Goal: Task Accomplishment & Management: Complete application form

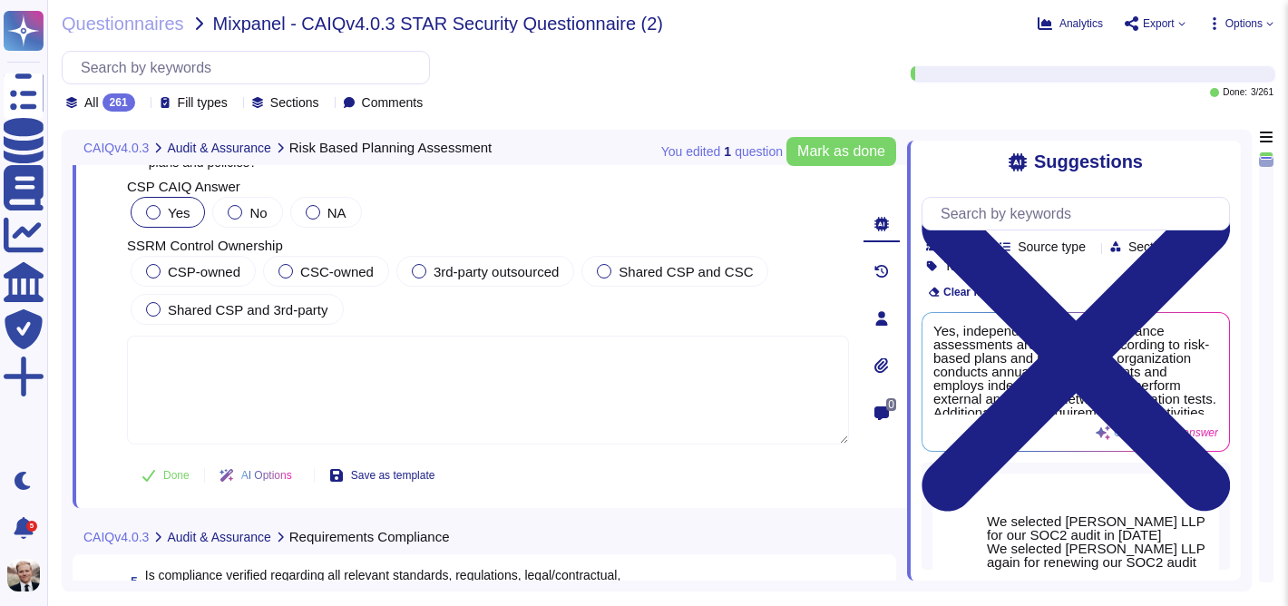
scroll to position [1174, 0]
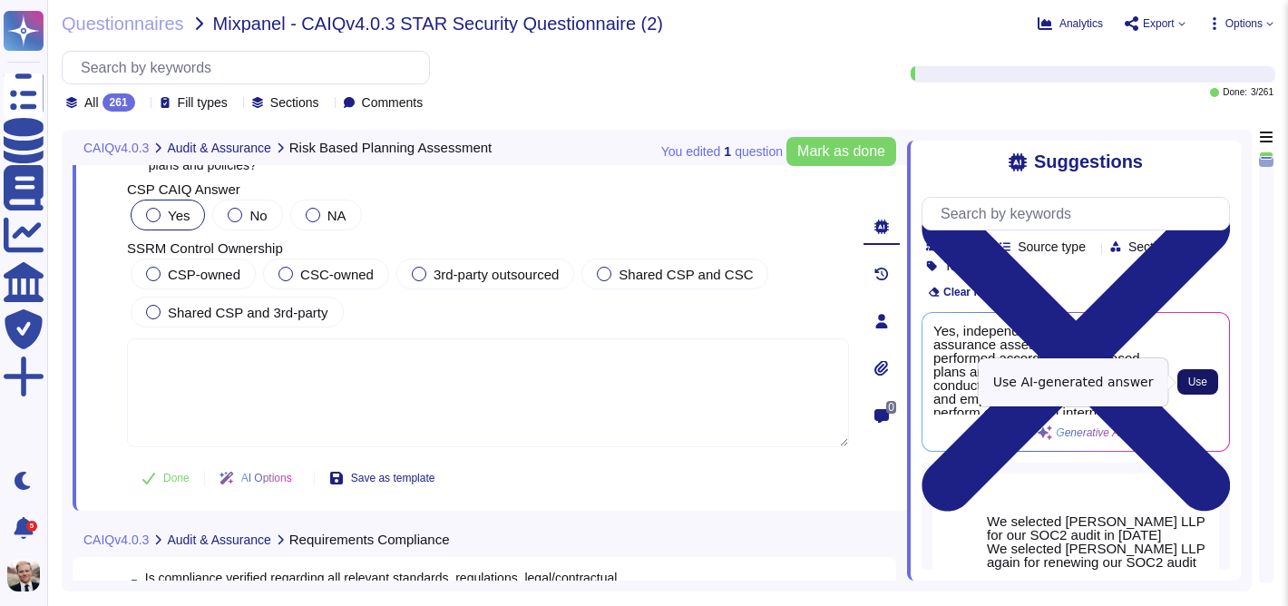
click at [1209, 386] on button "Use" at bounding box center [1197, 381] width 41 height 25
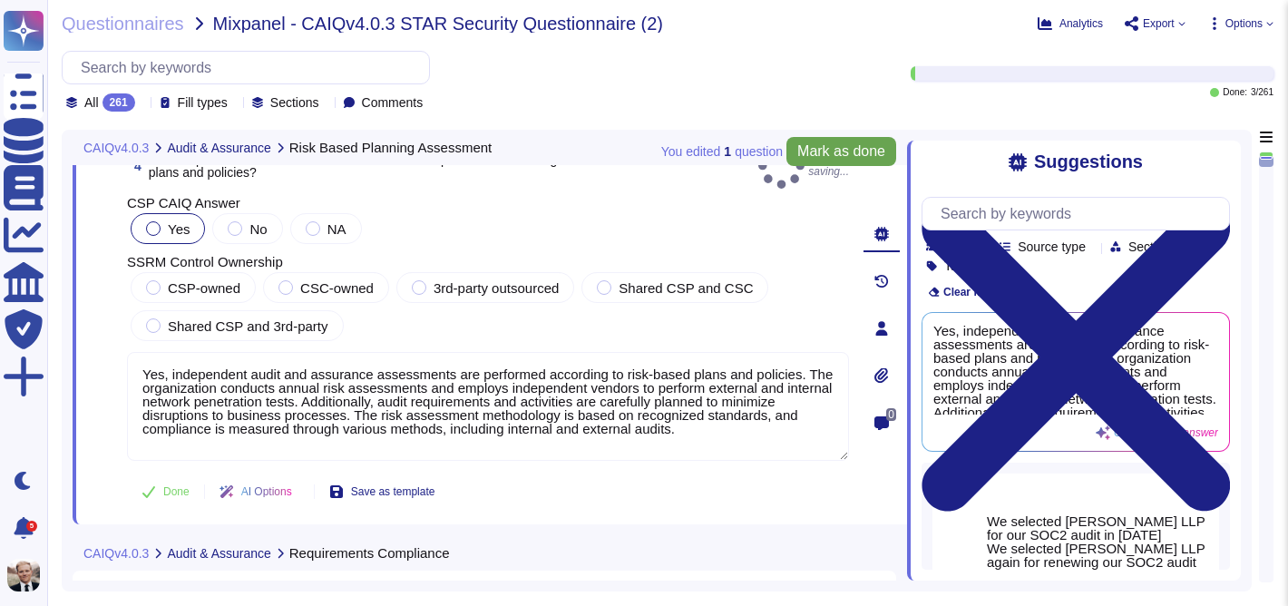
click at [815, 147] on span "Mark as done" at bounding box center [841, 151] width 88 height 15
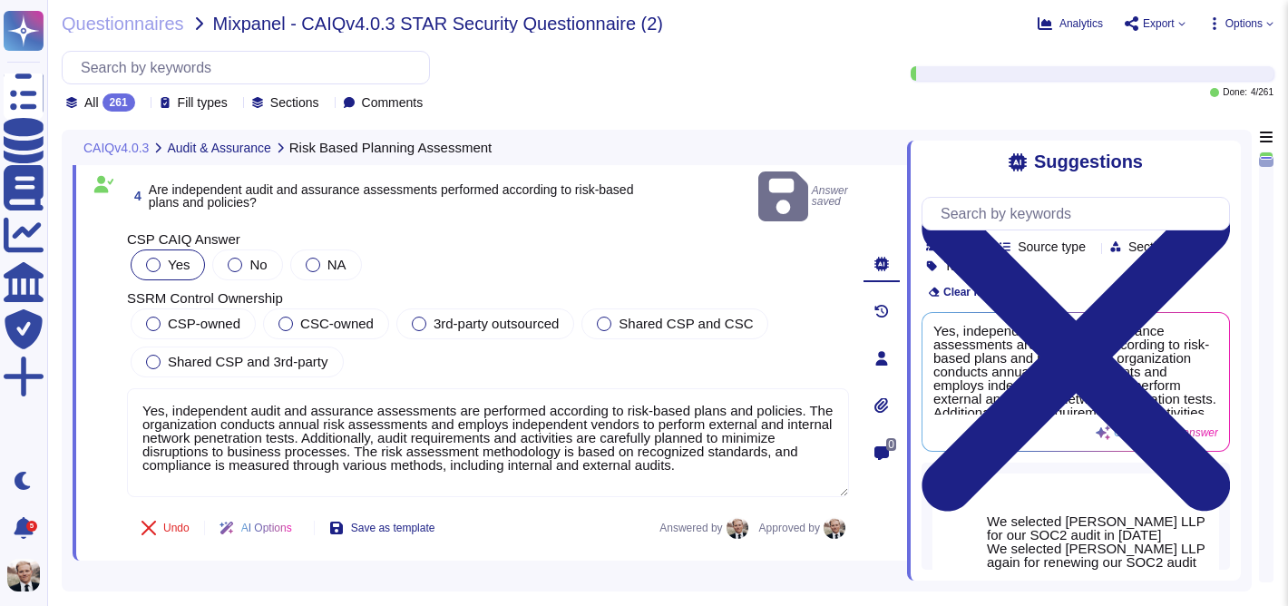
scroll to position [1144, 0]
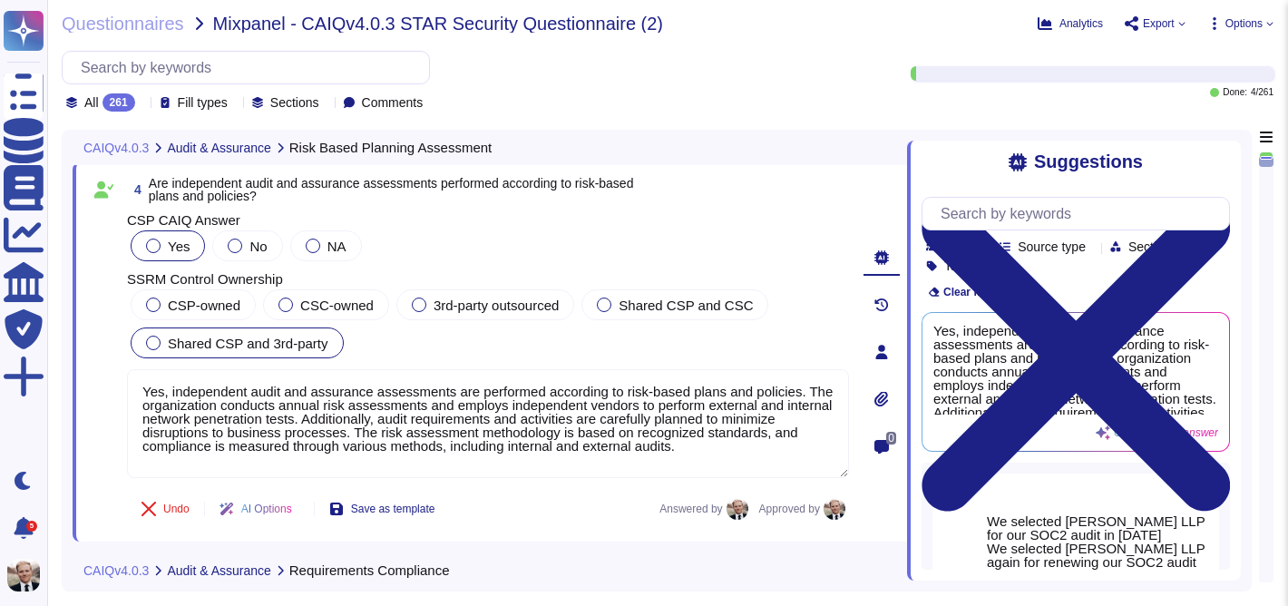
click at [157, 350] on div "Shared CSP and 3rd-party" at bounding box center [237, 342] width 213 height 31
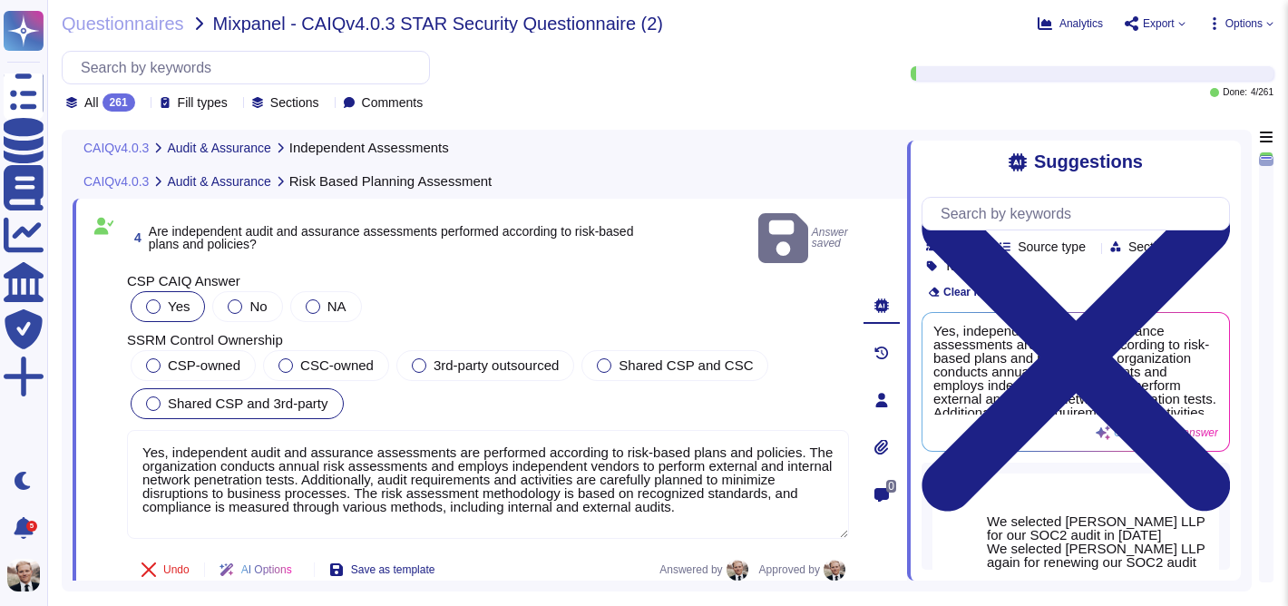
type textarea "Yes, independent audit and assurance assessments are conducted at least annuall…"
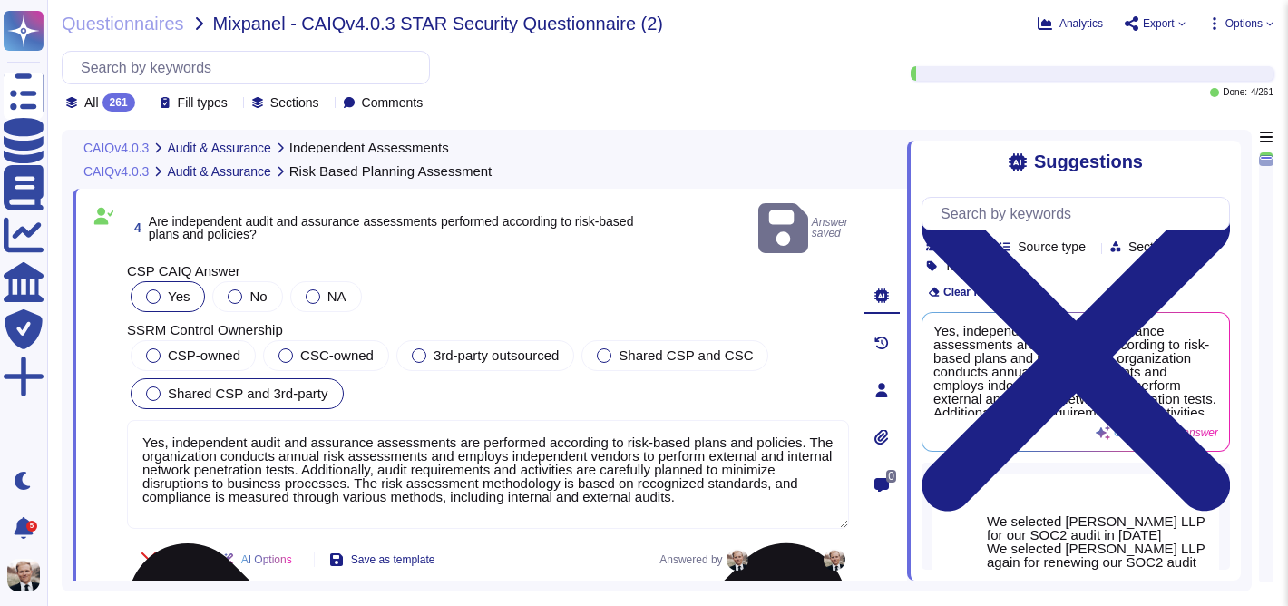
click at [448, 440] on textarea "Yes, independent audit and assurance assessments are performed according to ris…" at bounding box center [488, 474] width 722 height 109
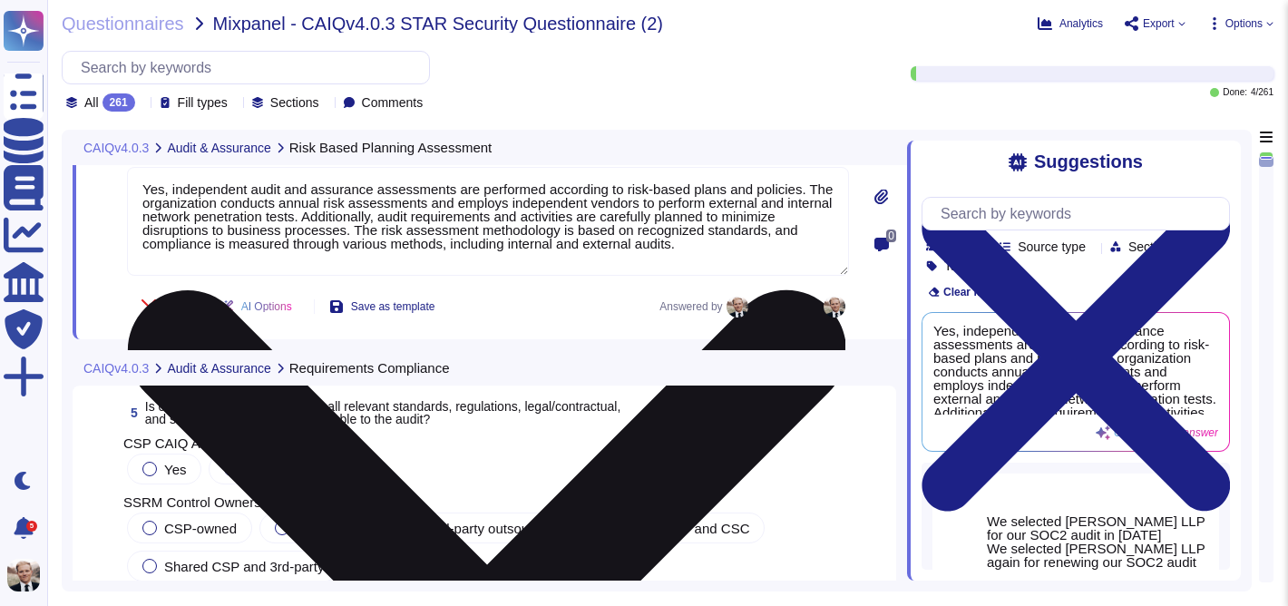
scroll to position [1360, 0]
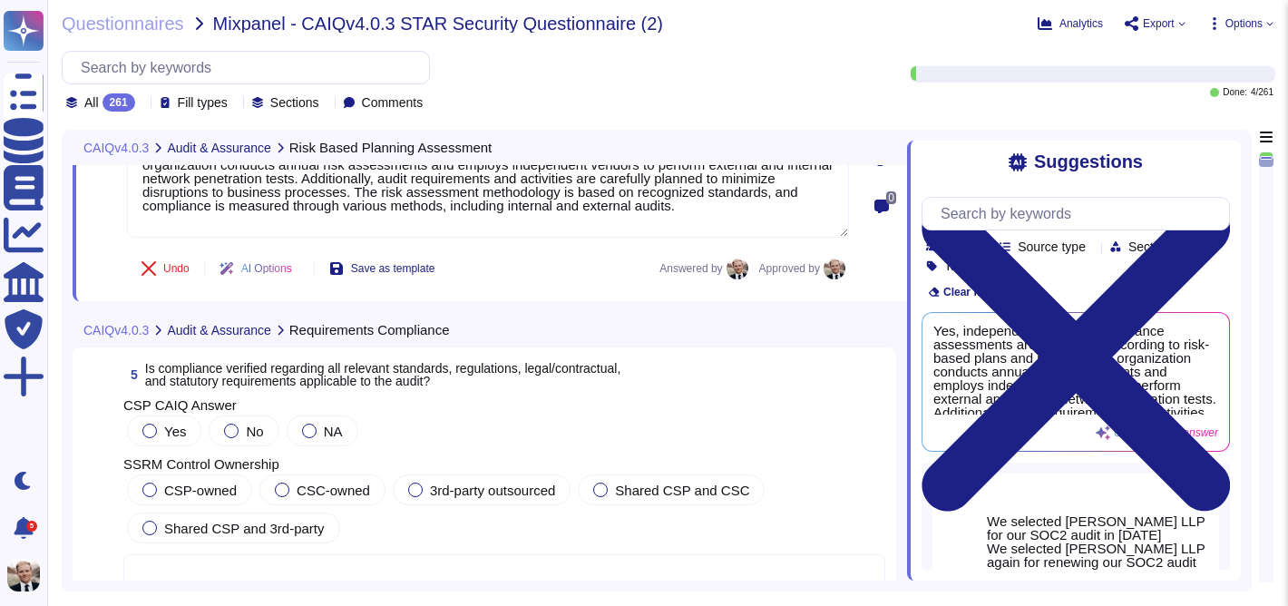
click at [314, 375] on span "Is compliance verified regarding all relevant standards, regulations, legal/con…" at bounding box center [383, 374] width 476 height 27
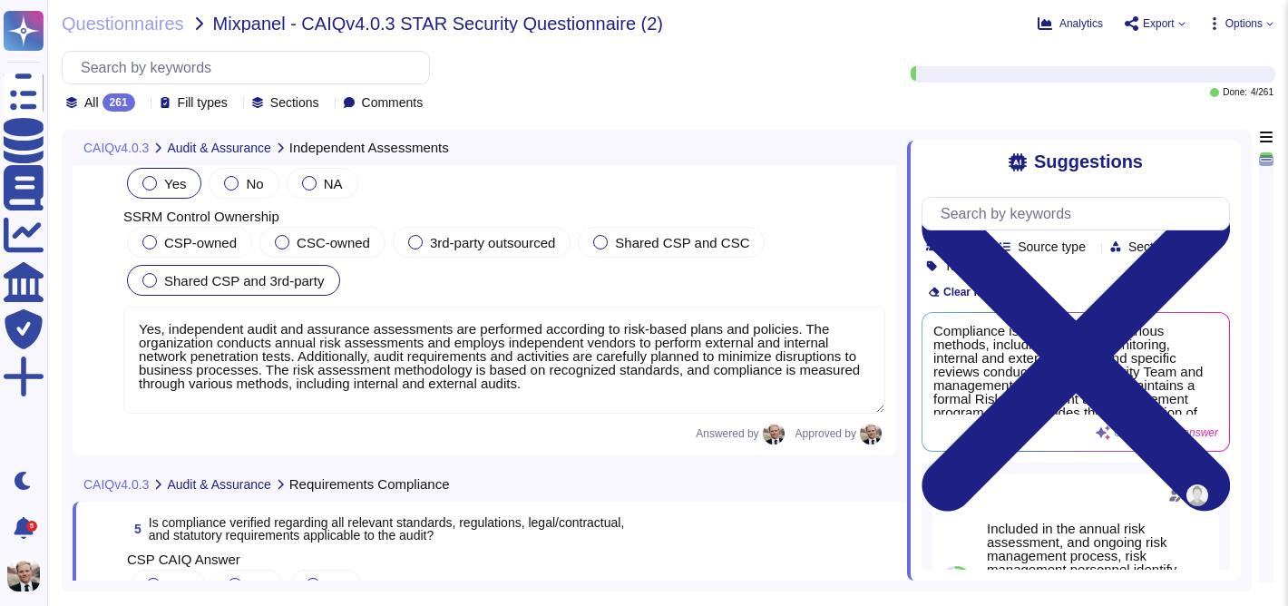
type textarea "Yes, independent audit and assurance assessments are conducted at least annuall…"
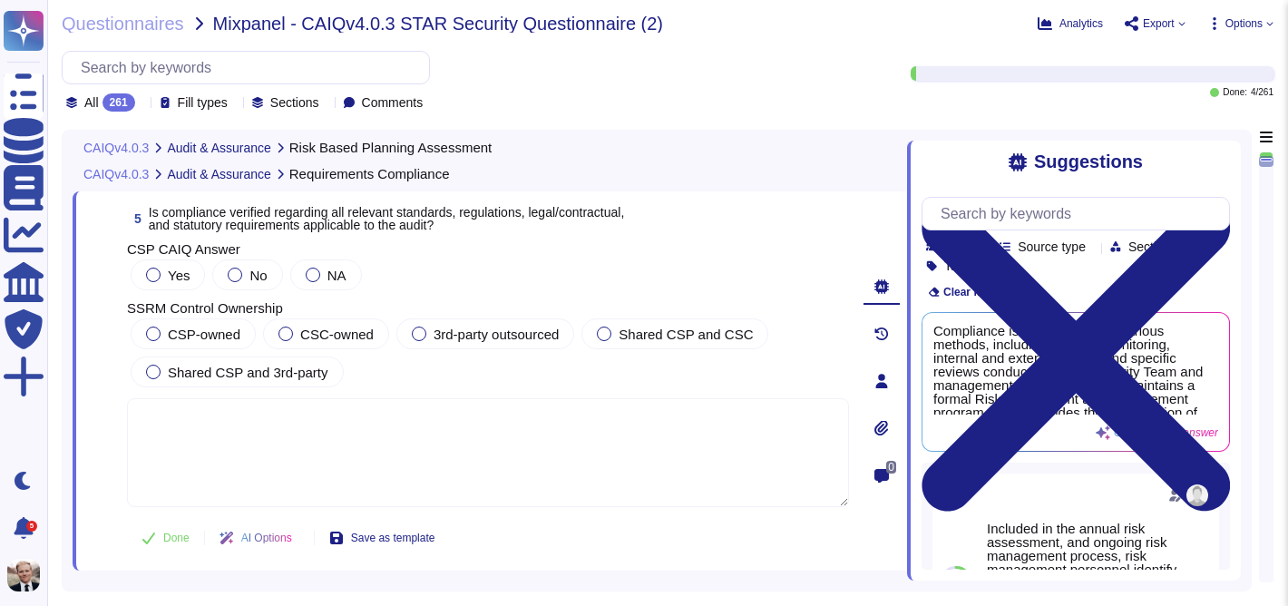
type textarea "Yes, independent audit and assurance assessments are performed according to ris…"
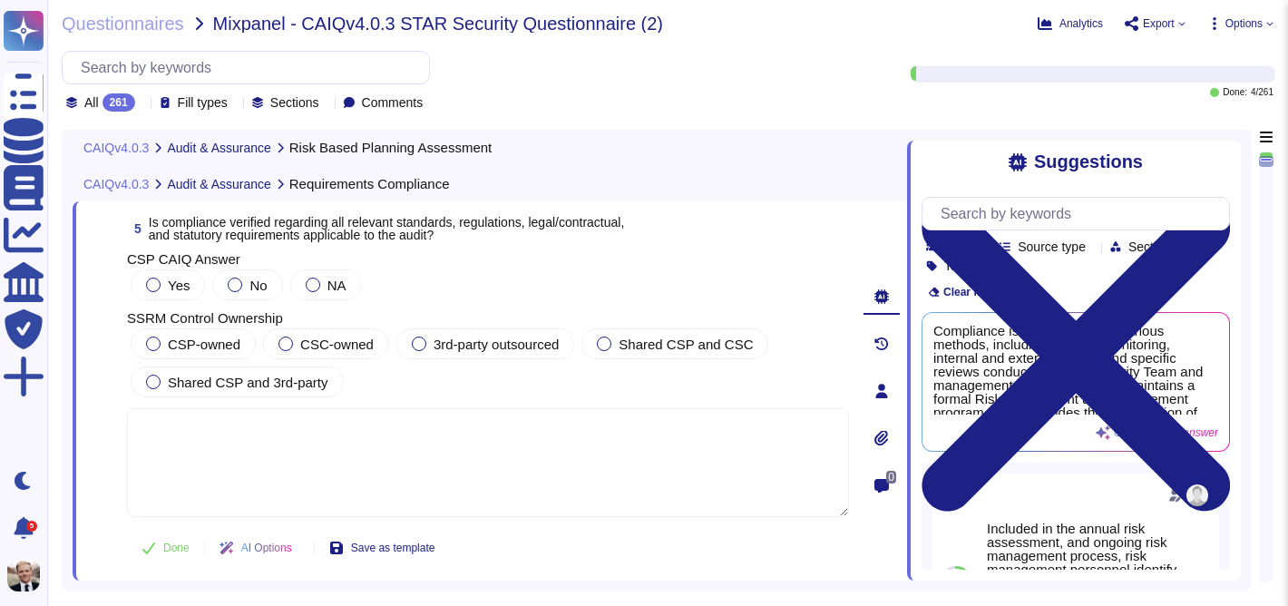
scroll to position [1458, 0]
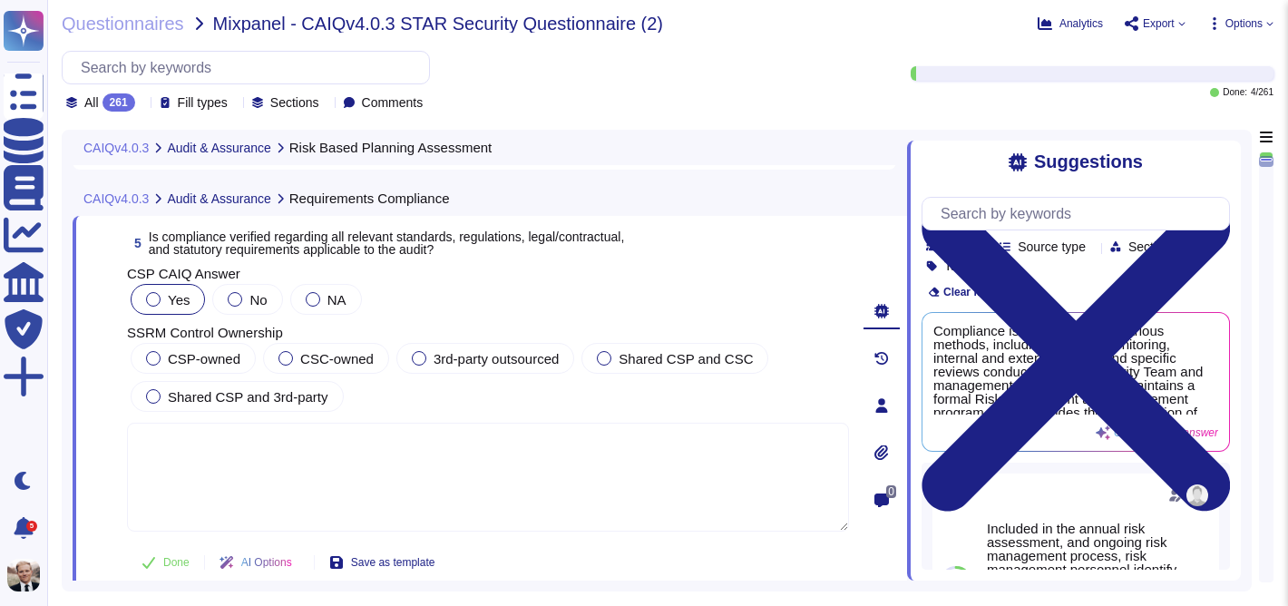
click at [152, 297] on div at bounding box center [153, 299] width 15 height 15
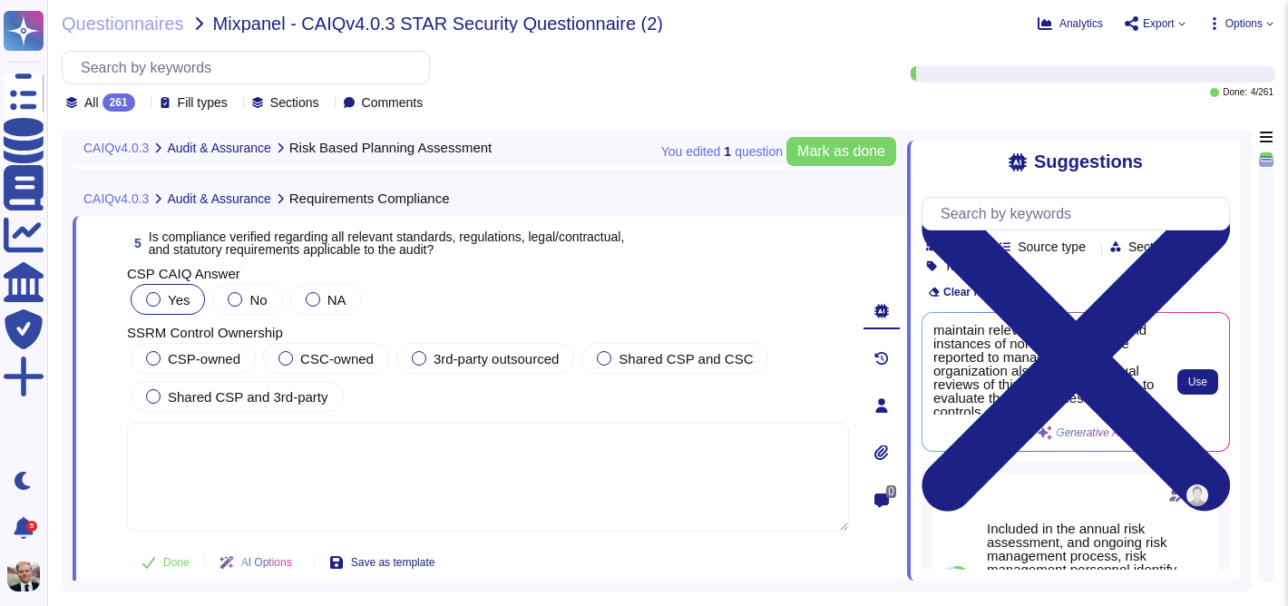
scroll to position [196, 0]
click at [1199, 376] on span "Use" at bounding box center [1197, 381] width 19 height 11
type textarea "Compliance is verified through various methods, including ongoing monitoring, i…"
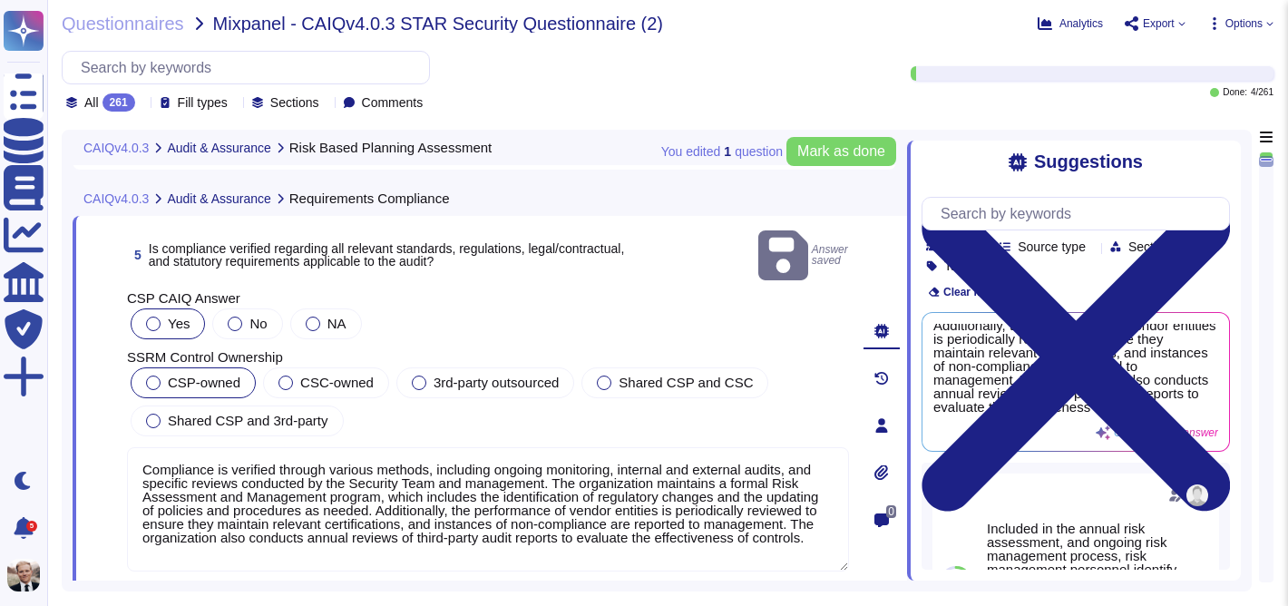
scroll to position [128, 0]
click at [151, 375] on div at bounding box center [153, 382] width 15 height 15
click at [827, 154] on span "Mark as done" at bounding box center [841, 151] width 88 height 15
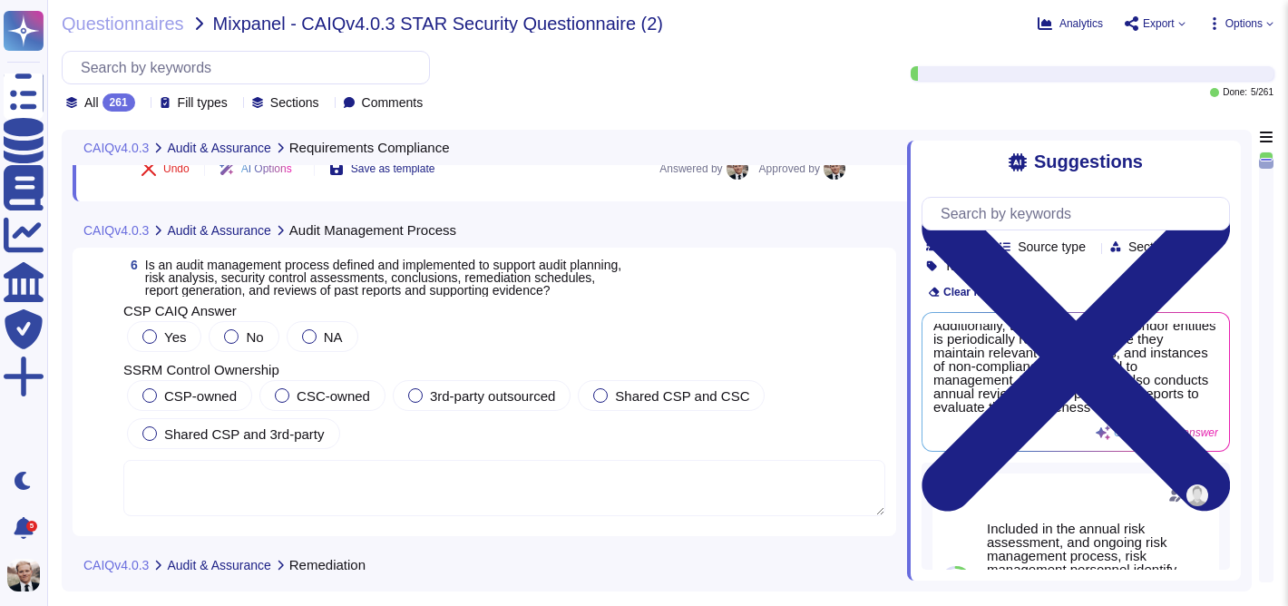
scroll to position [1872, 0]
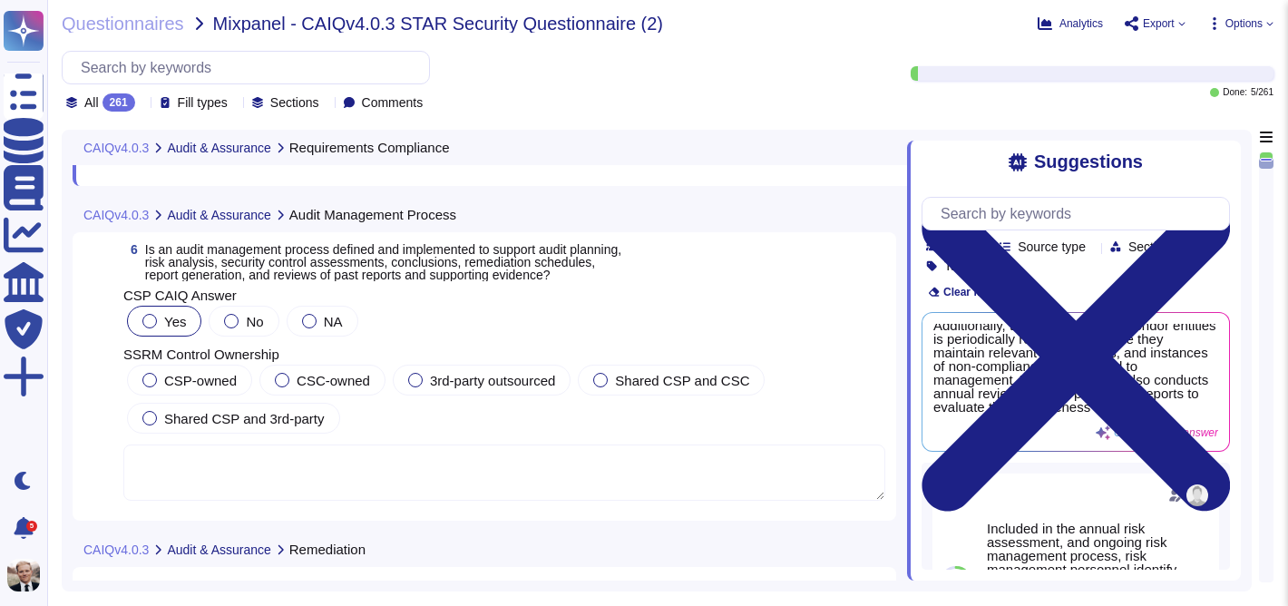
click at [138, 323] on div "Yes" at bounding box center [164, 321] width 74 height 31
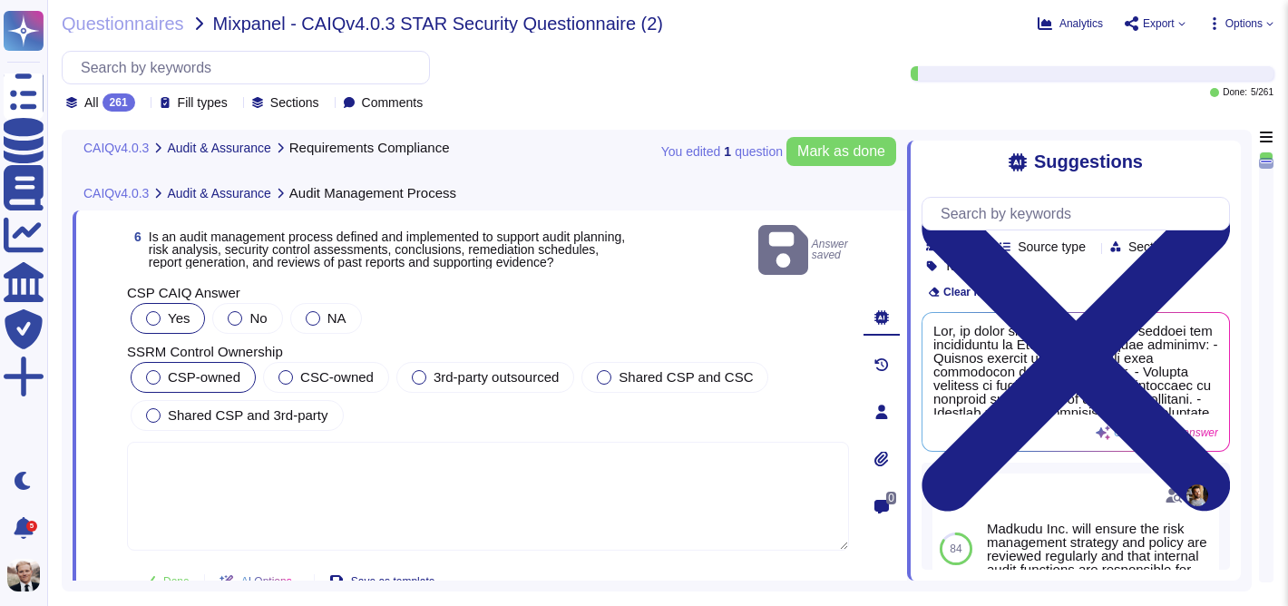
click at [152, 370] on div at bounding box center [153, 377] width 15 height 15
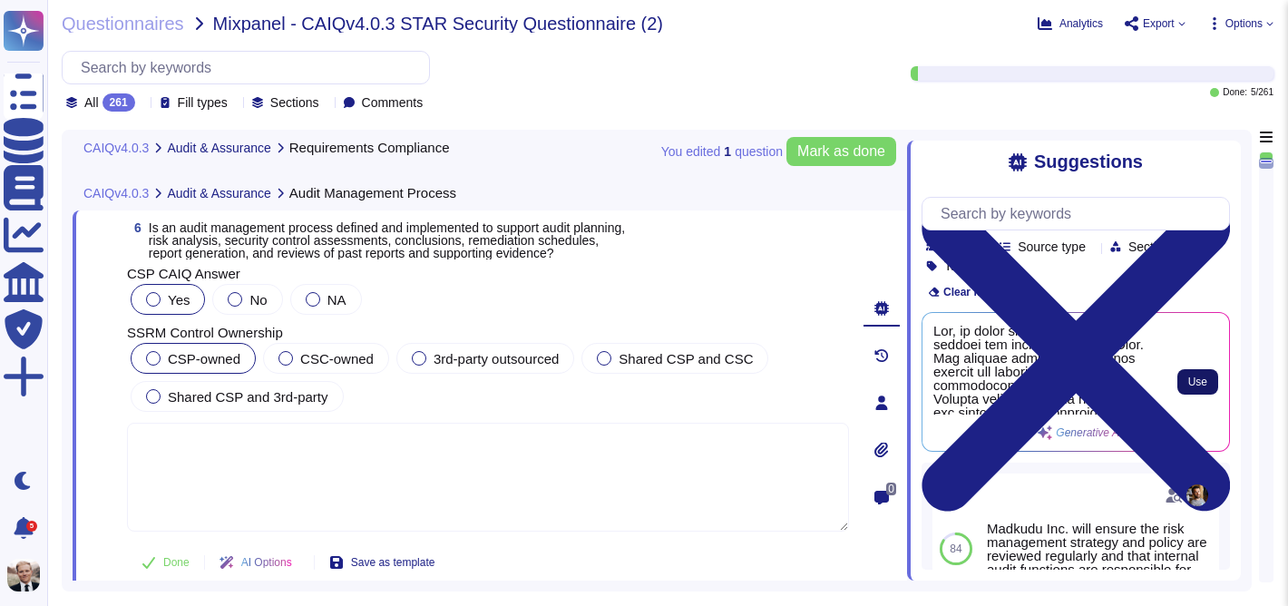
click at [1199, 381] on span "Use" at bounding box center [1197, 381] width 19 height 11
type textarea "Yes, an audit management process is defined and implemented at [GEOGRAPHIC_DATA…"
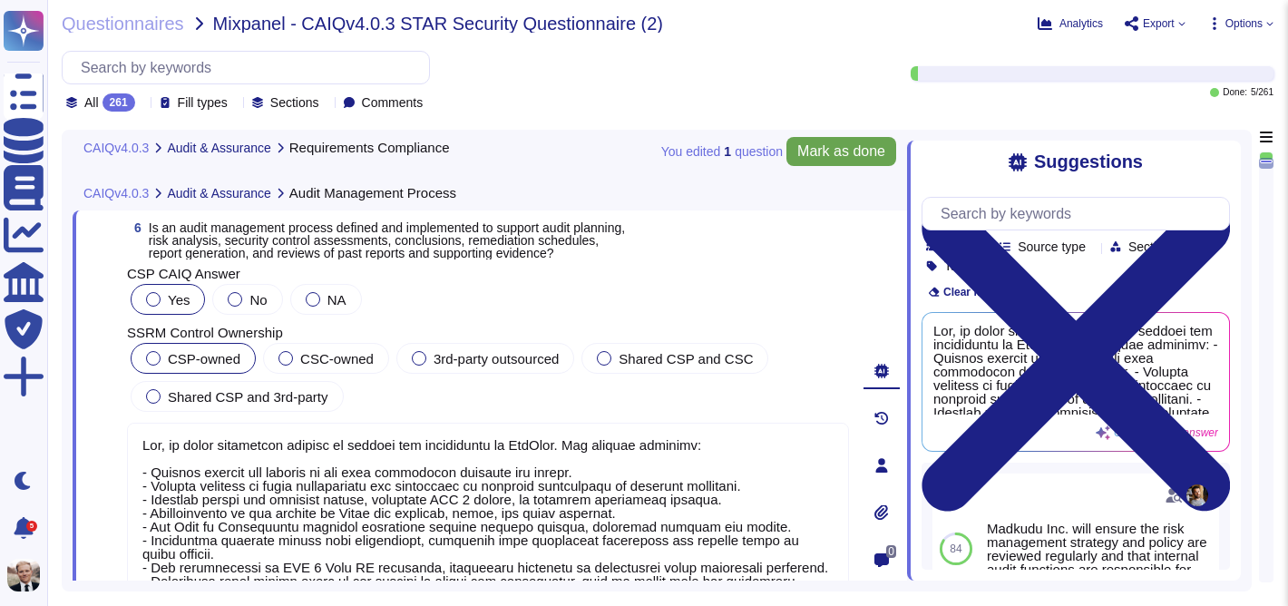
click at [857, 152] on span "Mark as done" at bounding box center [841, 151] width 88 height 15
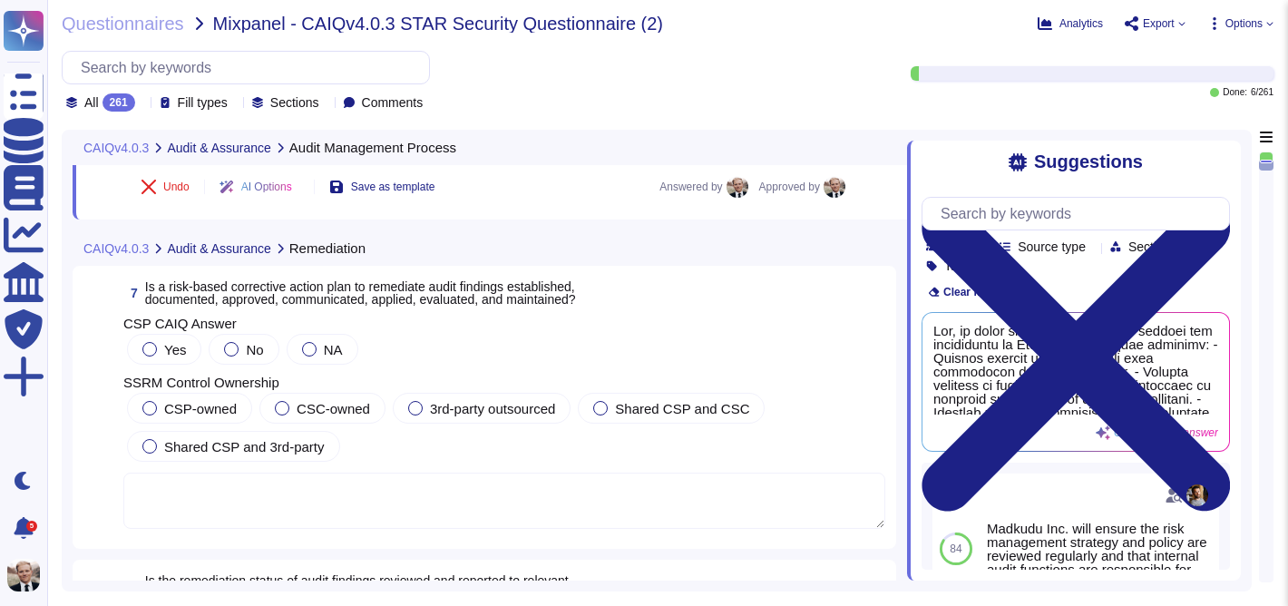
scroll to position [2361, 0]
click at [335, 492] on textarea at bounding box center [504, 500] width 762 height 56
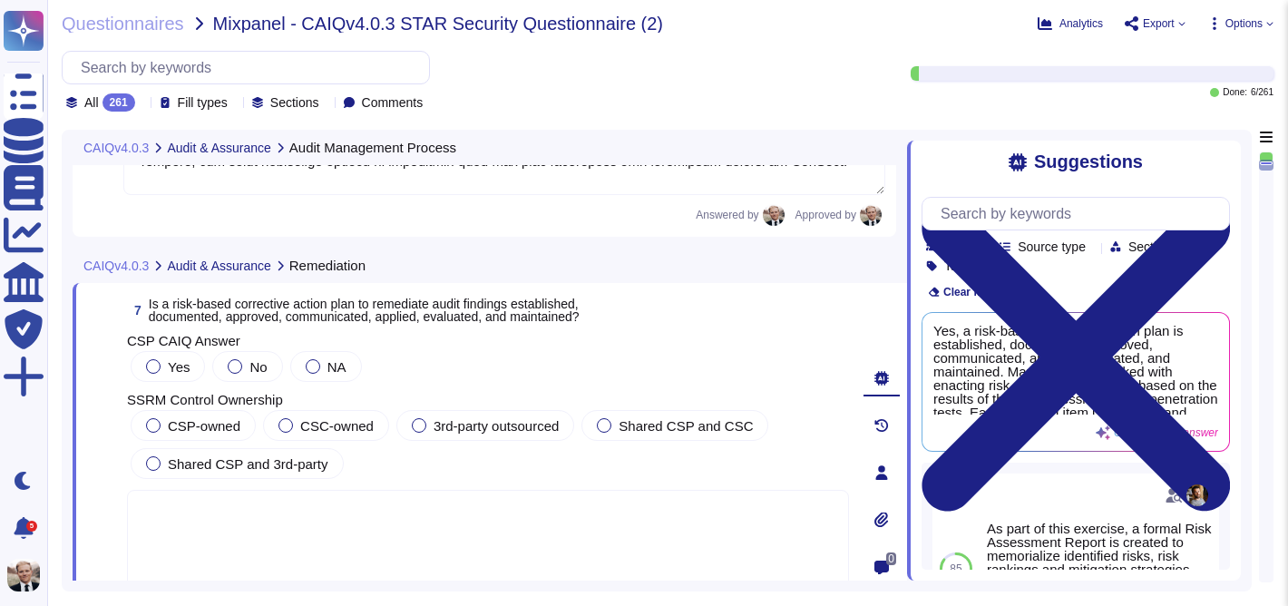
scroll to position [2323, 0]
click at [157, 364] on div at bounding box center [153, 365] width 15 height 15
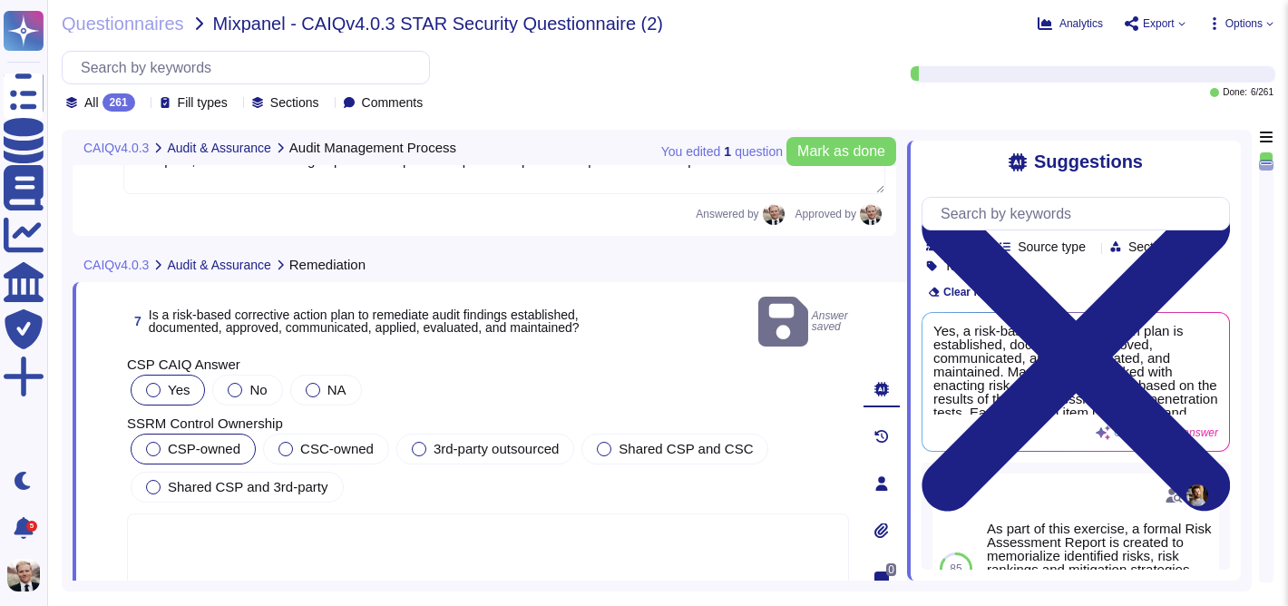
click at [151, 442] on div at bounding box center [153, 449] width 15 height 15
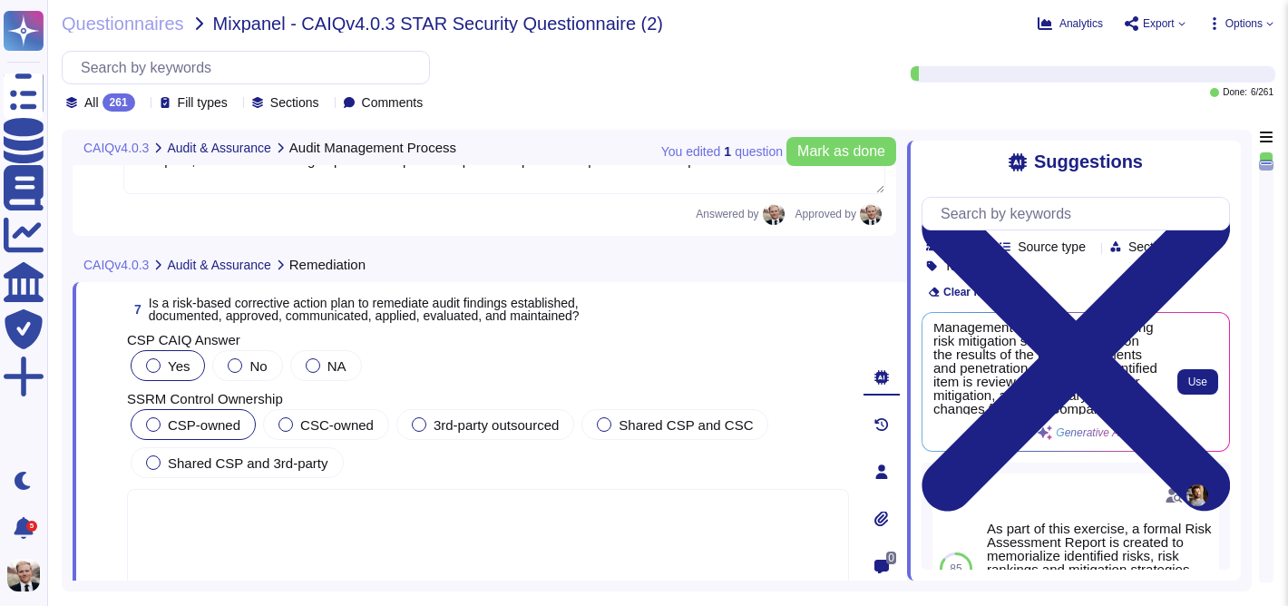
scroll to position [68, 0]
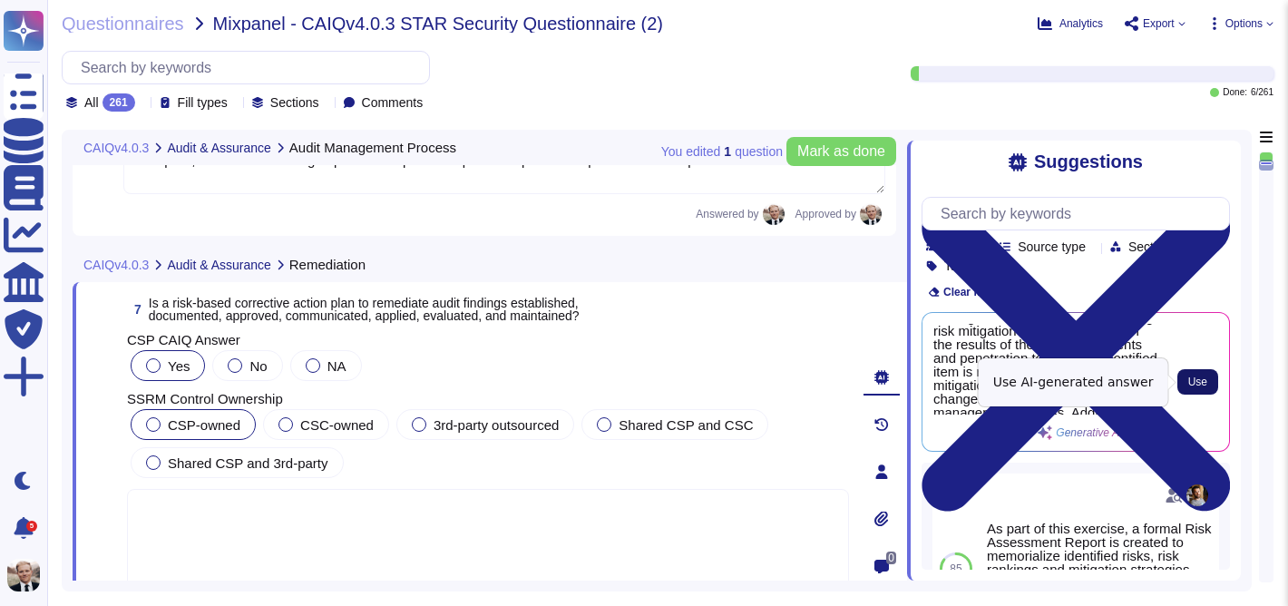
click at [1200, 380] on span "Use" at bounding box center [1197, 381] width 19 height 11
type textarea "Yes, a risk-based corrective action plan is established, documented, approved, …"
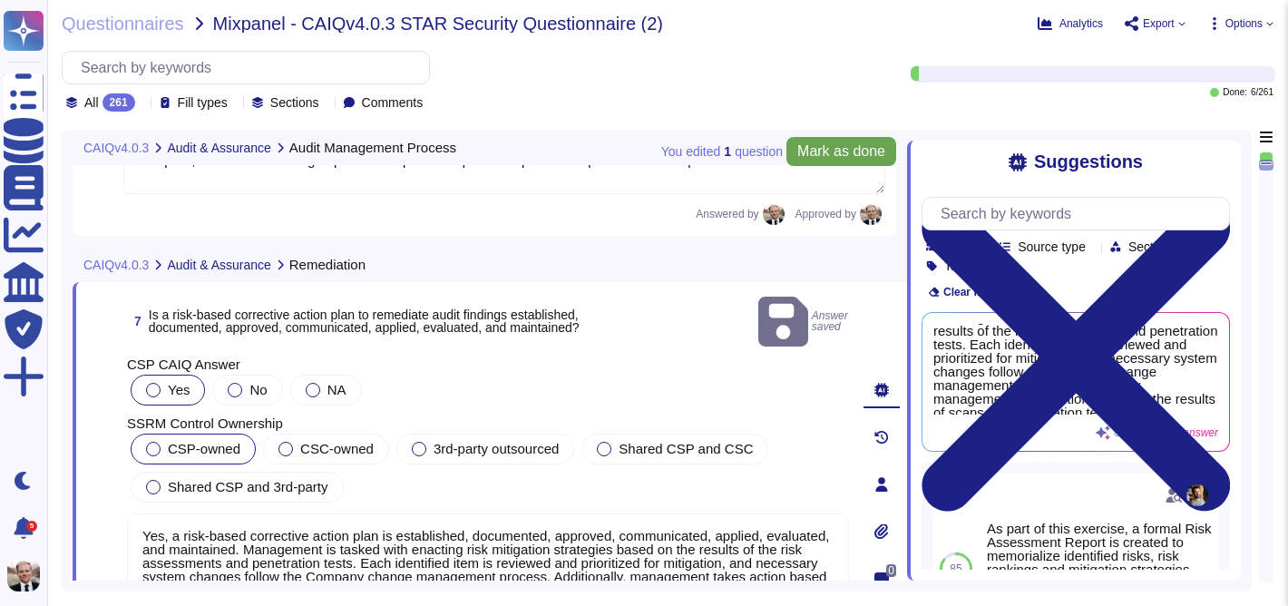
click at [811, 156] on span "Mark as done" at bounding box center [841, 151] width 88 height 15
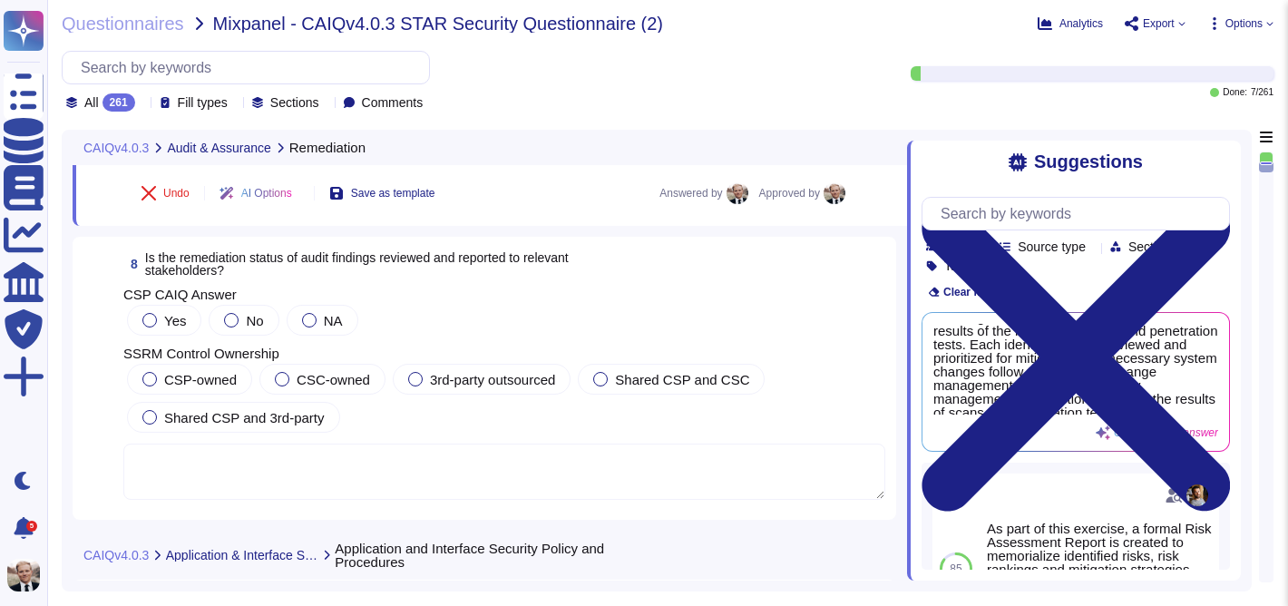
scroll to position [2751, 0]
click at [145, 320] on div at bounding box center [149, 318] width 15 height 15
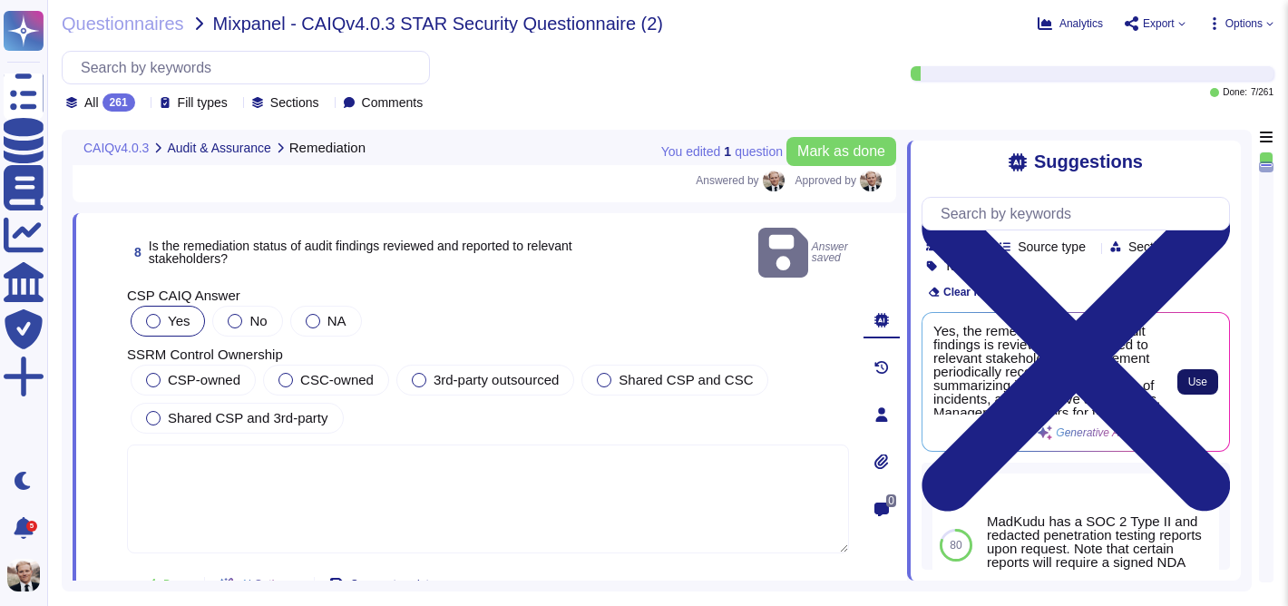
click at [1194, 374] on button "Use" at bounding box center [1197, 381] width 41 height 25
type textarea "Yes, the remediation status of audit findings is reviewed and reported to relev…"
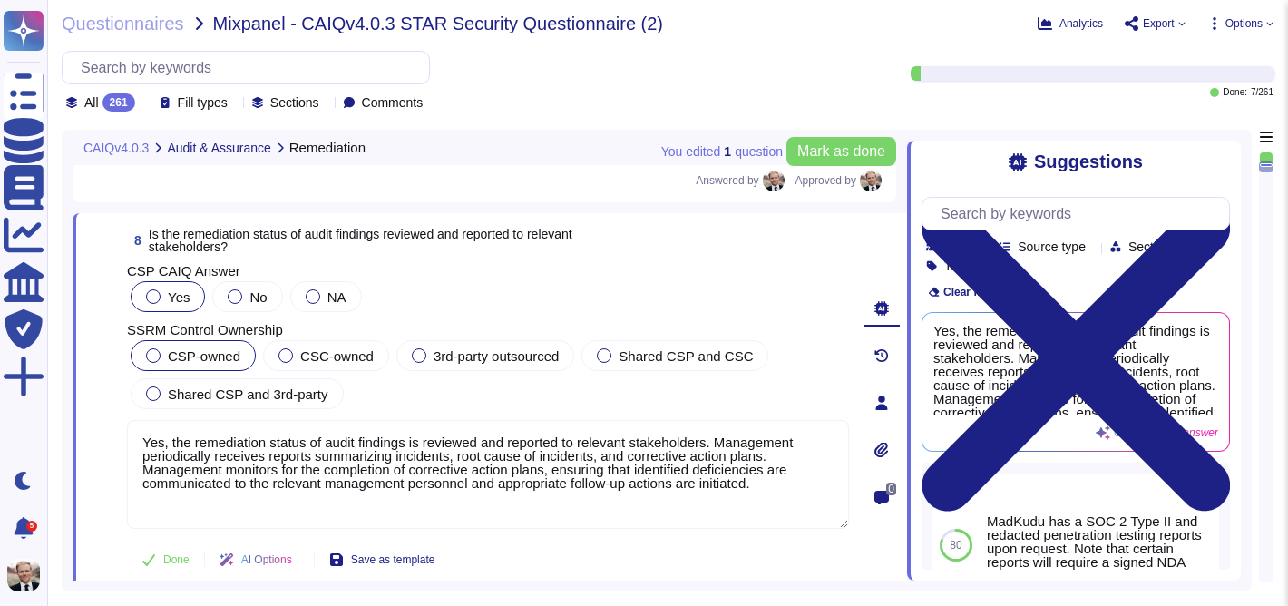
click at [155, 355] on div at bounding box center [153, 355] width 15 height 15
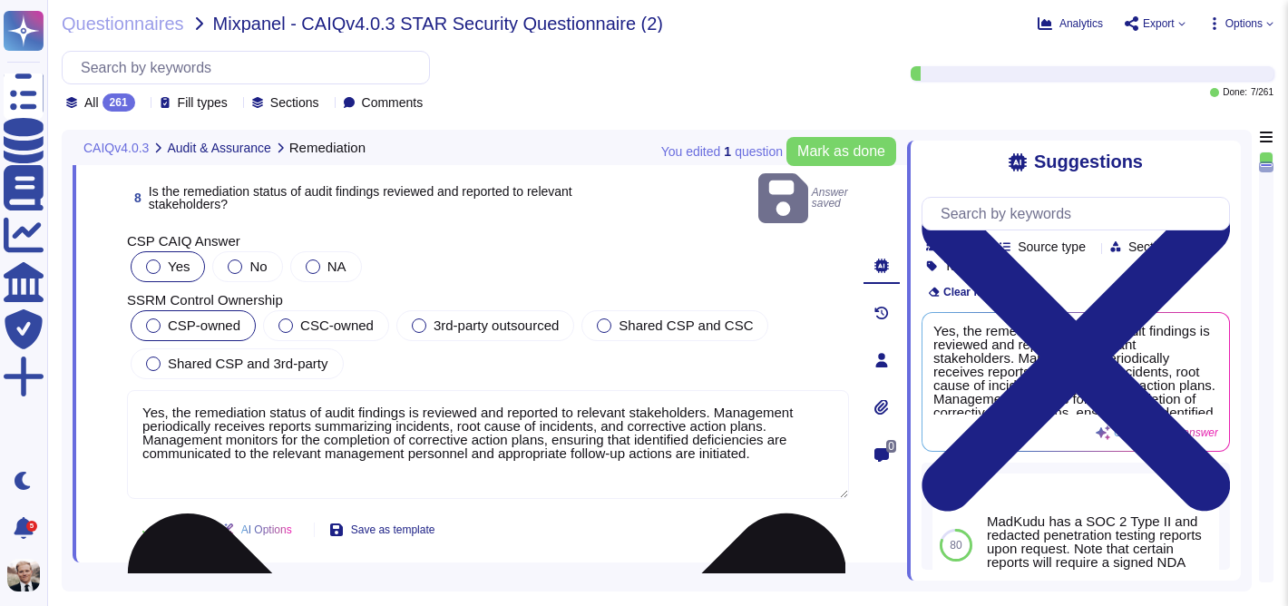
scroll to position [2809, 0]
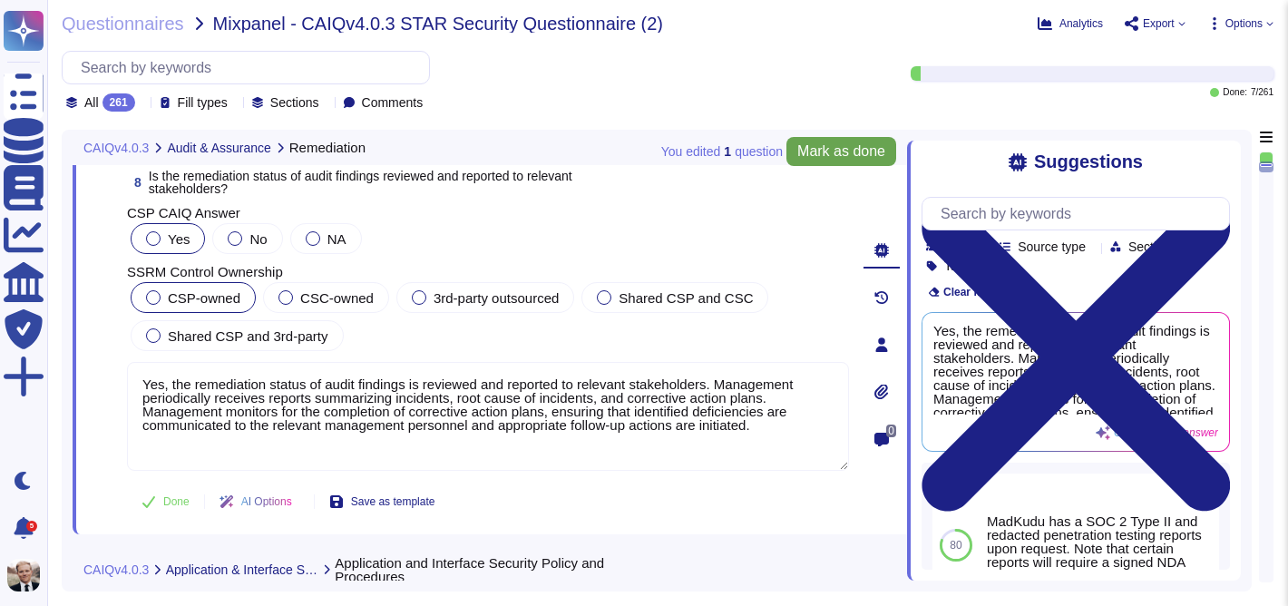
click at [854, 149] on span "Mark as done" at bounding box center [841, 151] width 88 height 15
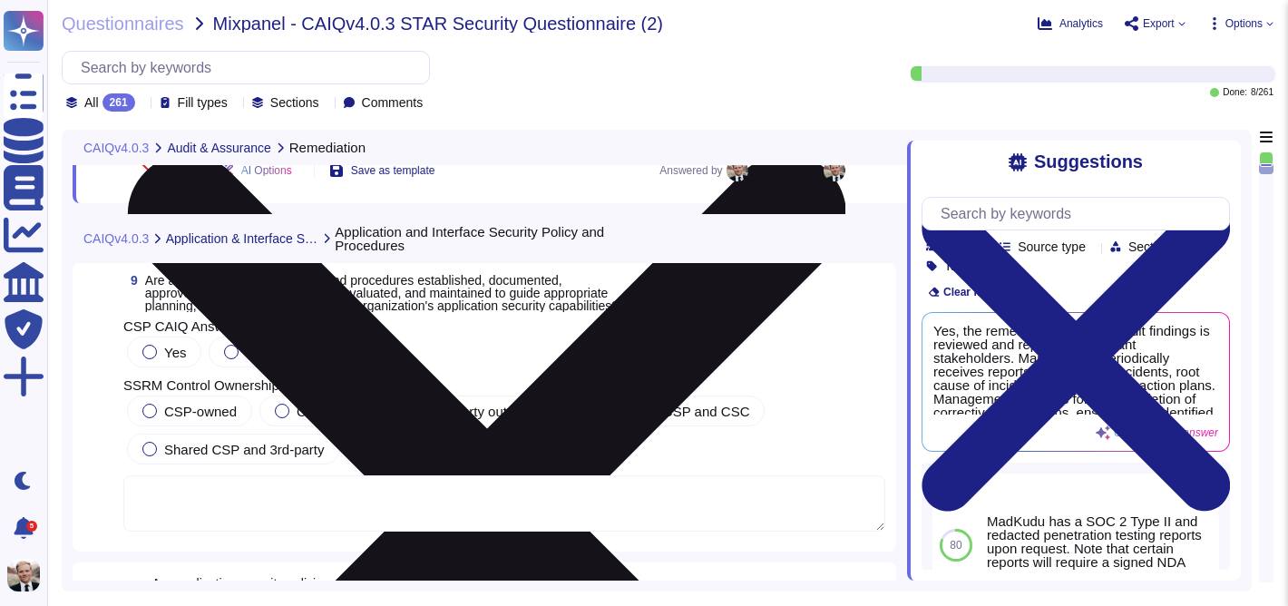
scroll to position [3145, 0]
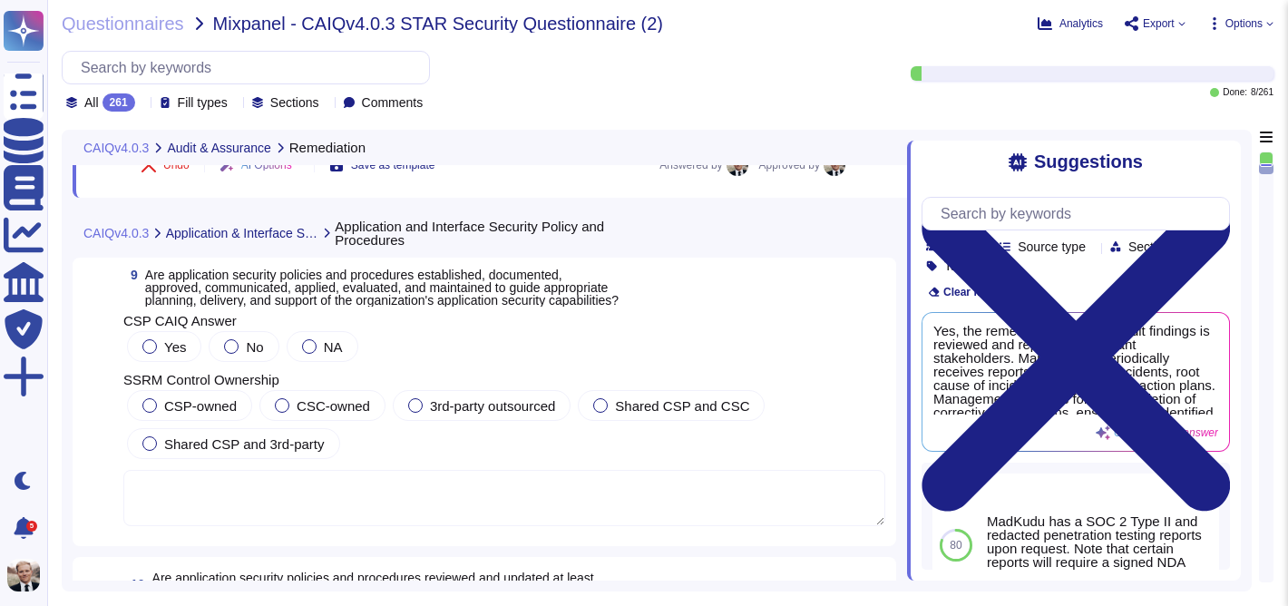
click at [305, 288] on span "Are application security policies and procedures established, documented, appro…" at bounding box center [381, 288] width 473 height 40
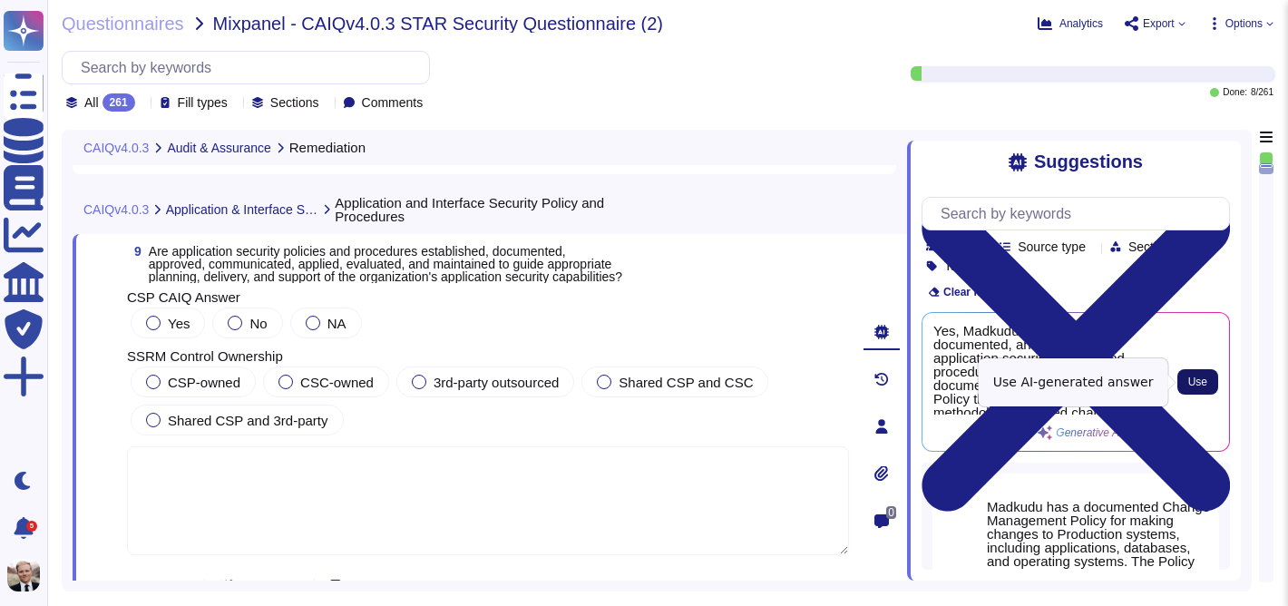
click at [1199, 379] on span "Use" at bounding box center [1197, 381] width 19 height 11
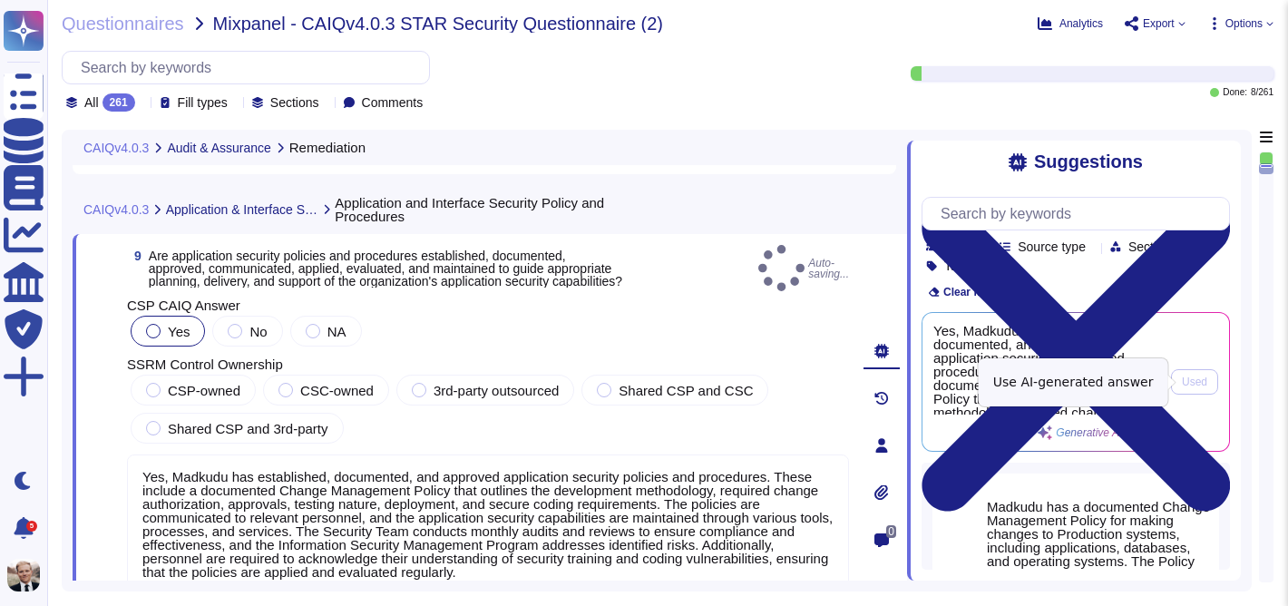
type textarea "Yes, Madkudu has established, documented, and approved application security pol…"
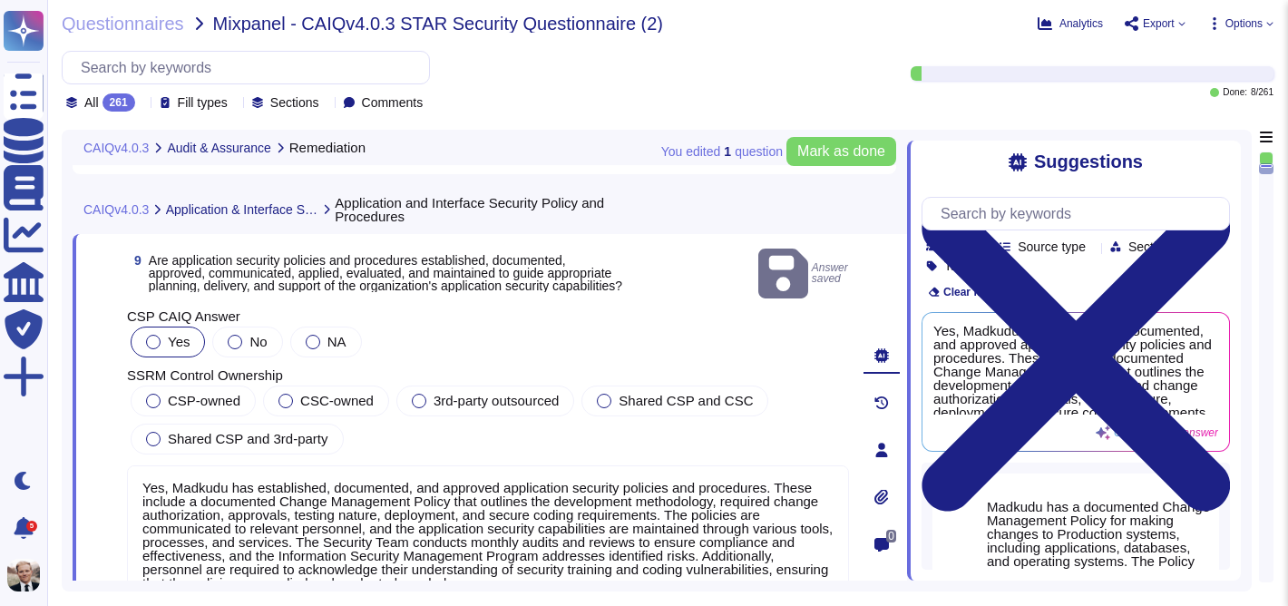
click at [150, 335] on div at bounding box center [153, 342] width 15 height 15
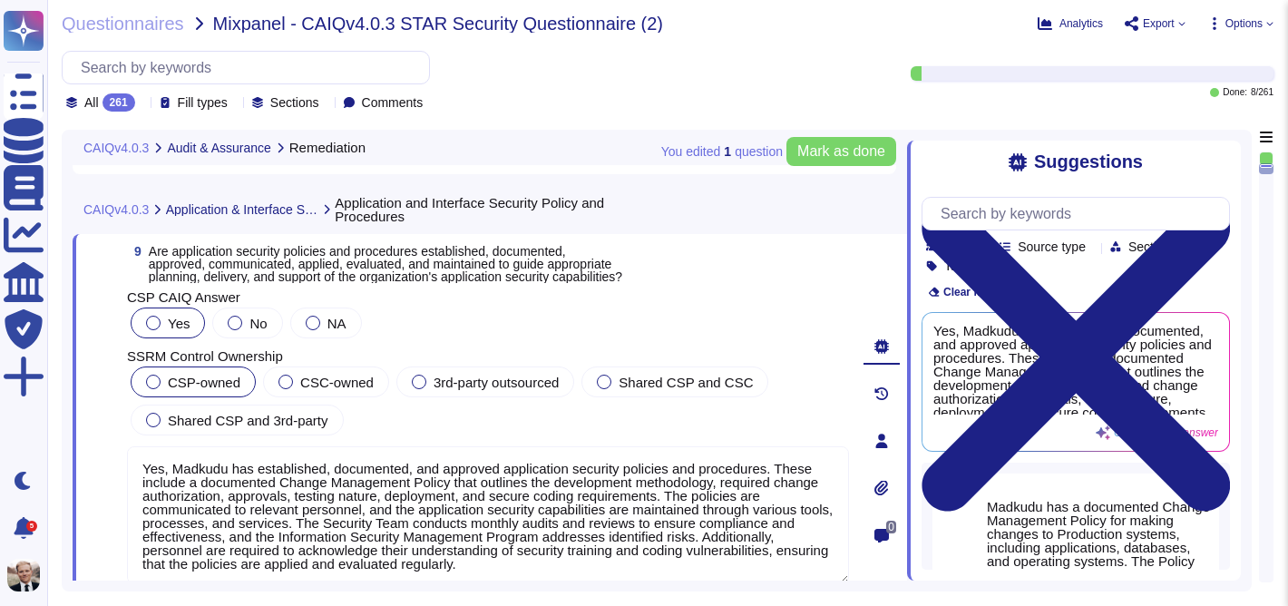
click at [151, 379] on div at bounding box center [153, 382] width 15 height 15
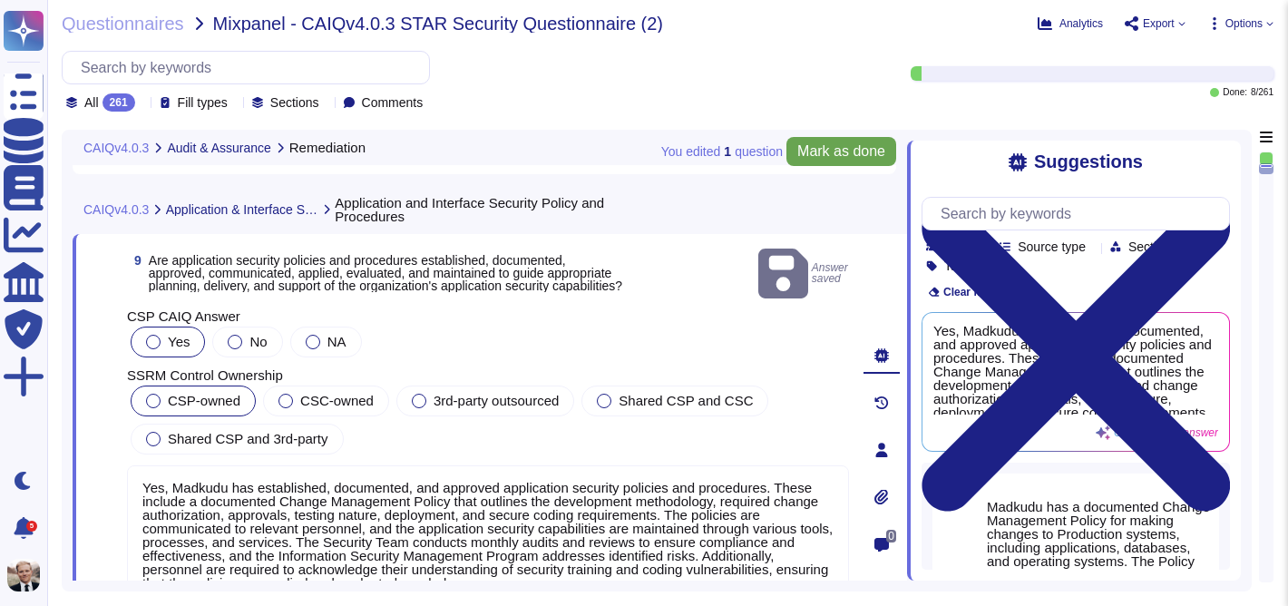
click at [846, 139] on button "Mark as done" at bounding box center [841, 151] width 110 height 29
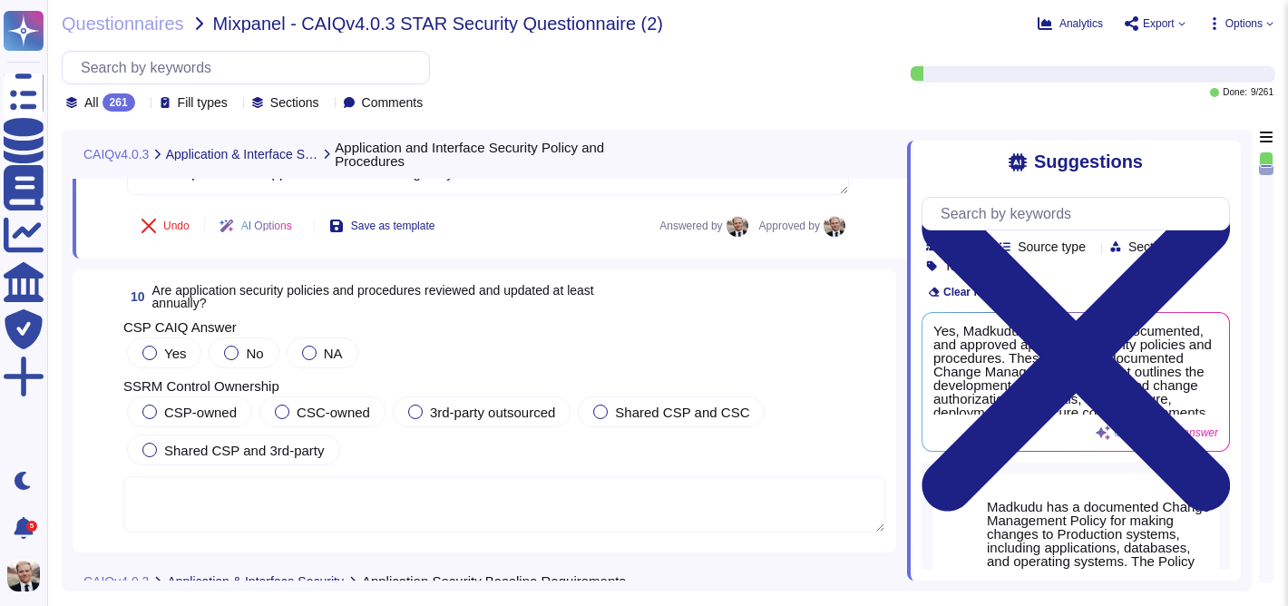
scroll to position [3513, 0]
click at [149, 355] on div at bounding box center [149, 352] width 15 height 15
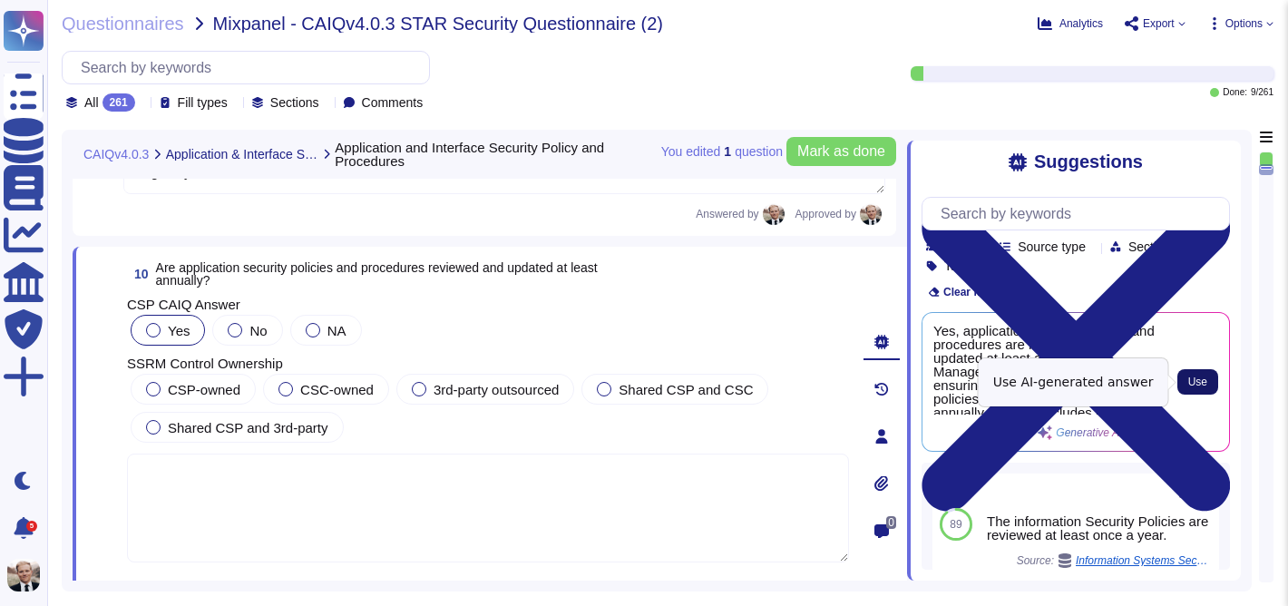
click at [1207, 384] on button "Use" at bounding box center [1197, 381] width 41 height 25
type textarea "Yes, application security policies and procedures are reviewed and updated at l…"
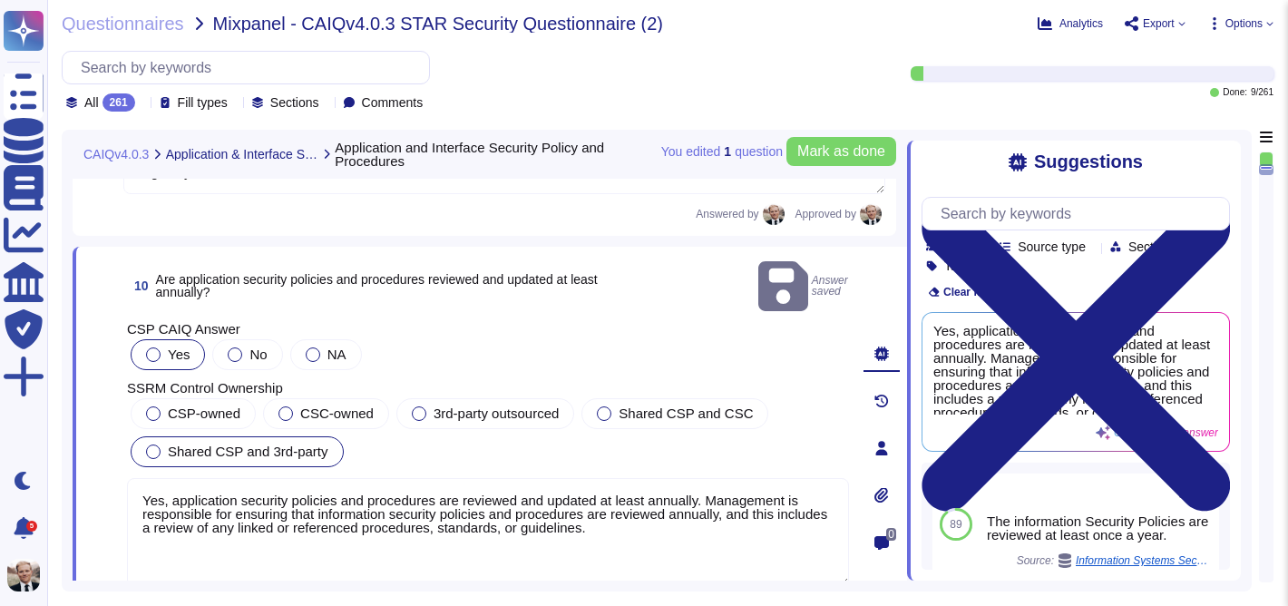
click at [153, 444] on div at bounding box center [153, 451] width 15 height 15
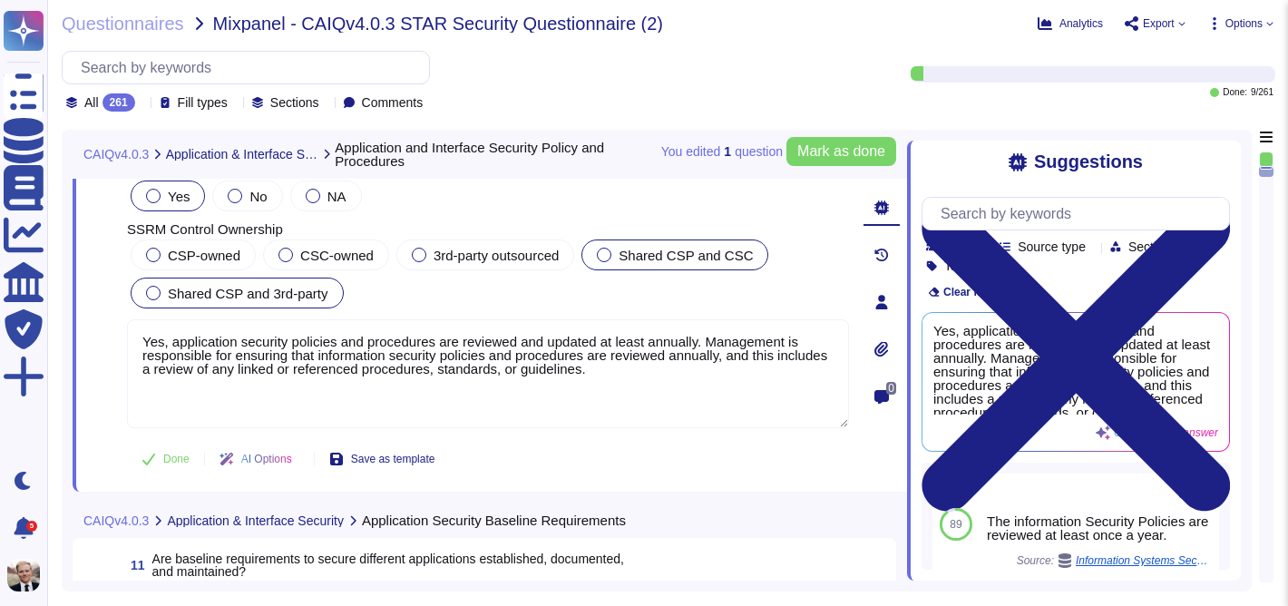
scroll to position [3648, 0]
click at [800, 152] on span "Mark as done" at bounding box center [841, 151] width 88 height 15
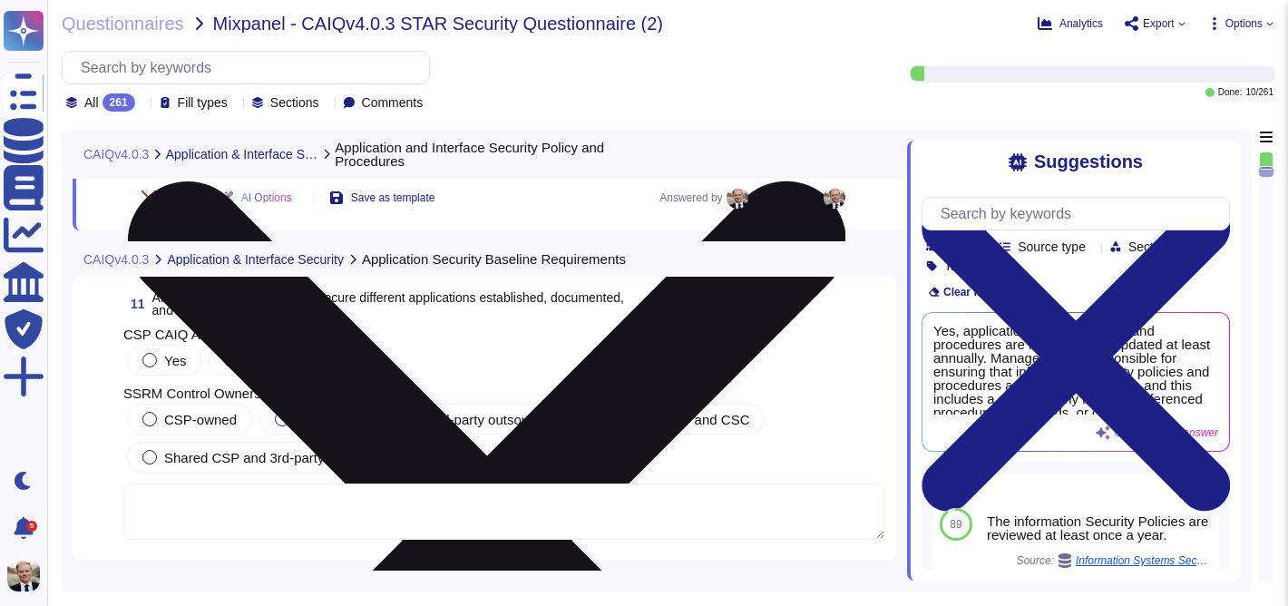
scroll to position [3913, 0]
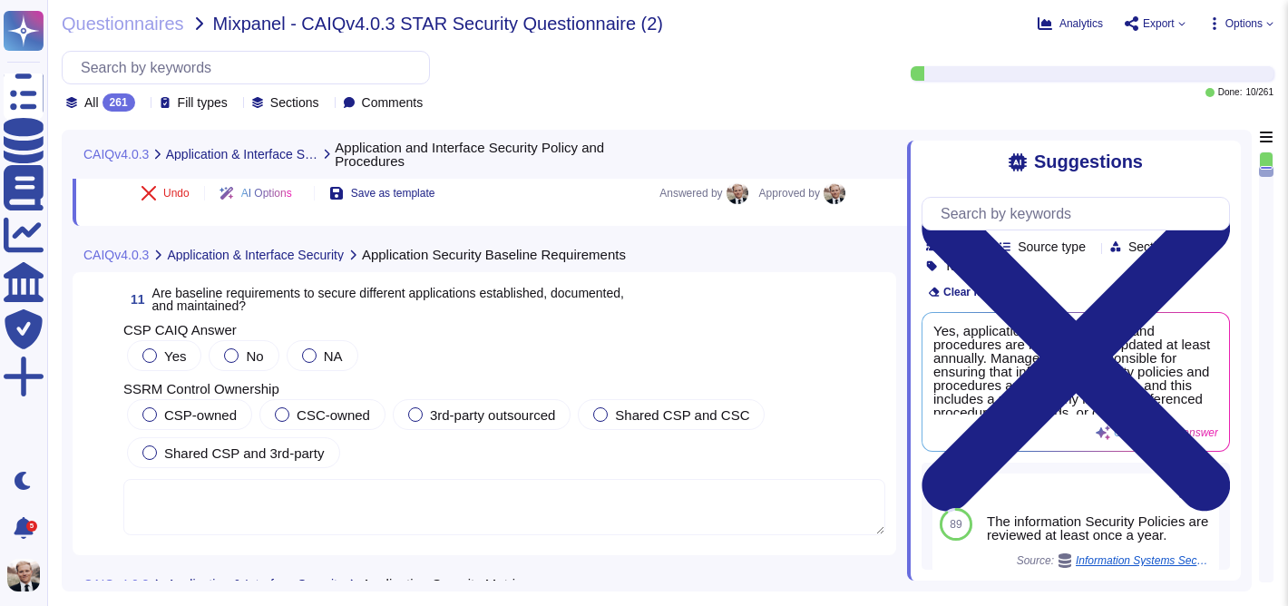
click at [502, 356] on div "Yes No NA" at bounding box center [504, 355] width 762 height 38
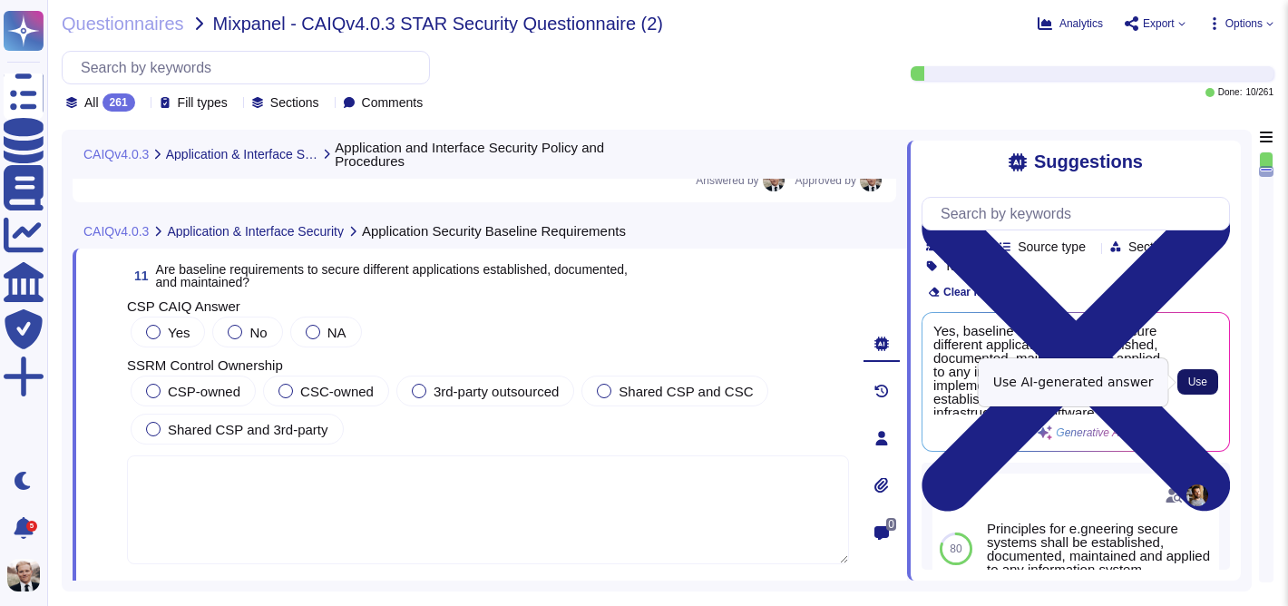
click at [1200, 378] on span "Use" at bounding box center [1197, 381] width 19 height 11
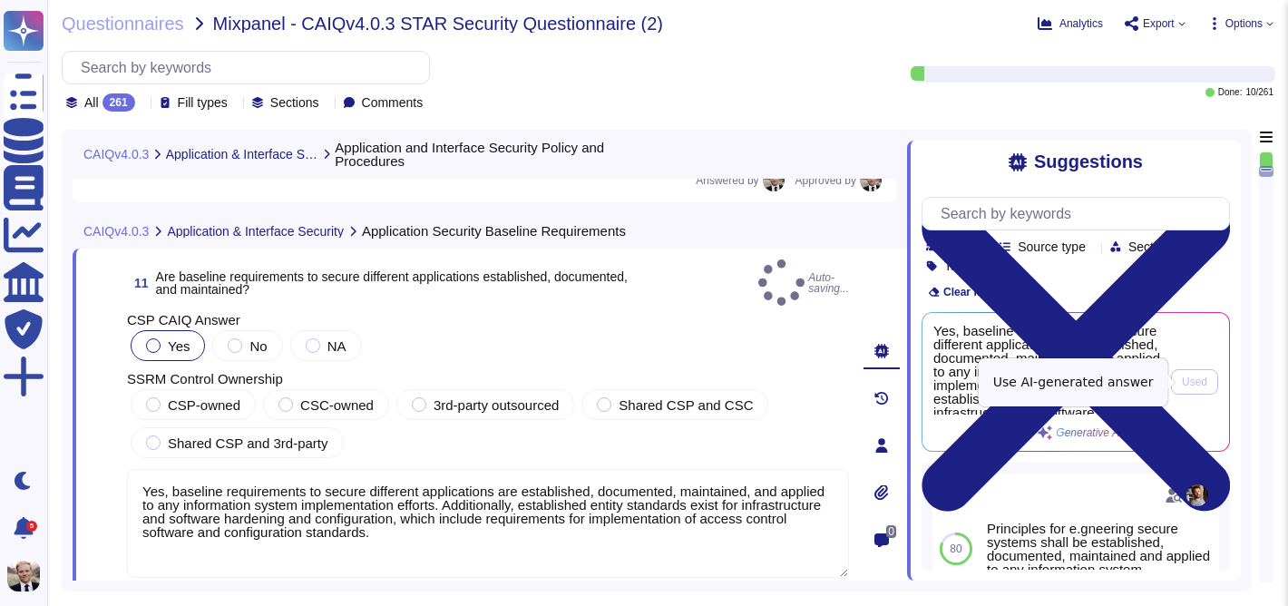
type textarea "Yes, baseline requirements to secure different applications are established, do…"
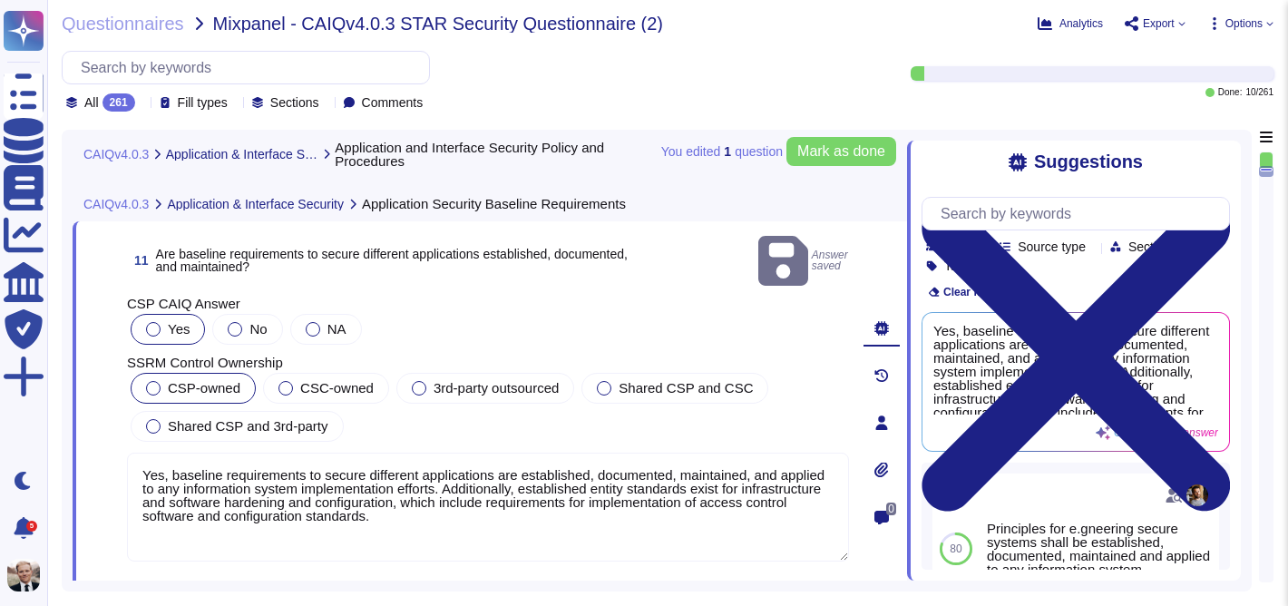
scroll to position [3941, 0]
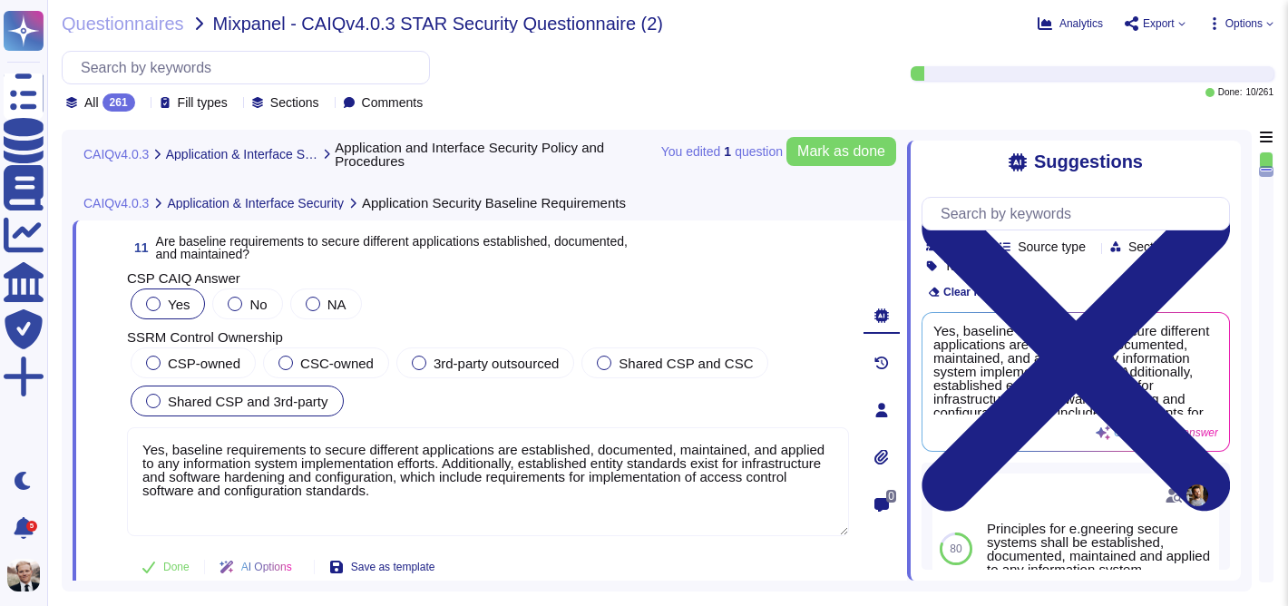
click at [148, 408] on div at bounding box center [153, 401] width 15 height 15
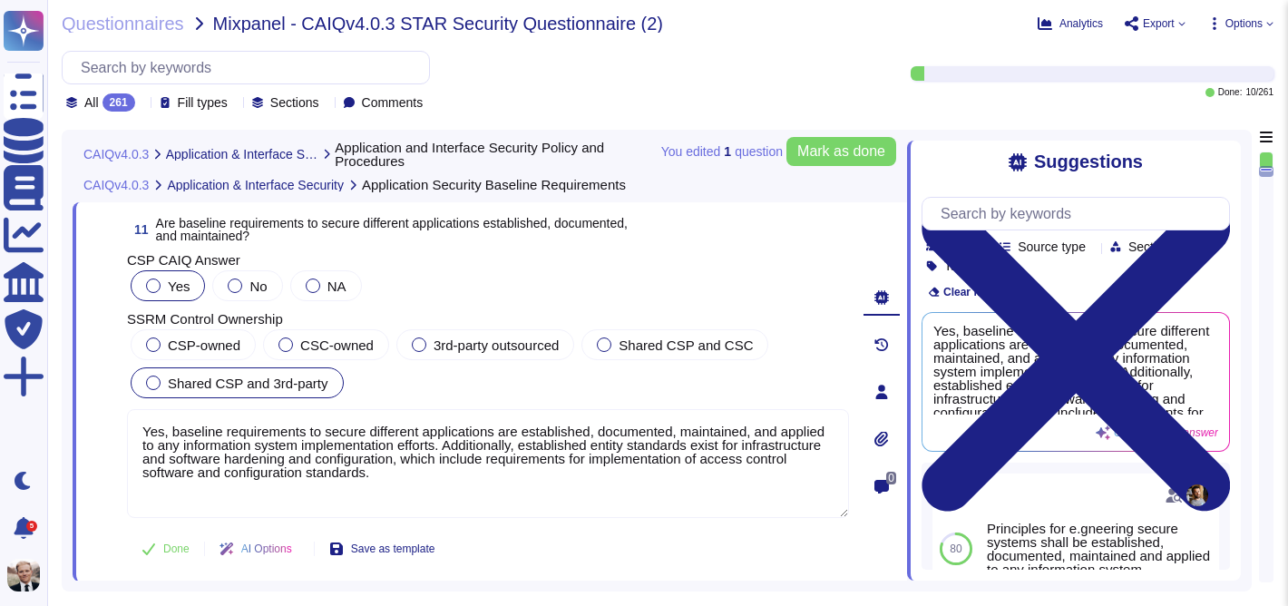
scroll to position [3961, 0]
click at [836, 159] on span "Mark as done" at bounding box center [841, 151] width 88 height 15
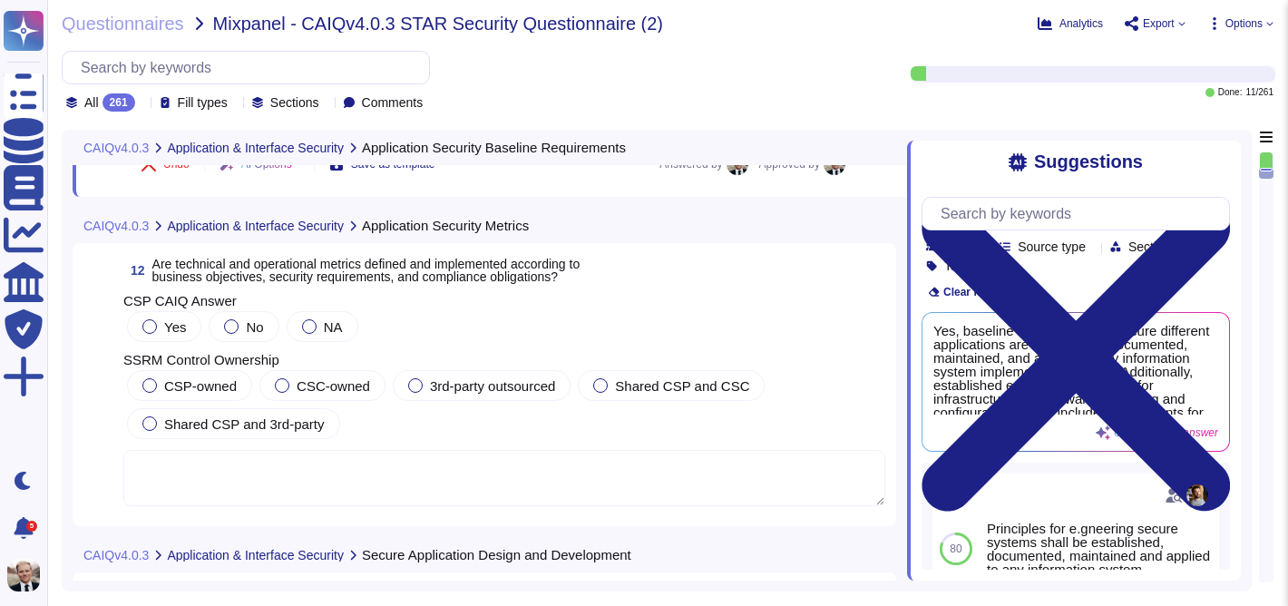
scroll to position [4345, 0]
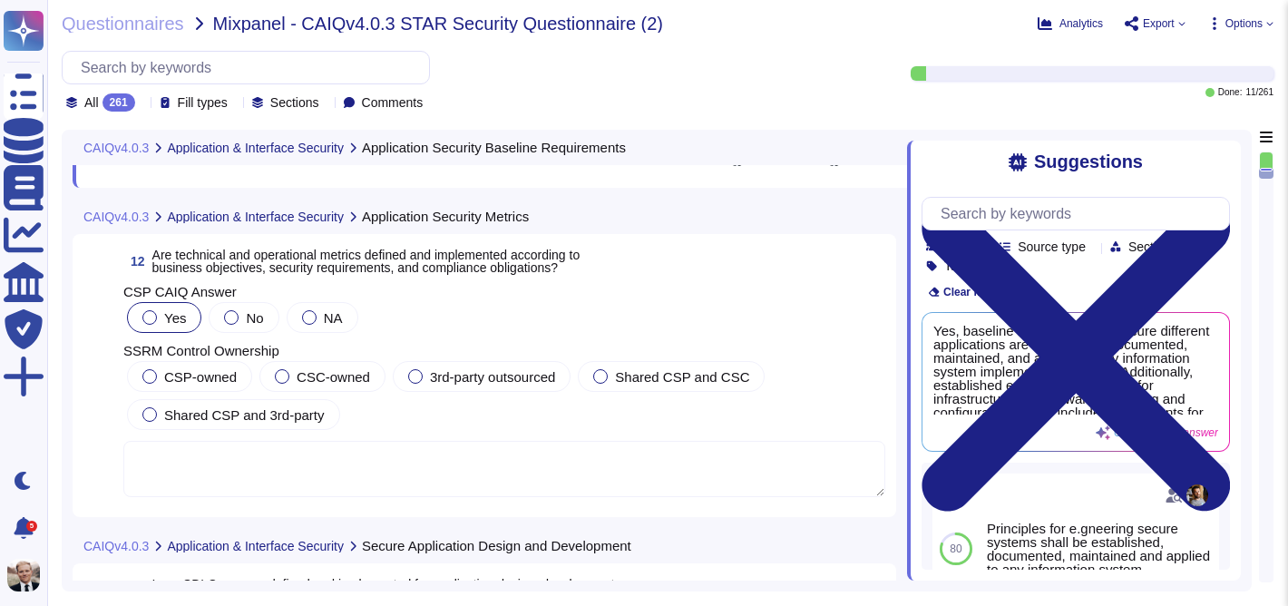
click at [145, 316] on div at bounding box center [149, 317] width 15 height 15
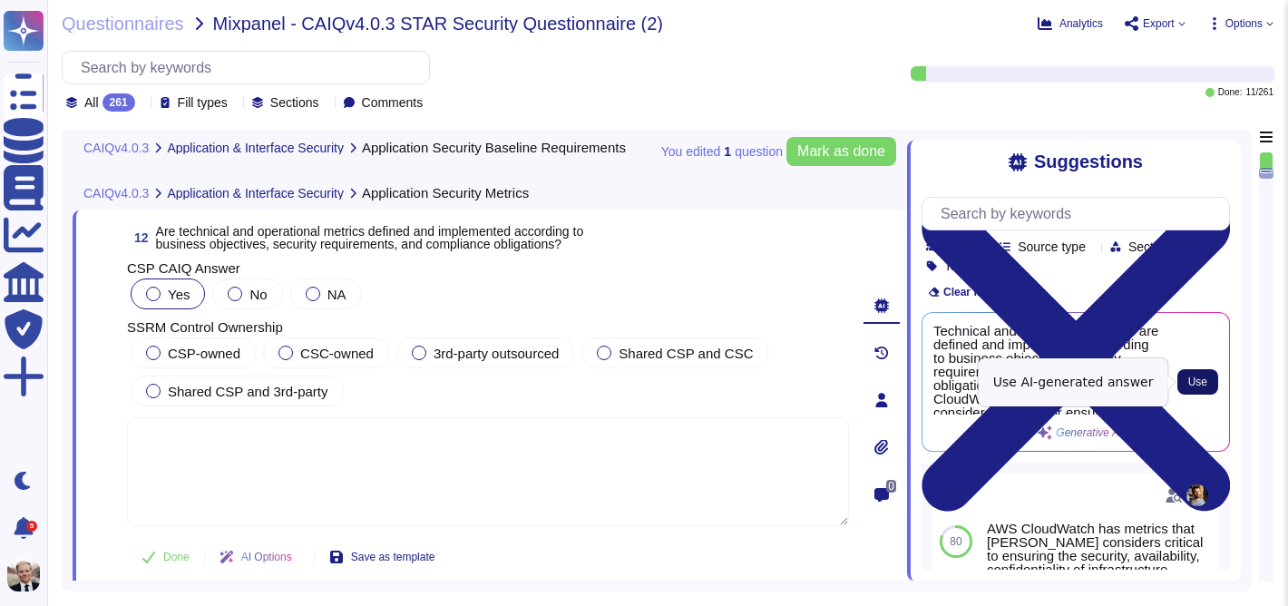
click at [1192, 379] on span "Use" at bounding box center [1197, 381] width 19 height 11
type textarea "Technical and operational metrics are defined and implemented according to busi…"
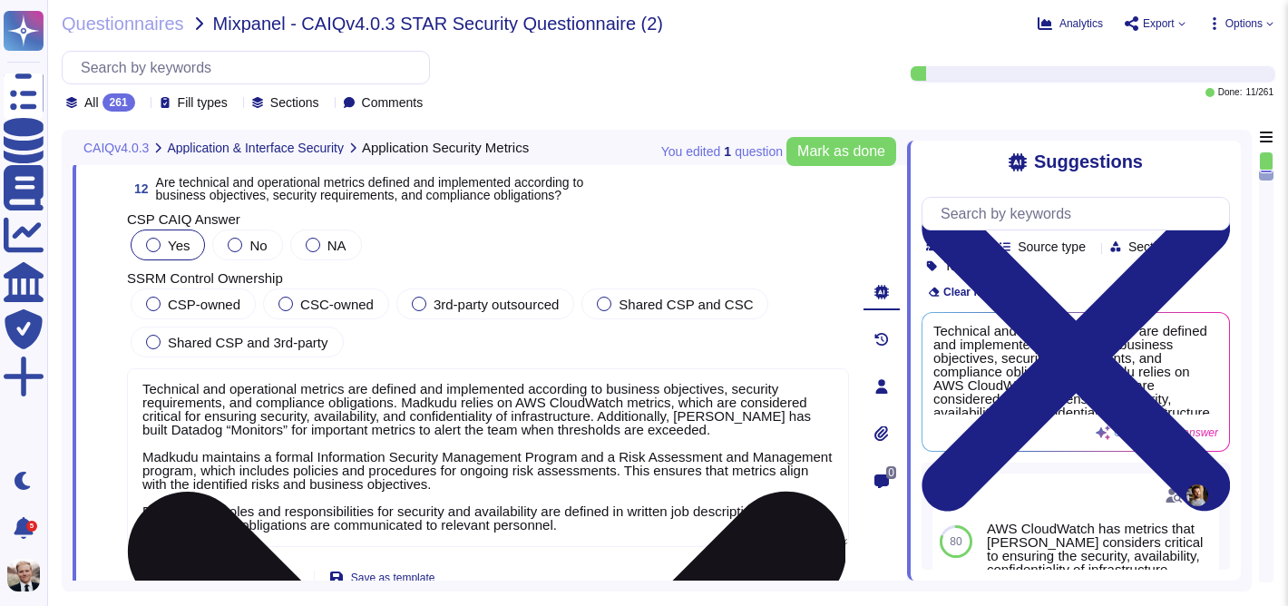
scroll to position [4382, 0]
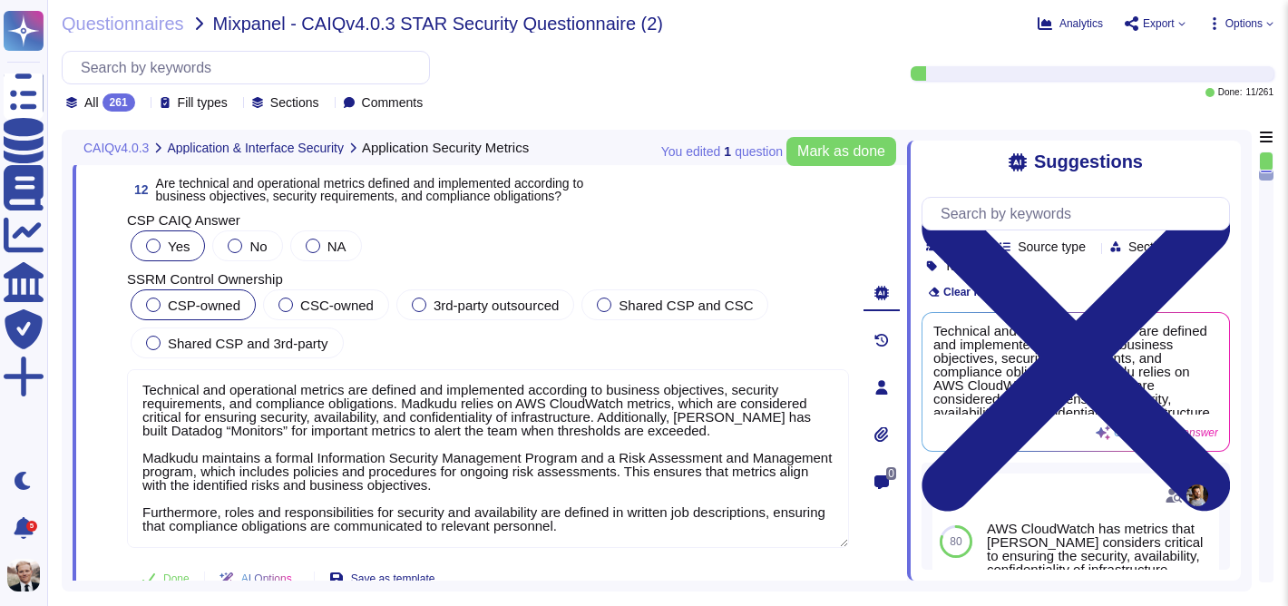
click at [156, 311] on label "CSP-owned" at bounding box center [193, 304] width 94 height 15
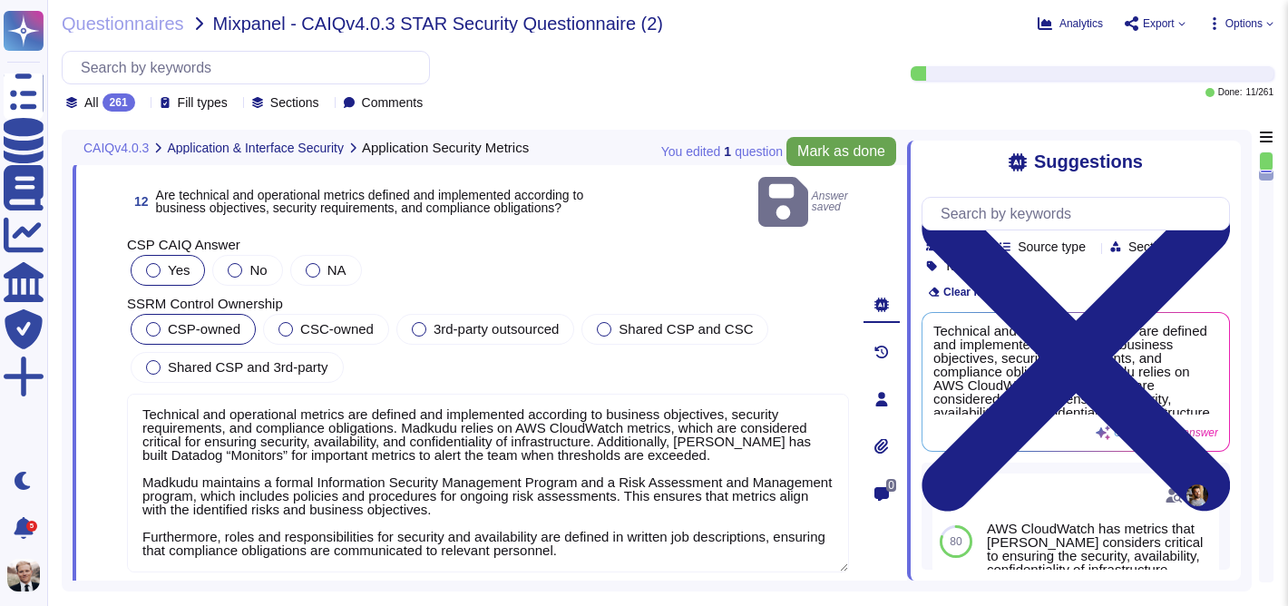
click at [823, 154] on span "Mark as done" at bounding box center [841, 151] width 88 height 15
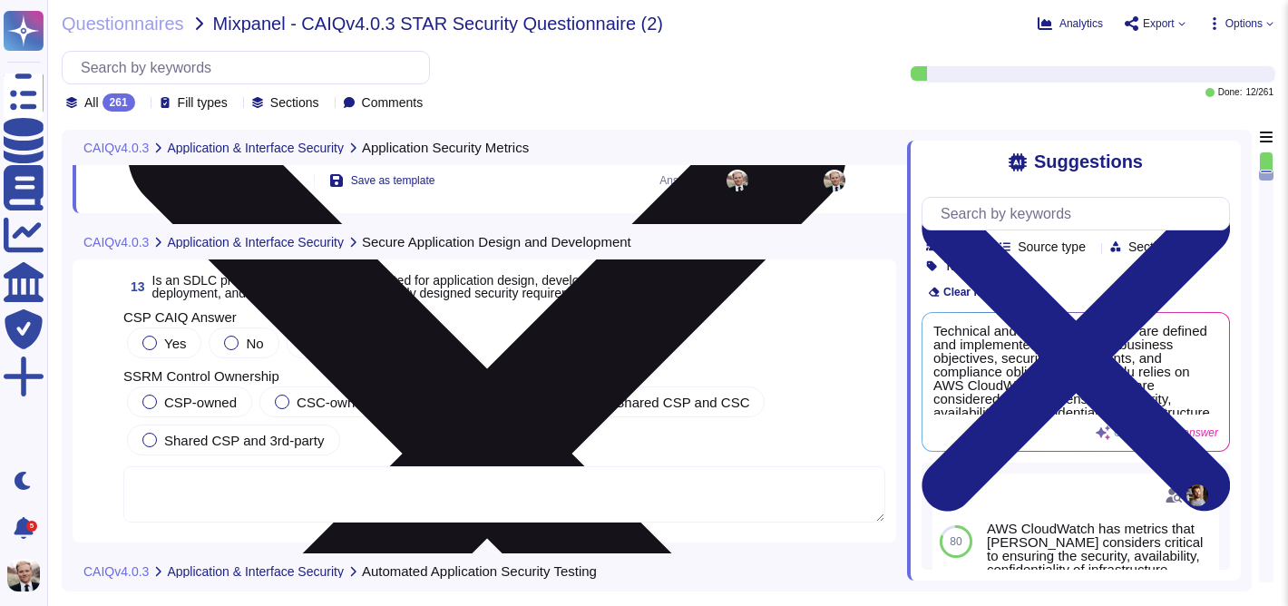
scroll to position [4786, 0]
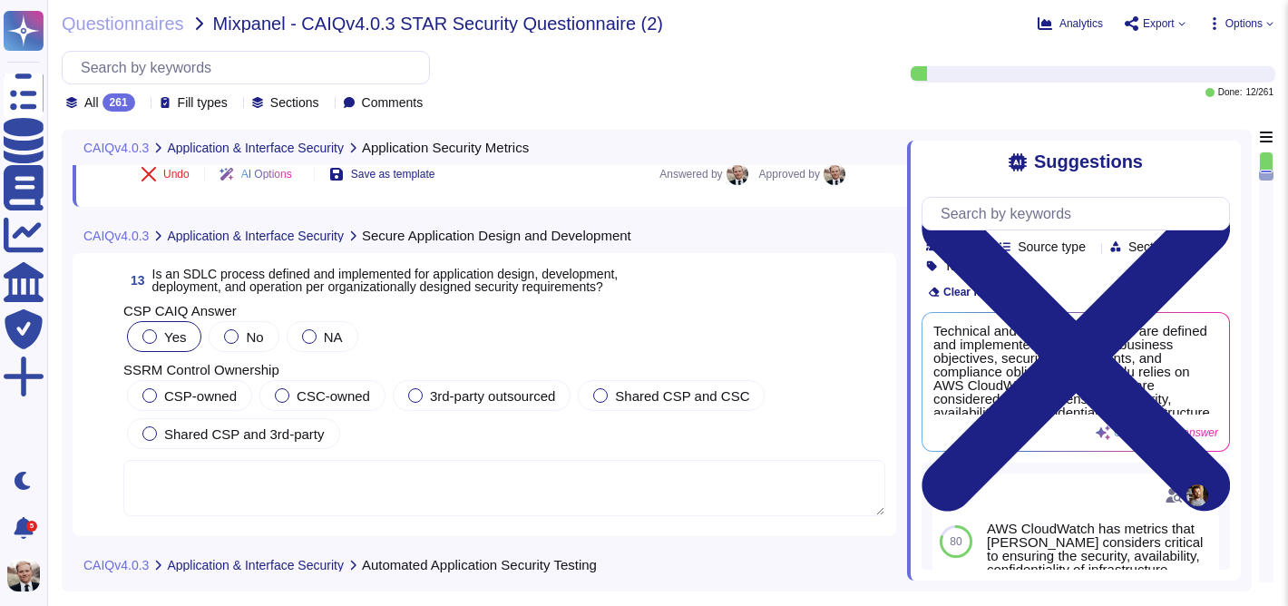
click at [151, 344] on div at bounding box center [149, 336] width 15 height 15
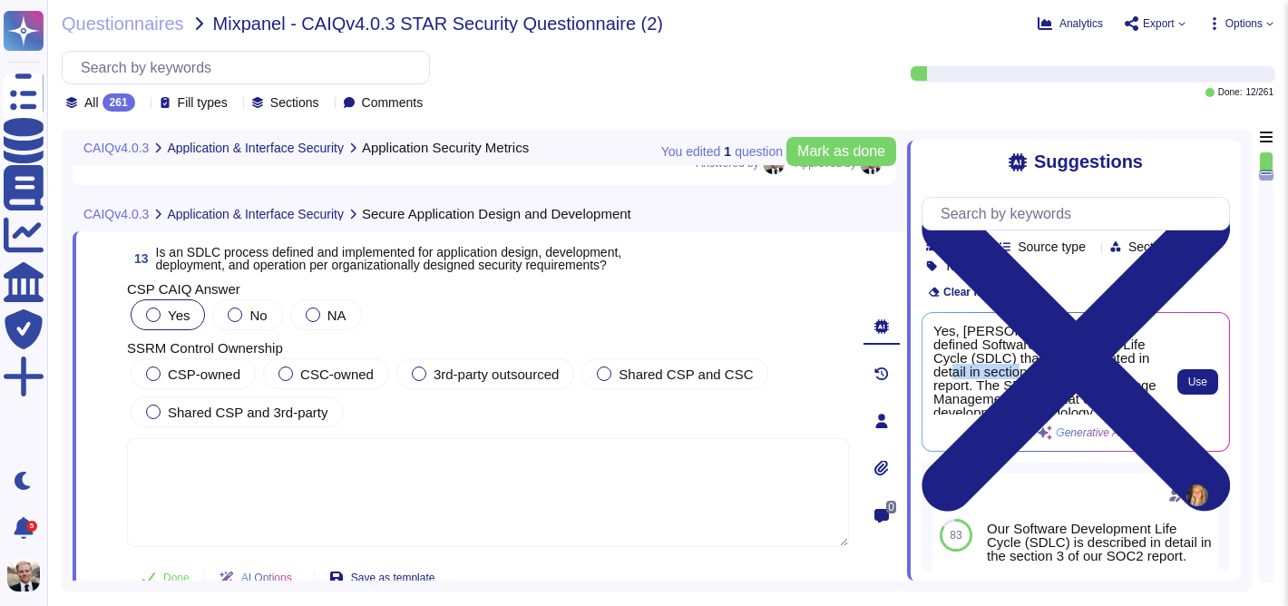
drag, startPoint x: 1021, startPoint y: 372, endPoint x: 945, endPoint y: 374, distance: 76.2
click at [945, 374] on span "Yes, [PERSON_NAME] has a defined Software Development Life Cycle (SDLC) that is…" at bounding box center [1046, 369] width 227 height 91
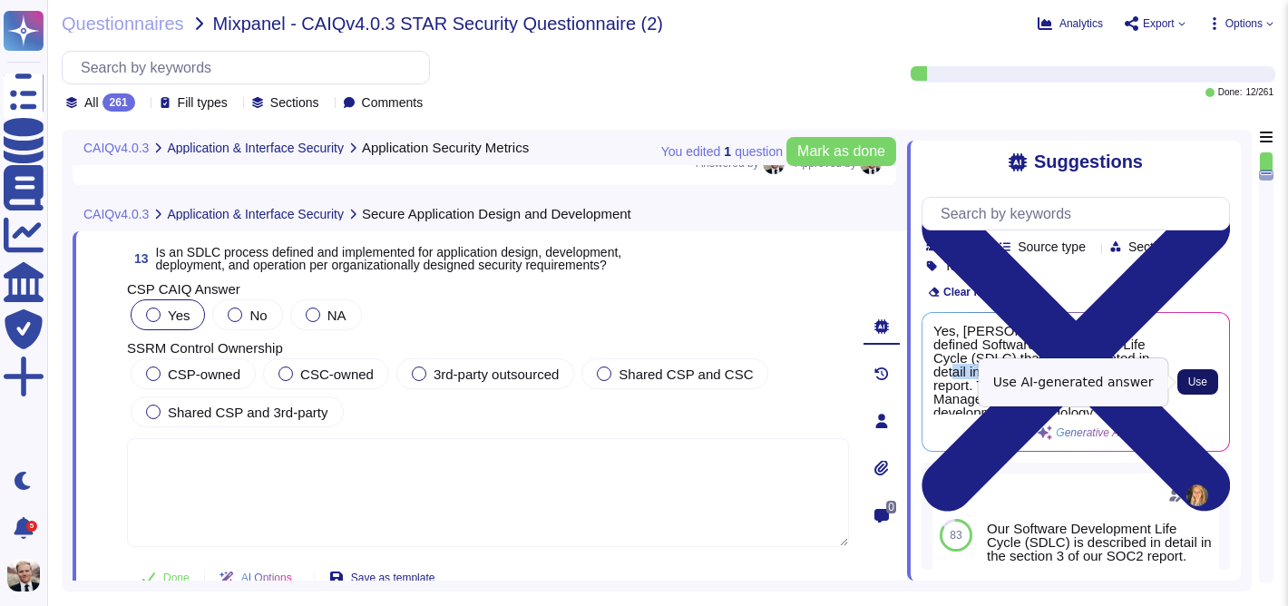
click at [1202, 387] on span "Use" at bounding box center [1197, 381] width 19 height 11
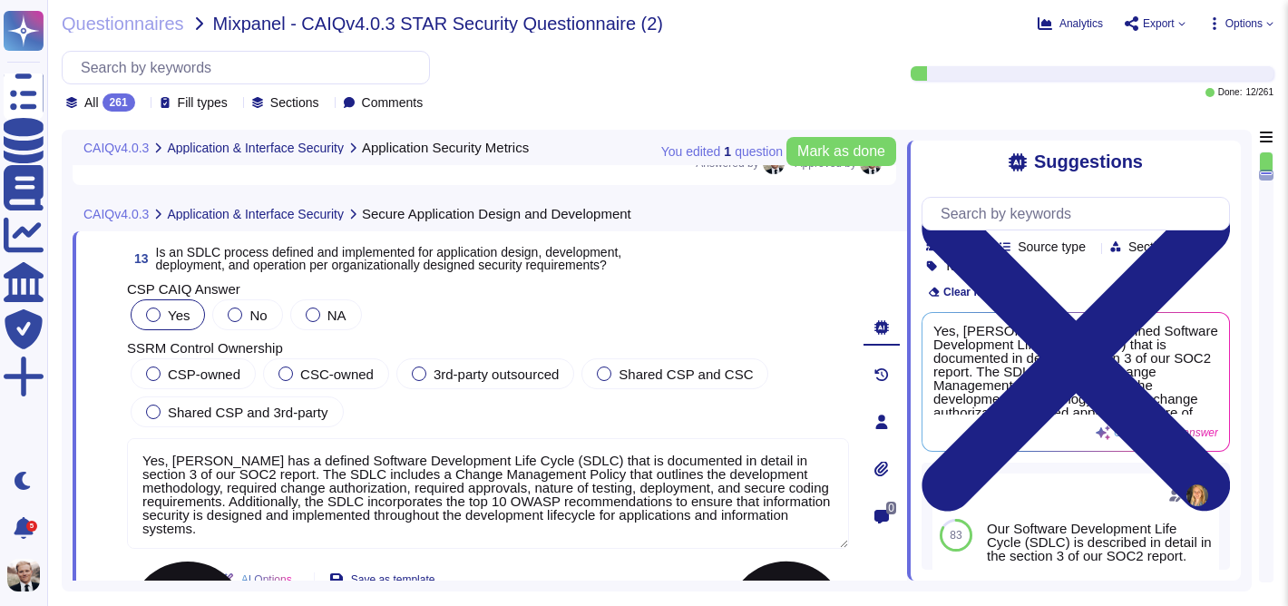
drag, startPoint x: 154, startPoint y: 488, endPoint x: 767, endPoint y: 477, distance: 613.1
click at [767, 477] on textarea "Yes, [PERSON_NAME] has a defined Software Development Life Cycle (SDLC) that is…" at bounding box center [488, 493] width 722 height 111
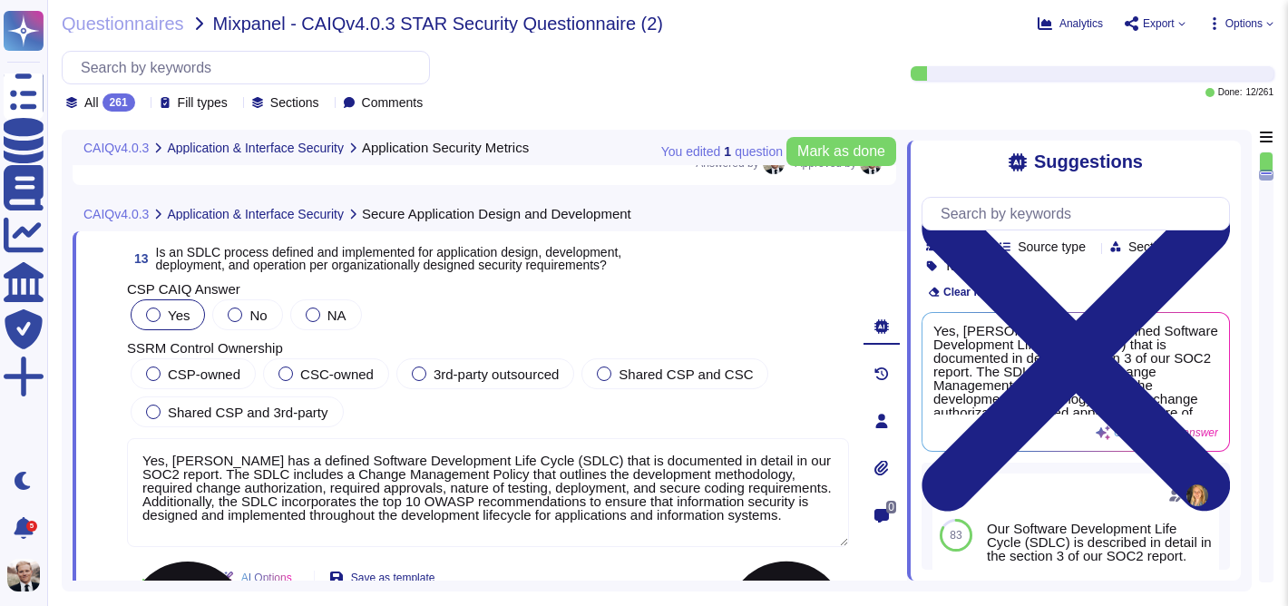
click at [550, 546] on textarea "Yes, [PERSON_NAME] has a defined Software Development Life Cycle (SDLC) that is…" at bounding box center [488, 492] width 722 height 109
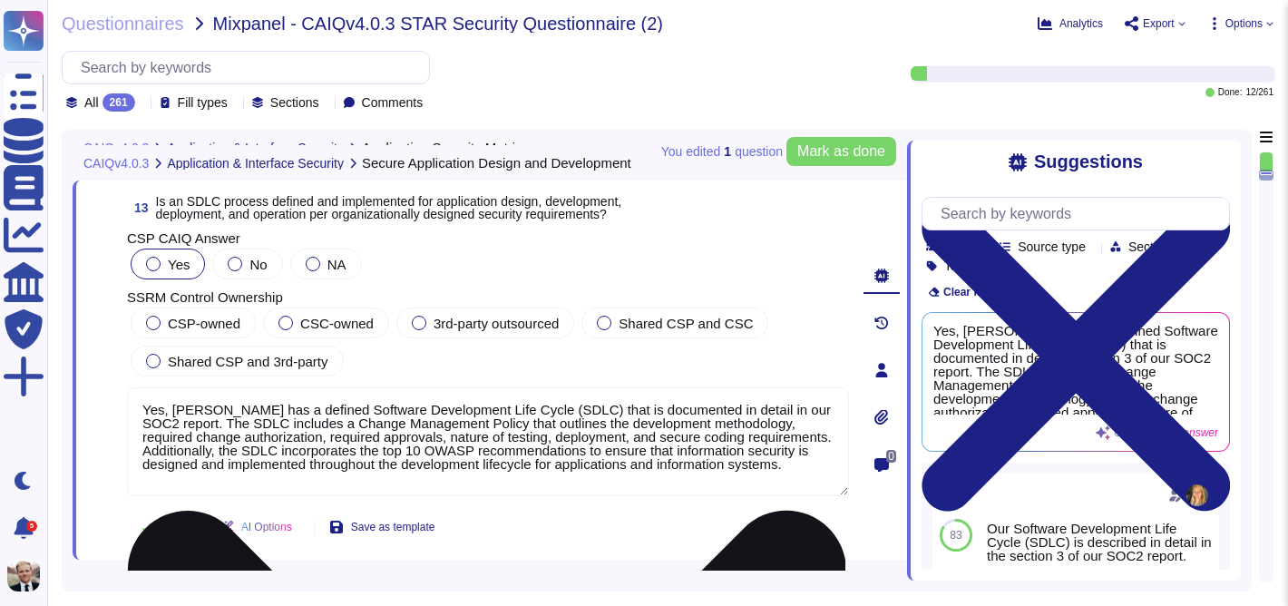
scroll to position [4840, 0]
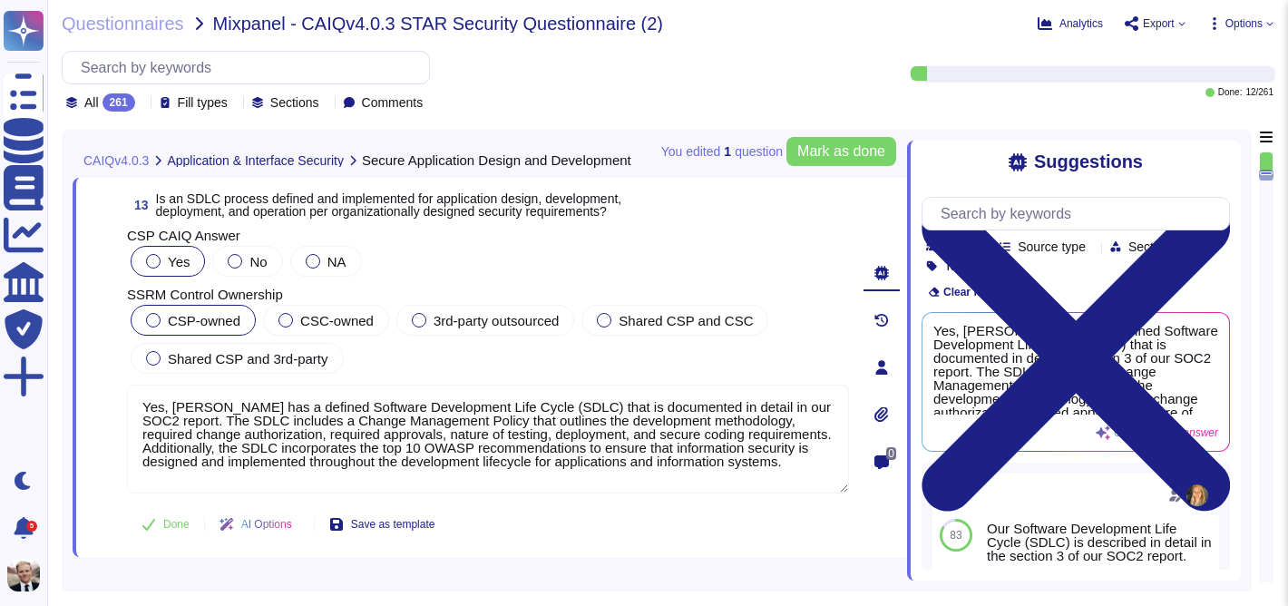
type textarea "Yes, [PERSON_NAME] has a defined Software Development Life Cycle (SDLC) that is…"
click at [155, 327] on div at bounding box center [153, 320] width 15 height 15
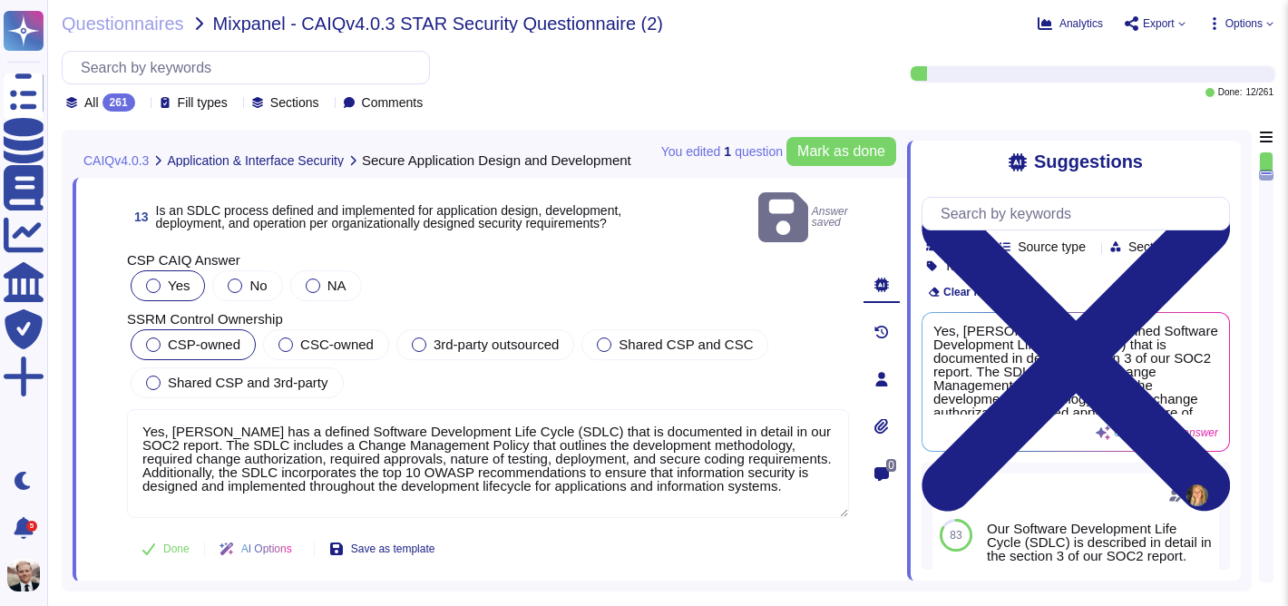
click at [154, 337] on div at bounding box center [153, 344] width 15 height 15
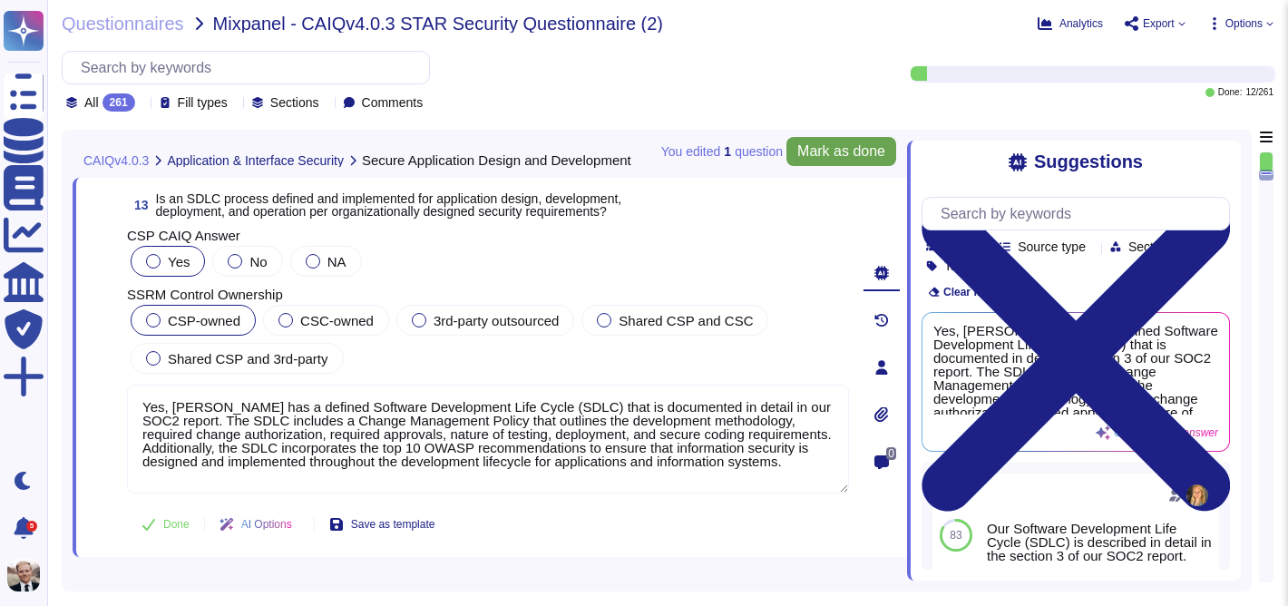
click at [842, 155] on span "Mark as done" at bounding box center [841, 151] width 88 height 15
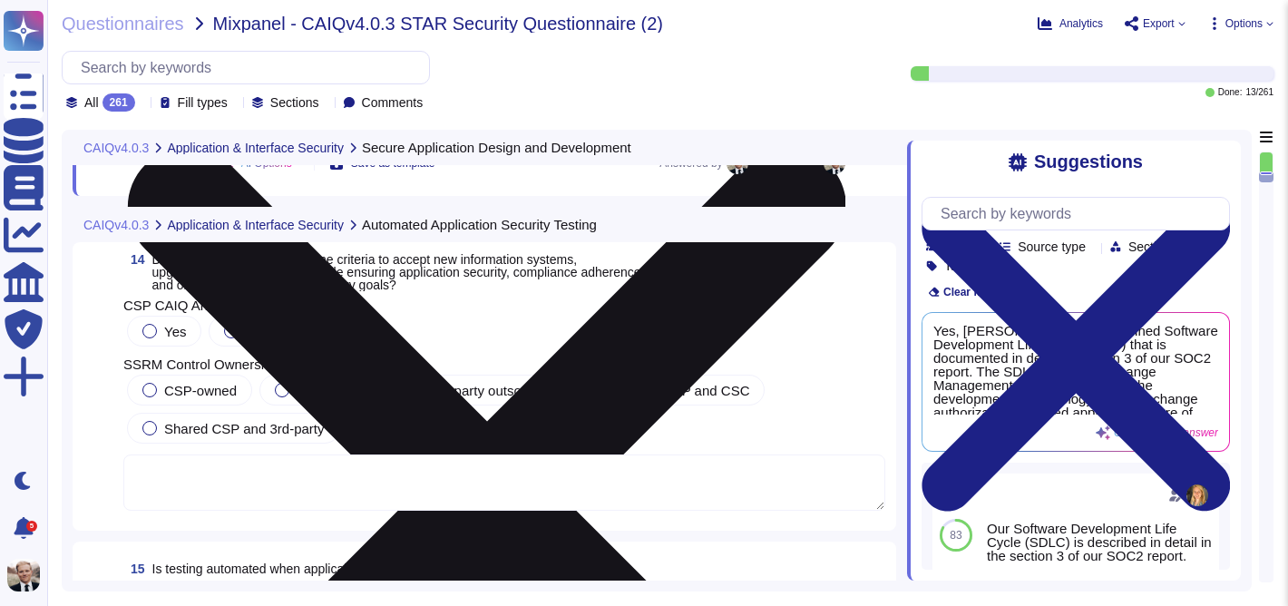
scroll to position [5205, 0]
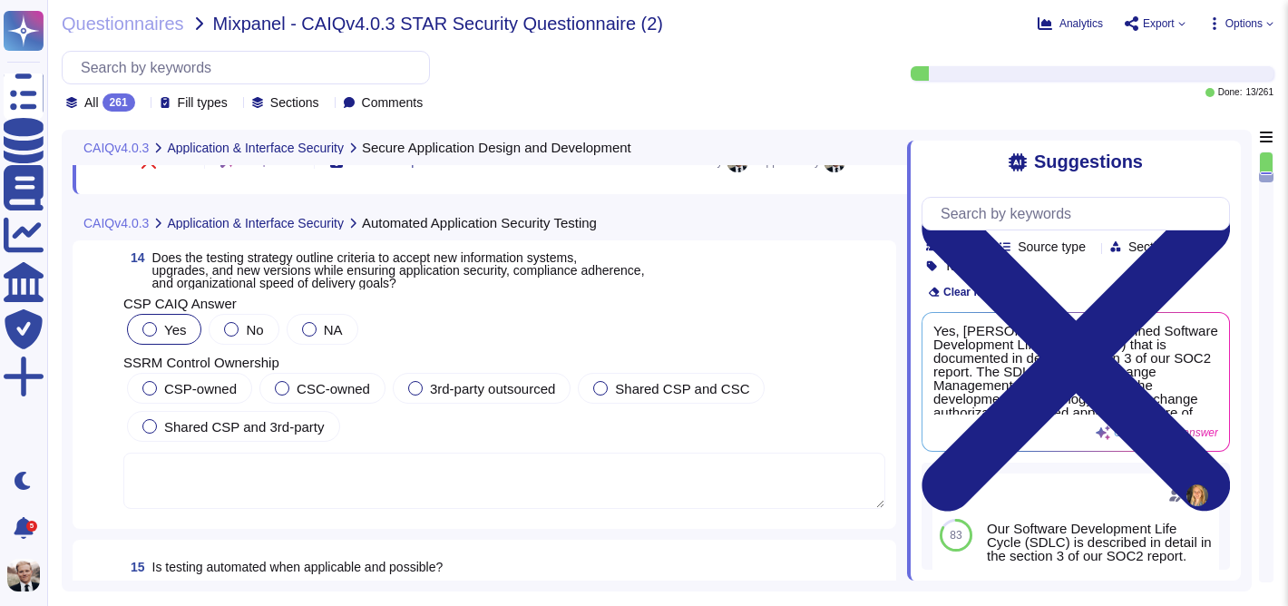
click at [145, 326] on div at bounding box center [149, 329] width 15 height 15
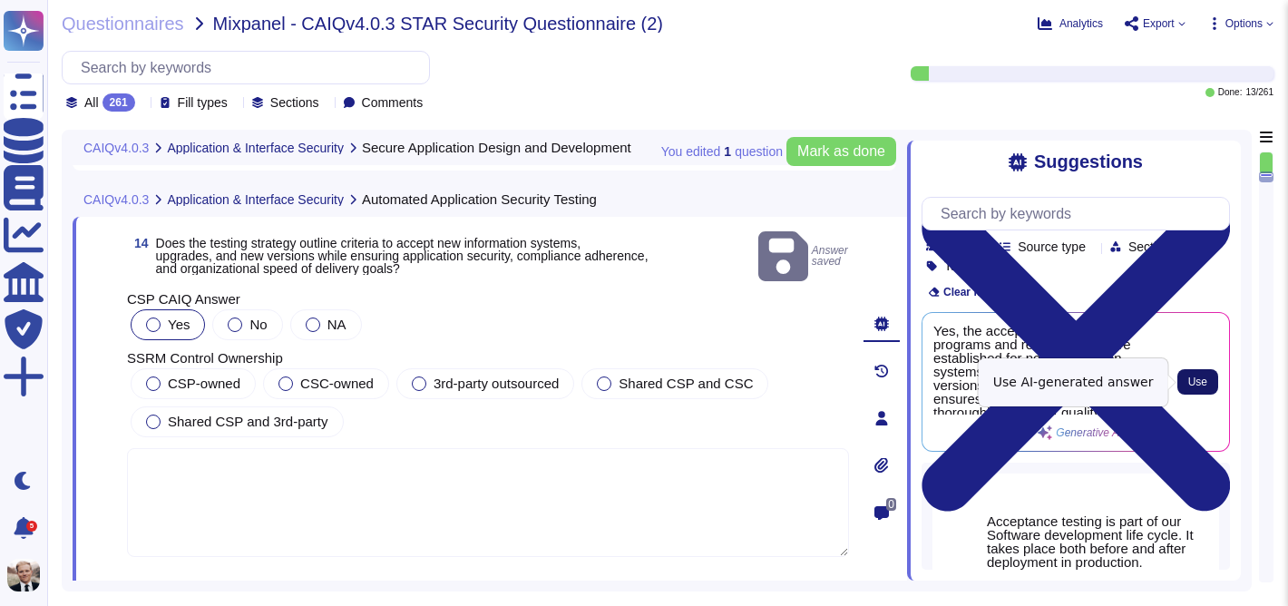
click at [1201, 383] on span "Use" at bounding box center [1197, 381] width 19 height 11
type textarea "Yes, the acceptance testing programs and related criteria are established for n…"
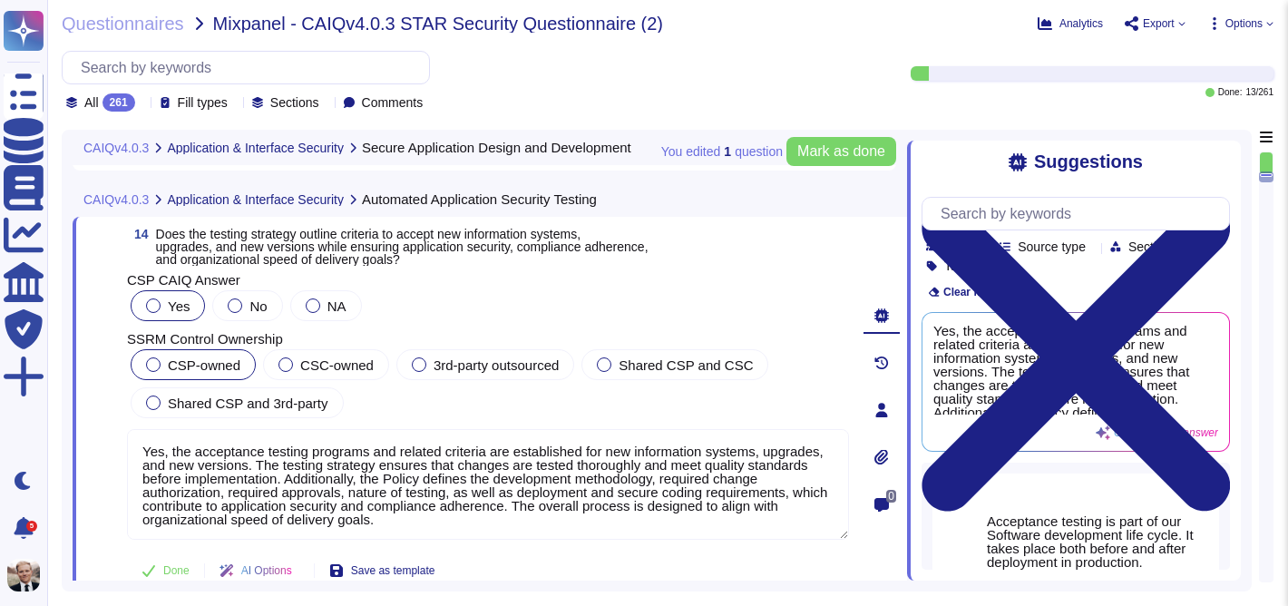
click at [154, 365] on div at bounding box center [153, 364] width 15 height 15
click at [853, 144] on span "Mark as done" at bounding box center [841, 151] width 88 height 15
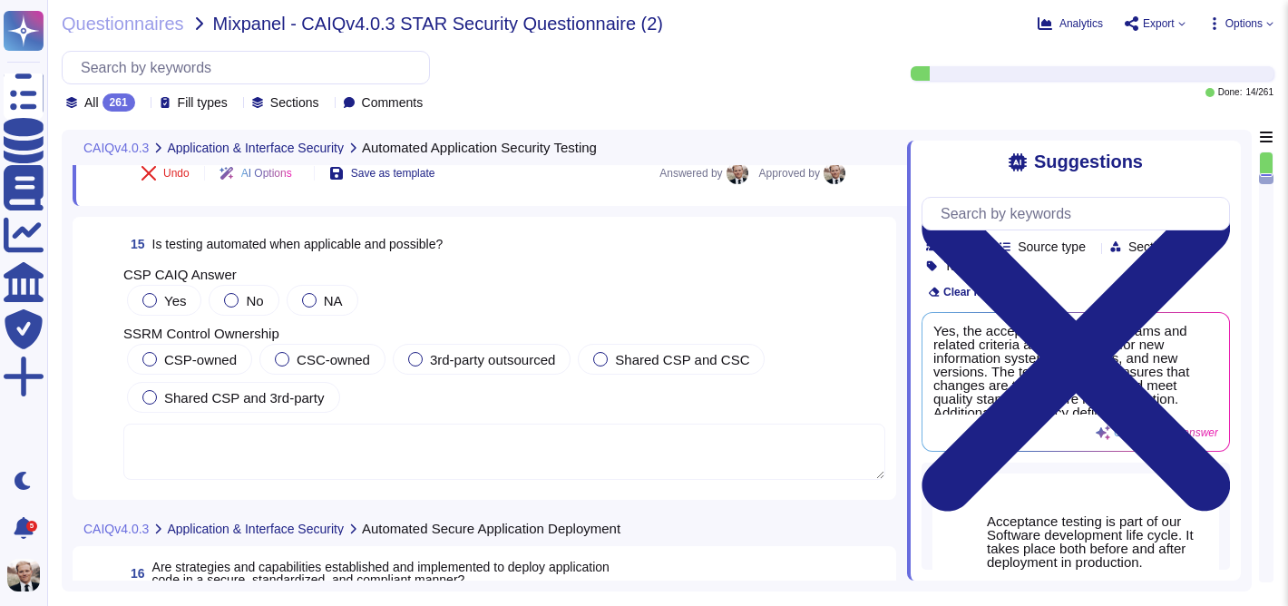
scroll to position [5603, 0]
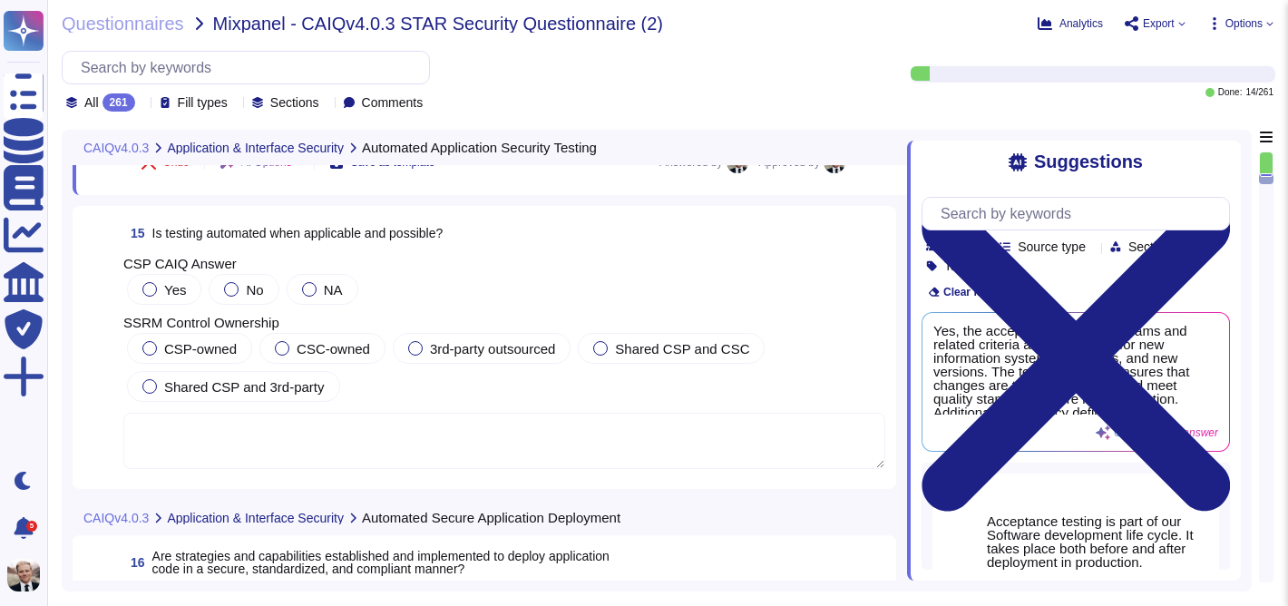
click at [255, 242] on span "15 Is testing automated when applicable and possible?" at bounding box center [282, 233] width 319 height 33
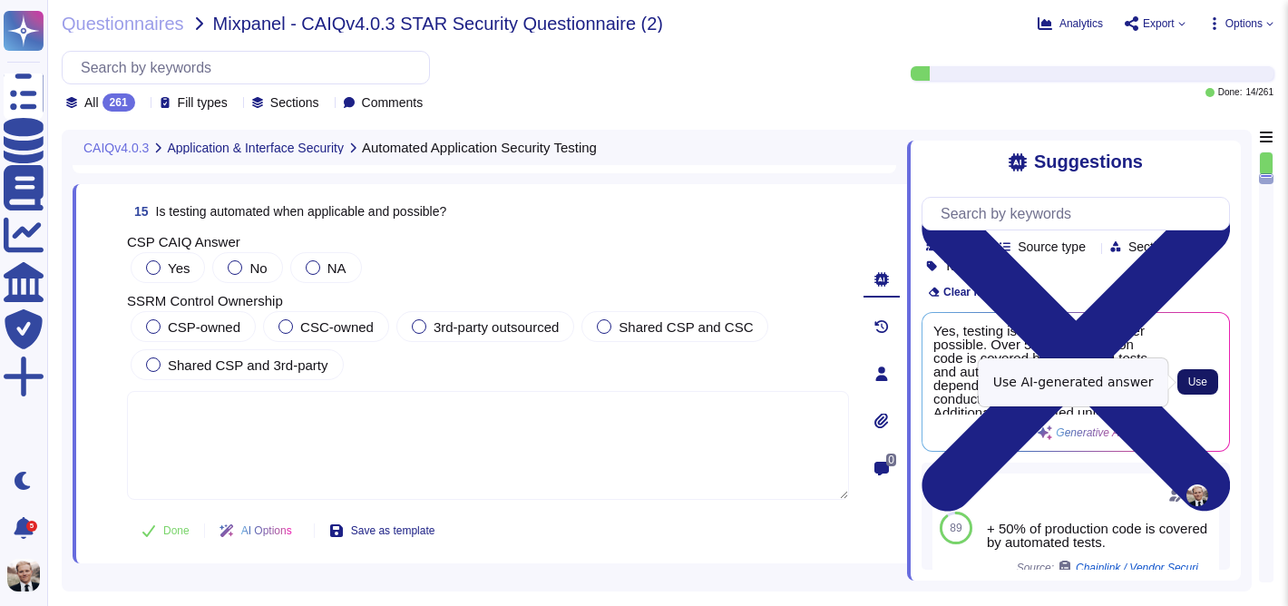
click at [1201, 384] on span "Use" at bounding box center [1197, 381] width 19 height 11
type textarea "Yes, testing is automated wherever possible. Over 50% of production code is cov…"
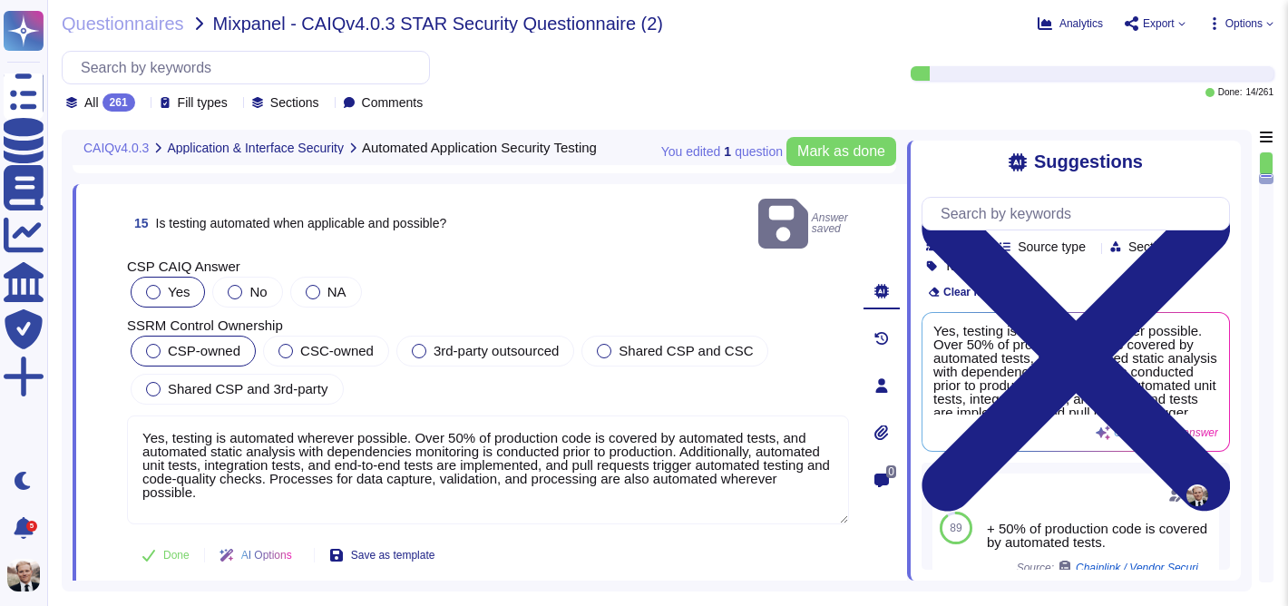
click at [151, 344] on div at bounding box center [153, 351] width 15 height 15
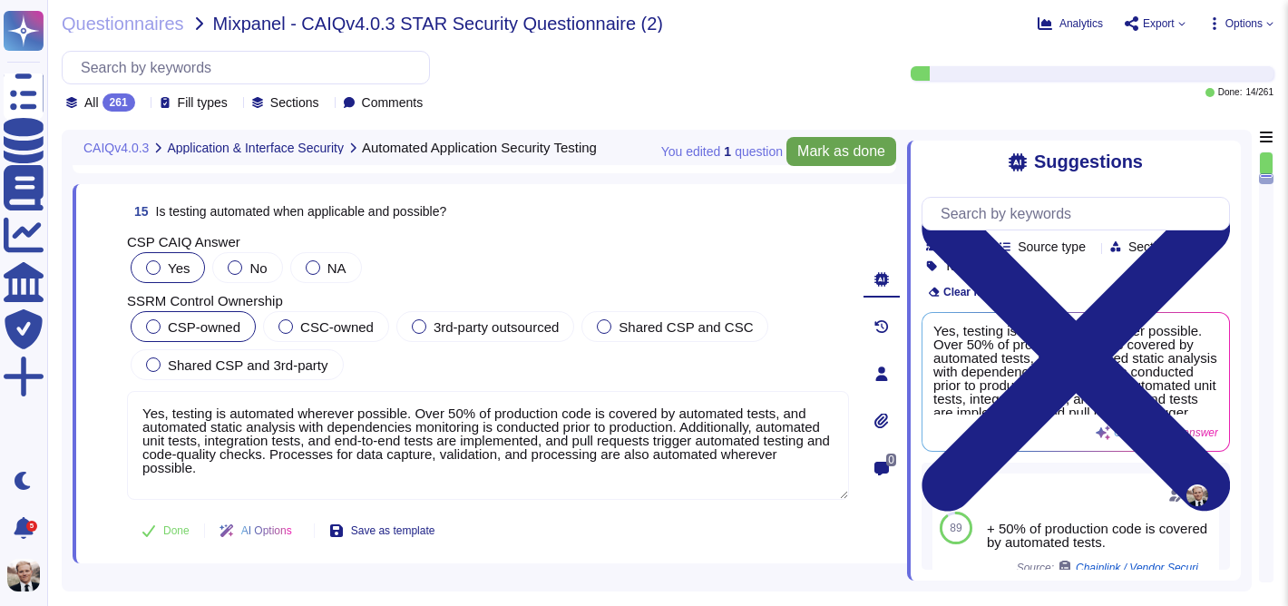
click at [800, 150] on span "Mark as done" at bounding box center [841, 151] width 88 height 15
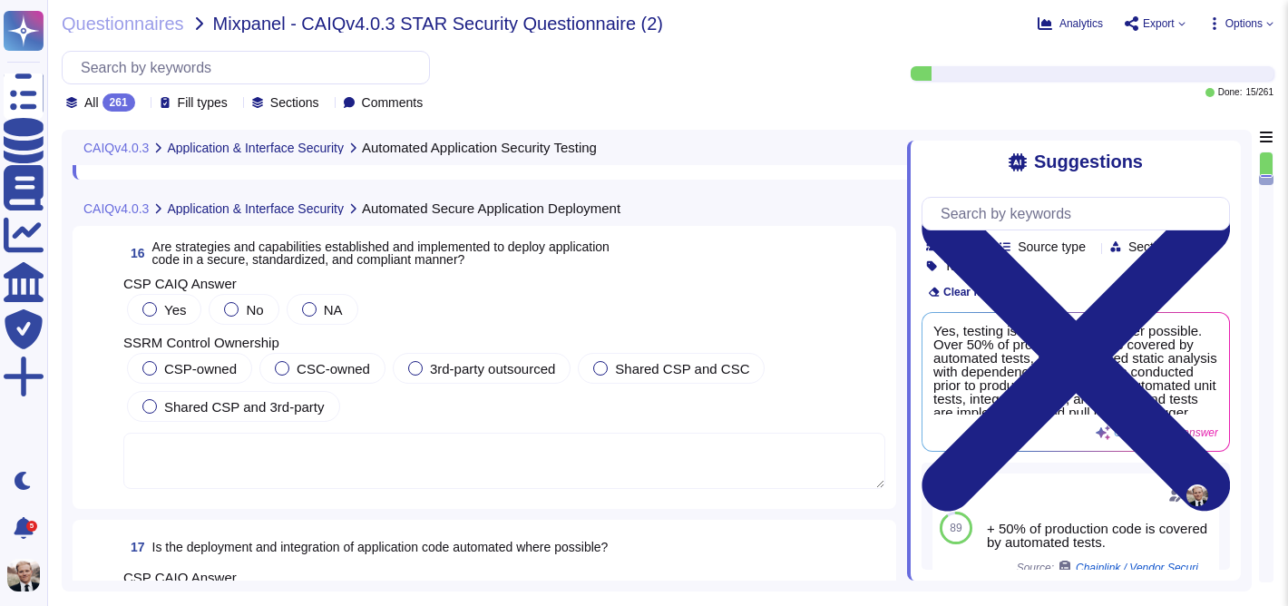
scroll to position [5987, 0]
click at [272, 266] on span "Are strategies and capabilities established and implemented to deploy applicati…" at bounding box center [380, 252] width 457 height 27
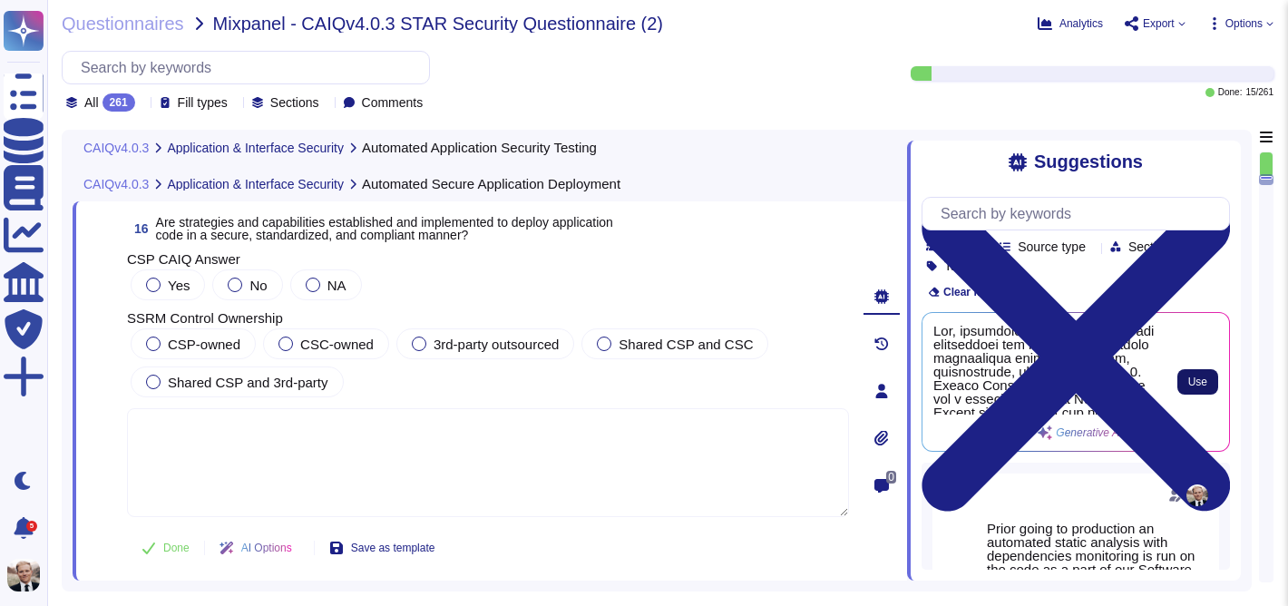
click at [1193, 379] on span "Use" at bounding box center [1197, 381] width 19 height 11
type textarea "Yes, strategies and capabilities are established and implemented to deploy appl…"
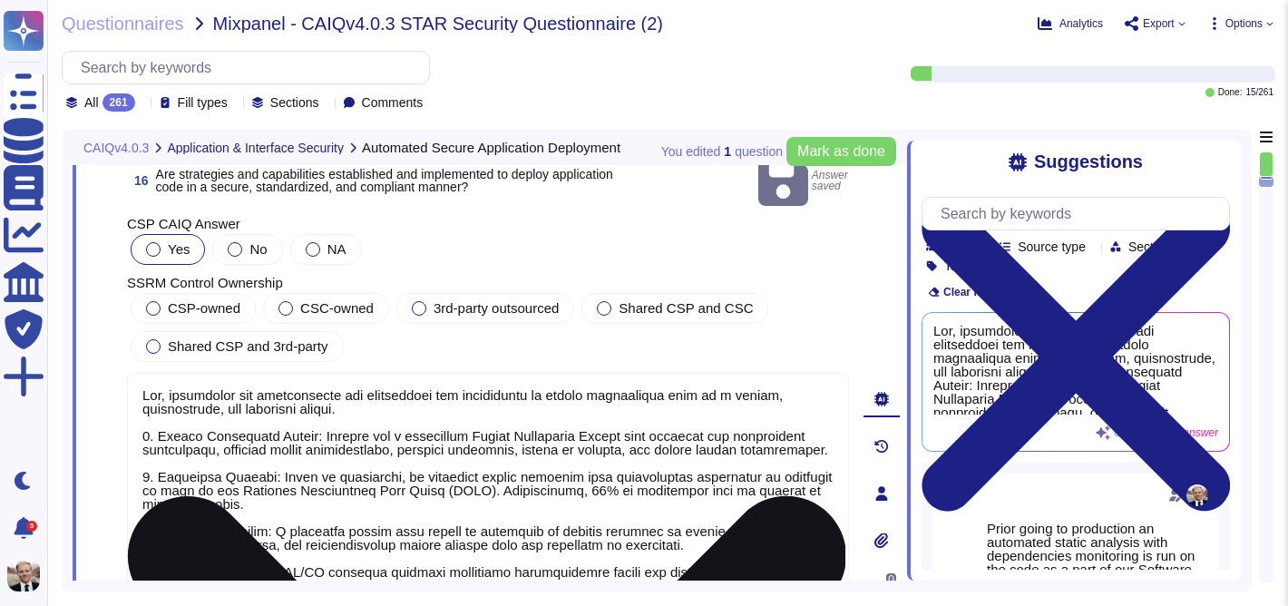
scroll to position [6037, 0]
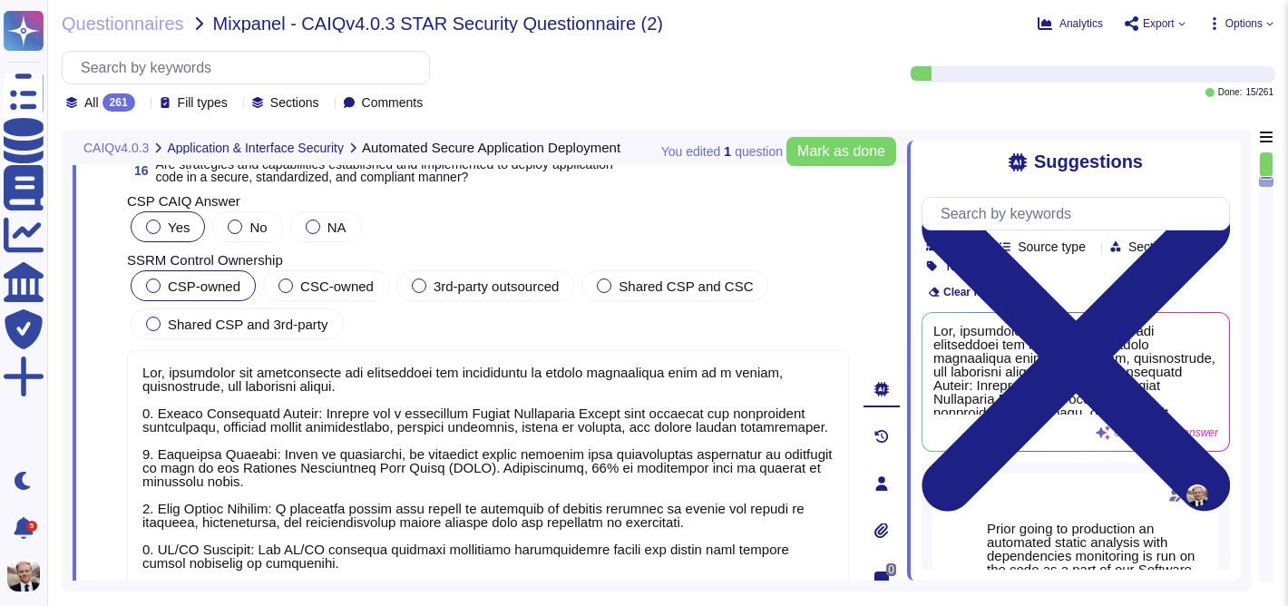
click at [151, 280] on div at bounding box center [153, 285] width 15 height 15
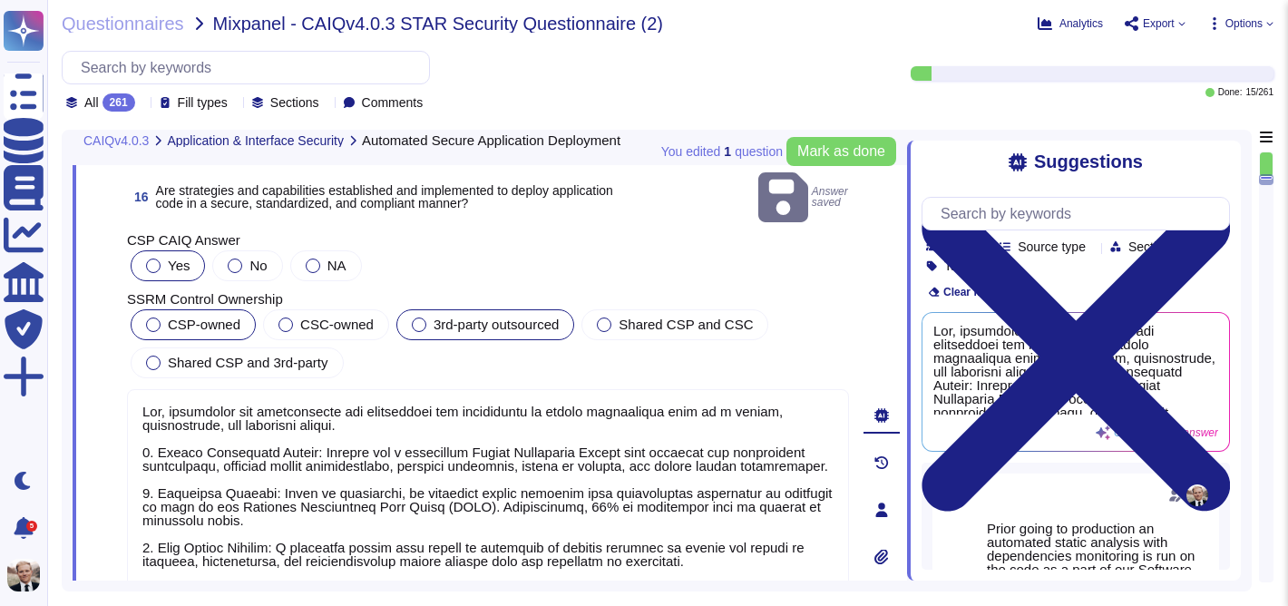
type textarea "Yes, the acceptance testing programs and related criteria are established for n…"
type textarea "Yes, testing is automated wherever possible. Over 50% of production code is cov…"
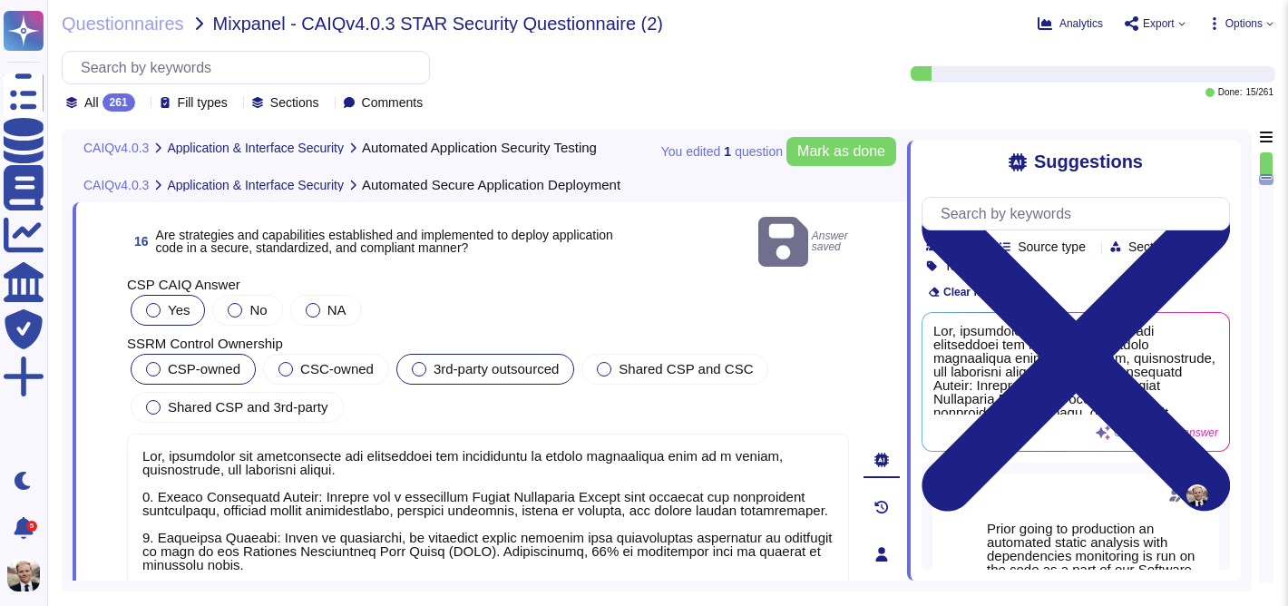
scroll to position [5961, 0]
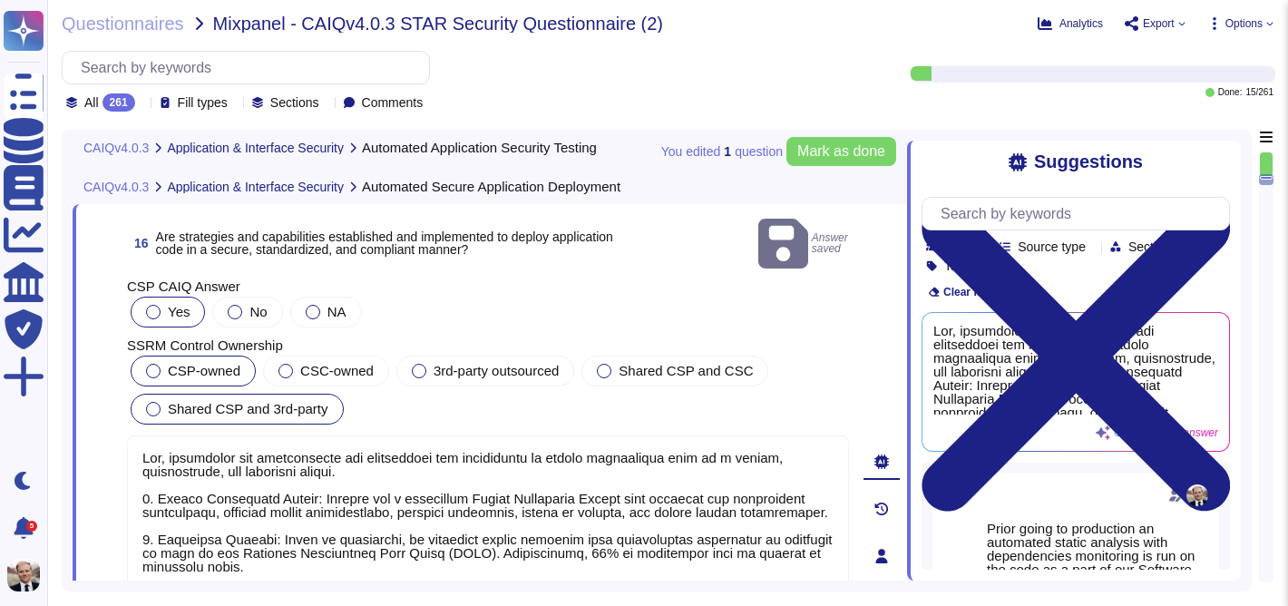
click at [153, 403] on div at bounding box center [153, 409] width 15 height 15
click at [848, 155] on span "Mark as done" at bounding box center [841, 151] width 88 height 15
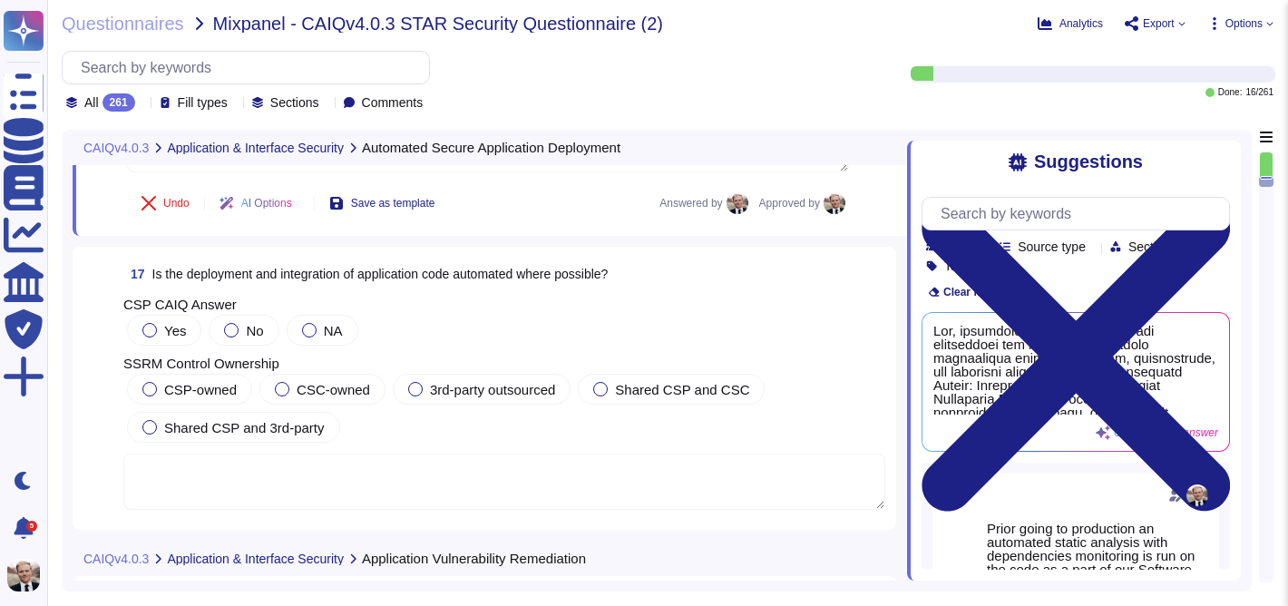
scroll to position [6603, 0]
click at [382, 277] on span "Is the deployment and integration of application code automated where possible?" at bounding box center [380, 272] width 456 height 15
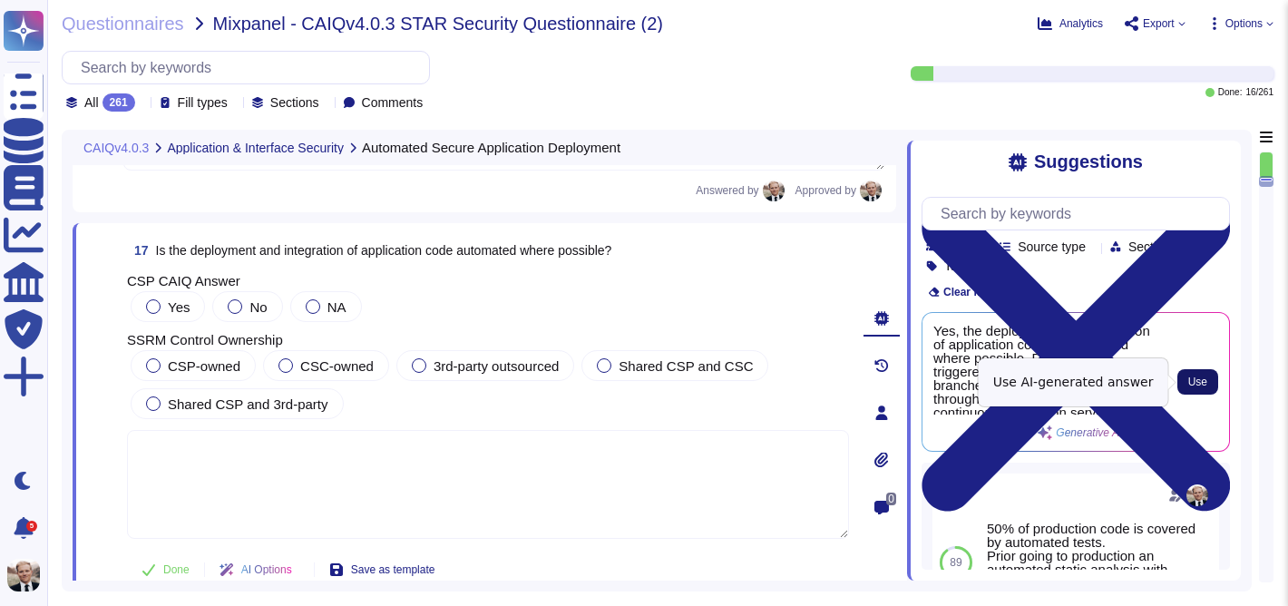
click at [1199, 385] on span "Use" at bounding box center [1197, 381] width 19 height 11
type textarea "Yes, the deployment and integration of application code is automated where poss…"
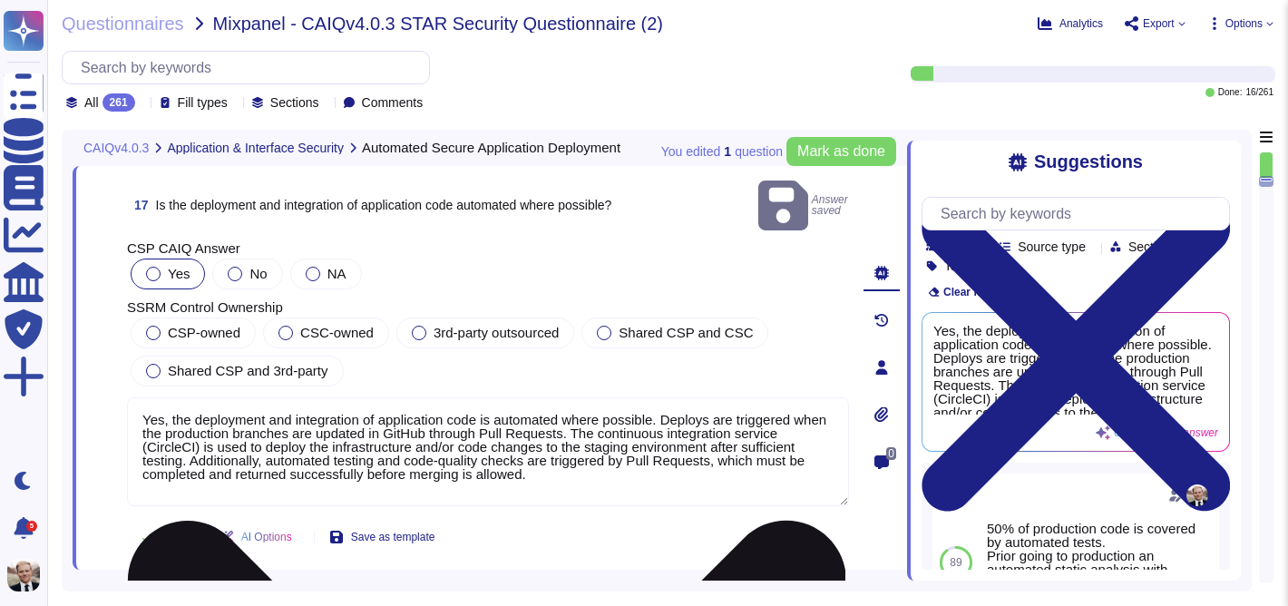
scroll to position [6664, 0]
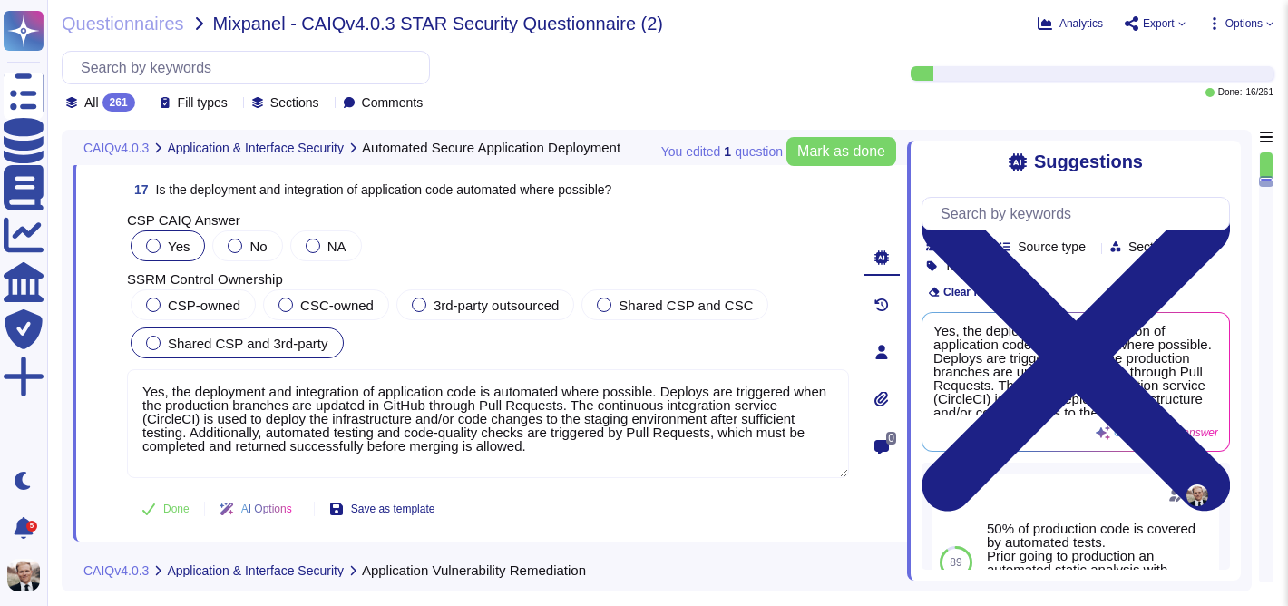
click at [158, 340] on div at bounding box center [153, 343] width 15 height 15
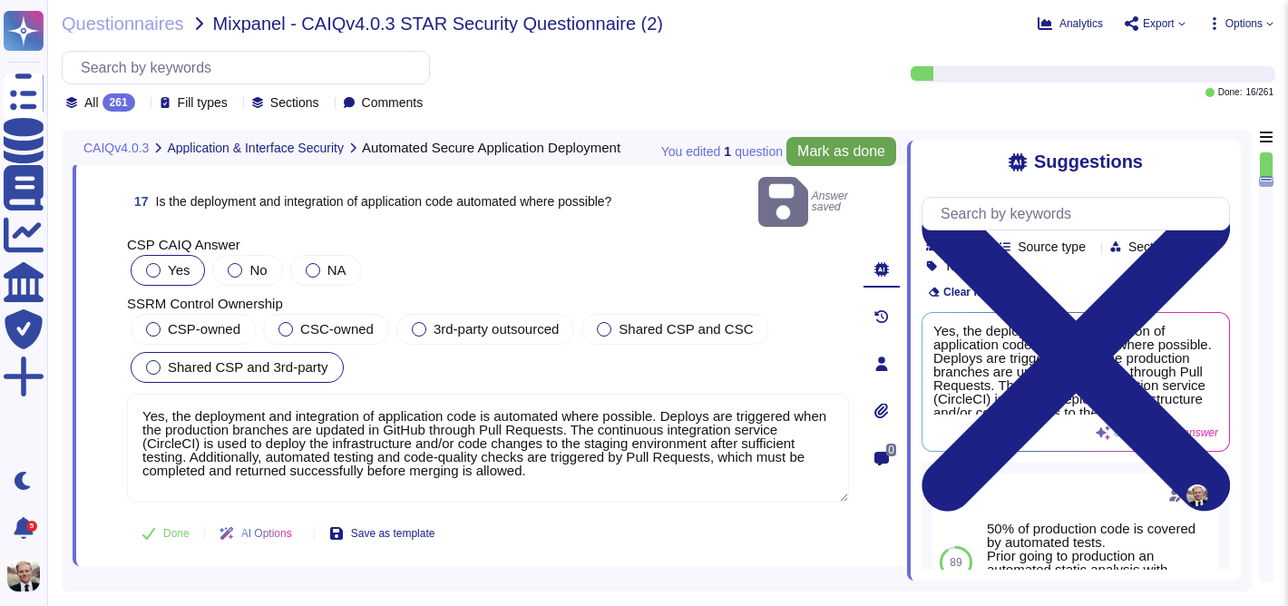
click at [855, 155] on span "Mark as done" at bounding box center [841, 151] width 88 height 15
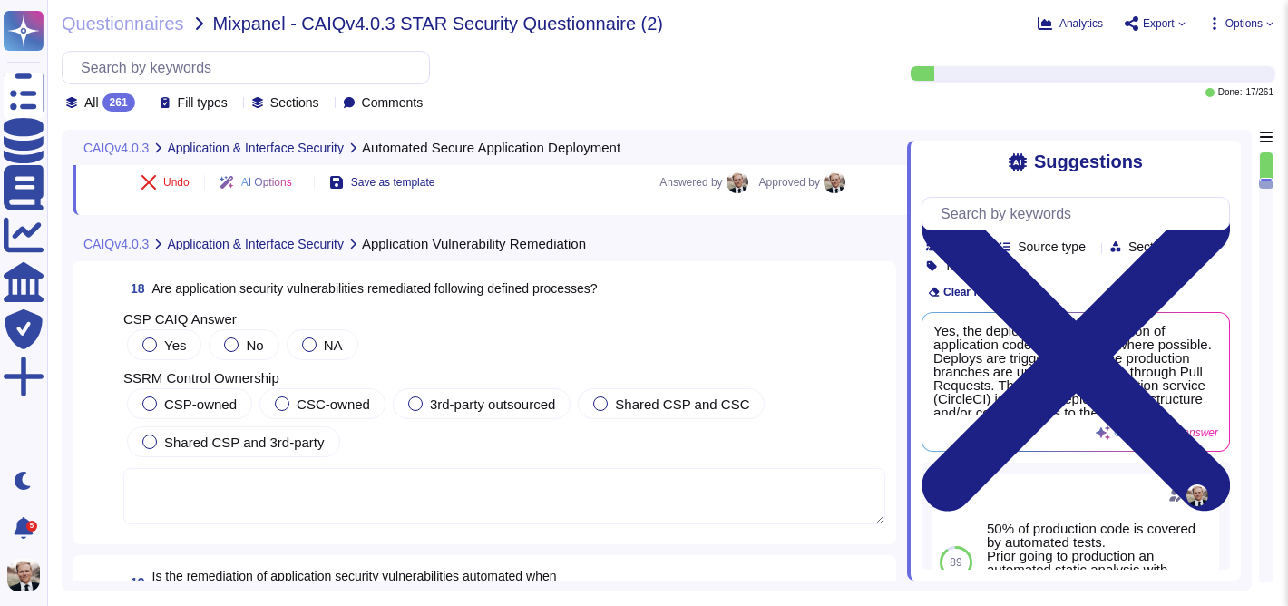
scroll to position [6994, 0]
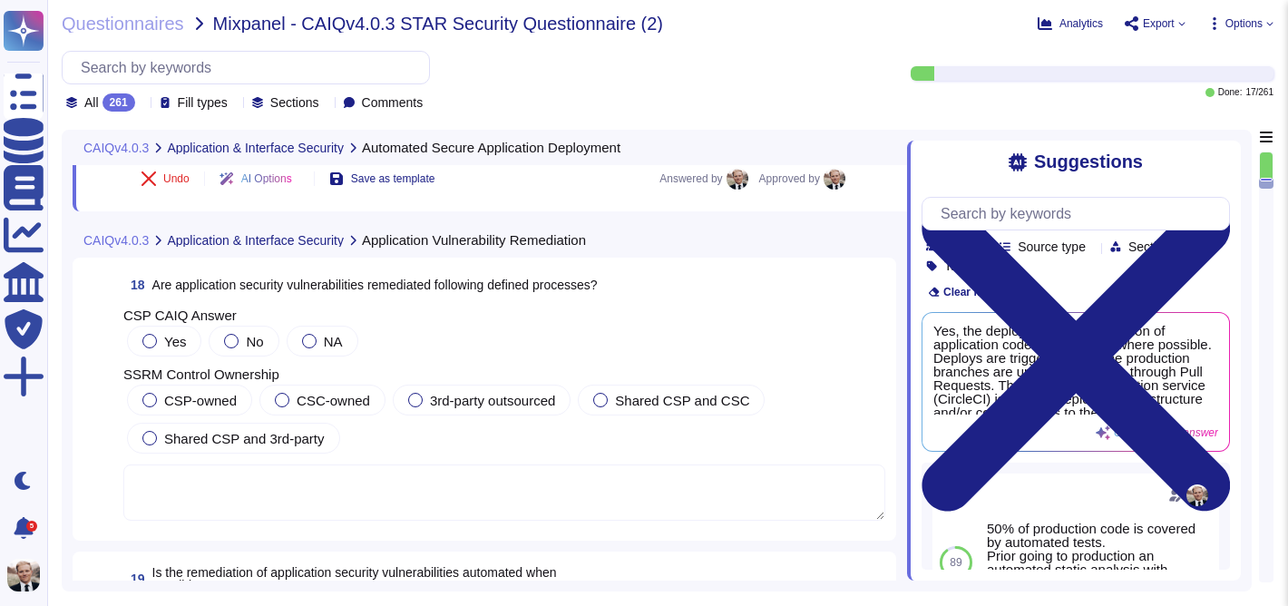
click at [232, 267] on div "18 Are application security vulnerabilities remediated following defined proces…" at bounding box center [484, 399] width 823 height 283
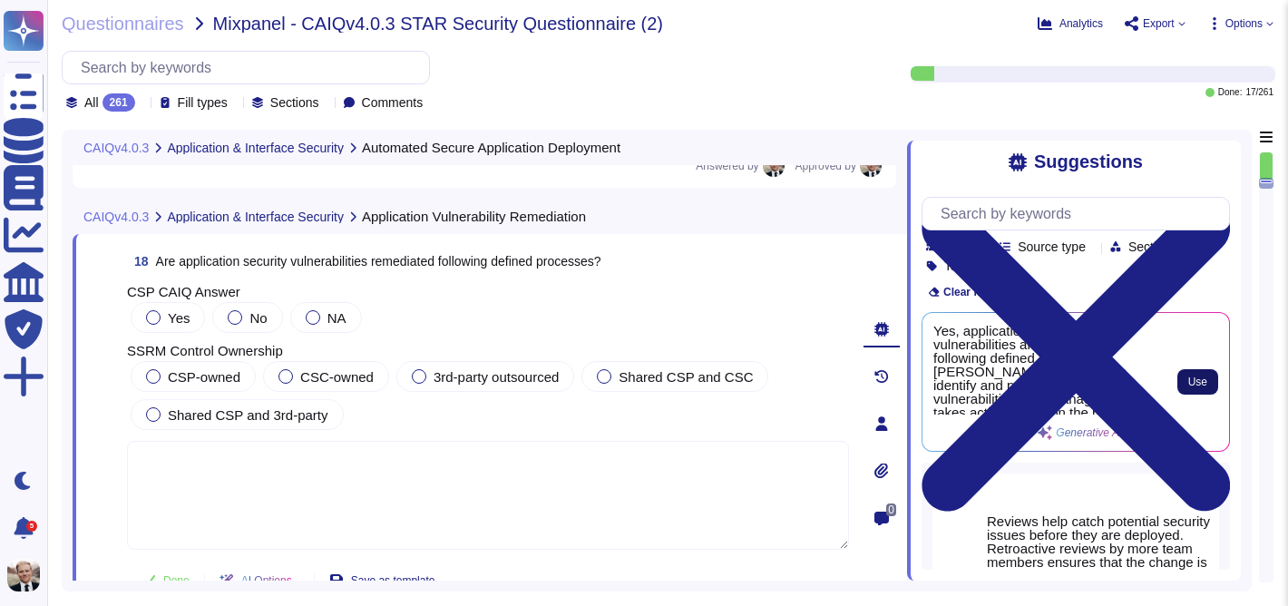
click at [1199, 384] on span "Use" at bounding box center [1197, 381] width 19 height 11
type textarea "Yes, application security vulnerabilities are remediated following defined proc…"
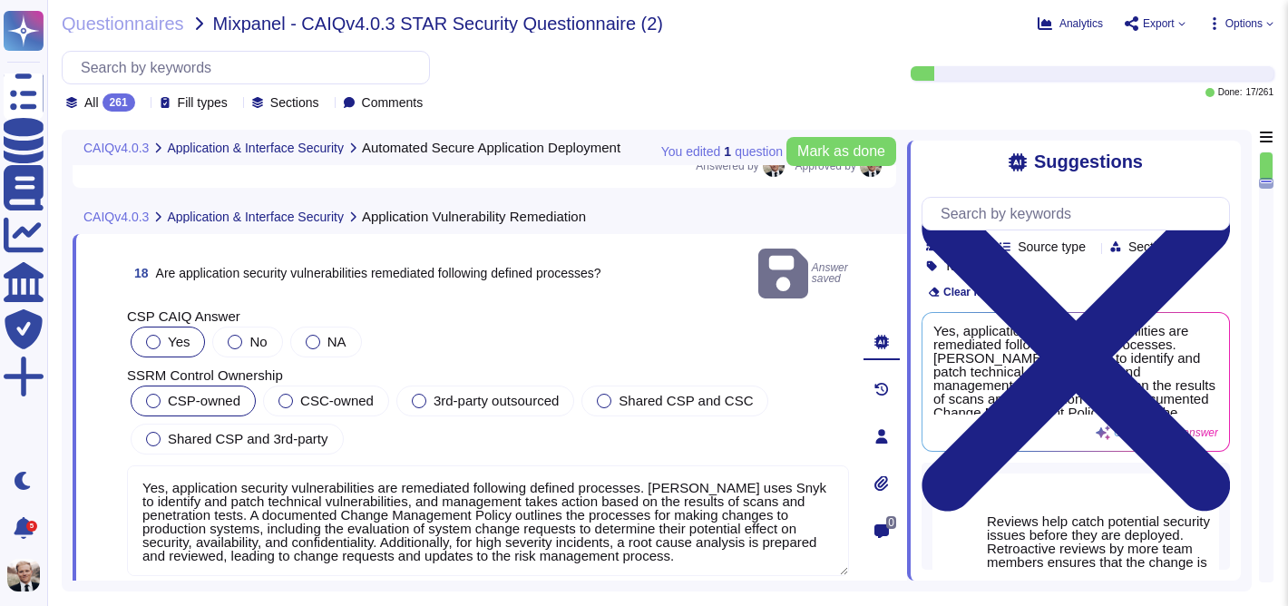
click at [151, 394] on div at bounding box center [153, 401] width 15 height 15
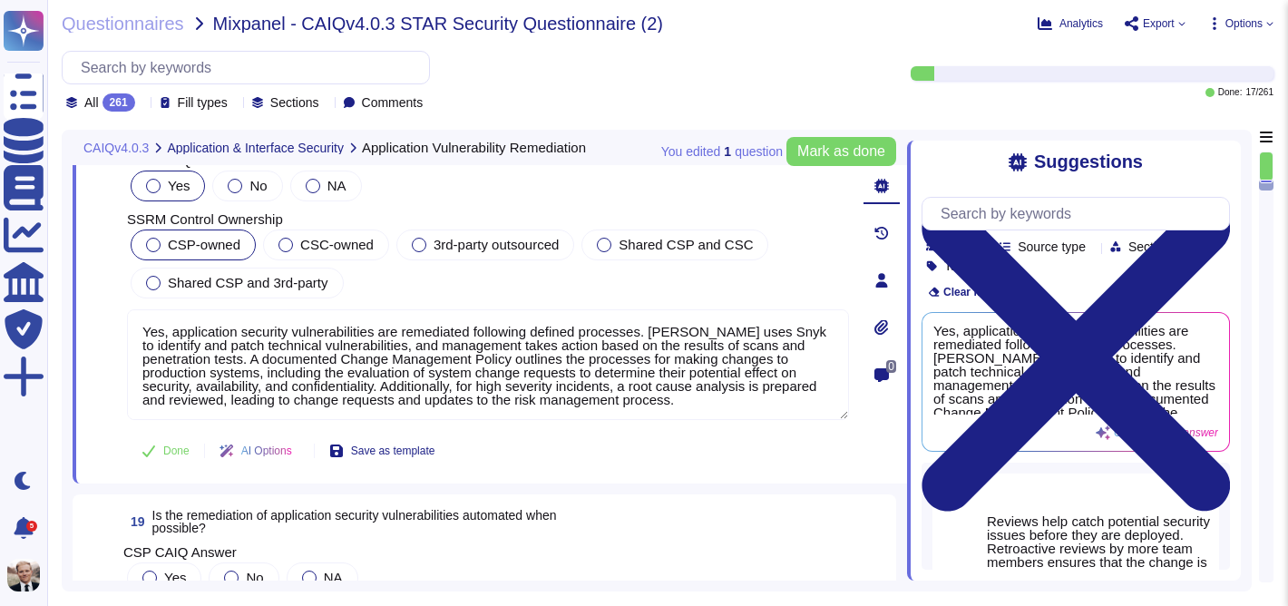
scroll to position [7133, 0]
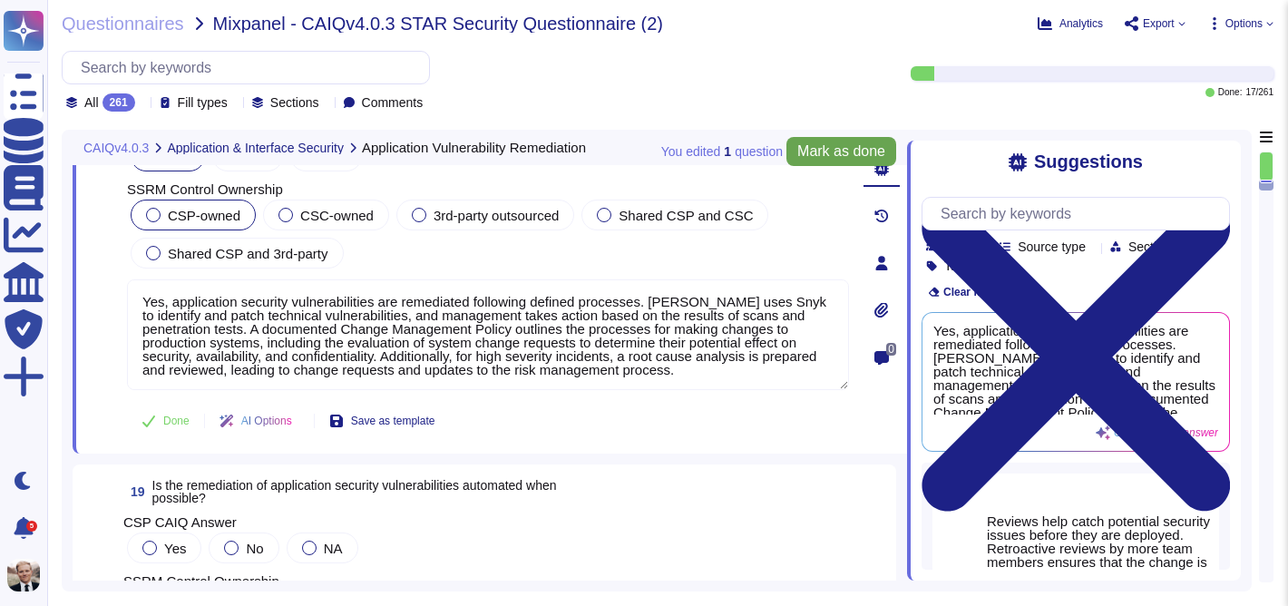
click at [808, 149] on span "Mark as done" at bounding box center [841, 151] width 88 height 15
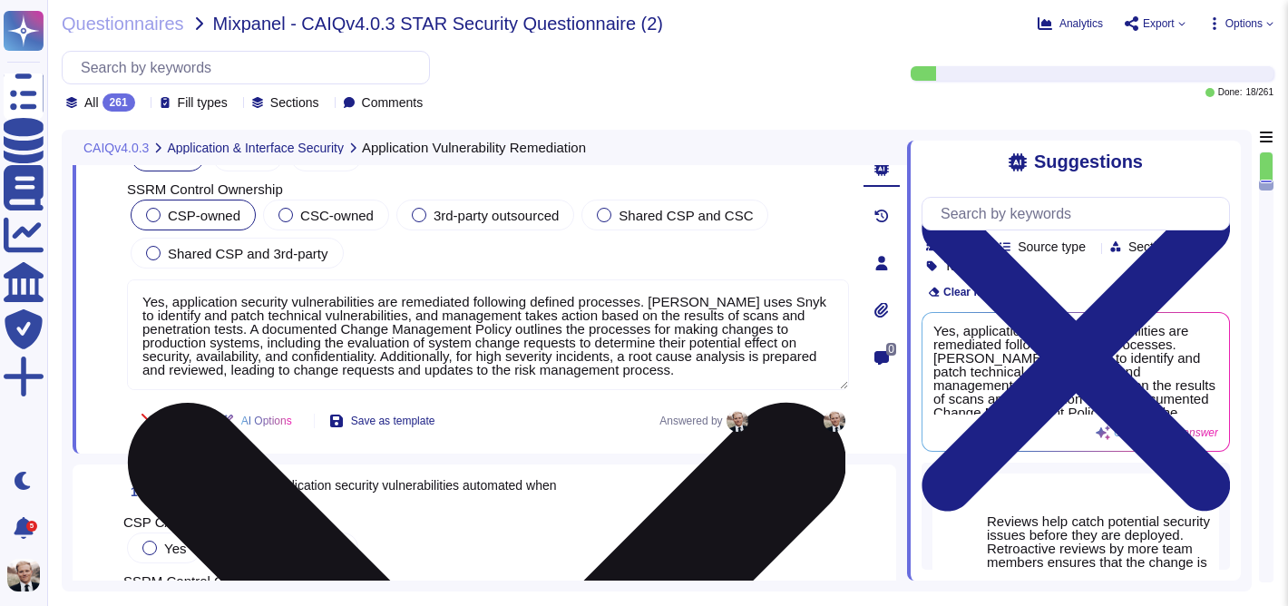
scroll to position [2, 0]
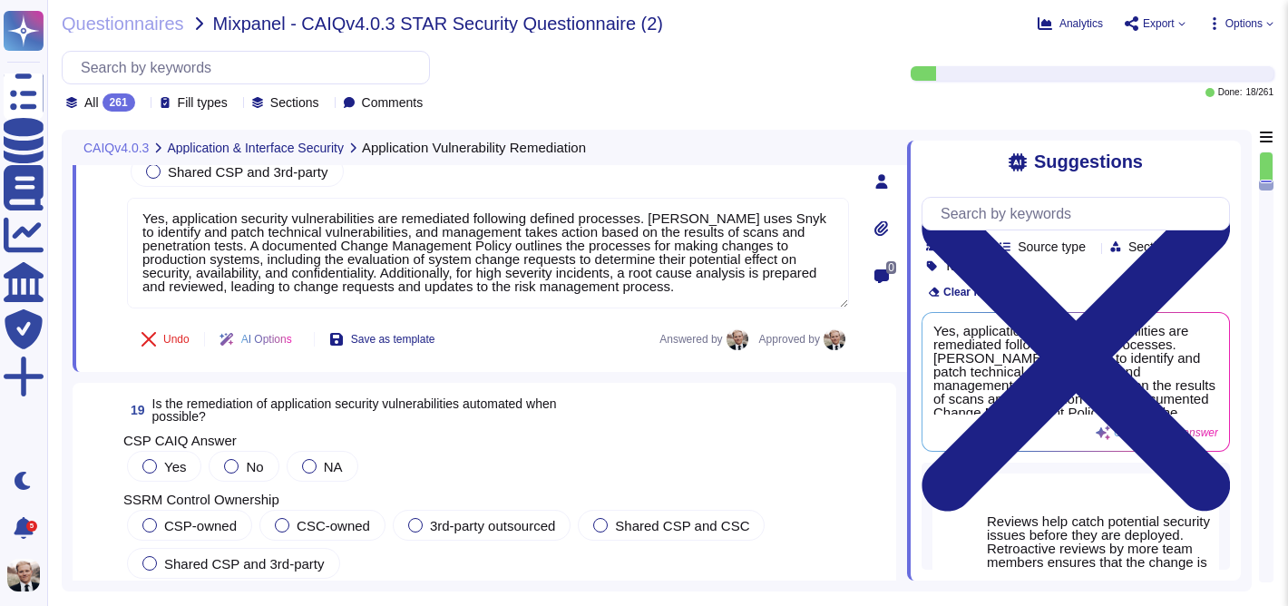
click at [404, 452] on div "Yes No NA" at bounding box center [504, 466] width 762 height 38
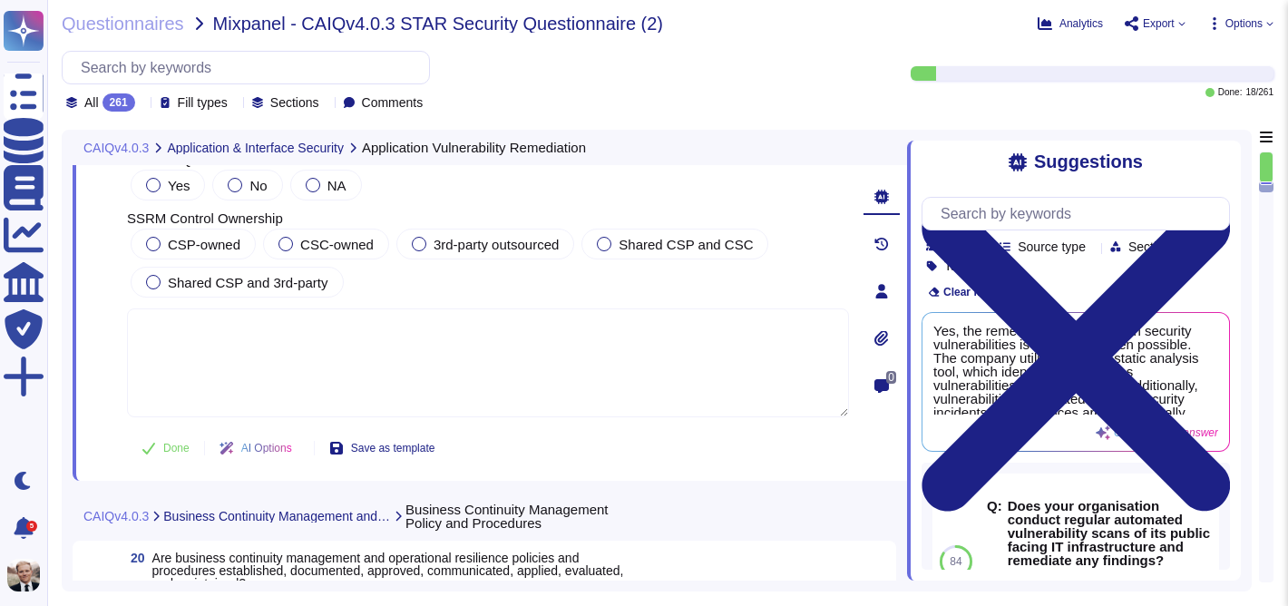
scroll to position [7478, 0]
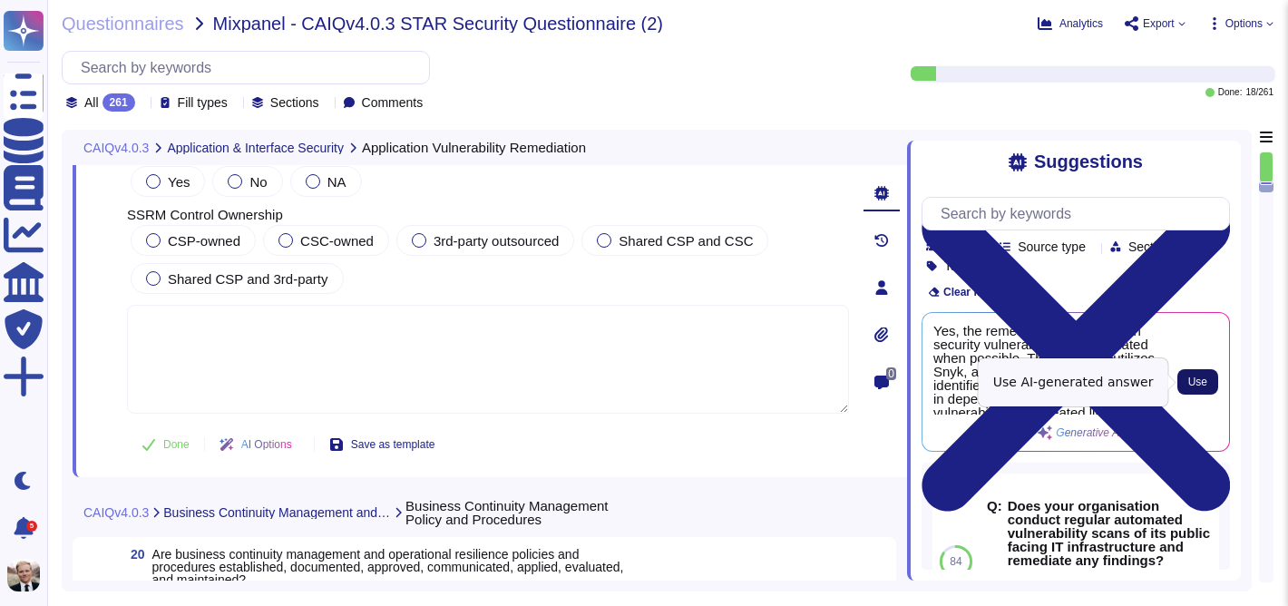
click at [1200, 378] on span "Use" at bounding box center [1197, 381] width 19 height 11
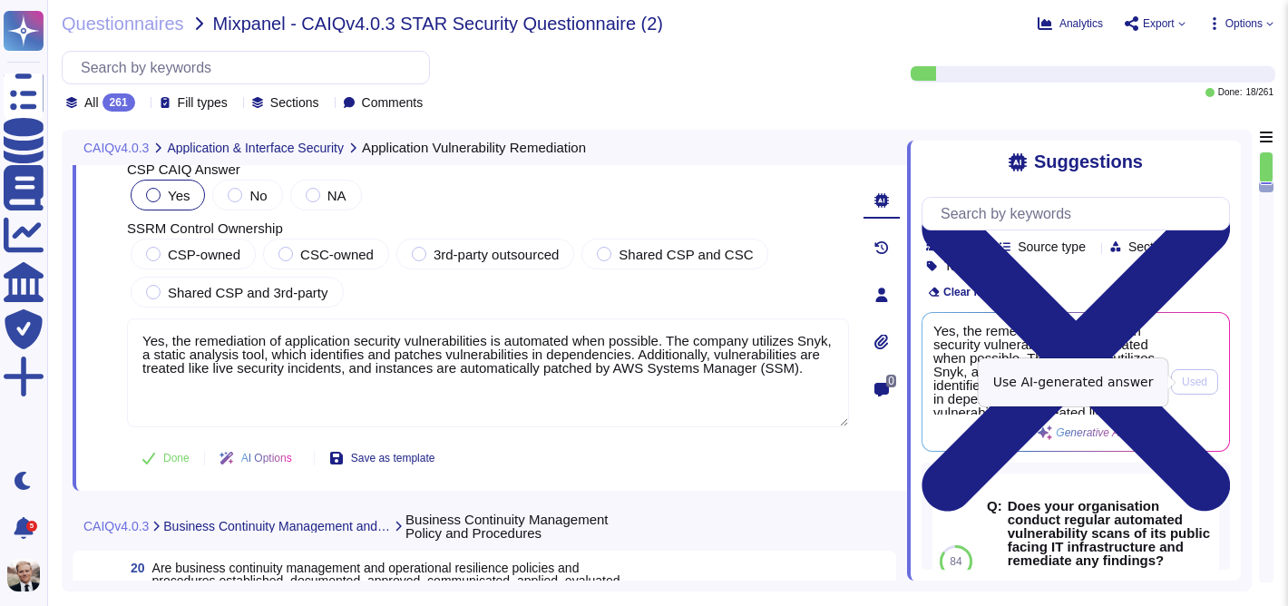
type textarea "Yes, the remediation of application security vulnerabilities is automated when …"
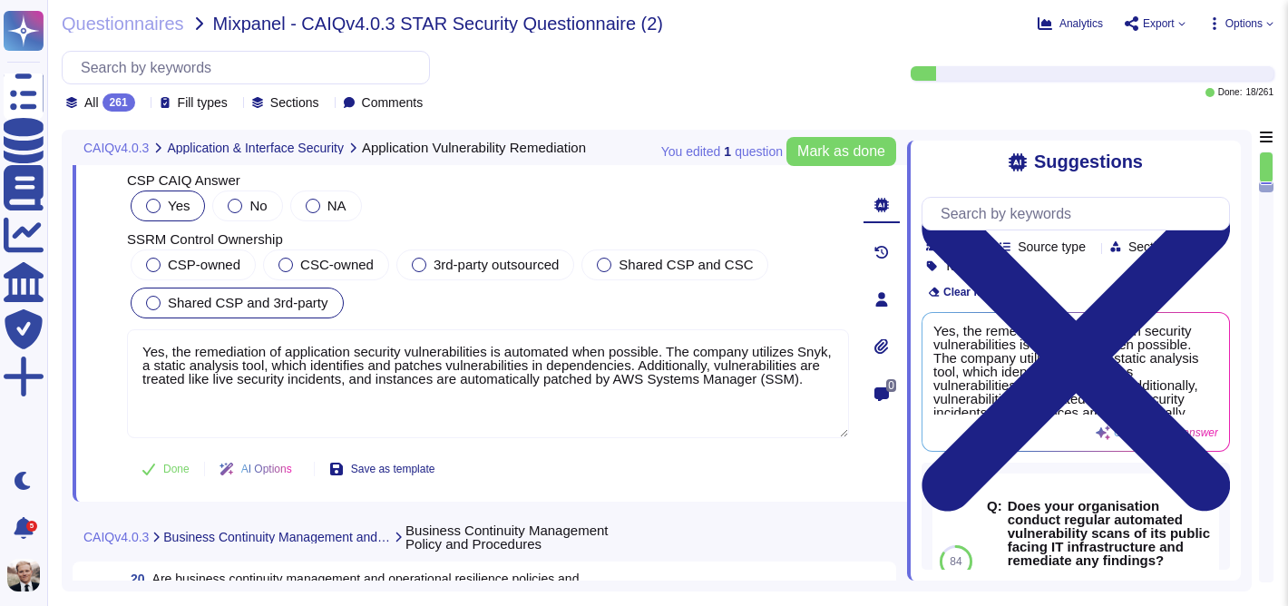
click at [157, 296] on div at bounding box center [153, 303] width 15 height 15
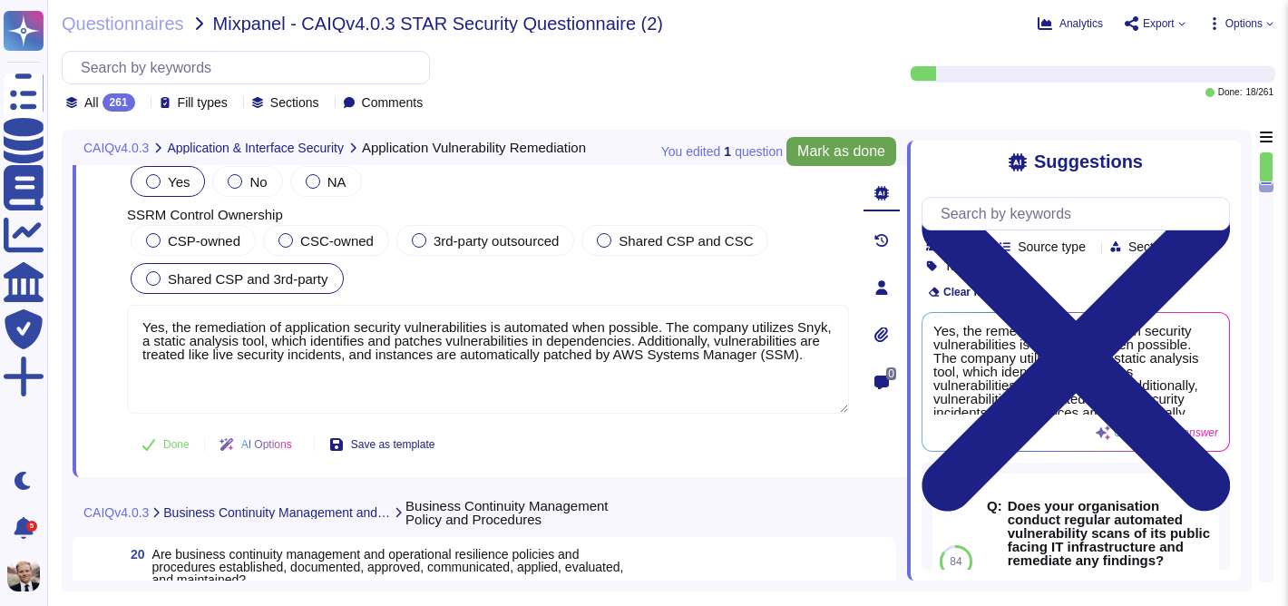
click at [809, 149] on span "Mark as done" at bounding box center [841, 151] width 88 height 15
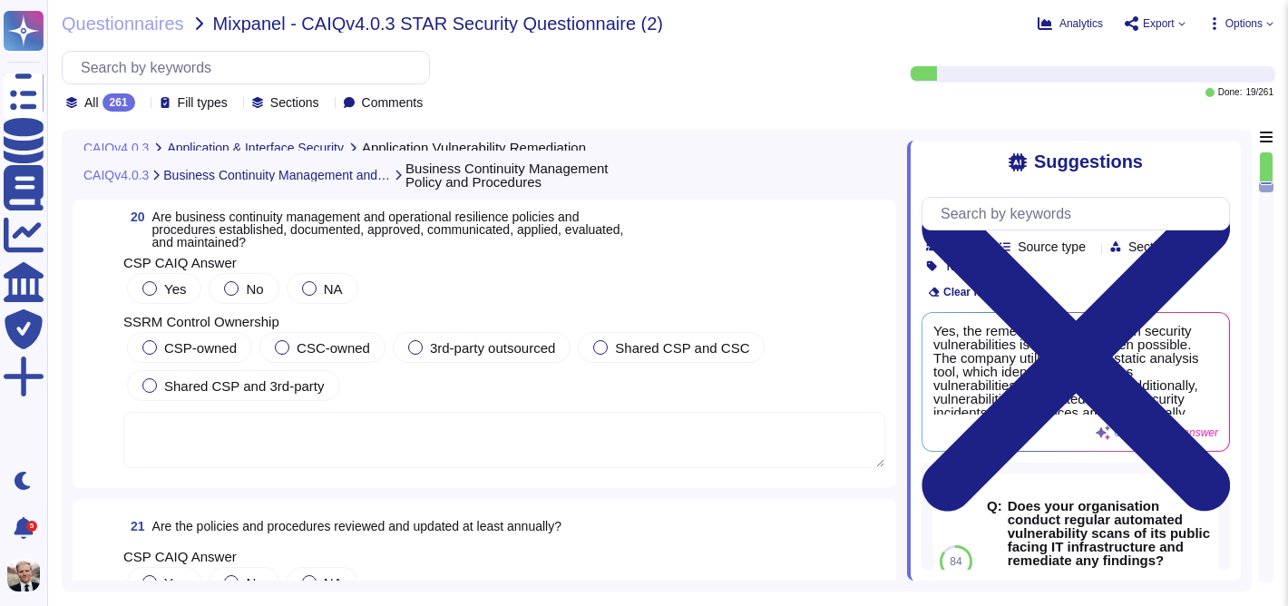
type textarea "Yes, application security vulnerabilities are remediated following defined proc…"
type textarea "Yes, the remediation of application security vulnerabilities is automated when …"
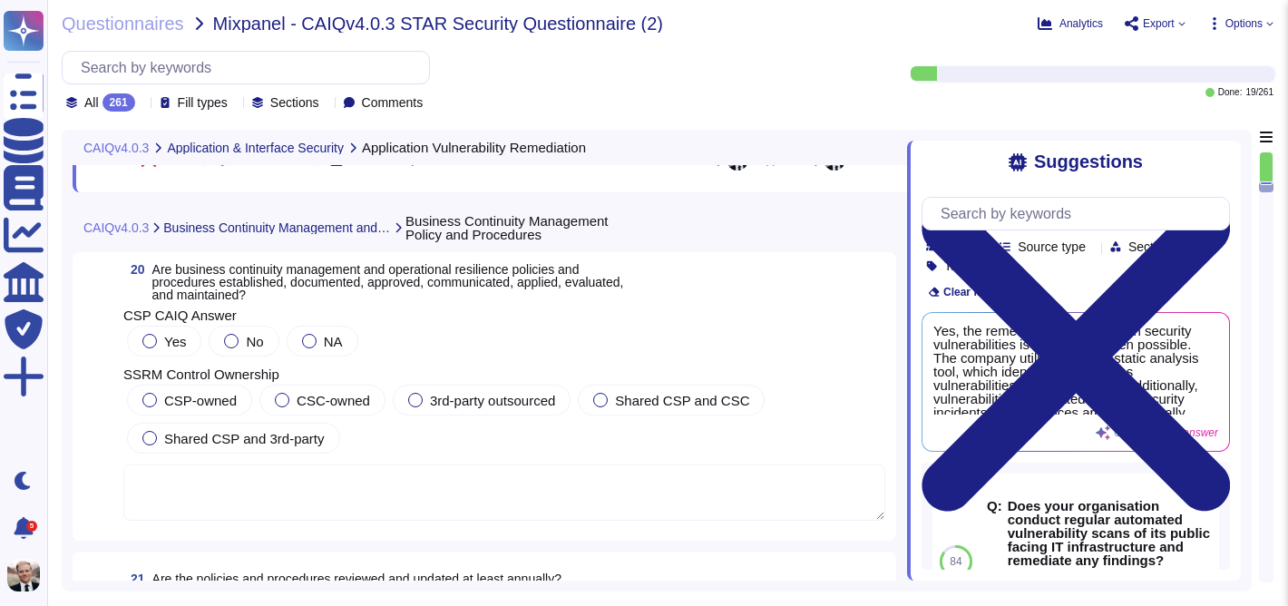
scroll to position [7769, 0]
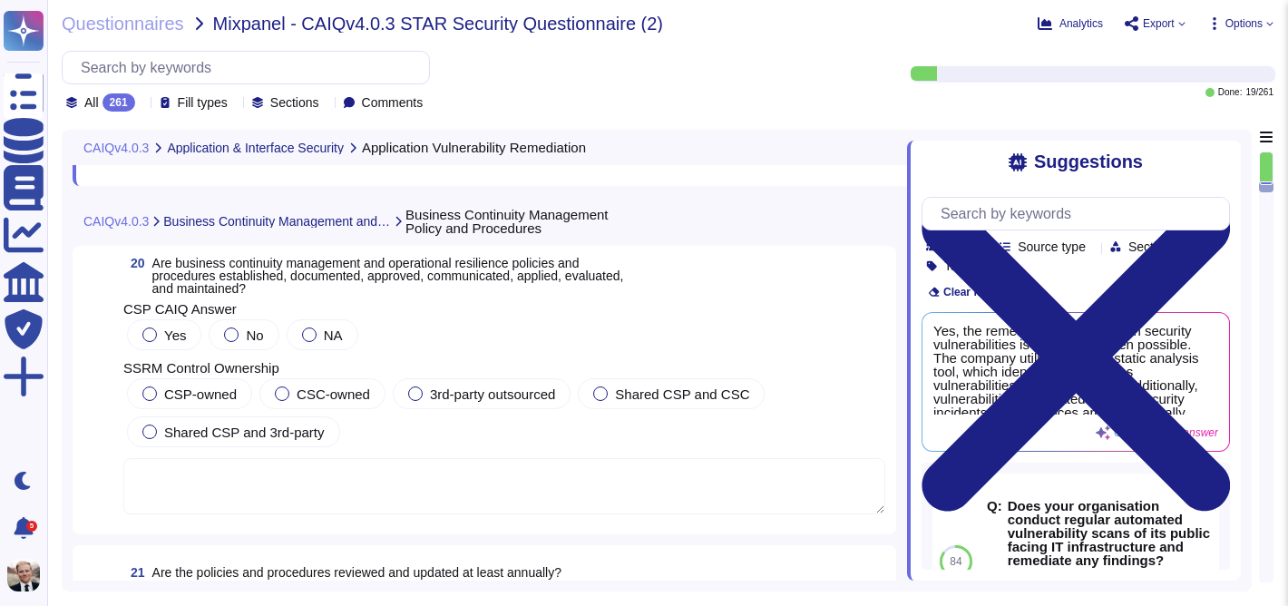
click at [341, 276] on span "Are business continuity management and operational resilience policies and proc…" at bounding box center [388, 276] width 472 height 40
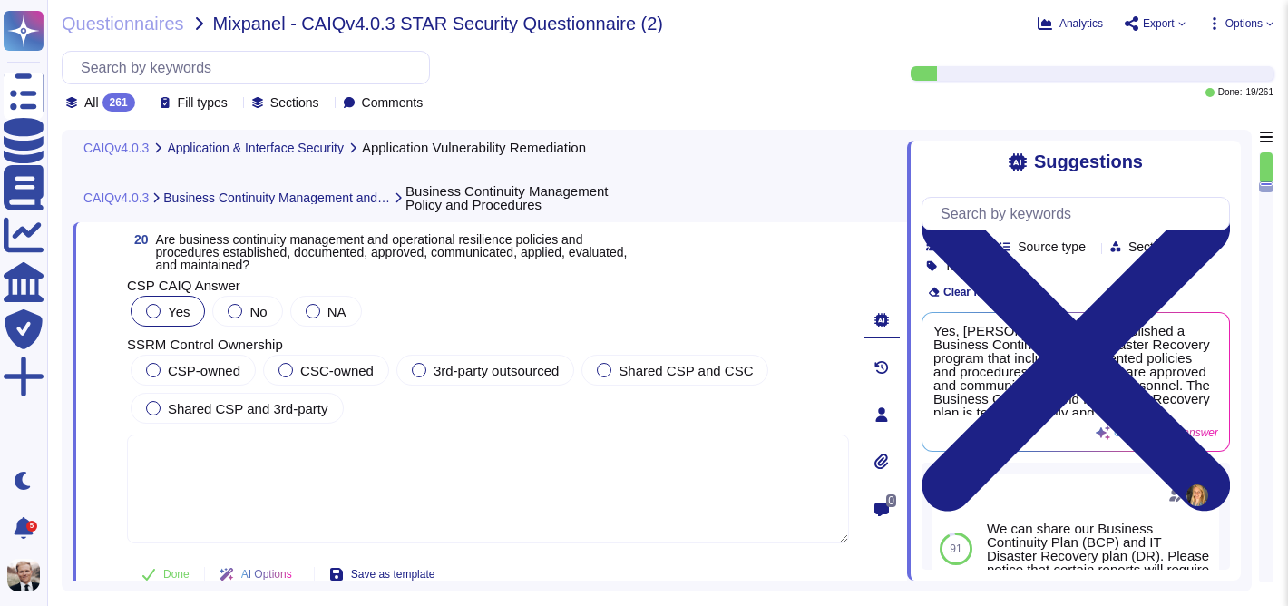
click at [153, 311] on div at bounding box center [153, 311] width 15 height 15
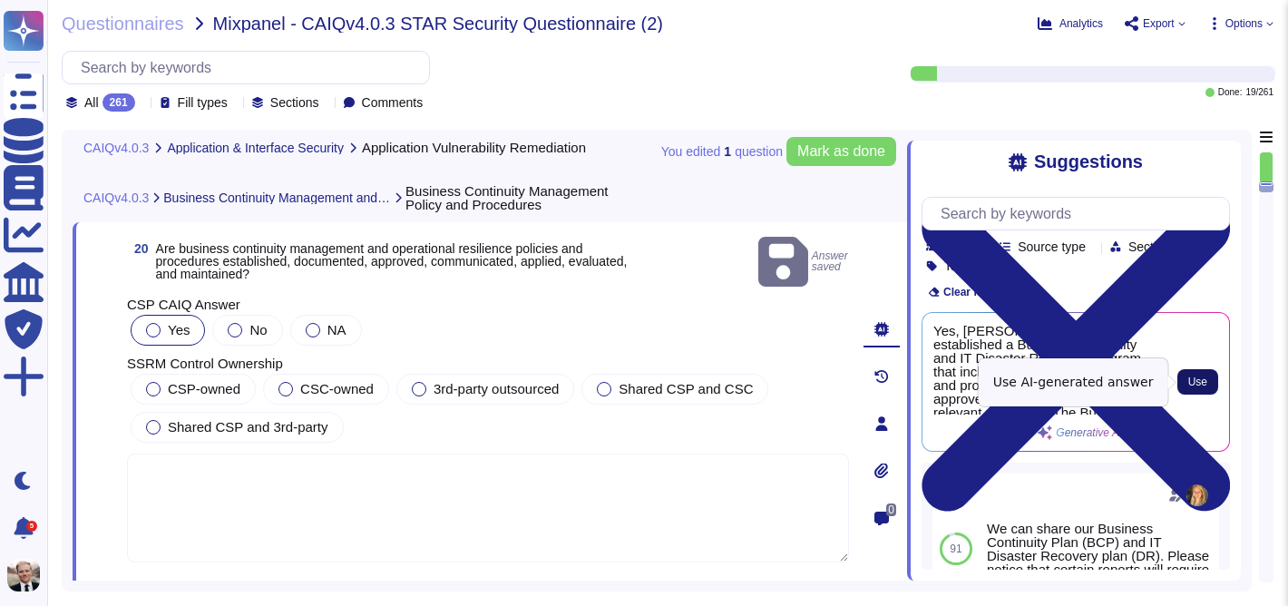
click at [1188, 378] on span "Use" at bounding box center [1197, 381] width 19 height 11
type textarea "Yes, [PERSON_NAME] has established a Business Continuity and IT Disaster Recove…"
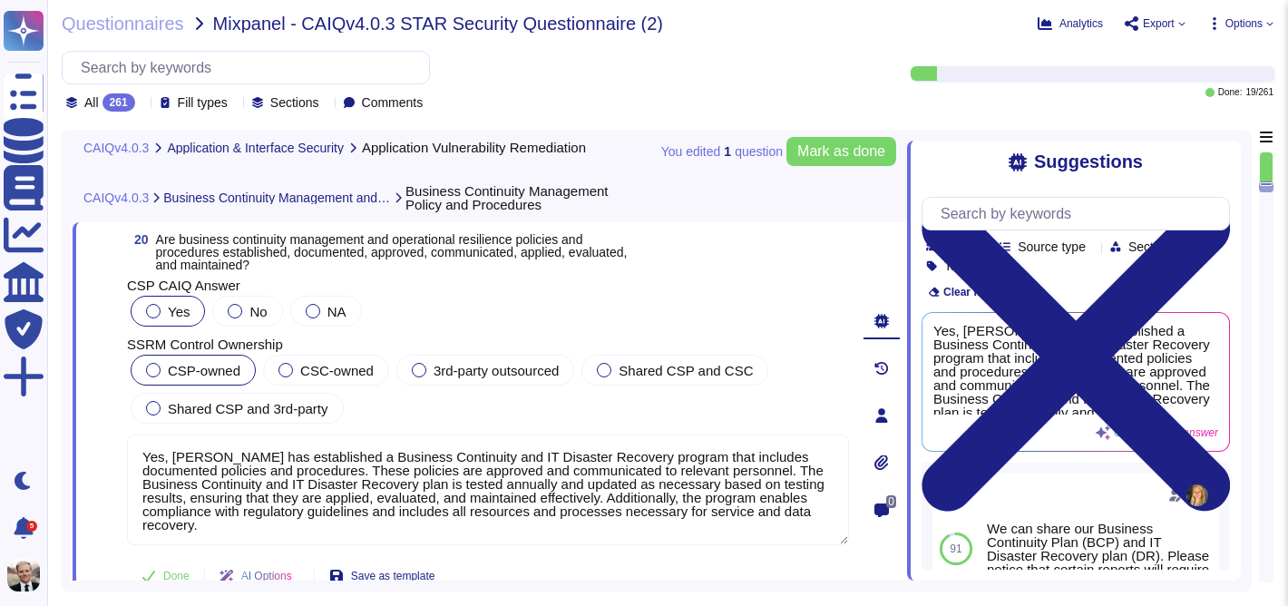
click at [151, 369] on div at bounding box center [153, 370] width 15 height 15
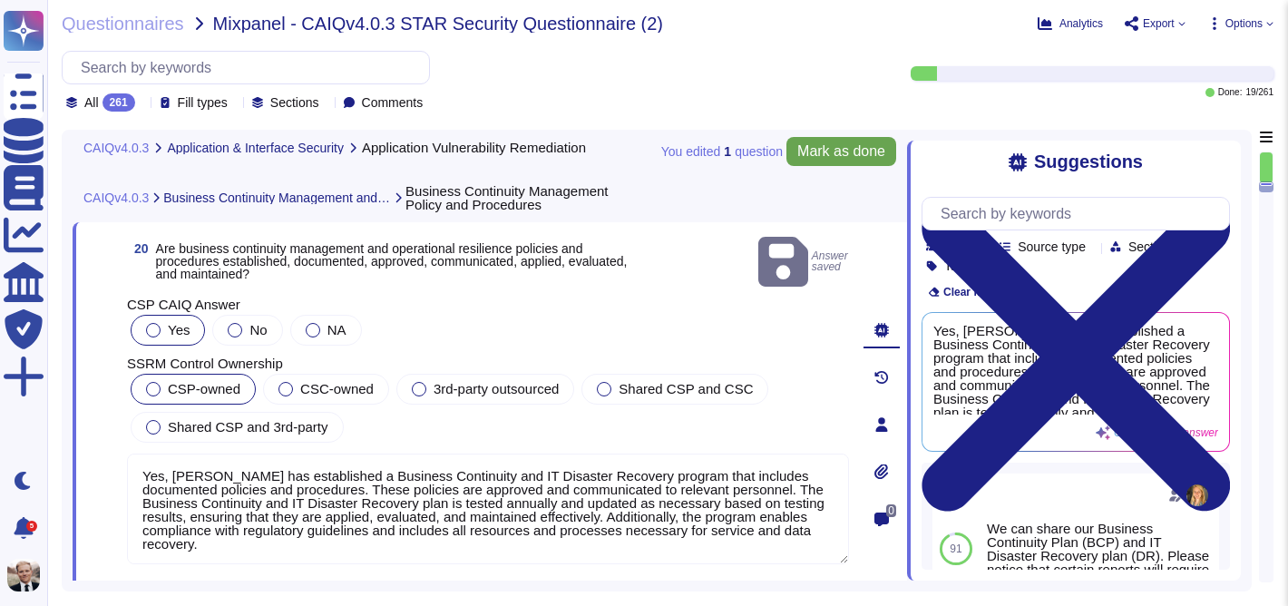
click at [839, 146] on span "Mark as done" at bounding box center [841, 151] width 88 height 15
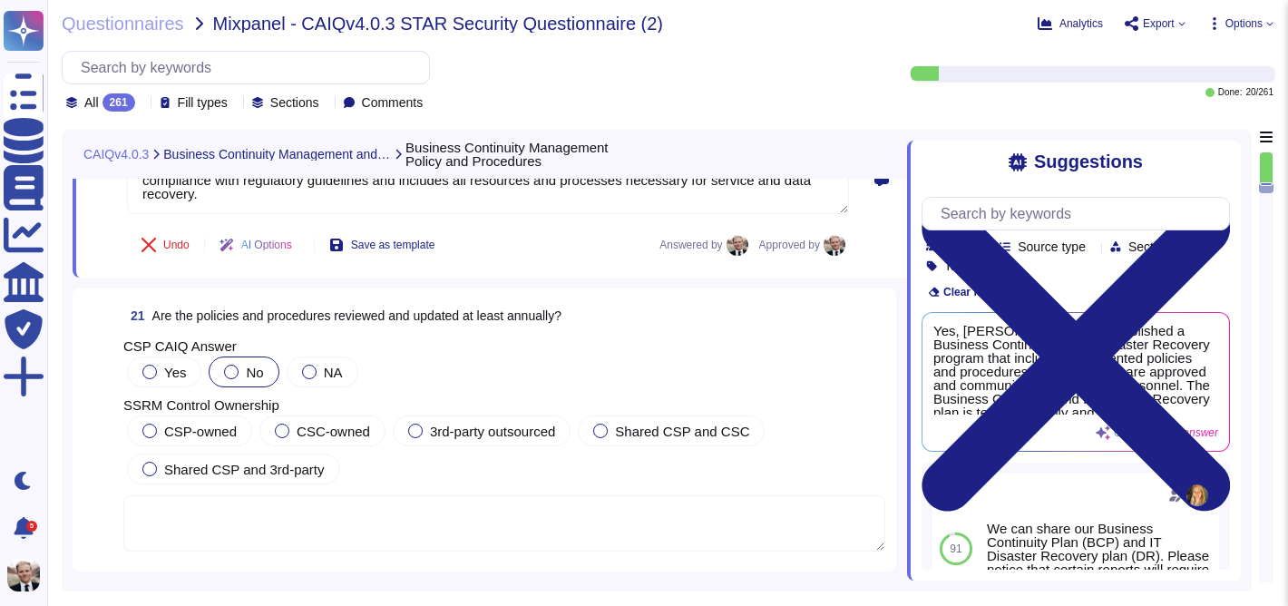
scroll to position [8080, 0]
click at [149, 370] on div at bounding box center [149, 370] width 15 height 15
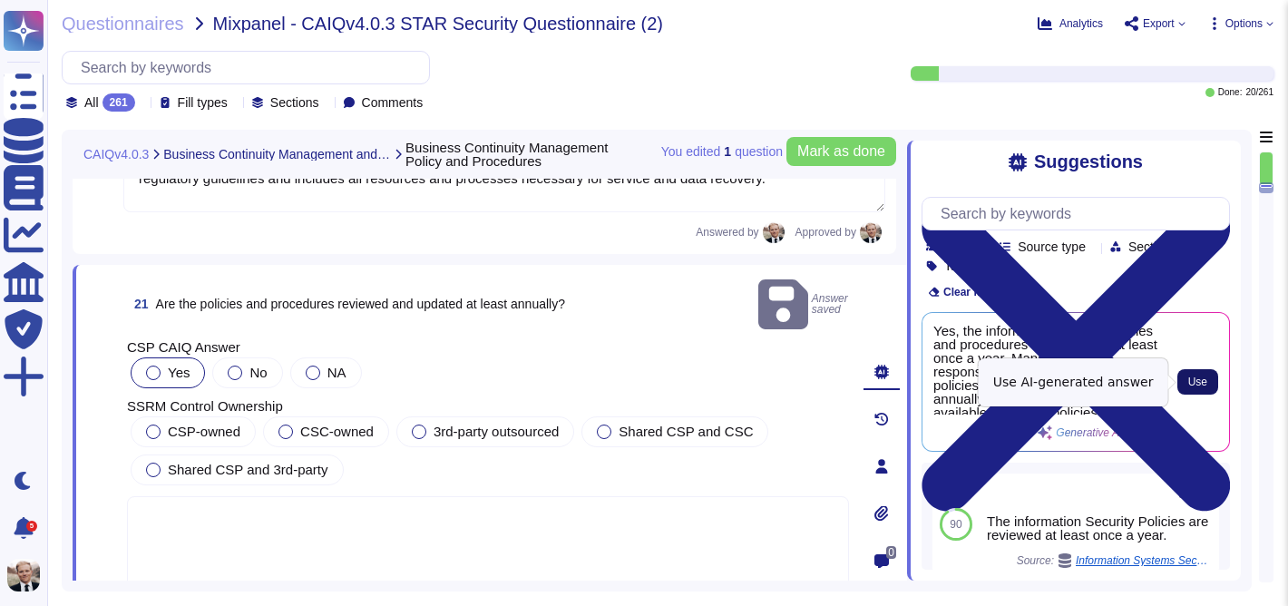
click at [1197, 380] on span "Use" at bounding box center [1197, 381] width 19 height 11
type textarea "Yes, the information security policies and procedures are reviewed at least onc…"
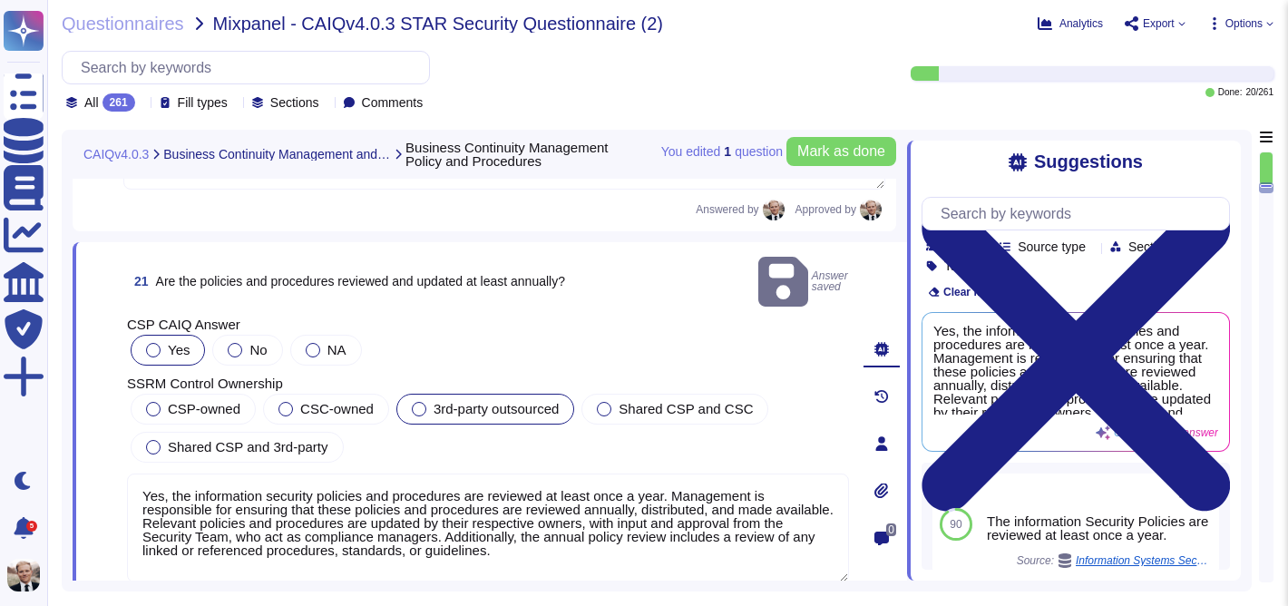
scroll to position [8107, 0]
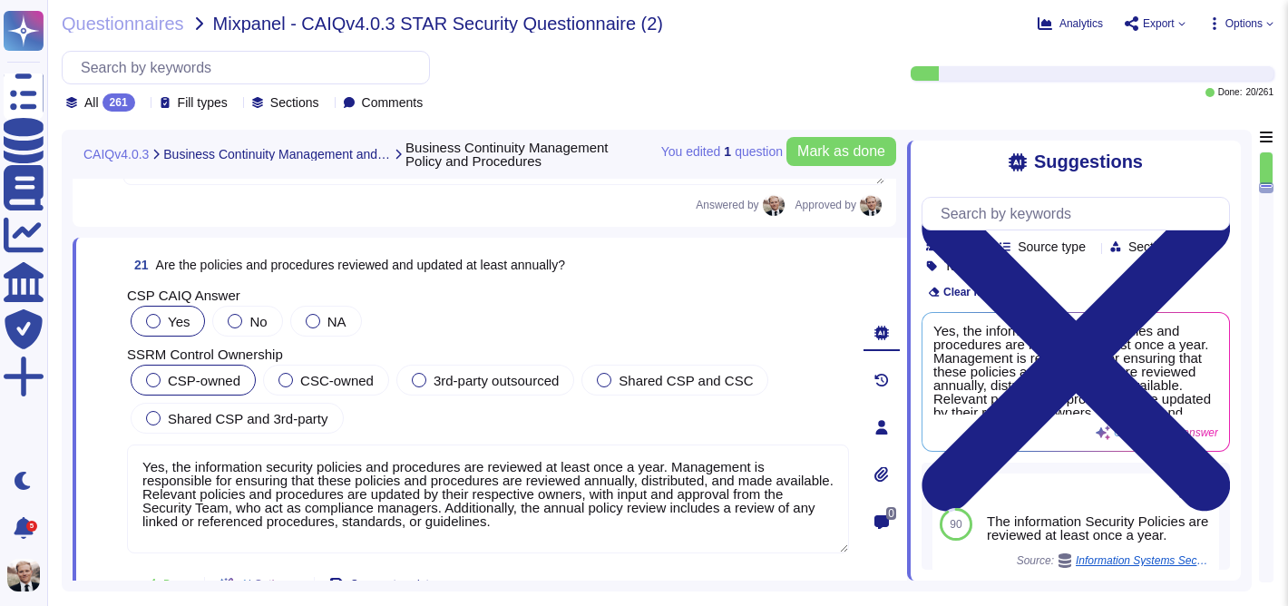
click at [153, 379] on div at bounding box center [153, 380] width 15 height 15
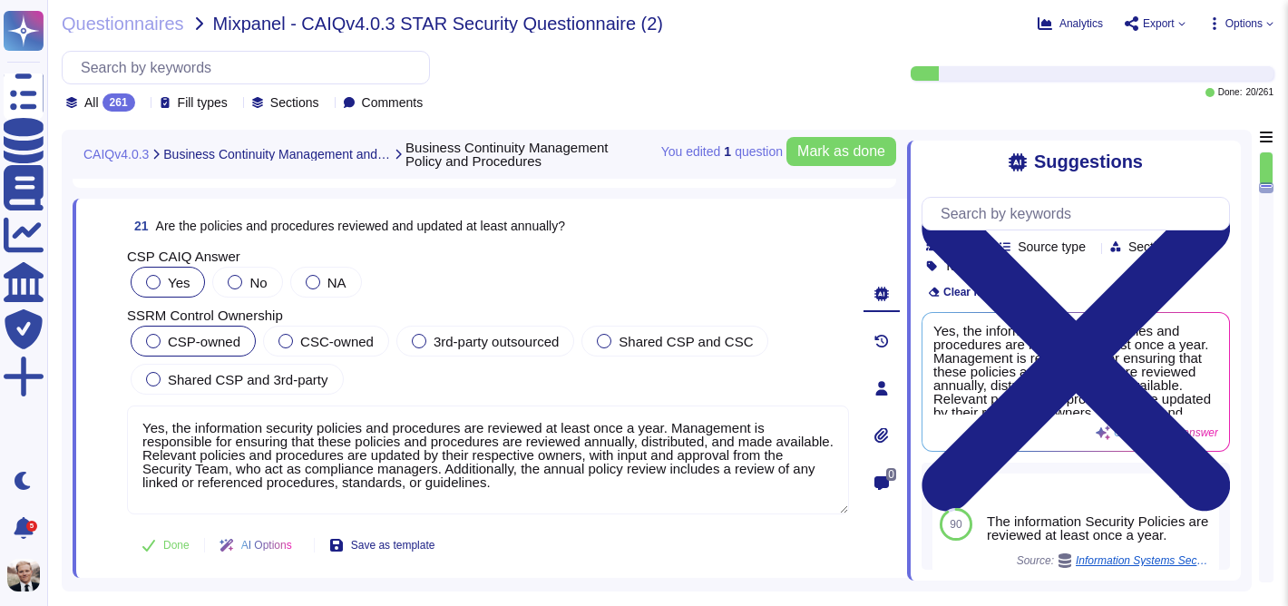
scroll to position [8160, 0]
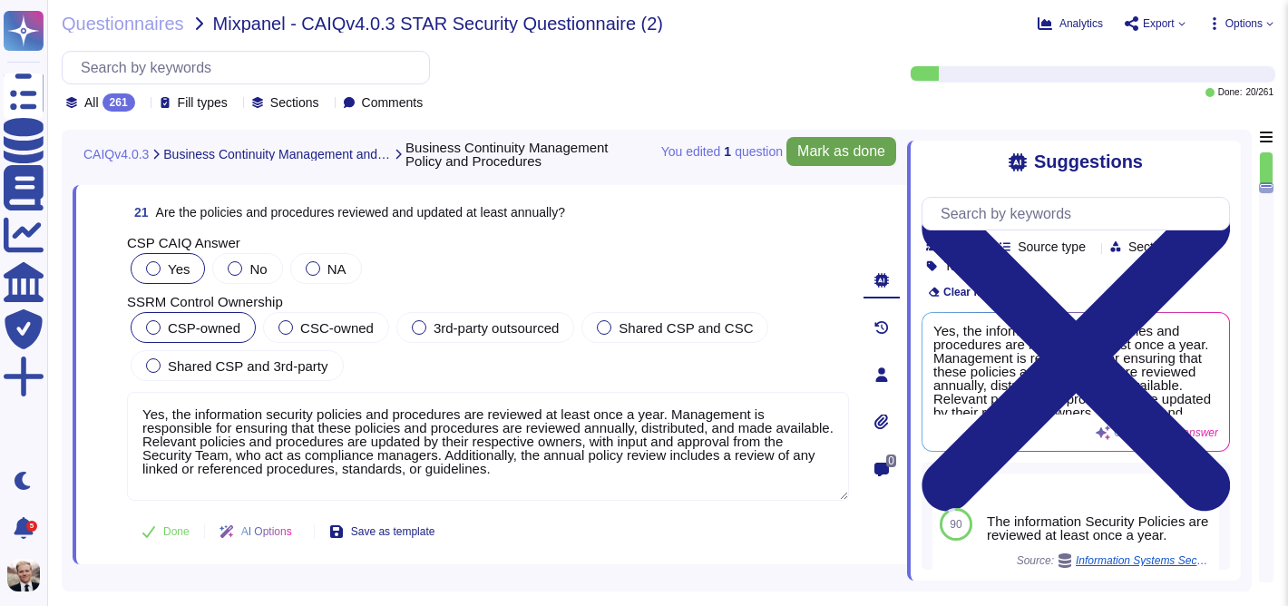
click at [872, 147] on span "Mark as done" at bounding box center [841, 151] width 88 height 15
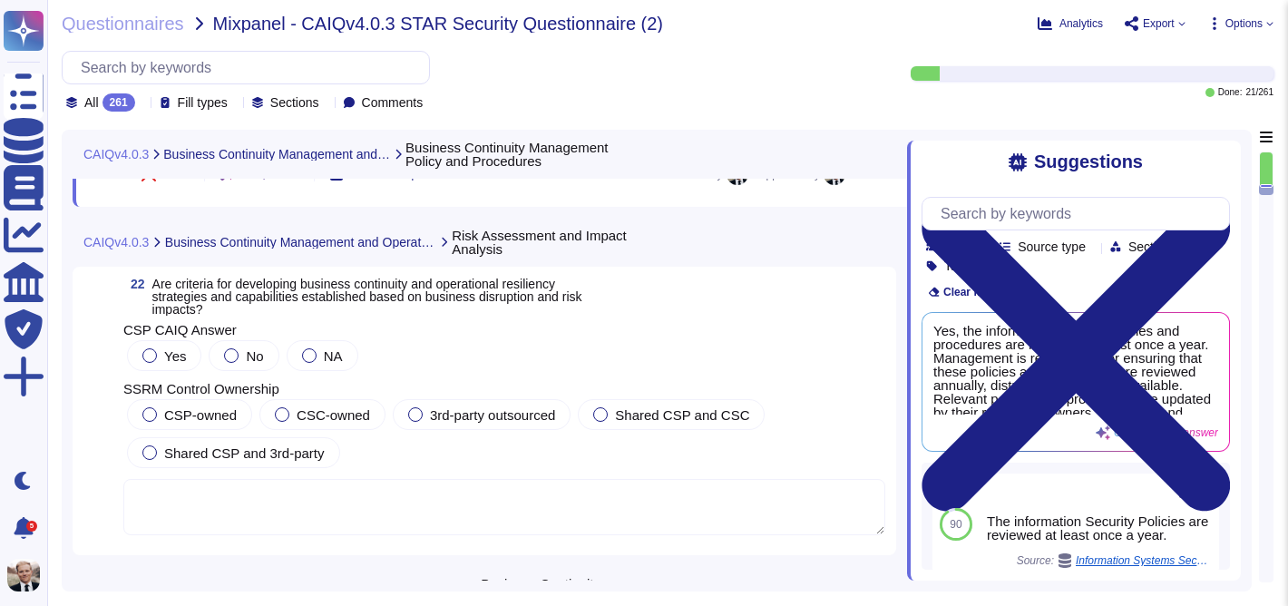
scroll to position [8565, 0]
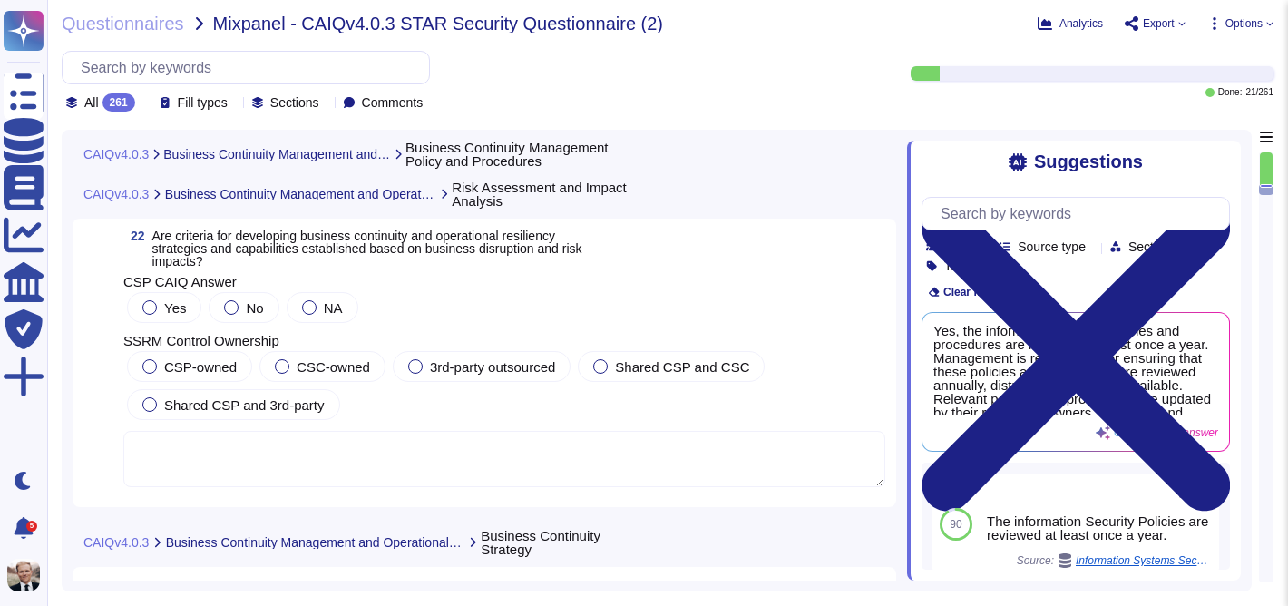
click at [209, 247] on span "Are criteria for developing business continuity and operational resiliency stra…" at bounding box center [367, 249] width 430 height 40
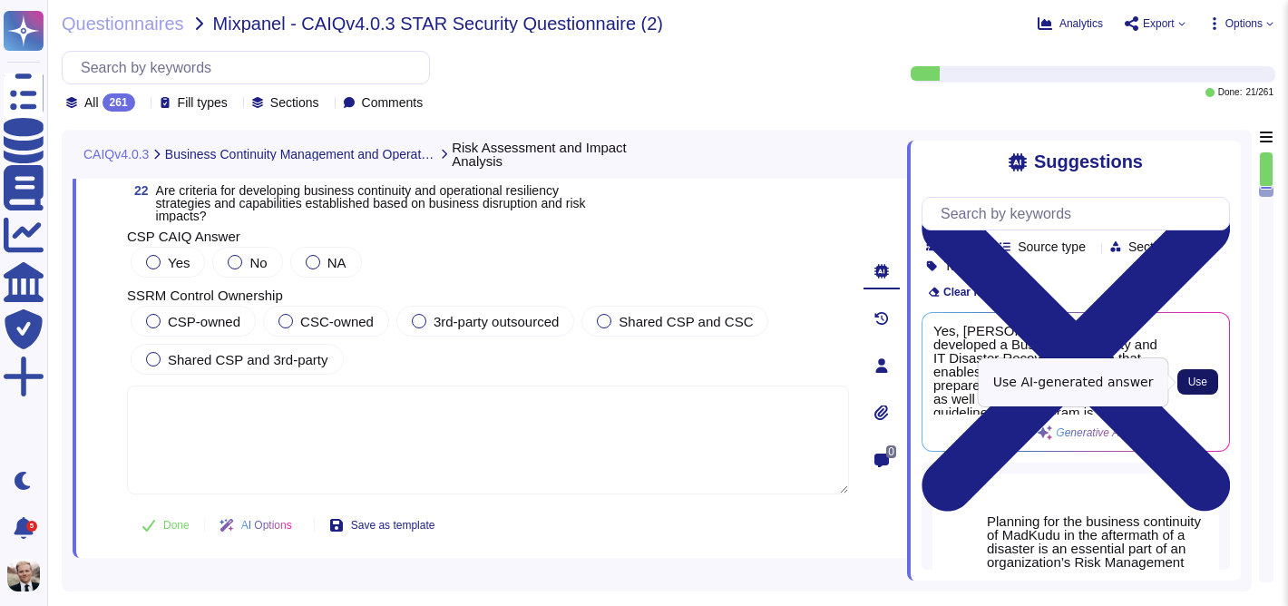
click at [1203, 382] on span "Use" at bounding box center [1197, 381] width 19 height 11
type textarea "Yes, [PERSON_NAME] has developed a Business Continuity and IT Disaster Recovery…"
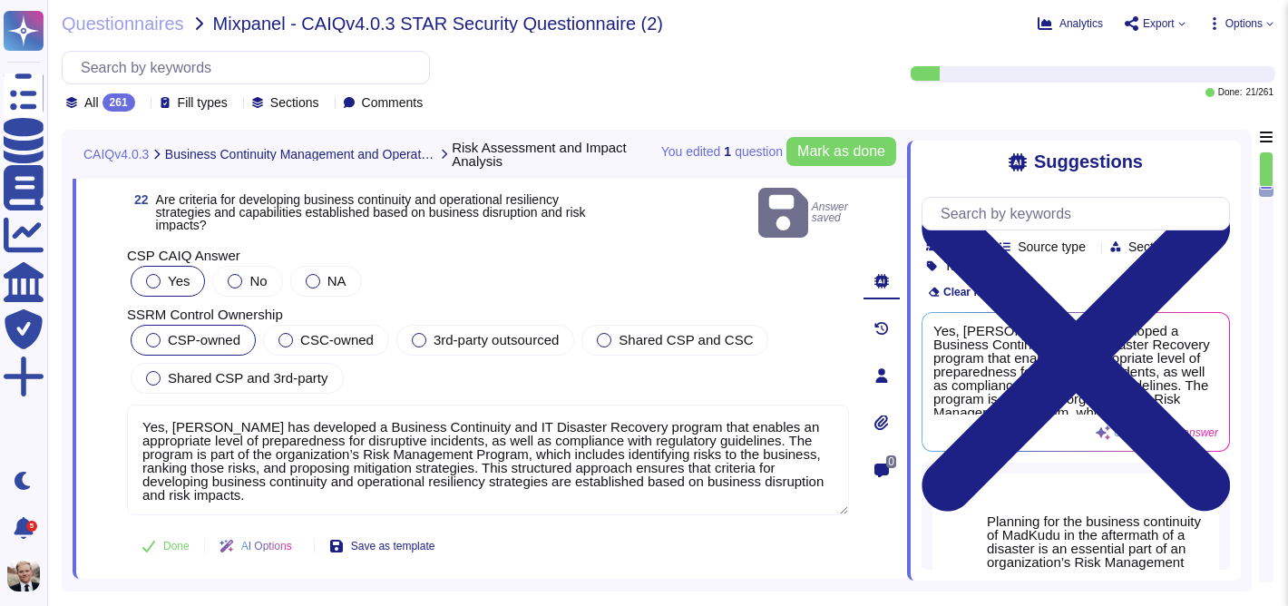
click at [153, 333] on div at bounding box center [153, 340] width 15 height 15
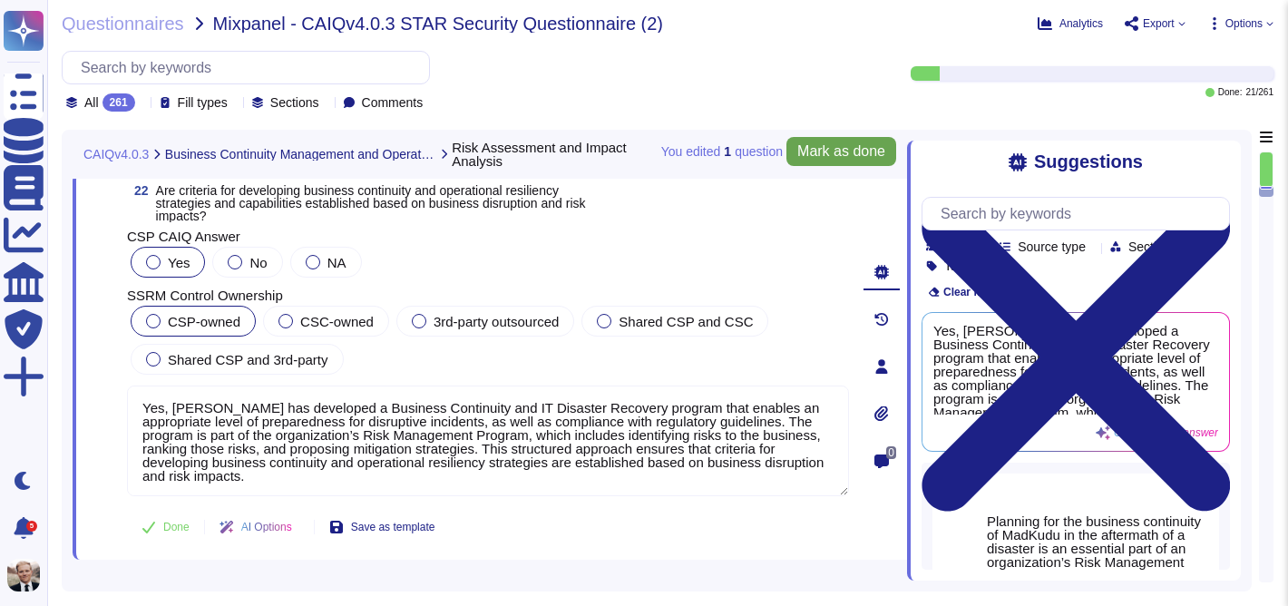
click at [848, 148] on span "Mark as done" at bounding box center [841, 151] width 88 height 15
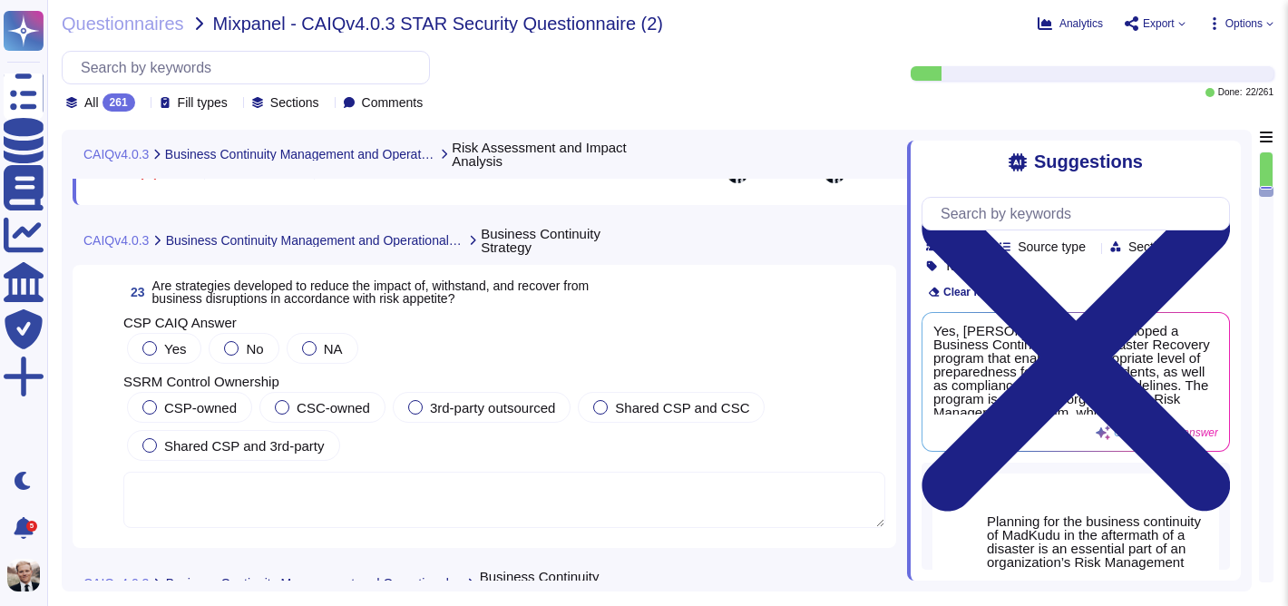
scroll to position [8924, 0]
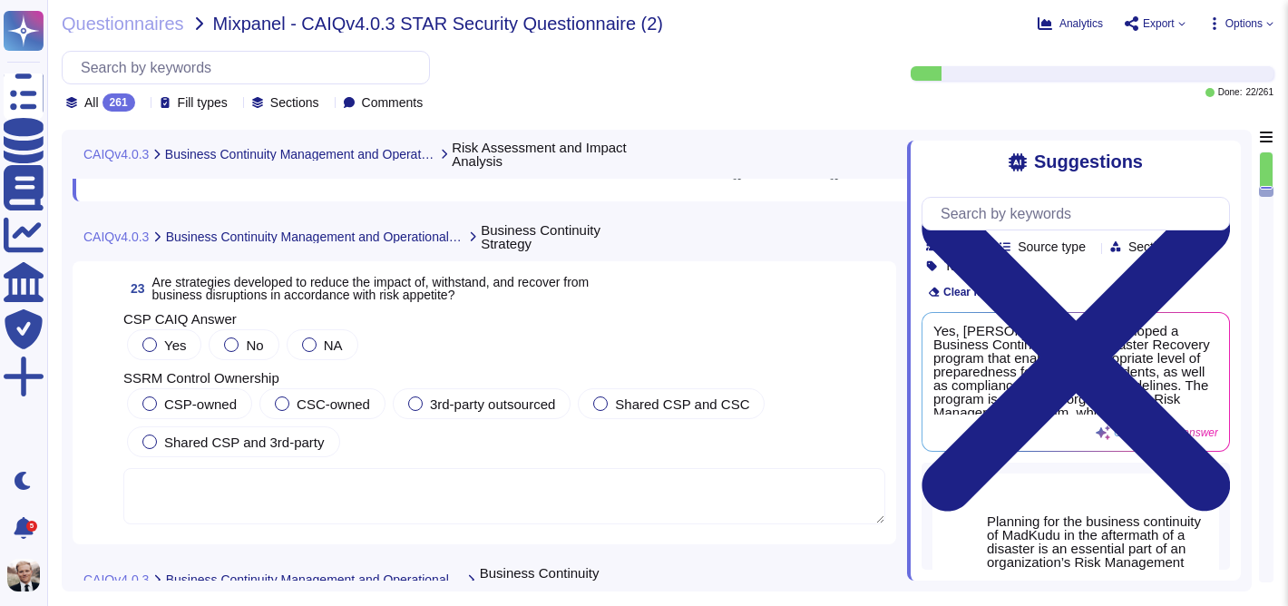
click at [273, 297] on span "Are strategies developed to reduce the impact of, withstand, and recover from b…" at bounding box center [370, 288] width 437 height 27
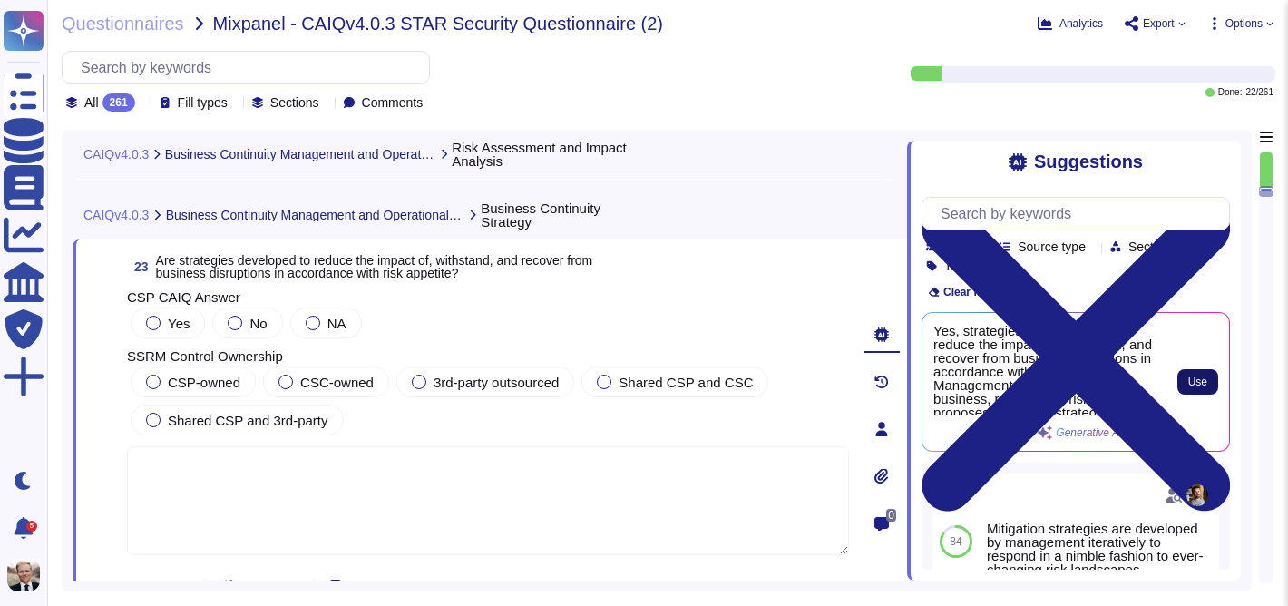
click at [1194, 376] on span "Use" at bounding box center [1197, 381] width 19 height 11
type textarea "Yes, strategies are developed to reduce the impact of, withstand, and recover f…"
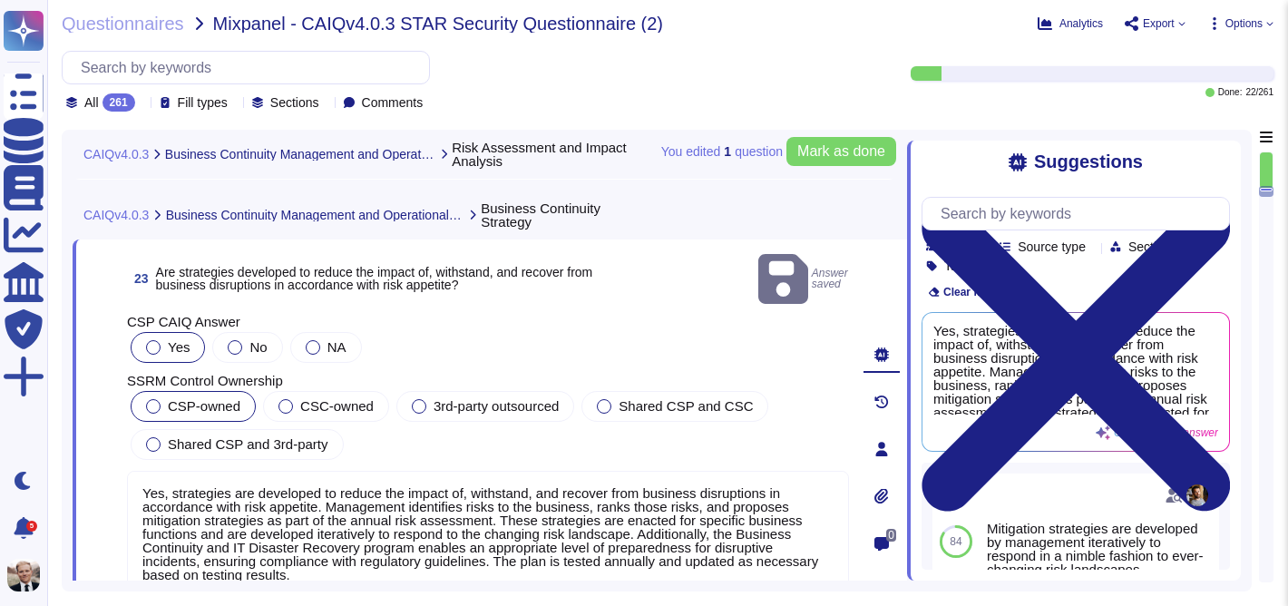
click at [155, 399] on div at bounding box center [153, 406] width 15 height 15
click at [823, 149] on span "Mark as done" at bounding box center [841, 151] width 88 height 15
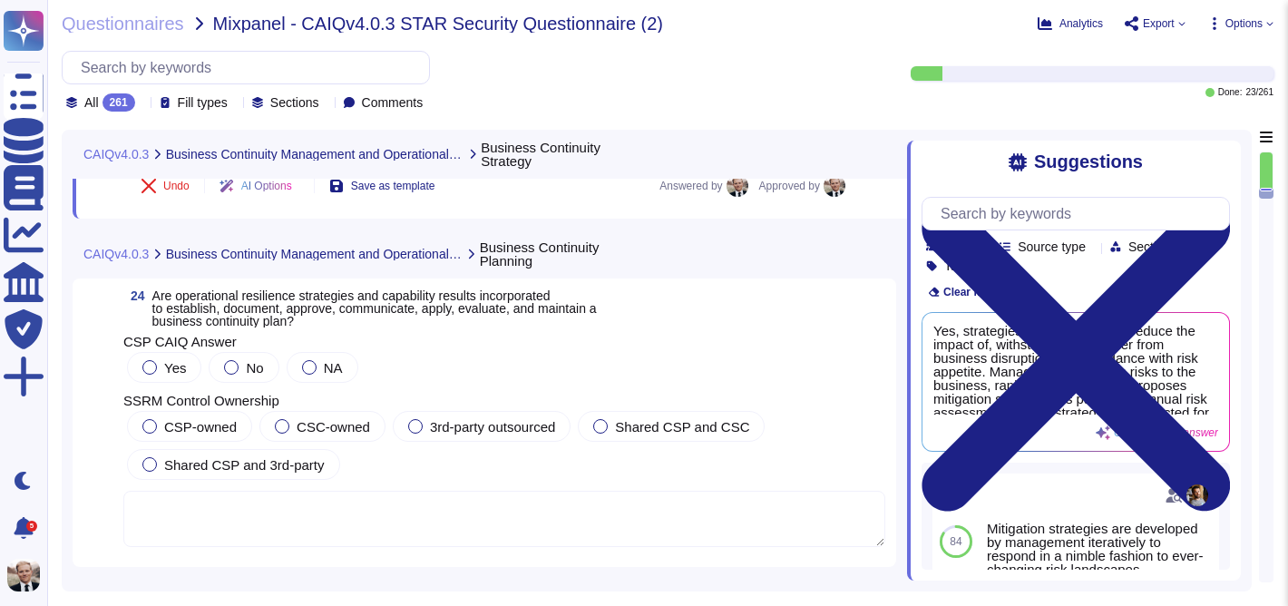
scroll to position [9329, 0]
click at [338, 307] on span "Are operational resilience strategies and capability results incorporated to es…" at bounding box center [374, 307] width 444 height 40
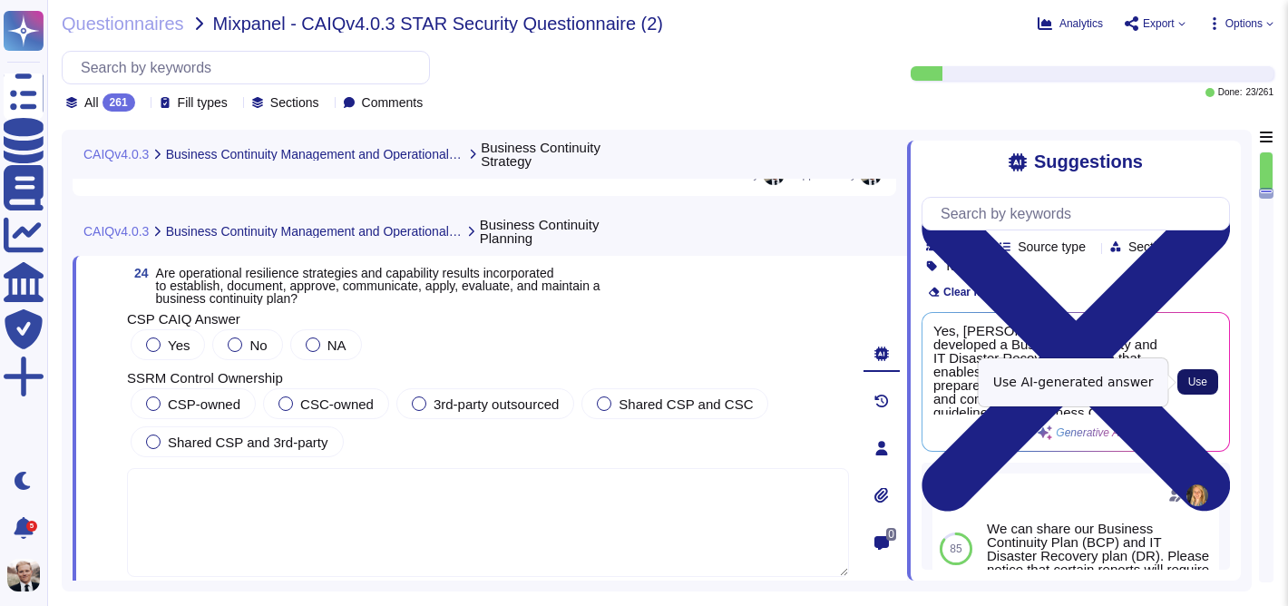
click at [1207, 383] on button "Use" at bounding box center [1197, 381] width 41 height 25
type textarea "Yes, [PERSON_NAME] has developed a Business Continuity and IT Disaster Recovery…"
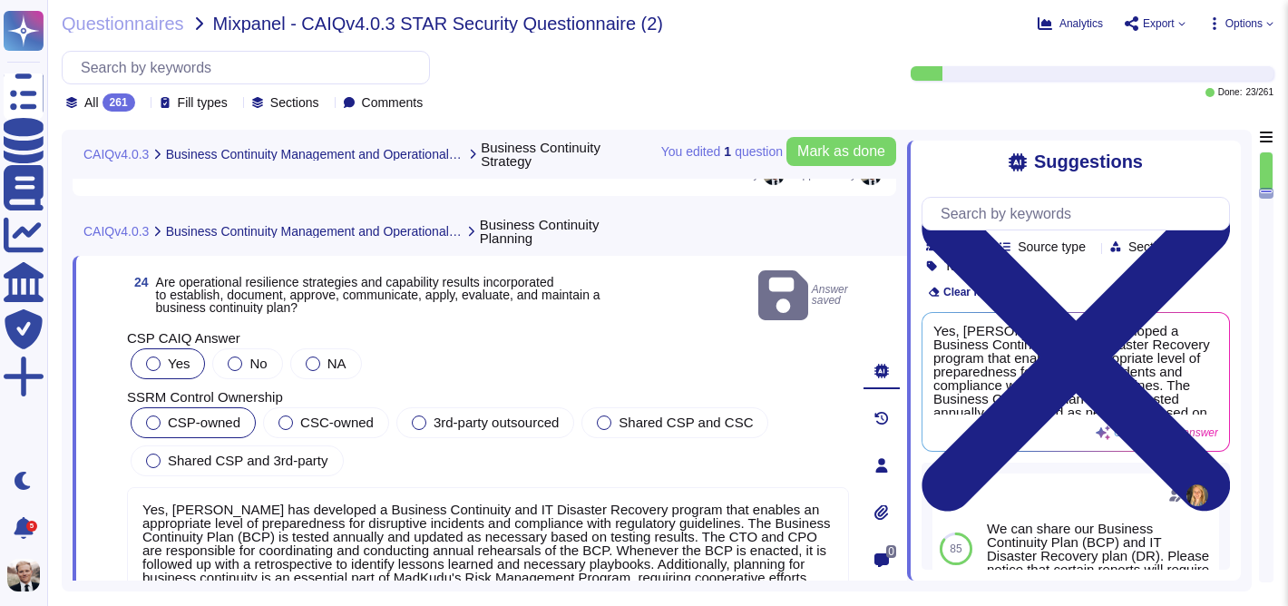
click at [152, 415] on div at bounding box center [153, 422] width 15 height 15
click at [845, 154] on span "Mark as done" at bounding box center [841, 151] width 88 height 15
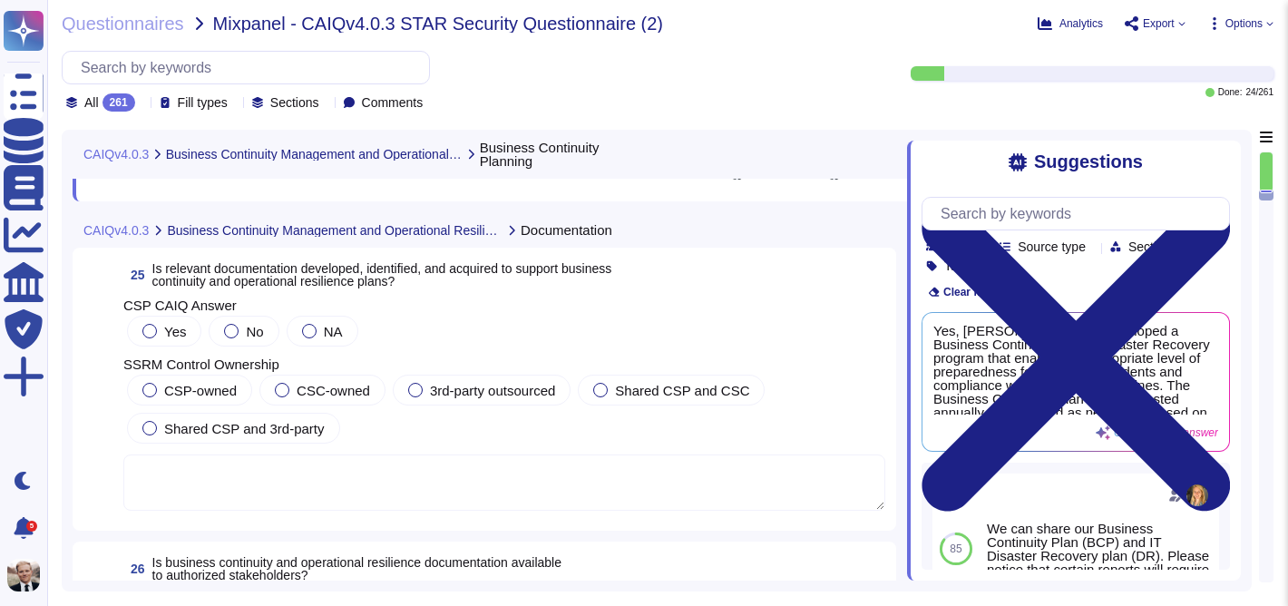
scroll to position [9779, 0]
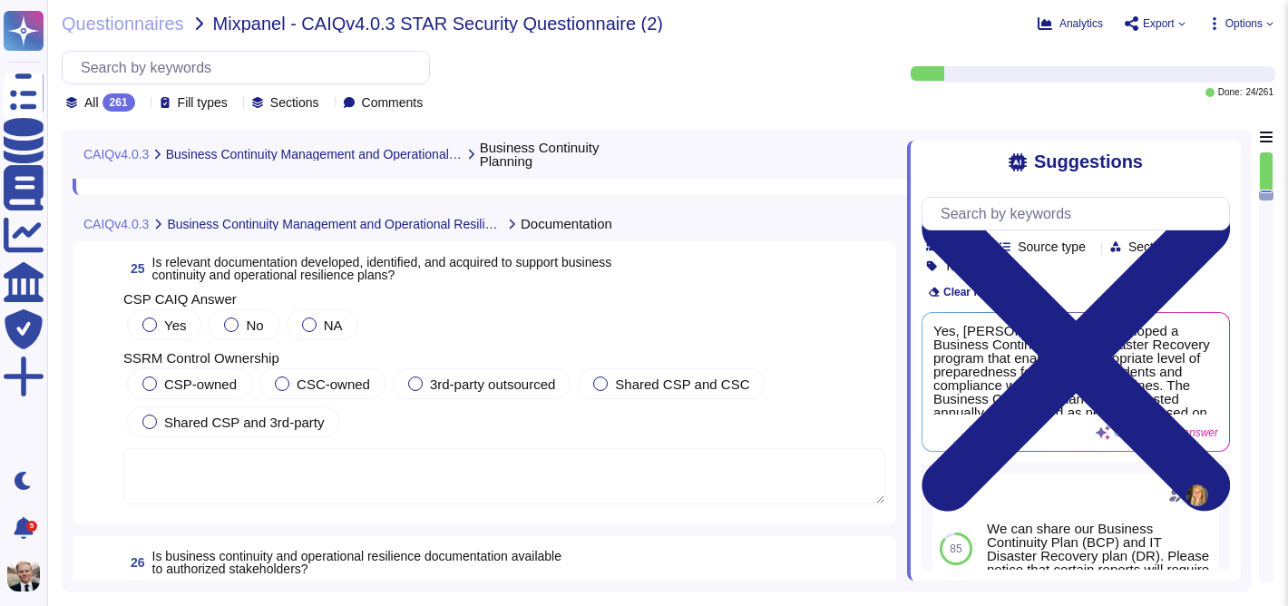
click at [234, 278] on span "Is relevant documentation developed, identified, and acquired to support busine…" at bounding box center [382, 268] width 460 height 27
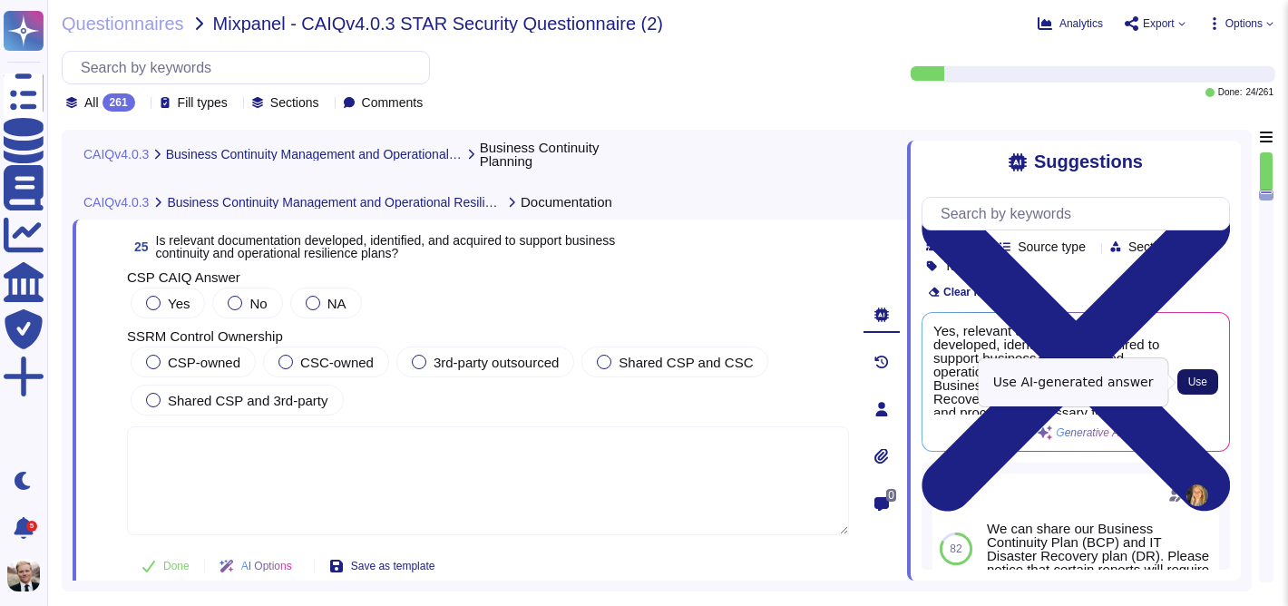
click at [1206, 380] on span "Use" at bounding box center [1197, 381] width 19 height 11
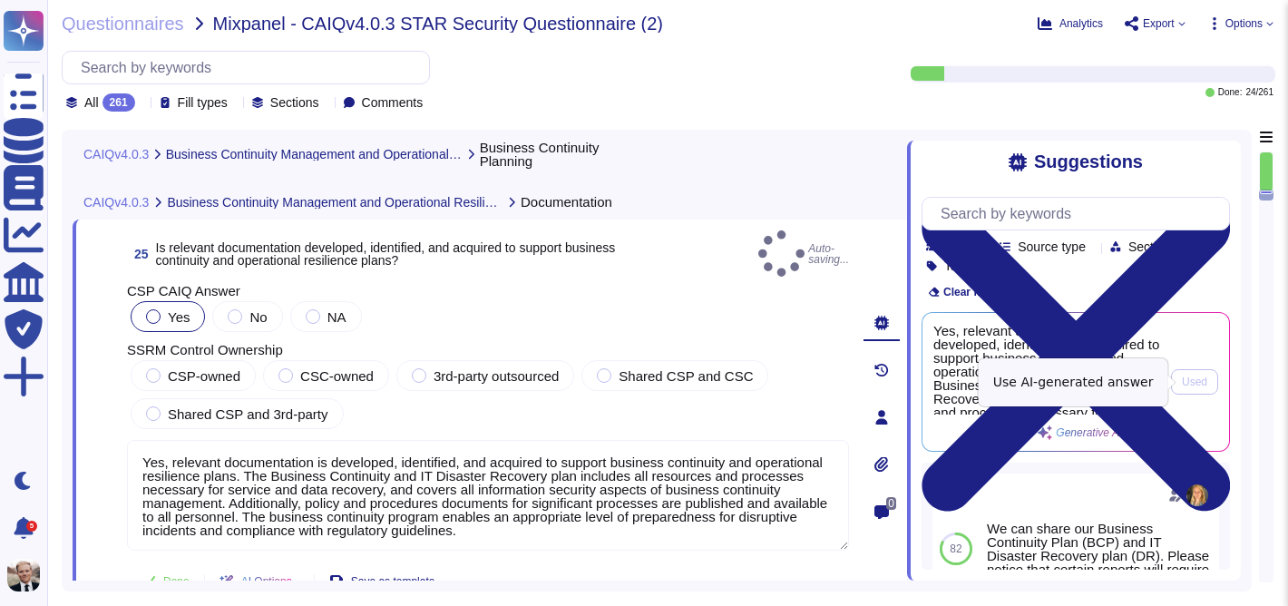
type textarea "Yes, relevant documentation is developed, identified, and acquired to support b…"
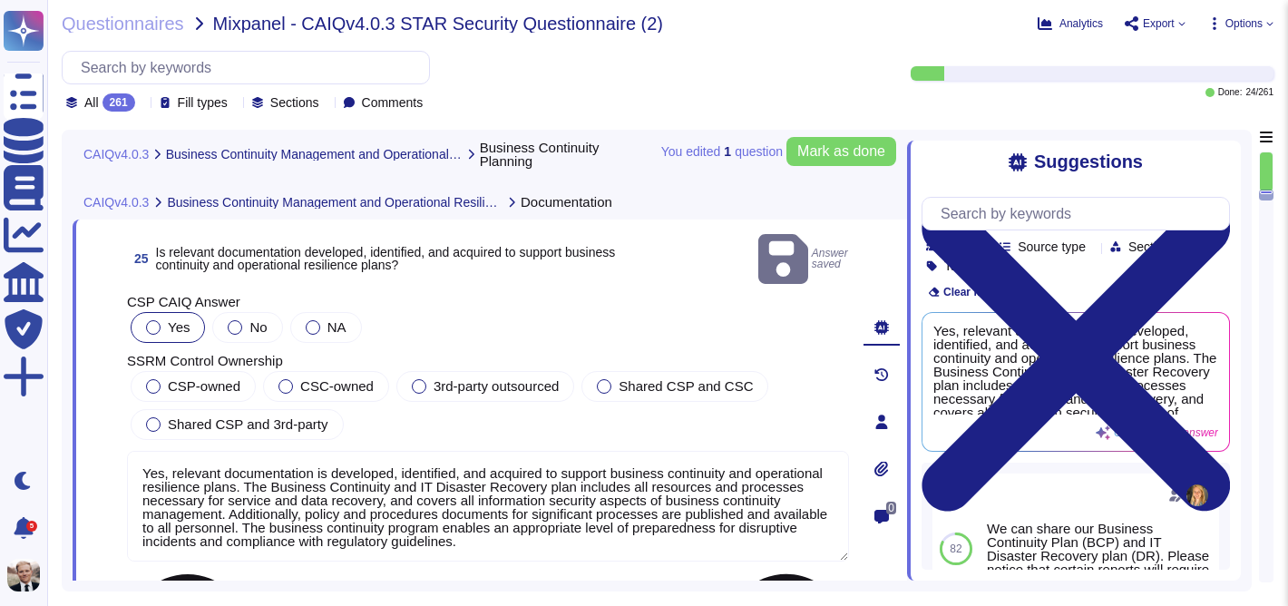
scroll to position [2, 0]
click at [152, 379] on div at bounding box center [153, 386] width 15 height 15
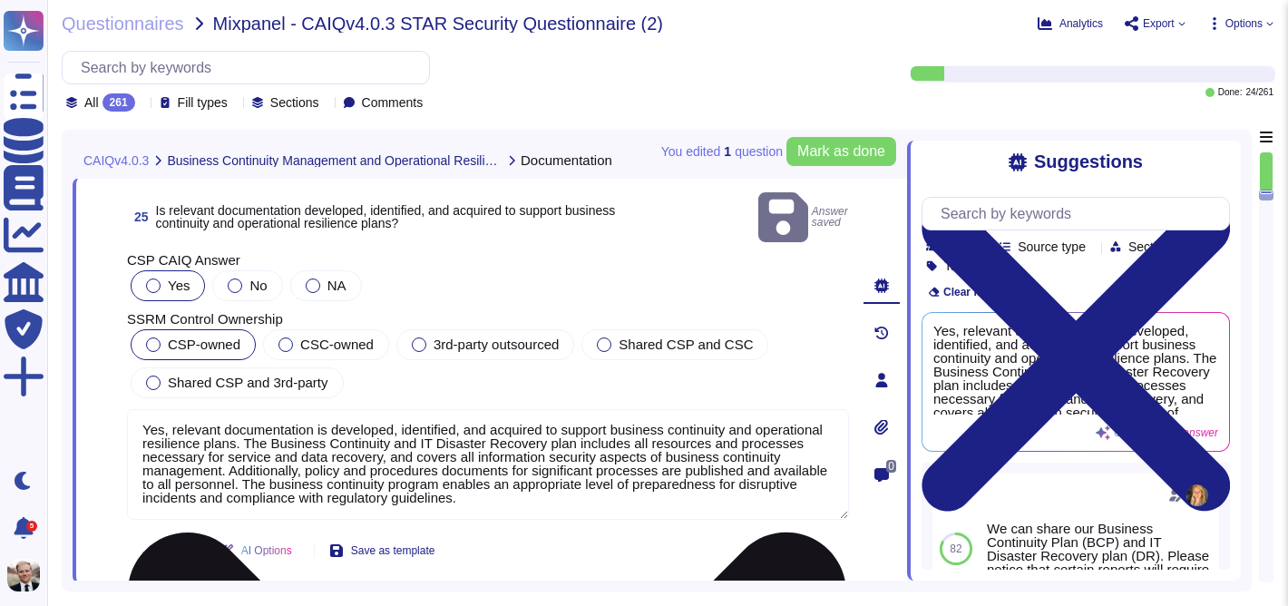
scroll to position [9826, 0]
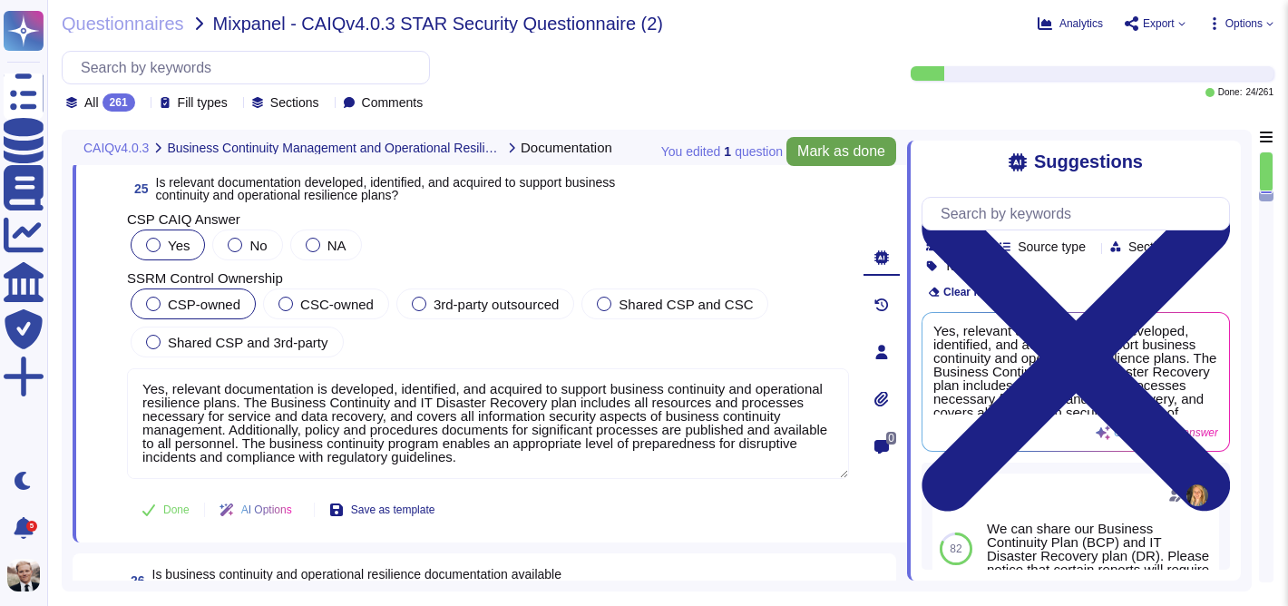
click at [829, 148] on span "Mark as done" at bounding box center [841, 151] width 88 height 15
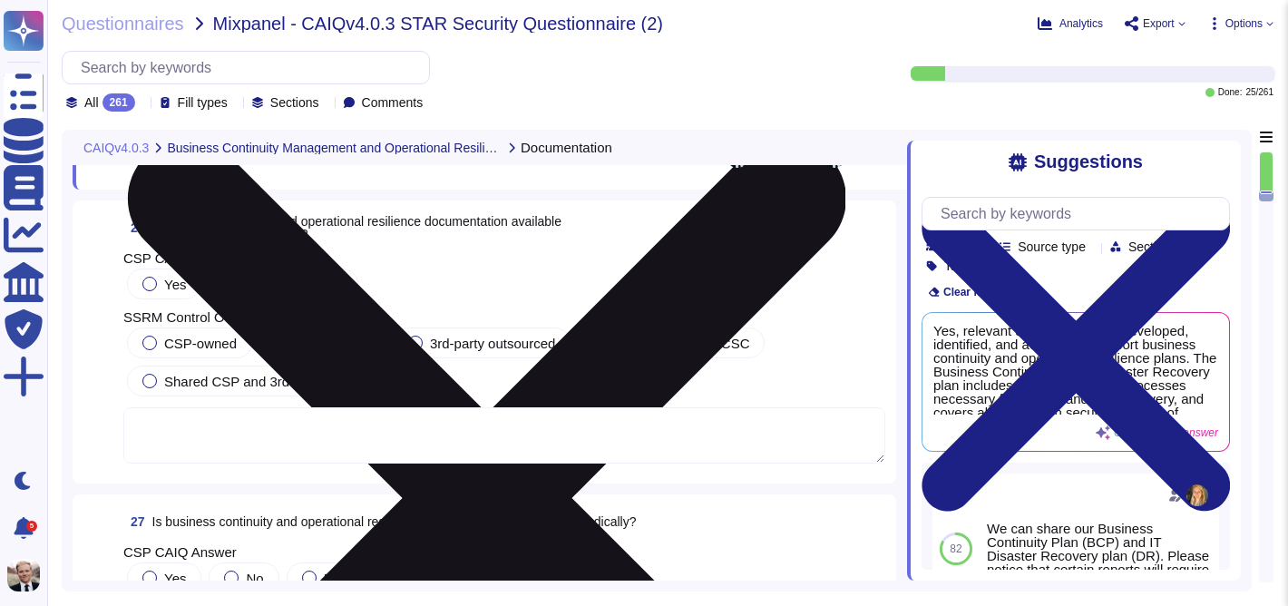
scroll to position [10187, 0]
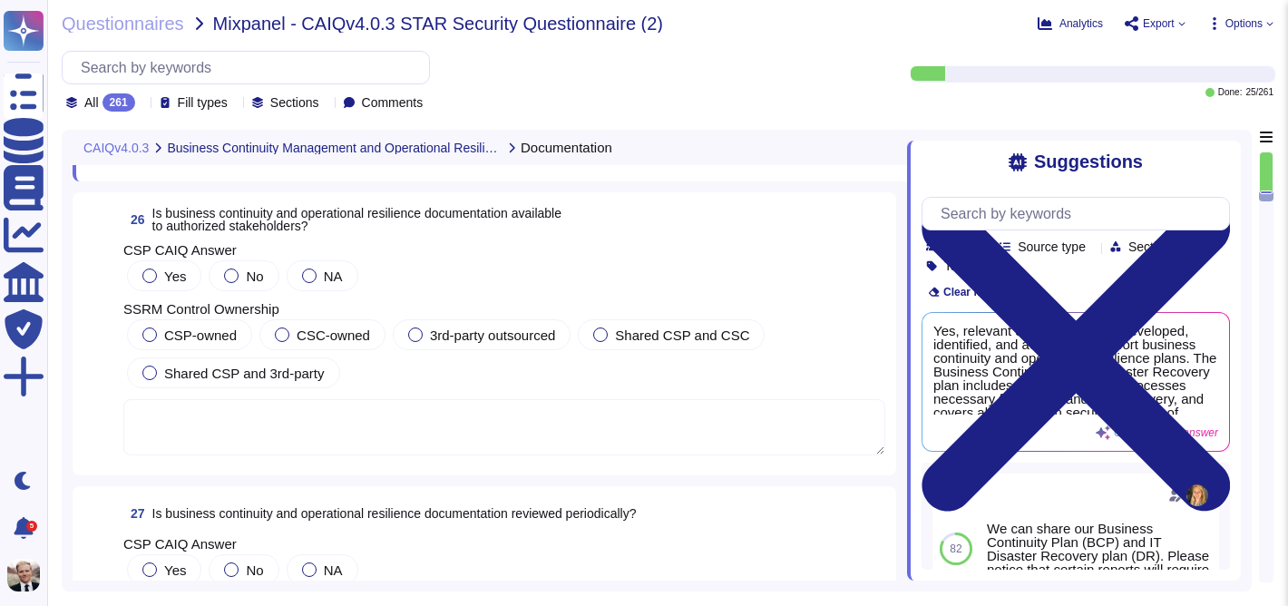
click at [307, 219] on span "Is business continuity and operational resilience documentation available to au…" at bounding box center [356, 219] width 409 height 27
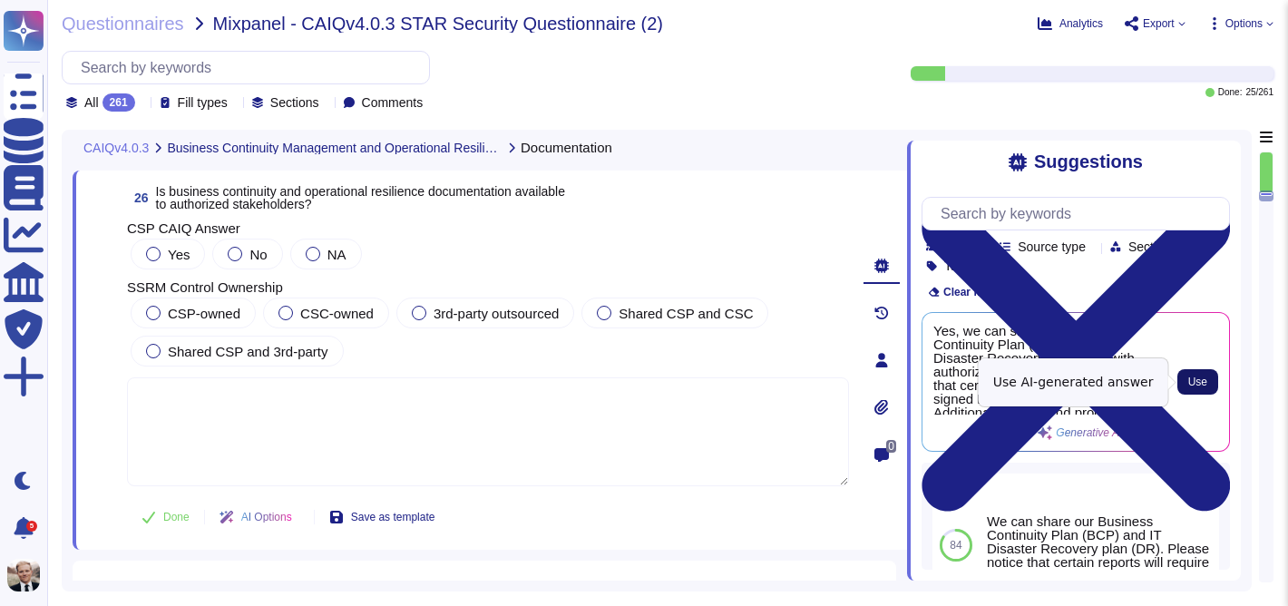
click at [1193, 377] on span "Use" at bounding box center [1197, 381] width 19 height 11
type textarea "Yes, we can share our Business Continuity Plan (BCP) and IT Disaster Recovery p…"
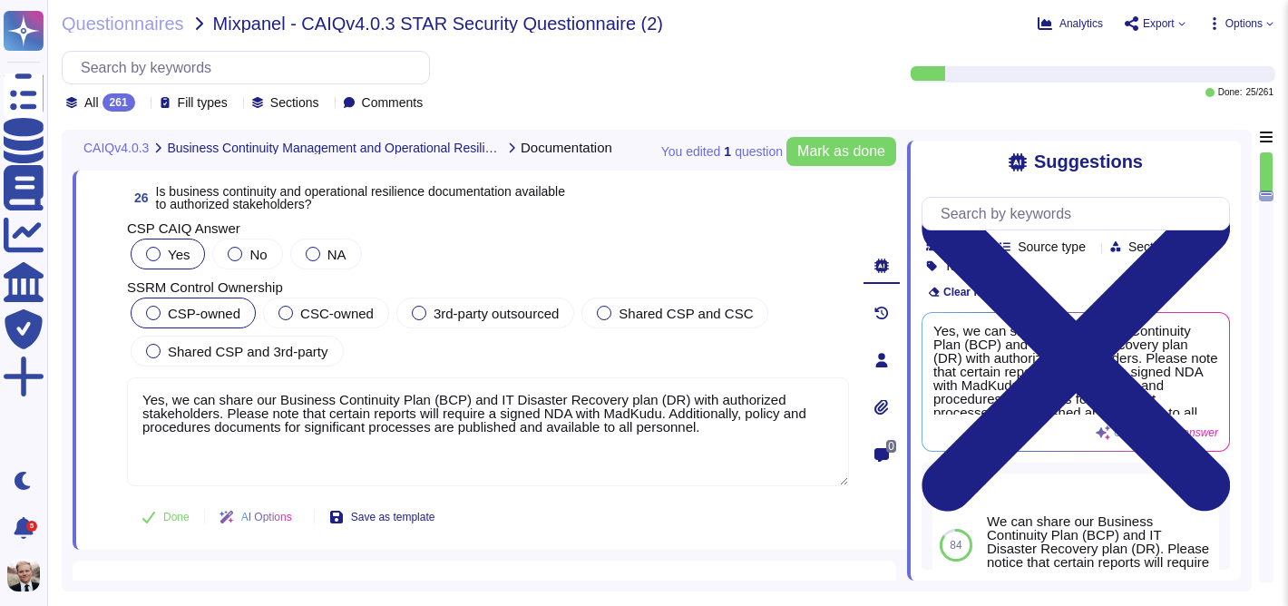
click at [182, 308] on span "CSP-owned" at bounding box center [204, 313] width 73 height 15
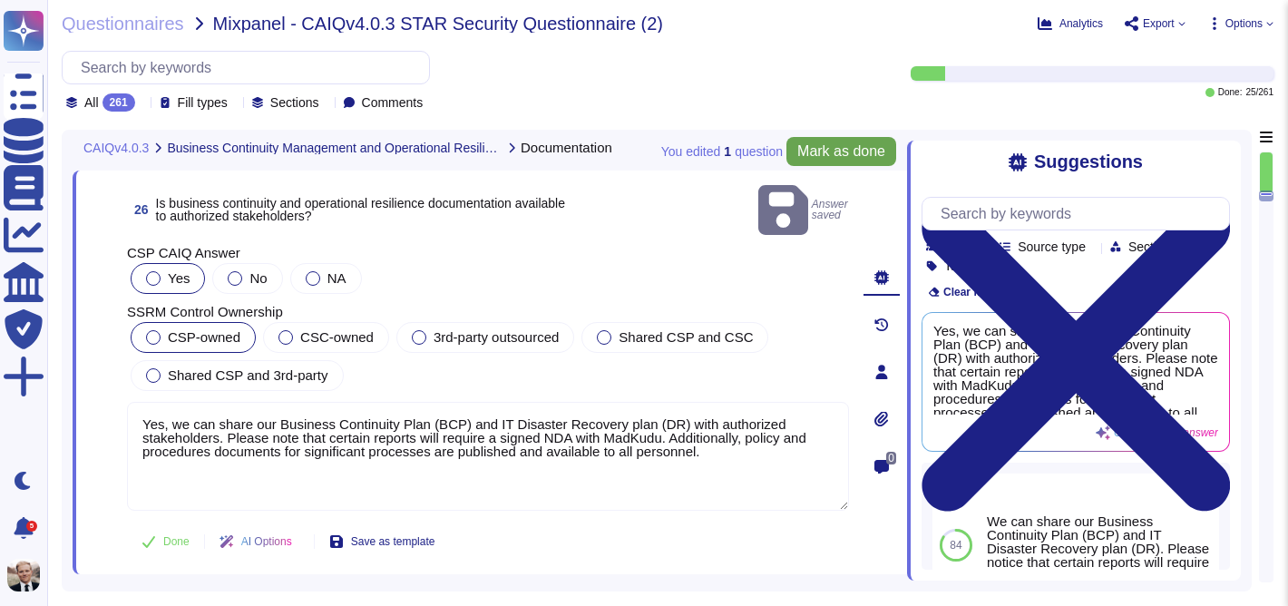
click at [802, 165] on button "Mark as done" at bounding box center [841, 151] width 110 height 29
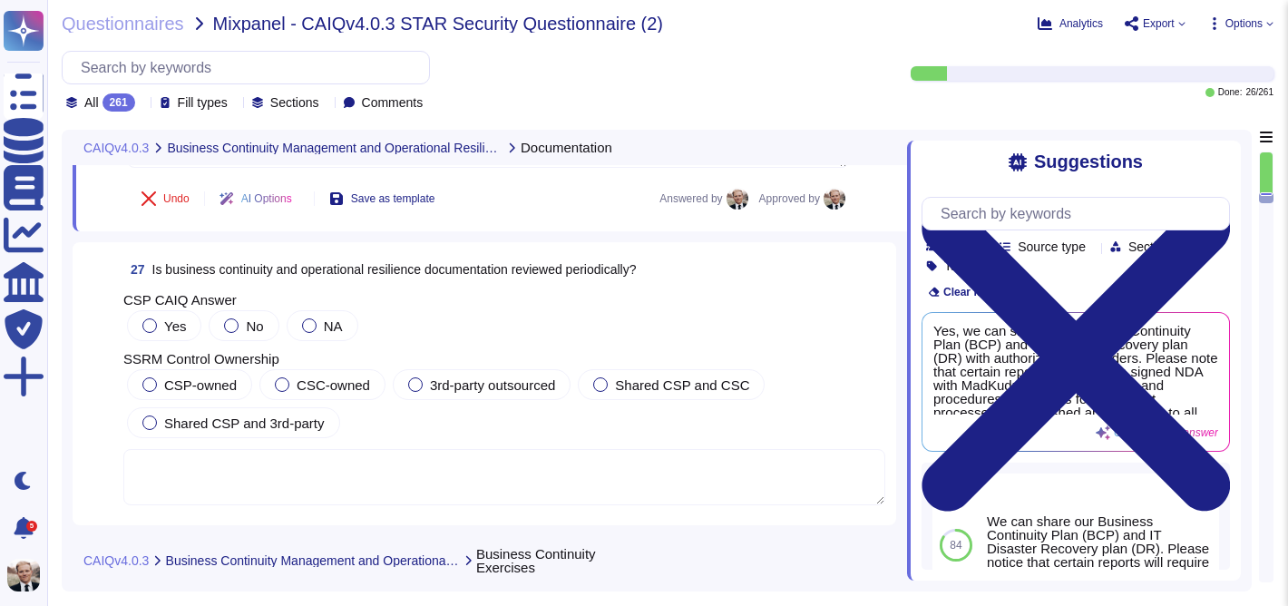
scroll to position [10512, 0]
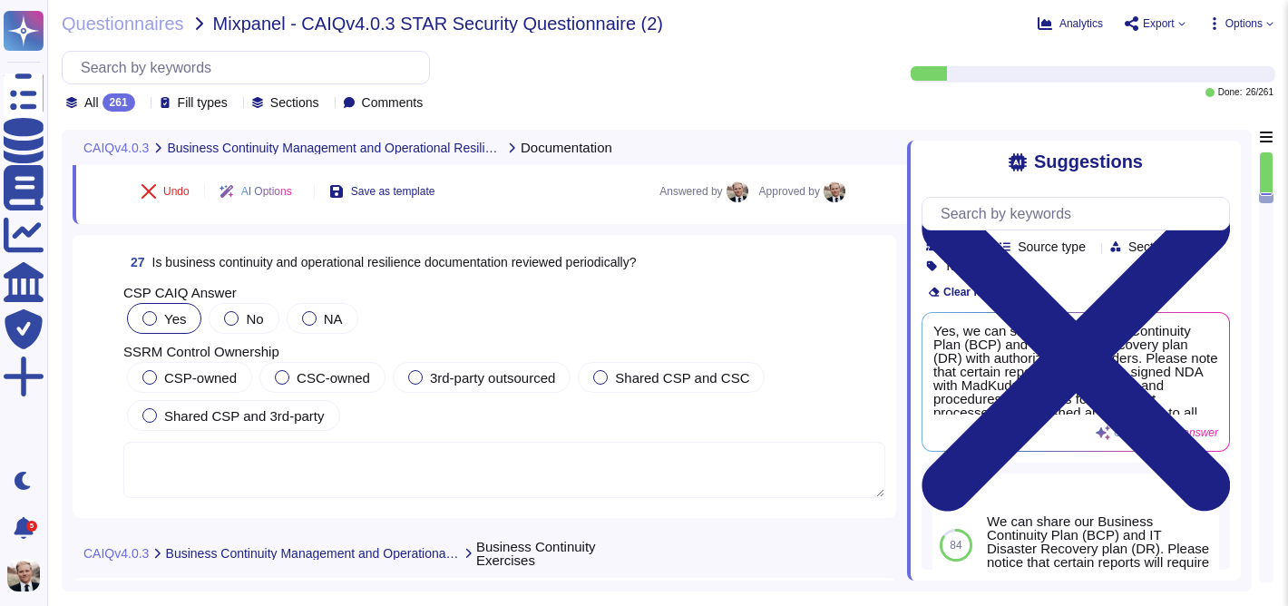
click at [149, 316] on div at bounding box center [149, 318] width 15 height 15
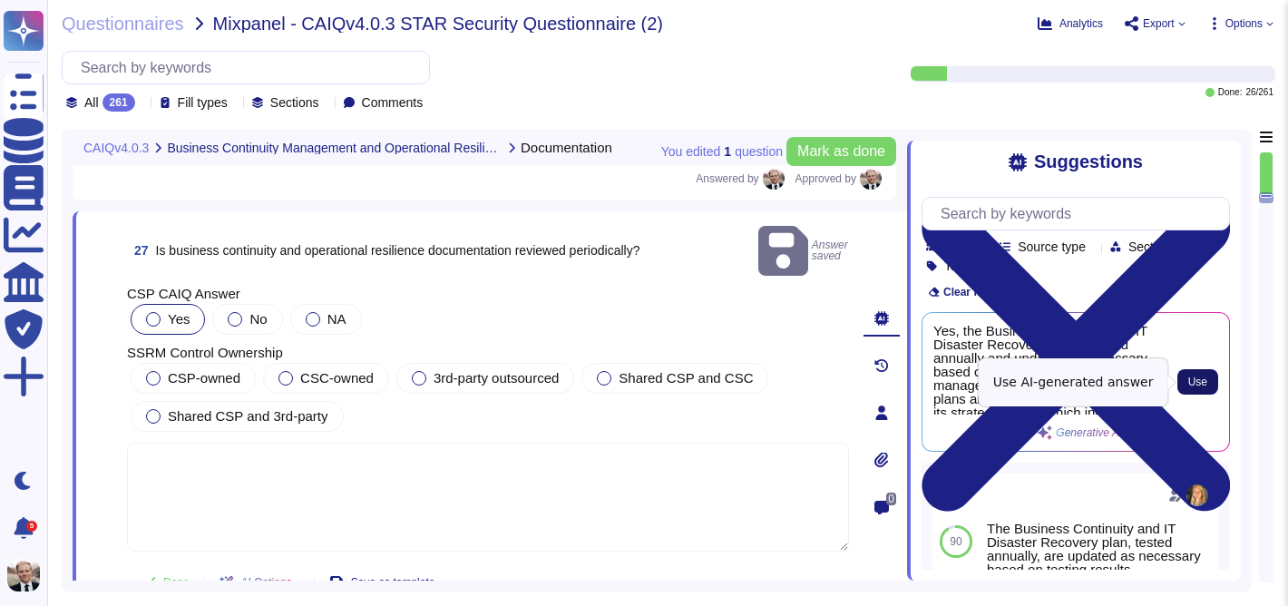
click at [1205, 383] on span "Use" at bounding box center [1197, 381] width 19 height 11
type textarea "Yes, the Business Continuity and IT Disaster Recovery plan is tested annually a…"
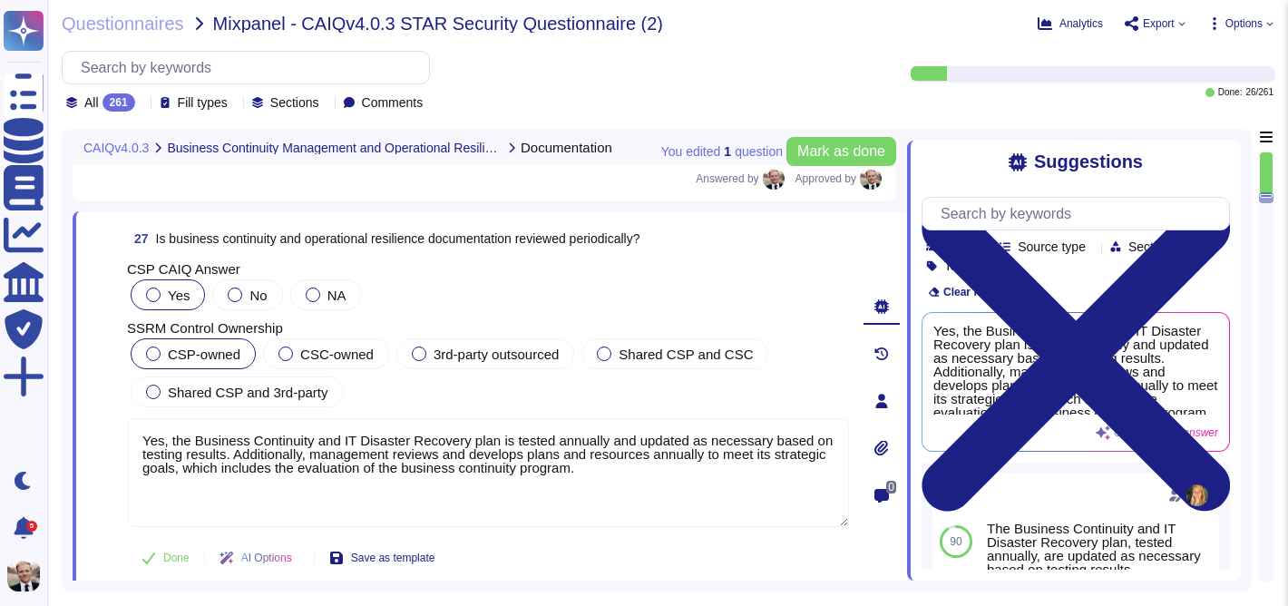
click at [154, 347] on div at bounding box center [153, 353] width 15 height 15
click at [840, 152] on span "Mark as done" at bounding box center [841, 151] width 88 height 15
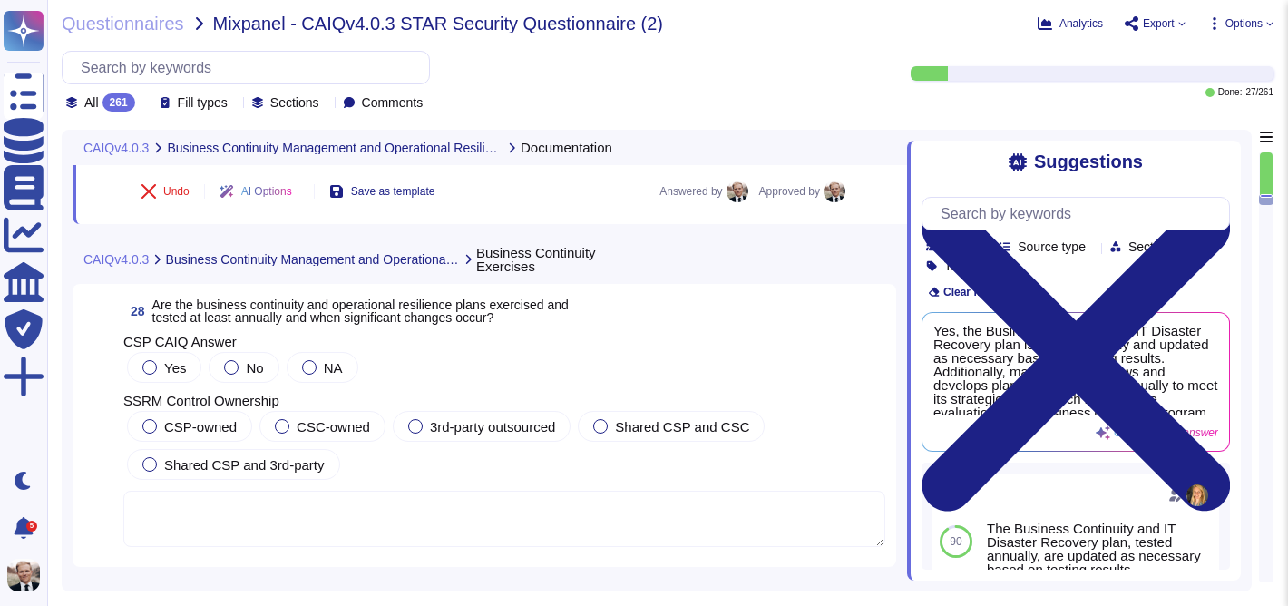
scroll to position [10881, 0]
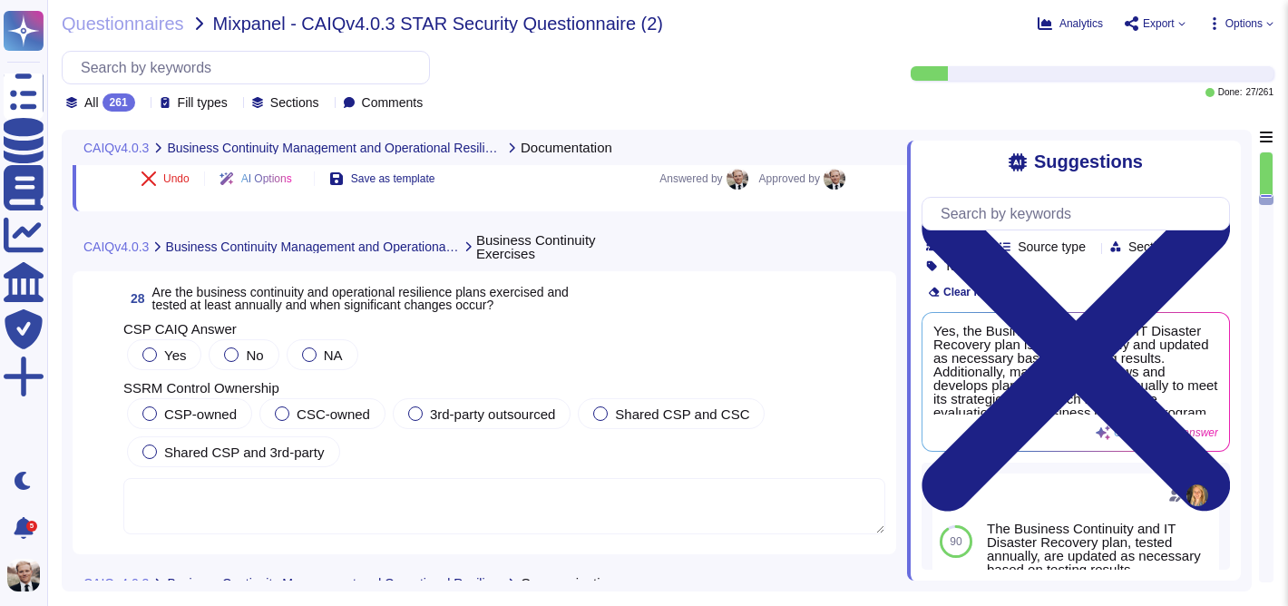
click at [473, 310] on span "Are the business continuity and operational resilience plans exercised and test…" at bounding box center [360, 298] width 416 height 27
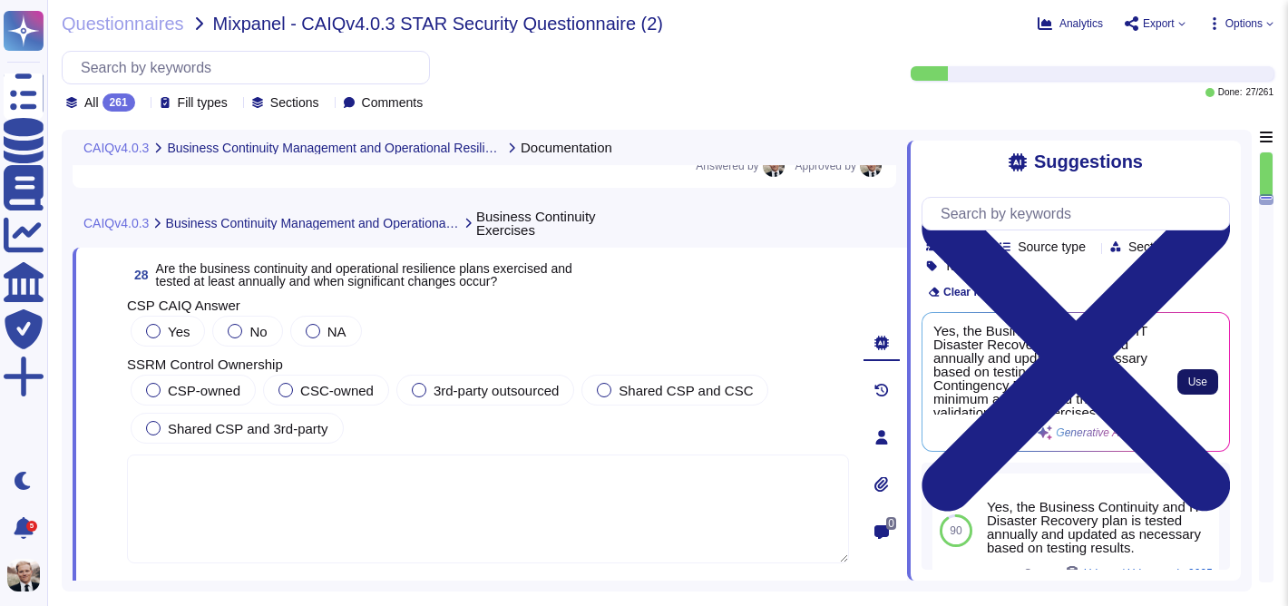
click at [1193, 380] on span "Use" at bounding box center [1197, 381] width 19 height 11
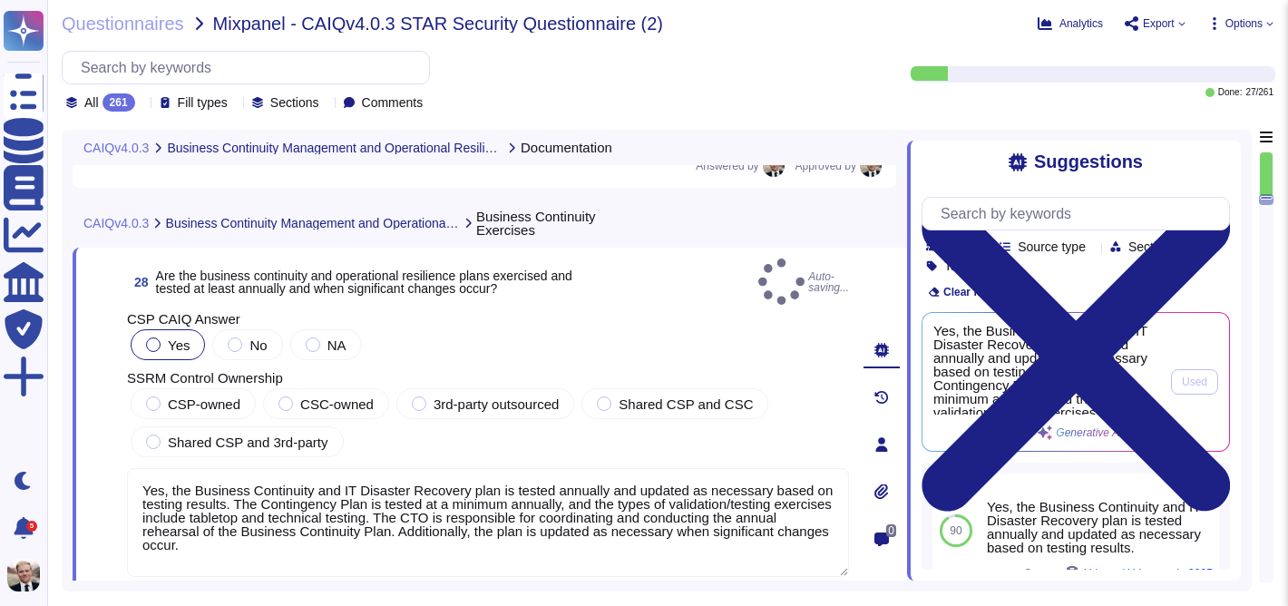
type textarea "Yes, the Business Continuity and IT Disaster Recovery plan is tested annually a…"
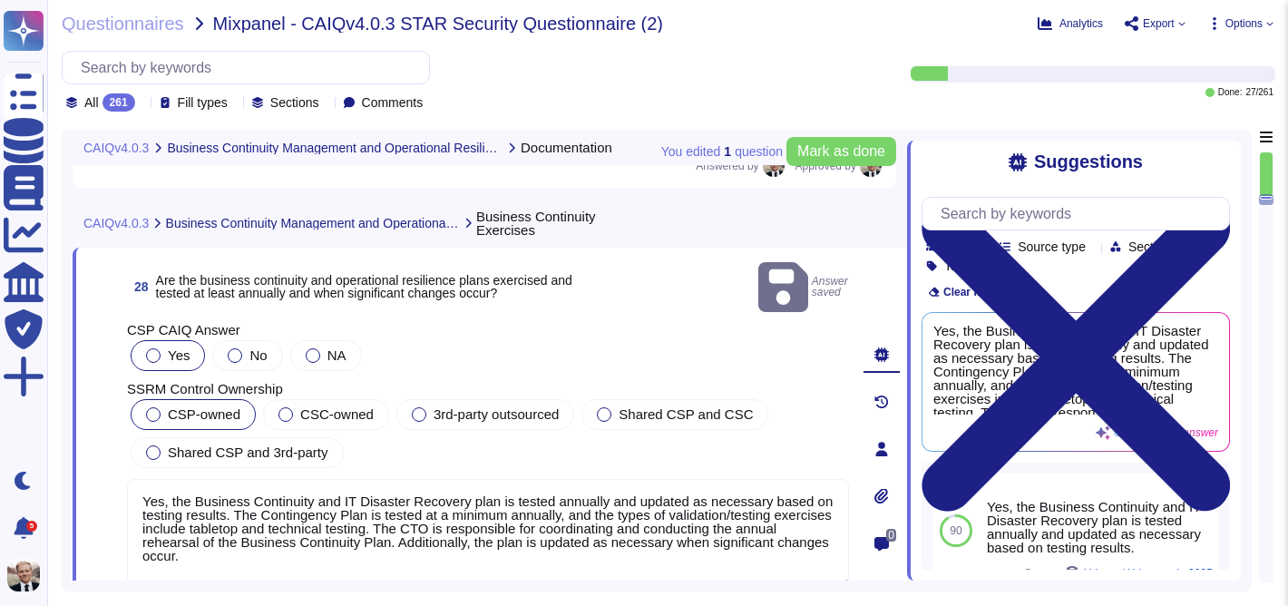
click at [166, 407] on label "CSP-owned" at bounding box center [193, 414] width 94 height 15
click at [852, 151] on span "Mark as done" at bounding box center [841, 151] width 88 height 15
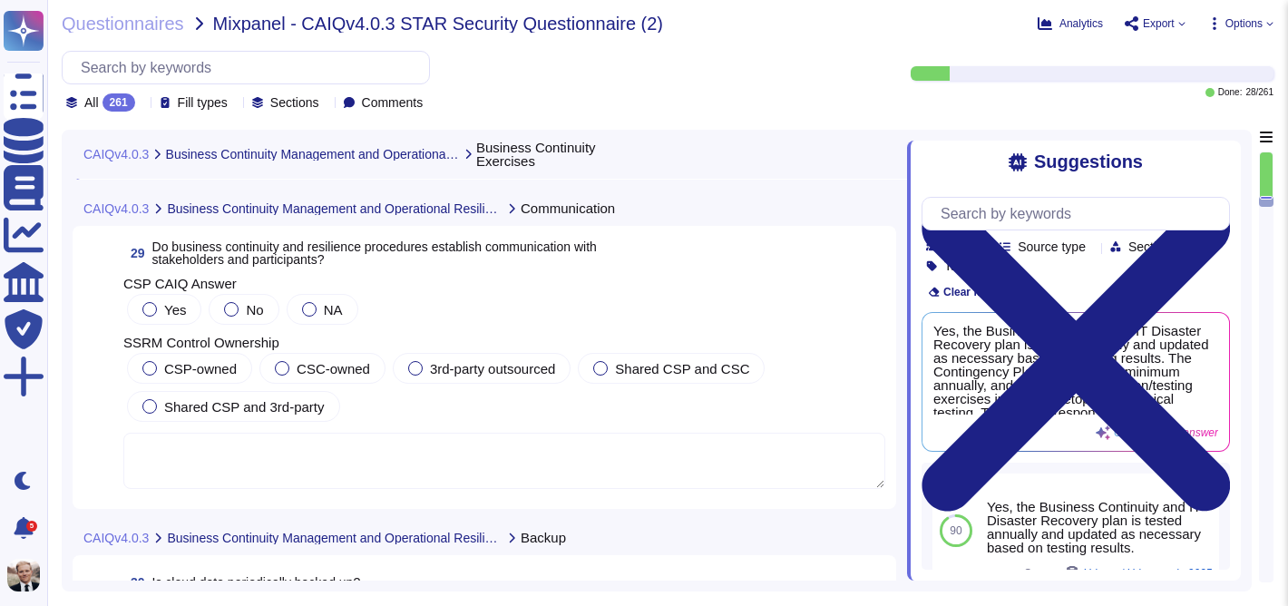
scroll to position [11312, 0]
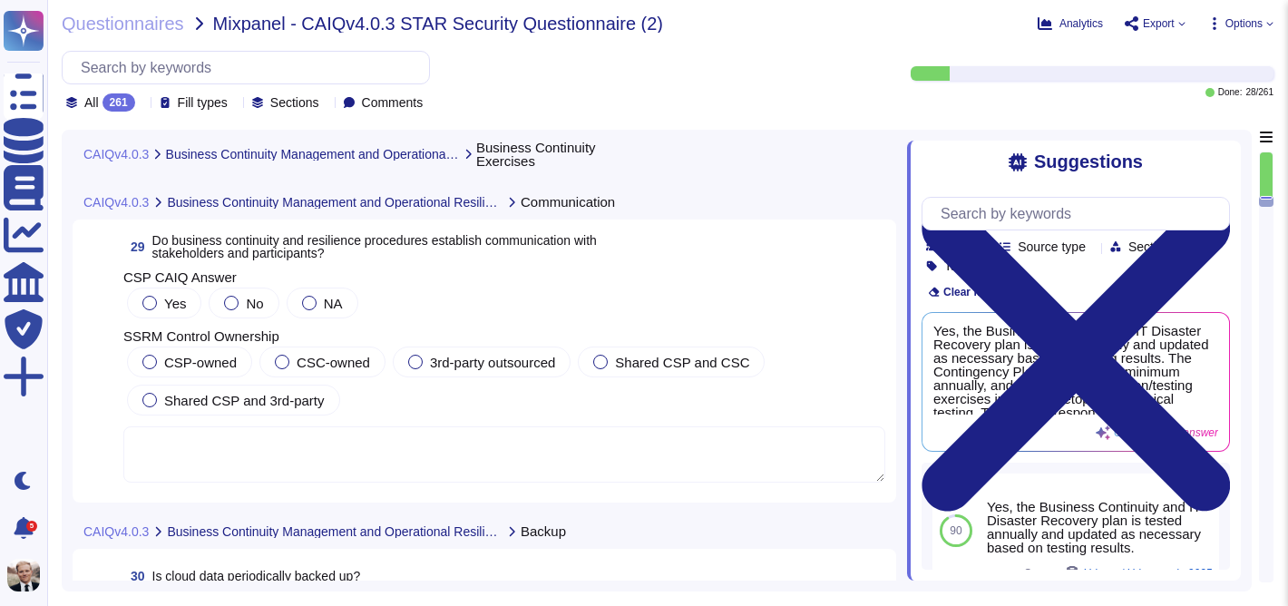
click at [413, 250] on span "Do business continuity and resilience procedures establish communication with s…" at bounding box center [374, 246] width 444 height 25
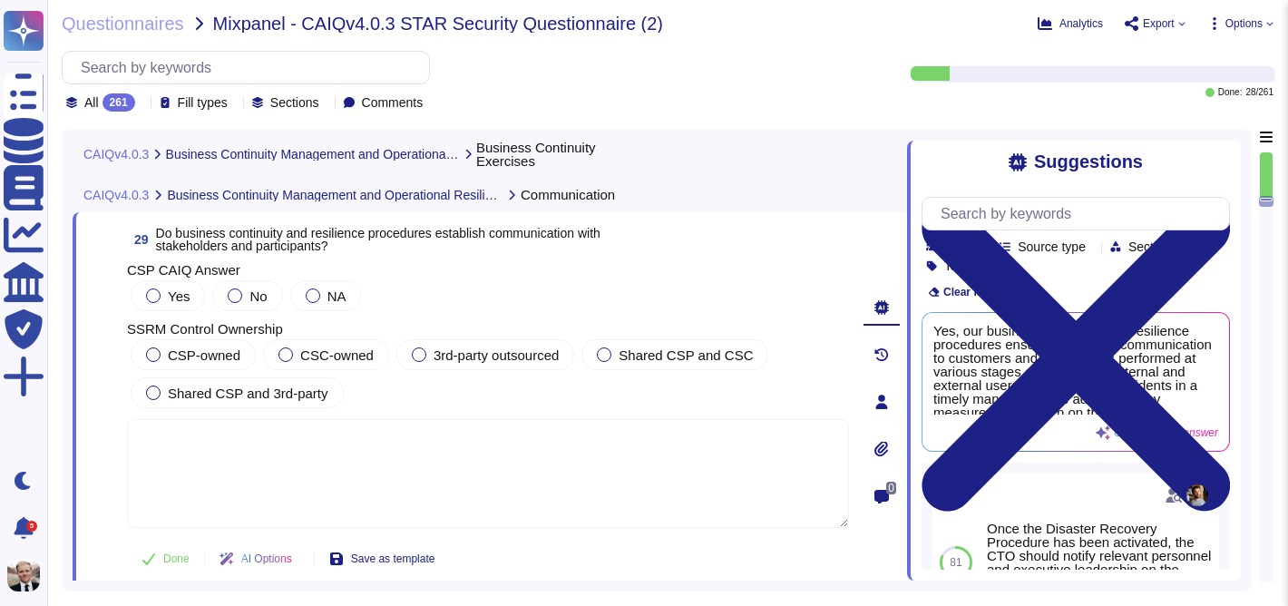
scroll to position [11321, 0]
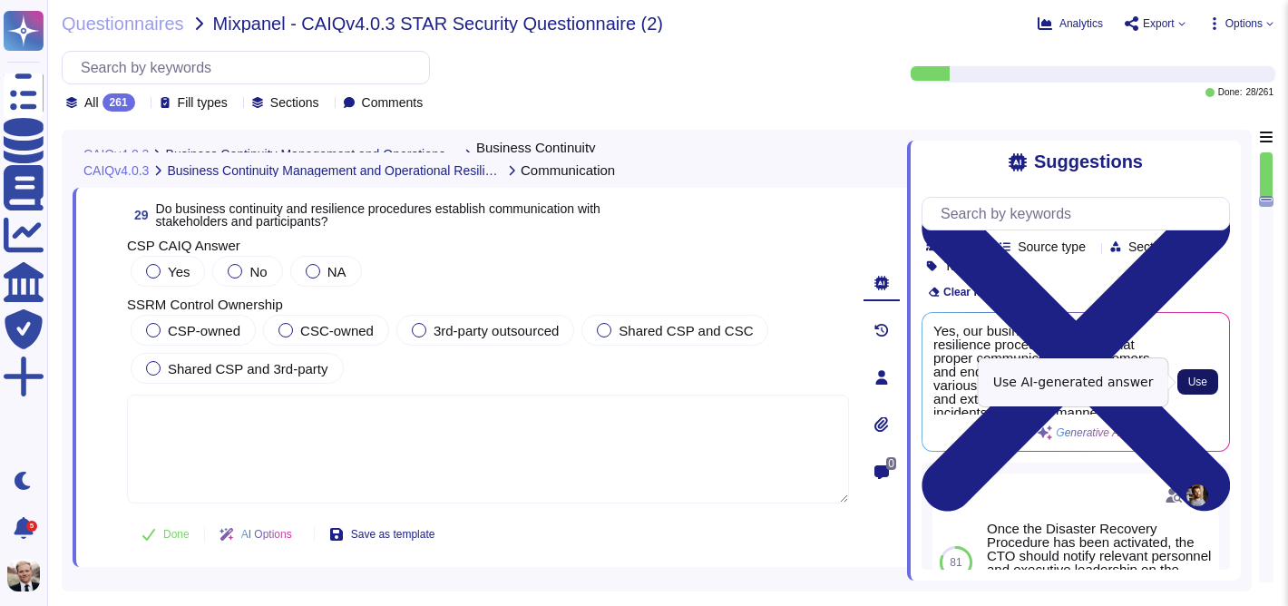
click at [1205, 376] on span "Use" at bounding box center [1197, 381] width 19 height 11
type textarea "Yes, our business continuity and resilience procedures ensure that proper commu…"
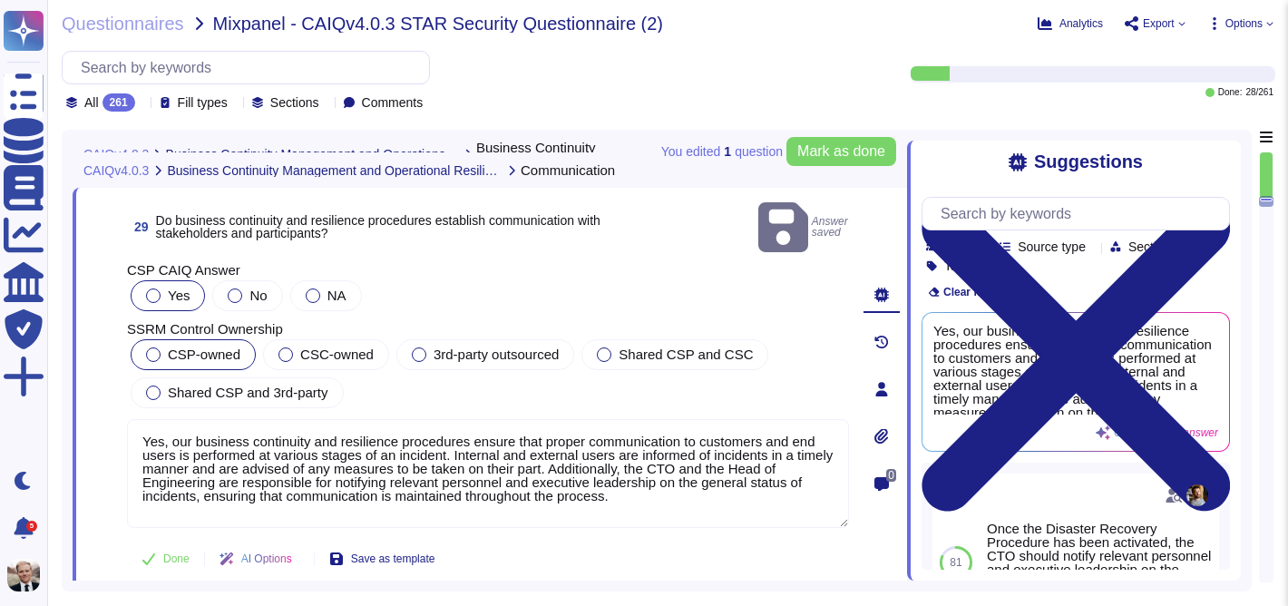
click at [154, 347] on div at bounding box center [153, 354] width 15 height 15
click at [861, 151] on span "Mark as done" at bounding box center [841, 151] width 88 height 15
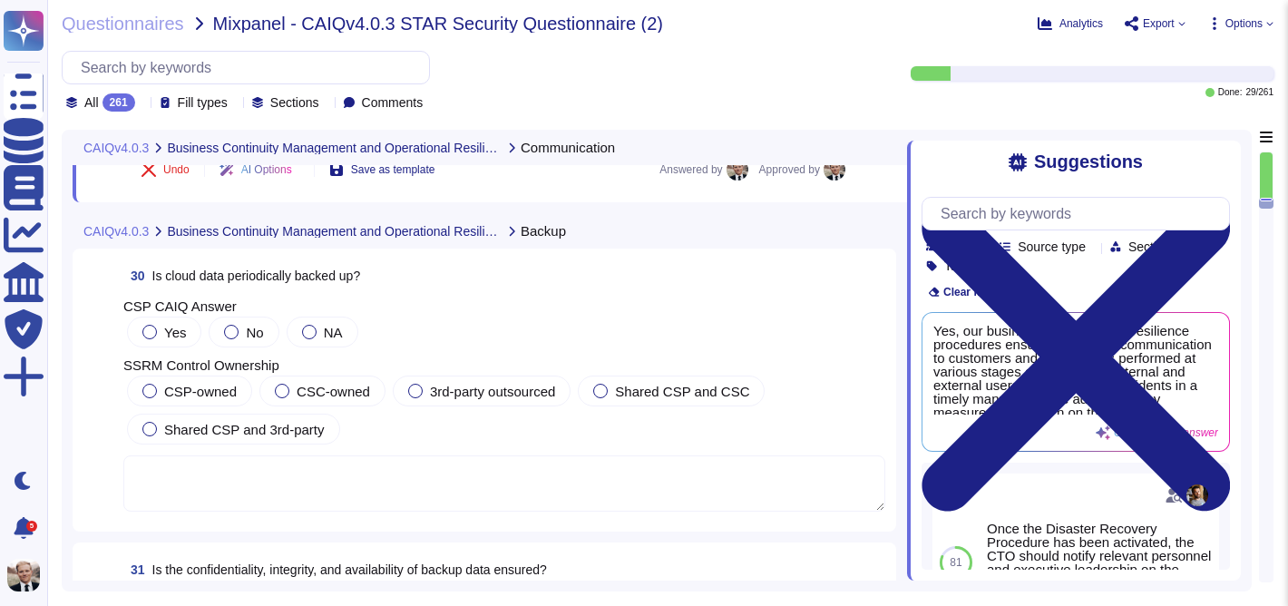
scroll to position [11681, 0]
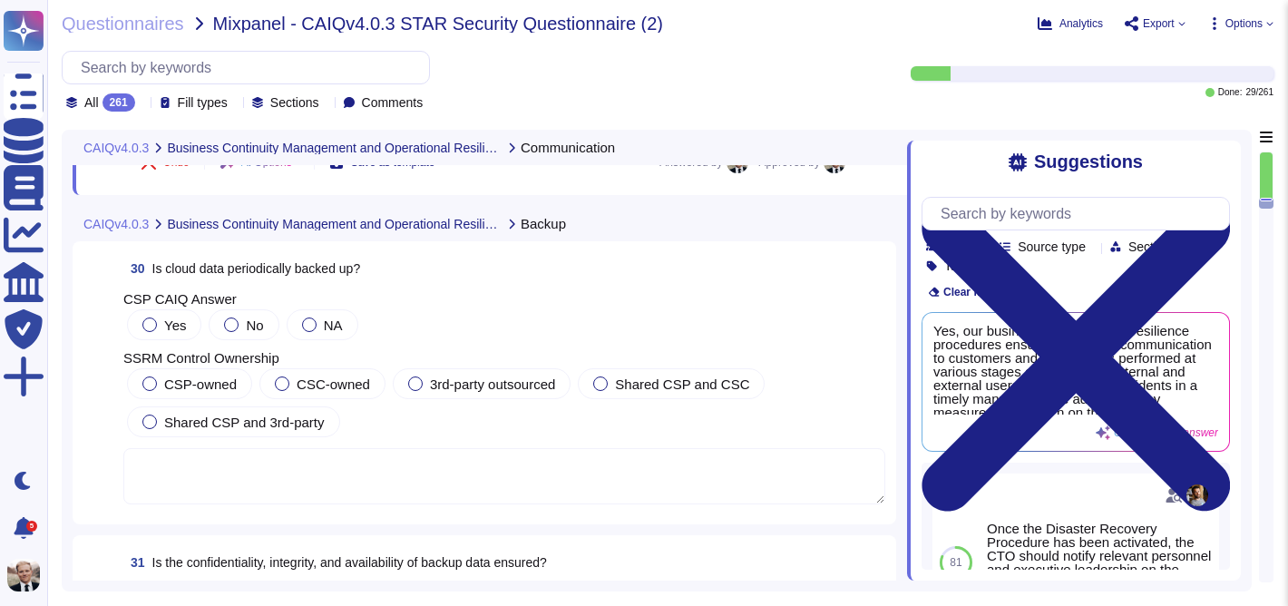
click at [347, 271] on span "Is cloud data periodically backed up?" at bounding box center [256, 268] width 209 height 15
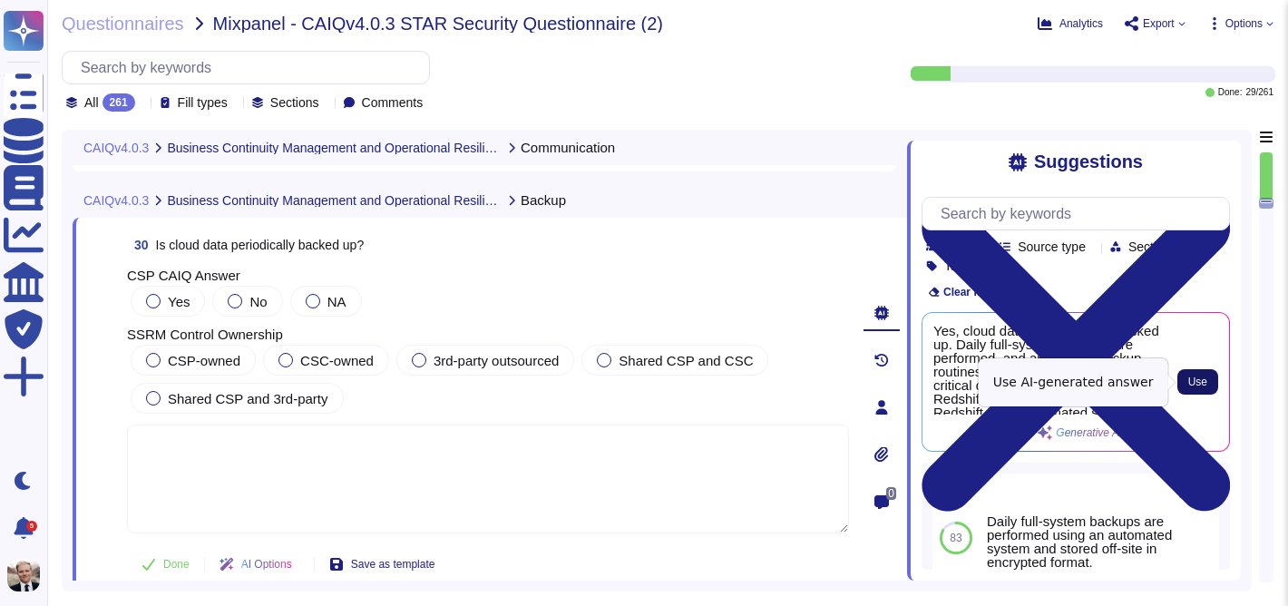
click at [1204, 385] on span "Use" at bounding box center [1197, 381] width 19 height 11
type textarea "Yes, cloud data is periodically backed up. Daily full-system backups are perfor…"
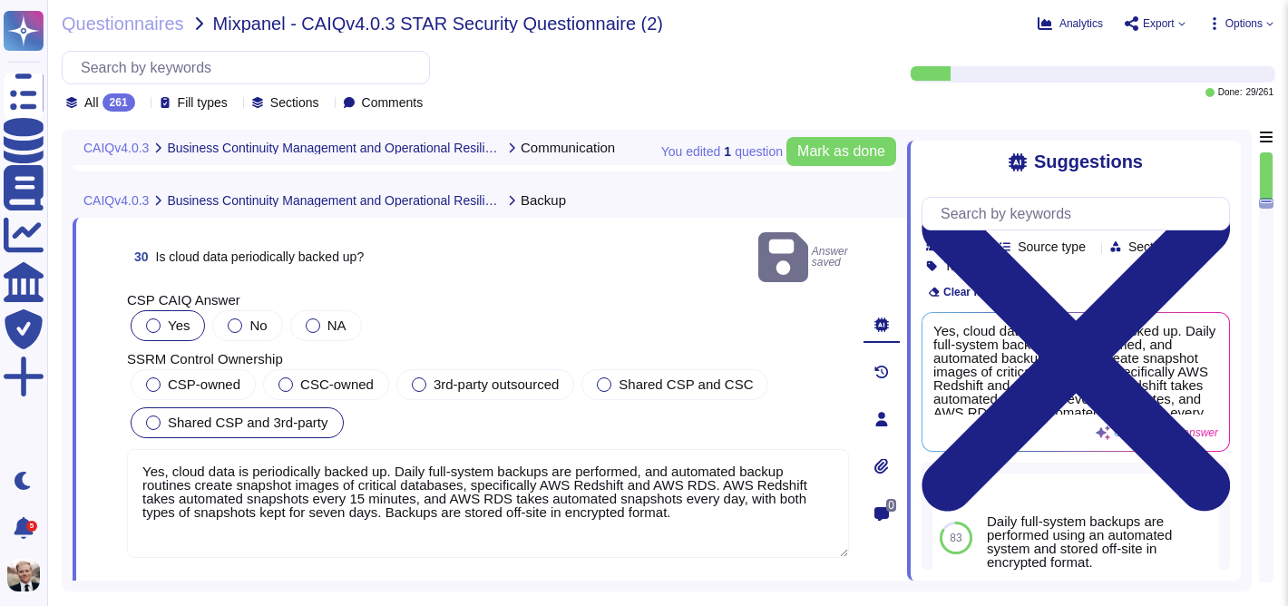
click at [152, 415] on div at bounding box center [153, 422] width 15 height 15
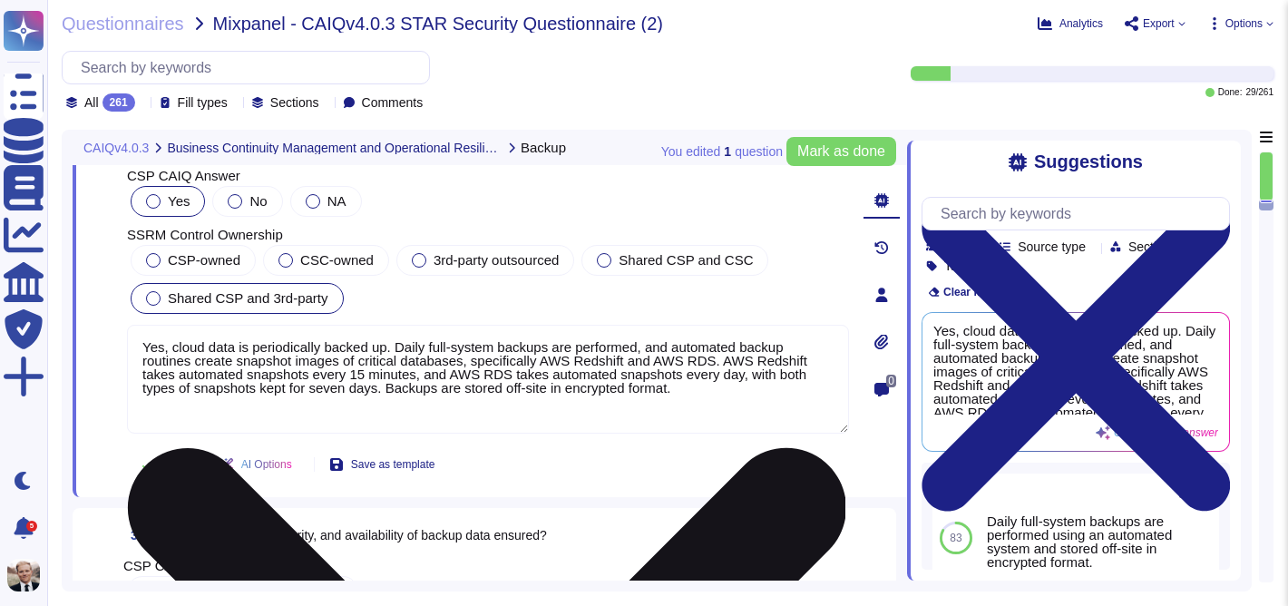
scroll to position [11805, 0]
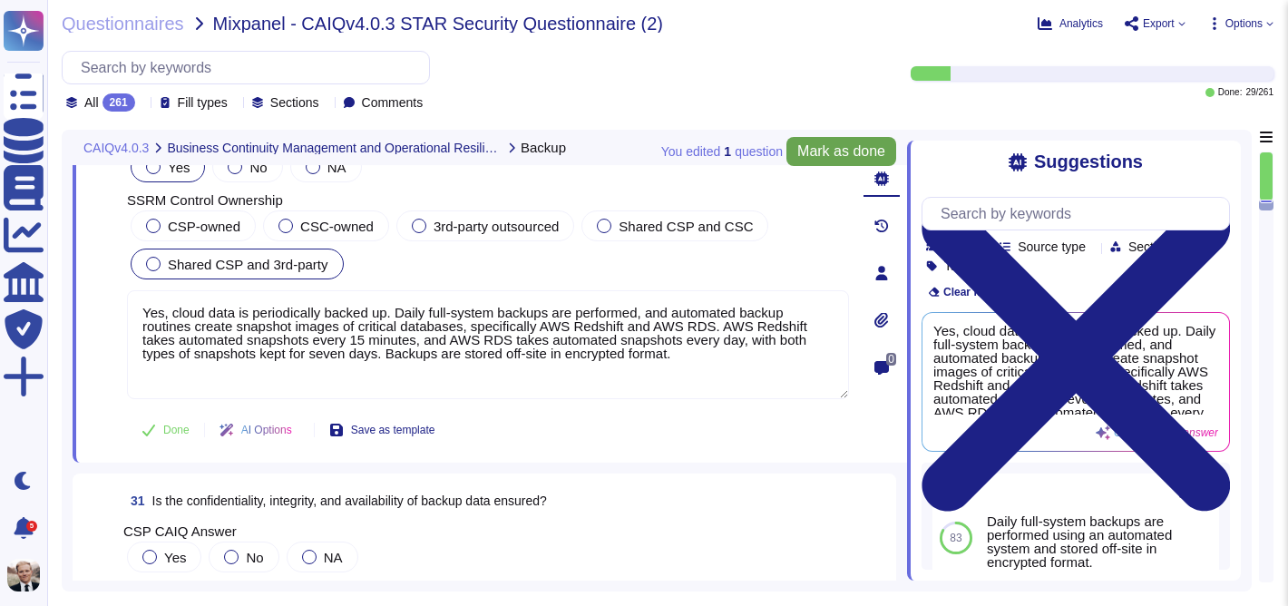
click at [821, 156] on span "Mark as done" at bounding box center [841, 151] width 88 height 15
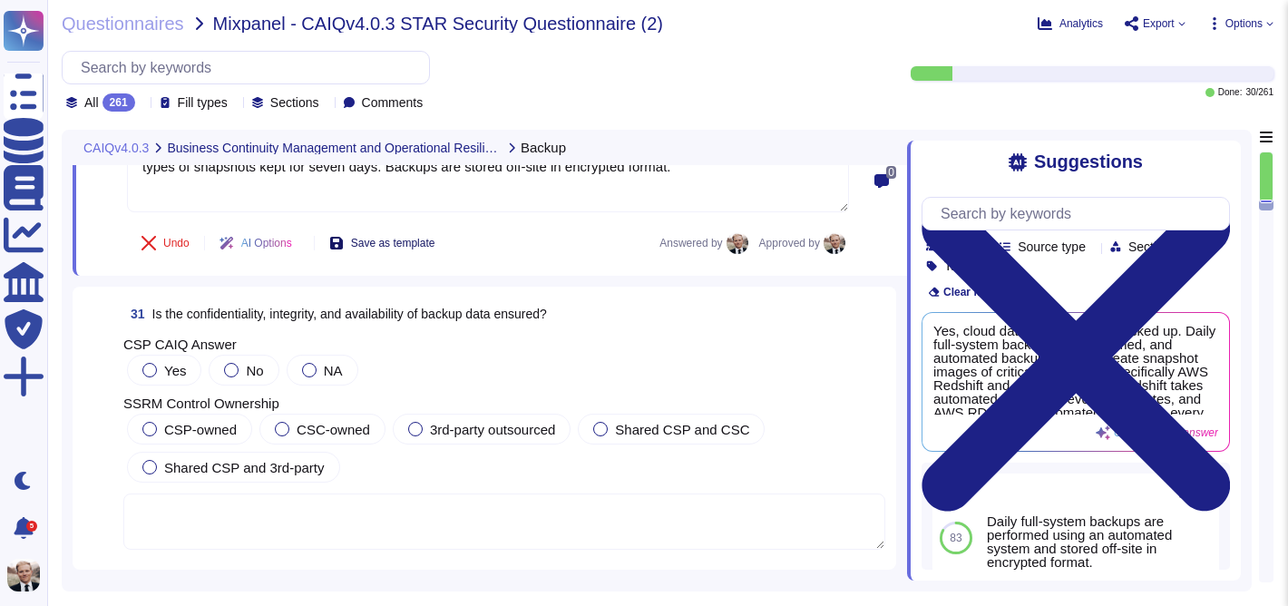
scroll to position [12000, 0]
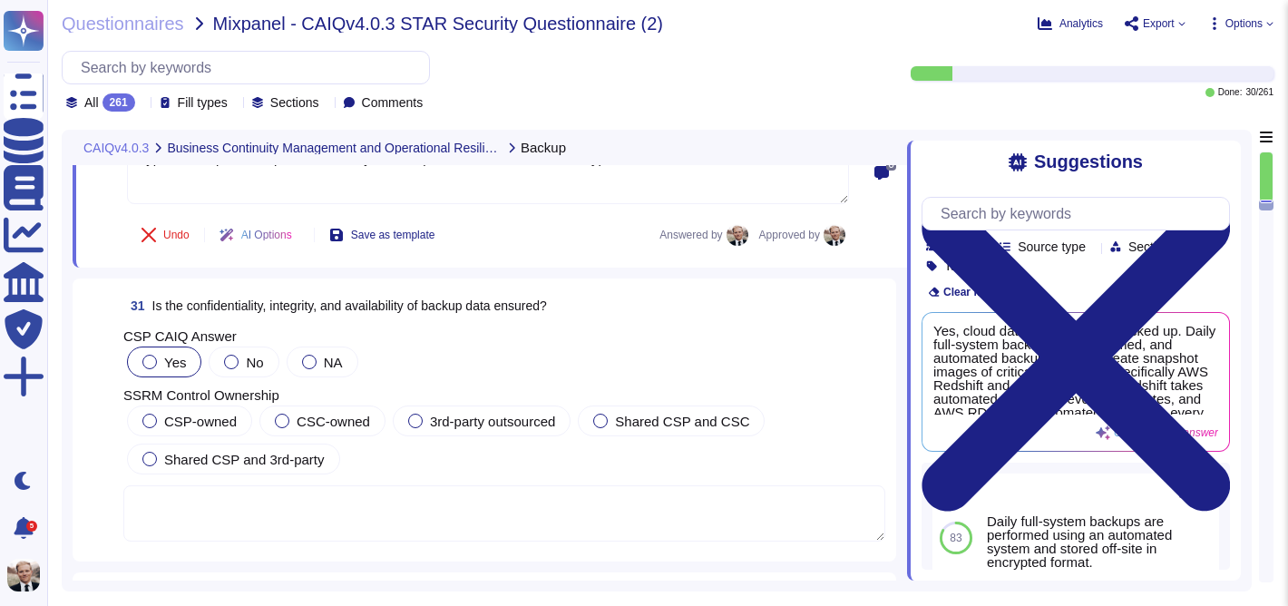
click at [146, 361] on div at bounding box center [149, 362] width 15 height 15
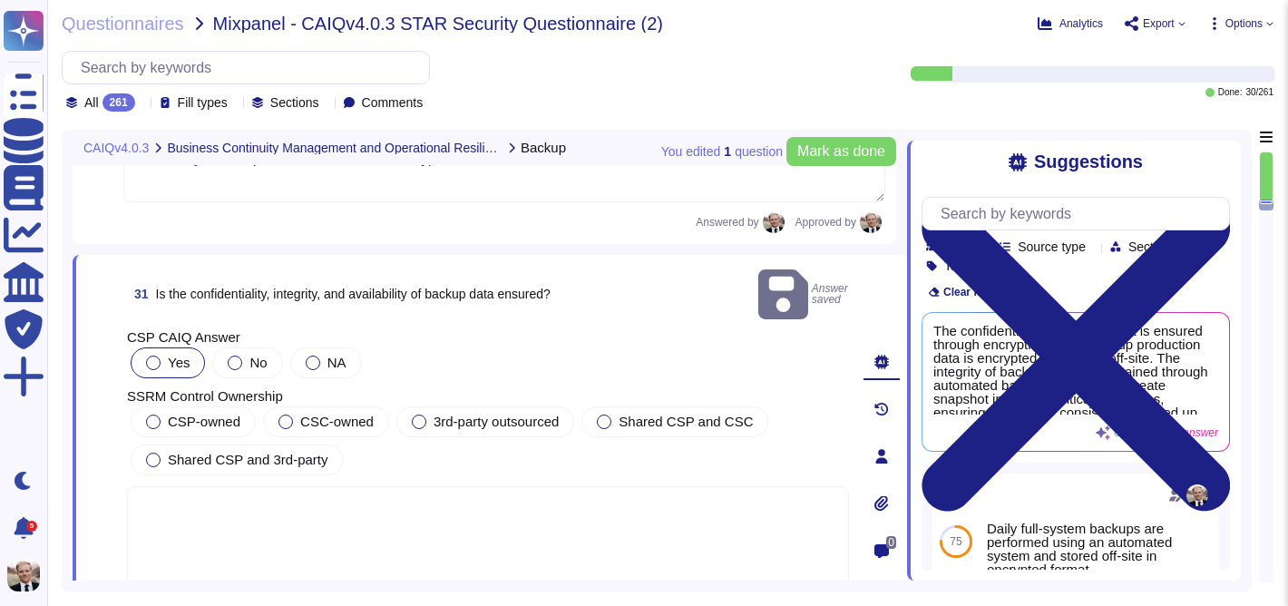
click at [444, 287] on span "Is the confidentiality, integrity, and availability of backup data ensured?" at bounding box center [353, 294] width 394 height 15
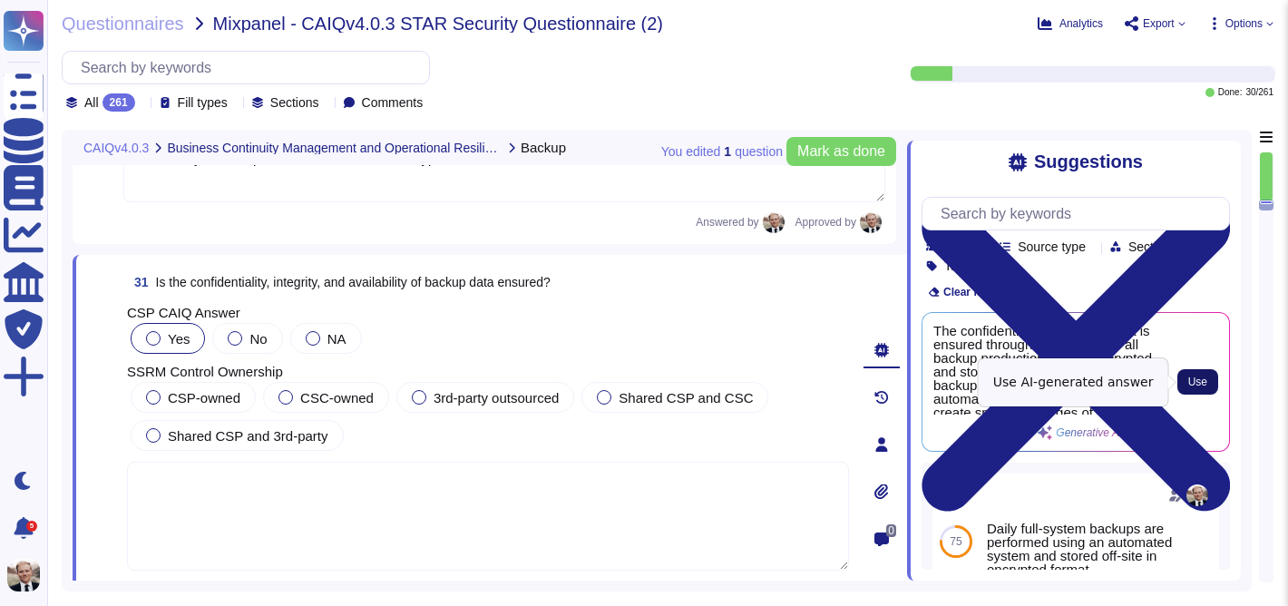
click at [1201, 386] on span "Use" at bounding box center [1197, 381] width 19 height 11
type textarea "The confidentiality of backup data is ensured through encryption, as all backup…"
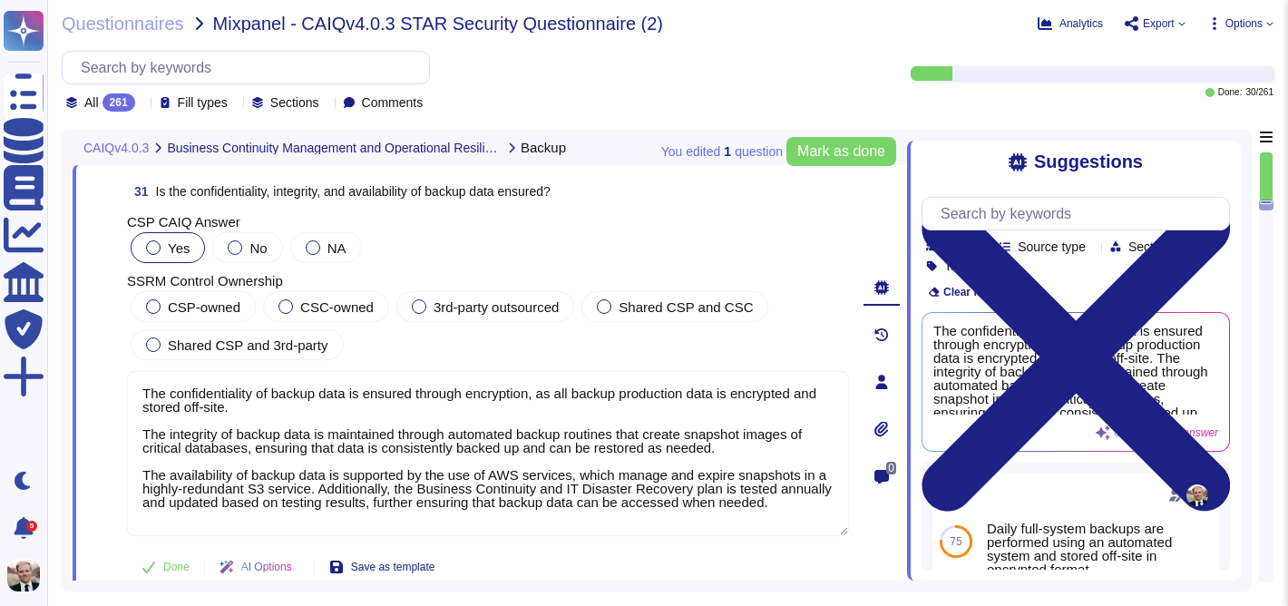
scroll to position [12089, 0]
click at [167, 340] on label "Shared CSP and 3rd-party" at bounding box center [237, 346] width 182 height 15
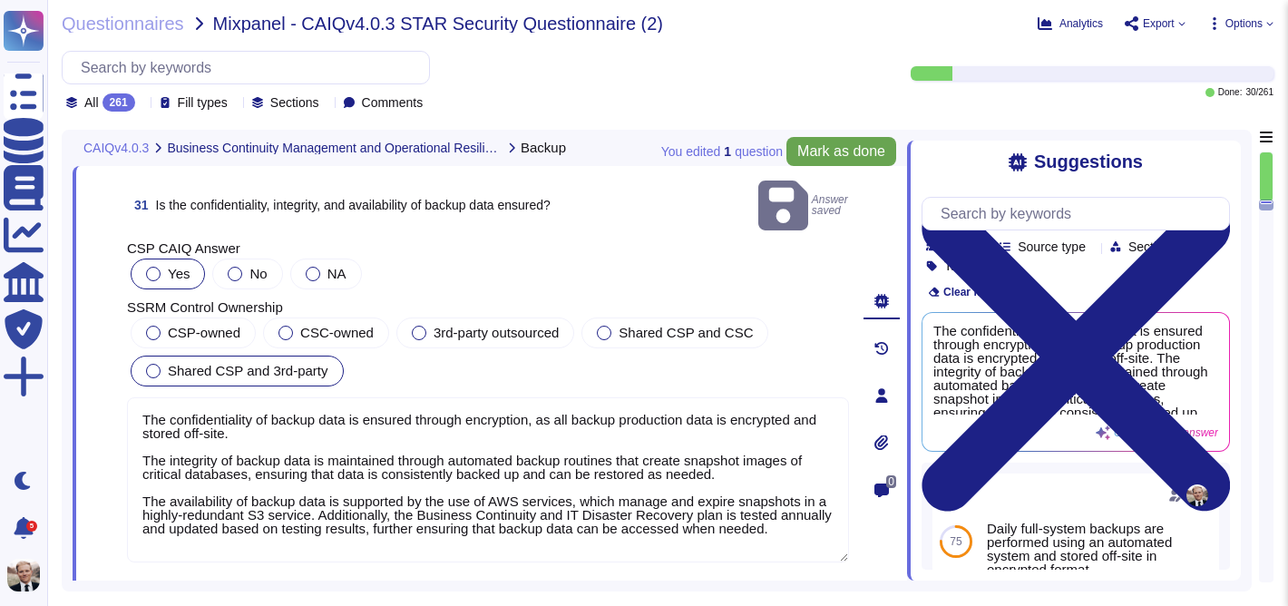
click at [837, 158] on span "Mark as done" at bounding box center [841, 151] width 88 height 15
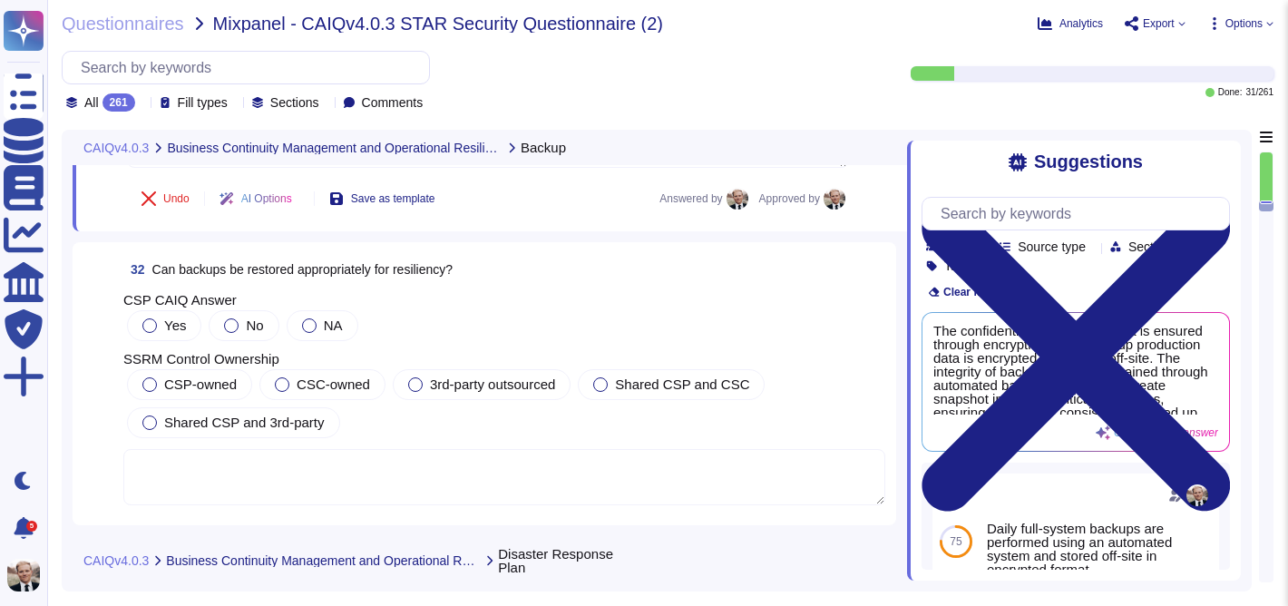
scroll to position [12486, 0]
click at [366, 259] on span "Can backups be restored appropriately for resiliency?" at bounding box center [302, 266] width 301 height 15
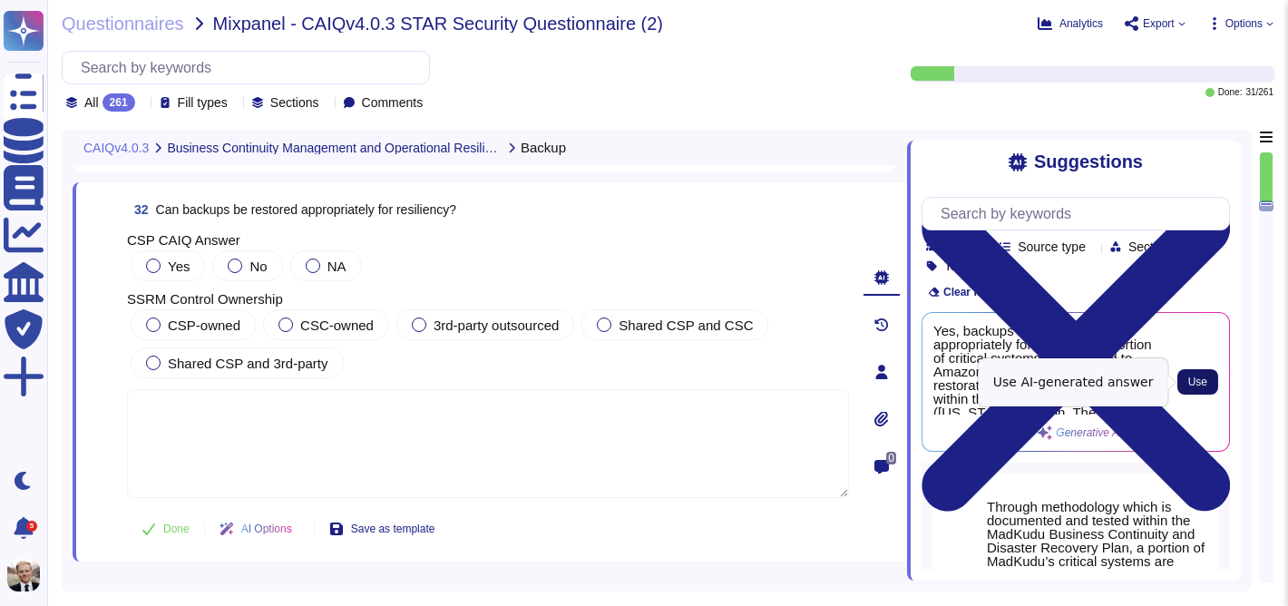
click at [1199, 380] on span "Use" at bounding box center [1197, 381] width 19 height 11
type textarea "Yes, backups can be restored appropriately for resiliency. A portion of critica…"
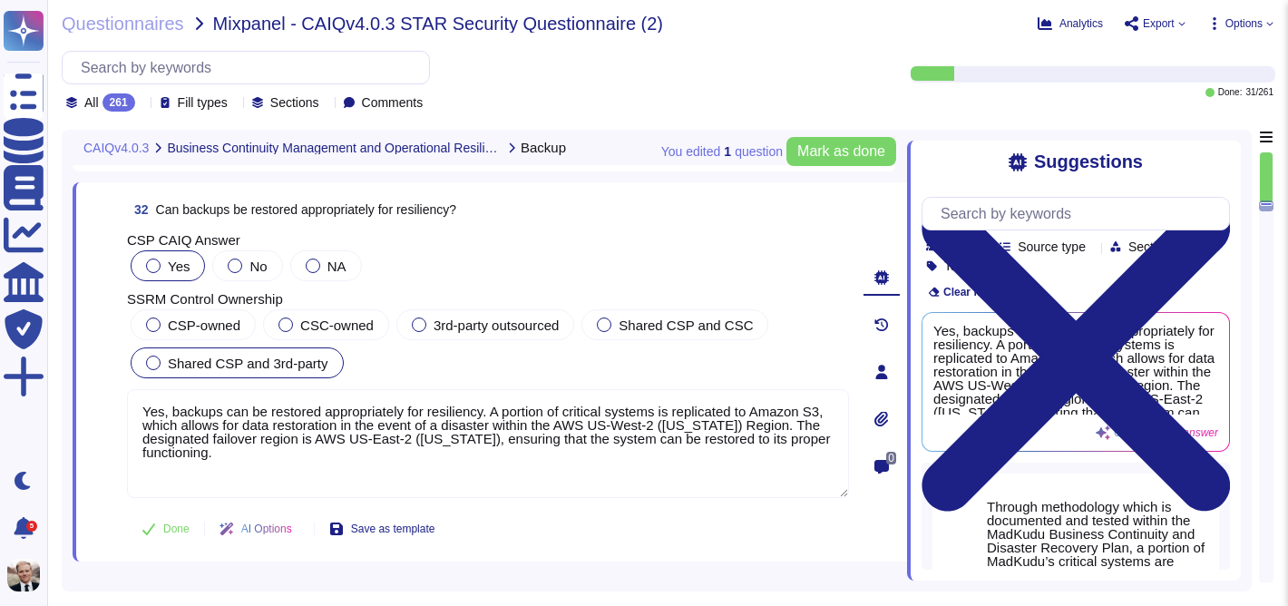
click at [157, 363] on div at bounding box center [153, 362] width 15 height 15
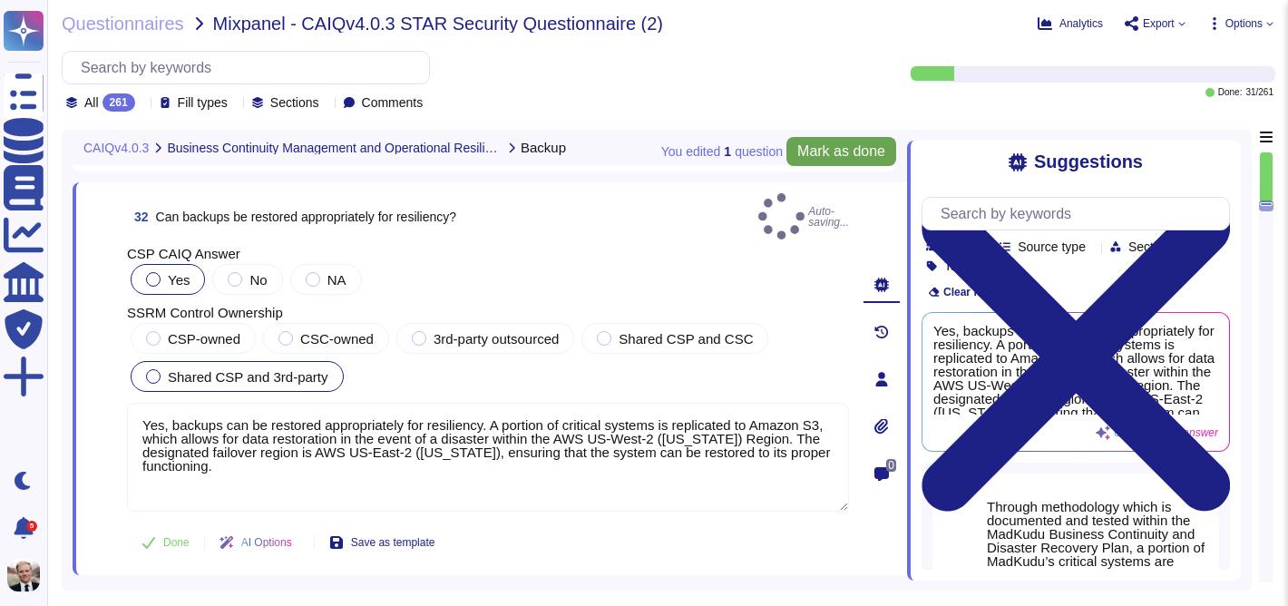
click at [825, 155] on span "Mark as done" at bounding box center [841, 151] width 88 height 15
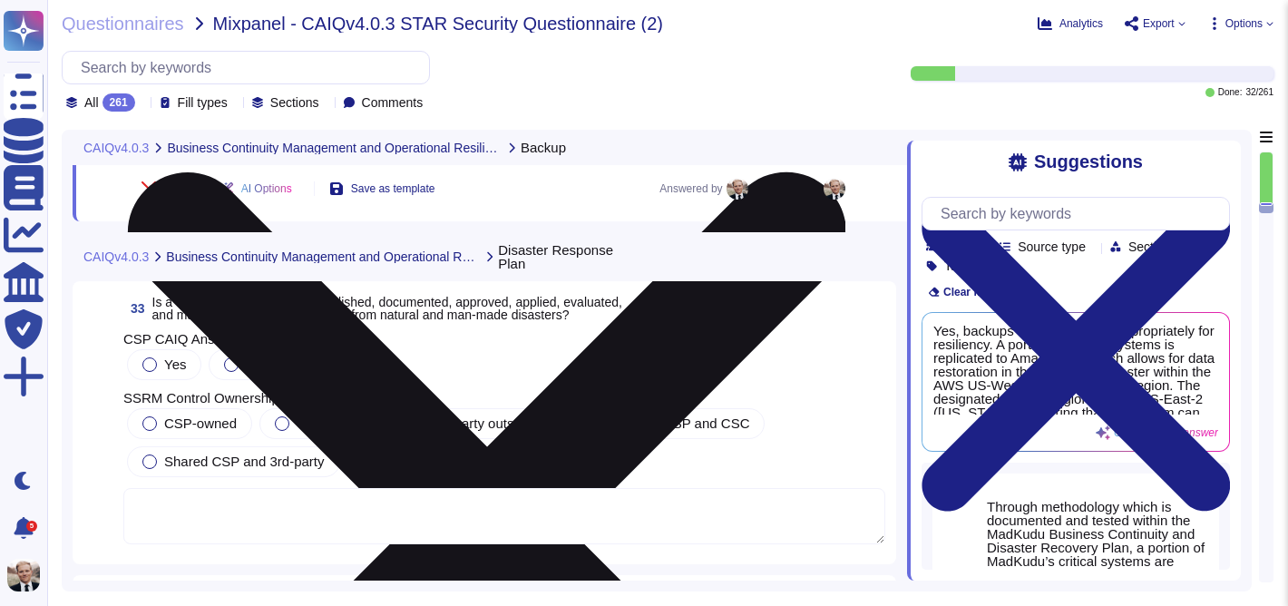
scroll to position [12851, 0]
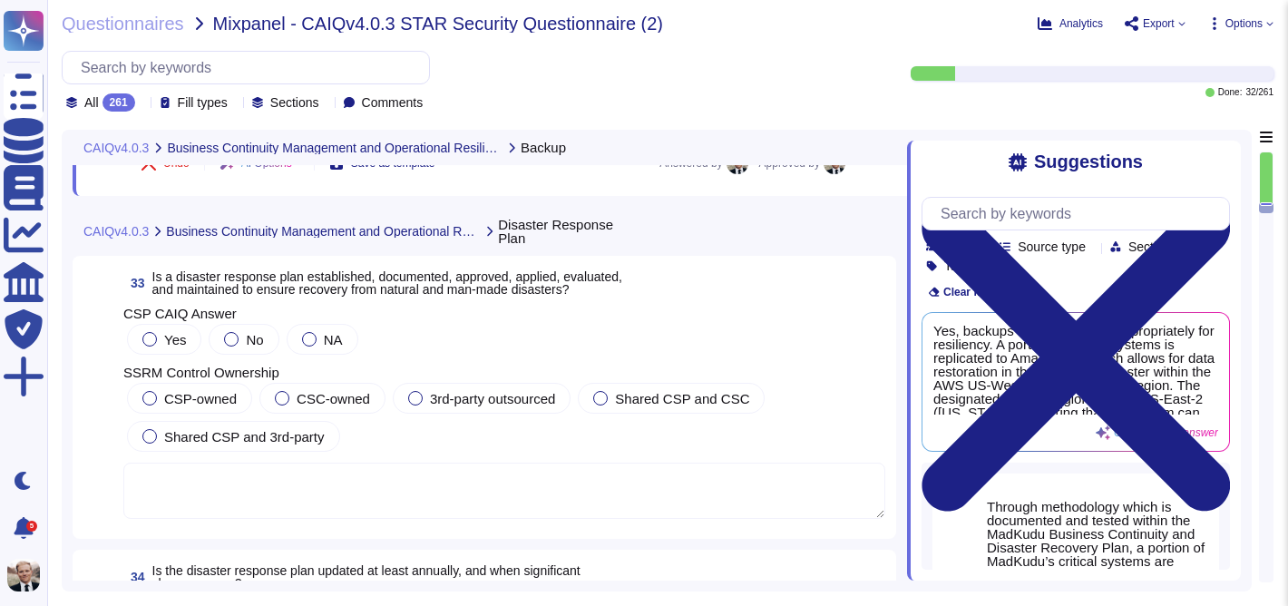
click at [223, 298] on span "33 Is a disaster response plan established, documented, approved, applied, eval…" at bounding box center [372, 283] width 499 height 33
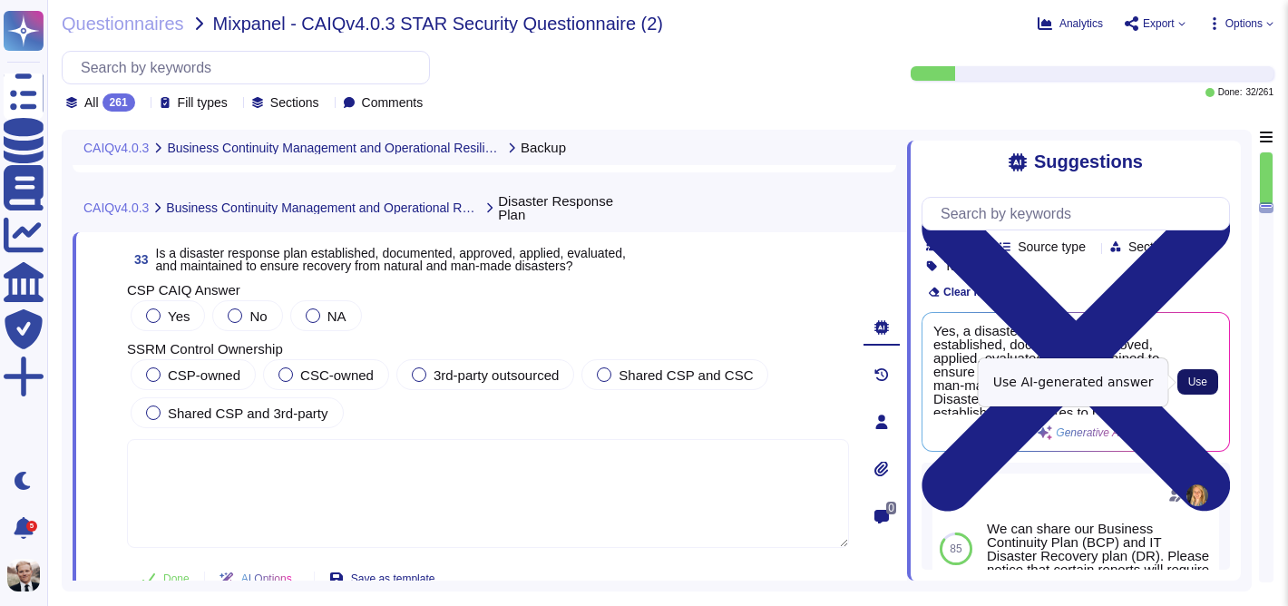
click at [1201, 390] on button "Use" at bounding box center [1197, 381] width 41 height 25
type textarea "Yes, a disaster response plan is established, documented, approved, applied, ev…"
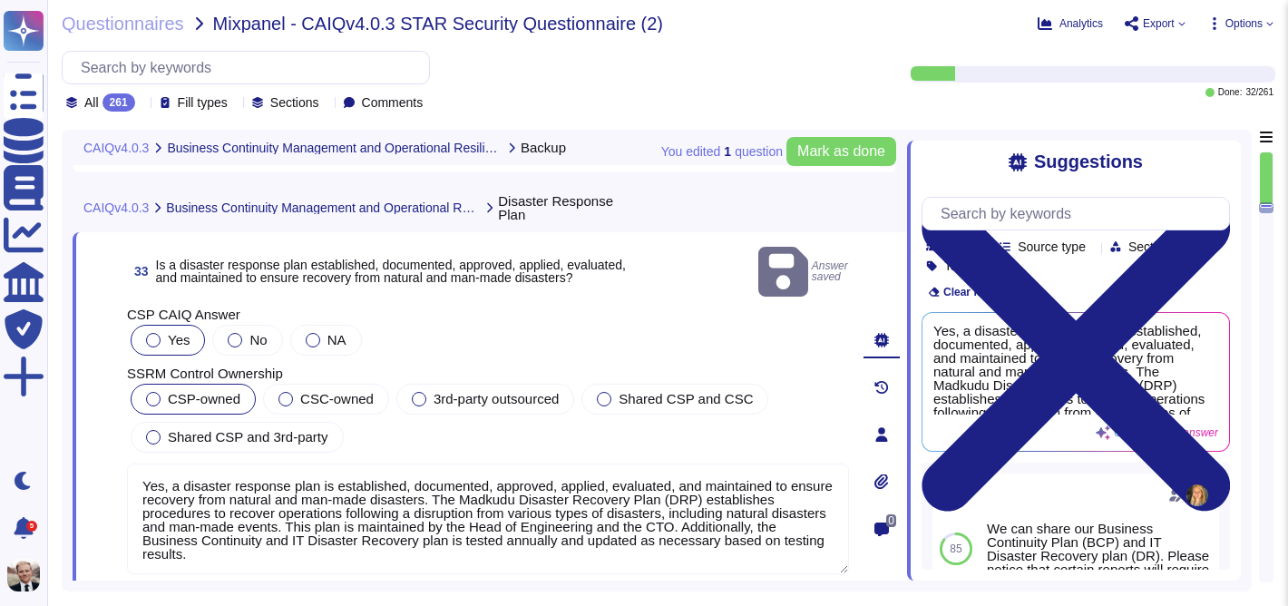
click at [151, 392] on div at bounding box center [153, 399] width 15 height 15
click at [847, 150] on span "Mark as done" at bounding box center [841, 151] width 88 height 15
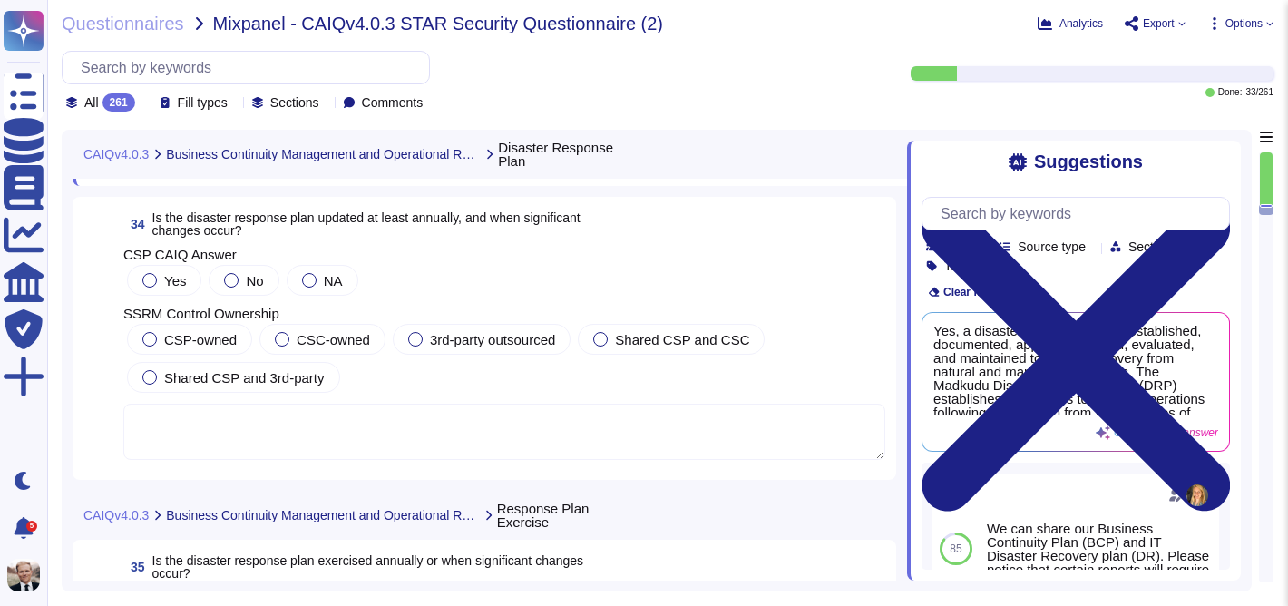
scroll to position [13258, 0]
click at [427, 219] on span "Is the disaster response plan updated at least annually, and when significant c…" at bounding box center [366, 222] width 428 height 27
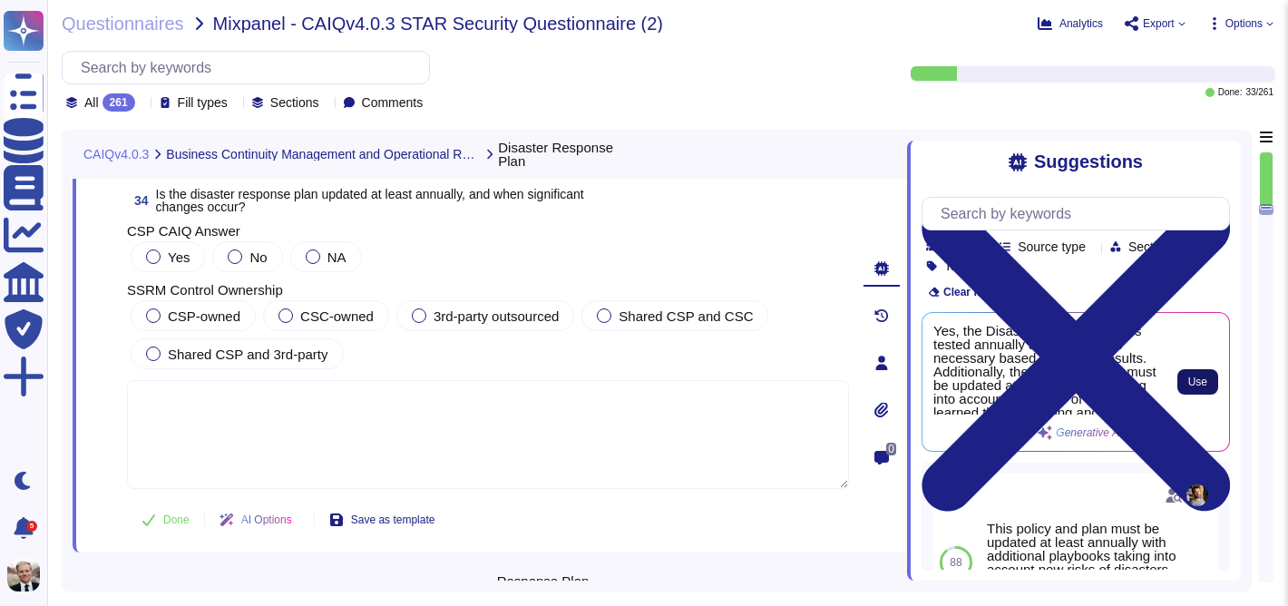
click at [1190, 378] on span "Use" at bounding box center [1197, 381] width 19 height 11
type textarea "Yes, the Disaster Recovery Plan is tested annually and updated as necessary bas…"
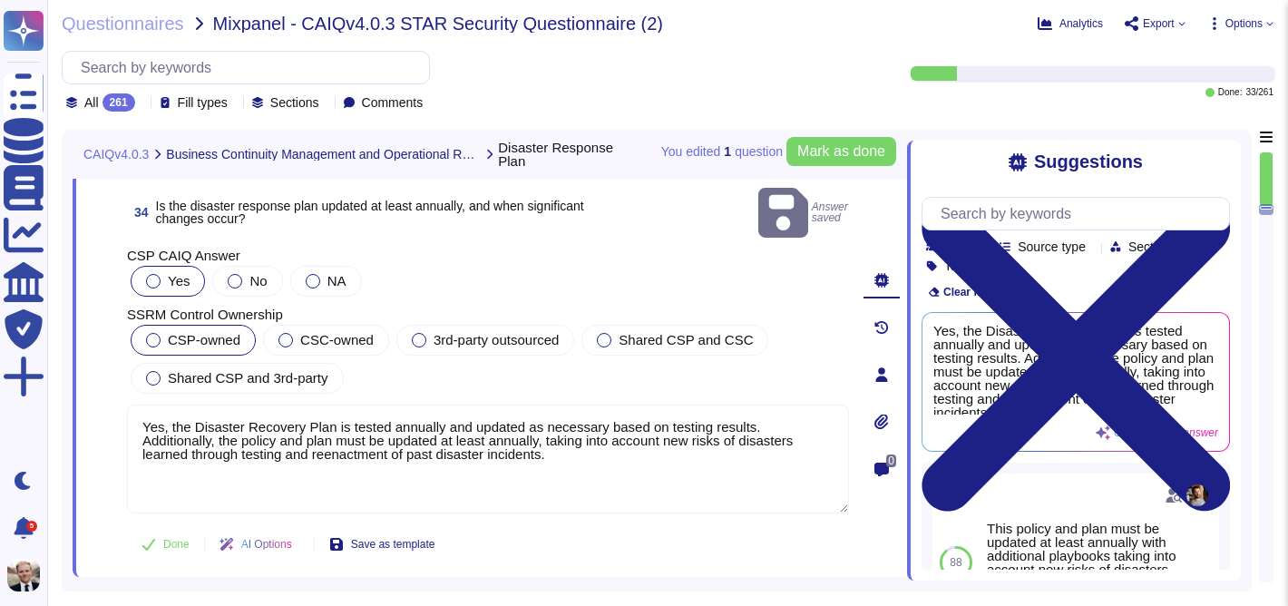
click at [193, 332] on span "CSP-owned" at bounding box center [204, 339] width 73 height 15
click at [834, 154] on span "Mark as done" at bounding box center [841, 151] width 88 height 15
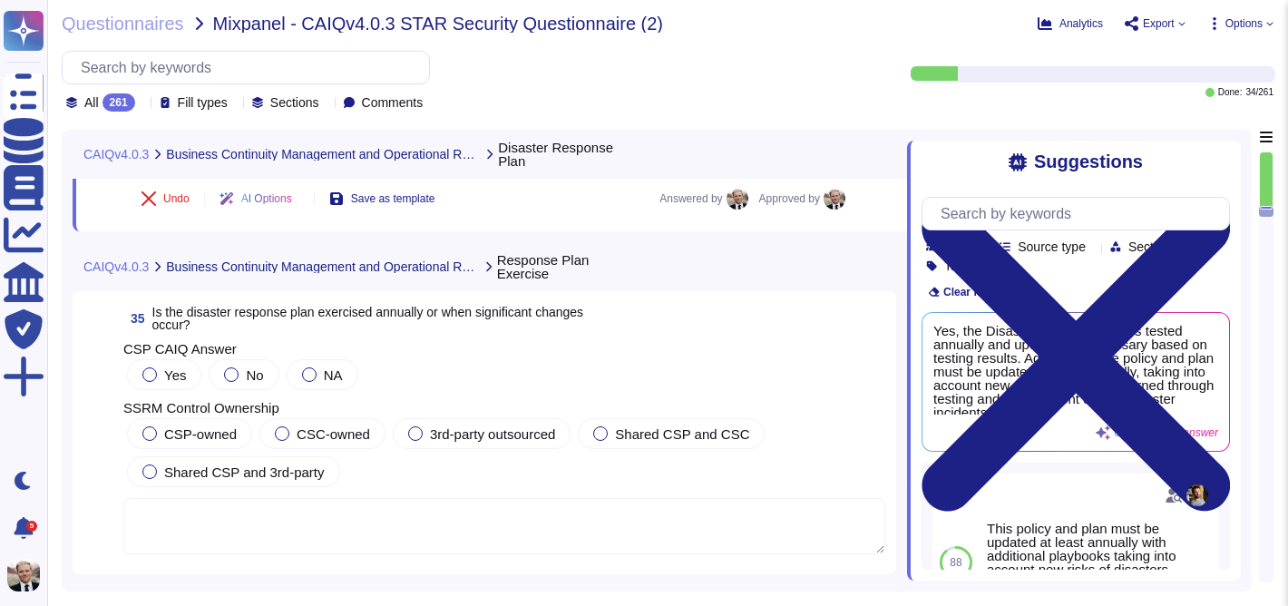
scroll to position [13581, 0]
click at [403, 312] on span "Is the disaster response plan exercised annually or when significant changes oc…" at bounding box center [368, 316] width 432 height 27
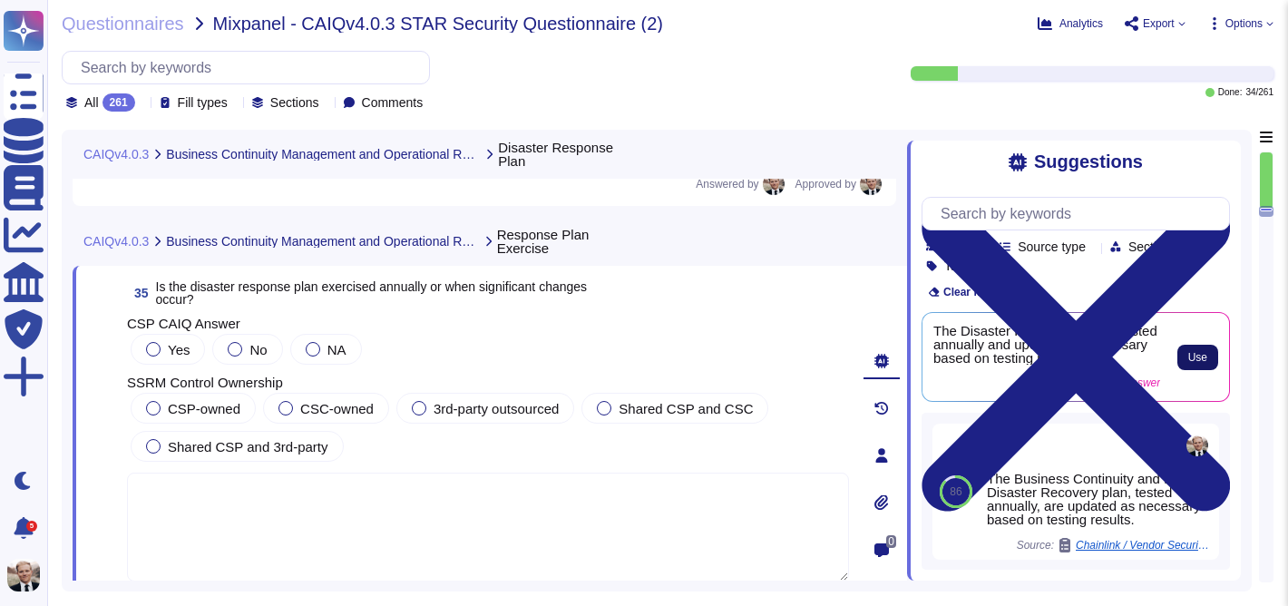
click at [1194, 355] on span "Use" at bounding box center [1197, 357] width 19 height 11
type textarea "The Disaster Recovery Plan is tested annually and updated as necessary based on…"
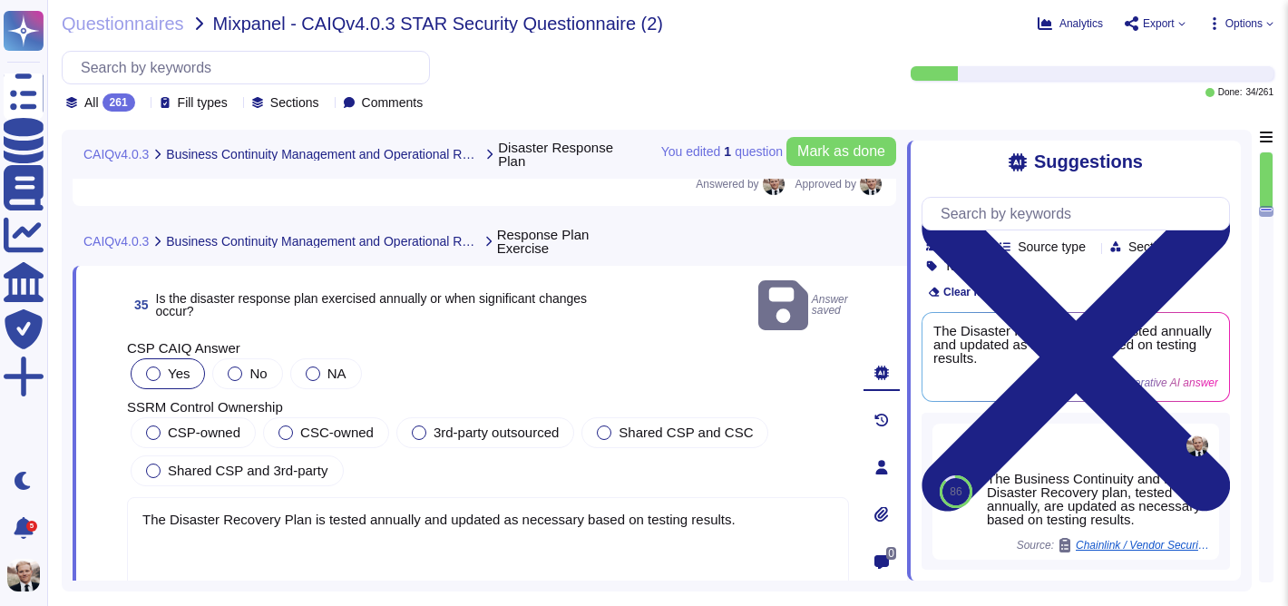
click at [163, 366] on label "Yes" at bounding box center [168, 373] width 44 height 15
click at [168, 424] on span "CSP-owned" at bounding box center [204, 431] width 73 height 15
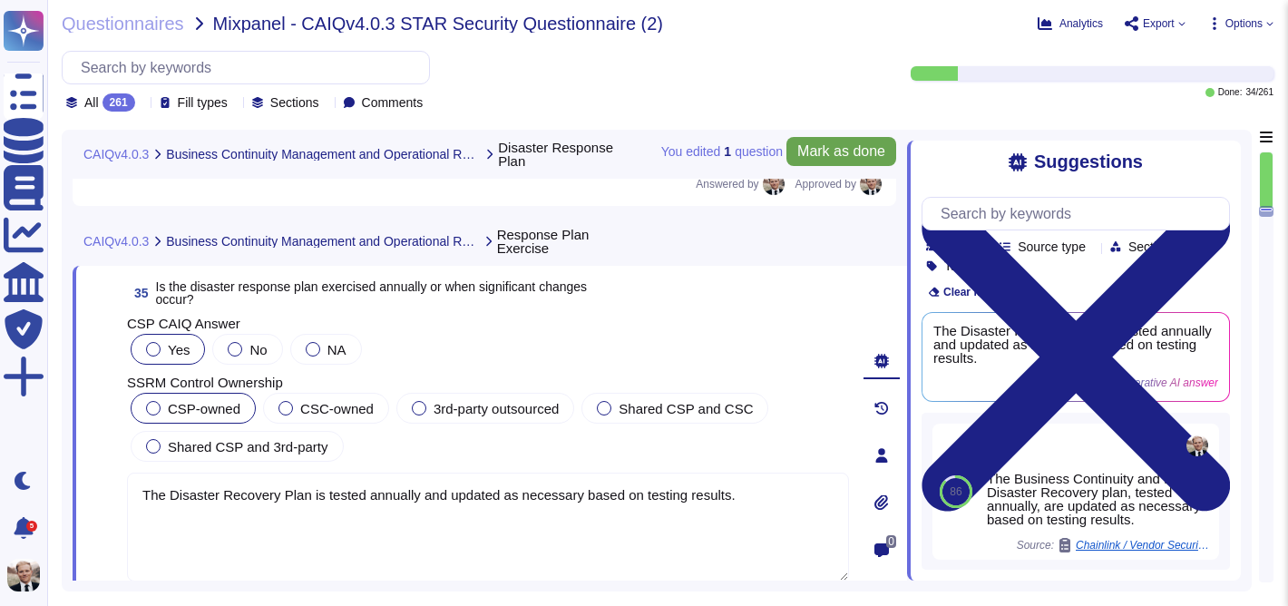
click at [826, 151] on span "Mark as done" at bounding box center [841, 151] width 88 height 15
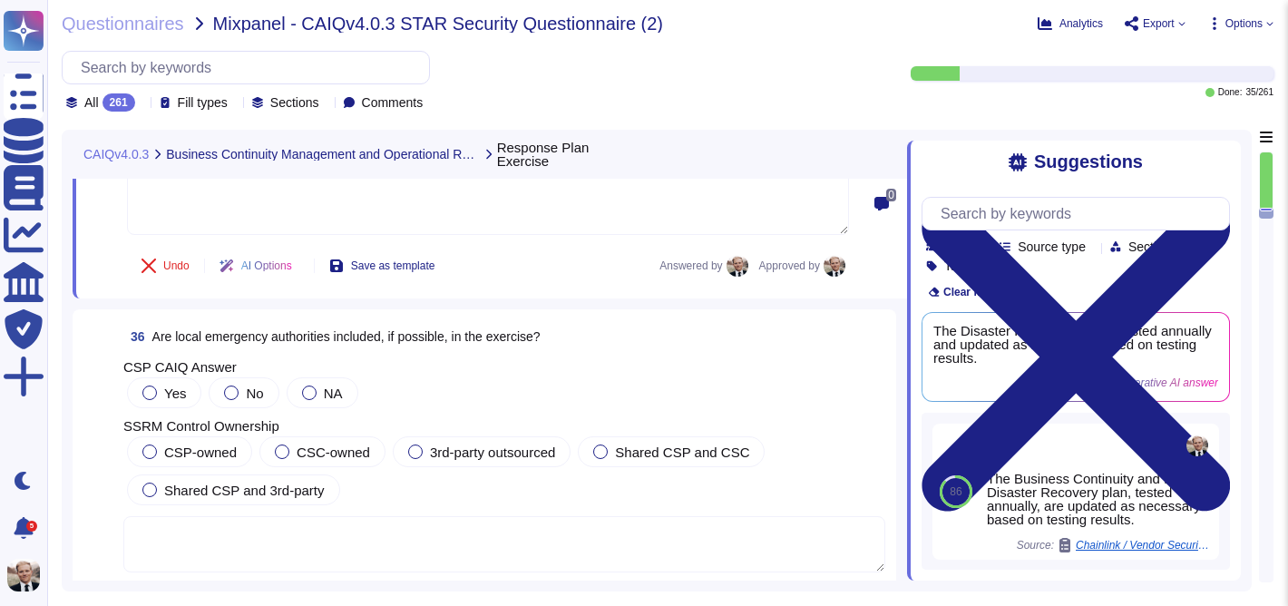
scroll to position [13902, 0]
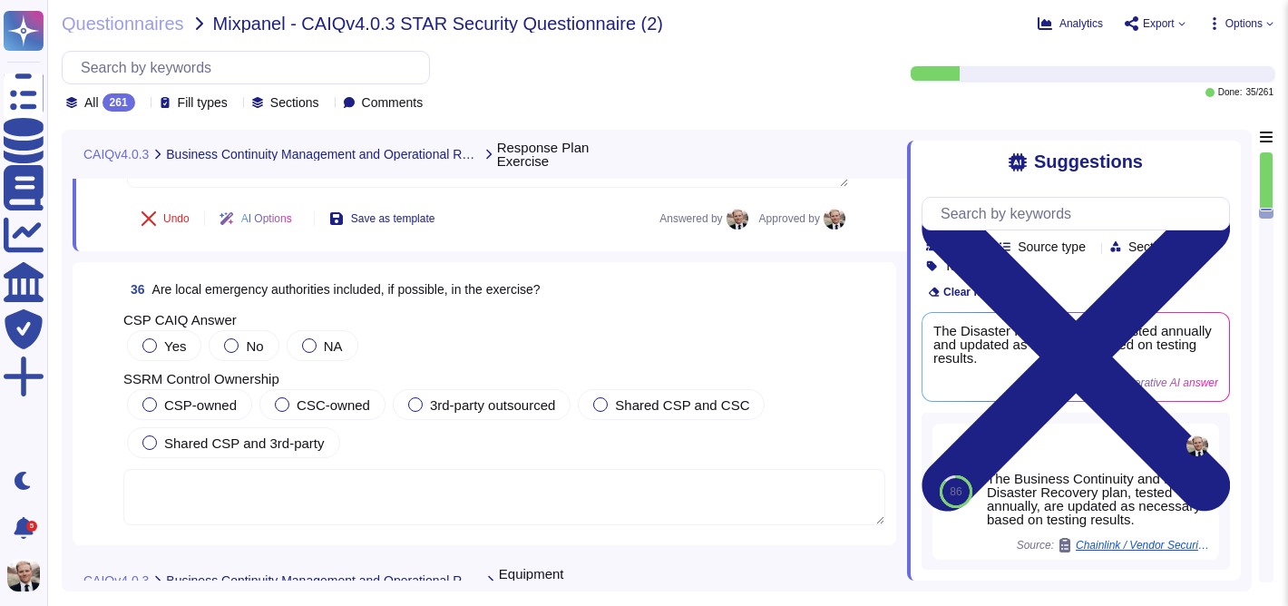
click at [379, 291] on span "Are local emergency authorities included, if possible, in the exercise?" at bounding box center [346, 289] width 388 height 15
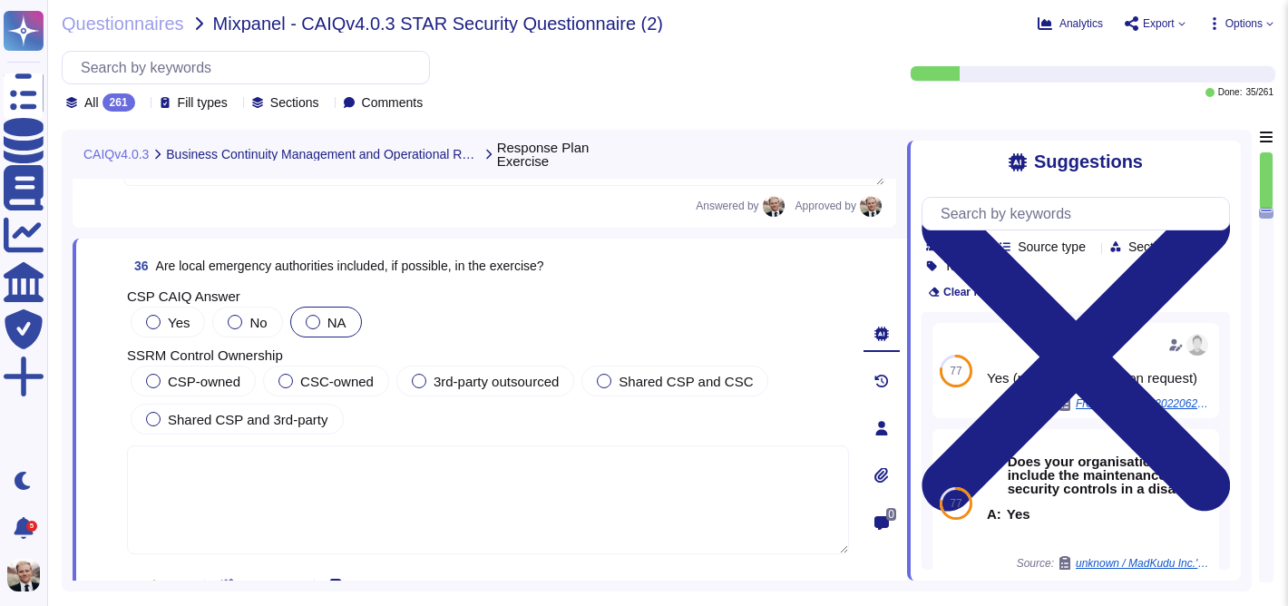
click at [316, 320] on div at bounding box center [313, 322] width 15 height 15
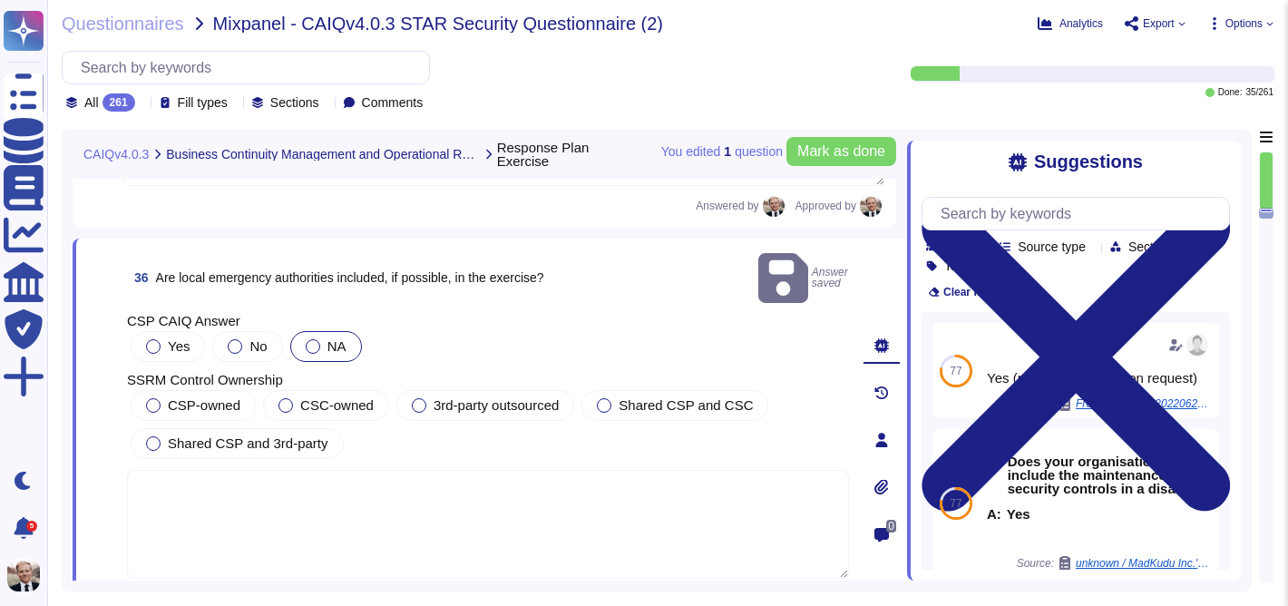
click at [315, 505] on textarea at bounding box center [488, 524] width 722 height 109
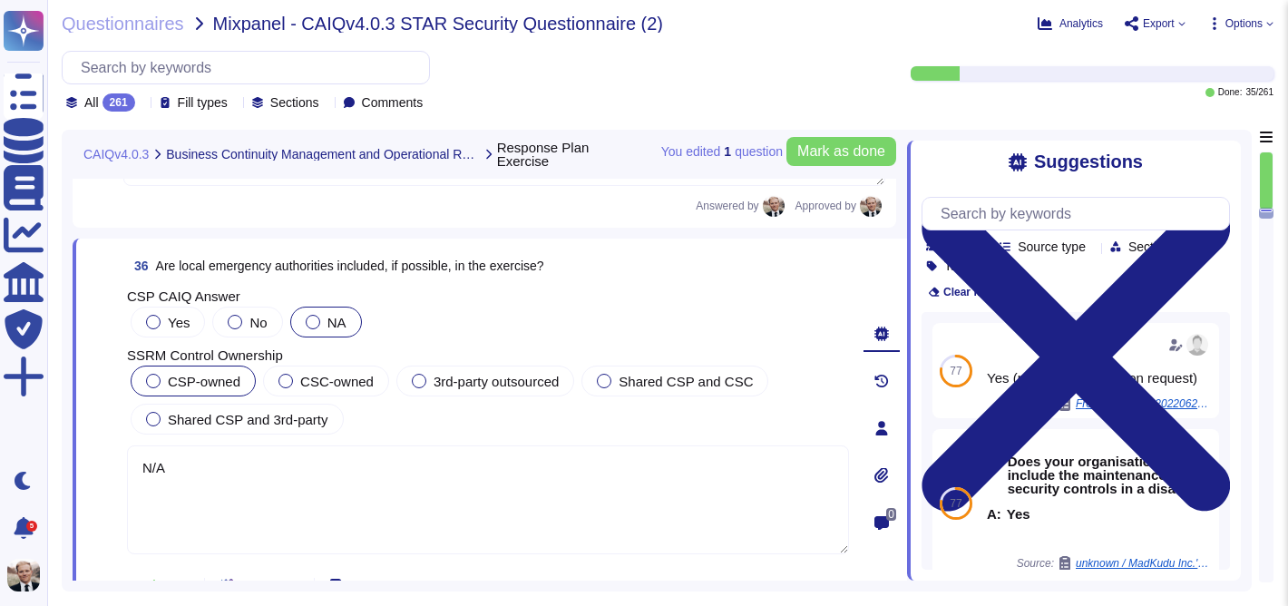
type textarea "N/A"
click at [155, 379] on div at bounding box center [153, 381] width 15 height 15
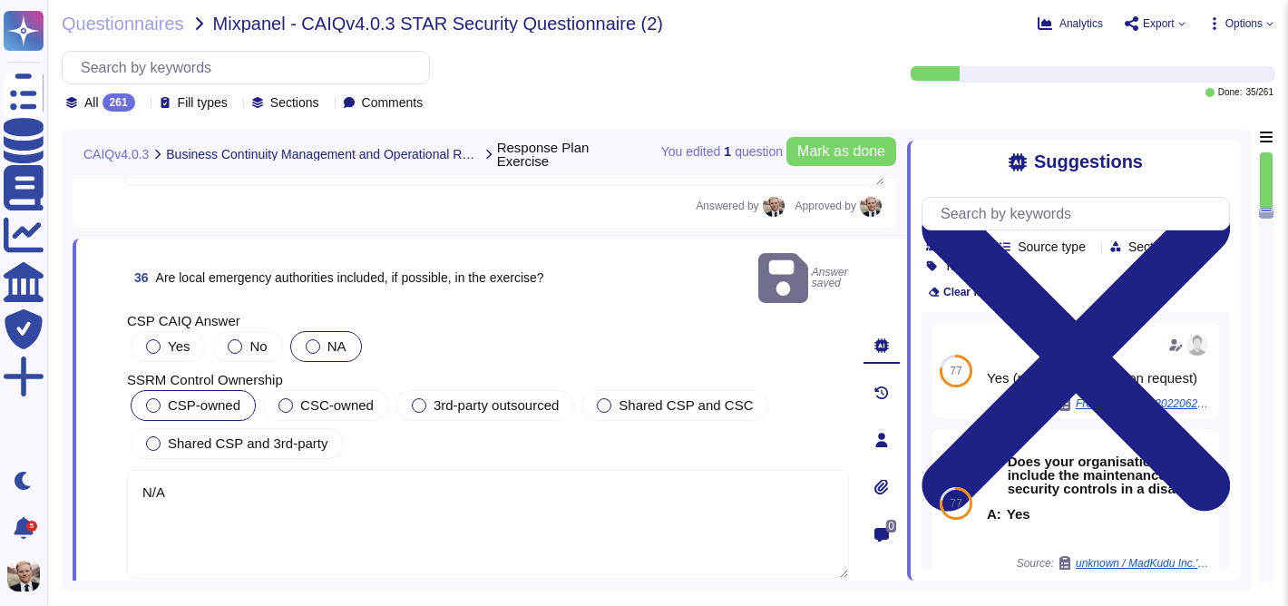
click at [148, 398] on div at bounding box center [153, 405] width 15 height 15
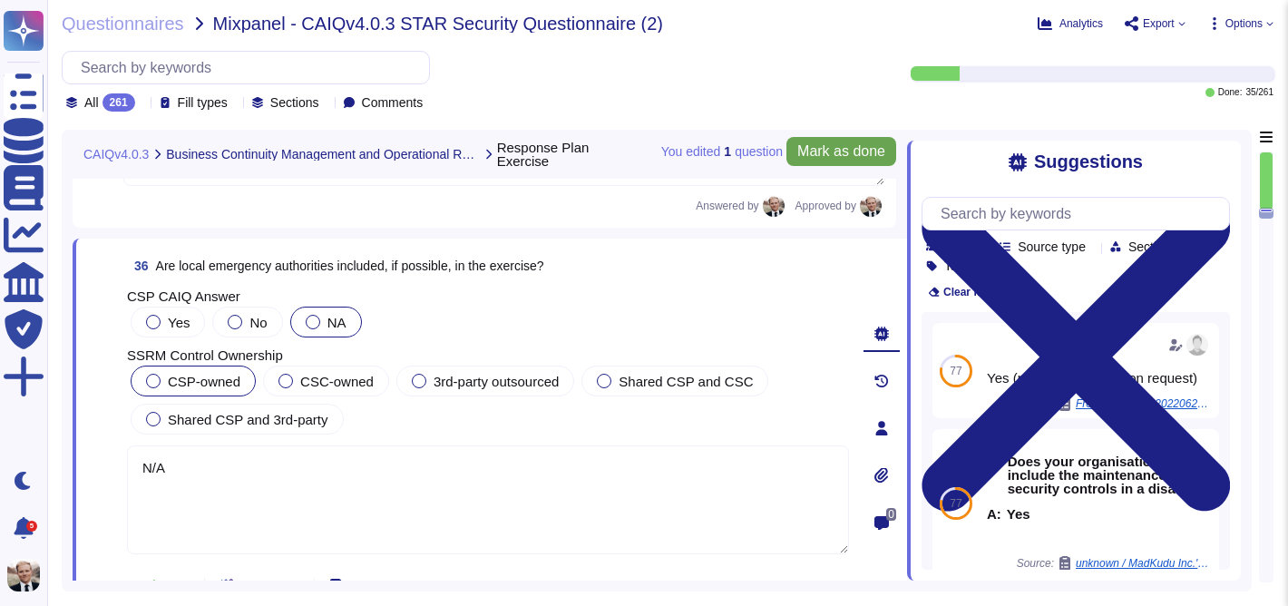
click at [825, 155] on span "Mark as done" at bounding box center [841, 151] width 88 height 15
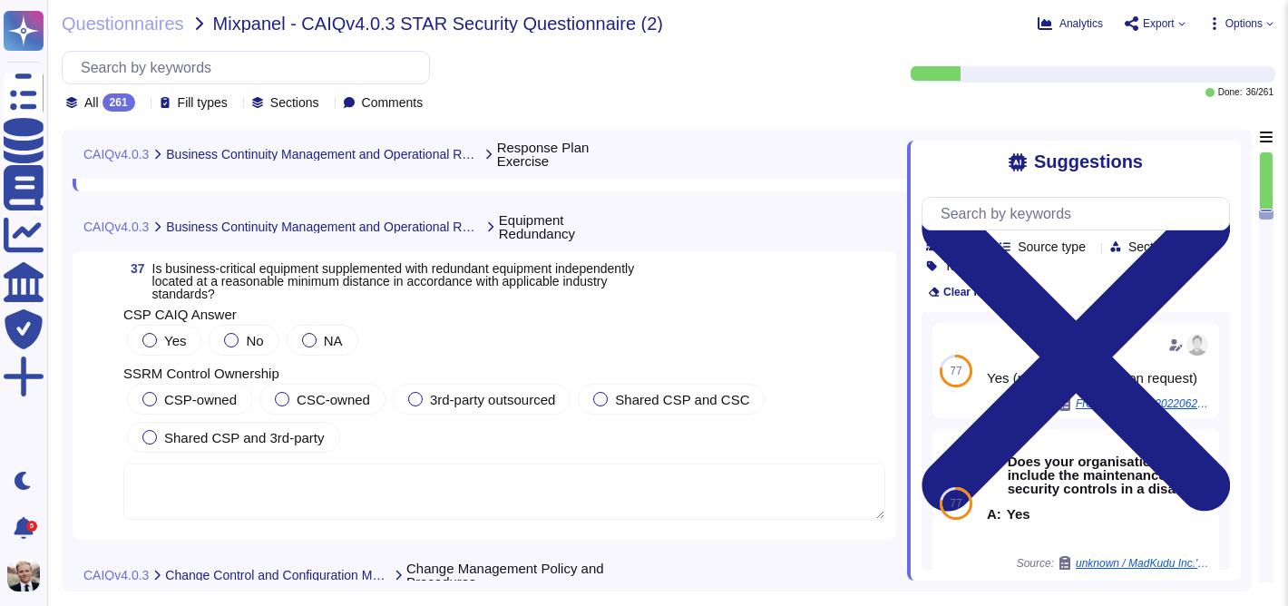
scroll to position [14328, 0]
click at [365, 285] on span "Is business-critical equipment supplemented with redundant equipment independen…" at bounding box center [393, 282] width 482 height 40
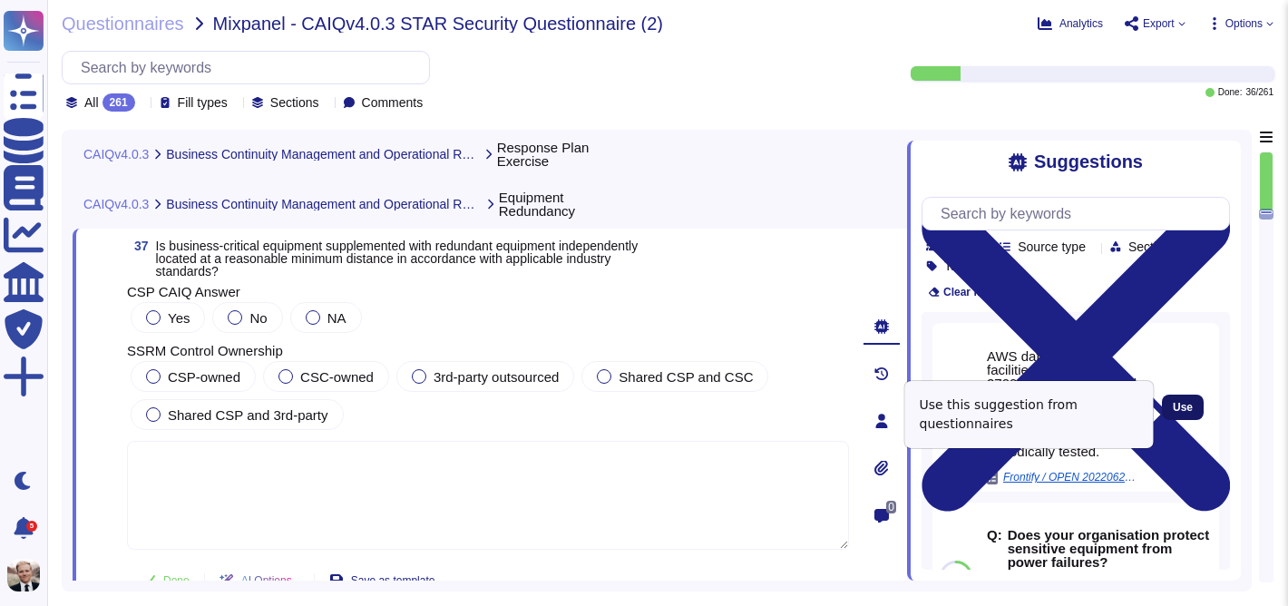
click at [1185, 413] on span "Use" at bounding box center [1183, 407] width 20 height 11
type textarea "AWS data center facilities are ISO 27001:2013 certified and undergo periodic SO…"
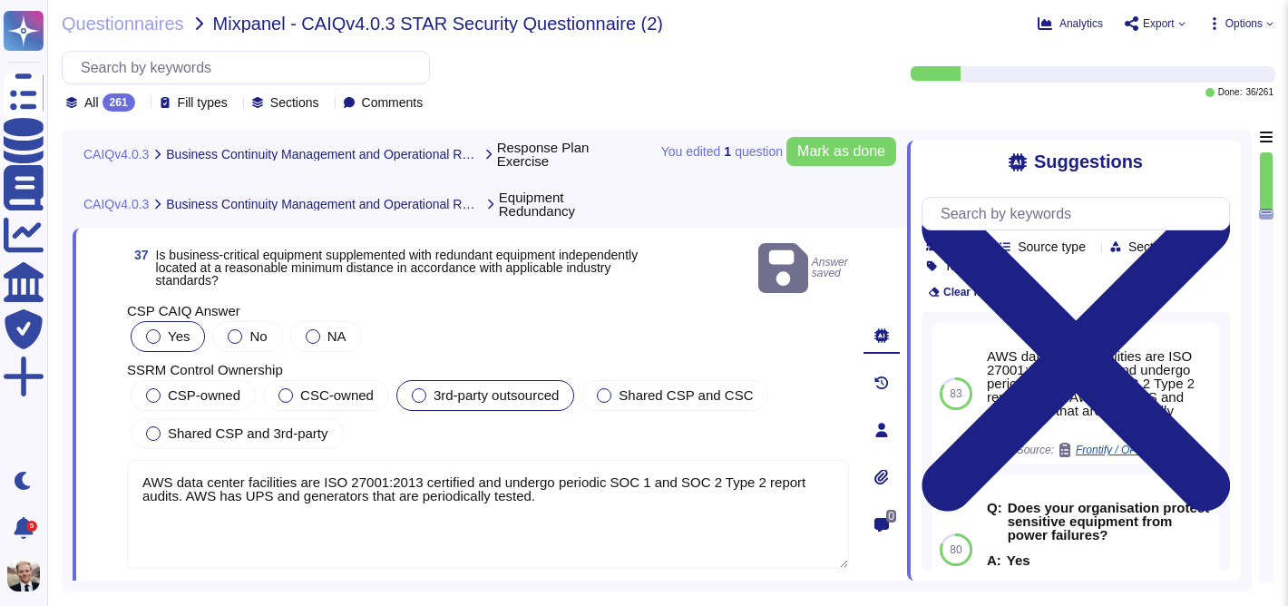
click at [451, 387] on span "3rd-party outsourced" at bounding box center [495, 394] width 125 height 15
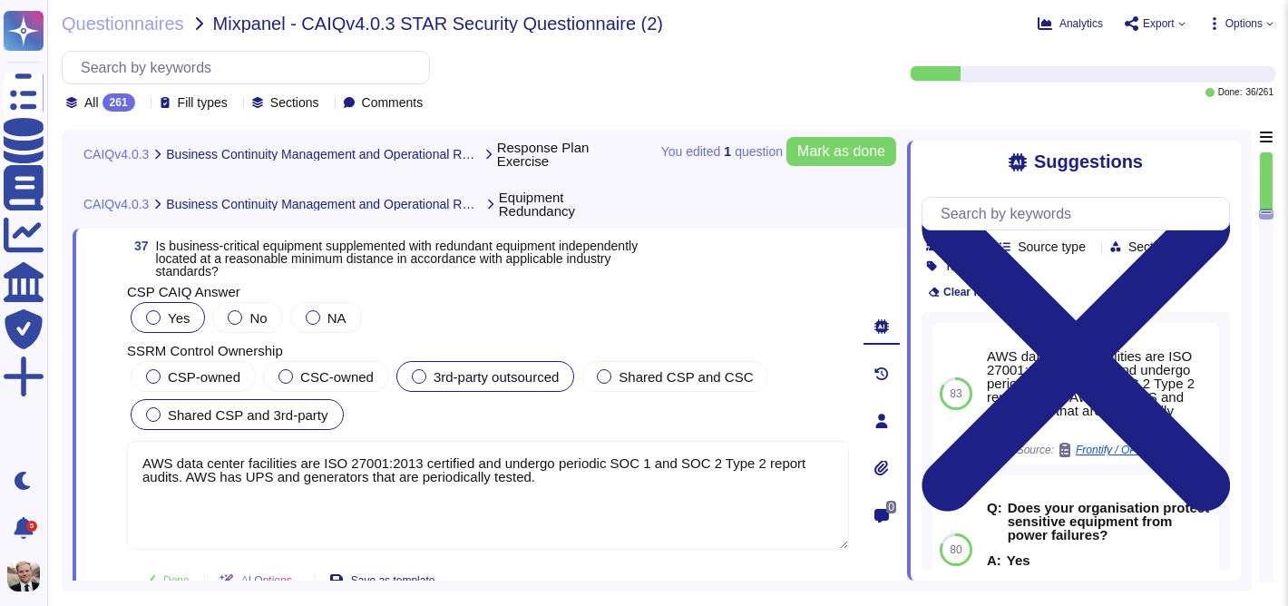
click at [153, 414] on div at bounding box center [153, 414] width 15 height 15
click at [807, 155] on span "Mark as done" at bounding box center [841, 151] width 88 height 15
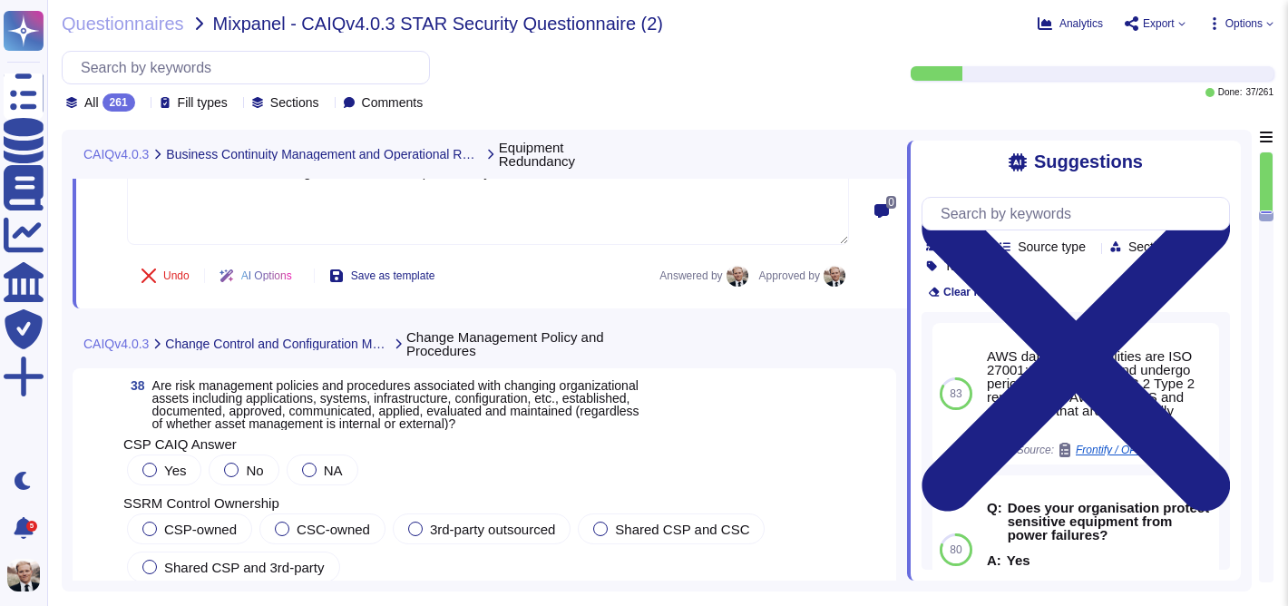
scroll to position [14684, 0]
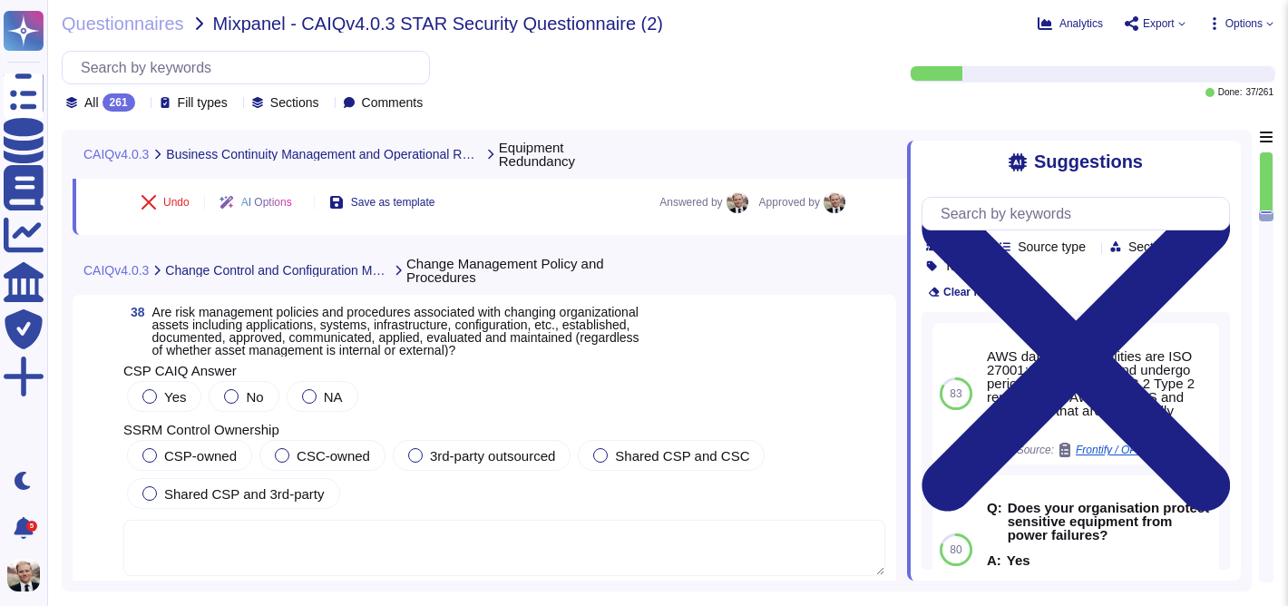
click at [316, 345] on span "Are risk management policies and procedures associated with changing organizati…" at bounding box center [395, 331] width 487 height 53
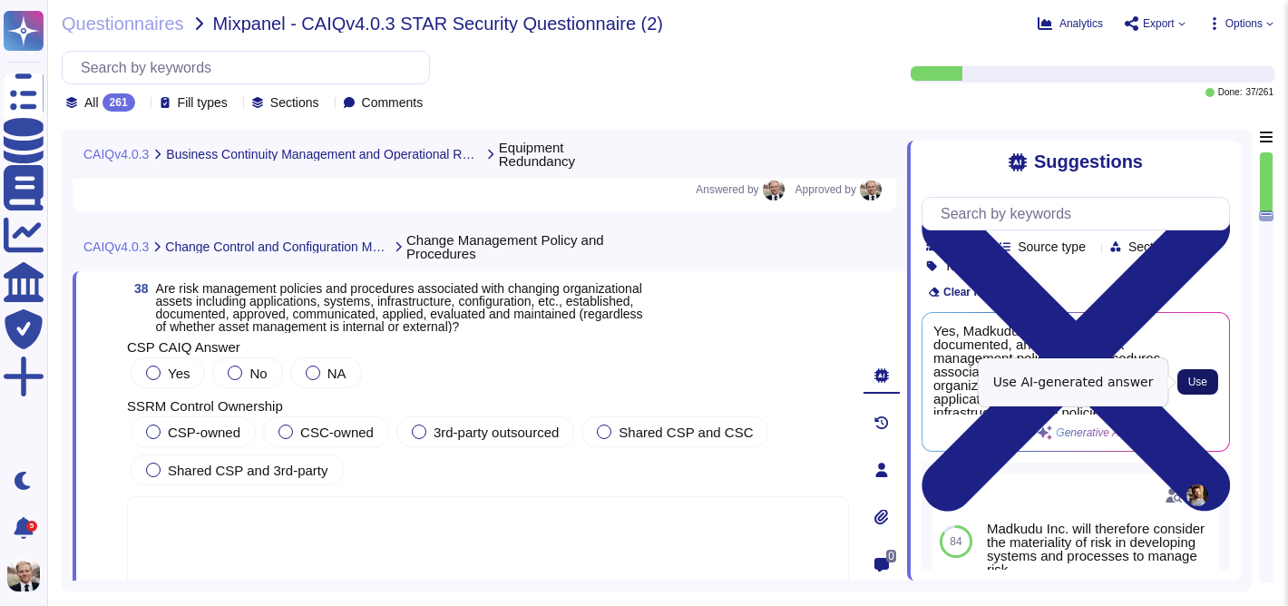
click at [1203, 379] on span "Use" at bounding box center [1197, 381] width 19 height 11
type textarea "Yes, Madkudu has established, documented, and approved risk management policies…"
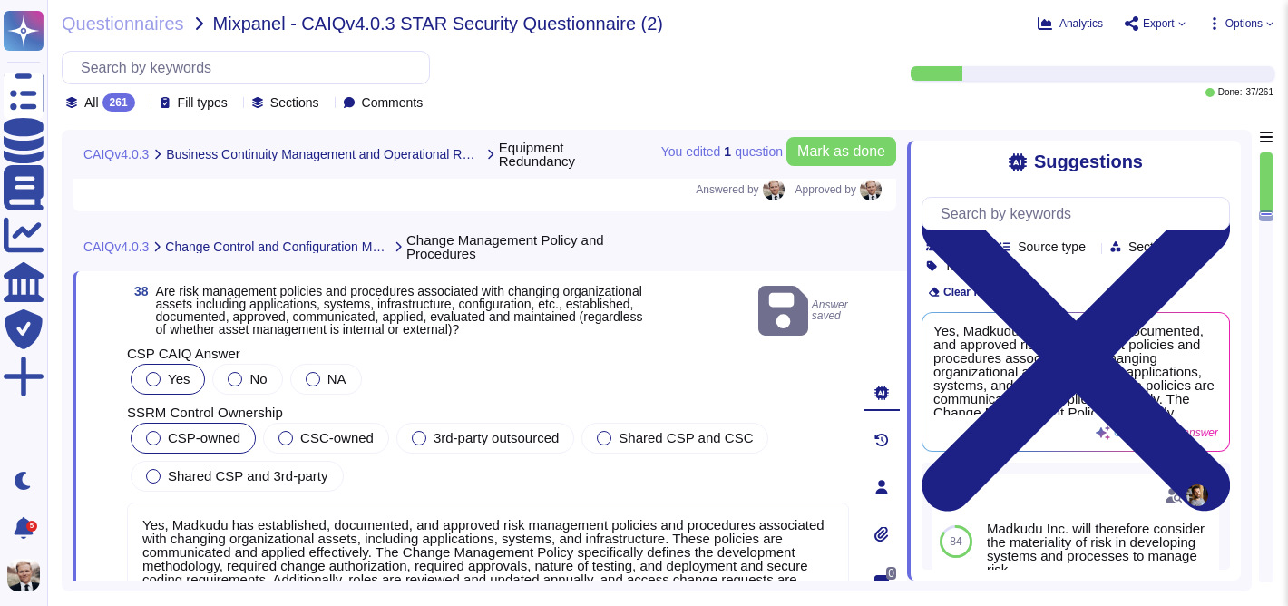
click at [202, 433] on span "CSP-owned" at bounding box center [204, 437] width 73 height 15
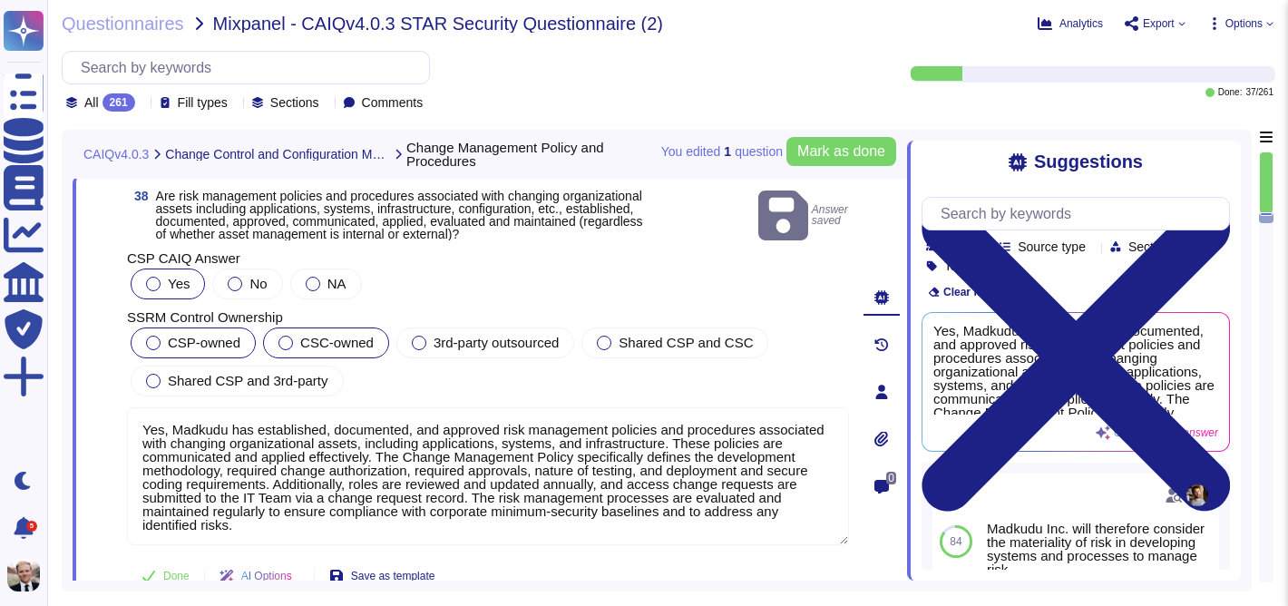
scroll to position [14775, 0]
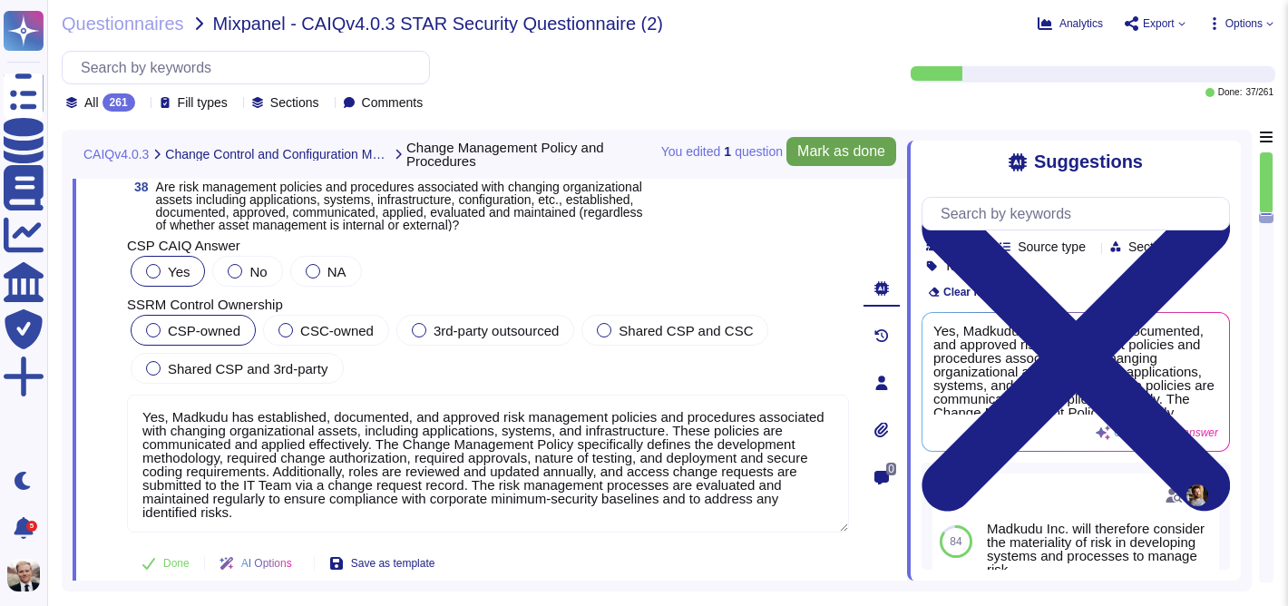
click at [827, 144] on span "Mark as done" at bounding box center [841, 151] width 88 height 15
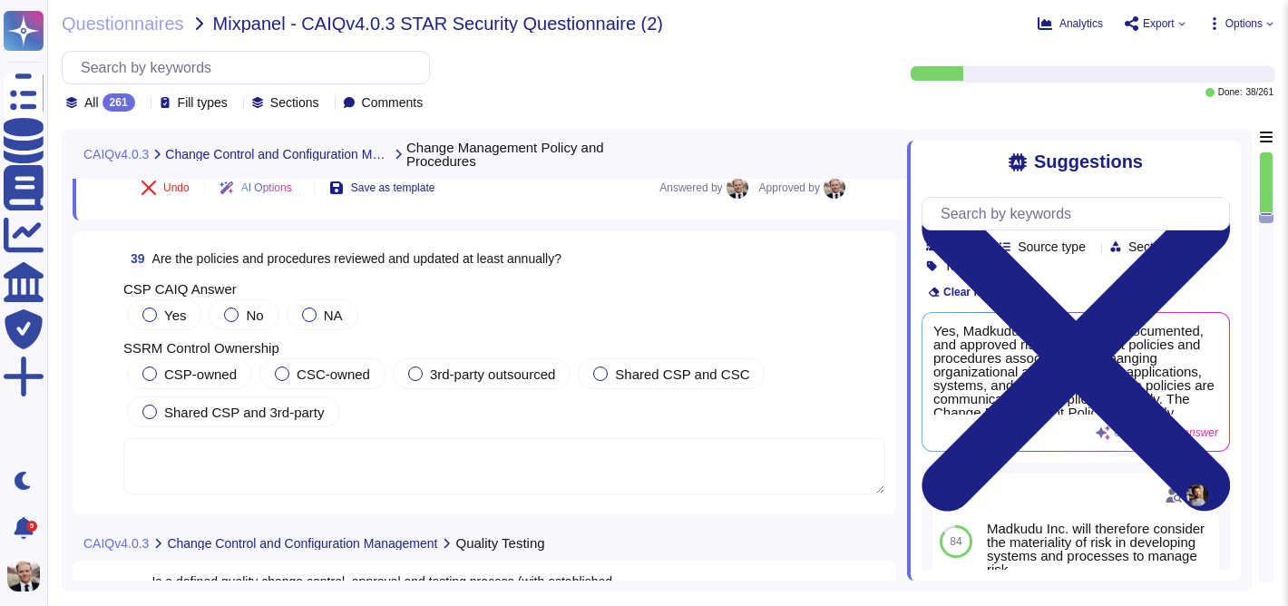
scroll to position [15158, 0]
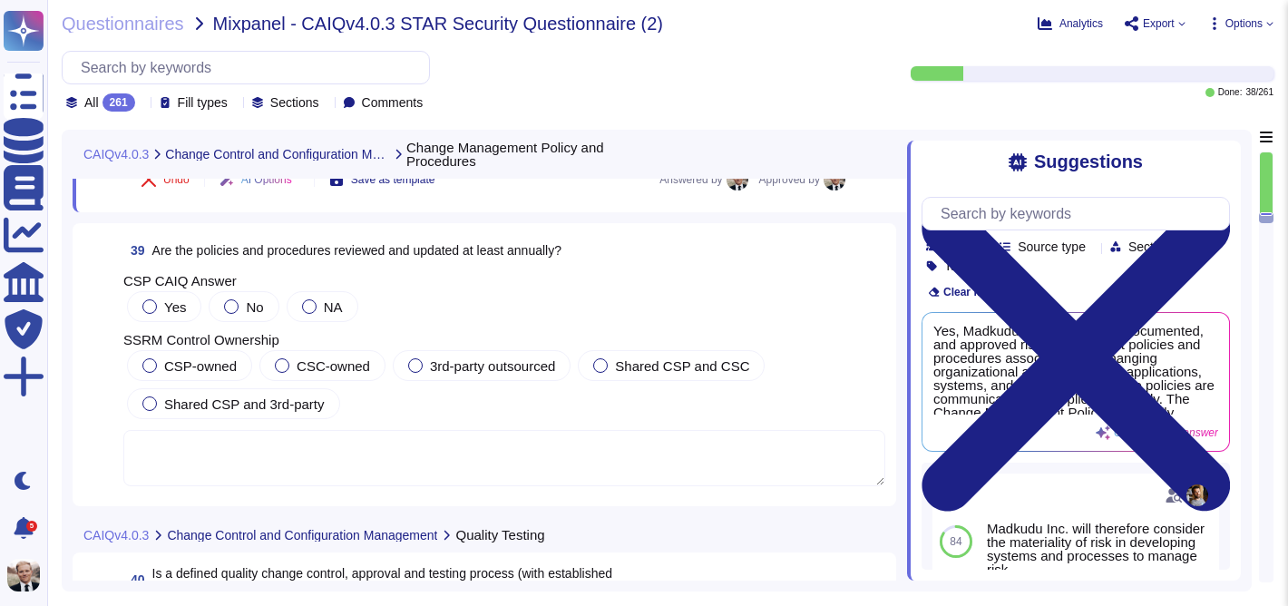
click at [410, 248] on span "Are the policies and procedures reviewed and updated at least annually?" at bounding box center [356, 250] width 409 height 15
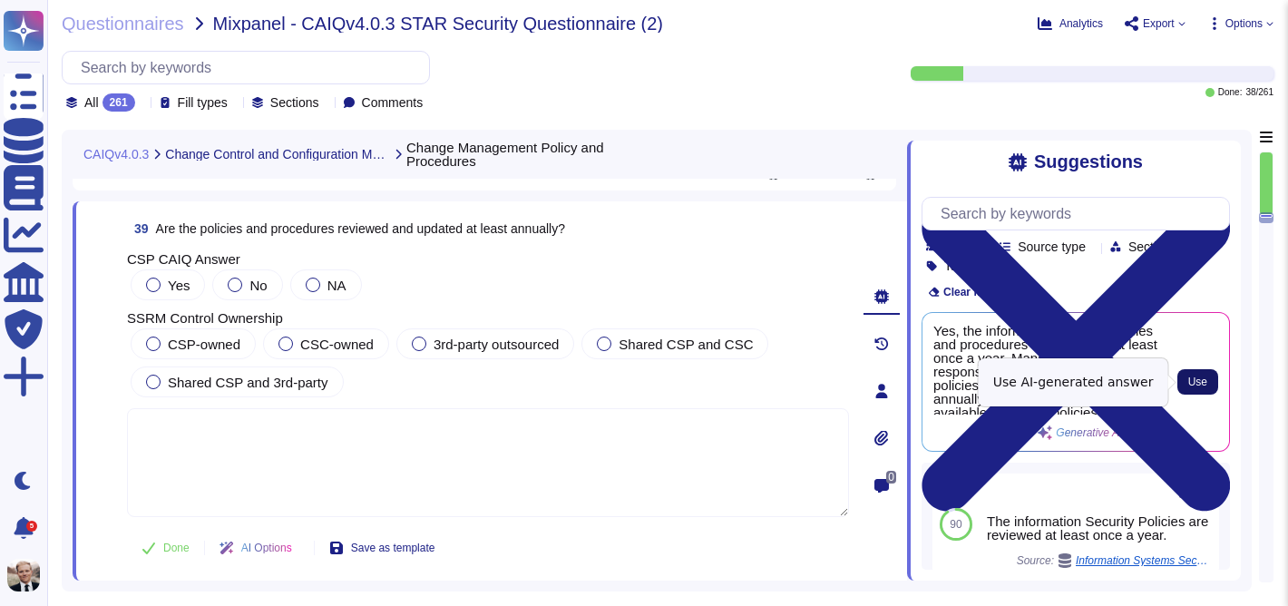
click at [1199, 378] on span "Use" at bounding box center [1197, 381] width 19 height 11
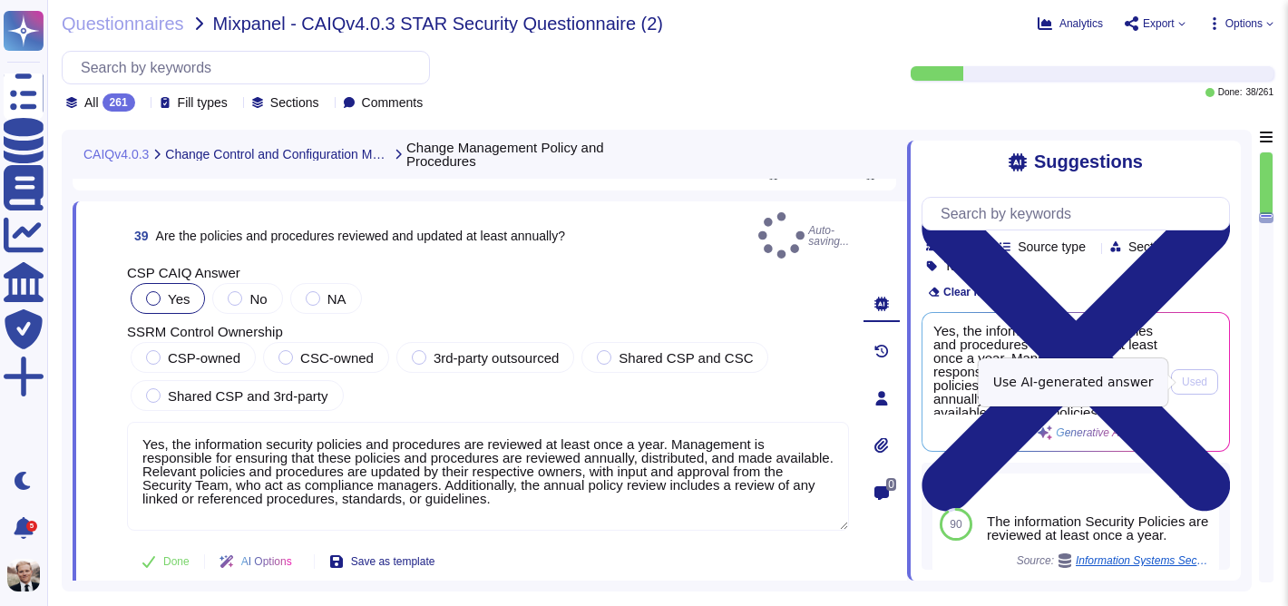
type textarea "Yes, the information security policies and procedures are reviewed at least onc…"
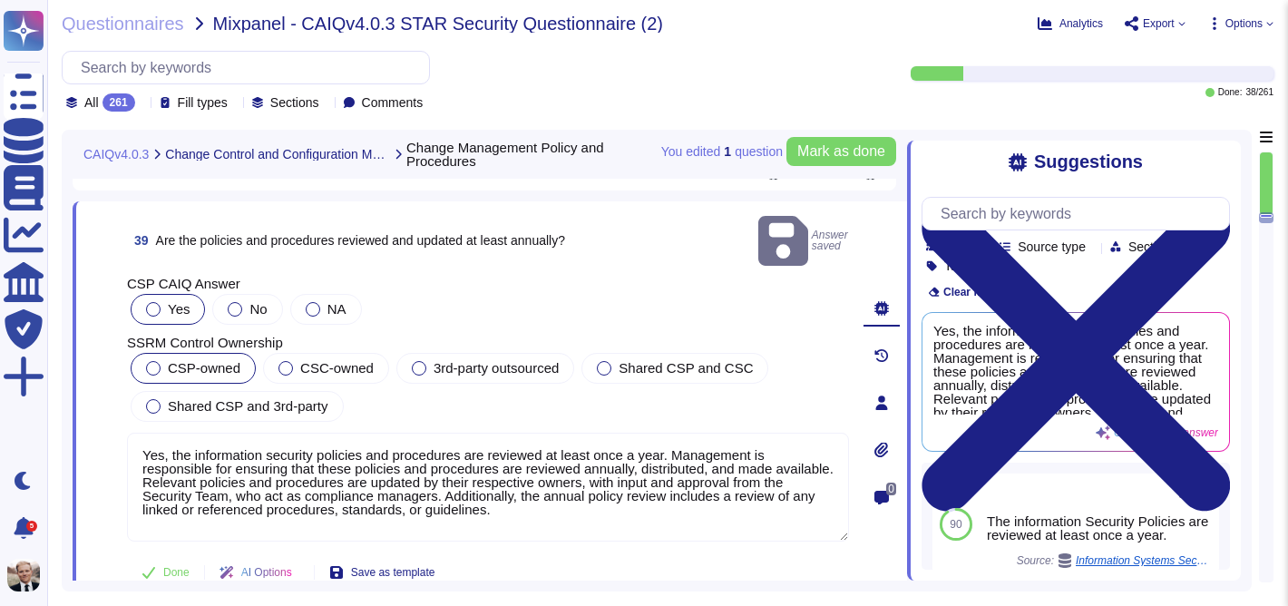
click at [173, 360] on span "CSP-owned" at bounding box center [204, 367] width 73 height 15
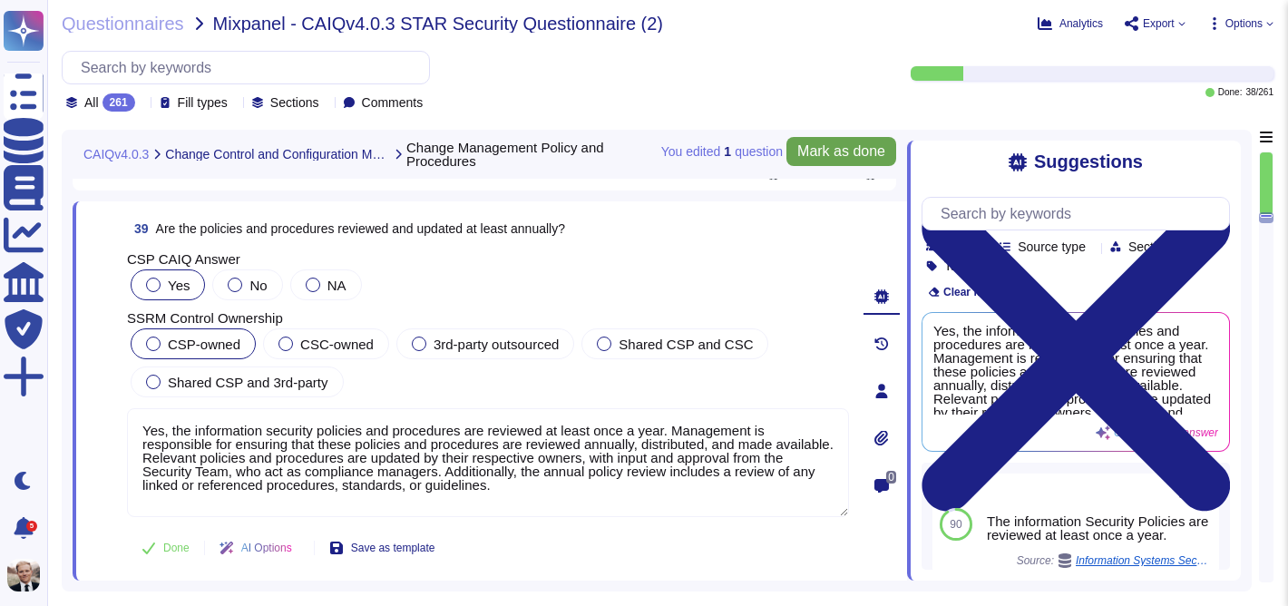
click at [845, 159] on span "Mark as done" at bounding box center [841, 151] width 88 height 15
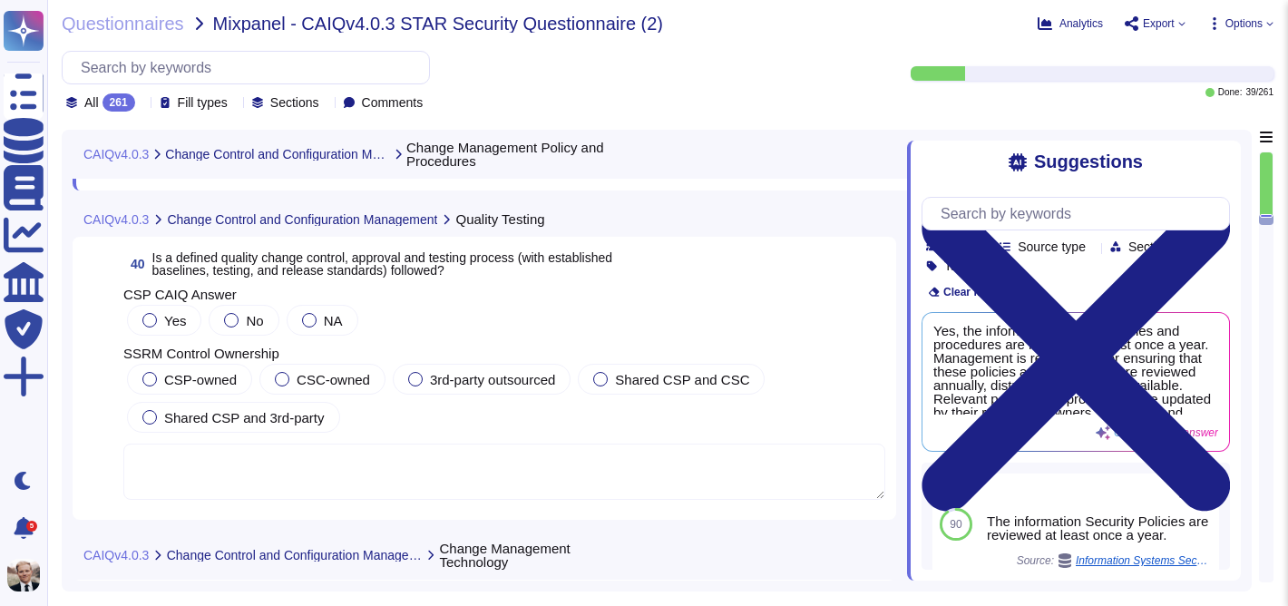
scroll to position [15557, 0]
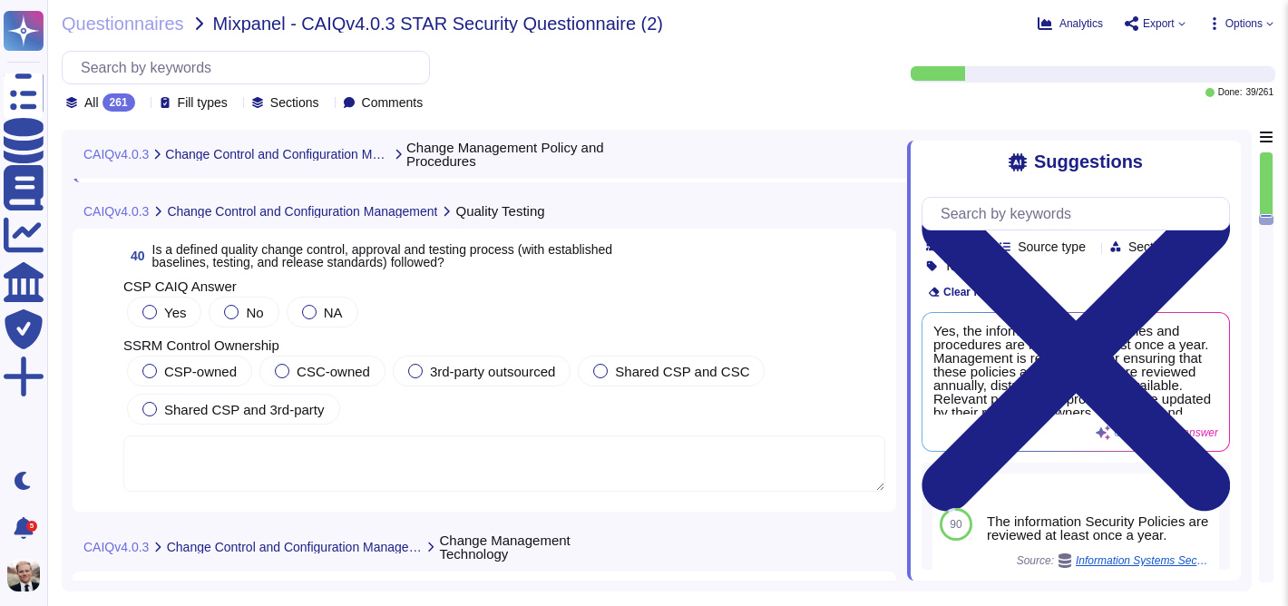
click at [319, 259] on span "Is a defined quality change control, approval and testing process (with establi…" at bounding box center [382, 255] width 460 height 27
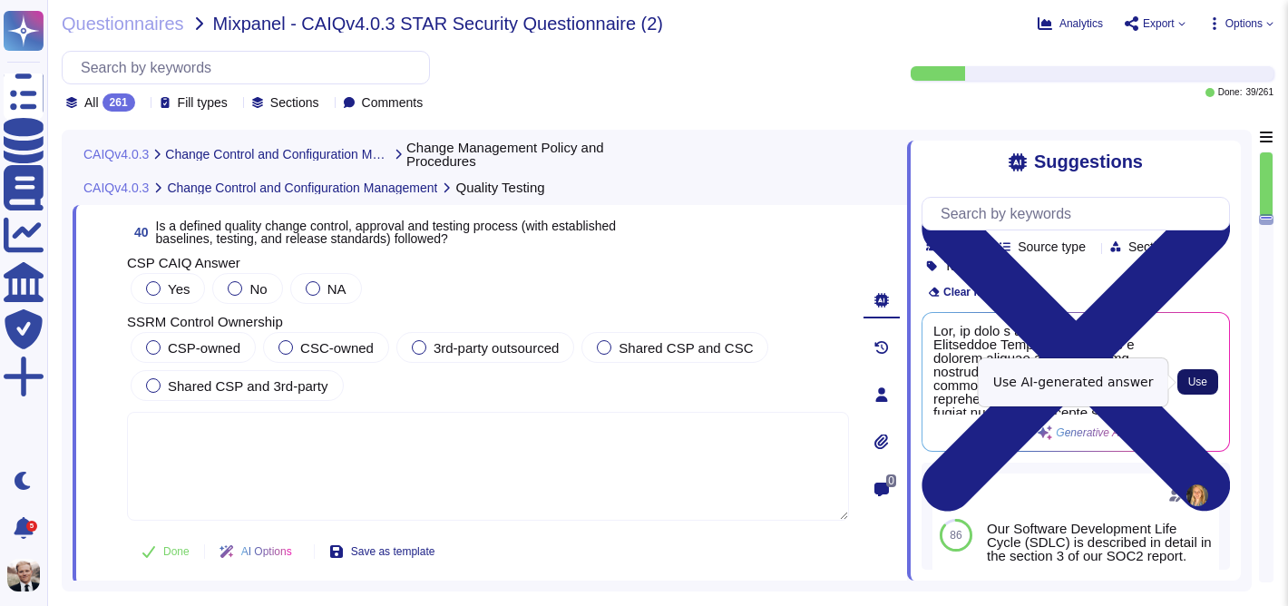
click at [1197, 383] on span "Use" at bounding box center [1197, 381] width 19 height 11
type textarea "Yes, we have a documented Change Management Policy that outlines a defined qual…"
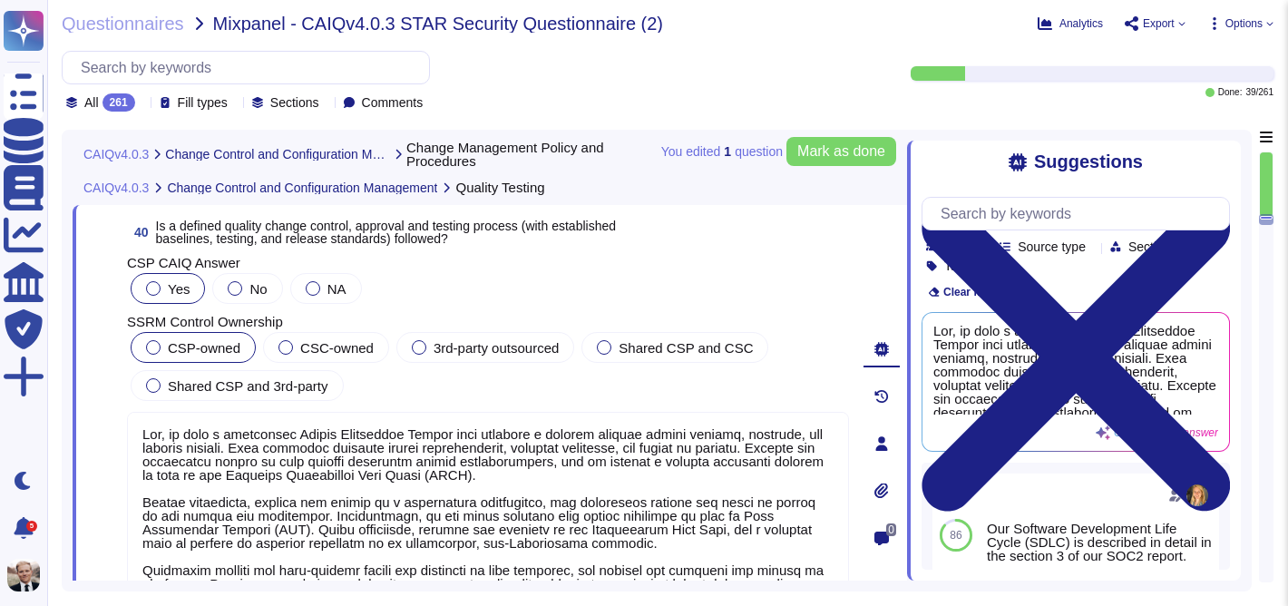
click at [158, 346] on div at bounding box center [153, 347] width 15 height 15
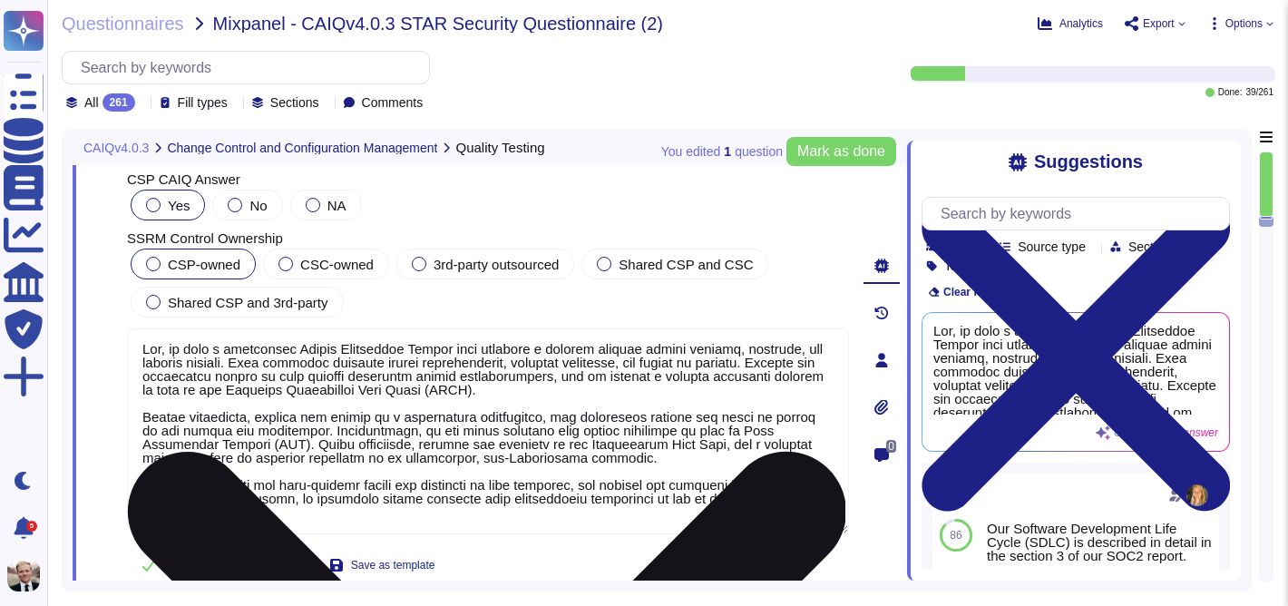
scroll to position [15610, 0]
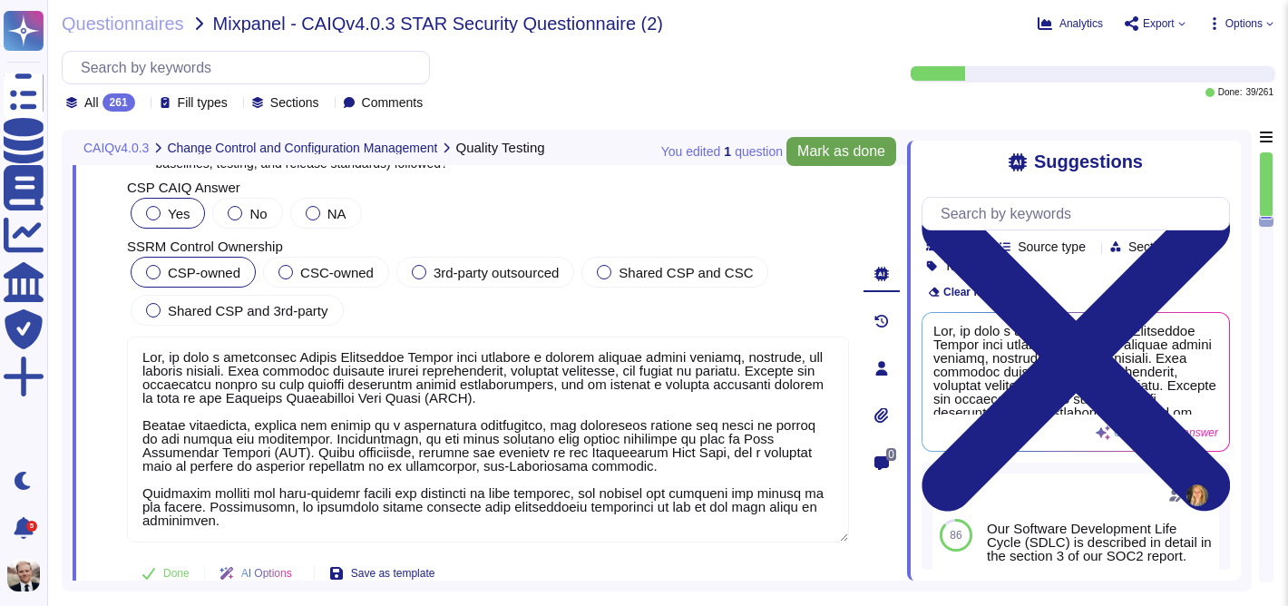
click at [856, 156] on span "Mark as done" at bounding box center [841, 151] width 88 height 15
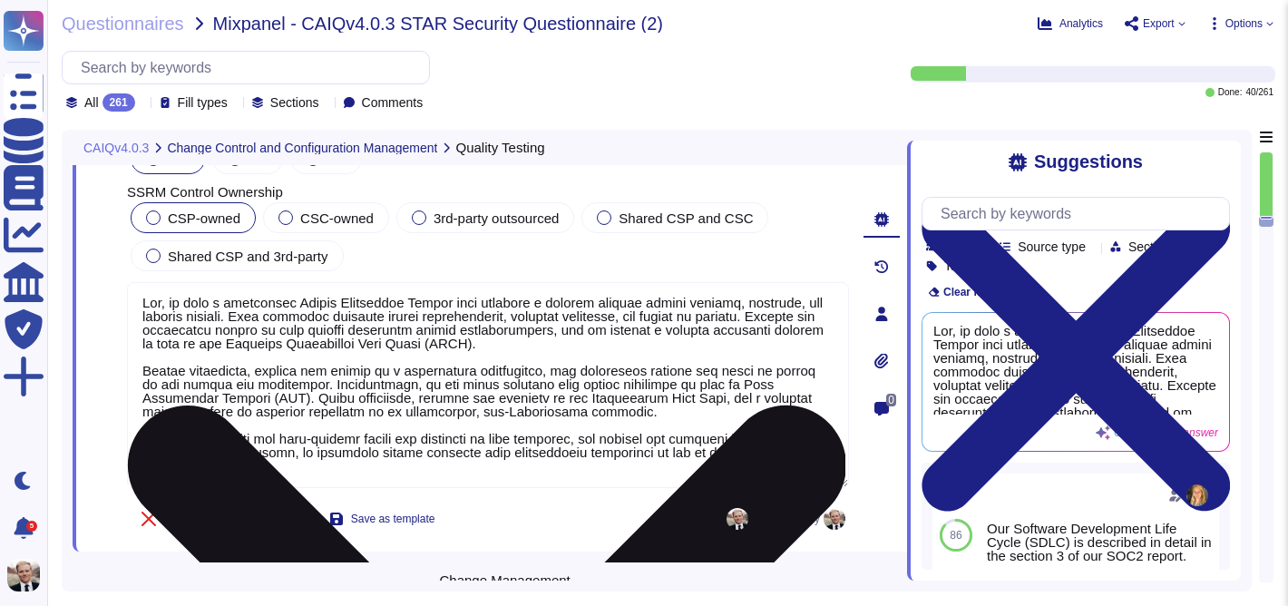
scroll to position [0, 0]
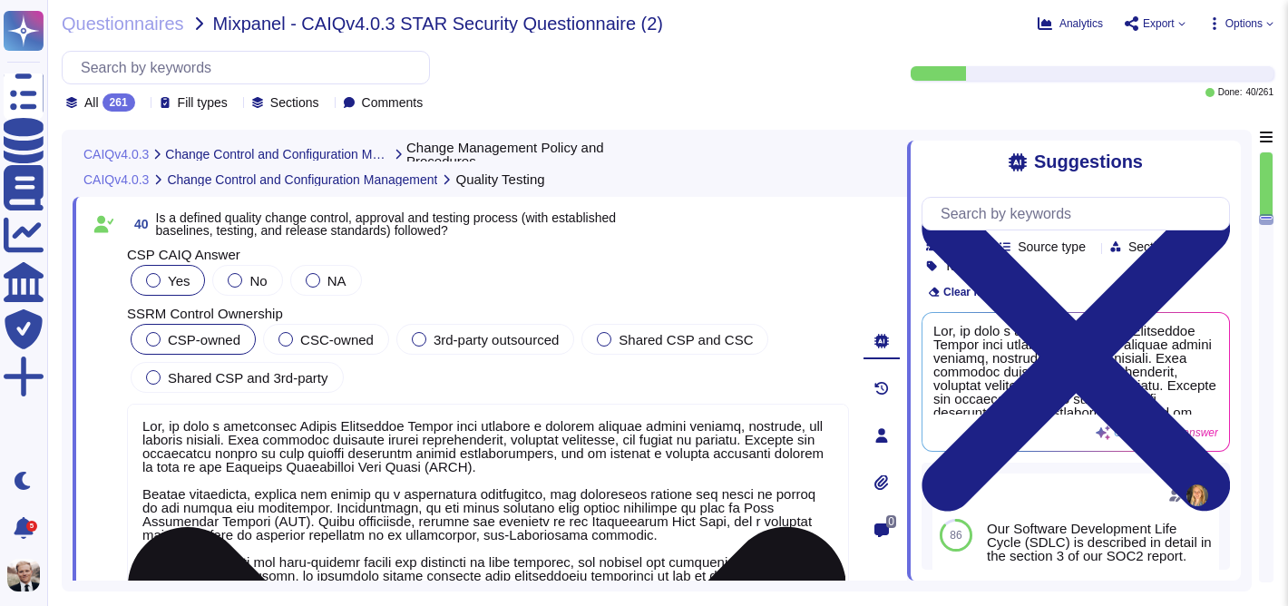
type textarea "Yes, Madkudu has established, documented, and approved risk management policies…"
type textarea "Yes, the information security policies and procedures are reviewed at least onc…"
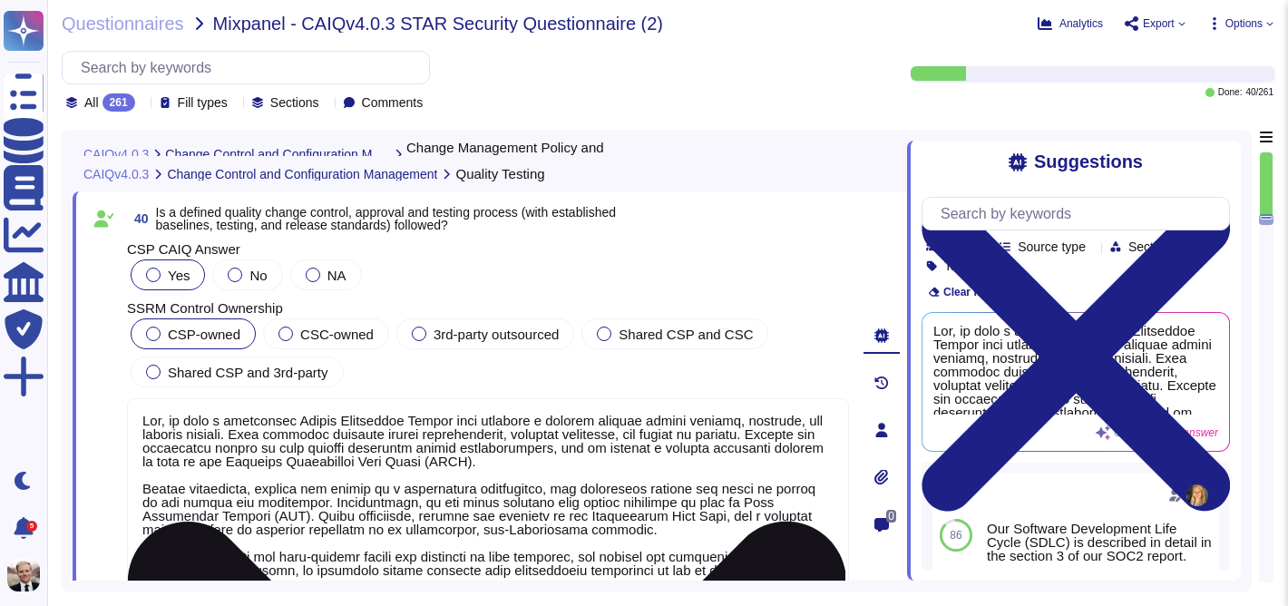
type textarea "Yes, the information security policies and procedures are reviewed at least onc…"
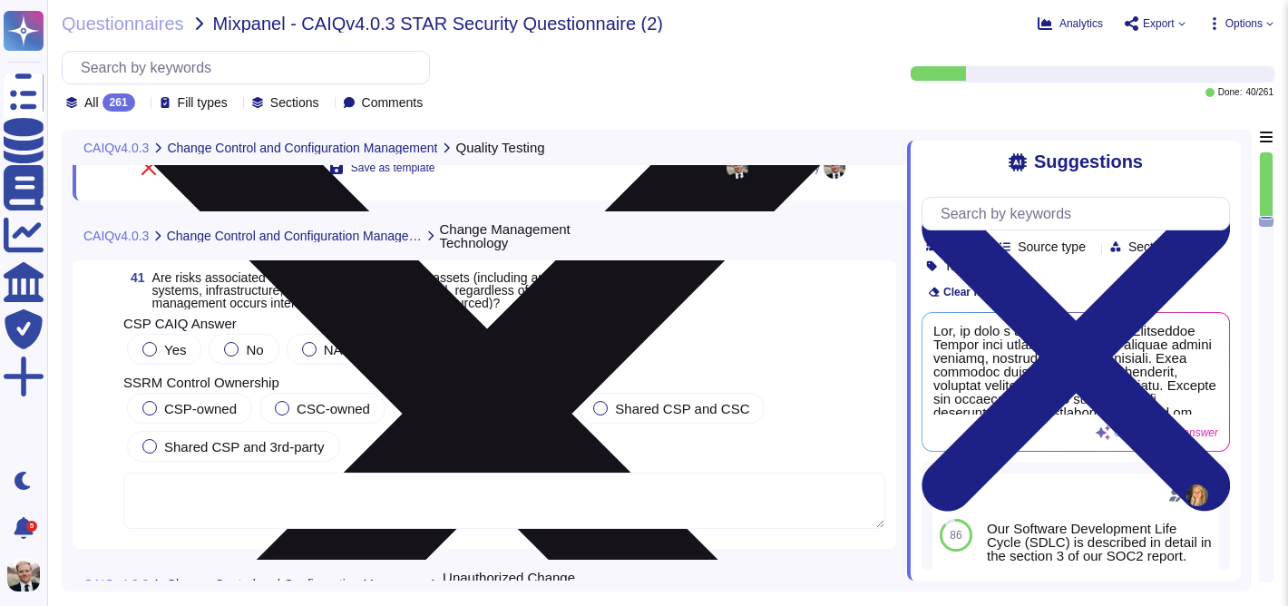
scroll to position [16002, 0]
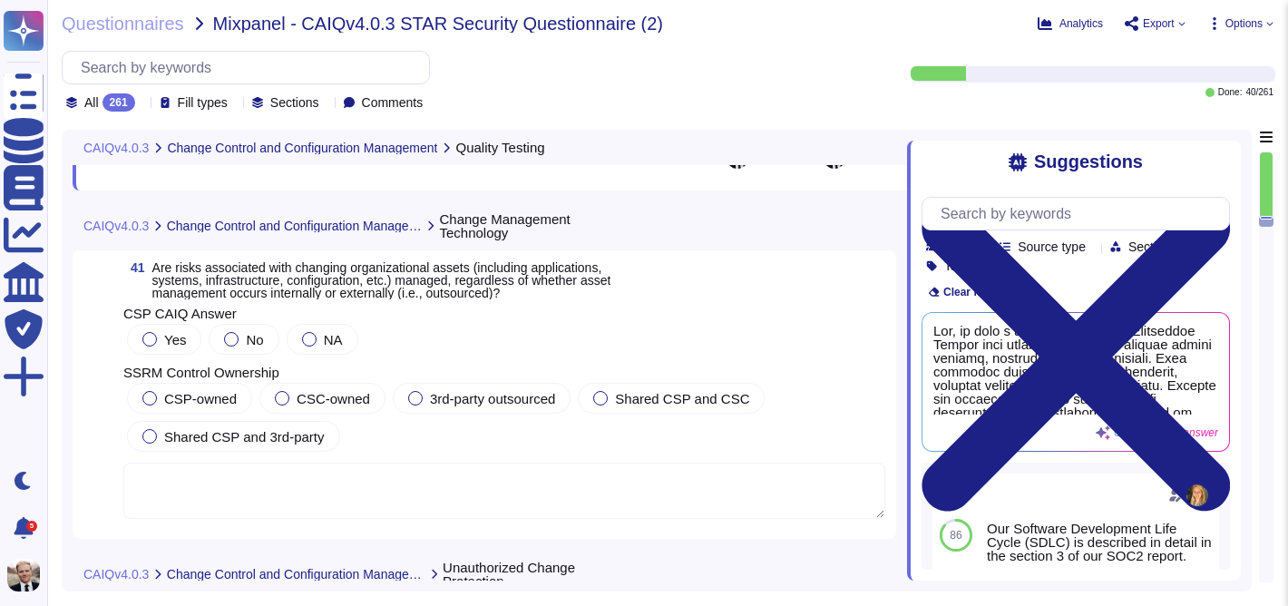
click at [472, 289] on span "Are risks associated with changing organizational assets (including application…" at bounding box center [381, 280] width 459 height 40
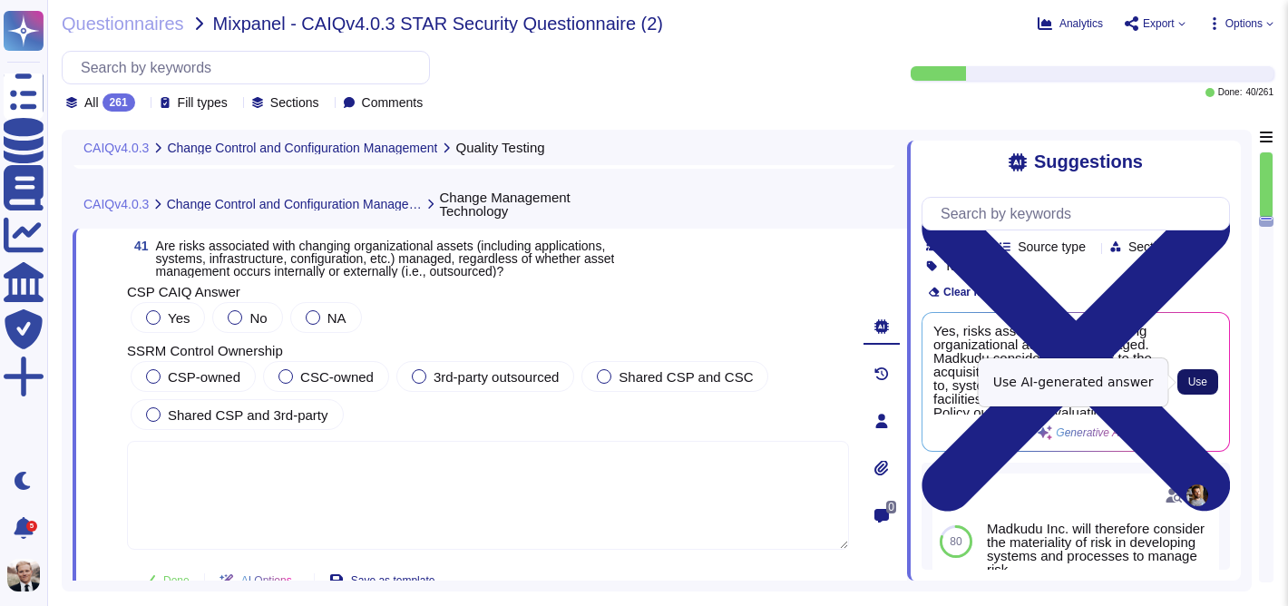
click at [1200, 382] on span "Use" at bounding box center [1197, 381] width 19 height 11
type textarea "Yes, risks associated with changing organizational assets are managed. Madkudu …"
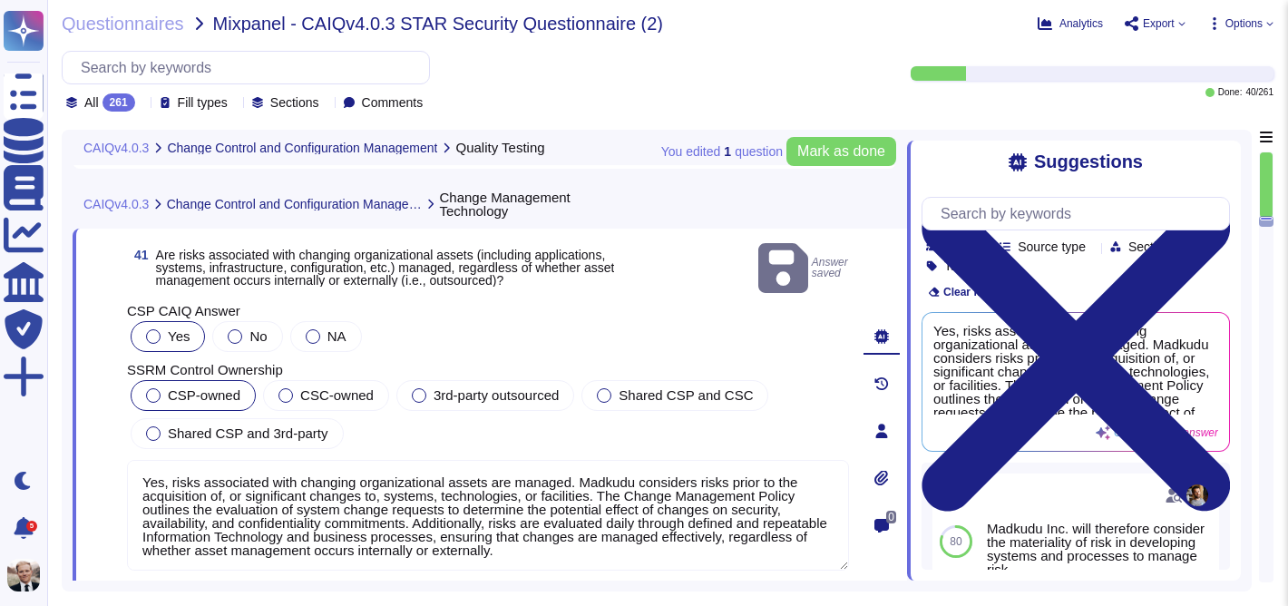
click at [142, 380] on div "CSP-owned" at bounding box center [193, 395] width 125 height 31
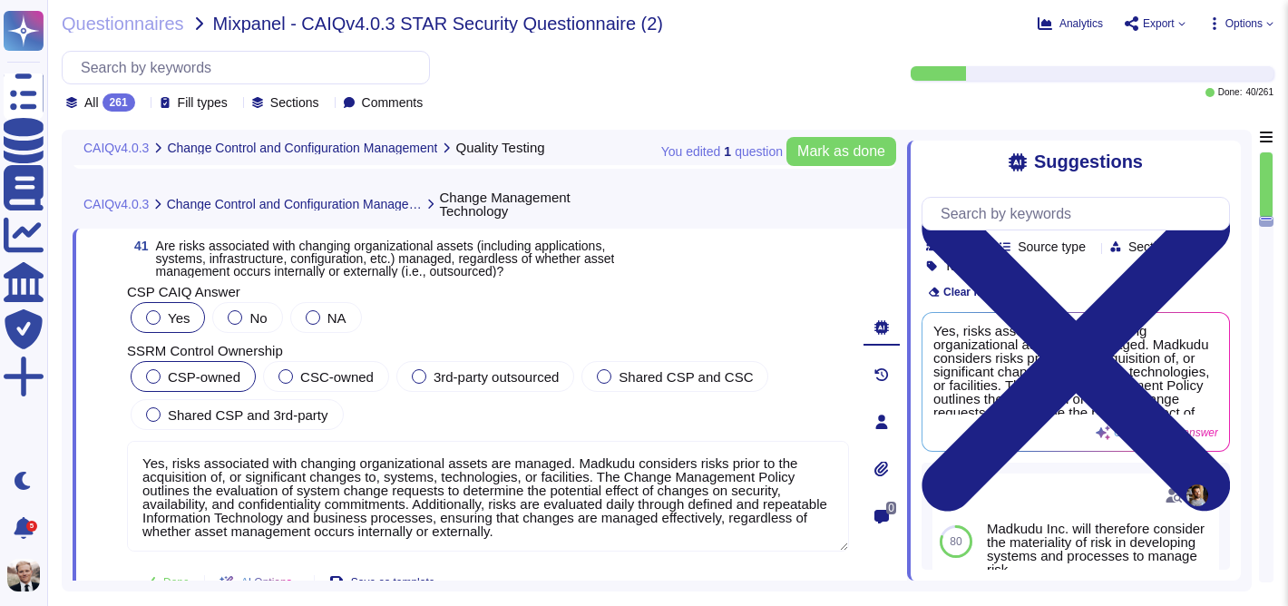
click at [814, 167] on div "You edited 1 question [PERSON_NAME] as done" at bounding box center [778, 152] width 235 height 44
click at [834, 152] on span "Mark as done" at bounding box center [841, 151] width 88 height 15
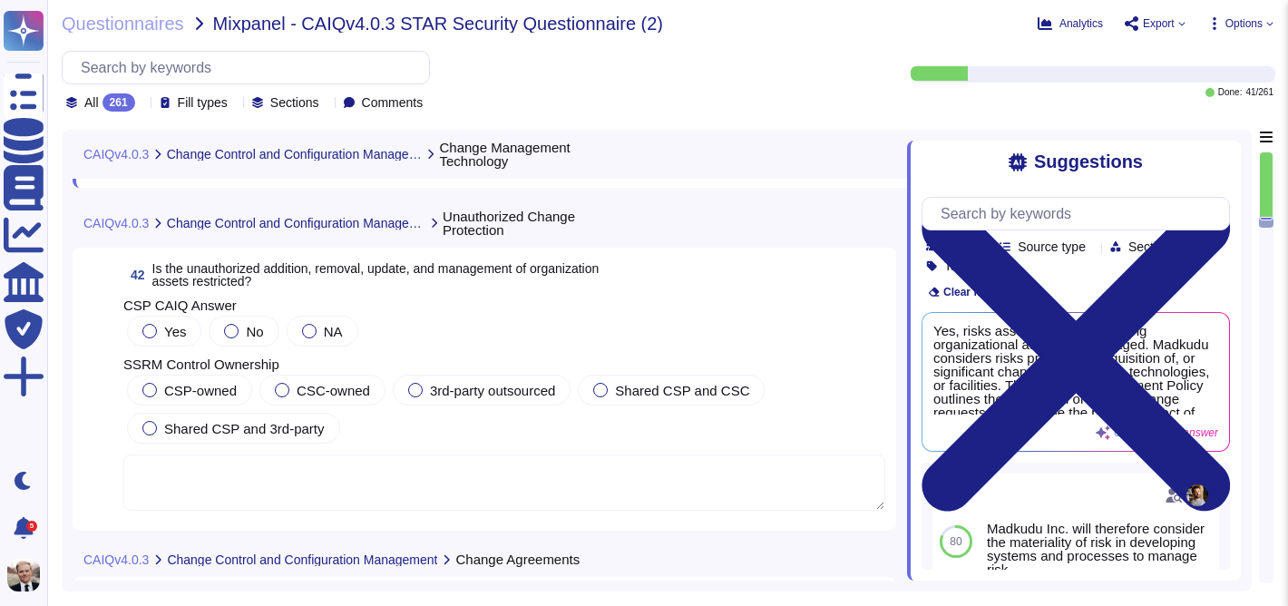
scroll to position [16419, 0]
click at [267, 280] on span "Is the unauthorized addition, removal, update, and management of organization a…" at bounding box center [375, 273] width 447 height 25
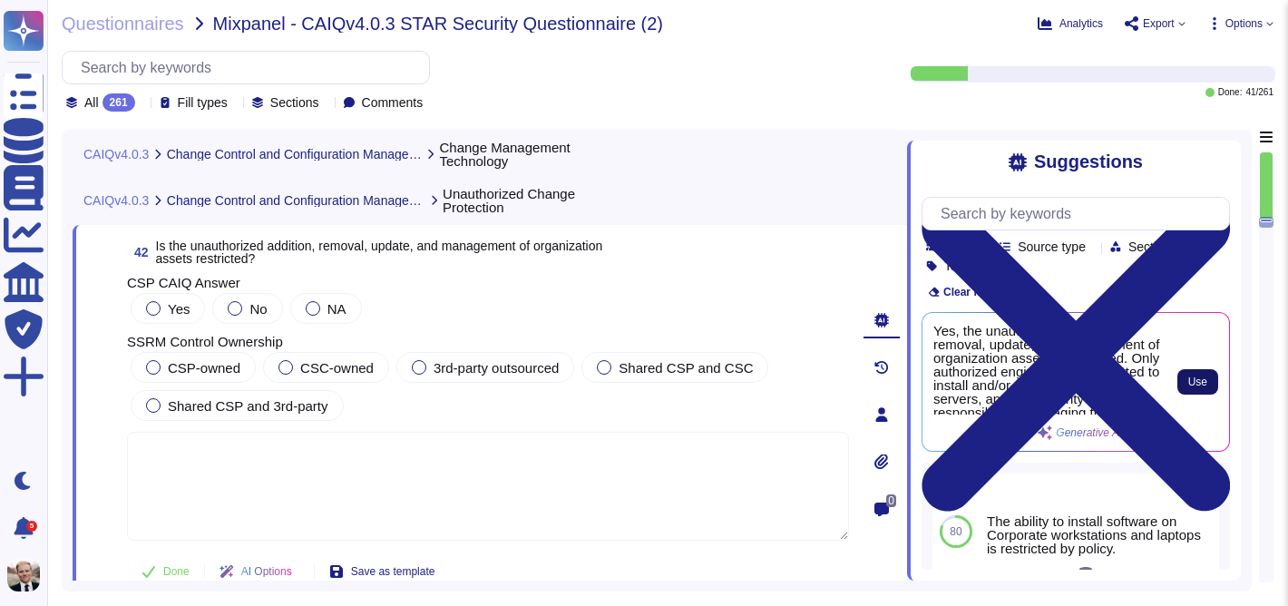
click at [1180, 372] on button "Use" at bounding box center [1197, 381] width 41 height 25
type textarea "Yes, the unauthorized addition, removal, update, and management of organization…"
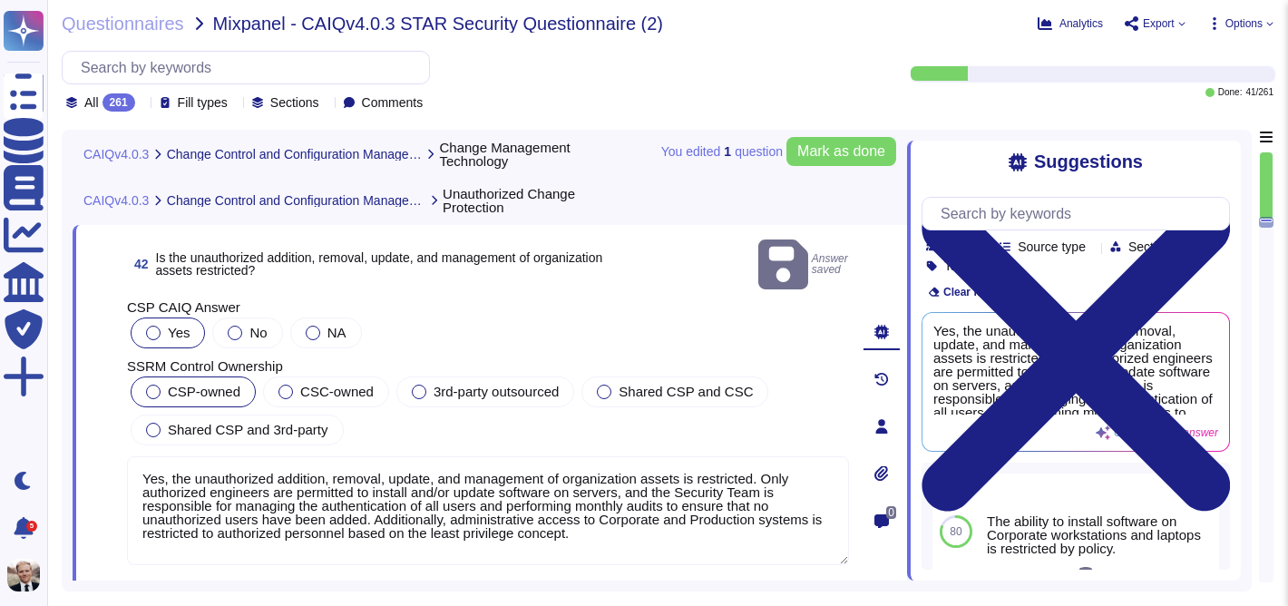
click at [191, 384] on span "CSP-owned" at bounding box center [204, 391] width 73 height 15
click at [817, 151] on span "Mark as done" at bounding box center [841, 151] width 88 height 15
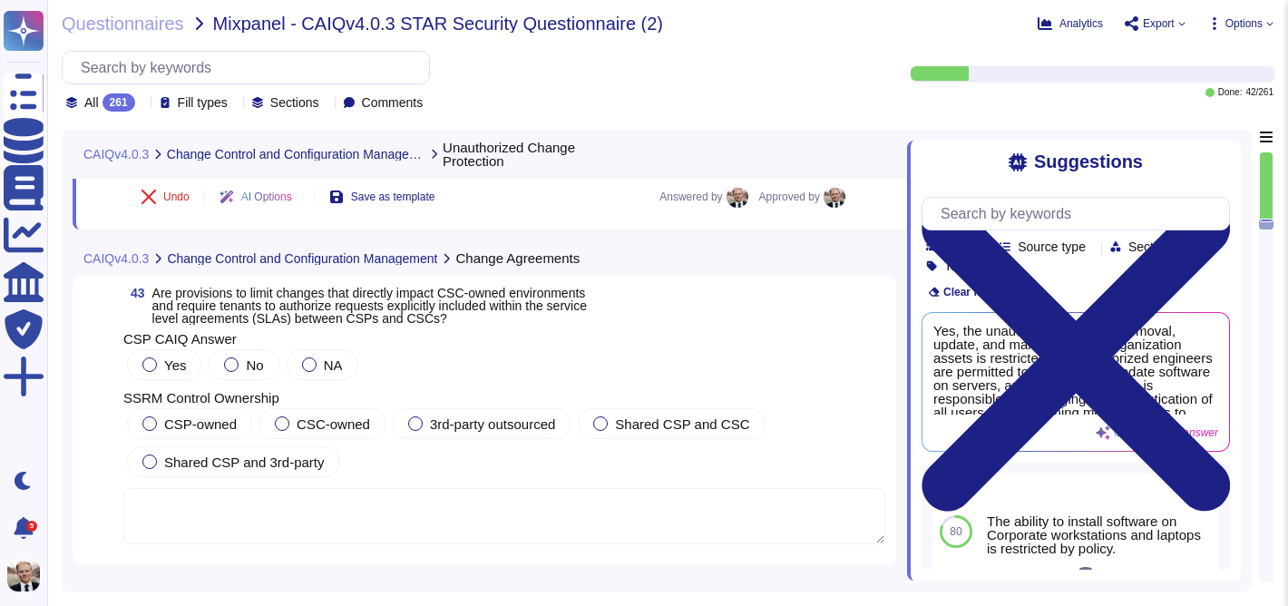
scroll to position [16785, 0]
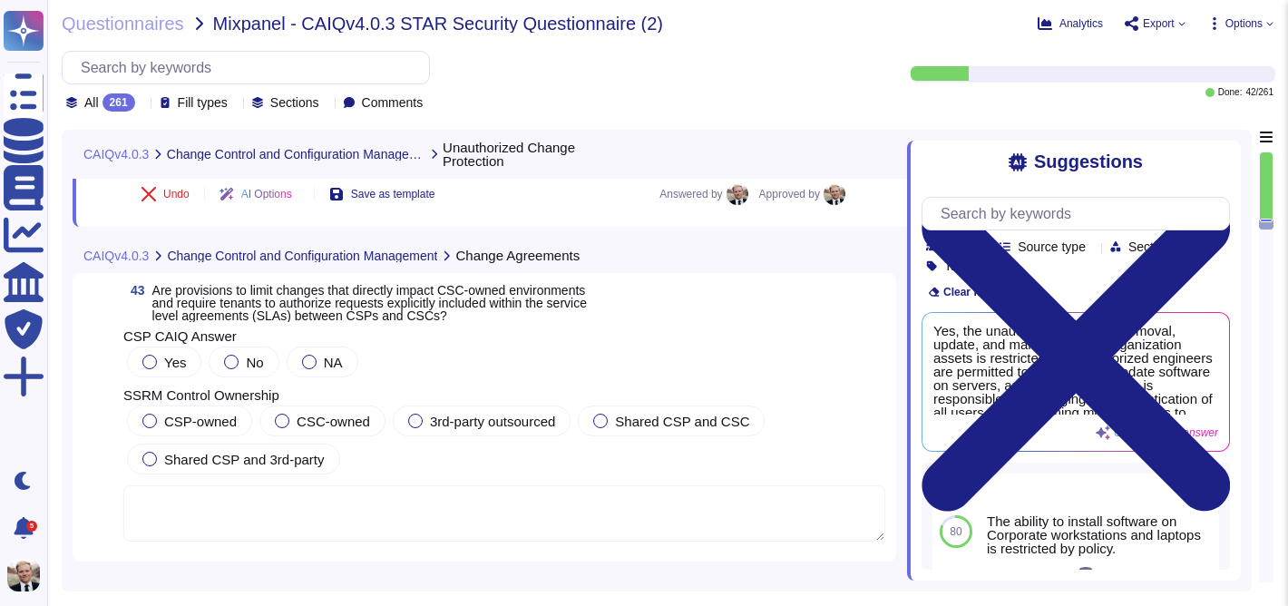
click at [520, 281] on div "43 Are provisions to limit changes that directly impact CSC-owned environments …" at bounding box center [484, 417] width 823 height 288
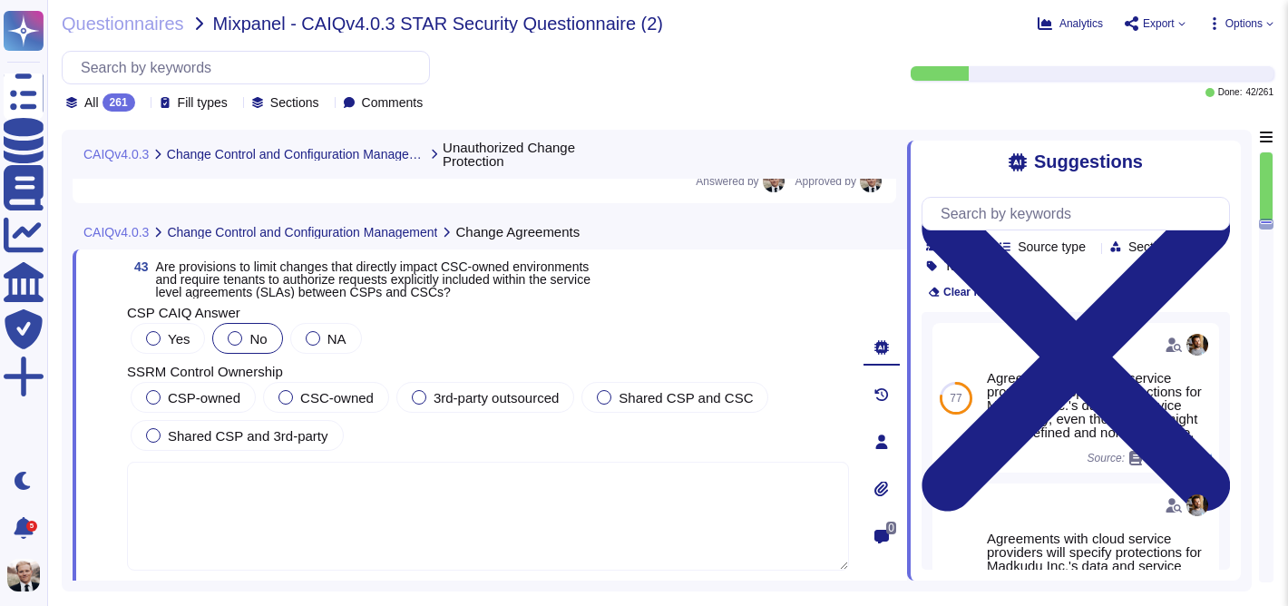
click at [232, 336] on div at bounding box center [235, 338] width 15 height 15
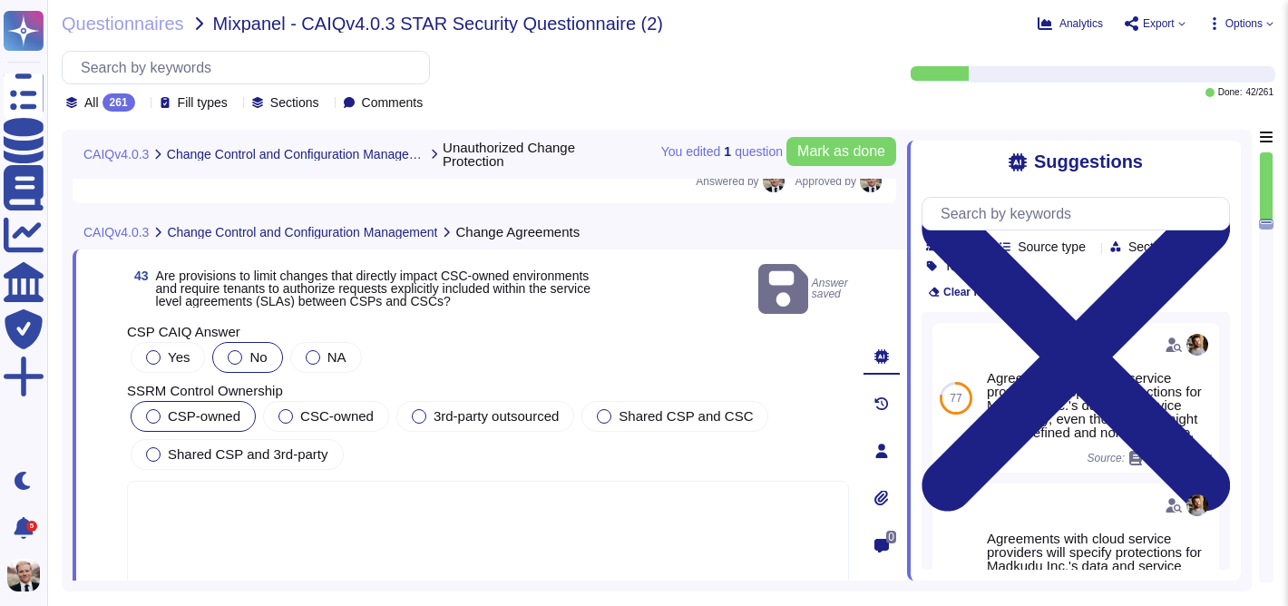
click at [157, 409] on div at bounding box center [153, 416] width 15 height 15
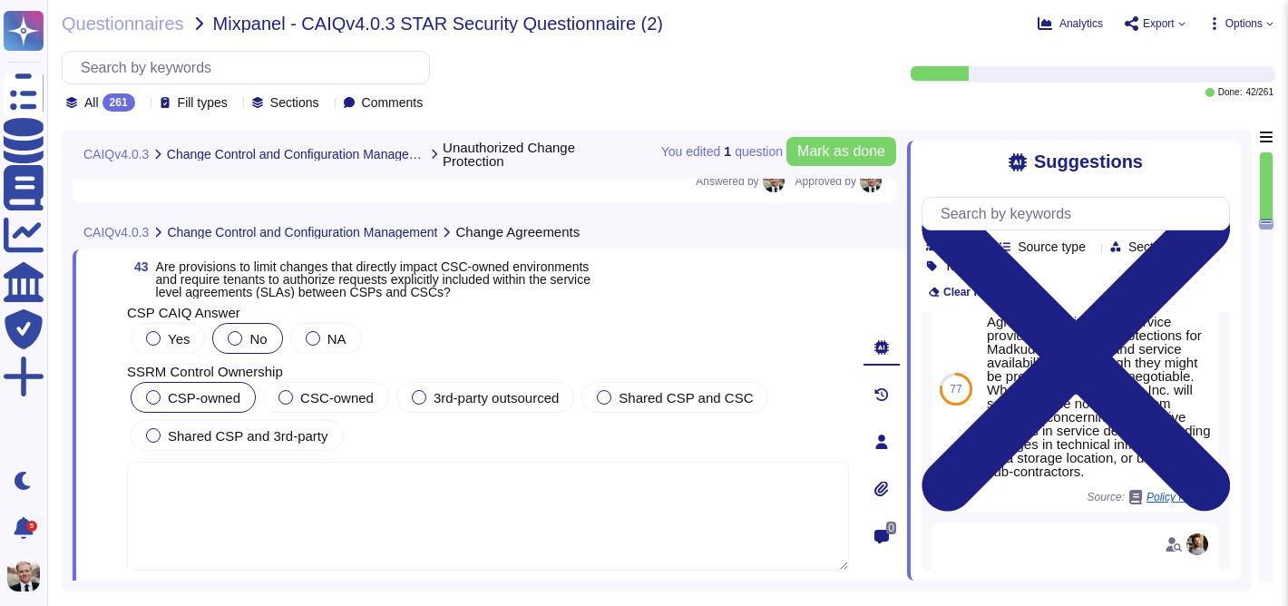
scroll to position [258, 0]
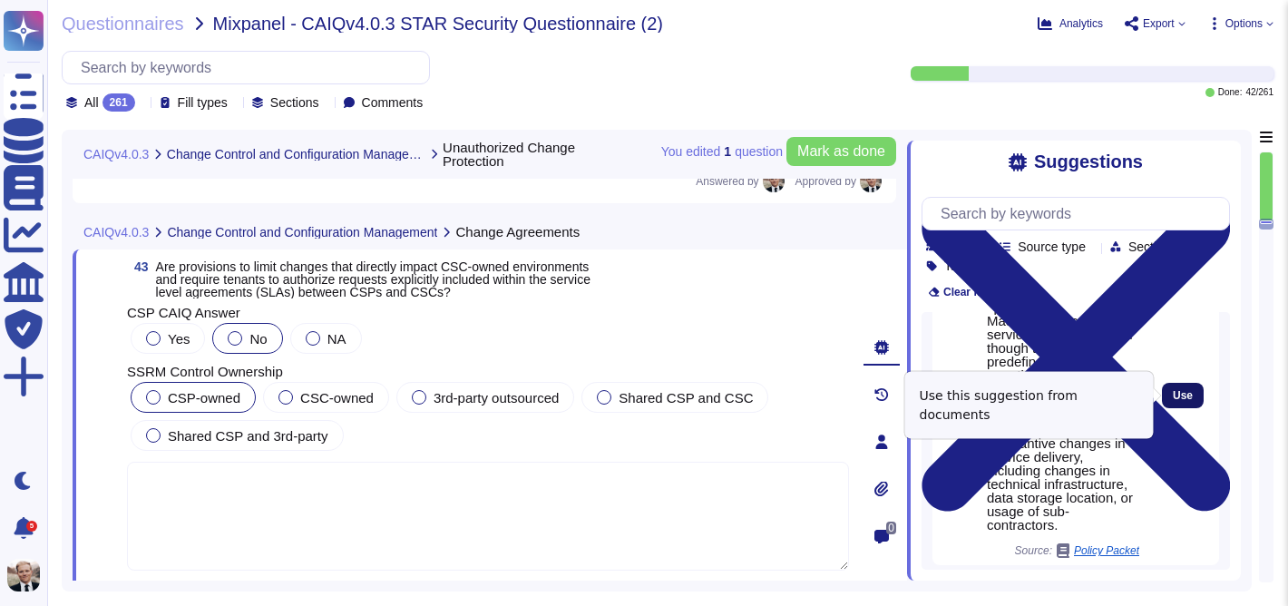
click at [1193, 395] on button "Use" at bounding box center [1183, 395] width 42 height 25
type textarea "Agreements with cloud service providers will specify protections for Madkudu In…"
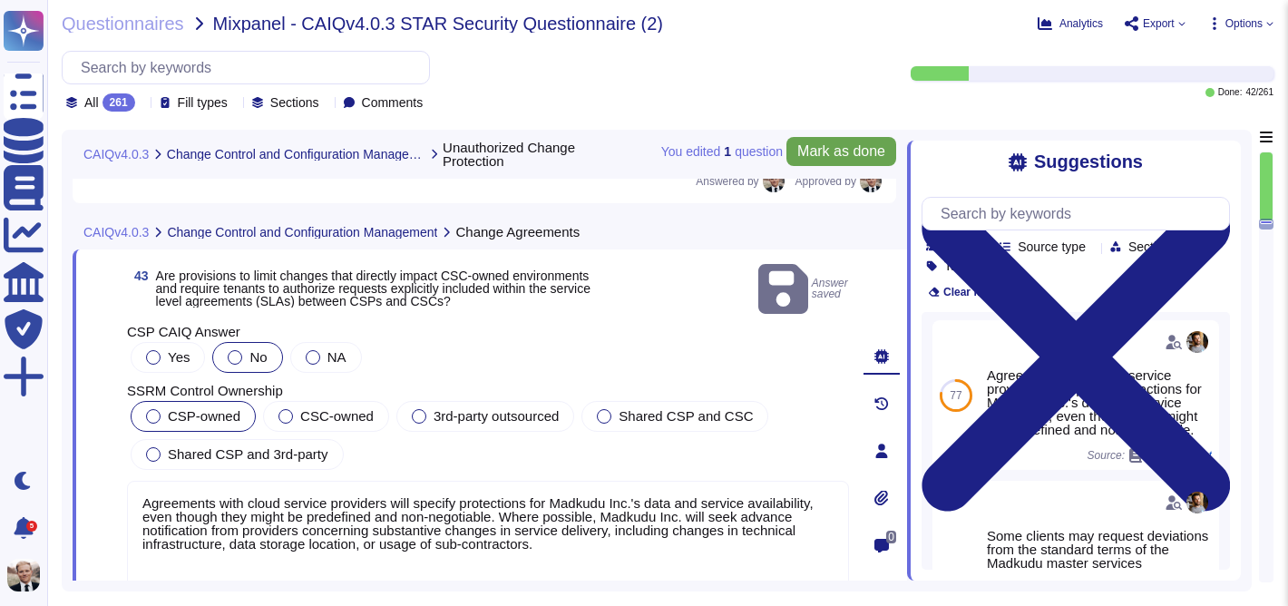
click at [833, 155] on span "Mark as done" at bounding box center [841, 151] width 88 height 15
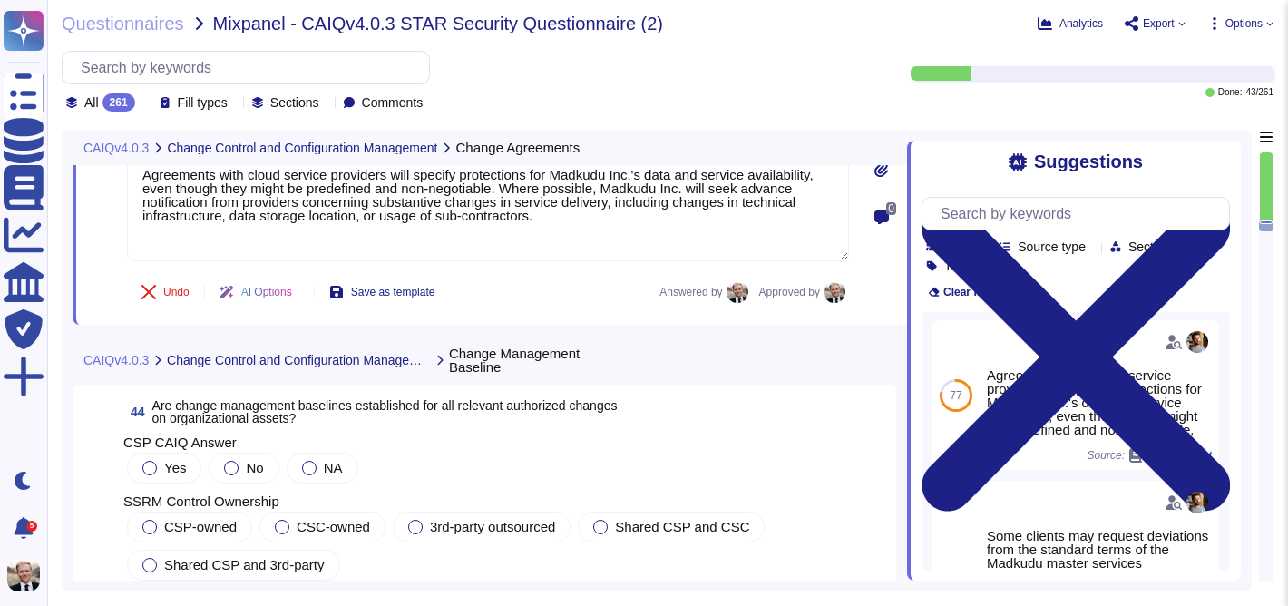
scroll to position [17139, 0]
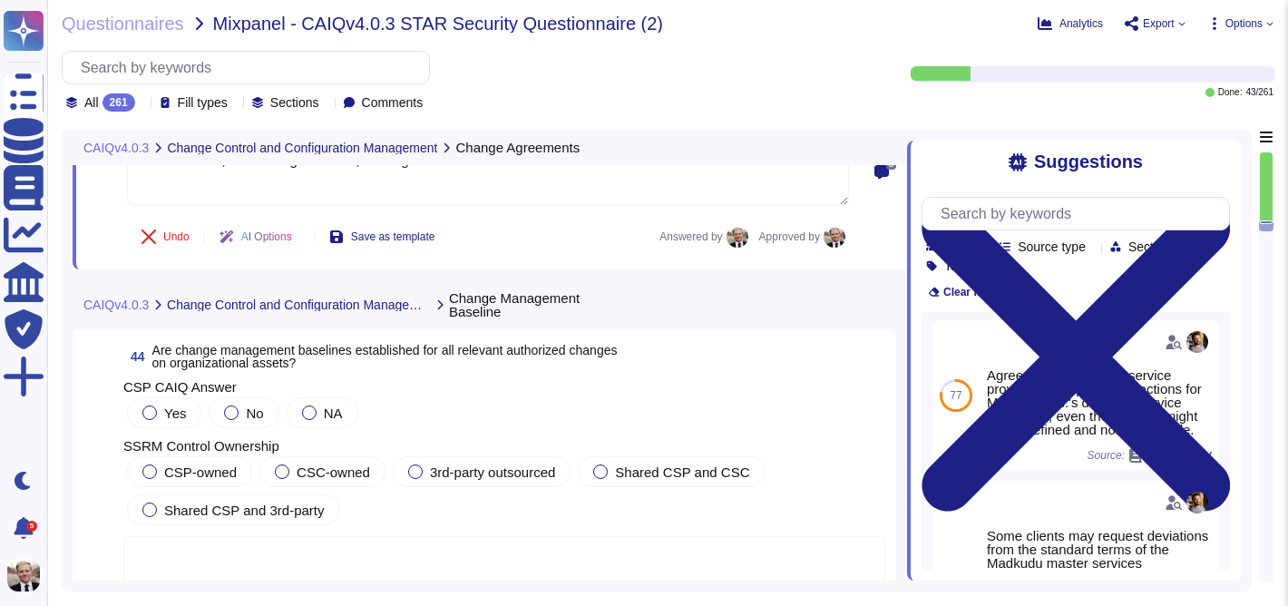
click at [324, 356] on span "Are change management baselines established for all relevant authorized changes…" at bounding box center [384, 356] width 465 height 27
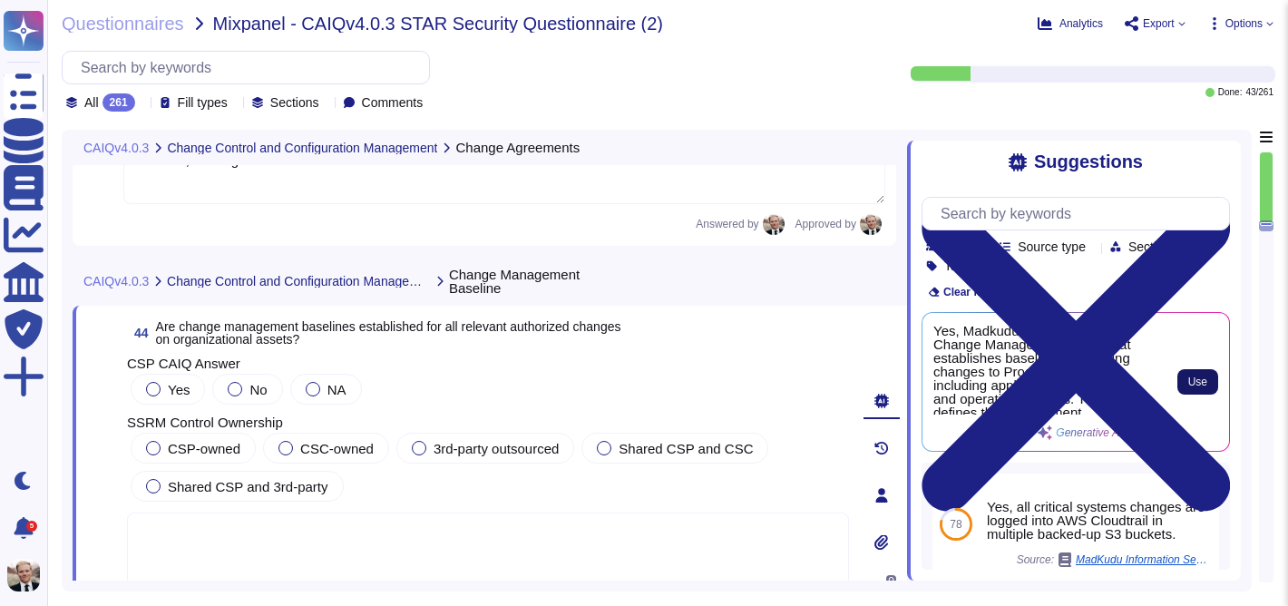
click at [1192, 381] on span "Use" at bounding box center [1197, 381] width 19 height 11
type textarea "Yes, Madkudu has a documented Change Management Policy that establishes baselin…"
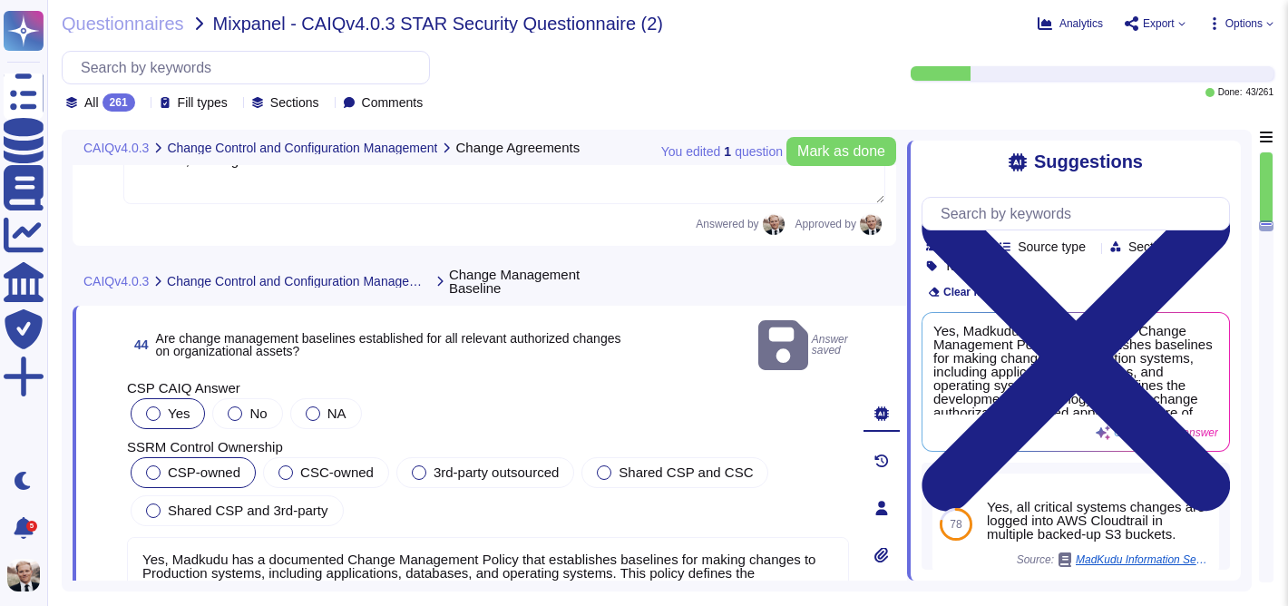
click at [161, 465] on label "CSP-owned" at bounding box center [193, 472] width 94 height 15
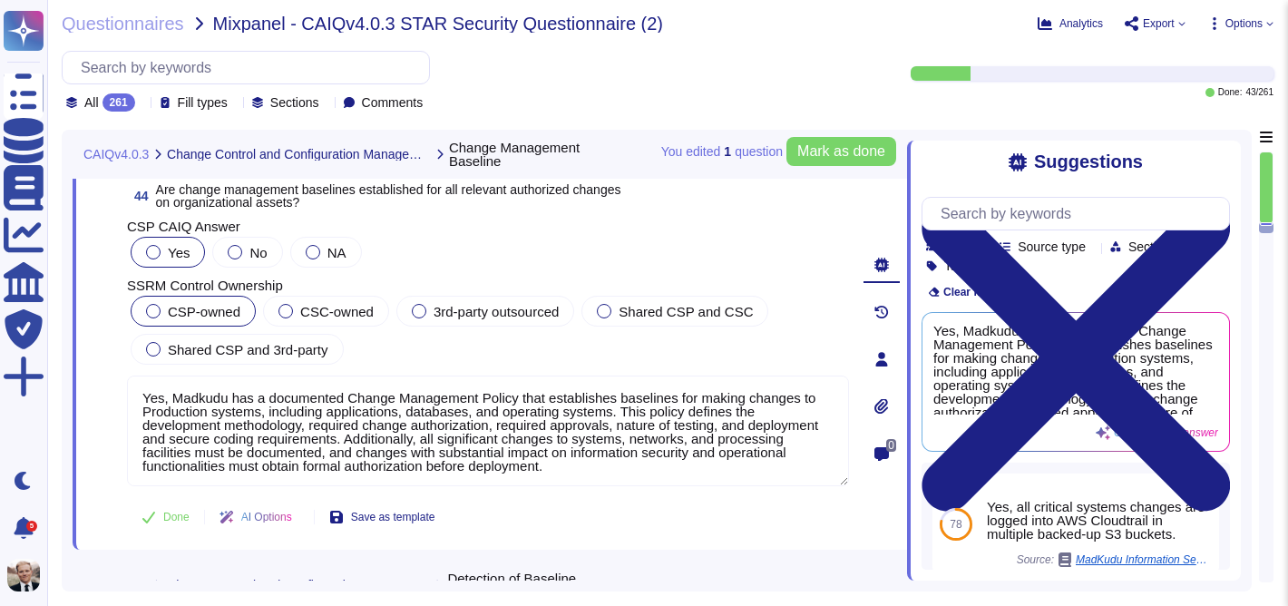
scroll to position [17270, 0]
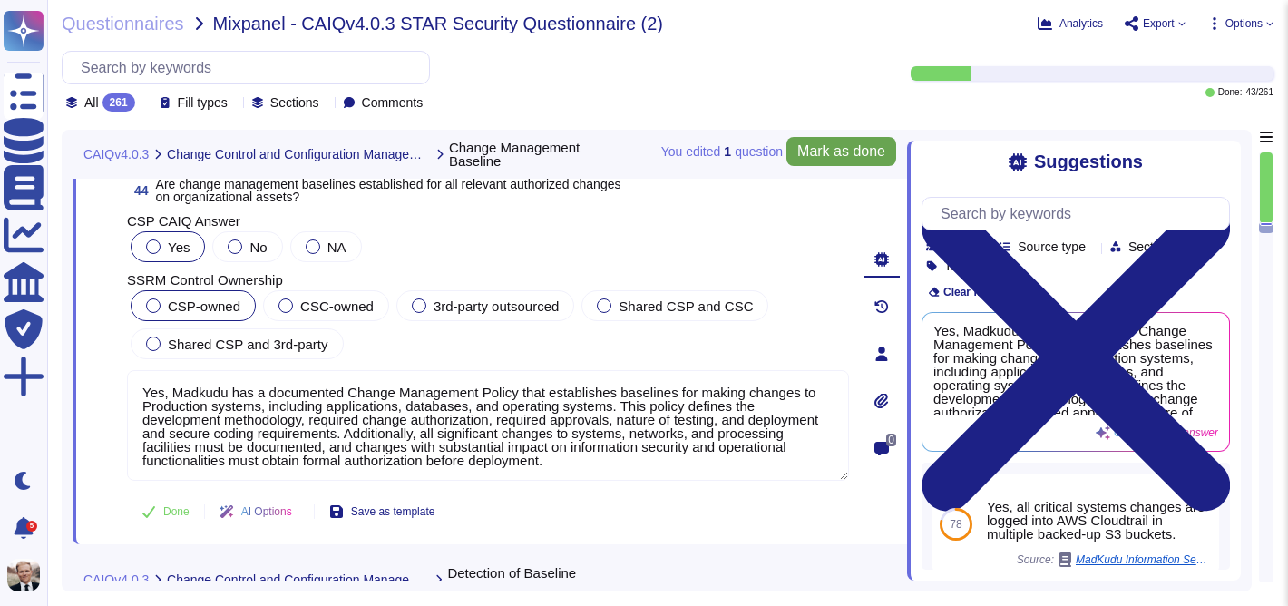
click at [818, 154] on span "Mark as done" at bounding box center [841, 151] width 88 height 15
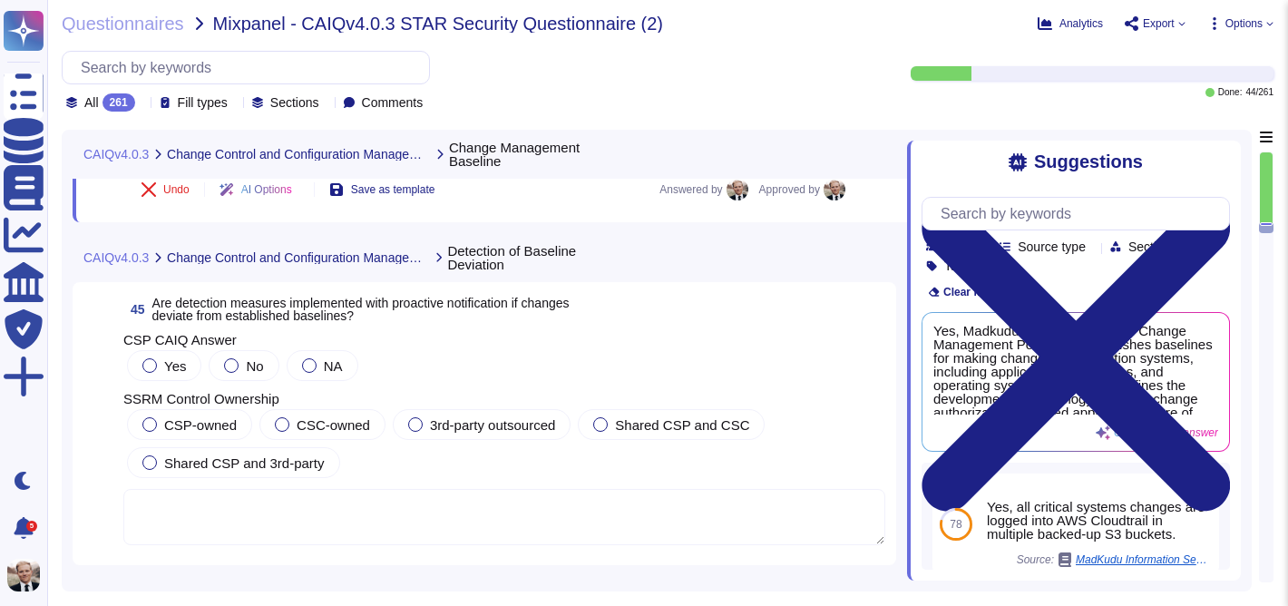
scroll to position [17613, 0]
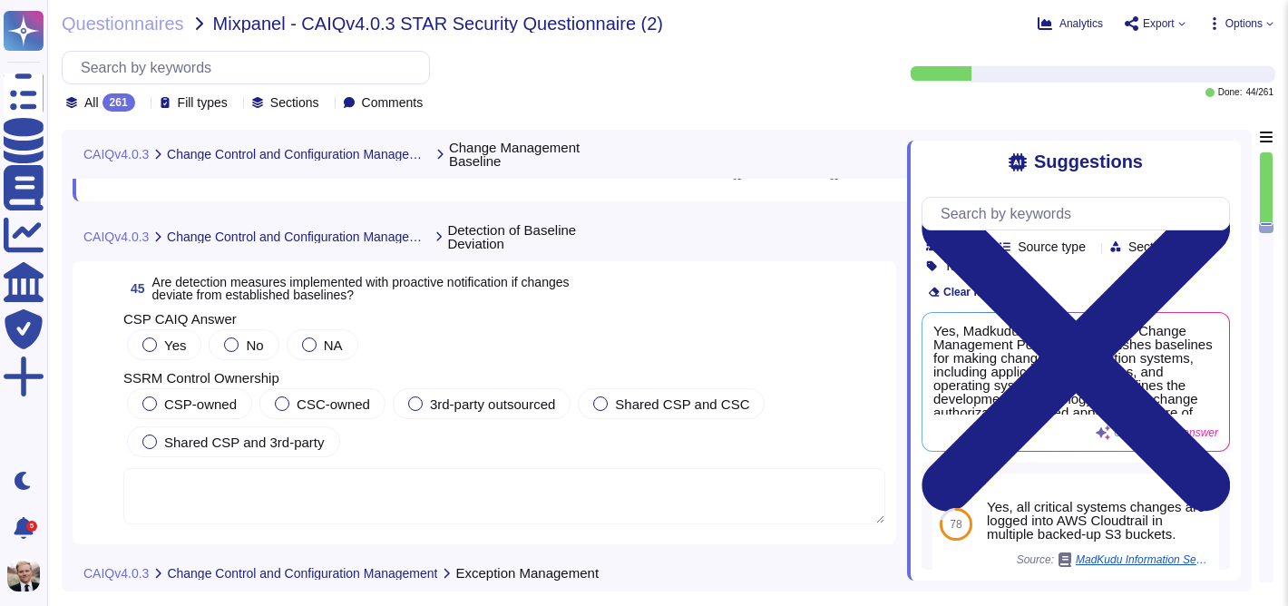
click at [200, 278] on span "Are detection measures implemented with proactive notification if changes devia…" at bounding box center [360, 288] width 417 height 27
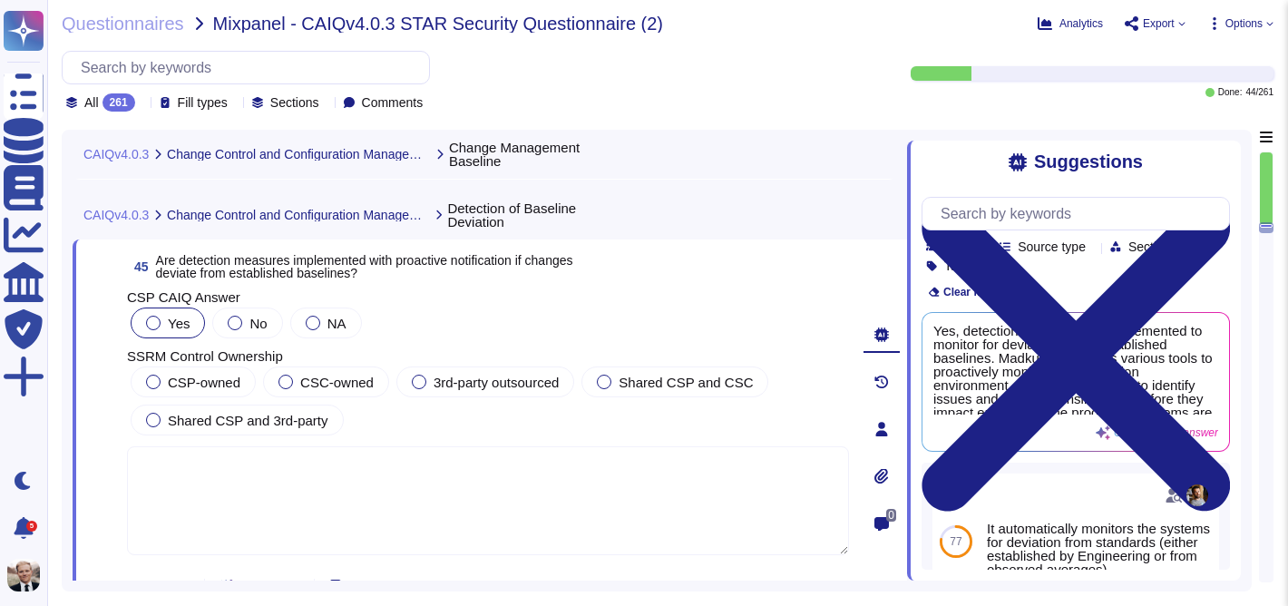
click at [154, 326] on div at bounding box center [153, 323] width 15 height 15
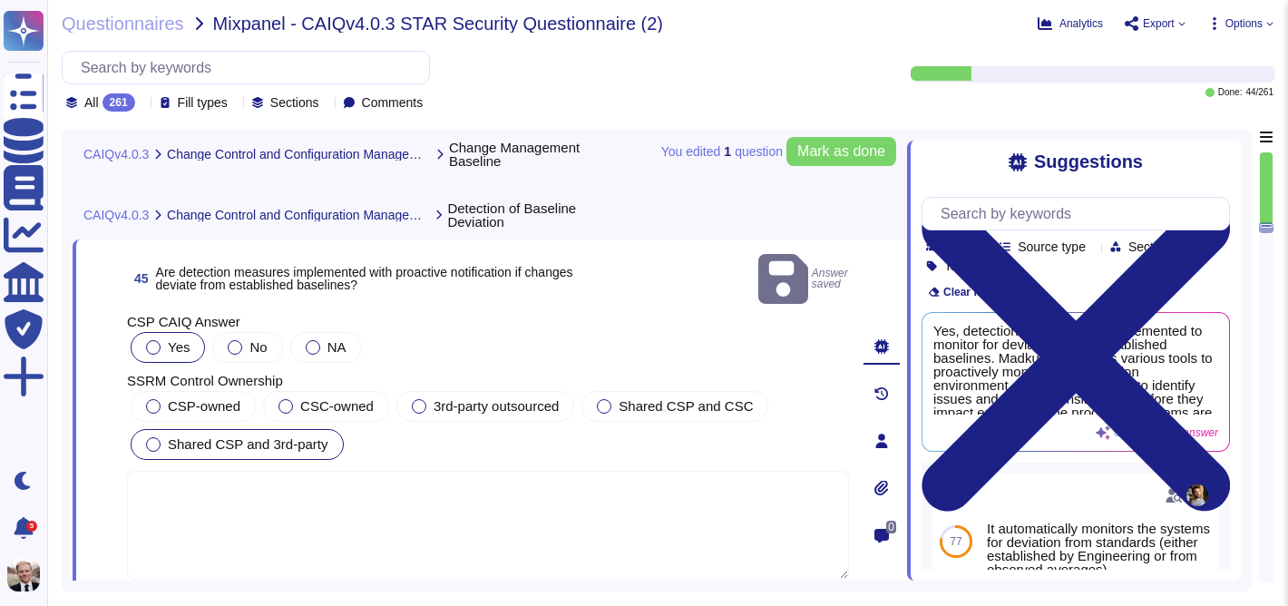
click at [261, 433] on div "Shared CSP and 3rd-party" at bounding box center [237, 444] width 213 height 31
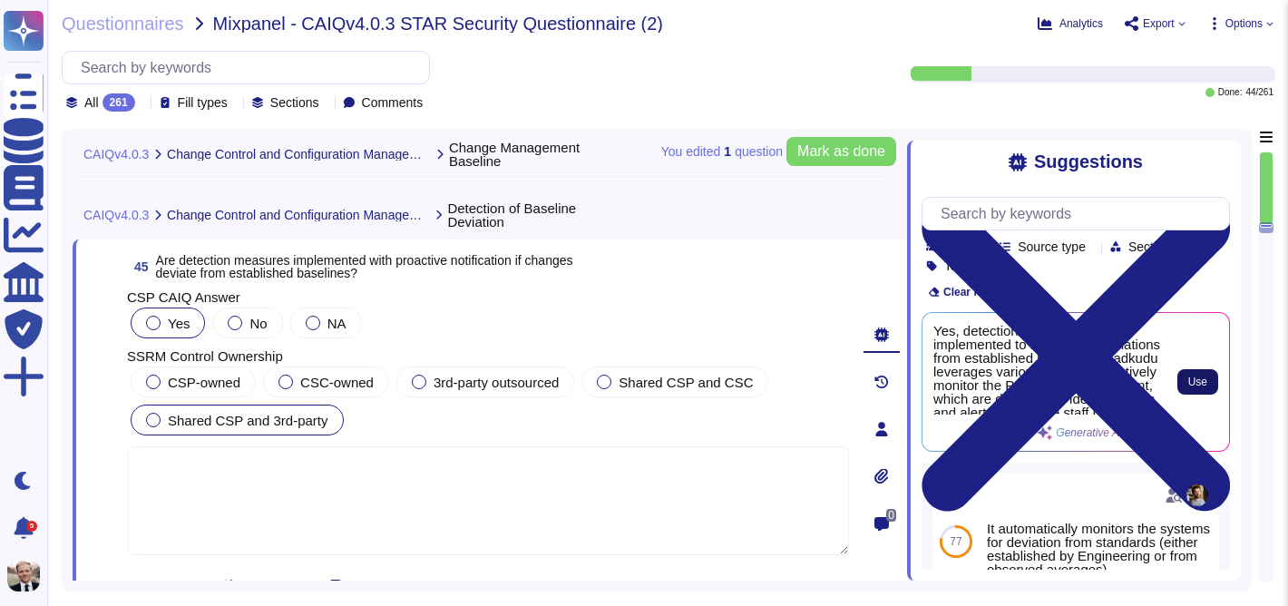
click at [1193, 376] on span "Use" at bounding box center [1197, 381] width 19 height 11
type textarea "Yes, detection measures are implemented to monitor for deviations from establis…"
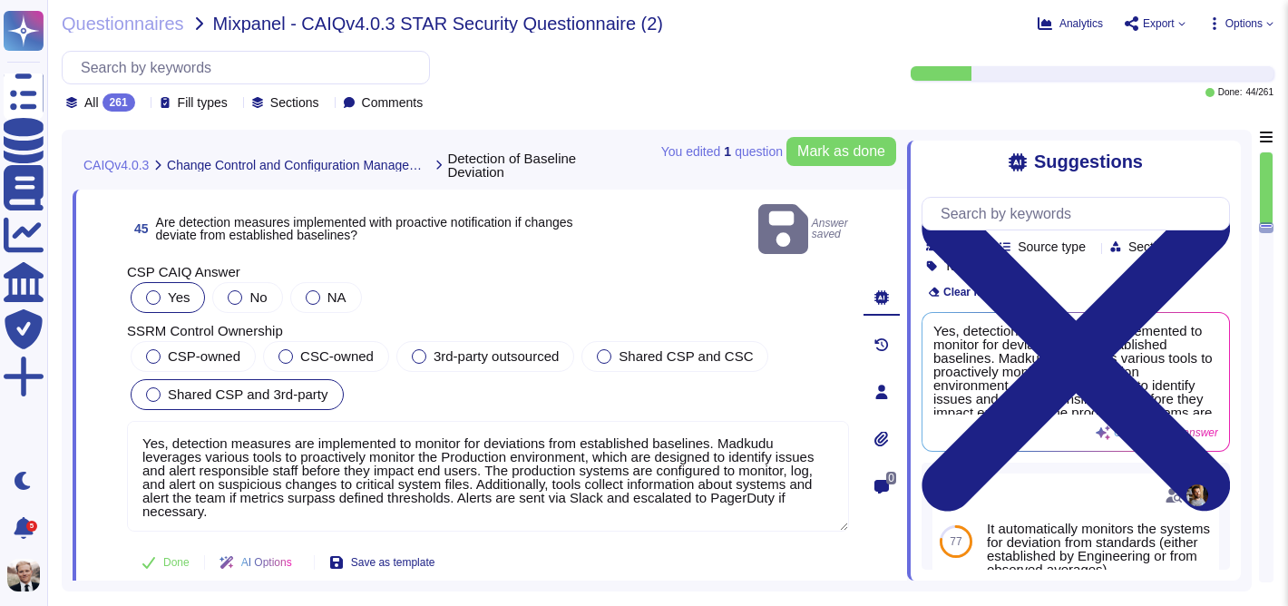
type textarea "Yes, Madkudu has a documented Change Management Policy that establishes baselin…"
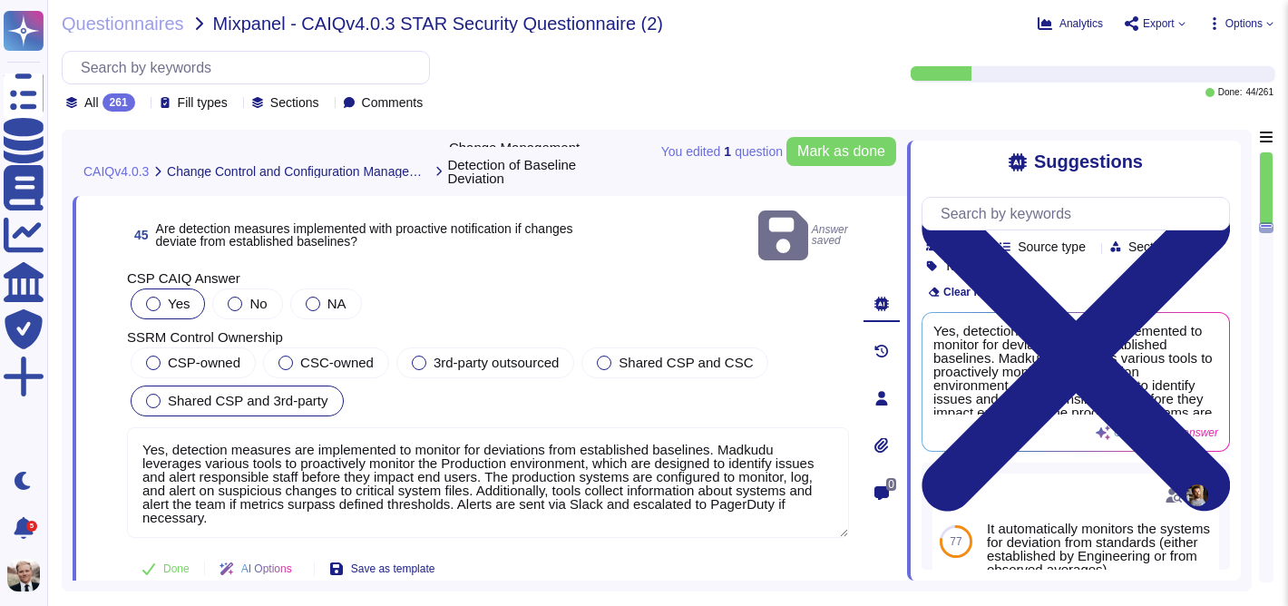
scroll to position [17655, 0]
click at [850, 153] on span "Mark as done" at bounding box center [841, 151] width 88 height 15
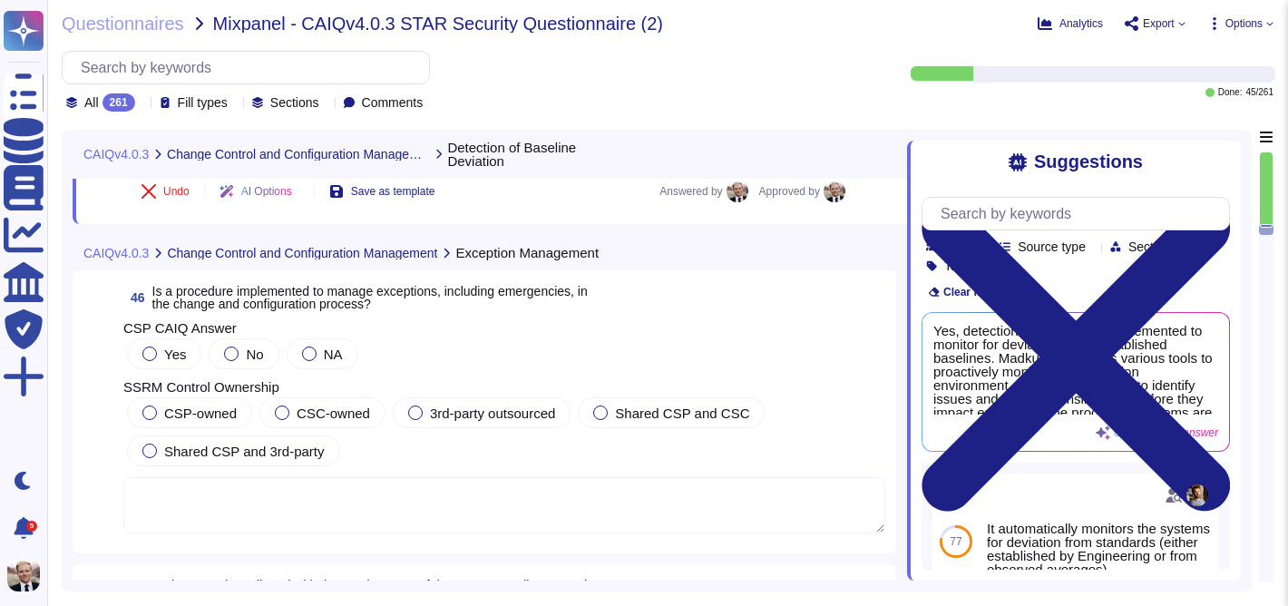
scroll to position [18001, 0]
click at [579, 312] on div "46 Is a procedure implemented to manage exceptions, including emergencies, in t…" at bounding box center [484, 409] width 802 height 261
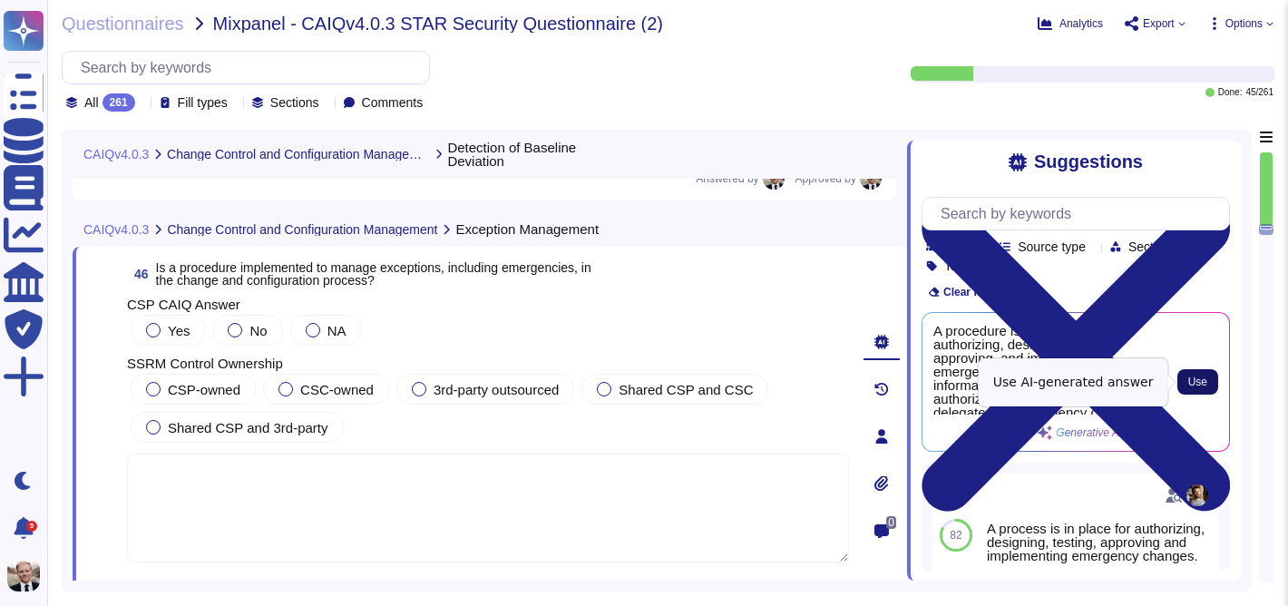
click at [1197, 385] on span "Use" at bounding box center [1197, 381] width 19 height 11
type textarea "A procedure is in place for authorizing, designing, testing, approving, and imp…"
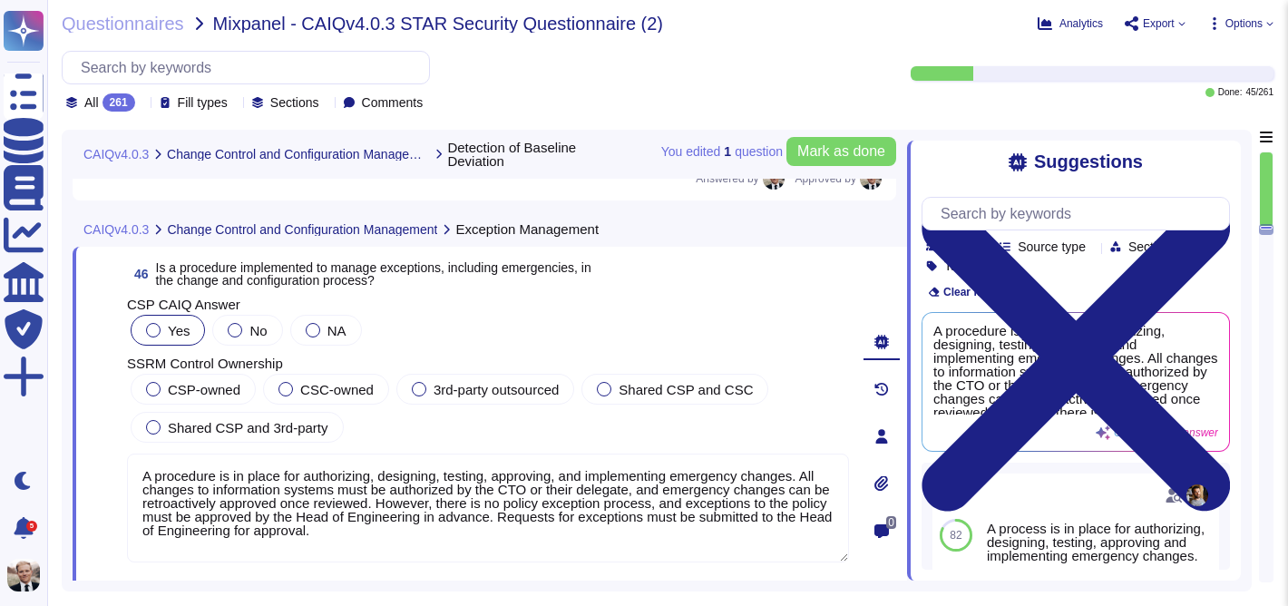
click at [151, 329] on div at bounding box center [153, 330] width 15 height 15
click at [207, 386] on span "CSP-owned" at bounding box center [204, 389] width 73 height 15
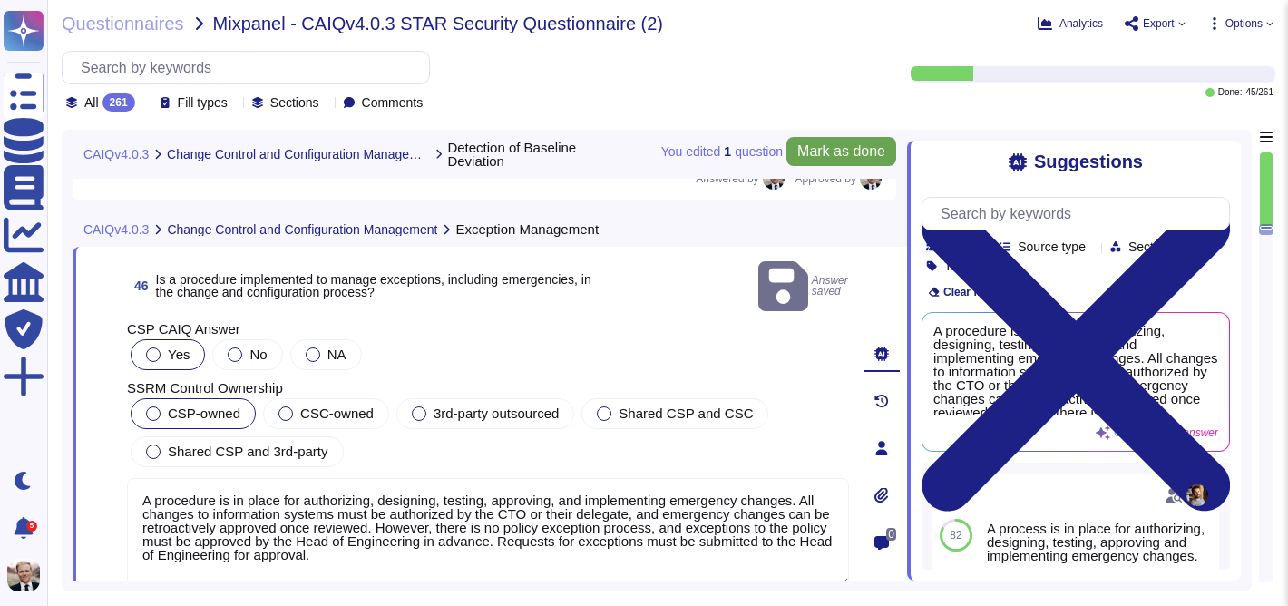
click at [832, 151] on span "Mark as done" at bounding box center [841, 151] width 88 height 15
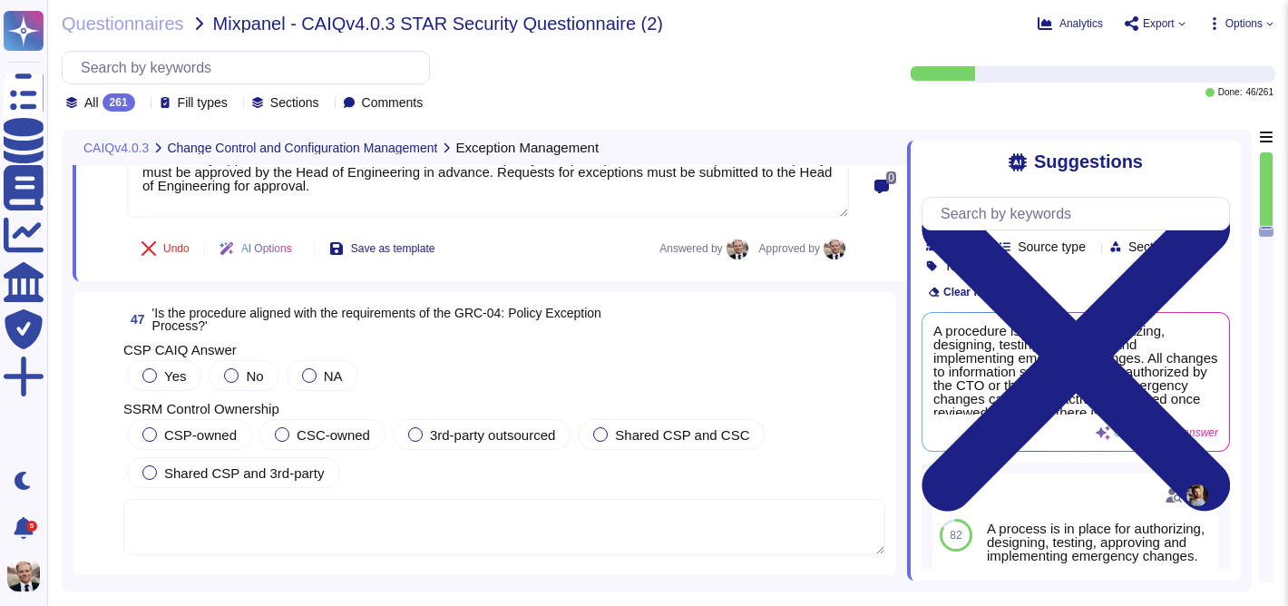
scroll to position [18335, 0]
click at [499, 313] on span "'Is the procedure aligned with the requirements of the GRC-04: Policy Exception…" at bounding box center [376, 318] width 449 height 27
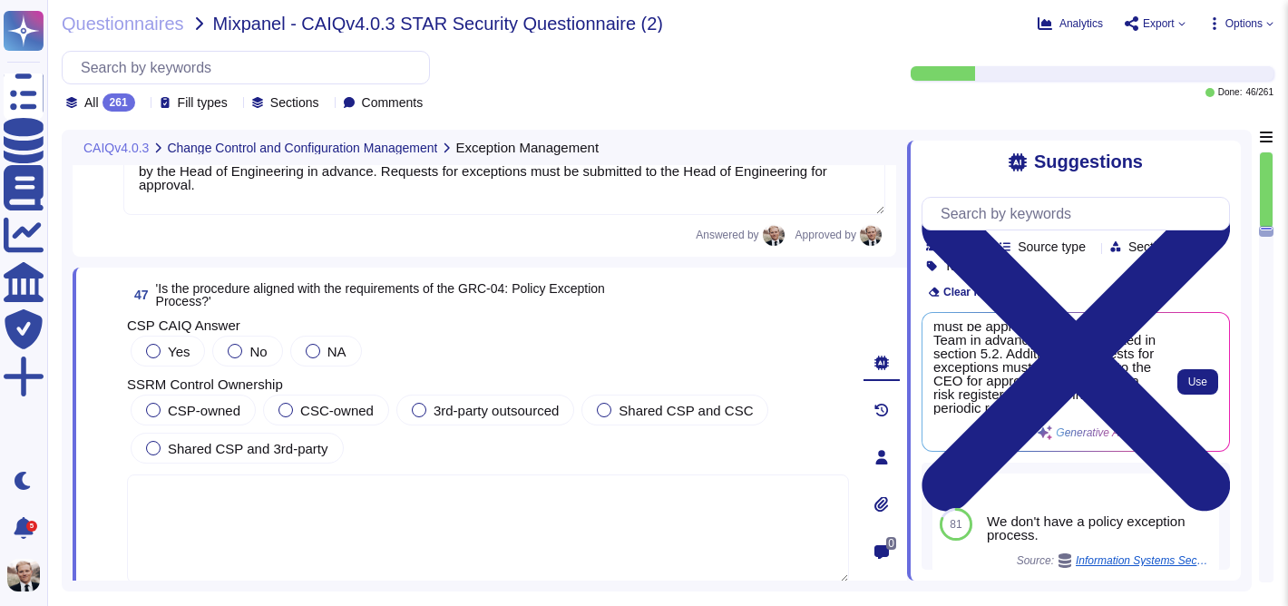
scroll to position [46, 0]
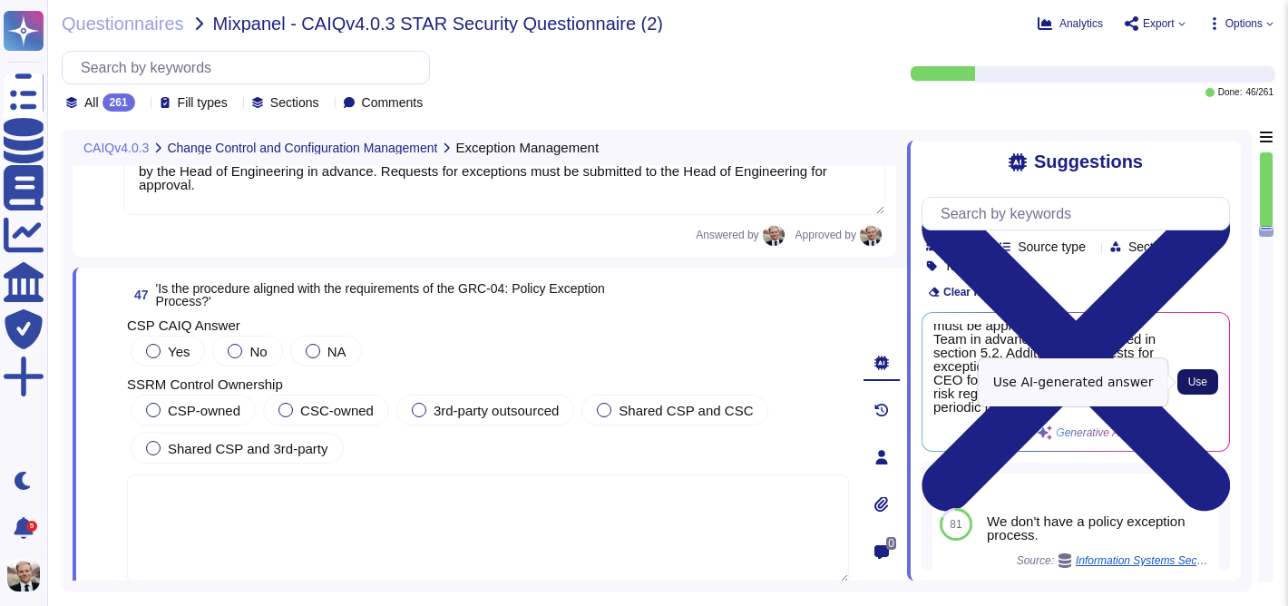
click at [1194, 386] on span "Use" at bounding box center [1197, 381] width 19 height 11
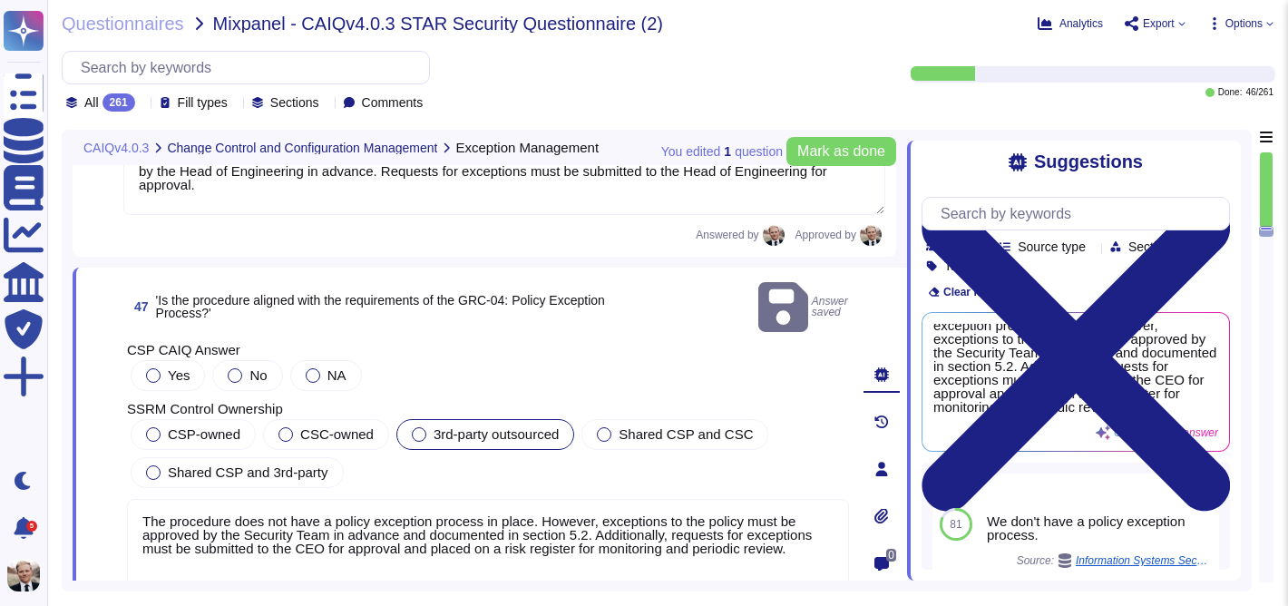
scroll to position [19, 0]
click at [202, 426] on span "CSP-owned" at bounding box center [204, 433] width 73 height 15
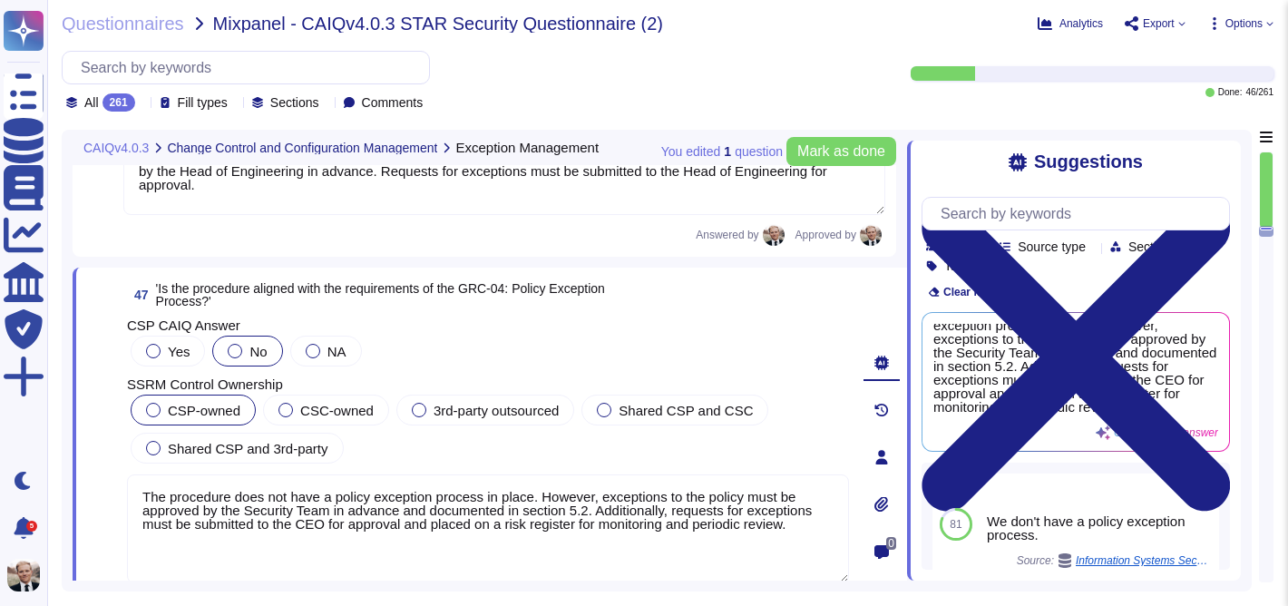
click at [232, 354] on div at bounding box center [235, 351] width 15 height 15
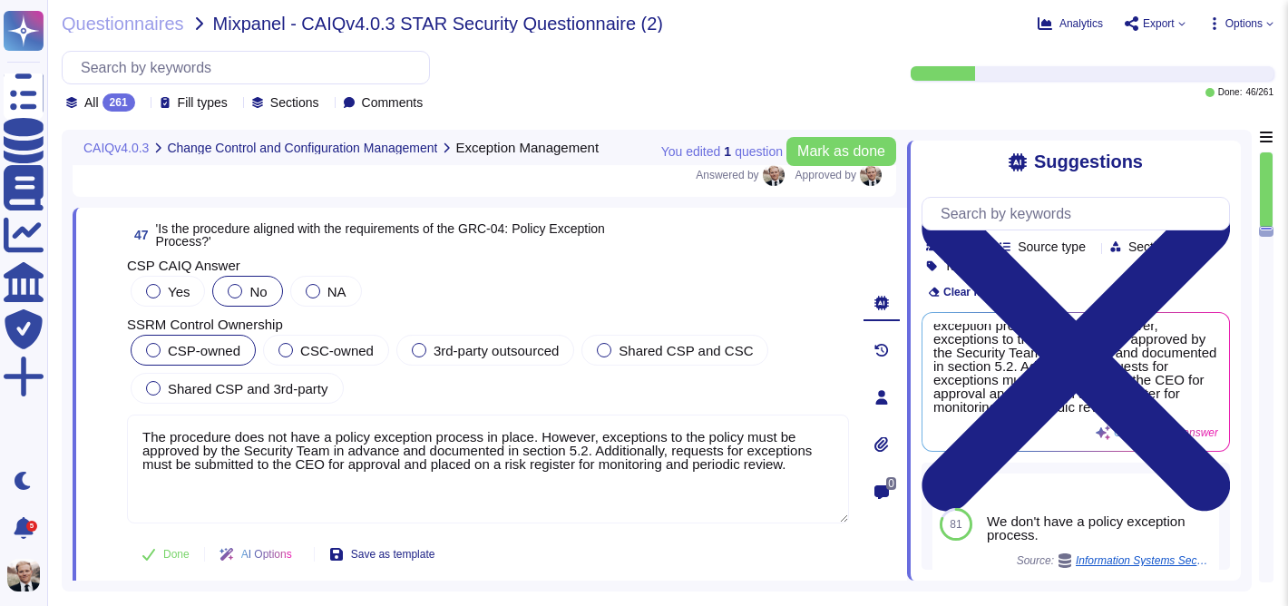
scroll to position [18396, 0]
click at [155, 291] on div at bounding box center [153, 290] width 15 height 15
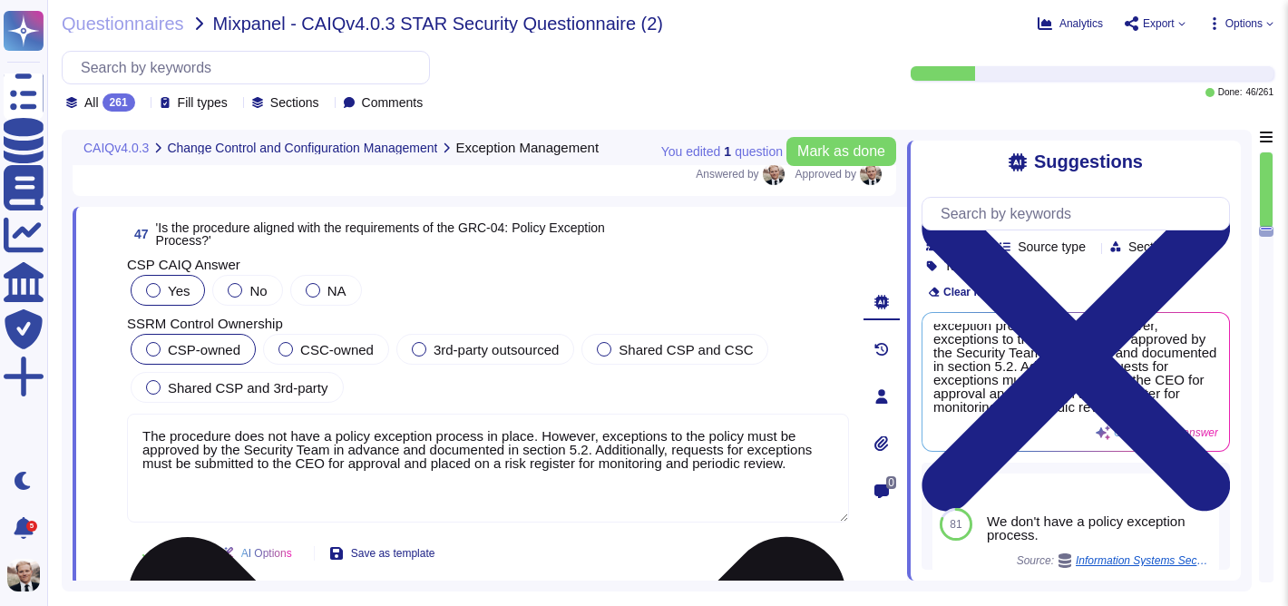
click at [794, 437] on textarea "The procedure does not have a policy exception process in place. However, excep…" at bounding box center [488, 468] width 722 height 109
click at [504, 452] on textarea "The procedure does not have a policy exception process in place. However, excep…" at bounding box center [488, 468] width 722 height 109
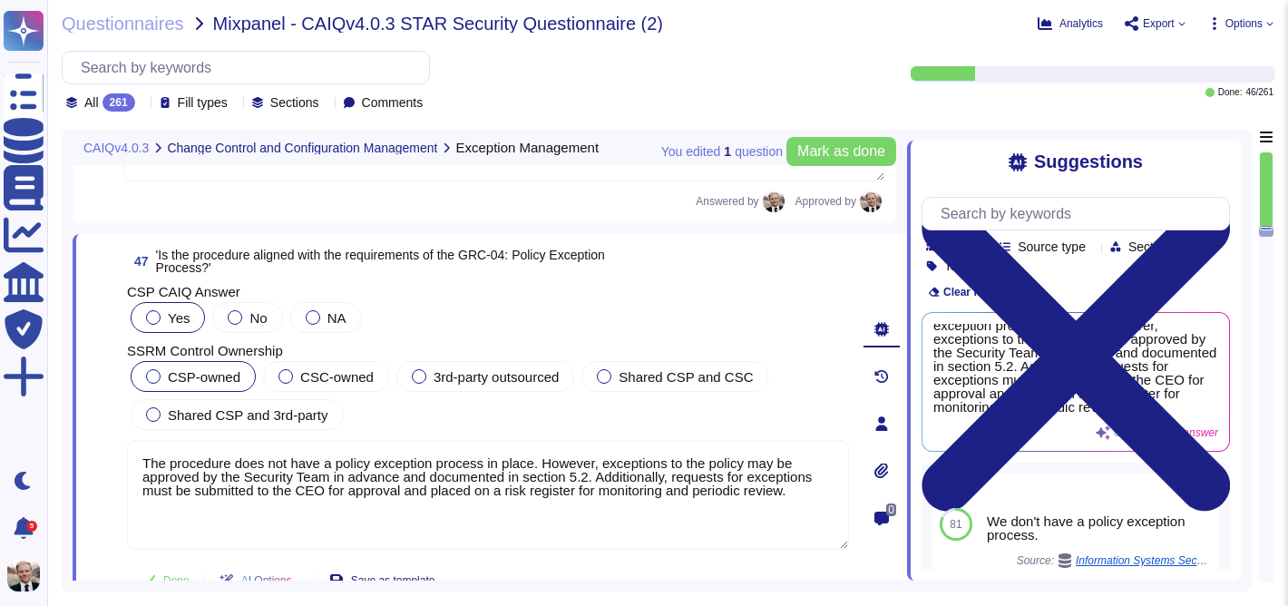
scroll to position [18370, 0]
type textarea "The procedure does not have a policy exception process in place. However, excep…"
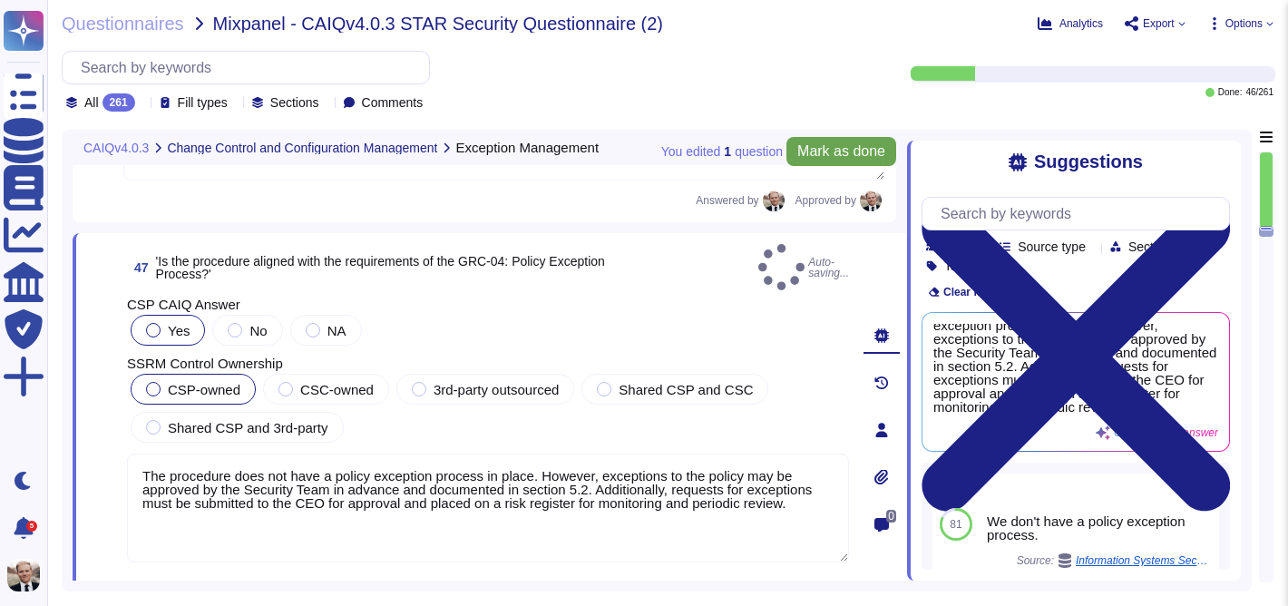
click at [847, 156] on span "Mark as done" at bounding box center [841, 151] width 88 height 15
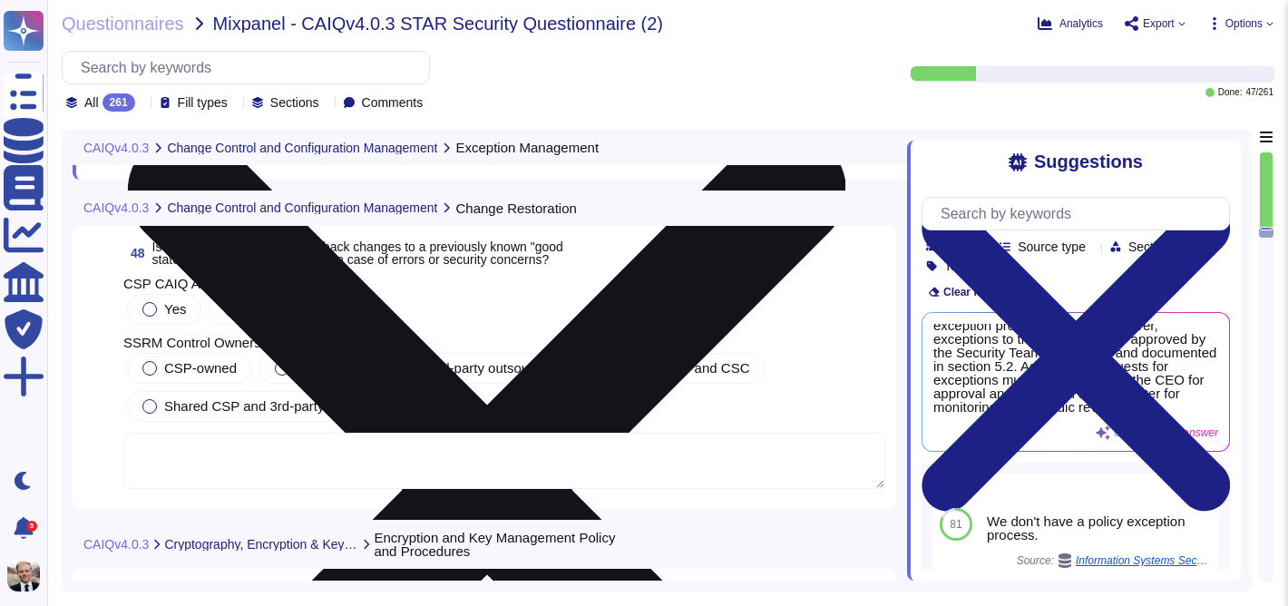
scroll to position [18831, 0]
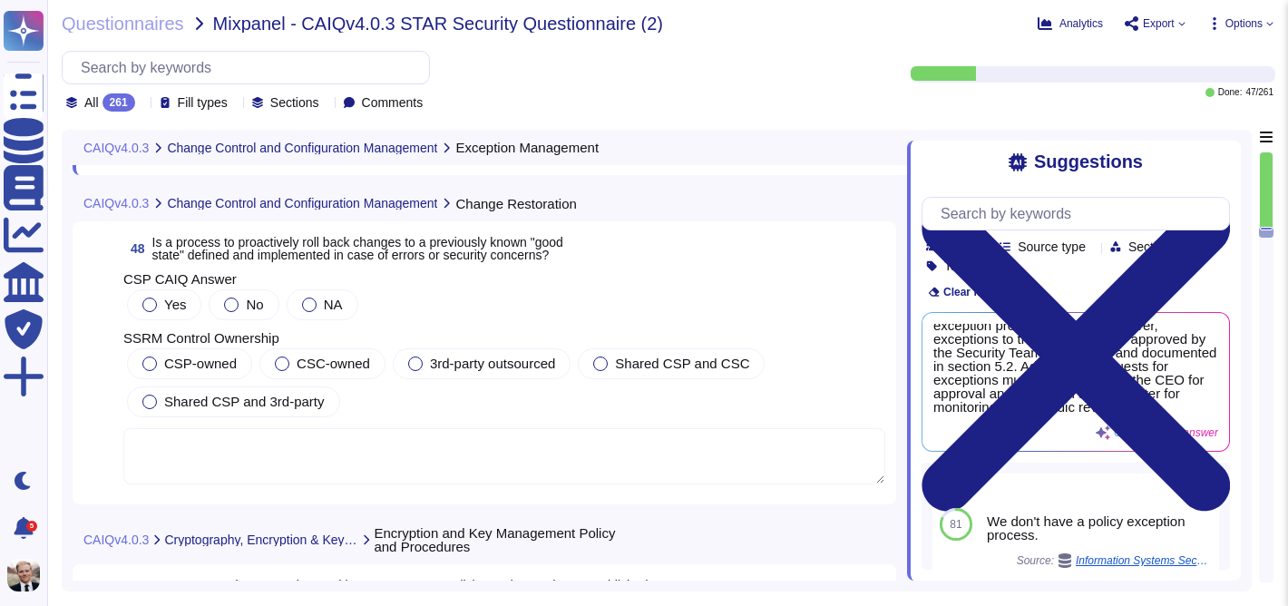
click at [363, 235] on span "Is a process to proactively roll back changes to a previously known "good state…" at bounding box center [357, 248] width 411 height 27
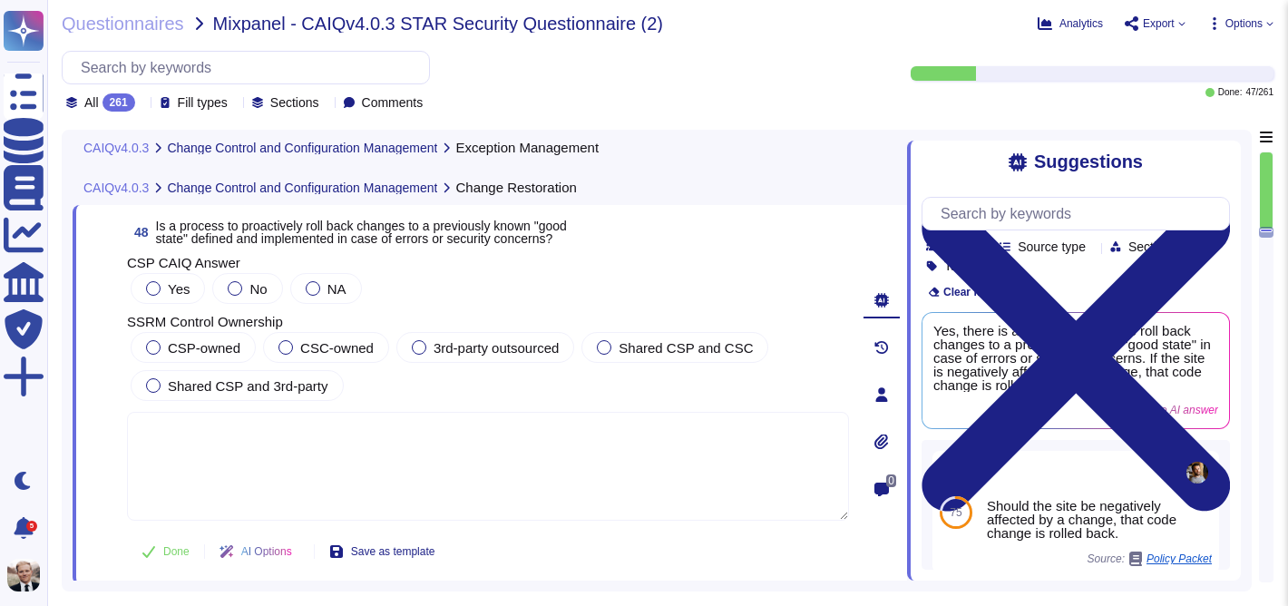
type textarea "A procedure is in place for authorizing, designing, testing, approving, and imp…"
type textarea "The procedure does not have a policy exception process in place. However, excep…"
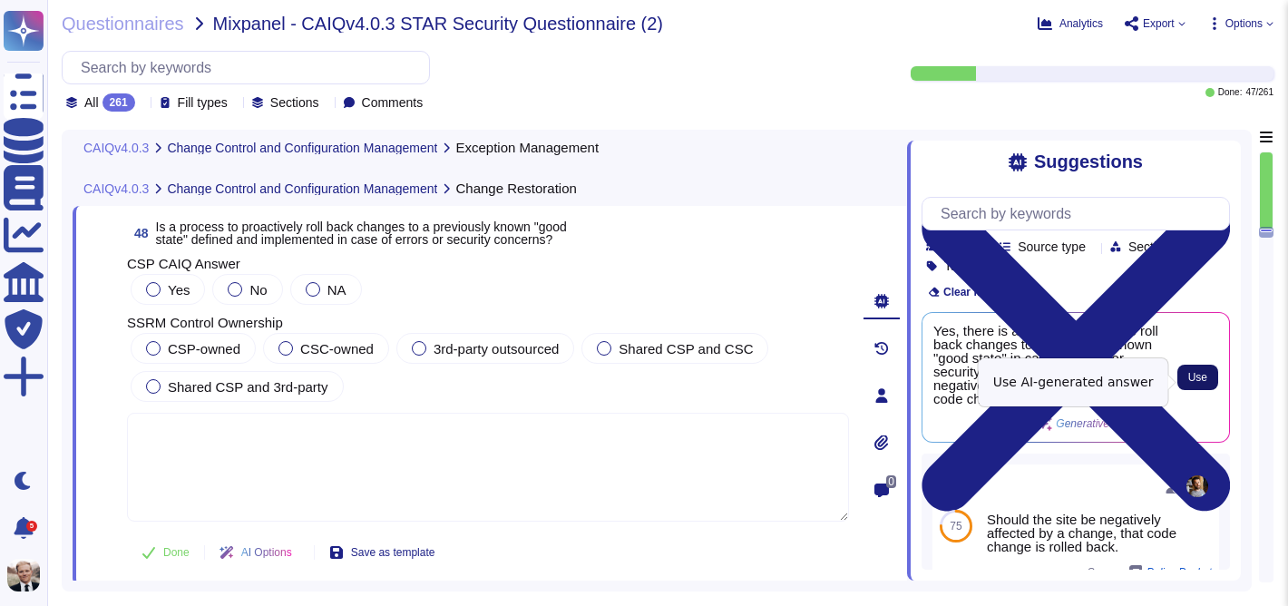
click at [1208, 387] on button "Use" at bounding box center [1197, 377] width 41 height 25
type textarea "Yes, there is a process in place to roll back changes to a previously known "go…"
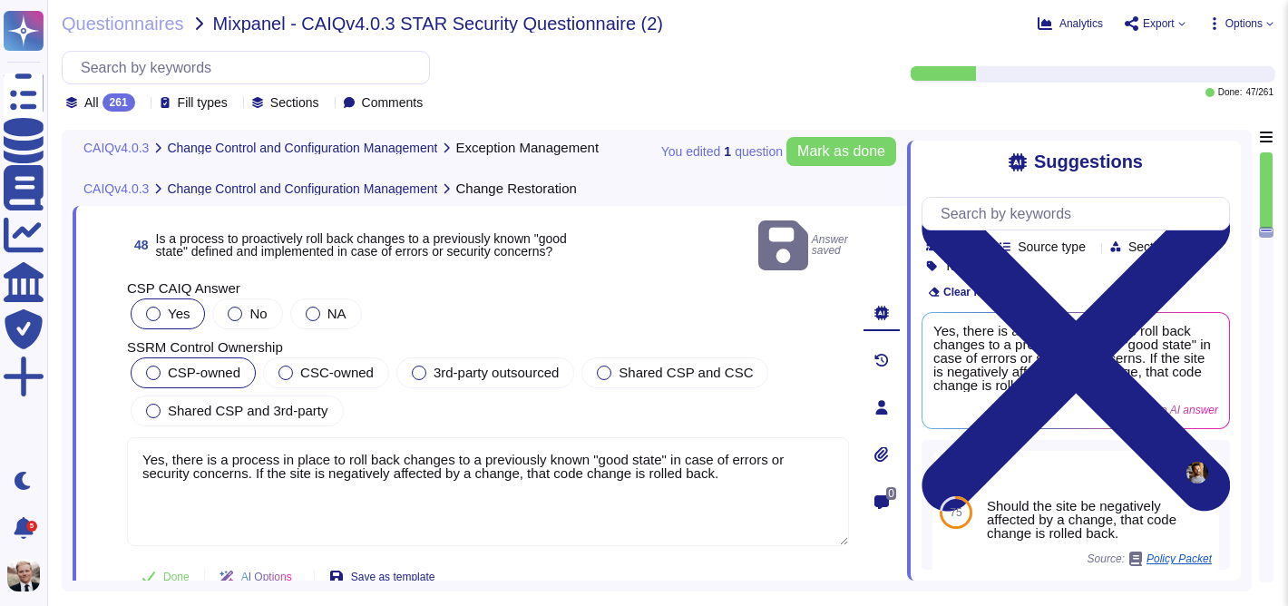
click at [151, 365] on div at bounding box center [153, 372] width 15 height 15
click at [854, 149] on span "Mark as done" at bounding box center [841, 151] width 88 height 15
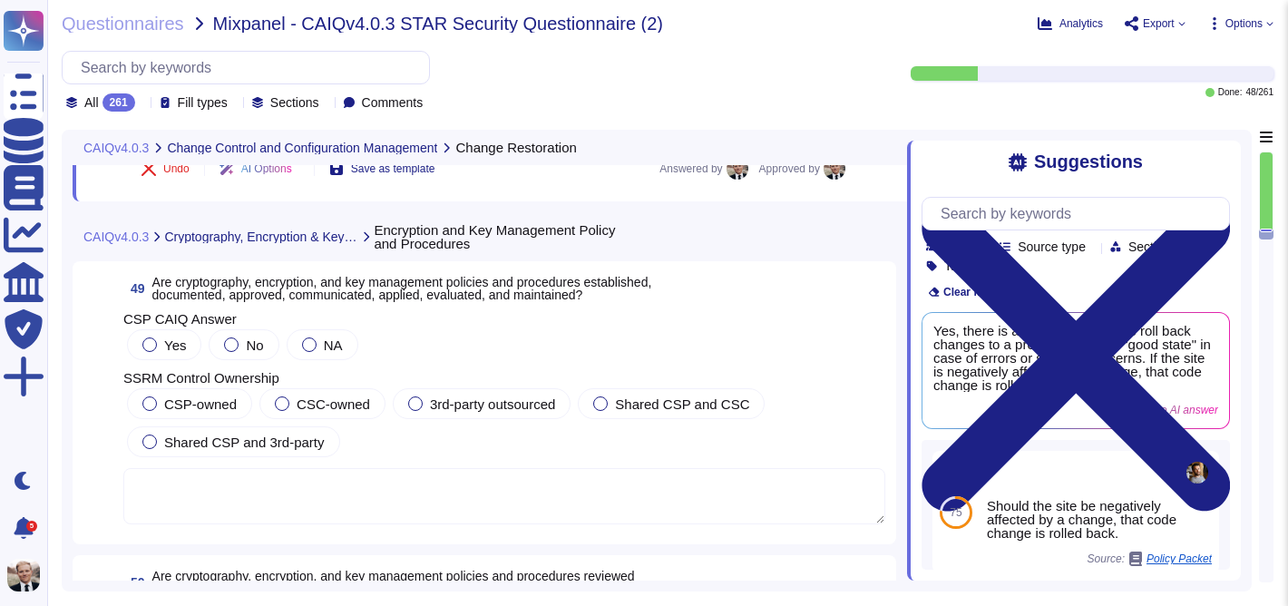
scroll to position [19115, 0]
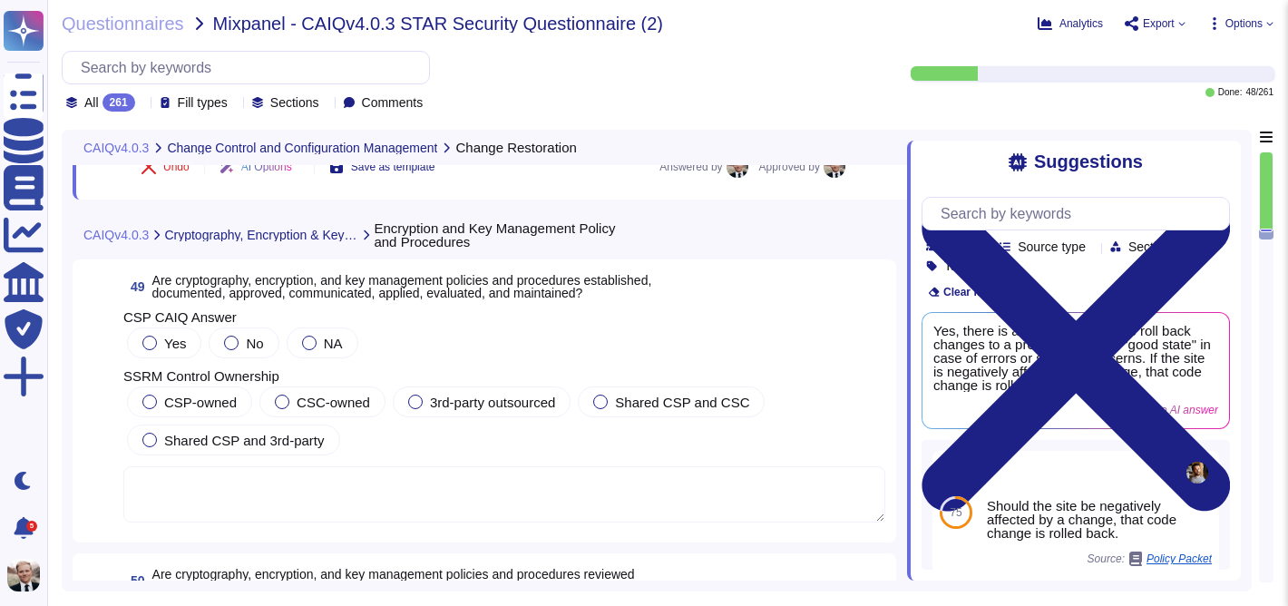
click at [408, 295] on span "Are cryptography, encryption, and key management policies and procedures establ…" at bounding box center [402, 286] width 500 height 27
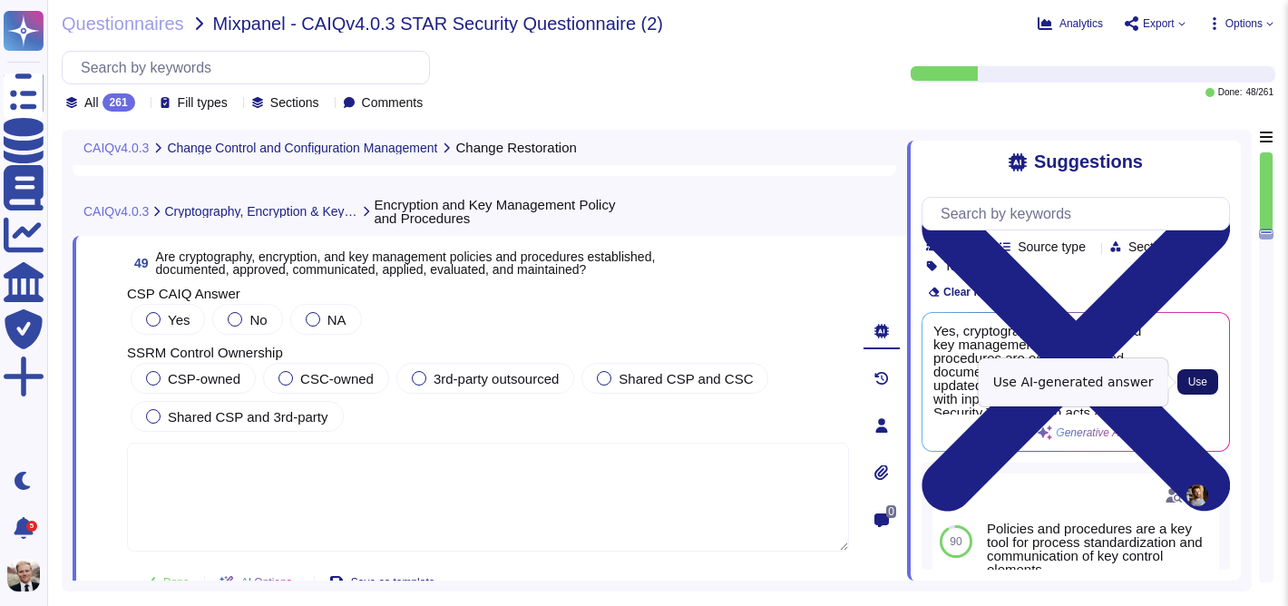
click at [1206, 379] on span "Use" at bounding box center [1197, 381] width 19 height 11
type textarea "Yes, cryptography, encryption, and key management policies and procedures are e…"
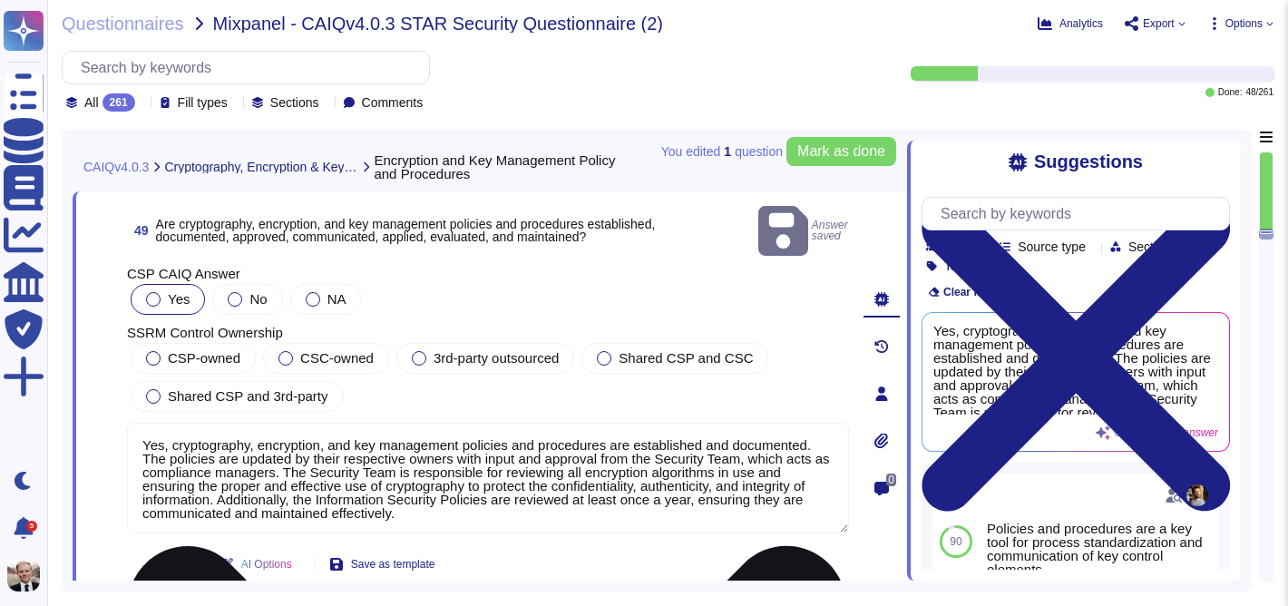
scroll to position [2, 0]
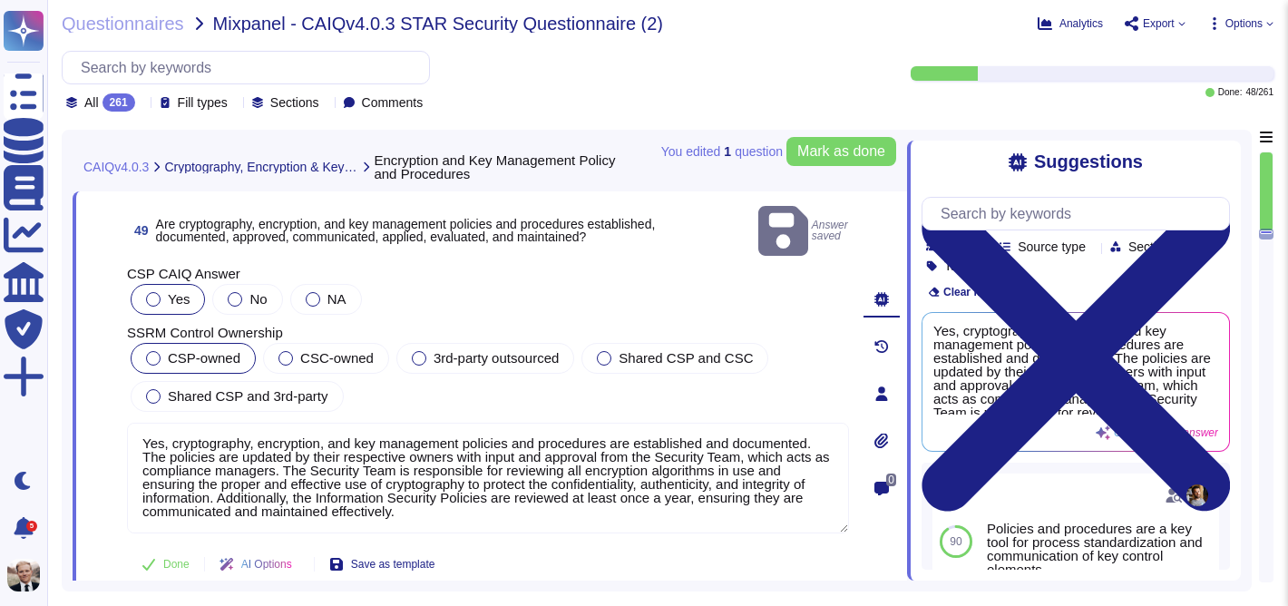
click at [181, 350] on span "CSP-owned" at bounding box center [204, 357] width 73 height 15
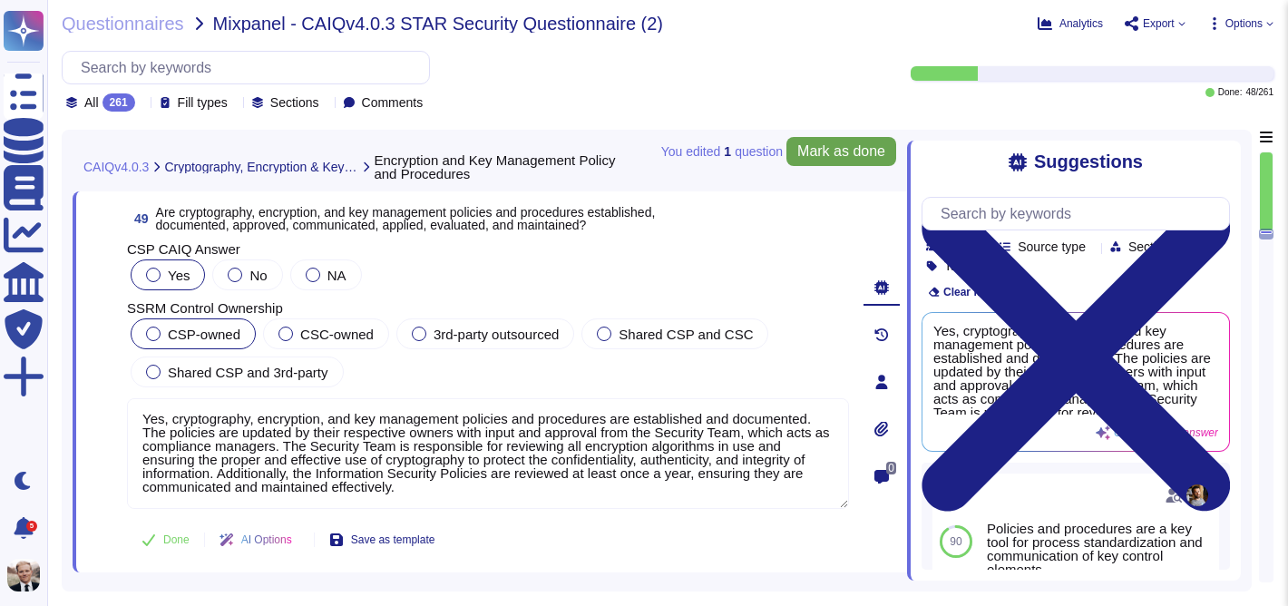
click at [833, 153] on span "Mark as done" at bounding box center [841, 151] width 88 height 15
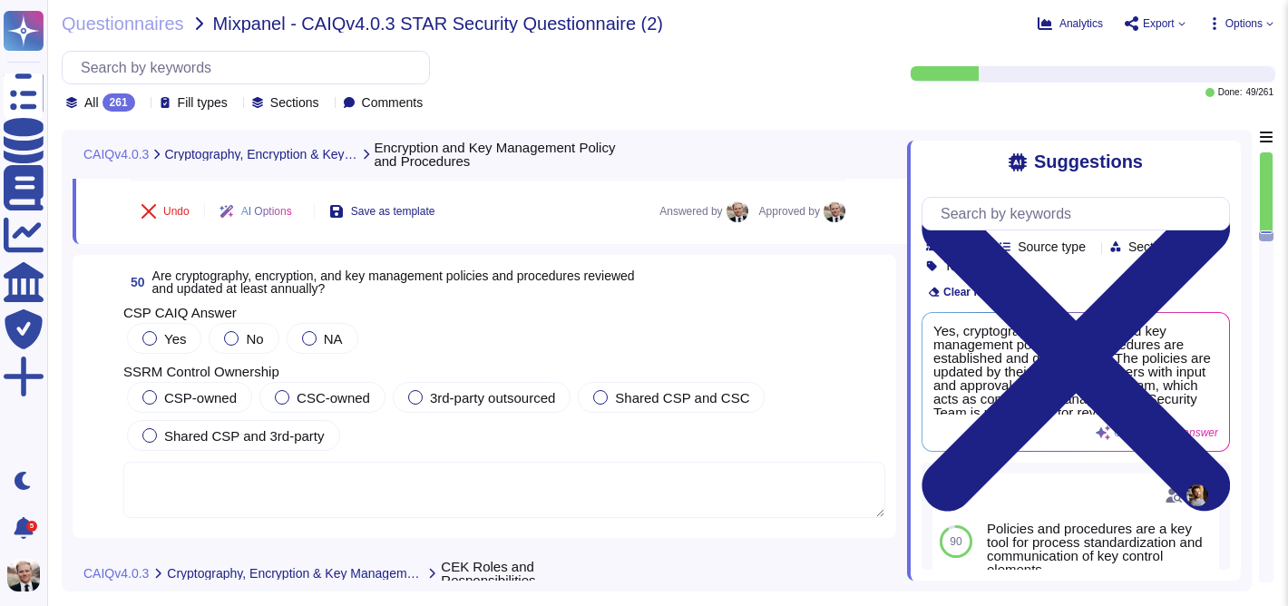
scroll to position [19476, 0]
click at [291, 267] on span "50 Are cryptography, encryption, and key management policies and procedures rev…" at bounding box center [378, 283] width 511 height 33
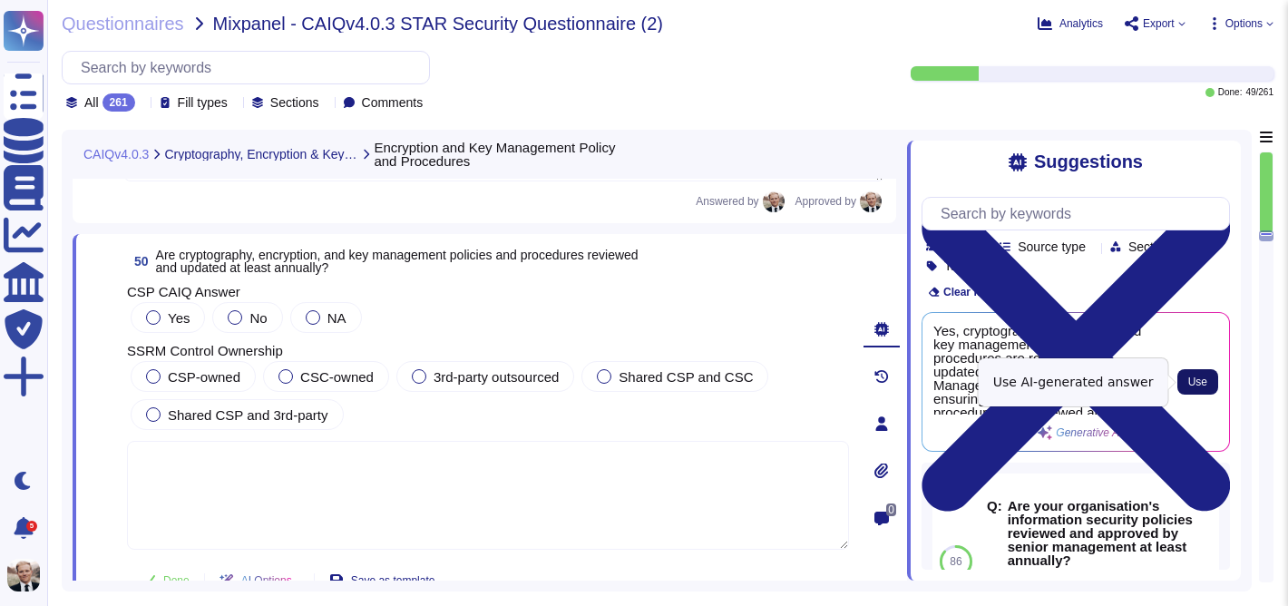
click at [1210, 381] on button "Use" at bounding box center [1197, 381] width 41 height 25
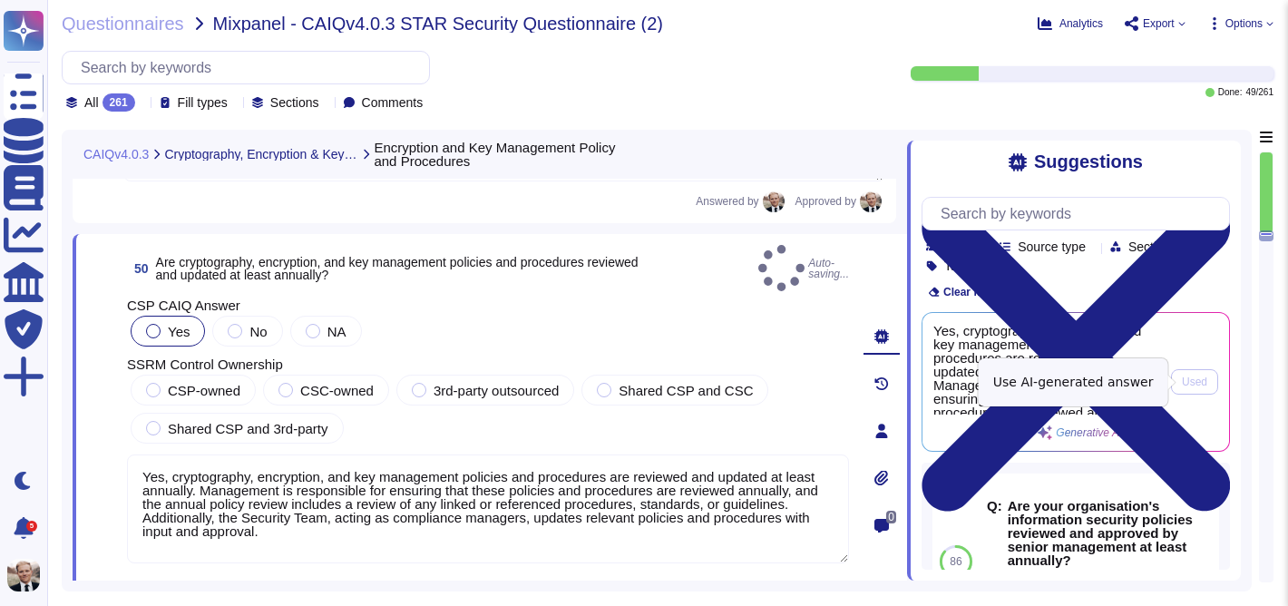
type textarea "Yes, cryptography, encryption, and key management policies and procedures are r…"
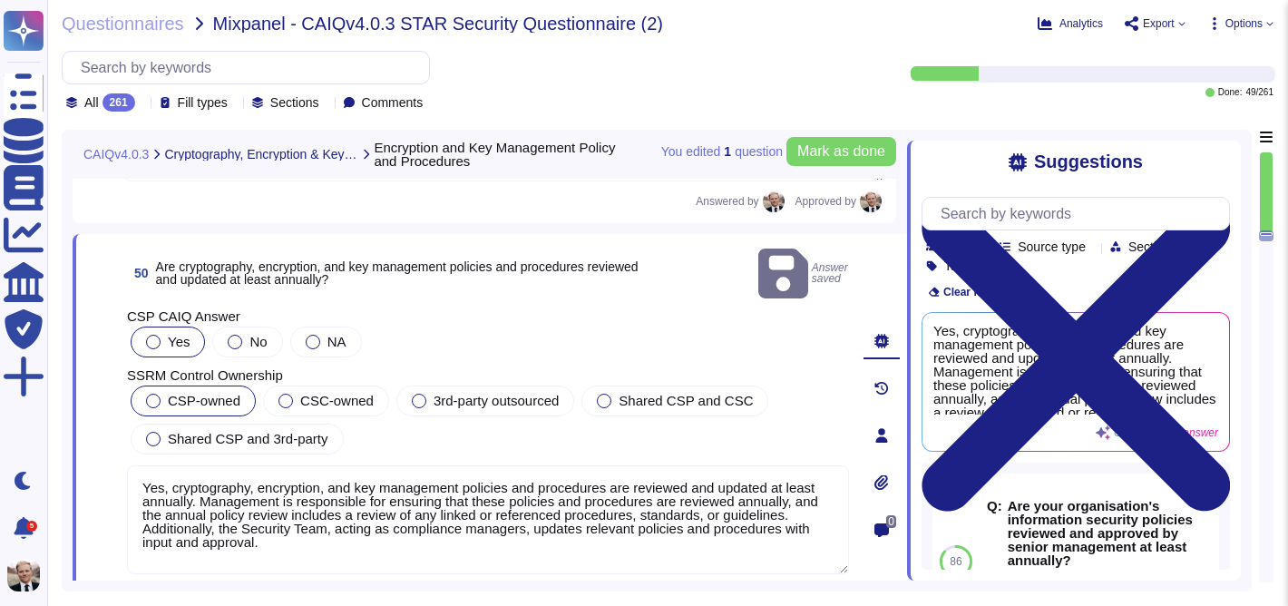
click at [169, 393] on span "CSP-owned" at bounding box center [204, 400] width 73 height 15
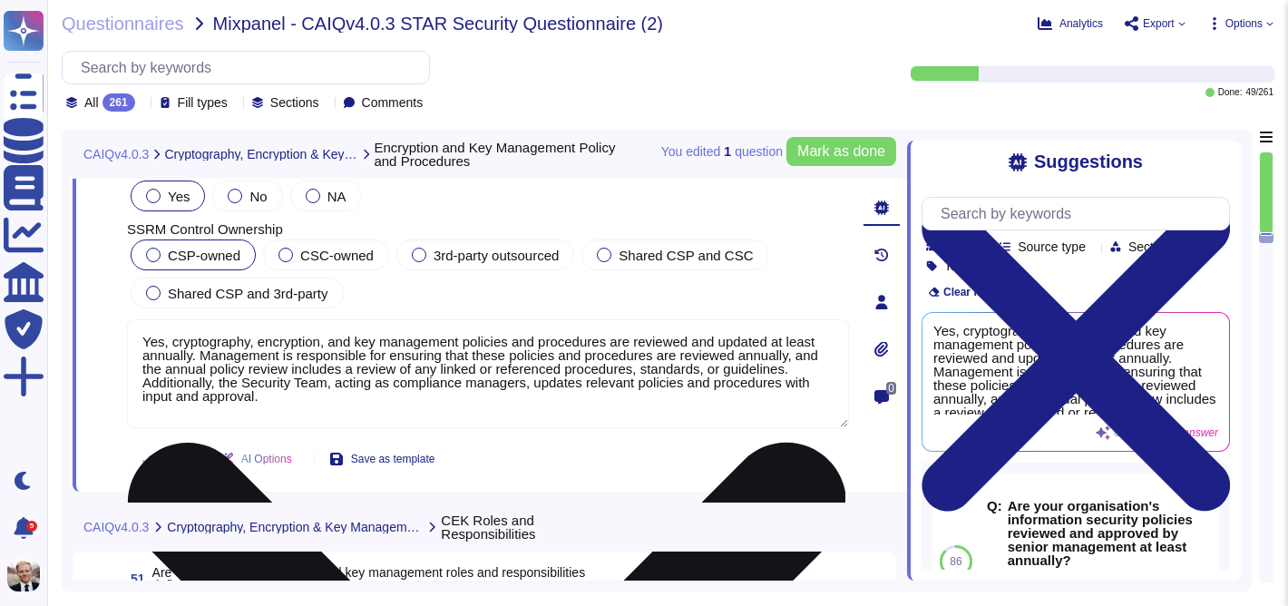
scroll to position [19601, 0]
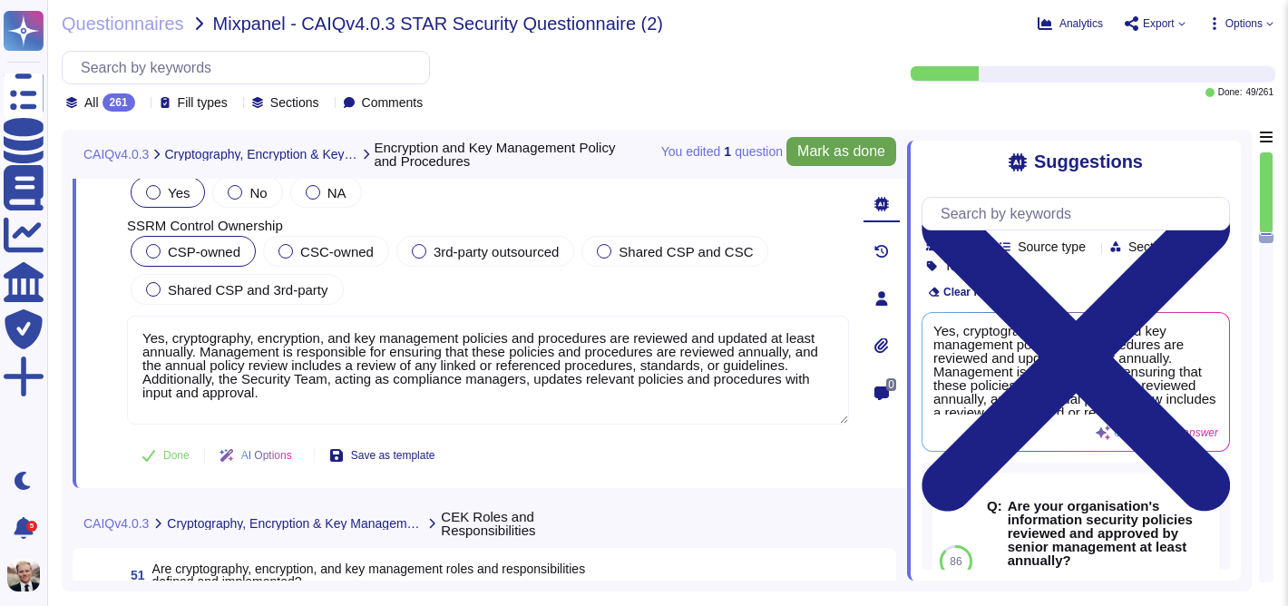
click at [832, 158] on span "Mark as done" at bounding box center [841, 151] width 88 height 15
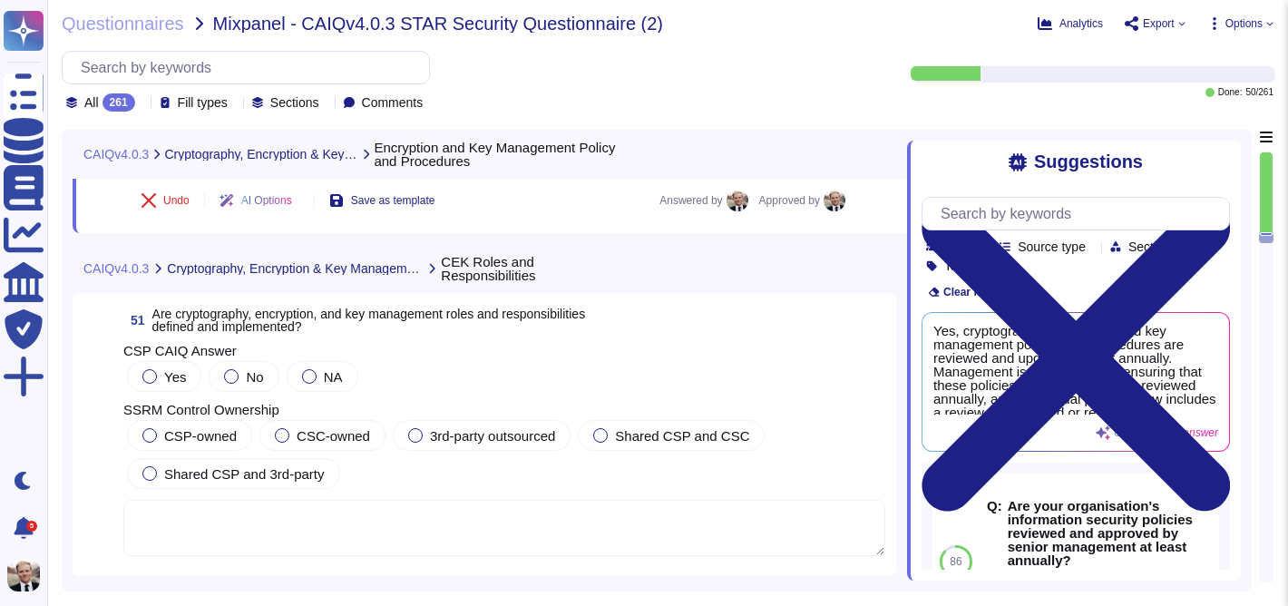
scroll to position [19858, 0]
click at [495, 318] on span "Are cryptography, encryption, and key management roles and responsibilities def…" at bounding box center [368, 318] width 433 height 27
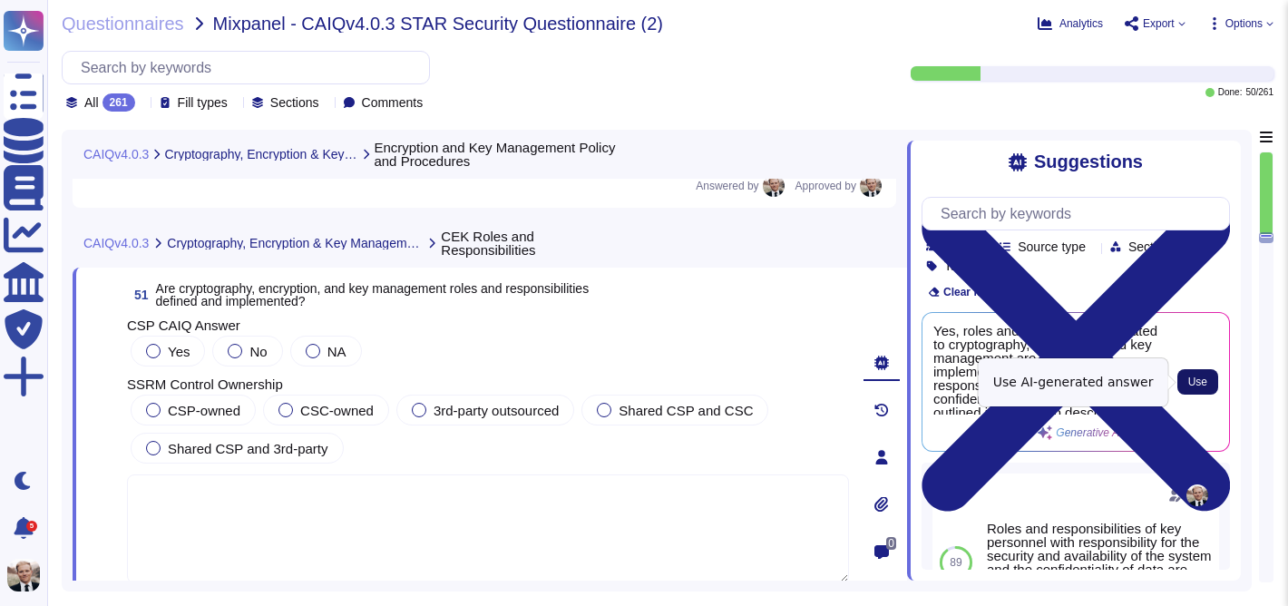
click at [1193, 381] on span "Use" at bounding box center [1197, 381] width 19 height 11
type textarea "Yes, roles and responsibilities related to cryptography, encryption, and key ma…"
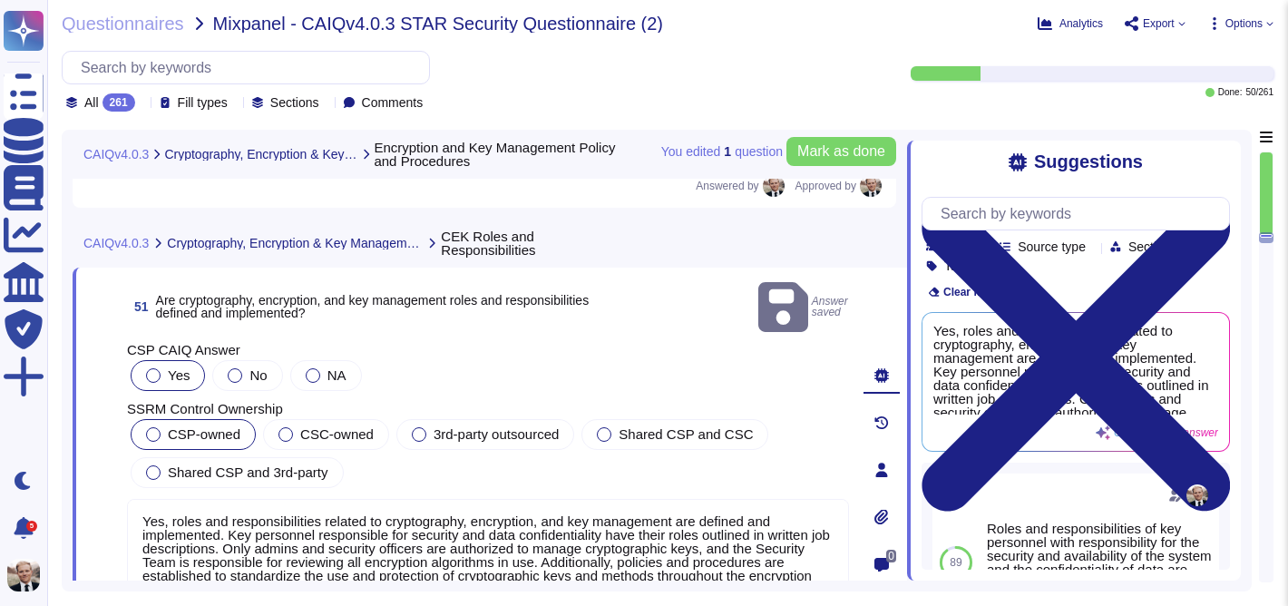
click at [191, 426] on span "CSP-owned" at bounding box center [204, 433] width 73 height 15
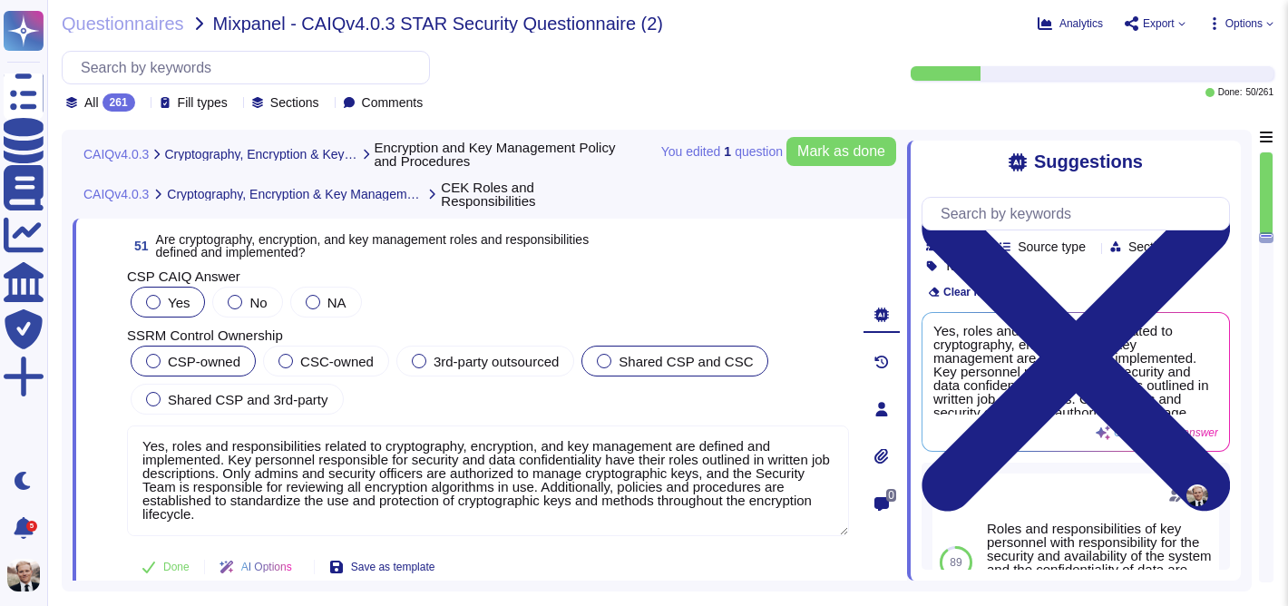
scroll to position [19909, 0]
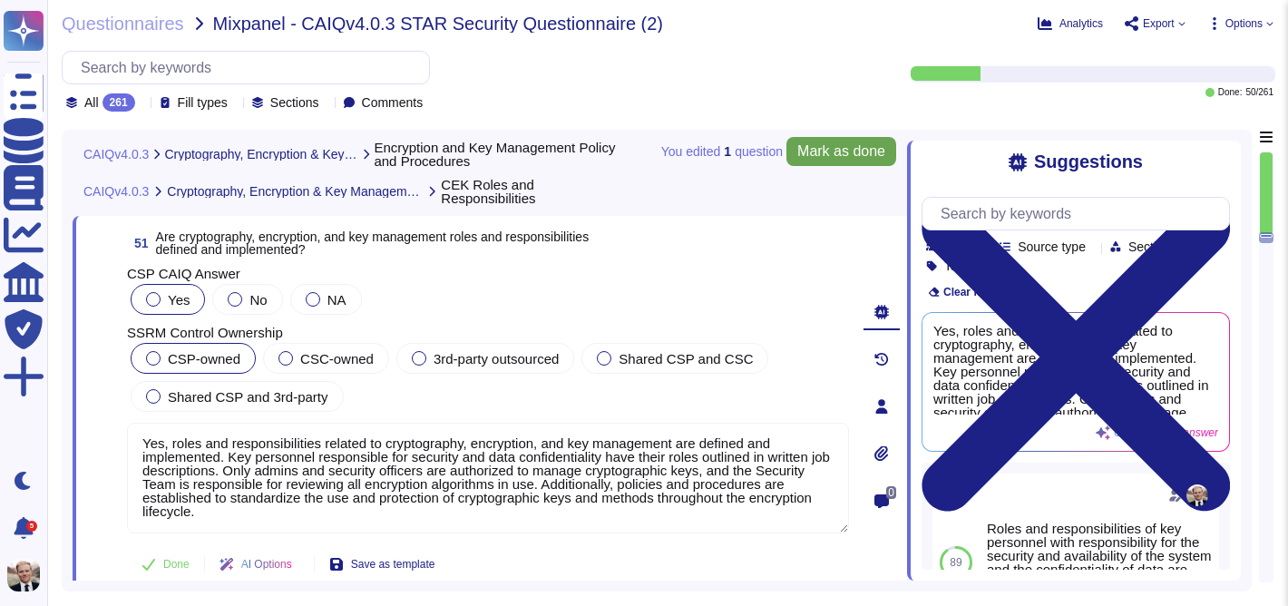
click at [842, 152] on span "Mark as done" at bounding box center [841, 151] width 88 height 15
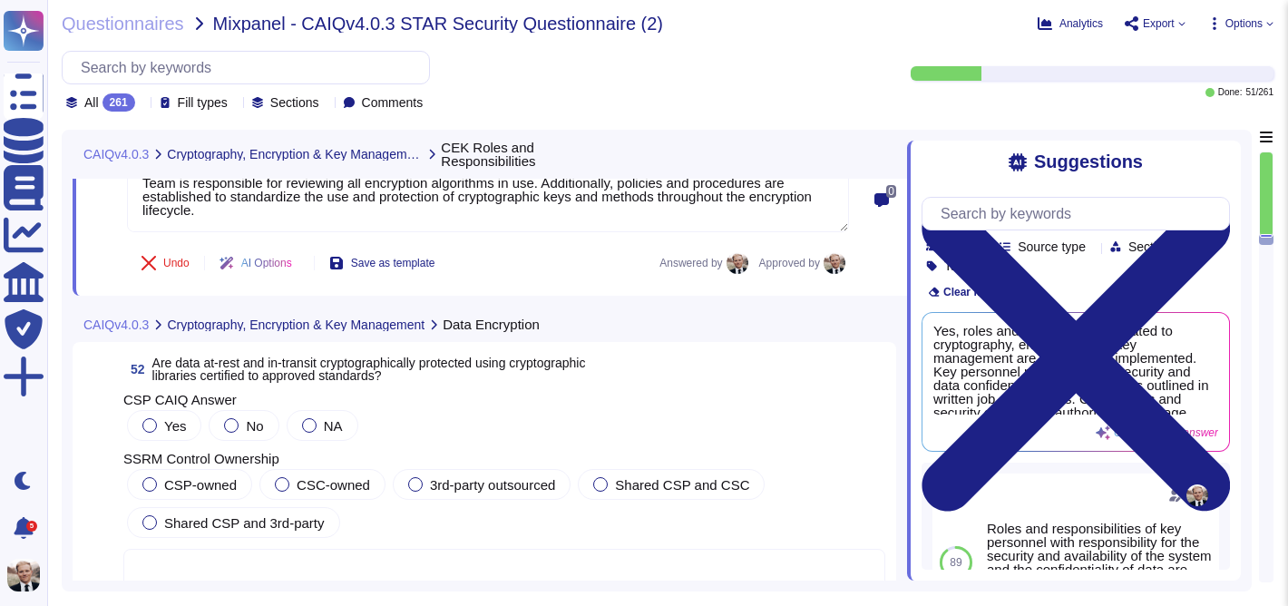
scroll to position [20195, 0]
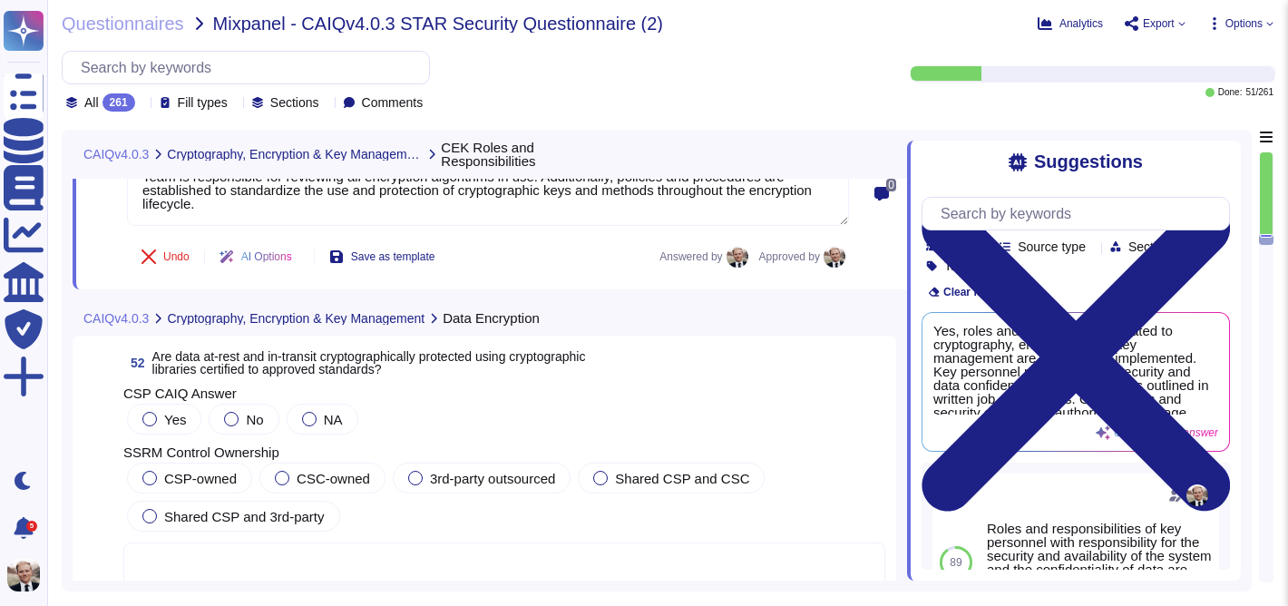
click at [388, 363] on span "Are data at-rest and in-transit cryptographically protected using cryptographic…" at bounding box center [368, 362] width 433 height 27
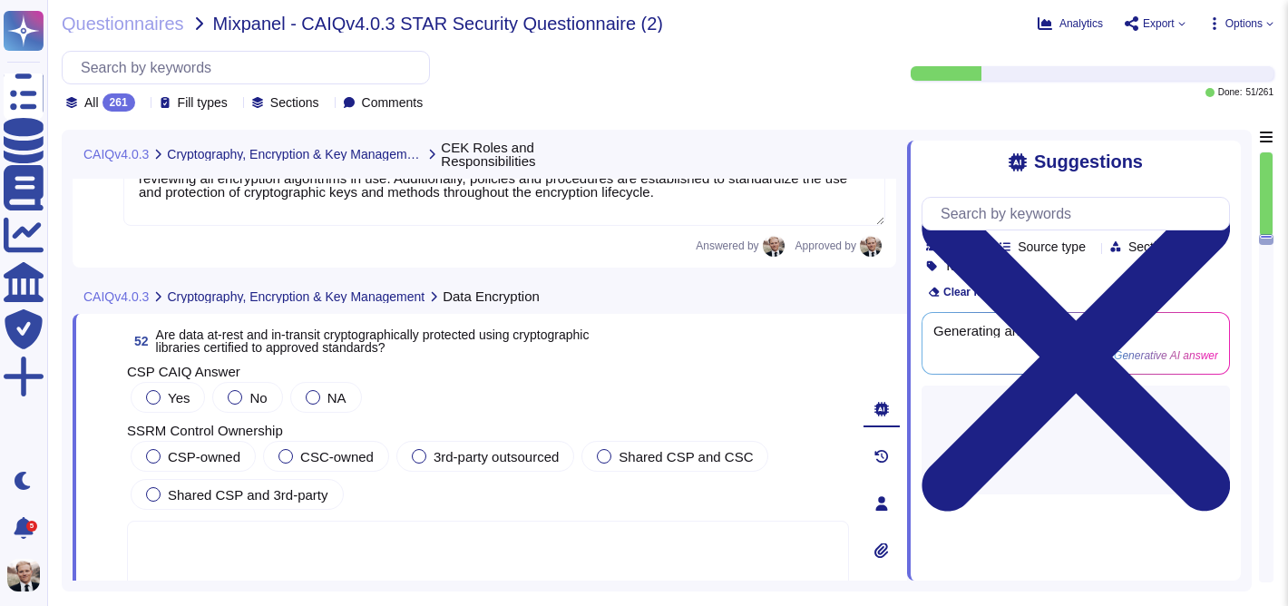
scroll to position [0, 0]
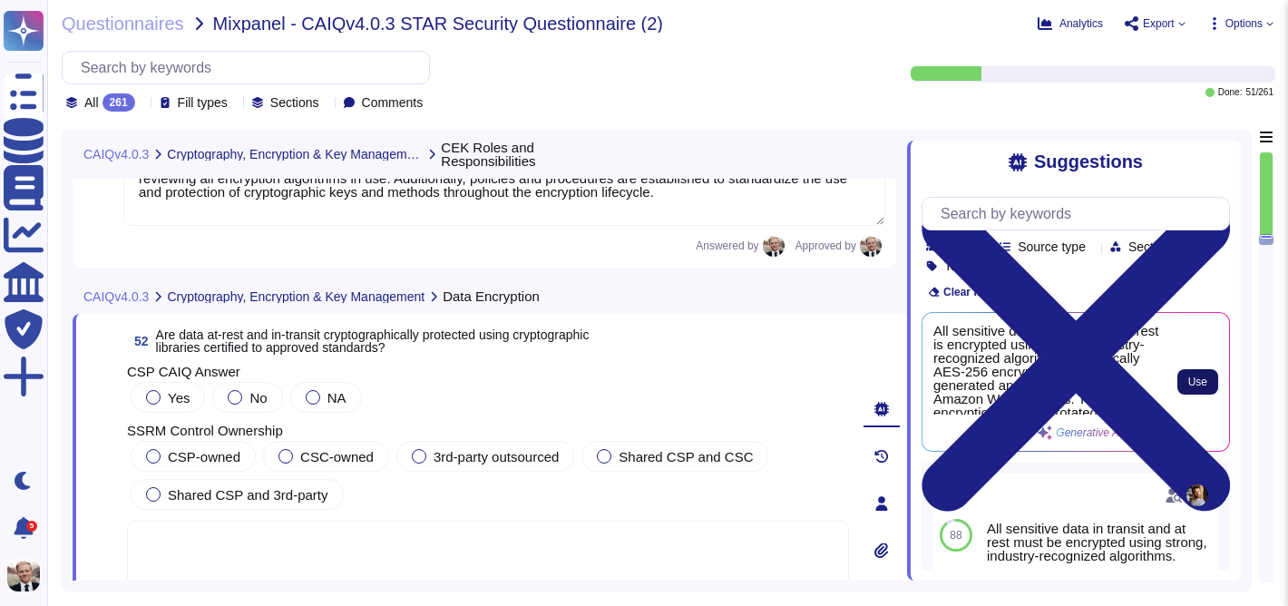
click at [1194, 384] on span "Use" at bounding box center [1197, 381] width 19 height 11
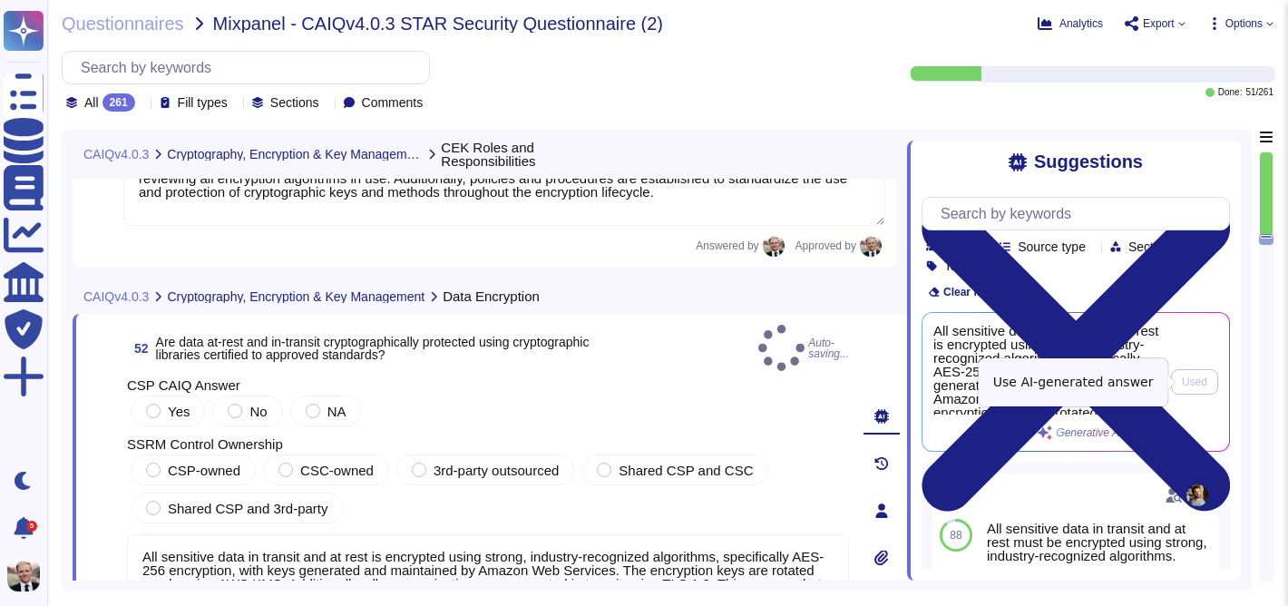
type textarea "All sensitive data in transit and at rest is encrypted using strong, industry-r…"
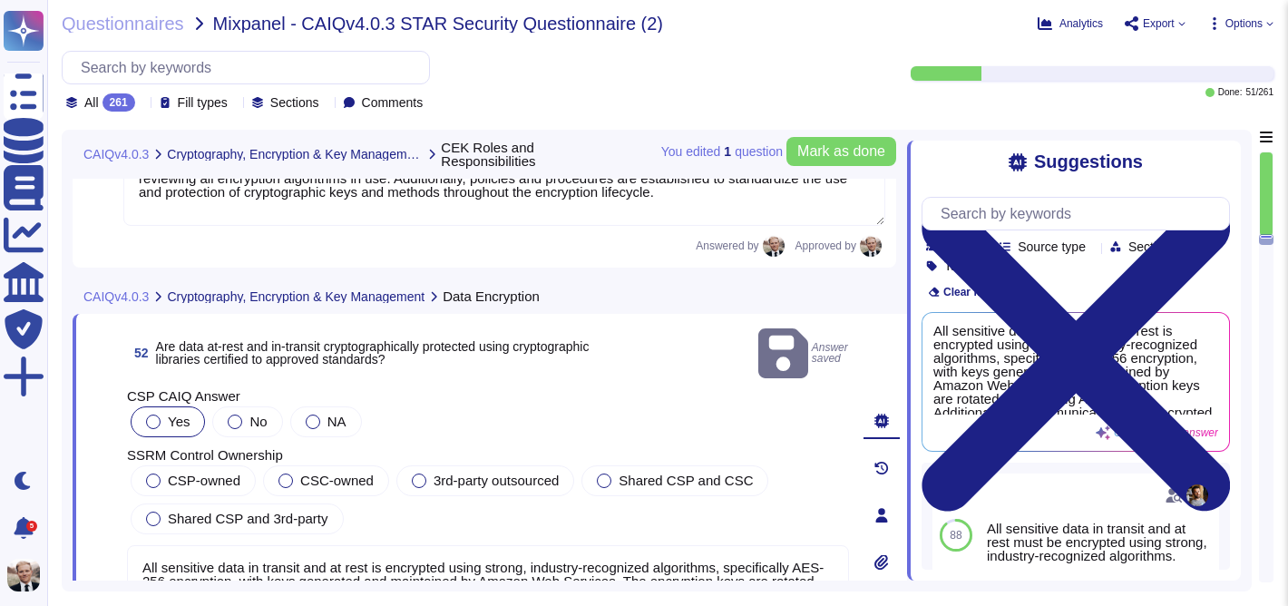
click at [155, 414] on div at bounding box center [153, 421] width 15 height 15
click at [153, 473] on div at bounding box center [153, 480] width 15 height 15
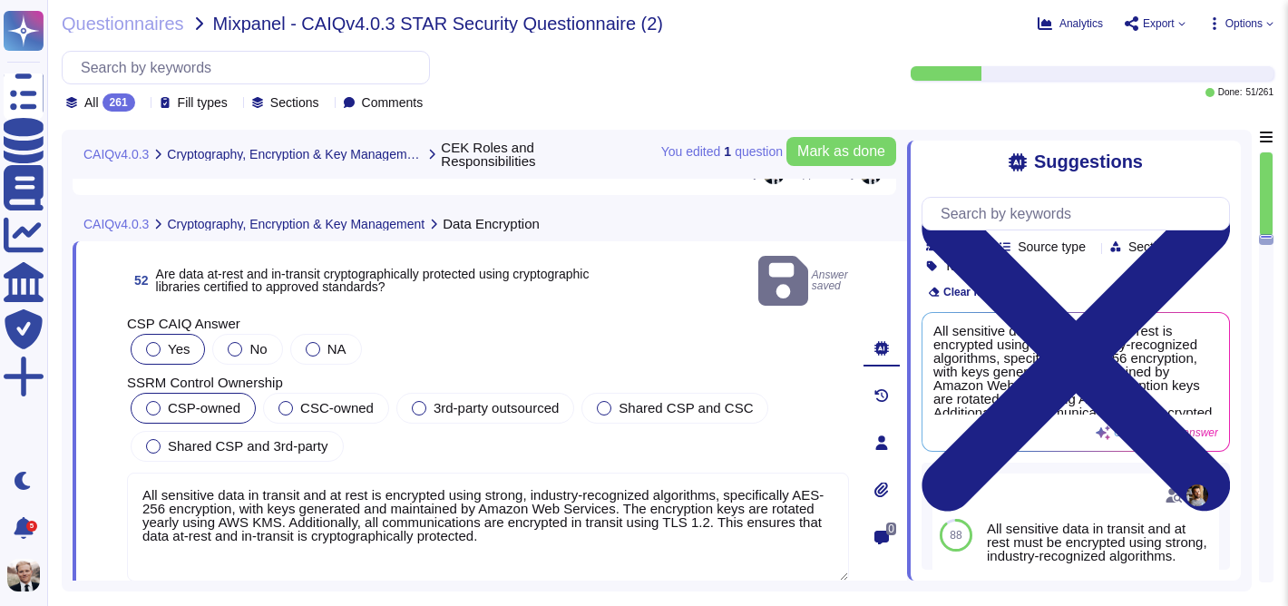
scroll to position [20269, 0]
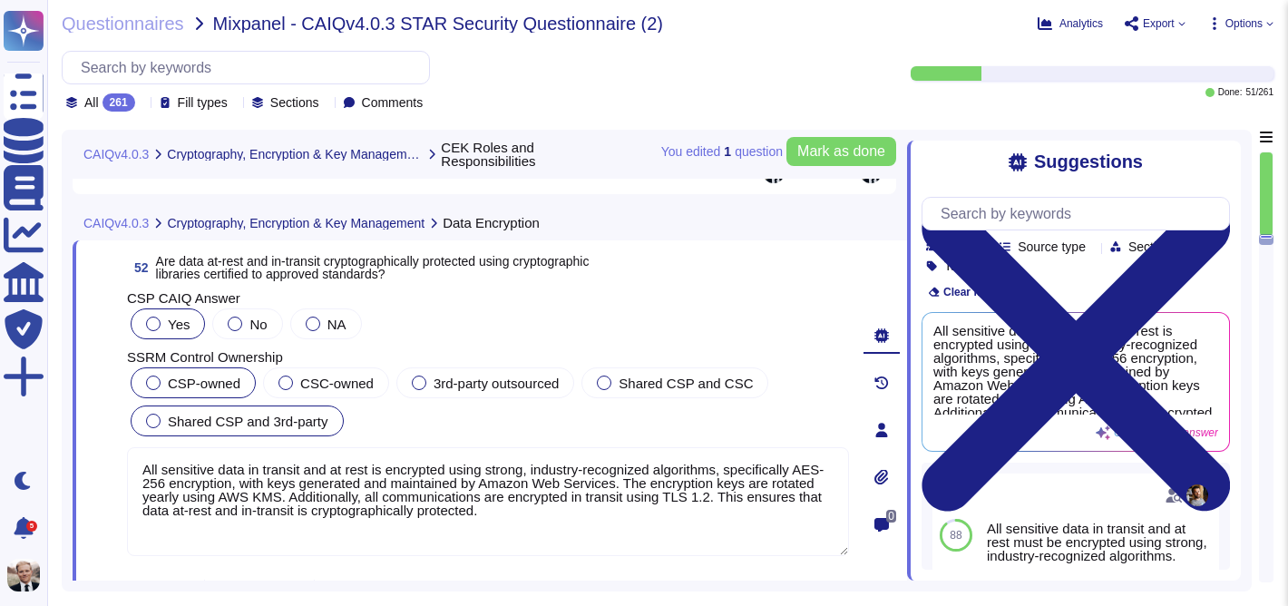
click at [154, 420] on div at bounding box center [153, 421] width 15 height 15
click at [839, 153] on span "Mark as done" at bounding box center [841, 151] width 88 height 15
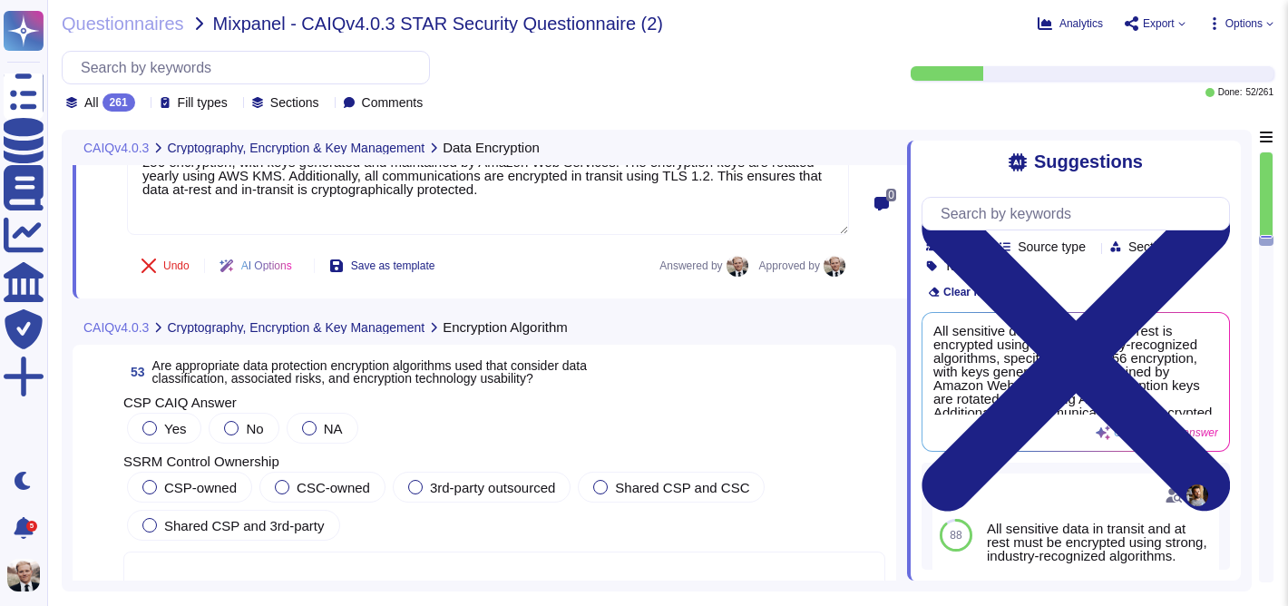
scroll to position [20588, 0]
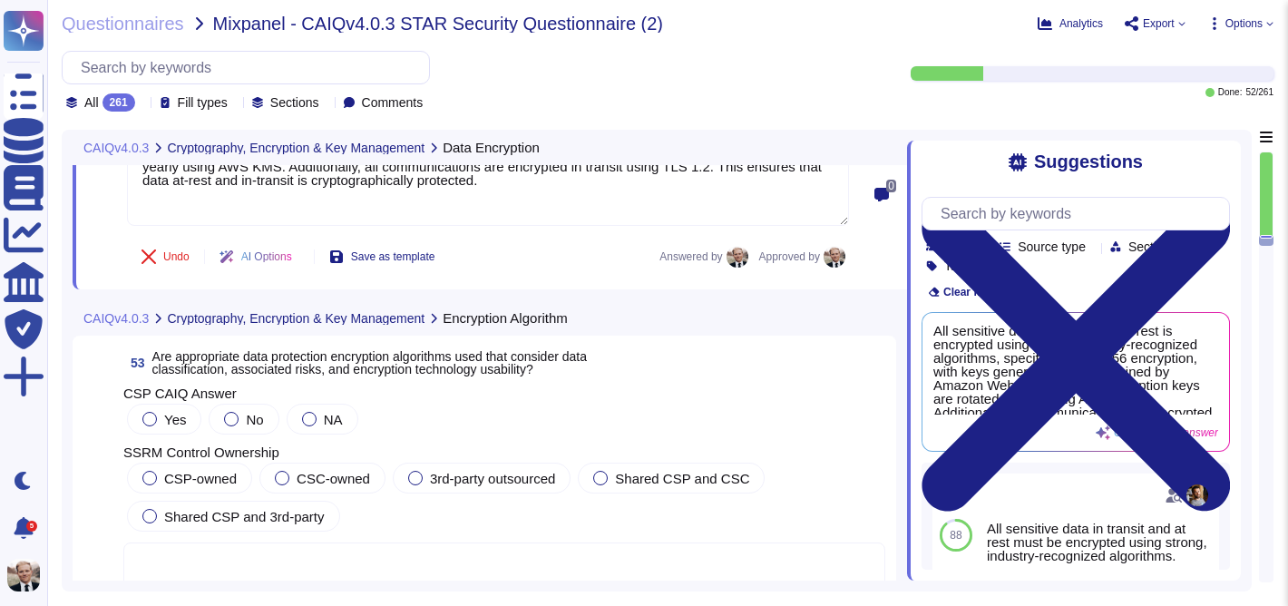
click at [426, 366] on span "Are appropriate data protection encryption algorithms used that consider data c…" at bounding box center [369, 362] width 434 height 27
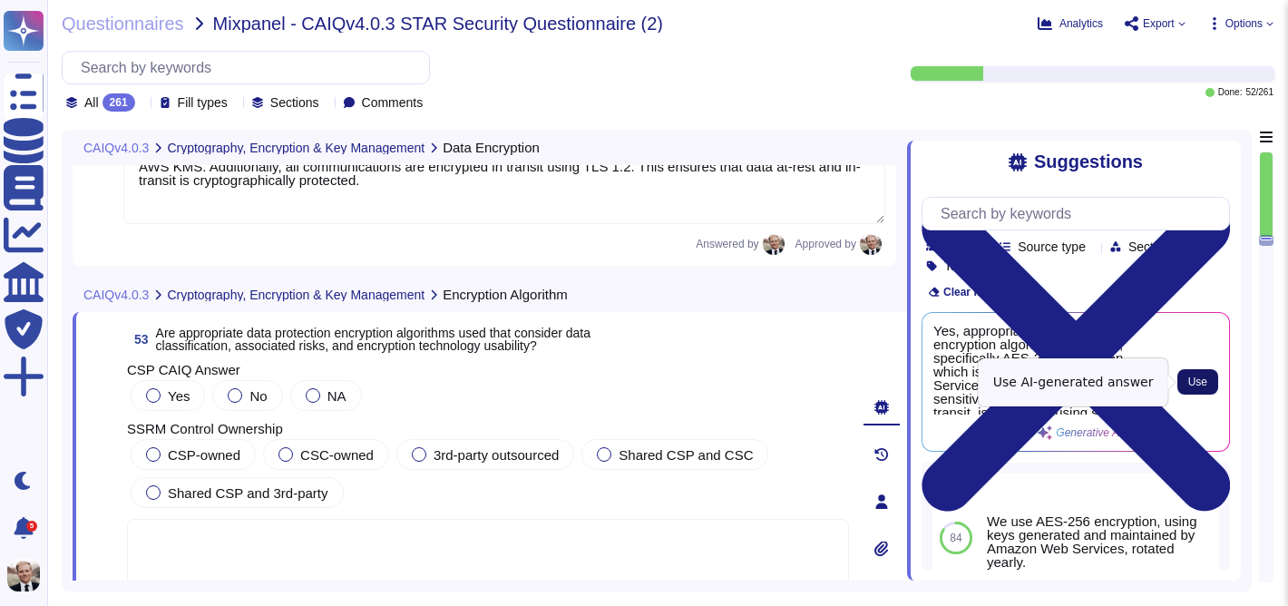
click at [1207, 380] on button "Use" at bounding box center [1197, 381] width 41 height 25
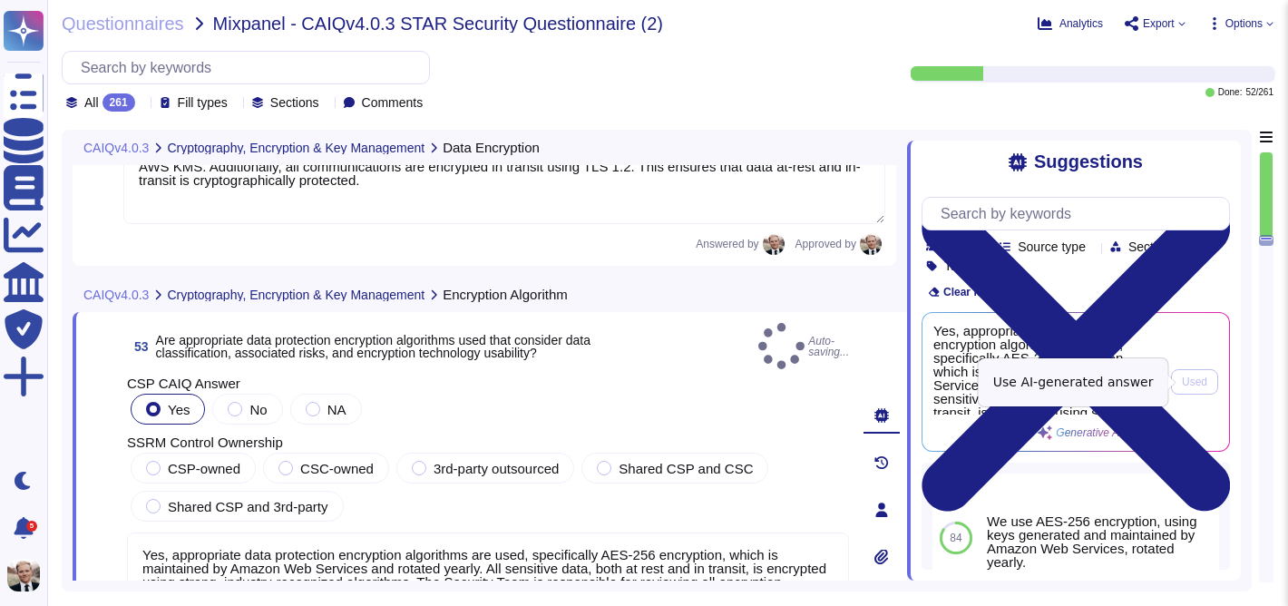
type textarea "Yes, appropriate data protection encryption algorithms are used, specifically A…"
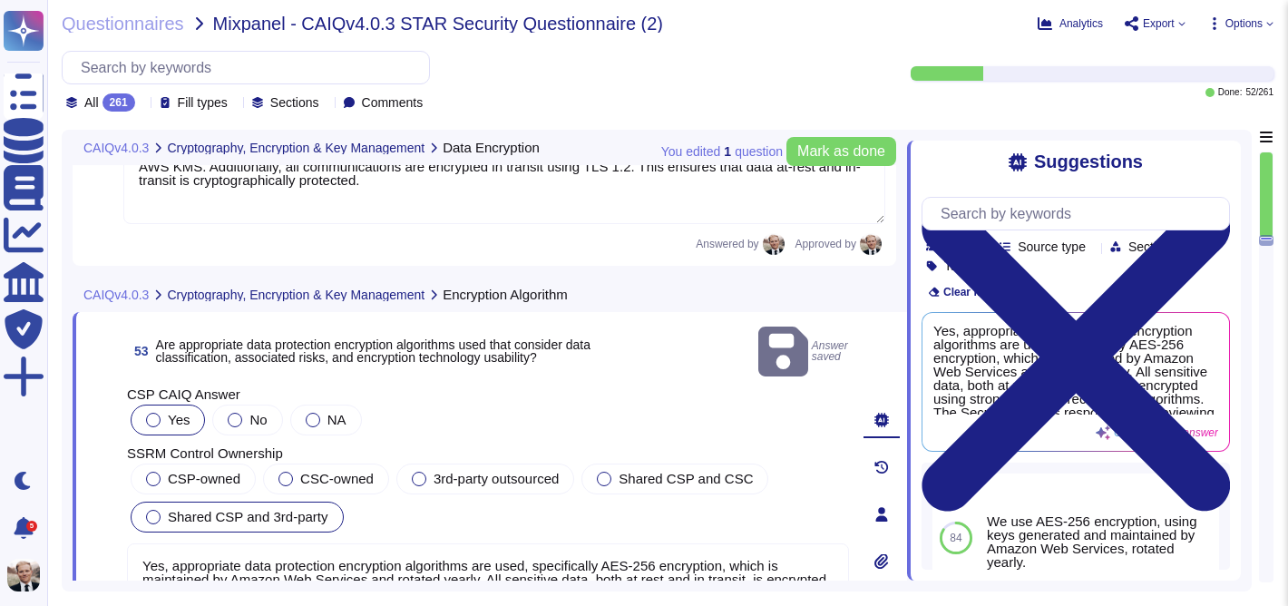
click at [214, 509] on span "Shared CSP and 3rd-party" at bounding box center [248, 516] width 161 height 15
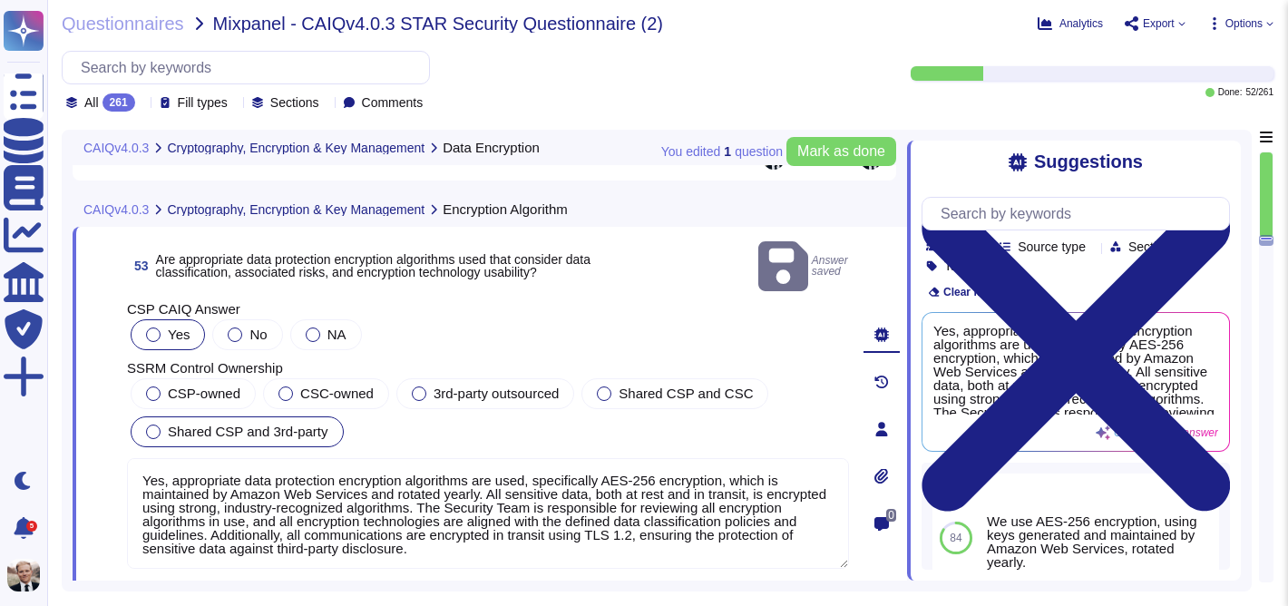
scroll to position [2, 0]
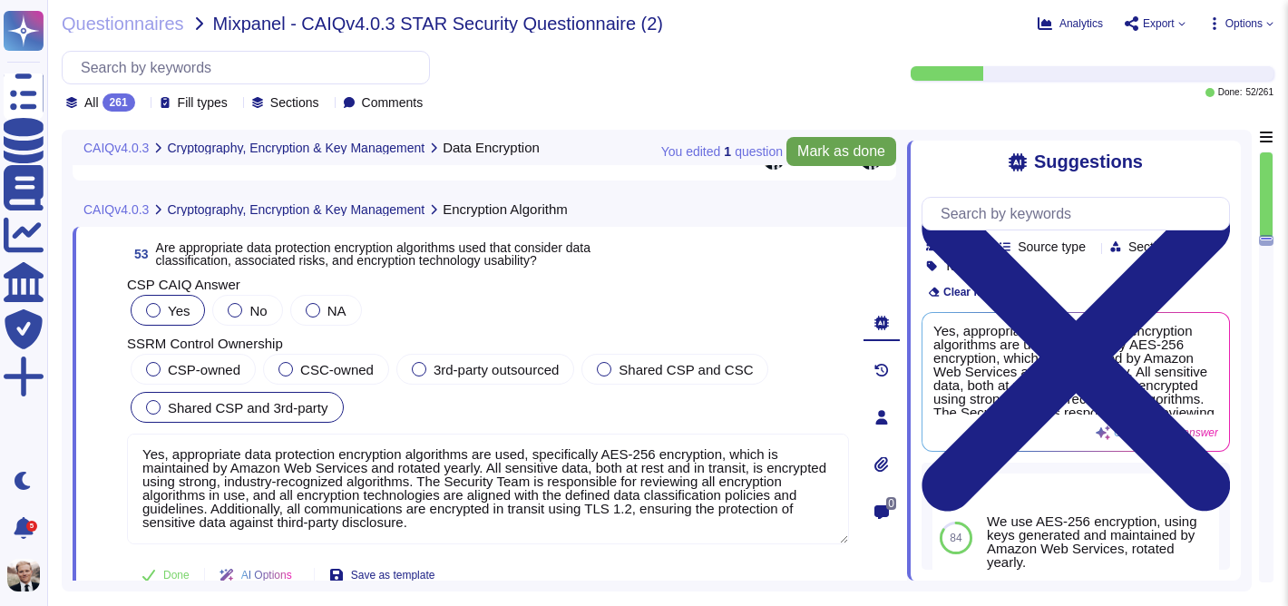
click at [855, 153] on span "Mark as done" at bounding box center [841, 151] width 88 height 15
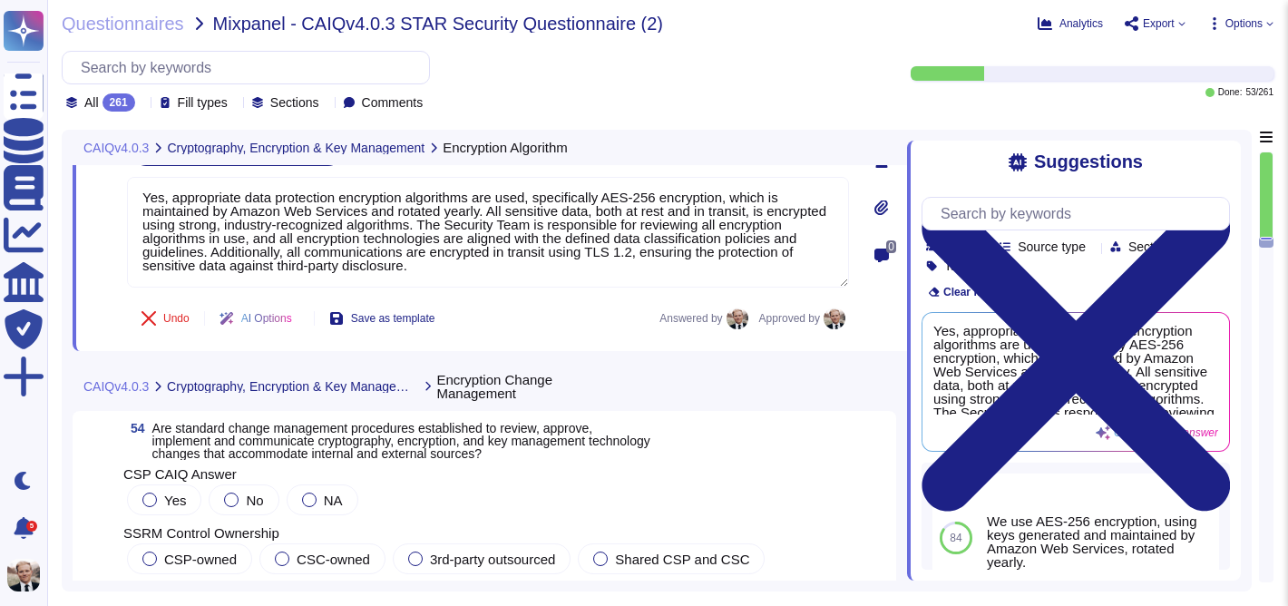
scroll to position [20989, 0]
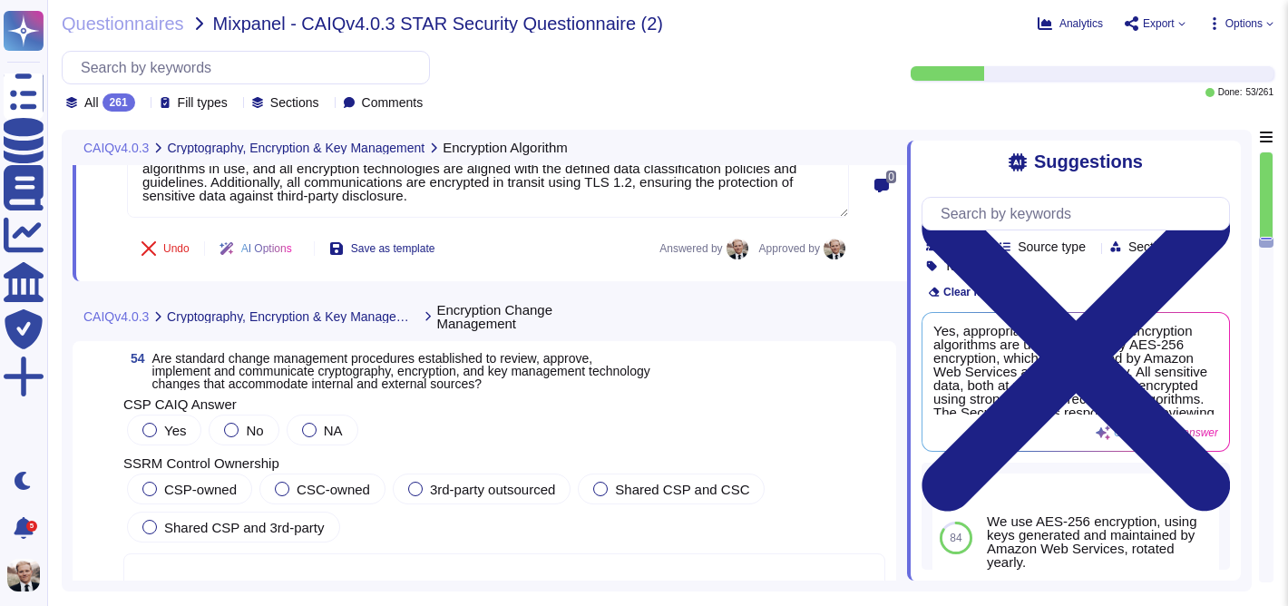
click at [292, 370] on span "Are standard change management procedures established to review, approve, imple…" at bounding box center [401, 371] width 498 height 40
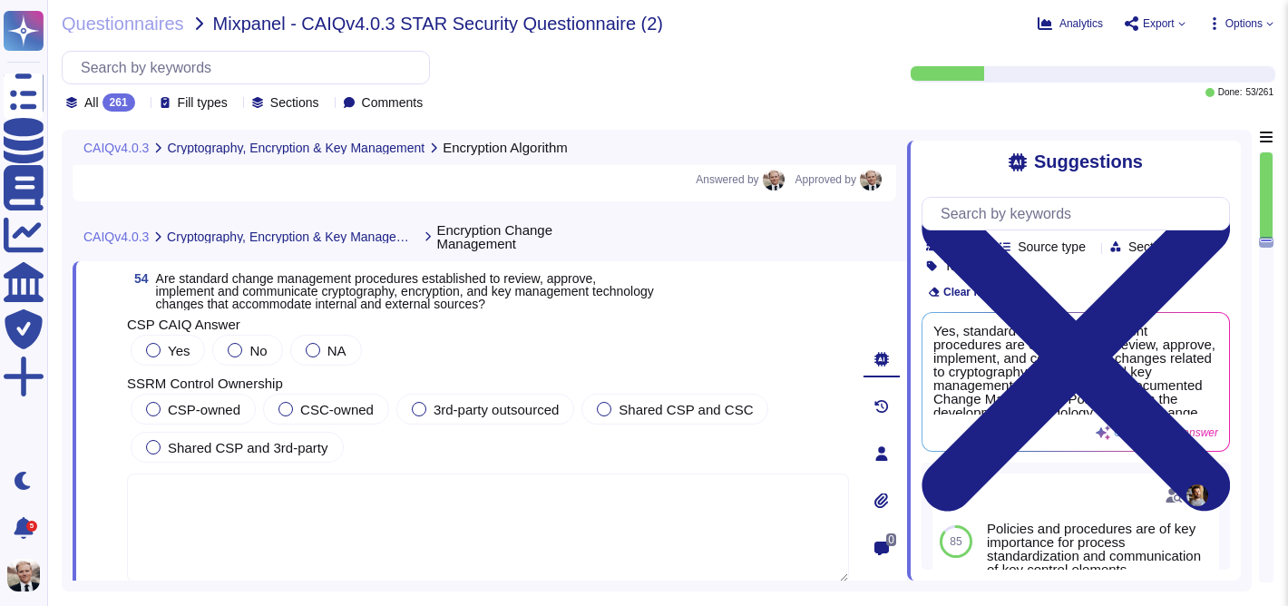
scroll to position [21048, 0]
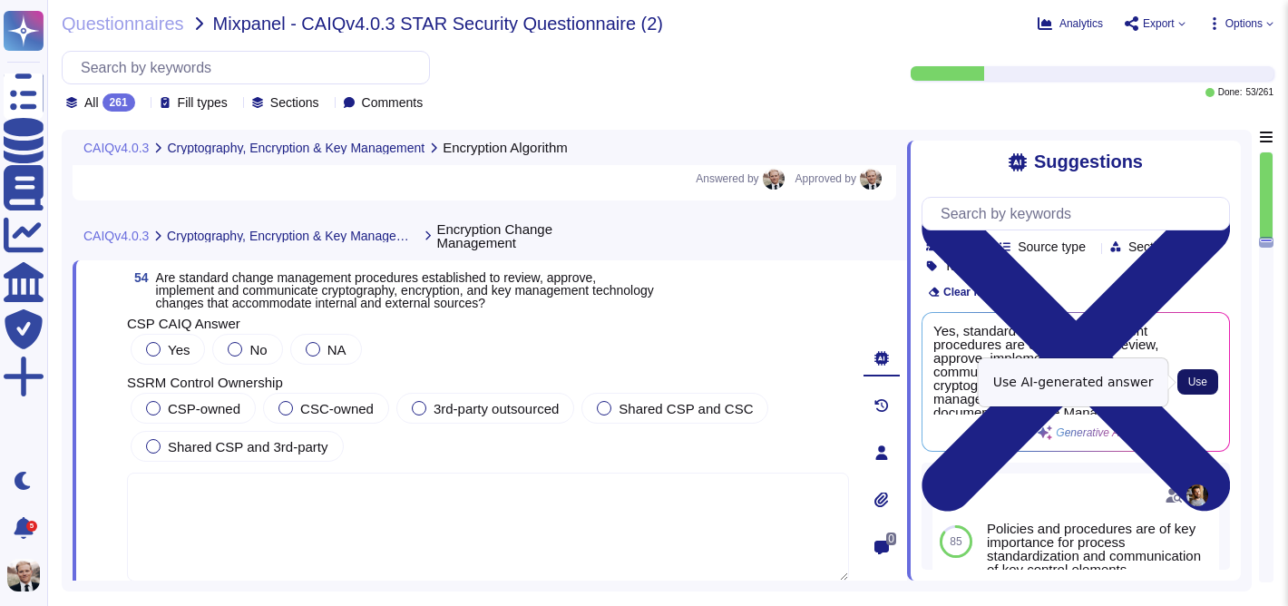
click at [1197, 377] on span "Use" at bounding box center [1197, 381] width 19 height 11
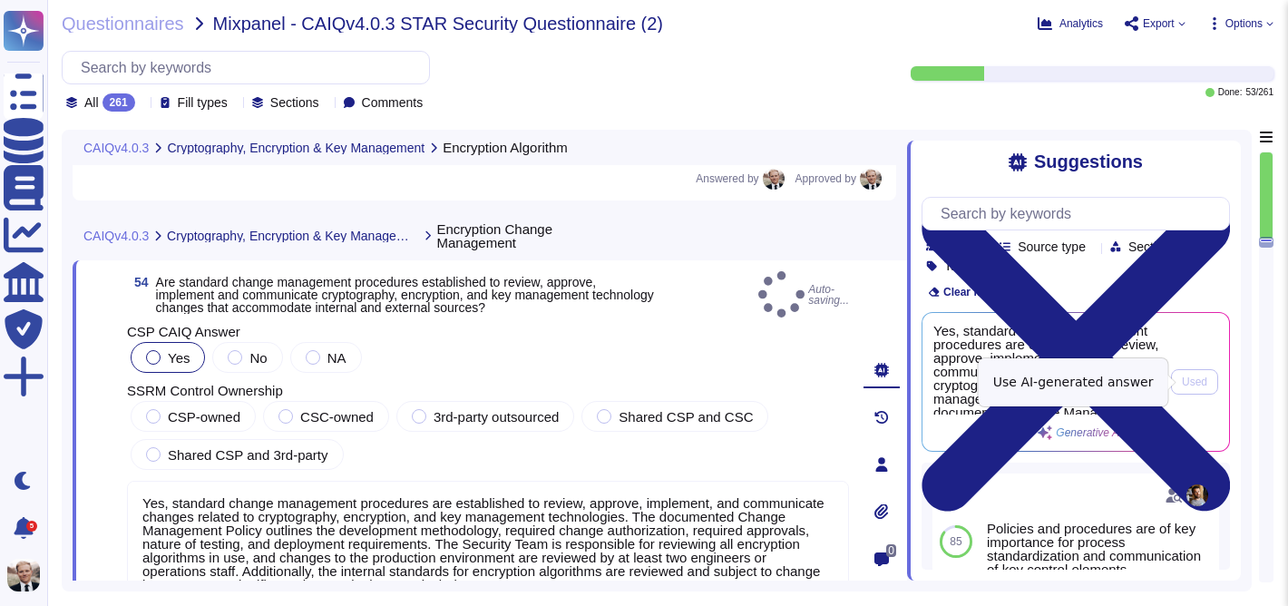
type textarea "Yes, standard change management procedures are established to review, approve, …"
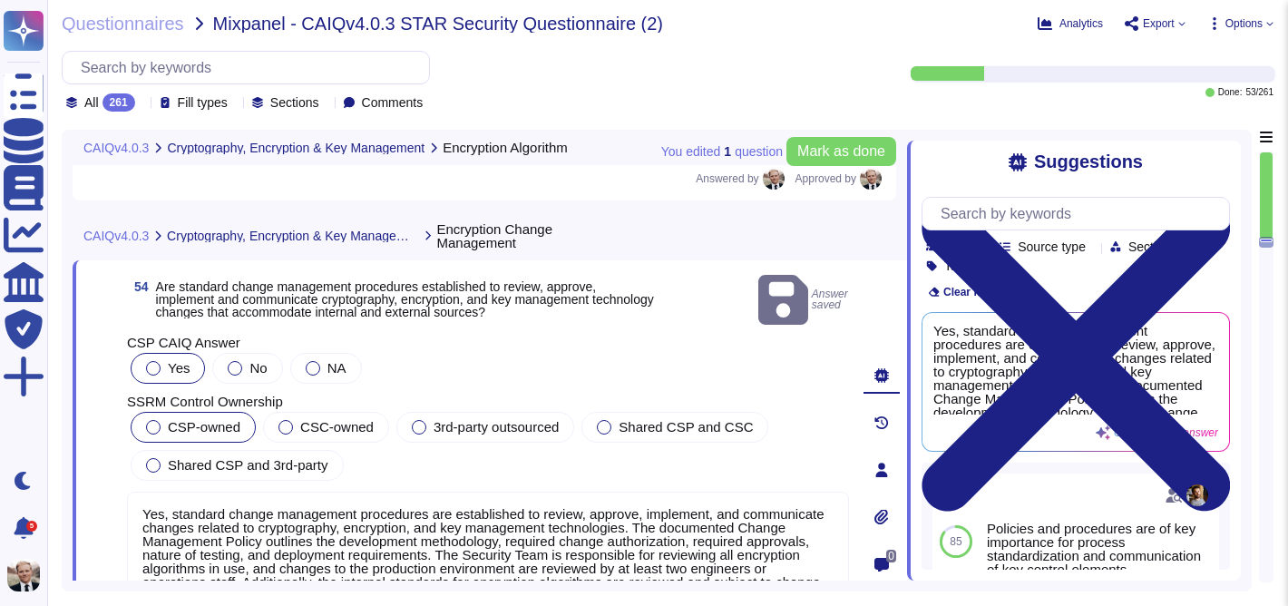
click at [174, 419] on span "CSP-owned" at bounding box center [204, 426] width 73 height 15
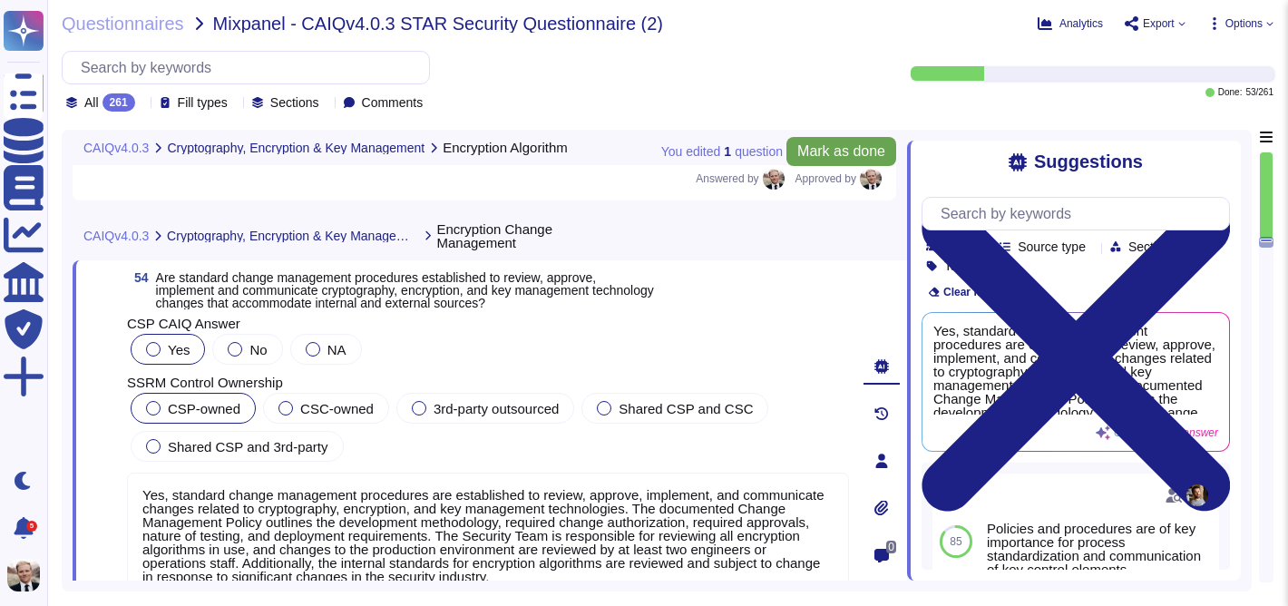
click at [843, 153] on span "Mark as done" at bounding box center [841, 151] width 88 height 15
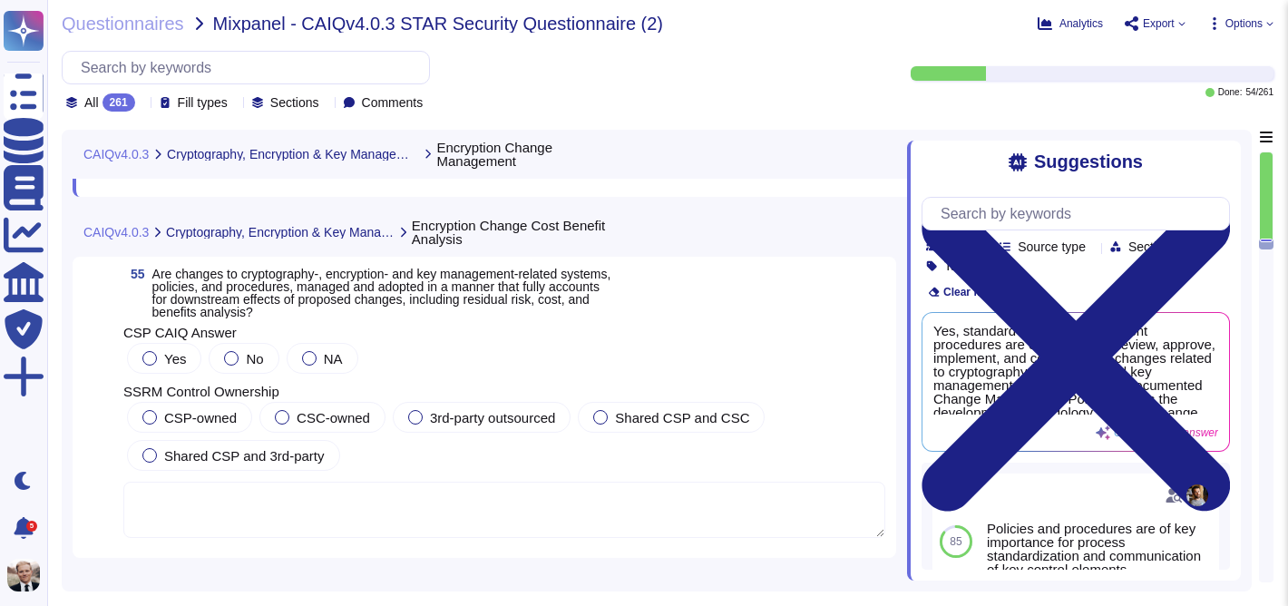
scroll to position [21518, 0]
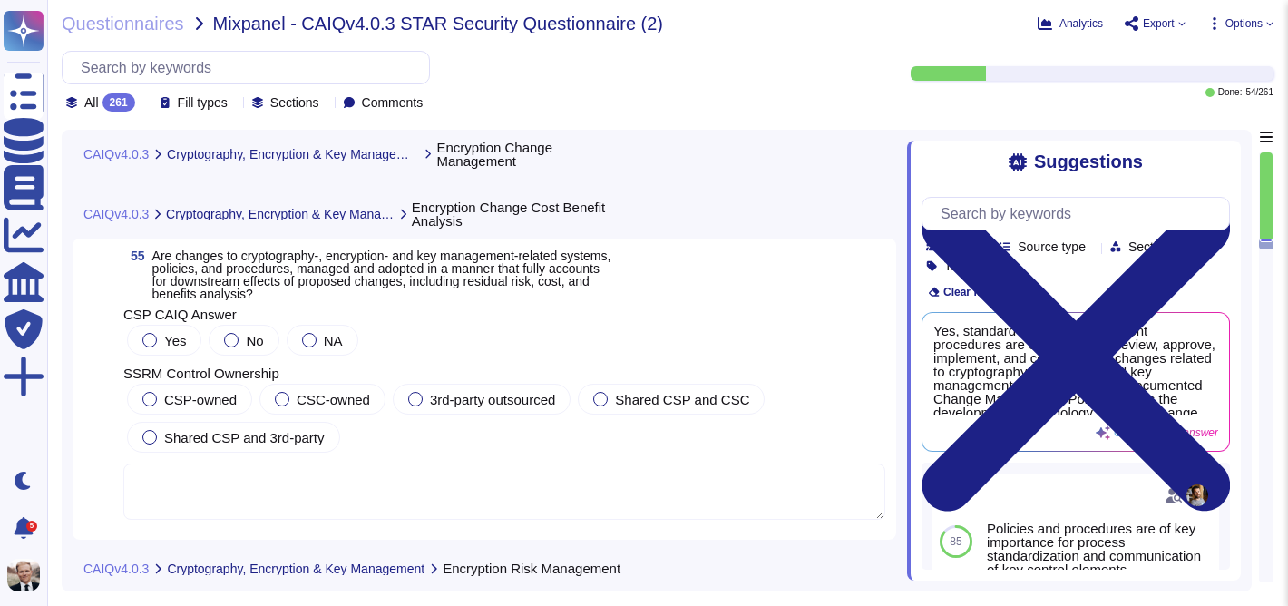
click at [268, 261] on span "Are changes to cryptography-, encryption- and key management-related systems, p…" at bounding box center [381, 274] width 459 height 53
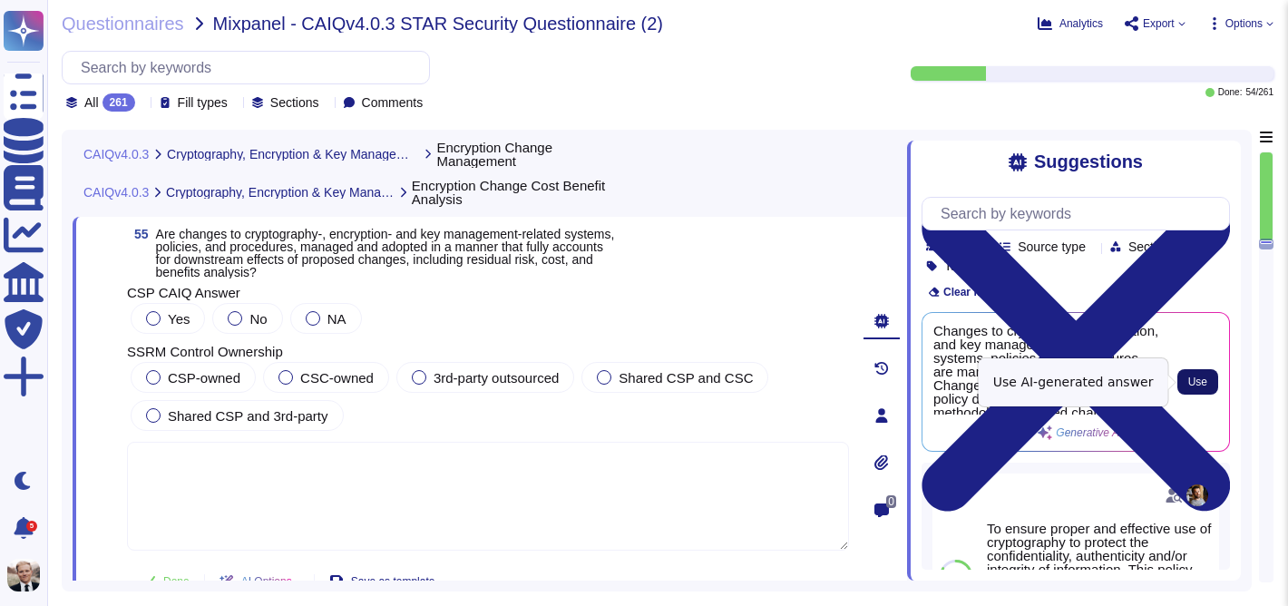
click at [1203, 379] on span "Use" at bounding box center [1197, 381] width 19 height 11
type textarea "Changes to cryptography, encryption, and key management-related systems, polici…"
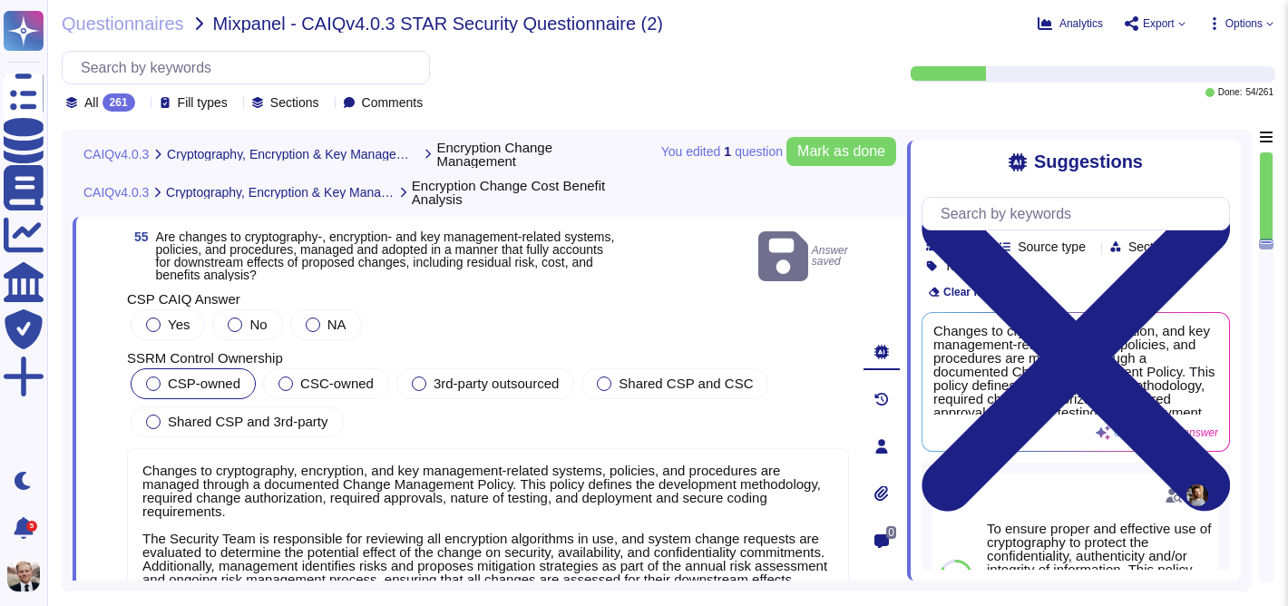
click at [154, 378] on div at bounding box center [153, 383] width 15 height 15
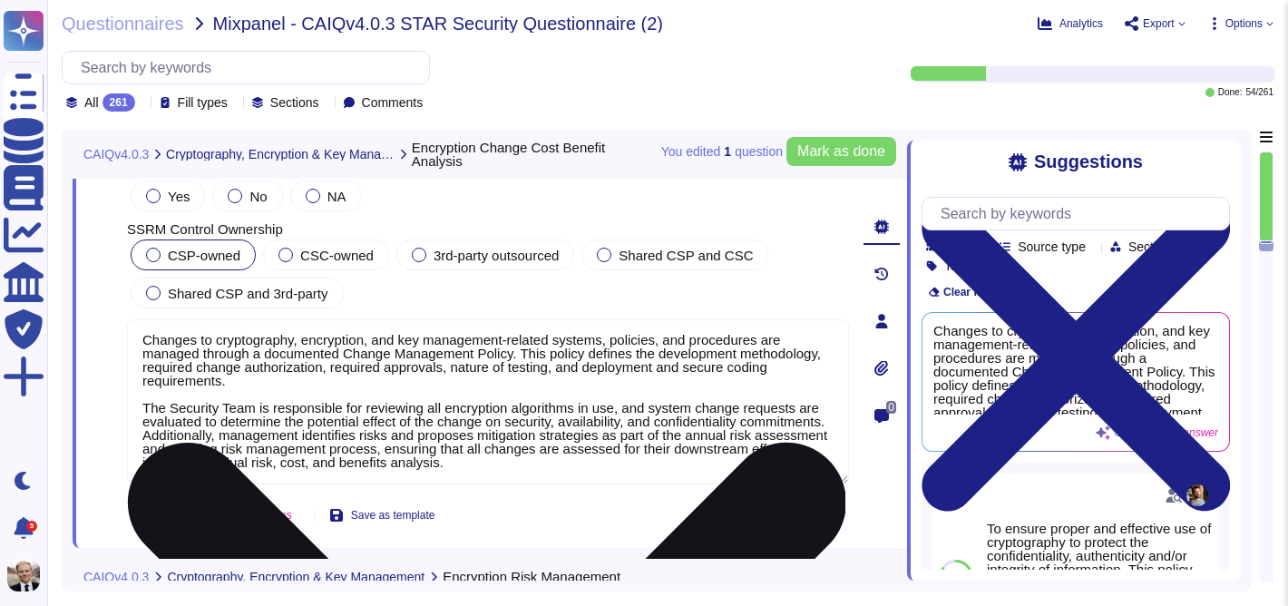
scroll to position [21632, 0]
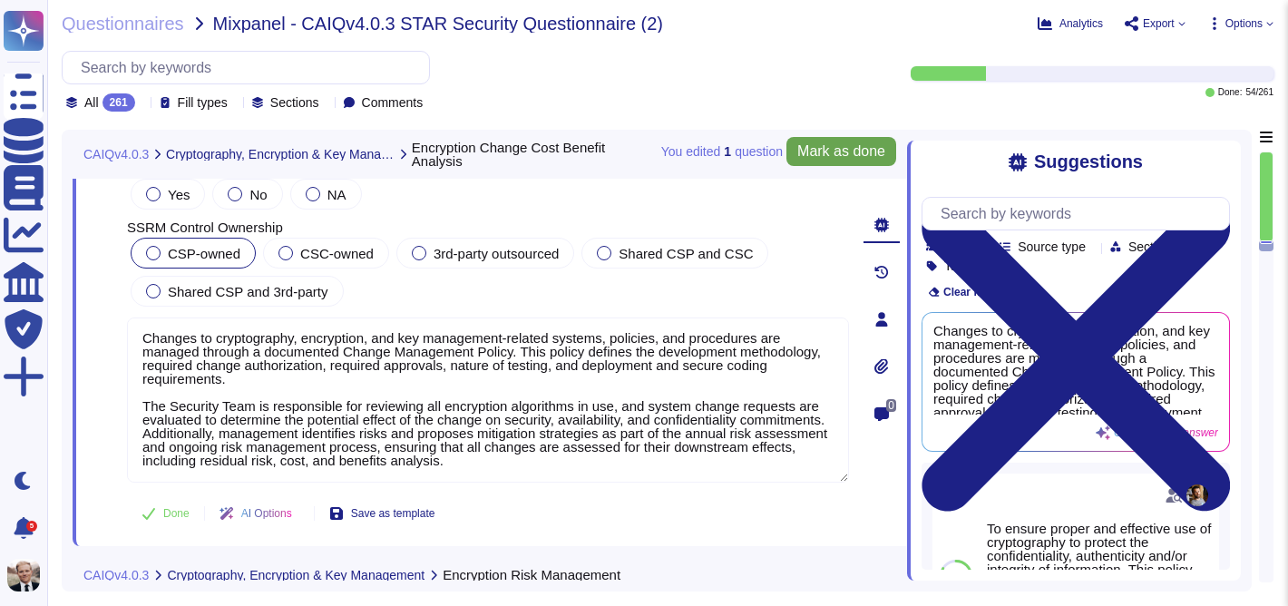
click at [839, 150] on span "Mark as done" at bounding box center [841, 151] width 88 height 15
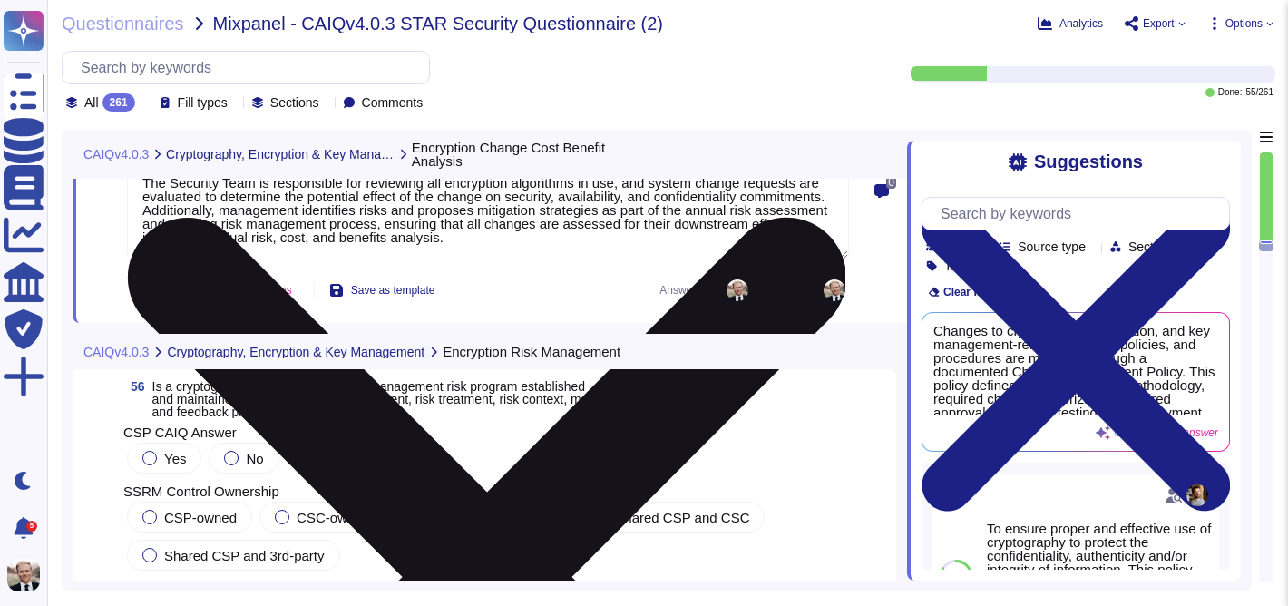
scroll to position [21984, 0]
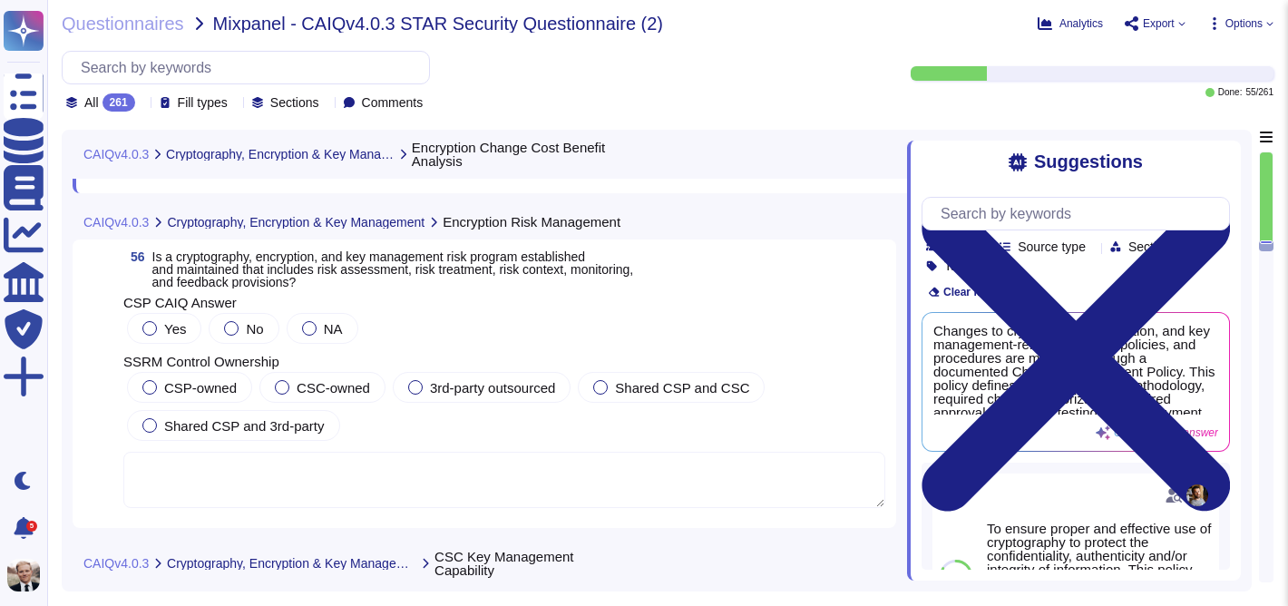
click at [256, 284] on span "Is a cryptography, encryption, and key management risk program established and …" at bounding box center [393, 269] width 482 height 40
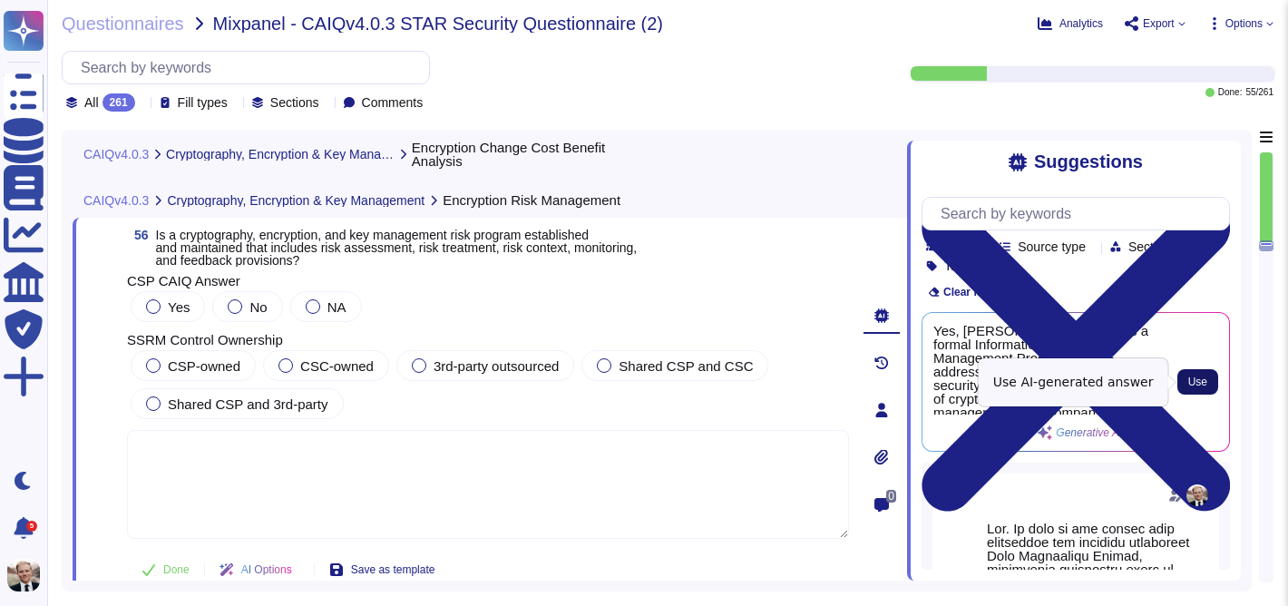
click at [1197, 385] on span "Use" at bounding box center [1197, 381] width 19 height 11
type textarea "Yes, [PERSON_NAME] maintains a formal Information Security Management Program t…"
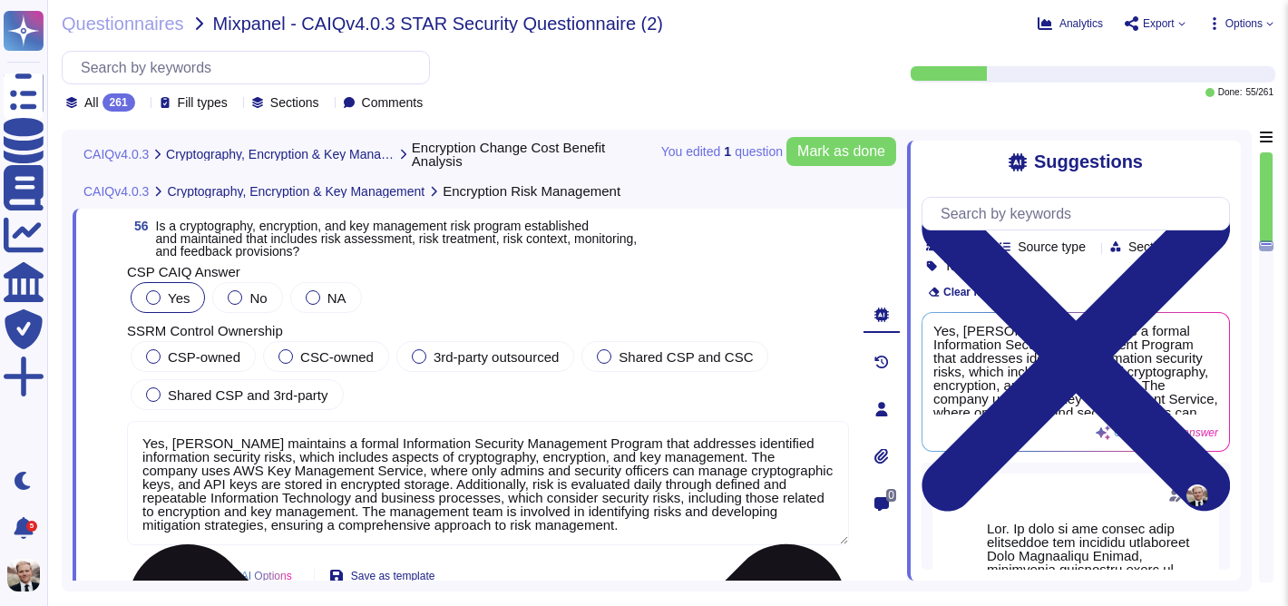
scroll to position [21995, 0]
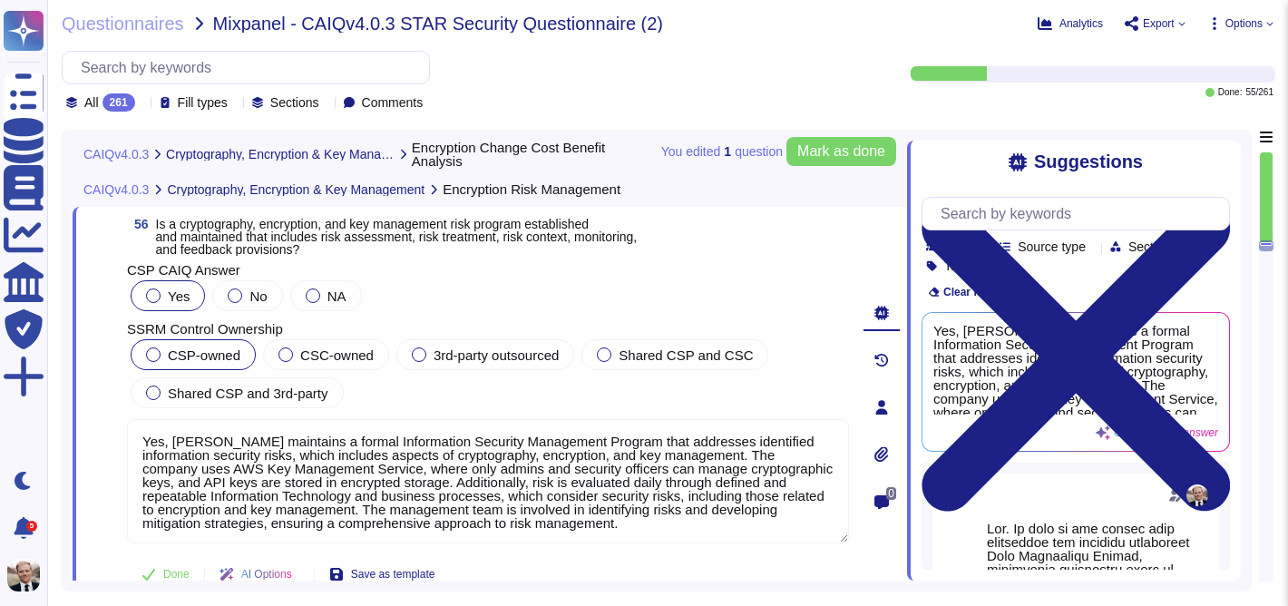
click at [179, 363] on span "CSP-owned" at bounding box center [204, 354] width 73 height 15
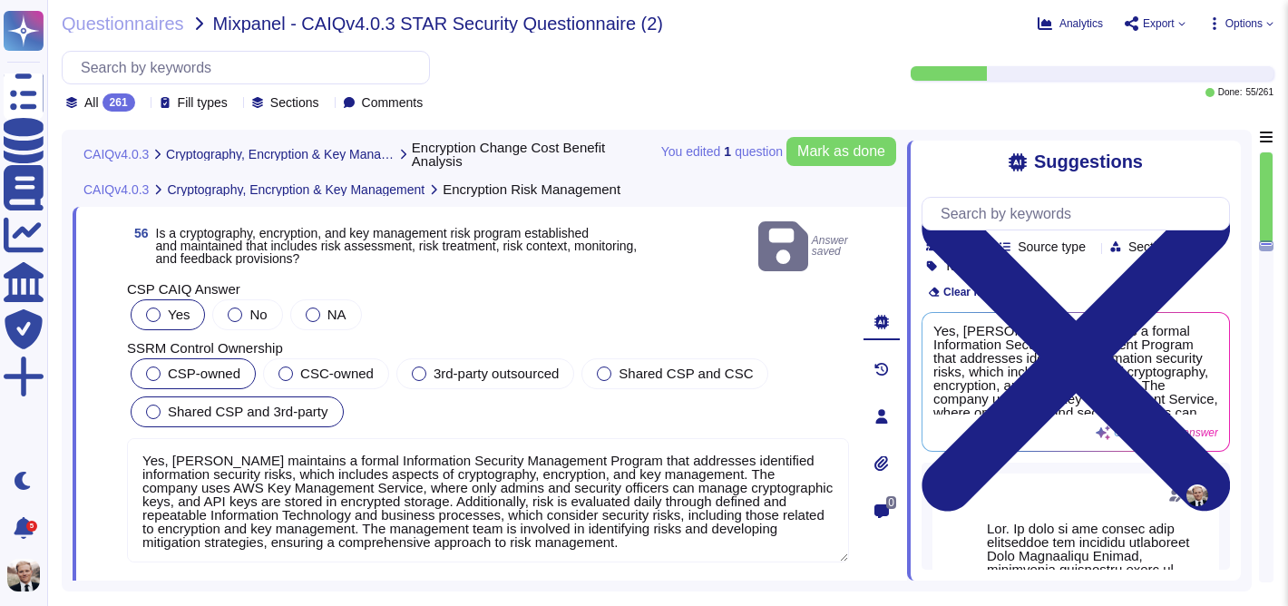
click at [255, 411] on span "Shared CSP and 3rd-party" at bounding box center [248, 411] width 161 height 15
click at [832, 155] on span "Mark as done" at bounding box center [841, 151] width 88 height 15
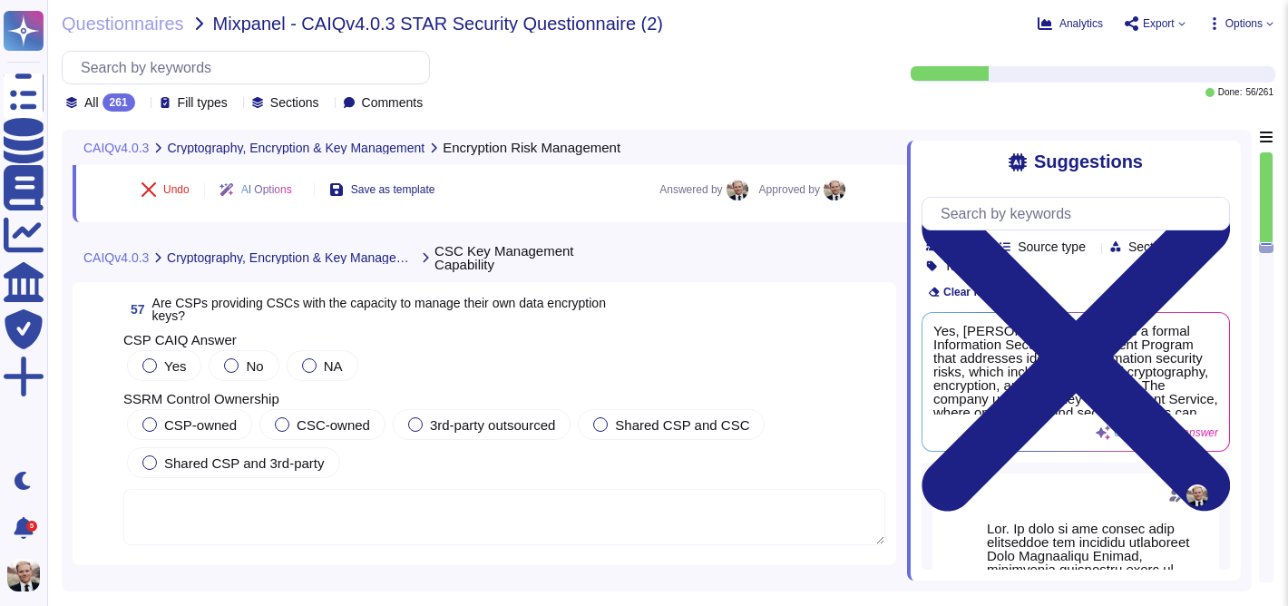
scroll to position [22384, 0]
click at [417, 308] on span "Are CSPs providing CSCs with the capacity to manage their own data encryption k…" at bounding box center [378, 307] width 453 height 25
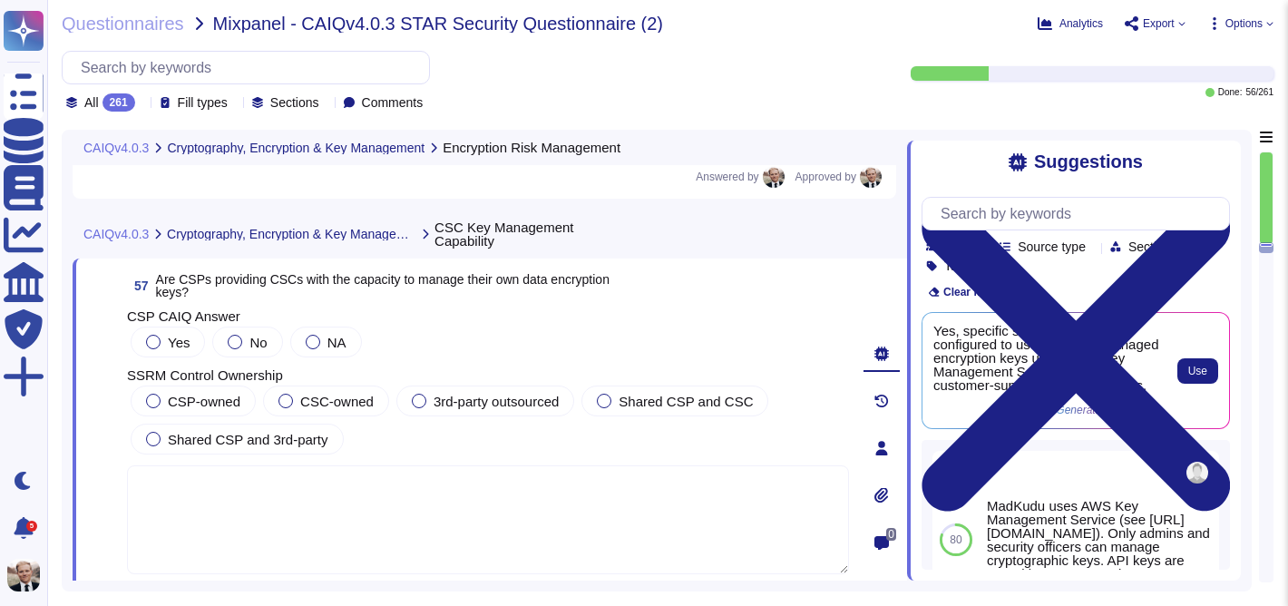
scroll to position [1, 0]
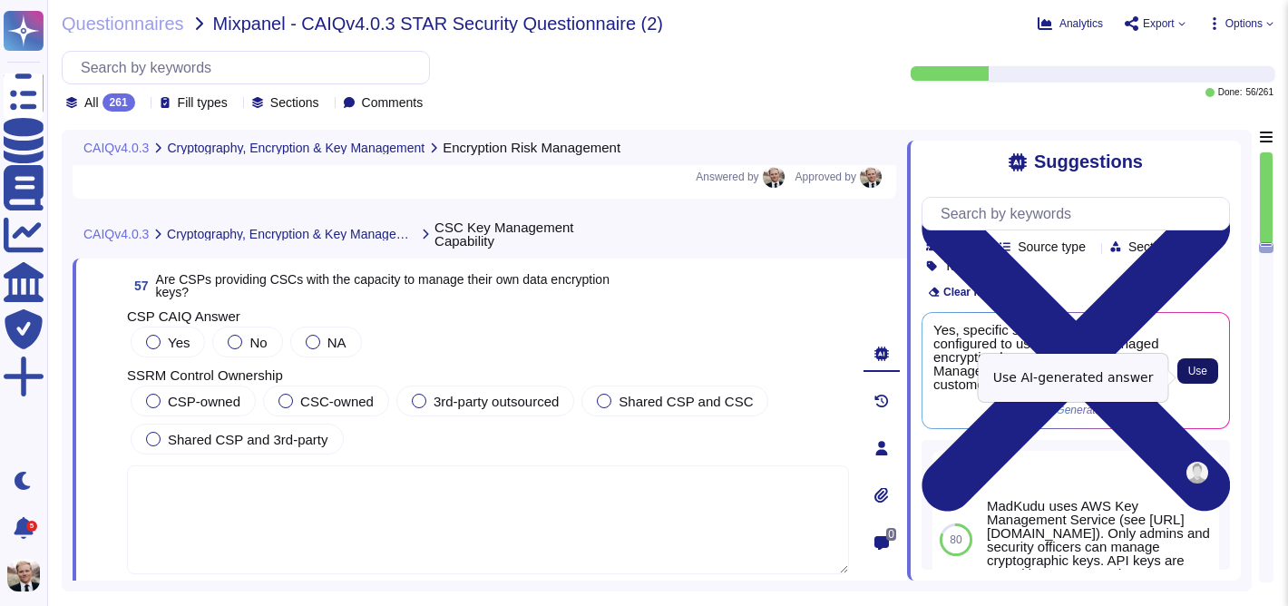
click at [1198, 376] on span "Use" at bounding box center [1197, 370] width 19 height 11
type textarea "Yes, specific services can be configured to use customer-managed encryption key…"
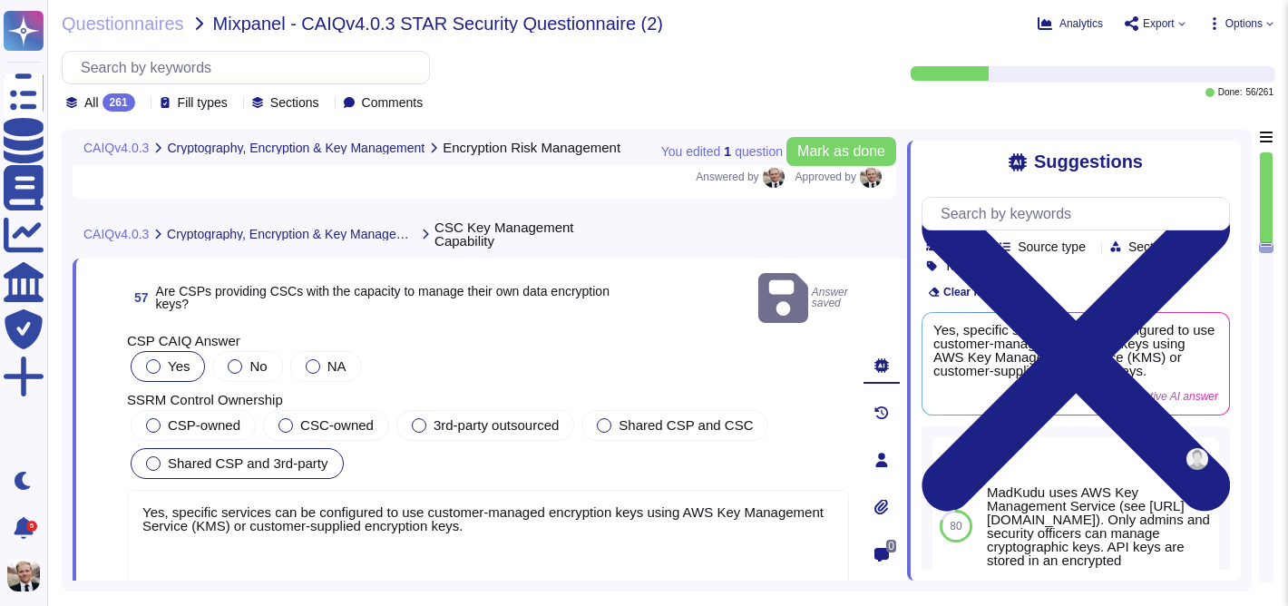
click at [211, 455] on span "Shared CSP and 3rd-party" at bounding box center [248, 462] width 161 height 15
click at [820, 155] on span "Mark as done" at bounding box center [841, 151] width 88 height 15
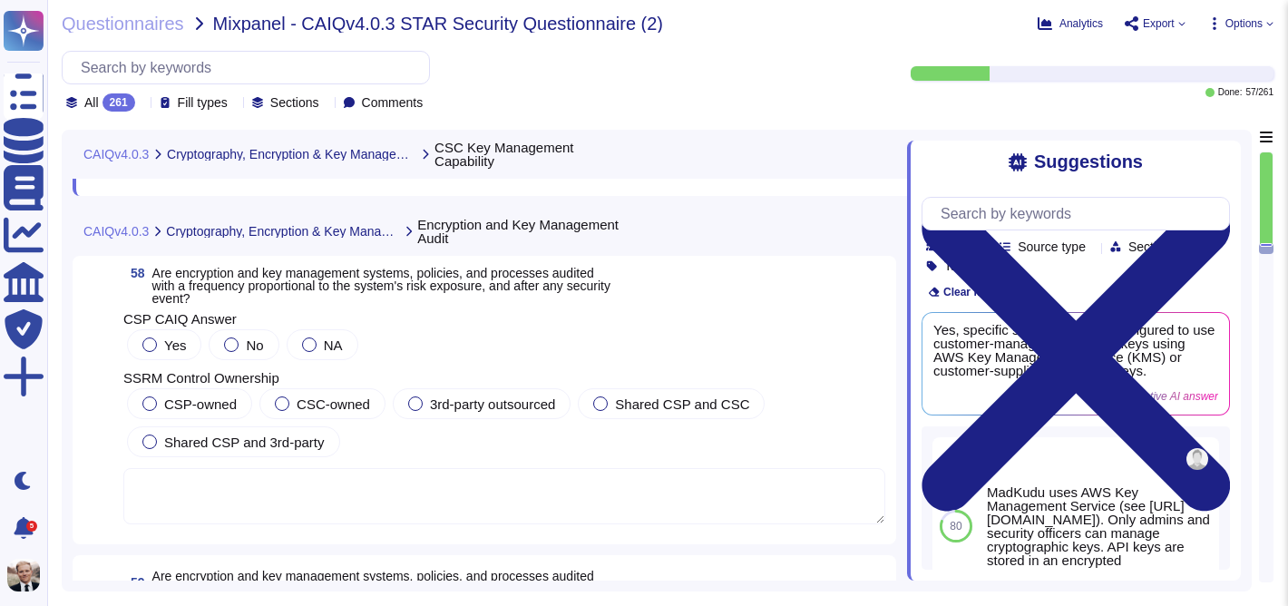
scroll to position [22829, 0]
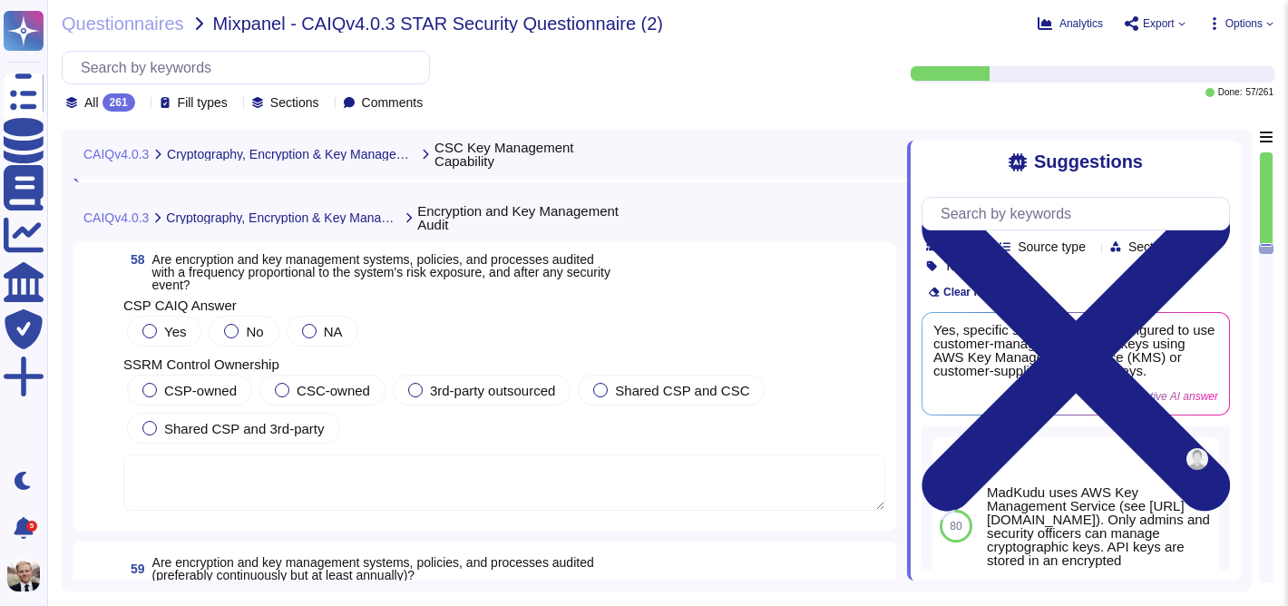
click at [317, 278] on span "Are encryption and key management systems, policies, and processes audited with…" at bounding box center [381, 272] width 458 height 40
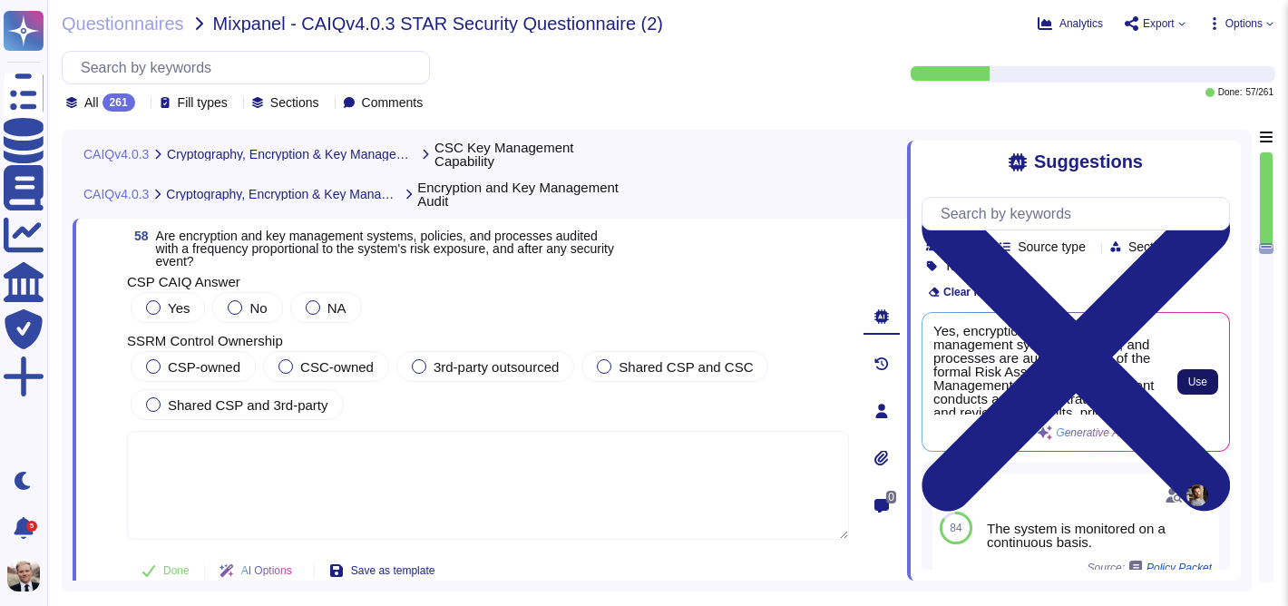
click at [1198, 377] on span "Use" at bounding box center [1197, 381] width 19 height 11
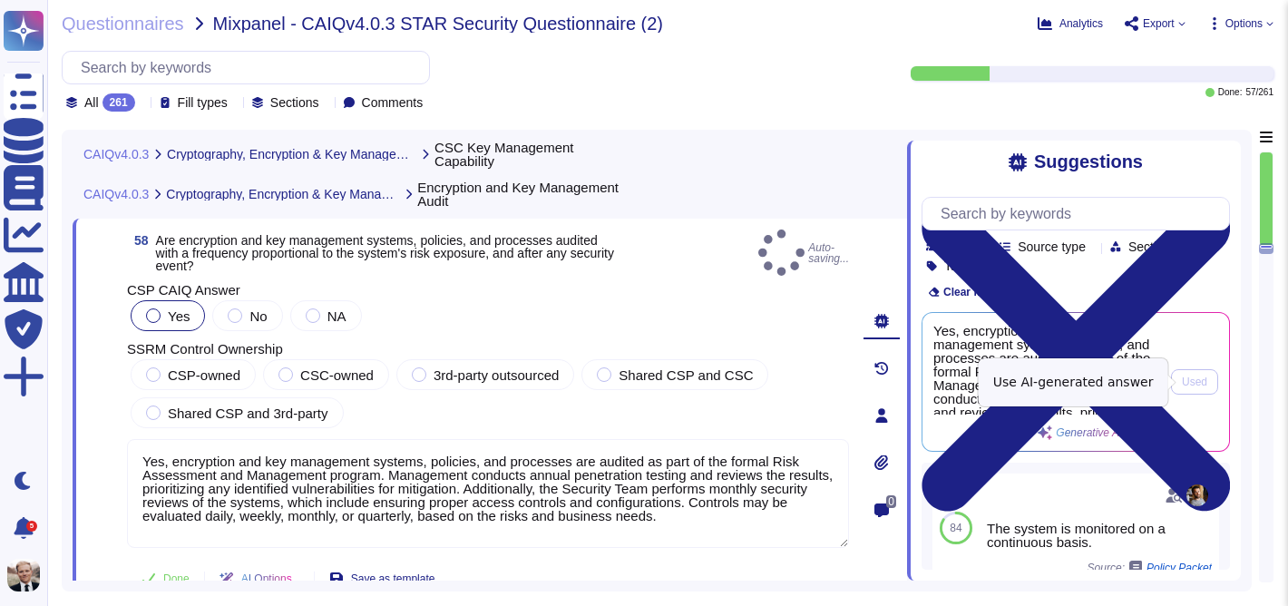
type textarea "Yes, encryption and key management systems, policies, and processes are audited…"
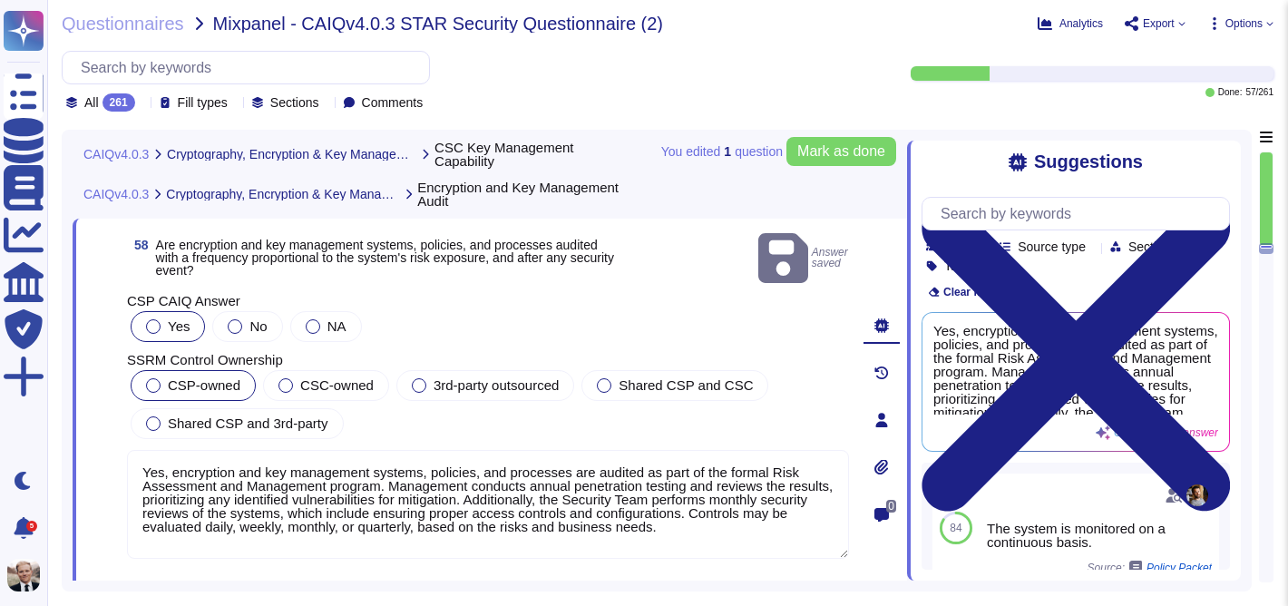
click at [172, 377] on span "CSP-owned" at bounding box center [204, 384] width 73 height 15
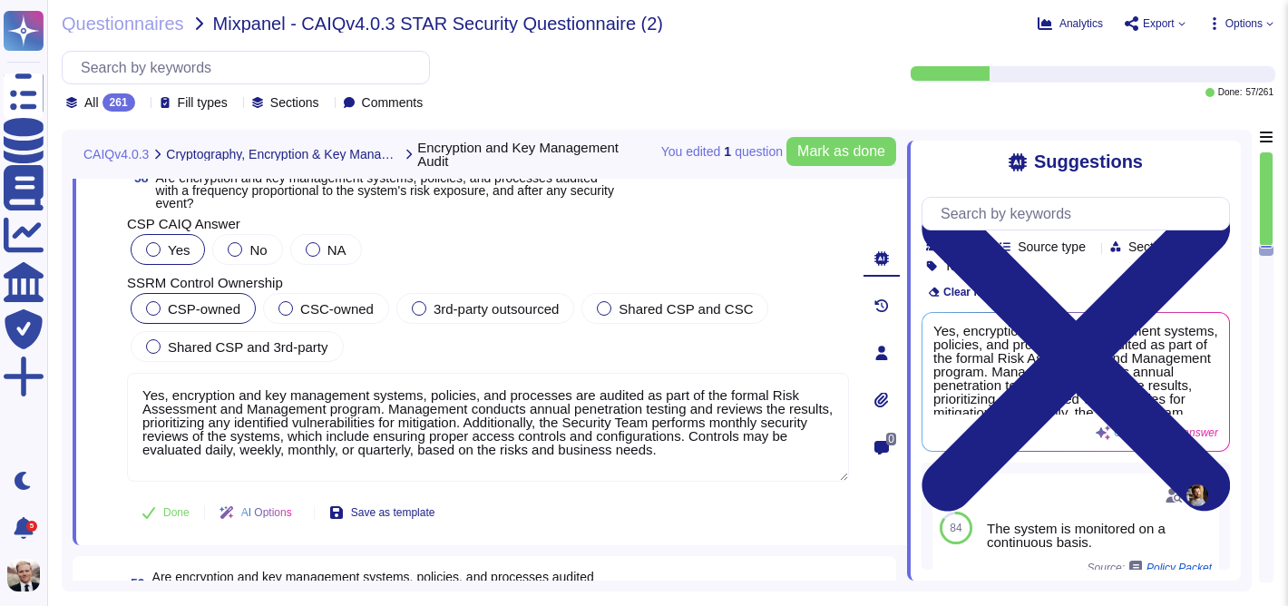
scroll to position [22880, 0]
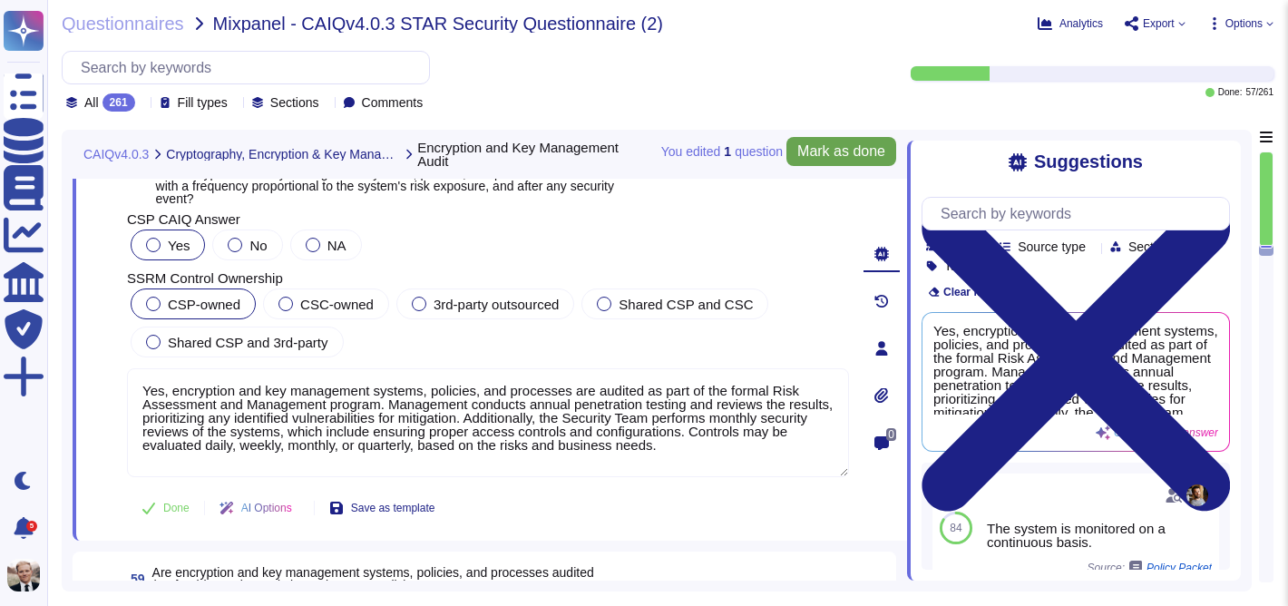
click at [820, 149] on span "Mark as done" at bounding box center [841, 151] width 88 height 15
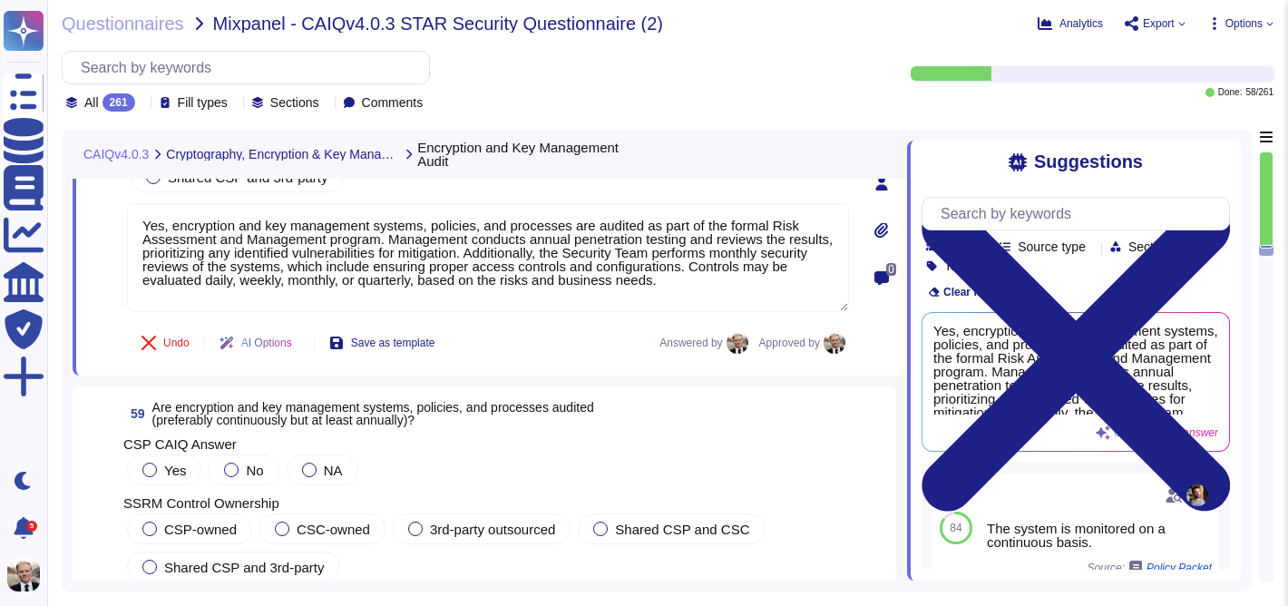
scroll to position [23189, 0]
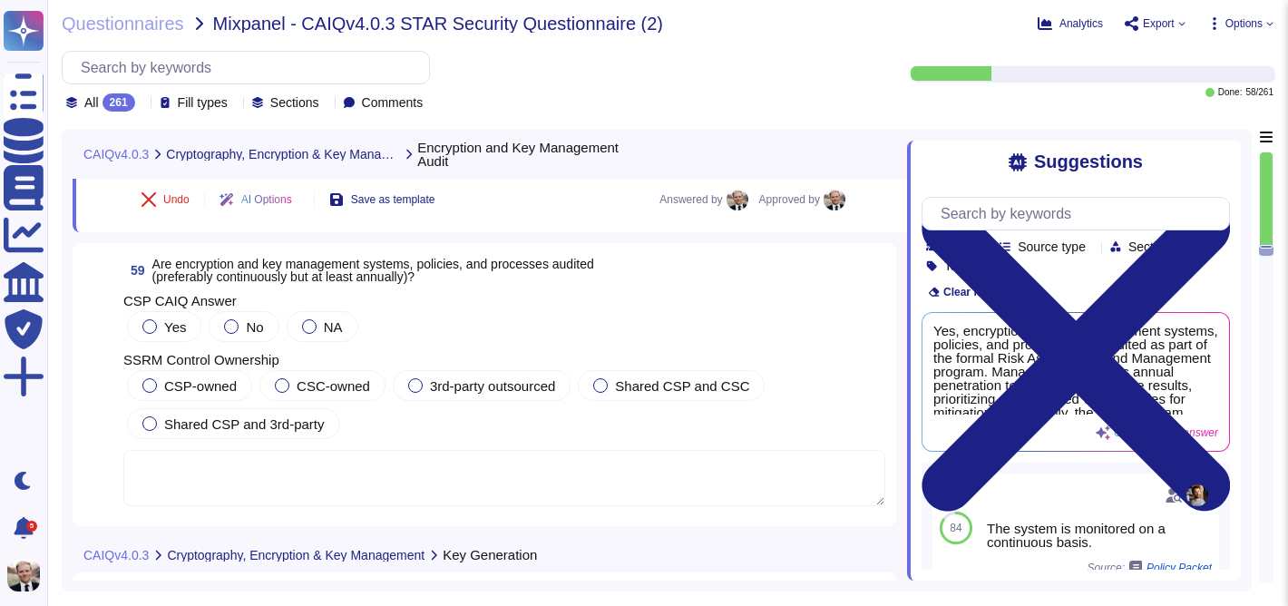
click at [274, 277] on span "Are encryption and key management systems, policies, and processes audited (pre…" at bounding box center [373, 270] width 442 height 27
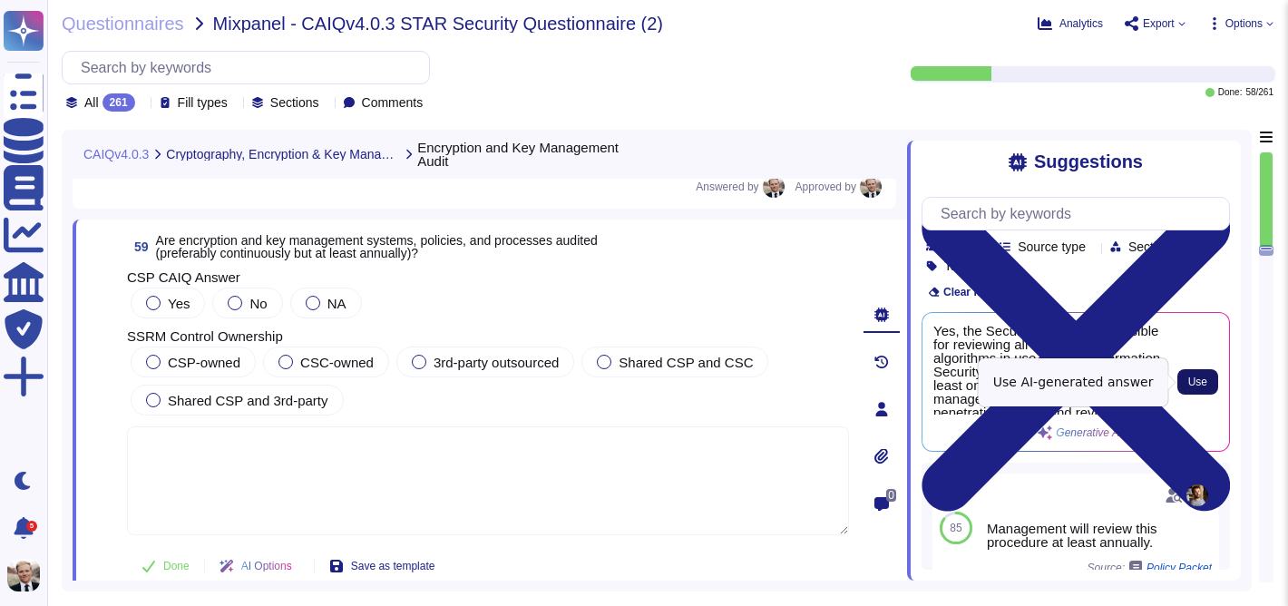
click at [1205, 382] on span "Use" at bounding box center [1197, 381] width 19 height 11
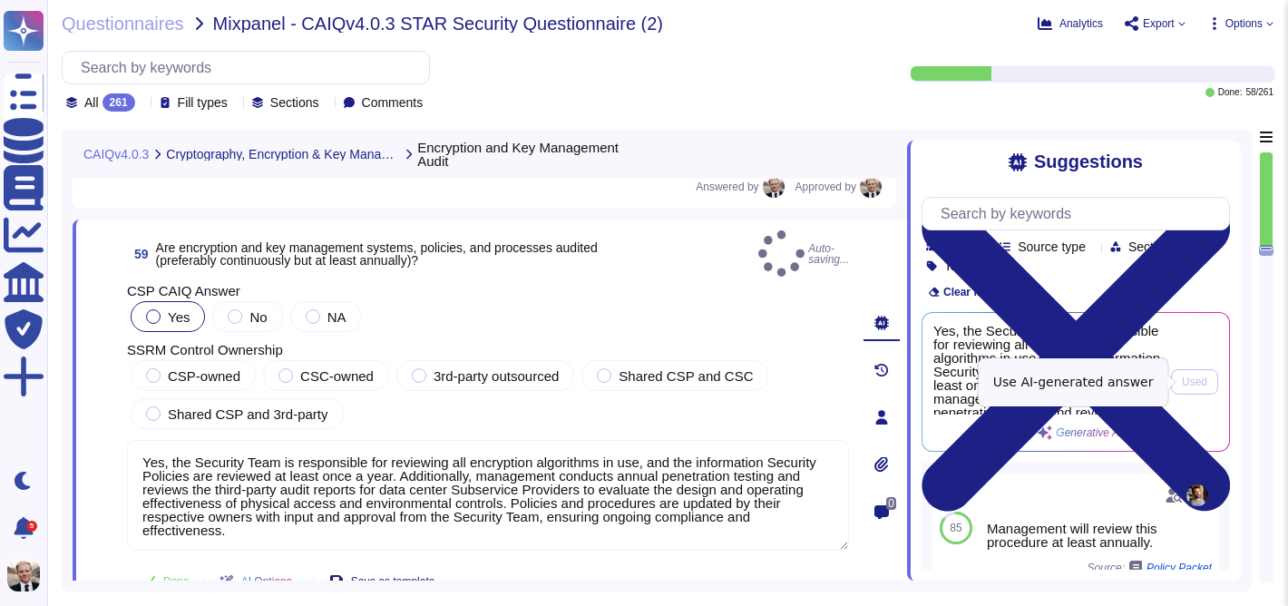
type textarea "Yes, the Security Team is responsible for reviewing all encryption algorithms i…"
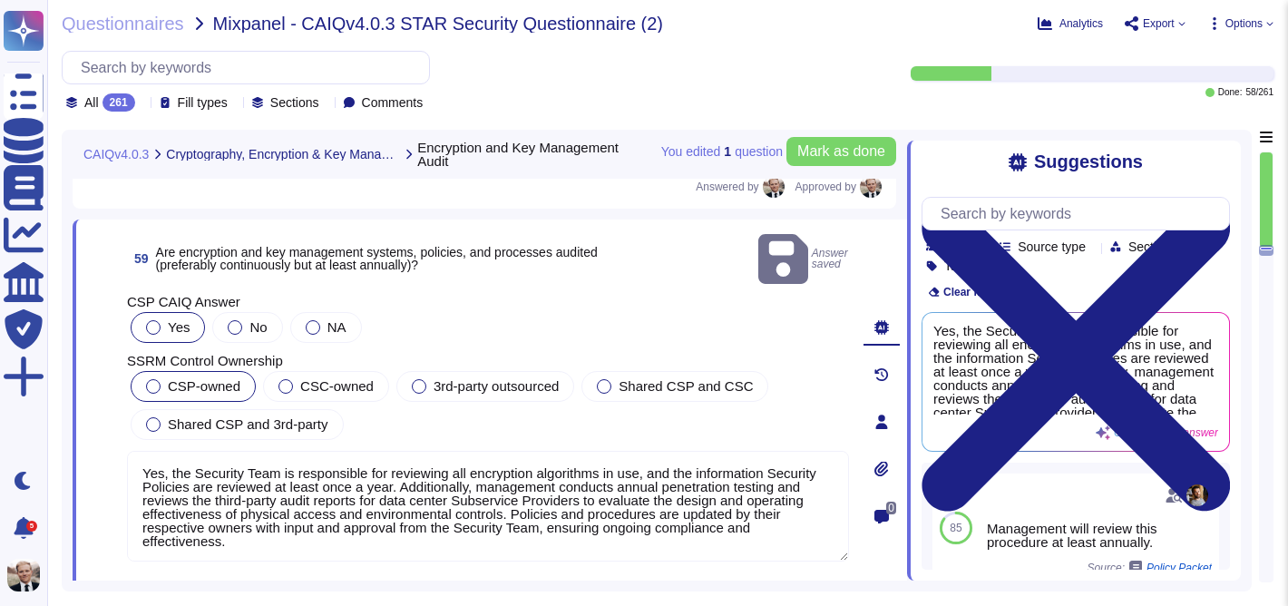
click at [200, 378] on span "CSP-owned" at bounding box center [204, 385] width 73 height 15
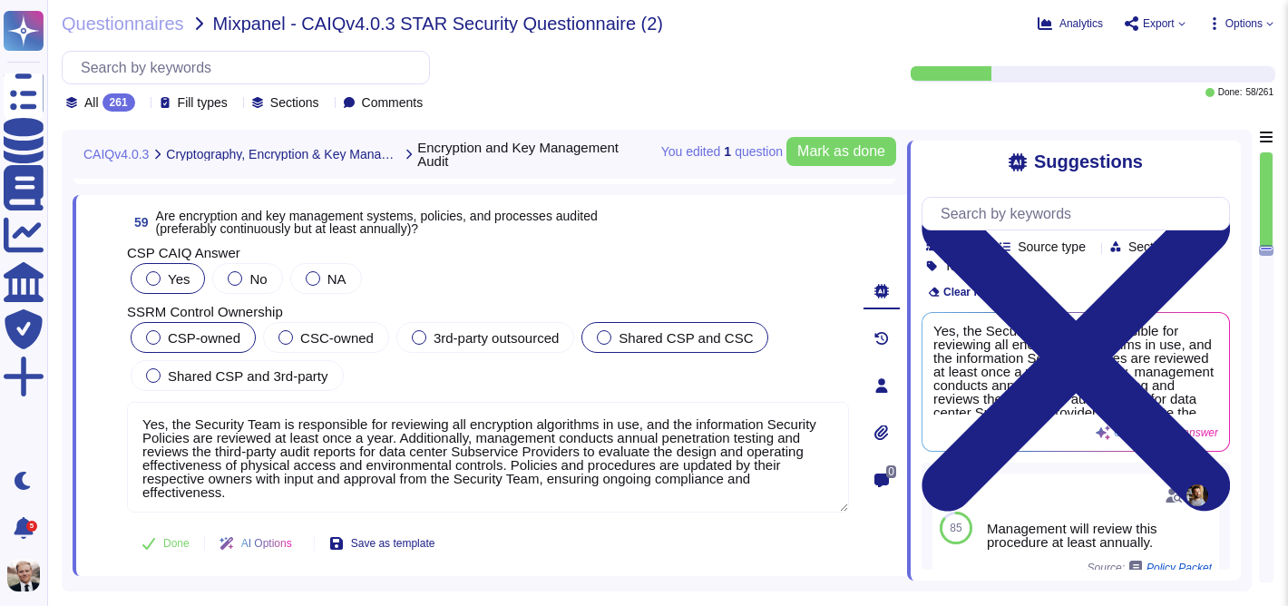
scroll to position [23211, 0]
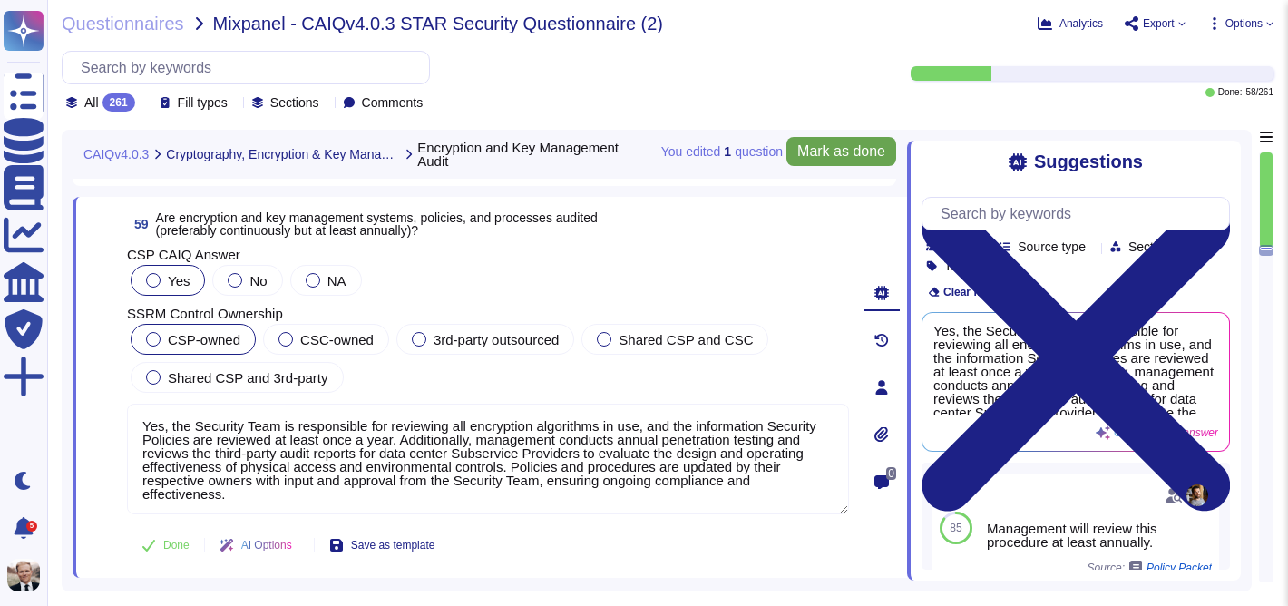
click at [830, 150] on span "Mark as done" at bounding box center [841, 151] width 88 height 15
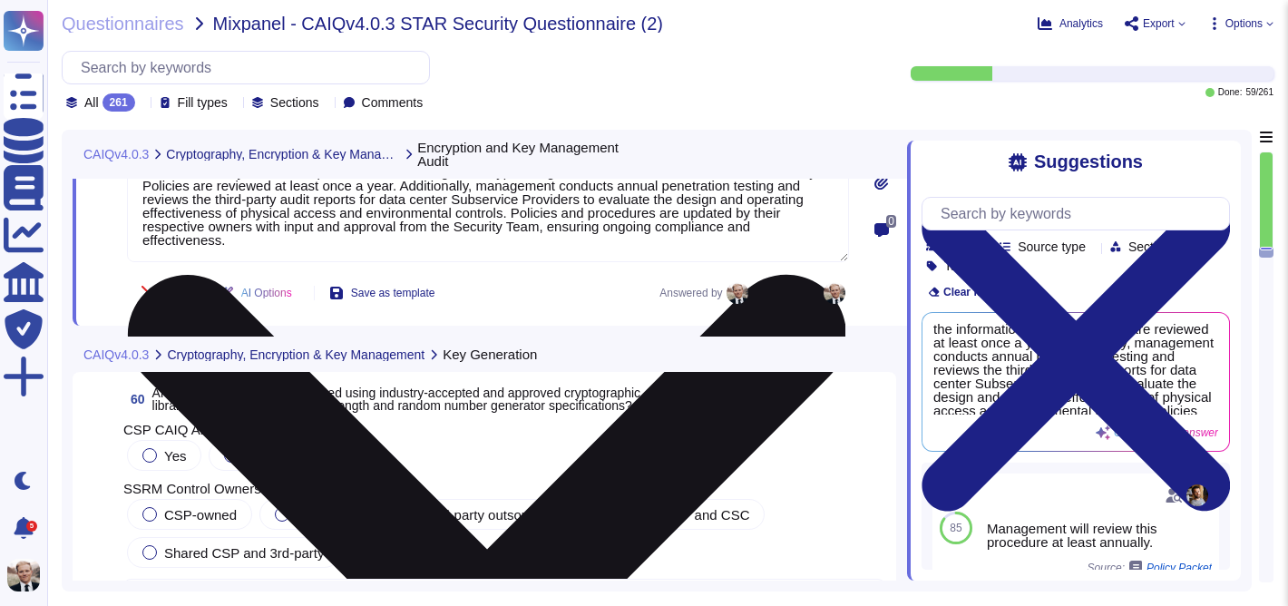
scroll to position [23476, 0]
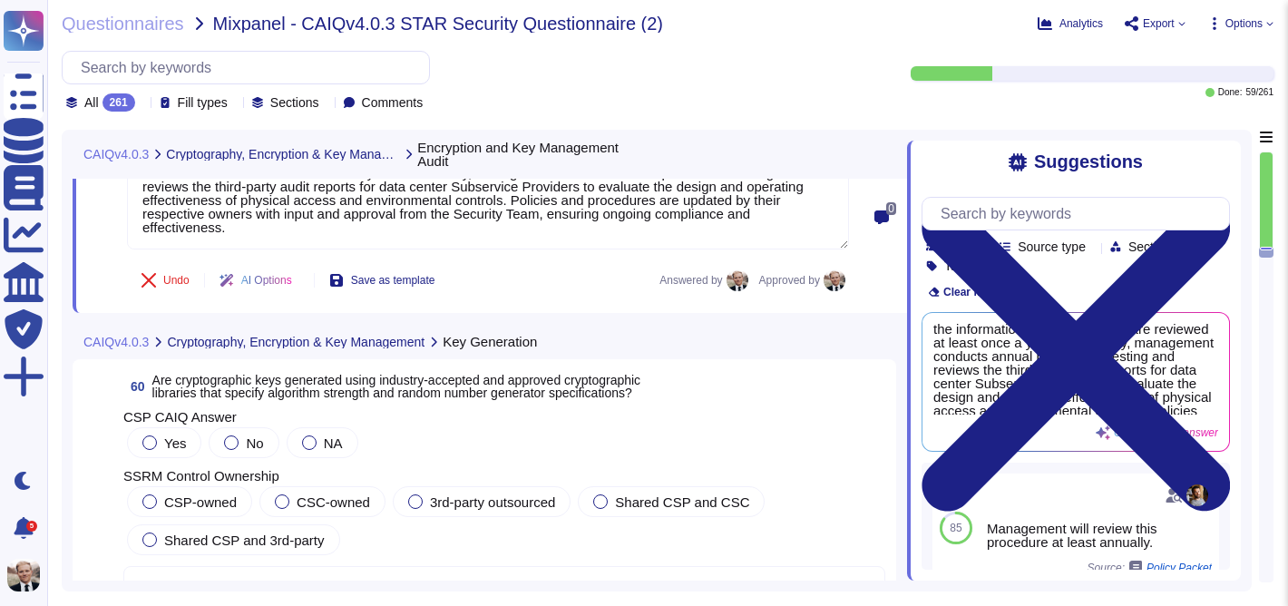
click at [447, 393] on span "Are cryptographic keys generated using industry-accepted and approved cryptogra…" at bounding box center [396, 386] width 489 height 27
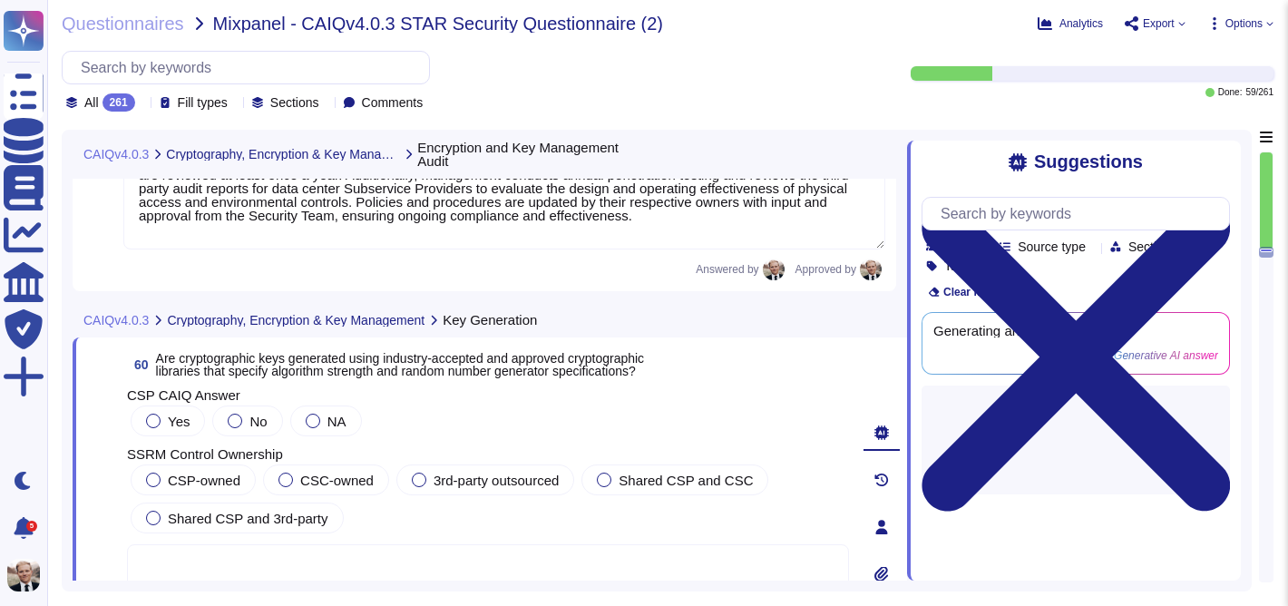
scroll to position [0, 0]
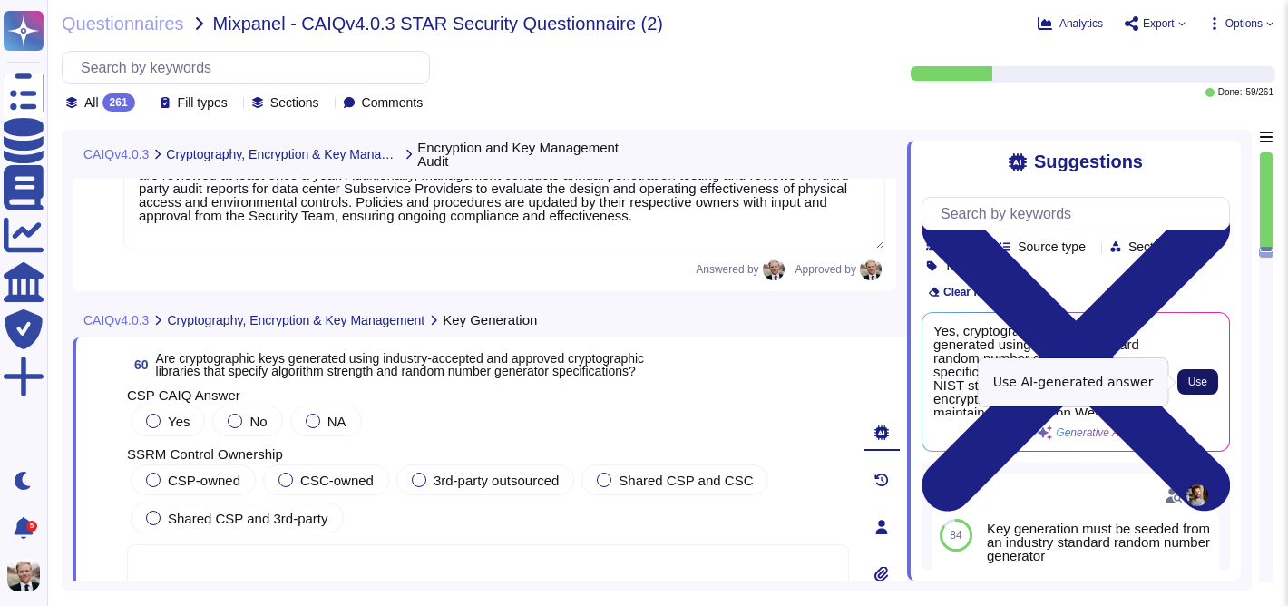
click at [1196, 380] on span "Use" at bounding box center [1197, 381] width 19 height 11
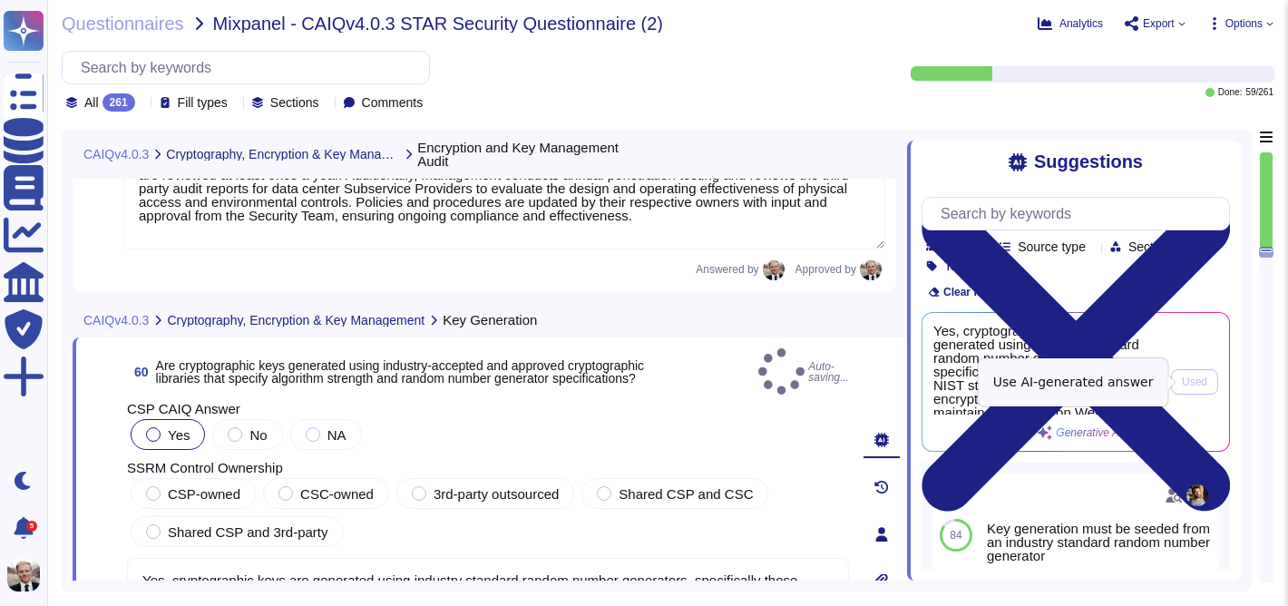
type textarea "Yes, cryptographic keys are generated using industry standard random number gen…"
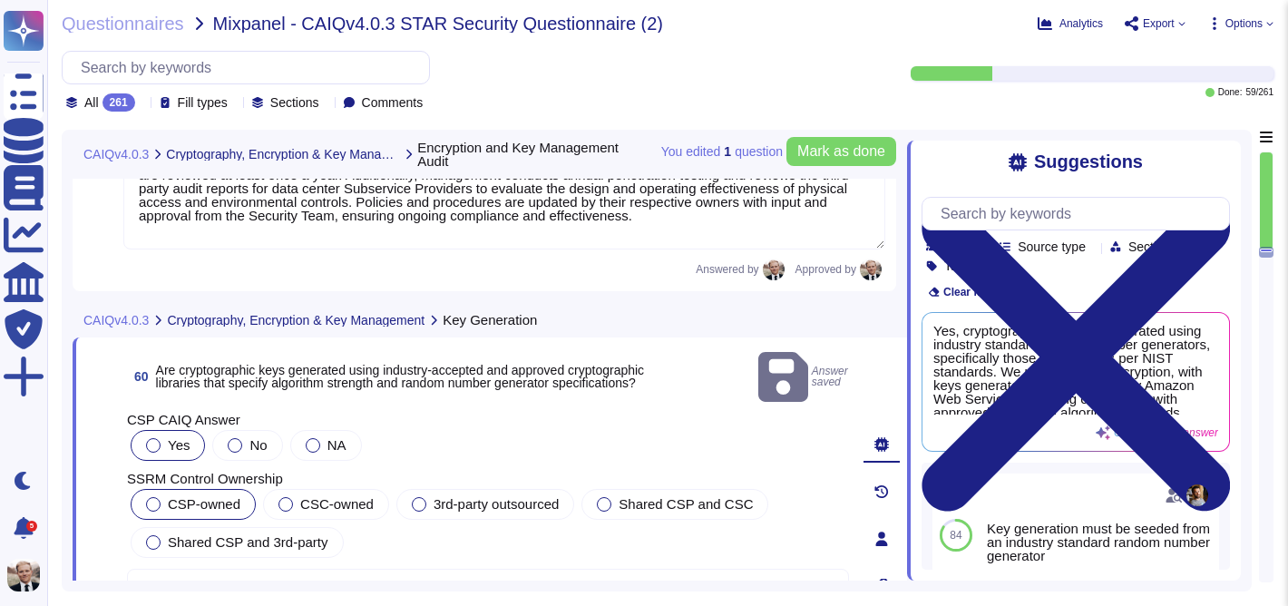
click at [191, 496] on span "CSP-owned" at bounding box center [204, 503] width 73 height 15
click at [197, 534] on span "Shared CSP and 3rd-party" at bounding box center [248, 541] width 161 height 15
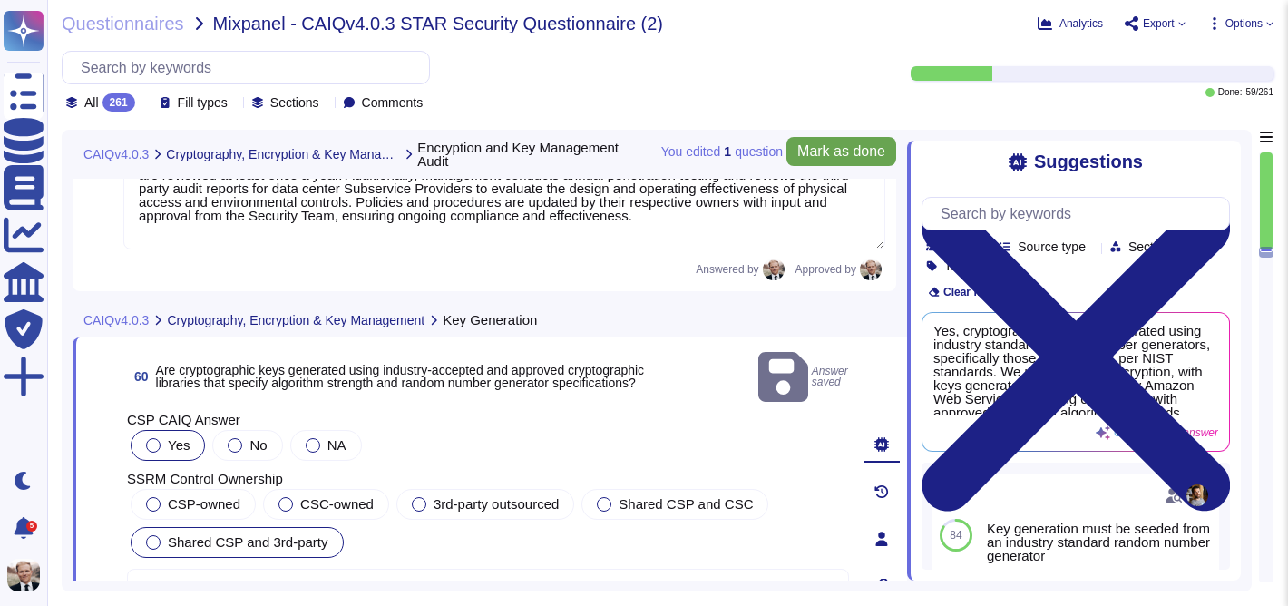
click at [842, 152] on span "Mark as done" at bounding box center [841, 151] width 88 height 15
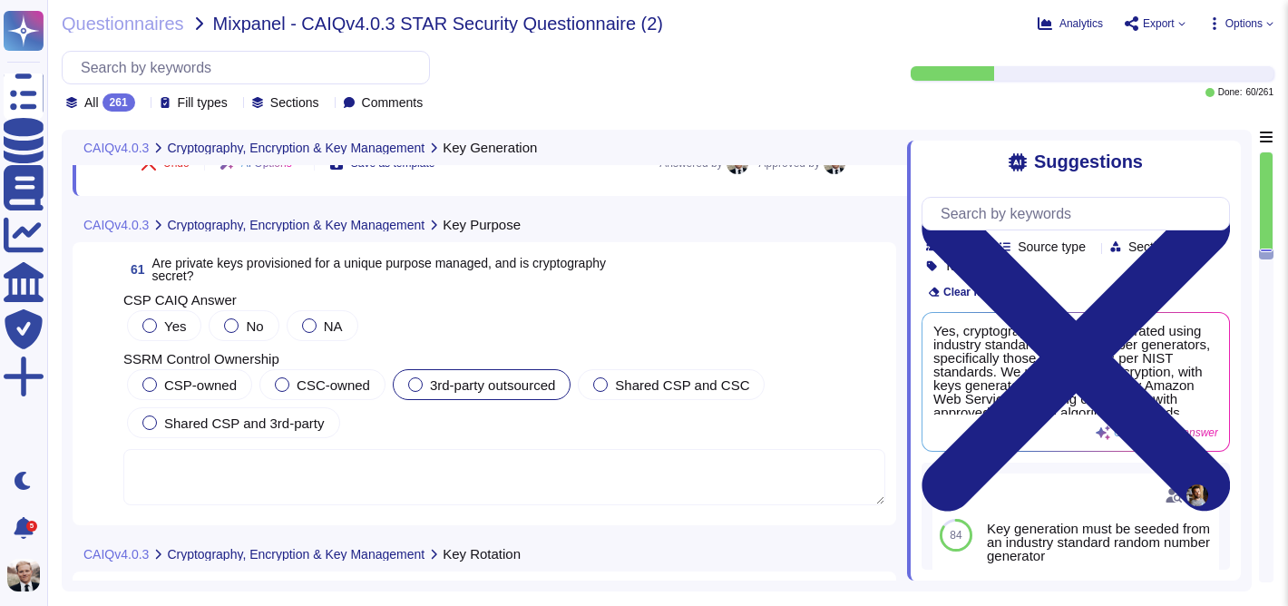
scroll to position [23976, 0]
click at [384, 268] on span "Are private keys provisioned for a unique purpose managed, and is cryptography …" at bounding box center [378, 268] width 453 height 27
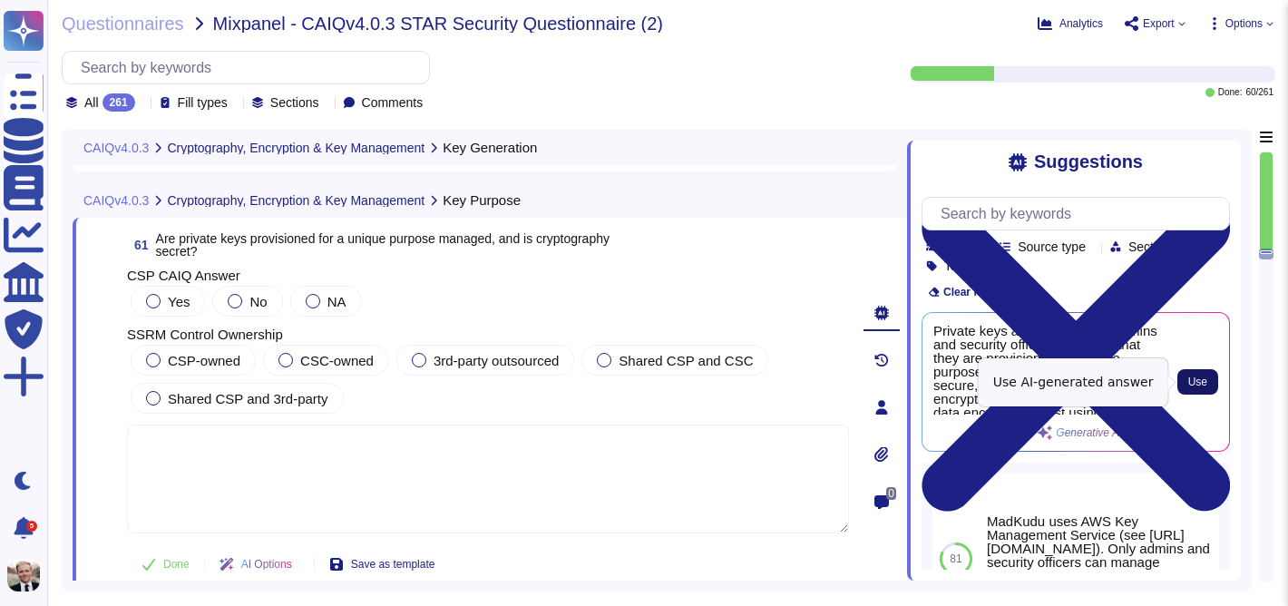
click at [1201, 382] on span "Use" at bounding box center [1197, 381] width 19 height 11
type textarea "Private keys are managed by admins and security officers, ensuring that they ar…"
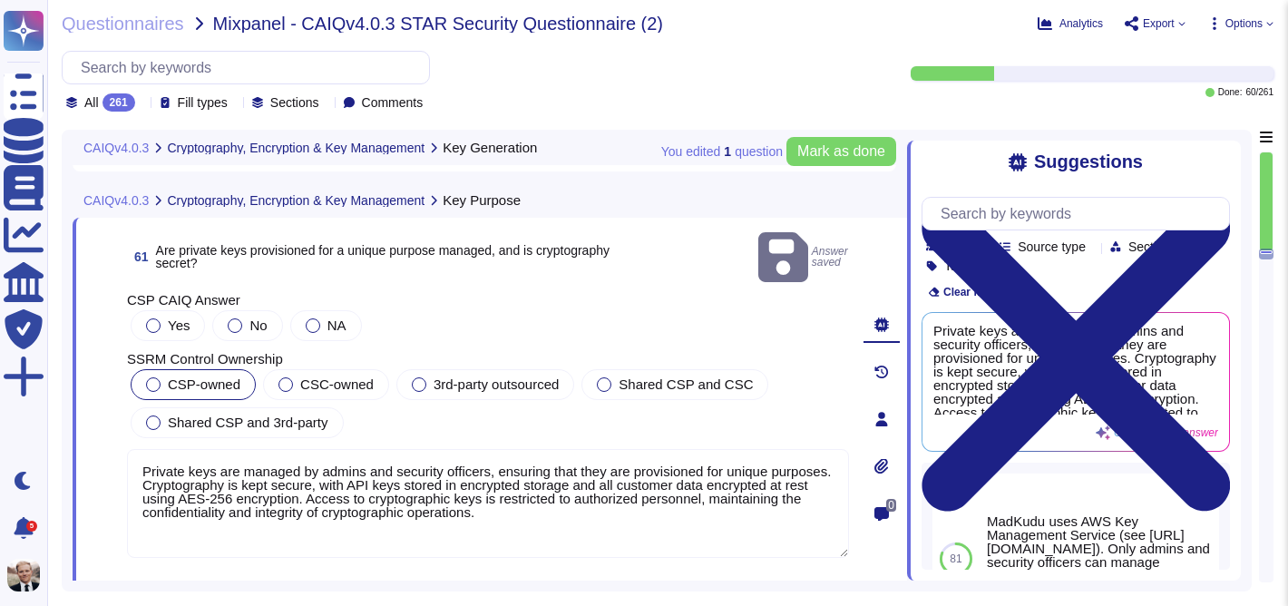
click at [174, 376] on span "CSP-owned" at bounding box center [204, 383] width 73 height 15
click at [151, 318] on div at bounding box center [153, 325] width 15 height 15
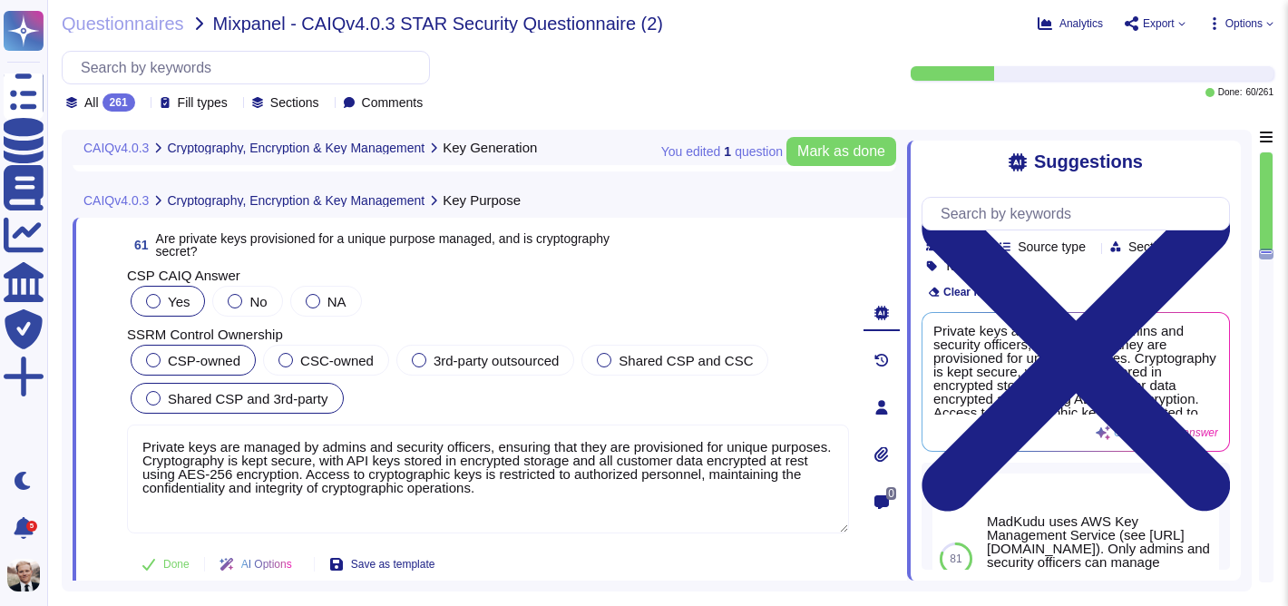
click at [278, 394] on span "Shared CSP and 3rd-party" at bounding box center [248, 398] width 161 height 15
click at [848, 148] on span "Mark as done" at bounding box center [841, 151] width 88 height 15
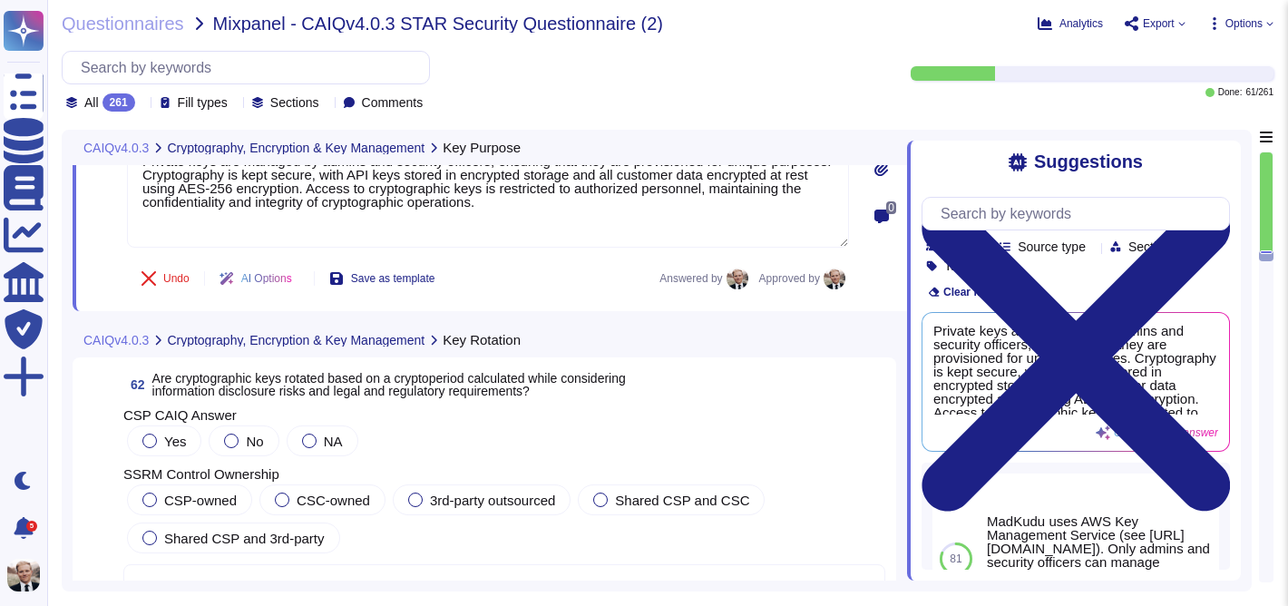
scroll to position [24311, 0]
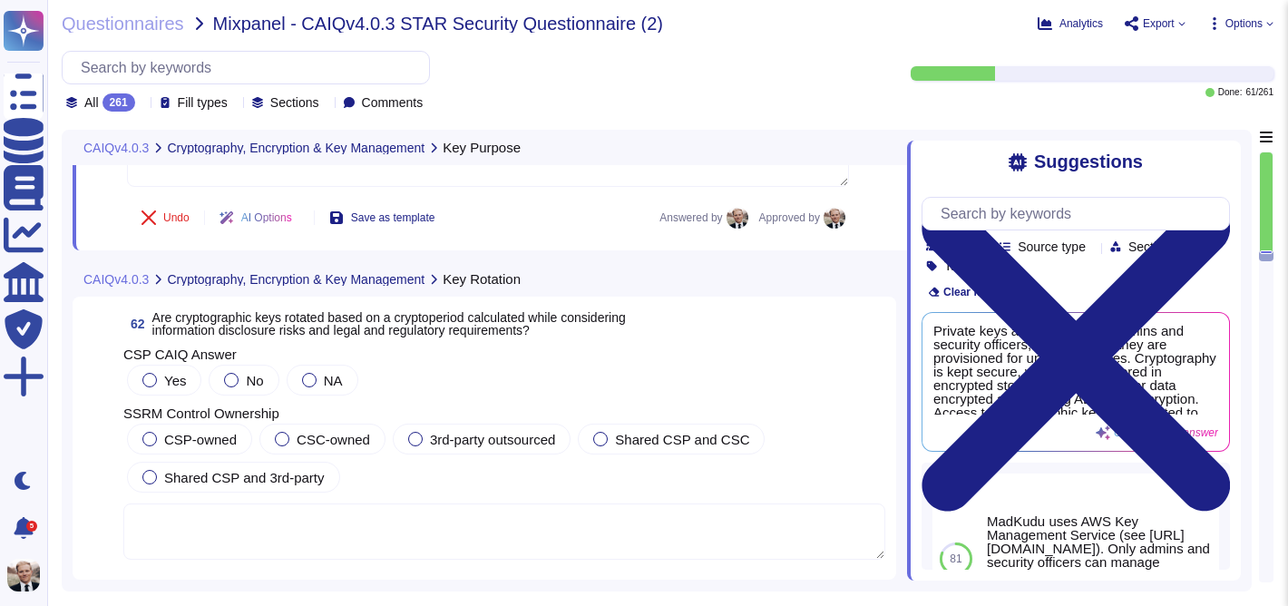
click at [310, 329] on span "Are cryptographic keys rotated based on a cryptoperiod calculated while conside…" at bounding box center [388, 323] width 473 height 27
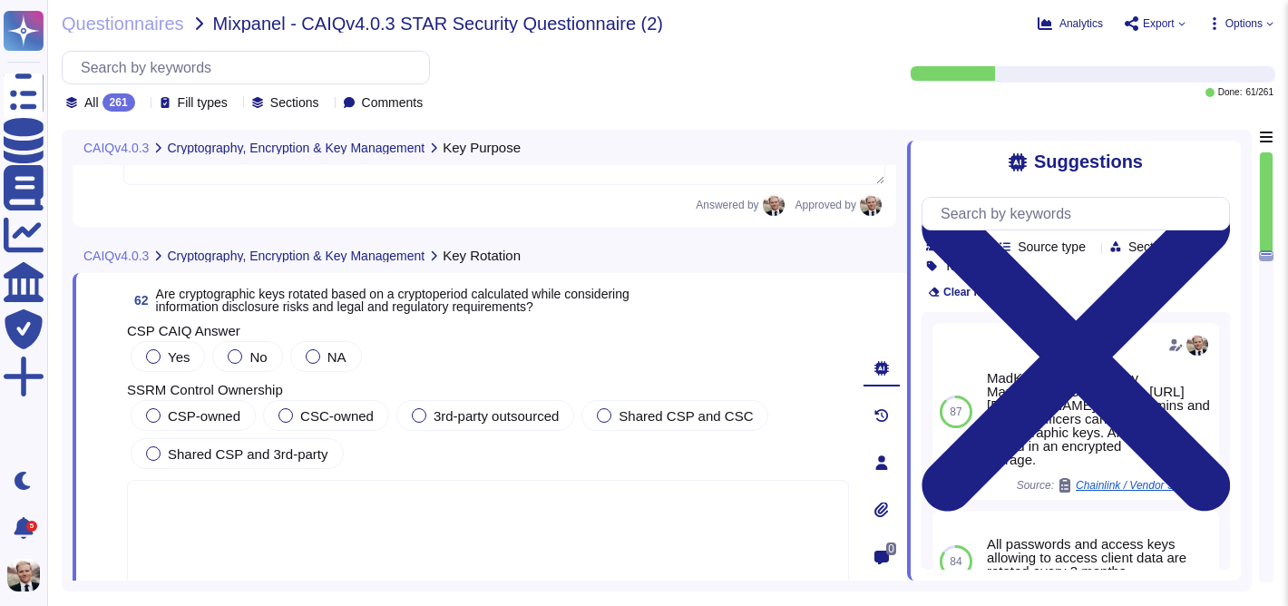
click at [238, 303] on span "Are cryptographic keys rotated based on a cryptoperiod calculated while conside…" at bounding box center [392, 300] width 473 height 27
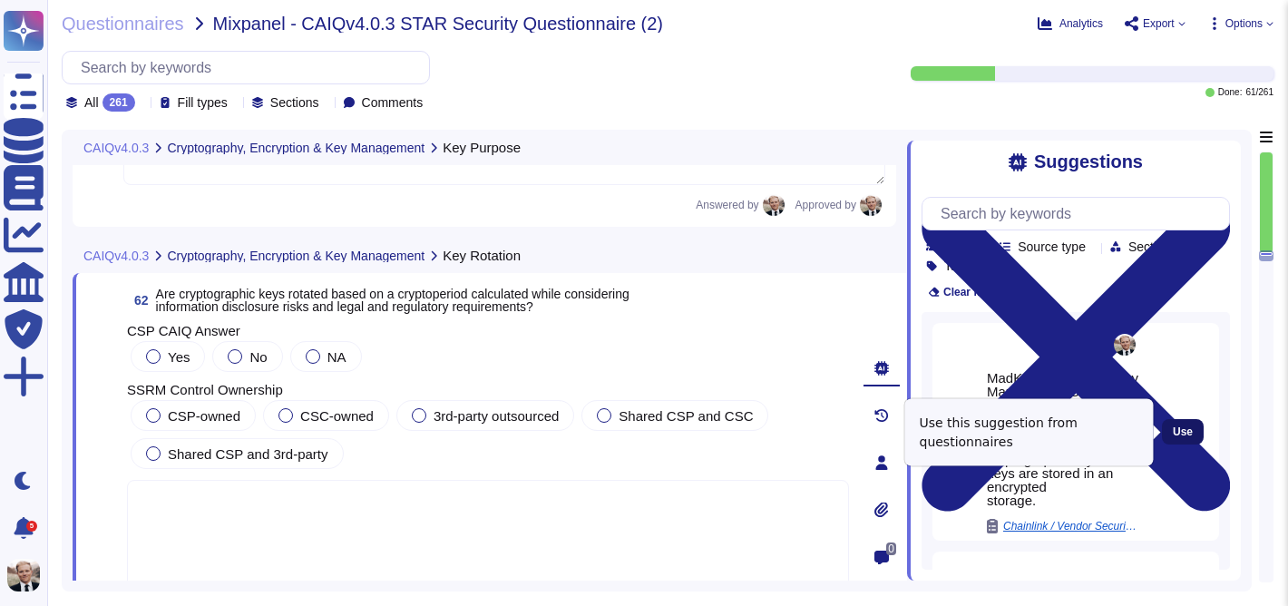
click at [1181, 430] on span "Use" at bounding box center [1183, 431] width 20 height 11
type textarea "MadKudu uses AWS Key Management Service (see [URL][DOMAIN_NAME]). Only admins a…"
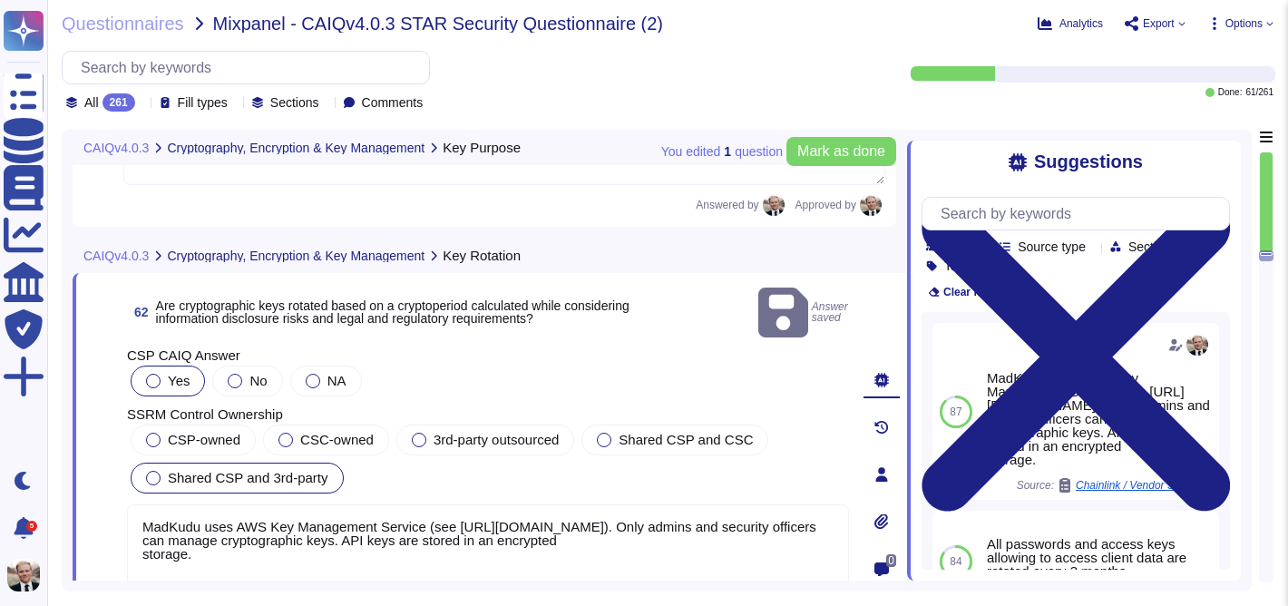
click at [164, 471] on label "Shared CSP and 3rd-party" at bounding box center [237, 478] width 182 height 15
click at [822, 154] on span "Mark as done" at bounding box center [841, 151] width 88 height 15
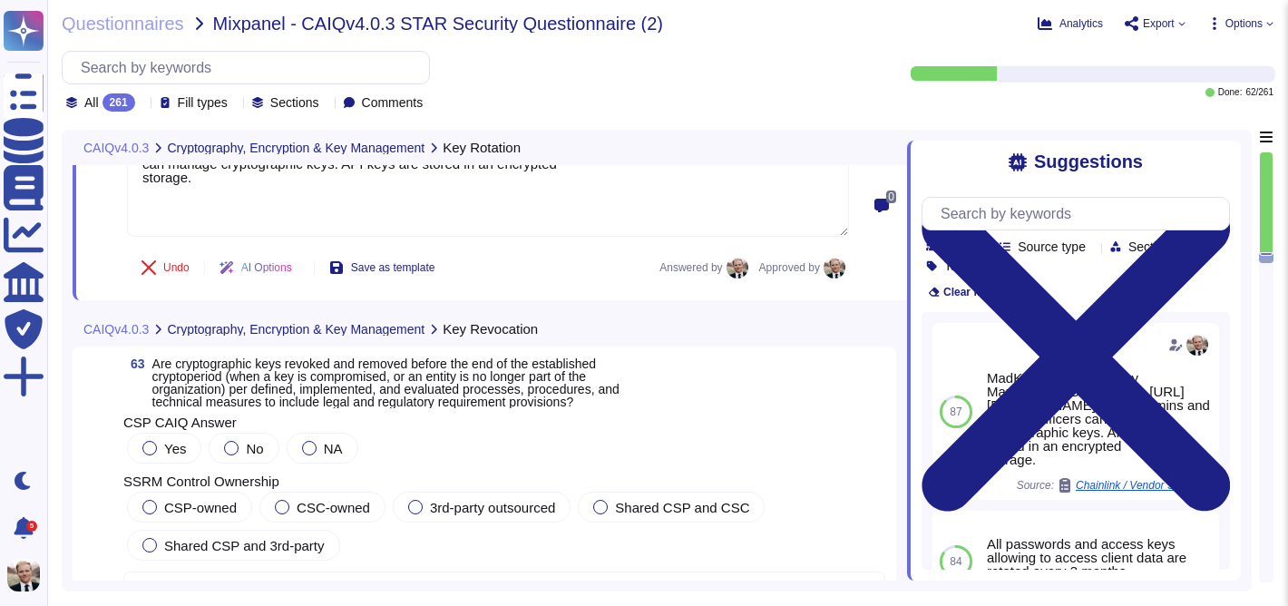
scroll to position [24702, 0]
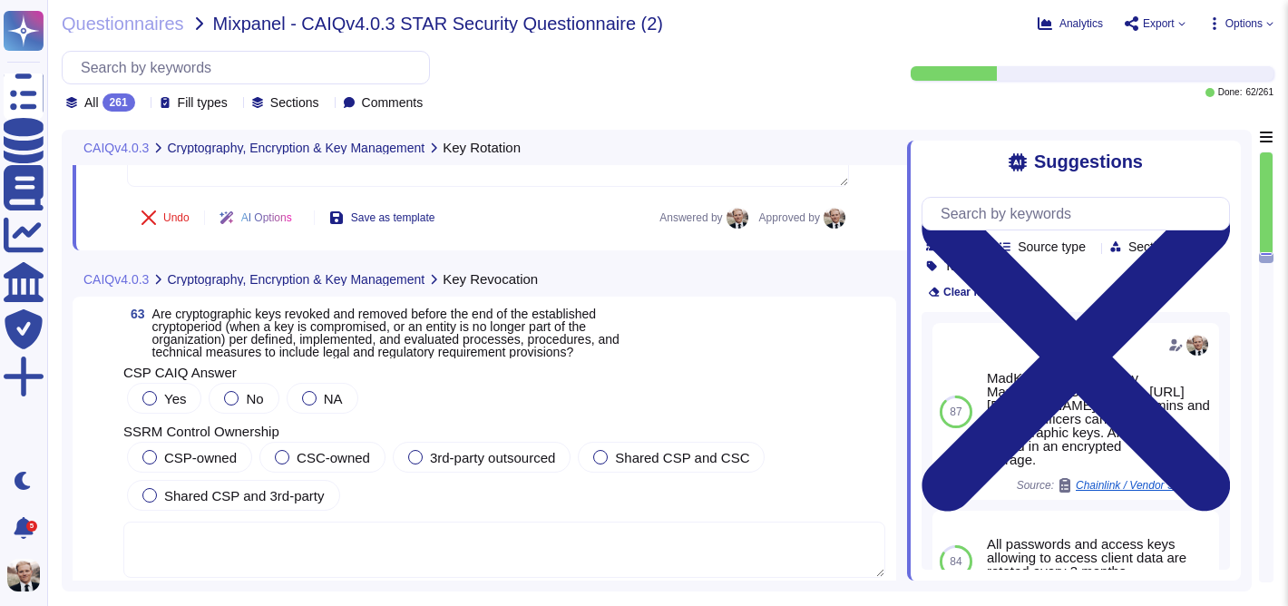
click at [322, 338] on span "Are cryptographic keys revoked and removed before the end of the established cr…" at bounding box center [385, 333] width 467 height 53
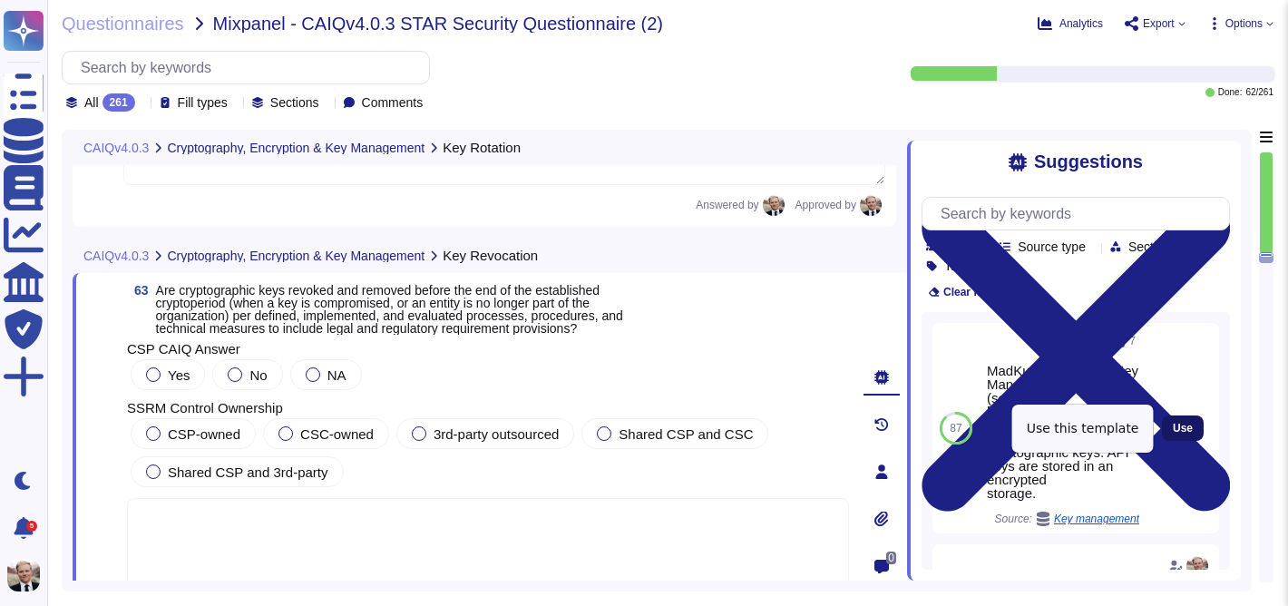
click at [1178, 428] on span "Use" at bounding box center [1183, 428] width 20 height 11
type textarea "MadKudu uses AWS Key Management Service (see [URL][DOMAIN_NAME]). Only admins a…"
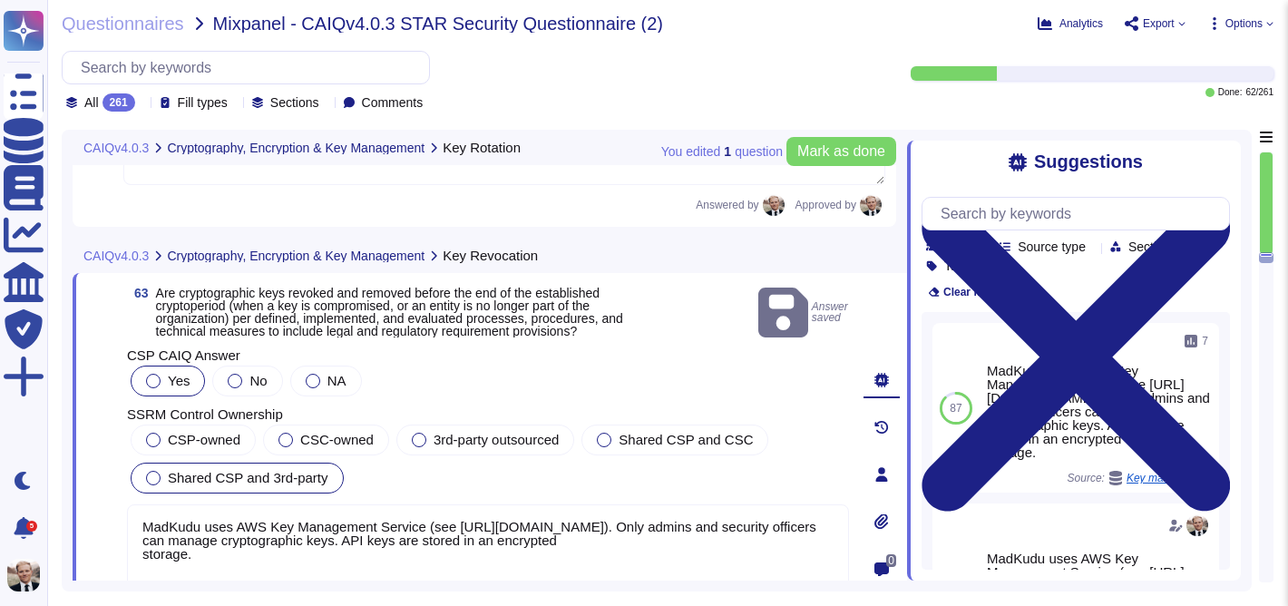
click at [225, 481] on div "Shared CSP and 3rd-party" at bounding box center [237, 478] width 213 height 31
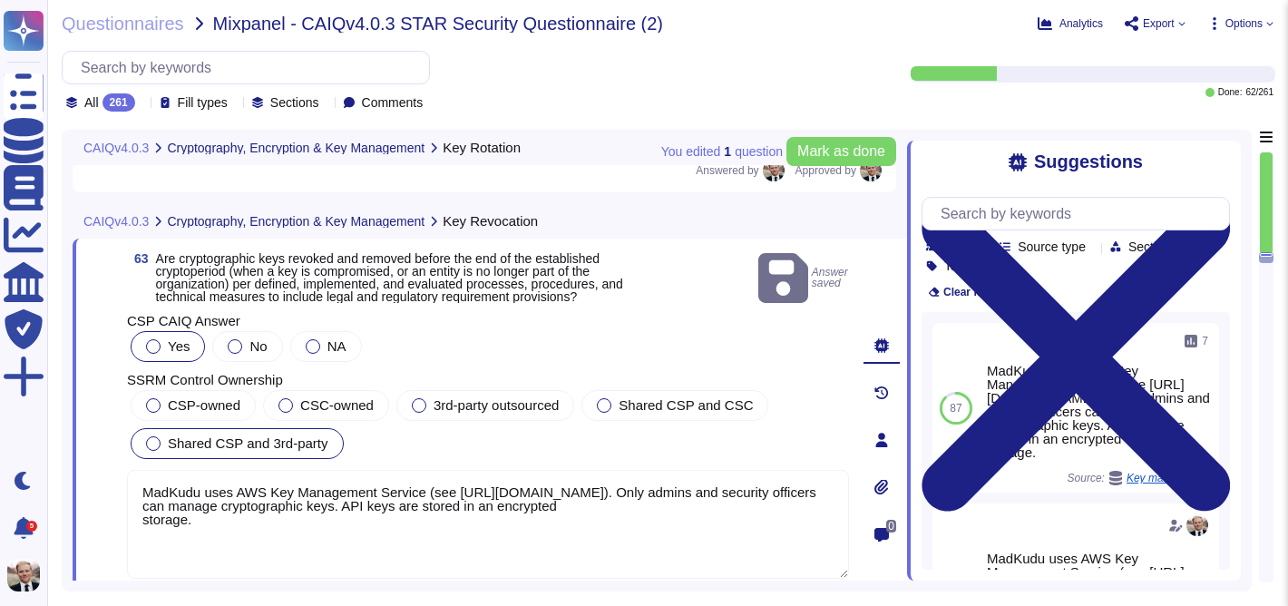
scroll to position [24722, 0]
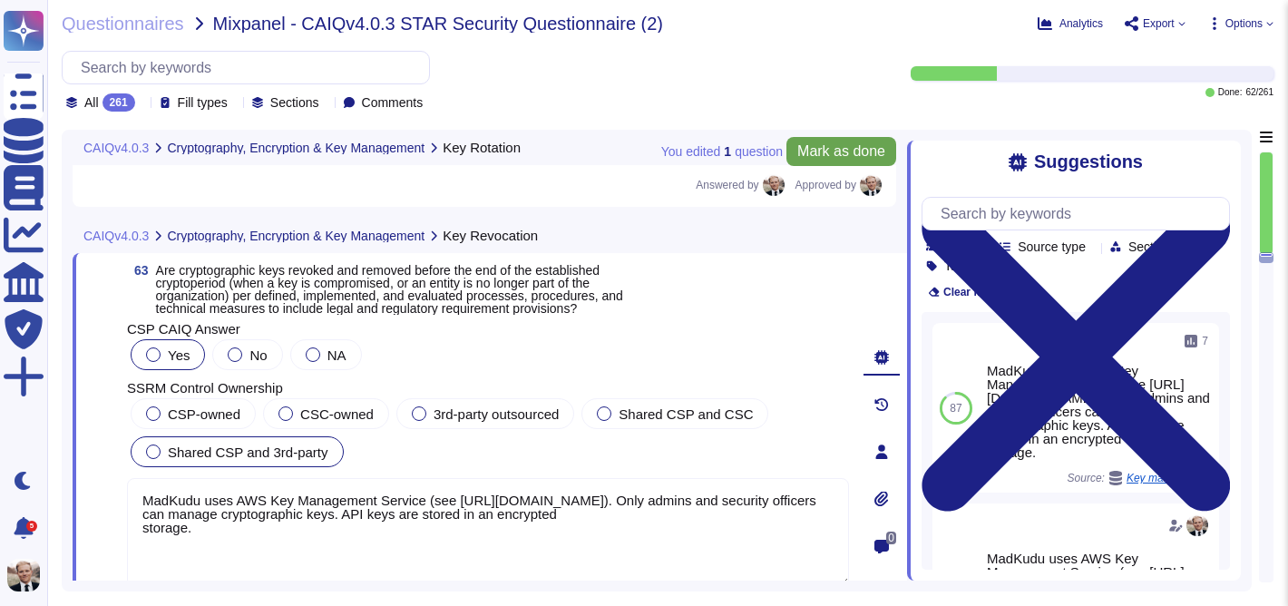
click at [841, 155] on span "Mark as done" at bounding box center [841, 151] width 88 height 15
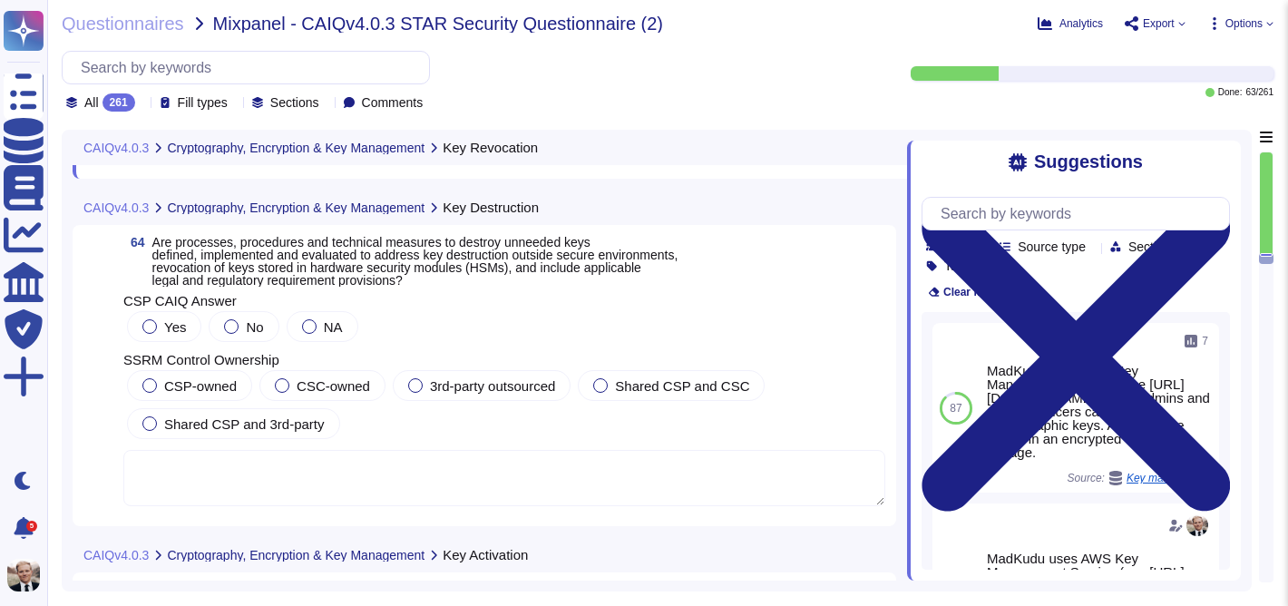
scroll to position [25197, 0]
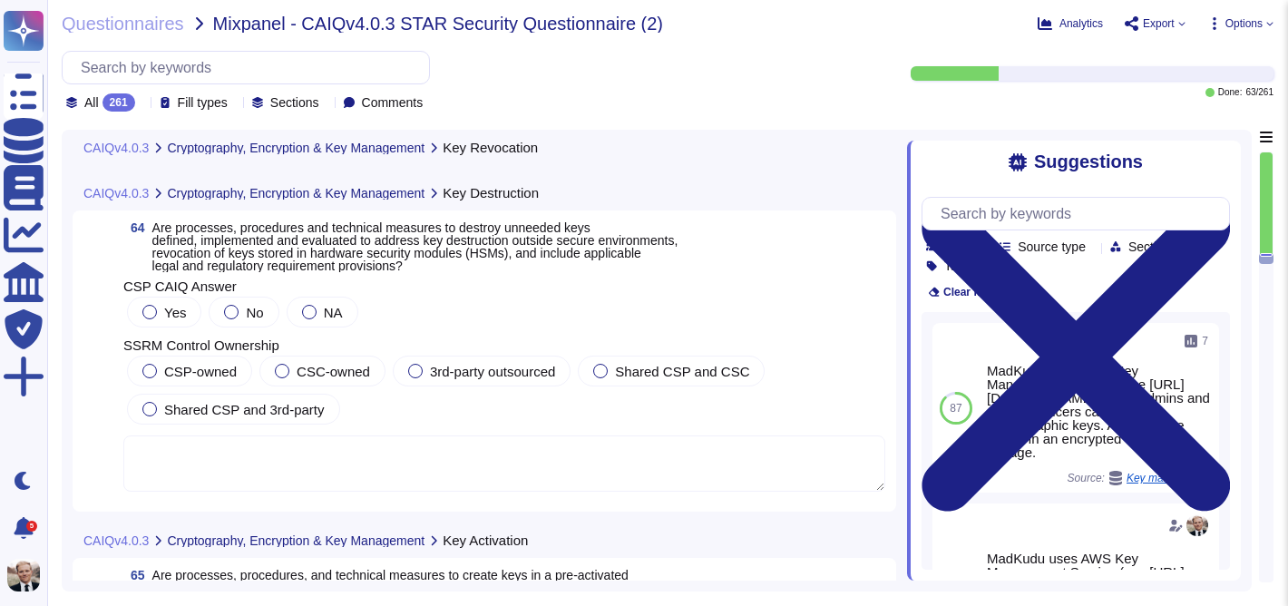
click at [349, 255] on span "Are processes, procedures and technical measures to destroy unneeded keys defin…" at bounding box center [415, 246] width 526 height 53
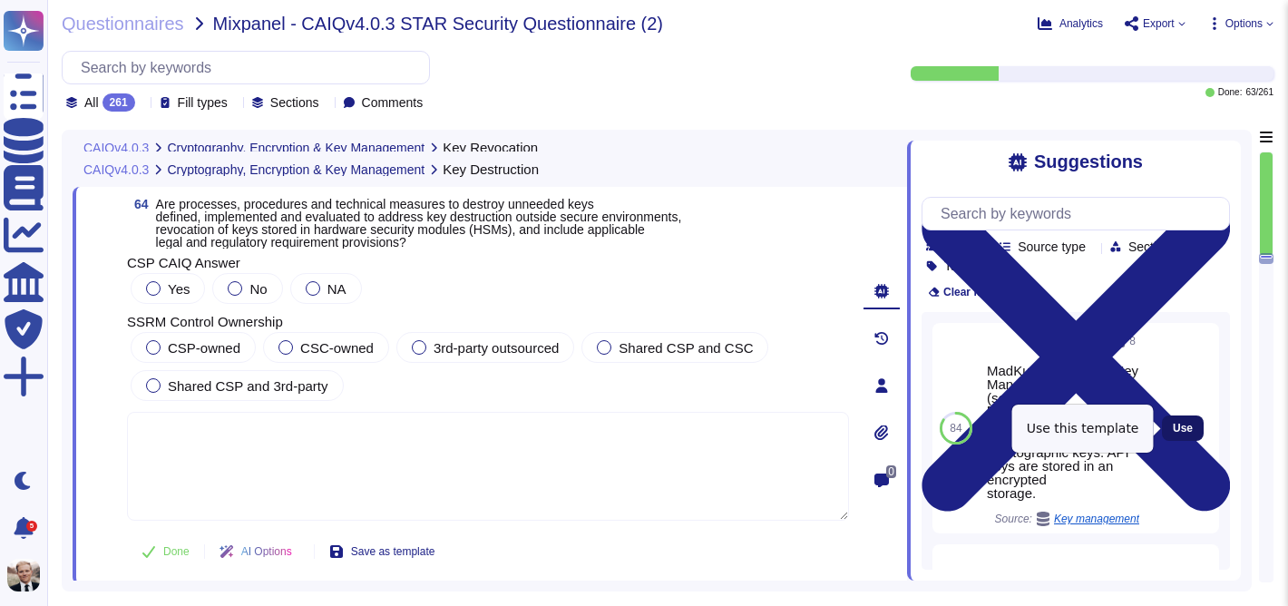
click at [1190, 430] on span "Use" at bounding box center [1183, 428] width 20 height 11
type textarea "MadKudu uses AWS Key Management Service (see [URL][DOMAIN_NAME]). Only admins a…"
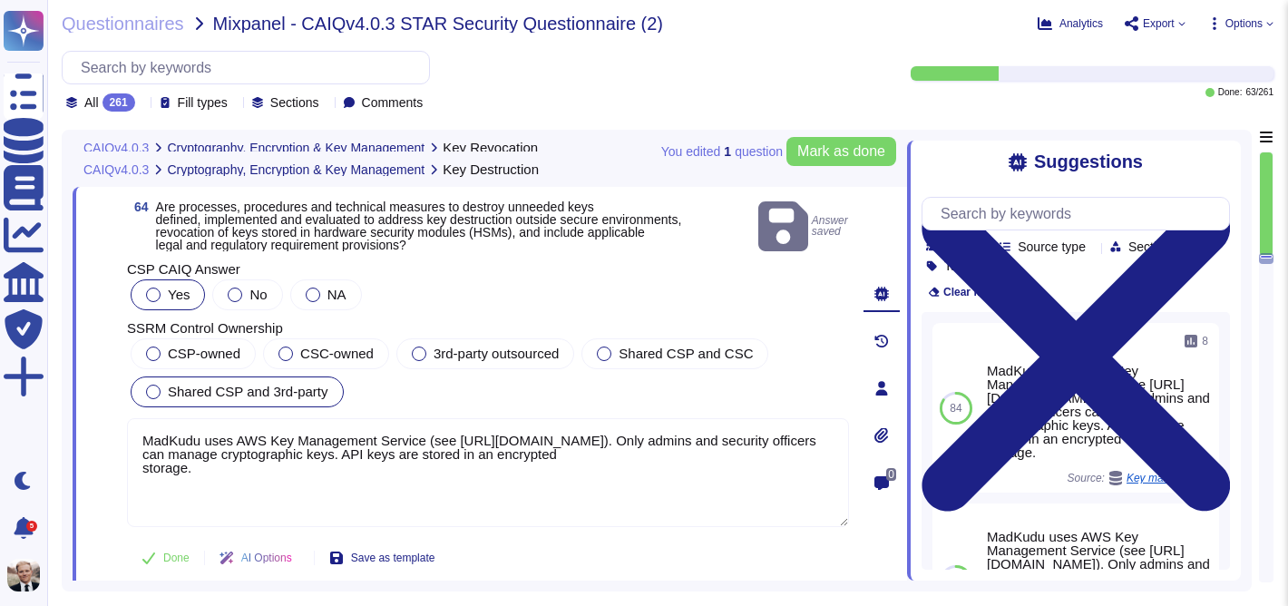
click at [180, 384] on span "Shared CSP and 3rd-party" at bounding box center [248, 391] width 161 height 15
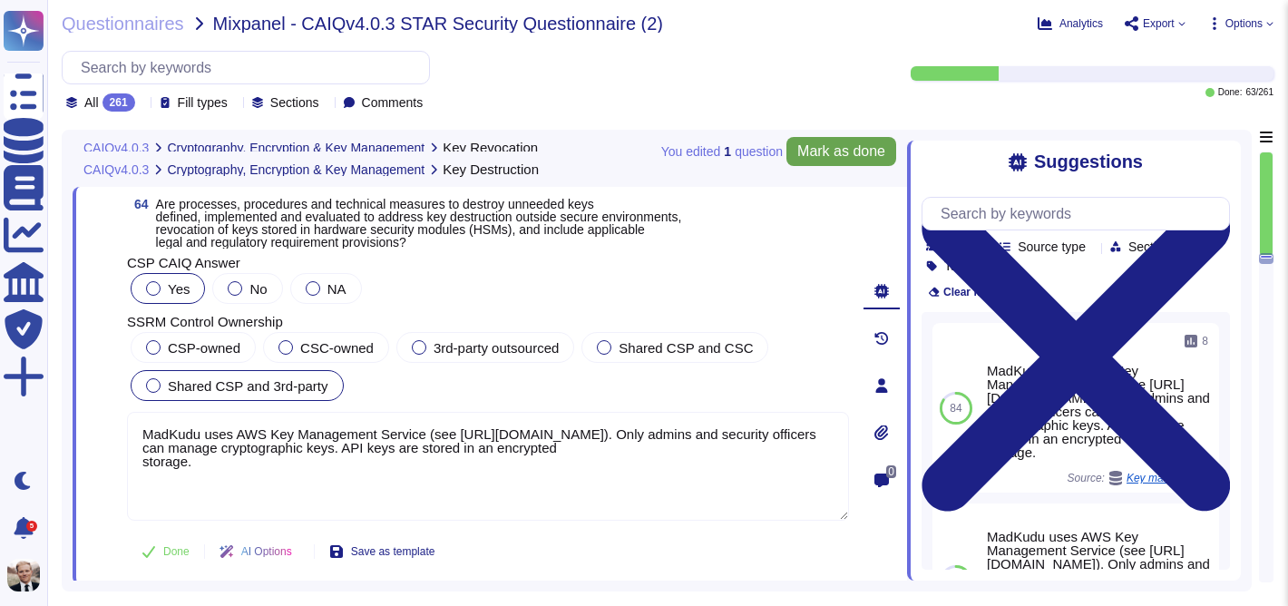
click at [834, 151] on span "Mark as done" at bounding box center [841, 151] width 88 height 15
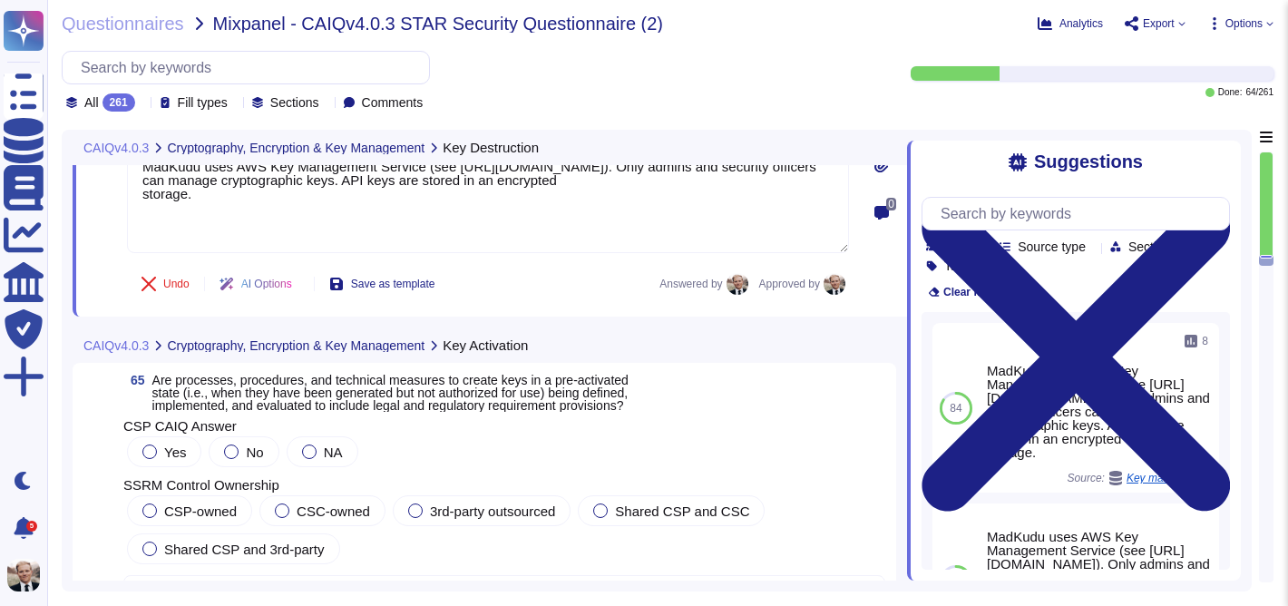
scroll to position [25468, 0]
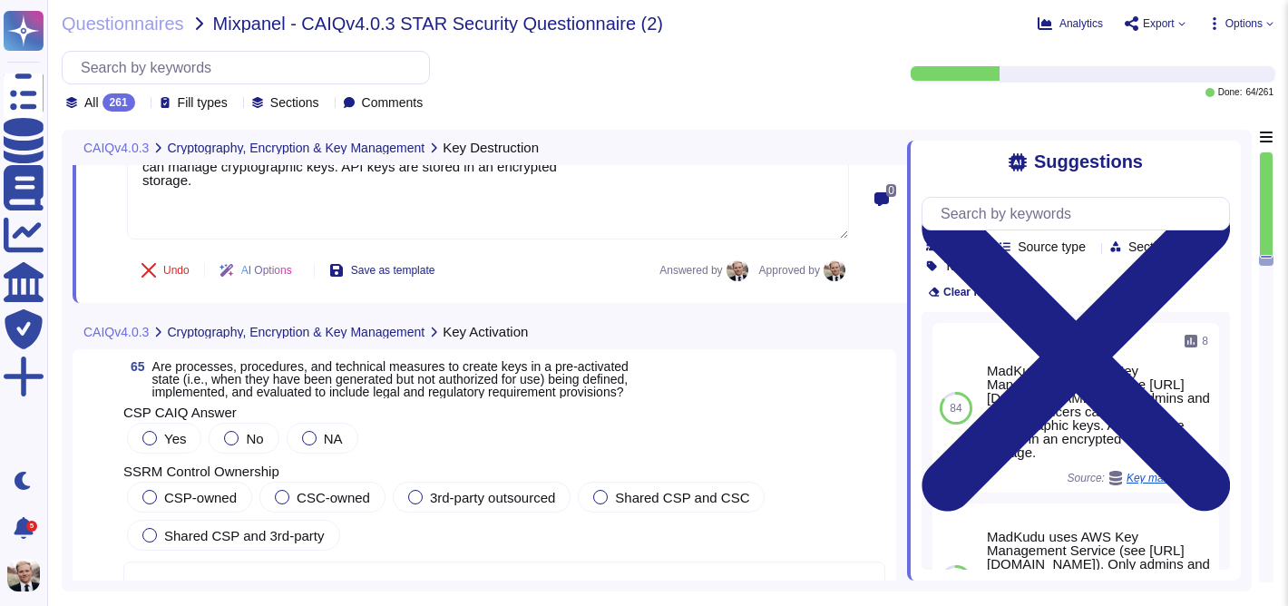
click at [308, 377] on span "Are processes, procedures, and technical measures to create keys in a pre-activ…" at bounding box center [390, 379] width 476 height 40
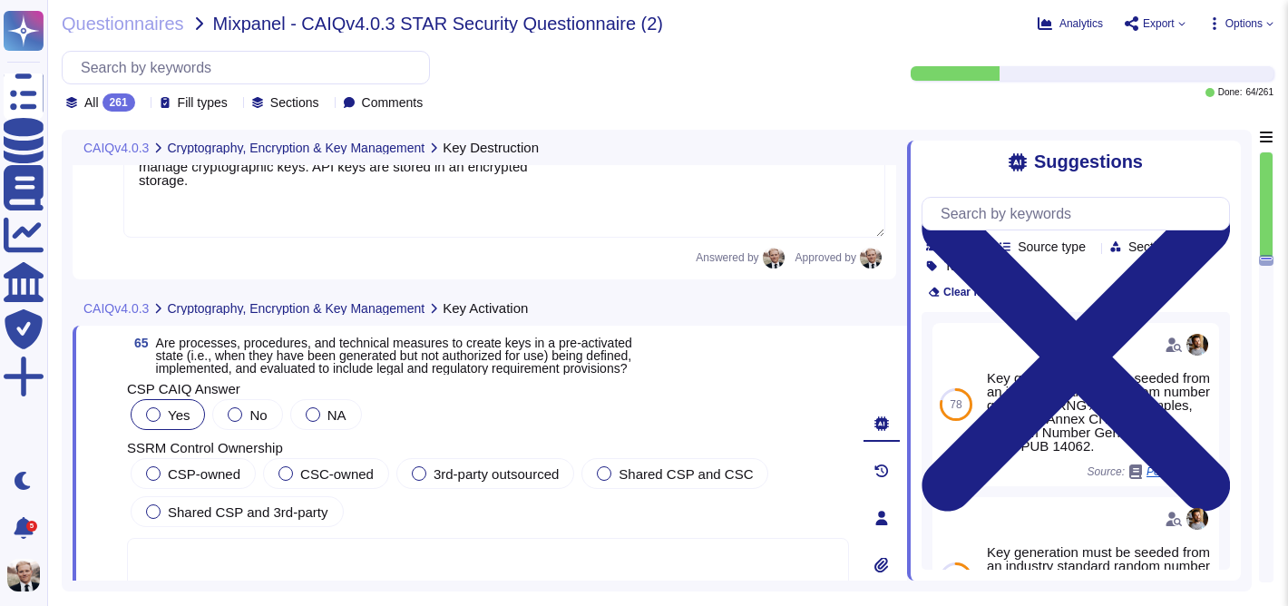
click at [155, 415] on div at bounding box center [153, 414] width 15 height 15
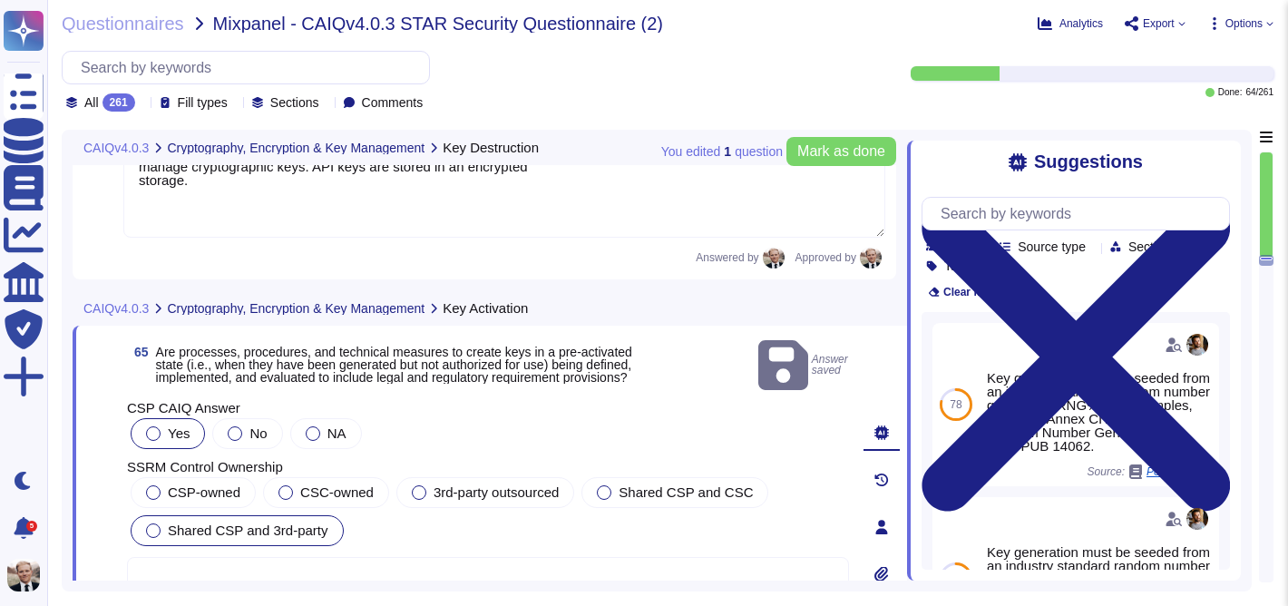
click at [158, 523] on div at bounding box center [153, 530] width 15 height 15
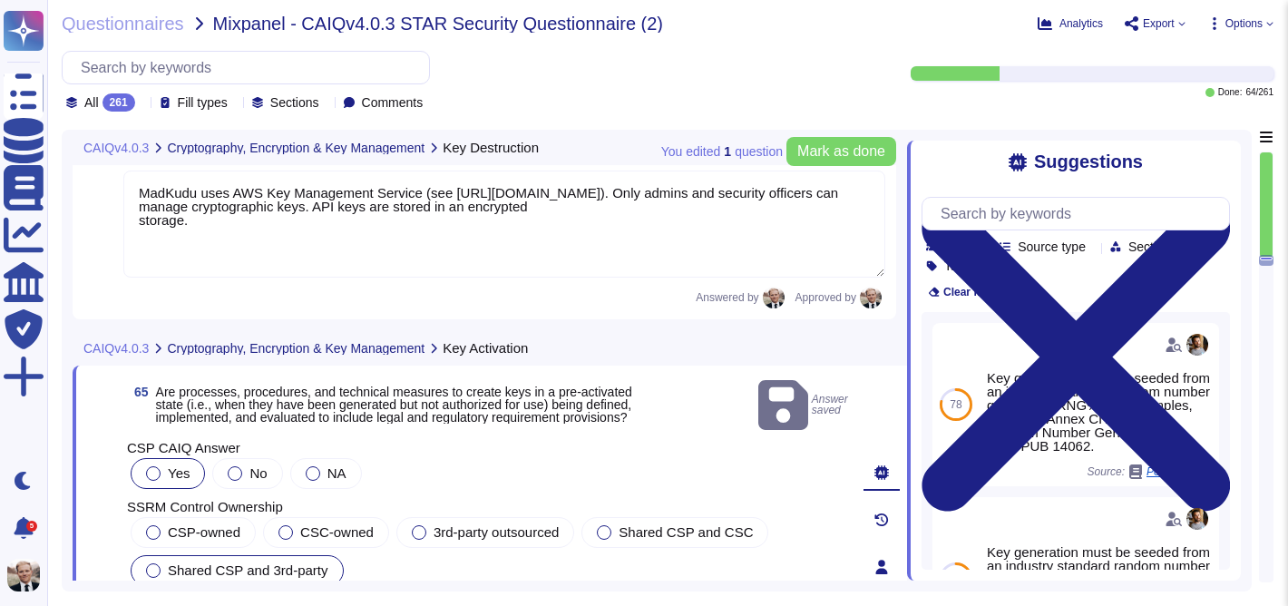
scroll to position [25426, 0]
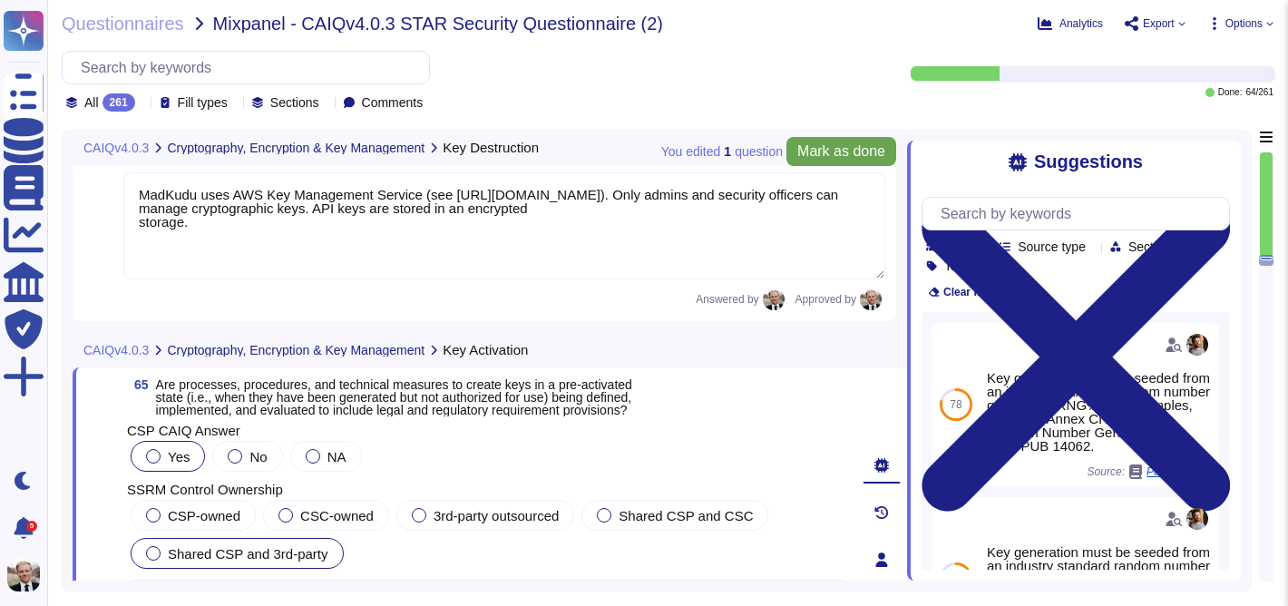
click at [862, 159] on span "Mark as done" at bounding box center [841, 151] width 88 height 15
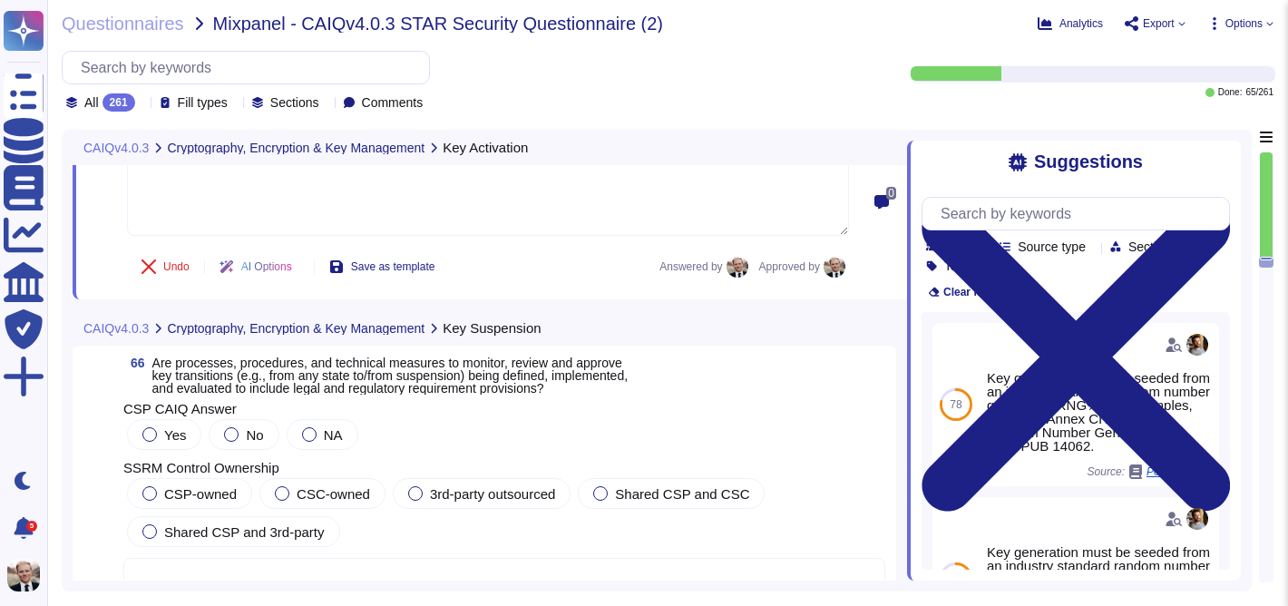
scroll to position [25874, 0]
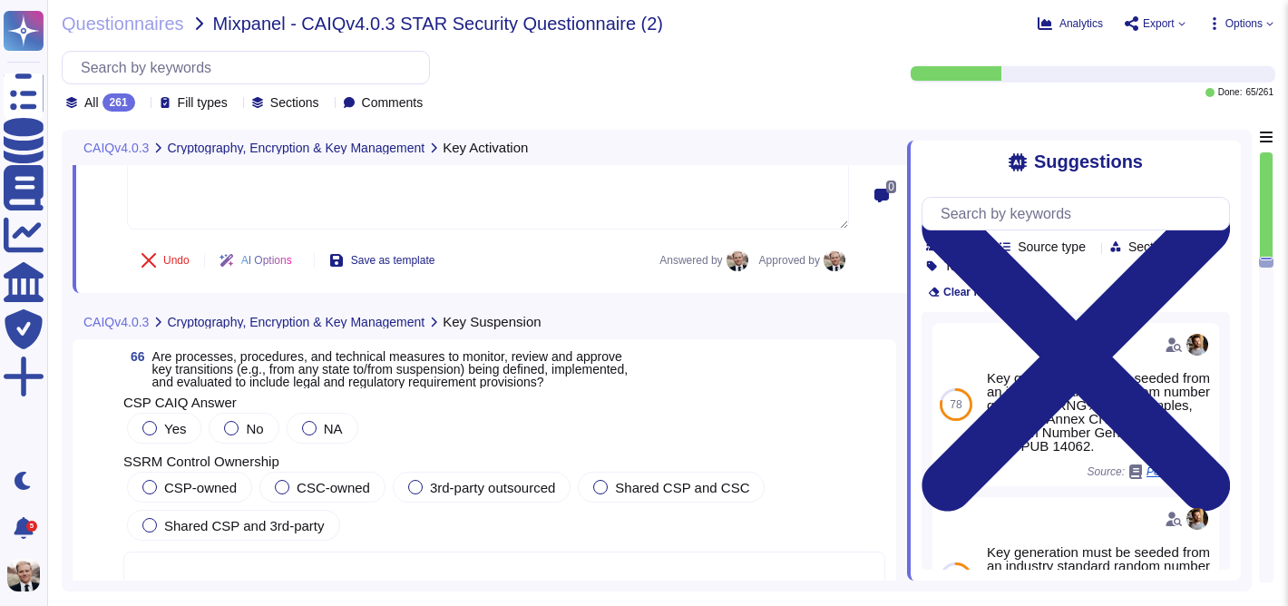
click at [308, 375] on span "Are processes, procedures, and technical measures to monitor, review and approv…" at bounding box center [390, 369] width 476 height 40
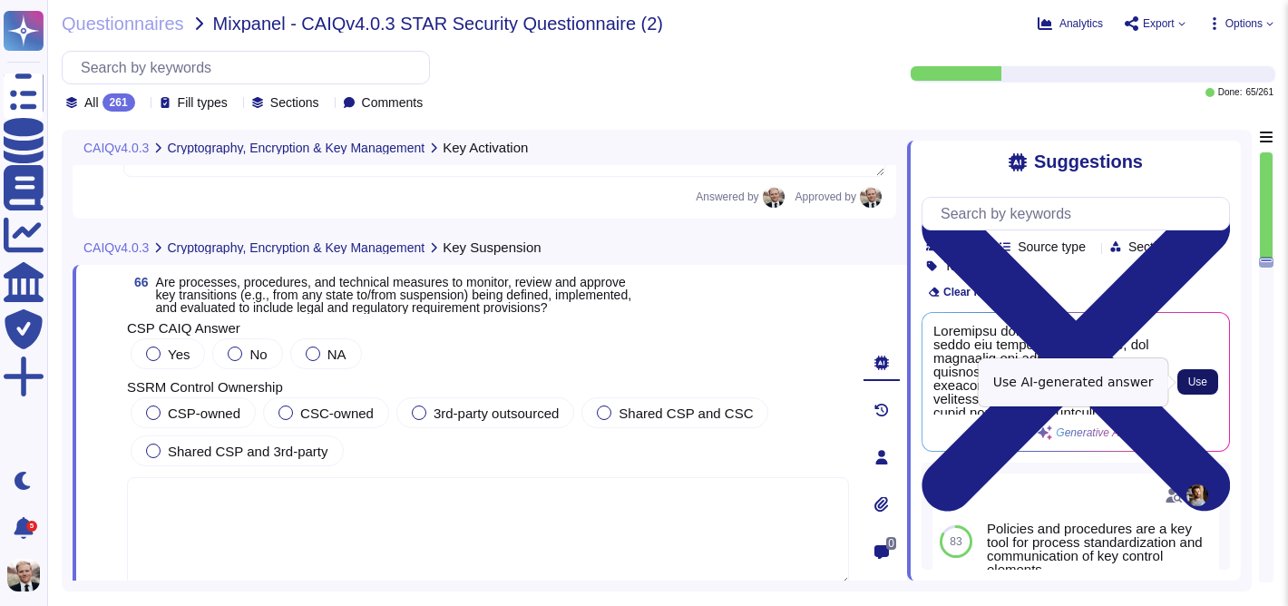
click at [1208, 385] on button "Use" at bounding box center [1197, 381] width 41 height 25
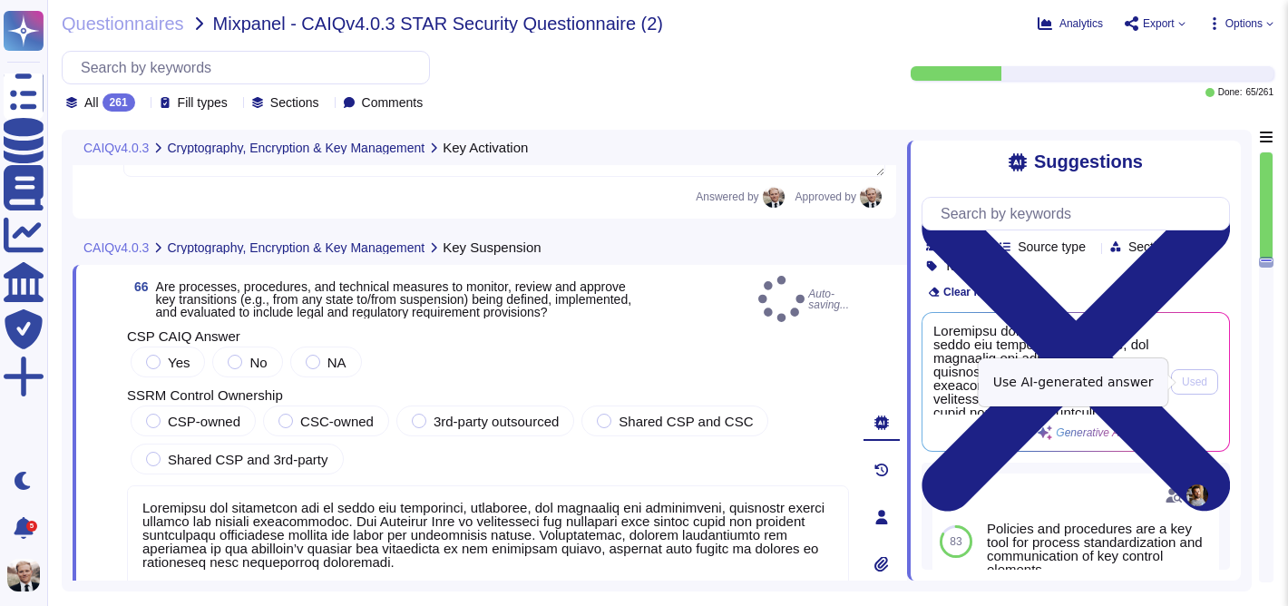
type textarea "Loremipsu dol sitametcon adi el seddo eiu temporinci, utlaboree, dol magnaaliq …"
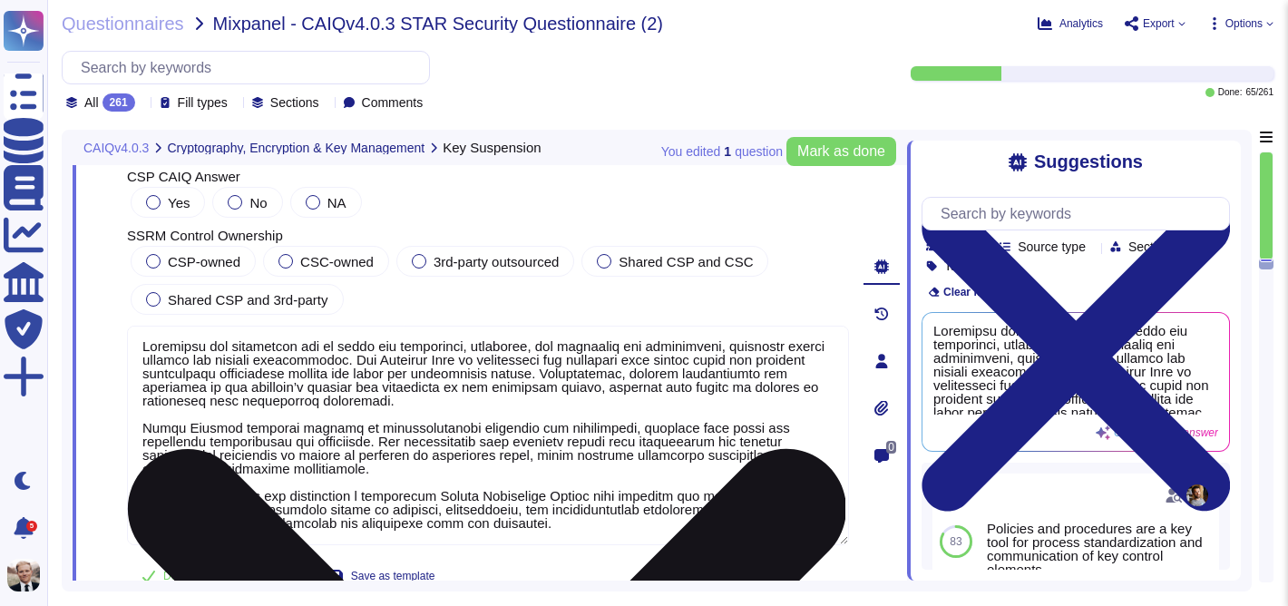
scroll to position [0, 0]
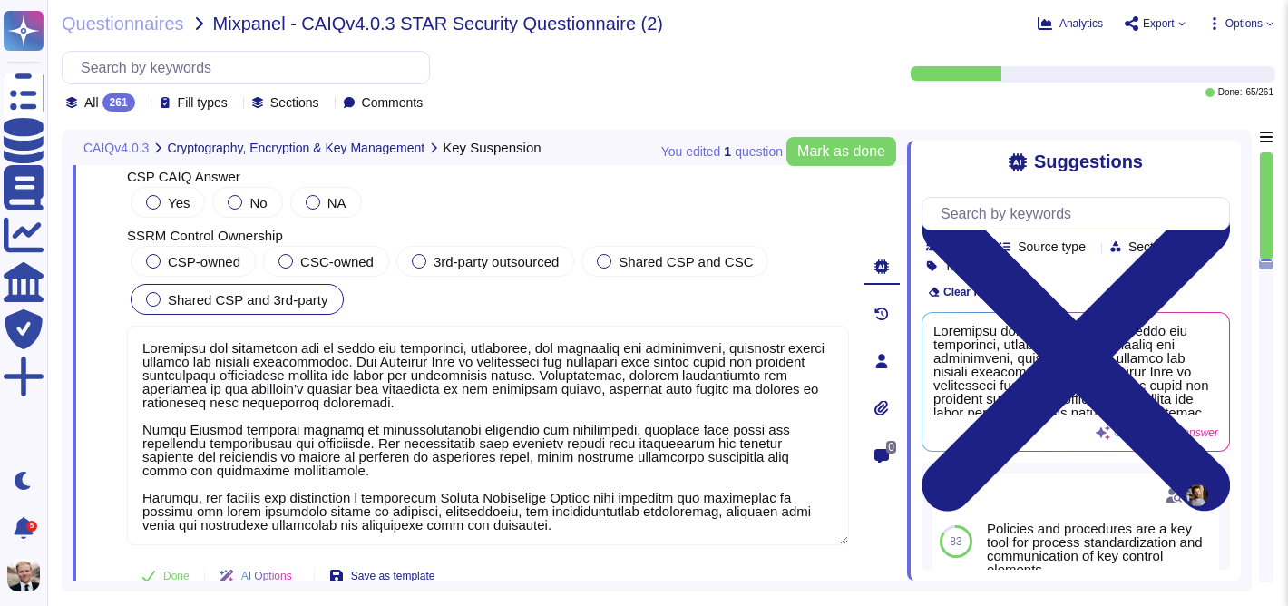
click at [157, 295] on div at bounding box center [153, 299] width 15 height 15
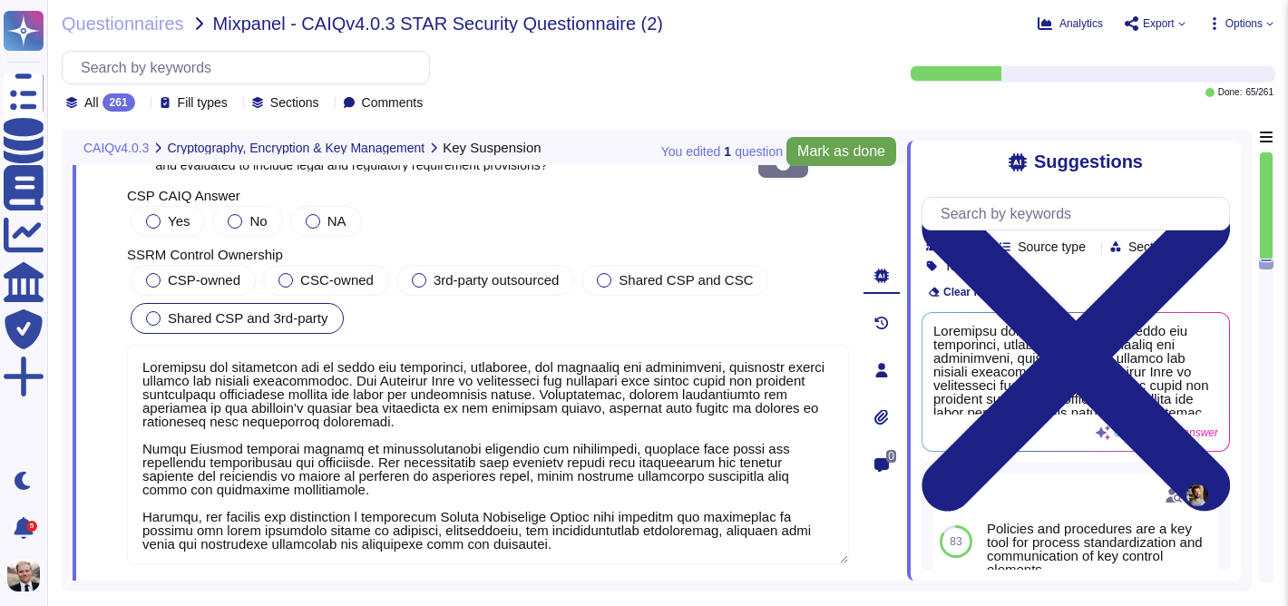
click at [854, 157] on span "Mark as done" at bounding box center [841, 151] width 88 height 15
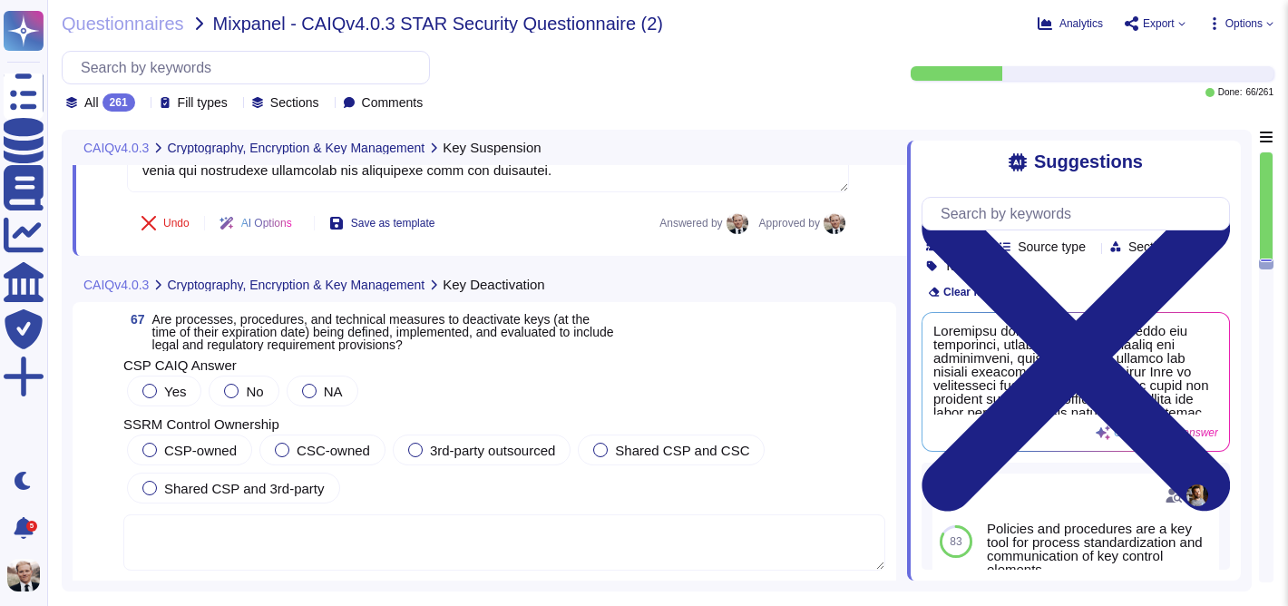
scroll to position [26369, 0]
click at [329, 331] on span "Are processes, procedures, and technical measures to deactivate keys (at the ti…" at bounding box center [383, 330] width 462 height 40
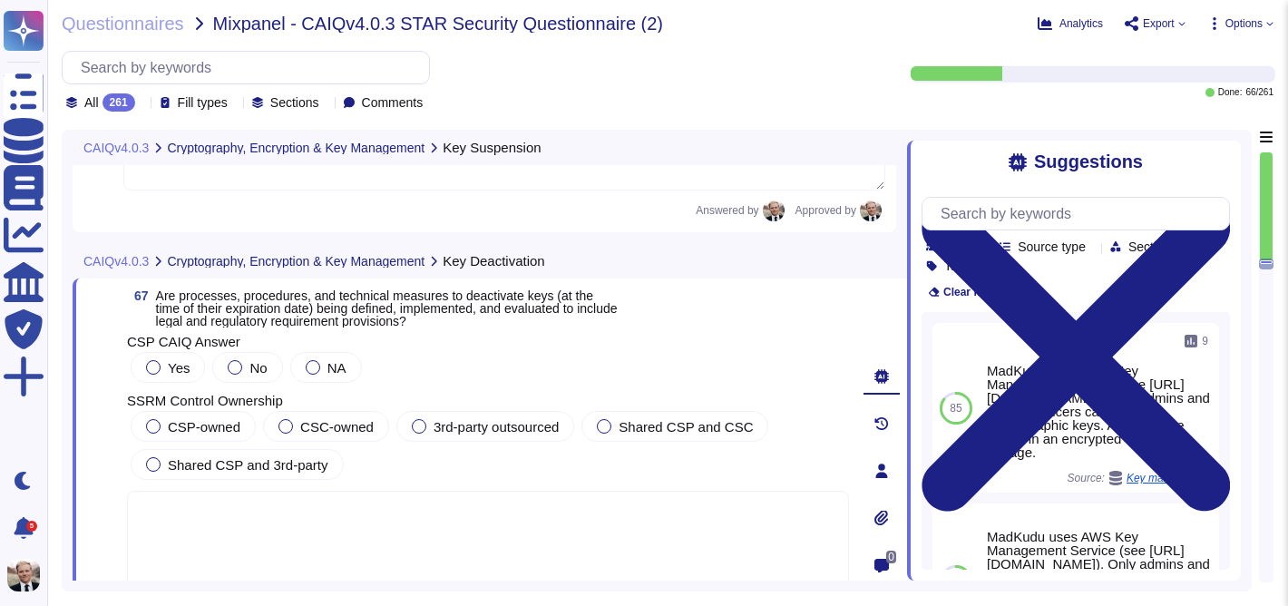
click at [431, 317] on span "Are processes, procedures, and technical measures to deactivate keys (at the ti…" at bounding box center [387, 308] width 462 height 38
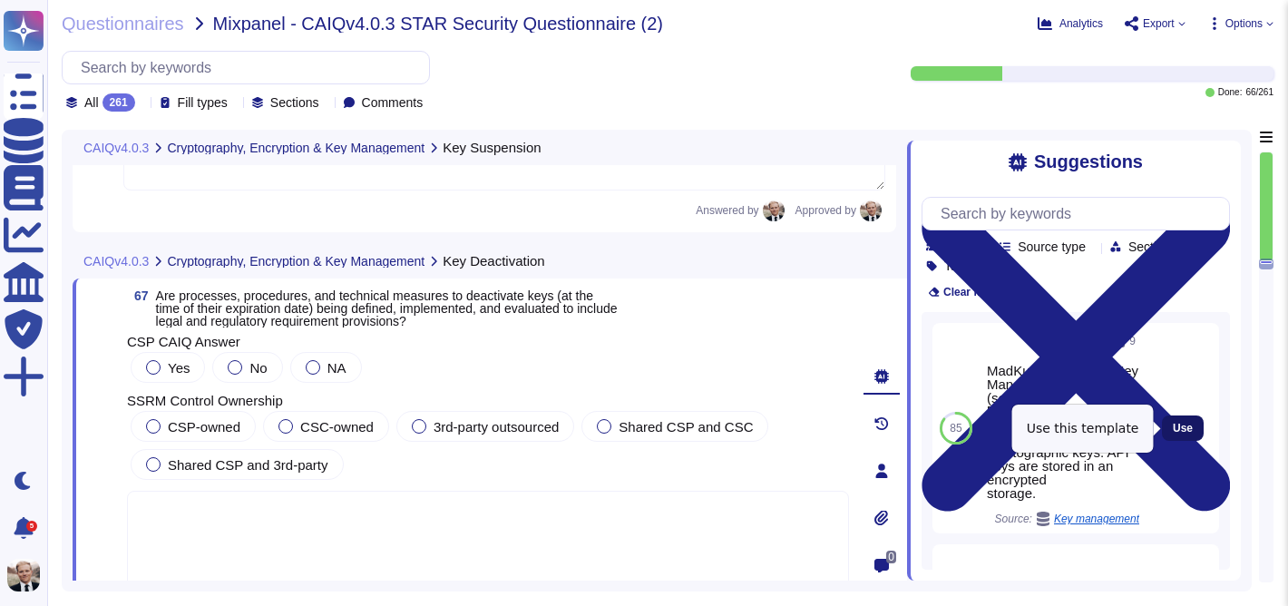
click at [1183, 431] on span "Use" at bounding box center [1183, 428] width 20 height 11
type textarea "MadKudu uses AWS Key Management Service (see [URL][DOMAIN_NAME]). Only admins a…"
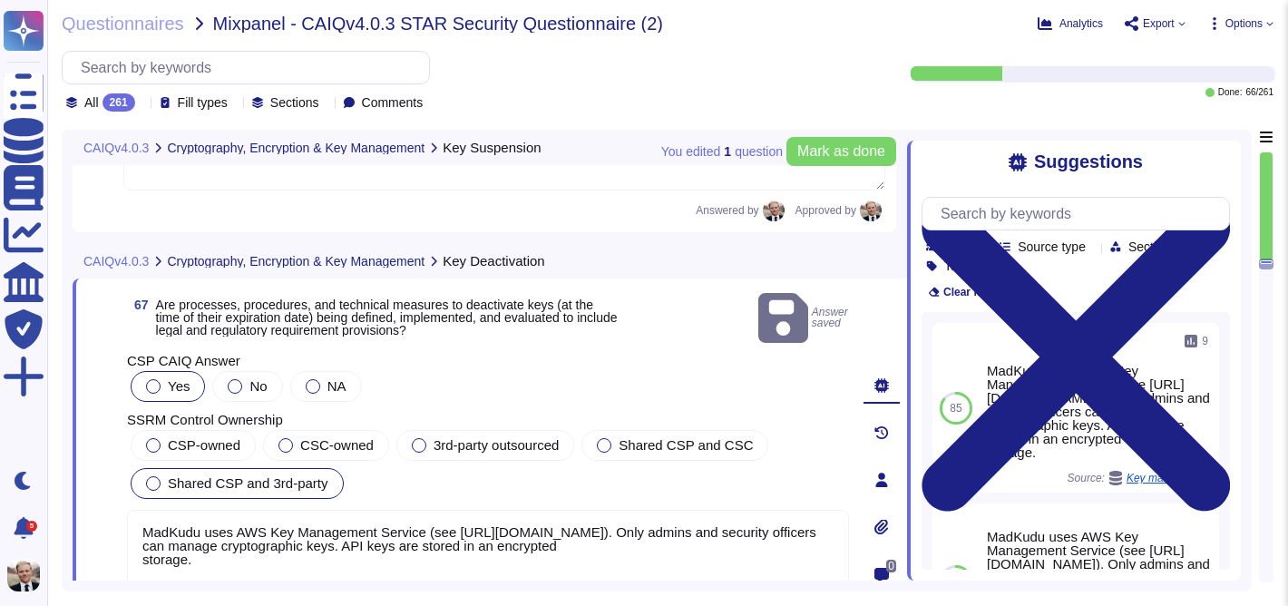
click at [182, 475] on span "Shared CSP and 3rd-party" at bounding box center [248, 482] width 161 height 15
click at [838, 155] on span "Mark as done" at bounding box center [841, 151] width 88 height 15
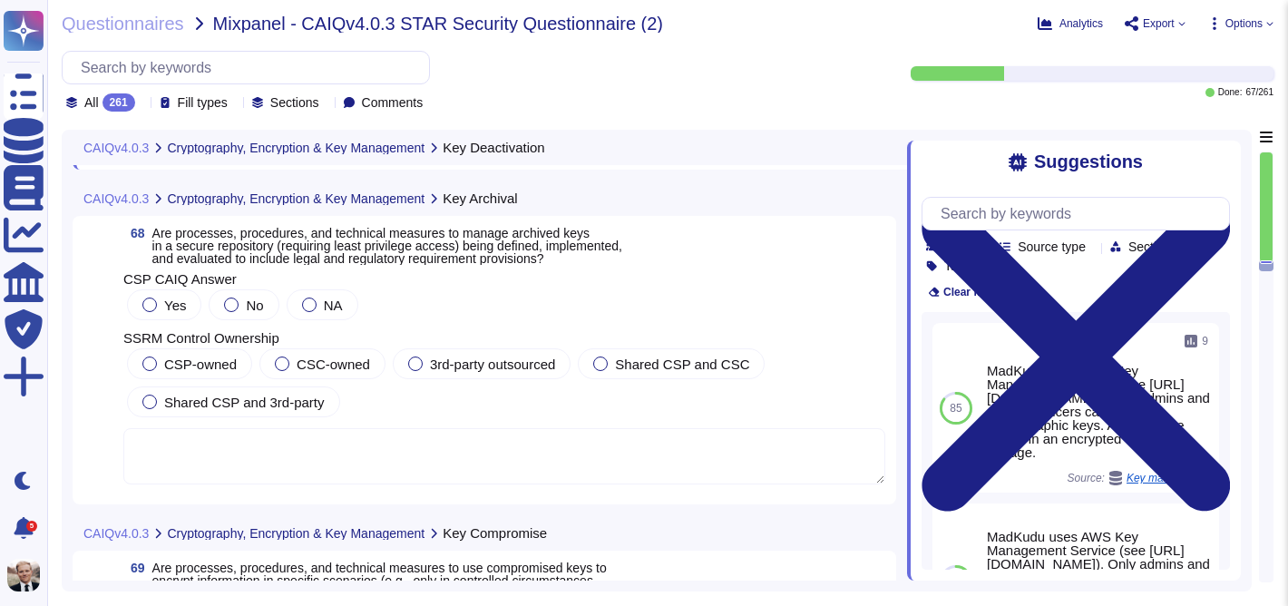
scroll to position [26853, 0]
click at [408, 257] on span "Are processes, procedures, and technical measures to manage archived keys in a …" at bounding box center [387, 244] width 470 height 40
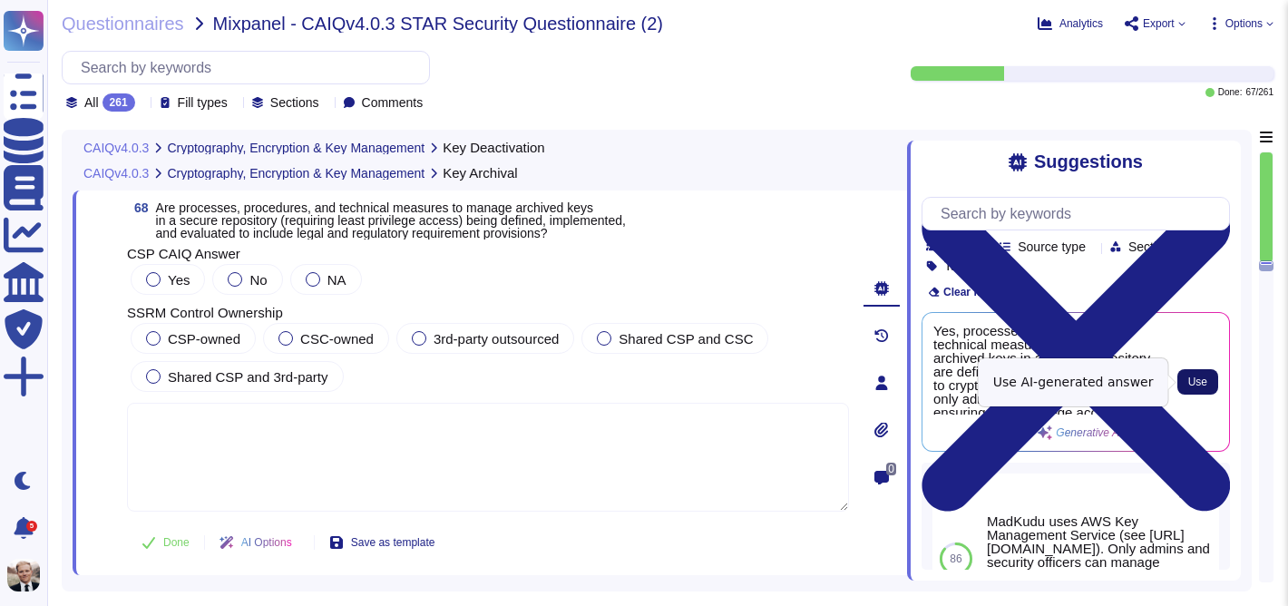
click at [1206, 376] on span "Use" at bounding box center [1197, 381] width 19 height 11
type textarea "Yes, processes, procedures, and technical measures to manage archived keys in a…"
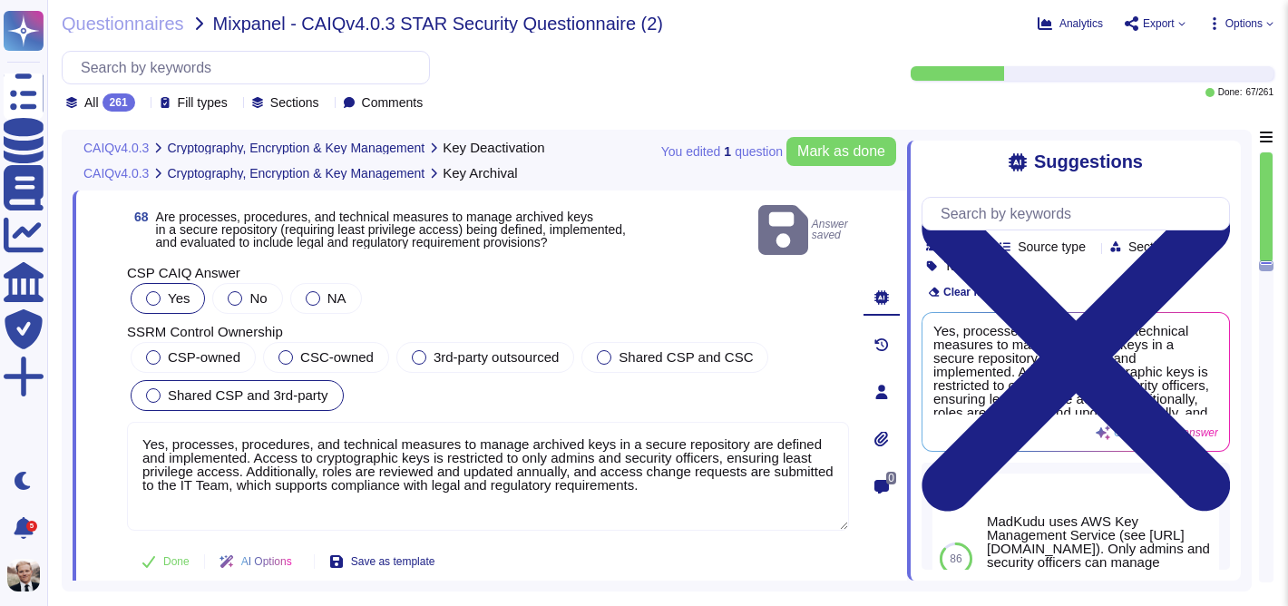
click at [180, 387] on span "Shared CSP and 3rd-party" at bounding box center [248, 394] width 161 height 15
click at [835, 149] on span "Mark as done" at bounding box center [841, 151] width 88 height 15
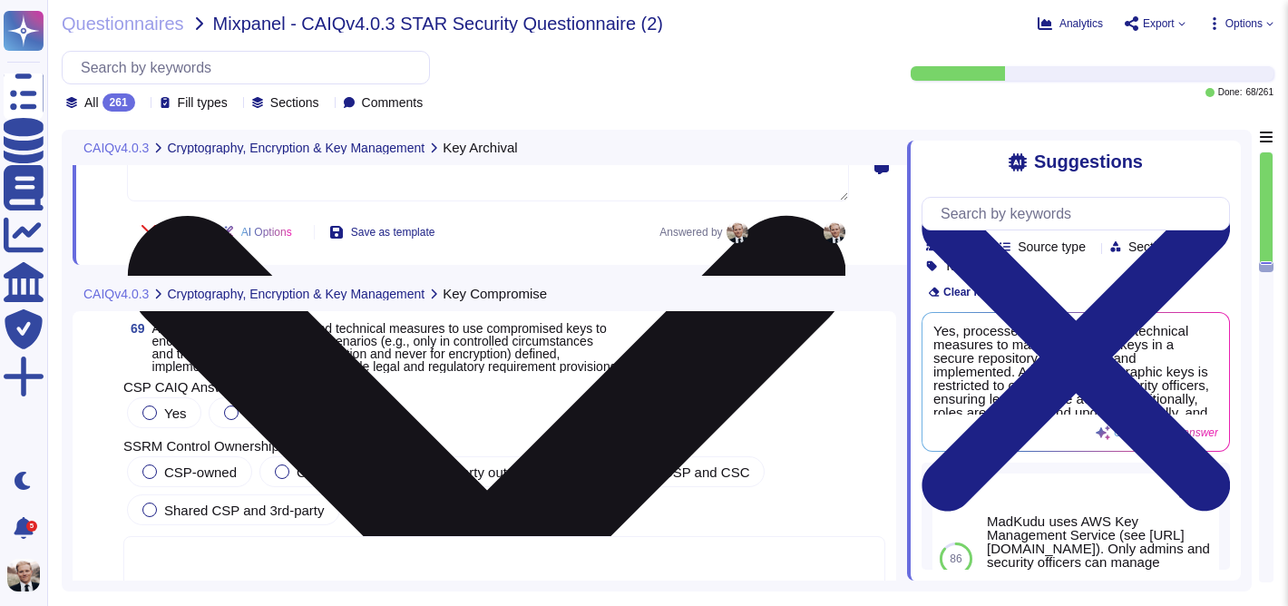
scroll to position [27233, 0]
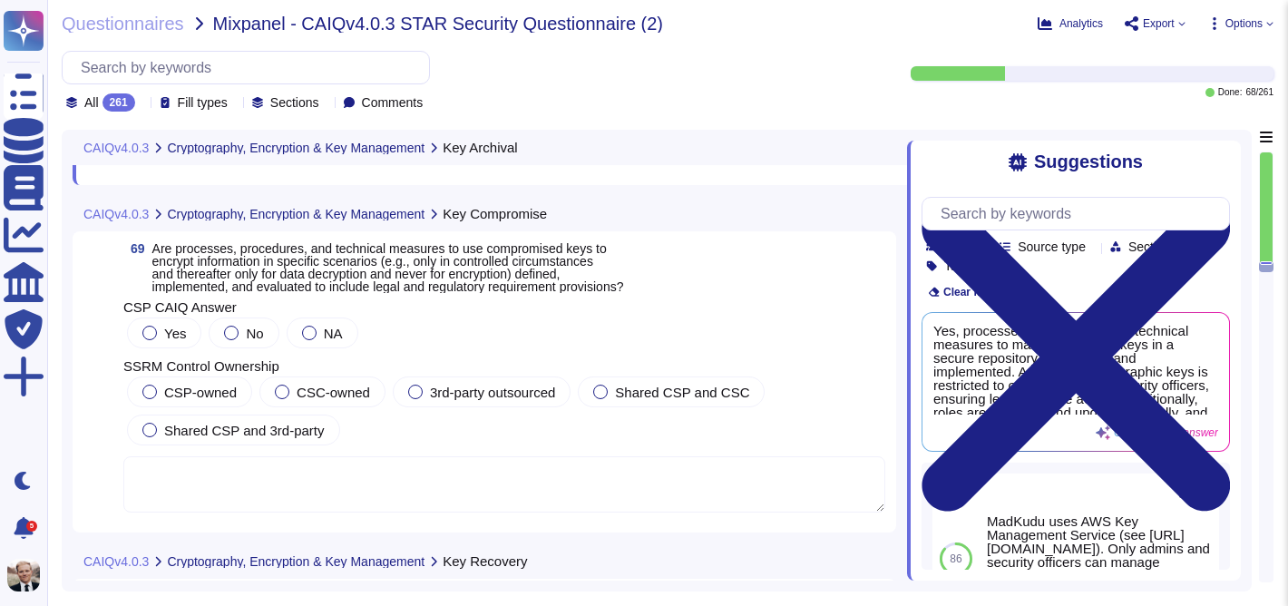
click at [312, 280] on span "Are processes, procedures, and technical measures to use compromised keys to en…" at bounding box center [388, 267] width 472 height 53
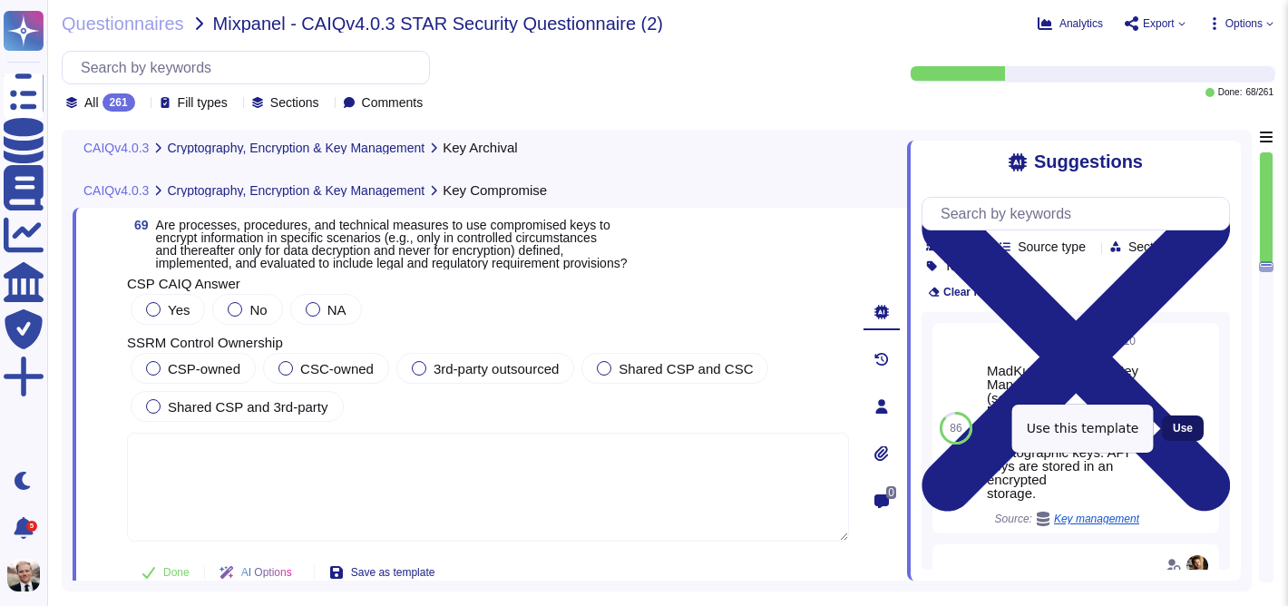
click at [1184, 427] on span "Use" at bounding box center [1183, 428] width 20 height 11
type textarea "MadKudu uses AWS Key Management Service (see [URL][DOMAIN_NAME]). Only admins a…"
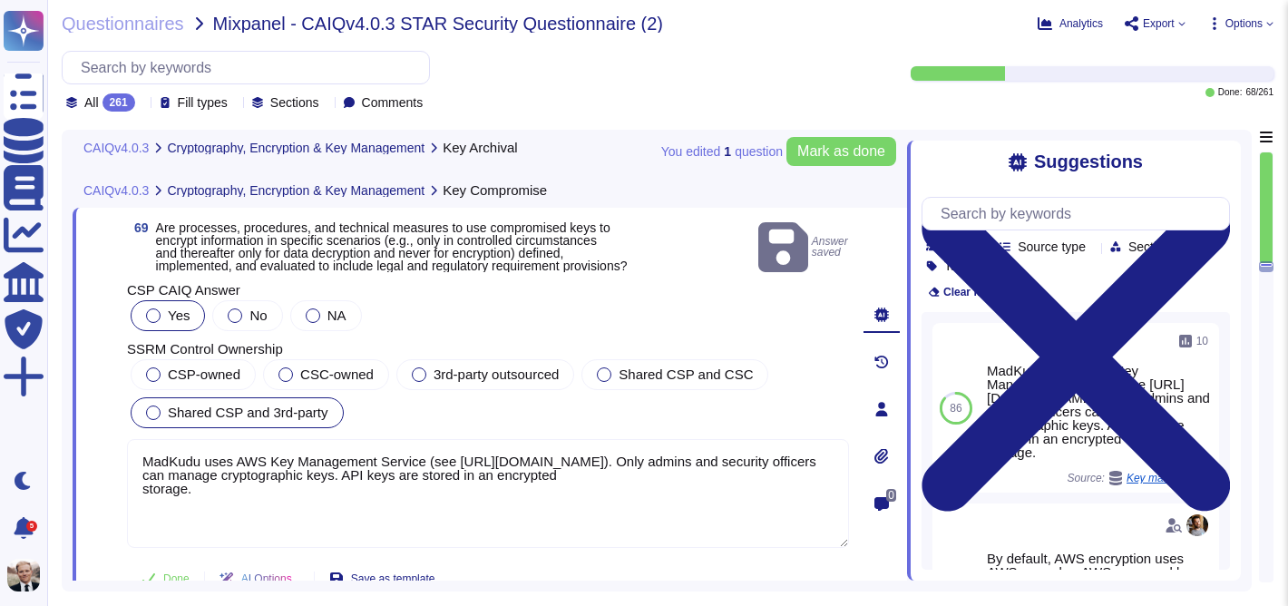
click at [174, 404] on span "Shared CSP and 3rd-party" at bounding box center [248, 411] width 161 height 15
click at [859, 151] on span "Mark as done" at bounding box center [841, 151] width 88 height 15
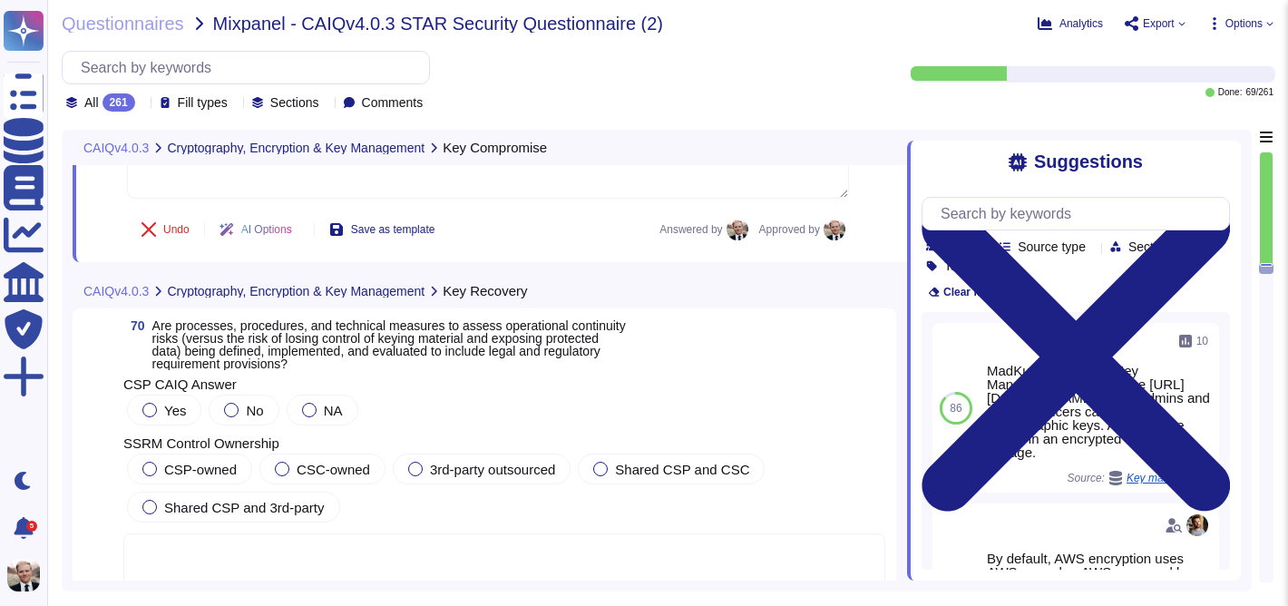
scroll to position [27572, 0]
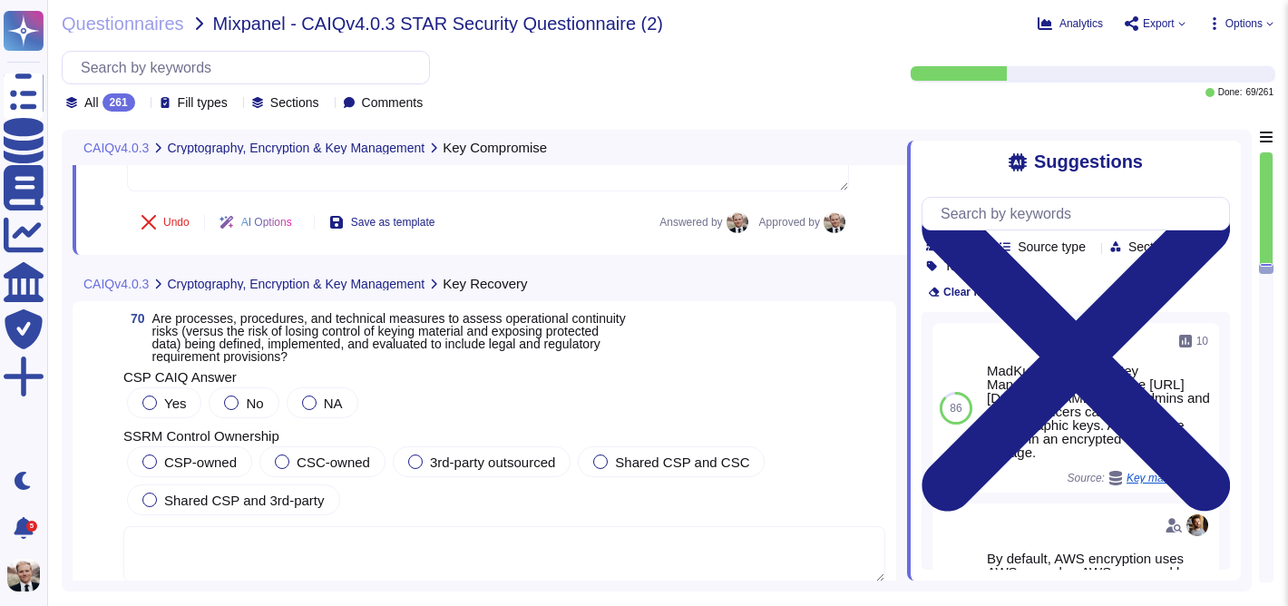
click at [299, 325] on span "Are processes, procedures, and technical measures to assess operational continu…" at bounding box center [388, 337] width 473 height 53
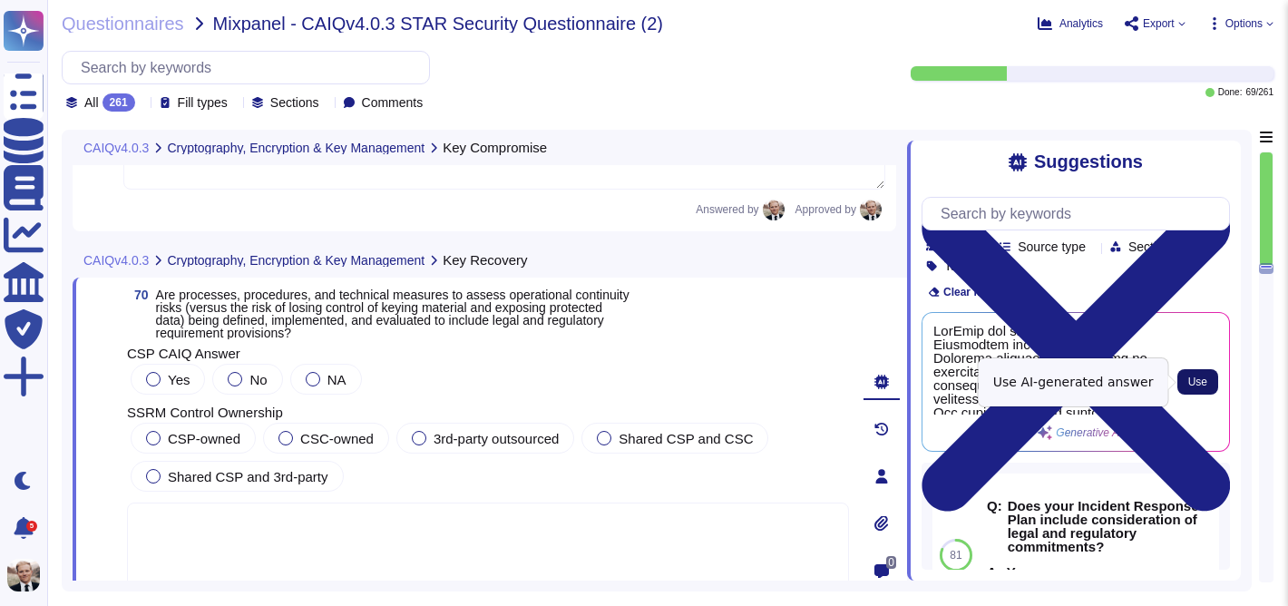
click at [1208, 377] on button "Use" at bounding box center [1197, 381] width 41 height 25
type textarea "MadKudu has developed a Business Continuity and IT Disaster Recovery program th…"
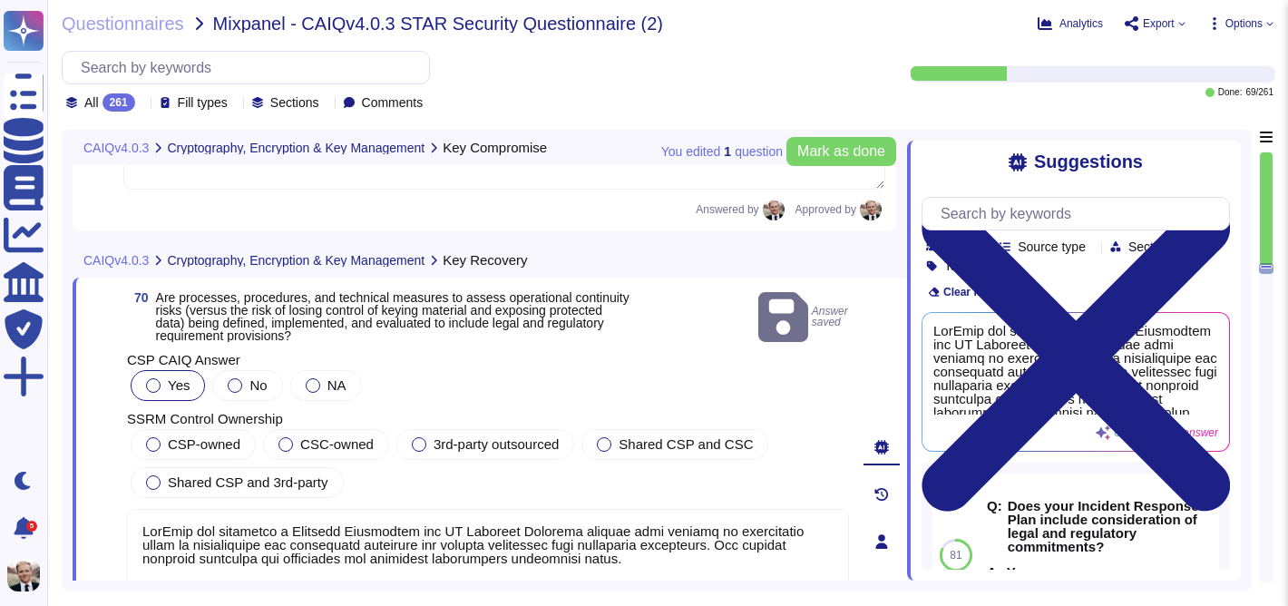
click at [150, 378] on div at bounding box center [153, 385] width 15 height 15
click at [153, 437] on div at bounding box center [153, 444] width 15 height 15
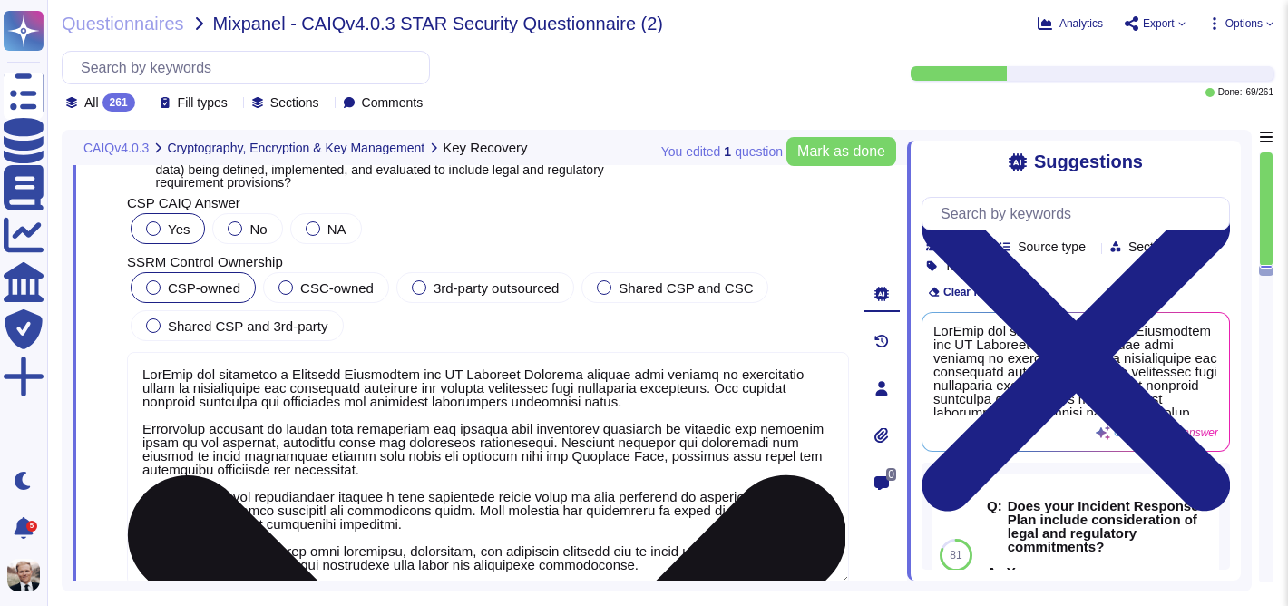
scroll to position [2, 0]
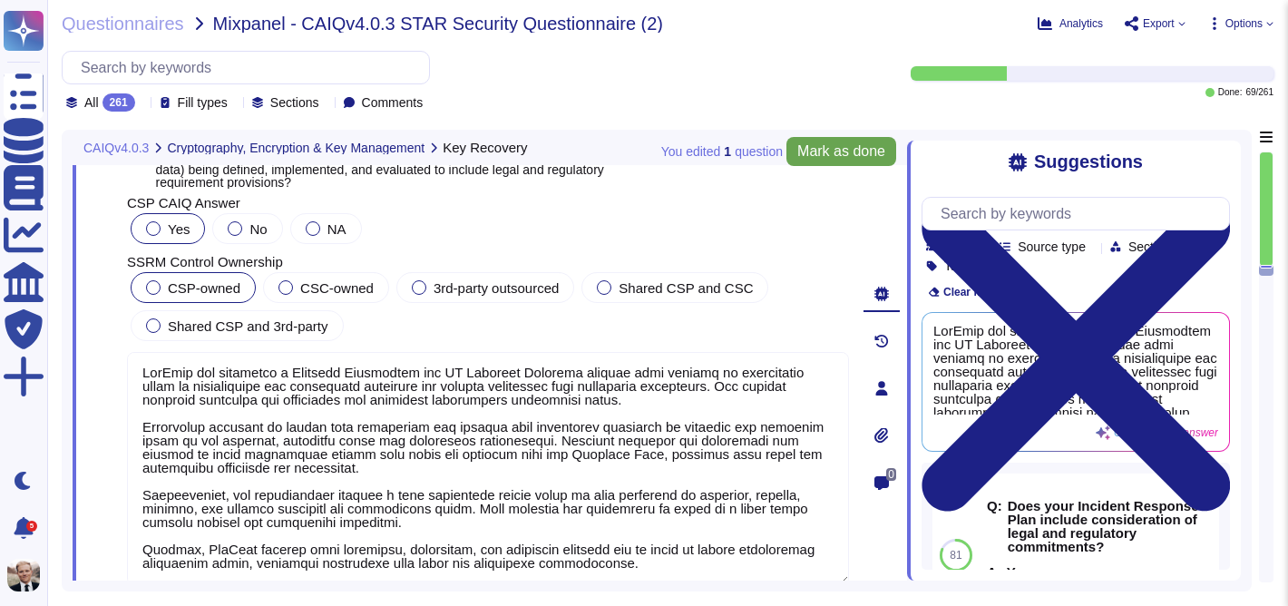
click at [849, 151] on span "Mark as done" at bounding box center [841, 151] width 88 height 15
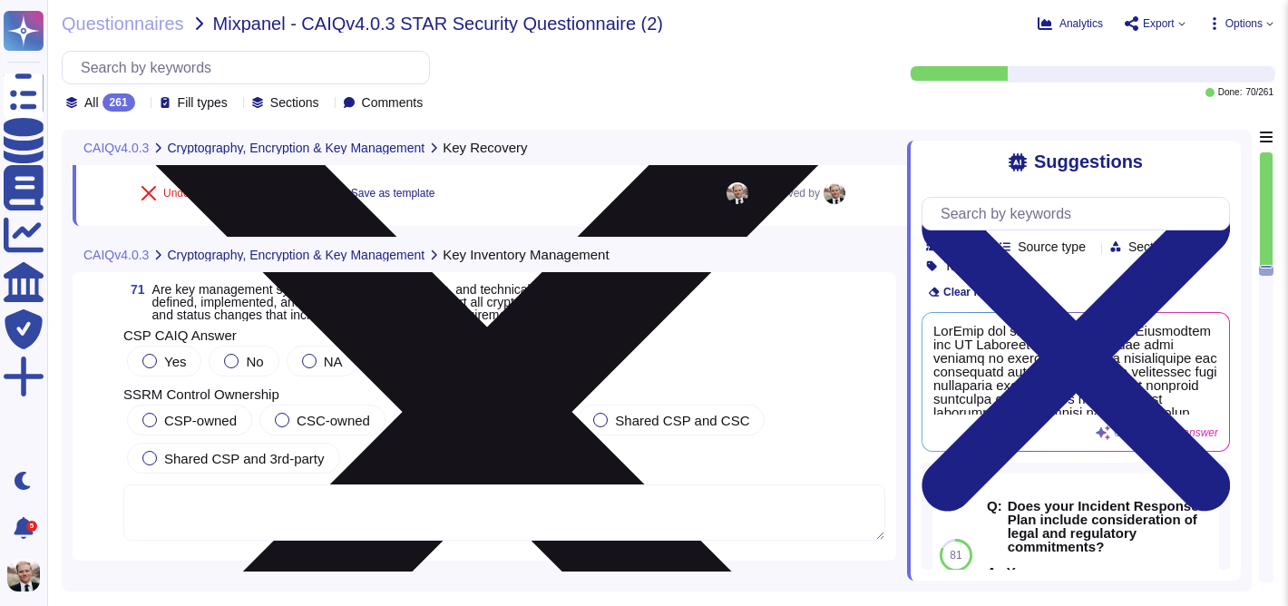
scroll to position [28146, 0]
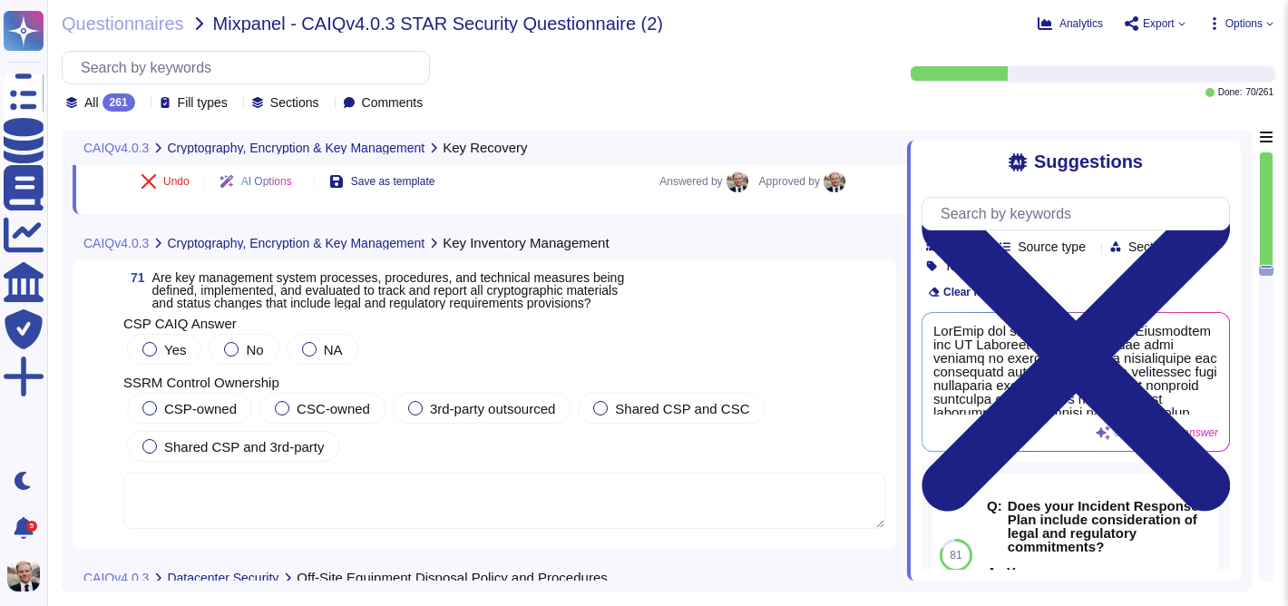
click at [349, 308] on span "Are key management system processes, procedures, and technical measures being d…" at bounding box center [388, 290] width 472 height 40
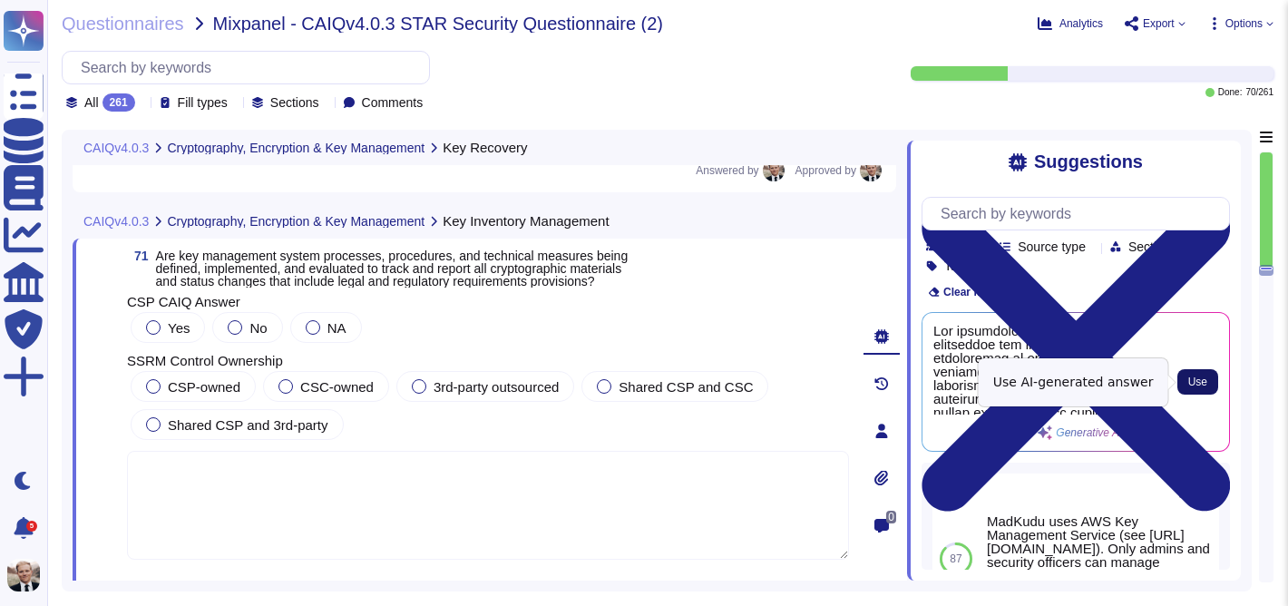
click at [1203, 382] on span "Use" at bounding box center [1197, 381] width 19 height 11
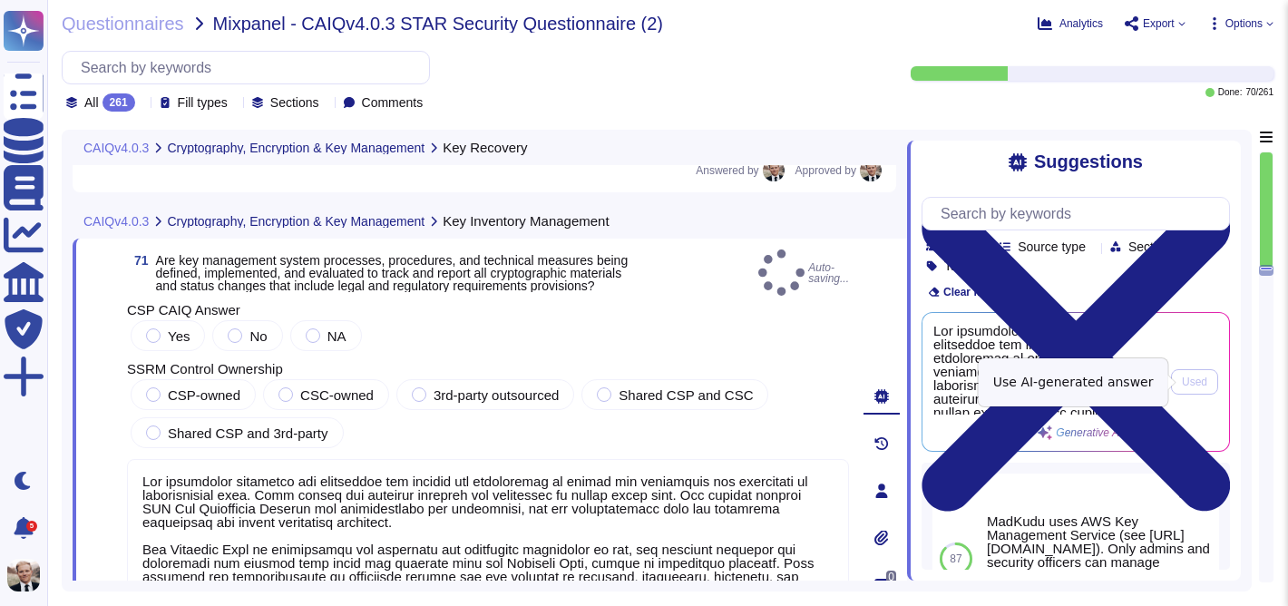
type textarea "Key management processes and procedures are defined and implemented to ensure t…"
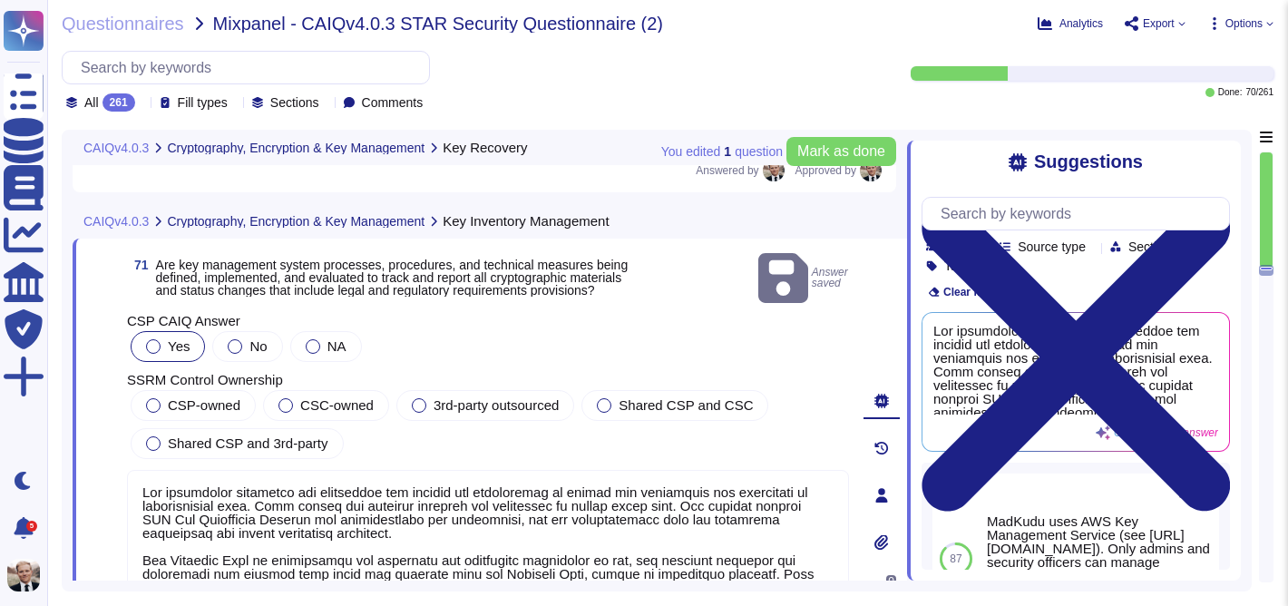
click at [156, 339] on div at bounding box center [153, 346] width 15 height 15
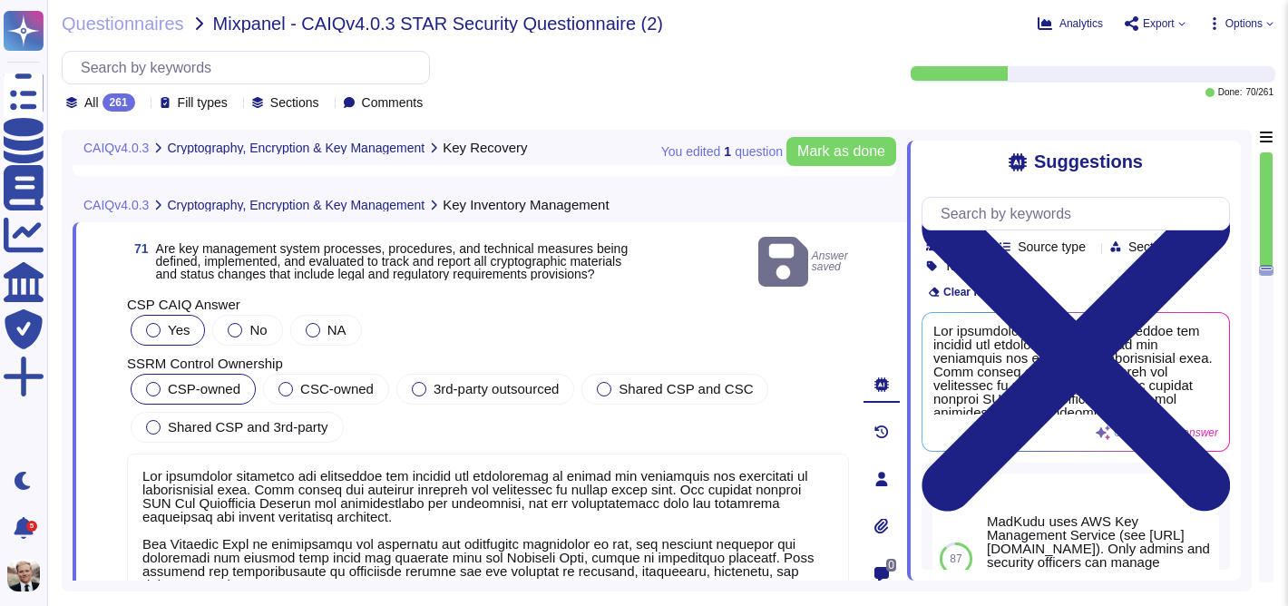
scroll to position [28172, 0]
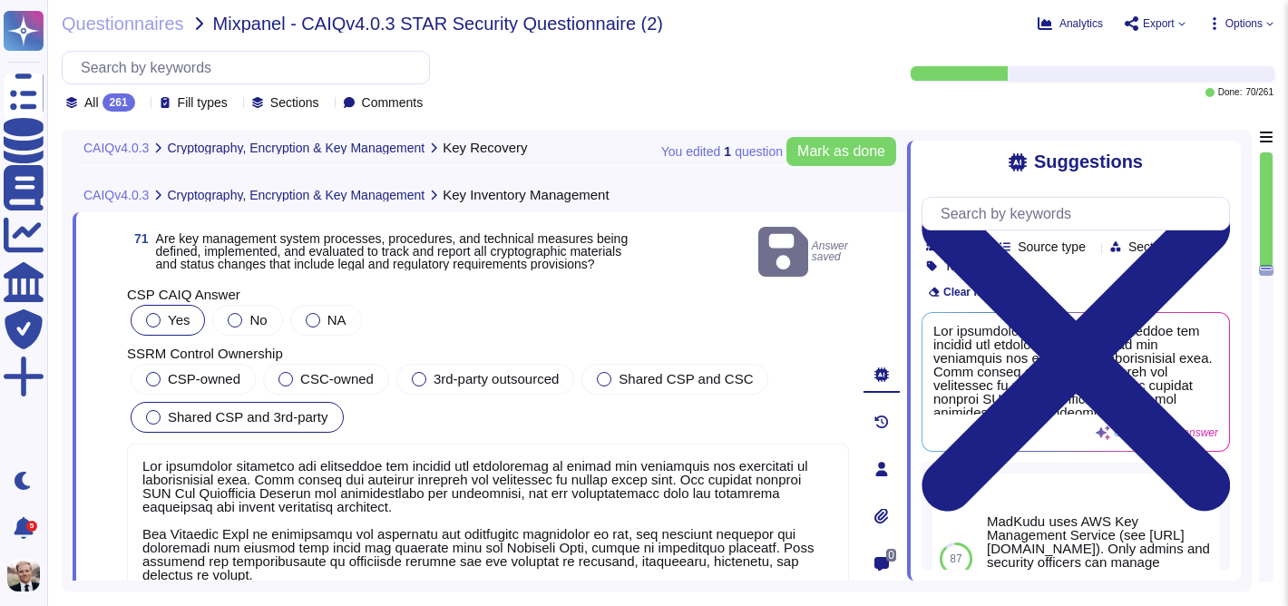
click at [175, 412] on span "Shared CSP and 3rd-party" at bounding box center [248, 416] width 161 height 15
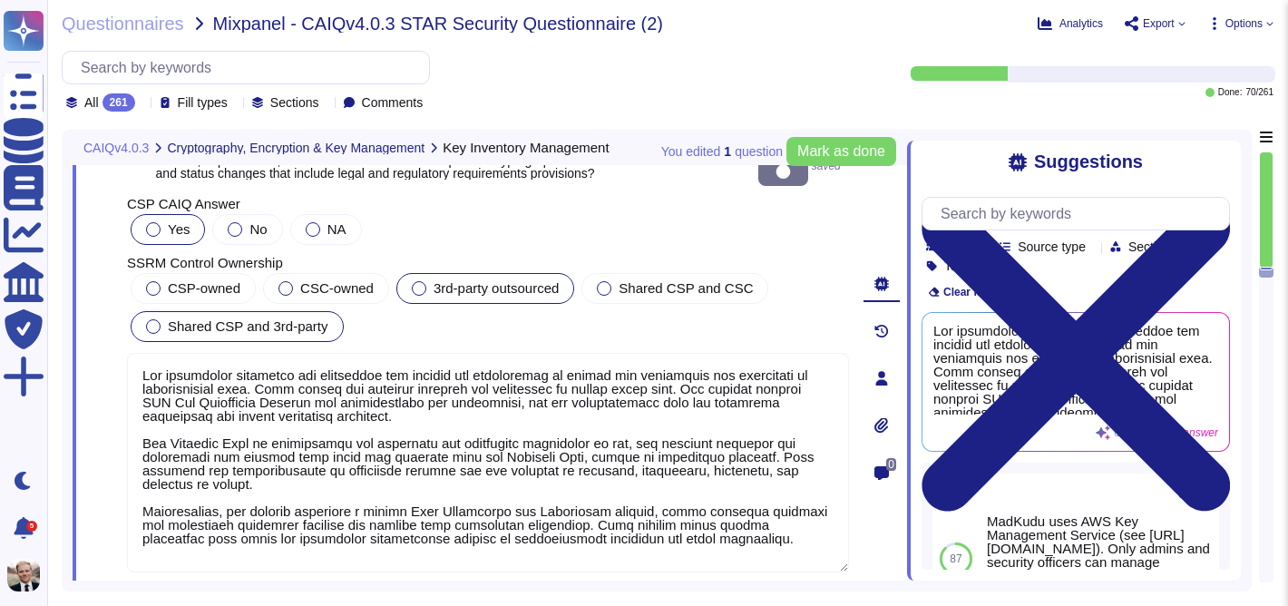
scroll to position [28267, 0]
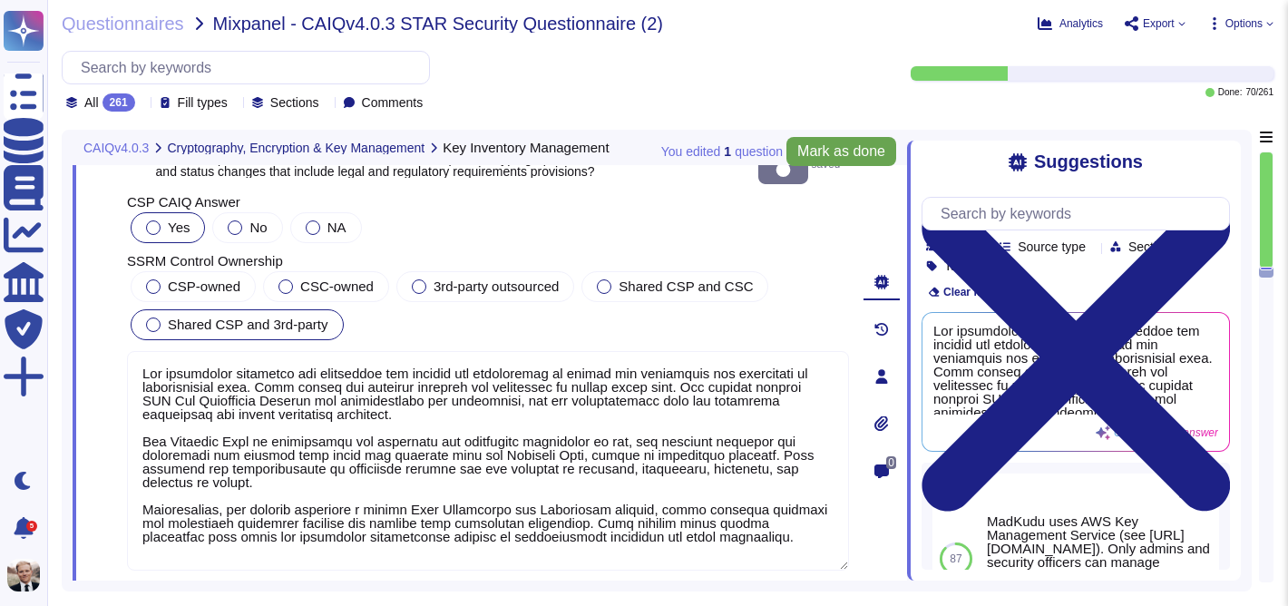
click at [830, 151] on span "Mark as done" at bounding box center [841, 151] width 88 height 15
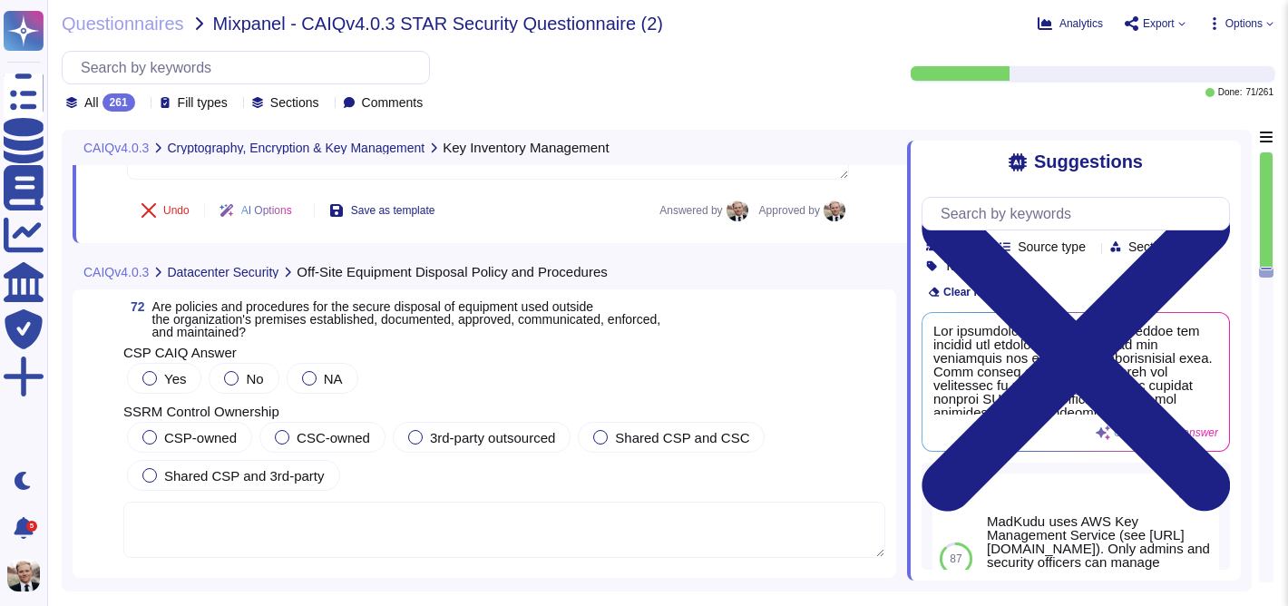
scroll to position [28645, 0]
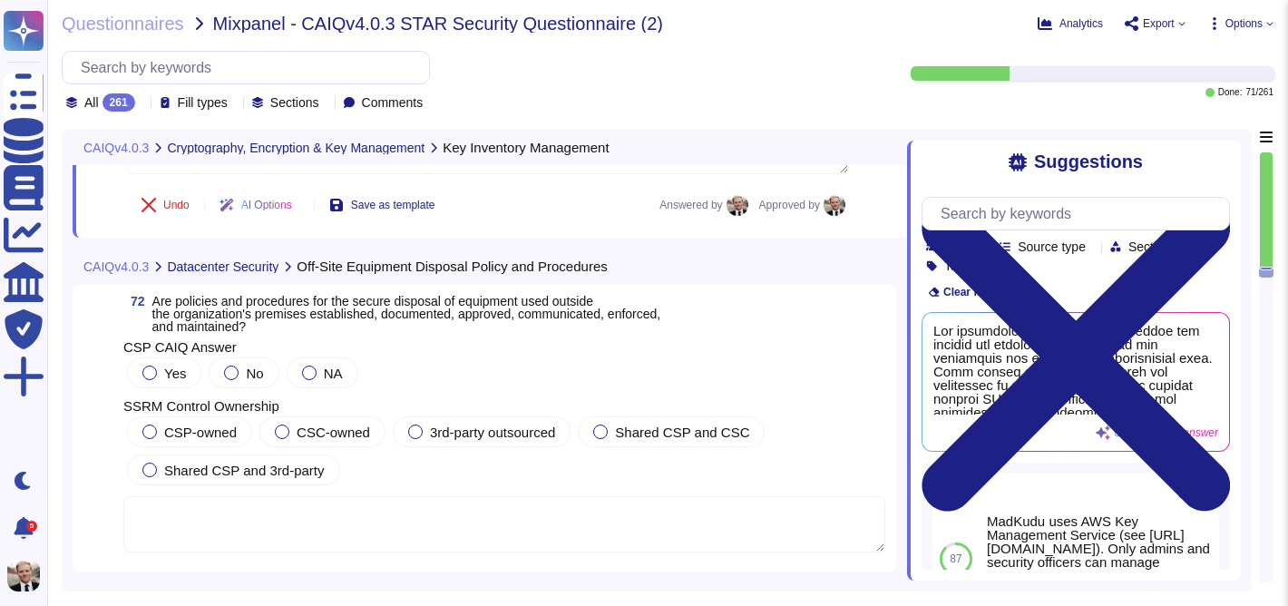
click at [325, 320] on span "Are policies and procedures for the secure disposal of equipment used outside t…" at bounding box center [406, 314] width 509 height 40
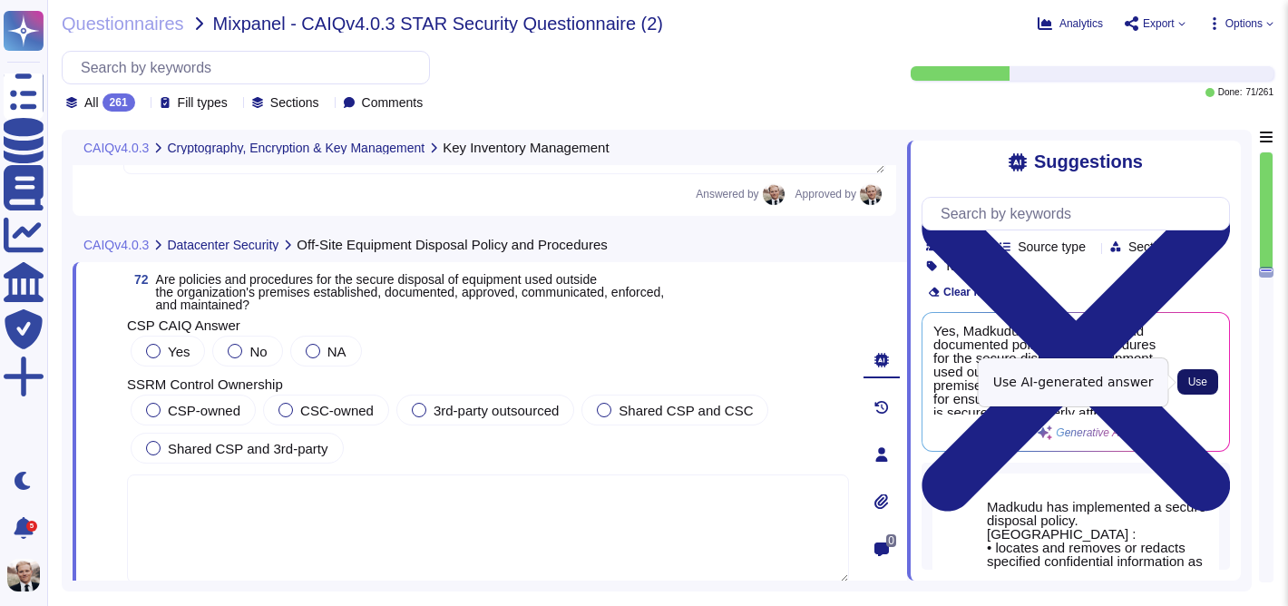
click at [1199, 382] on span "Use" at bounding box center [1197, 381] width 19 height 11
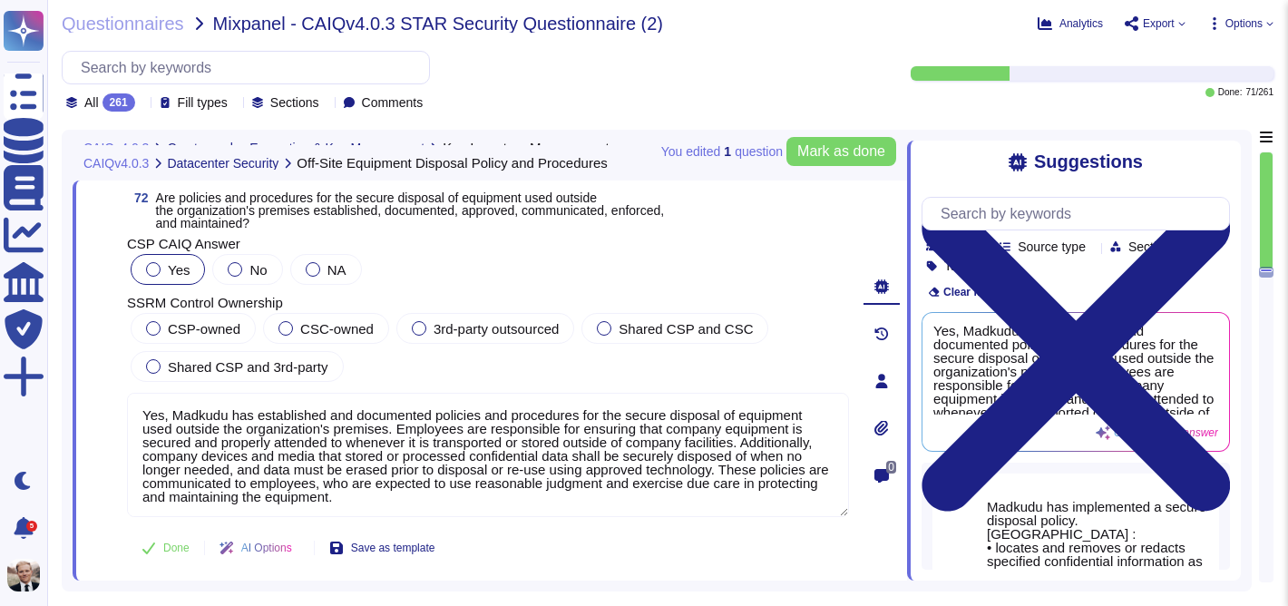
scroll to position [28730, 0]
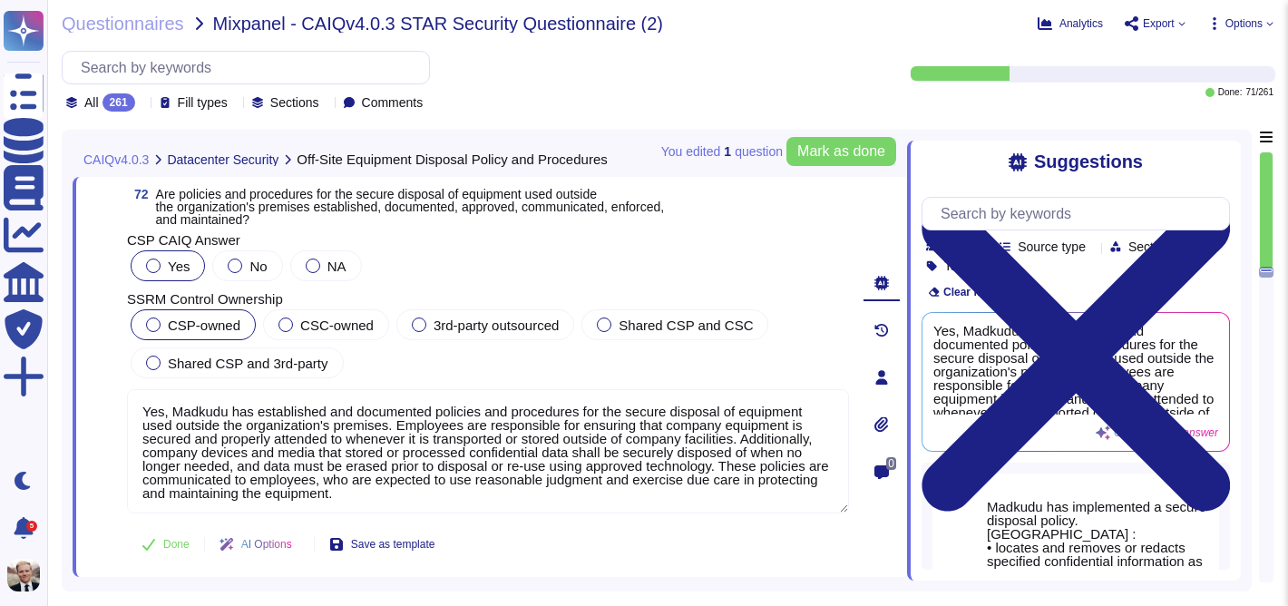
click at [169, 333] on span "CSP-owned" at bounding box center [204, 324] width 73 height 15
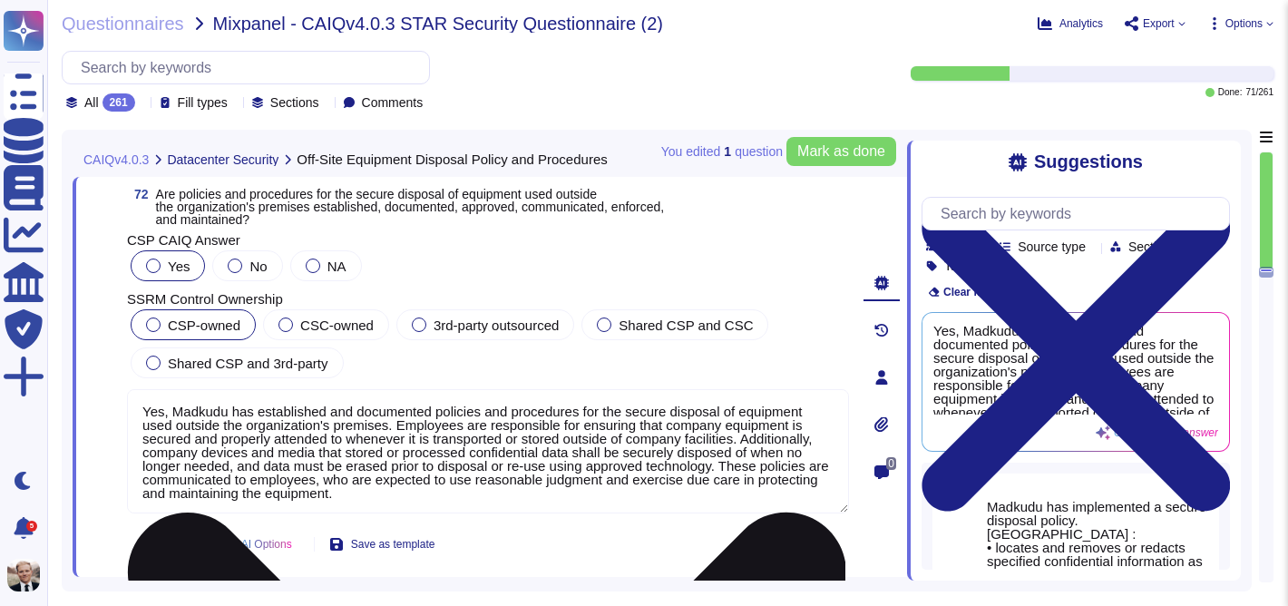
click at [500, 440] on textarea "Yes, Madkudu has established and documented policies and procedures for the sec…" at bounding box center [488, 451] width 722 height 124
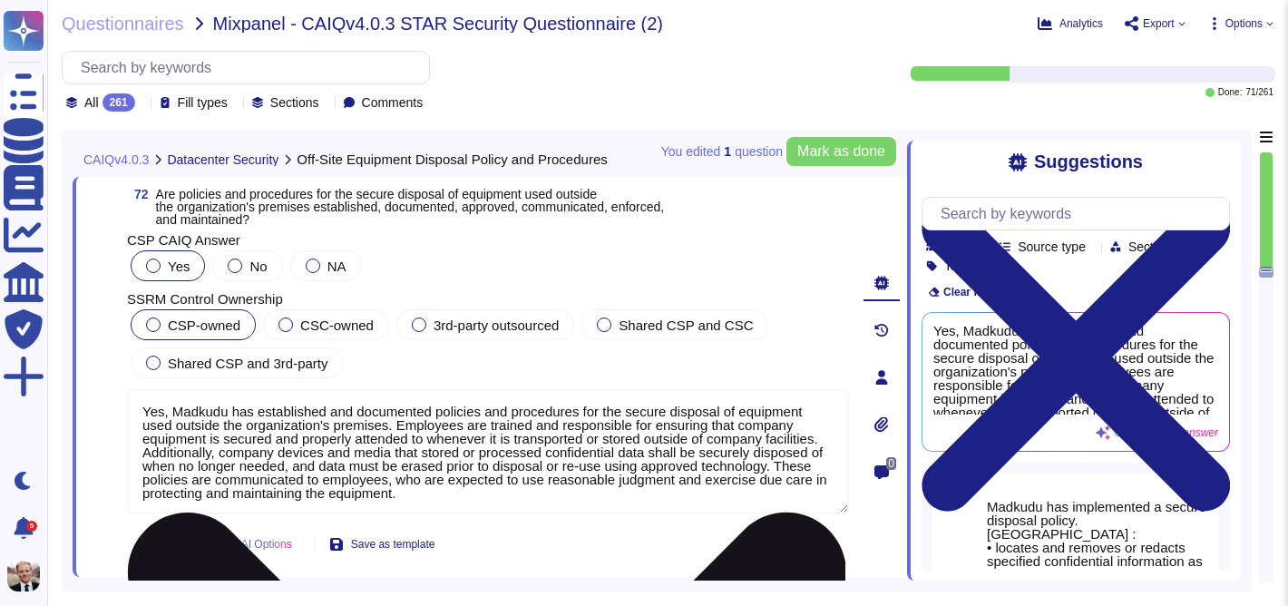
click at [532, 478] on textarea "Yes, Madkudu has established and documented policies and procedures for the sec…" at bounding box center [488, 451] width 722 height 124
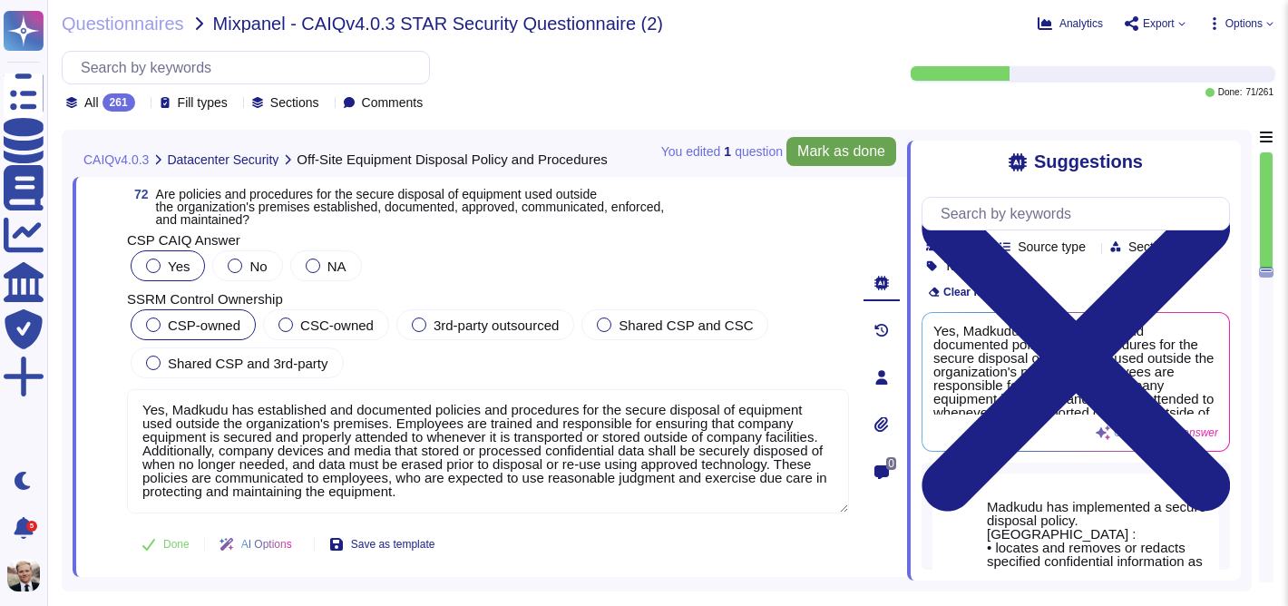
type textarea "Yes, Madkudu has established and documented policies and procedures for the sec…"
click at [824, 151] on span "Mark as done" at bounding box center [841, 151] width 88 height 15
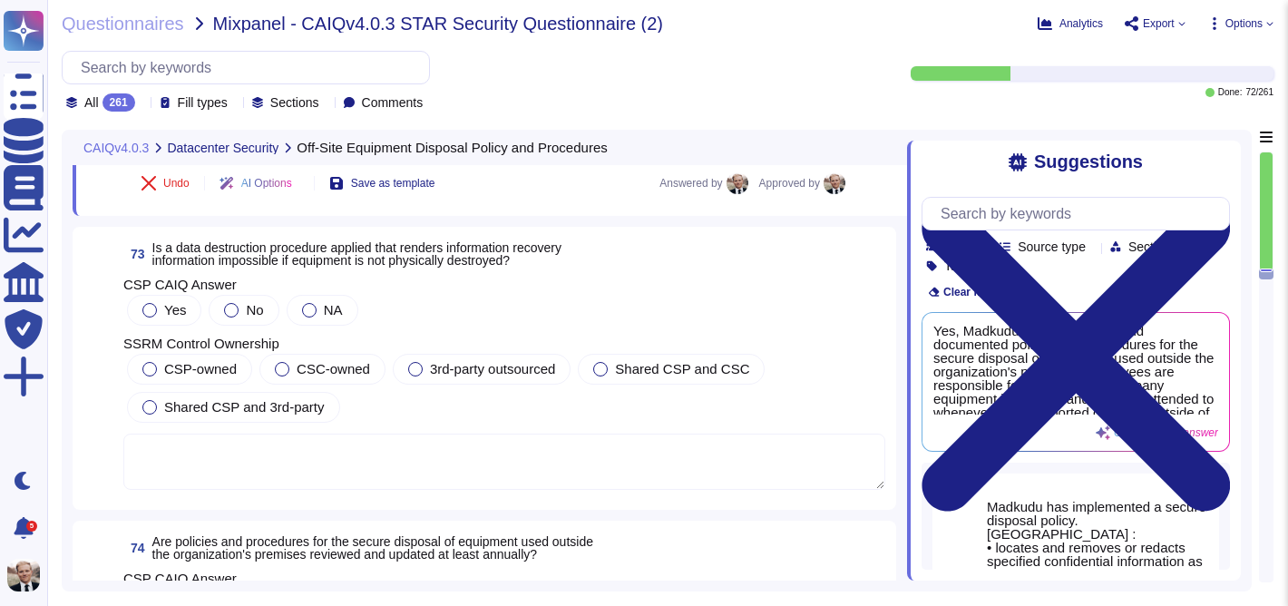
scroll to position [29109, 0]
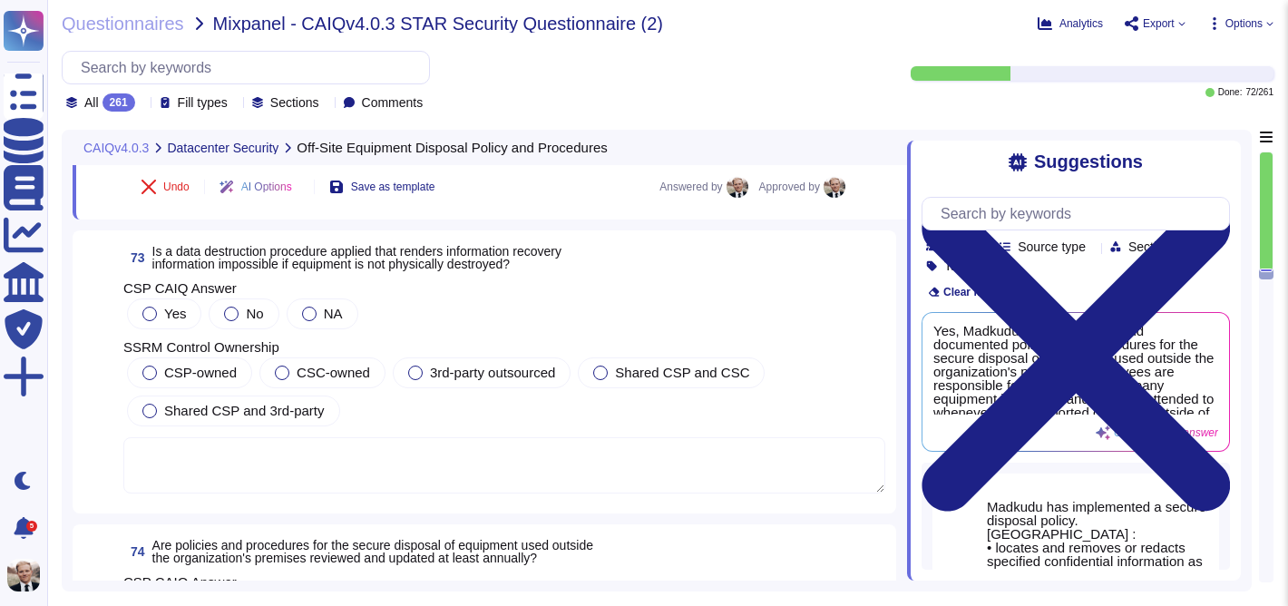
click at [322, 244] on span "Is a data destruction procedure applied that renders information recovery infor…" at bounding box center [356, 257] width 409 height 27
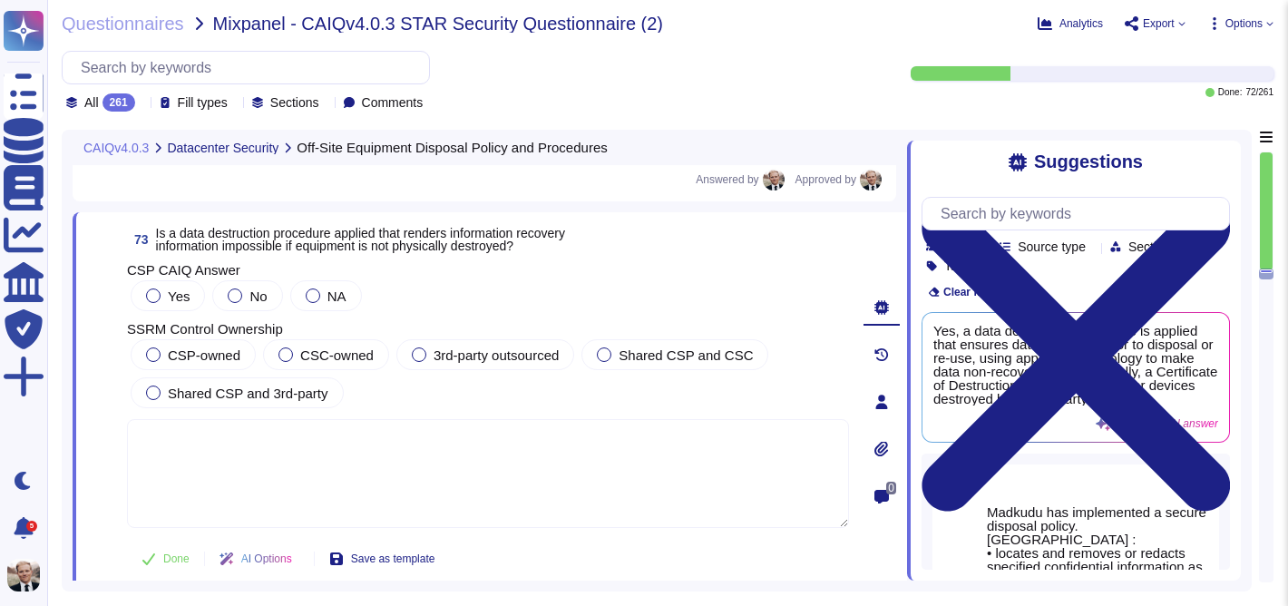
scroll to position [29069, 0]
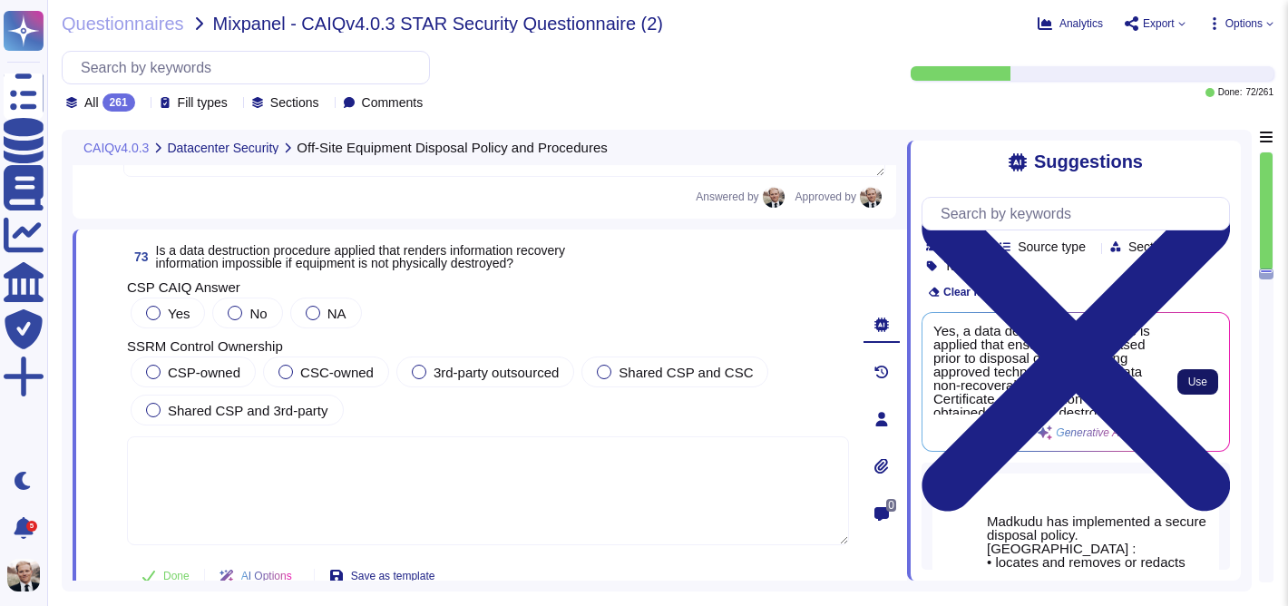
click at [1193, 379] on span "Use" at bounding box center [1197, 381] width 19 height 11
type textarea "Yes, a data destruction procedure is applied that ensures data is erased prior …"
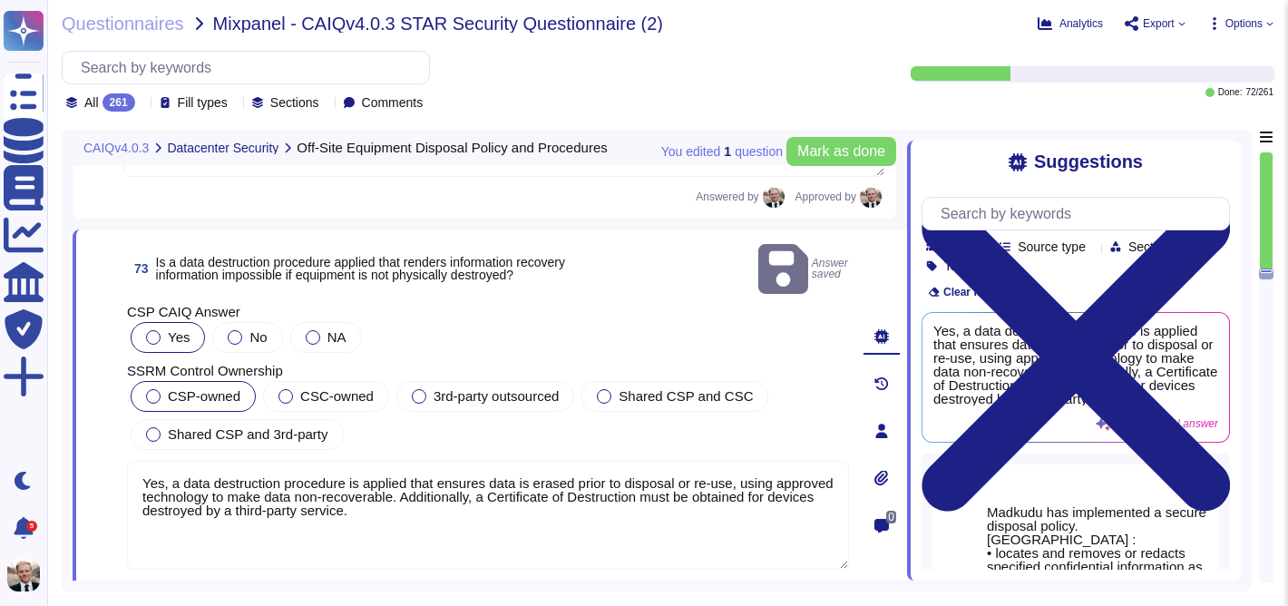
click at [197, 388] on span "CSP-owned" at bounding box center [204, 395] width 73 height 15
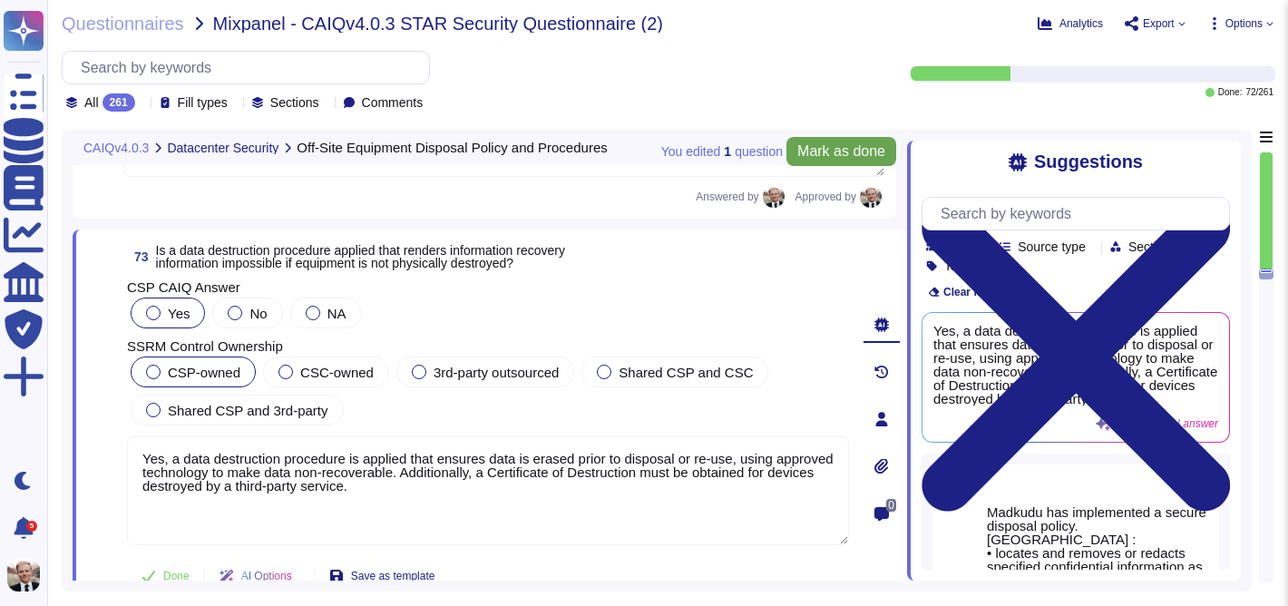
click at [858, 147] on span "Mark as done" at bounding box center [841, 151] width 88 height 15
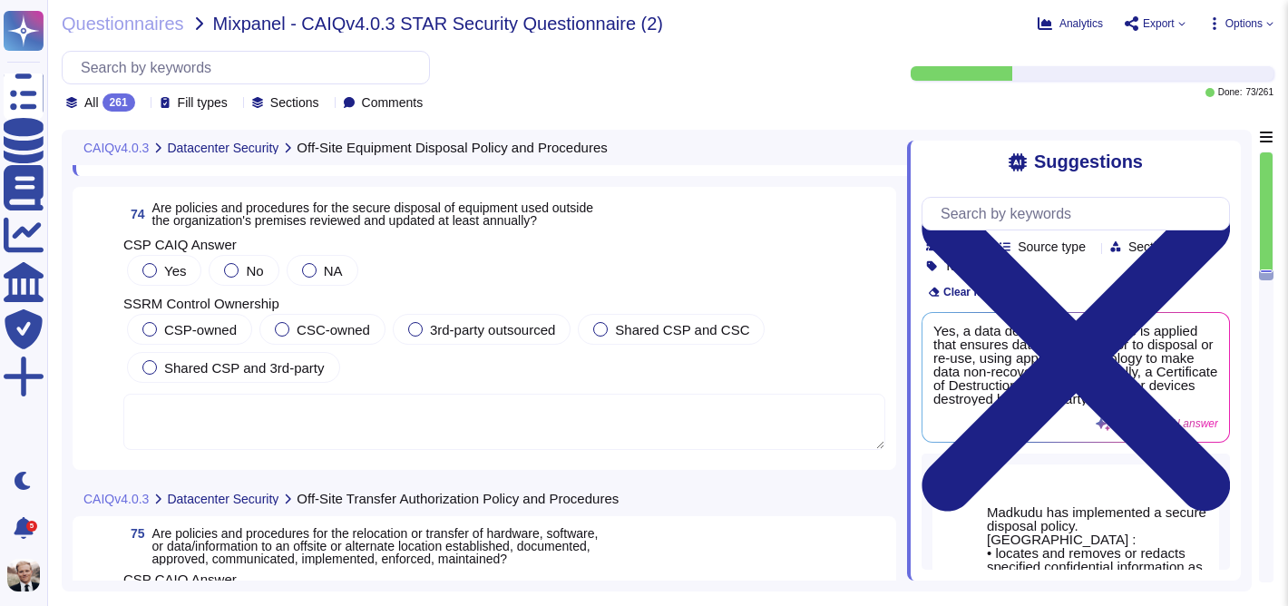
scroll to position [29478, 0]
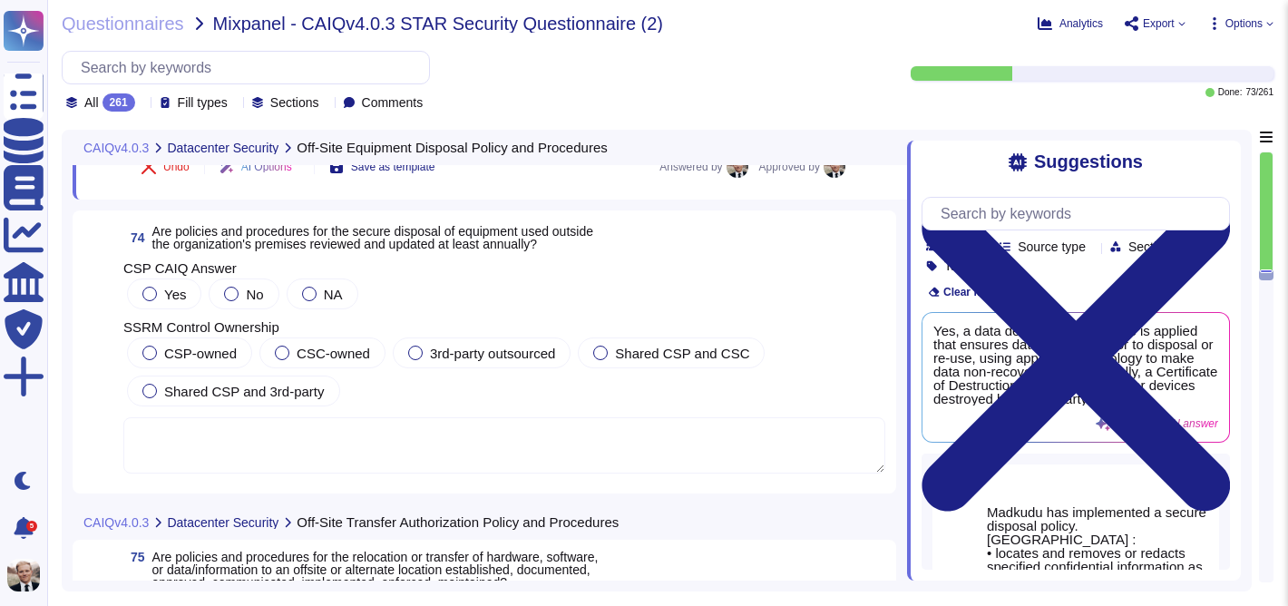
click at [263, 241] on span "Are policies and procedures for the secure disposal of equipment used outside t…" at bounding box center [372, 237] width 441 height 27
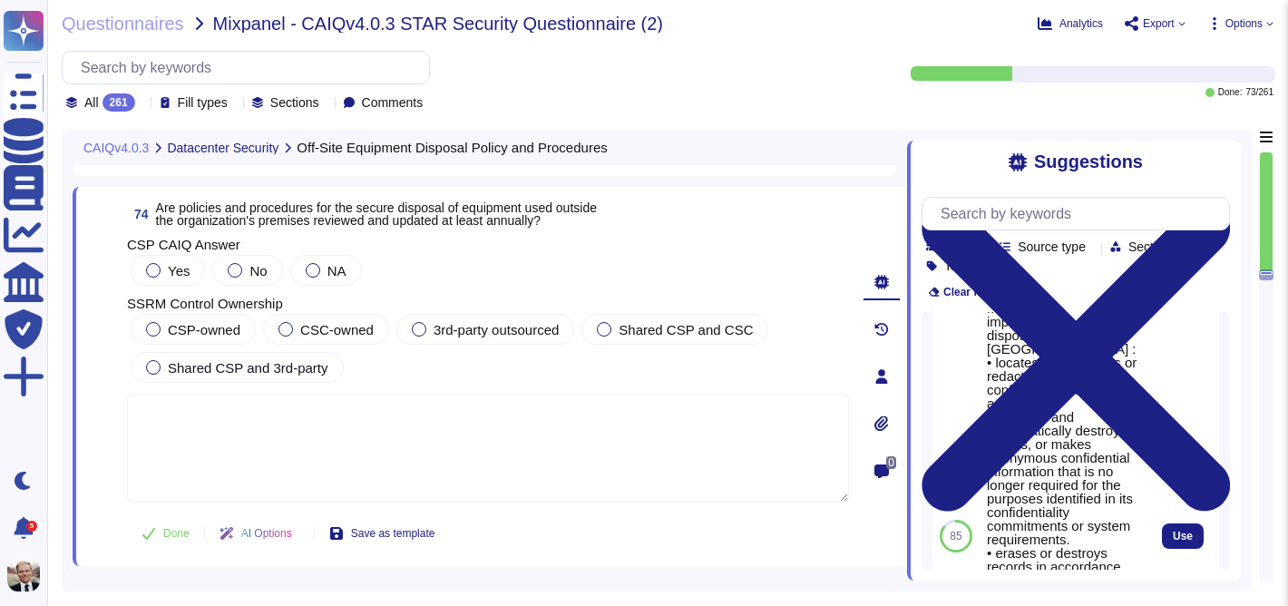
scroll to position [66, 0]
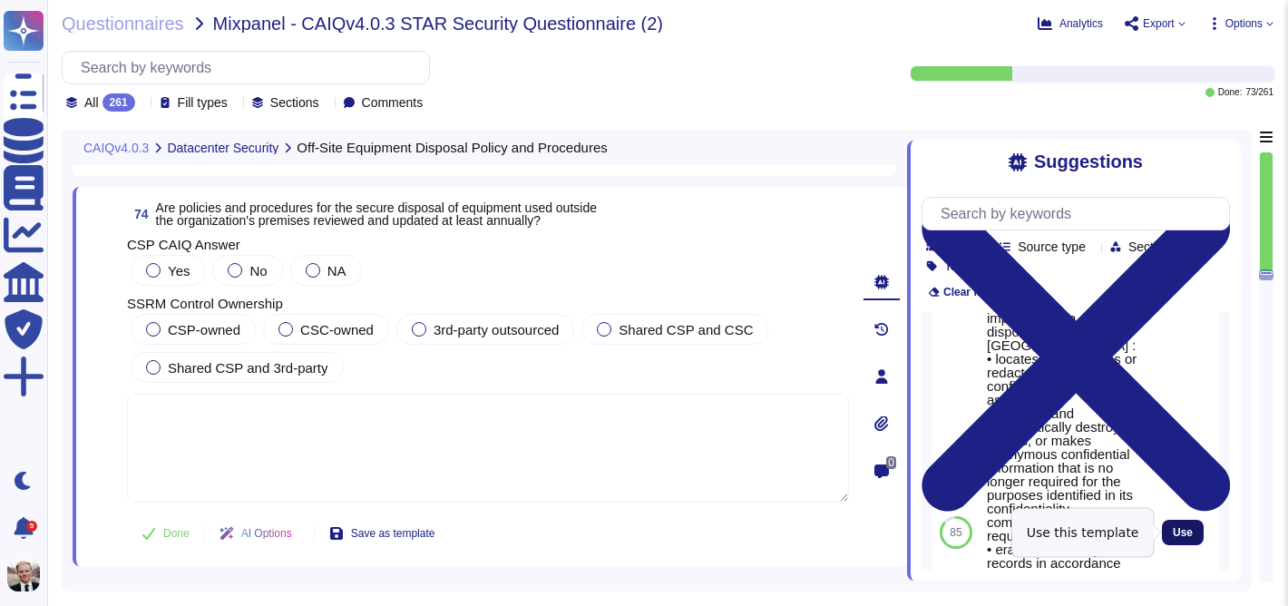
click at [1176, 527] on span "Use" at bounding box center [1183, 532] width 20 height 11
type textarea "Madkudu has implemented a secure disposal policy. [GEOGRAPHIC_DATA] : • locates…"
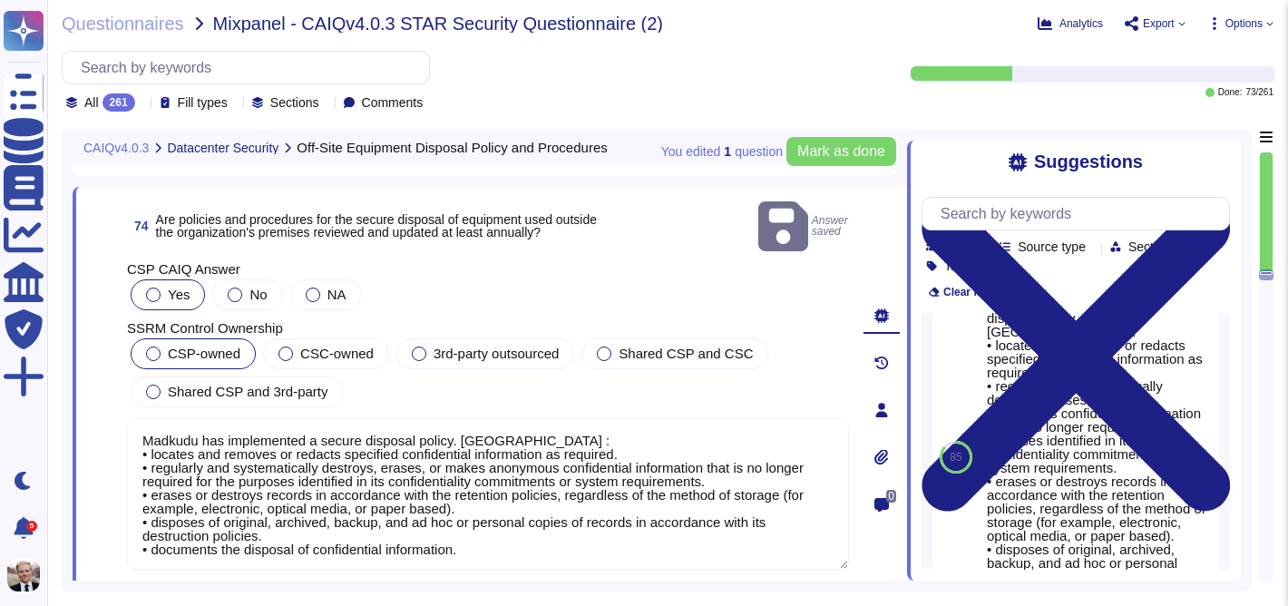
click at [181, 346] on span "CSP-owned" at bounding box center [204, 353] width 73 height 15
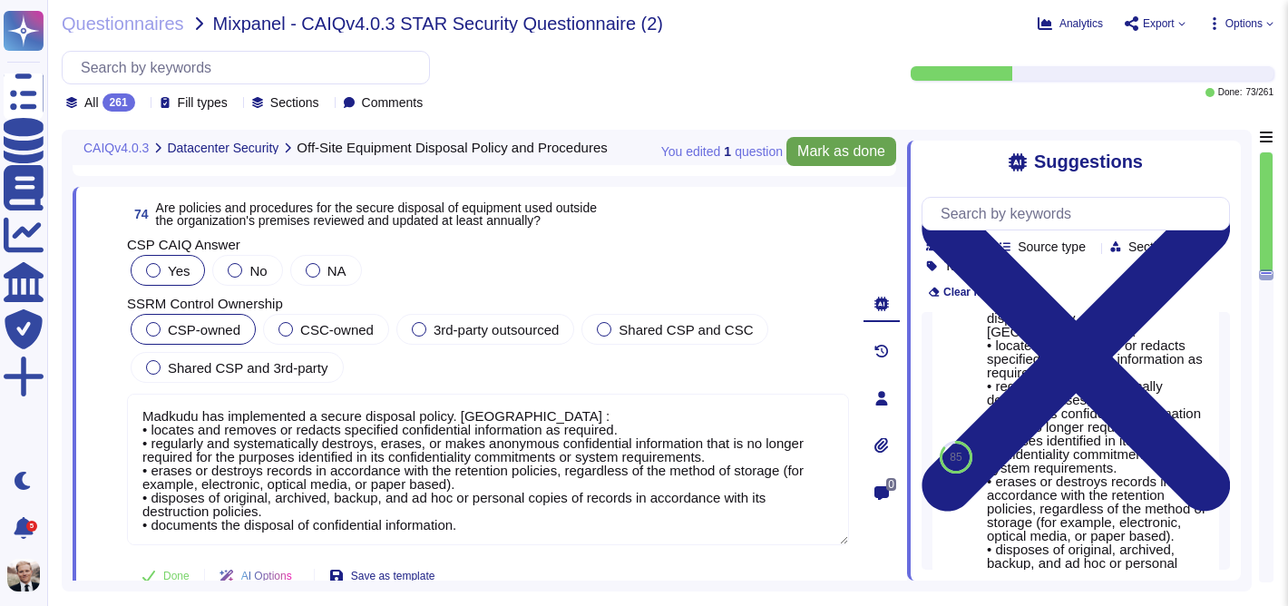
click at [833, 152] on span "Mark as done" at bounding box center [841, 151] width 88 height 15
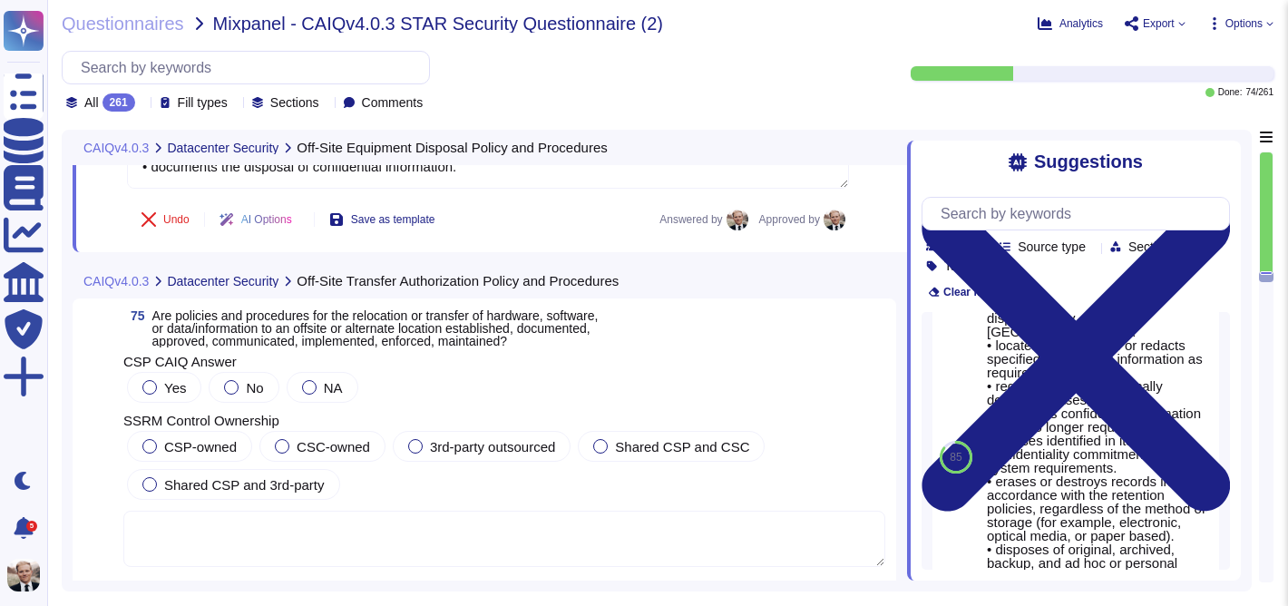
scroll to position [29839, 0]
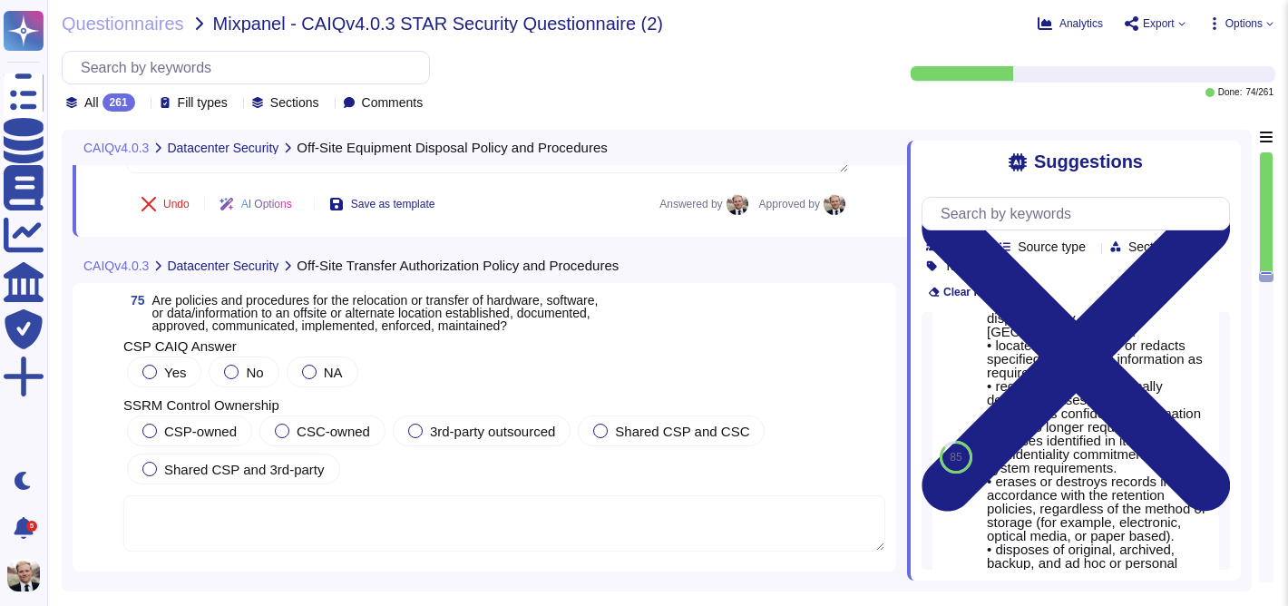
click at [365, 330] on span "Are policies and procedures for the relocation or transfer of hardware, softwar…" at bounding box center [375, 313] width 446 height 40
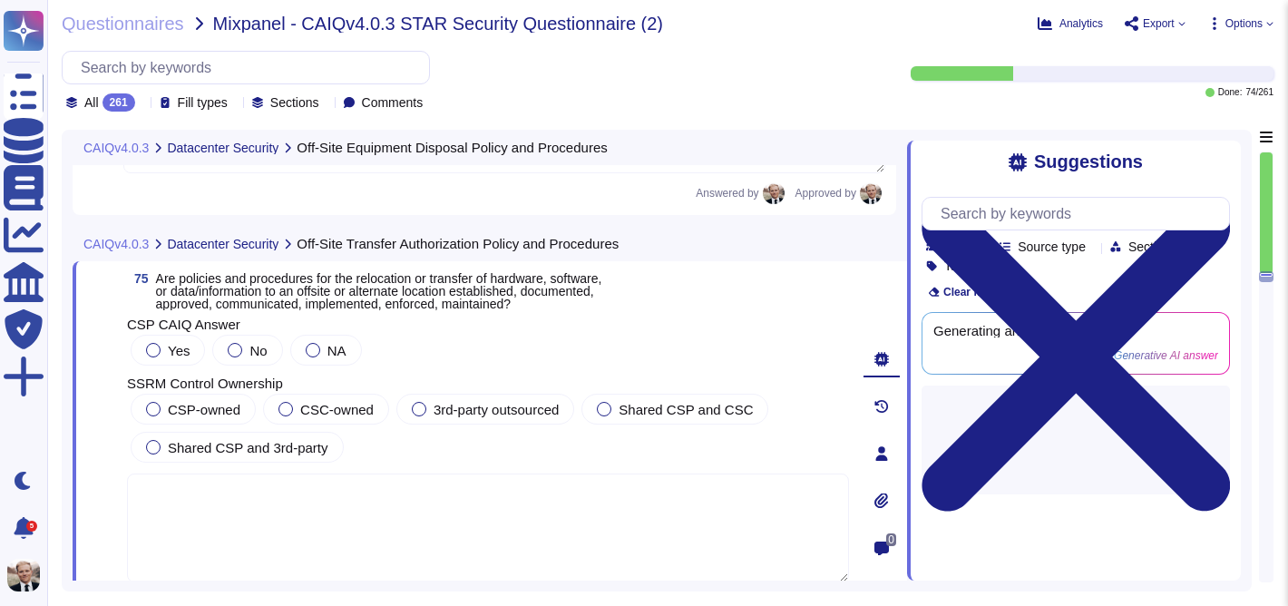
scroll to position [0, 0]
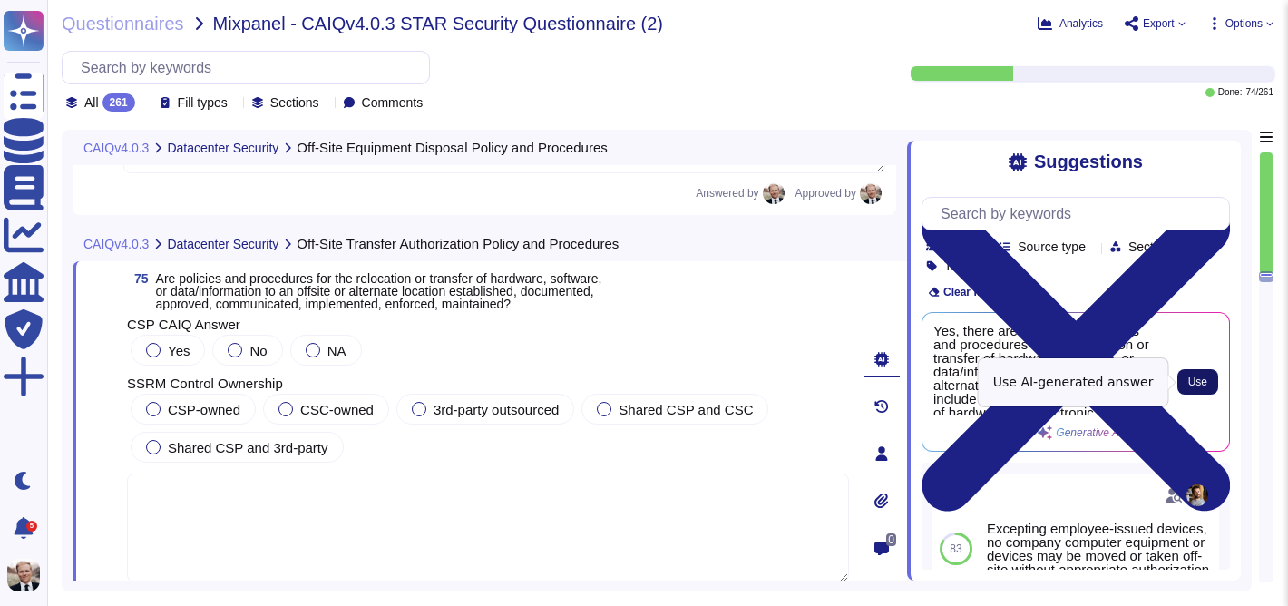
click at [1203, 385] on span "Use" at bounding box center [1197, 381] width 19 height 11
type textarea "Yes, there are established policies and procedures for the relocation or transf…"
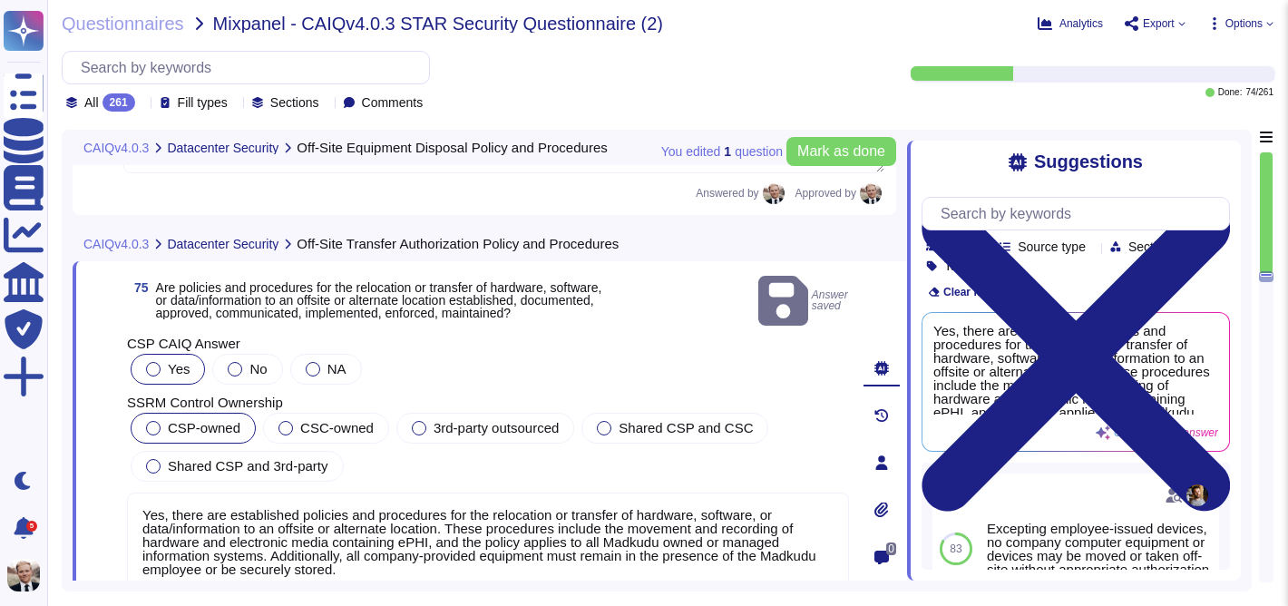
click at [164, 421] on label "CSP-owned" at bounding box center [193, 428] width 94 height 15
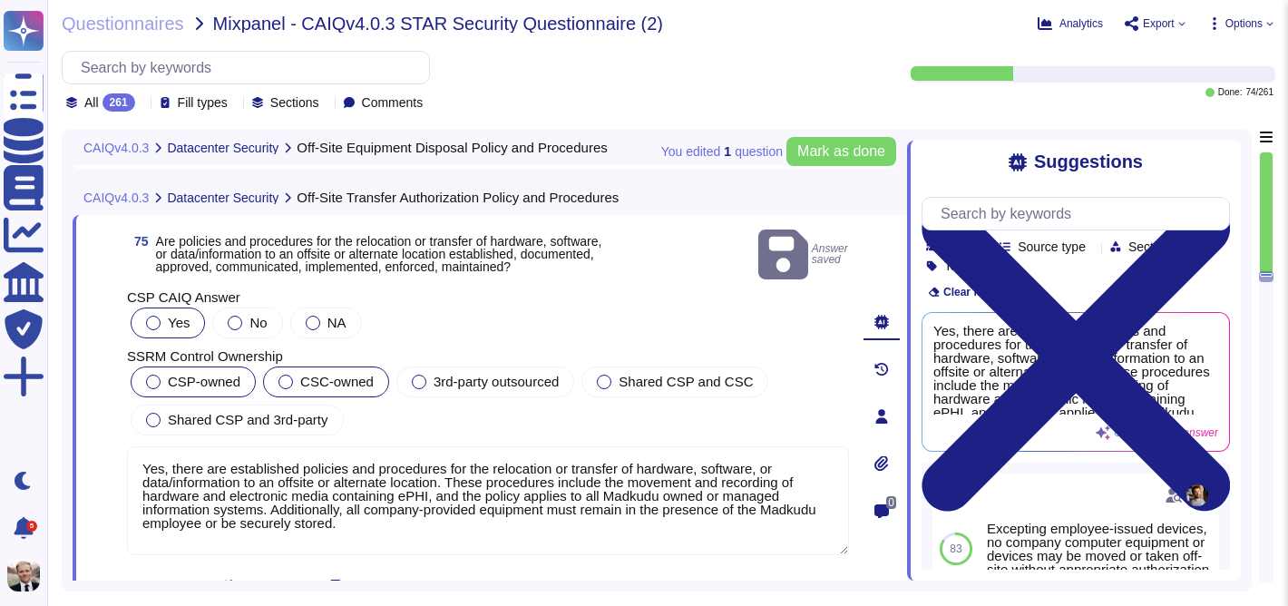
scroll to position [29889, 0]
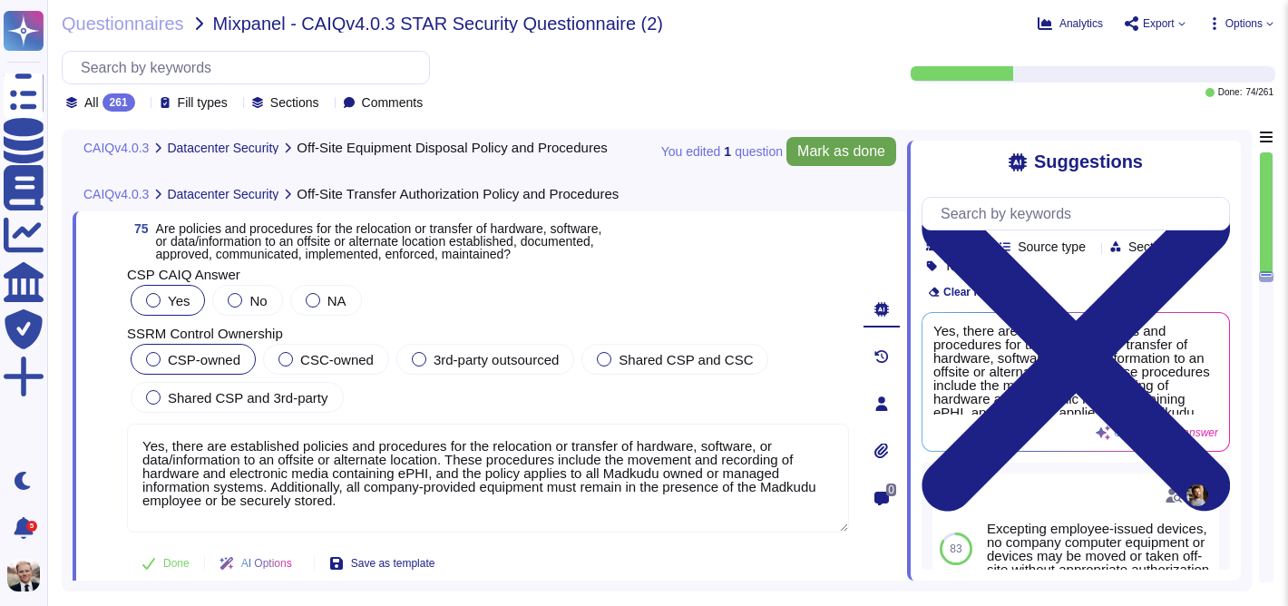
click at [833, 157] on span "Mark as done" at bounding box center [841, 151] width 88 height 15
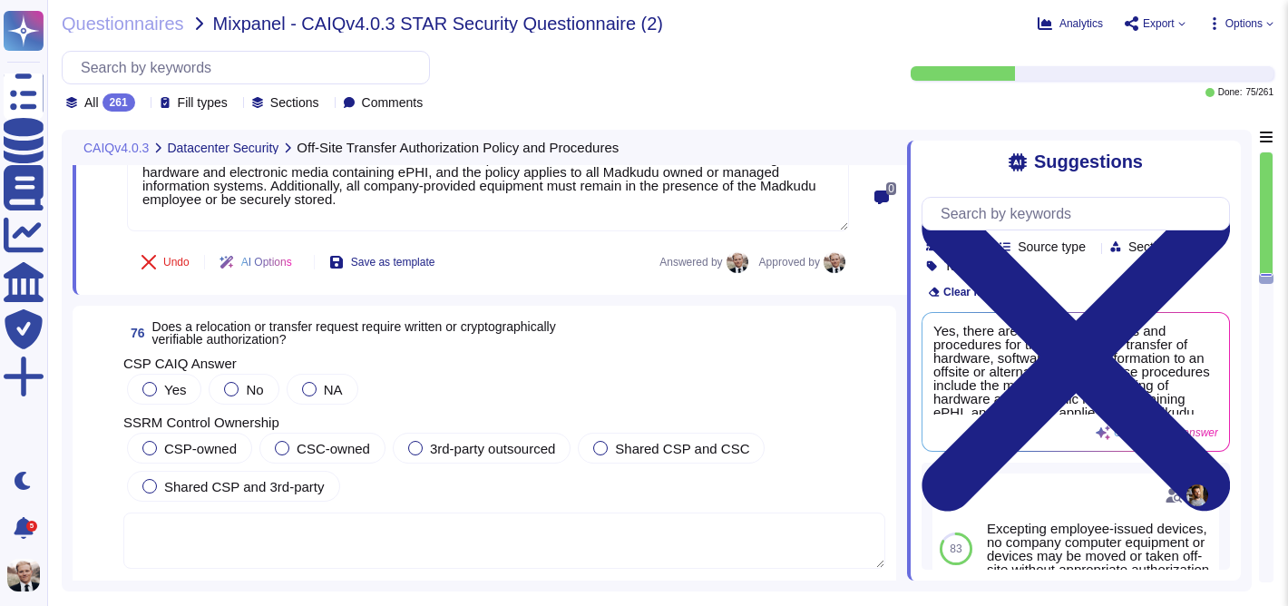
scroll to position [30224, 0]
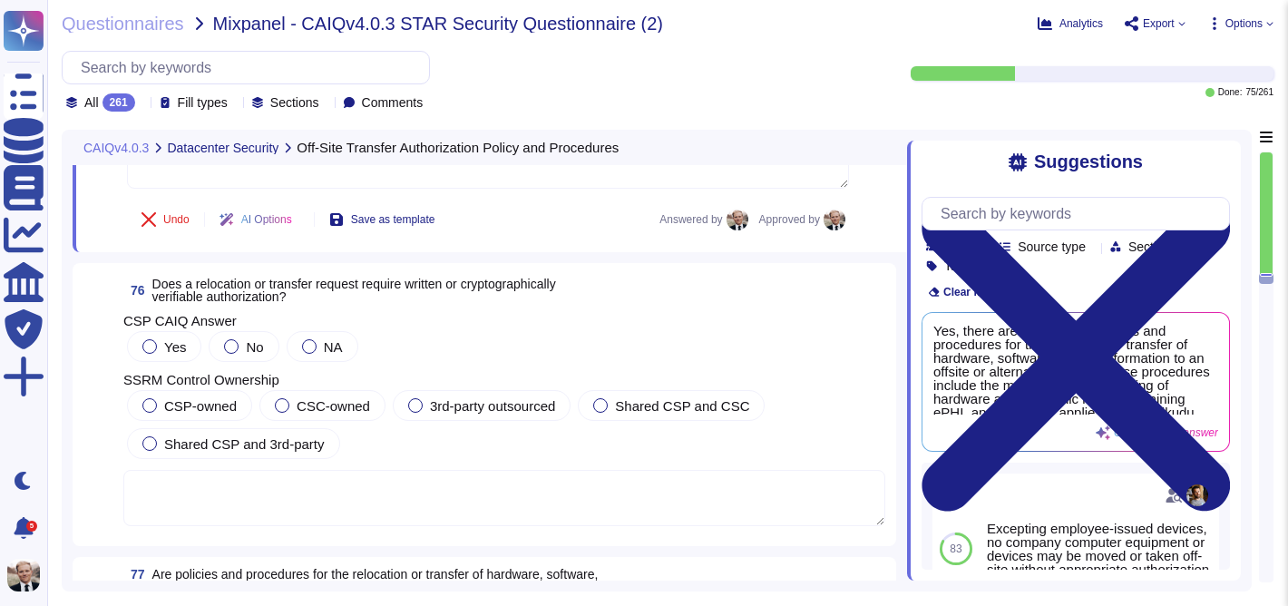
click at [337, 287] on span "Does a relocation or transfer request require written or cryptographically veri…" at bounding box center [354, 290] width 404 height 27
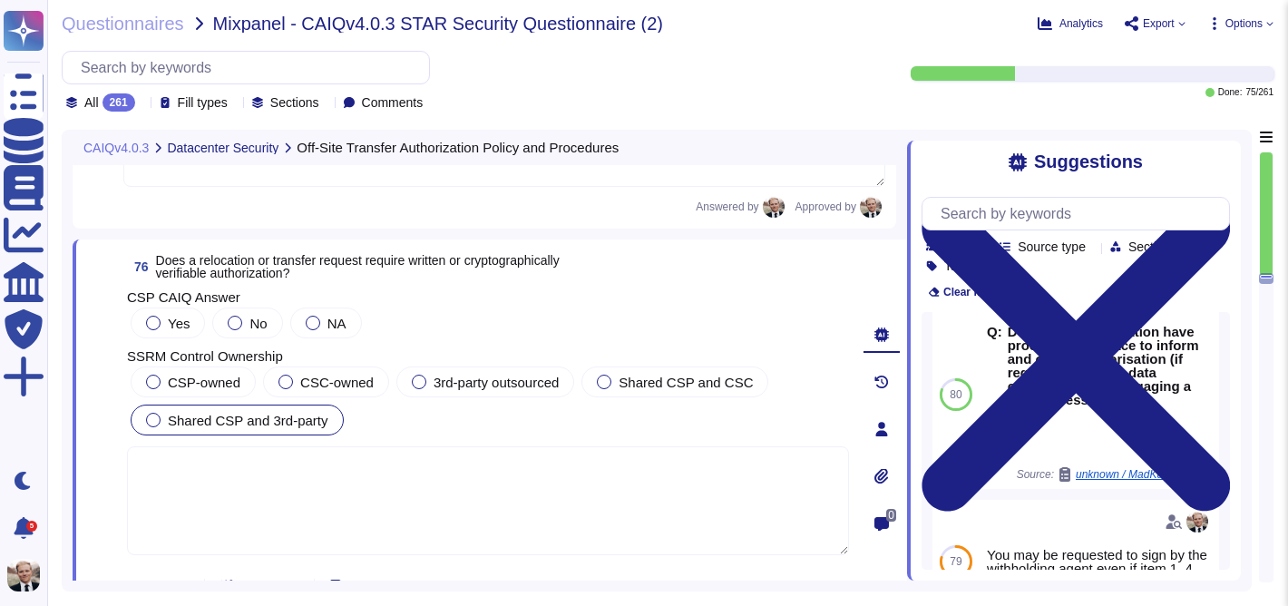
scroll to position [17, 0]
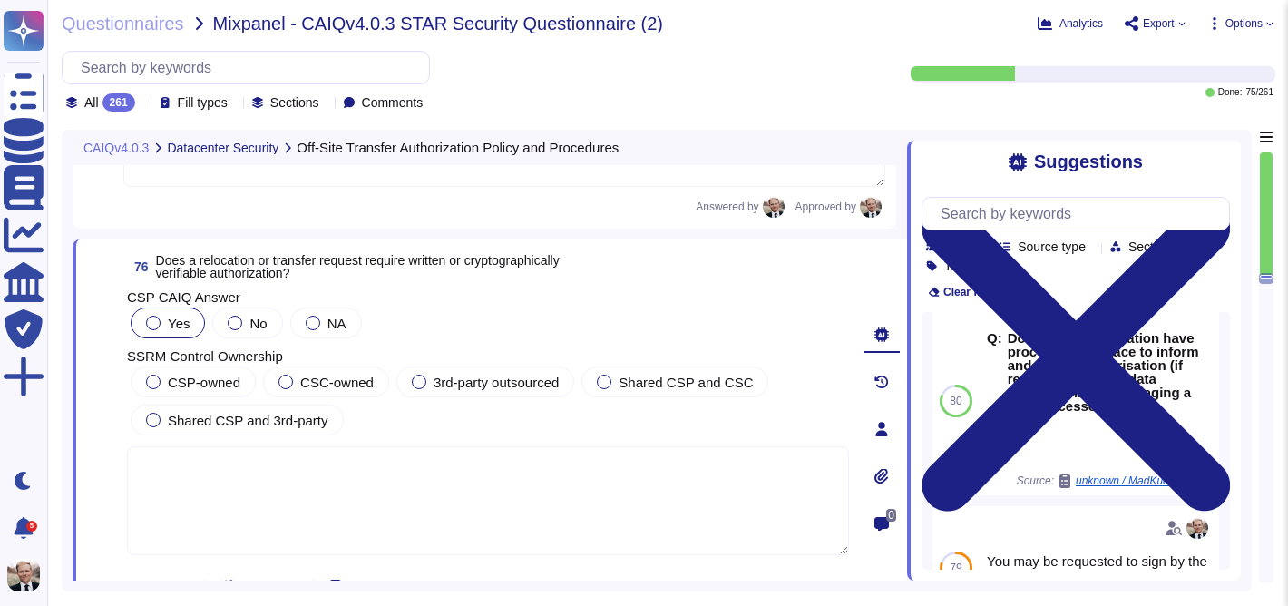
click at [154, 326] on div at bounding box center [153, 323] width 15 height 15
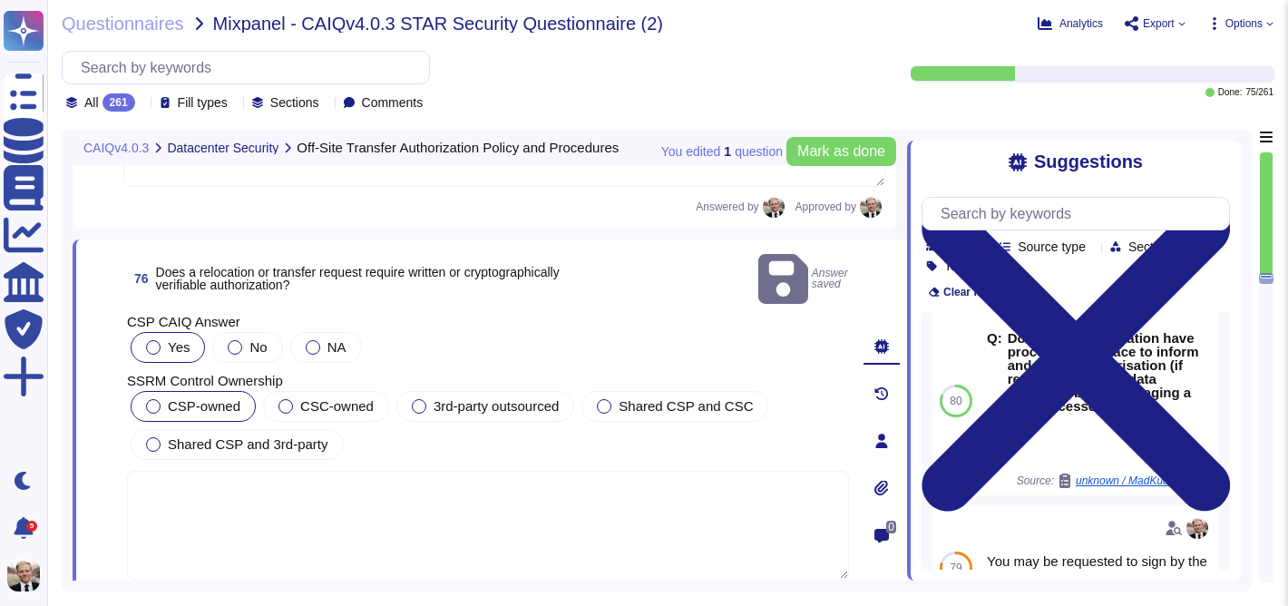
click at [155, 399] on div at bounding box center [153, 406] width 15 height 15
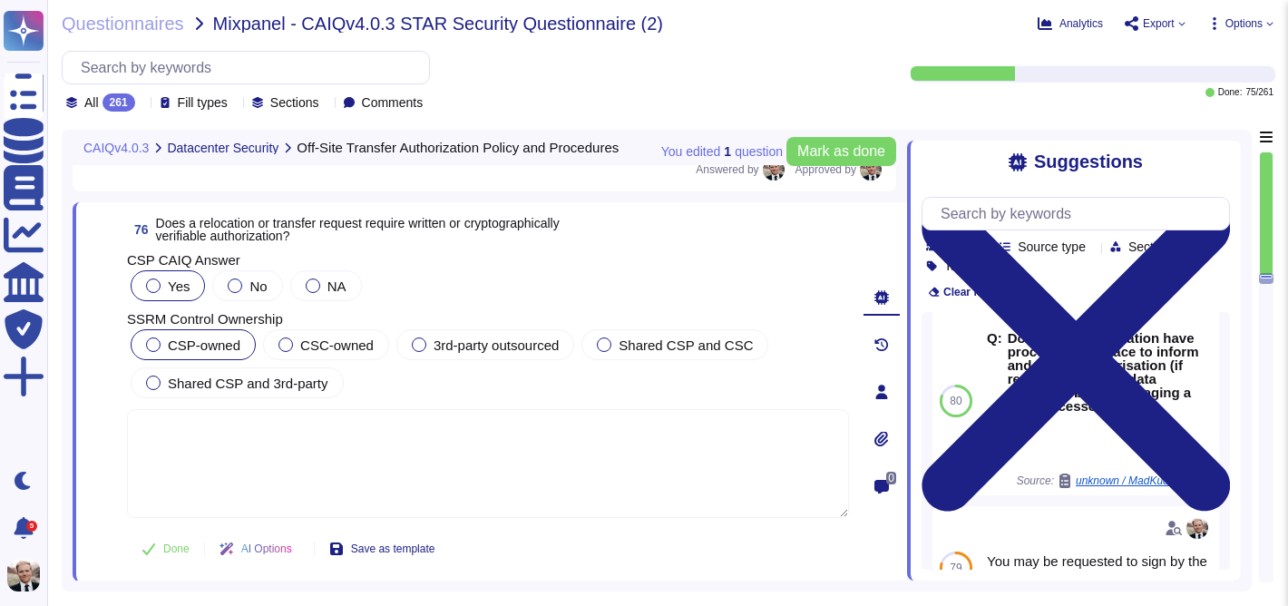
scroll to position [30262, 0]
click at [835, 153] on span "Mark as done" at bounding box center [841, 151] width 88 height 15
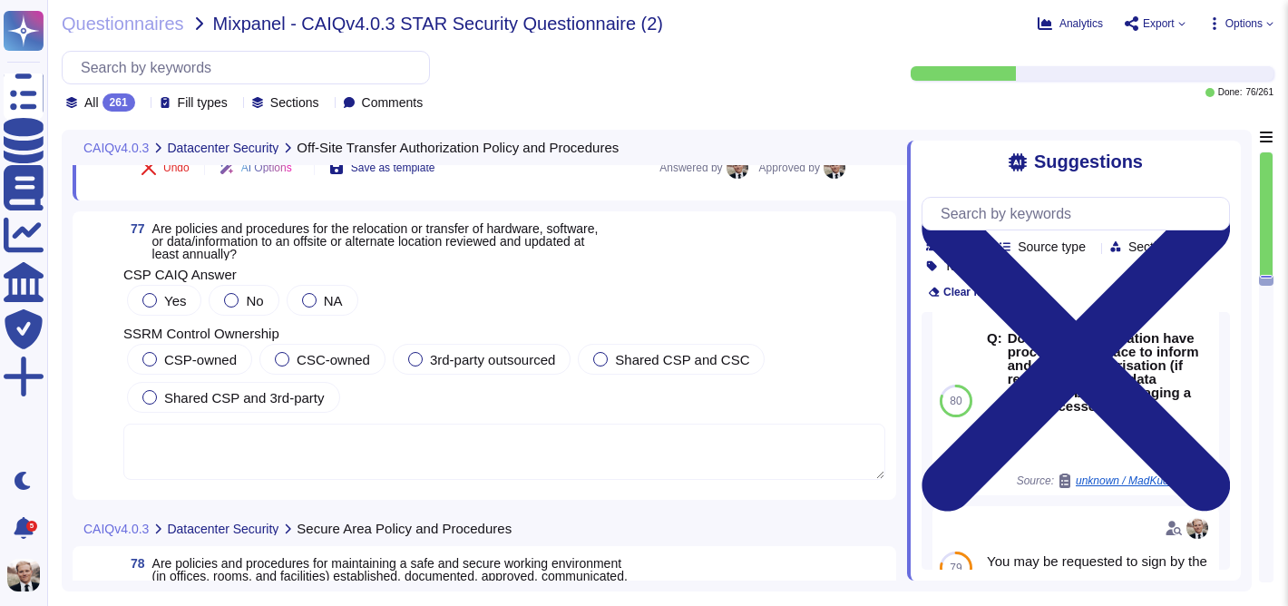
scroll to position [30643, 0]
click at [393, 239] on span "Are policies and procedures for the relocation or transfer of hardware, softwar…" at bounding box center [375, 240] width 446 height 40
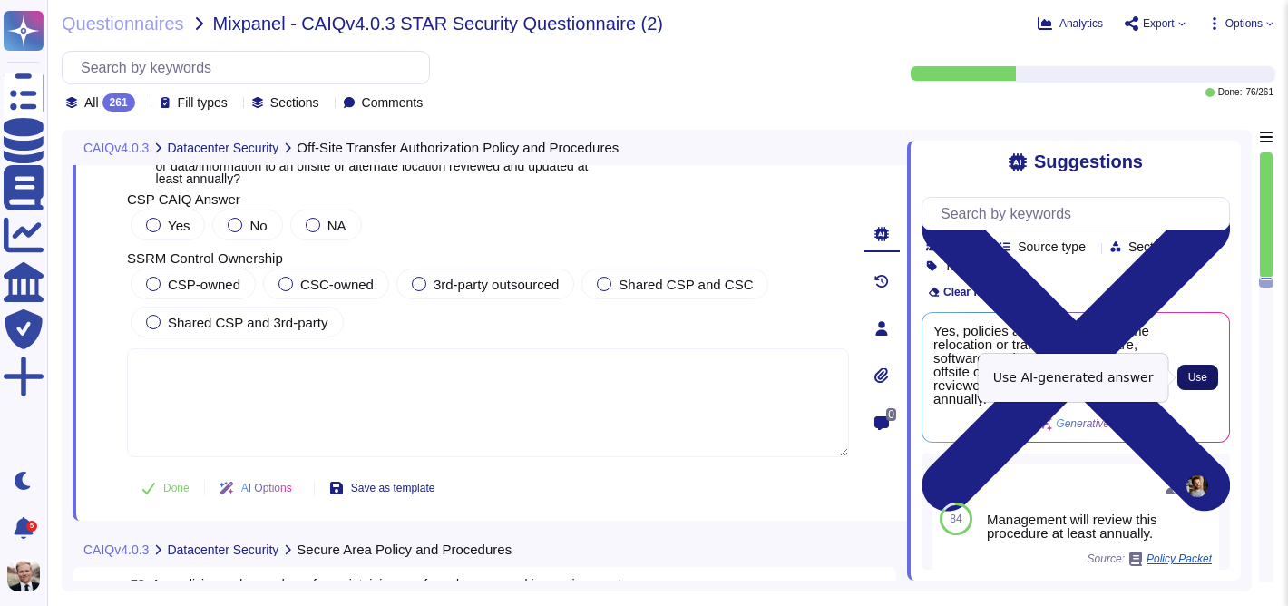
click at [1202, 383] on span "Use" at bounding box center [1197, 377] width 19 height 11
type textarea "Yes, policies and procedures for the relocation or transfer of hardware, softwa…"
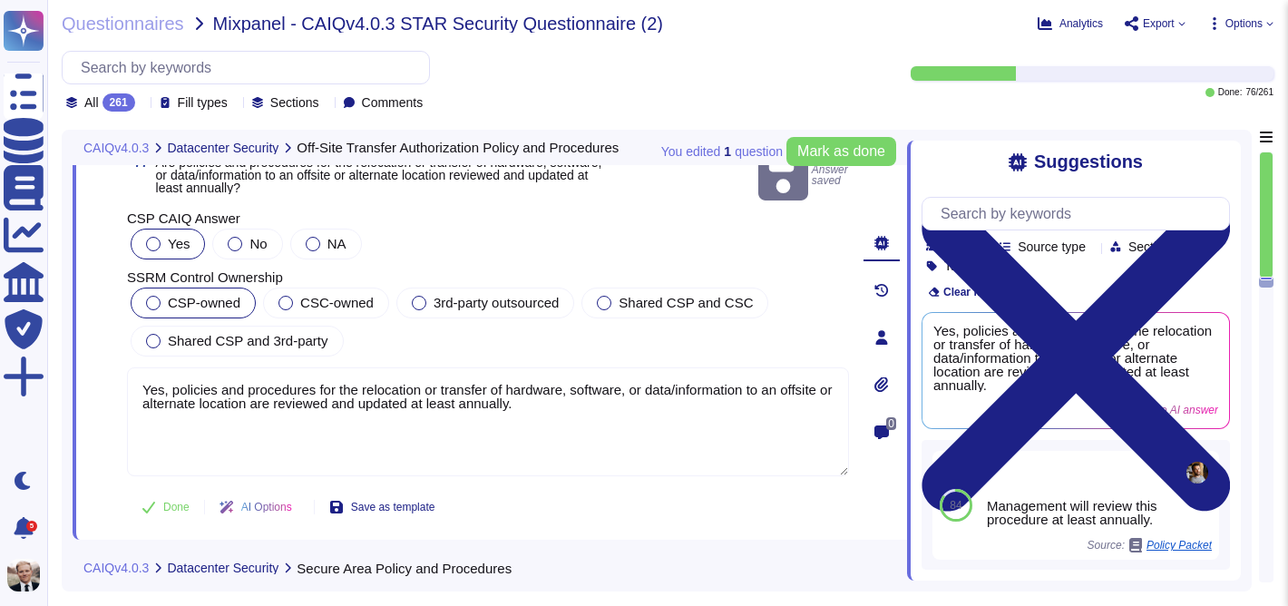
click at [178, 295] on span "CSP-owned" at bounding box center [204, 302] width 73 height 15
click at [846, 144] on span "Mark as done" at bounding box center [841, 151] width 88 height 15
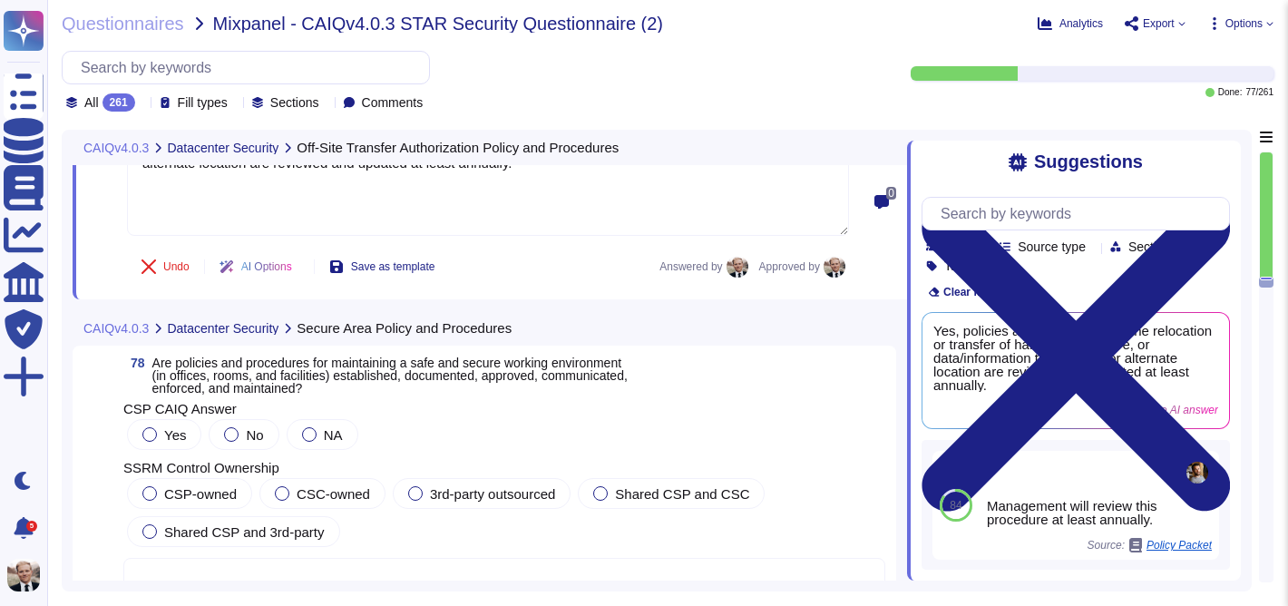
scroll to position [30874, 0]
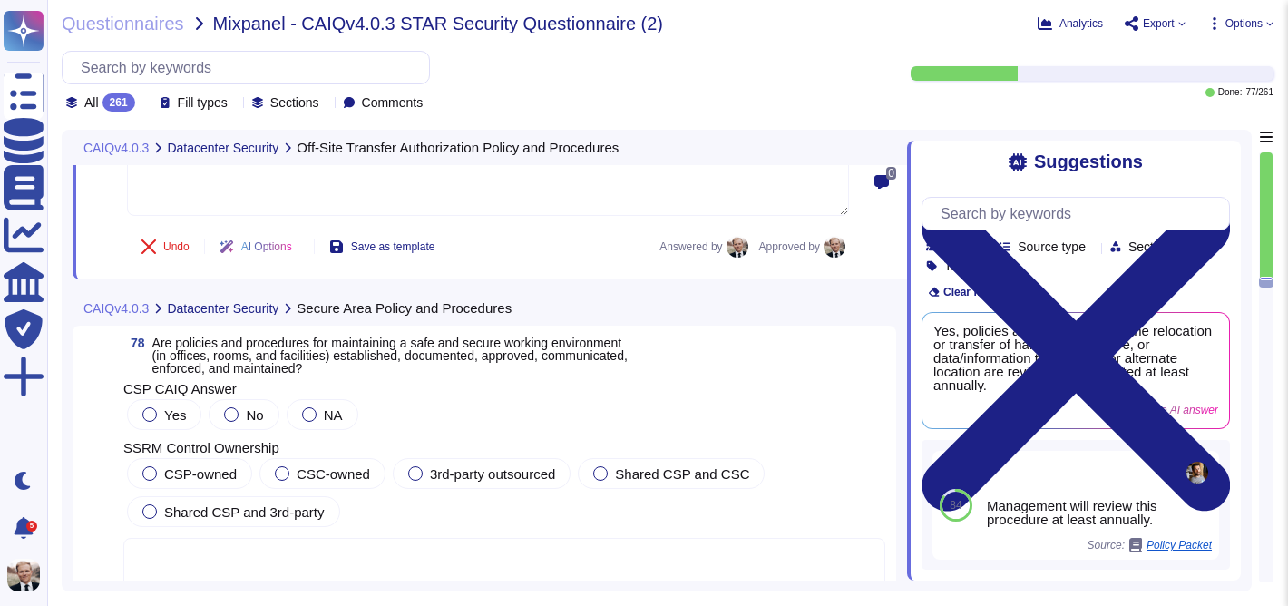
click at [460, 353] on span "Are policies and procedures for maintaining a safe and secure working environme…" at bounding box center [389, 356] width 475 height 40
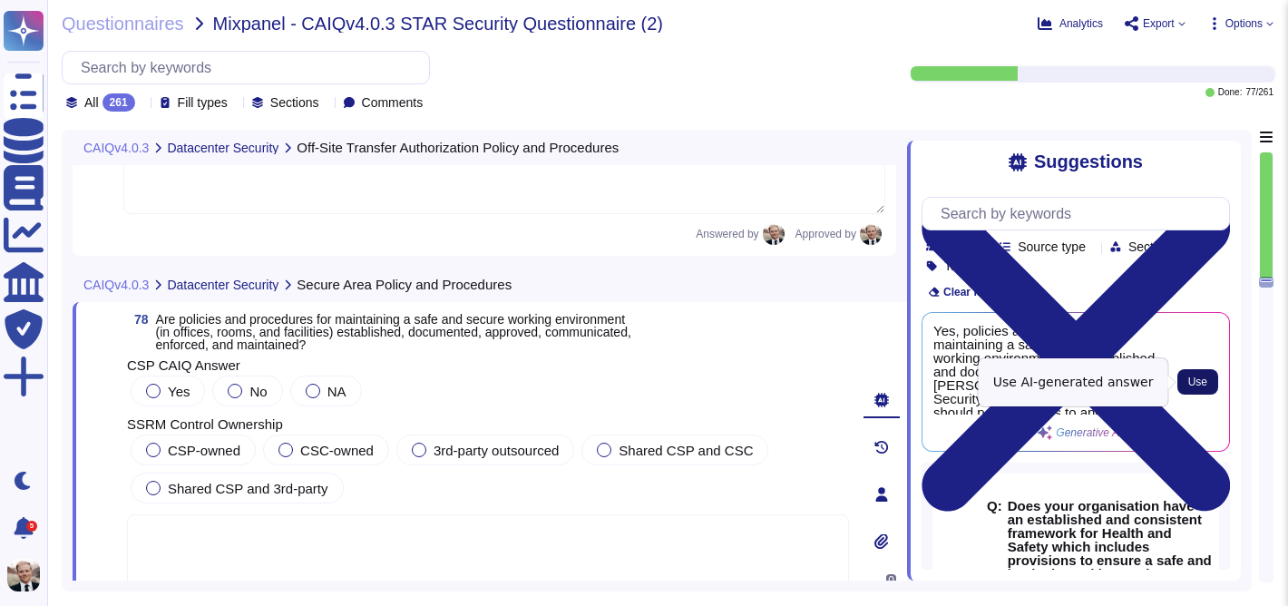
click at [1202, 385] on span "Use" at bounding box center [1197, 381] width 19 height 11
type textarea "Yes, policies and procedures for maintaining a safe and secure working environm…"
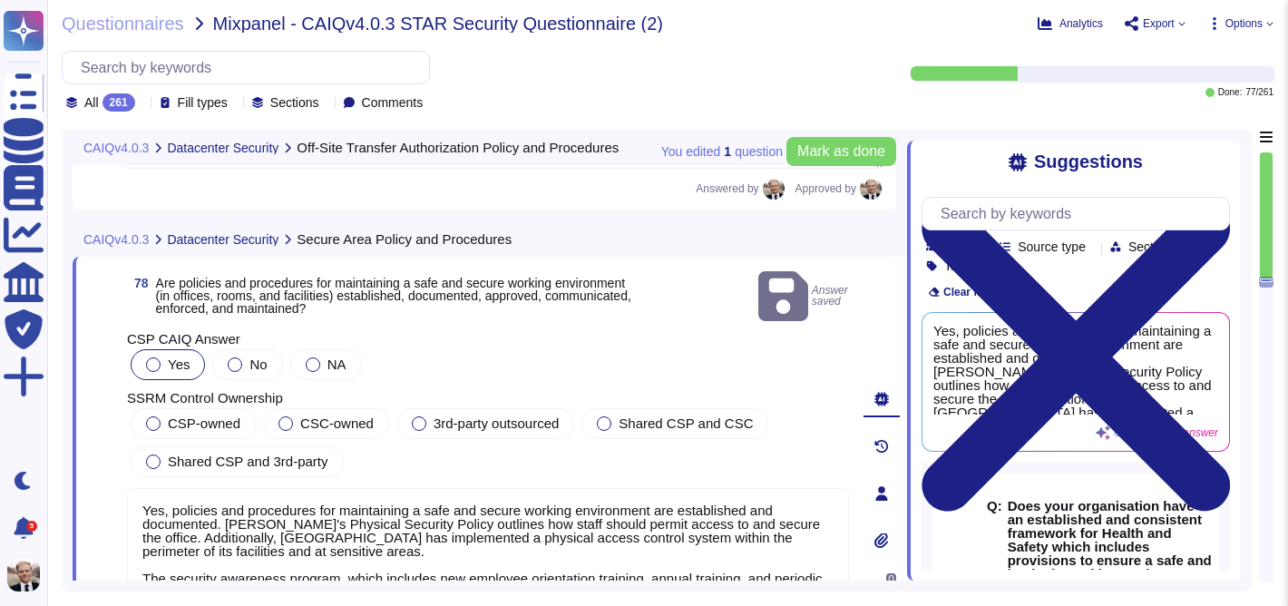
scroll to position [30923, 0]
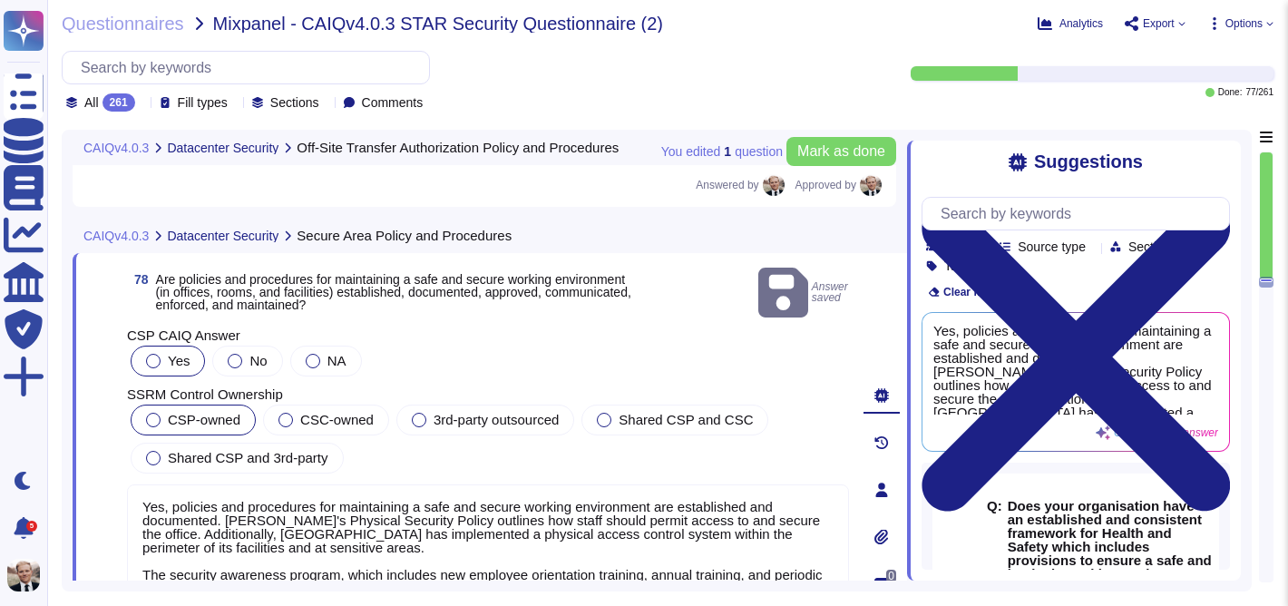
click at [207, 410] on div "CSP-owned" at bounding box center [193, 419] width 125 height 31
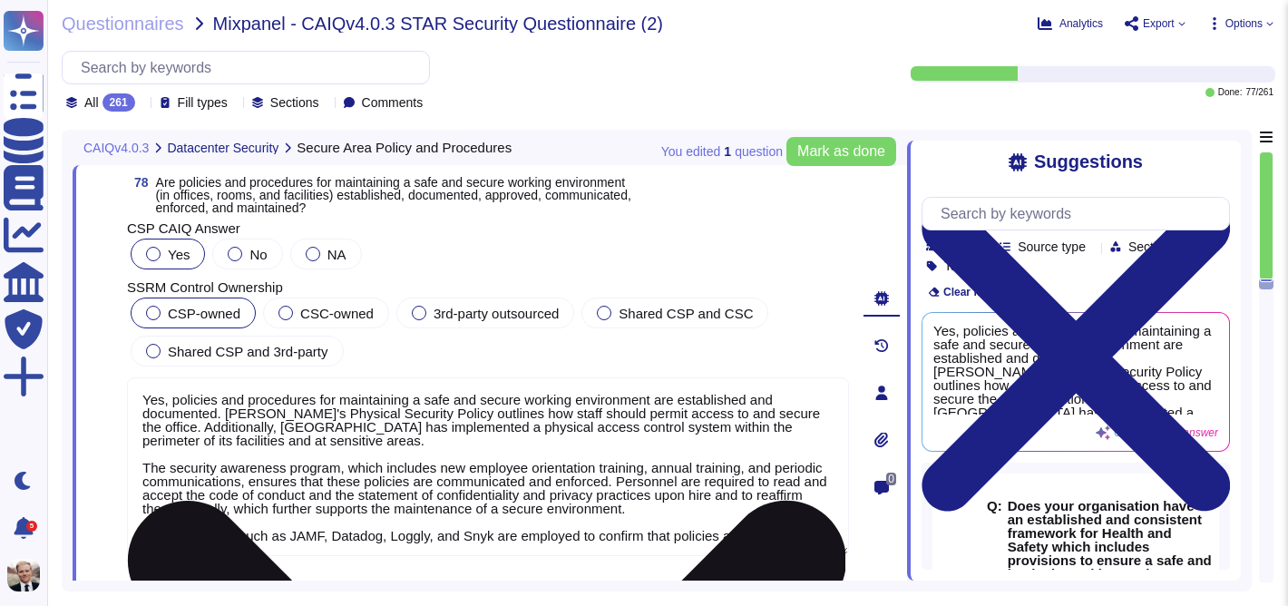
scroll to position [30993, 0]
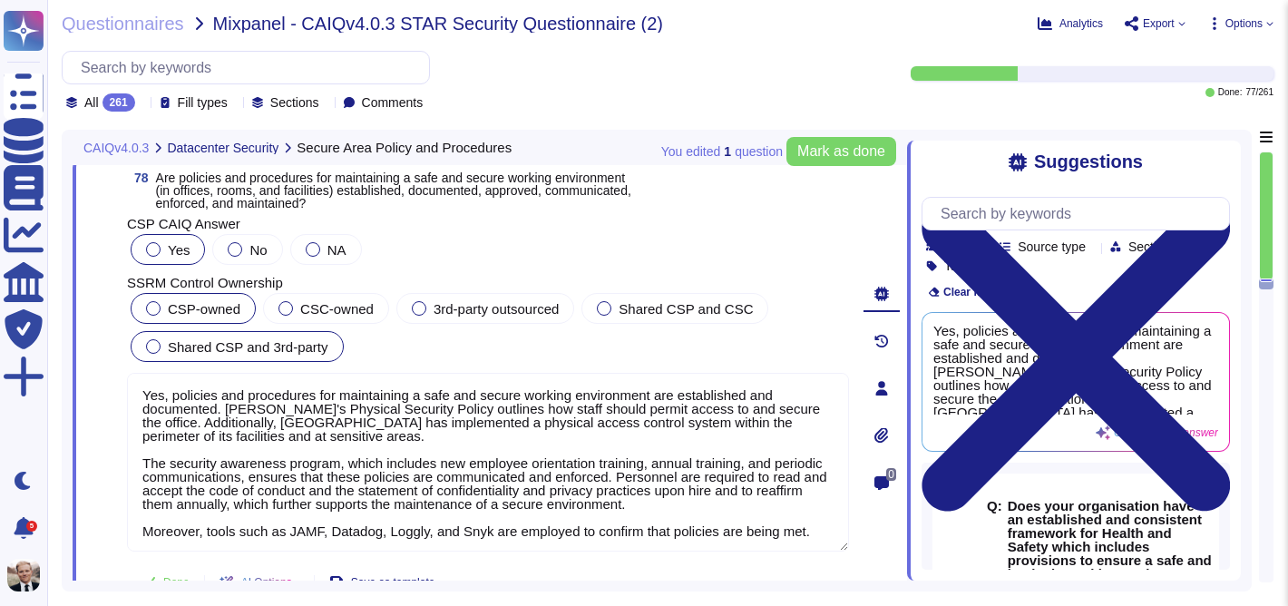
click at [190, 347] on span "Shared CSP and 3rd-party" at bounding box center [248, 346] width 161 height 15
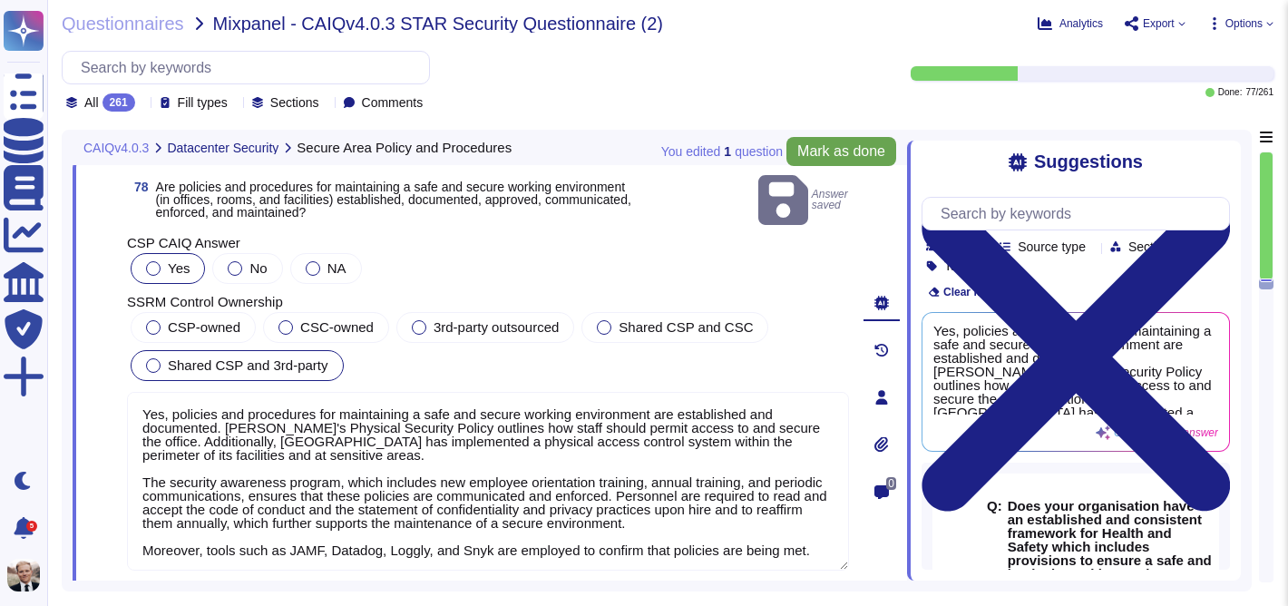
click at [825, 151] on span "Mark as done" at bounding box center [841, 151] width 88 height 15
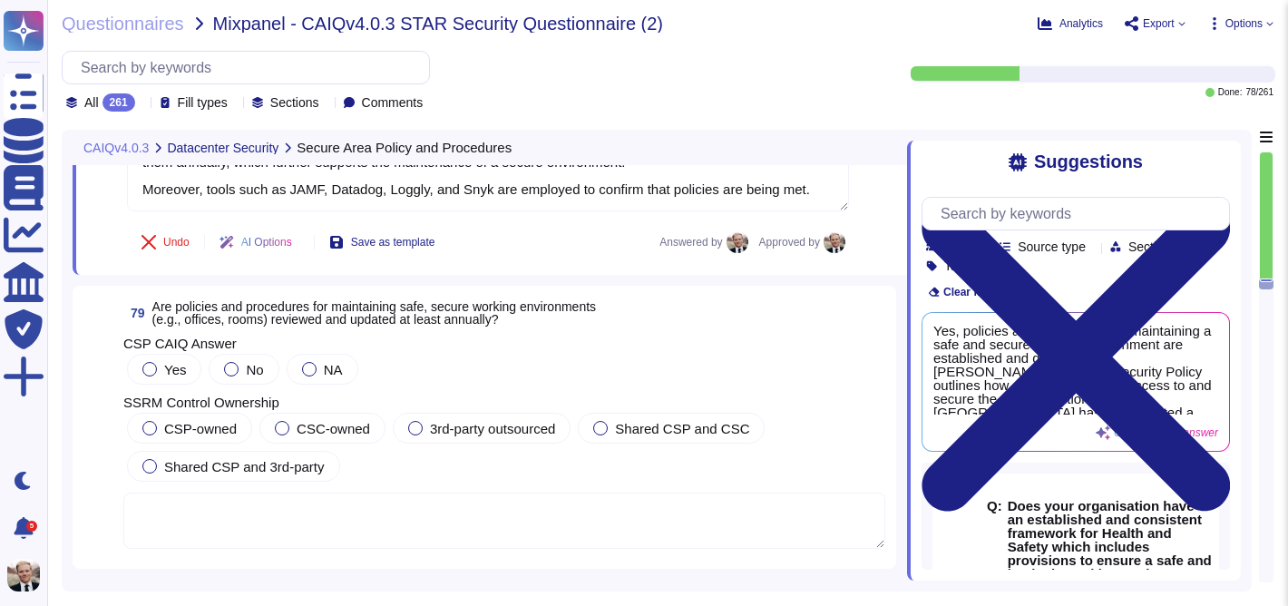
scroll to position [31335, 0]
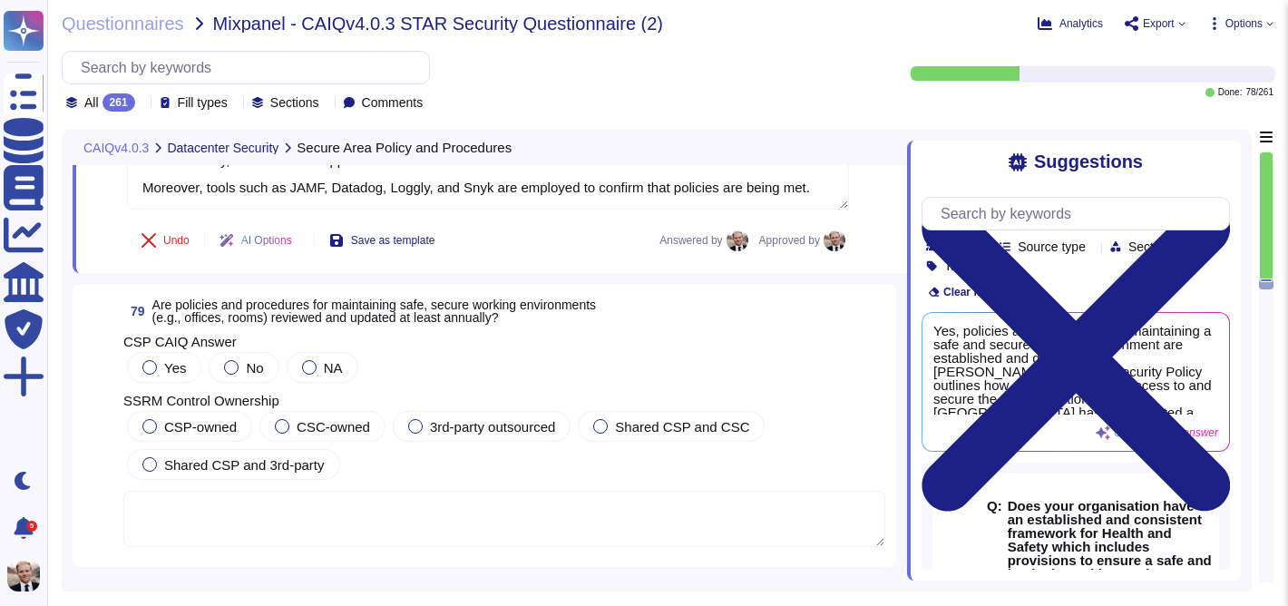
click at [291, 316] on span "Are policies and procedures for maintaining safe, secure working environments (…" at bounding box center [373, 310] width 443 height 27
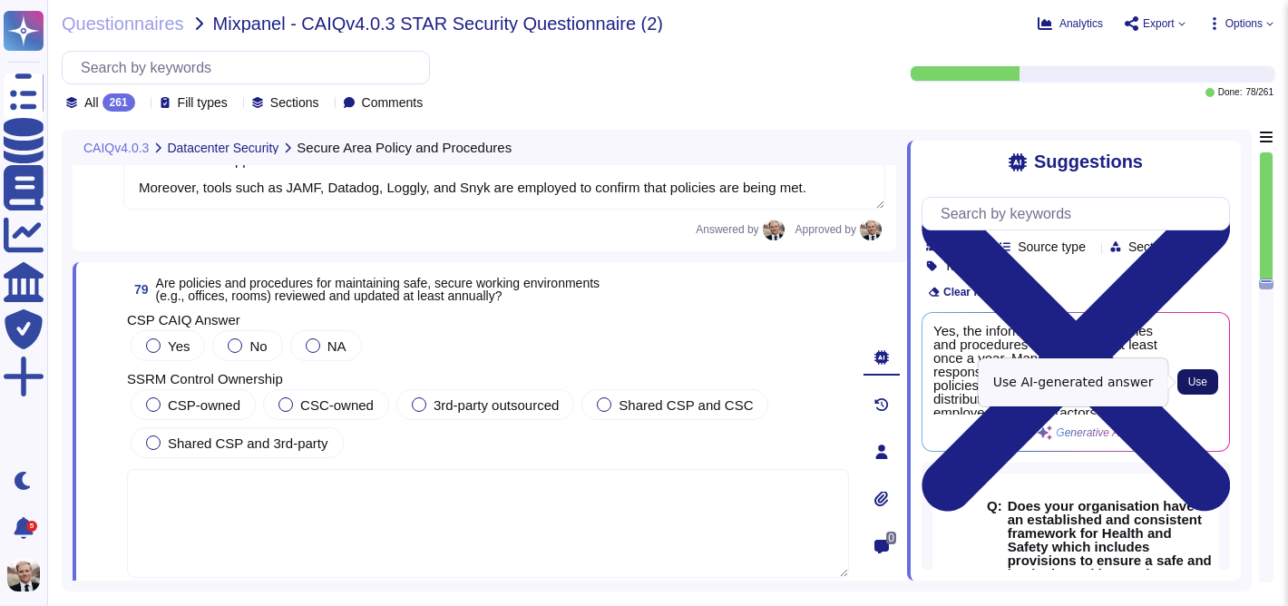
click at [1203, 381] on span "Use" at bounding box center [1197, 381] width 19 height 11
type textarea "Yes, the information security policies and procedures are reviewed at least onc…"
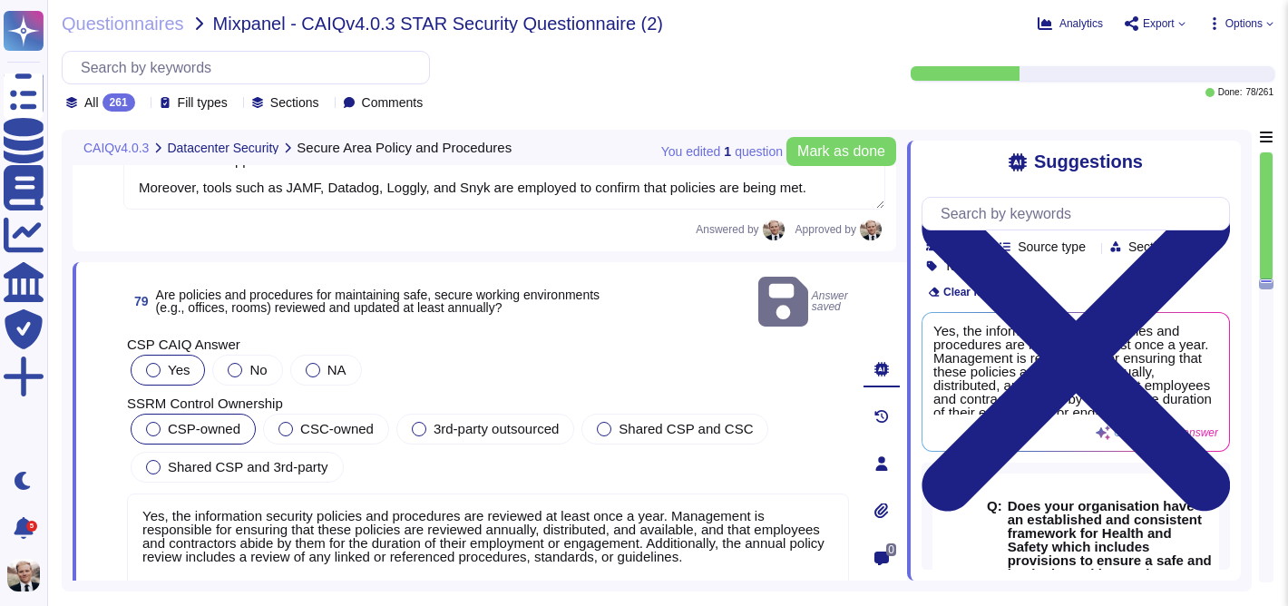
click at [203, 421] on span "CSP-owned" at bounding box center [204, 428] width 73 height 15
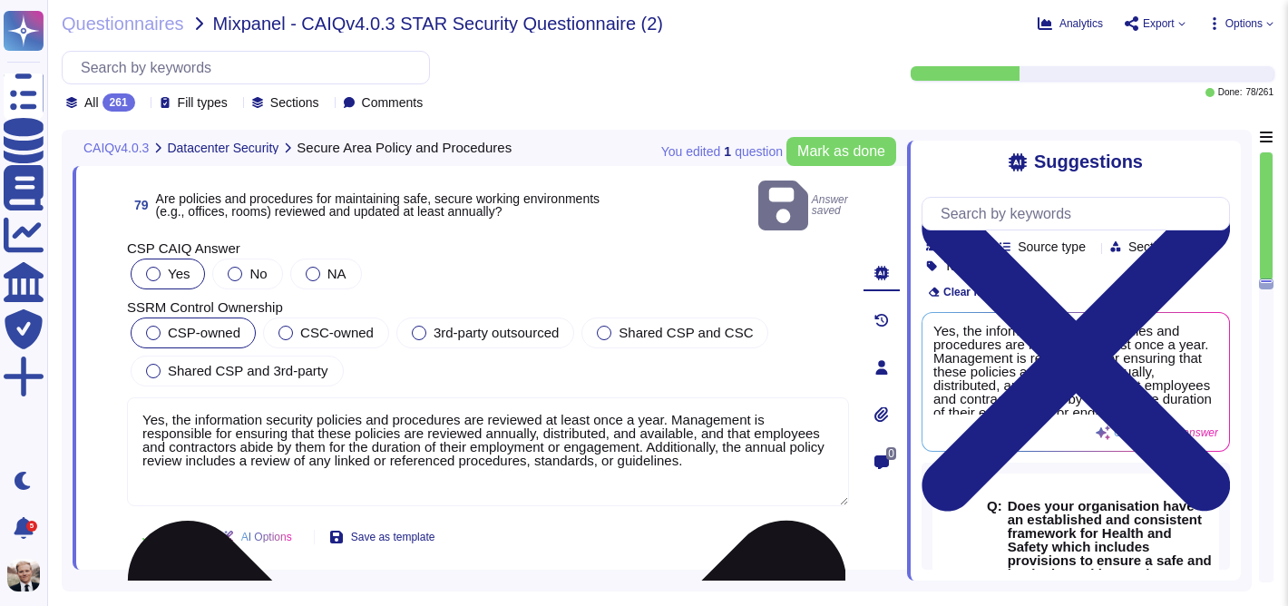
scroll to position [31434, 0]
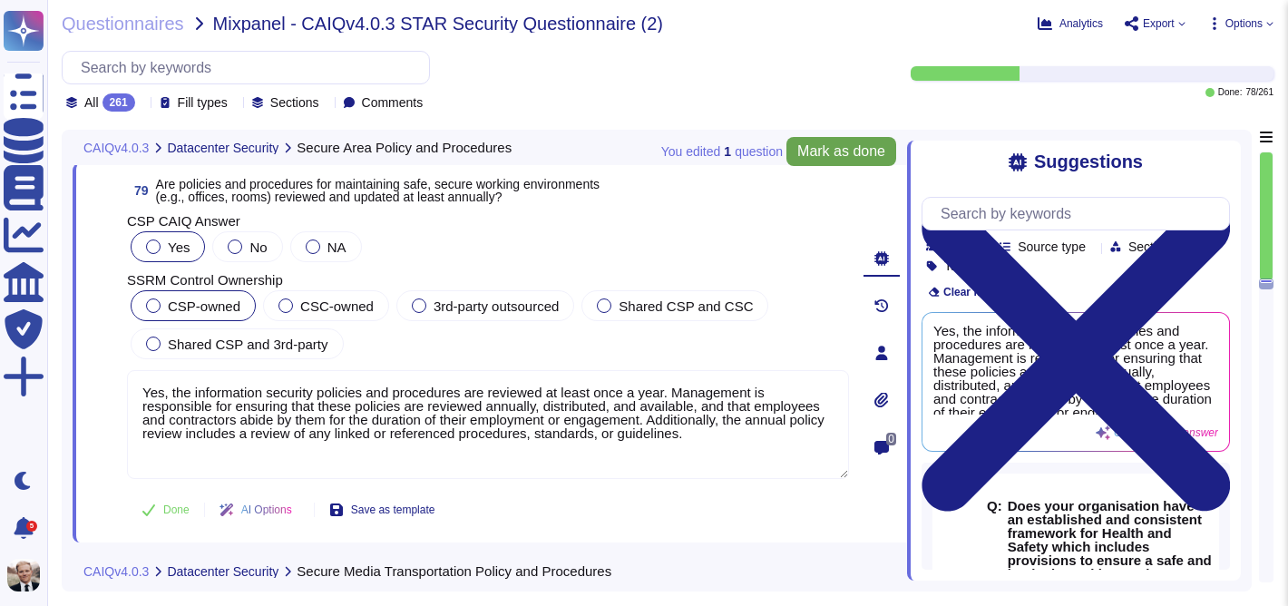
click at [812, 147] on span "Mark as done" at bounding box center [841, 151] width 88 height 15
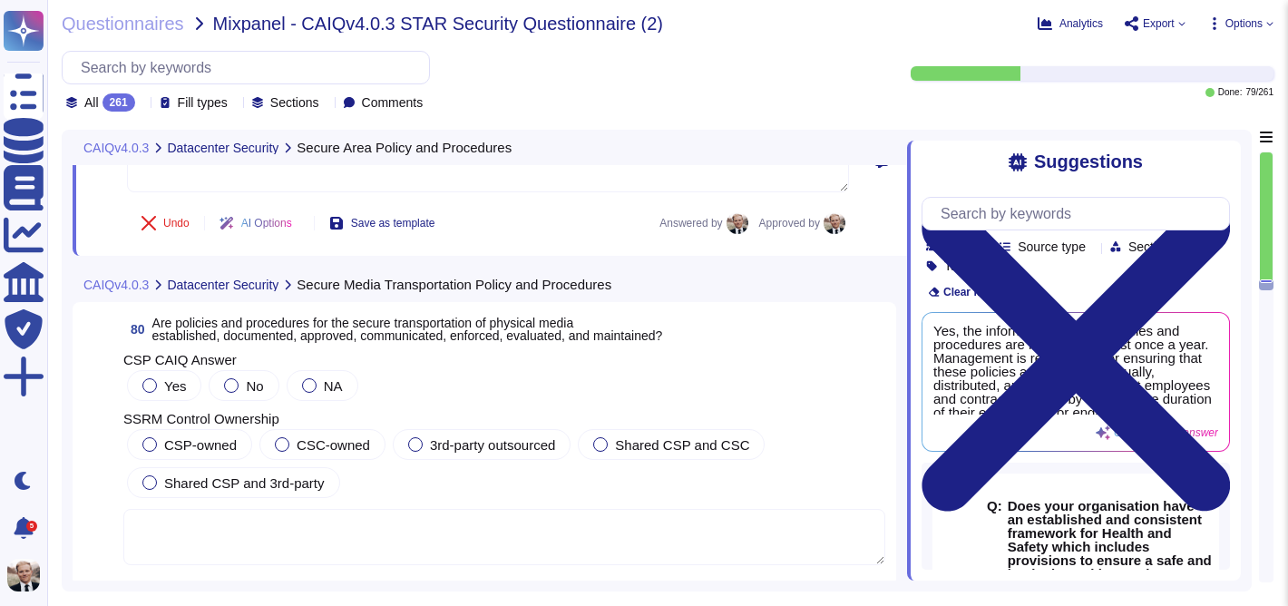
scroll to position [31723, 0]
click at [316, 340] on span "Are policies and procedures for the secure transportation of physical media est…" at bounding box center [407, 326] width 511 height 27
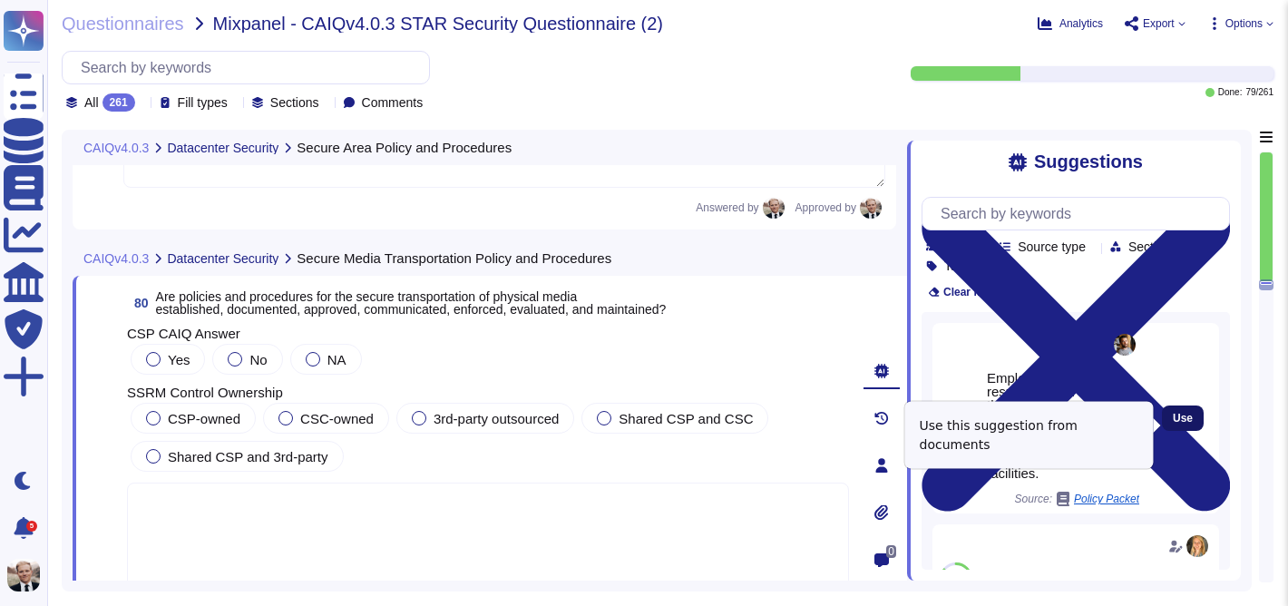
click at [1182, 424] on span "Use" at bounding box center [1183, 418] width 20 height 11
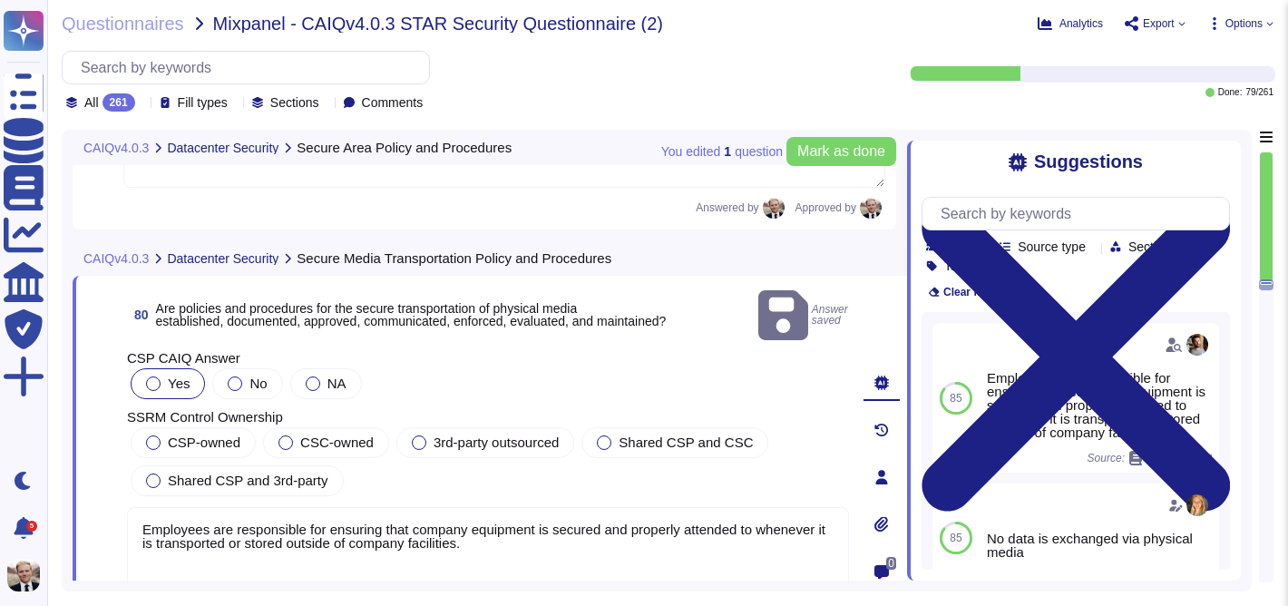
click at [161, 376] on label "Yes" at bounding box center [168, 383] width 44 height 15
click at [155, 435] on div at bounding box center [153, 442] width 15 height 15
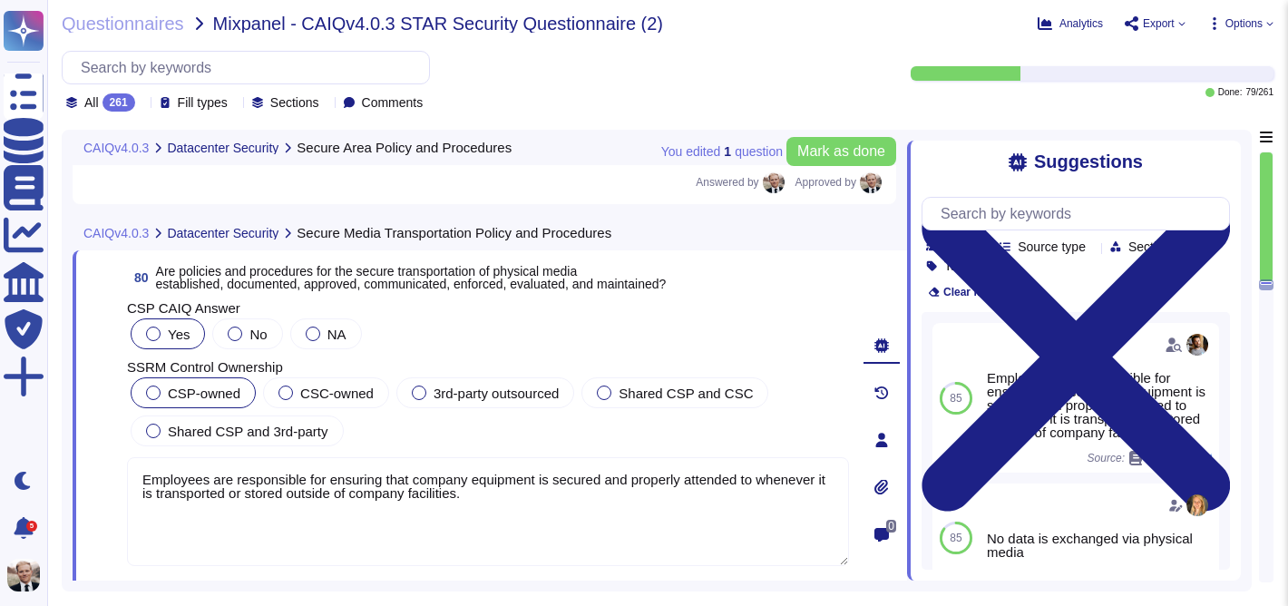
scroll to position [31776, 0]
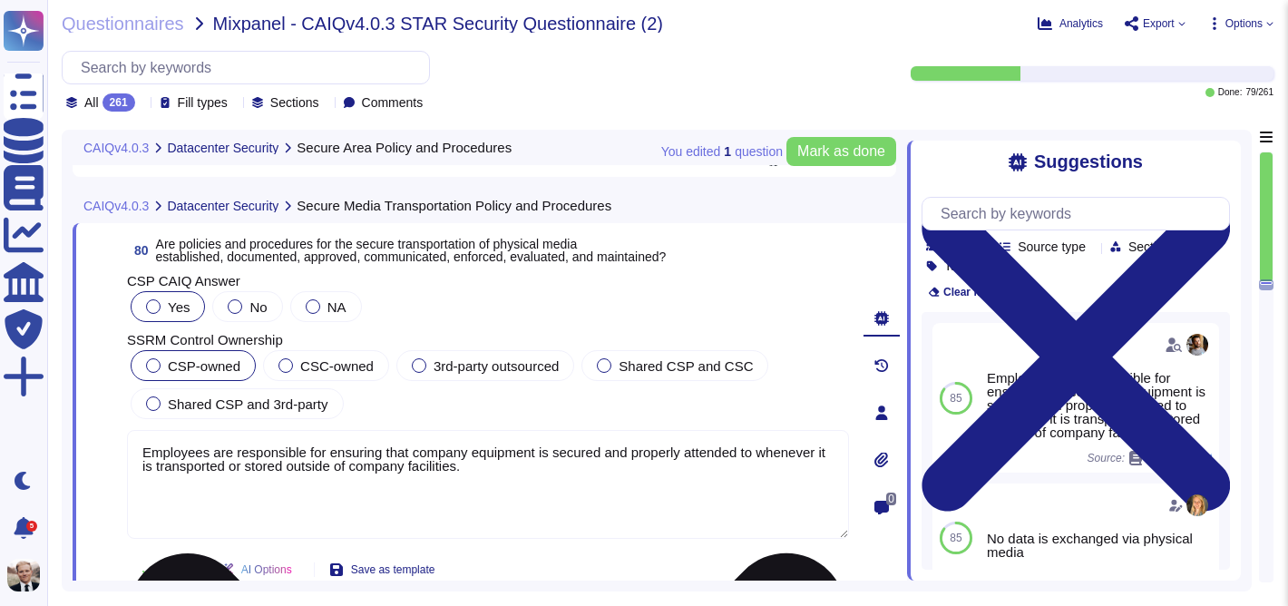
click at [238, 463] on textarea "Employees are responsible for ensuring that company equipment is secured and pr…" at bounding box center [488, 484] width 722 height 109
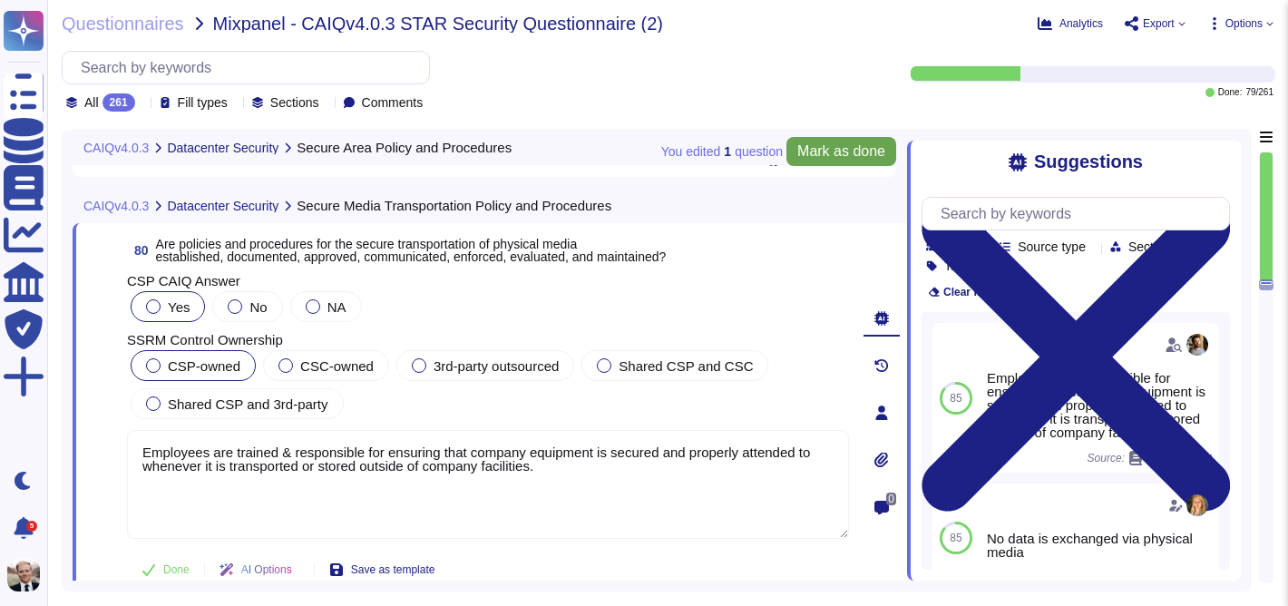
type textarea "Employees are trained & responsible for ensuring that company equipment is secu…"
click at [849, 147] on span "Mark as done" at bounding box center [841, 151] width 88 height 15
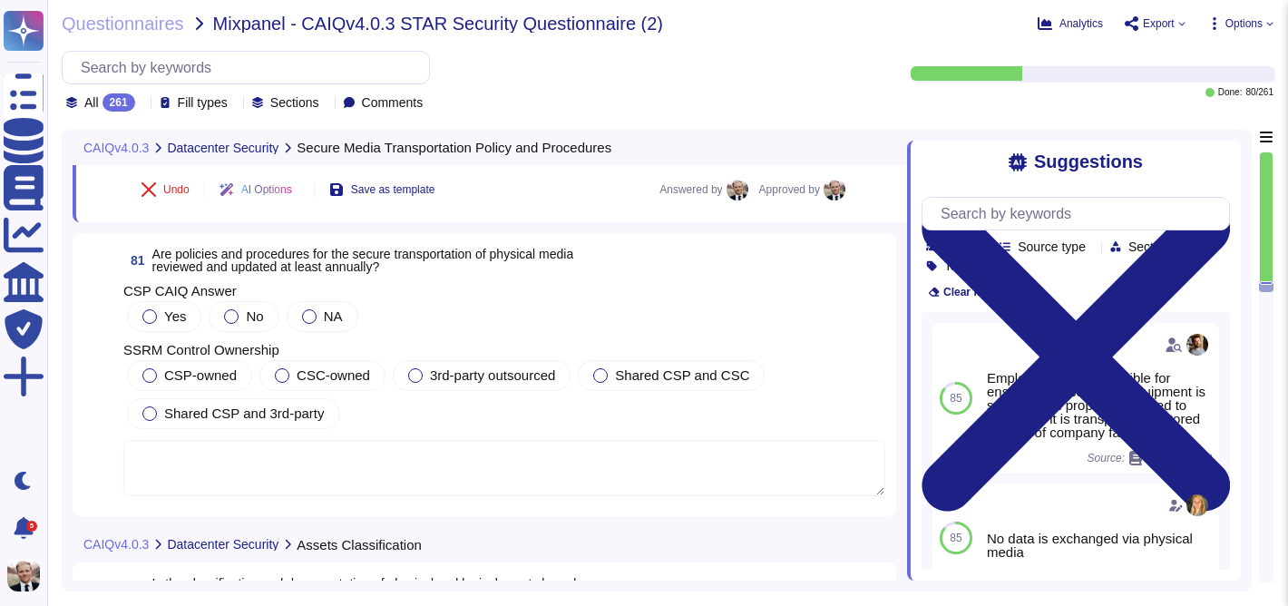
scroll to position [32219, 0]
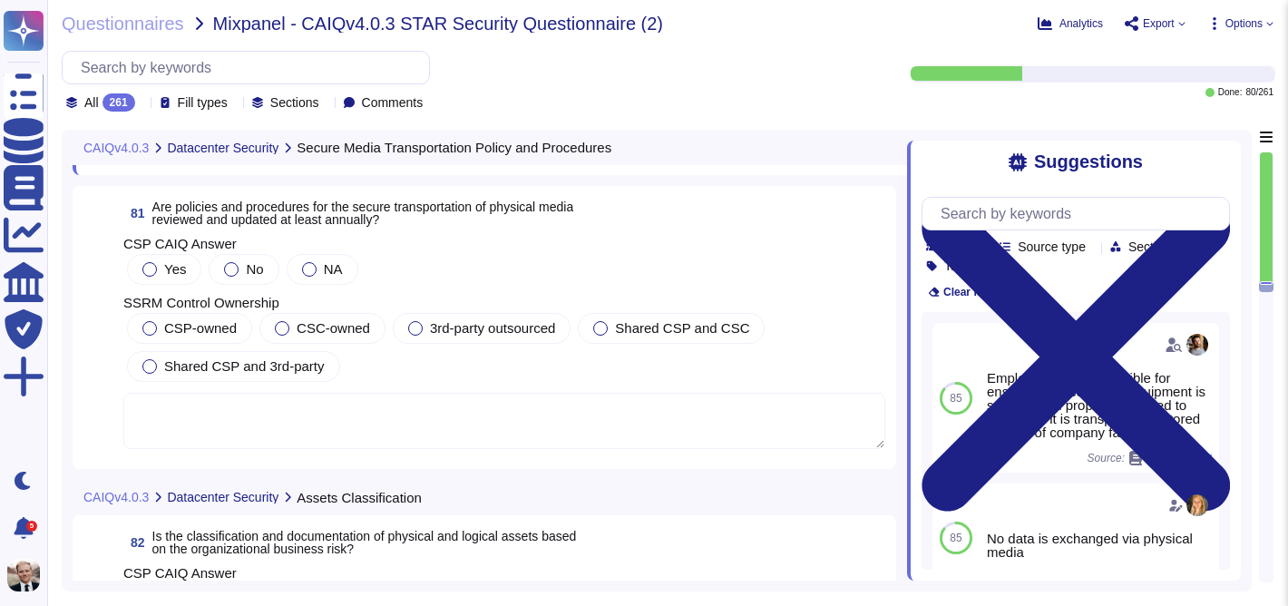
click at [372, 203] on span "81 Are policies and procedures for the secure transportation of physical media …" at bounding box center [348, 213] width 450 height 33
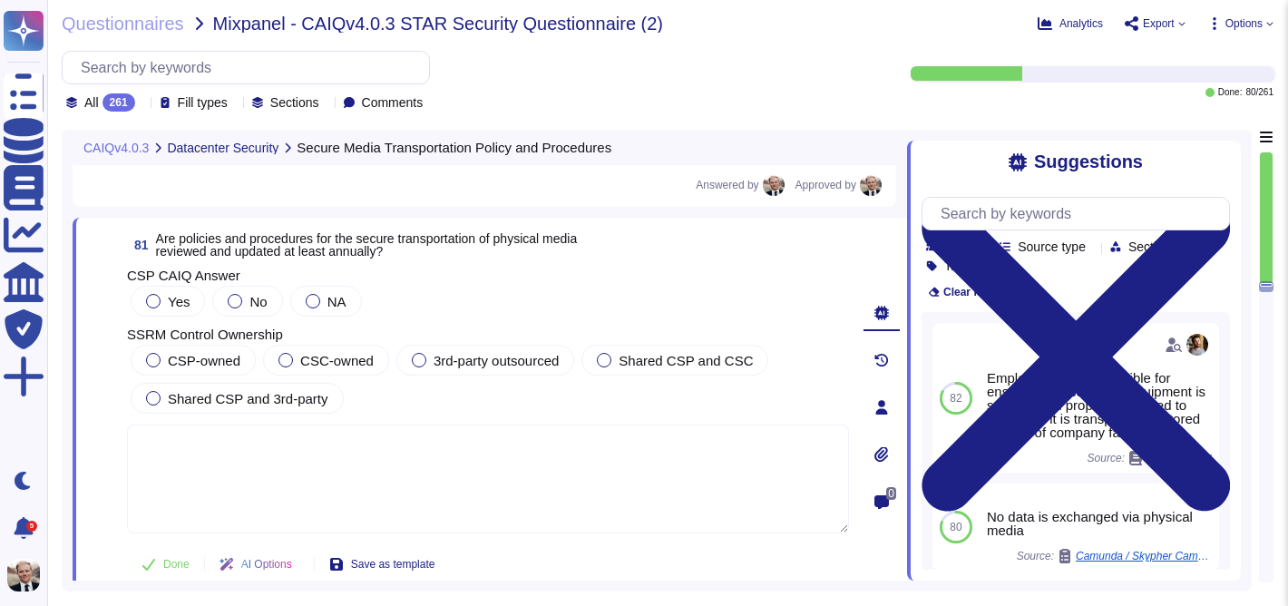
scroll to position [32139, 0]
click at [153, 303] on div at bounding box center [153, 302] width 15 height 15
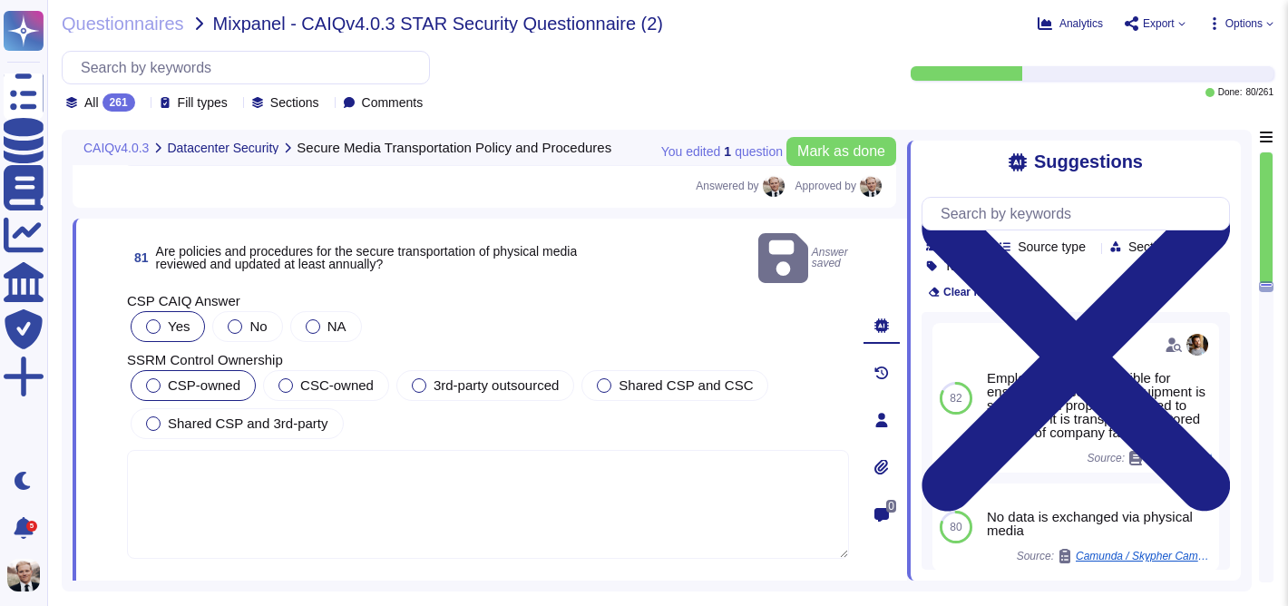
click at [158, 378] on div at bounding box center [153, 385] width 15 height 15
click at [841, 158] on span "Mark as done" at bounding box center [841, 151] width 88 height 15
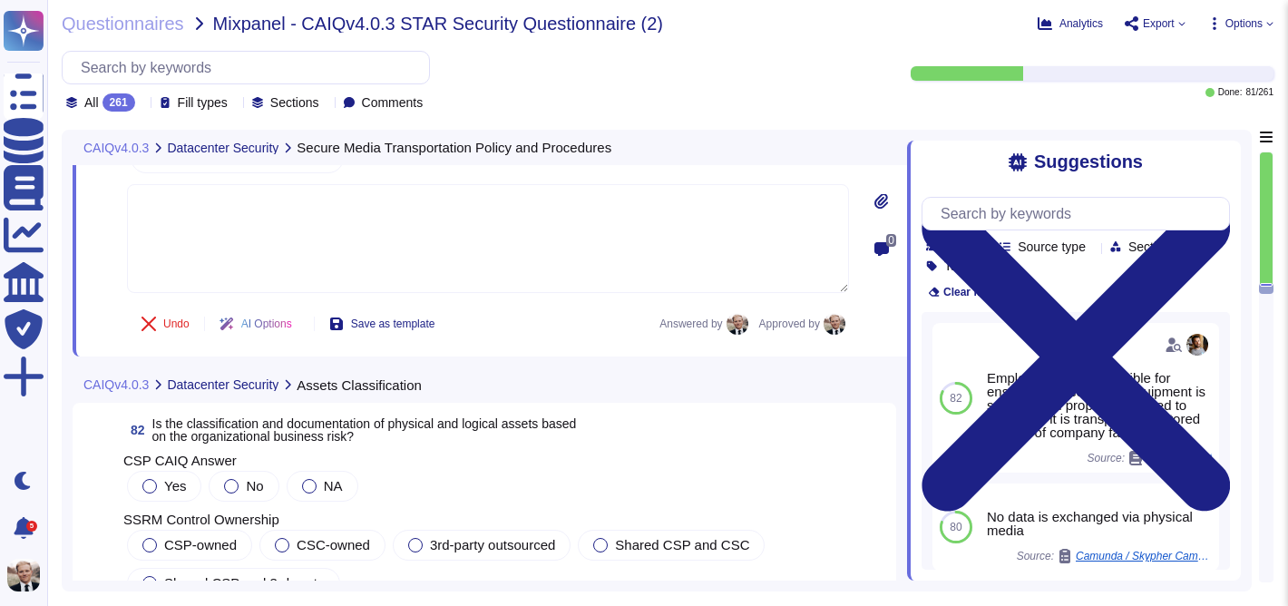
scroll to position [32557, 0]
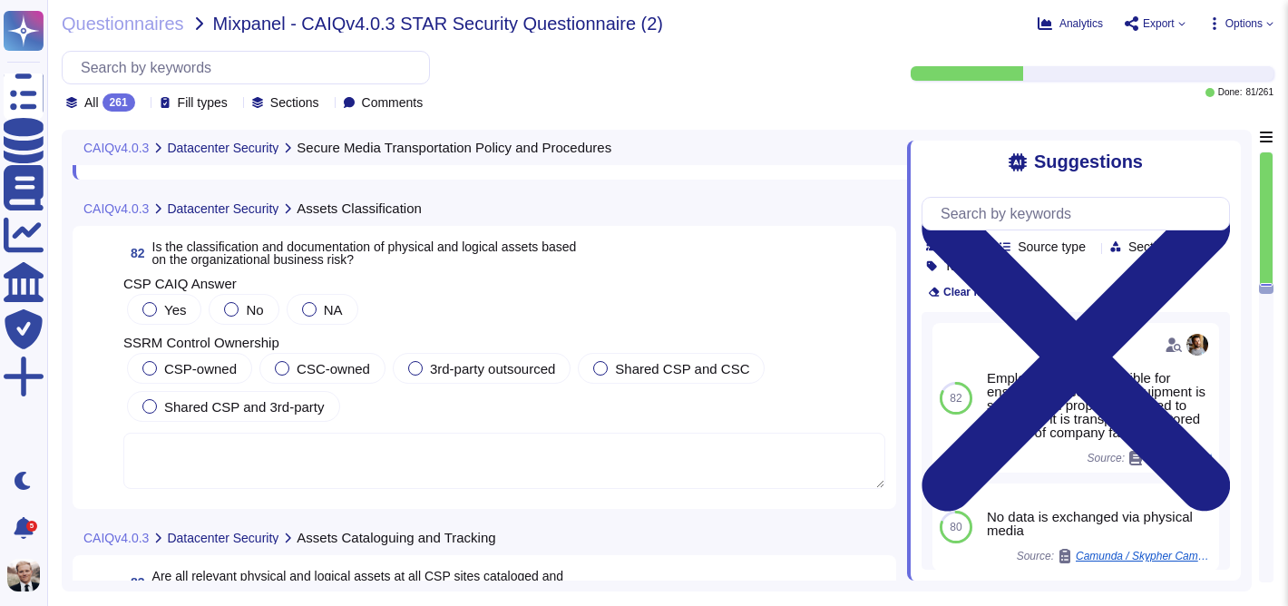
click at [280, 257] on span "Is the classification and documentation of physical and logical assets based on…" at bounding box center [364, 252] width 424 height 27
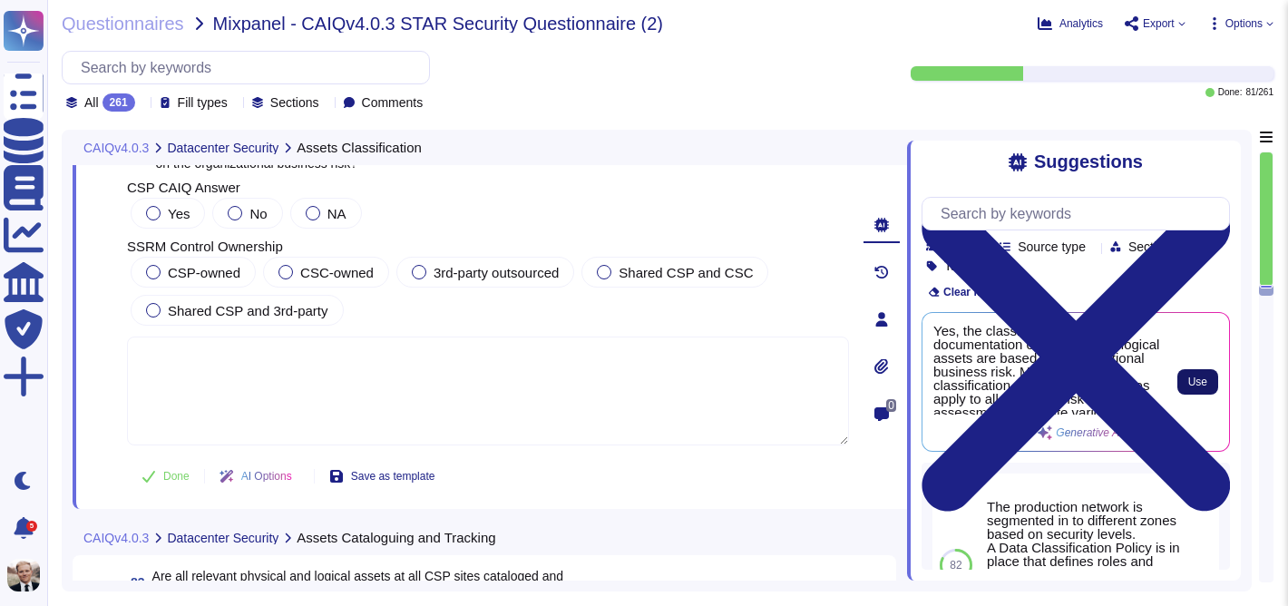
click at [1208, 377] on button "Use" at bounding box center [1197, 381] width 41 height 25
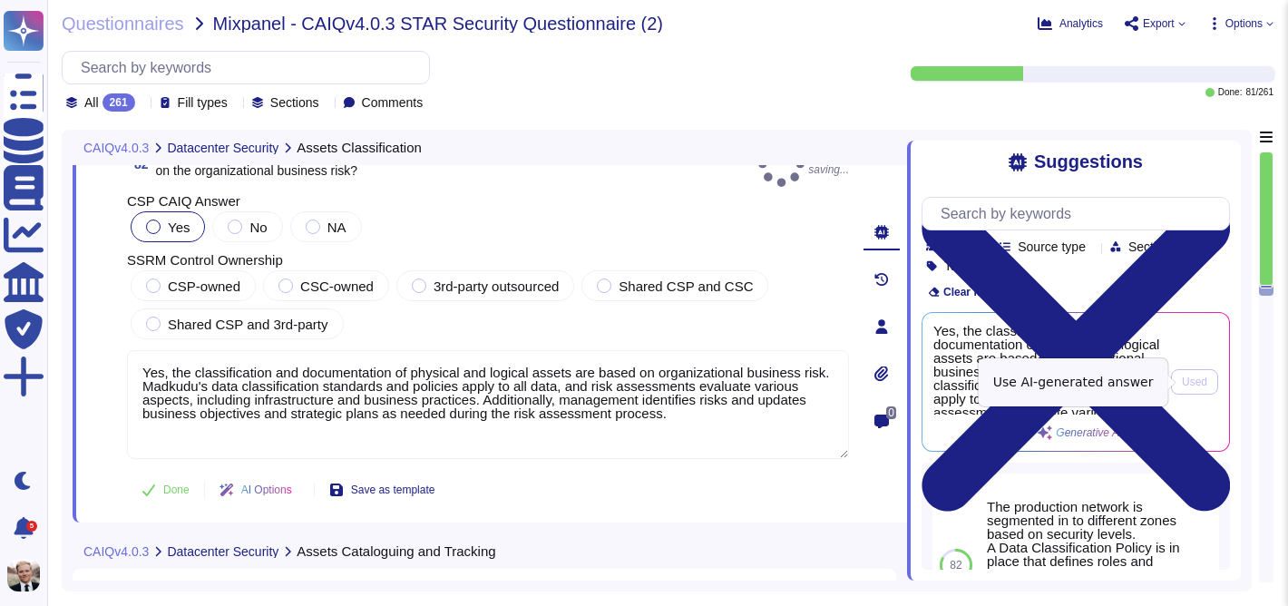
type textarea "Yes, the classification and documentation of physical and logical assets are ba…"
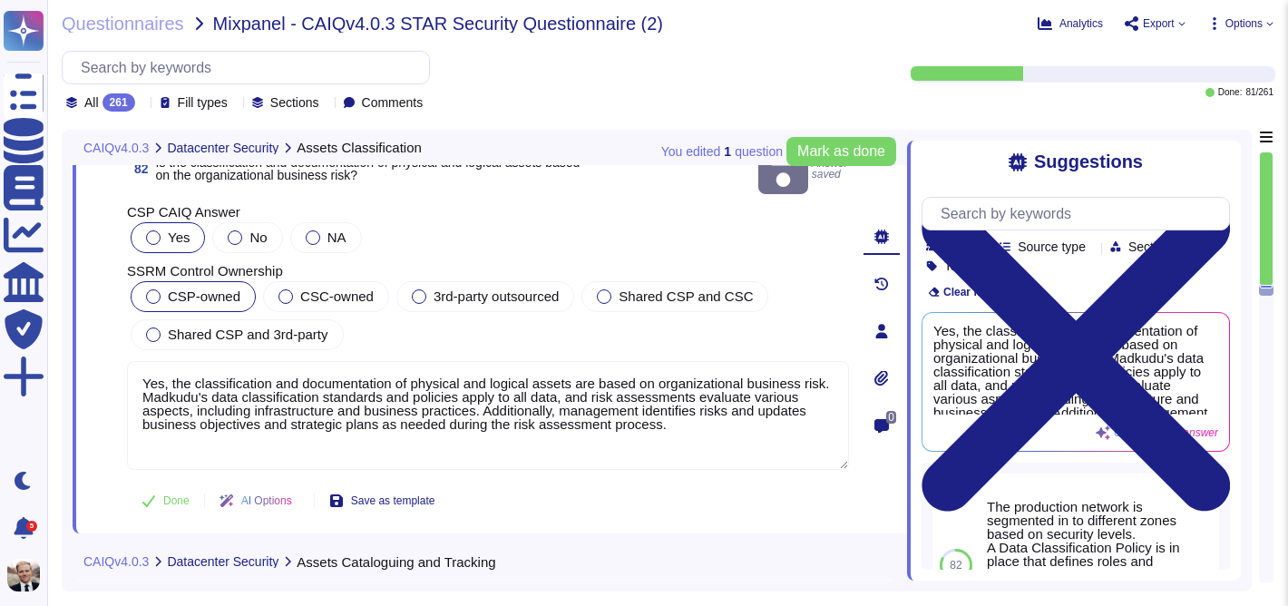
click at [157, 289] on div at bounding box center [153, 296] width 15 height 15
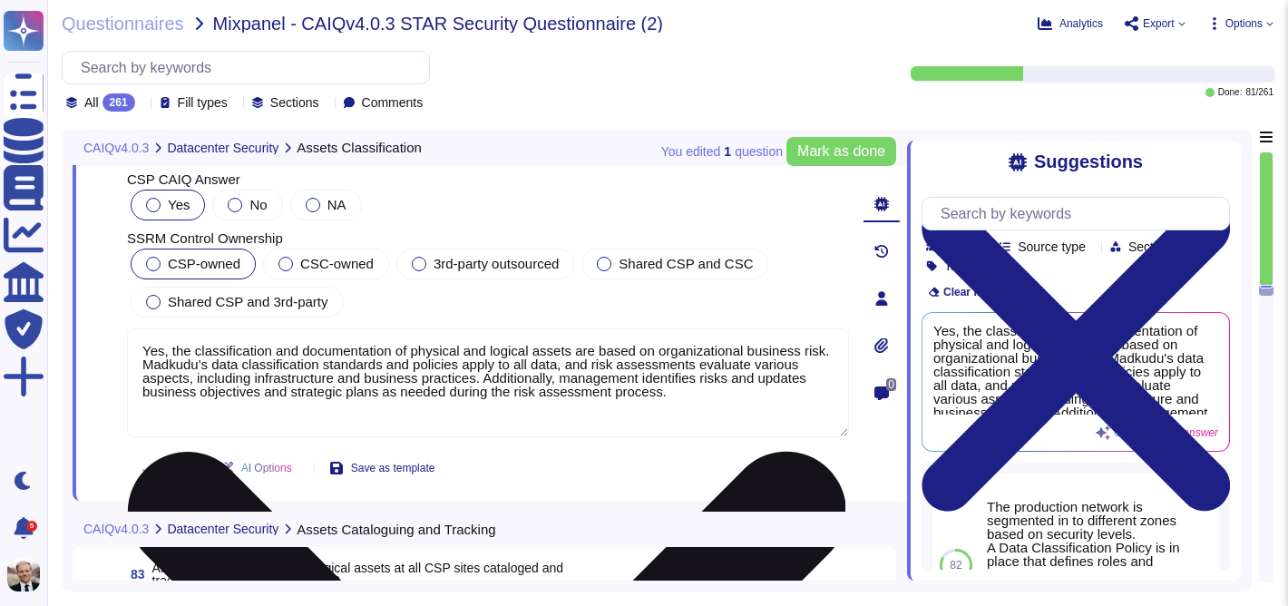
scroll to position [32597, 0]
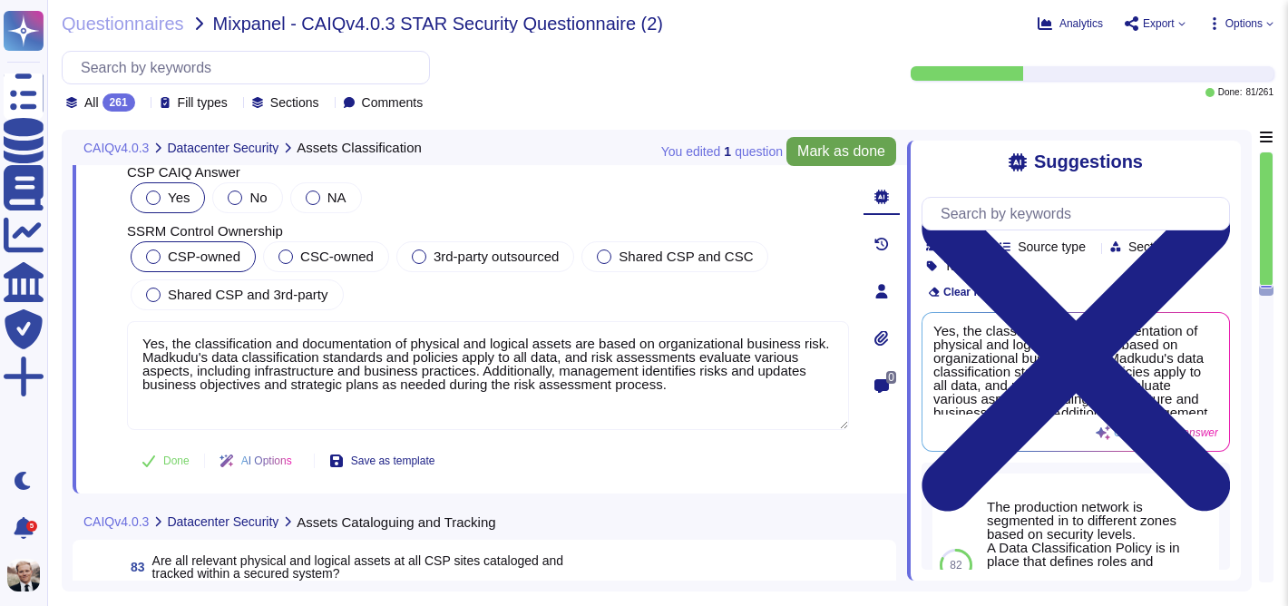
click at [823, 153] on span "Mark as done" at bounding box center [841, 151] width 88 height 15
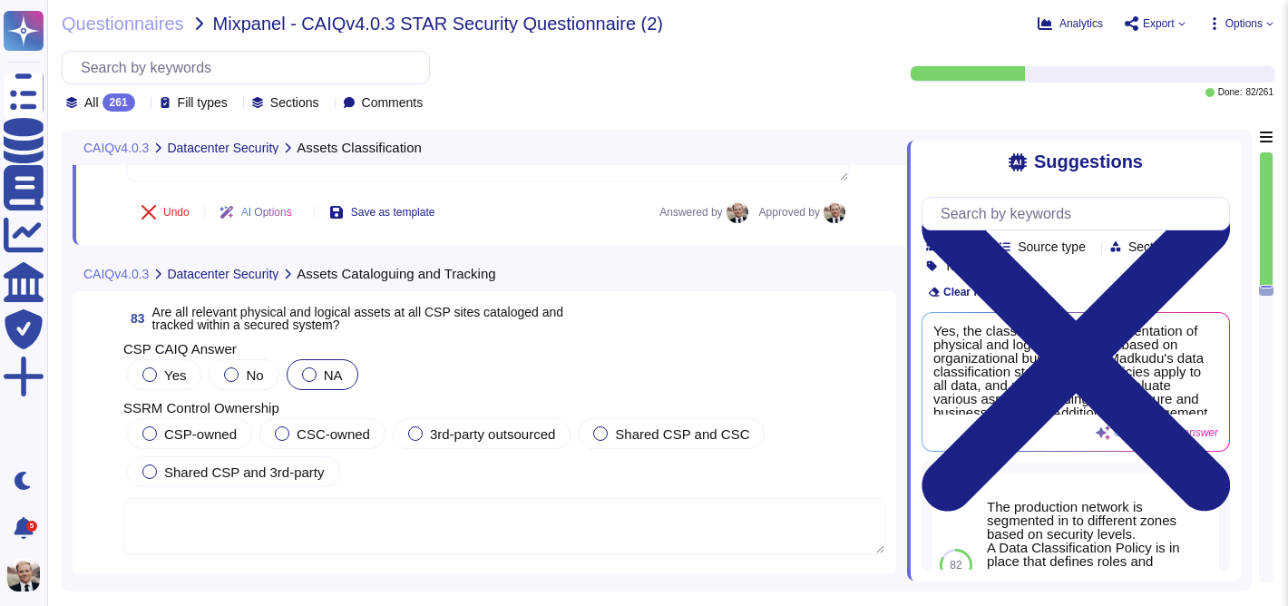
scroll to position [32874, 0]
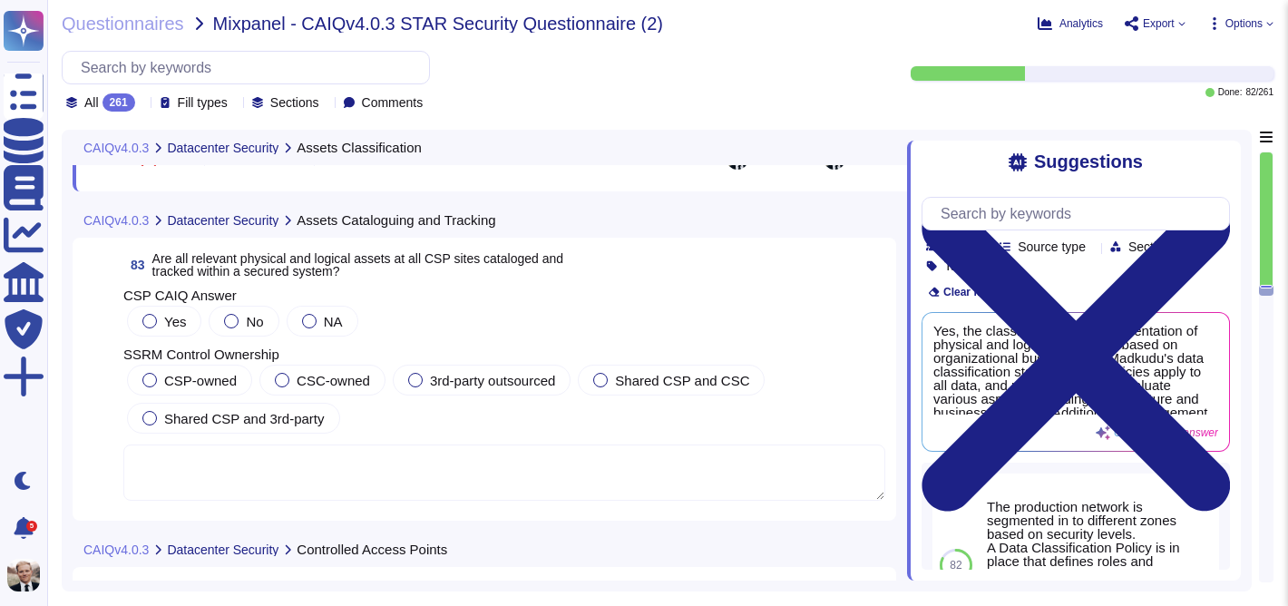
click at [255, 268] on span "Are all relevant physical and logical assets at all CSP sites cataloged and tra…" at bounding box center [357, 264] width 411 height 27
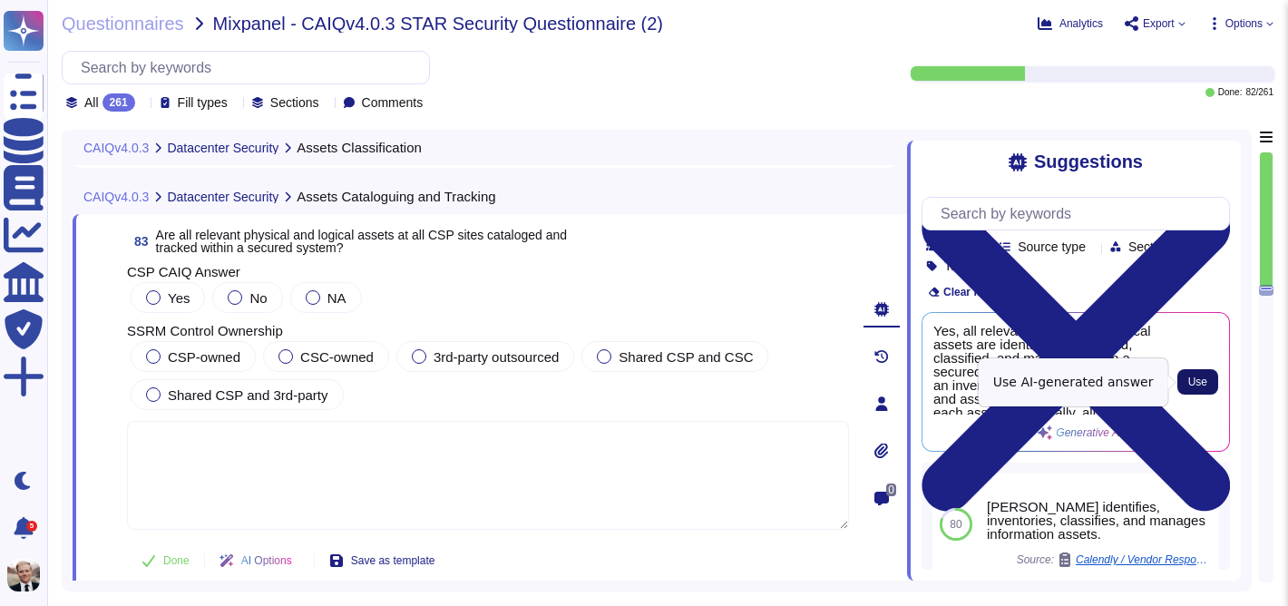
click at [1206, 377] on span "Use" at bounding box center [1197, 381] width 19 height 11
type textarea "Yes, all relevant physical and logical assets are identified, inventoried, clas…"
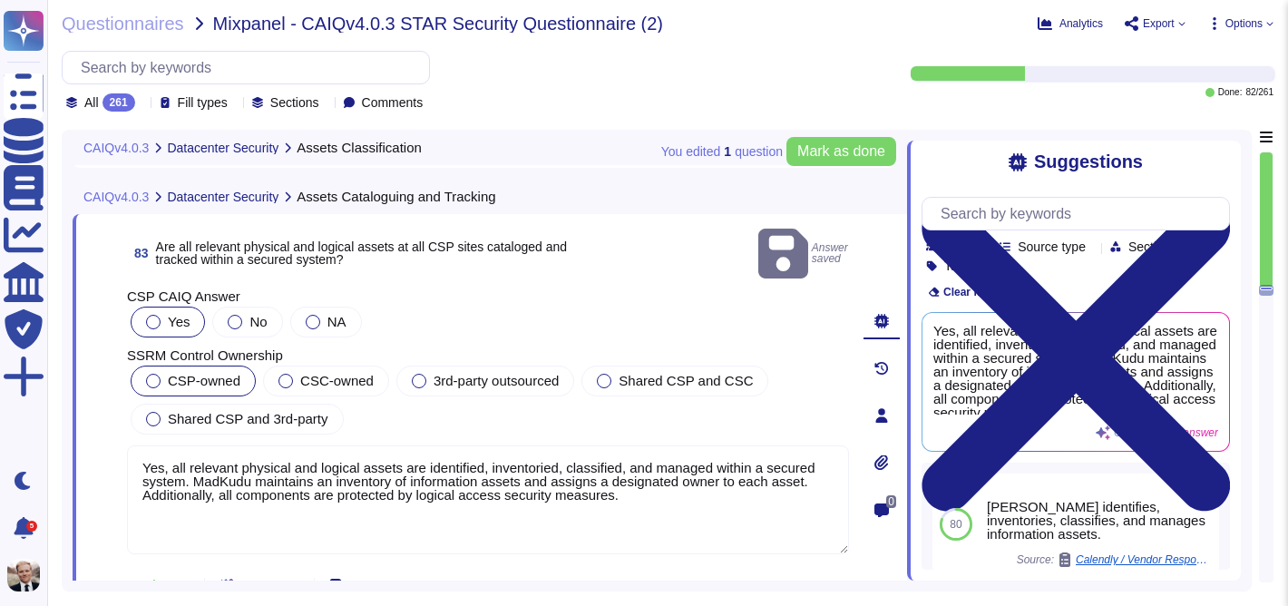
click at [184, 373] on span "CSP-owned" at bounding box center [204, 380] width 73 height 15
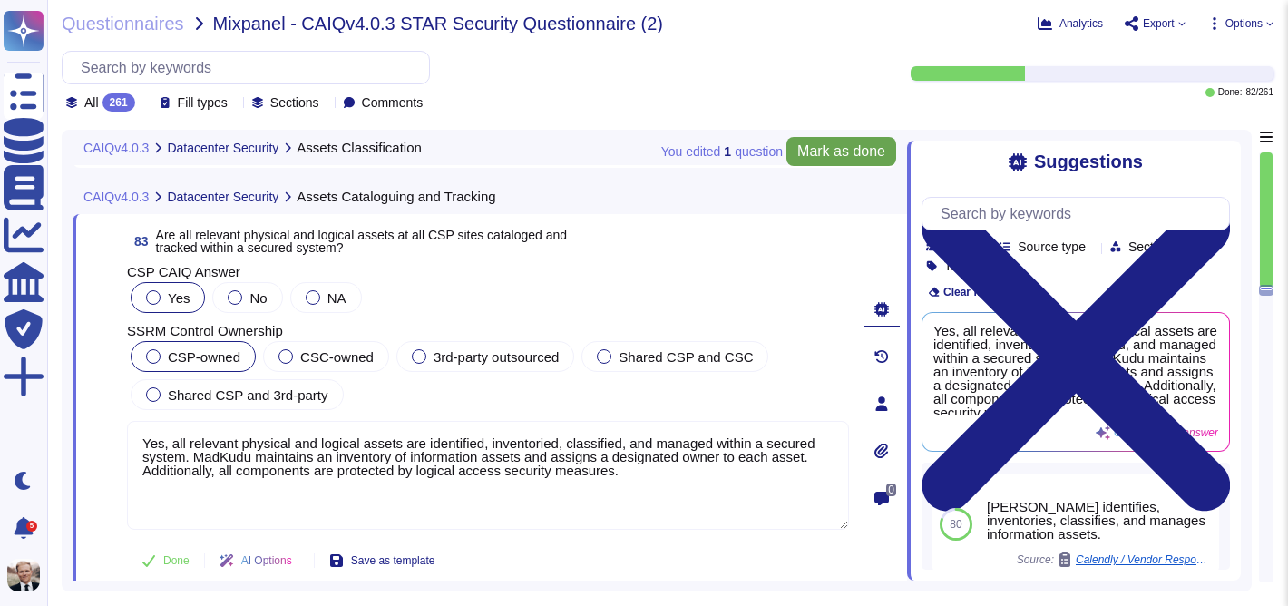
click at [828, 152] on span "Mark as done" at bounding box center [841, 151] width 88 height 15
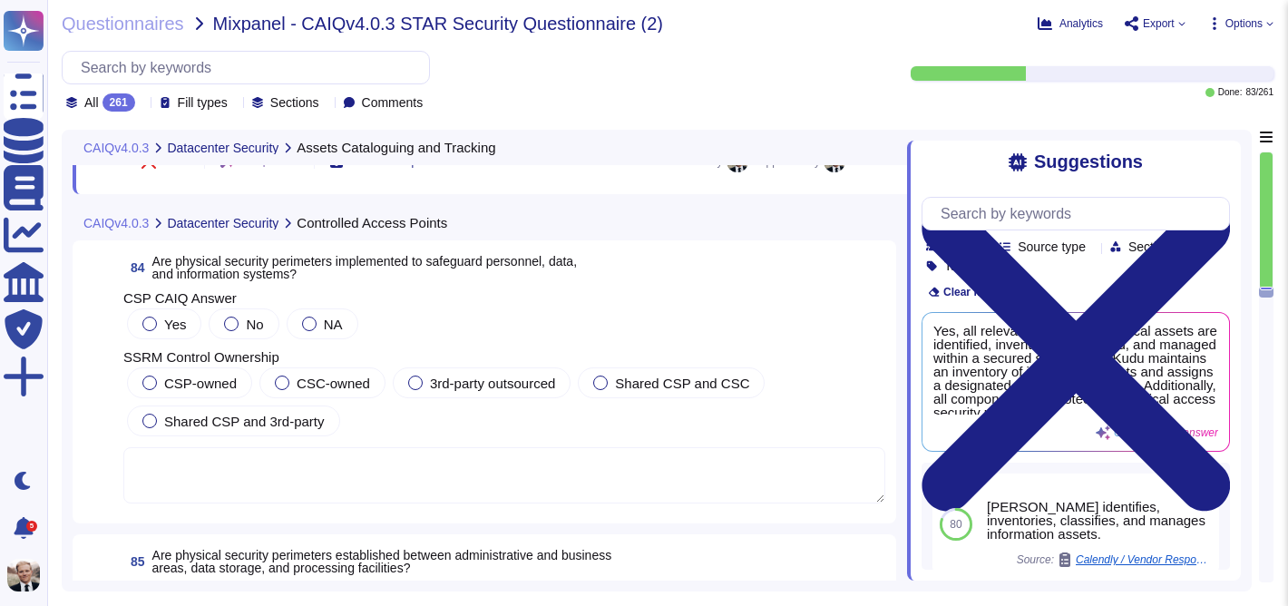
scroll to position [33287, 0]
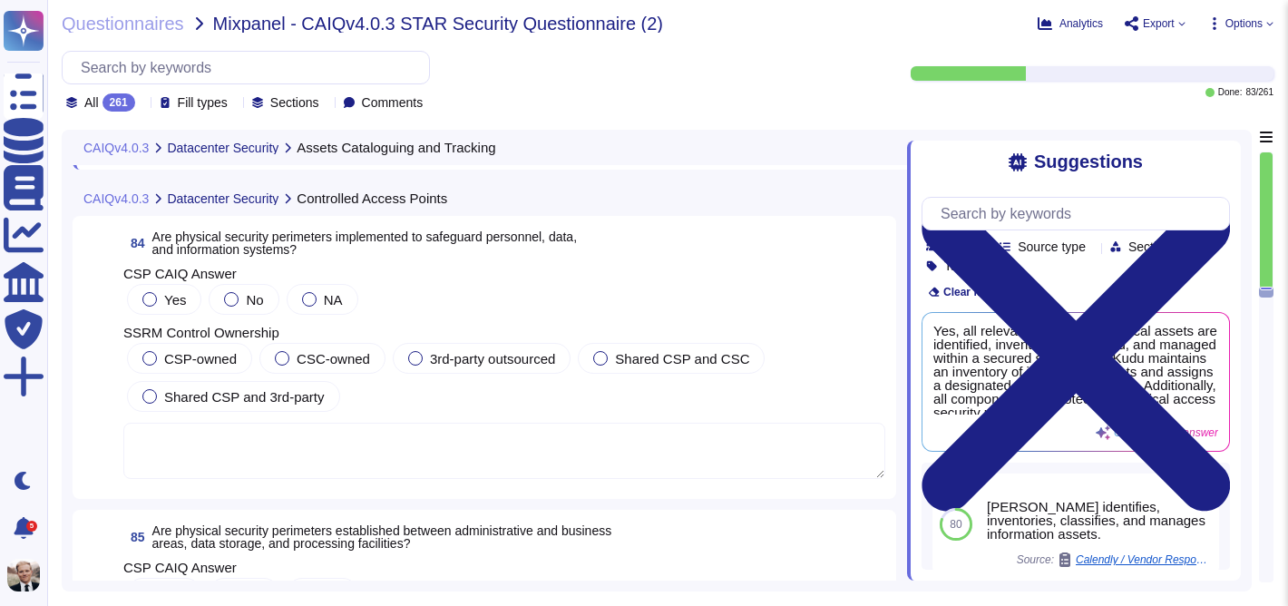
click at [299, 243] on span "Are physical security perimeters implemented to safeguard personnel, data, and …" at bounding box center [364, 242] width 424 height 27
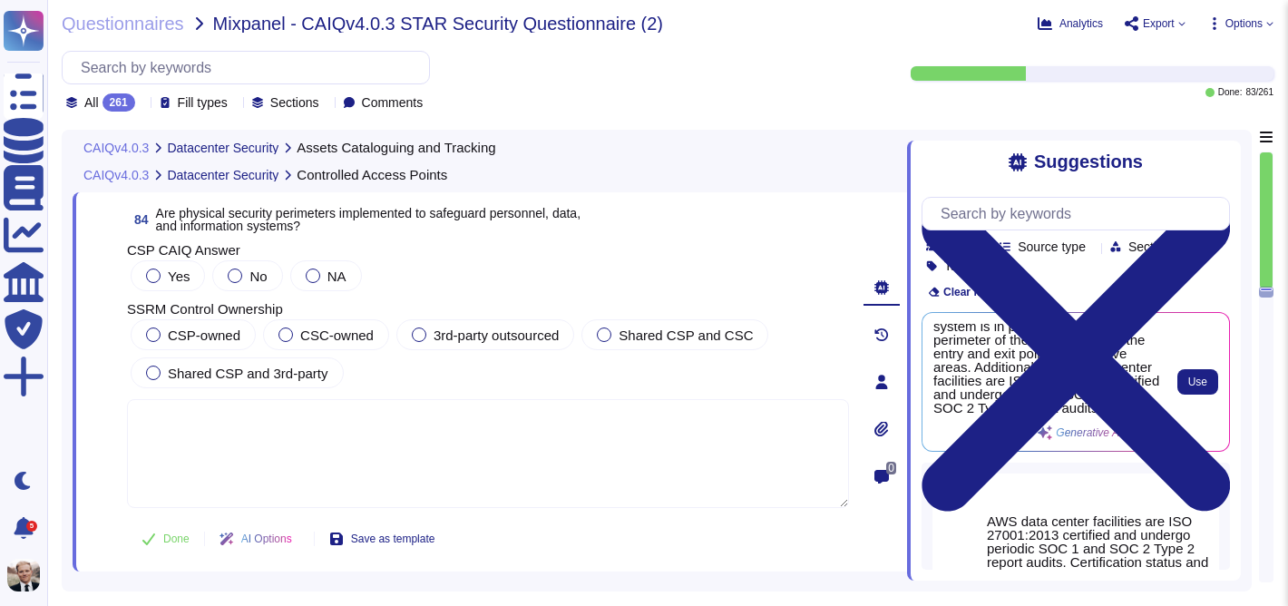
scroll to position [63, 0]
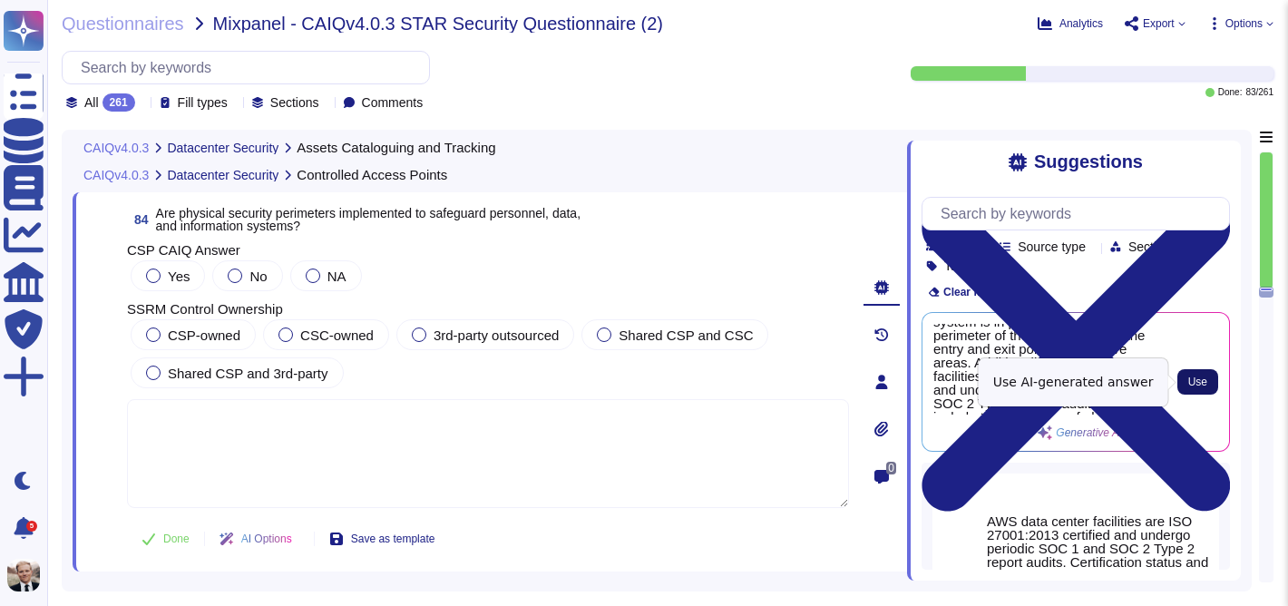
click at [1202, 380] on span "Use" at bounding box center [1197, 381] width 19 height 11
type textarea "Yes, physical security perimeters have been implemented to safeguard personnel,…"
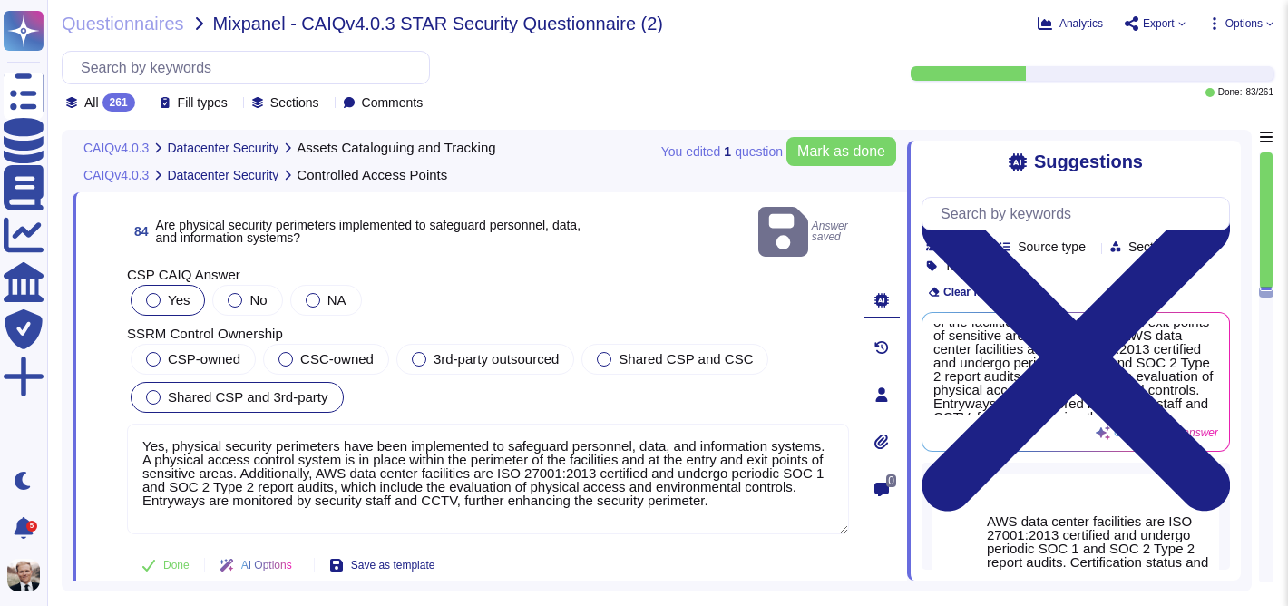
click at [178, 389] on span "Shared CSP and 3rd-party" at bounding box center [248, 396] width 161 height 15
click at [843, 154] on span "Mark as done" at bounding box center [841, 151] width 88 height 15
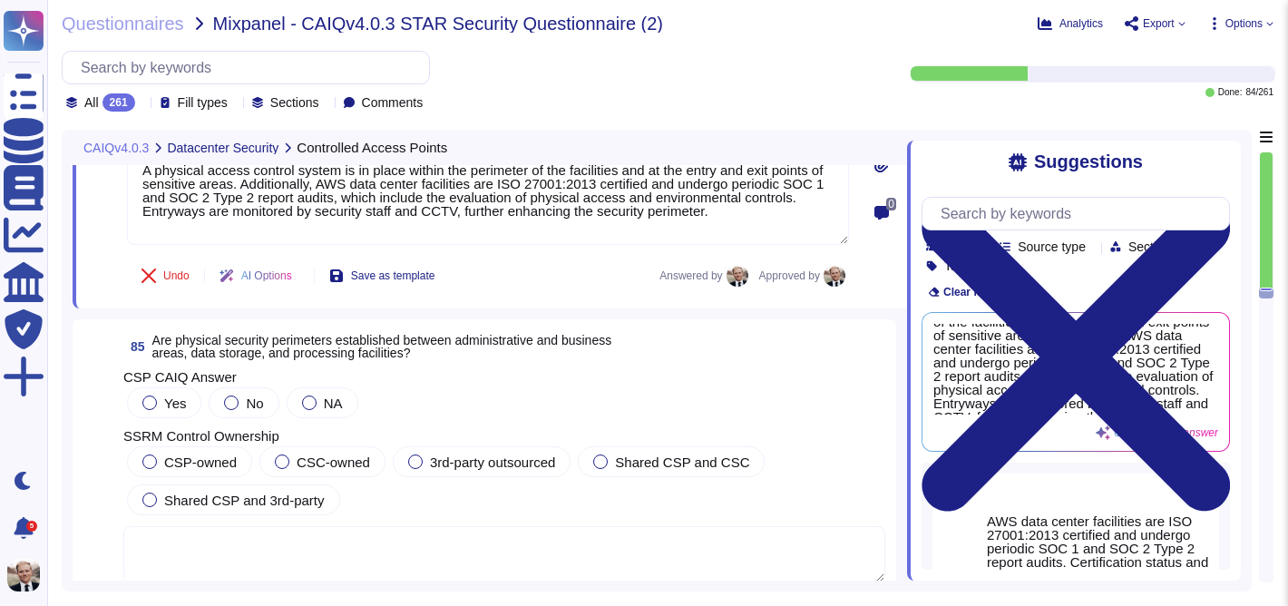
scroll to position [33672, 0]
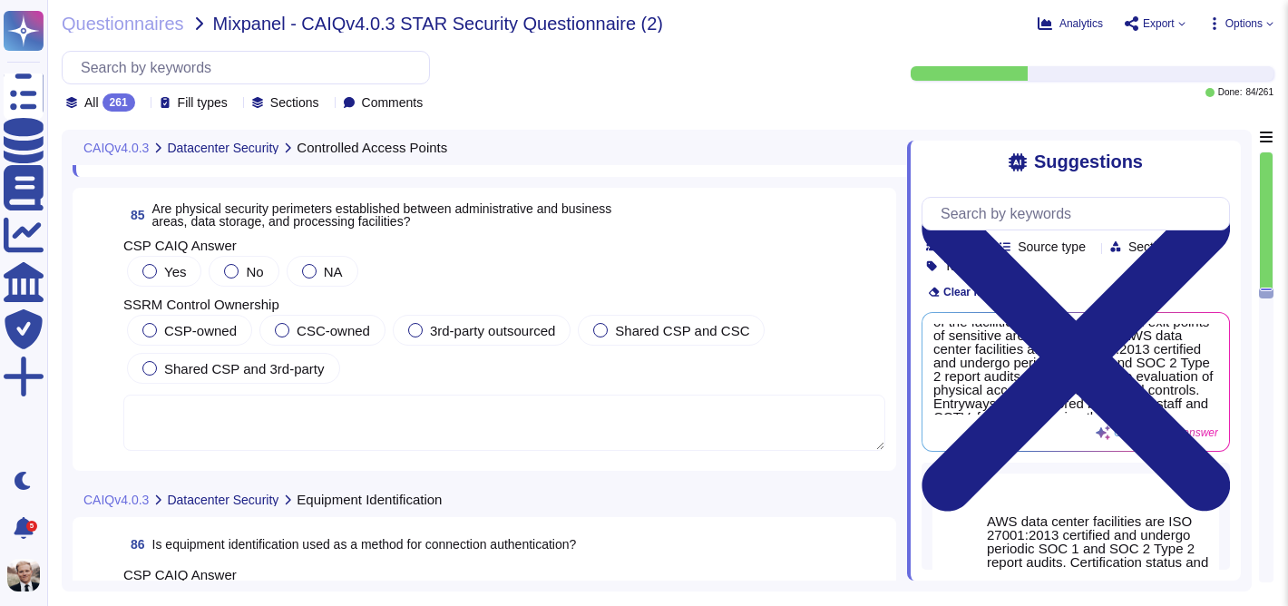
click at [245, 217] on span "Are physical security perimeters established between administrative and busines…" at bounding box center [382, 214] width 460 height 27
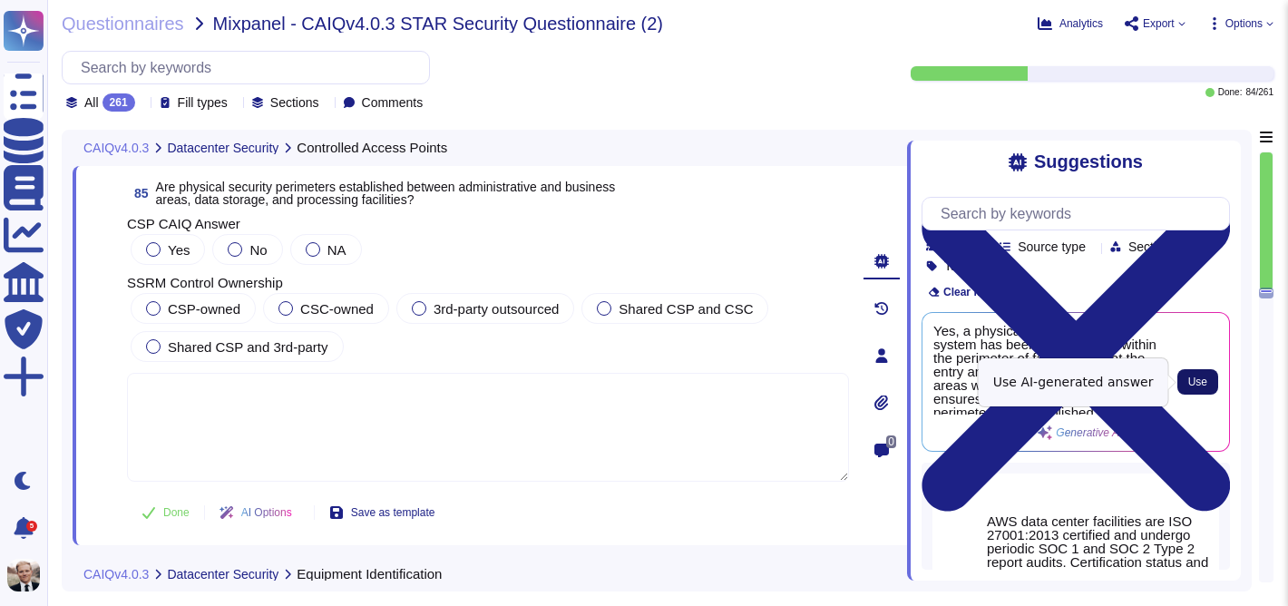
click at [1196, 376] on span "Use" at bounding box center [1197, 381] width 19 height 11
type textarea "Yes, a physical access control system has been implemented within the perimeter…"
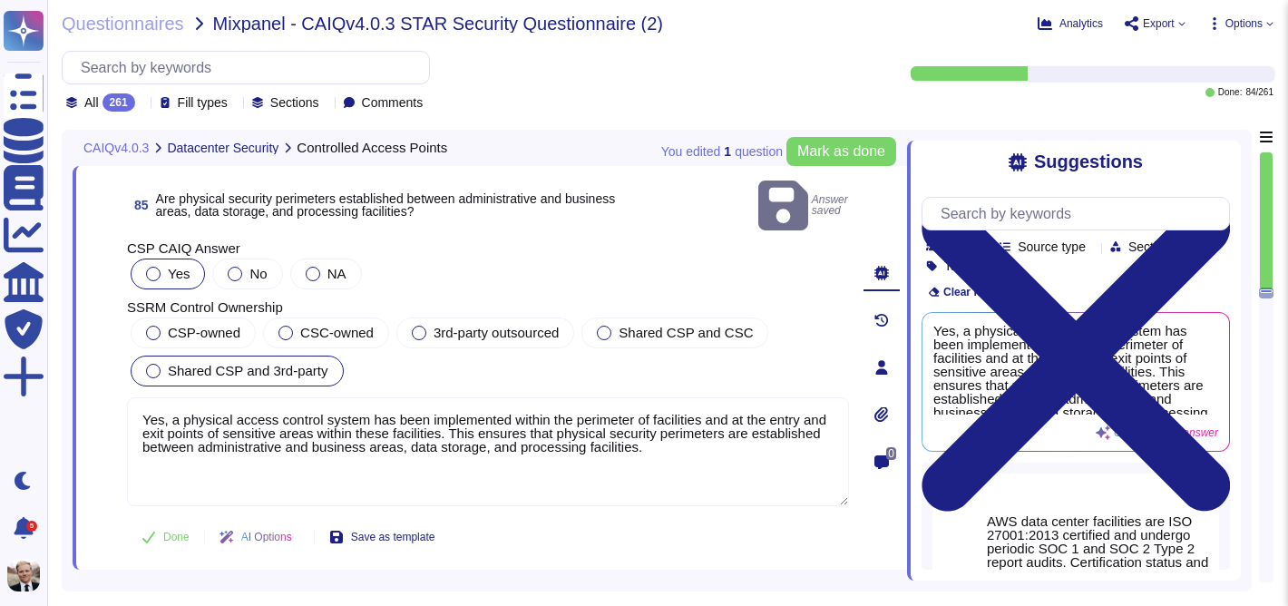
click at [174, 363] on span "Shared CSP and 3rd-party" at bounding box center [248, 370] width 161 height 15
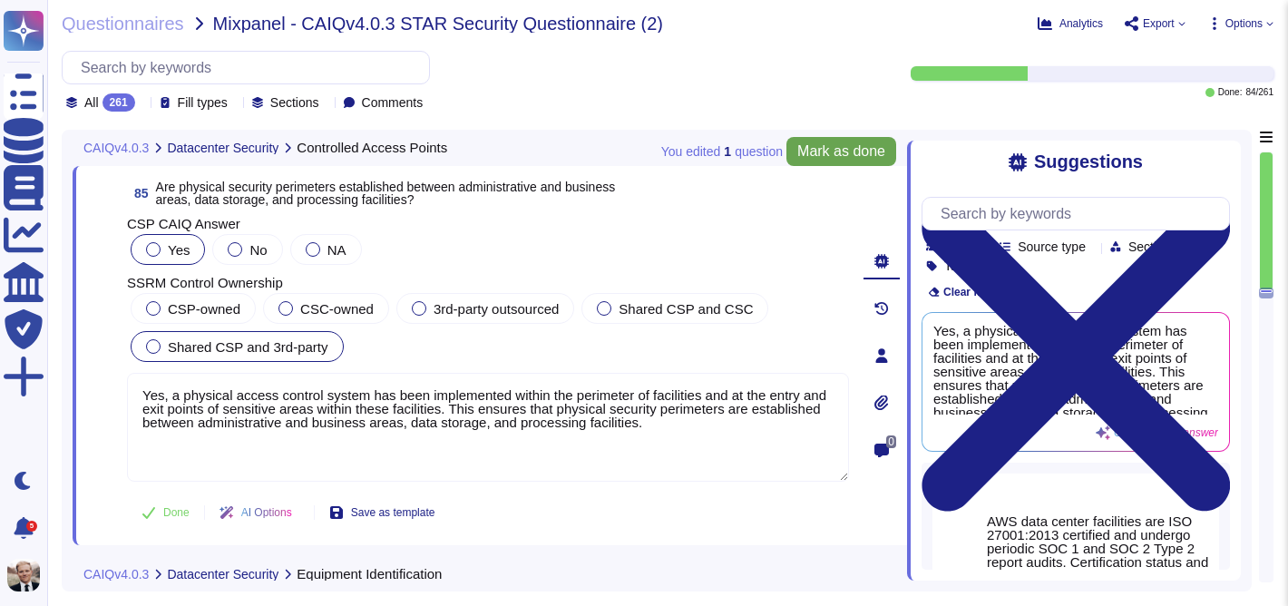
click at [835, 160] on button "Mark as done" at bounding box center [841, 151] width 110 height 29
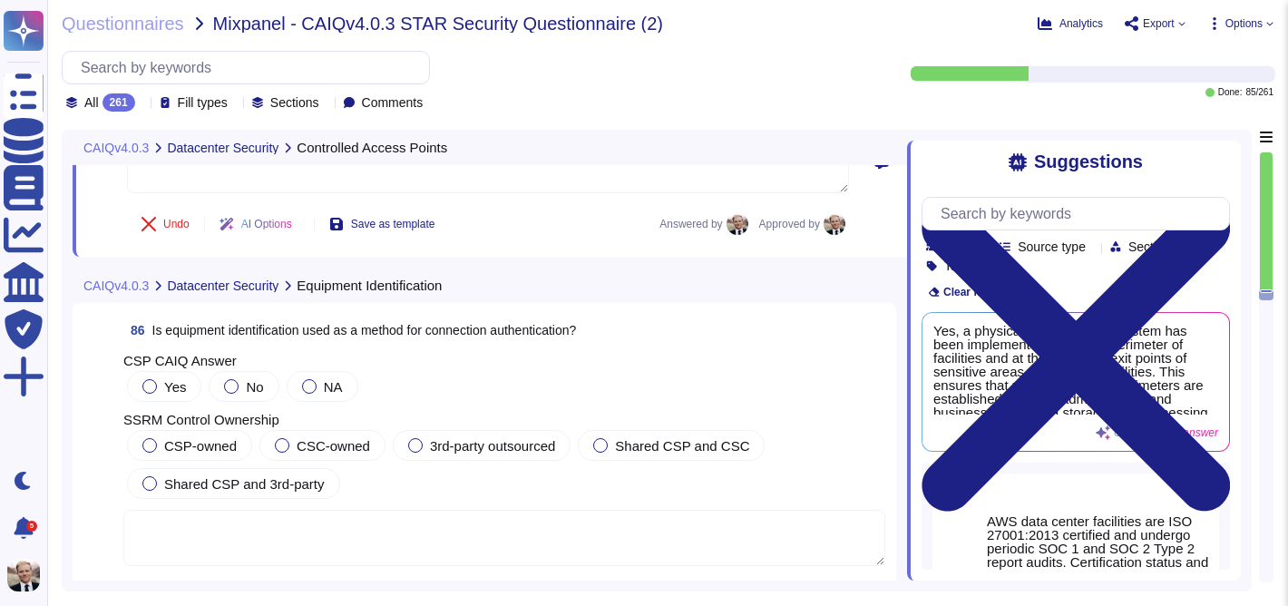
scroll to position [34007, 0]
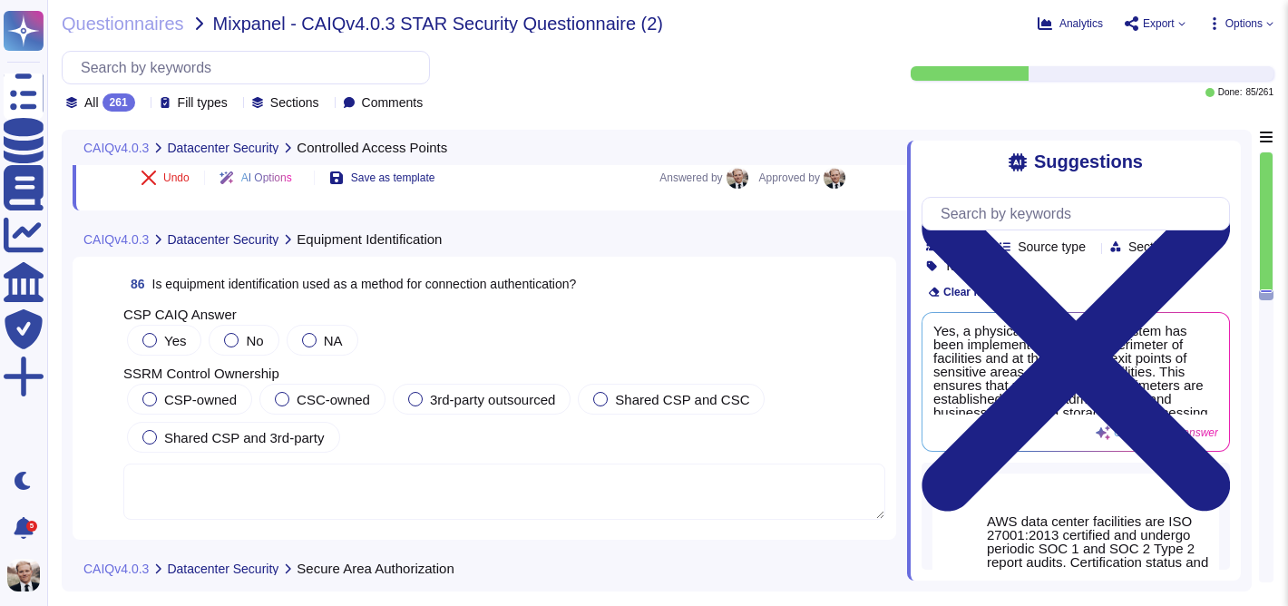
click at [328, 281] on span "Is equipment identification used as a method for connection authentication?" at bounding box center [364, 284] width 424 height 15
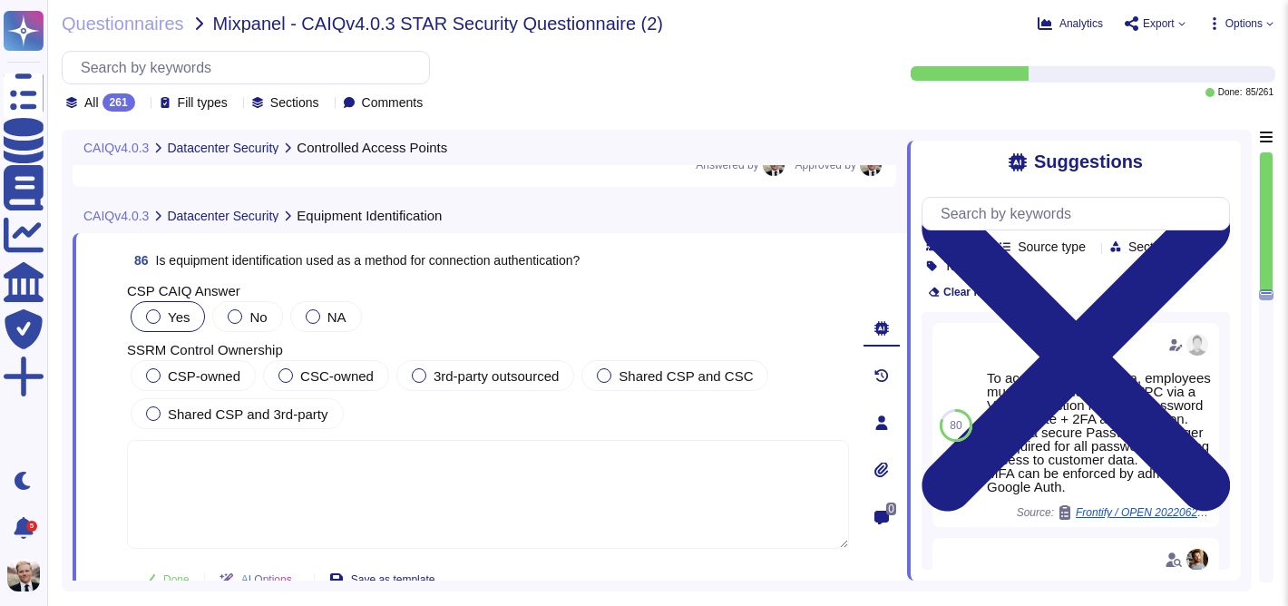
click at [153, 314] on div at bounding box center [153, 316] width 15 height 15
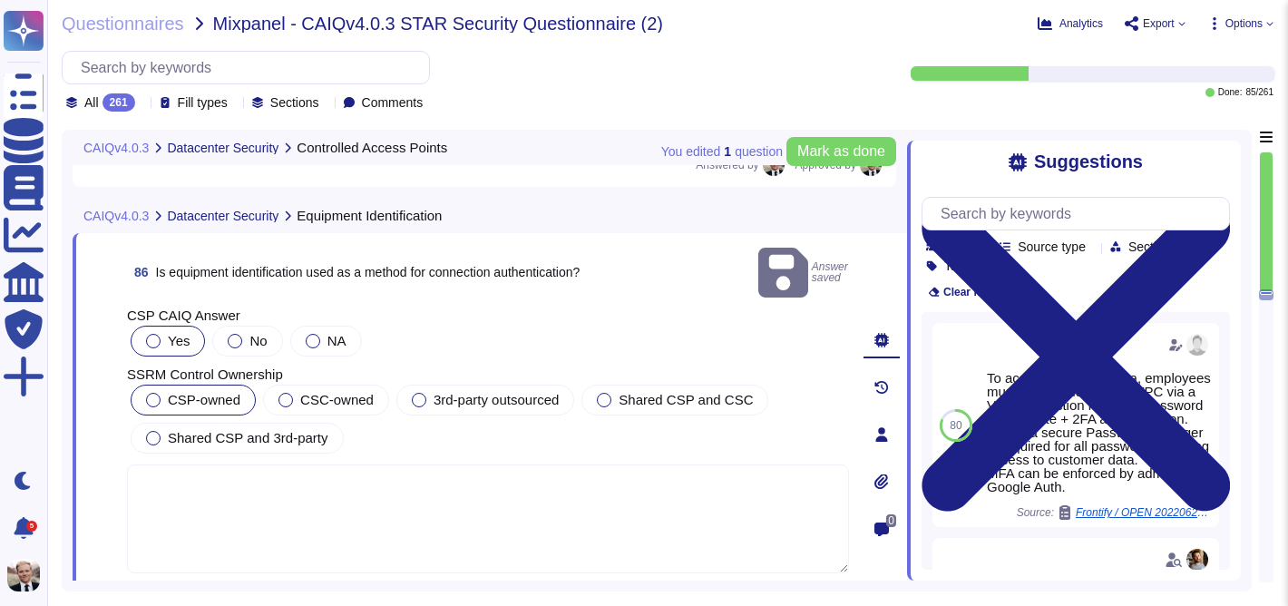
click at [151, 393] on div at bounding box center [153, 400] width 15 height 15
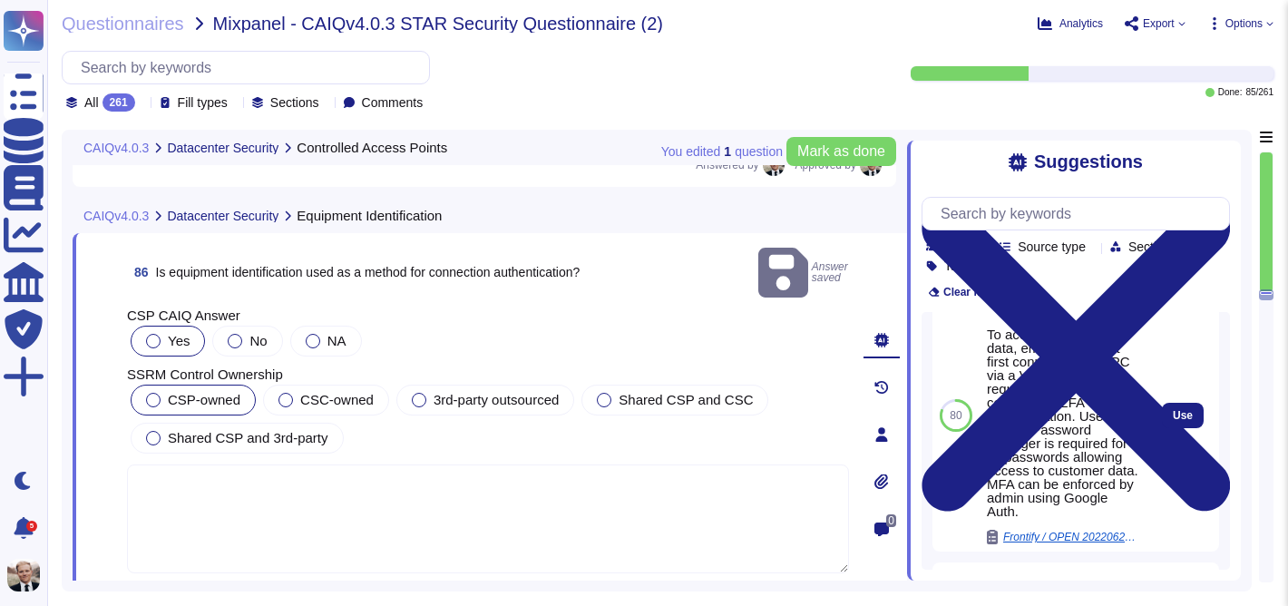
scroll to position [45, 0]
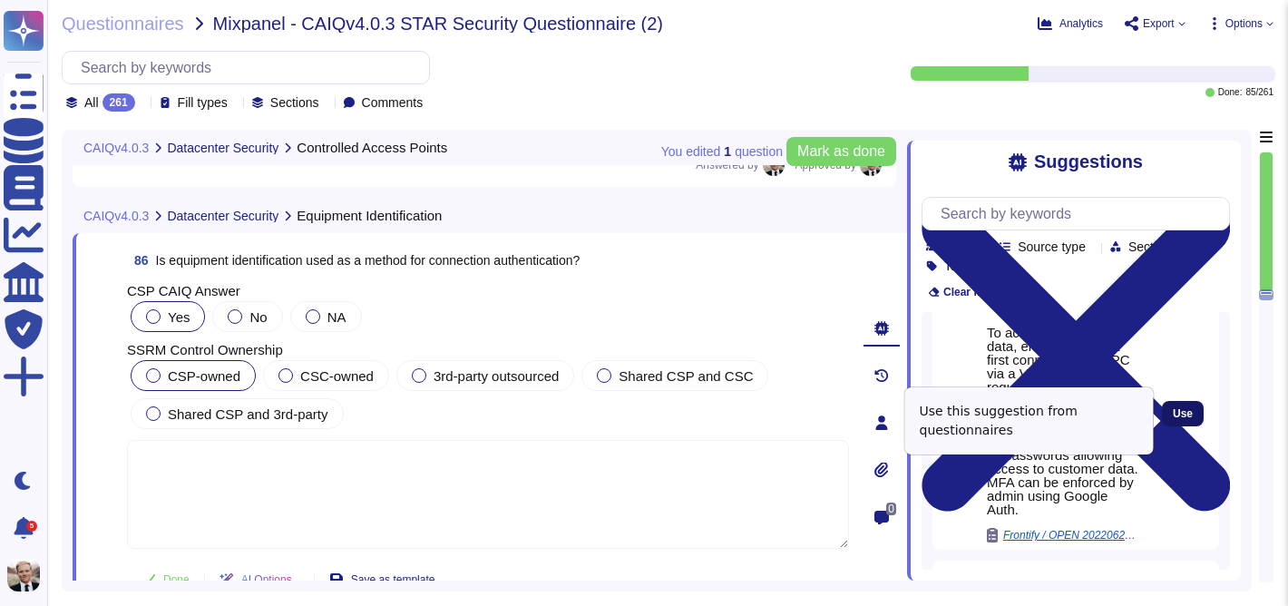
click at [1183, 419] on span "Use" at bounding box center [1183, 413] width 20 height 11
type textarea "To access customer data, employees must first connect to the VPC via a VPN conn…"
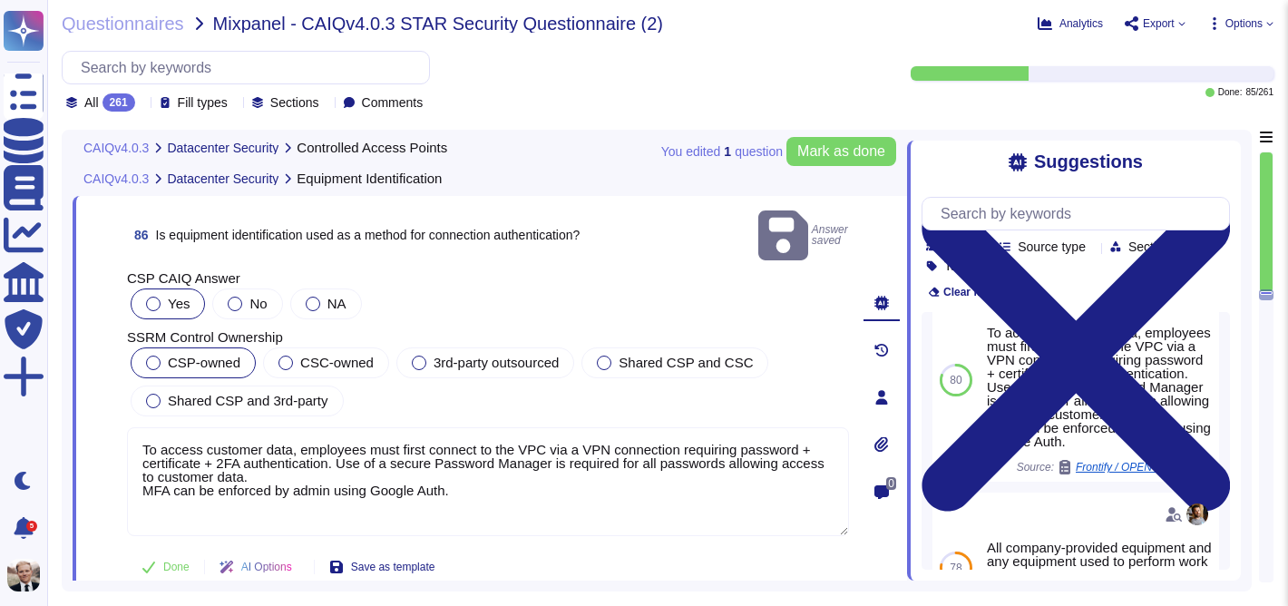
scroll to position [34049, 0]
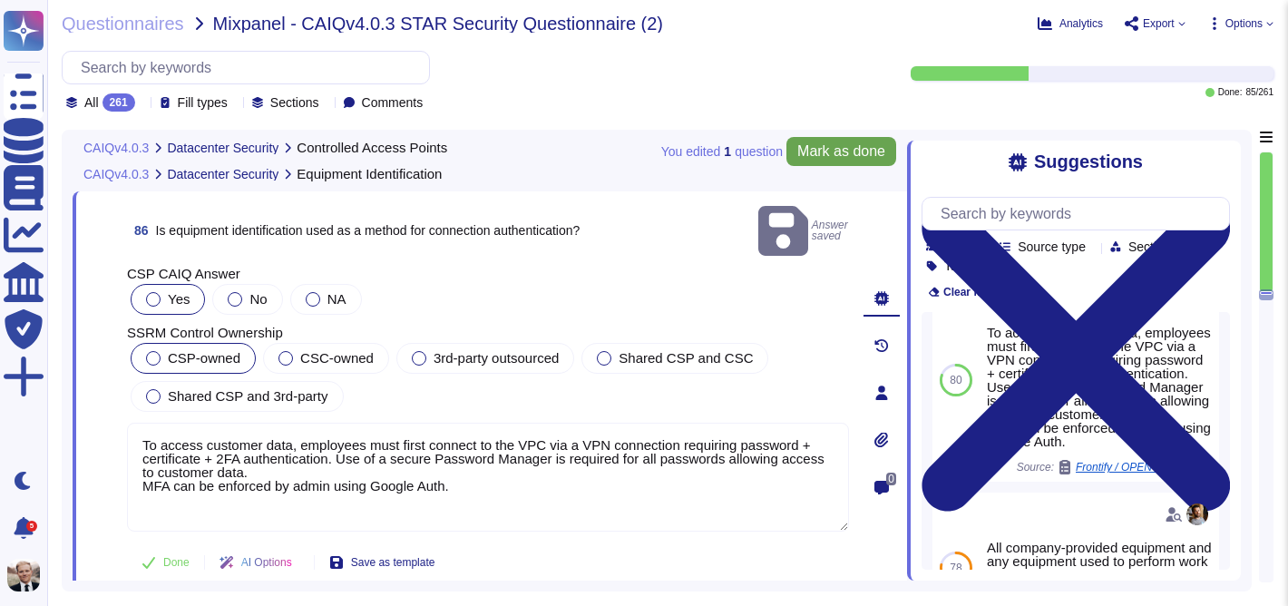
click at [823, 155] on span "Mark as done" at bounding box center [841, 151] width 88 height 15
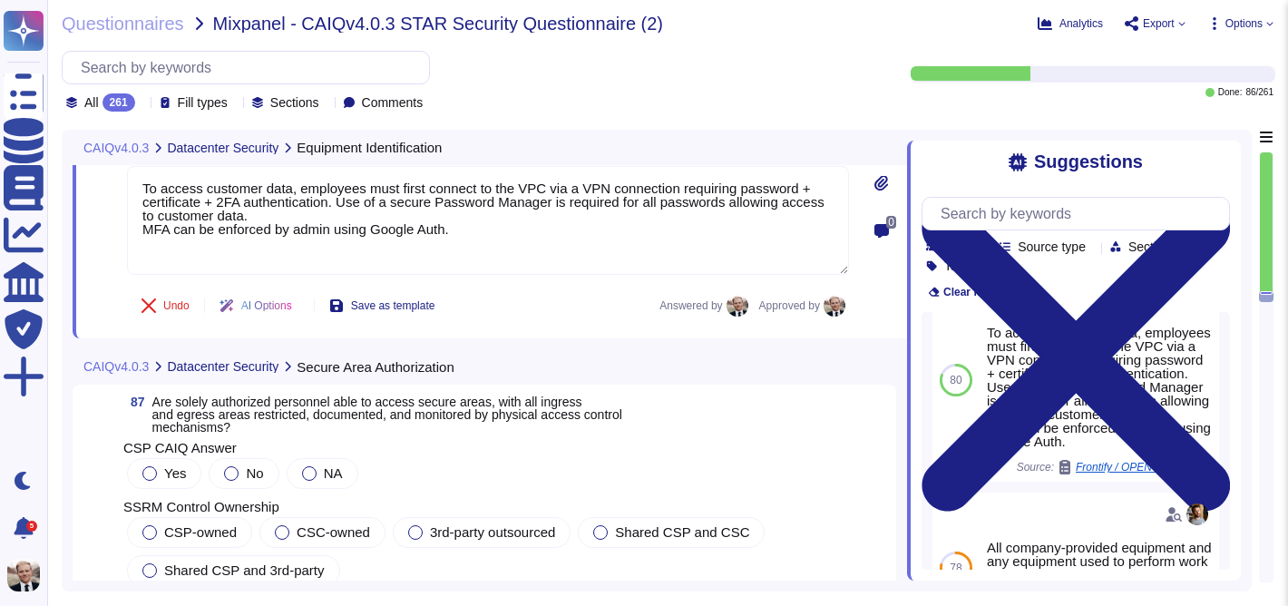
scroll to position [34285, 0]
click at [242, 393] on span "Are solely authorized personnel able to access secure areas, with all ingress a…" at bounding box center [387, 413] width 470 height 40
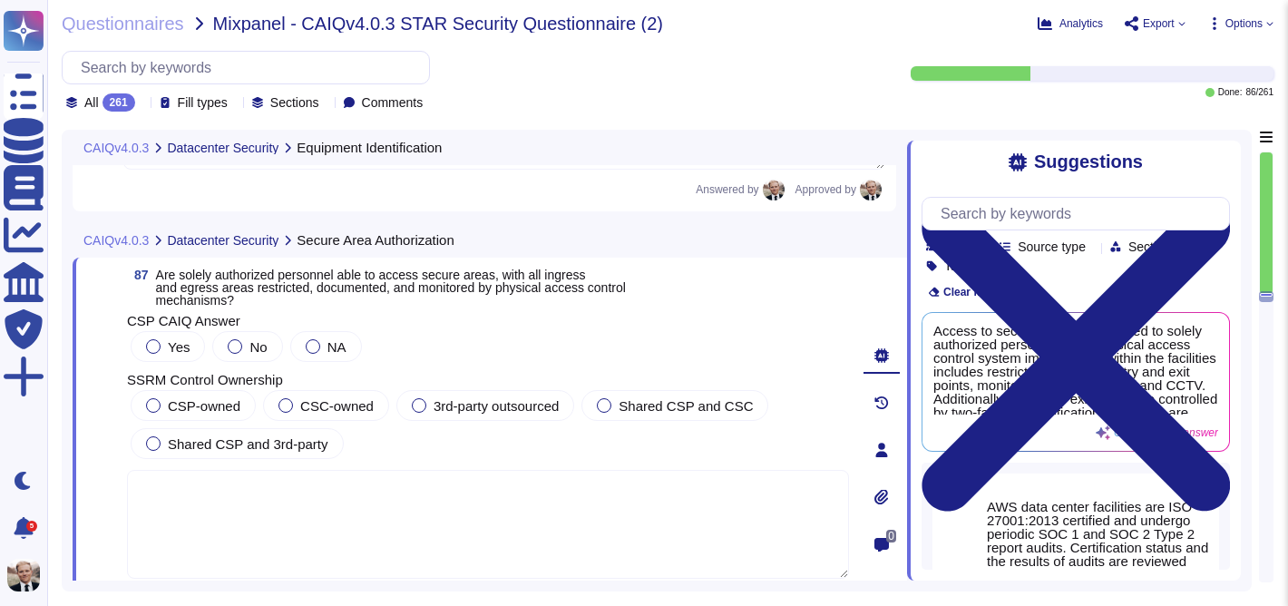
scroll to position [34366, 0]
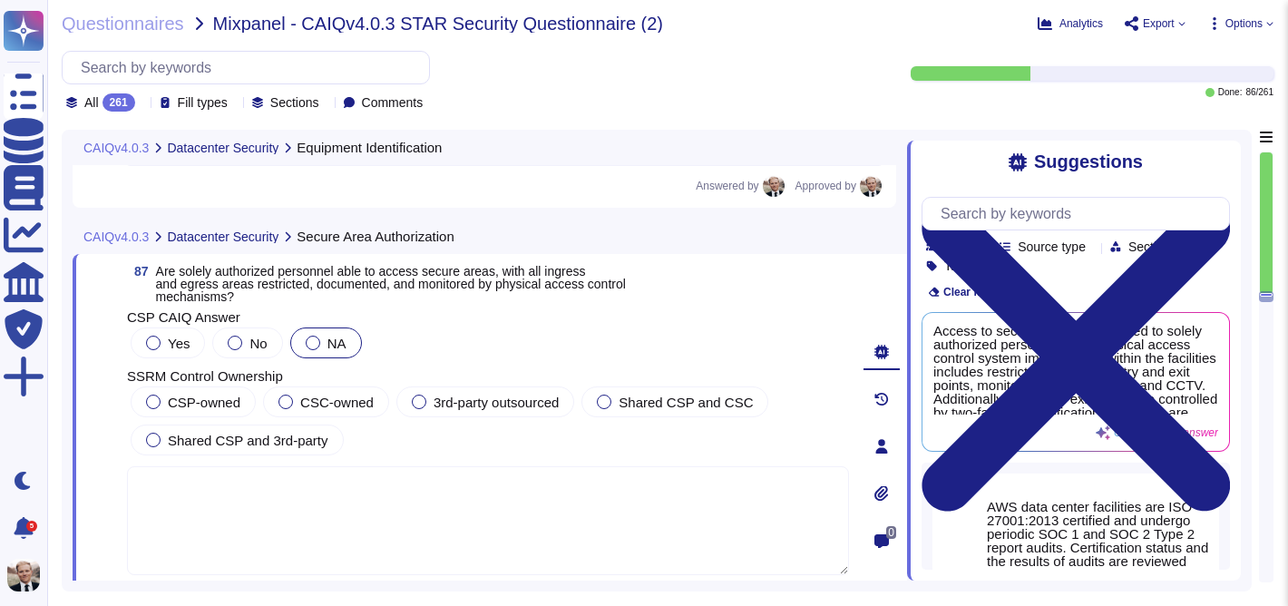
click at [319, 342] on div at bounding box center [313, 343] width 15 height 15
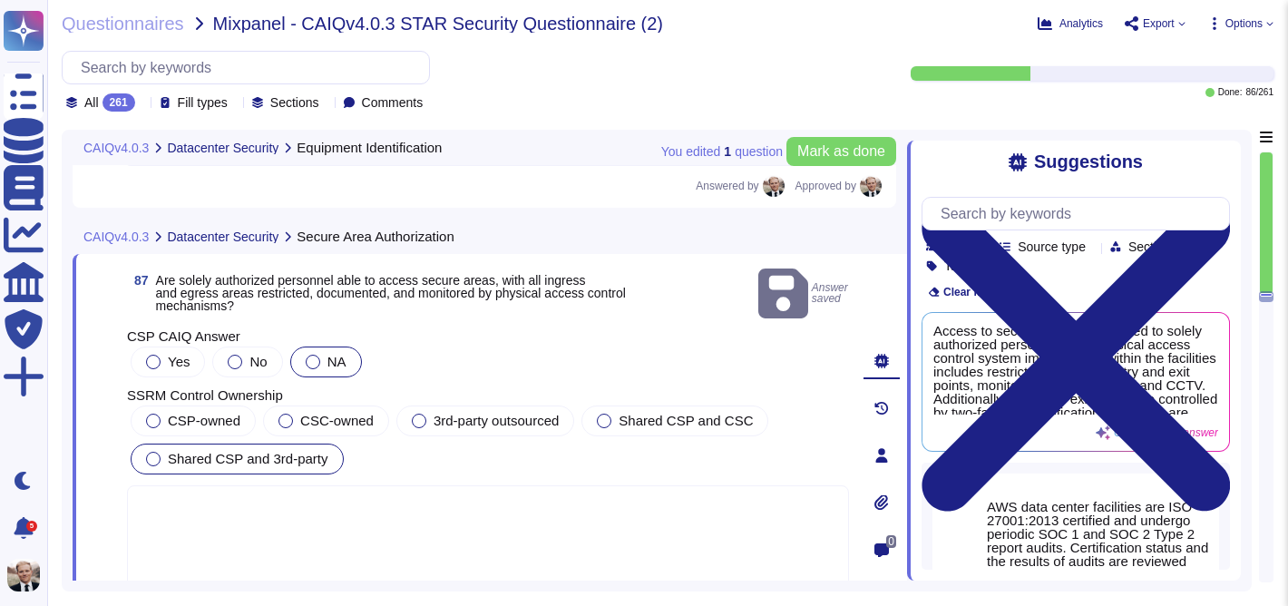
click at [198, 451] on span "Shared CSP and 3rd-party" at bounding box center [248, 458] width 161 height 15
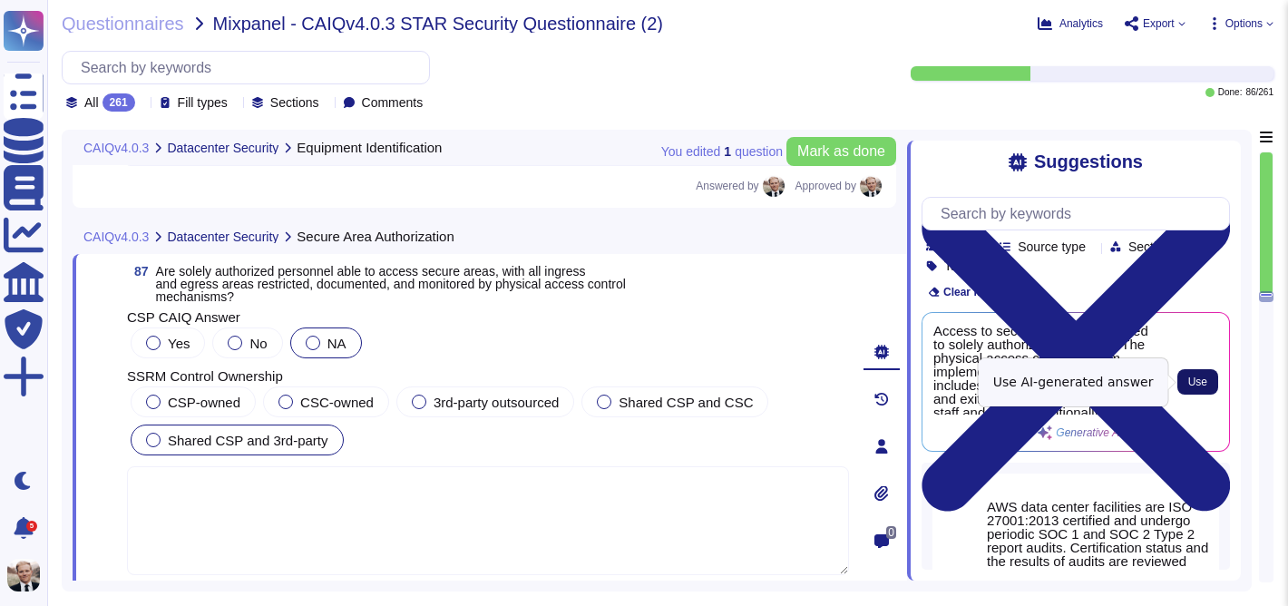
click at [1198, 378] on span "Use" at bounding box center [1197, 381] width 19 height 11
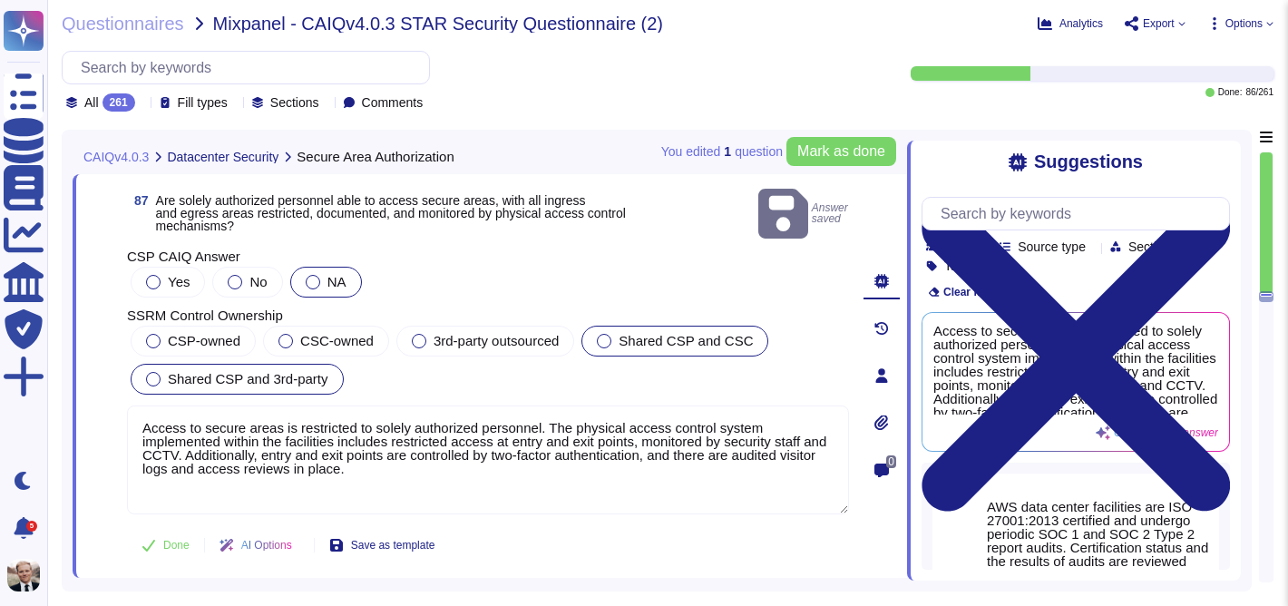
scroll to position [34451, 0]
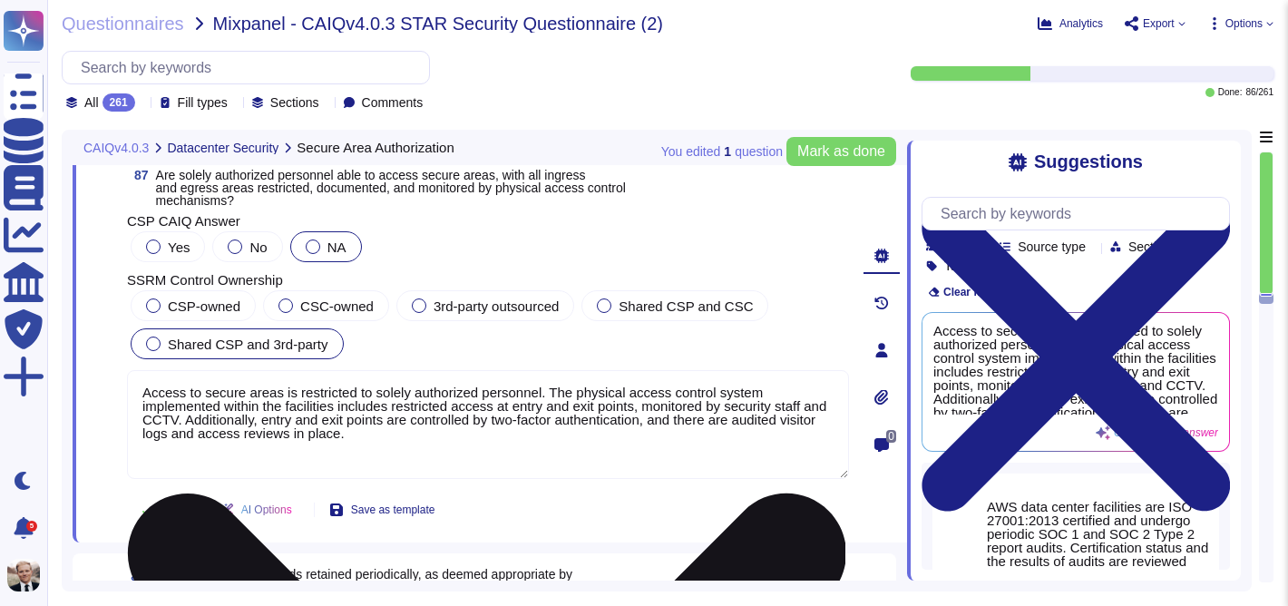
click at [420, 440] on textarea "Access to secure areas is restricted to solely authorized personnel. The physic…" at bounding box center [488, 424] width 722 height 109
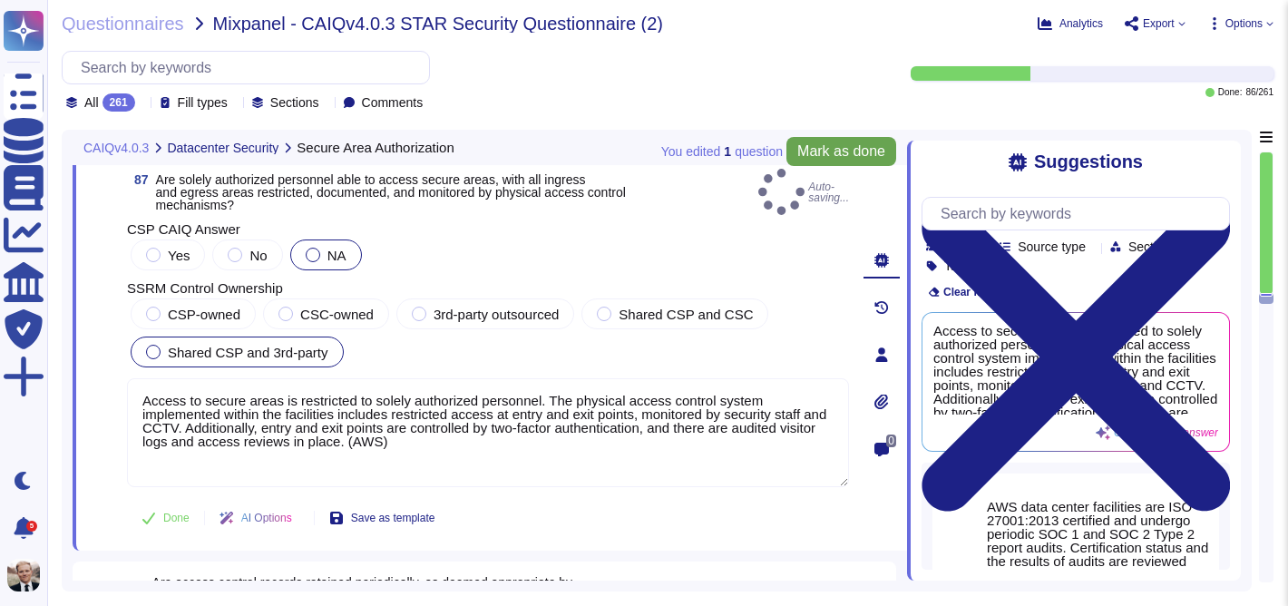
type textarea "Access to secure areas is restricted to solely authorized personnel. The physic…"
click at [813, 149] on span "Mark as done" at bounding box center [841, 151] width 88 height 15
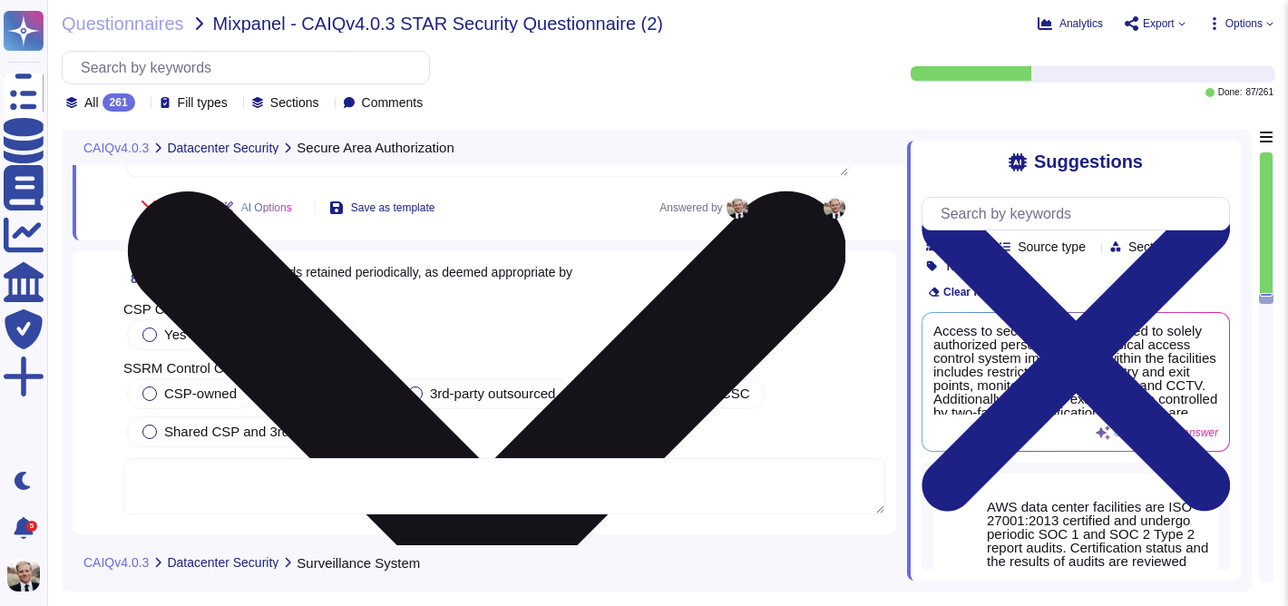
scroll to position [34775, 0]
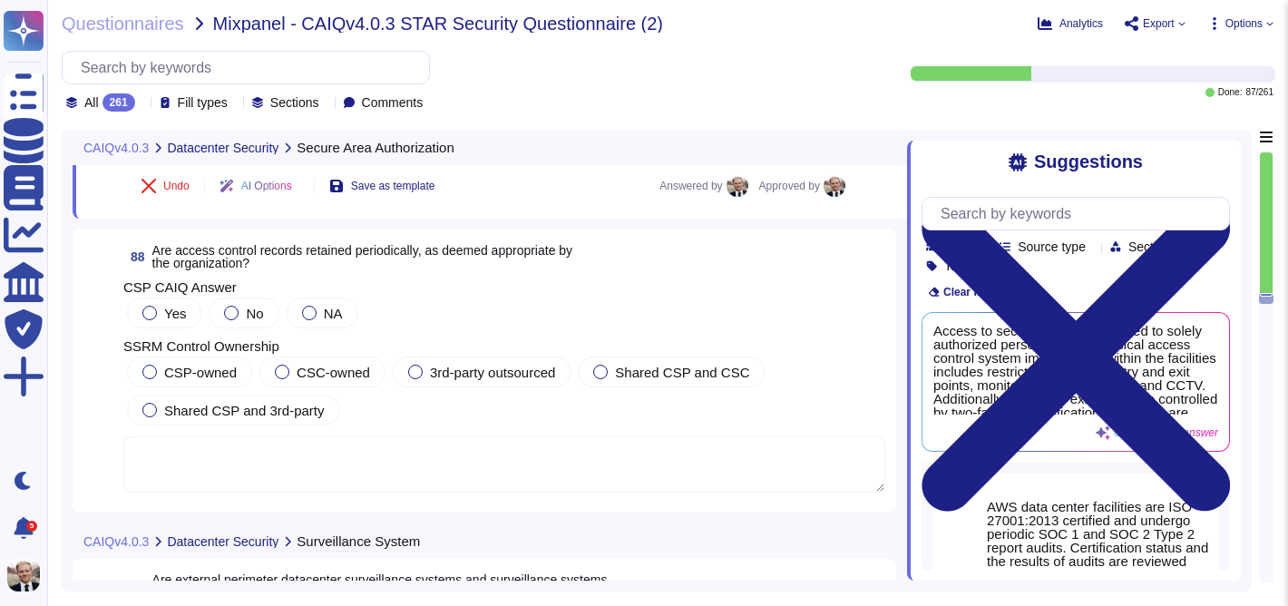
click at [224, 261] on span "Are access control records retained periodically, as deemed appropriate by the …" at bounding box center [362, 256] width 421 height 27
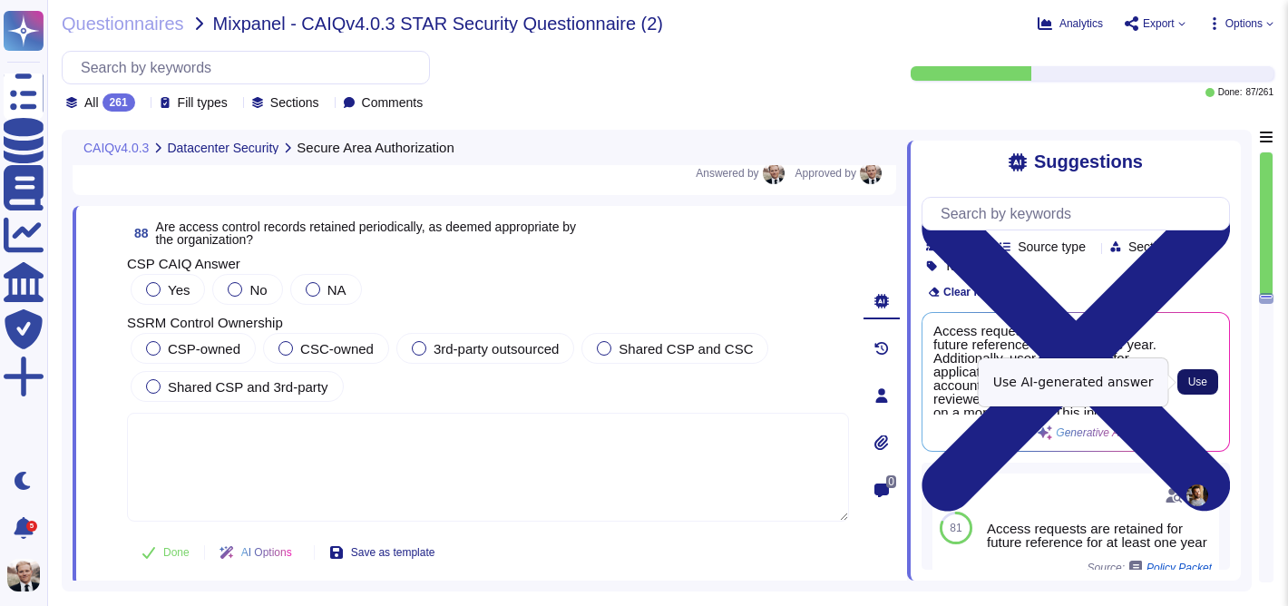
click at [1199, 384] on span "Use" at bounding box center [1197, 381] width 19 height 11
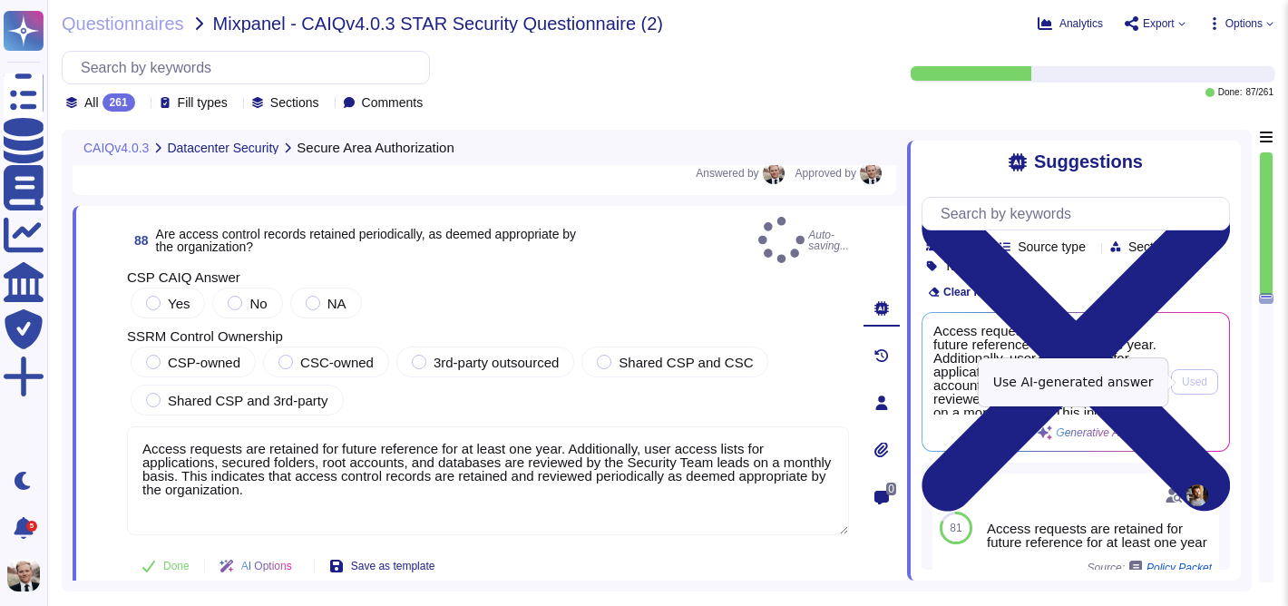
type textarea "Access requests are retained for future reference for at least one year. Additi…"
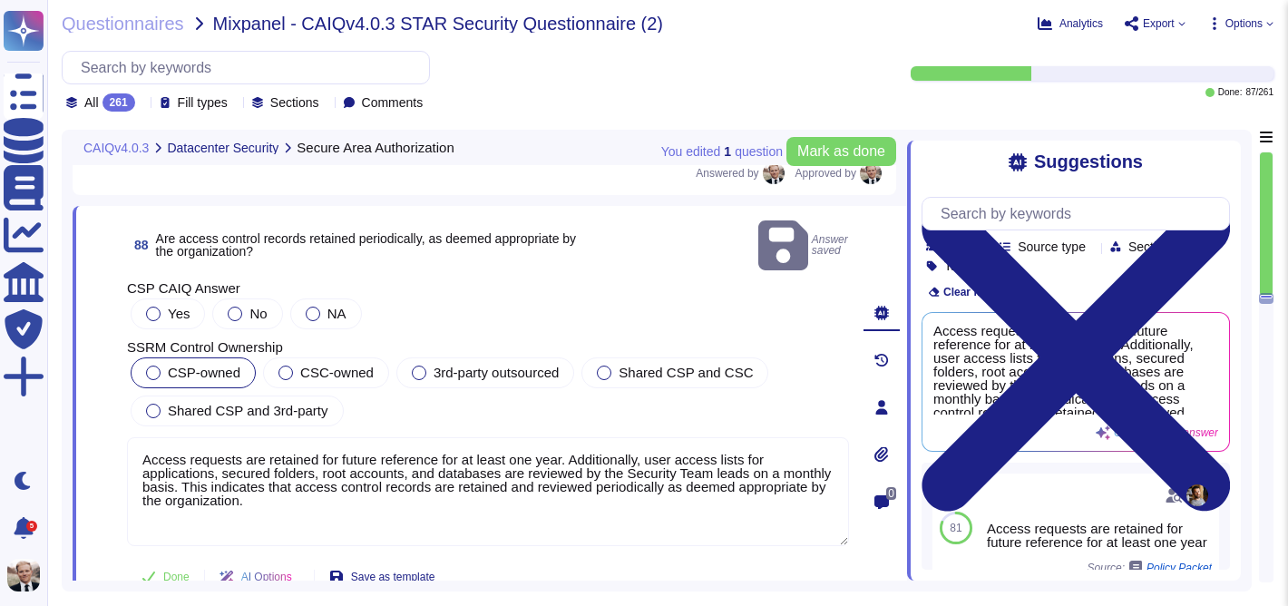
click at [172, 365] on span "CSP-owned" at bounding box center [204, 372] width 73 height 15
click at [157, 307] on div at bounding box center [153, 314] width 15 height 15
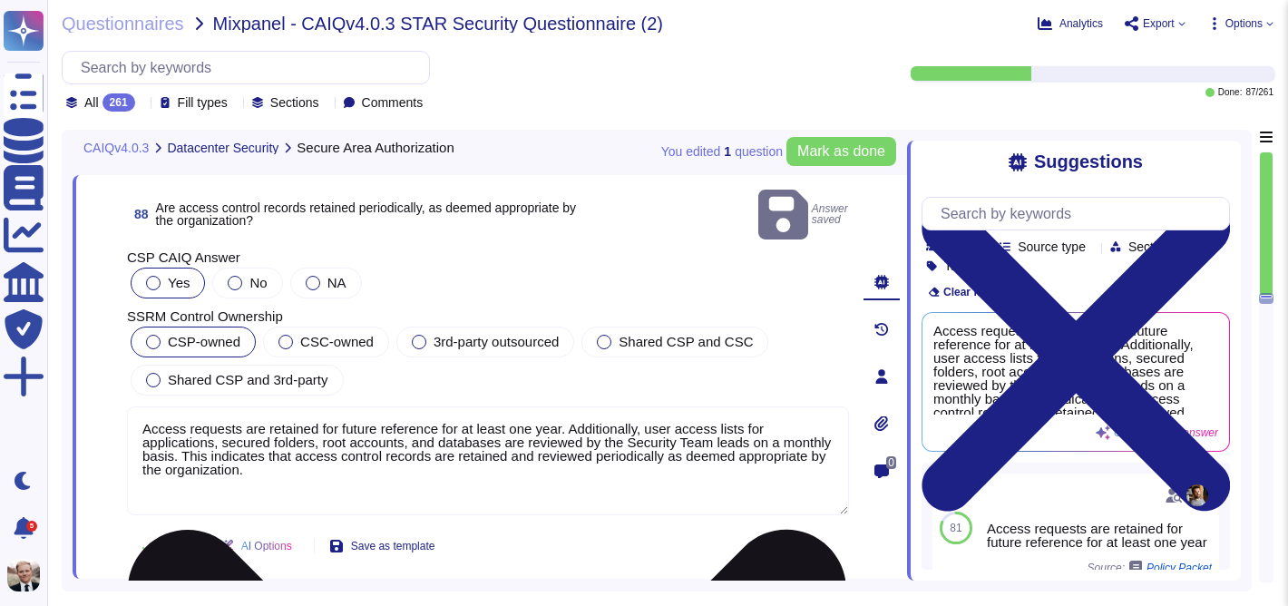
scroll to position [34807, 0]
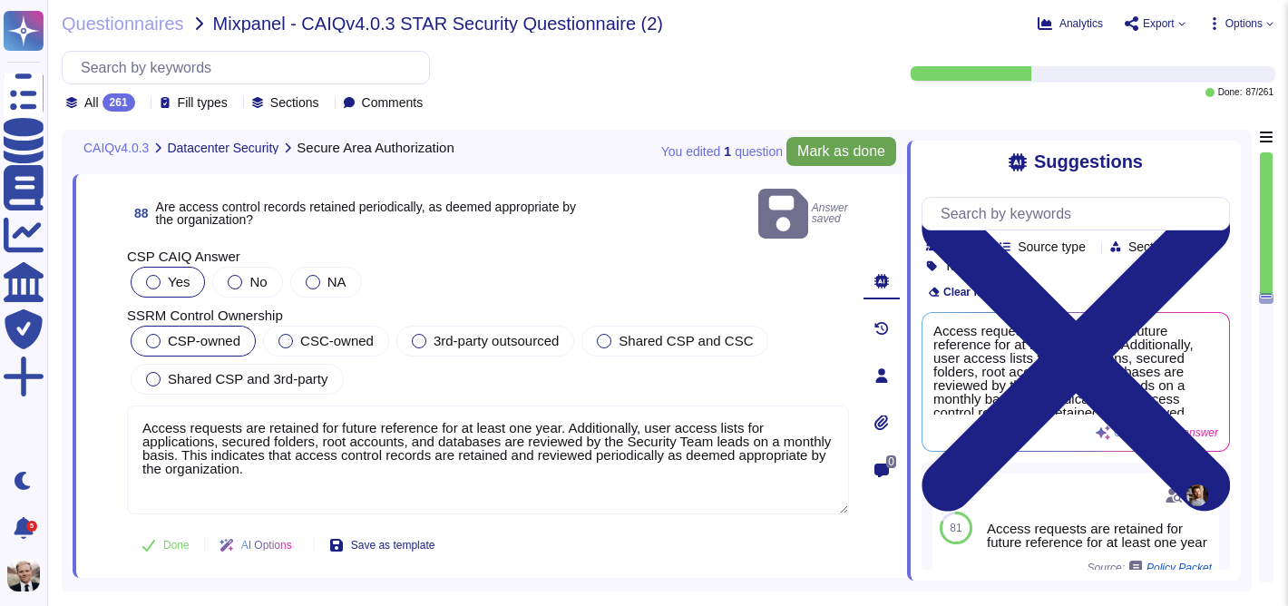
click at [834, 151] on span "Mark as done" at bounding box center [841, 151] width 88 height 15
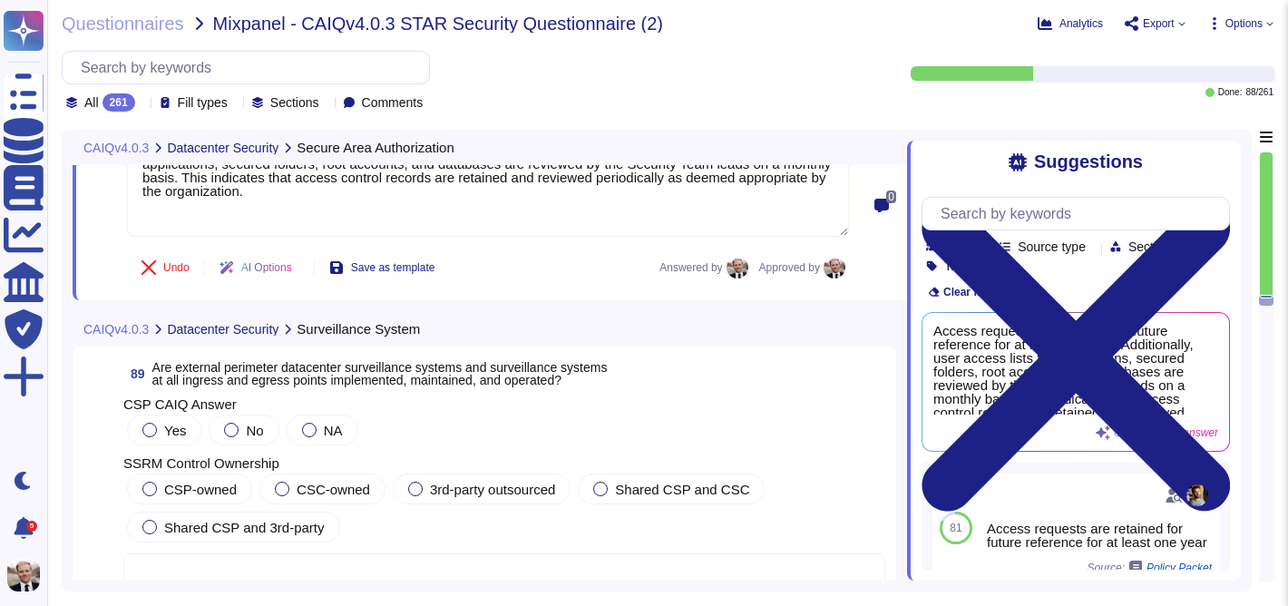
scroll to position [35198, 0]
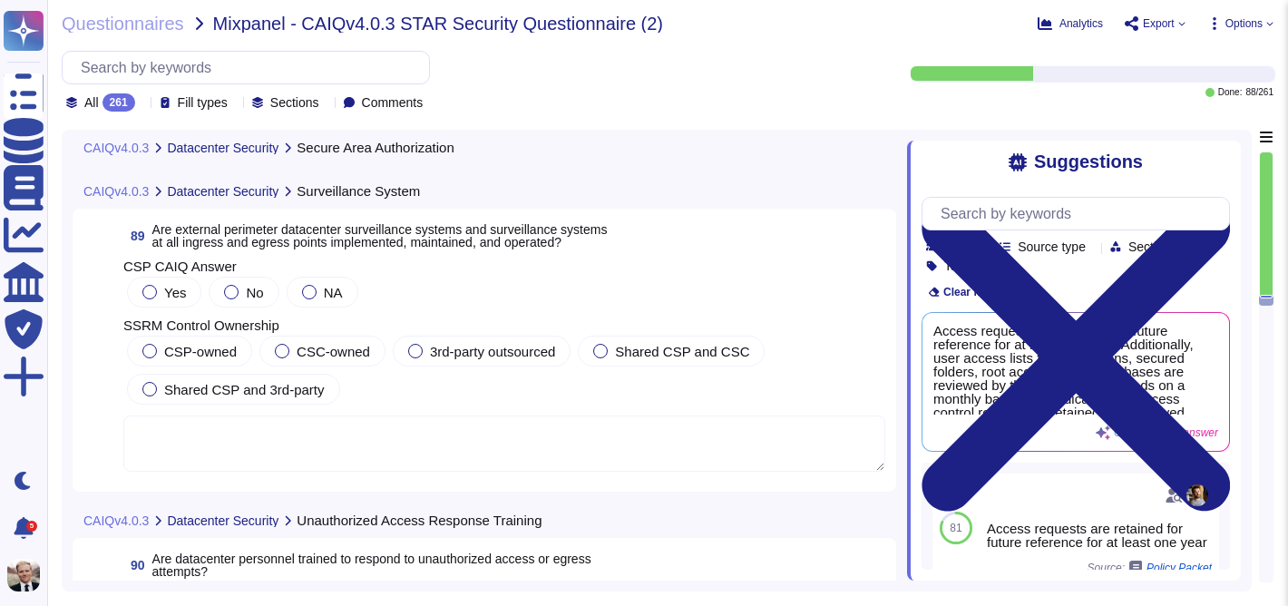
click at [258, 237] on span "Are external perimeter datacenter surveillance systems and surveillance systems…" at bounding box center [379, 235] width 455 height 27
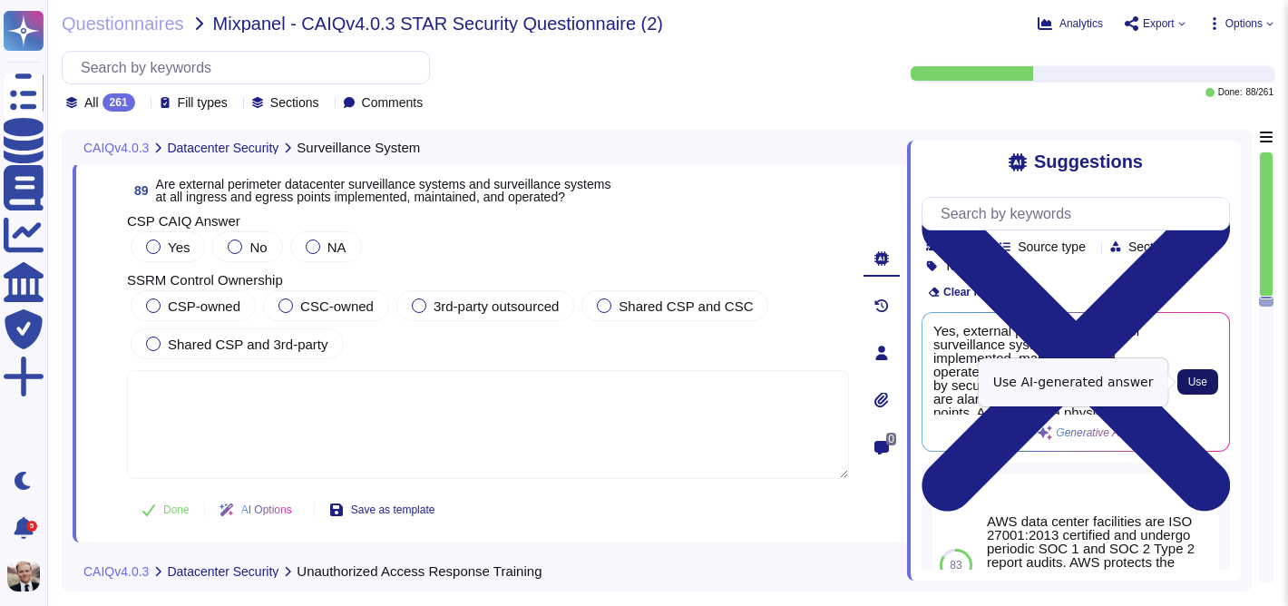
click at [1194, 383] on span "Use" at bounding box center [1197, 381] width 19 height 11
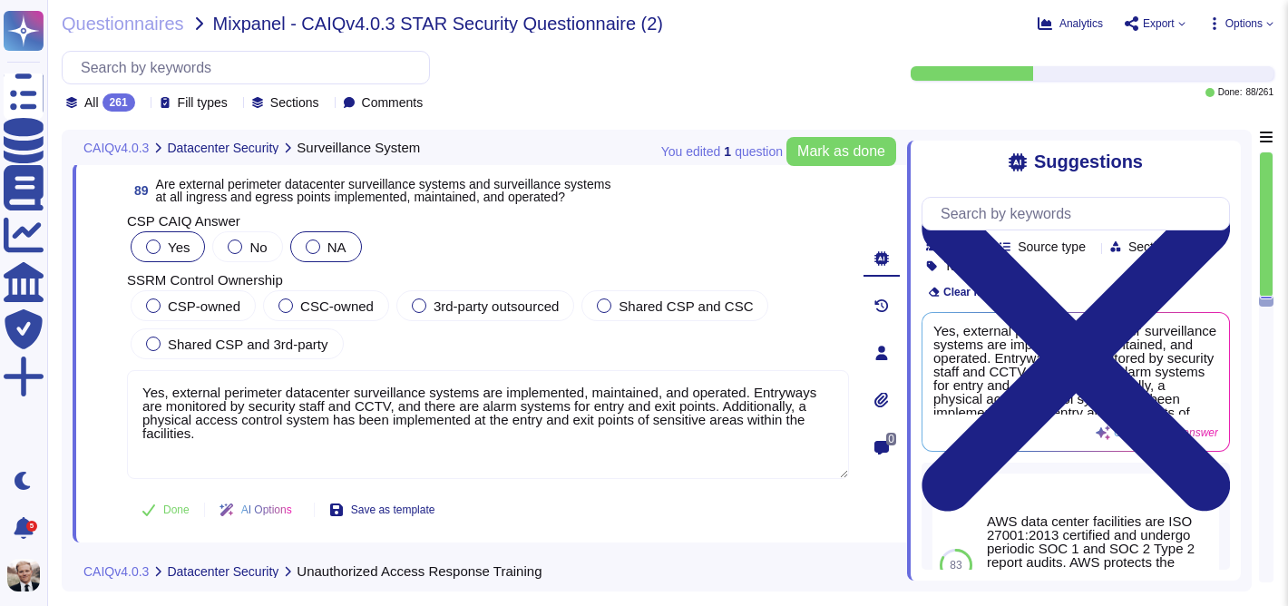
click at [328, 241] on span "NA" at bounding box center [336, 246] width 19 height 15
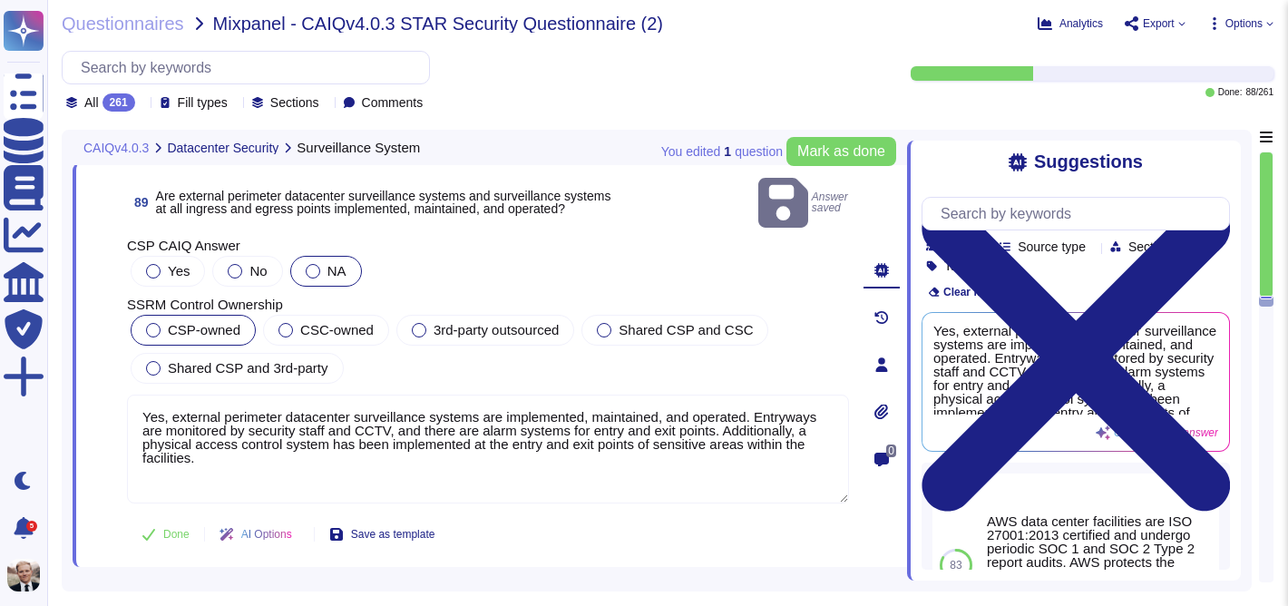
click at [165, 323] on label "CSP-owned" at bounding box center [193, 330] width 94 height 15
click at [167, 361] on label "Shared CSP and 3rd-party" at bounding box center [237, 368] width 182 height 15
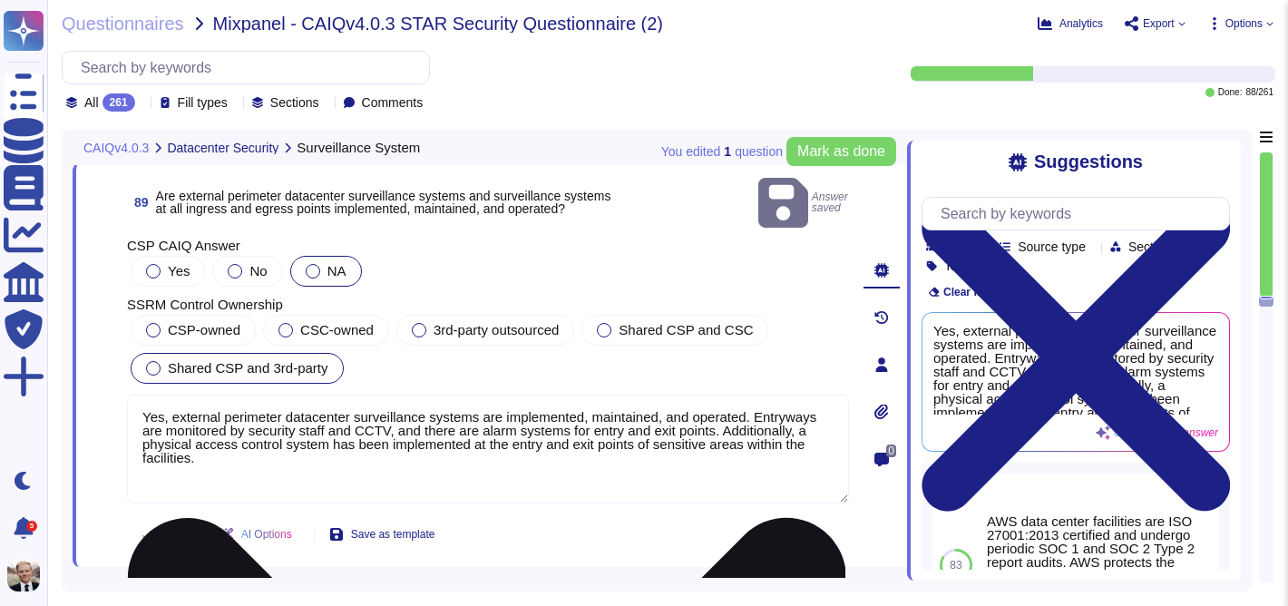
click at [248, 437] on textarea "Yes, external perimeter datacenter surveillance systems are implemented, mainta…" at bounding box center [488, 448] width 722 height 109
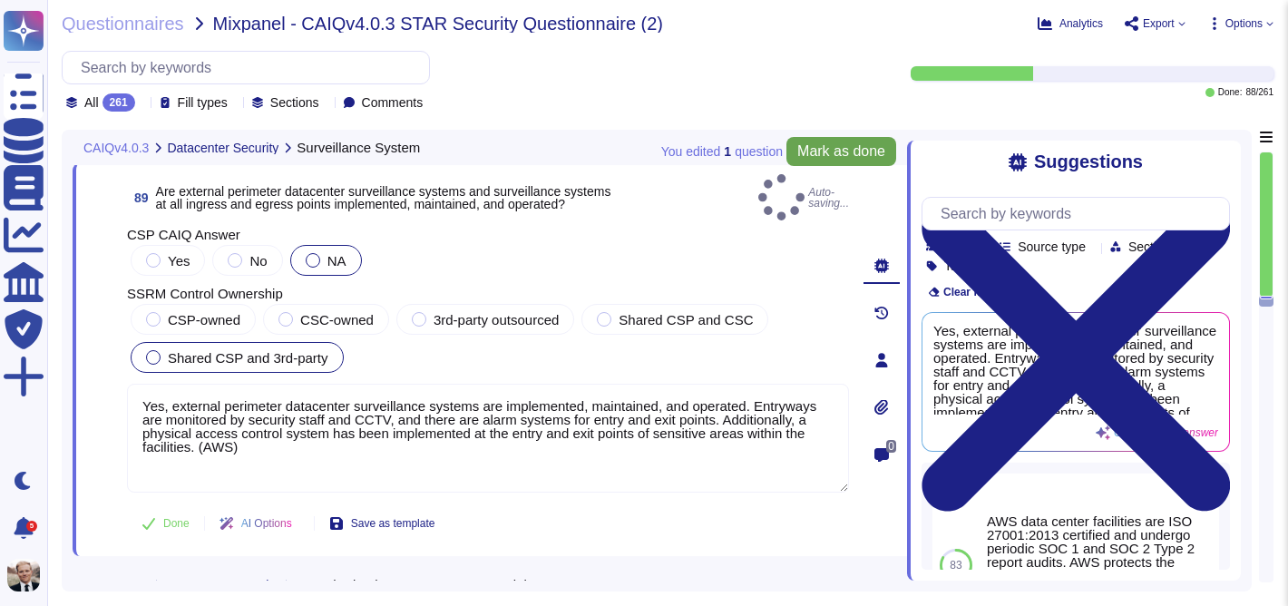
type textarea "Yes, external perimeter datacenter surveillance systems are implemented, mainta…"
click at [818, 154] on span "Mark as done" at bounding box center [841, 151] width 88 height 15
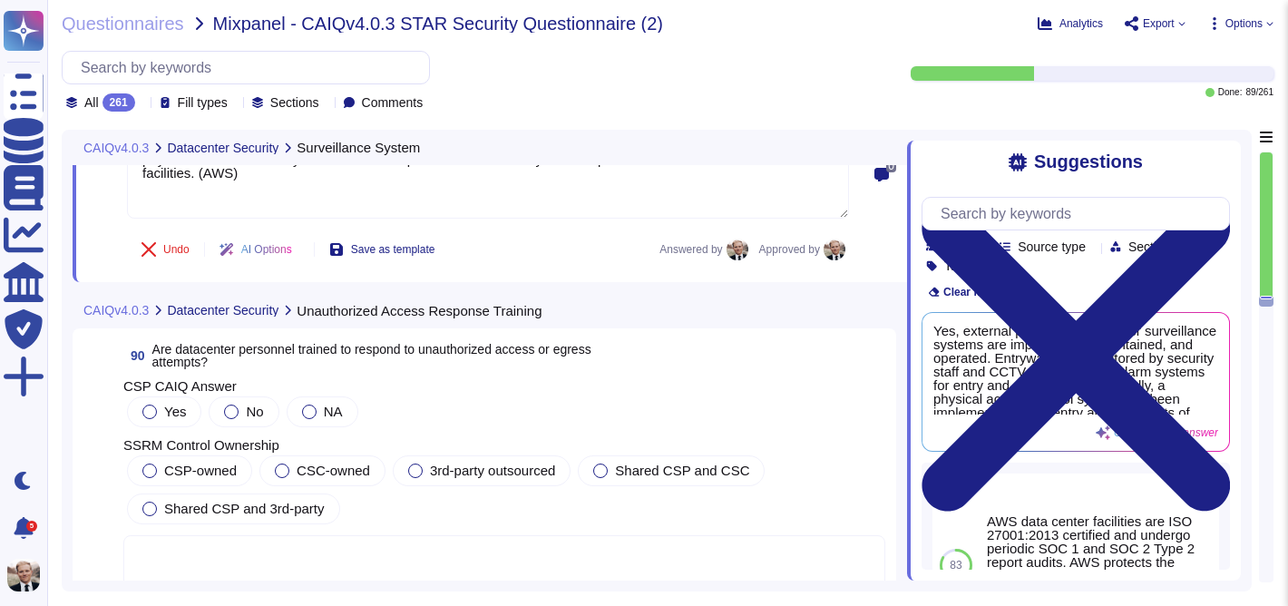
scroll to position [35494, 0]
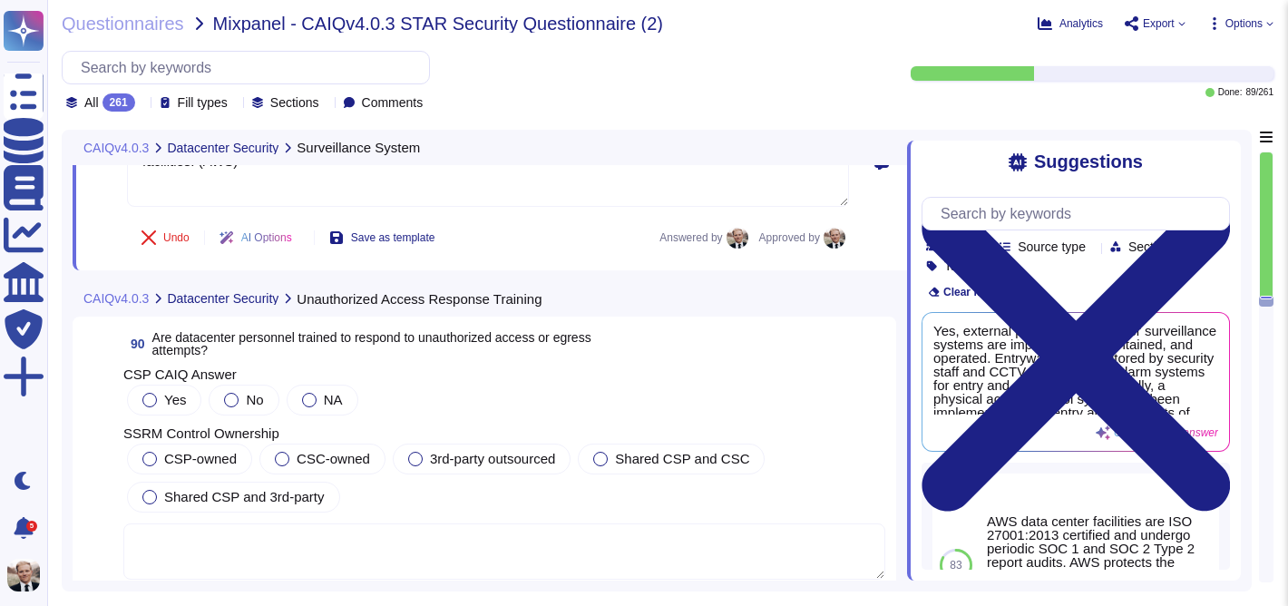
click at [288, 330] on span "Are datacenter personnel trained to respond to unauthorized access or egress at…" at bounding box center [371, 343] width 439 height 27
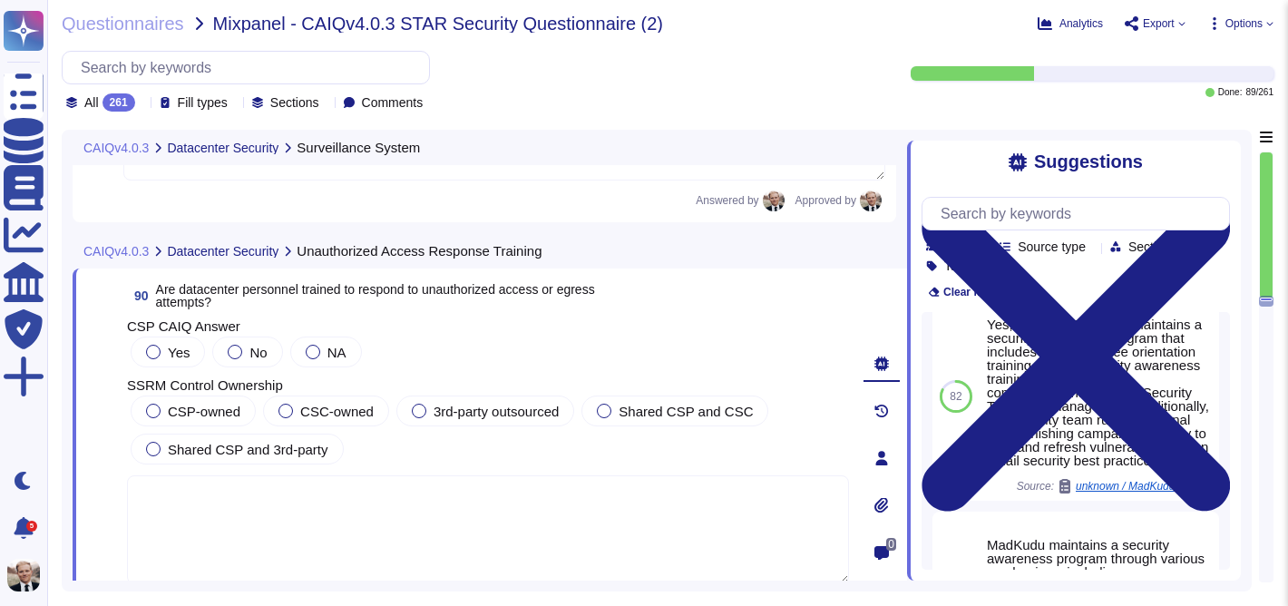
scroll to position [0, 0]
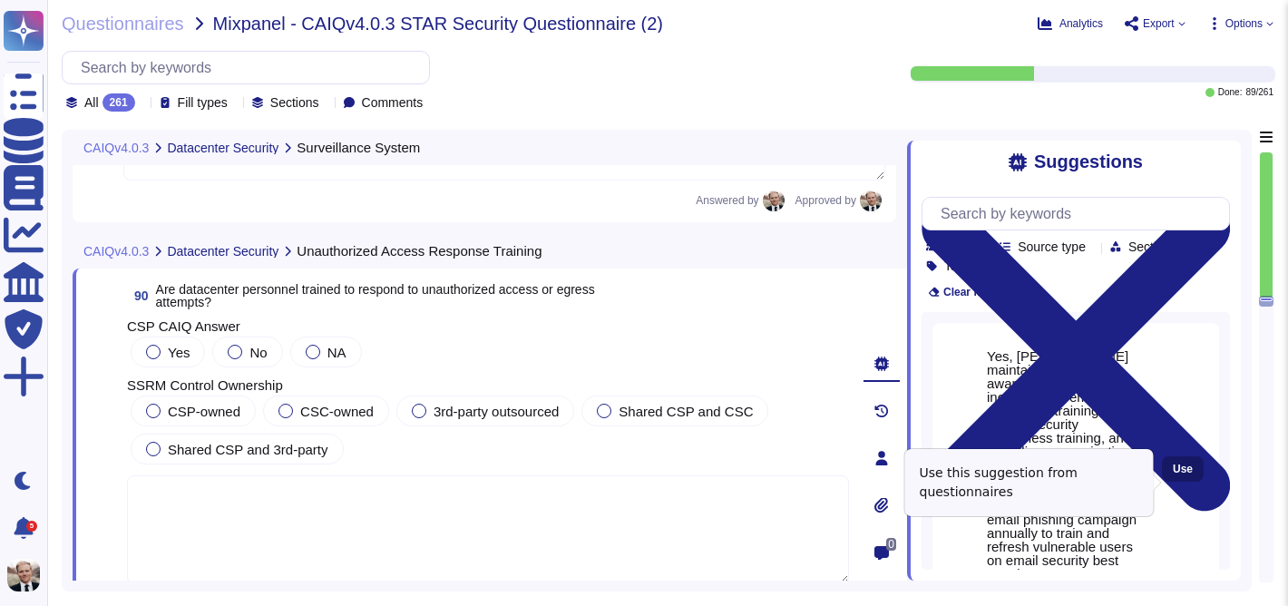
click at [1179, 474] on span "Use" at bounding box center [1183, 468] width 20 height 11
type textarea "Yes, [PERSON_NAME] maintains a security awareness program that includes new emp…"
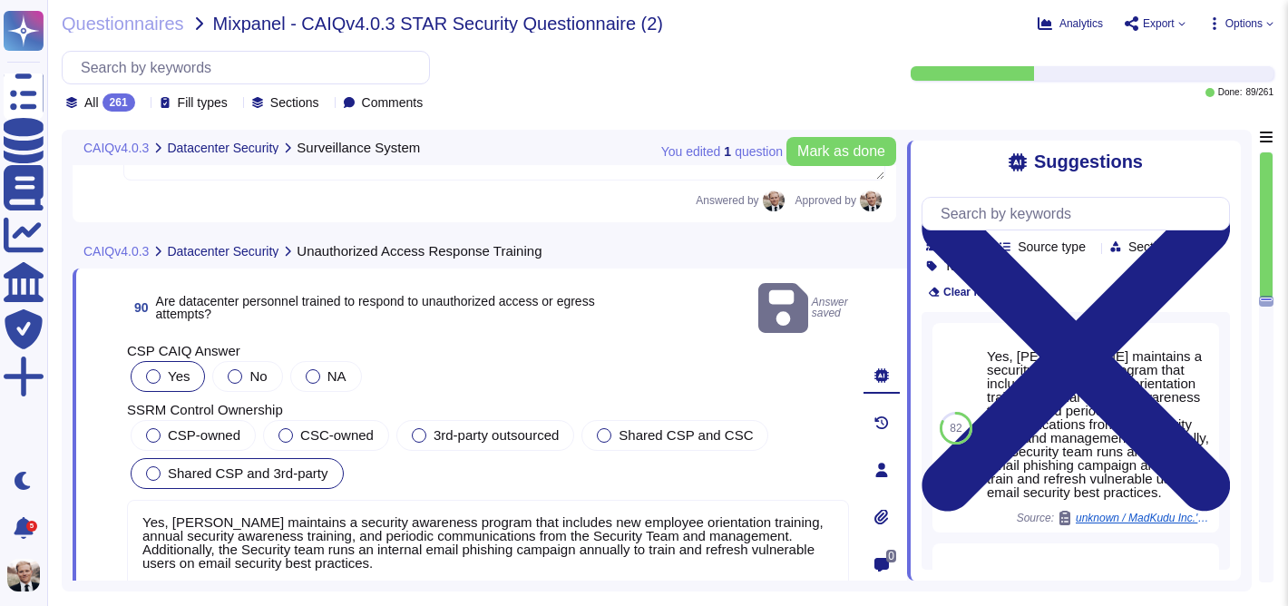
click at [155, 466] on div at bounding box center [153, 473] width 15 height 15
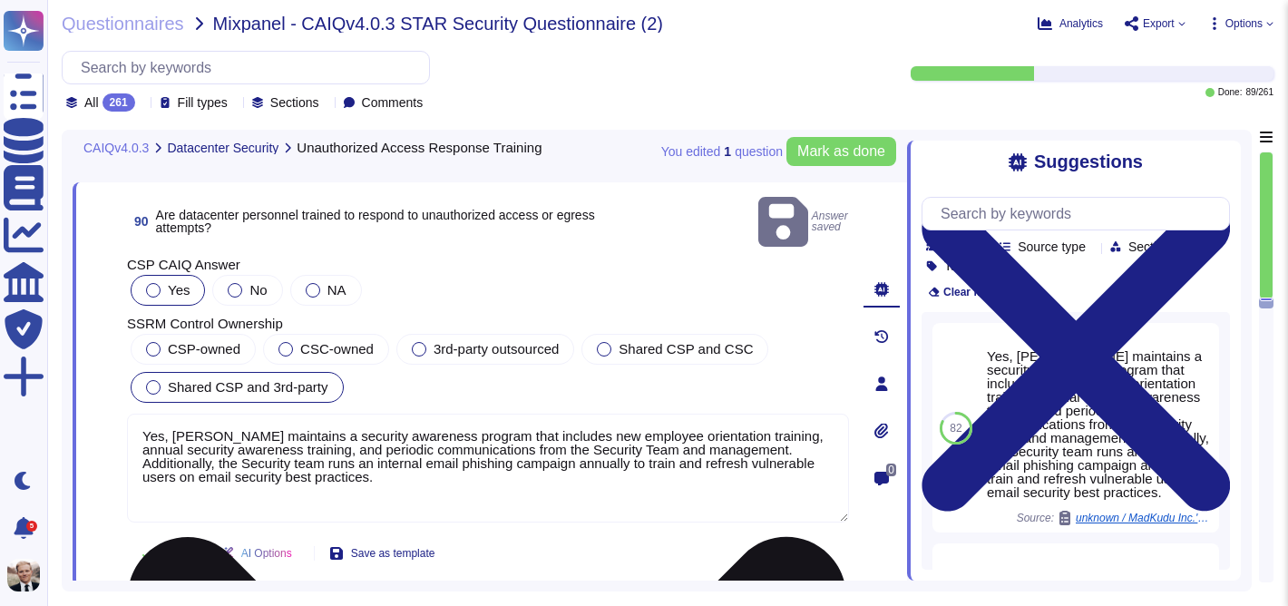
scroll to position [35601, 0]
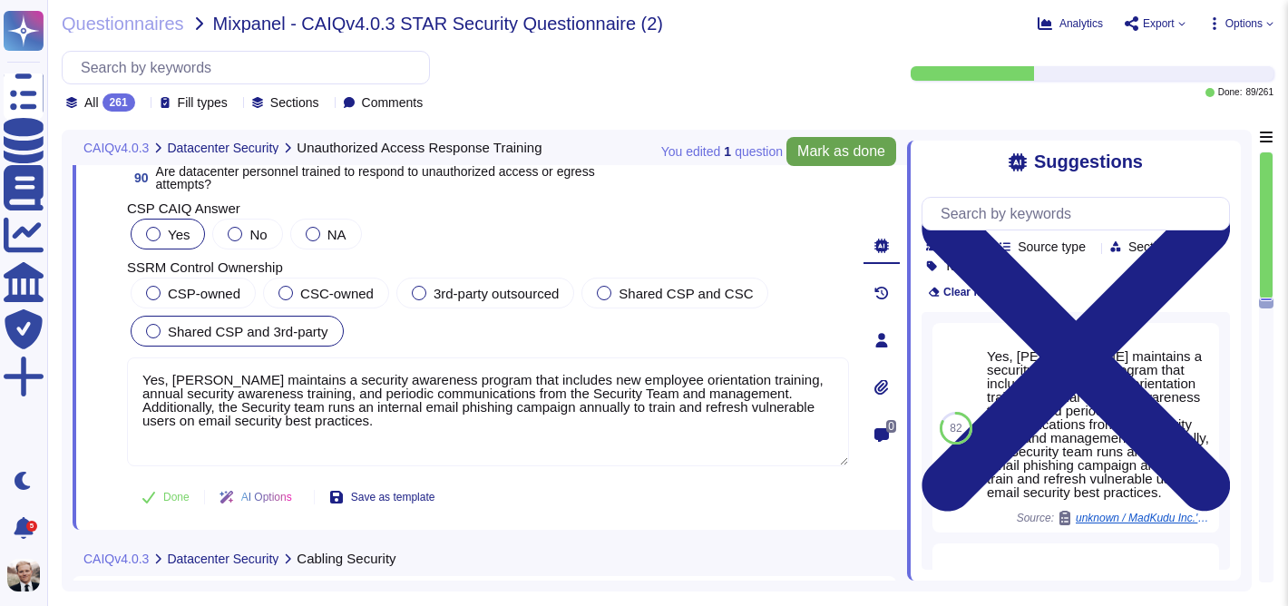
click at [823, 141] on button "Mark as done" at bounding box center [841, 151] width 110 height 29
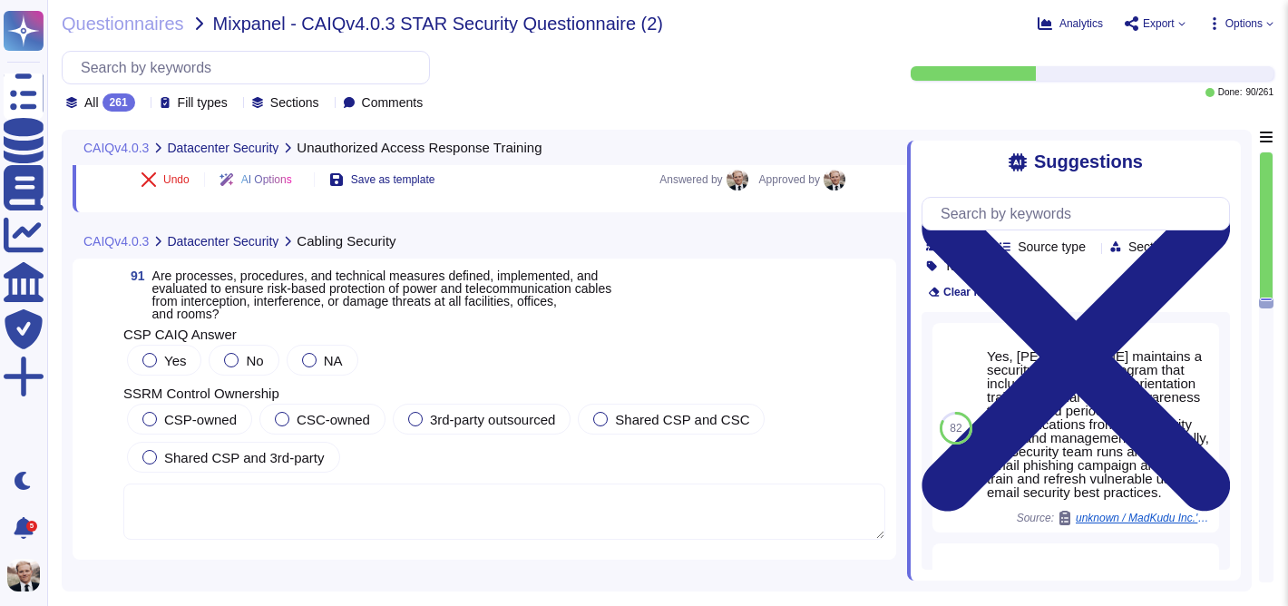
scroll to position [35947, 0]
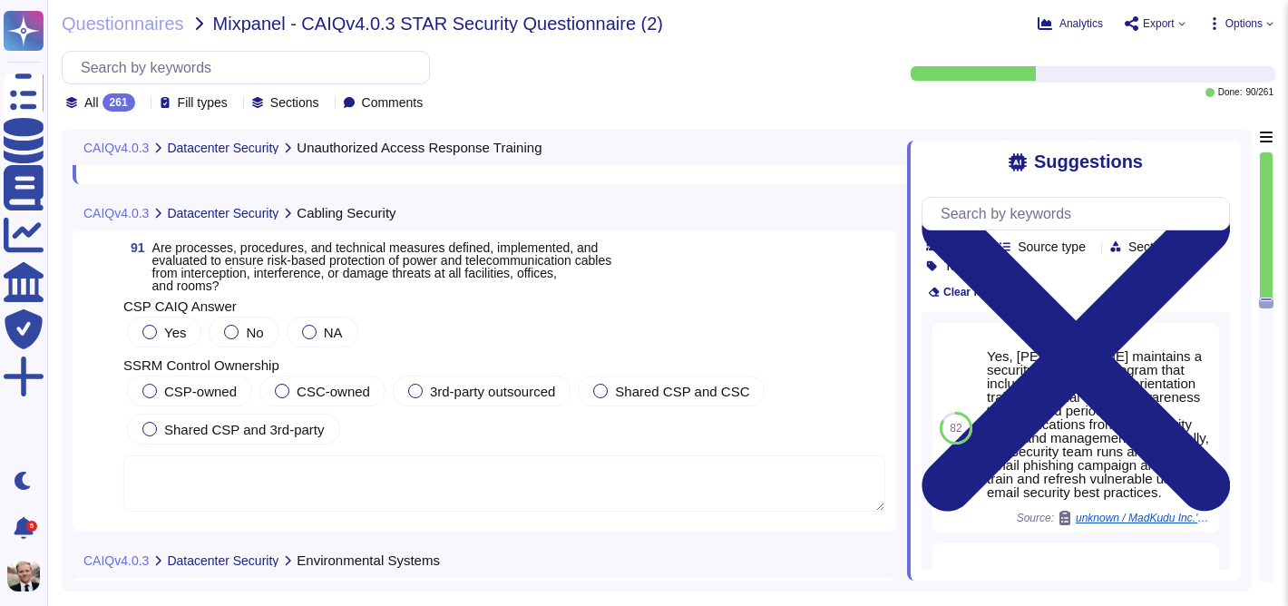
click at [320, 258] on span "Are processes, procedures, and technical measures defined, implemented, and eva…" at bounding box center [382, 266] width 460 height 53
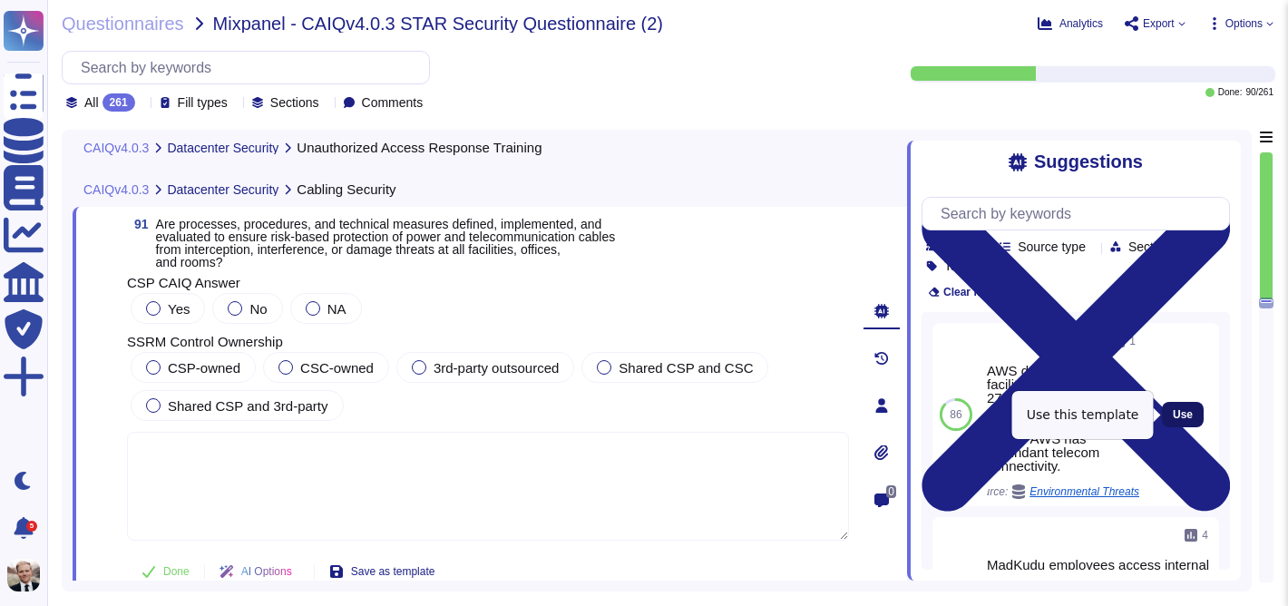
click at [1193, 412] on button "Use" at bounding box center [1183, 414] width 42 height 25
type textarea "AWS data center facilities are ISO 27001:2013 certified and undergo periodic SO…"
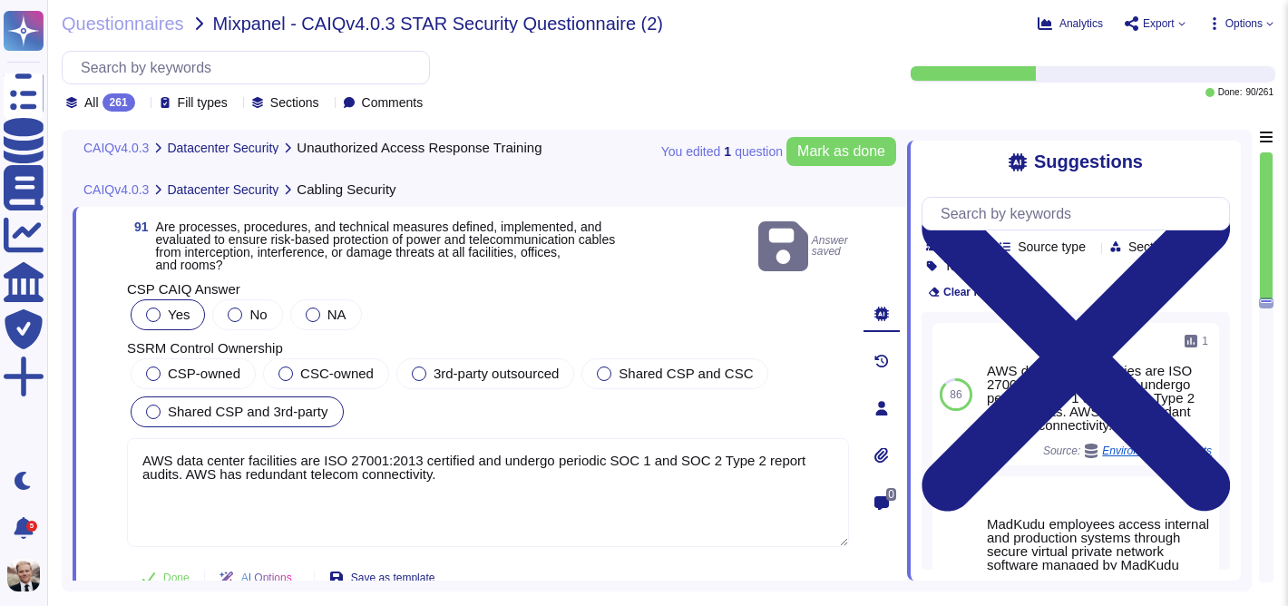
click at [174, 404] on span "Shared CSP and 3rd-party" at bounding box center [248, 411] width 161 height 15
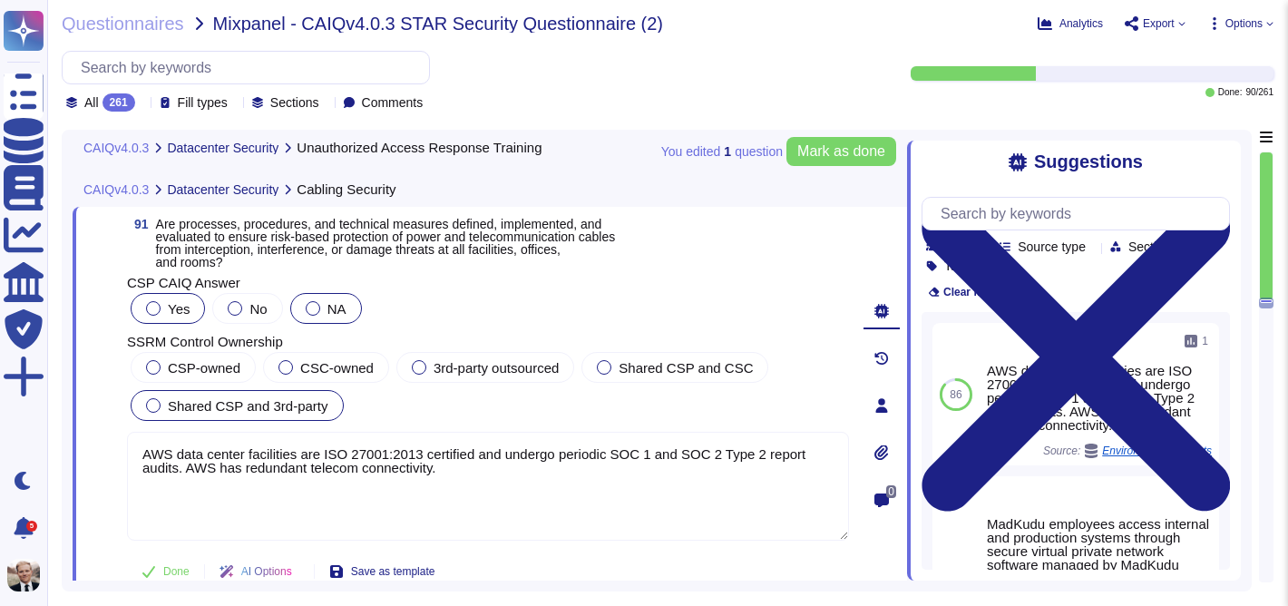
click at [312, 309] on div at bounding box center [313, 308] width 15 height 15
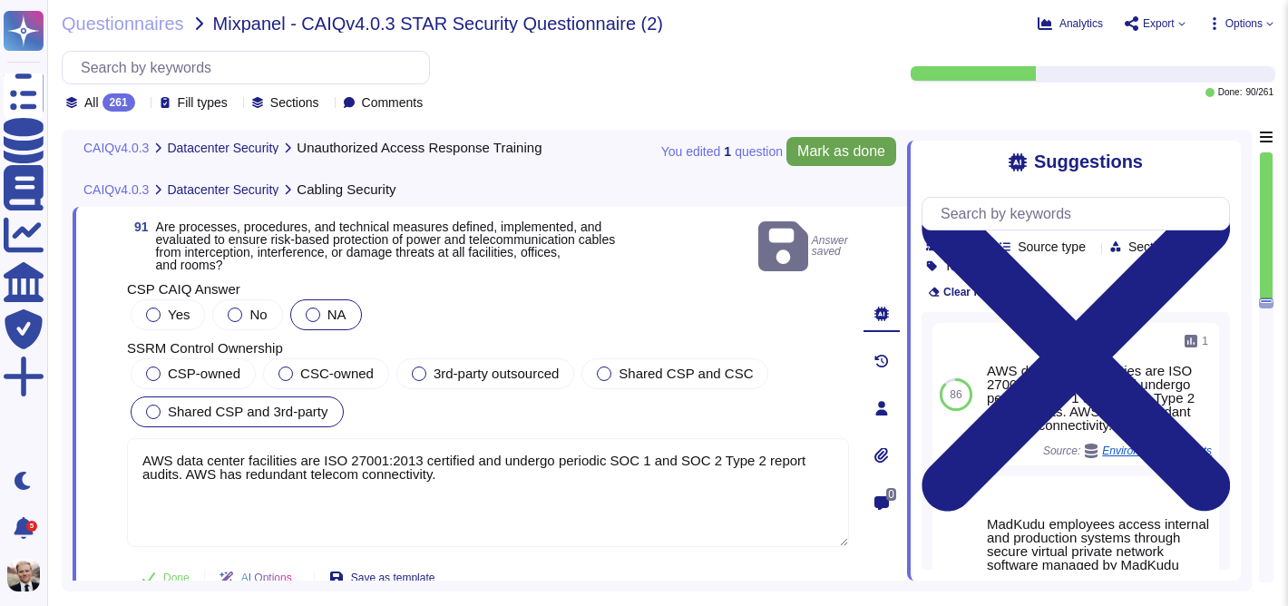
click at [842, 157] on span "Mark as done" at bounding box center [841, 151] width 88 height 15
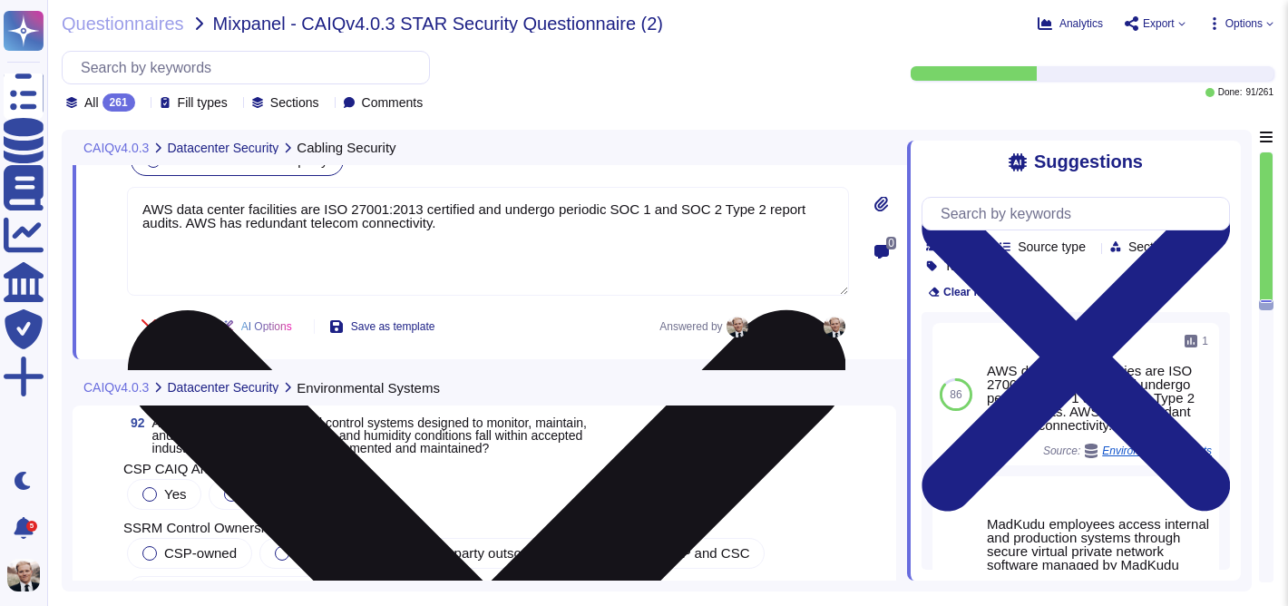
scroll to position [36337, 0]
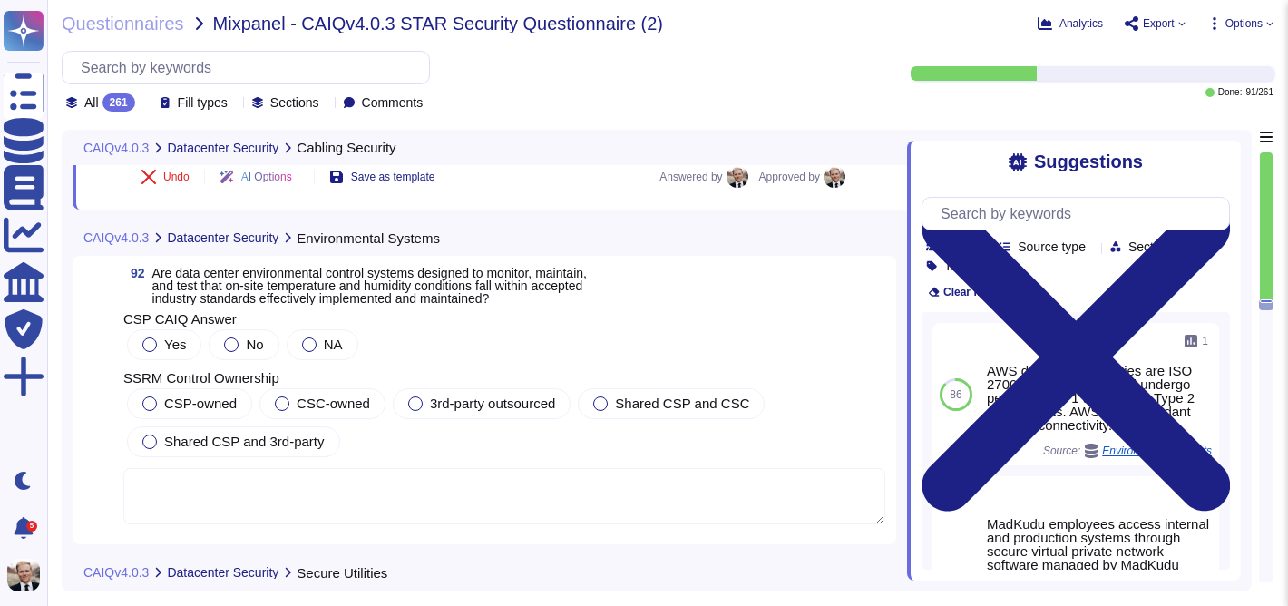
click at [354, 284] on span "Are data center environmental control systems designed to monitor, maintain, an…" at bounding box center [369, 286] width 434 height 40
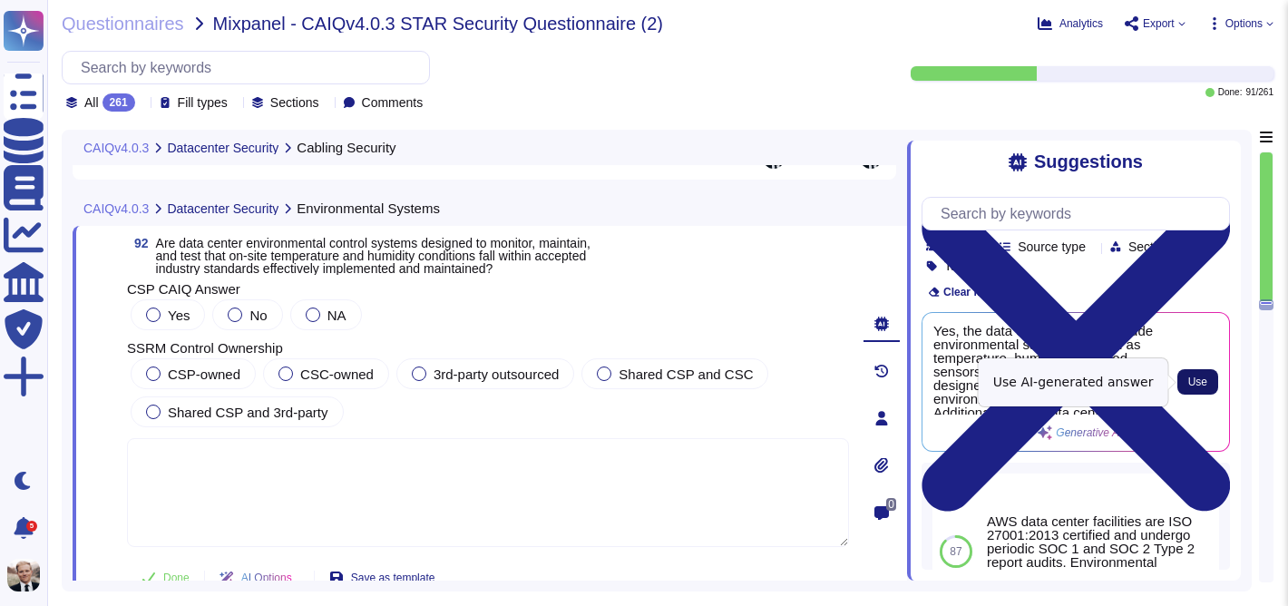
click at [1205, 381] on span "Use" at bounding box center [1197, 381] width 19 height 11
type textarea "Yes, the data center facilities include environmental safeguards such as temper…"
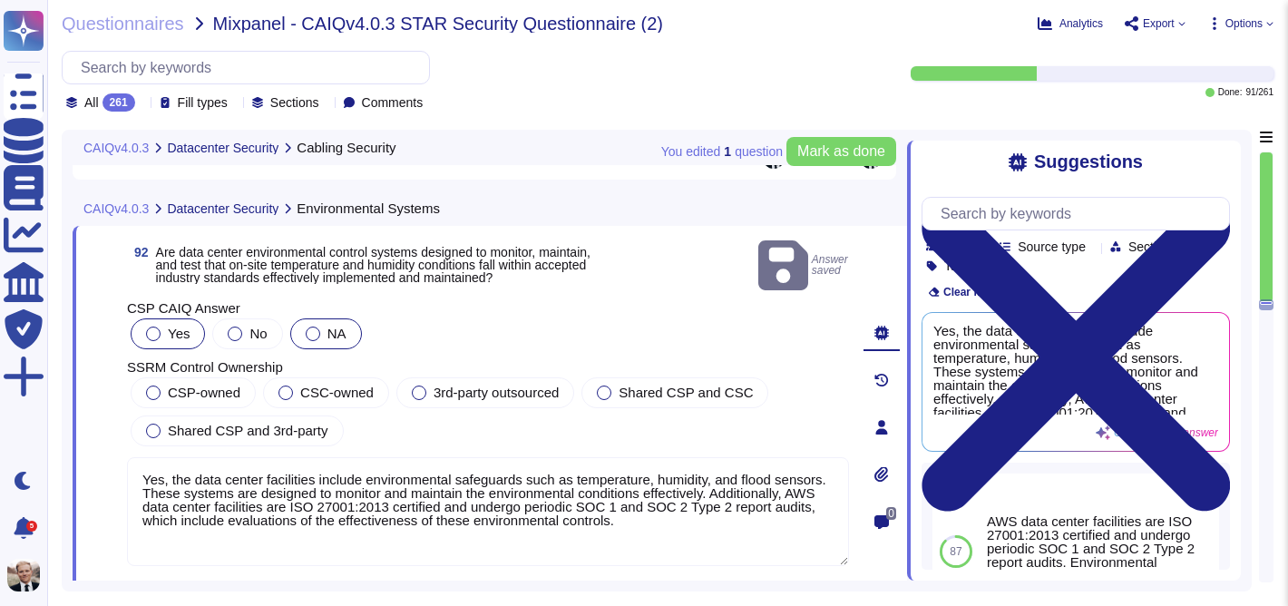
click at [309, 326] on div at bounding box center [313, 333] width 15 height 15
click at [160, 424] on div at bounding box center [153, 431] width 15 height 15
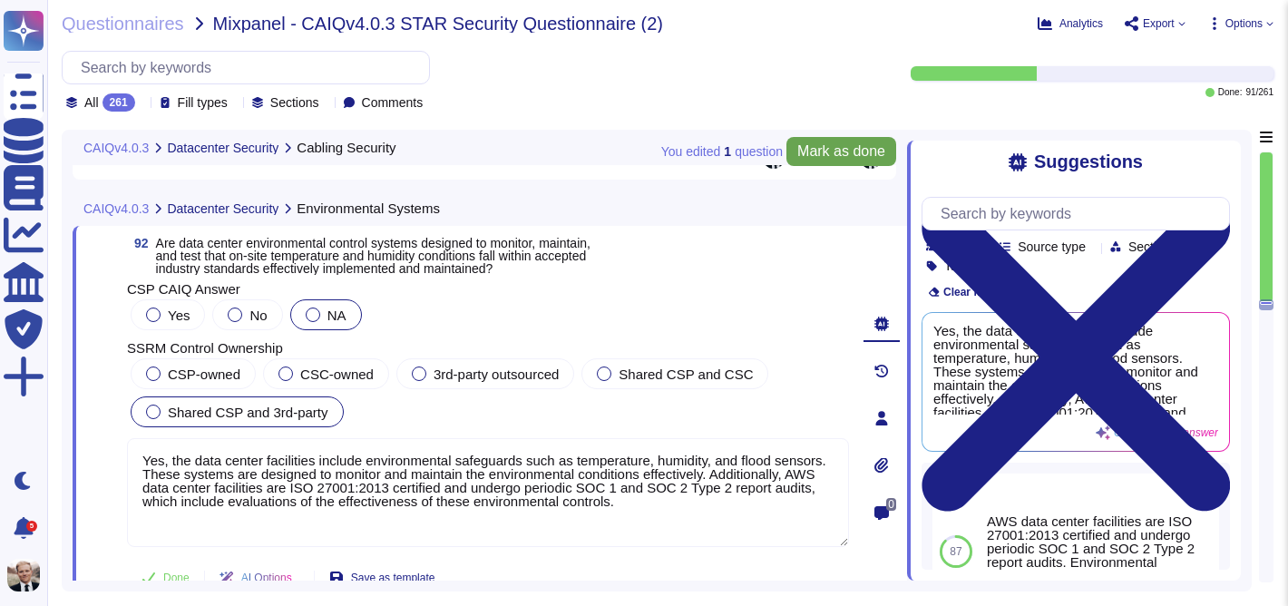
click at [858, 153] on span "Mark as done" at bounding box center [841, 151] width 88 height 15
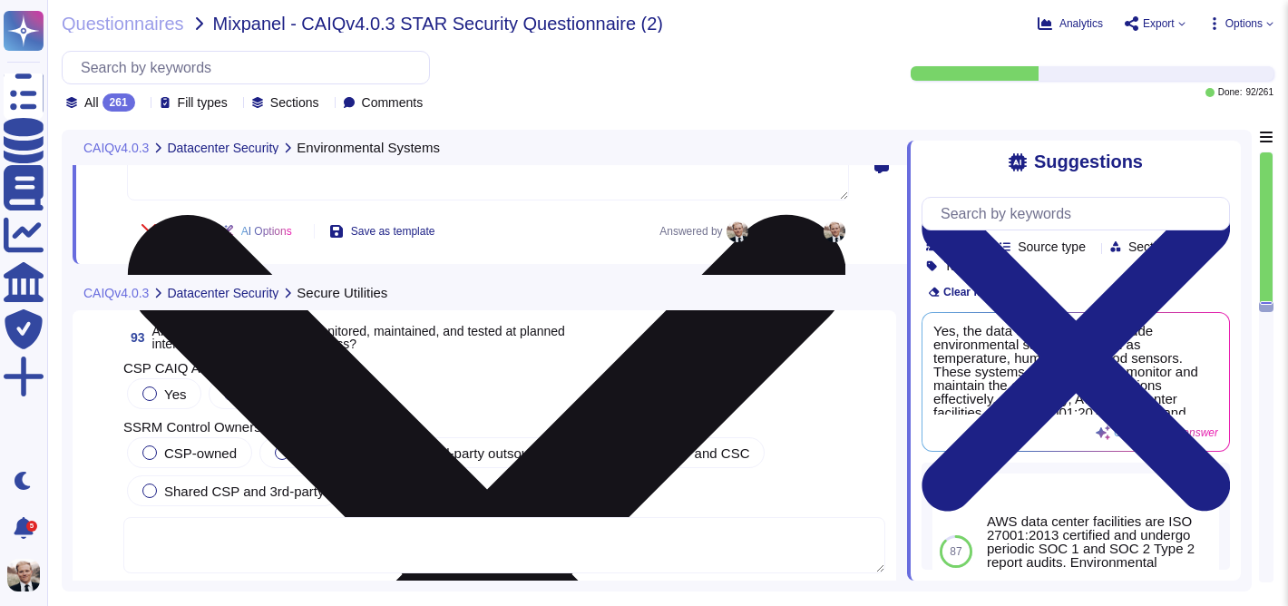
scroll to position [36682, 0]
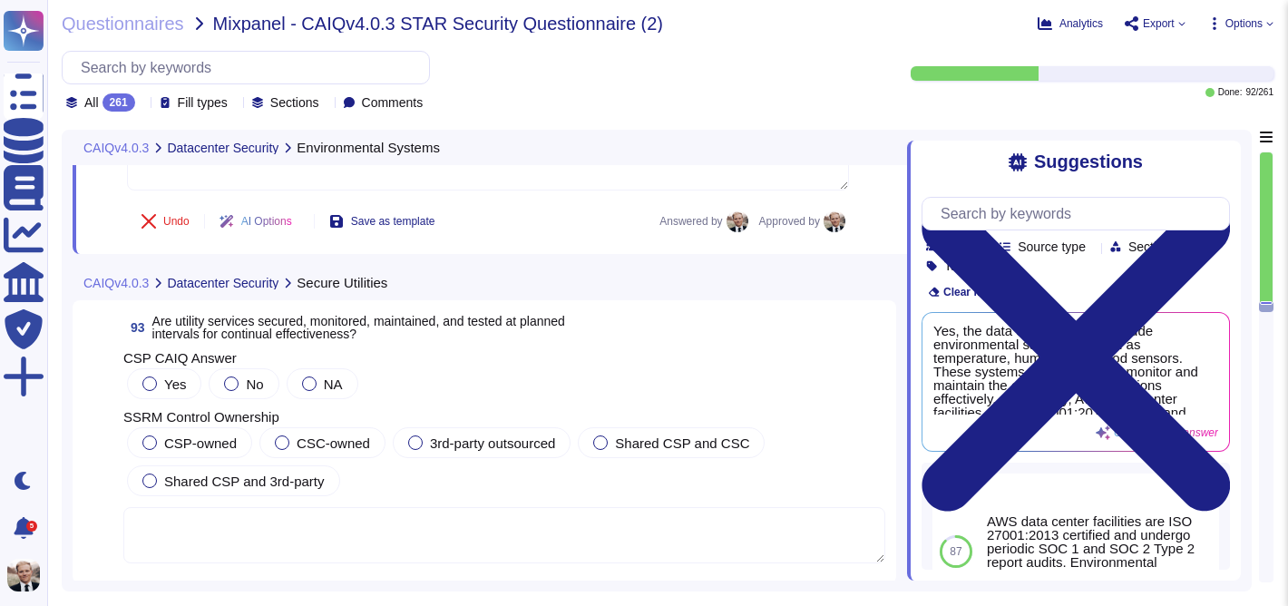
click at [320, 326] on span "Are utility services secured, monitored, maintained, and tested at planned inte…" at bounding box center [358, 327] width 413 height 27
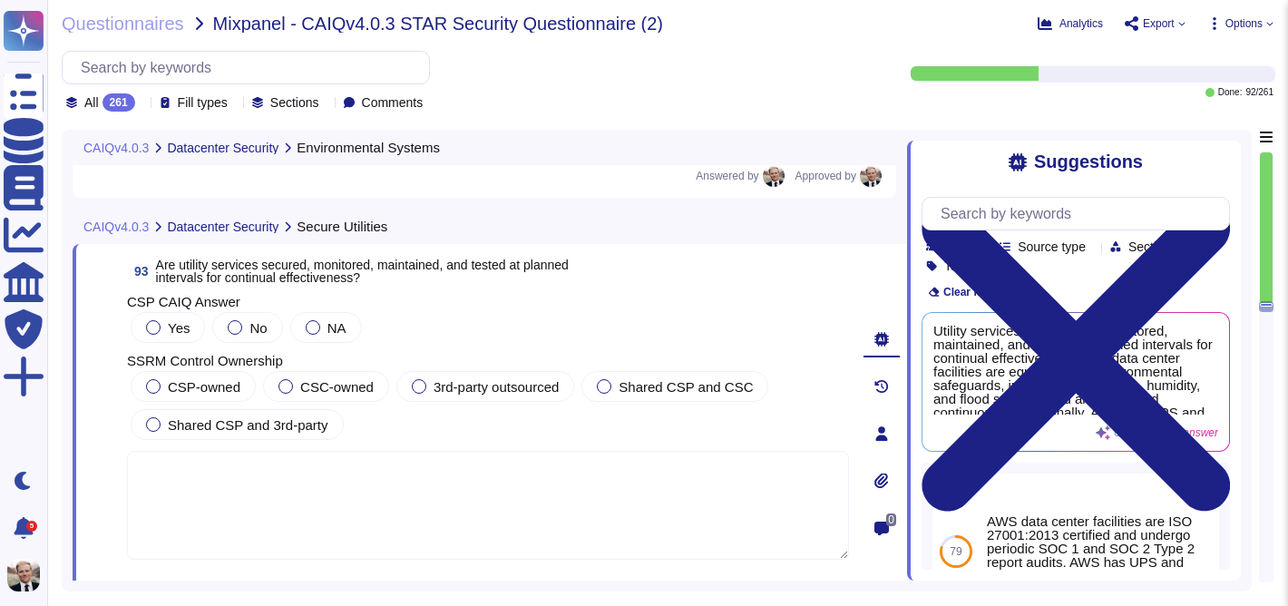
scroll to position [36717, 0]
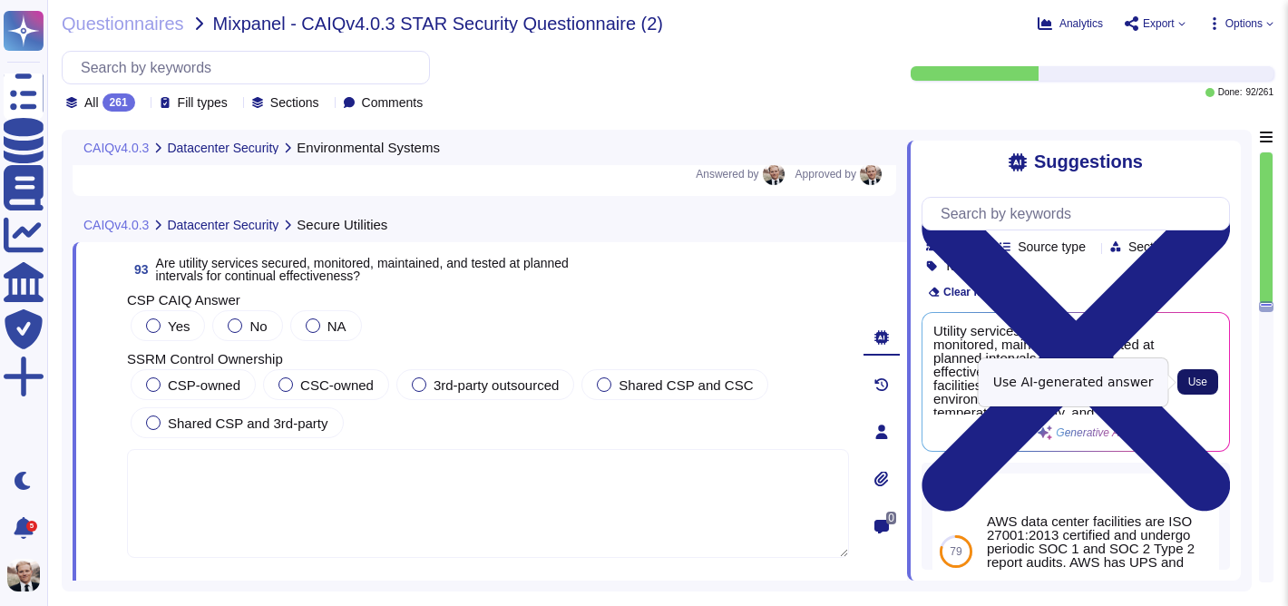
click at [1202, 383] on span "Use" at bounding box center [1197, 381] width 19 height 11
type textarea "Utility services are secured, monitored, maintained, and tested at planned inte…"
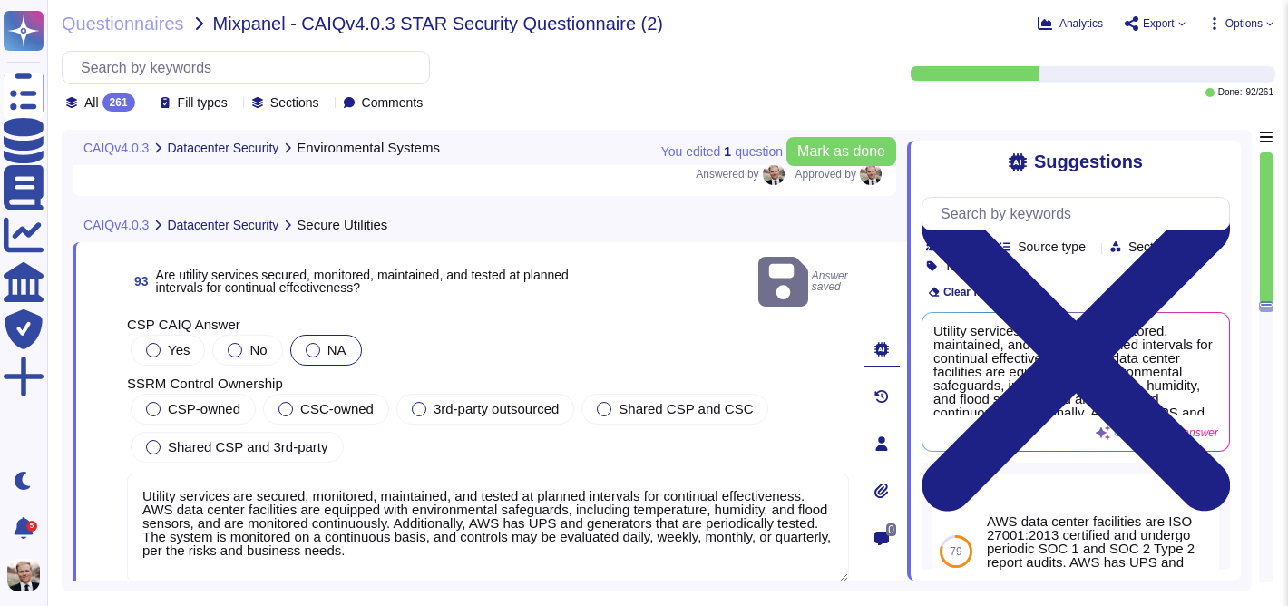
click at [308, 343] on div at bounding box center [313, 350] width 15 height 15
click at [142, 432] on div "Shared CSP and 3rd-party" at bounding box center [237, 447] width 213 height 31
click at [850, 151] on span "Mark as done" at bounding box center [841, 151] width 88 height 15
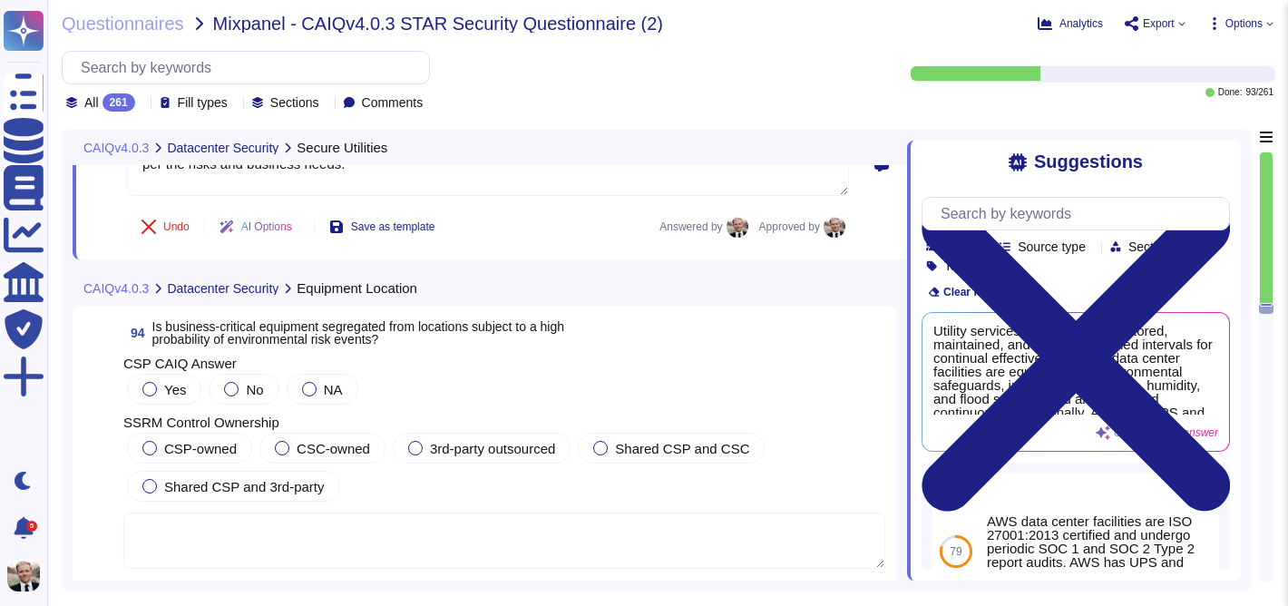
scroll to position [37128, 0]
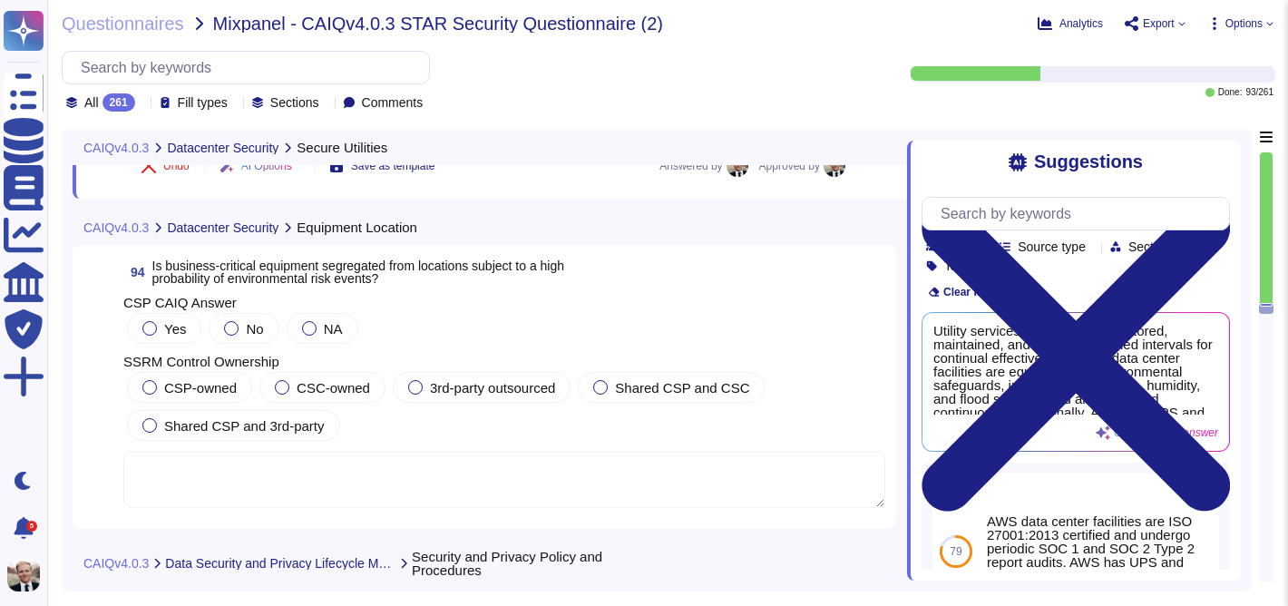
click at [322, 267] on span "Is business-critical equipment segregated from locations subject to a high prob…" at bounding box center [358, 271] width 412 height 27
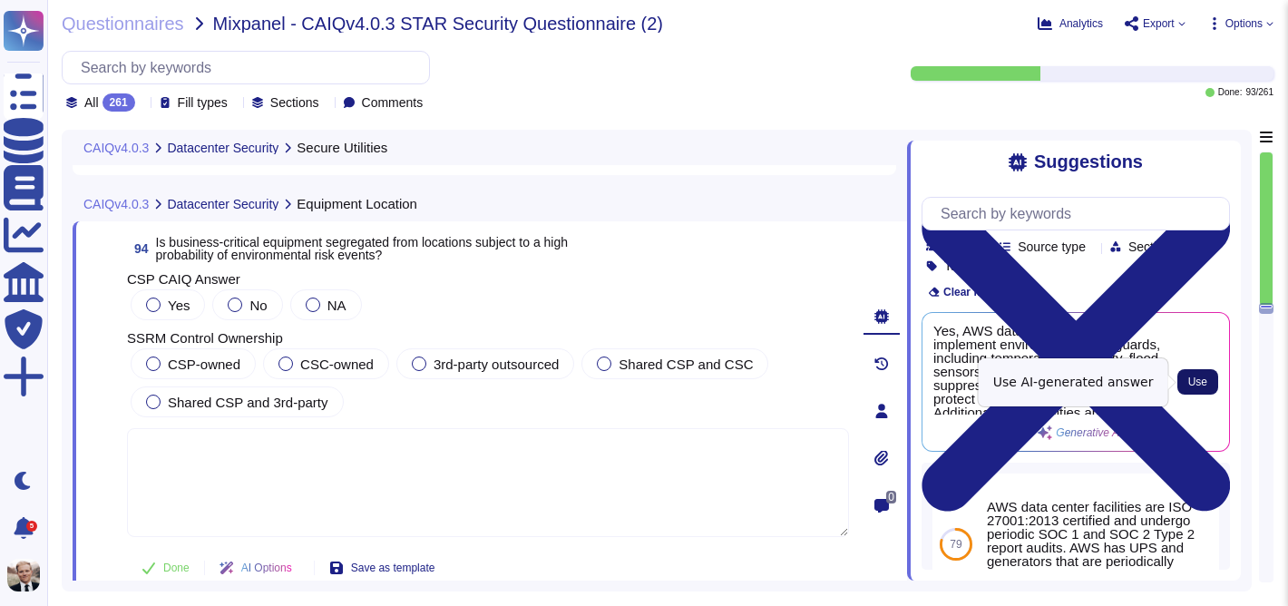
click at [1201, 378] on span "Use" at bounding box center [1197, 381] width 19 height 11
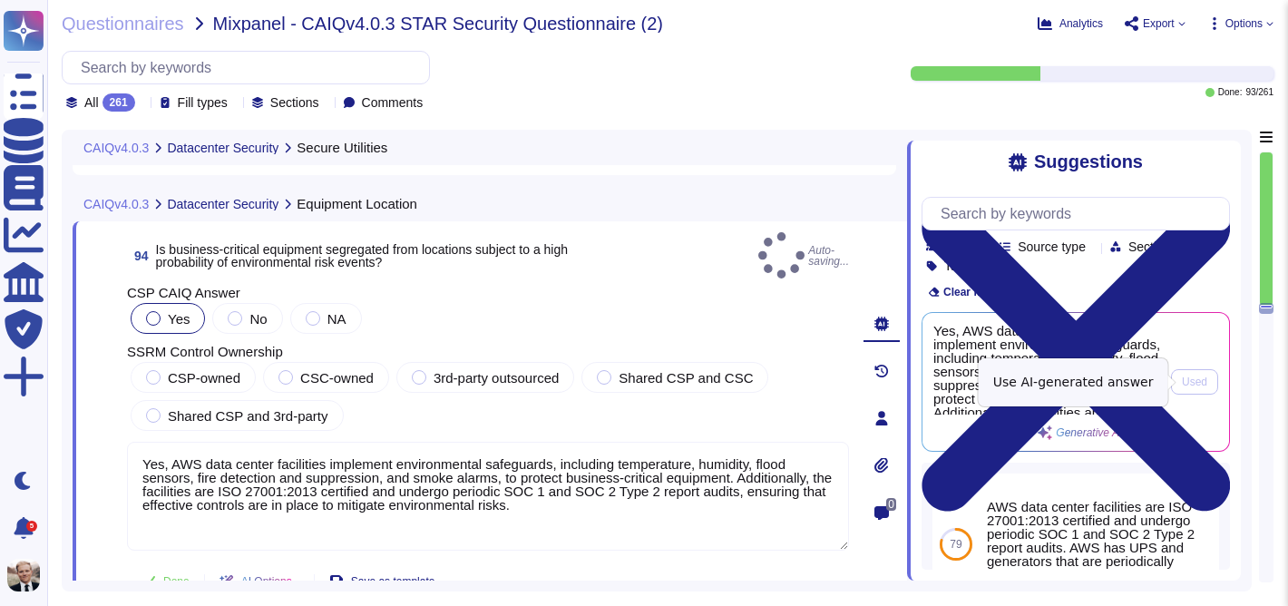
type textarea "Yes, AWS data center facilities implement environmental safeguards, including t…"
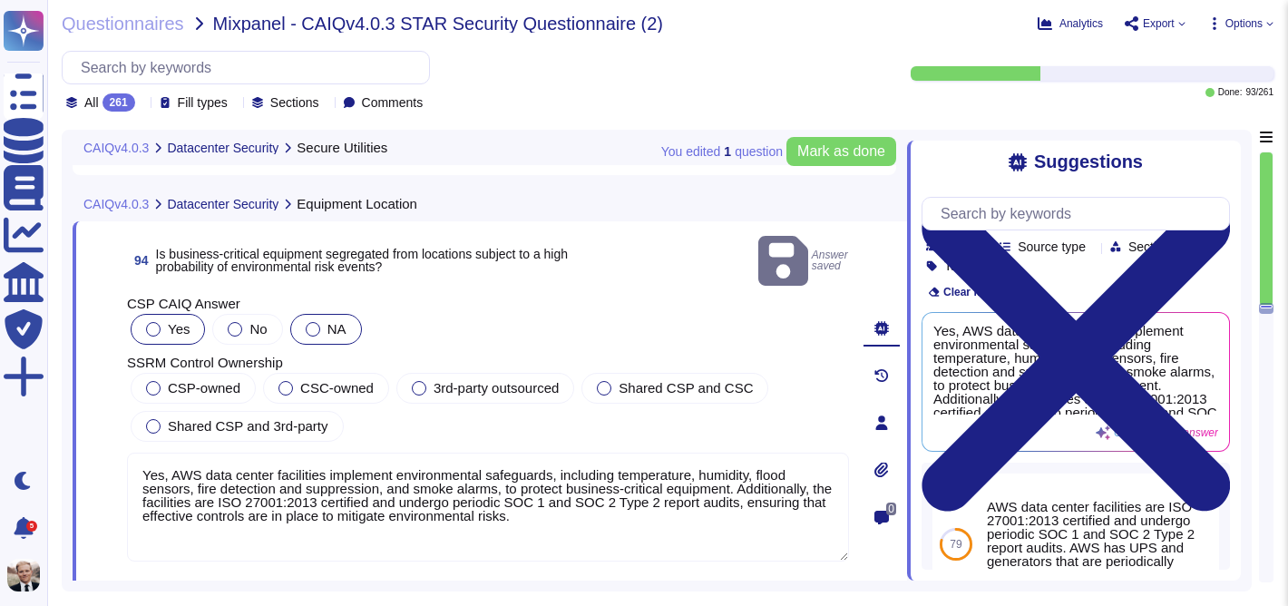
click at [306, 322] on div at bounding box center [313, 329] width 15 height 15
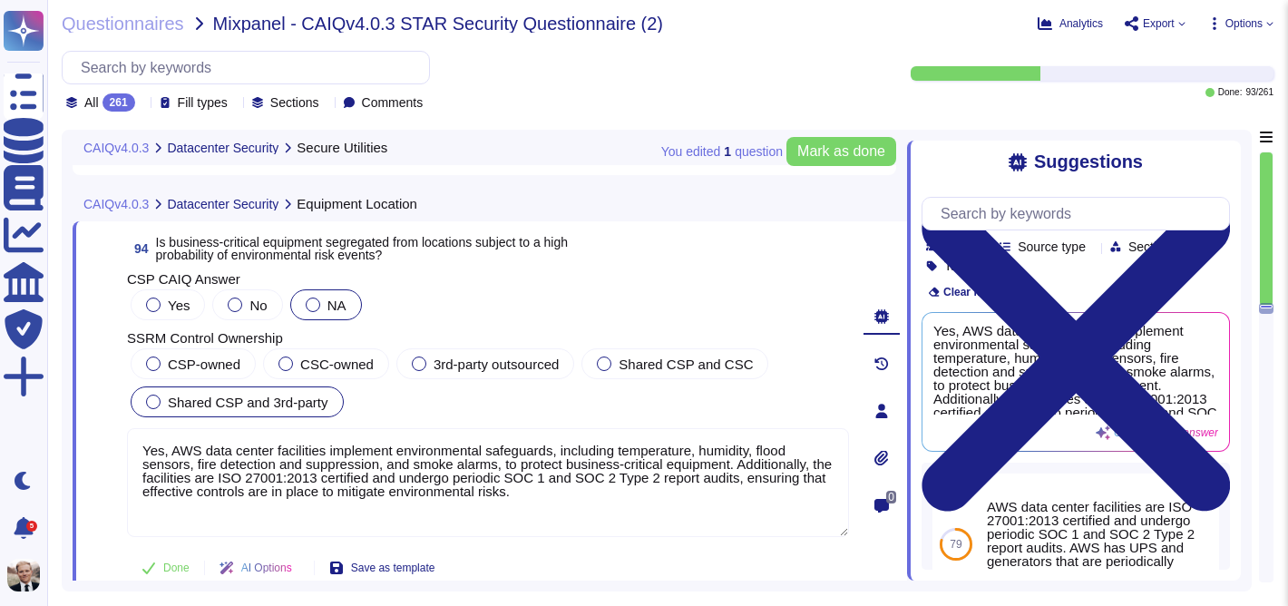
click at [236, 398] on span "Shared CSP and 3rd-party" at bounding box center [248, 401] width 161 height 15
click at [829, 152] on span "Mark as done" at bounding box center [841, 151] width 88 height 15
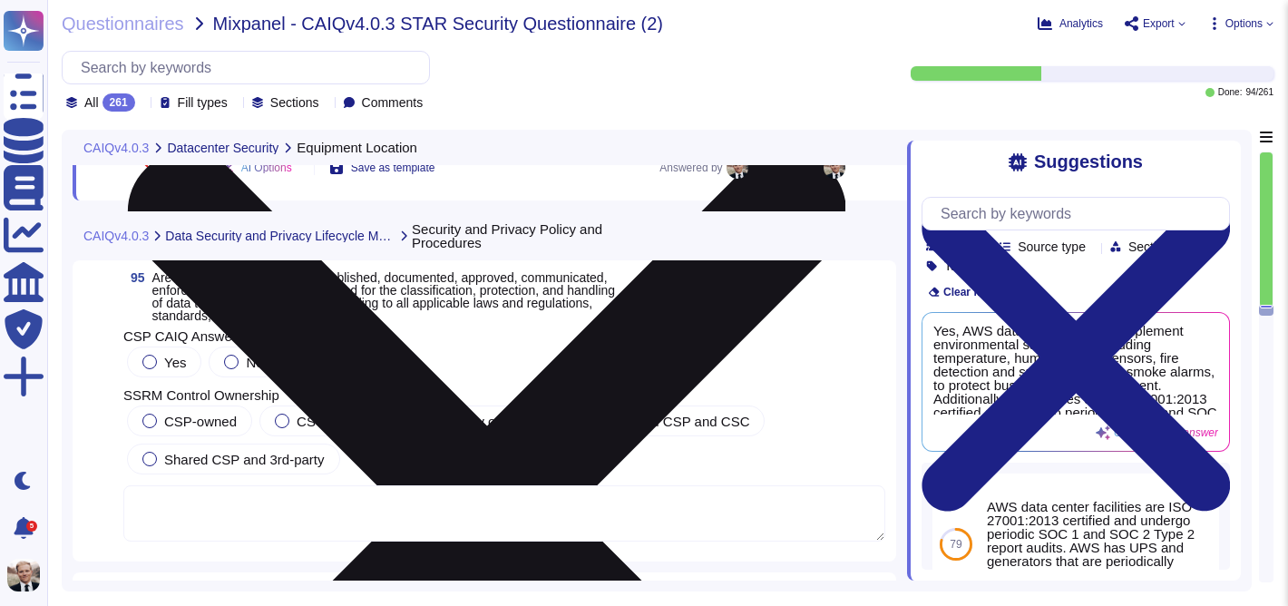
scroll to position [37526, 0]
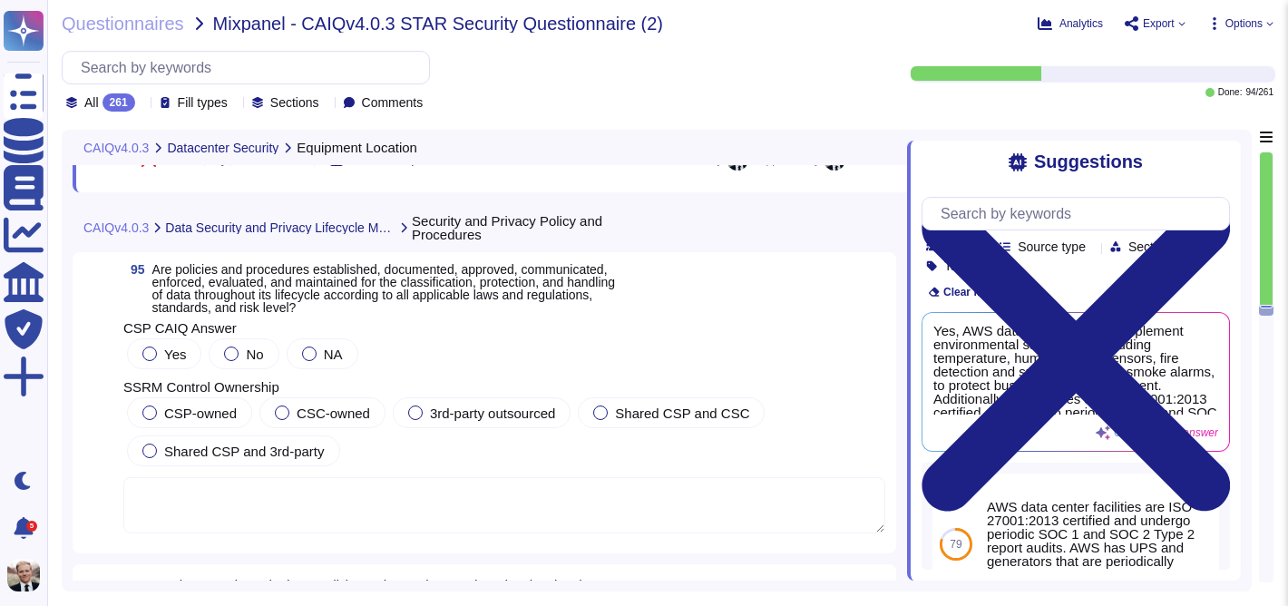
click at [253, 286] on span "Are policies and procedures established, documented, approved, communicated, en…" at bounding box center [383, 288] width 463 height 53
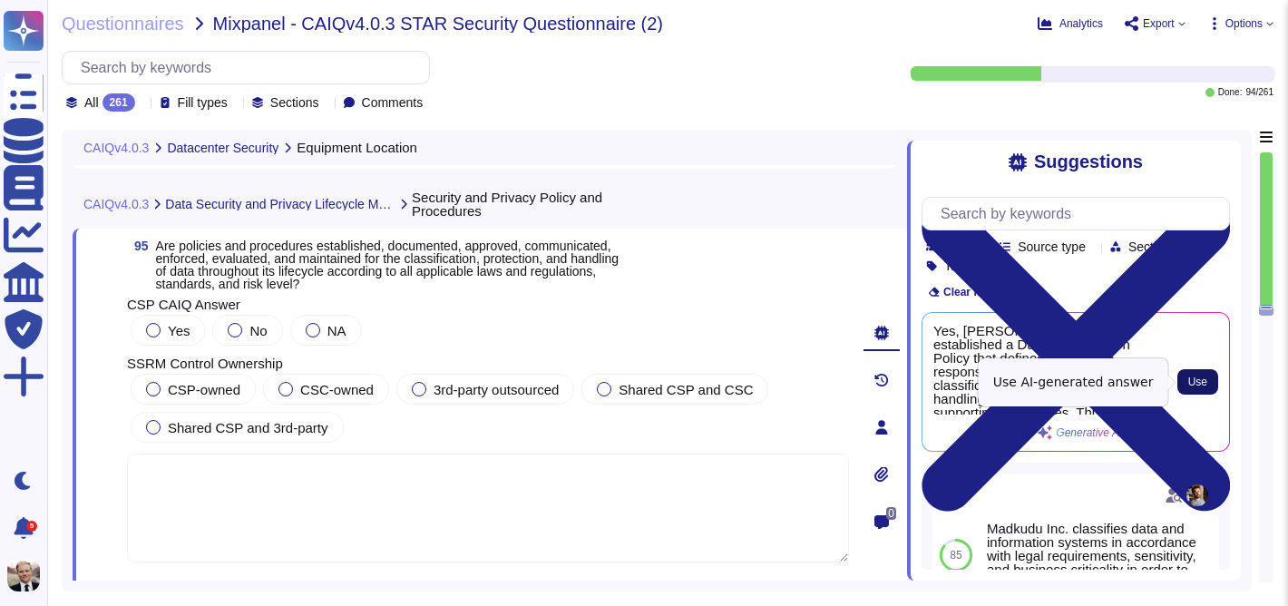
click at [1202, 382] on span "Use" at bounding box center [1197, 381] width 19 height 11
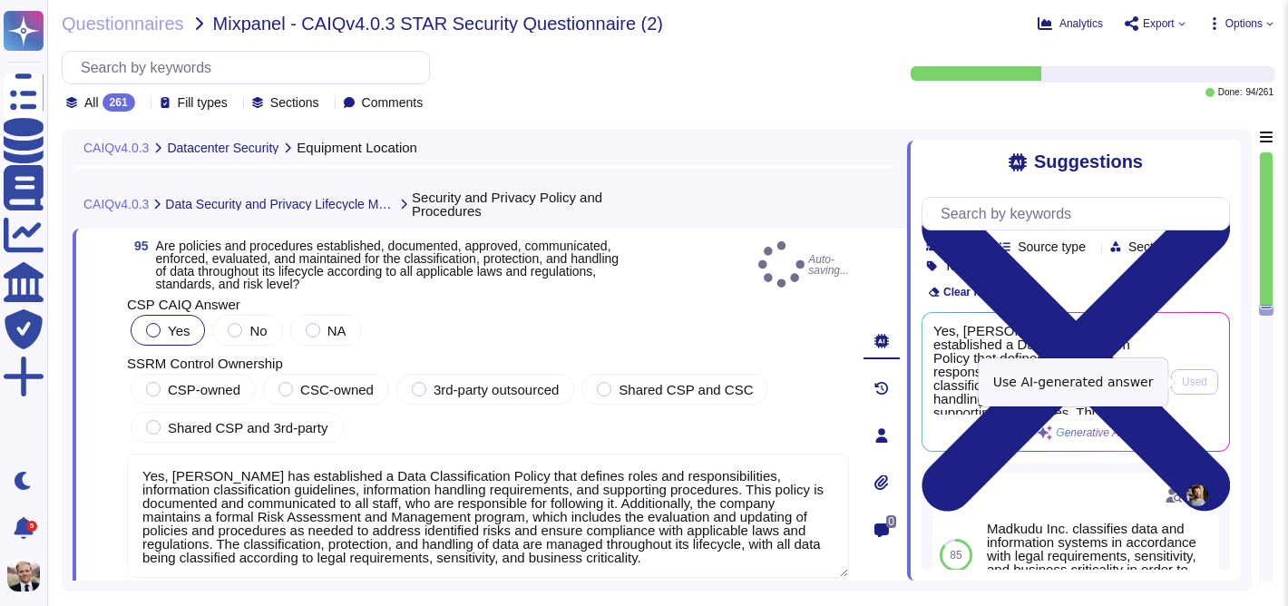
type textarea "Yes, [PERSON_NAME] has established a Data Classification Policy that defines ro…"
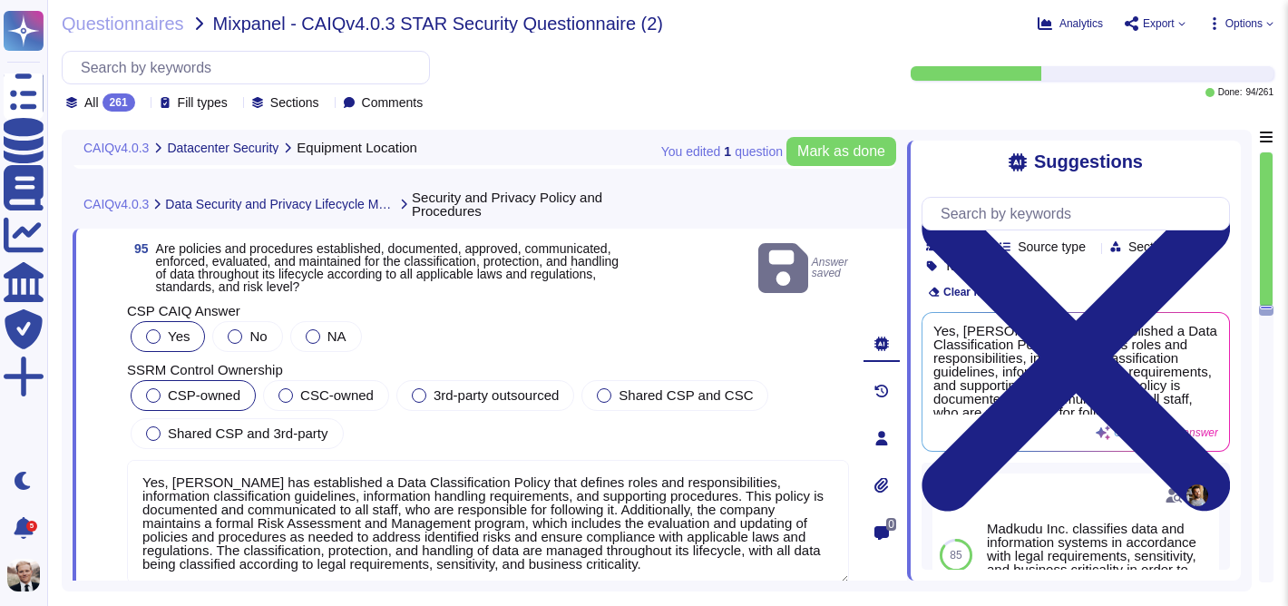
click at [157, 392] on div at bounding box center [153, 395] width 15 height 15
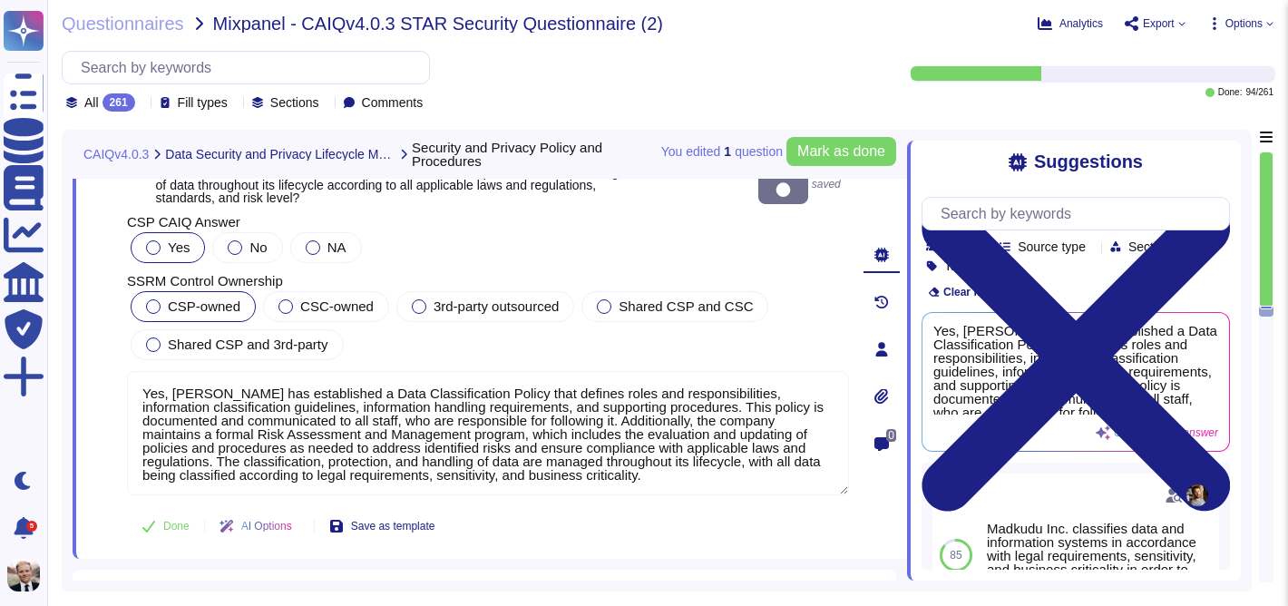
scroll to position [37609, 0]
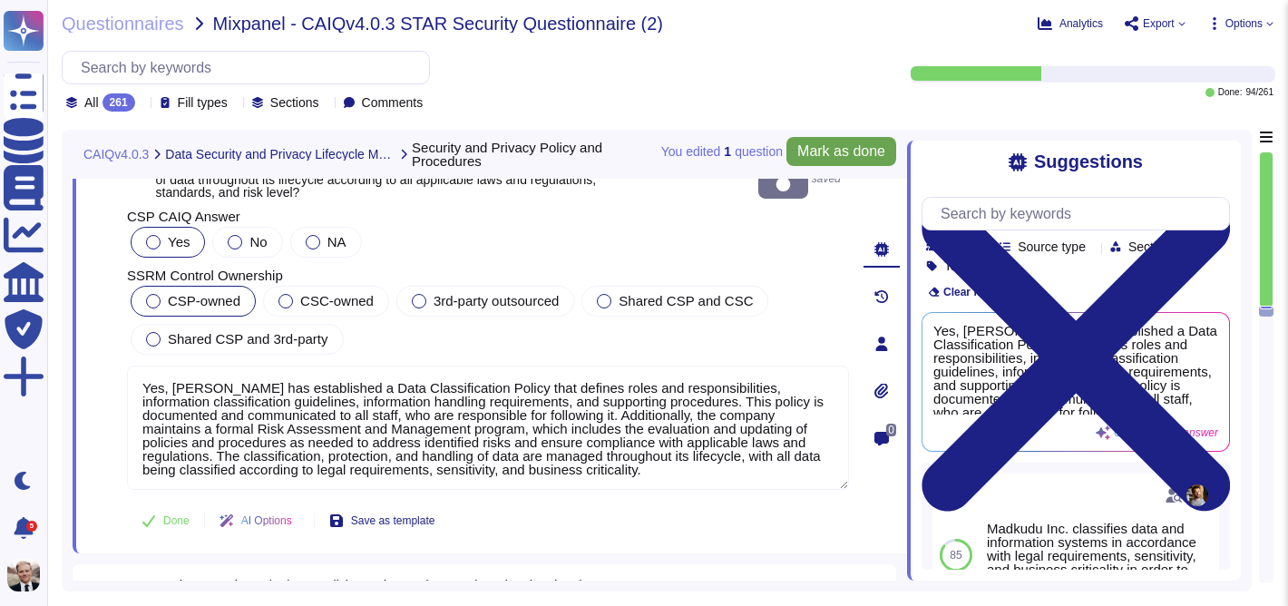
click at [812, 153] on span "Mark as done" at bounding box center [841, 151] width 88 height 15
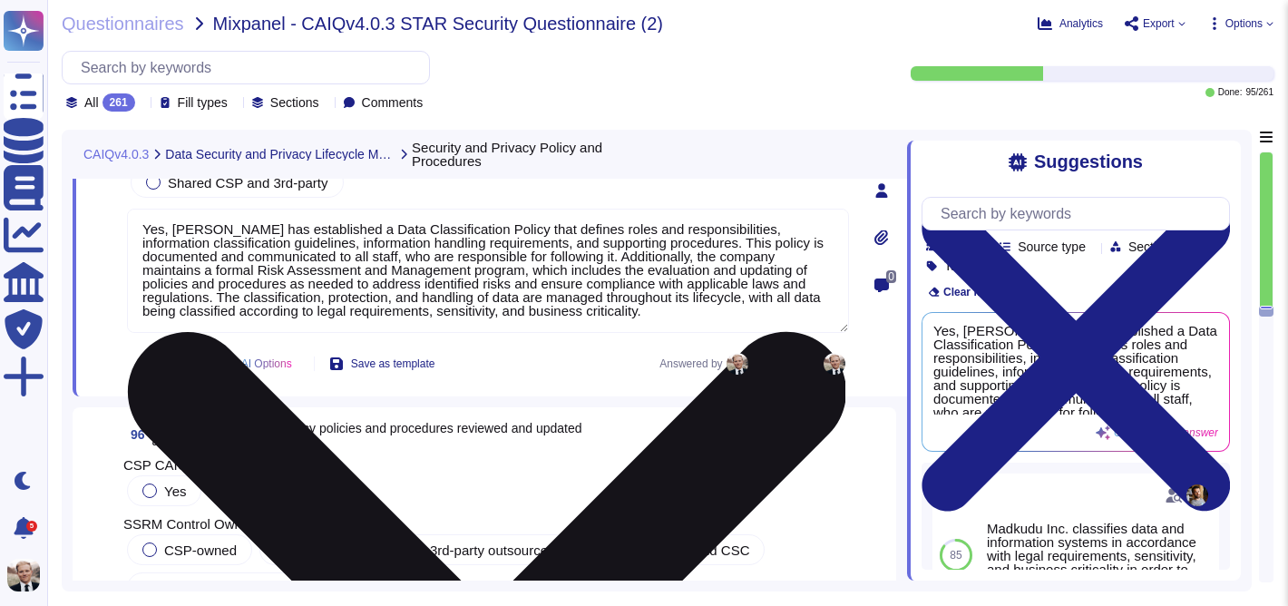
scroll to position [37910, 0]
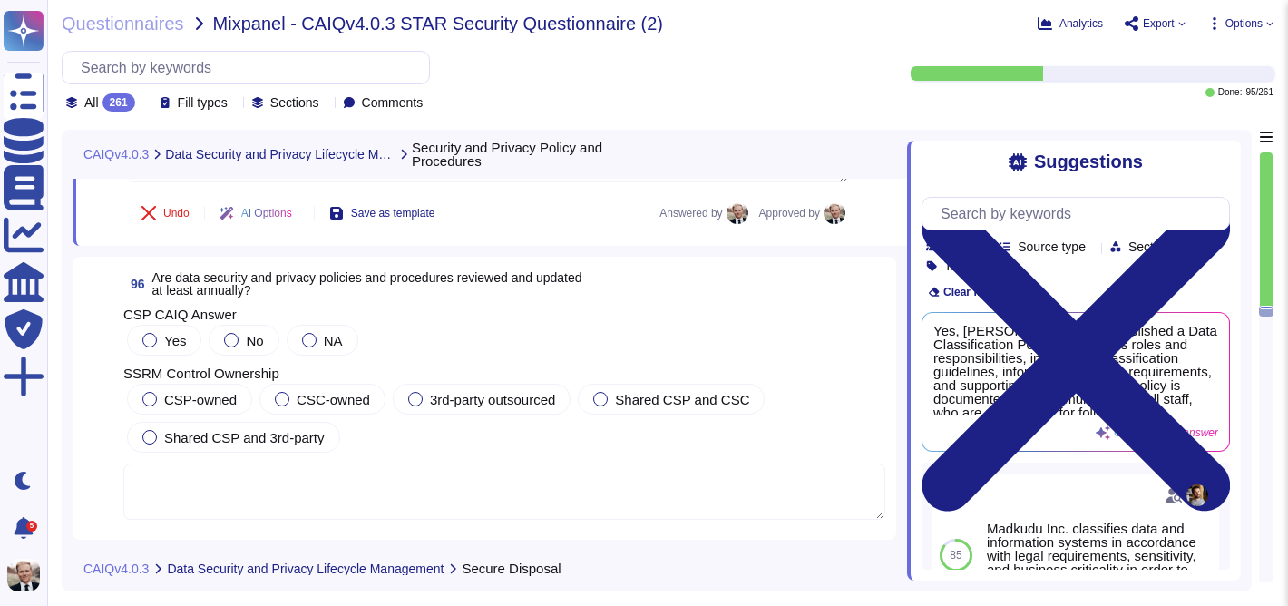
click at [326, 280] on span "Are data security and privacy policies and procedures reviewed and updated at l…" at bounding box center [367, 283] width 430 height 27
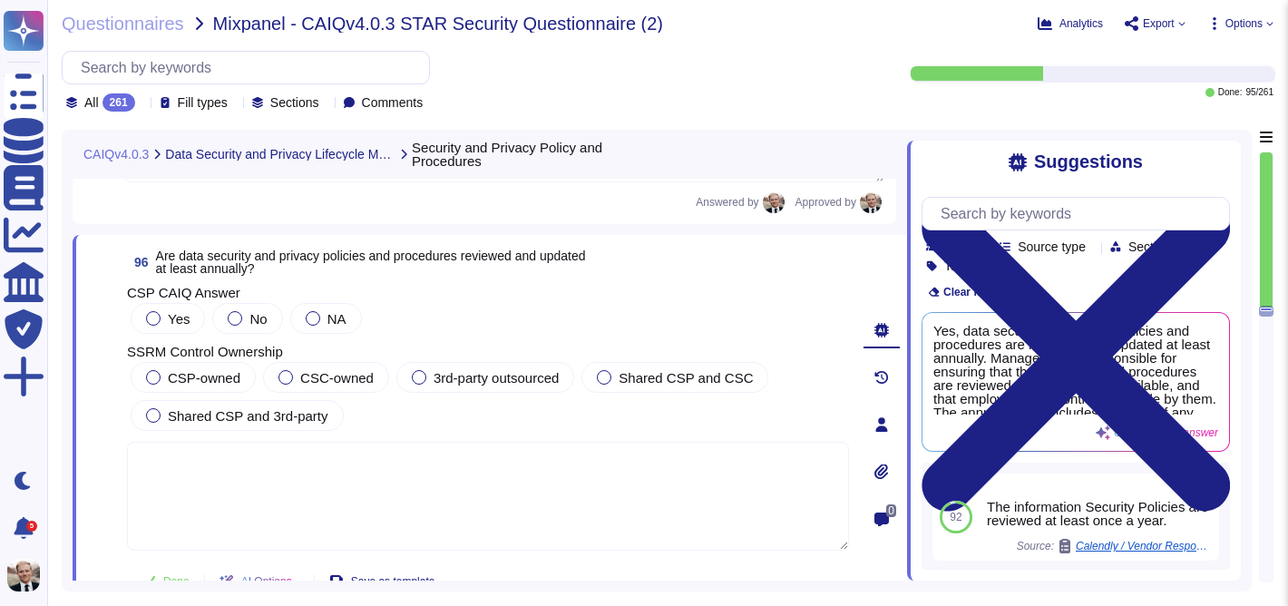
click at [516, 317] on div "Yes No NA" at bounding box center [488, 318] width 722 height 38
click at [512, 270] on span "Are data security and privacy policies and procedures reviewed and updated at l…" at bounding box center [371, 261] width 430 height 25
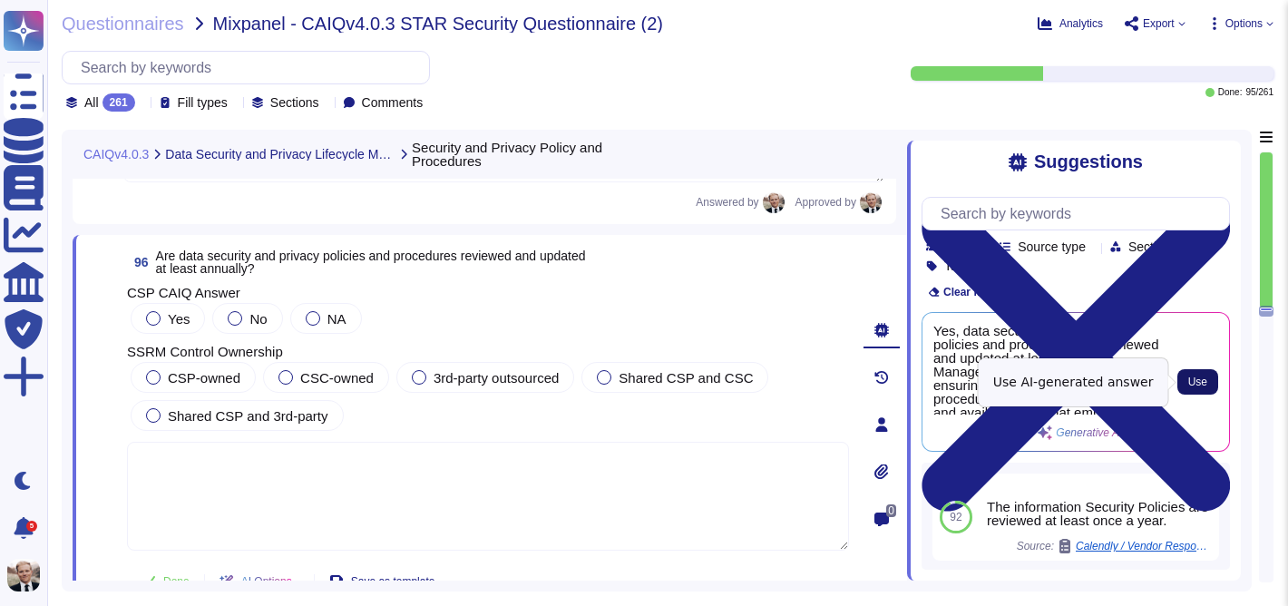
click at [1196, 376] on span "Use" at bounding box center [1197, 381] width 19 height 11
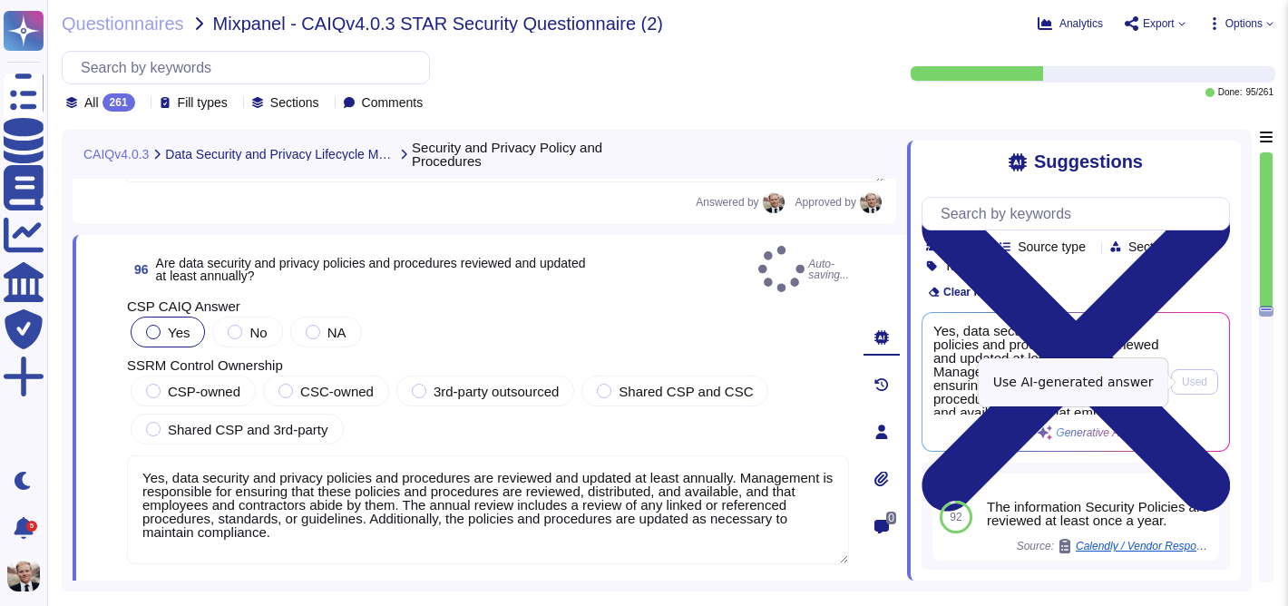
type textarea "Yes, data security and privacy policies and procedures are reviewed and updated…"
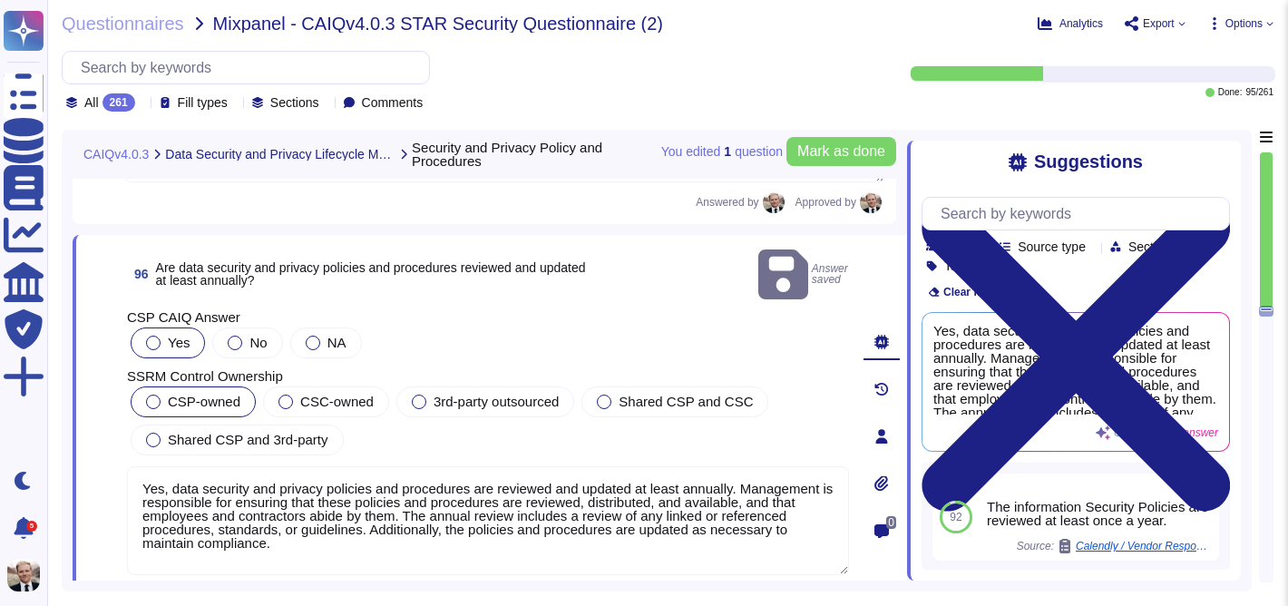
click at [164, 394] on label "CSP-owned" at bounding box center [193, 401] width 94 height 15
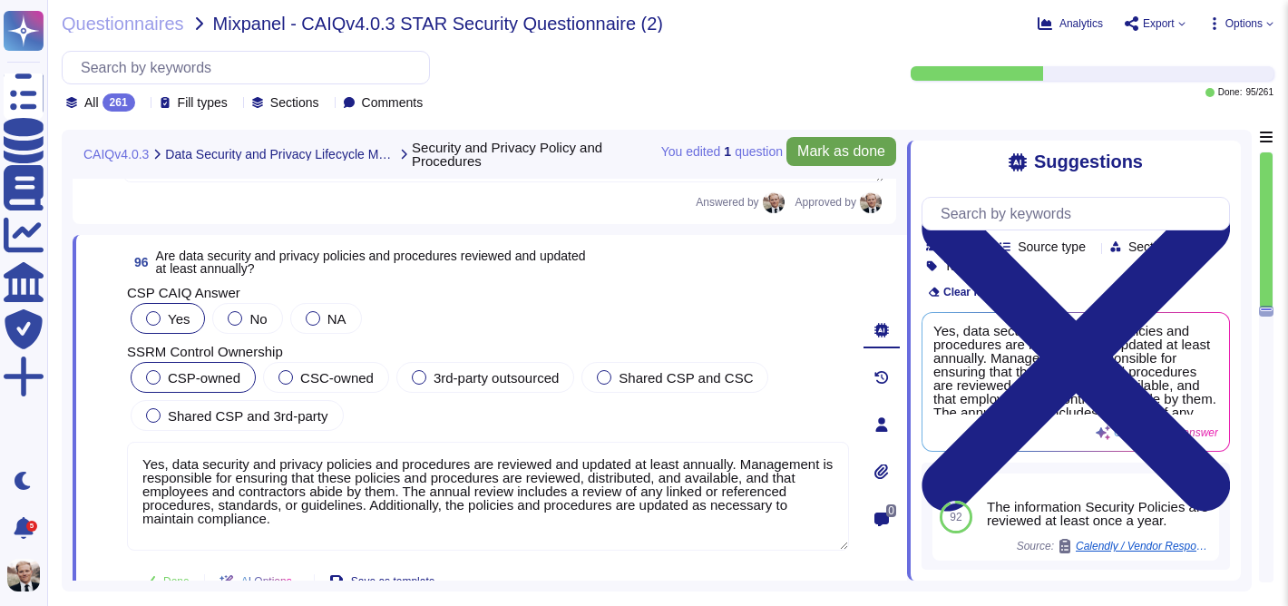
click at [833, 156] on span "Mark as done" at bounding box center [841, 151] width 88 height 15
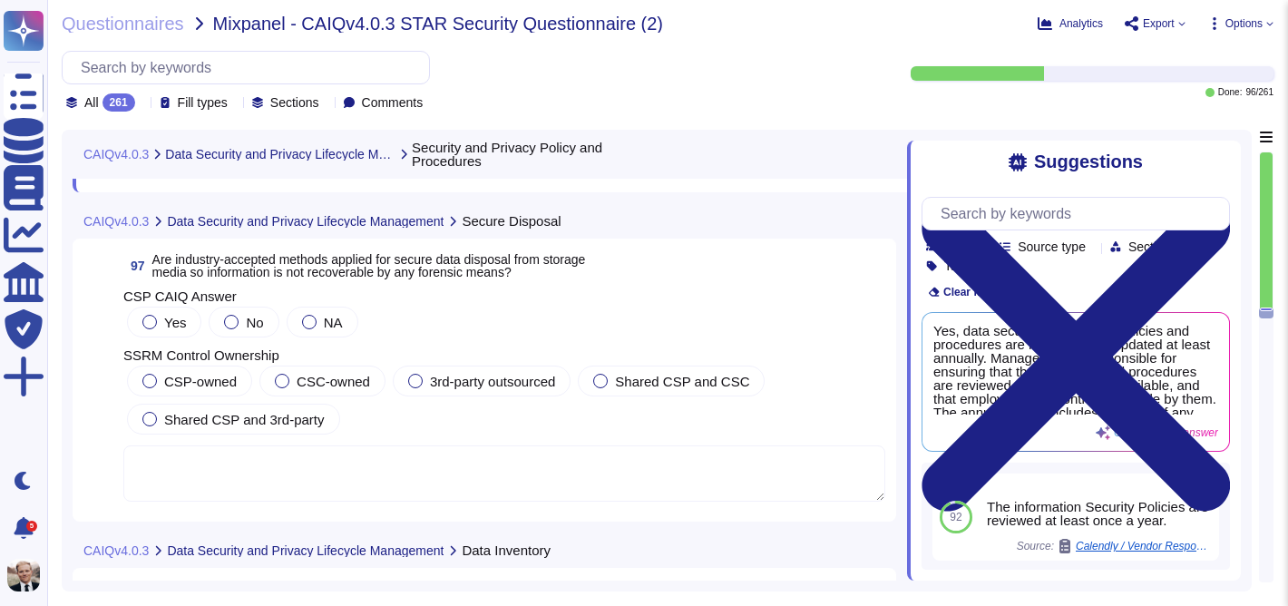
scroll to position [38341, 0]
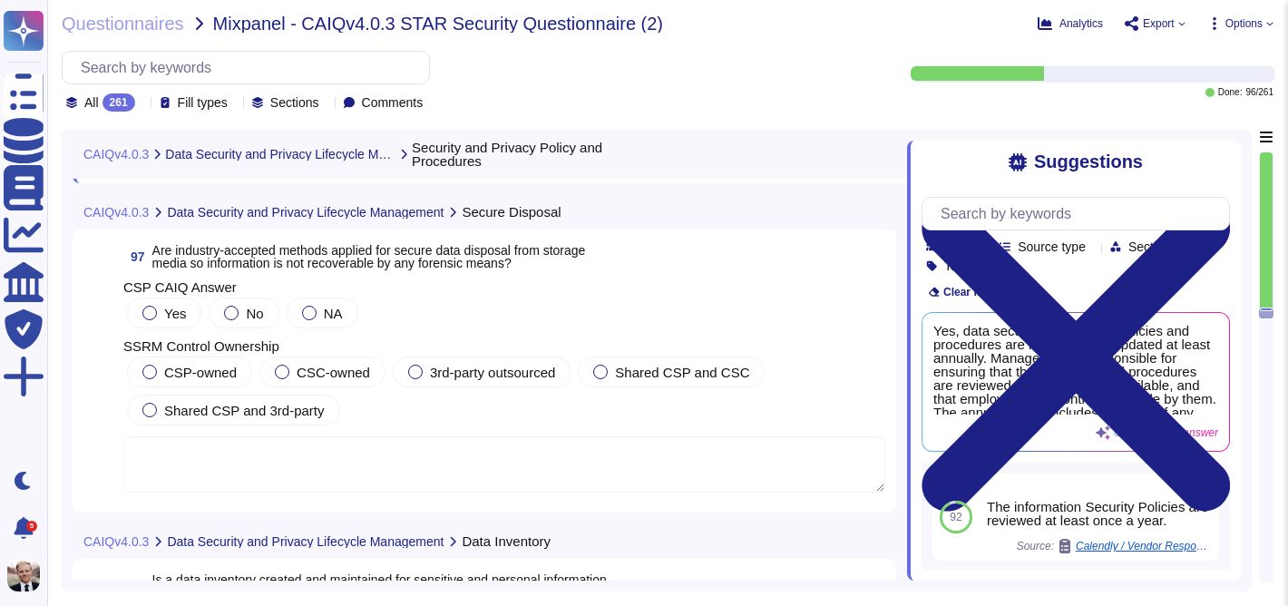
click at [257, 248] on span "Are industry-accepted methods applied for secure data disposal from storage med…" at bounding box center [368, 256] width 433 height 27
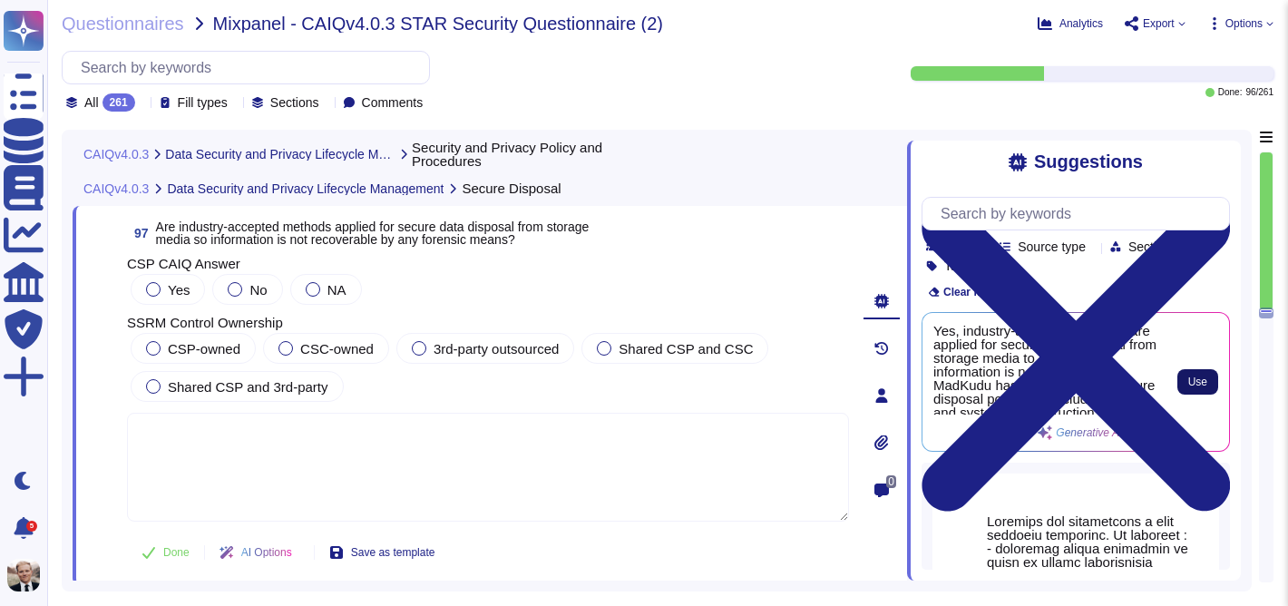
click at [1198, 382] on span "Use" at bounding box center [1197, 381] width 19 height 11
type textarea "Yes, industry-accepted methods are applied for secure data disposal from storag…"
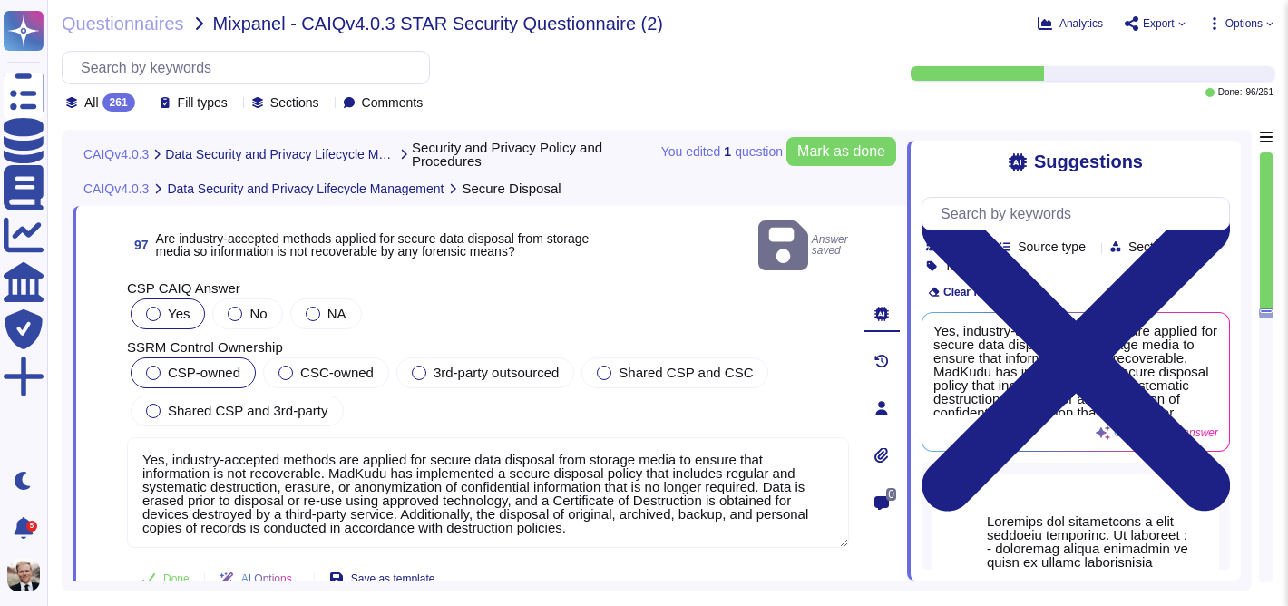
click at [150, 365] on div at bounding box center [153, 372] width 15 height 15
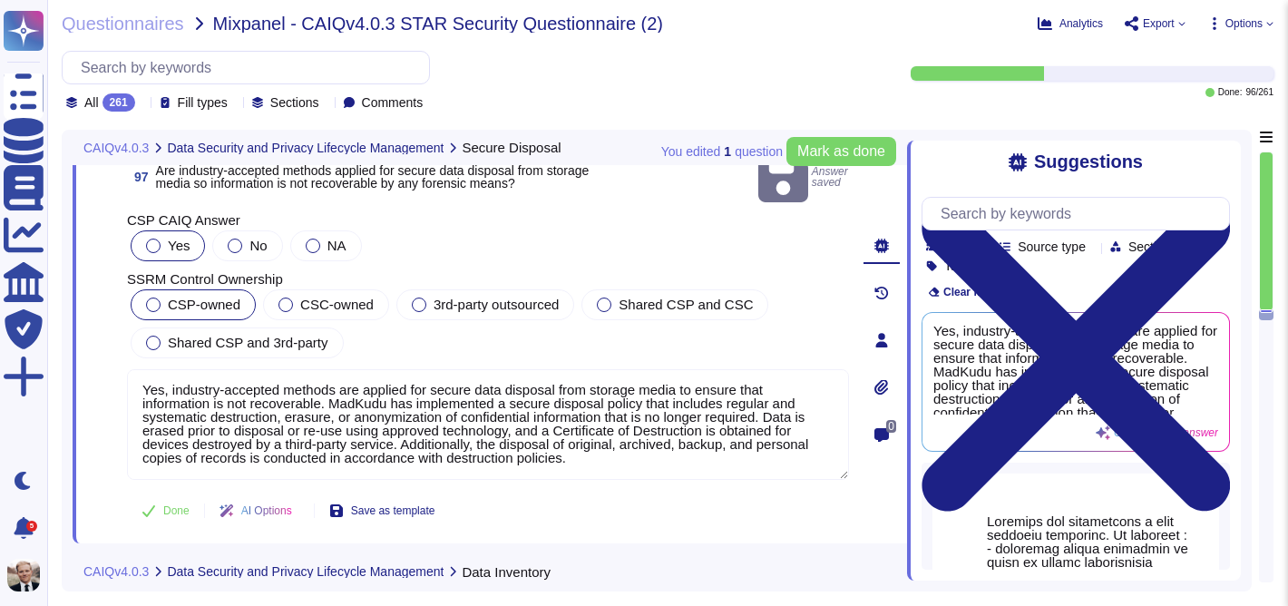
scroll to position [38392, 0]
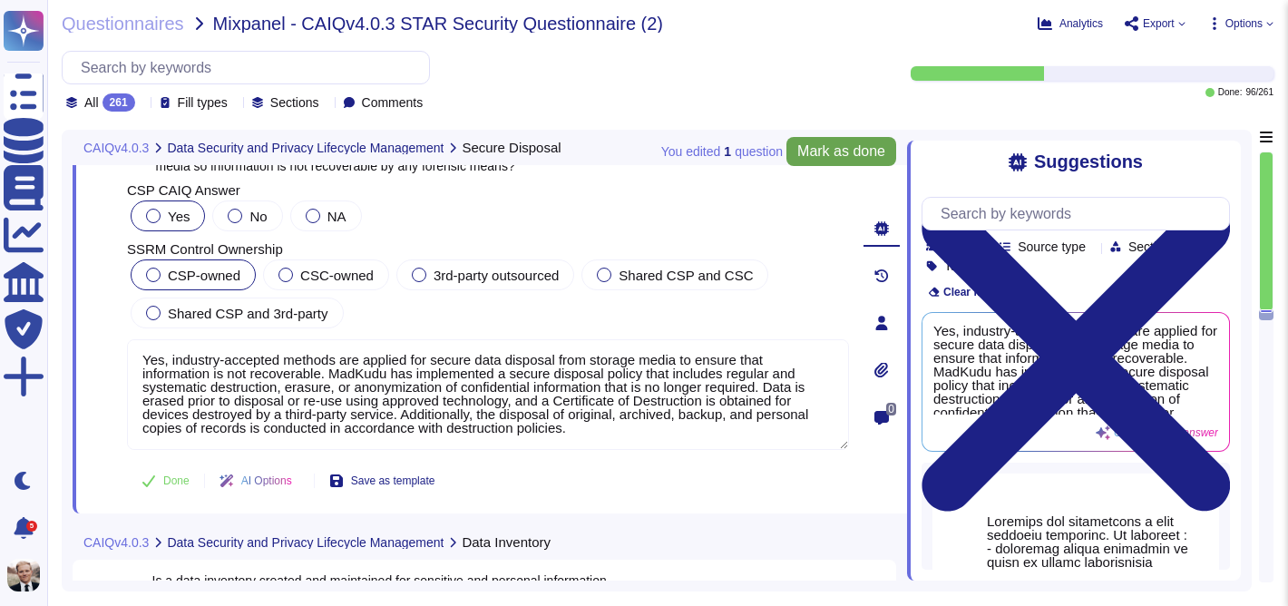
click at [828, 148] on span "Mark as done" at bounding box center [841, 151] width 88 height 15
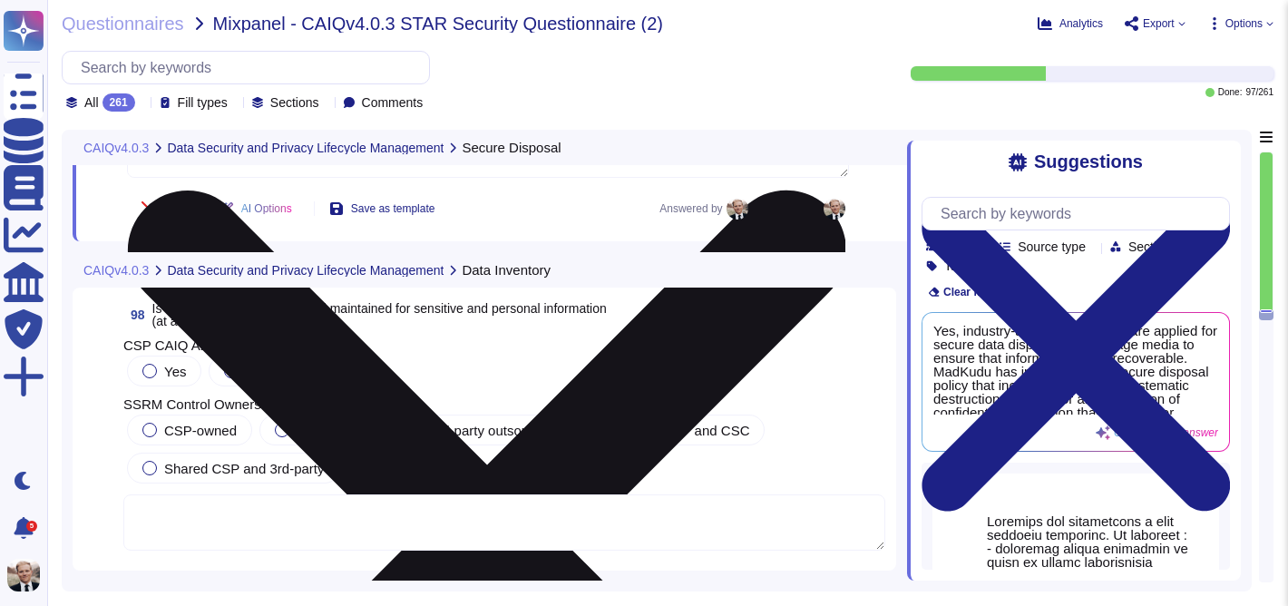
scroll to position [38681, 0]
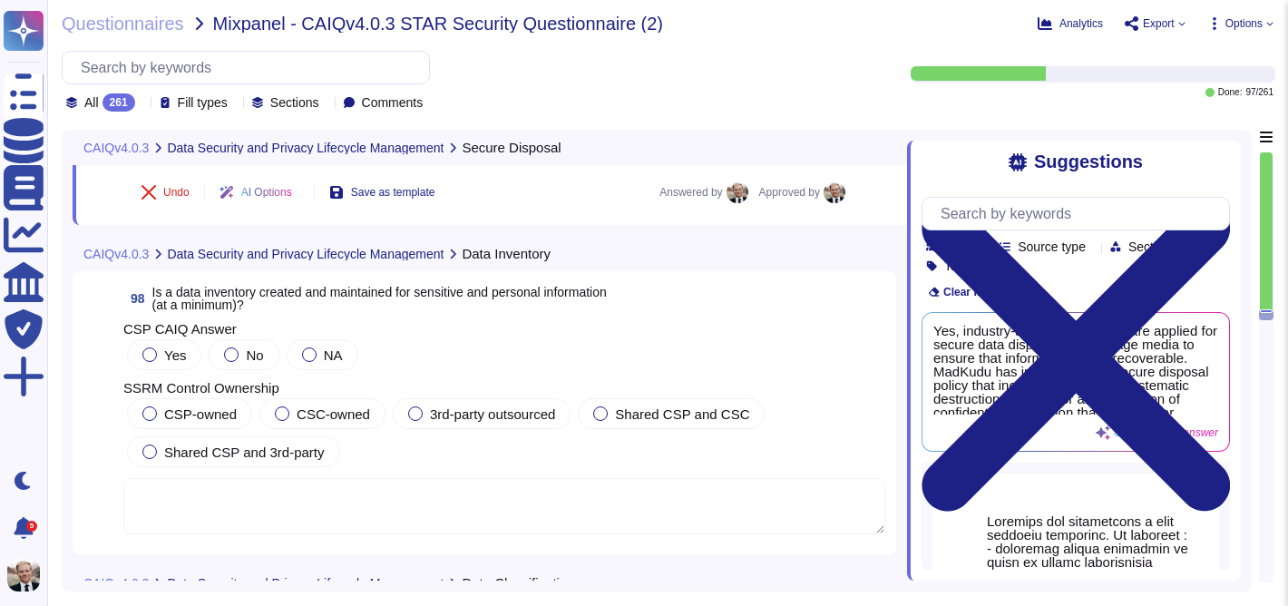
click at [250, 290] on span "Is a data inventory created and maintained for sensitive and personal informati…" at bounding box center [379, 298] width 454 height 27
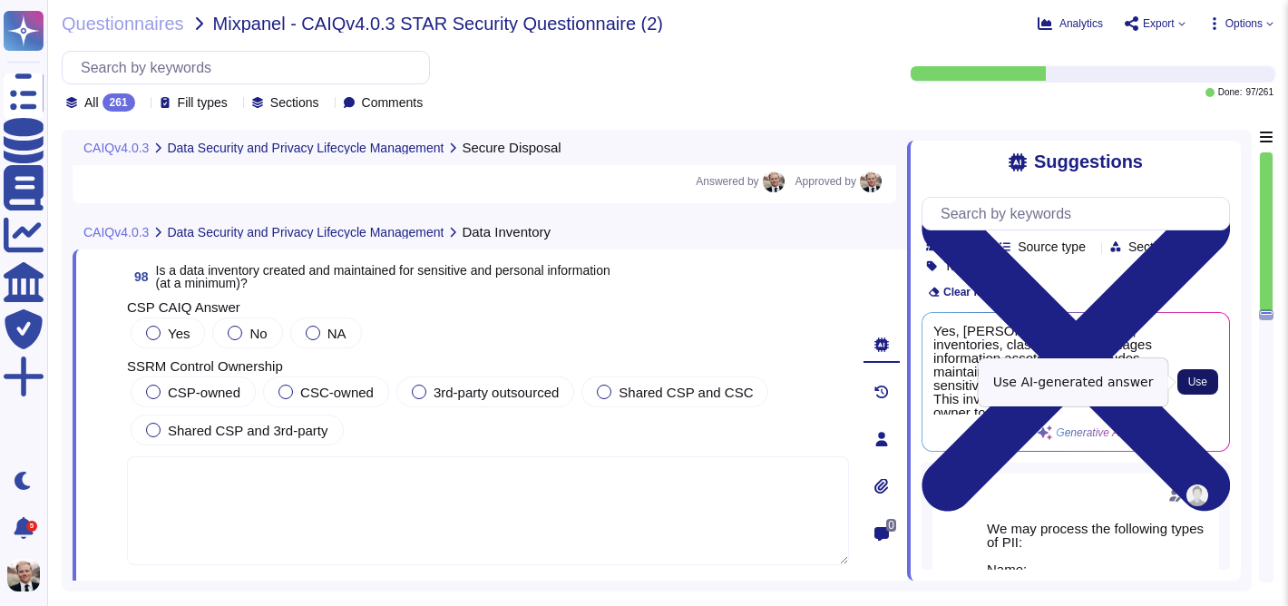
click at [1201, 385] on span "Use" at bounding box center [1197, 381] width 19 height 11
type textarea "Yes, [PERSON_NAME] identifies, inventories, classifies, and manages information…"
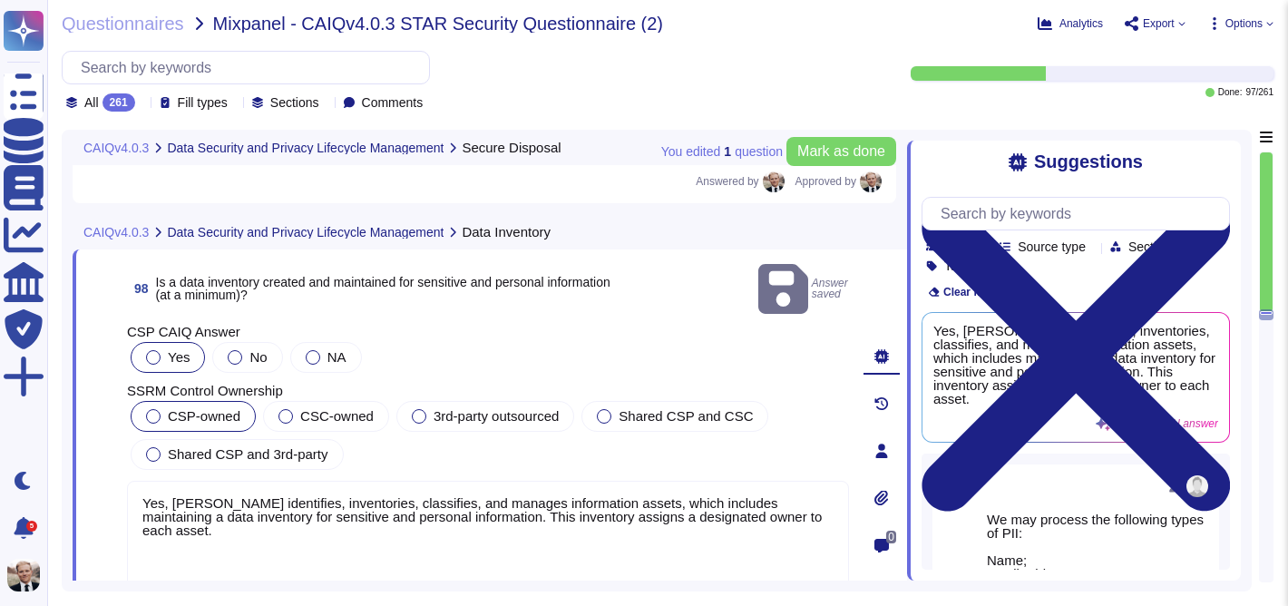
click at [163, 409] on label "CSP-owned" at bounding box center [193, 416] width 94 height 15
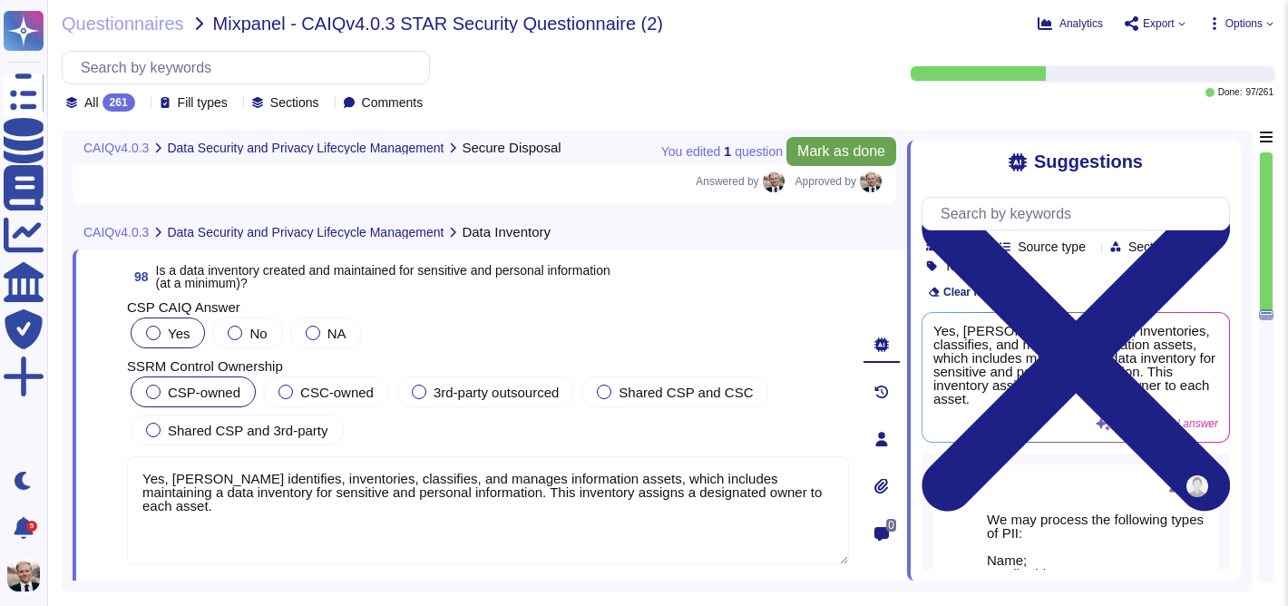
click at [833, 152] on span "Mark as done" at bounding box center [841, 151] width 88 height 15
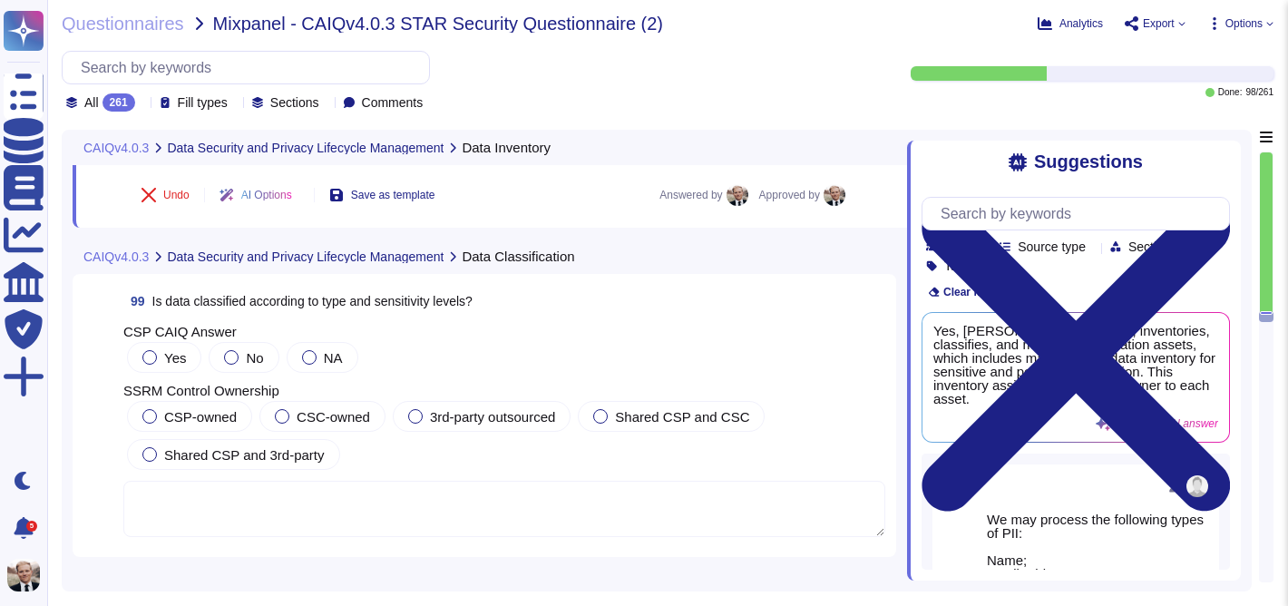
scroll to position [39148, 0]
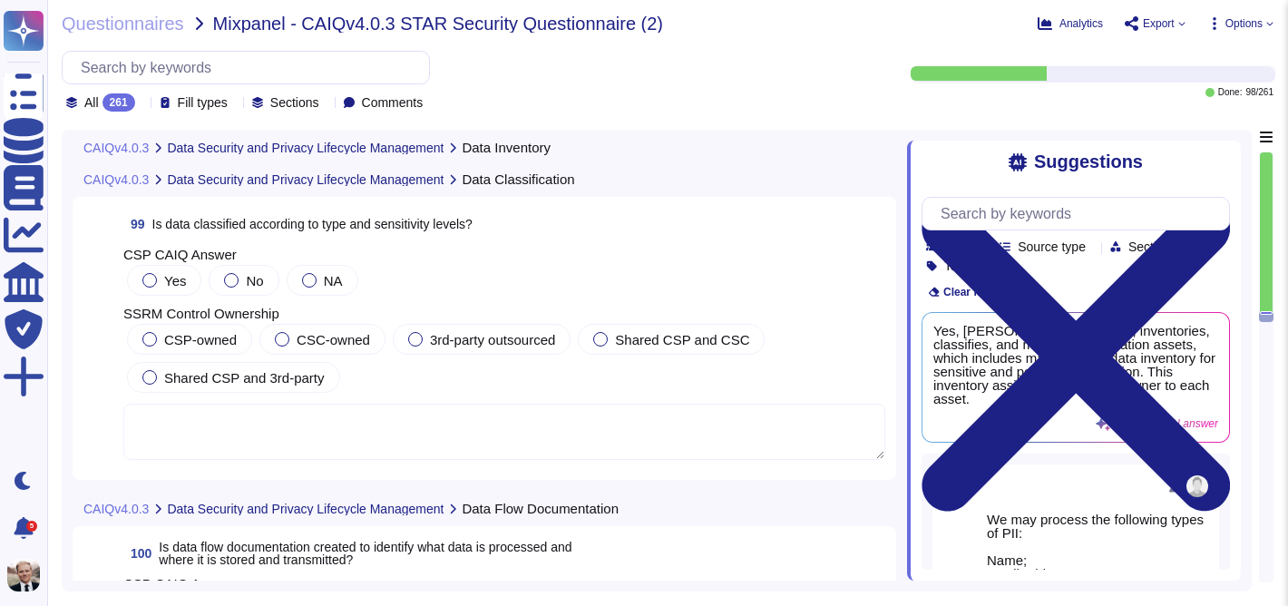
click at [283, 221] on span "Is data classified according to type and sensitivity levels?" at bounding box center [312, 224] width 320 height 15
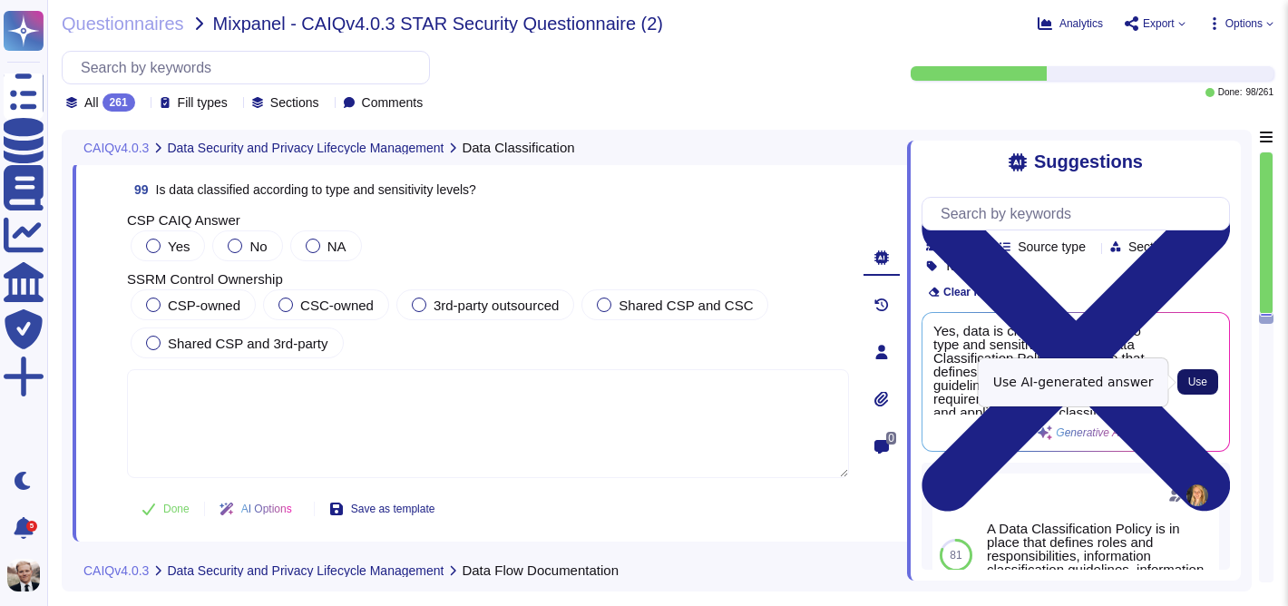
click at [1203, 383] on span "Use" at bounding box center [1197, 381] width 19 height 11
type textarea "Yes, data is classified according to type and sensitivity levels. A Data Classi…"
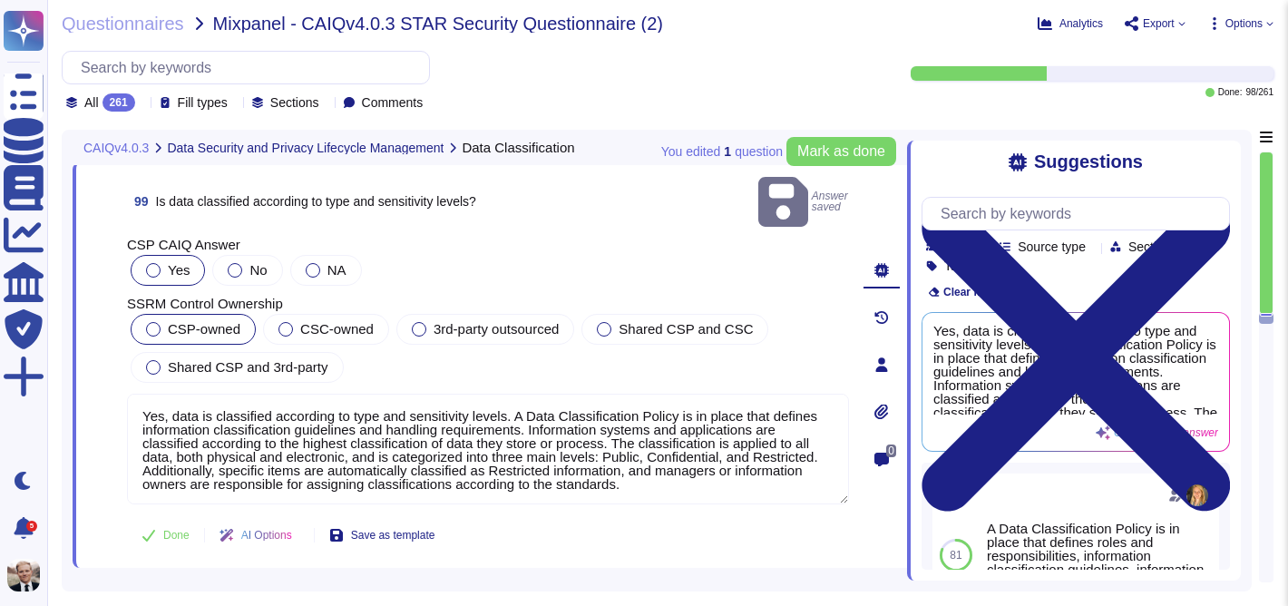
click at [183, 321] on span "CSP-owned" at bounding box center [204, 328] width 73 height 15
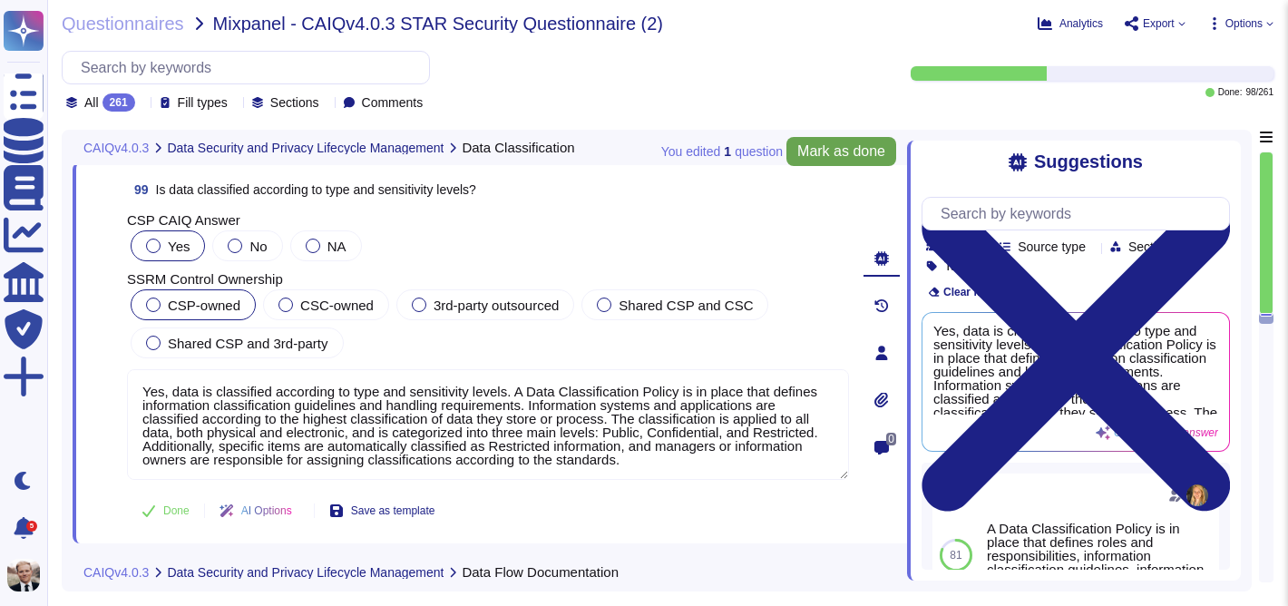
click at [861, 151] on span "Mark as done" at bounding box center [841, 151] width 88 height 15
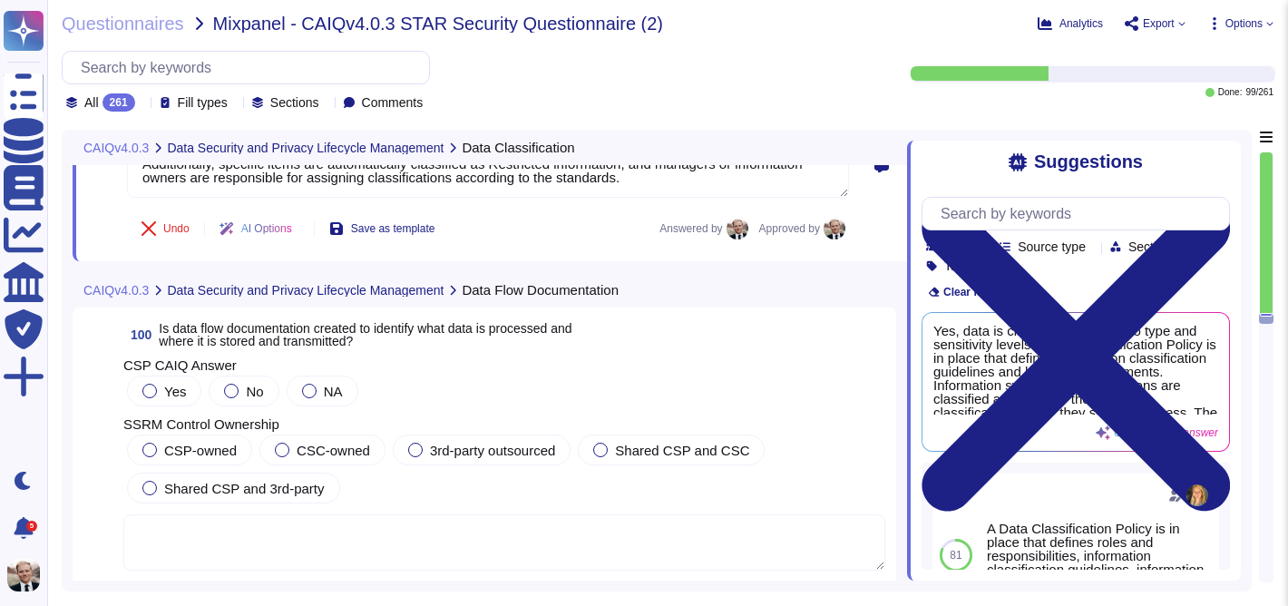
scroll to position [39480, 0]
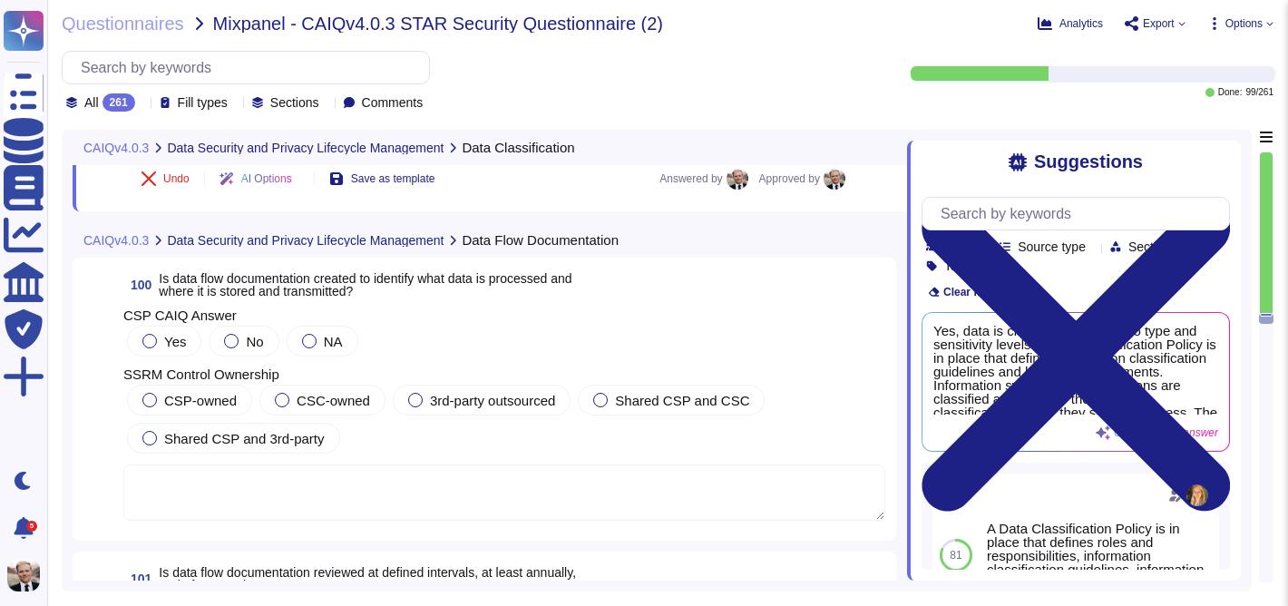
click at [259, 296] on span "Is data flow documentation created to identify what data is processed and where…" at bounding box center [365, 284] width 413 height 27
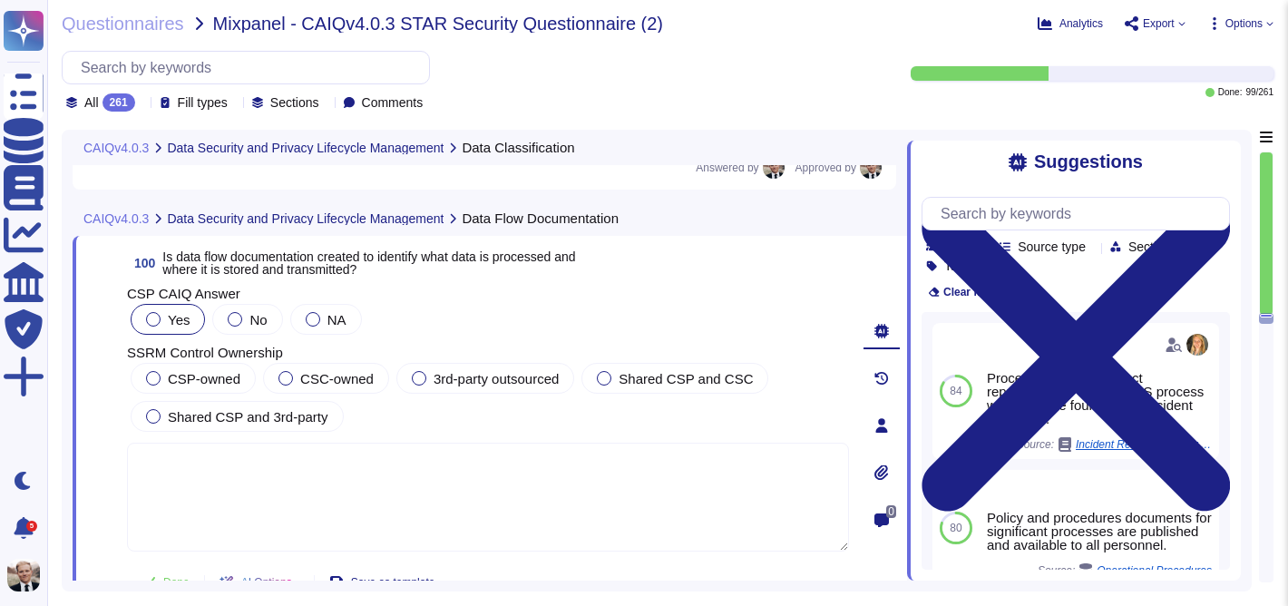
click at [145, 334] on div "Yes" at bounding box center [168, 319] width 74 height 31
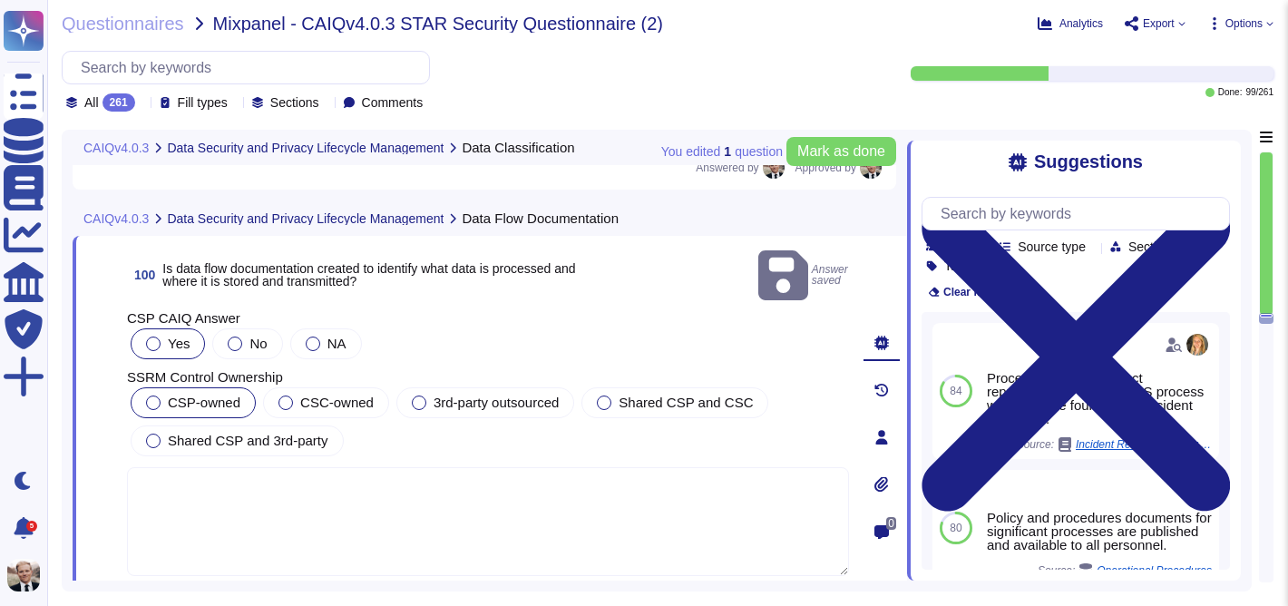
click at [152, 395] on div at bounding box center [153, 402] width 15 height 15
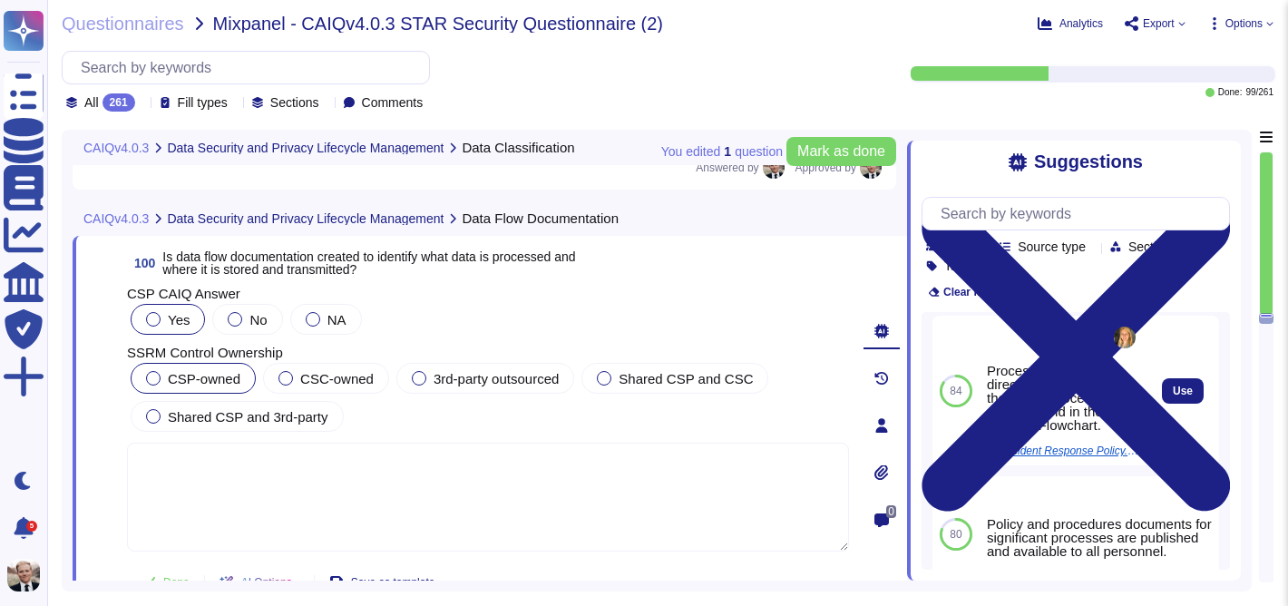
scroll to position [0, 0]
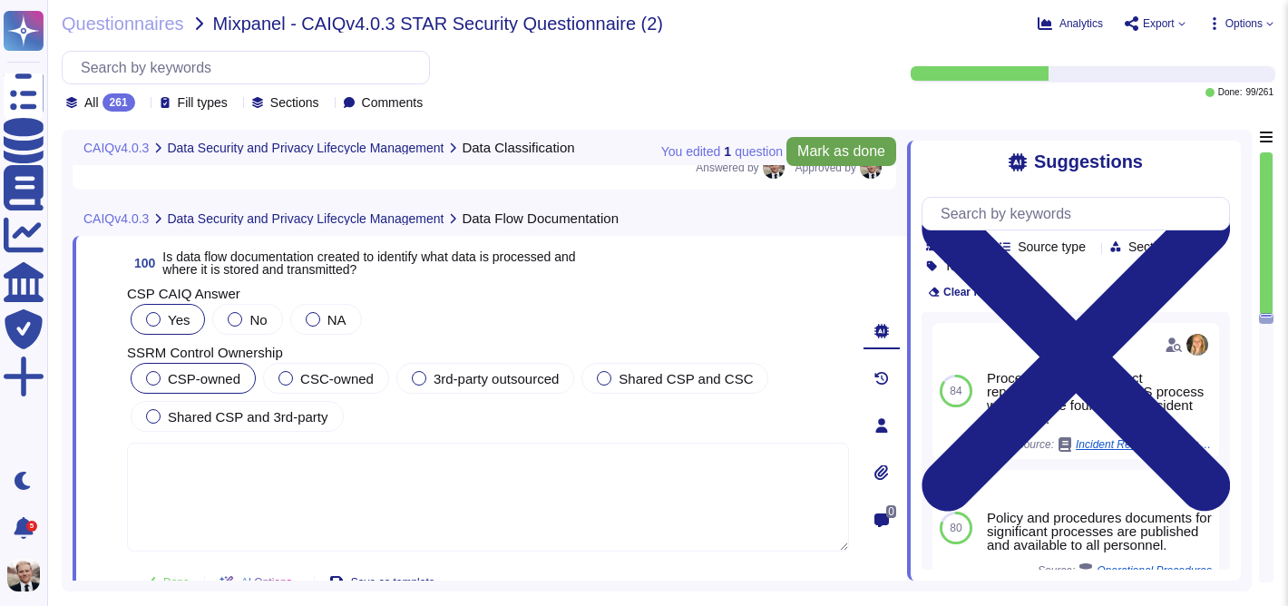
click at [819, 151] on span "Mark as done" at bounding box center [841, 151] width 88 height 15
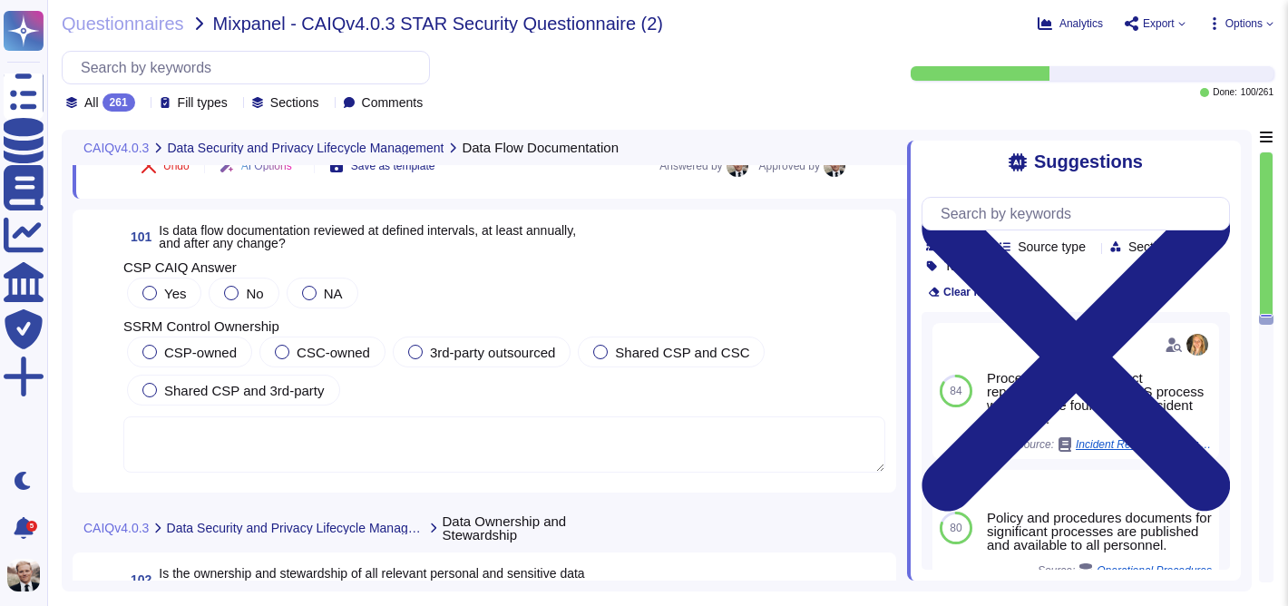
scroll to position [39892, 0]
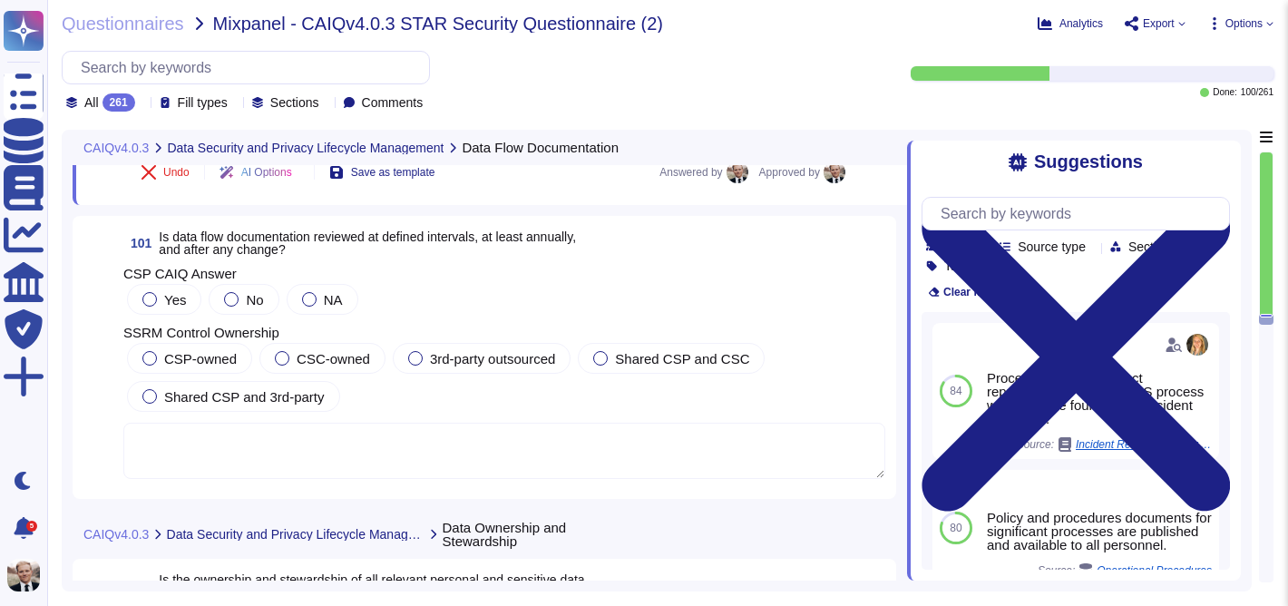
click at [462, 227] on span "101 Is data flow documentation reviewed at defined intervals, at least annually…" at bounding box center [349, 243] width 453 height 33
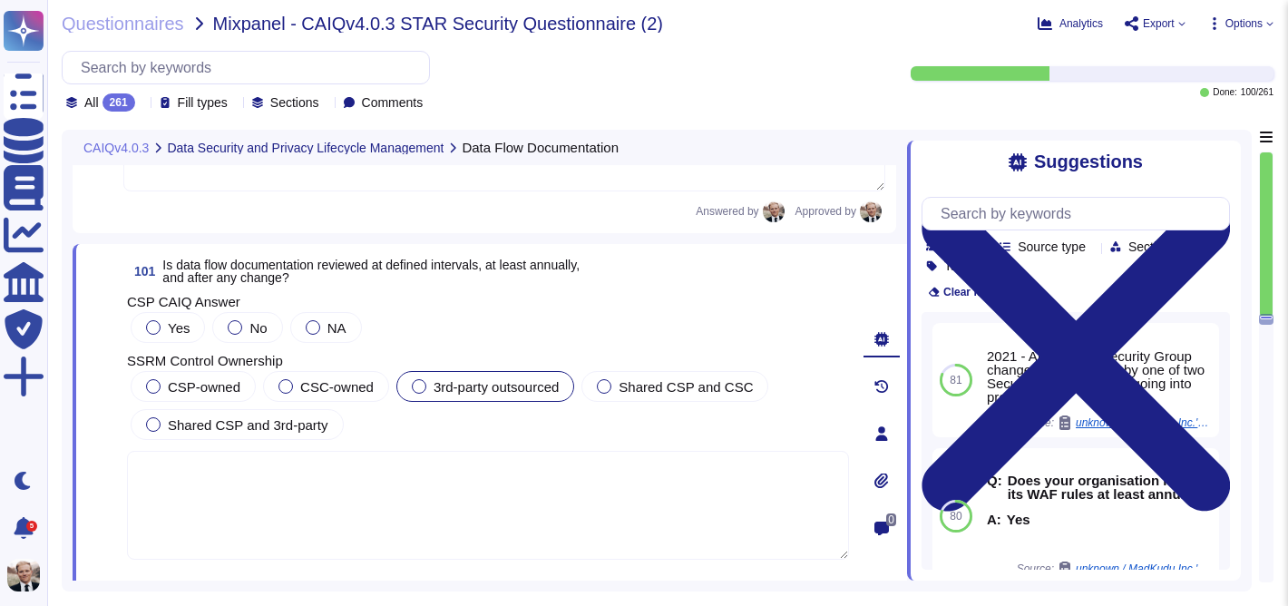
scroll to position [39789, 0]
click at [152, 326] on div at bounding box center [153, 328] width 15 height 15
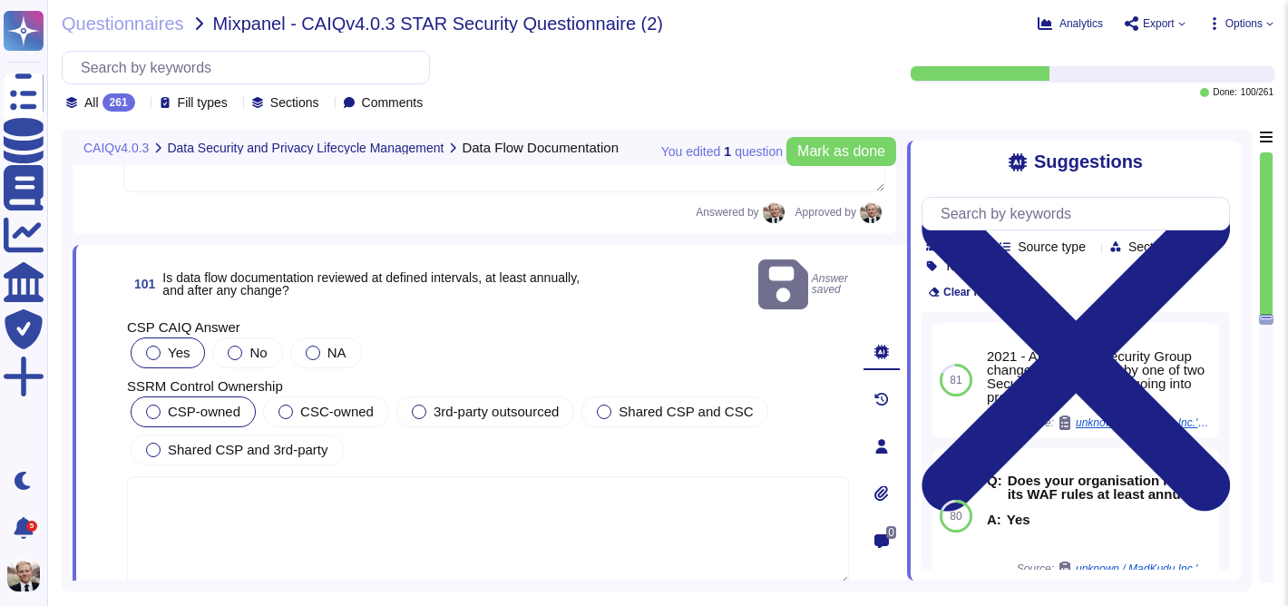
click at [154, 404] on div at bounding box center [153, 411] width 15 height 15
click at [837, 151] on span "Mark as done" at bounding box center [841, 151] width 88 height 15
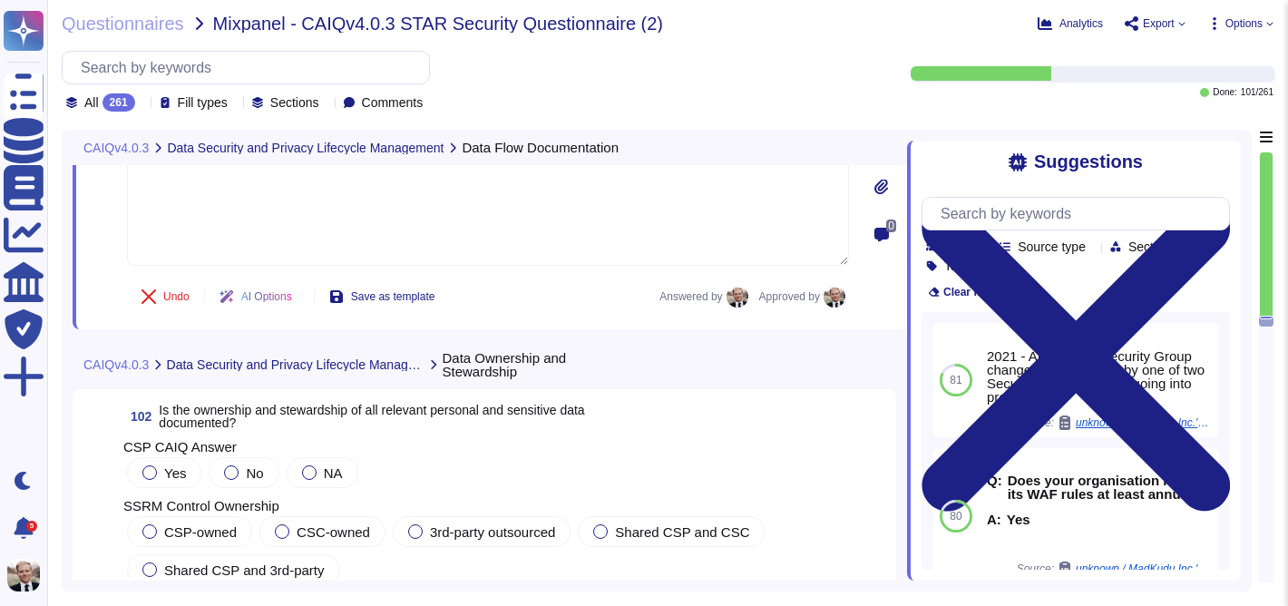
scroll to position [40167, 0]
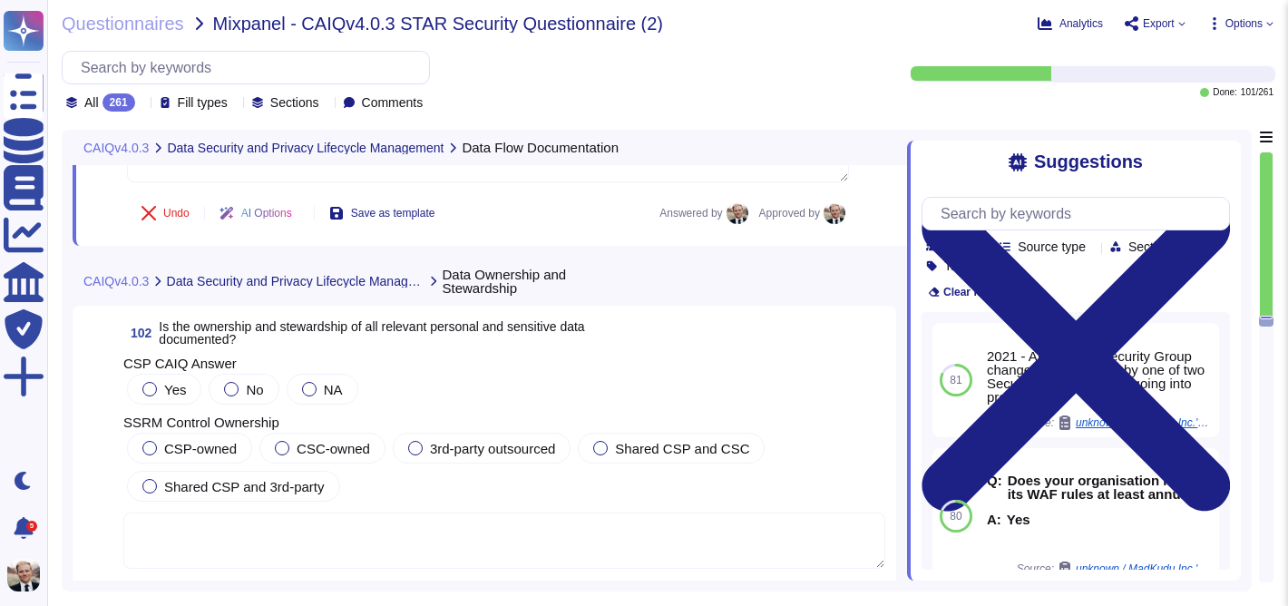
click at [278, 332] on span "Is the ownership and stewardship of all relevant personal and sensitive data do…" at bounding box center [371, 332] width 425 height 27
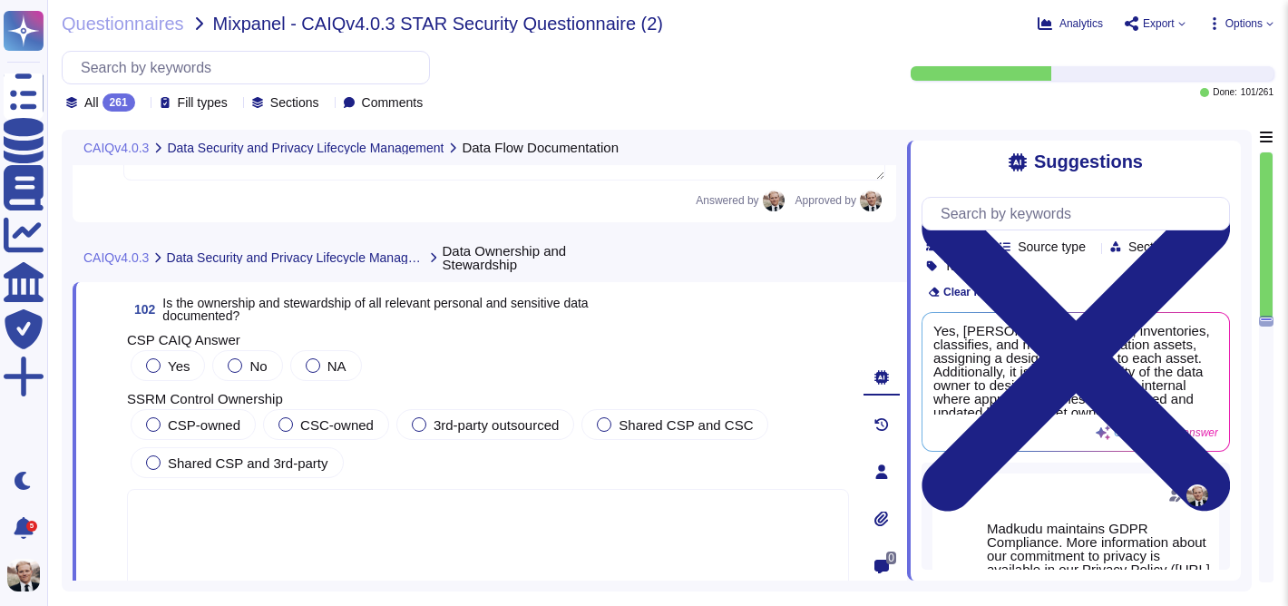
click at [245, 301] on span "Is the ownership and stewardship of all relevant personal and sensitive data do…" at bounding box center [374, 309] width 425 height 27
click at [1189, 378] on span "Use" at bounding box center [1197, 381] width 19 height 11
type textarea "Yes, [PERSON_NAME] identifies, inventories, classifies, and manages information…"
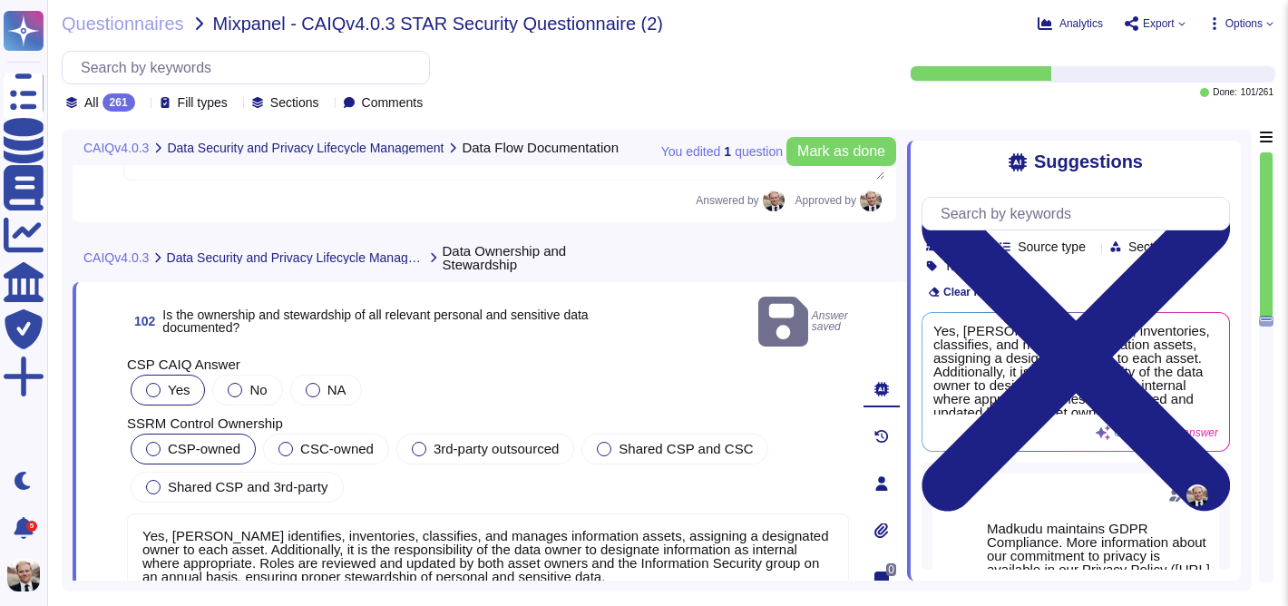
click at [155, 442] on div at bounding box center [153, 449] width 15 height 15
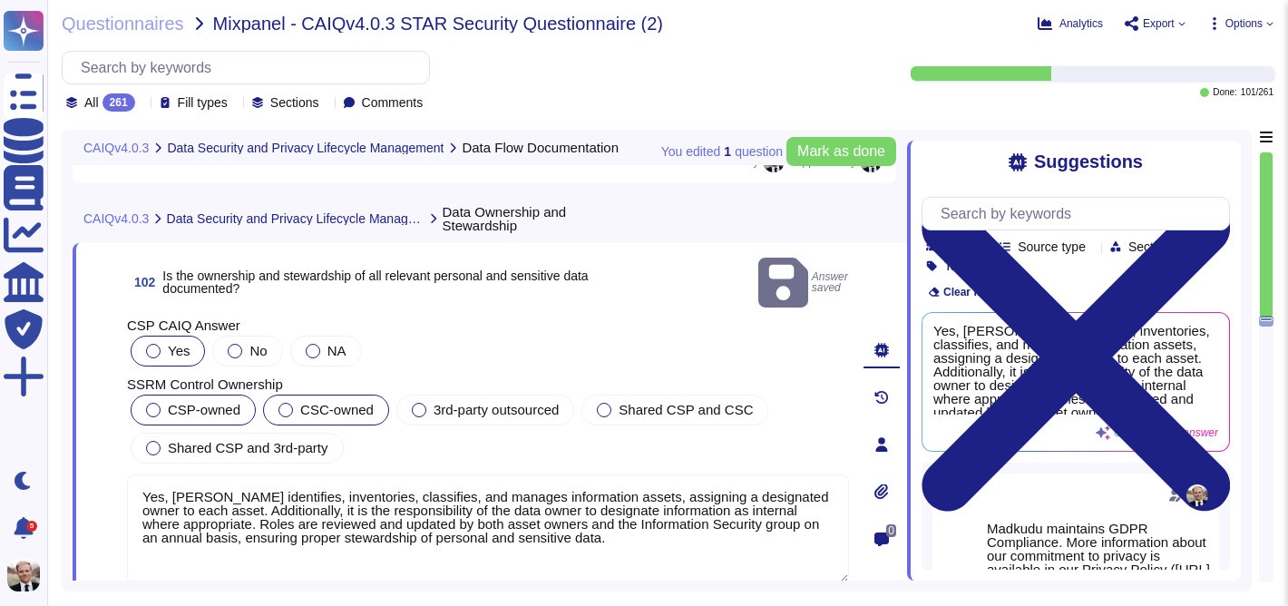
scroll to position [40208, 0]
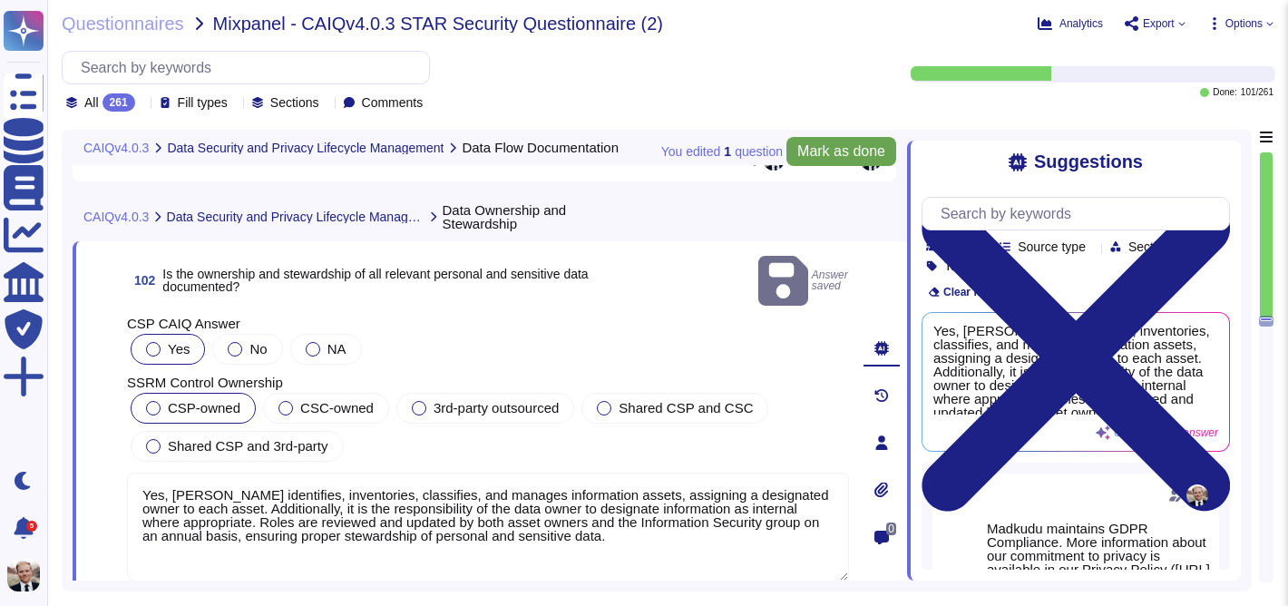
click at [841, 154] on span "Mark as done" at bounding box center [841, 151] width 88 height 15
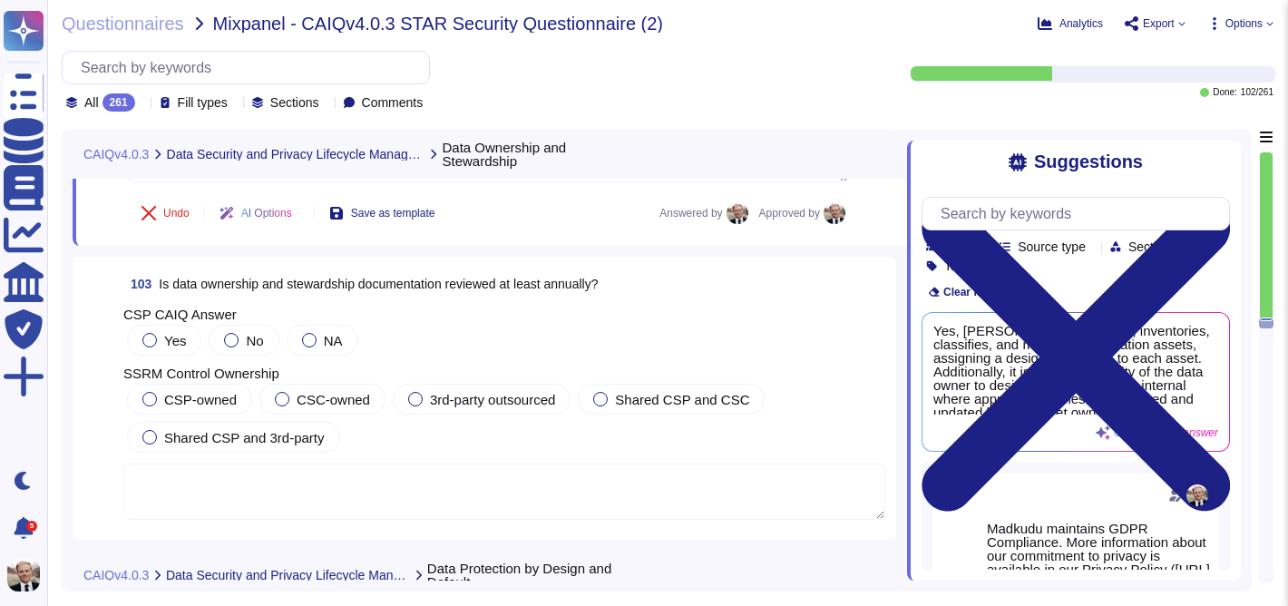
scroll to position [40569, 0]
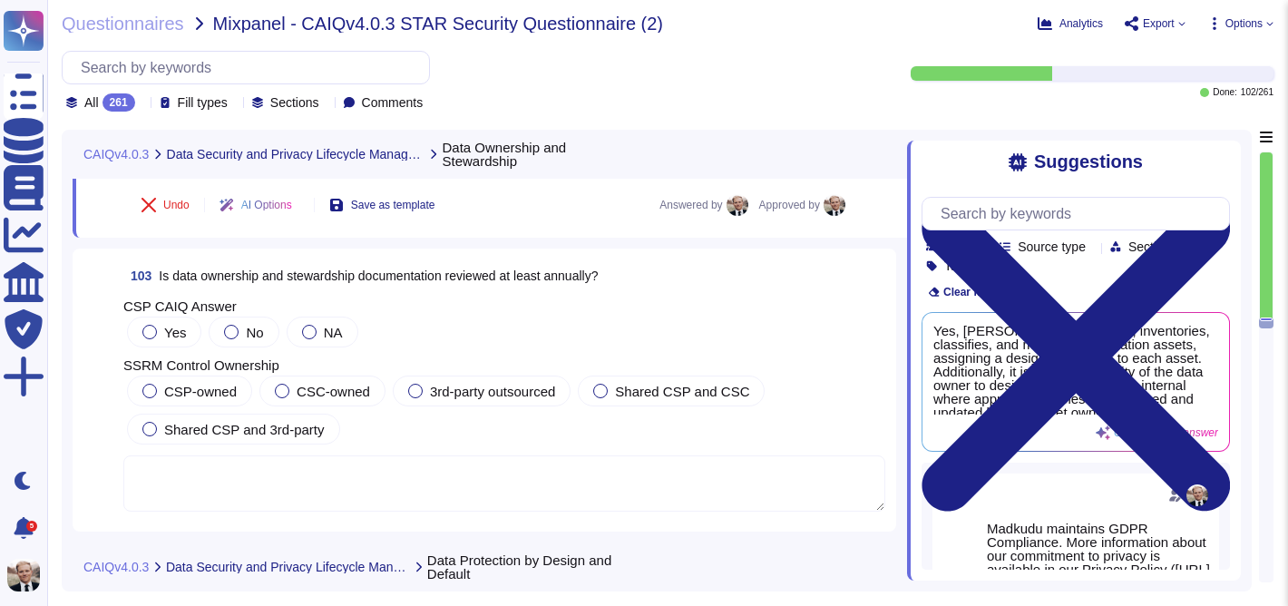
click at [271, 278] on span "Is data ownership and stewardship documentation reviewed at least annually?" at bounding box center [378, 275] width 439 height 15
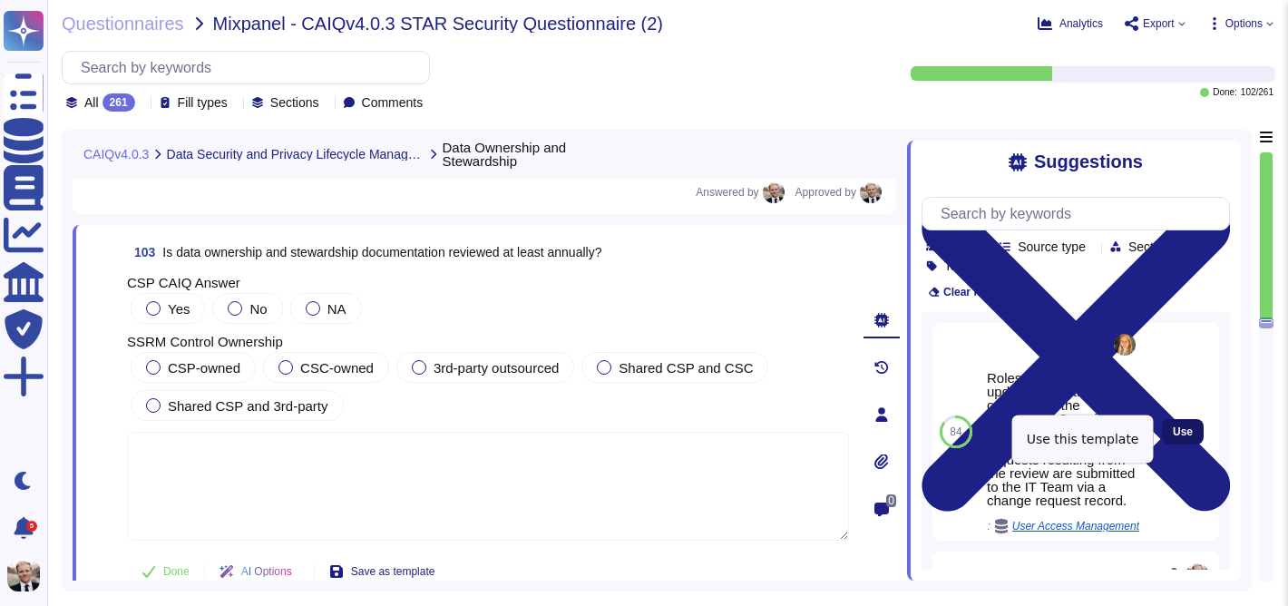
click at [1183, 437] on span "Use" at bounding box center [1183, 431] width 20 height 11
type textarea "Roles are reviewed and updated by both asset owners and the Information Securit…"
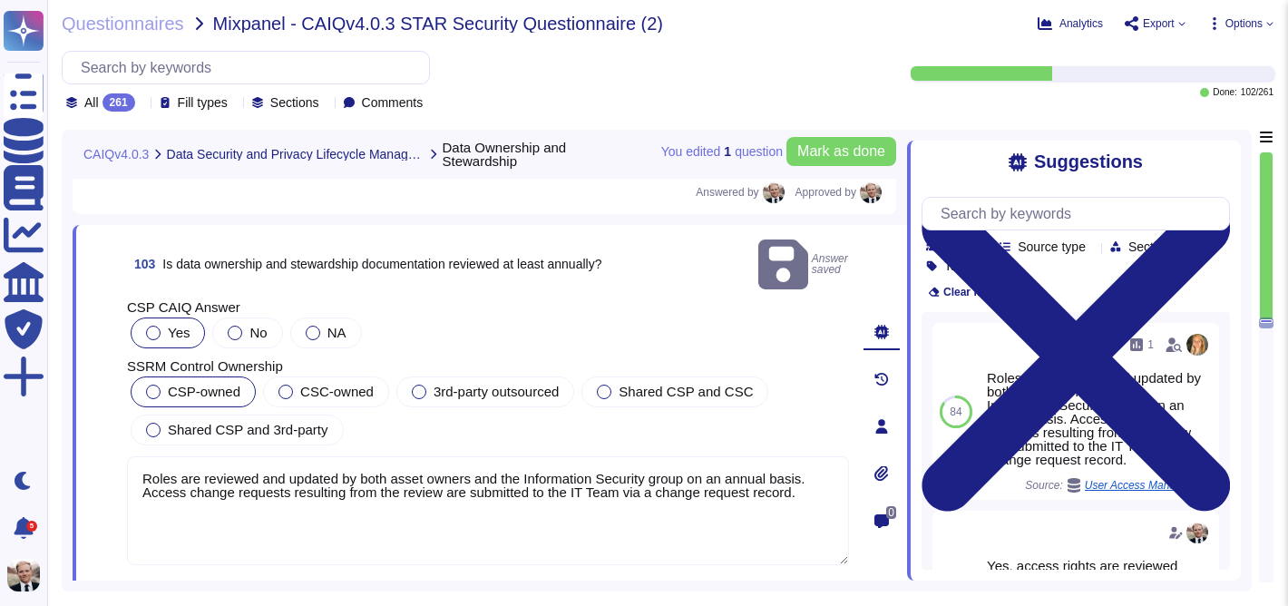
click at [199, 384] on span "CSP-owned" at bounding box center [204, 391] width 73 height 15
click at [836, 158] on span "Mark as done" at bounding box center [841, 151] width 88 height 15
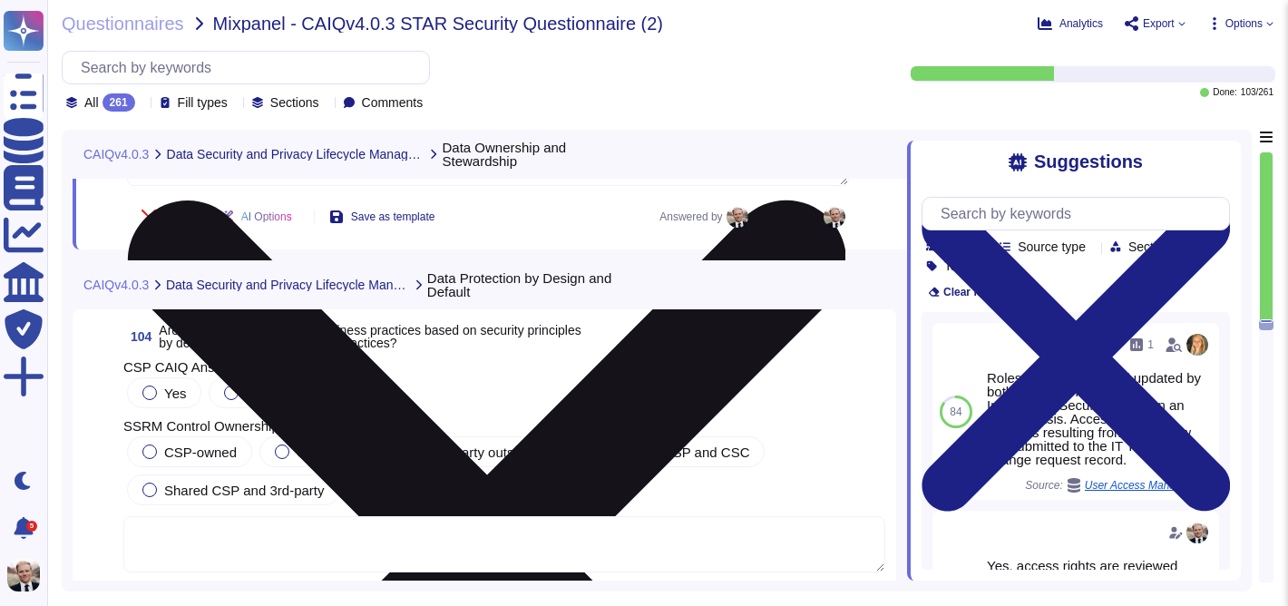
scroll to position [40928, 0]
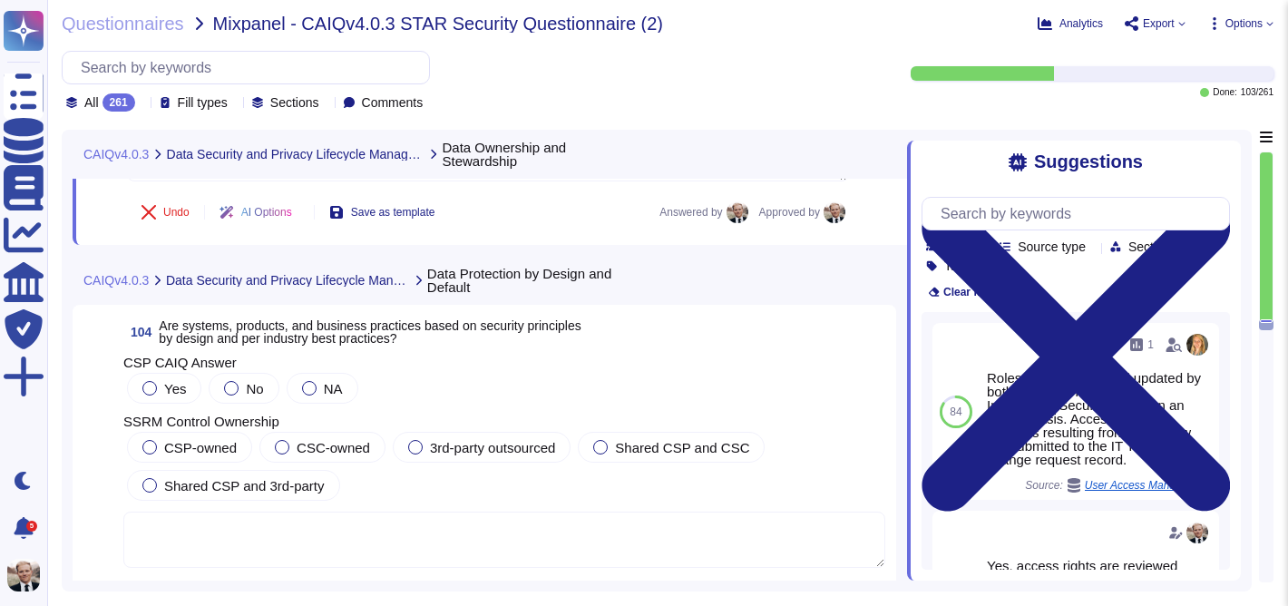
click at [275, 326] on span "Are systems, products, and business practices based on security principles by d…" at bounding box center [370, 331] width 422 height 27
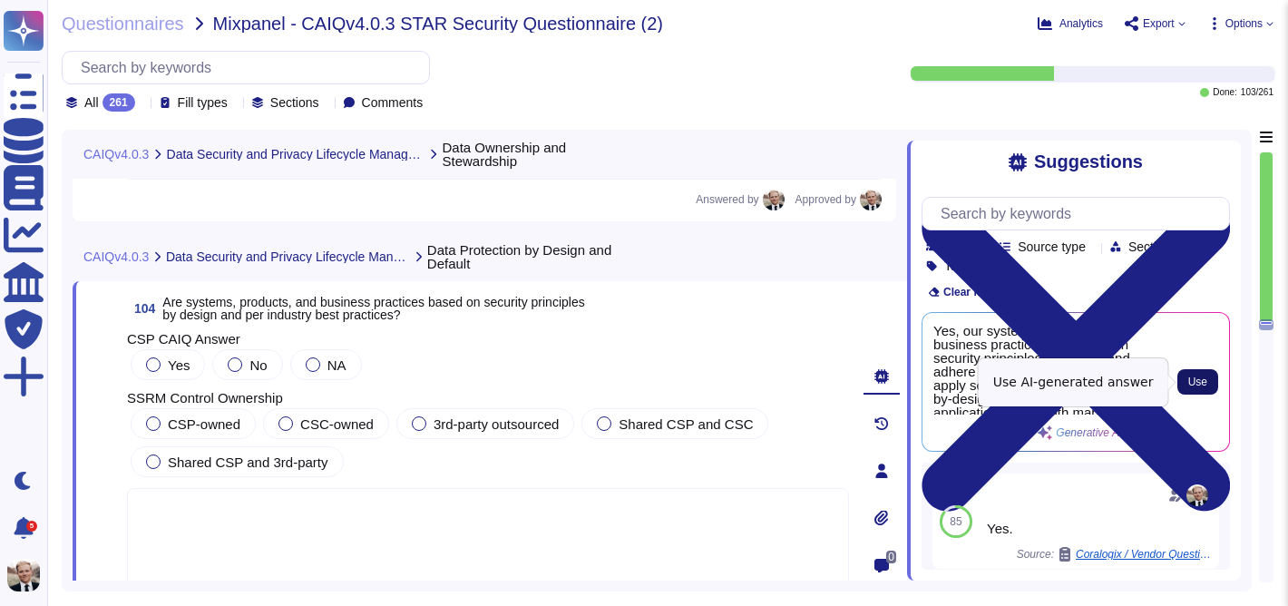
click at [1196, 383] on span "Use" at bounding box center [1197, 381] width 19 height 11
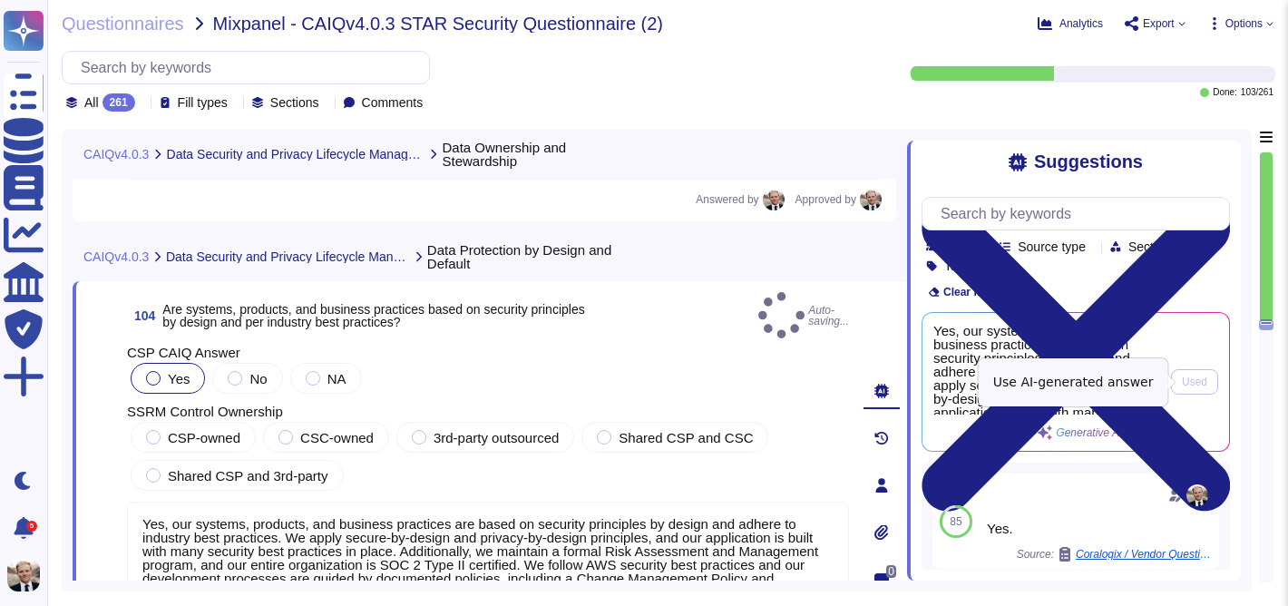
type textarea "Yes, our systems, products, and business practices are based on security princi…"
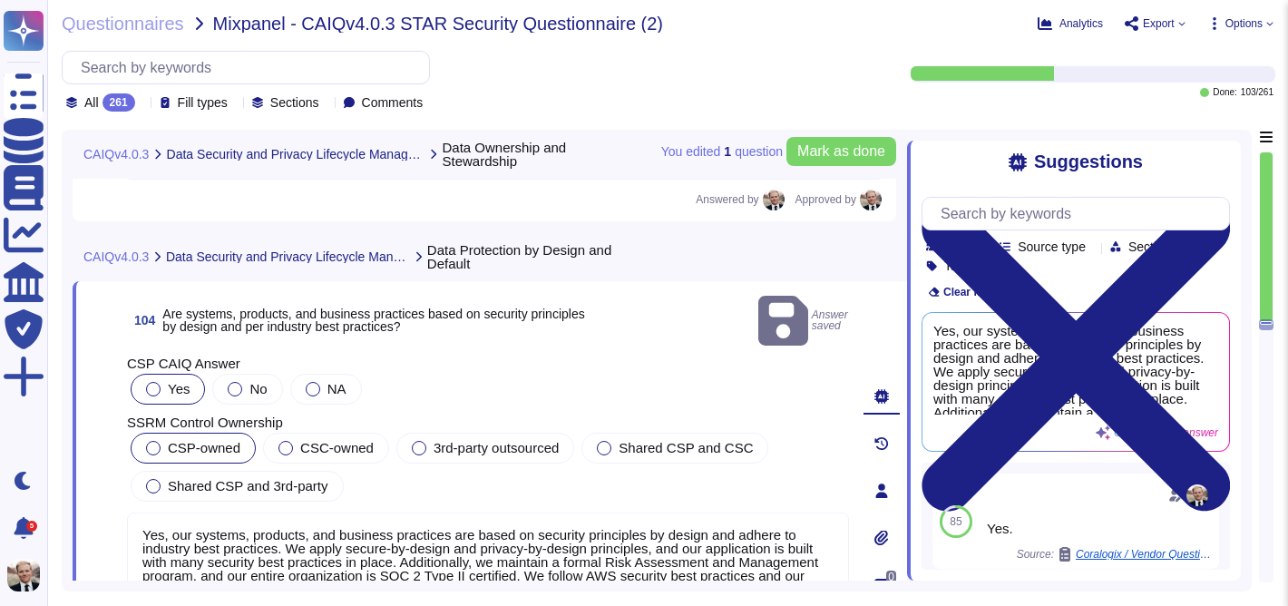
click at [158, 441] on div at bounding box center [153, 448] width 15 height 15
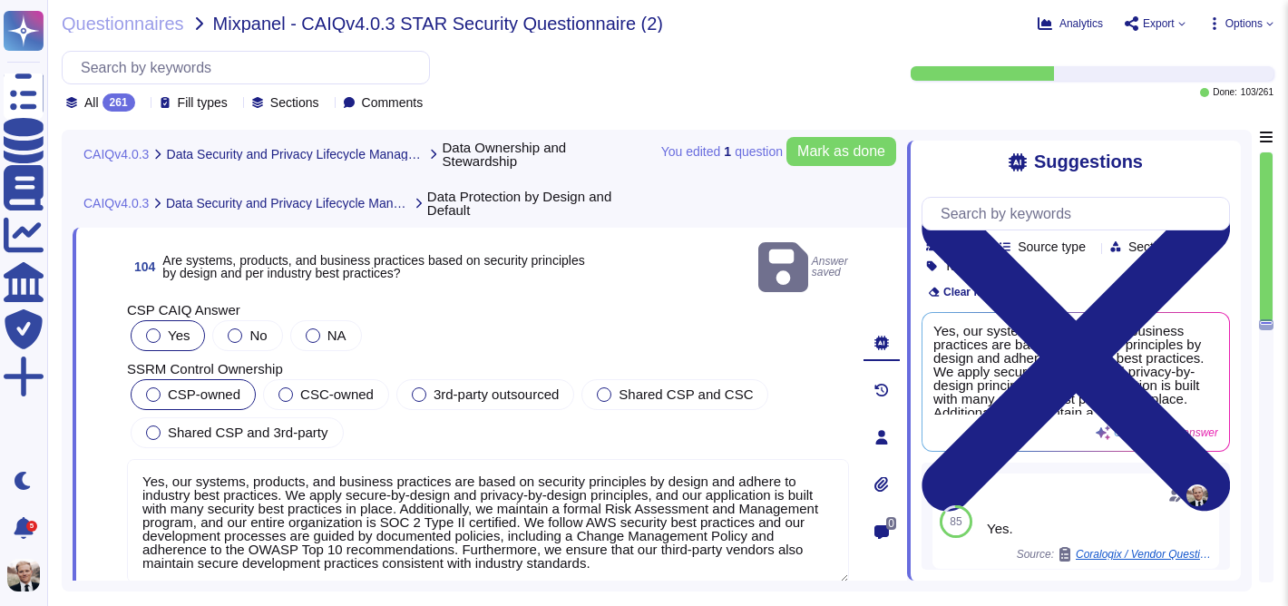
scroll to position [40987, 0]
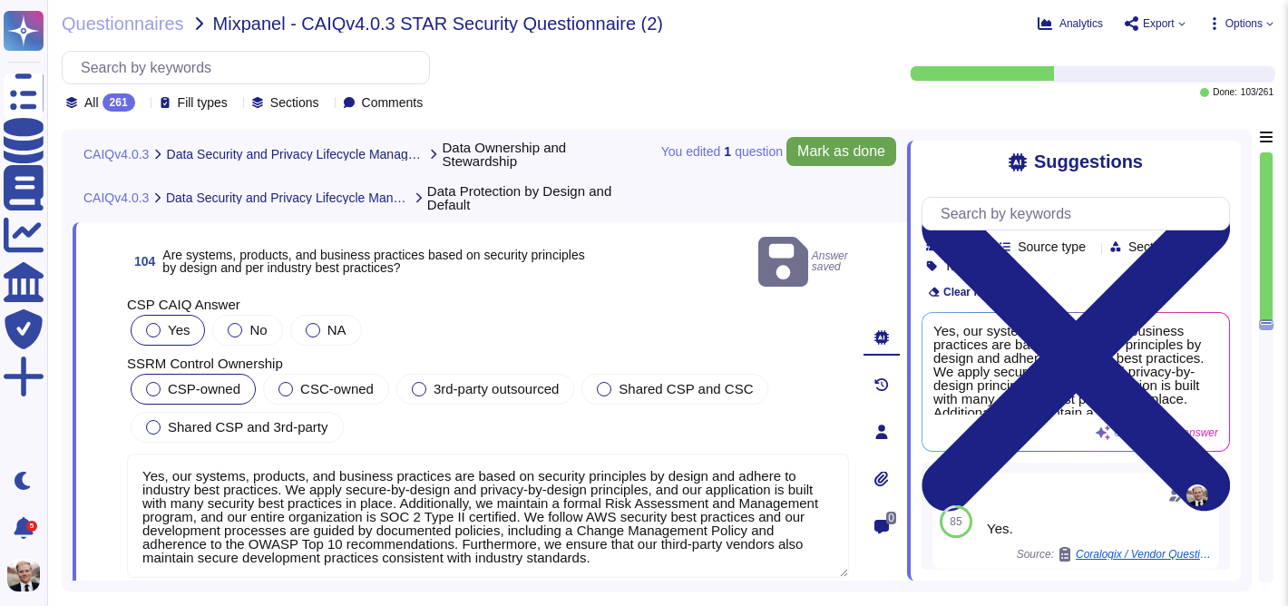
click at [851, 153] on span "Mark as done" at bounding box center [841, 151] width 88 height 15
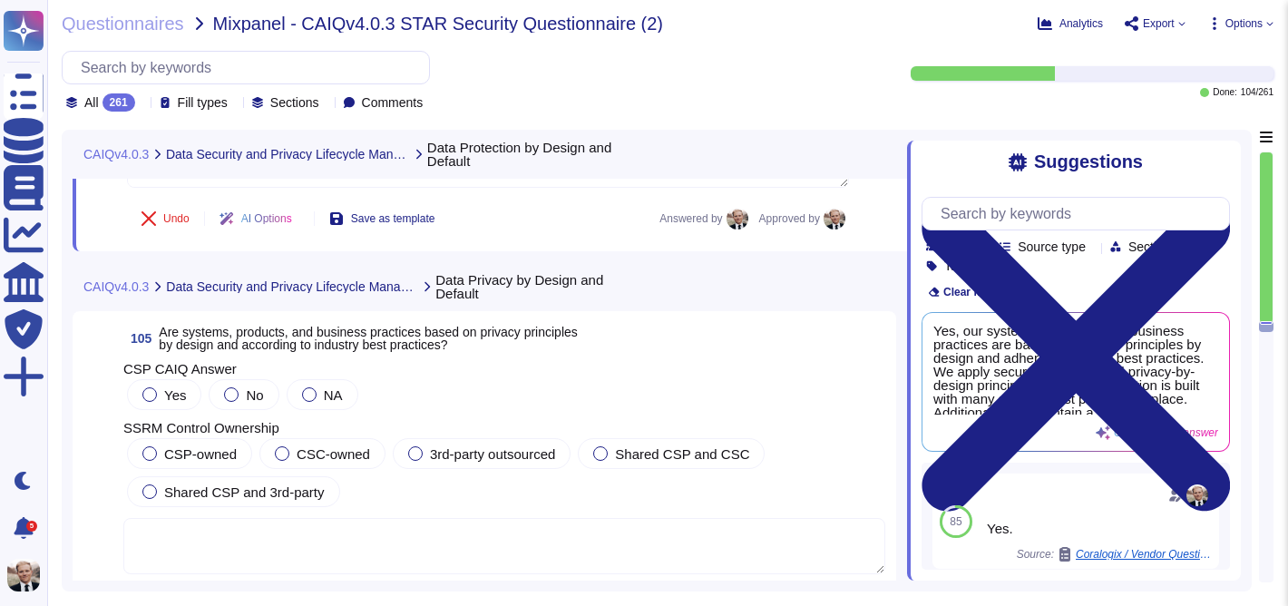
scroll to position [41333, 0]
click at [383, 340] on span "Are systems, products, and business practices based on privacy principles by de…" at bounding box center [368, 336] width 418 height 27
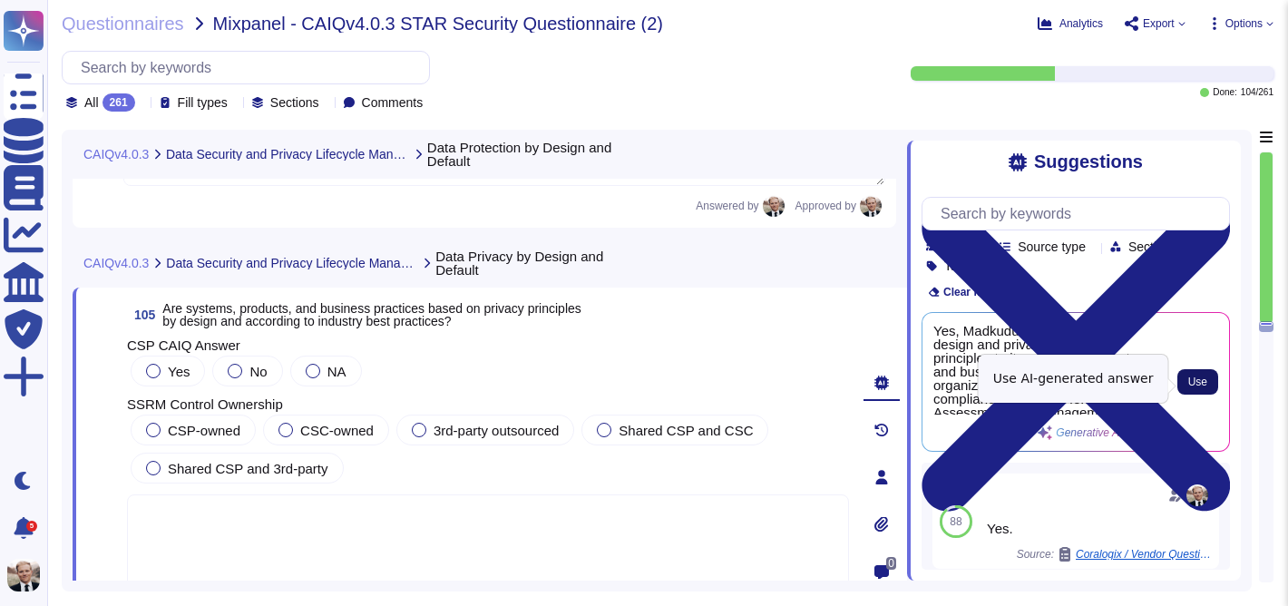
click at [1203, 381] on span "Use" at bounding box center [1197, 381] width 19 height 11
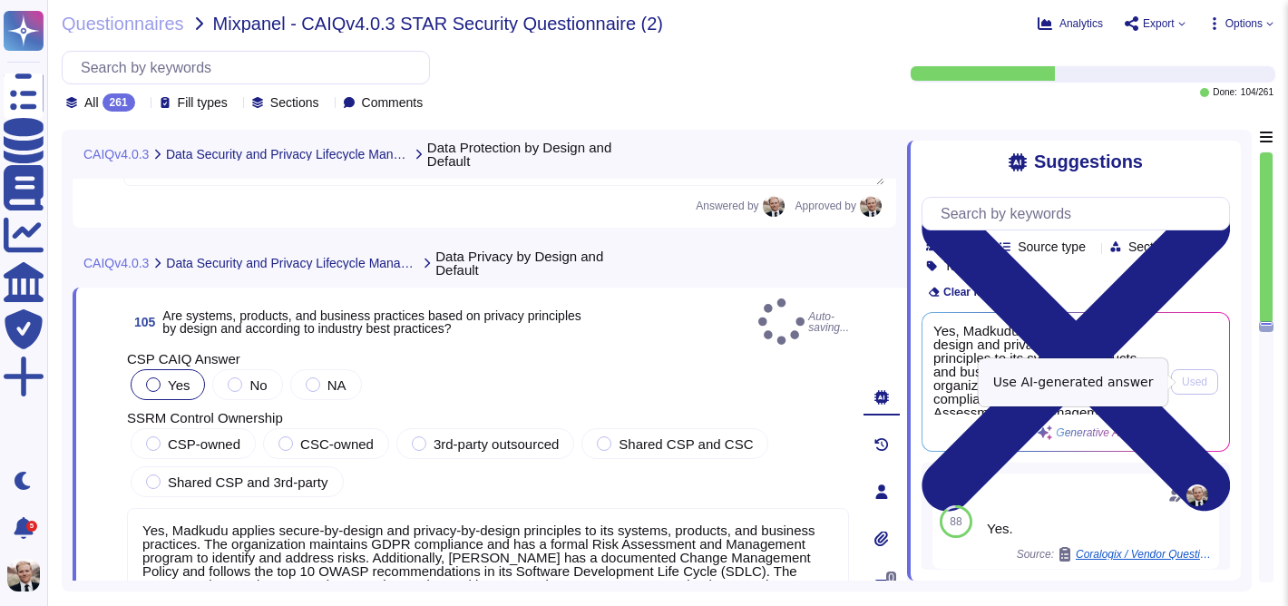
type textarea "Yes, Madkudu applies secure-by-design and privacy-by-design principles to its s…"
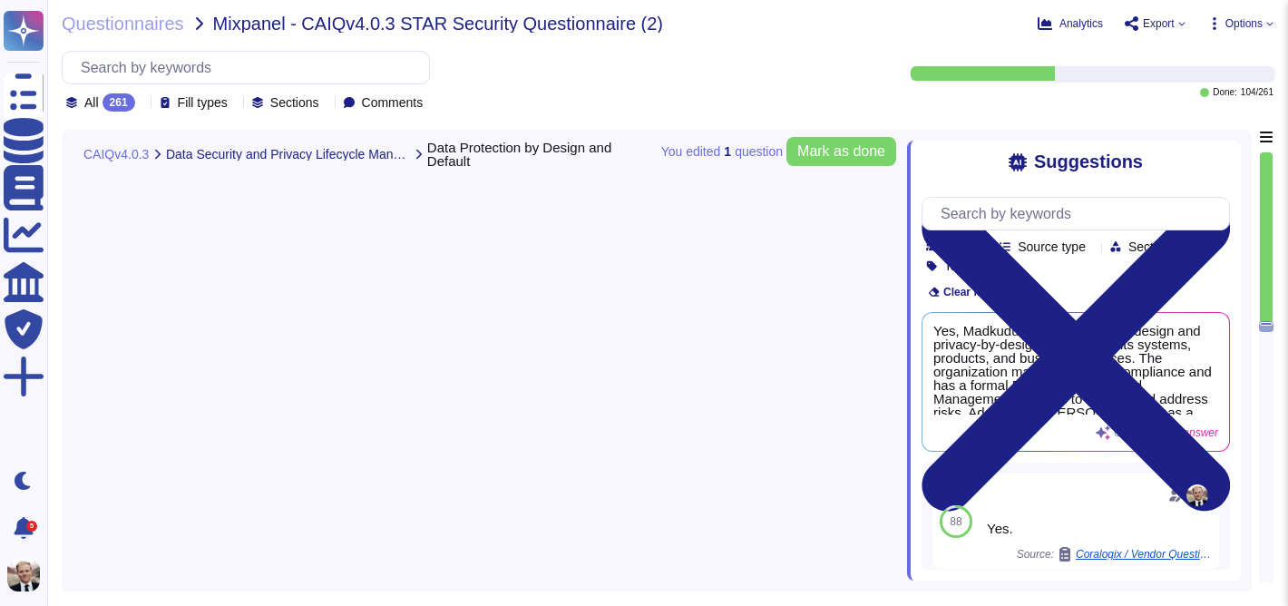
type textarea "Yes, our systems, products, and business practices are based on security princi…"
type textarea "Yes, Madkudu applies secure-by-design and privacy-by-design principles to its s…"
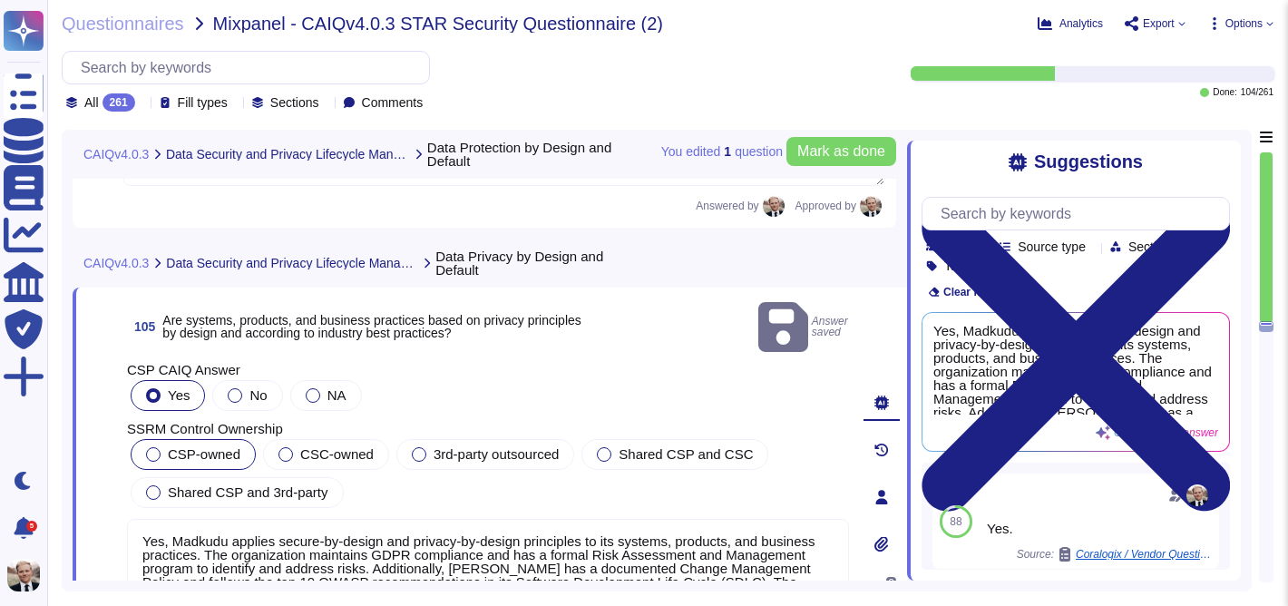
click at [194, 439] on div "CSP-owned" at bounding box center [193, 454] width 125 height 31
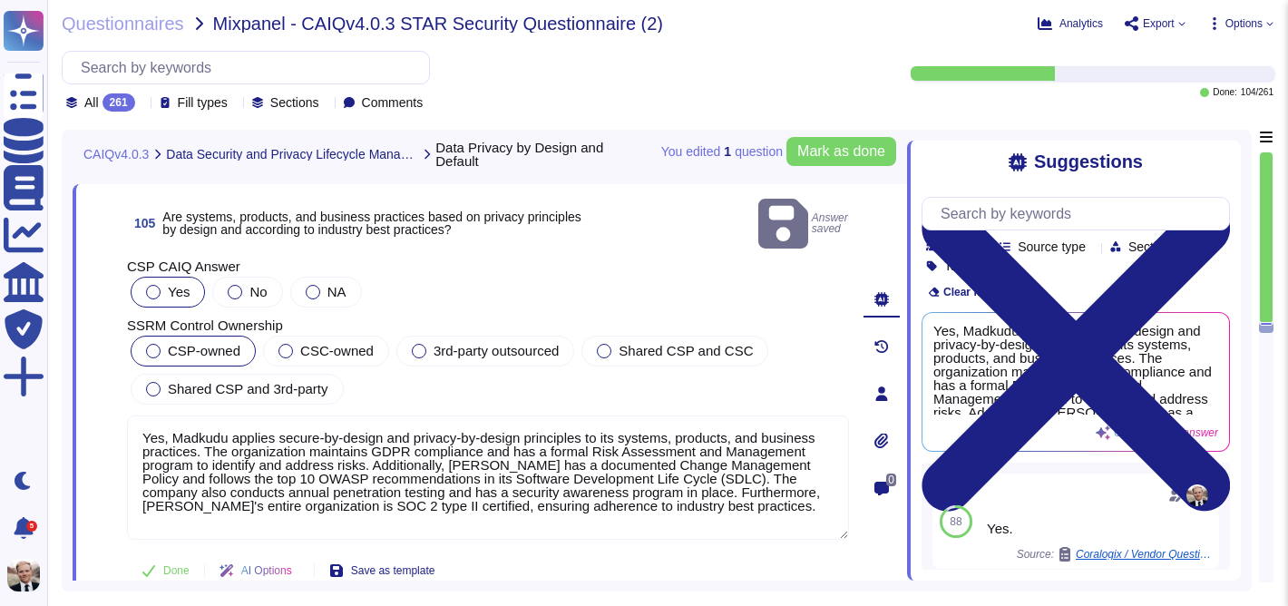
scroll to position [41431, 0]
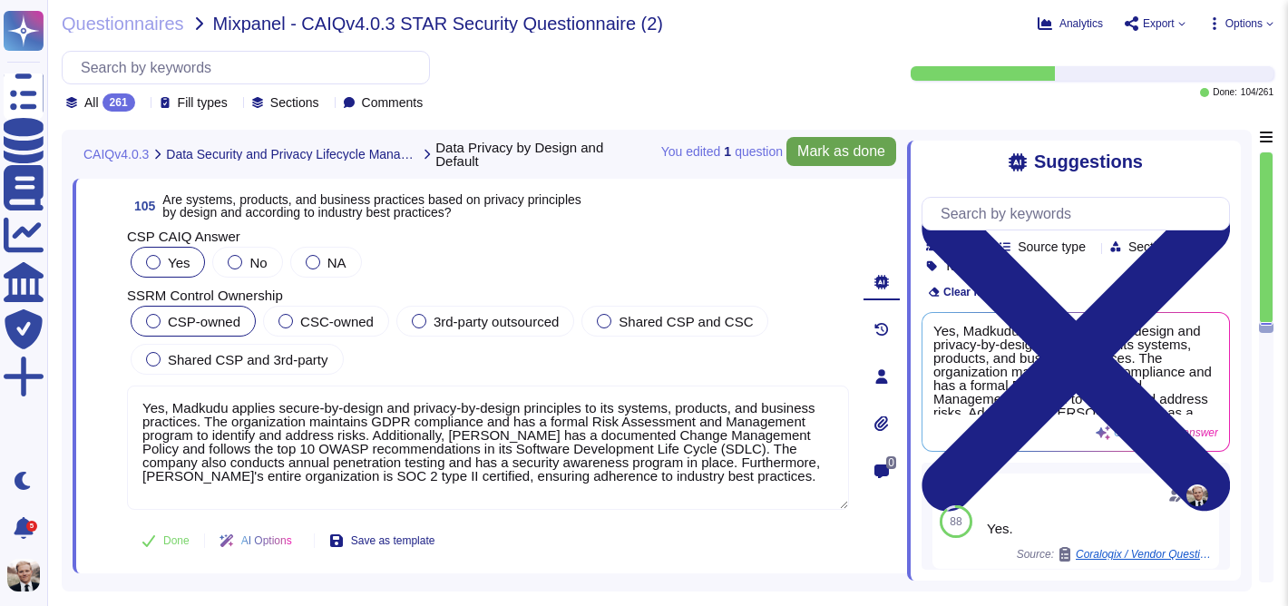
click at [833, 154] on span "Mark as done" at bounding box center [841, 151] width 88 height 15
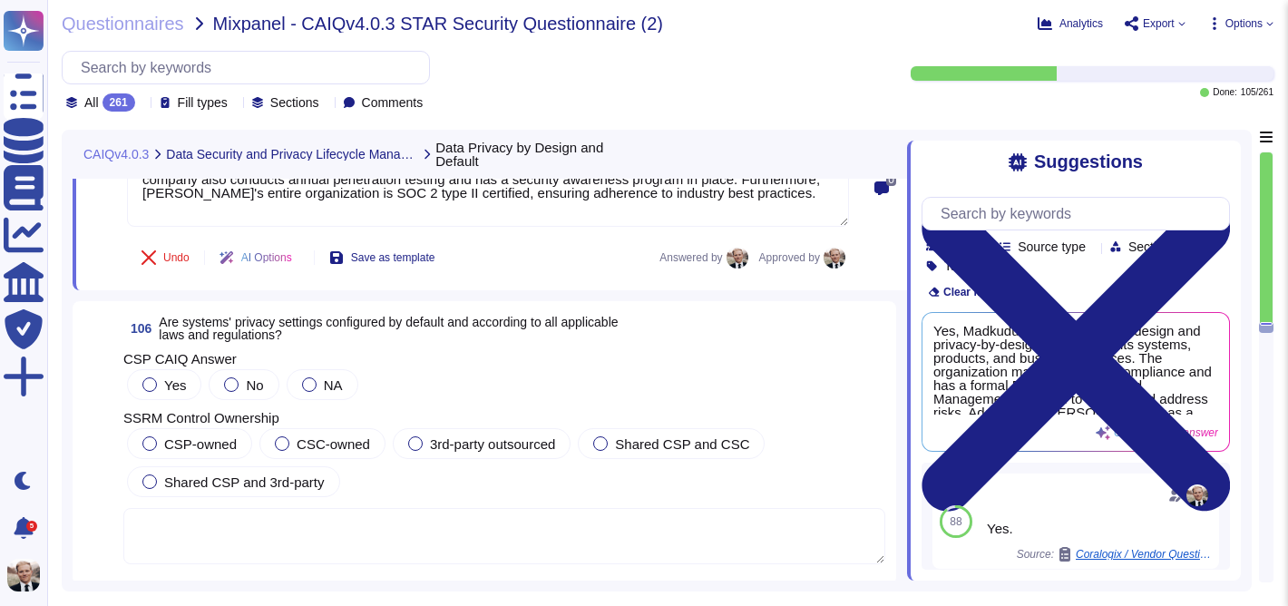
scroll to position [41719, 0]
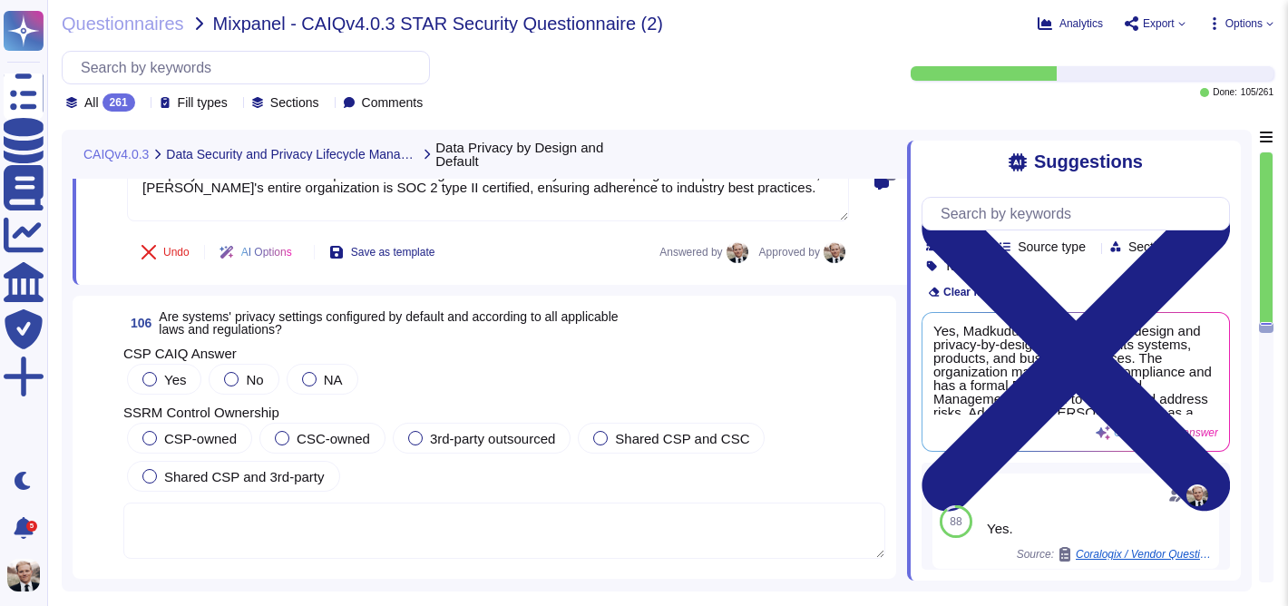
click at [577, 321] on span "Are systems' privacy settings configured by default and according to all applic…" at bounding box center [388, 322] width 459 height 27
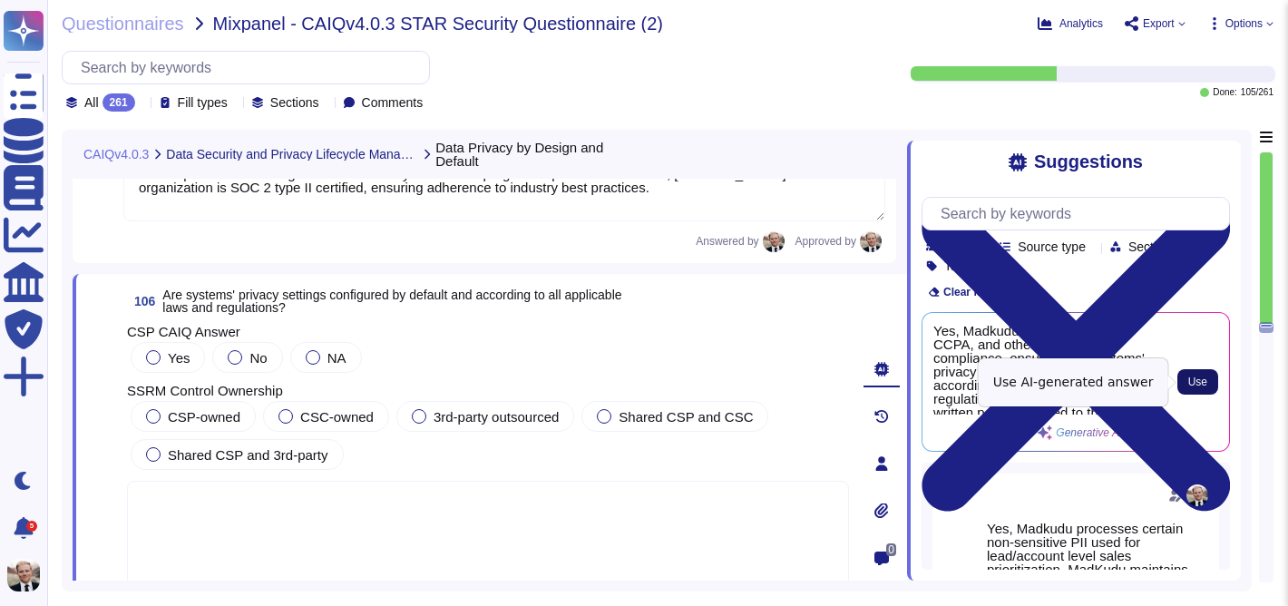
click at [1199, 379] on span "Use" at bounding box center [1197, 381] width 19 height 11
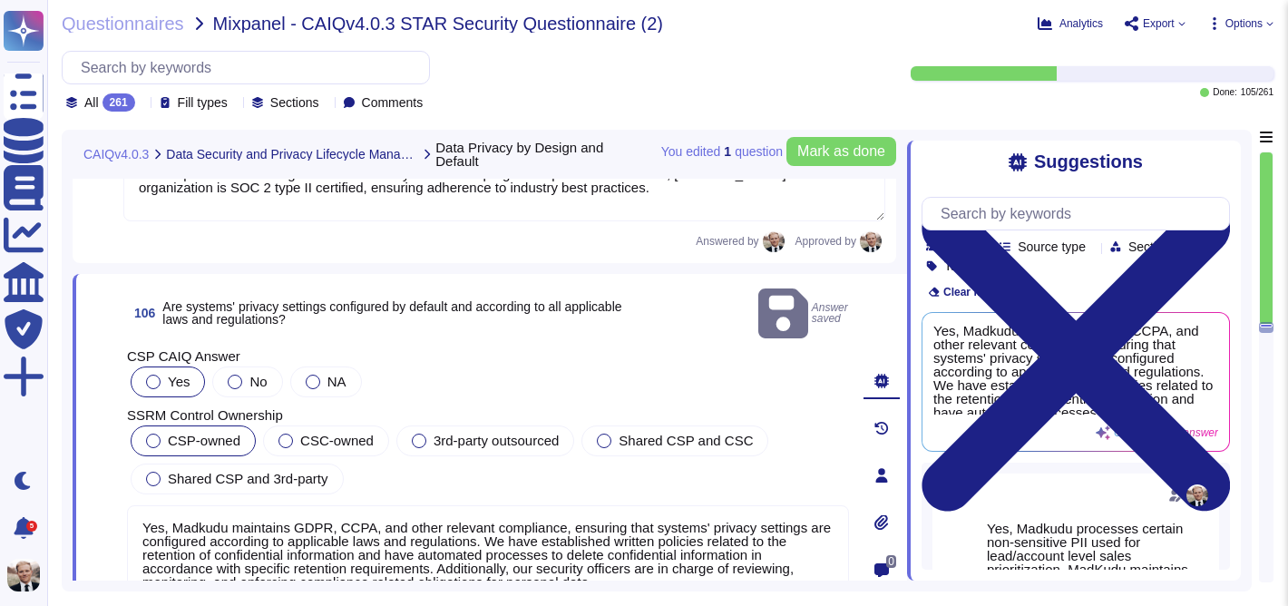
click at [156, 433] on div at bounding box center [153, 440] width 15 height 15
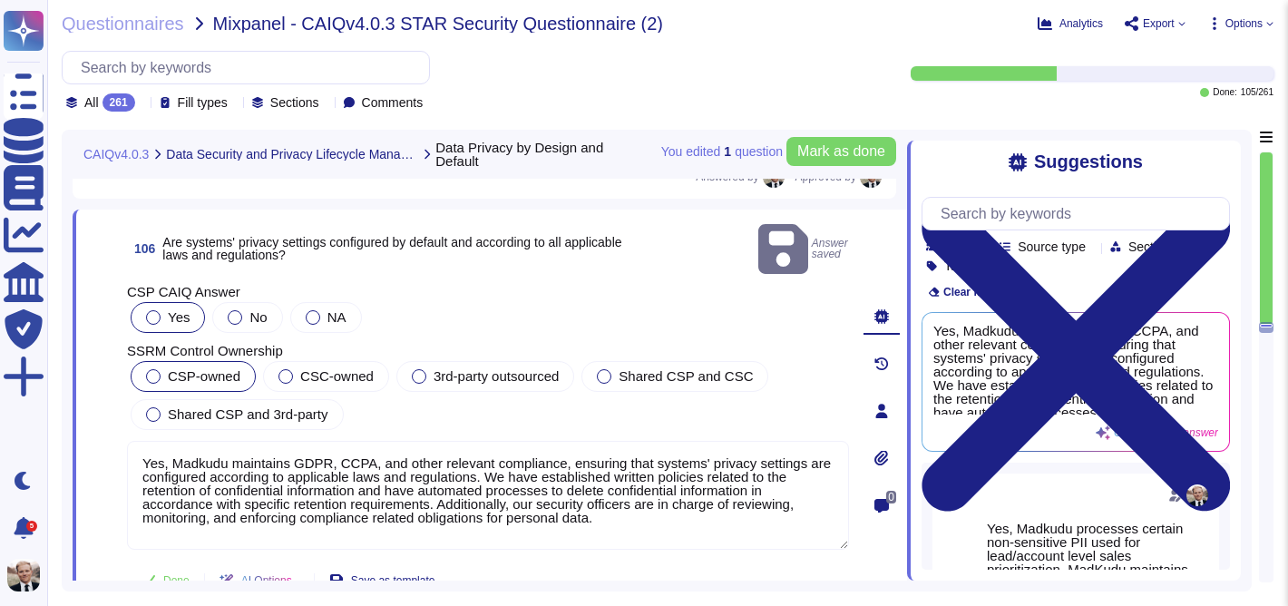
scroll to position [41793, 0]
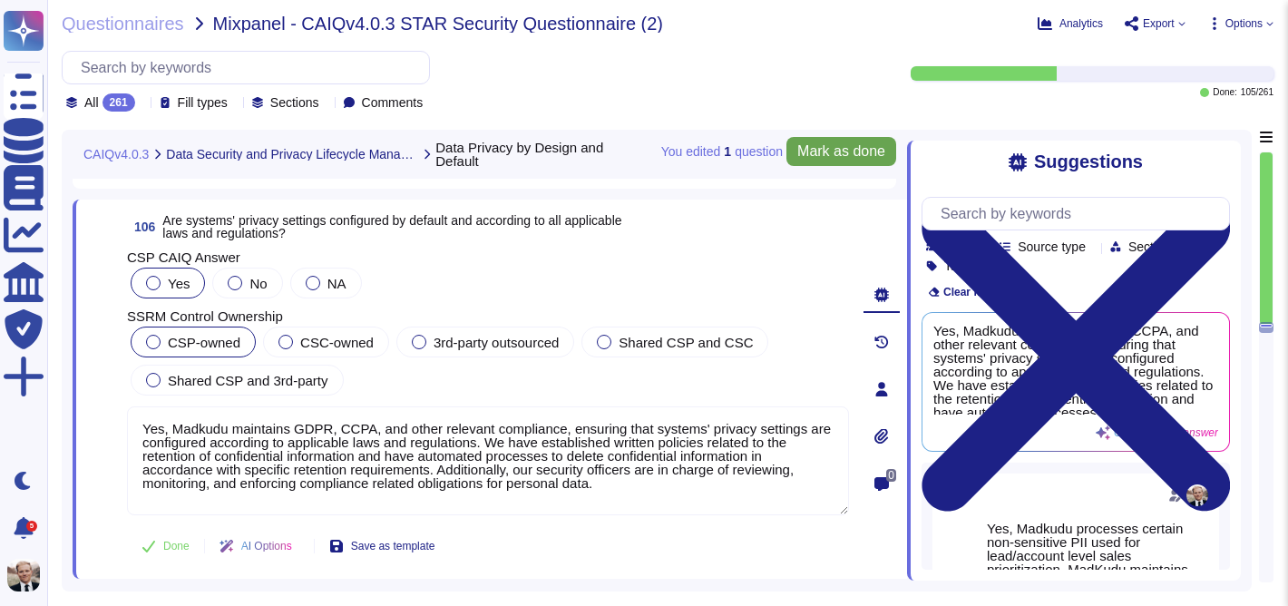
click at [831, 149] on span "Mark as done" at bounding box center [841, 151] width 88 height 15
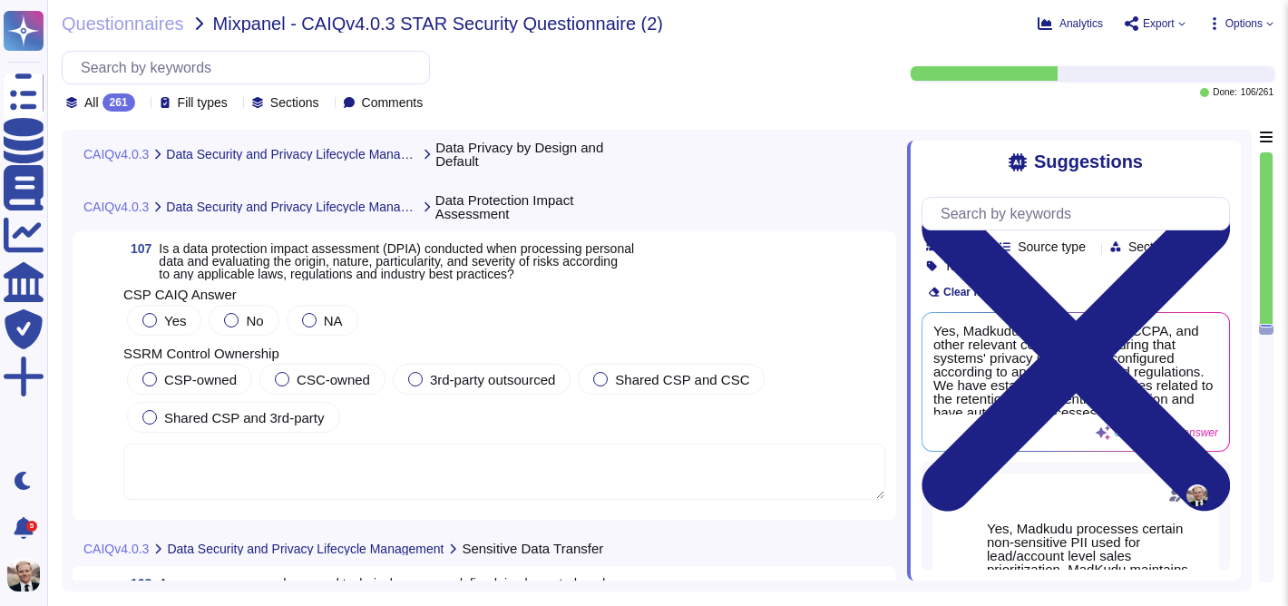
scroll to position [42200, 0]
click at [398, 271] on span "Is a data protection impact assessment (DPIA) conducted when processing persona…" at bounding box center [396, 262] width 475 height 40
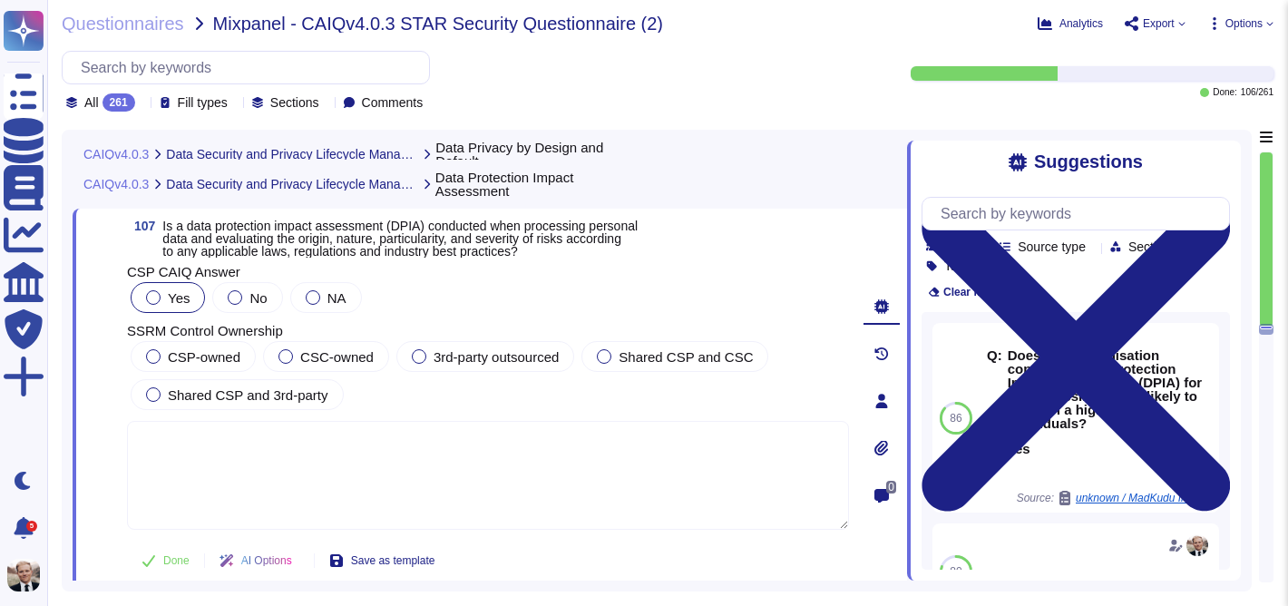
click at [158, 304] on label "Yes" at bounding box center [168, 297] width 44 height 15
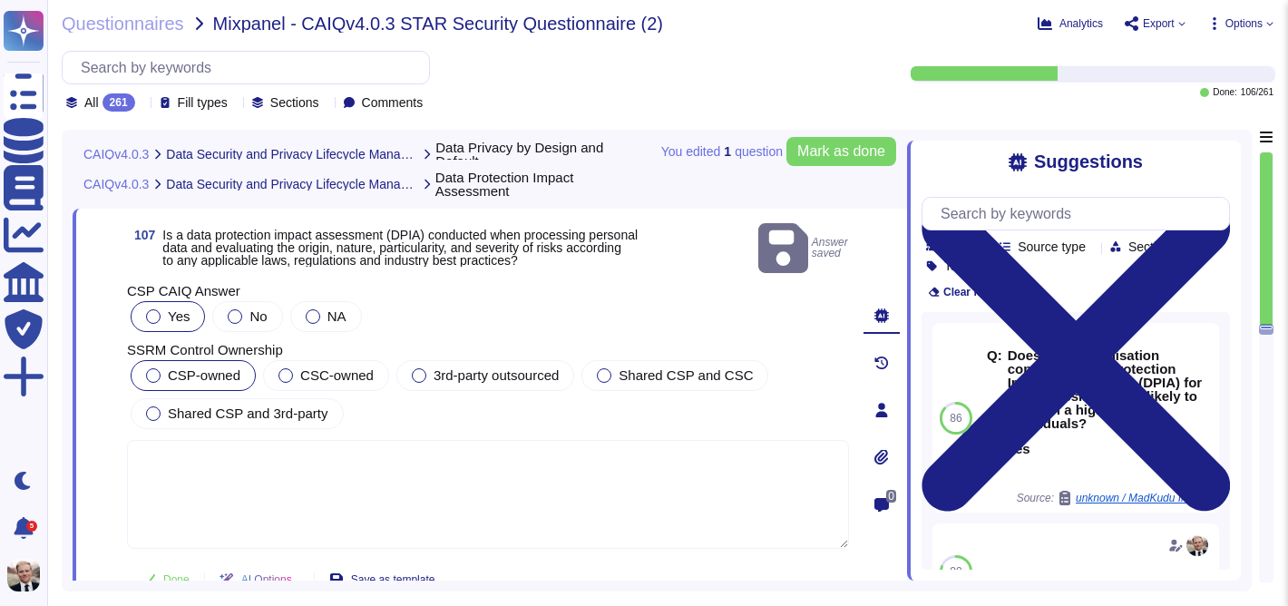
click at [156, 368] on div at bounding box center [153, 375] width 15 height 15
click at [816, 161] on button "Mark as done" at bounding box center [841, 151] width 110 height 29
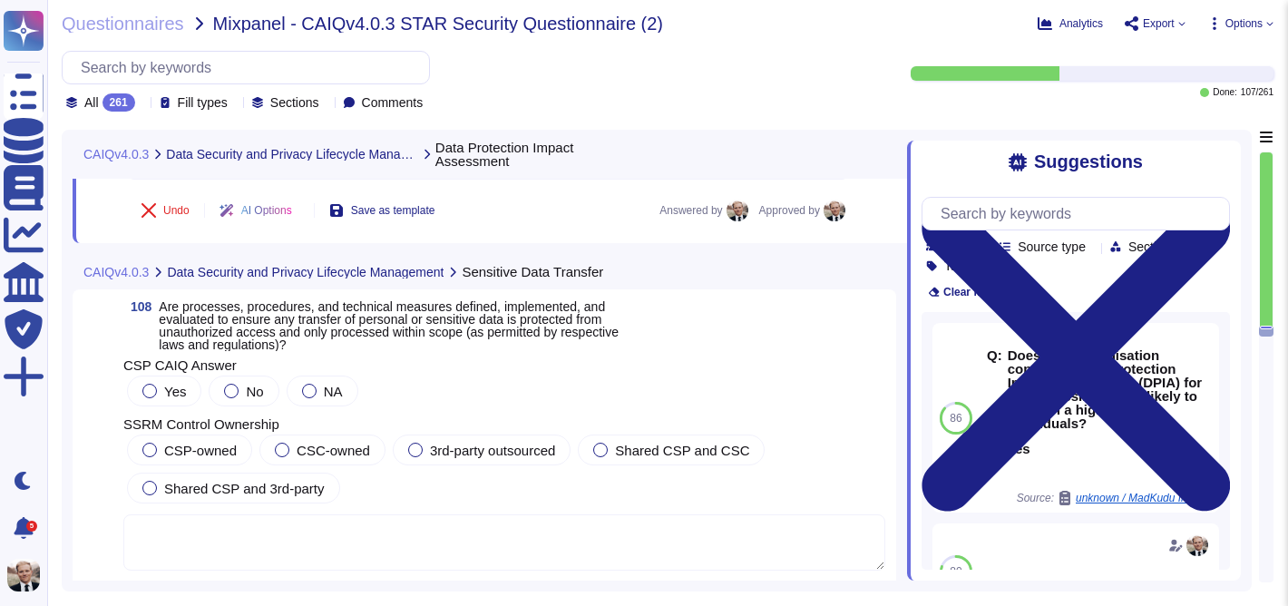
scroll to position [42530, 0]
click at [257, 316] on span "Are processes, procedures, and technical measures defined, implemented, and eva…" at bounding box center [389, 323] width 460 height 53
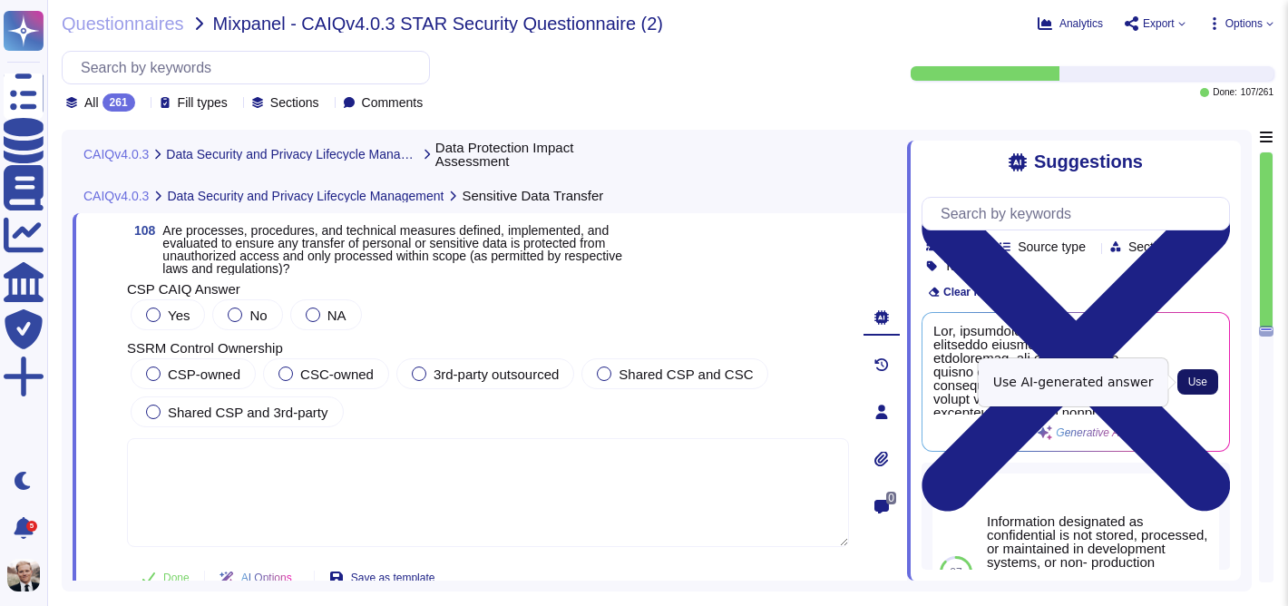
click at [1203, 382] on span "Use" at bounding box center [1197, 381] width 19 height 11
type textarea "Yes, processes, procedures, and technical measures are defined, implemented, an…"
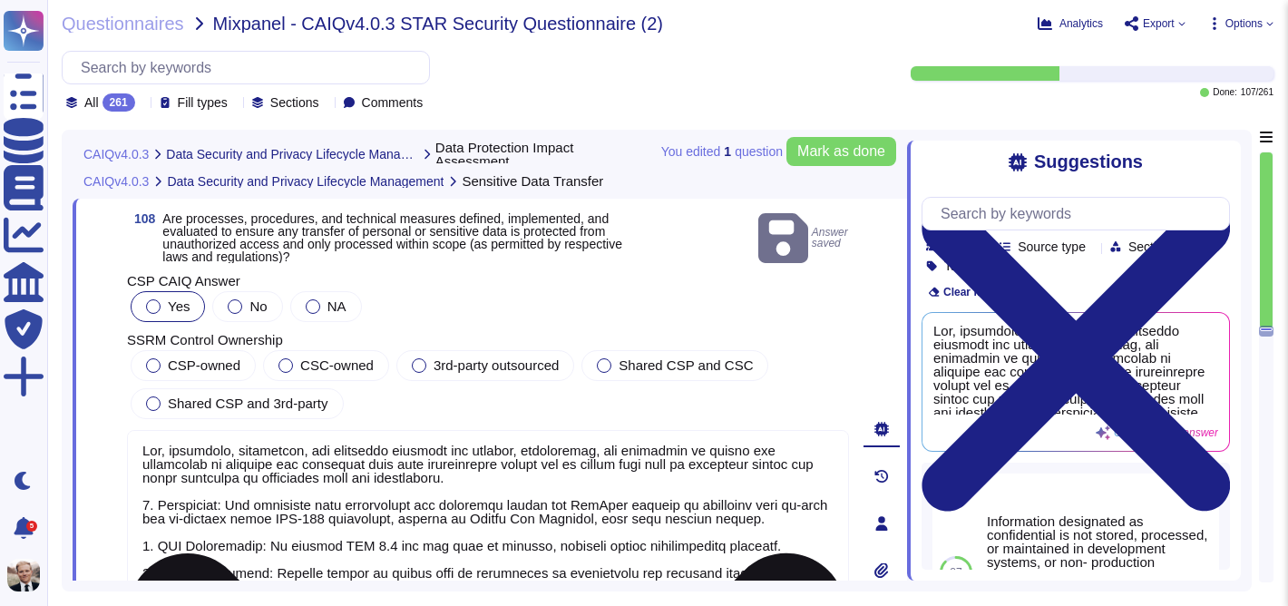
scroll to position [42555, 0]
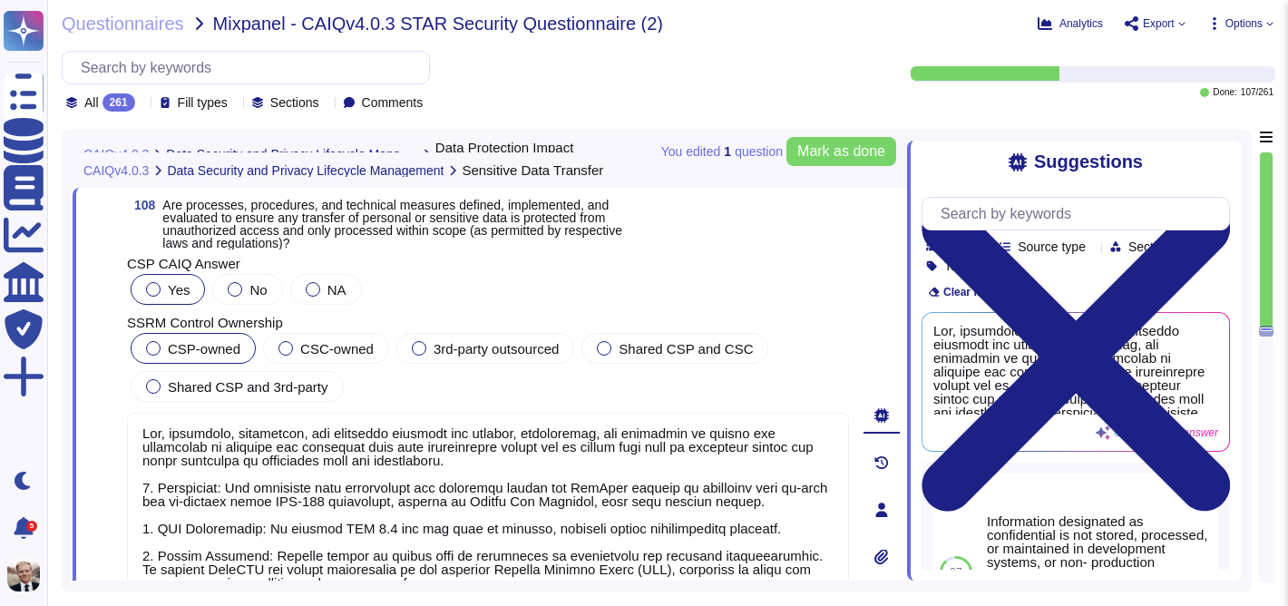
click at [155, 346] on div at bounding box center [153, 348] width 15 height 15
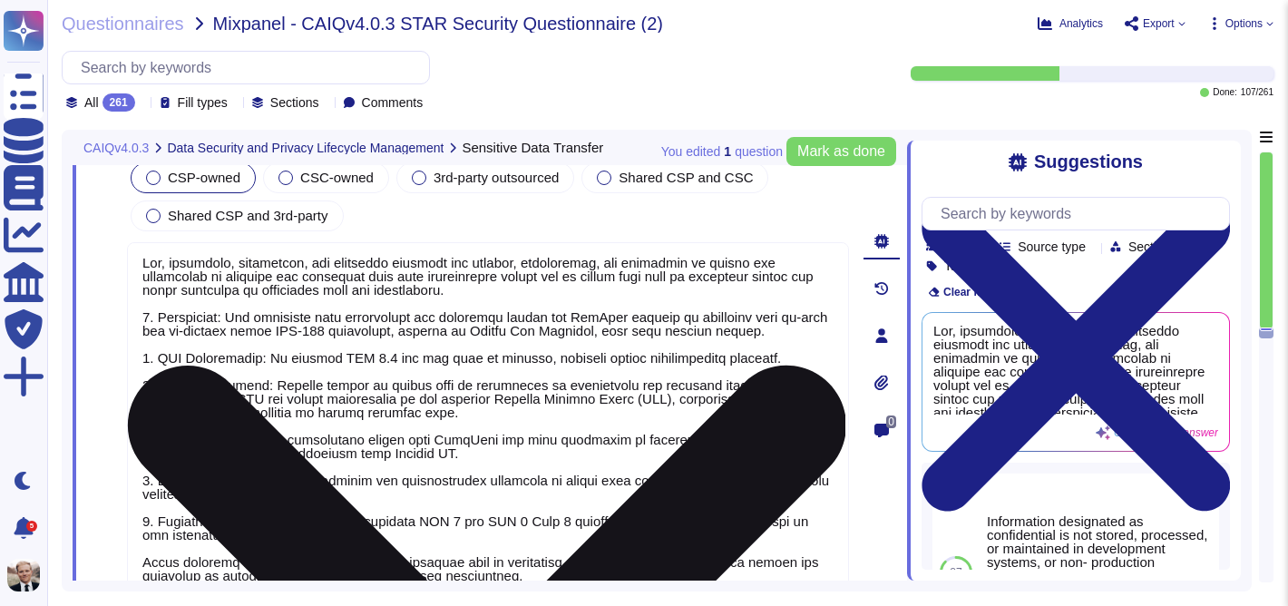
scroll to position [42728, 0]
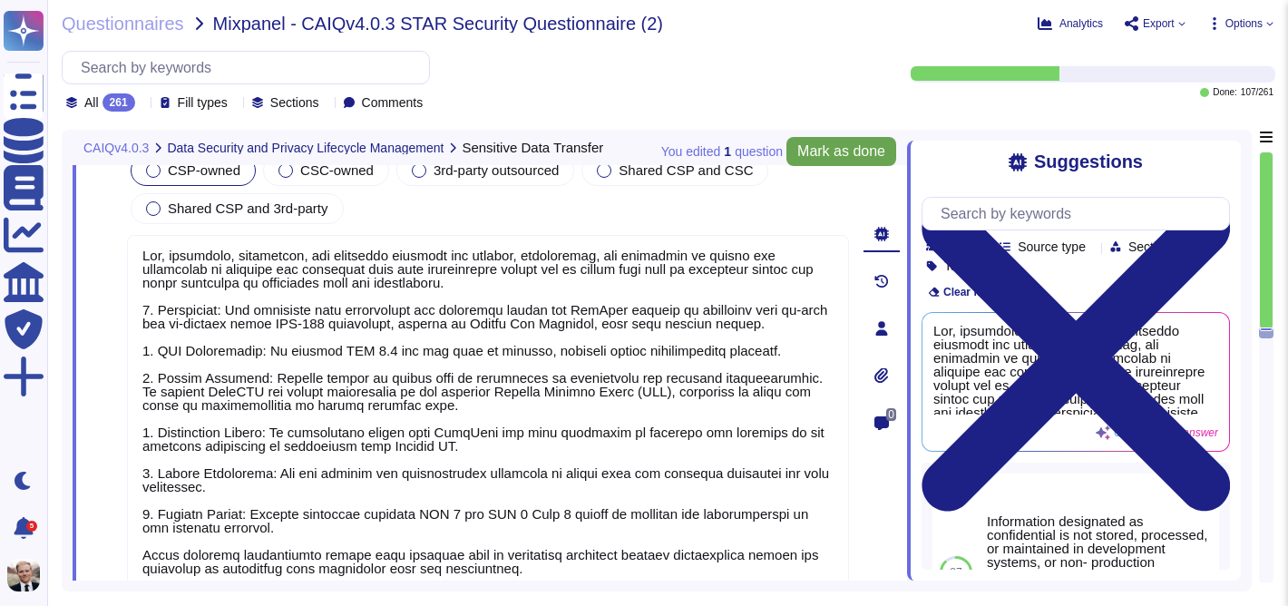
click at [837, 146] on span "Mark as done" at bounding box center [841, 151] width 88 height 15
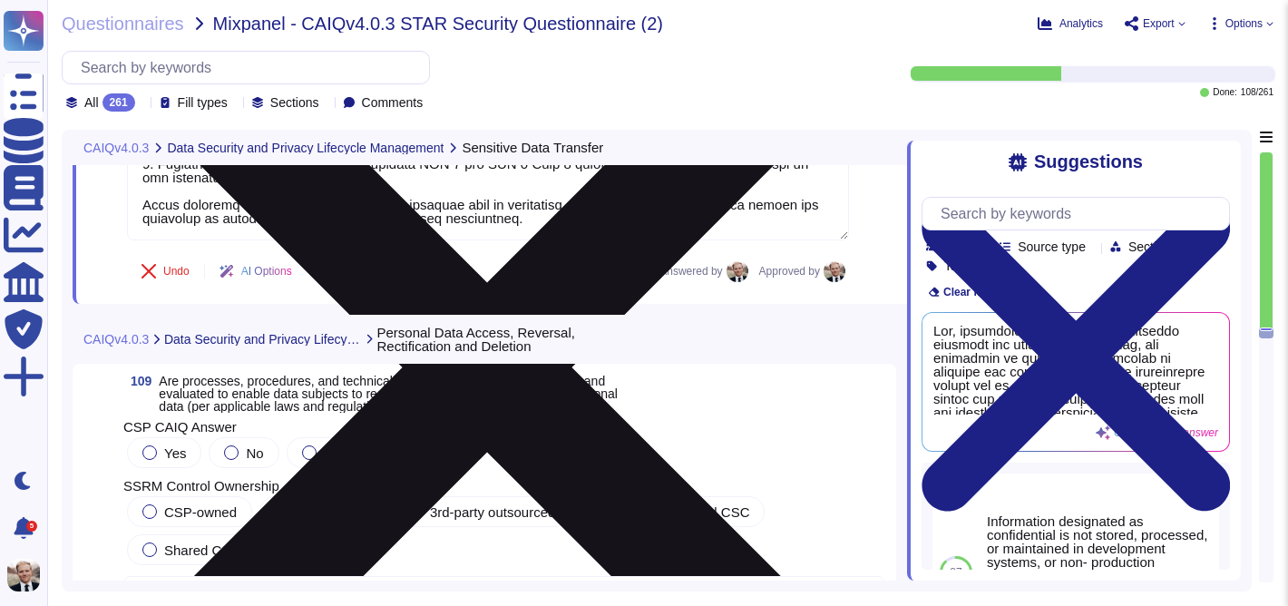
scroll to position [43104, 0]
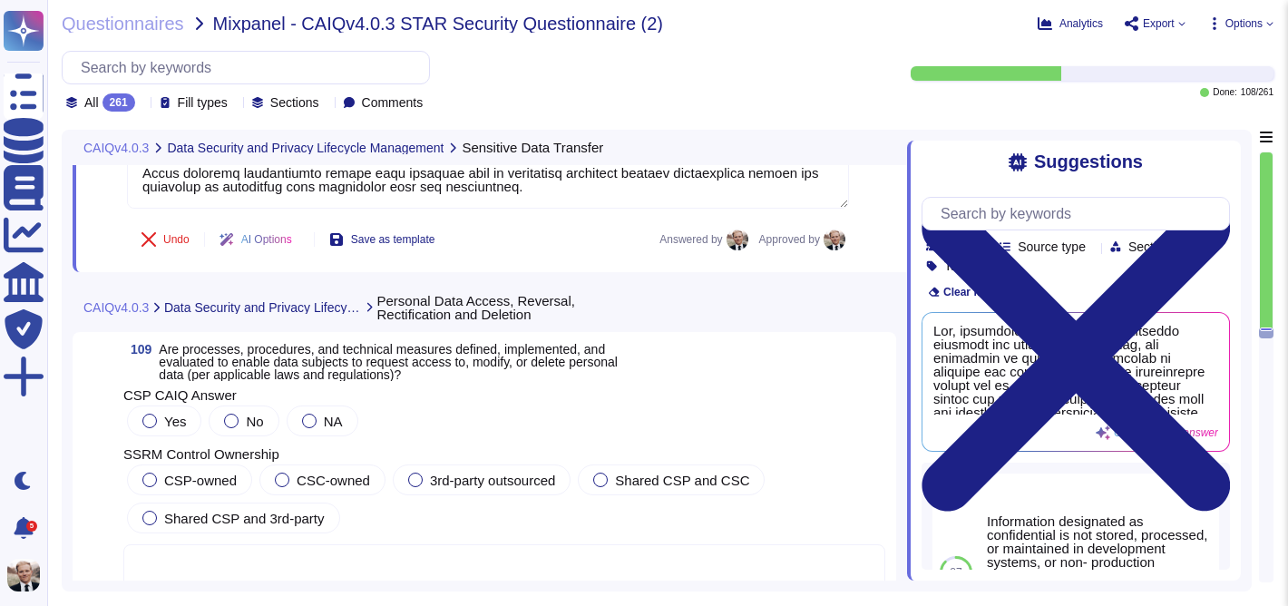
click at [231, 362] on span "Are processes, procedures, and technical measures defined, implemented, and eva…" at bounding box center [388, 362] width 459 height 40
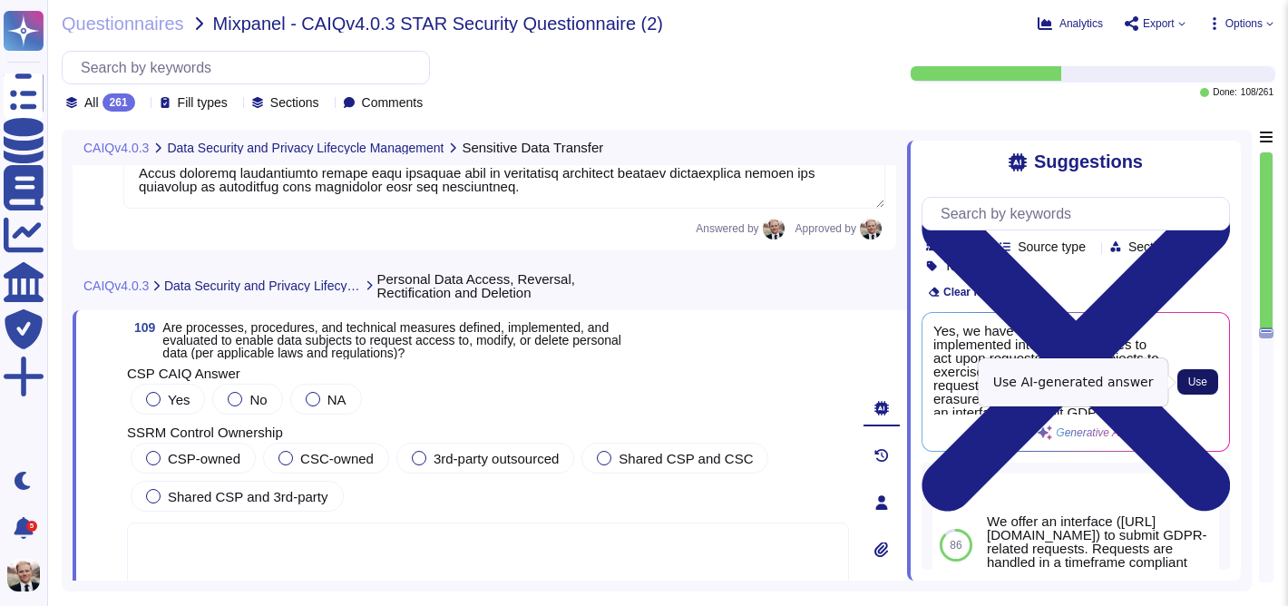
click at [1210, 385] on button "Use" at bounding box center [1197, 381] width 41 height 25
type textarea "Yes, we have defined and implemented internal procedures to act upon requests b…"
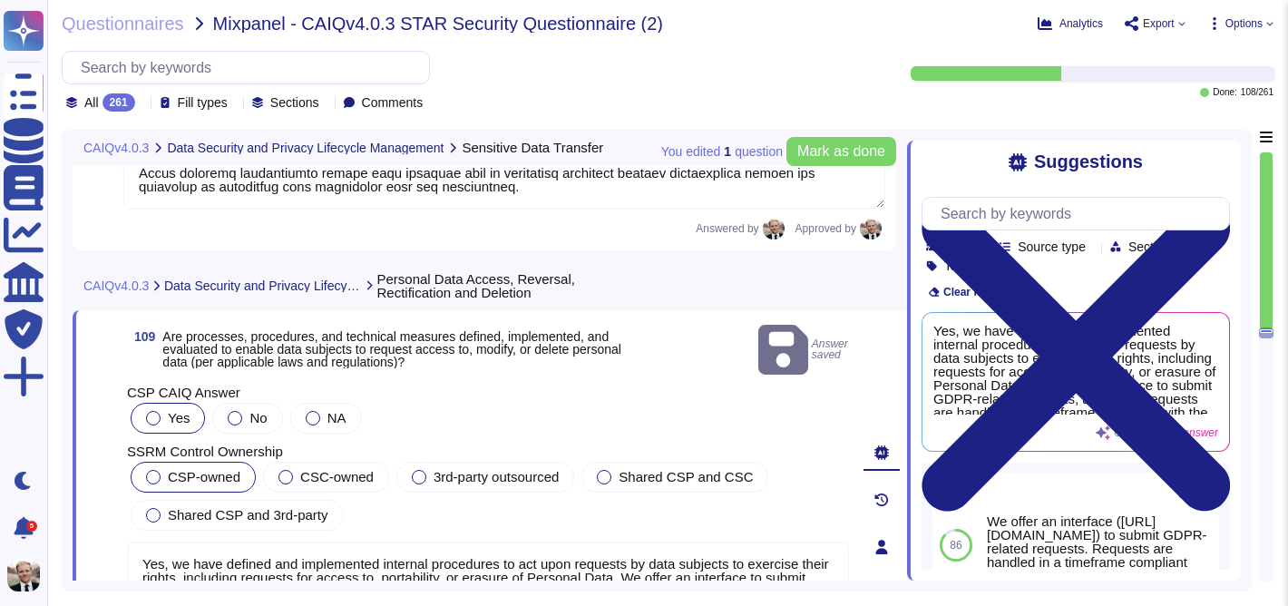
click at [159, 470] on div at bounding box center [153, 477] width 15 height 15
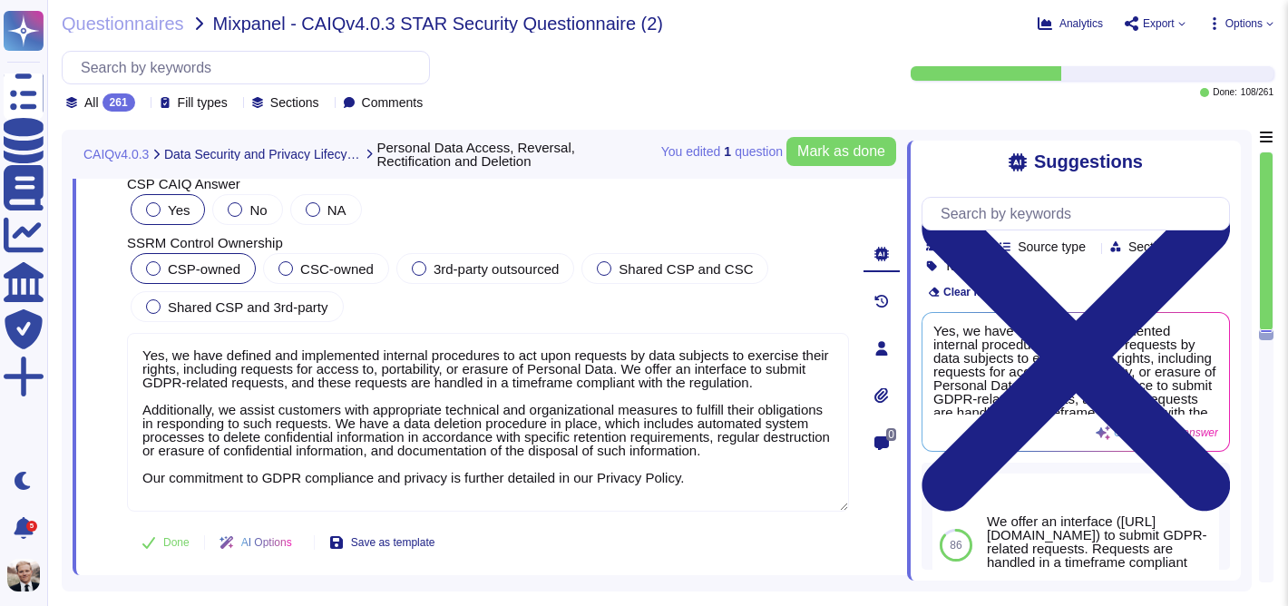
scroll to position [43283, 0]
click at [832, 154] on span "Mark as done" at bounding box center [841, 151] width 88 height 15
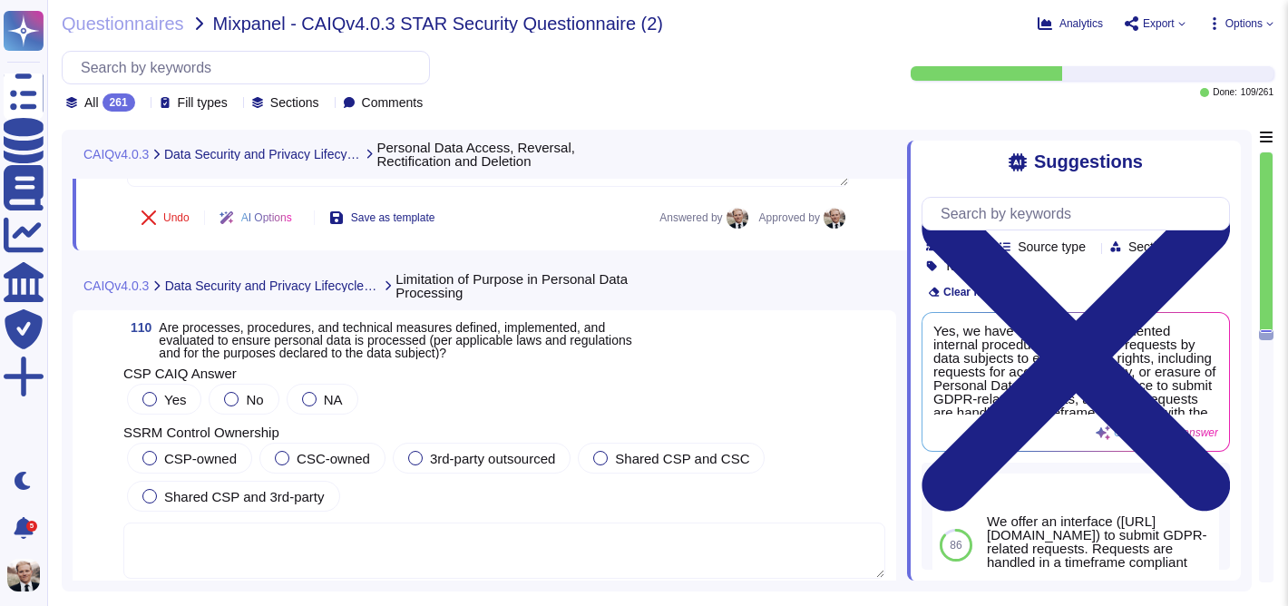
scroll to position [43610, 0]
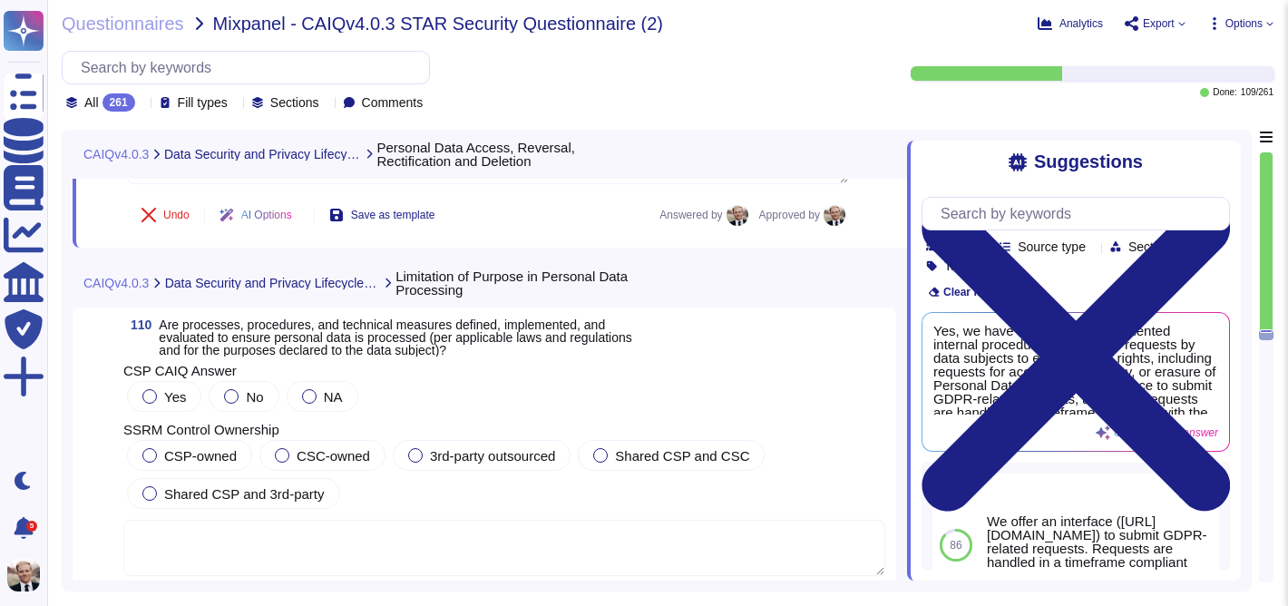
click at [213, 339] on span "Are processes, procedures, and technical measures defined, implemented, and eva…" at bounding box center [395, 337] width 472 height 40
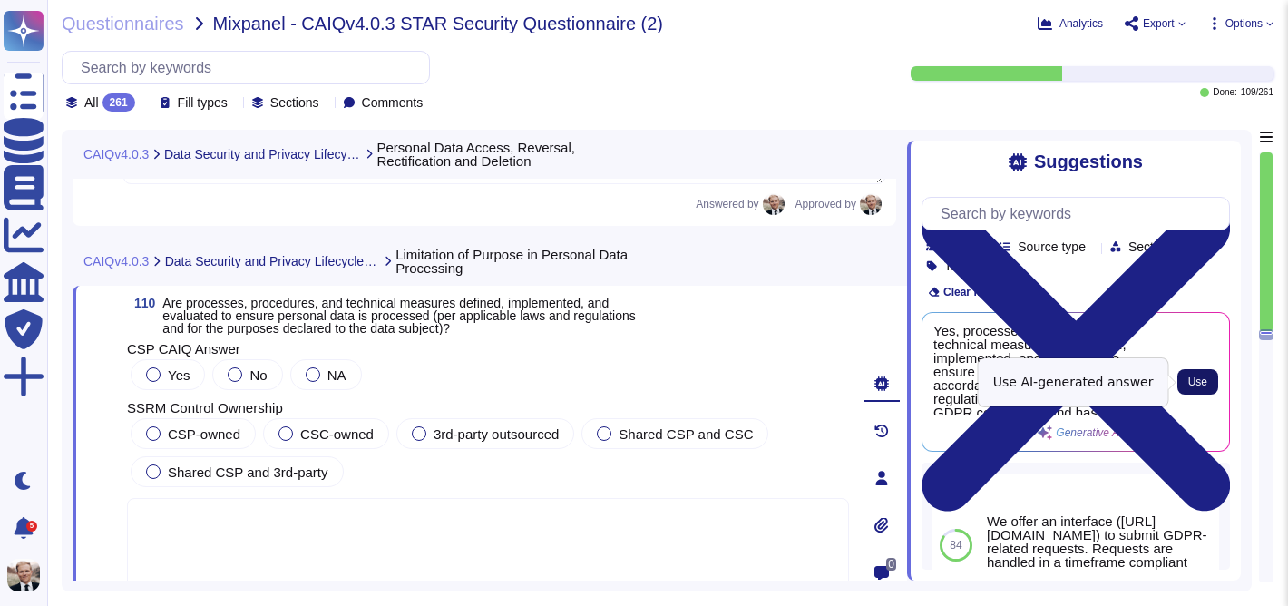
click at [1191, 381] on span "Use" at bounding box center [1197, 381] width 19 height 11
type textarea "Yes, processes, procedures, and technical measures are defined, implemented, an…"
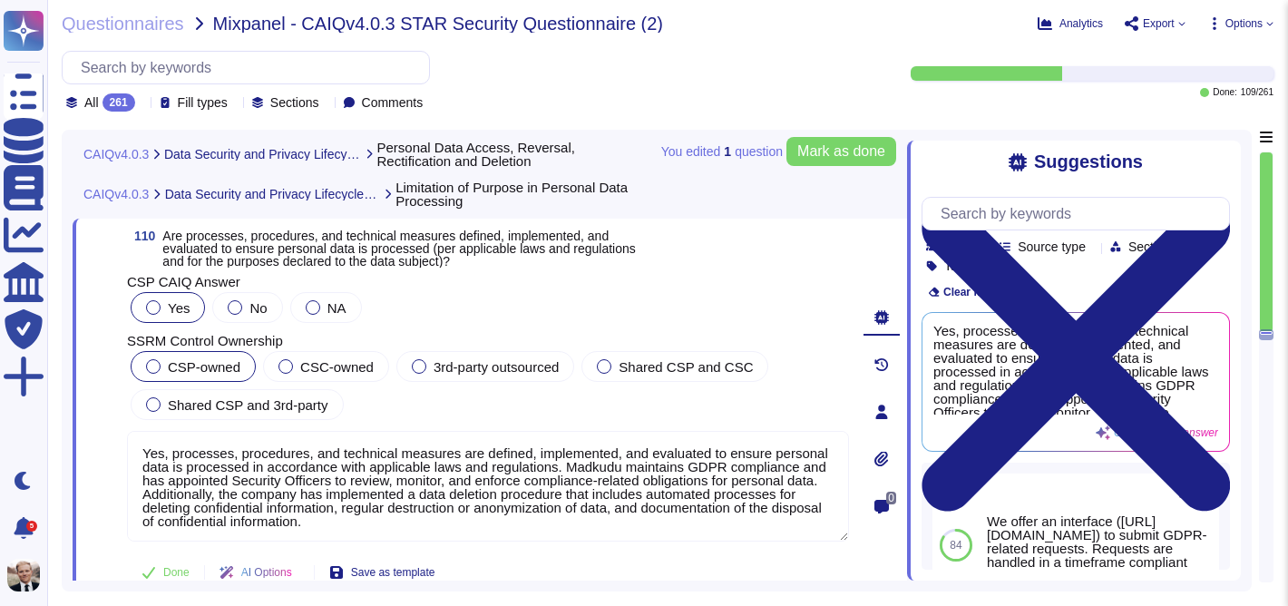
click at [154, 368] on div at bounding box center [153, 366] width 15 height 15
click at [851, 157] on span "Mark as done" at bounding box center [841, 151] width 88 height 15
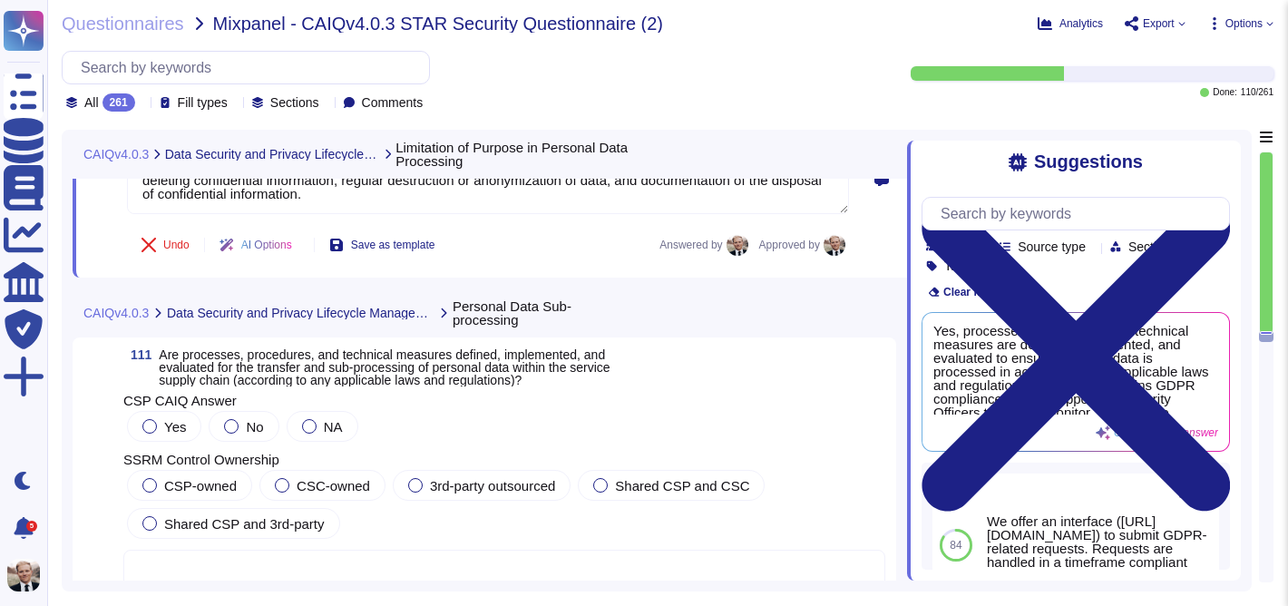
scroll to position [43998, 0]
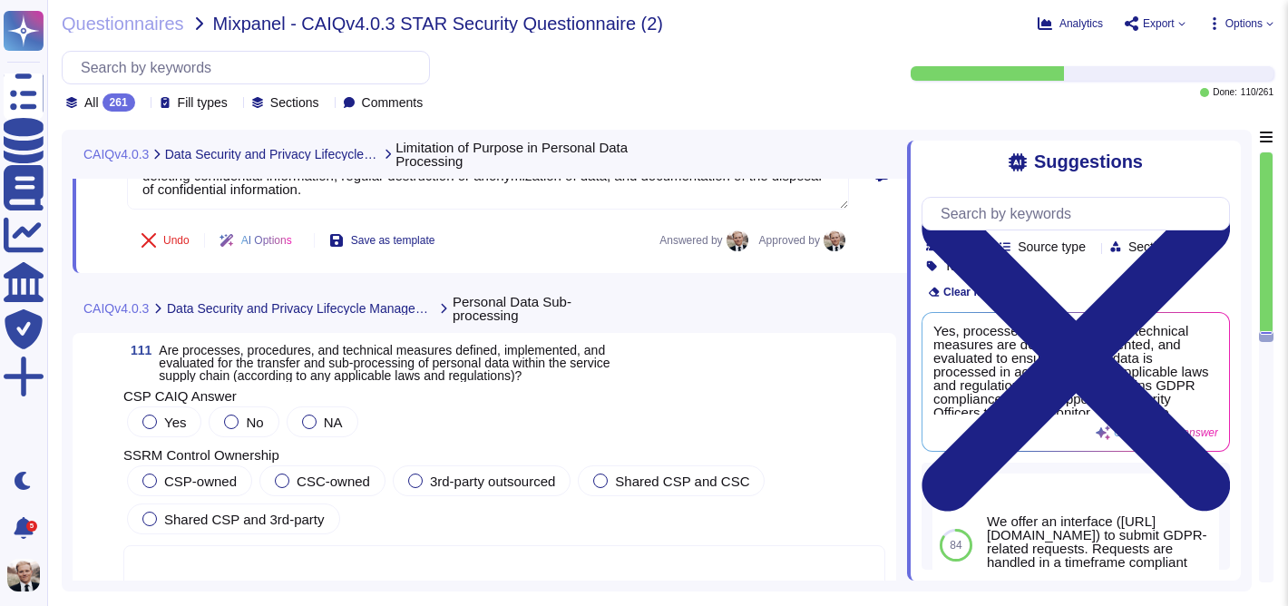
click at [382, 370] on span "Are processes, procedures, and technical measures defined, implemented, and eva…" at bounding box center [384, 363] width 451 height 40
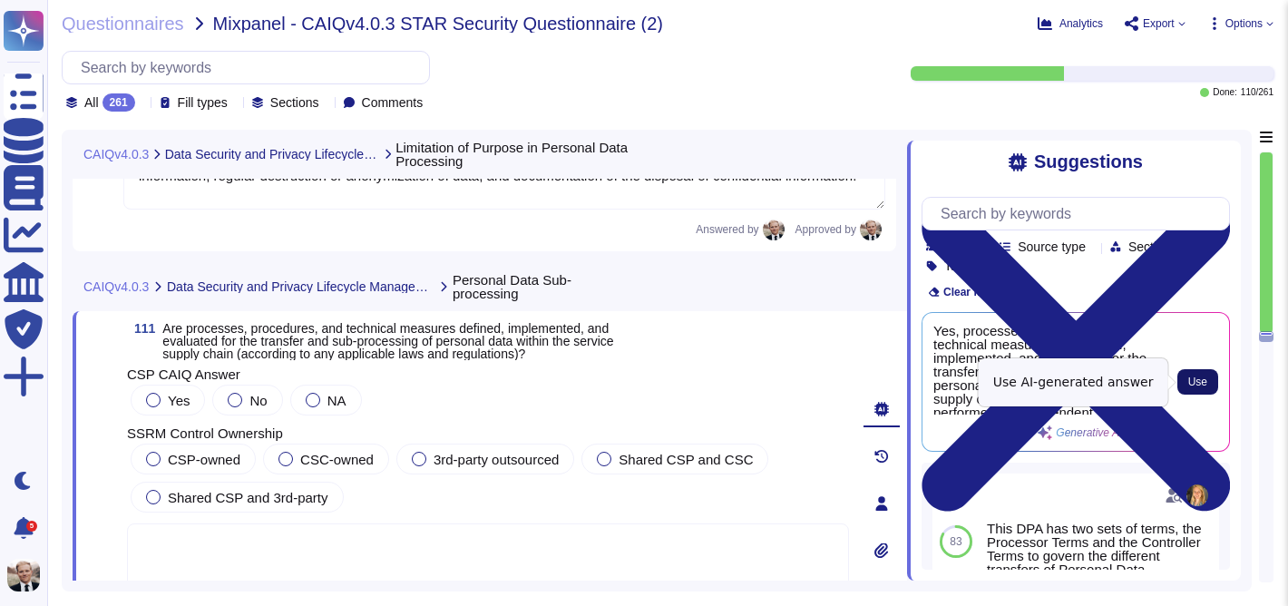
click at [1204, 380] on span "Use" at bounding box center [1197, 381] width 19 height 11
type textarea "Yes, processes, procedures, and technical measures are defined, implemented, an…"
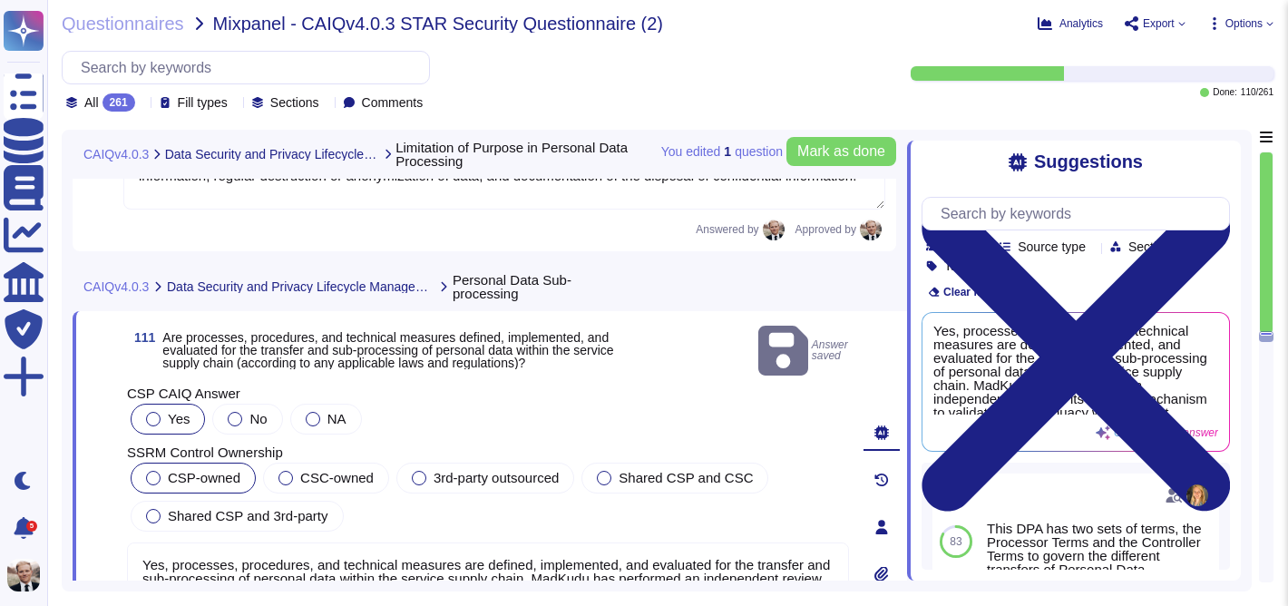
click at [154, 471] on div at bounding box center [153, 478] width 15 height 15
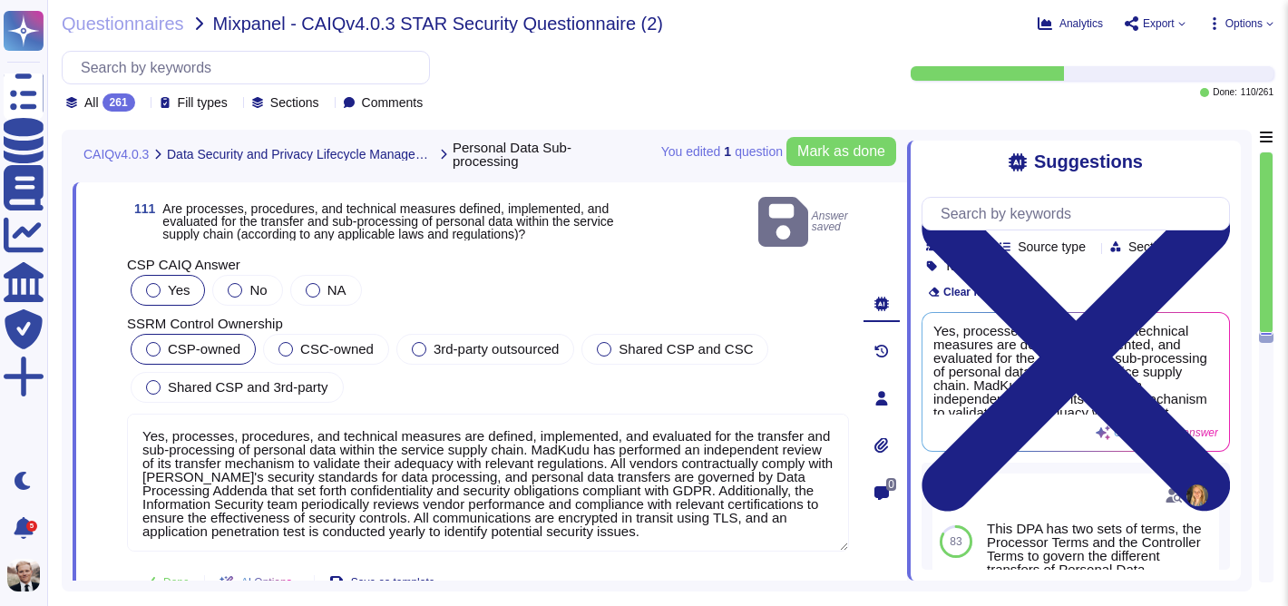
scroll to position [44131, 0]
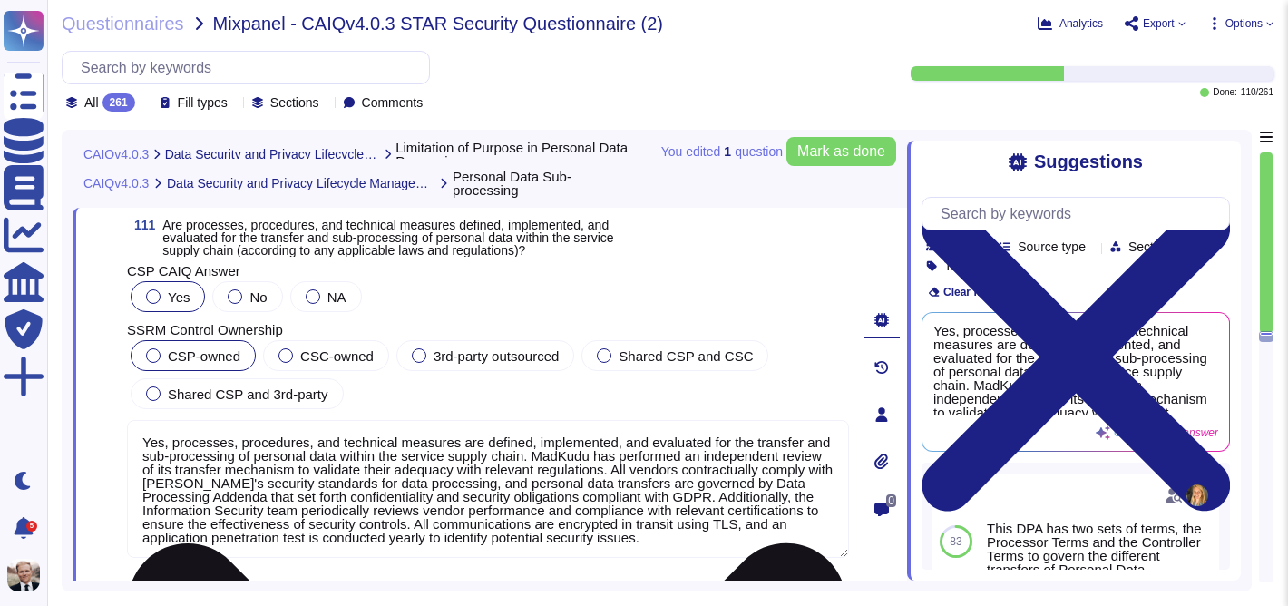
type textarea "Yes, processes, procedures, and technical measures are defined, implemented, an…"
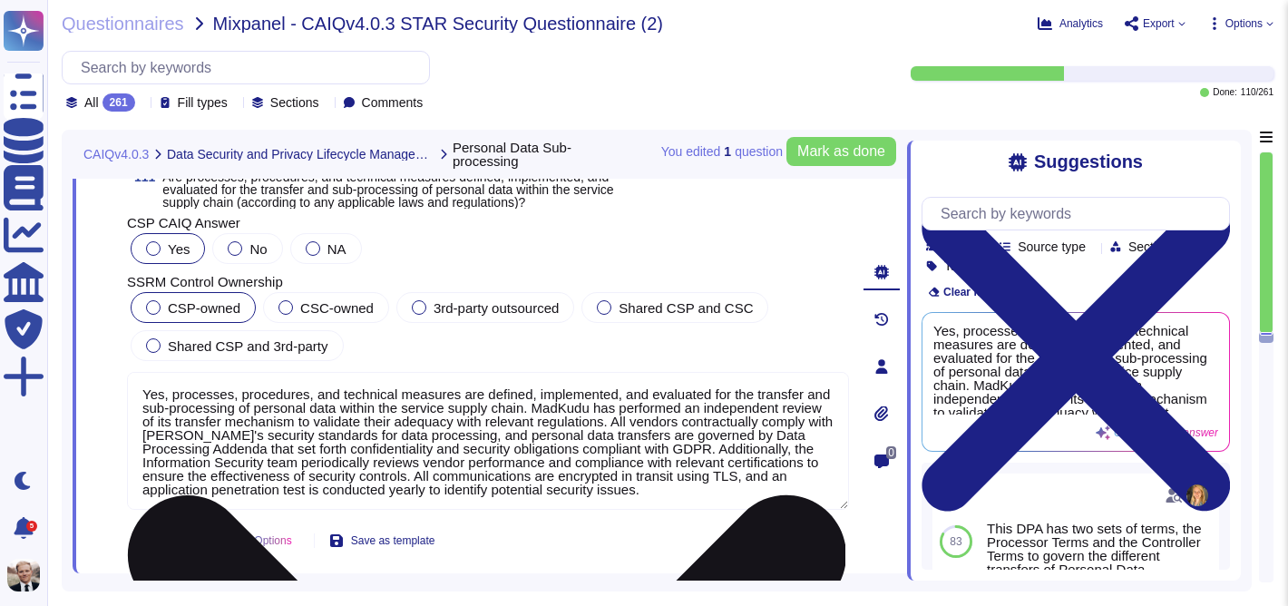
scroll to position [44140, 0]
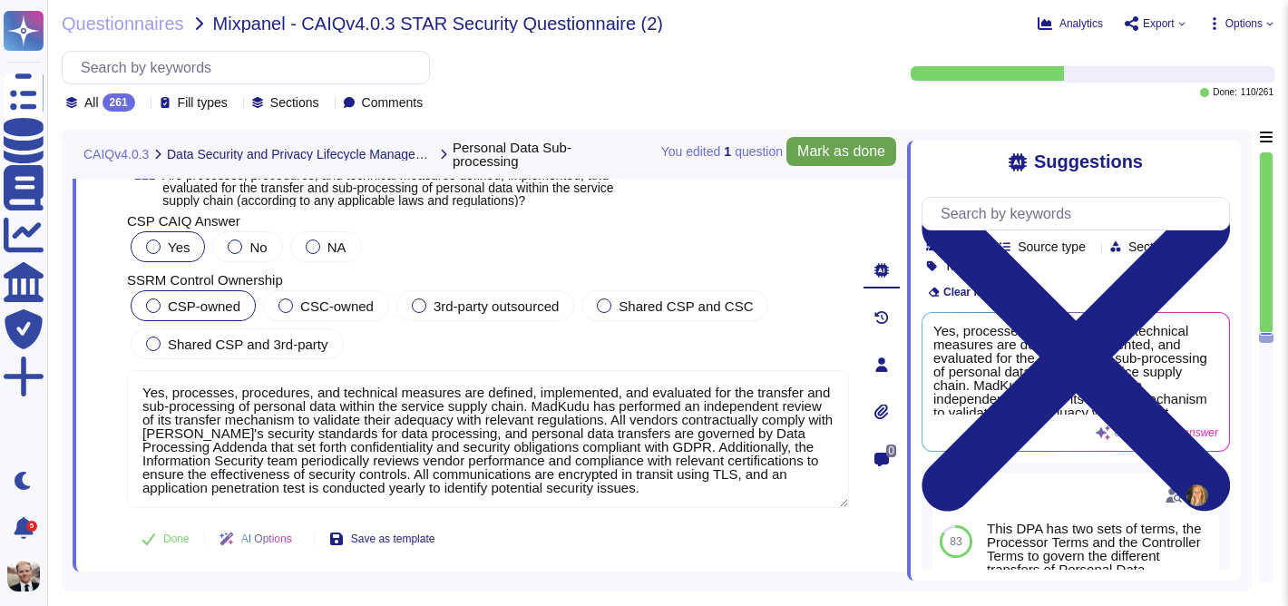
click at [847, 151] on span "Mark as done" at bounding box center [841, 151] width 88 height 15
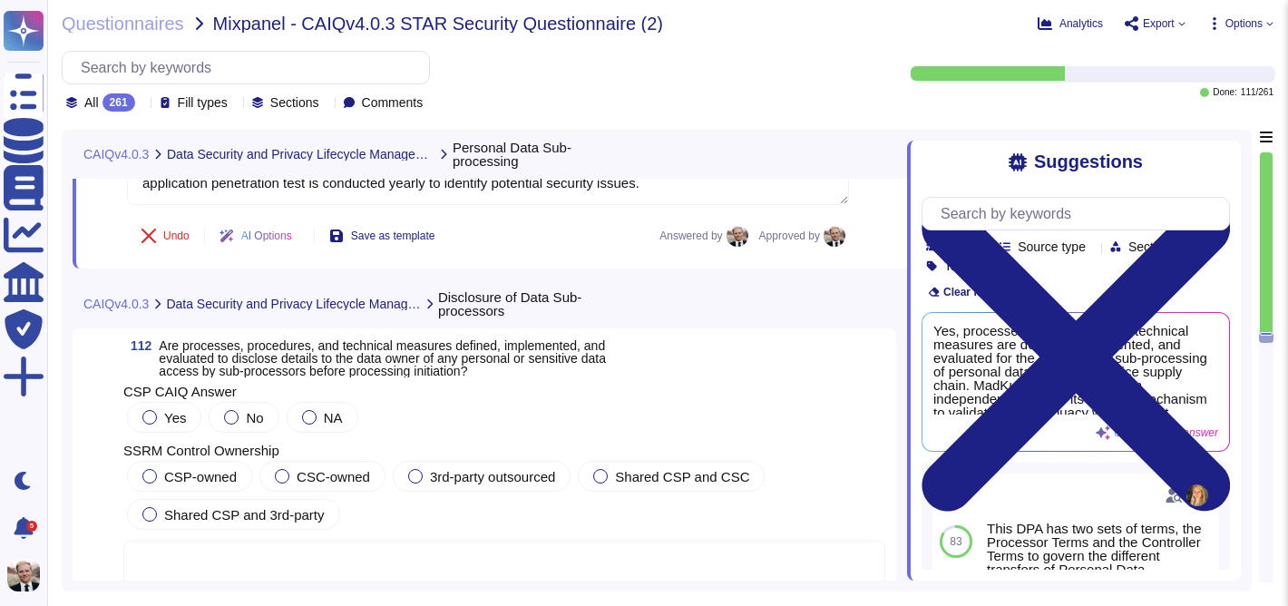
scroll to position [44447, 0]
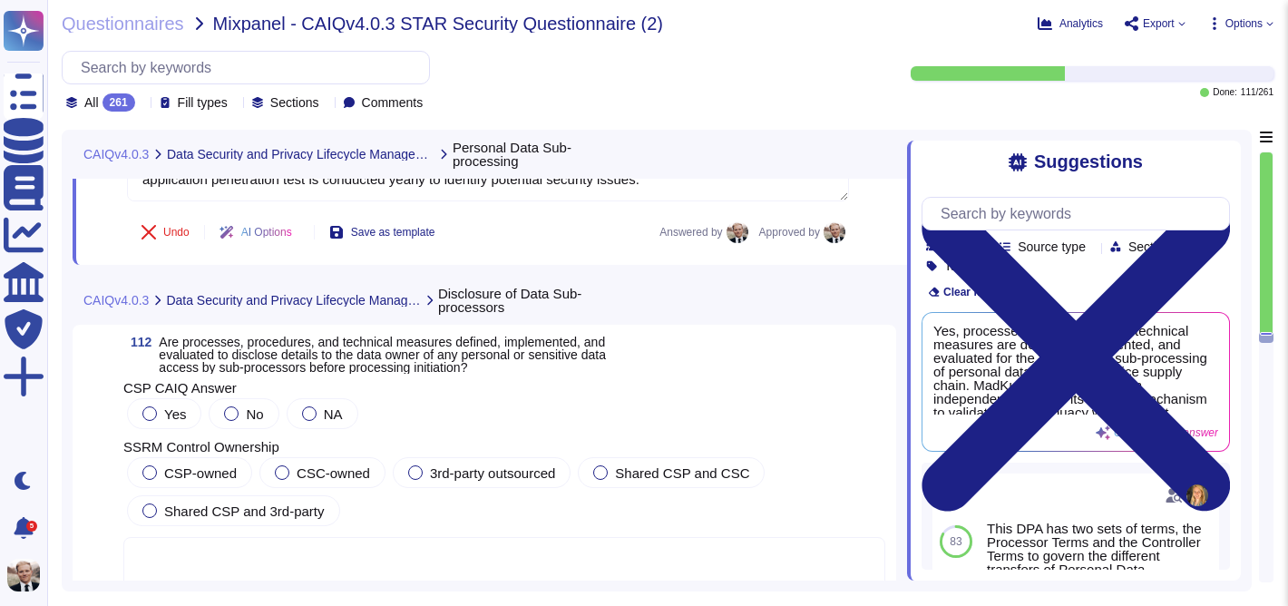
click at [320, 352] on span "Are processes, procedures, and technical measures defined, implemented, and eva…" at bounding box center [382, 355] width 447 height 40
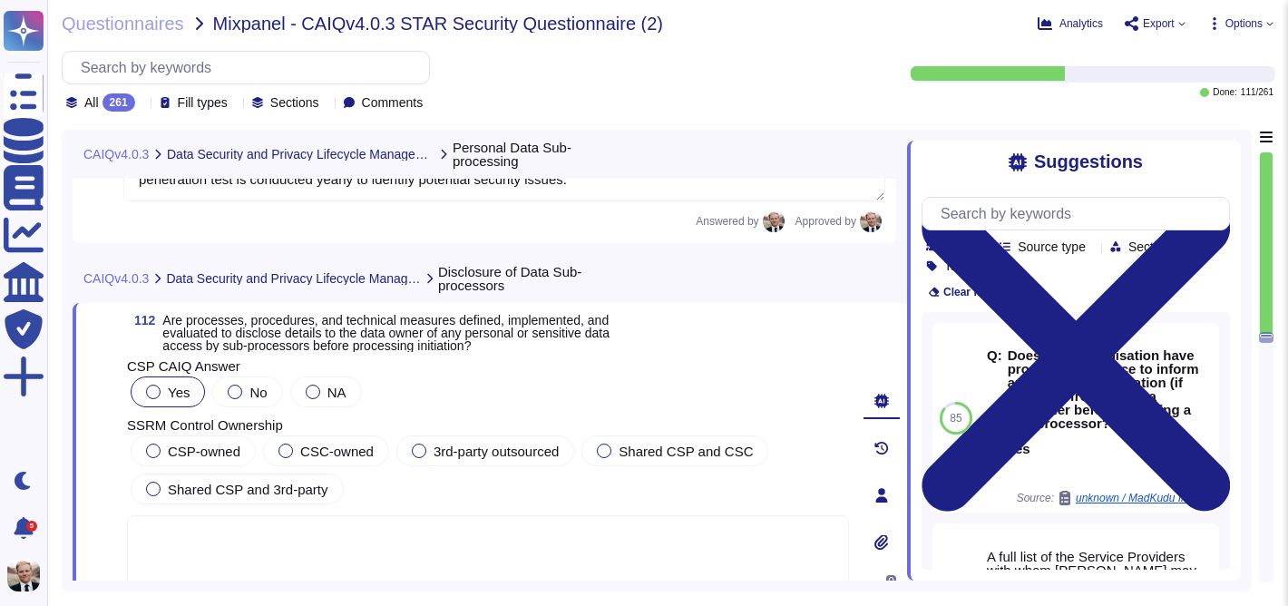
click at [153, 398] on div at bounding box center [153, 392] width 15 height 15
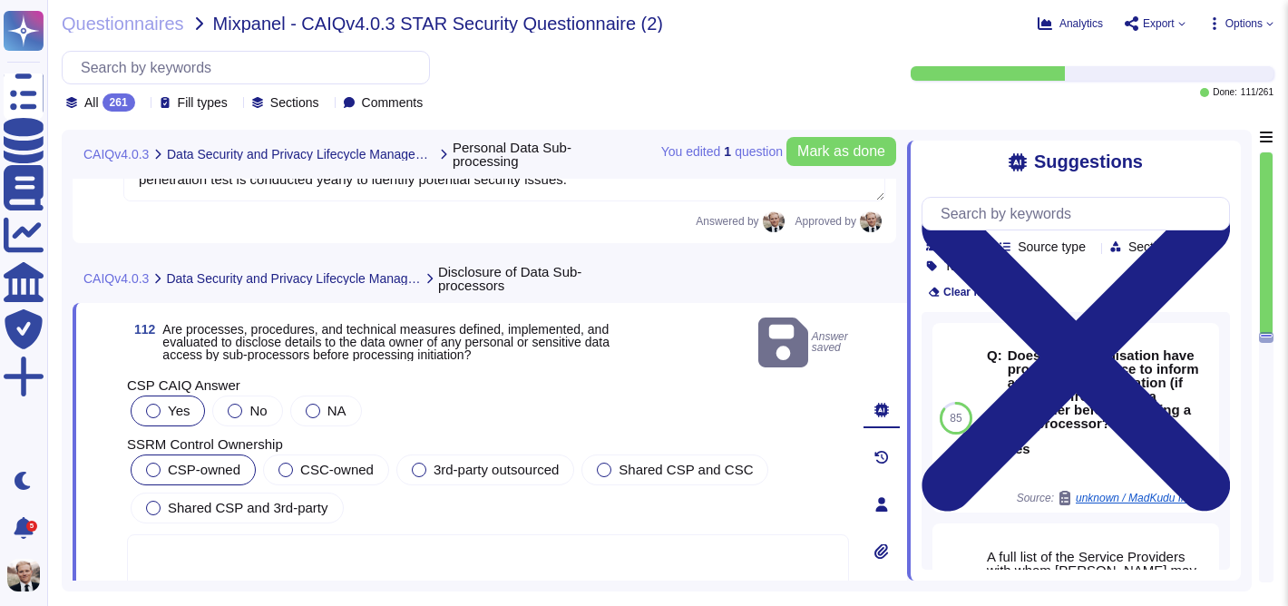
click at [149, 463] on div at bounding box center [153, 470] width 15 height 15
click at [842, 155] on span "Mark as done" at bounding box center [841, 151] width 88 height 15
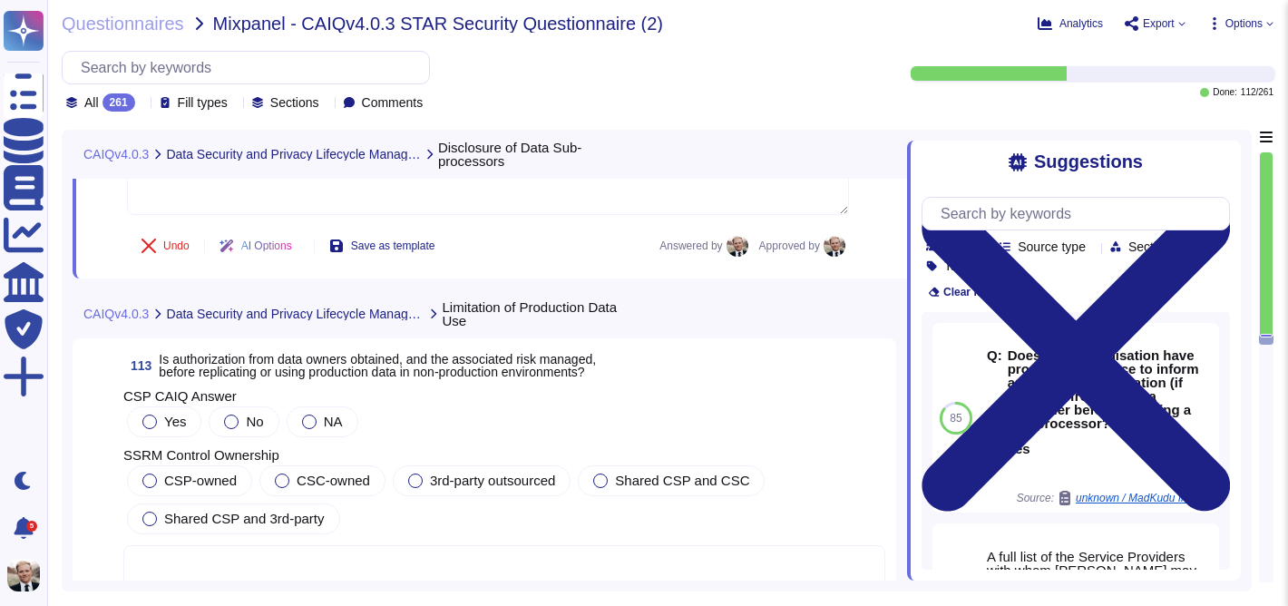
scroll to position [44866, 0]
click at [280, 351] on span "Is authorization from data owners obtained, and the associated risk managed, be…" at bounding box center [377, 363] width 437 height 27
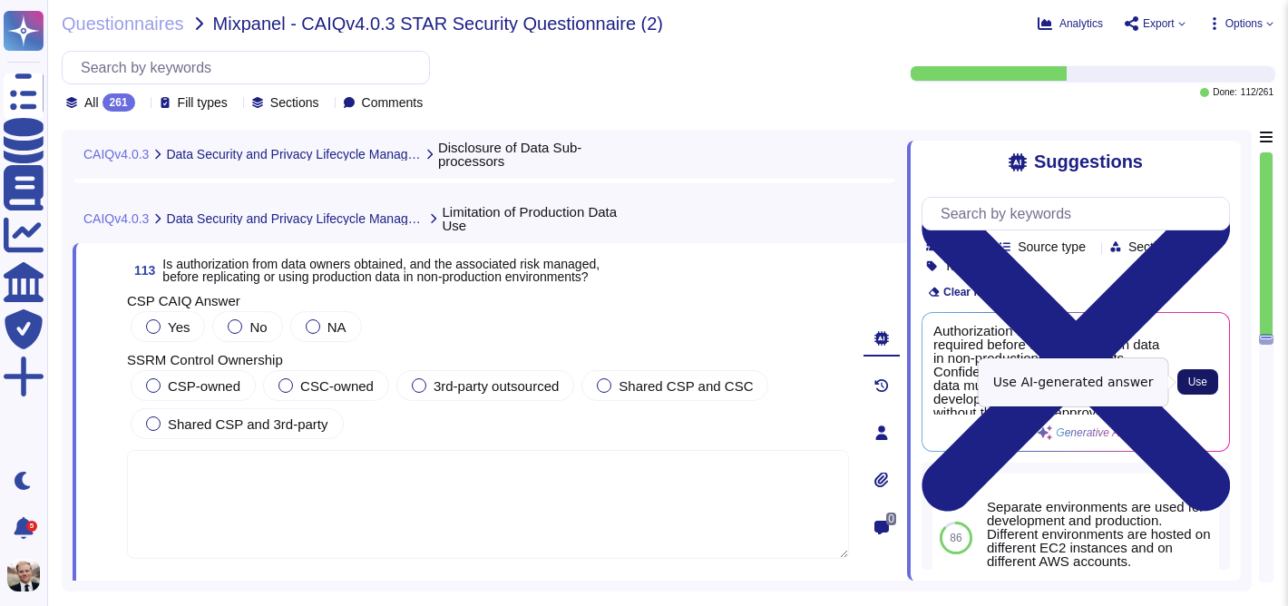
click at [1205, 386] on span "Use" at bounding box center [1197, 381] width 19 height 11
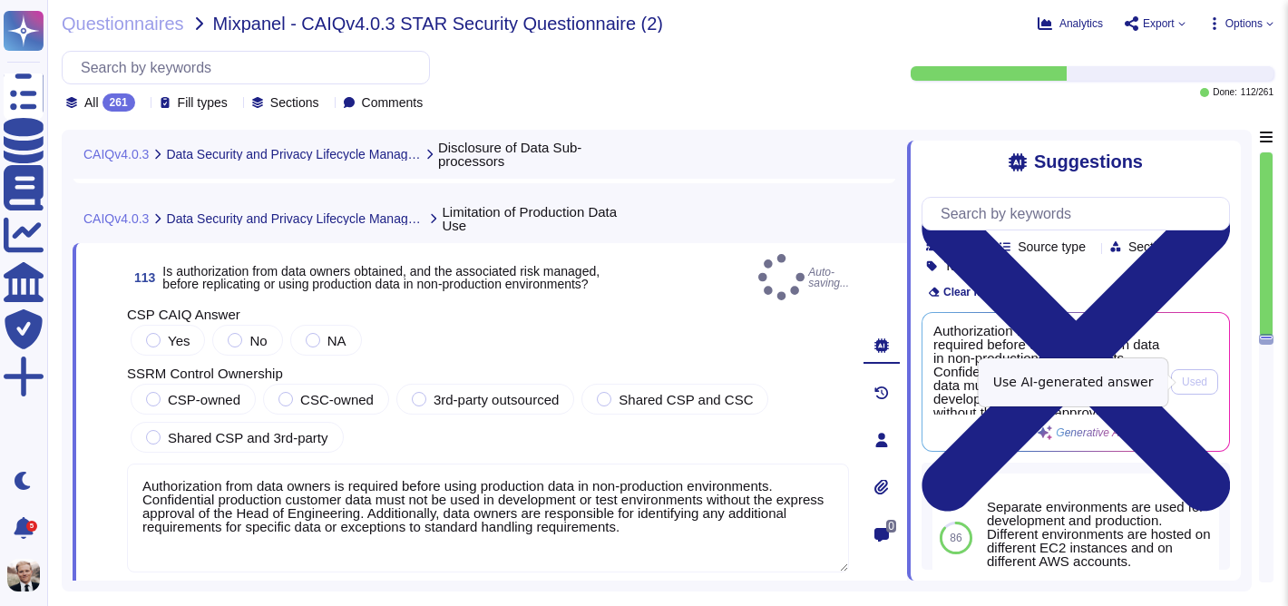
type textarea "Authorization from data owners is required before using production data in non-…"
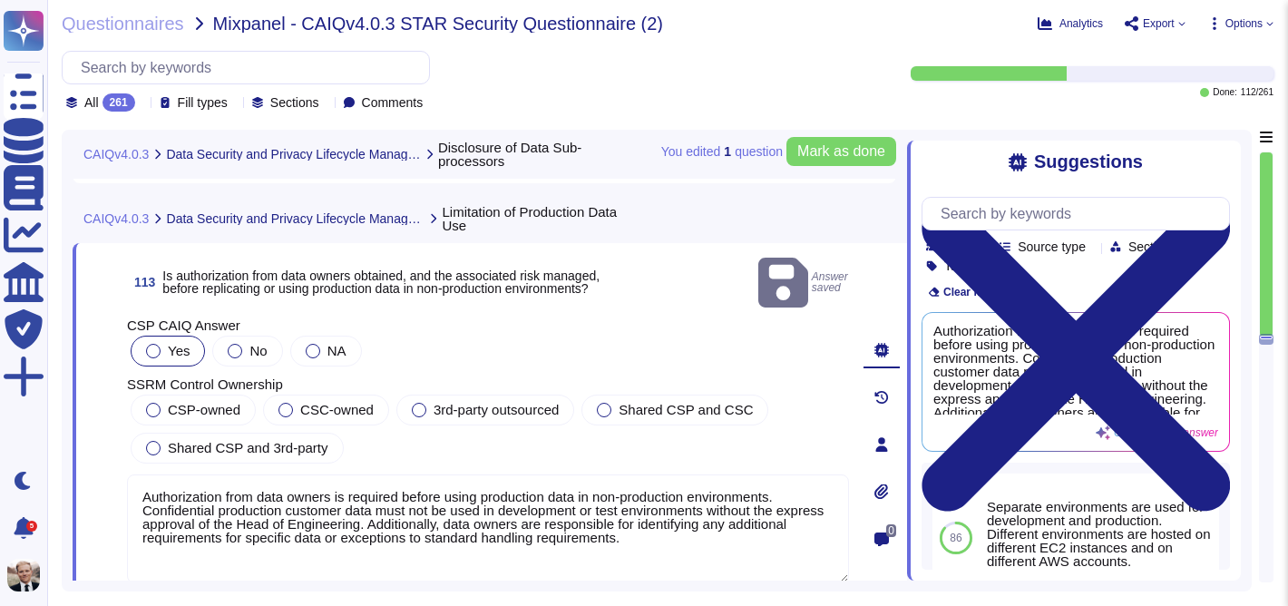
click at [151, 344] on div at bounding box center [153, 351] width 15 height 15
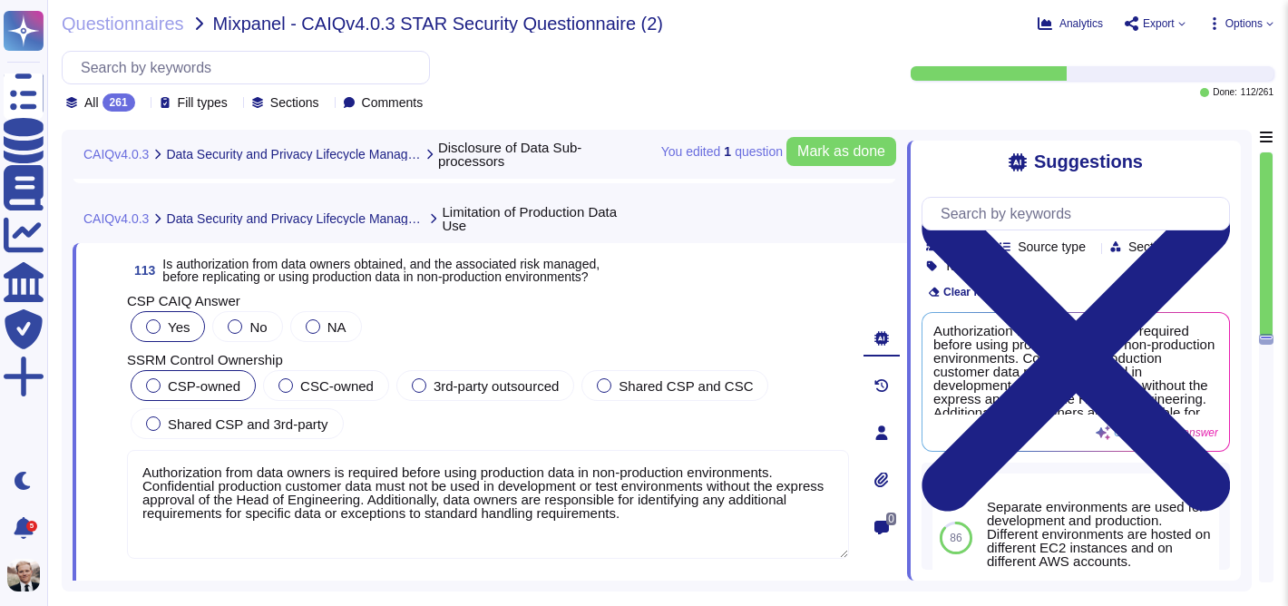
click at [152, 392] on div "CSP-owned" at bounding box center [193, 385] width 125 height 31
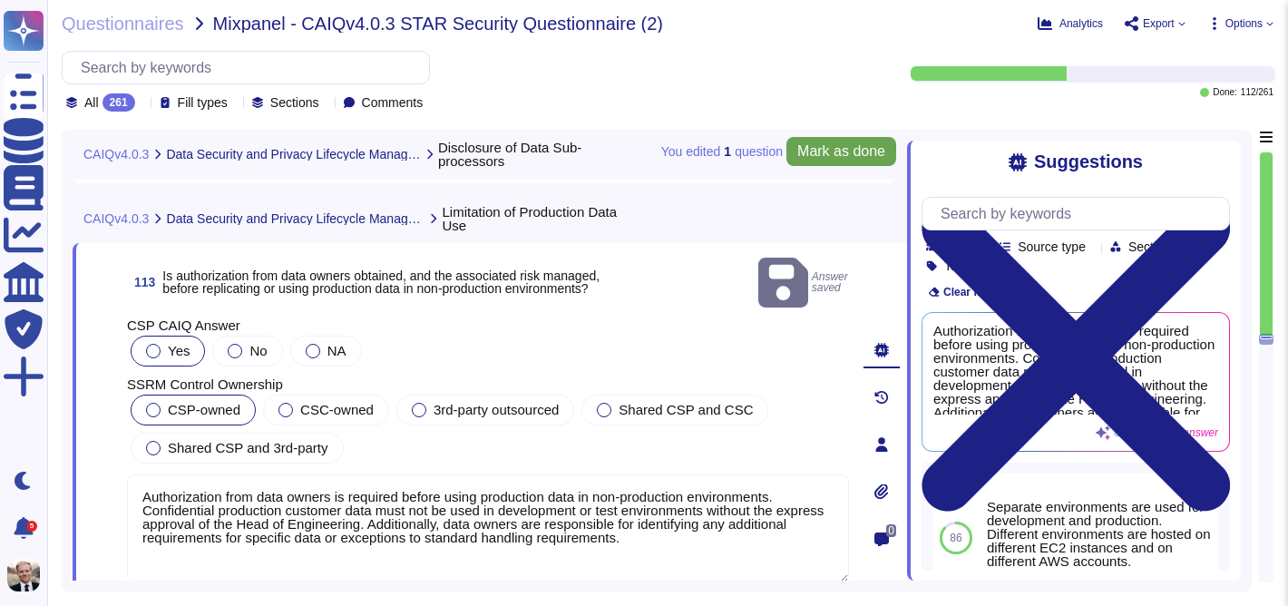
click at [836, 159] on span "Mark as done" at bounding box center [841, 151] width 88 height 15
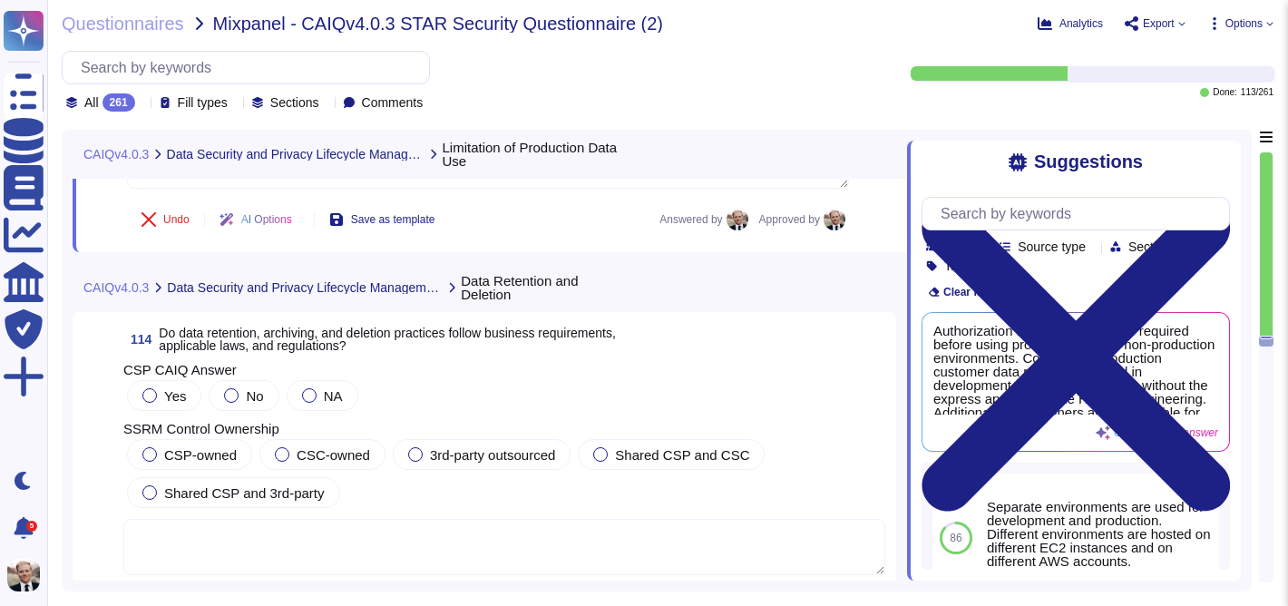
scroll to position [45230, 0]
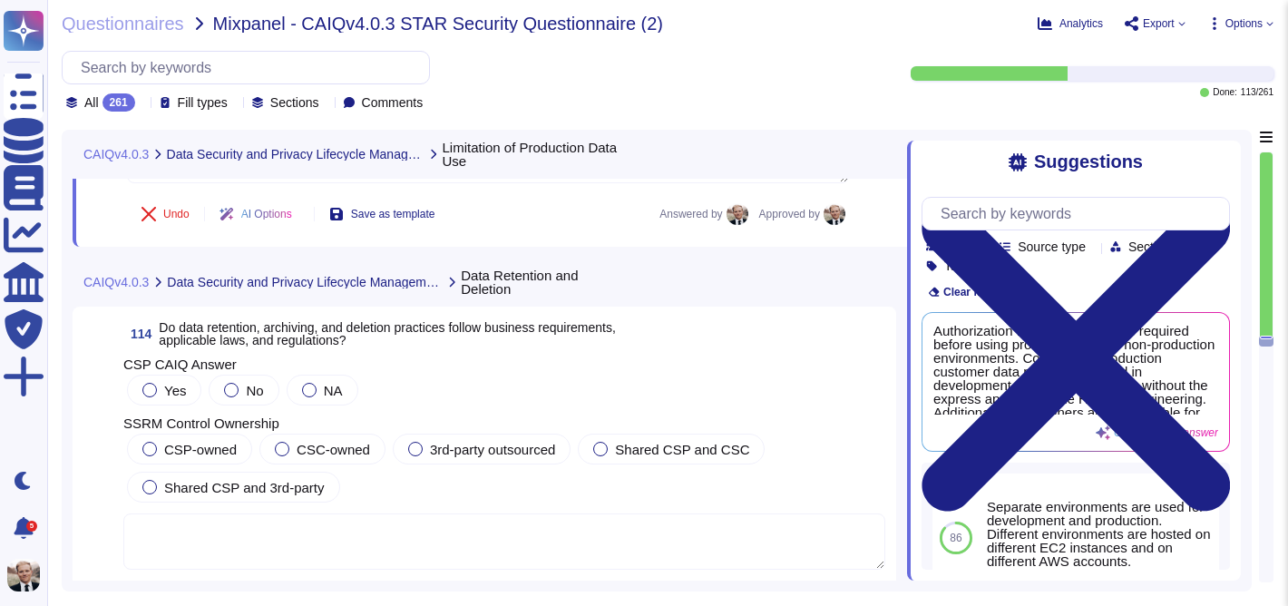
click at [259, 338] on span "Do data retention, archiving, and deletion practices follow business requiremen…" at bounding box center [387, 333] width 457 height 27
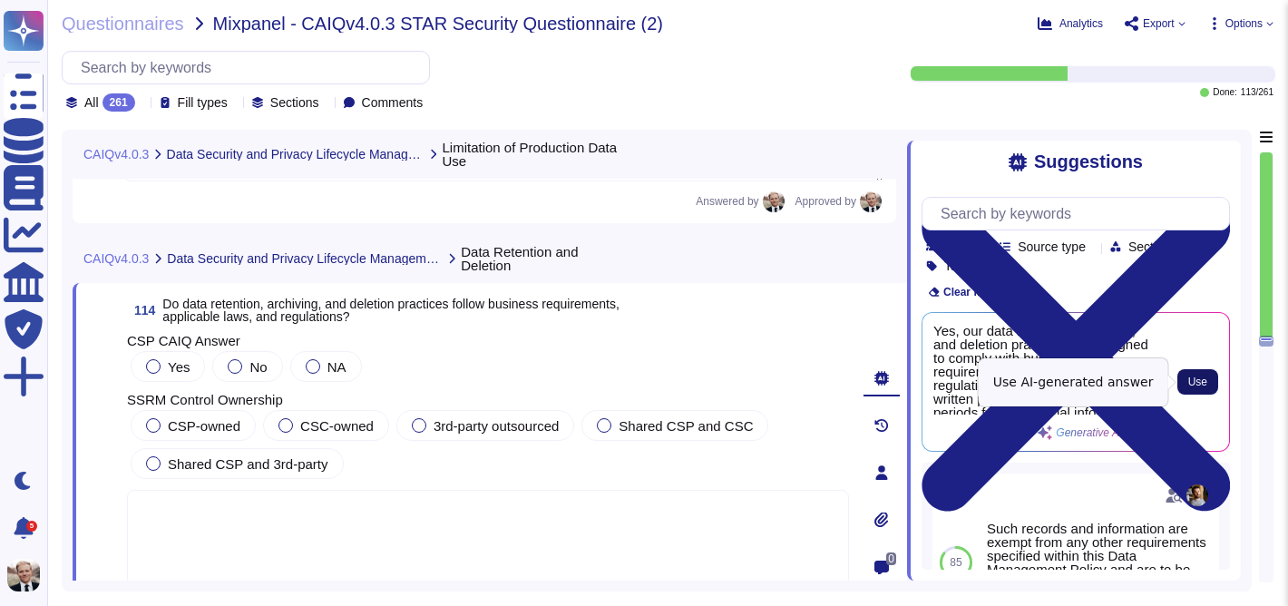
click at [1202, 383] on span "Use" at bounding box center [1197, 381] width 19 height 11
type textarea "Yes, our data retention, archiving, and deletion practices are designed to comp…"
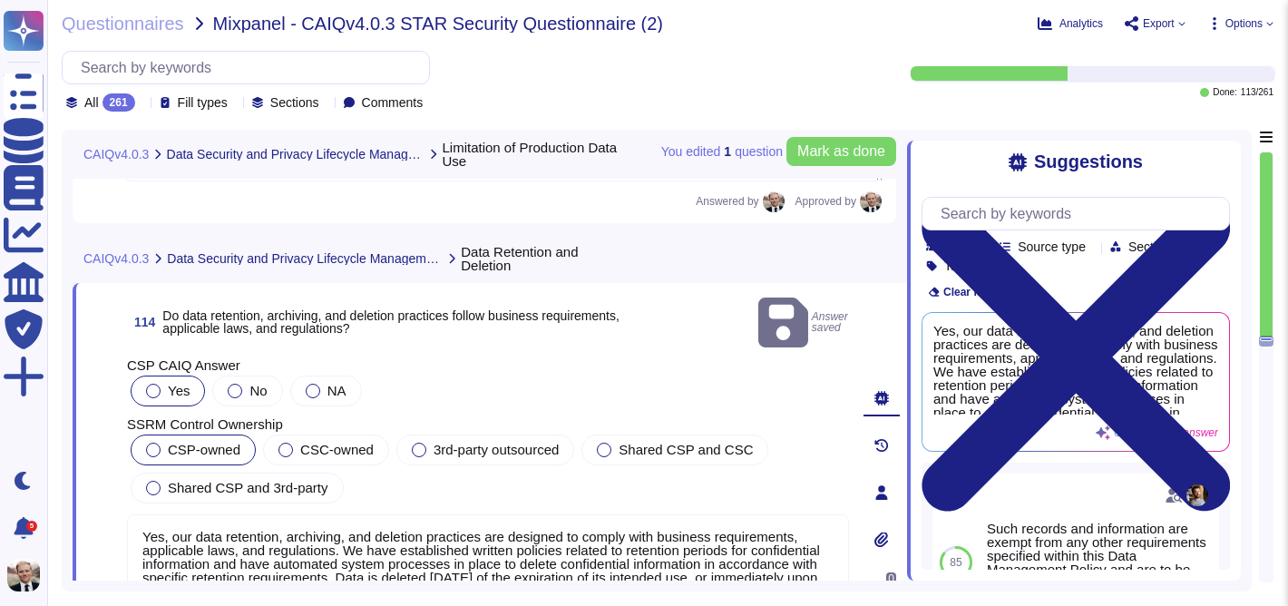
click at [164, 443] on label "CSP-owned" at bounding box center [193, 450] width 94 height 15
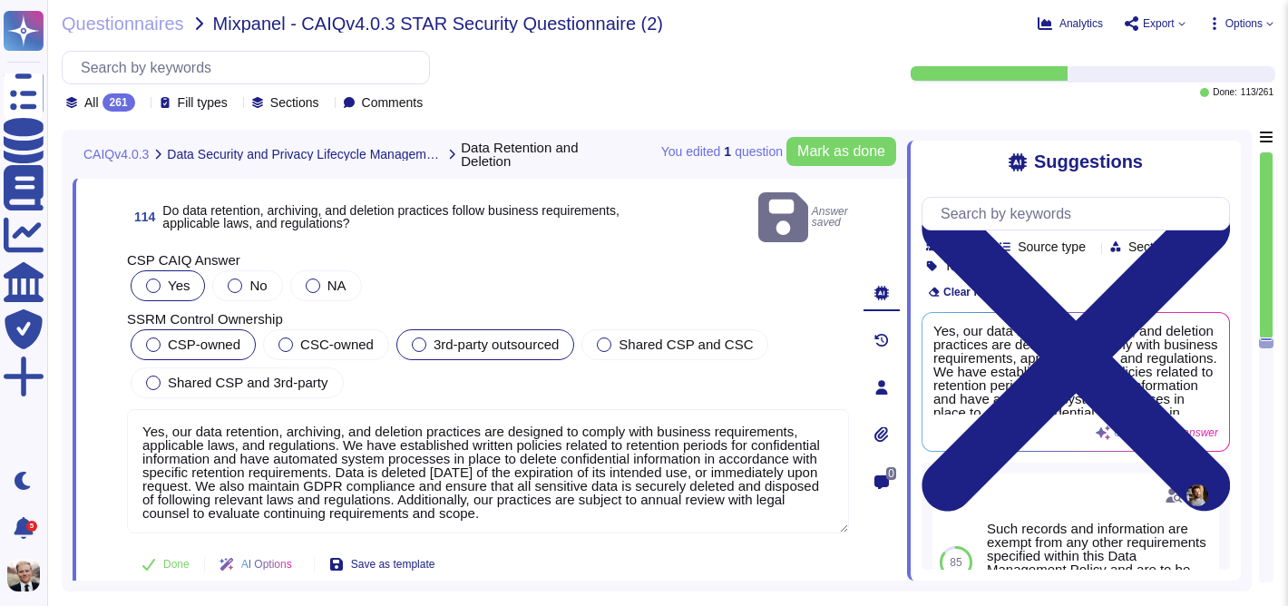
scroll to position [45327, 0]
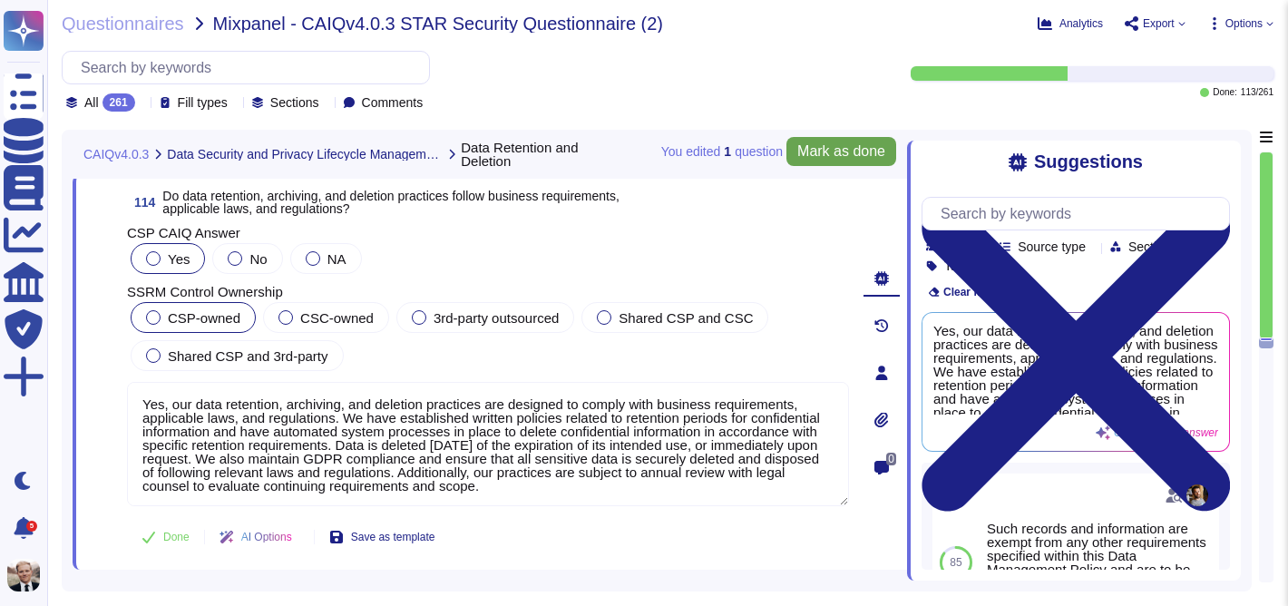
click at [829, 153] on span "Mark as done" at bounding box center [841, 151] width 88 height 15
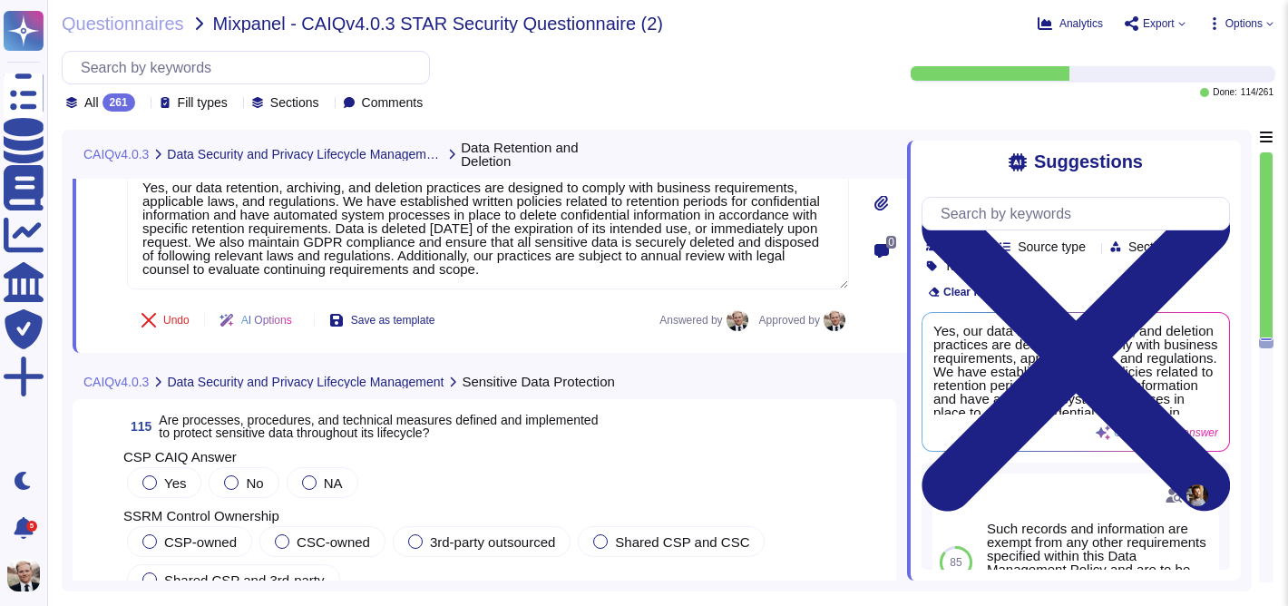
scroll to position [45699, 0]
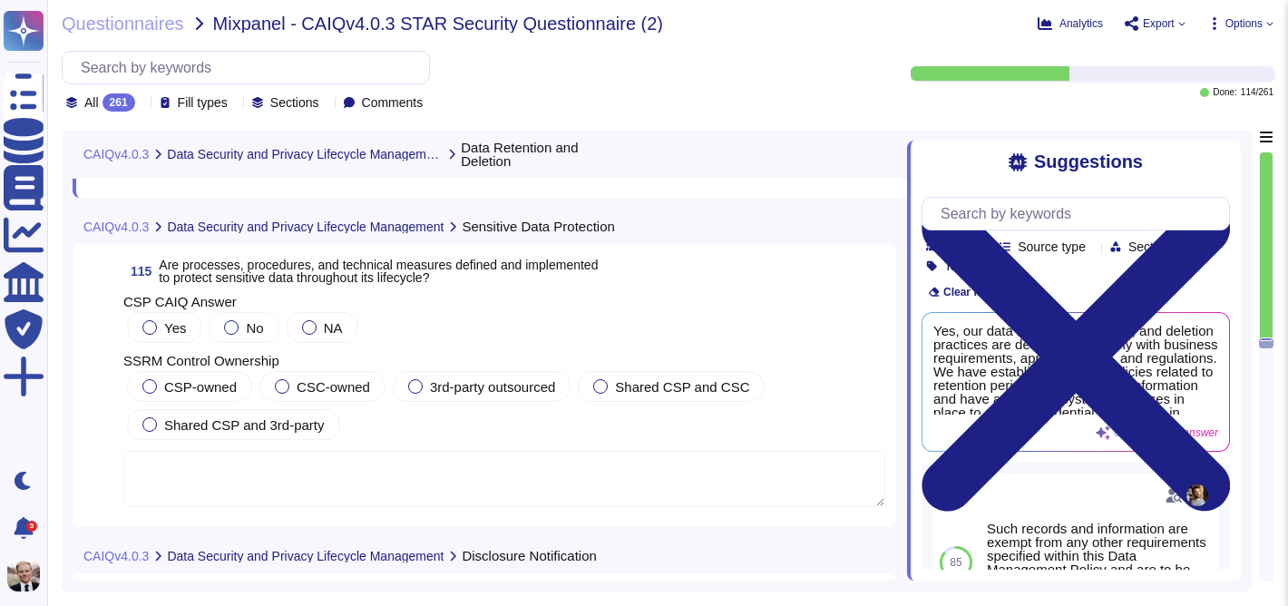
click at [273, 285] on span "Are processes, procedures, and technical measures defined and implemented to pr…" at bounding box center [378, 271] width 439 height 27
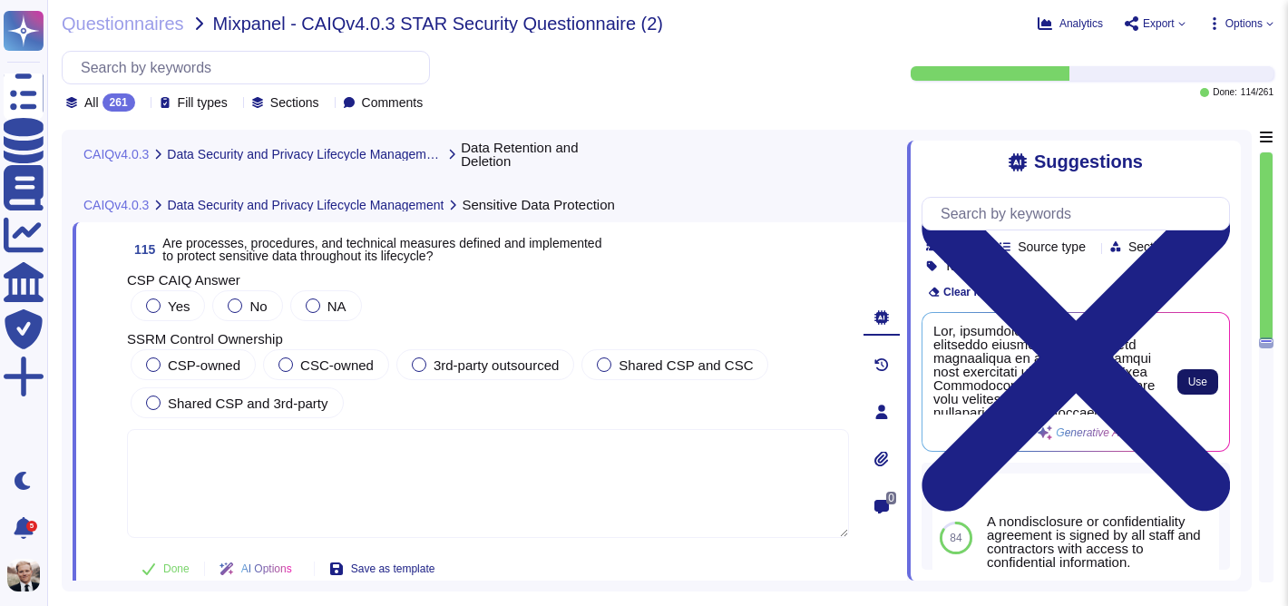
click at [1210, 389] on button "Use" at bounding box center [1197, 381] width 41 height 25
type textarea "Yes, processes, procedures, and technical measures are defined and implemented …"
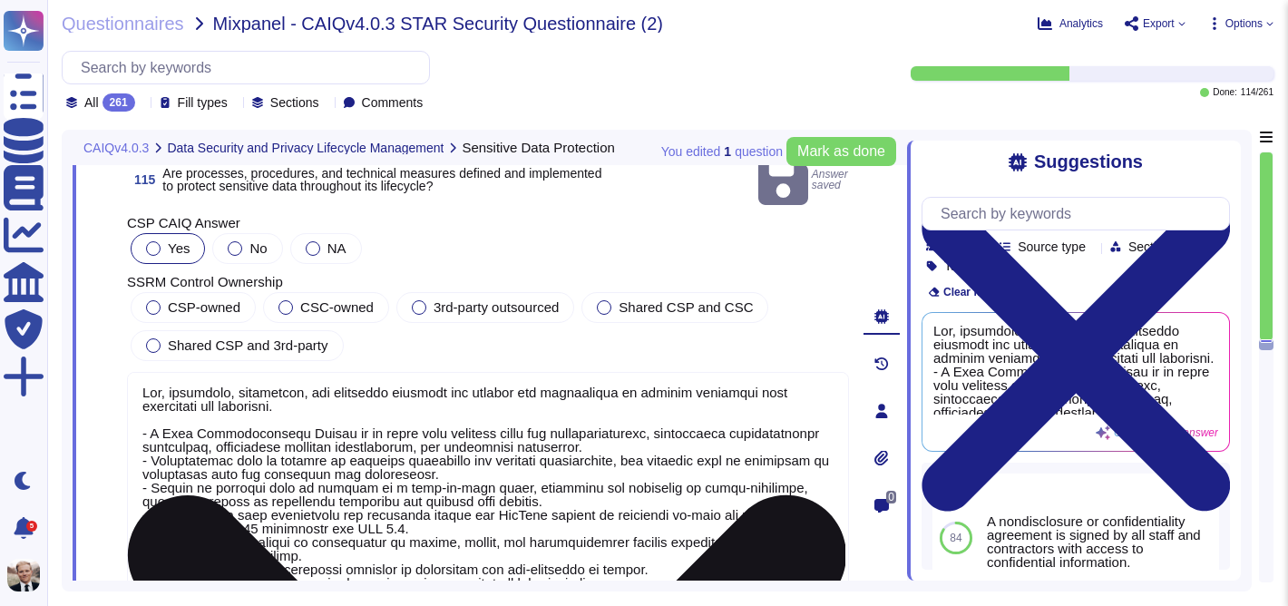
scroll to position [45779, 0]
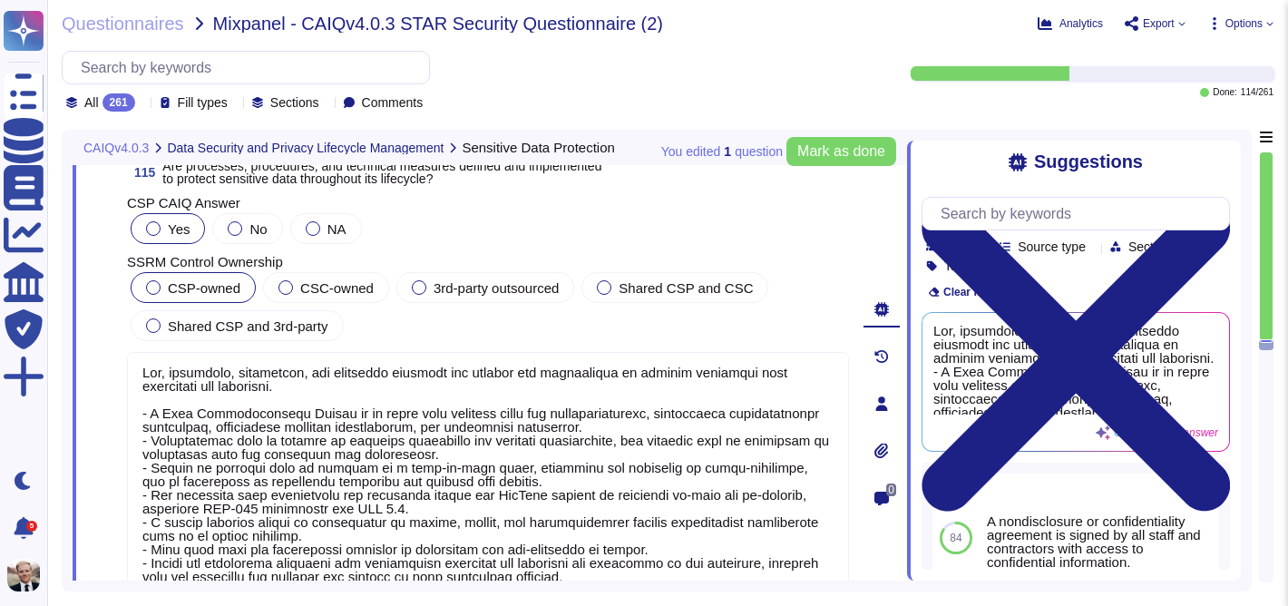
click at [155, 287] on div at bounding box center [153, 287] width 15 height 15
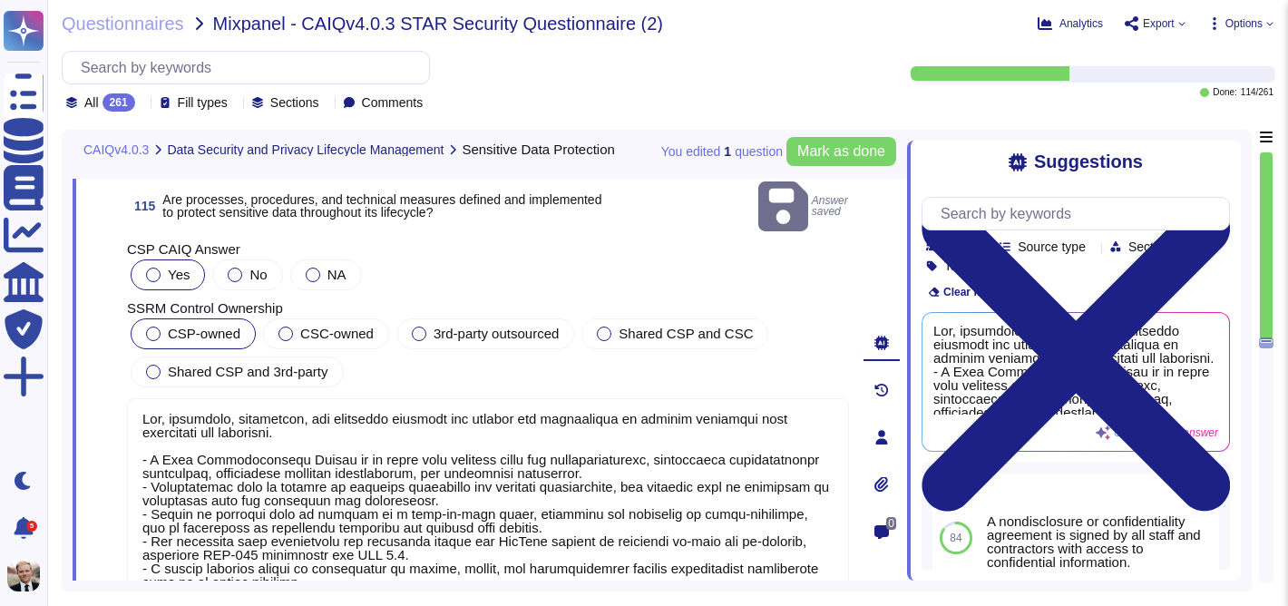
scroll to position [45741, 0]
type textarea "Yes, our data retention, archiving, and deletion practices are designed to comp…"
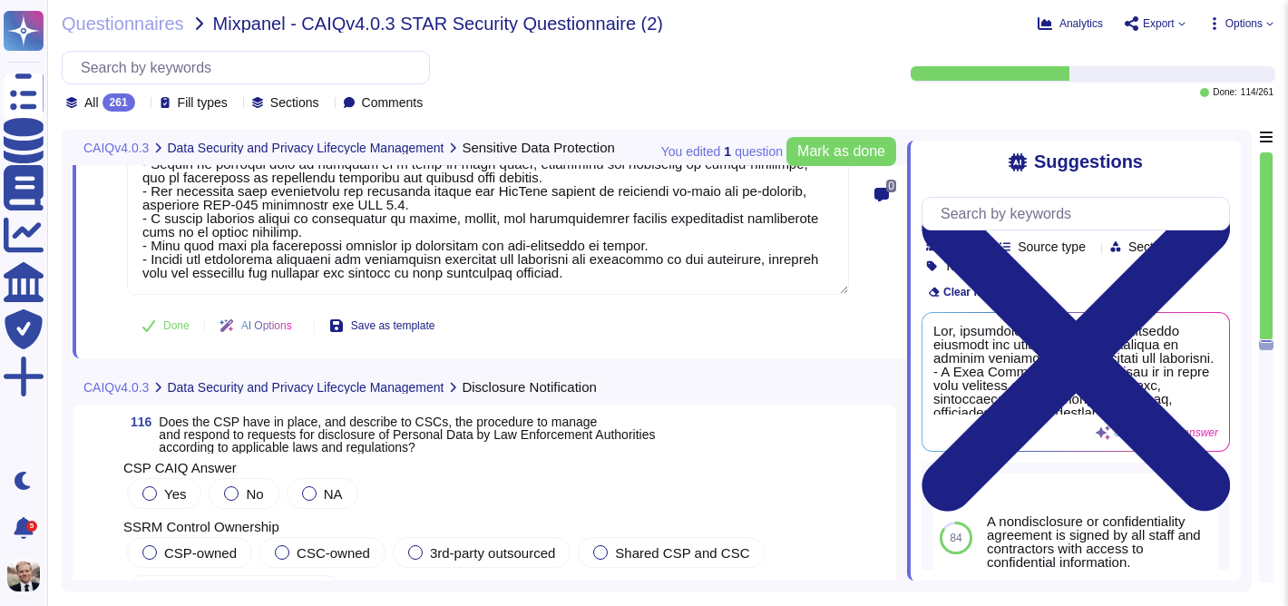
scroll to position [46095, 0]
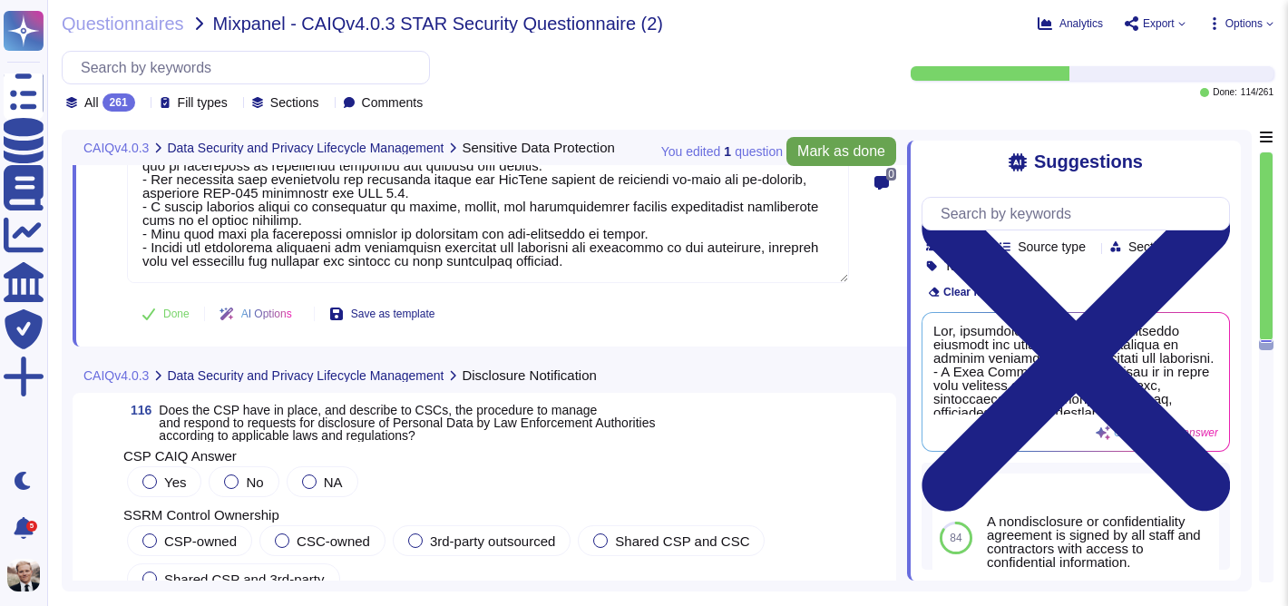
click at [826, 152] on span "Mark as done" at bounding box center [841, 151] width 88 height 15
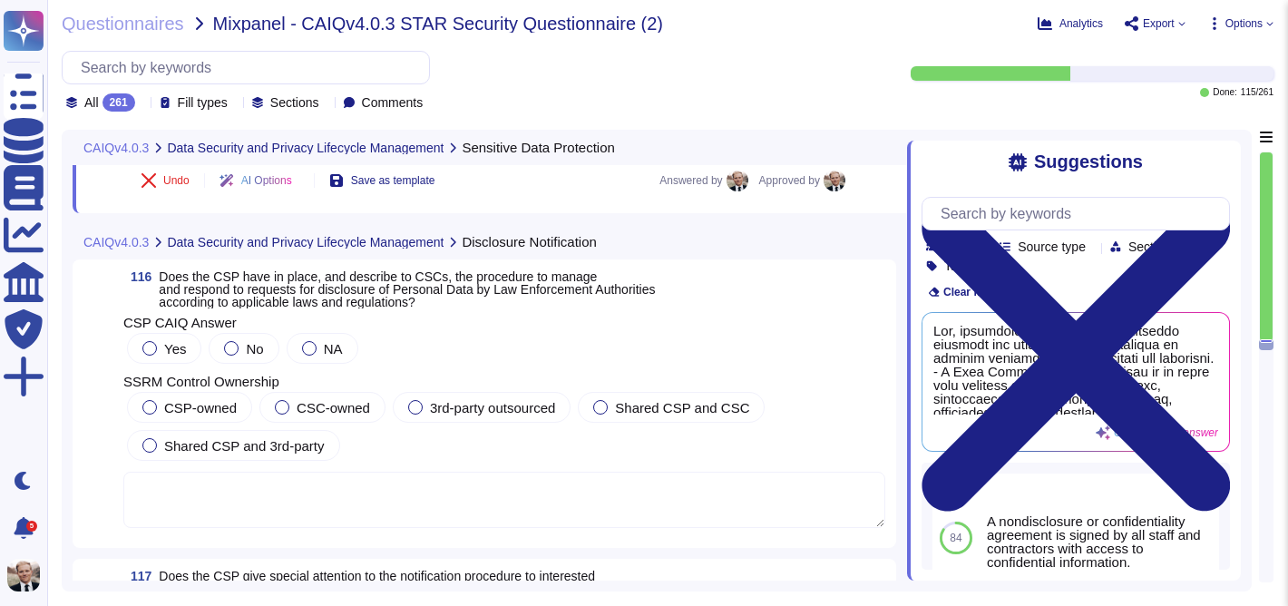
scroll to position [46230, 0]
click at [388, 286] on span "Does the CSP have in place, and describe to CSCs, the procedure to manage and r…" at bounding box center [407, 288] width 496 height 40
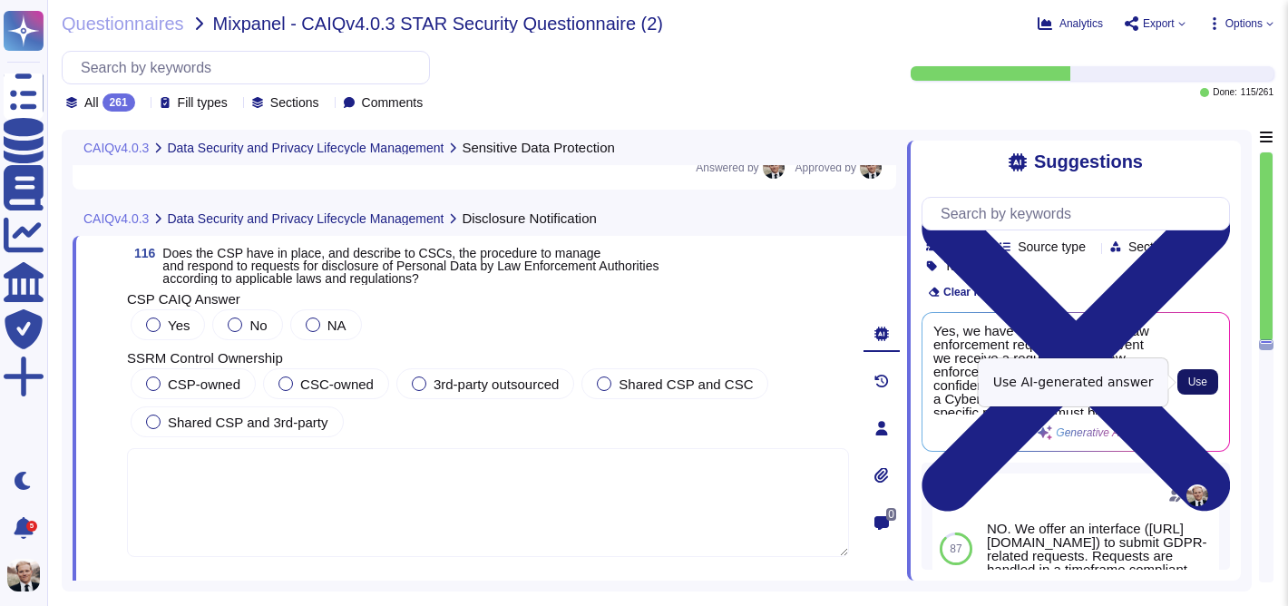
click at [1203, 385] on span "Use" at bounding box center [1197, 381] width 19 height 11
type textarea "Yes, we have a policy regarding law enforcement requests. In the event we recei…"
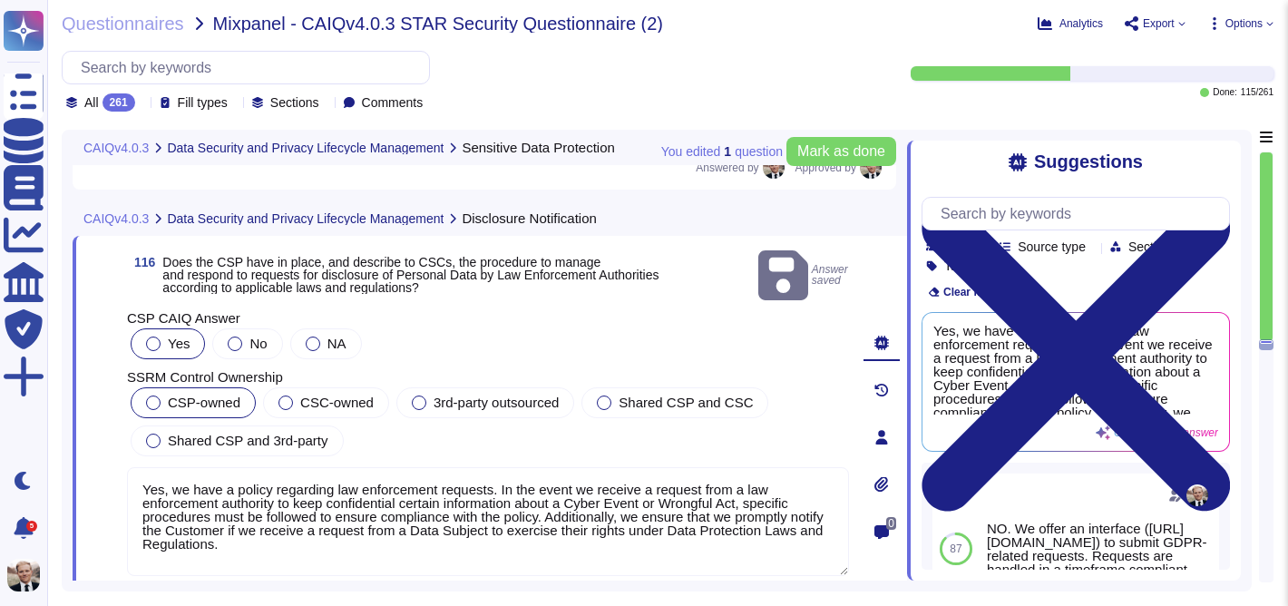
click at [182, 394] on span "CSP-owned" at bounding box center [204, 401] width 73 height 15
click at [841, 151] on span "Mark as done" at bounding box center [841, 151] width 88 height 15
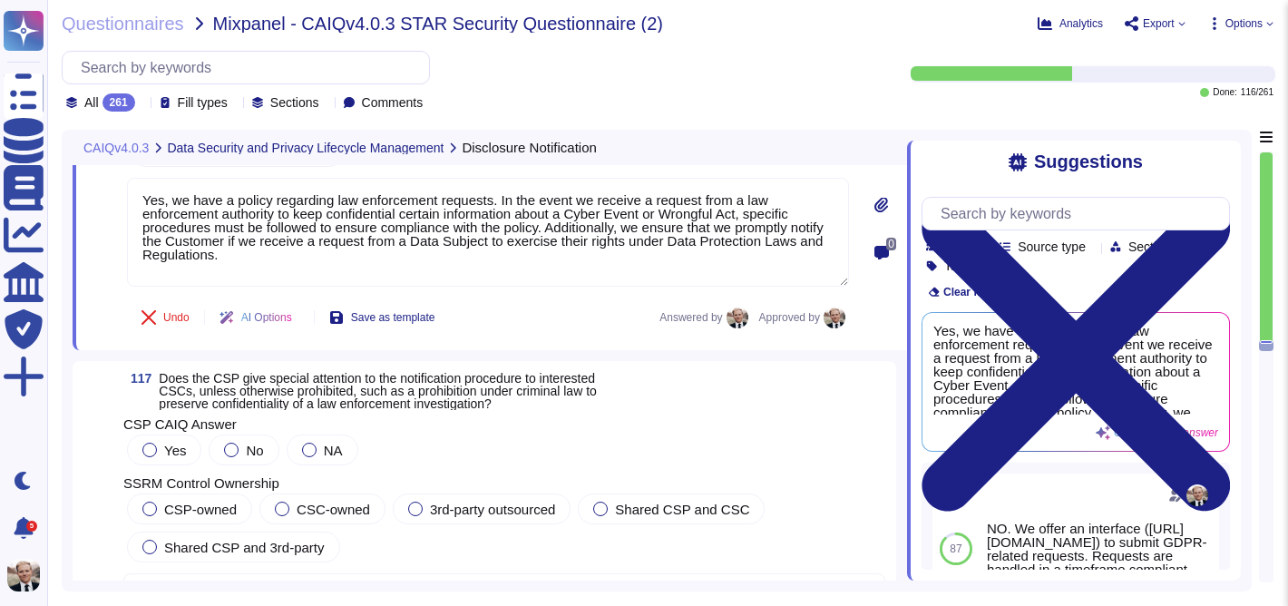
scroll to position [46631, 0]
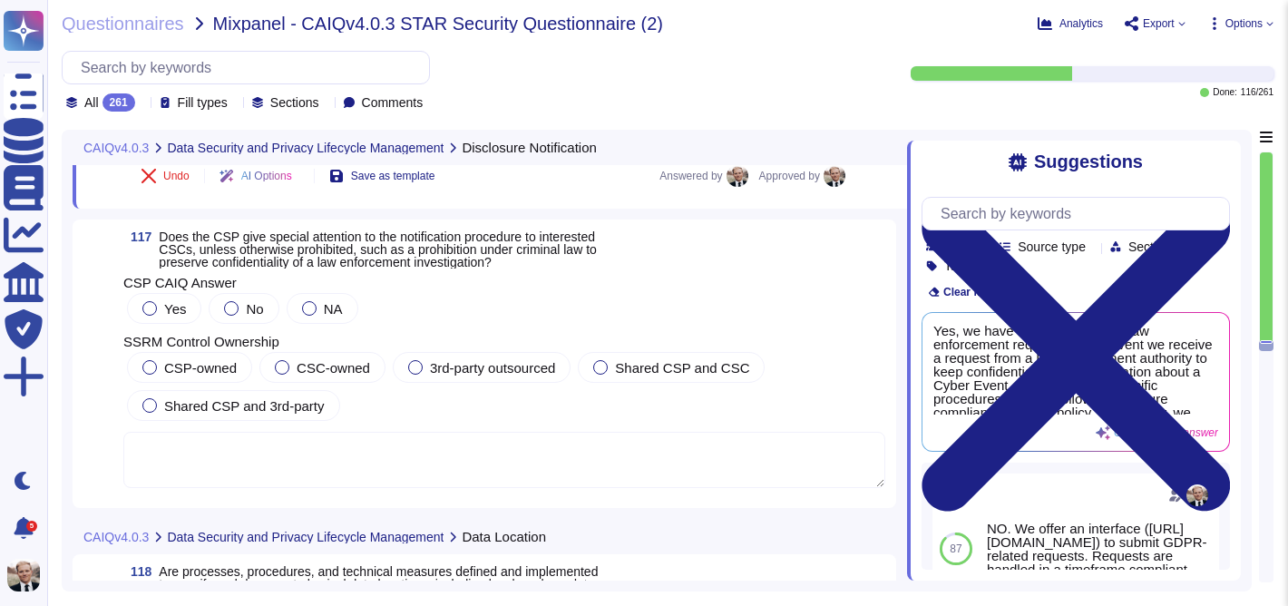
click at [297, 259] on span "Does the CSP give special attention to the notification procedure to interested…" at bounding box center [377, 249] width 437 height 40
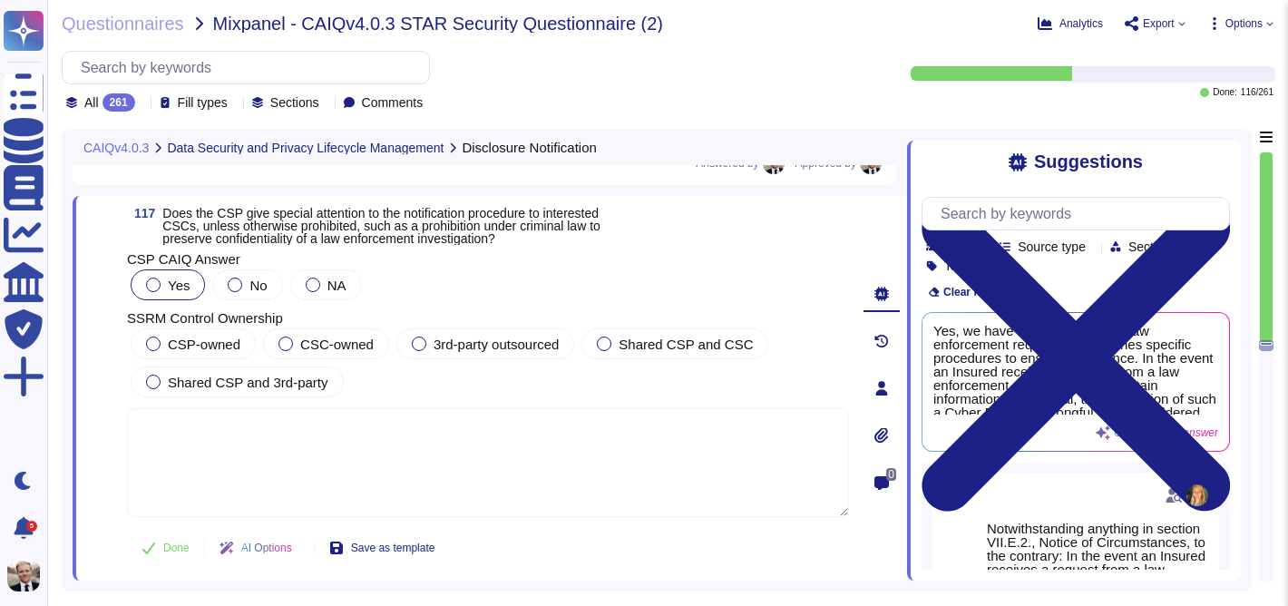
click at [151, 286] on div at bounding box center [153, 285] width 15 height 15
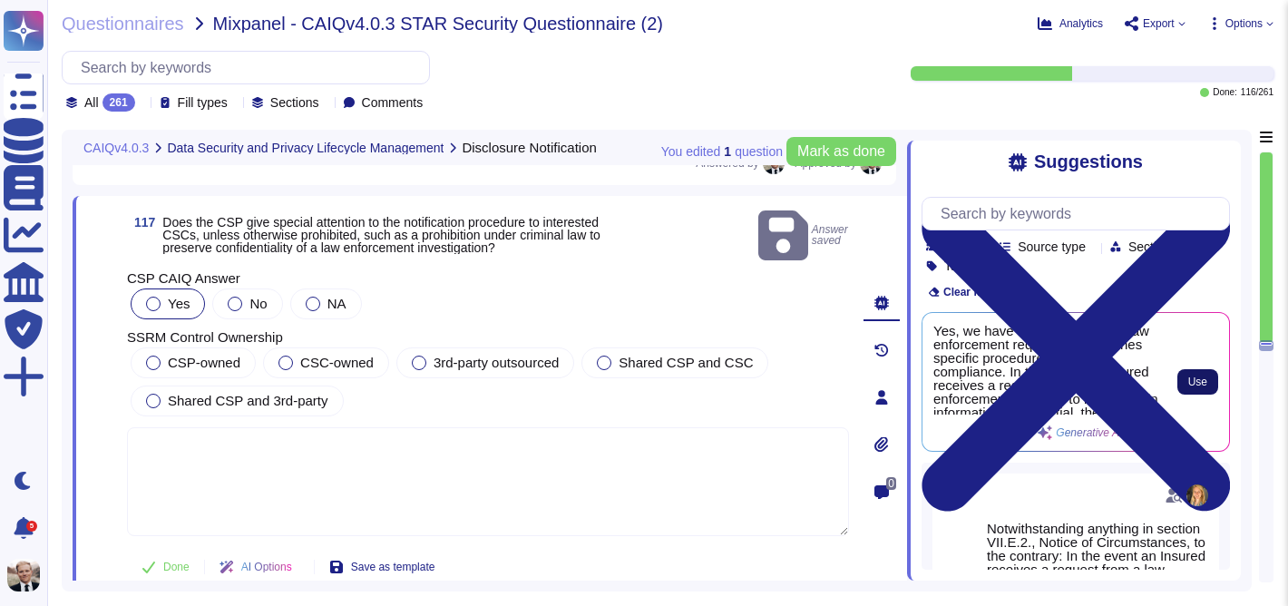
click at [1205, 388] on button "Use" at bounding box center [1197, 381] width 41 height 25
type textarea "Yes, we have a policy regarding law enforcement requests that outlines specific…"
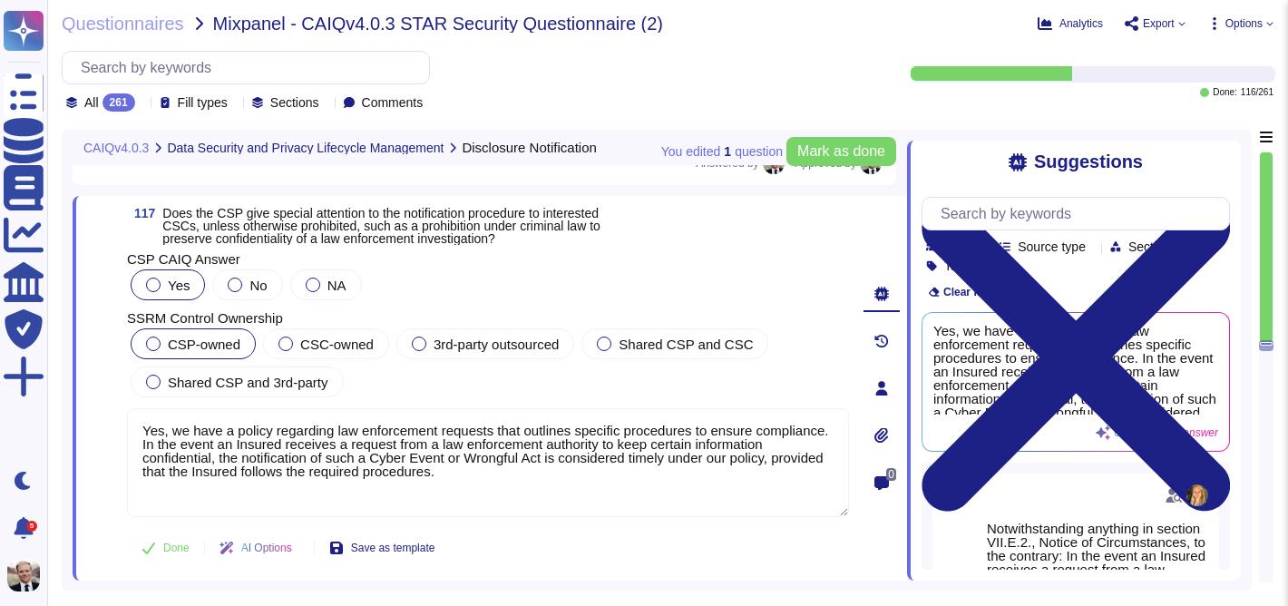
click at [158, 344] on div at bounding box center [153, 343] width 15 height 15
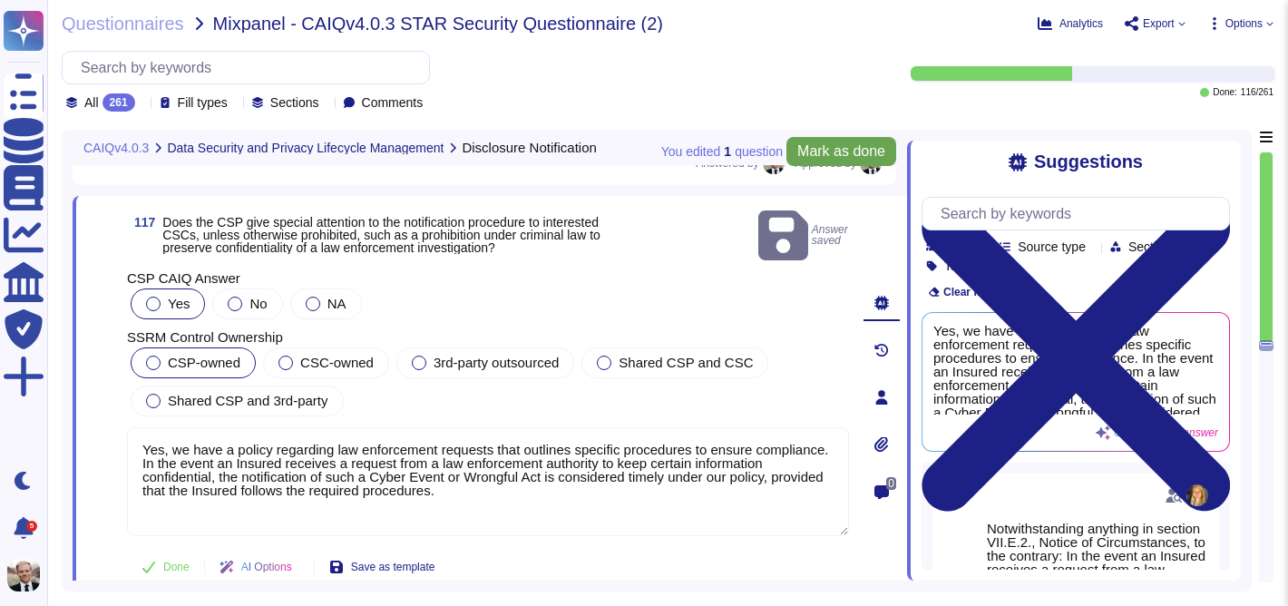
click at [852, 141] on button "Mark as done" at bounding box center [841, 151] width 110 height 29
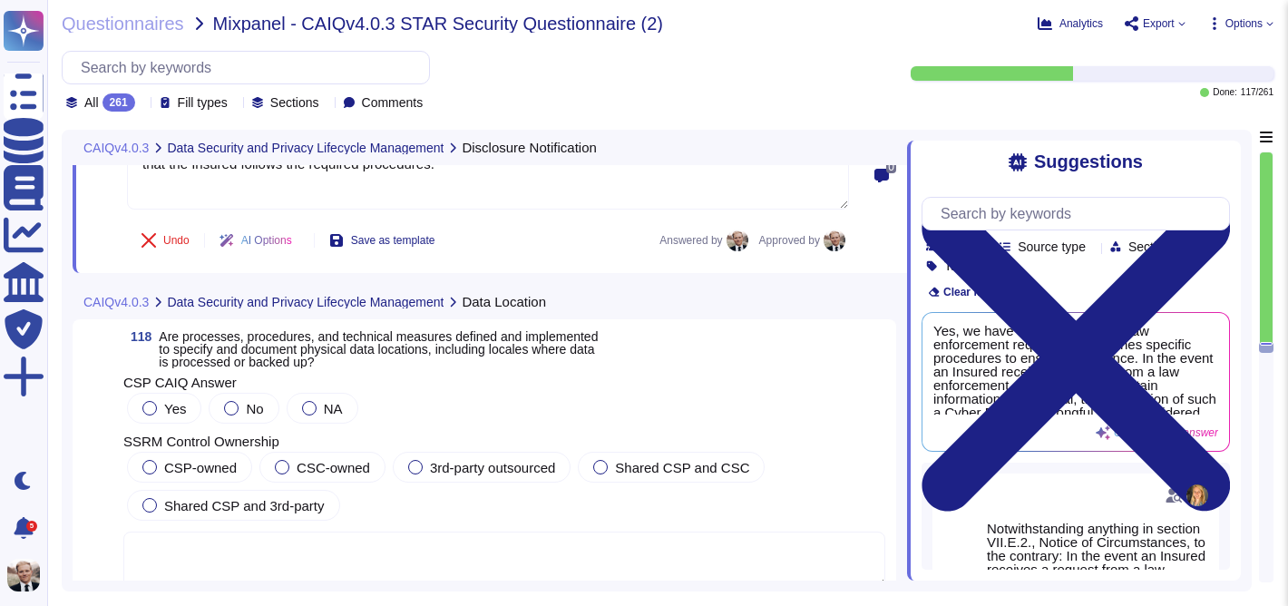
scroll to position [46940, 0]
click at [241, 360] on span "Are processes, procedures, and technical measures defined and implemented to sp…" at bounding box center [378, 347] width 439 height 40
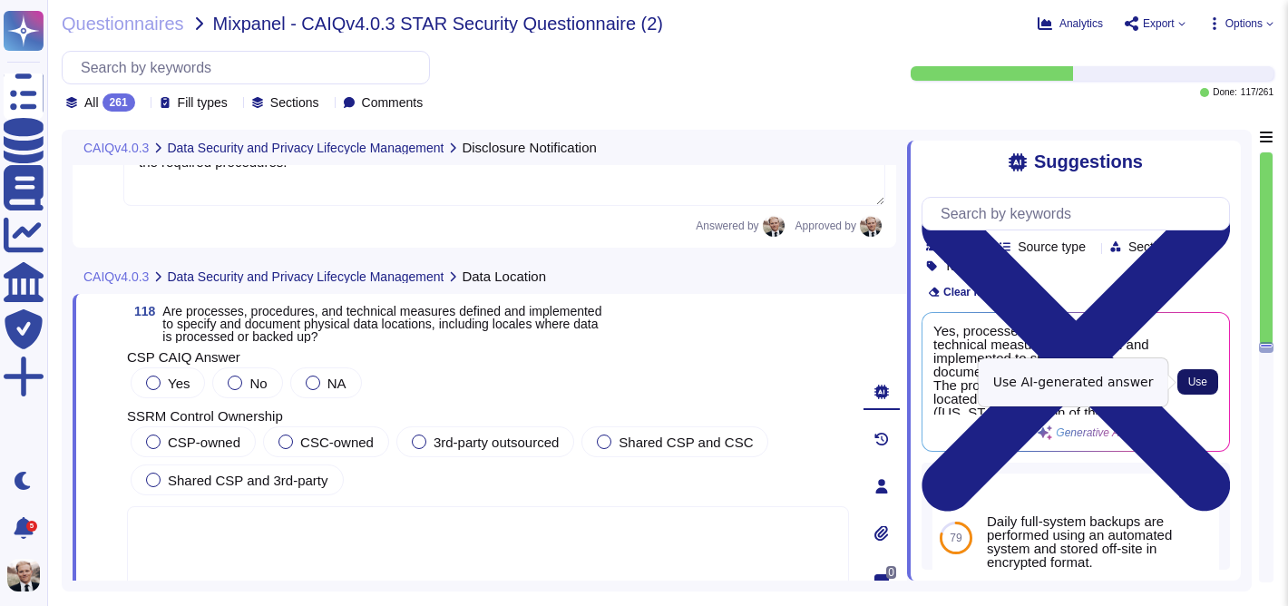
click at [1205, 384] on span "Use" at bounding box center [1197, 381] width 19 height 11
type textarea "Yes, processes, procedures, and technical measures are defined and implemented …"
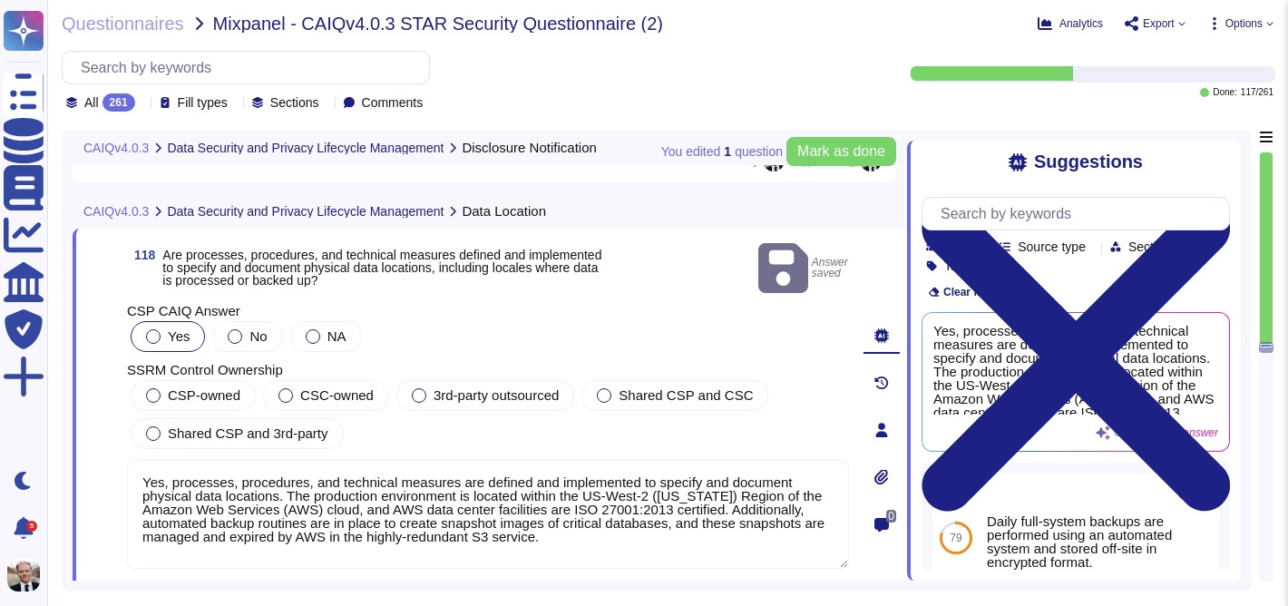
scroll to position [47003, 0]
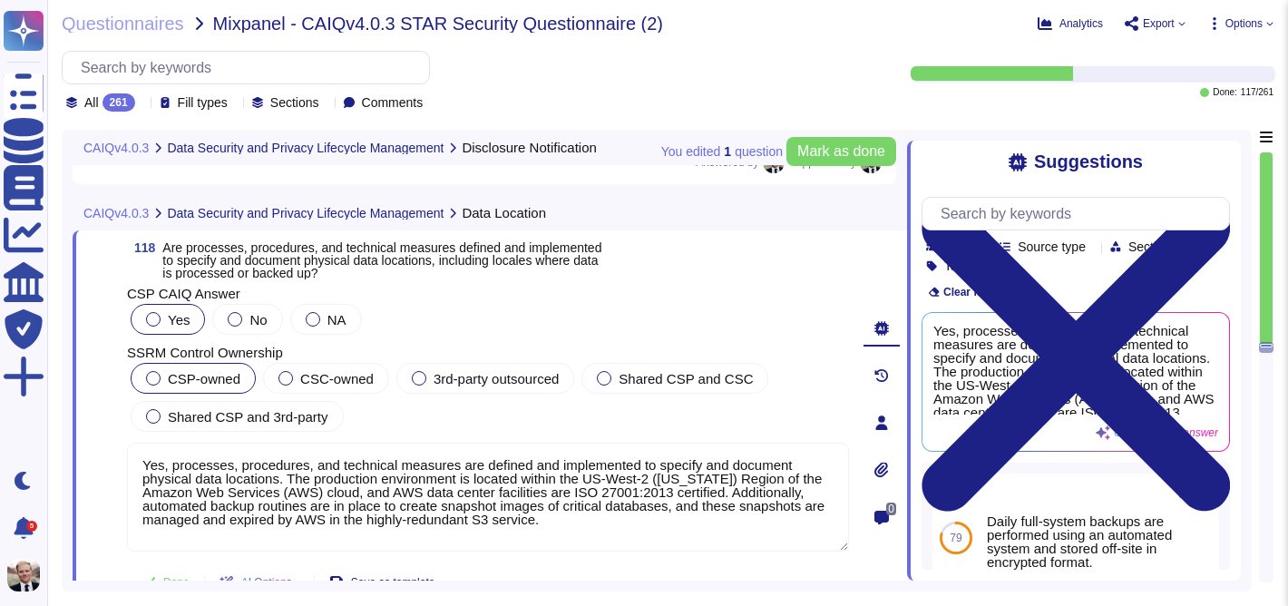
click at [150, 377] on div at bounding box center [153, 378] width 15 height 15
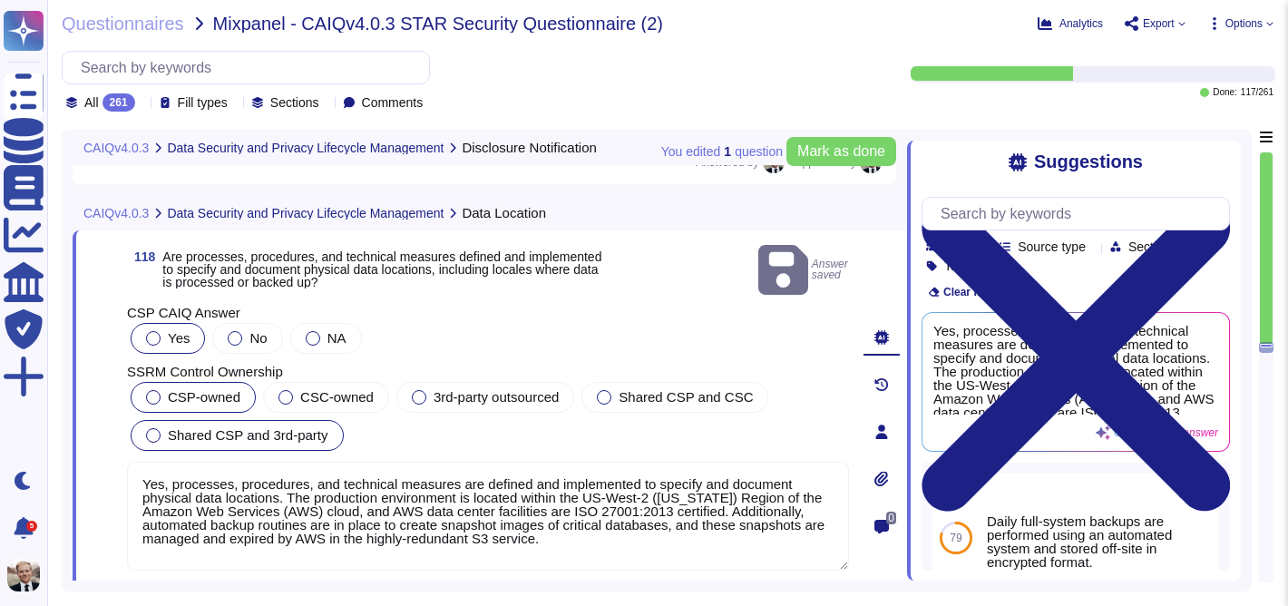
click at [147, 428] on div at bounding box center [153, 435] width 15 height 15
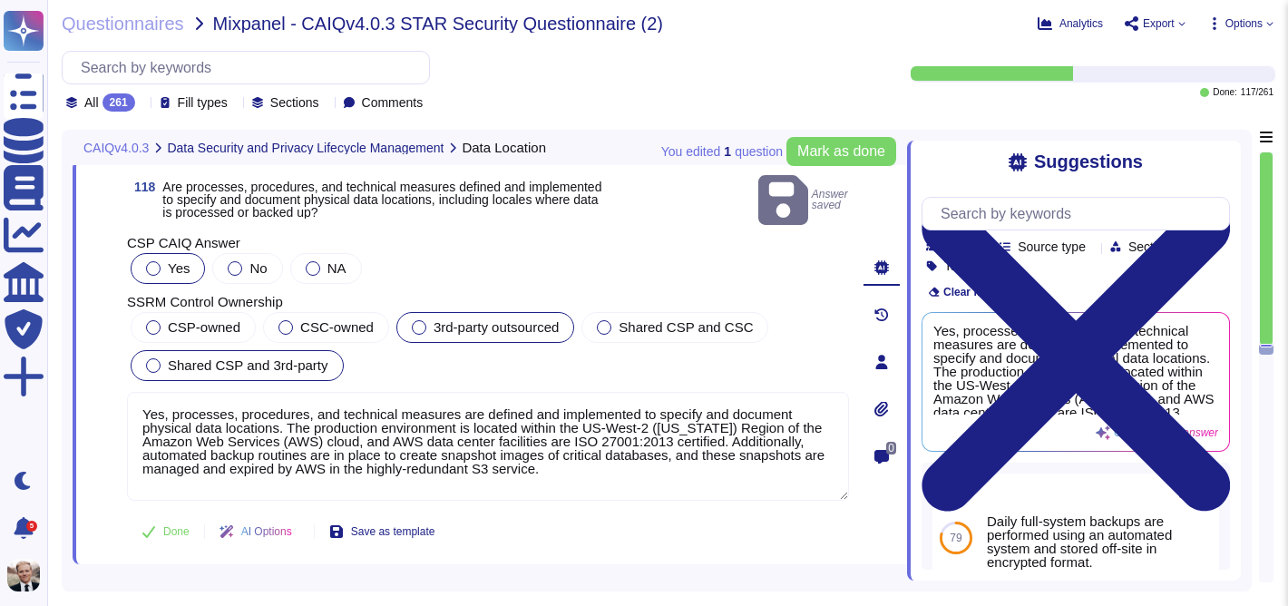
scroll to position [47059, 0]
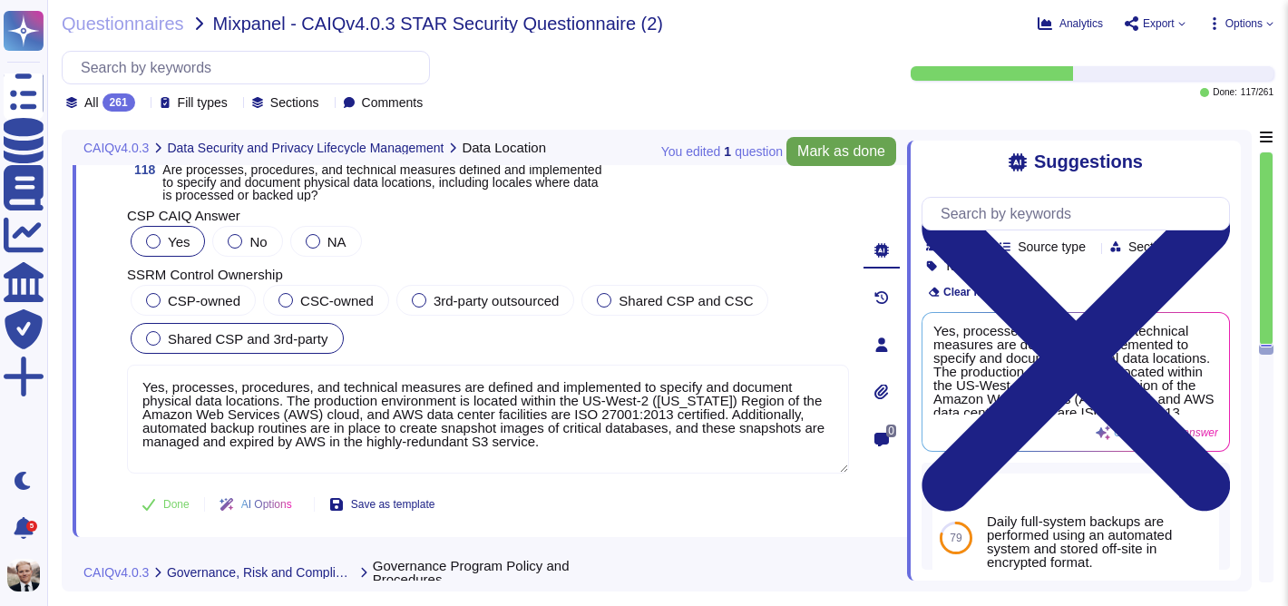
click at [848, 153] on span "Mark as done" at bounding box center [841, 151] width 88 height 15
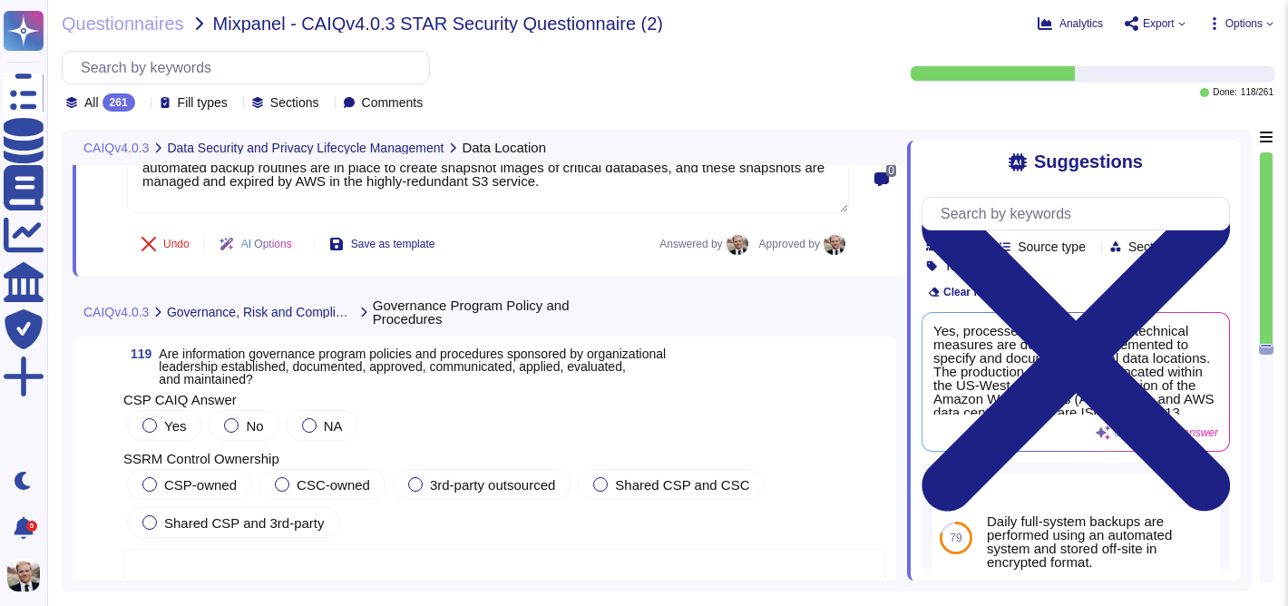
scroll to position [47321, 0]
click at [324, 356] on span "Are information governance program policies and procedures sponsored by organiz…" at bounding box center [412, 366] width 507 height 40
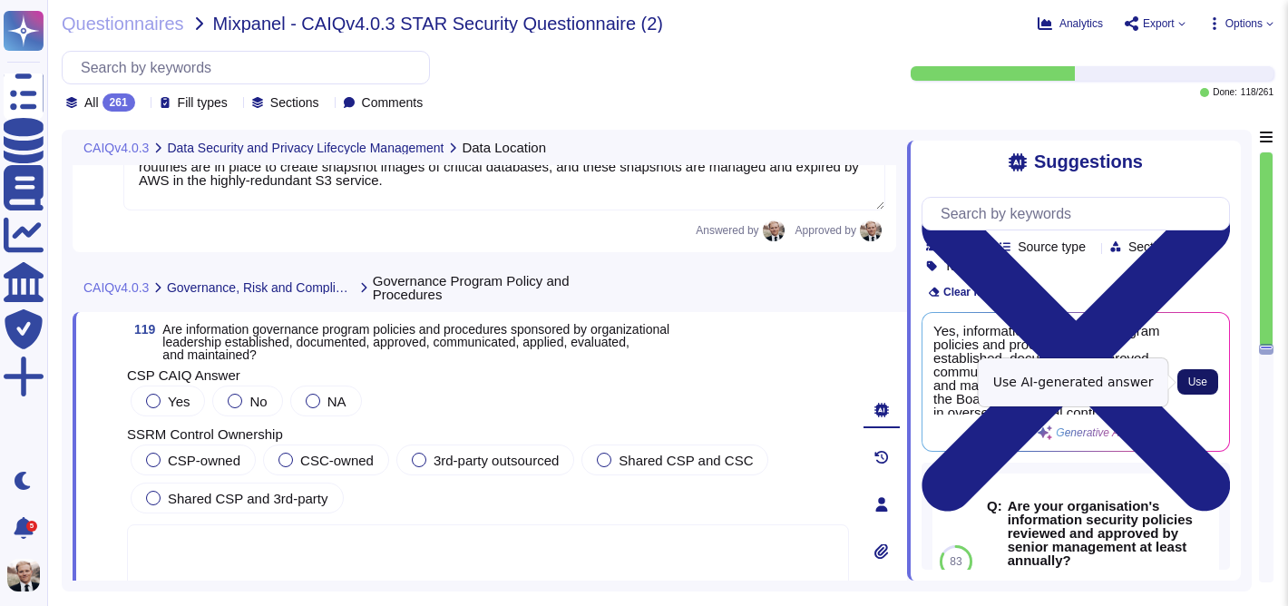
click at [1203, 382] on span "Use" at bounding box center [1197, 381] width 19 height 11
type textarea "Yes, information governance program policies and procedures are established, do…"
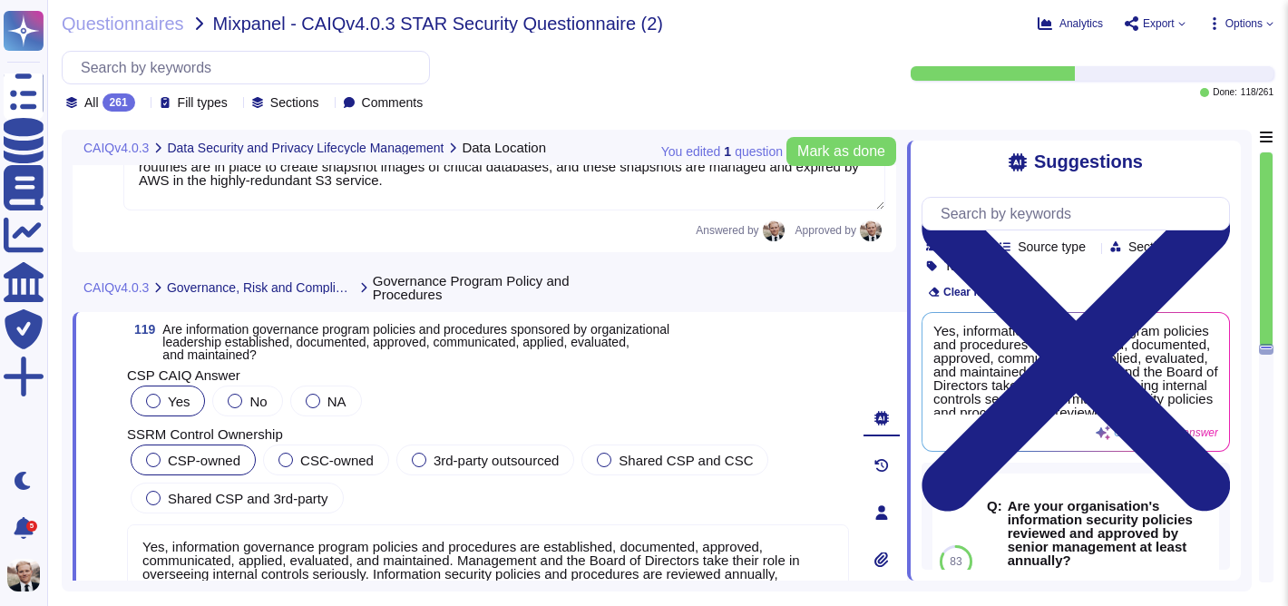
click at [164, 461] on label "CSP-owned" at bounding box center [193, 460] width 94 height 15
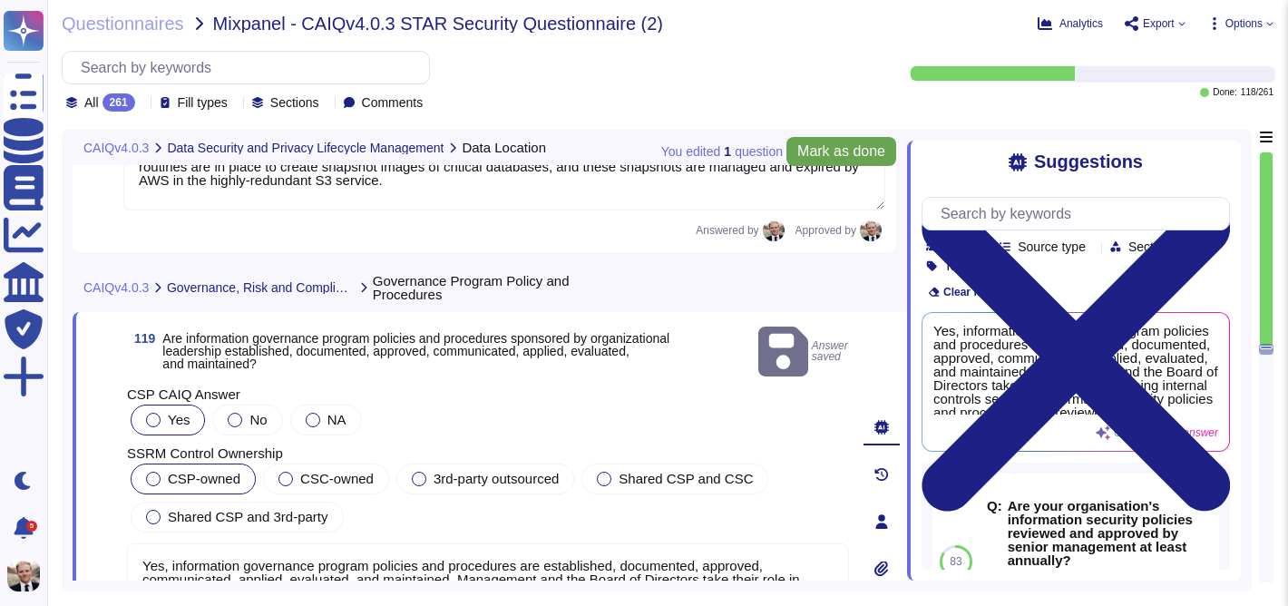
click at [833, 156] on span "Mark as done" at bounding box center [841, 151] width 88 height 15
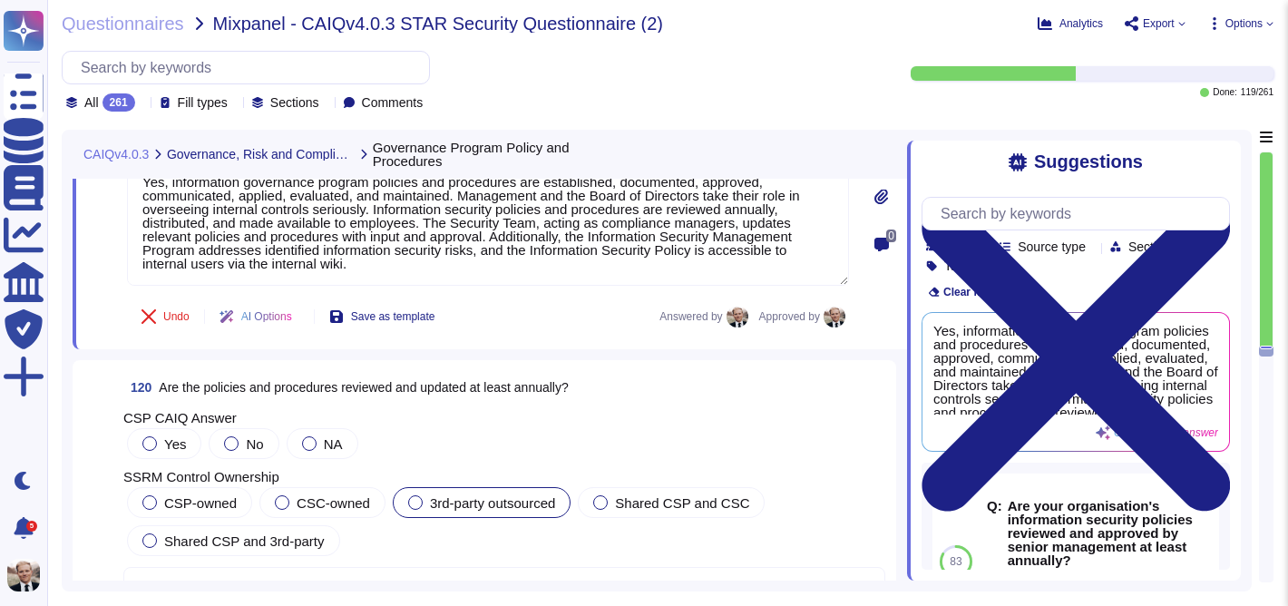
scroll to position [47683, 0]
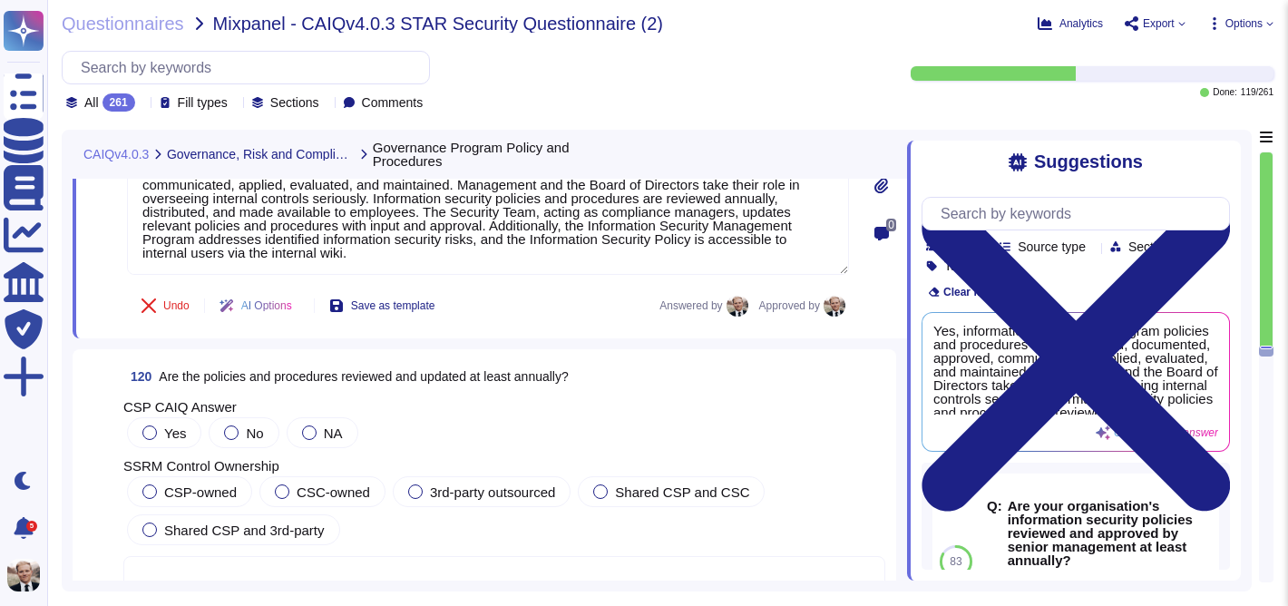
click at [274, 379] on span "Are the policies and procedures reviewed and updated at least annually?" at bounding box center [363, 376] width 409 height 15
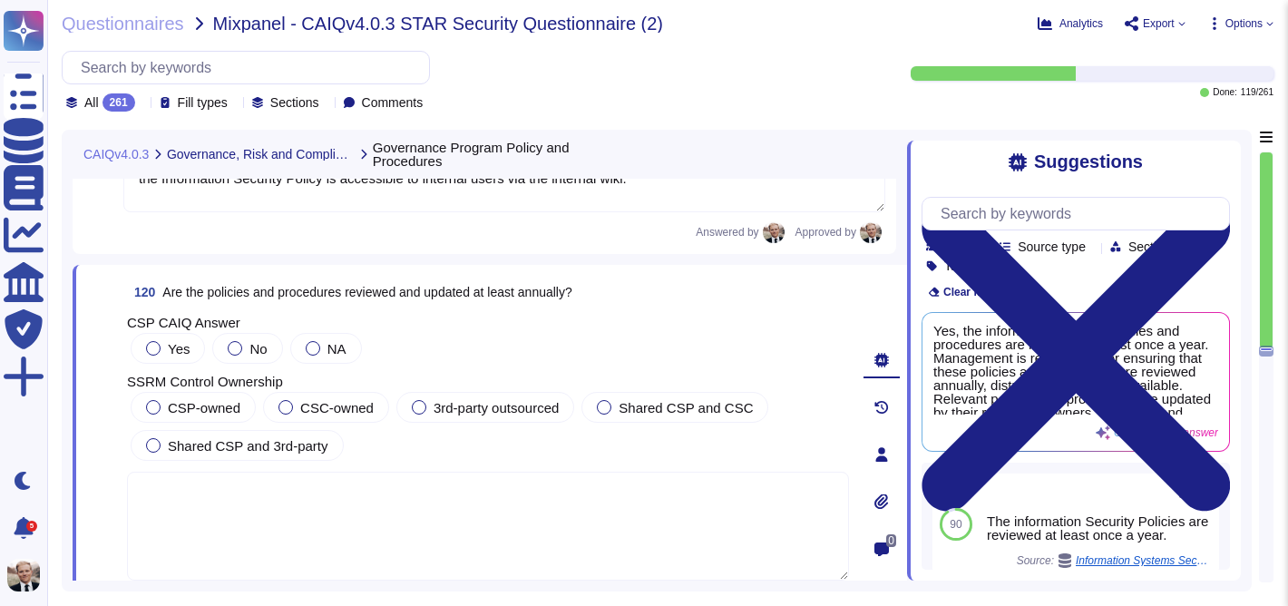
scroll to position [47752, 0]
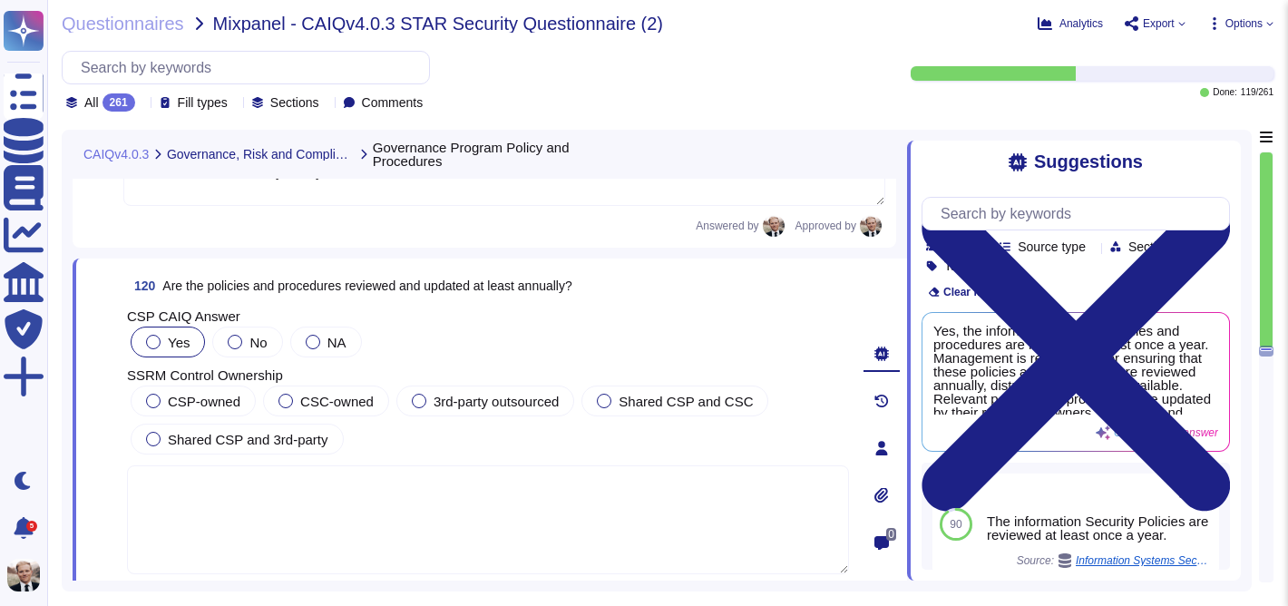
click at [146, 339] on div at bounding box center [153, 342] width 15 height 15
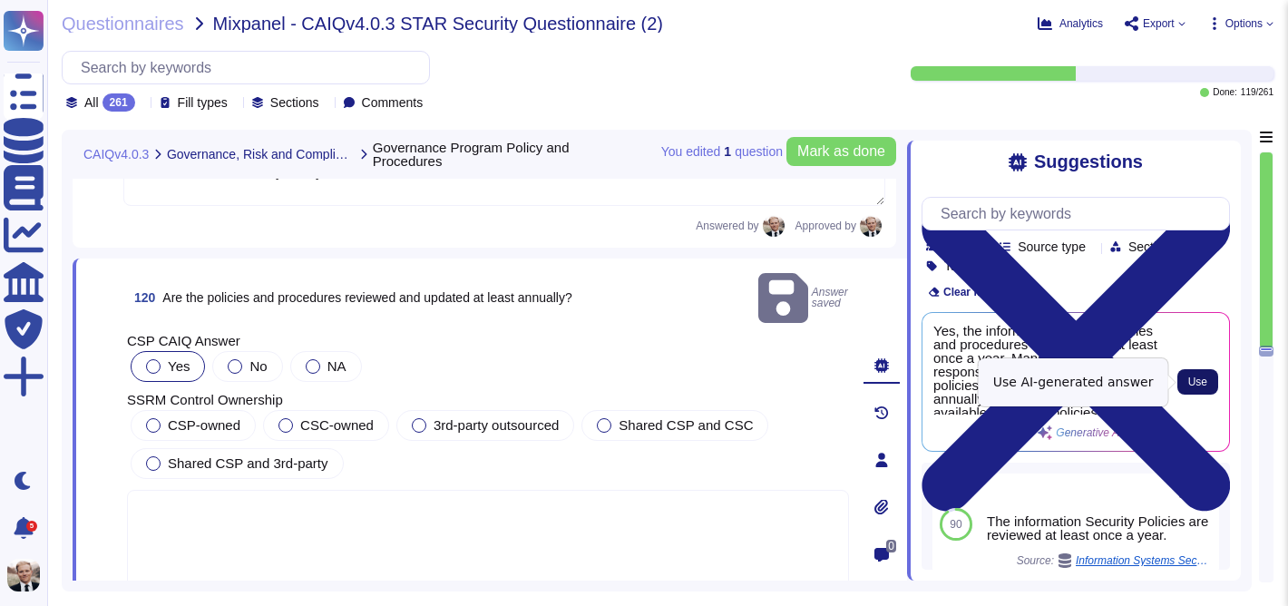
click at [1193, 385] on span "Use" at bounding box center [1197, 381] width 19 height 11
type textarea "Yes, the information security policies and procedures are reviewed at least onc…"
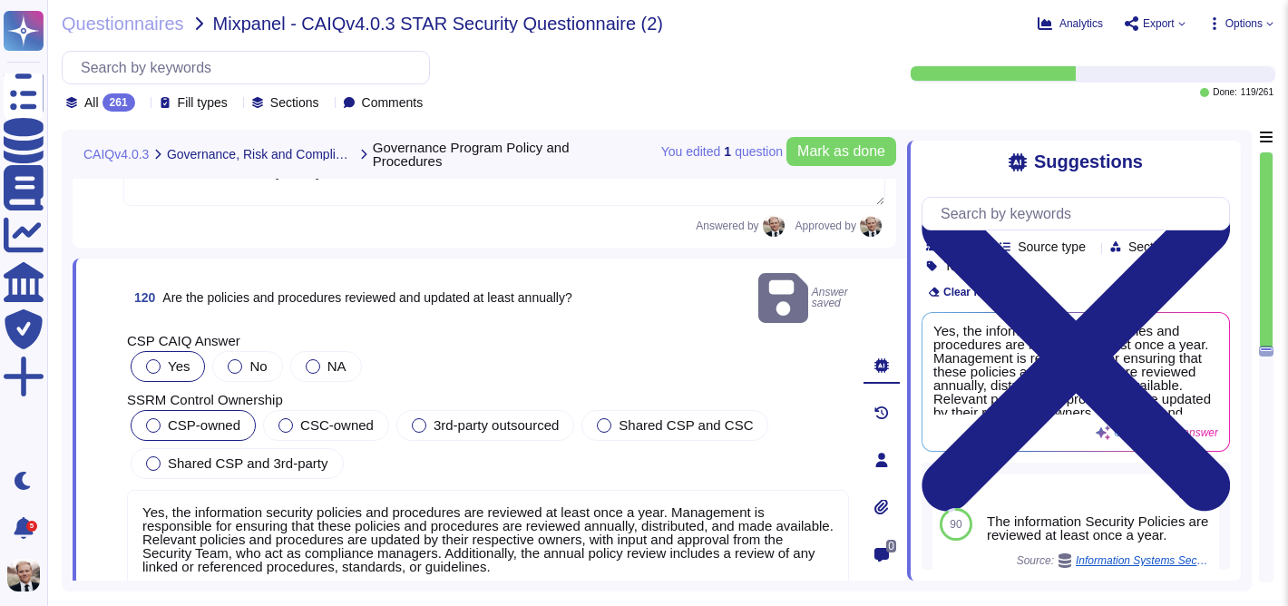
click at [156, 418] on div at bounding box center [153, 425] width 15 height 15
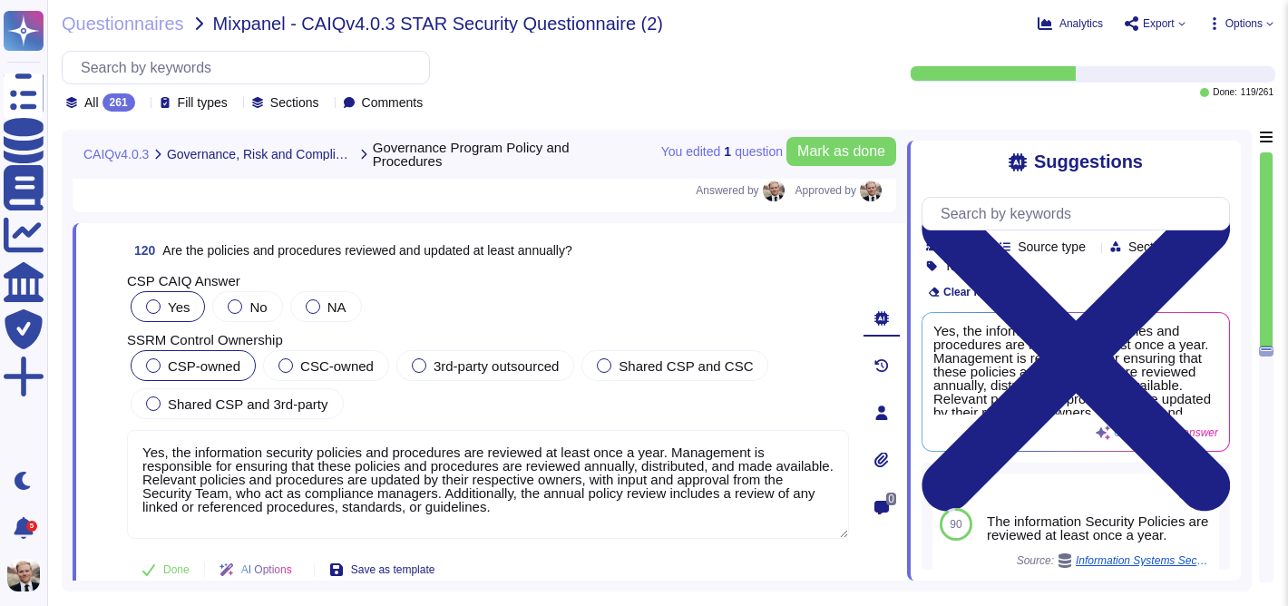
scroll to position [47796, 0]
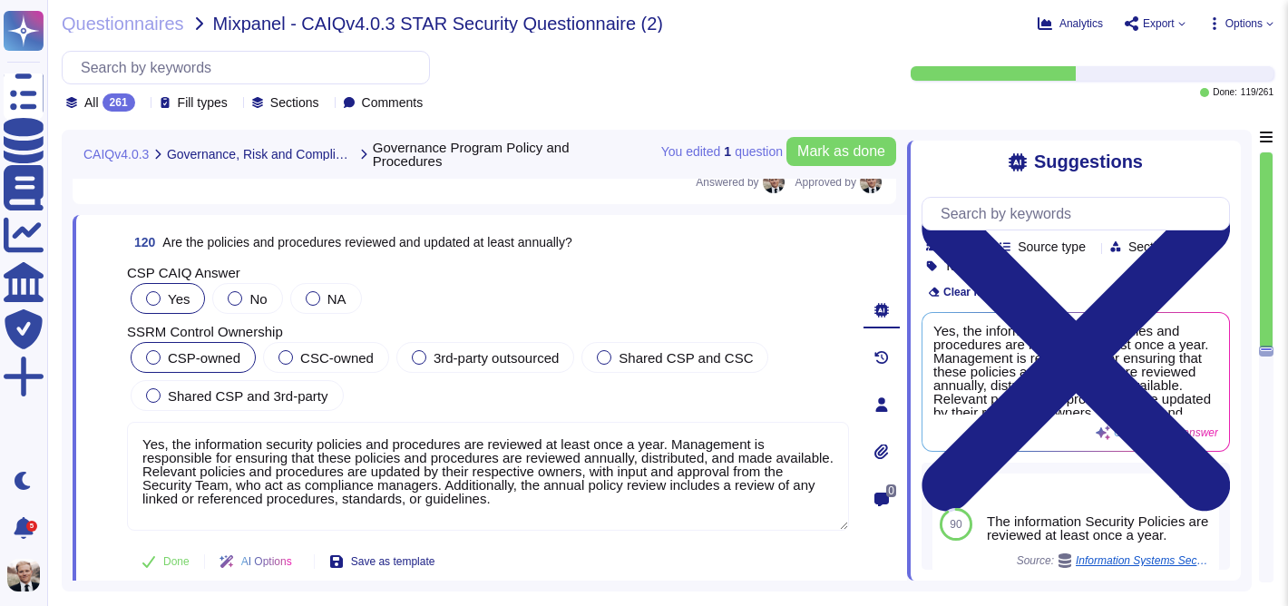
click at [826, 136] on div "You edited 1 question [PERSON_NAME] as done" at bounding box center [778, 152] width 235 height 44
click at [830, 155] on span "Mark as done" at bounding box center [841, 151] width 88 height 15
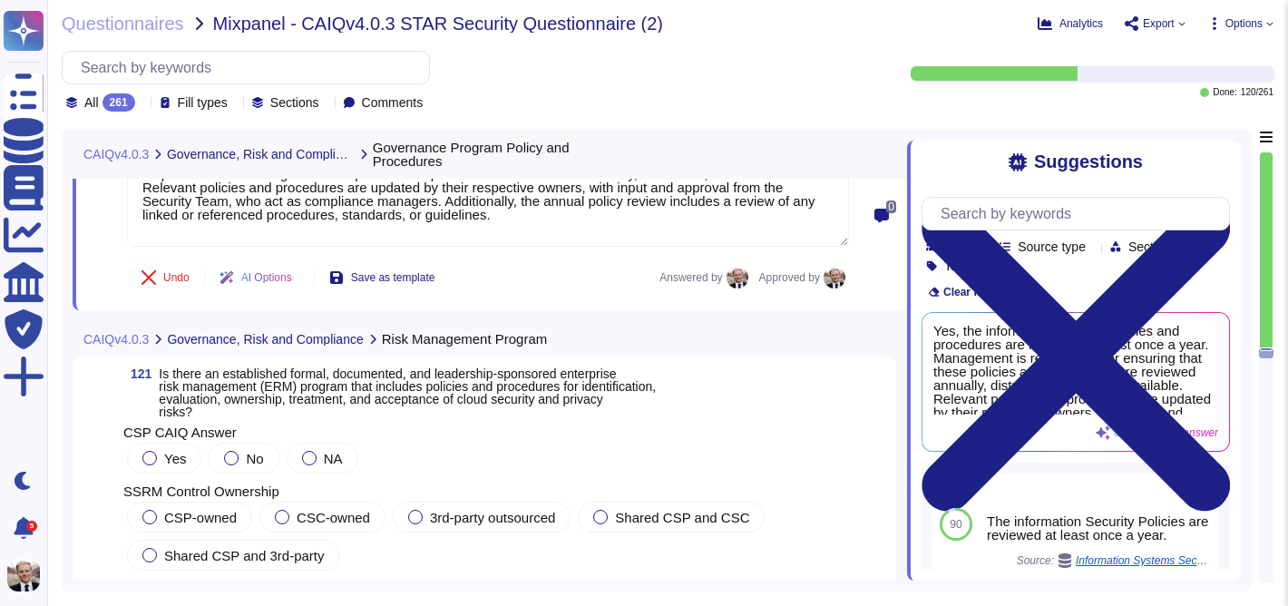
scroll to position [48149, 0]
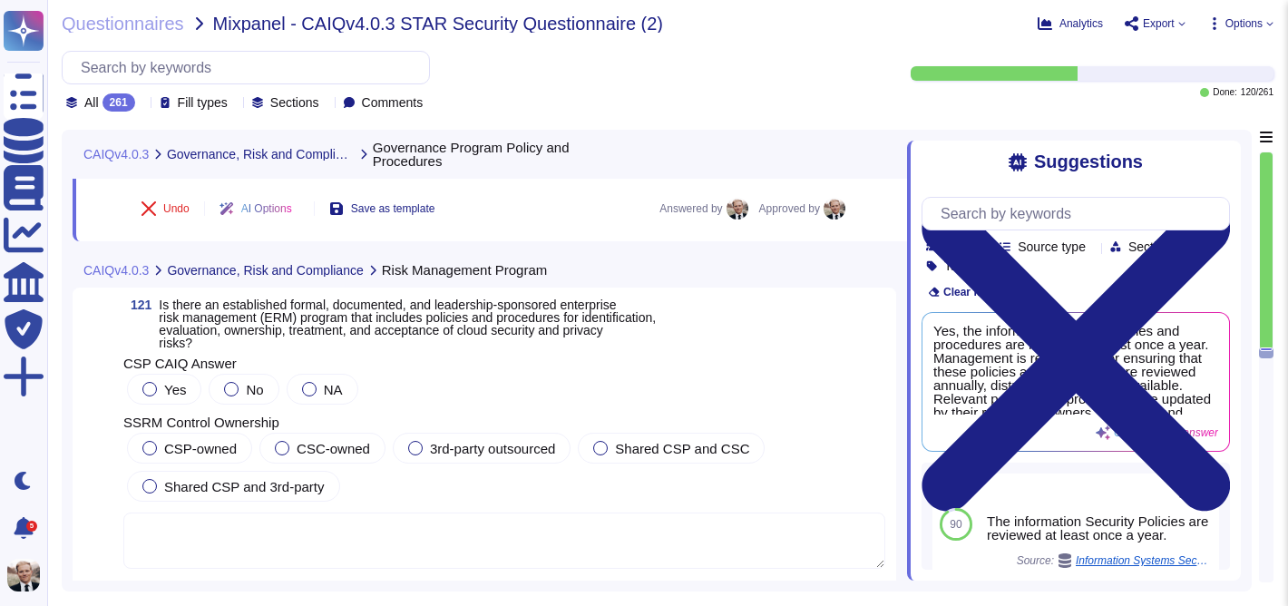
click at [442, 307] on span "Is there an established formal, documented, and leadership-sponsored enterprise…" at bounding box center [407, 323] width 497 height 53
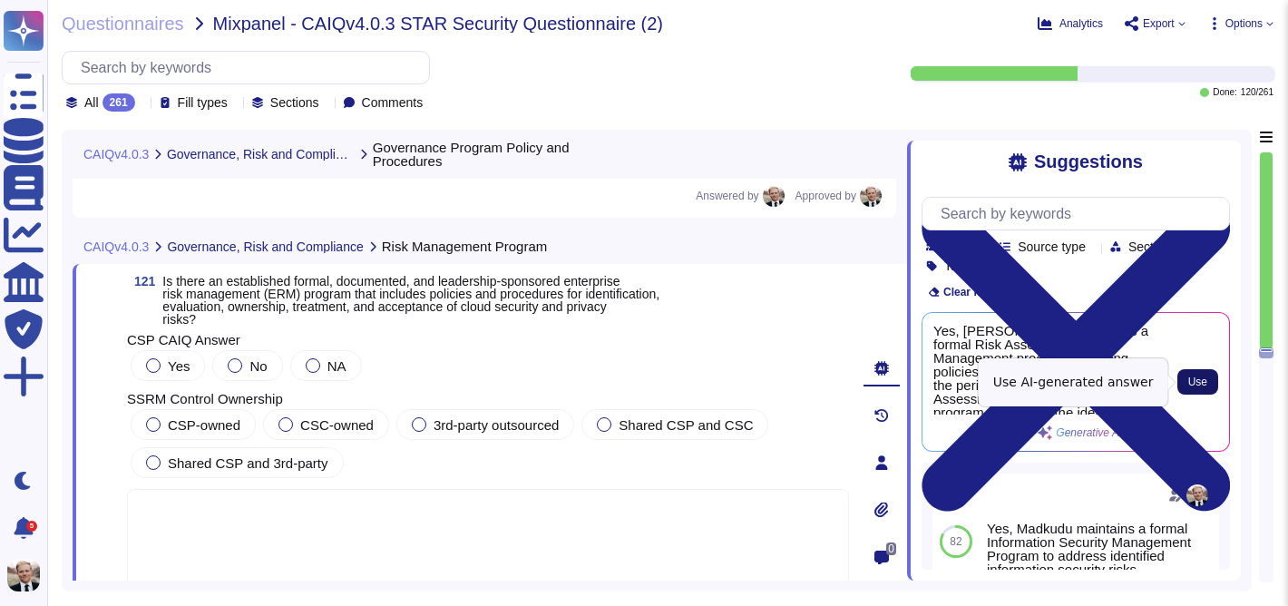
click at [1206, 378] on span "Use" at bounding box center [1197, 381] width 19 height 11
type textarea "Yes, Madkudu maintains a formal Risk Assessment and Management program, includi…"
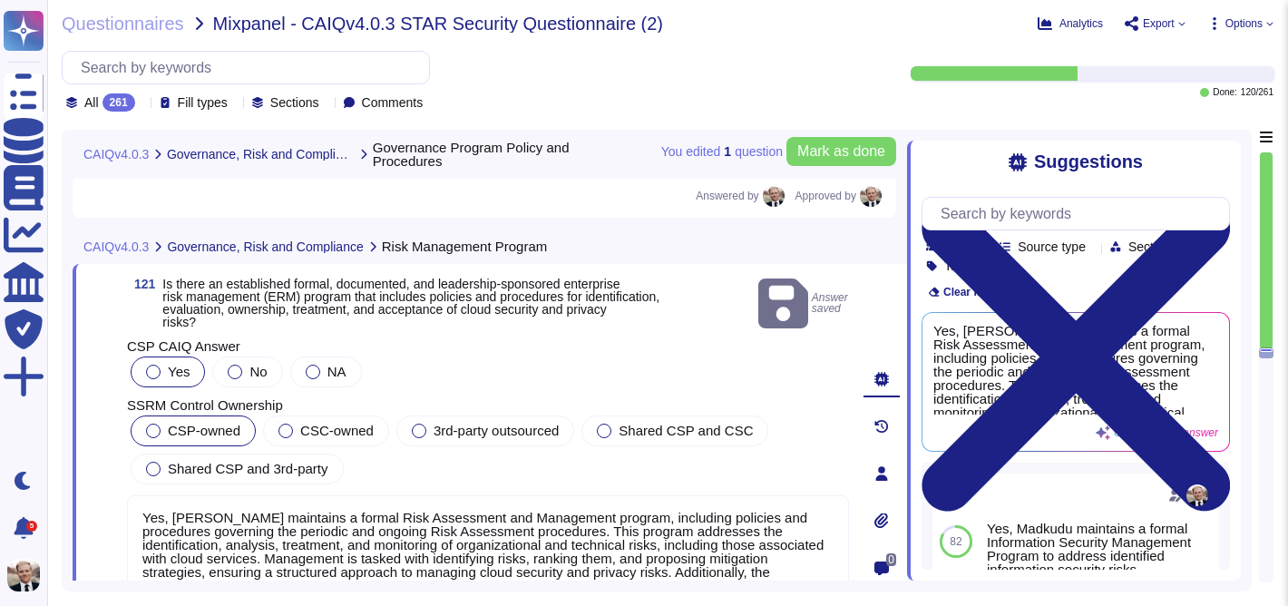
click at [189, 427] on span "CSP-owned" at bounding box center [204, 430] width 73 height 15
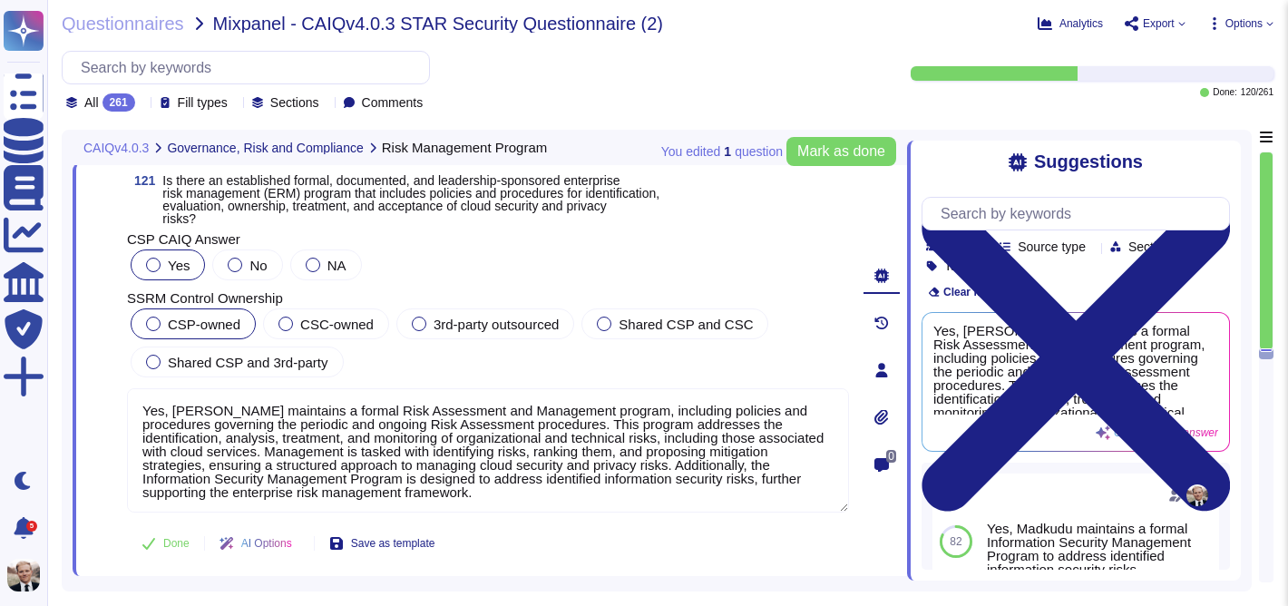
scroll to position [48230, 0]
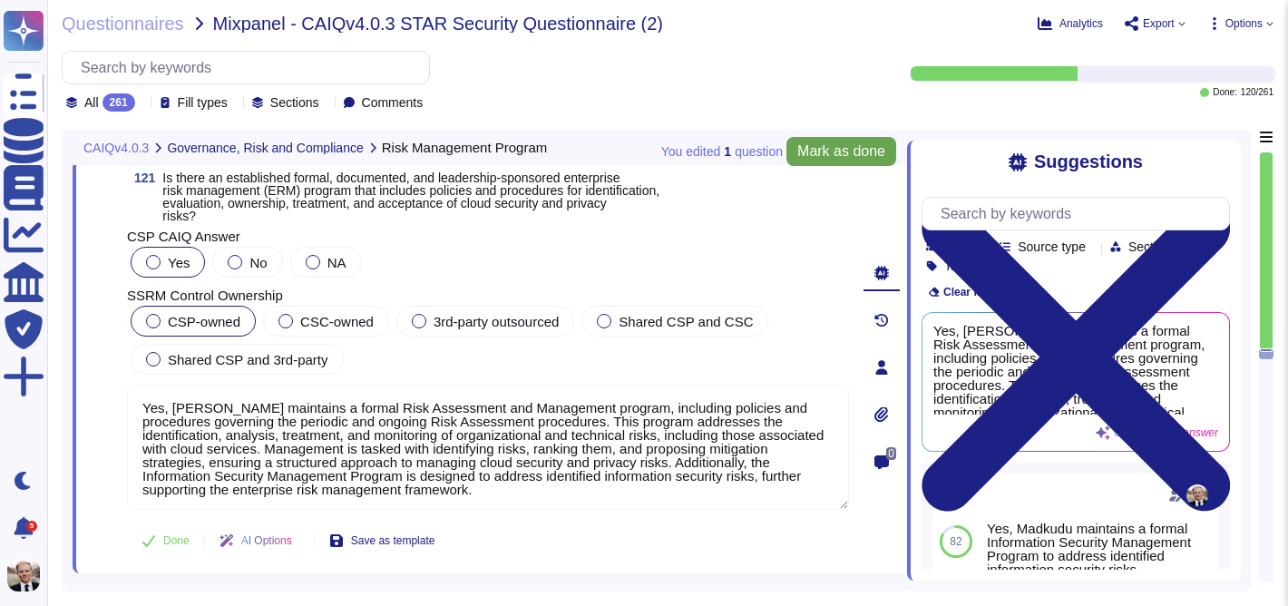
click at [862, 157] on span "Mark as done" at bounding box center [841, 151] width 88 height 15
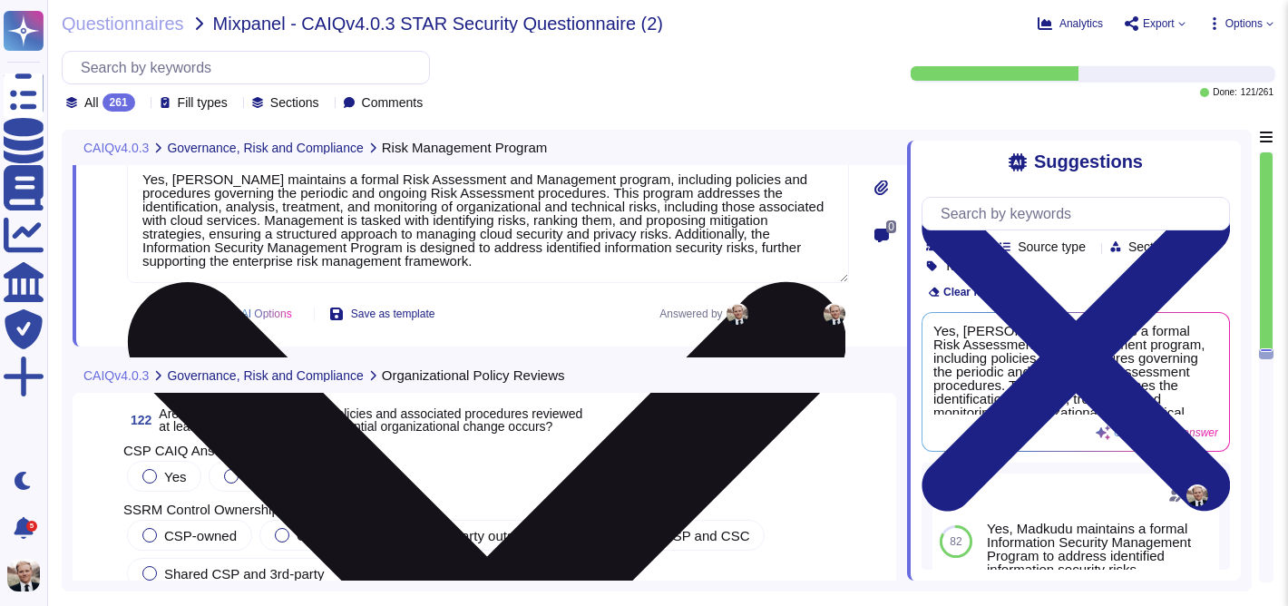
scroll to position [48516, 0]
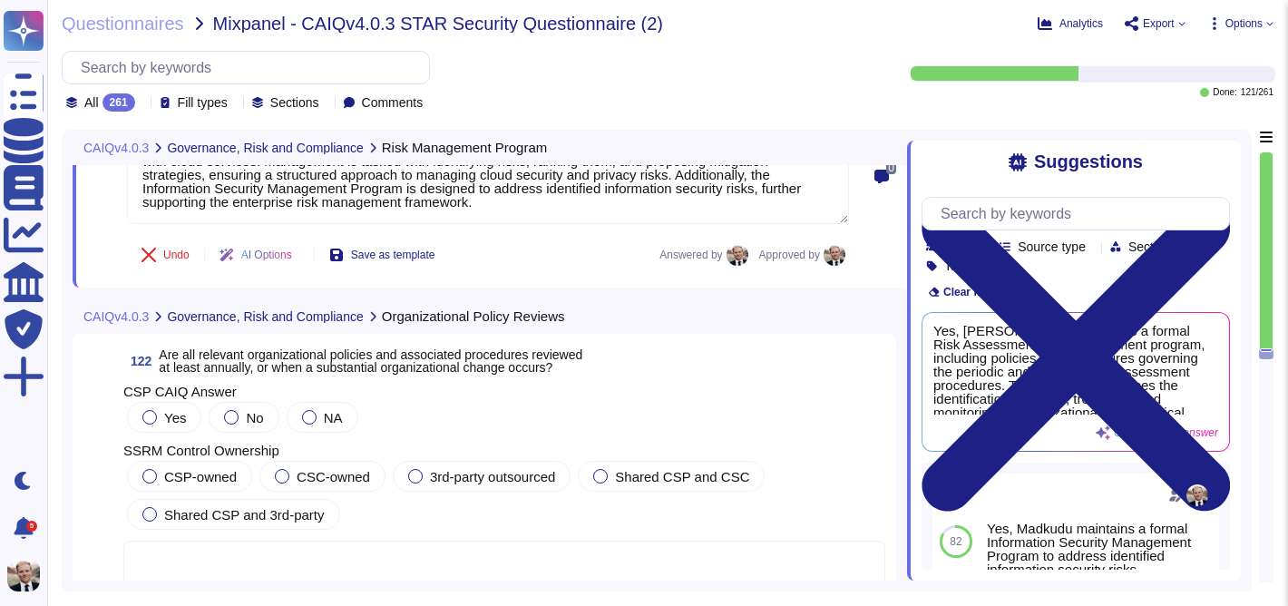
click at [406, 360] on span "Are all relevant organizational policies and associated procedures reviewed at …" at bounding box center [371, 360] width 424 height 27
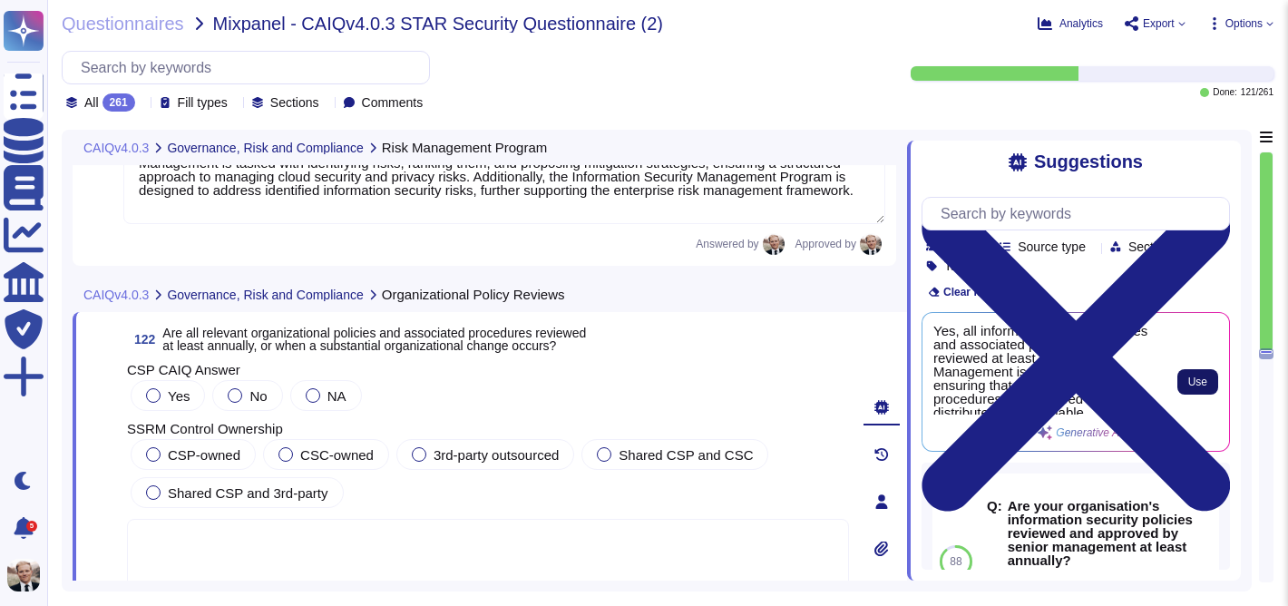
click at [1189, 376] on span "Use" at bounding box center [1197, 381] width 19 height 11
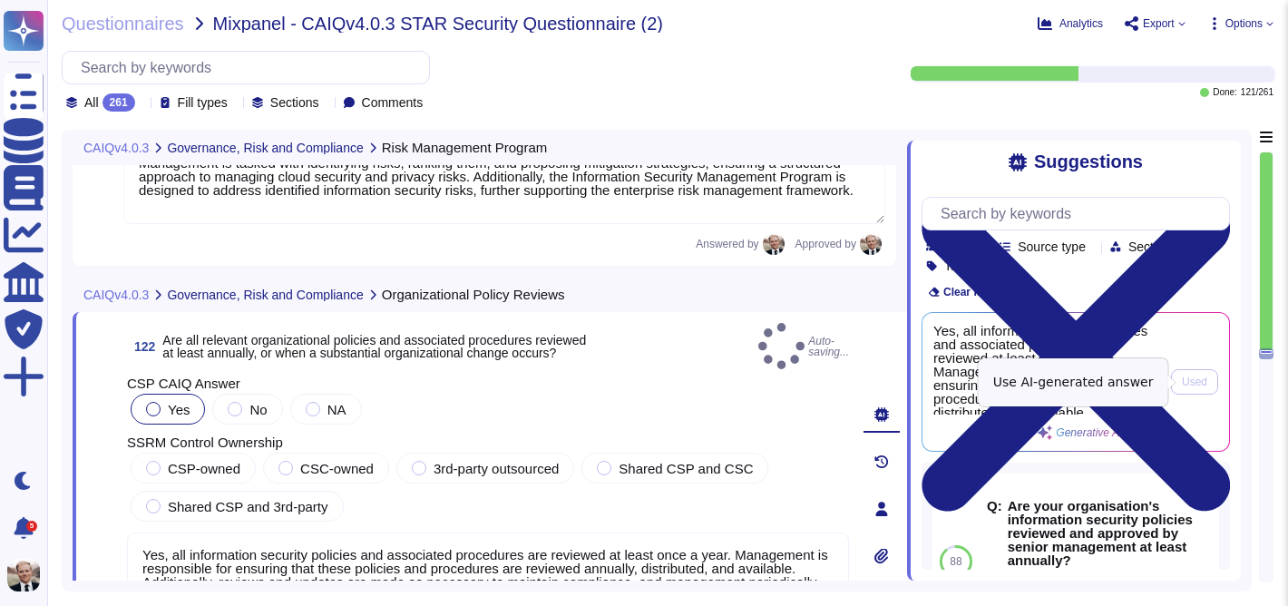
type textarea "Yes, all information security policies and associated procedures are reviewed a…"
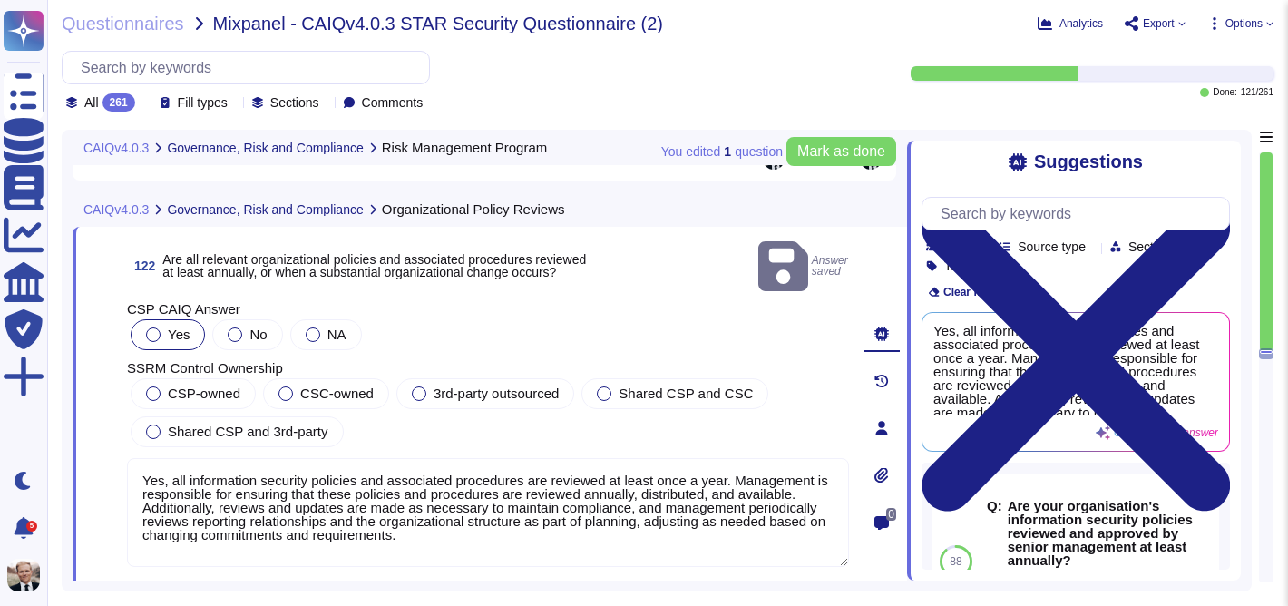
scroll to position [48605, 0]
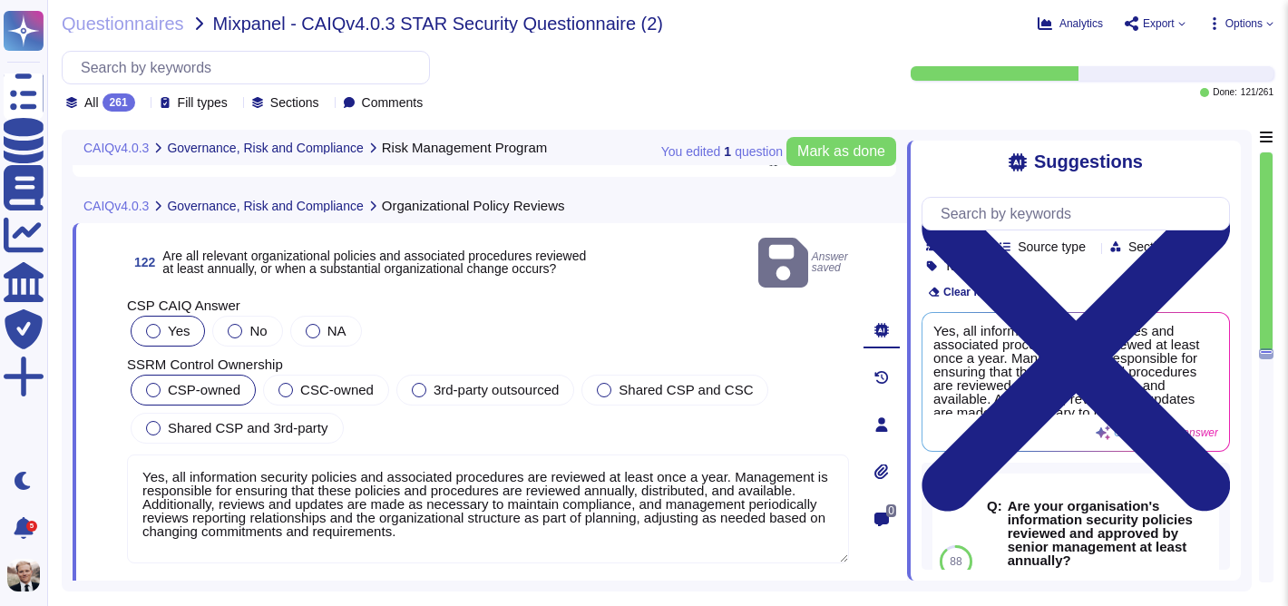
click at [164, 383] on label "CSP-owned" at bounding box center [193, 390] width 94 height 15
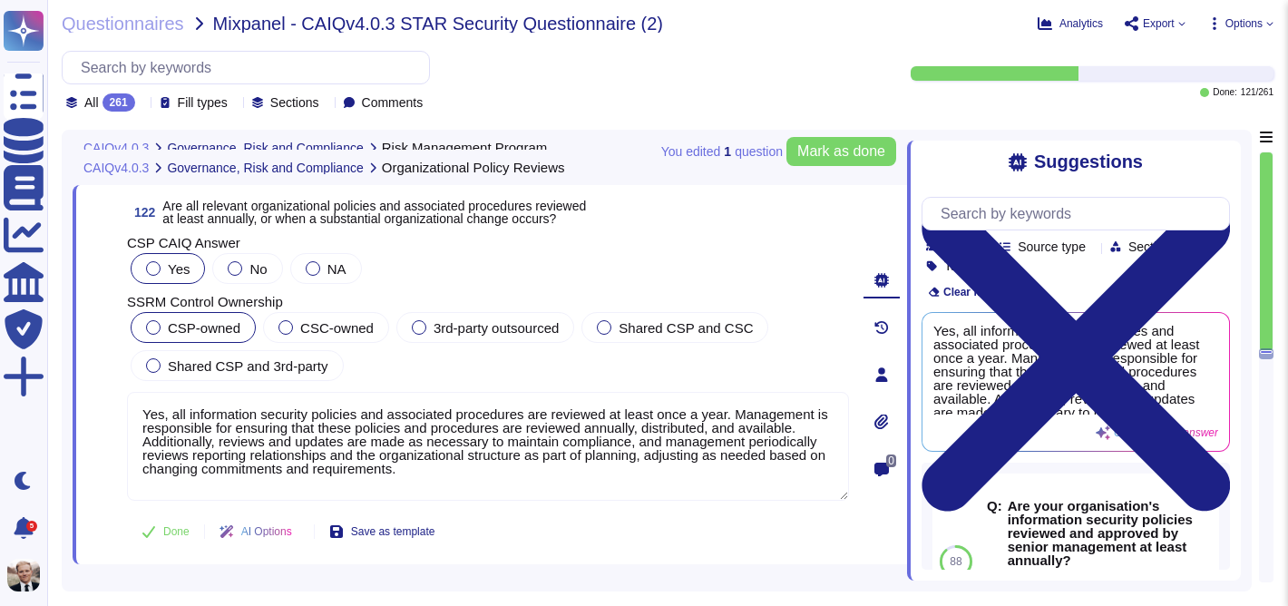
scroll to position [48644, 0]
click at [864, 155] on span "Mark as done" at bounding box center [841, 151] width 88 height 15
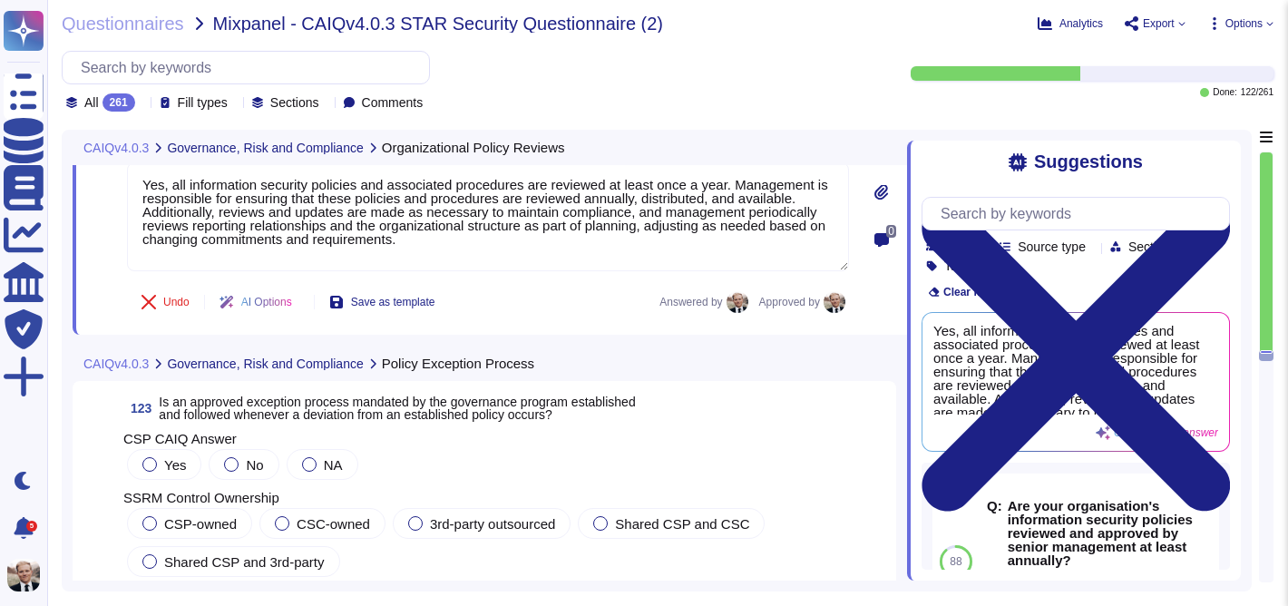
scroll to position [48945, 0]
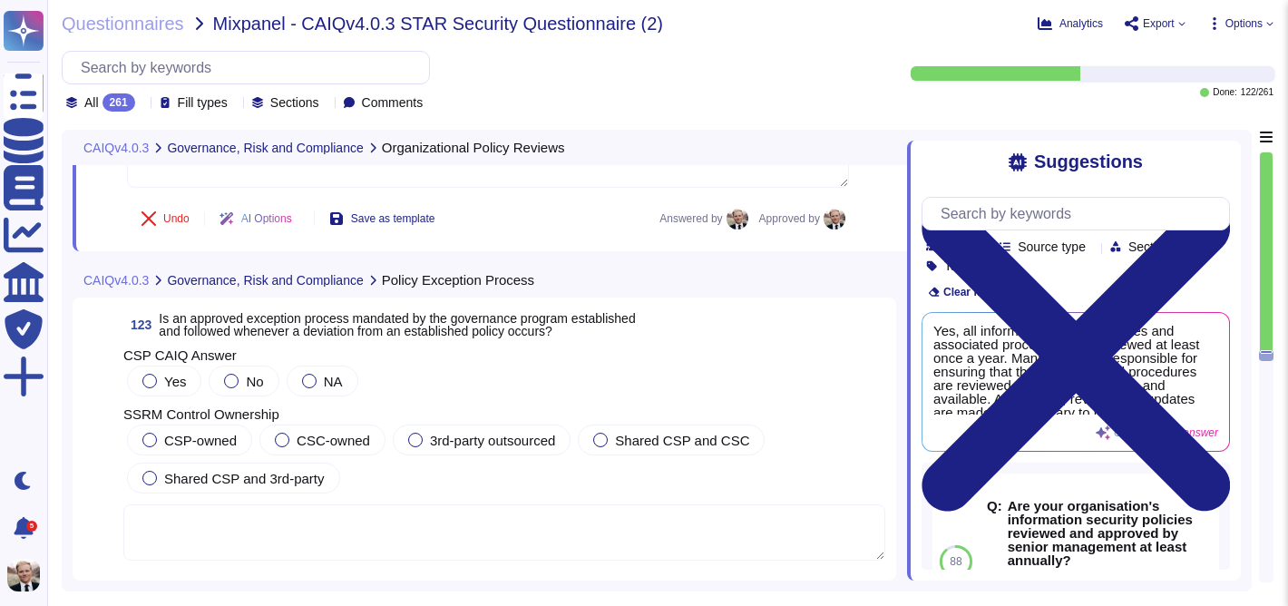
click at [226, 342] on div "123 Is an approved exception process mandated by the governance program establi…" at bounding box center [484, 438] width 802 height 261
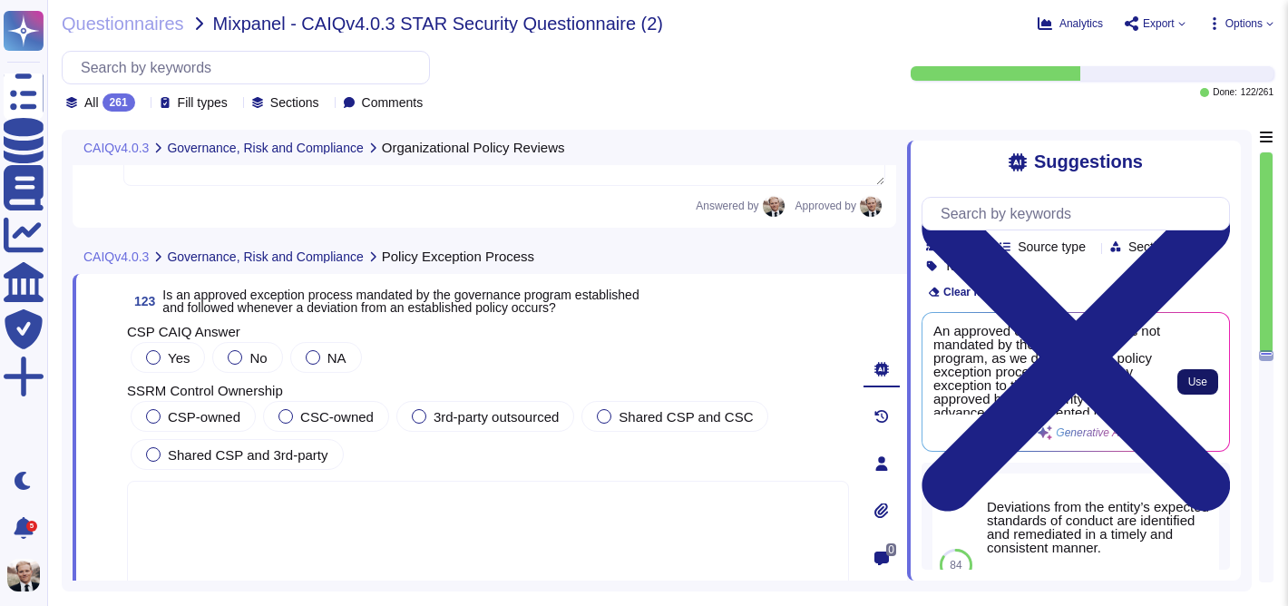
click at [1183, 379] on button "Use" at bounding box center [1197, 381] width 41 height 25
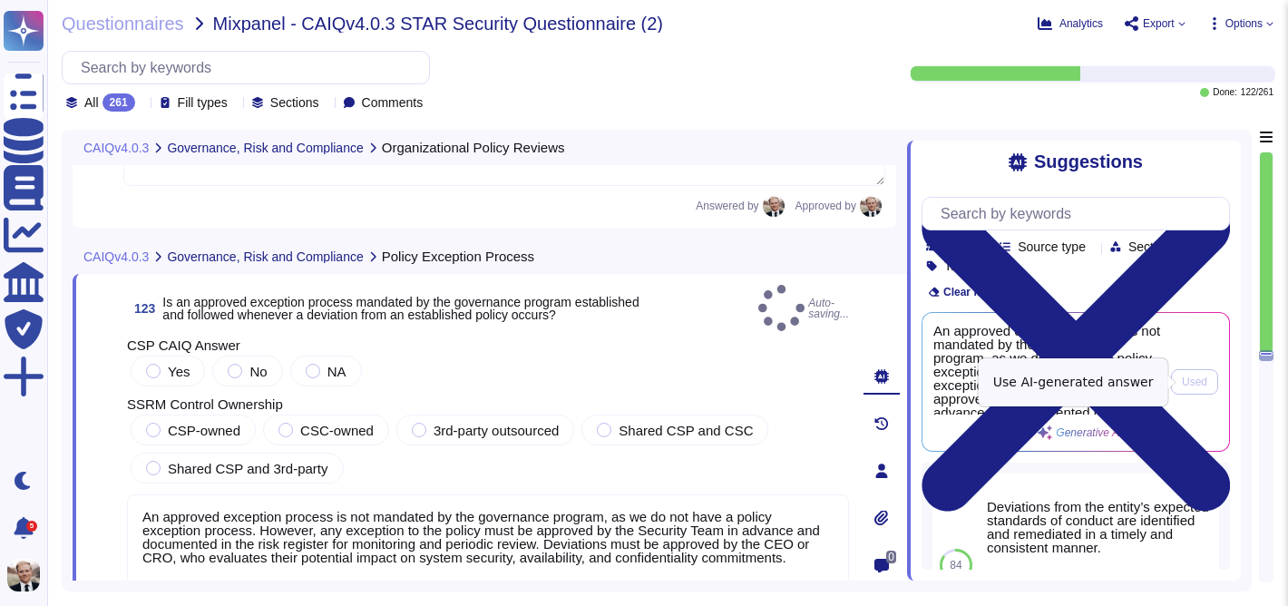
type textarea "An approved exception process is not mandated by the governance program, as we …"
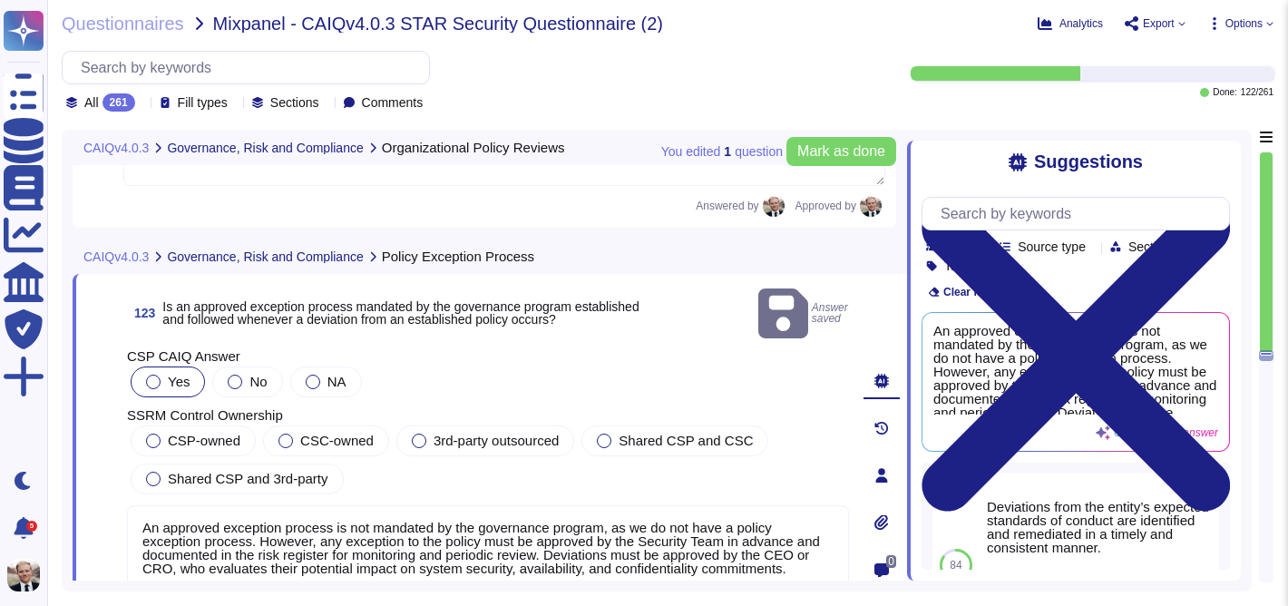
click at [154, 375] on div at bounding box center [153, 382] width 15 height 15
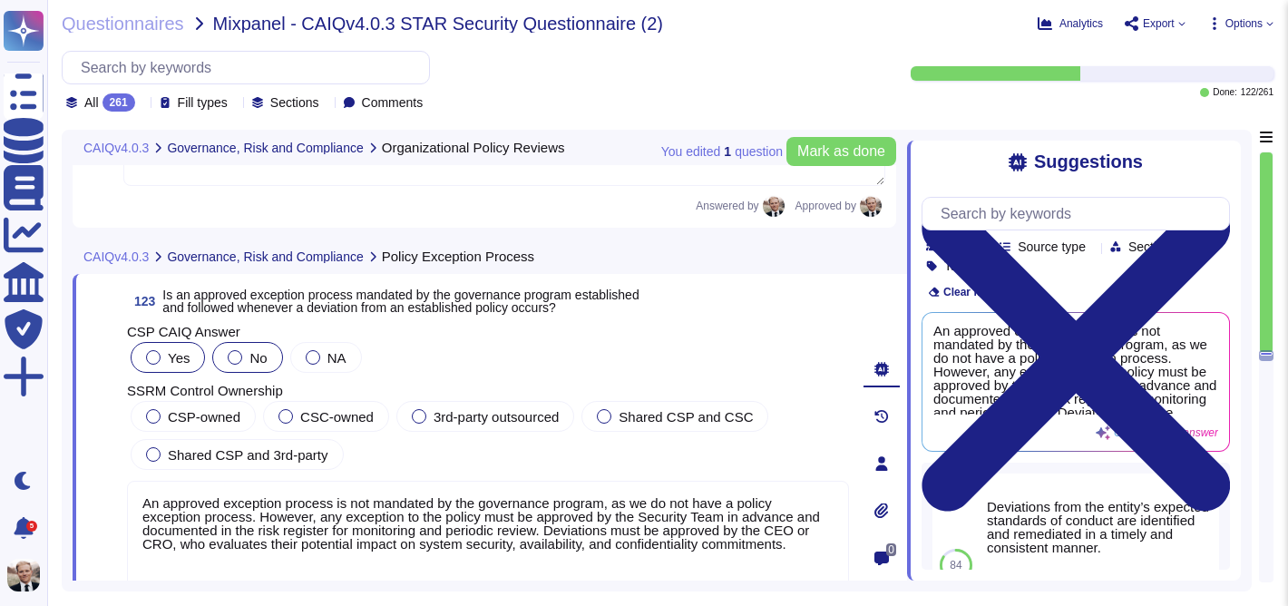
click at [239, 358] on div at bounding box center [235, 357] width 15 height 15
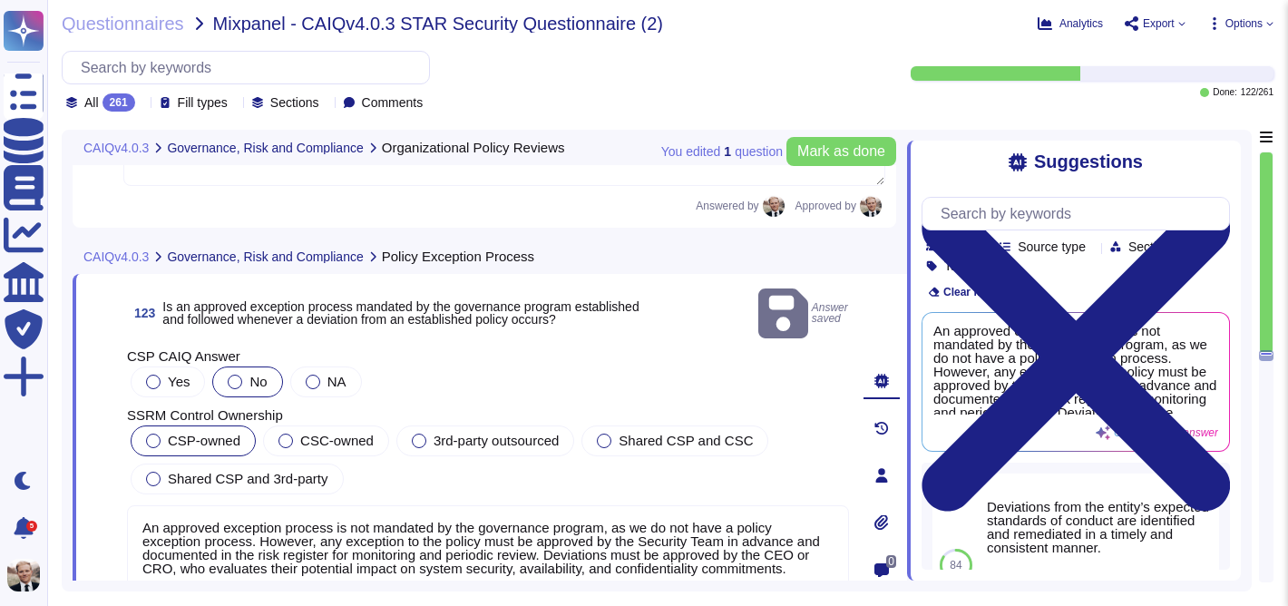
click at [148, 433] on label "CSP-owned" at bounding box center [193, 440] width 94 height 15
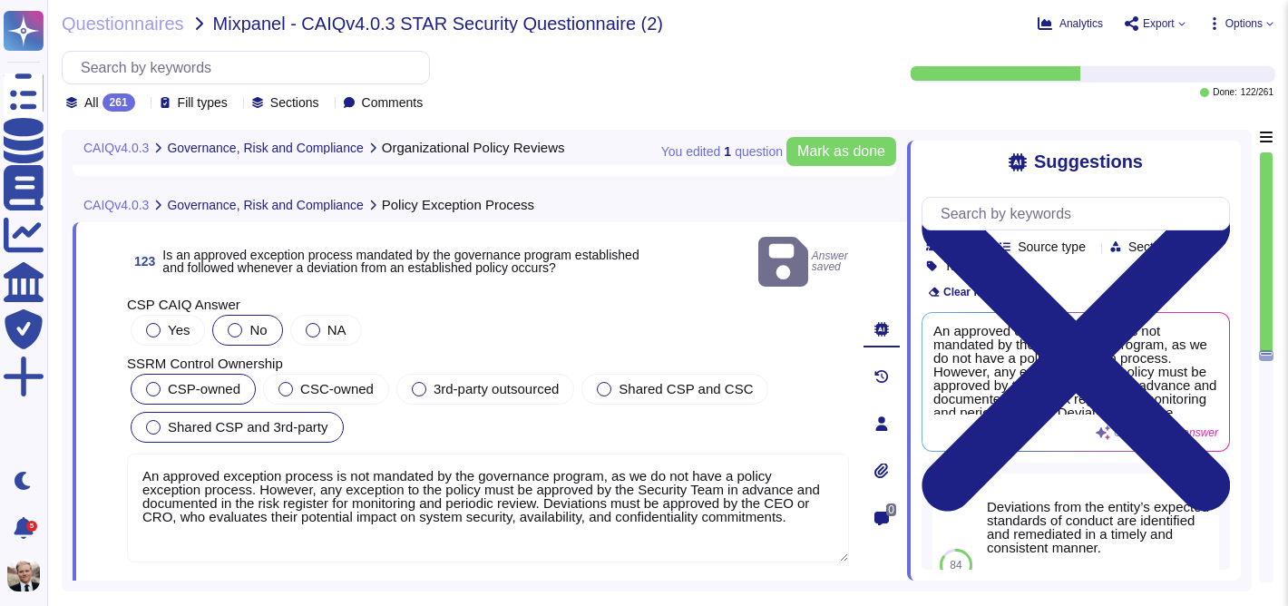
scroll to position [49002, 0]
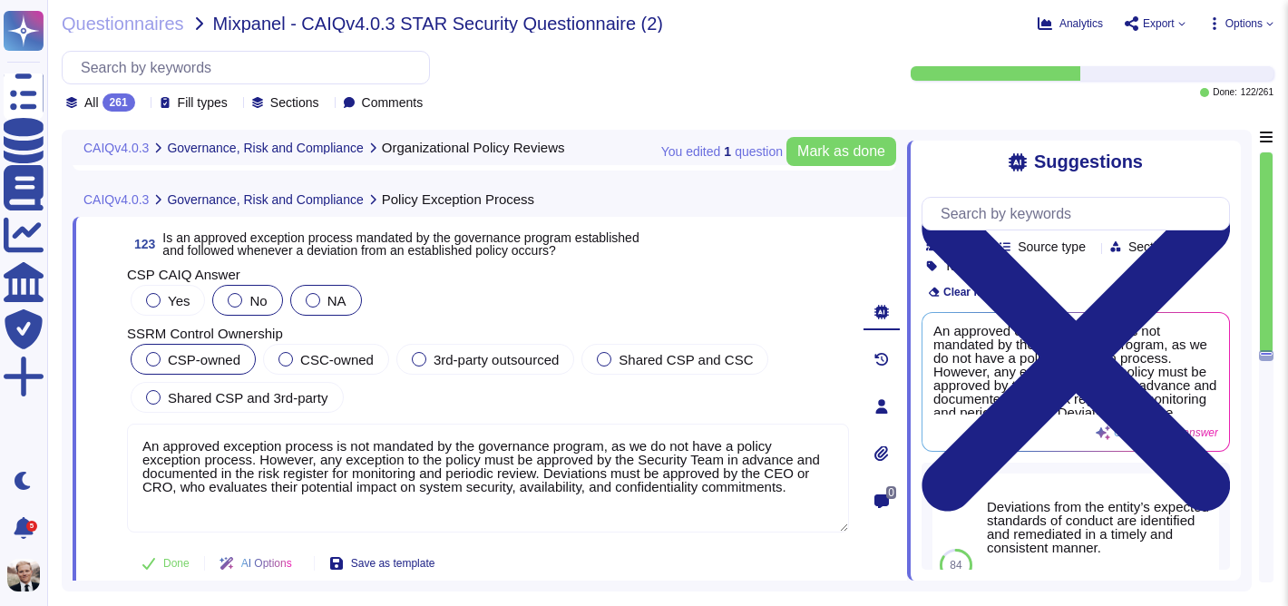
click at [313, 298] on div at bounding box center [313, 300] width 15 height 15
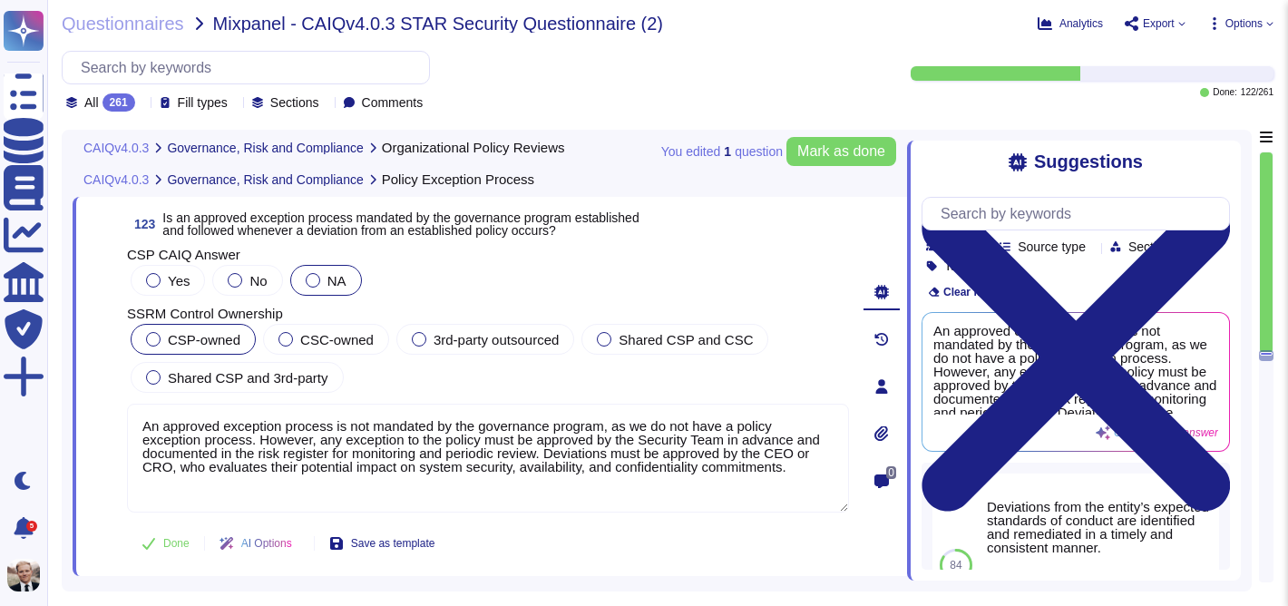
scroll to position [49025, 0]
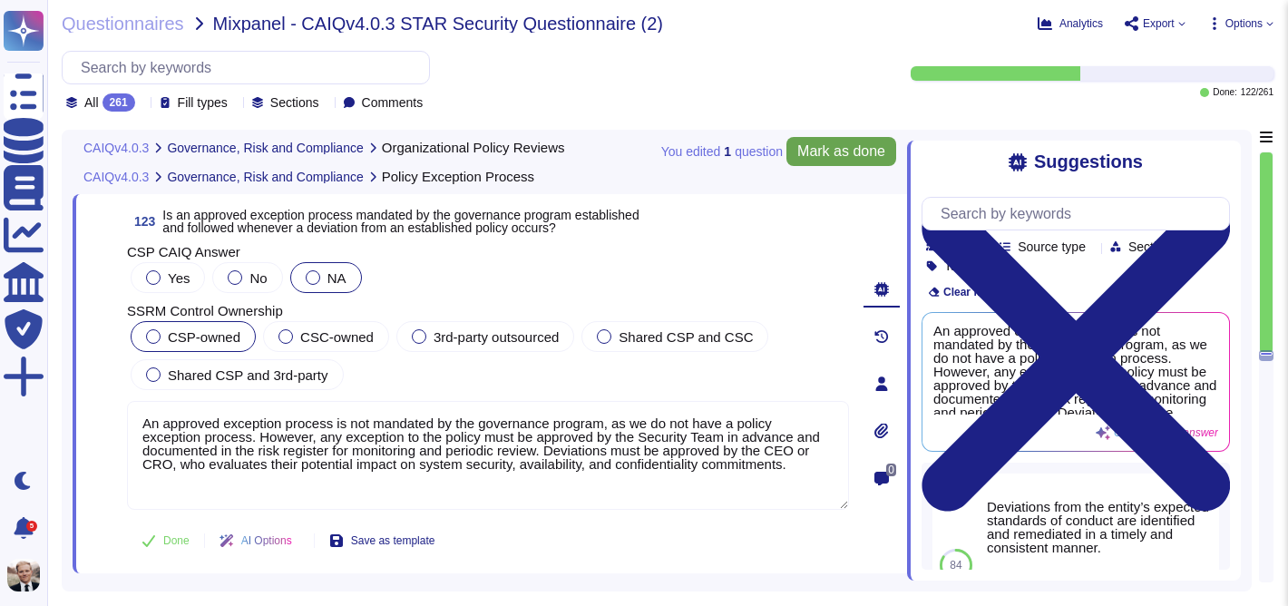
click at [860, 149] on span "Mark as done" at bounding box center [841, 151] width 88 height 15
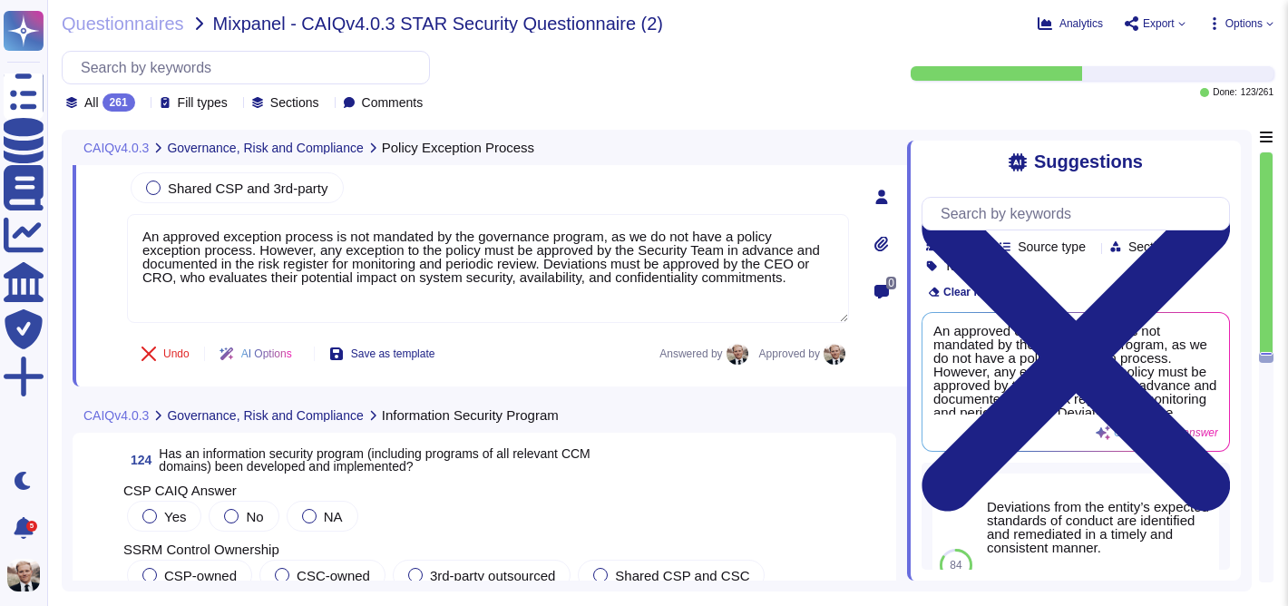
scroll to position [49330, 0]
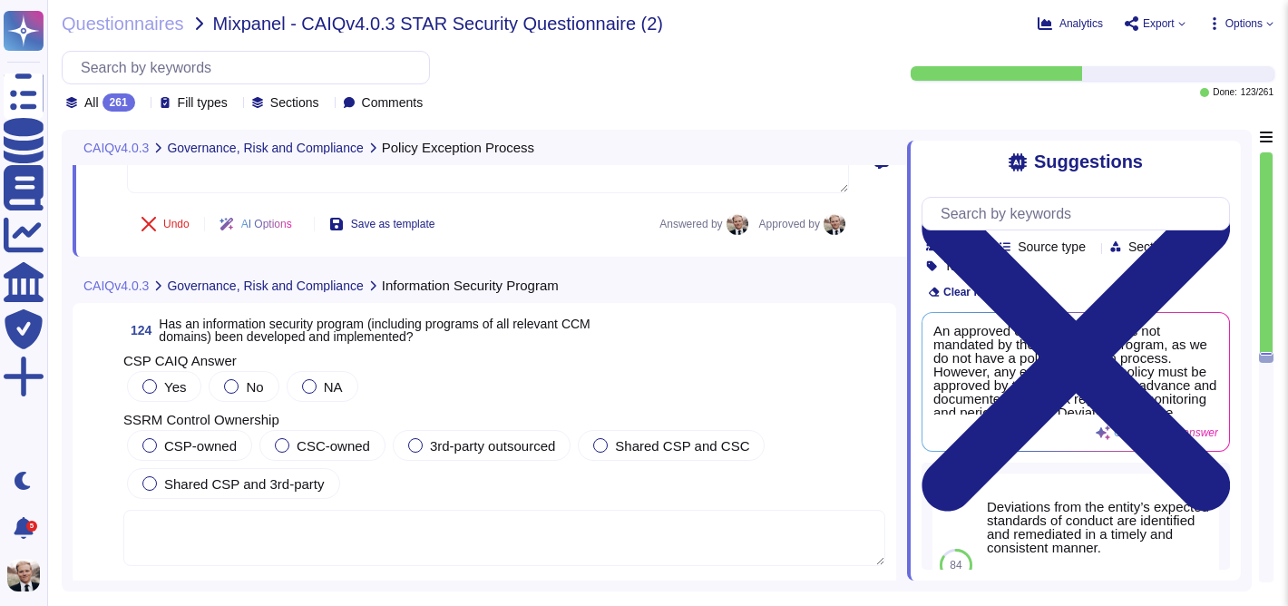
click at [244, 326] on span "Has an information security program (including programs of all relevant CCM dom…" at bounding box center [374, 329] width 431 height 27
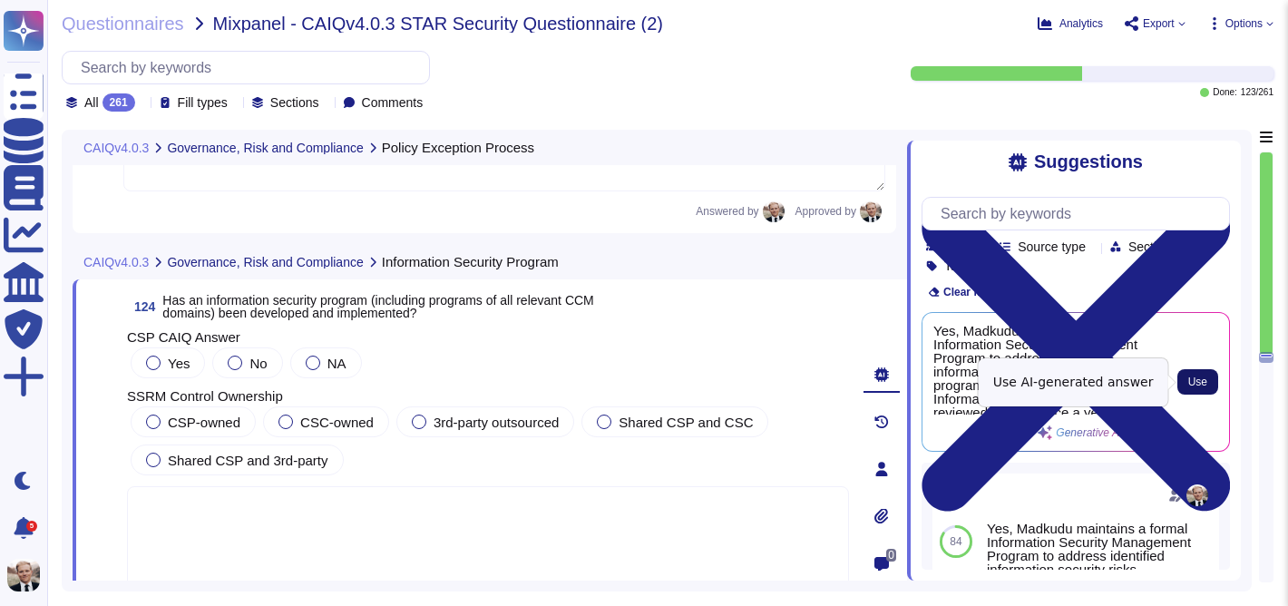
click at [1217, 385] on button "Use" at bounding box center [1197, 381] width 41 height 25
type textarea "Yes, Madkudu maintains a formal Information Security Management Program to addr…"
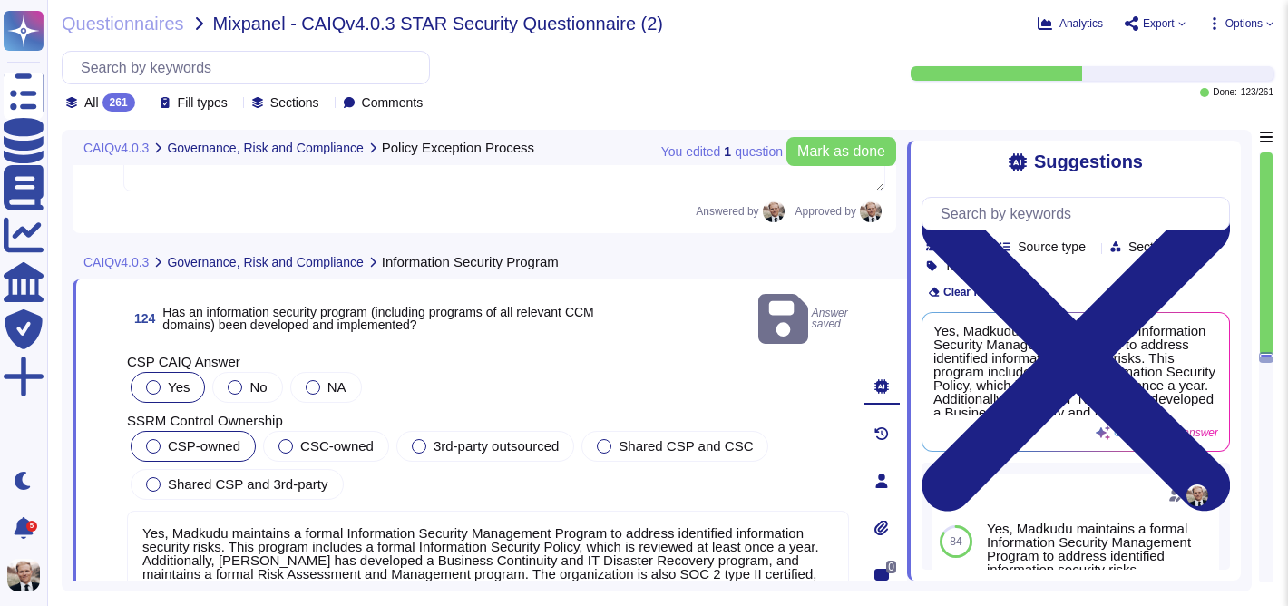
click at [165, 439] on label "CSP-owned" at bounding box center [193, 446] width 94 height 15
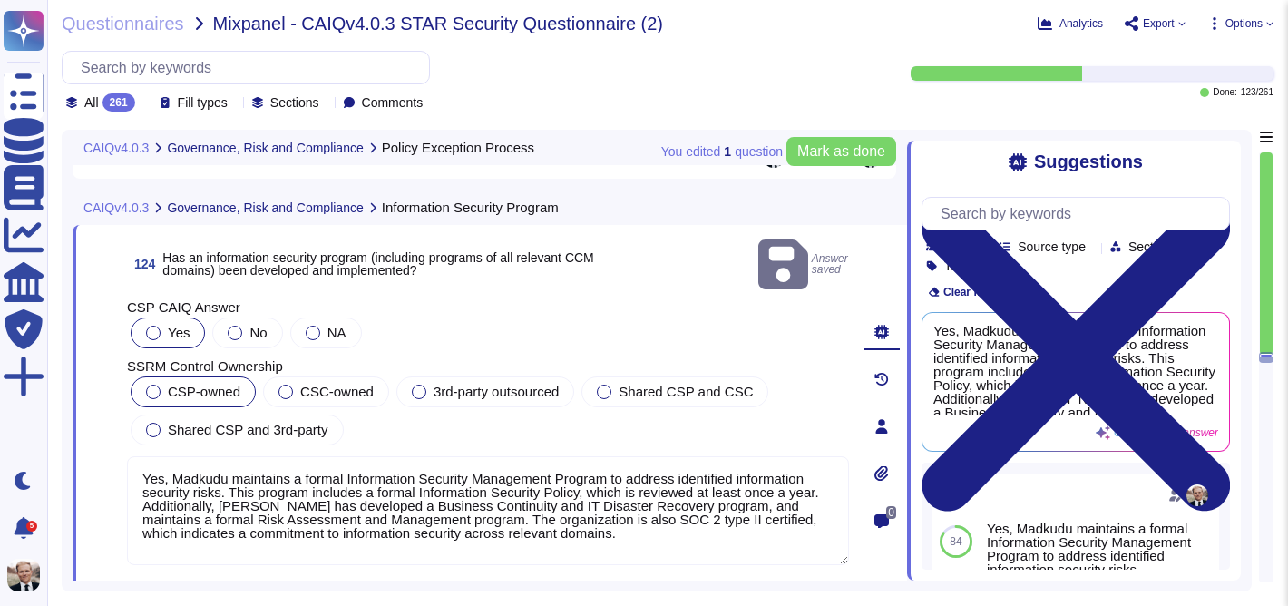
scroll to position [49389, 0]
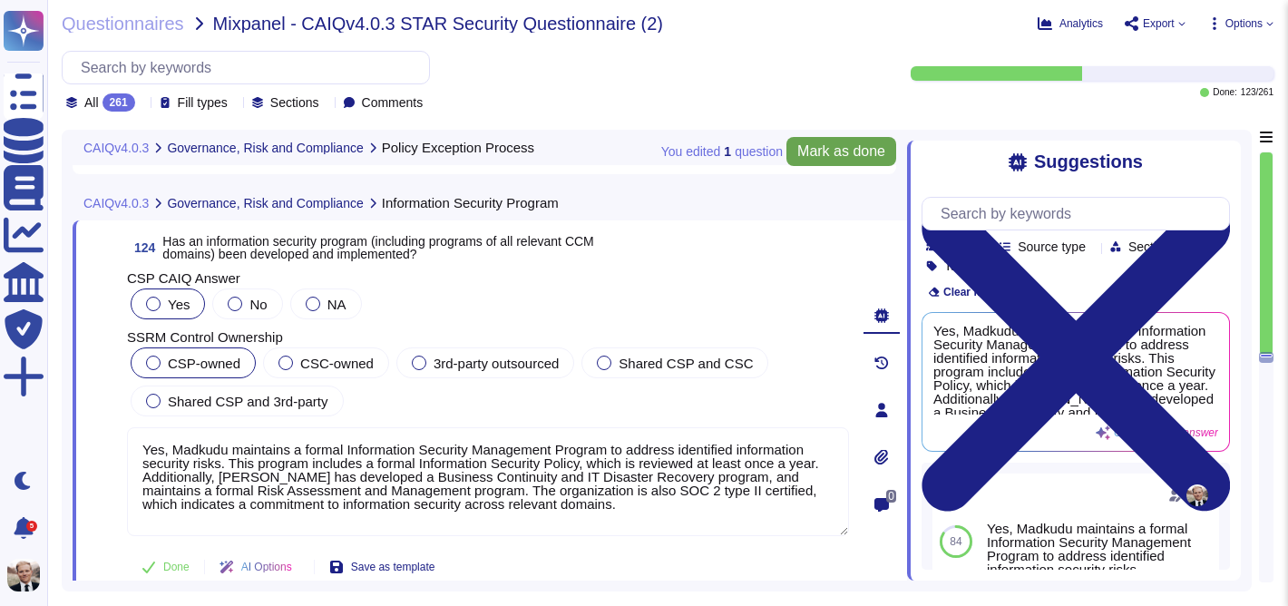
click at [853, 153] on span "Mark as done" at bounding box center [841, 151] width 88 height 15
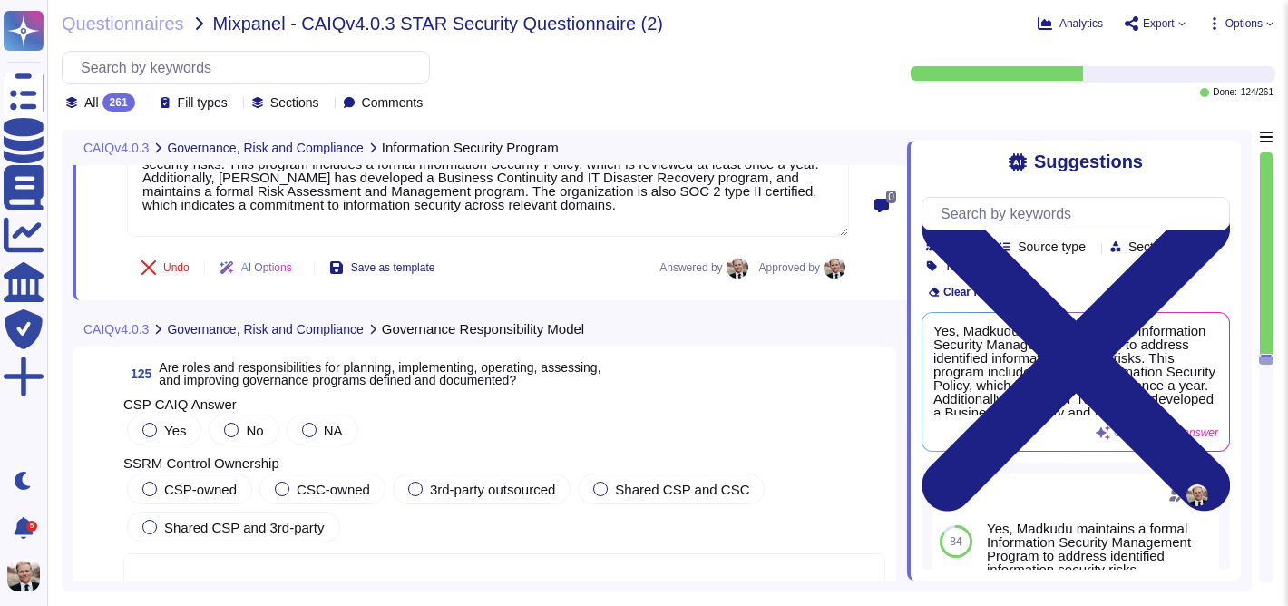
scroll to position [49713, 0]
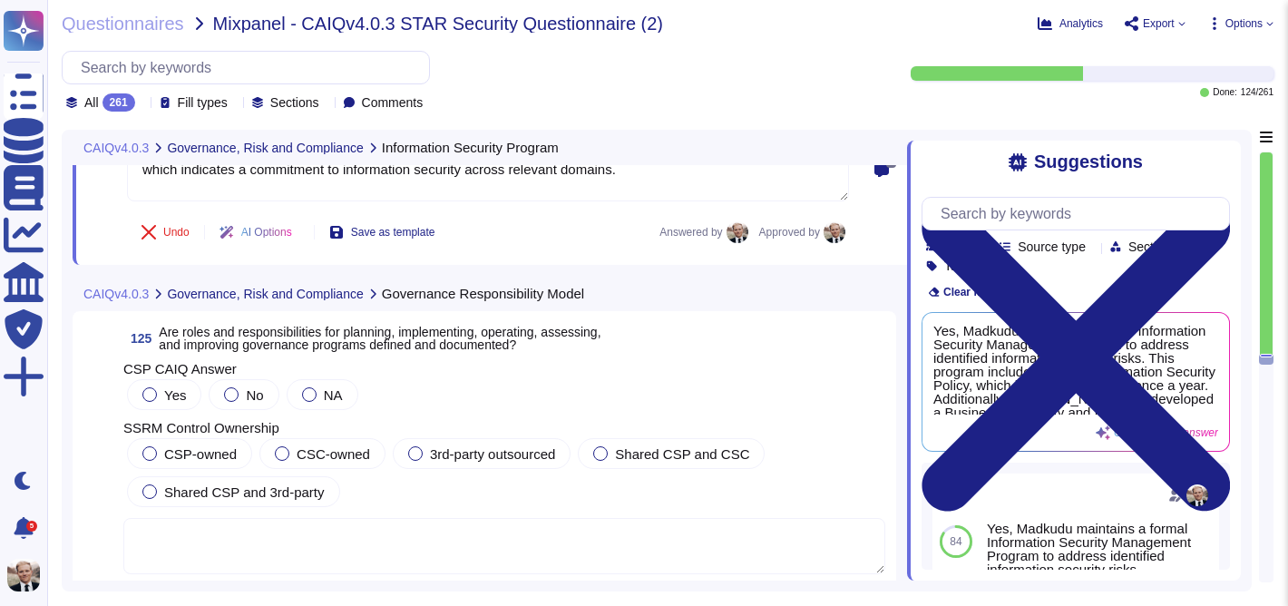
click at [241, 340] on span "Are roles and responsibilities for planning, implementing, operating, assessing…" at bounding box center [380, 338] width 442 height 27
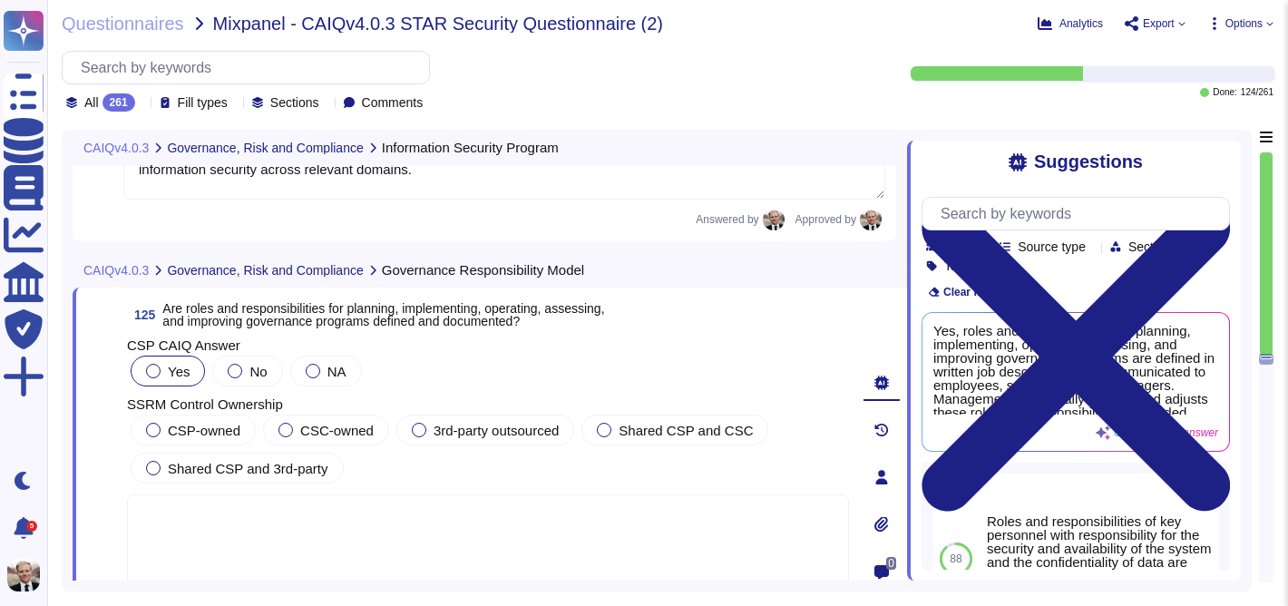
click at [157, 371] on div at bounding box center [153, 371] width 15 height 15
click at [182, 436] on span "CSP-owned" at bounding box center [204, 430] width 73 height 15
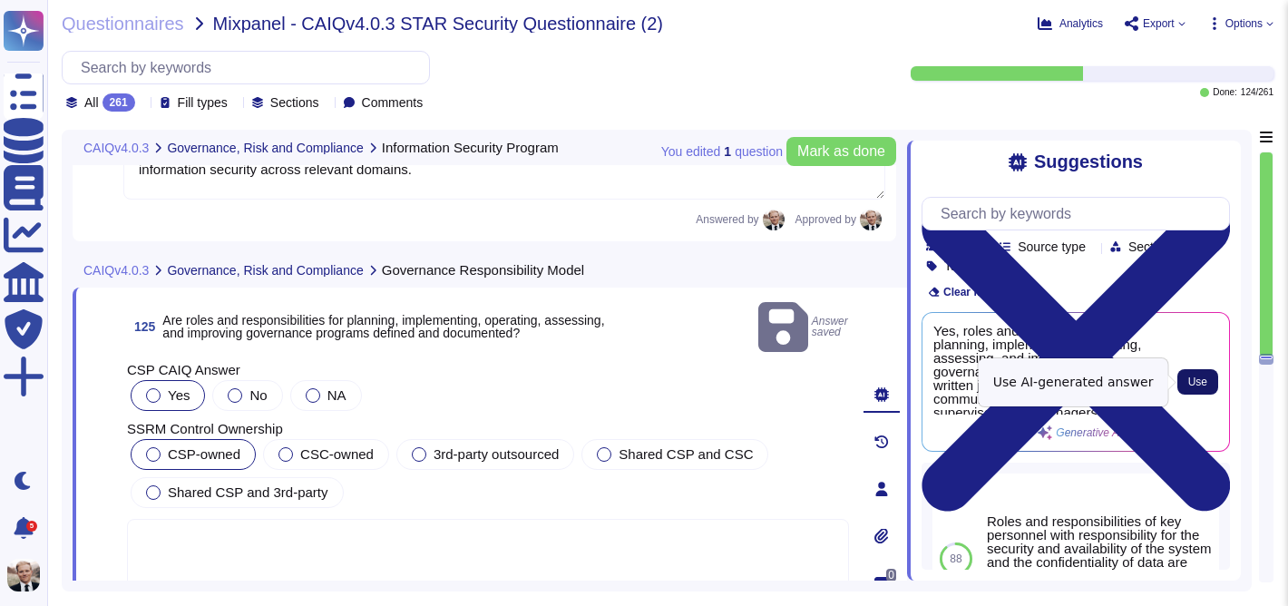
click at [1197, 382] on span "Use" at bounding box center [1197, 381] width 19 height 11
type textarea "Yes, roles and responsibilities for planning, implementing, operating, assessin…"
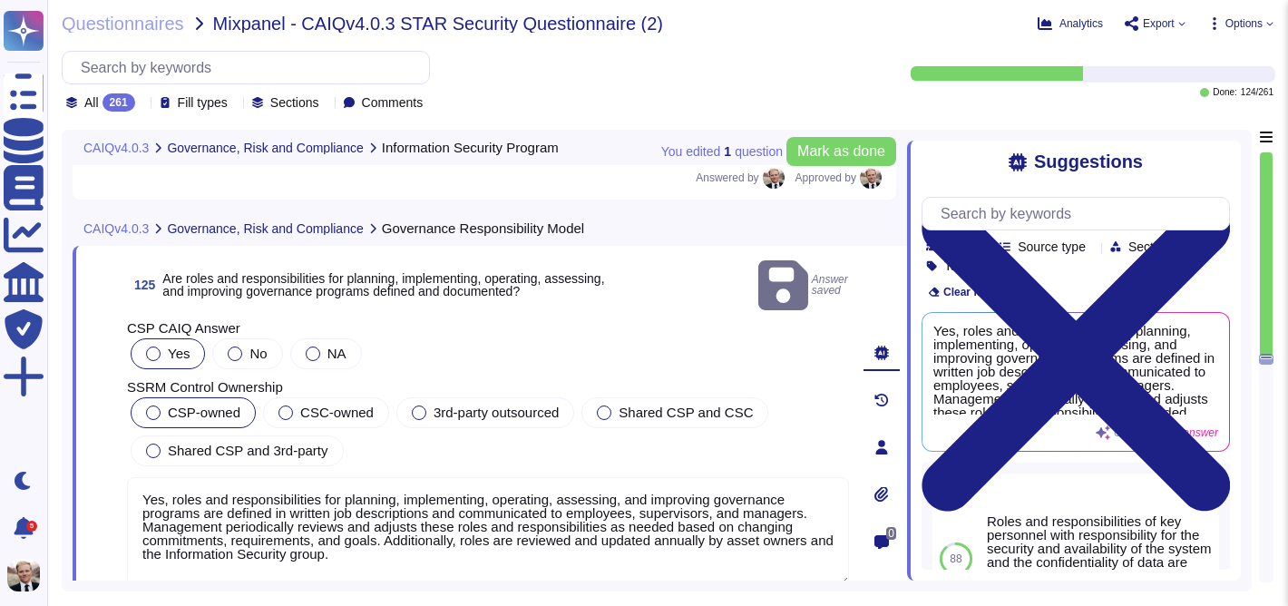
scroll to position [49762, 0]
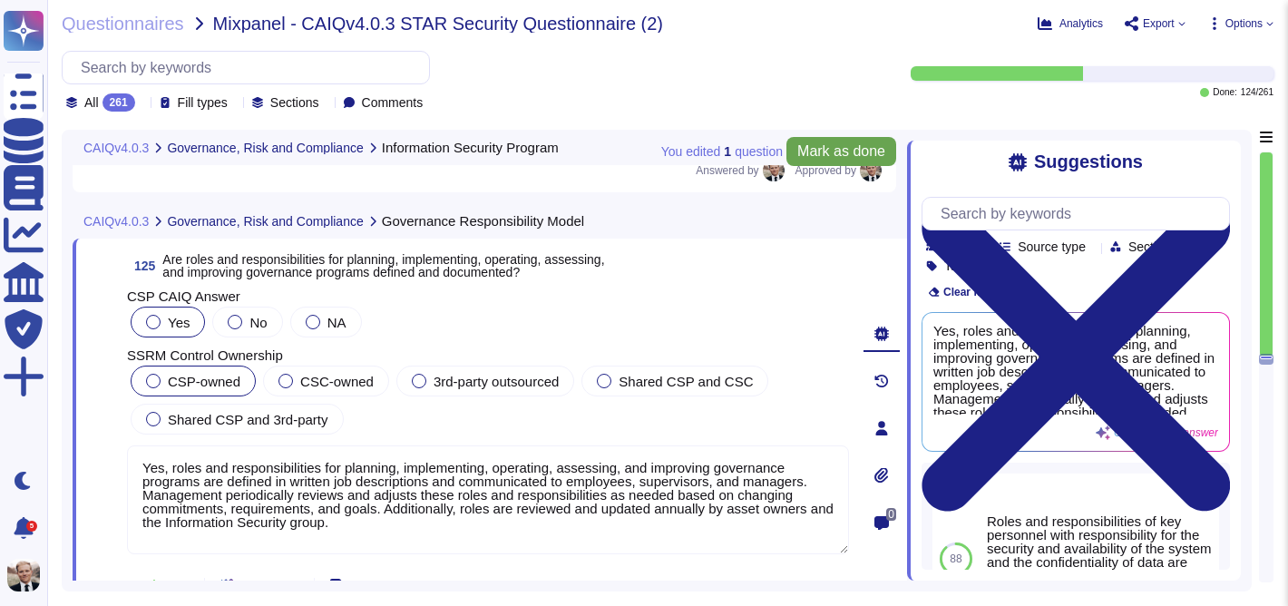
click at [833, 150] on span "Mark as done" at bounding box center [841, 151] width 88 height 15
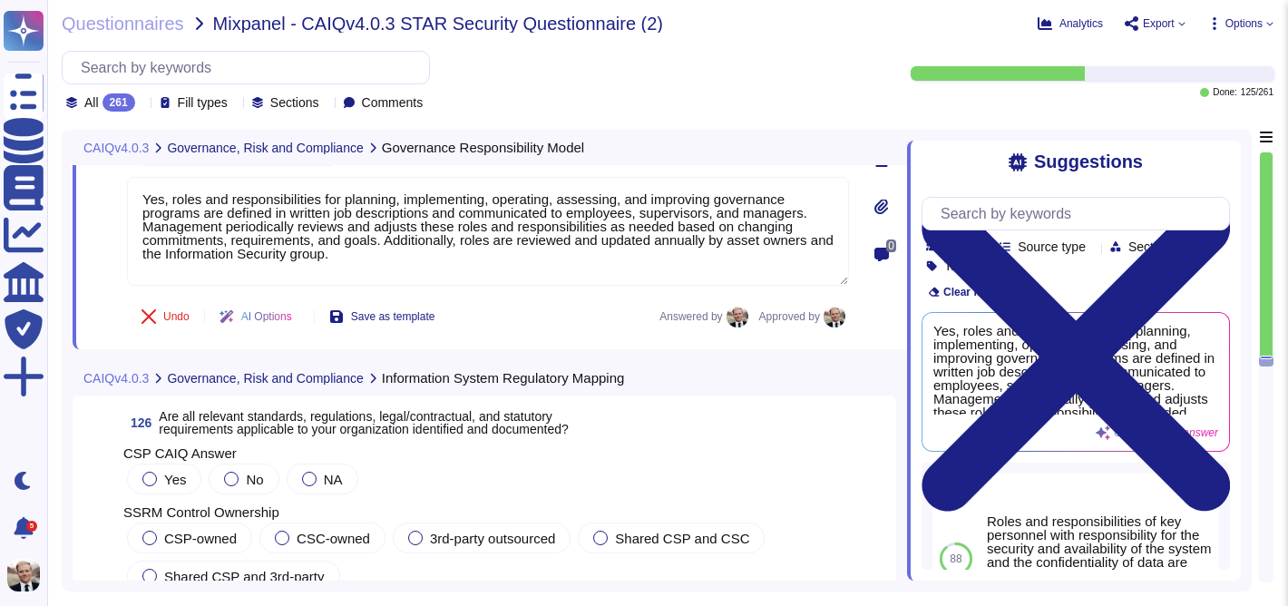
click at [231, 436] on span "Are all relevant standards, regulations, legal/contractual, and statutory requi…" at bounding box center [363, 422] width 409 height 27
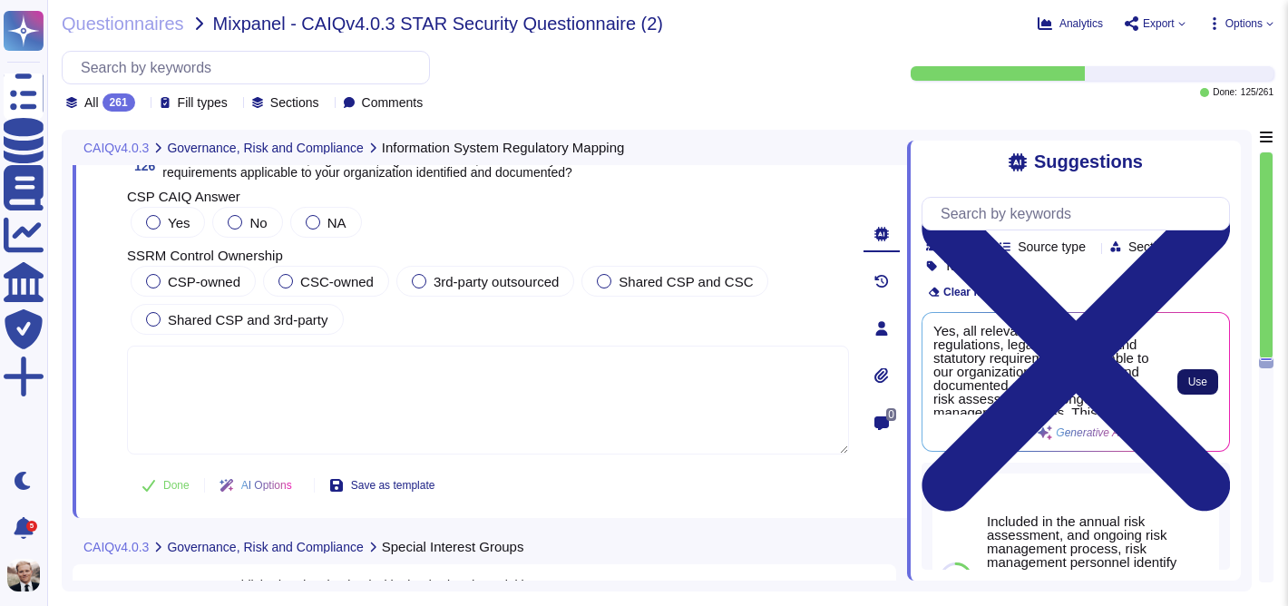
click at [1197, 382] on span "Use" at bounding box center [1197, 381] width 19 height 11
type textarea "Yes, all relevant standards, regulations, legal/contractual, and statutory requ…"
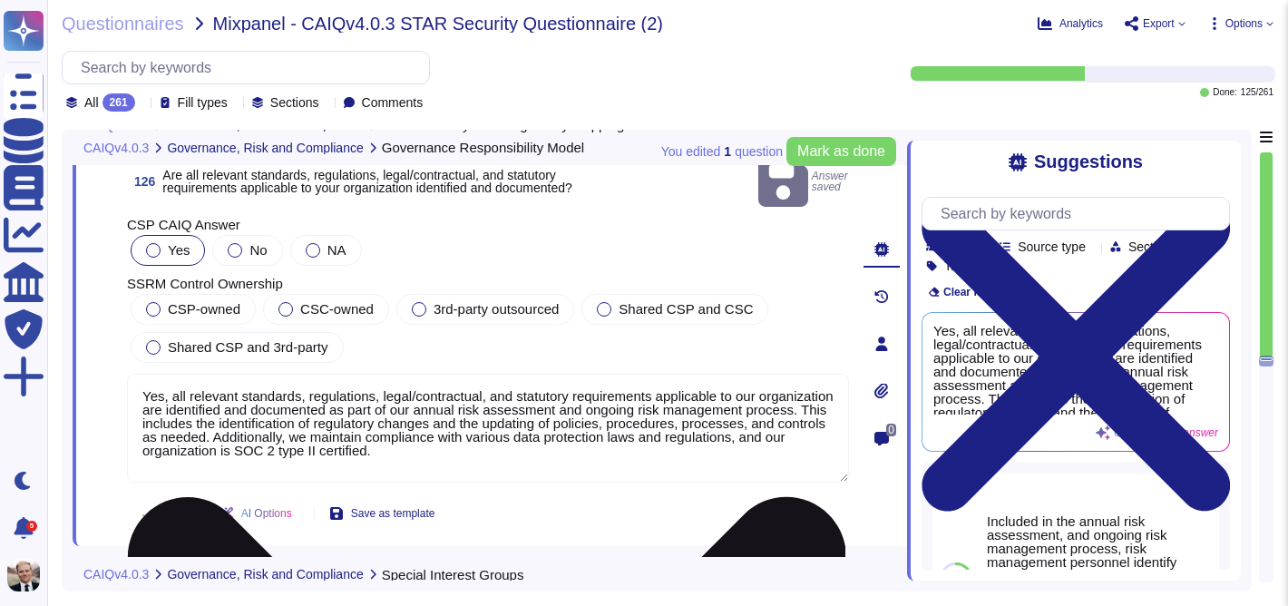
type textarea "Yes, roles and responsibilities for planning, implementing, operating, assessin…"
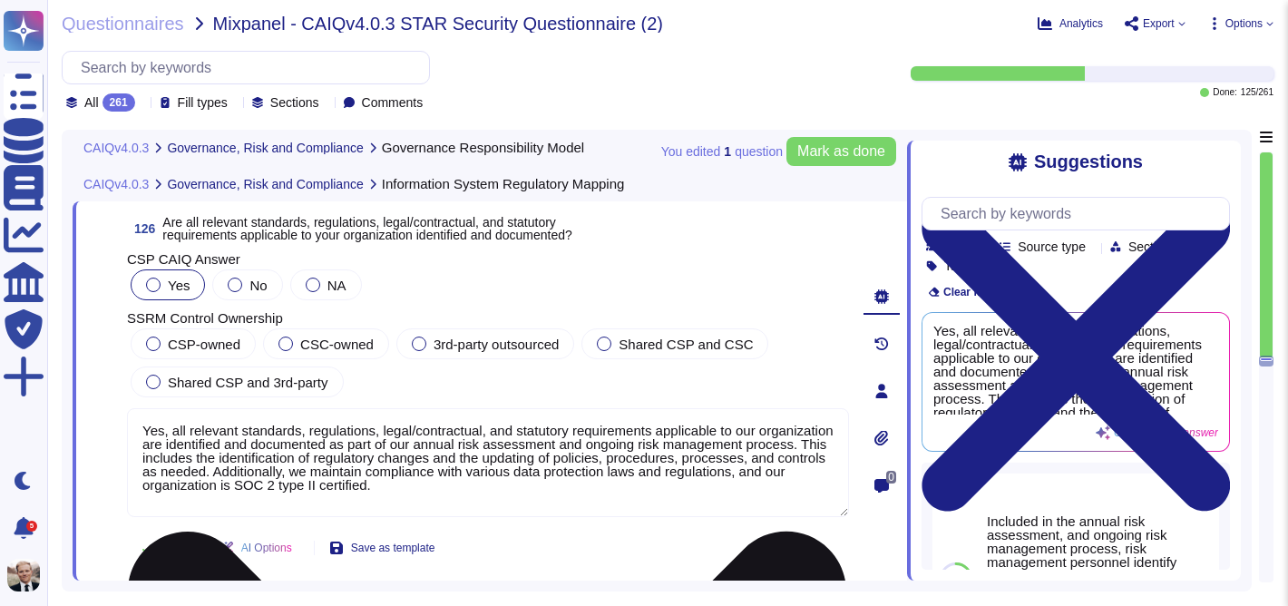
scroll to position [50182, 0]
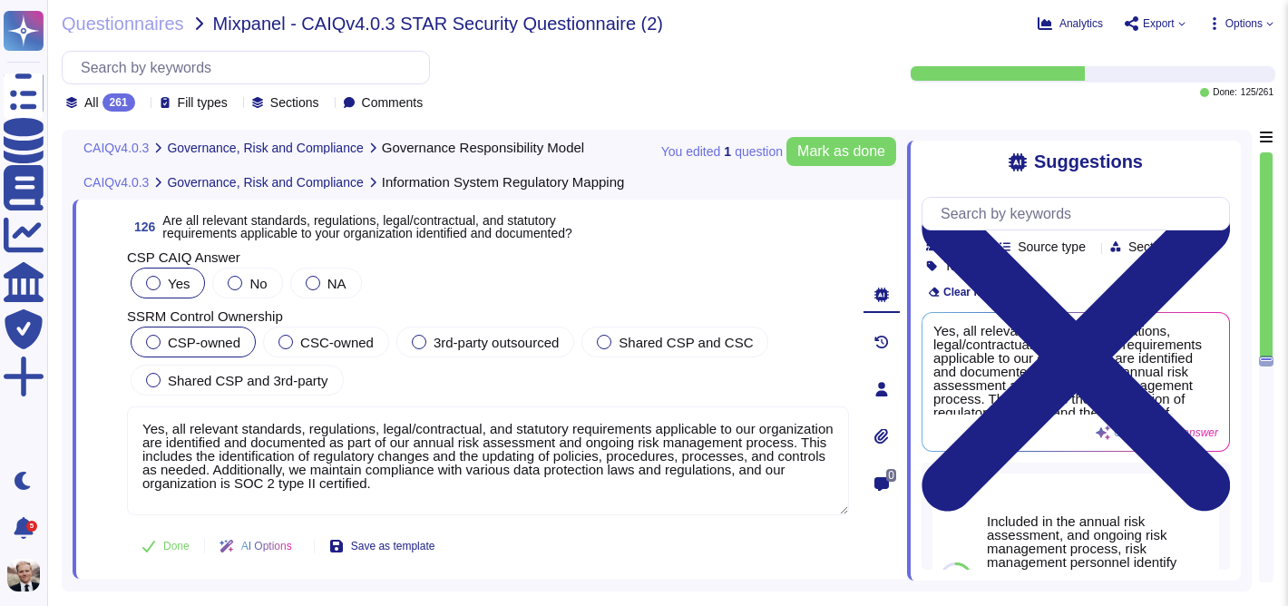
click at [198, 349] on span "CSP-owned" at bounding box center [204, 342] width 73 height 15
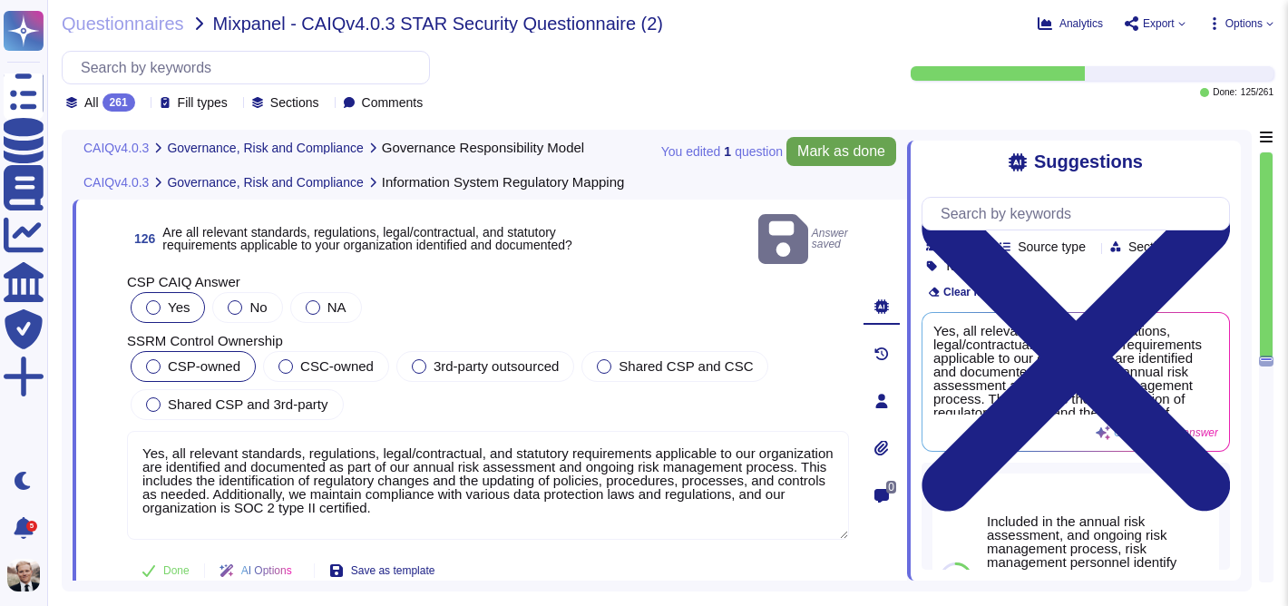
click at [846, 148] on span "Mark as done" at bounding box center [841, 151] width 88 height 15
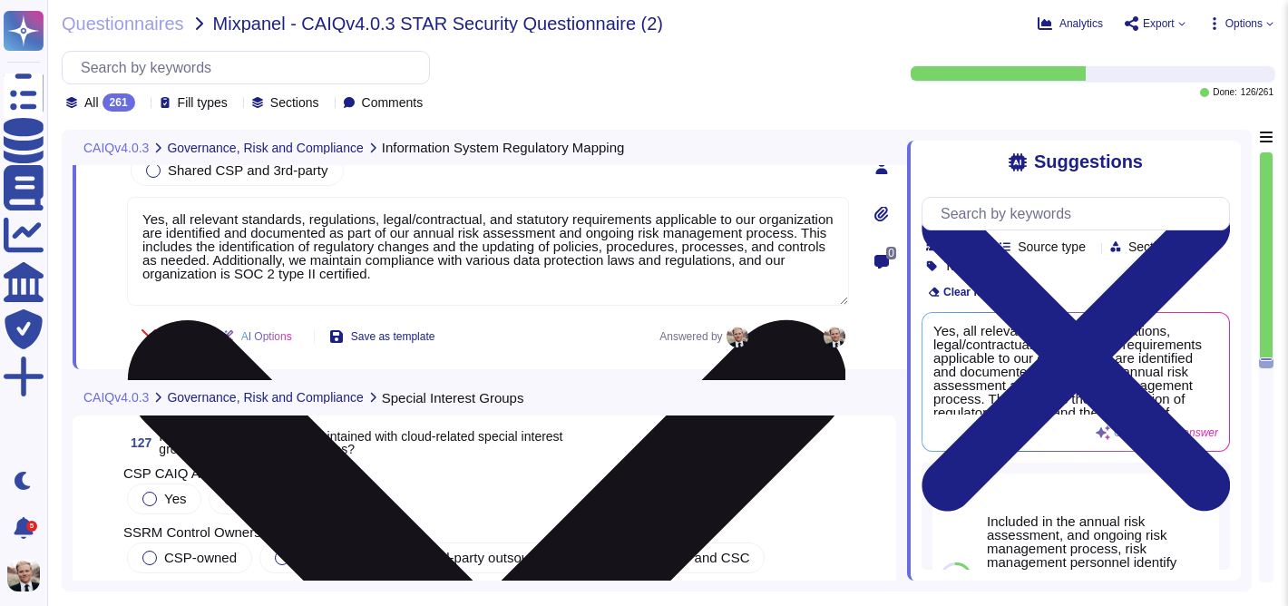
scroll to position [50517, 0]
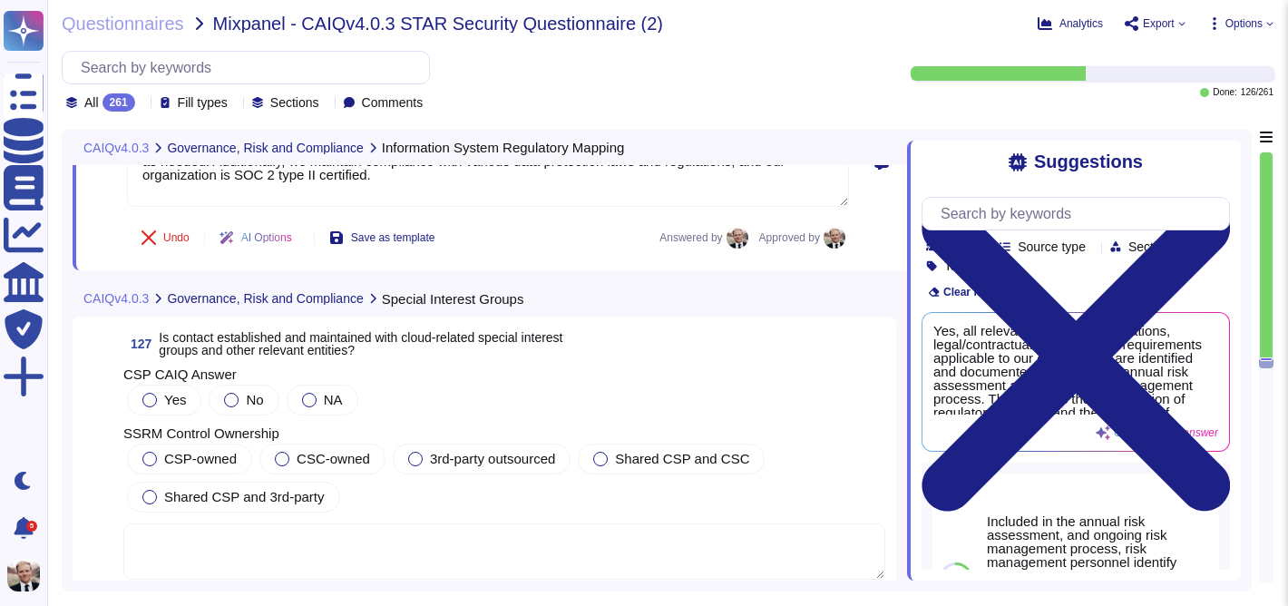
click at [275, 330] on span "Is contact established and maintained with cloud-related special interest group…" at bounding box center [361, 343] width 404 height 27
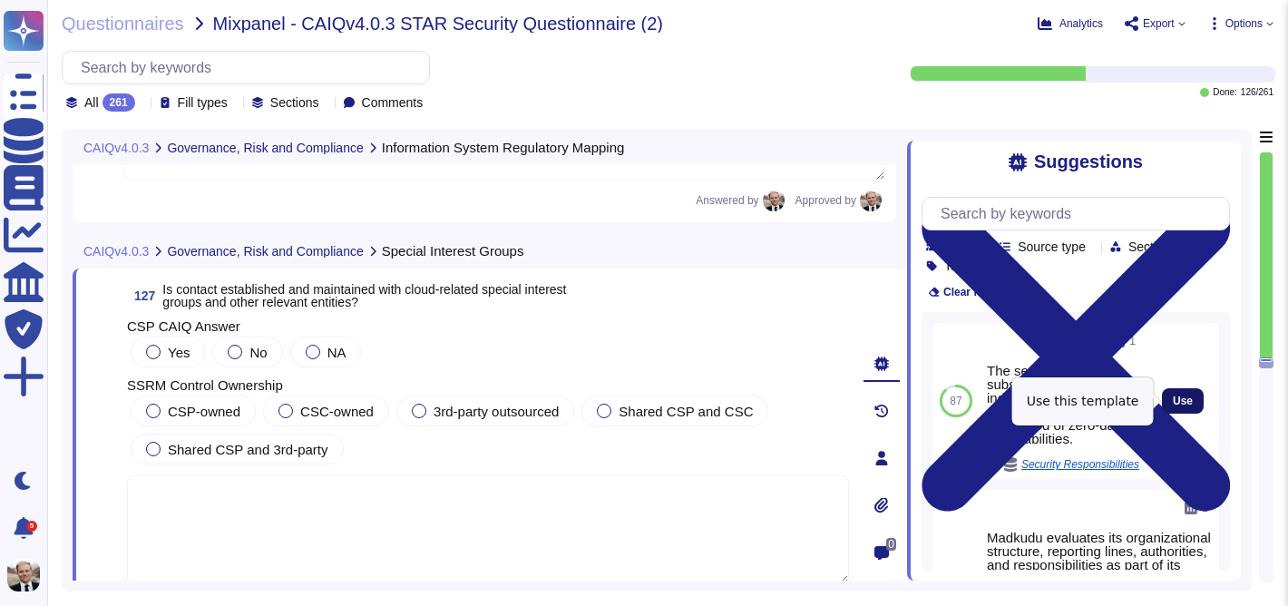
click at [1183, 402] on span "Use" at bounding box center [1183, 400] width 20 height 11
type textarea "The security team subscribes to several industry recognized security mailing li…"
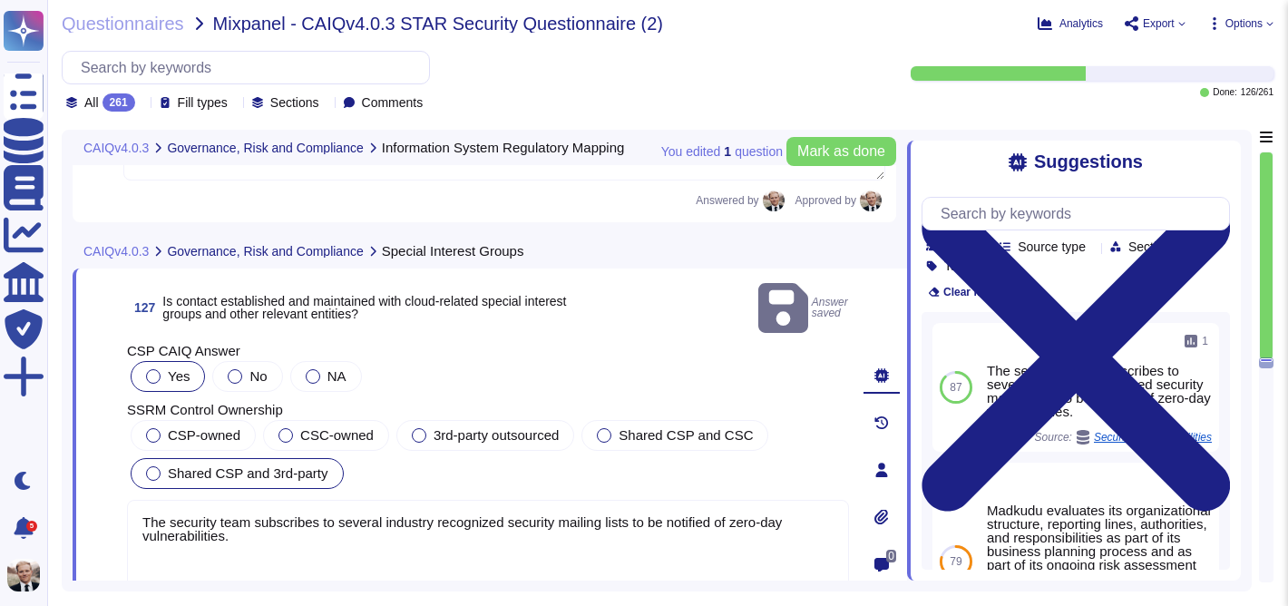
click at [265, 465] on span "Shared CSP and 3rd-party" at bounding box center [248, 472] width 161 height 15
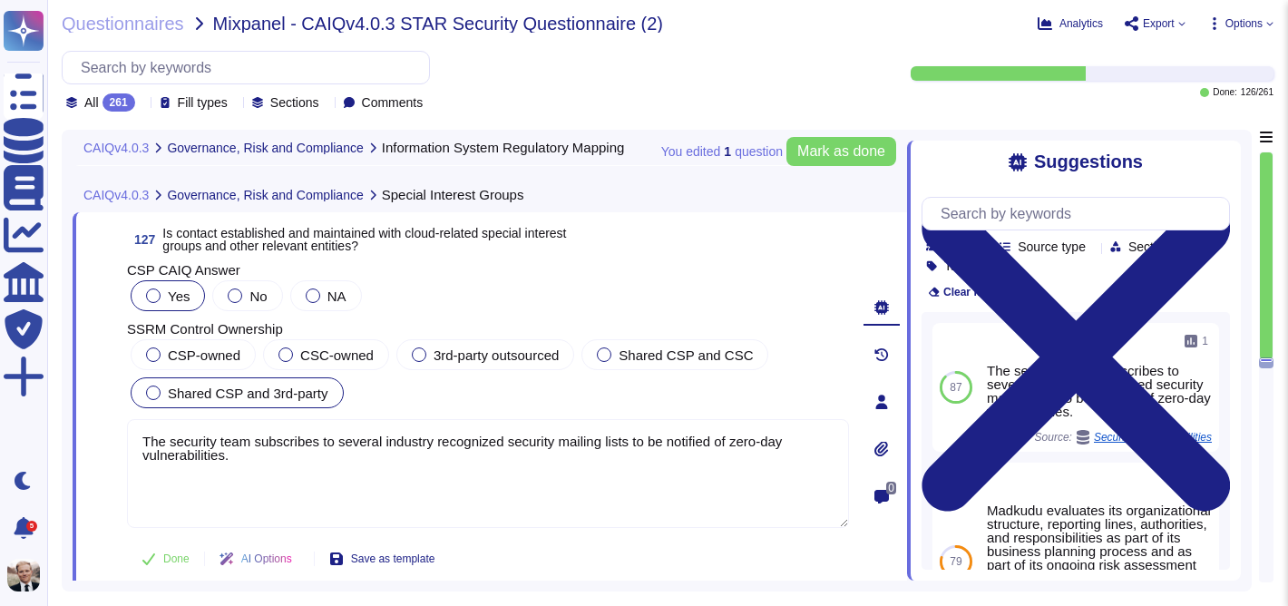
scroll to position [50575, 0]
click at [306, 298] on label "NA" at bounding box center [326, 294] width 41 height 15
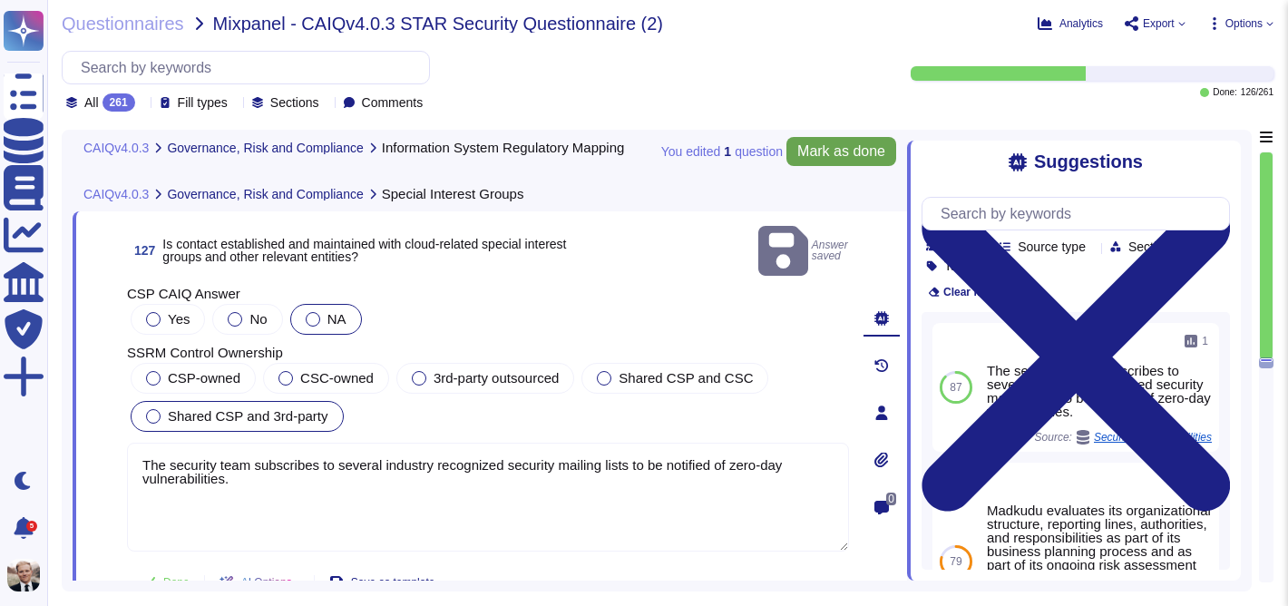
click at [827, 152] on span "Mark as done" at bounding box center [841, 151] width 88 height 15
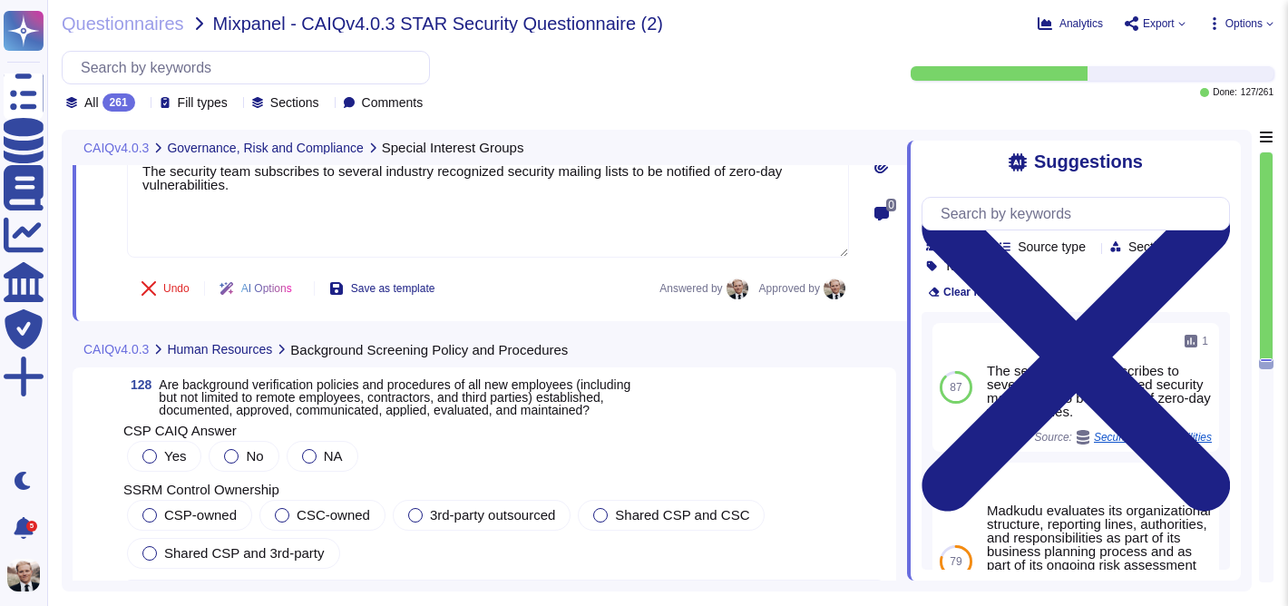
scroll to position [50904, 0]
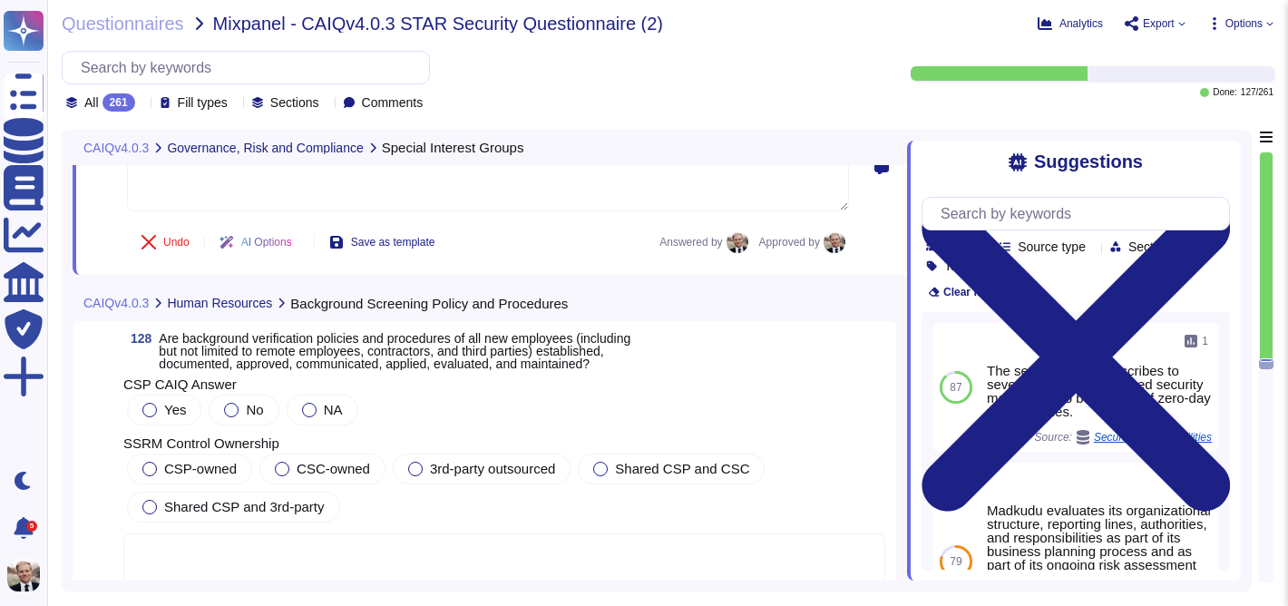
click at [250, 331] on span "Are background verification policies and procedures of all new employees (inclu…" at bounding box center [395, 351] width 472 height 40
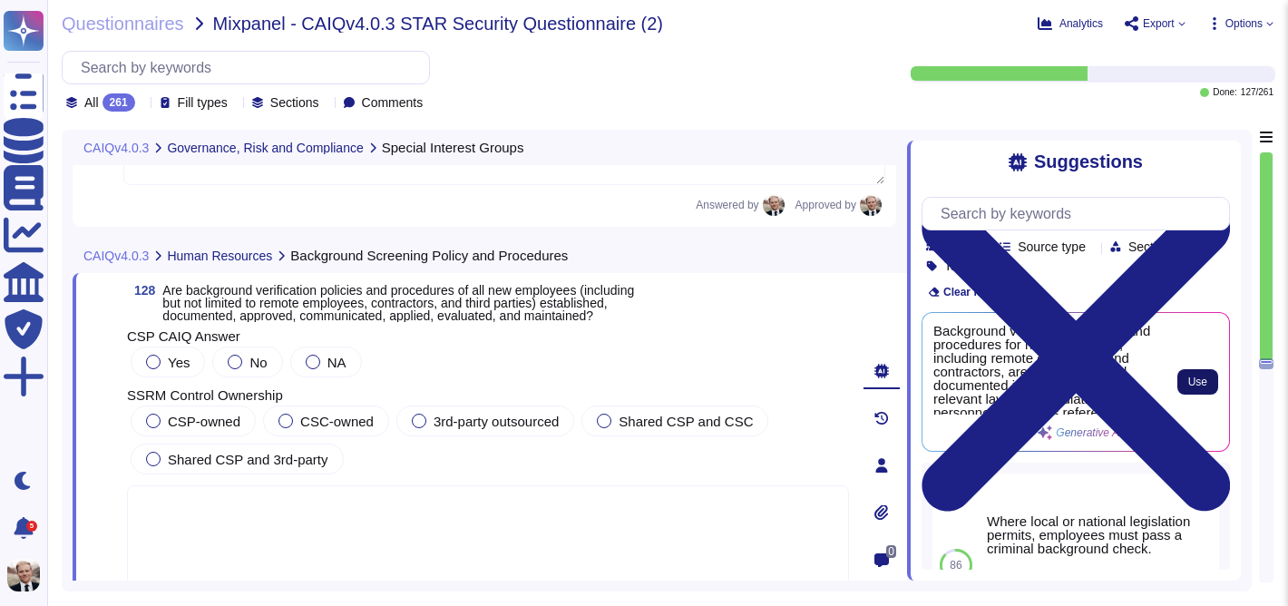
click at [1208, 385] on button "Use" at bounding box center [1197, 381] width 41 height 25
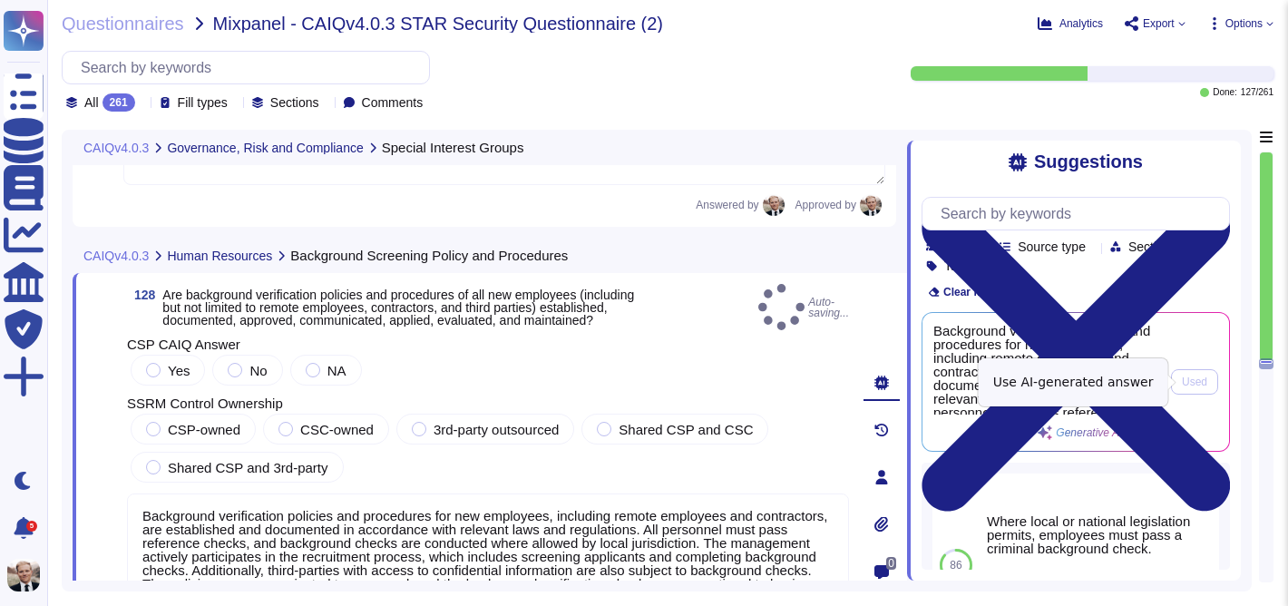
type textarea "Background verification policies and procedures for new employees, including re…"
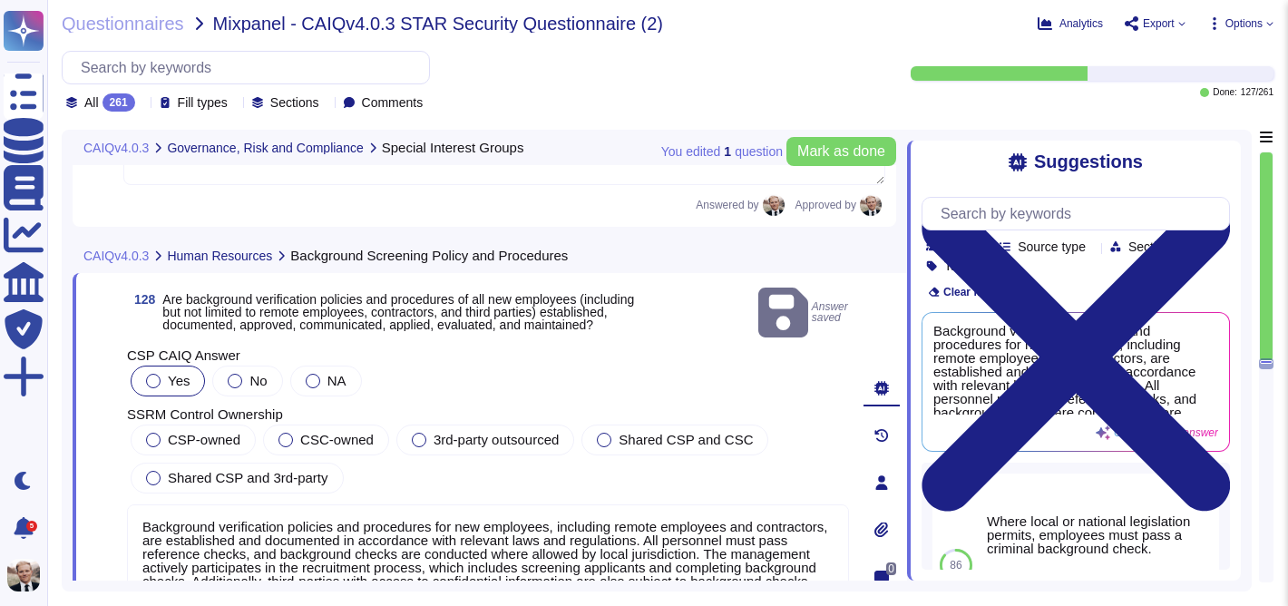
click at [149, 374] on div at bounding box center [153, 381] width 15 height 15
click at [157, 433] on div at bounding box center [153, 440] width 15 height 15
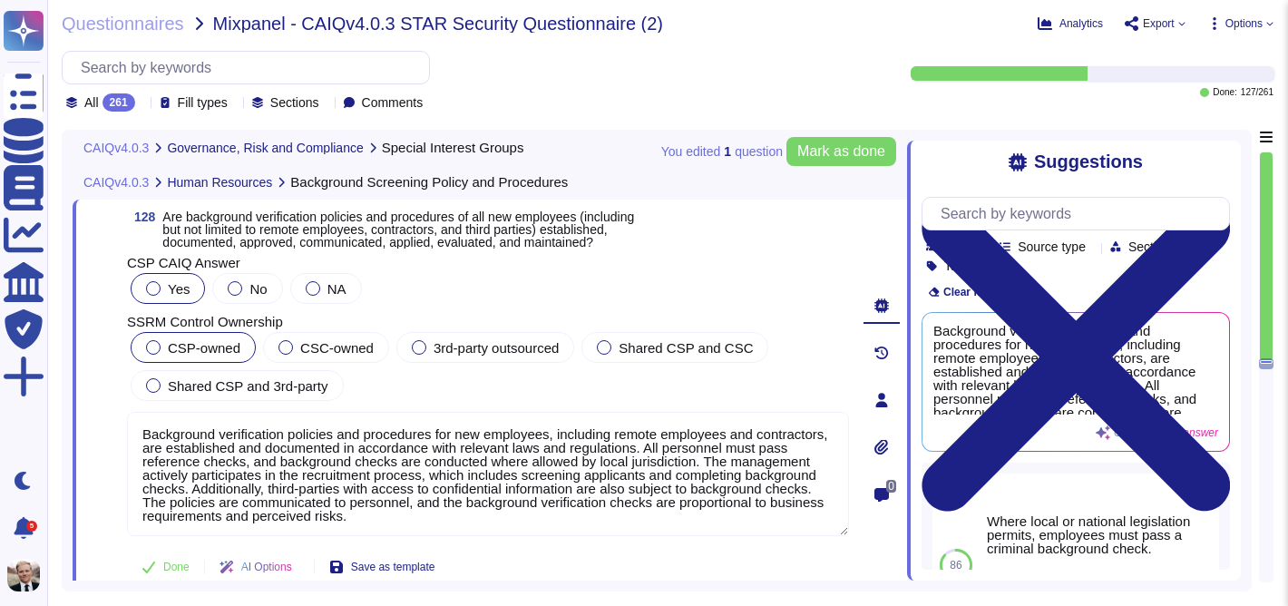
scroll to position [50981, 0]
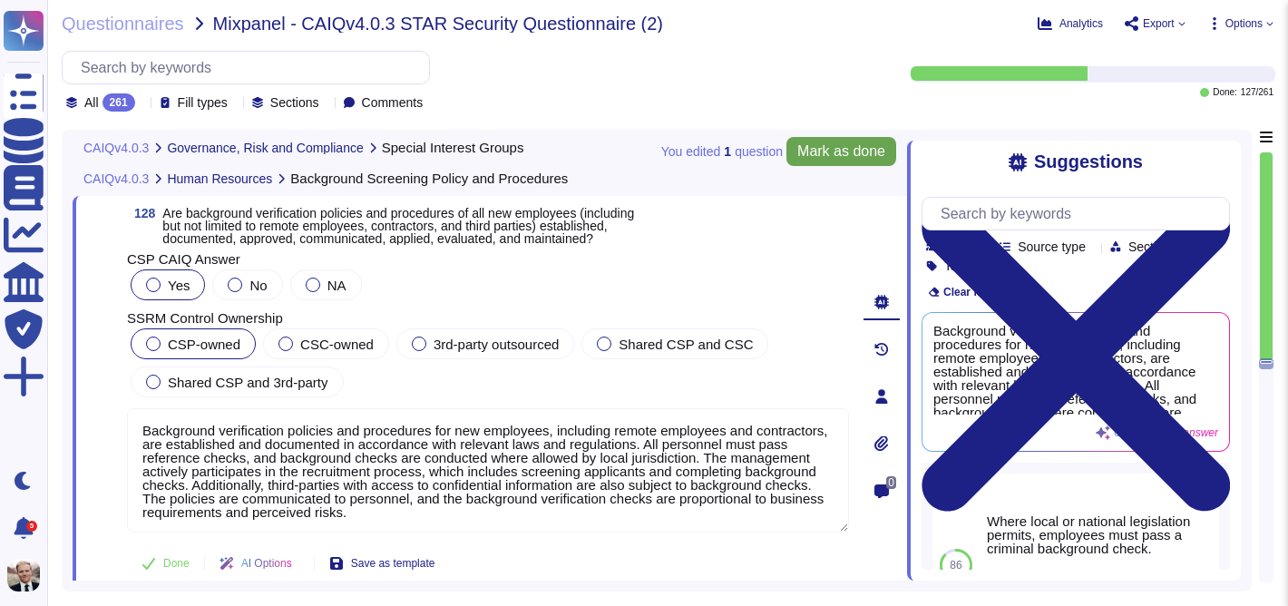
click at [825, 148] on span "Mark as done" at bounding box center [841, 151] width 88 height 15
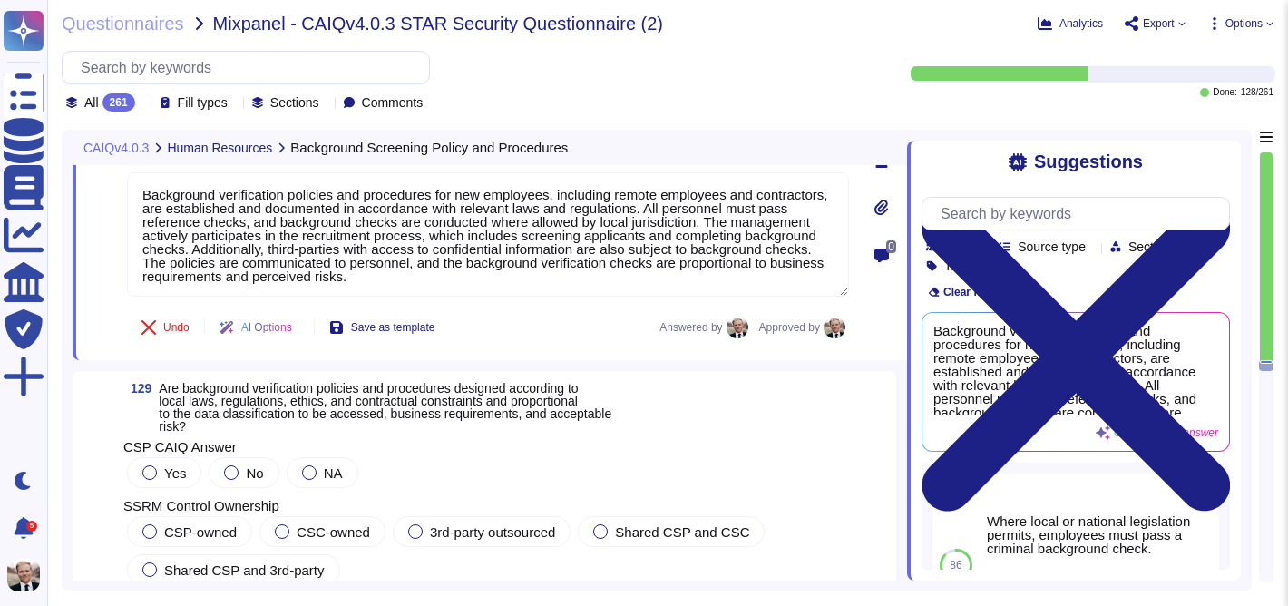
scroll to position [51347, 0]
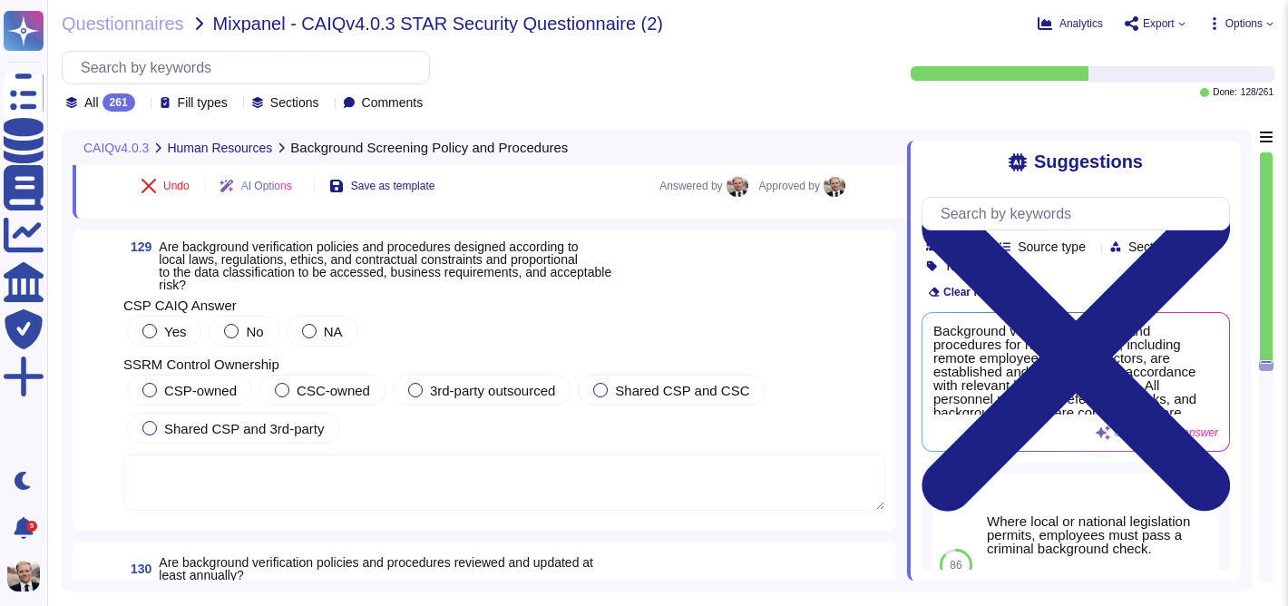
click at [340, 248] on span "Are background verification policies and procedures designed according to local…" at bounding box center [385, 265] width 453 height 53
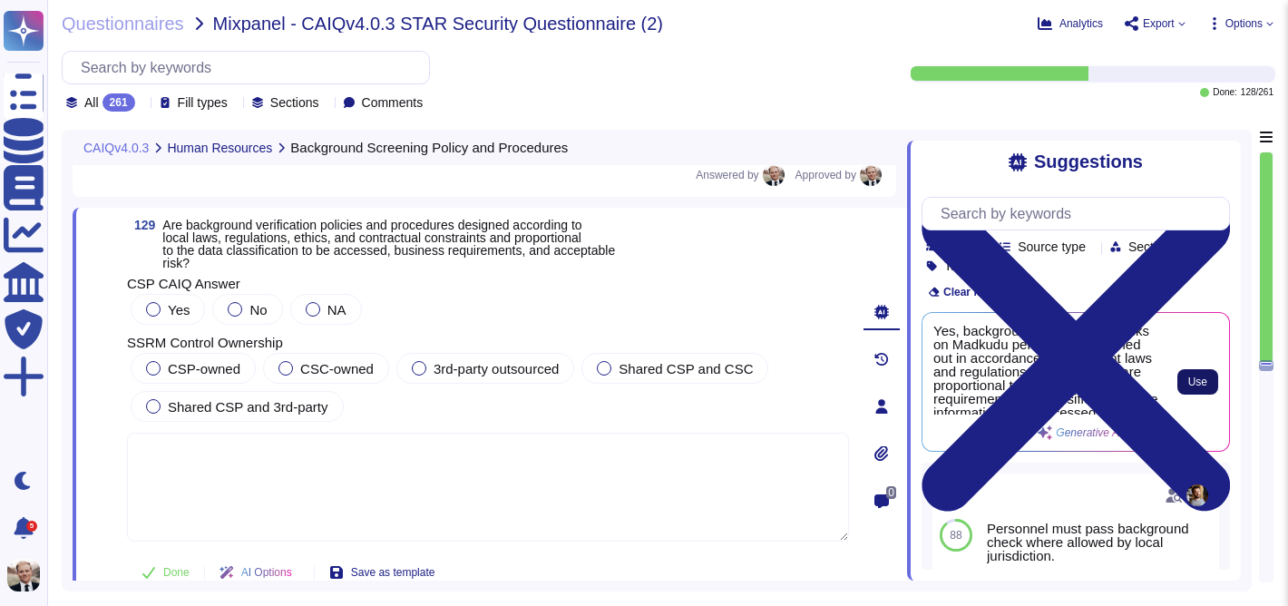
click at [1193, 379] on span "Use" at bounding box center [1197, 381] width 19 height 11
type textarea "Yes, background verification checks on Madkudu personnel are carried out in acc…"
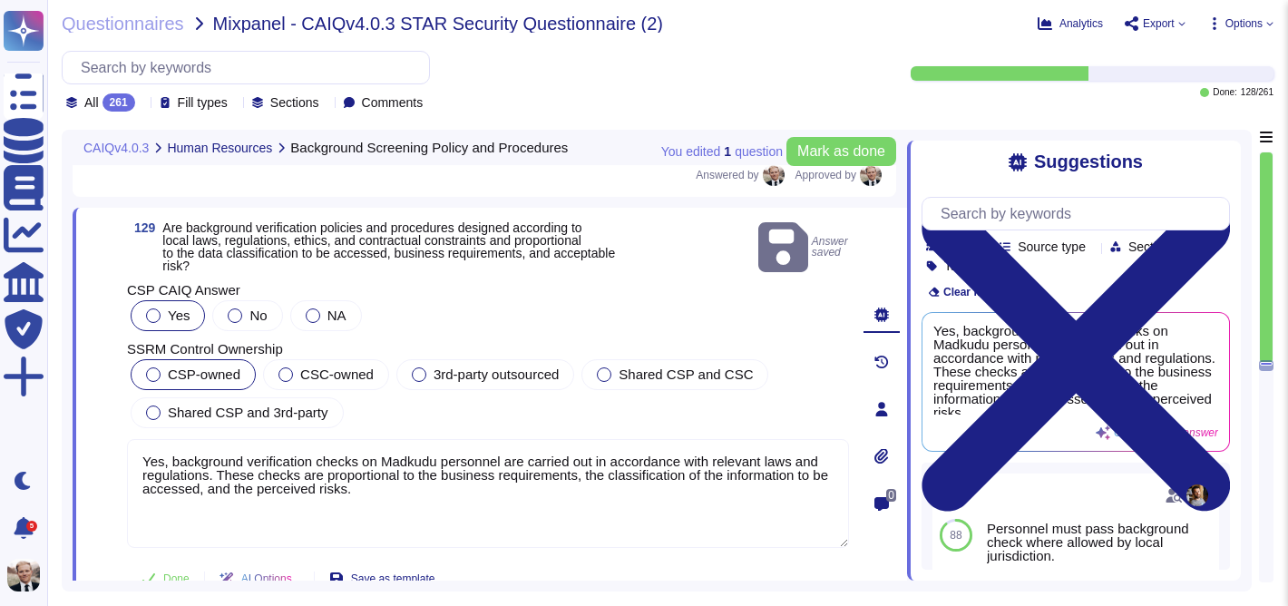
click at [156, 367] on div at bounding box center [153, 374] width 15 height 15
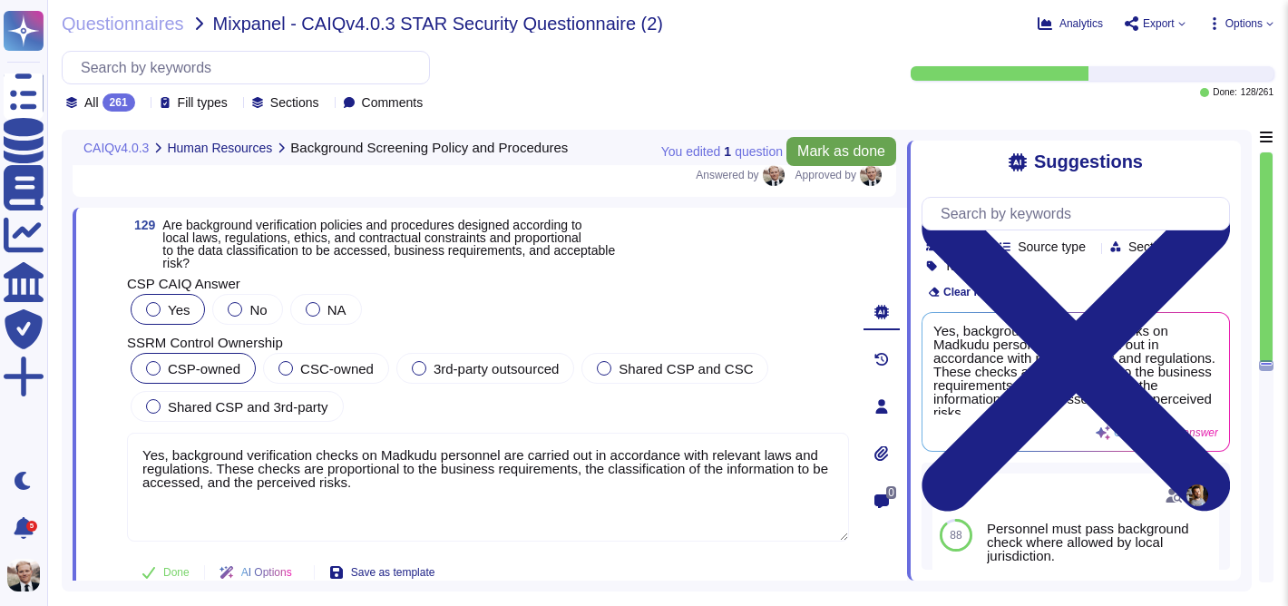
click at [824, 155] on span "Mark as done" at bounding box center [841, 151] width 88 height 15
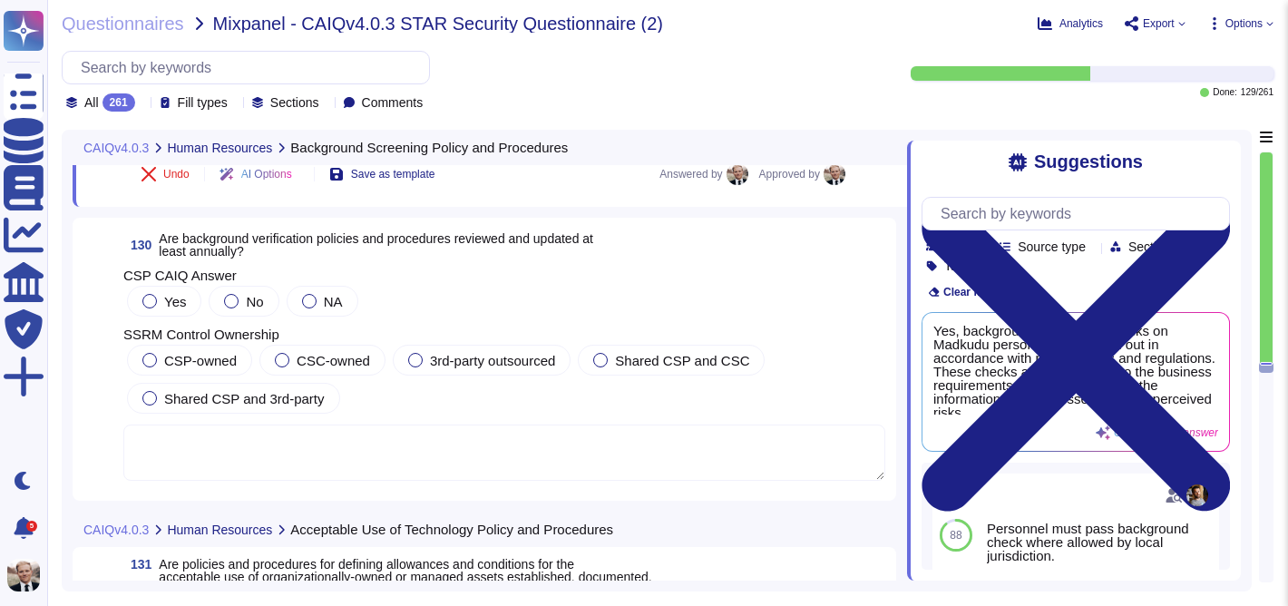
scroll to position [51757, 0]
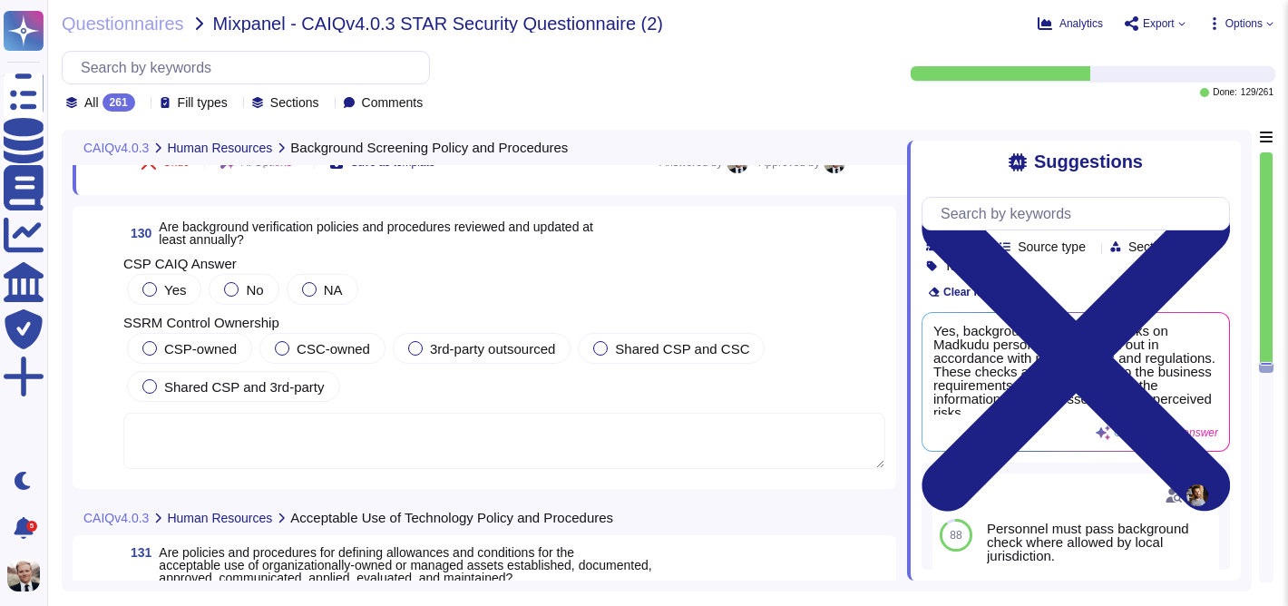
click at [289, 229] on span "Are background verification policies and procedures reviewed and updated at lea…" at bounding box center [376, 232] width 434 height 27
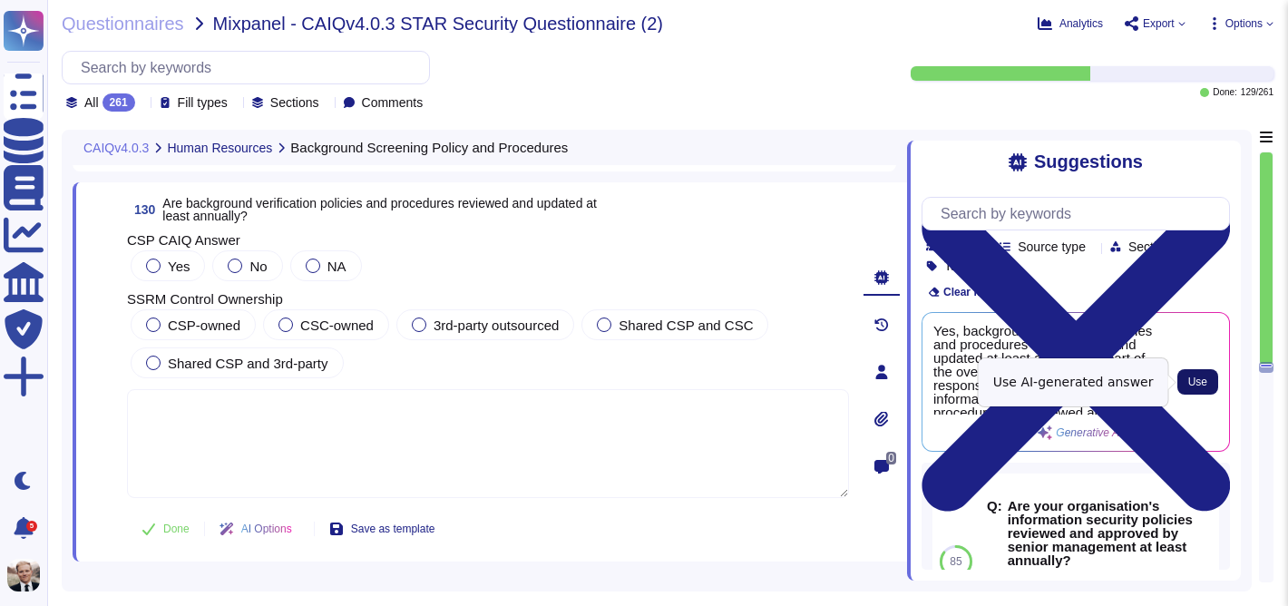
click at [1195, 380] on span "Use" at bounding box center [1197, 381] width 19 height 11
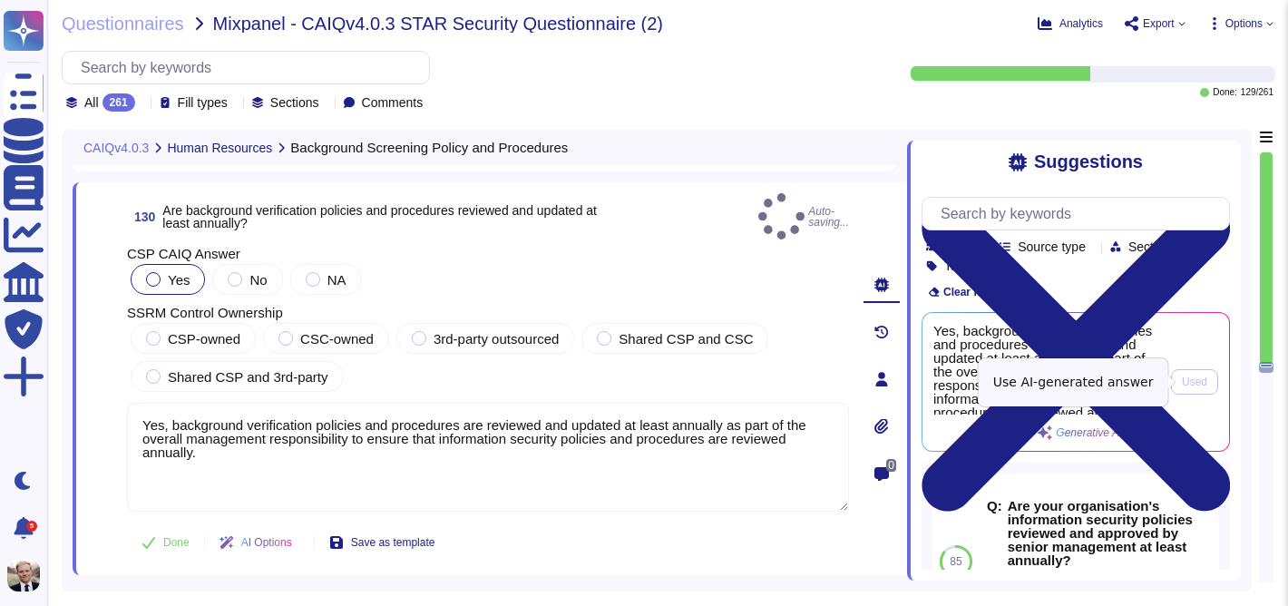
type textarea "Yes, background verification policies and procedures are reviewed and updated a…"
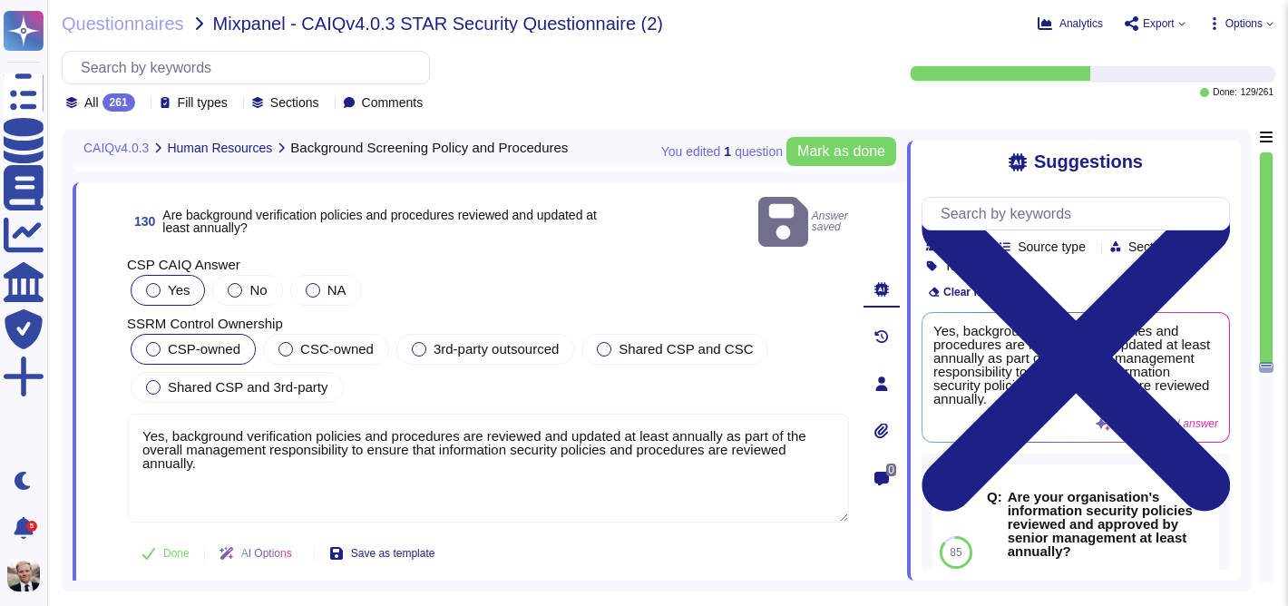
click at [142, 334] on div "CSP-owned" at bounding box center [193, 349] width 125 height 31
click at [818, 153] on span "Mark as done" at bounding box center [841, 151] width 88 height 15
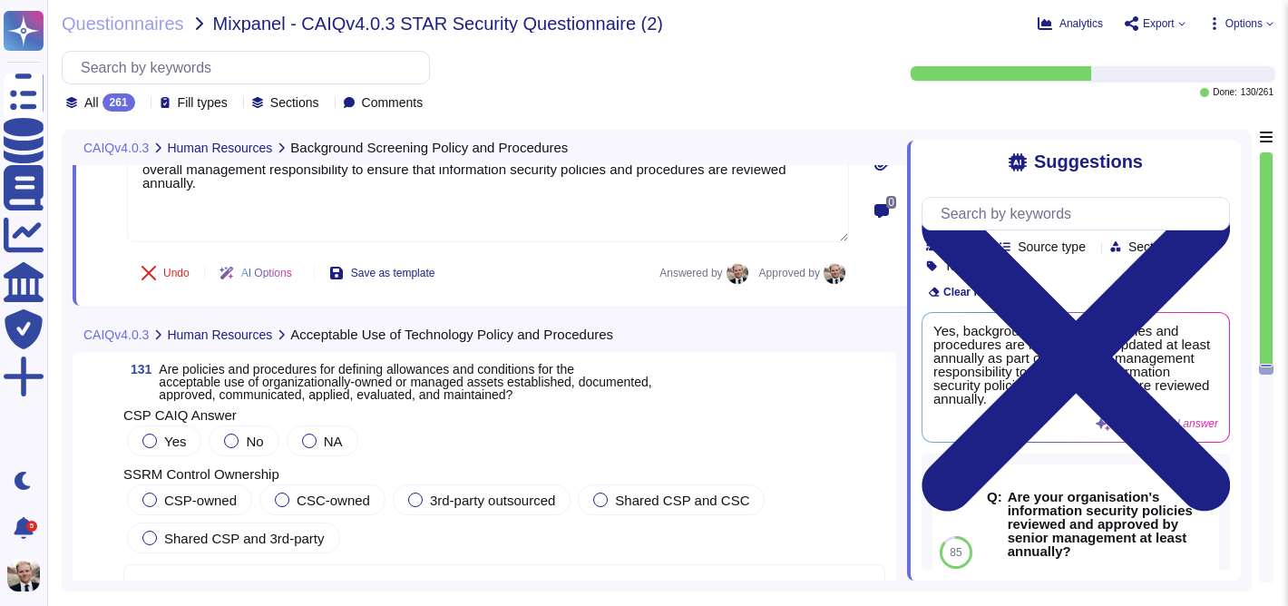
click at [339, 394] on span "Are policies and procedures for defining allowances and conditions for the acce…" at bounding box center [405, 382] width 492 height 40
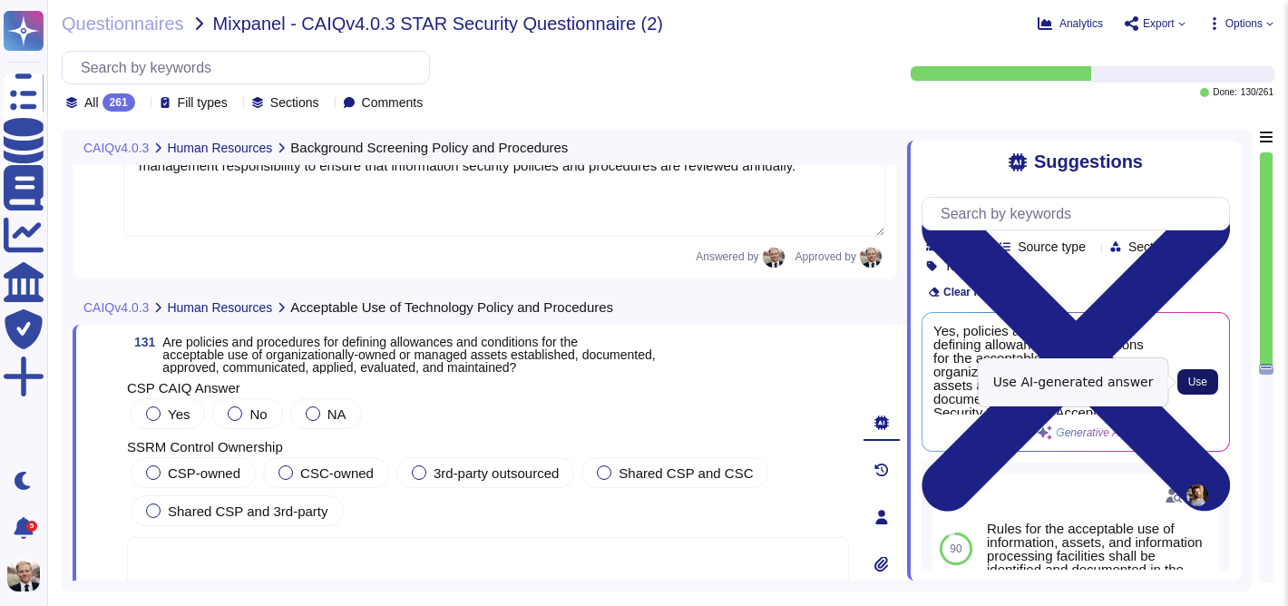
click at [1207, 387] on button "Use" at bounding box center [1197, 381] width 41 height 25
type textarea "Yes, policies and procedures for defining allowances and conditions for the acc…"
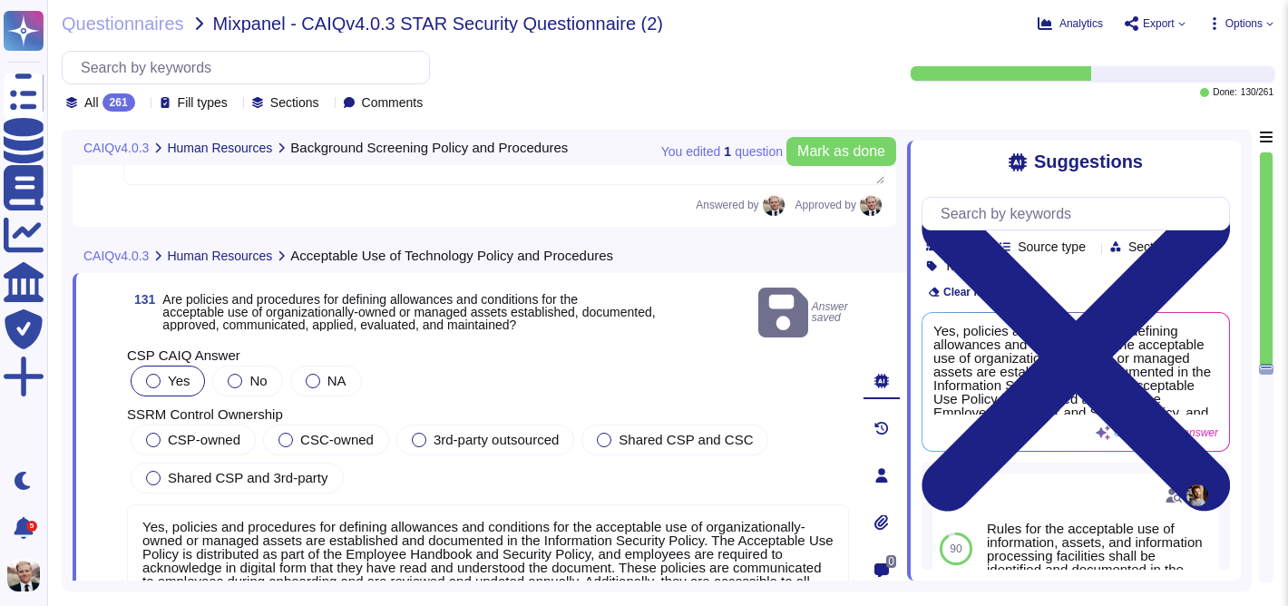
scroll to position [52065, 0]
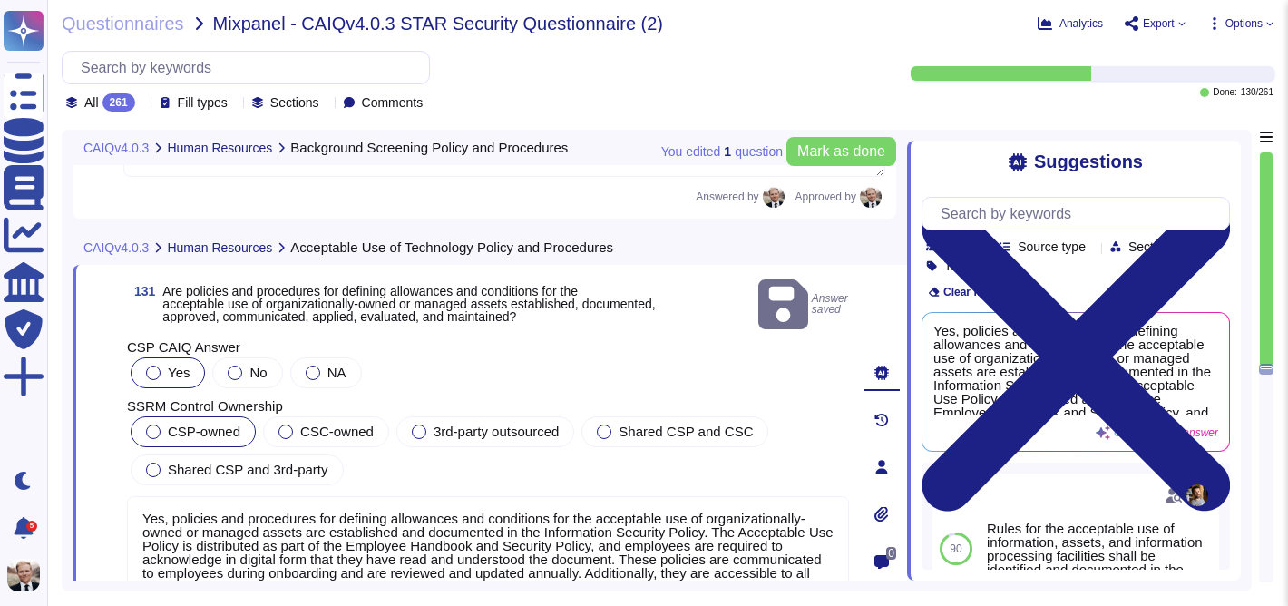
click at [176, 424] on span "CSP-owned" at bounding box center [204, 431] width 73 height 15
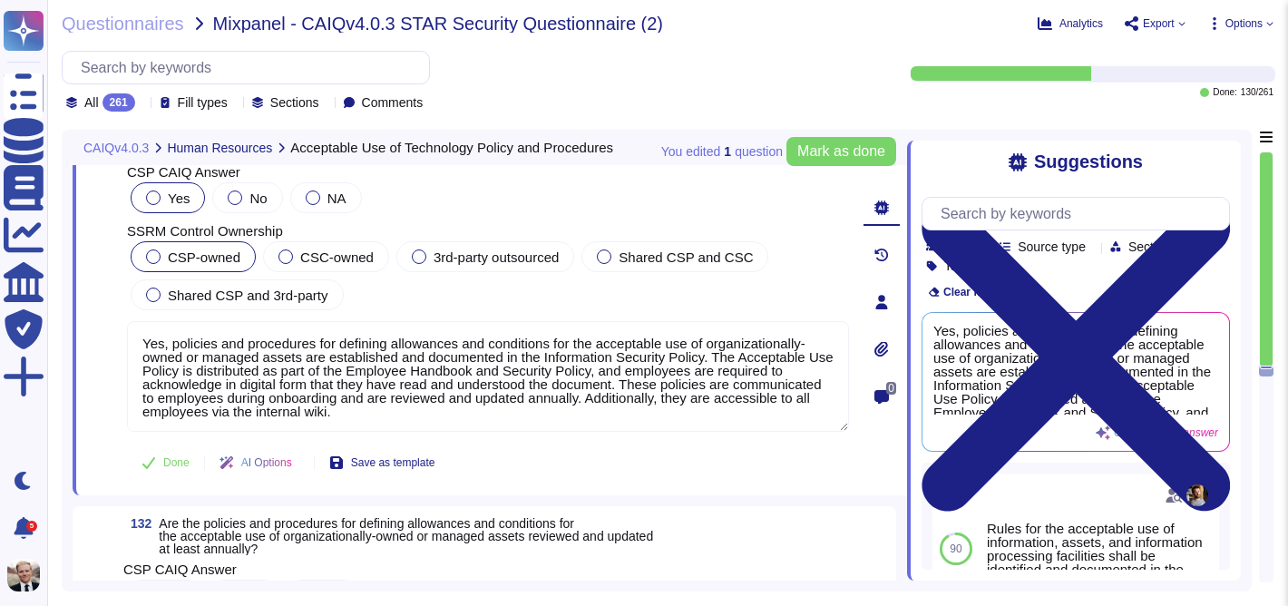
scroll to position [52218, 0]
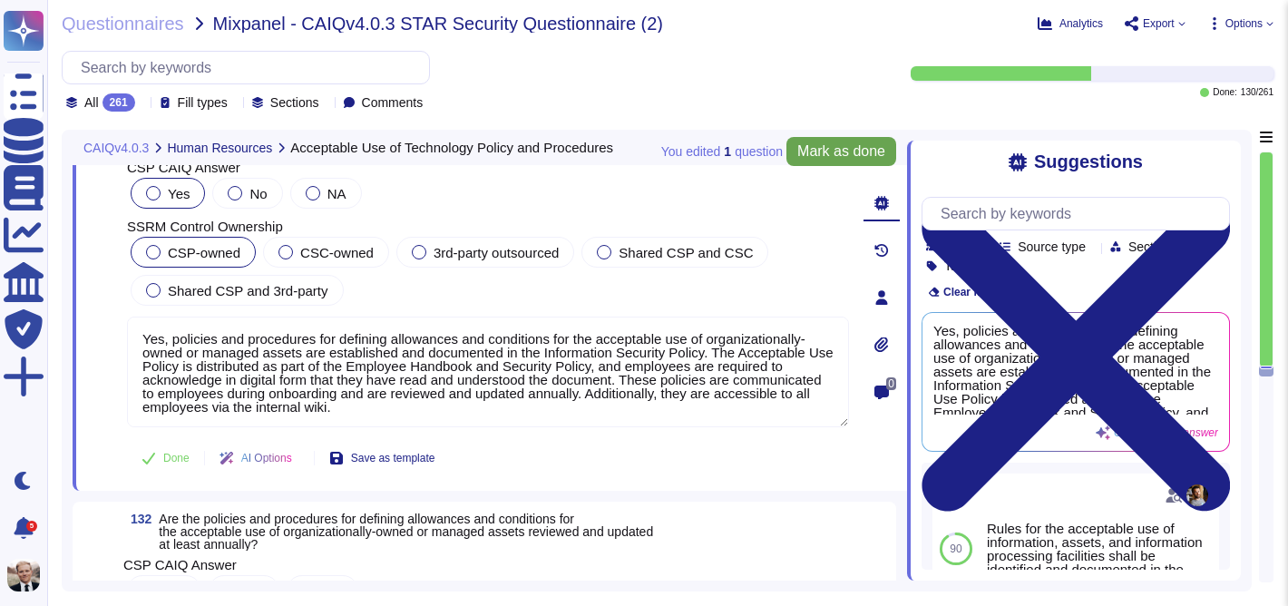
click at [815, 153] on span "Mark as done" at bounding box center [841, 151] width 88 height 15
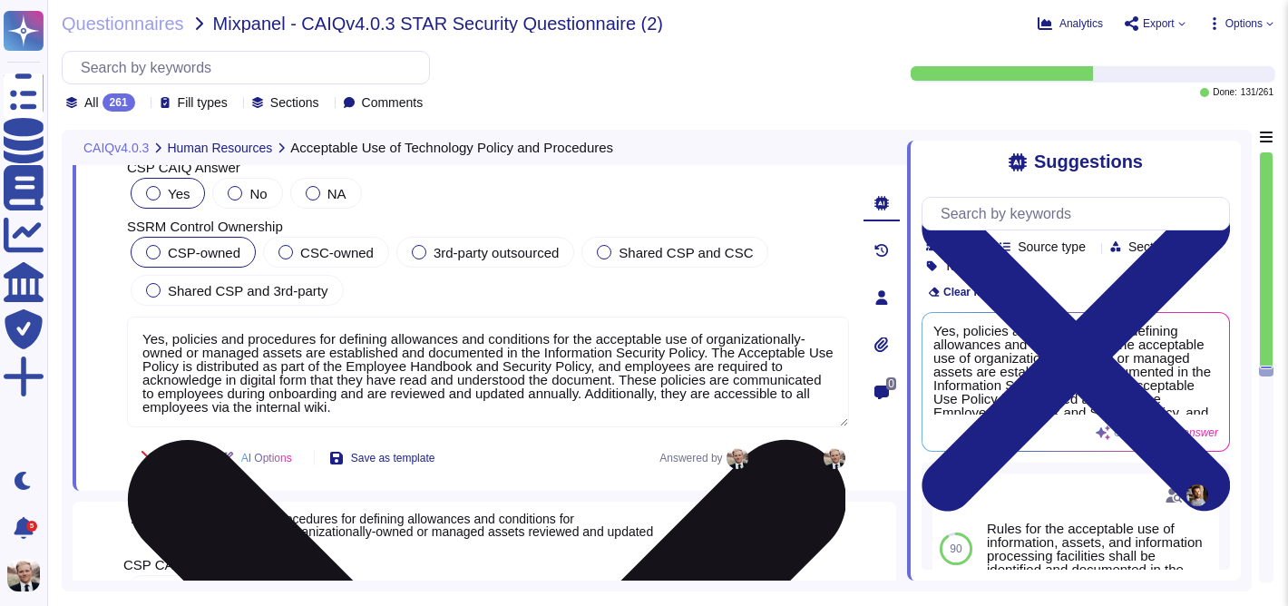
scroll to position [2, 0]
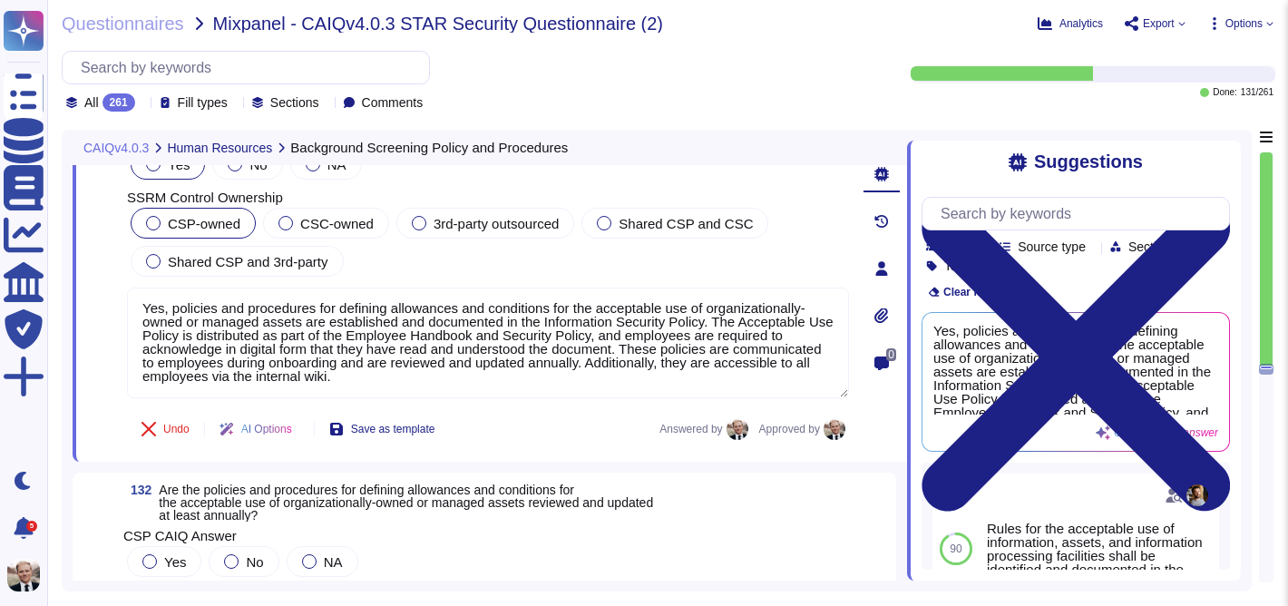
type textarea "Yes, background verification checks on Madkudu personnel are carried out in acc…"
type textarea "Yes, background verification policies and procedures are reviewed and updated a…"
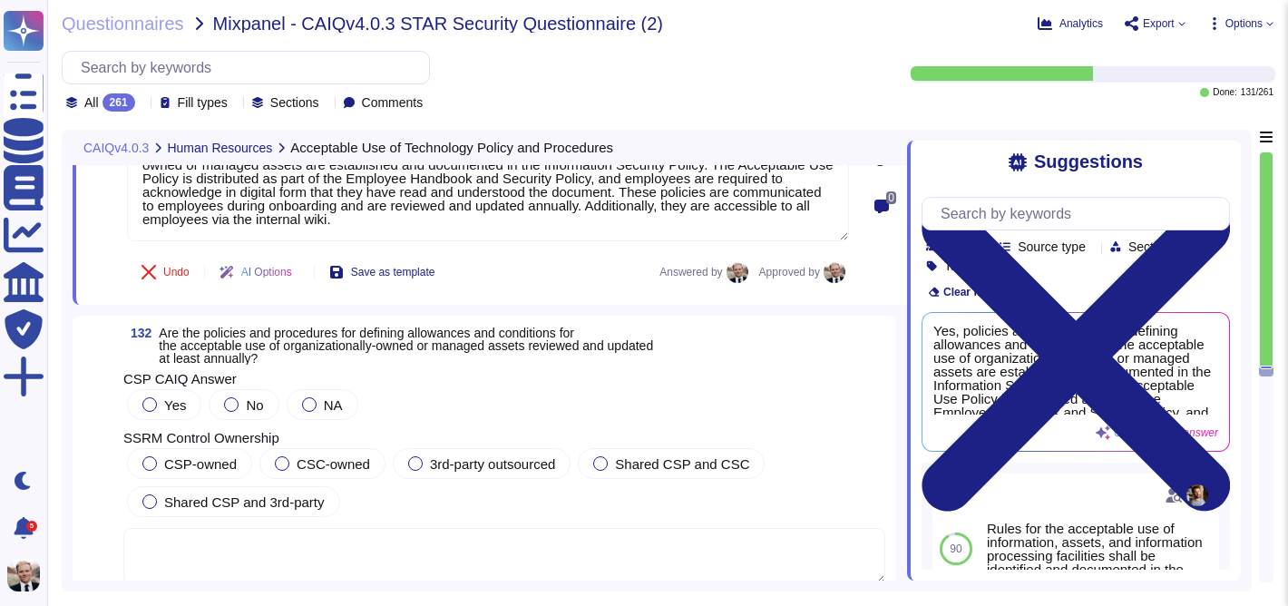
scroll to position [52319, 0]
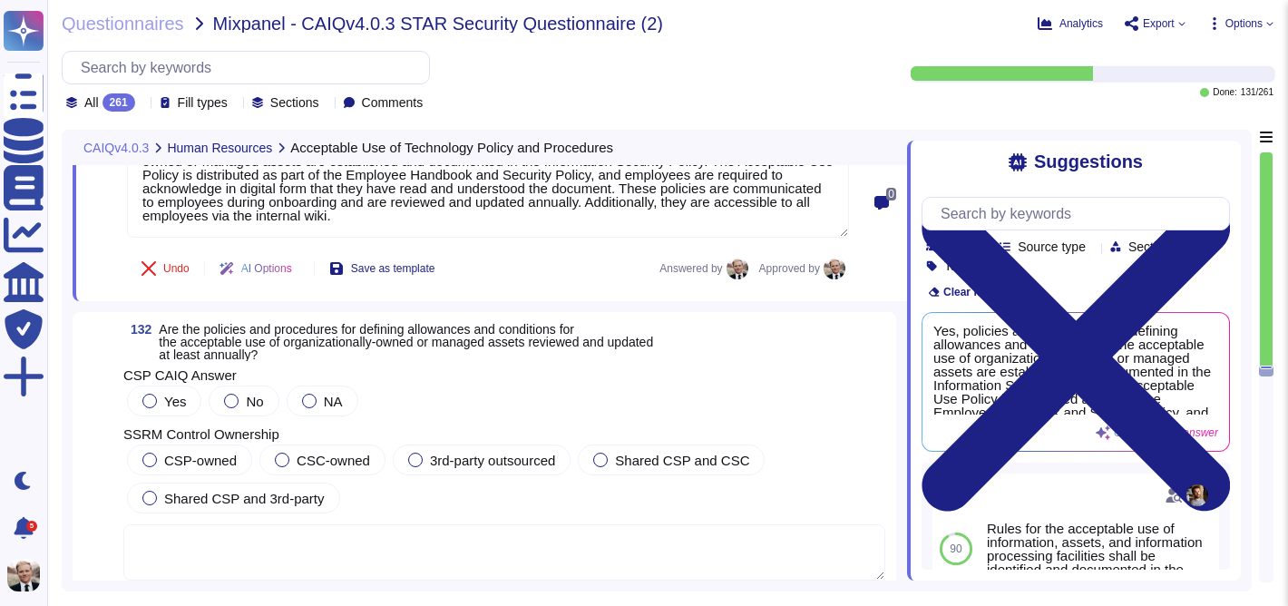
click at [268, 339] on span "Are the policies and procedures for defining allowances and conditions for the …" at bounding box center [406, 342] width 494 height 40
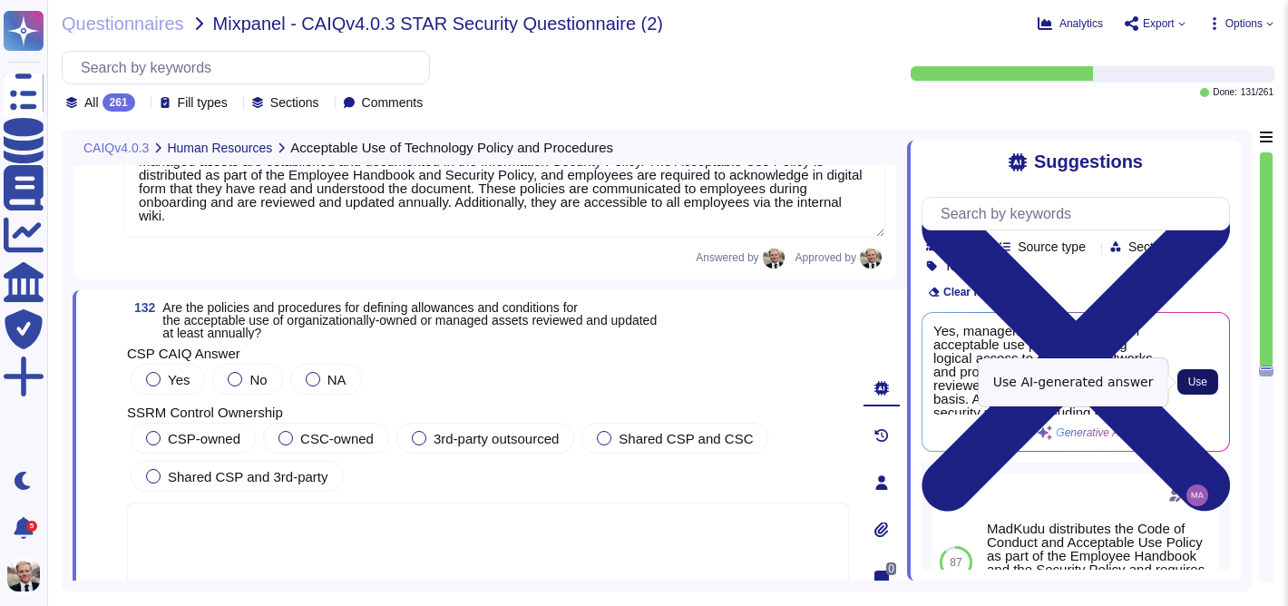
click at [1197, 376] on span "Use" at bounding box center [1197, 381] width 19 height 11
type textarea "Yes, management has enacted an acceptable use policy governing logical access t…"
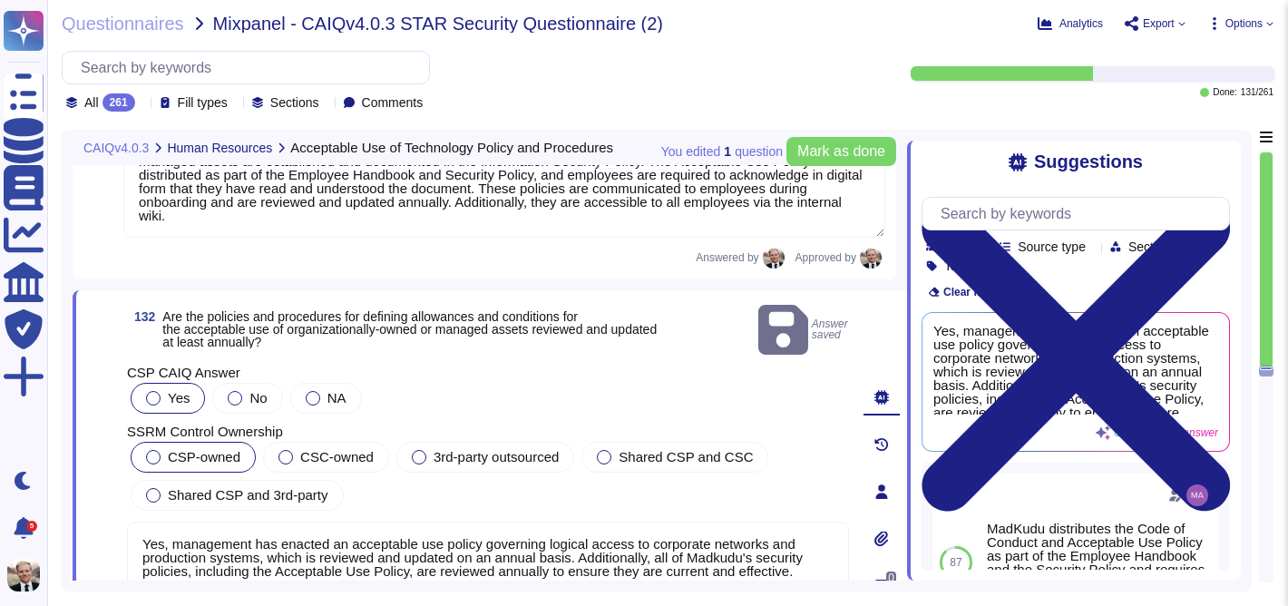
click at [155, 450] on div at bounding box center [153, 457] width 15 height 15
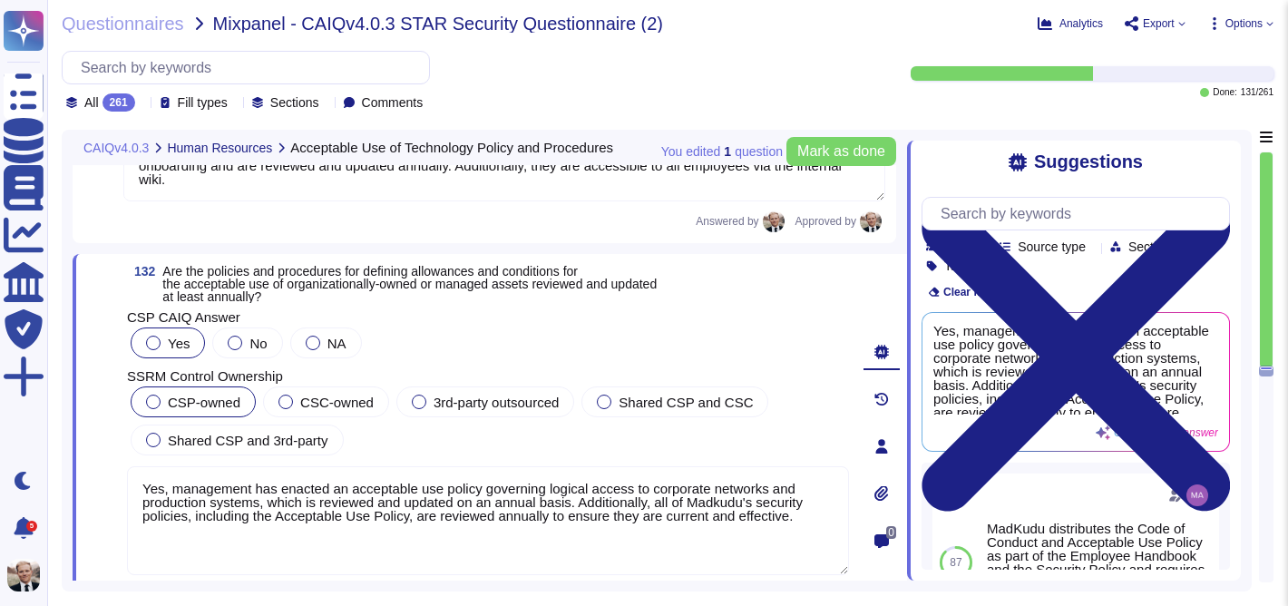
scroll to position [52357, 0]
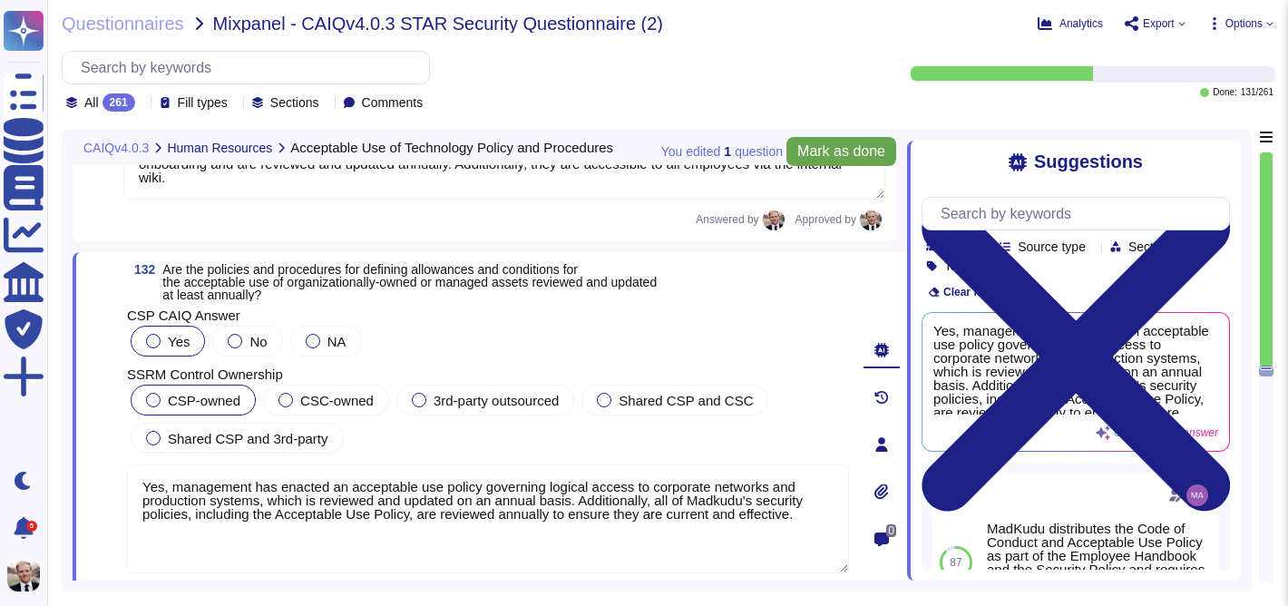
click at [843, 147] on span "Mark as done" at bounding box center [841, 151] width 88 height 15
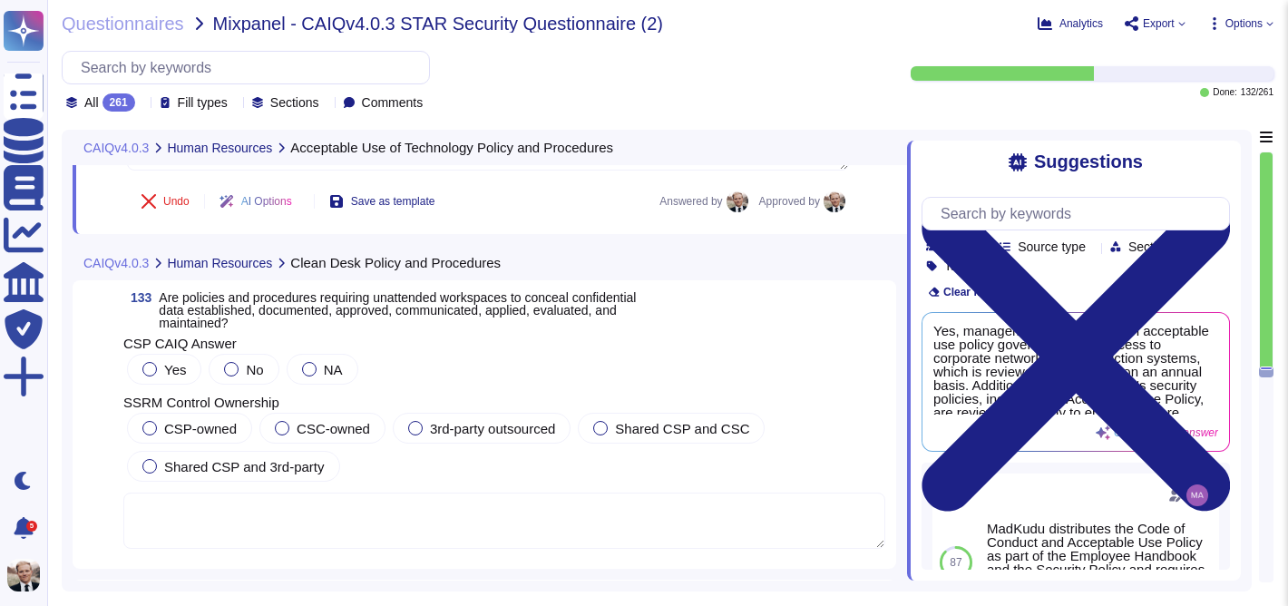
scroll to position [52763, 0]
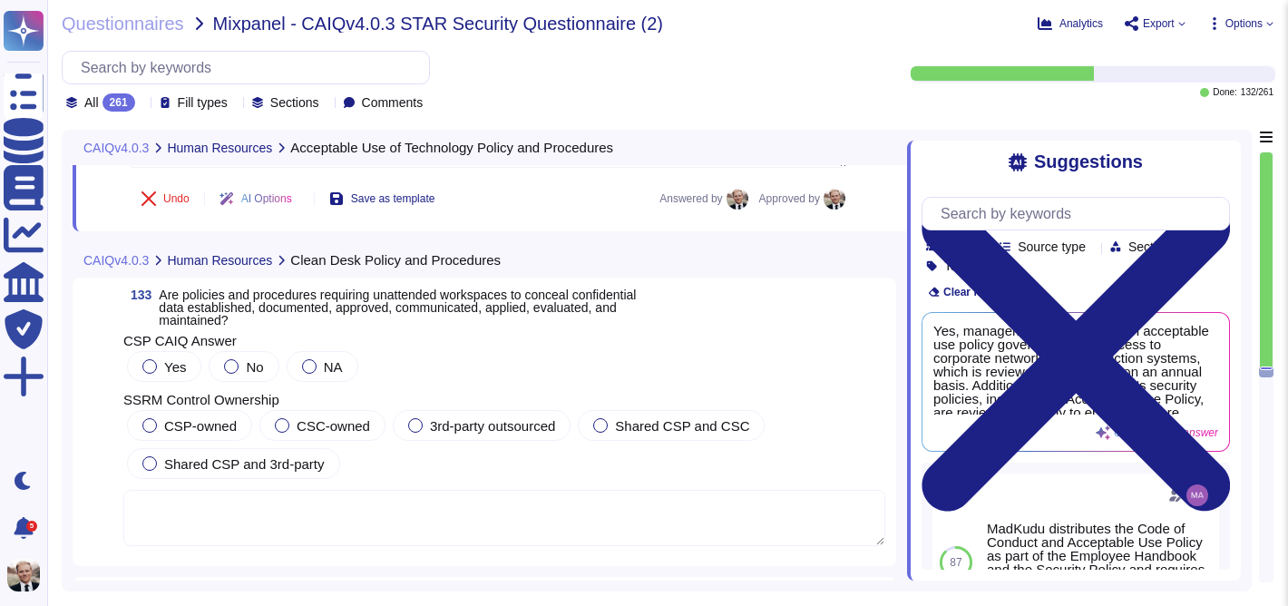
click at [365, 310] on span "Are policies and procedures requiring unattended workspaces to conceal confiden…" at bounding box center [397, 307] width 477 height 40
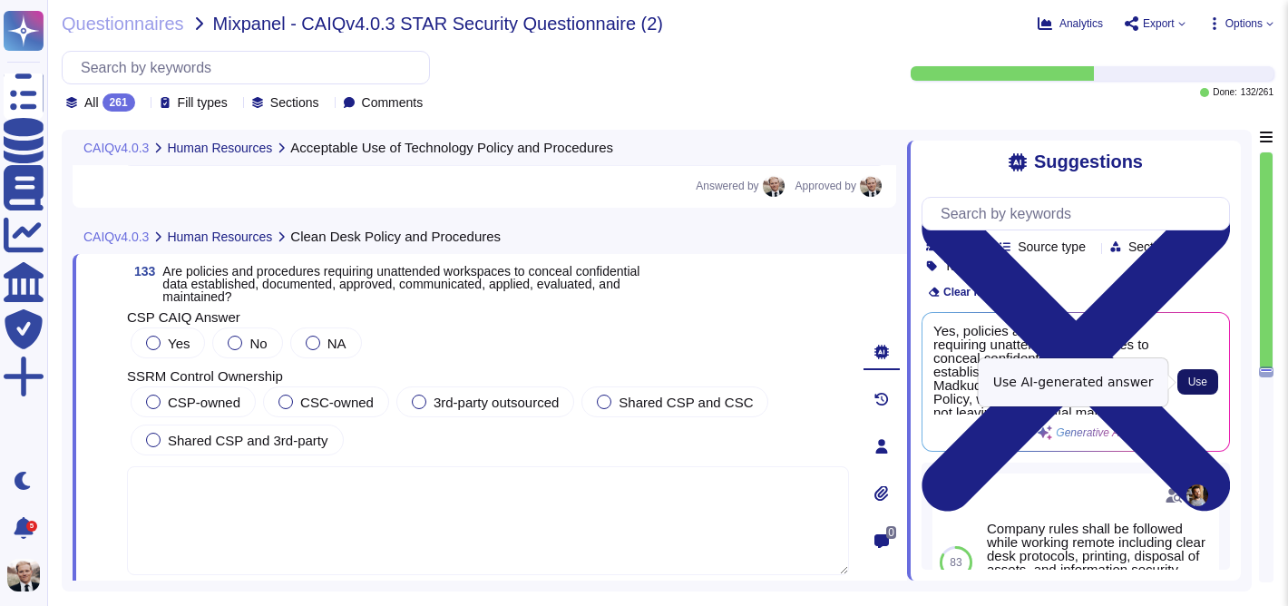
click at [1199, 378] on span "Use" at bounding box center [1197, 381] width 19 height 11
type textarea "Yes, policies and procedures requiring unattended workspaces to conceal confide…"
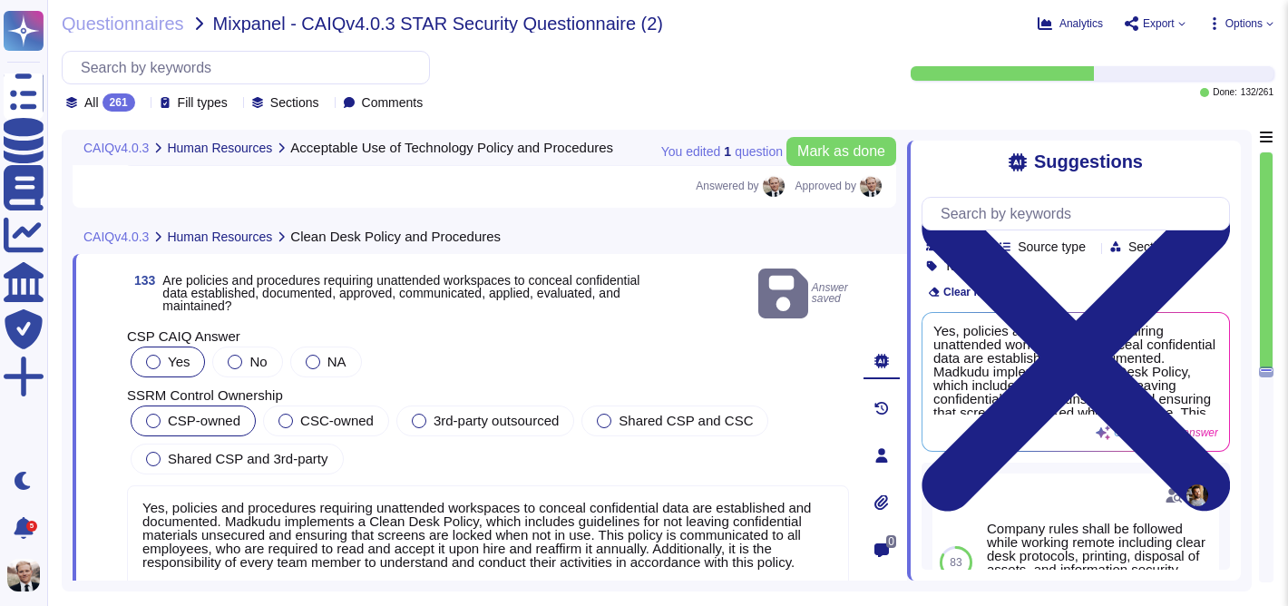
click at [149, 414] on div at bounding box center [153, 421] width 15 height 15
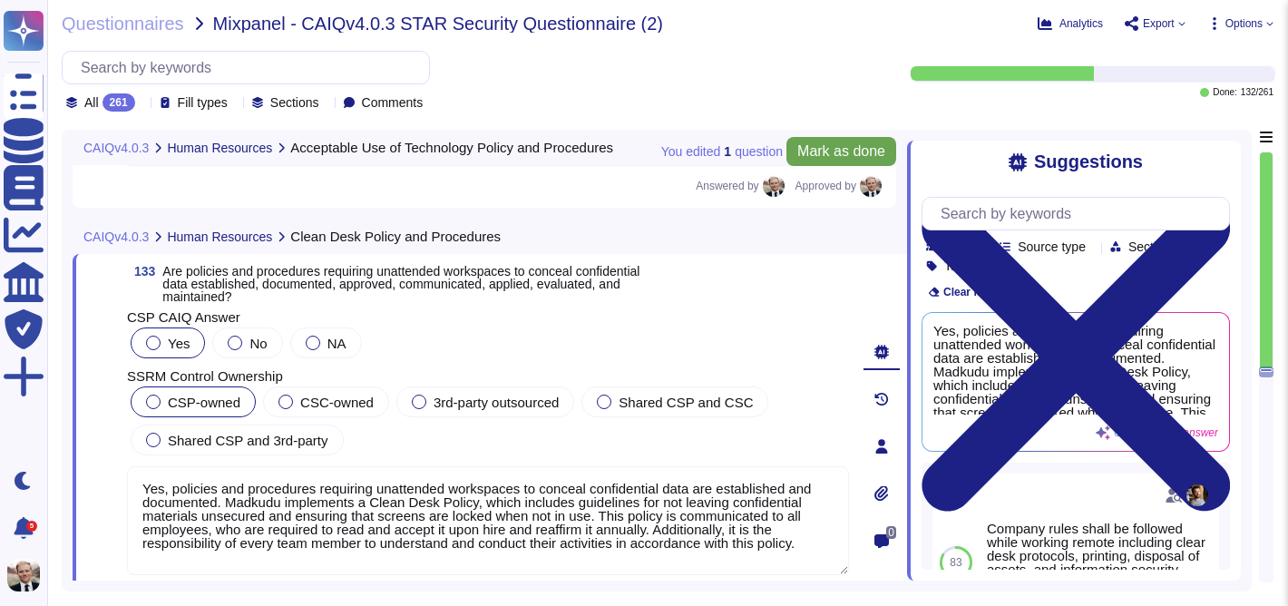
click at [839, 147] on span "Mark as done" at bounding box center [841, 151] width 88 height 15
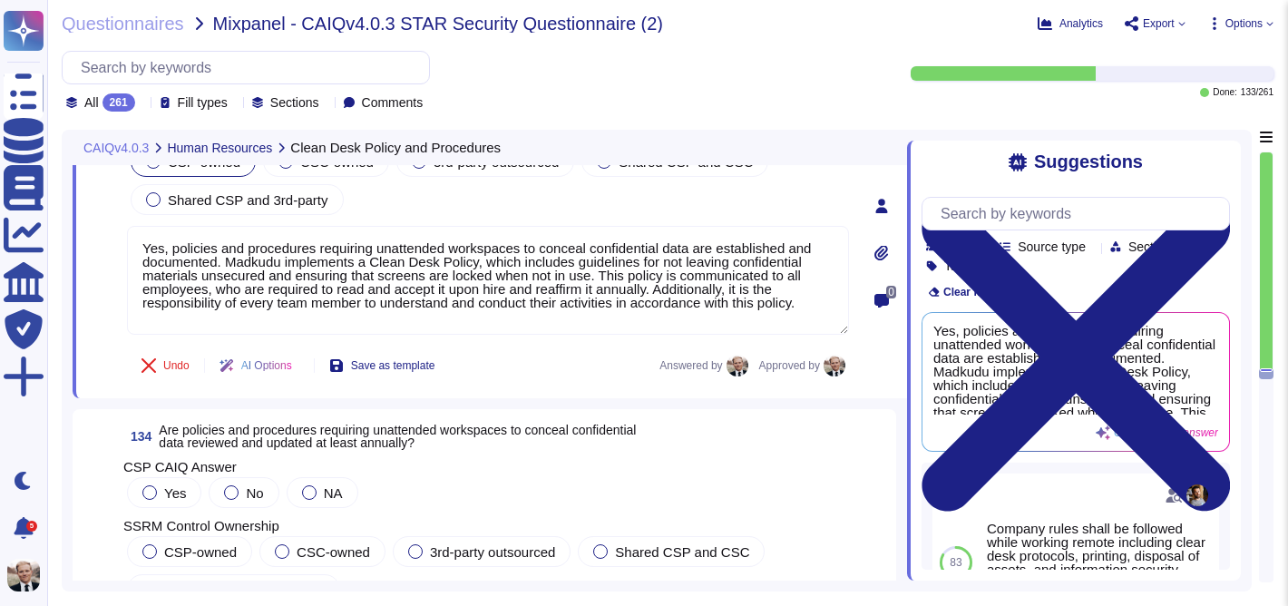
click at [298, 433] on span "Are policies and procedures requiring unattended workspaces to conceal confiden…" at bounding box center [397, 436] width 477 height 27
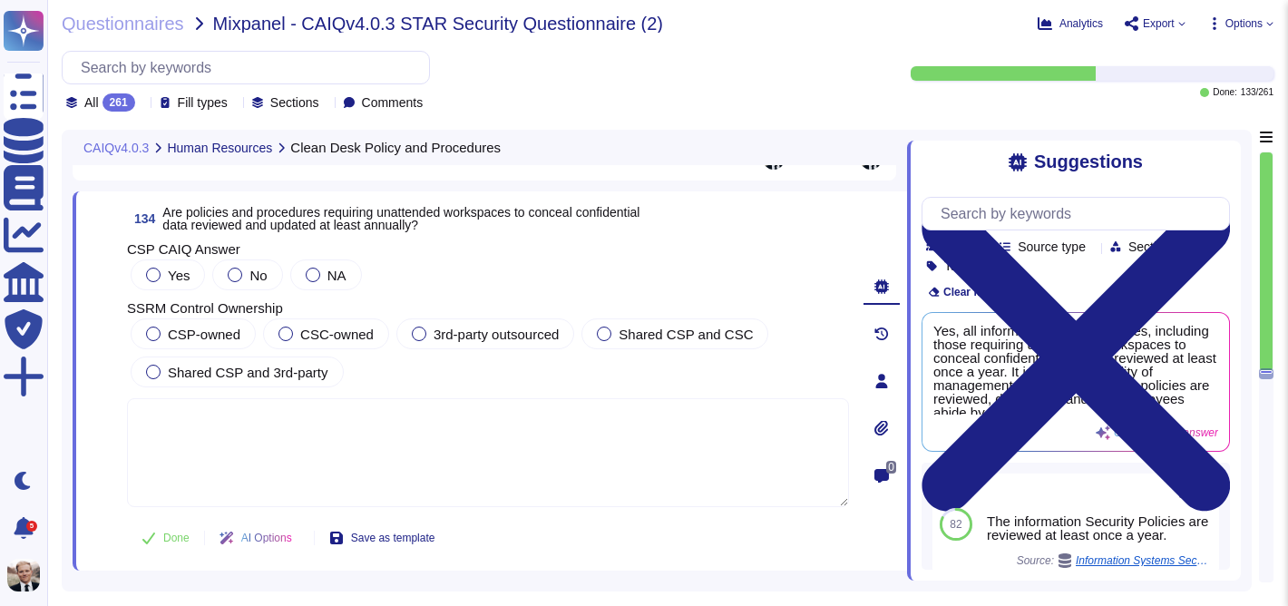
scroll to position [53172, 0]
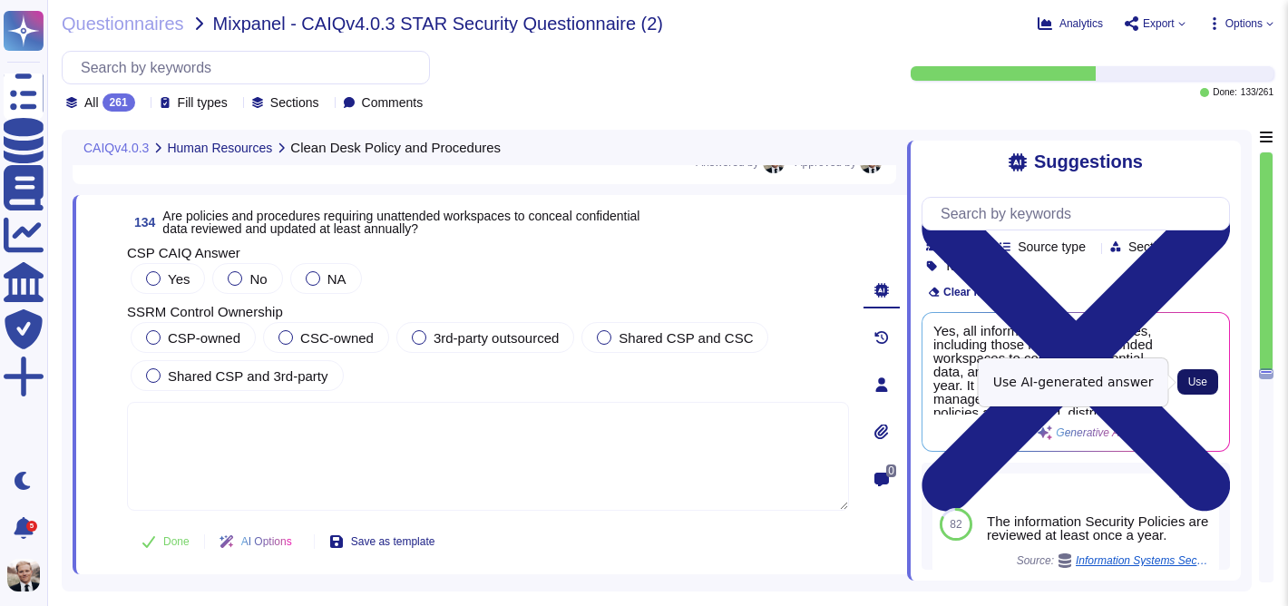
click at [1196, 384] on span "Use" at bounding box center [1197, 381] width 19 height 11
type textarea "Yes, all information security policies, including those requiring unattended wo…"
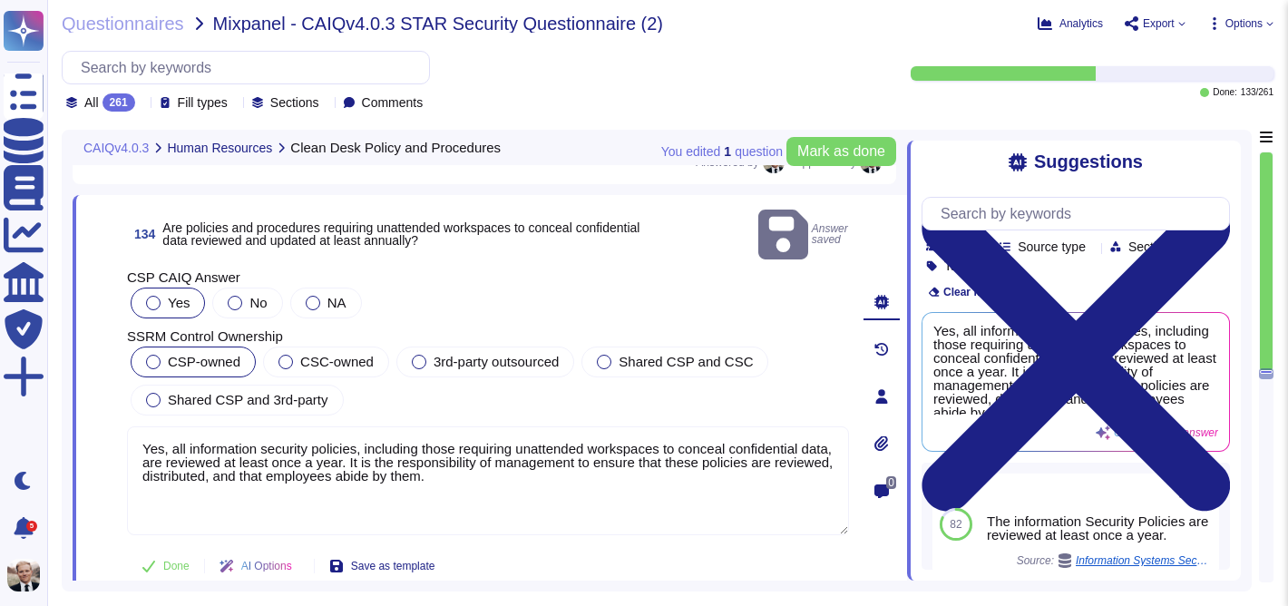
click at [152, 355] on div at bounding box center [153, 362] width 15 height 15
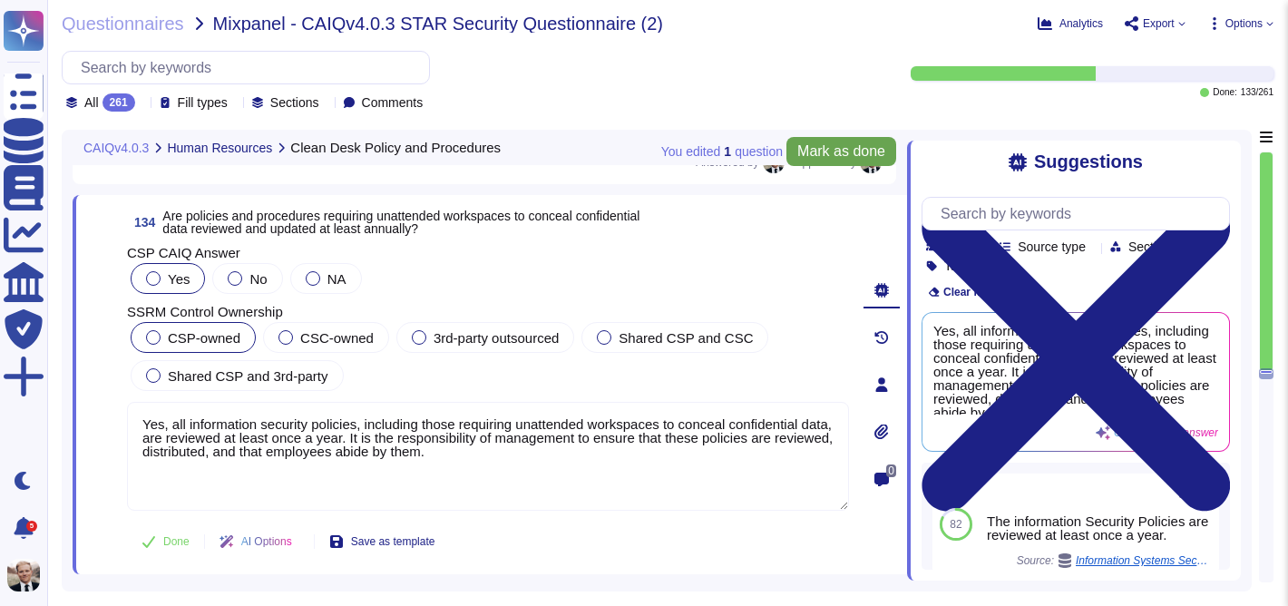
click at [839, 158] on span "Mark as done" at bounding box center [841, 151] width 88 height 15
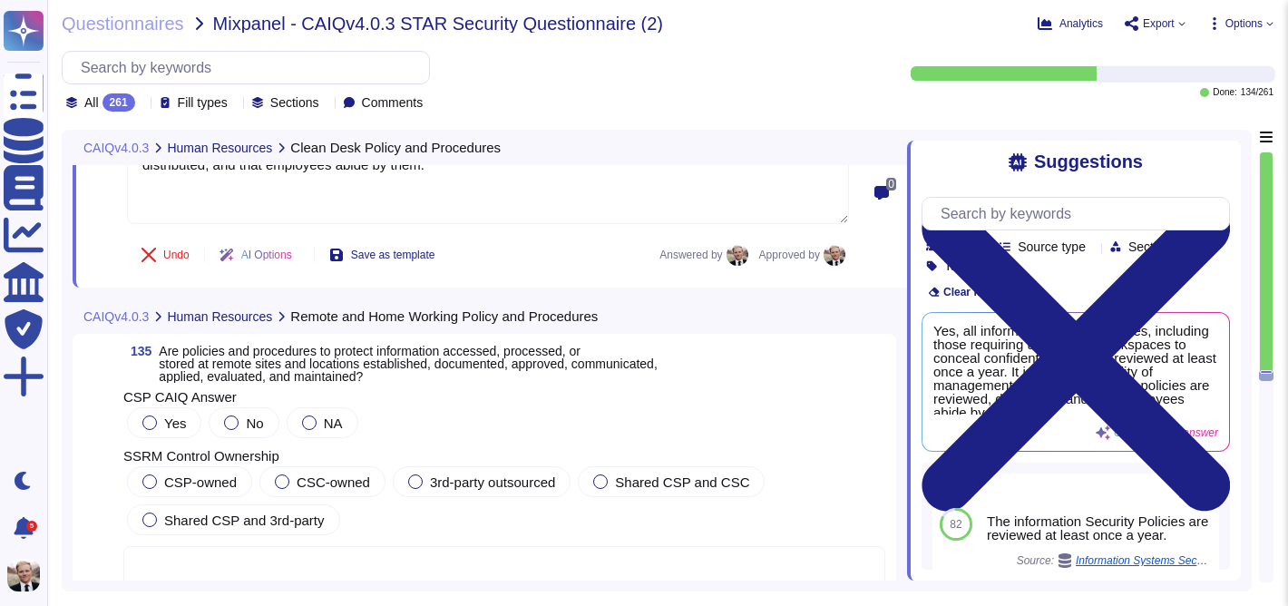
scroll to position [53479, 0]
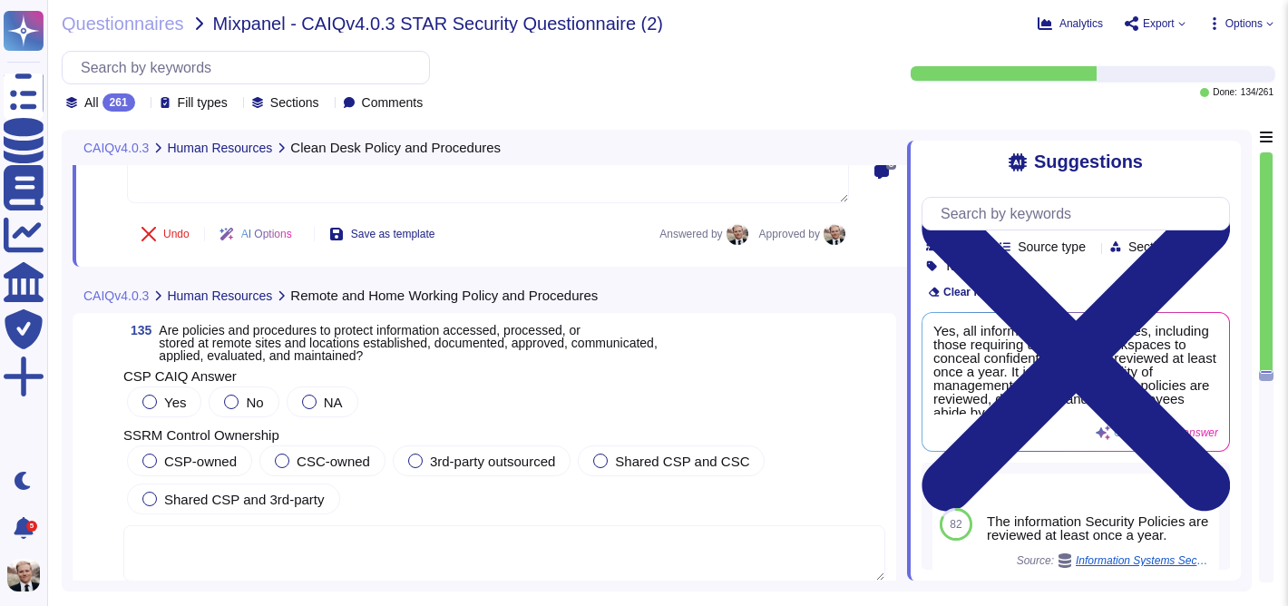
click at [362, 351] on span "Are policies and procedures to protect information accessed, processed, or stor…" at bounding box center [408, 343] width 498 height 40
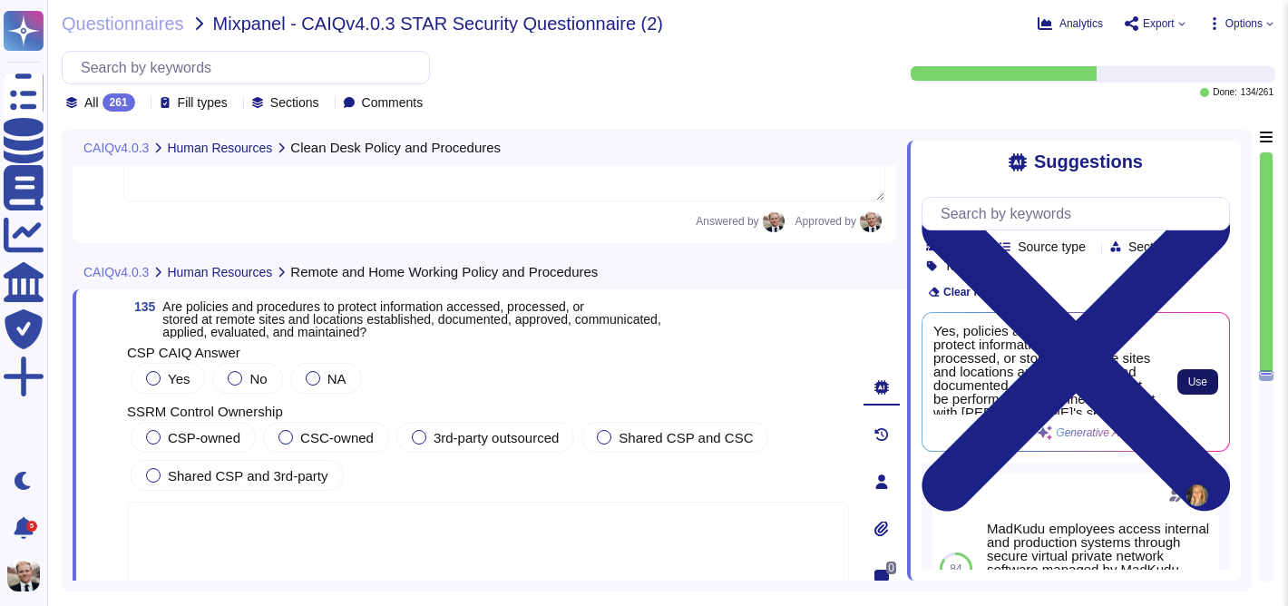
click at [1199, 386] on span "Use" at bounding box center [1197, 381] width 19 height 11
type textarea "Yes, policies and procedures to protect information accessed, processed, or sto…"
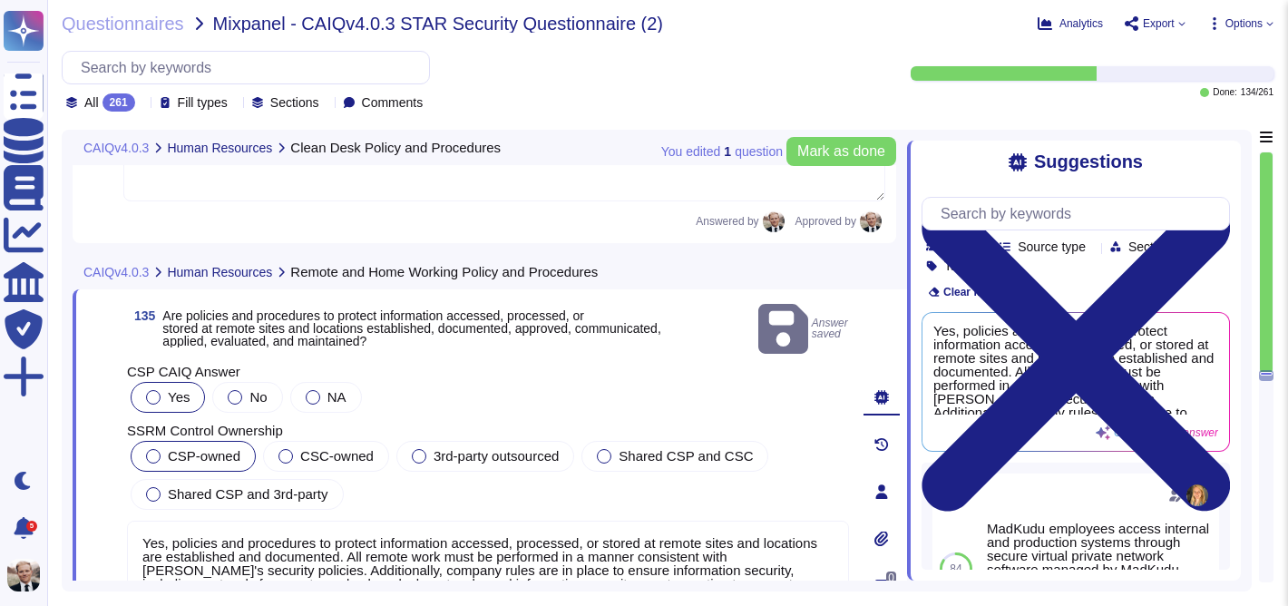
click at [173, 448] on span "CSP-owned" at bounding box center [204, 455] width 73 height 15
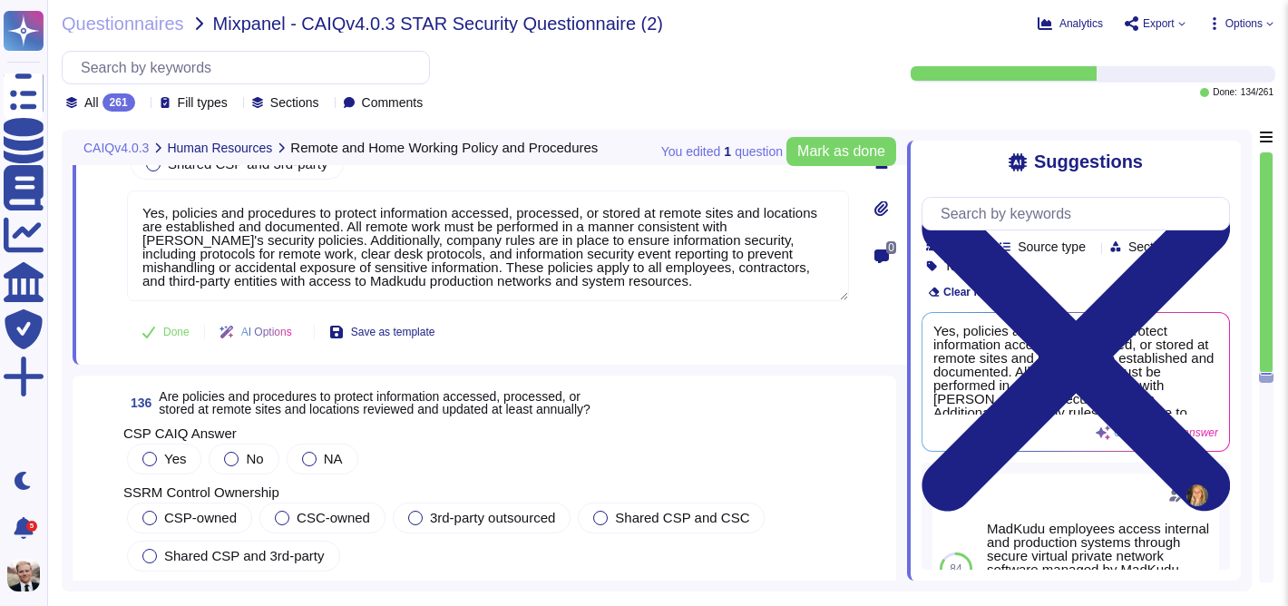
scroll to position [53823, 0]
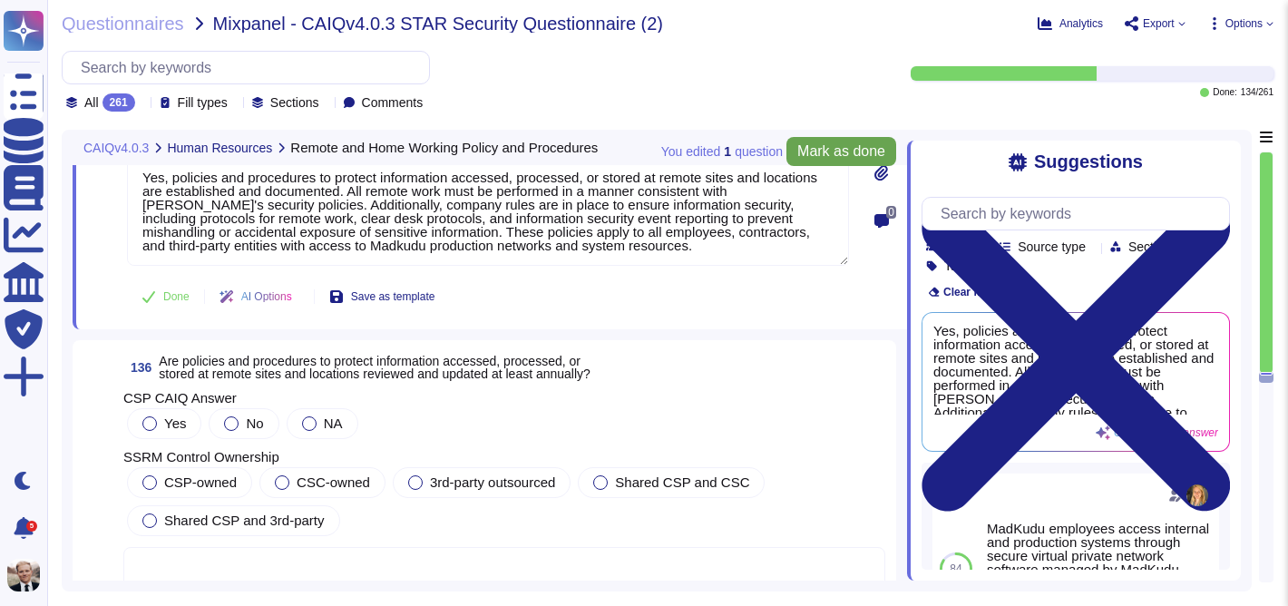
click at [839, 148] on span "Mark as done" at bounding box center [841, 151] width 88 height 15
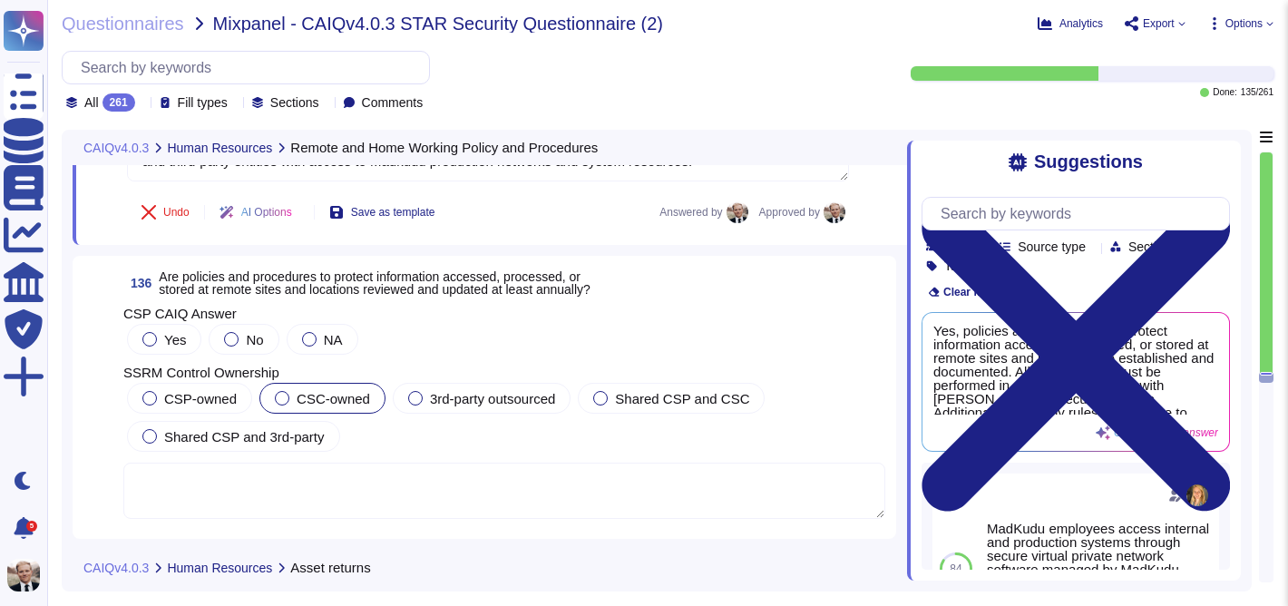
scroll to position [53889, 0]
click at [307, 295] on span "Are policies and procedures to protect information accessed, processed, or stor…" at bounding box center [375, 281] width 432 height 27
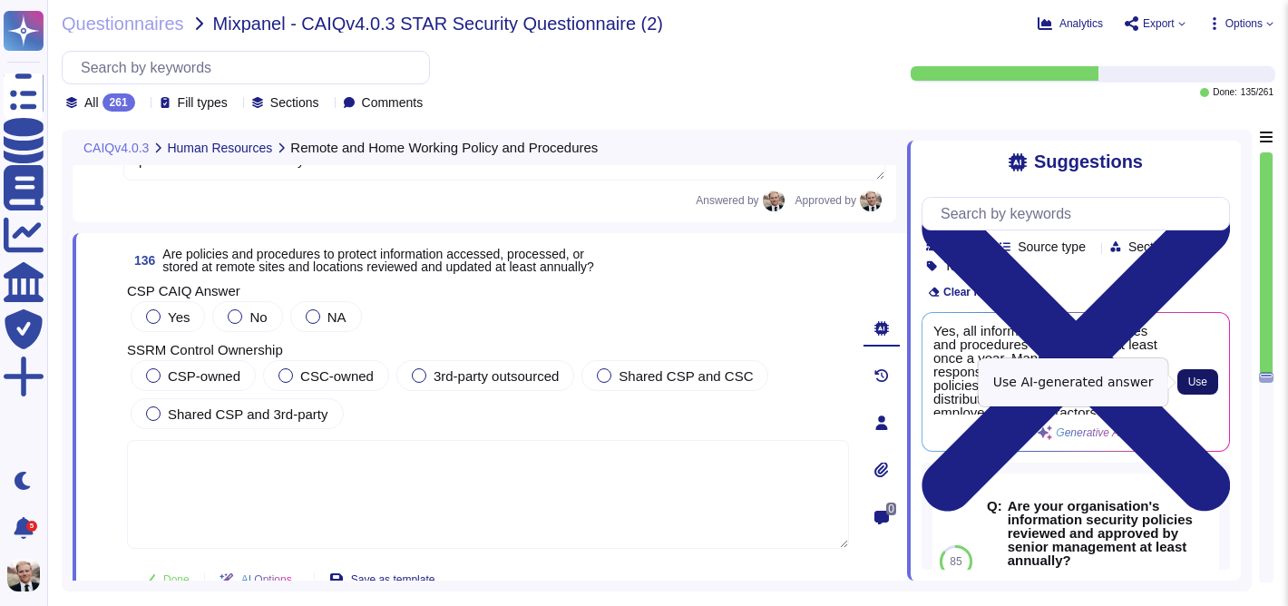
click at [1195, 376] on span "Use" at bounding box center [1197, 381] width 19 height 11
type textarea "Yes, all information security policies and procedures are reviewed at least onc…"
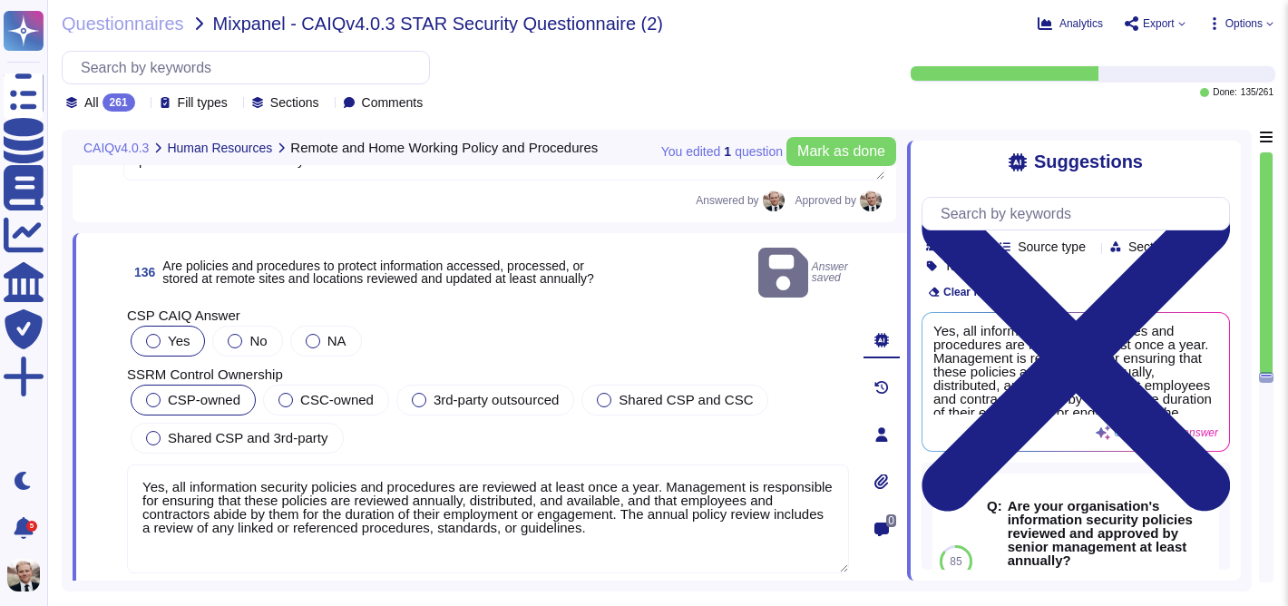
click at [157, 393] on div at bounding box center [153, 400] width 15 height 15
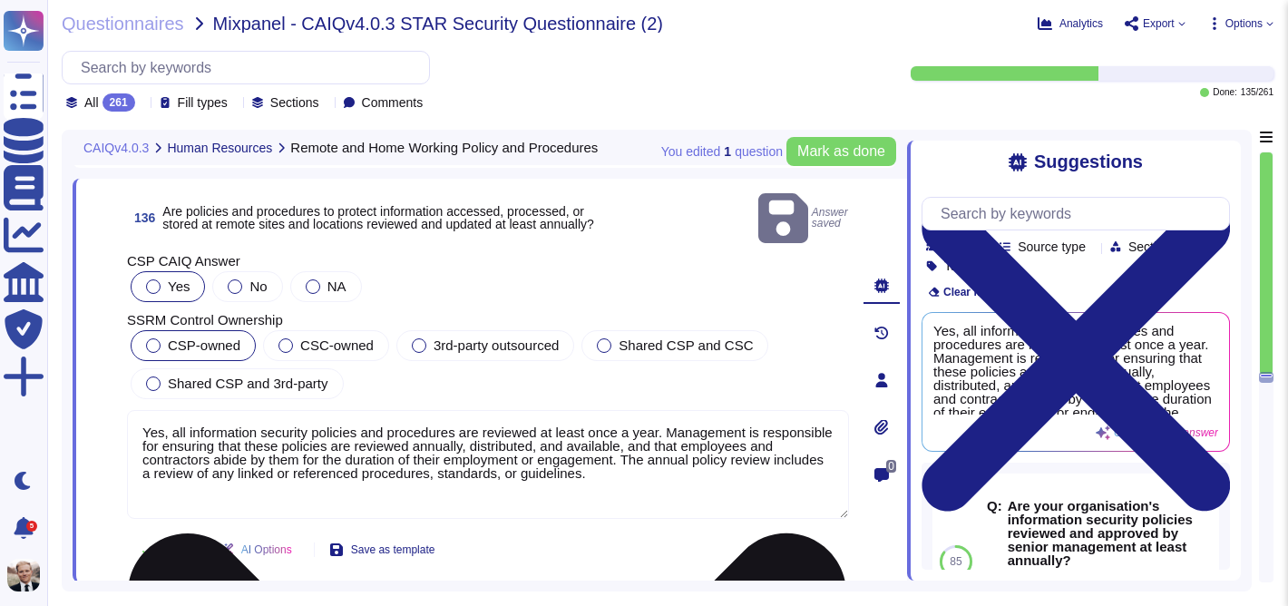
scroll to position [53947, 0]
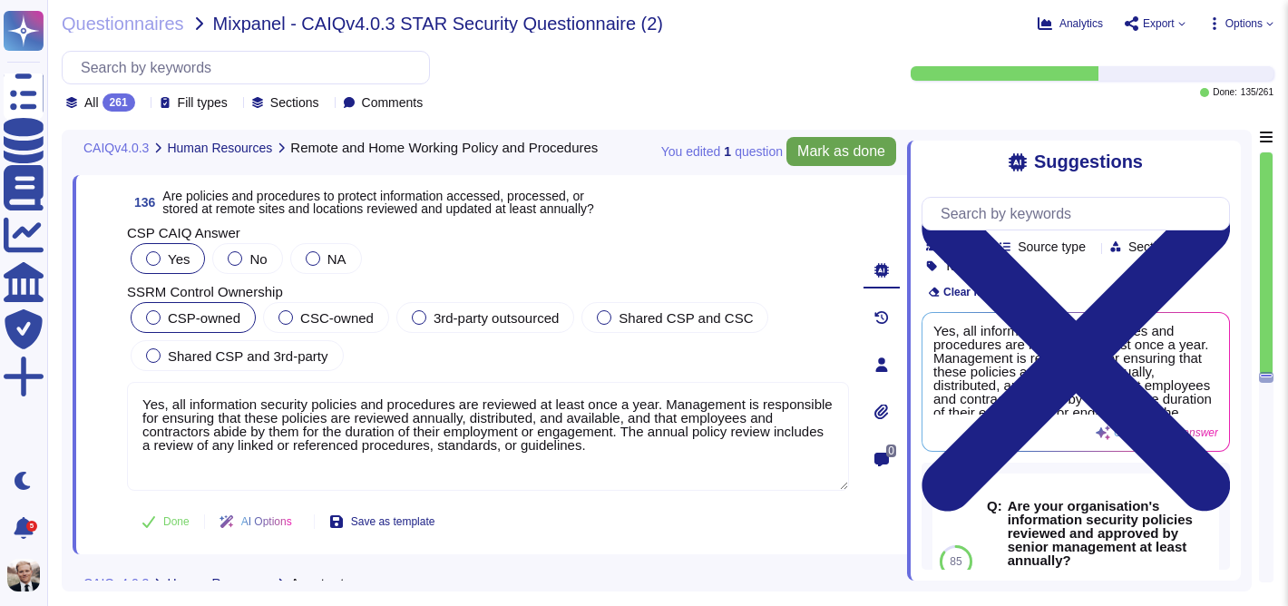
click at [861, 151] on span "Mark as done" at bounding box center [841, 151] width 88 height 15
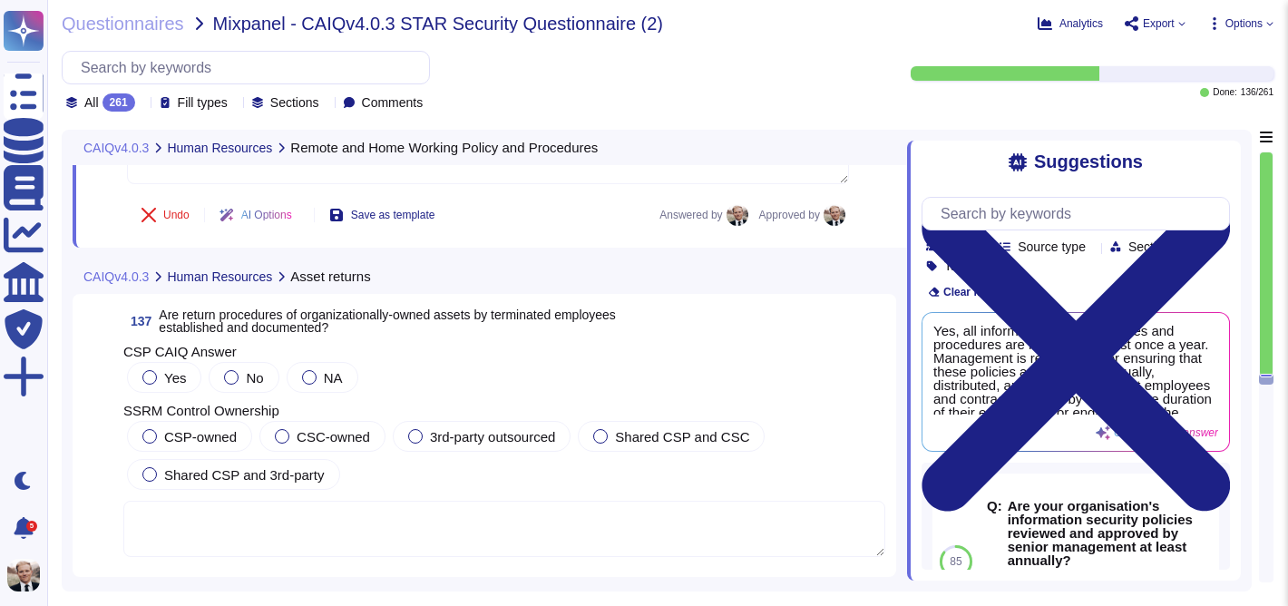
scroll to position [54271, 0]
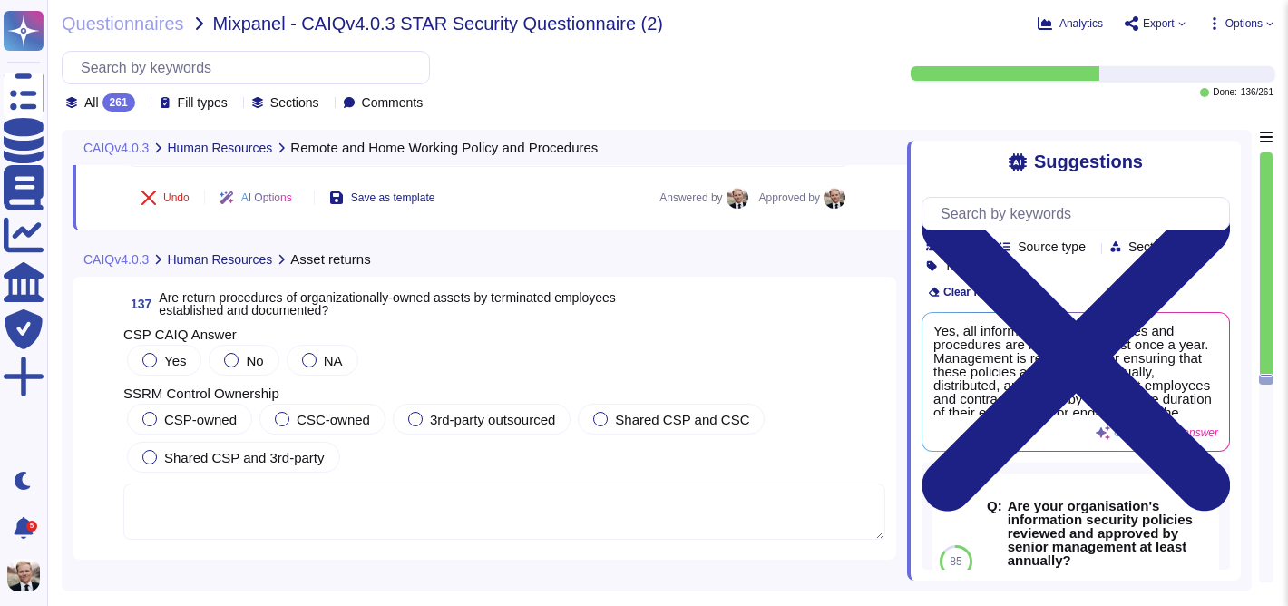
click at [292, 306] on span "Are return procedures of organizationally-owned assets by terminated employees …" at bounding box center [387, 303] width 457 height 27
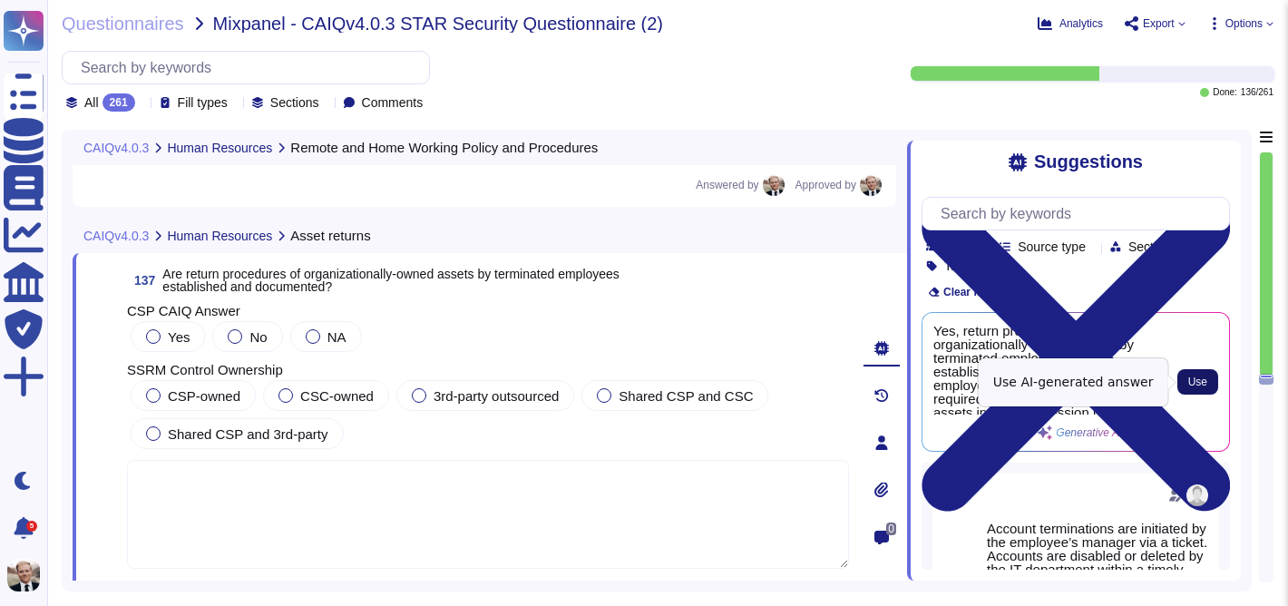
click at [1212, 382] on button "Use" at bounding box center [1197, 381] width 41 height 25
type textarea "Yes, return procedures of organizationally-owned assets by terminated employees…"
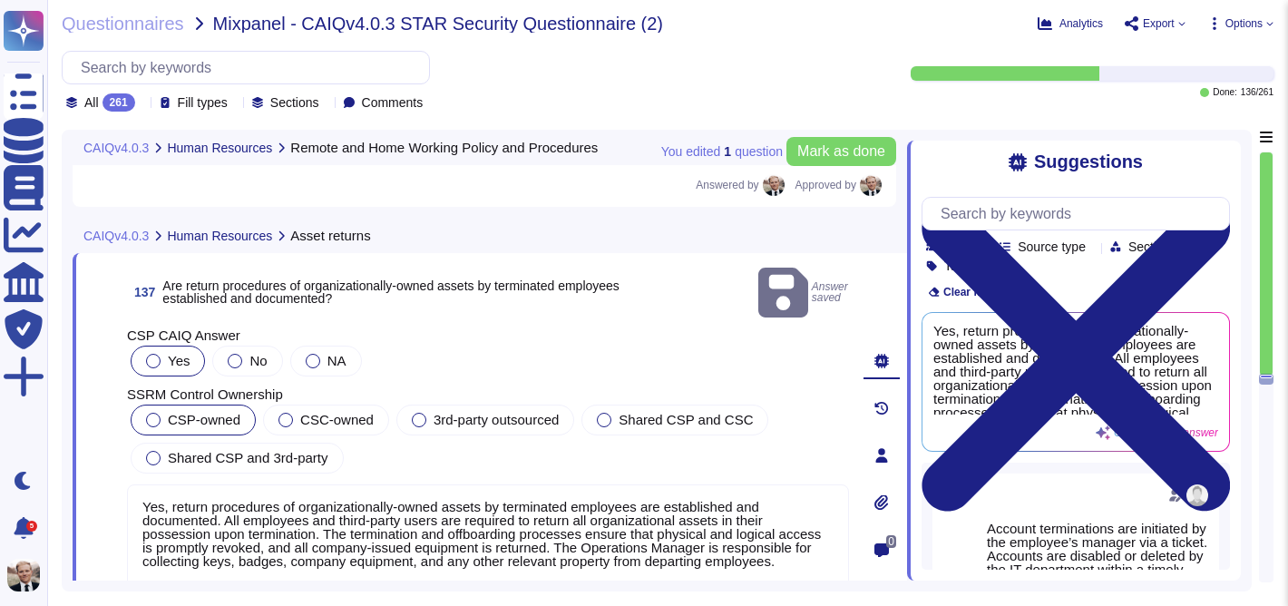
click at [202, 412] on span "CSP-owned" at bounding box center [204, 419] width 73 height 15
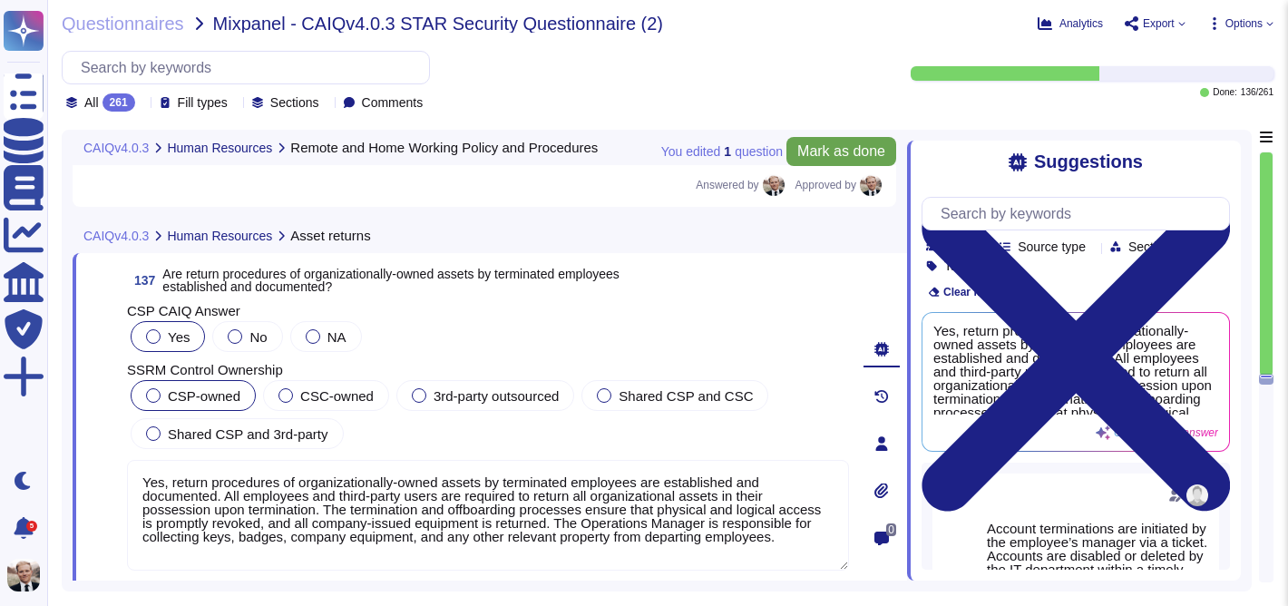
click at [833, 152] on span "Mark as done" at bounding box center [841, 151] width 88 height 15
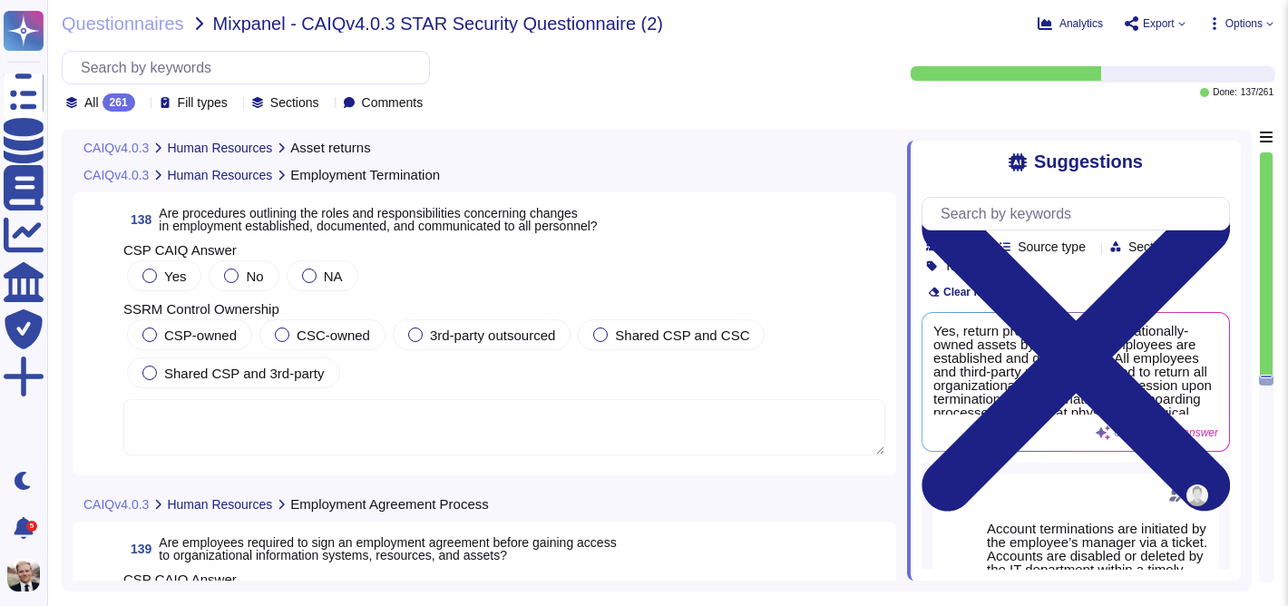
scroll to position [54741, 0]
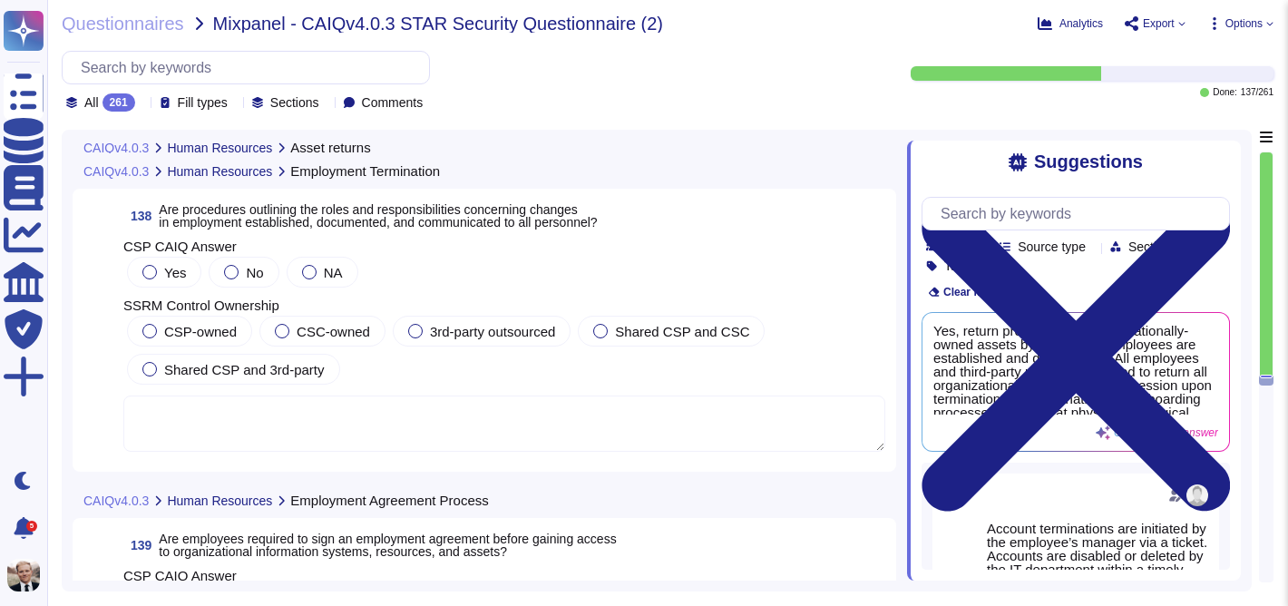
click at [513, 209] on span "Are procedures outlining the roles and responsibilities concerning changes in e…" at bounding box center [378, 215] width 438 height 27
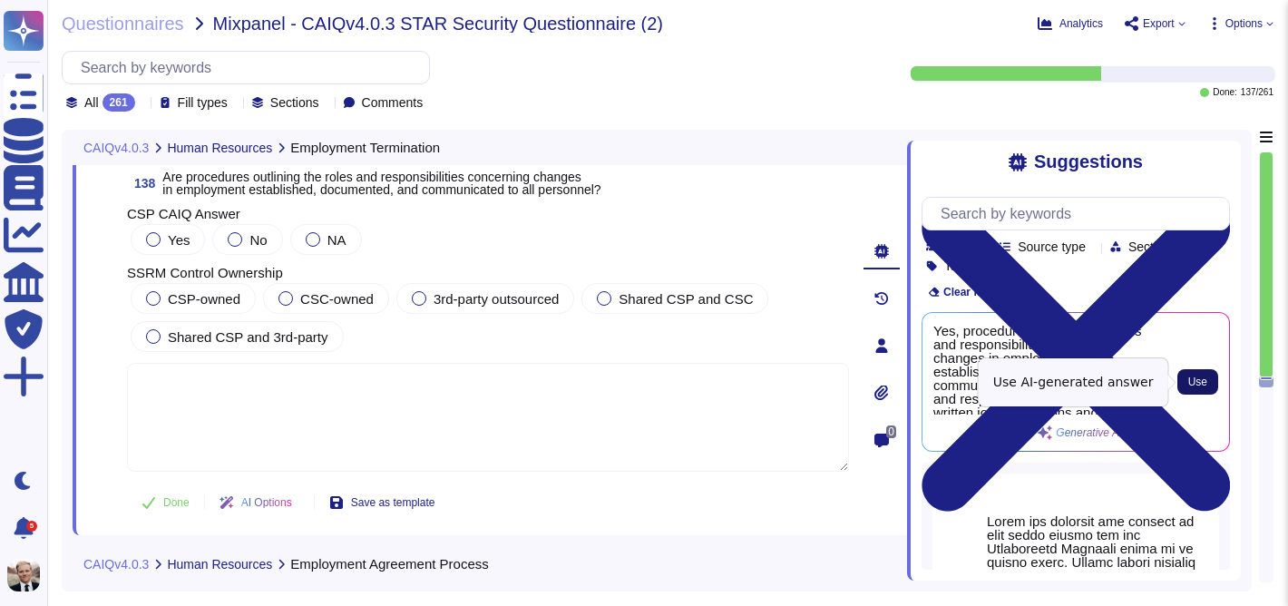
click at [1194, 380] on span "Use" at bounding box center [1197, 381] width 19 height 11
type textarea "Yes, procedures outlining the roles and responsibilities concerning changes in …"
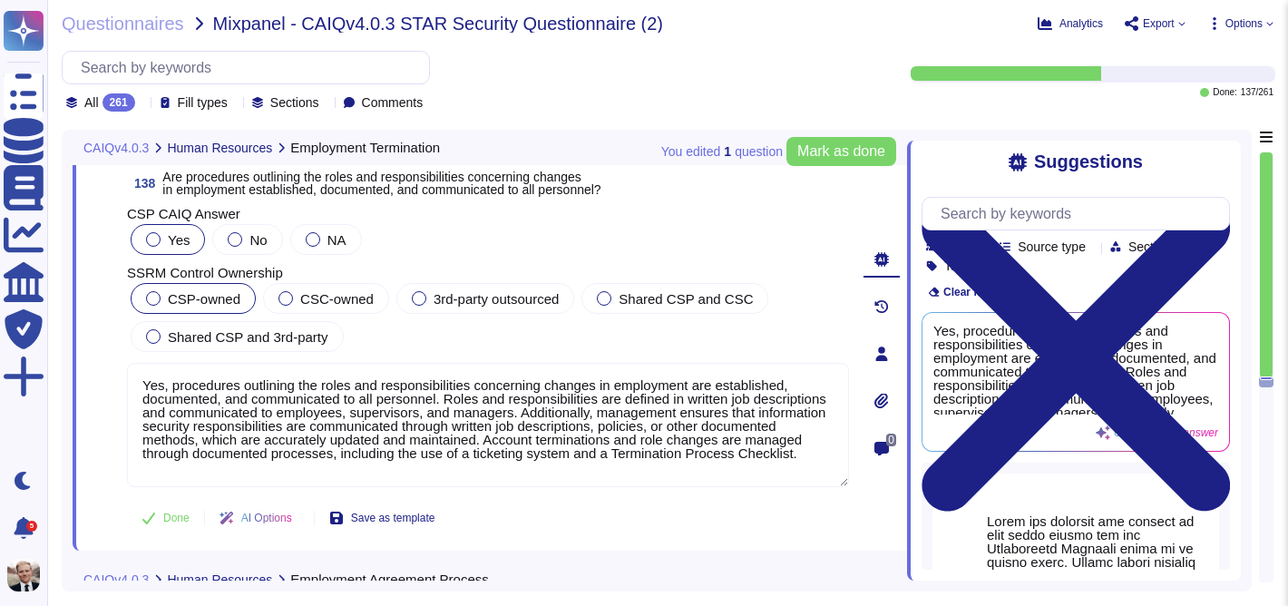
click at [157, 300] on div at bounding box center [153, 298] width 15 height 15
click at [834, 156] on span "Mark as done" at bounding box center [841, 151] width 88 height 15
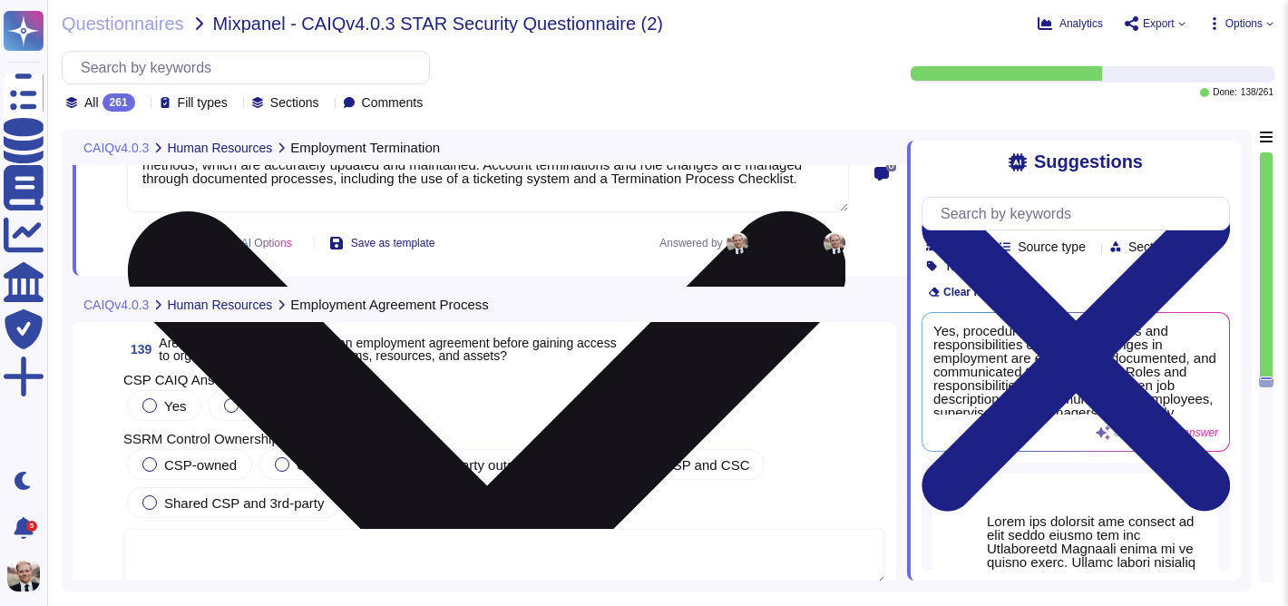
scroll to position [55035, 0]
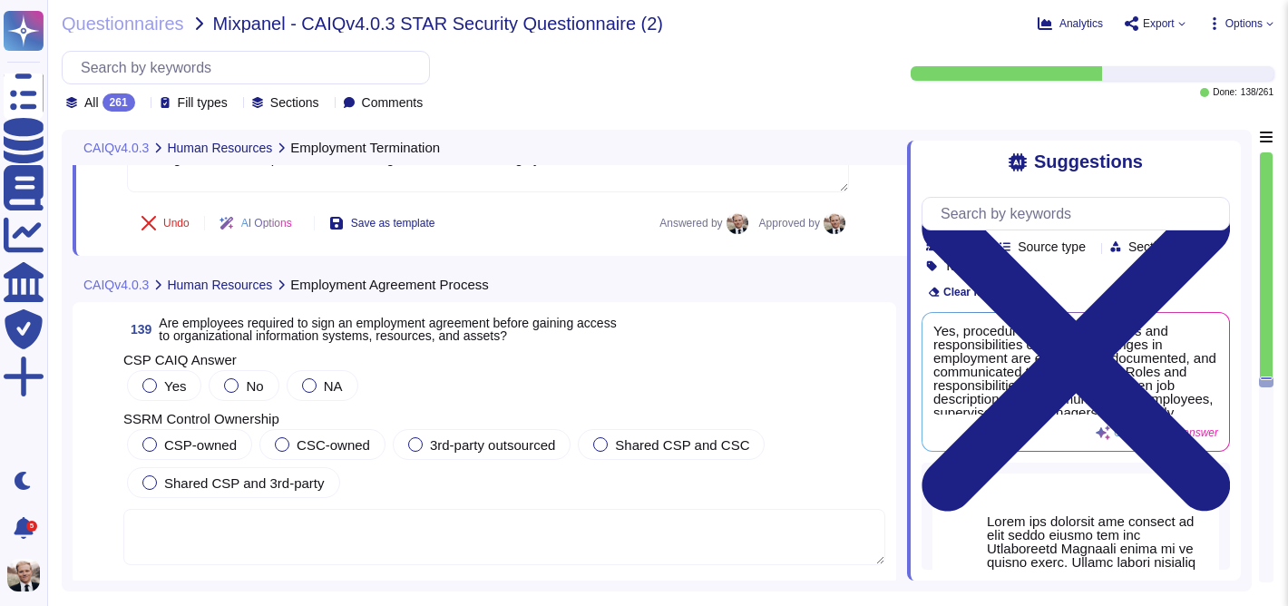
click at [384, 325] on span "Are employees required to sign an employment agreement before gaining access to…" at bounding box center [387, 329] width 457 height 27
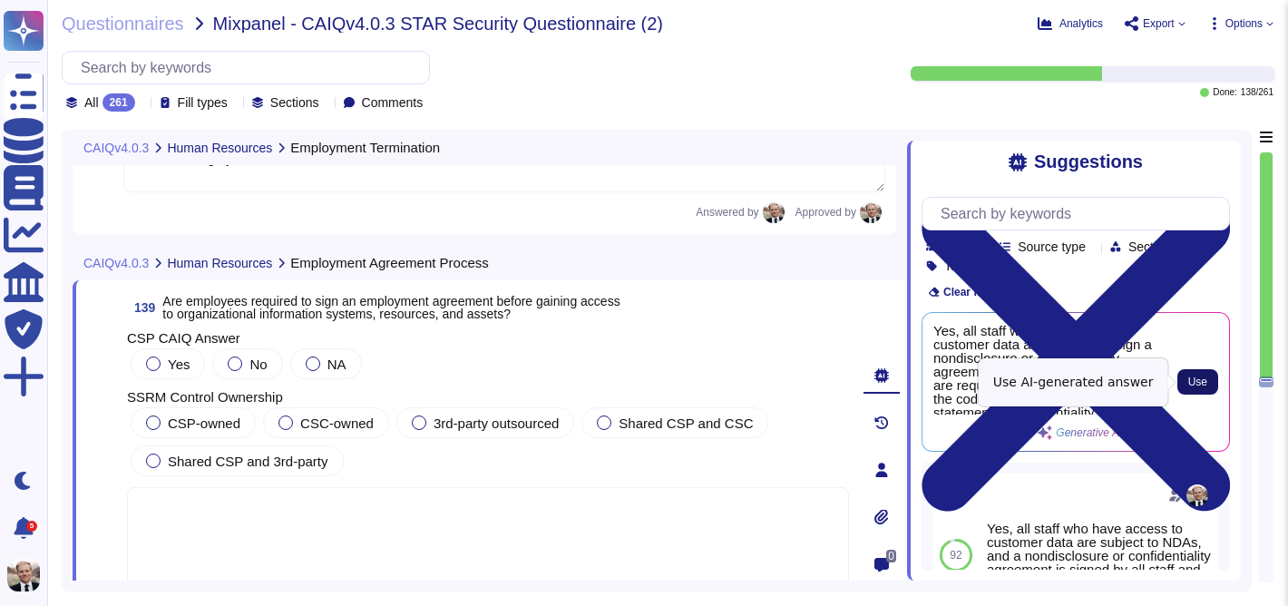
click at [1186, 374] on button "Use" at bounding box center [1197, 381] width 41 height 25
type textarea "Yes, all staff who have access to customer data are required to sign a nondiscl…"
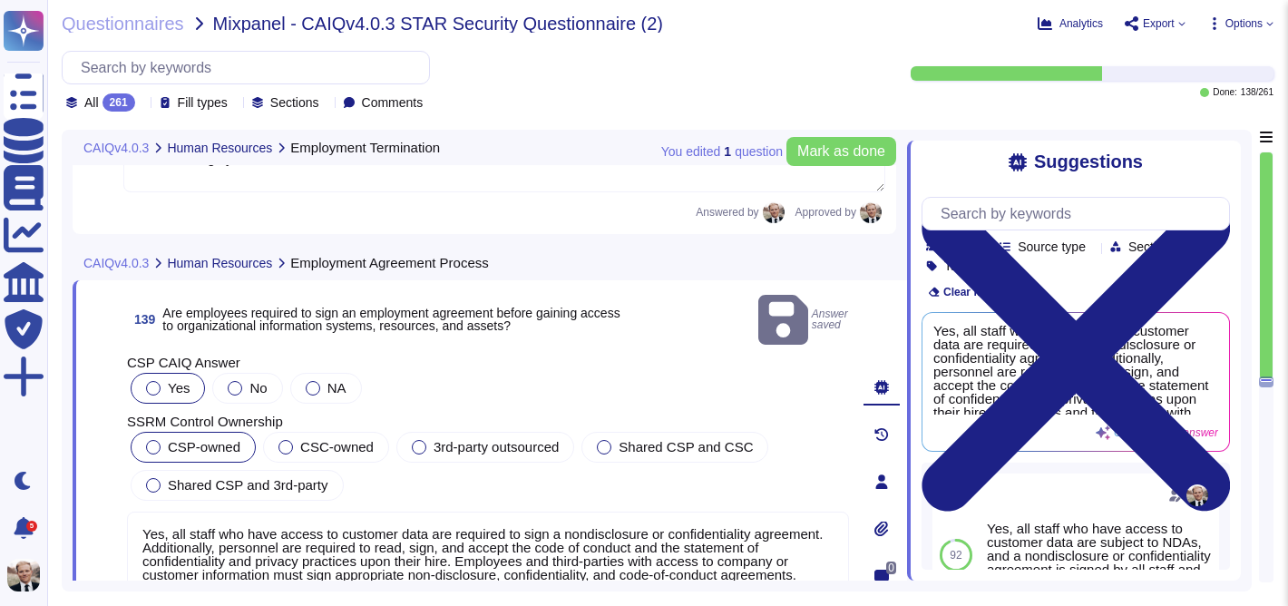
click at [197, 439] on span "CSP-owned" at bounding box center [204, 446] width 73 height 15
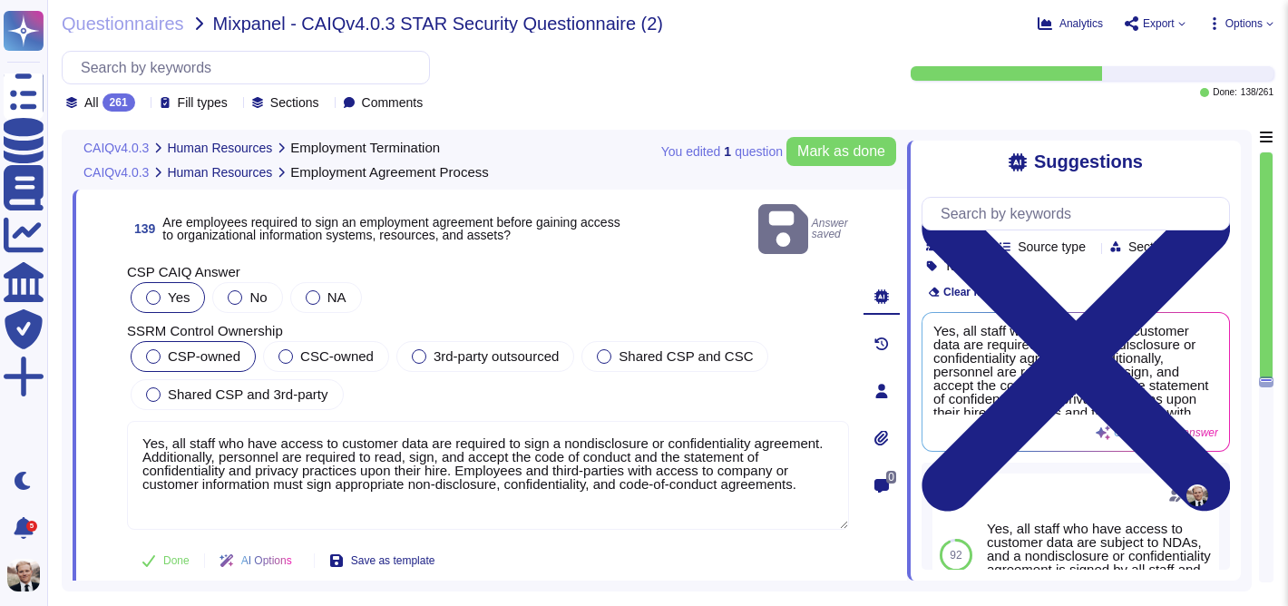
scroll to position [55128, 0]
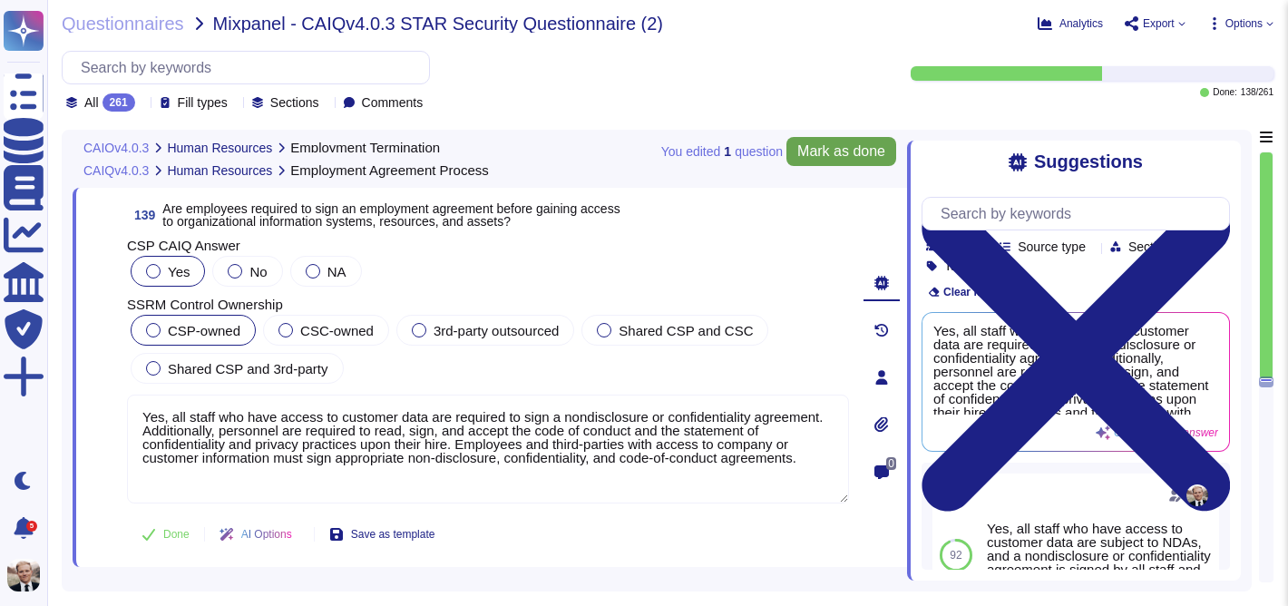
click at [844, 157] on span "Mark as done" at bounding box center [841, 151] width 88 height 15
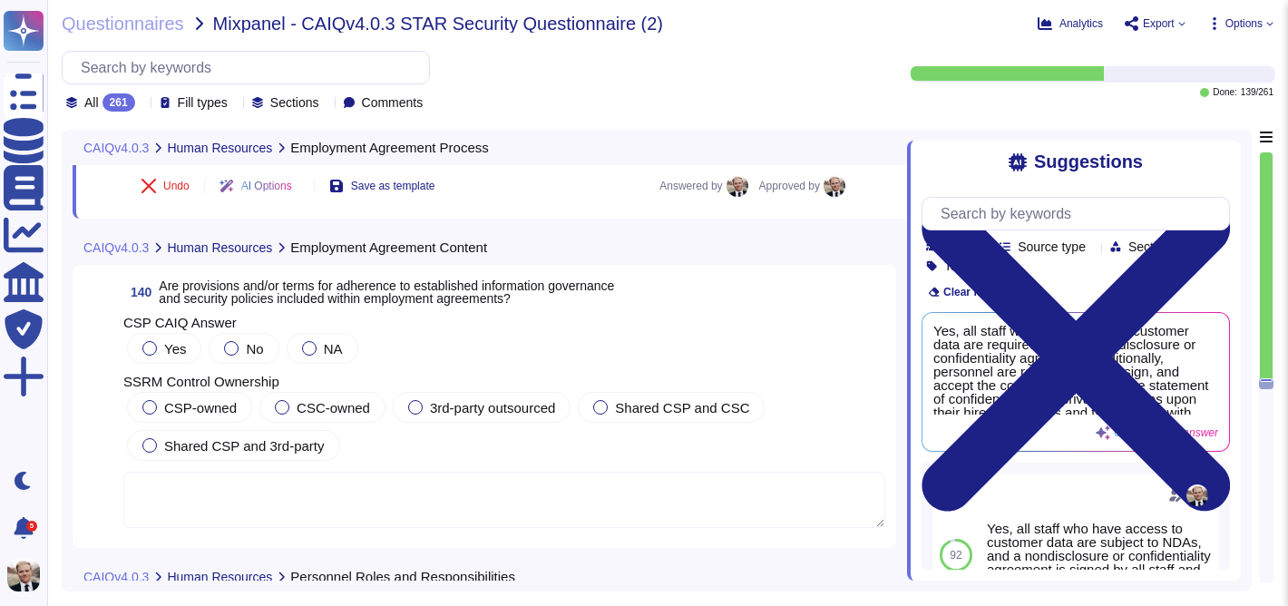
scroll to position [55514, 0]
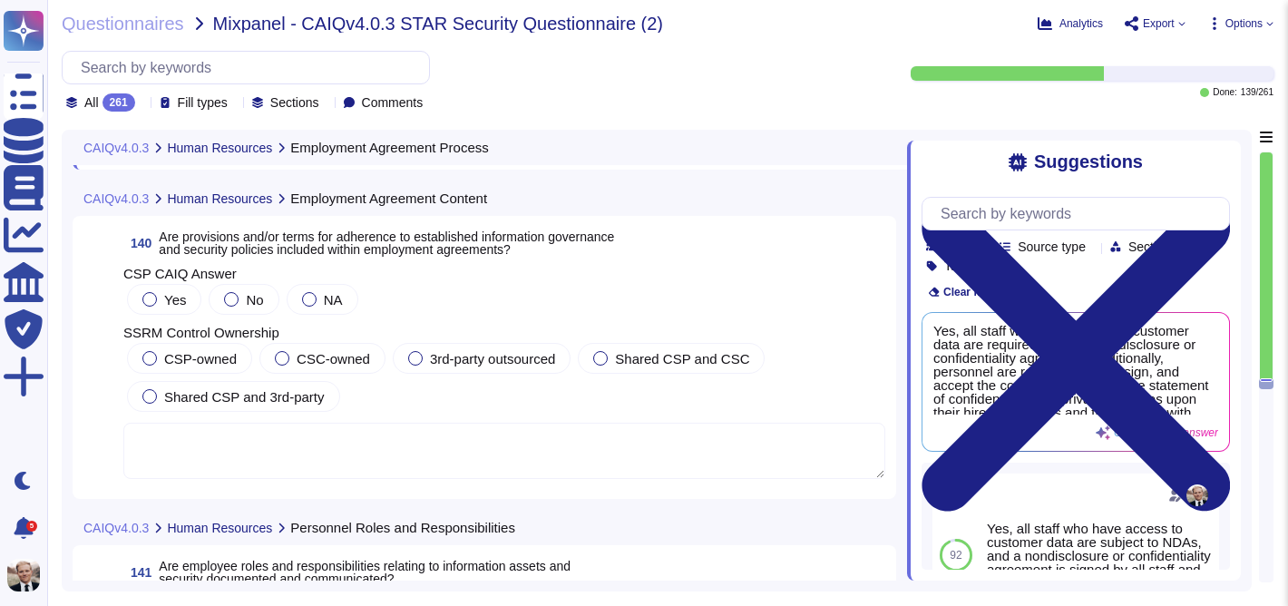
click at [235, 246] on span "Are provisions and/or terms for adherence to established information governance…" at bounding box center [386, 242] width 455 height 27
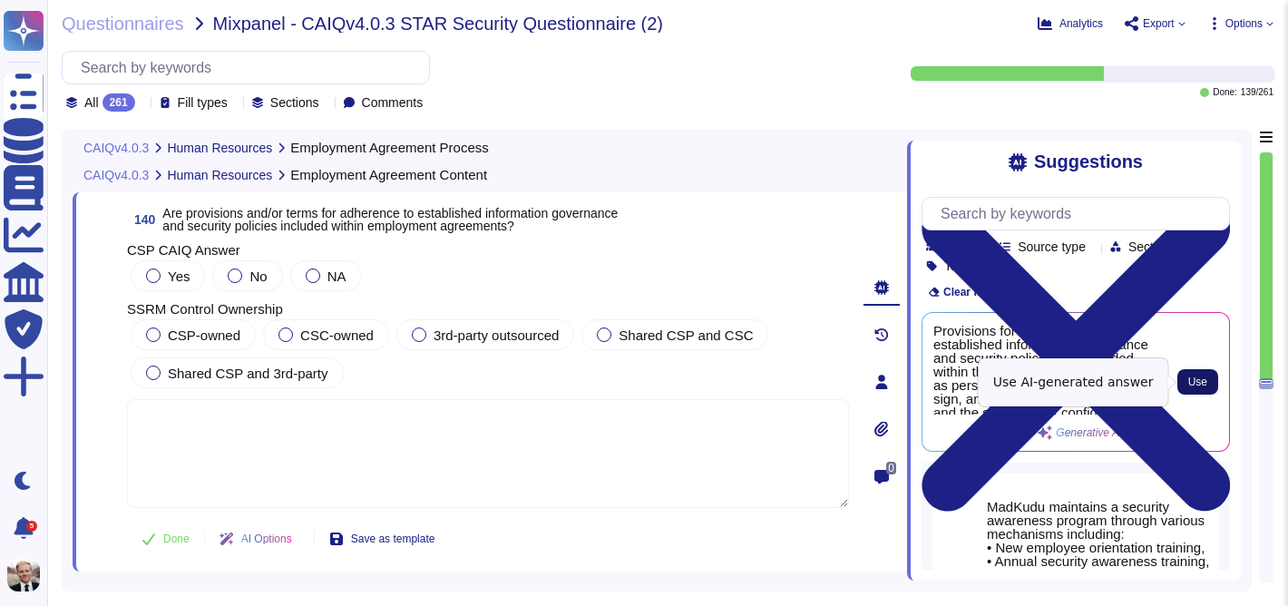
click at [1202, 378] on span "Use" at bounding box center [1197, 381] width 19 height 11
type textarea "Provisions for adherence to established information governance and security pol…"
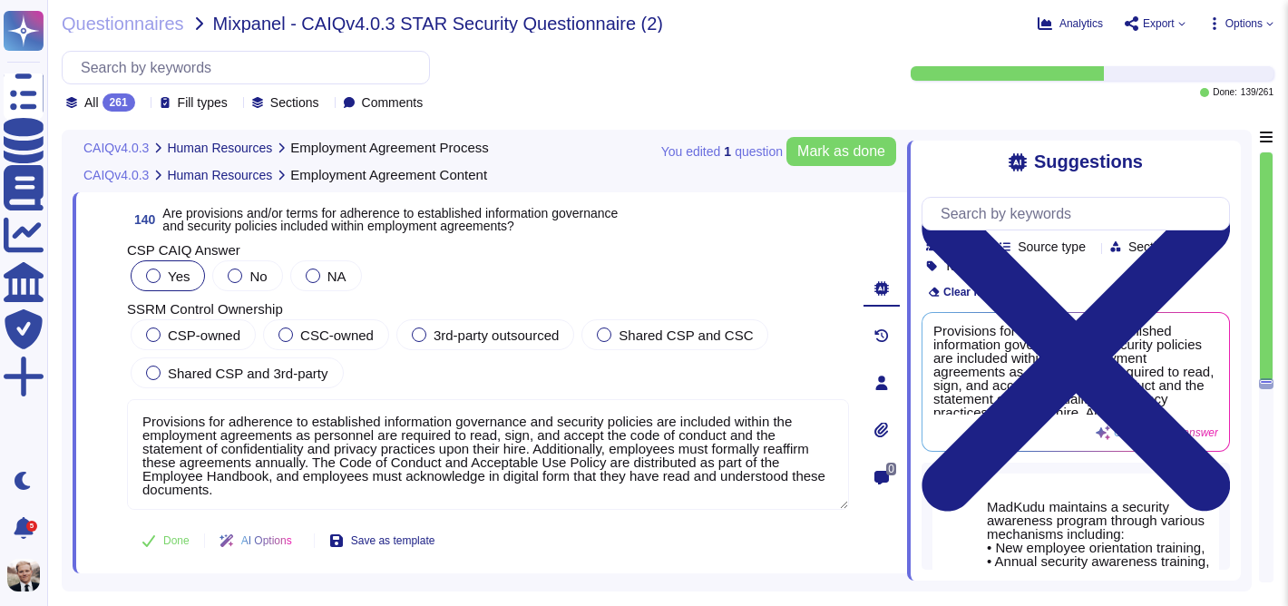
click at [154, 277] on div at bounding box center [153, 275] width 15 height 15
click at [196, 339] on span "CSP-owned" at bounding box center [204, 334] width 73 height 15
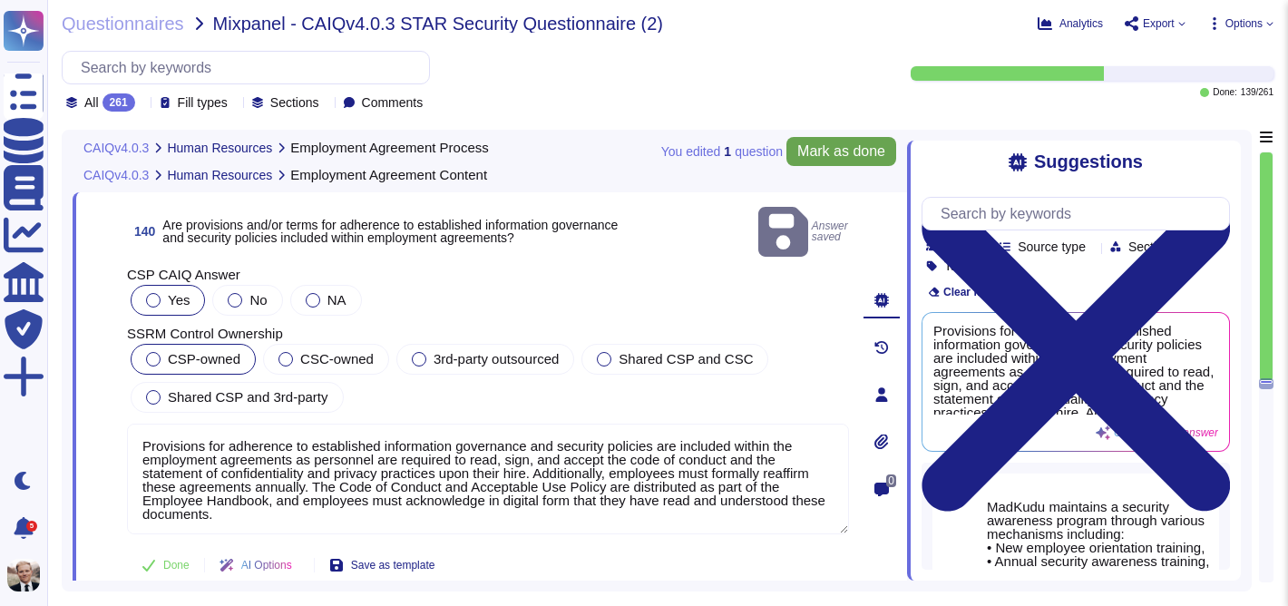
click at [841, 159] on span "Mark as done" at bounding box center [841, 151] width 88 height 15
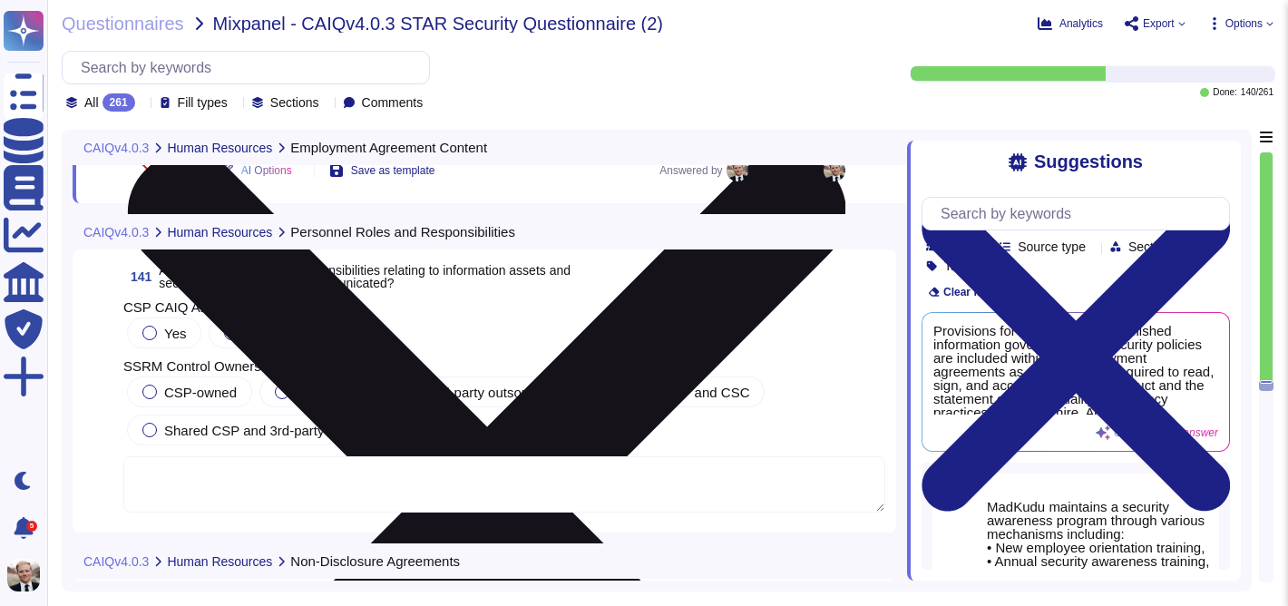
scroll to position [55882, 0]
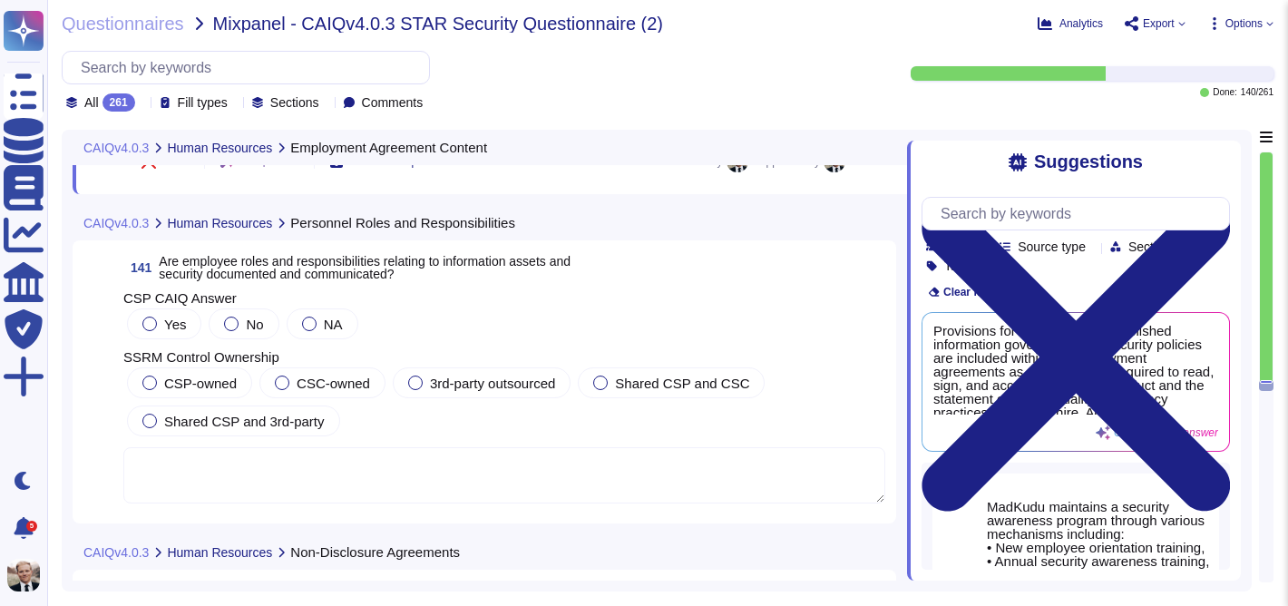
click at [311, 271] on span "Are employee roles and responsibilities relating to information assets and secu…" at bounding box center [365, 267] width 412 height 27
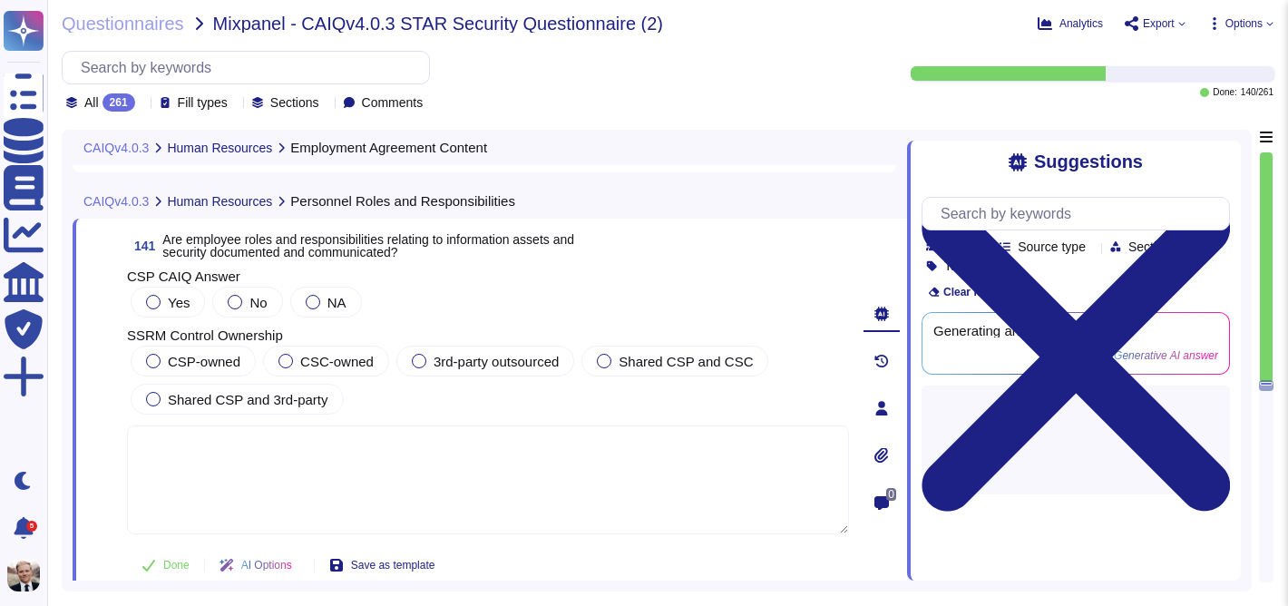
scroll to position [0, 0]
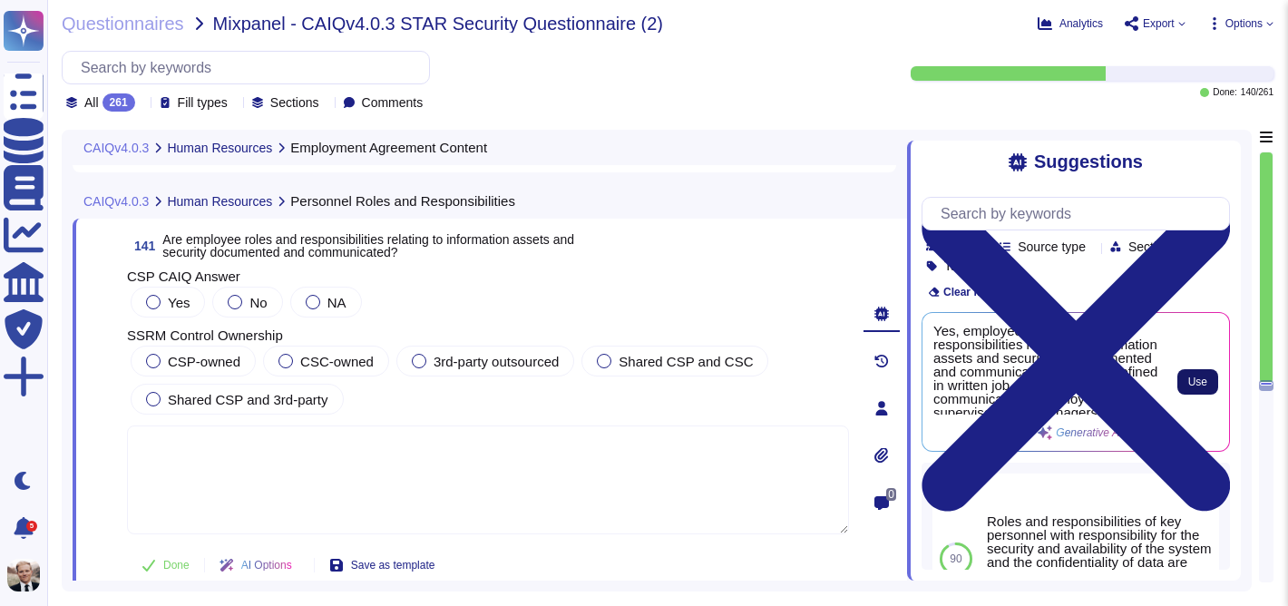
click at [1196, 391] on button "Use" at bounding box center [1197, 381] width 41 height 25
type textarea "Yes, employee roles and responsibilities relating to information assets and sec…"
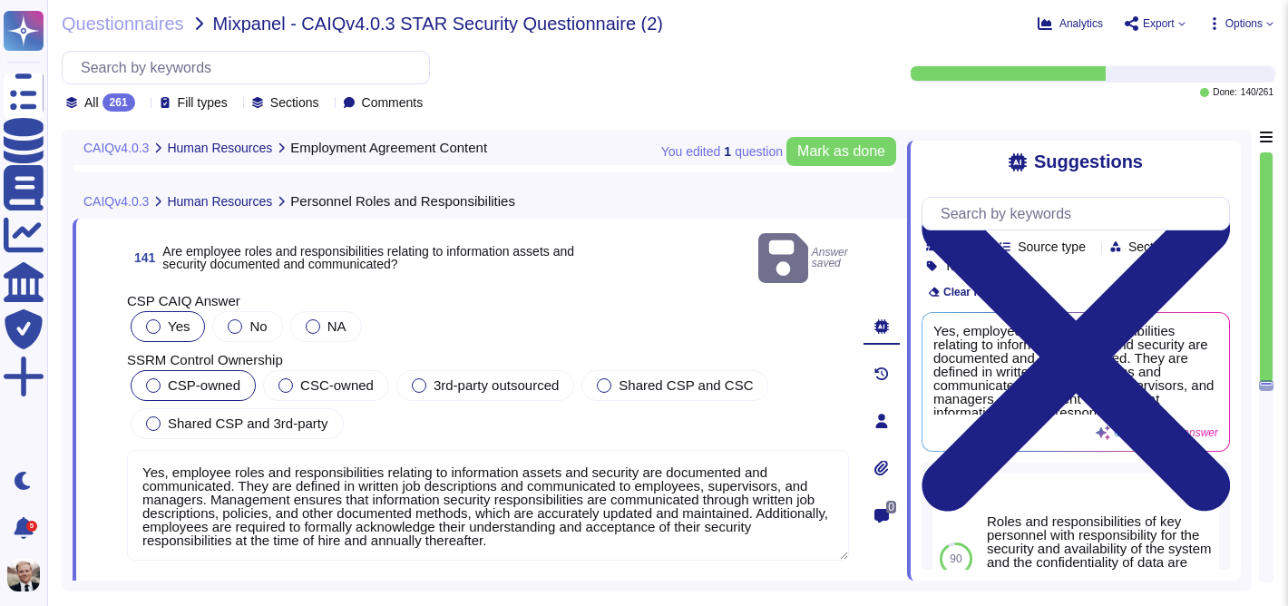
click at [164, 370] on div "CSP-owned" at bounding box center [193, 385] width 125 height 31
click at [875, 159] on span "Mark as done" at bounding box center [841, 151] width 88 height 15
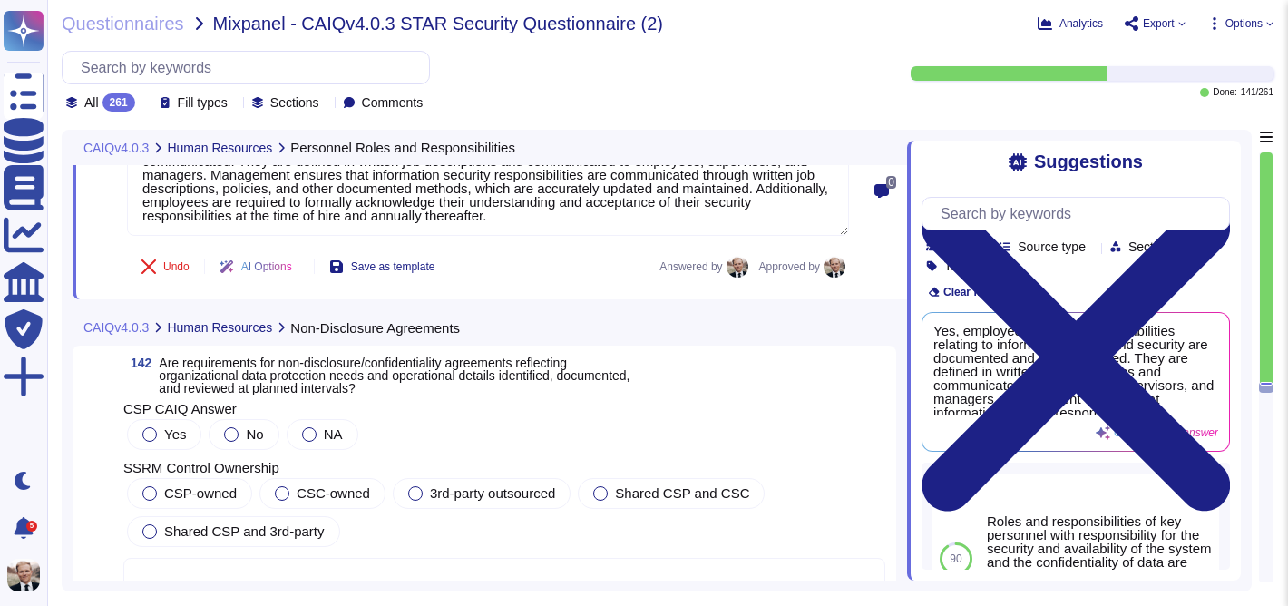
scroll to position [56211, 0]
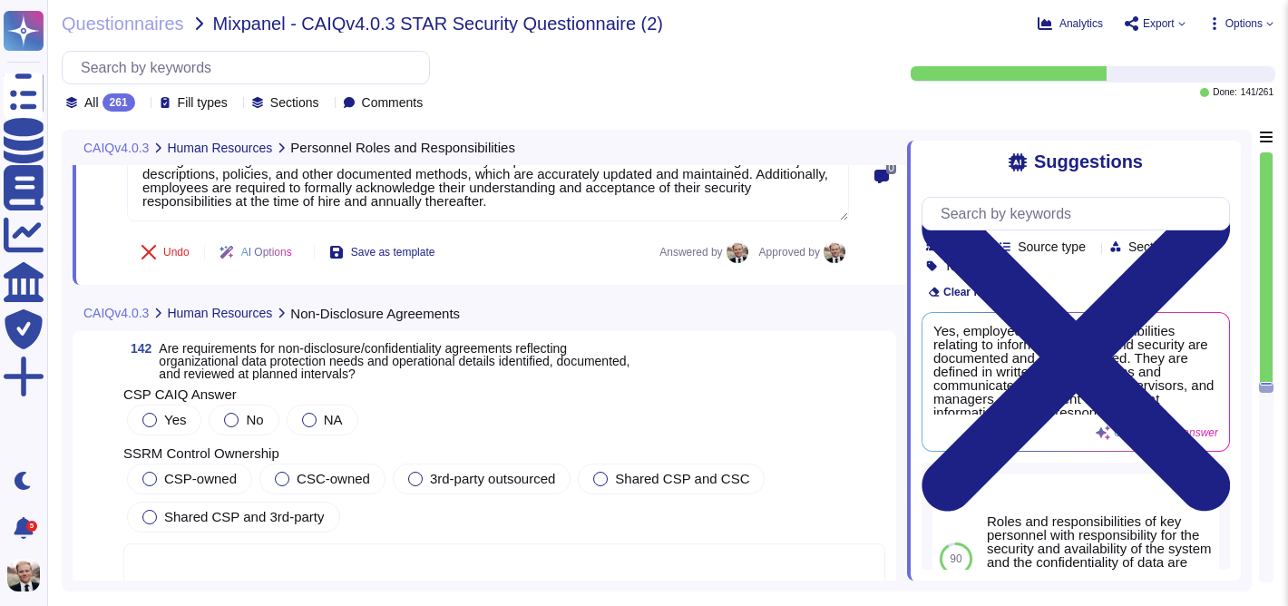
click at [232, 349] on span "Are requirements for non-disclosure/confidentiality agreements reflecting organ…" at bounding box center [394, 361] width 471 height 40
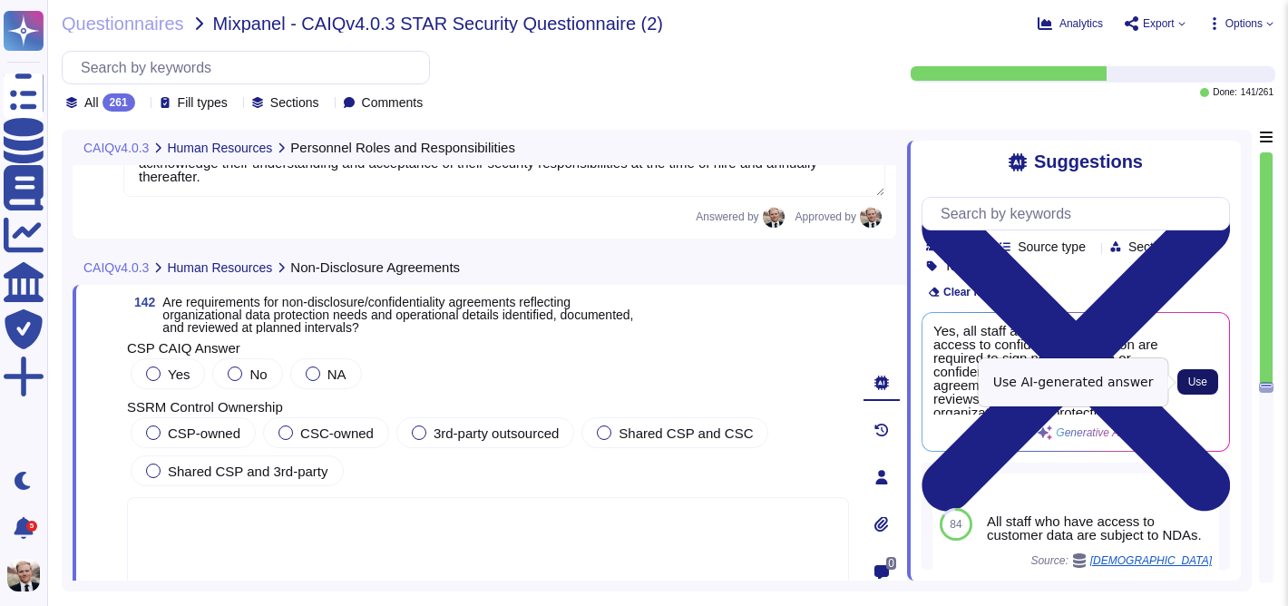
click at [1203, 379] on span "Use" at bounding box center [1197, 381] width 19 height 11
type textarea "Yes, all staff and contractors with access to confidential information are requ…"
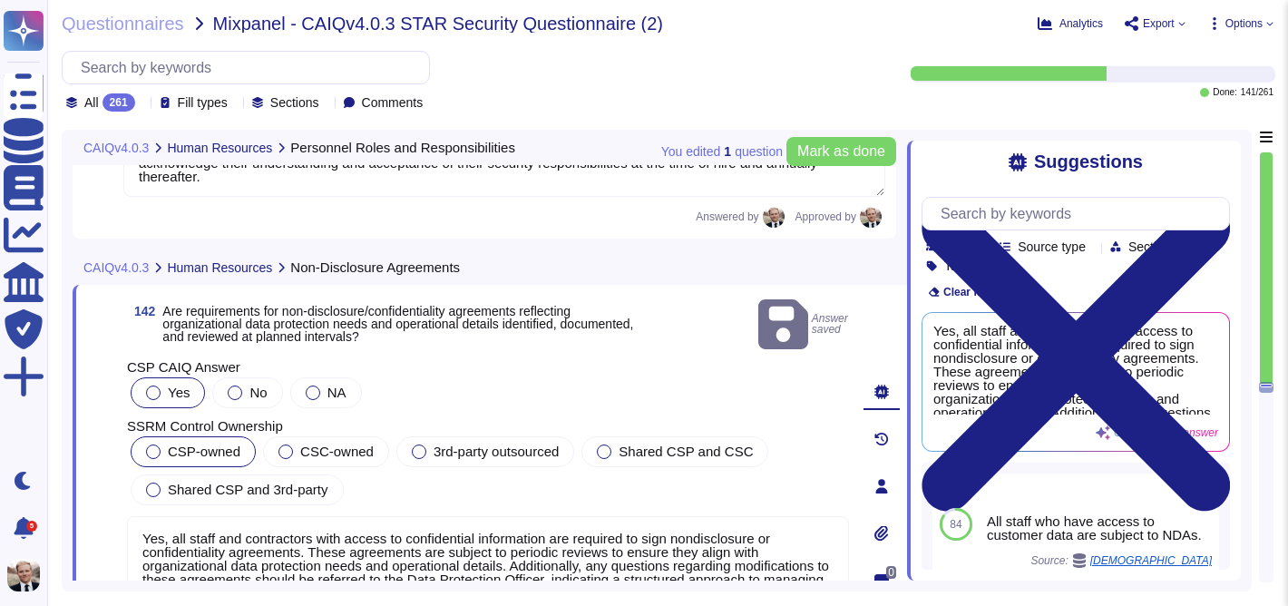
click at [173, 443] on span "CSP-owned" at bounding box center [204, 450] width 73 height 15
click at [837, 144] on span "Mark as done" at bounding box center [841, 151] width 88 height 15
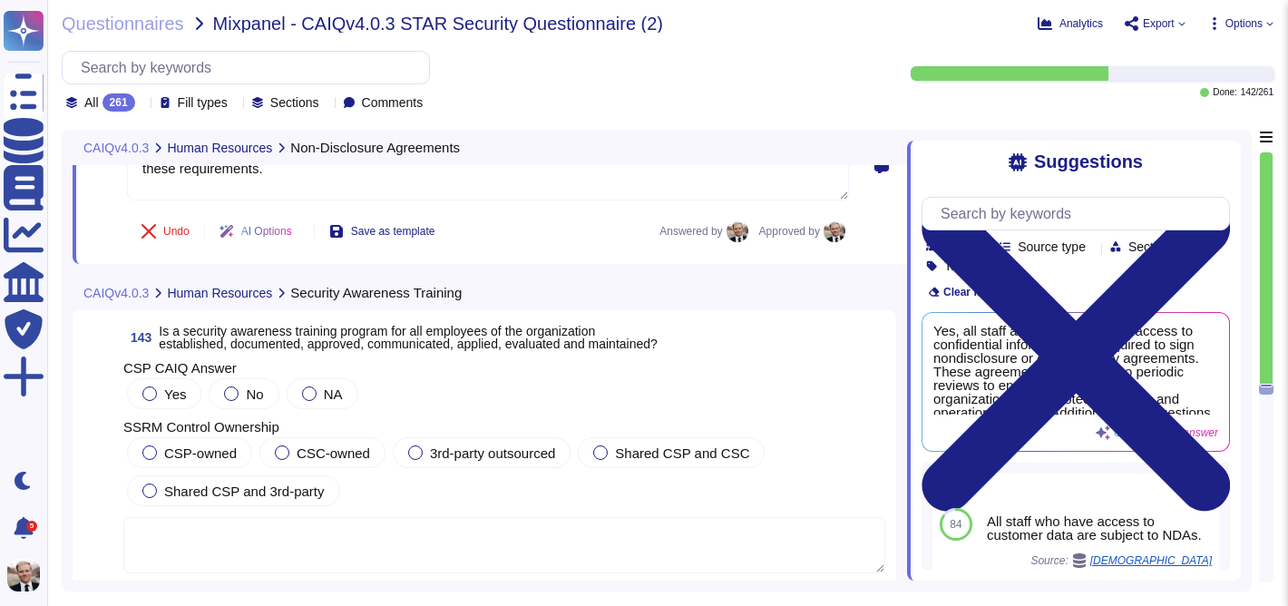
scroll to position [56609, 0]
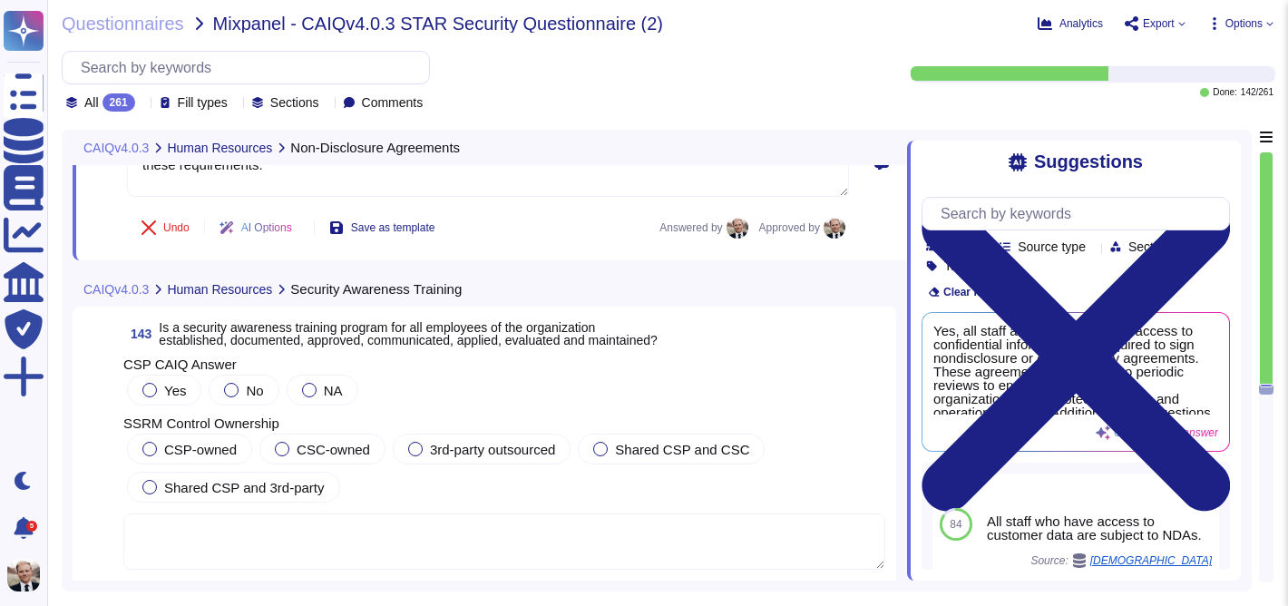
click at [287, 323] on span "Is a security awareness training program for all employees of the organization …" at bounding box center [408, 333] width 498 height 27
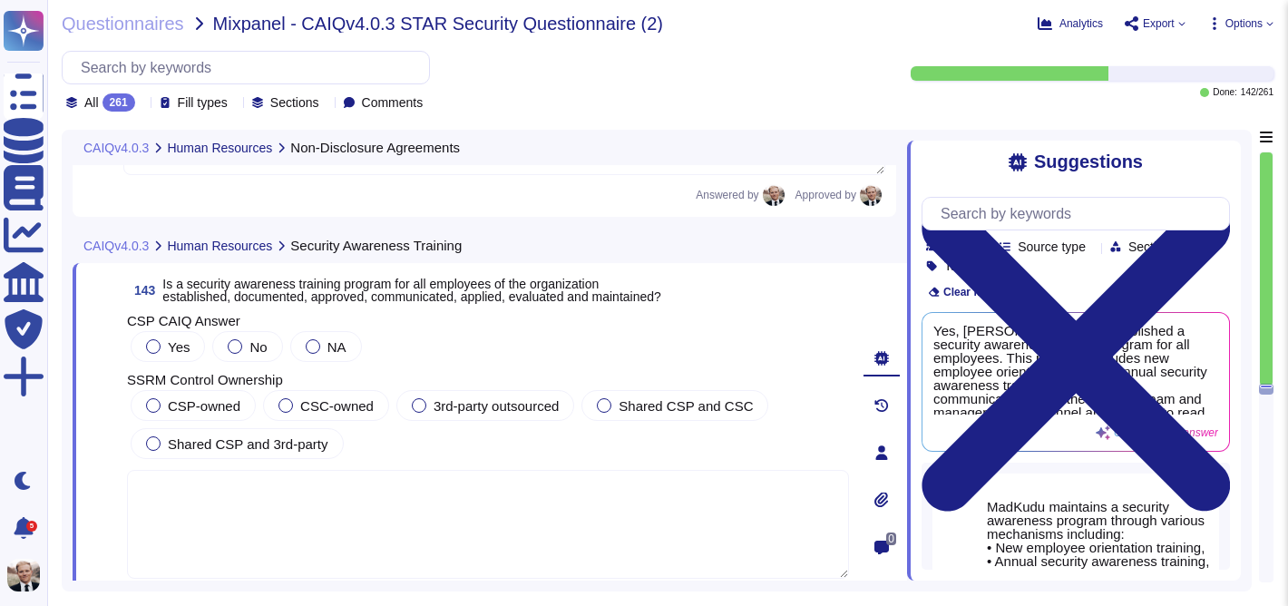
scroll to position [56636, 0]
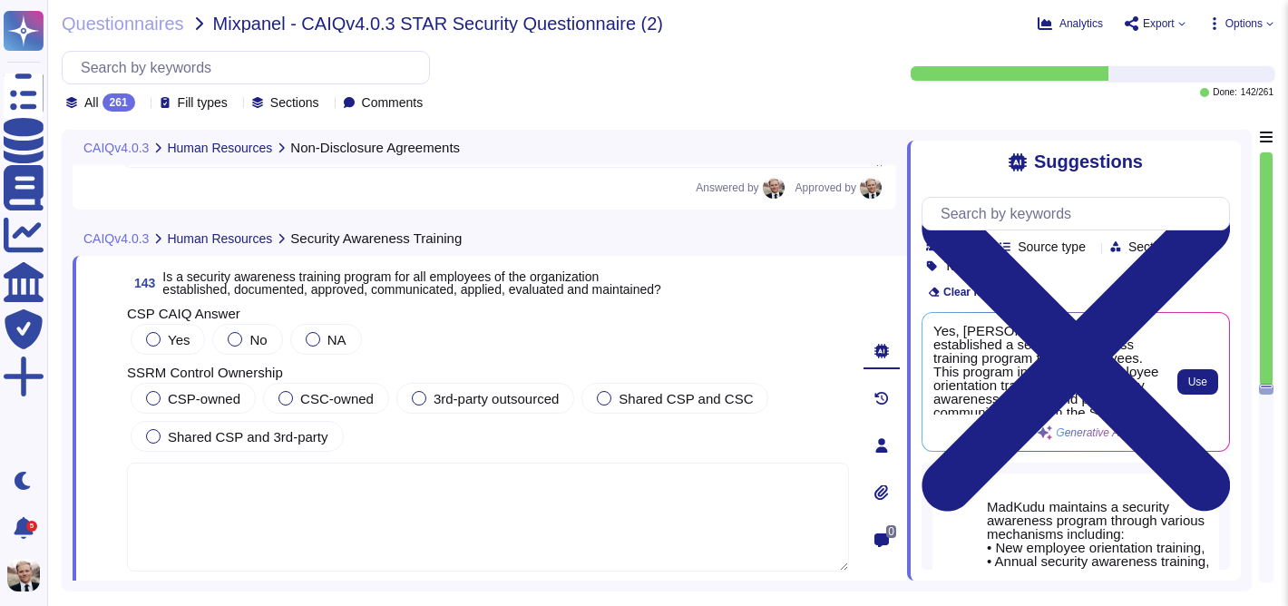
click at [1209, 394] on div "Use" at bounding box center [1189, 382] width 58 height 116
click at [1204, 379] on span "Use" at bounding box center [1197, 381] width 19 height 11
type textarea "Yes, MadKudu has established a security awareness training program for all empl…"
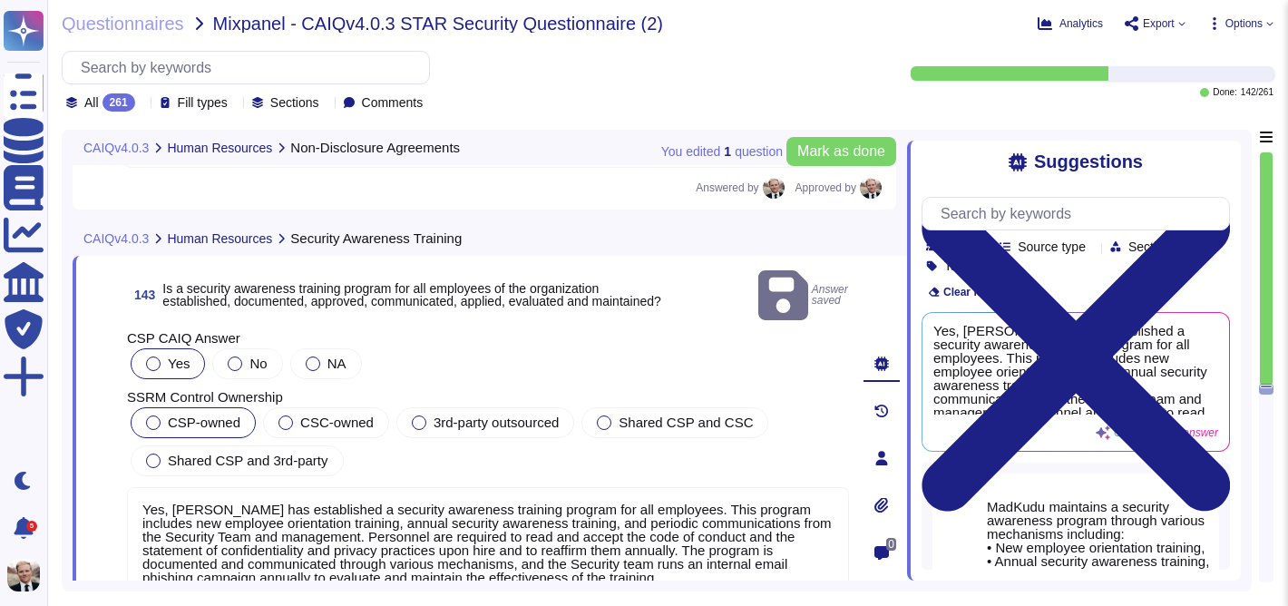
click at [157, 415] on div at bounding box center [153, 422] width 15 height 15
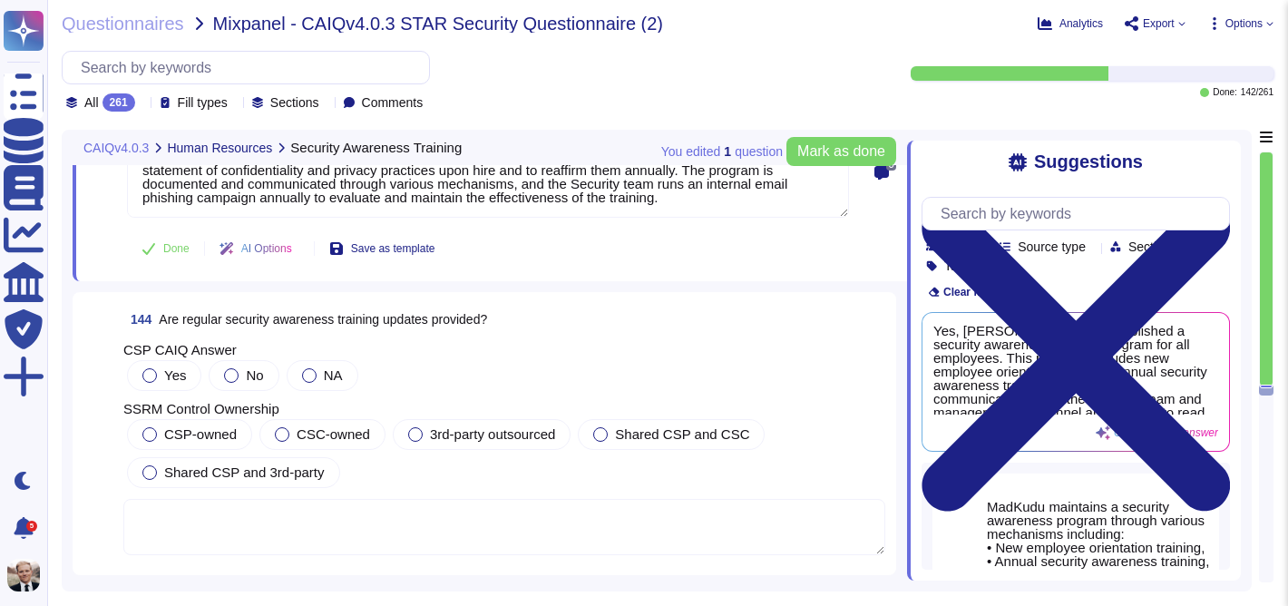
scroll to position [57043, 0]
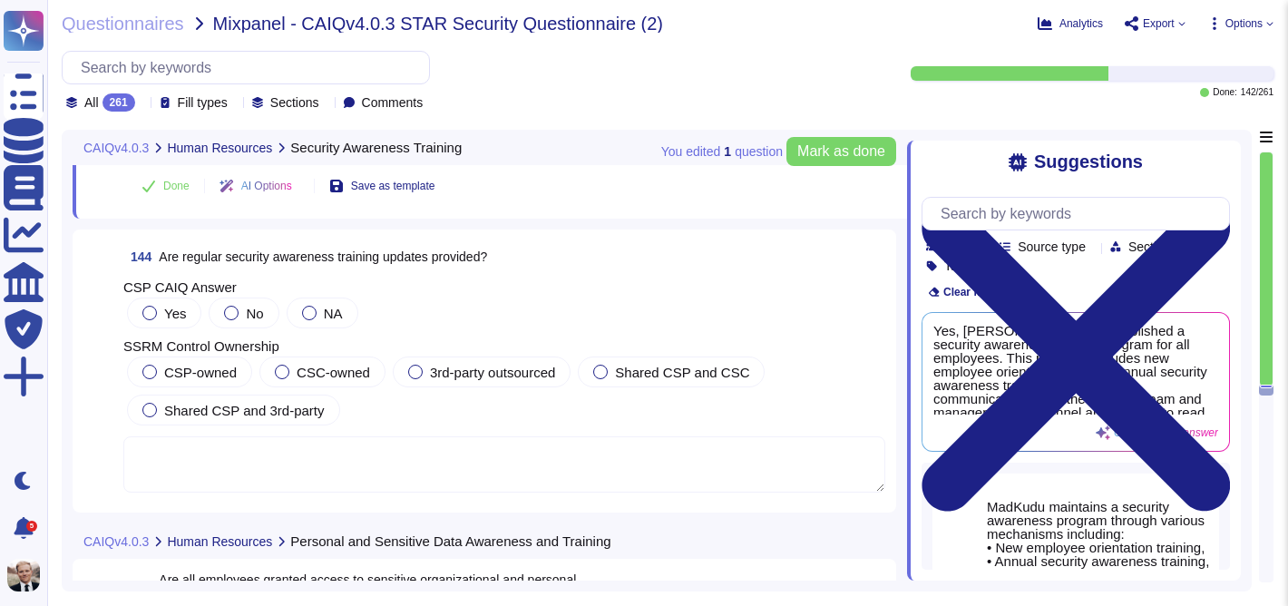
click at [280, 258] on span "Are regular security awareness training updates provided?" at bounding box center [323, 256] width 328 height 15
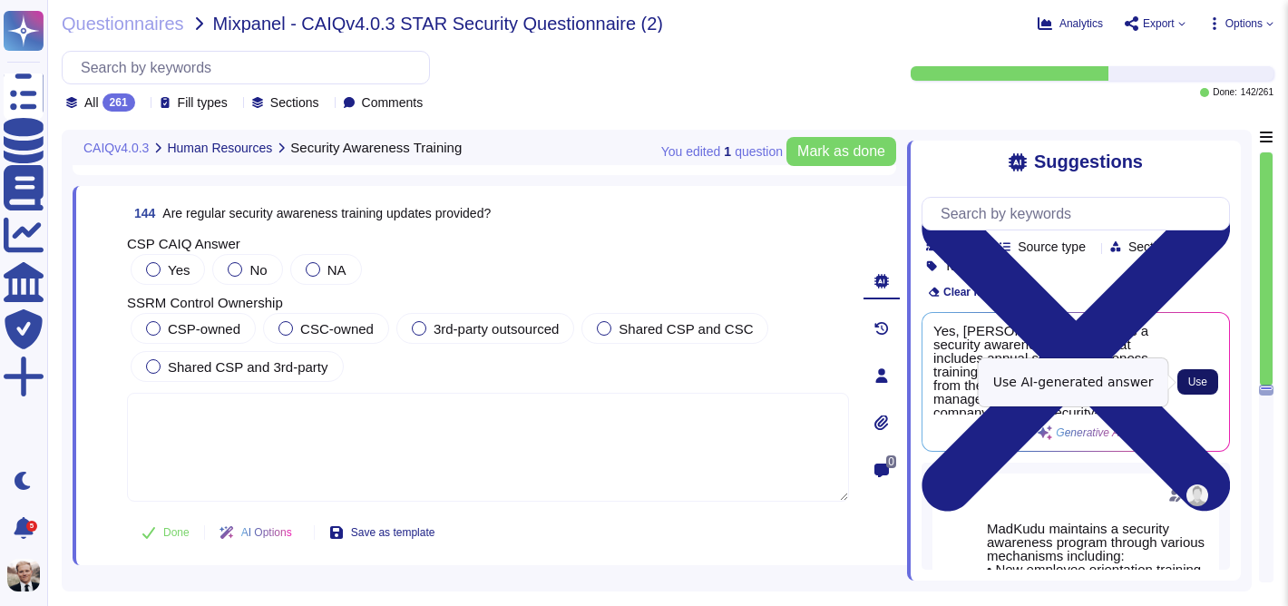
click at [1198, 390] on button "Use" at bounding box center [1197, 381] width 41 height 25
type textarea "Yes, MadKudu maintains a security awareness program that includes annual securi…"
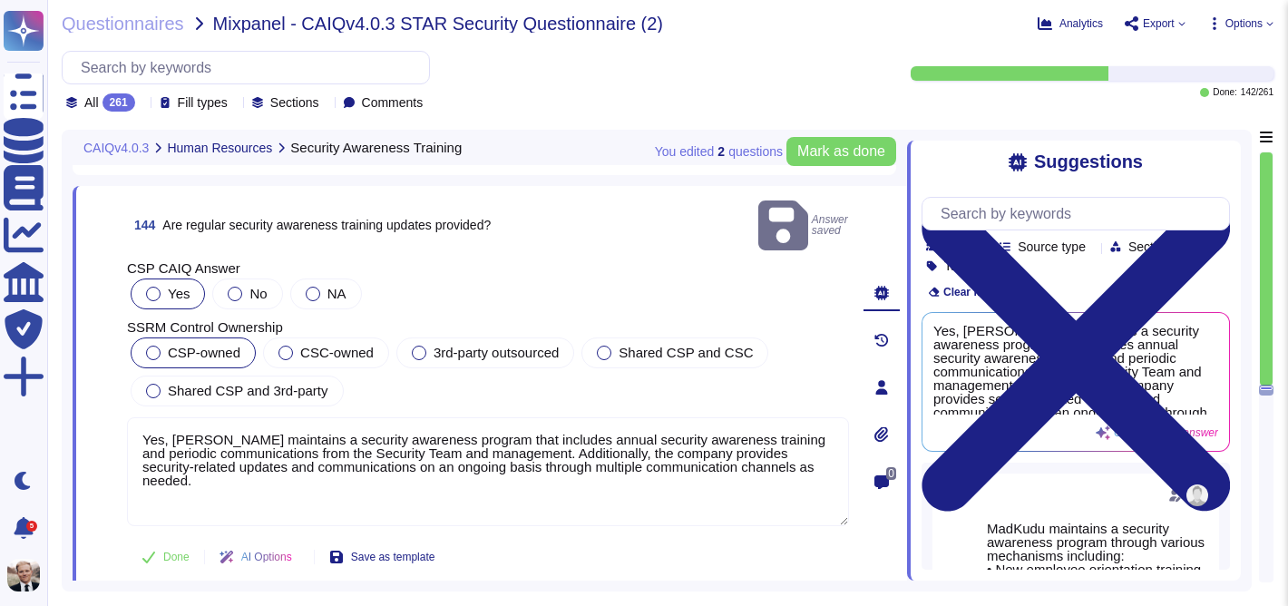
click at [156, 346] on div at bounding box center [153, 353] width 15 height 15
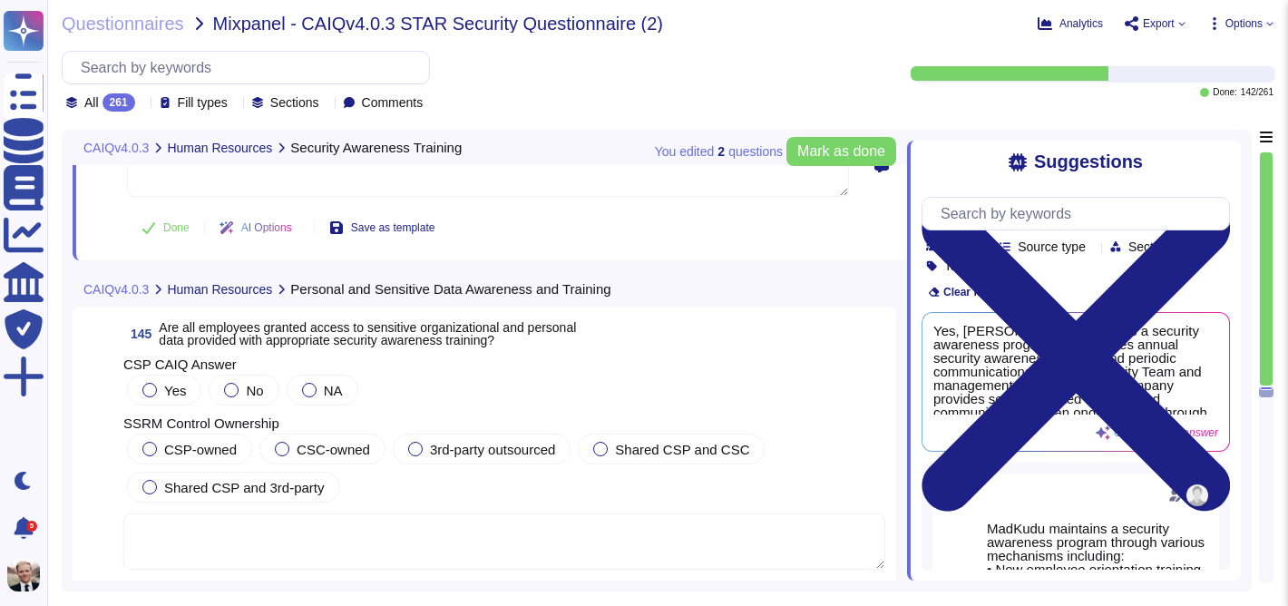
scroll to position [57349, 0]
click at [408, 337] on span "Are all employees granted access to sensitive organizational and personal data …" at bounding box center [367, 332] width 417 height 27
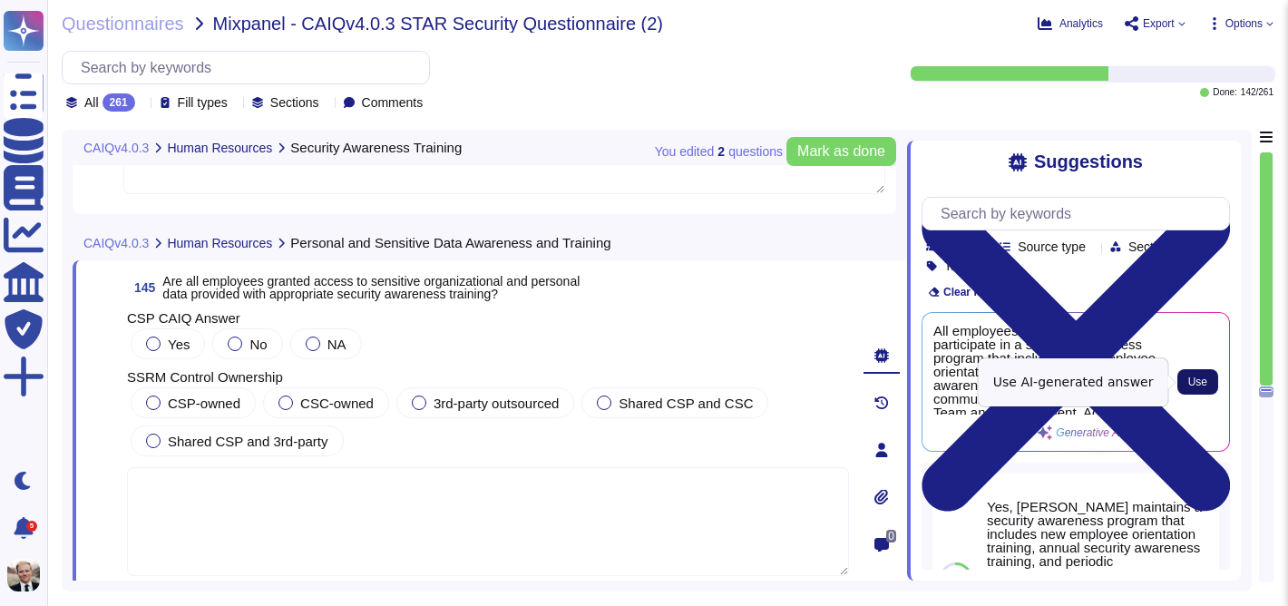
click at [1207, 385] on button "Use" at bounding box center [1197, 381] width 41 height 25
type textarea "All employees are required to participate in a security awareness program that …"
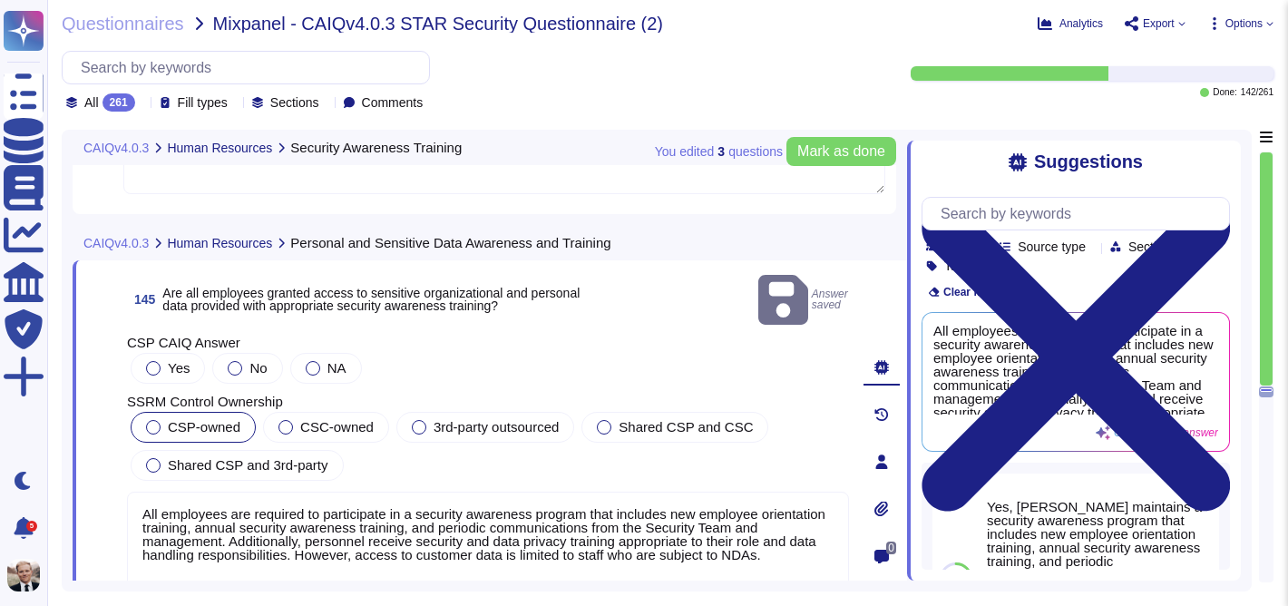
click at [159, 420] on div at bounding box center [153, 427] width 15 height 15
click at [148, 361] on div at bounding box center [153, 368] width 15 height 15
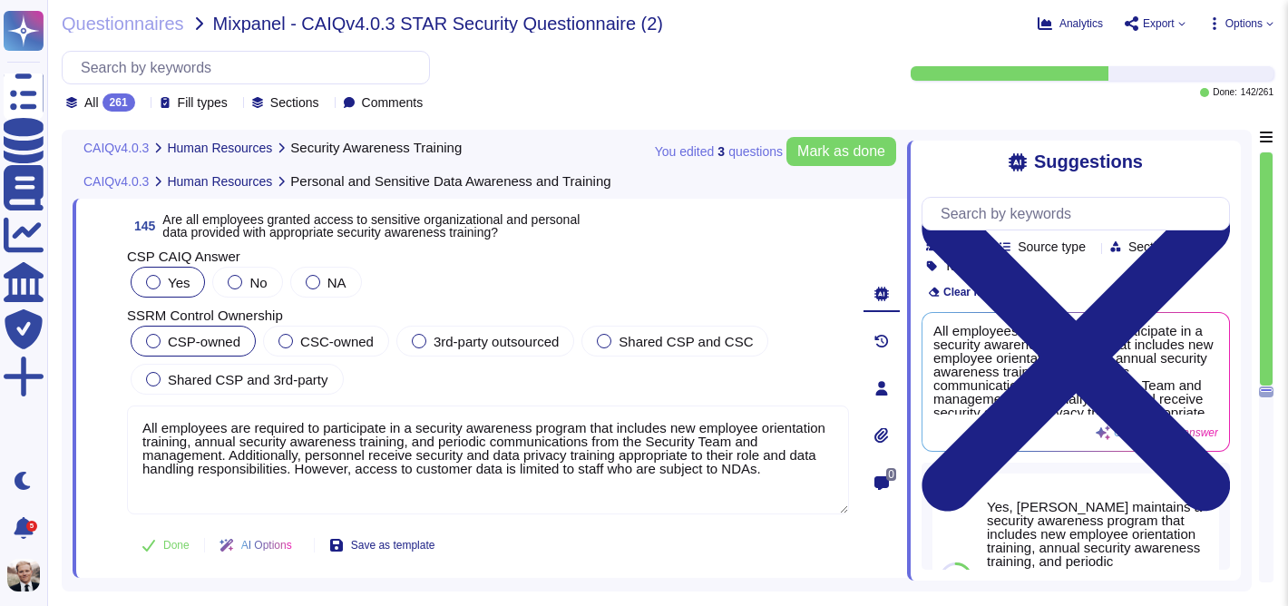
scroll to position [57414, 0]
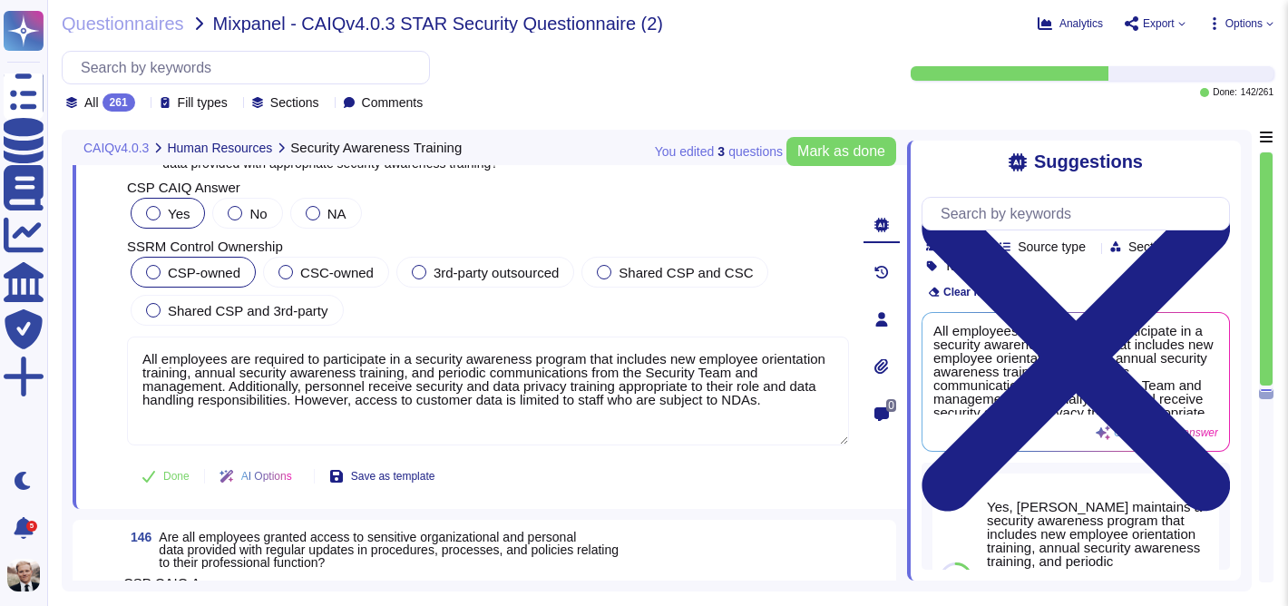
type textarea "Yes, MadKudu has established a security awareness training program for all empl…"
type textarea "Yes, MadKudu maintains a security awareness program that includes annual securi…"
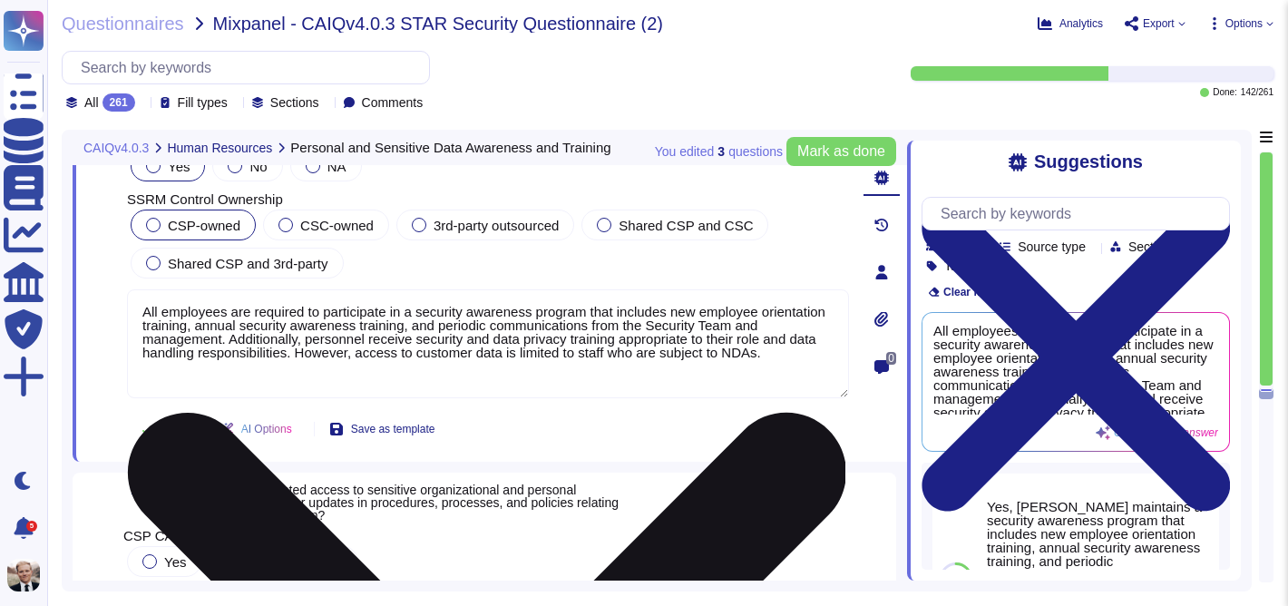
scroll to position [57527, 0]
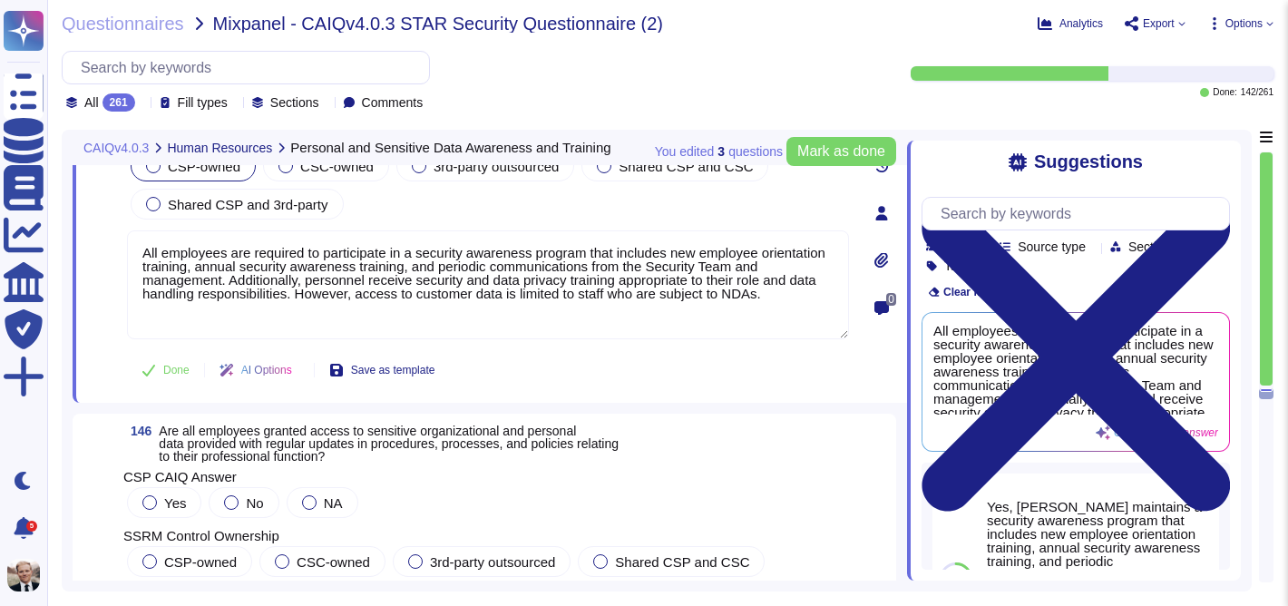
click at [263, 453] on span "Are all employees granted access to sensitive organizational and personal data …" at bounding box center [389, 444] width 460 height 40
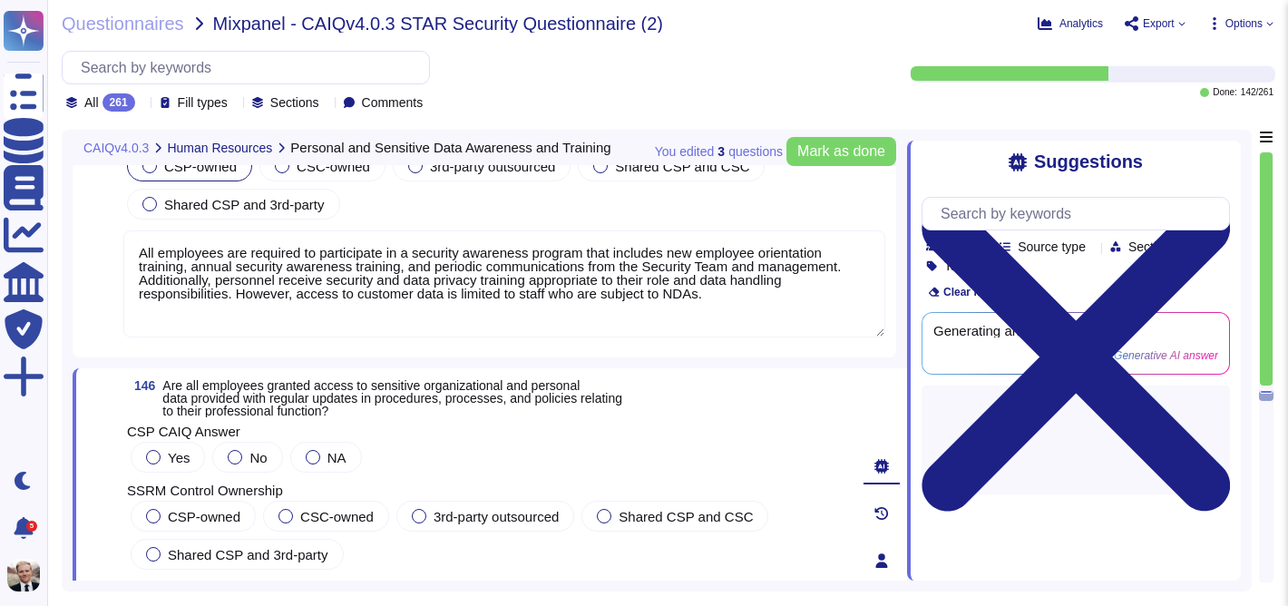
scroll to position [57774, 0]
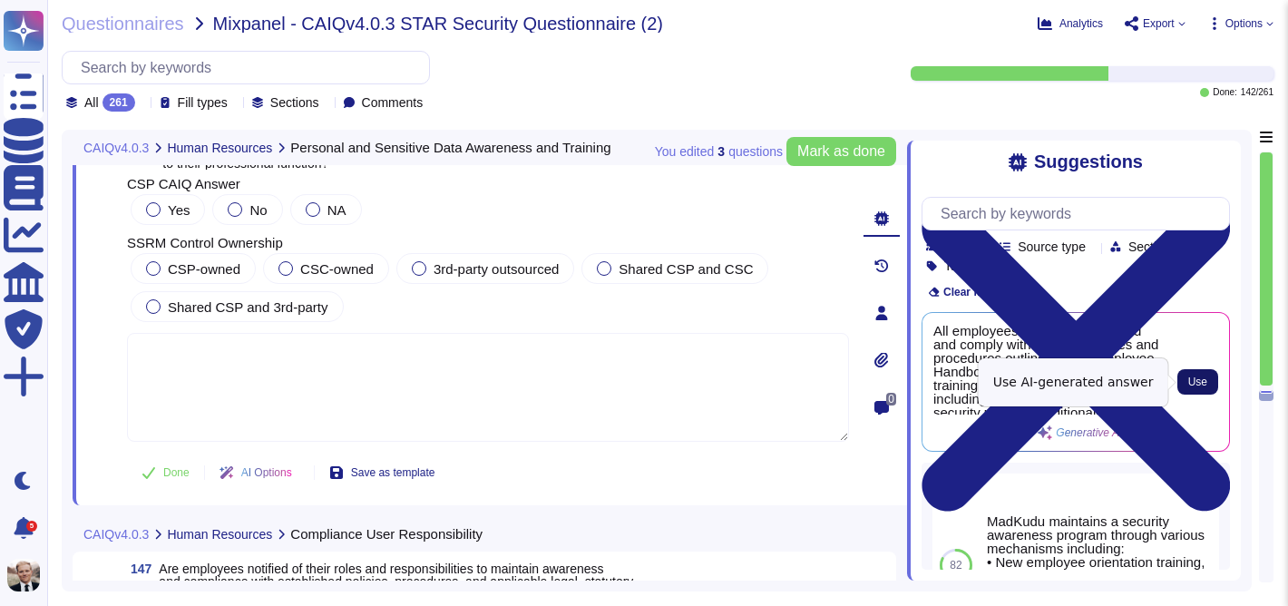
click at [1198, 393] on button "Use" at bounding box center [1197, 381] width 41 height 25
type textarea "All employees are required to read and comply with relevant policies and proced…"
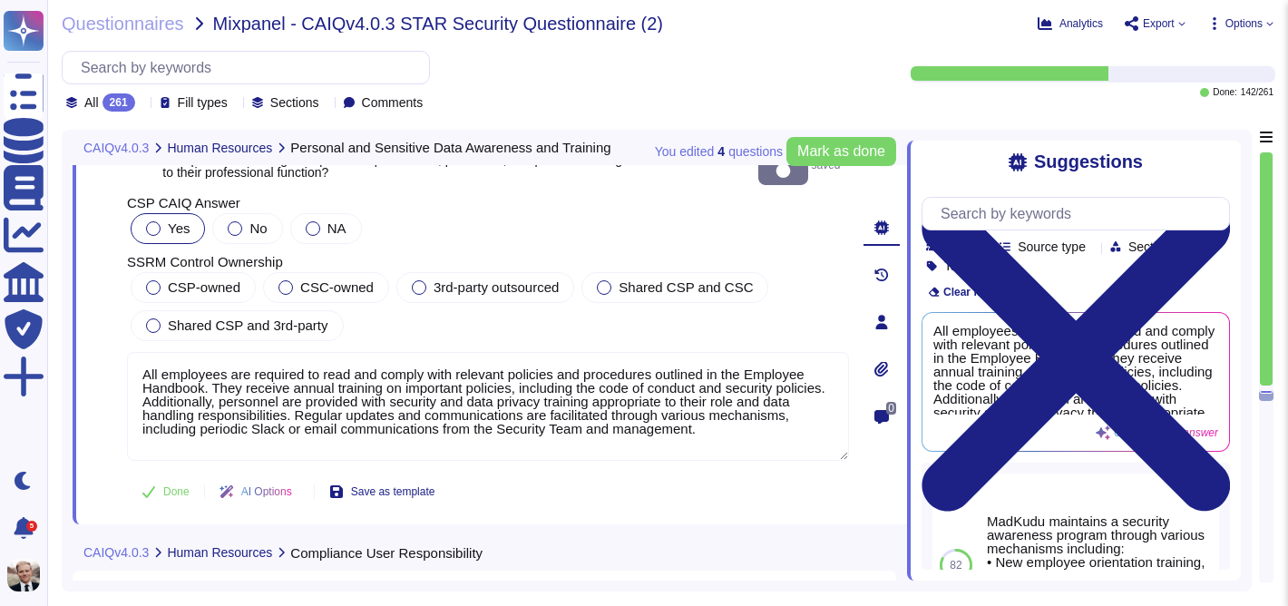
click at [151, 221] on div at bounding box center [153, 228] width 15 height 15
click at [159, 280] on div at bounding box center [153, 287] width 15 height 15
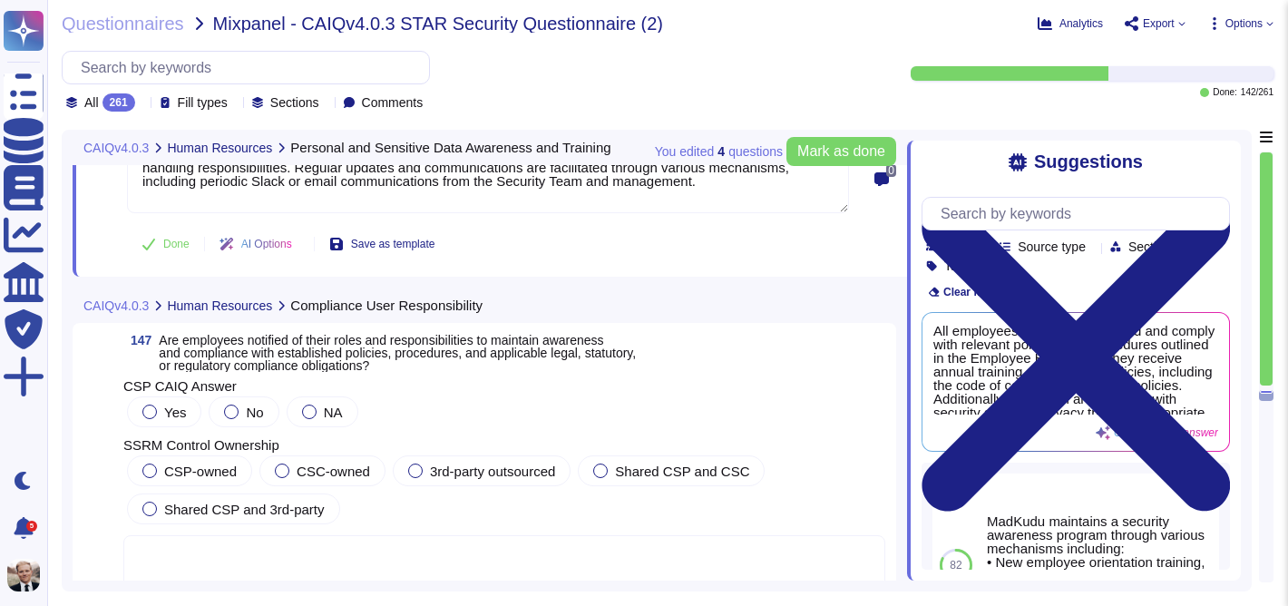
scroll to position [58014, 0]
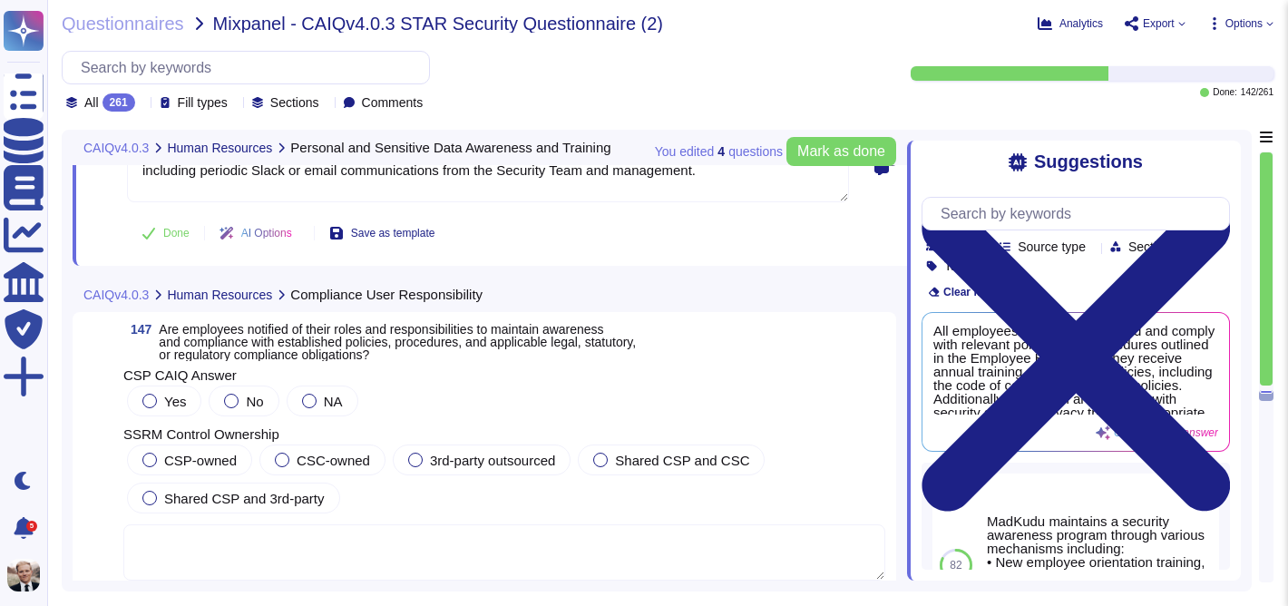
click at [202, 335] on span "Are employees notified of their roles and responsibilities to maintain awarenes…" at bounding box center [397, 342] width 477 height 40
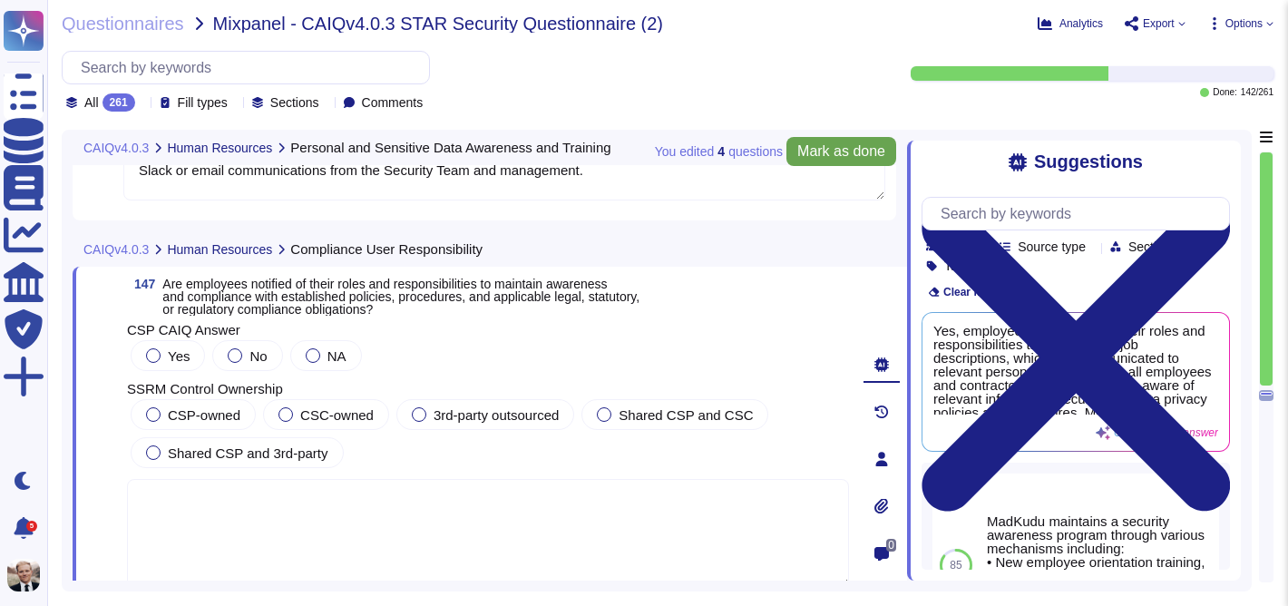
click at [848, 149] on span "Mark as done" at bounding box center [841, 151] width 88 height 15
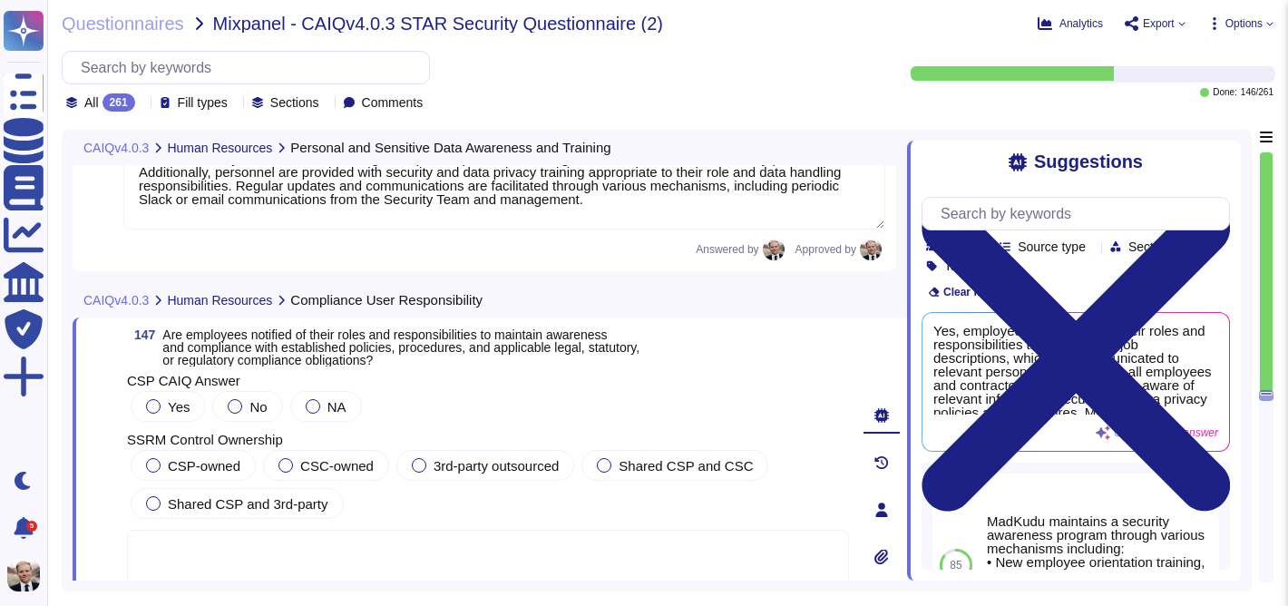
scroll to position [58024, 0]
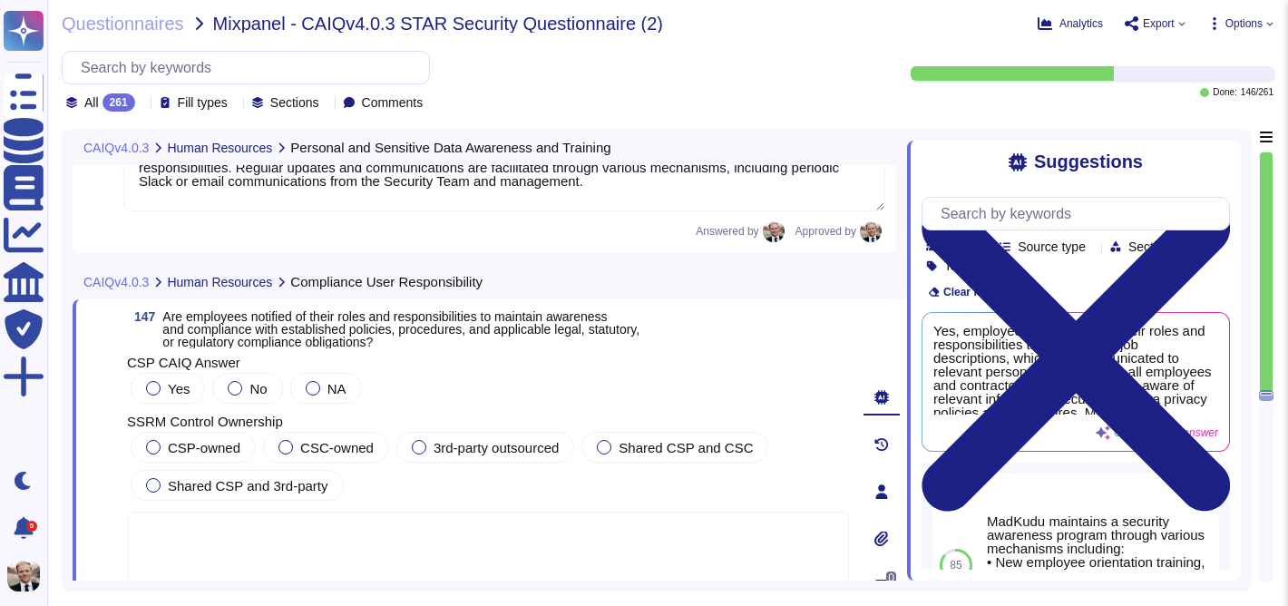
click at [473, 329] on span "Are employees notified of their roles and responsibilities to maintain awarenes…" at bounding box center [400, 329] width 477 height 40
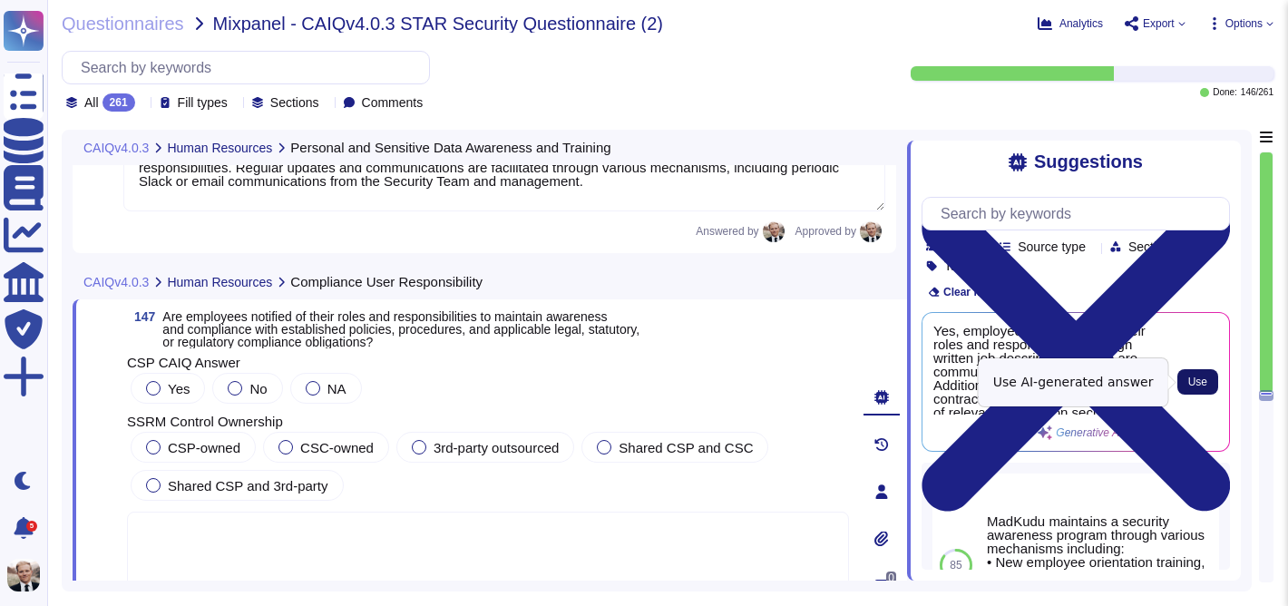
click at [1192, 376] on span "Use" at bounding box center [1197, 381] width 19 height 11
type textarea "Yes, employees are notified of their roles and responsibilities through written…"
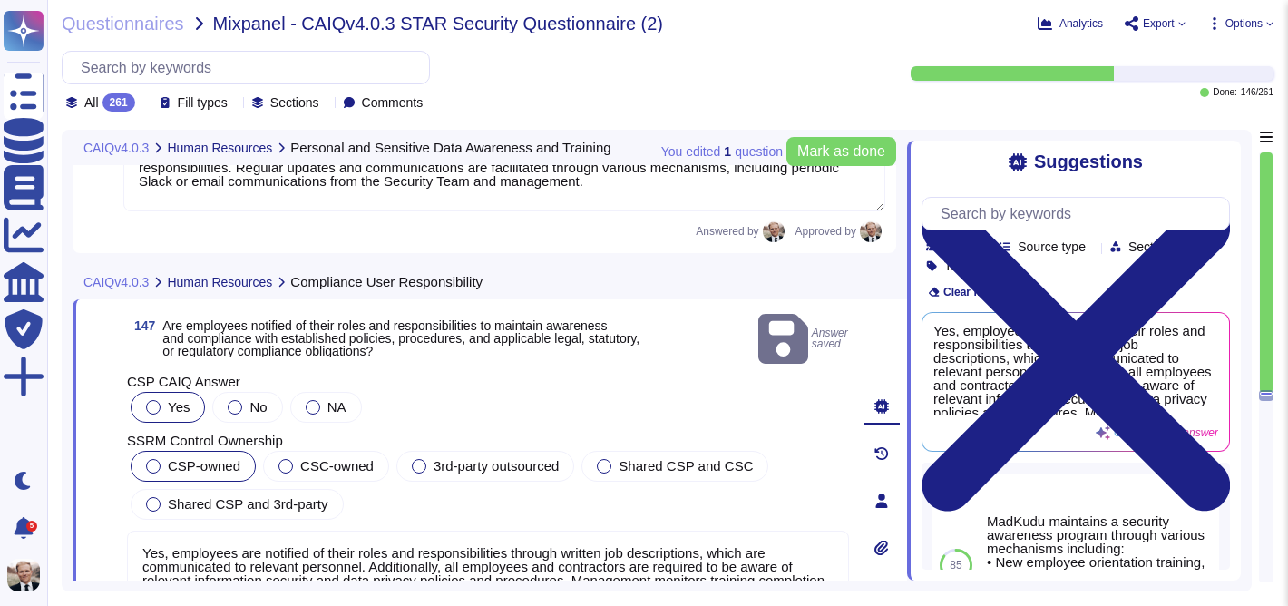
click at [164, 459] on label "CSP-owned" at bounding box center [193, 466] width 94 height 15
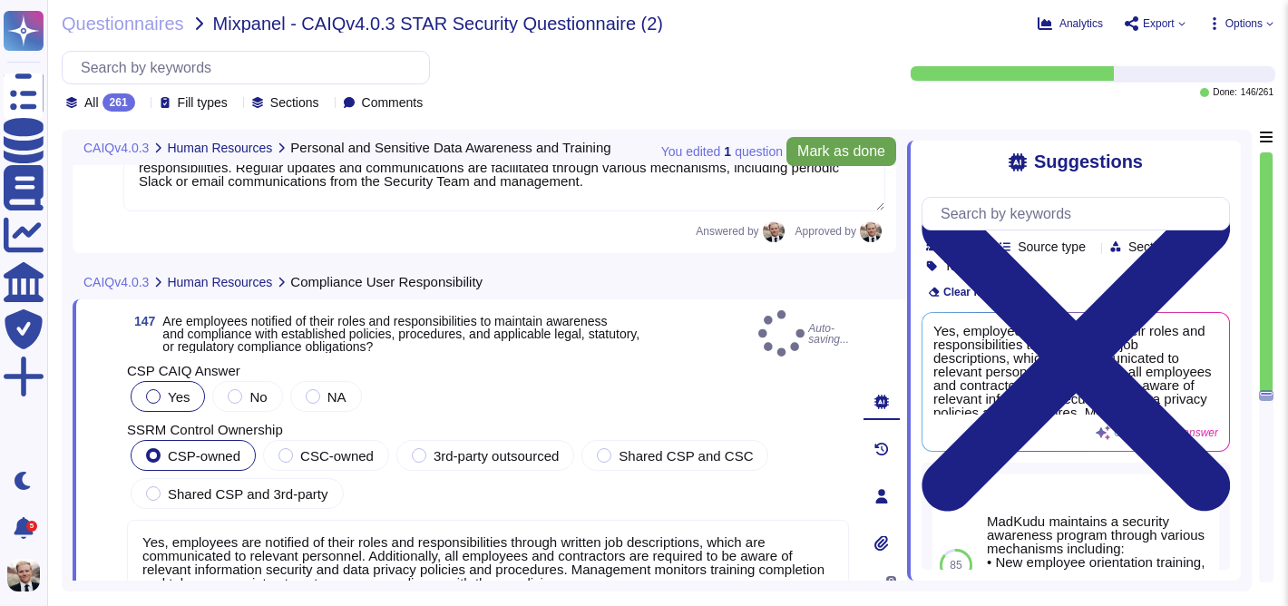
click at [805, 151] on span "Mark as done" at bounding box center [841, 151] width 88 height 15
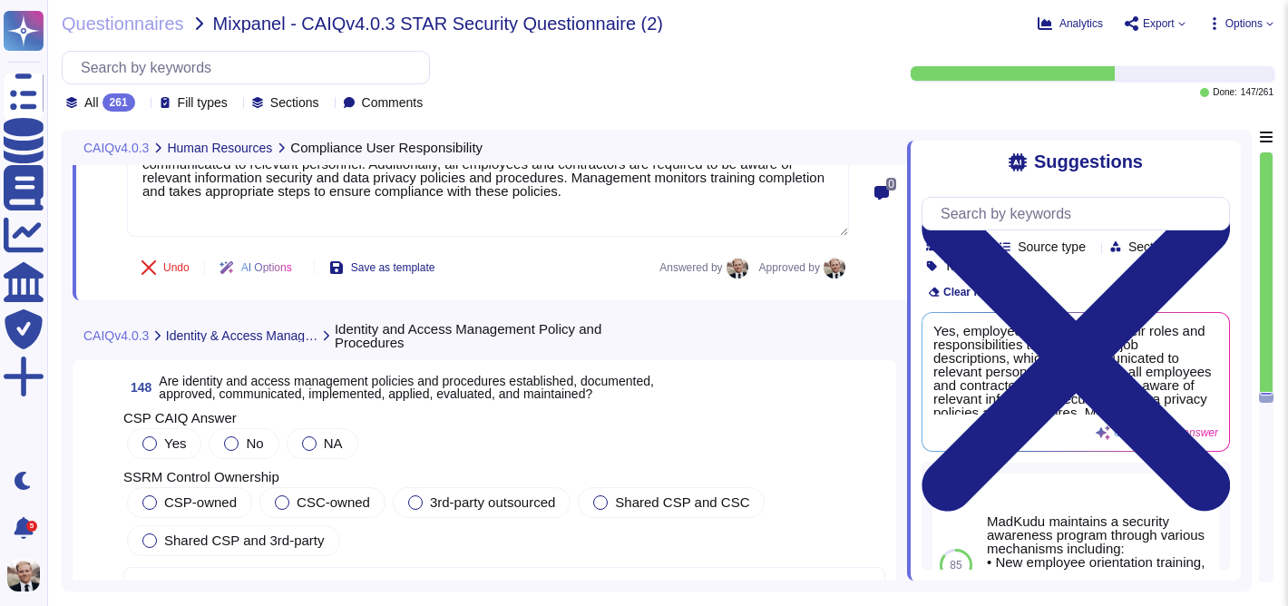
scroll to position [58451, 0]
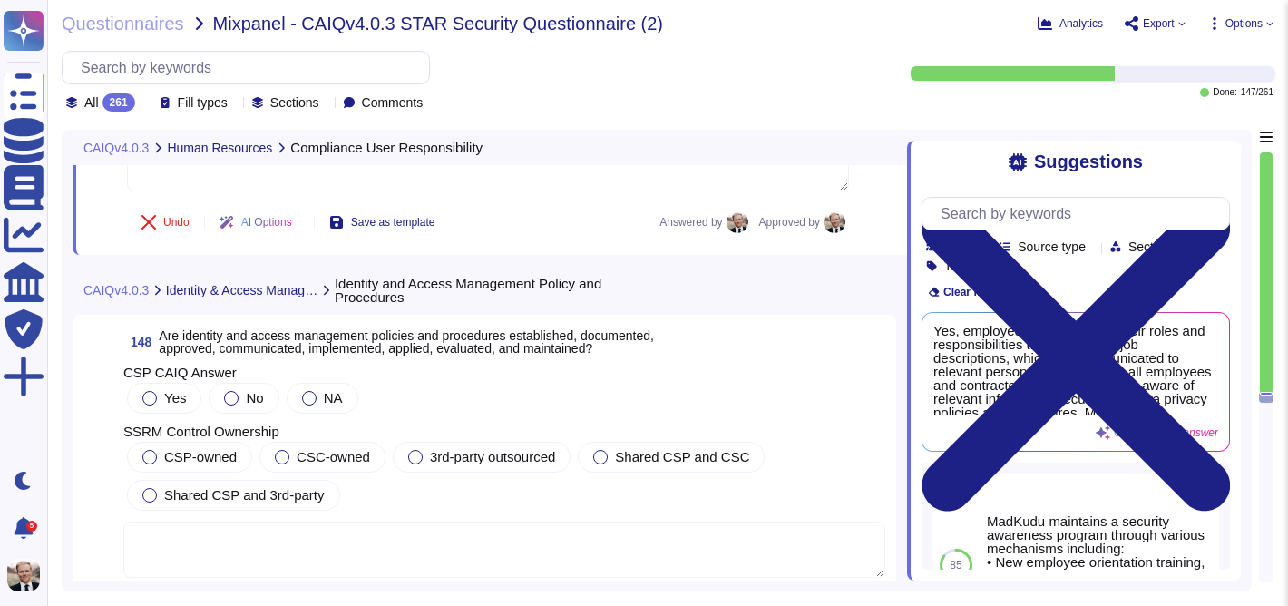
click at [252, 328] on span "Are identity and access management policies and procedures established, documen…" at bounding box center [406, 341] width 495 height 27
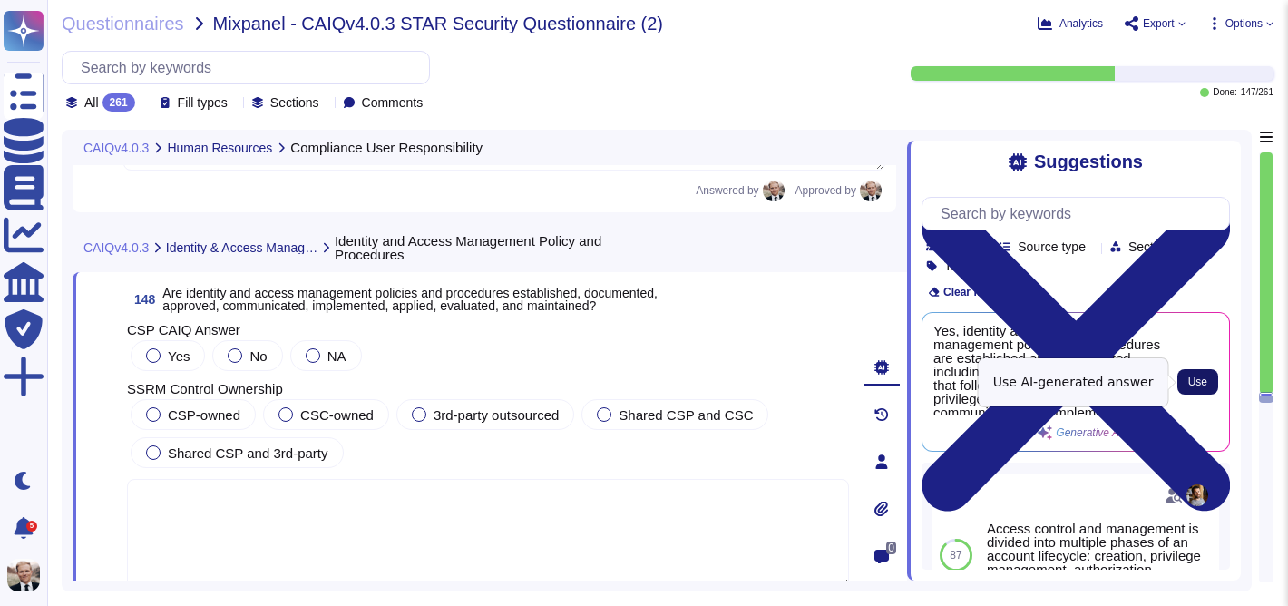
click at [1204, 380] on span "Use" at bounding box center [1197, 381] width 19 height 11
type textarea "Yes, identity and access management policies and procedures are established and…"
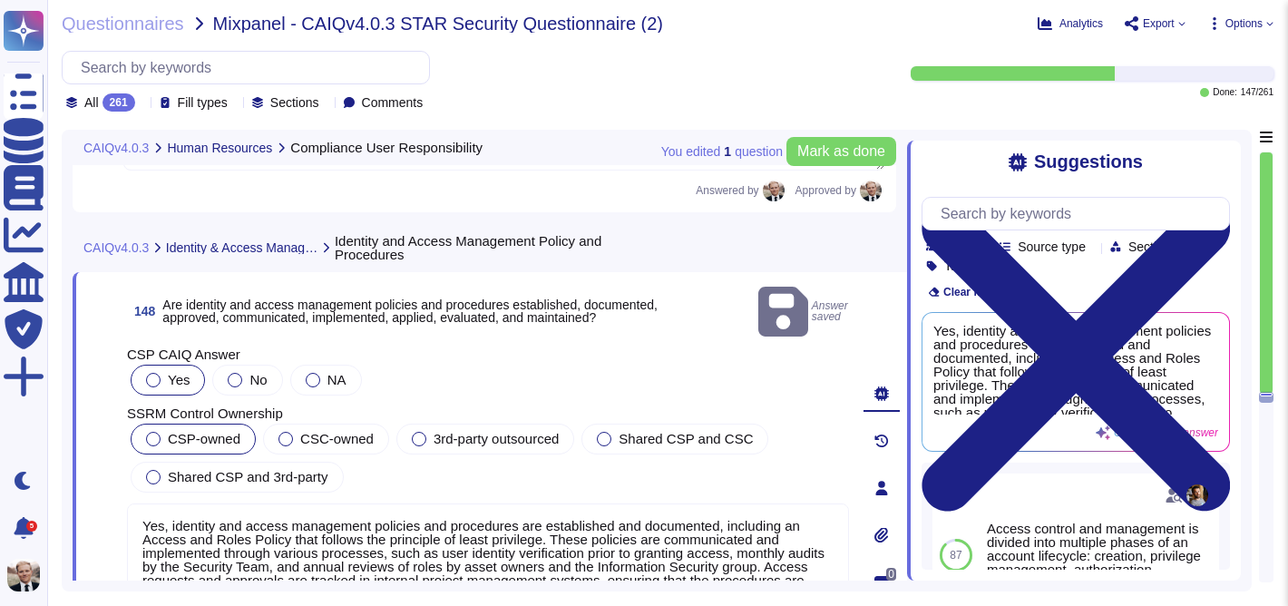
click at [161, 432] on label "CSP-owned" at bounding box center [193, 439] width 94 height 15
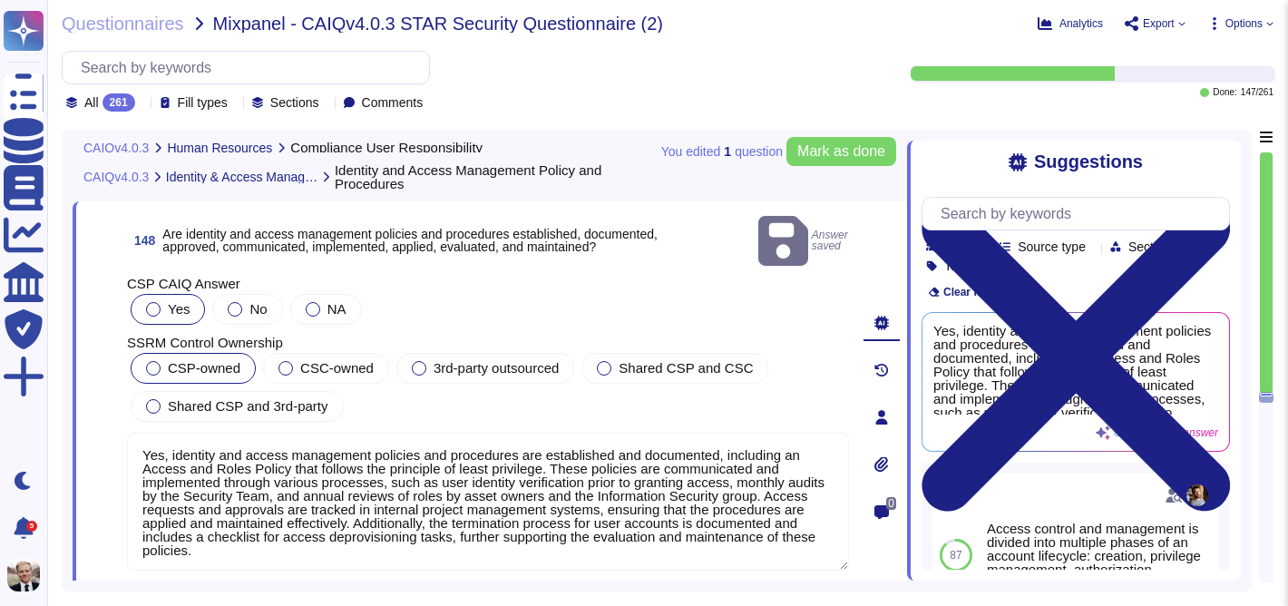
scroll to position [58527, 0]
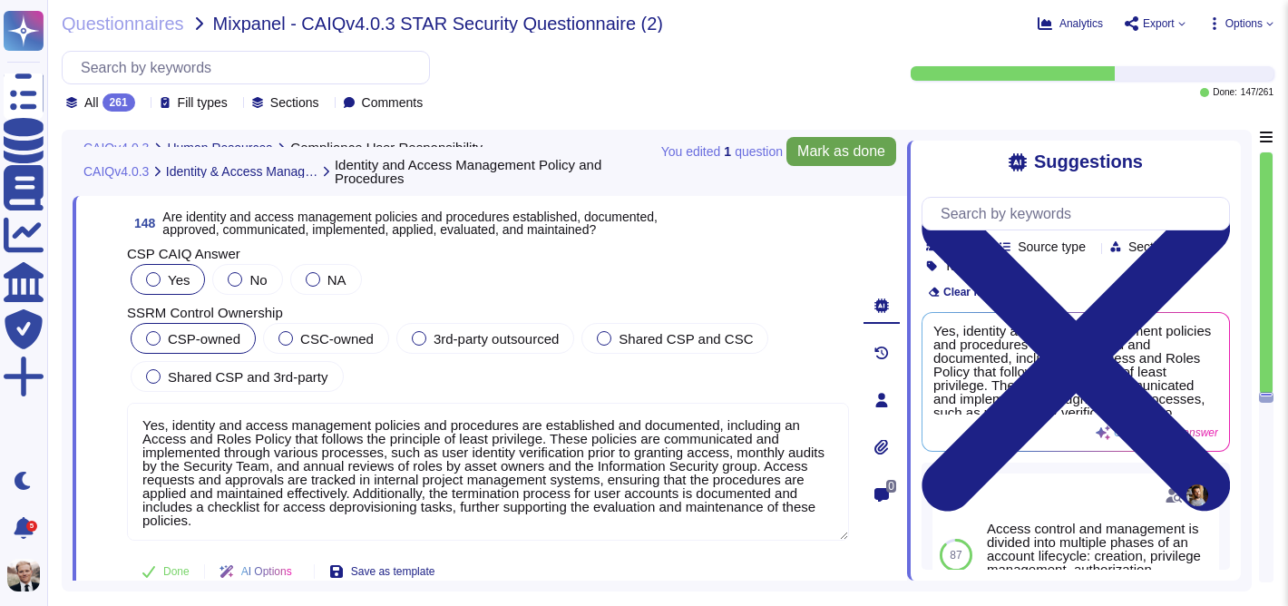
click at [838, 152] on span "Mark as done" at bounding box center [841, 151] width 88 height 15
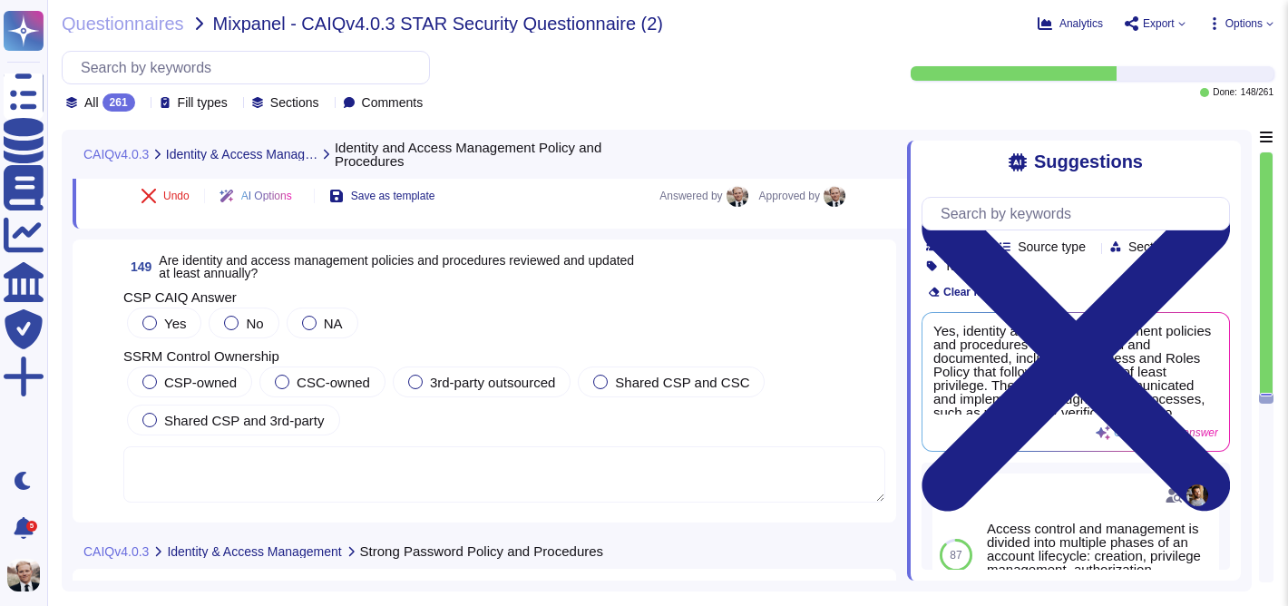
scroll to position [58920, 0]
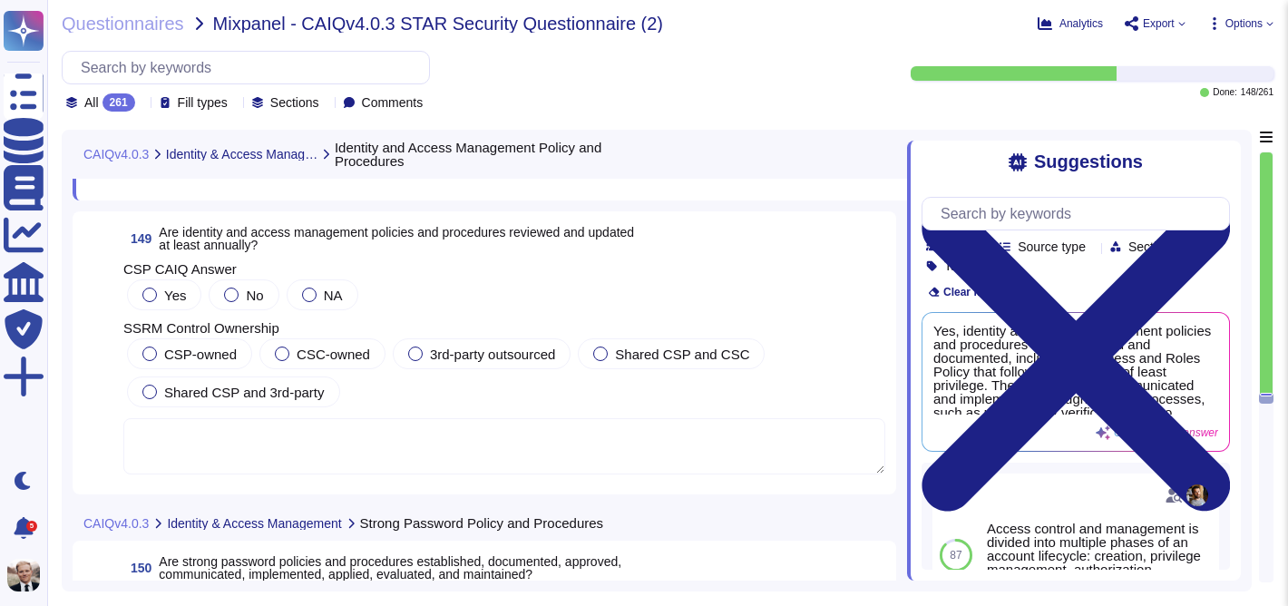
click at [288, 237] on span "Are identity and access management policies and procedures reviewed and updated…" at bounding box center [396, 238] width 475 height 27
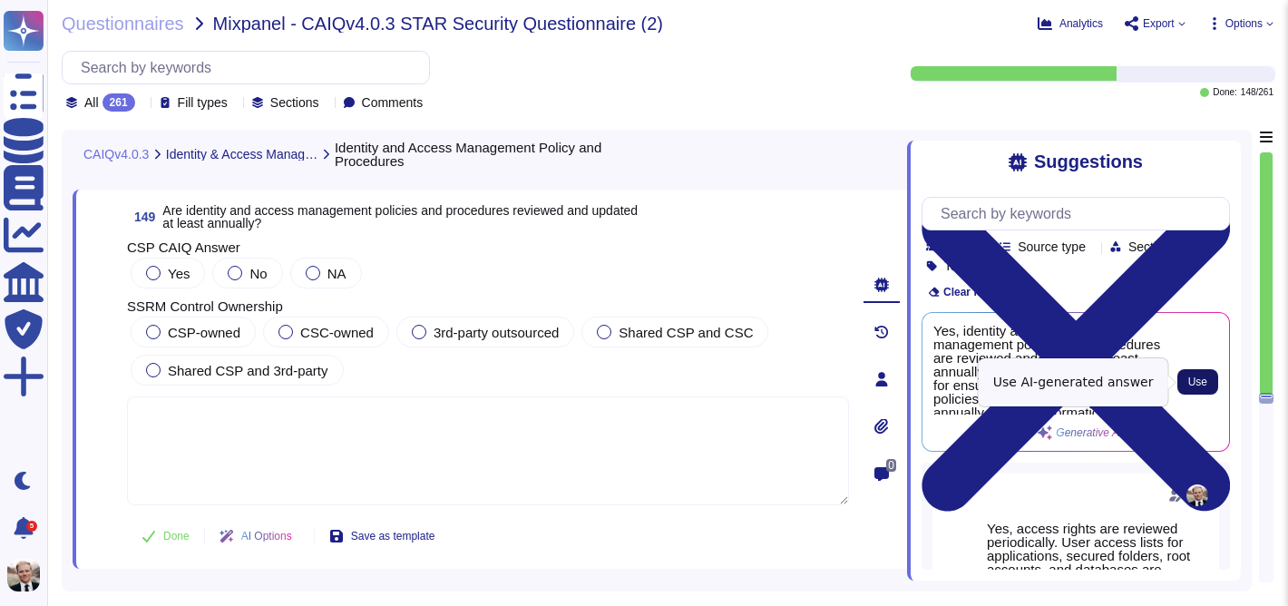
click at [1204, 376] on span "Use" at bounding box center [1197, 381] width 19 height 11
type textarea "Yes, identity and access management policies and procedures are reviewed and up…"
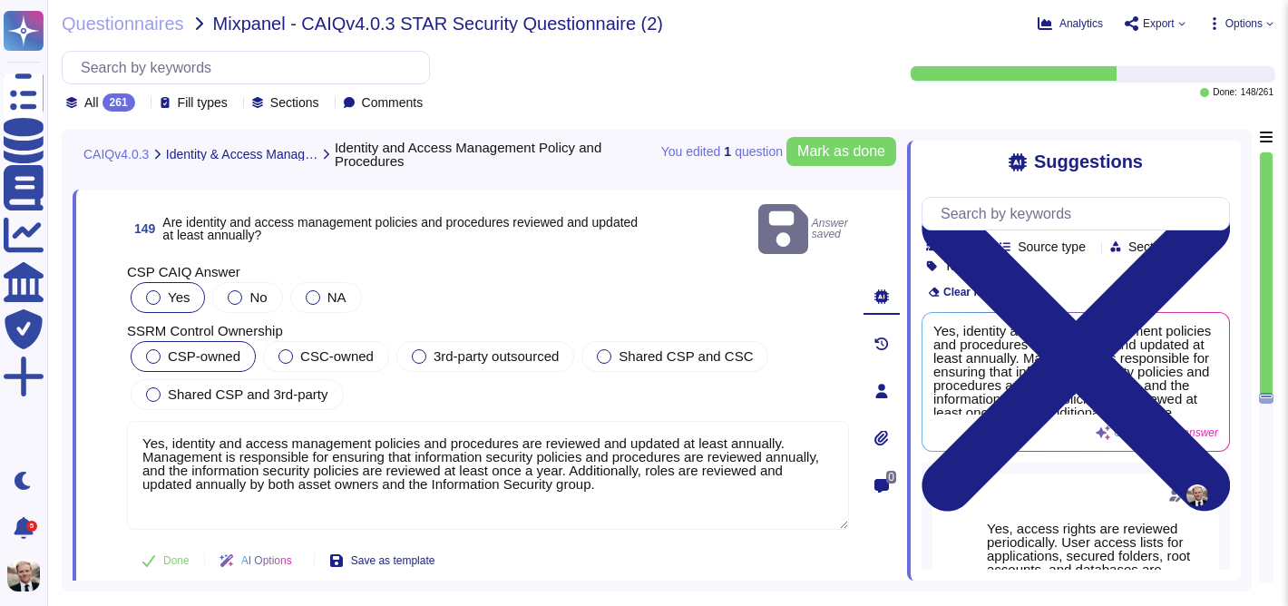
click at [187, 348] on span "CSP-owned" at bounding box center [204, 355] width 73 height 15
click at [835, 159] on span "Mark as done" at bounding box center [841, 151] width 88 height 15
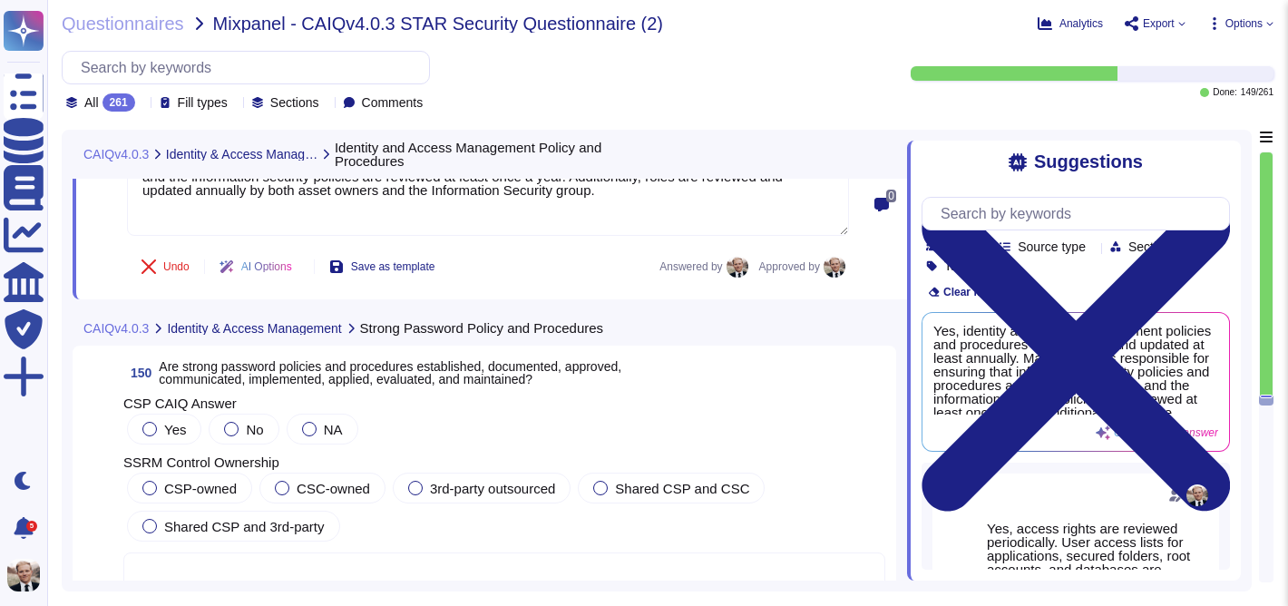
scroll to position [59238, 0]
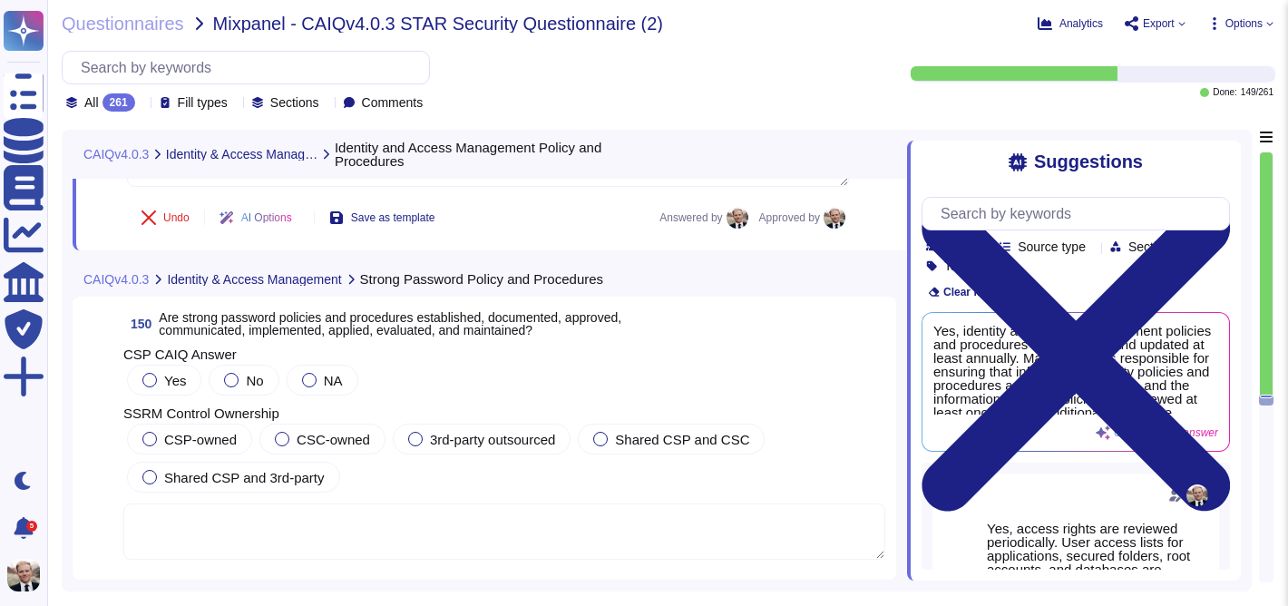
click at [287, 326] on span "Are strong password policies and procedures established, documented, approved, …" at bounding box center [390, 323] width 463 height 27
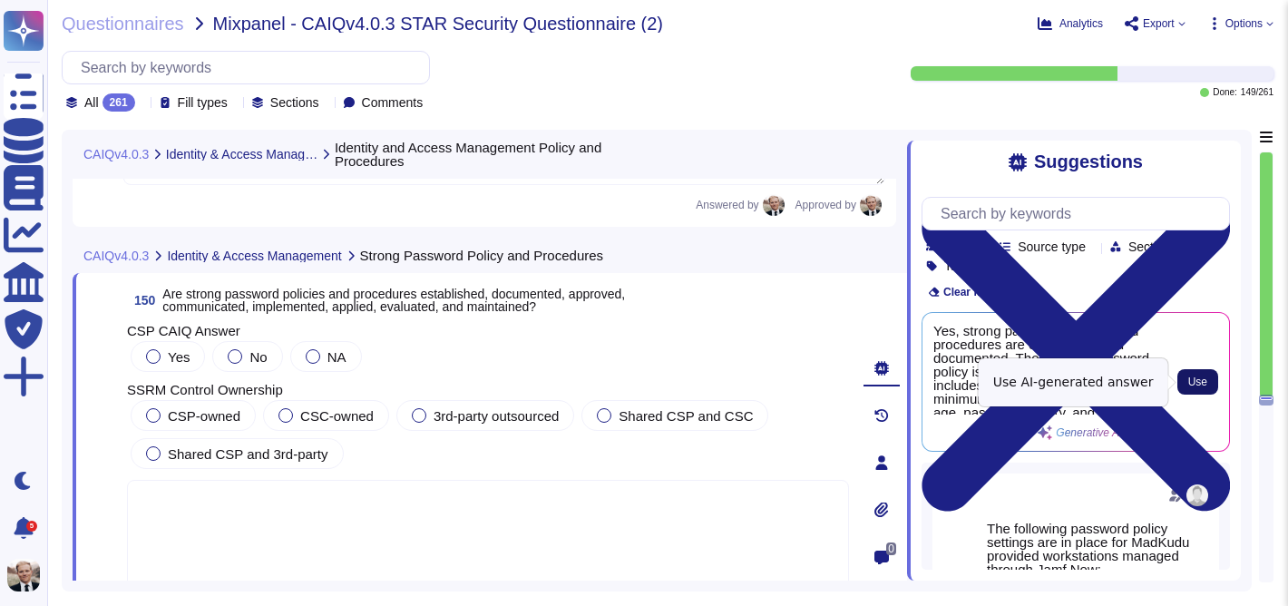
click at [1197, 383] on span "Use" at bounding box center [1197, 381] width 19 height 11
type textarea "Yes, strong password policies and procedures are established and documented. Th…"
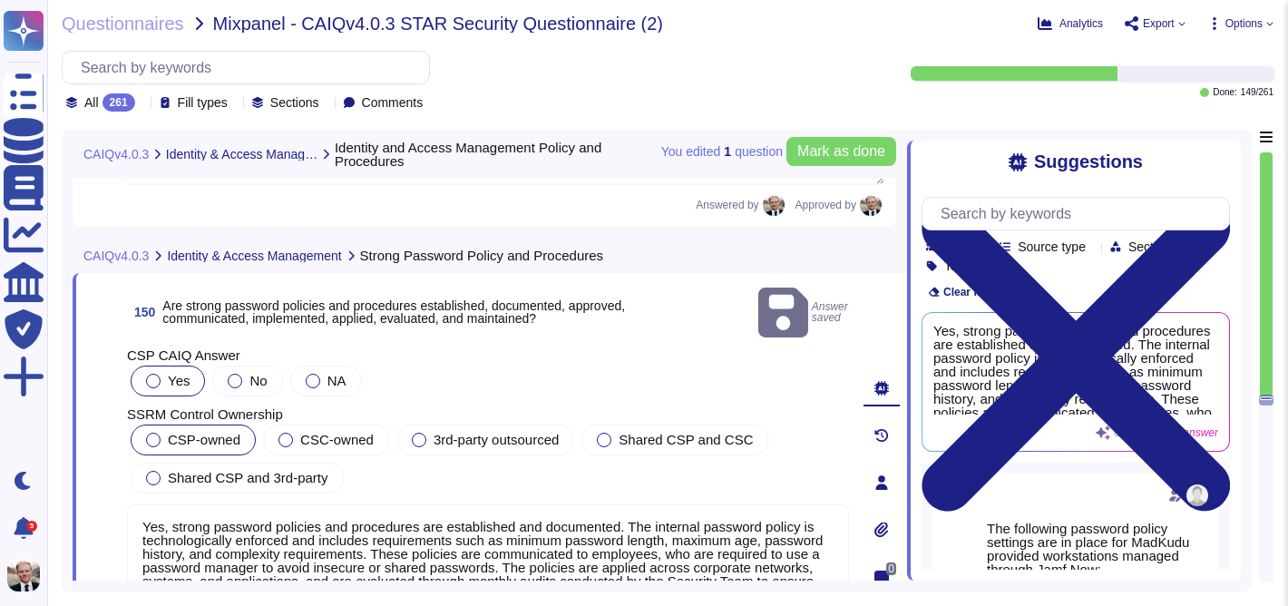
click at [203, 432] on span "CSP-owned" at bounding box center [204, 439] width 73 height 15
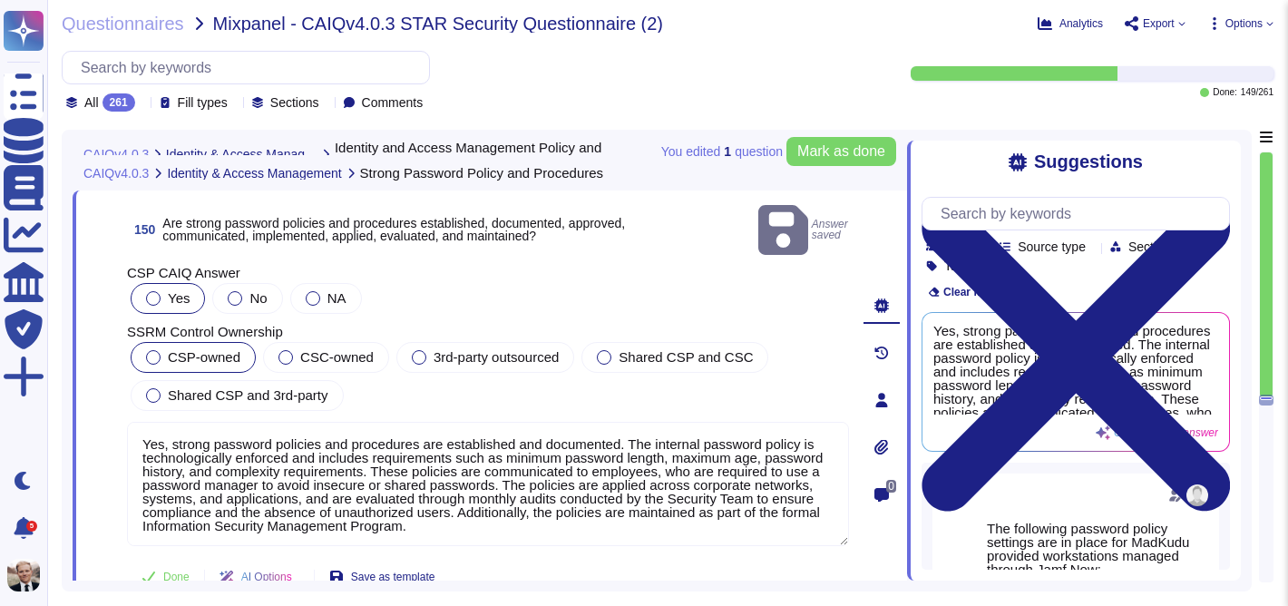
scroll to position [59325, 0]
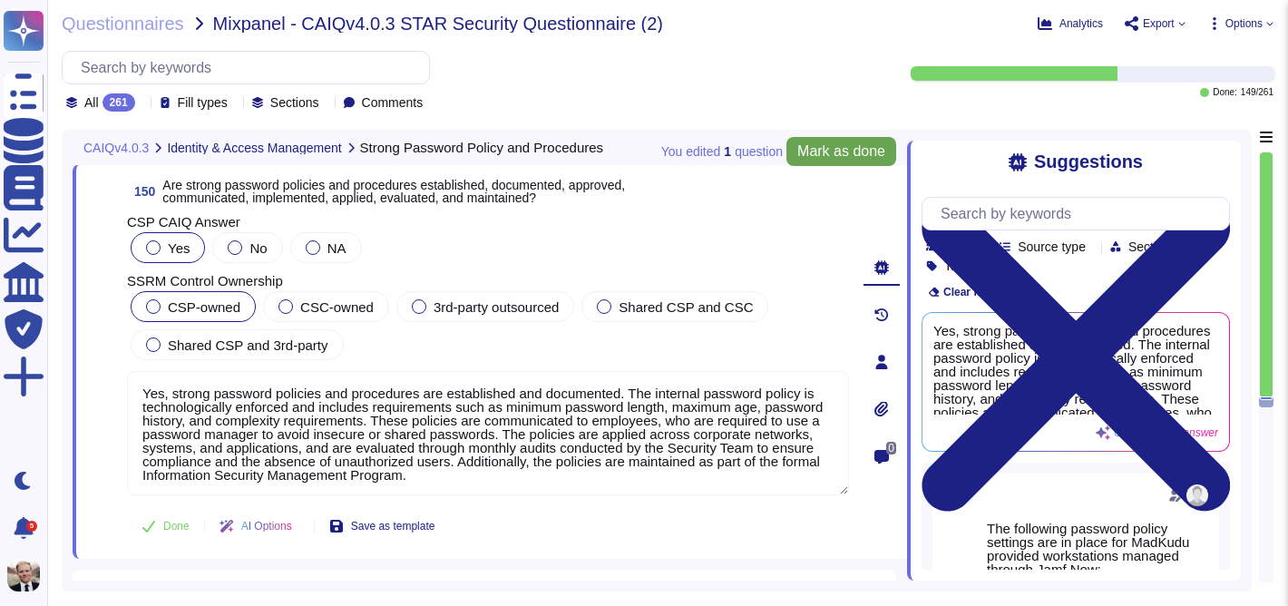
click at [852, 146] on span "Mark as done" at bounding box center [841, 151] width 88 height 15
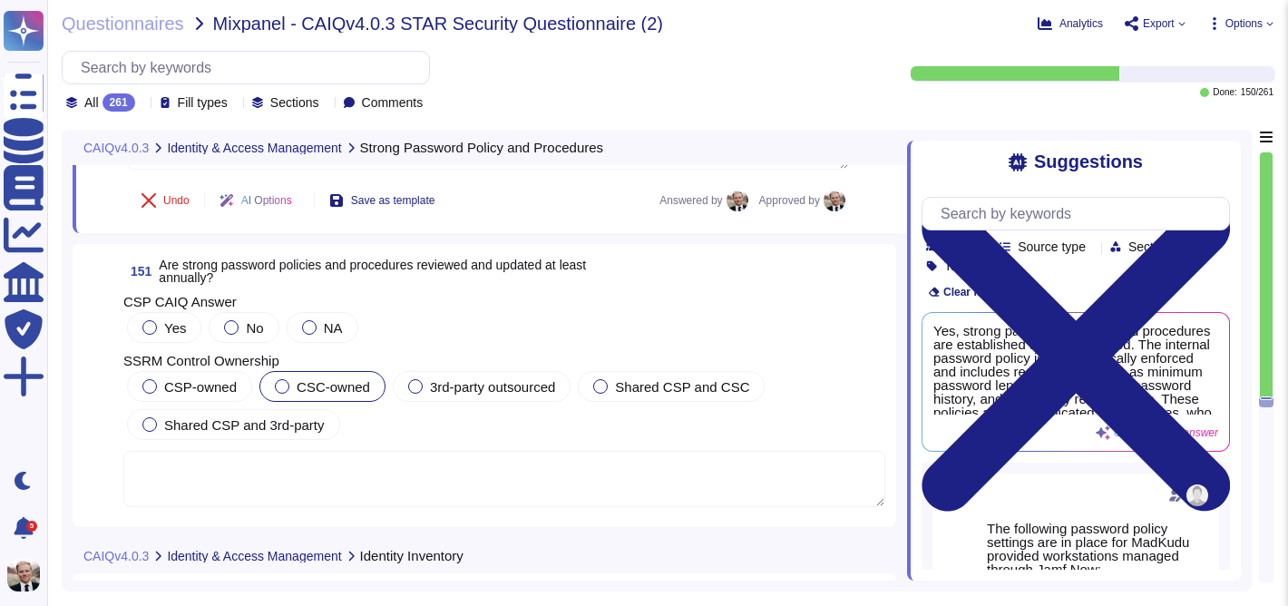
scroll to position [59710, 0]
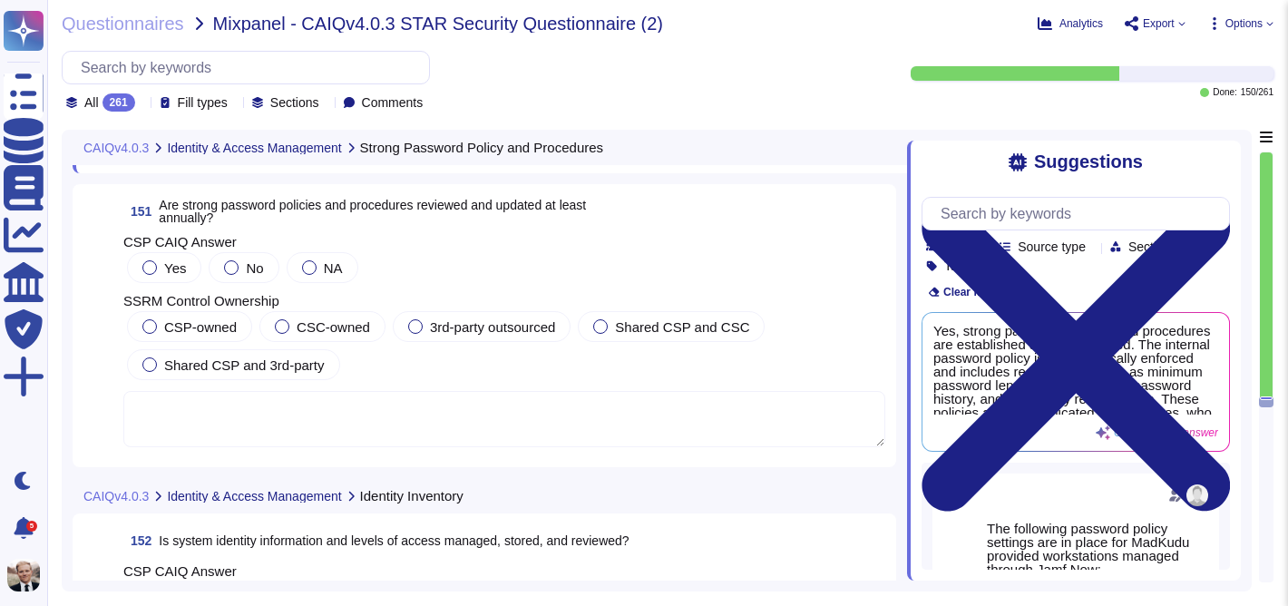
click at [220, 216] on span "Are strong password policies and procedures reviewed and updated at least annua…" at bounding box center [372, 211] width 427 height 25
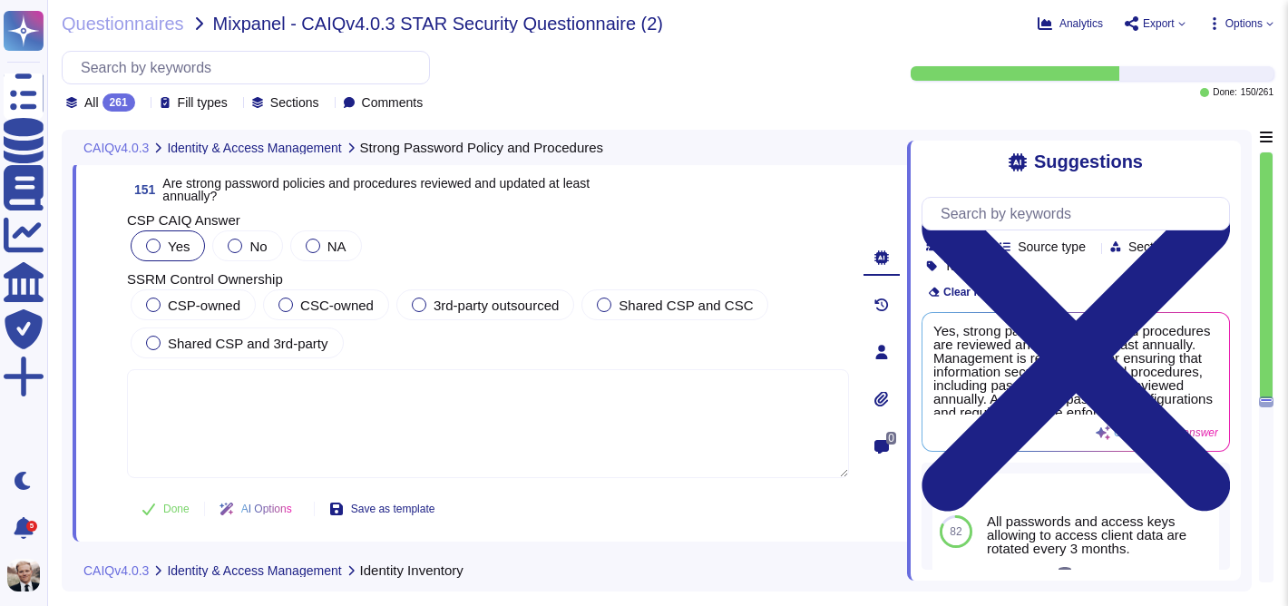
click at [148, 245] on div at bounding box center [153, 246] width 15 height 15
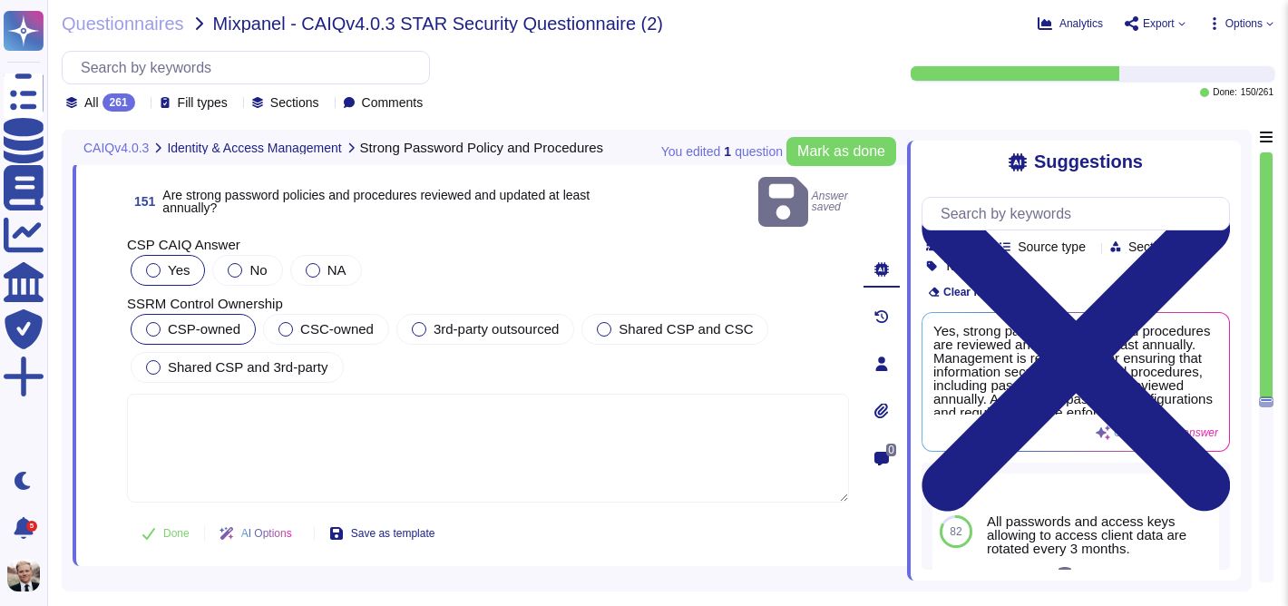
click at [159, 322] on label "CSP-owned" at bounding box center [193, 329] width 94 height 15
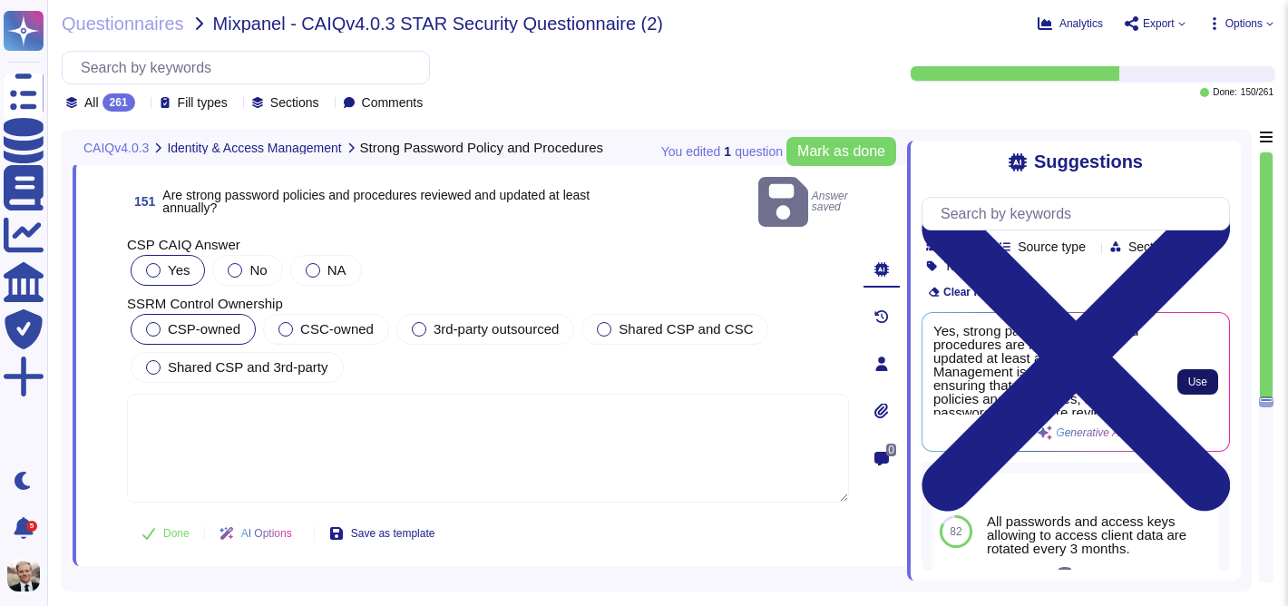
click at [1195, 376] on span "Use" at bounding box center [1197, 381] width 19 height 11
type textarea "Yes, strong password policies and procedures are reviewed and updated at least …"
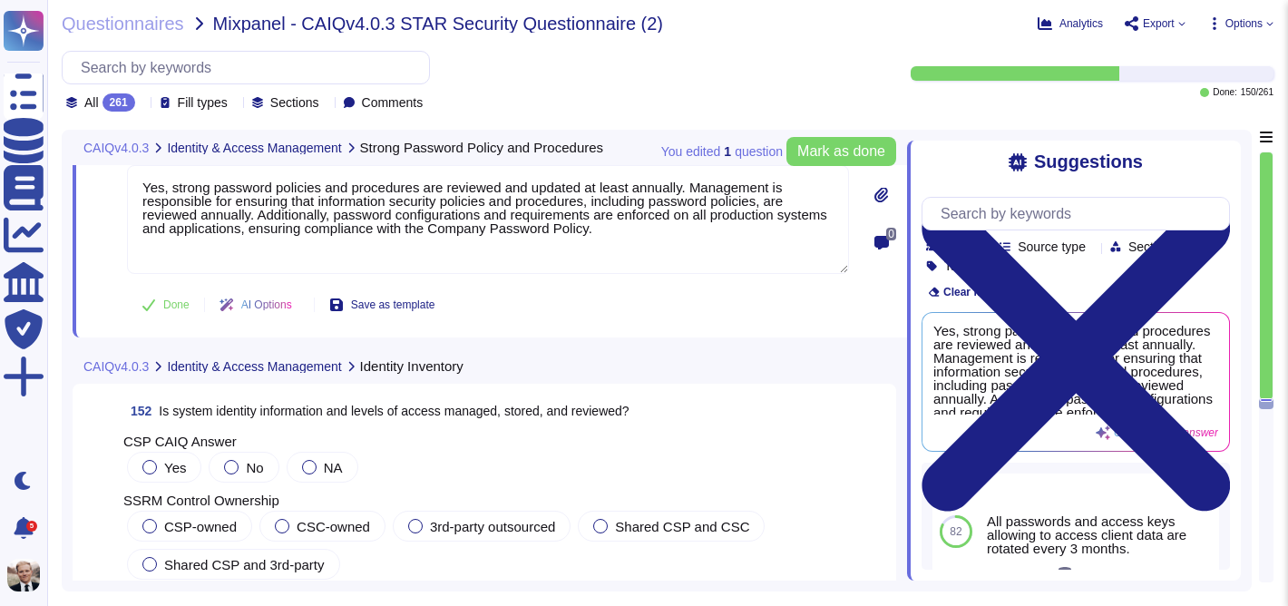
scroll to position [59926, 0]
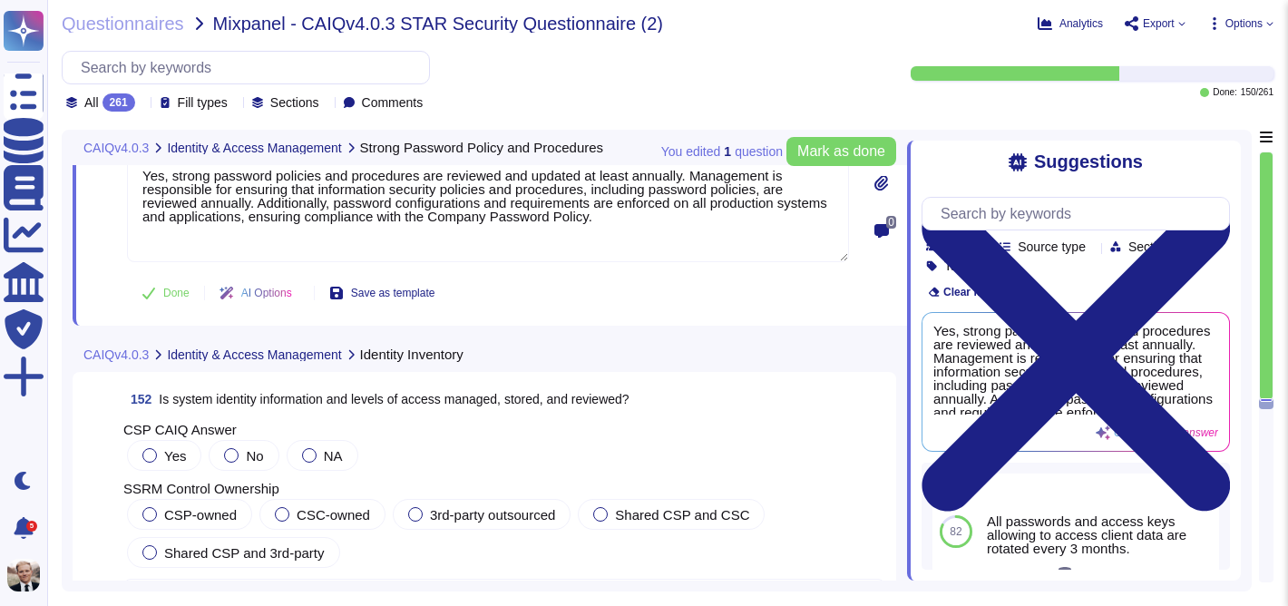
click at [247, 400] on span "Is system identity information and levels of access managed, stored, and review…" at bounding box center [394, 399] width 470 height 15
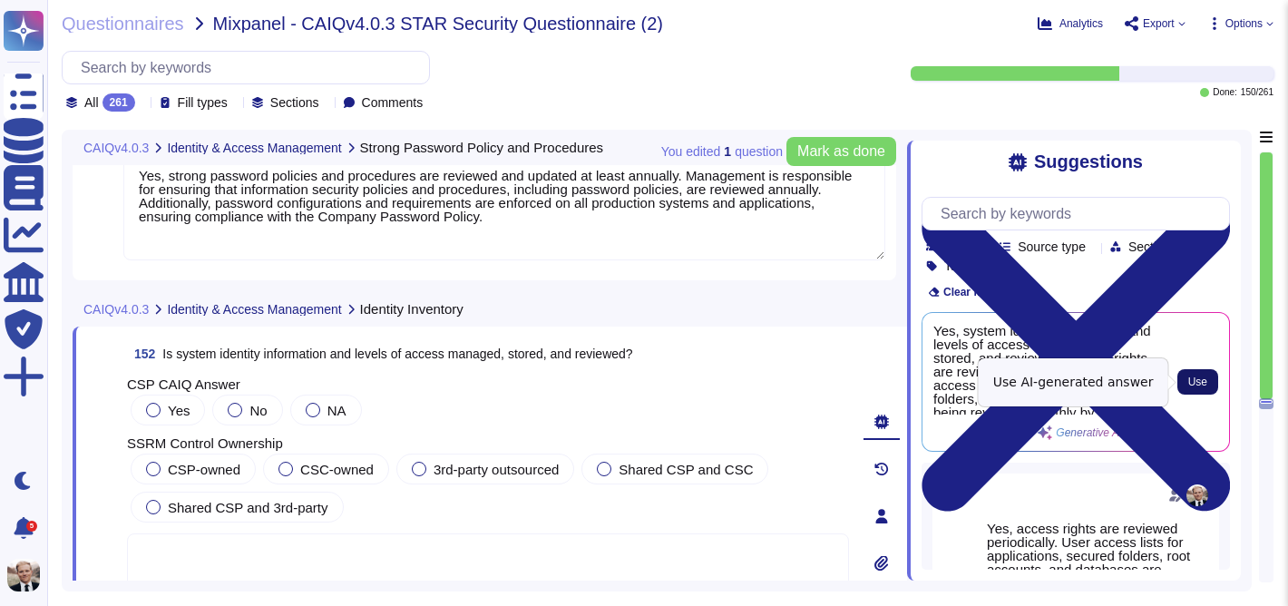
click at [1196, 381] on span "Use" at bounding box center [1197, 381] width 19 height 11
type textarea "Yes, system identity information and levels of access are managed, stored, and …"
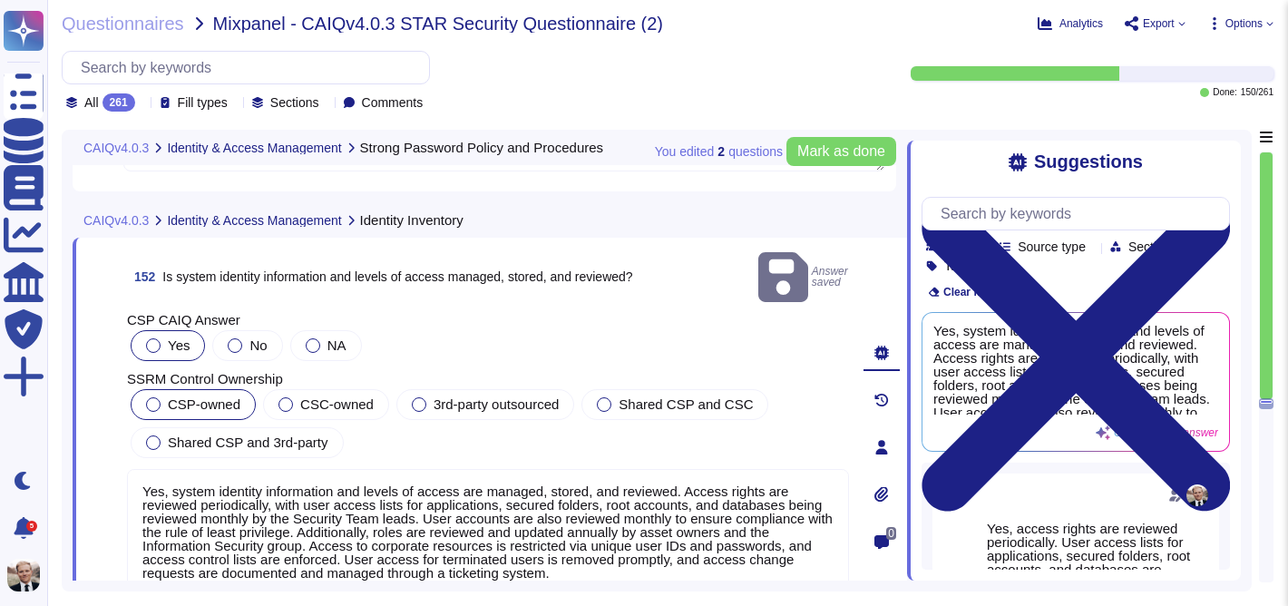
scroll to position [60020, 0]
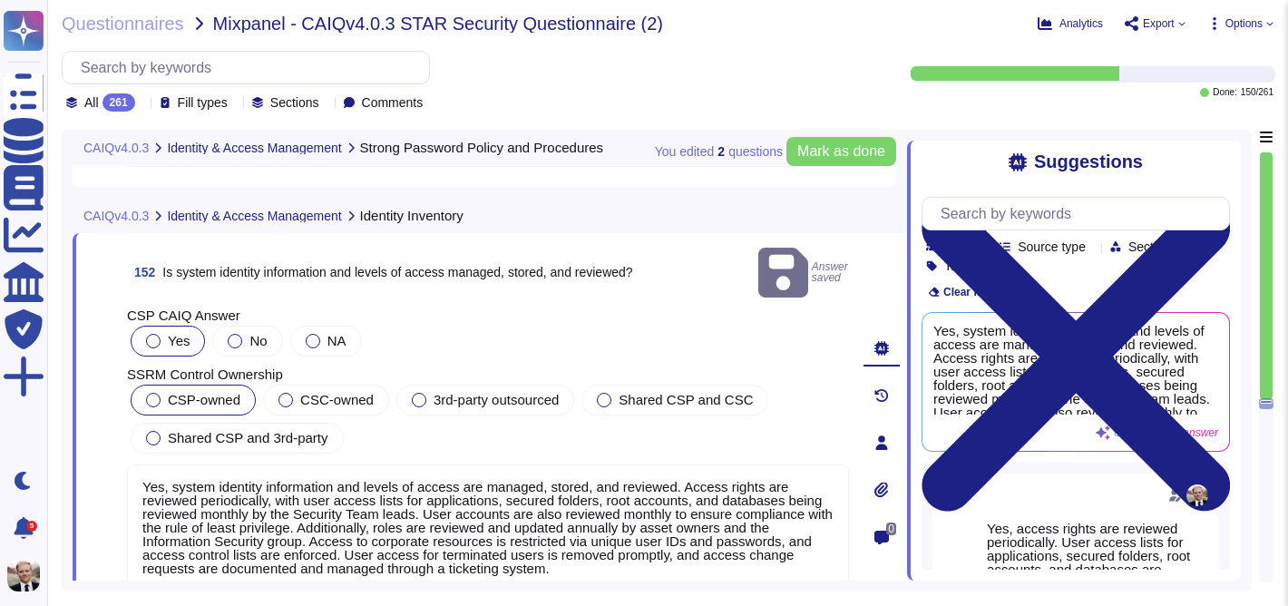
click at [153, 393] on div at bounding box center [153, 400] width 15 height 15
click at [803, 147] on span "Mark as done" at bounding box center [841, 151] width 88 height 15
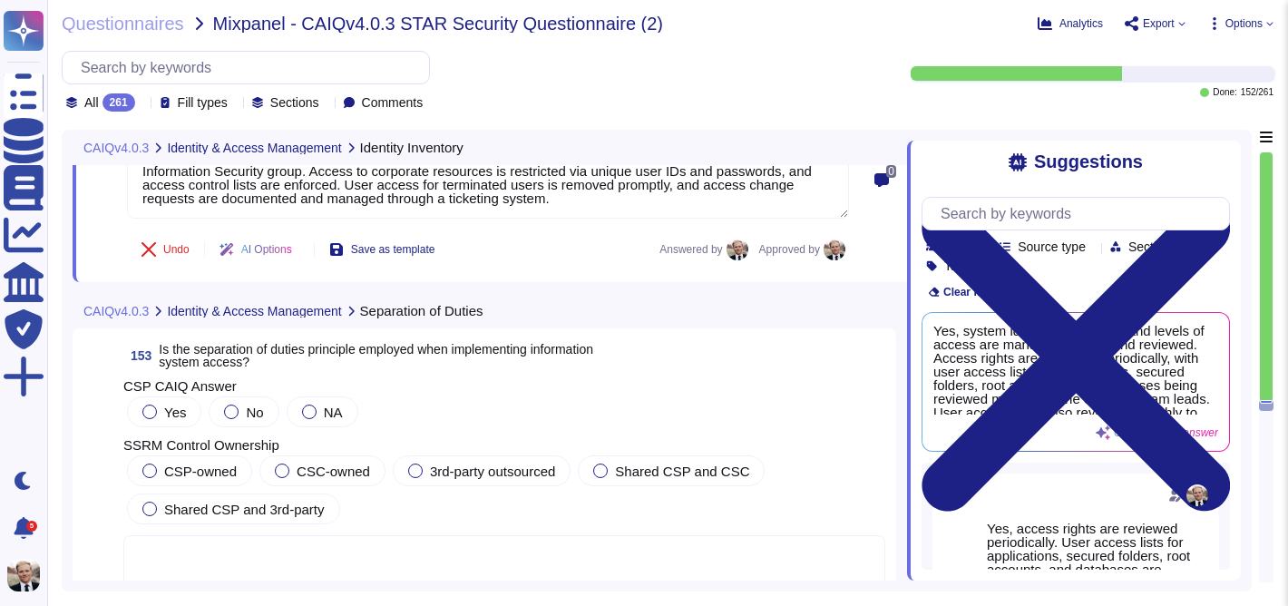
scroll to position [60381, 0]
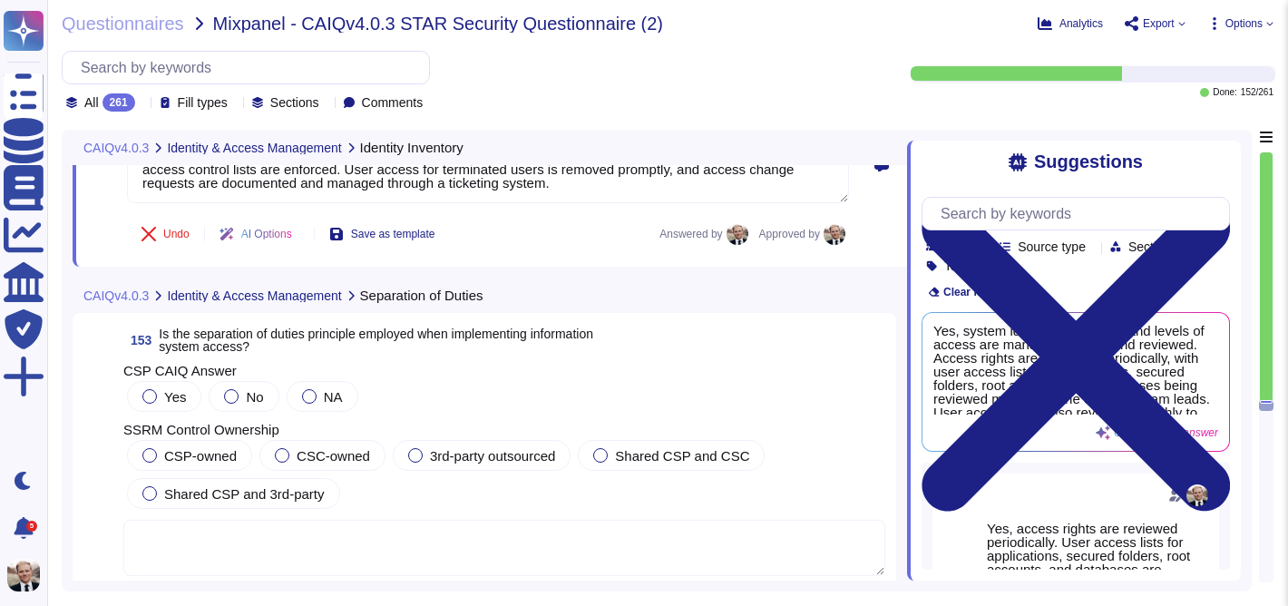
click at [266, 342] on span "Is the separation of duties principle employed when implementing information sy…" at bounding box center [376, 339] width 434 height 25
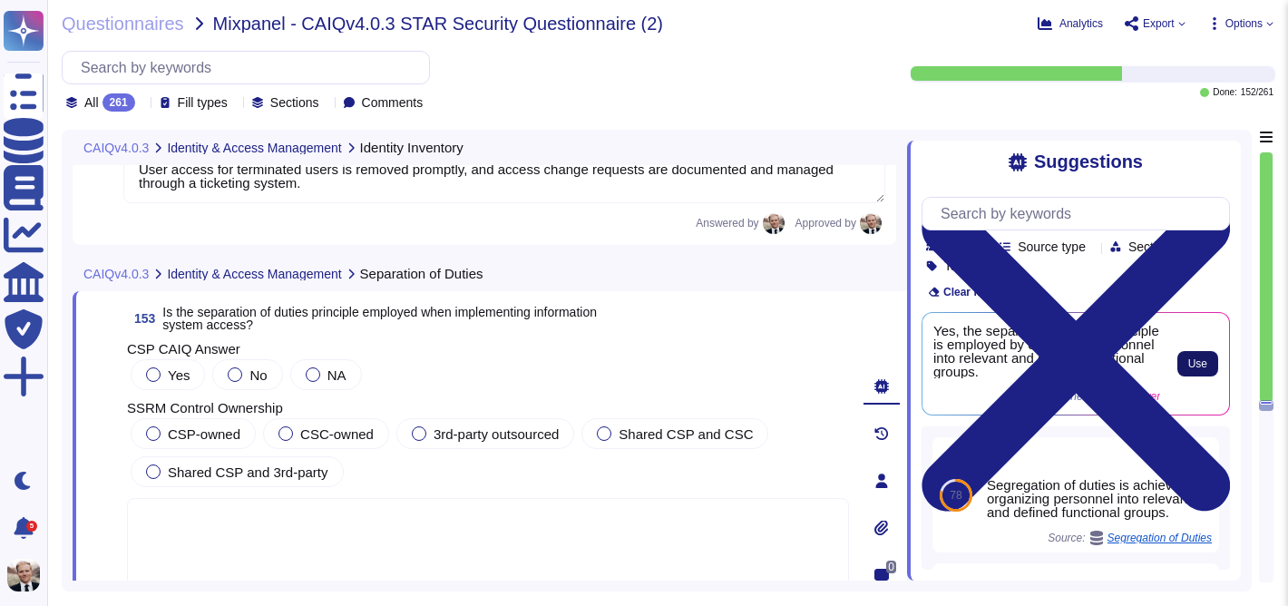
click at [1203, 367] on span "Use" at bounding box center [1197, 363] width 19 height 11
type textarea "Yes, the separation of duties principle is employed by organizing personnel int…"
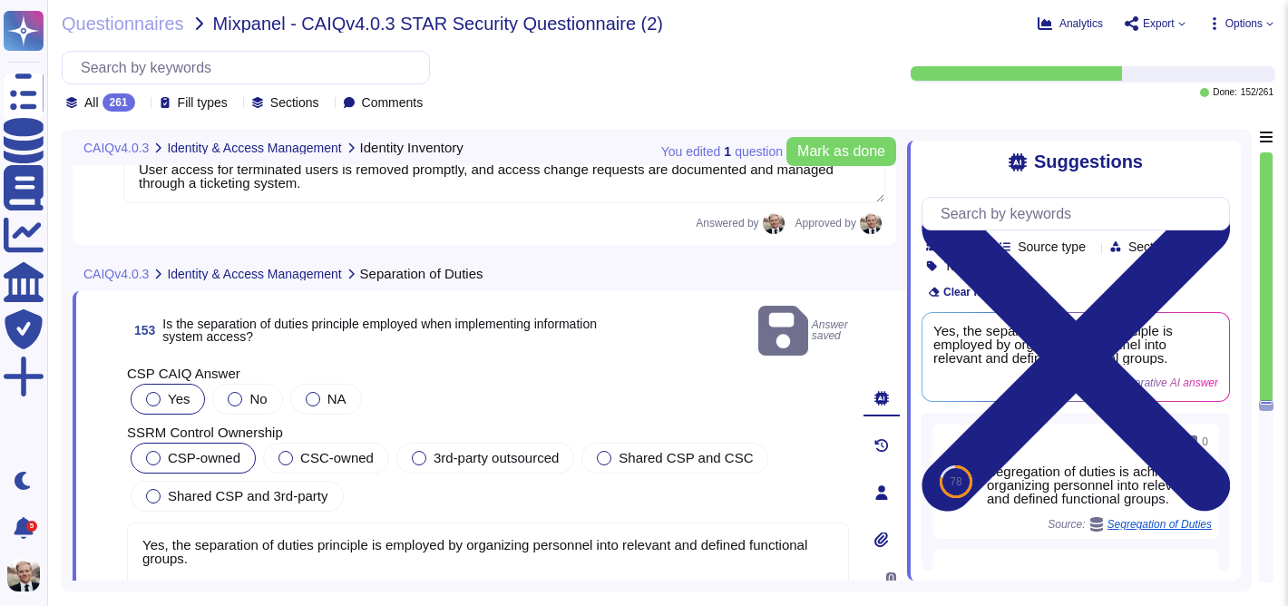
click at [148, 451] on div at bounding box center [153, 458] width 15 height 15
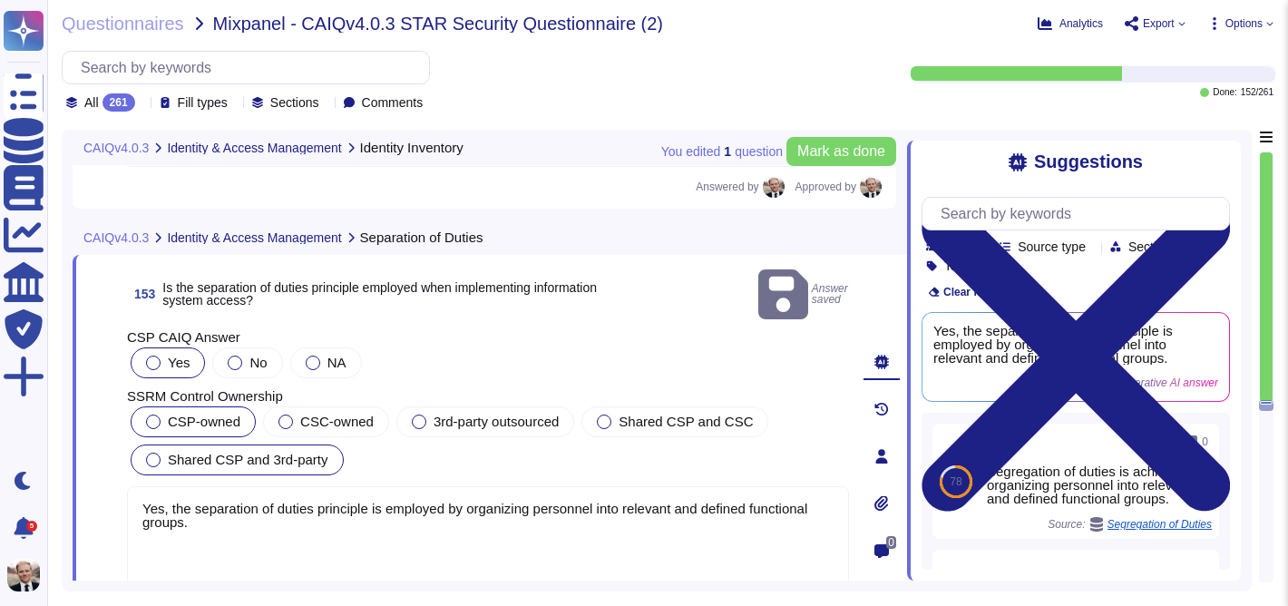
scroll to position [60420, 0]
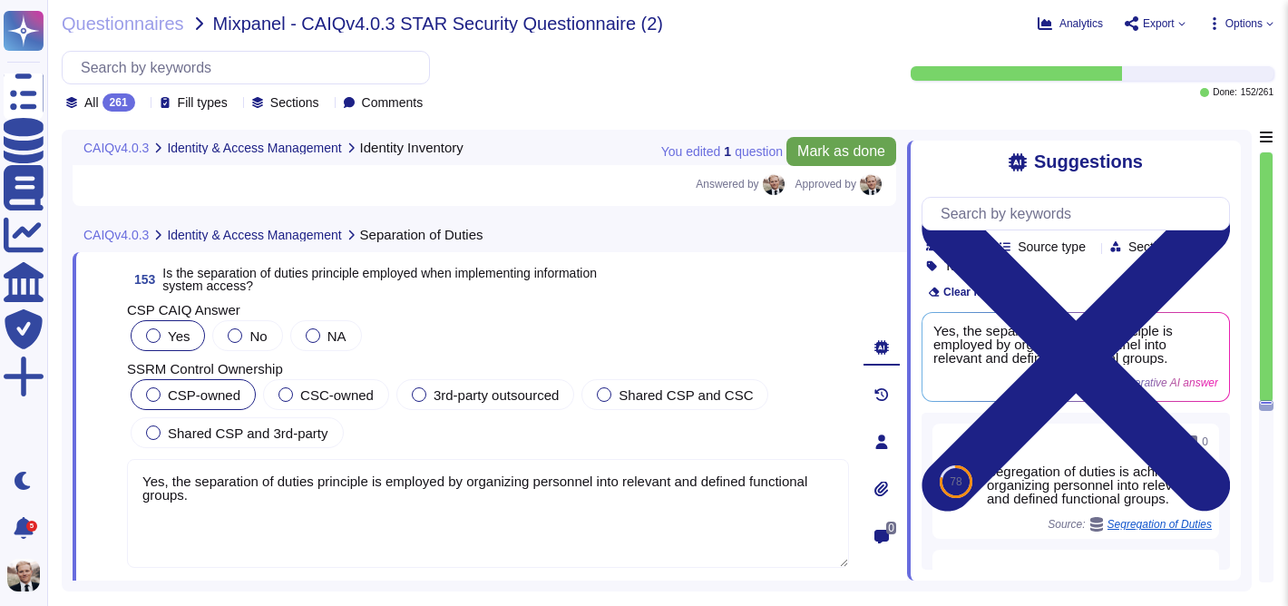
click at [835, 159] on span "Mark as done" at bounding box center [841, 151] width 88 height 15
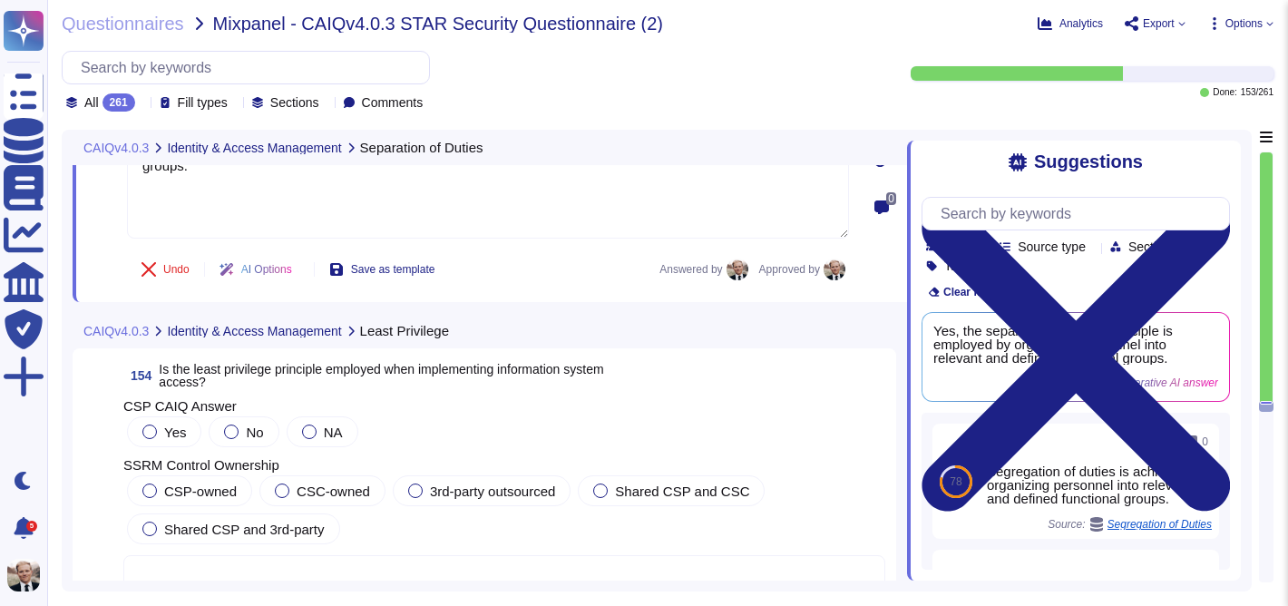
scroll to position [60744, 0]
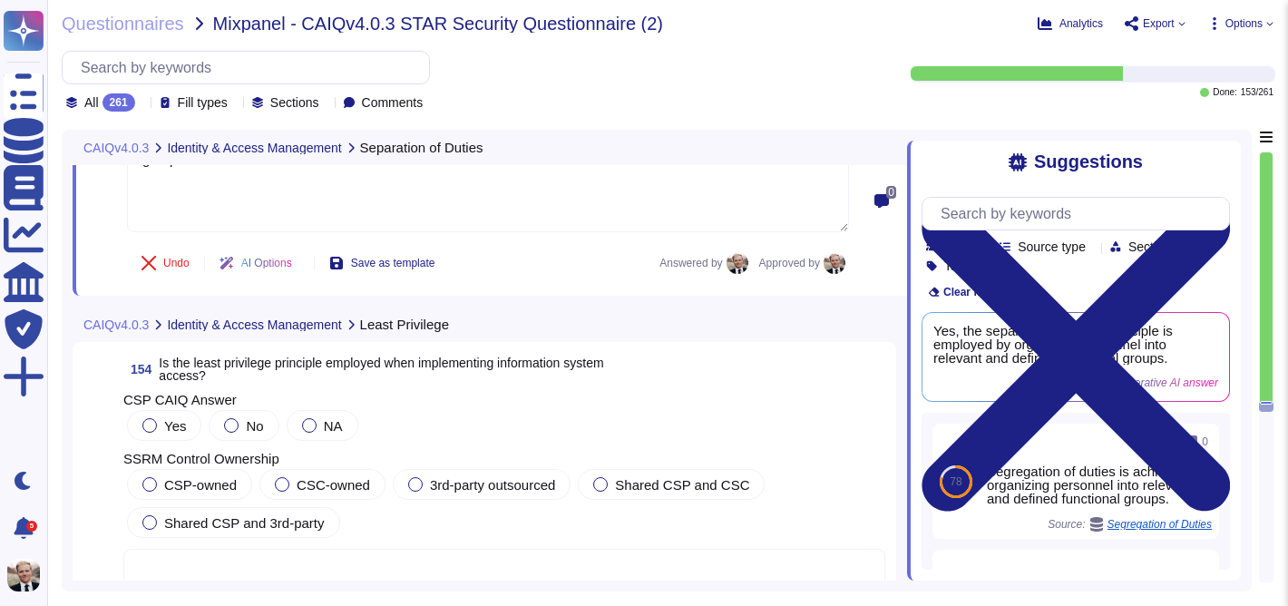
click at [261, 365] on span "Is the least privilege principle employed when implementing information system …" at bounding box center [381, 368] width 444 height 27
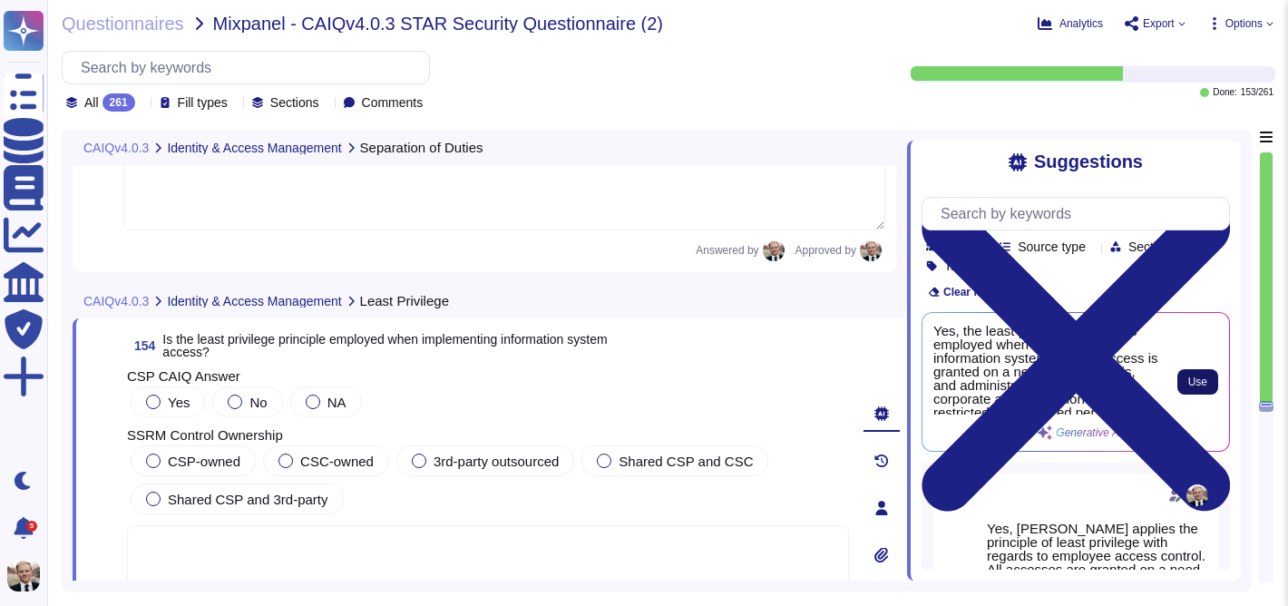
click at [1191, 380] on span "Use" at bounding box center [1197, 381] width 19 height 11
type textarea "Yes, the least privilege principle is employed when implementing information sy…"
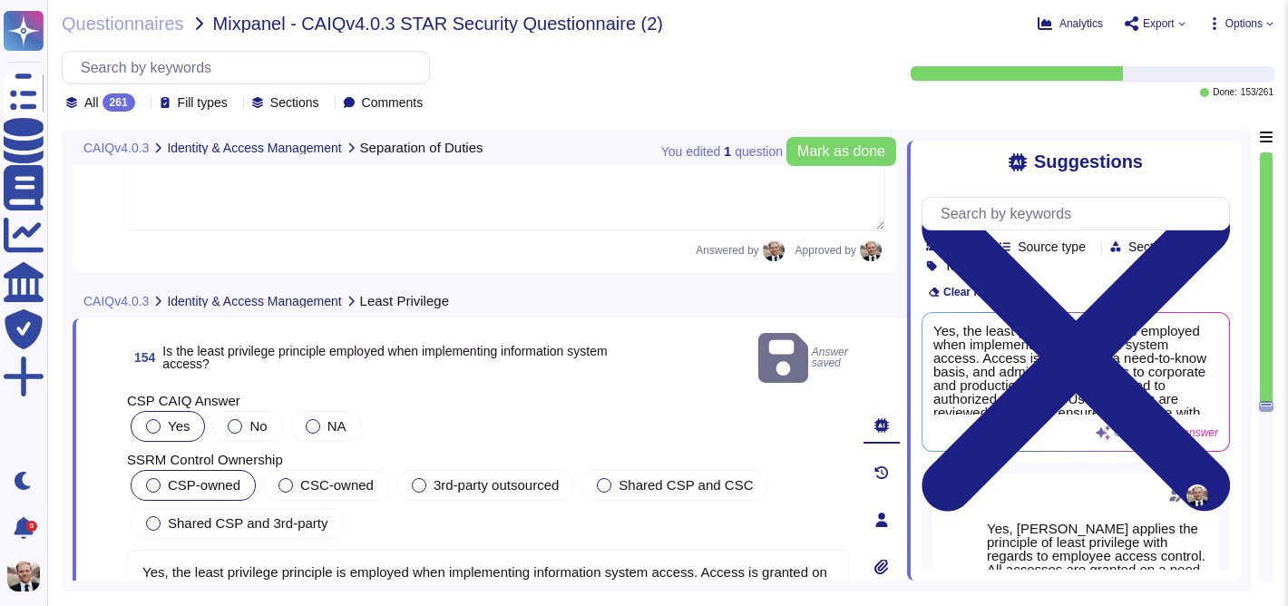
click at [164, 478] on label "CSP-owned" at bounding box center [193, 485] width 94 height 15
click at [842, 155] on span "Mark as done" at bounding box center [841, 151] width 88 height 15
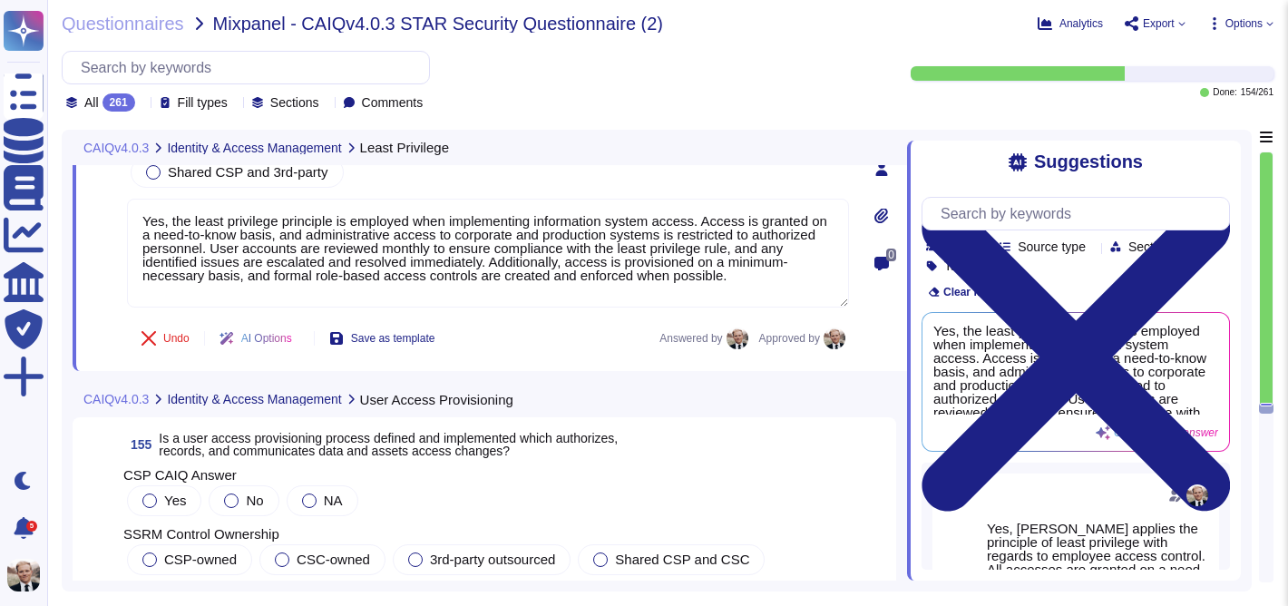
scroll to position [61177, 0]
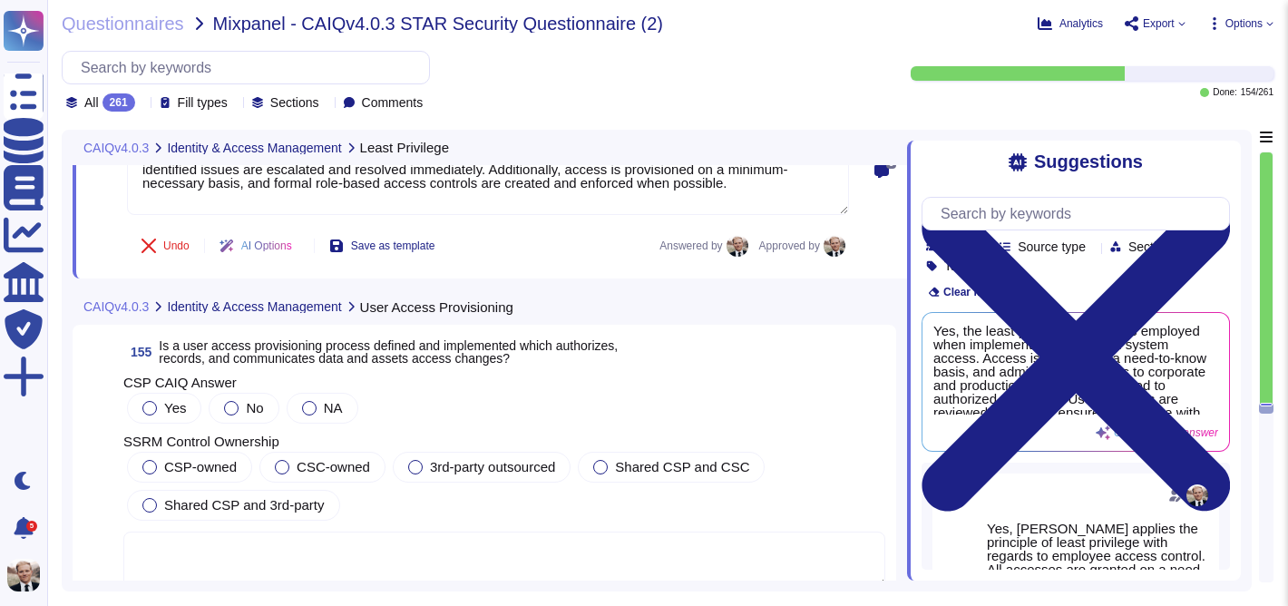
click at [226, 338] on span "Is a user access provisioning process defined and implemented which authorizes,…" at bounding box center [388, 351] width 459 height 27
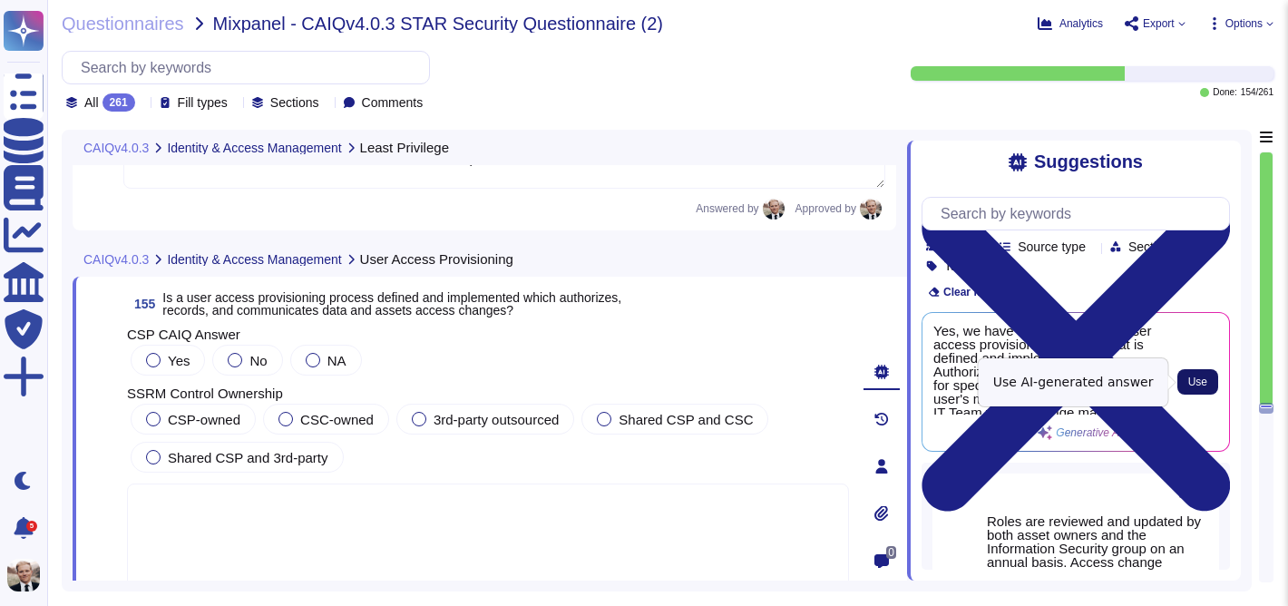
click at [1200, 377] on span "Use" at bounding box center [1197, 381] width 19 height 11
type textarea "Yes, we have a comprehensive user access provisioning process that is defined a…"
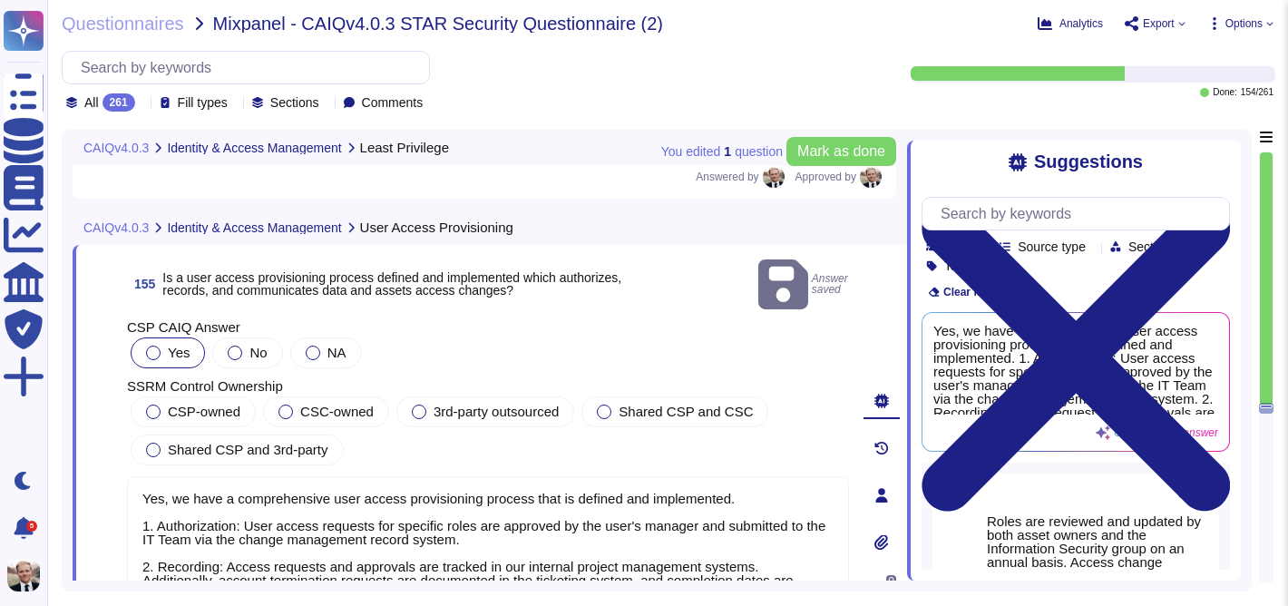
scroll to position [61210, 0]
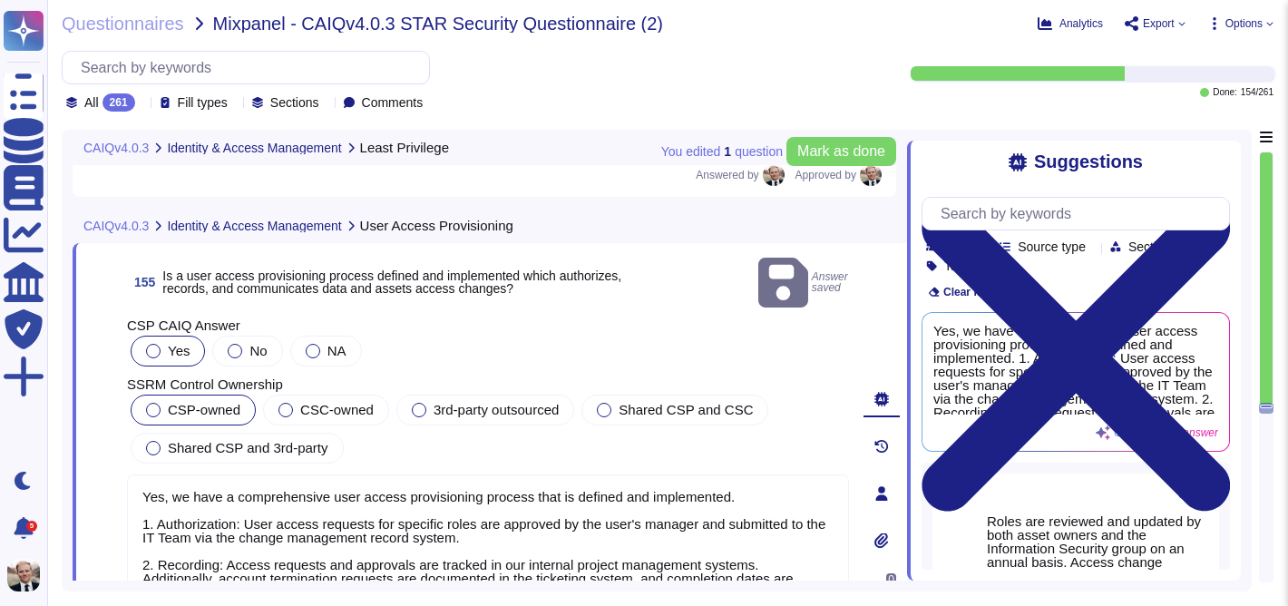
click at [152, 403] on div at bounding box center [153, 410] width 15 height 15
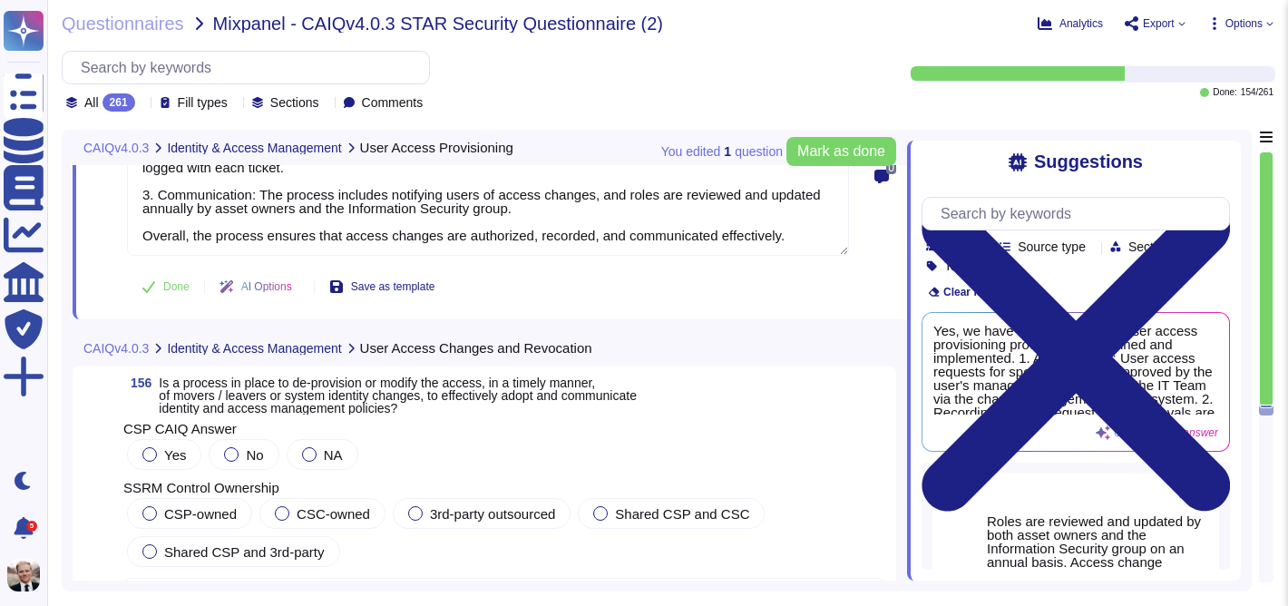
scroll to position [61606, 0]
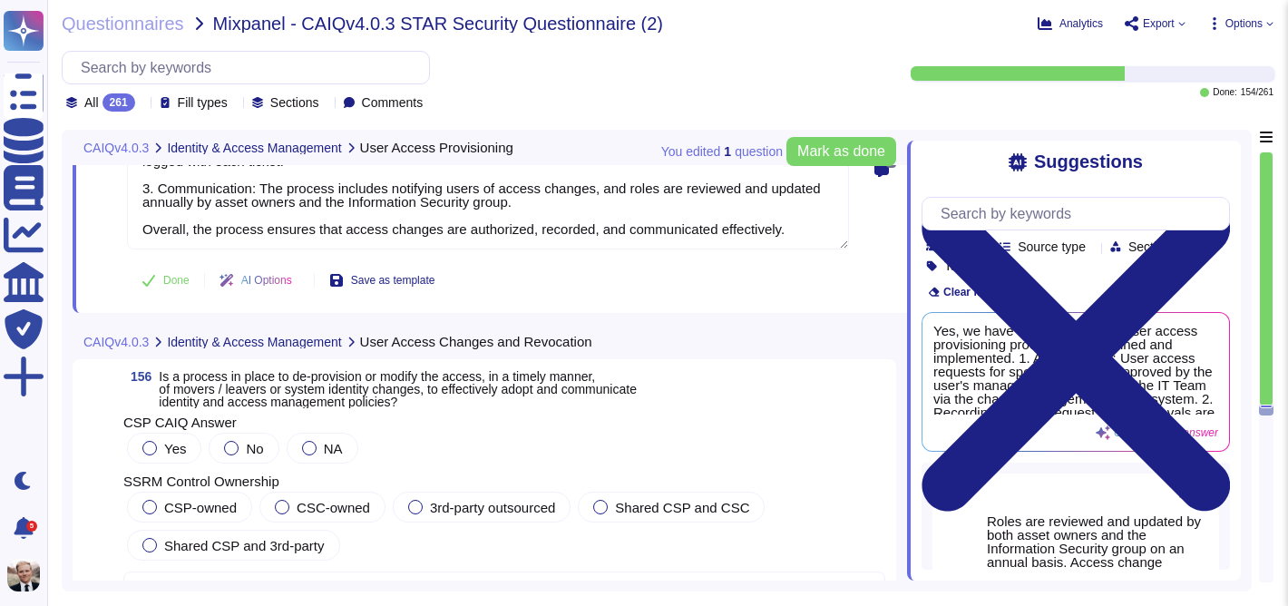
click at [323, 398] on span "Is a process in place to de-provision or modify the access, in a timely manner,…" at bounding box center [398, 389] width 478 height 40
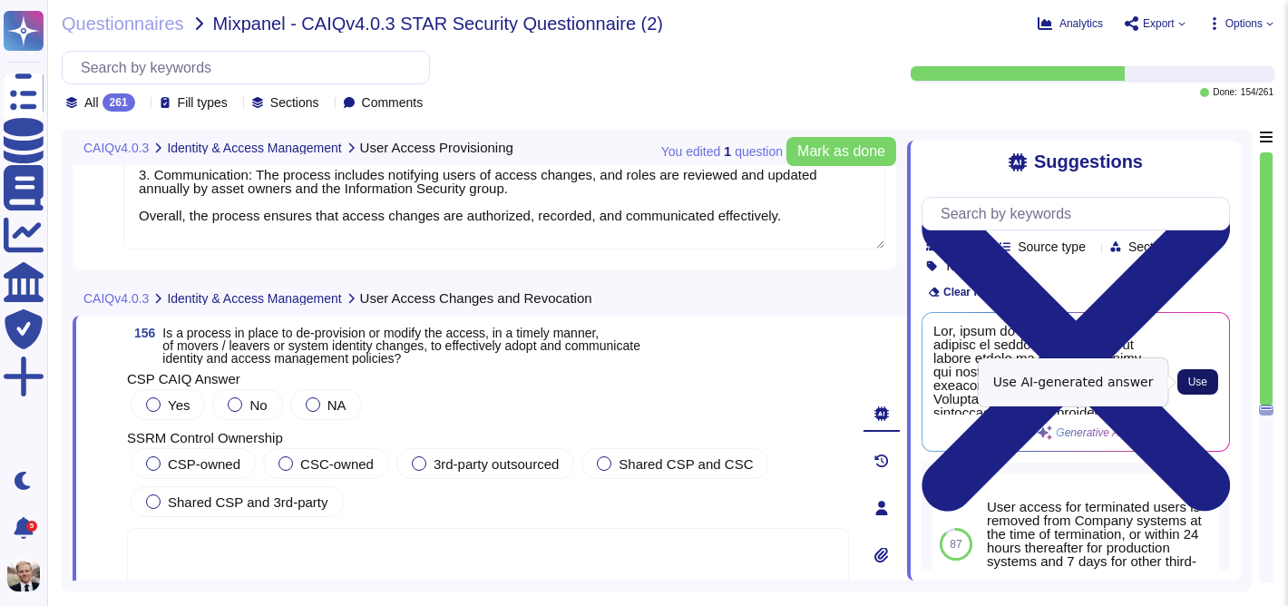
click at [1204, 385] on span "Use" at bounding box center [1197, 381] width 19 height 11
type textarea "Yes, there is a comprehensive process in place to de-provision or modify access…"
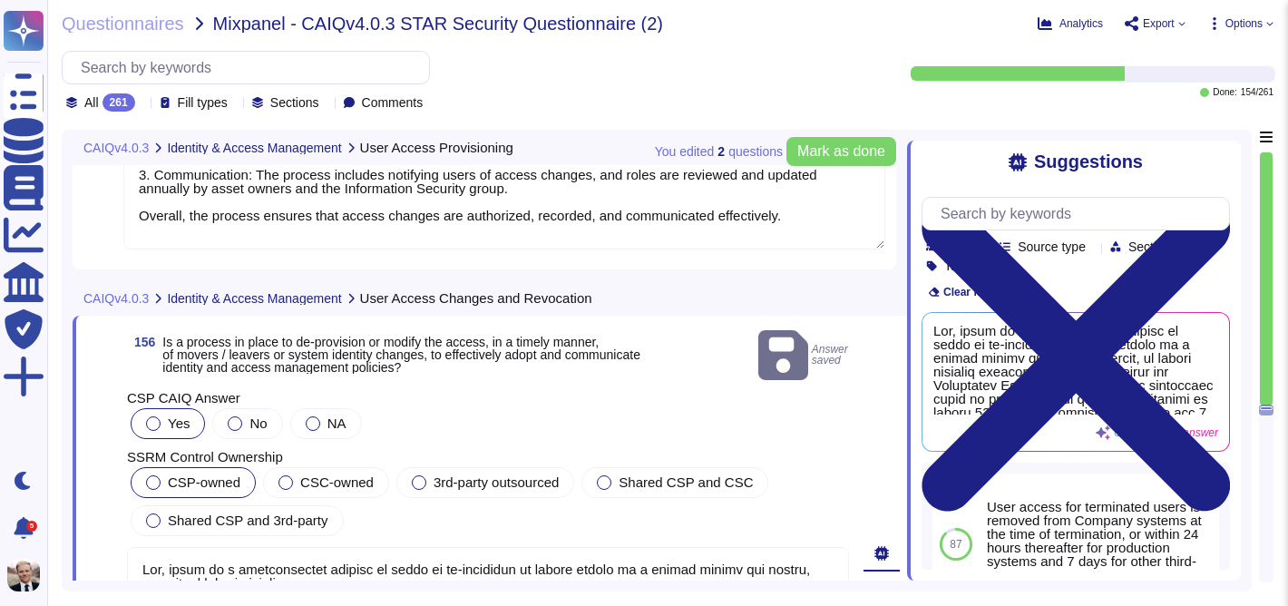
click at [188, 474] on span "CSP-owned" at bounding box center [204, 481] width 73 height 15
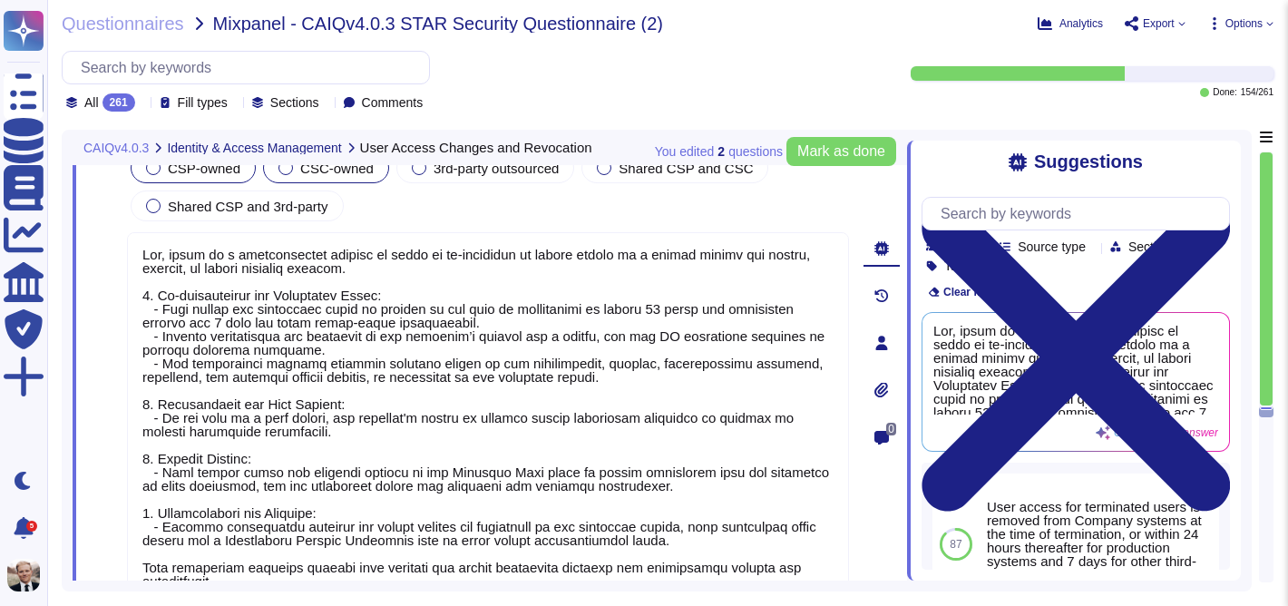
scroll to position [2, 0]
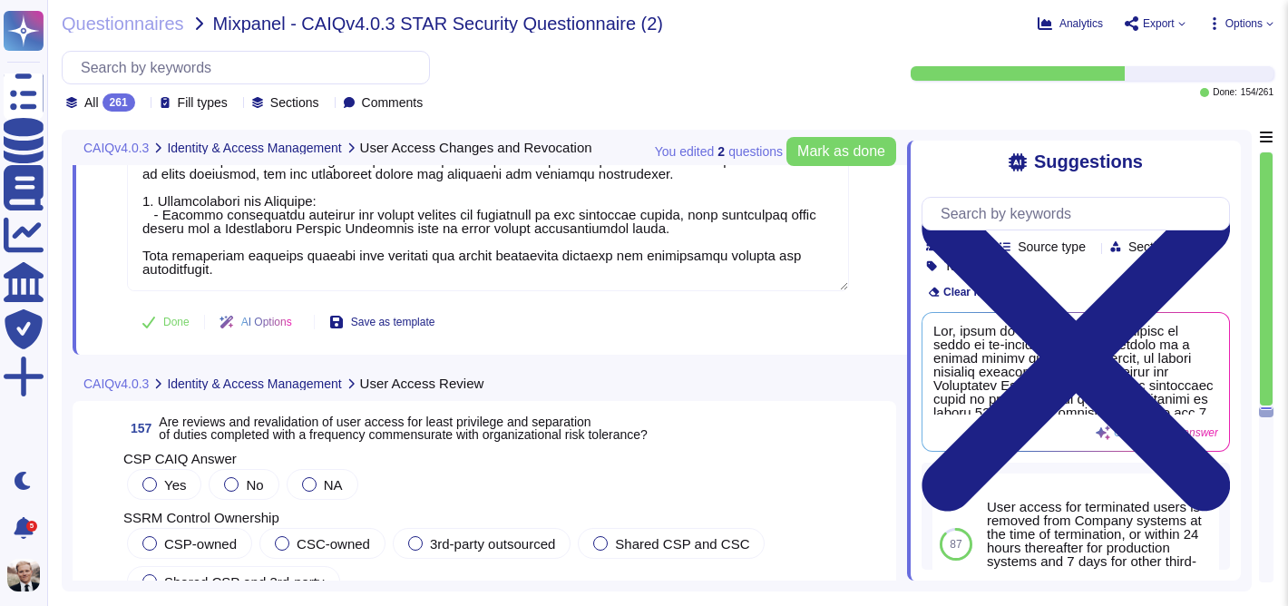
click at [235, 429] on span "Are reviews and revalidation of user access for least privilege and separation …" at bounding box center [403, 427] width 489 height 27
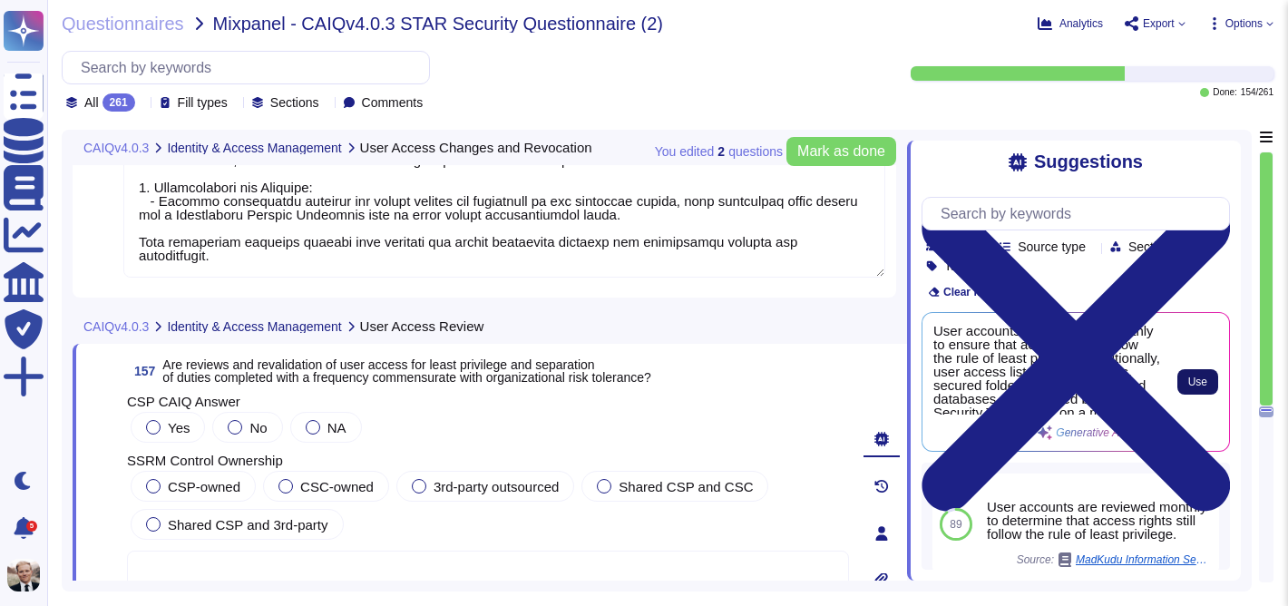
click at [1191, 379] on span "Use" at bounding box center [1197, 381] width 19 height 11
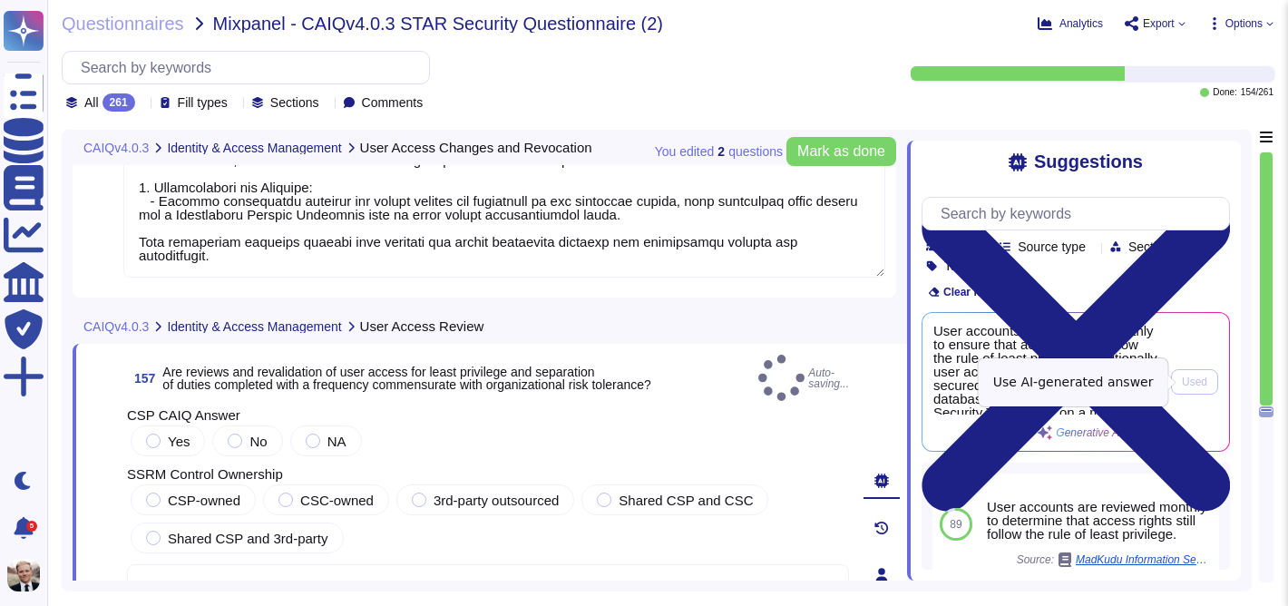
type textarea "User accounts are reviewed monthly to ensure that access rights follow the rule…"
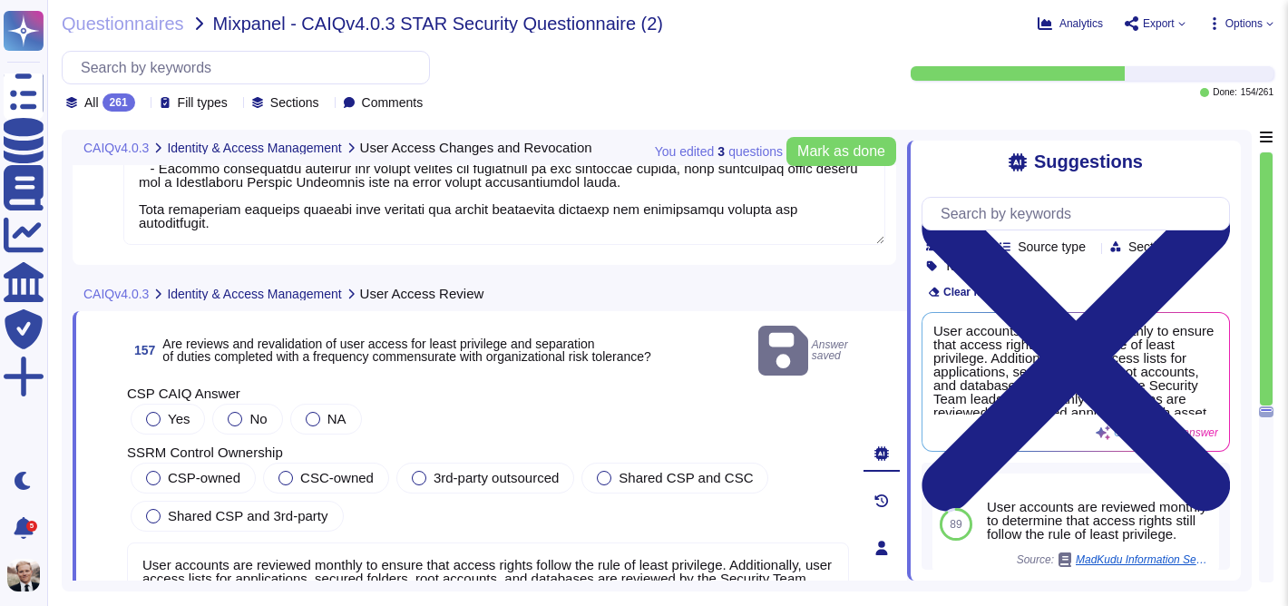
scroll to position [62284, 0]
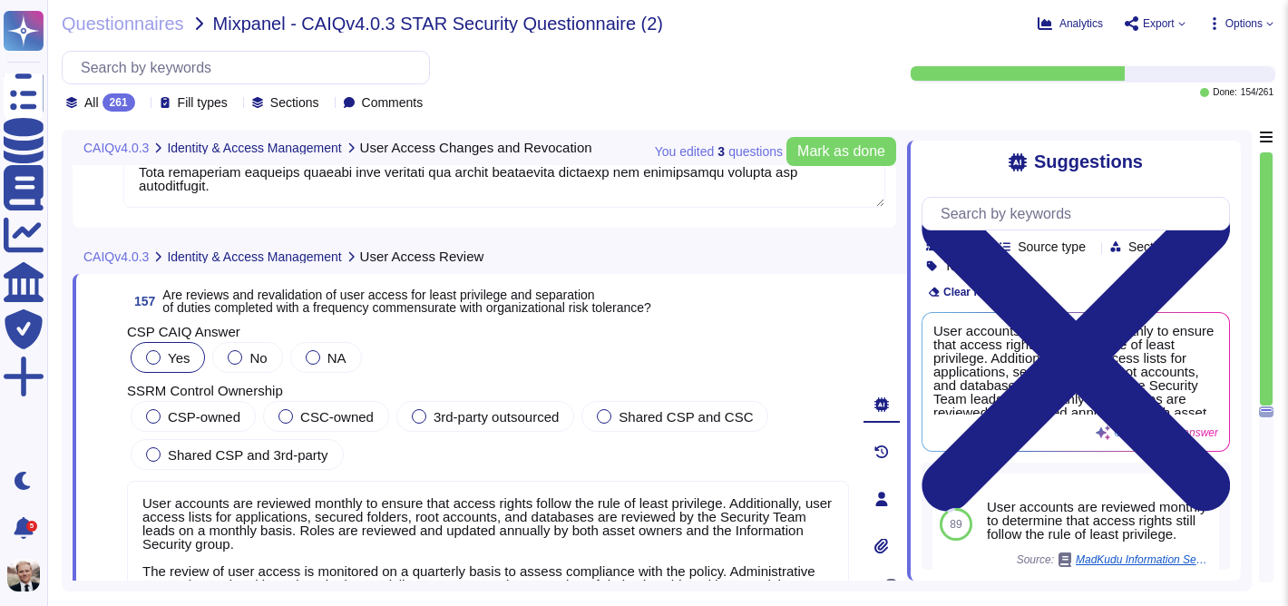
click at [160, 355] on div at bounding box center [153, 357] width 15 height 15
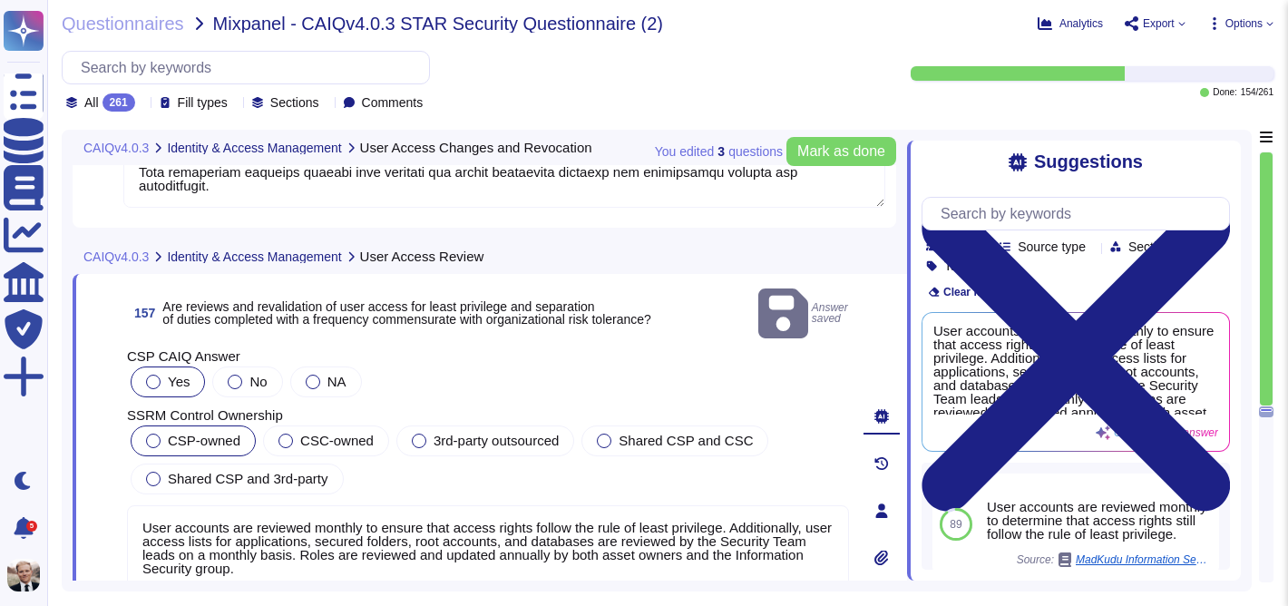
click at [151, 433] on div at bounding box center [153, 440] width 15 height 15
click at [843, 152] on span "Mark as done" at bounding box center [841, 151] width 88 height 15
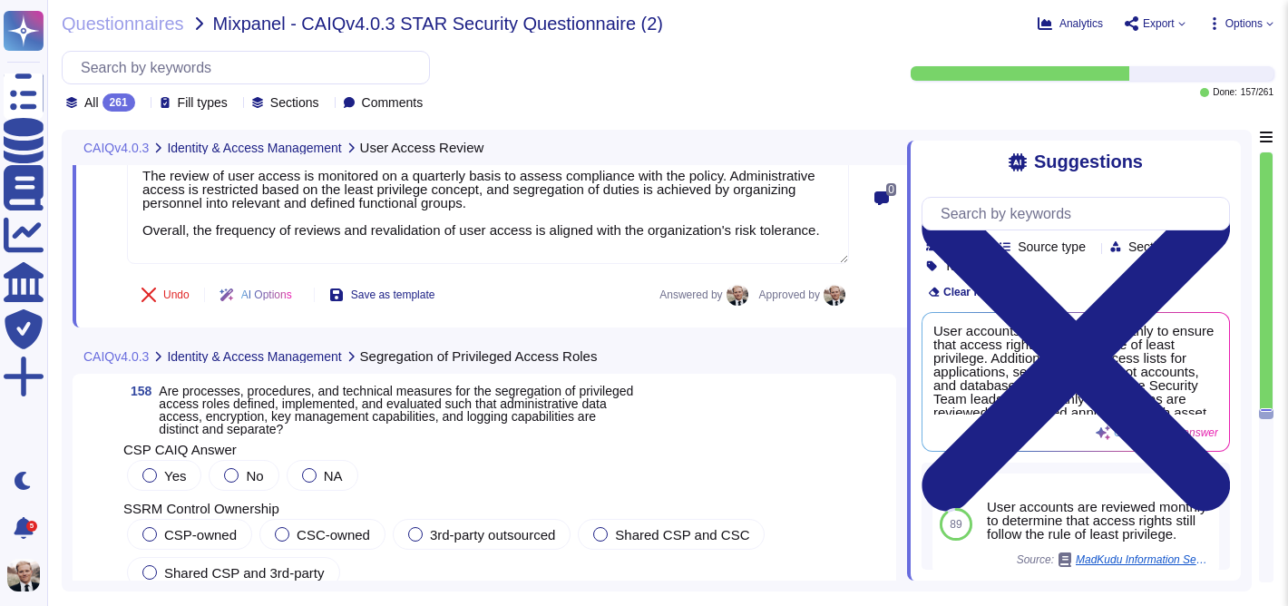
click at [459, 417] on span "Are processes, procedures, and technical measures for the segregation of privil…" at bounding box center [396, 410] width 474 height 53
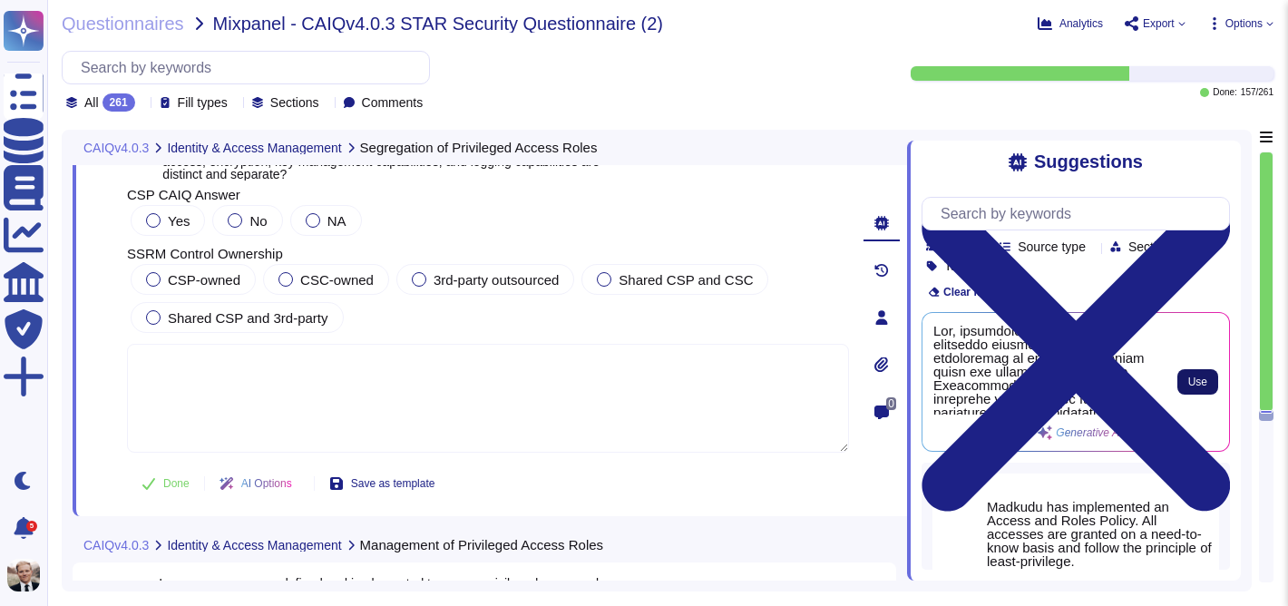
click at [1199, 381] on span "Use" at bounding box center [1197, 381] width 19 height 11
type textarea "Yes, processes, procedures, and technical measures for the segregation of privi…"
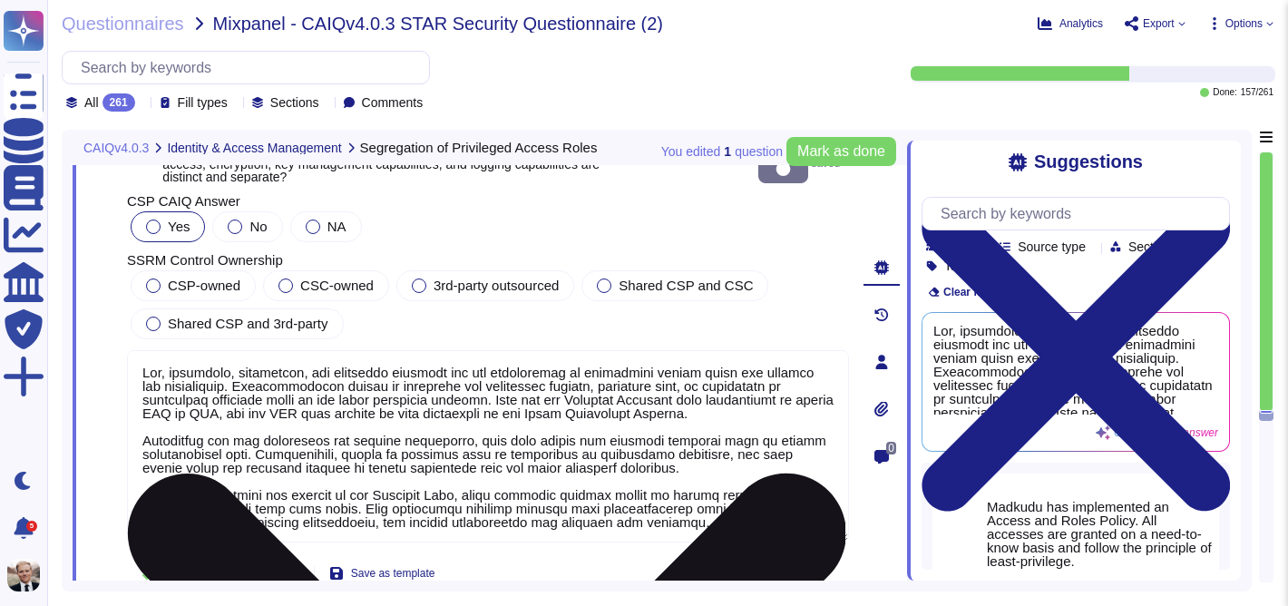
scroll to position [2, 0]
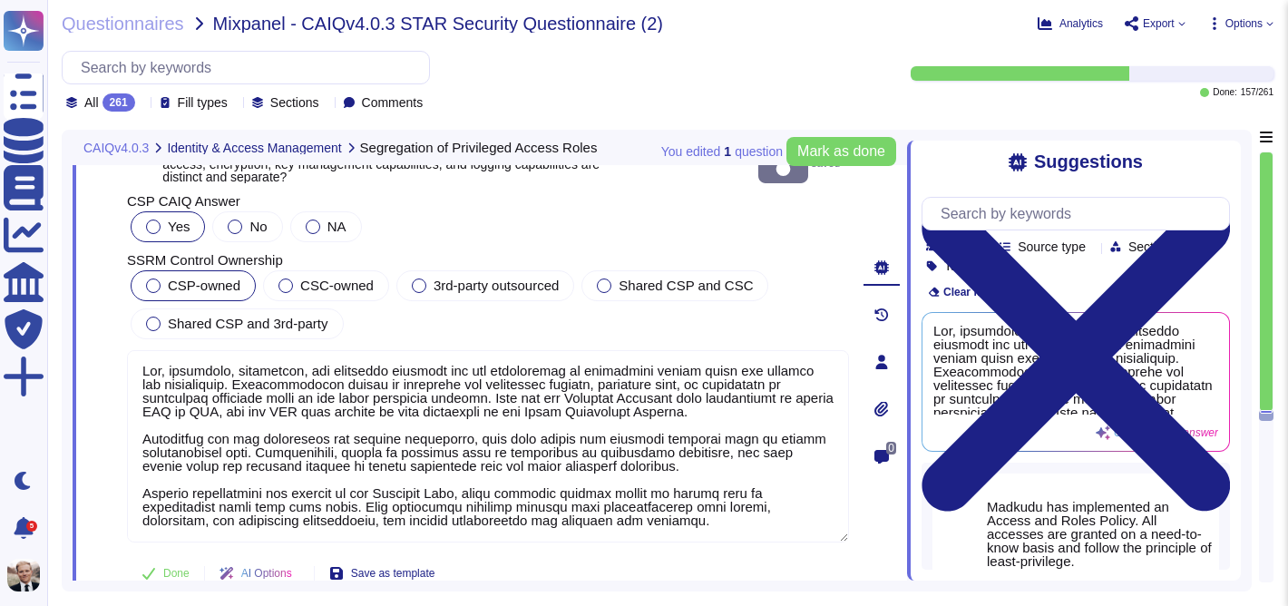
click at [151, 285] on div at bounding box center [153, 285] width 15 height 15
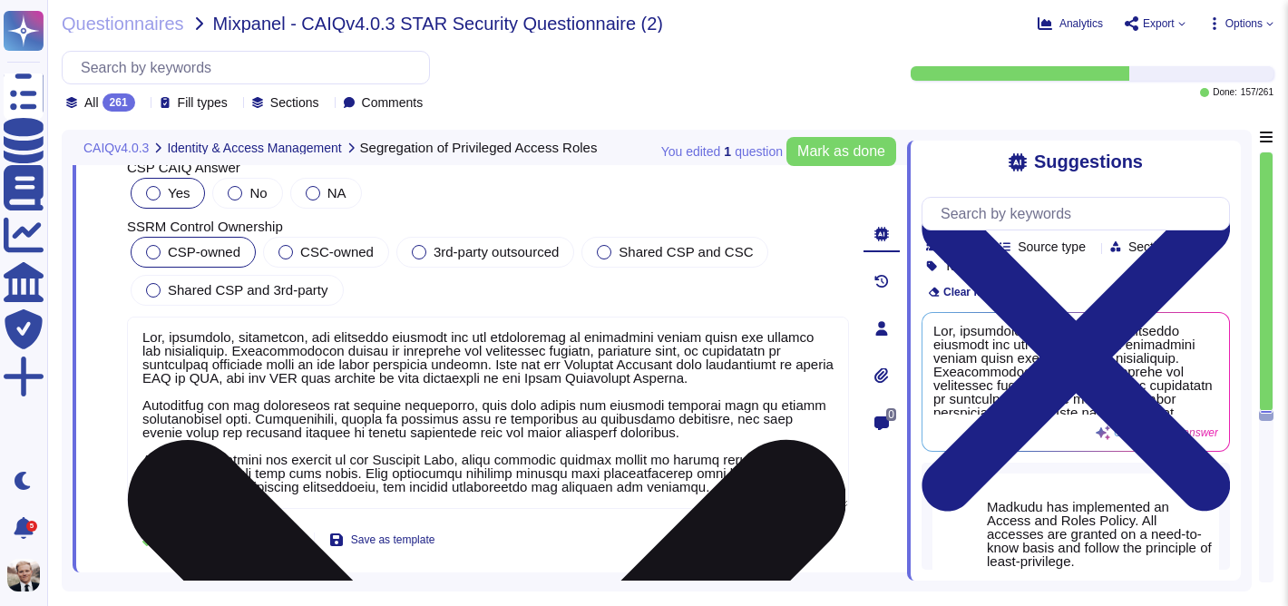
scroll to position [62972, 0]
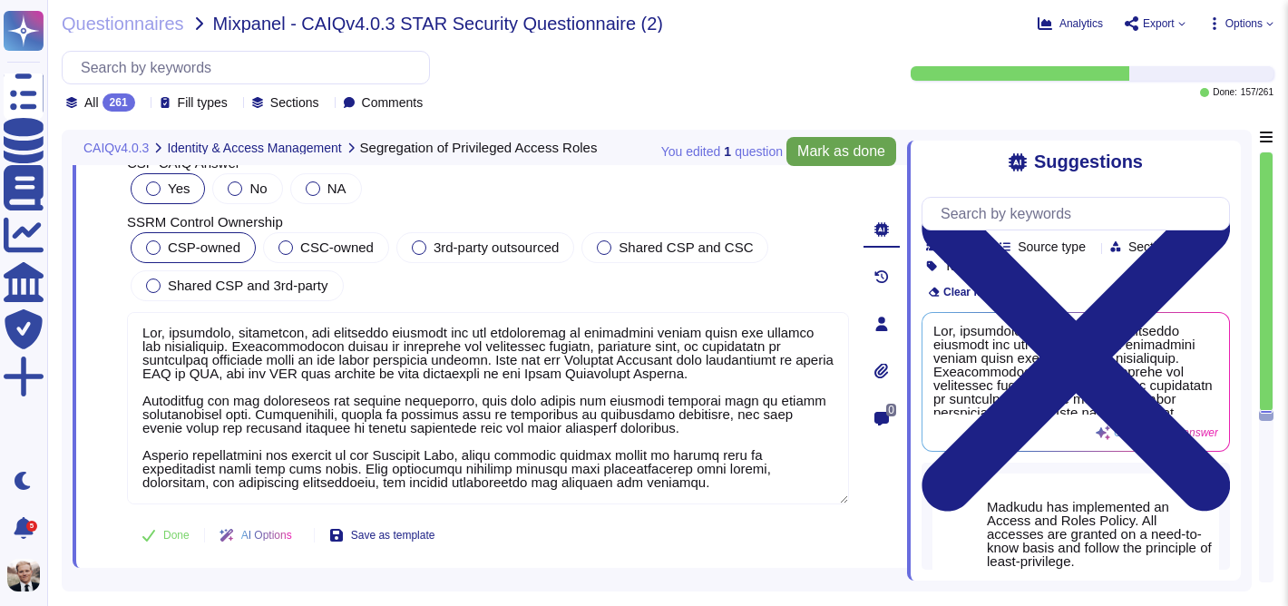
click at [842, 154] on span "Mark as done" at bounding box center [841, 151] width 88 height 15
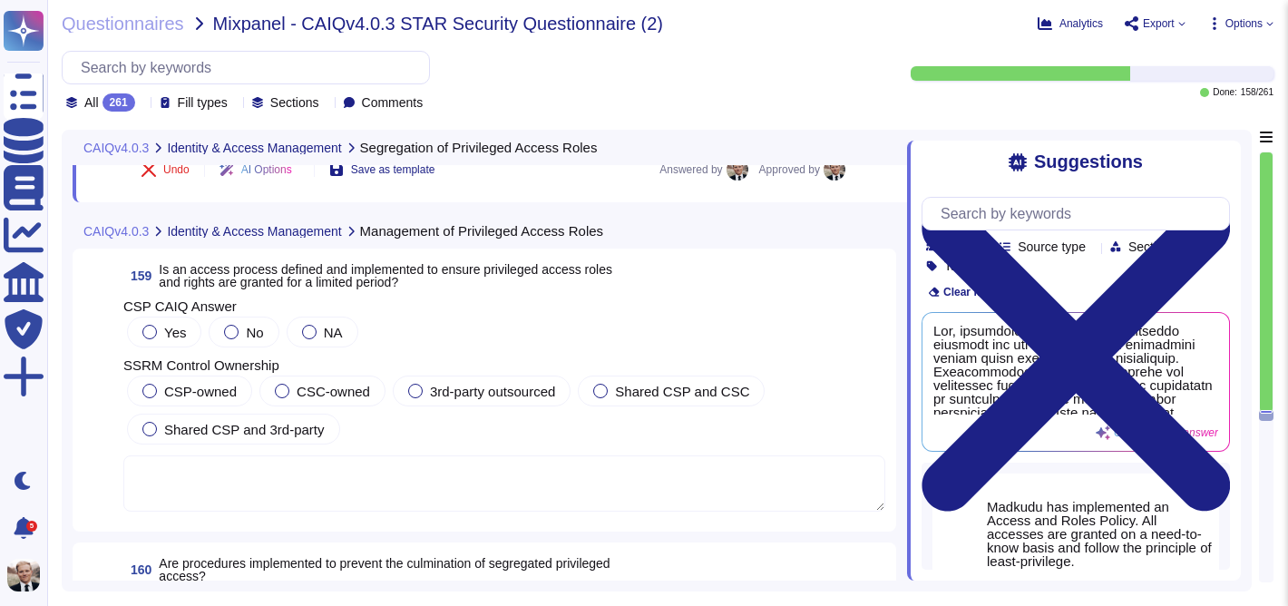
scroll to position [63332, 0]
click at [310, 280] on span "Is an access process defined and implemented to ensure privileged access roles …" at bounding box center [385, 274] width 453 height 27
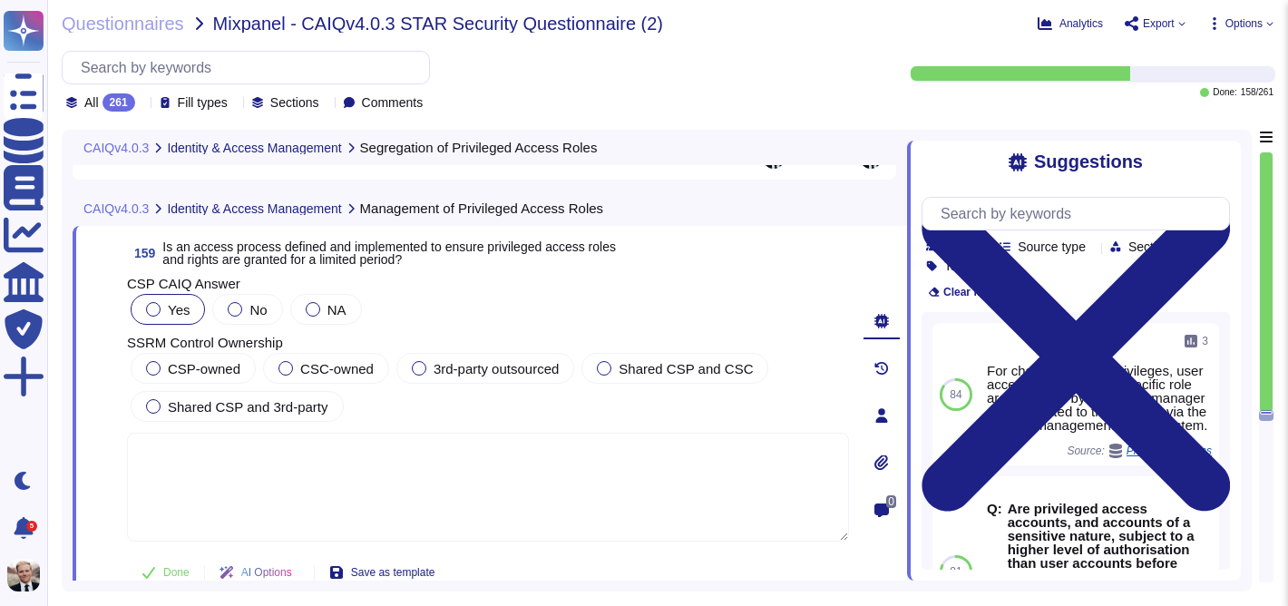
click at [153, 312] on div at bounding box center [153, 309] width 15 height 15
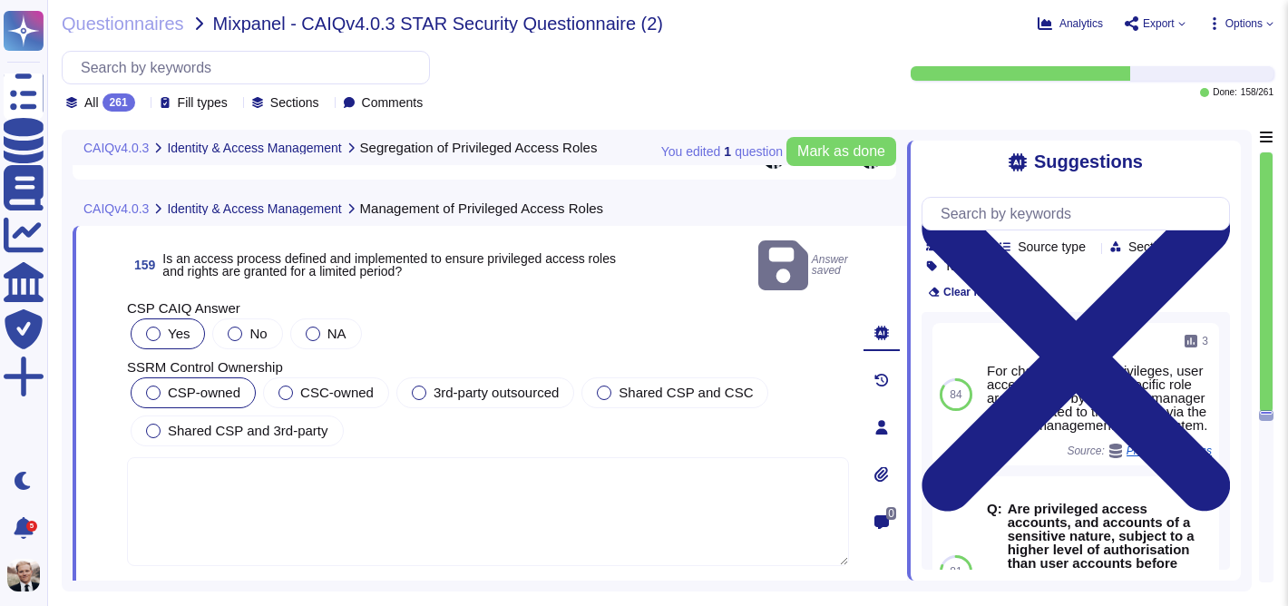
click at [153, 385] on div at bounding box center [153, 392] width 15 height 15
click at [845, 155] on span "Mark as done" at bounding box center [841, 151] width 88 height 15
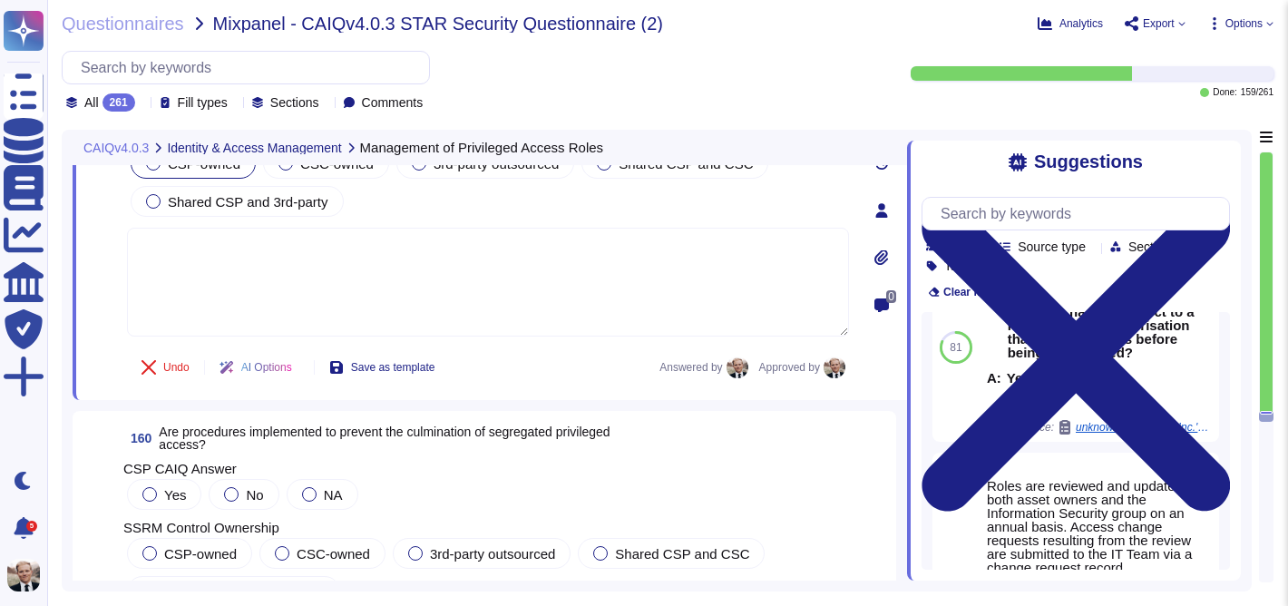
scroll to position [63533, 0]
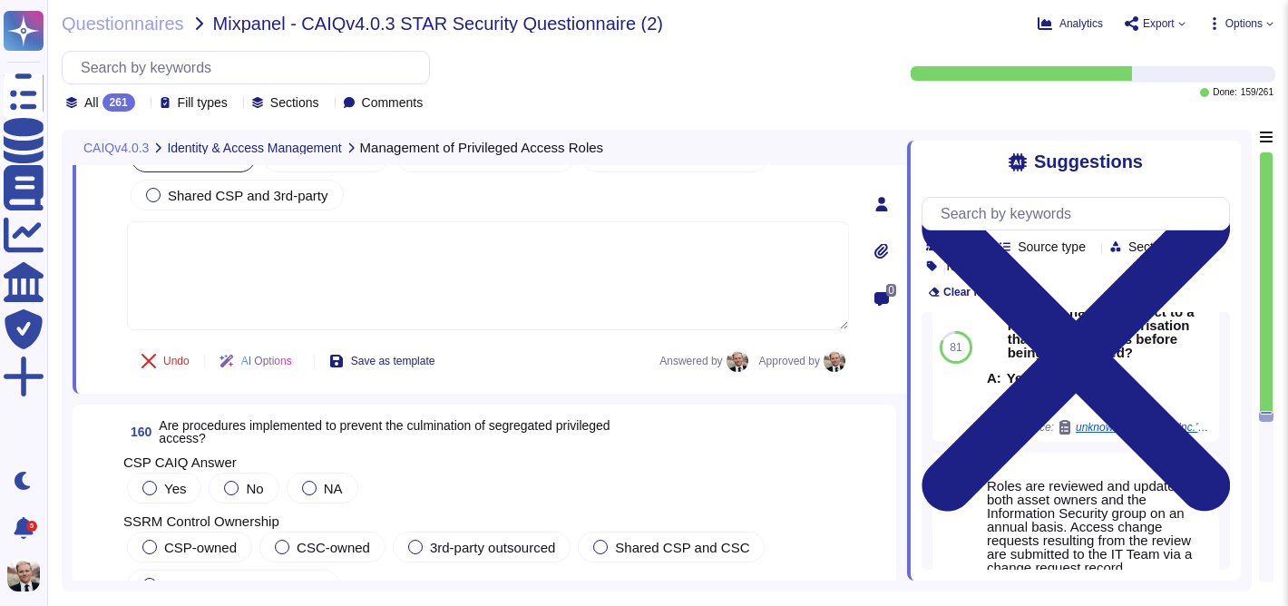
click at [248, 427] on span "Are procedures implemented to prevent the culmination of segregated privileged …" at bounding box center [384, 431] width 451 height 27
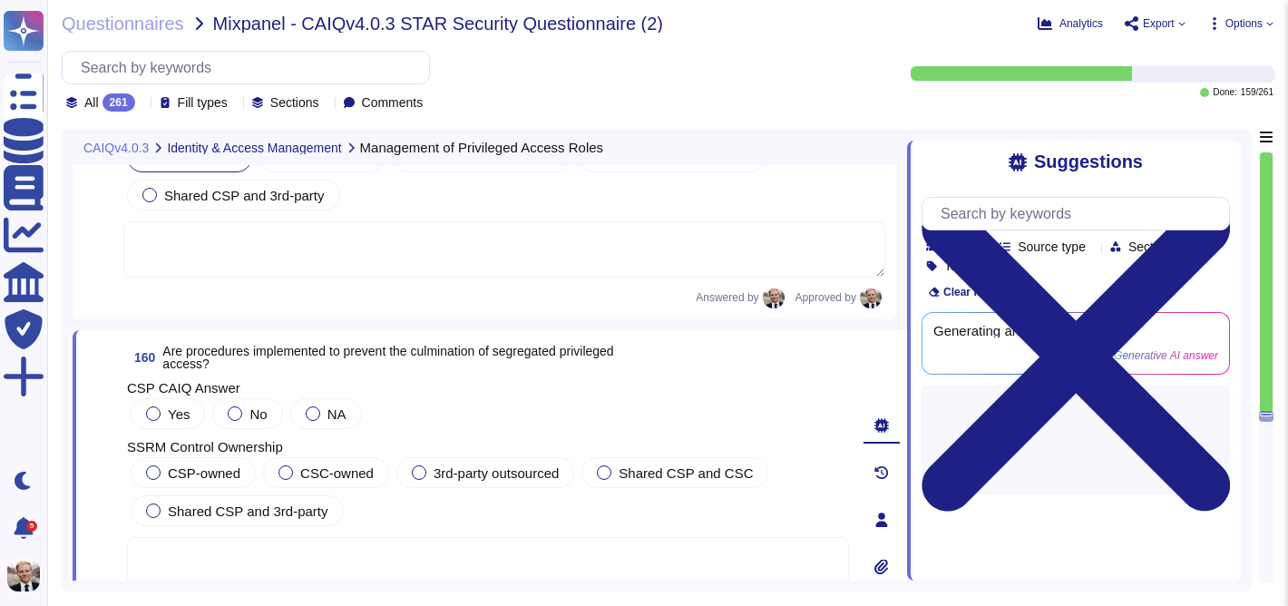
scroll to position [0, 0]
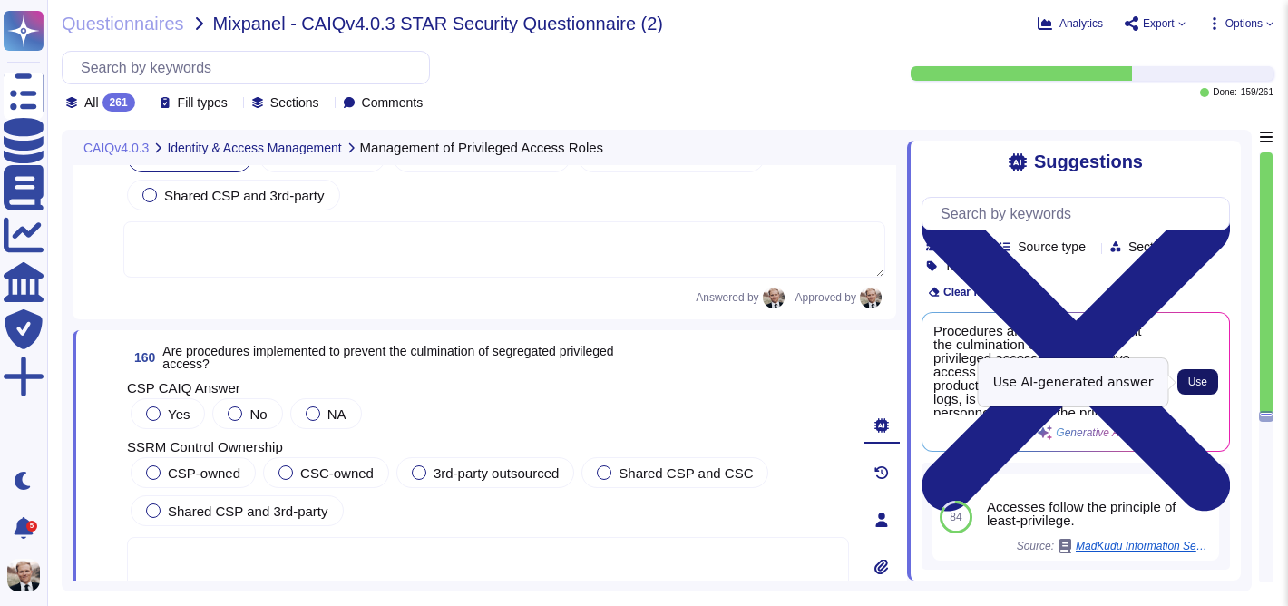
click at [1208, 374] on button "Use" at bounding box center [1197, 381] width 41 height 25
type textarea "Procedures are in place to prevent the culmination of segregated privileged acc…"
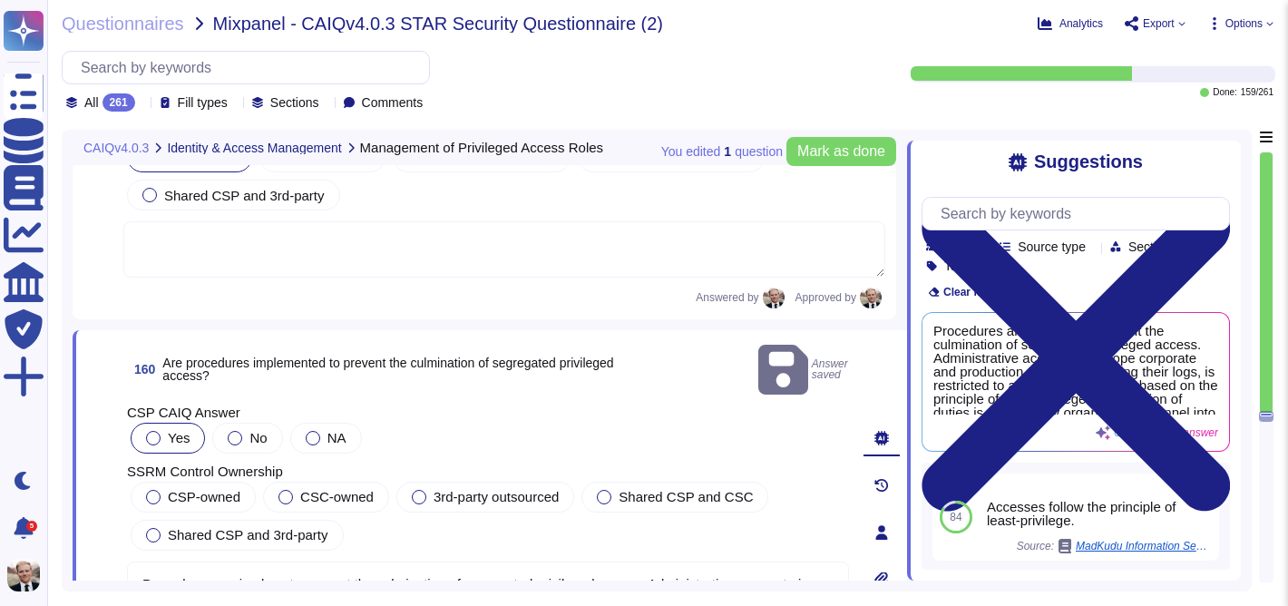
click at [150, 431] on div at bounding box center [153, 438] width 15 height 15
click at [152, 490] on div at bounding box center [153, 497] width 15 height 15
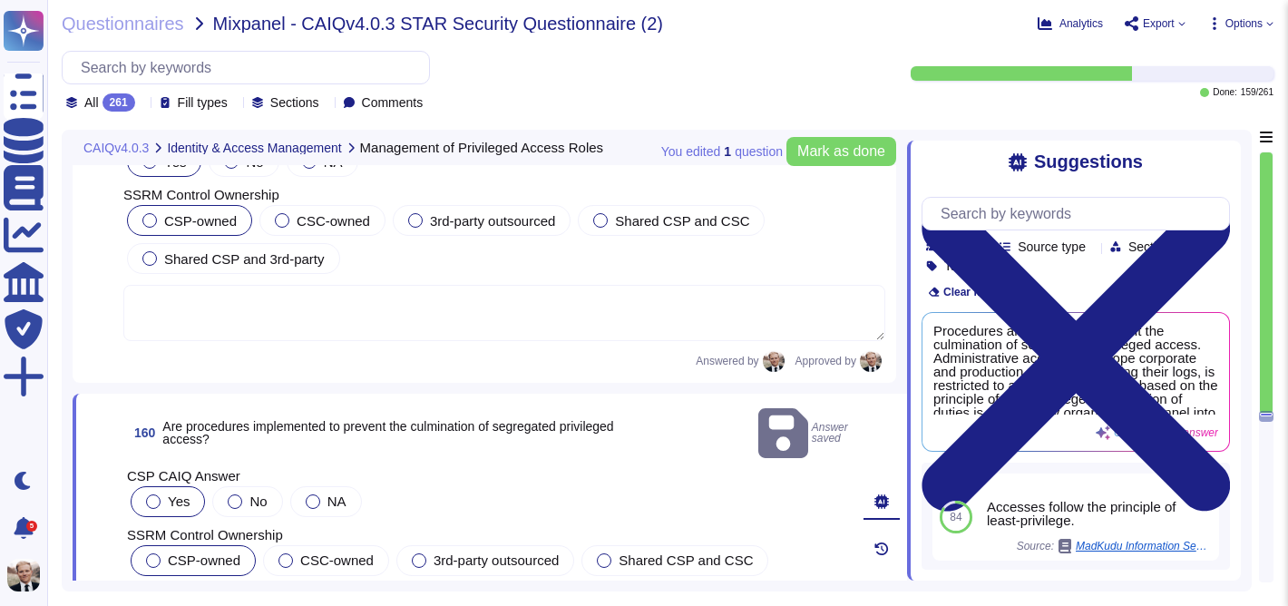
scroll to position [63472, 0]
click at [801, 145] on span "Mark as done" at bounding box center [841, 151] width 88 height 15
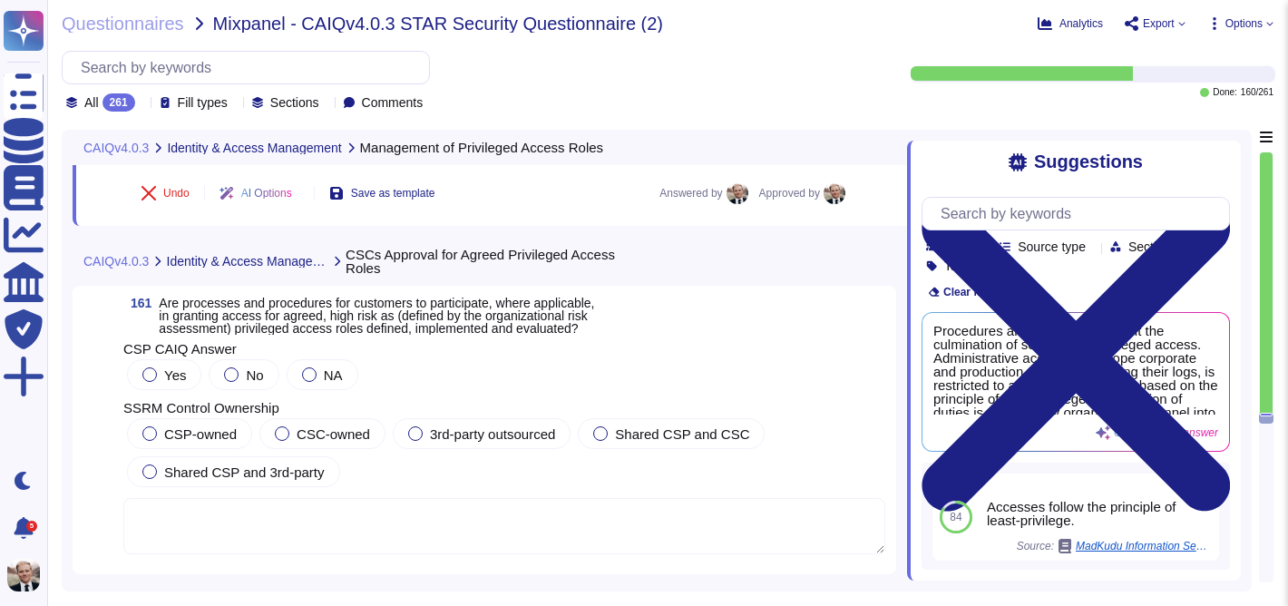
scroll to position [64023, 0]
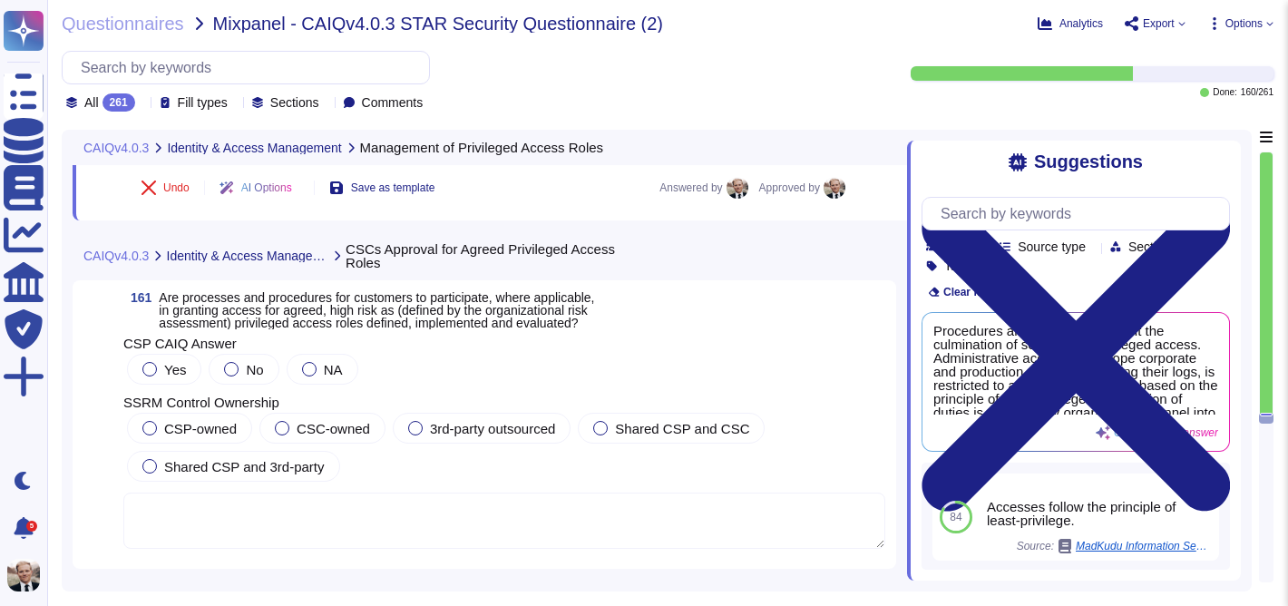
click at [327, 318] on span "Are processes and procedures for customers to participate, where applicable, in…" at bounding box center [376, 310] width 435 height 40
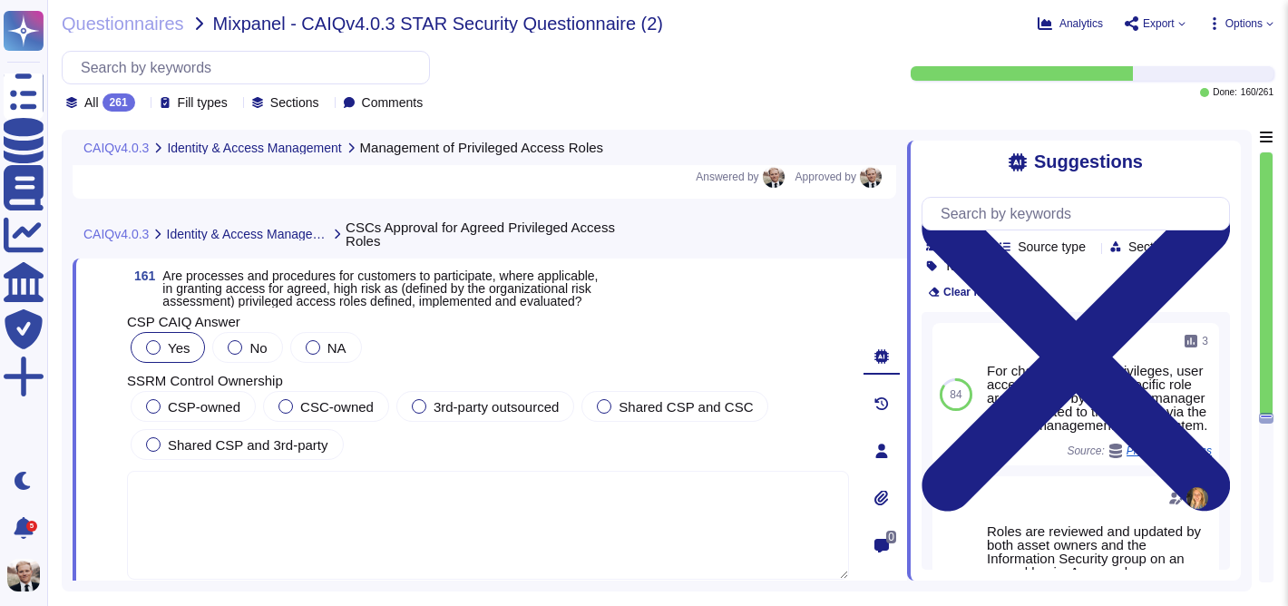
click at [154, 347] on div at bounding box center [153, 347] width 15 height 15
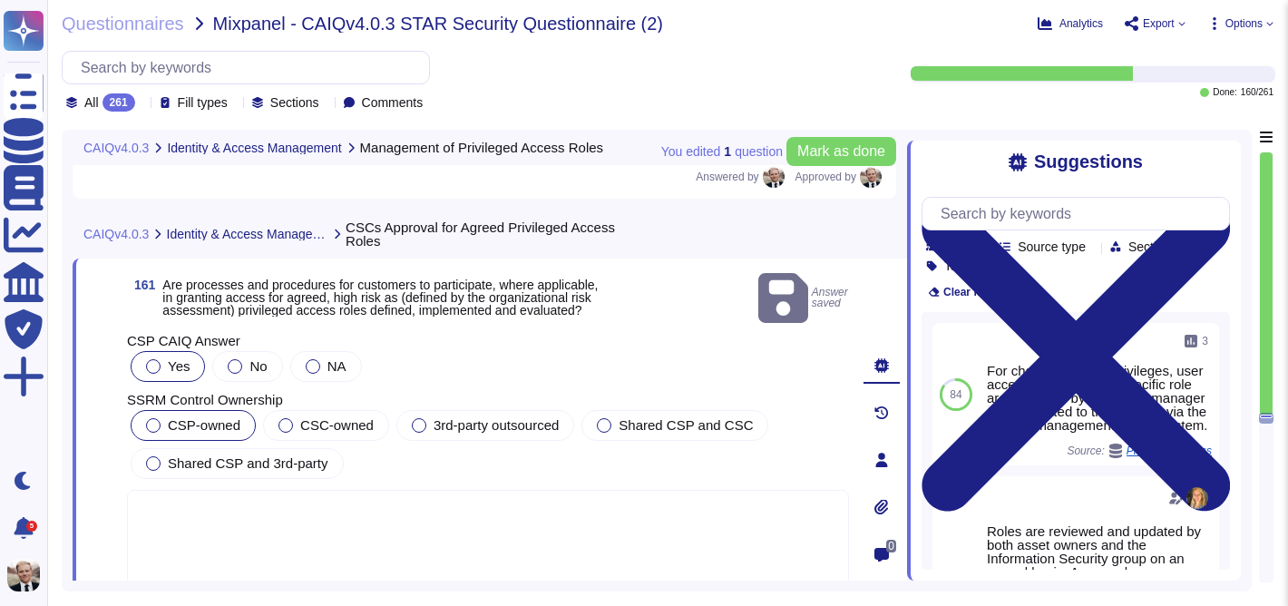
click at [154, 418] on div at bounding box center [153, 425] width 15 height 15
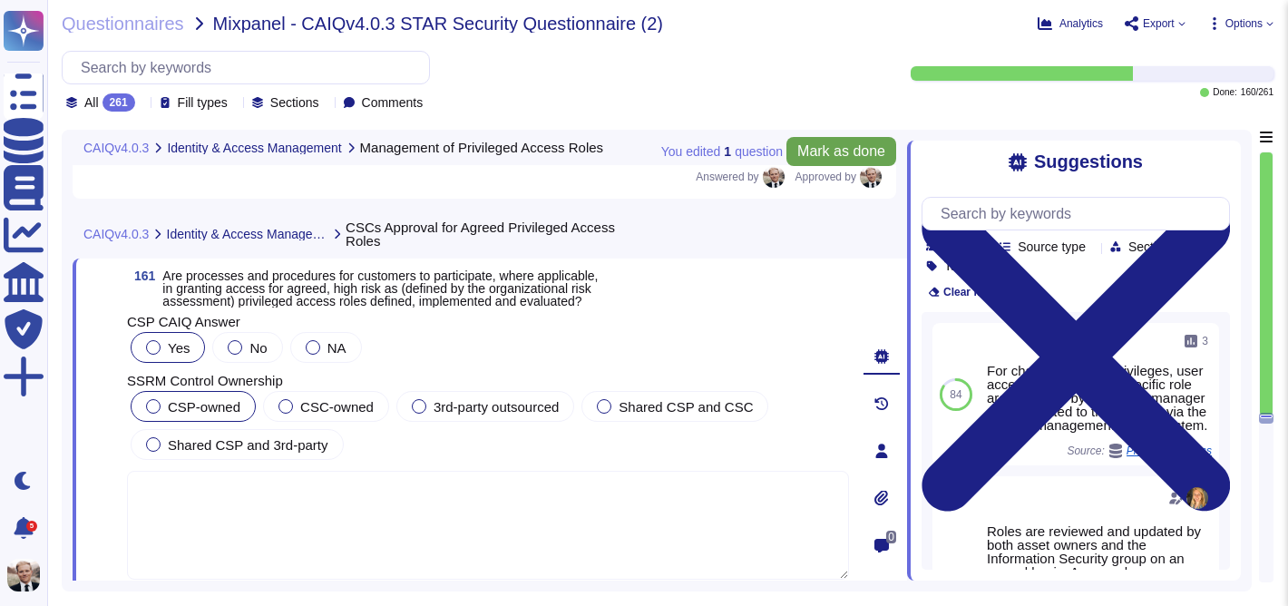
click at [826, 154] on span "Mark as done" at bounding box center [841, 151] width 88 height 15
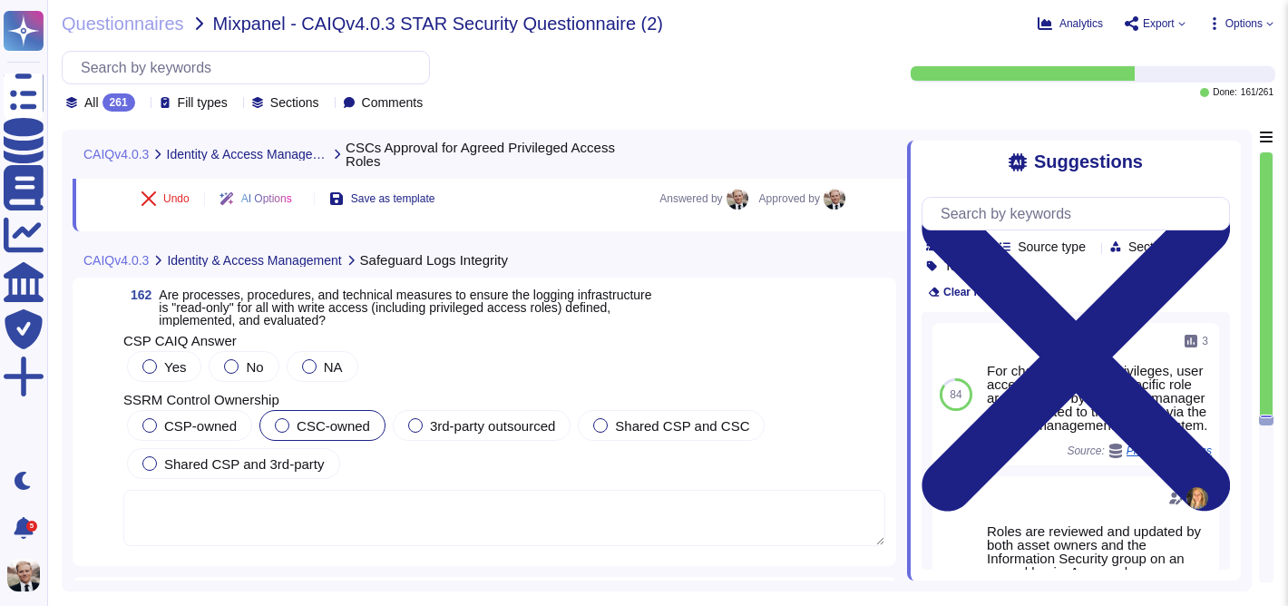
scroll to position [64415, 0]
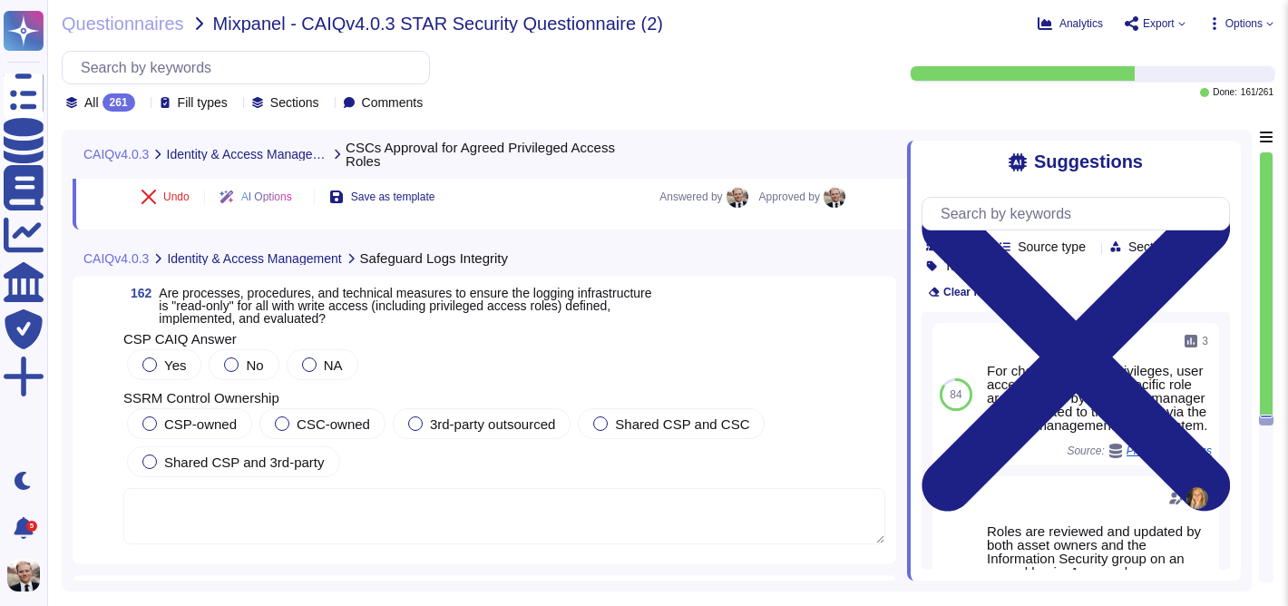
click at [231, 316] on span "Are processes, procedures, and technical measures to ensure the logging infrast…" at bounding box center [405, 306] width 492 height 40
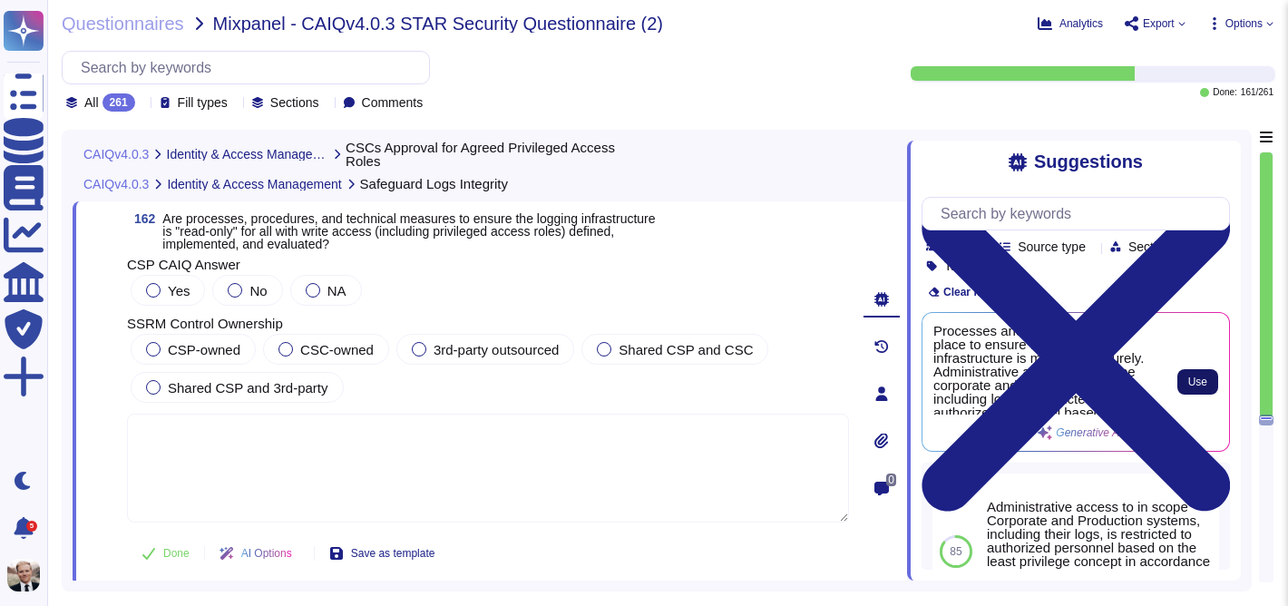
click at [1196, 376] on span "Use" at bounding box center [1197, 381] width 19 height 11
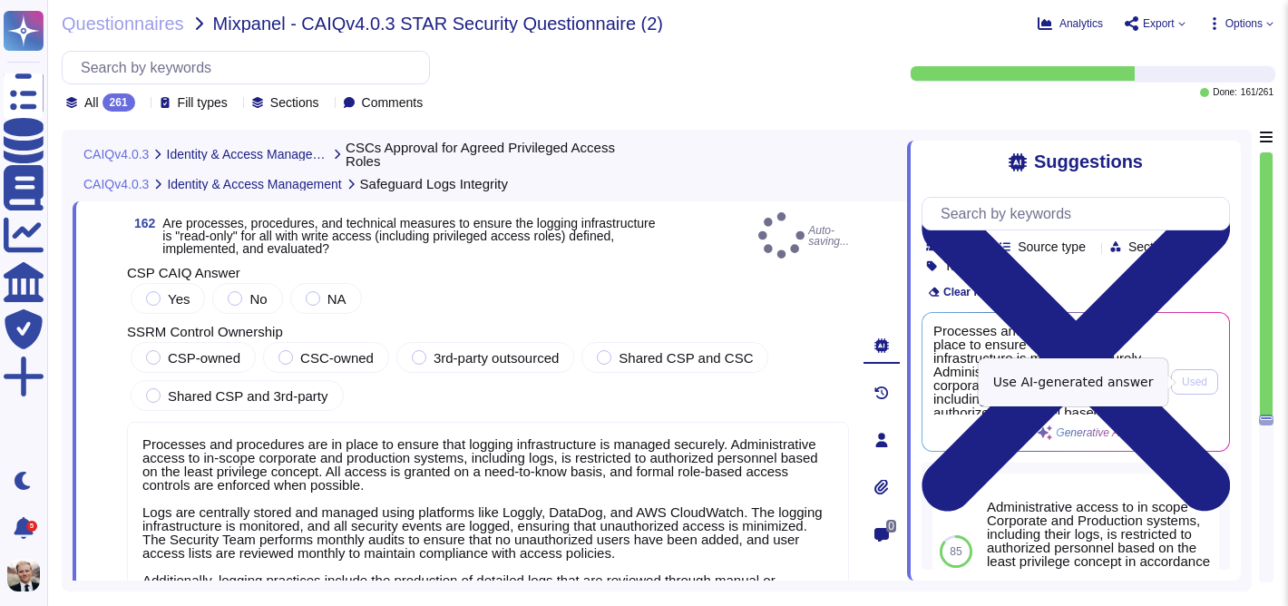
type textarea "Processes and procedures are in place to ensure that logging infrastructure is …"
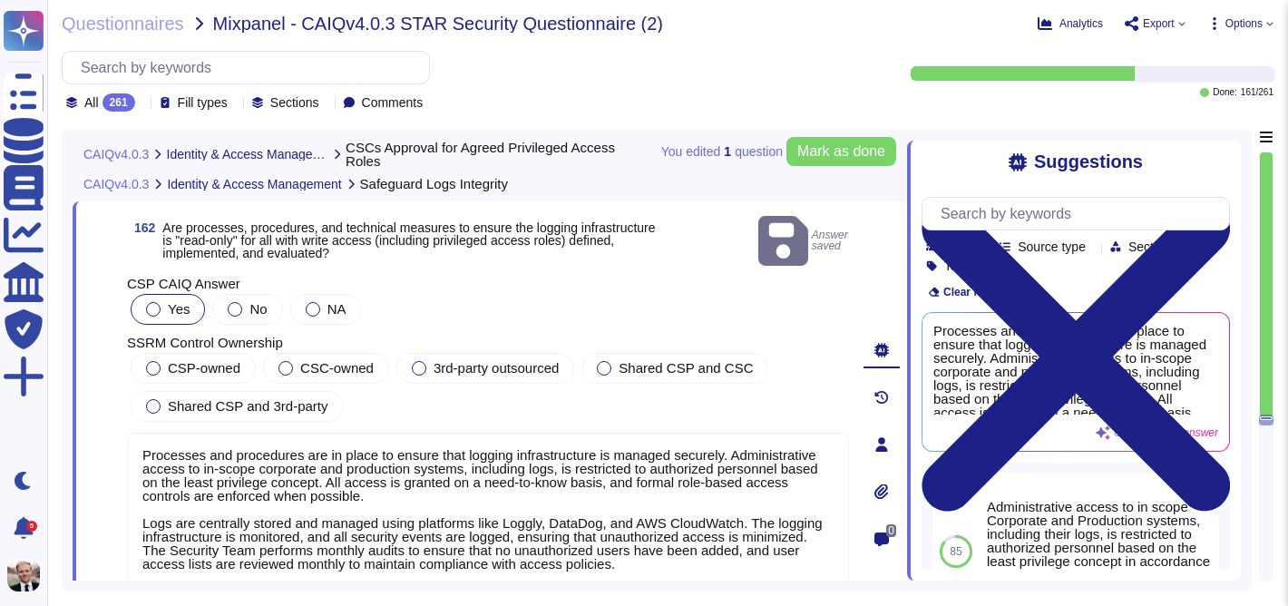
click at [150, 302] on div at bounding box center [153, 309] width 15 height 15
click at [155, 361] on div at bounding box center [153, 368] width 15 height 15
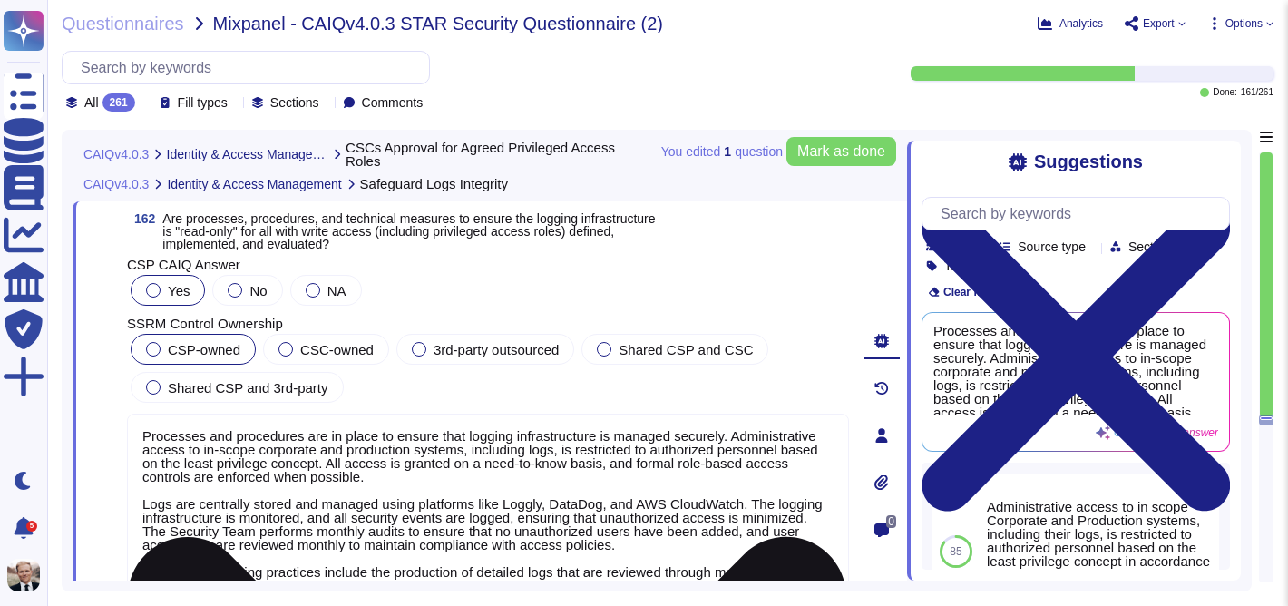
scroll to position [2, 0]
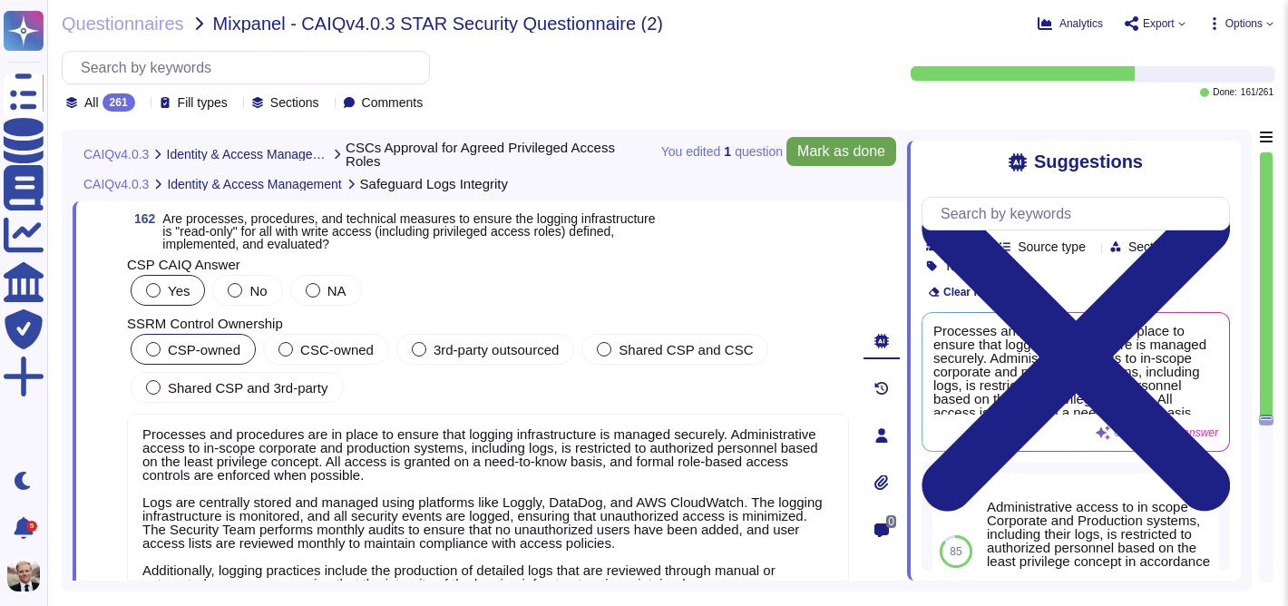
click at [806, 152] on span "Mark as done" at bounding box center [841, 151] width 88 height 15
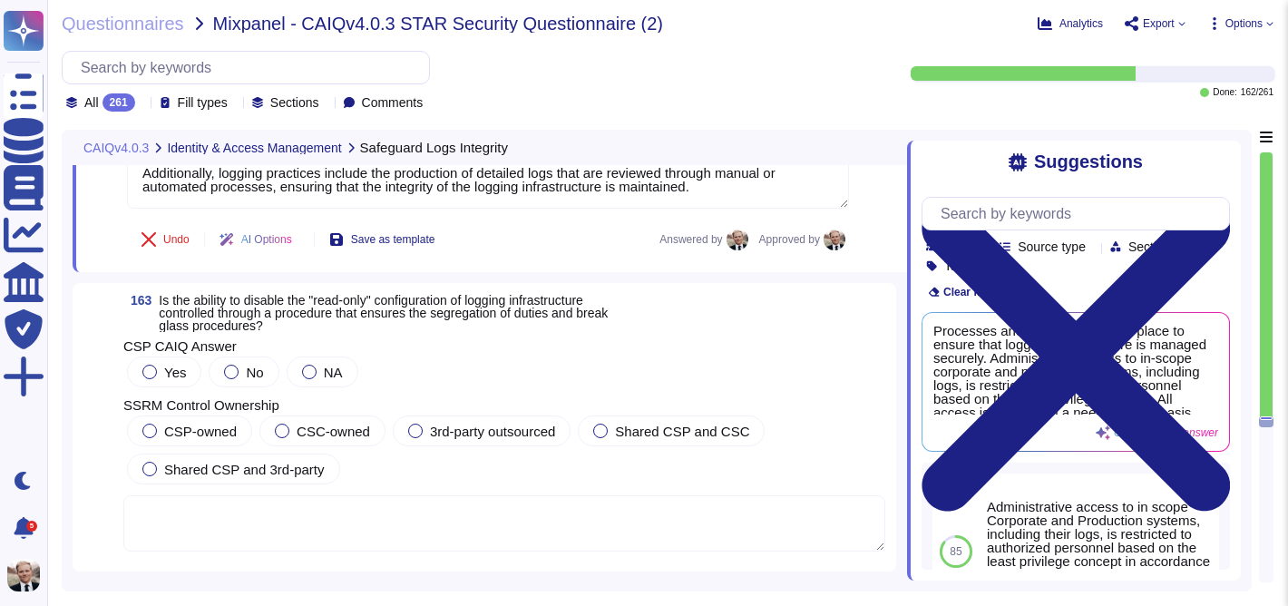
scroll to position [64822, 0]
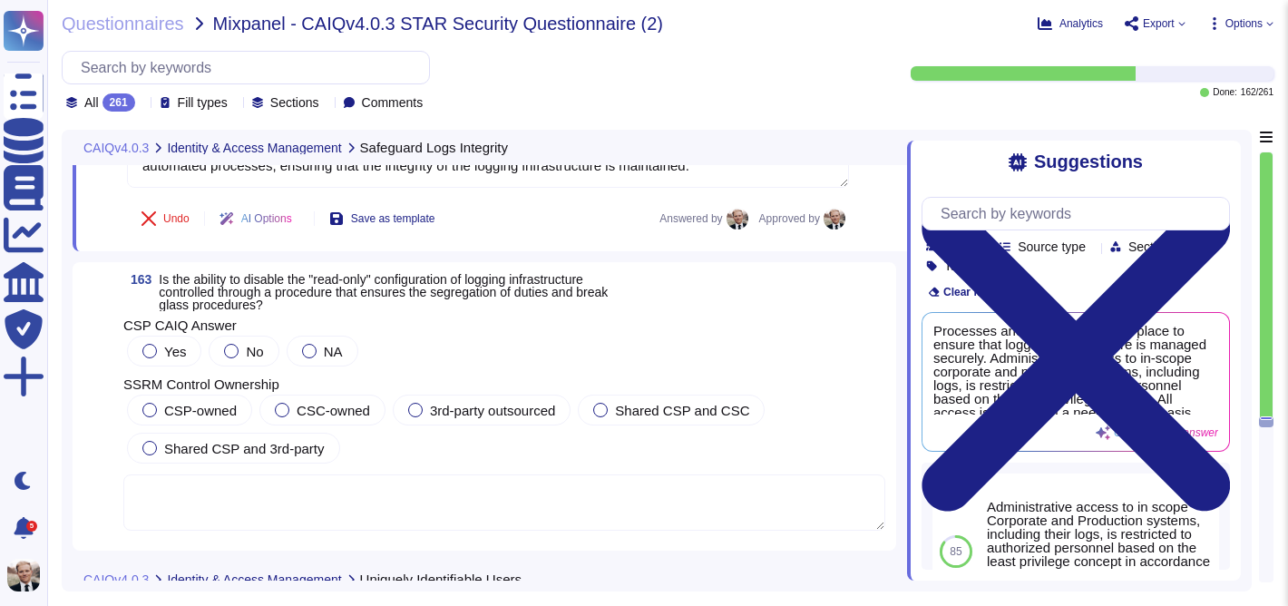
click at [201, 293] on span "Is the ability to disable the "read-only" configuration of logging infrastructu…" at bounding box center [383, 292] width 449 height 40
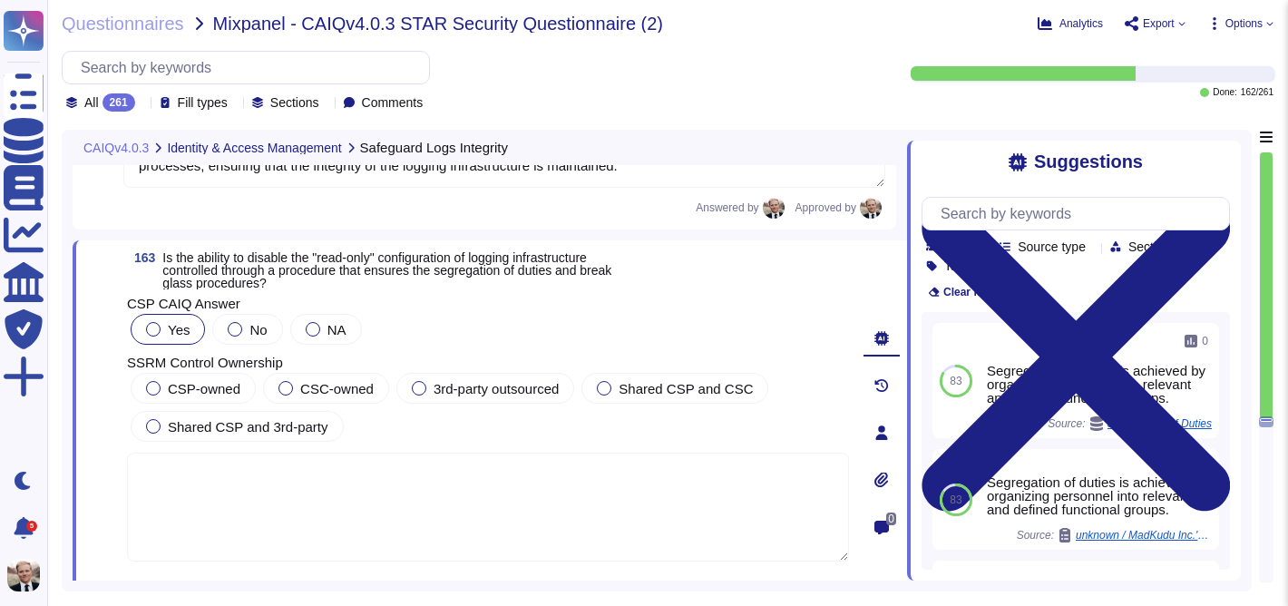
click at [144, 326] on div "Yes" at bounding box center [168, 329] width 74 height 31
click at [207, 387] on span "CSP-owned" at bounding box center [204, 388] width 73 height 15
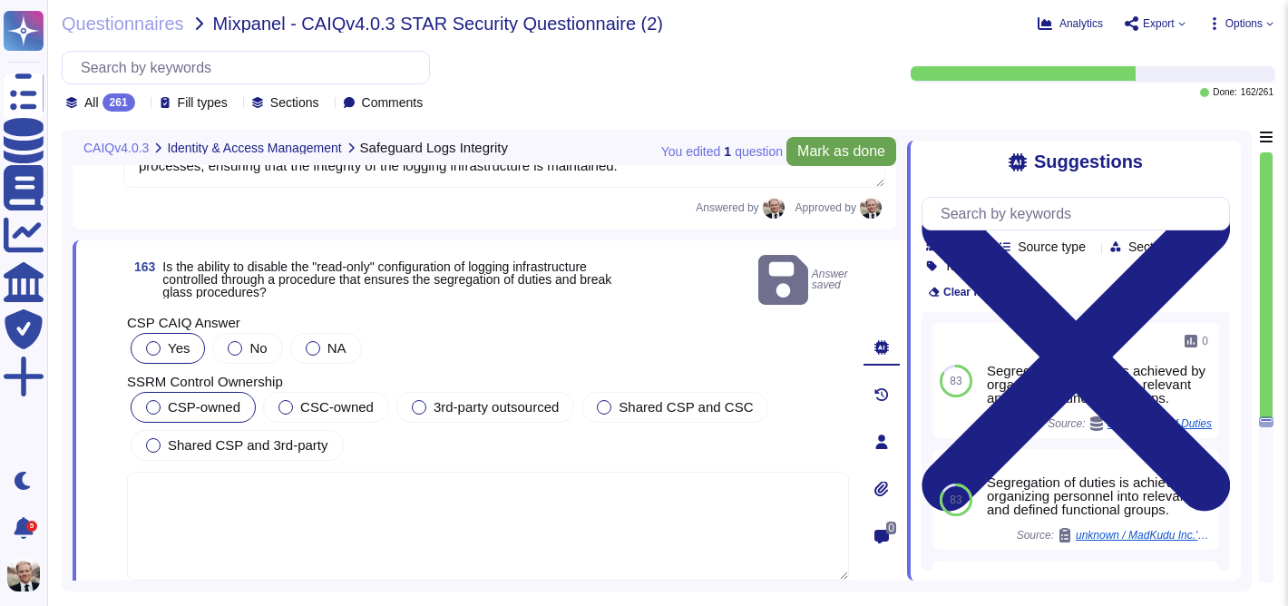
click at [862, 151] on span "Mark as done" at bounding box center [841, 151] width 88 height 15
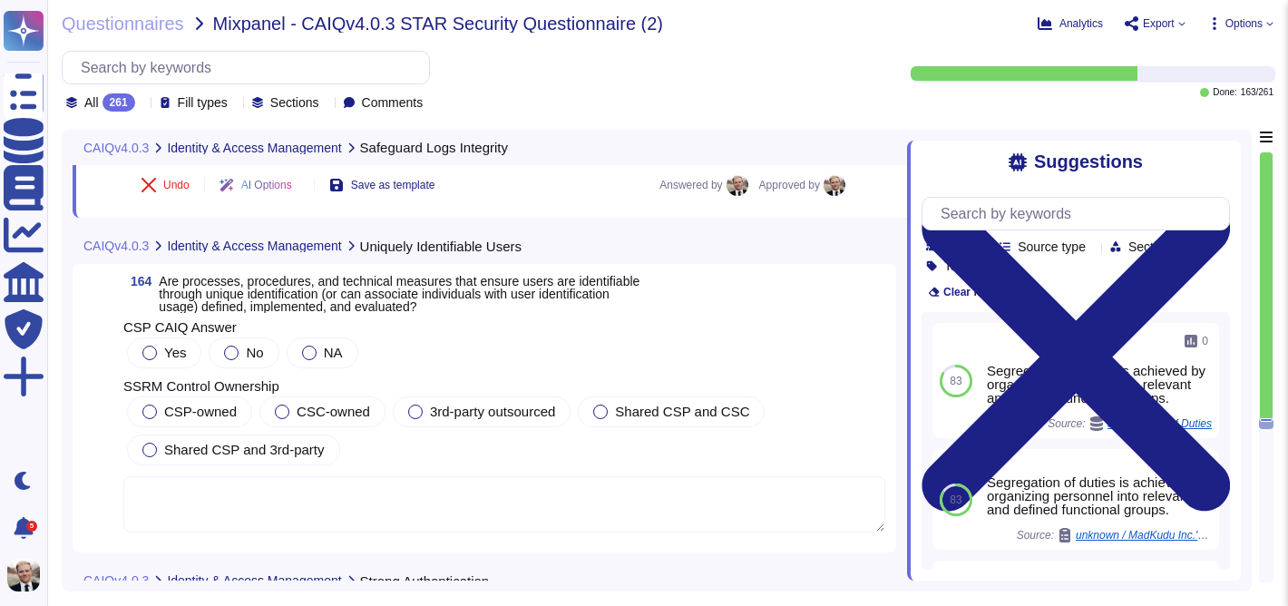
scroll to position [65275, 0]
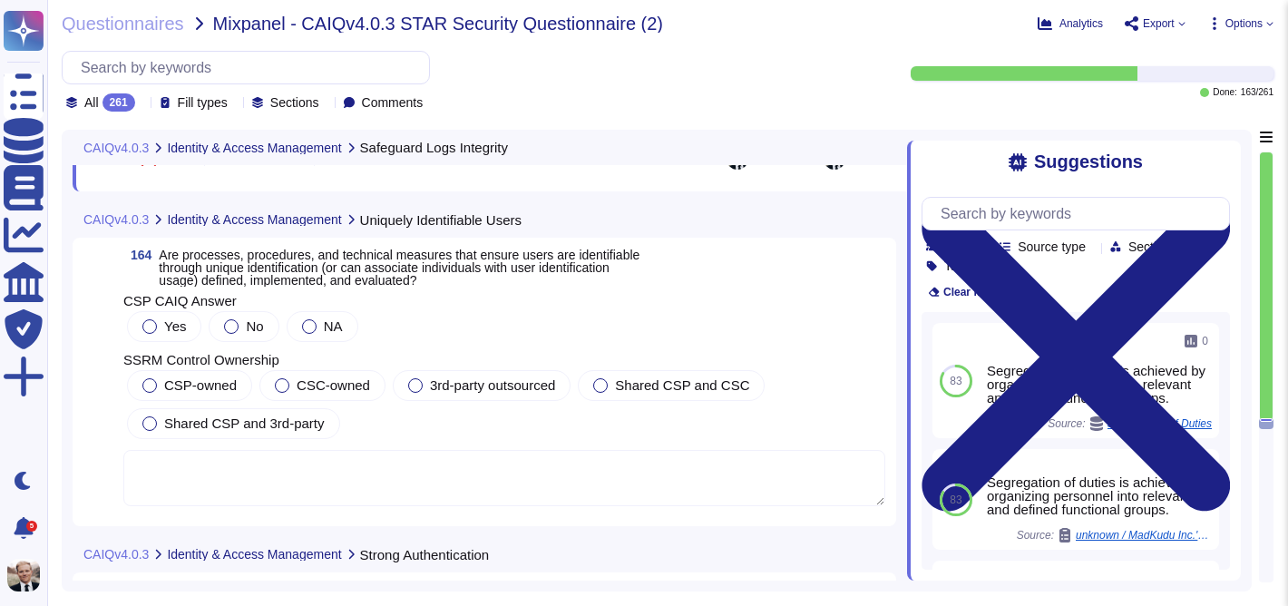
click at [324, 248] on span "Are processes, procedures, and technical measures that ensure users are identif…" at bounding box center [399, 268] width 481 height 40
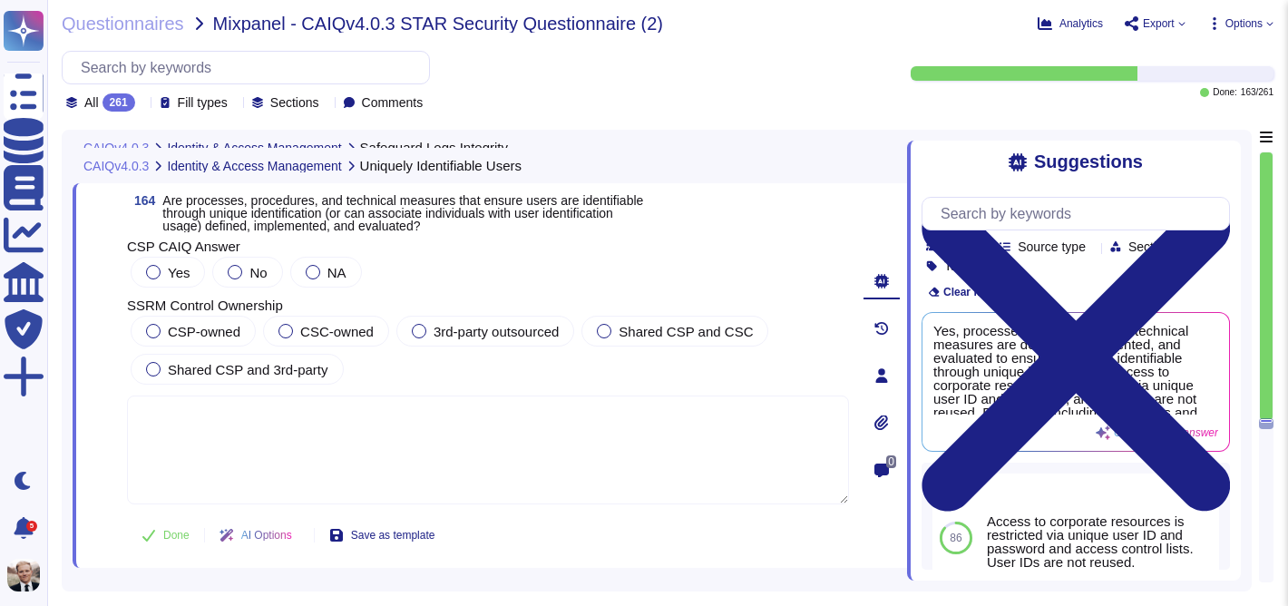
scroll to position [65223, 0]
type textarea "Processes and procedures are in place to ensure that logging infrastructure is …"
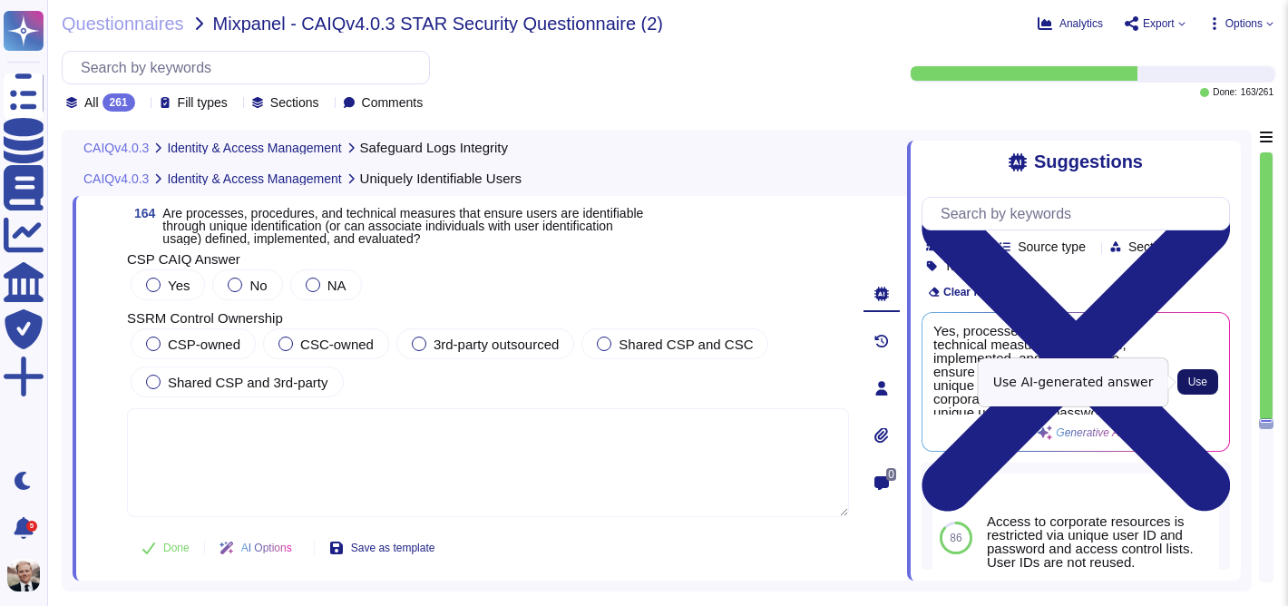
click at [1214, 385] on button "Use" at bounding box center [1197, 381] width 41 height 25
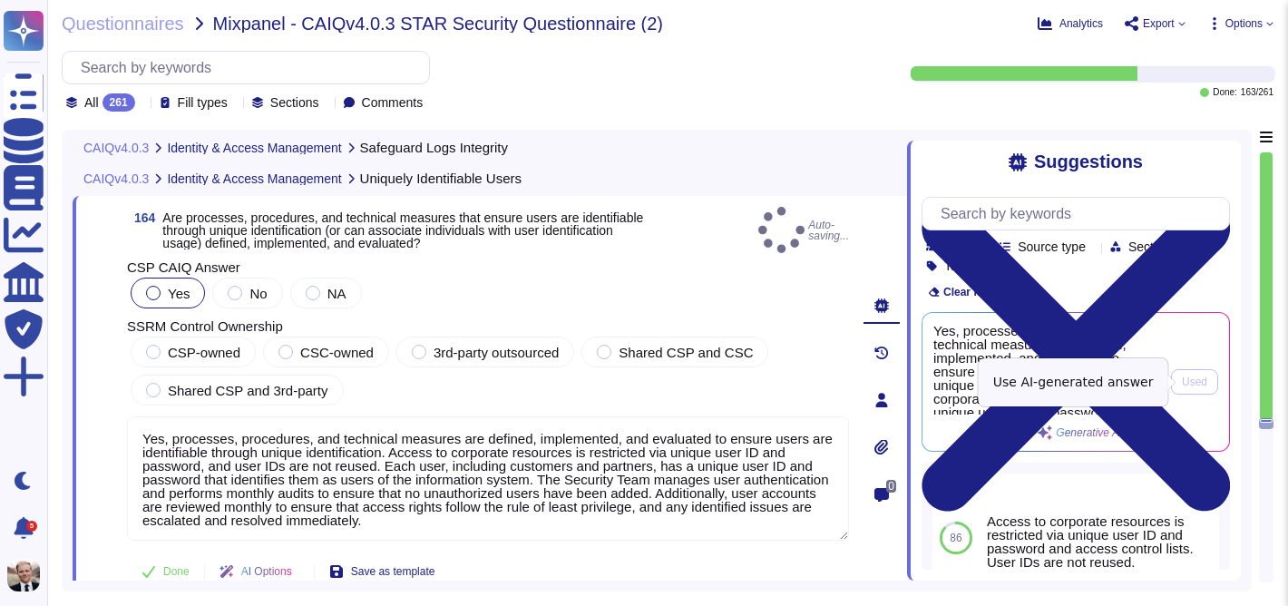
type textarea "Yes, processes, procedures, and technical measures are defined, implemented, an…"
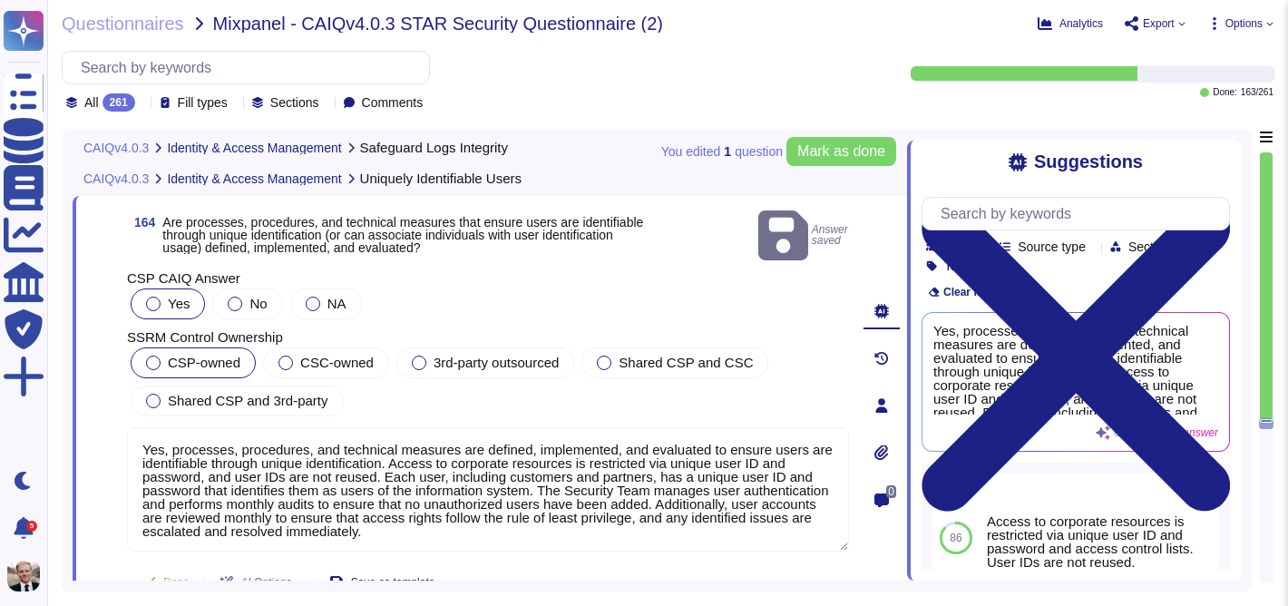
click at [152, 355] on div at bounding box center [153, 362] width 15 height 15
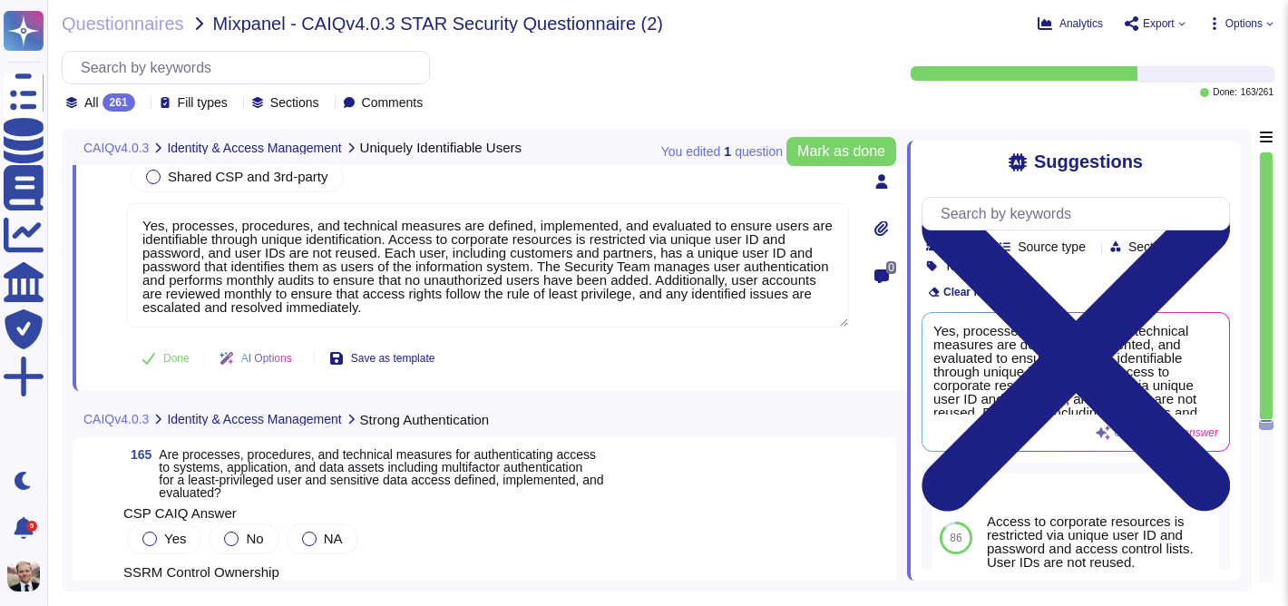
scroll to position [65522, 0]
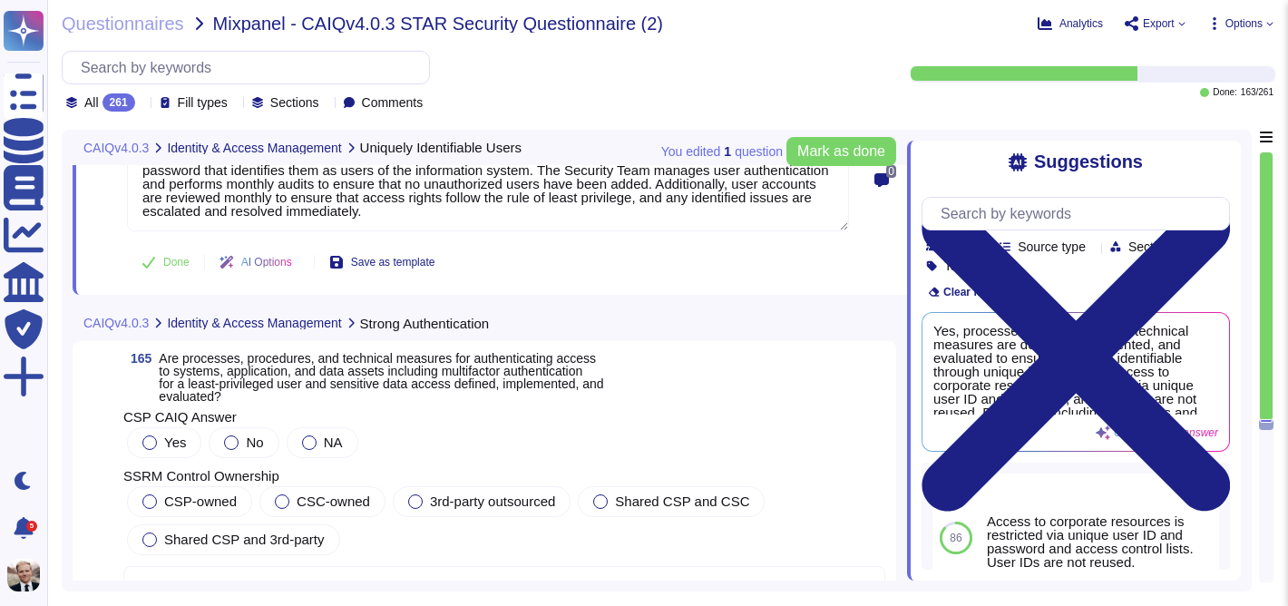
click at [295, 354] on span "Are processes, procedures, and technical measures for authenticating access to …" at bounding box center [381, 377] width 444 height 53
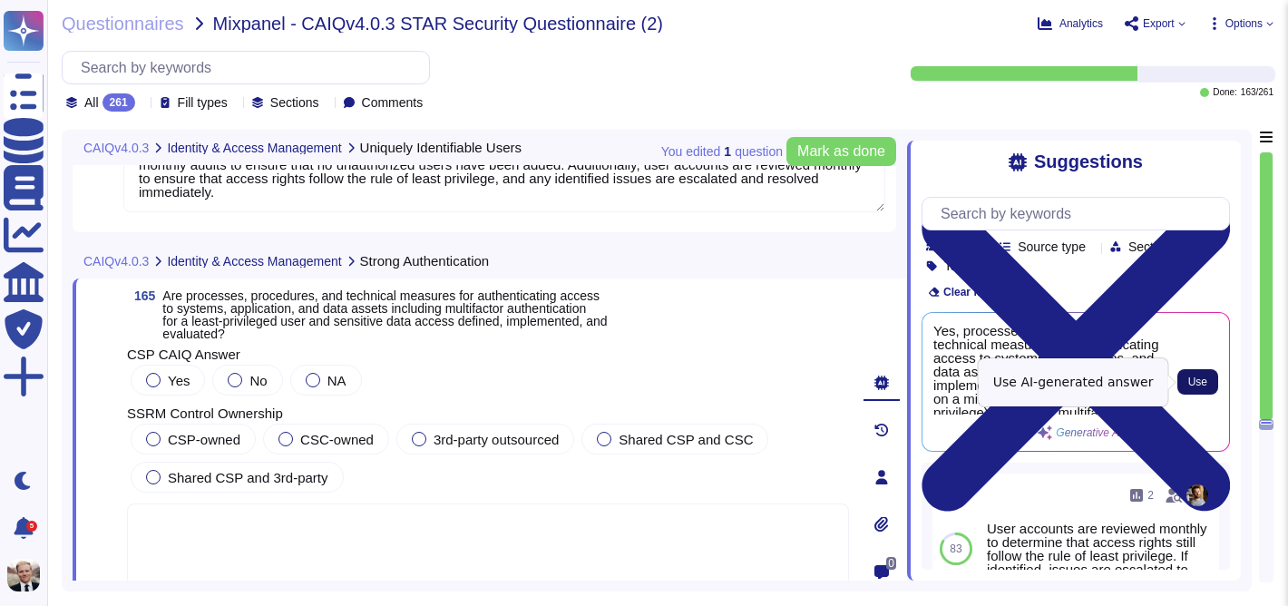
click at [1197, 380] on span "Use" at bounding box center [1197, 381] width 19 height 11
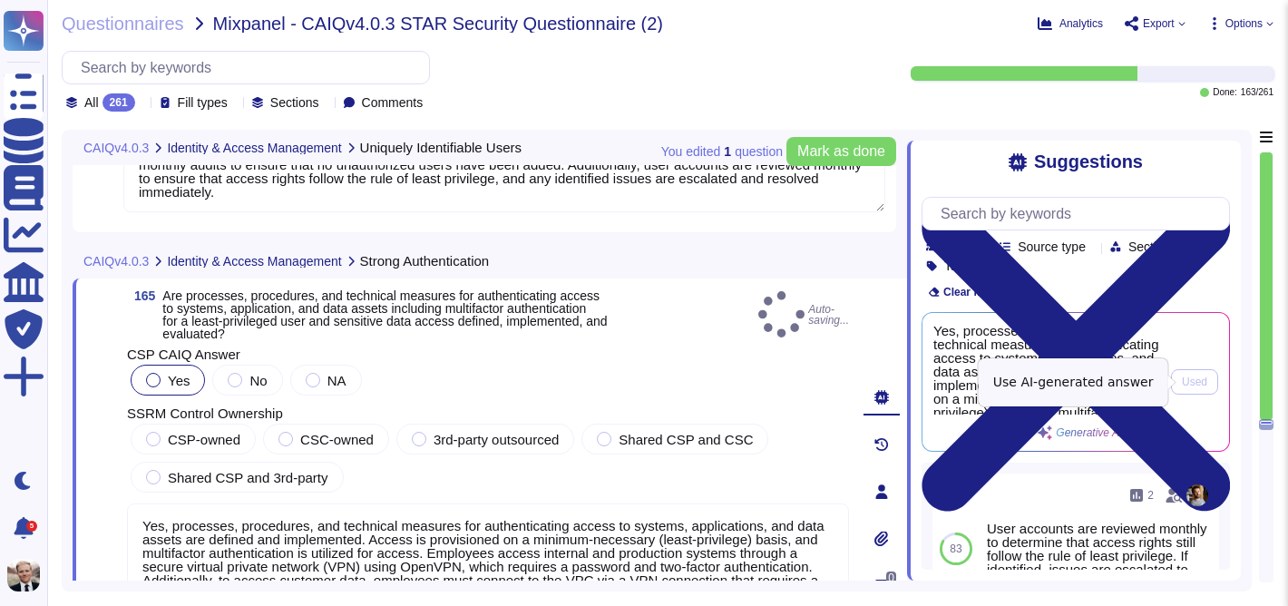
type textarea "Yes, processes, procedures, and technical measures for authenticating access to…"
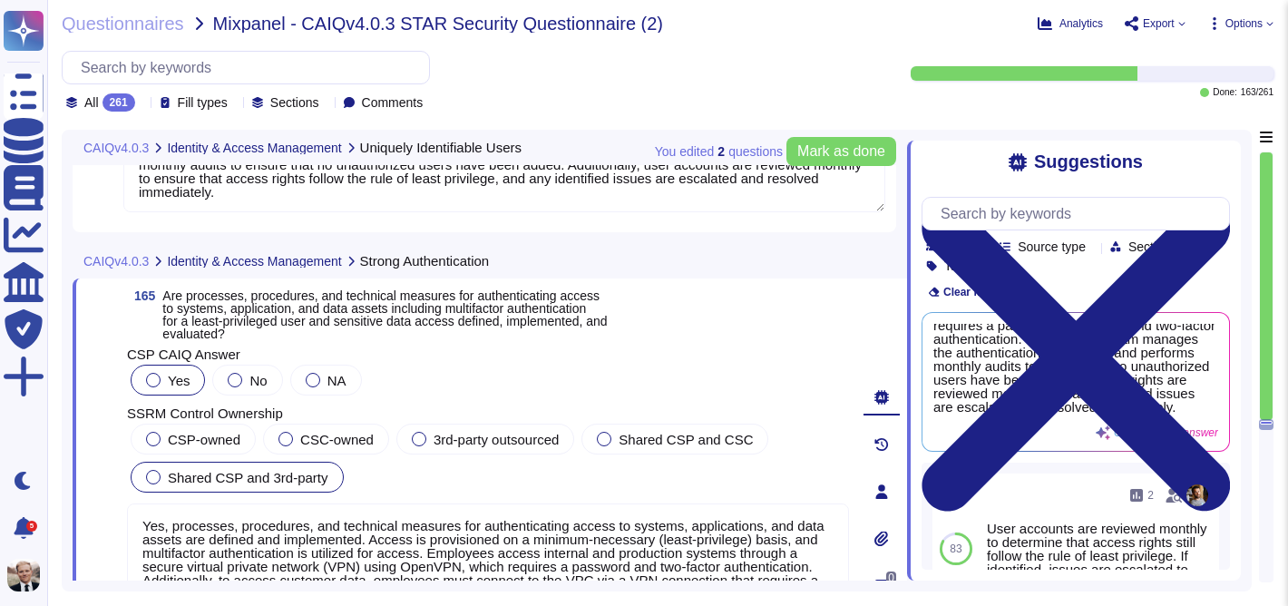
scroll to position [209, 0]
click at [219, 441] on span "CSP-owned" at bounding box center [204, 439] width 73 height 15
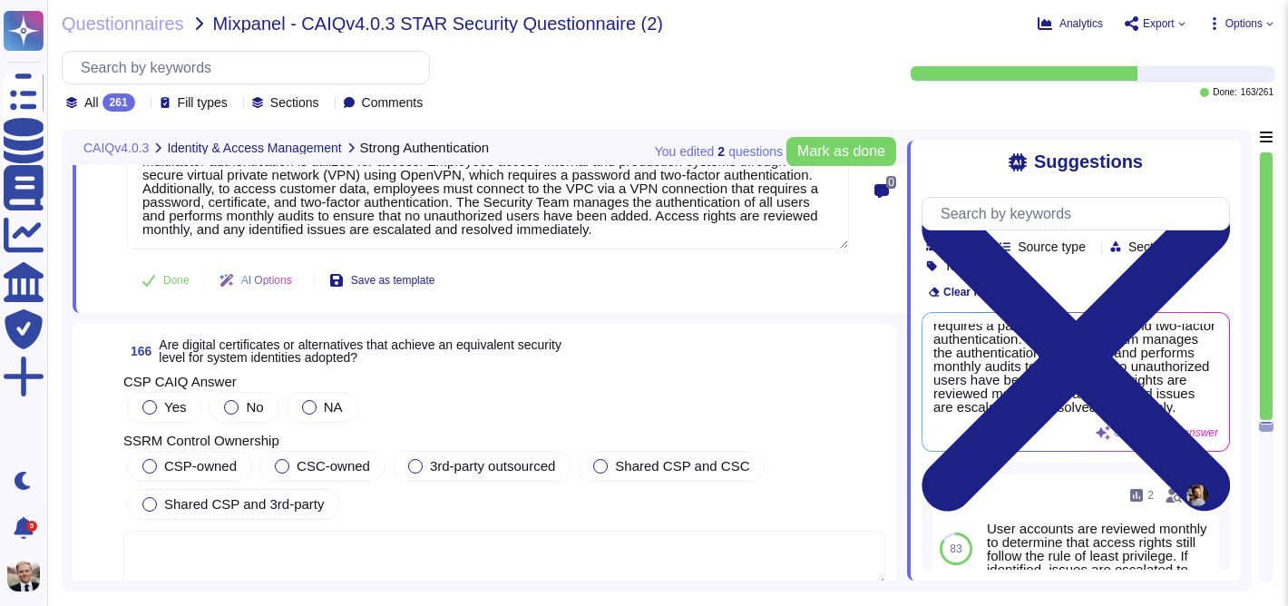
scroll to position [65953, 0]
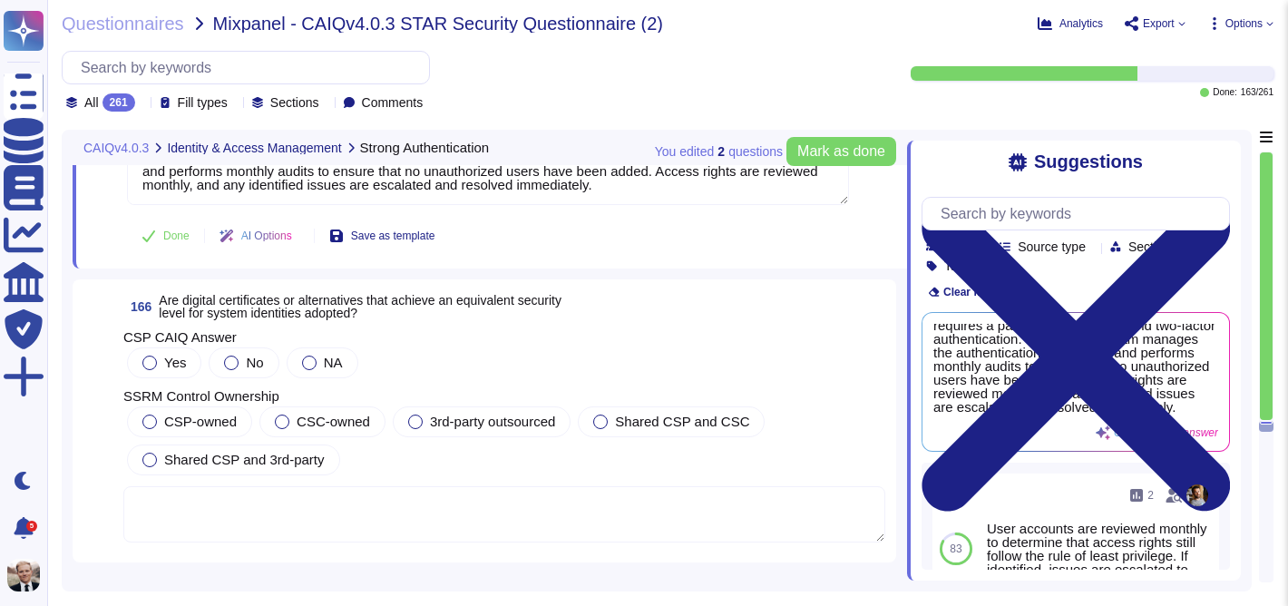
click at [270, 311] on span "Are digital certificates or alternatives that achieve an equivalent security le…" at bounding box center [360, 306] width 403 height 27
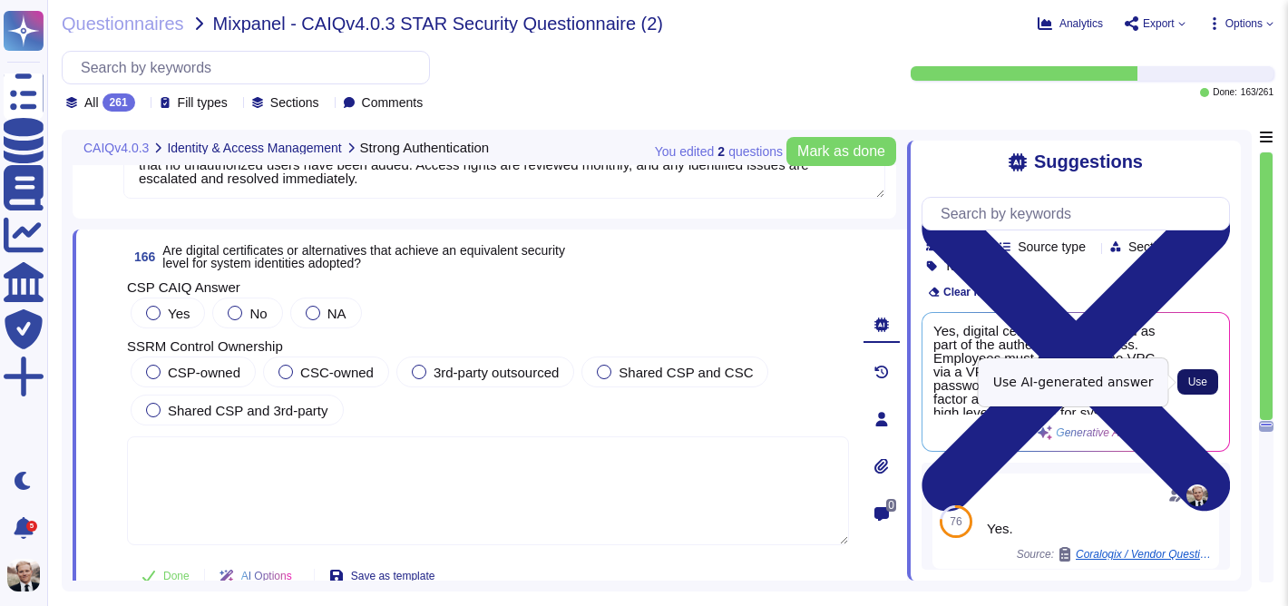
click at [1203, 383] on span "Use" at bounding box center [1197, 381] width 19 height 11
type textarea "Yes, digital certificates are utilized as part of the authentication process. E…"
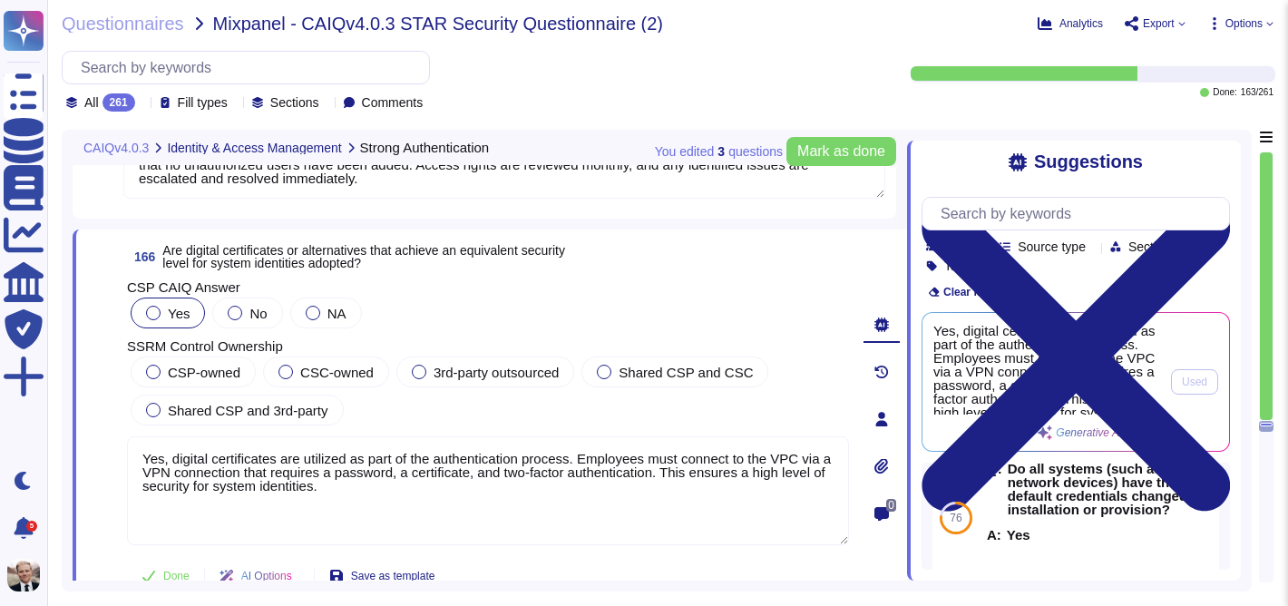
scroll to position [123, 0]
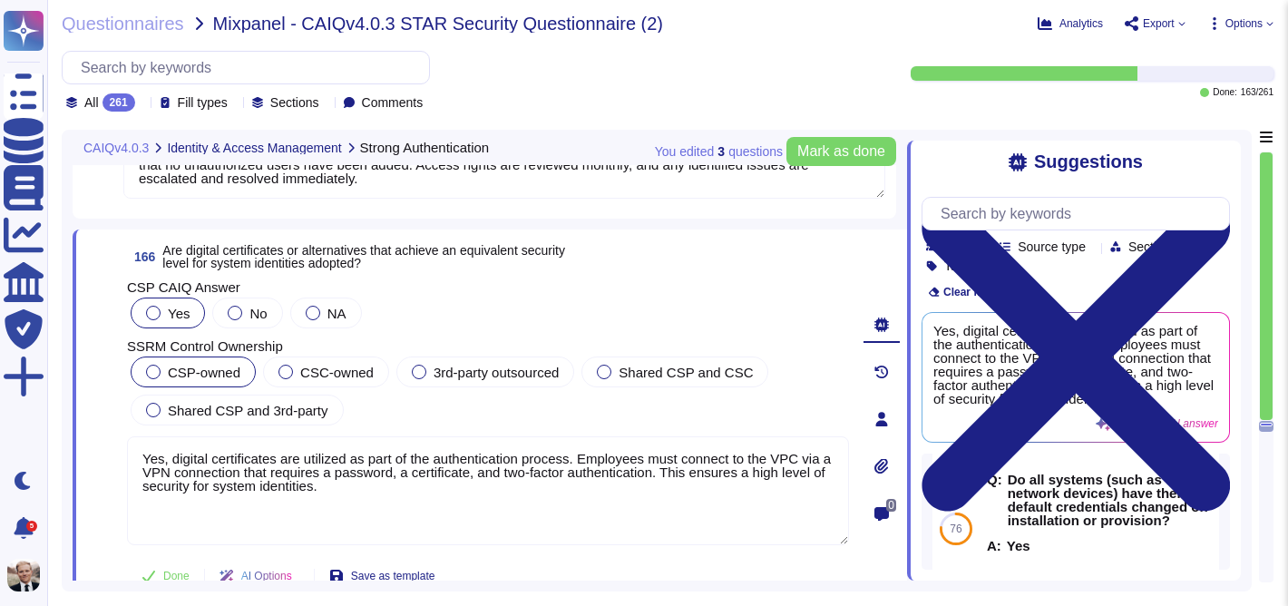
click at [190, 379] on div "CSP-owned" at bounding box center [193, 371] width 125 height 31
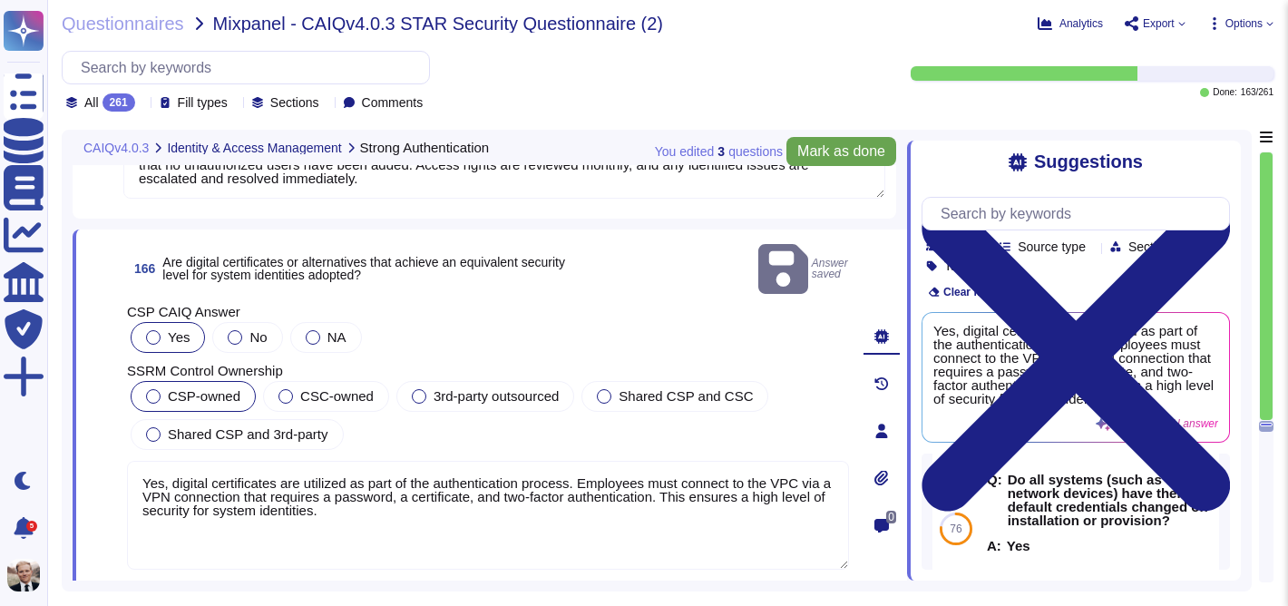
click at [833, 149] on span "Mark as done" at bounding box center [841, 151] width 88 height 15
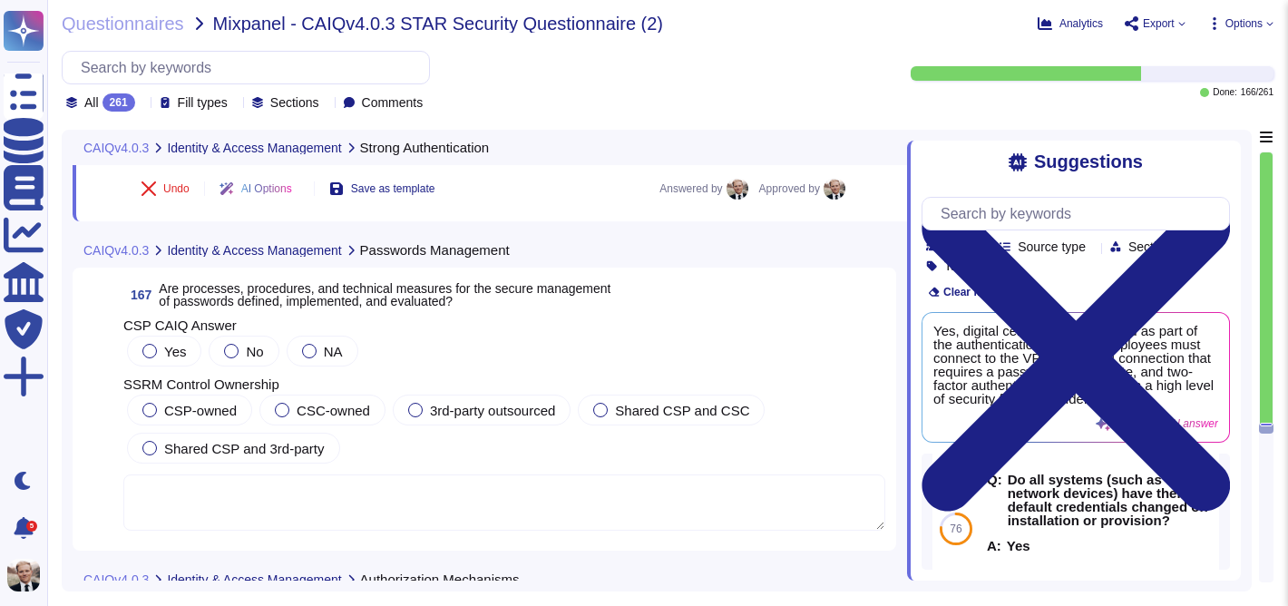
scroll to position [66375, 0]
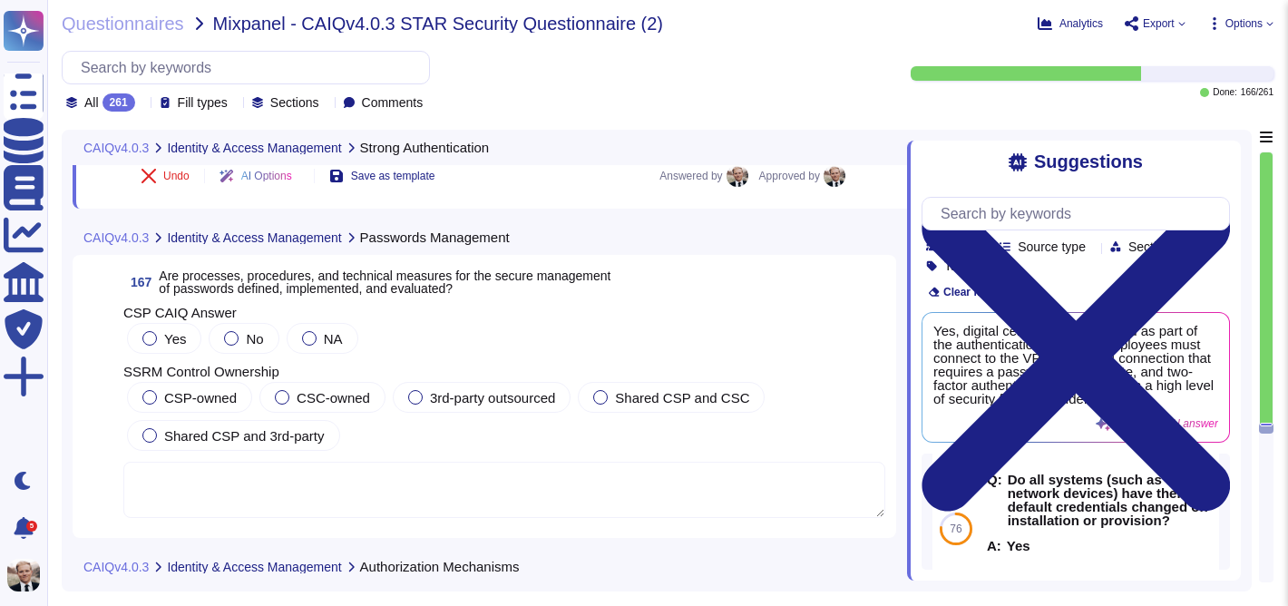
click at [378, 285] on span "Are processes, procedures, and technical measures for the secure management of …" at bounding box center [385, 281] width 452 height 27
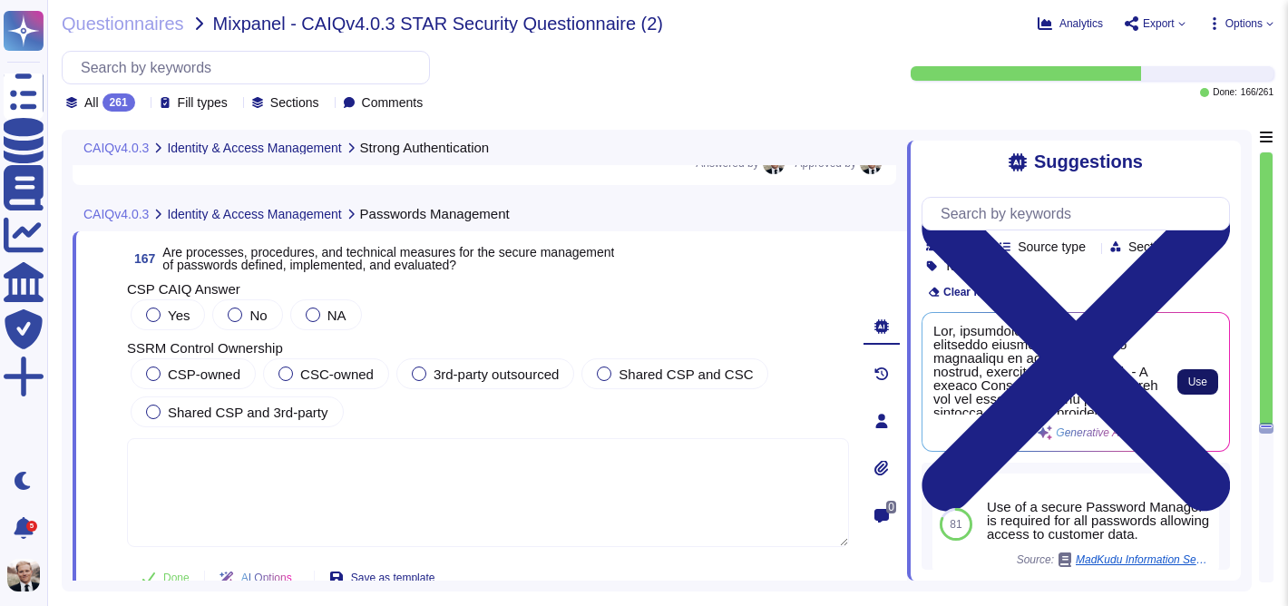
click at [1204, 384] on span "Use" at bounding box center [1197, 381] width 19 height 11
type textarea "Yes, processes, procedures, and technical measures for the secure management of…"
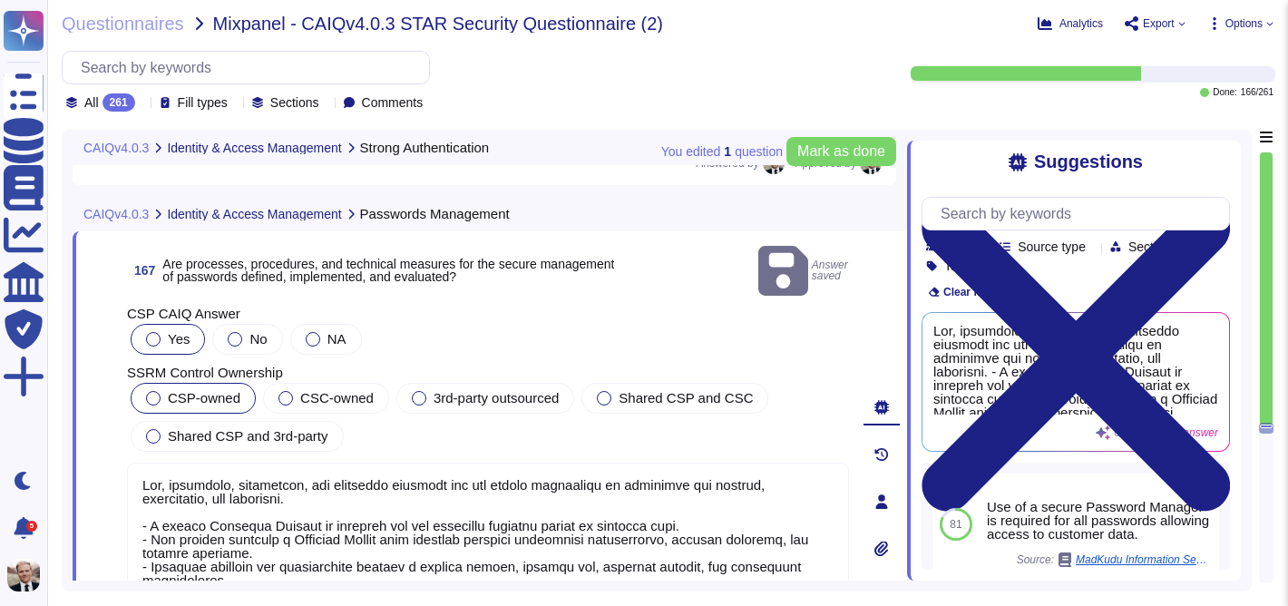
click at [161, 391] on label "CSP-owned" at bounding box center [193, 398] width 94 height 15
click at [817, 146] on span "Mark as done" at bounding box center [841, 151] width 88 height 15
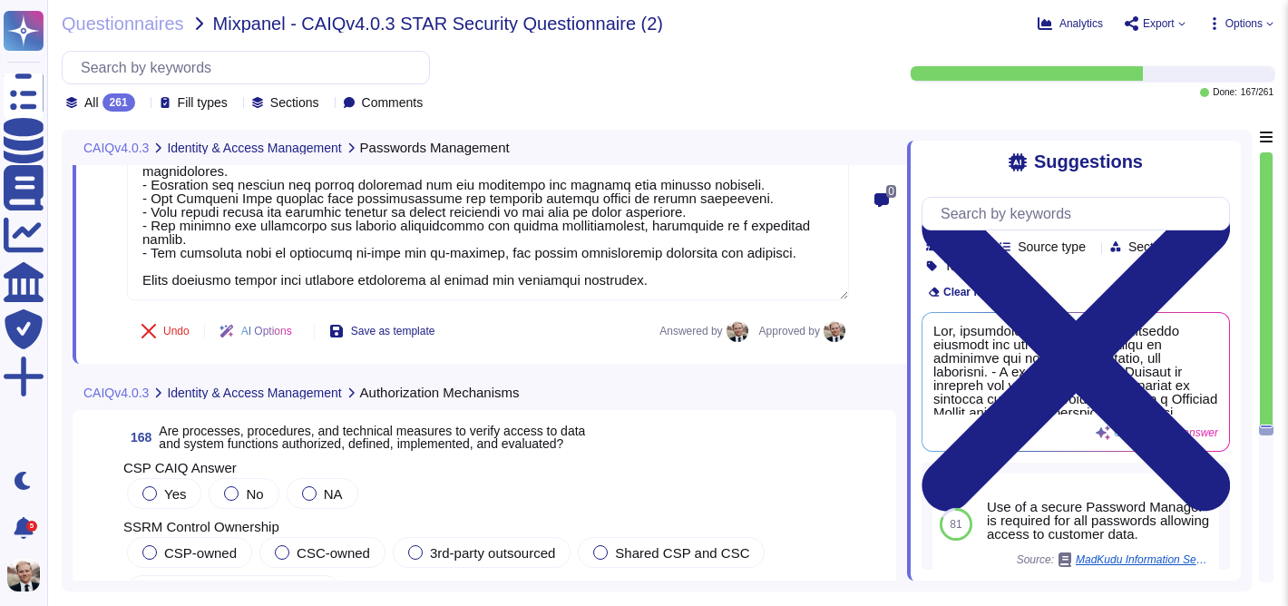
click at [307, 435] on span "Are processes, procedures, and technical measures to verify access to data and …" at bounding box center [372, 437] width 426 height 27
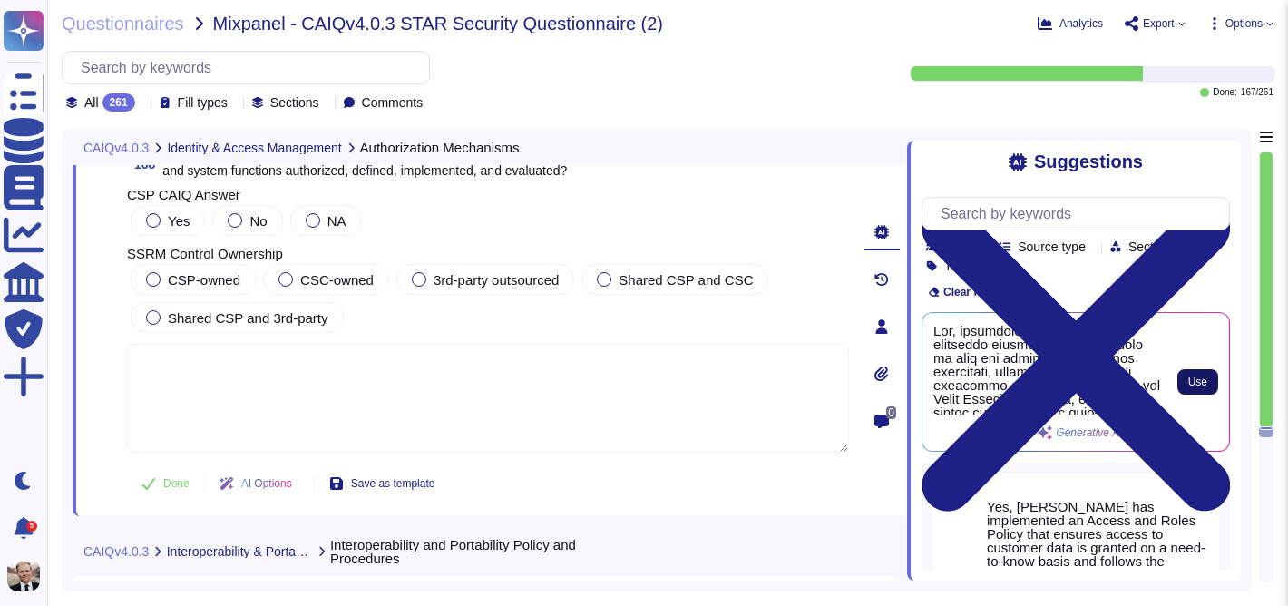
click at [1190, 376] on span "Use" at bounding box center [1197, 381] width 19 height 11
type textarea "Yes, processes, procedures, and technical measures to verify access to data and…"
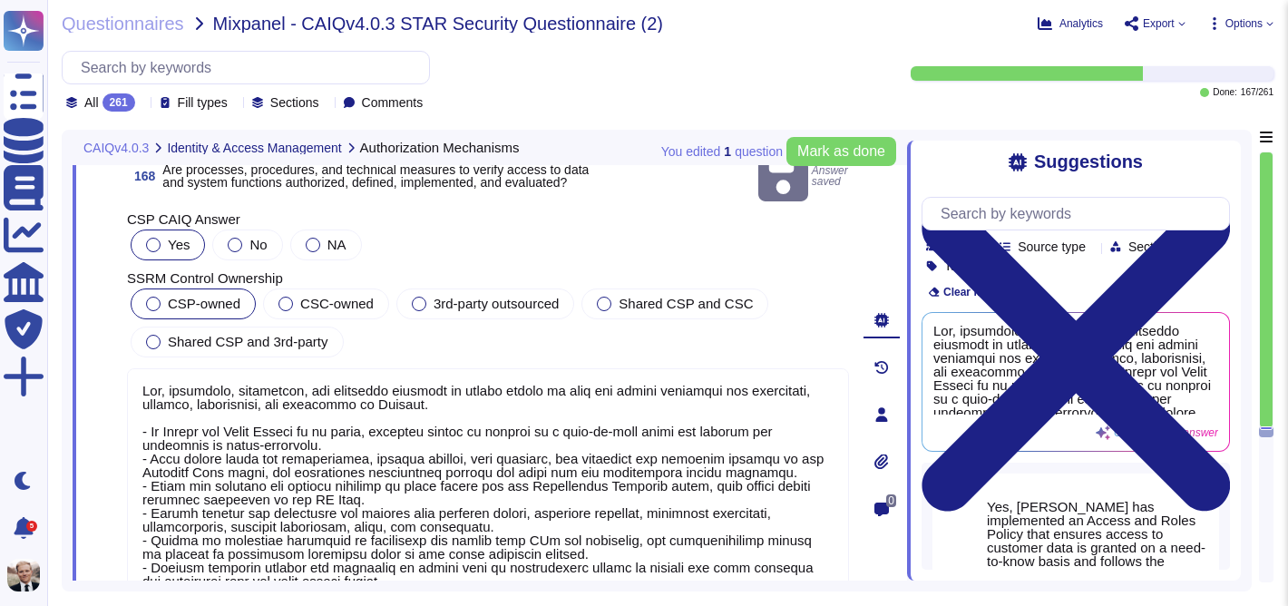
click at [163, 297] on label "CSP-owned" at bounding box center [193, 304] width 94 height 15
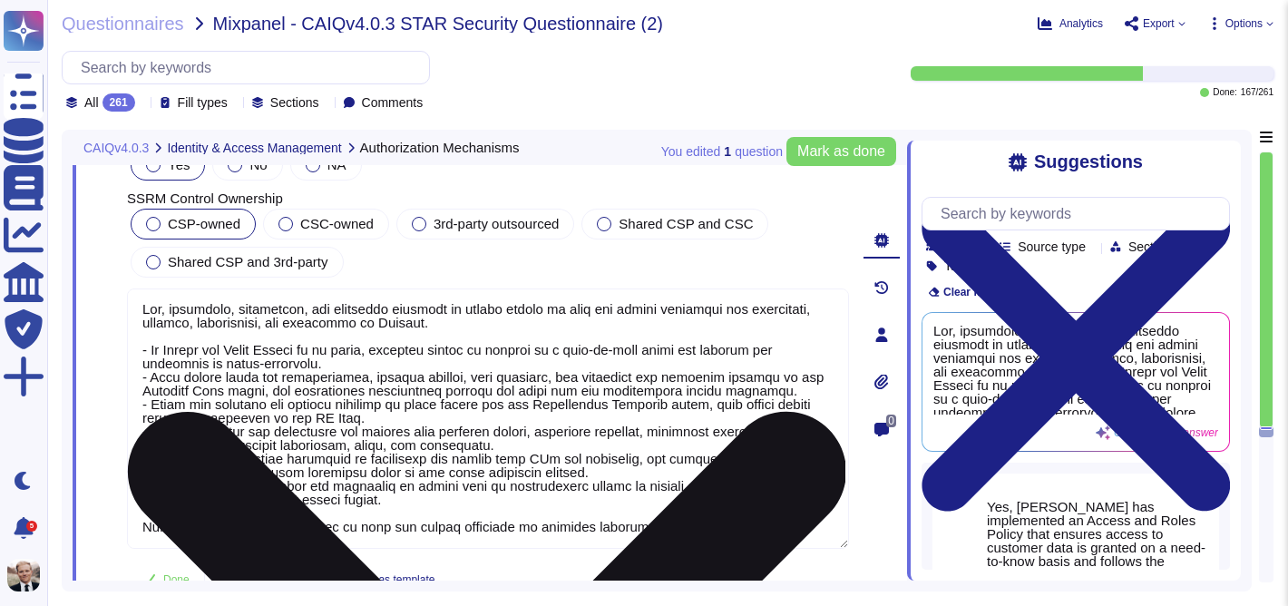
scroll to position [67088, 0]
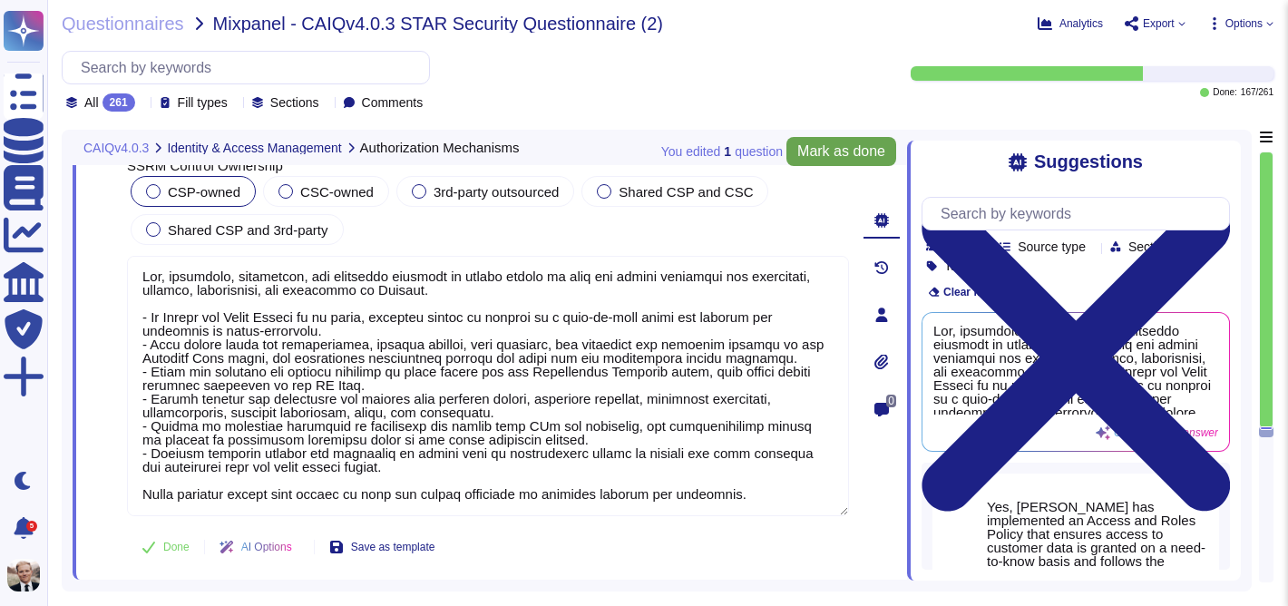
click at [836, 154] on span "Mark as done" at bounding box center [841, 151] width 88 height 15
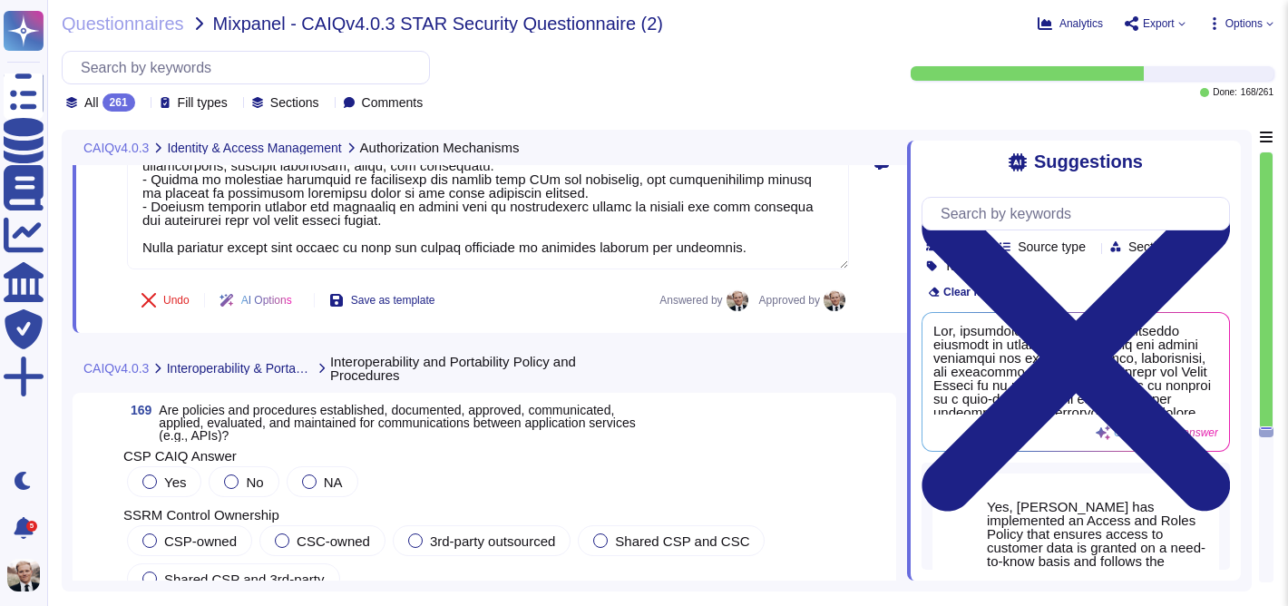
click at [345, 417] on span "Are policies and procedures established, documented, approved, communicated, ap…" at bounding box center [397, 423] width 476 height 40
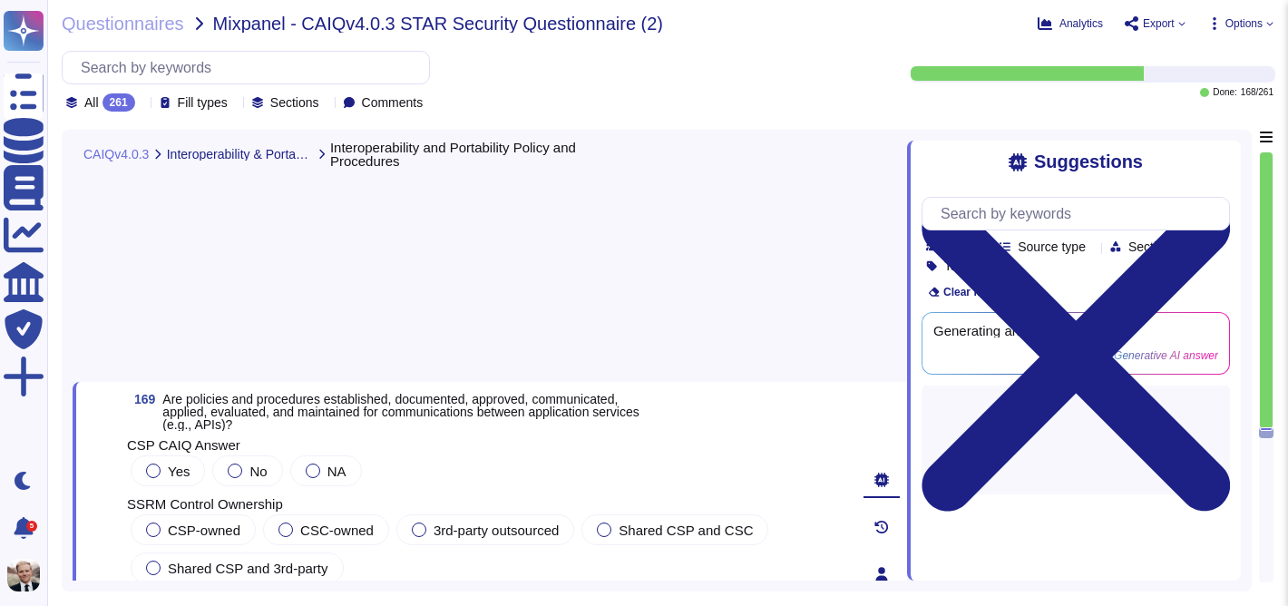
scroll to position [67585, 0]
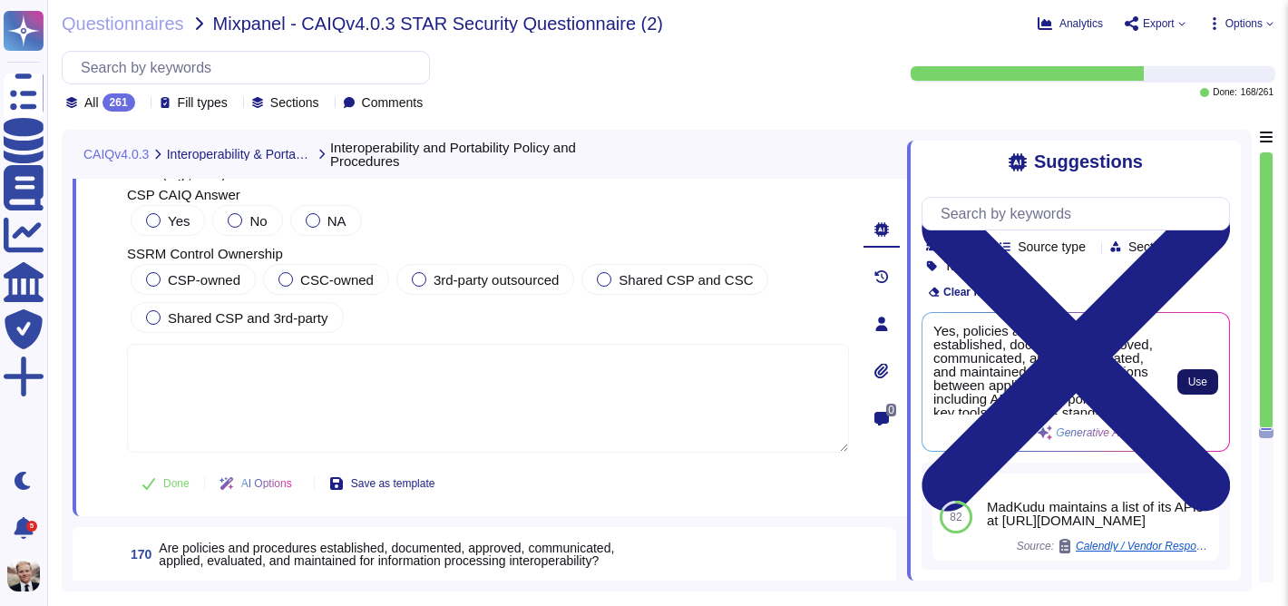
click at [1194, 383] on span "Use" at bounding box center [1197, 381] width 19 height 11
type textarea "Yes, policies and procedures are established, documented, approved, communicate…"
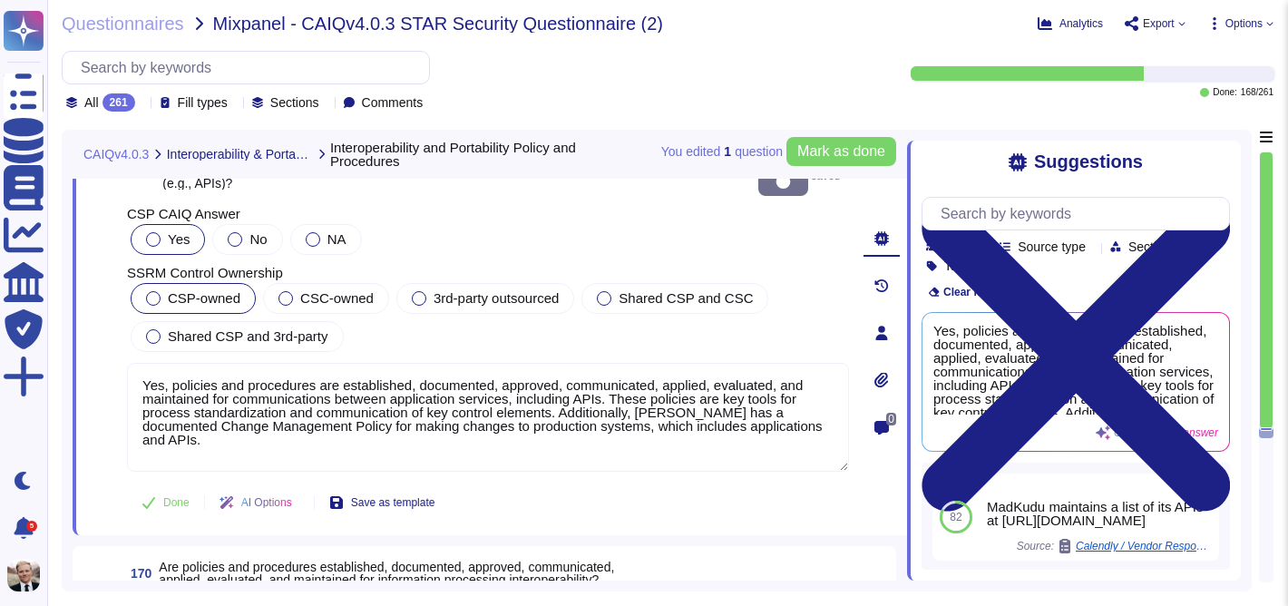
click at [199, 290] on span "CSP-owned" at bounding box center [204, 297] width 73 height 15
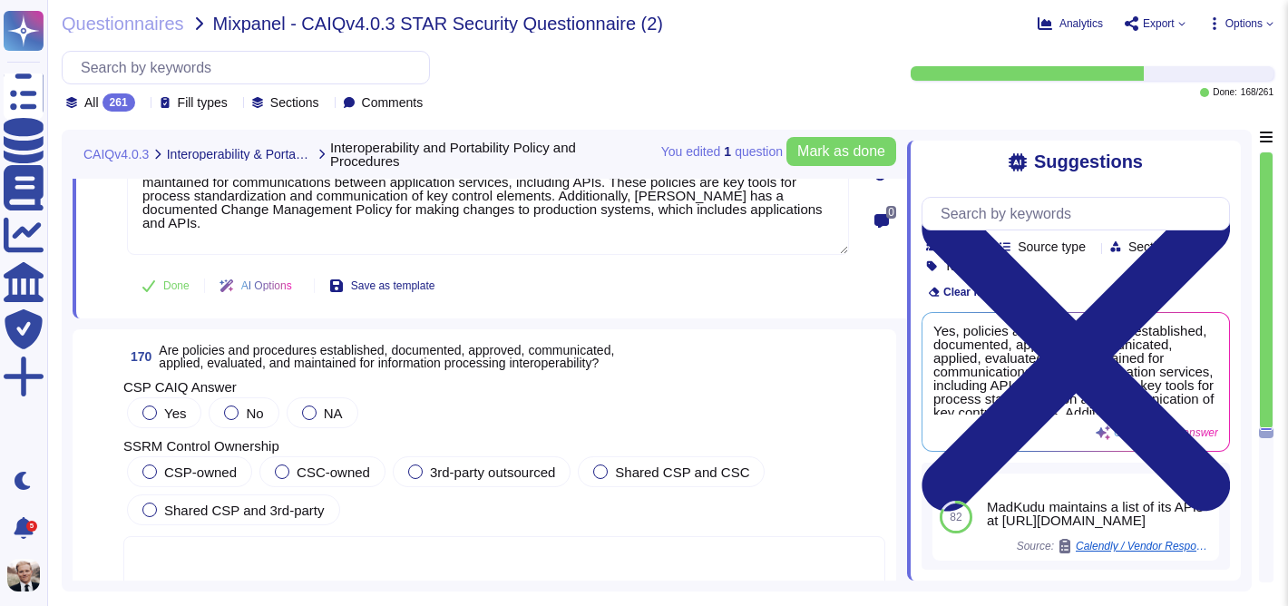
scroll to position [67799, 0]
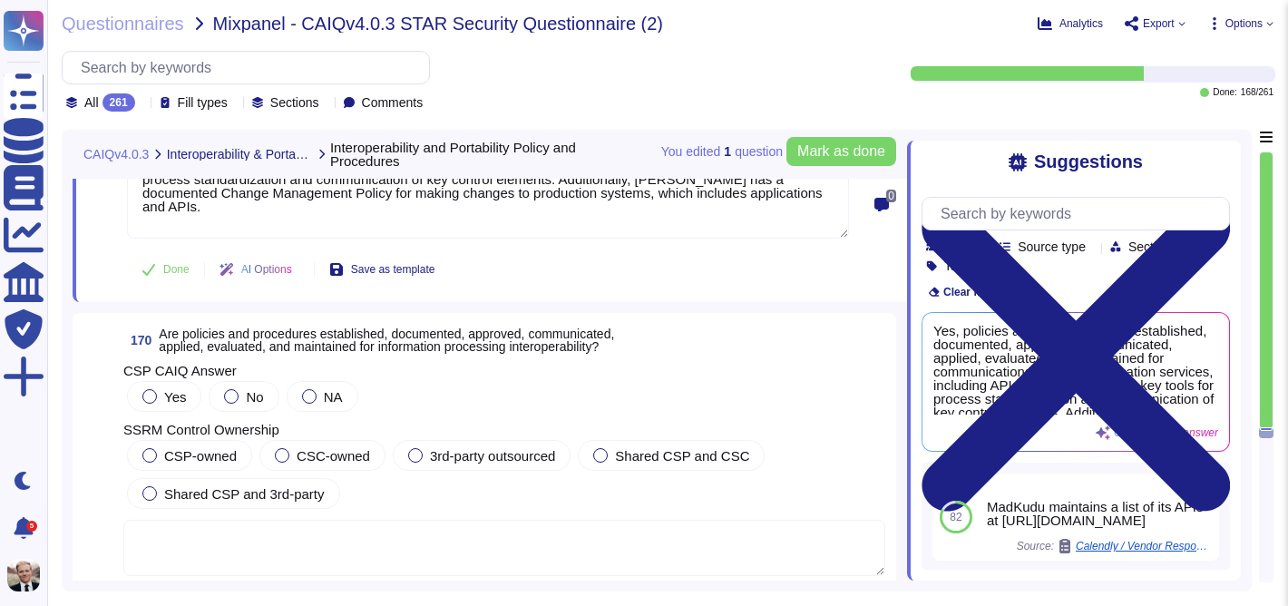
click at [327, 347] on span "Are policies and procedures established, documented, approved, communicated, ap…" at bounding box center [386, 339] width 455 height 27
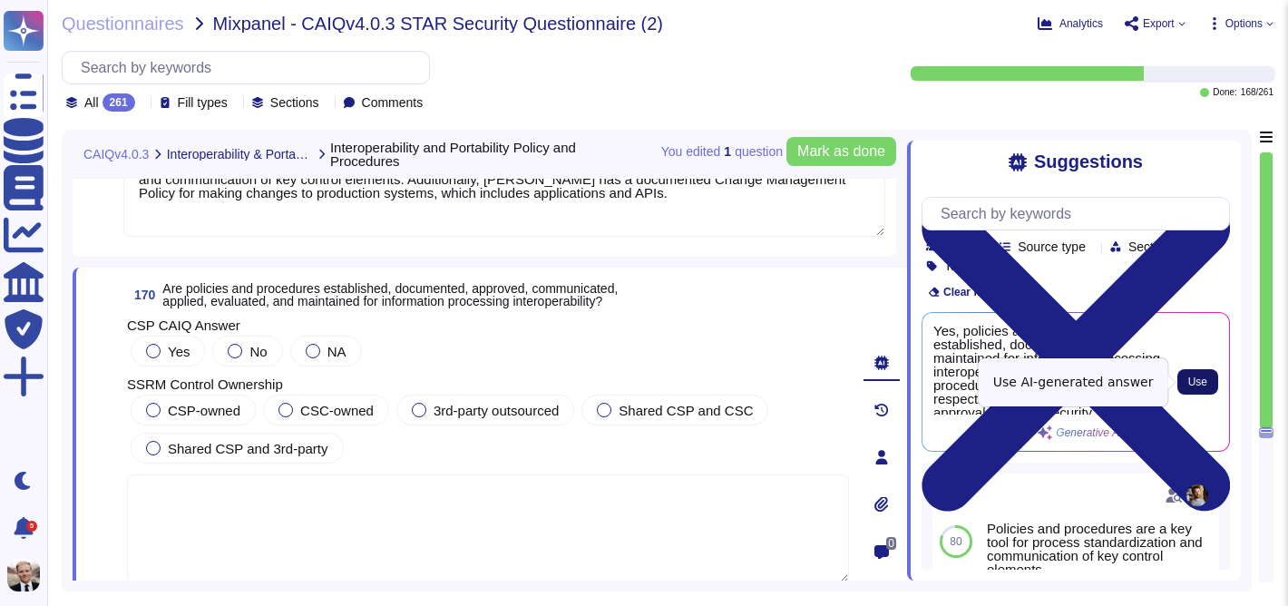
click at [1205, 380] on span "Use" at bounding box center [1197, 381] width 19 height 11
type textarea "Yes, policies and procedures are established, documented, and maintained for in…"
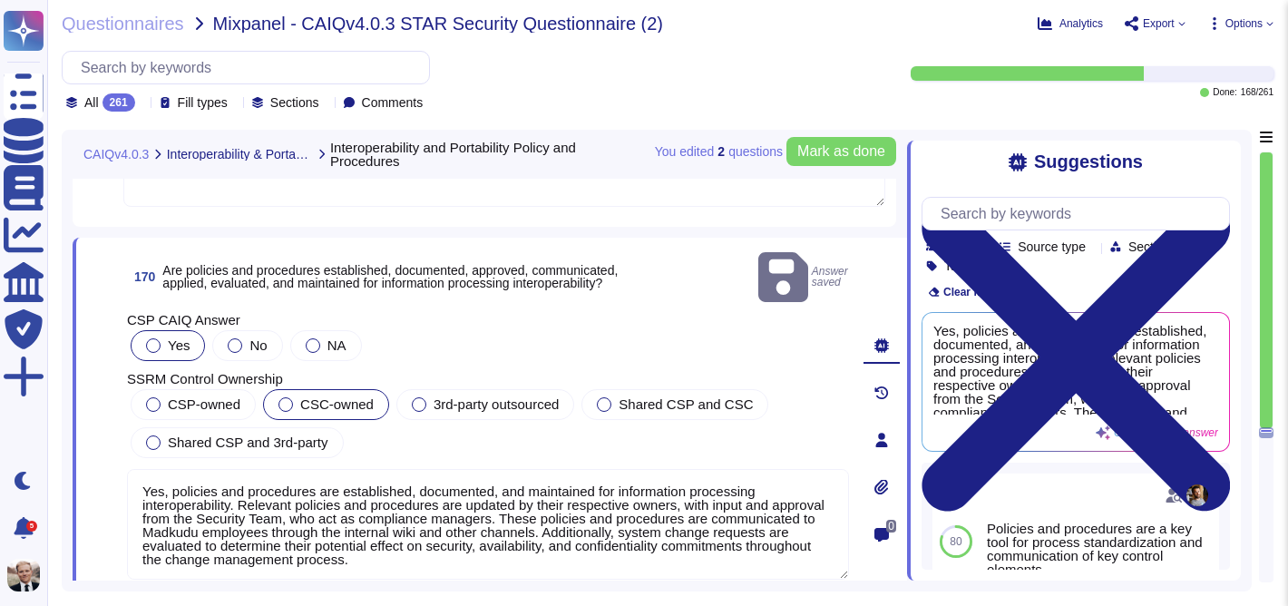
scroll to position [67830, 0]
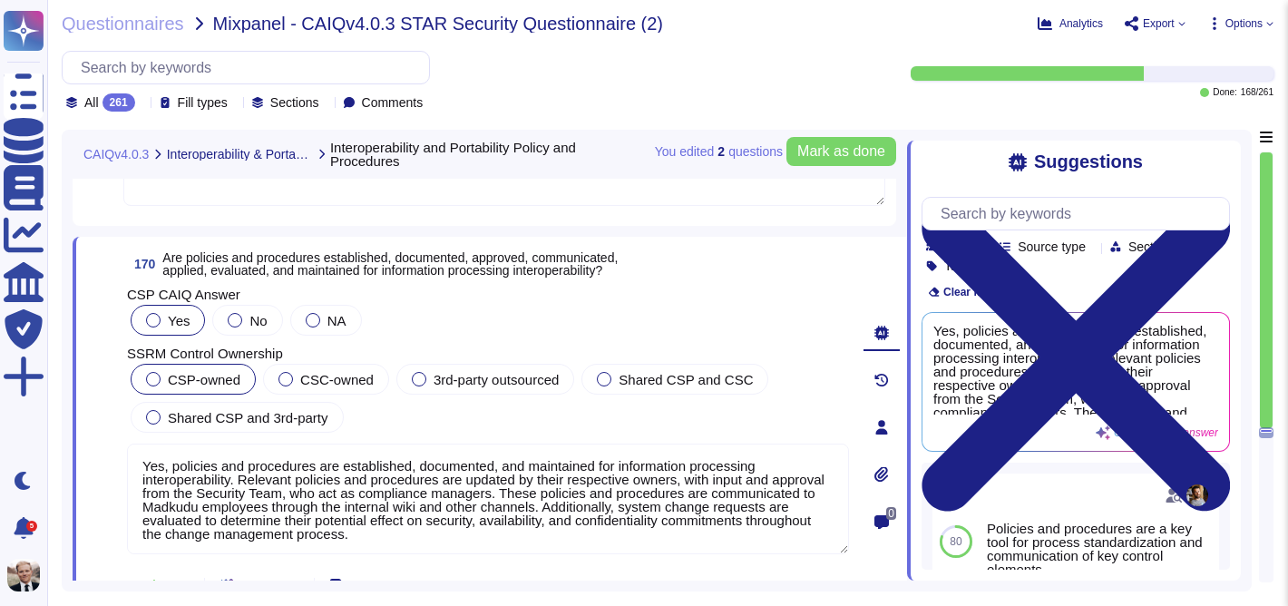
click at [175, 376] on span "CSP-owned" at bounding box center [204, 379] width 73 height 15
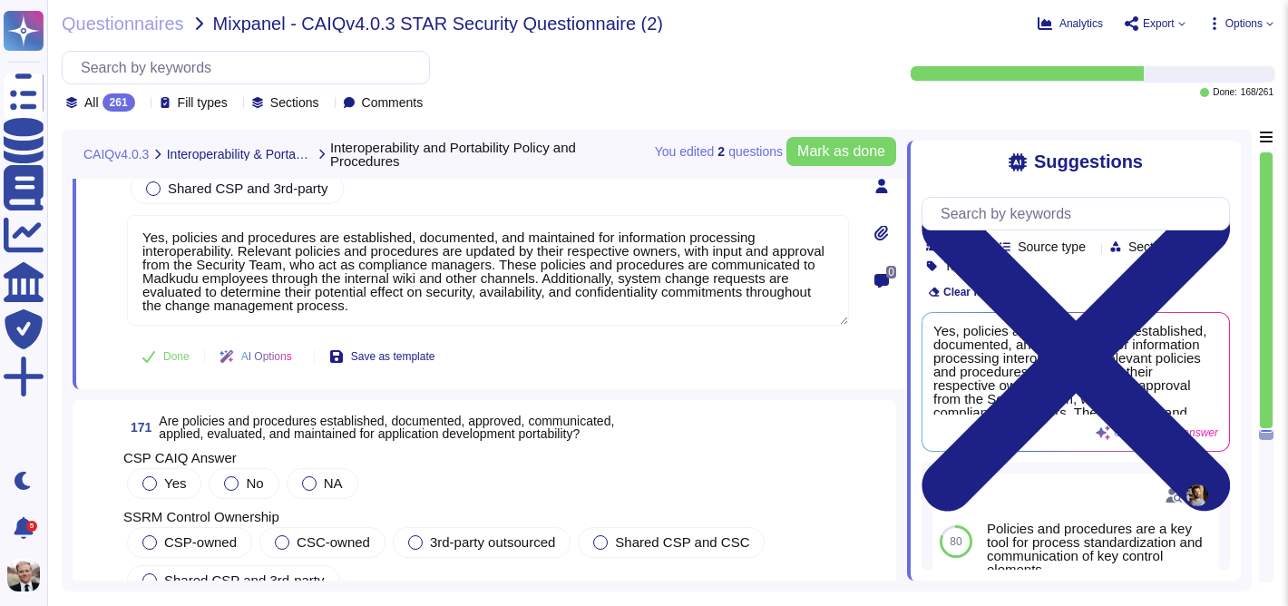
scroll to position [68153, 0]
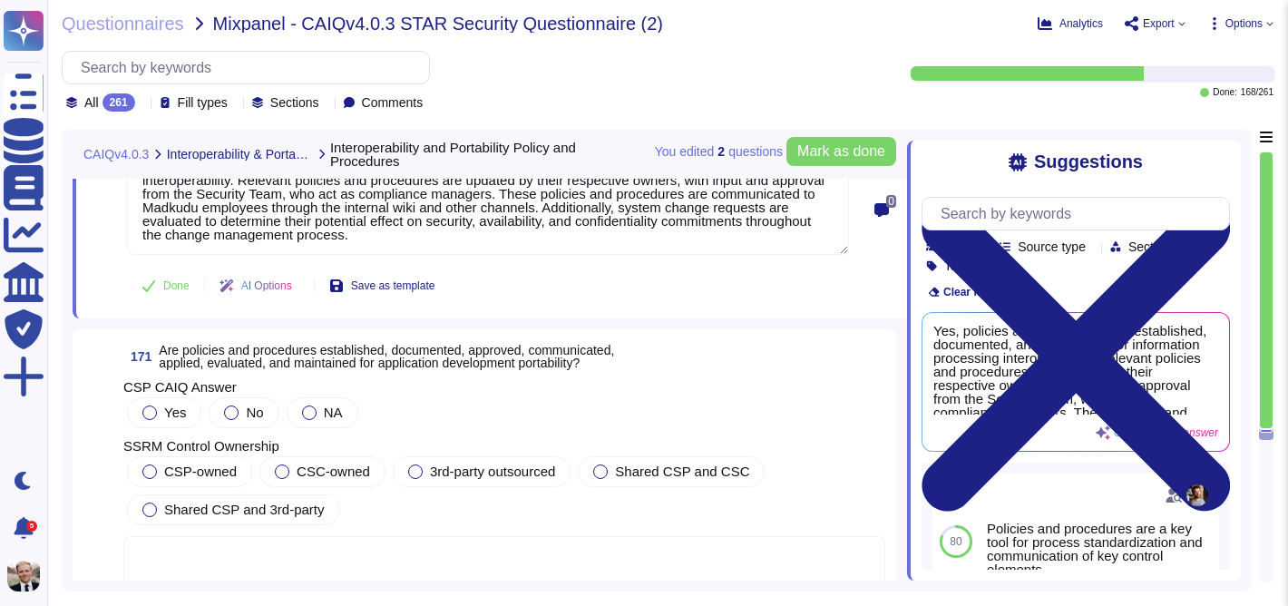
click at [316, 343] on span "Are policies and procedures established, documented, approved, communicated, ap…" at bounding box center [386, 356] width 455 height 27
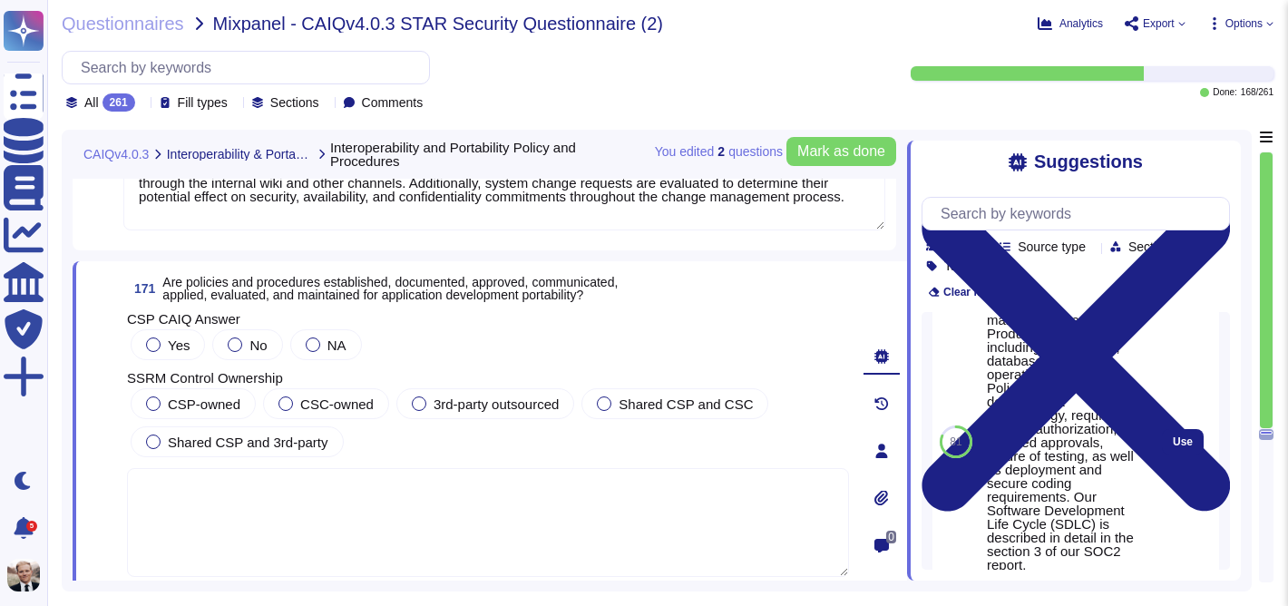
scroll to position [105, 0]
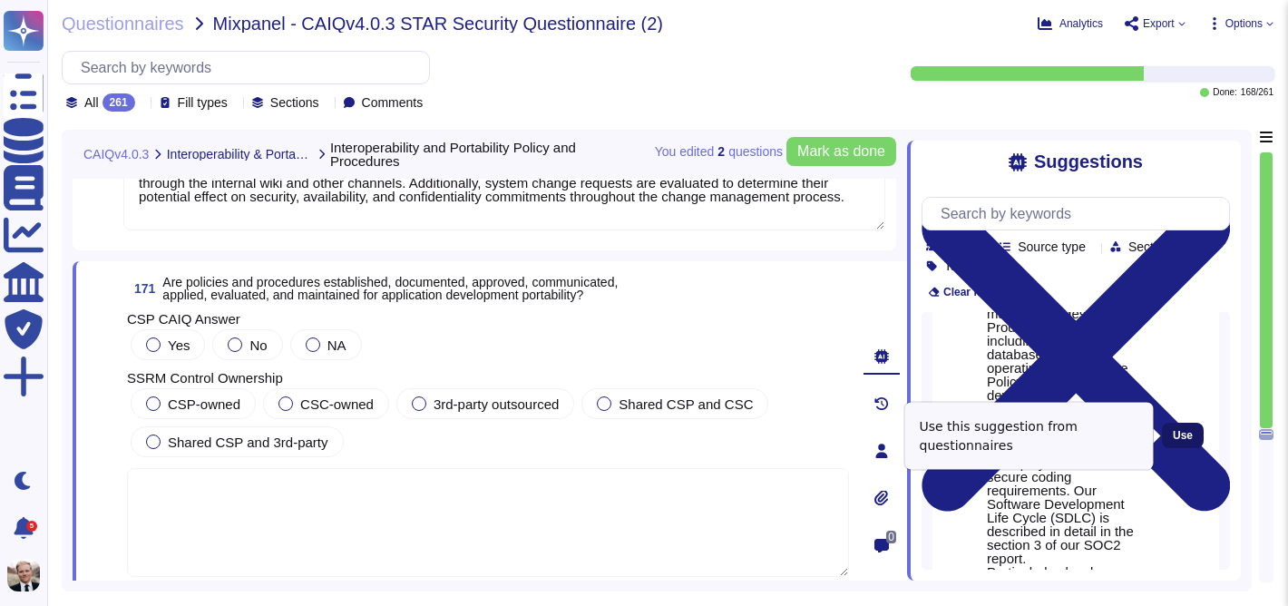
click at [1183, 434] on span "Use" at bounding box center [1183, 435] width 20 height 11
type textarea "Madkudu has a documented Change Management Policy for making changes to Product…"
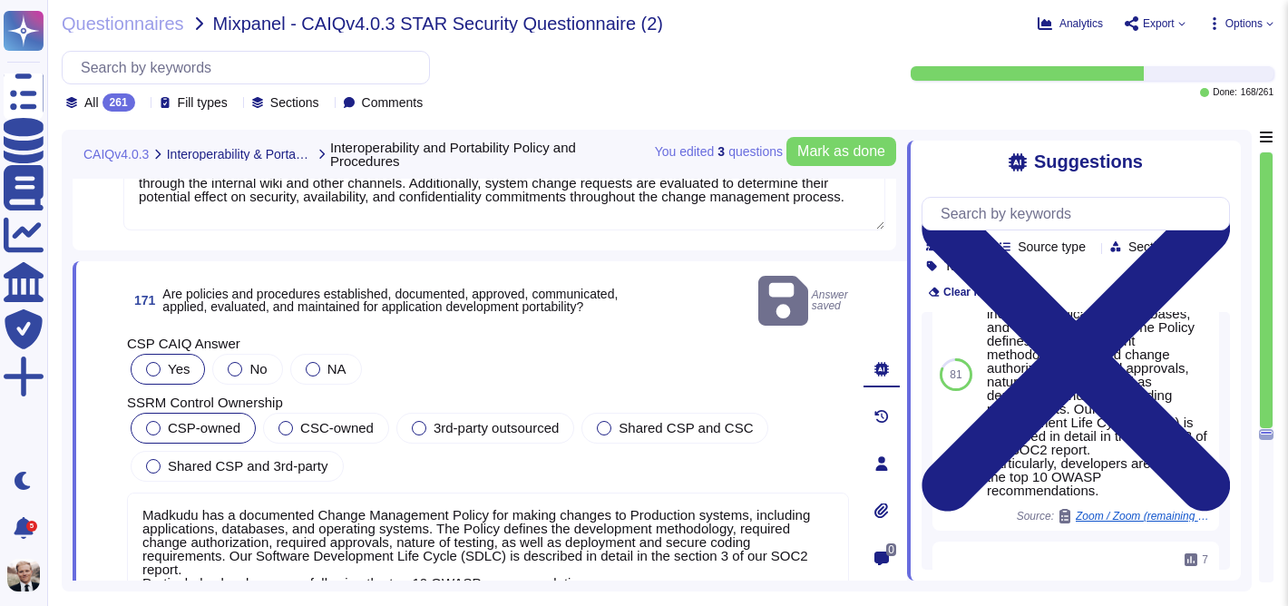
click at [153, 421] on div at bounding box center [153, 428] width 15 height 15
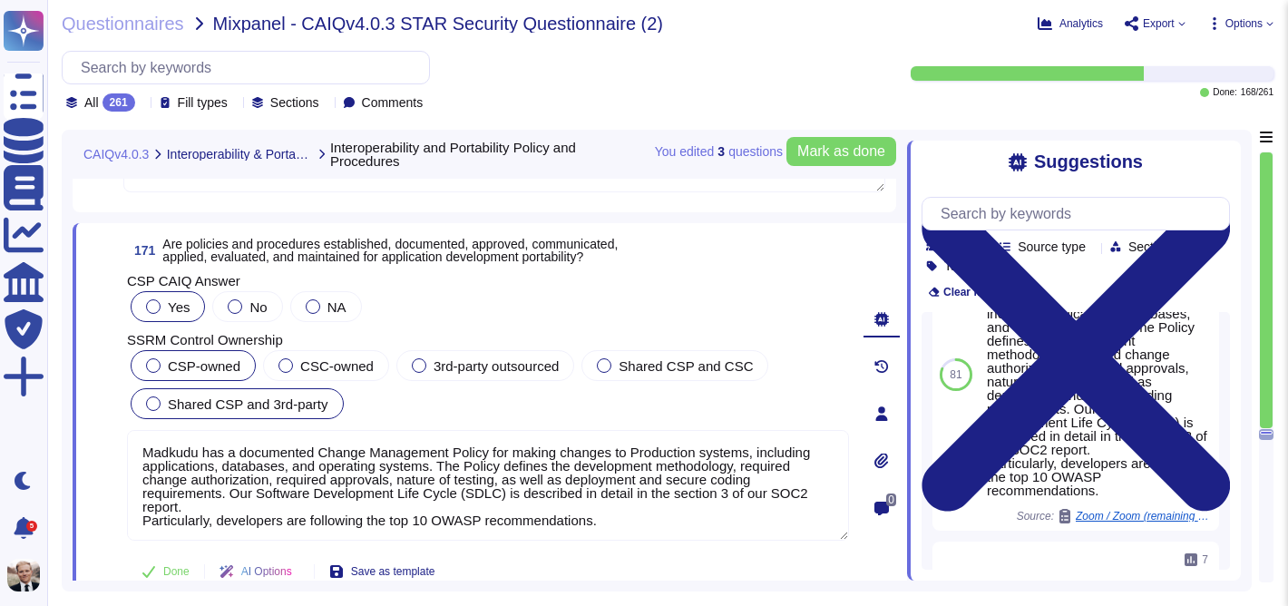
scroll to position [68191, 0]
click at [844, 153] on span "Mark as done" at bounding box center [841, 151] width 88 height 15
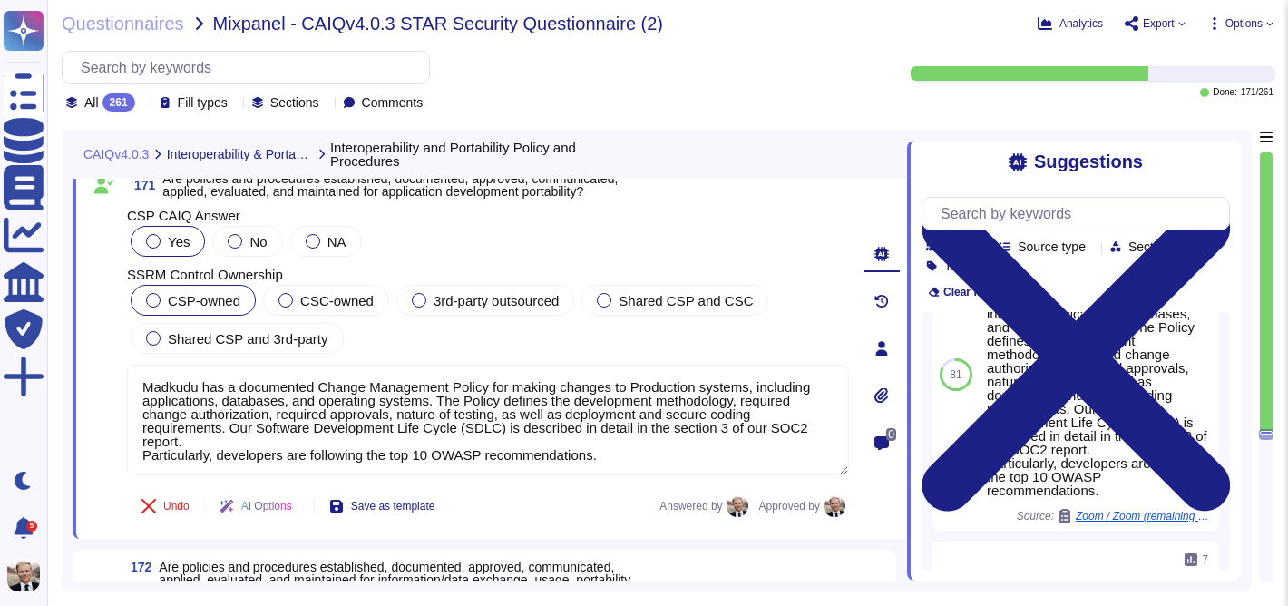
scroll to position [68245, 0]
type textarea "Yes, policies and procedures are established, documented, approved, communicate…"
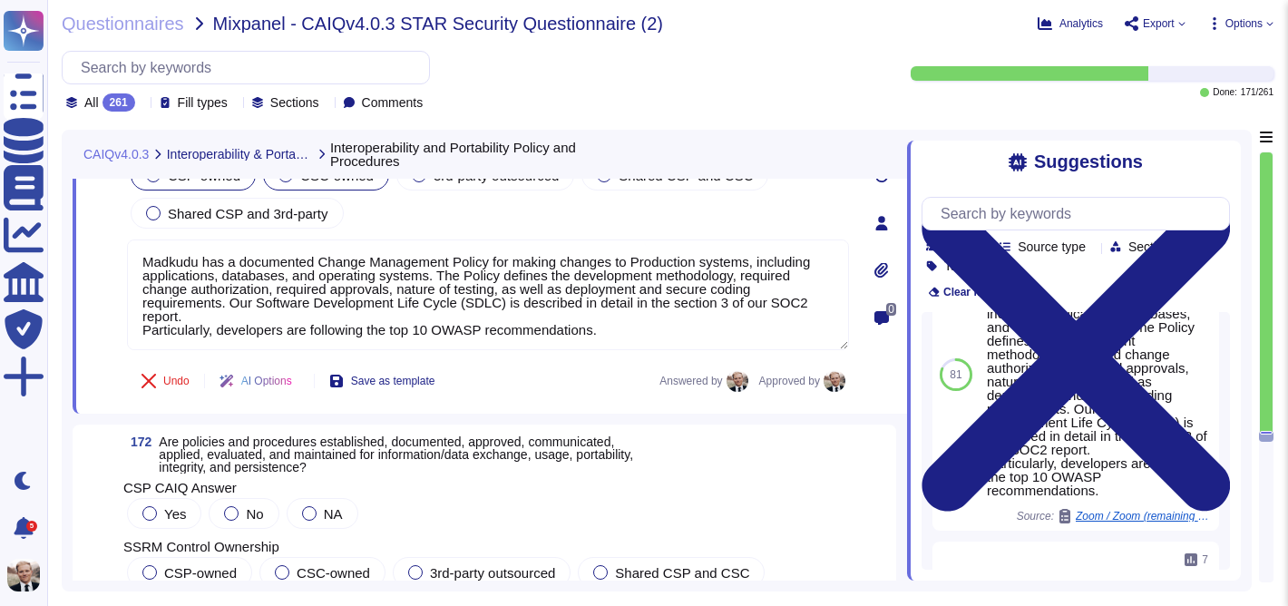
scroll to position [2, 0]
drag, startPoint x: 258, startPoint y: 458, endPoint x: 479, endPoint y: 439, distance: 222.1
click at [258, 458] on span "Are policies and procedures established, documented, approved, communicated, ap…" at bounding box center [396, 454] width 474 height 40
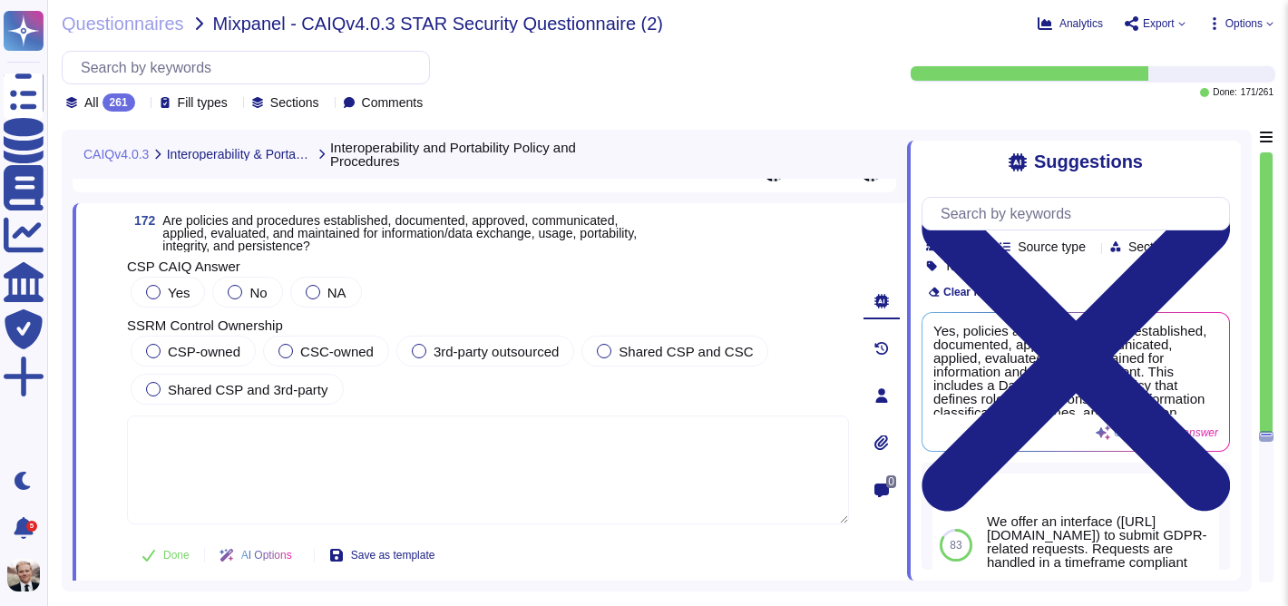
scroll to position [68583, 0]
type textarea "Yes, policies and procedures are established, documented, and maintained for in…"
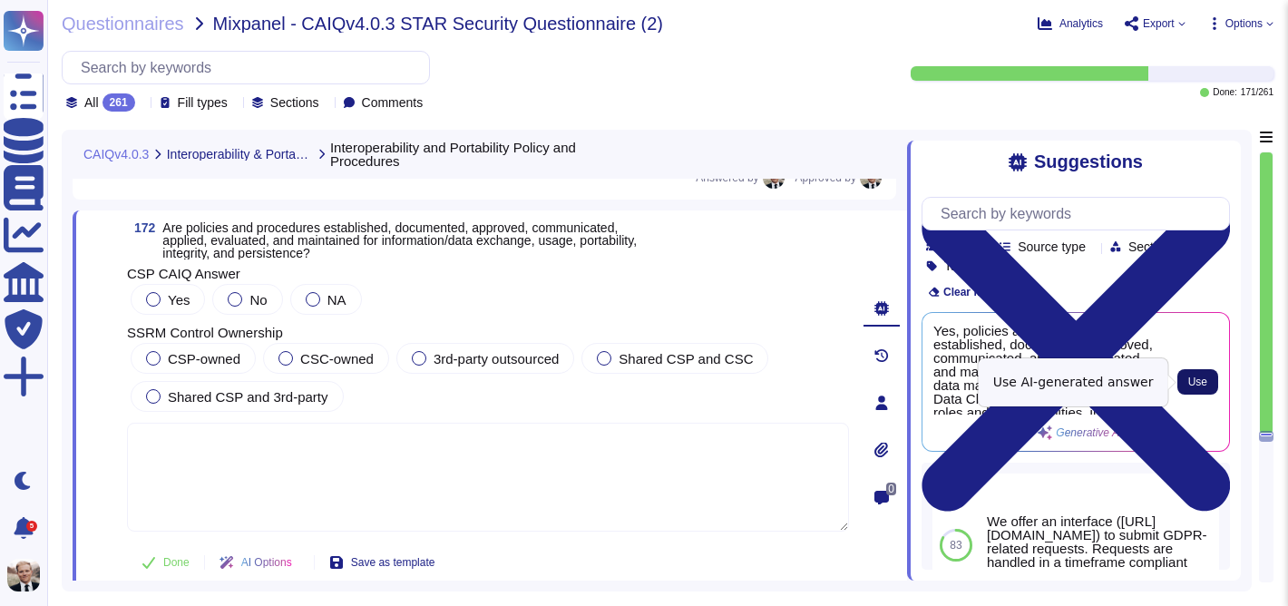
click at [1192, 385] on span "Use" at bounding box center [1197, 381] width 19 height 11
type textarea "Yes, policies and procedures are established, documented, approved, communicate…"
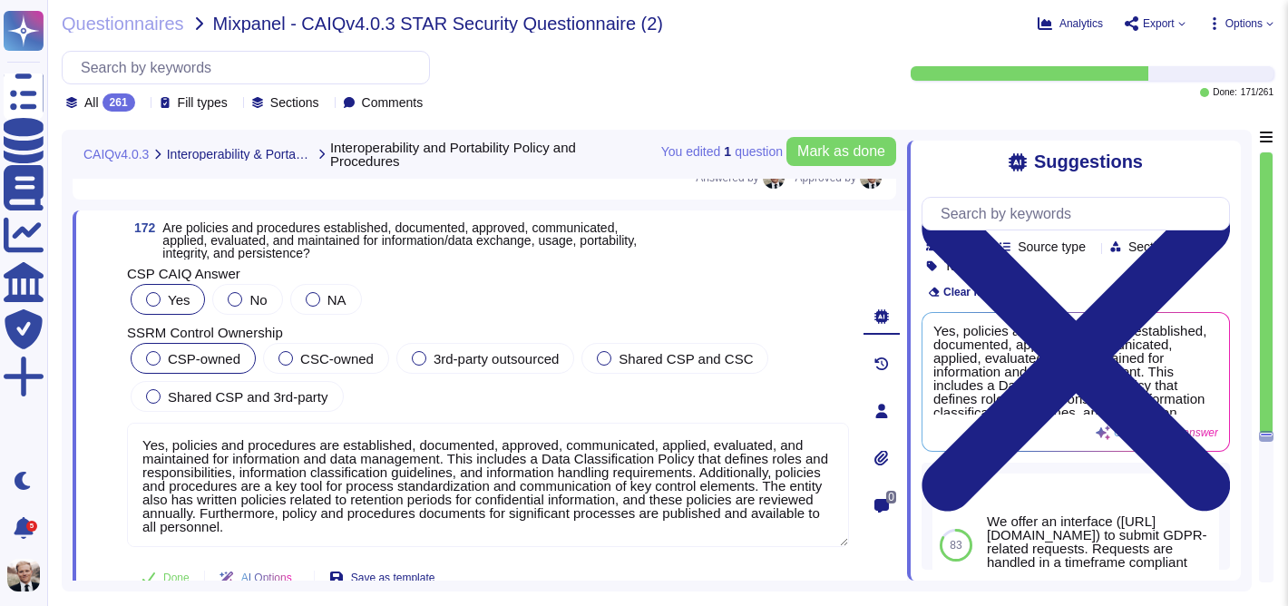
click at [157, 360] on div at bounding box center [153, 358] width 15 height 15
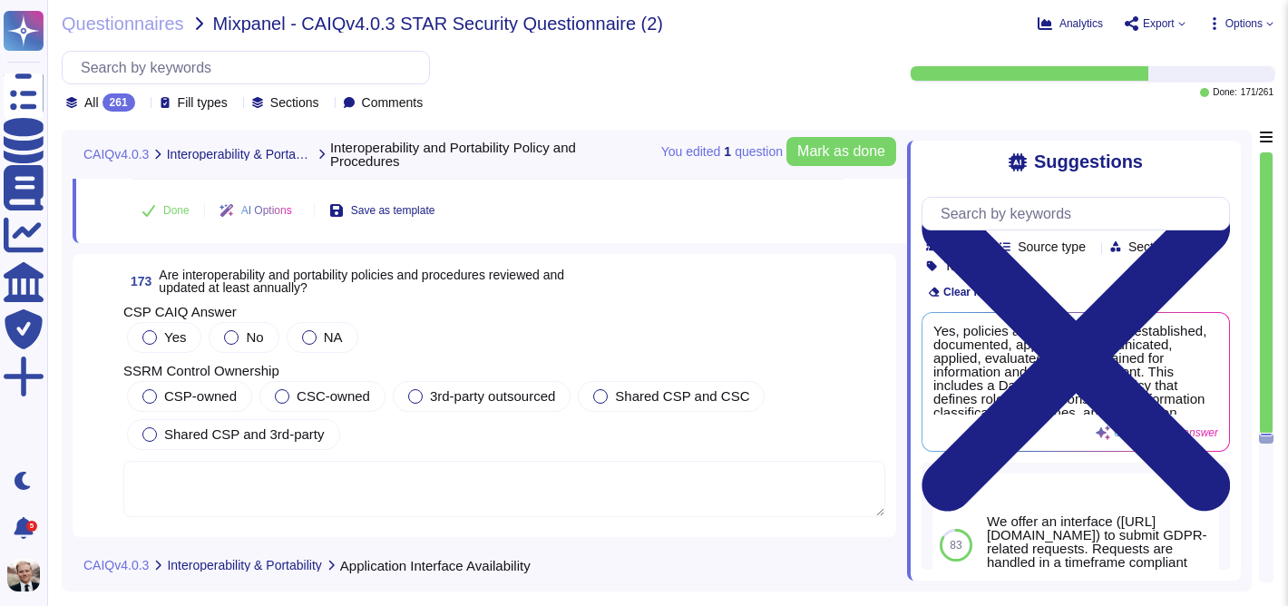
scroll to position [68989, 0]
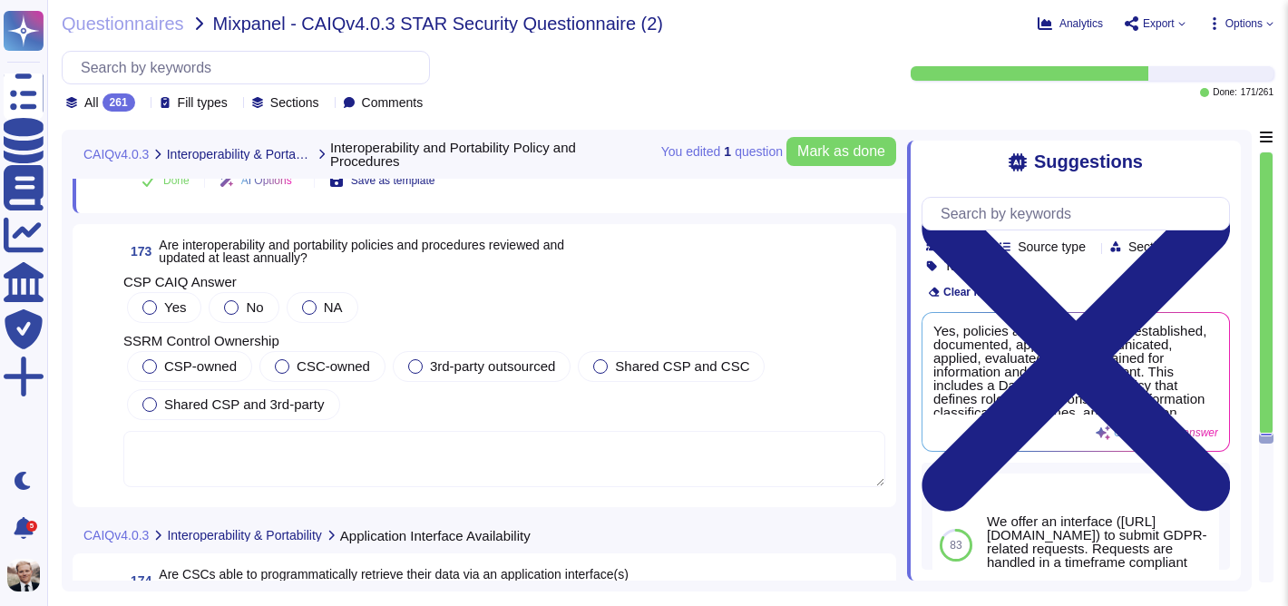
click at [228, 242] on span "Are interoperability and portability policies and procedures reviewed and updat…" at bounding box center [361, 251] width 405 height 27
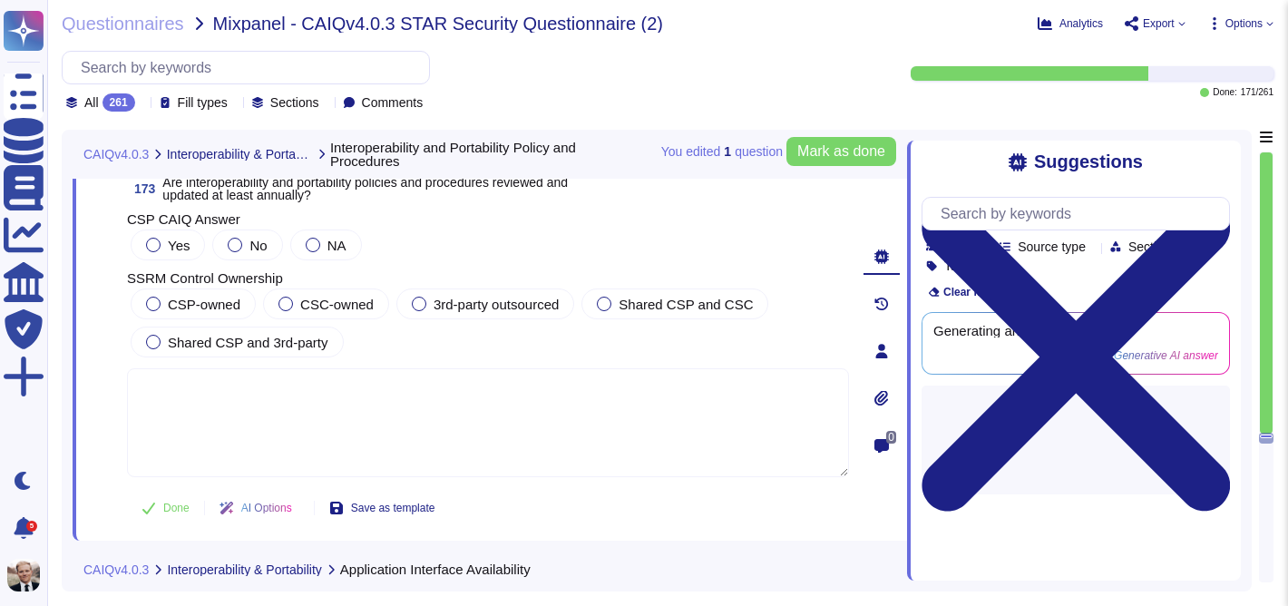
scroll to position [0, 0]
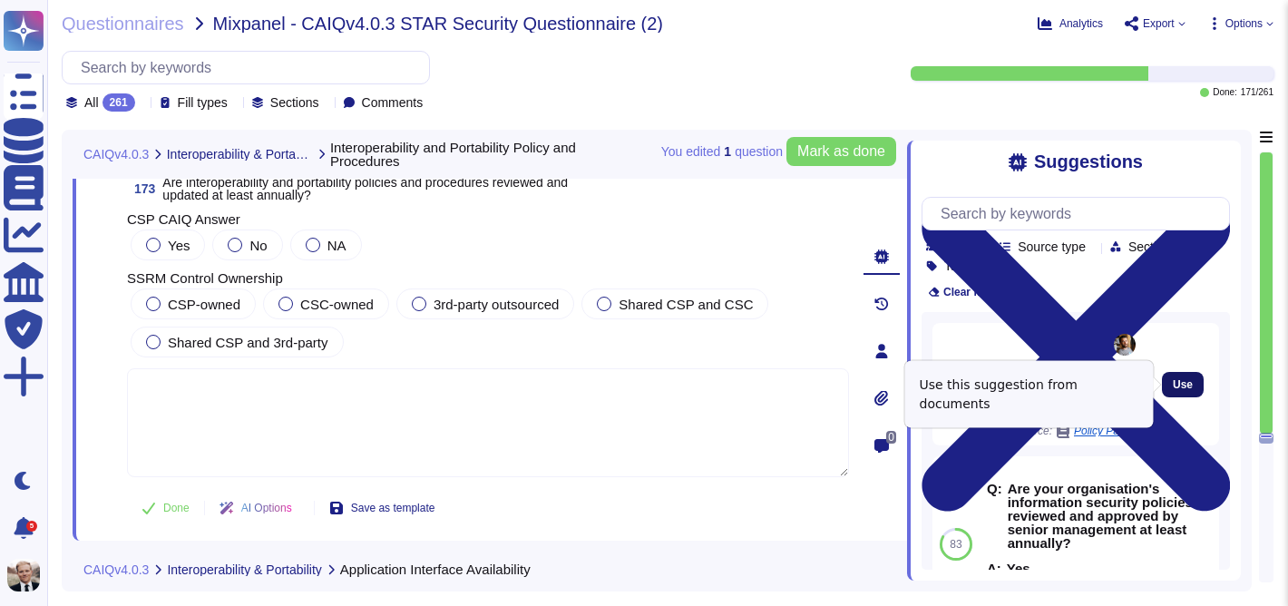
click at [1191, 379] on span "Use" at bounding box center [1183, 384] width 20 height 11
type textarea "Management will review this procedure at least annually."
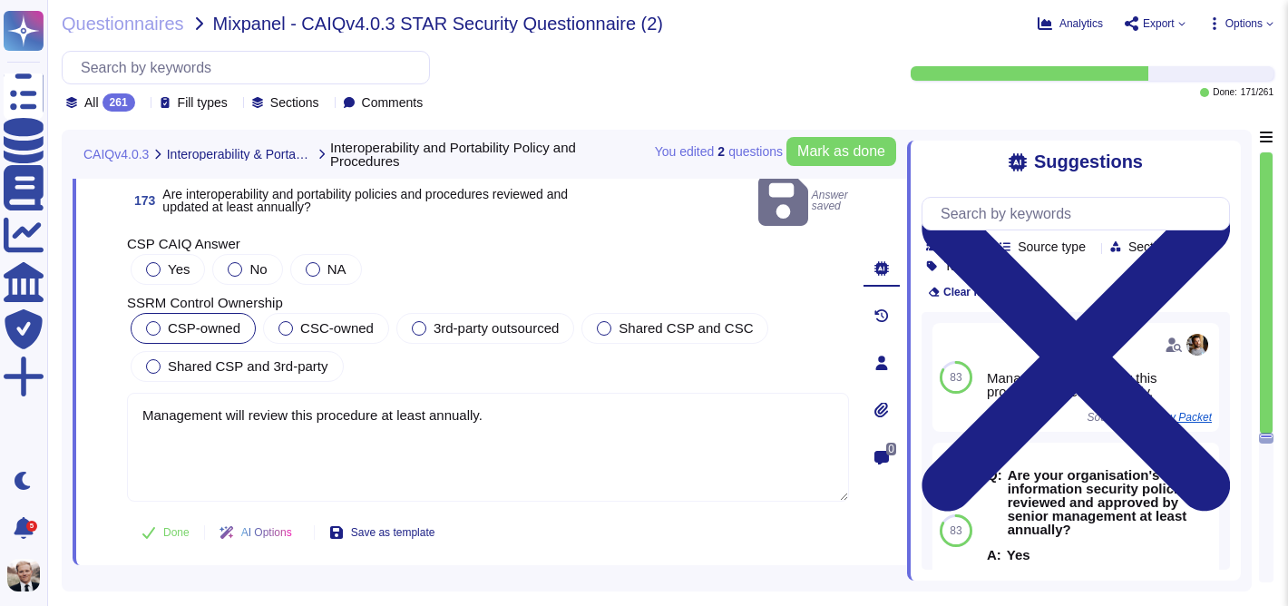
click at [171, 320] on span "CSP-owned" at bounding box center [204, 327] width 73 height 15
click at [152, 262] on div at bounding box center [153, 269] width 15 height 15
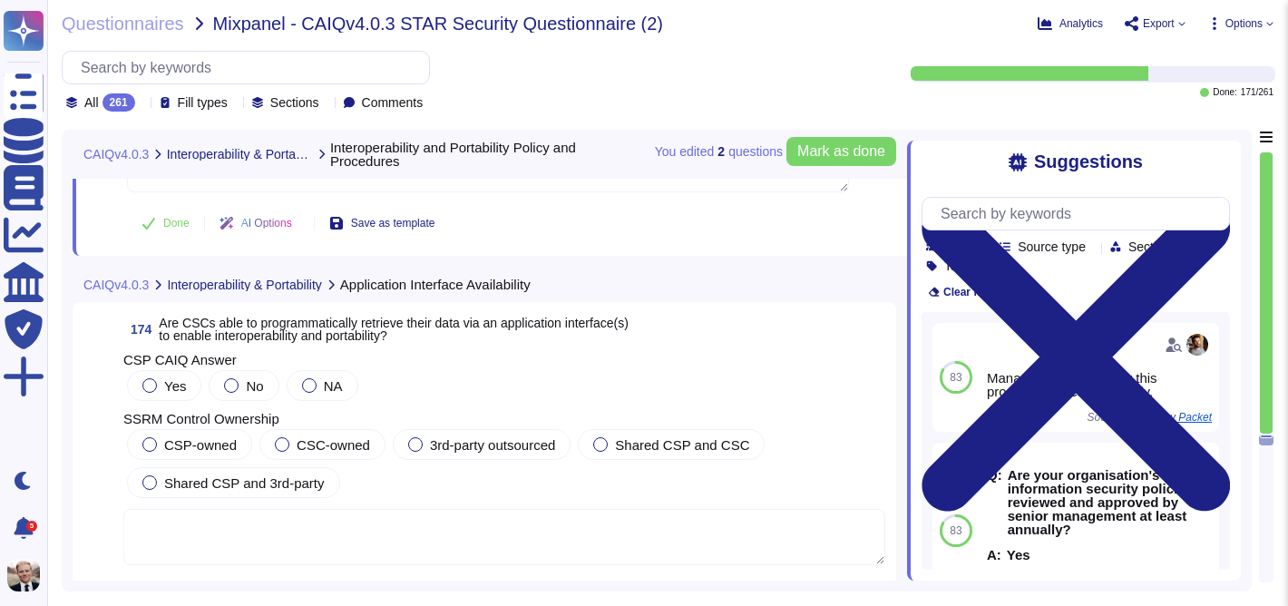
scroll to position [69266, 0]
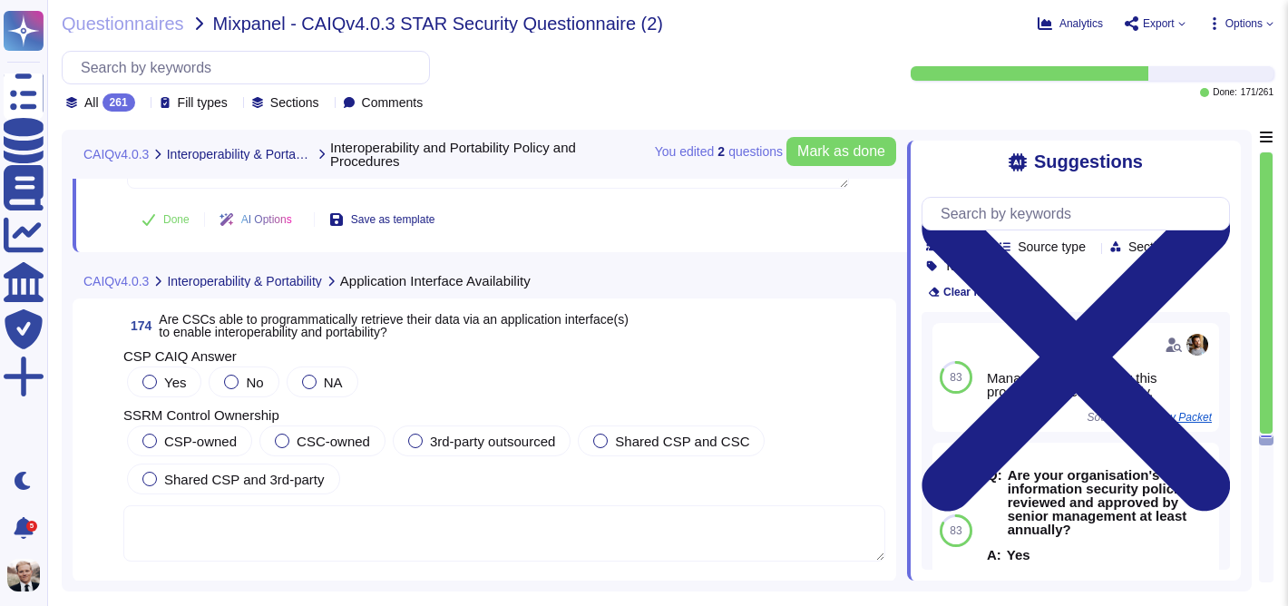
click at [281, 335] on span "Are CSCs able to programmatically retrieve their data via an application interf…" at bounding box center [393, 325] width 469 height 27
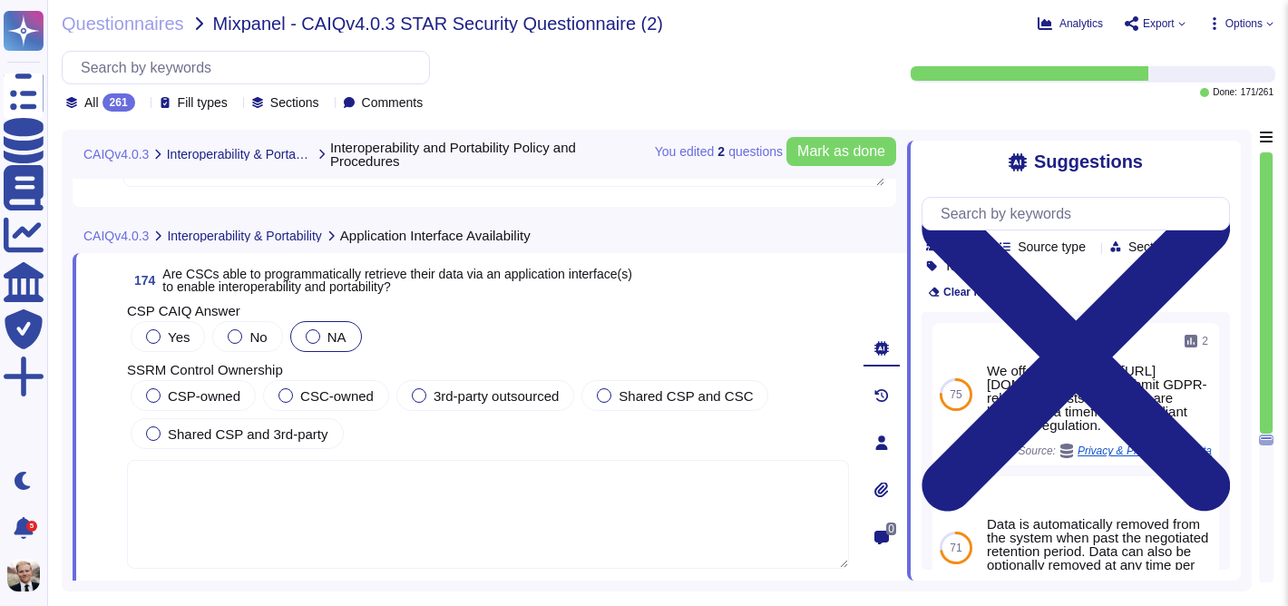
click at [311, 337] on div at bounding box center [313, 336] width 15 height 15
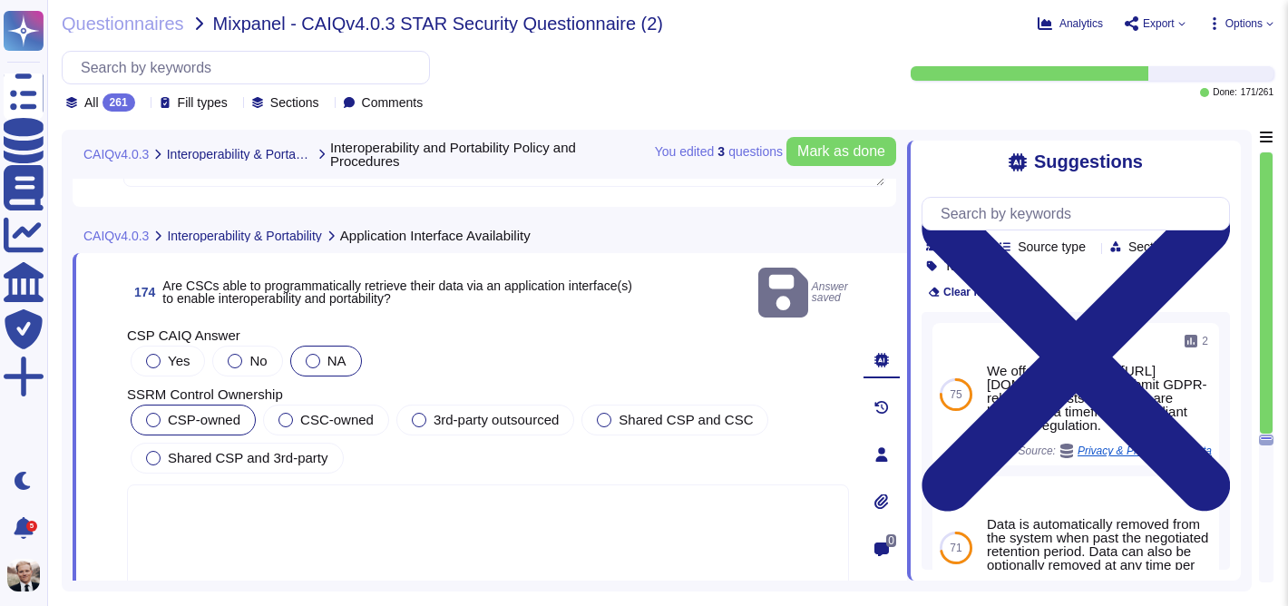
click at [168, 412] on span "CSP-owned" at bounding box center [204, 419] width 73 height 15
click at [200, 497] on textarea at bounding box center [488, 538] width 722 height 109
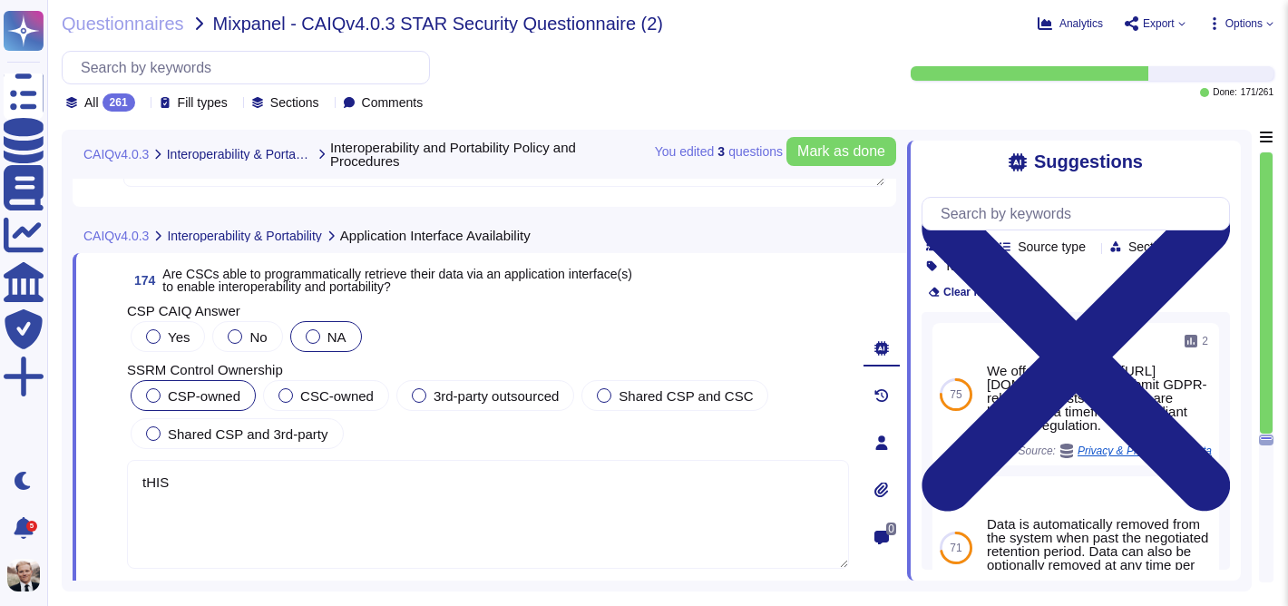
type textarea "t"
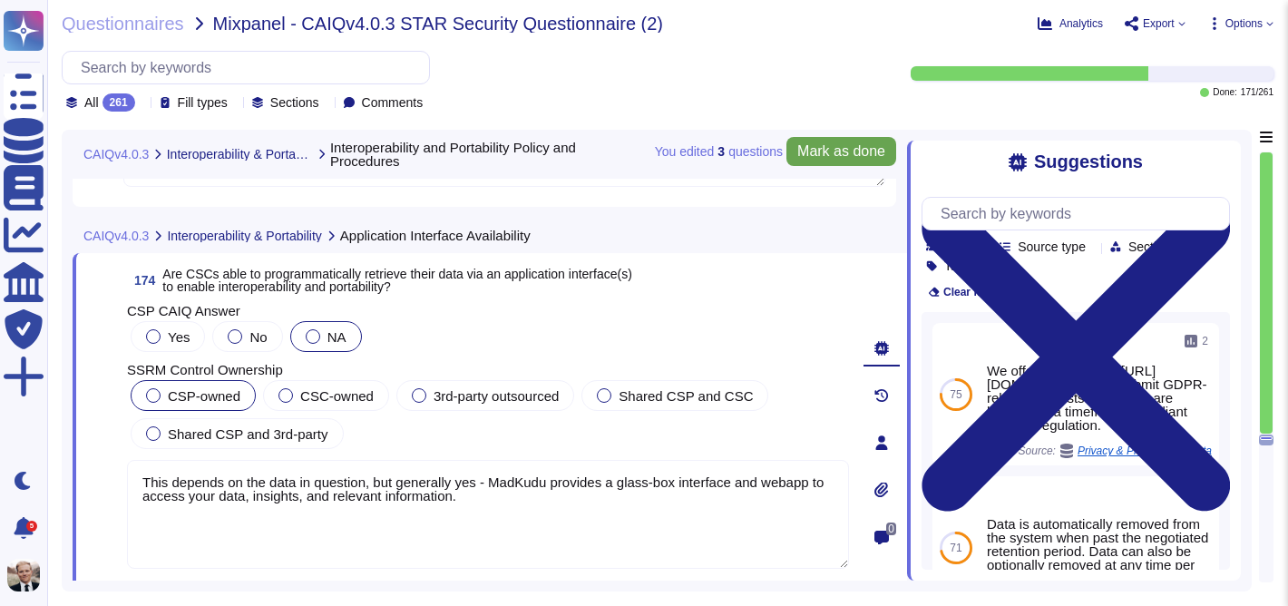
type textarea "This depends on the data in question, but generally yes - MadKudu provides a gl…"
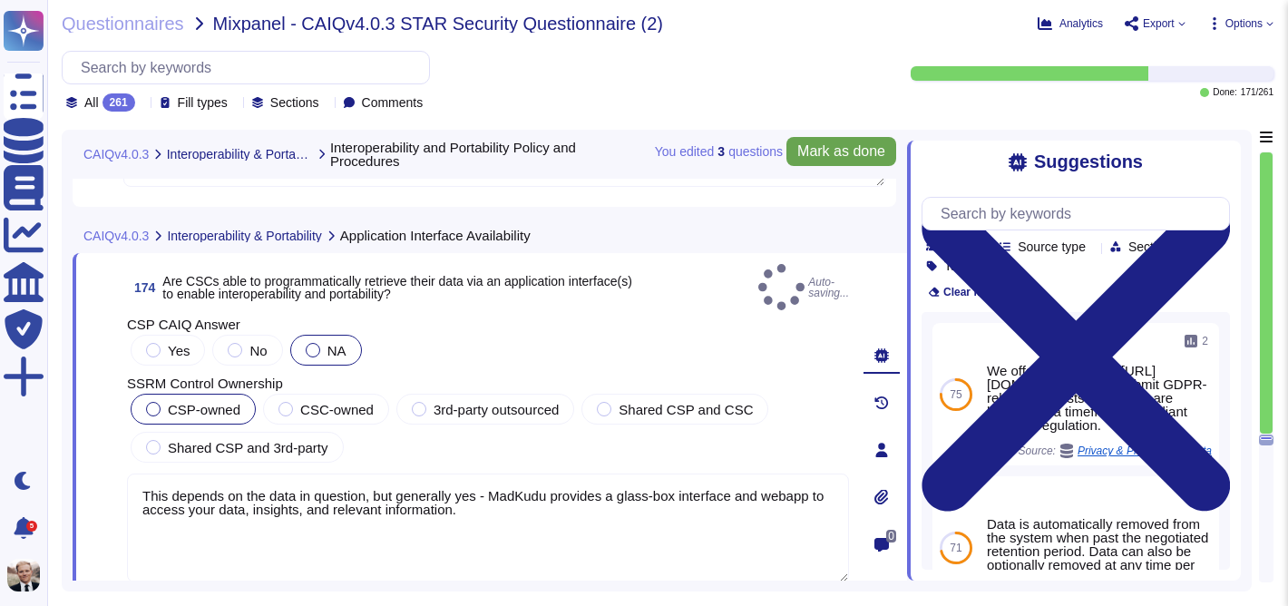
click at [814, 156] on span "Mark as done" at bounding box center [841, 151] width 88 height 15
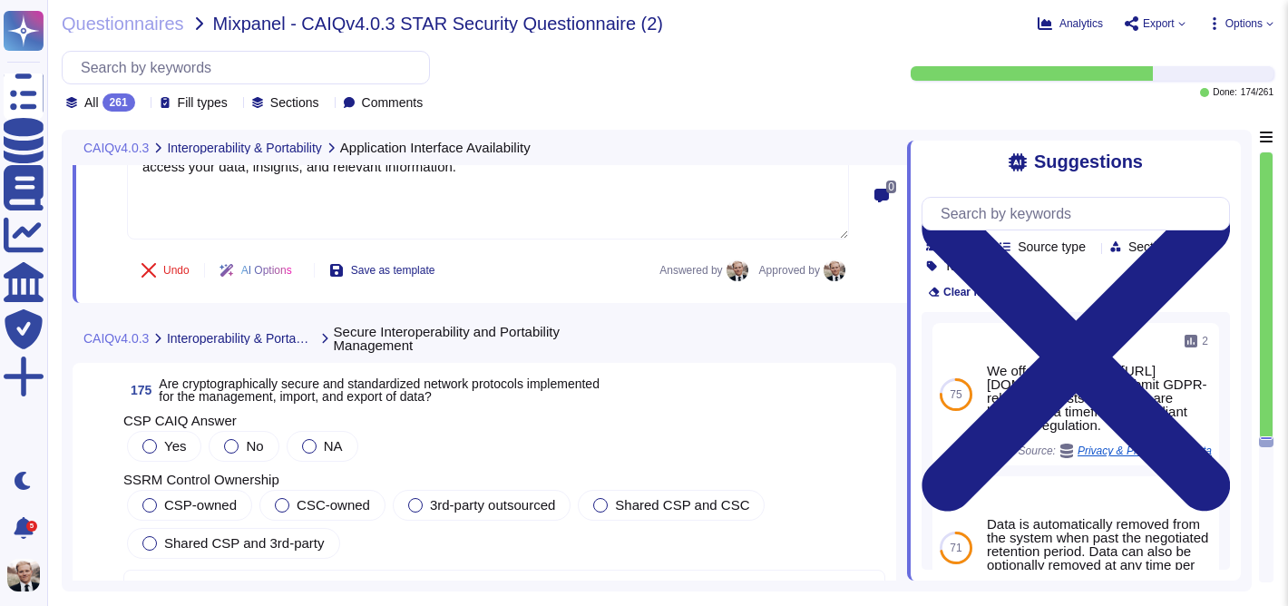
scroll to position [69659, 0]
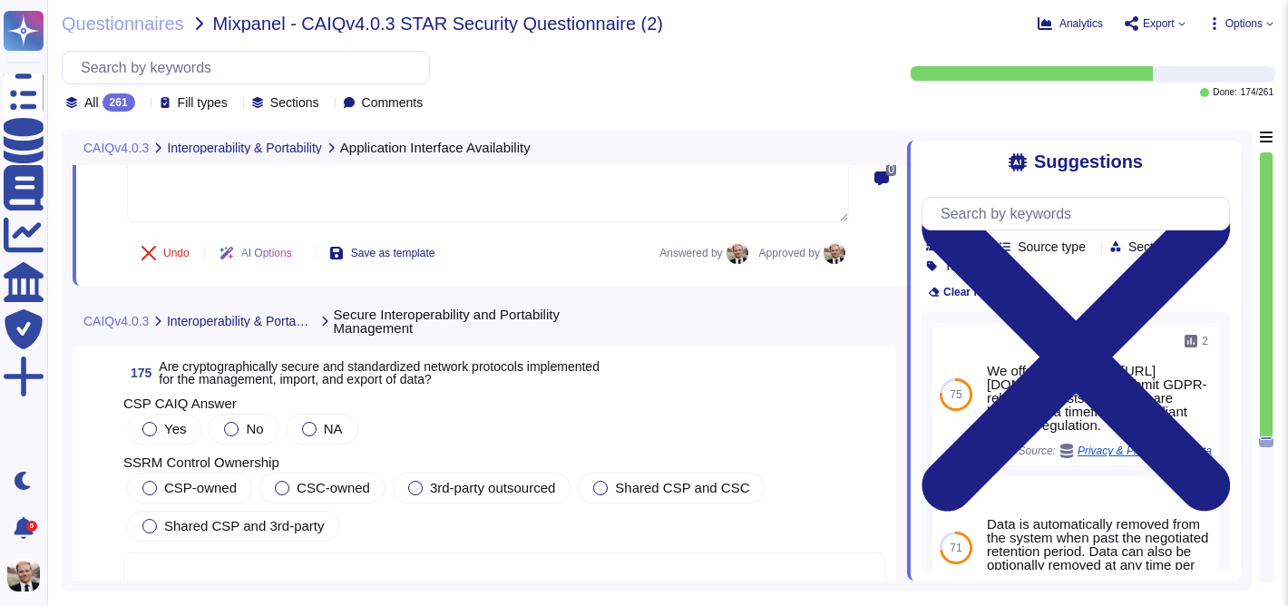
click at [399, 359] on span "Are cryptographically secure and standardized network protocols implemented for…" at bounding box center [379, 372] width 441 height 27
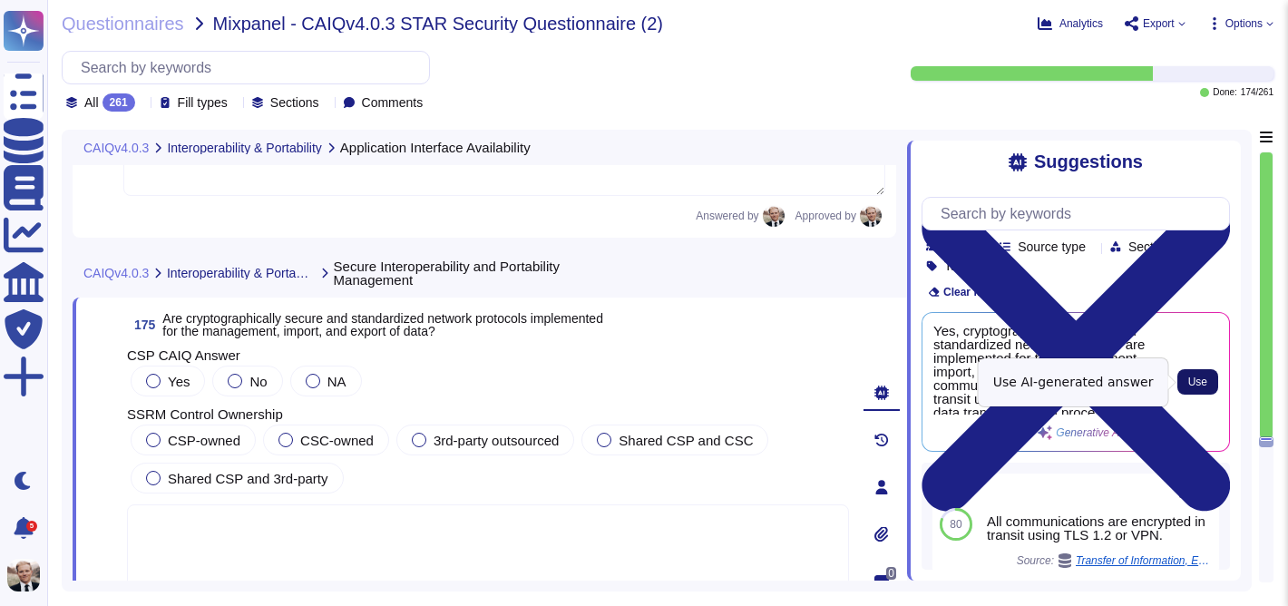
click at [1201, 382] on span "Use" at bounding box center [1197, 381] width 19 height 11
type textarea "Yes, cryptographically secure and standardized network protocols are implemente…"
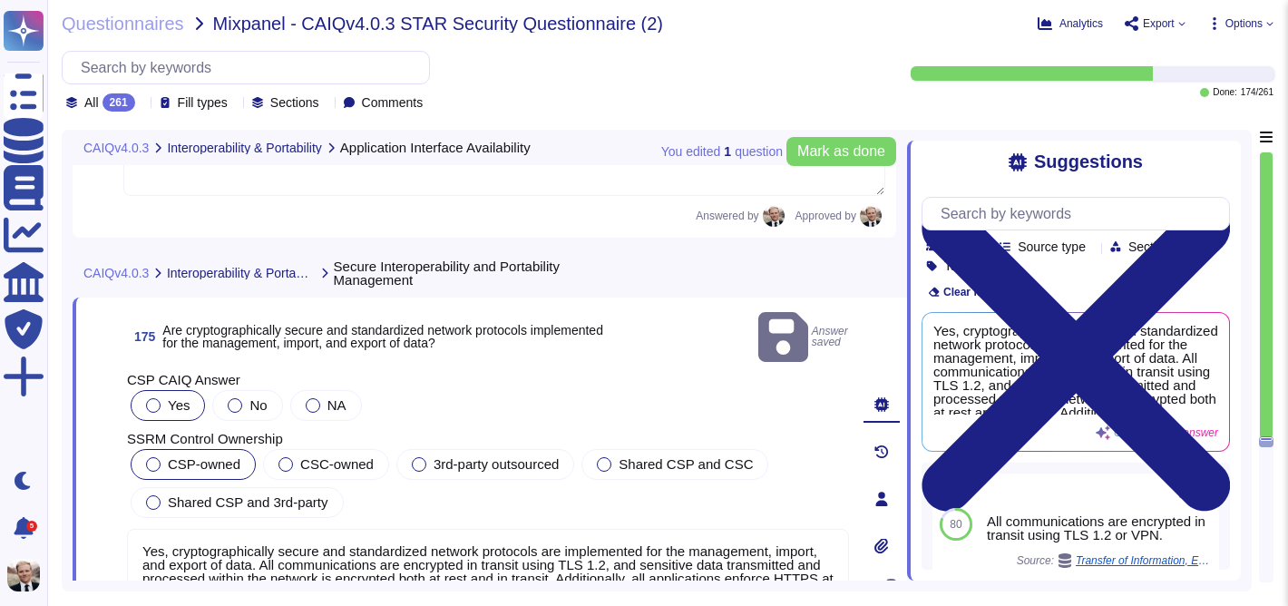
click at [184, 456] on span "CSP-owned" at bounding box center [204, 463] width 73 height 15
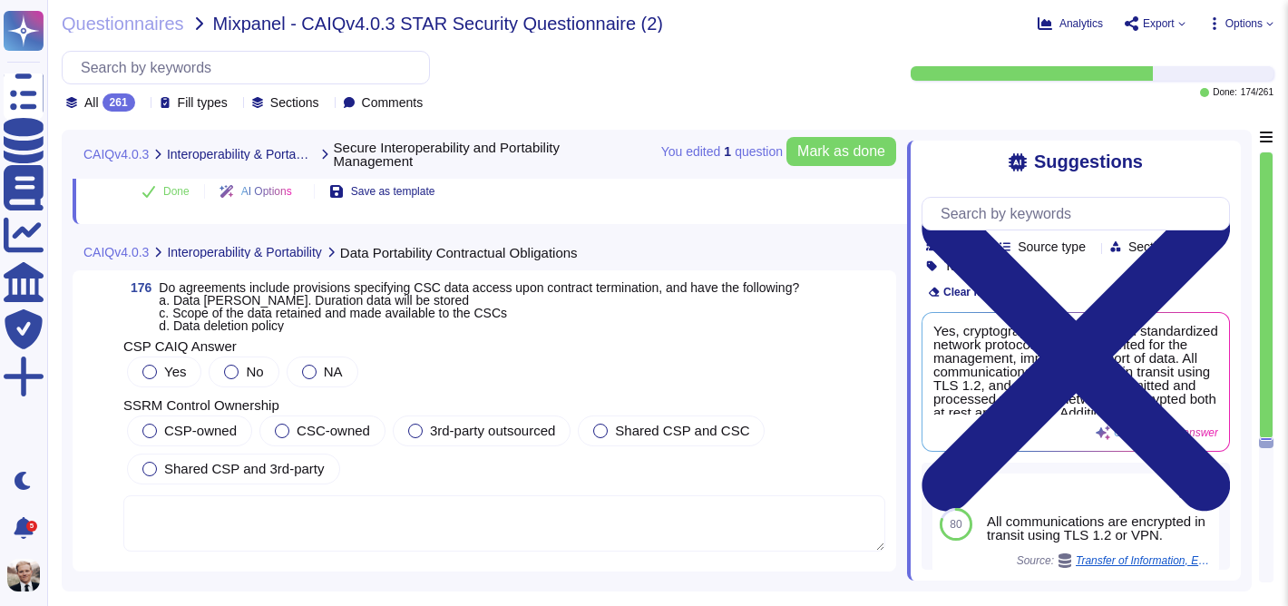
scroll to position [70175, 0]
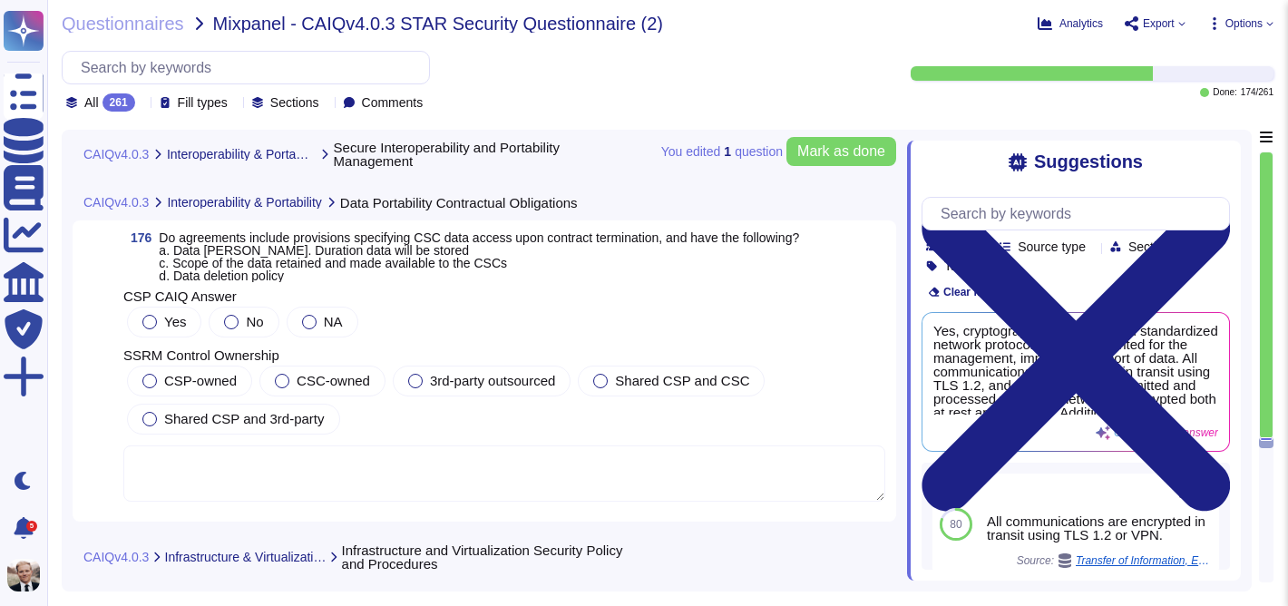
click at [256, 248] on span "Do agreements include provisions specifying CSC data access upon contract termi…" at bounding box center [479, 256] width 640 height 53
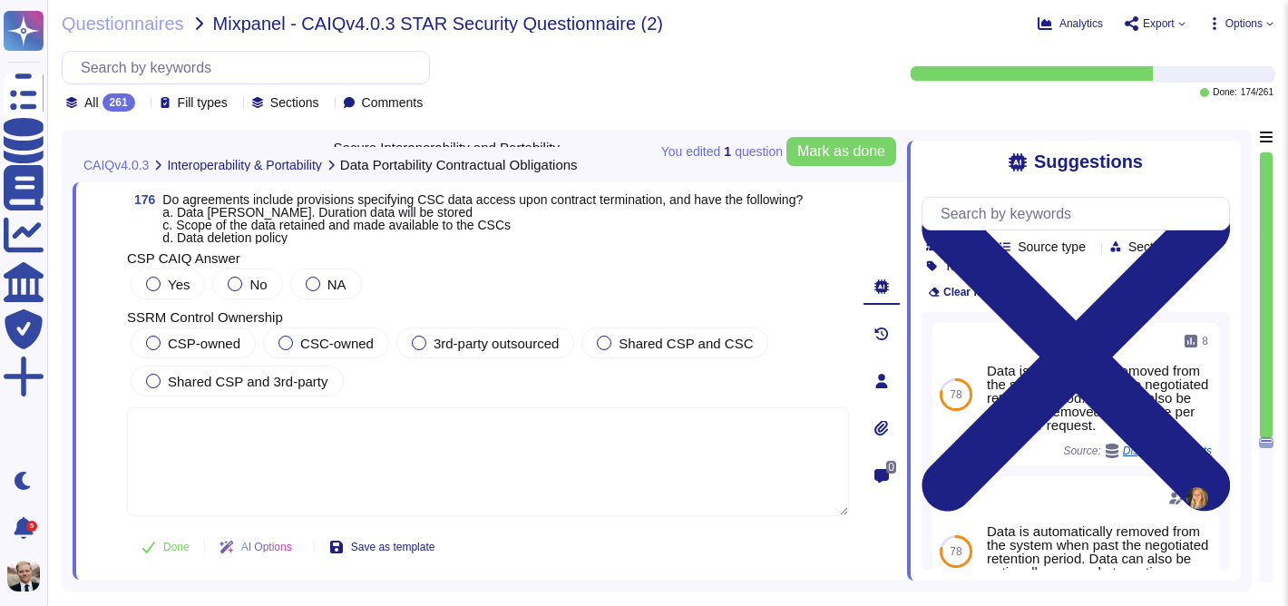
type textarea "Yes, cryptographically secure and standardized network protocols are implemente…"
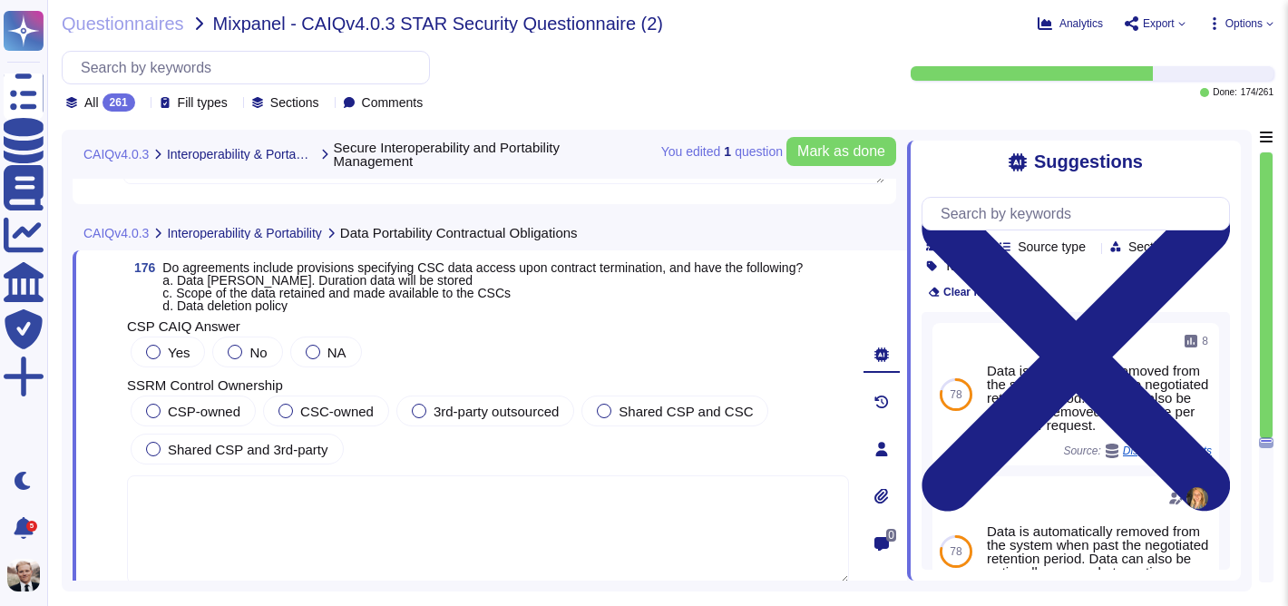
scroll to position [70045, 0]
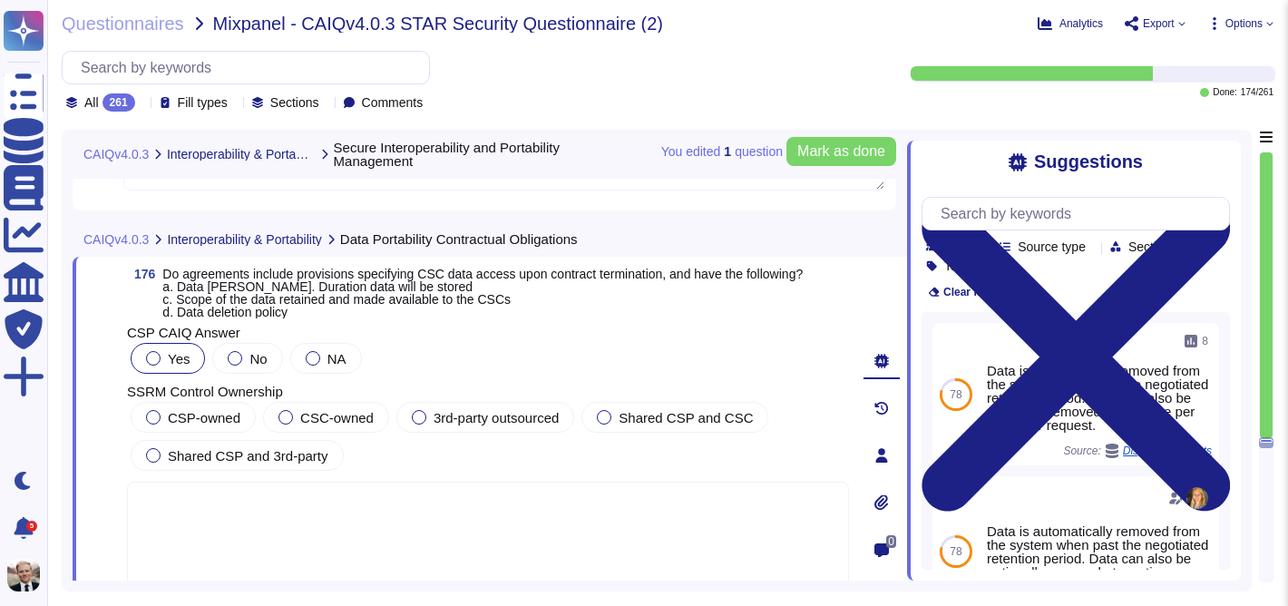
click at [157, 365] on div at bounding box center [153, 358] width 15 height 15
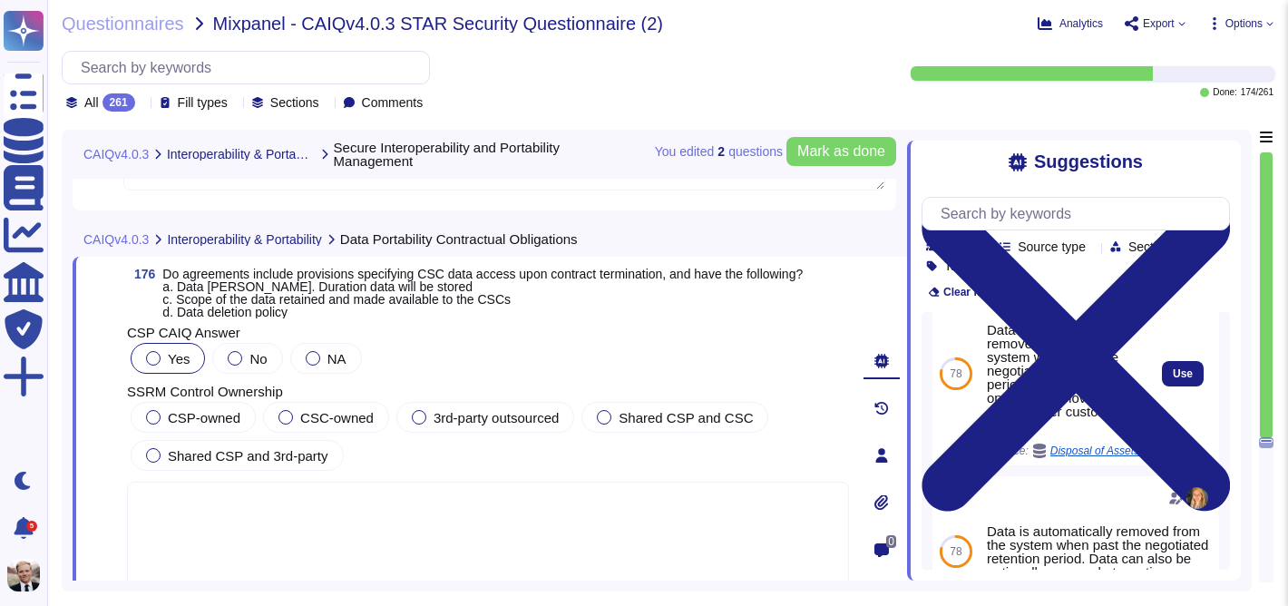
scroll to position [25, 0]
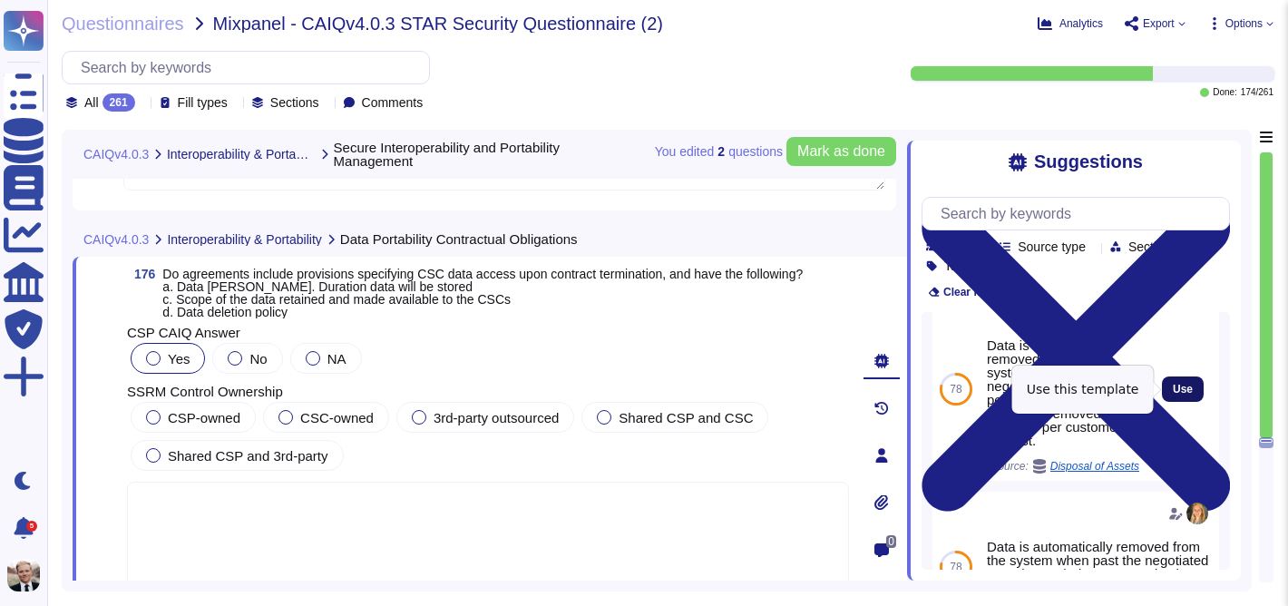
click at [1181, 387] on span "Use" at bounding box center [1183, 389] width 20 height 11
type textarea "Data is automatically removed from the system when past the negotiated retentio…"
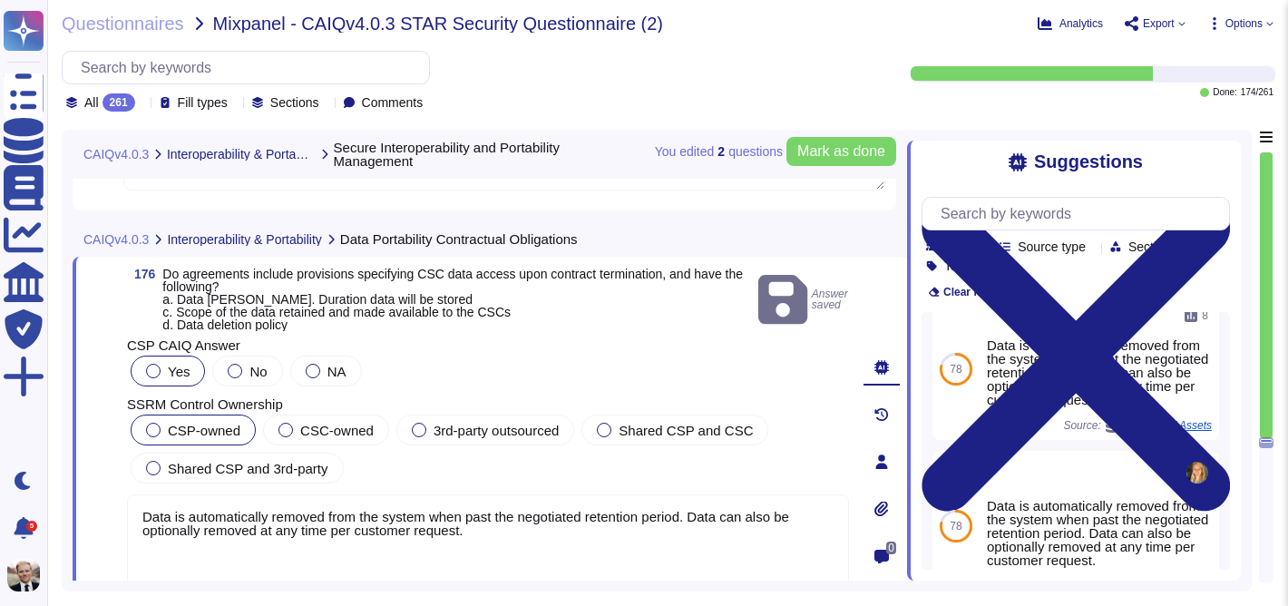
click at [192, 438] on span "CSP-owned" at bounding box center [204, 430] width 73 height 15
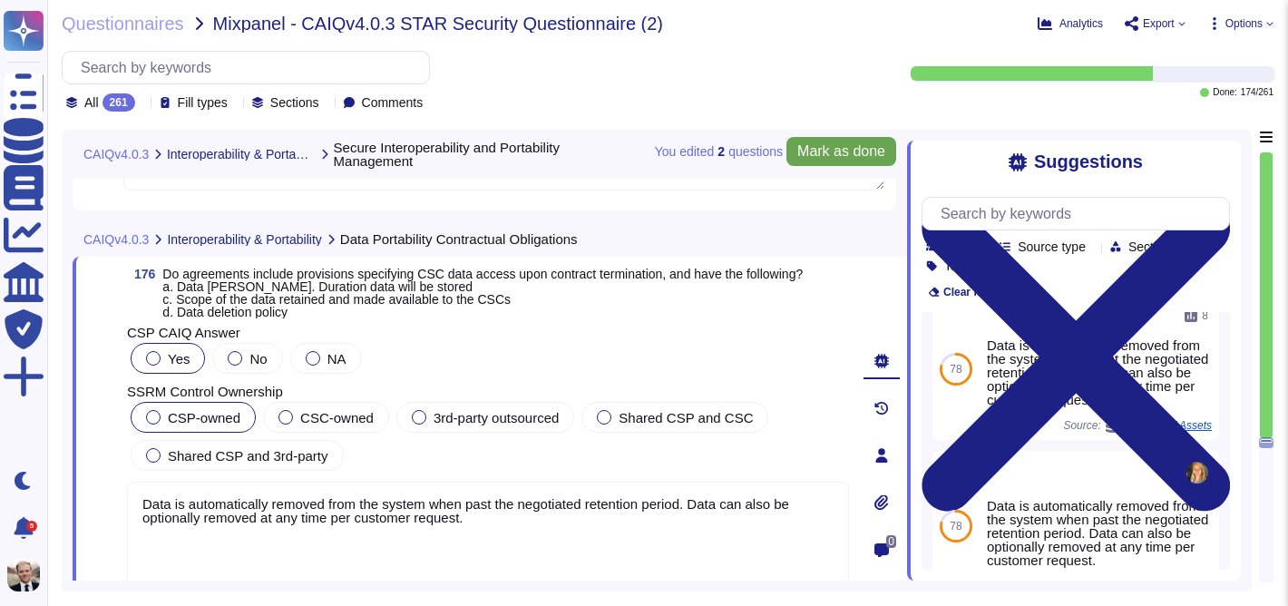
click at [859, 153] on span "Mark as done" at bounding box center [841, 151] width 88 height 15
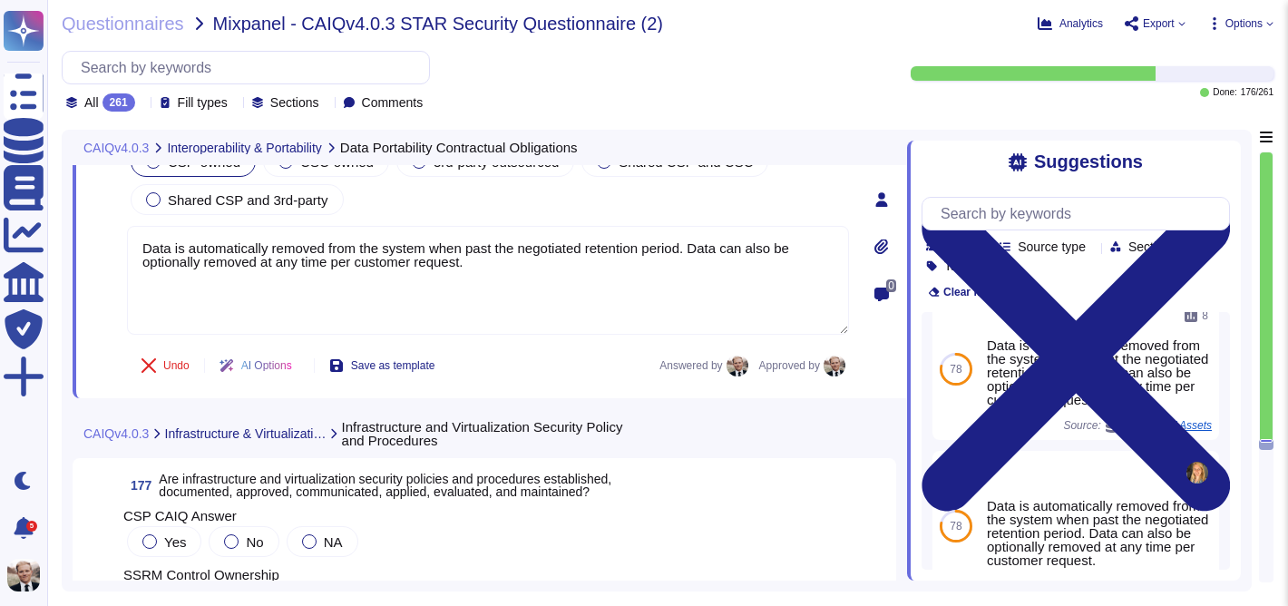
scroll to position [70421, 0]
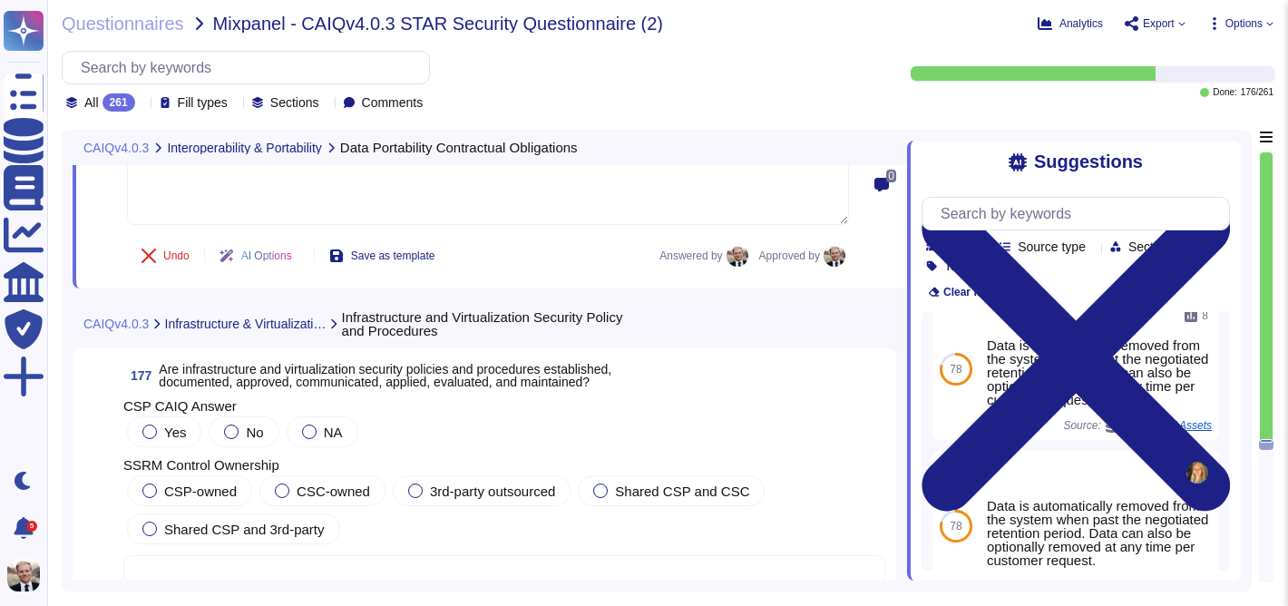
click at [241, 388] on span "Are infrastructure and virtualization security policies and procedures establis…" at bounding box center [385, 375] width 453 height 27
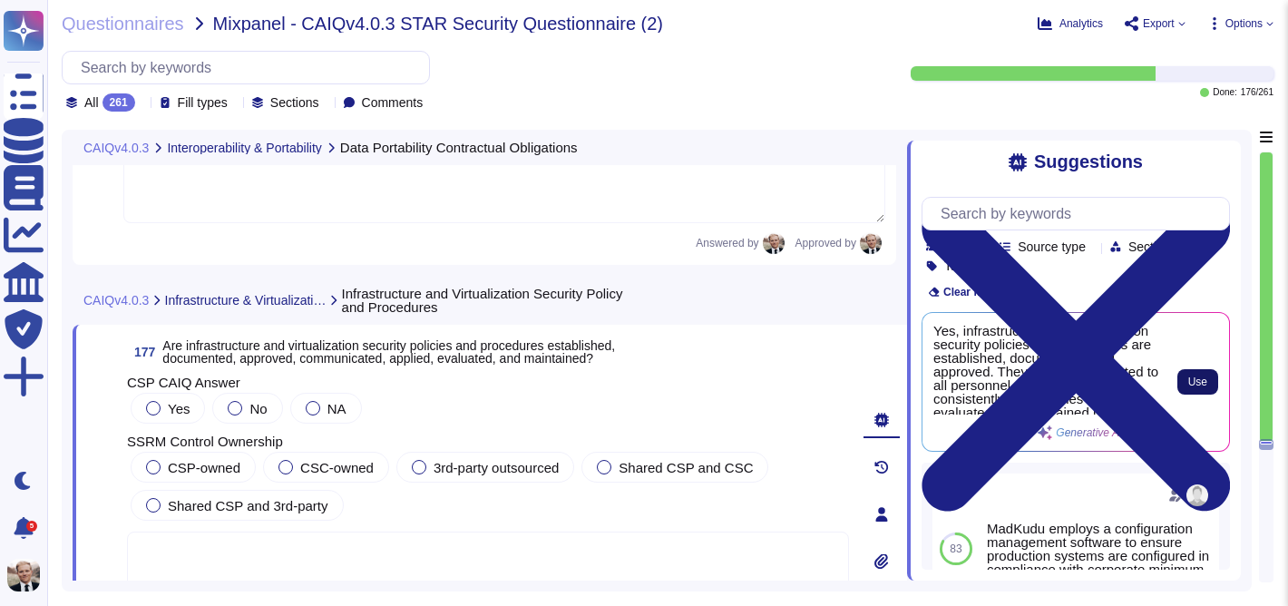
click at [1205, 378] on span "Use" at bounding box center [1197, 381] width 19 height 11
type textarea "Yes, infrastructure and virtualization security policies and procedures are est…"
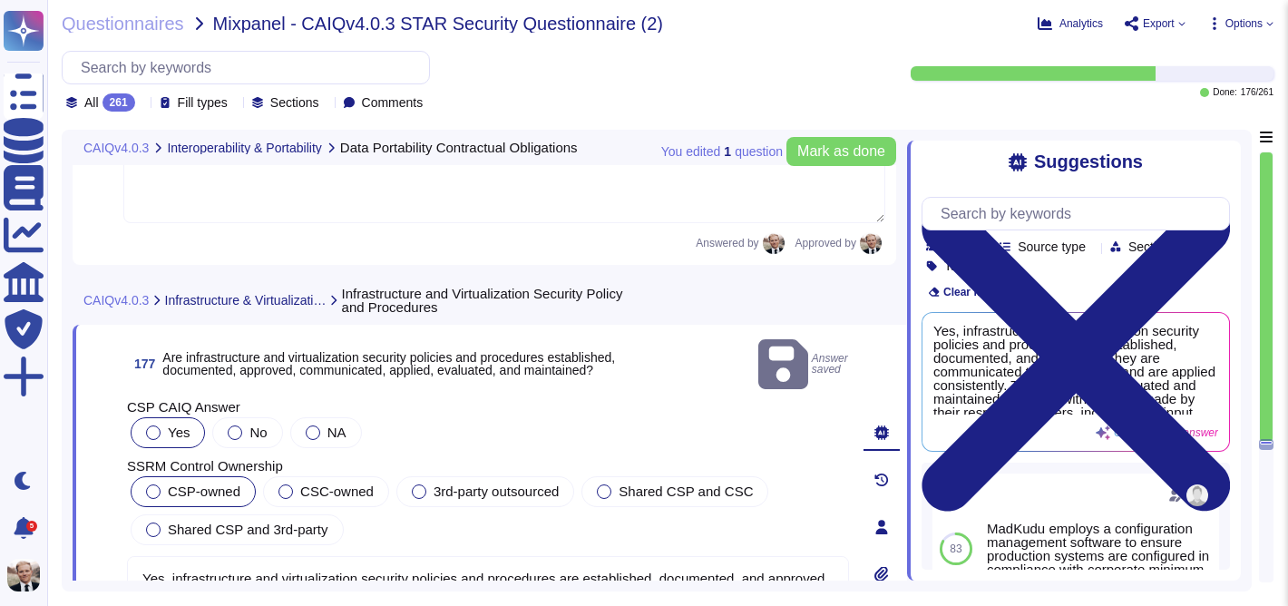
click at [166, 476] on div "CSP-owned" at bounding box center [193, 491] width 125 height 31
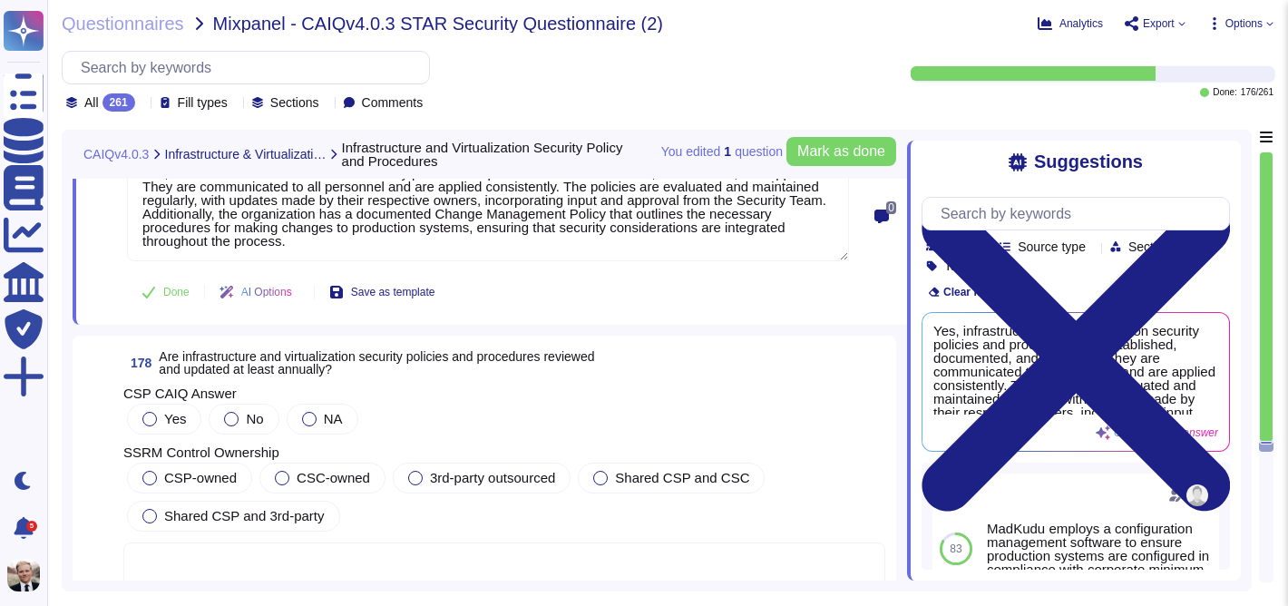
scroll to position [70831, 0]
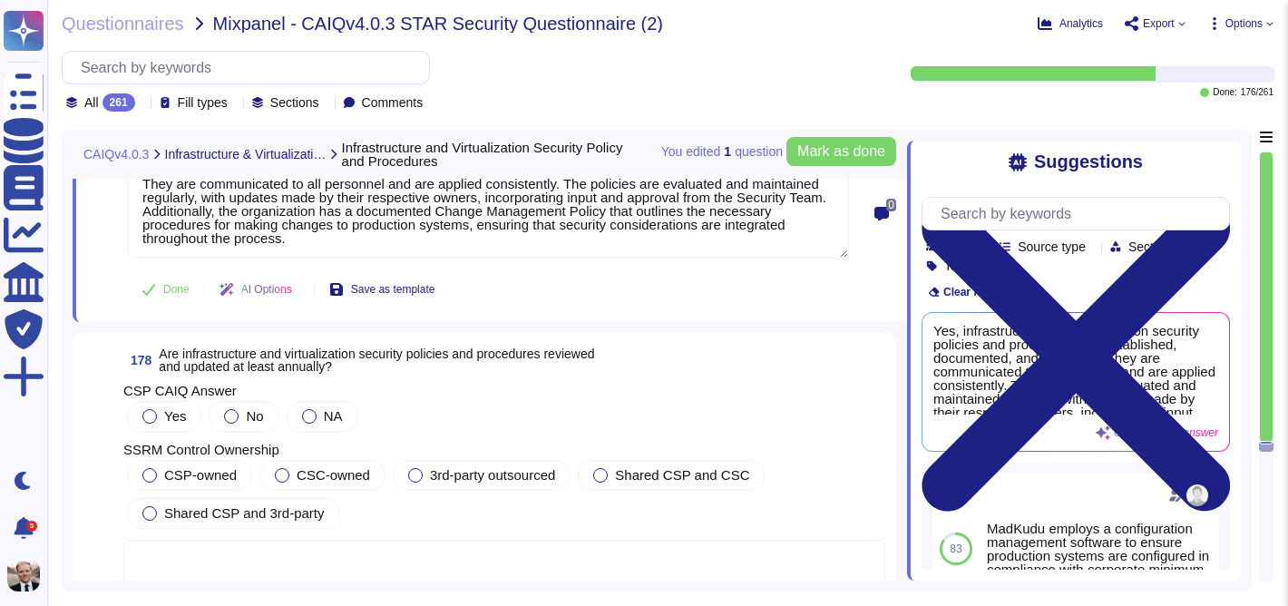
click at [290, 346] on span "Are infrastructure and virtualization security policies and procedures reviewed…" at bounding box center [376, 359] width 435 height 27
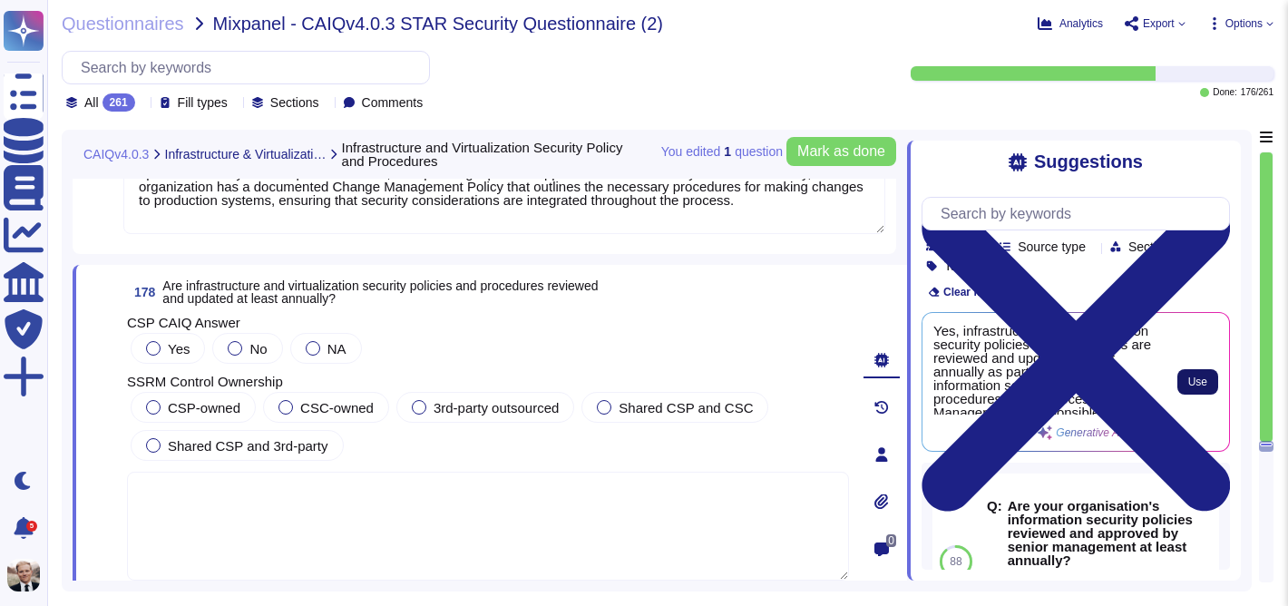
click at [1195, 381] on span "Use" at bounding box center [1197, 381] width 19 height 11
type textarea "Yes, infrastructure and virtualization security policies and procedures are rev…"
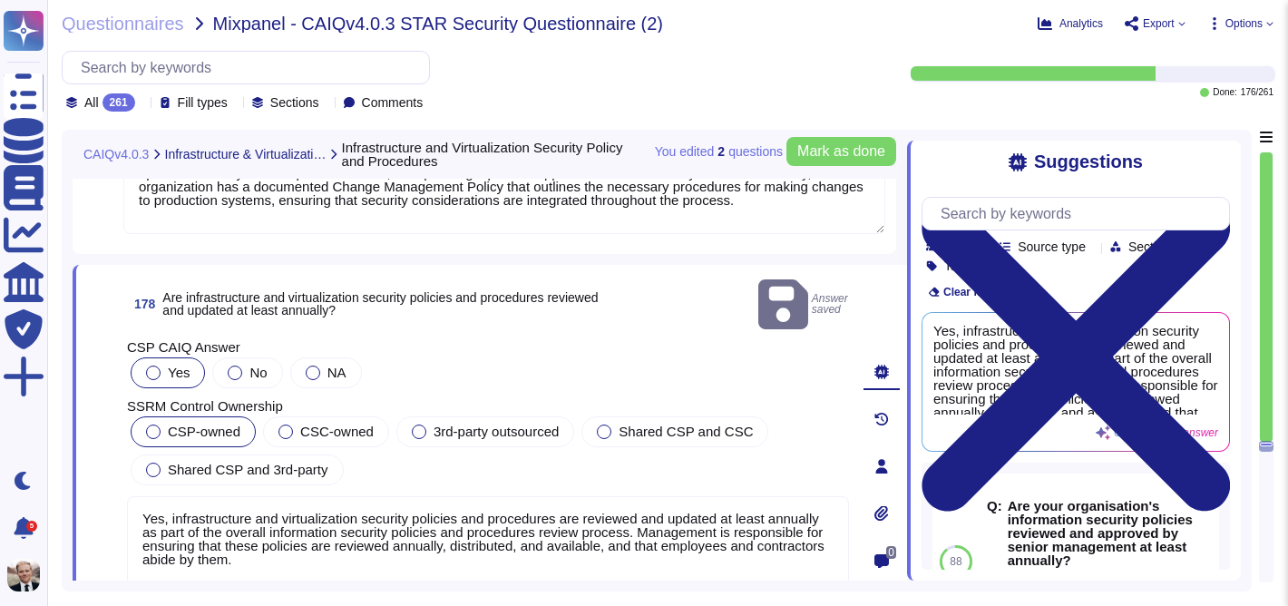
click at [157, 424] on div at bounding box center [153, 431] width 15 height 15
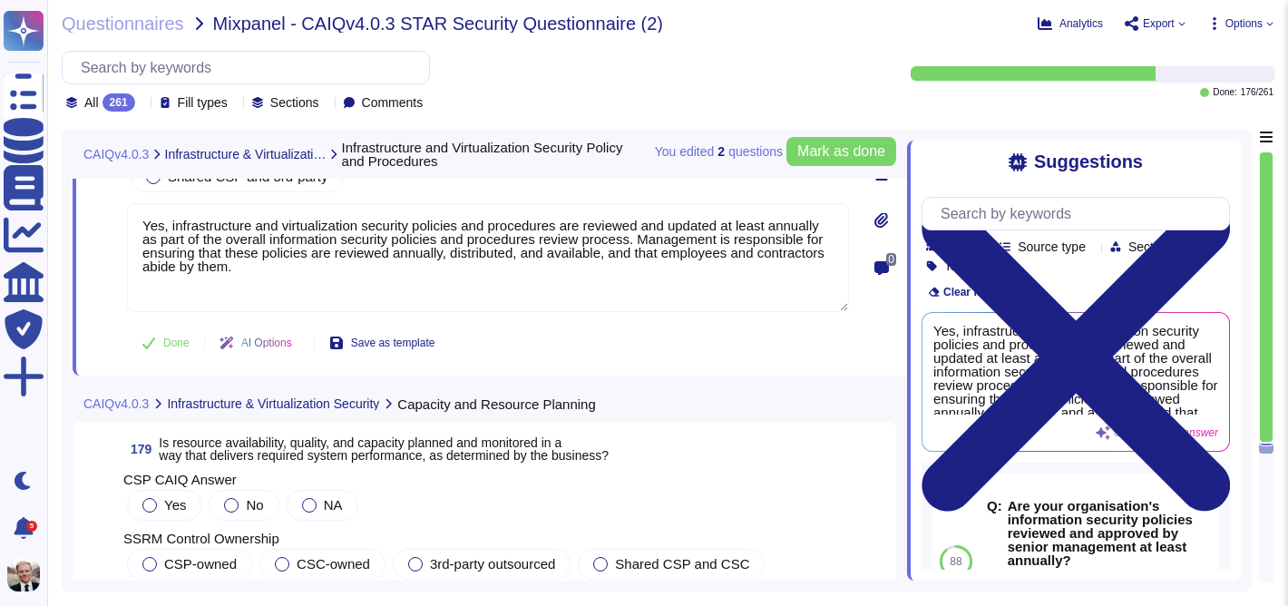
scroll to position [71163, 0]
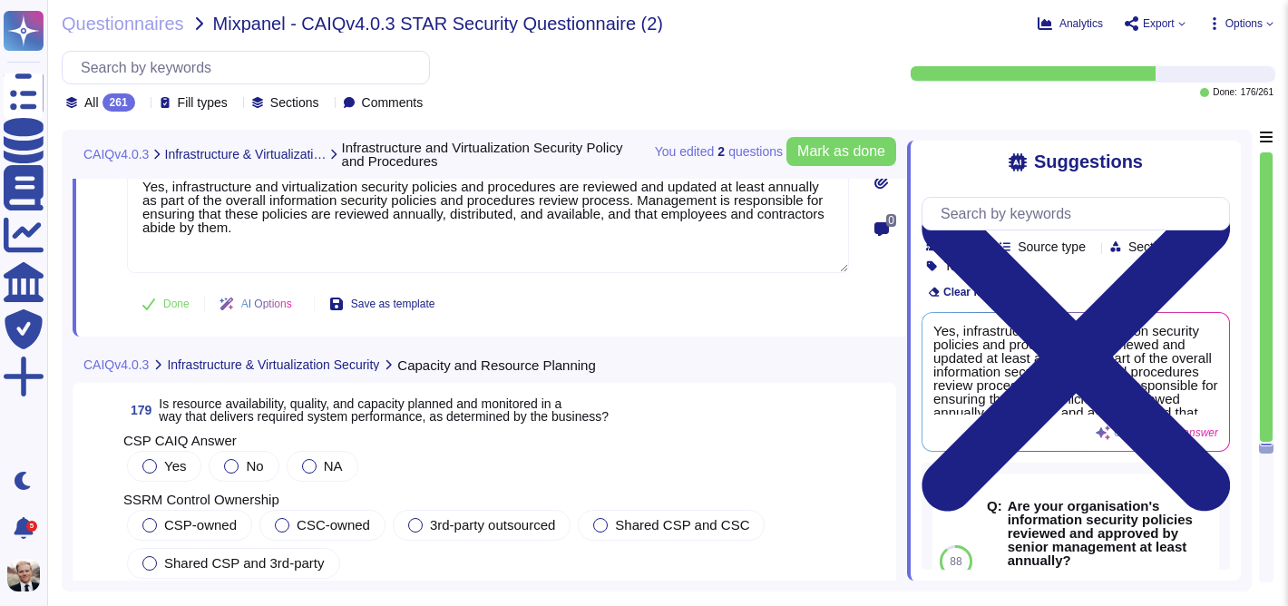
click at [208, 396] on span "Is resource availability, quality, and capacity planned and monitored in a way …" at bounding box center [384, 409] width 450 height 27
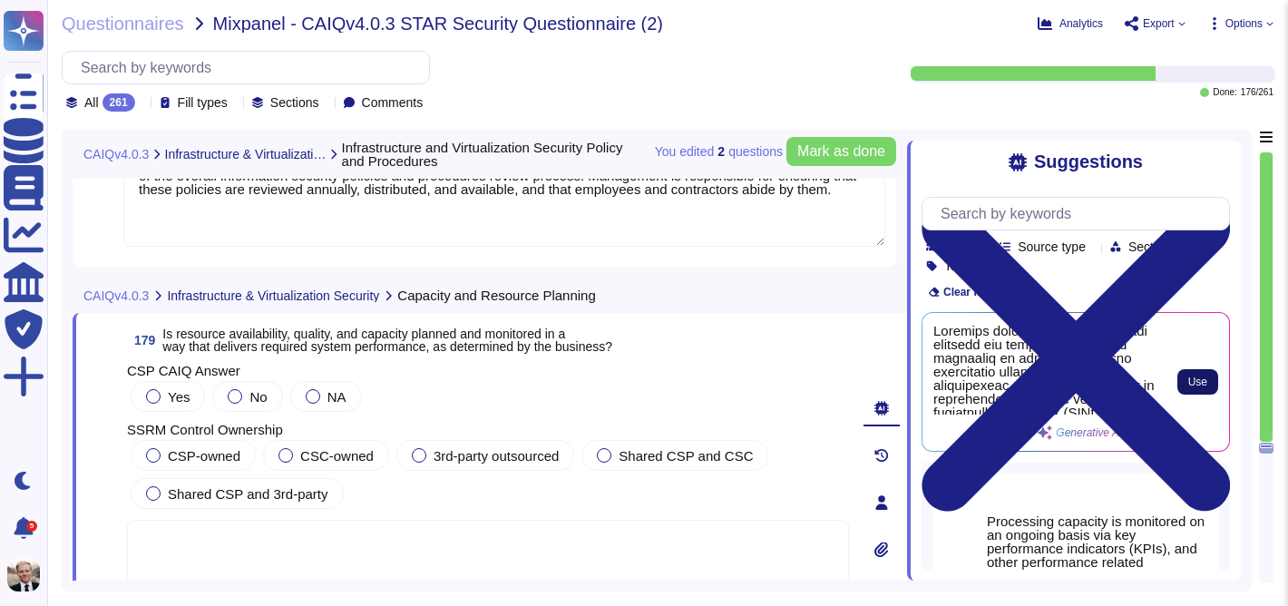
click at [1206, 377] on span "Use" at bounding box center [1197, 381] width 19 height 11
type textarea "Resource availability, quality, and capacity are actively planned and monitored…"
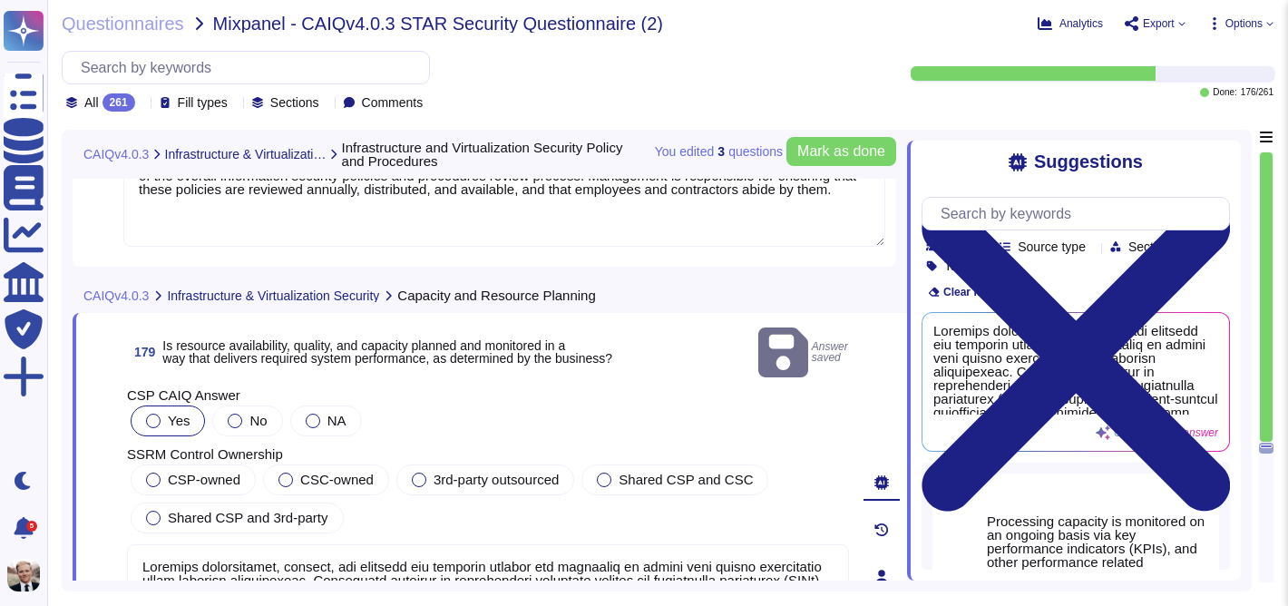
click at [152, 414] on div at bounding box center [153, 421] width 15 height 15
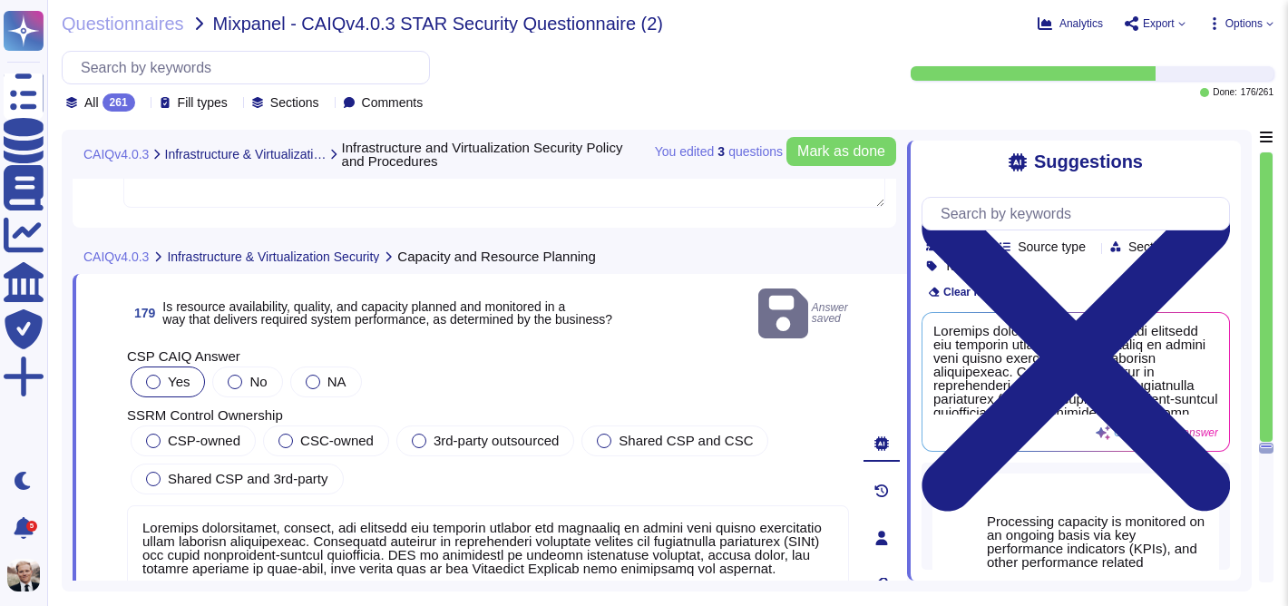
scroll to position [71206, 0]
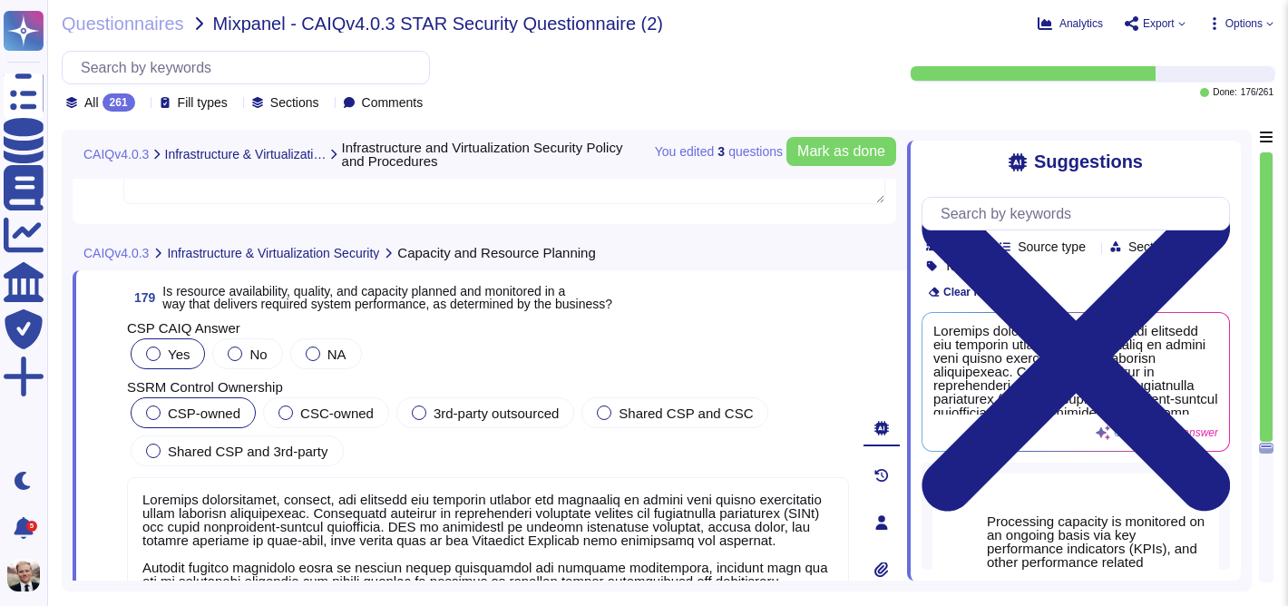
click at [151, 404] on div "CSP-owned" at bounding box center [193, 412] width 125 height 31
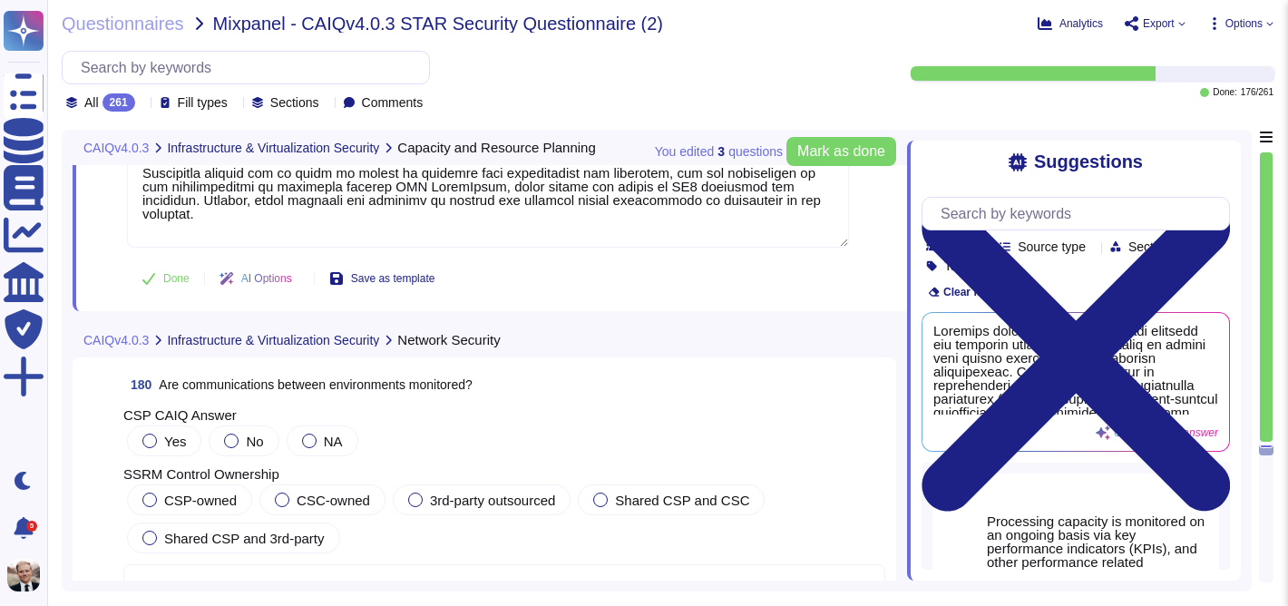
scroll to position [71649, 0]
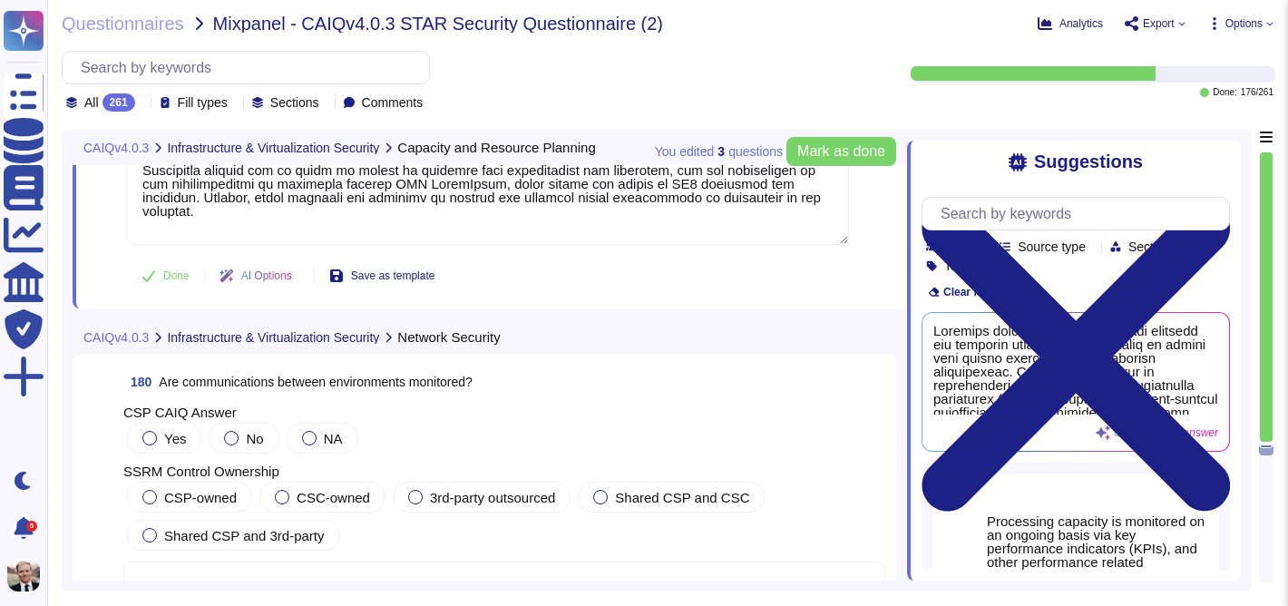
click at [214, 383] on span "Are communications between environments monitored?" at bounding box center [316, 382] width 314 height 15
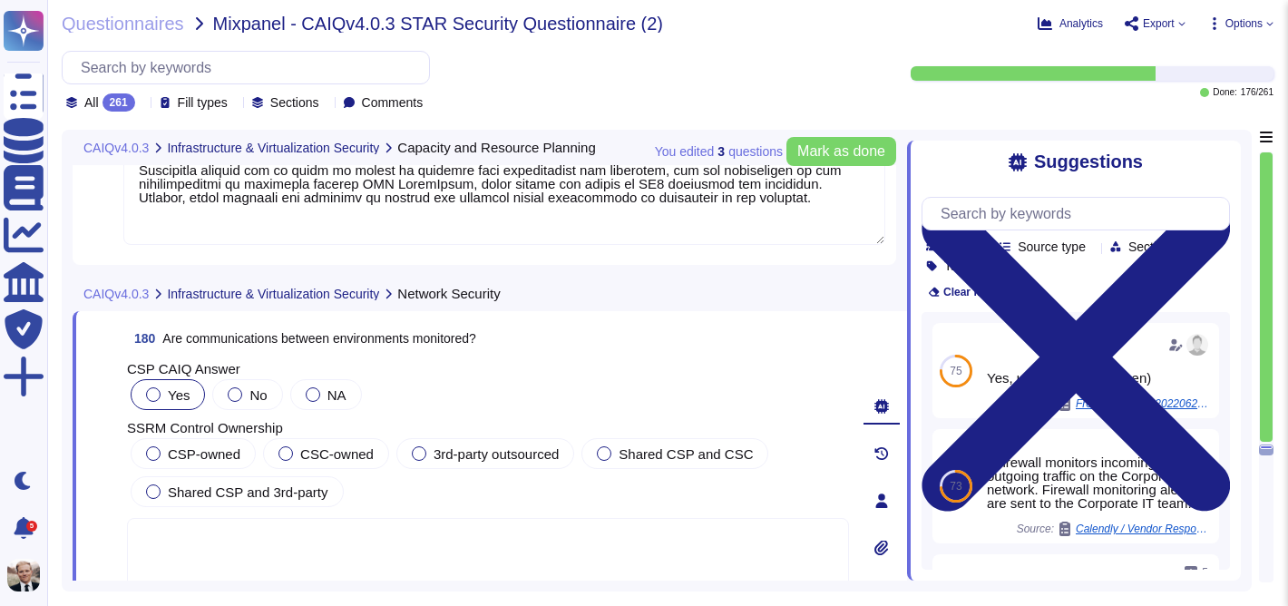
click at [150, 392] on div at bounding box center [153, 394] width 15 height 15
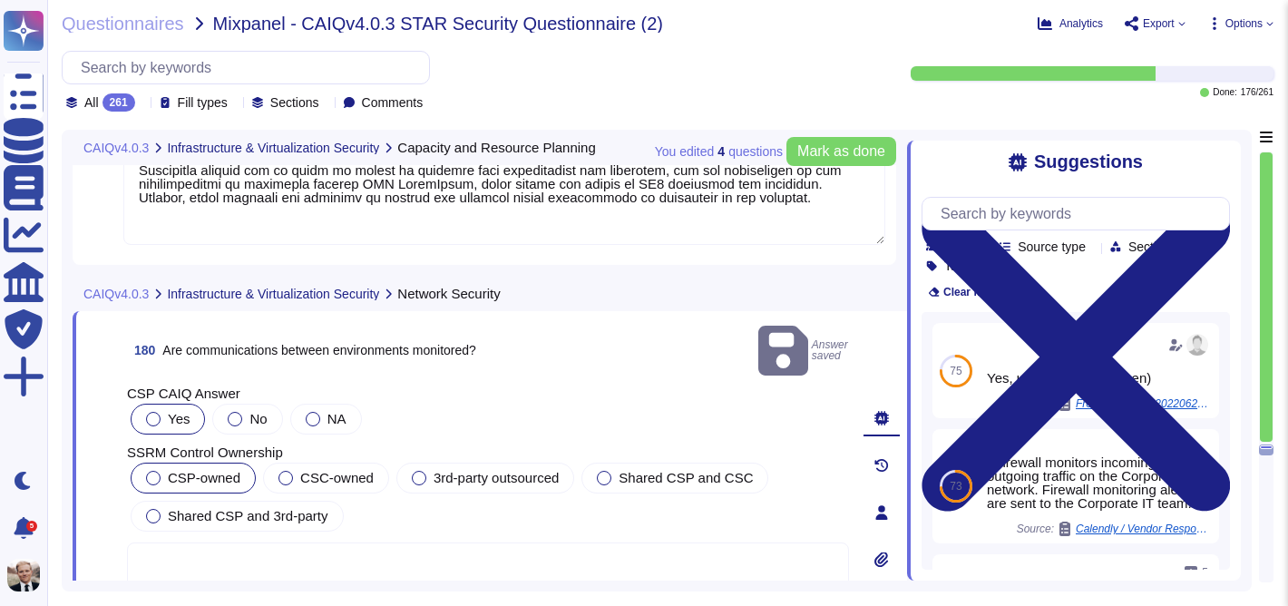
click at [151, 471] on div at bounding box center [153, 478] width 15 height 15
click at [151, 509] on div at bounding box center [153, 516] width 15 height 15
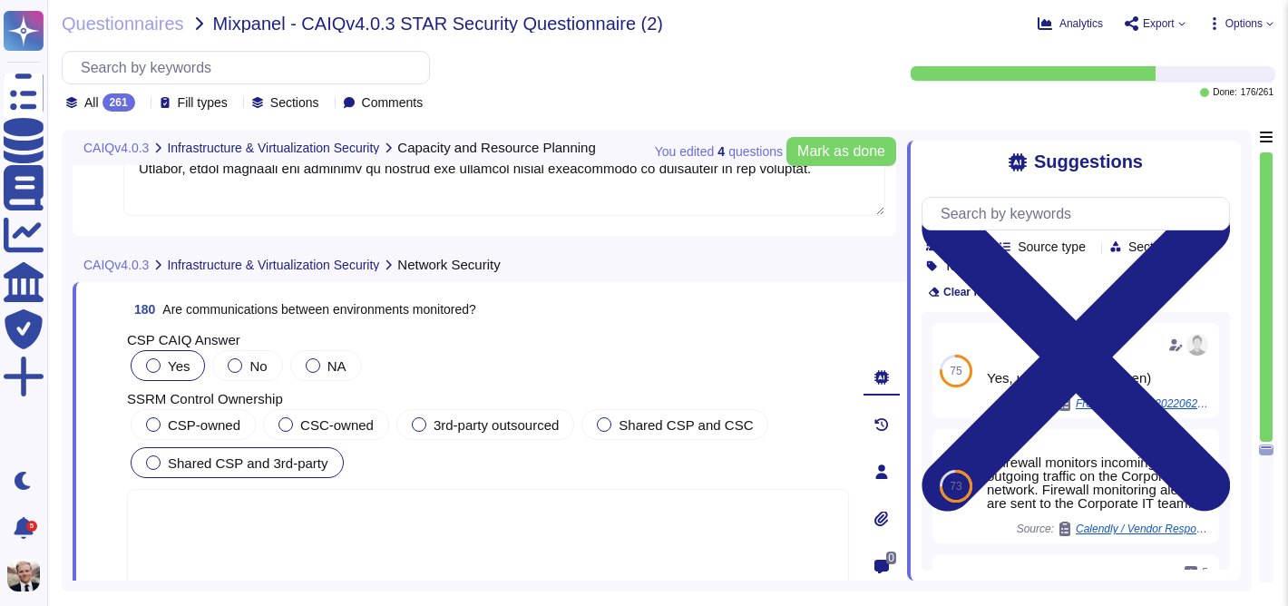
scroll to position [71707, 0]
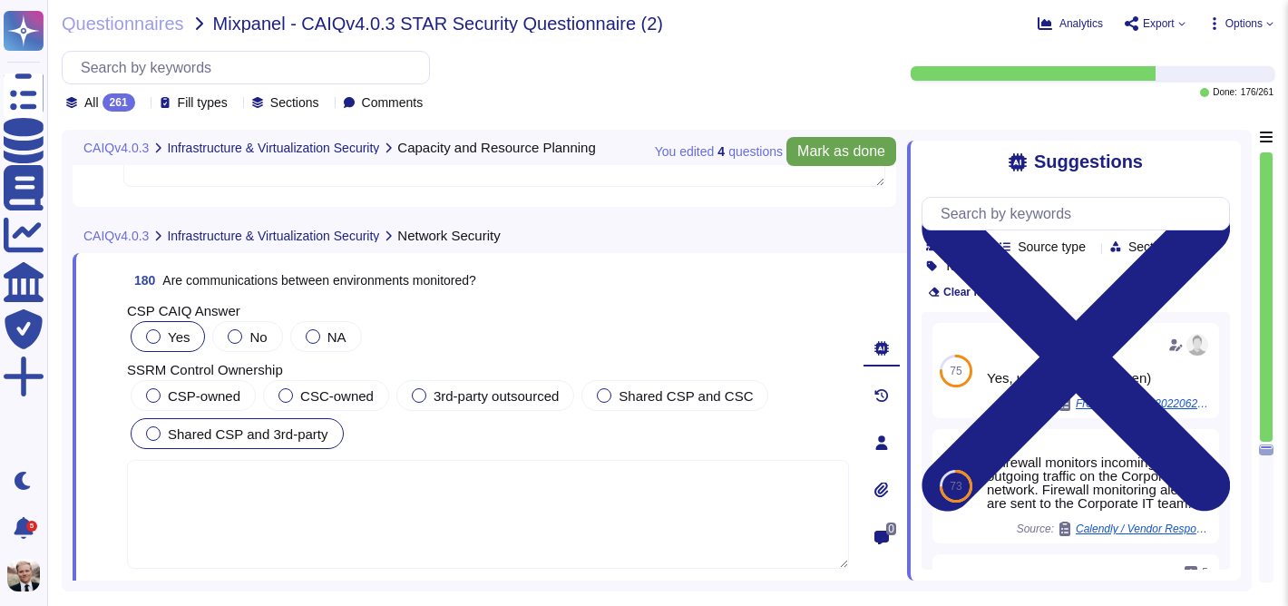
click at [856, 149] on span "Mark as done" at bounding box center [841, 151] width 88 height 15
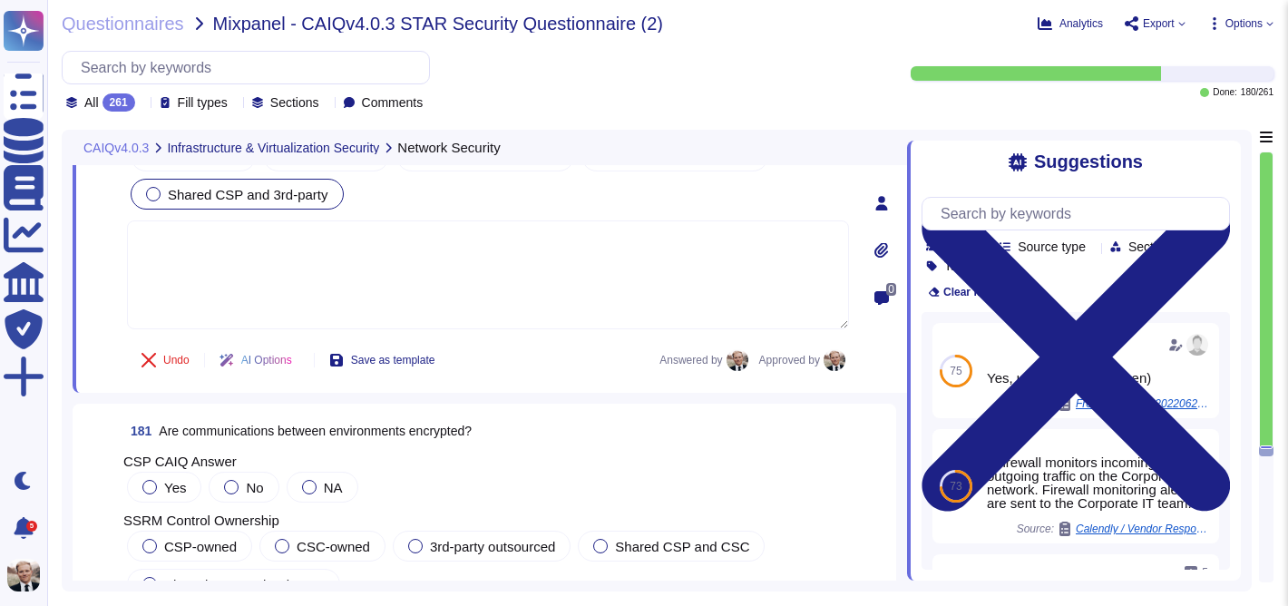
scroll to position [71984, 0]
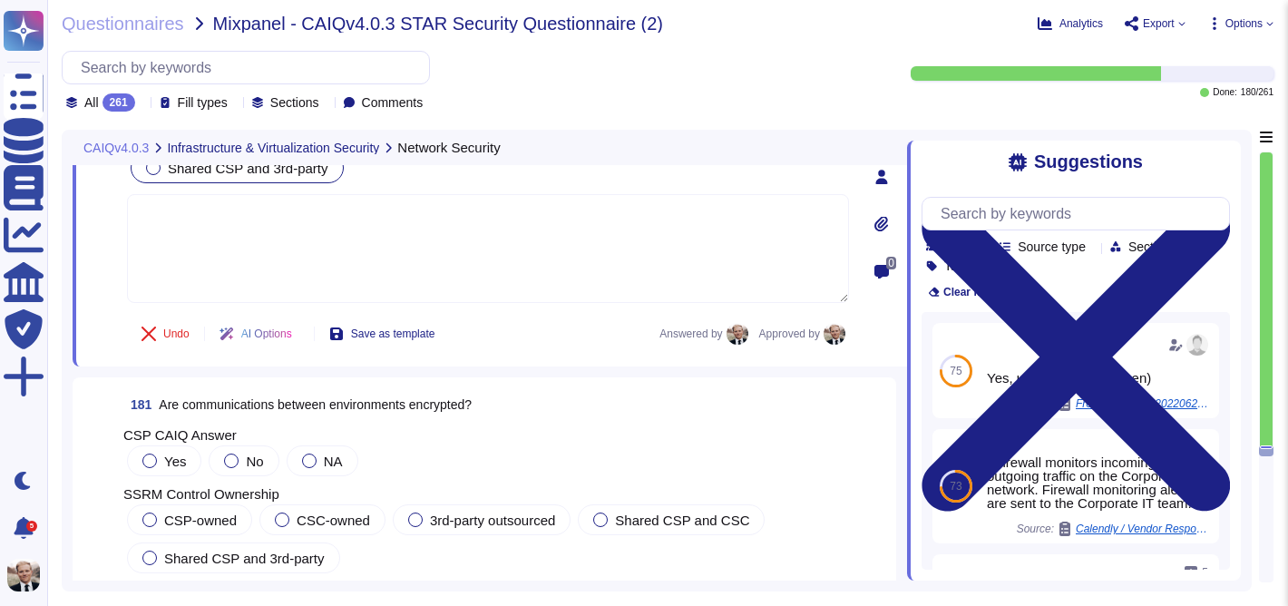
click at [292, 409] on span "Are communications between environments encrypted?" at bounding box center [315, 404] width 313 height 15
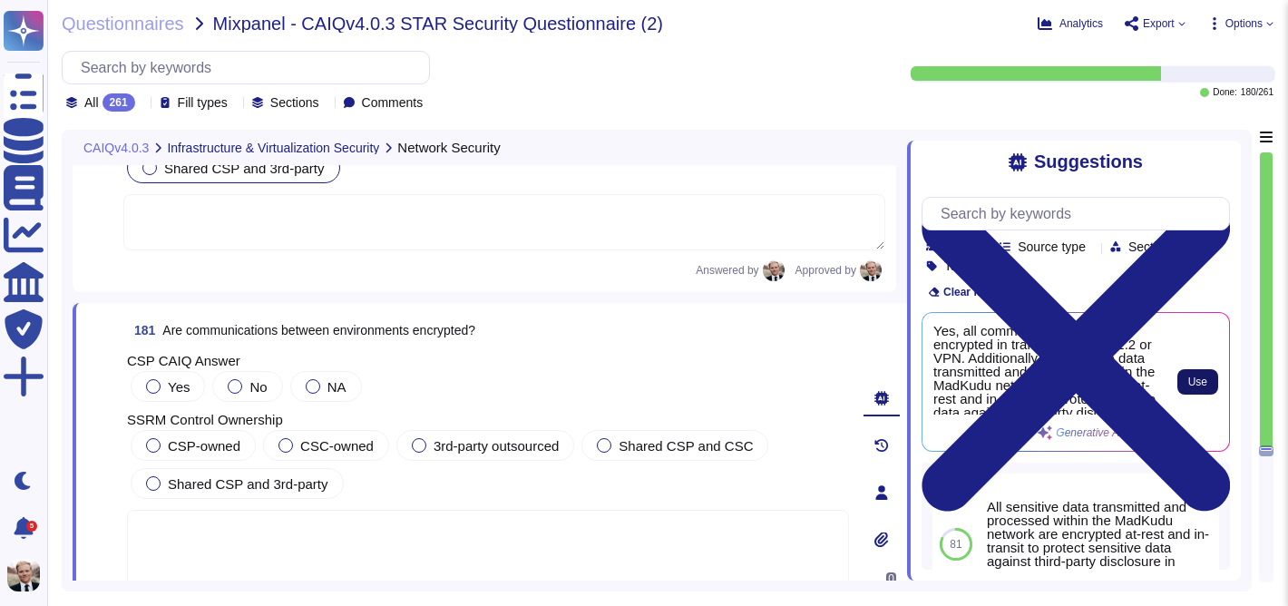
click at [1188, 385] on span "Use" at bounding box center [1197, 381] width 19 height 11
type textarea "Yes, all communications are encrypted in transit using TLS 1.2 or VPN. Addition…"
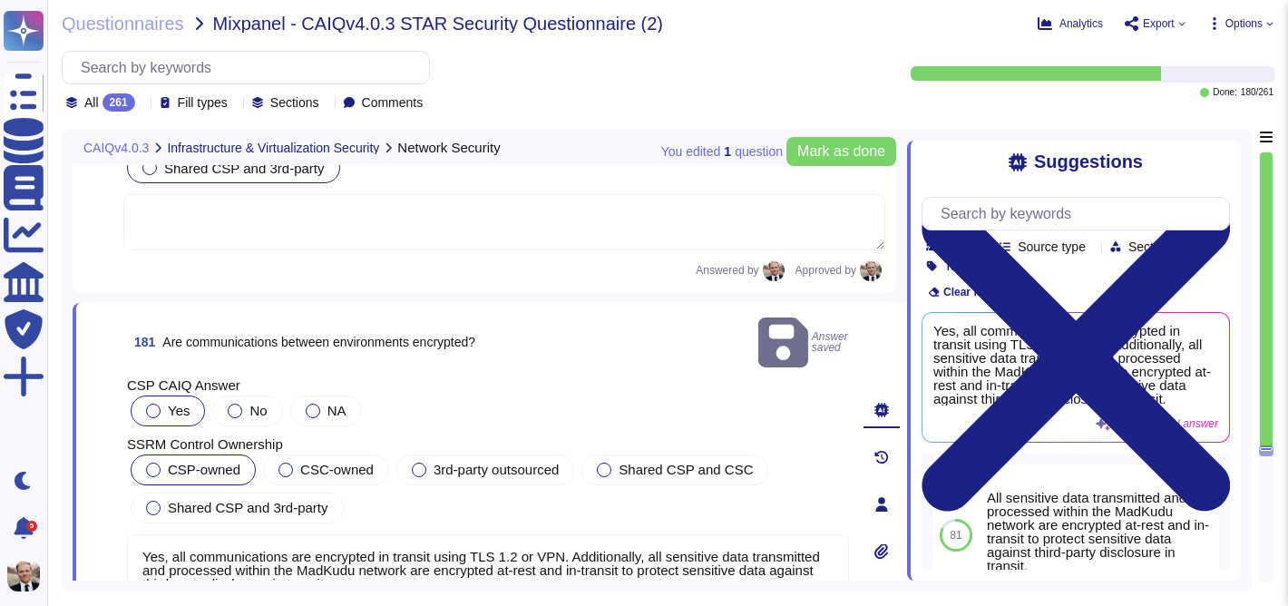
click at [154, 463] on div at bounding box center [153, 470] width 15 height 15
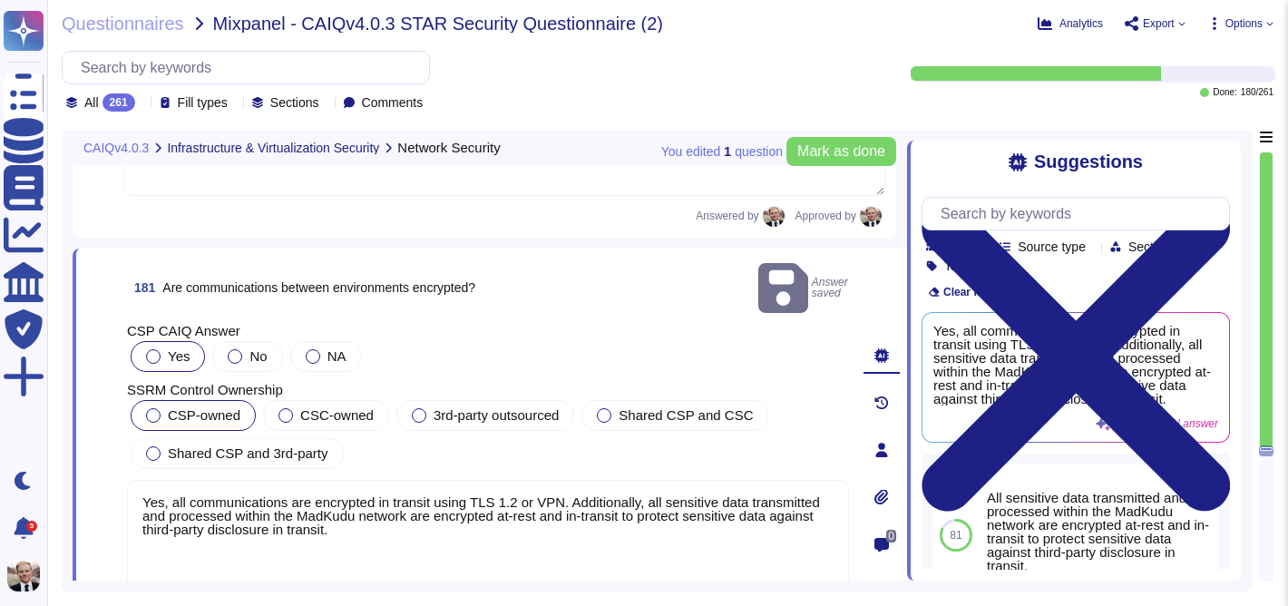
scroll to position [72044, 0]
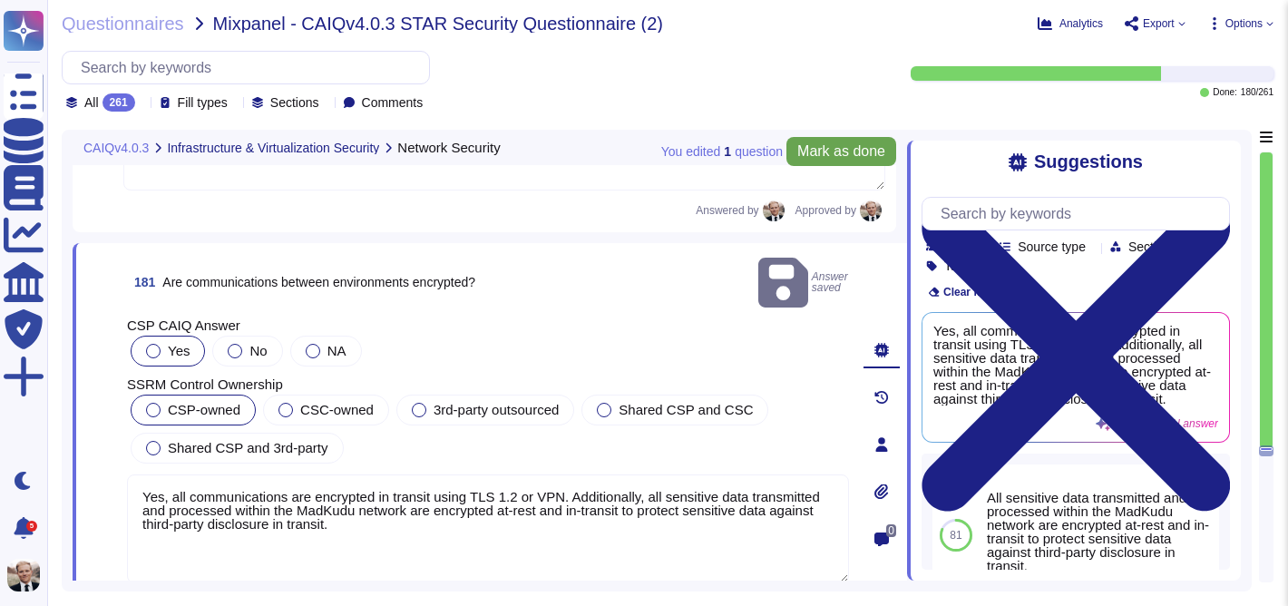
click at [855, 150] on span "Mark as done" at bounding box center [841, 151] width 88 height 15
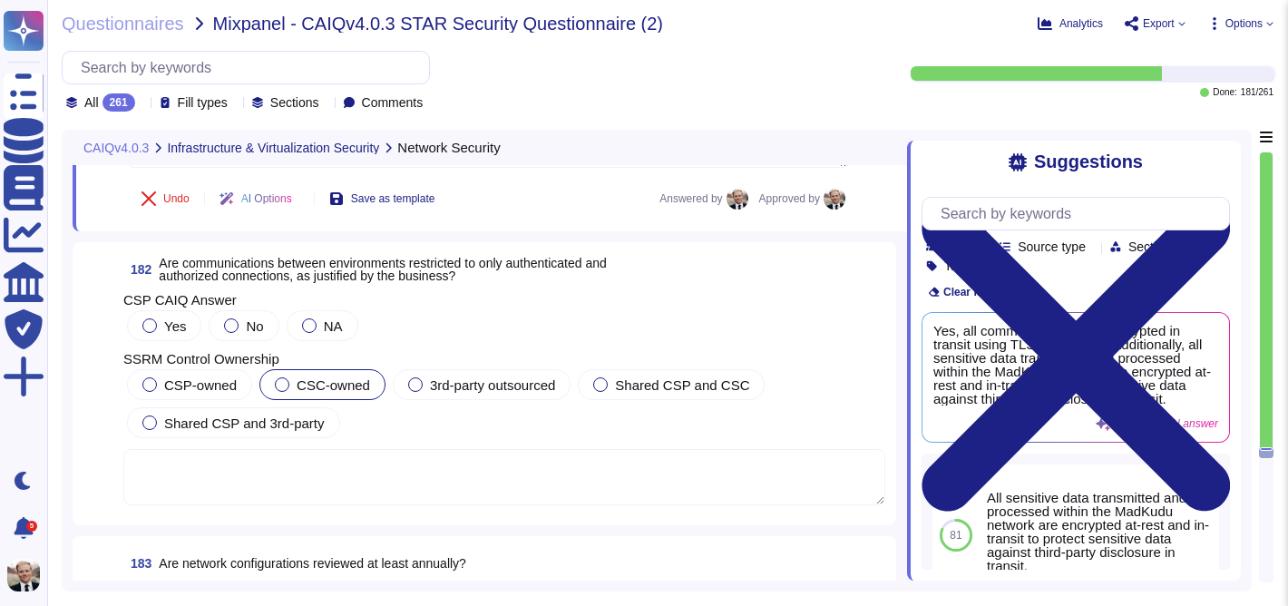
scroll to position [72445, 0]
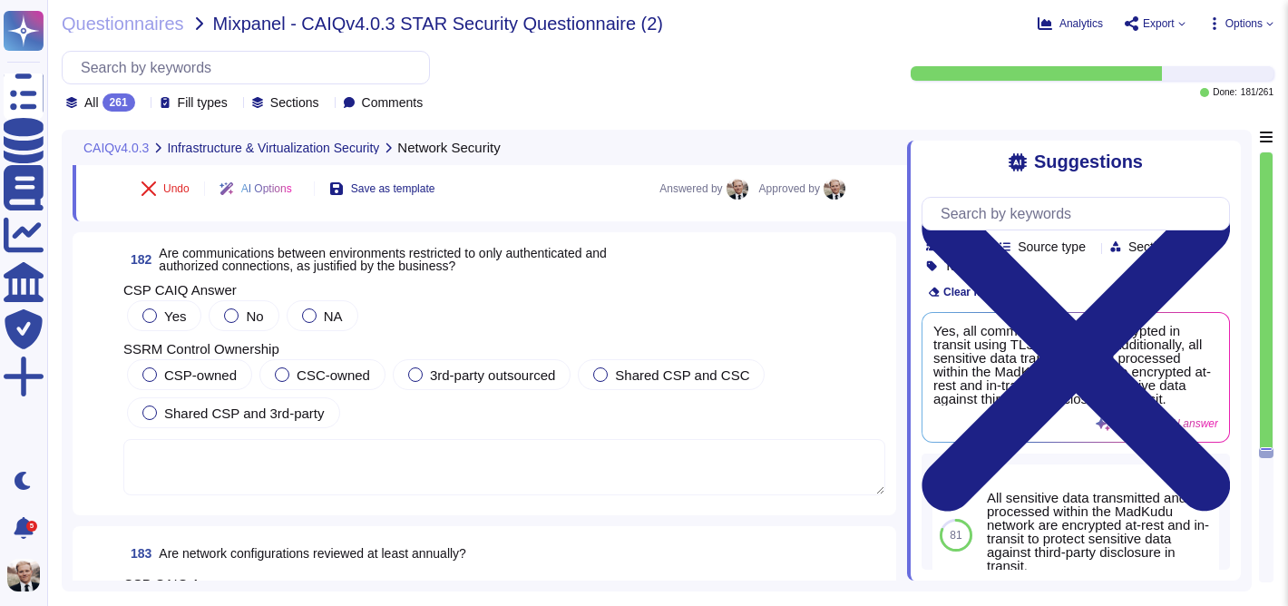
click at [269, 266] on span "Are communications between environments restricted to only authenticated and au…" at bounding box center [382, 259] width 447 height 27
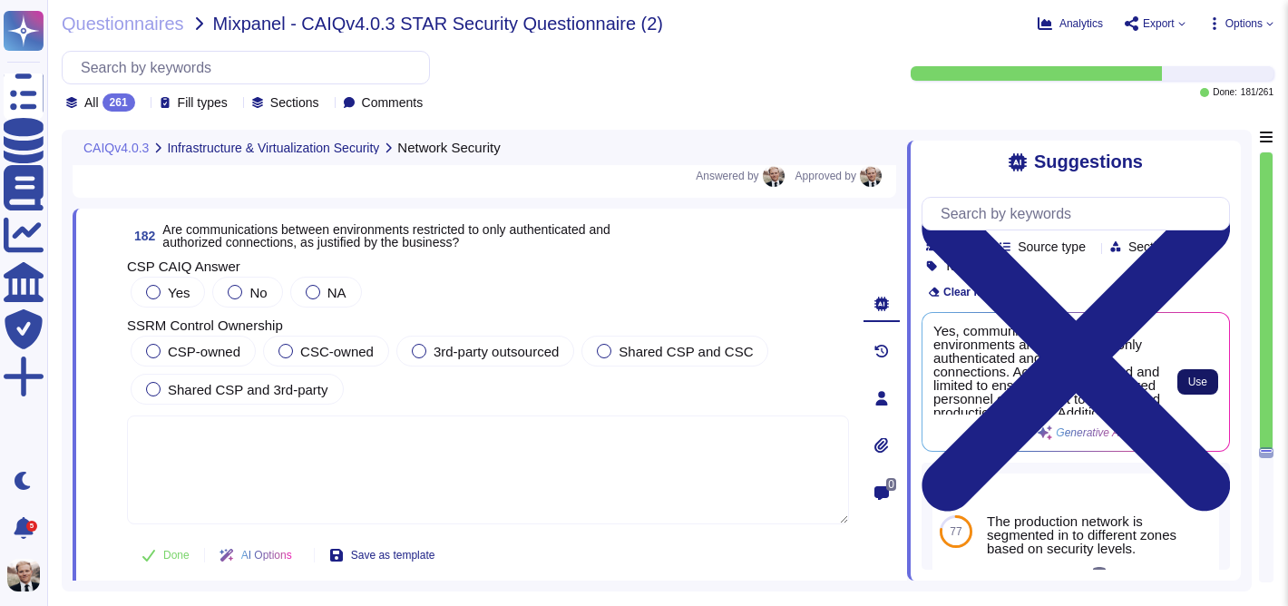
click at [1196, 377] on span "Use" at bounding box center [1197, 381] width 19 height 11
type textarea "Yes, communications between environments are restricted to only authenticated a…"
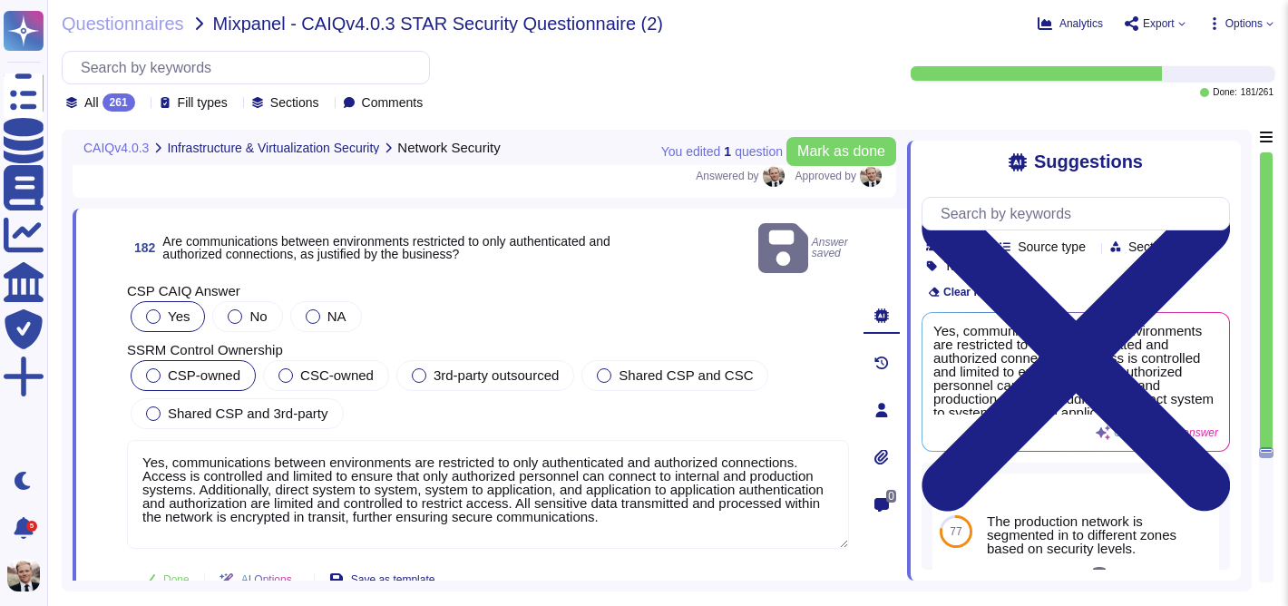
click at [156, 368] on div at bounding box center [153, 375] width 15 height 15
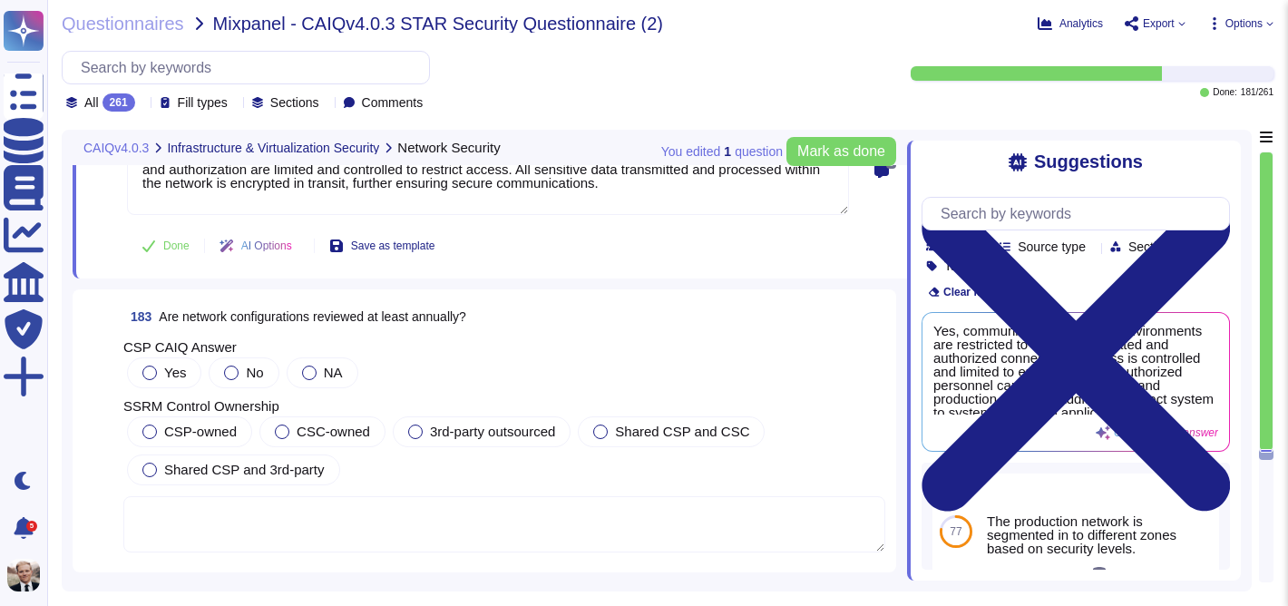
scroll to position [72774, 0]
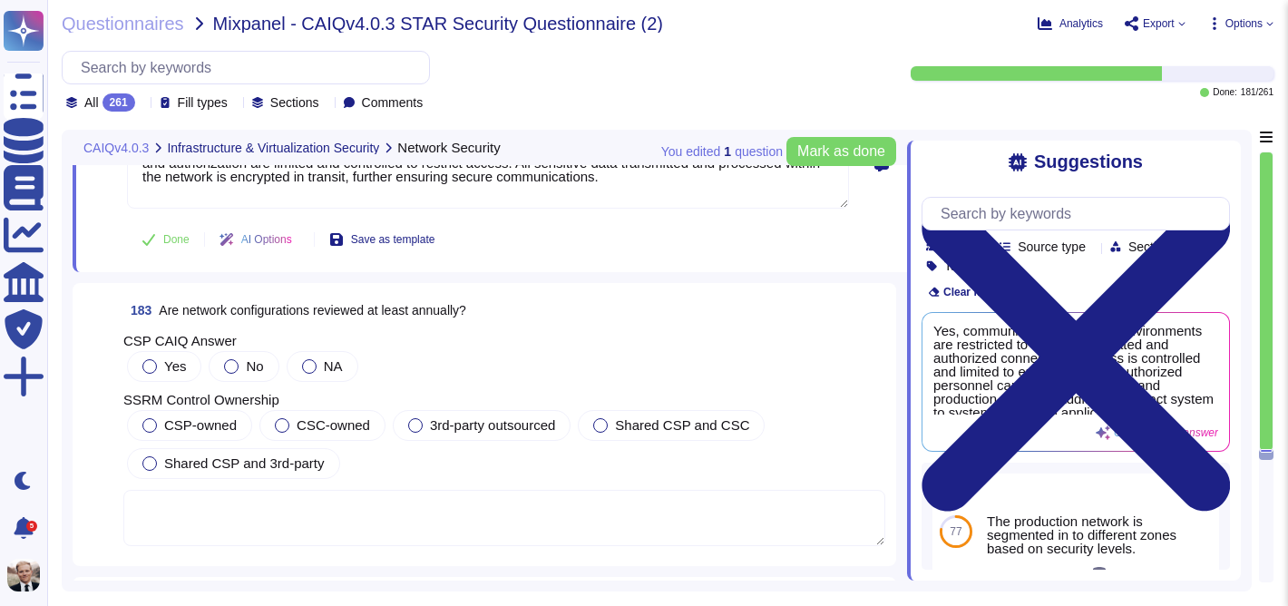
click at [277, 303] on span "Are network configurations reviewed at least annually?" at bounding box center [312, 310] width 307 height 15
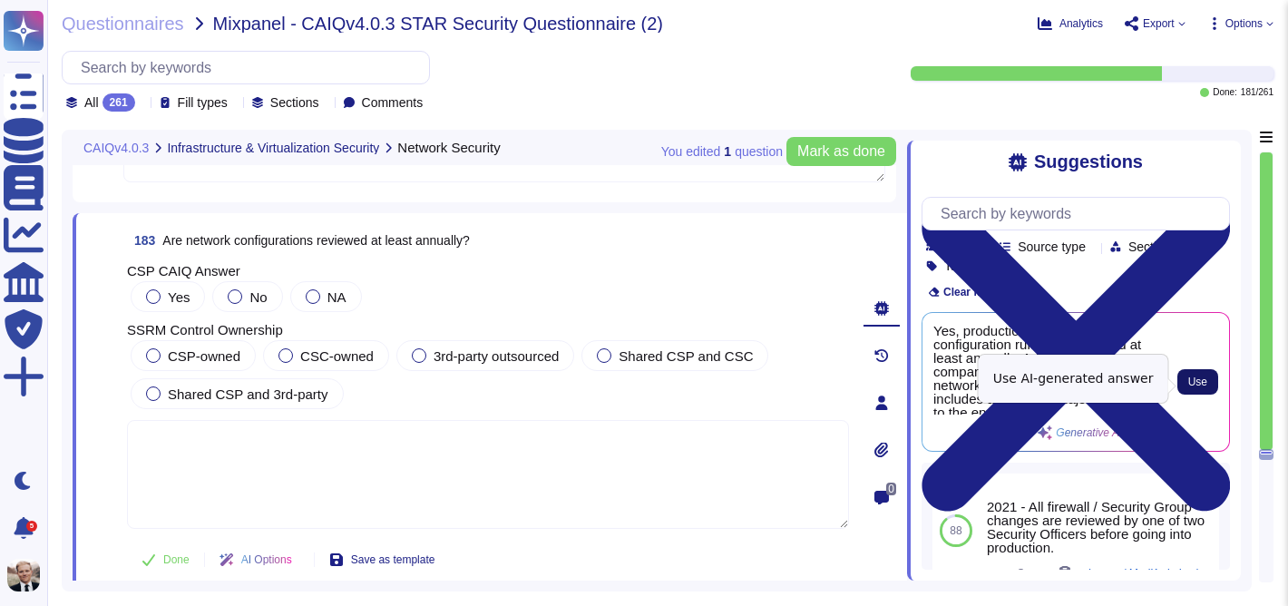
click at [1206, 376] on span "Use" at bounding box center [1197, 381] width 19 height 11
type textarea "Yes, production network access configuration rules are reviewed at least annual…"
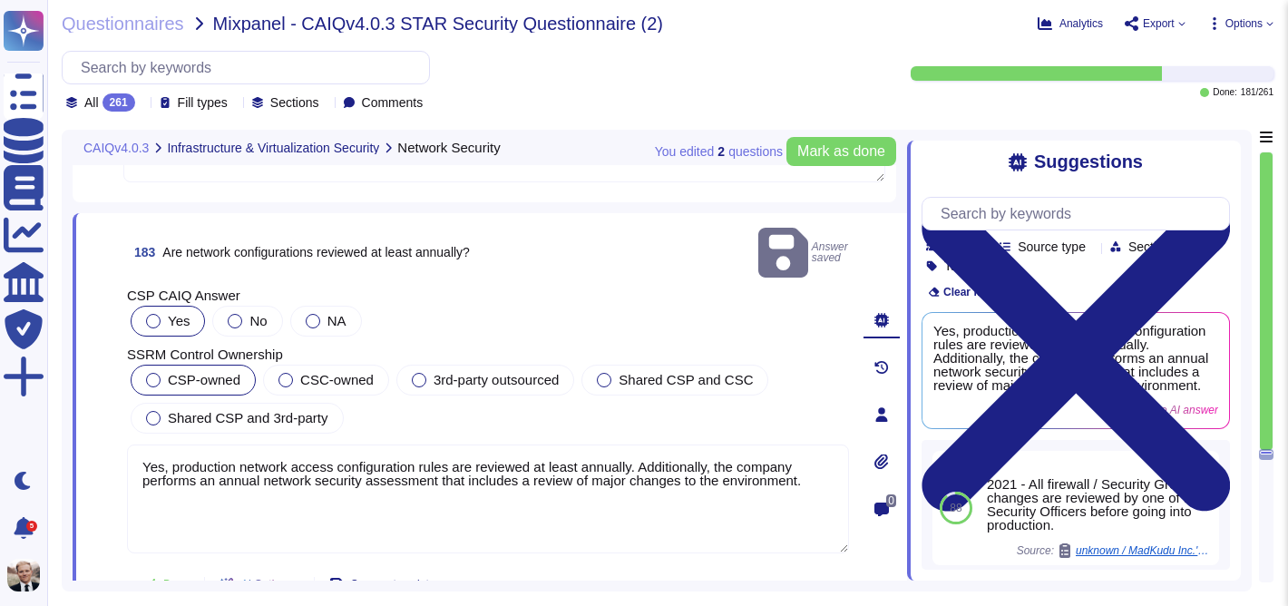
click at [151, 373] on div at bounding box center [153, 380] width 15 height 15
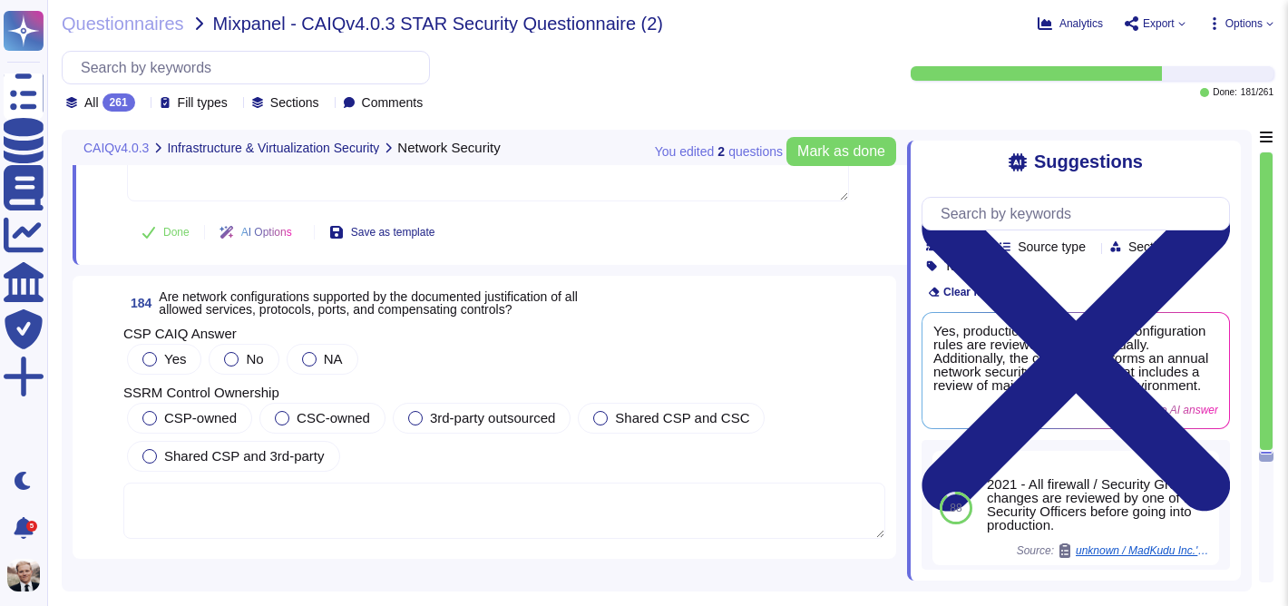
scroll to position [73163, 0]
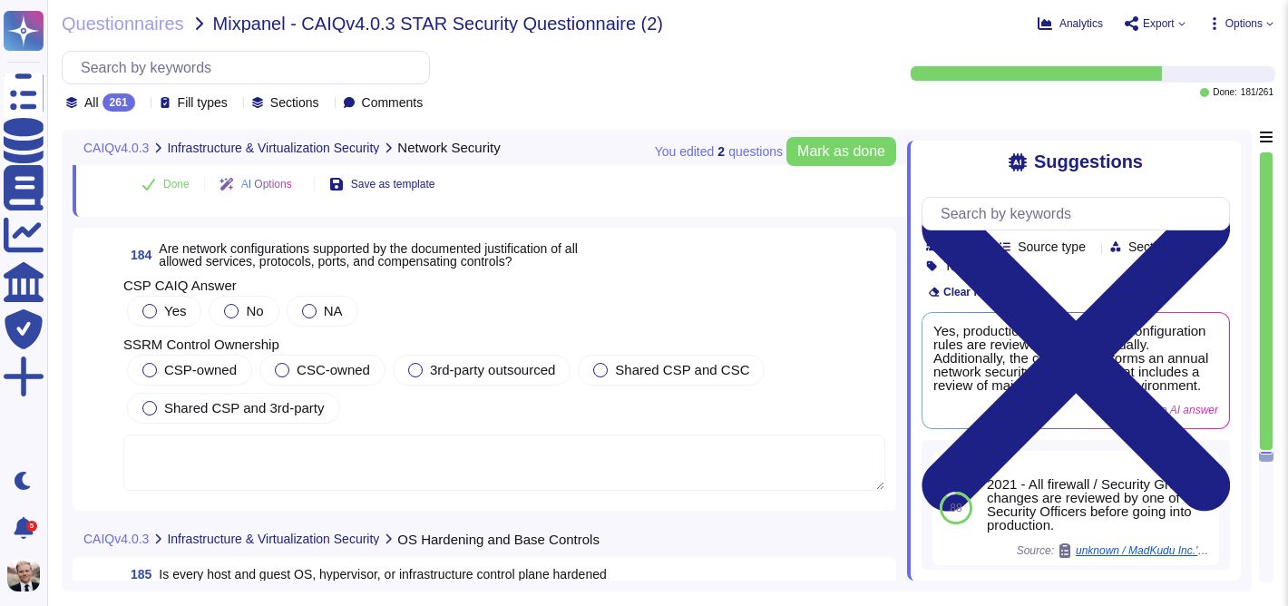
click at [308, 241] on span "Are network configurations supported by the documented justification of all all…" at bounding box center [368, 254] width 419 height 27
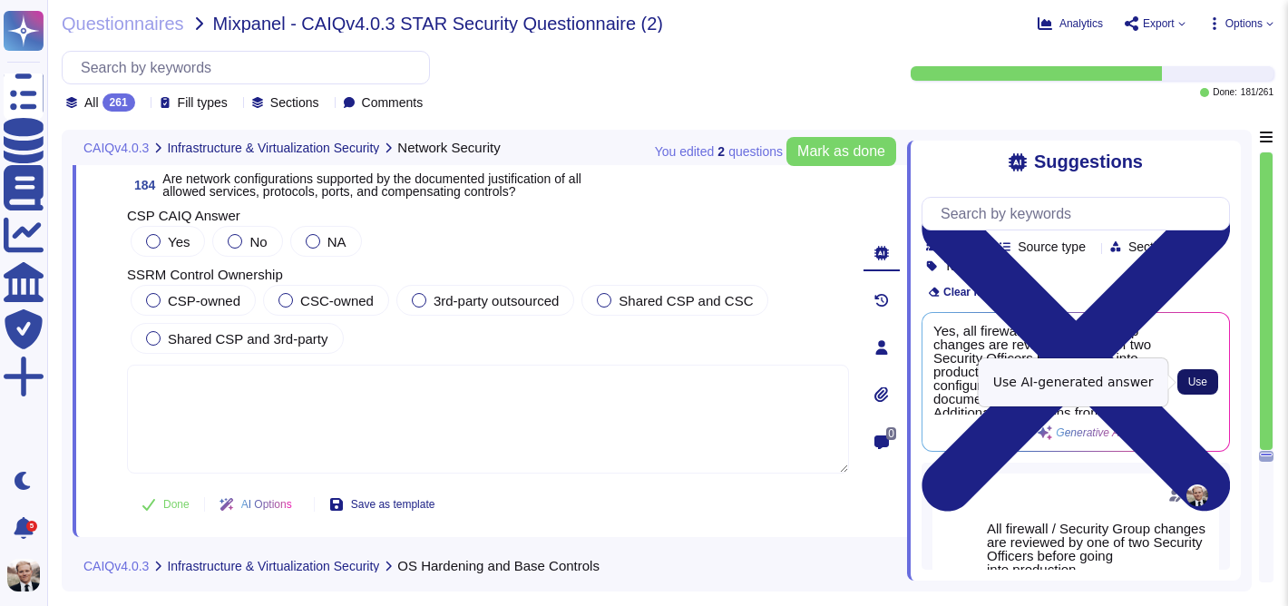
click at [1188, 378] on span "Use" at bounding box center [1197, 381] width 19 height 11
type textarea "Yes, all firewall and security group changes are reviewed by one of two Securit…"
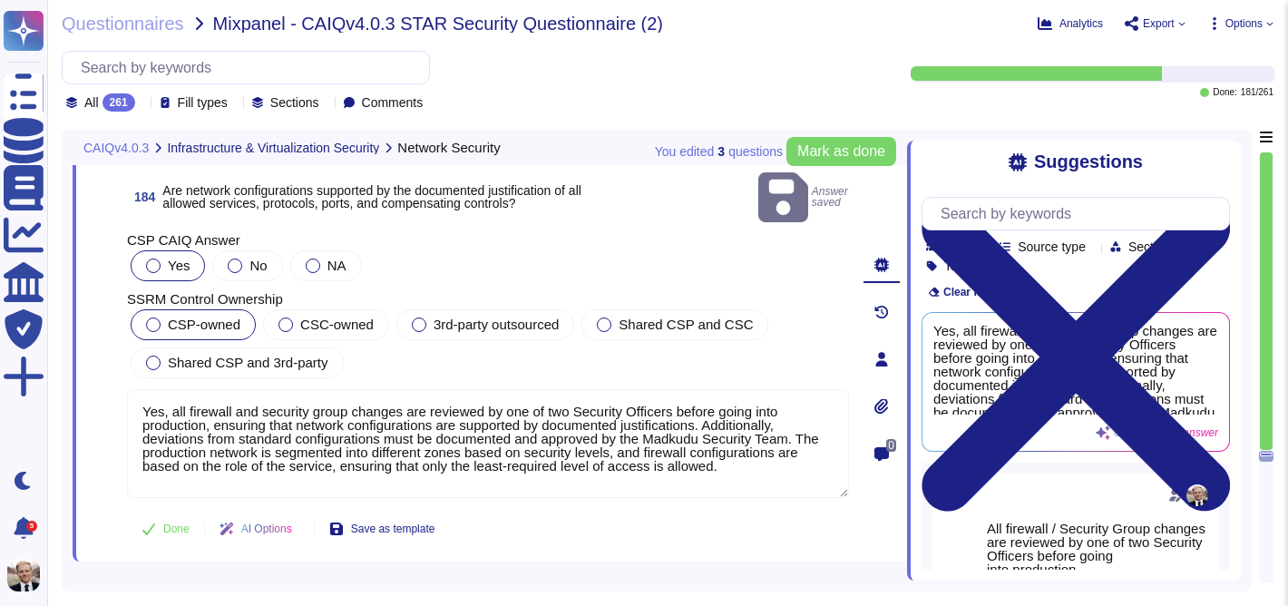
click at [144, 309] on div "CSP-owned" at bounding box center [193, 324] width 125 height 31
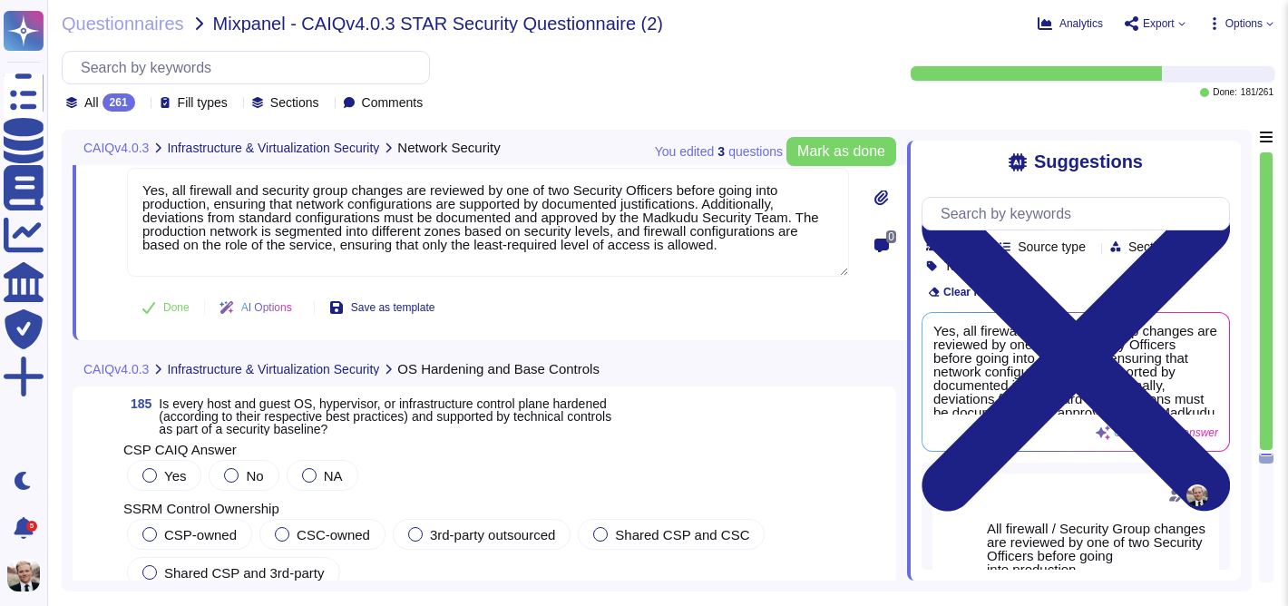
click at [291, 414] on span "Is every host and guest OS, hypervisor, or infrastructure control plane hardene…" at bounding box center [385, 416] width 453 height 40
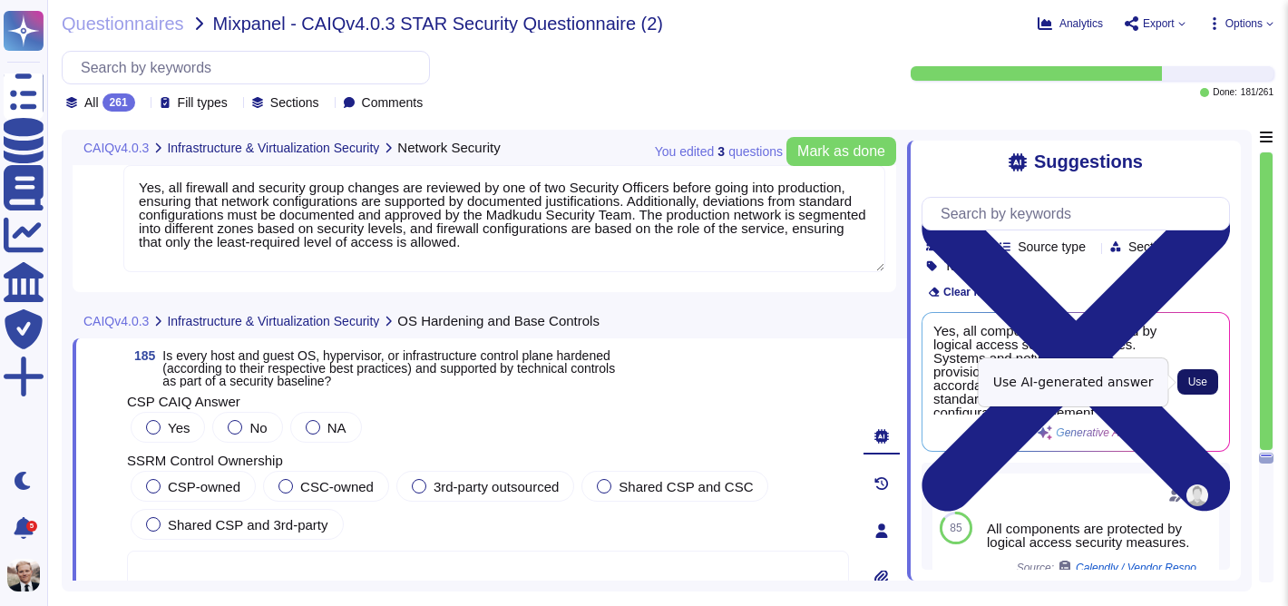
click at [1188, 376] on span "Use" at bounding box center [1197, 381] width 19 height 11
type textarea "Yes, all components are protected by logical access security measures. Systems …"
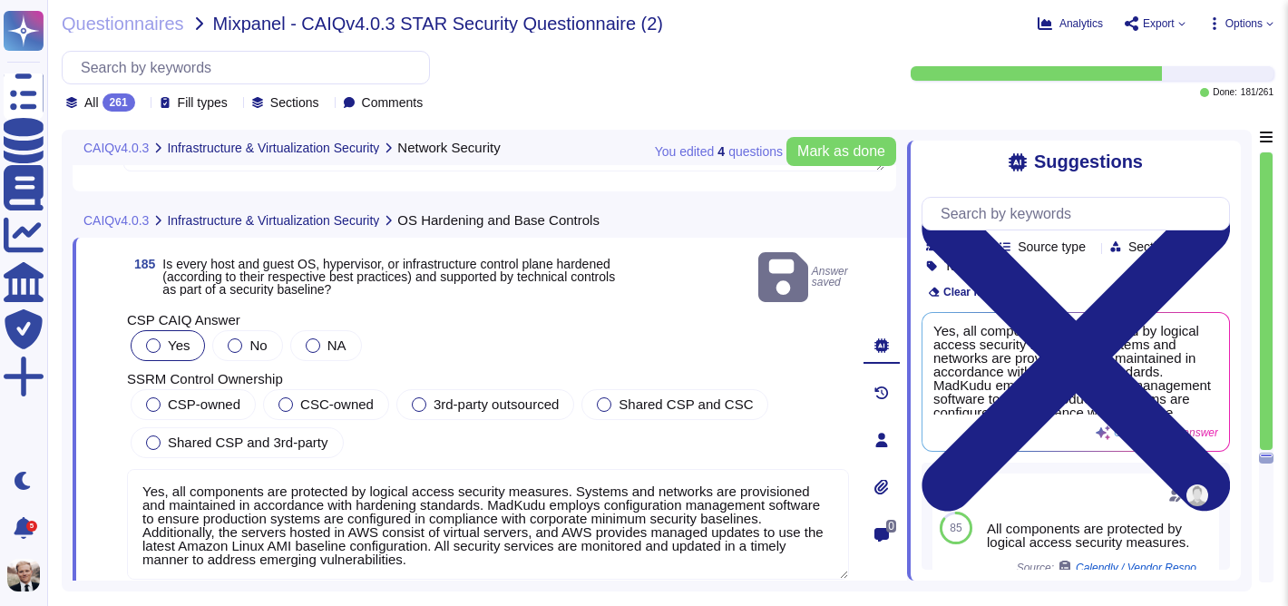
scroll to position [73455, 0]
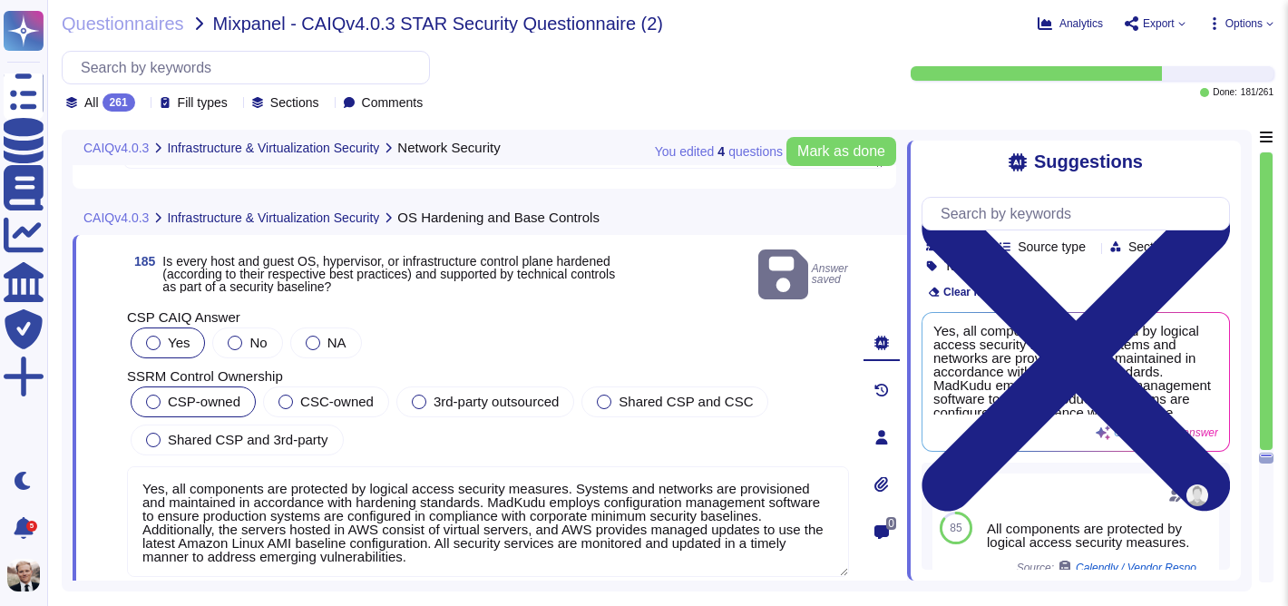
click at [168, 394] on span "CSP-owned" at bounding box center [204, 401] width 73 height 15
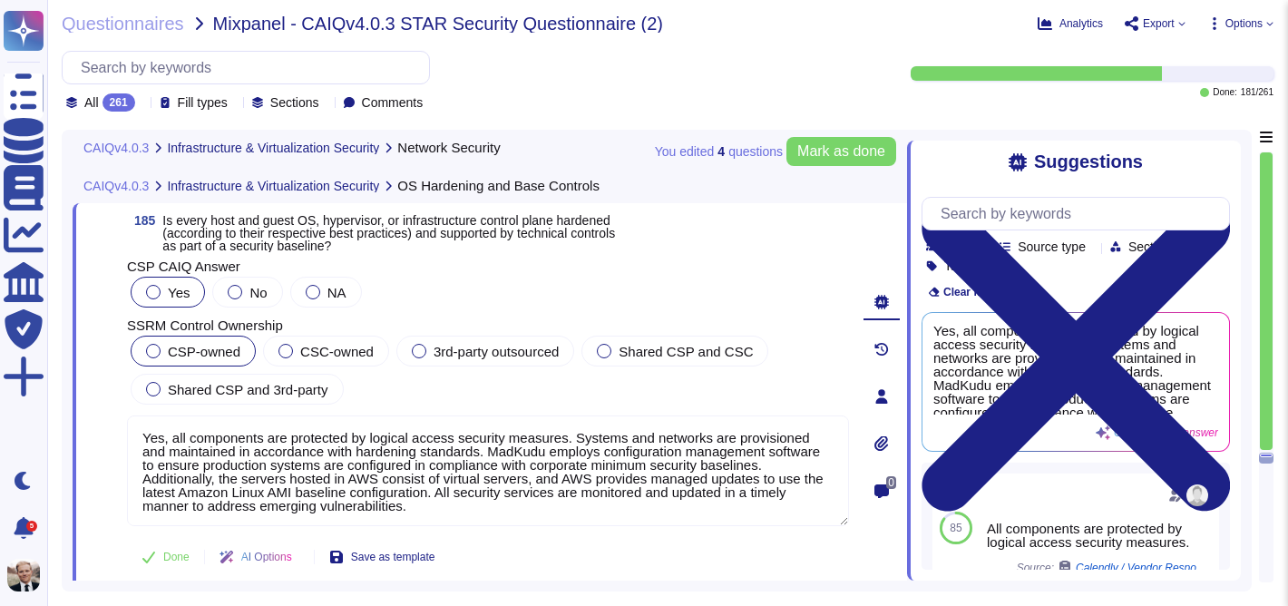
scroll to position [73492, 0]
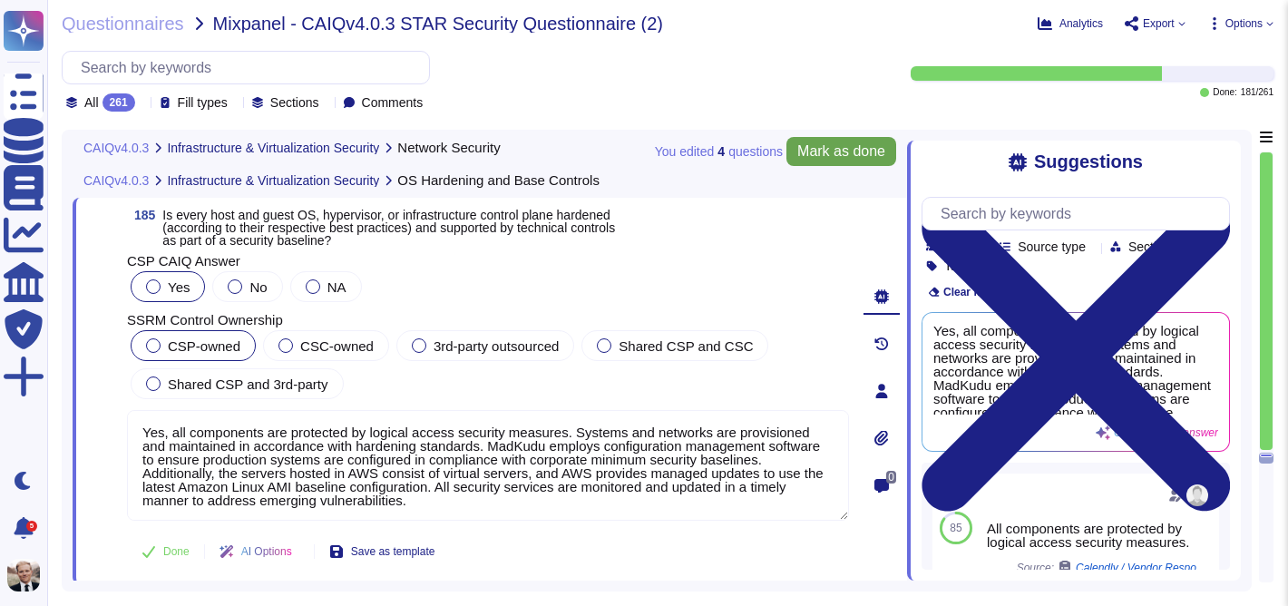
click at [818, 152] on span "Mark as done" at bounding box center [841, 151] width 88 height 15
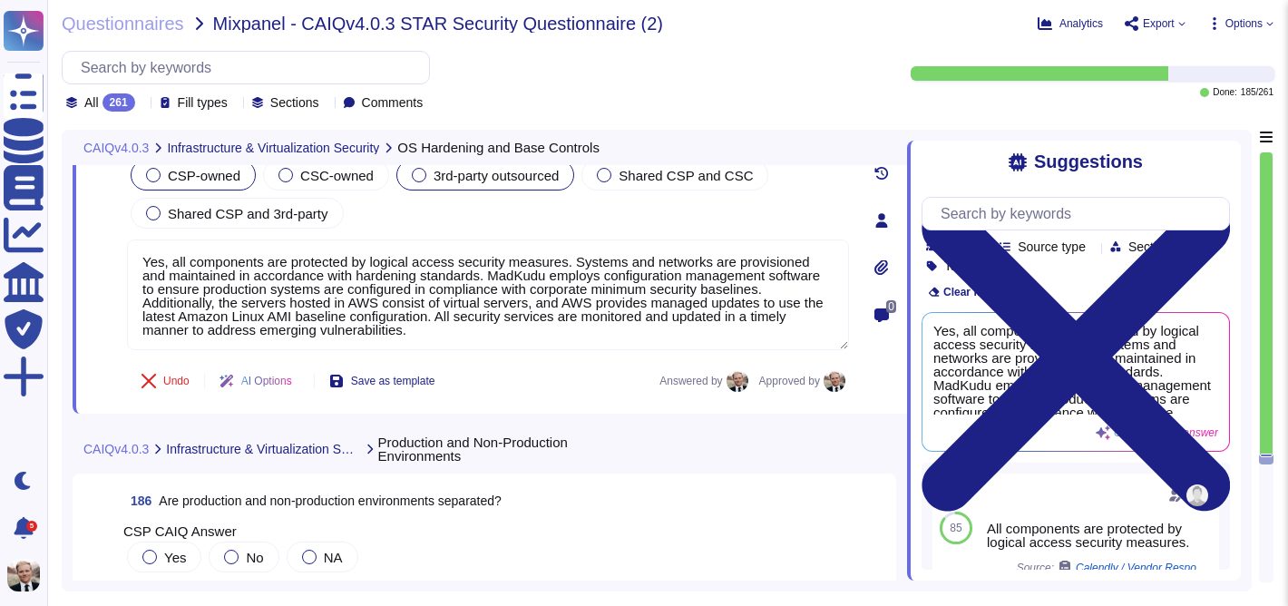
scroll to position [73882, 0]
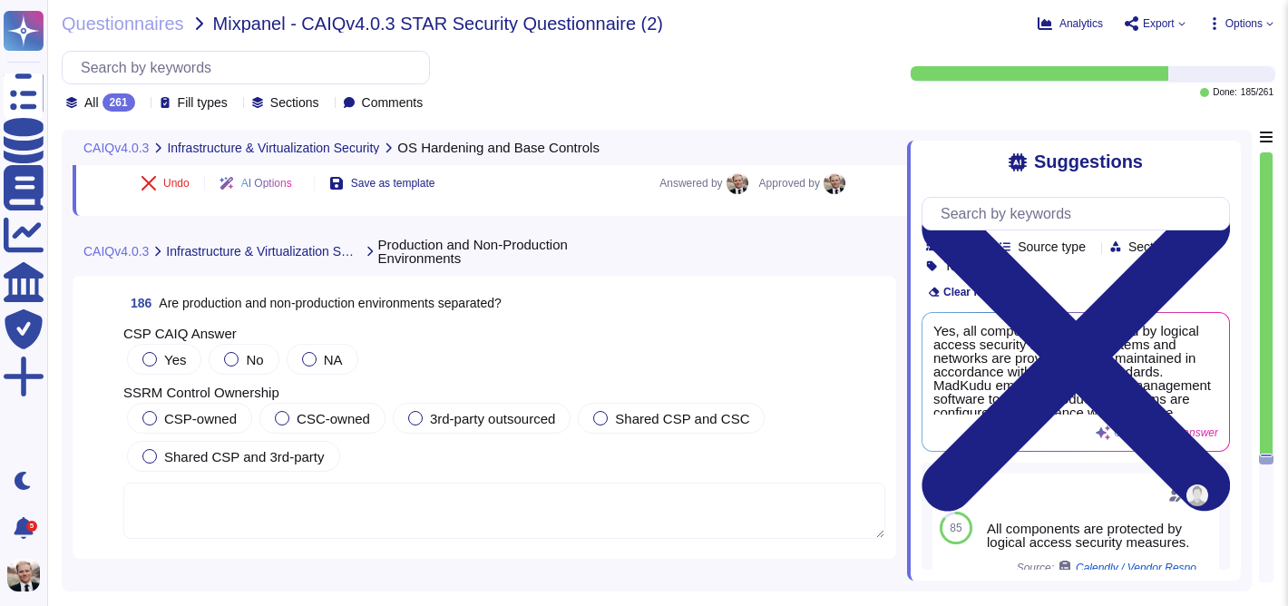
click at [368, 297] on span "Are production and non-production environments separated?" at bounding box center [330, 303] width 342 height 15
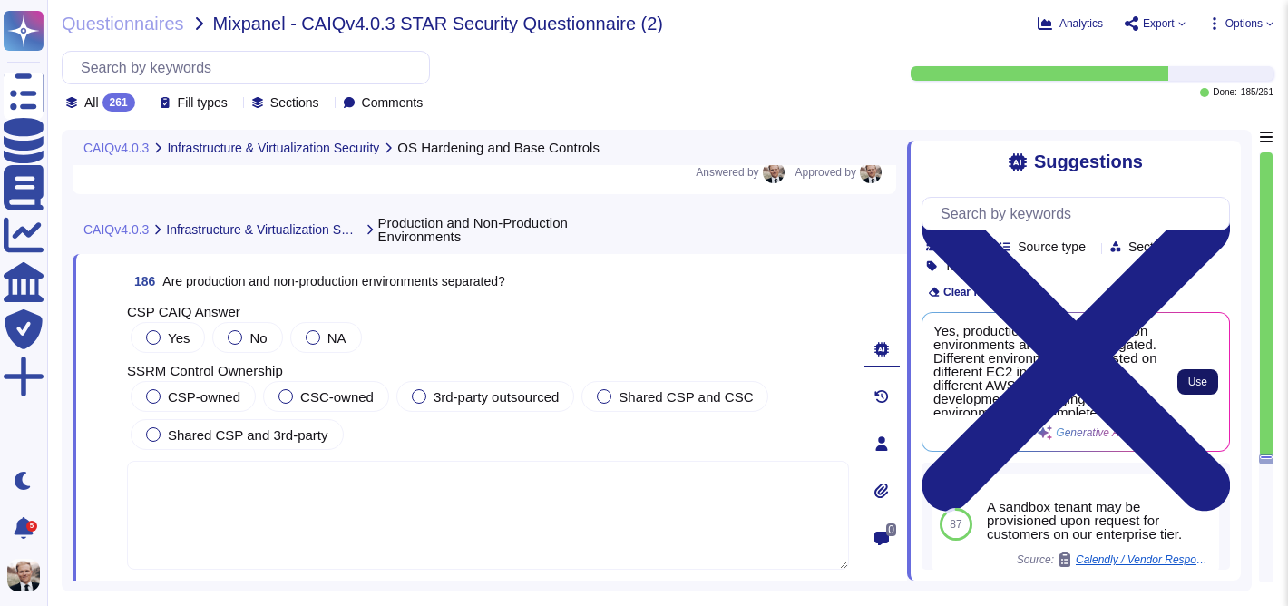
click at [1200, 377] on span "Use" at bounding box center [1197, 381] width 19 height 11
type textarea "Yes, production and non-production environments are strictly segregated. Differ…"
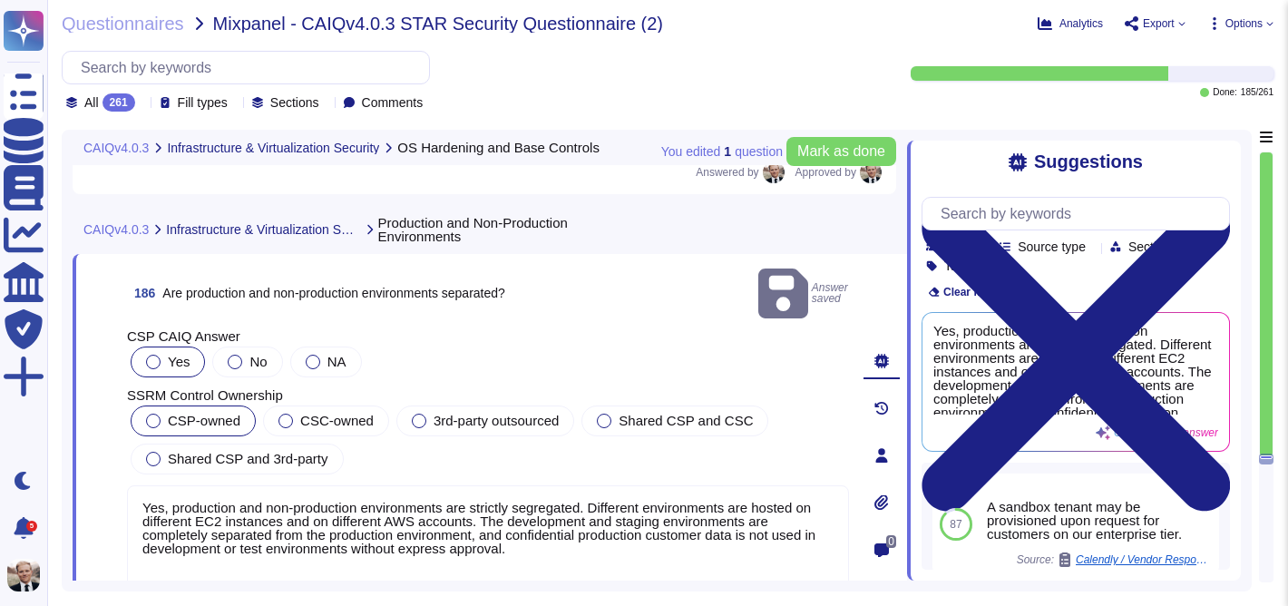
click at [162, 414] on label "CSP-owned" at bounding box center [193, 421] width 94 height 15
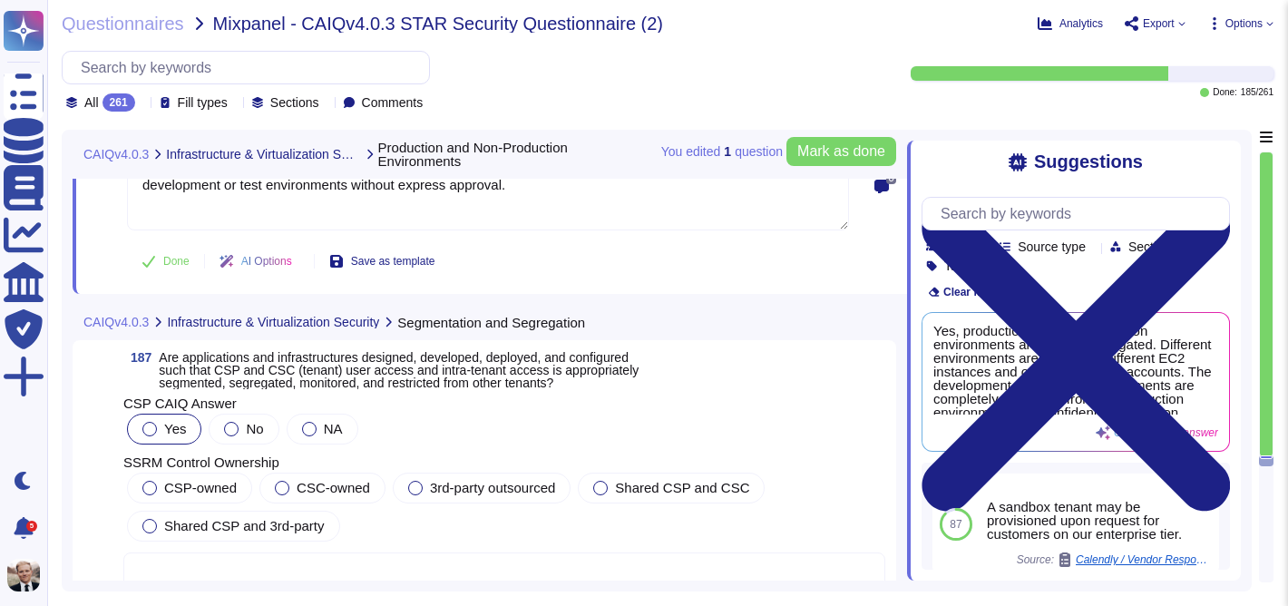
scroll to position [74259, 0]
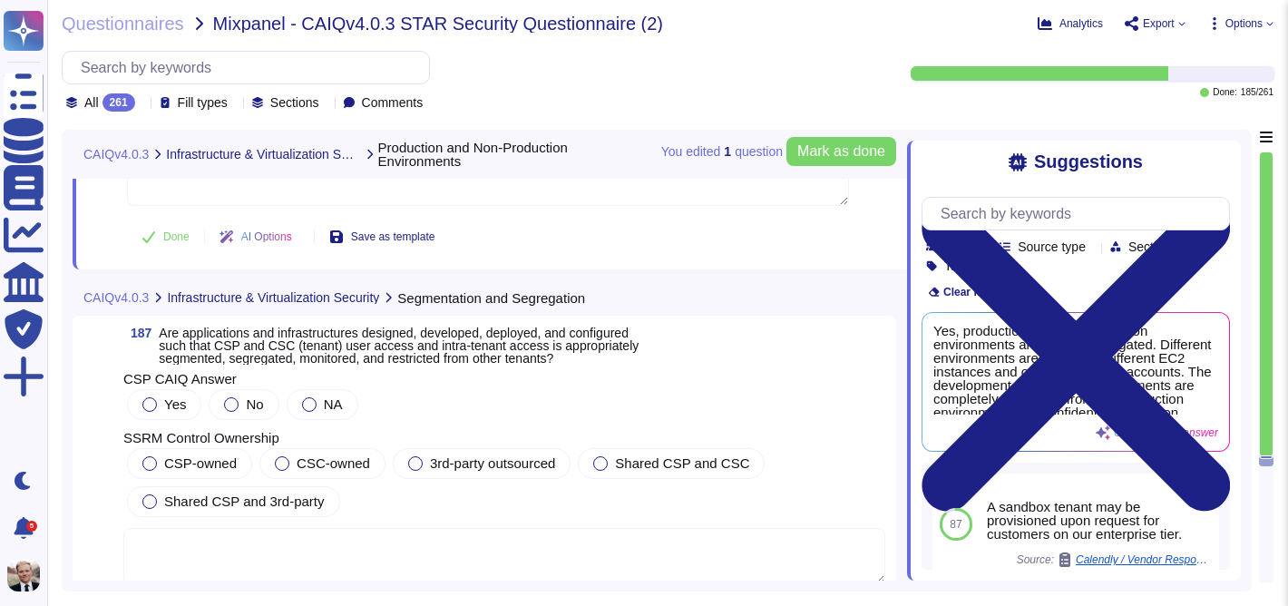
click at [239, 326] on span "Are applications and infrastructures designed, developed, deployed, and configu…" at bounding box center [399, 346] width 480 height 40
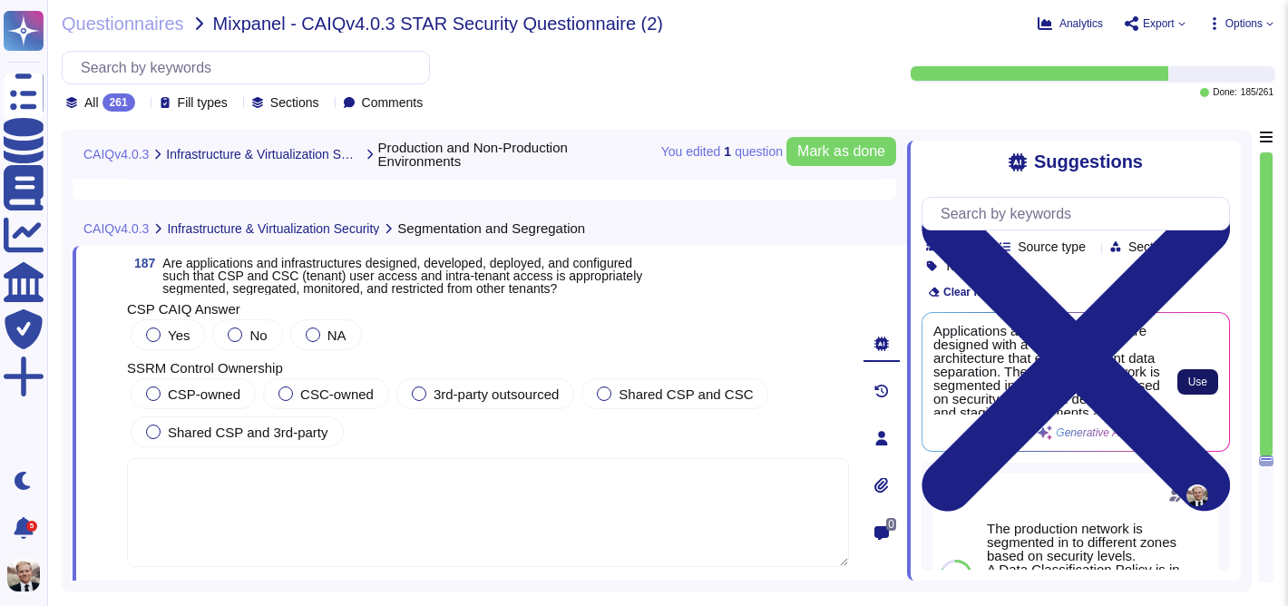
click at [1200, 380] on span "Use" at bounding box center [1197, 381] width 19 height 11
type textarea "Applications and infrastructures are designed with a multi-tenant architecture …"
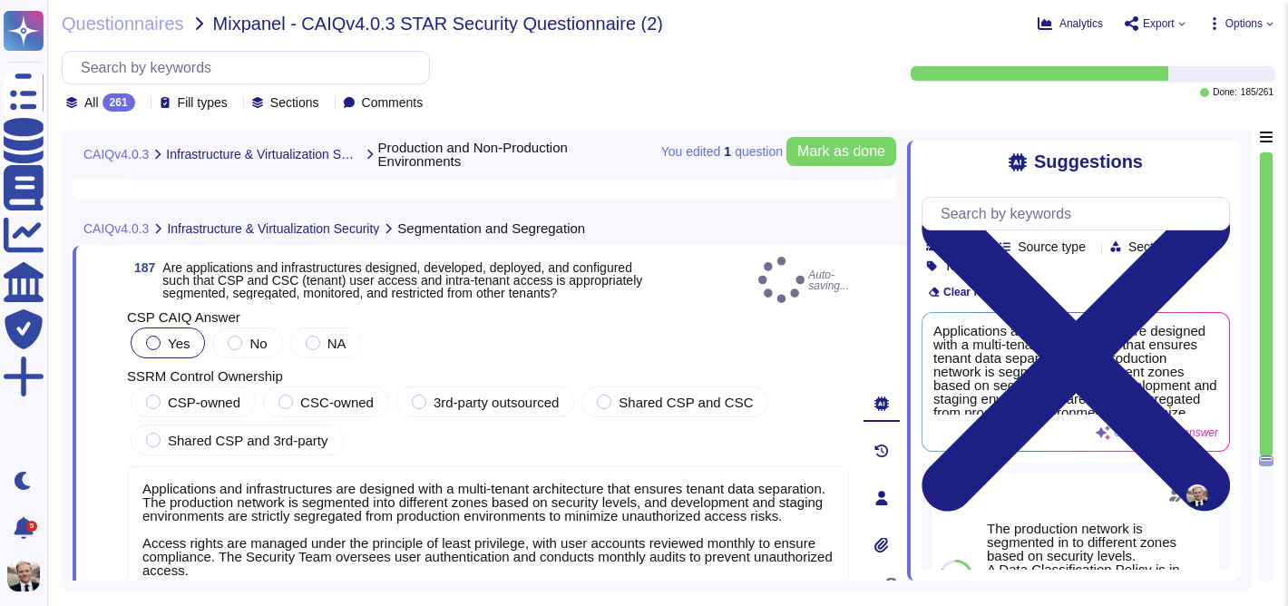
click at [160, 339] on label "Yes" at bounding box center [168, 343] width 44 height 15
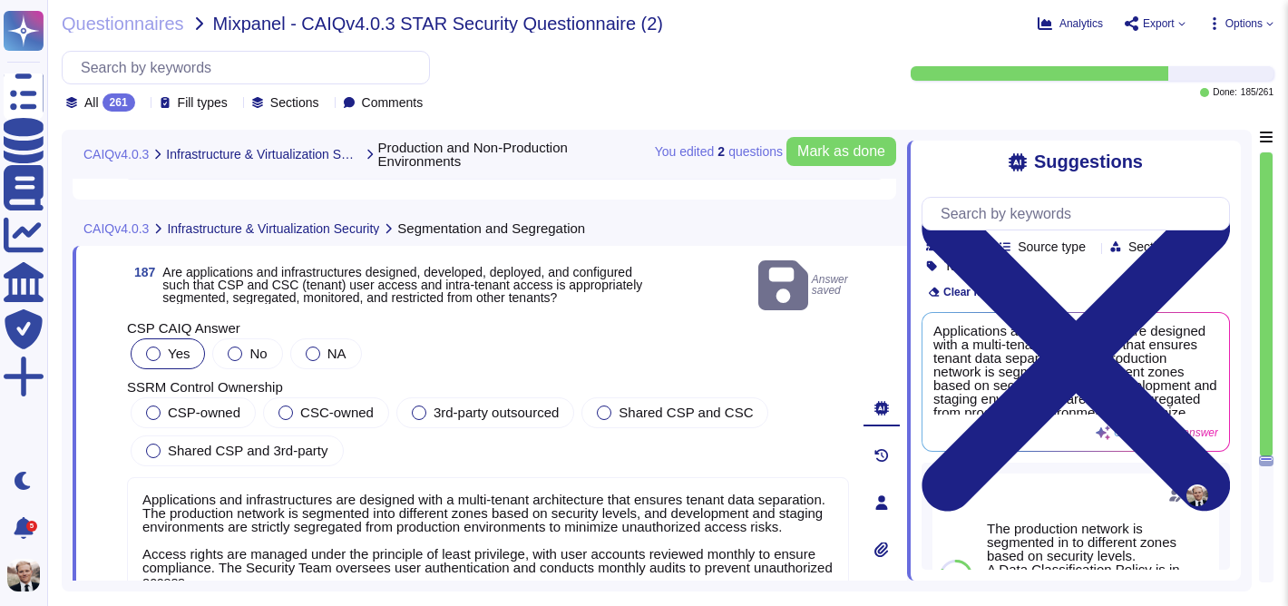
click at [152, 346] on div at bounding box center [153, 353] width 15 height 15
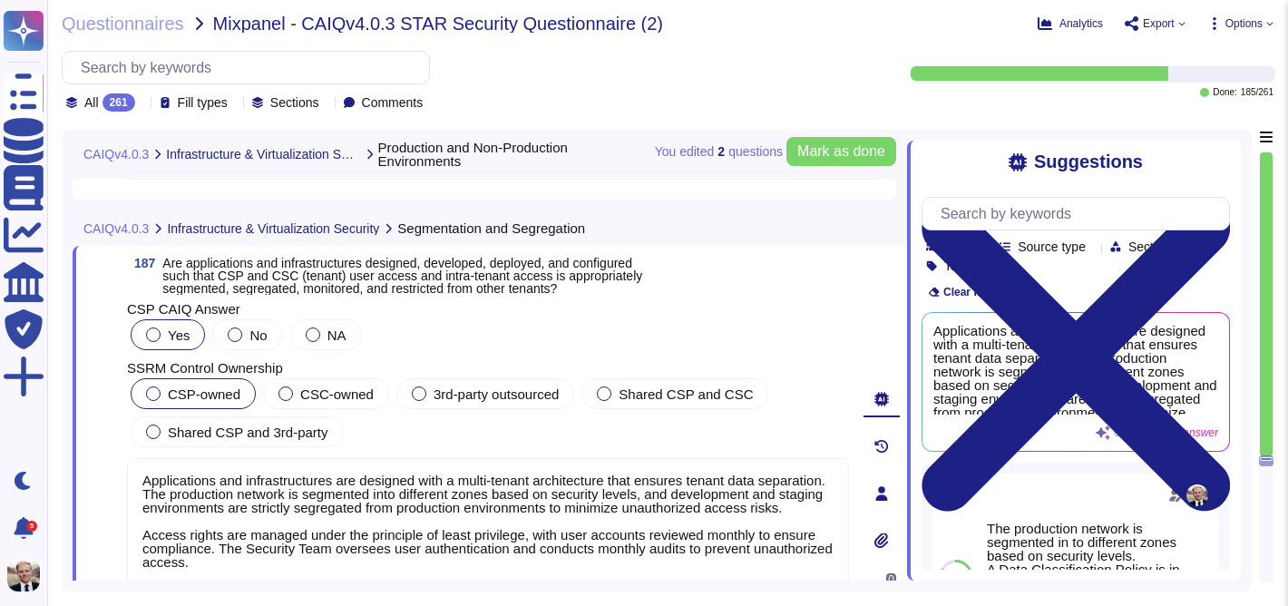
click at [158, 395] on div at bounding box center [153, 393] width 15 height 15
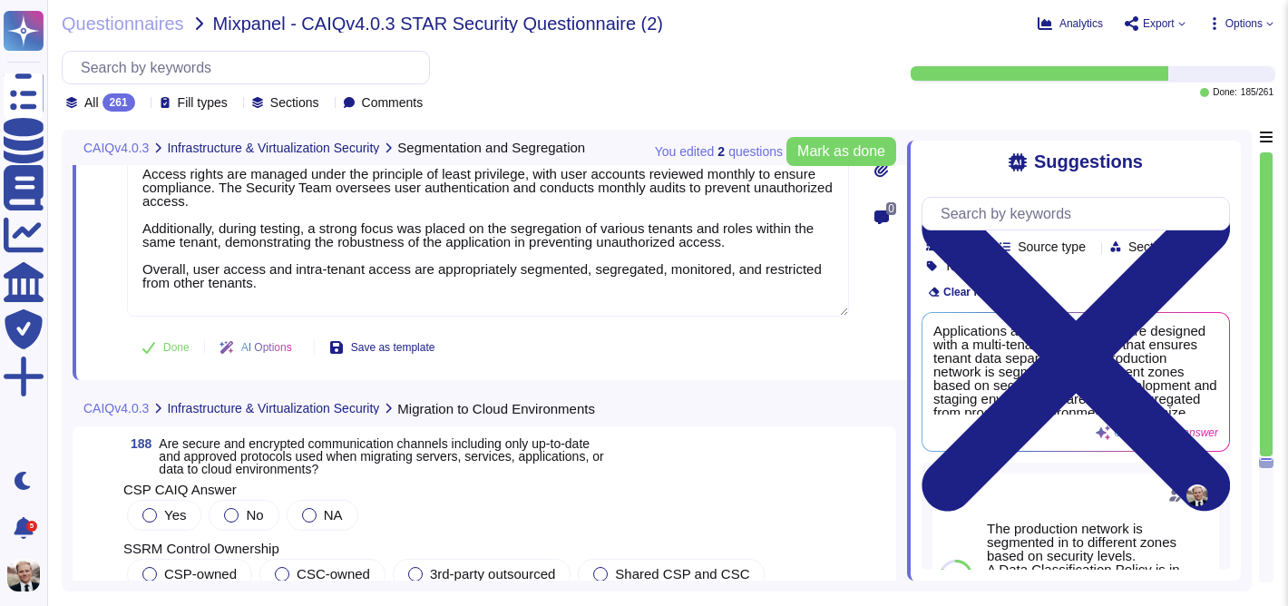
click at [220, 436] on span "Are secure and encrypted communication channels including only up-to-date and a…" at bounding box center [381, 456] width 444 height 40
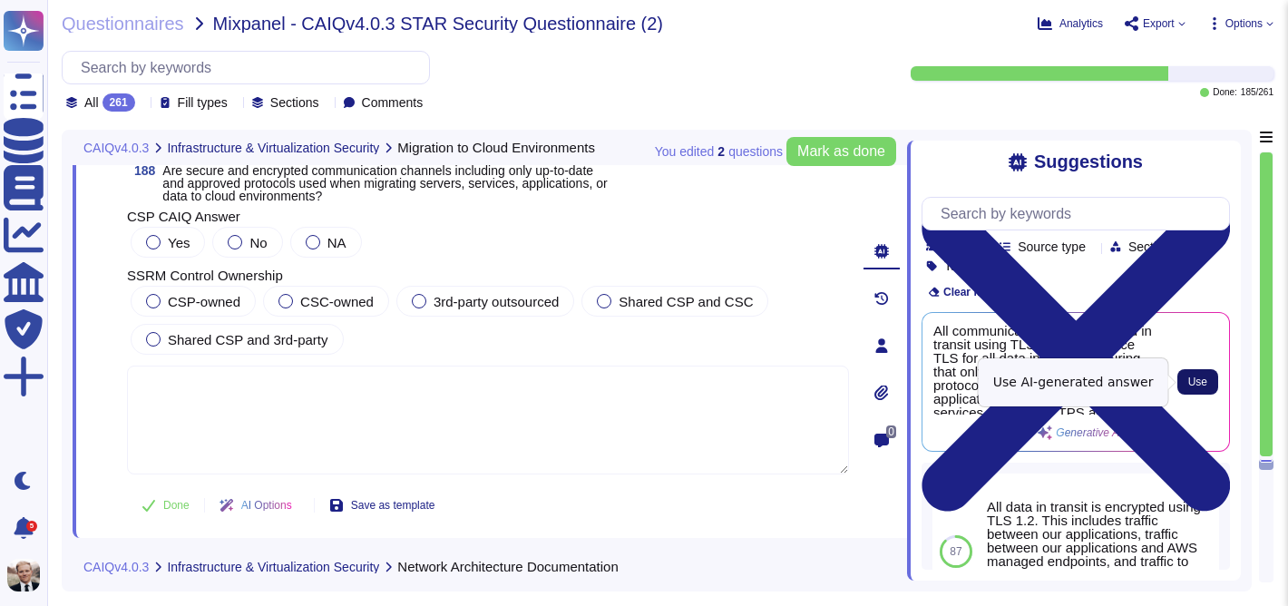
click at [1207, 381] on button "Use" at bounding box center [1197, 381] width 41 height 25
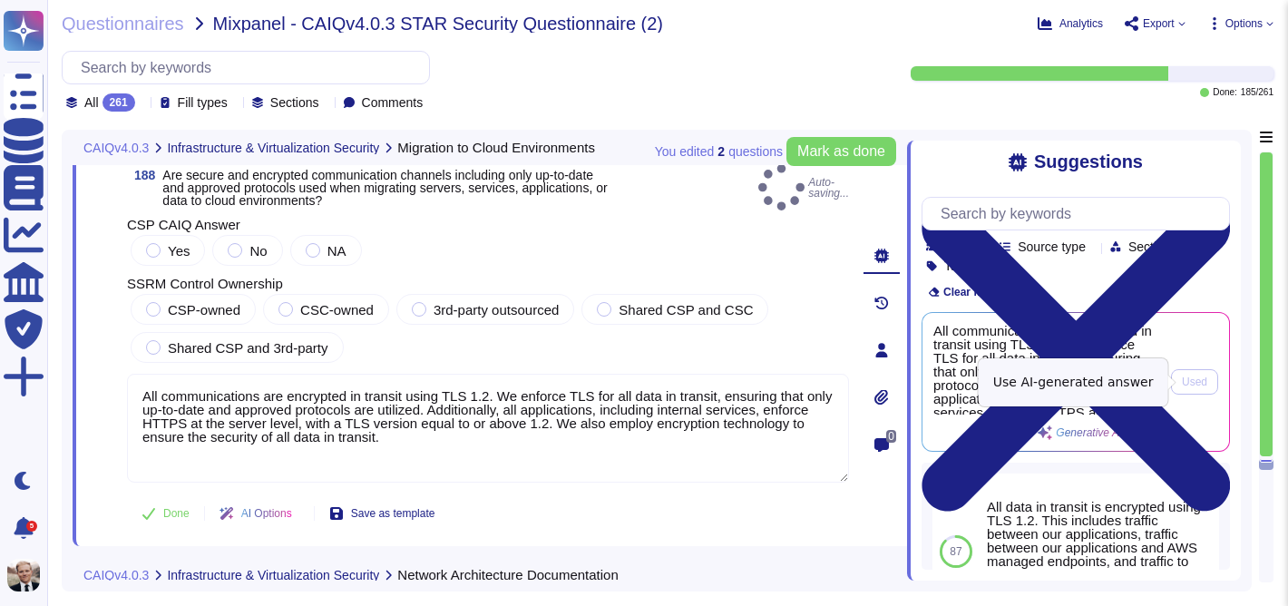
type textarea "All communications are encrypted in transit using TLS 1.2. We enforce TLS for a…"
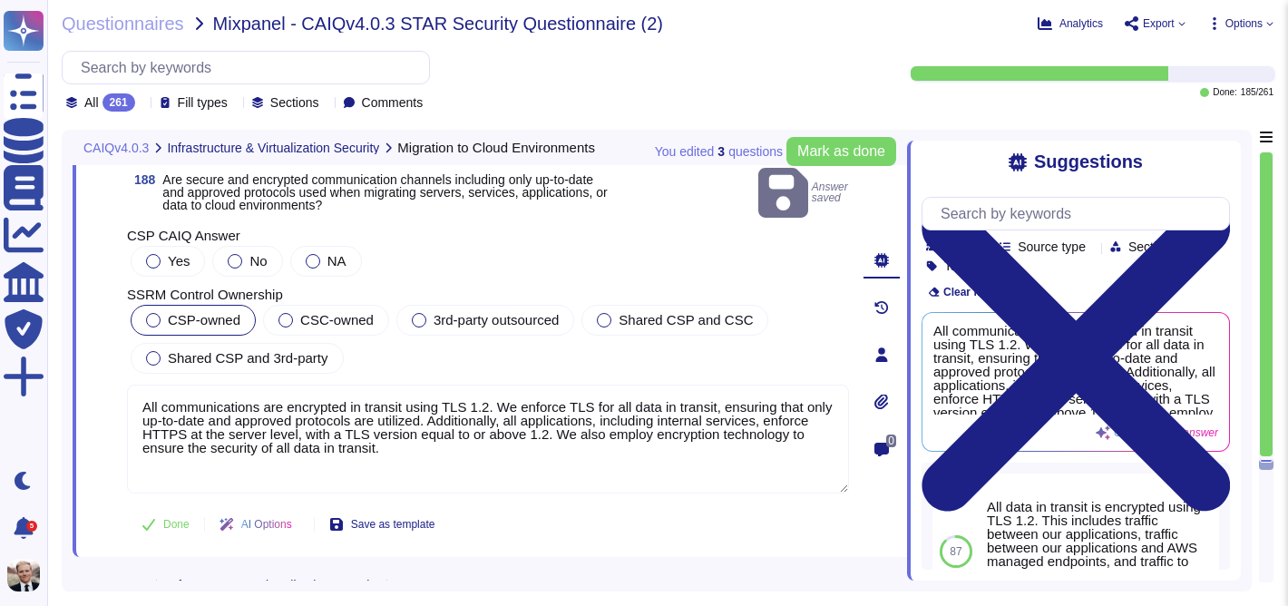
click at [154, 313] on div at bounding box center [153, 320] width 15 height 15
click at [146, 254] on div at bounding box center [153, 261] width 15 height 15
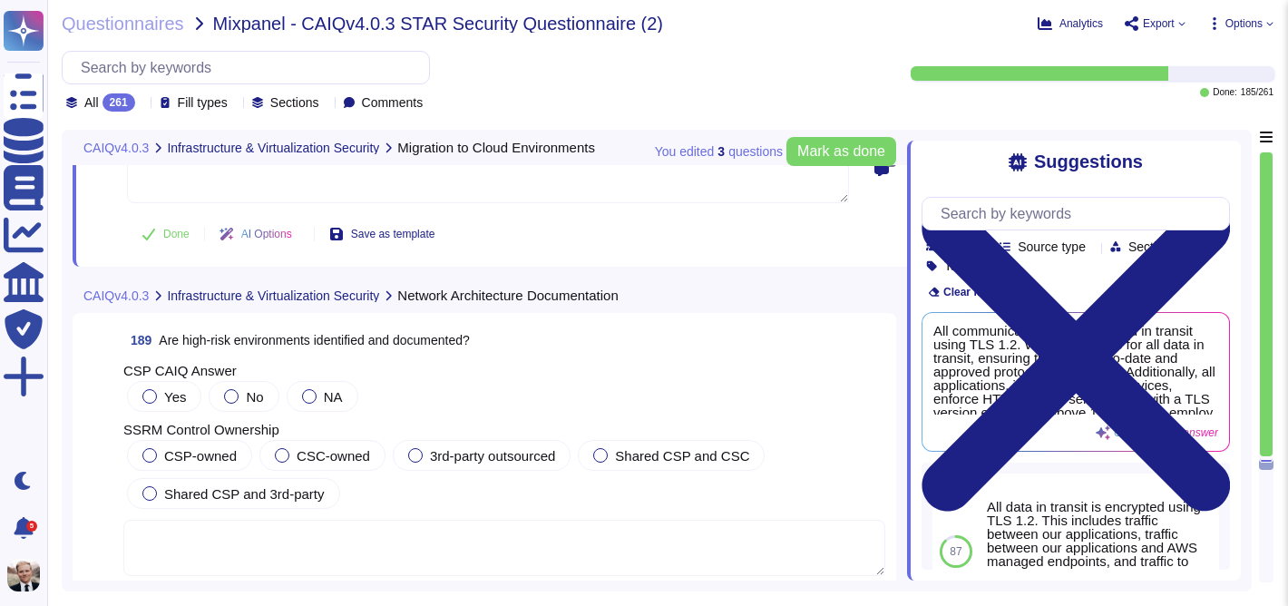
scroll to position [75198, 0]
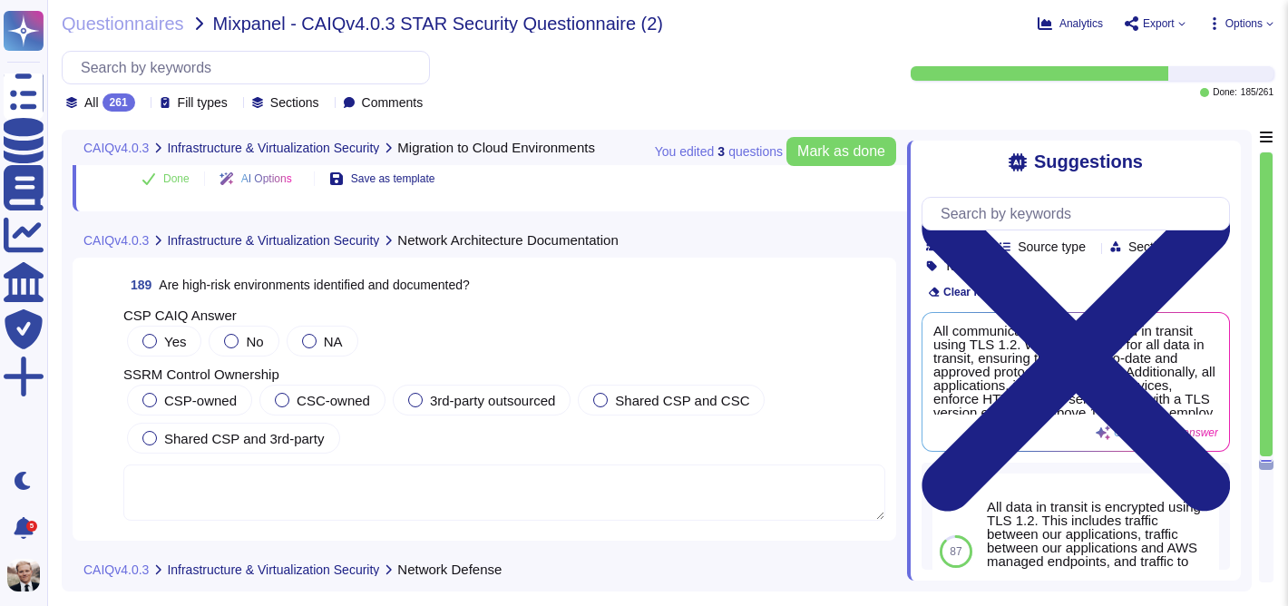
click at [209, 292] on span "Are high-risk environments identified and documented?" at bounding box center [314, 285] width 310 height 15
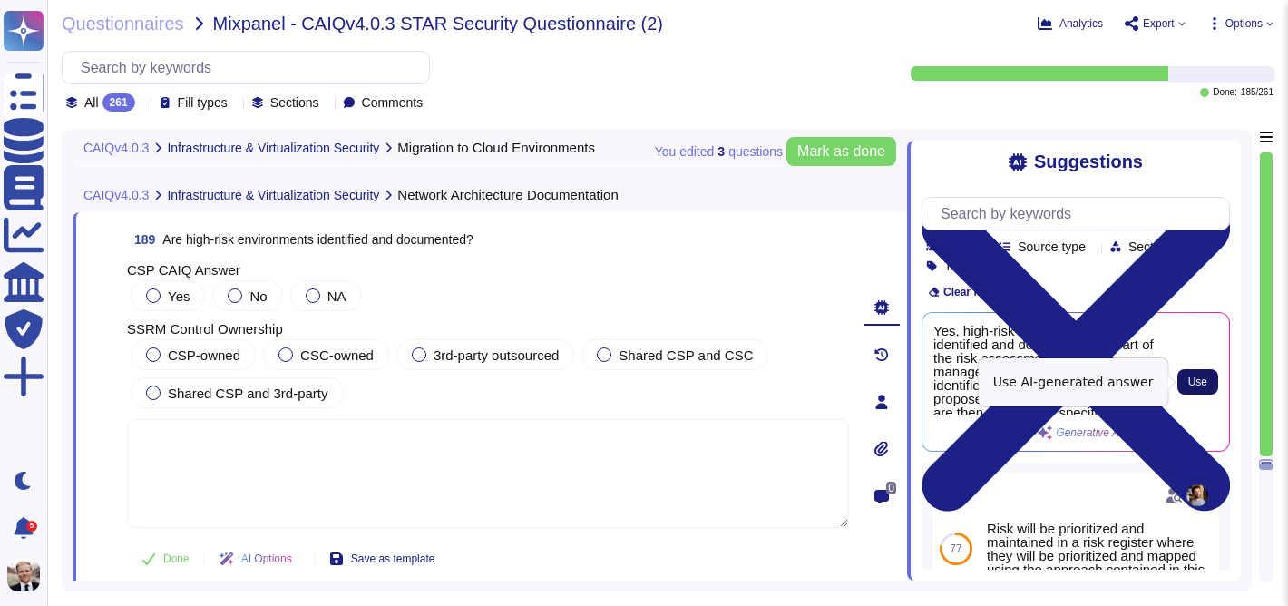
click at [1197, 381] on span "Use" at bounding box center [1197, 381] width 19 height 11
type textarea "Yes, high-risk environments are identified and documented as part of the risk a…"
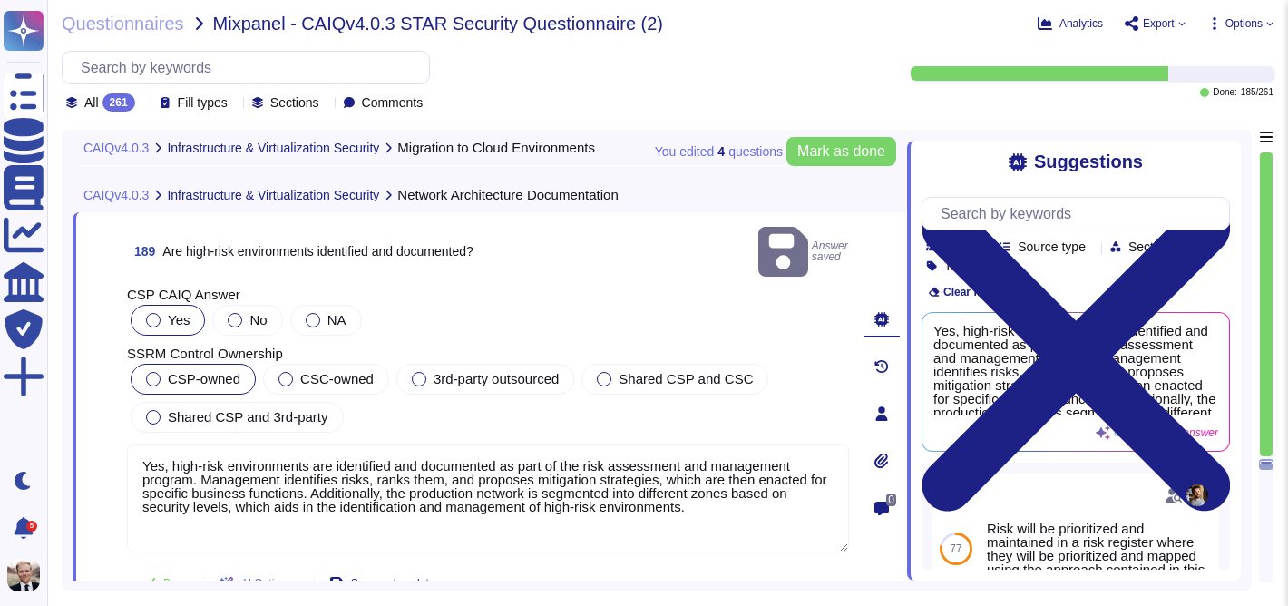
click at [152, 372] on div at bounding box center [153, 379] width 15 height 15
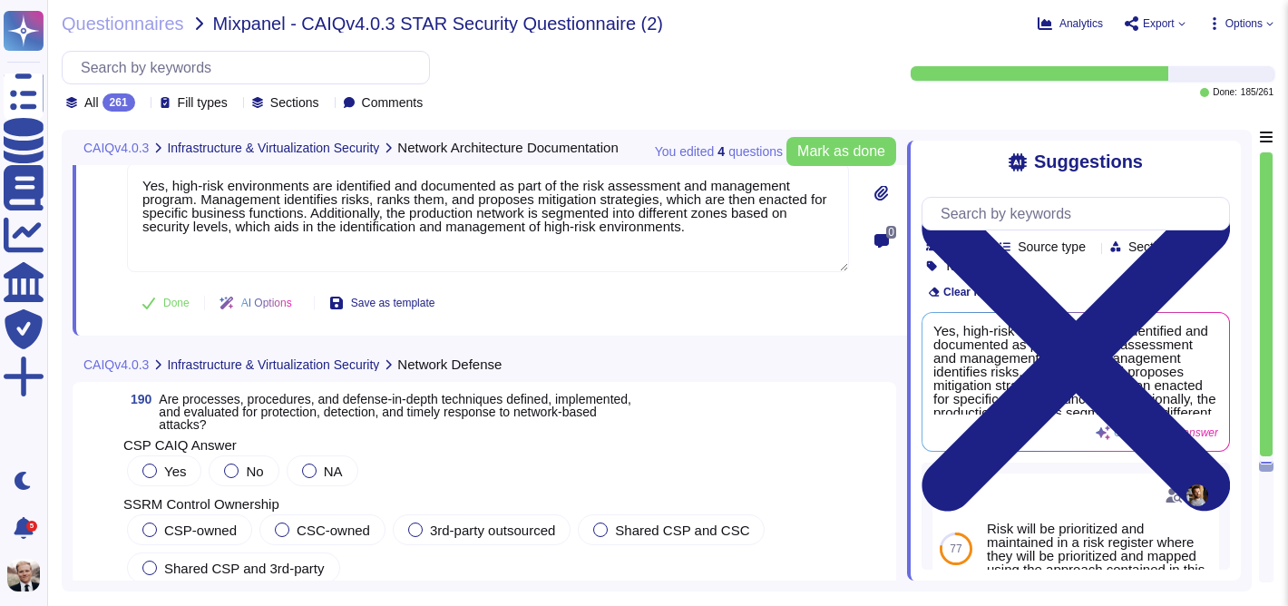
scroll to position [75465, 0]
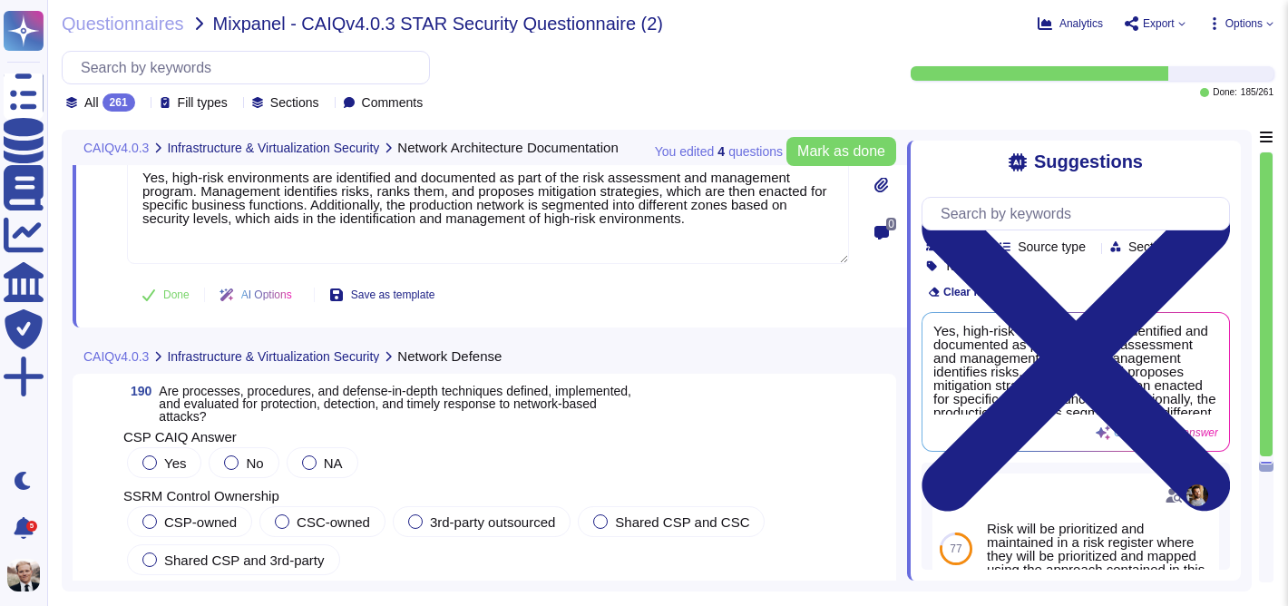
click at [201, 396] on span "Are processes, procedures, and defense-in-depth techniques defined, implemented…" at bounding box center [395, 404] width 472 height 40
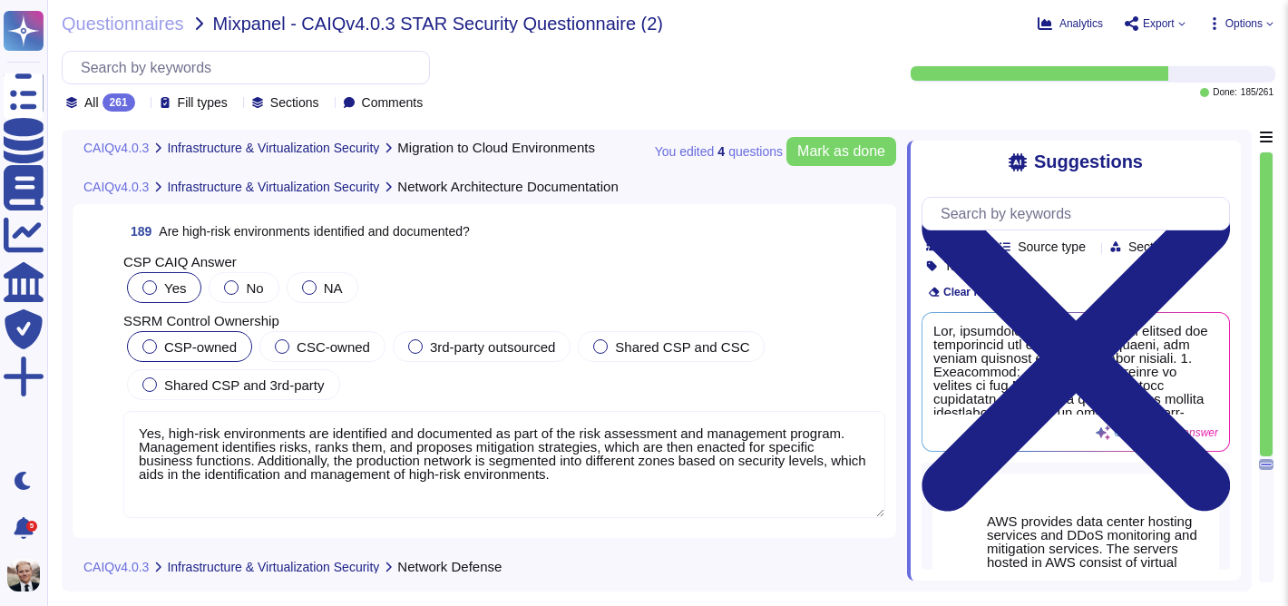
scroll to position [75181, 0]
type textarea "All communications are encrypted in transit using TLS 1.2. We enforce TLS for a…"
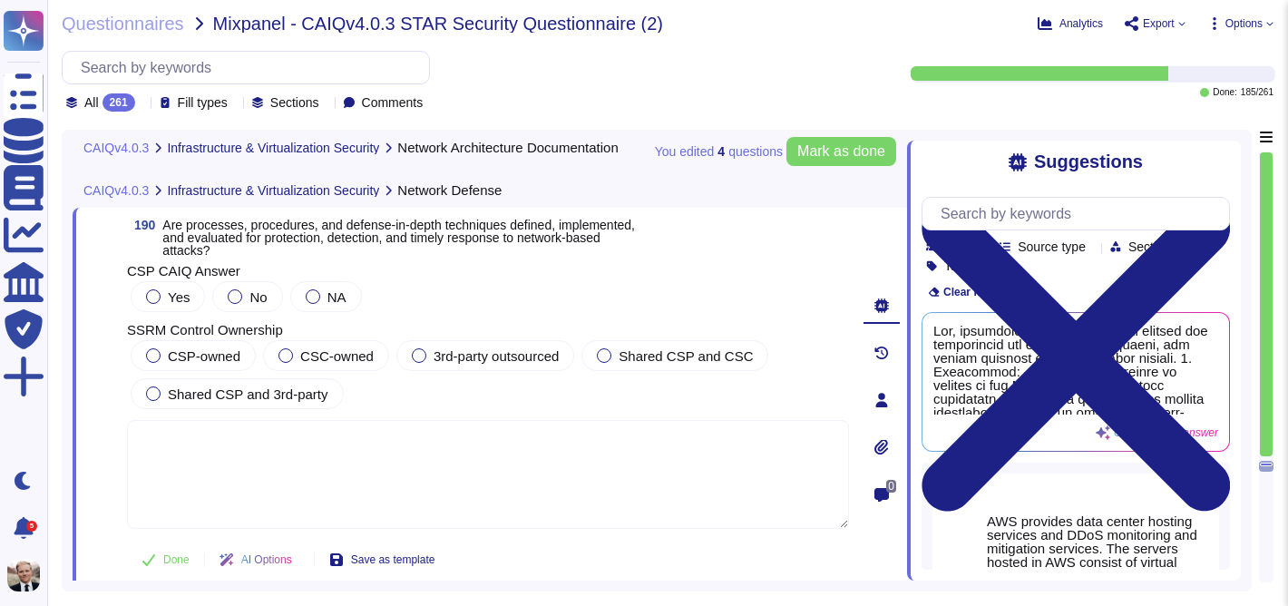
scroll to position [75531, 0]
type textarea "Yes, high-risk environments are identified and documented as part of the risk a…"
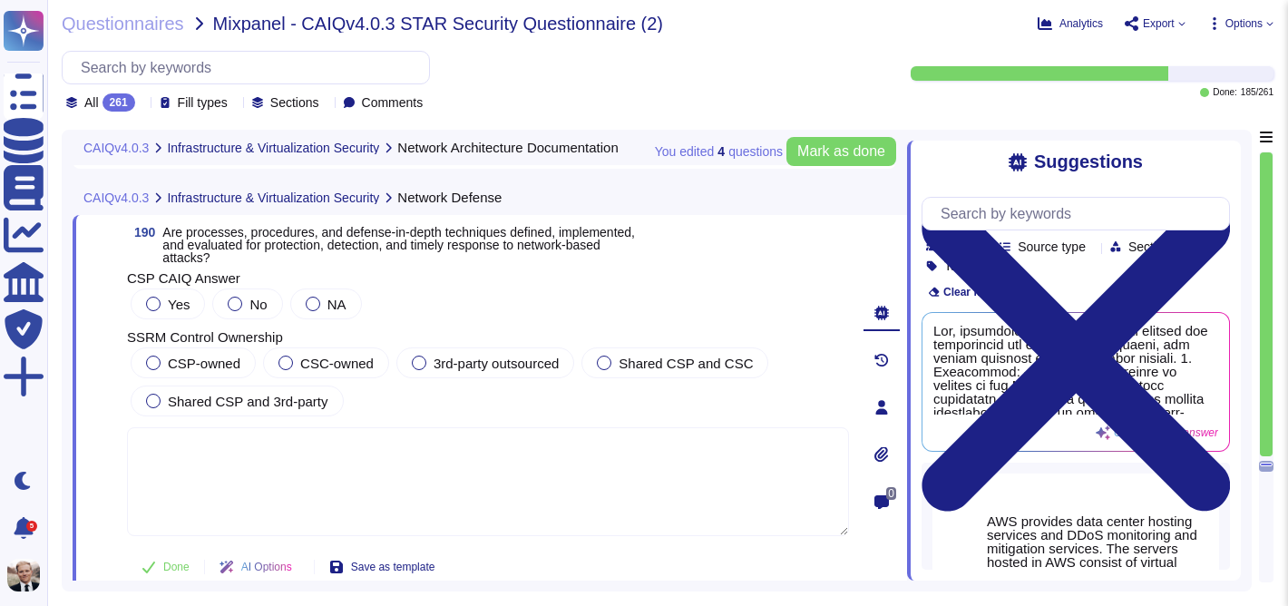
click at [220, 246] on span "Are processes, procedures, and defense-in-depth techniques defined, implemented…" at bounding box center [398, 245] width 472 height 40
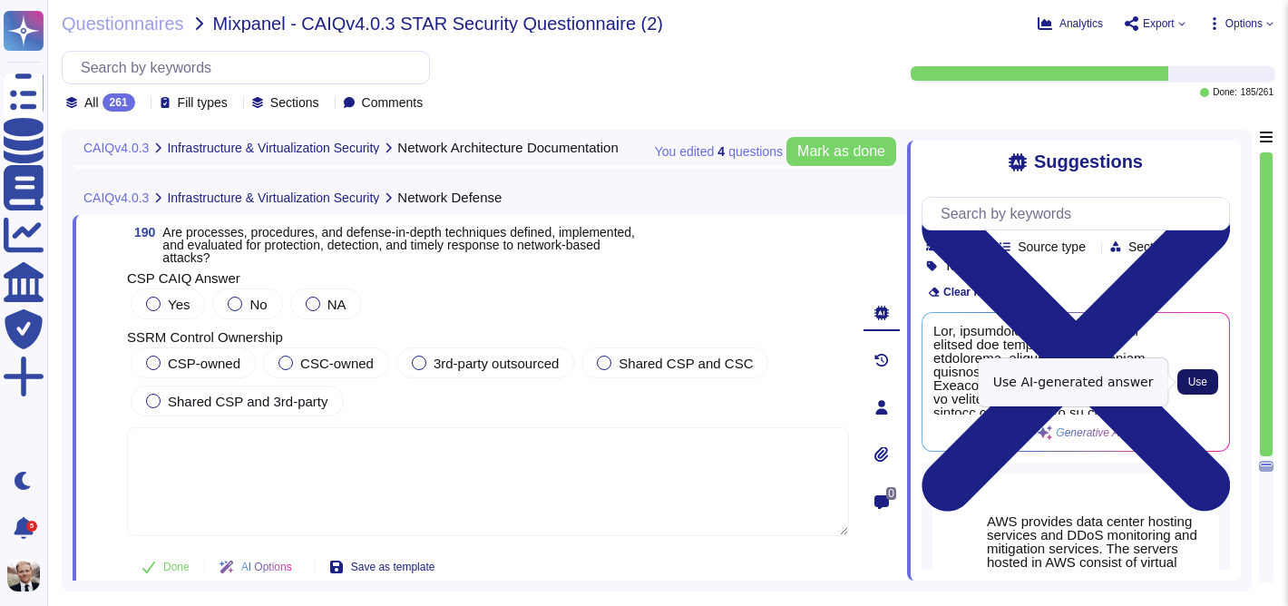
click at [1185, 382] on button "Use" at bounding box center [1197, 381] width 41 height 25
type textarea "Yes, processes and procedures are defined and implemented for protection, detec…"
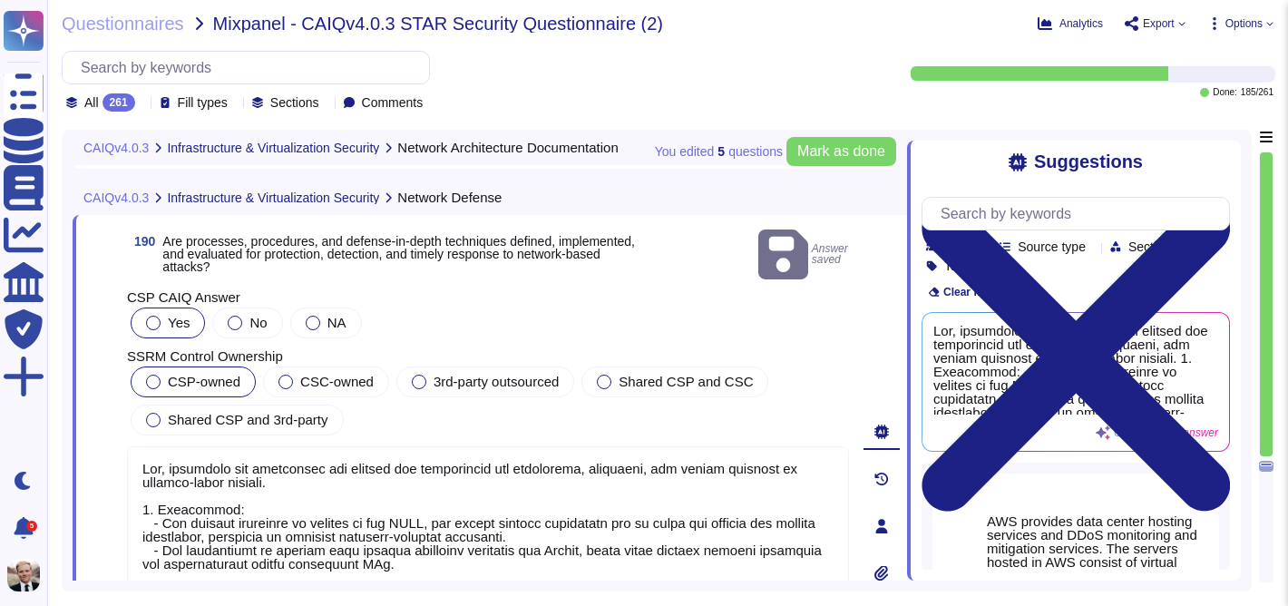
click at [187, 374] on span "CSP-owned" at bounding box center [204, 381] width 73 height 15
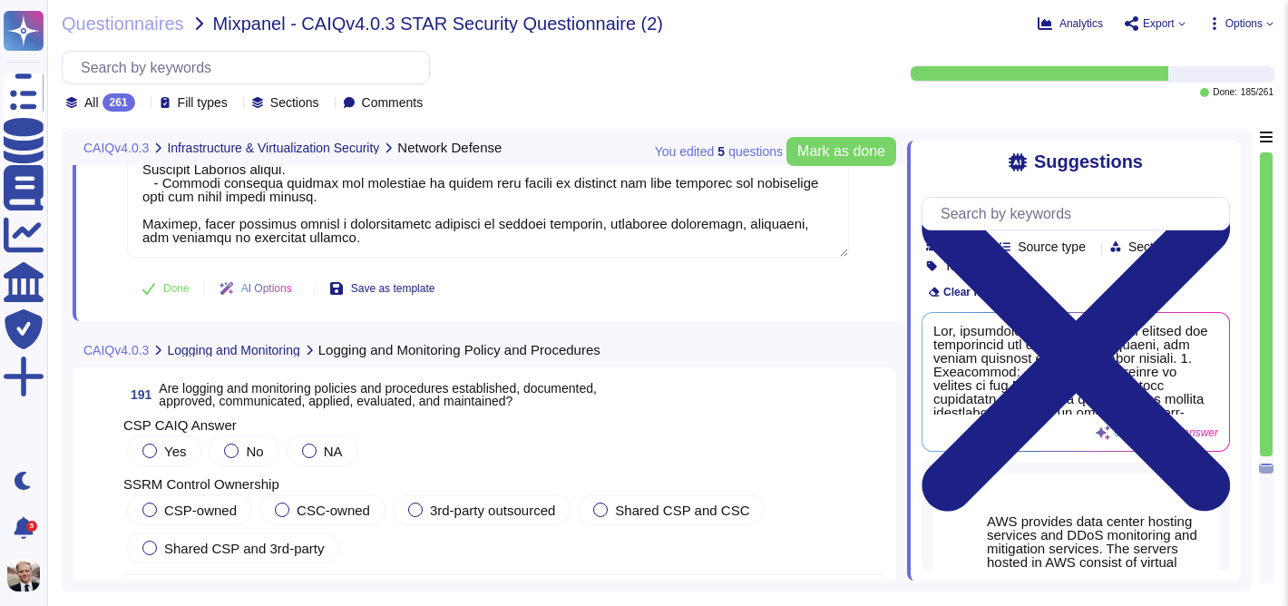
scroll to position [76043, 0]
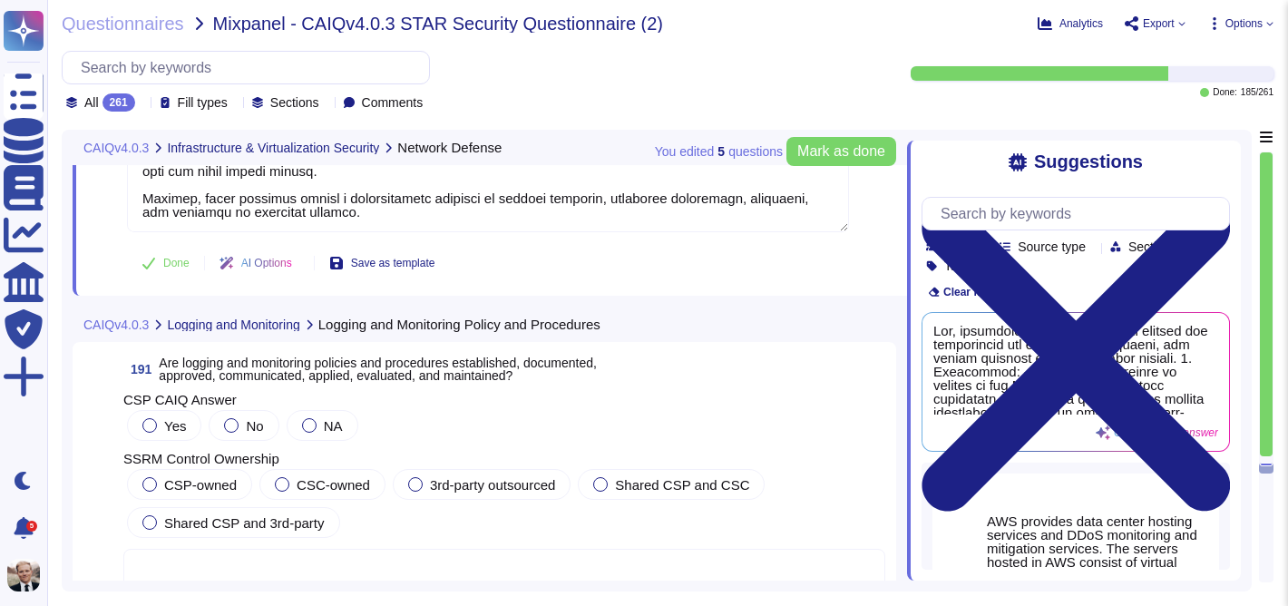
click at [187, 369] on span "Are logging and monitoring policies and procedures established, documented, app…" at bounding box center [378, 368] width 438 height 27
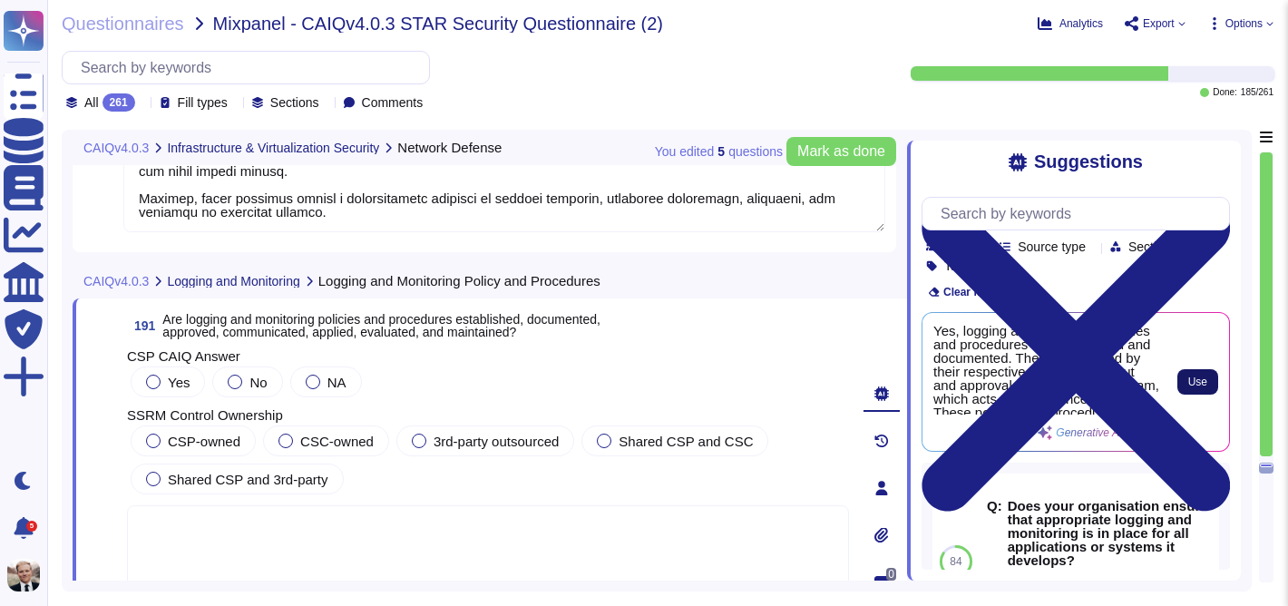
click at [1184, 381] on button "Use" at bounding box center [1197, 381] width 41 height 25
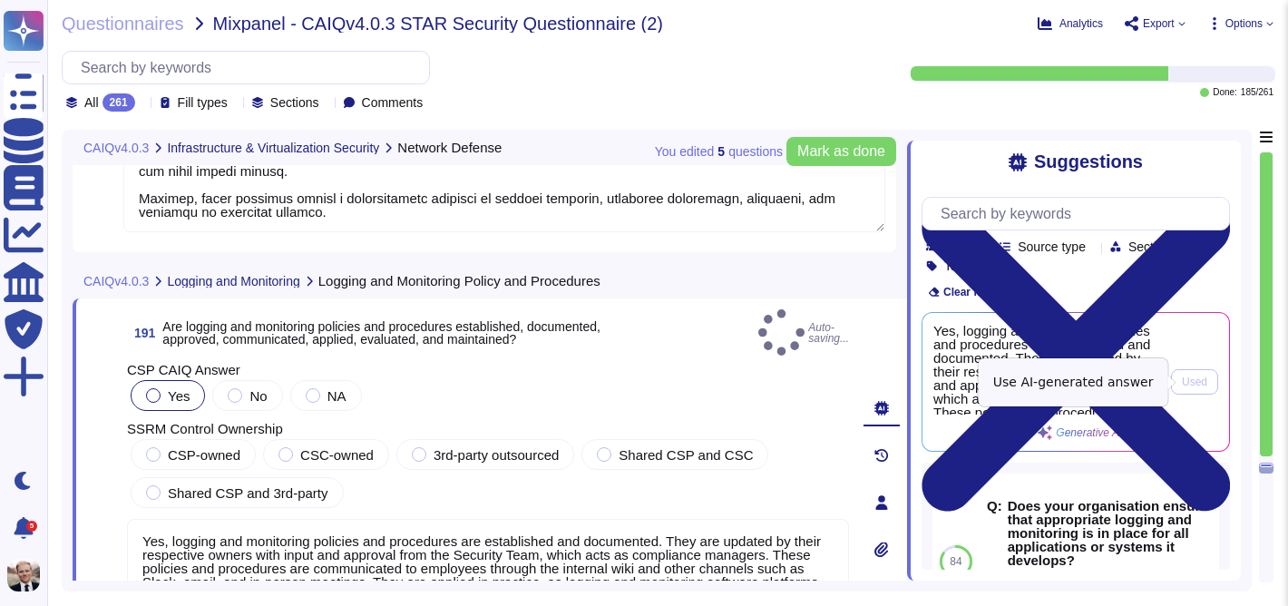
type textarea "Yes, logging and monitoring policies and procedures are established and documen…"
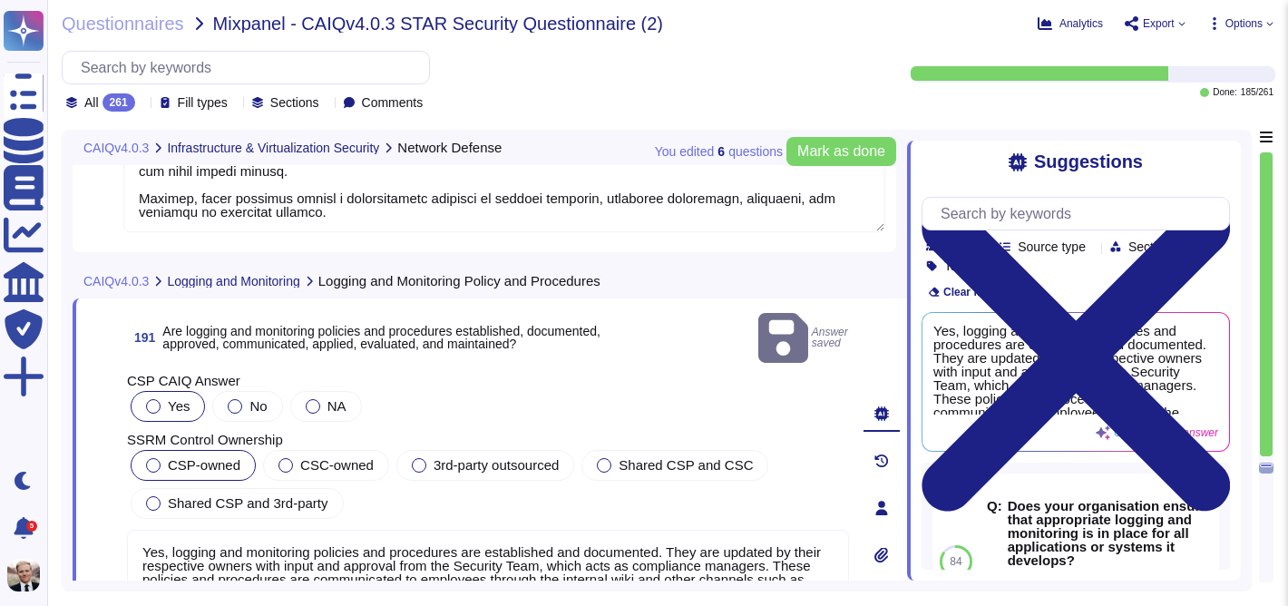
click at [216, 450] on div "CSP-owned" at bounding box center [193, 465] width 125 height 31
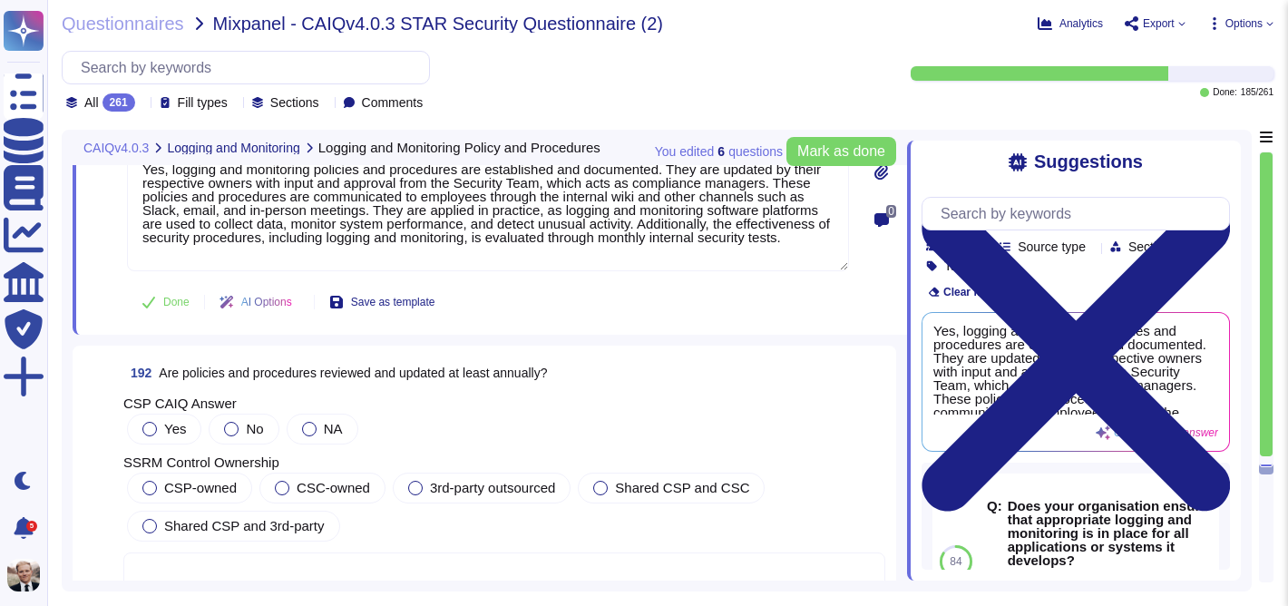
scroll to position [76450, 0]
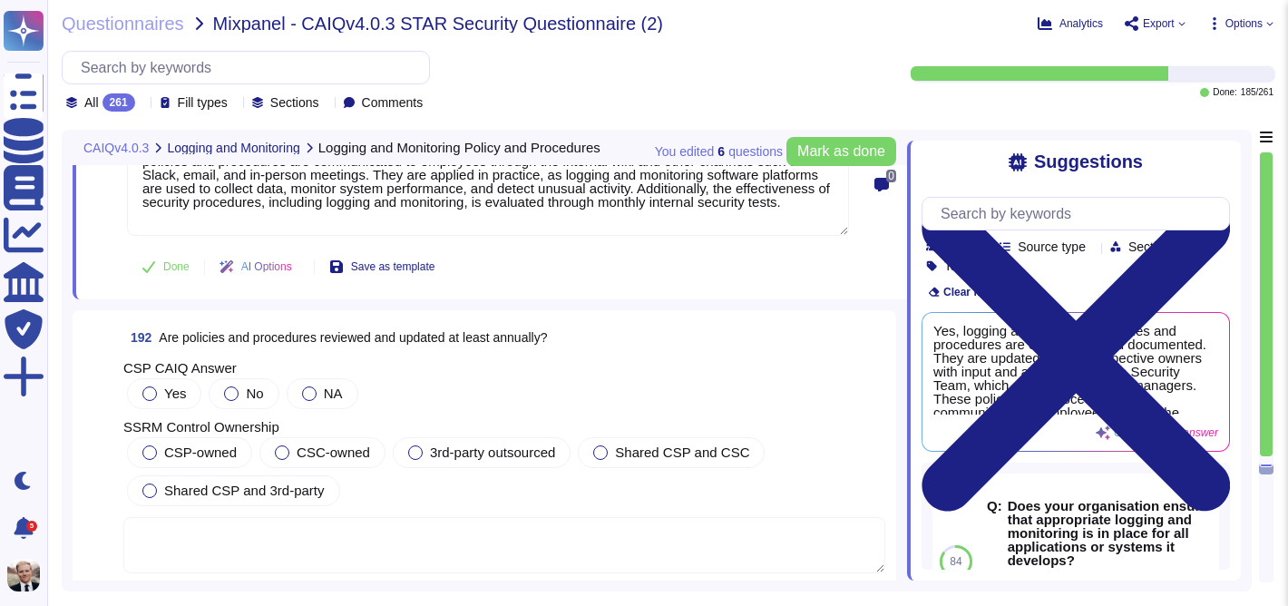
click at [239, 330] on span "Are policies and procedures reviewed and updated at least annually?" at bounding box center [353, 337] width 388 height 15
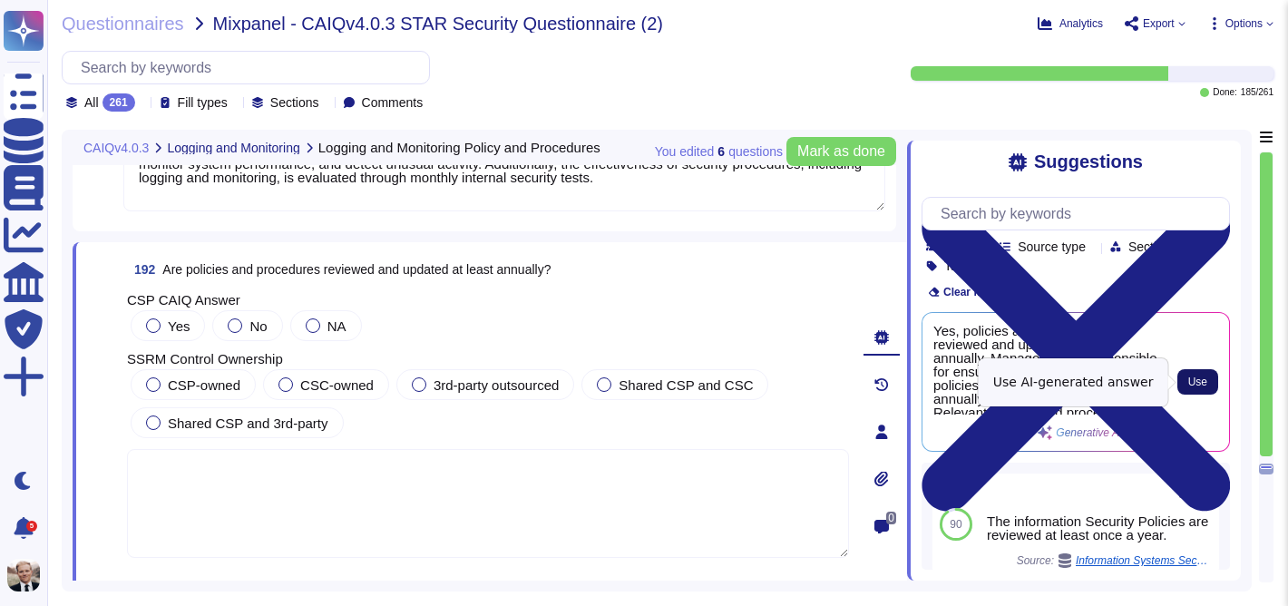
click at [1200, 376] on span "Use" at bounding box center [1197, 381] width 19 height 11
type textarea "Yes, policies and procedures are reviewed and updated at least annually. Manage…"
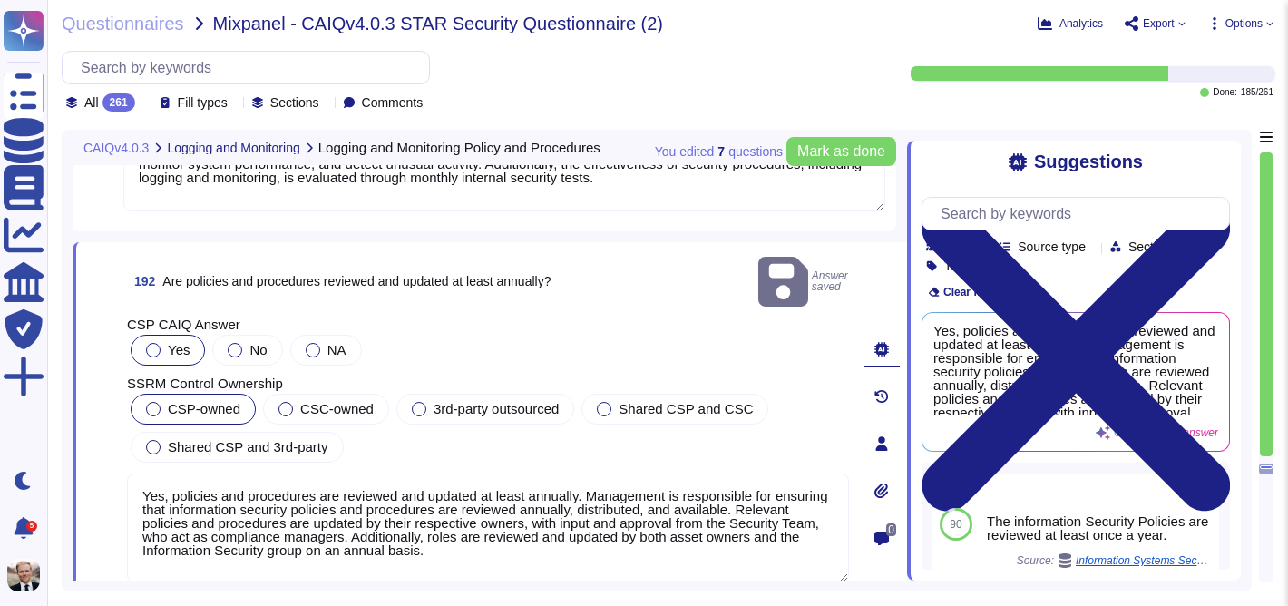
click at [167, 402] on label "CSP-owned" at bounding box center [193, 409] width 94 height 15
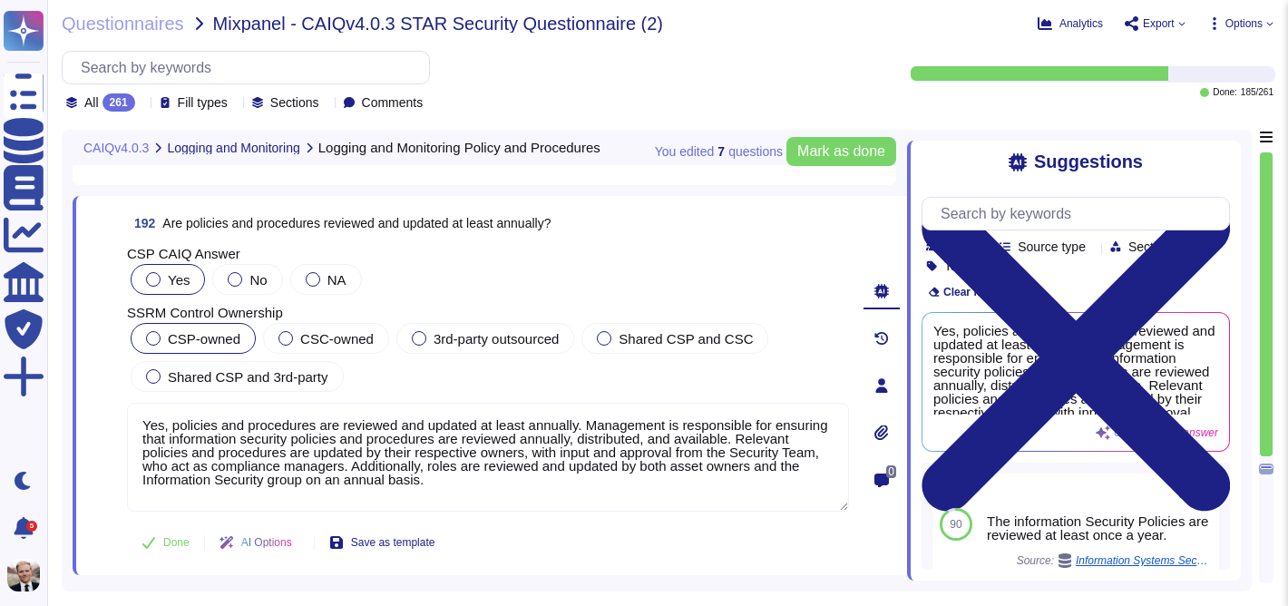
scroll to position [76497, 0]
click at [825, 155] on span "Mark as done" at bounding box center [841, 151] width 88 height 15
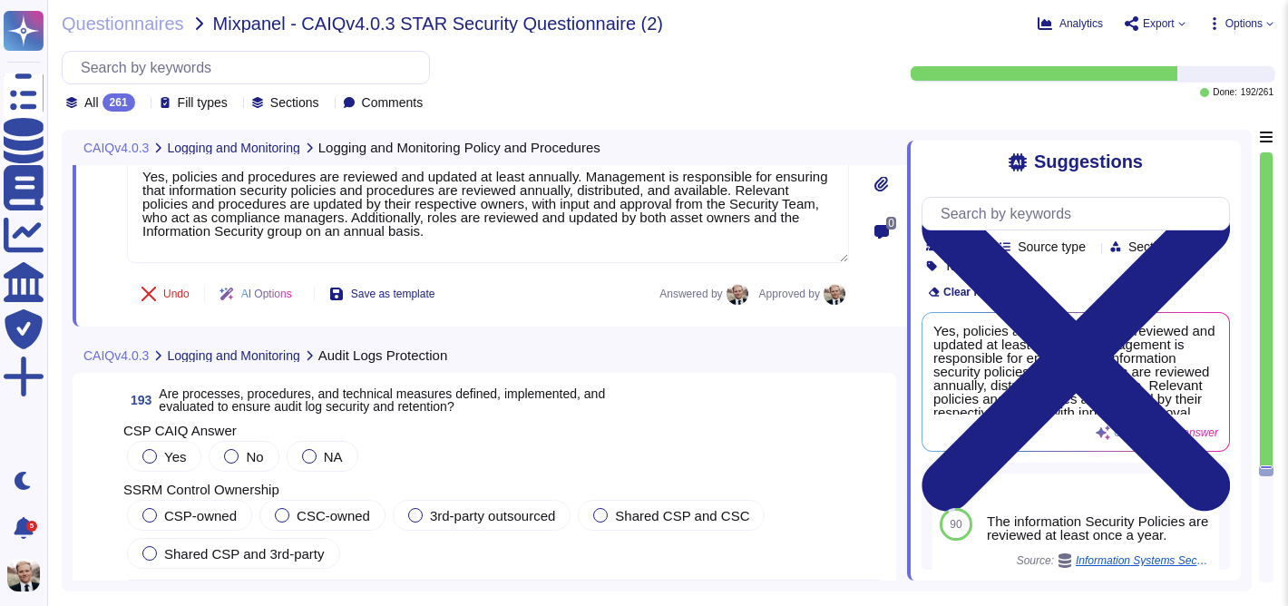
click at [267, 398] on span "Are processes, procedures, and technical measures defined, implemented, and eva…" at bounding box center [382, 399] width 446 height 27
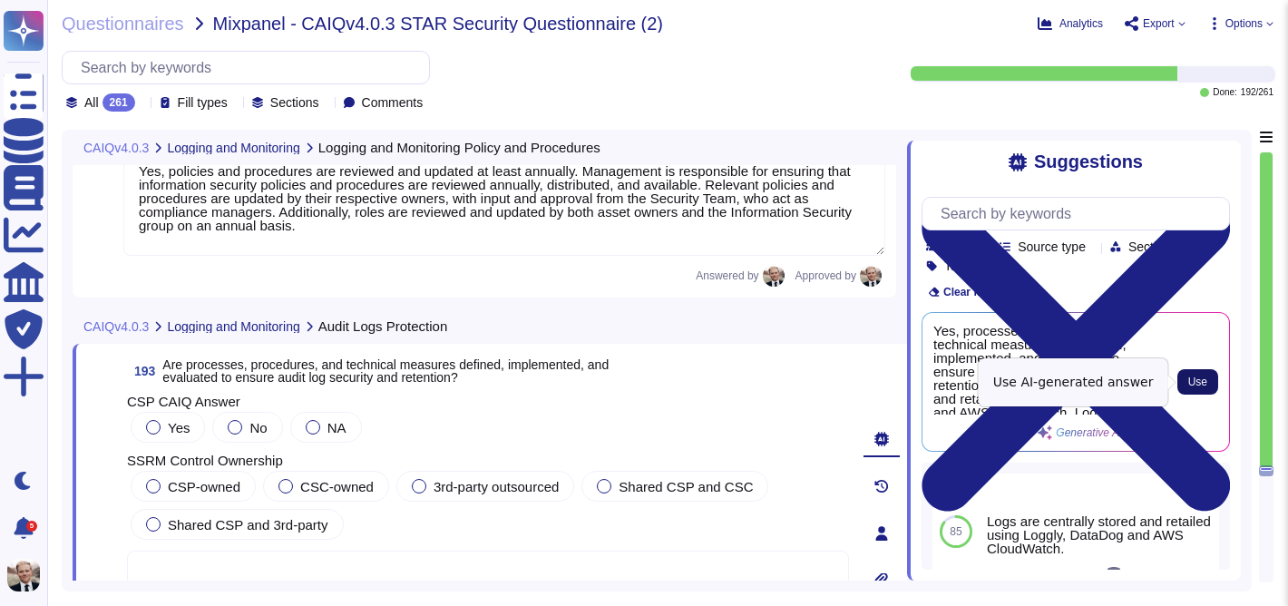
click at [1200, 385] on span "Use" at bounding box center [1197, 381] width 19 height 11
type textarea "Yes, processes, procedures, and technical measures are defined, implemented, an…"
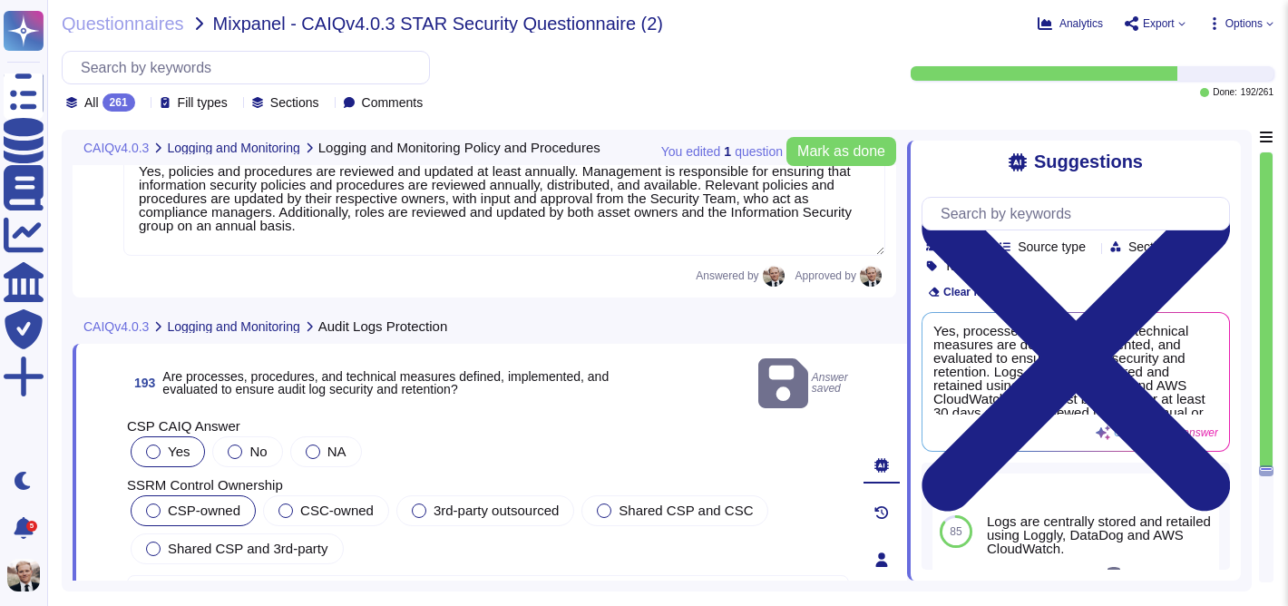
click at [170, 502] on span "CSP-owned" at bounding box center [204, 509] width 73 height 15
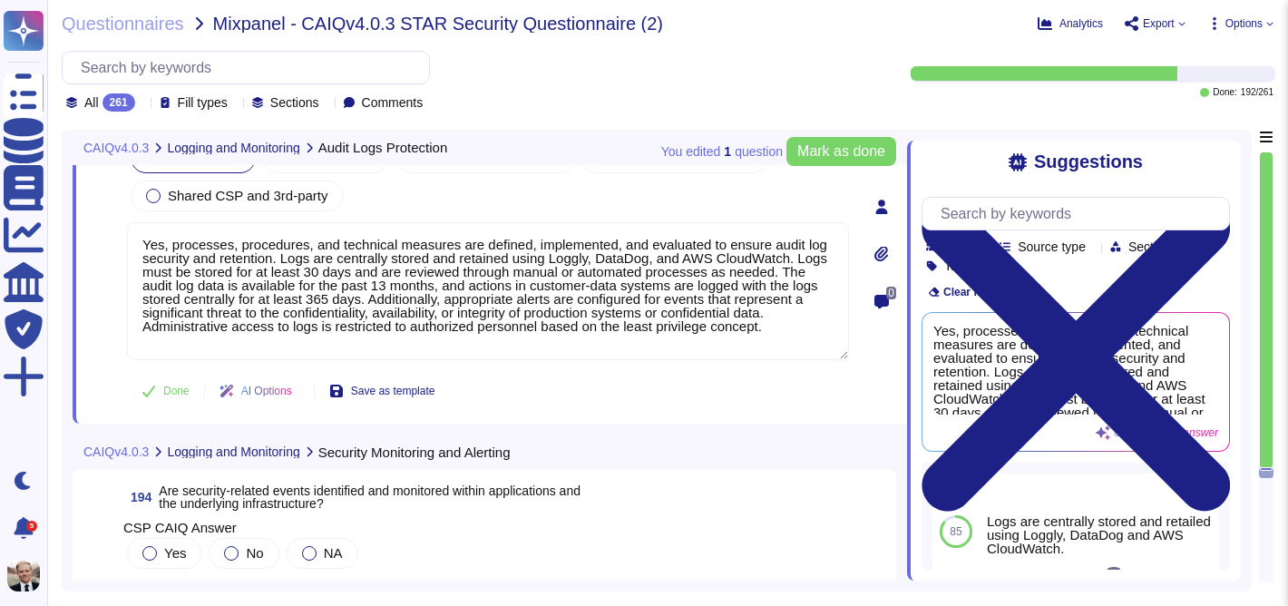
click at [193, 483] on span "Are security-related events identified and monitored within applications and th…" at bounding box center [370, 496] width 422 height 27
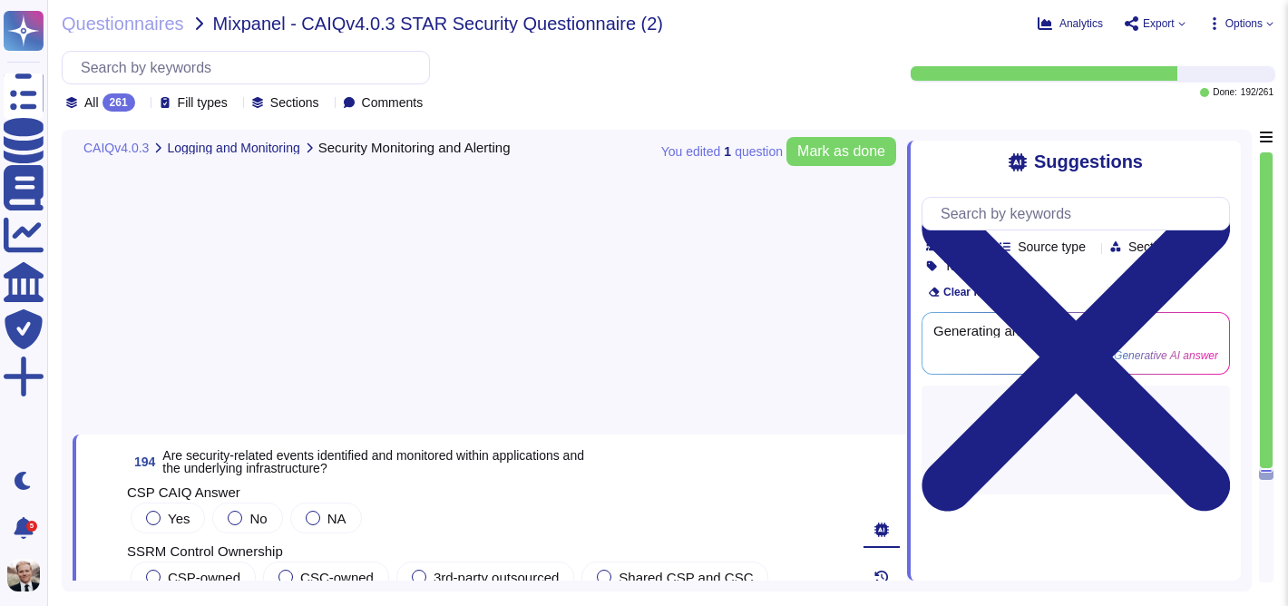
scroll to position [77379, 0]
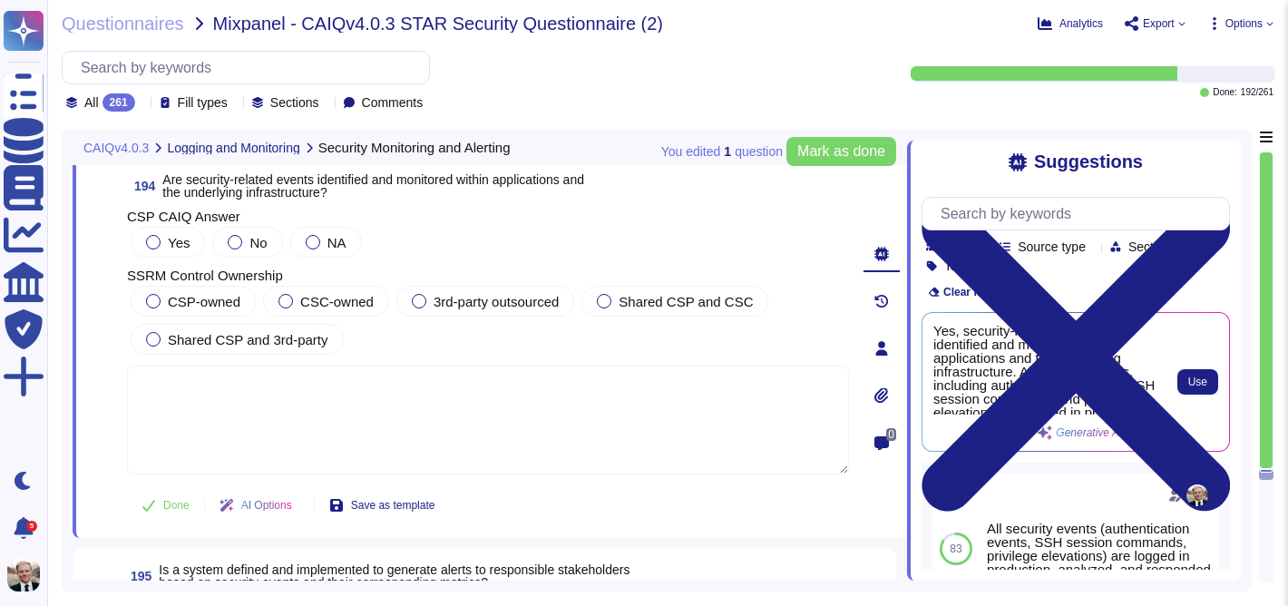
click at [1212, 368] on div "Use" at bounding box center [1189, 382] width 58 height 116
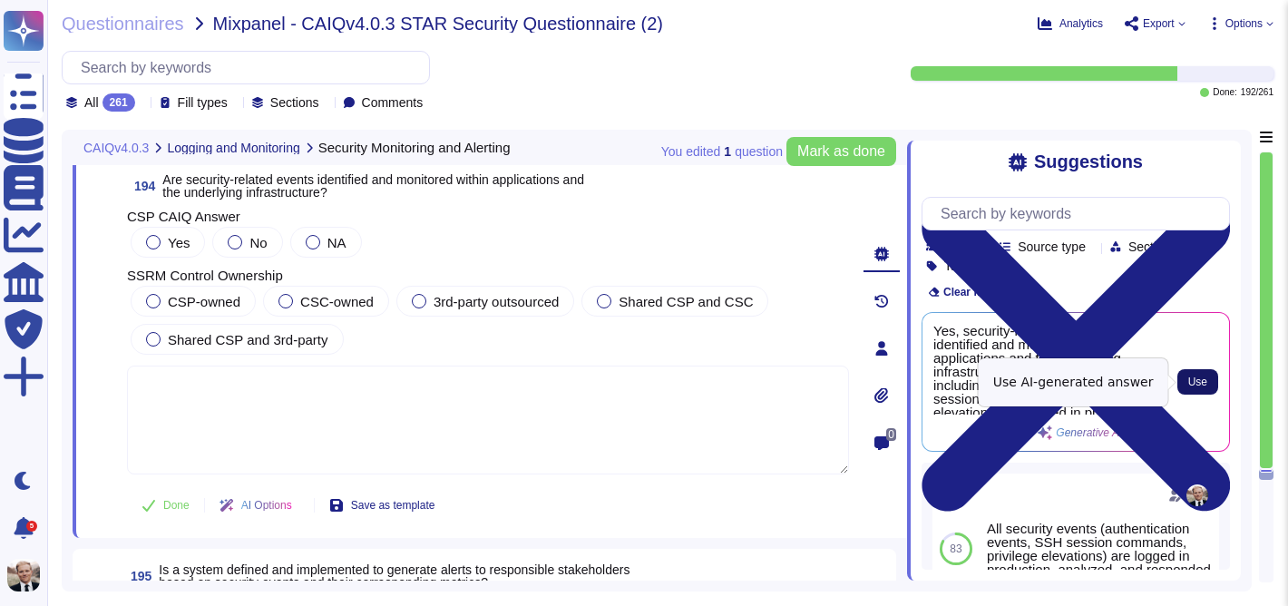
click at [1207, 375] on button "Use" at bounding box center [1197, 381] width 41 height 25
type textarea "Yes, security-related events are identified and monitored within applications a…"
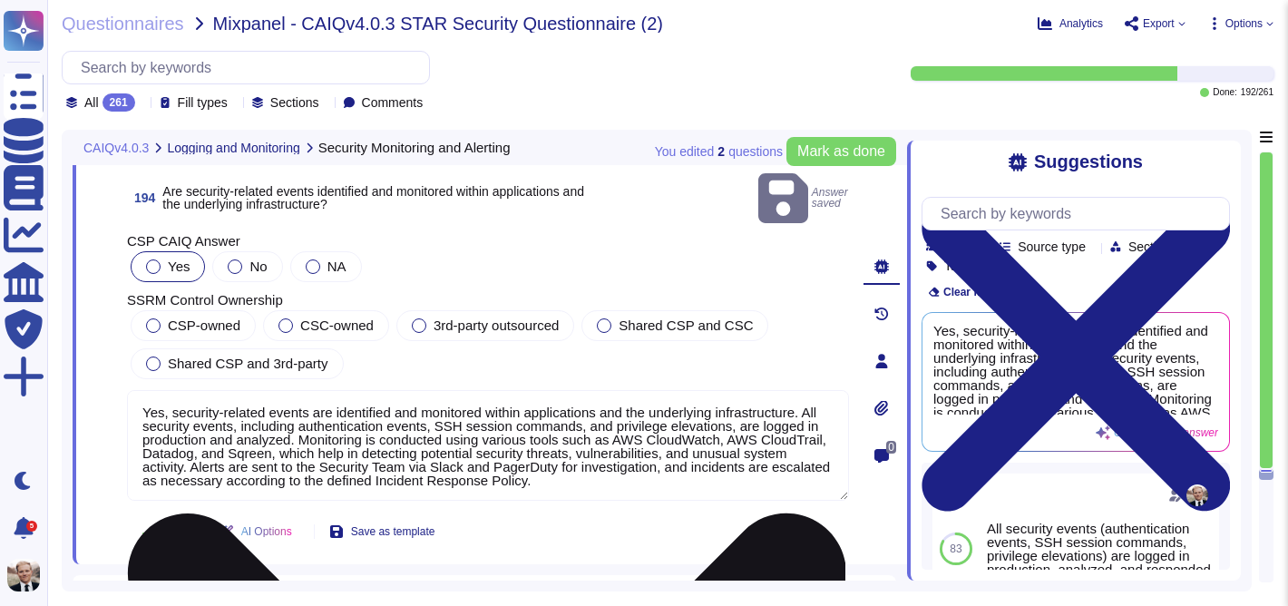
scroll to position [2, 0]
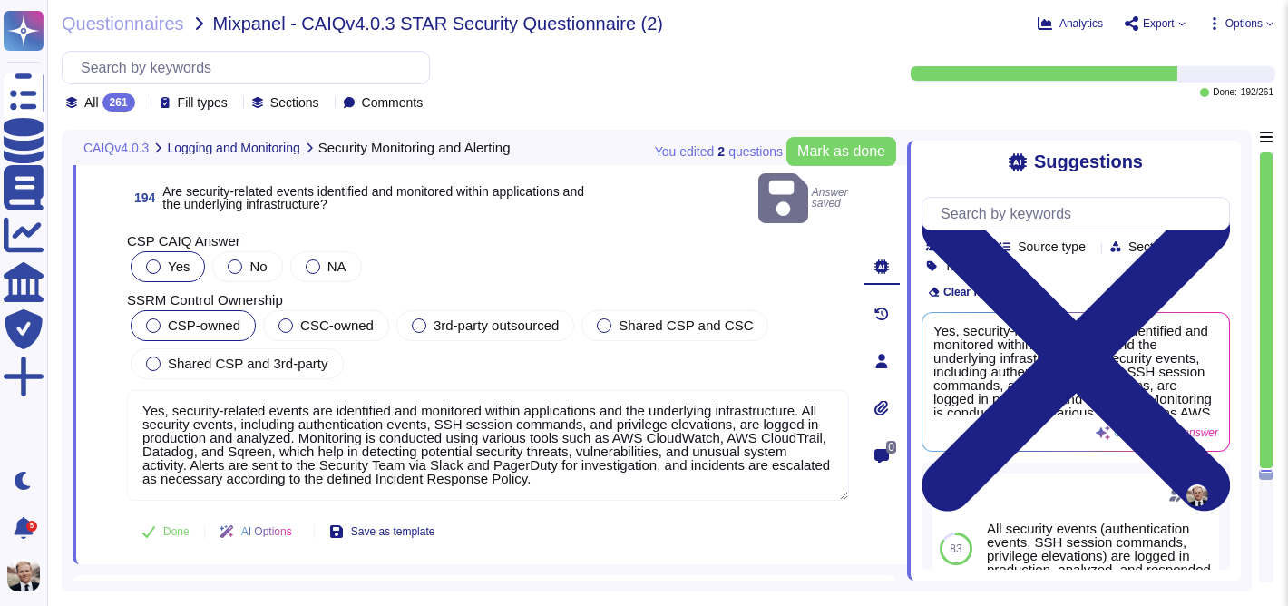
click at [189, 317] on span "CSP-owned" at bounding box center [204, 324] width 73 height 15
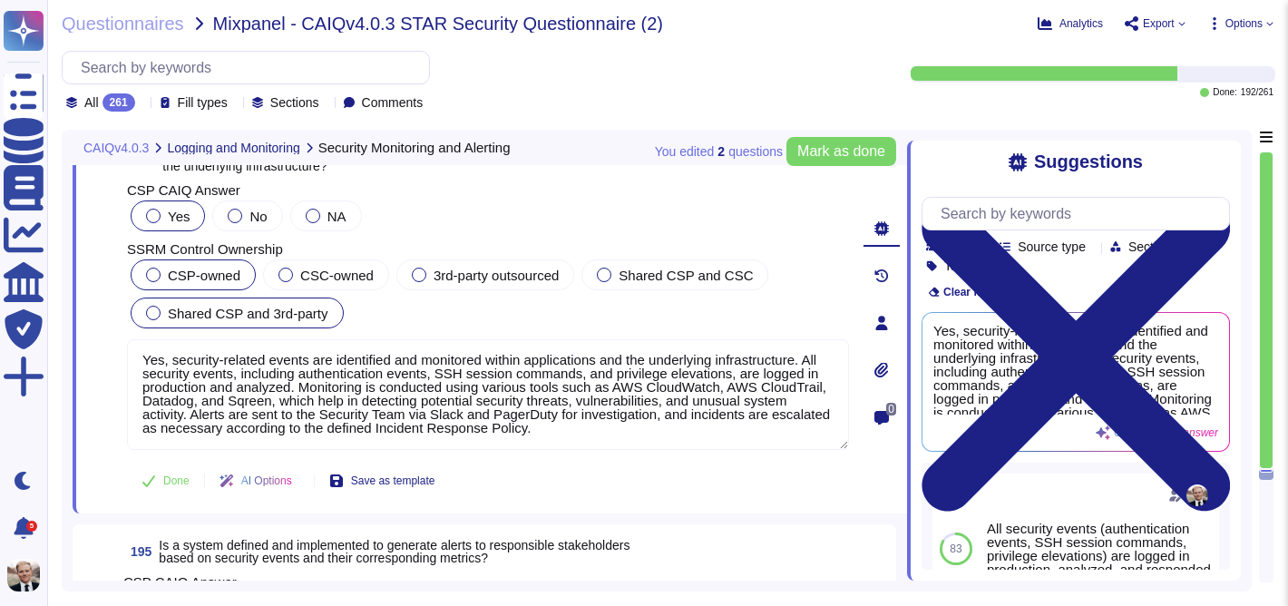
click at [189, 306] on span "Shared CSP and 3rd-party" at bounding box center [248, 313] width 161 height 15
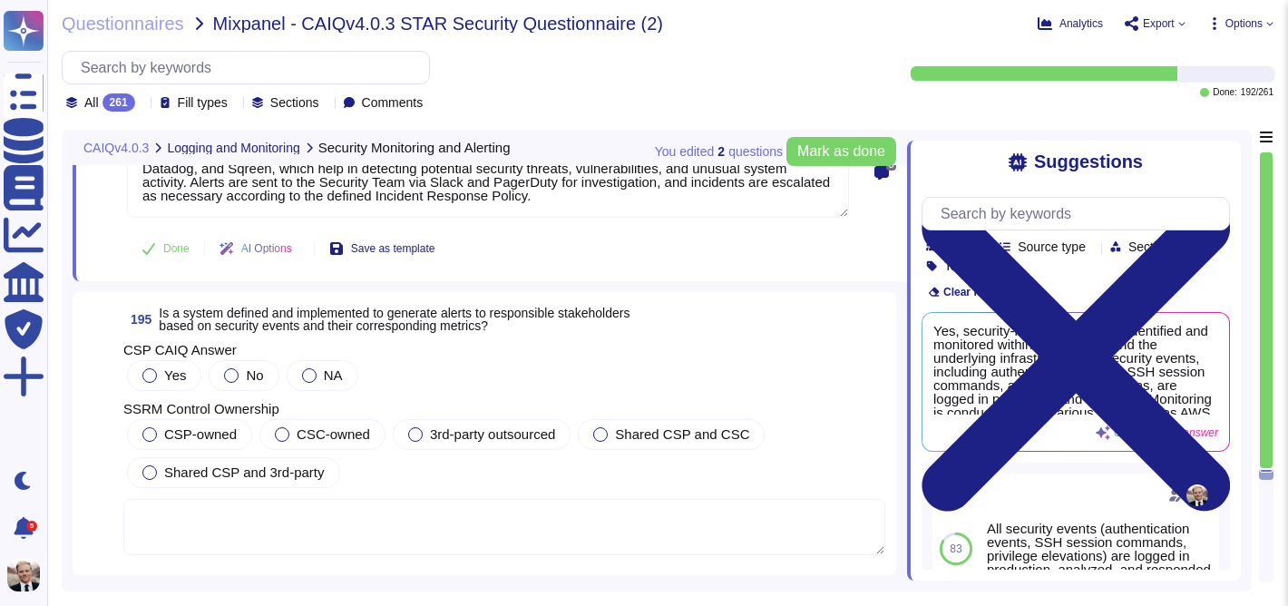
scroll to position [77672, 0]
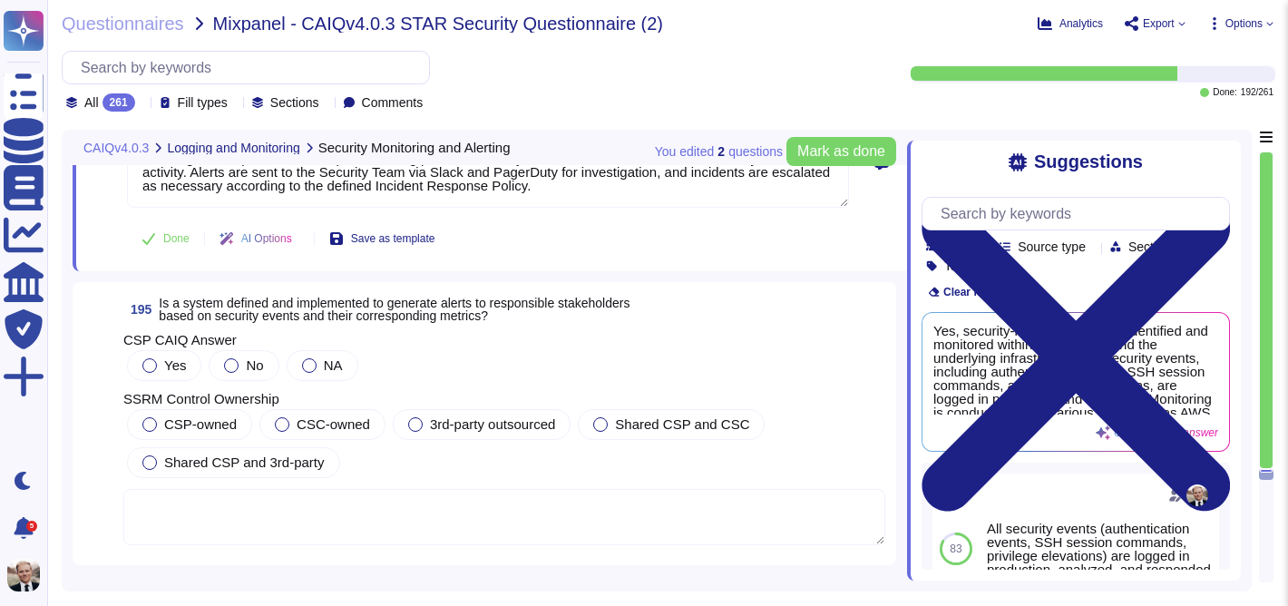
click at [210, 296] on span "Is a system defined and implemented to generate alerts to responsible stakehold…" at bounding box center [394, 309] width 471 height 27
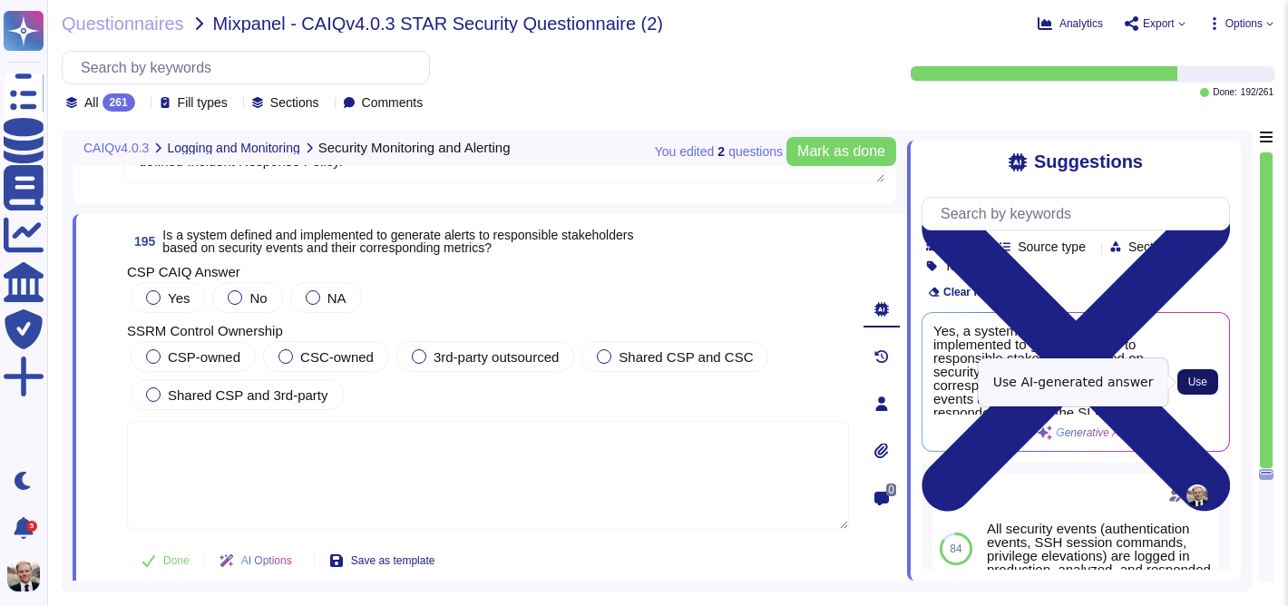
click at [1196, 386] on span "Use" at bounding box center [1197, 381] width 19 height 11
type textarea "Yes, a system is defined and implemented to generate alerts to responsible stak…"
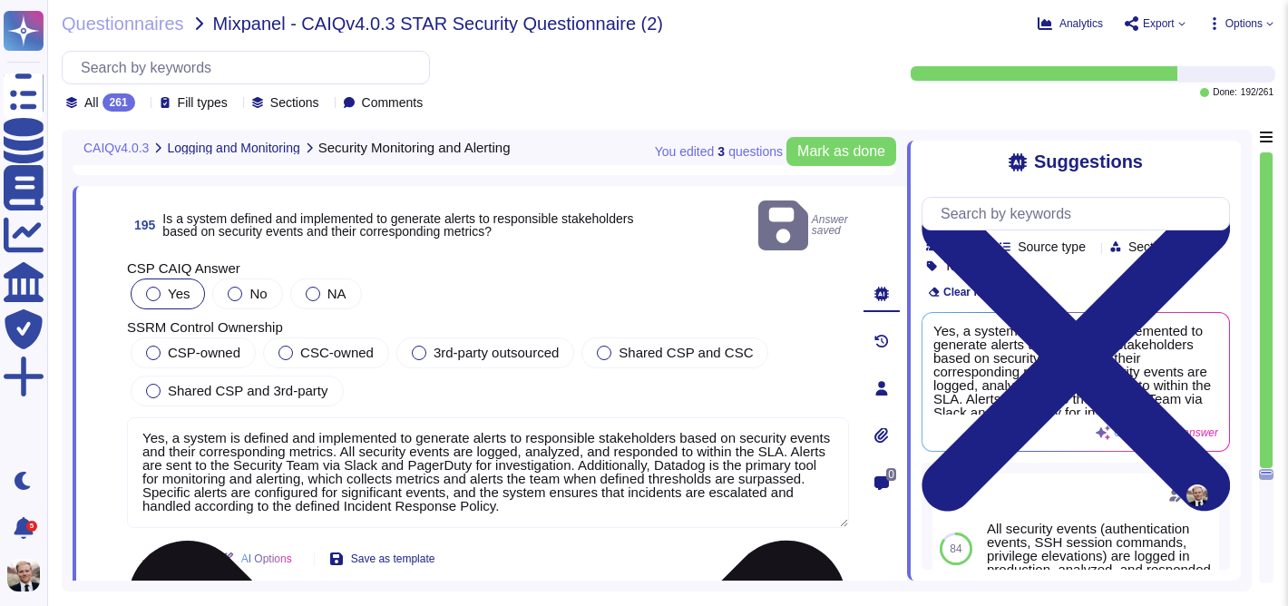
scroll to position [77703, 0]
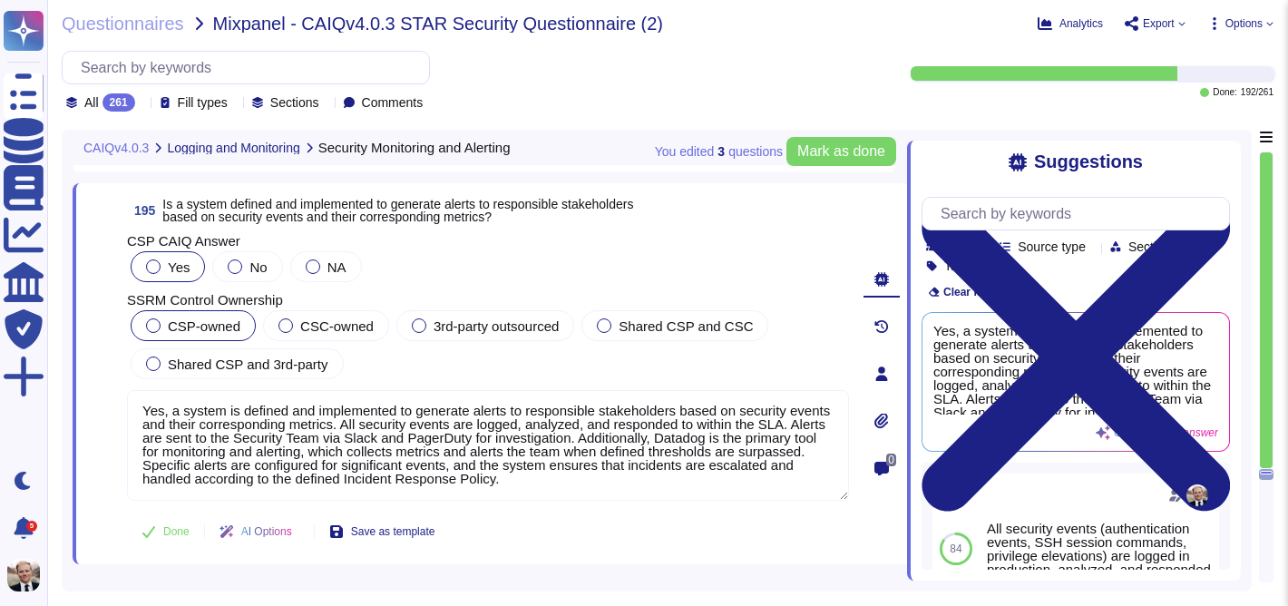
click at [174, 328] on span "CSP-owned" at bounding box center [204, 325] width 73 height 15
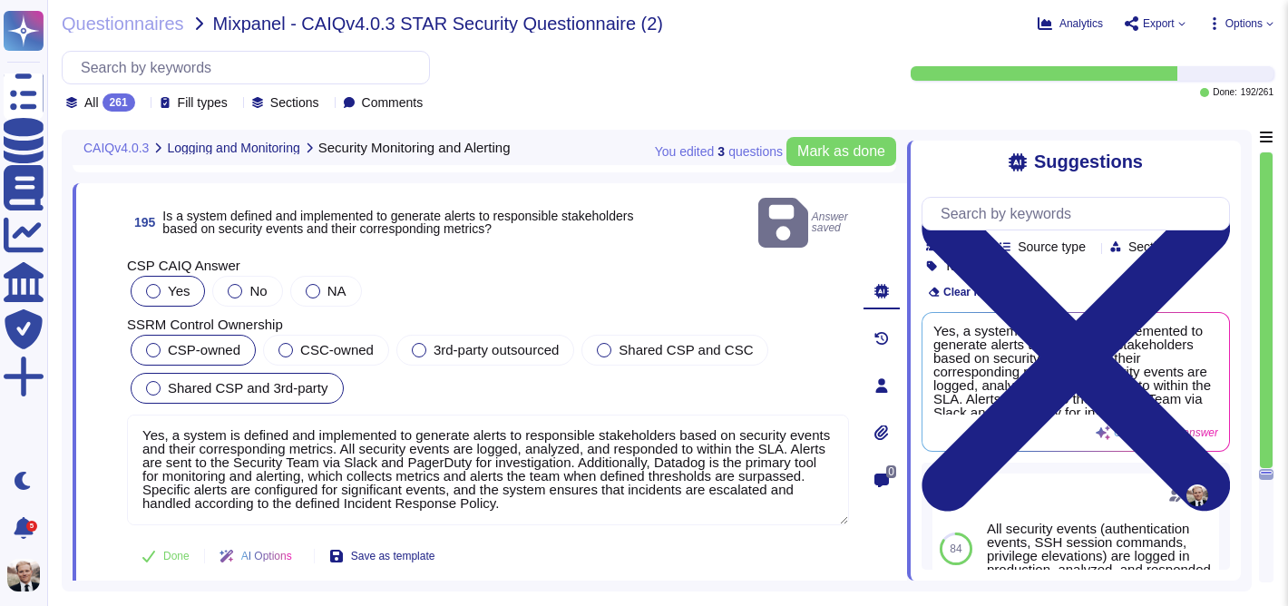
click at [168, 380] on span "Shared CSP and 3rd-party" at bounding box center [248, 387] width 161 height 15
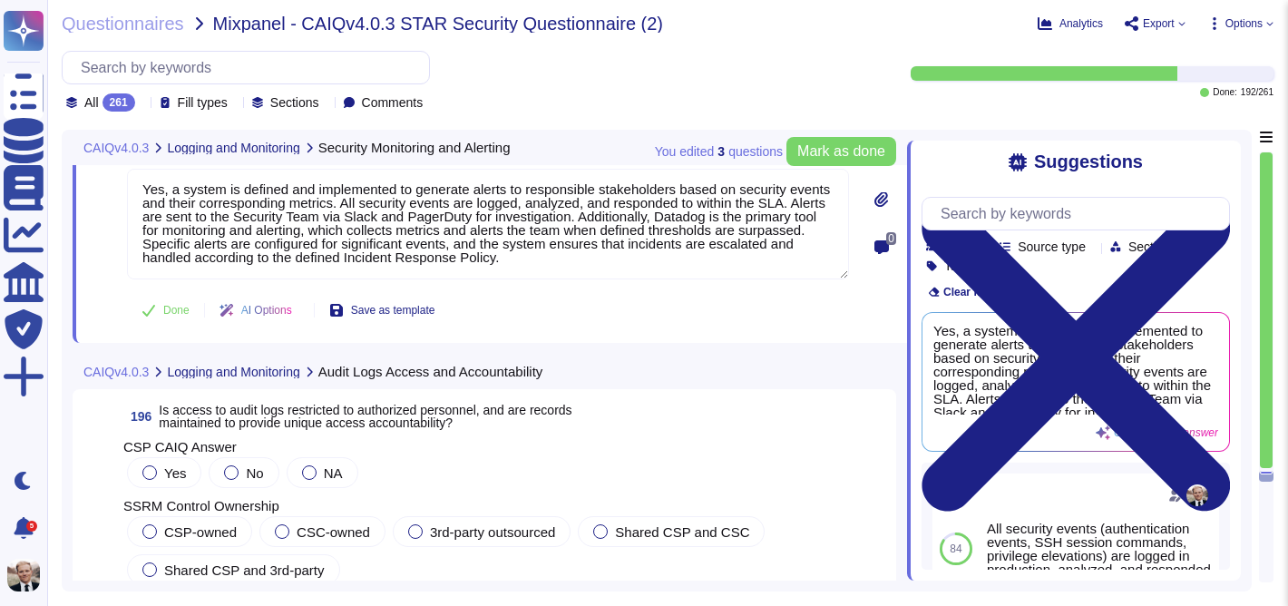
click at [243, 414] on span "Is access to audit logs restricted to authorized personnel, and are records mai…" at bounding box center [365, 416] width 413 height 27
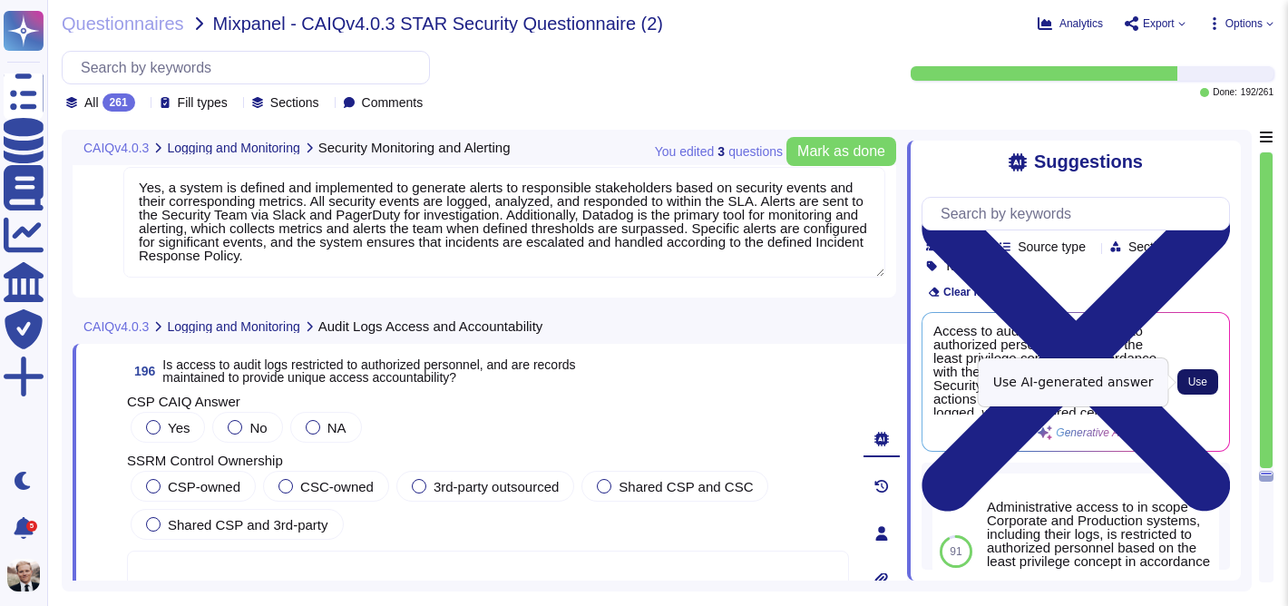
click at [1201, 385] on span "Use" at bounding box center [1197, 381] width 19 height 11
type textarea "Access to audit logs is restricted to authorized personnel based on the least p…"
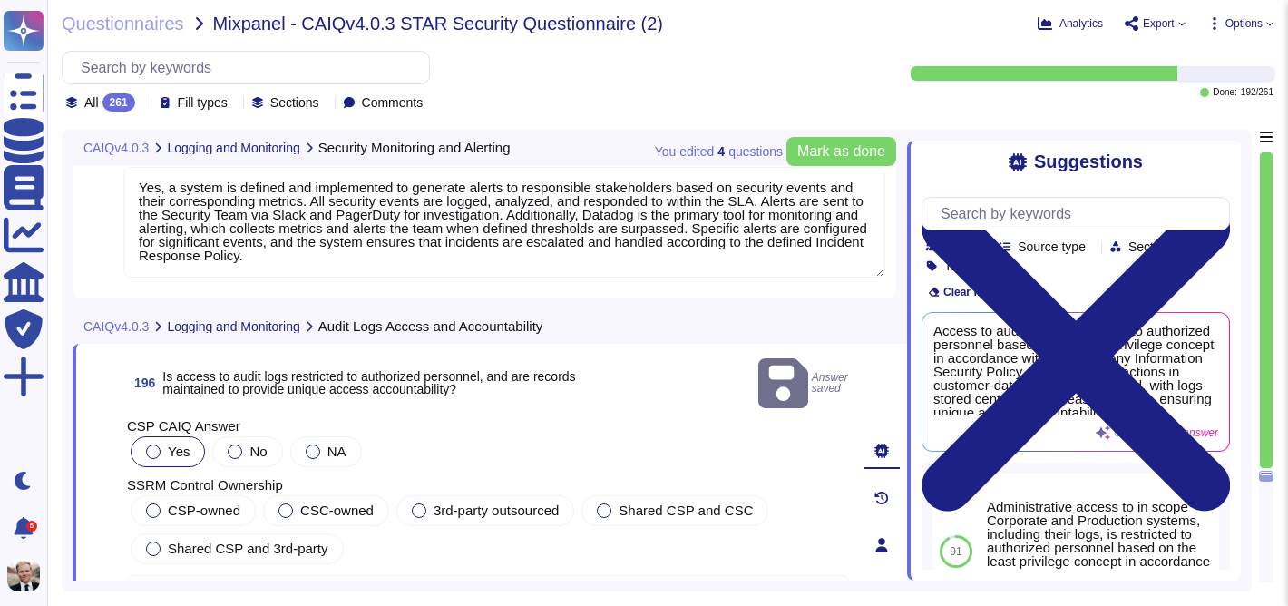
click at [163, 444] on label "Yes" at bounding box center [168, 451] width 44 height 15
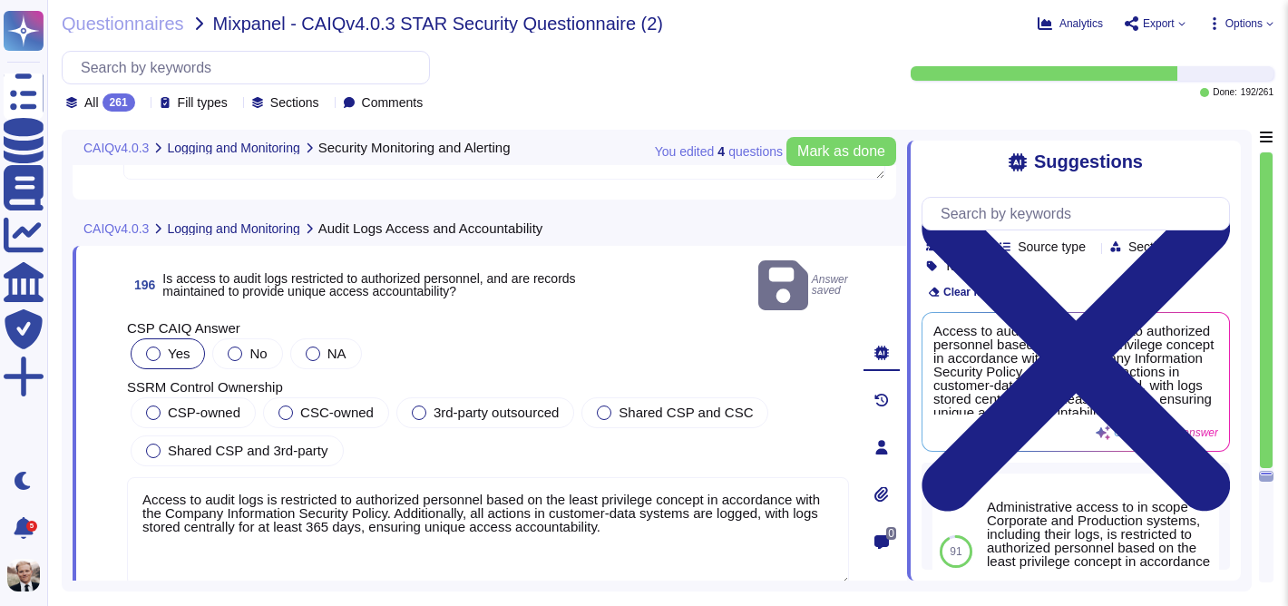
scroll to position [78025, 0]
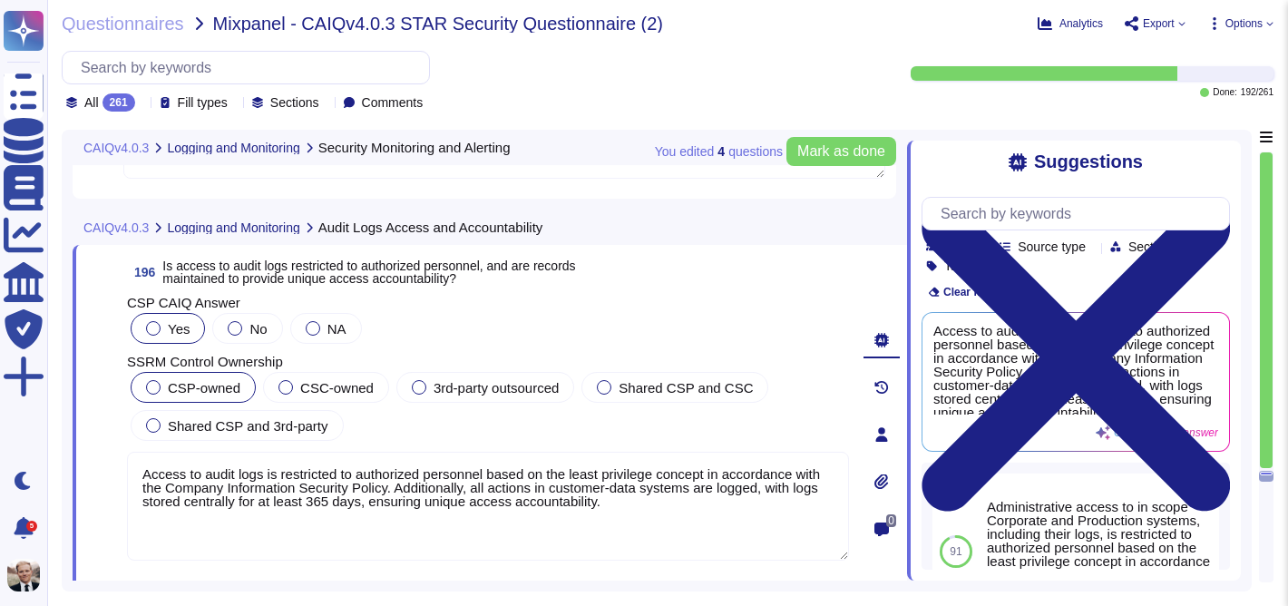
click at [147, 389] on div at bounding box center [153, 387] width 15 height 15
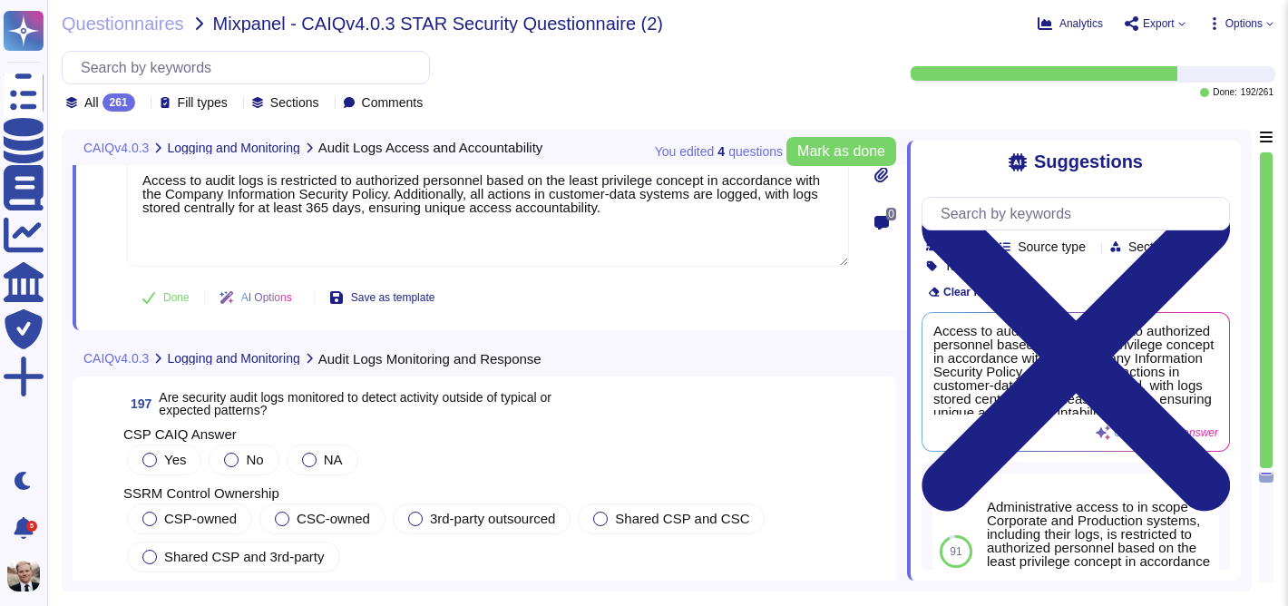
scroll to position [78324, 0]
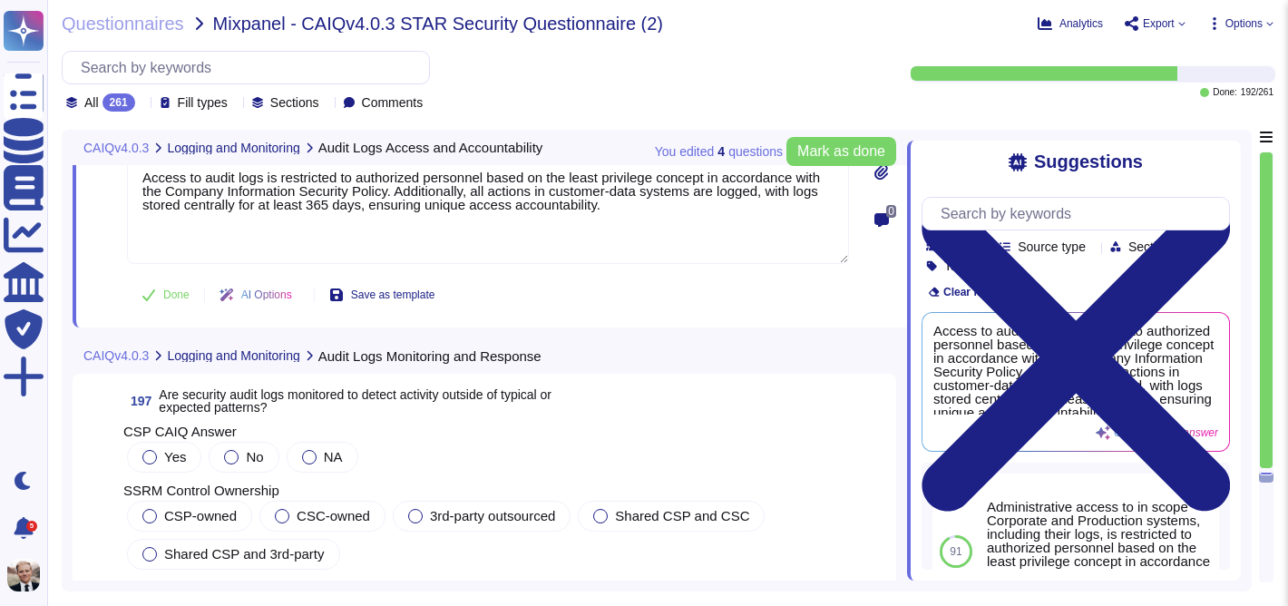
click at [221, 387] on span "Are security audit logs monitored to detect activity outside of typical or expe…" at bounding box center [355, 400] width 393 height 27
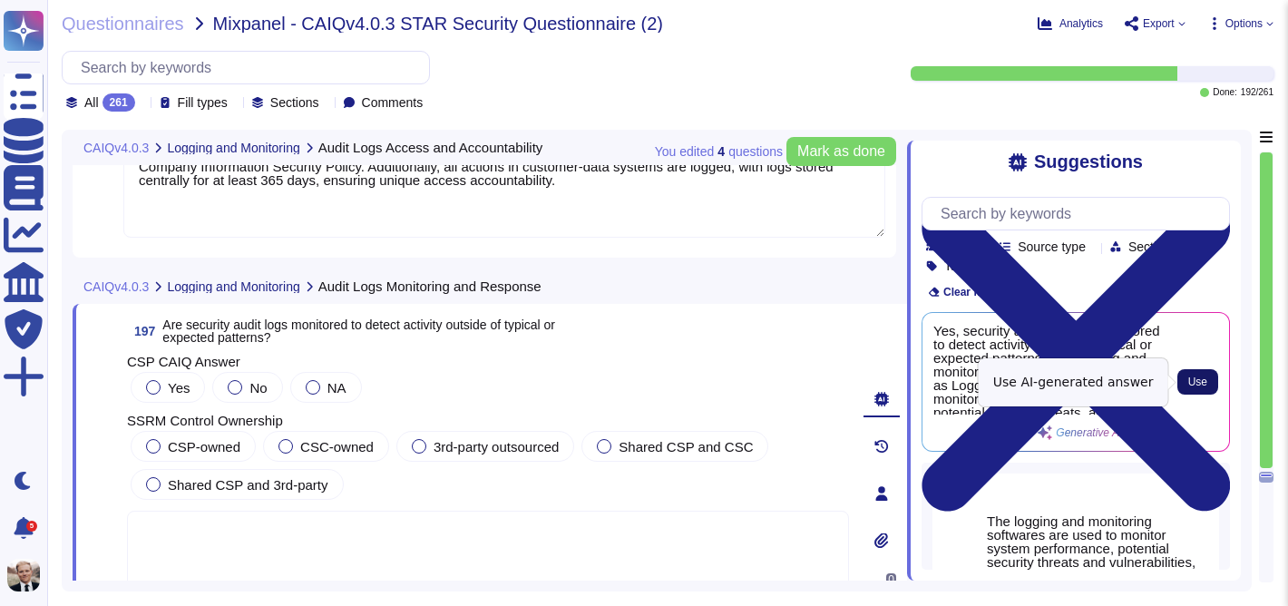
click at [1206, 384] on span "Use" at bounding box center [1197, 381] width 19 height 11
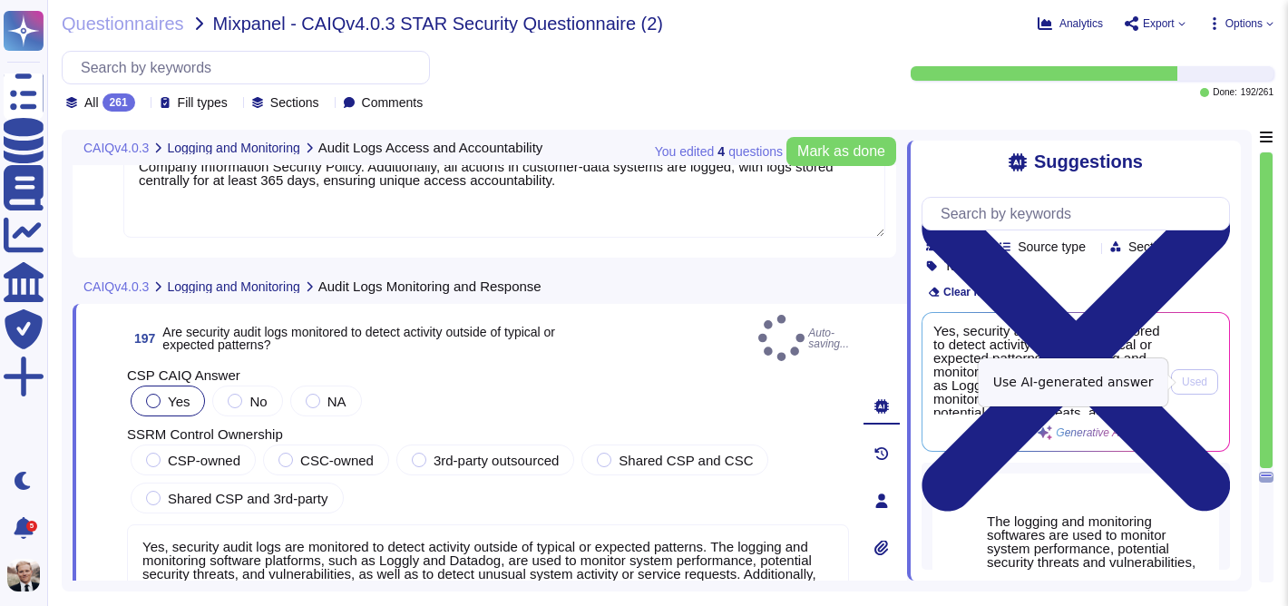
type textarea "Yes, security audit logs are monitored to detect activity outside of typical or…"
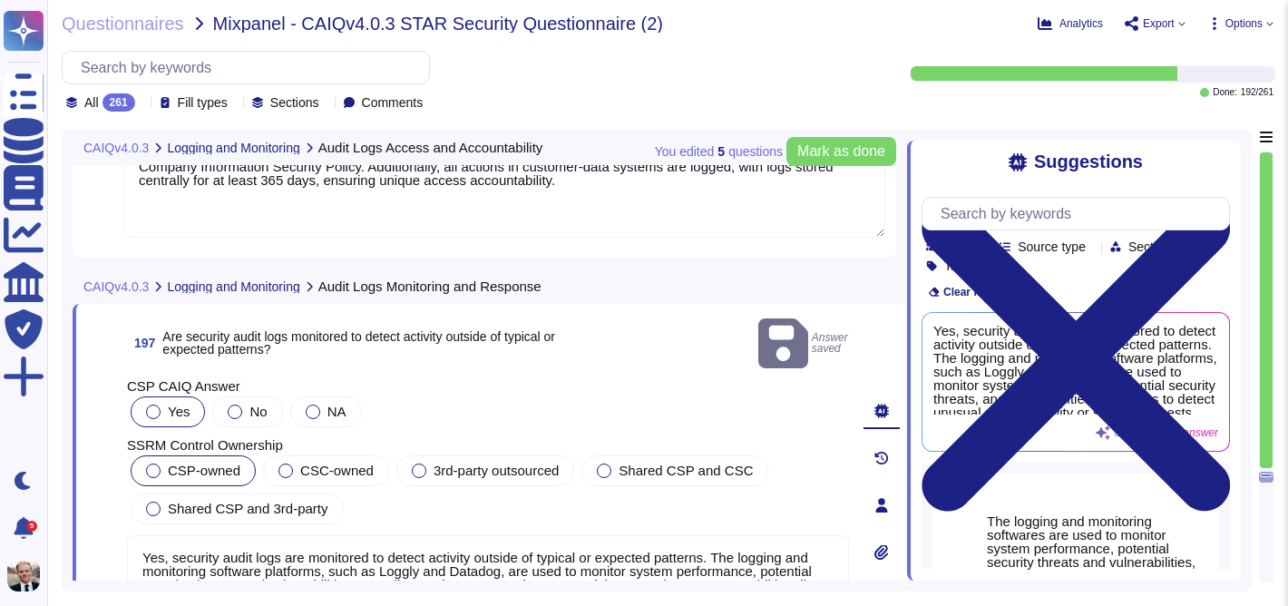
click at [163, 463] on label "CSP-owned" at bounding box center [193, 470] width 94 height 15
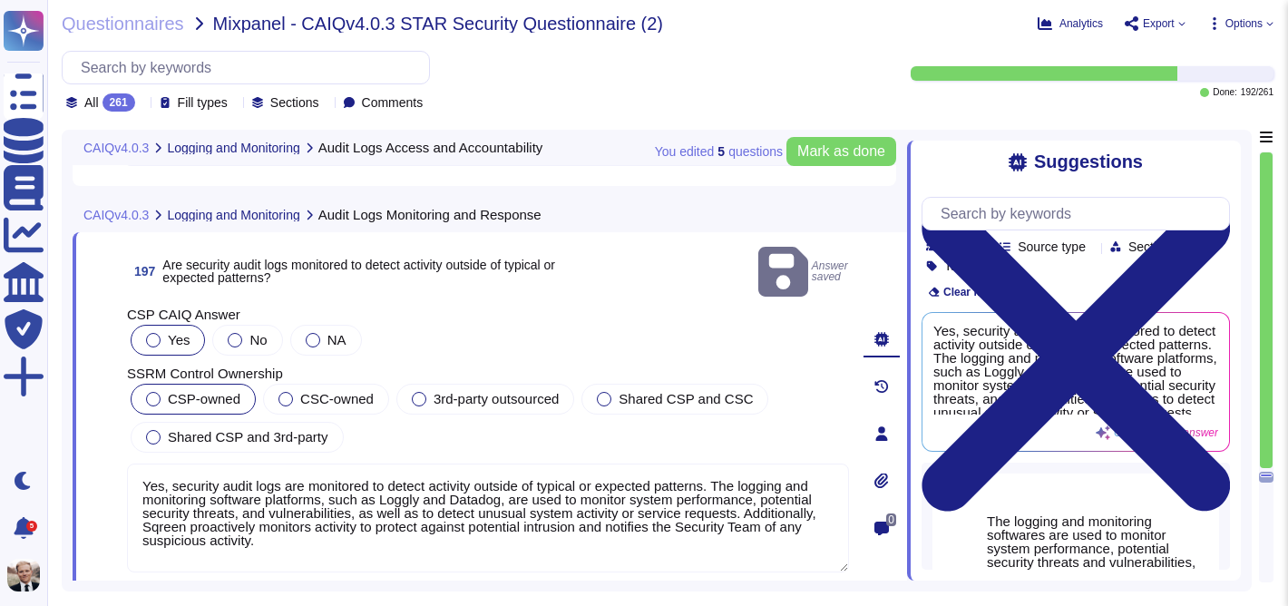
scroll to position [78401, 0]
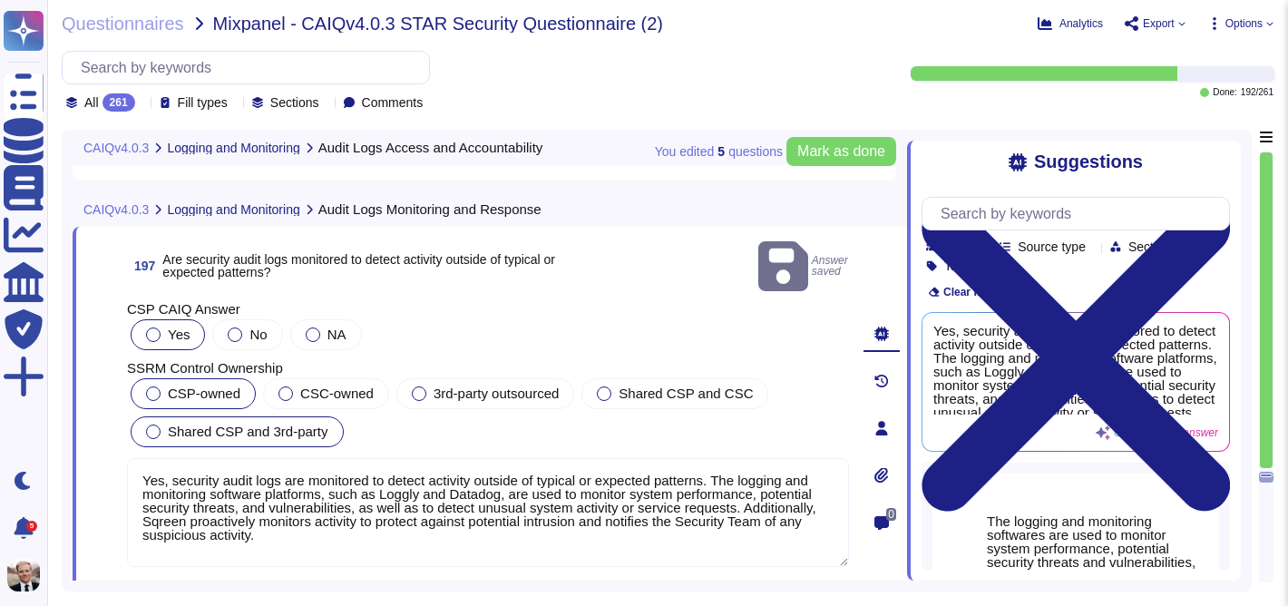
click at [153, 424] on div at bounding box center [153, 431] width 15 height 15
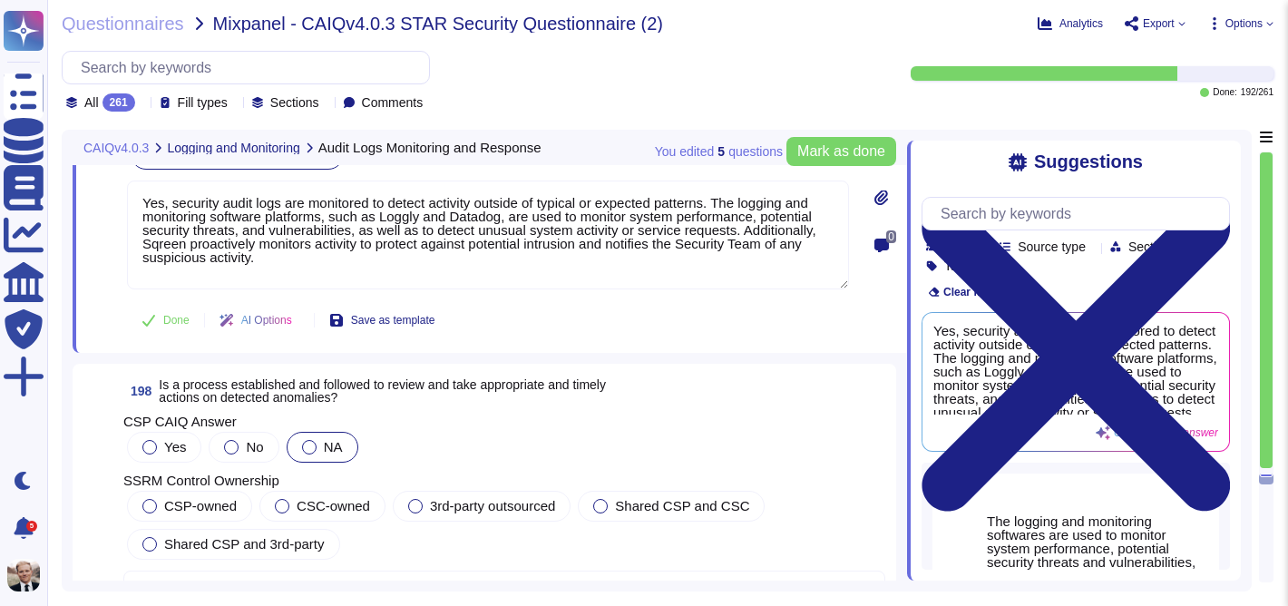
scroll to position [78709, 0]
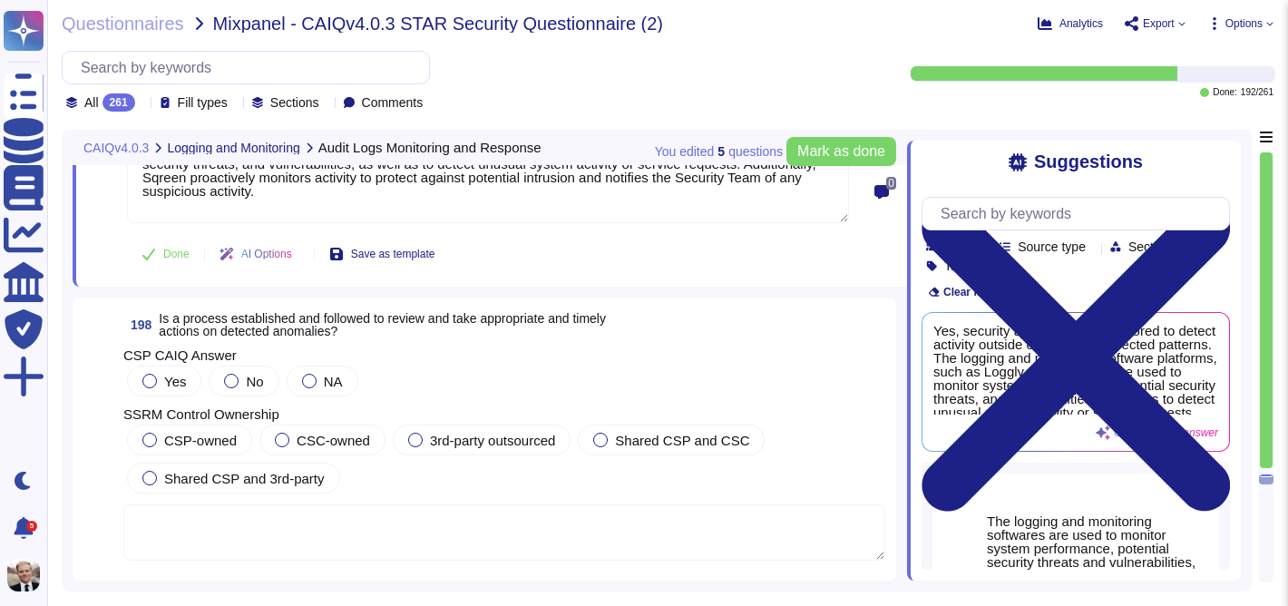
click at [241, 326] on span "Is a process established and followed to review and take appropriate and timely…" at bounding box center [382, 324] width 447 height 27
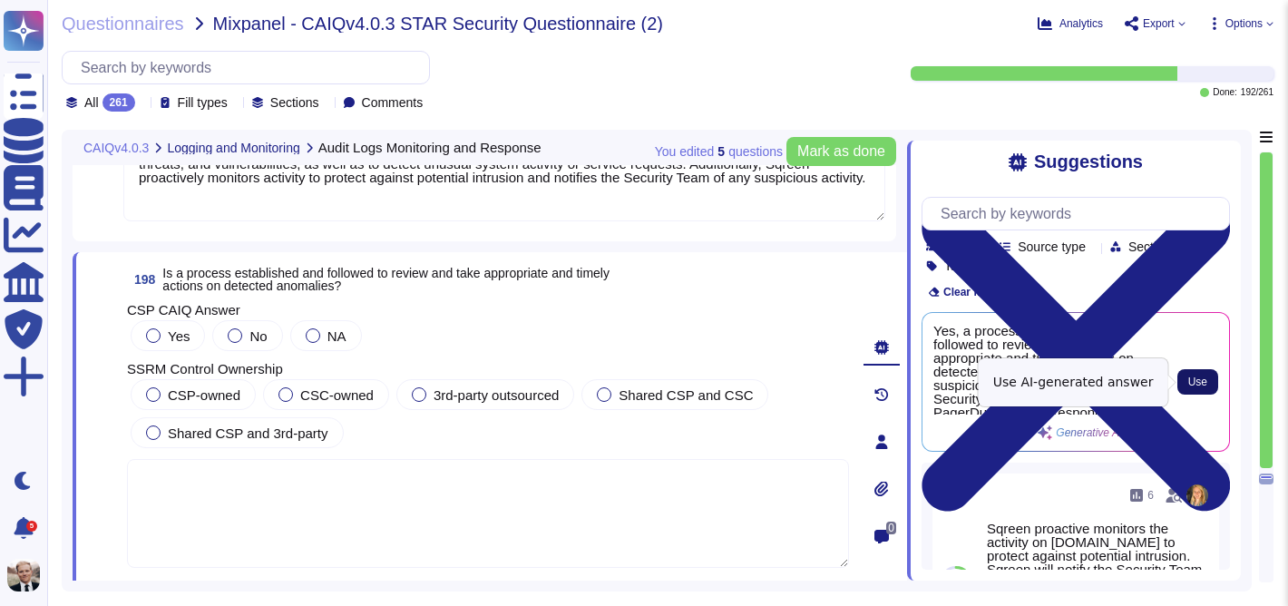
click at [1200, 377] on span "Use" at bounding box center [1197, 381] width 19 height 11
type textarea "Yes, a process is established and followed to review and take appropriate and t…"
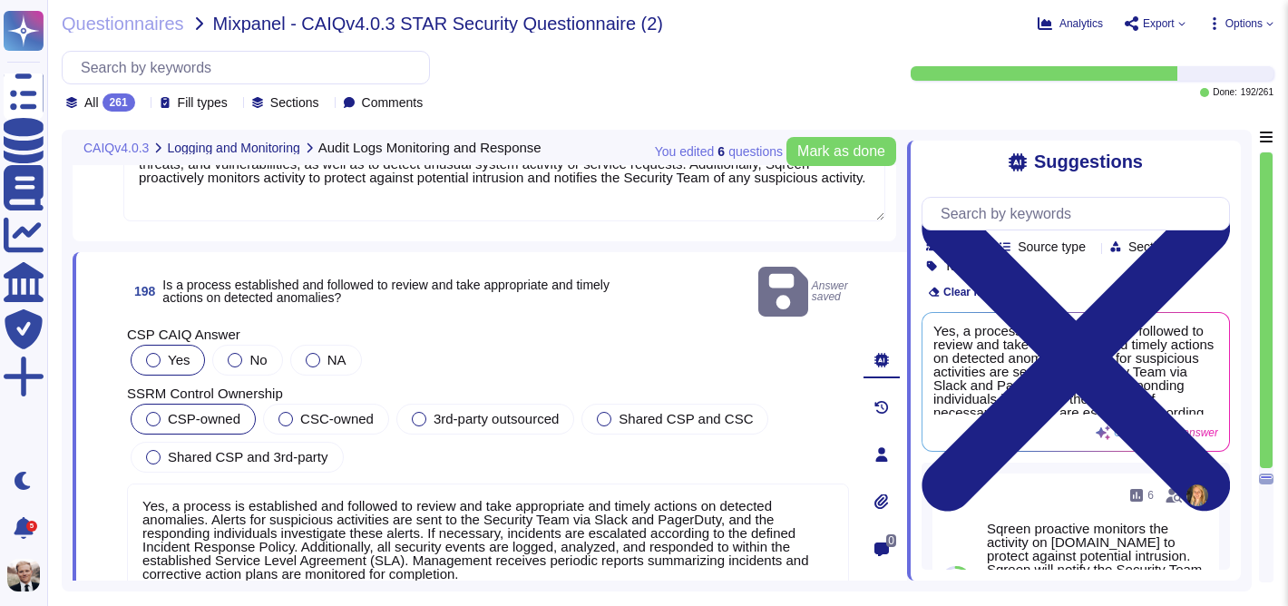
click at [172, 411] on span "CSP-owned" at bounding box center [204, 418] width 73 height 15
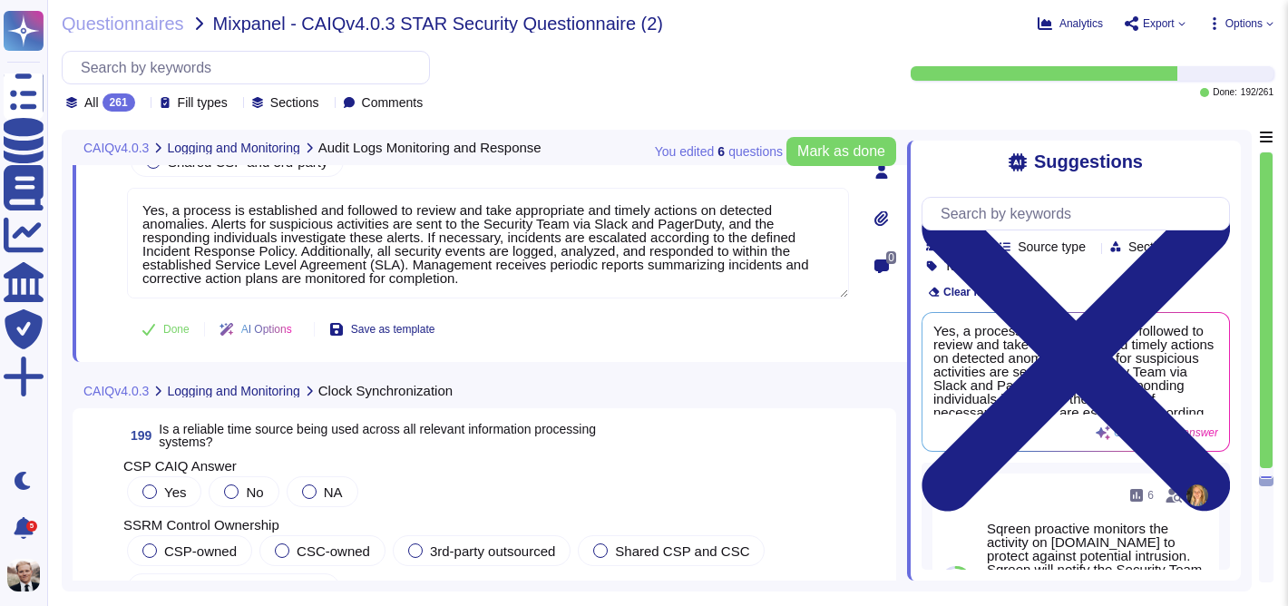
click at [255, 425] on span "Is a reliable time source being used across all relevant information processing…" at bounding box center [377, 435] width 437 height 27
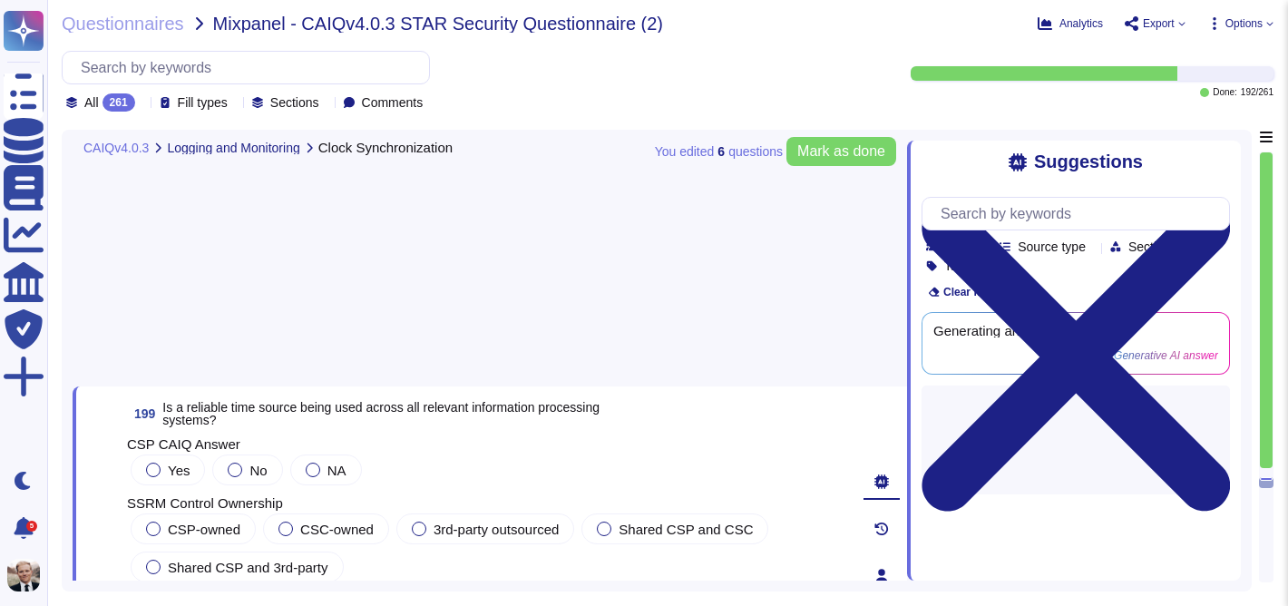
scroll to position [79219, 0]
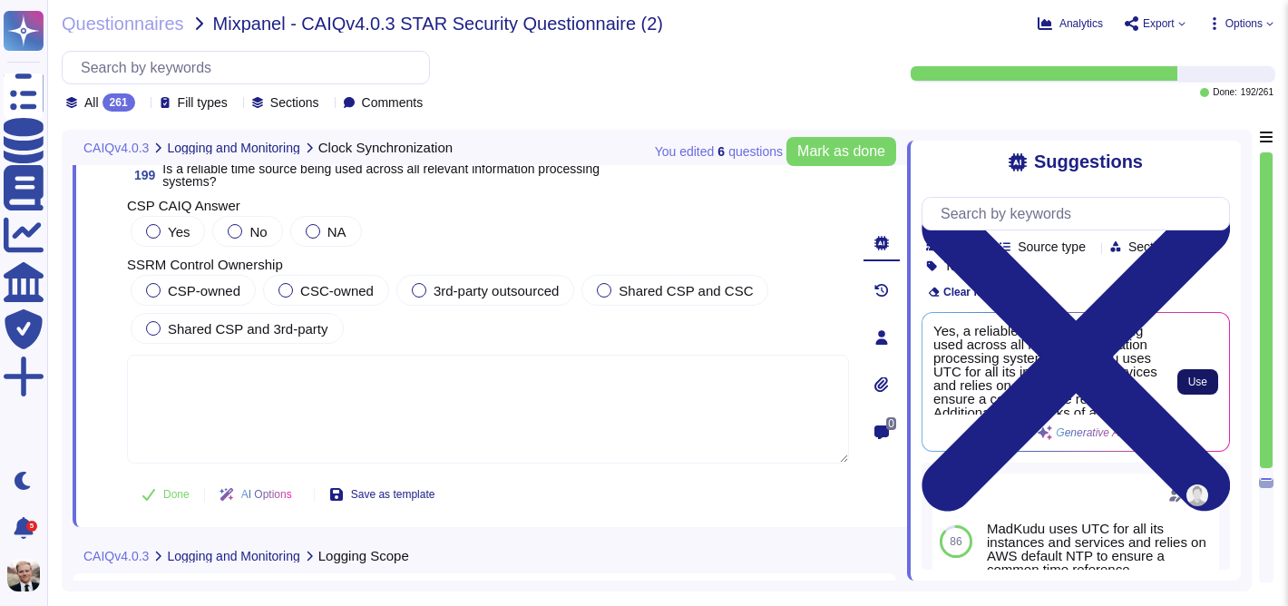
click at [1198, 381] on span "Use" at bounding box center [1197, 381] width 19 height 11
type textarea "Yes, a reliable time source is being used across all relevant information proce…"
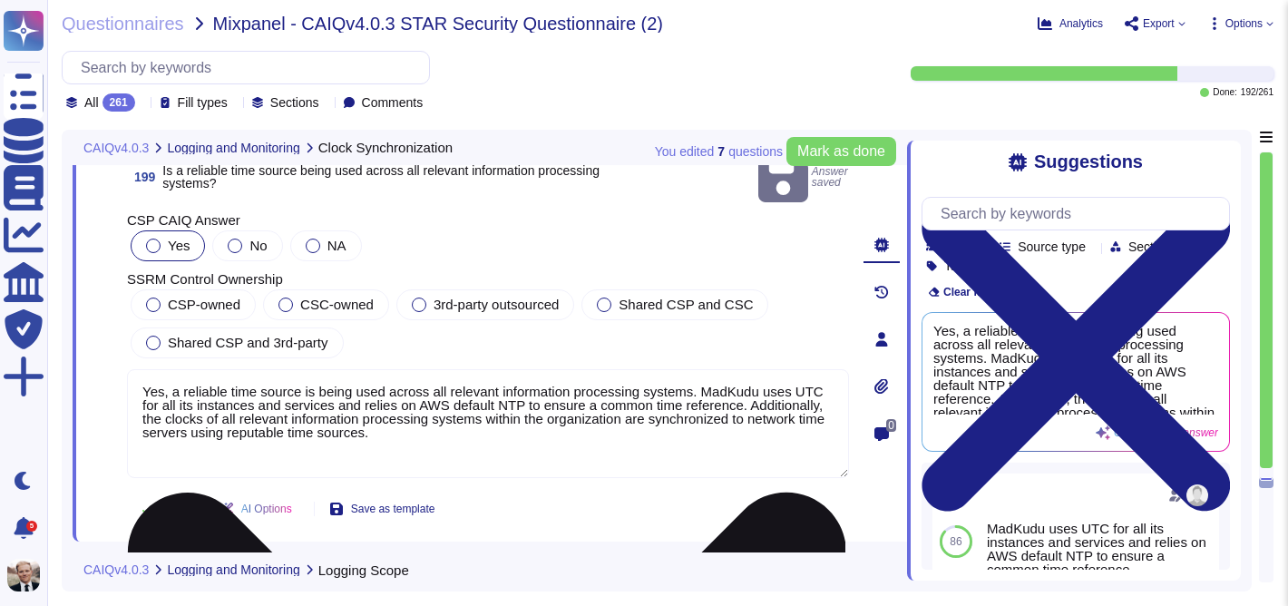
scroll to position [79230, 0]
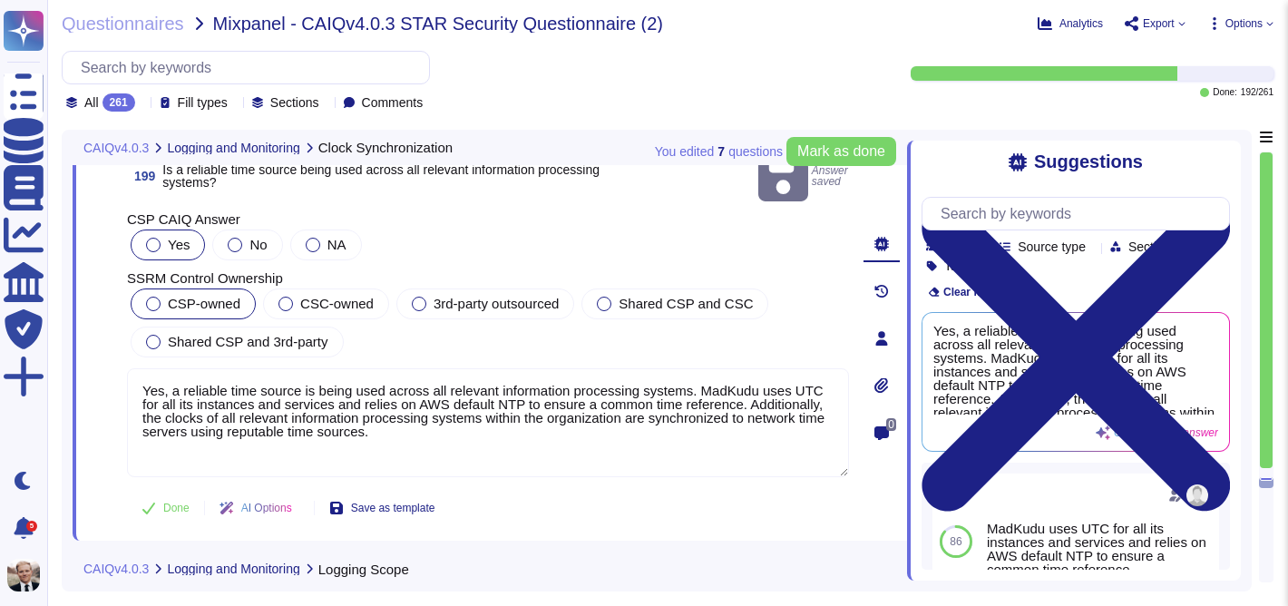
click at [205, 296] on span "CSP-owned" at bounding box center [204, 303] width 73 height 15
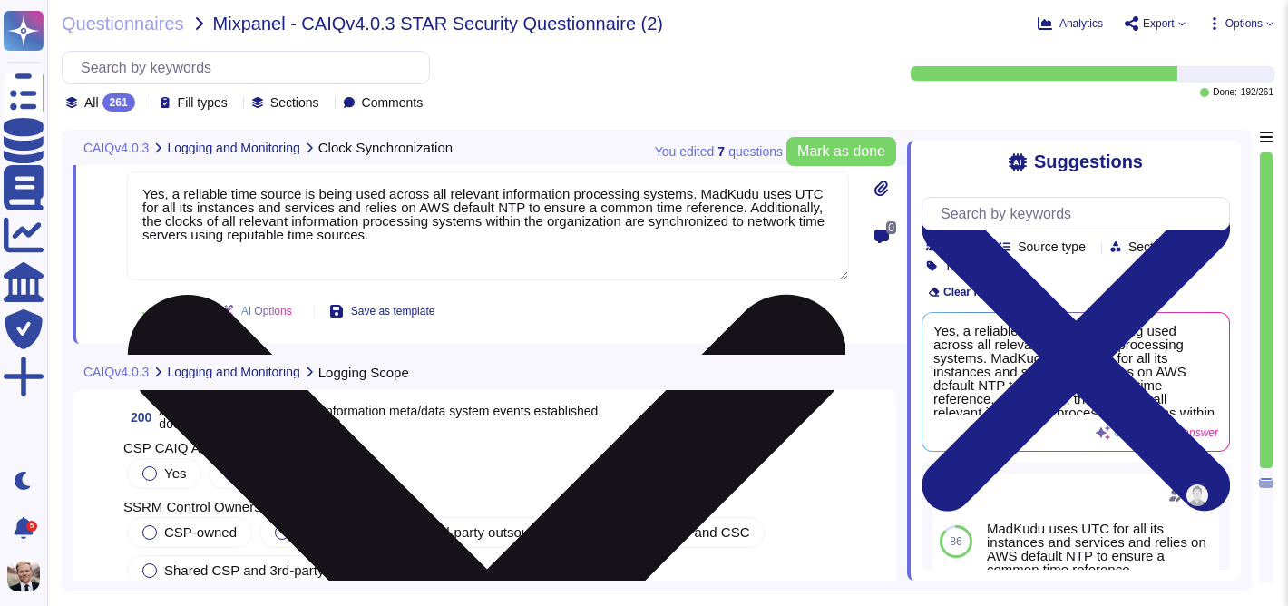
scroll to position [79485, 0]
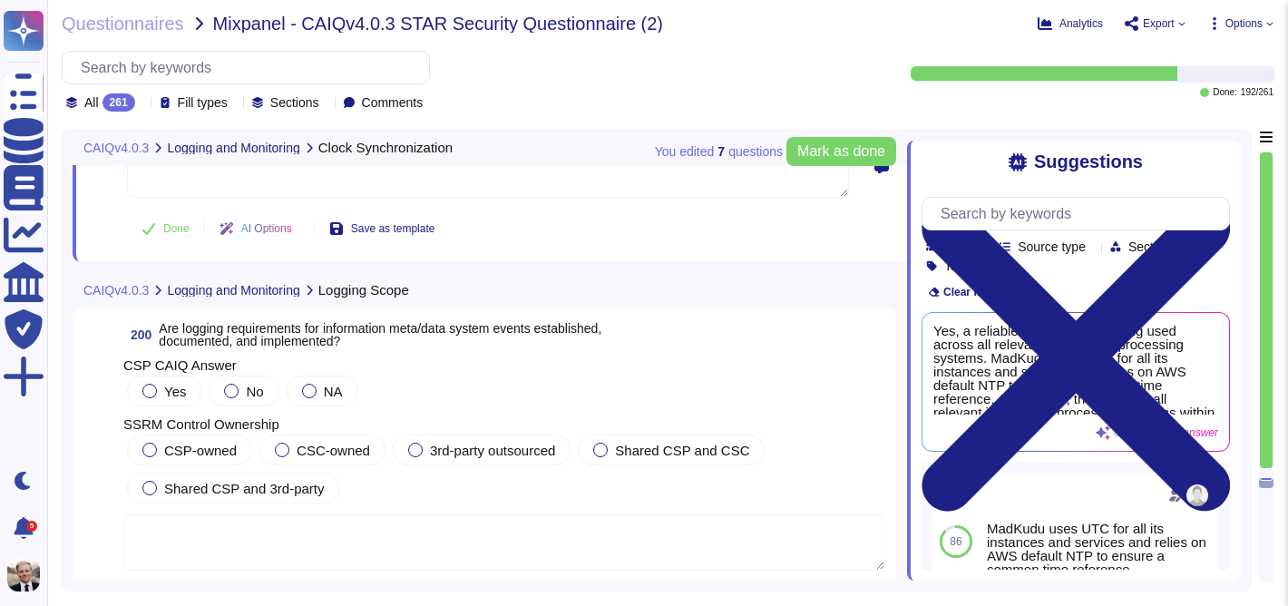
click at [227, 336] on span "Are logging requirements for information meta/data system events established, d…" at bounding box center [380, 334] width 443 height 27
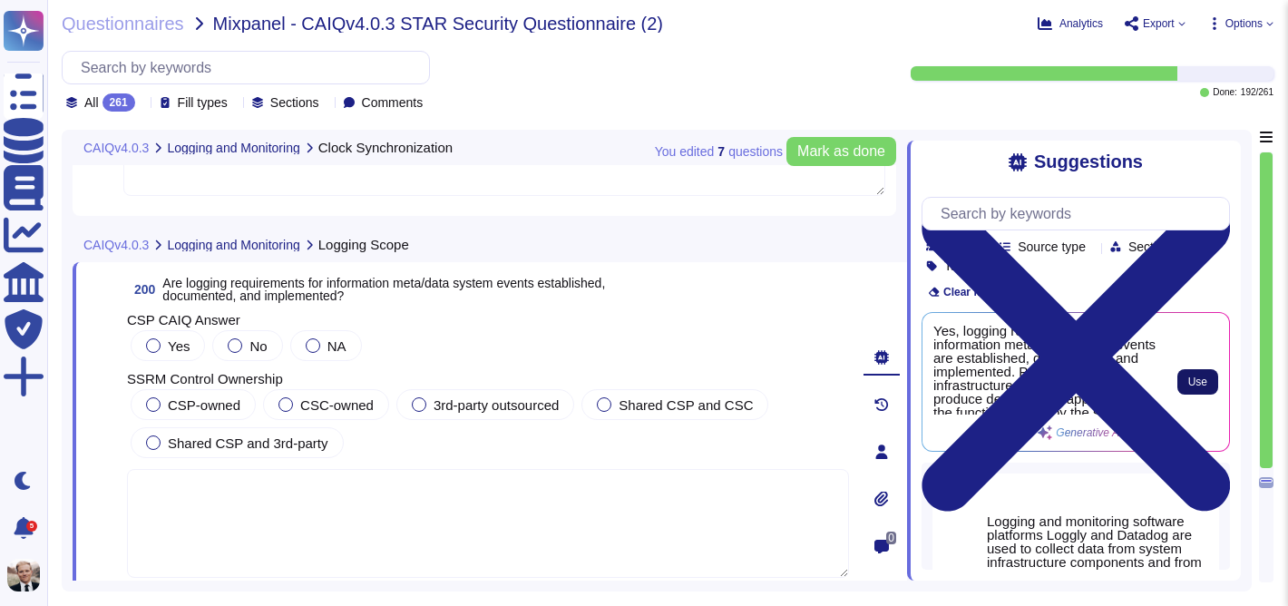
click at [1204, 384] on span "Use" at bounding box center [1197, 381] width 19 height 11
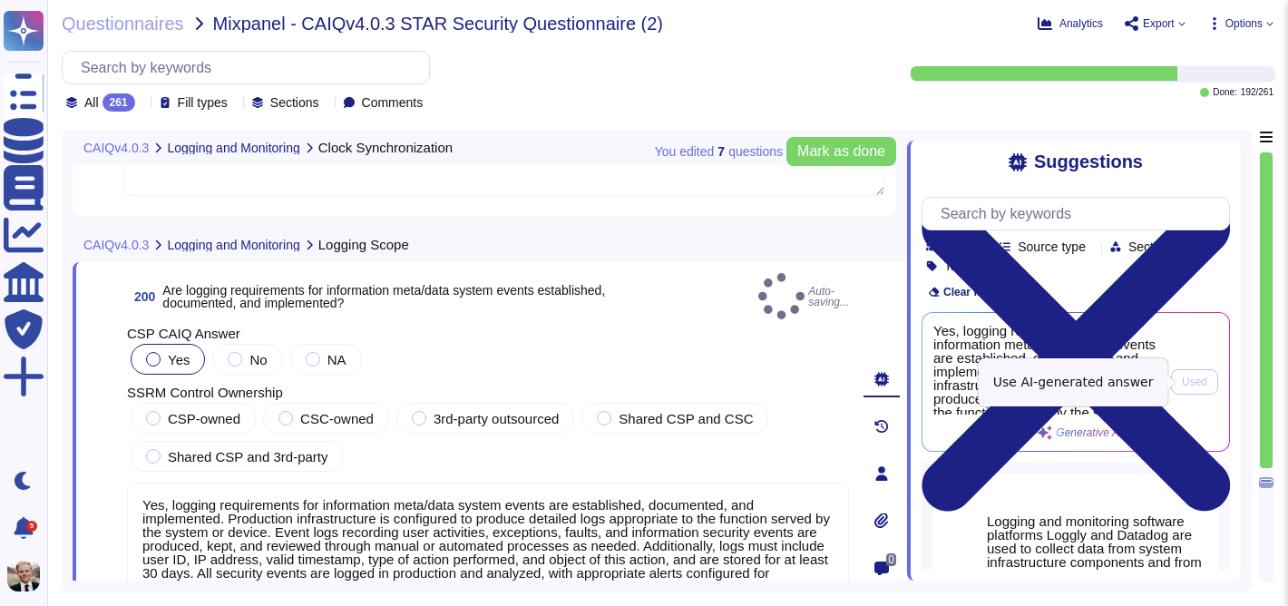
type textarea "Yes, logging requirements for information meta/data system events are establish…"
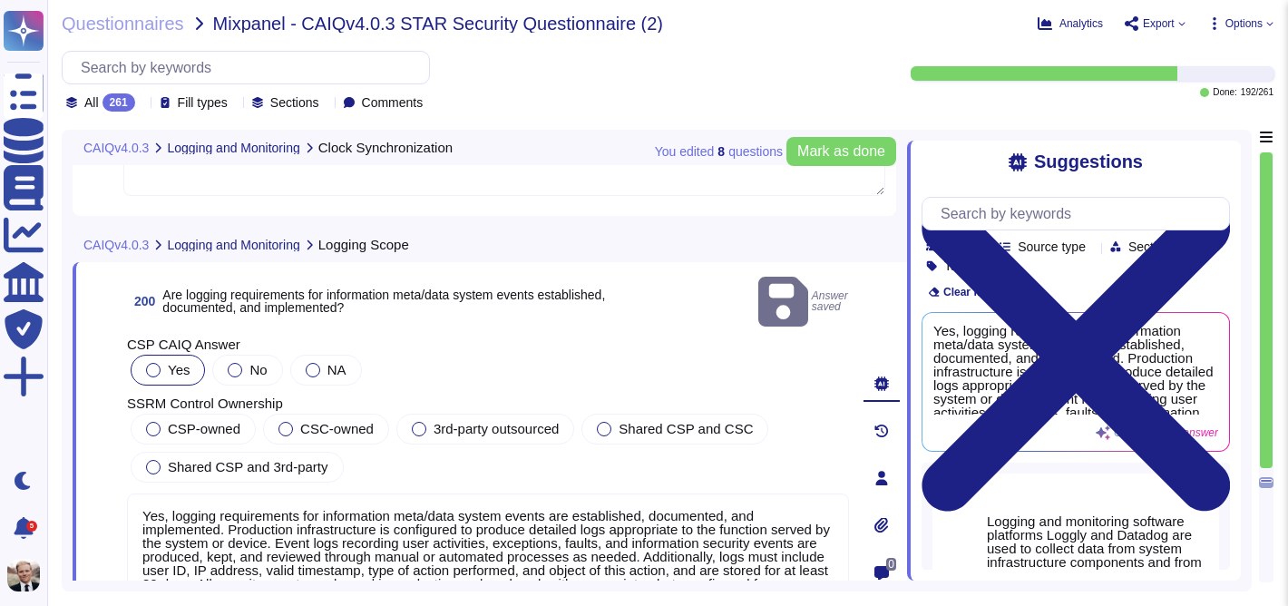
scroll to position [2, 0]
click at [157, 422] on div at bounding box center [153, 429] width 15 height 15
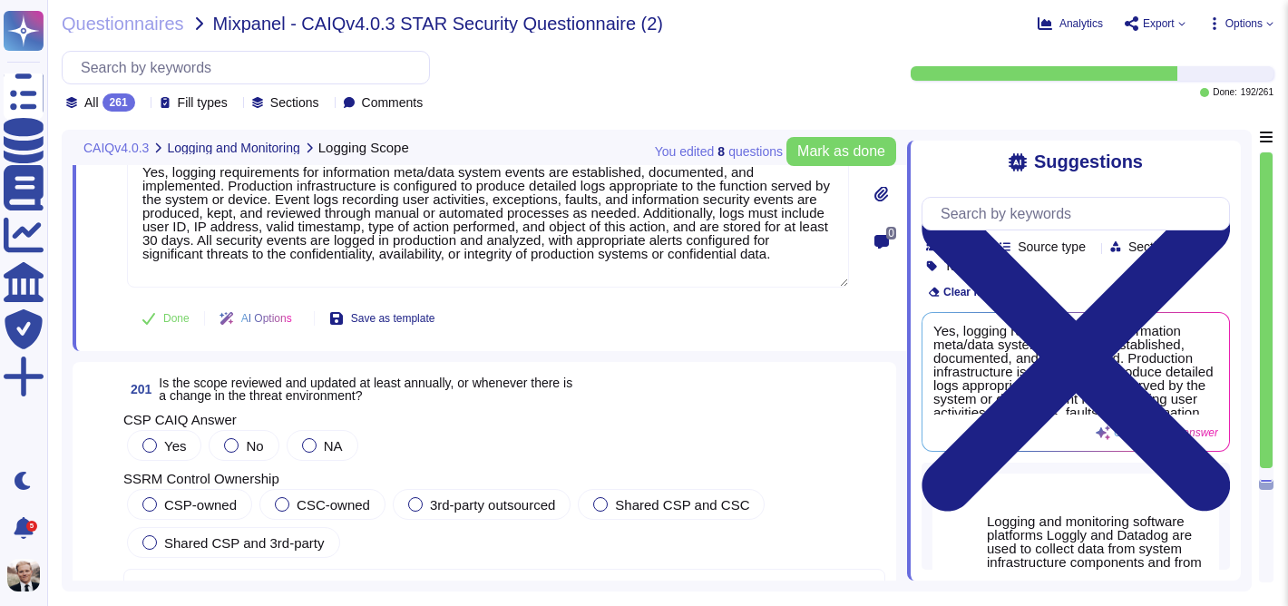
scroll to position [79802, 0]
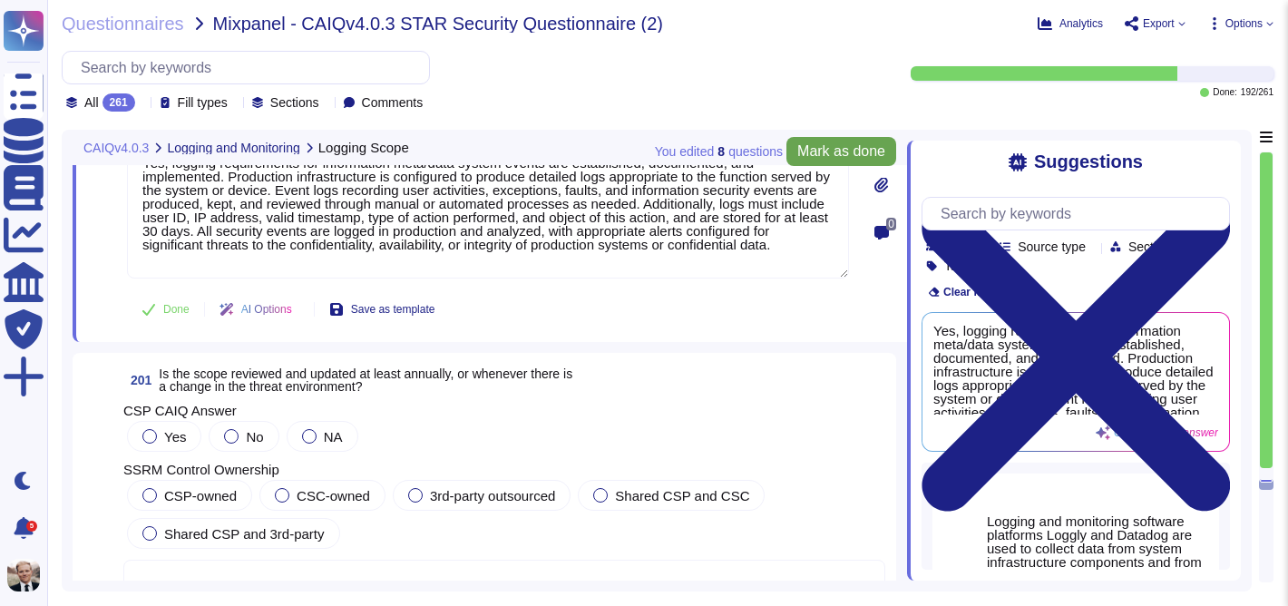
click at [843, 148] on span "Mark as done" at bounding box center [841, 151] width 88 height 15
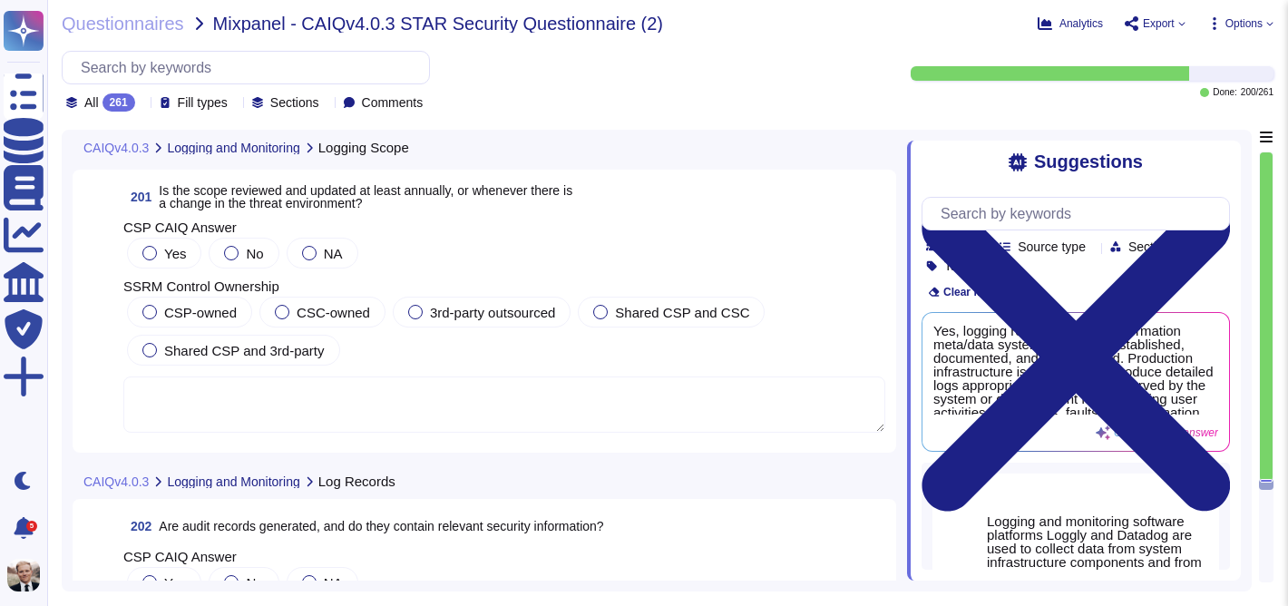
scroll to position [79992, 0]
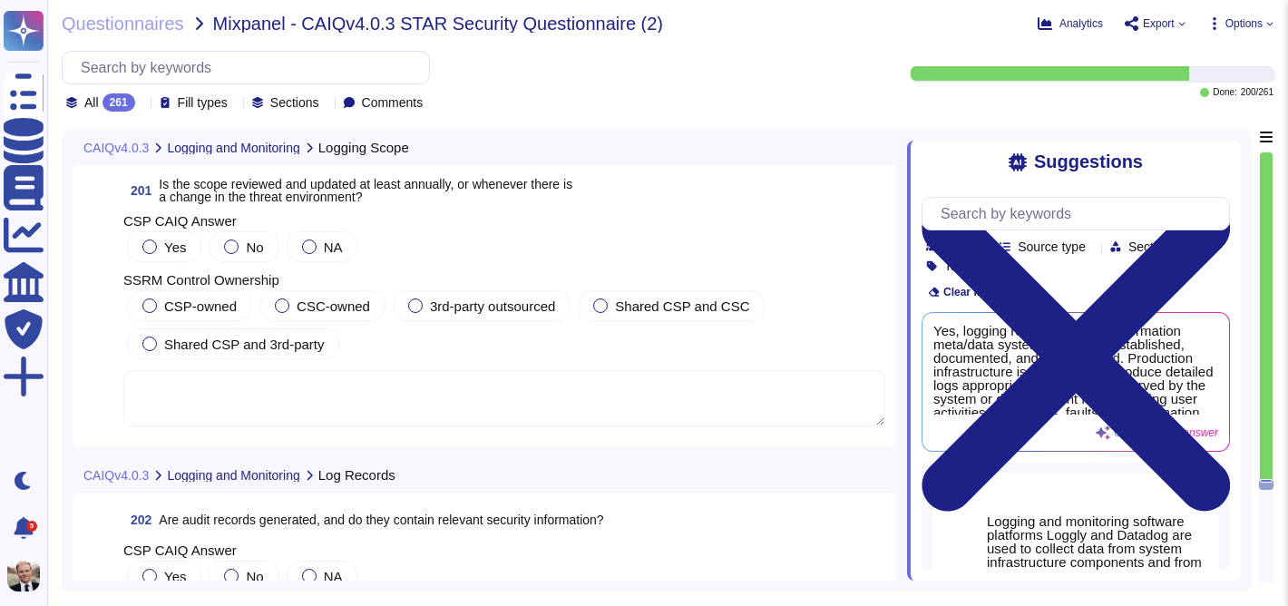
click at [323, 191] on span "Is the scope reviewed and updated at least annually, or whenever there is a cha…" at bounding box center [366, 190] width 414 height 27
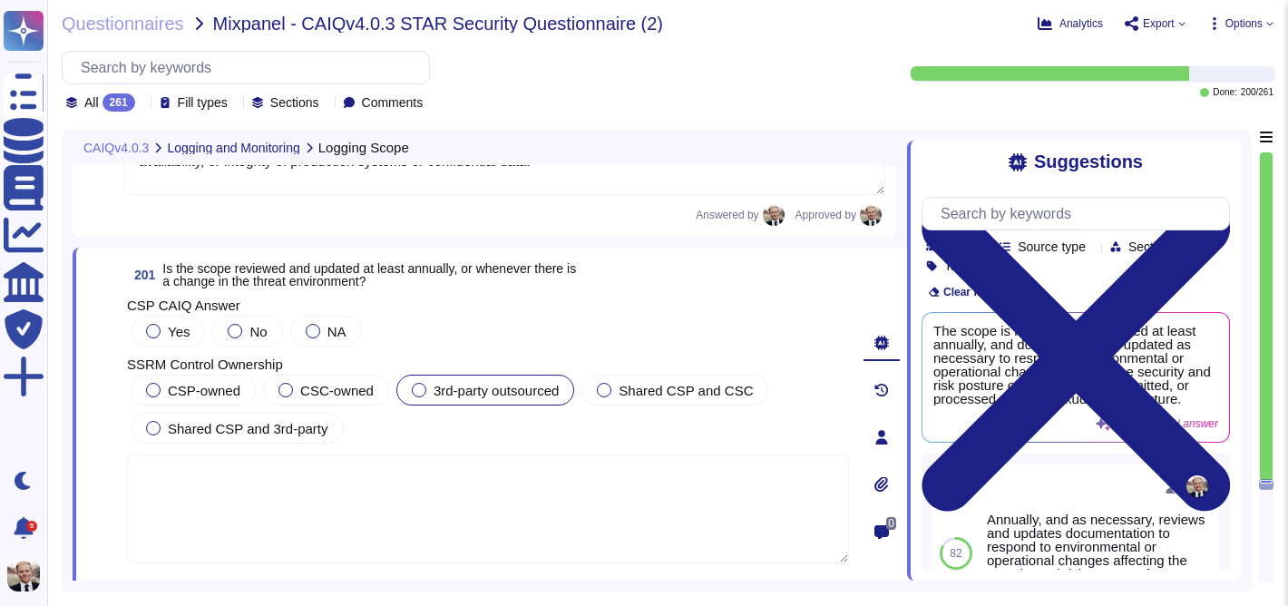
scroll to position [79889, 0]
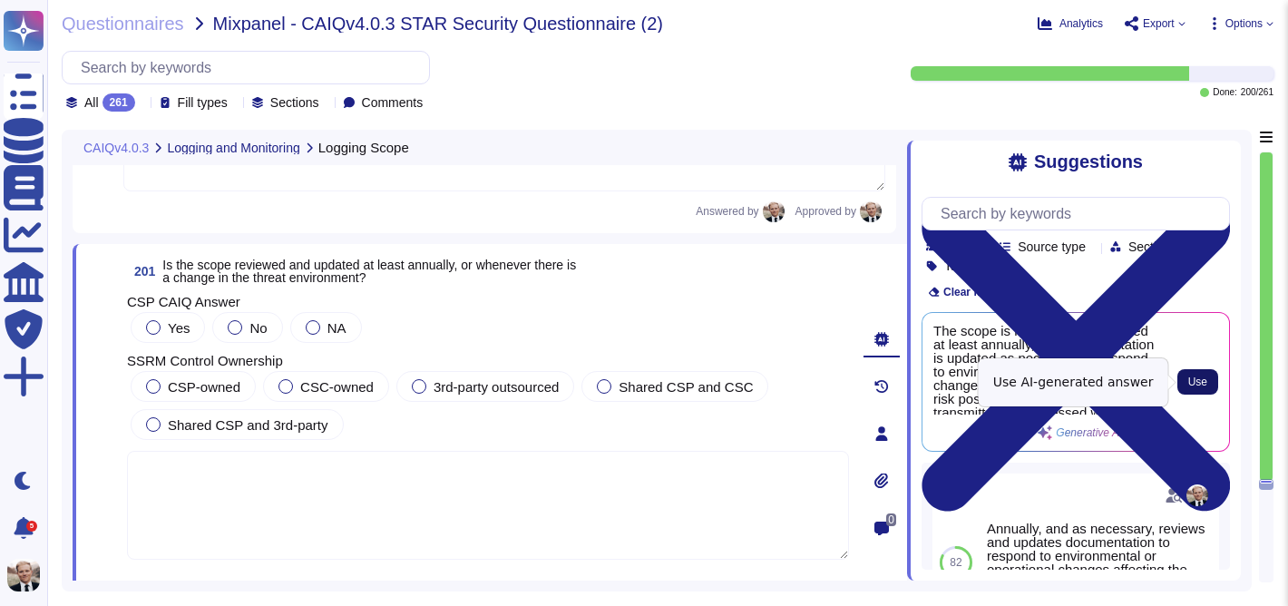
click at [1203, 382] on span "Use" at bounding box center [1197, 381] width 19 height 11
type textarea "The scope is reviewed and updated at least annually, and documentation is updat…"
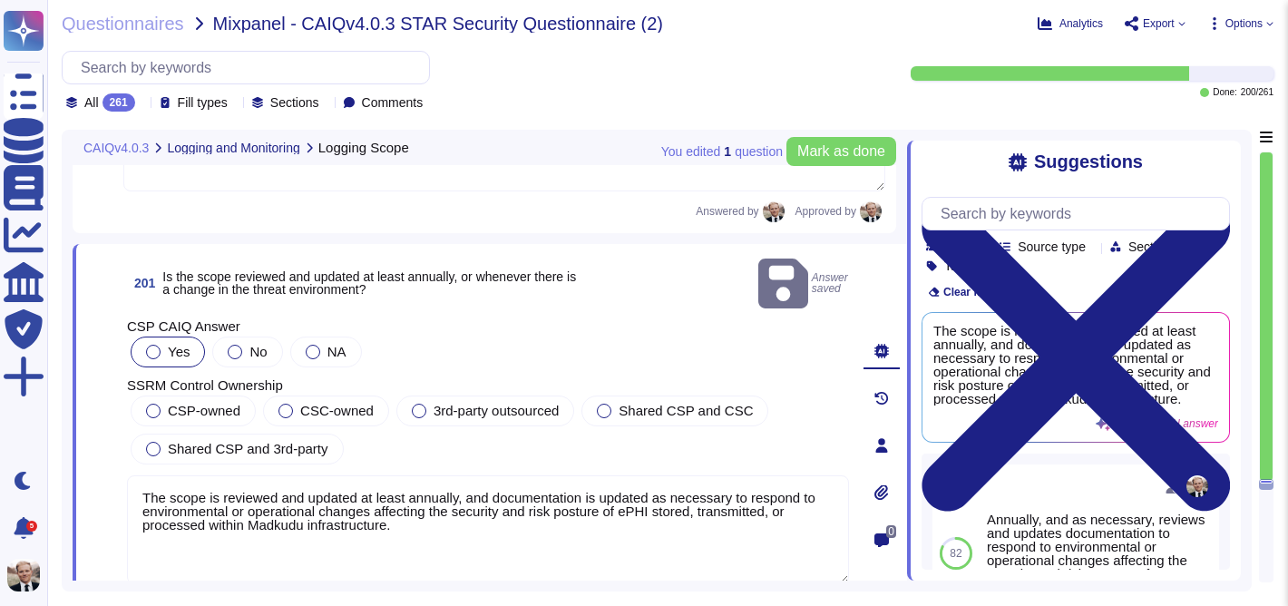
click at [154, 345] on div at bounding box center [153, 352] width 15 height 15
click at [152, 404] on div at bounding box center [153, 411] width 15 height 15
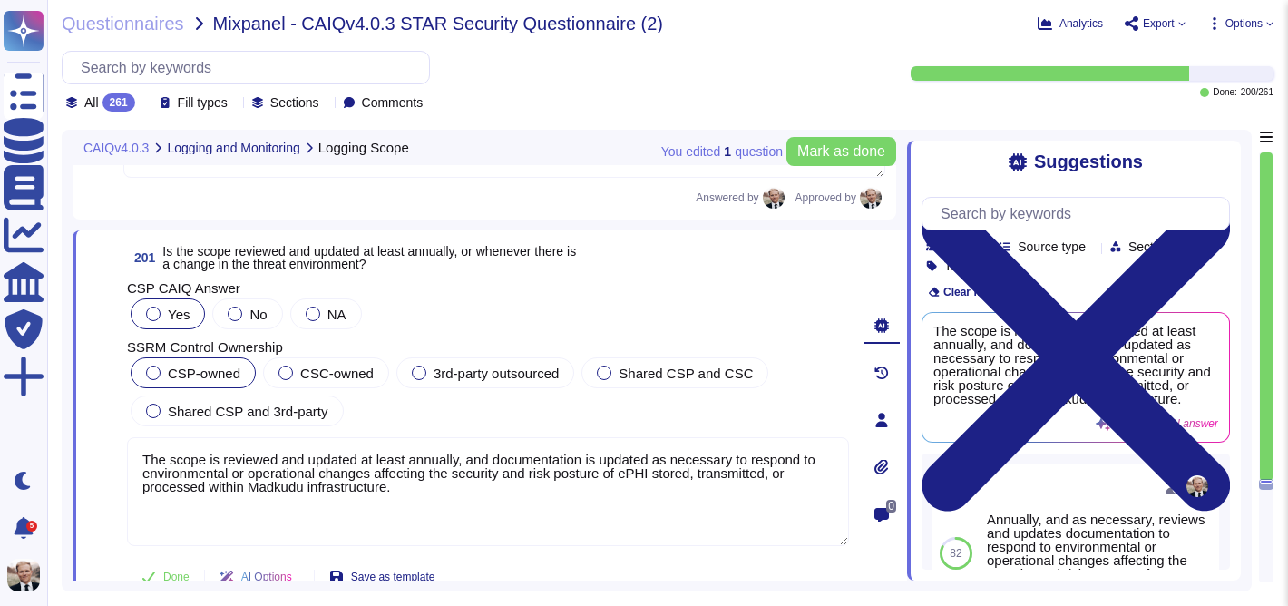
scroll to position [79905, 0]
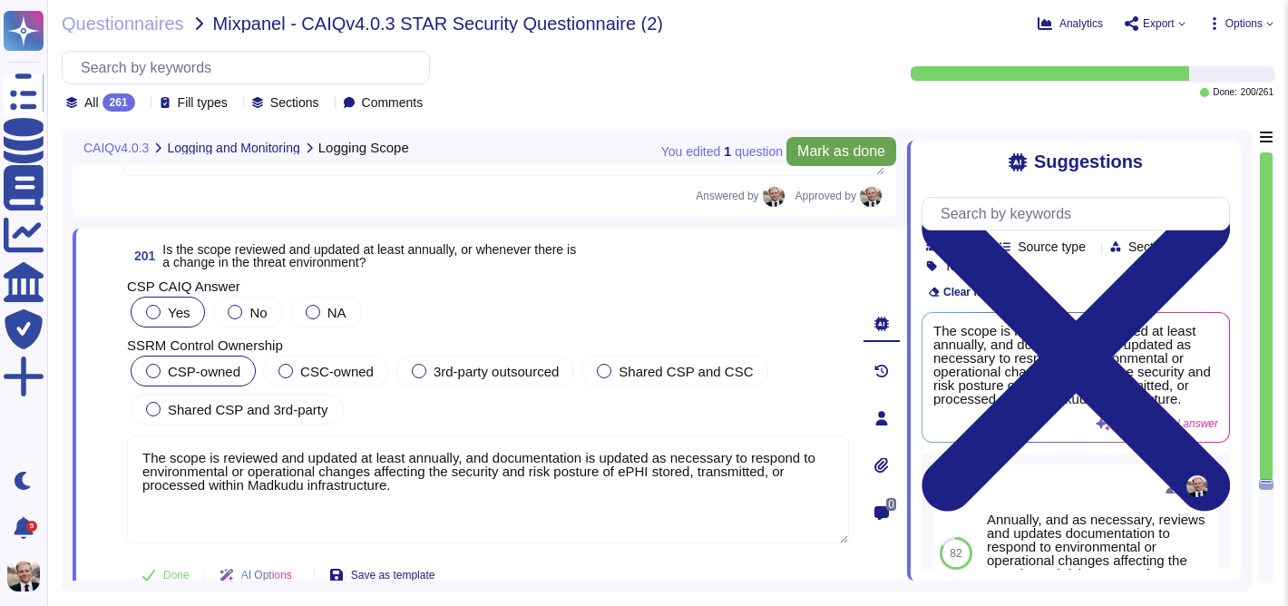
click at [815, 152] on span "Mark as done" at bounding box center [841, 151] width 88 height 15
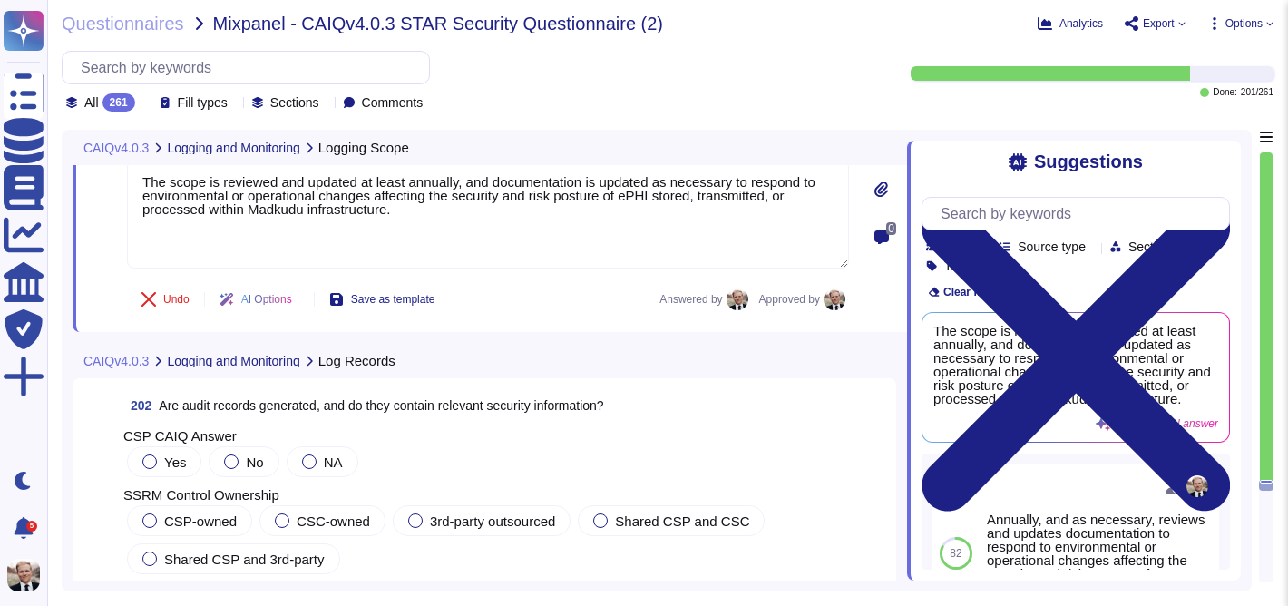
scroll to position [80216, 0]
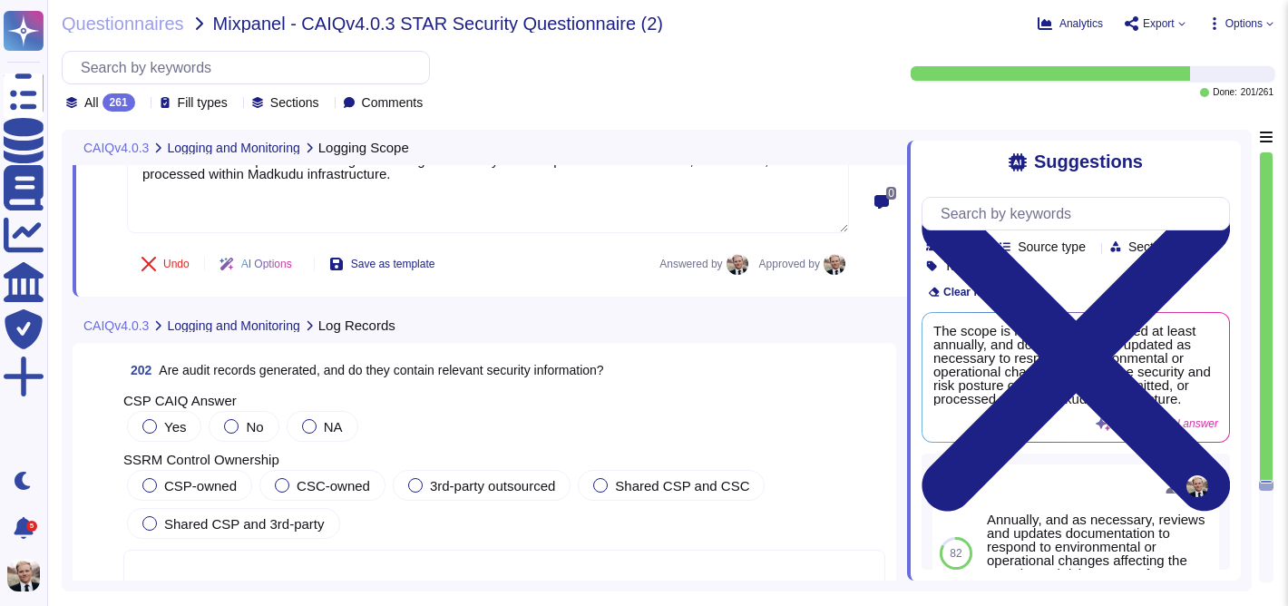
click at [373, 374] on span "Are audit records generated, and do they contain relevant security information?" at bounding box center [381, 370] width 444 height 15
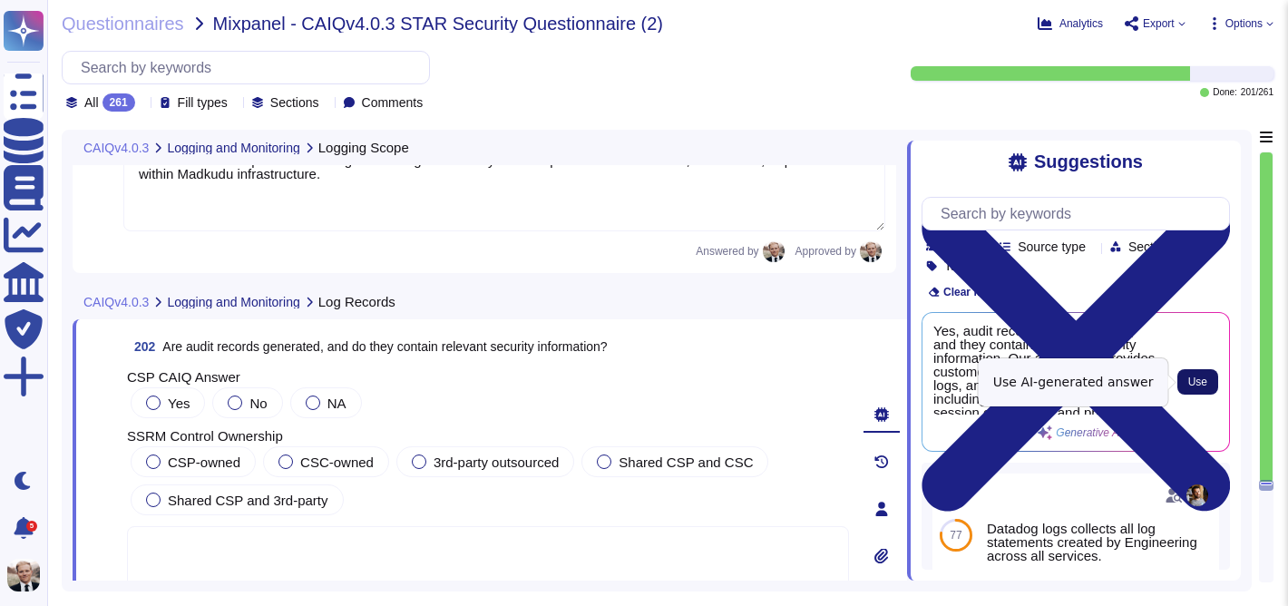
click at [1212, 385] on button "Use" at bounding box center [1197, 381] width 41 height 25
type textarea "Yes, audit records are generated, and they contain relevant security informatio…"
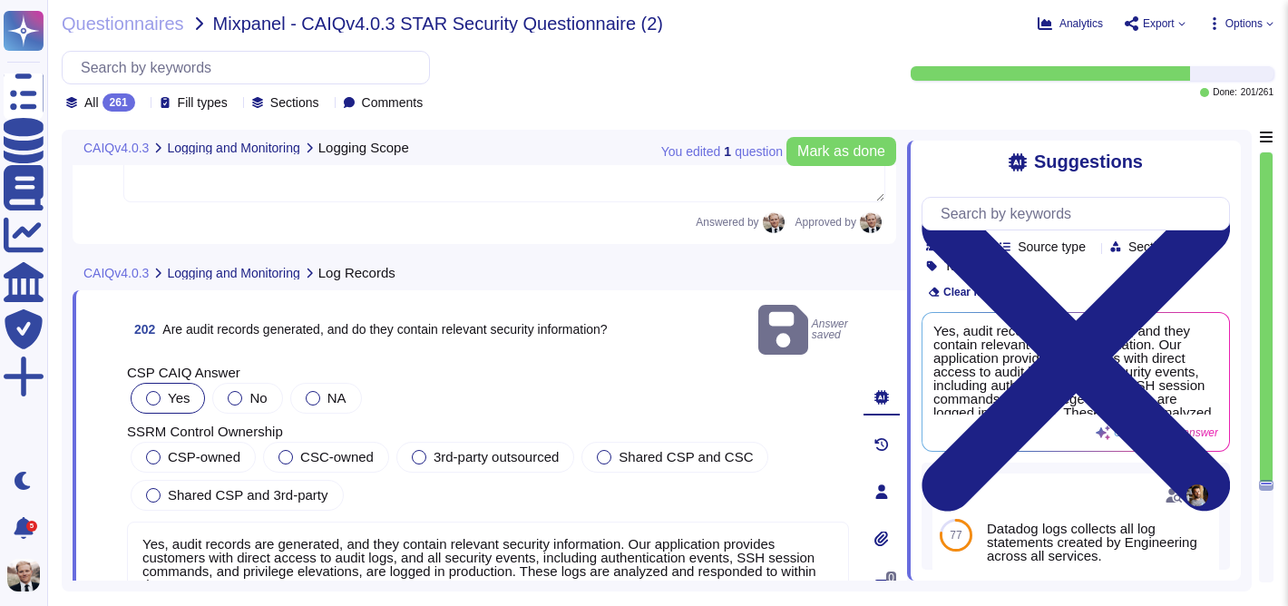
scroll to position [80254, 0]
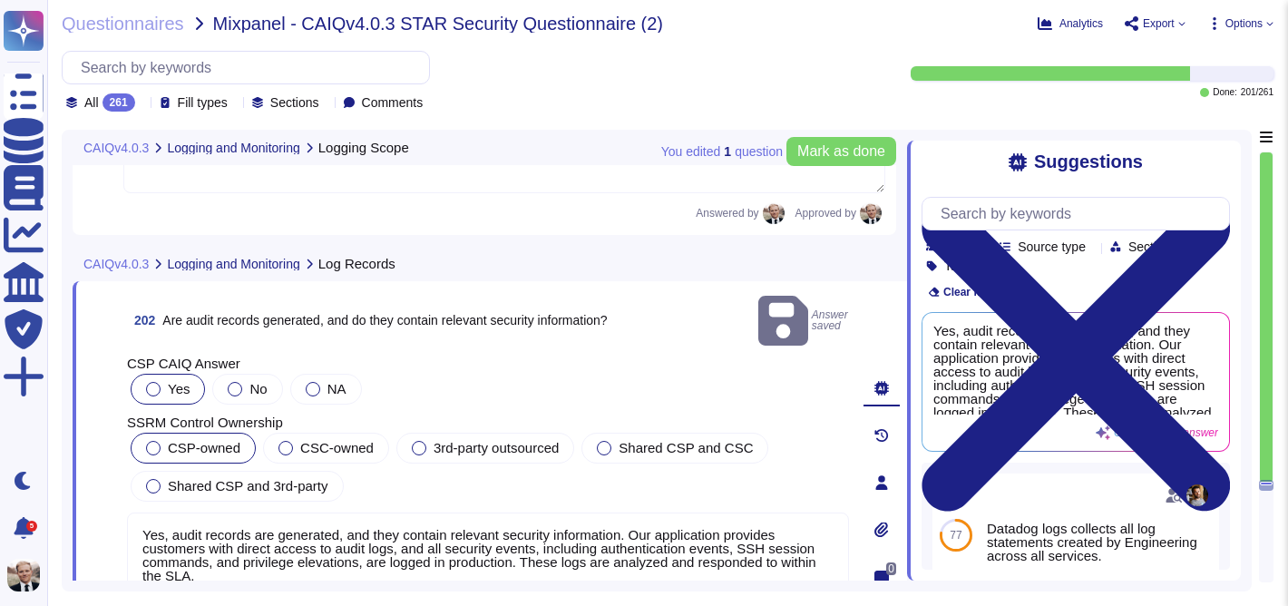
click at [195, 440] on span "CSP-owned" at bounding box center [204, 447] width 73 height 15
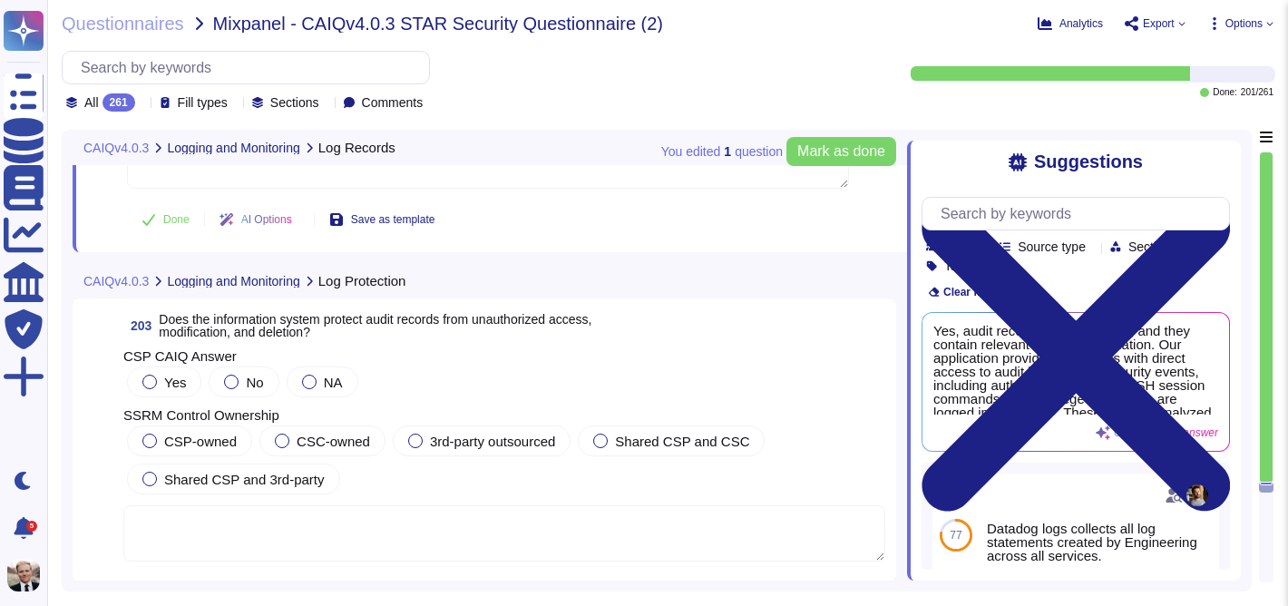
scroll to position [80672, 0]
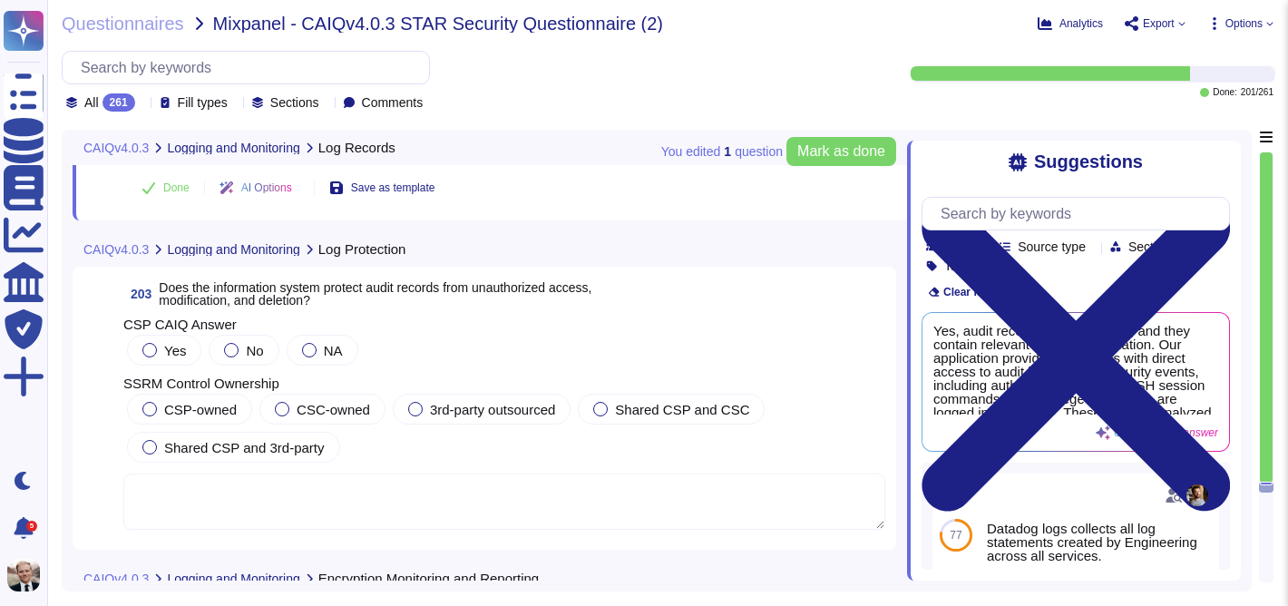
click at [253, 299] on span "Does the information system protect audit records from unauthorized access, mod…" at bounding box center [375, 293] width 433 height 27
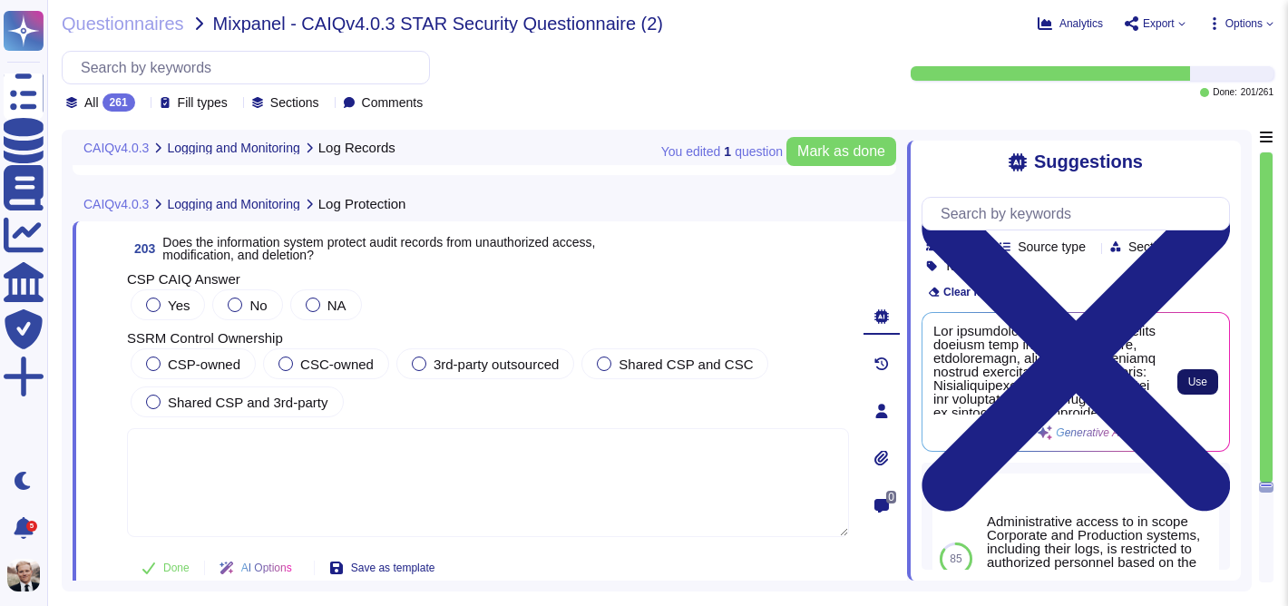
click at [1202, 387] on span "Use" at bounding box center [1197, 381] width 19 height 11
type textarea "The information system protects audit records from unauthorized access, modific…"
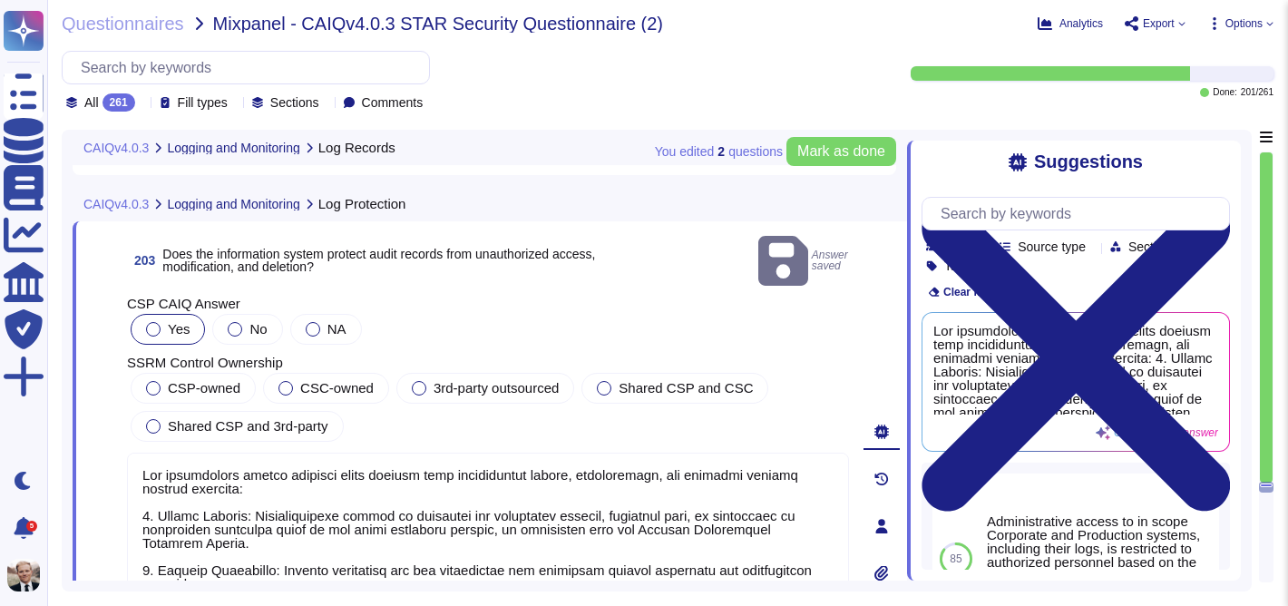
click at [151, 322] on div at bounding box center [153, 329] width 15 height 15
click at [153, 381] on div at bounding box center [153, 388] width 15 height 15
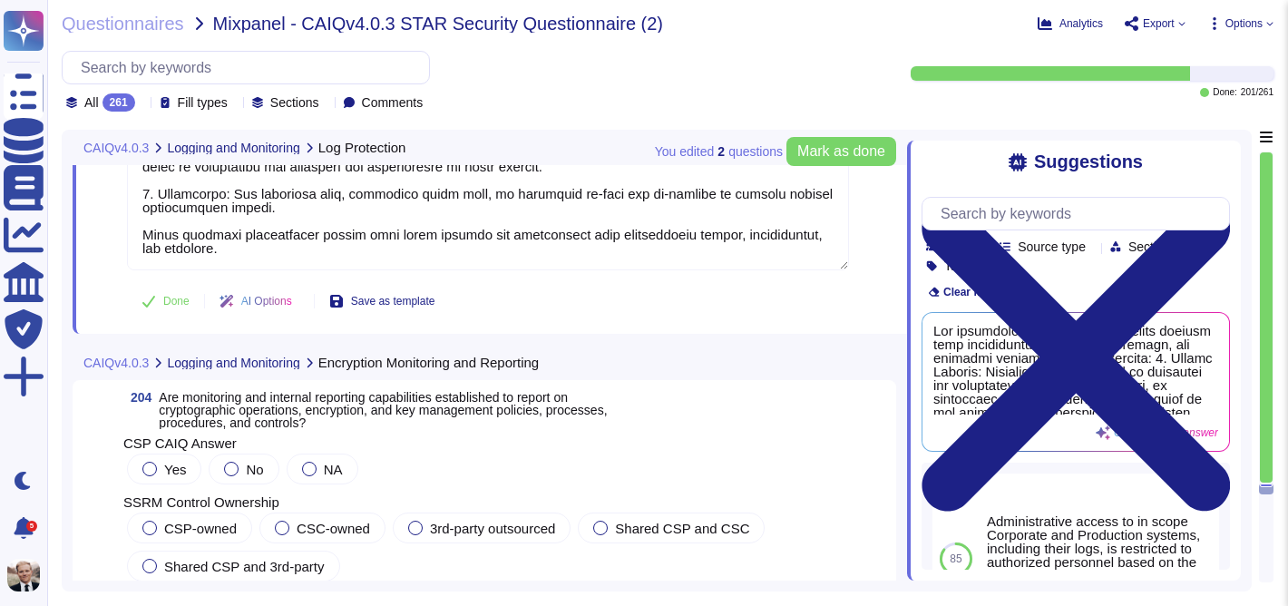
scroll to position [81146, 0]
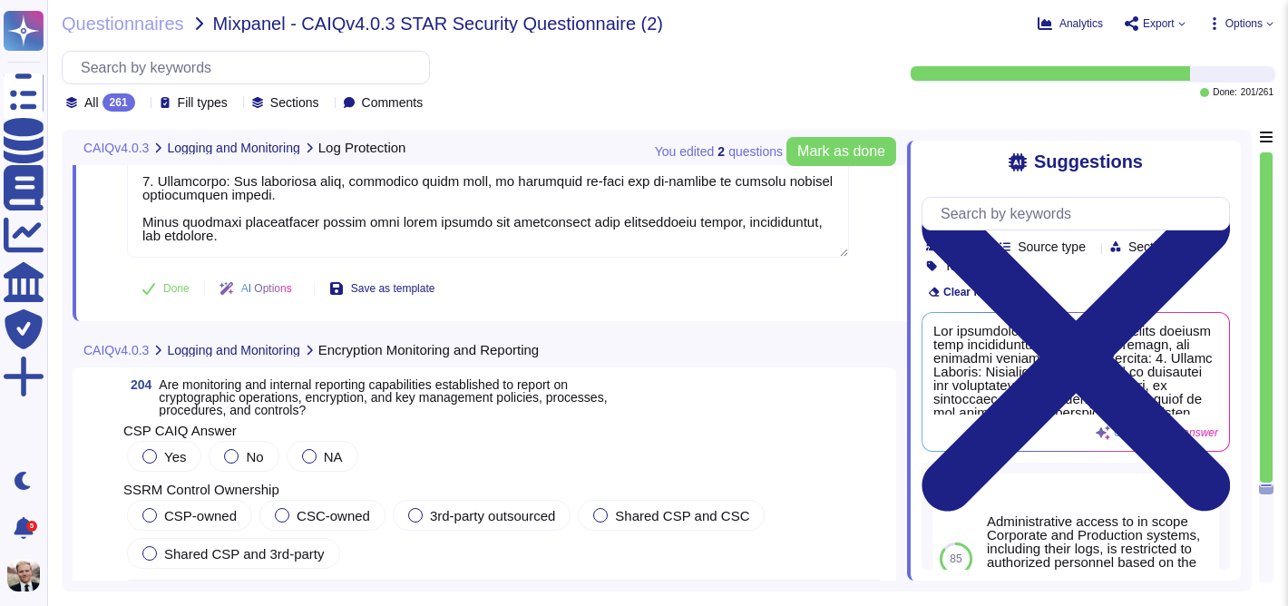
click at [280, 403] on span "Are monitoring and internal reporting capabilities established to report on cry…" at bounding box center [383, 397] width 448 height 40
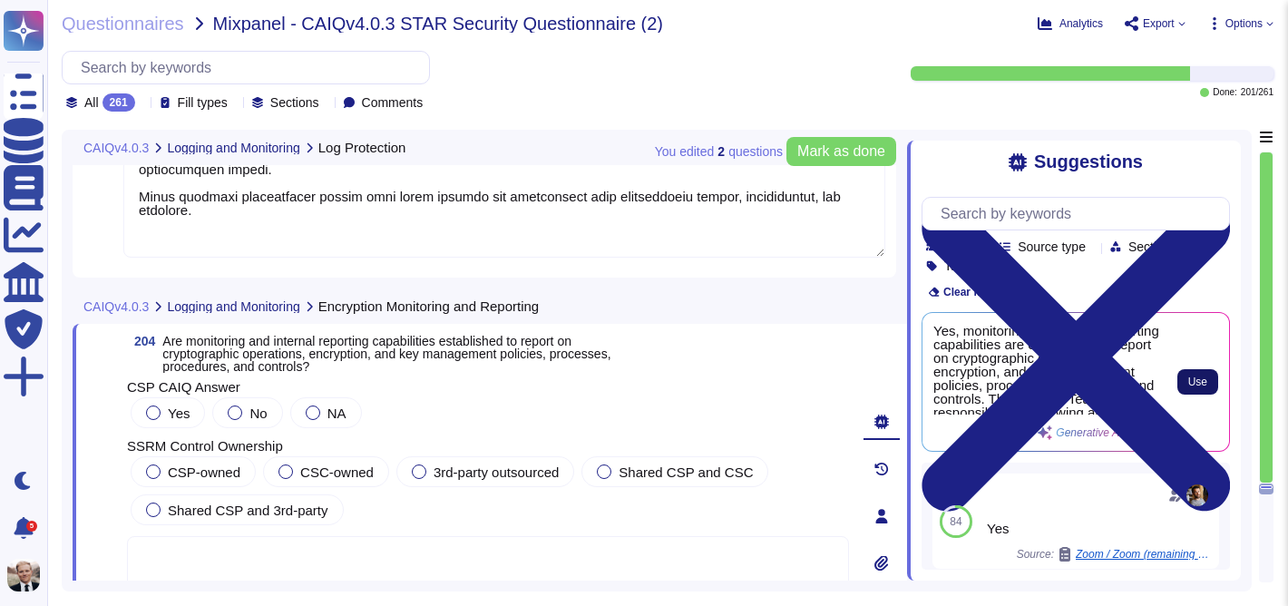
click at [1202, 377] on span "Use" at bounding box center [1197, 381] width 19 height 11
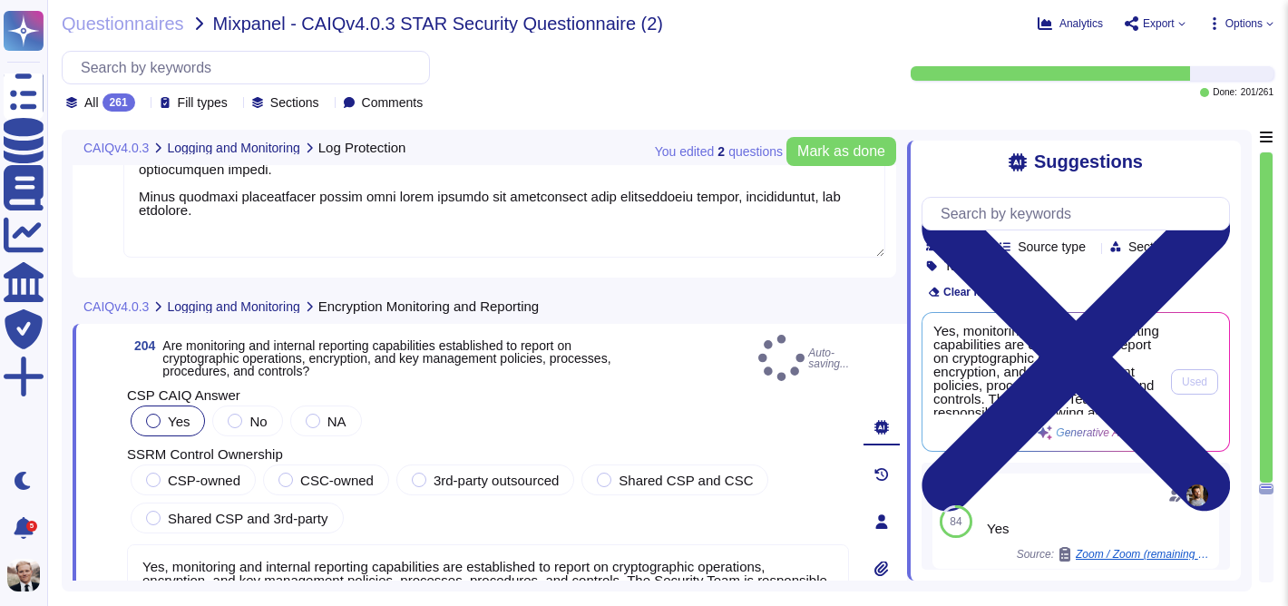
type textarea "Yes, monitoring and internal reporting capabilities are established to report o…"
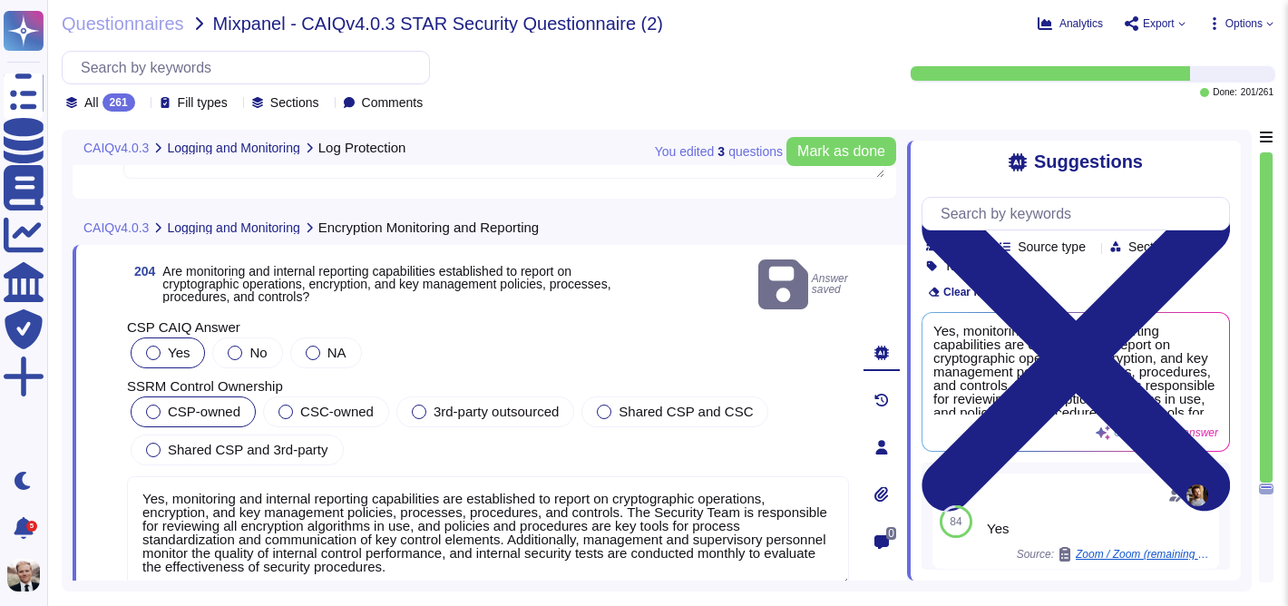
scroll to position [81227, 0]
click at [164, 394] on div "CSP-owned" at bounding box center [193, 409] width 125 height 31
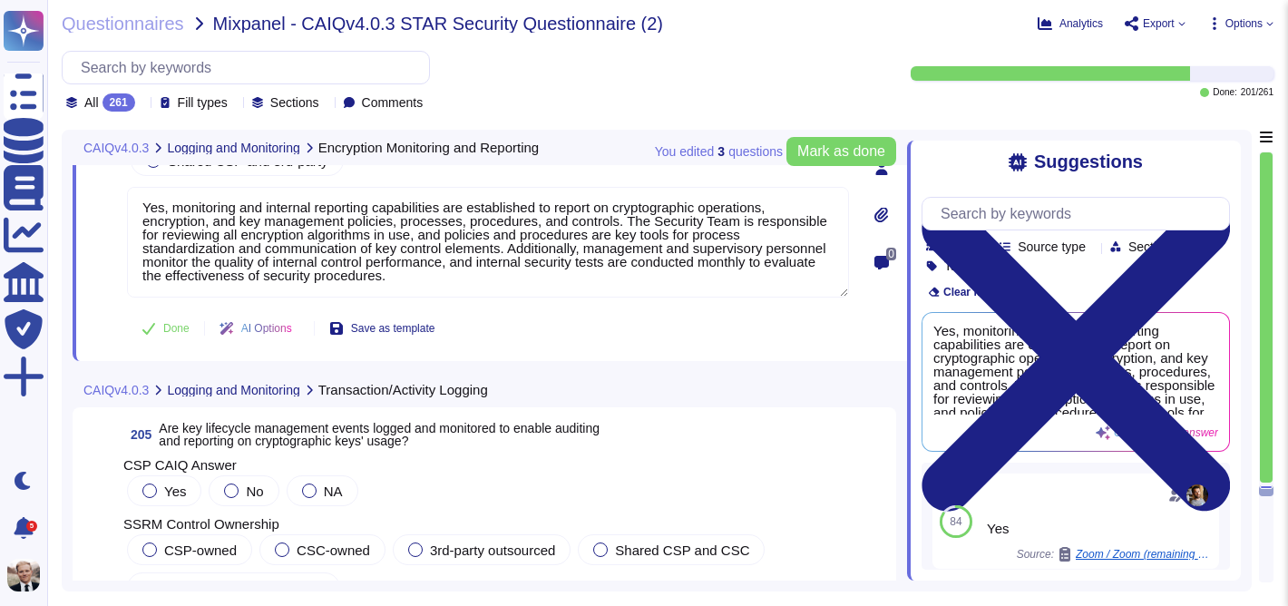
click at [332, 433] on span "Are key lifecycle management events logged and monitored to enable auditing and…" at bounding box center [379, 434] width 441 height 27
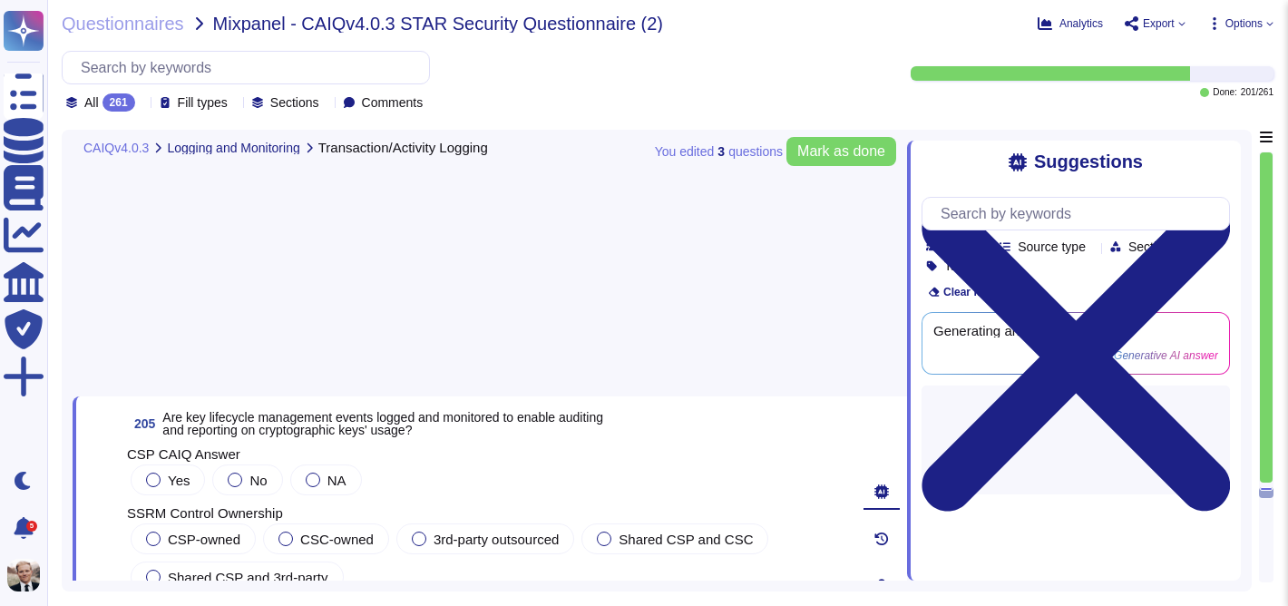
scroll to position [81722, 0]
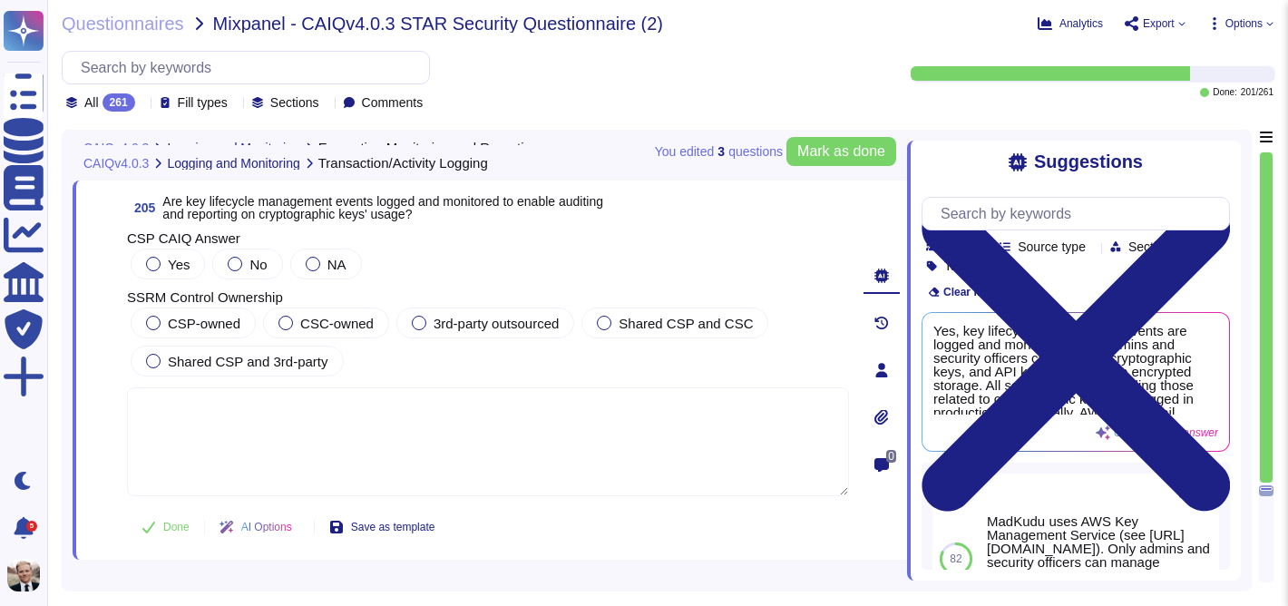
type textarea "Yes, monitoring and internal reporting capabilities are established to report o…"
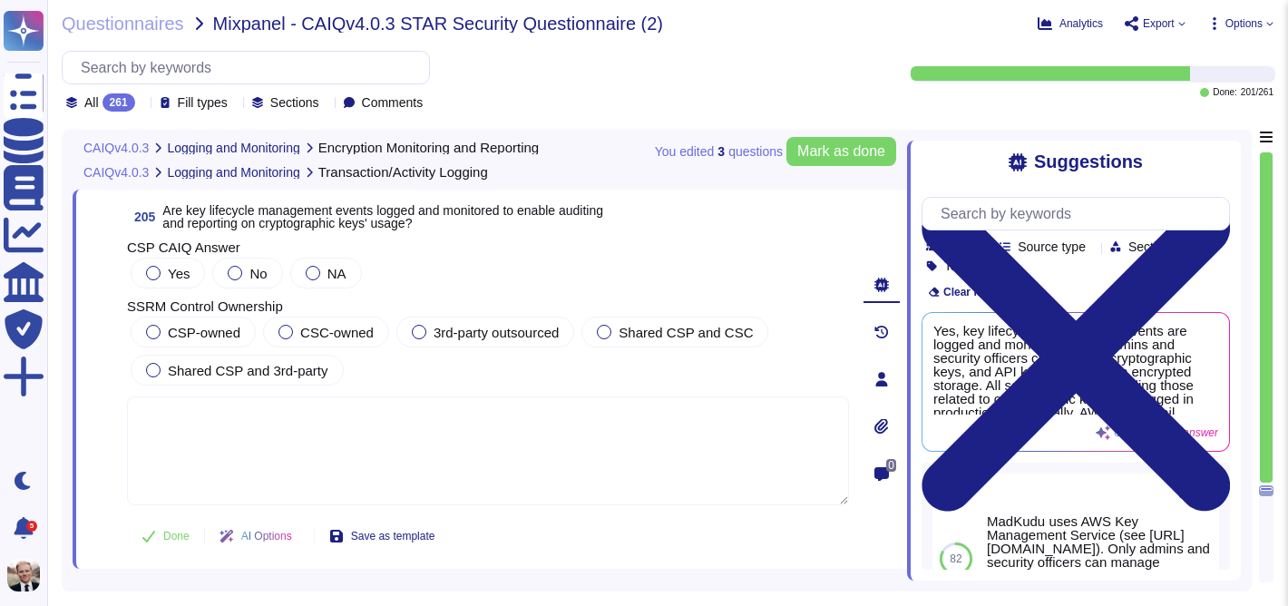
scroll to position [81657, 0]
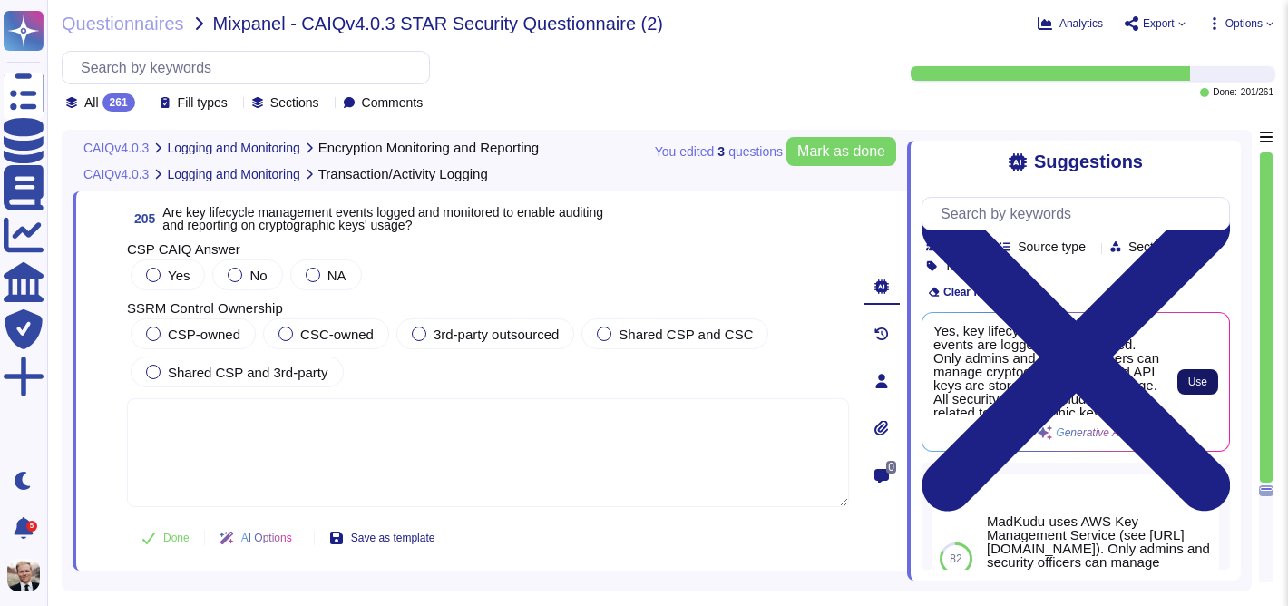
click at [1202, 381] on span "Use" at bounding box center [1197, 381] width 19 height 11
type textarea "Yes, key lifecycle management events are logged and monitored. Only admins and …"
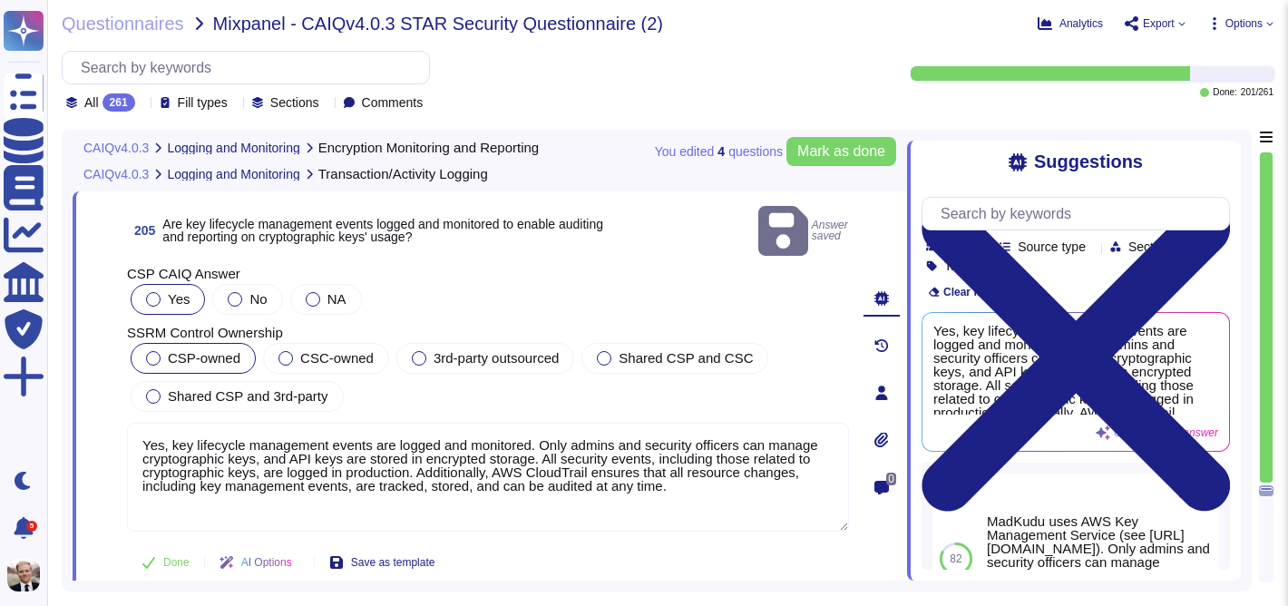
click at [161, 351] on label "CSP-owned" at bounding box center [193, 358] width 94 height 15
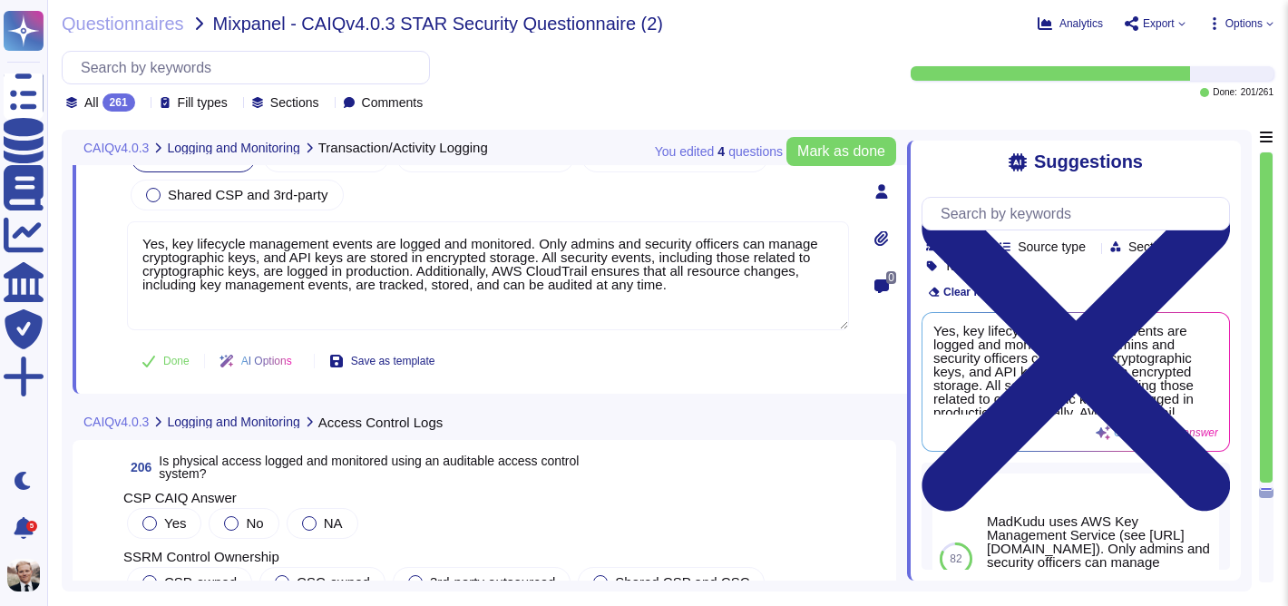
scroll to position [81835, 0]
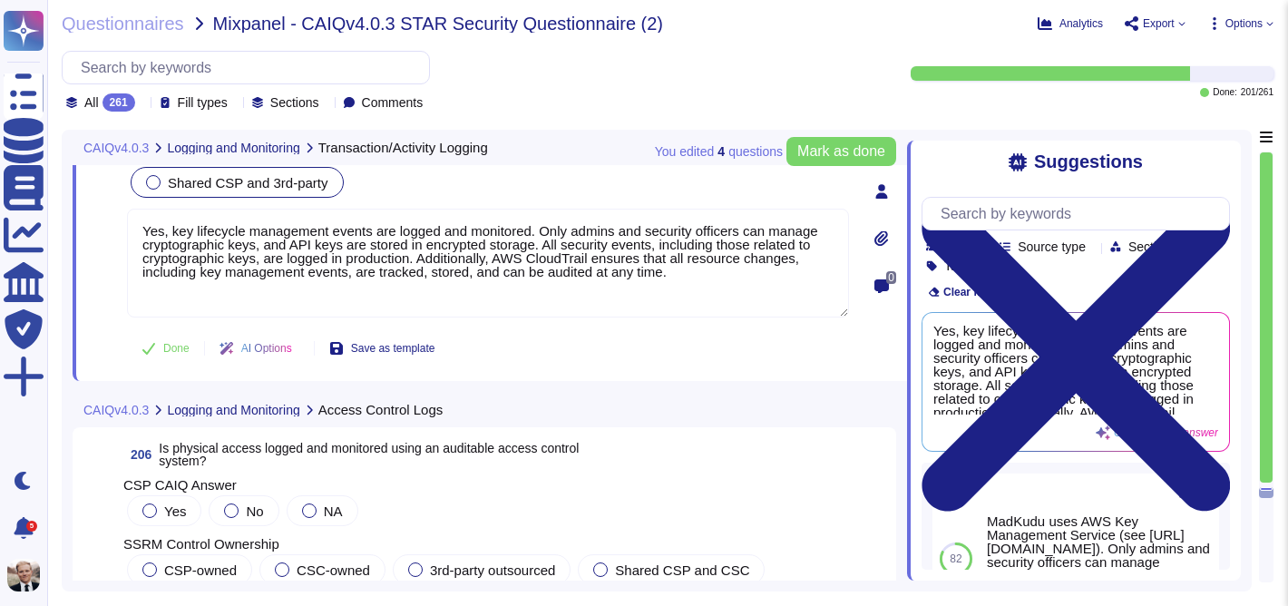
click at [214, 182] on span "Shared CSP and 3rd-party" at bounding box center [248, 182] width 161 height 15
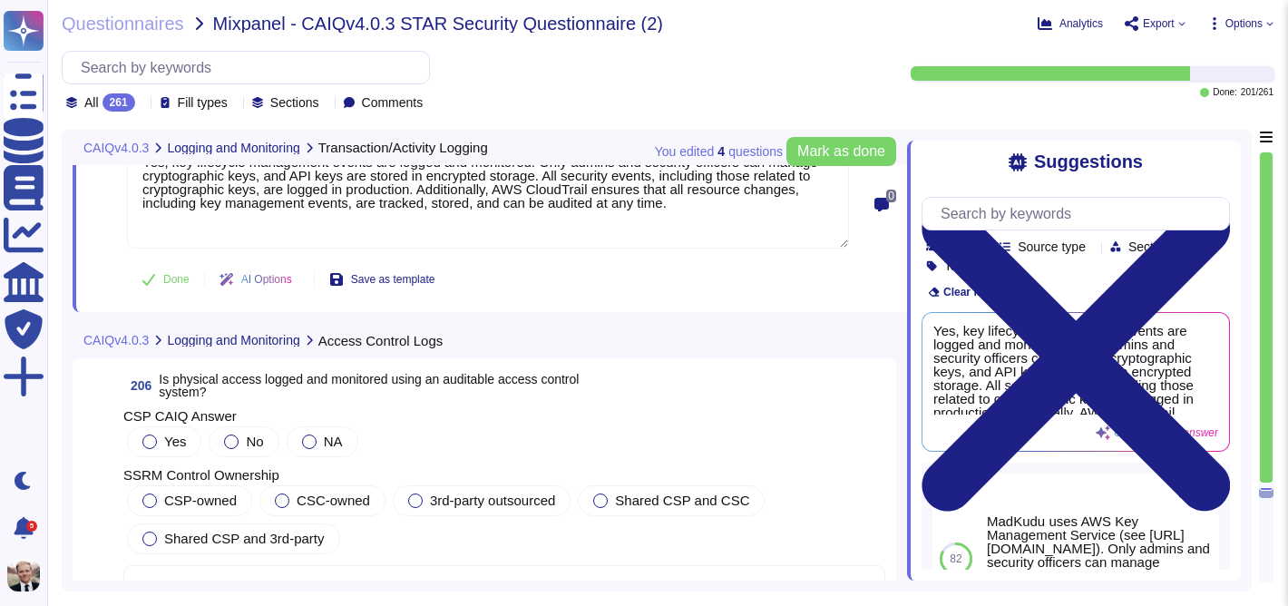
scroll to position [81971, 0]
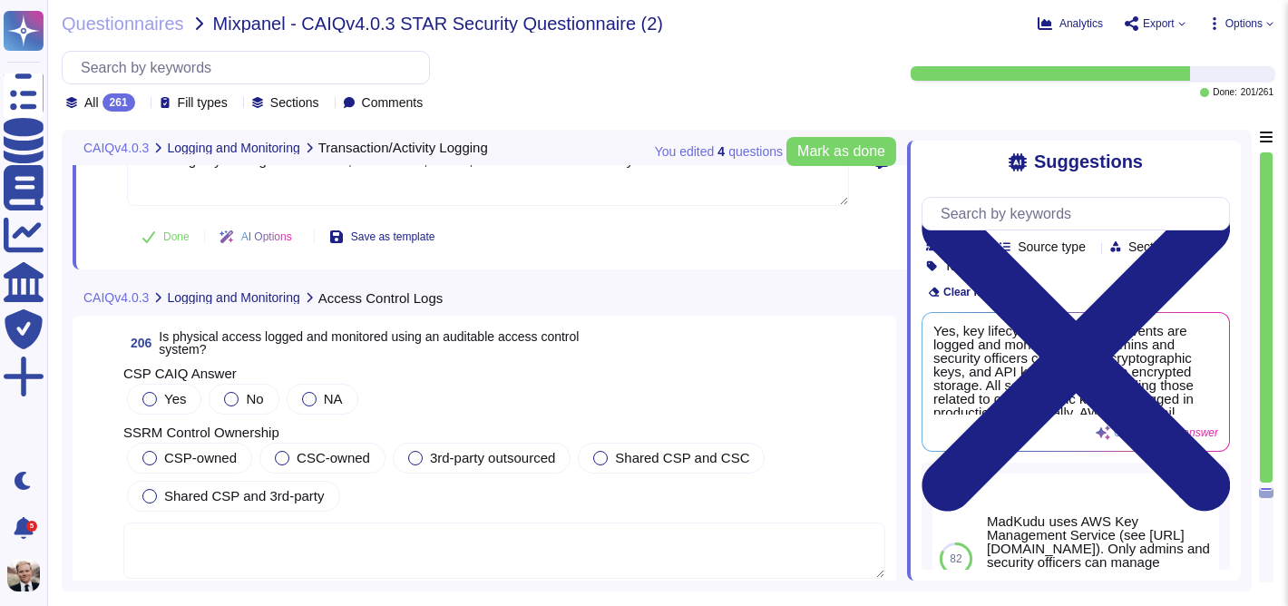
click at [232, 329] on span "Is physical access logged and monitored using an auditable access control syste…" at bounding box center [369, 342] width 420 height 27
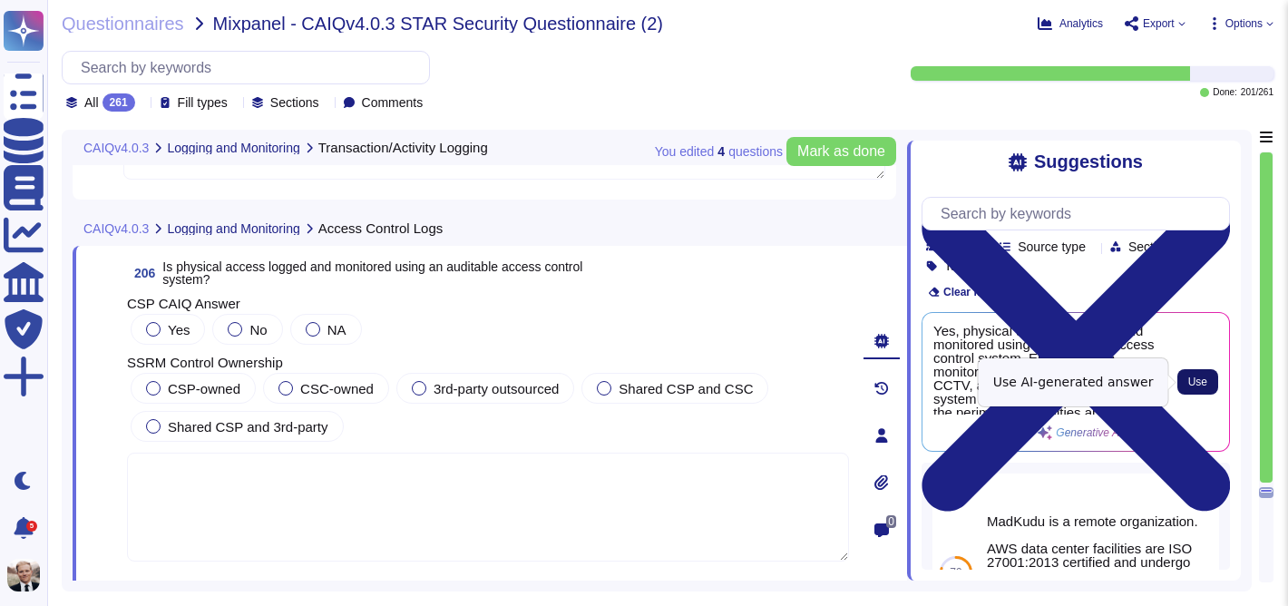
click at [1198, 384] on span "Use" at bounding box center [1197, 381] width 19 height 11
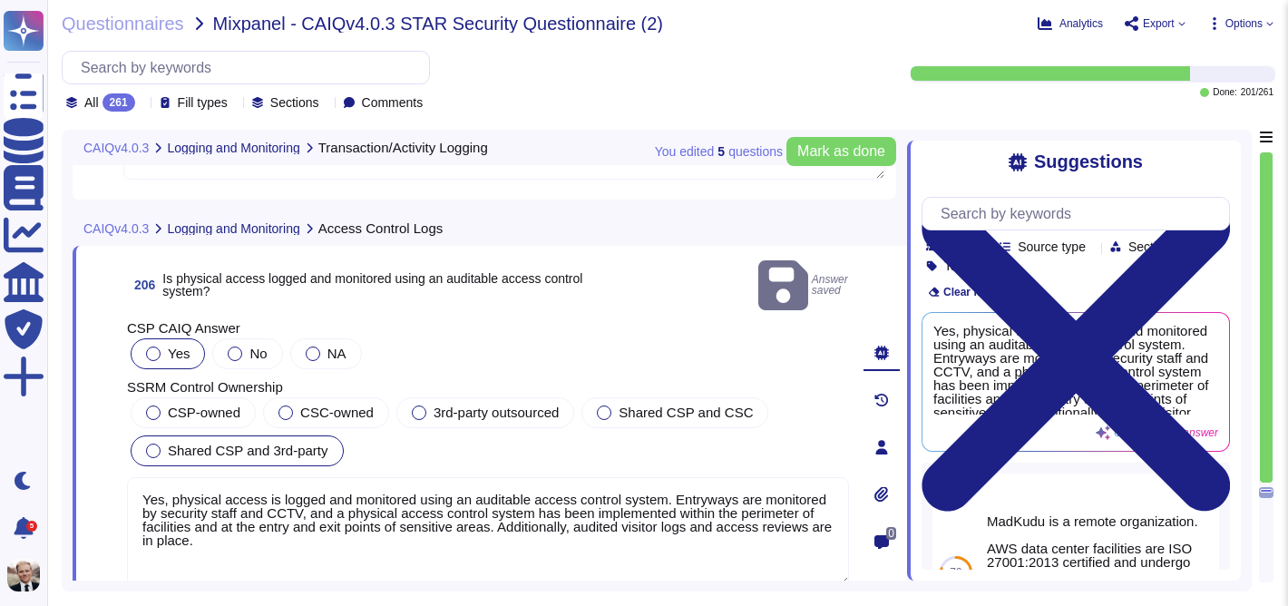
click at [223, 443] on span "Shared CSP and 3rd-party" at bounding box center [248, 450] width 161 height 15
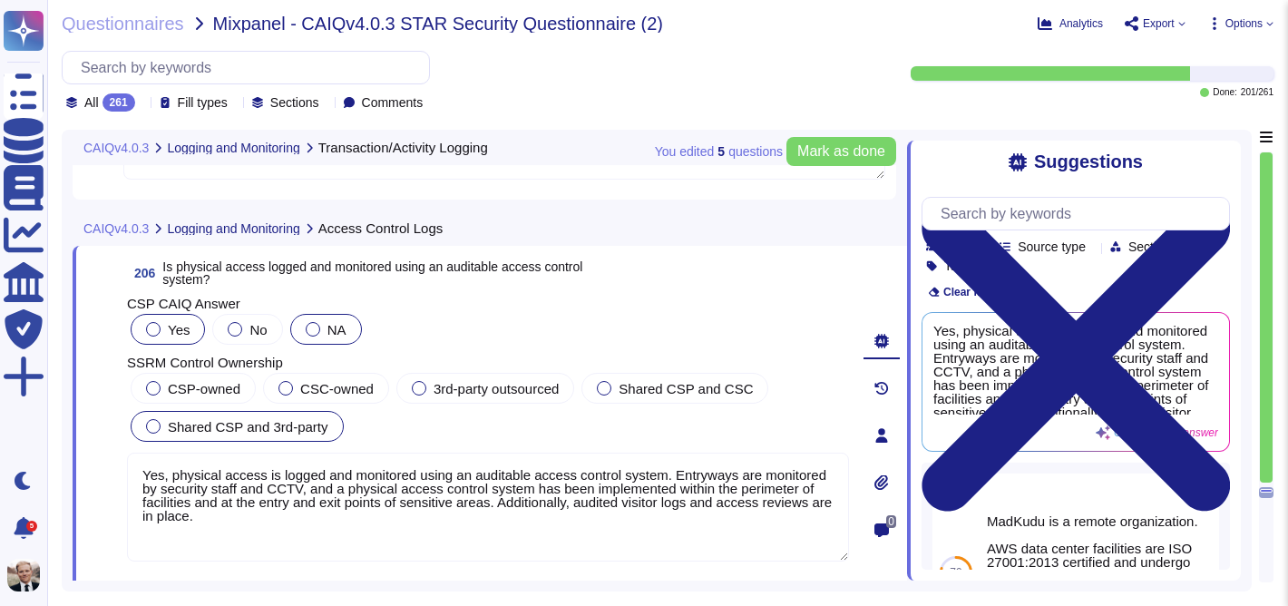
click at [318, 330] on div at bounding box center [313, 329] width 15 height 15
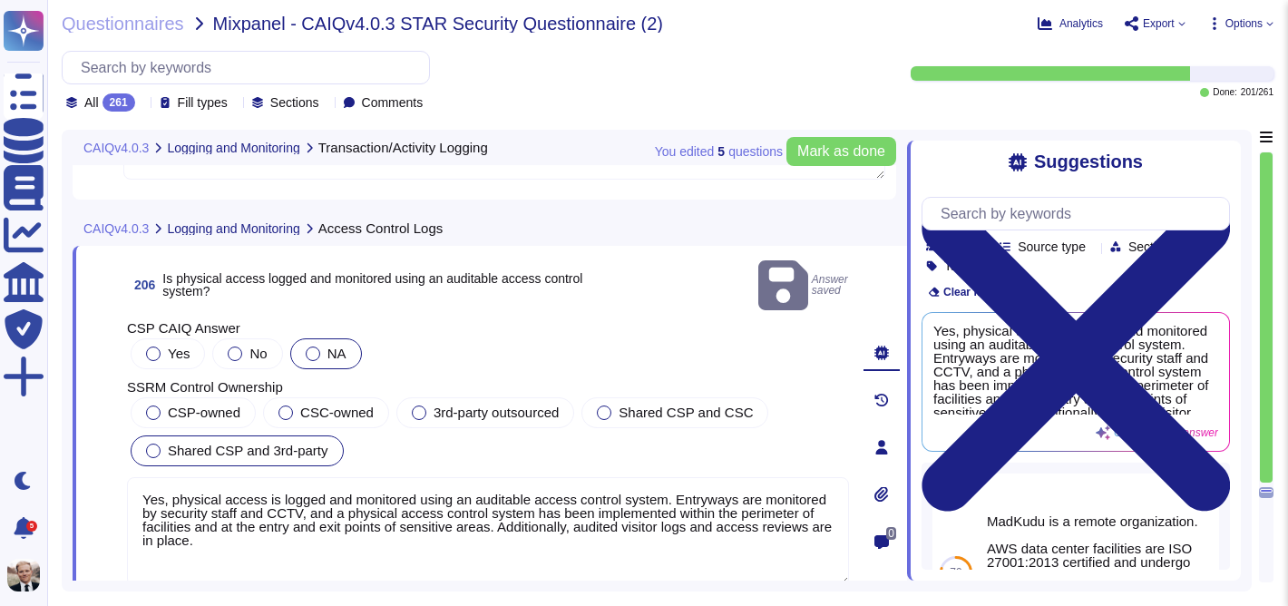
click at [332, 520] on textarea "Yes, physical access is logged and monitored using an auditable access control …" at bounding box center [488, 531] width 722 height 109
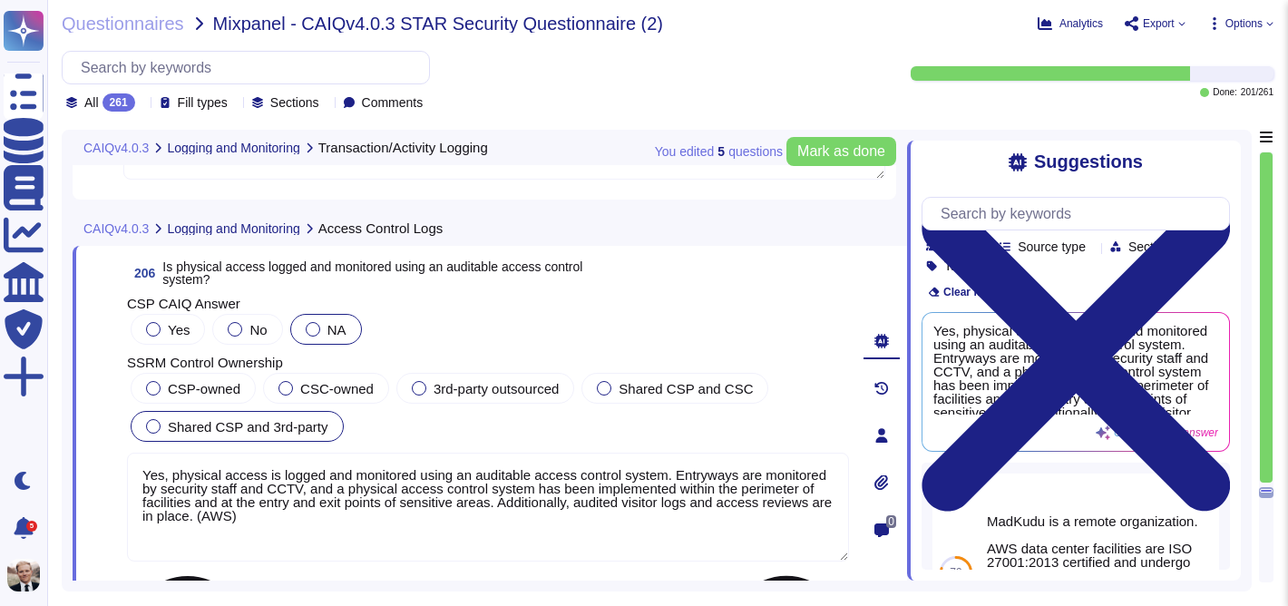
click at [559, 522] on textarea "Yes, physical access is logged and monitored using an auditable access control …" at bounding box center [488, 507] width 722 height 109
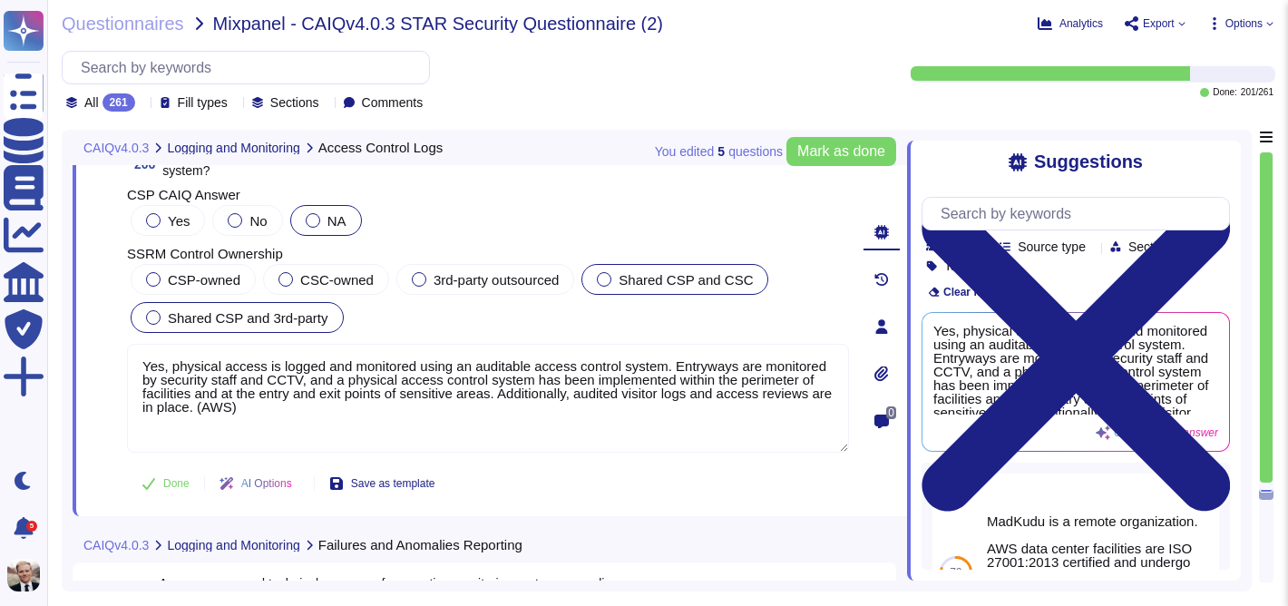
scroll to position [82066, 0]
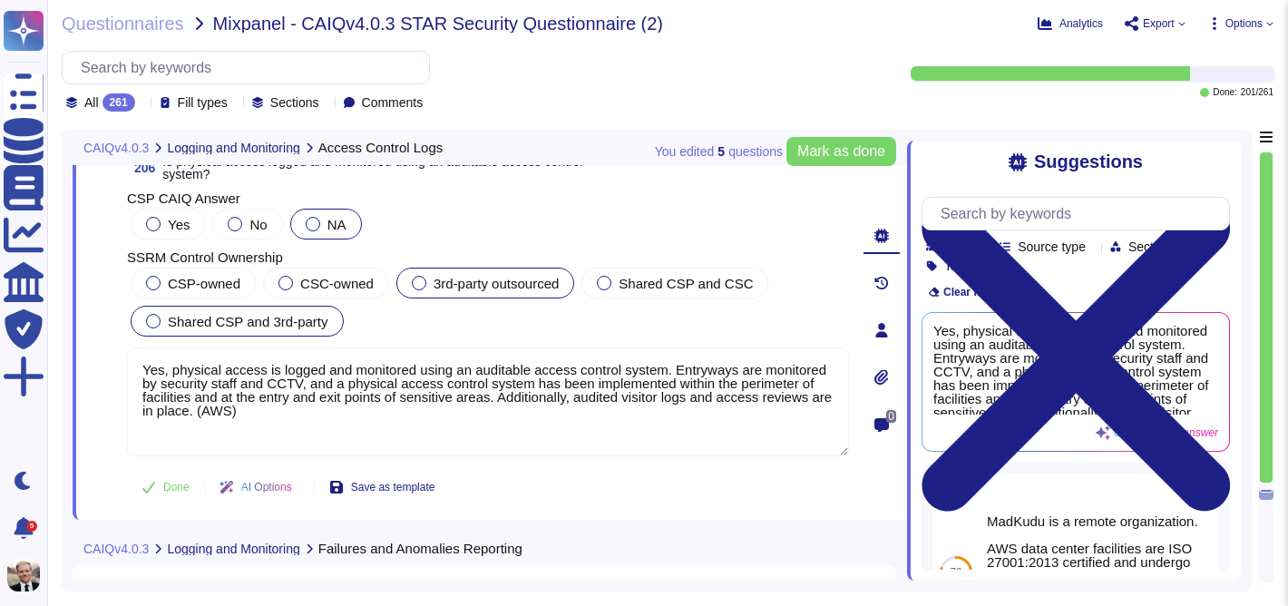
type textarea "Yes, physical access is logged and monitored using an auditable access control …"
click at [424, 276] on label "3rd-party outsourced" at bounding box center [485, 283] width 147 height 15
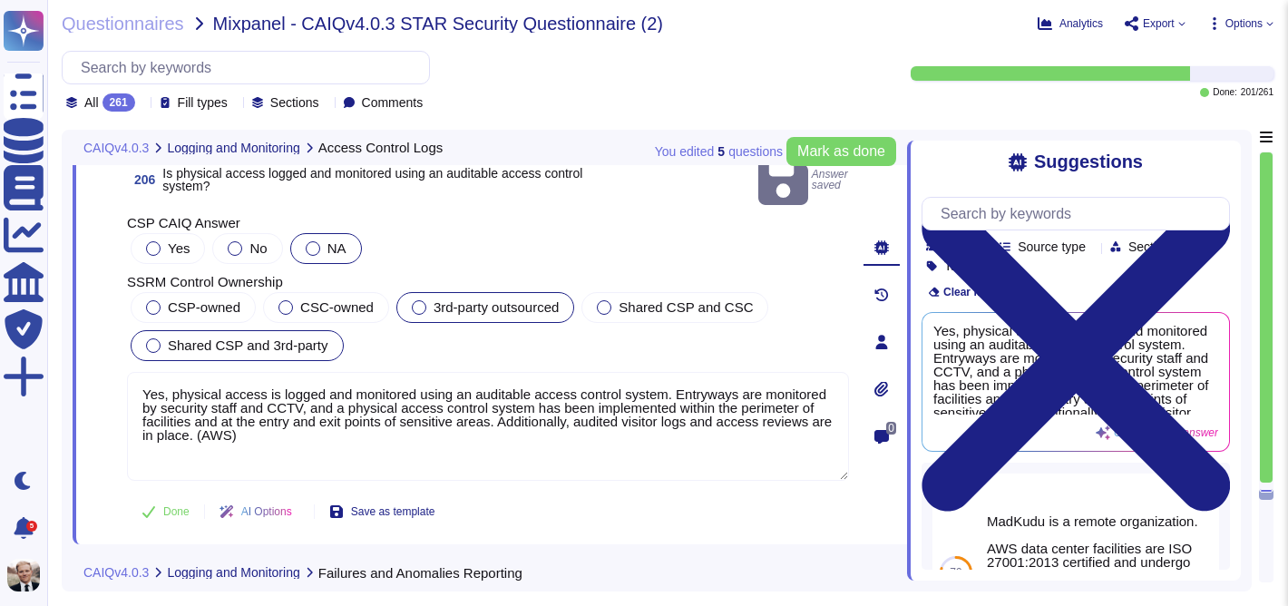
click at [420, 300] on div at bounding box center [419, 307] width 15 height 15
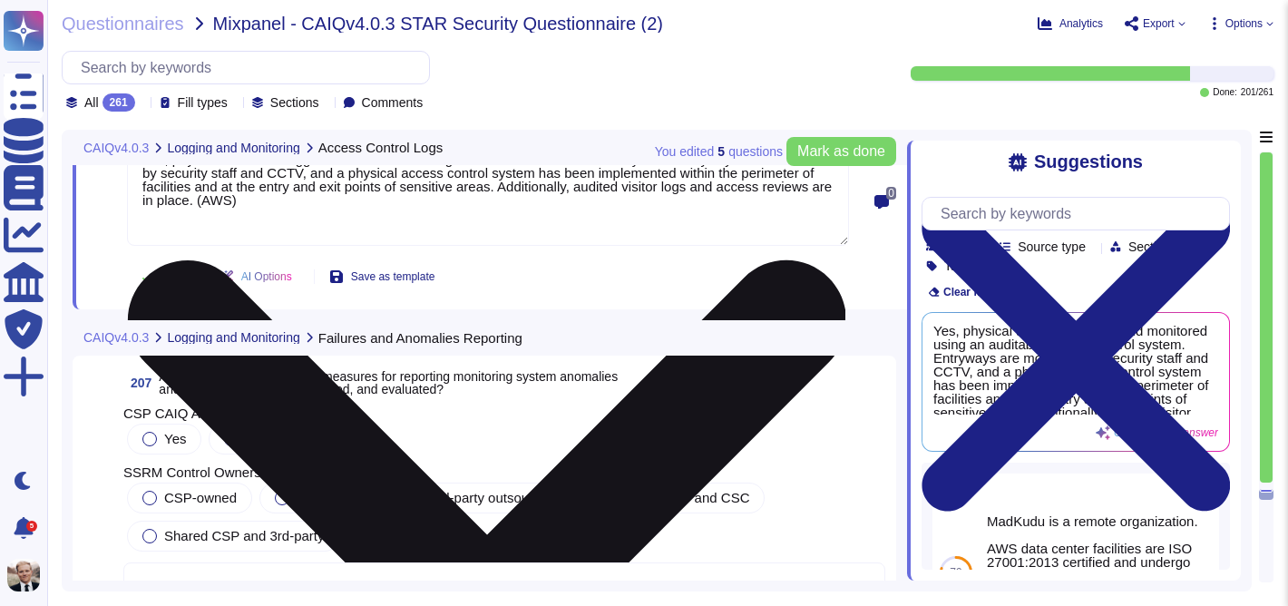
scroll to position [82322, 0]
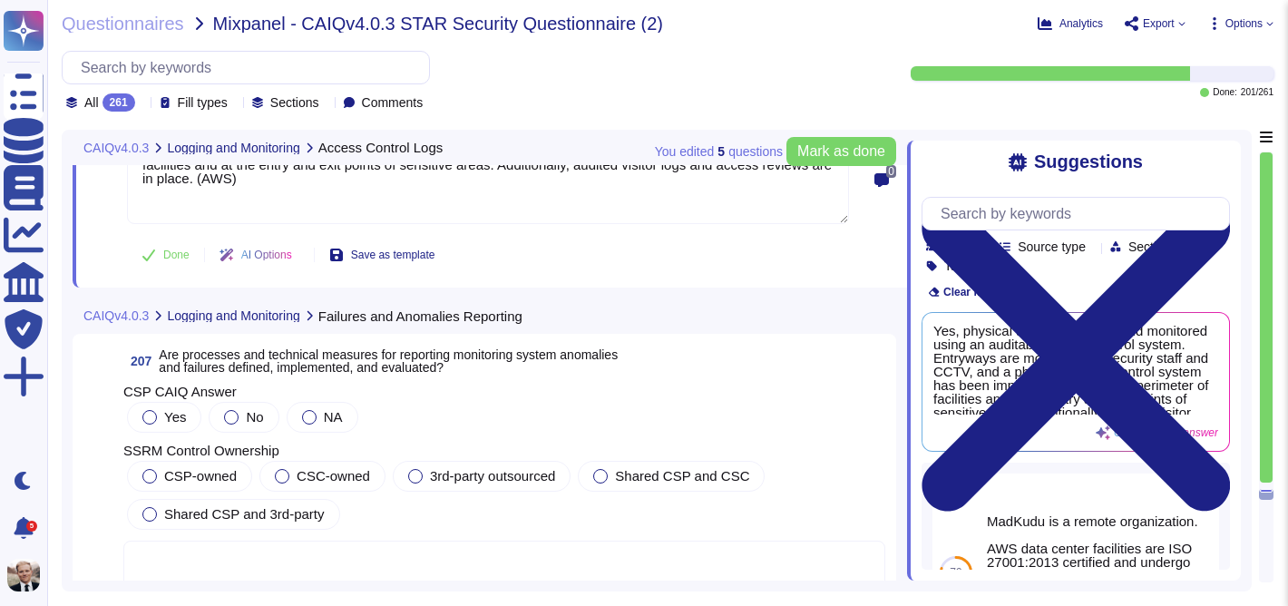
click at [312, 347] on span "Are processes and technical measures for reporting monitoring system anomalies …" at bounding box center [388, 360] width 459 height 27
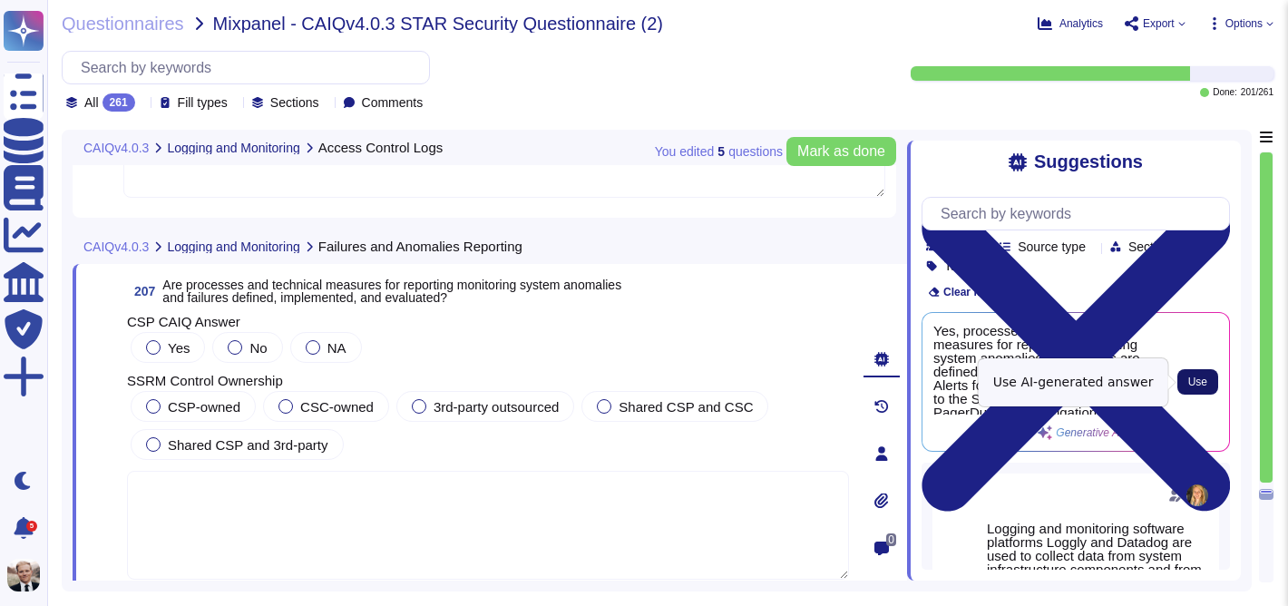
click at [1202, 381] on span "Use" at bounding box center [1197, 381] width 19 height 11
type textarea "Yes, processes and technical measures for reporting monitoring system anomalies…"
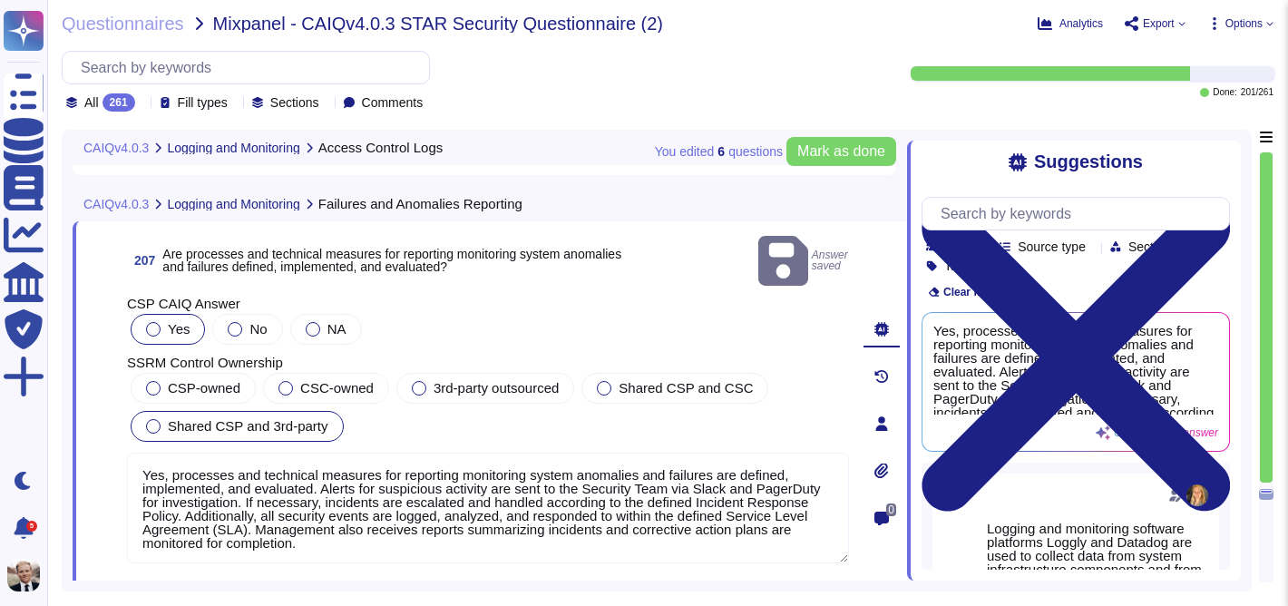
scroll to position [82367, 0]
click at [198, 378] on span "CSP-owned" at bounding box center [204, 385] width 73 height 15
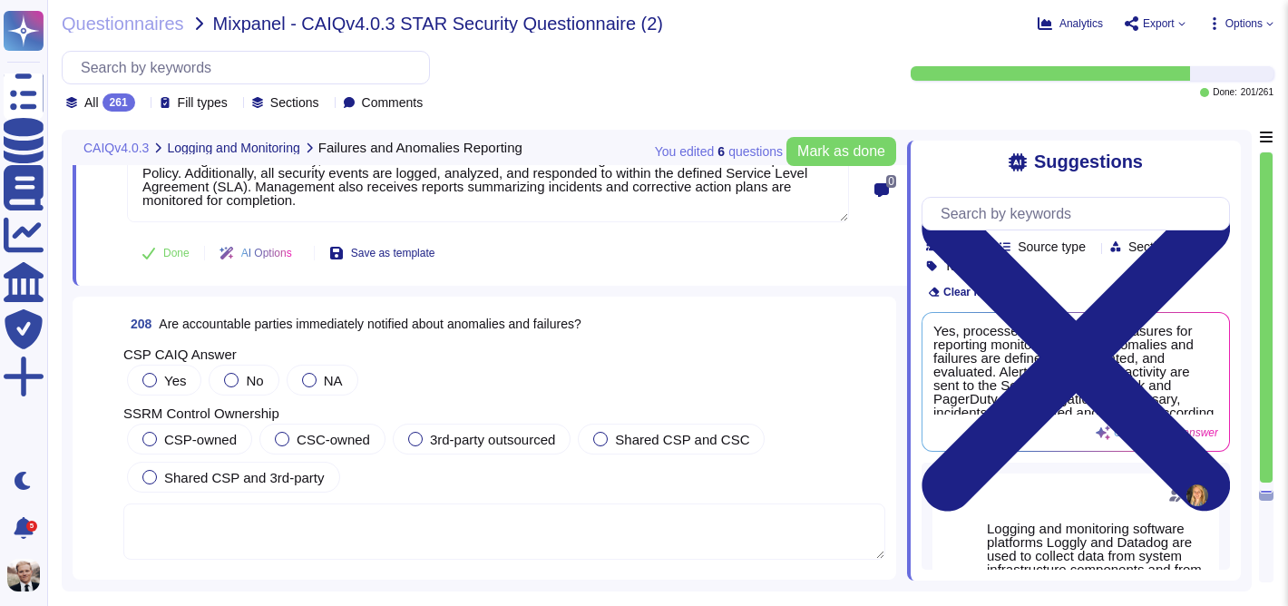
scroll to position [82671, 0]
click at [342, 327] on span "Are accountable parties immediately notified about anomalies and failures?" at bounding box center [370, 323] width 422 height 15
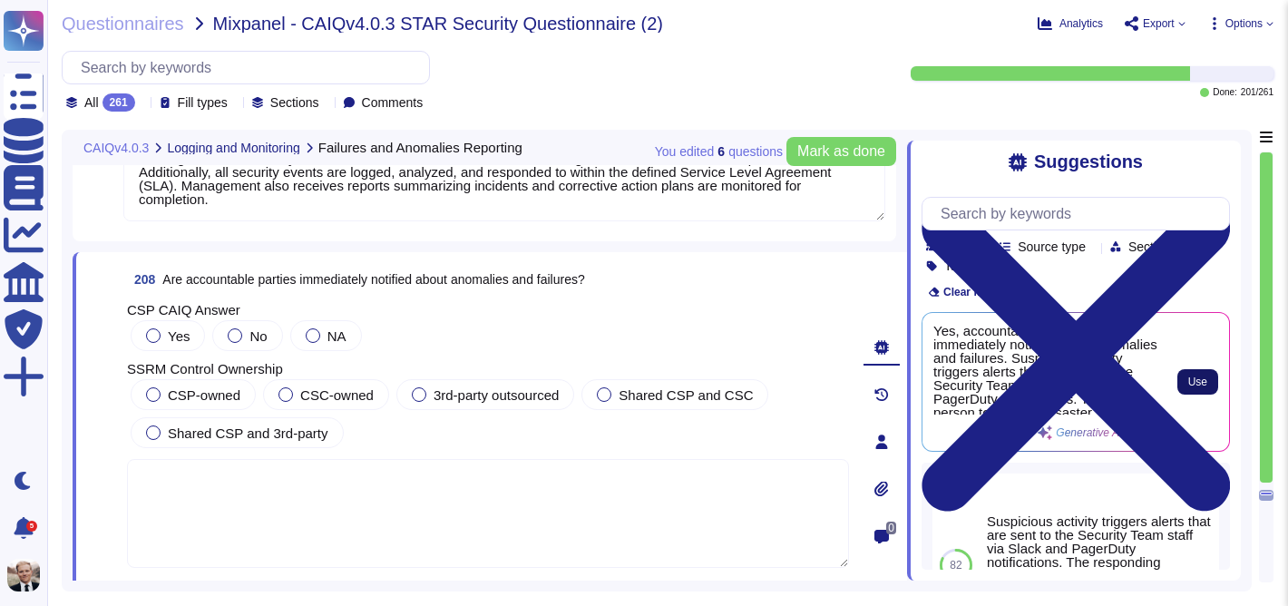
click at [1188, 380] on span "Use" at bounding box center [1197, 381] width 19 height 11
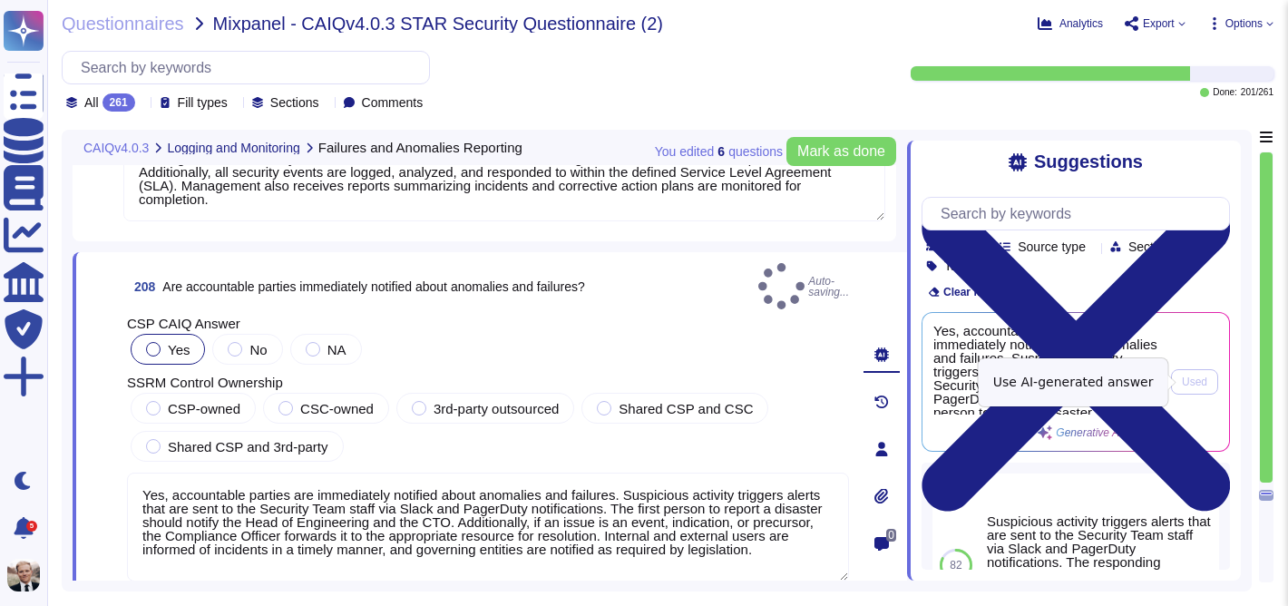
type textarea "Yes, accountable parties are immediately notified about anomalies and failures.…"
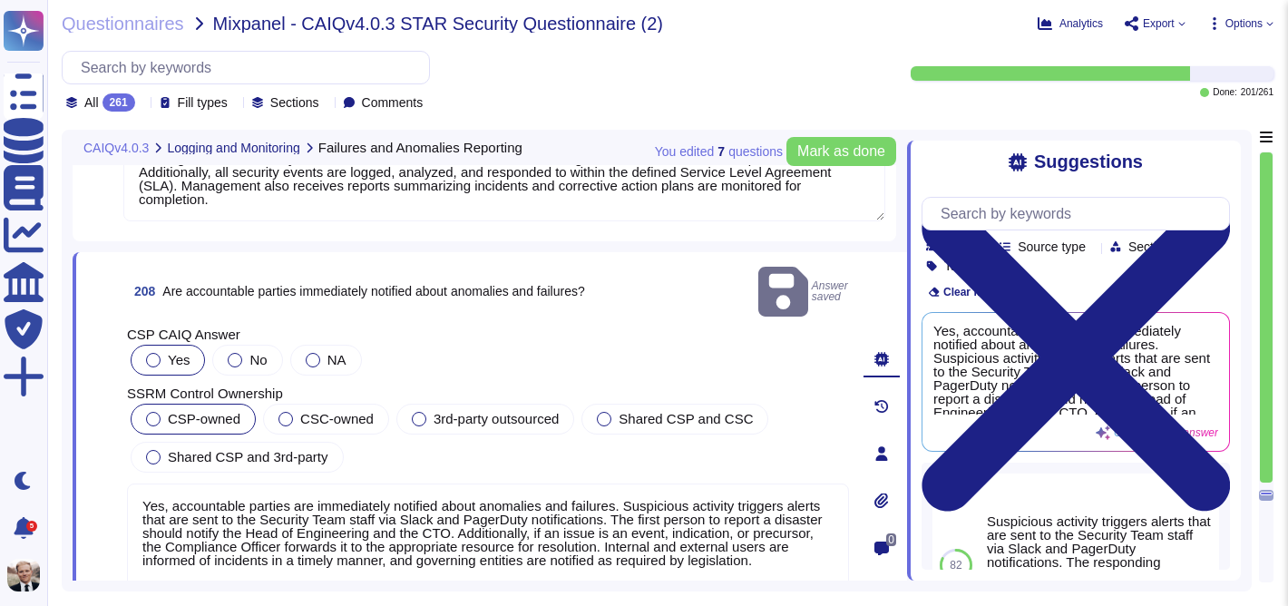
click at [194, 411] on span "CSP-owned" at bounding box center [204, 418] width 73 height 15
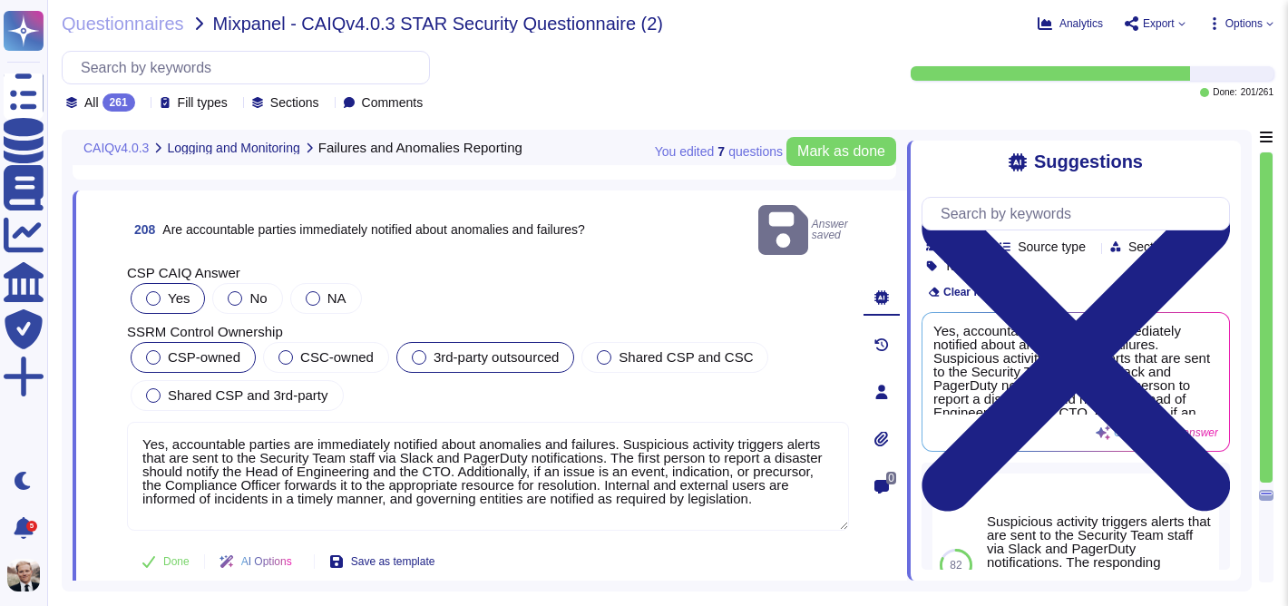
scroll to position [82739, 0]
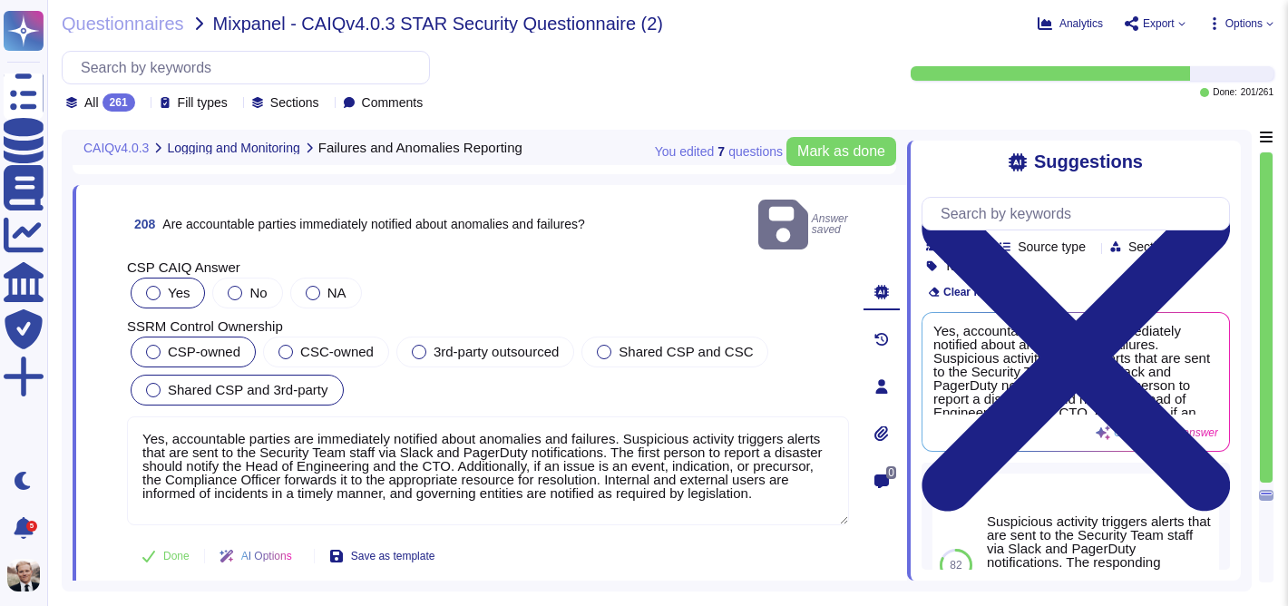
click at [203, 382] on span "Shared CSP and 3rd-party" at bounding box center [248, 389] width 161 height 15
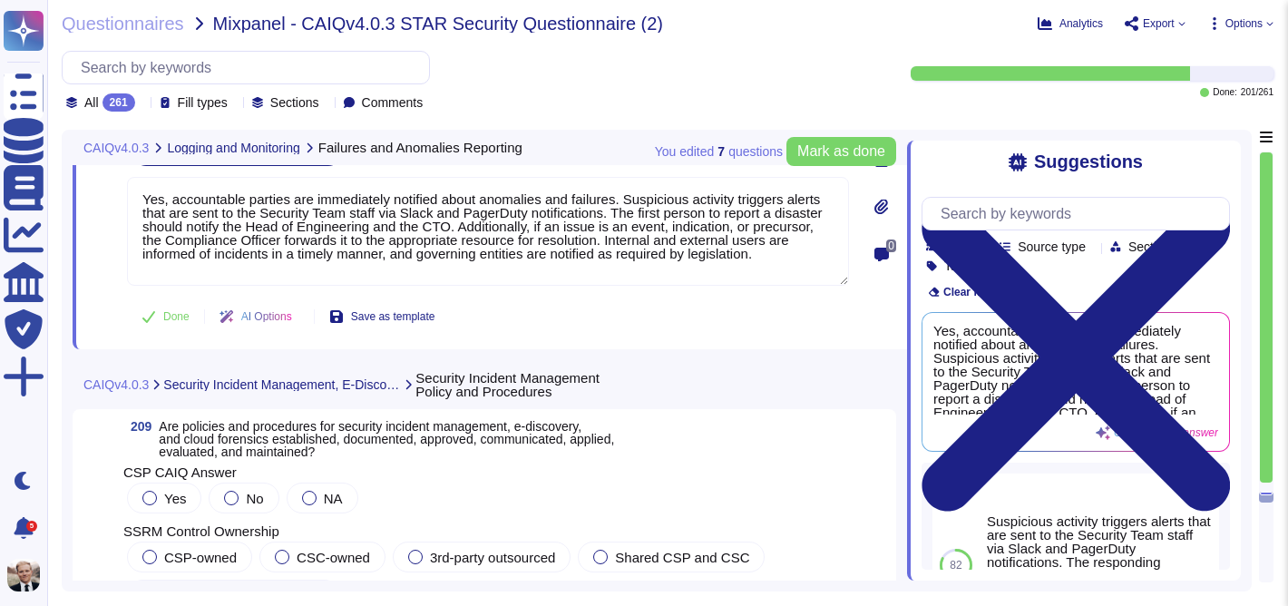
scroll to position [83012, 0]
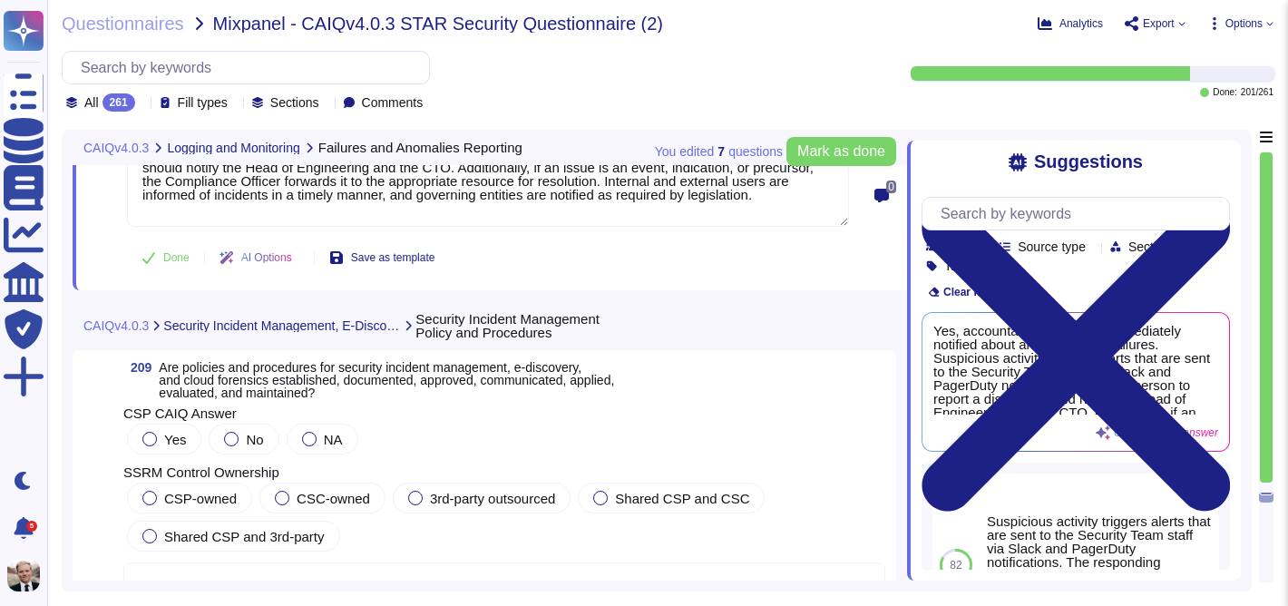
click at [277, 381] on span "Are policies and procedures for security incident management, e-discovery, and …" at bounding box center [386, 380] width 455 height 40
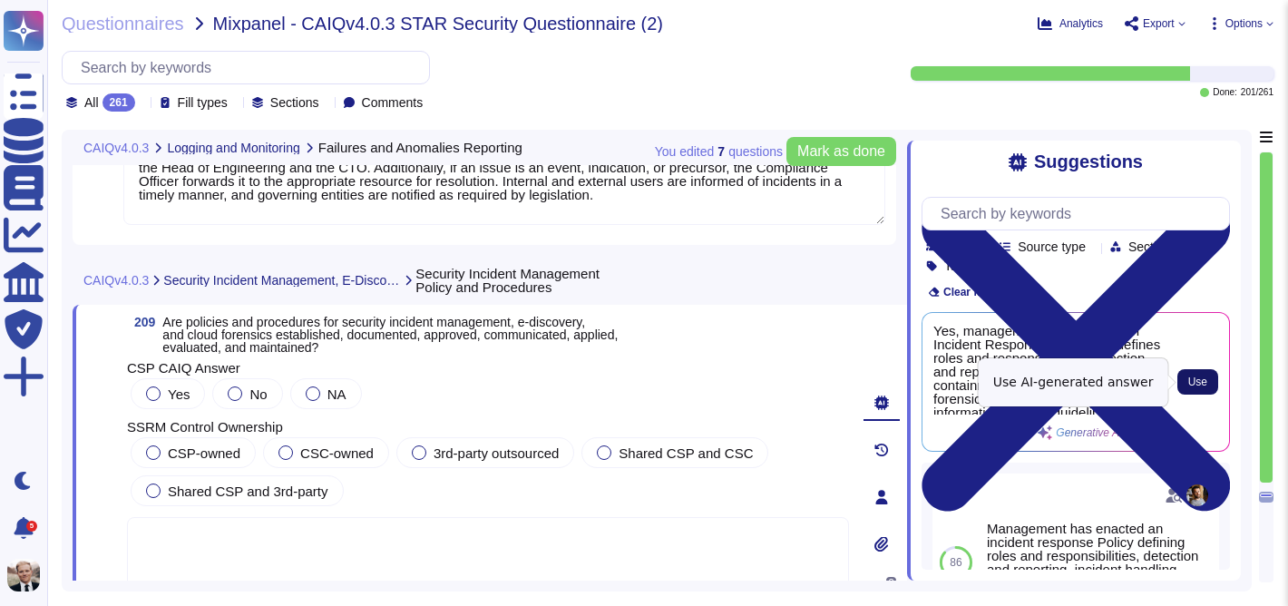
click at [1194, 385] on span "Use" at bounding box center [1197, 381] width 19 height 11
type textarea "Yes, management has enacted an Incident Response Policy that defines roles and …"
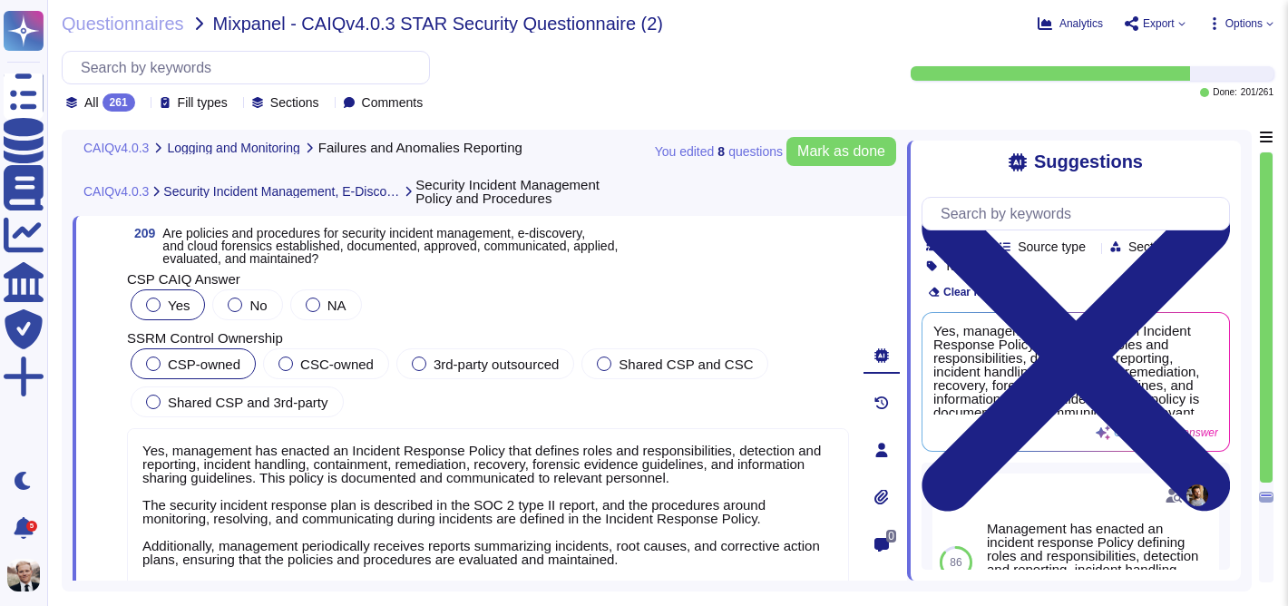
scroll to position [83102, 0]
click at [178, 361] on span "CSP-owned" at bounding box center [204, 362] width 73 height 15
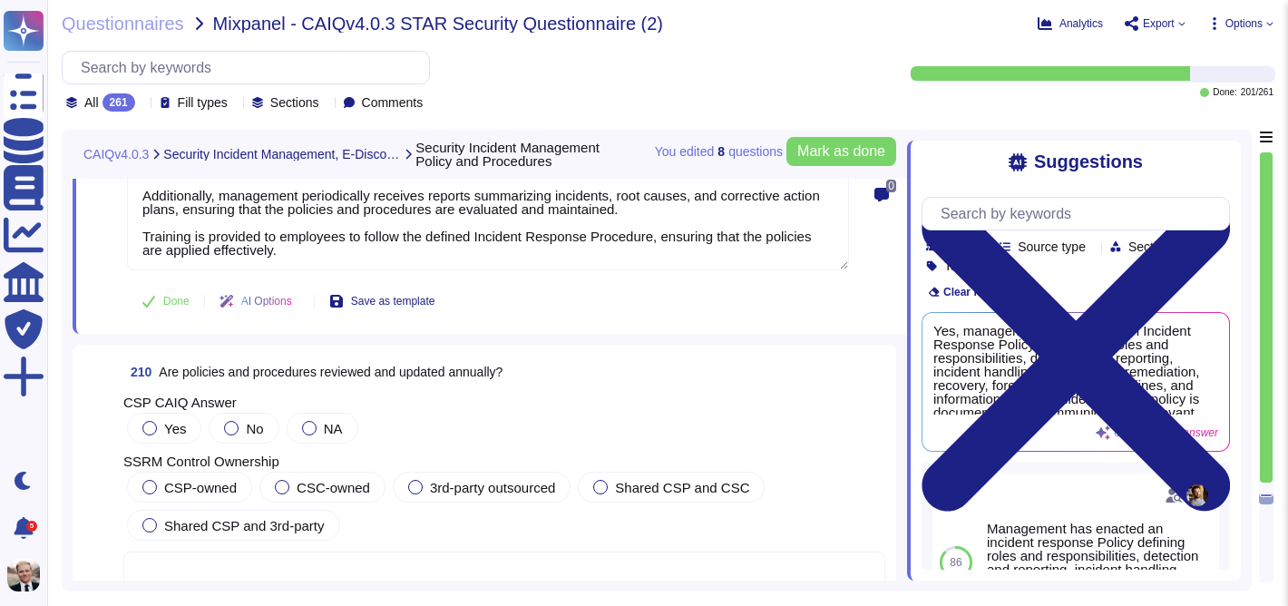
scroll to position [83439, 0]
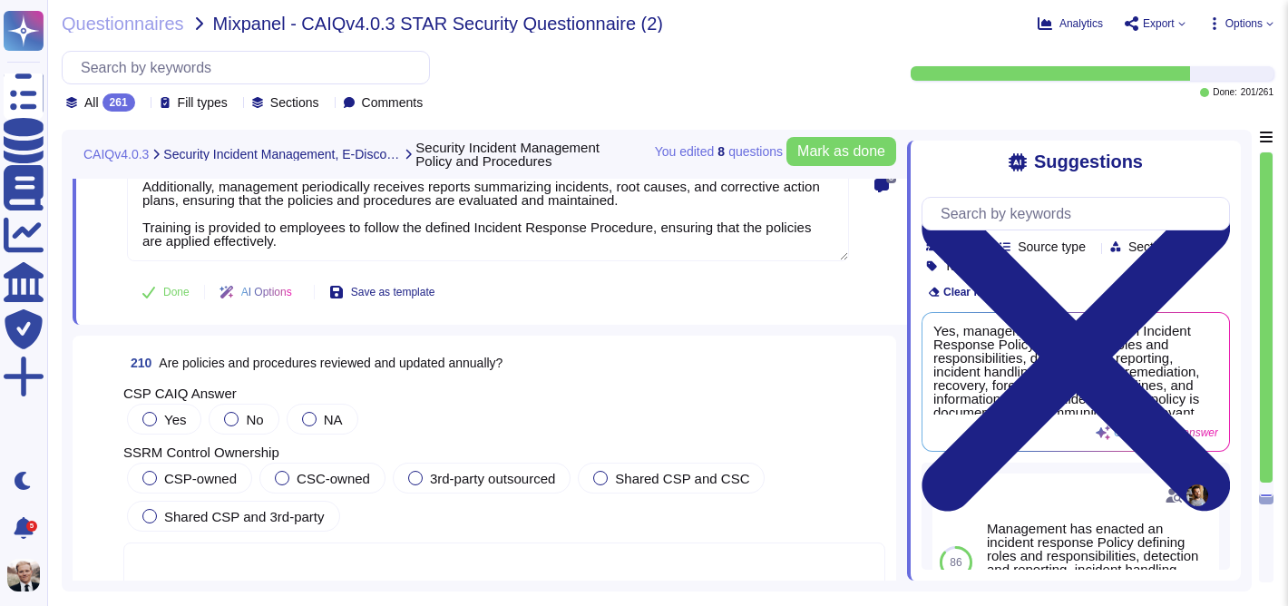
click at [253, 364] on span "Are policies and procedures reviewed and updated annually?" at bounding box center [331, 362] width 344 height 15
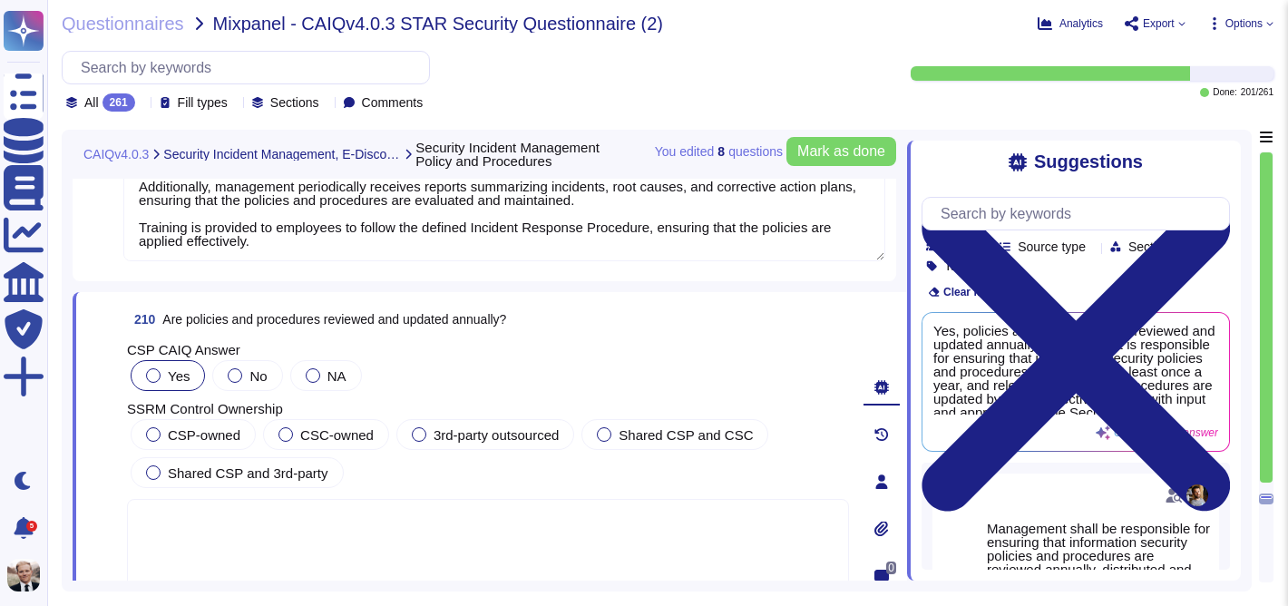
click at [175, 375] on span "Yes" at bounding box center [179, 375] width 22 height 15
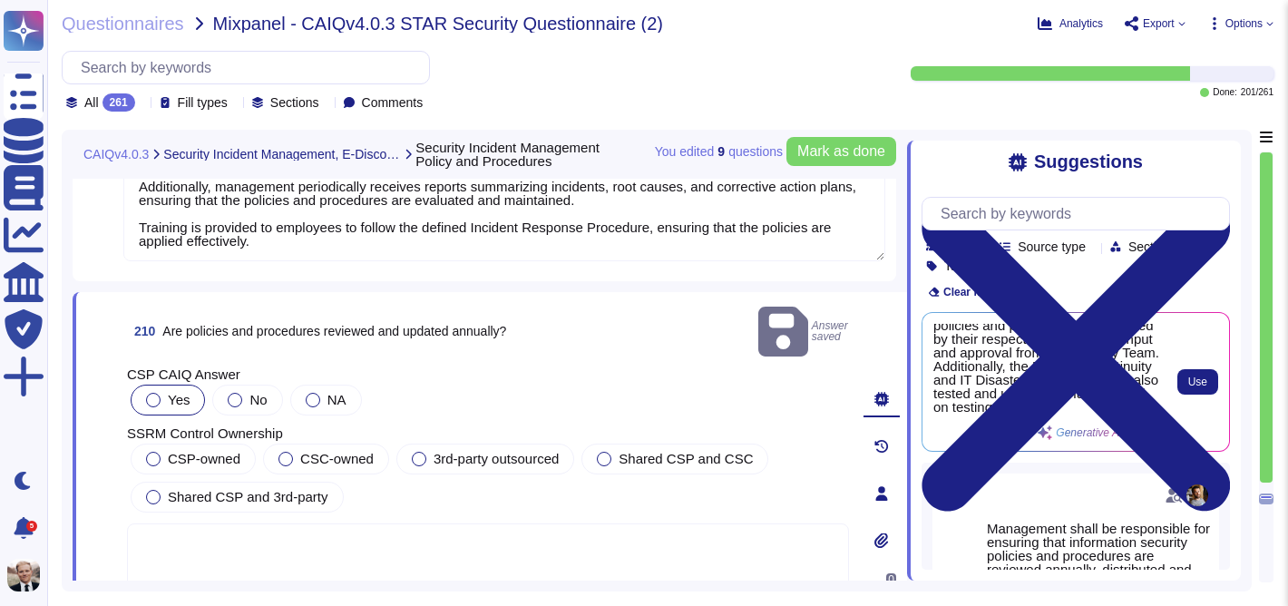
scroll to position [101, 0]
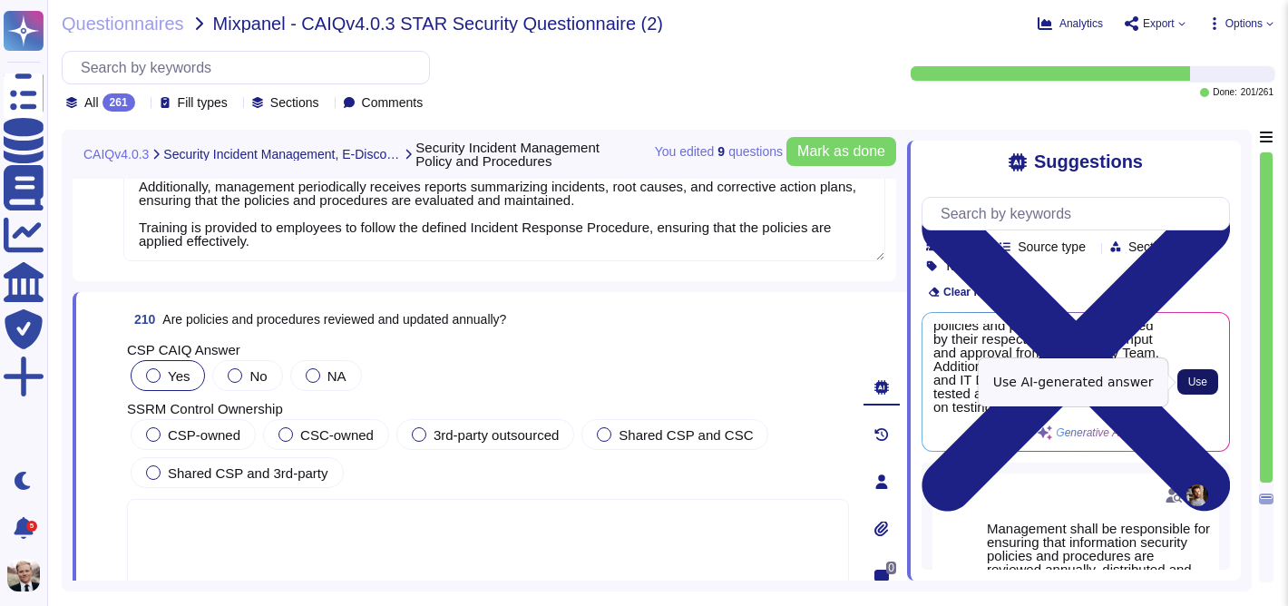
click at [1205, 379] on span "Use" at bounding box center [1197, 381] width 19 height 11
type textarea "Yes, policies and procedures are reviewed and updated annually. Management is r…"
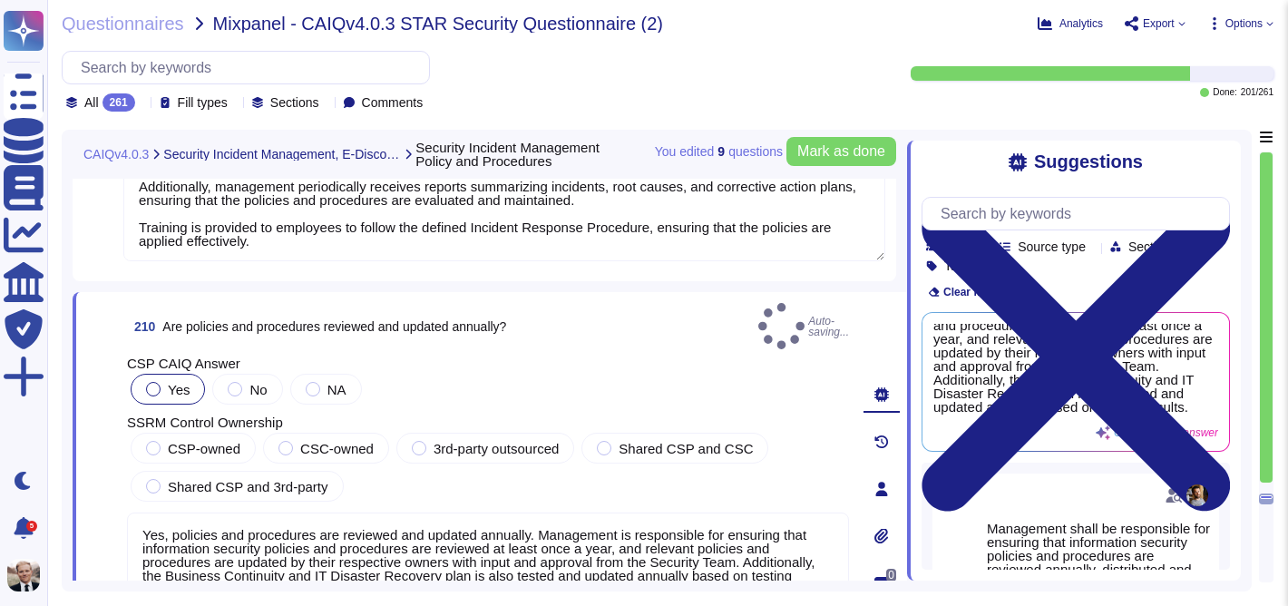
scroll to position [60, 0]
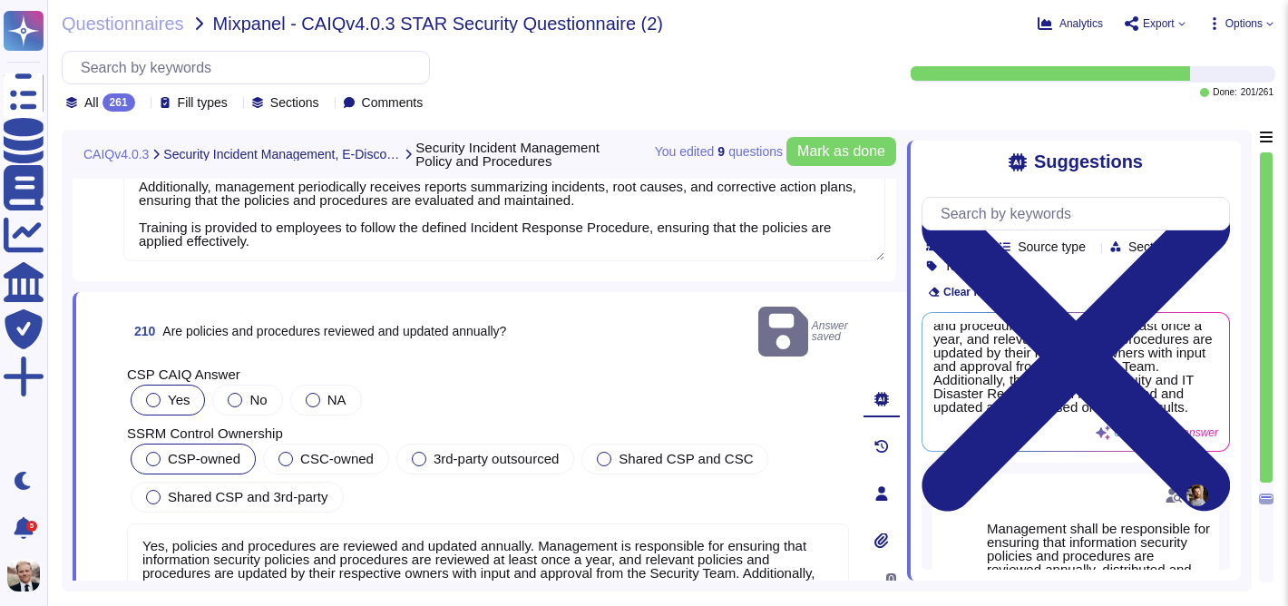
click at [214, 451] on span "CSP-owned" at bounding box center [204, 458] width 73 height 15
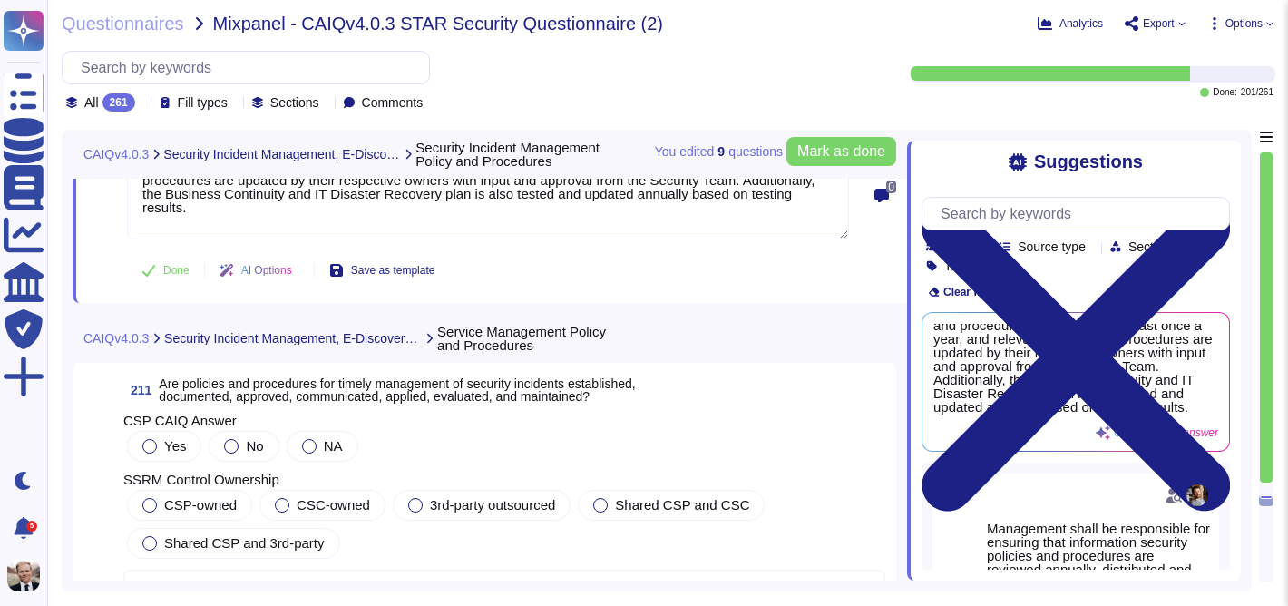
scroll to position [83839, 0]
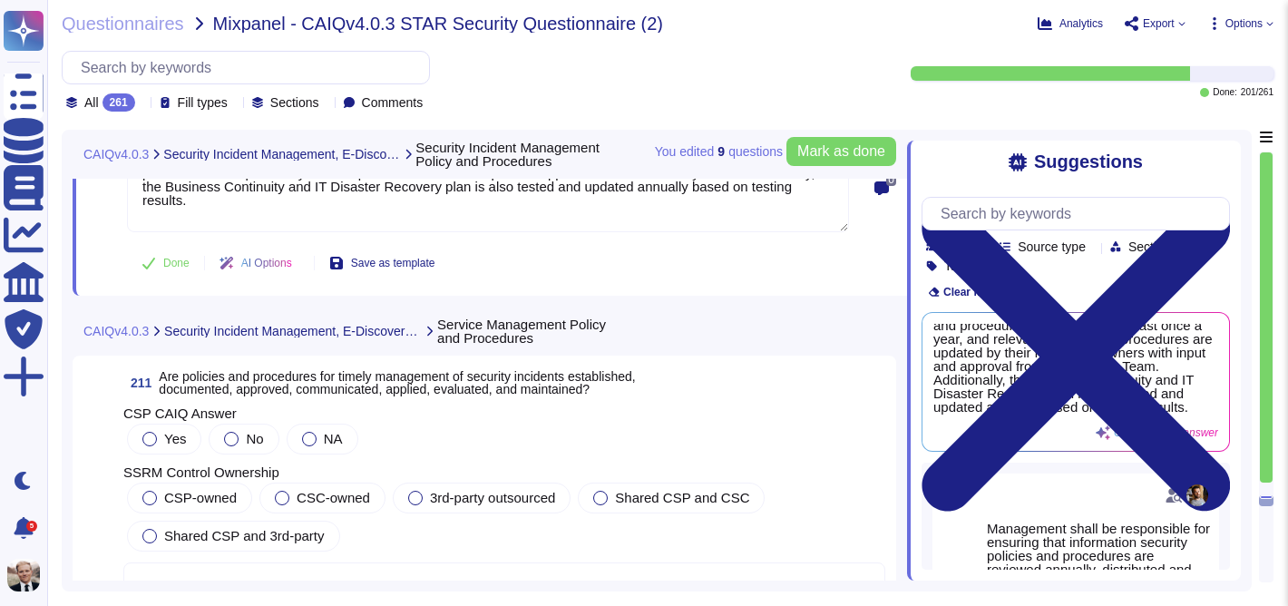
click at [219, 369] on span "Are policies and procedures for timely management of security incidents establi…" at bounding box center [397, 382] width 476 height 27
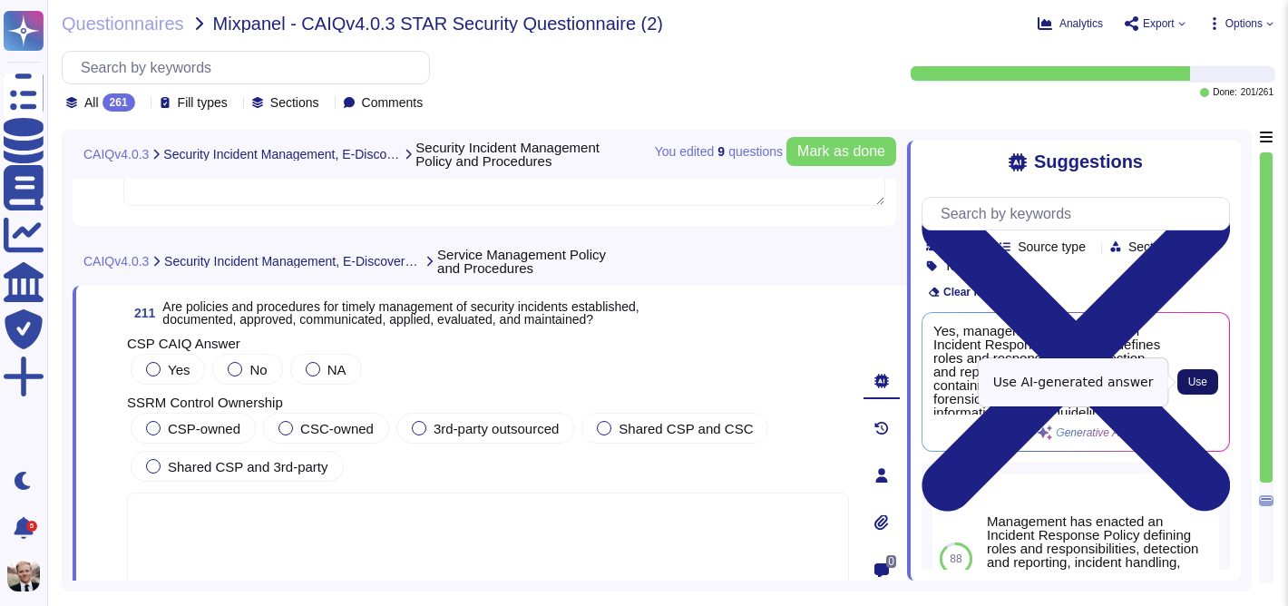
click at [1204, 385] on span "Use" at bounding box center [1197, 381] width 19 height 11
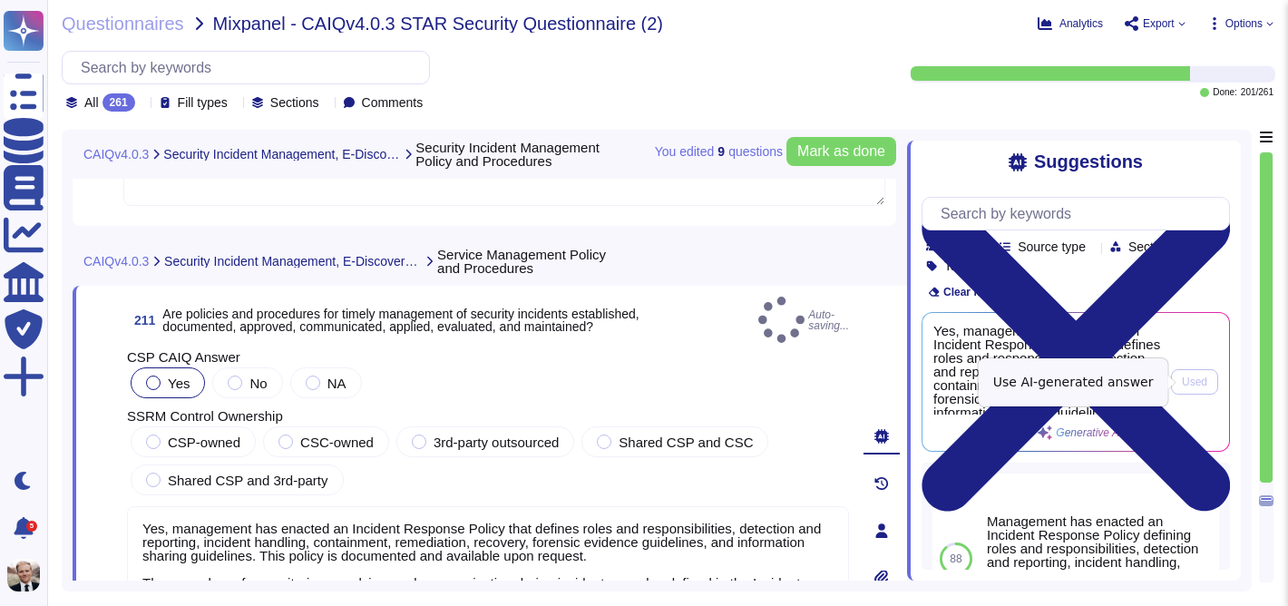
type textarea "Yes, management has enacted an Incident Response Policy that defines roles and …"
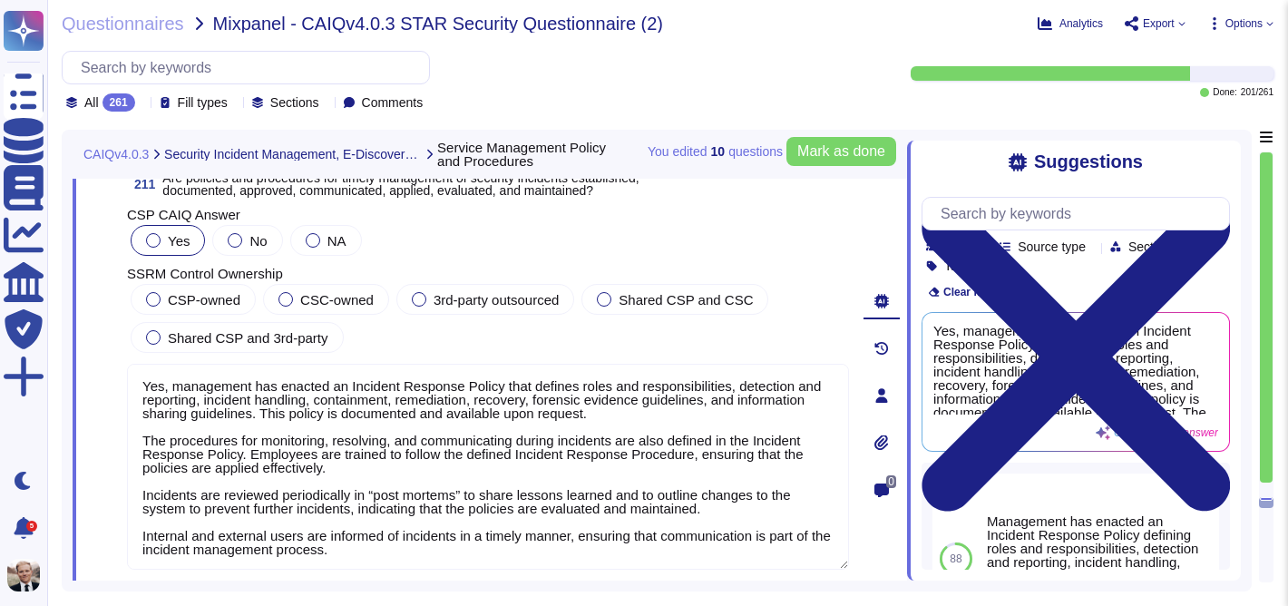
scroll to position [83950, 0]
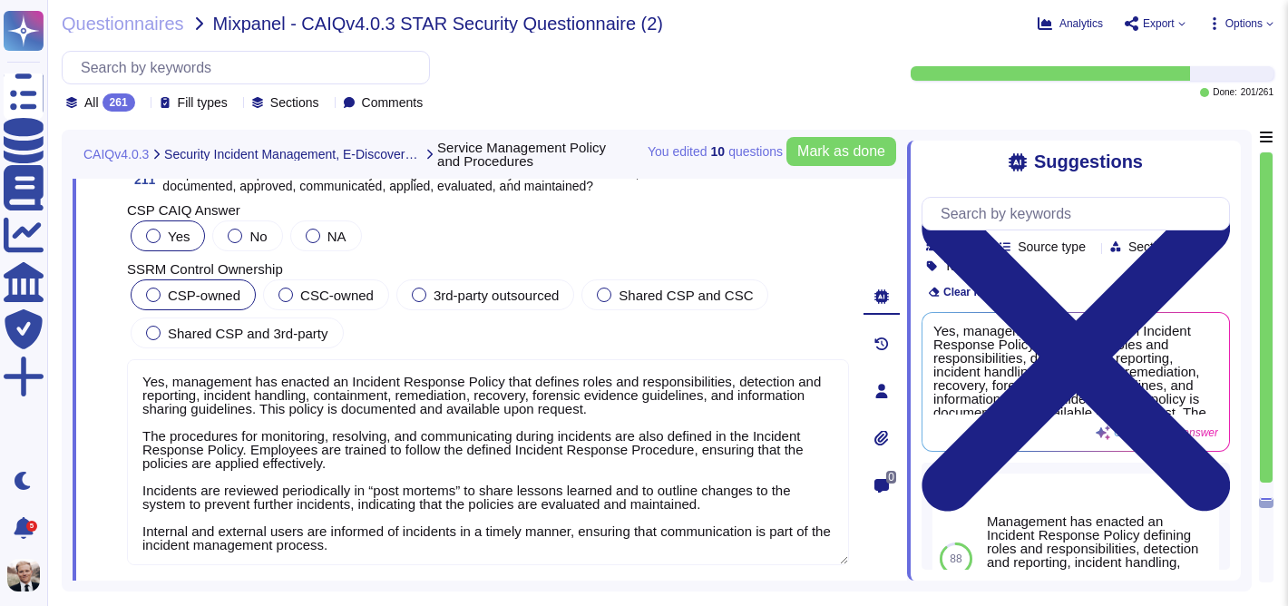
click at [159, 297] on div at bounding box center [153, 294] width 15 height 15
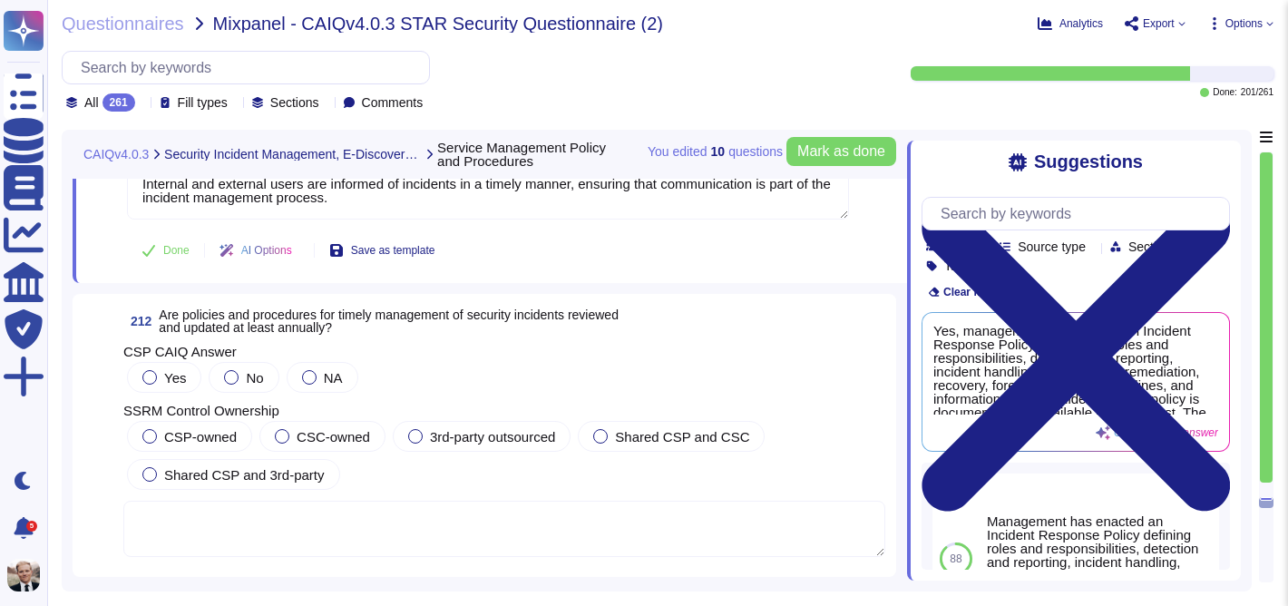
scroll to position [84297, 0]
click at [816, 145] on span "Mark as done" at bounding box center [841, 151] width 88 height 15
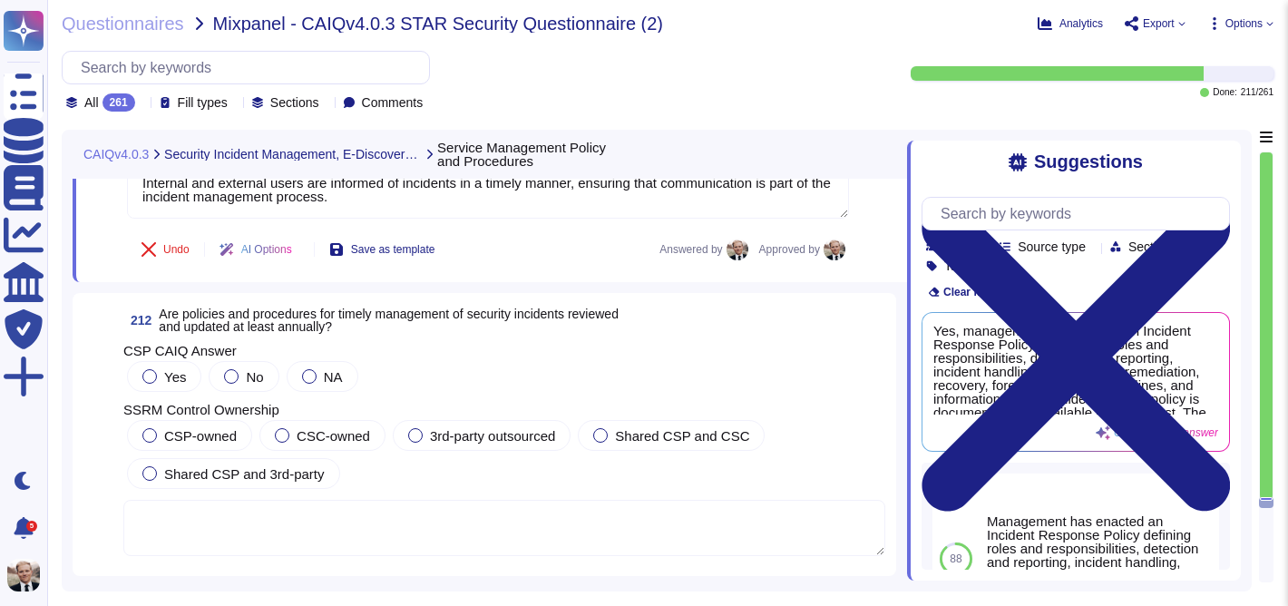
click at [256, 324] on span "Are policies and procedures for timely management of security incidents reviewe…" at bounding box center [389, 320] width 460 height 27
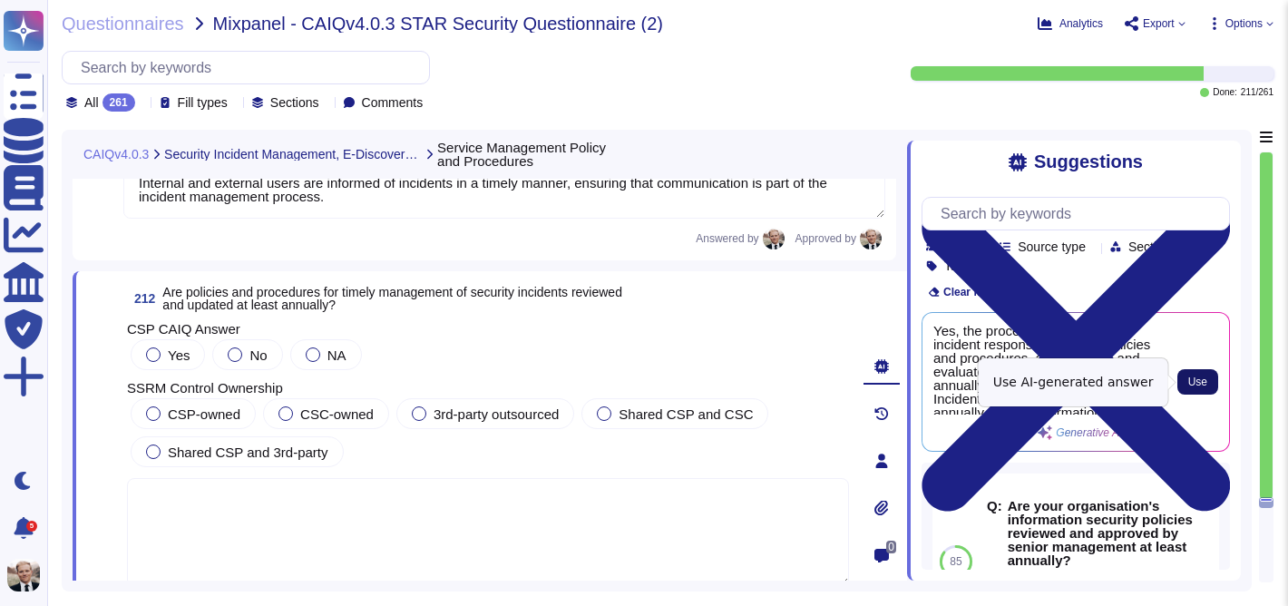
click at [1195, 376] on span "Use" at bounding box center [1197, 381] width 19 height 11
type textarea "Yes, the processes surrounding incident response, including policies and proced…"
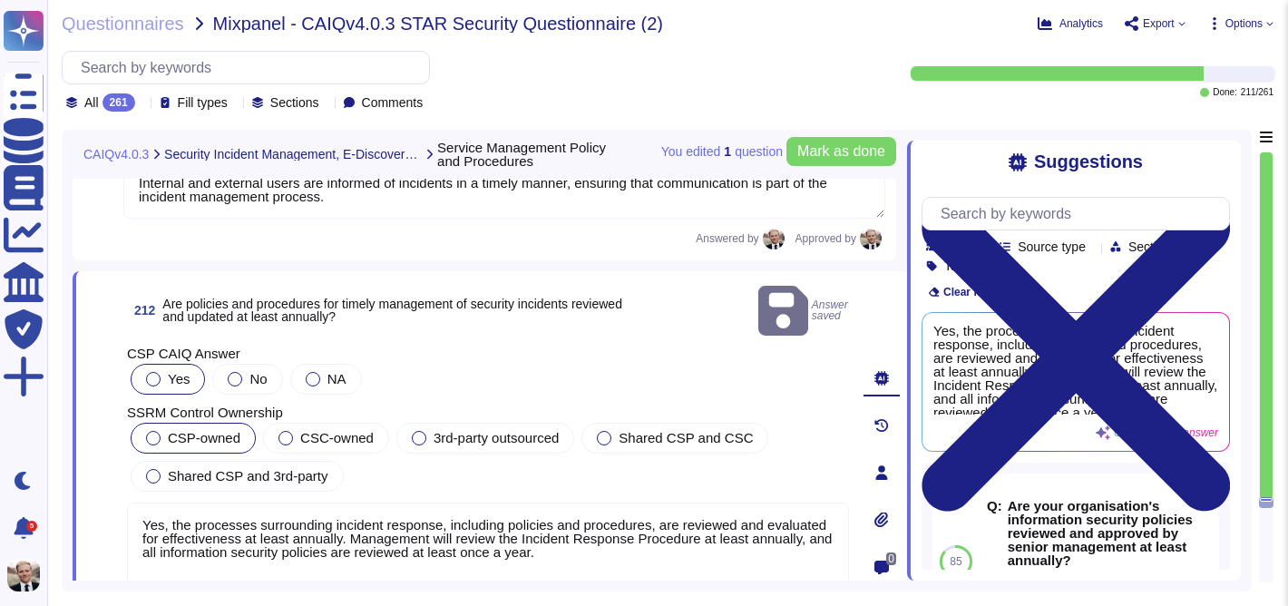
click at [167, 431] on label "CSP-owned" at bounding box center [193, 438] width 94 height 15
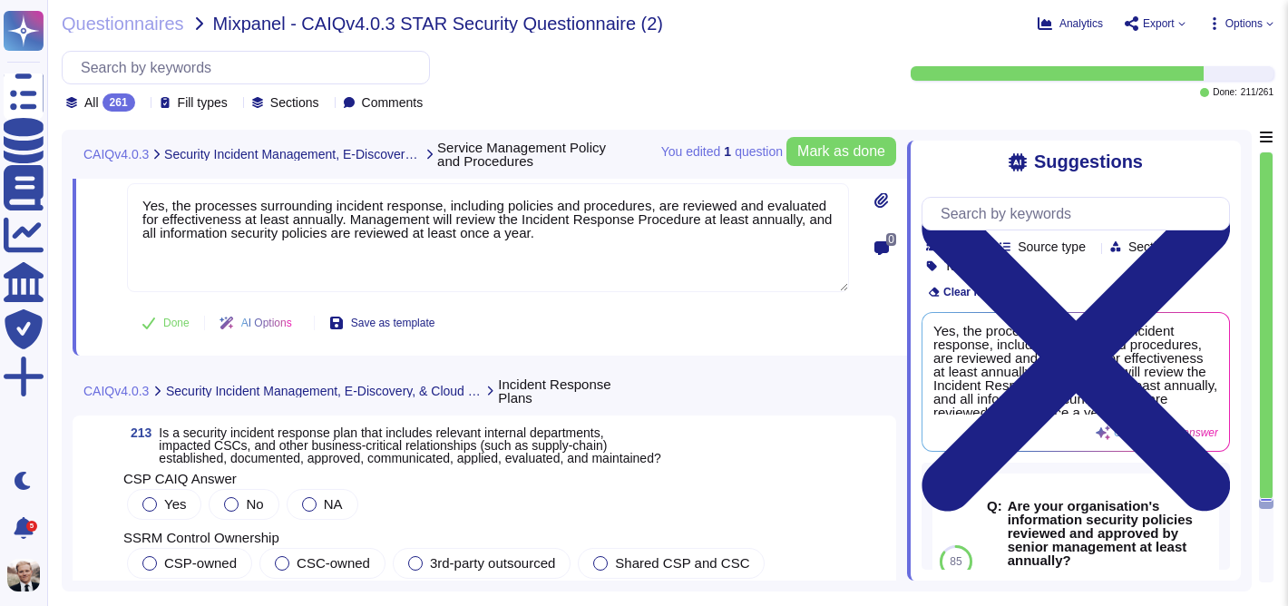
scroll to position [84629, 0]
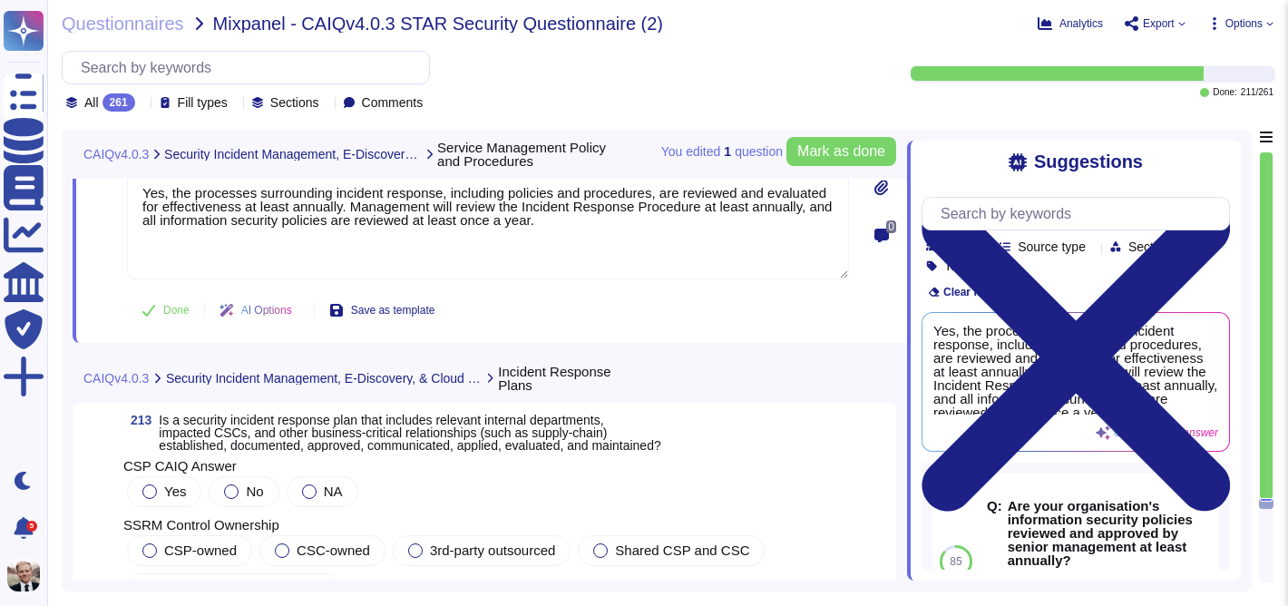
click at [287, 413] on span "Is a security incident response plan that includes relevant internal department…" at bounding box center [410, 433] width 502 height 40
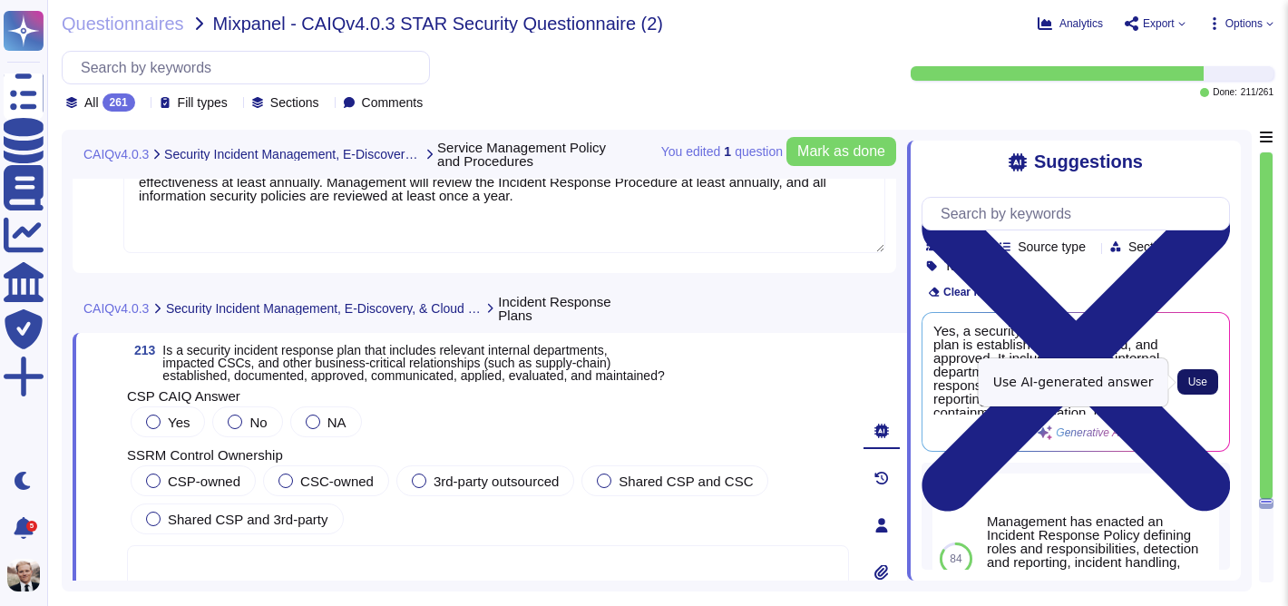
click at [1198, 379] on span "Use" at bounding box center [1197, 381] width 19 height 11
type textarea "Yes, a security incident response plan is established, documented, and approved…"
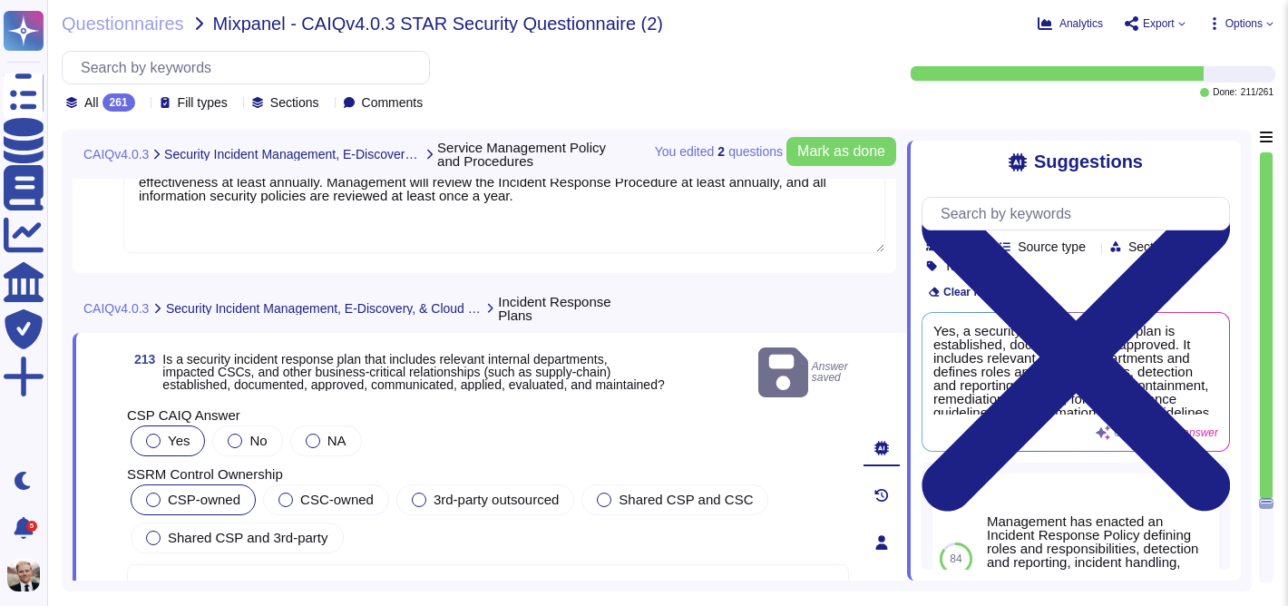
click at [156, 492] on div at bounding box center [153, 499] width 15 height 15
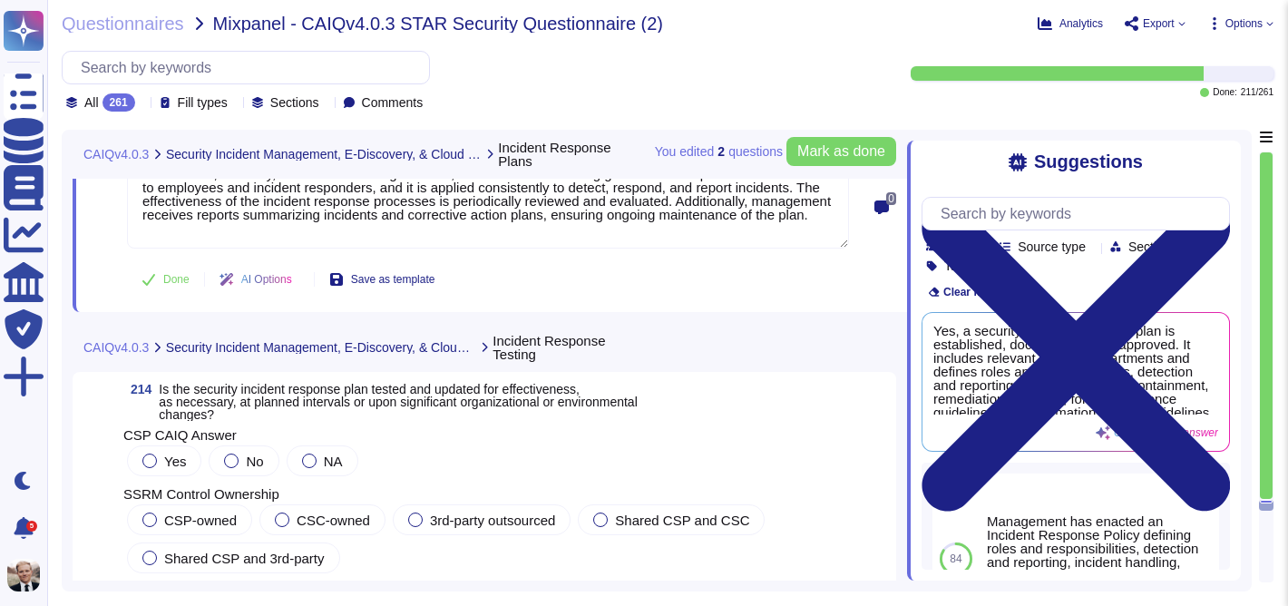
scroll to position [85051, 0]
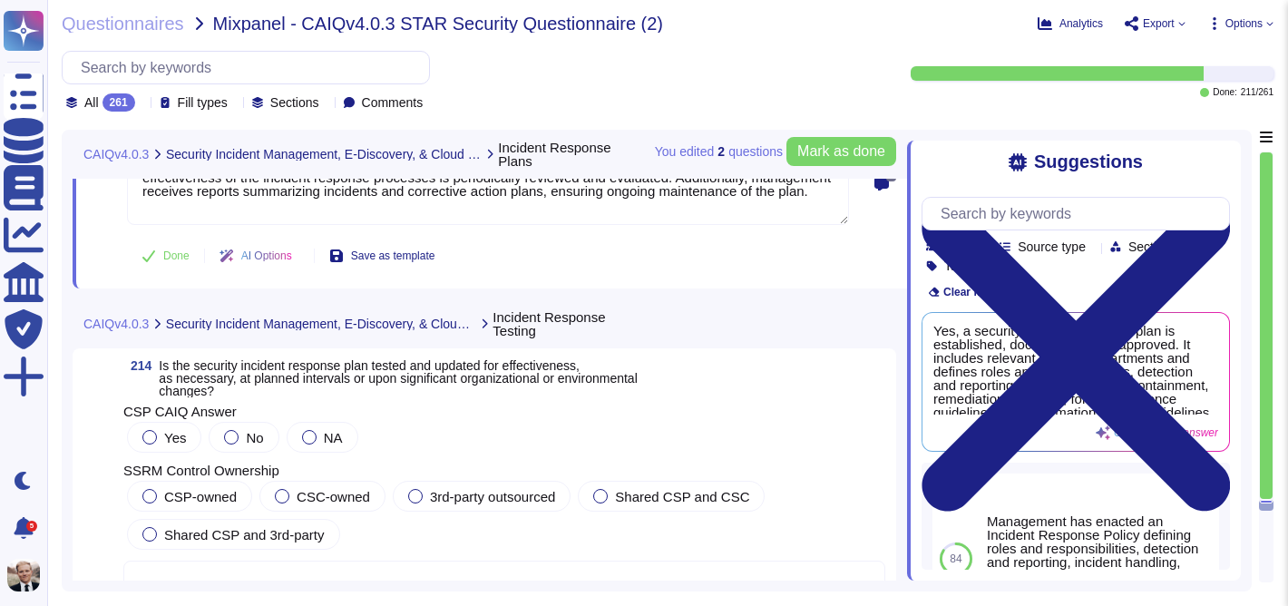
click at [393, 375] on span "Is the security incident response plan tested and updated for effectiveness, as…" at bounding box center [398, 378] width 478 height 40
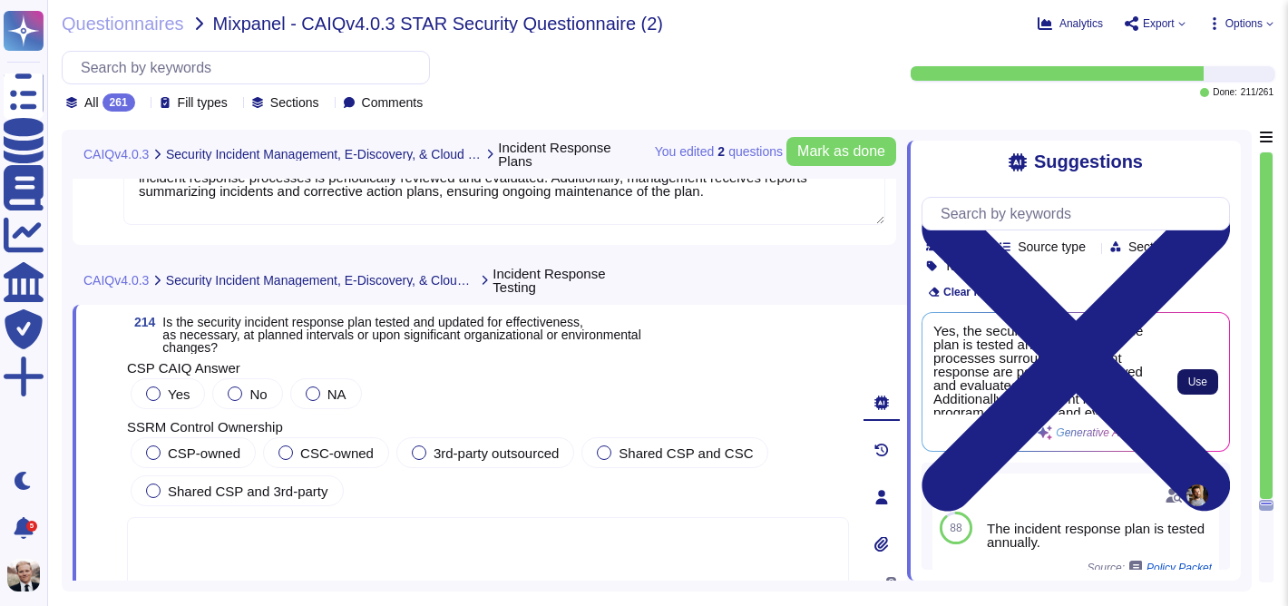
click at [1193, 375] on button "Use" at bounding box center [1197, 381] width 41 height 25
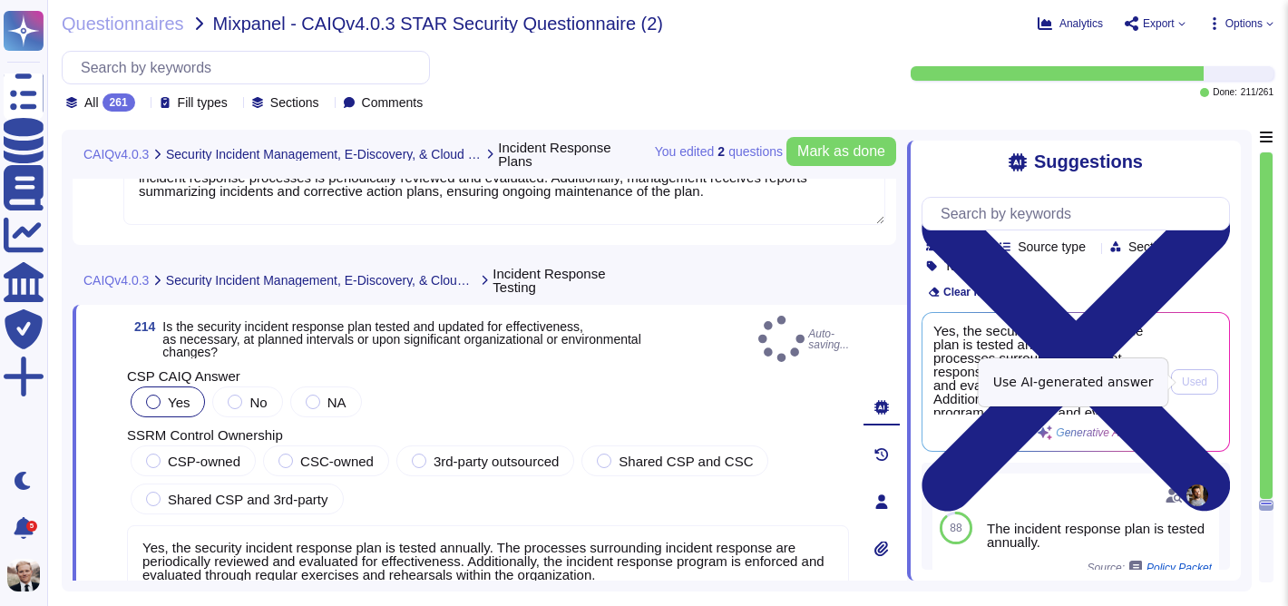
type textarea "Yes, the security incident response plan is tested annually. The processes surr…"
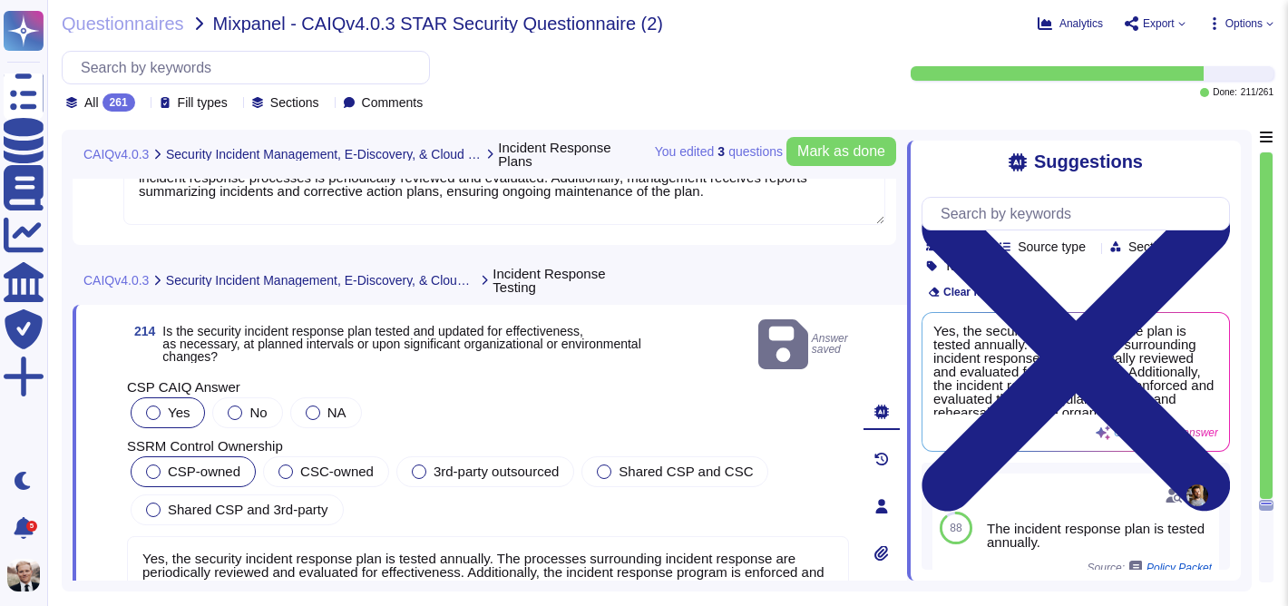
click at [148, 464] on div at bounding box center [153, 471] width 15 height 15
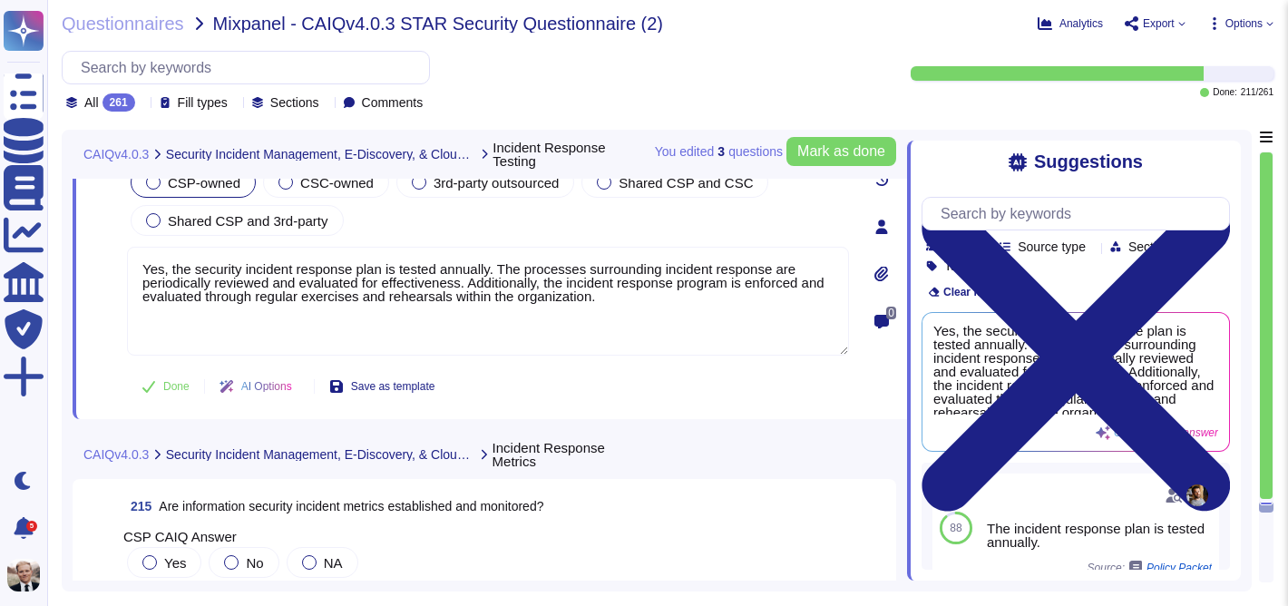
click at [191, 502] on span "Are information security incident metrics established and monitored?" at bounding box center [351, 506] width 385 height 15
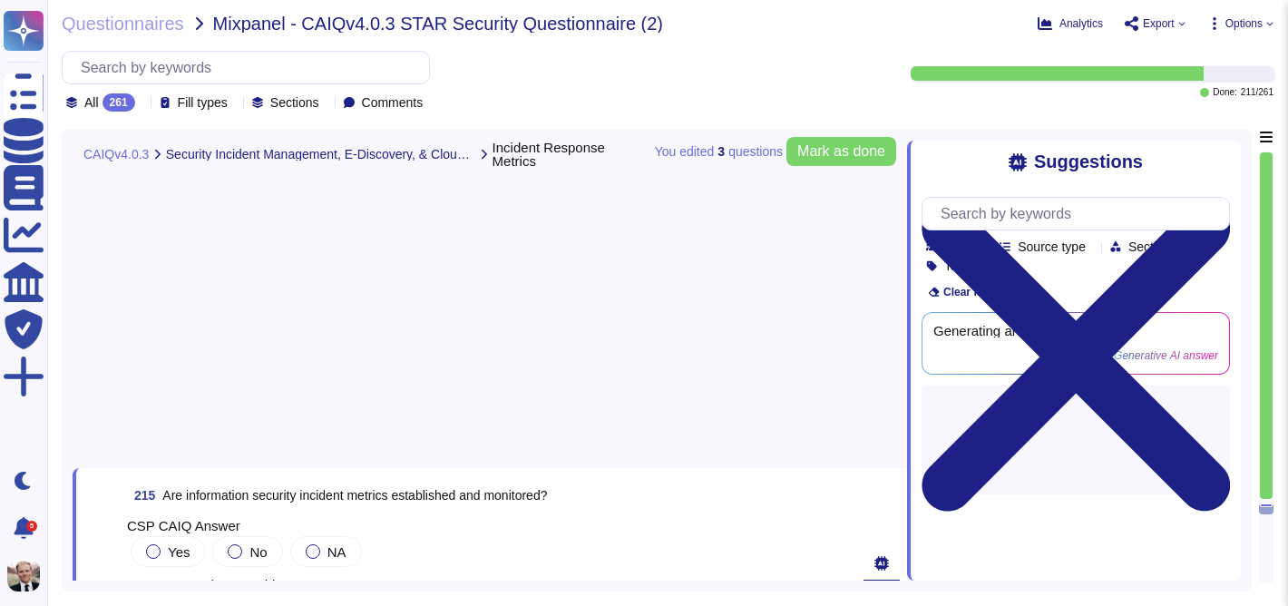
scroll to position [85618, 0]
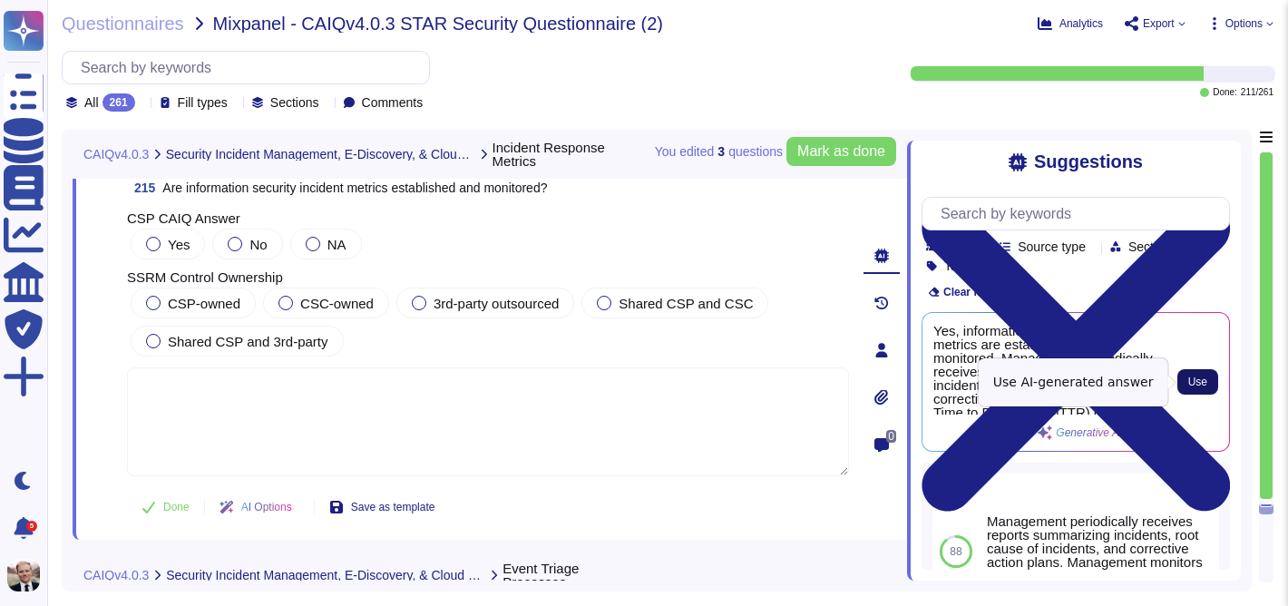
click at [1196, 383] on span "Use" at bounding box center [1197, 381] width 19 height 11
type textarea "Yes, information security incident metrics are established and monitored. Manag…"
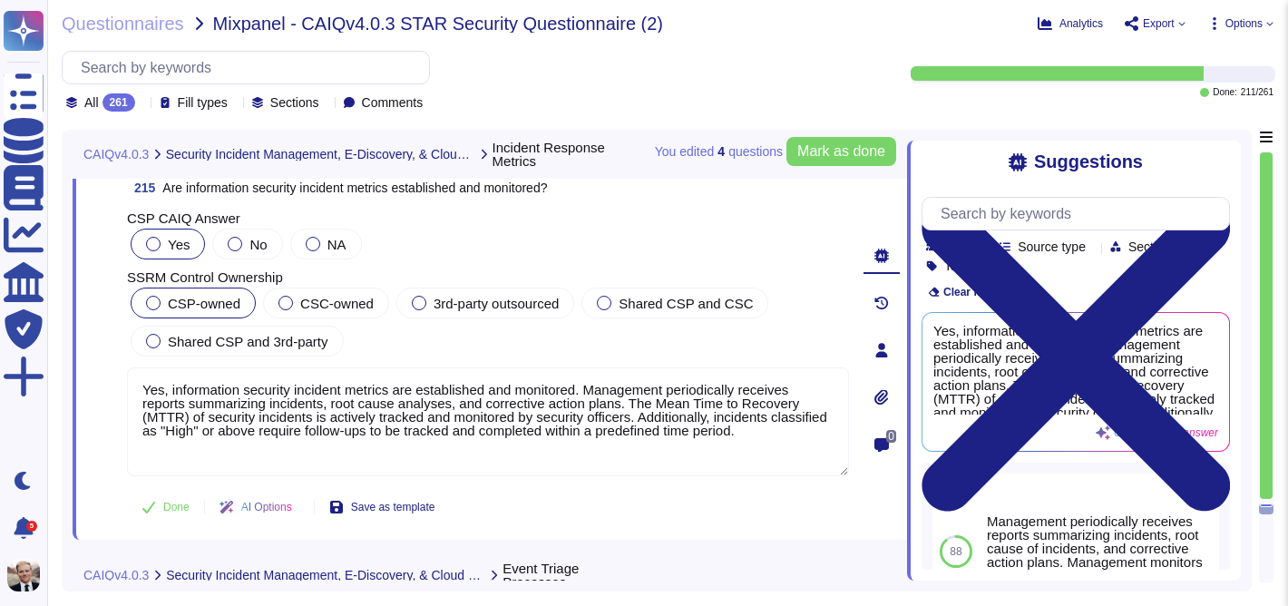
click at [182, 302] on span "CSP-owned" at bounding box center [204, 303] width 73 height 15
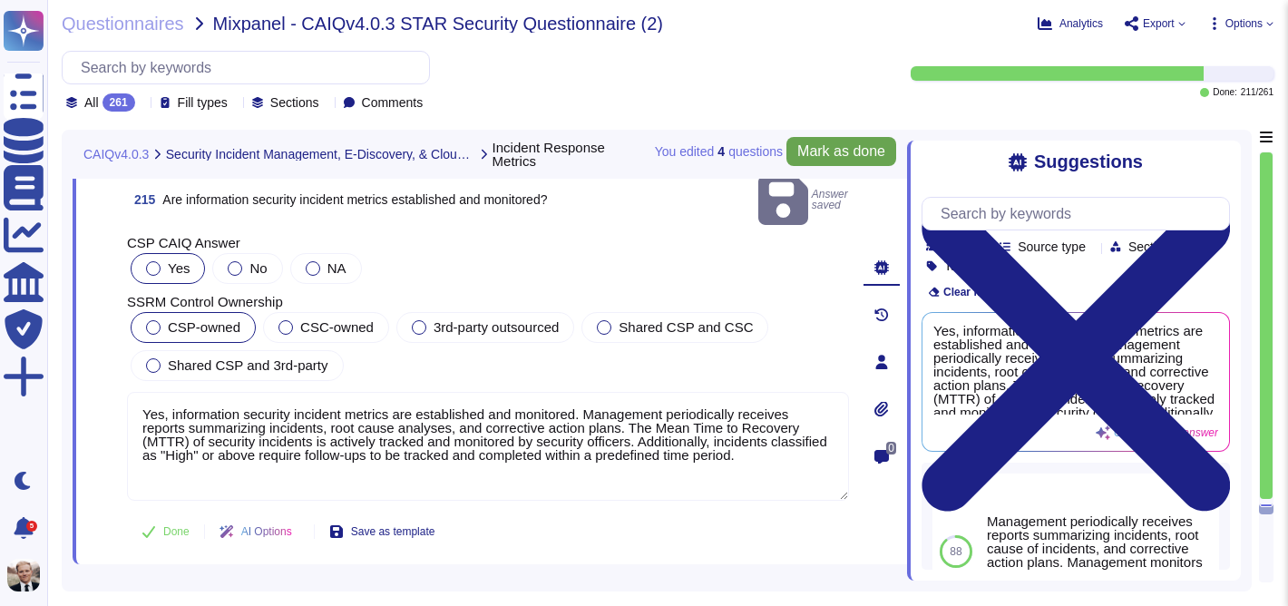
click at [827, 150] on span "Mark as done" at bounding box center [841, 151] width 88 height 15
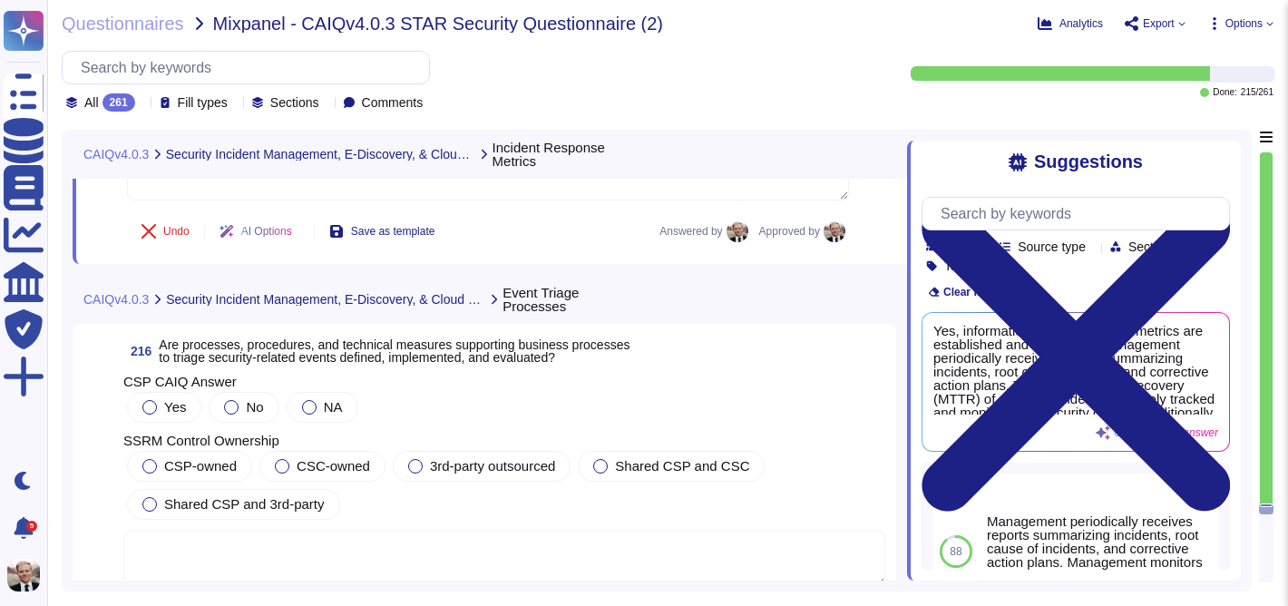
scroll to position [86028, 0]
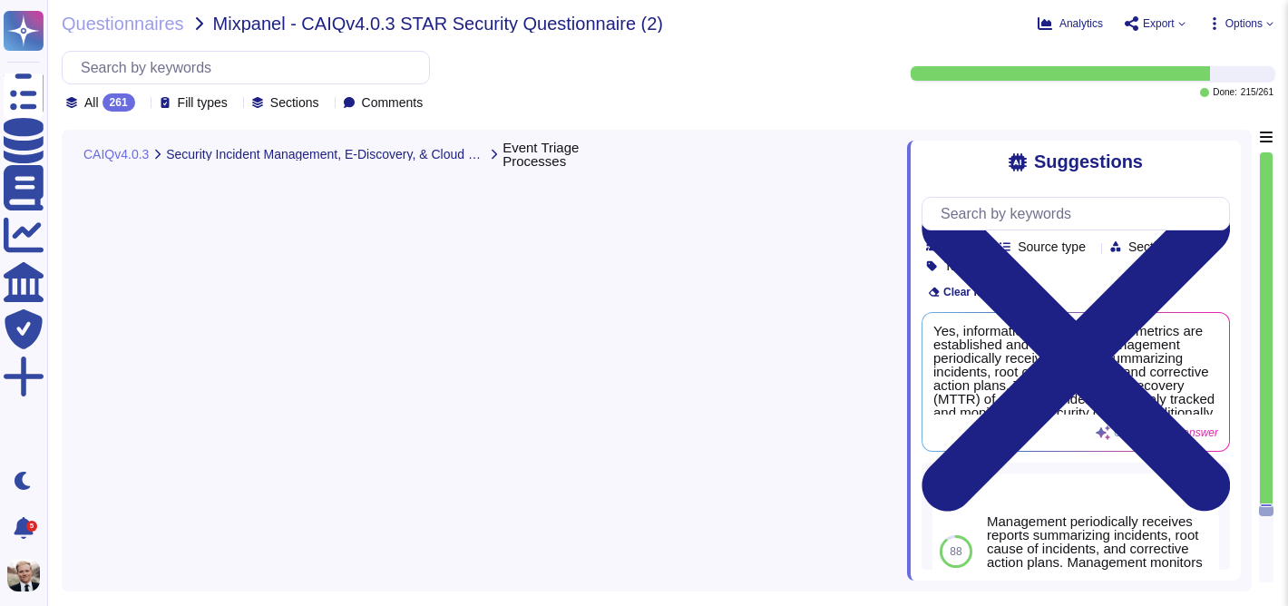
scroll to position [86028, 0]
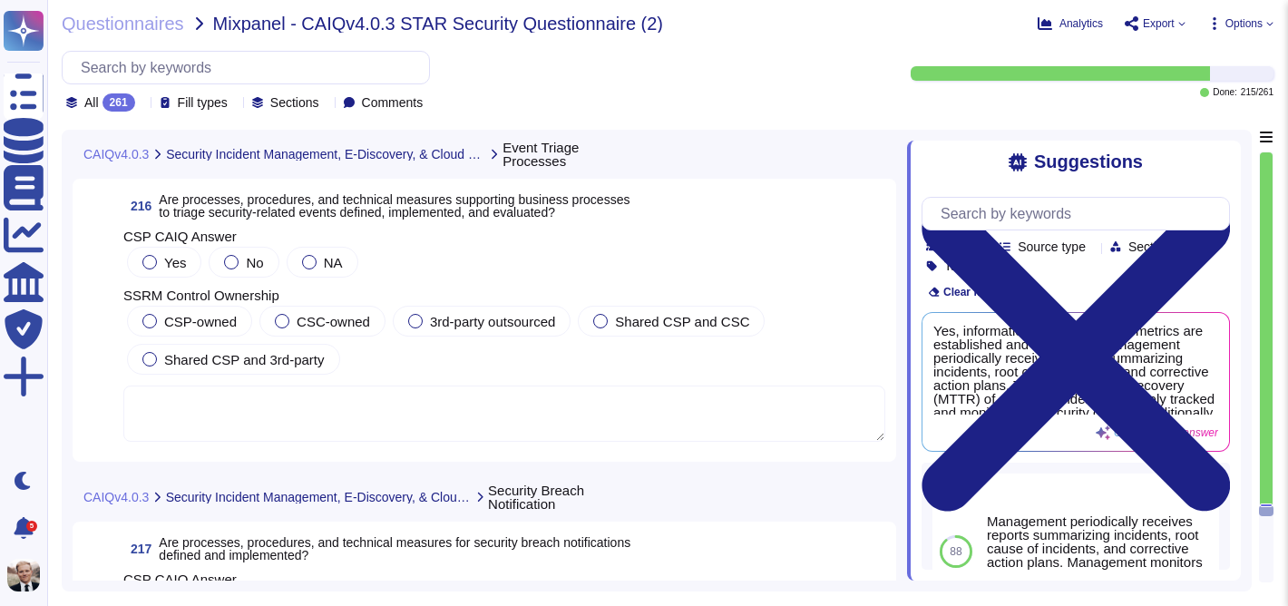
click at [229, 204] on span "Are processes, procedures, and technical measures supporting business processes…" at bounding box center [394, 205] width 471 height 27
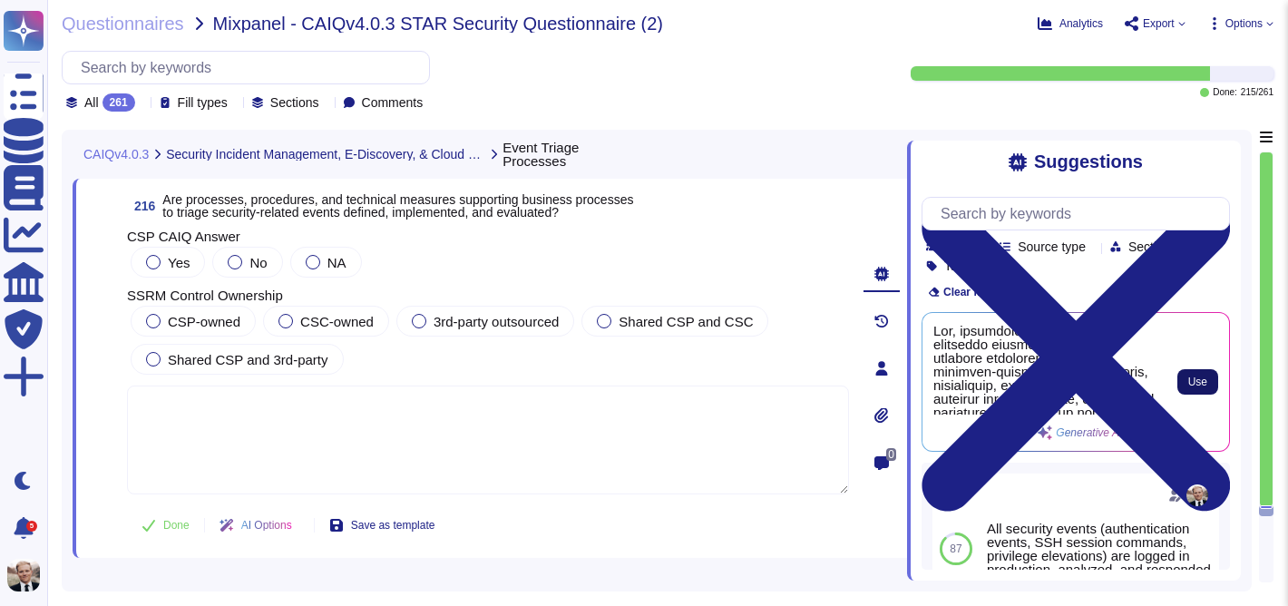
click at [1193, 382] on span "Use" at bounding box center [1197, 381] width 19 height 11
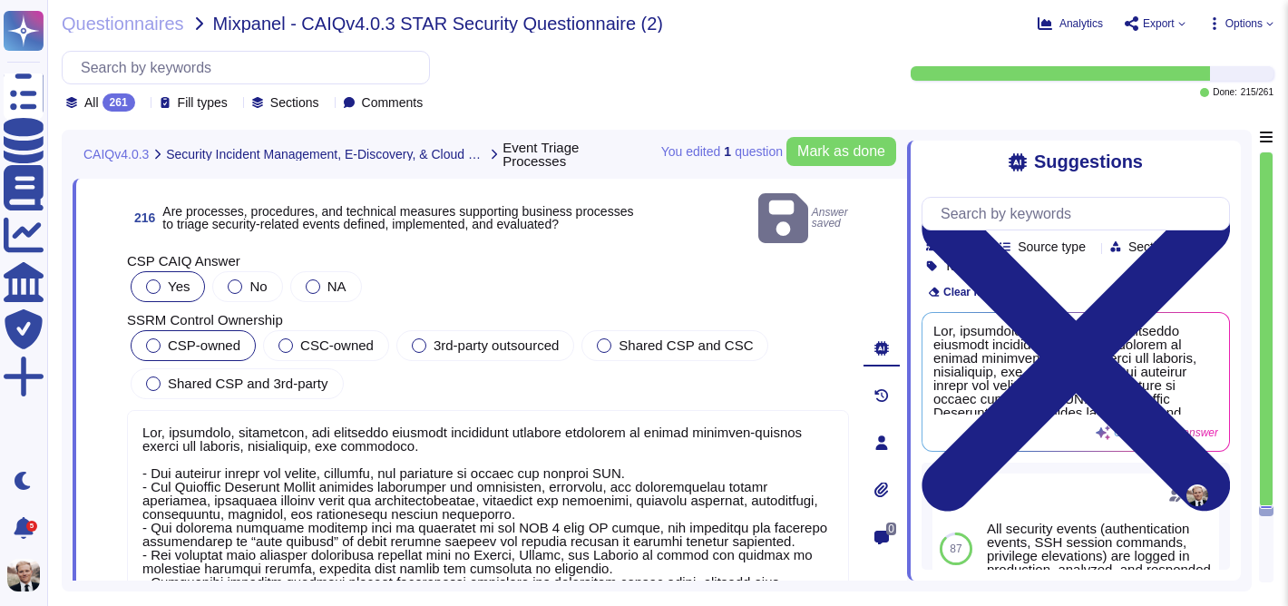
click at [192, 337] on span "CSP-owned" at bounding box center [204, 344] width 73 height 15
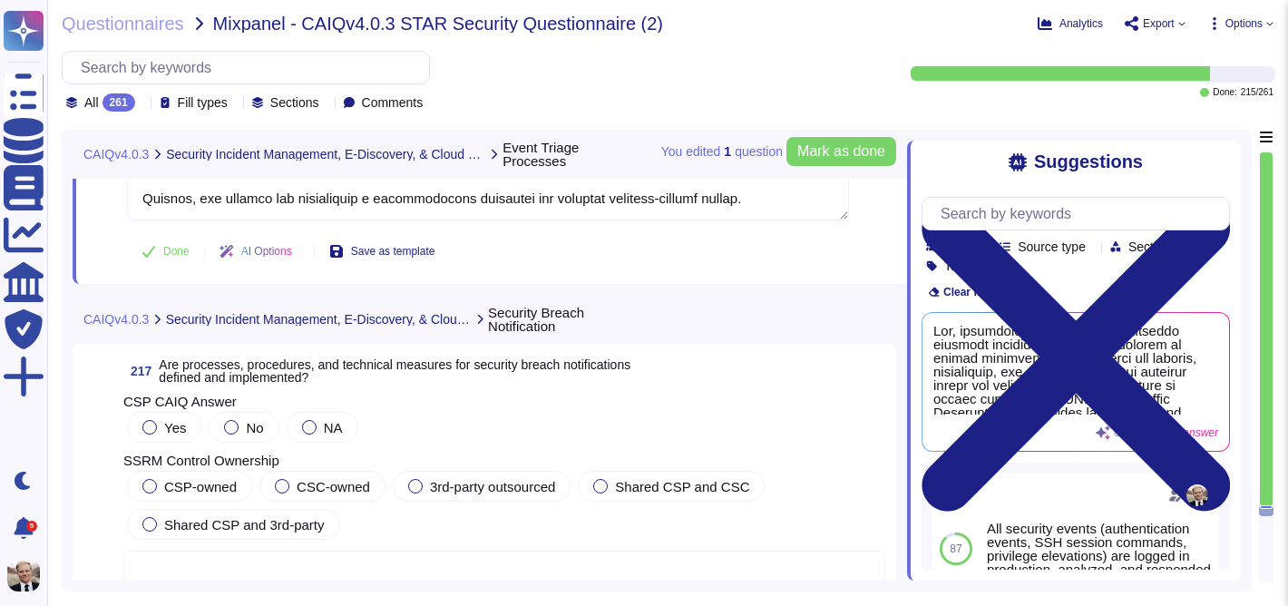
scroll to position [86453, 0]
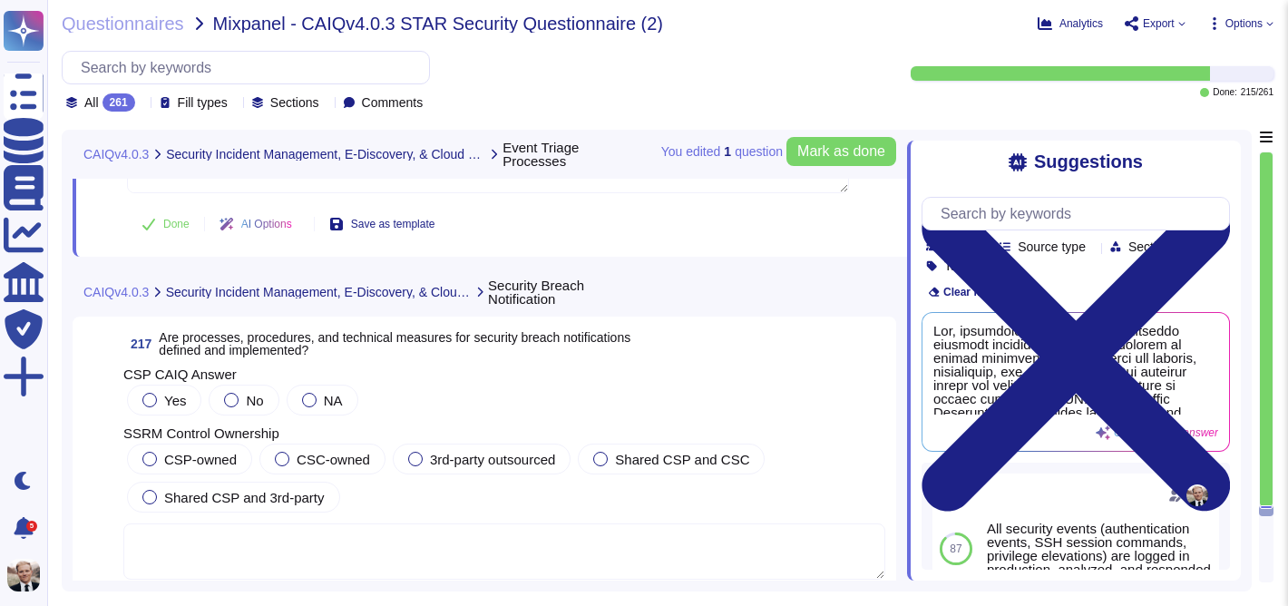
click at [265, 339] on span "Are processes, procedures, and technical measures for security breach notificat…" at bounding box center [395, 343] width 472 height 27
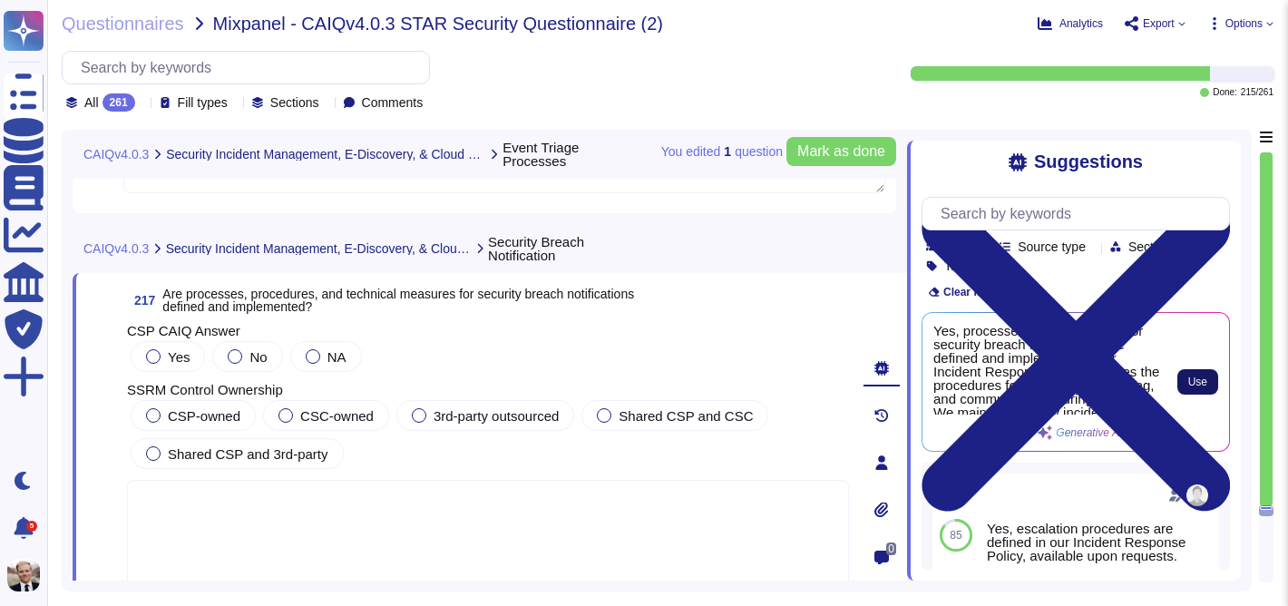
click at [1194, 371] on button "Use" at bounding box center [1197, 381] width 41 height 25
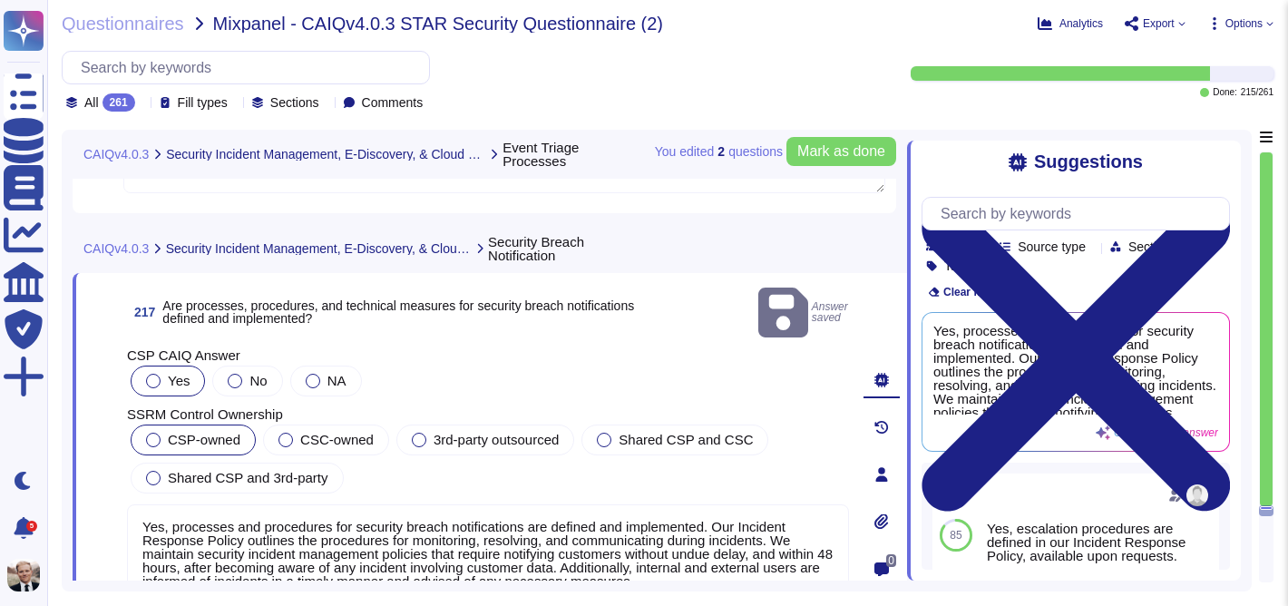
click at [161, 433] on label "CSP-owned" at bounding box center [193, 440] width 94 height 15
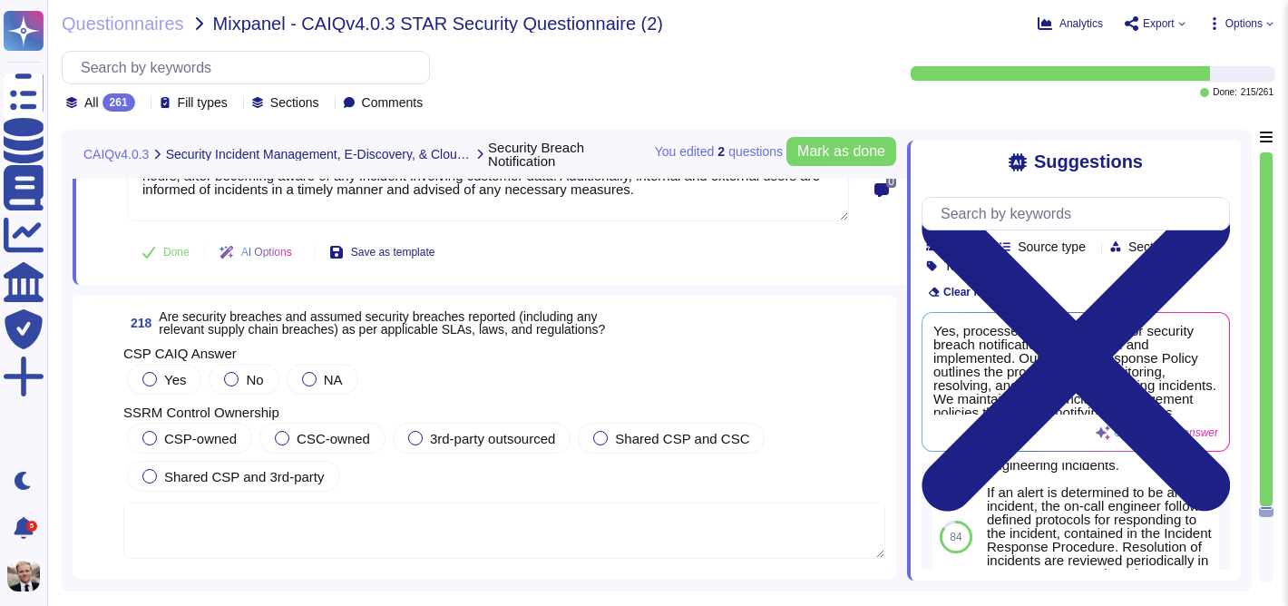
scroll to position [277, 0]
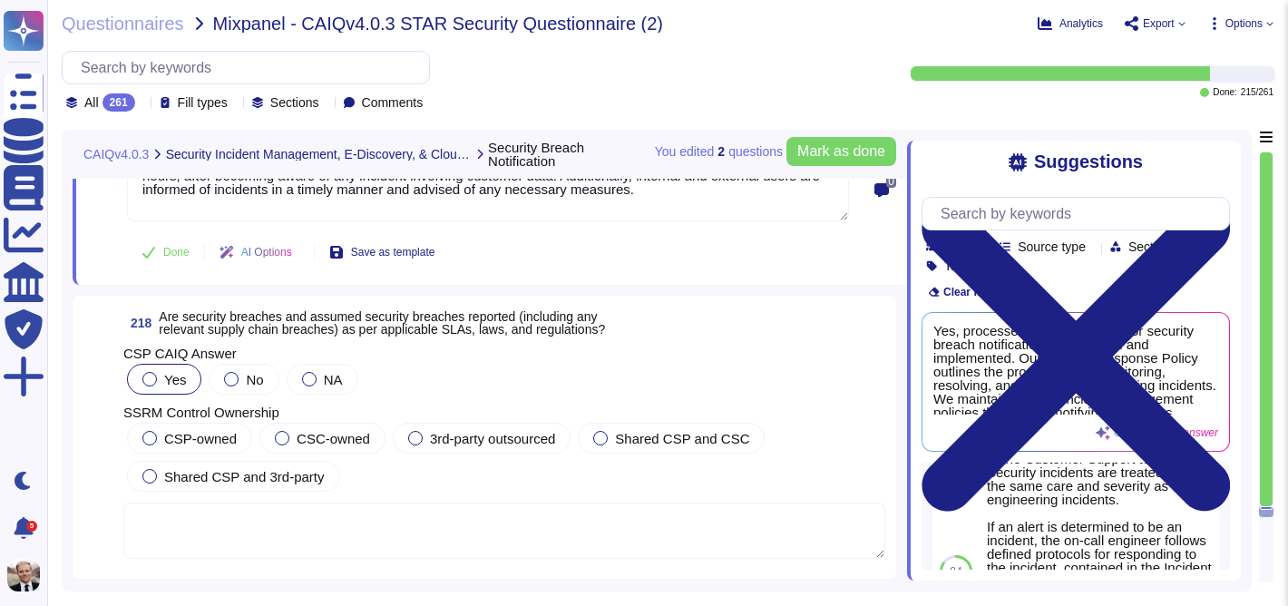
click at [156, 385] on label "Yes" at bounding box center [164, 379] width 44 height 15
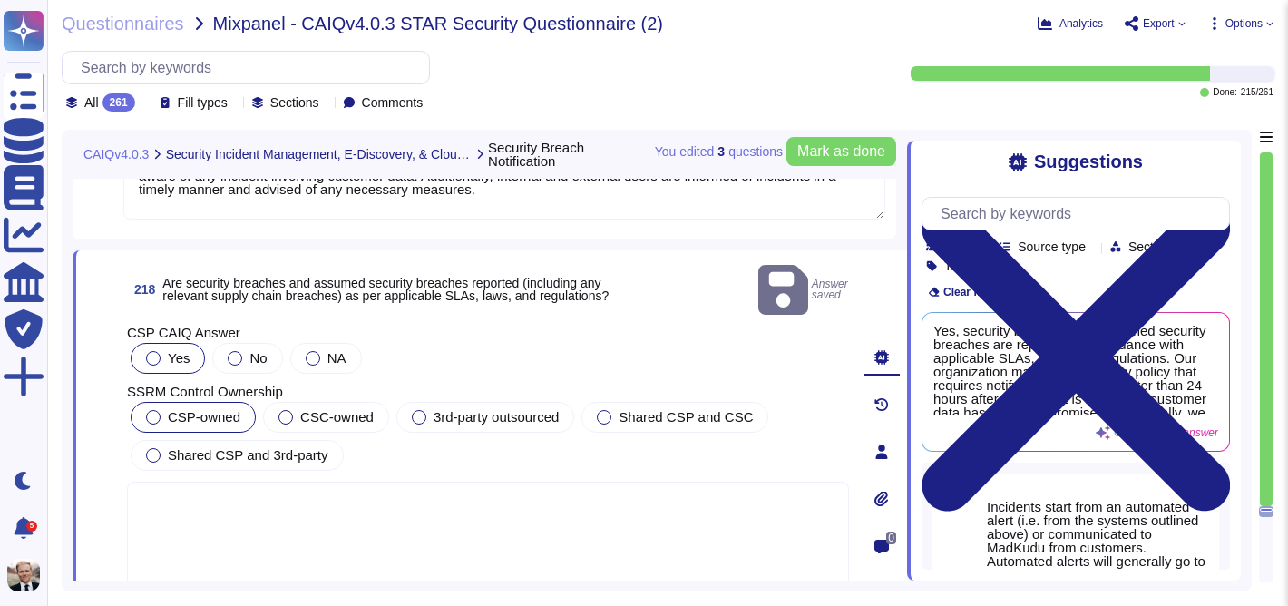
click at [197, 409] on span "CSP-owned" at bounding box center [204, 416] width 73 height 15
click at [1211, 377] on button "Use" at bounding box center [1197, 381] width 41 height 25
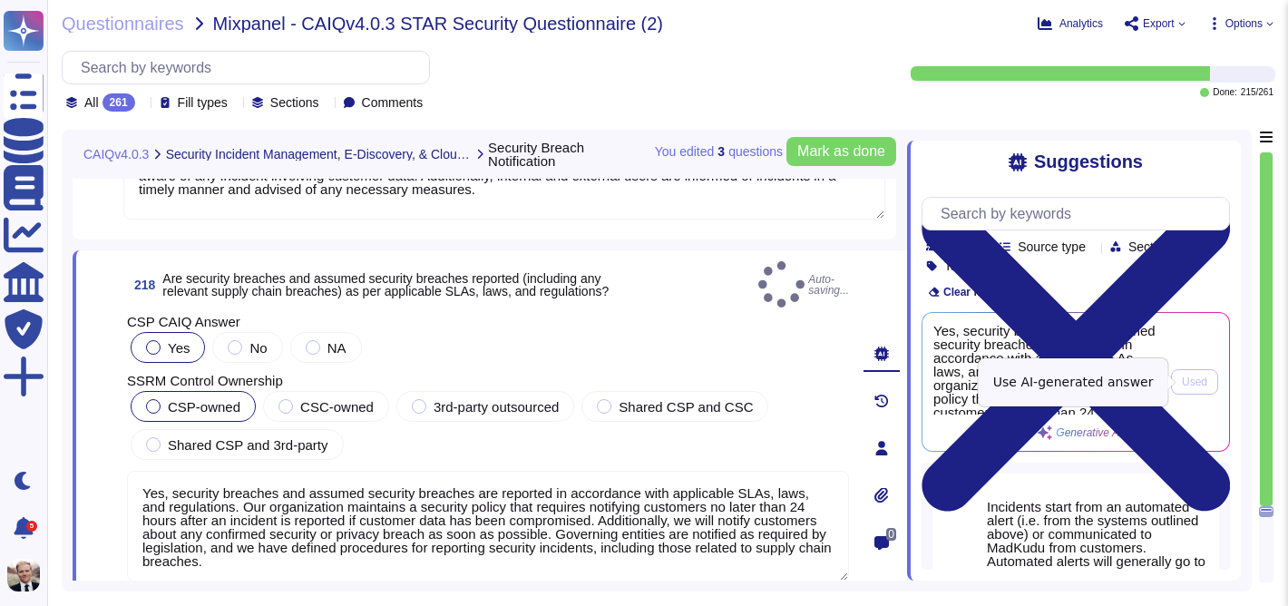
type textarea "Yes, security breaches and assumed security breaches are reported in accordance…"
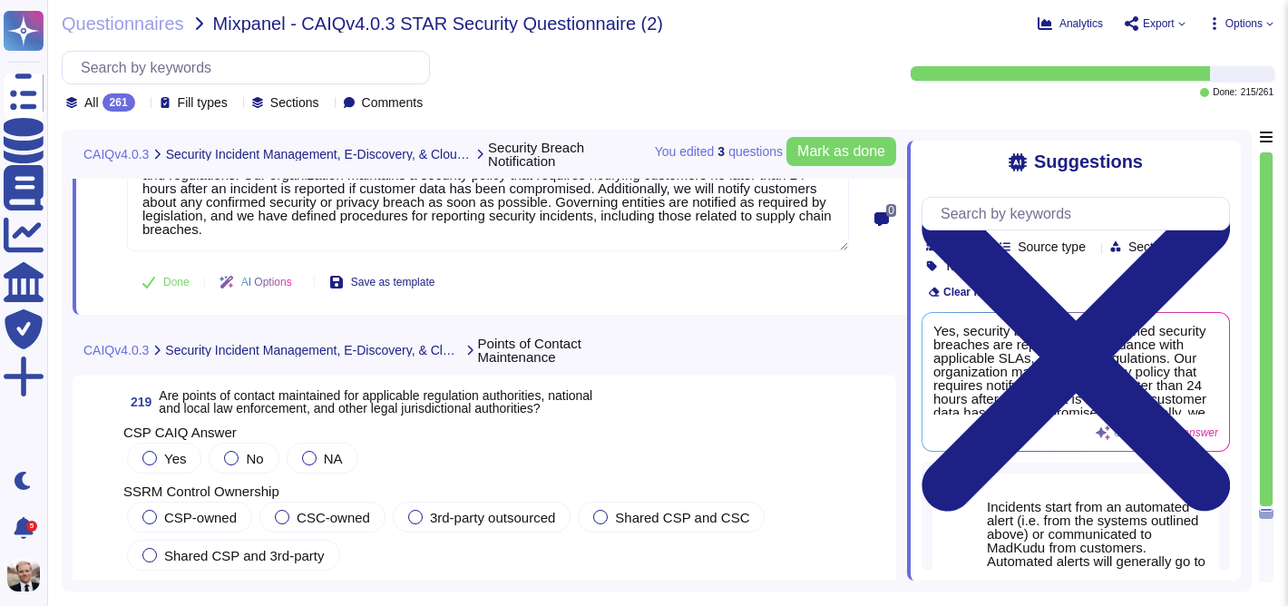
scroll to position [87171, 0]
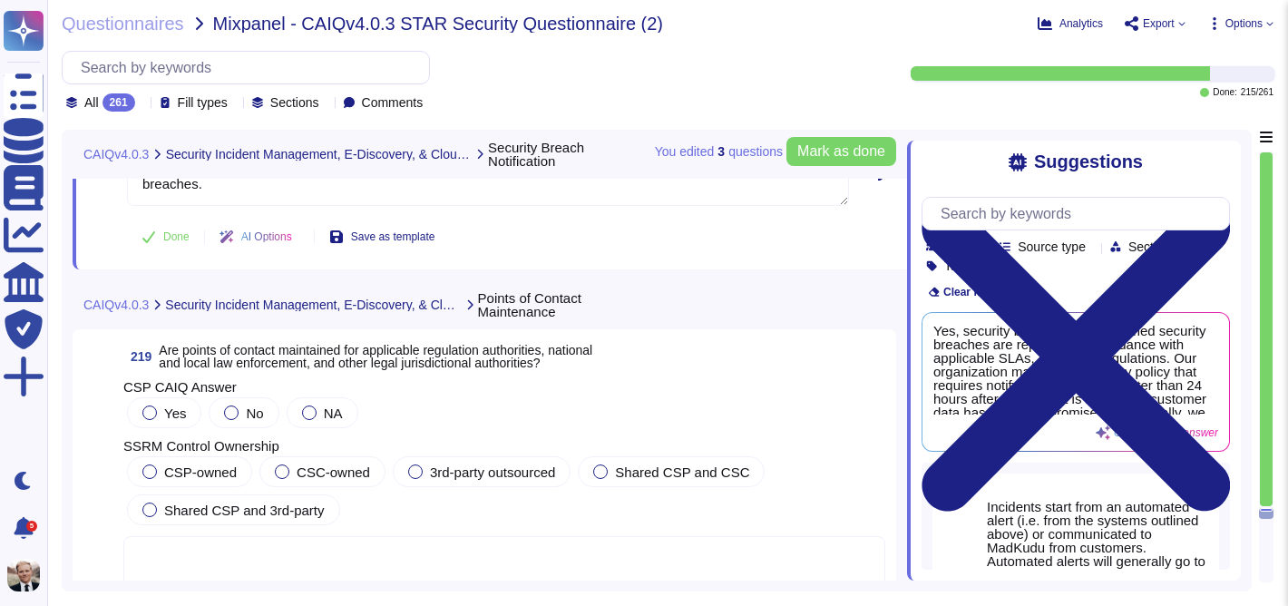
click at [329, 349] on span "Are points of contact maintained for applicable regulation authorities, nationa…" at bounding box center [375, 356] width 433 height 27
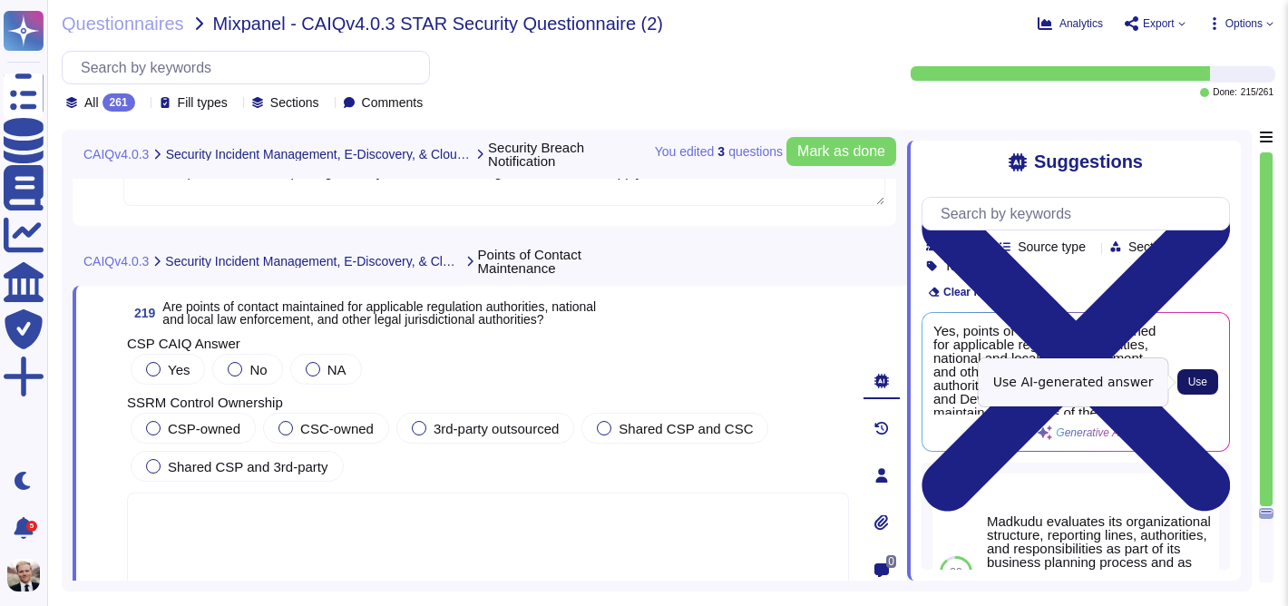
click at [1201, 378] on span "Use" at bounding box center [1197, 381] width 19 height 11
type textarea "Yes, points of contact are maintained for applicable regulation authorities, na…"
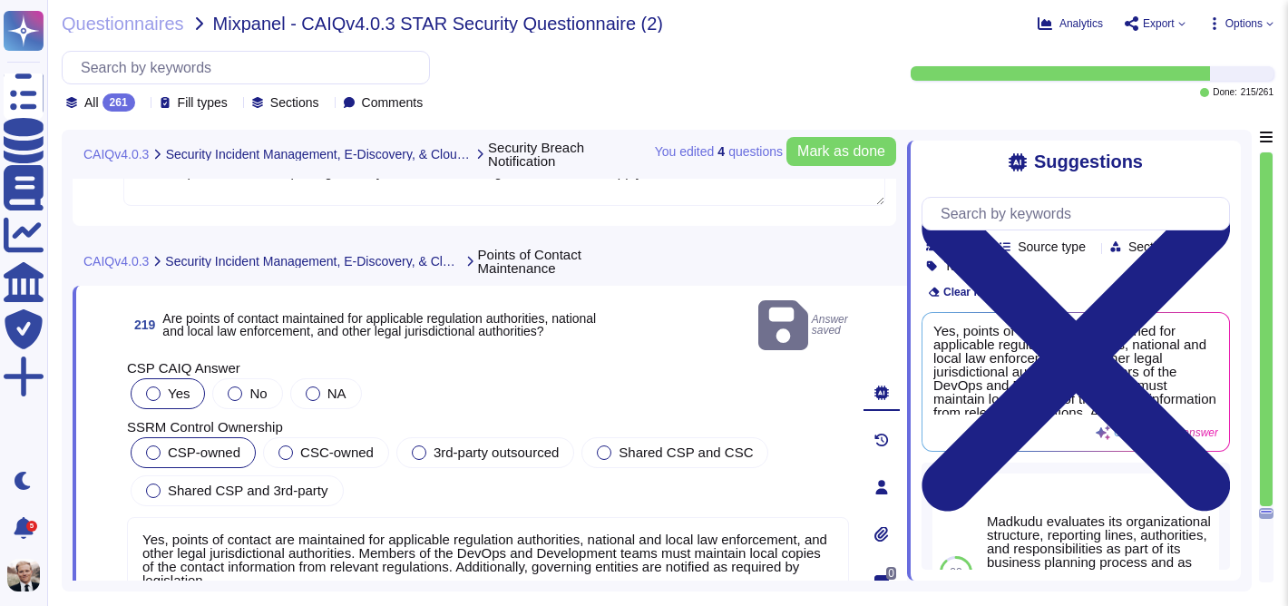
click at [149, 445] on div at bounding box center [153, 452] width 15 height 15
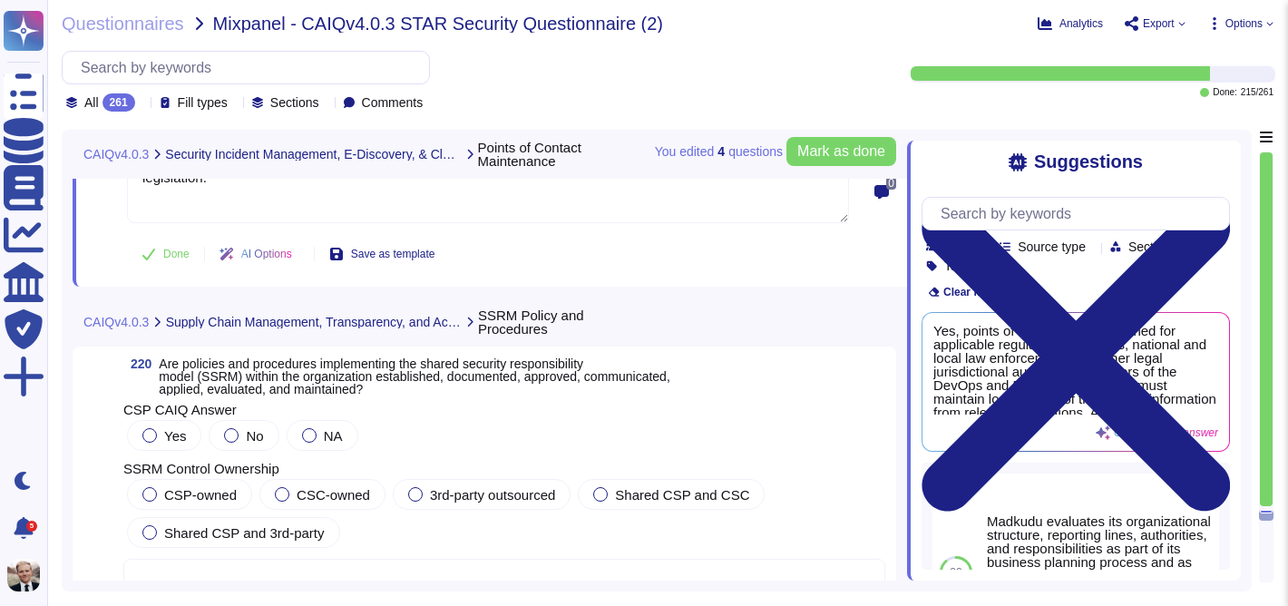
scroll to position [87565, 0]
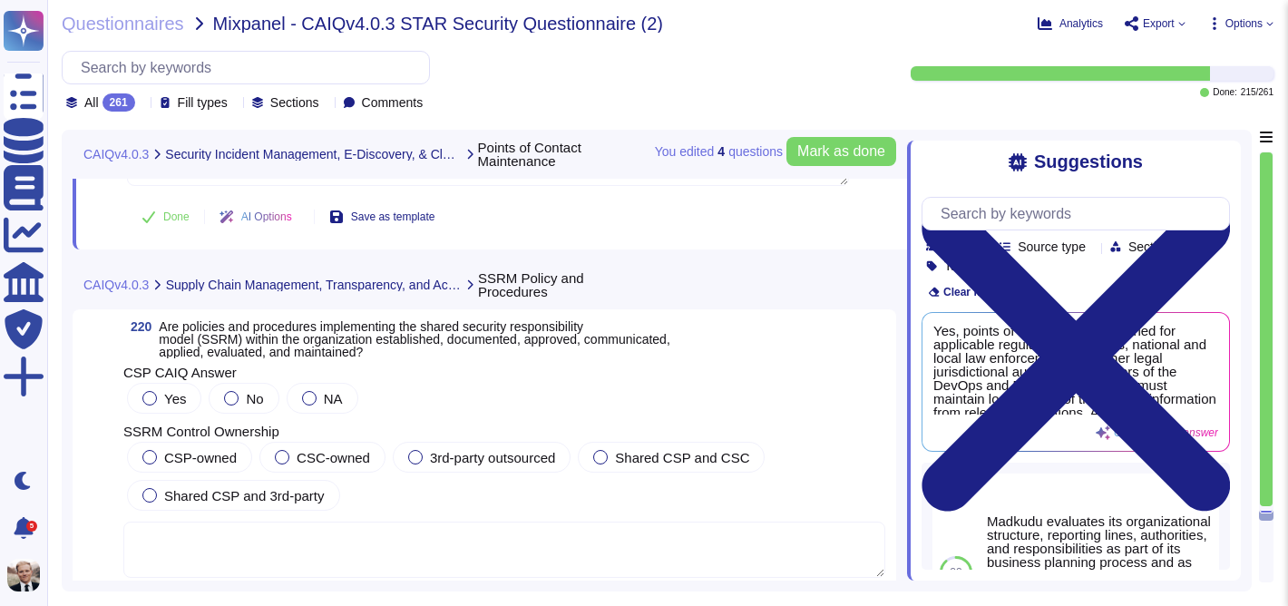
click at [249, 340] on span "Are policies and procedures implementing the shared security responsibility mod…" at bounding box center [414, 339] width 511 height 40
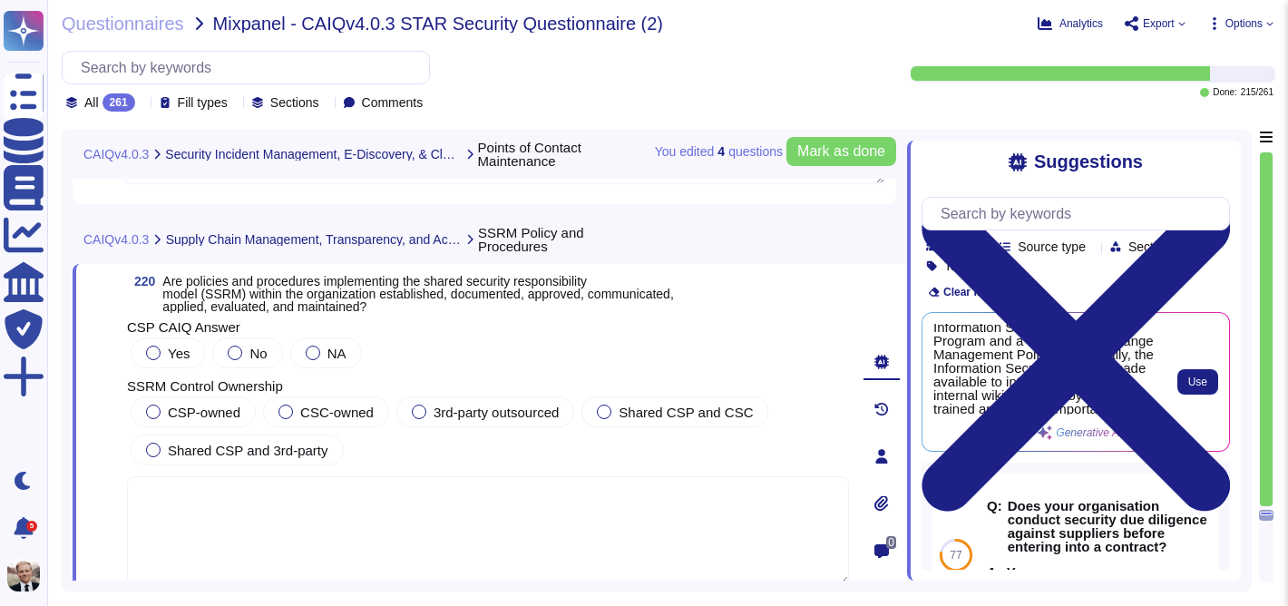
scroll to position [130, 0]
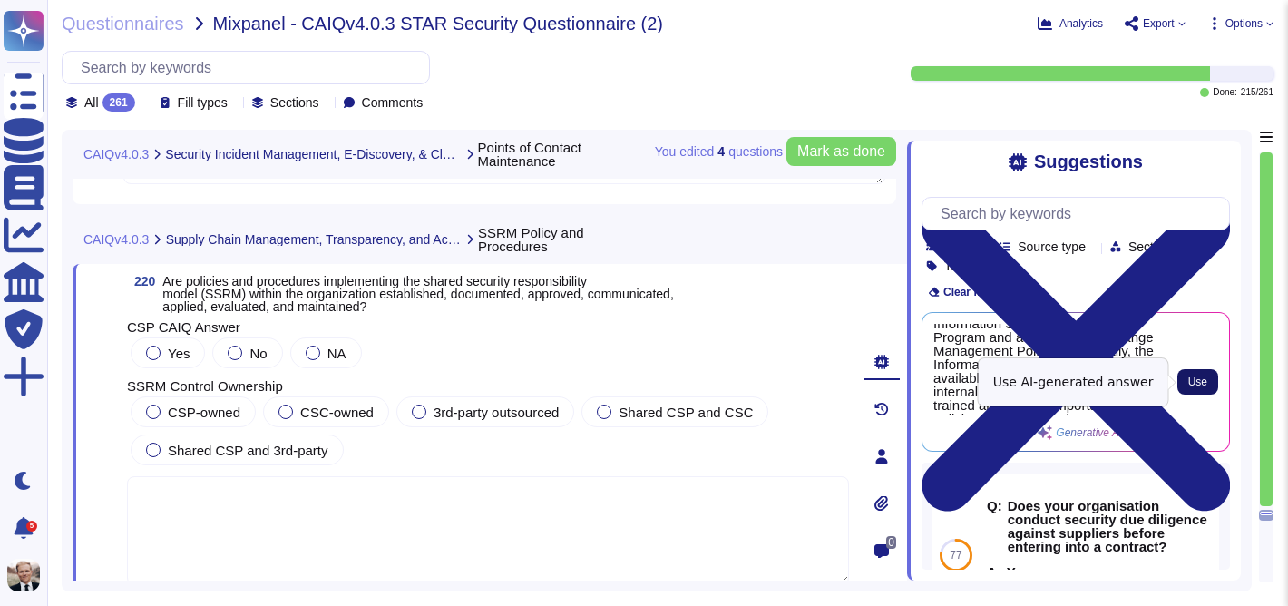
click at [1195, 379] on span "Use" at bounding box center [1197, 381] width 19 height 11
type textarea "Yes, policies and procedures implementing the shared security responsibility mo…"
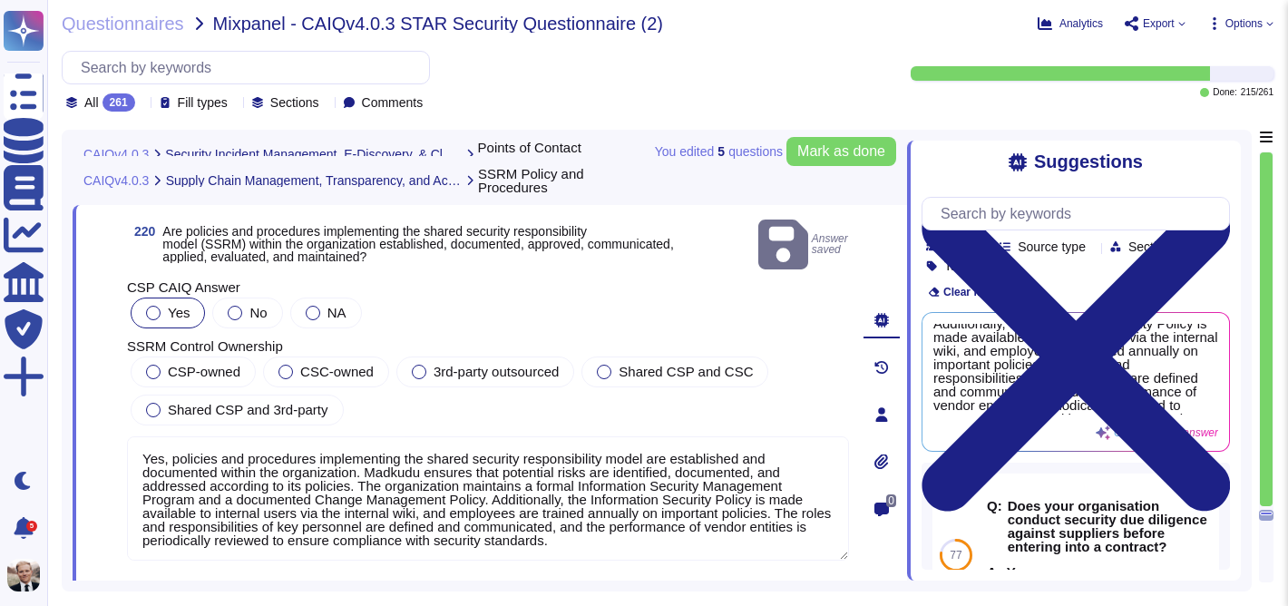
scroll to position [87639, 0]
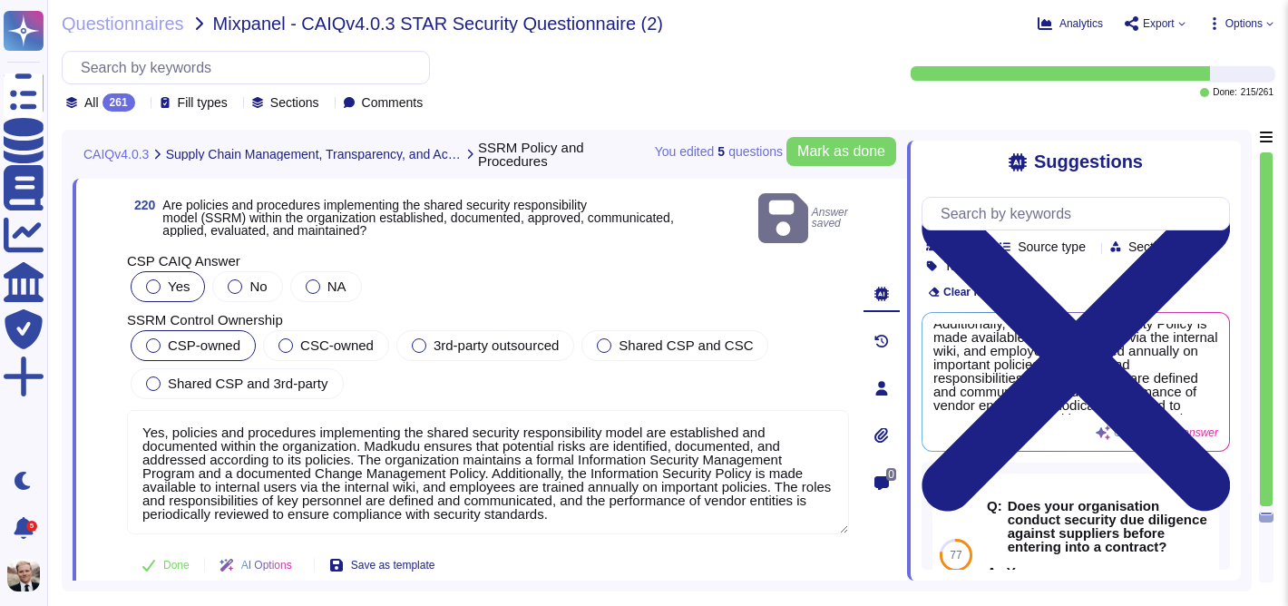
click at [186, 337] on span "CSP-owned" at bounding box center [204, 344] width 73 height 15
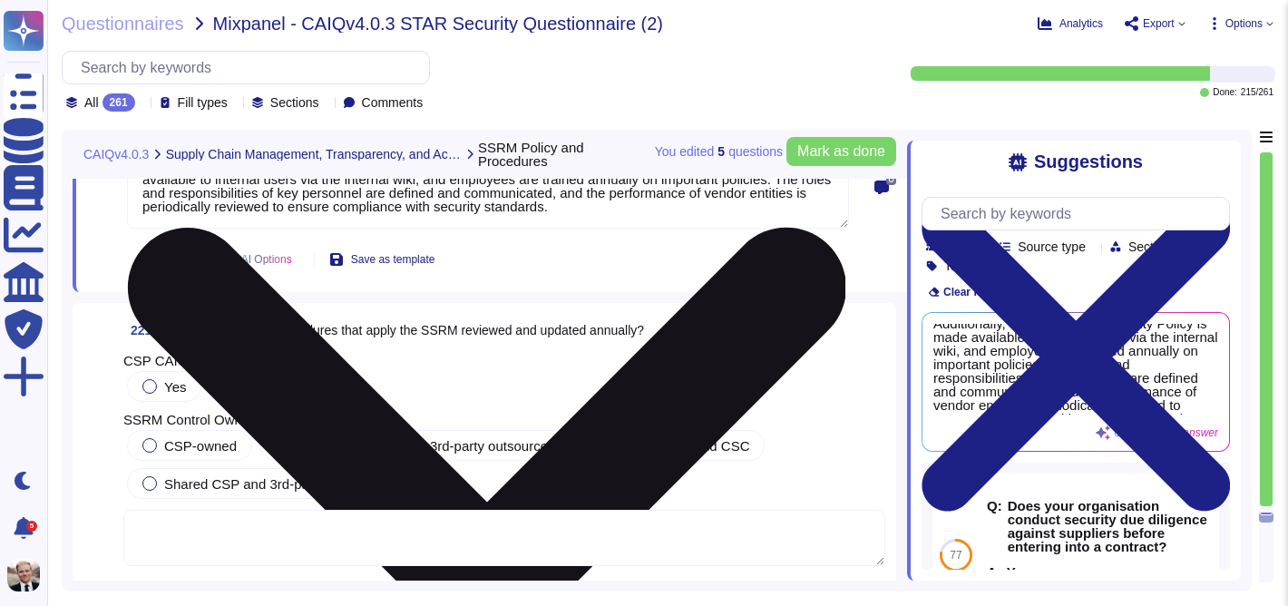
scroll to position [87934, 0]
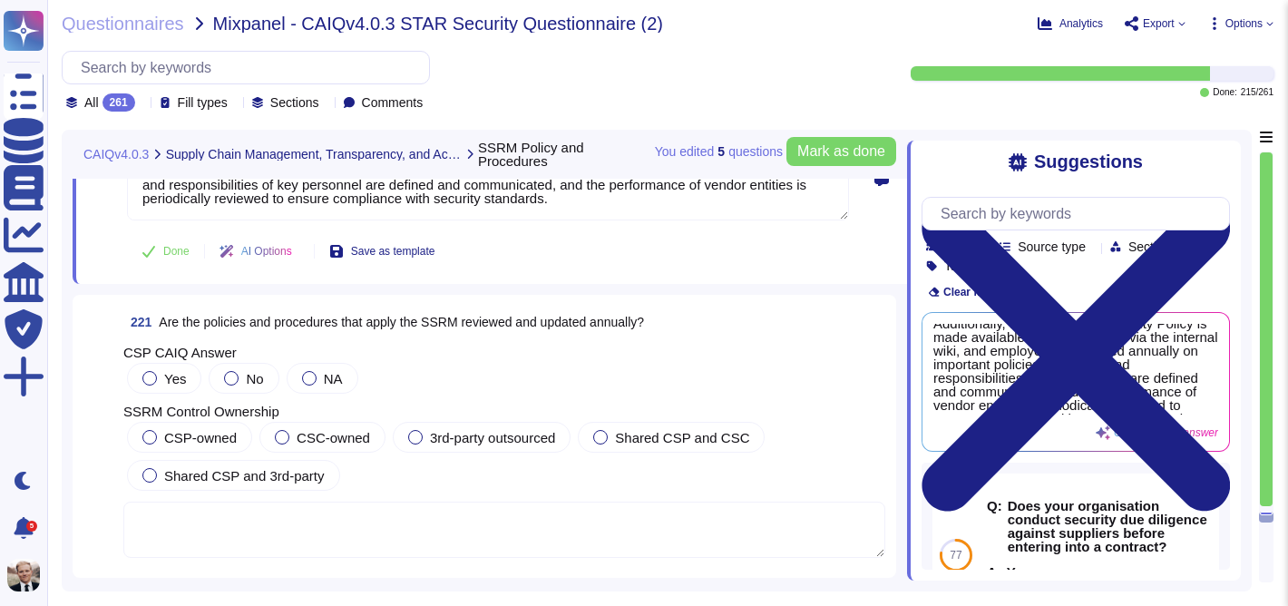
click at [323, 325] on span "Are the policies and procedures that apply the SSRM reviewed and updated annual…" at bounding box center [401, 322] width 485 height 15
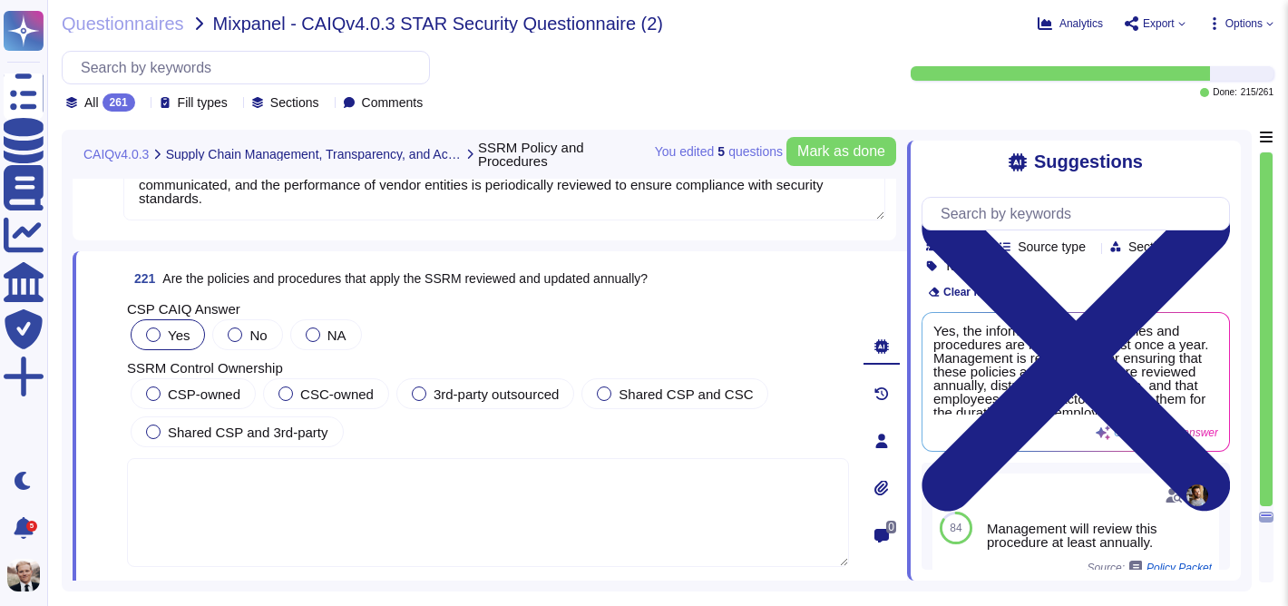
click at [168, 334] on span "Yes" at bounding box center [179, 334] width 22 height 15
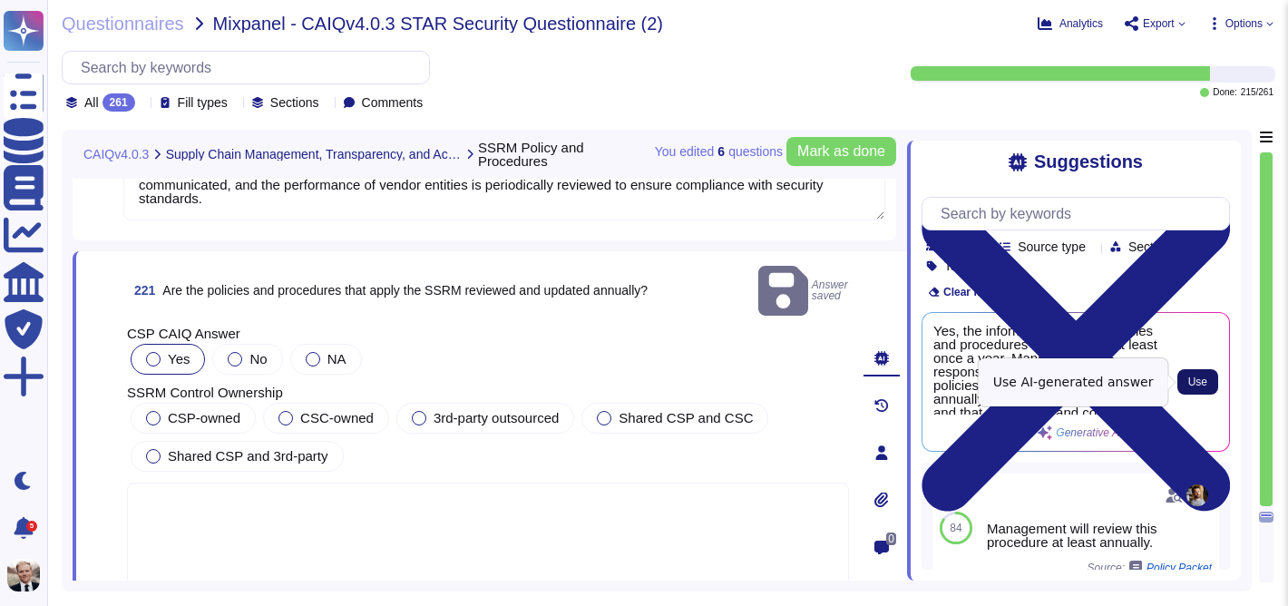
click at [1203, 376] on span "Use" at bounding box center [1197, 381] width 19 height 11
type textarea "Yes, the information security policies and procedures are reviewed at least onc…"
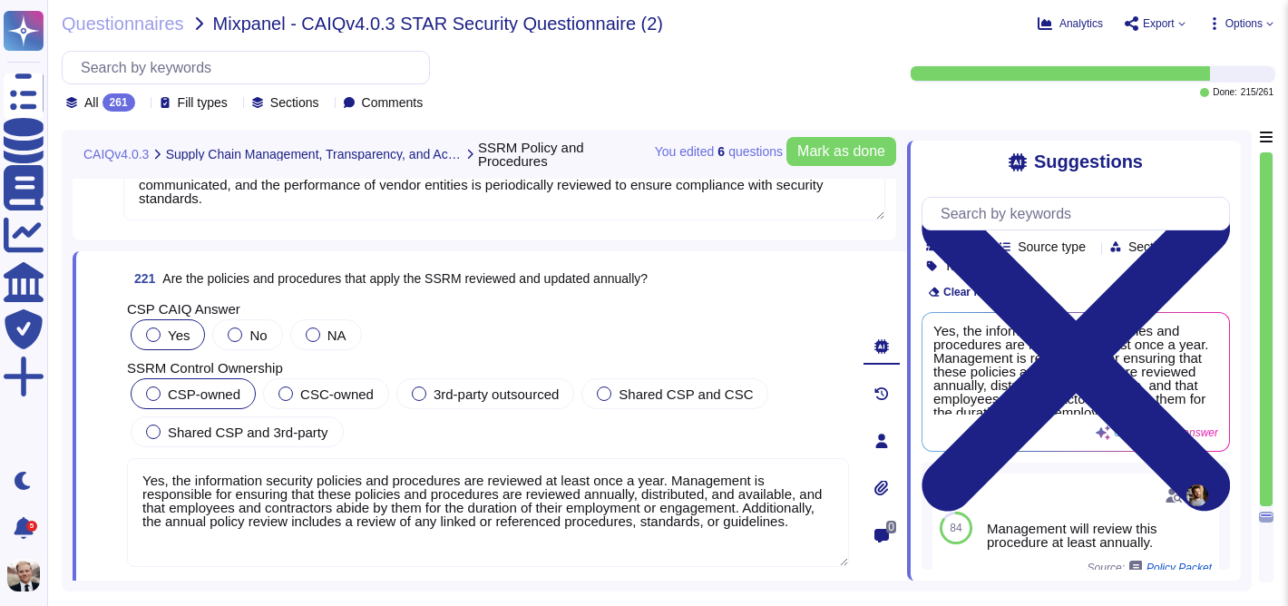
click at [182, 396] on span "CSP-owned" at bounding box center [204, 393] width 73 height 15
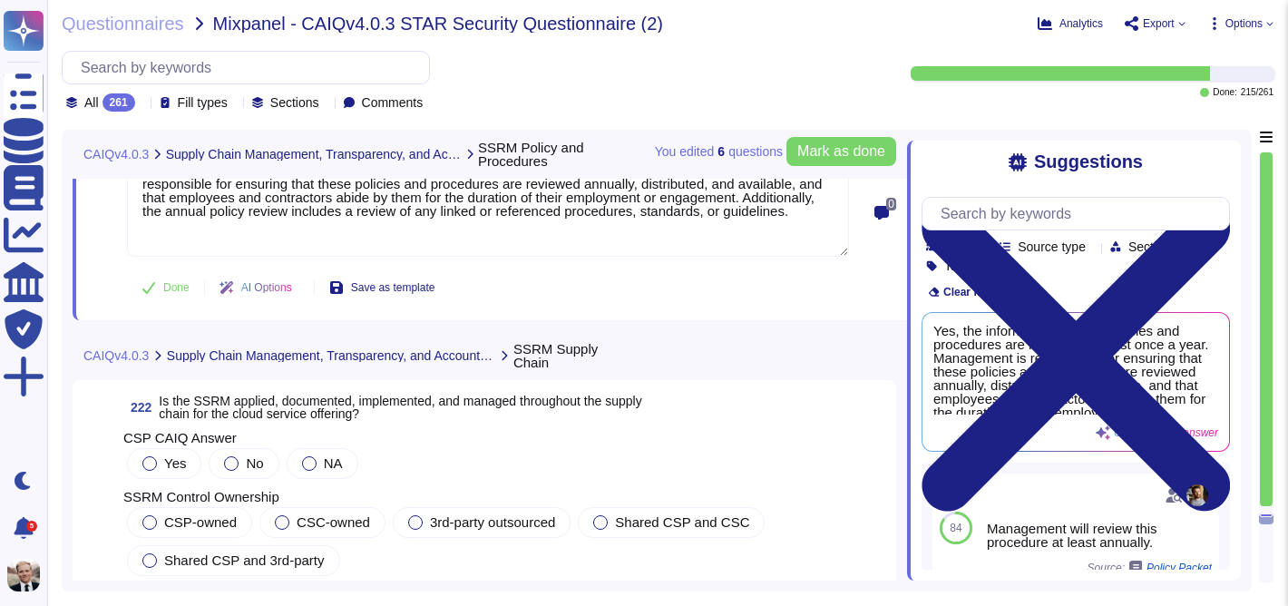
scroll to position [88289, 0]
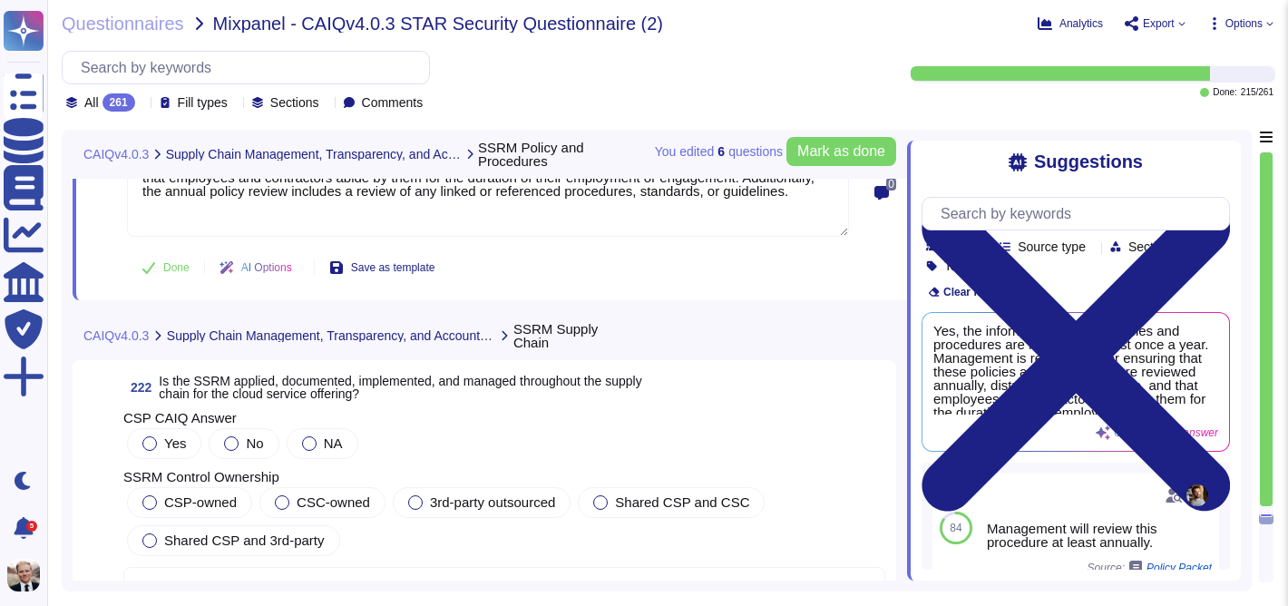
click at [220, 375] on span "Is the SSRM applied, documented, implemented, and managed throughout the supply…" at bounding box center [400, 387] width 482 height 27
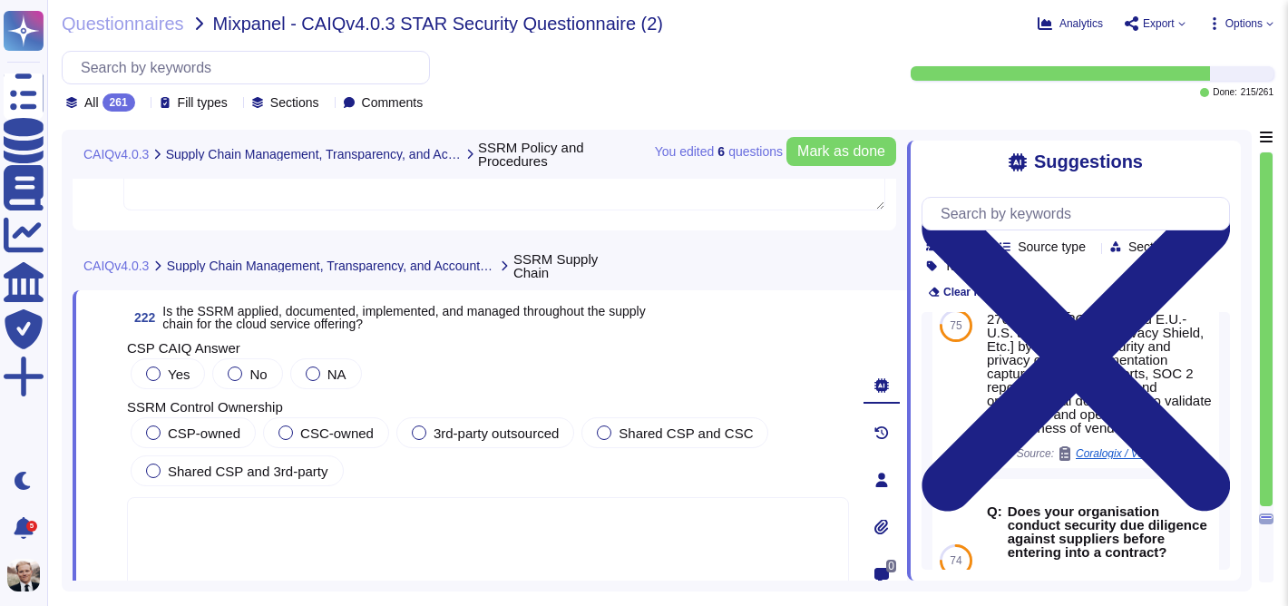
scroll to position [73, 0]
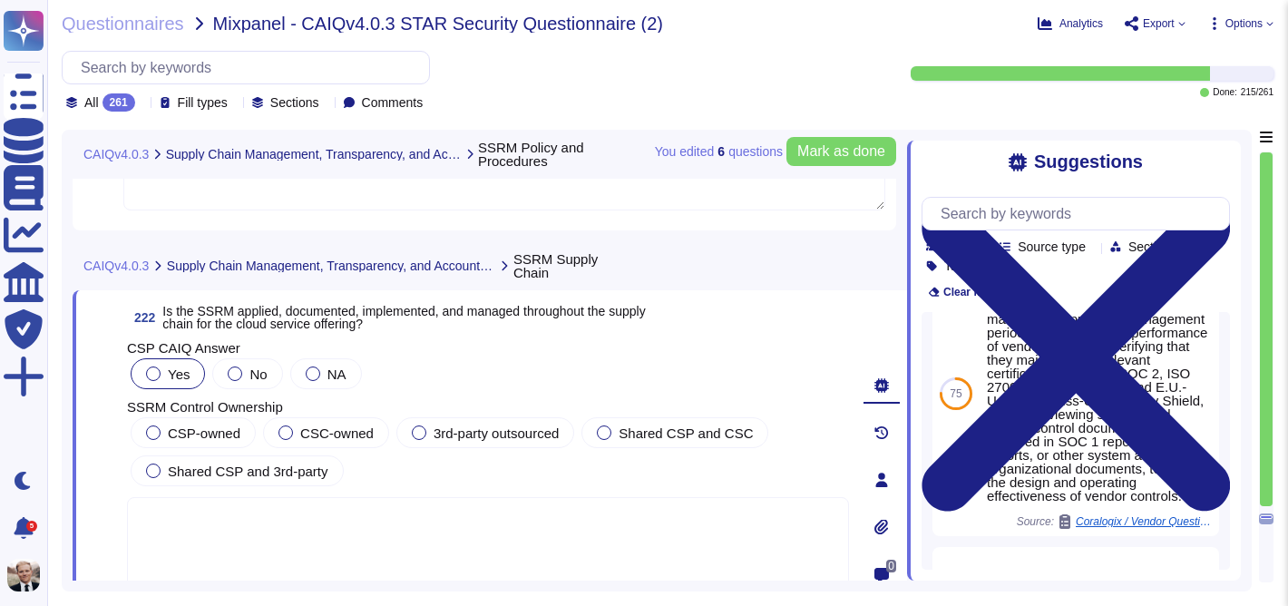
click at [152, 374] on div at bounding box center [153, 373] width 15 height 15
click at [154, 435] on div at bounding box center [153, 432] width 15 height 15
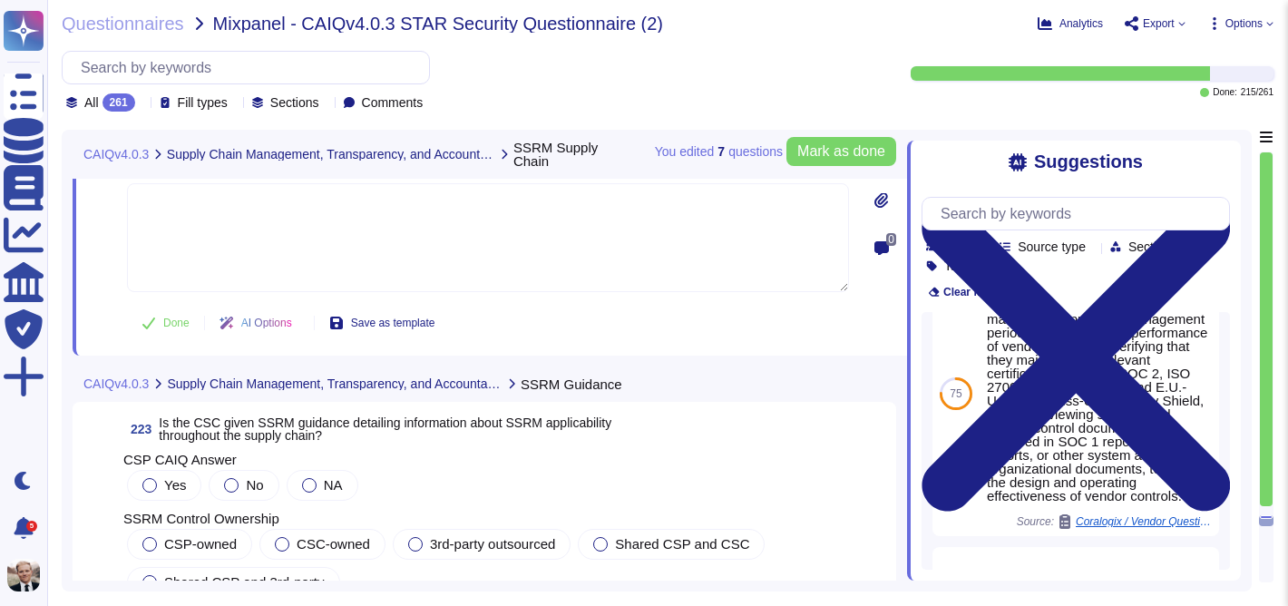
scroll to position [88606, 0]
click at [278, 414] on span "Is the CSC given SSRM guidance detailing information about SSRM applicability t…" at bounding box center [385, 427] width 453 height 27
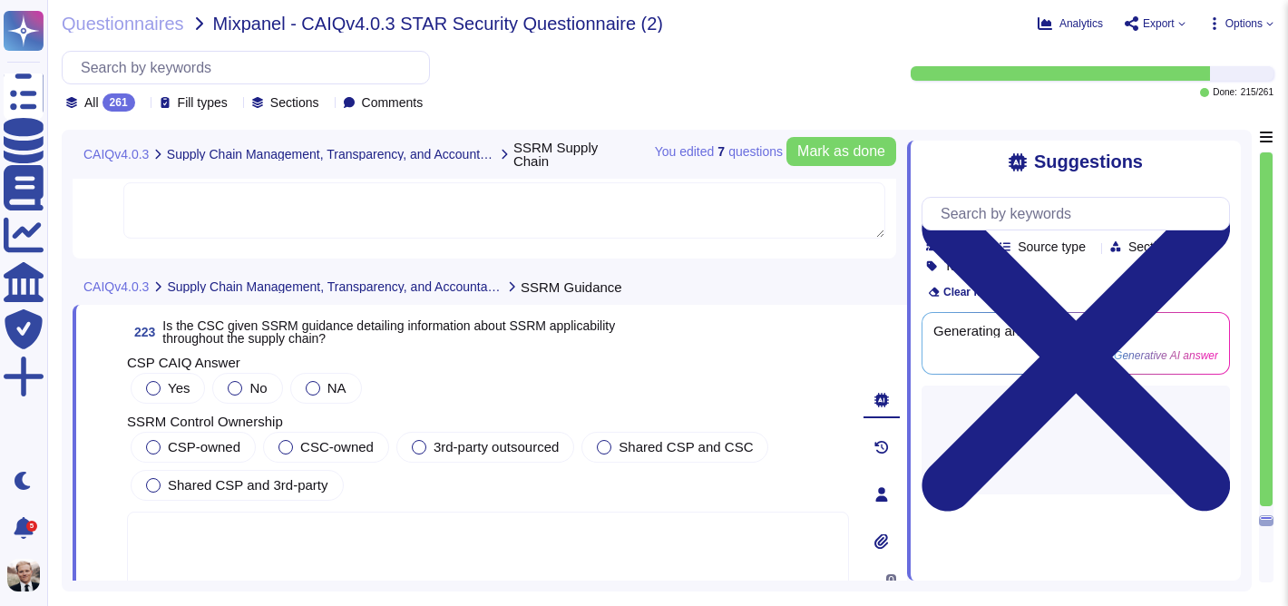
scroll to position [0, 0]
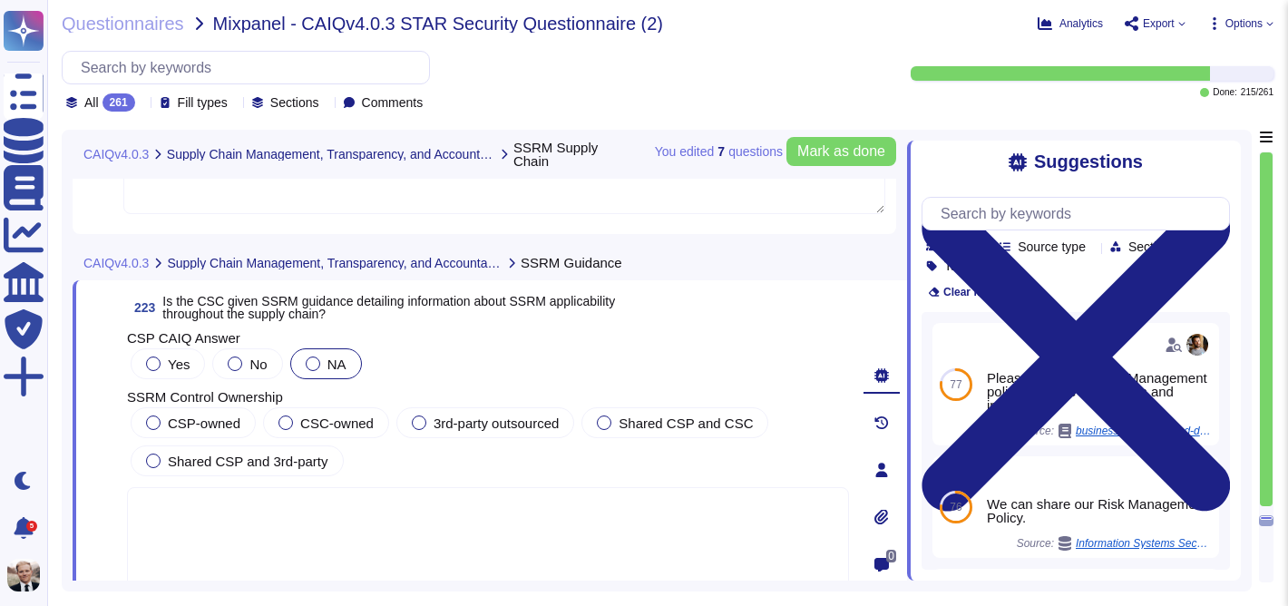
click at [310, 371] on div at bounding box center [313, 363] width 15 height 15
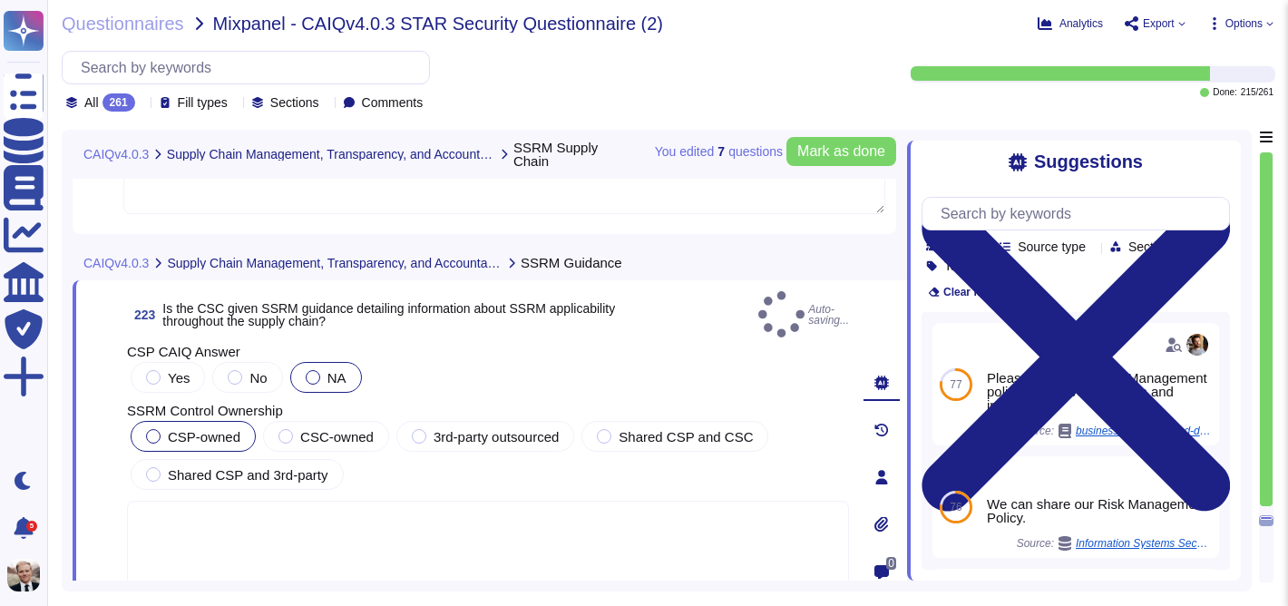
click at [146, 433] on div at bounding box center [153, 436] width 15 height 15
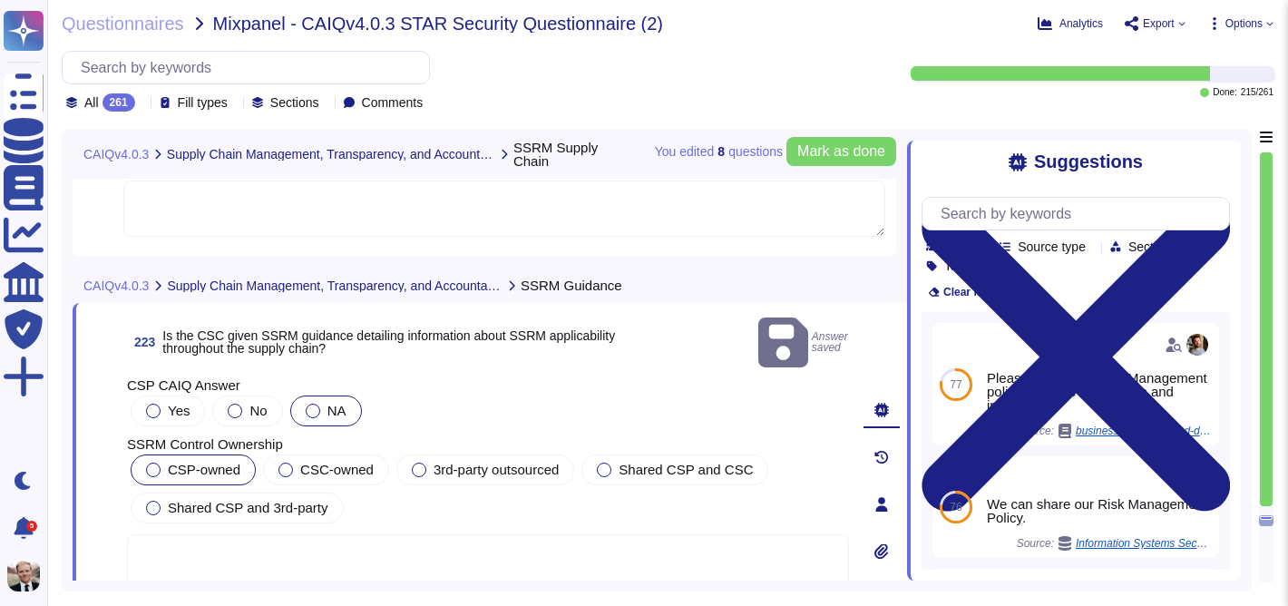
scroll to position [88577, 0]
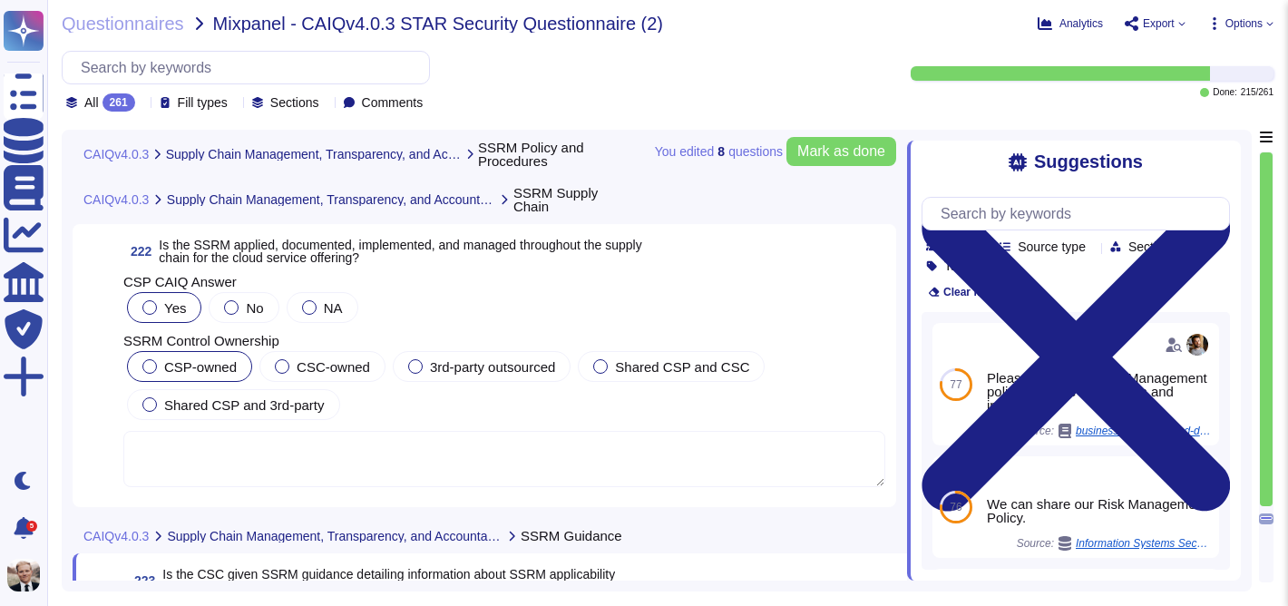
type textarea "Yes, policies and procedures implementing the shared security responsibility mo…"
type textarea "Yes, the information security policies and procedures are reviewed at least onc…"
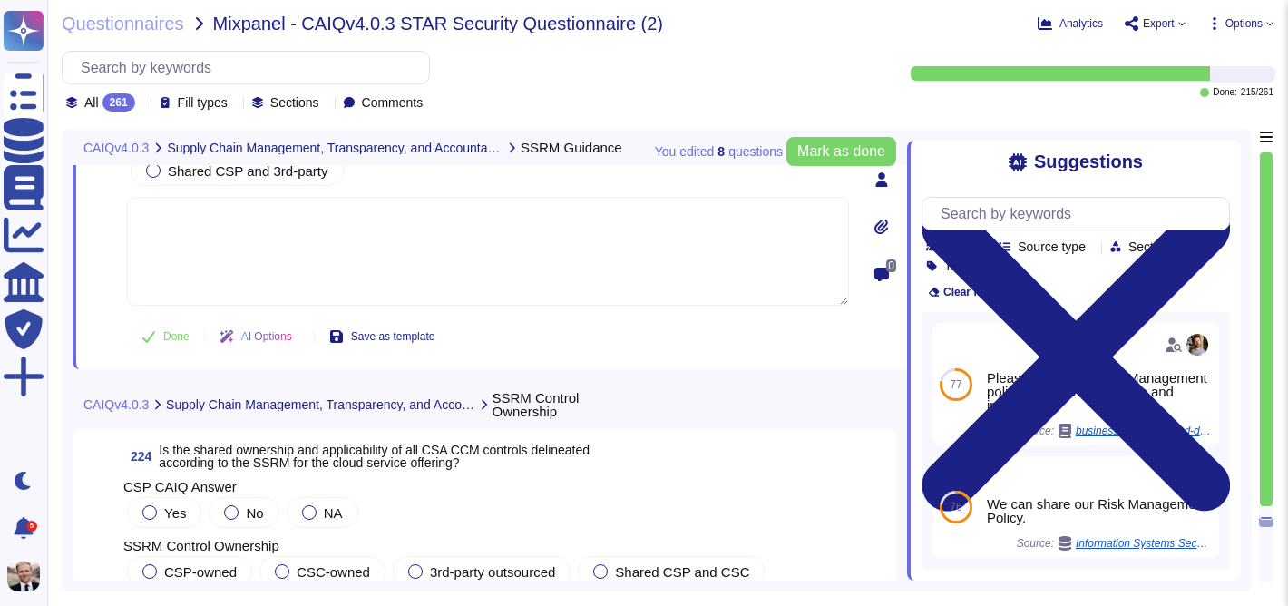
scroll to position [88878, 0]
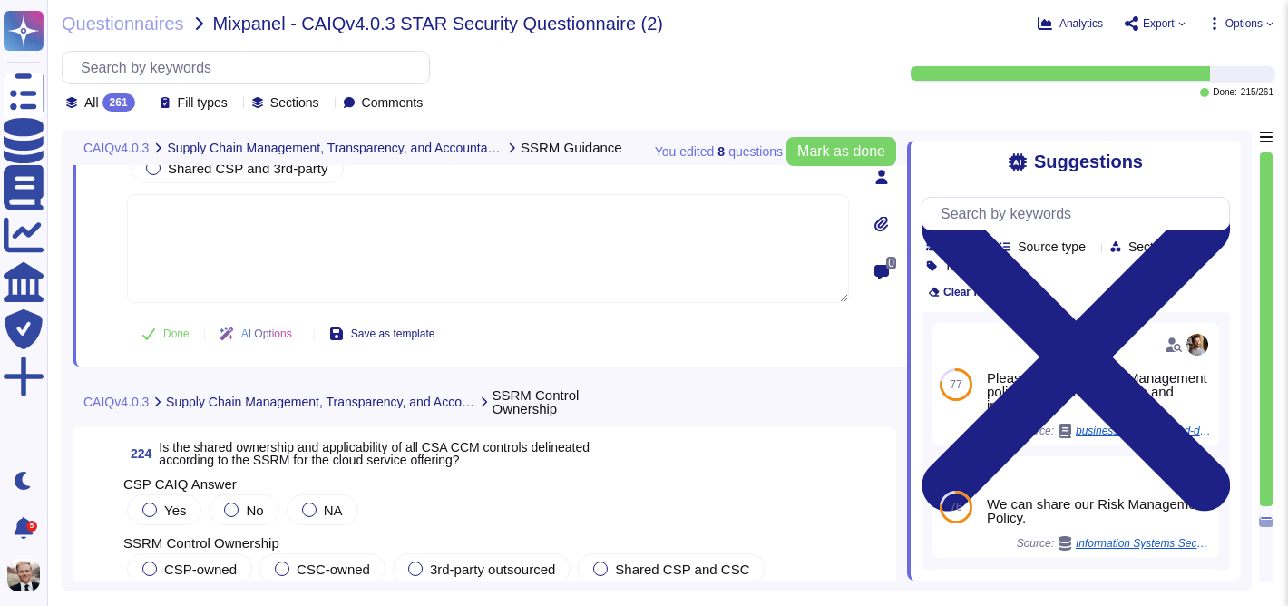
click at [441, 453] on span "Is the shared ownership and applicability of all CSA CCM controls delineated ac…" at bounding box center [374, 453] width 431 height 27
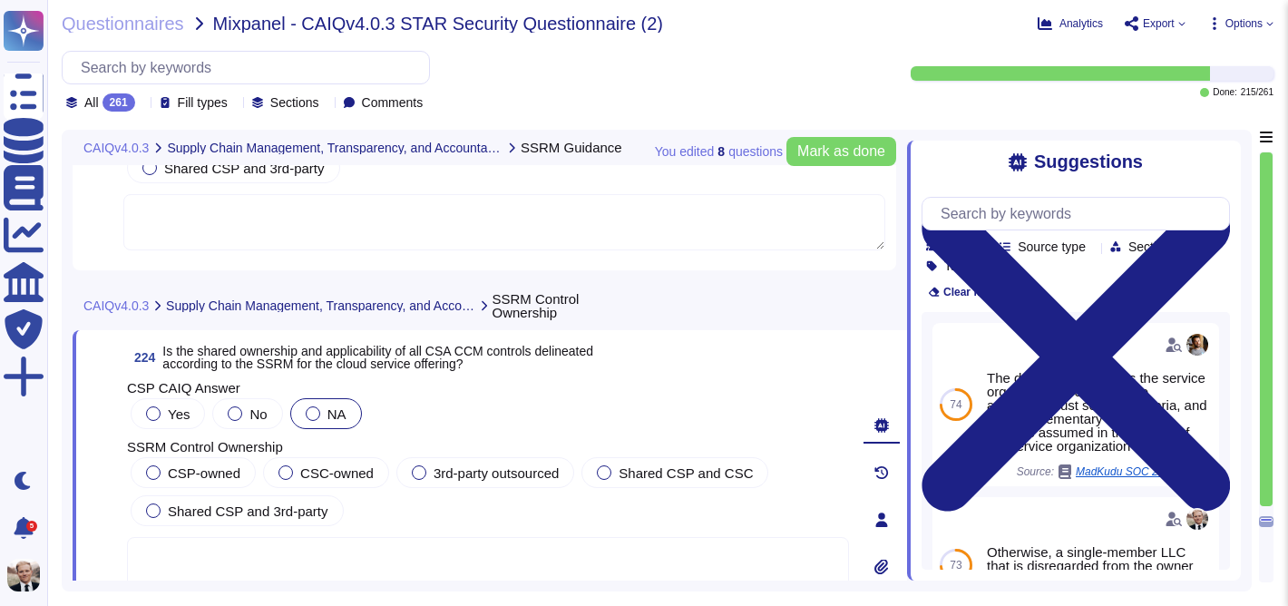
click at [314, 415] on div at bounding box center [313, 413] width 15 height 15
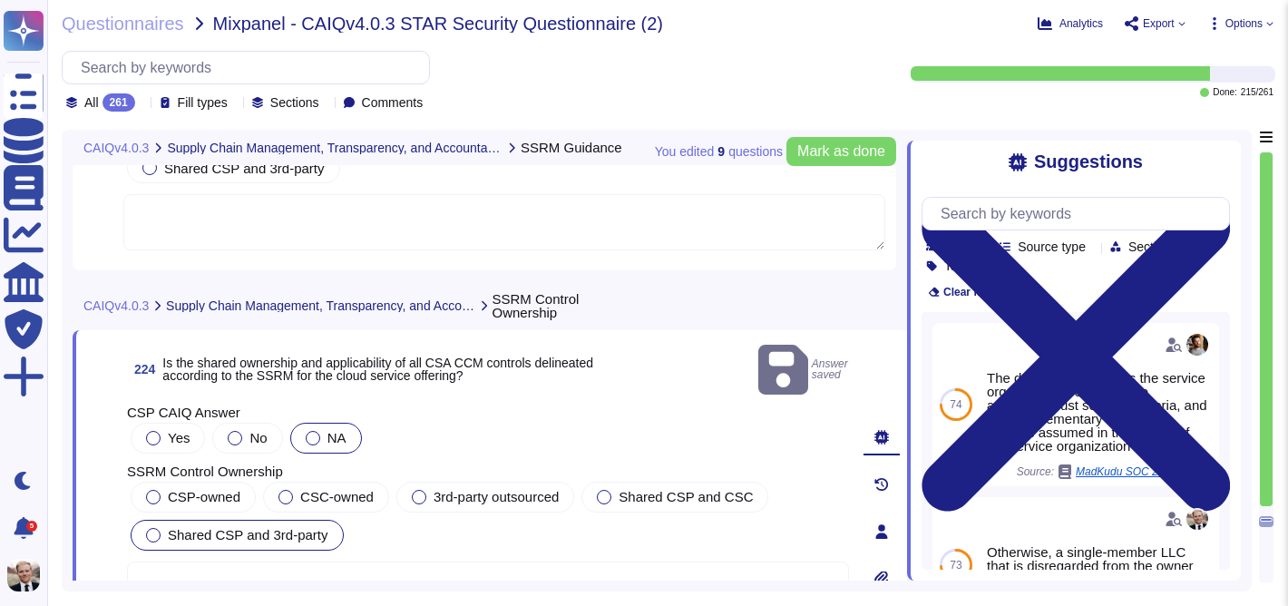
click at [169, 527] on span "Shared CSP and 3rd-party" at bounding box center [248, 534] width 161 height 15
click at [151, 490] on div at bounding box center [153, 497] width 15 height 15
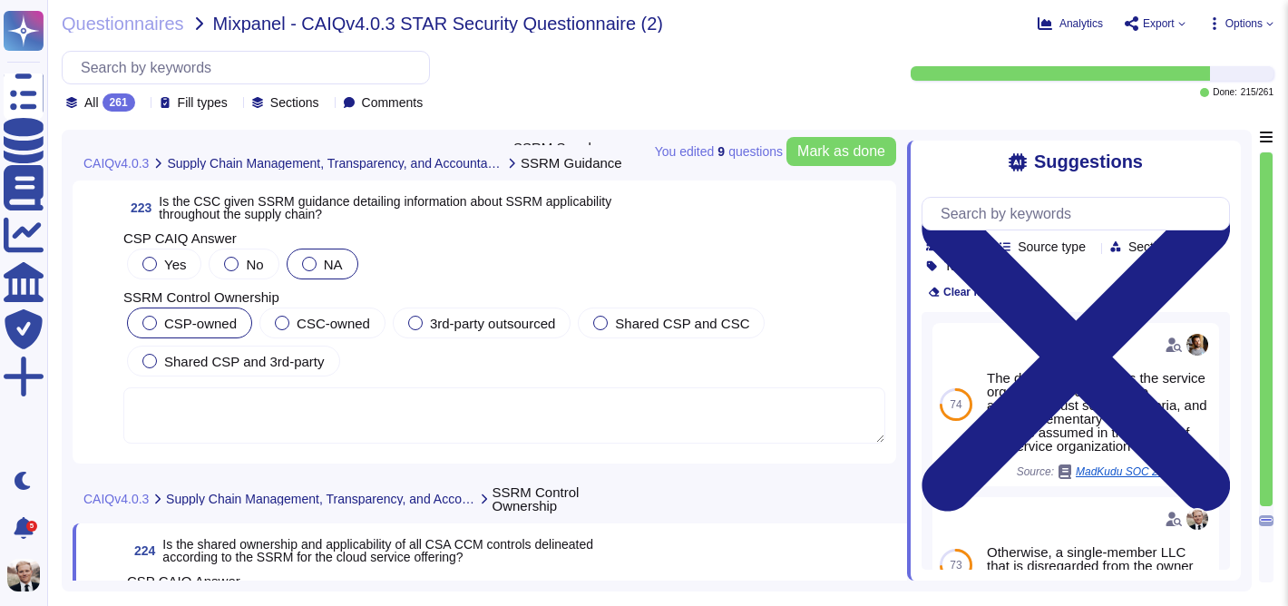
scroll to position [88687, 0]
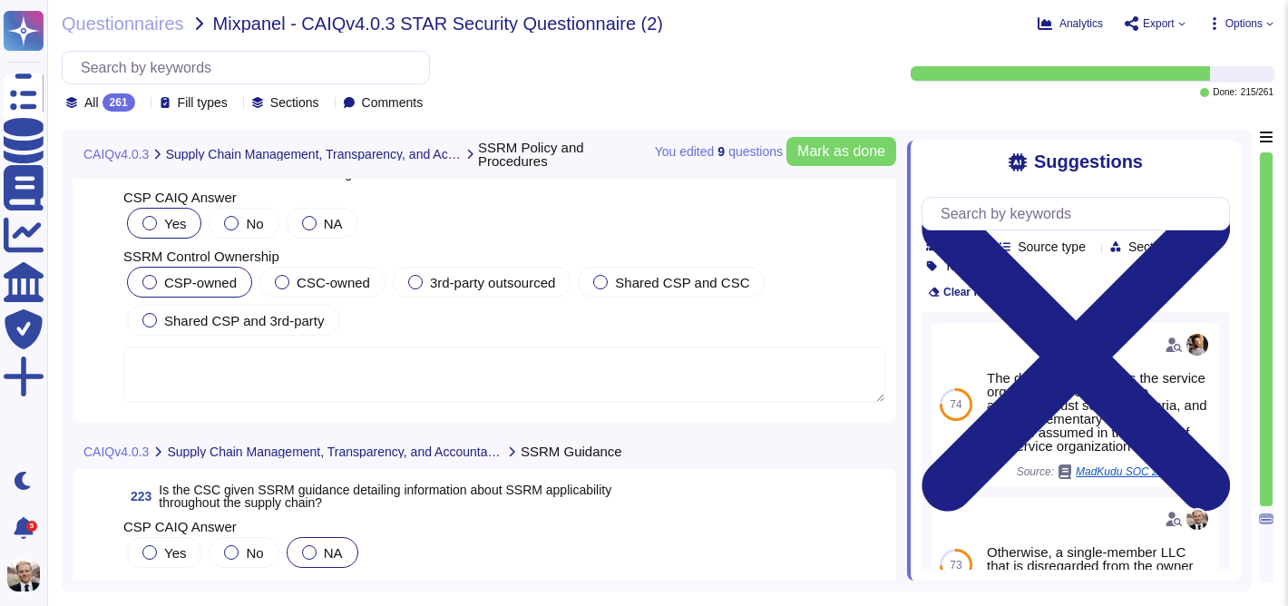
type textarea "Yes, policies and procedures implementing the shared security responsibility mo…"
type textarea "Yes, the information security policies and procedures are reviewed at least onc…"
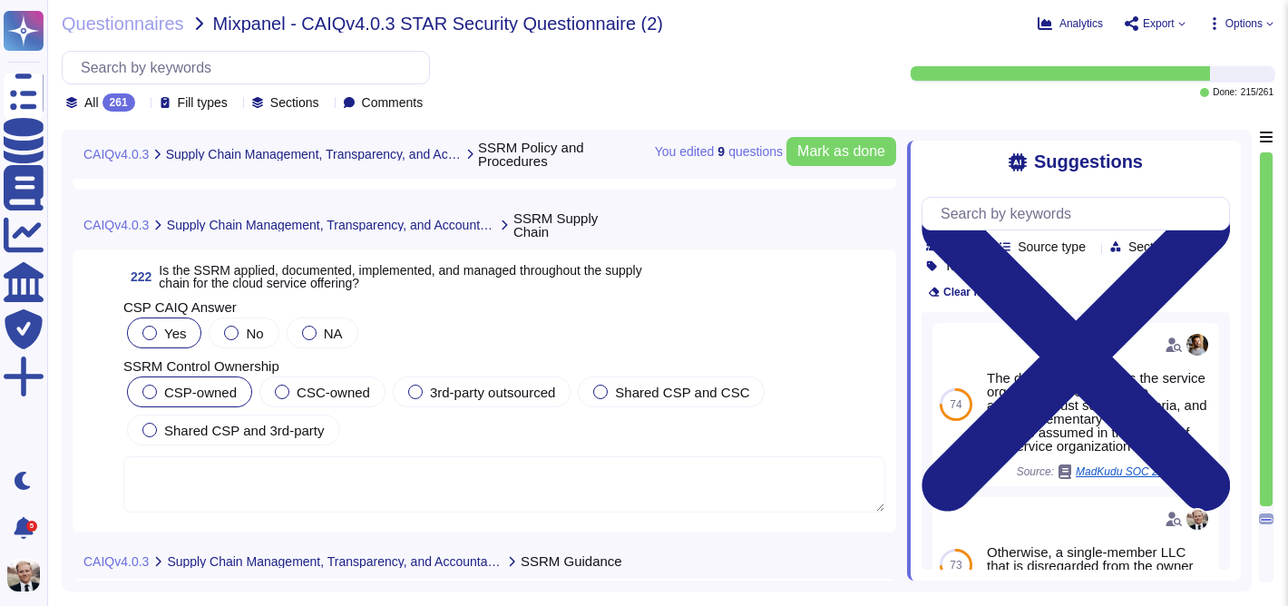
scroll to position [88298, 0]
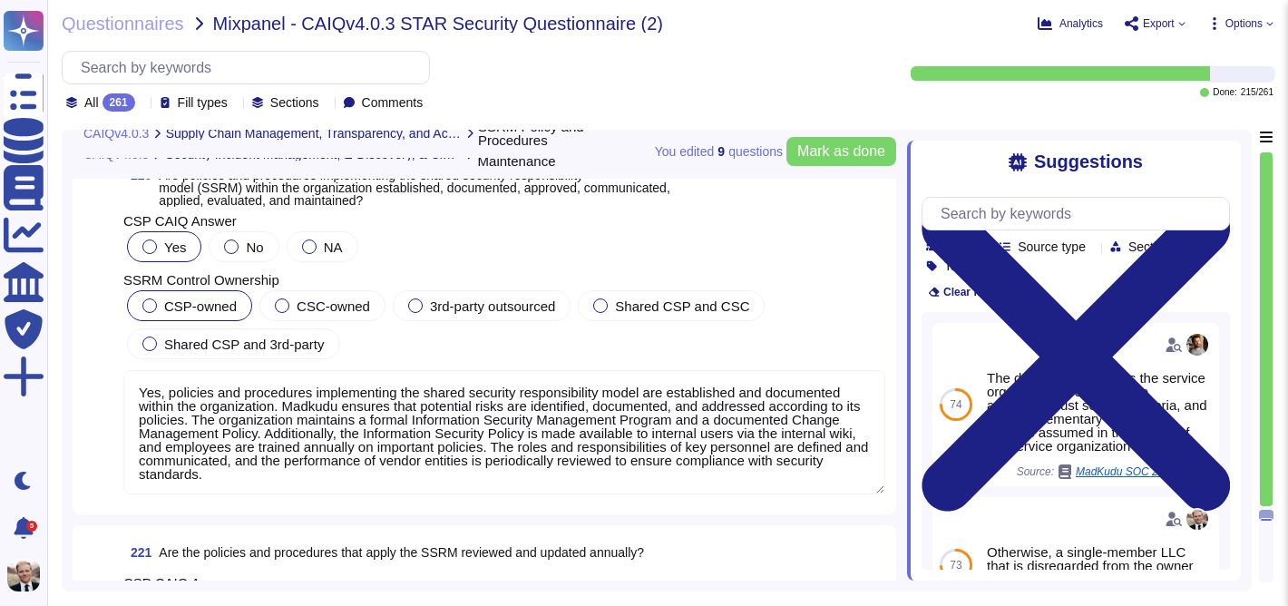
type textarea "Yes, points of contact are maintained for applicable regulation authorities, na…"
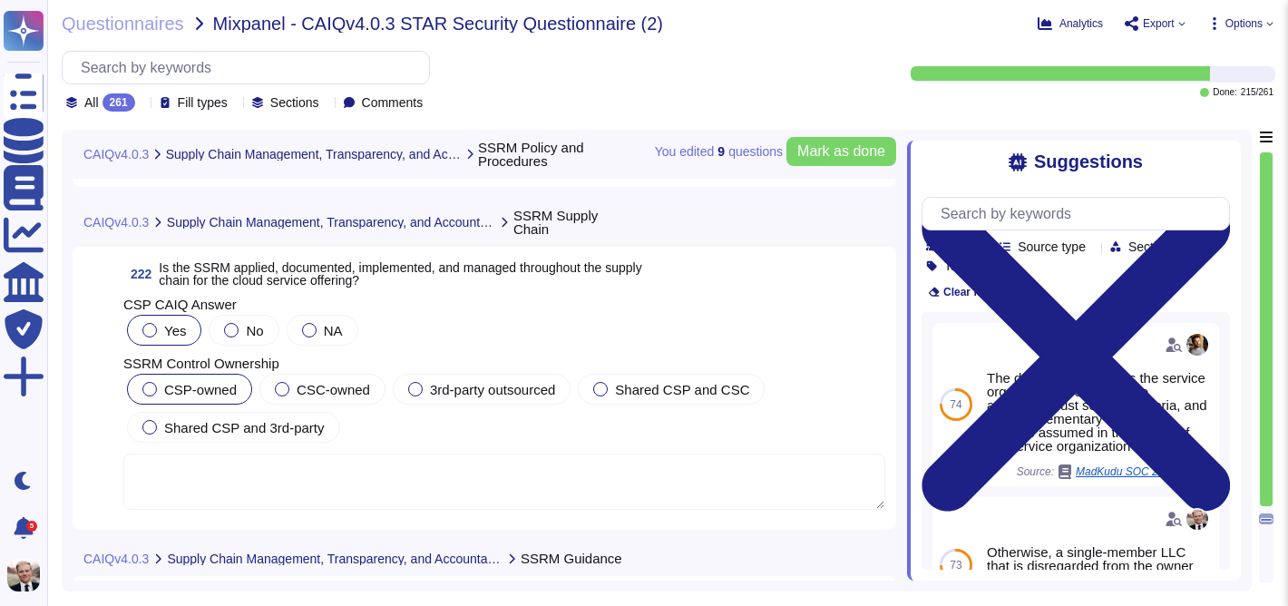
scroll to position [88287, 0]
click at [314, 329] on div at bounding box center [309, 328] width 15 height 15
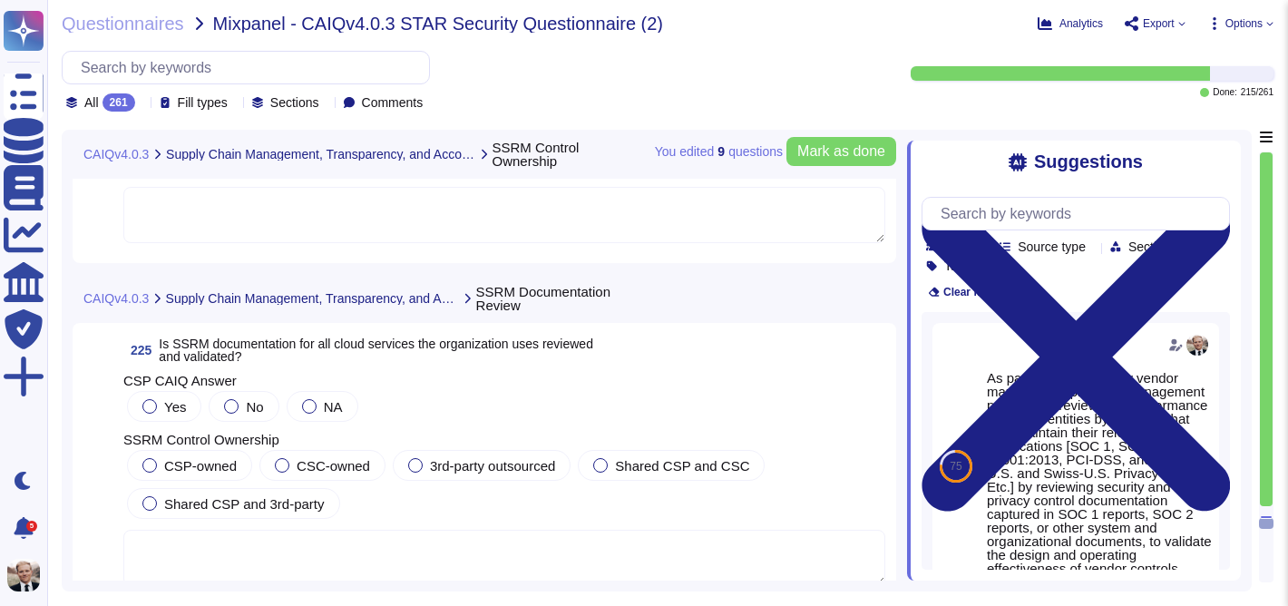
scroll to position [89291, 0]
click at [307, 407] on div at bounding box center [309, 405] width 15 height 15
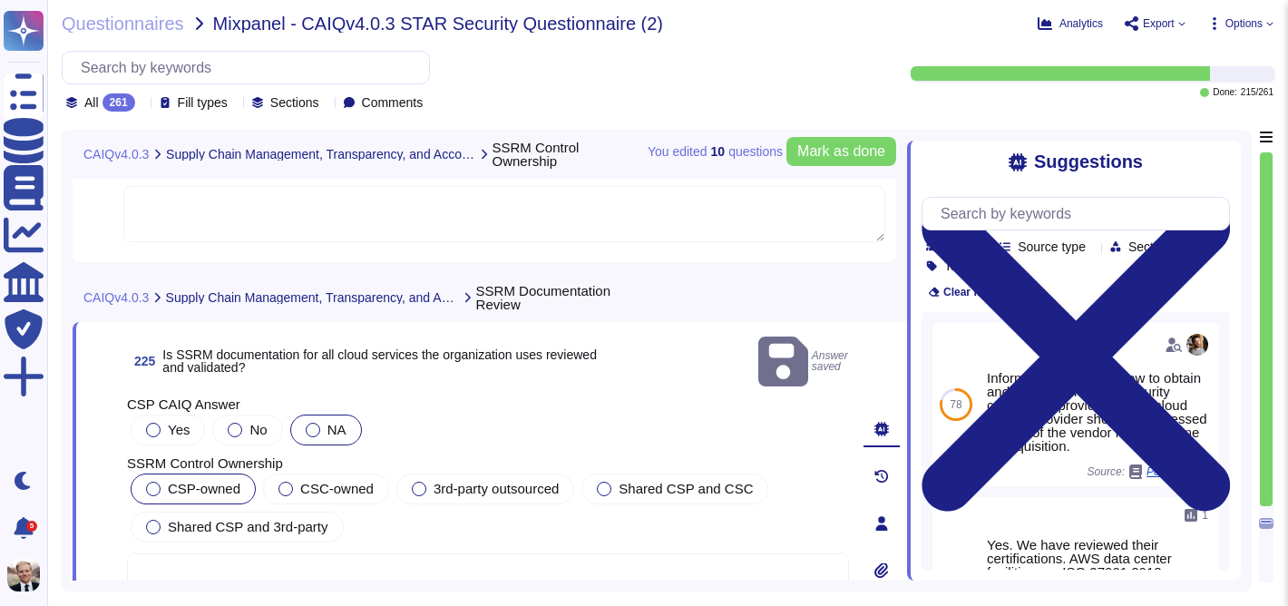
click at [164, 482] on label "CSP-owned" at bounding box center [193, 489] width 94 height 15
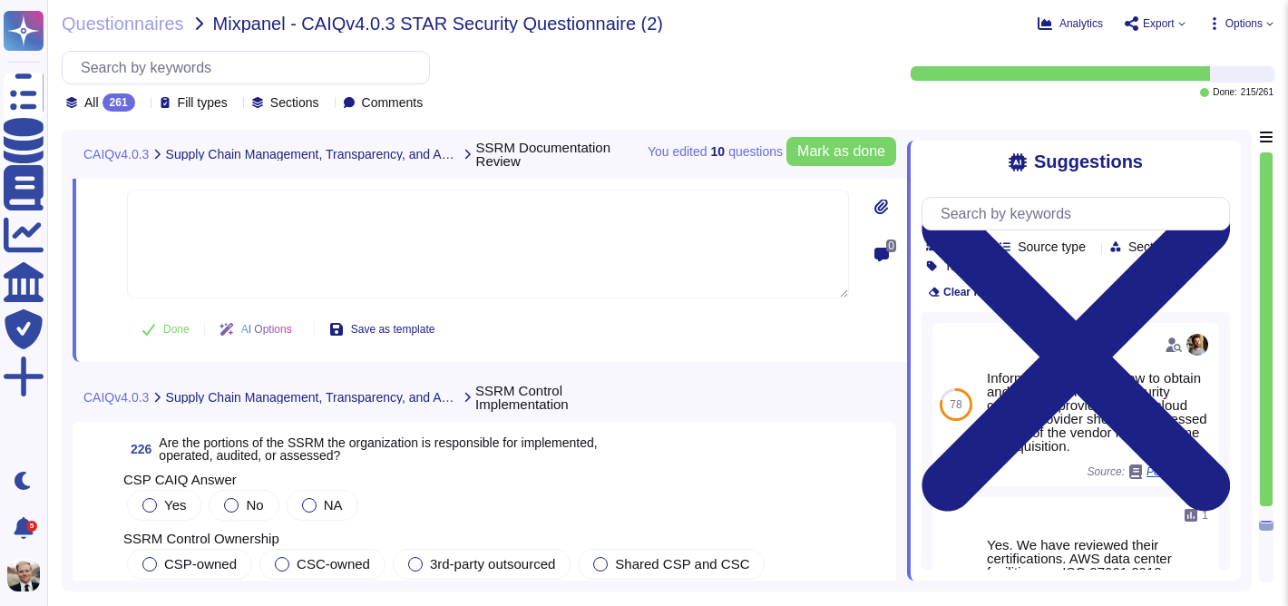
scroll to position [89645, 0]
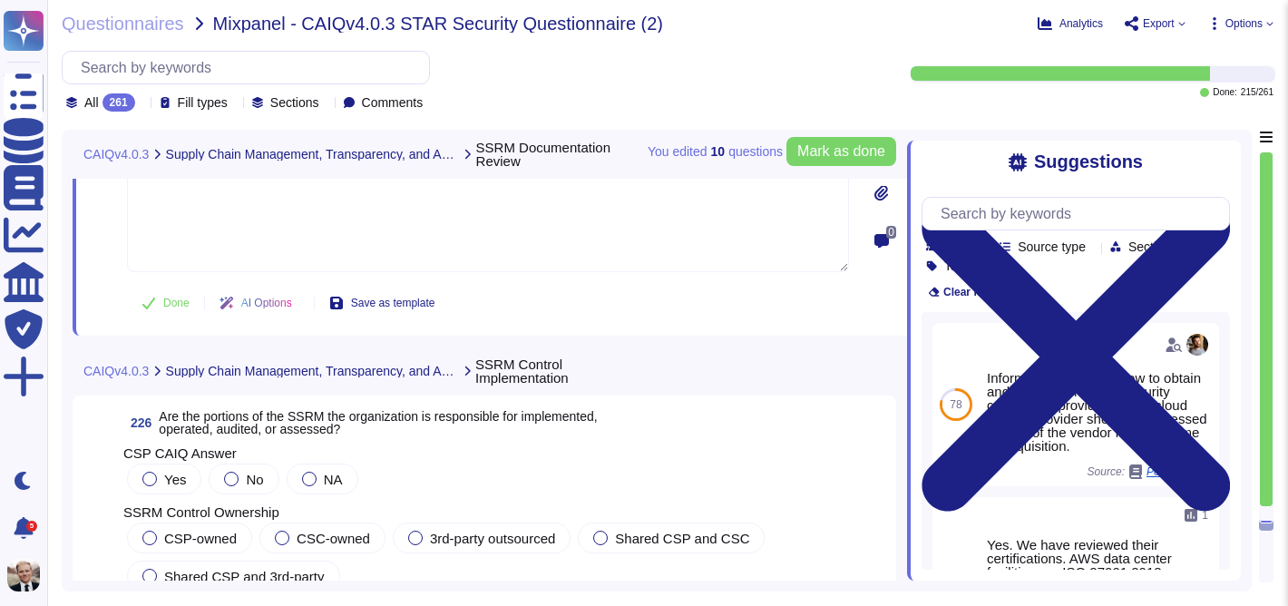
click at [374, 423] on span "Are the portions of the SSRM the organization is responsible for implemented, o…" at bounding box center [378, 422] width 438 height 27
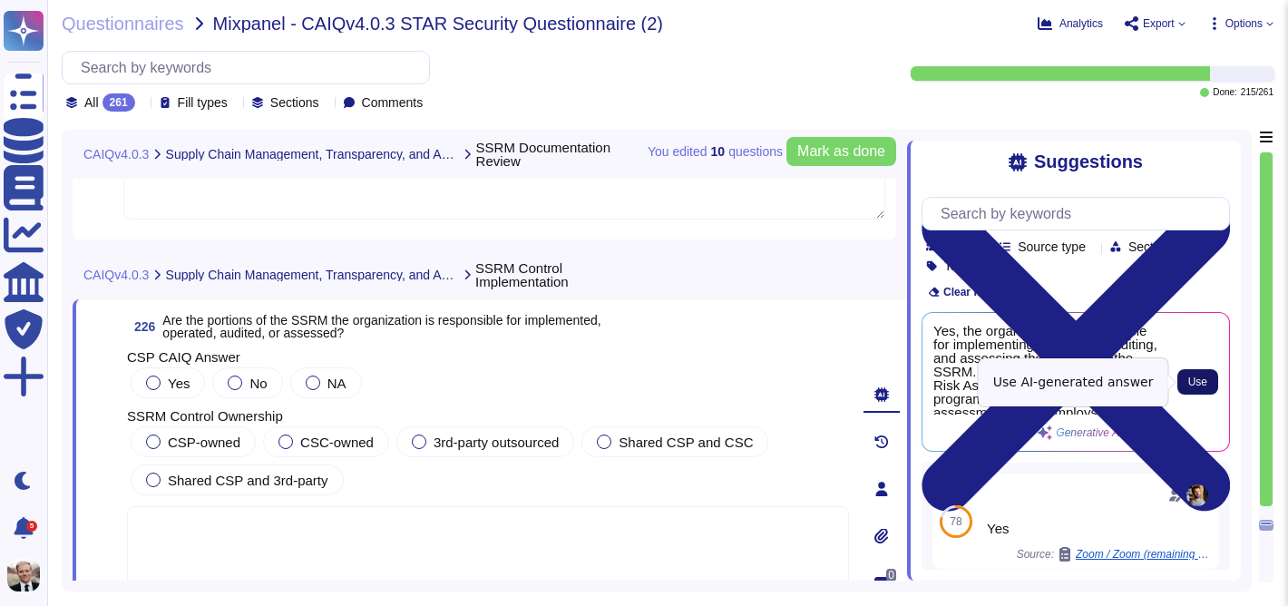
click at [1205, 378] on span "Use" at bounding box center [1197, 381] width 19 height 11
type textarea "Yes, the organization is responsible for implementing, operating, auditing, and…"
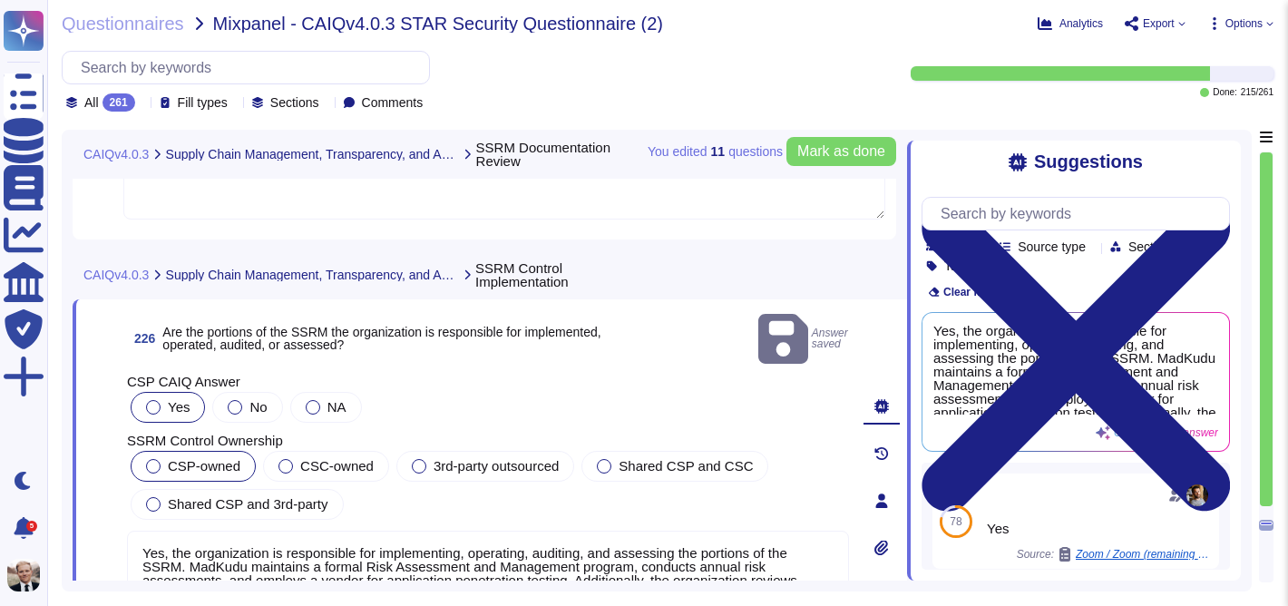
click at [180, 458] on span "CSP-owned" at bounding box center [204, 465] width 73 height 15
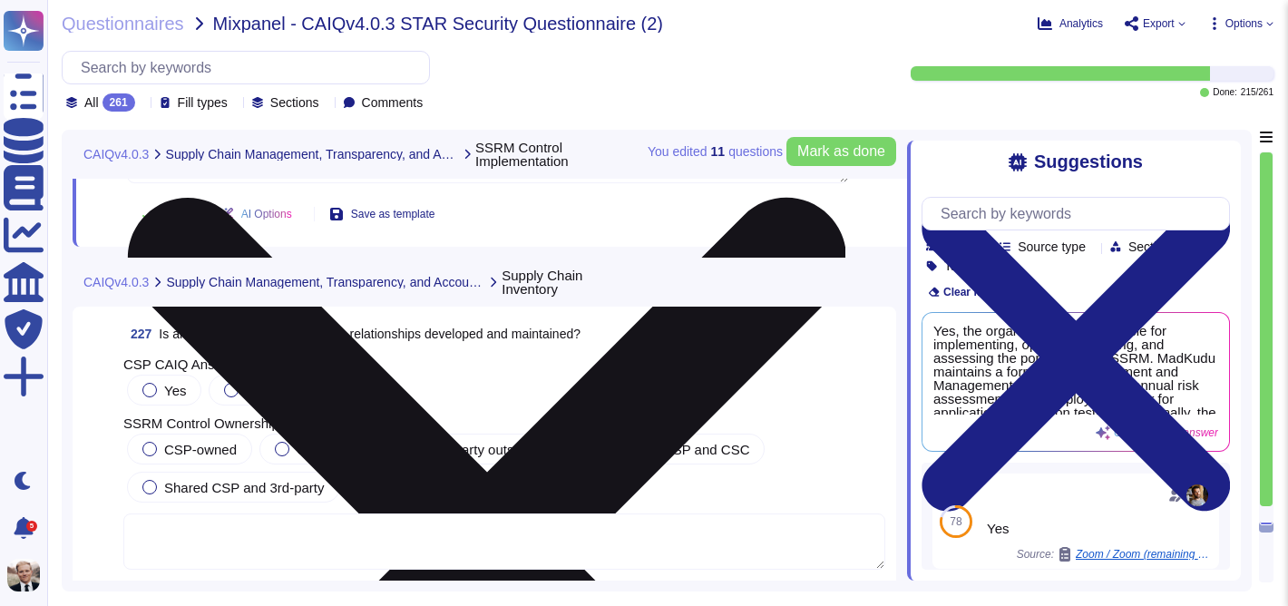
scroll to position [90072, 0]
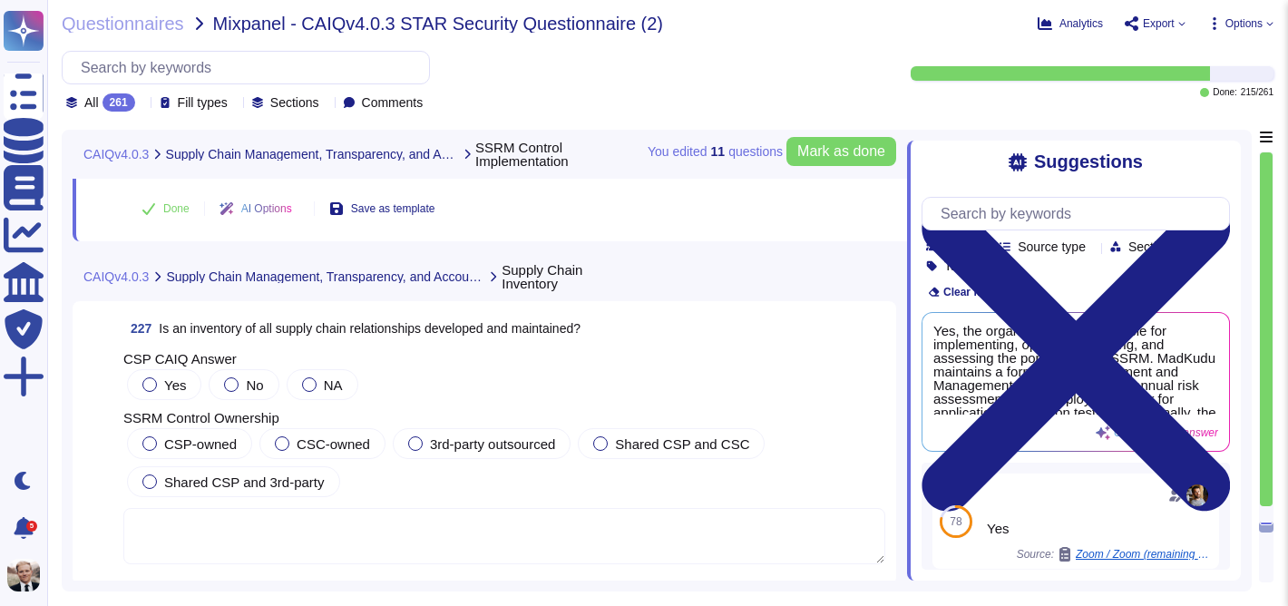
click at [295, 331] on span "Is an inventory of all supply chain relationships developed and maintained?" at bounding box center [370, 328] width 422 height 15
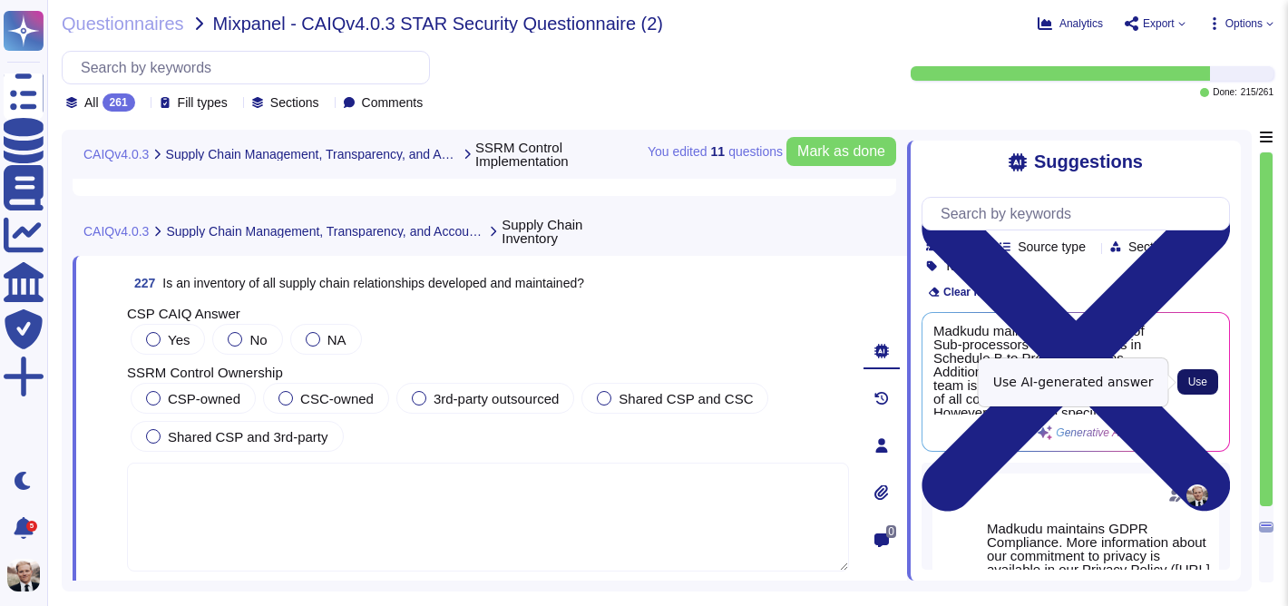
click at [1209, 383] on button "Use" at bounding box center [1197, 381] width 41 height 25
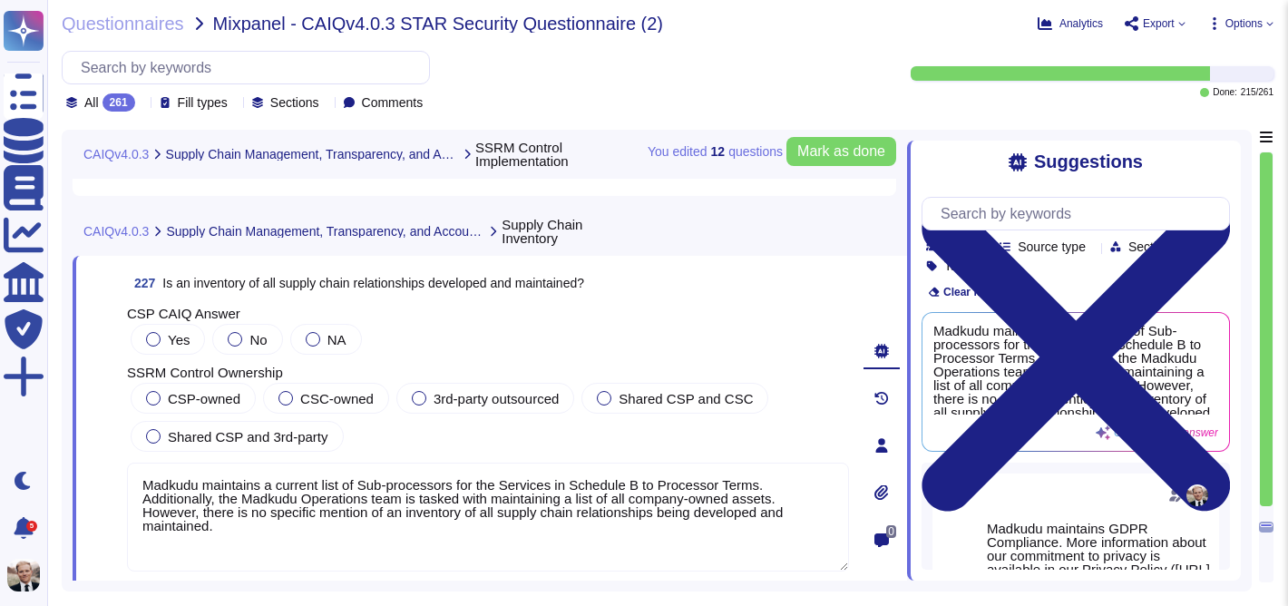
drag, startPoint x: 258, startPoint y: 532, endPoint x: 122, endPoint y: 515, distance: 137.1
click at [122, 515] on div "227 Is an inventory of all supply chain relationships developed and maintained?…" at bounding box center [468, 445] width 762 height 357
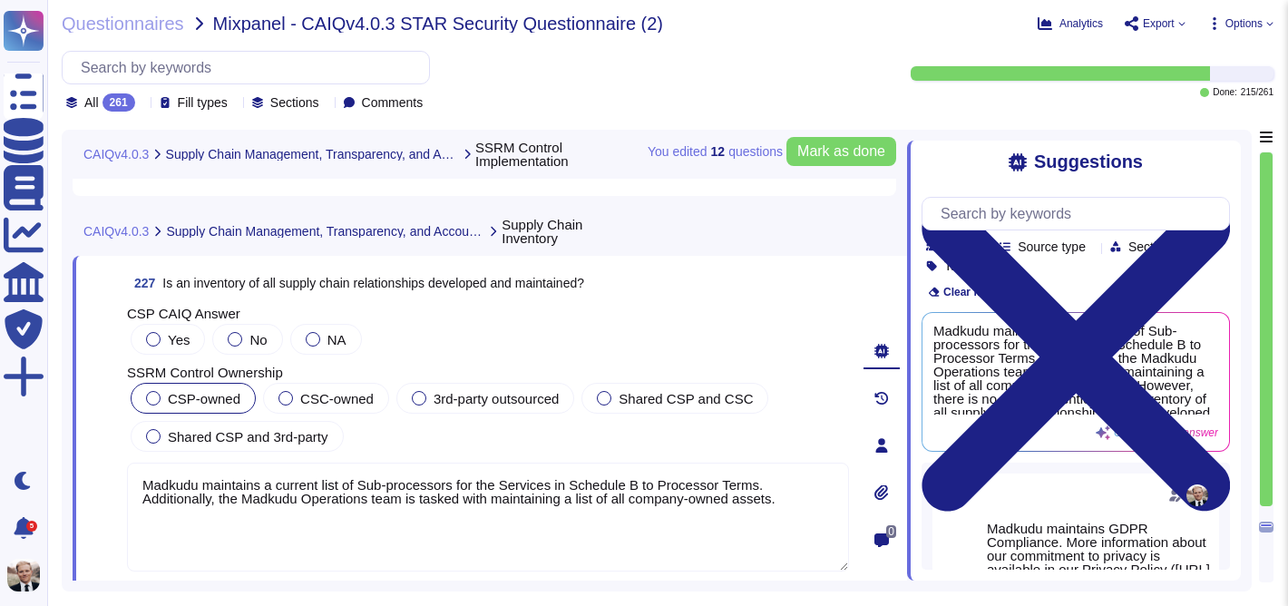
type textarea "Madkudu maintains a current list of Sub-processors for the Services in Schedule…"
click at [155, 396] on div at bounding box center [153, 398] width 15 height 15
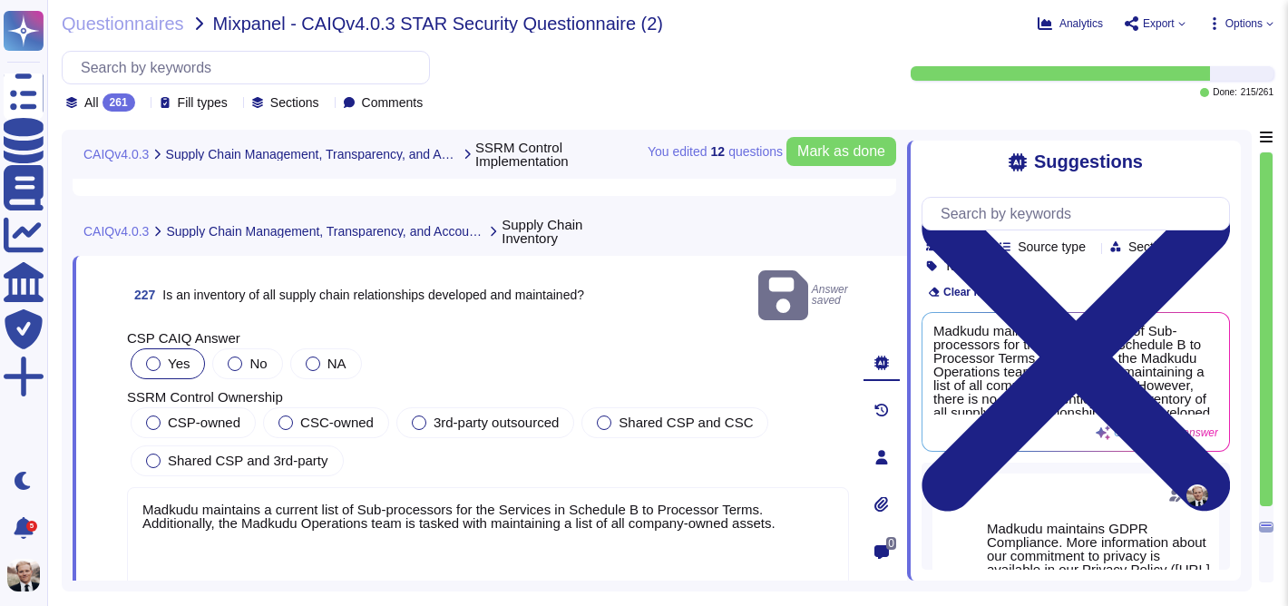
click at [153, 356] on div at bounding box center [153, 363] width 15 height 15
click at [151, 415] on div at bounding box center [153, 422] width 15 height 15
click at [276, 453] on span "Shared CSP and 3rd-party" at bounding box center [248, 460] width 161 height 15
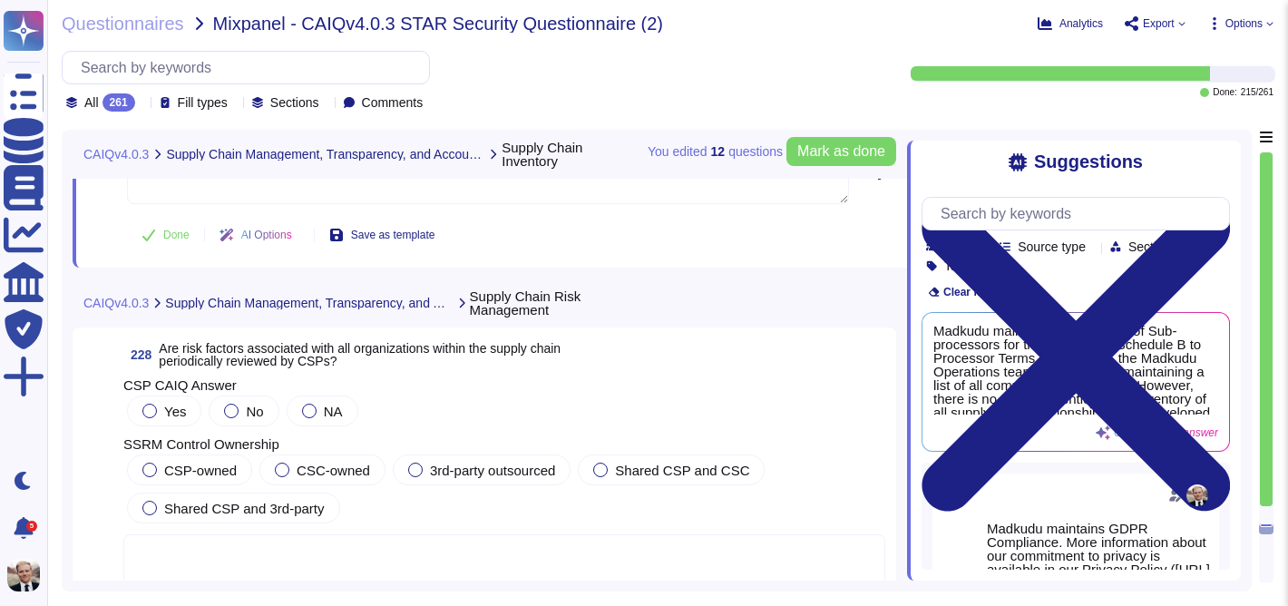
scroll to position [90429, 0]
click at [310, 361] on span "Are risk factors associated with all organizations within the supply chain peri…" at bounding box center [360, 353] width 402 height 27
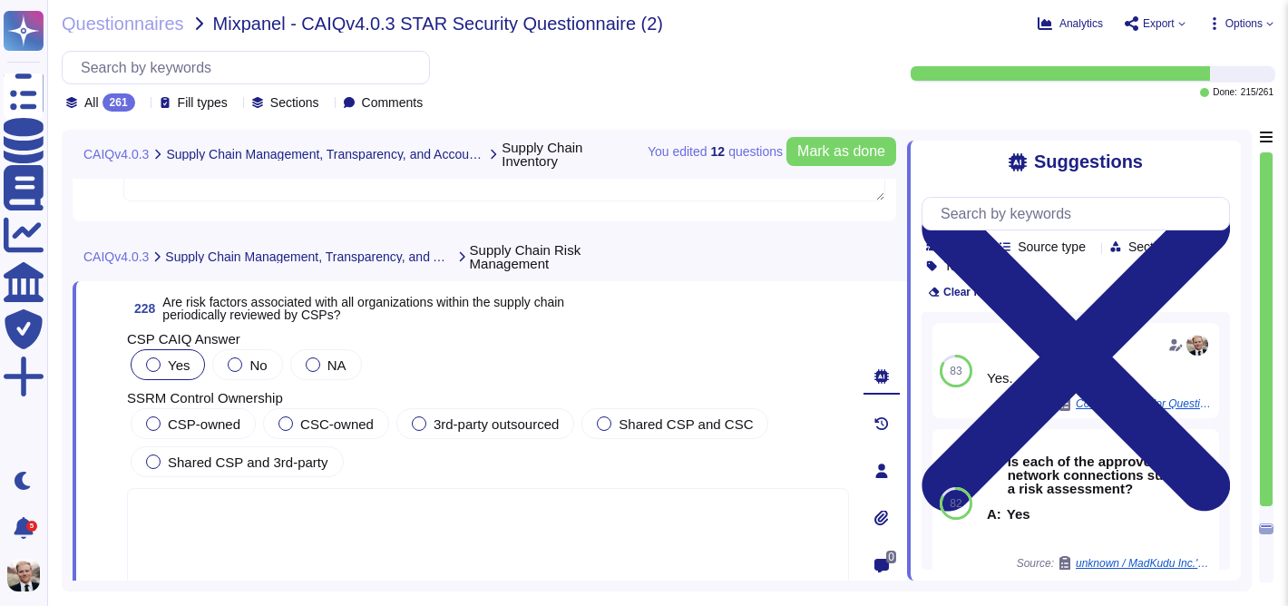
click at [153, 363] on div at bounding box center [153, 364] width 15 height 15
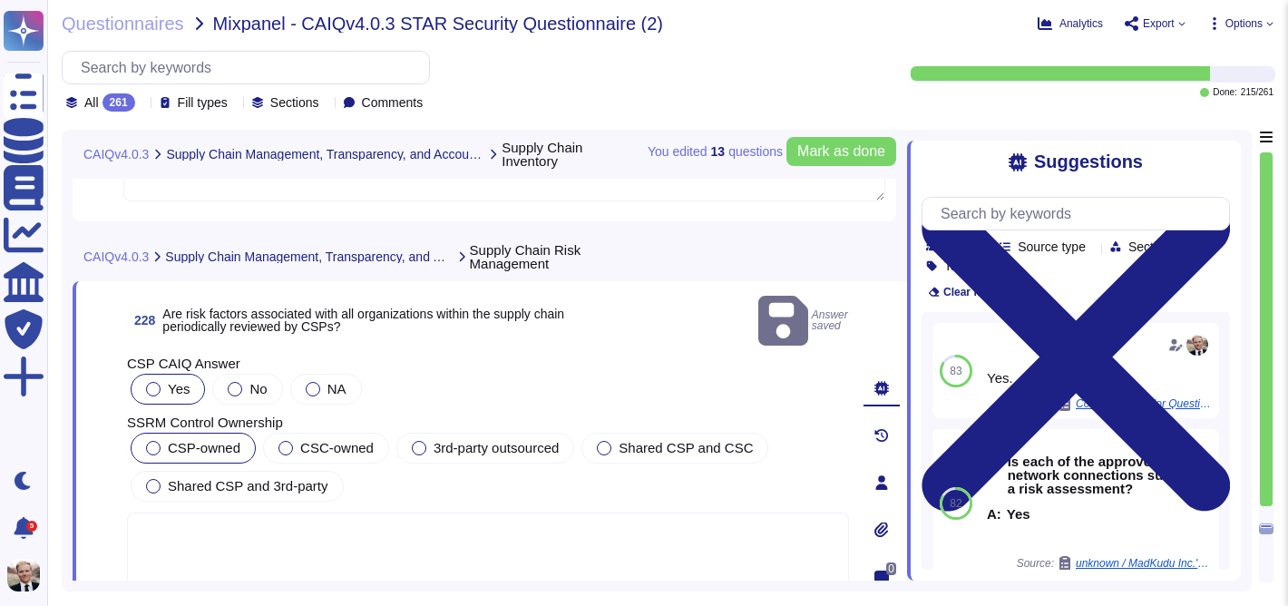
click at [150, 441] on div at bounding box center [153, 448] width 15 height 15
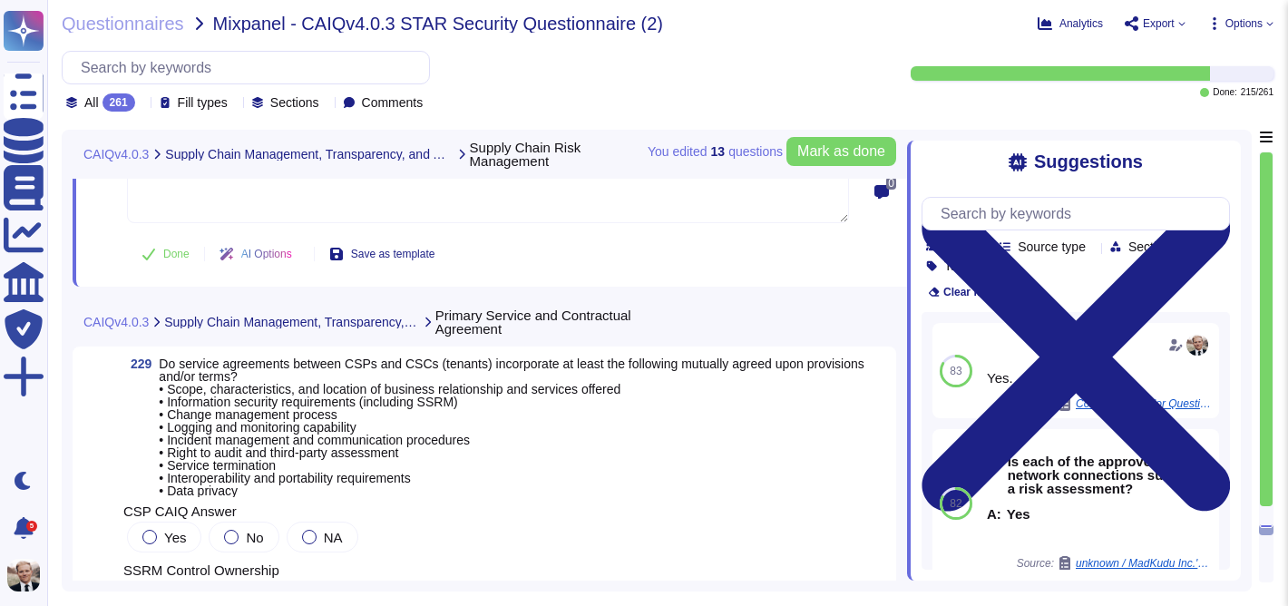
scroll to position [90793, 0]
click at [258, 392] on span "Do service agreements between CSPs and CSCs (tenants) incorporate at least the …" at bounding box center [511, 425] width 705 height 141
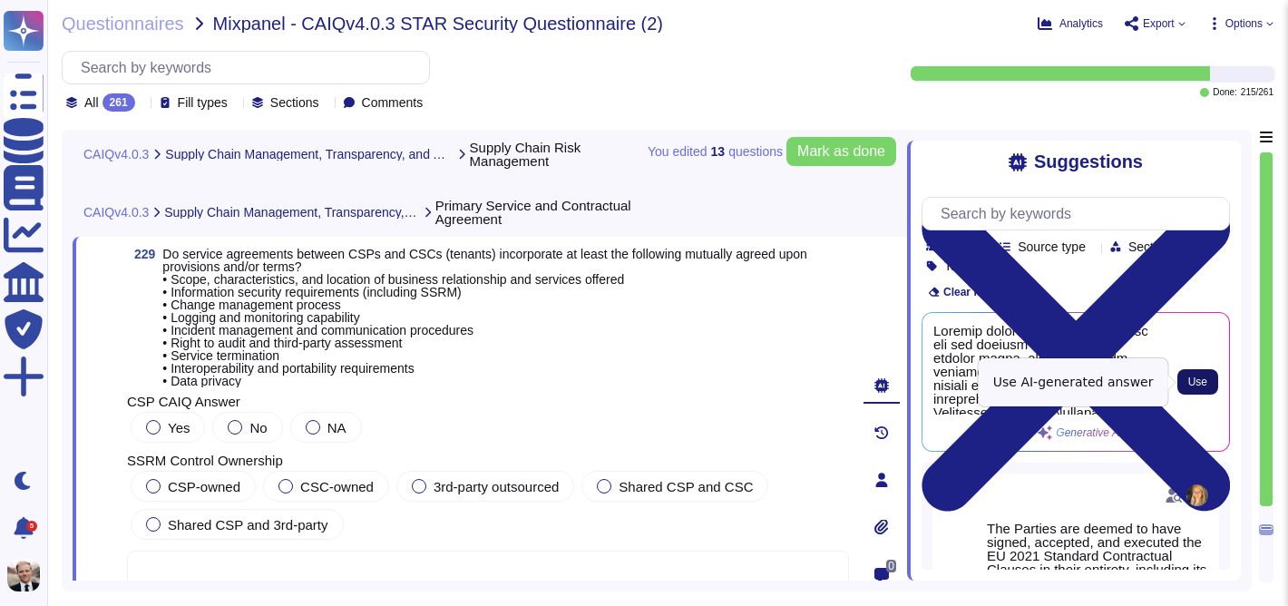
click at [1202, 377] on span "Use" at bounding box center [1197, 381] width 19 height 11
type textarea "Service agreements between MadKudu and its clients include clearly defined term…"
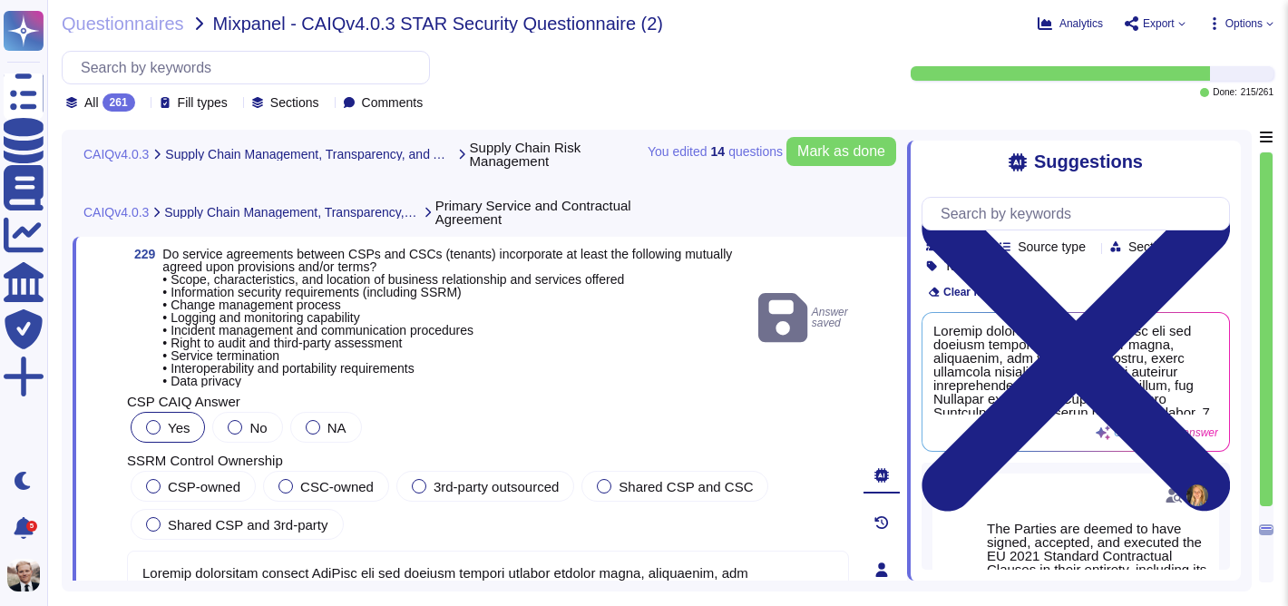
click at [148, 427] on div at bounding box center [153, 427] width 15 height 15
click at [153, 485] on div at bounding box center [153, 486] width 15 height 15
click at [611, 483] on div at bounding box center [604, 486] width 15 height 15
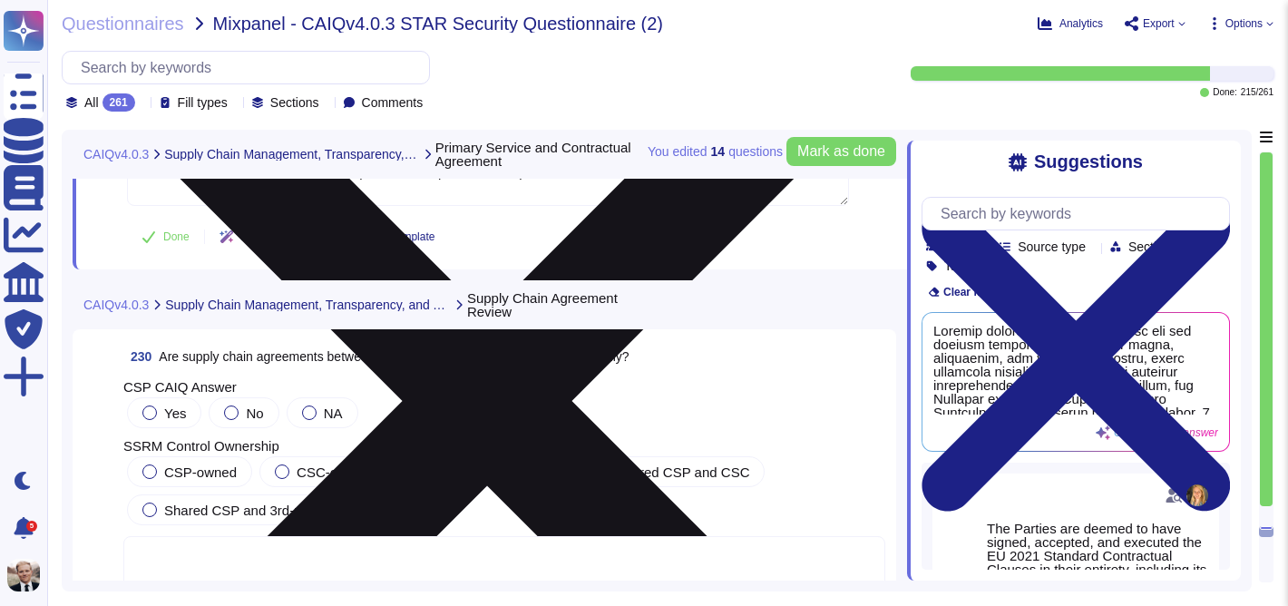
scroll to position [91504, 0]
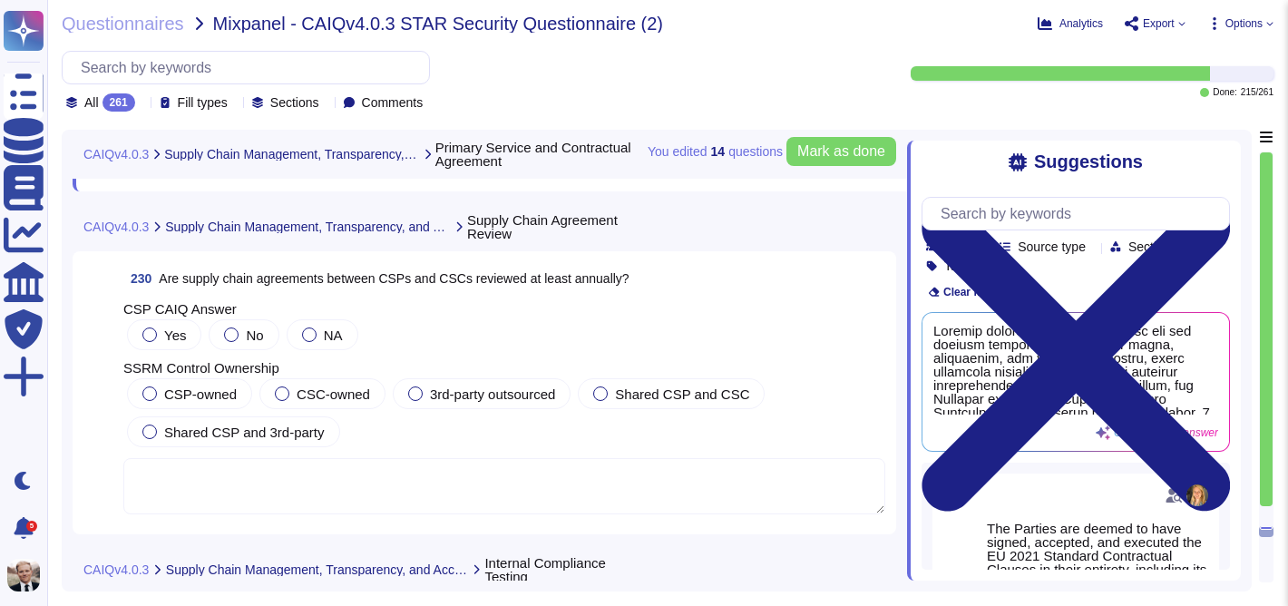
click at [270, 280] on span "Are supply chain agreements between CSPs and CSCs reviewed at least annually?" at bounding box center [394, 278] width 470 height 15
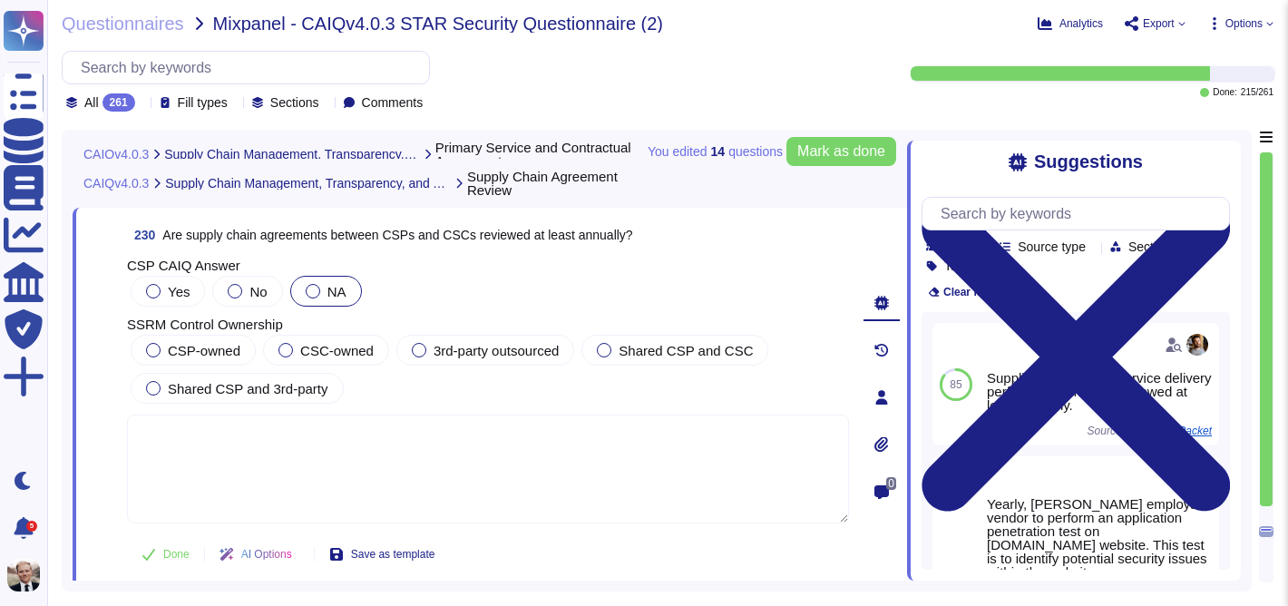
click at [316, 292] on div at bounding box center [313, 291] width 15 height 15
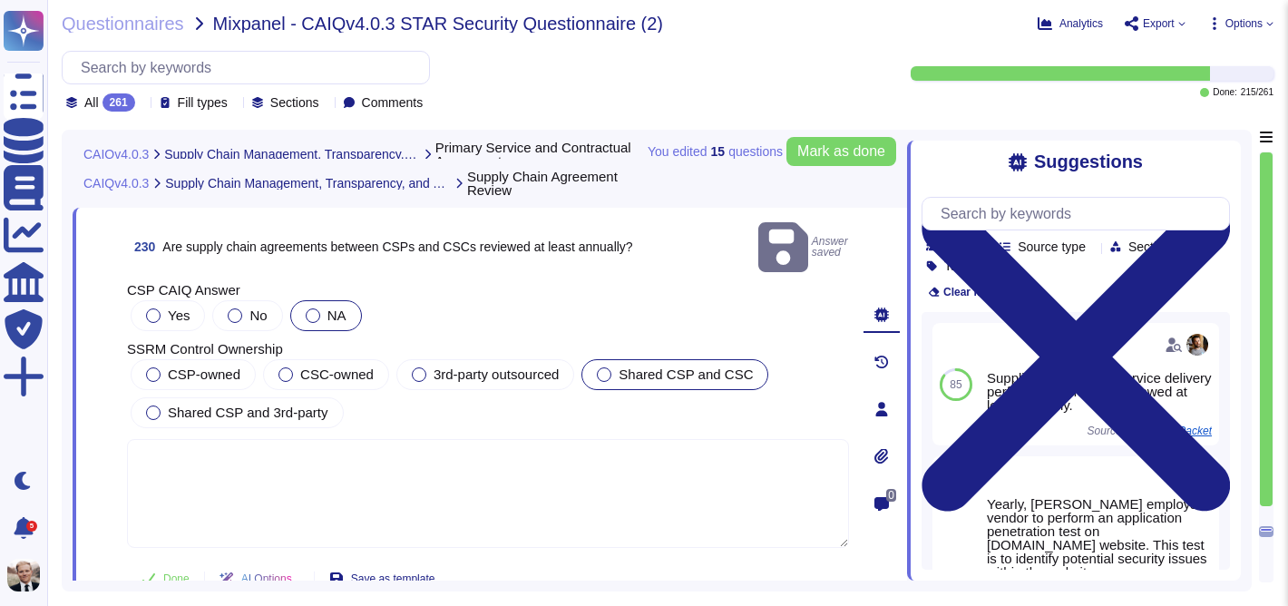
click at [622, 367] on label "Shared CSP and CSC" at bounding box center [675, 374] width 156 height 15
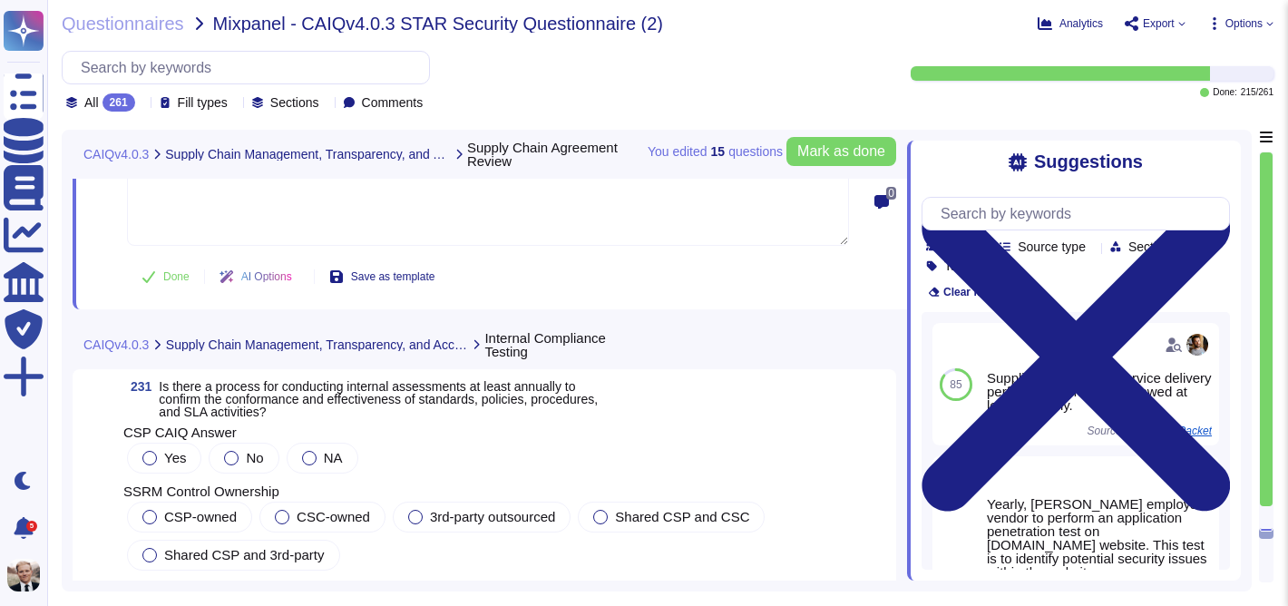
scroll to position [91811, 0]
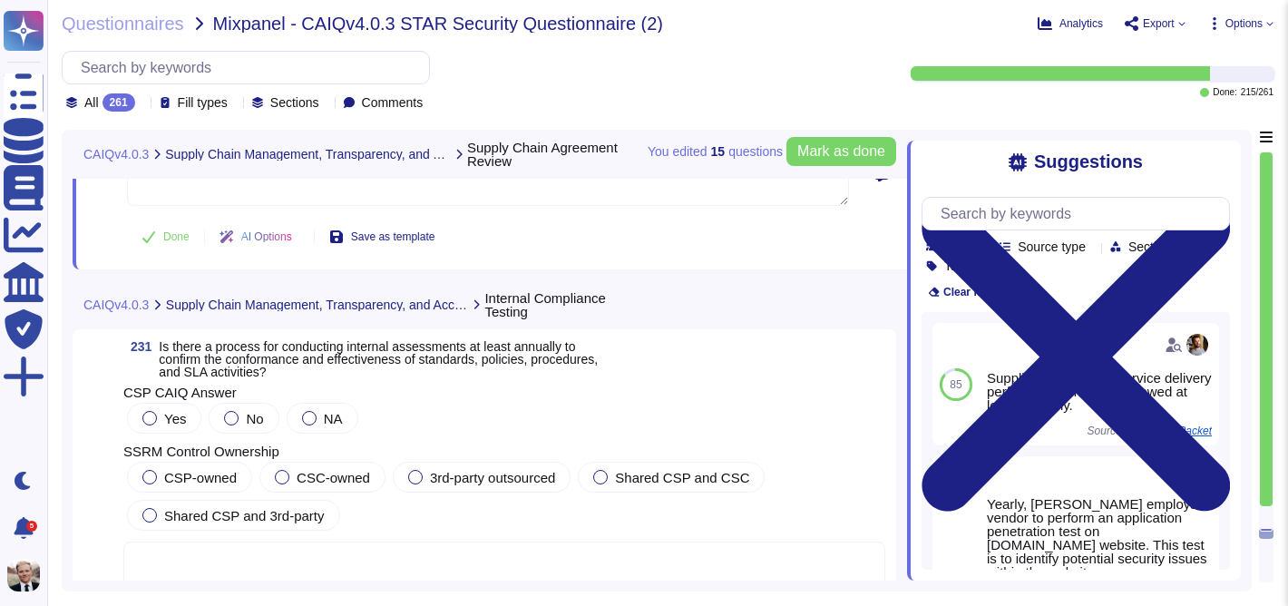
click at [289, 361] on span "Is there a process for conducting internal assessments at least annually to con…" at bounding box center [378, 359] width 439 height 40
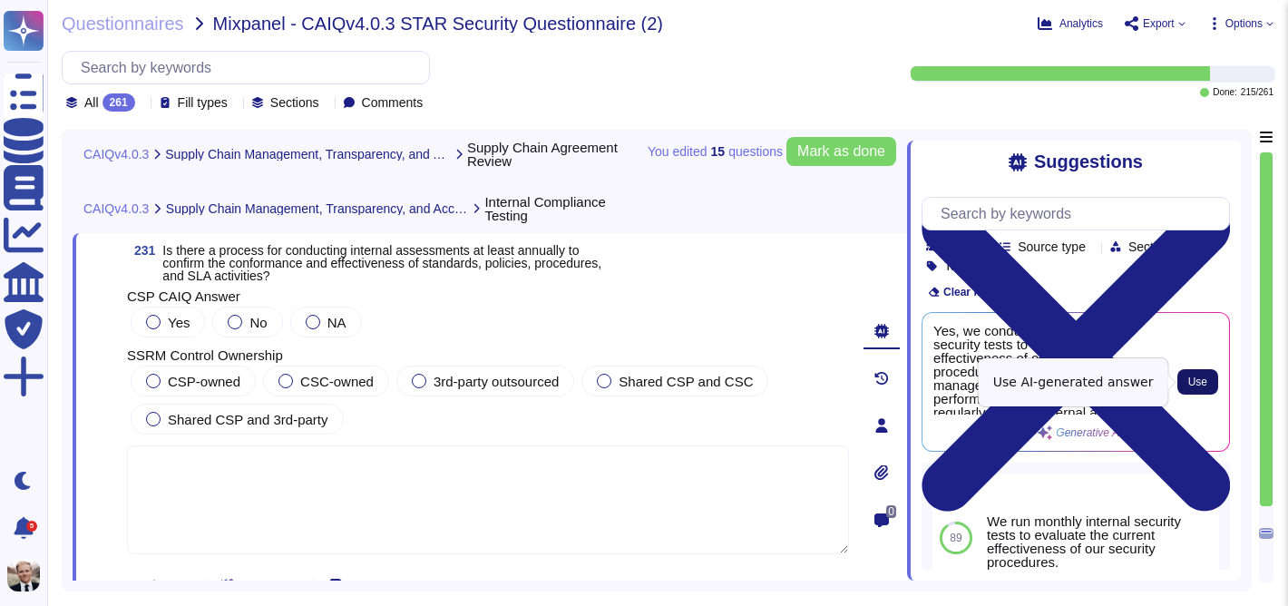
click at [1194, 383] on span "Use" at bounding box center [1197, 381] width 19 height 11
type textarea "Yes, we conduct monthly internal security tests to evaluate the effectiveness o…"
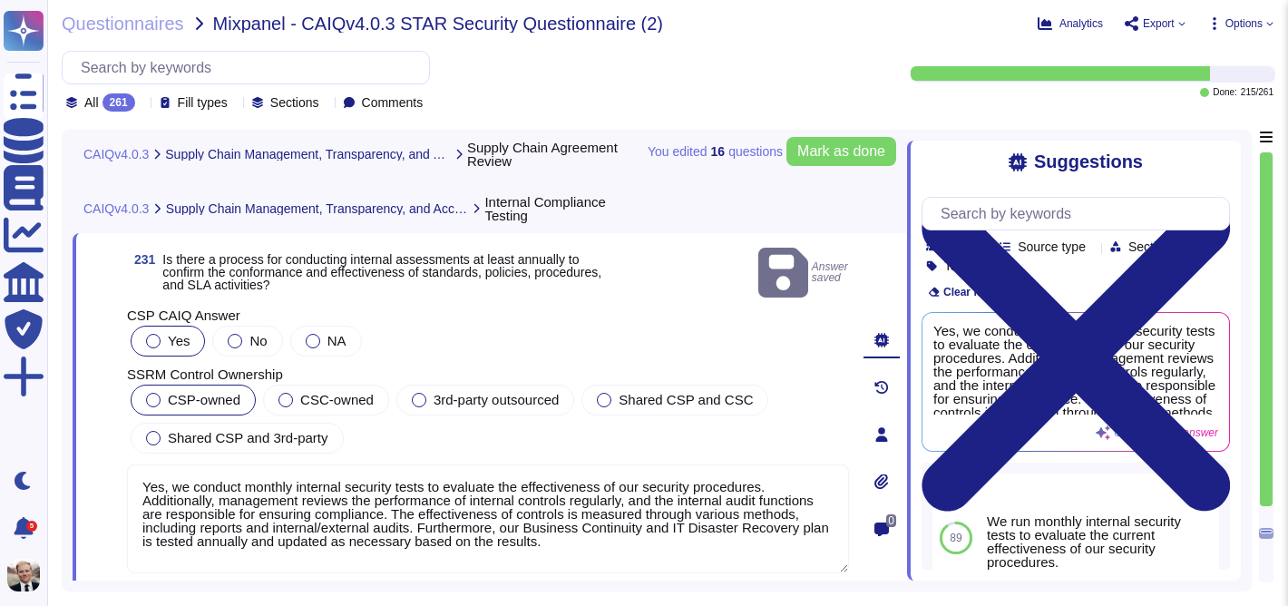
click at [153, 393] on div at bounding box center [153, 400] width 15 height 15
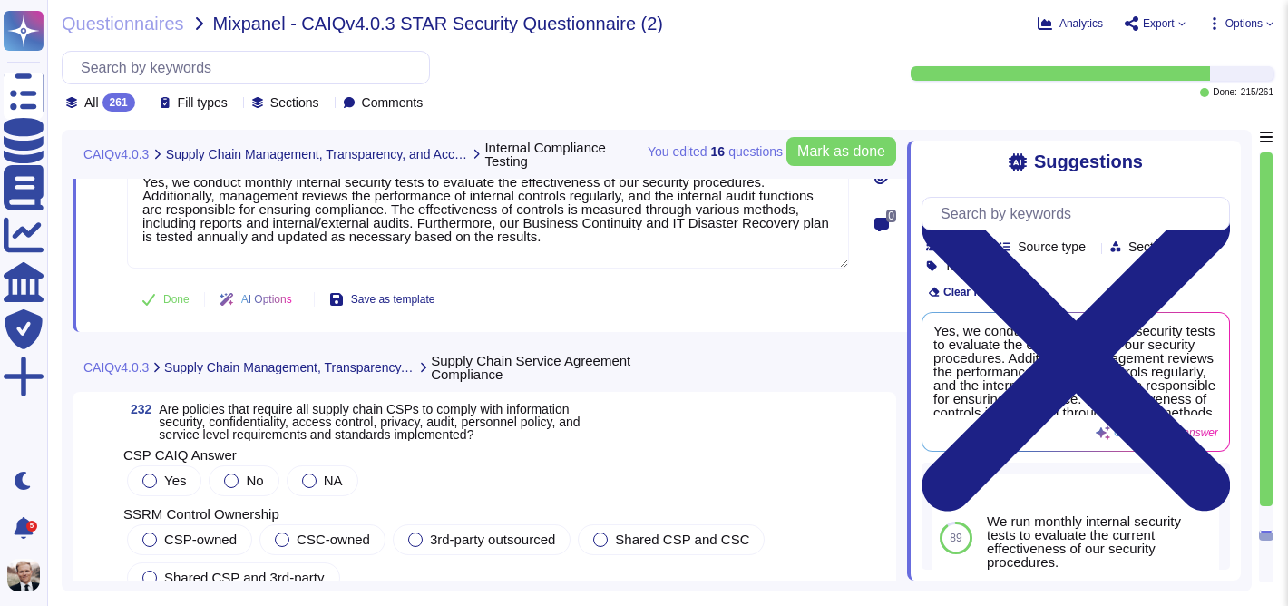
scroll to position [92170, 0]
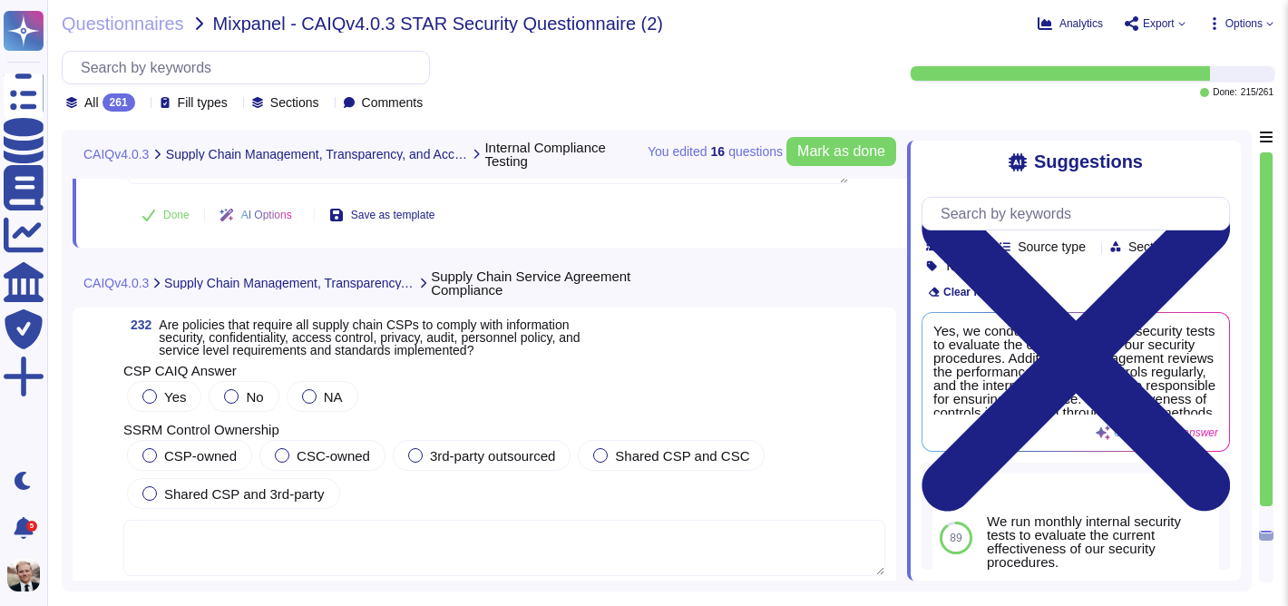
click at [341, 331] on span "Are policies that require all supply chain CSPs to comply with information secu…" at bounding box center [369, 337] width 421 height 40
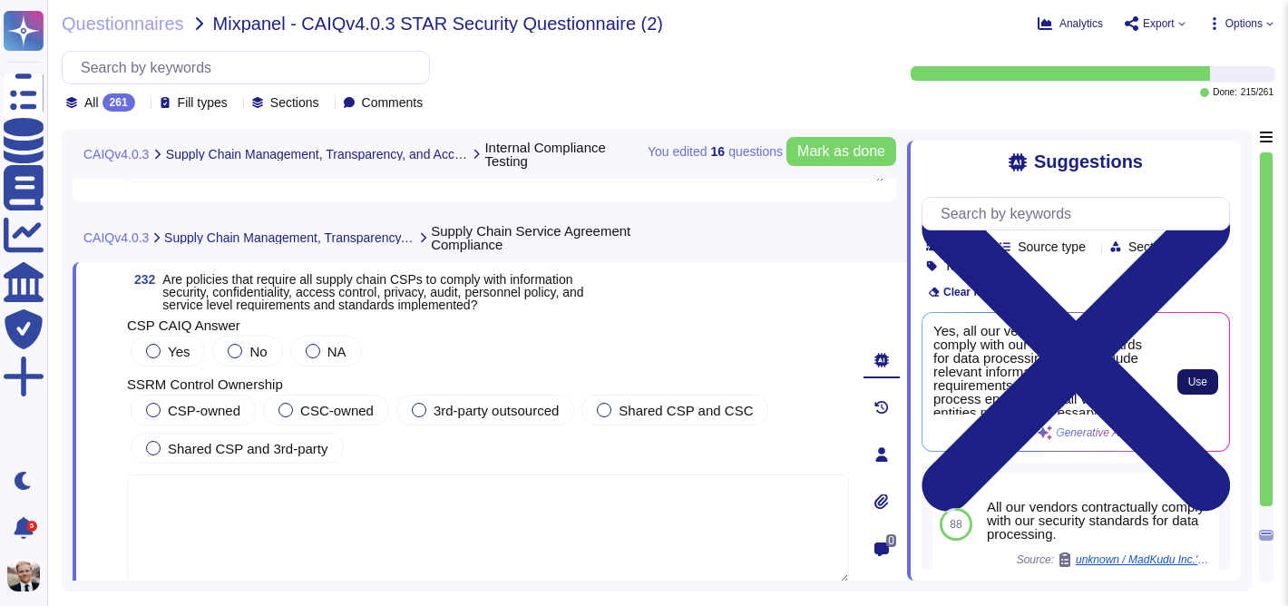
click at [1203, 380] on span "Use" at bounding box center [1197, 381] width 19 height 11
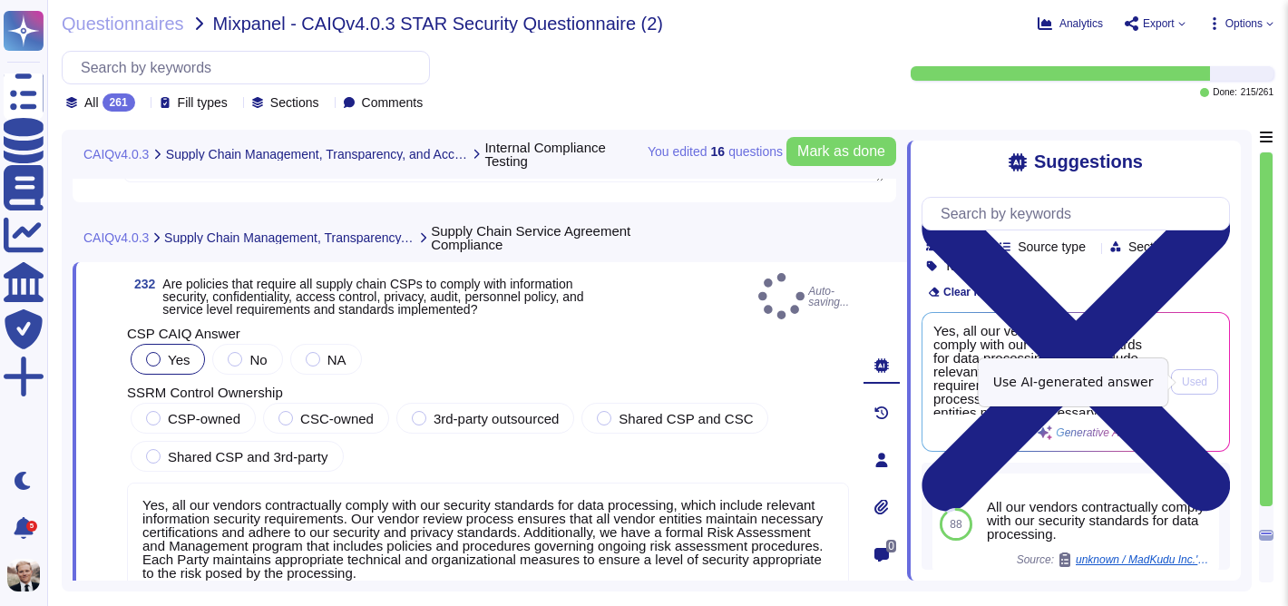
type textarea "Yes, all our vendors contractually comply with our security standards for data …"
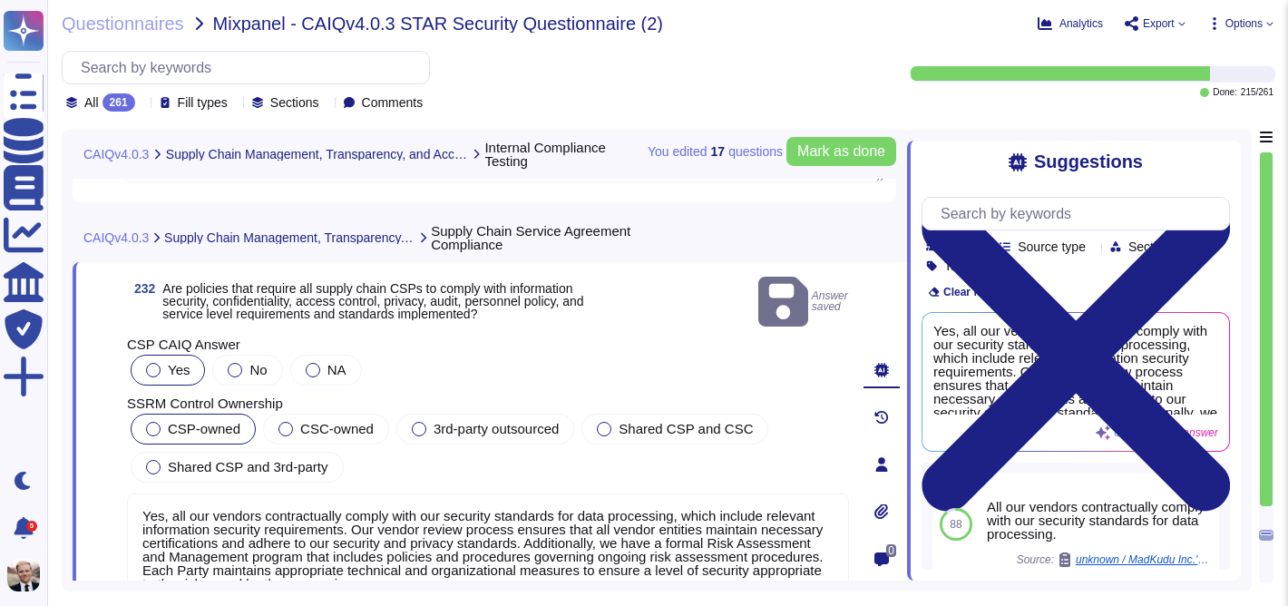
click at [179, 421] on span "CSP-owned" at bounding box center [204, 428] width 73 height 15
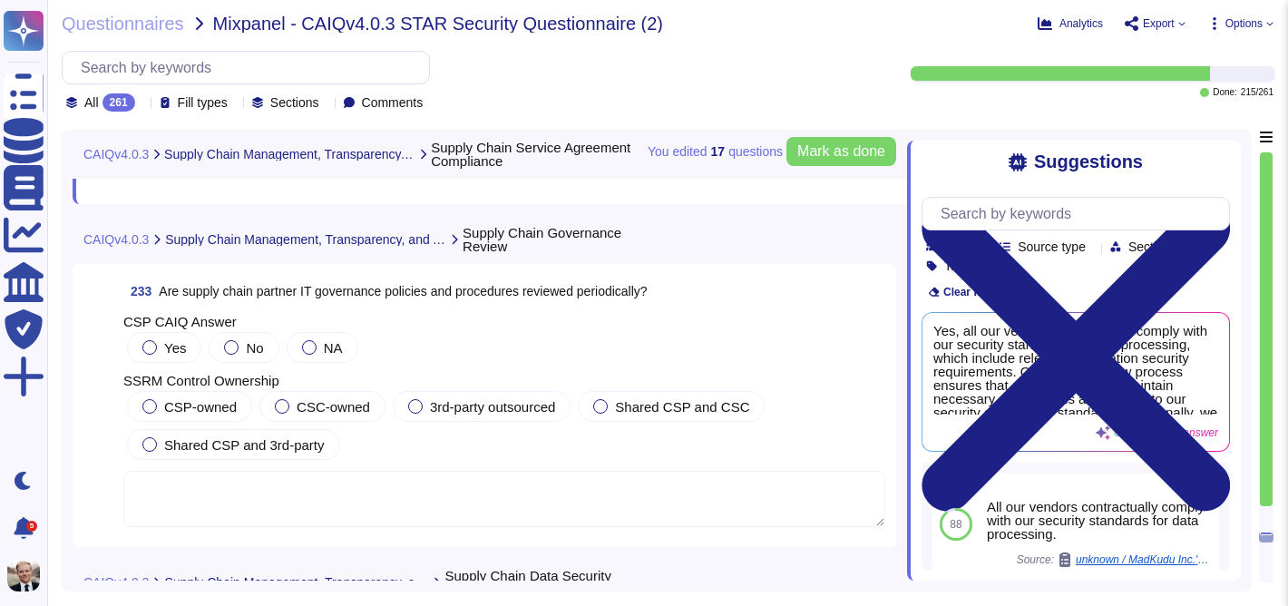
scroll to position [92628, 0]
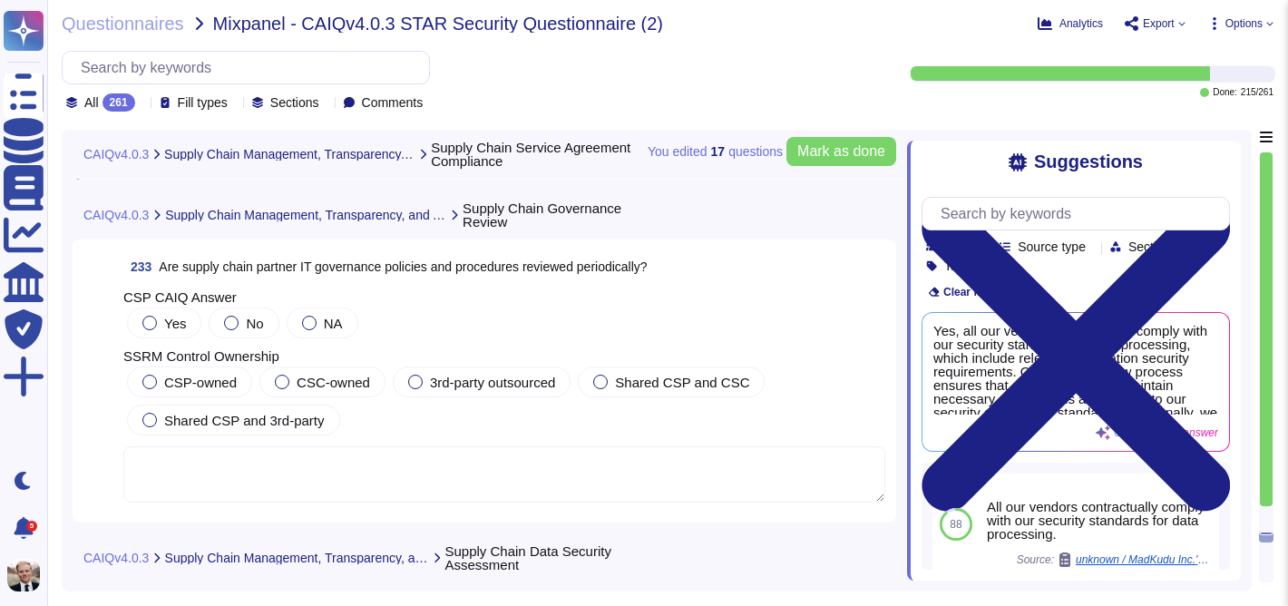
click at [214, 270] on span "Are supply chain partner IT governance policies and procedures reviewed periodi…" at bounding box center [403, 266] width 488 height 15
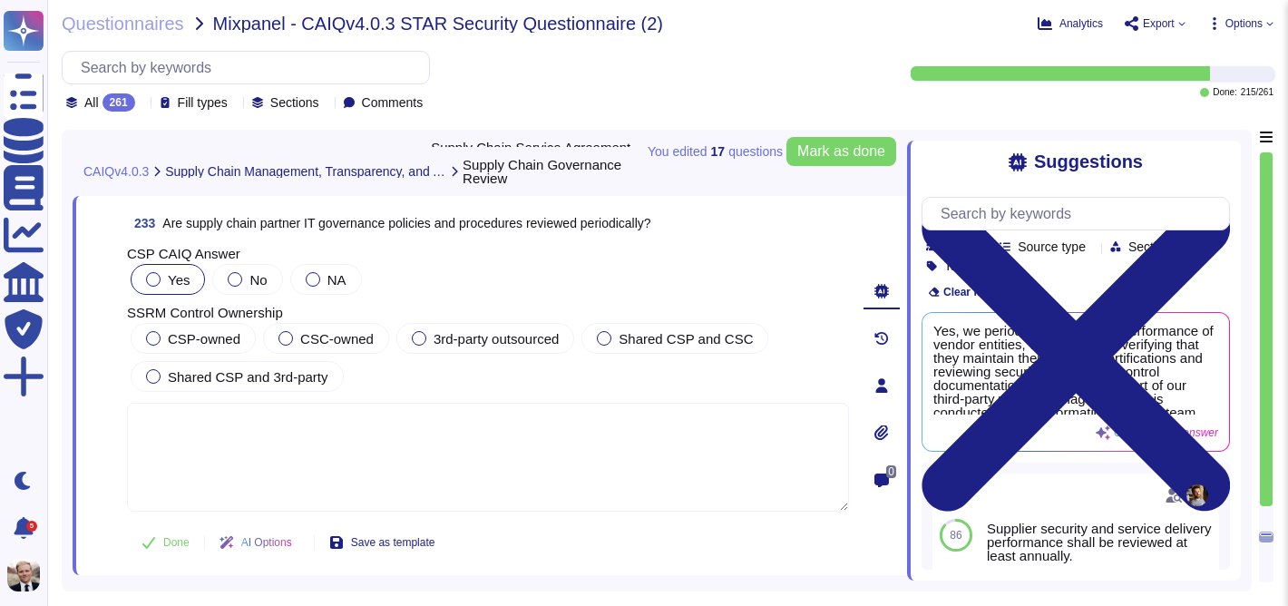
click at [153, 280] on div at bounding box center [153, 279] width 15 height 15
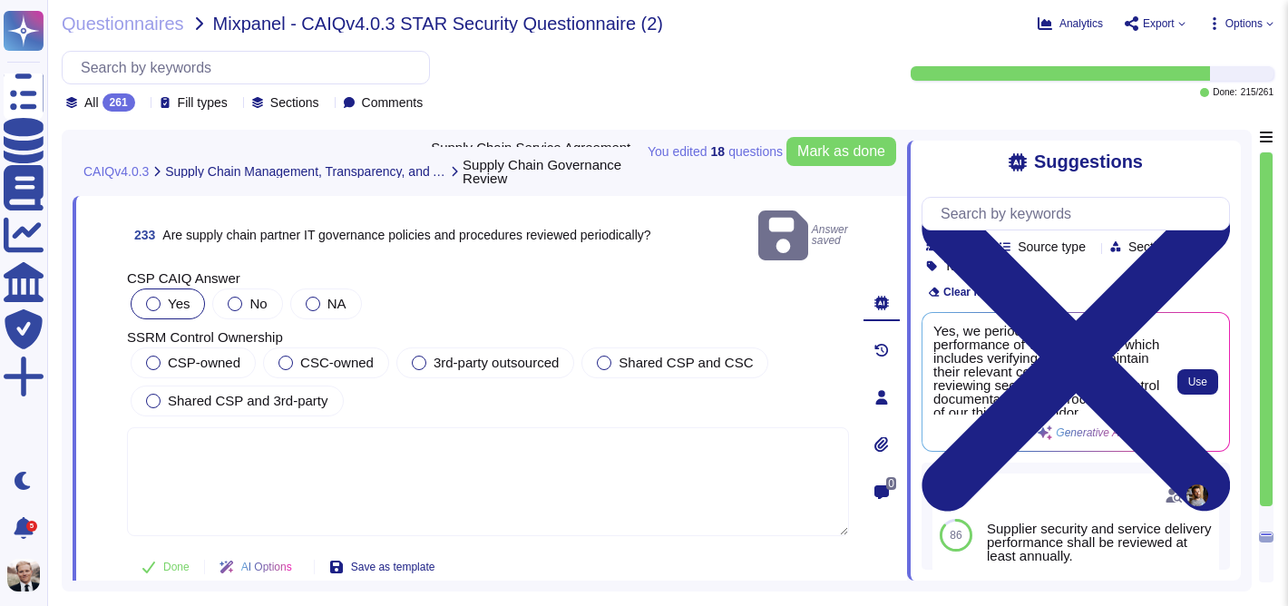
click at [1210, 367] on div "Use" at bounding box center [1189, 382] width 58 height 116
click at [1186, 392] on button "Use" at bounding box center [1197, 381] width 41 height 25
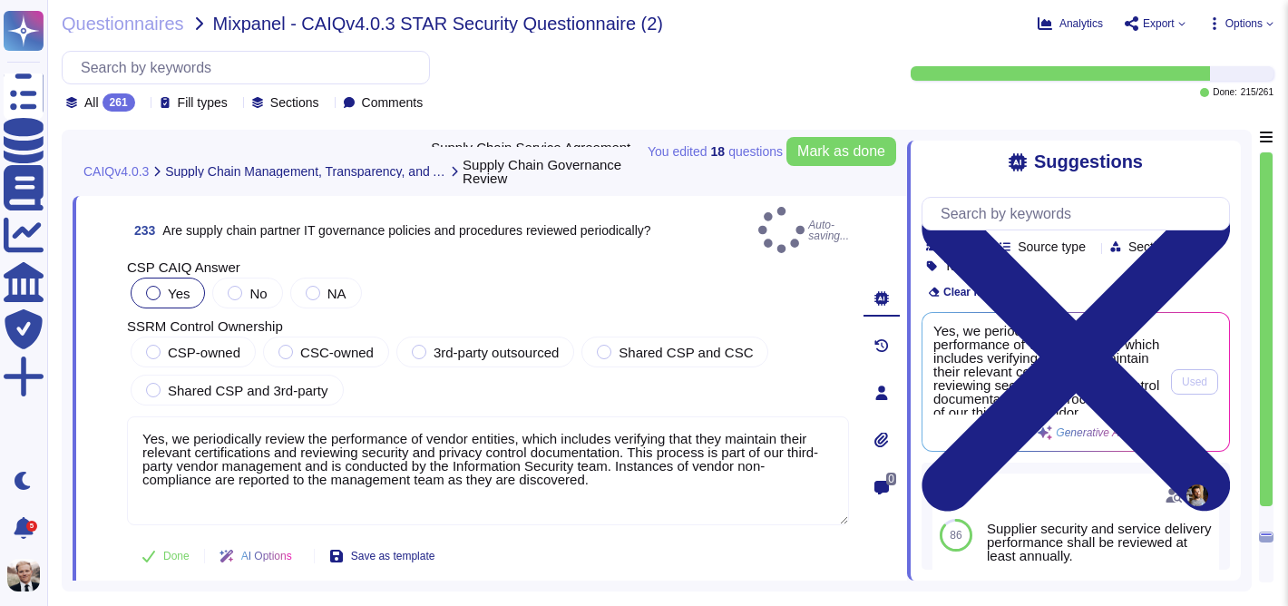
type textarea "Yes, we periodically review the performance of vendor entities, which includes …"
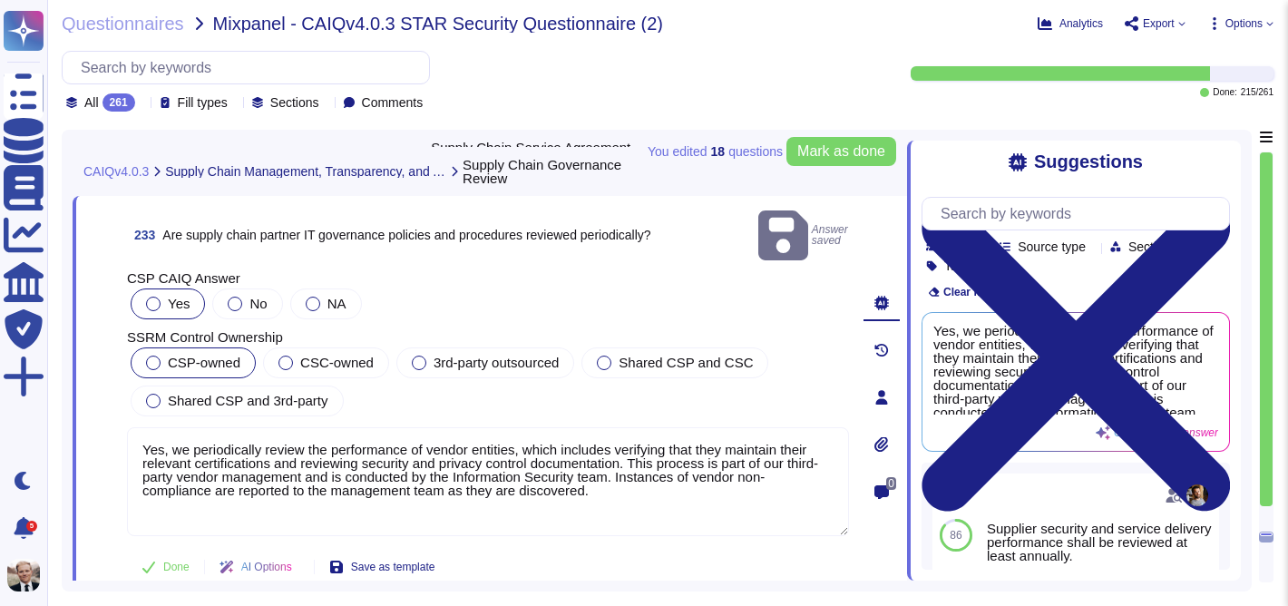
click at [144, 347] on div "CSP-owned" at bounding box center [193, 362] width 125 height 31
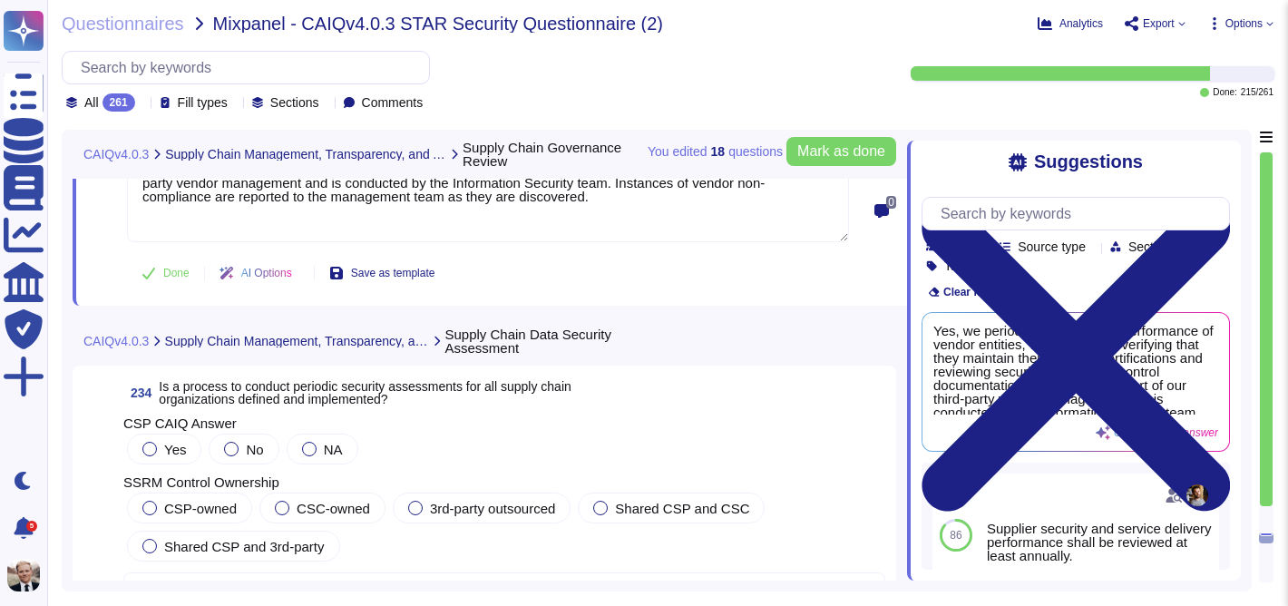
scroll to position [92906, 0]
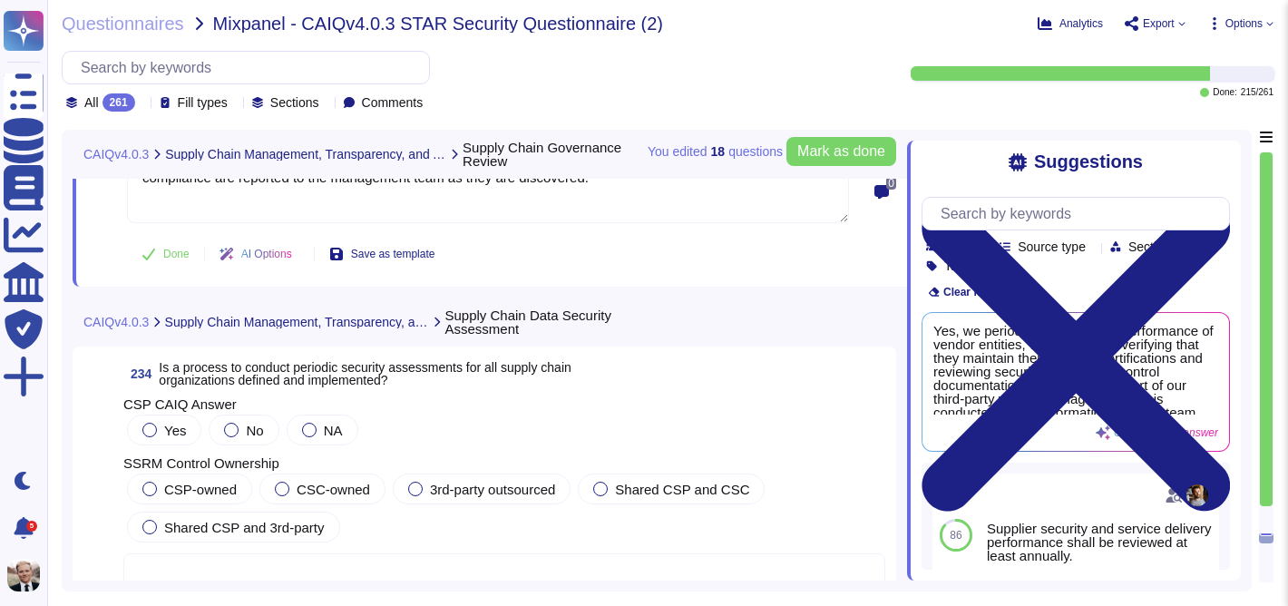
click at [226, 372] on span "Is a process to conduct periodic security assessments for all supply chain orga…" at bounding box center [365, 373] width 412 height 27
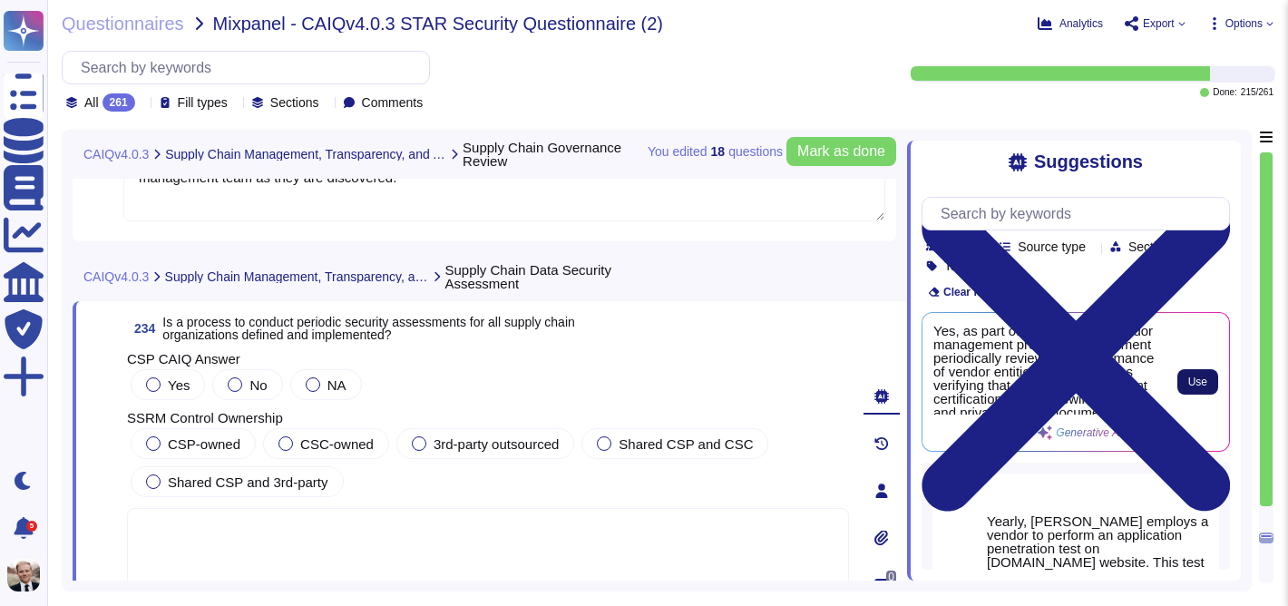
click at [1194, 390] on button "Use" at bounding box center [1197, 381] width 41 height 25
type textarea "Yes, as part of the third-party vendor management process, management periodica…"
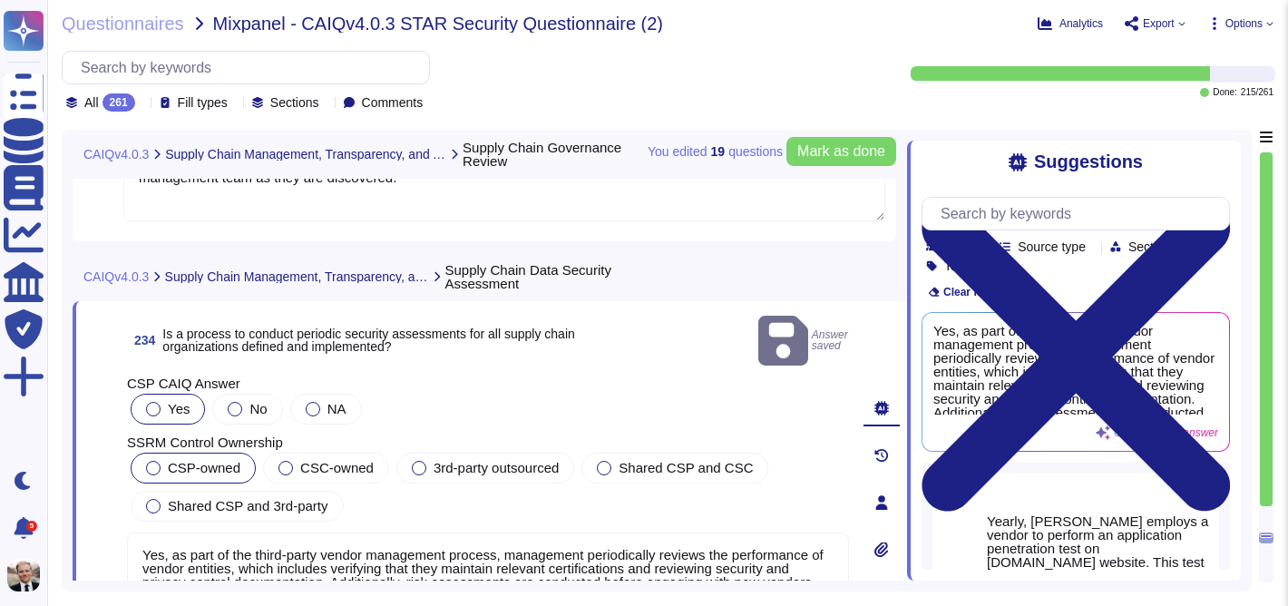
click at [149, 453] on div "CSP-owned" at bounding box center [193, 468] width 125 height 31
click at [149, 499] on div at bounding box center [153, 506] width 15 height 15
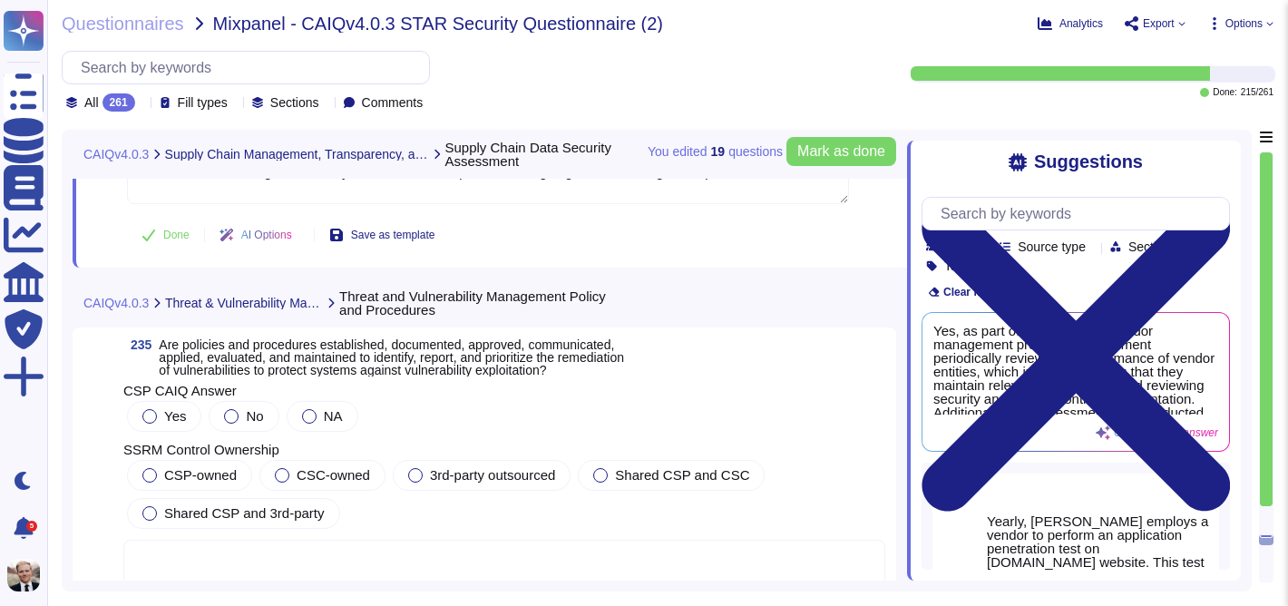
scroll to position [93335, 0]
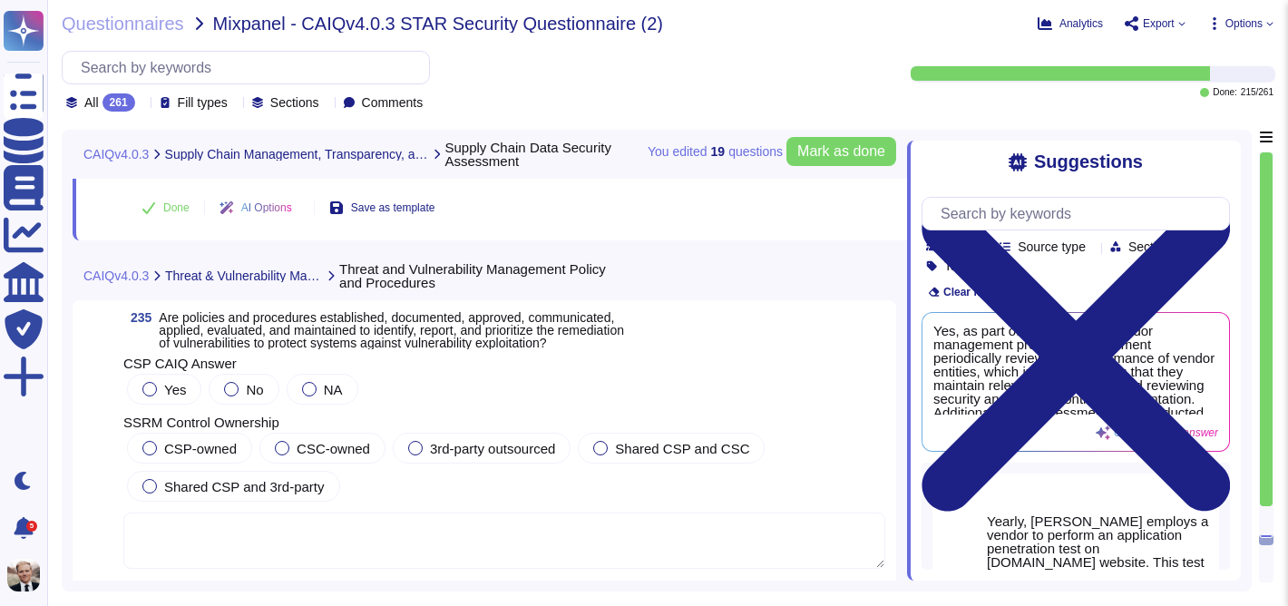
click at [258, 324] on span "Are policies and procedures established, documented, approved, communicated, ap…" at bounding box center [391, 330] width 465 height 40
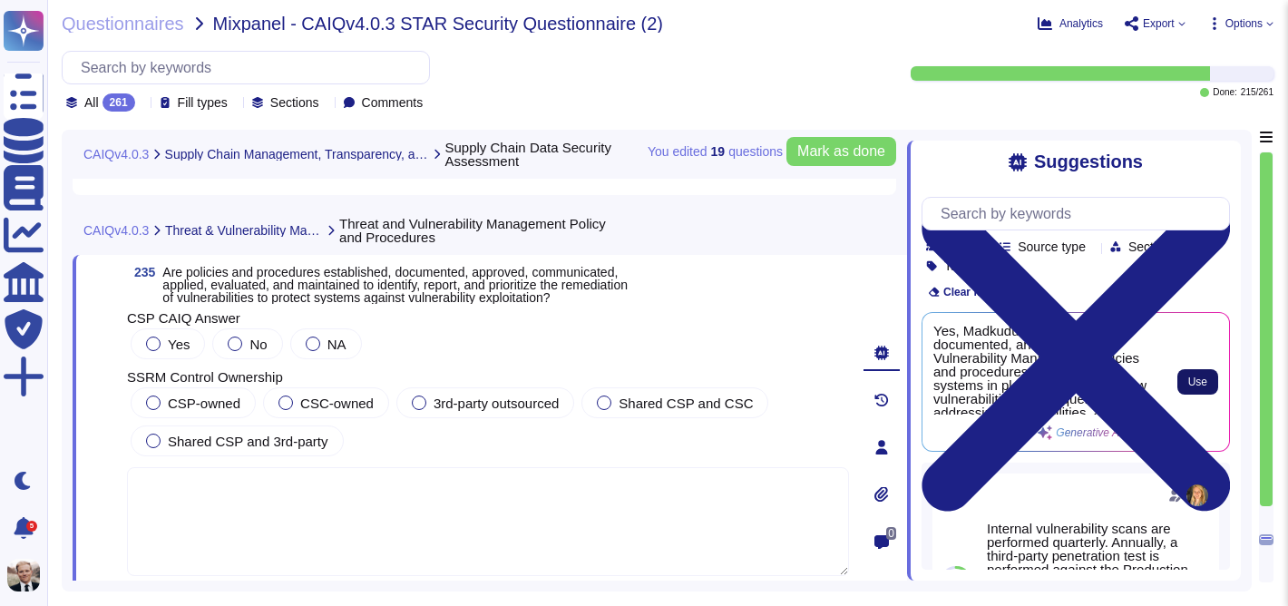
click at [1193, 387] on span "Use" at bounding box center [1197, 381] width 19 height 11
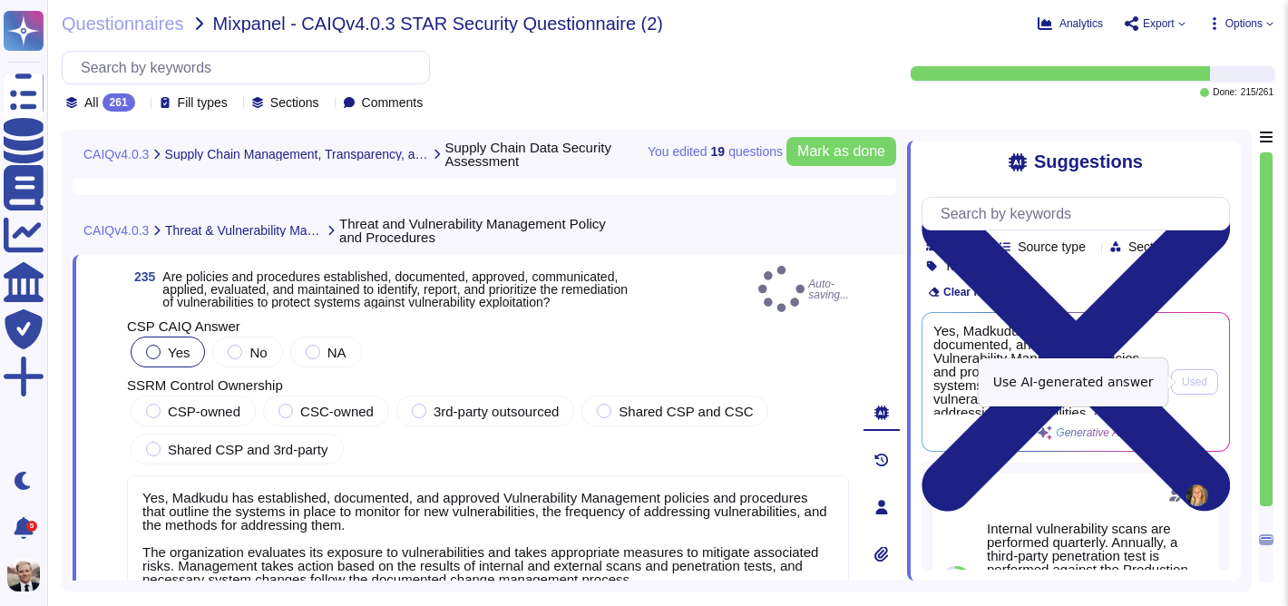
type textarea "Yes, Madkudu has established, documented, and approved Vulnerability Management…"
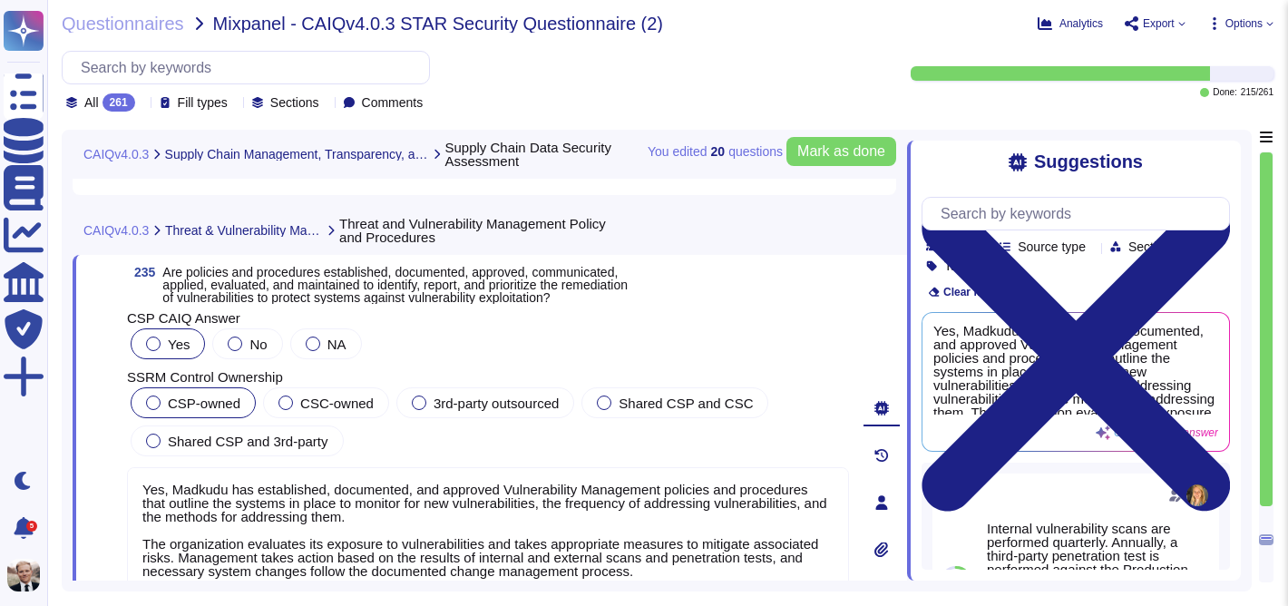
click at [152, 400] on div at bounding box center [153, 402] width 15 height 15
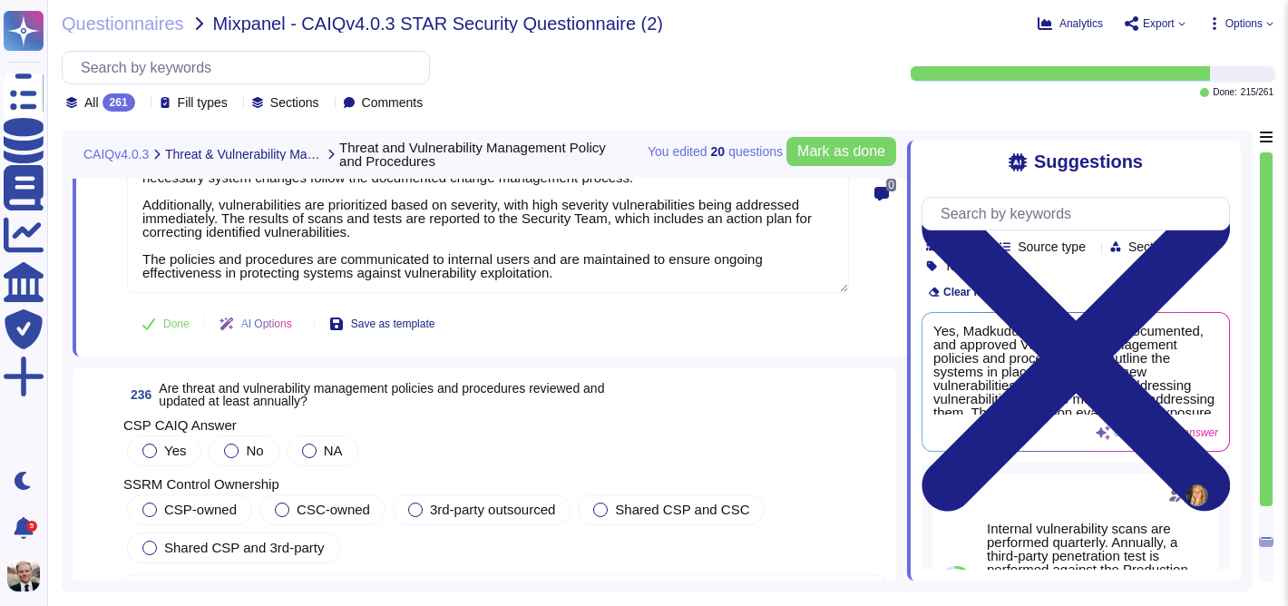
scroll to position [93744, 0]
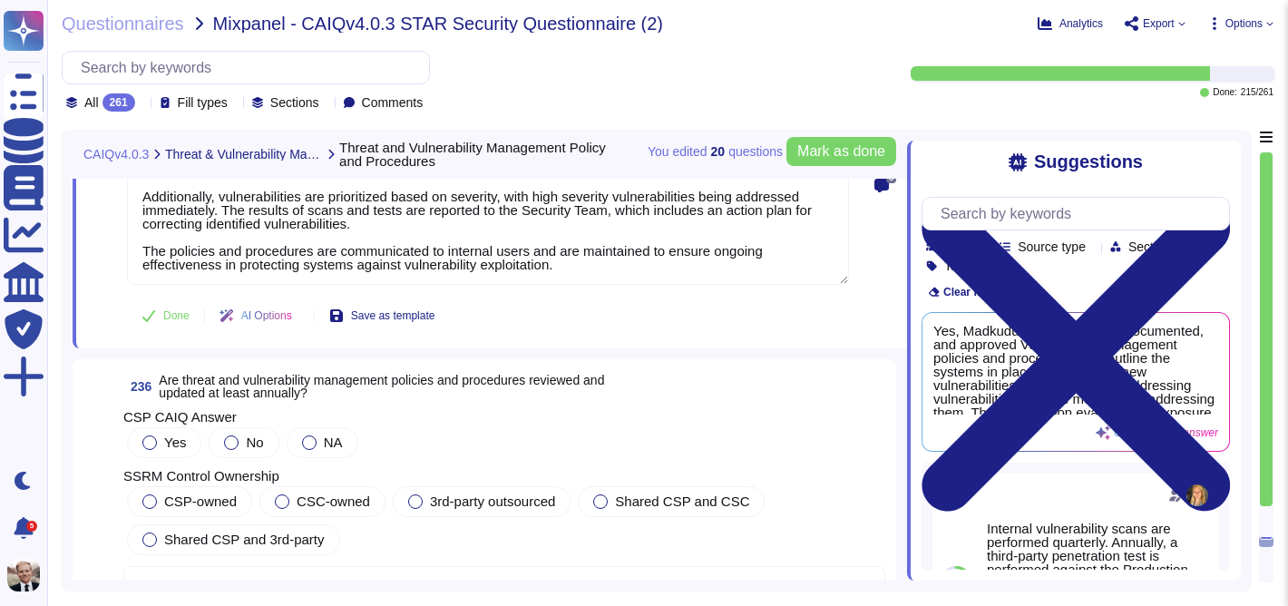
click at [225, 373] on span "Are threat and vulnerability management policies and procedures reviewed and up…" at bounding box center [381, 386] width 445 height 27
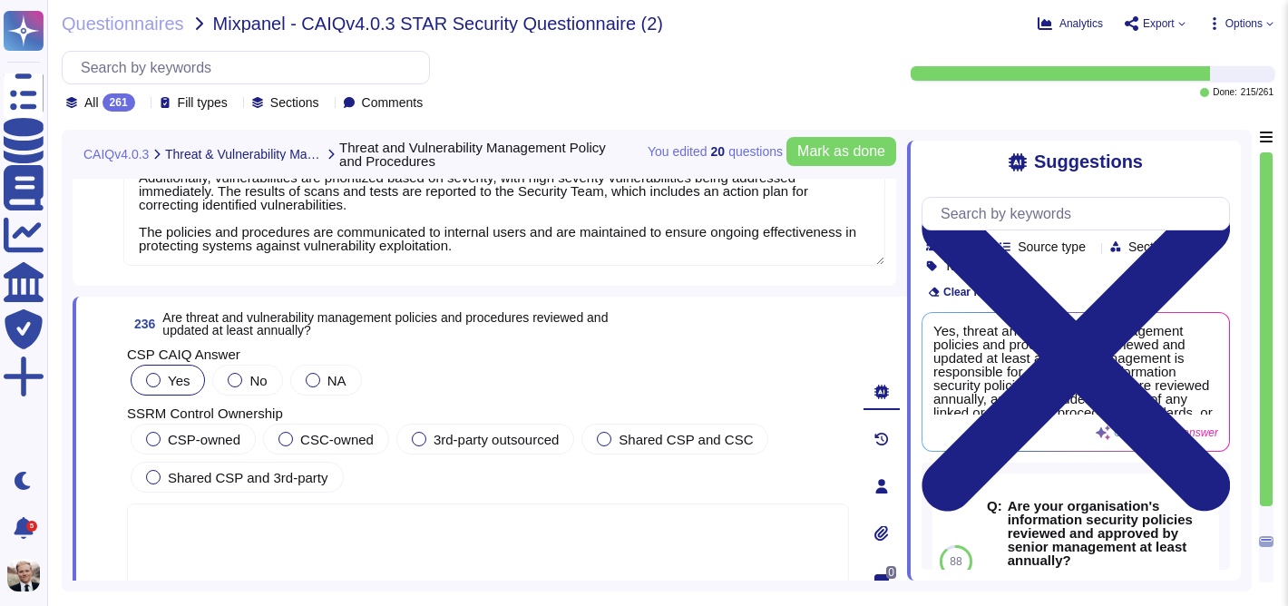
click at [152, 382] on div at bounding box center [153, 380] width 15 height 15
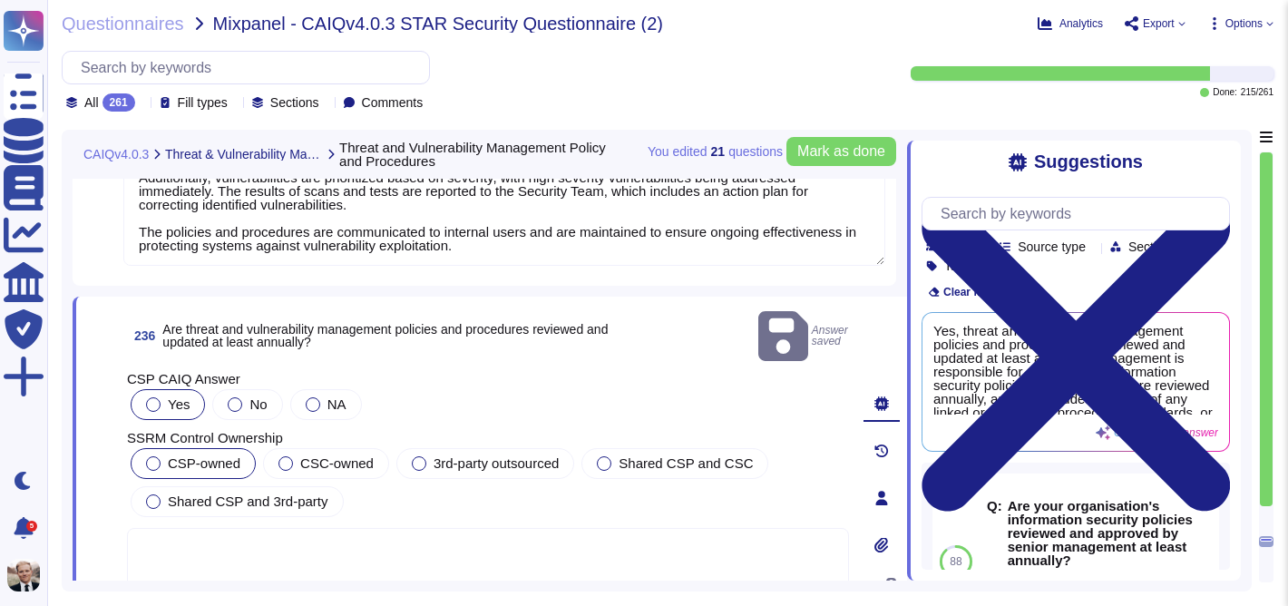
click at [154, 456] on div at bounding box center [153, 463] width 15 height 15
click at [1195, 383] on span "Use" at bounding box center [1197, 381] width 19 height 11
type textarea "Yes, threat and vulnerability management policies and procedures are reviewed a…"
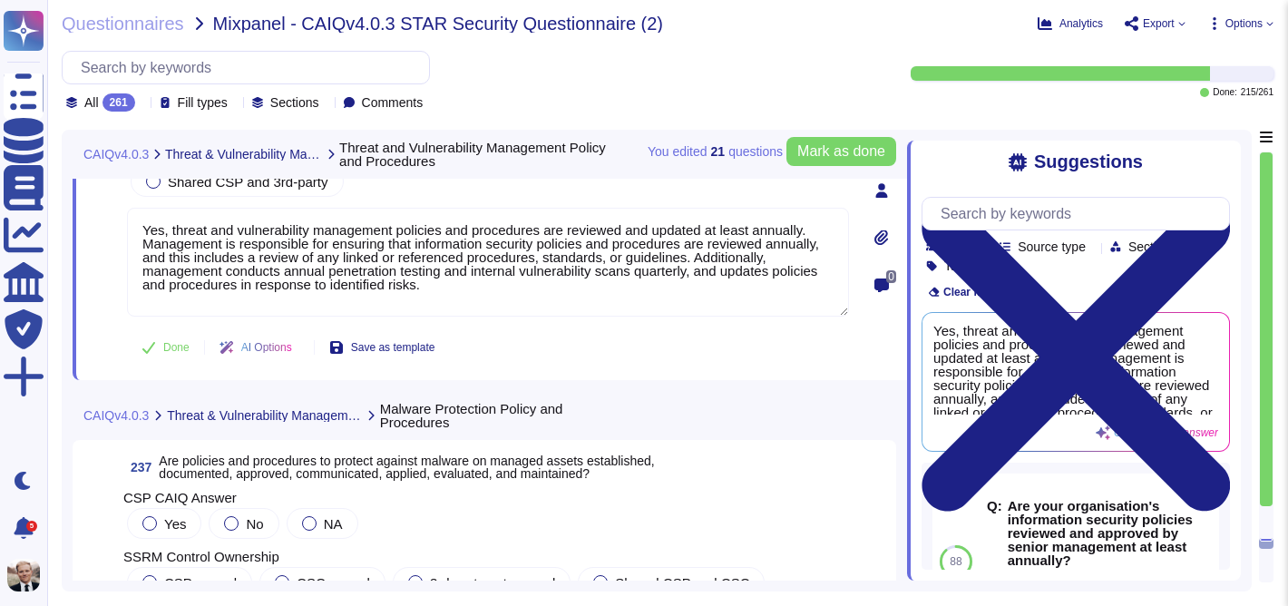
click at [323, 467] on span "Are policies and procedures to protect against malware on managed assets establ…" at bounding box center [406, 466] width 495 height 27
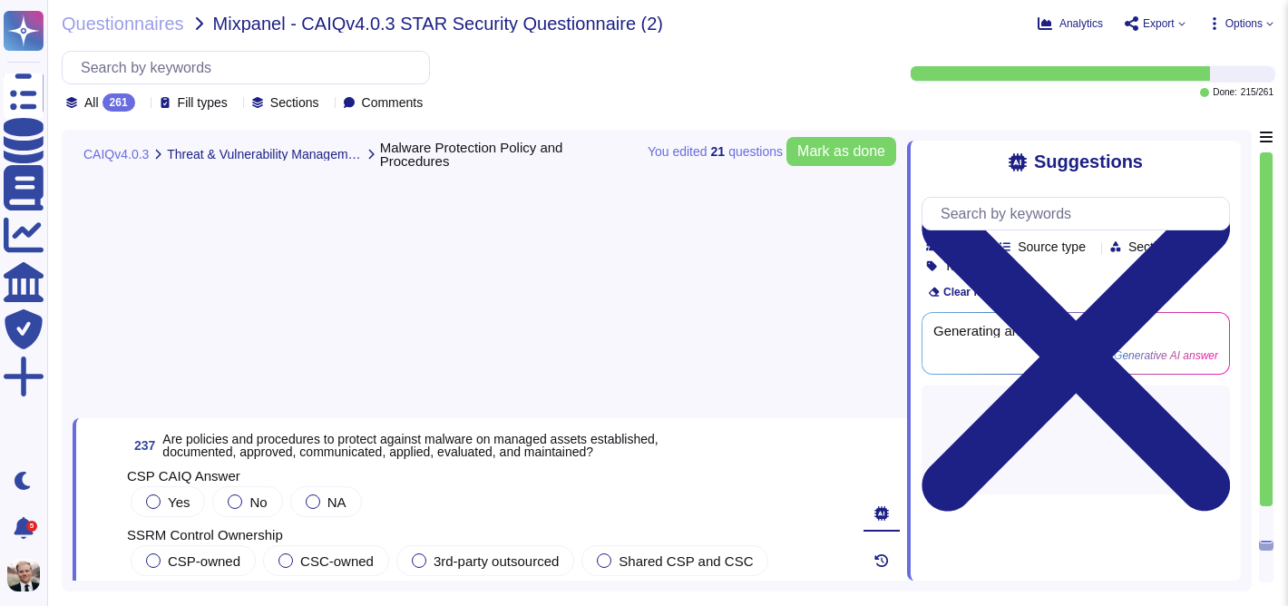
scroll to position [94308, 0]
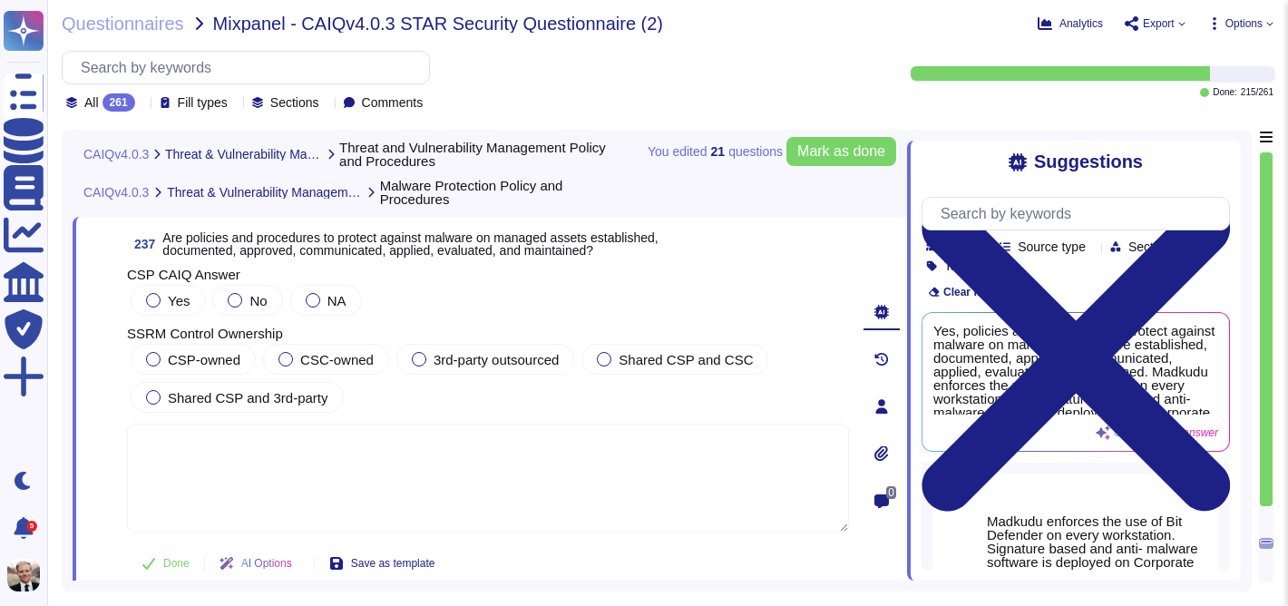
type textarea "Yes, Madkudu has established, documented, and approved Vulnerability Management…"
type textarea "Yes, threat and vulnerability management policies and procedures are reviewed a…"
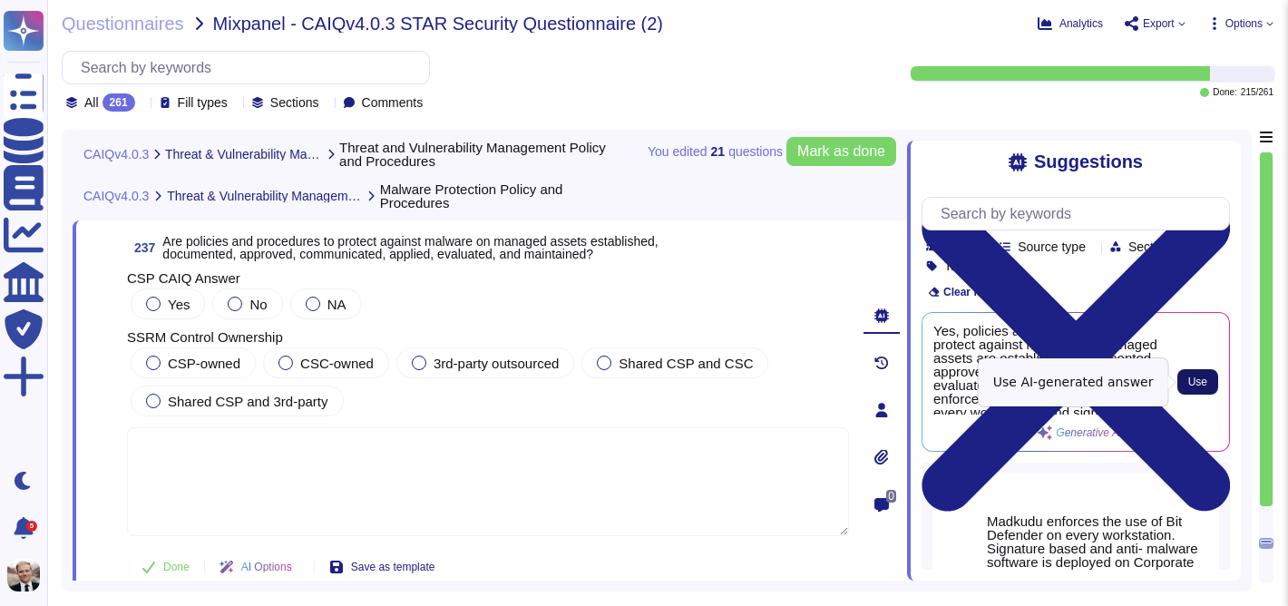
click at [1201, 379] on span "Use" at bounding box center [1197, 381] width 19 height 11
type textarea "Yes, policies and procedures to protect against malware on managed assets are e…"
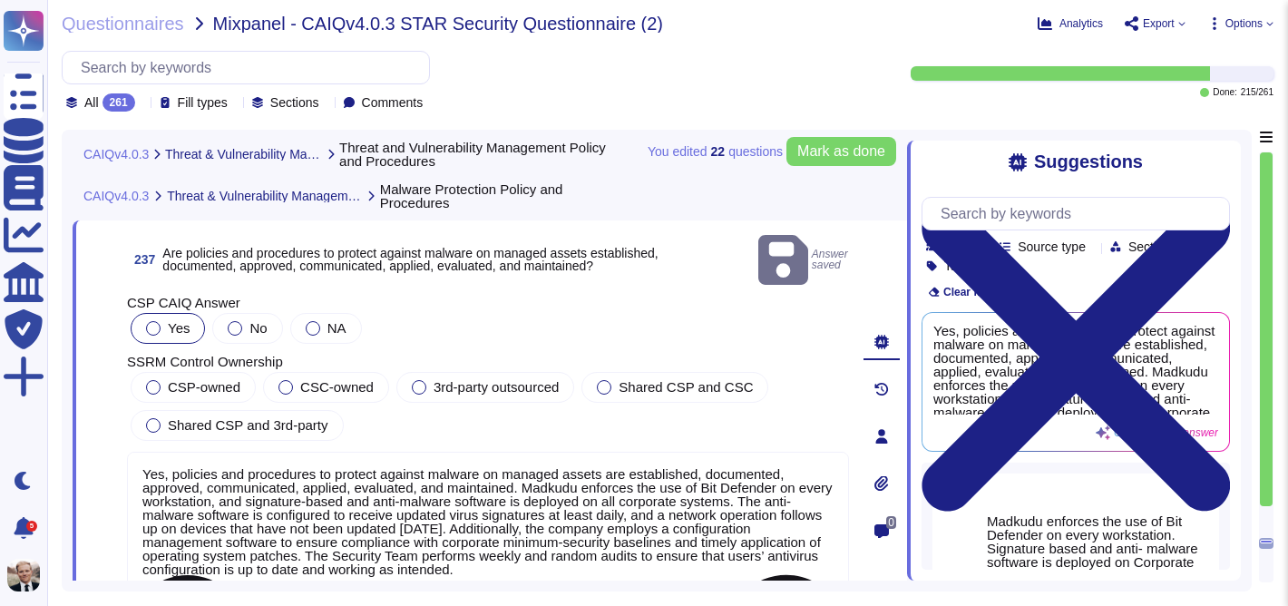
scroll to position [2, 0]
click at [163, 380] on label "CSP-owned" at bounding box center [193, 387] width 94 height 15
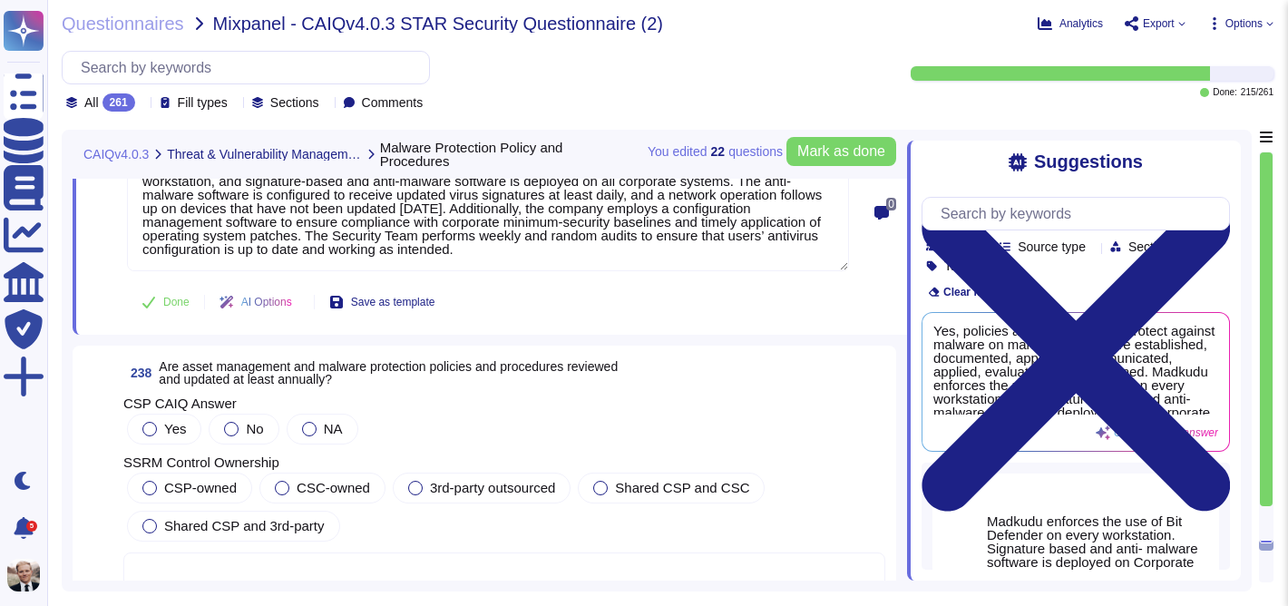
scroll to position [94504, 0]
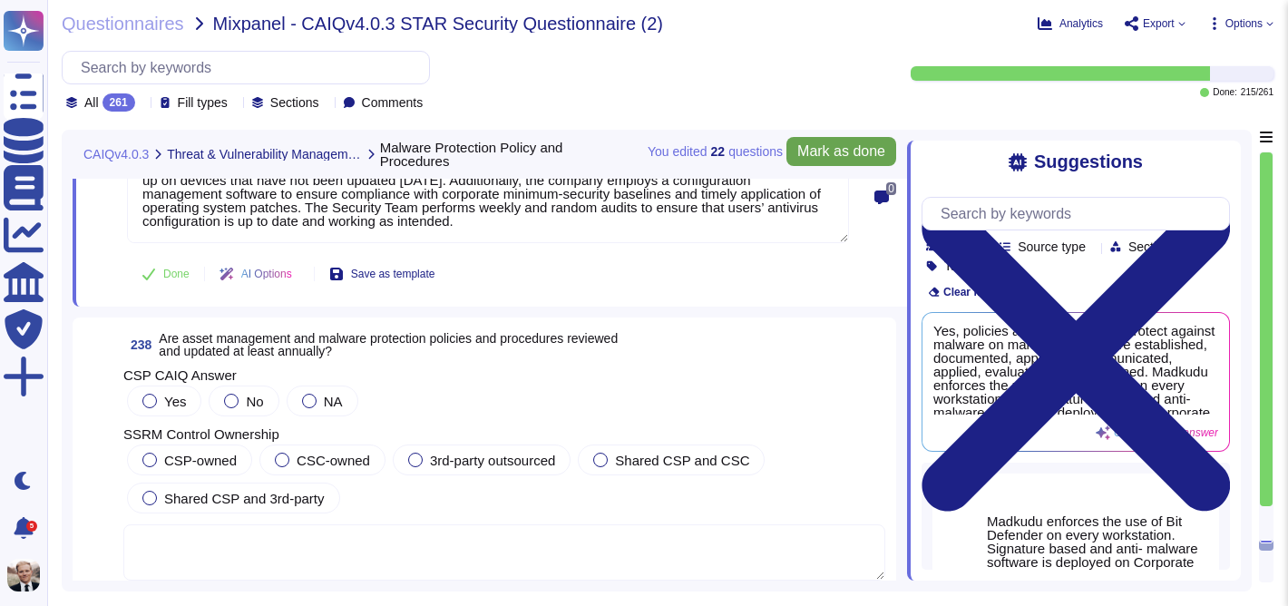
click at [849, 152] on span "Mark as done" at bounding box center [841, 151] width 88 height 15
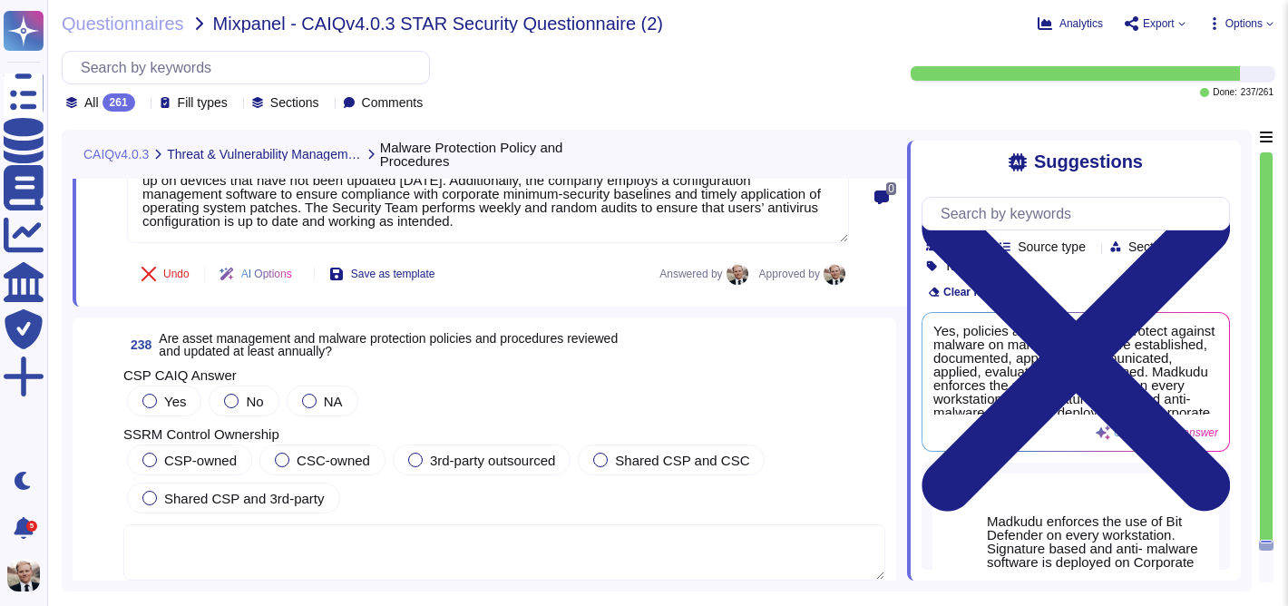
click at [248, 345] on span "Are asset management and malware protection policies and procedures reviewed an…" at bounding box center [388, 344] width 459 height 27
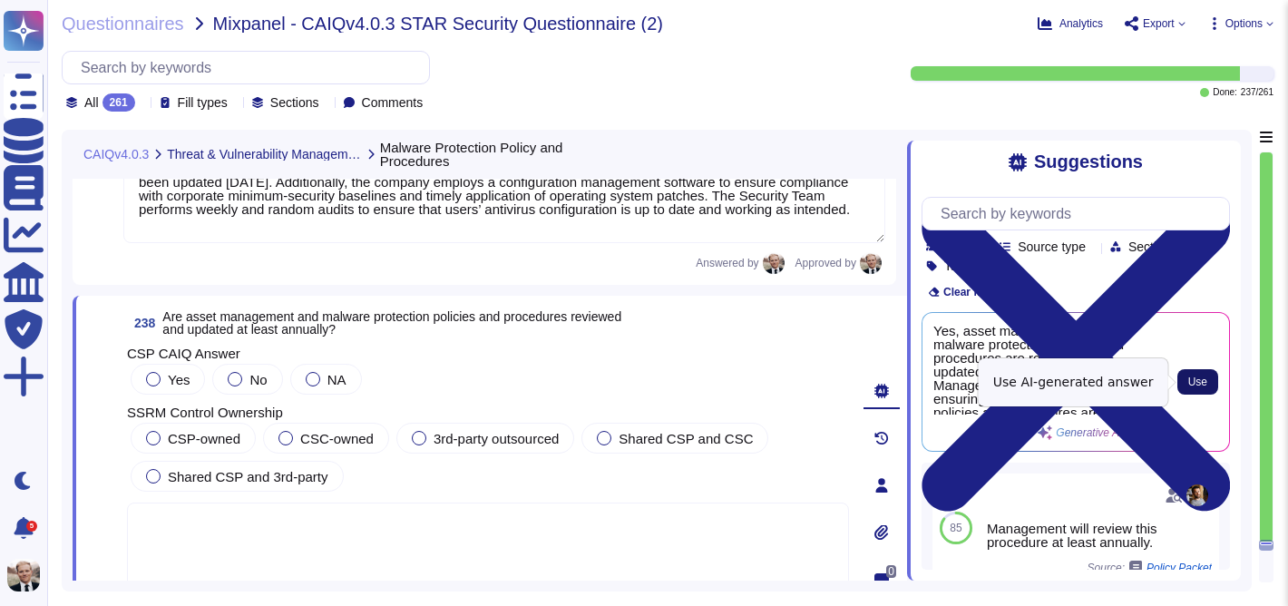
click at [1198, 383] on span "Use" at bounding box center [1197, 381] width 19 height 11
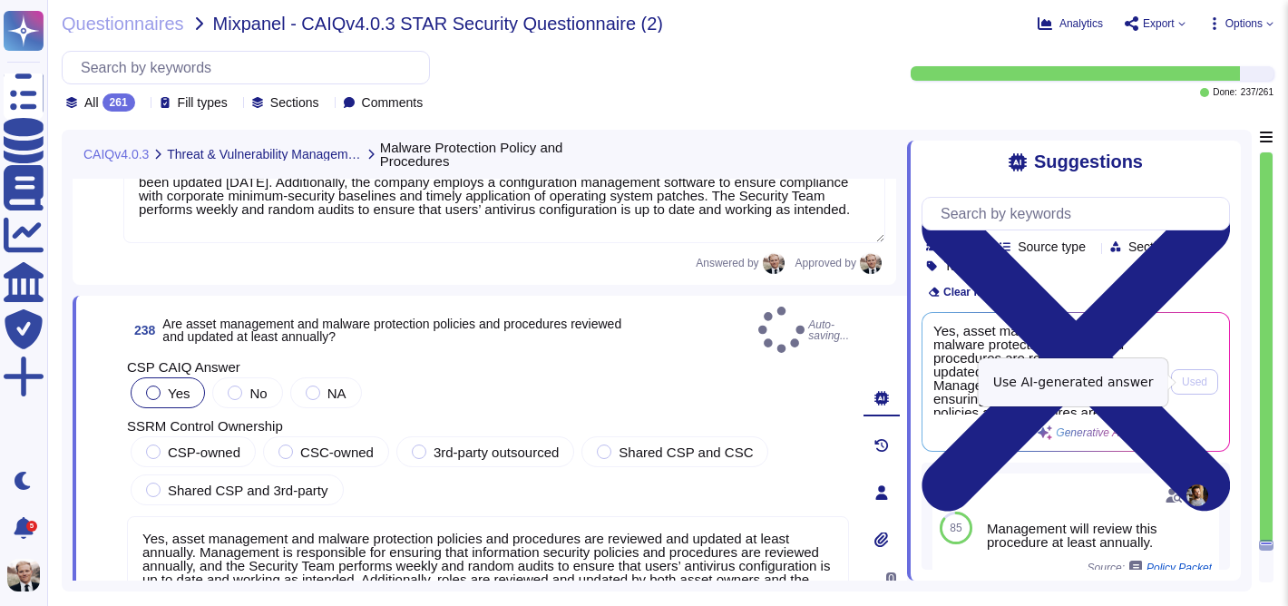
type textarea "Yes, asset management and malware protection policies and procedures are review…"
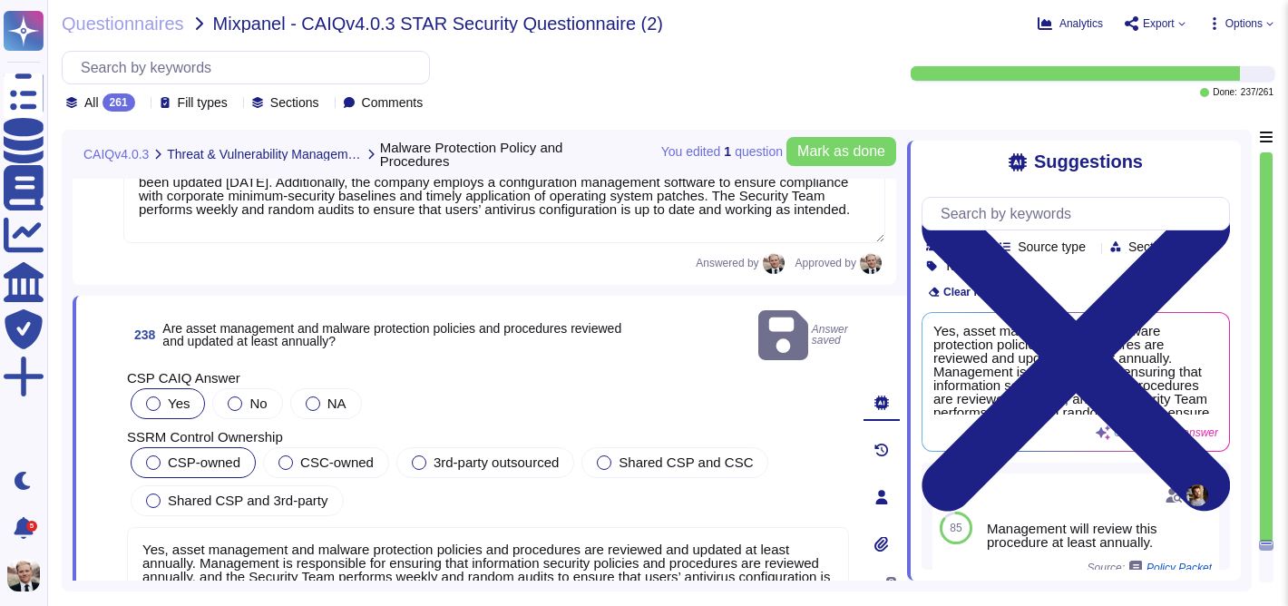
click at [154, 455] on div at bounding box center [153, 462] width 15 height 15
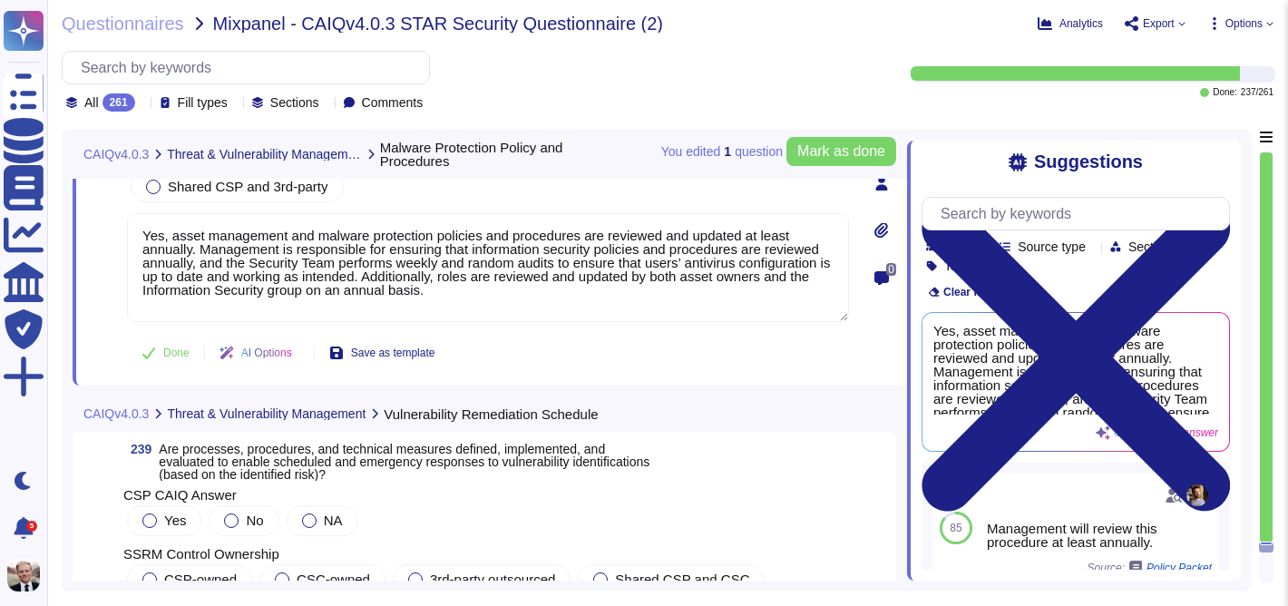
scroll to position [94856, 0]
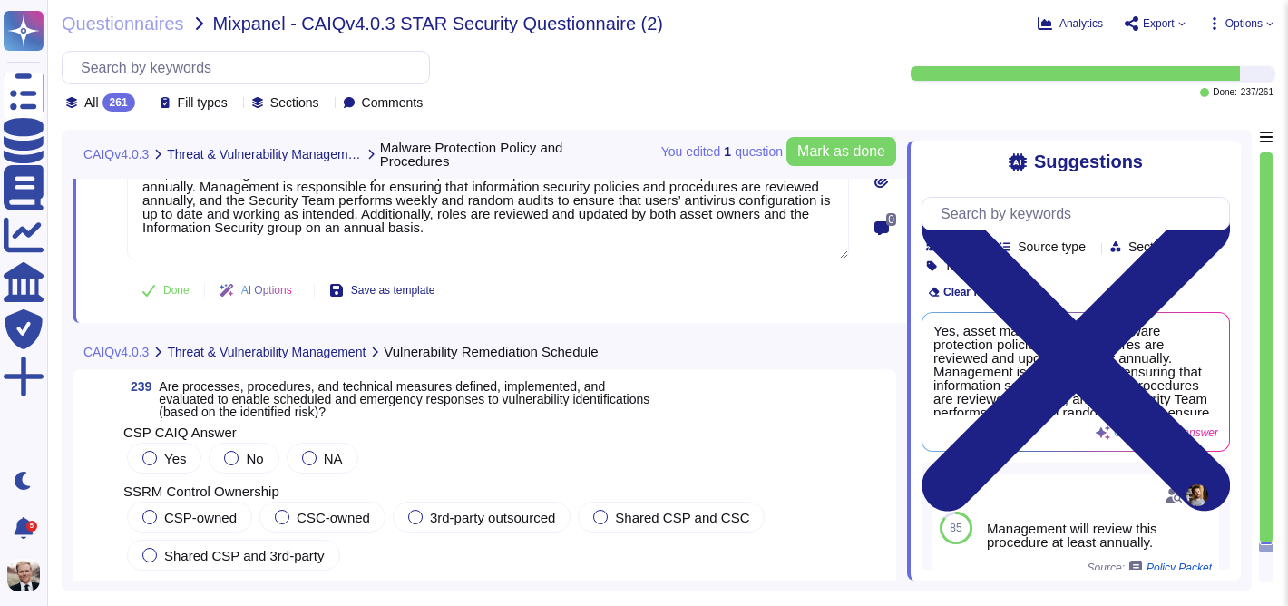
click at [198, 404] on span "Are processes, procedures, and technical measures defined, implemented, and eva…" at bounding box center [404, 399] width 491 height 40
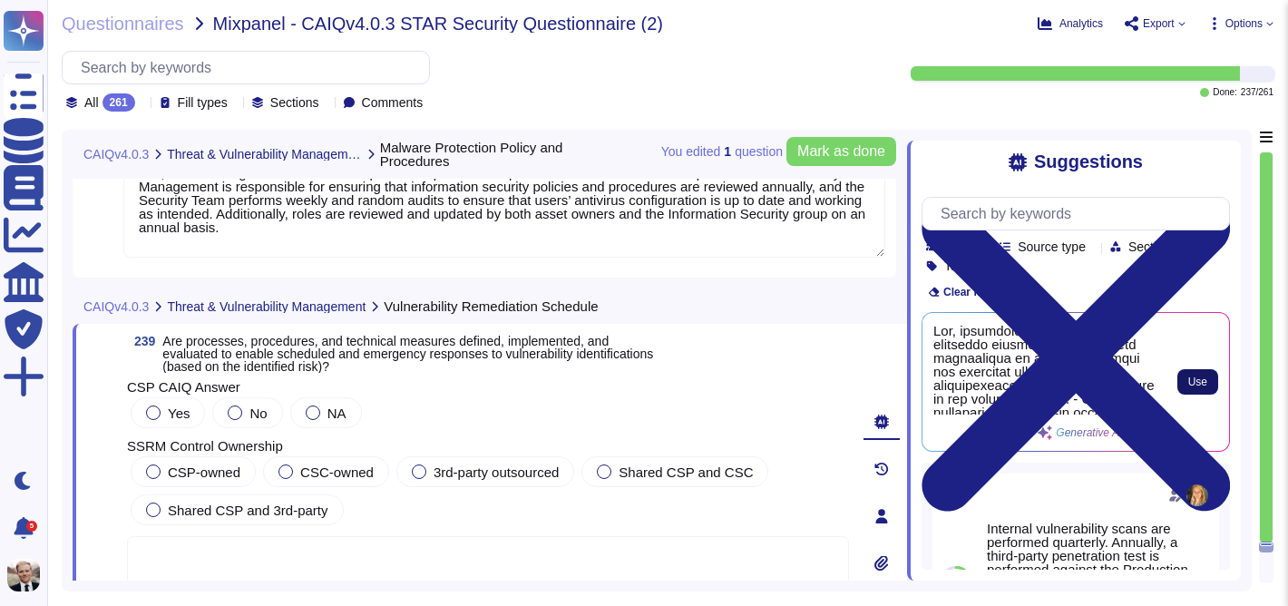
click at [1195, 377] on span "Use" at bounding box center [1197, 381] width 19 height 11
type textarea "Yes, processes, procedures, and technical measures are defined and implemented …"
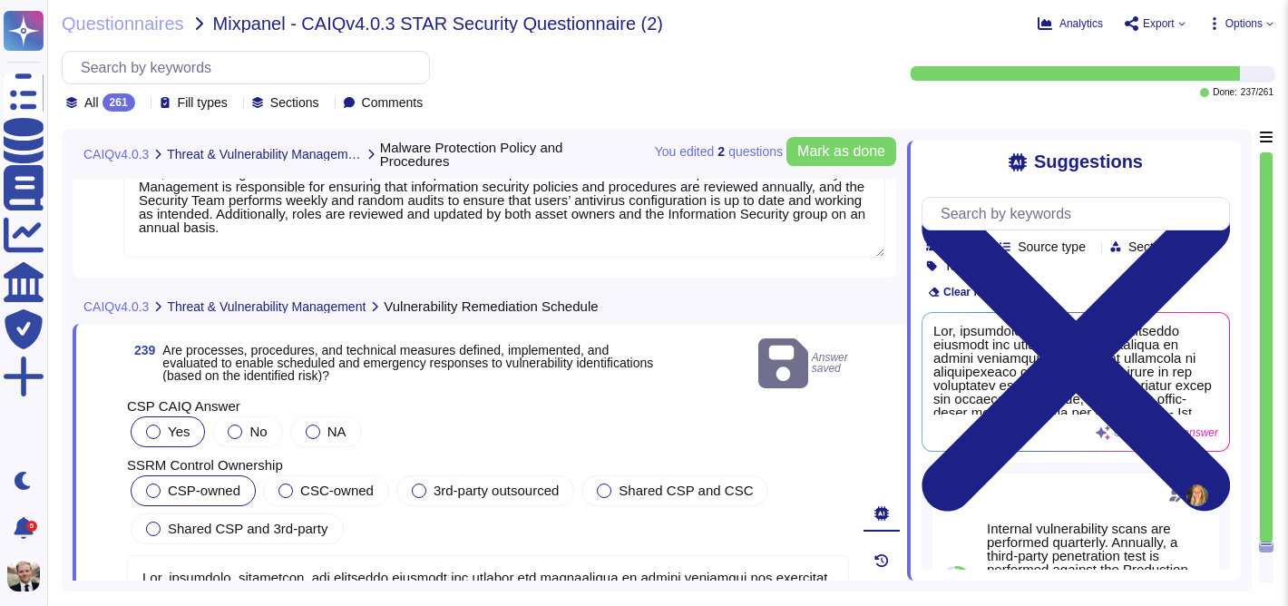
click at [171, 482] on span "CSP-owned" at bounding box center [204, 489] width 73 height 15
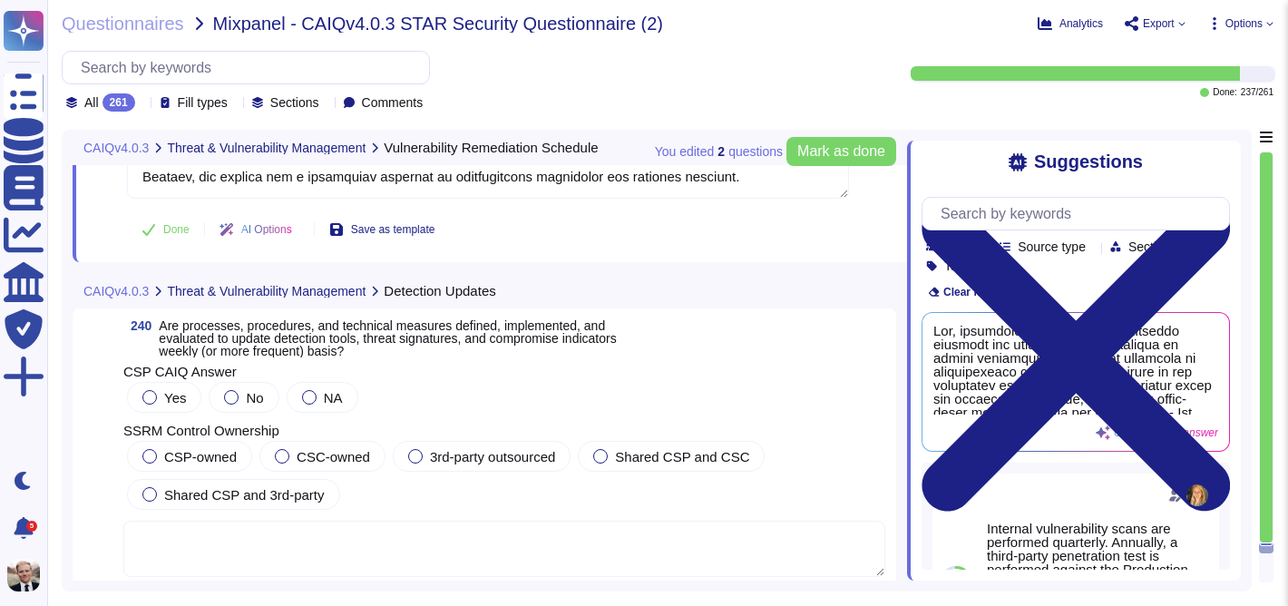
scroll to position [95450, 0]
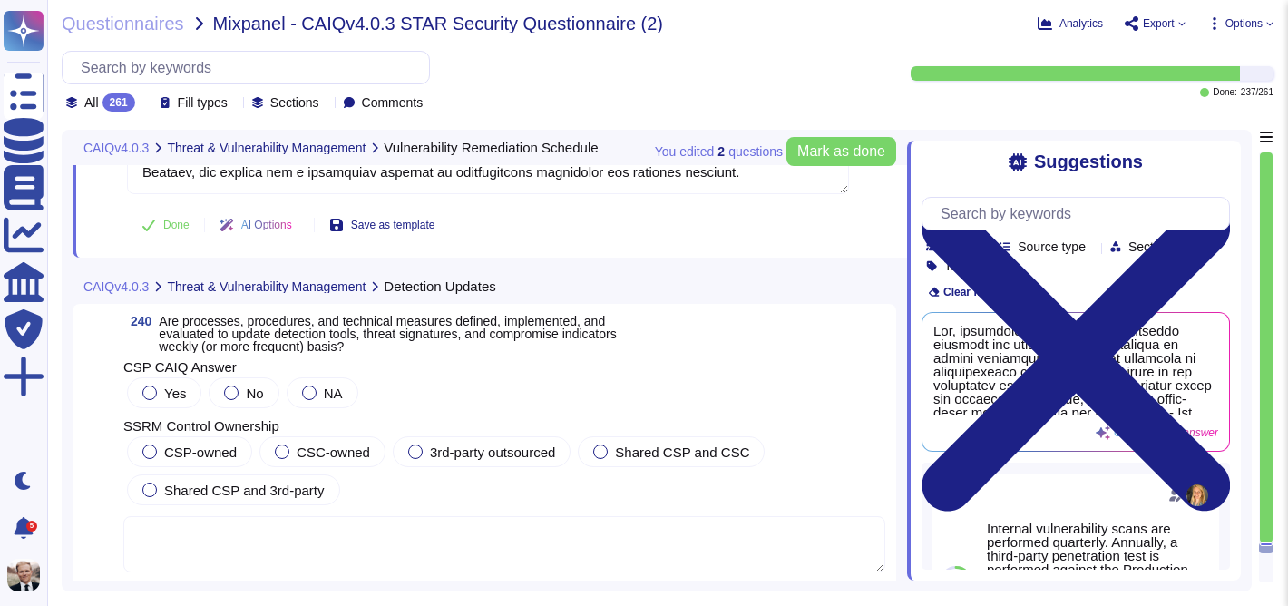
click at [250, 337] on span "Are processes, procedures, and technical measures defined, implemented, and eva…" at bounding box center [387, 334] width 457 height 40
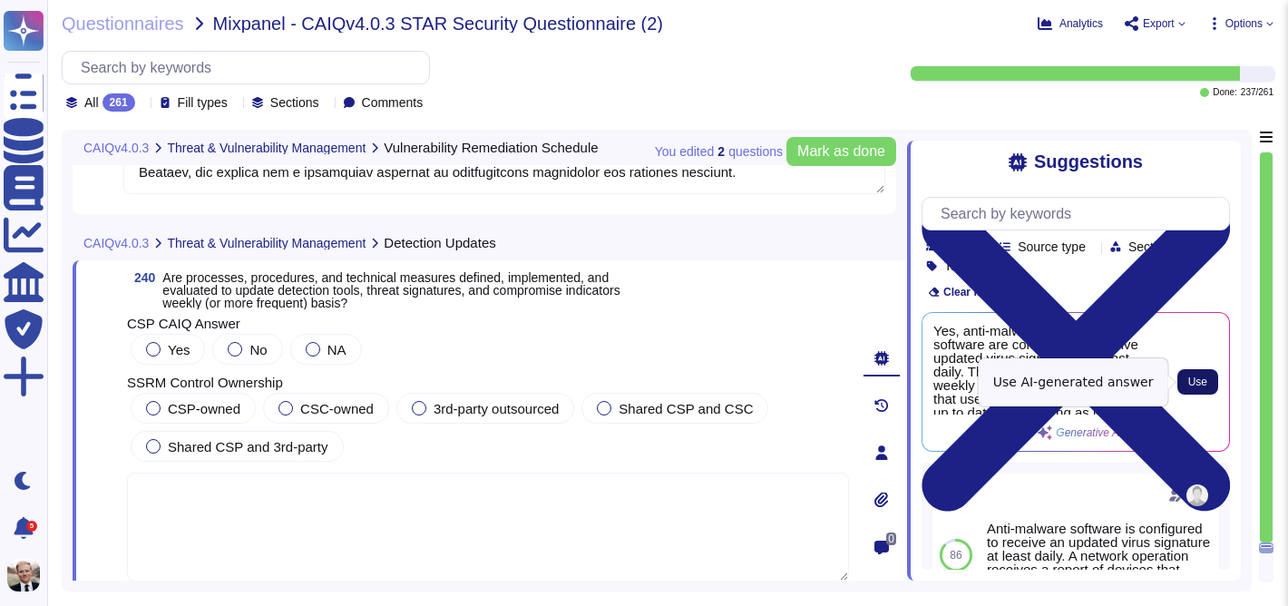
click at [1201, 379] on span "Use" at bounding box center [1197, 381] width 19 height 11
type textarea "Yes, anti-malware and antivirus software are configured to receive updated viru…"
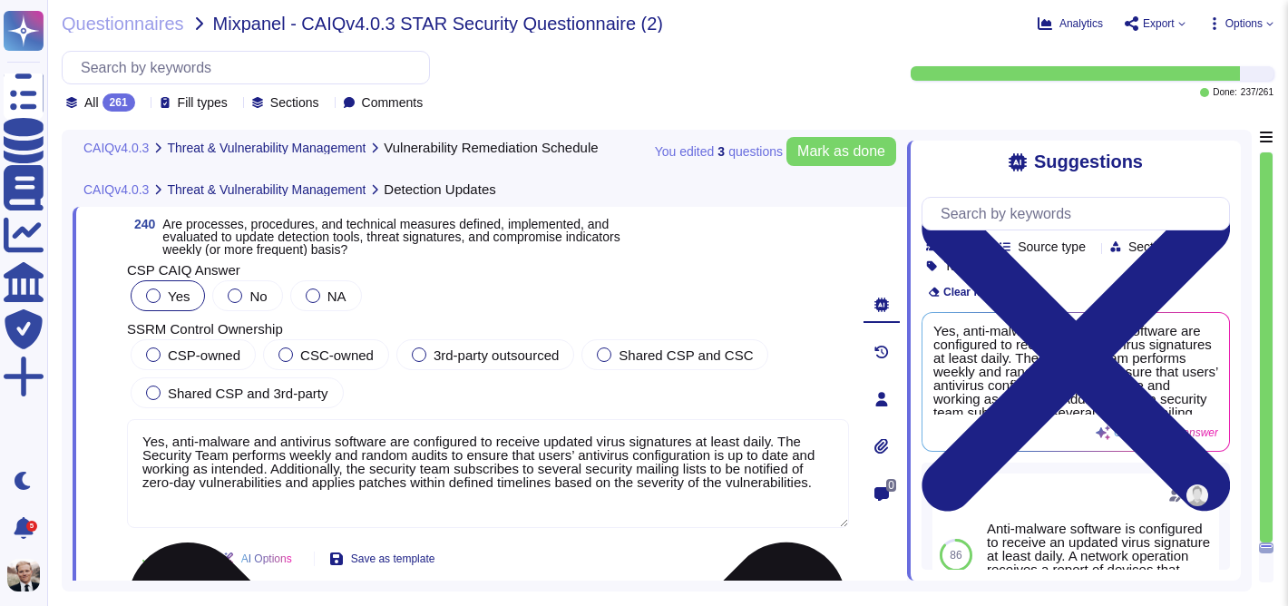
scroll to position [95511, 0]
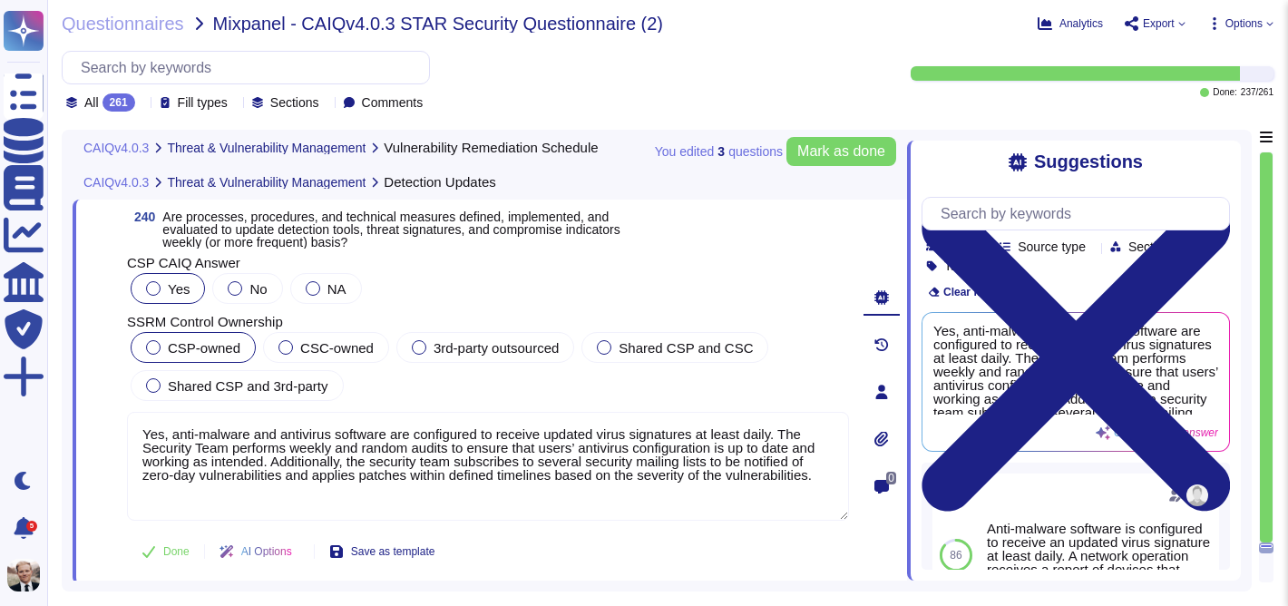
click at [153, 347] on div at bounding box center [153, 347] width 15 height 15
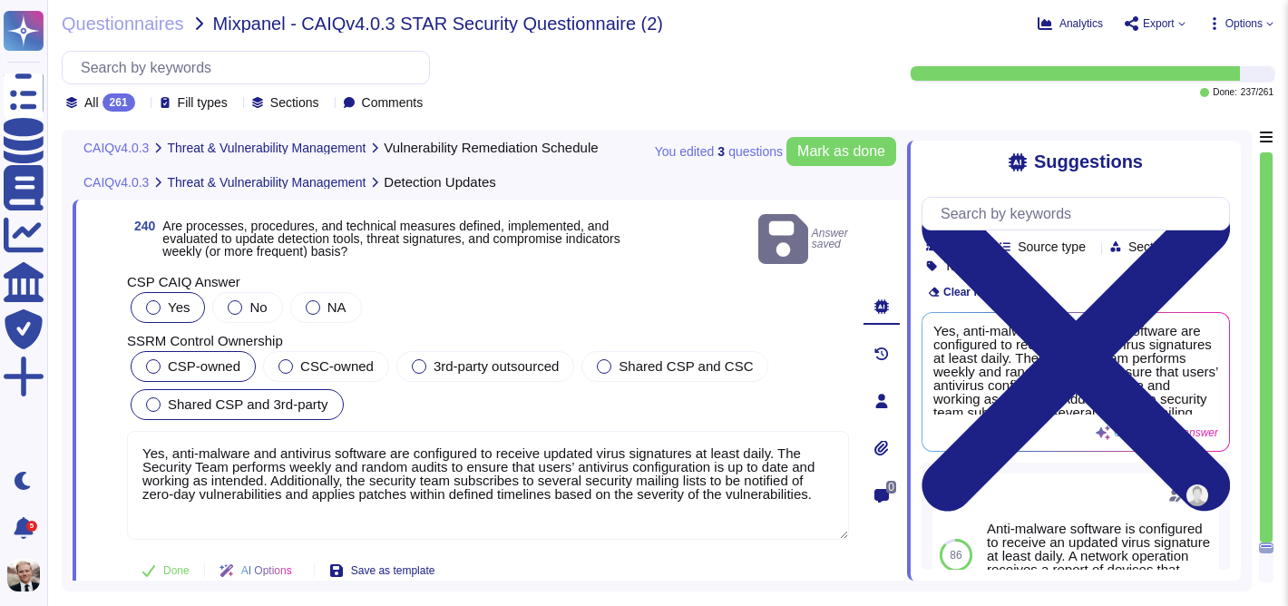
click at [154, 397] on div at bounding box center [153, 404] width 15 height 15
click at [842, 152] on span "Mark as done" at bounding box center [841, 151] width 88 height 15
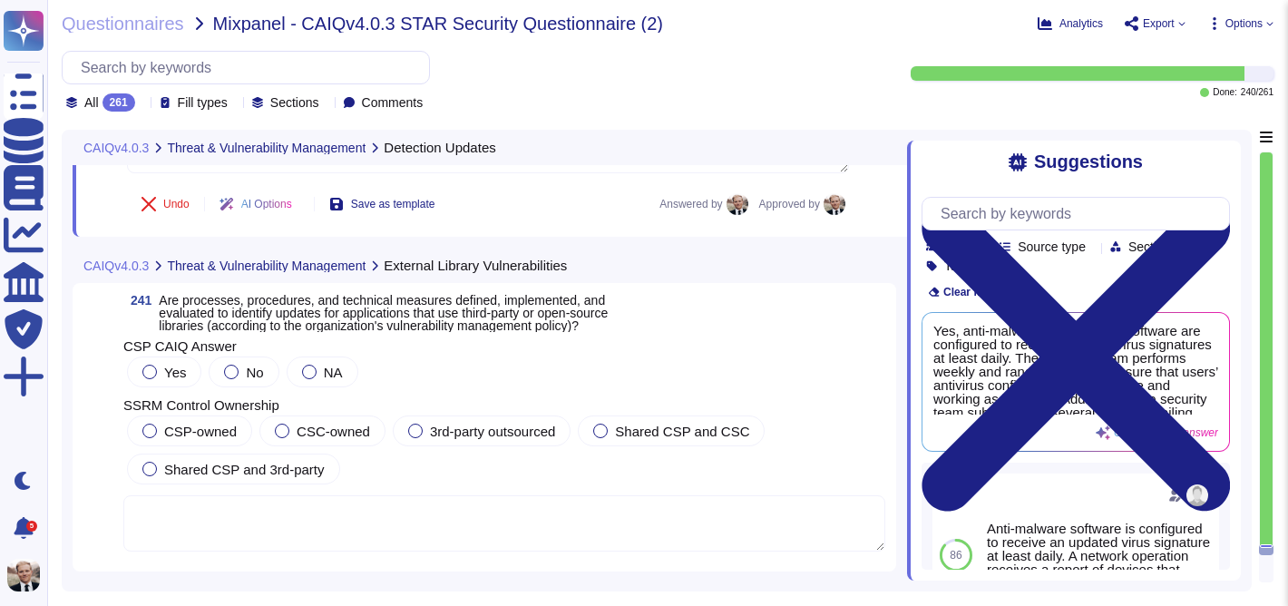
scroll to position [95874, 0]
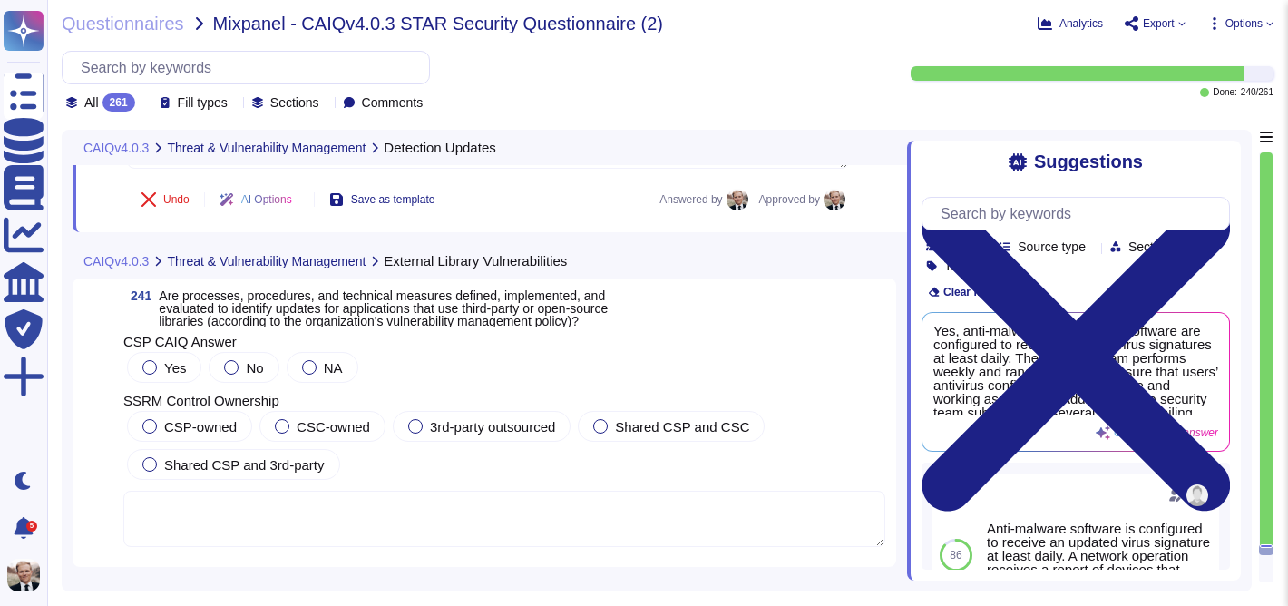
click at [276, 304] on span "Are processes, procedures, and technical measures defined, implemented, and eva…" at bounding box center [383, 308] width 449 height 40
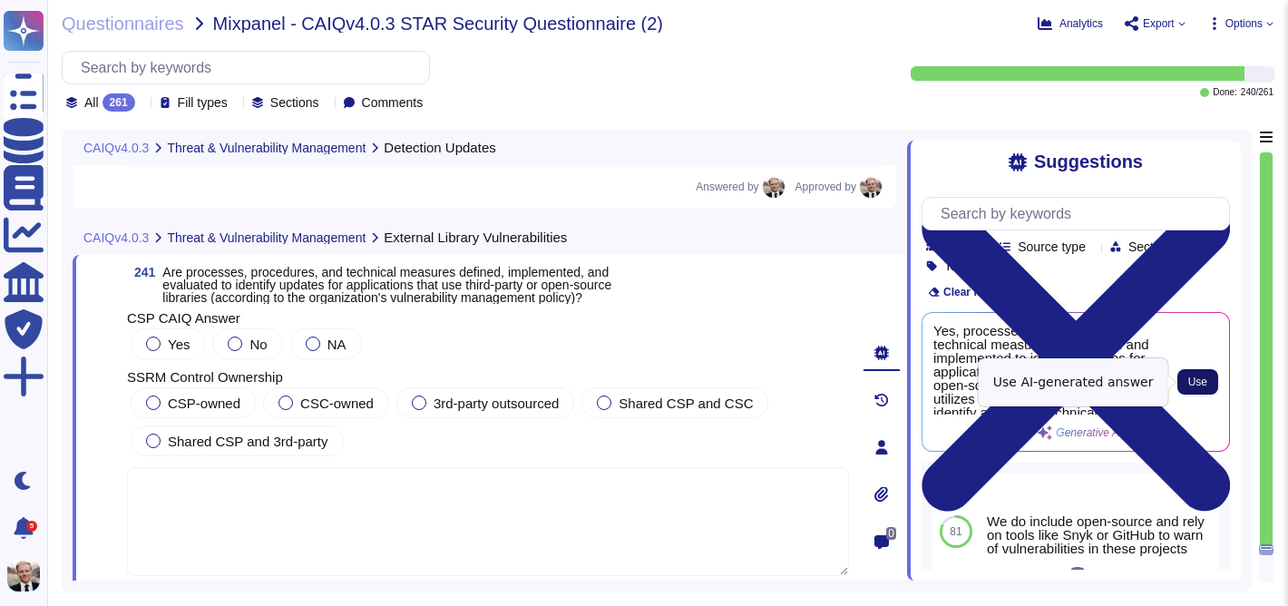
click at [1199, 384] on span "Use" at bounding box center [1197, 381] width 19 height 11
type textarea "Yes, processes, procedures, and technical measures are defined and implemented …"
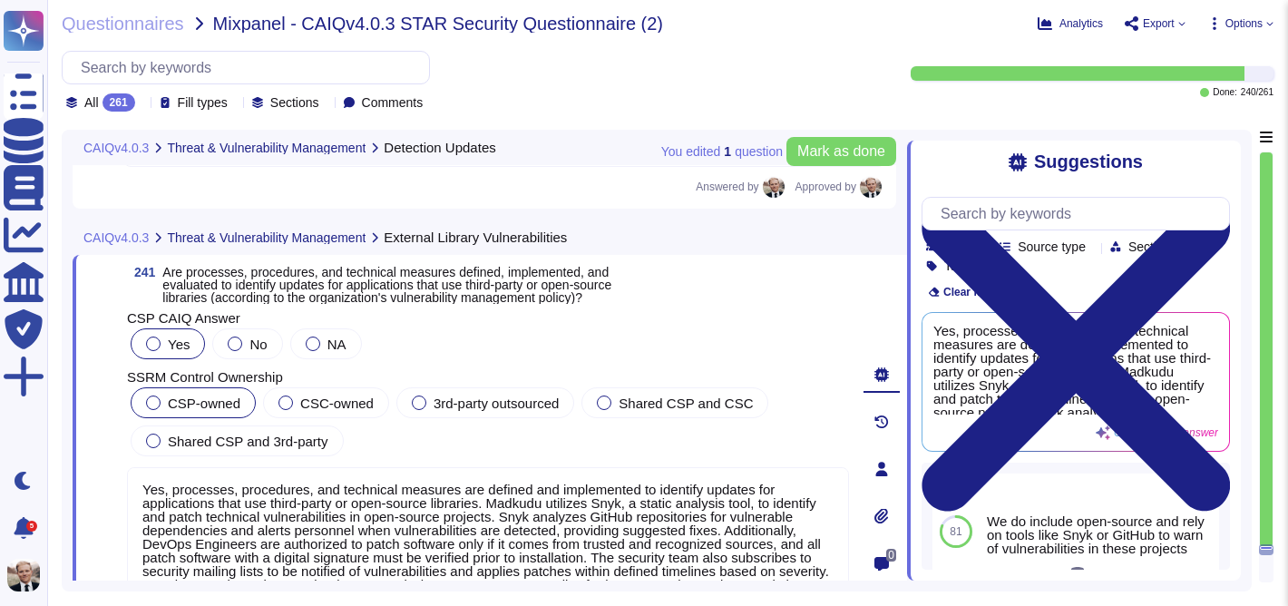
click at [177, 402] on span "CSP-owned" at bounding box center [204, 402] width 73 height 15
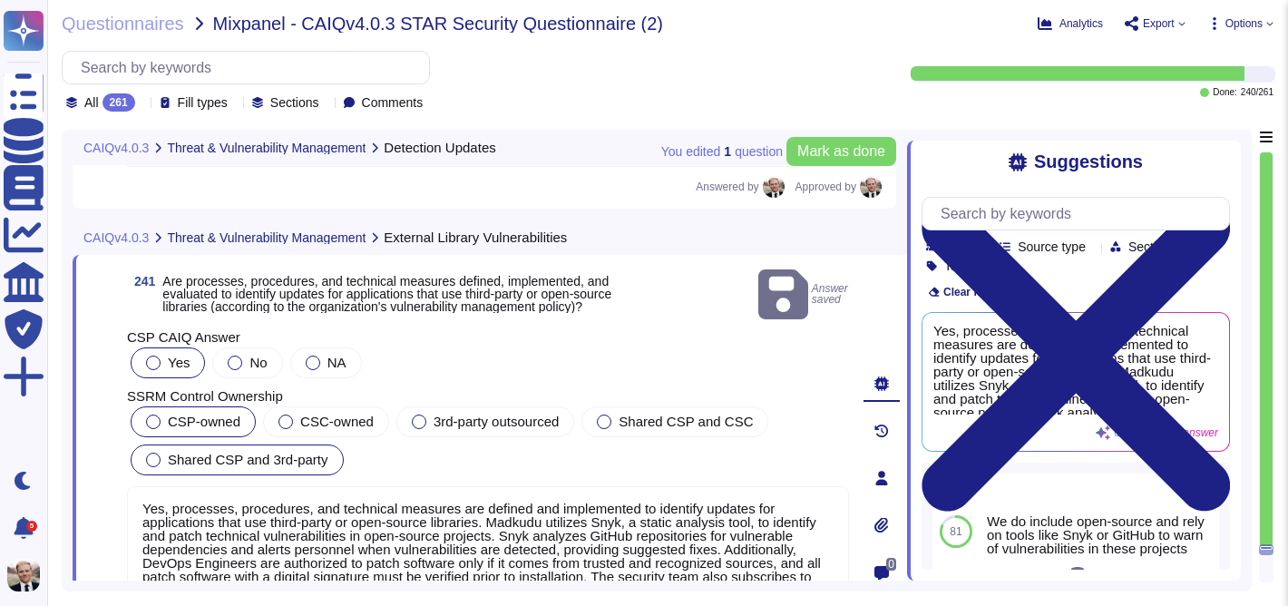
click at [242, 452] on span "Shared CSP and 3rd-party" at bounding box center [248, 459] width 161 height 15
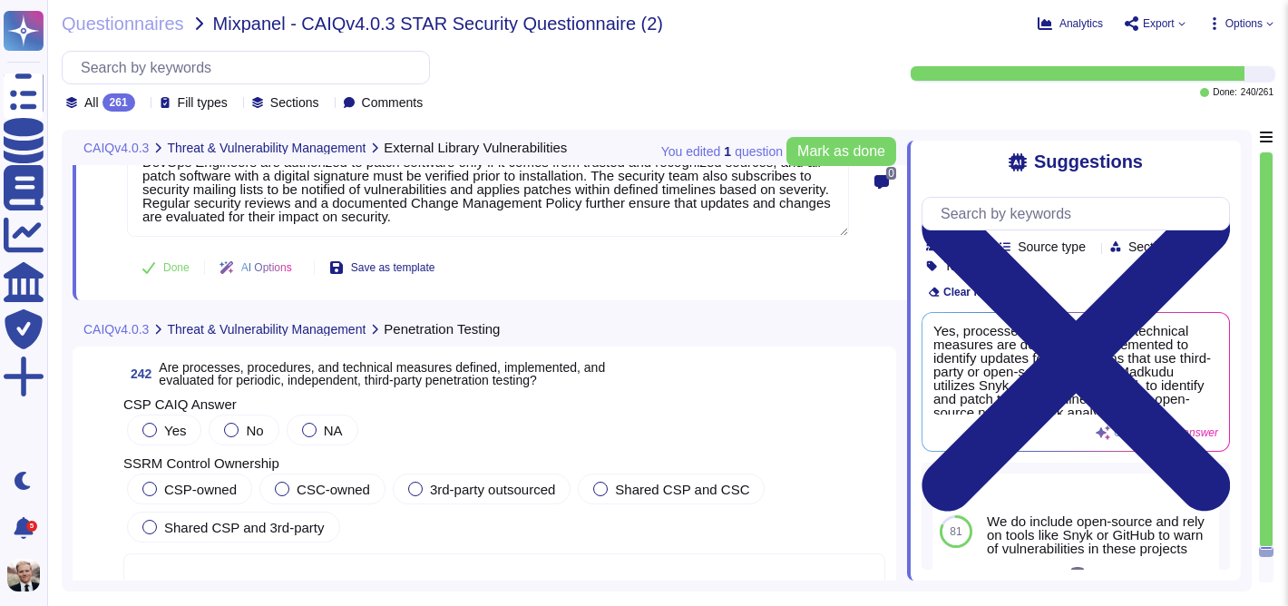
scroll to position [96251, 0]
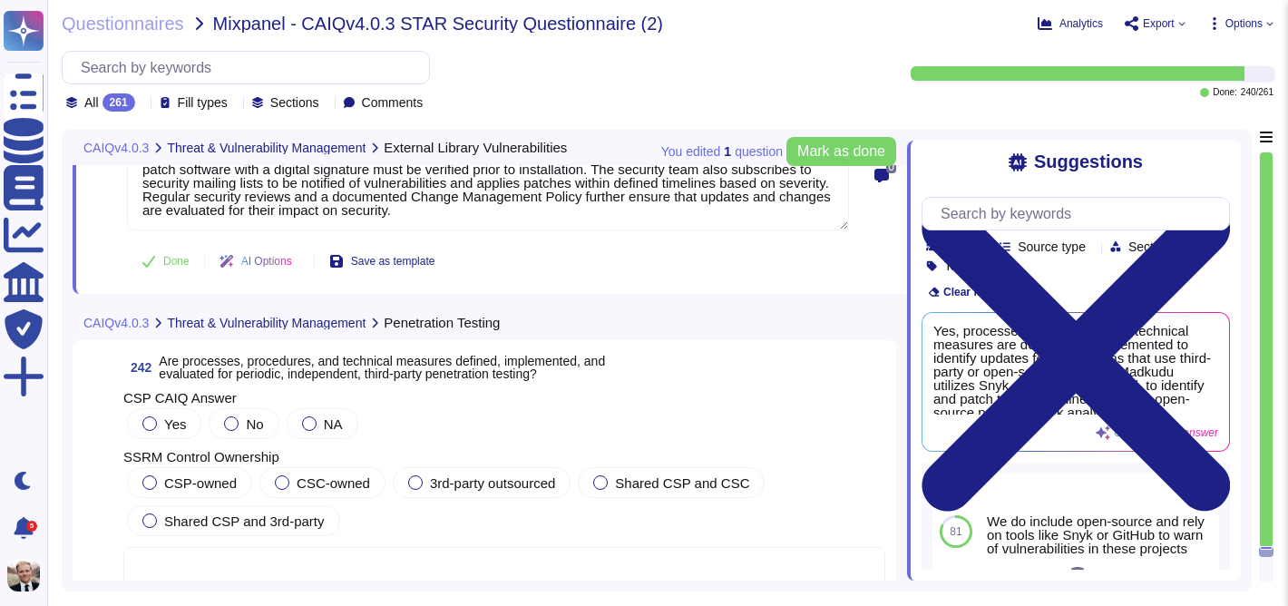
click at [295, 375] on span "Are processes, procedures, and technical measures defined, implemented, and eva…" at bounding box center [382, 367] width 446 height 27
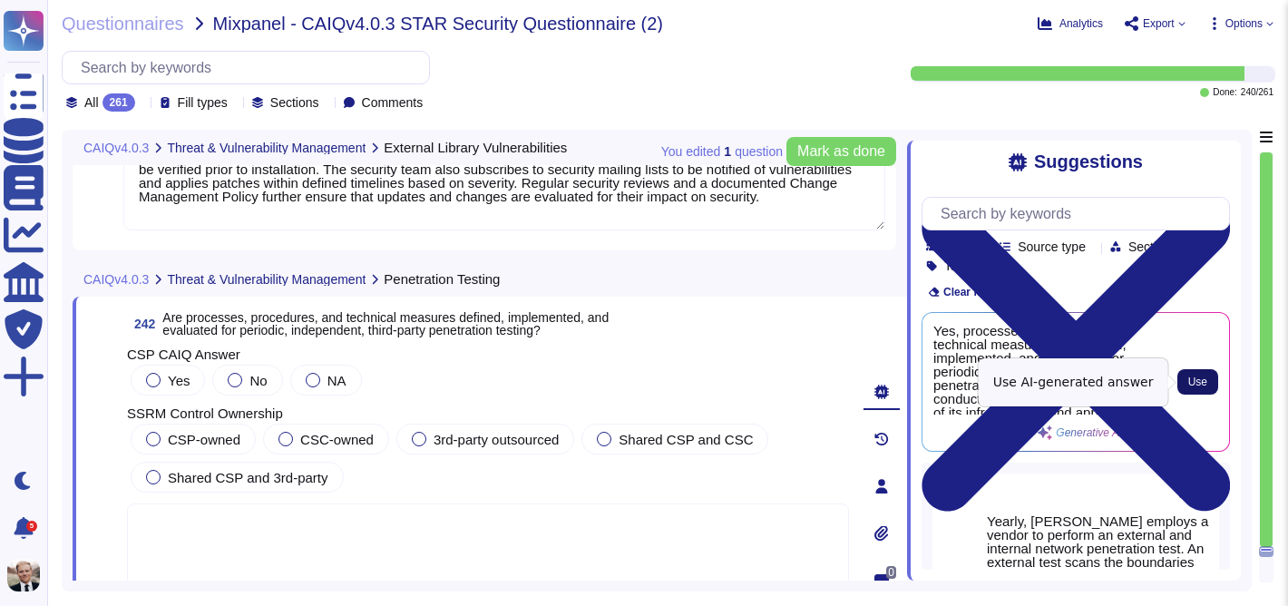
click at [1195, 378] on span "Use" at bounding box center [1197, 381] width 19 height 11
type textarea "Yes, processes, procedures, and technical measures are defined, implemented, an…"
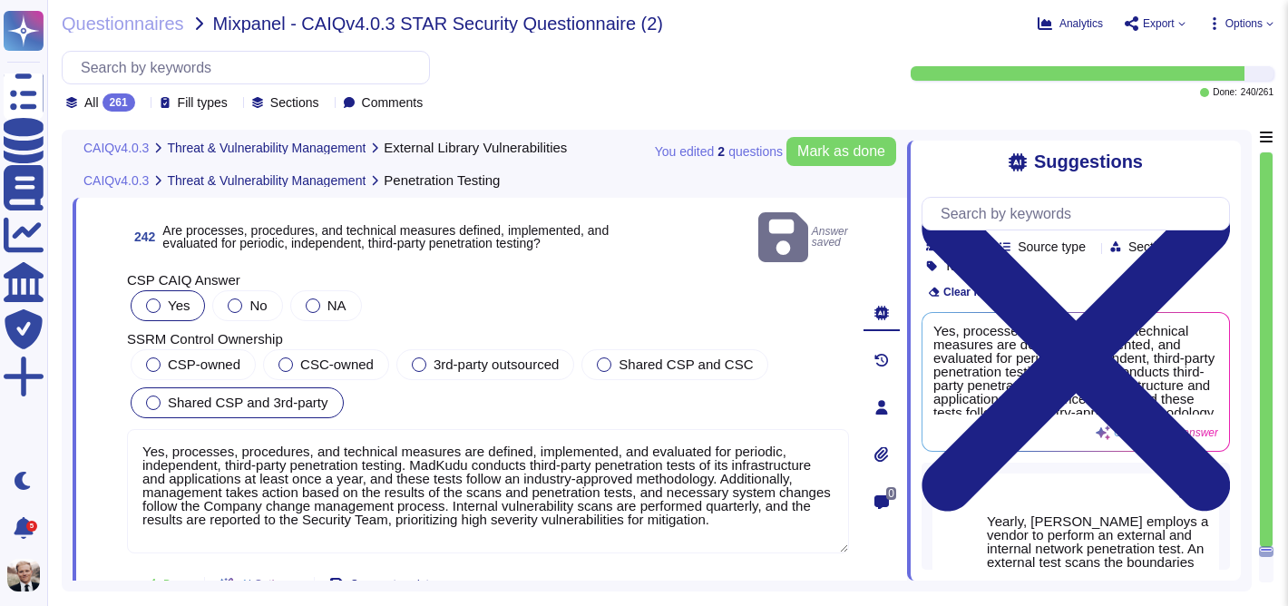
scroll to position [96352, 0]
click at [175, 393] on span "Shared CSP and 3rd-party" at bounding box center [248, 400] width 161 height 15
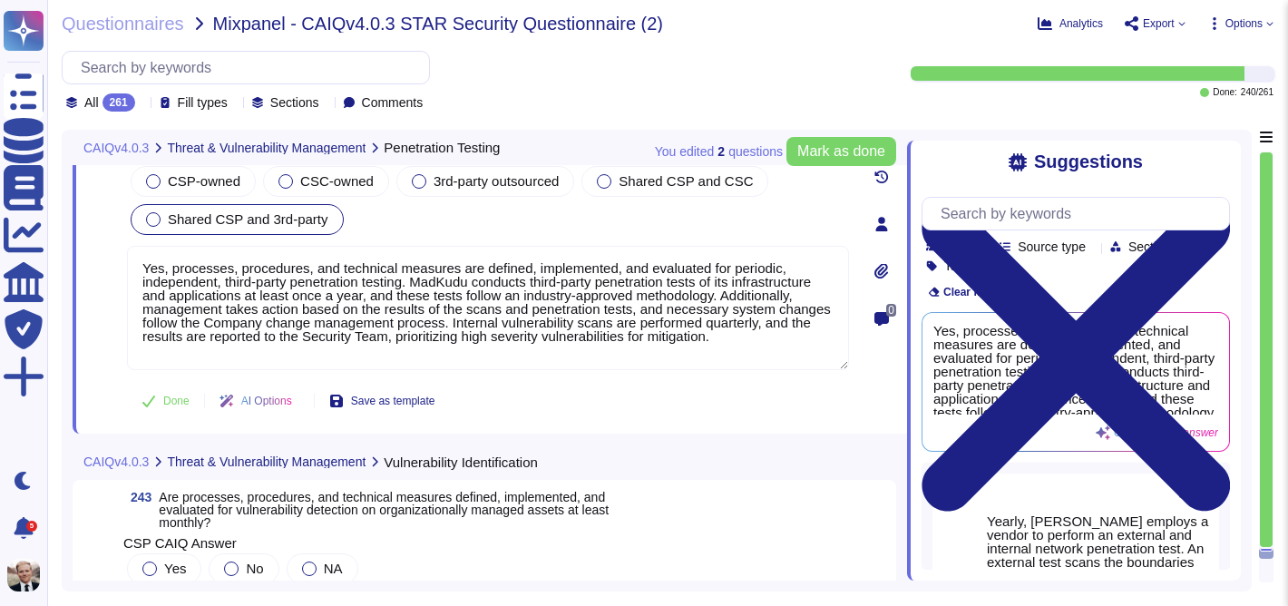
scroll to position [96613, 0]
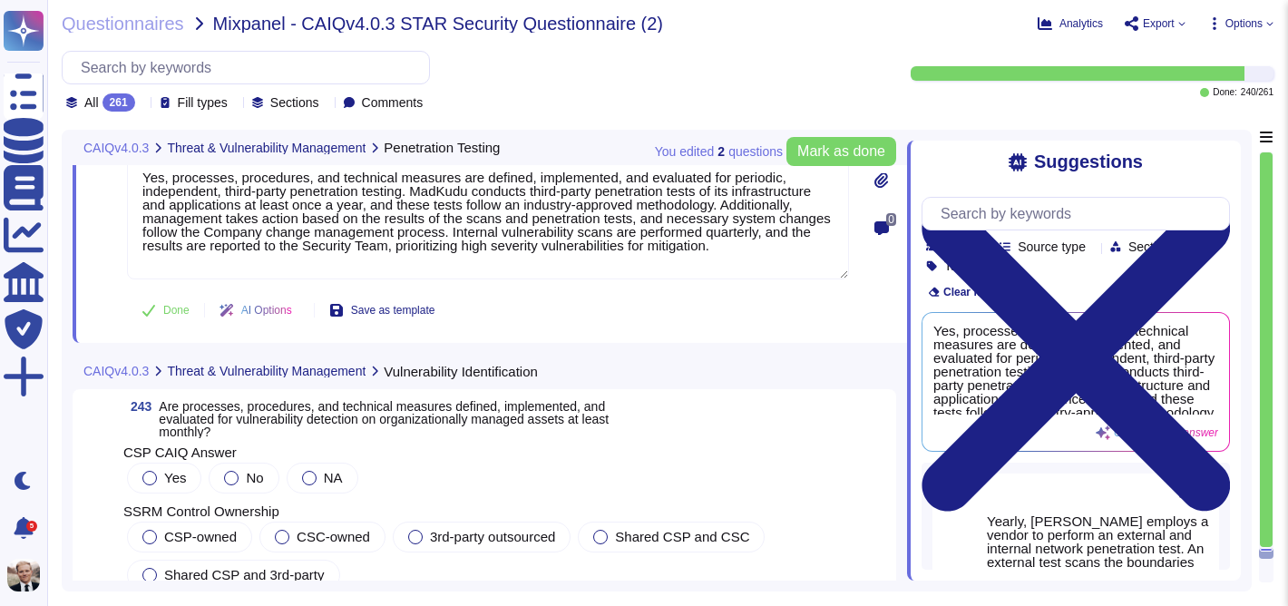
click at [254, 399] on span "Are processes, procedures, and technical measures defined, implemented, and eva…" at bounding box center [384, 419] width 450 height 40
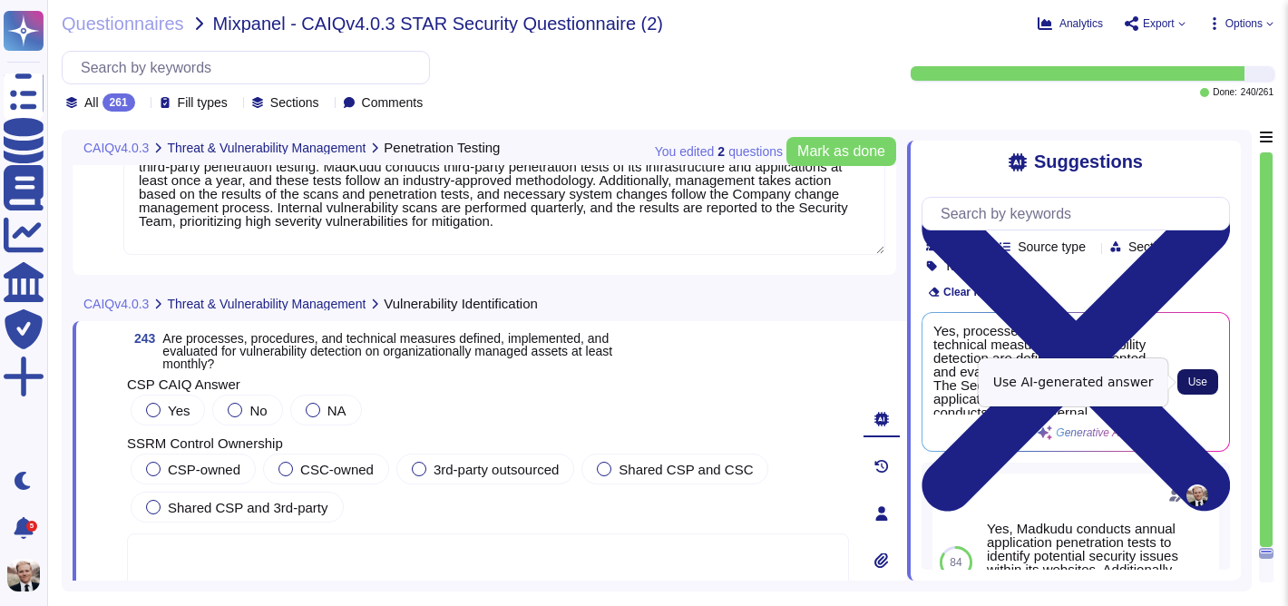
click at [1193, 378] on span "Use" at bounding box center [1197, 381] width 19 height 11
type textarea "Yes, processes, procedures, and technical measures for vulnerability detection …"
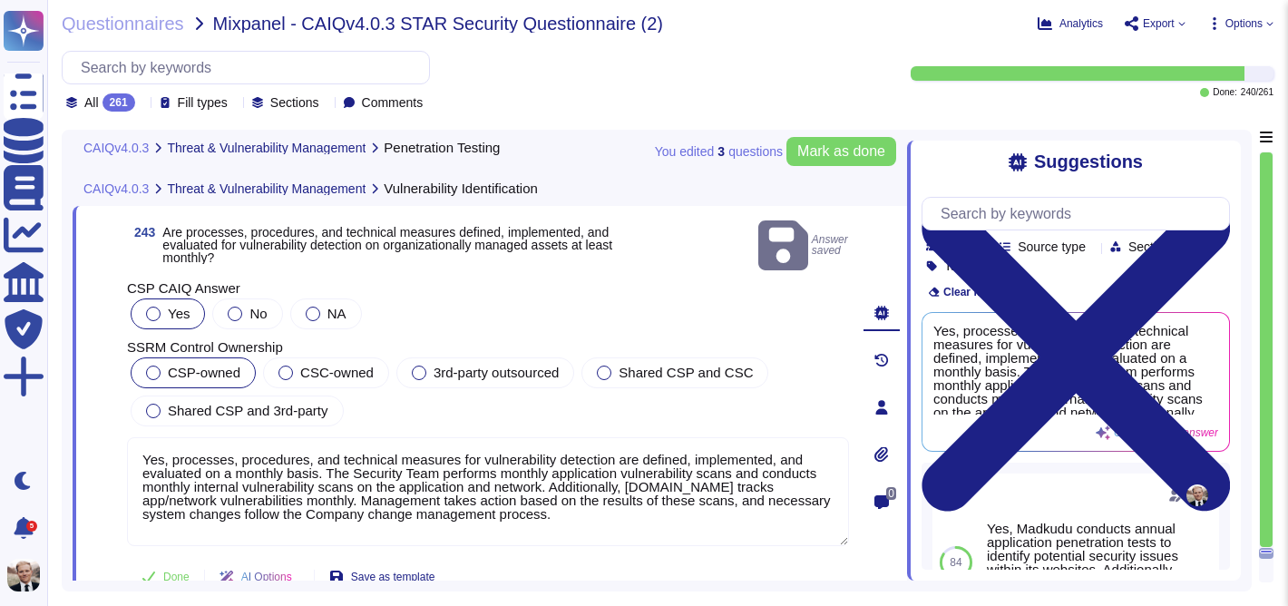
scroll to position [96733, 0]
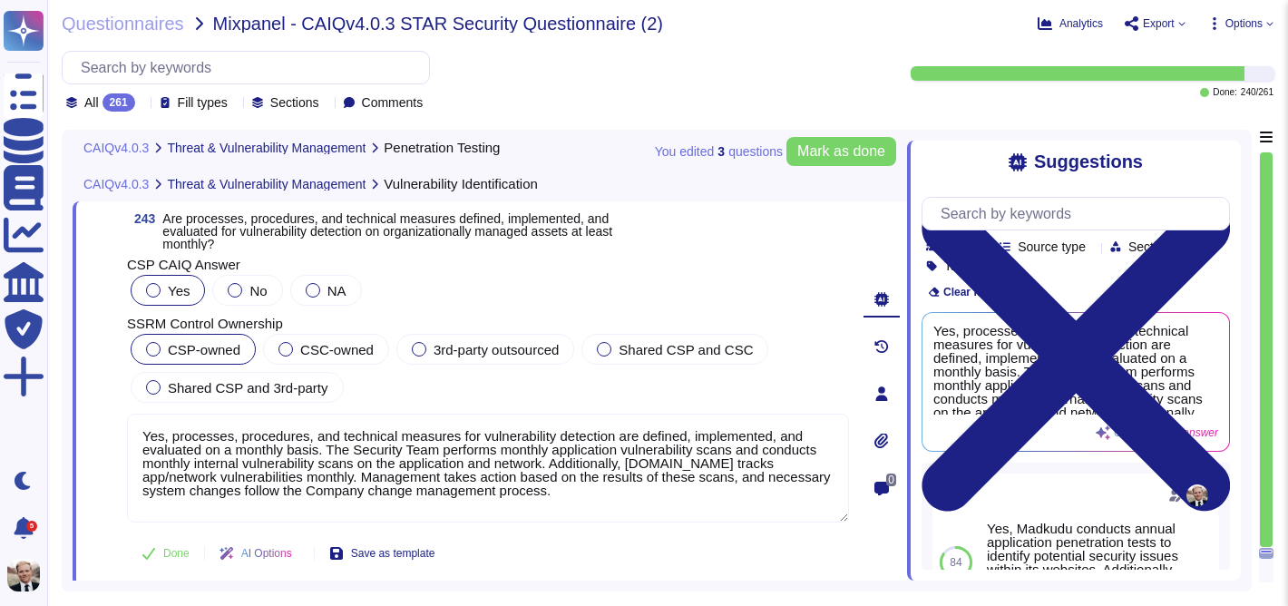
click at [173, 355] on span "CSP-owned" at bounding box center [204, 349] width 73 height 15
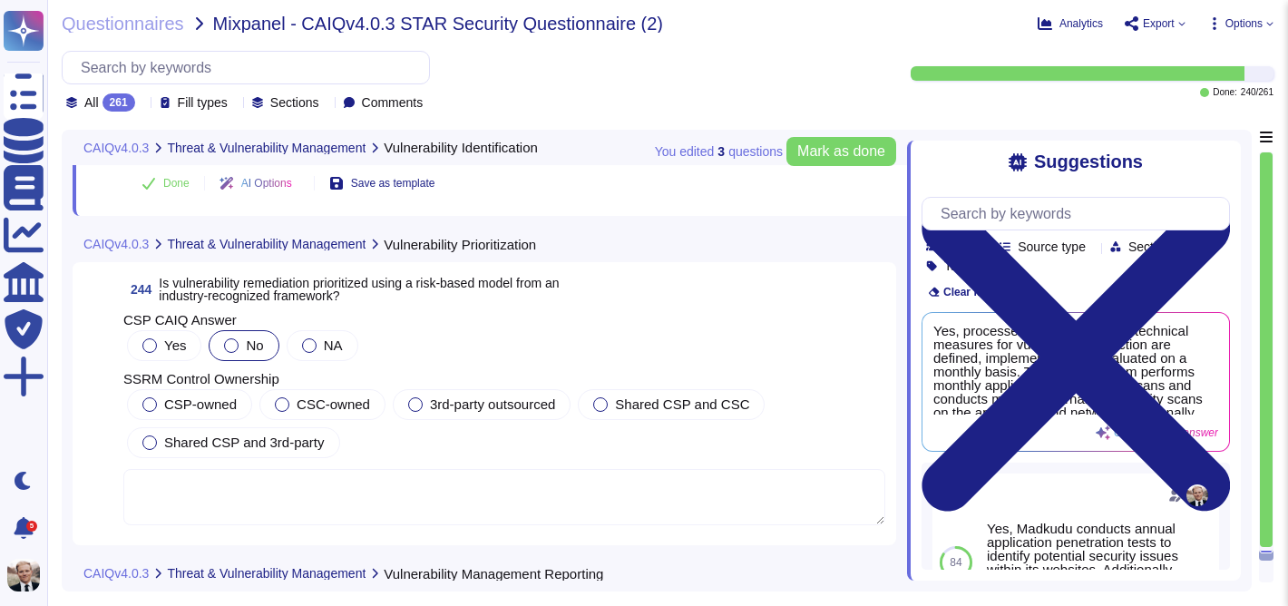
scroll to position [97138, 0]
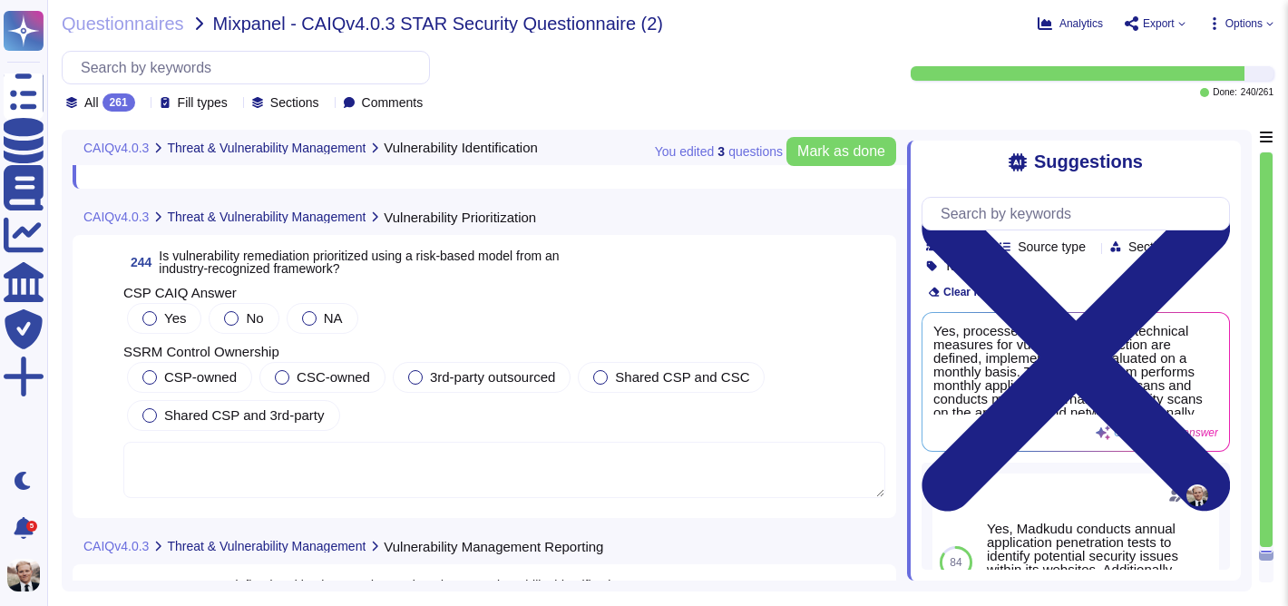
click at [249, 248] on span "Is vulnerability remediation prioritized using a risk-based model from an indus…" at bounding box center [359, 261] width 400 height 27
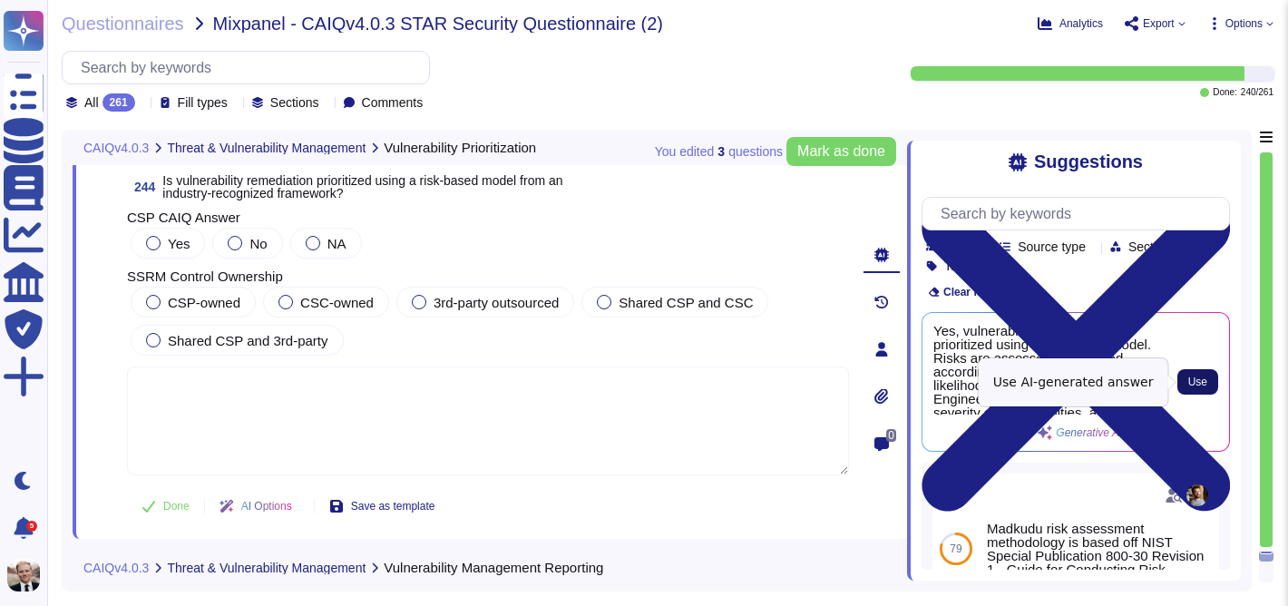
click at [1199, 385] on span "Use" at bounding box center [1197, 381] width 19 height 11
type textarea "Yes, vulnerability remediation is prioritized using a risk-based model. Risks a…"
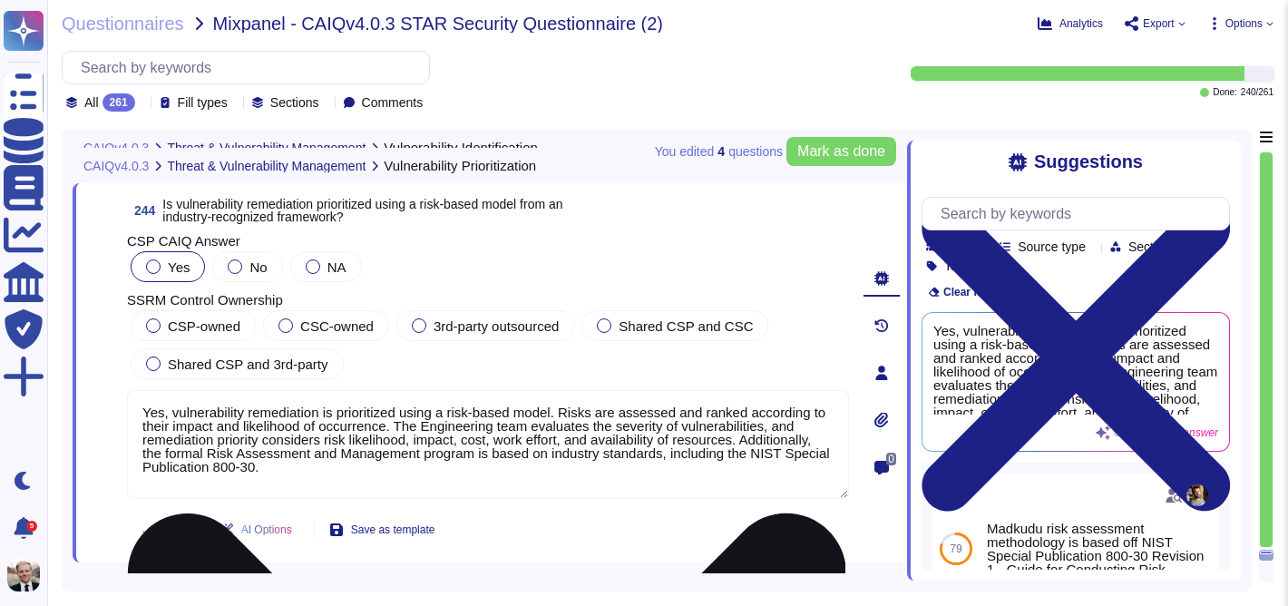
type textarea "Yes, processes, procedures, and technical measures for vulnerability detection …"
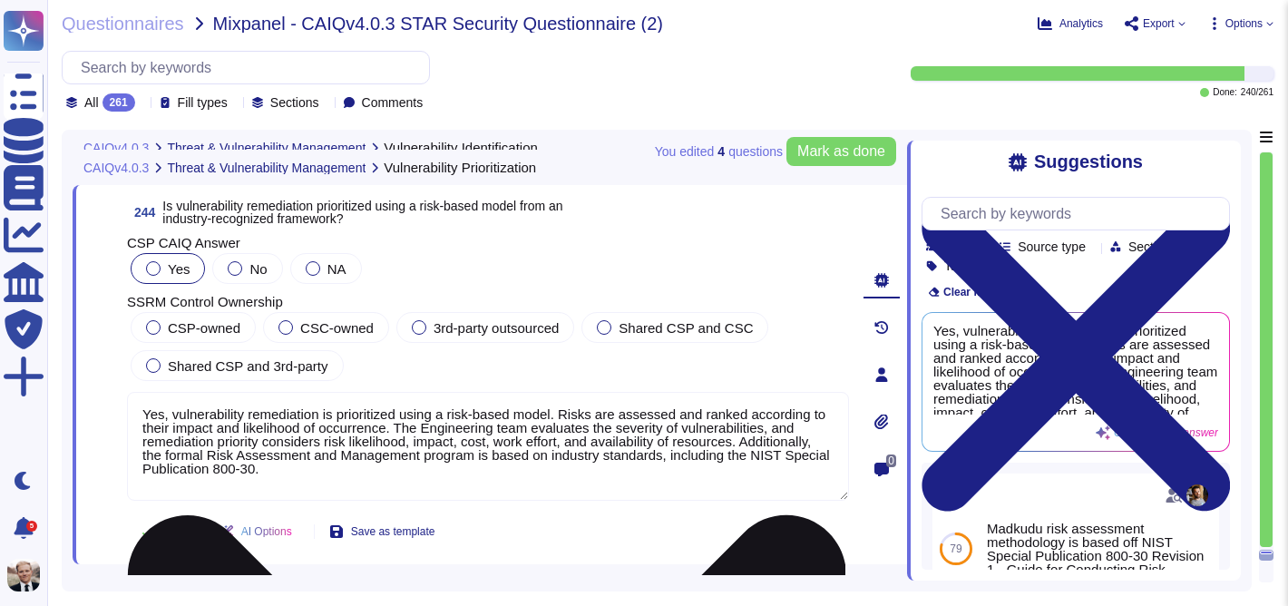
scroll to position [97111, 0]
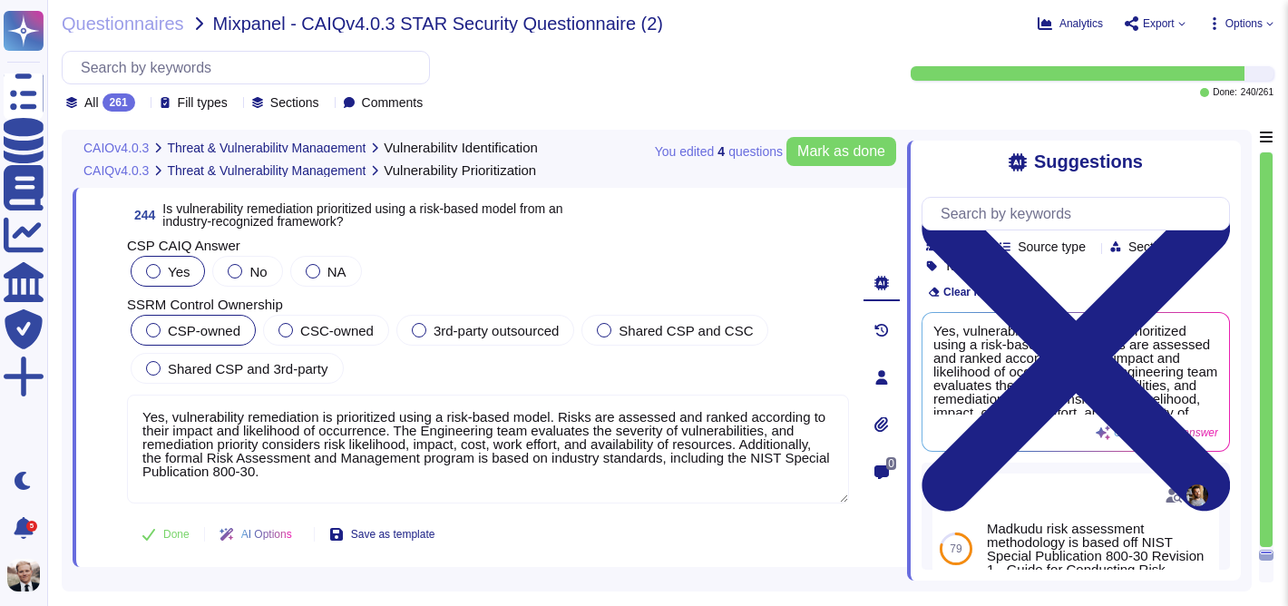
click at [155, 332] on div at bounding box center [153, 330] width 15 height 15
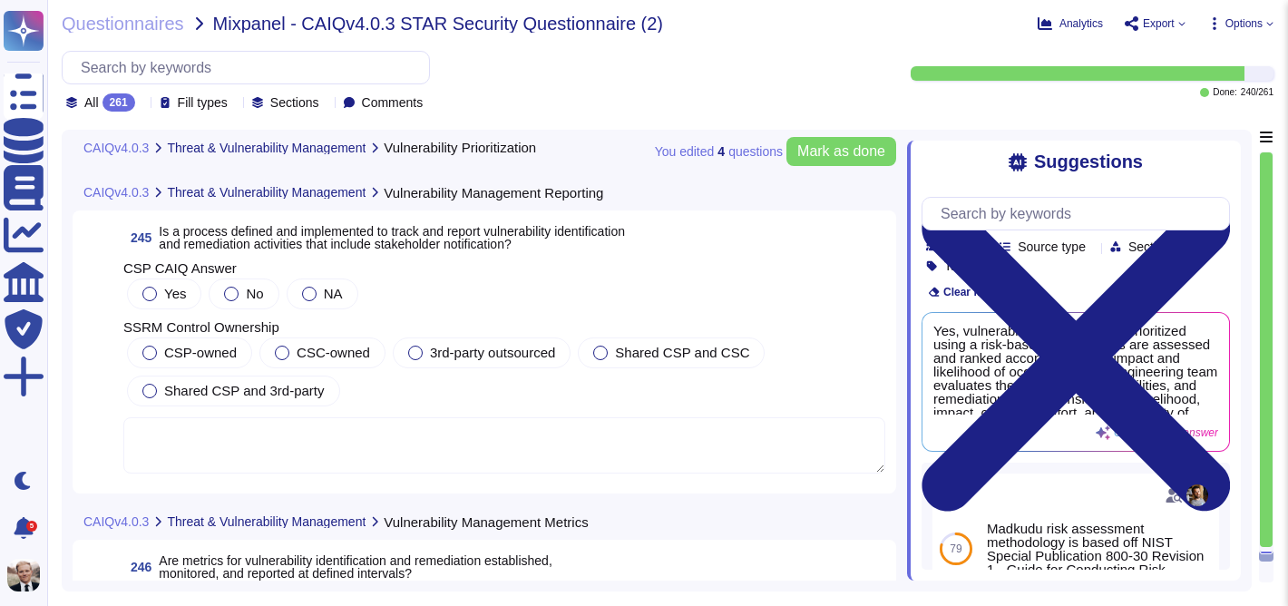
scroll to position [97528, 0]
click at [219, 223] on span "Is a process defined and implemented to track and report vulnerability identifi…" at bounding box center [392, 236] width 466 height 27
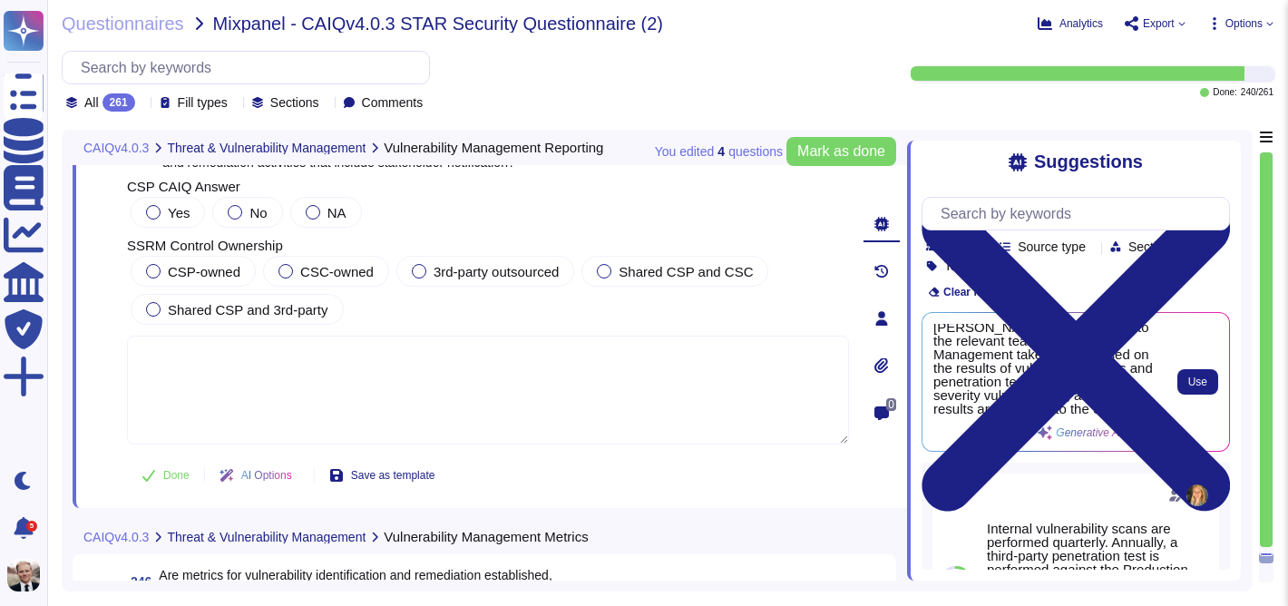
scroll to position [198, 0]
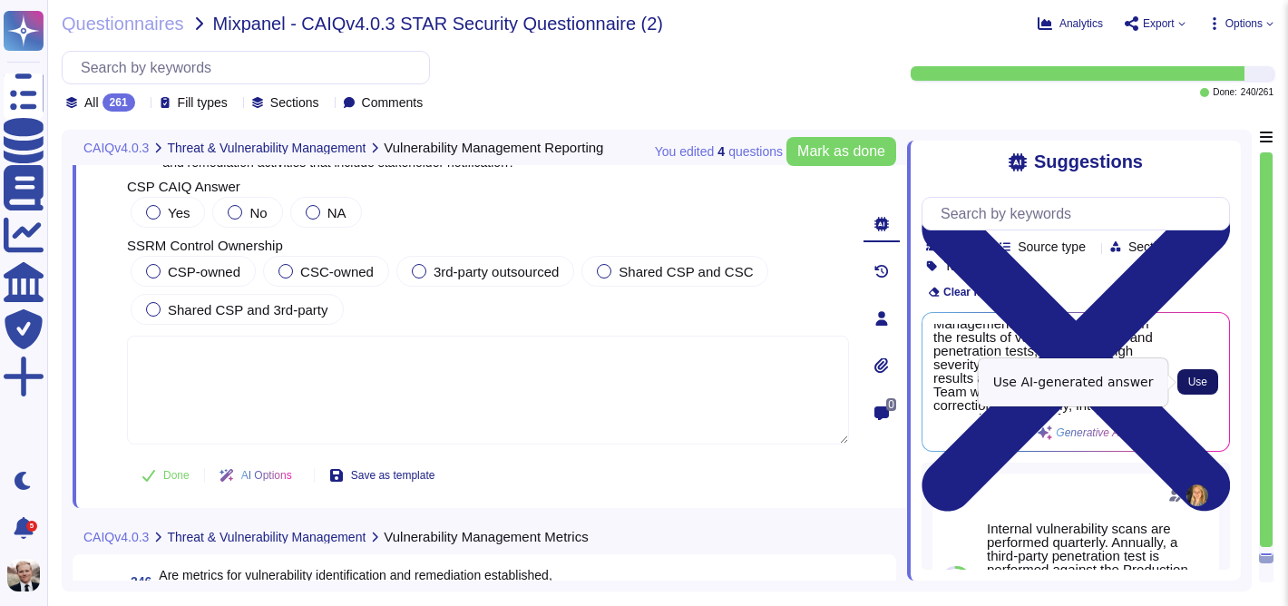
click at [1191, 382] on span "Use" at bounding box center [1197, 381] width 19 height 11
type textarea "Yes, a process is defined and implemented to track and report vulnerability ide…"
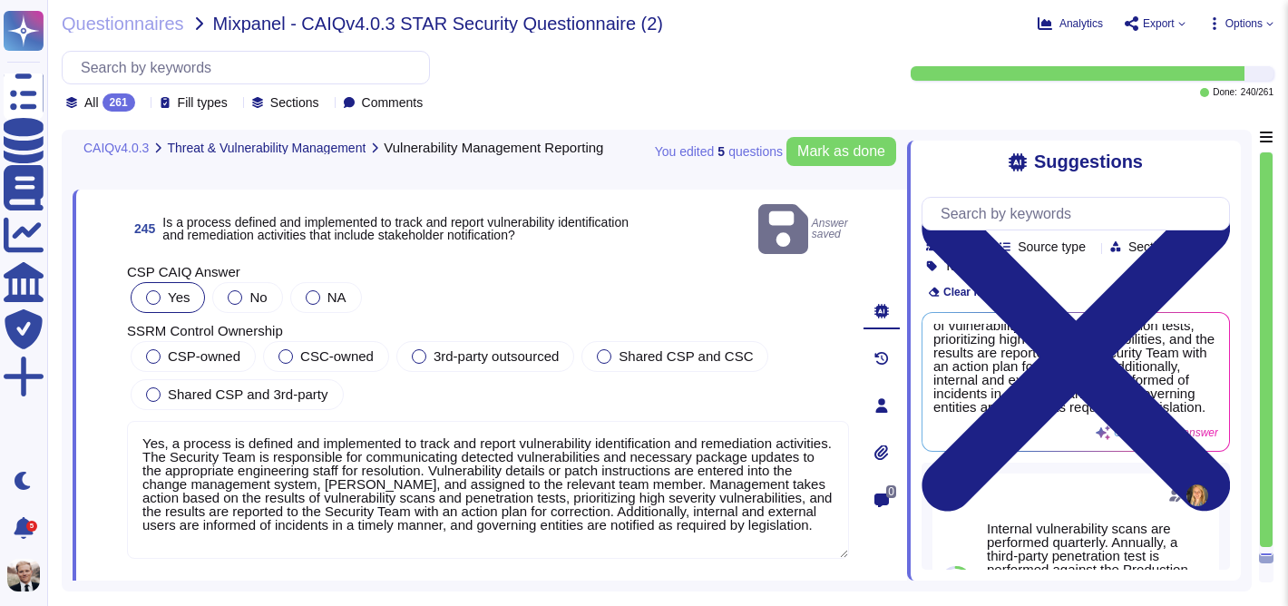
scroll to position [97462, 0]
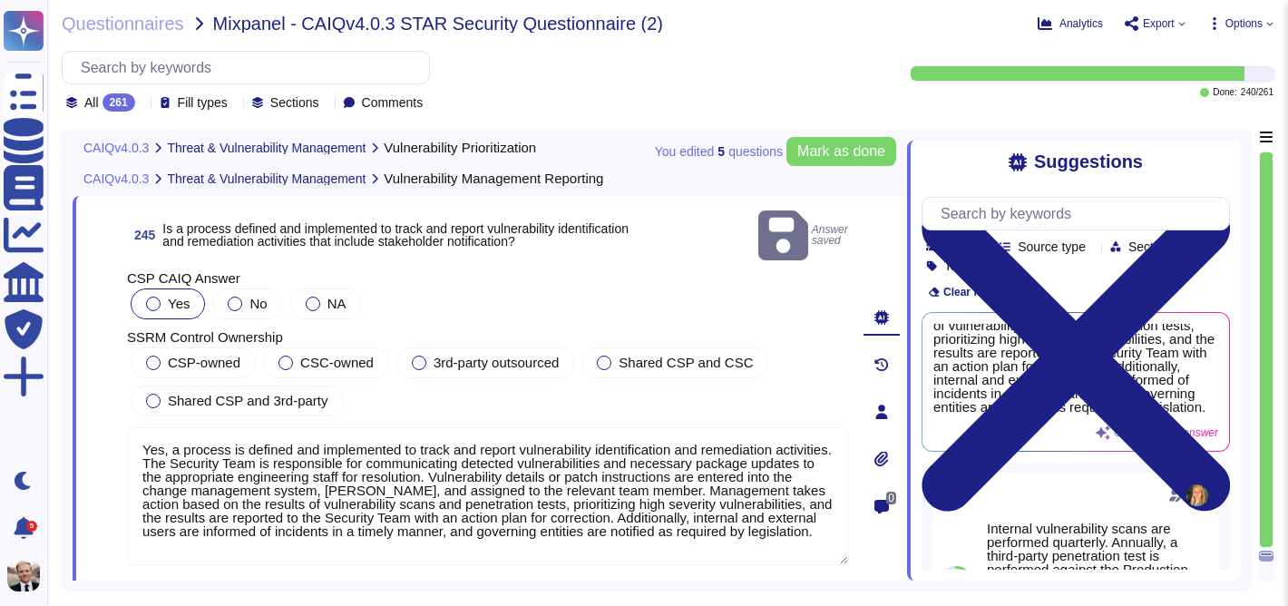
type textarea "Yes, vulnerability remediation is prioritized using a risk-based model. Risks a…"
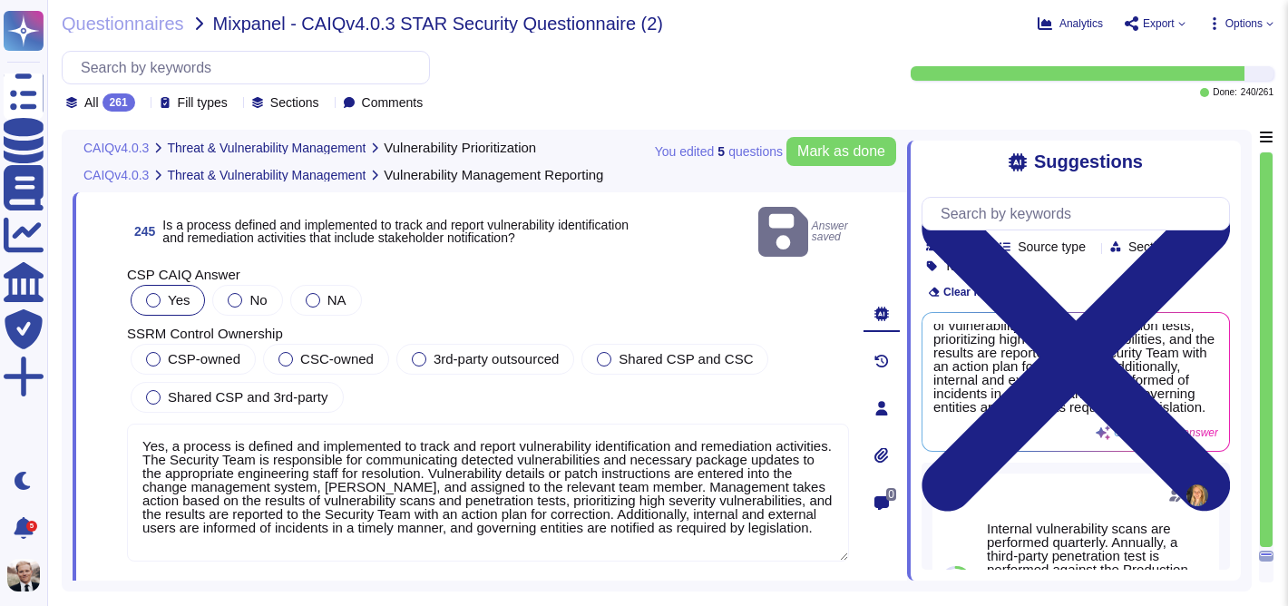
scroll to position [97466, 0]
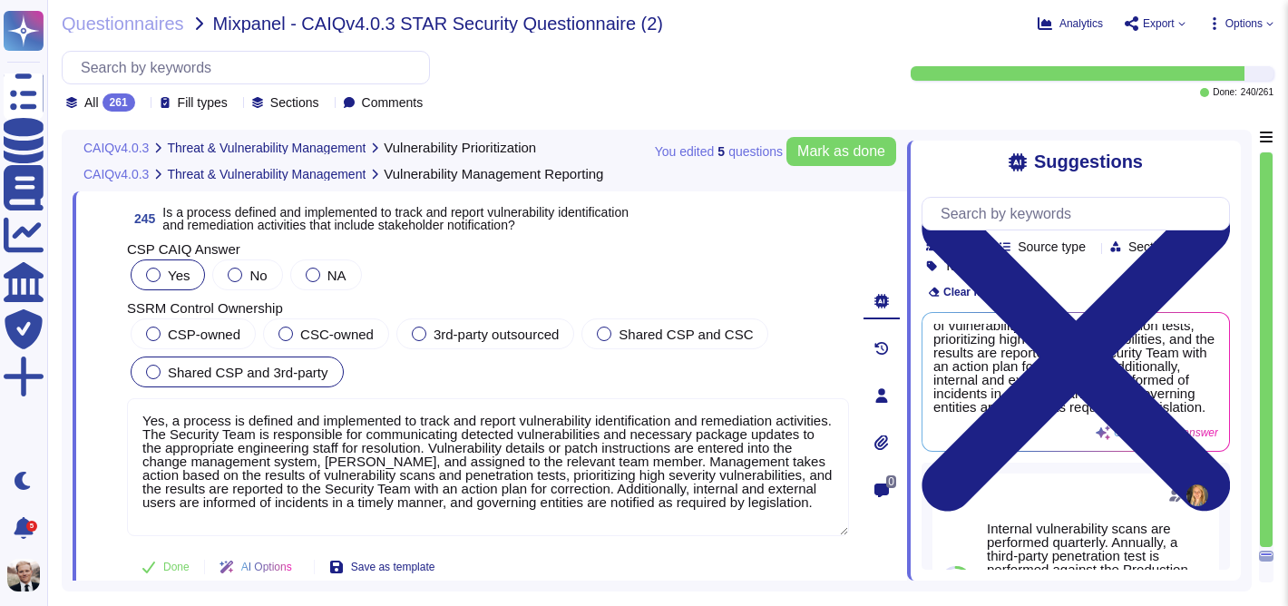
click at [157, 376] on div at bounding box center [153, 372] width 15 height 15
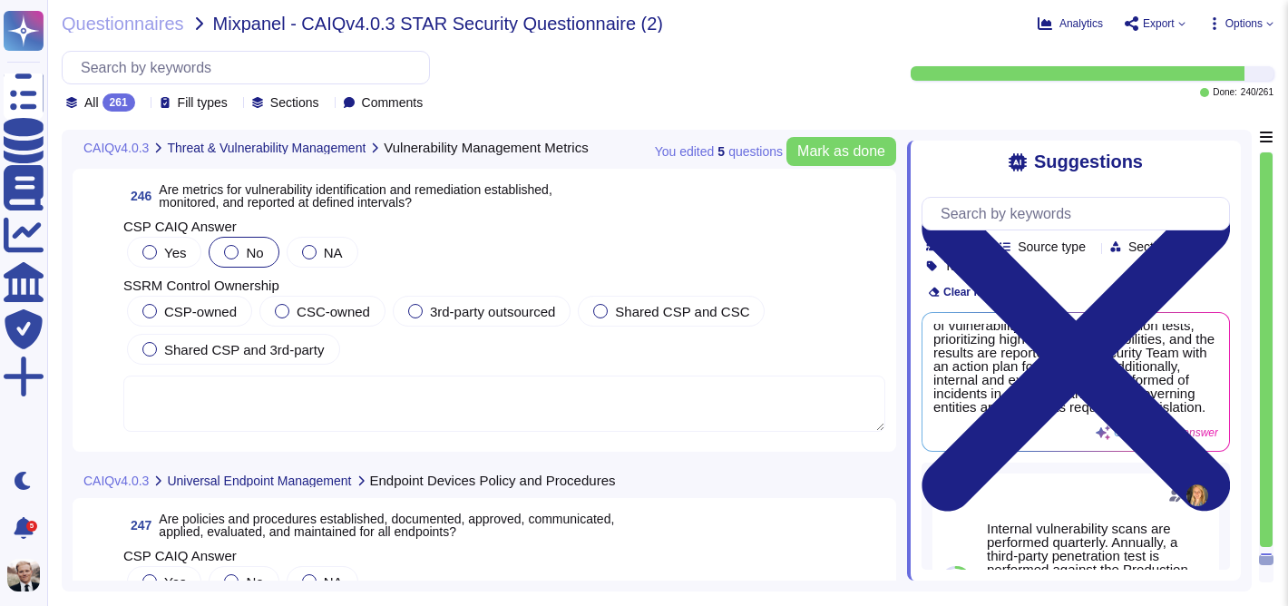
scroll to position [97927, 0]
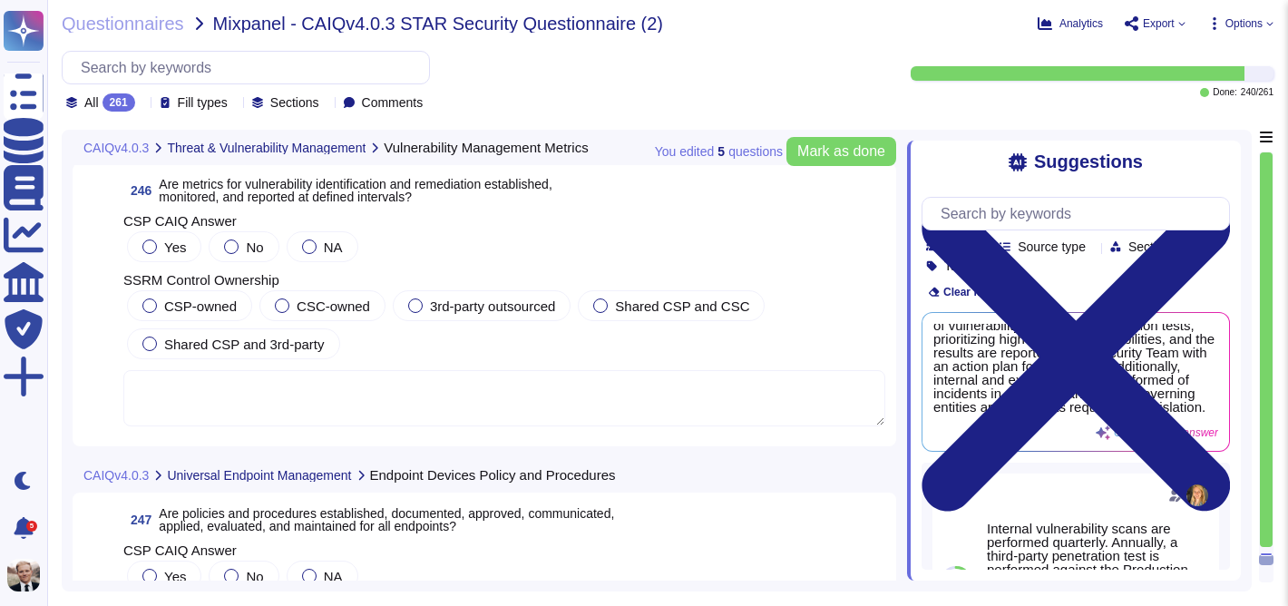
click at [273, 200] on span "Are metrics for vulnerability identification and remediation established, monit…" at bounding box center [355, 190] width 393 height 27
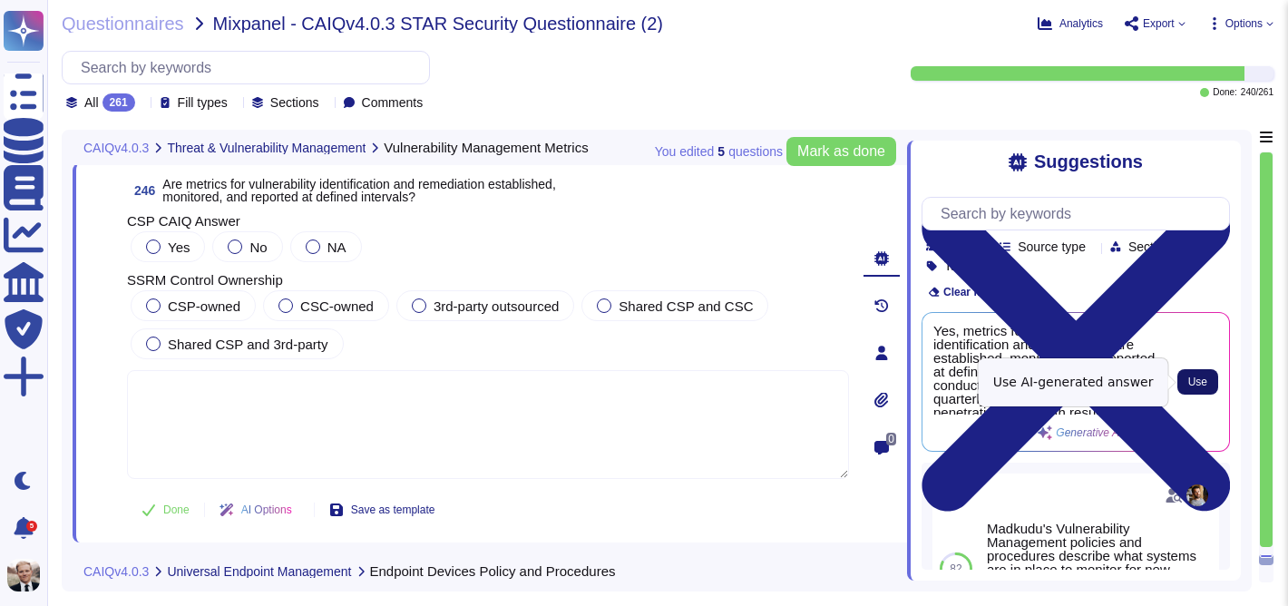
click at [1201, 381] on span "Use" at bounding box center [1197, 381] width 19 height 11
type textarea "Yes, metrics for vulnerability identification and remediation are established, …"
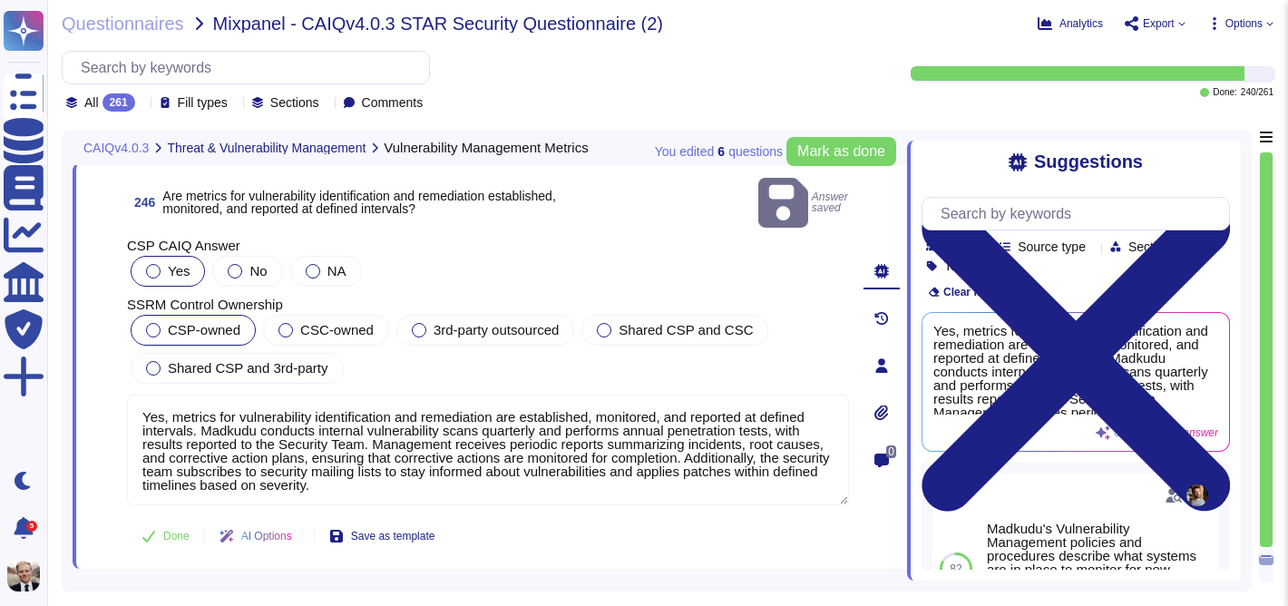
click at [170, 322] on span "CSP-owned" at bounding box center [204, 329] width 73 height 15
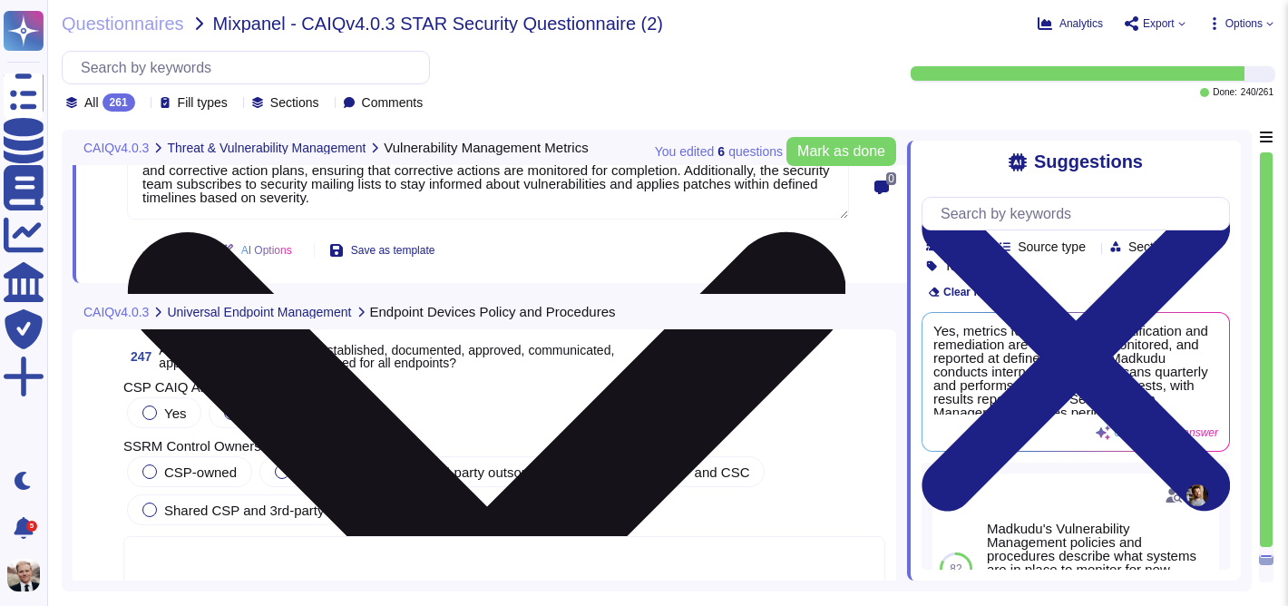
scroll to position [98217, 0]
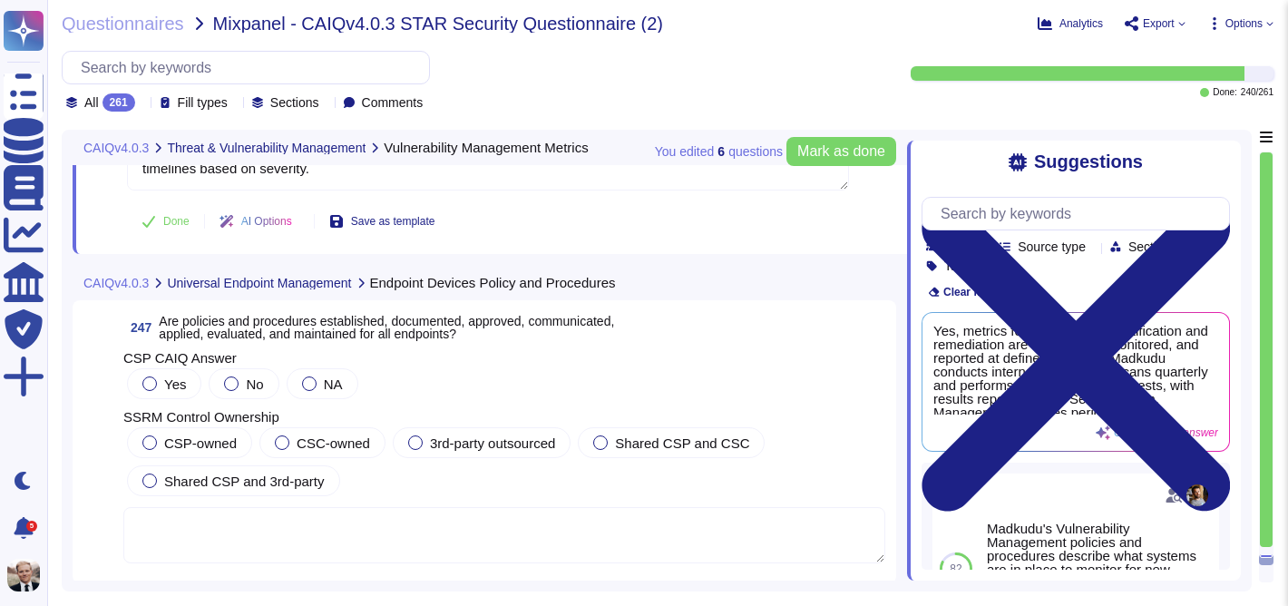
click at [185, 341] on span "Are policies and procedures established, documented, approved, communicated, ap…" at bounding box center [386, 327] width 455 height 27
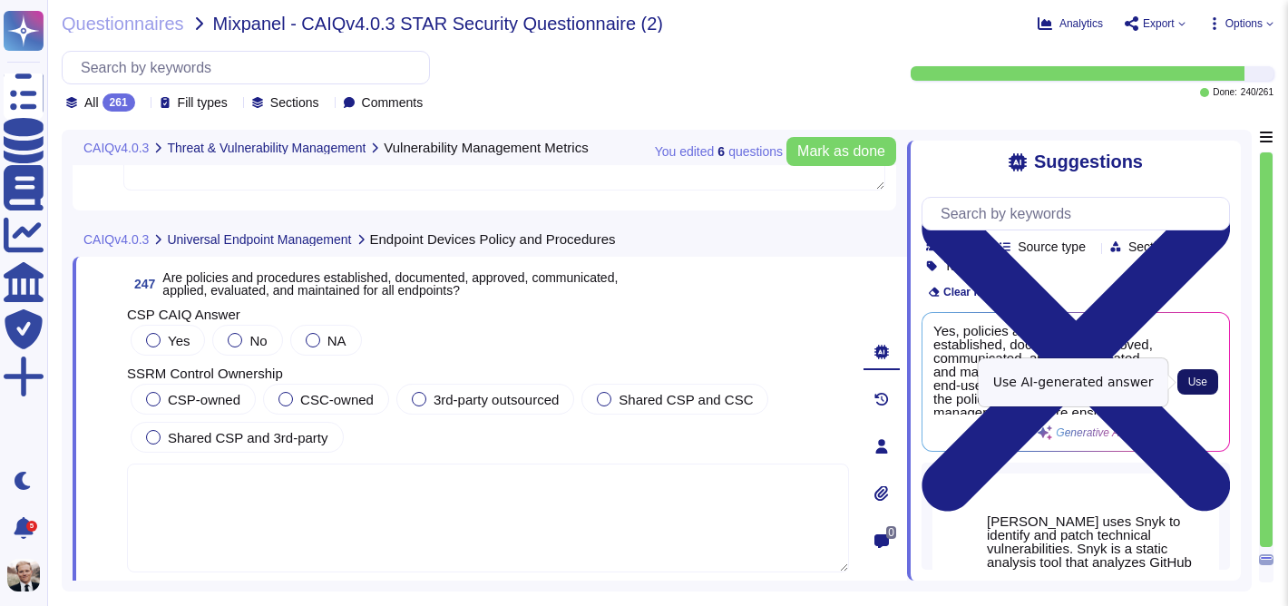
click at [1203, 380] on span "Use" at bounding box center [1197, 381] width 19 height 11
type textarea "Yes, policies and procedures are established, documented, approved, communicate…"
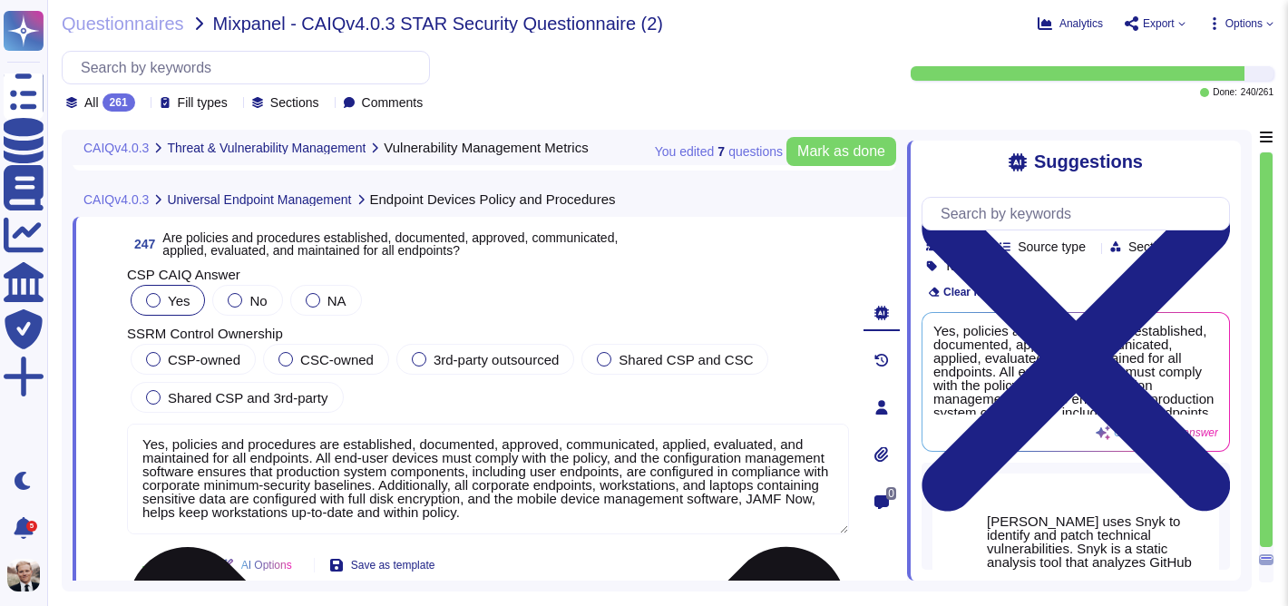
scroll to position [98260, 0]
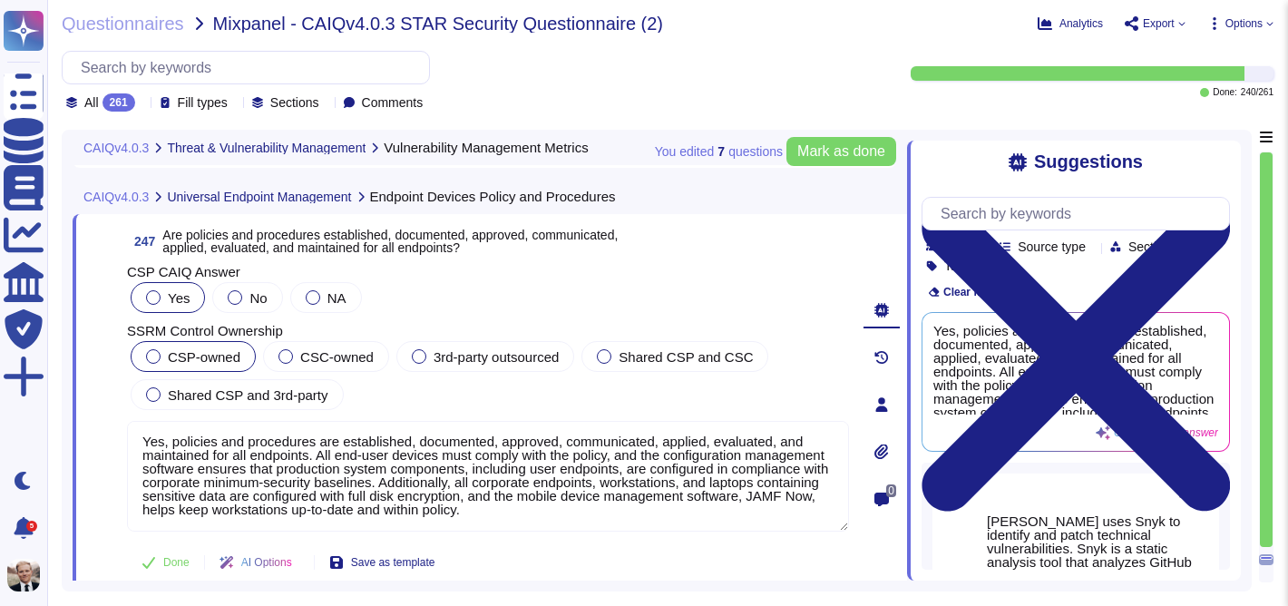
click at [192, 365] on span "CSP-owned" at bounding box center [204, 356] width 73 height 15
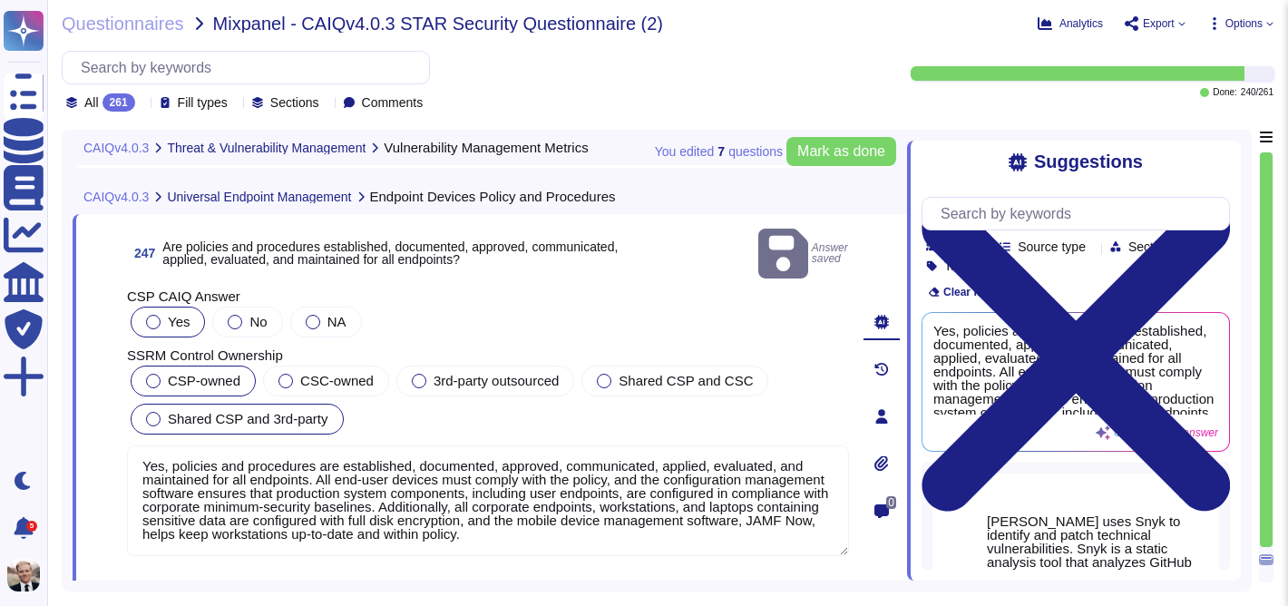
click at [200, 411] on span "Shared CSP and 3rd-party" at bounding box center [248, 418] width 161 height 15
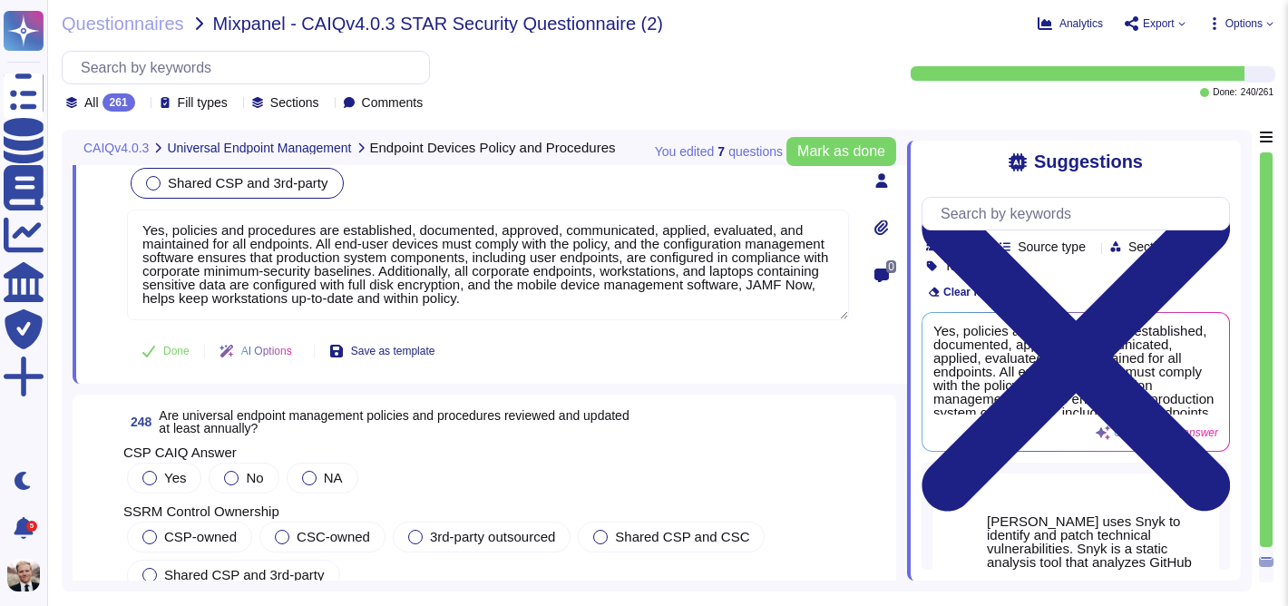
scroll to position [98563, 0]
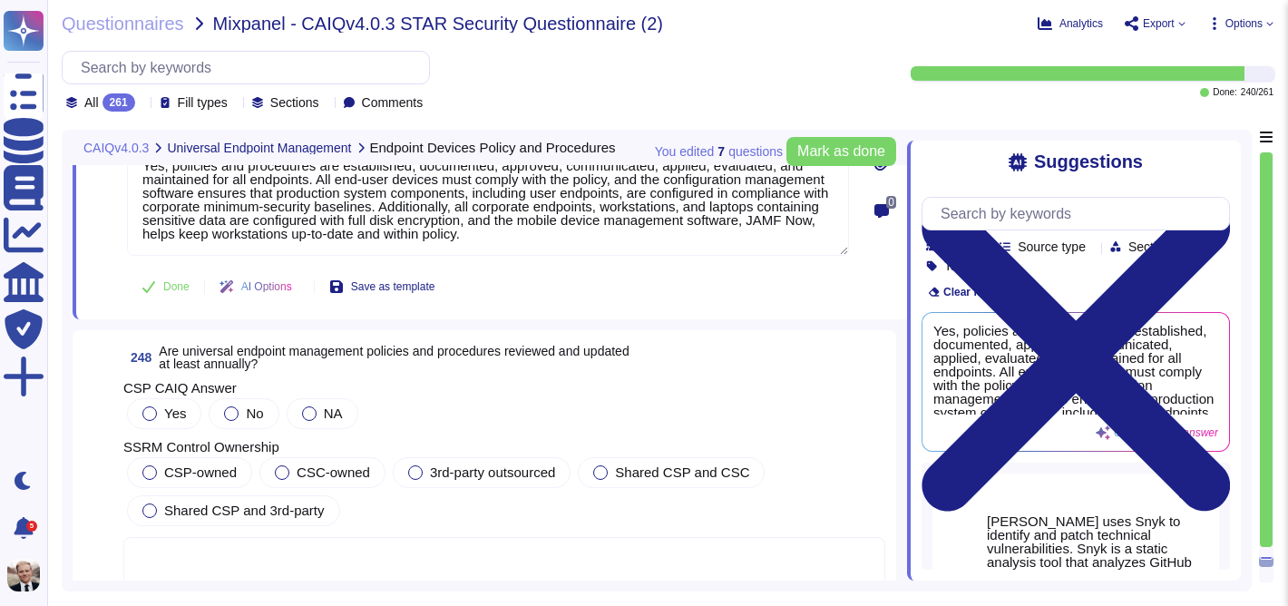
click at [253, 344] on span "Are universal endpoint management policies and procedures reviewed and updated …" at bounding box center [394, 357] width 470 height 27
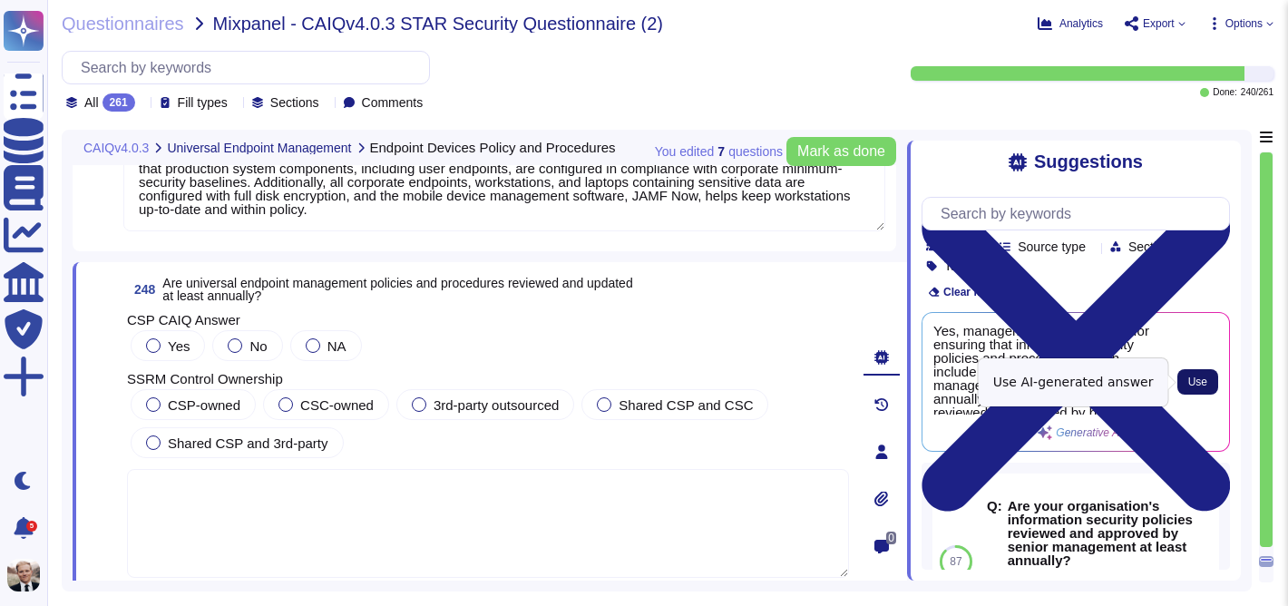
click at [1200, 383] on span "Use" at bounding box center [1197, 381] width 19 height 11
type textarea "Yes, management is responsible for ensuring that information security policies …"
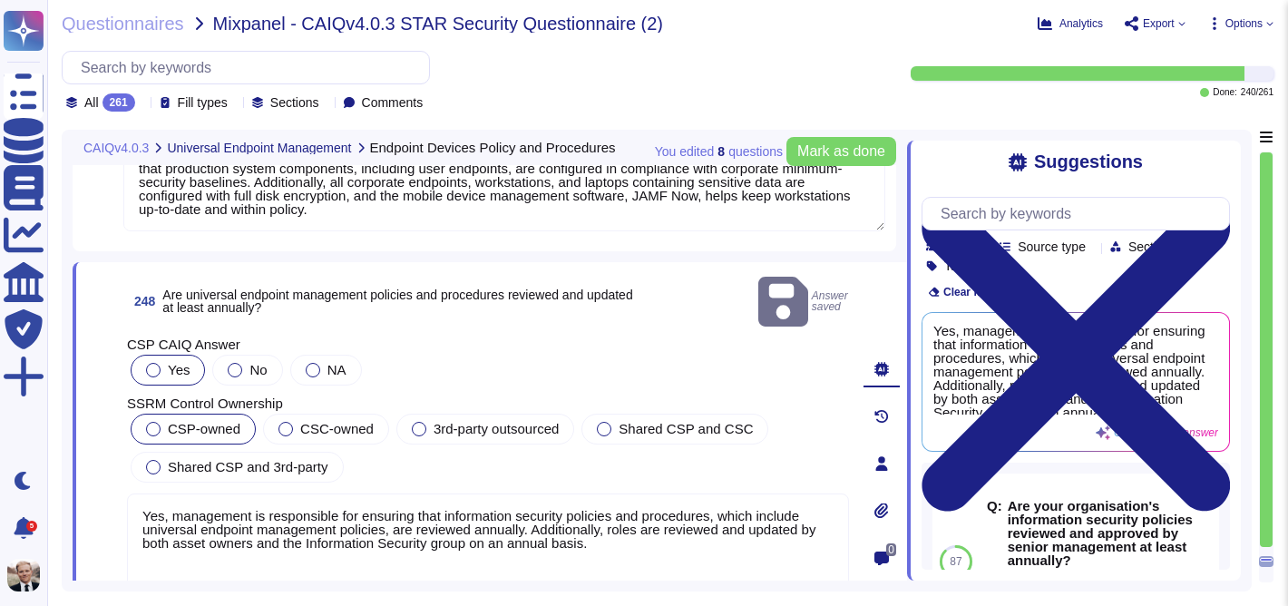
click at [201, 421] on span "CSP-owned" at bounding box center [204, 428] width 73 height 15
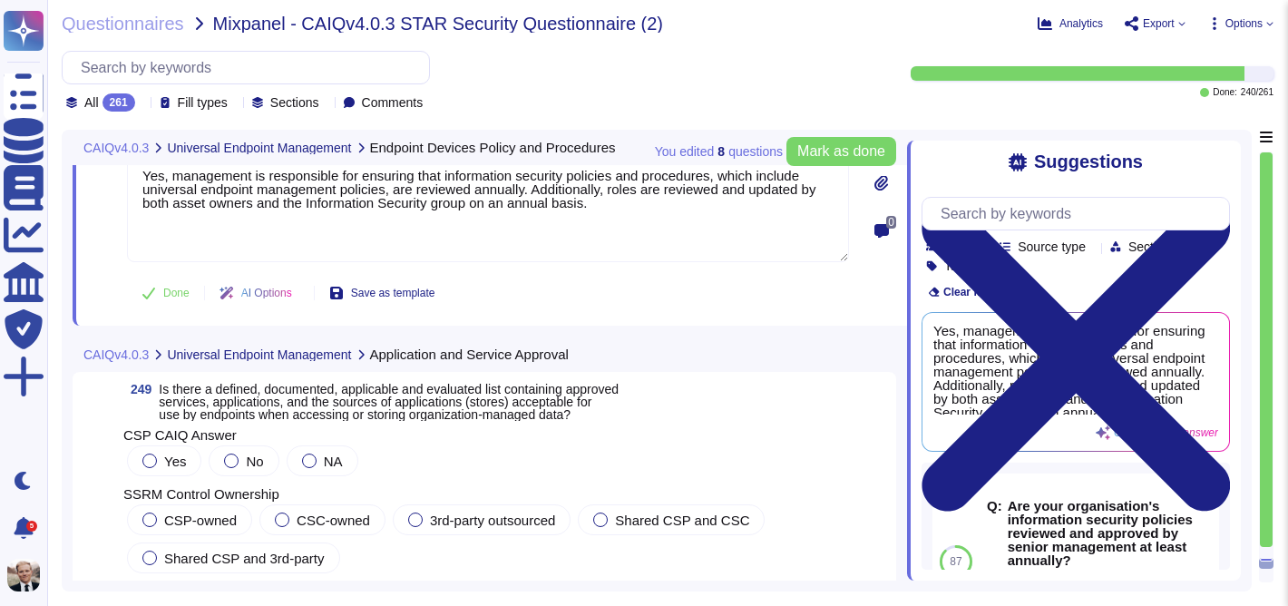
scroll to position [98889, 0]
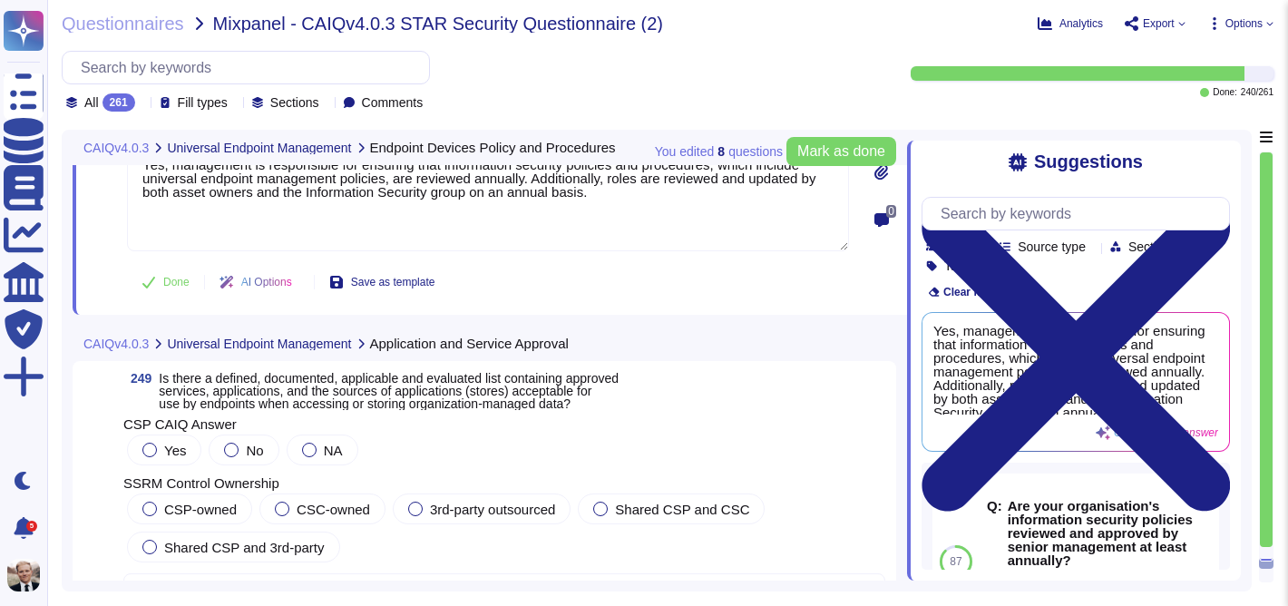
click at [271, 395] on span "Is there a defined, documented, applicable and evaluated list containing approv…" at bounding box center [389, 391] width 460 height 40
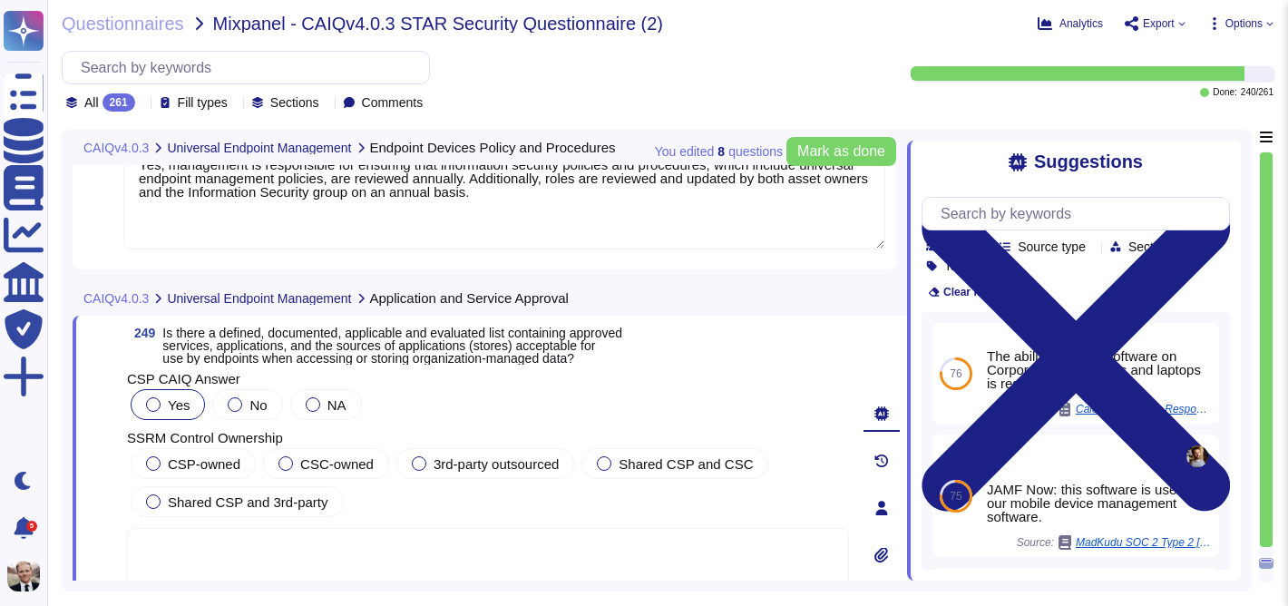
click at [153, 405] on div at bounding box center [153, 404] width 15 height 15
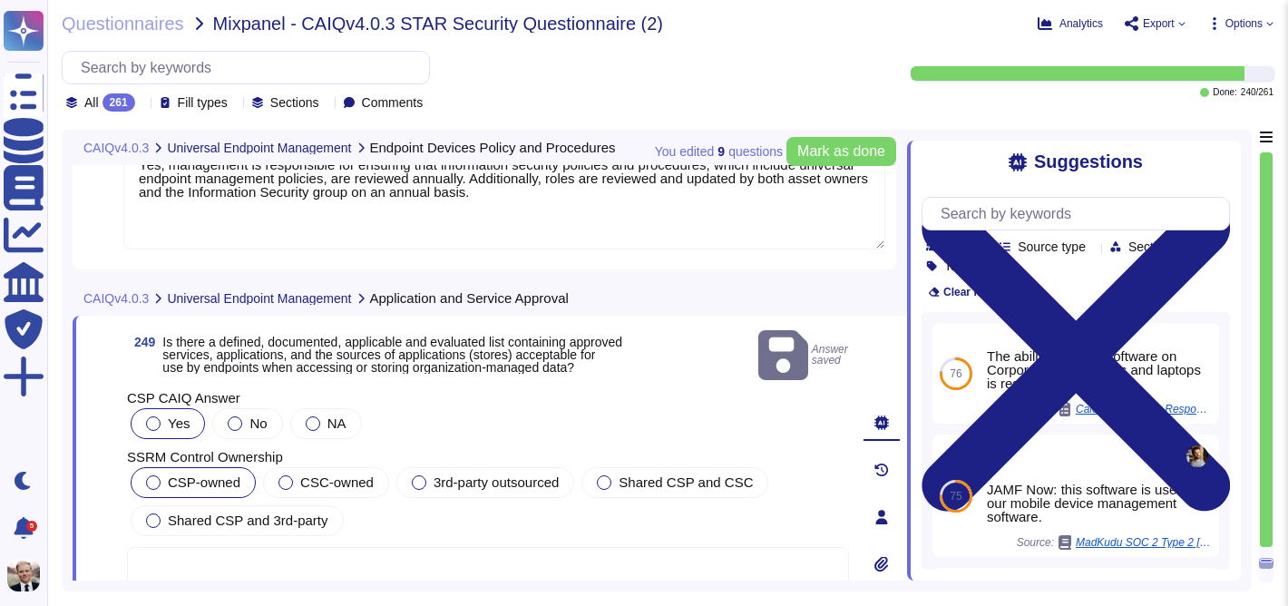
click at [156, 475] on div at bounding box center [153, 482] width 15 height 15
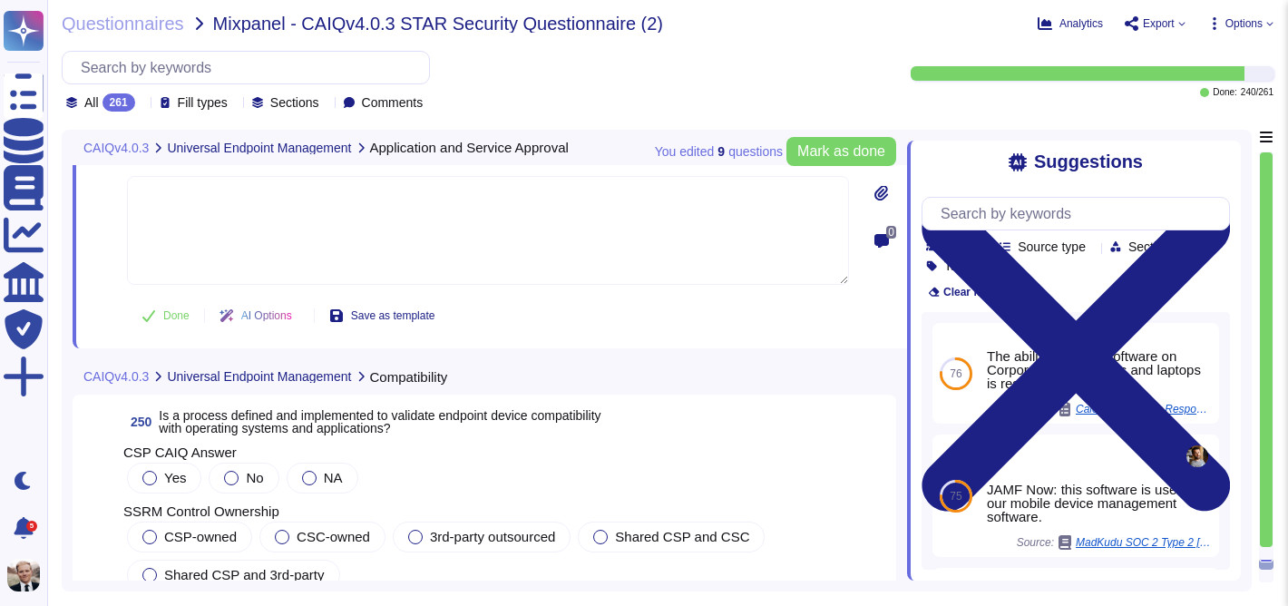
scroll to position [99241, 0]
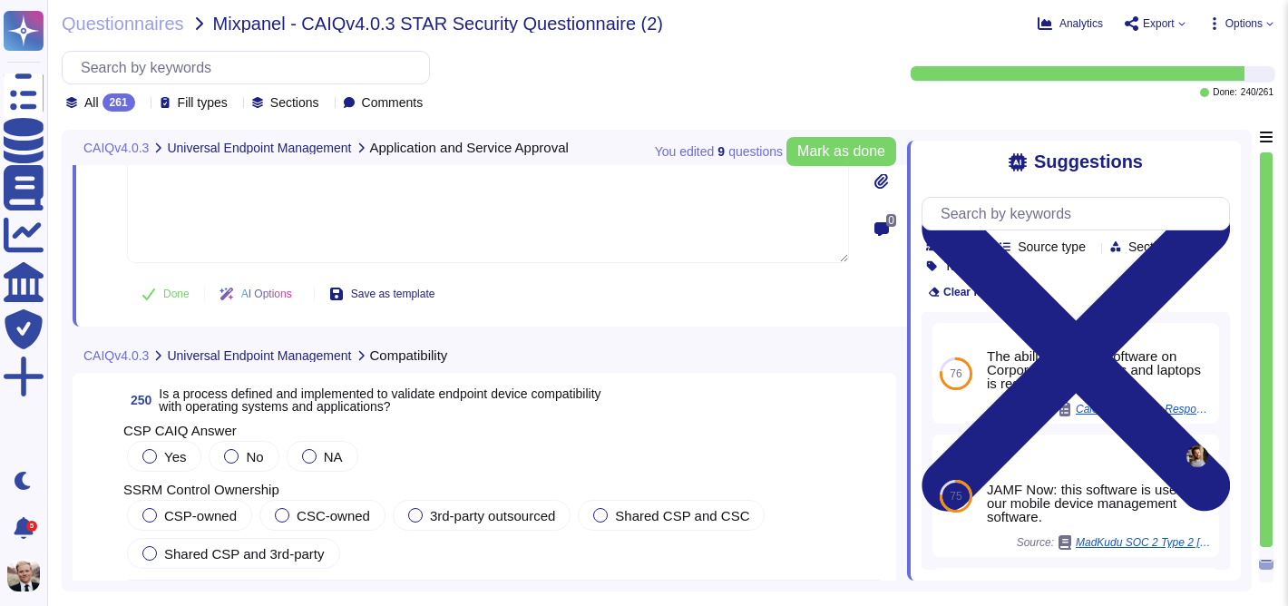
click at [334, 400] on span "Is a process defined and implemented to validate endpoint device compatibility …" at bounding box center [380, 399] width 442 height 27
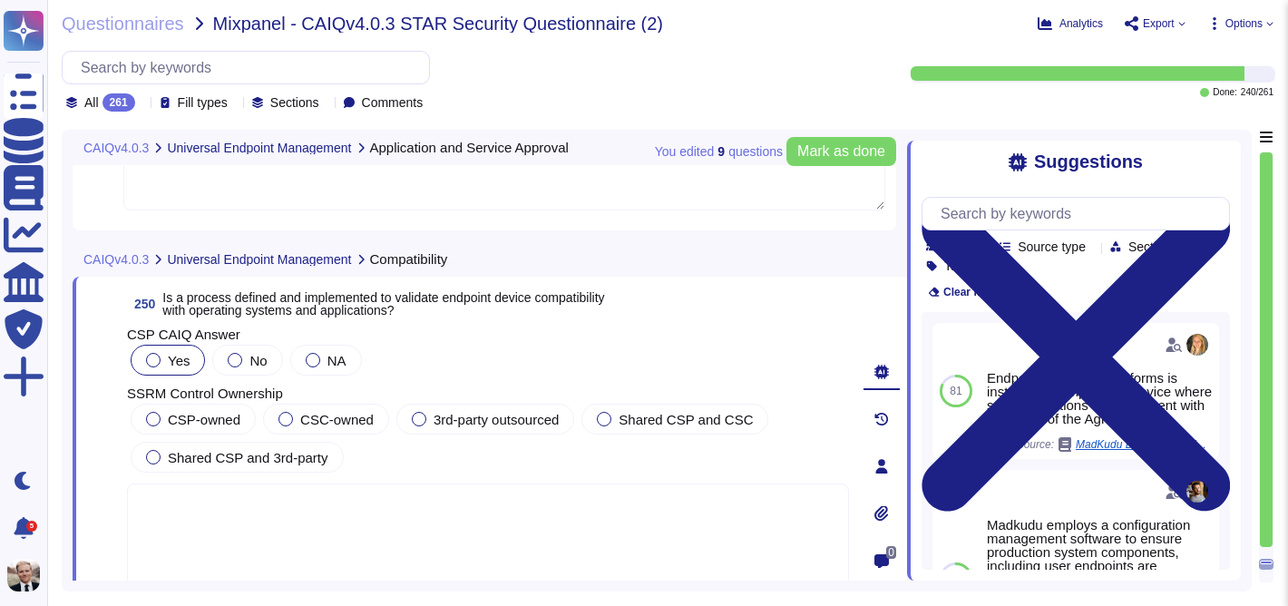
click at [148, 359] on div at bounding box center [153, 360] width 15 height 15
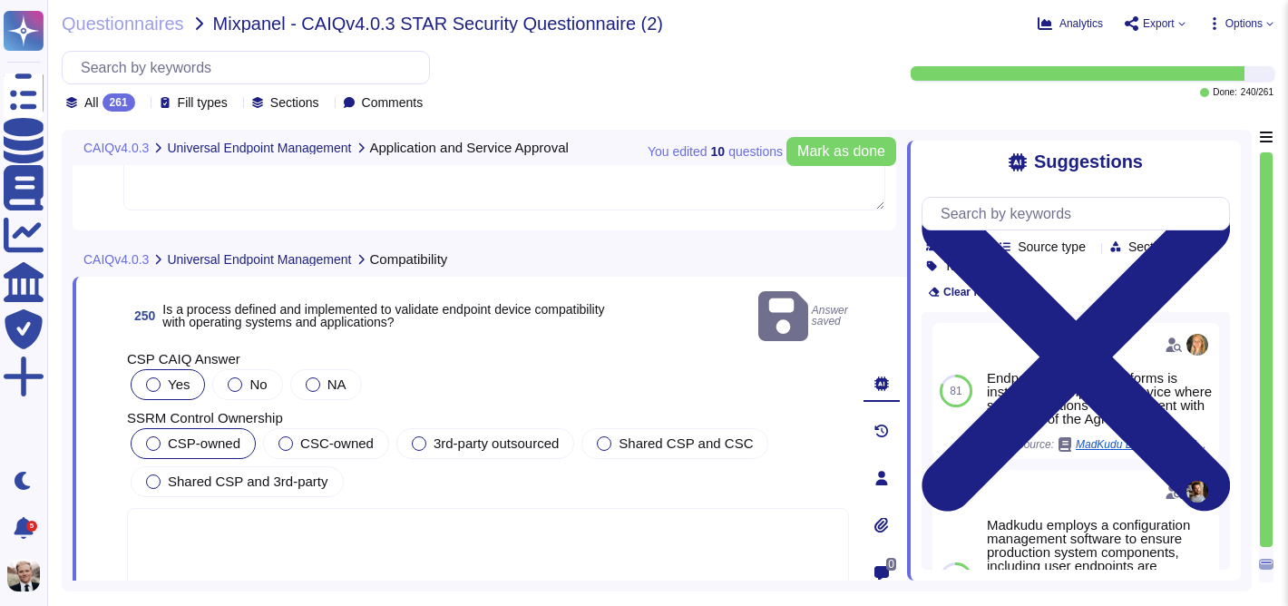
click at [165, 428] on div "CSP-owned" at bounding box center [193, 443] width 125 height 31
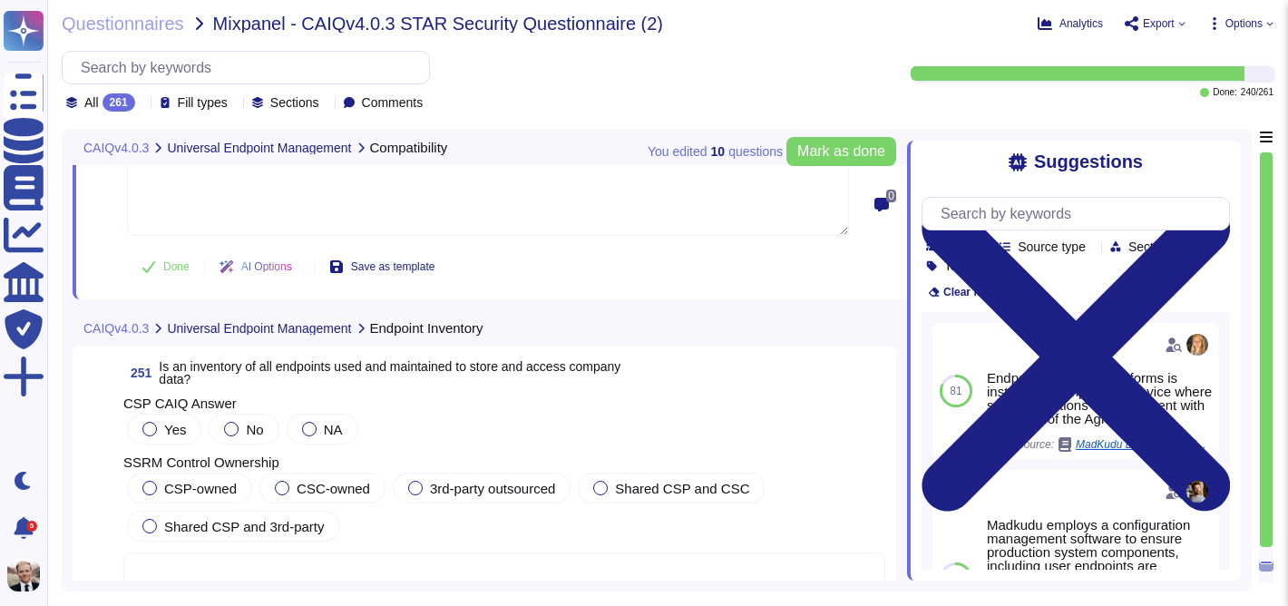
scroll to position [99592, 0]
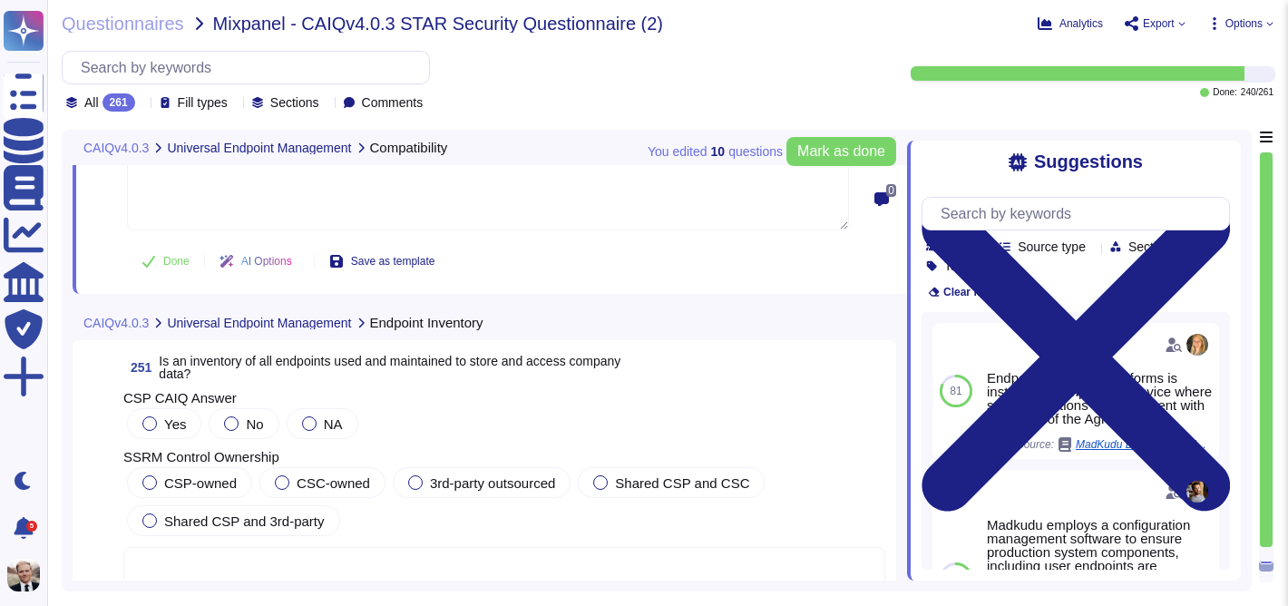
click at [211, 363] on span "Is an inventory of all endpoints used and maintained to store and access compan…" at bounding box center [390, 367] width 462 height 27
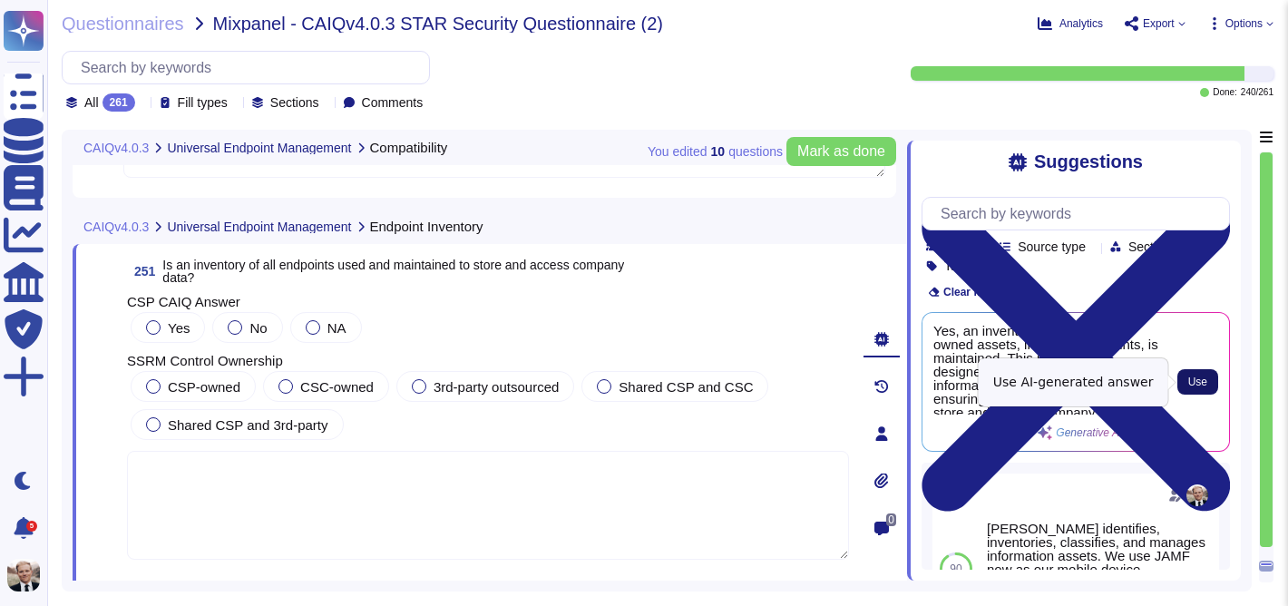
click at [1197, 385] on span "Use" at bounding box center [1197, 381] width 19 height 11
type textarea "Yes, an inventory of all company-owned assets, including endpoints, is maintain…"
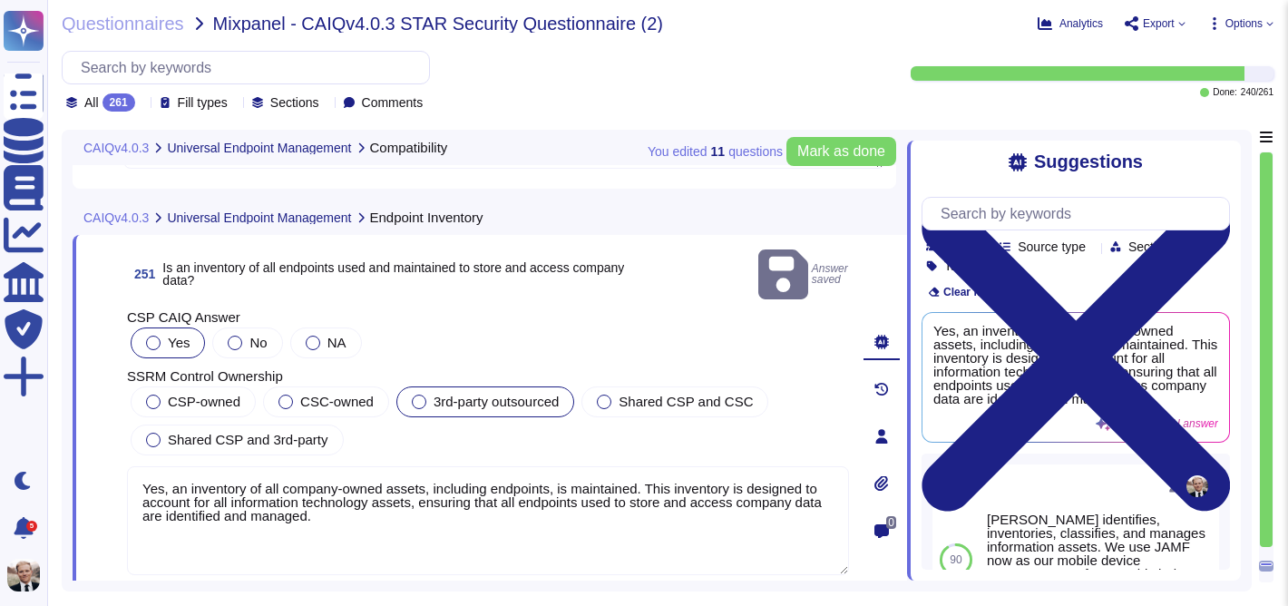
scroll to position [99603, 0]
click at [190, 392] on span "CSP-owned" at bounding box center [204, 399] width 73 height 15
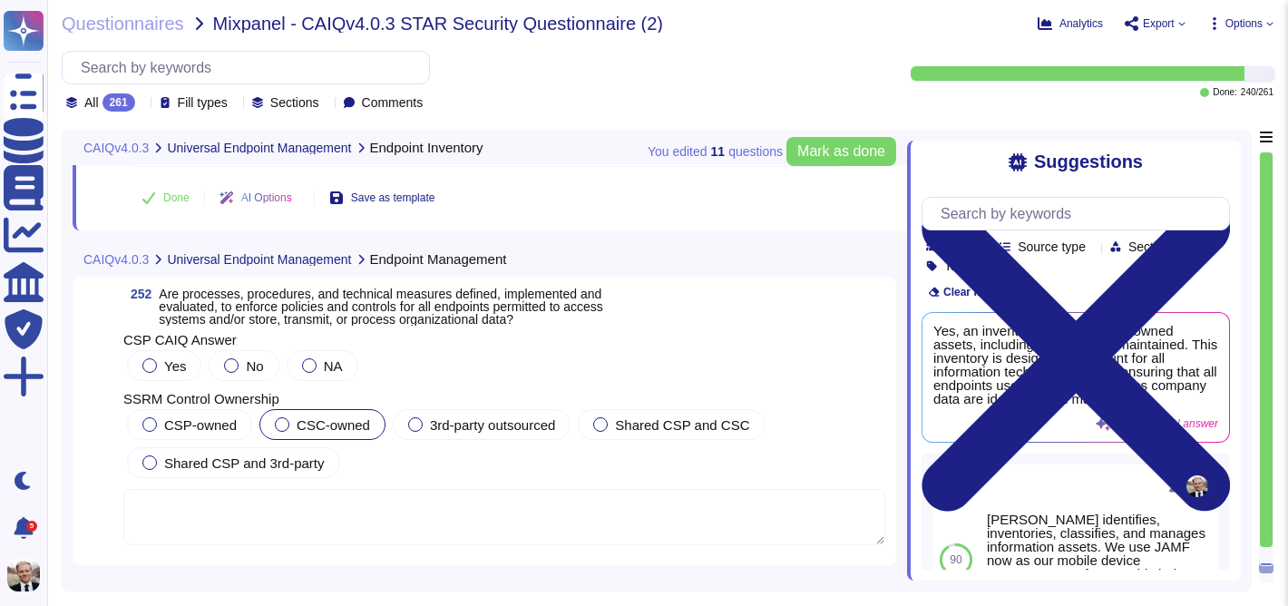
scroll to position [99976, 0]
click at [824, 154] on span "Mark as done" at bounding box center [841, 151] width 88 height 15
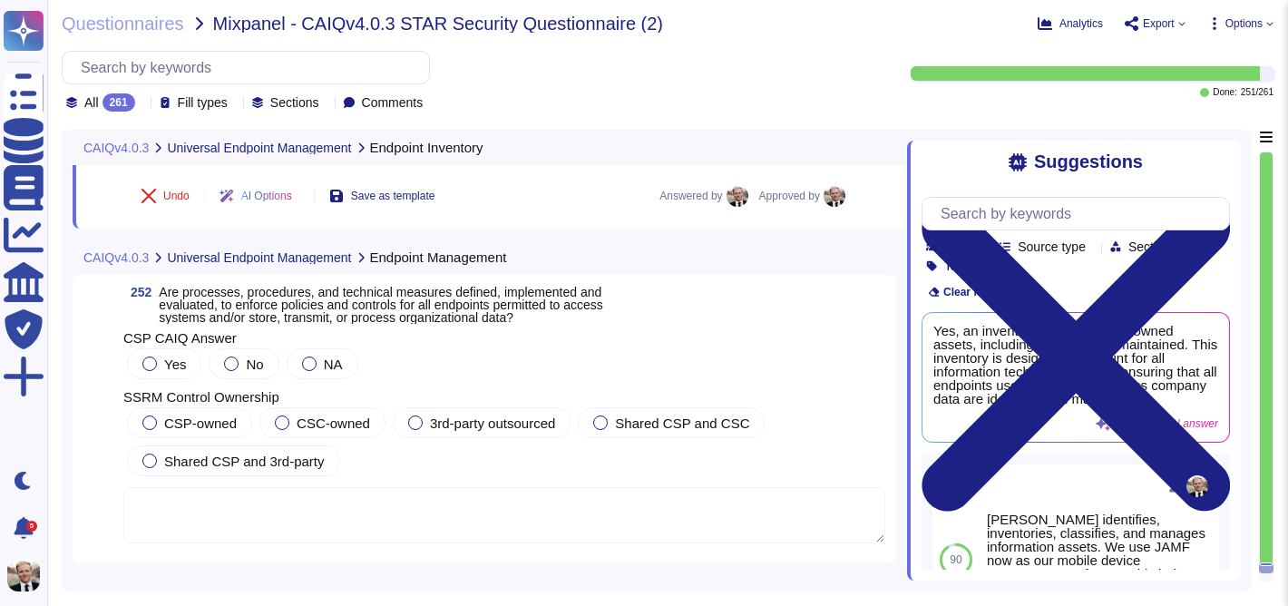
click at [270, 299] on span "Are processes, procedures, and technical measures defined, implemented and eval…" at bounding box center [381, 305] width 444 height 40
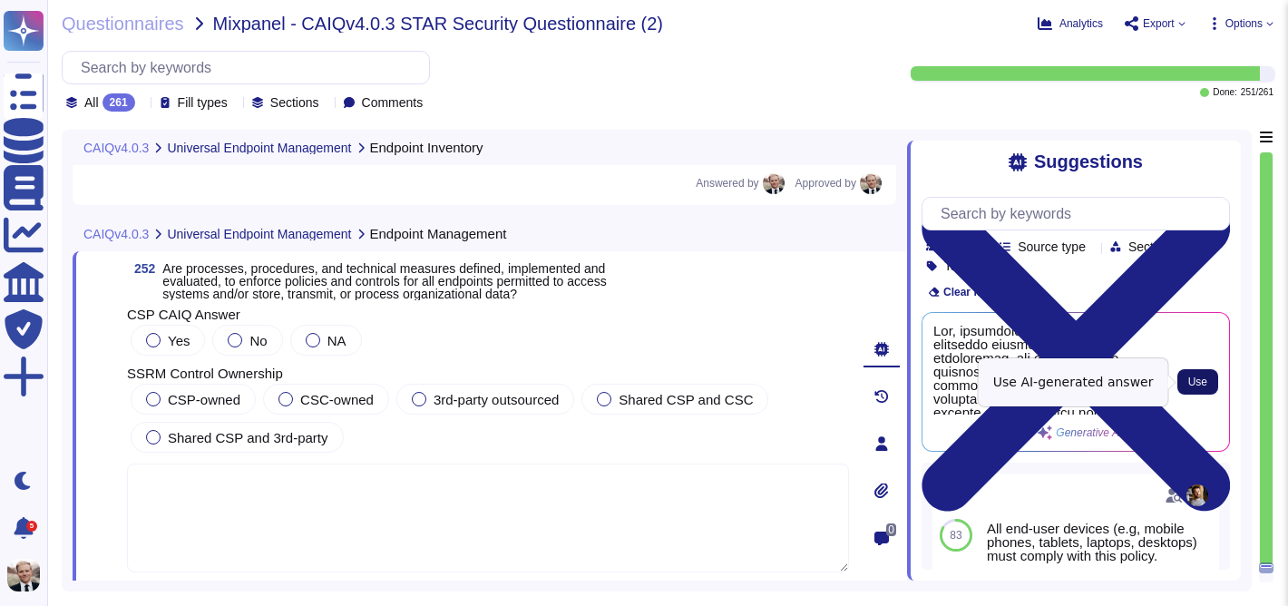
click at [1203, 379] on span "Use" at bounding box center [1197, 381] width 19 height 11
type textarea "Yes, processes, procedures, and technical measures are defined, implemented, an…"
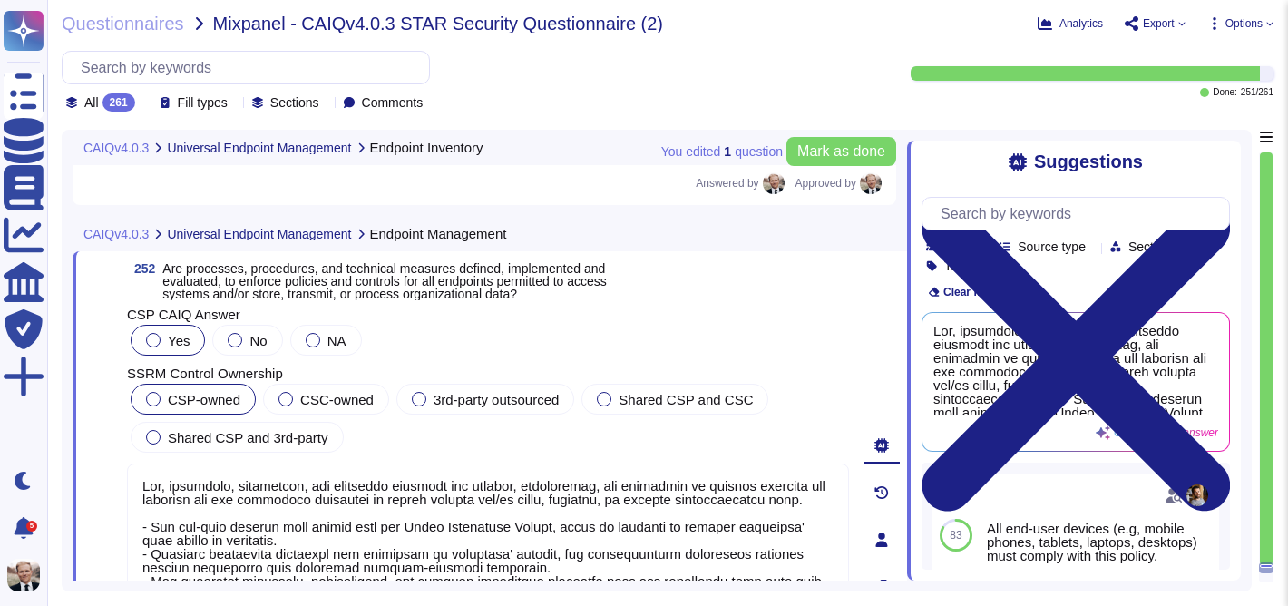
click at [171, 397] on span "CSP-owned" at bounding box center [204, 399] width 73 height 15
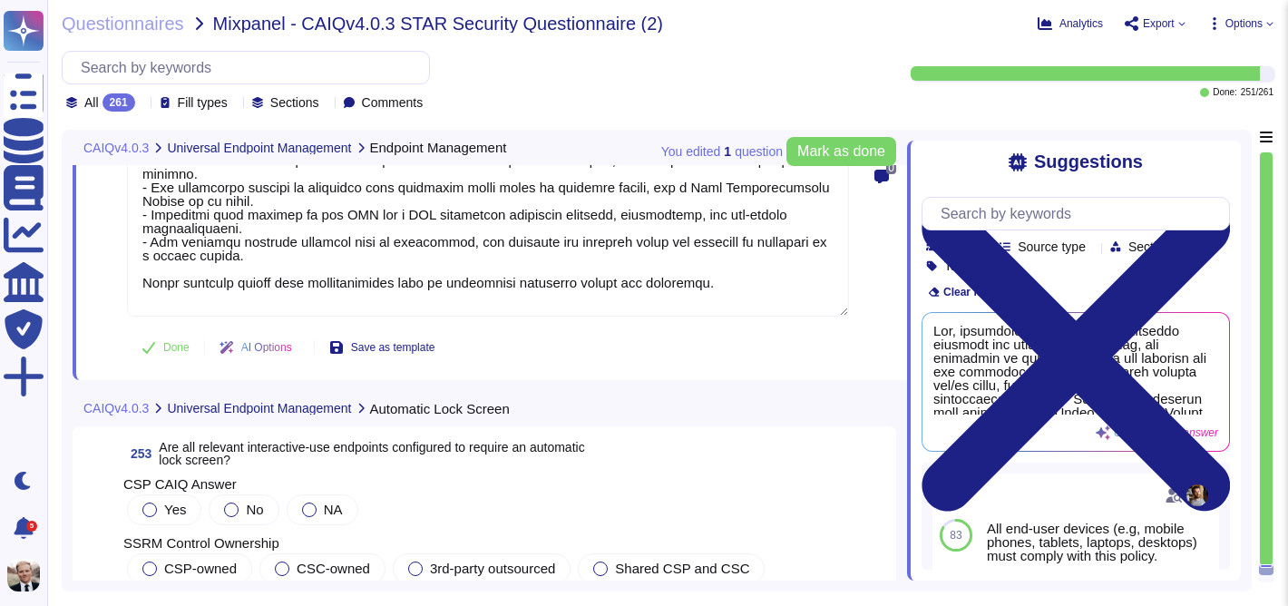
scroll to position [100440, 0]
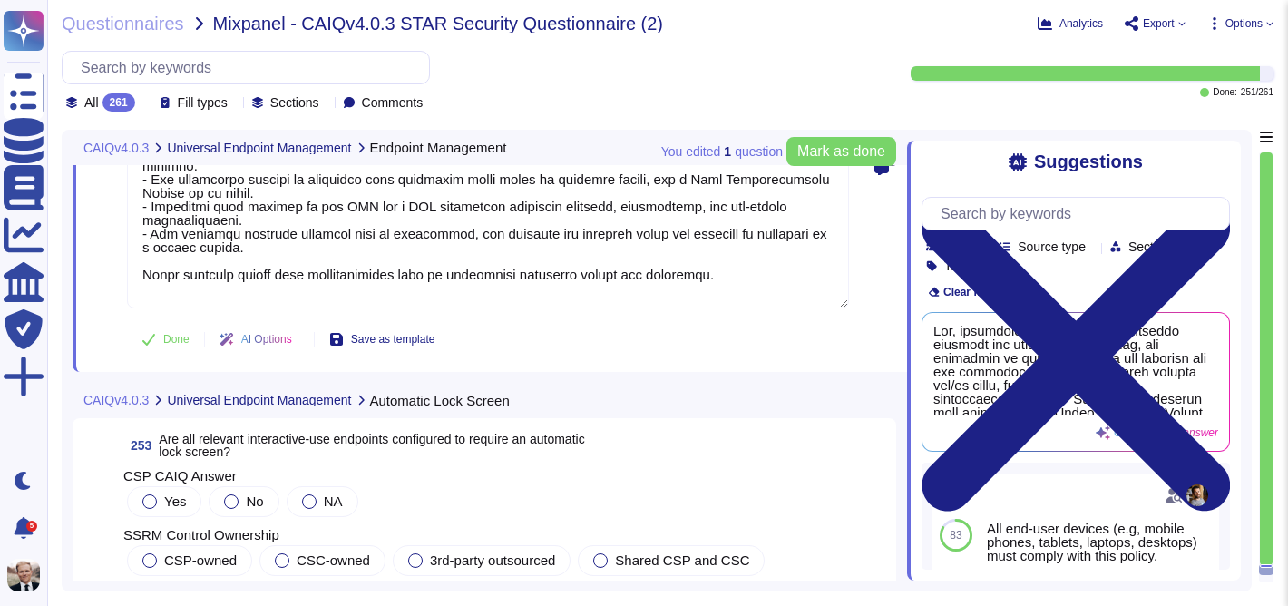
click at [206, 432] on span "Are all relevant interactive-use endpoints configured to require an automatic l…" at bounding box center [371, 445] width 425 height 27
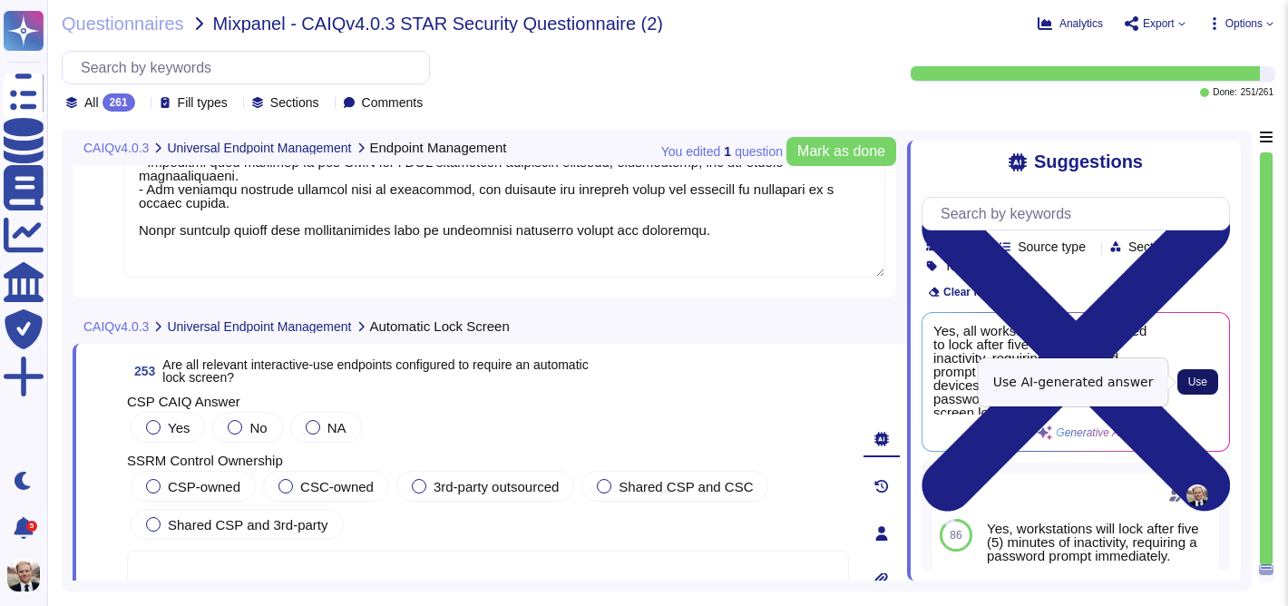
click at [1196, 387] on span "Use" at bounding box center [1197, 381] width 19 height 11
type textarea "Yes, all workstations are configured to lock after five (5) minutes of inactivi…"
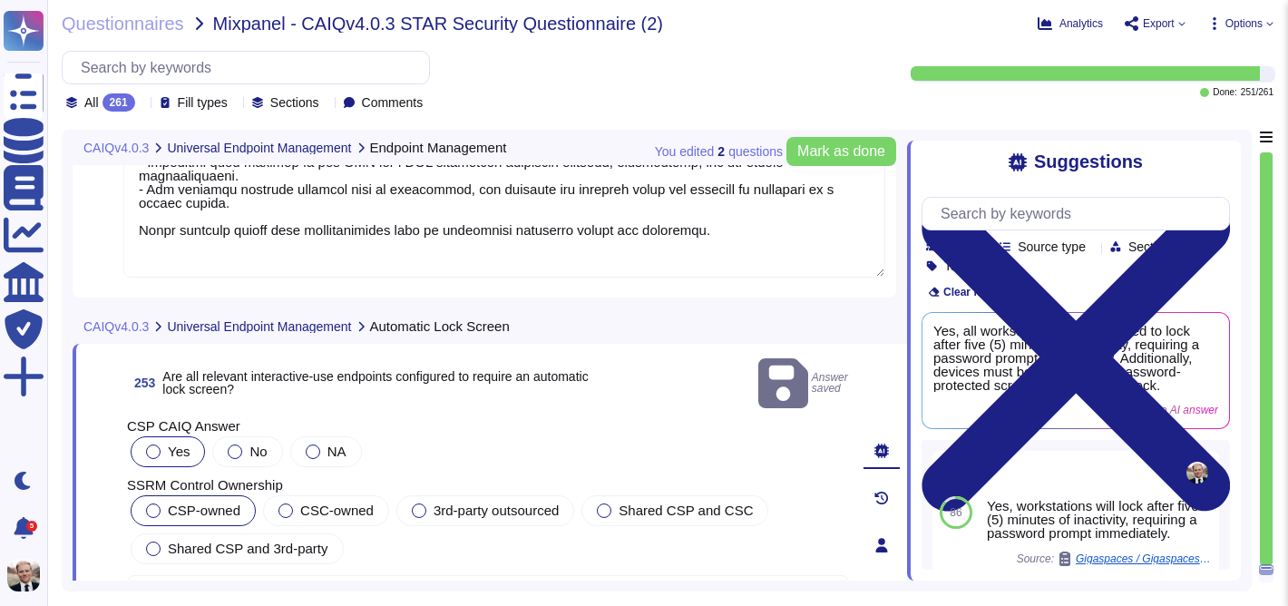
click at [153, 503] on div at bounding box center [153, 510] width 15 height 15
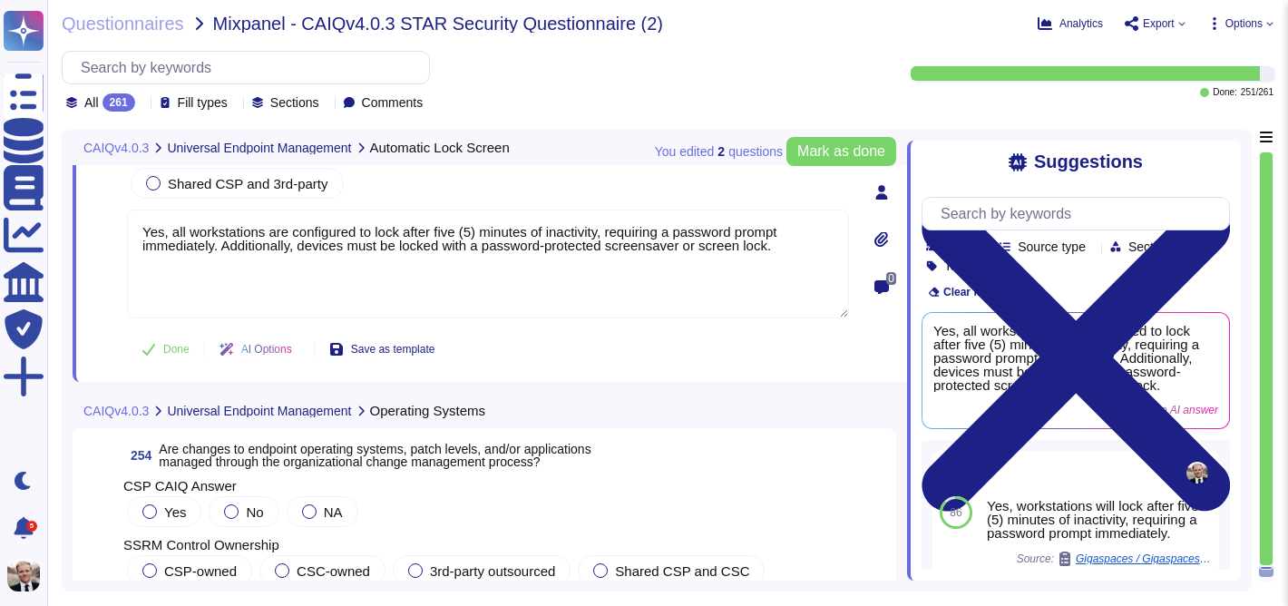
click at [251, 455] on span "Are changes to endpoint operating systems, patch levels, and/or applications ma…" at bounding box center [375, 455] width 432 height 27
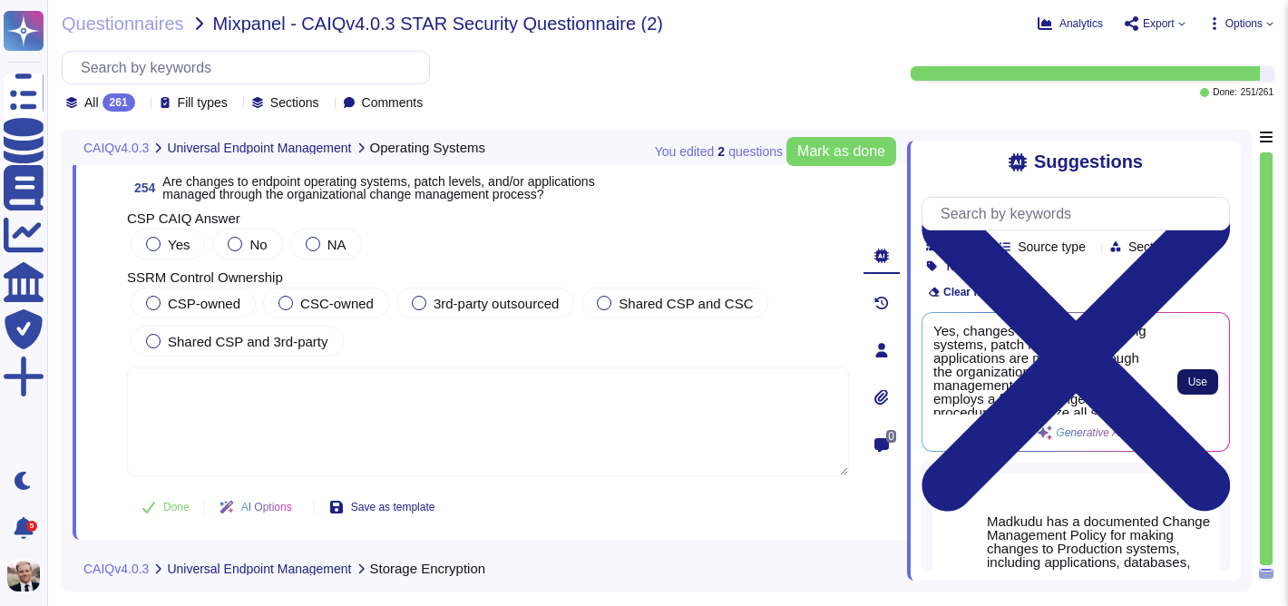
click at [1199, 378] on span "Use" at bounding box center [1197, 381] width 19 height 11
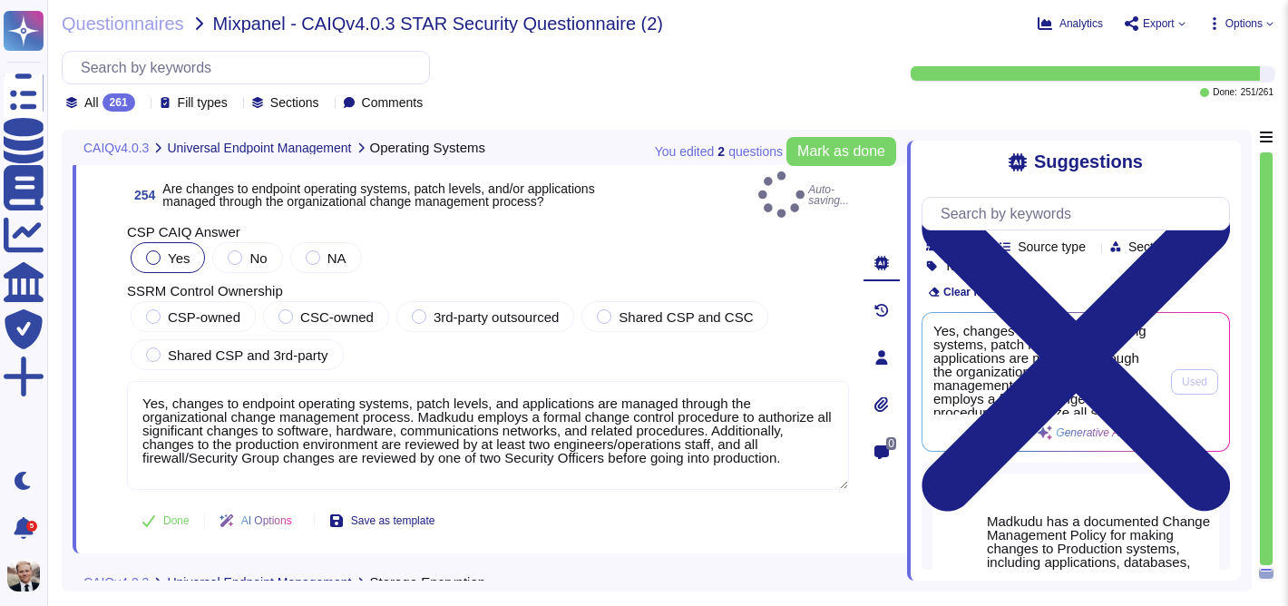
type textarea "Yes, changes to endpoint operating systems, patch levels, and applications are …"
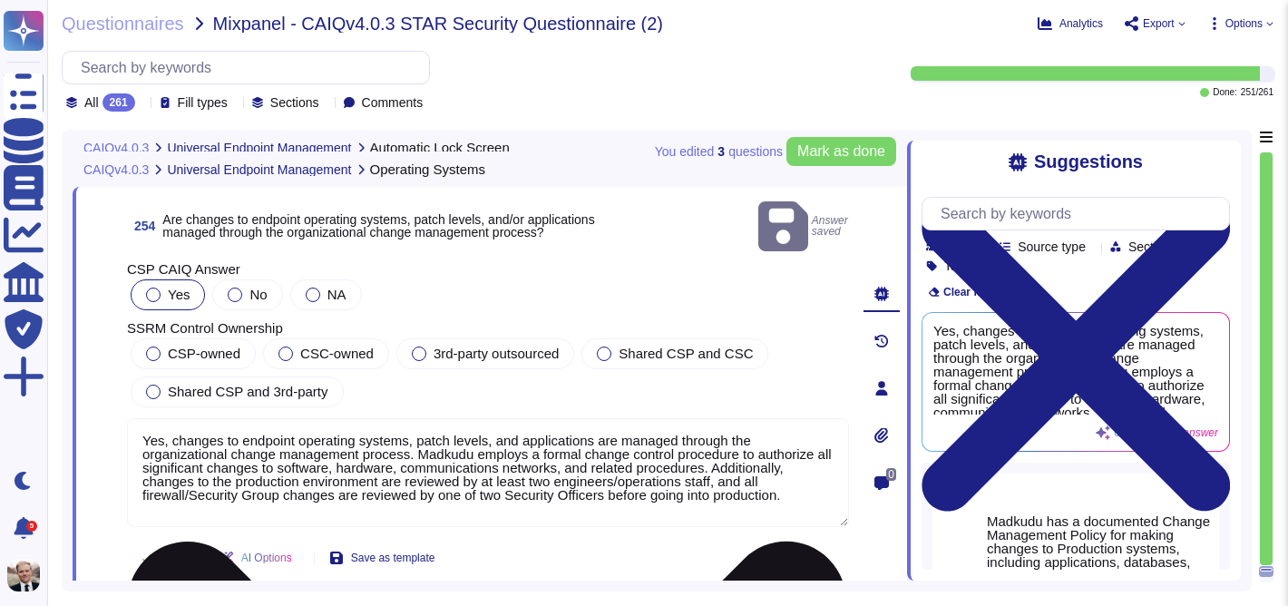
type textarea "Yes, all workstations are configured to lock after five (5) minutes of inactivi…"
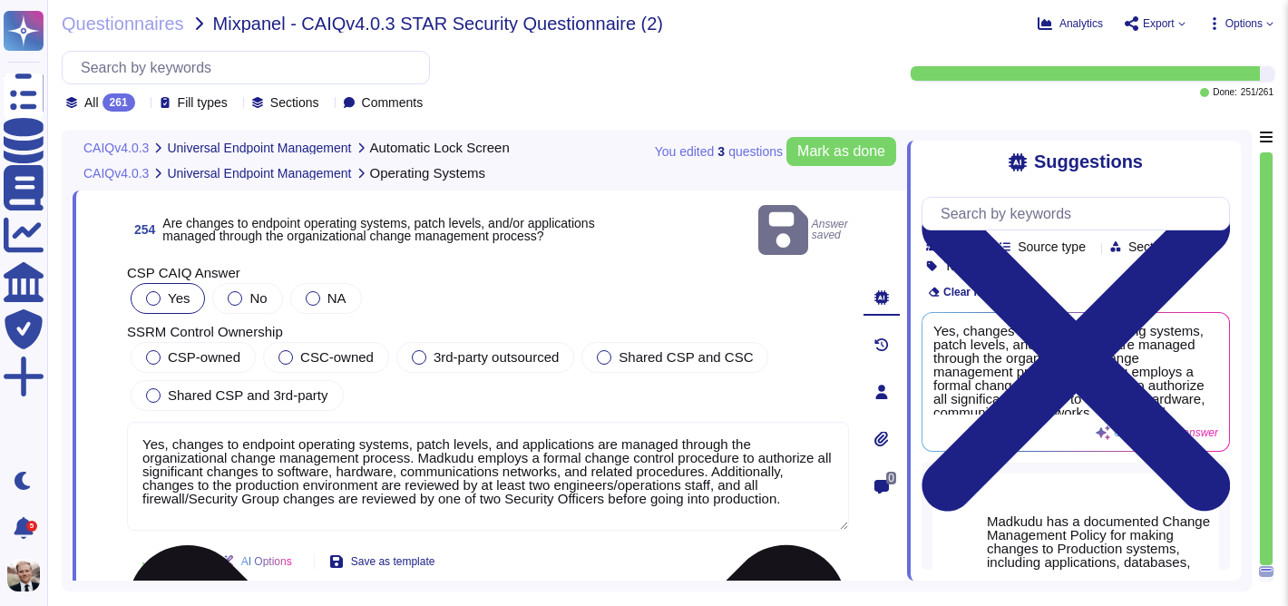
scroll to position [100922, 0]
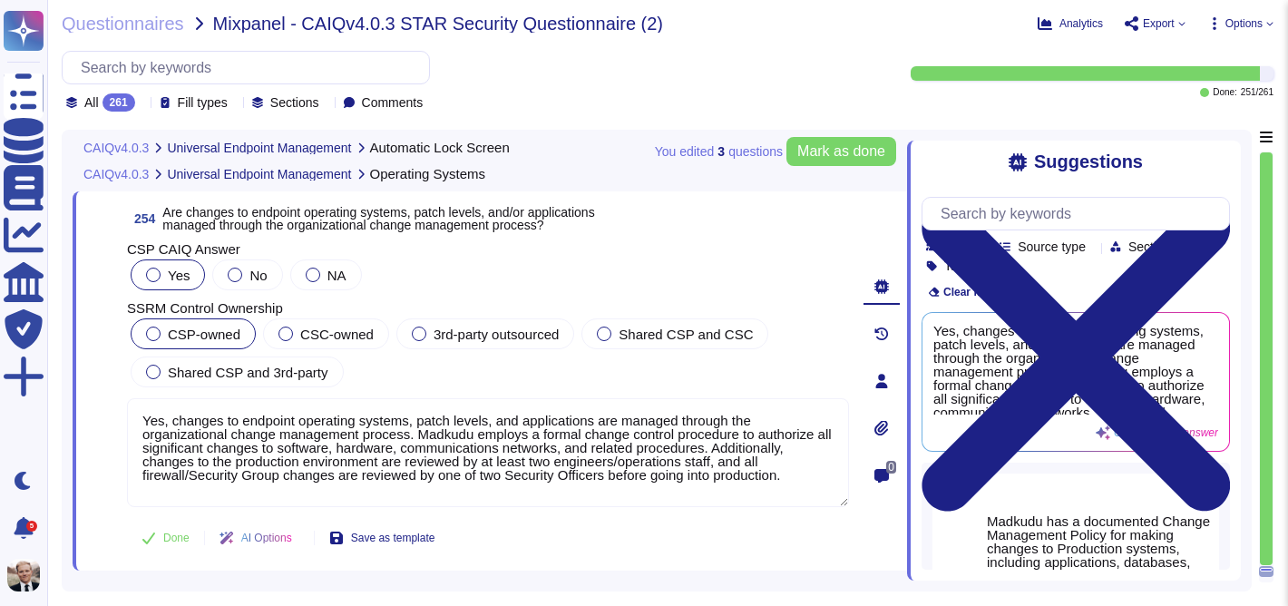
click at [177, 334] on span "CSP-owned" at bounding box center [204, 333] width 73 height 15
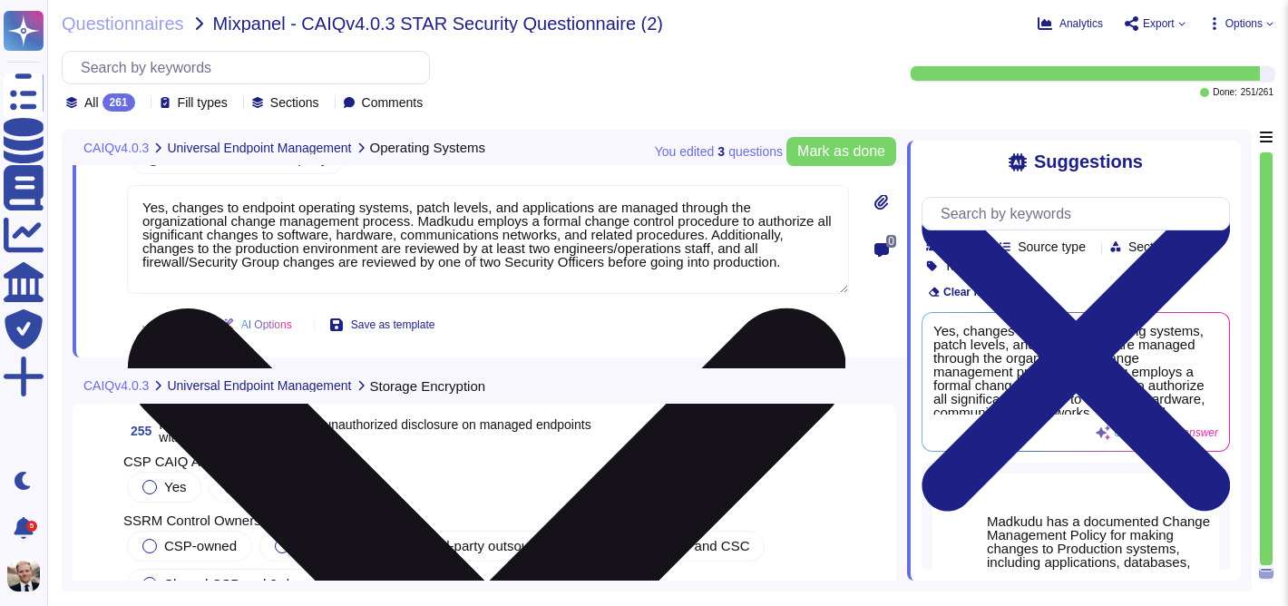
scroll to position [101215, 0]
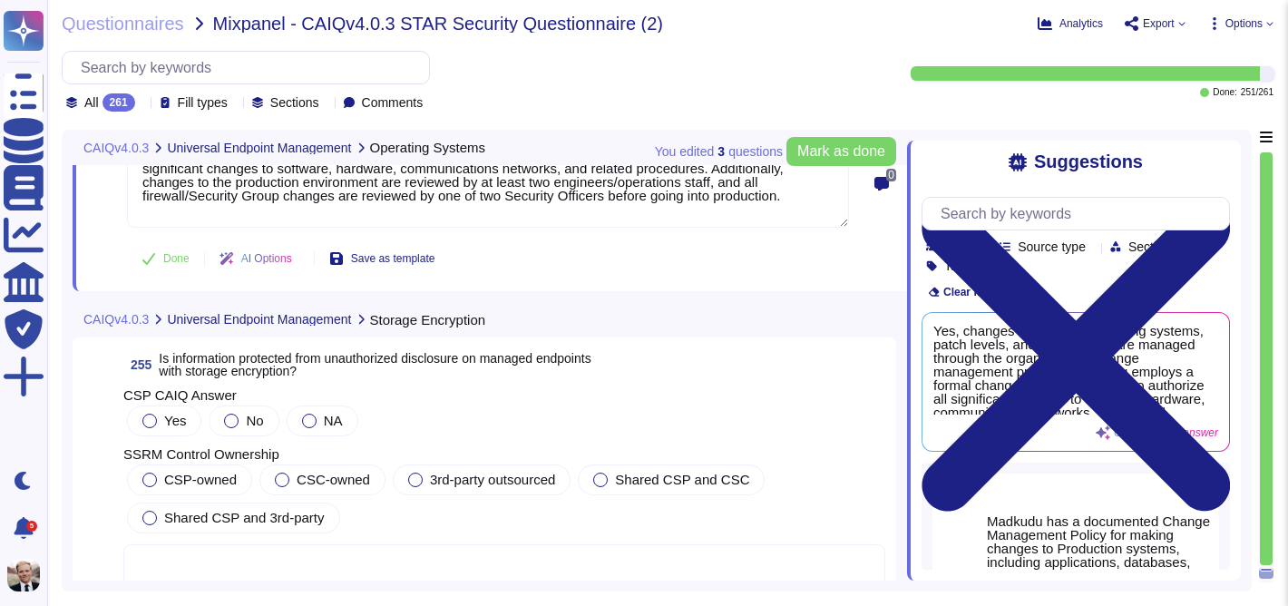
click at [210, 351] on span "Is information protected from unauthorized disclosure on managed endpoints with…" at bounding box center [375, 364] width 432 height 27
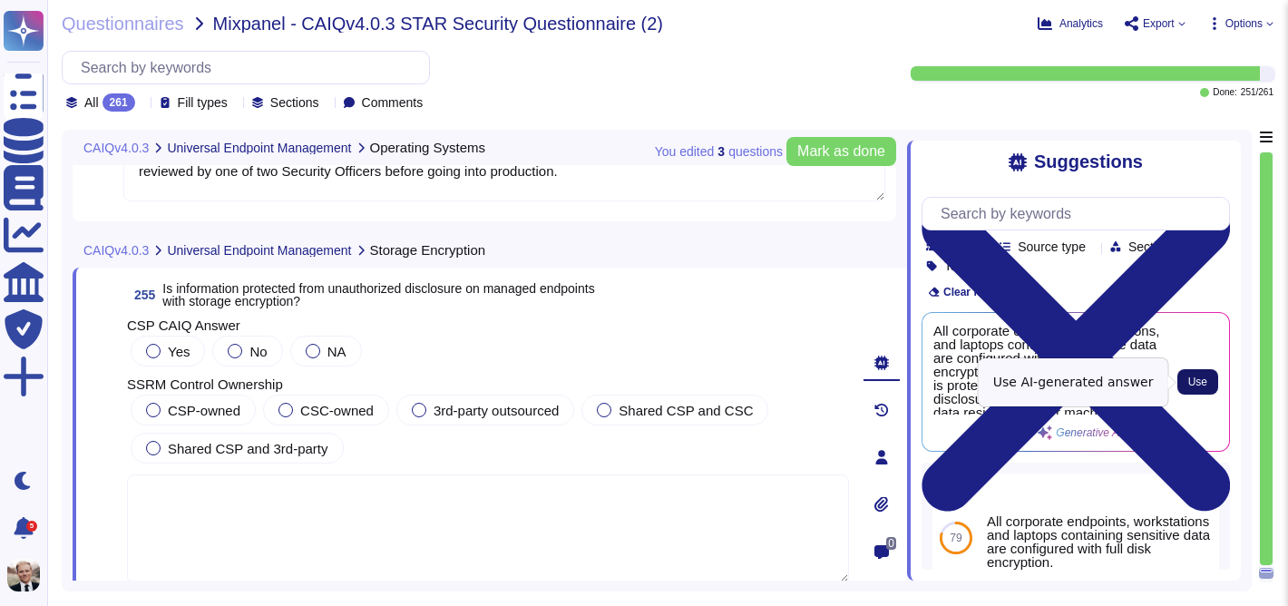
click at [1199, 379] on span "Use" at bounding box center [1197, 381] width 19 height 11
type textarea "All corporate endpoints, workstations, and laptops containing sensitive data ar…"
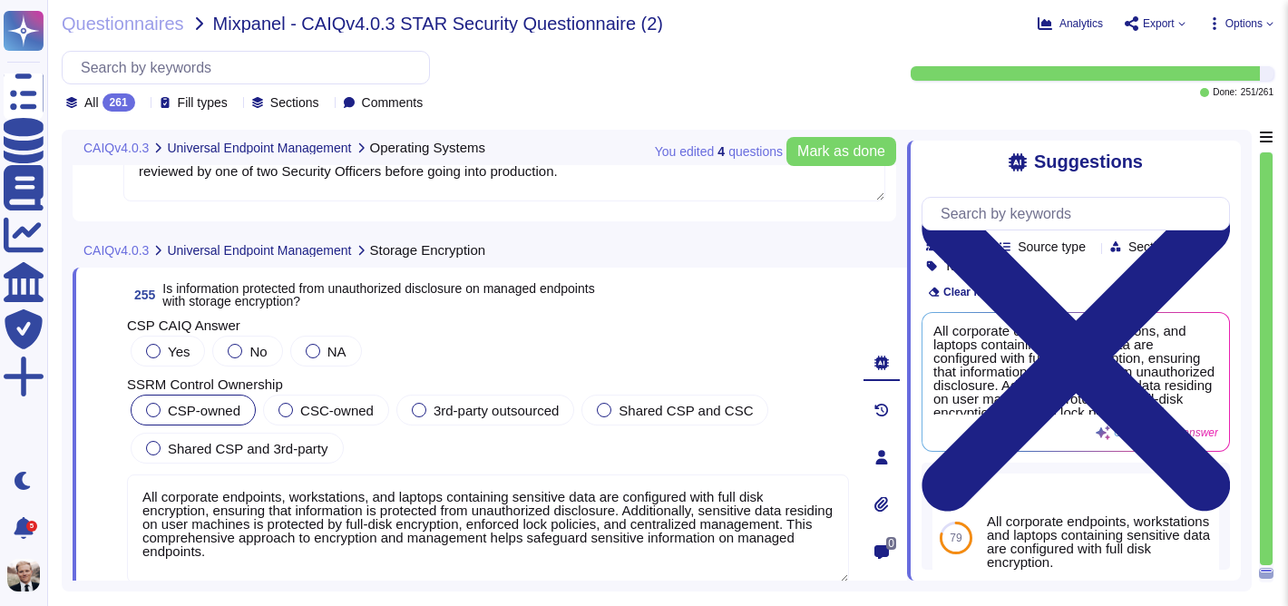
click at [172, 407] on span "CSP-owned" at bounding box center [204, 410] width 73 height 15
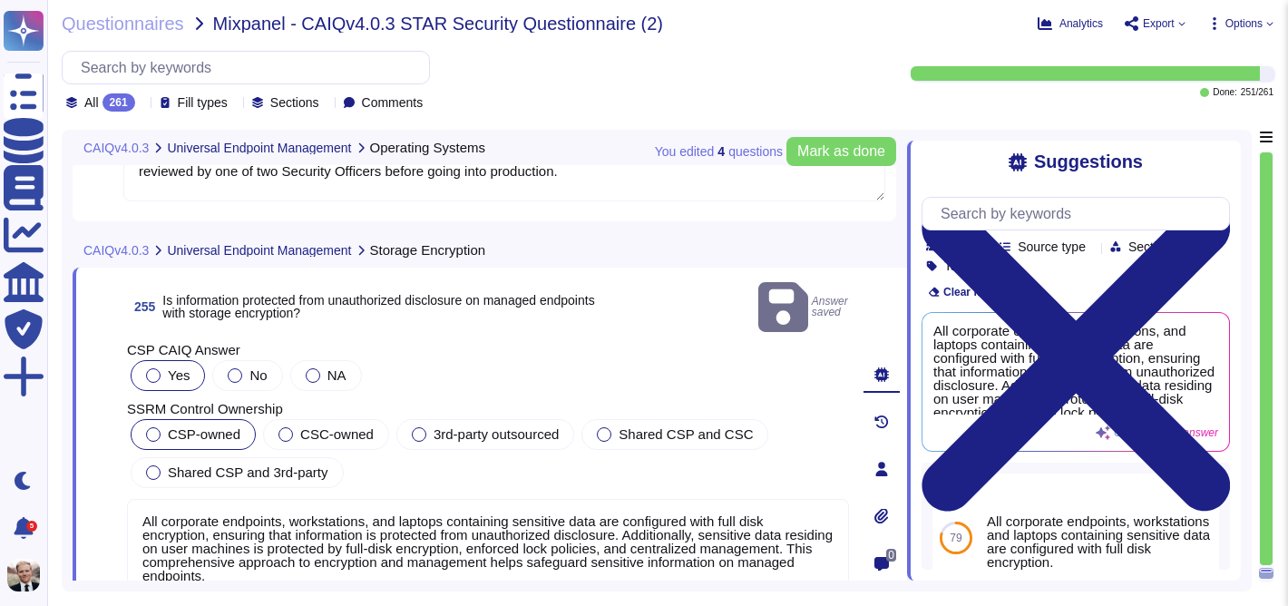
click at [157, 368] on div at bounding box center [153, 375] width 15 height 15
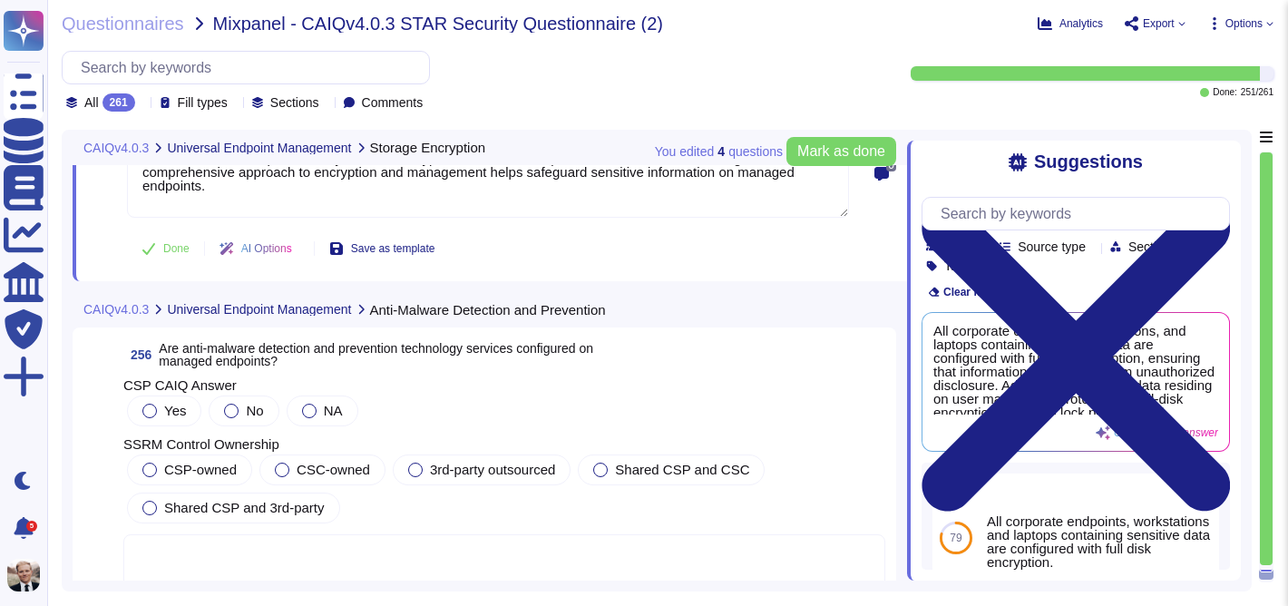
scroll to position [101650, 0]
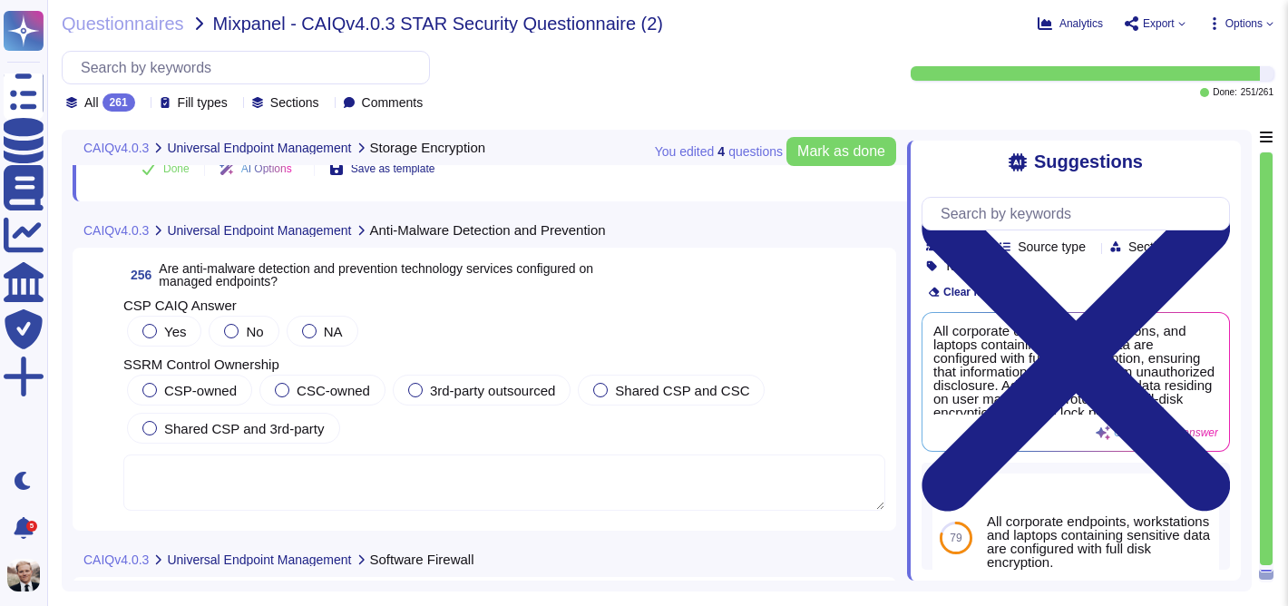
click at [243, 274] on span "Are anti-malware detection and prevention technology services configured on man…" at bounding box center [376, 274] width 434 height 27
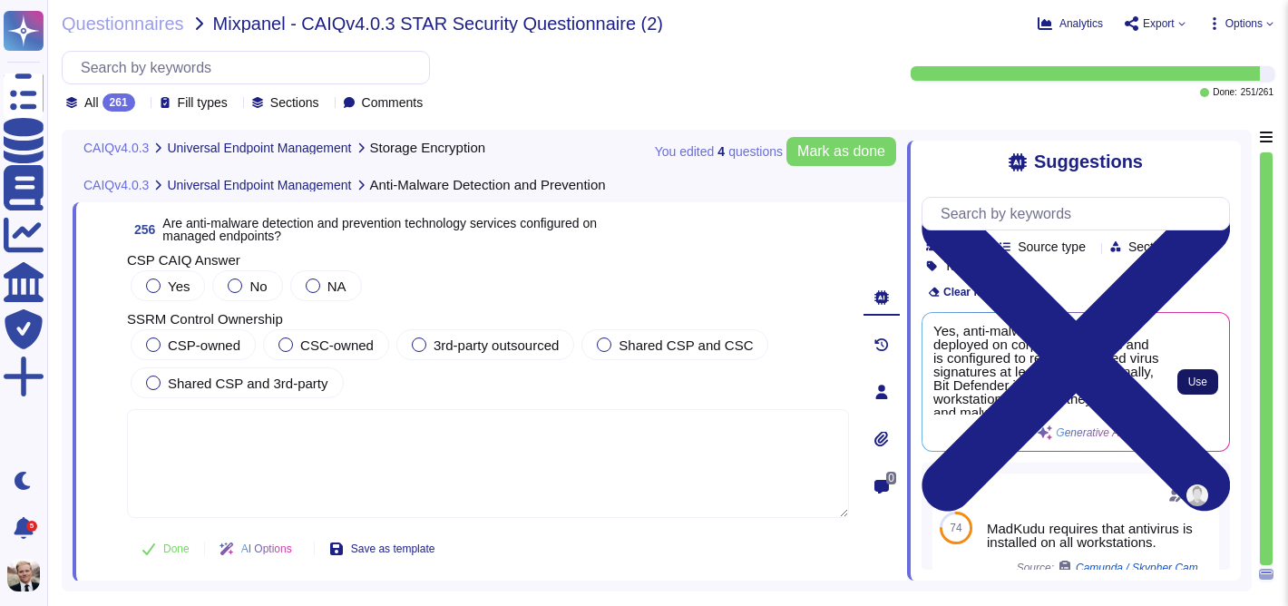
click at [1201, 379] on span "Use" at bounding box center [1197, 381] width 19 height 11
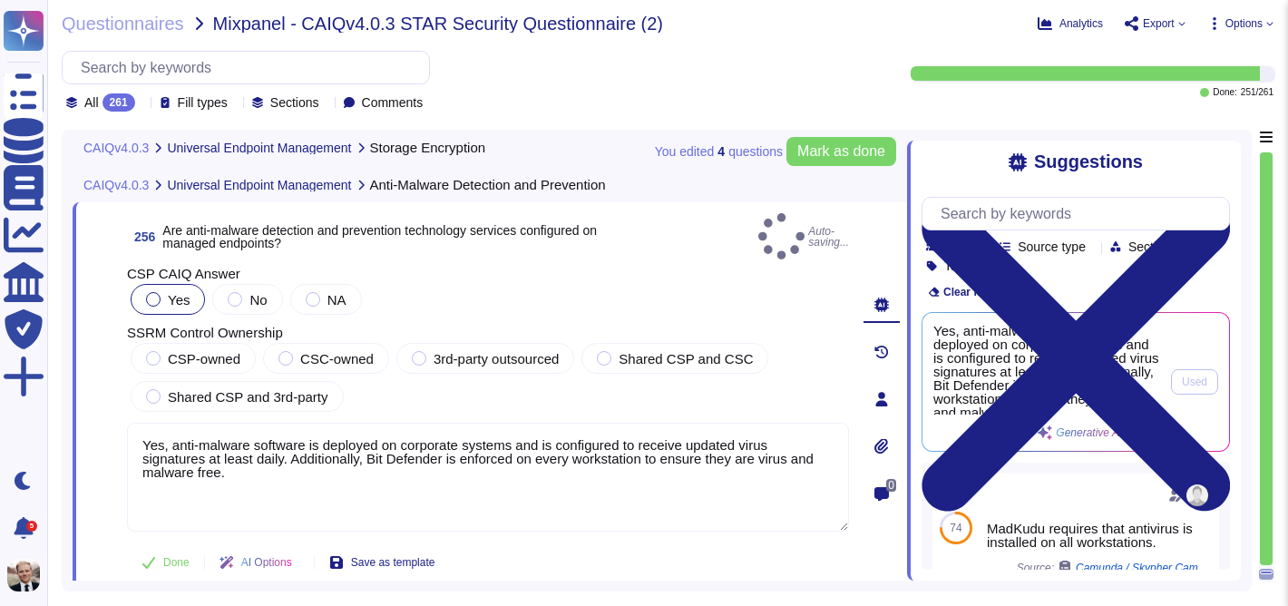
type textarea "Yes, anti-malware software is deployed on corporate systems and is configured t…"
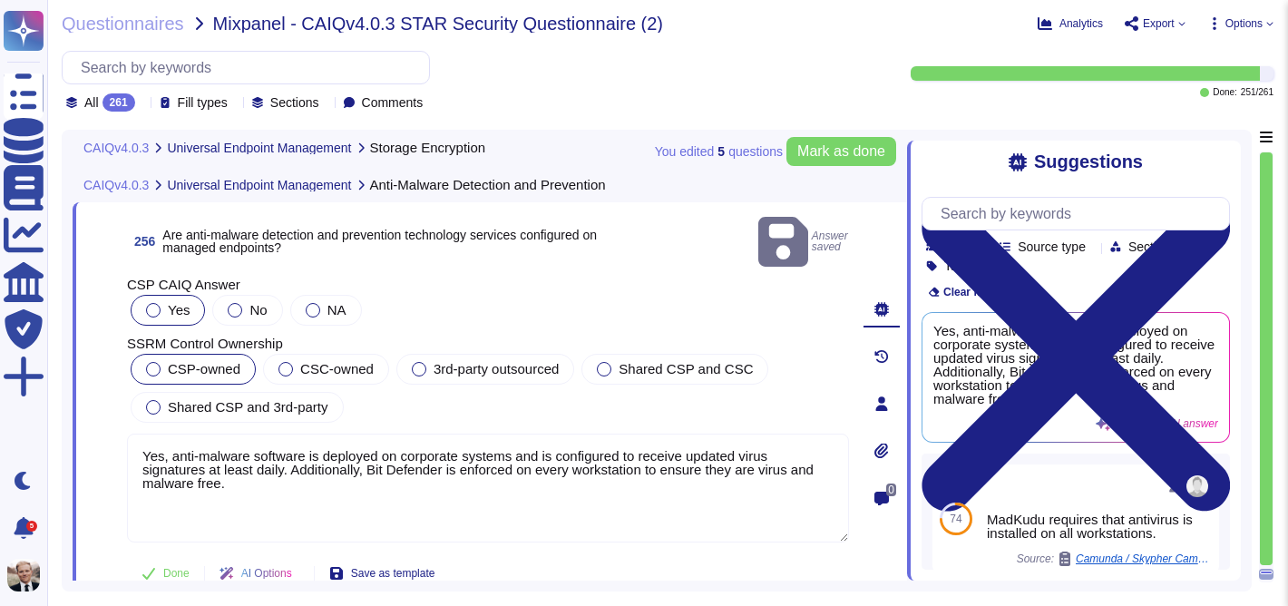
click at [185, 361] on span "CSP-owned" at bounding box center [204, 368] width 73 height 15
click at [202, 399] on span "Shared CSP and 3rd-party" at bounding box center [248, 406] width 161 height 15
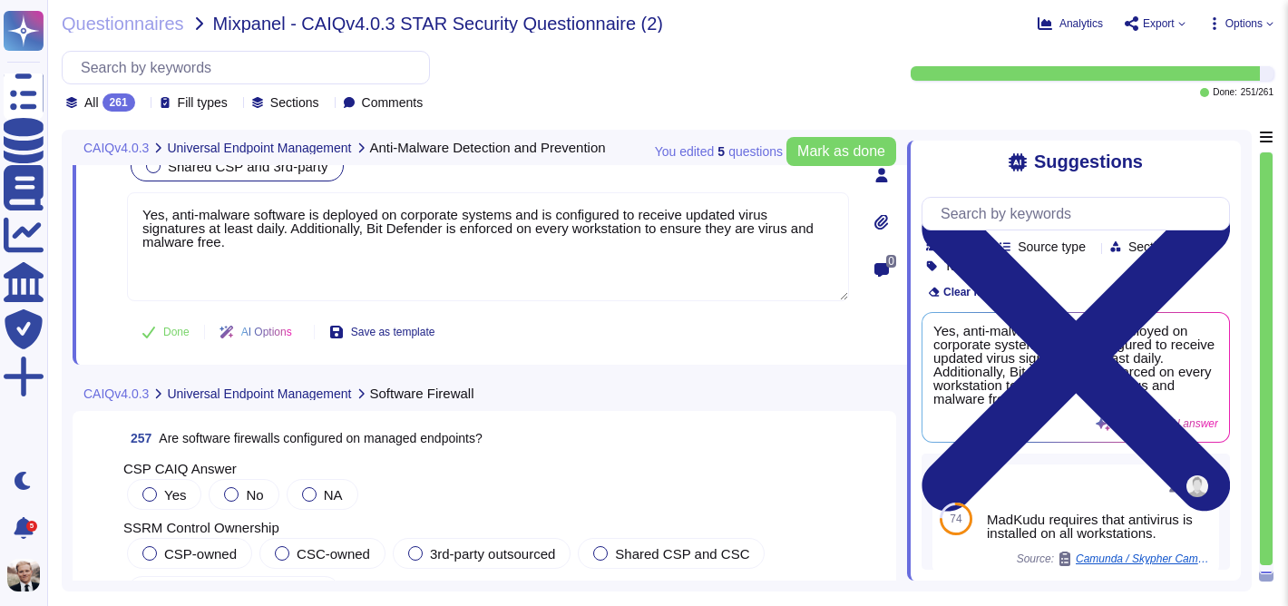
scroll to position [101947, 0]
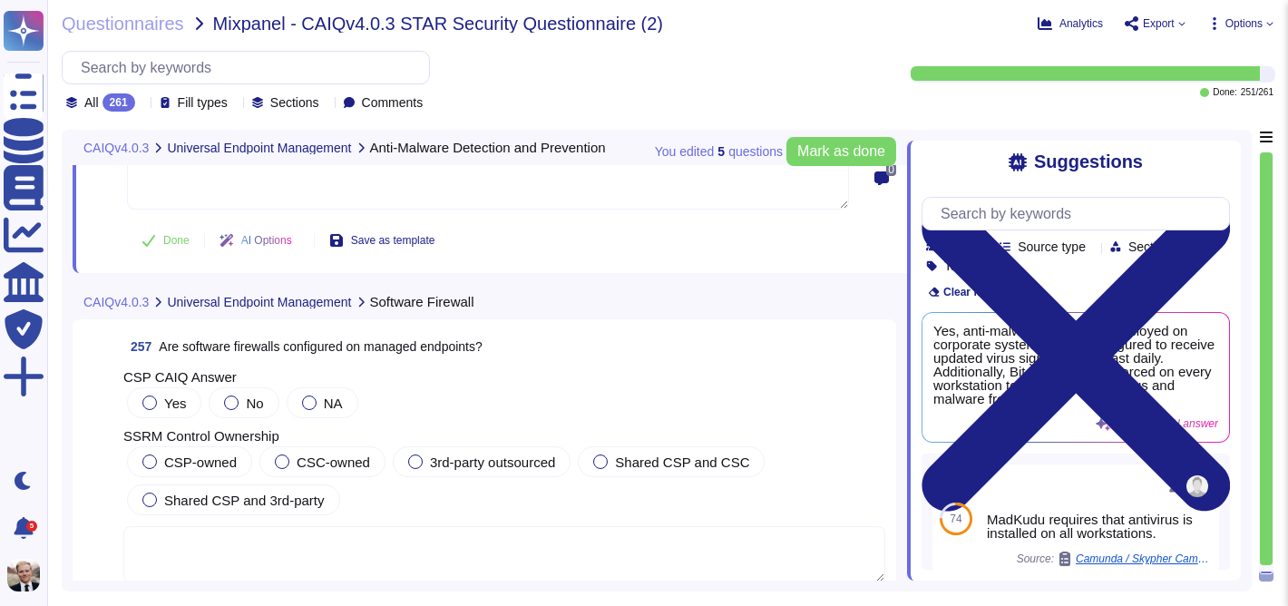
click at [226, 341] on span "Are software firewalls configured on managed endpoints?" at bounding box center [320, 346] width 323 height 15
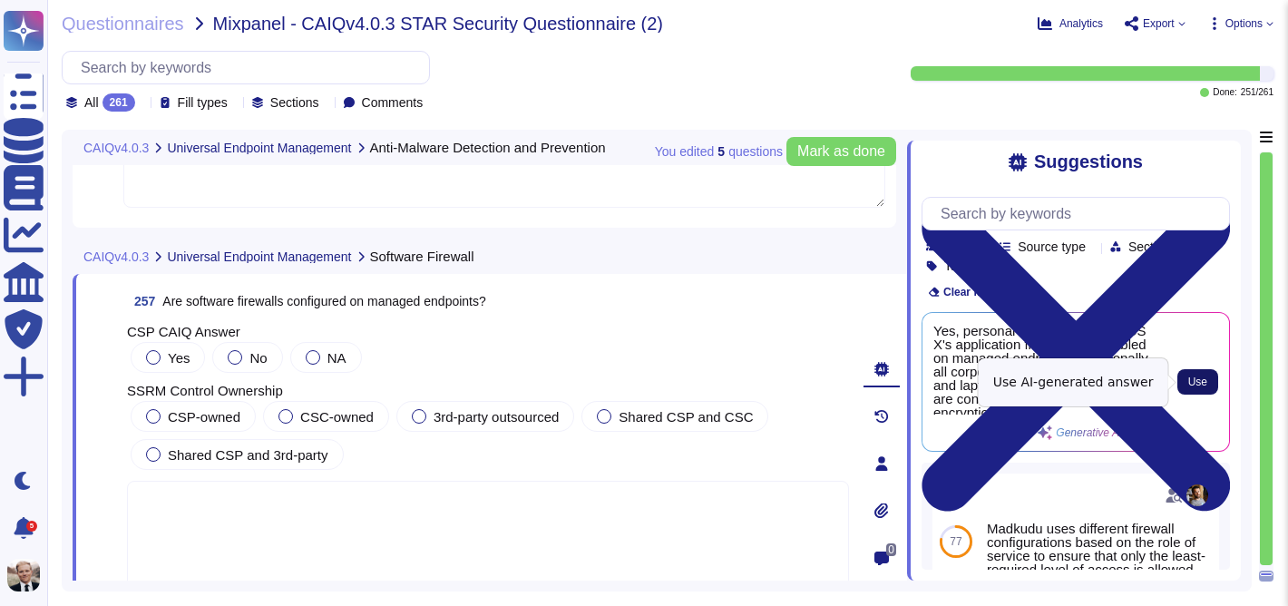
click at [1193, 379] on span "Use" at bounding box center [1197, 381] width 19 height 11
type textarea "Yes, personal firewalls, such as OS X's application firewall, are enabled on ma…"
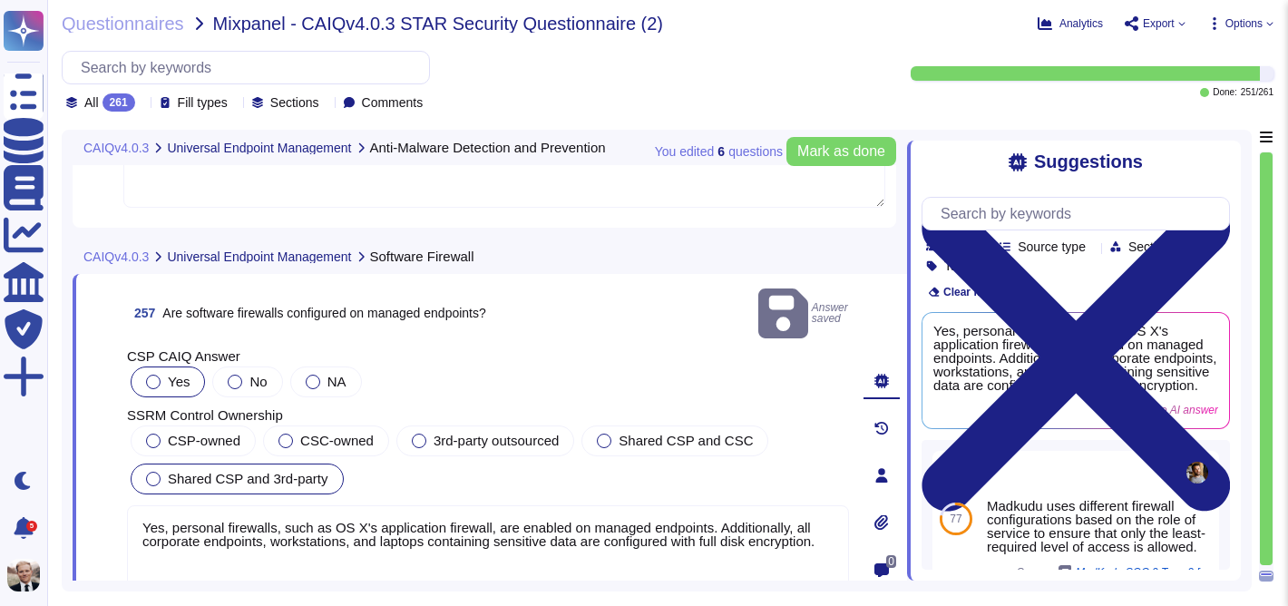
click at [153, 472] on div at bounding box center [153, 479] width 15 height 15
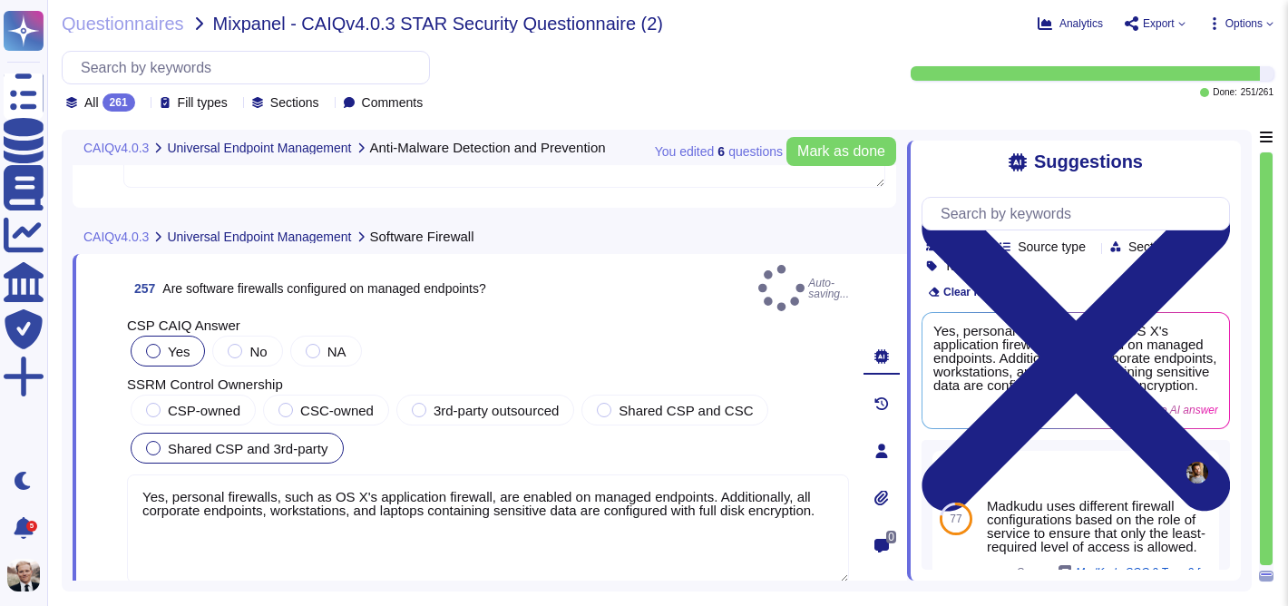
scroll to position [101969, 0]
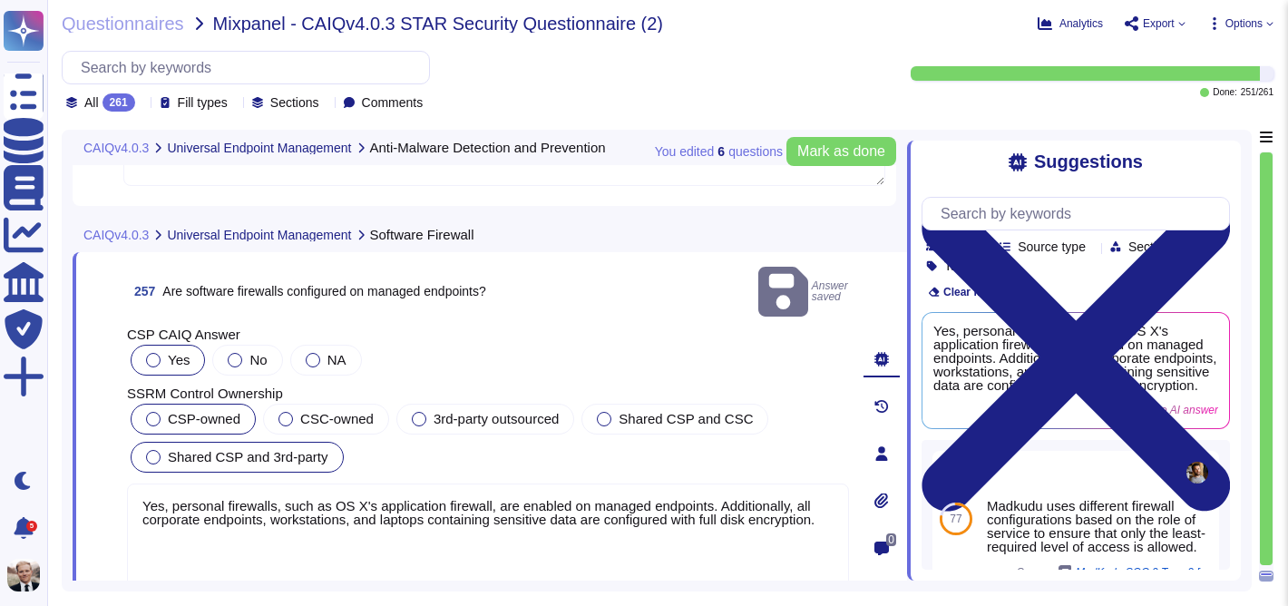
click at [168, 411] on span "CSP-owned" at bounding box center [204, 418] width 73 height 15
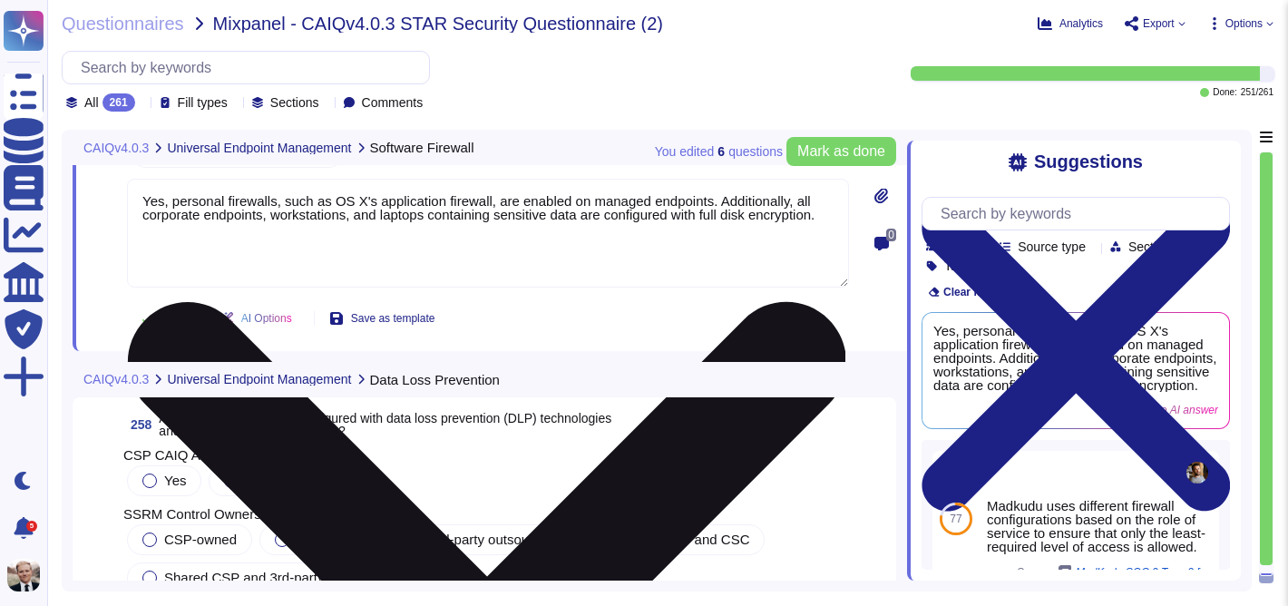
scroll to position [102287, 0]
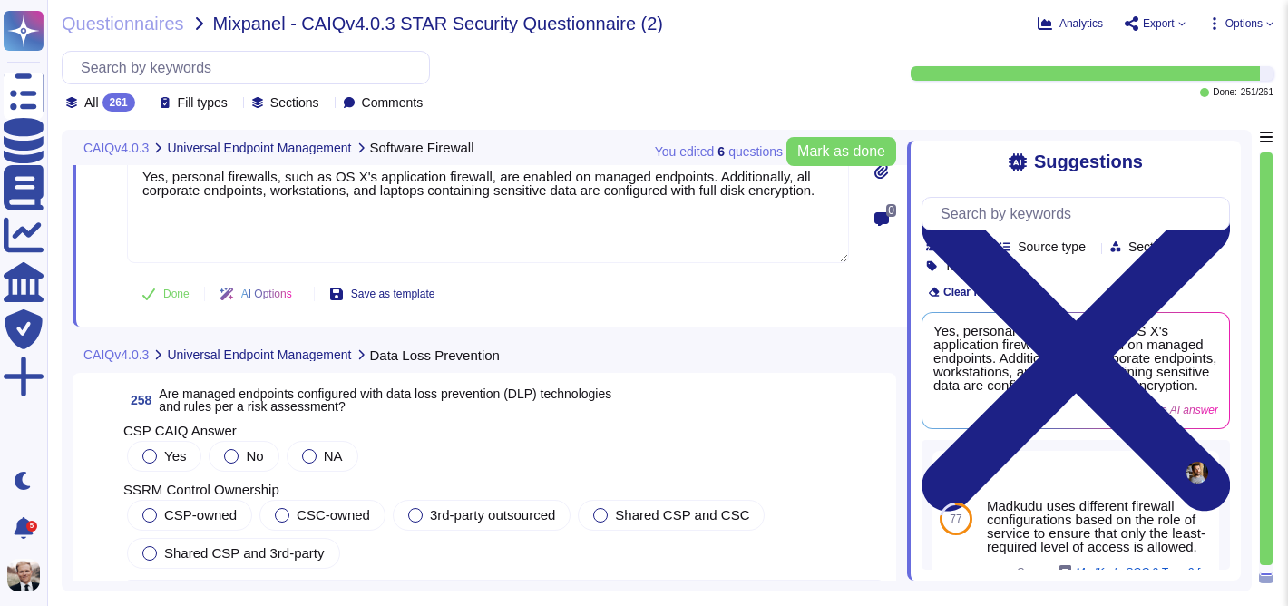
click at [243, 386] on span "Are managed endpoints configured with data loss prevention (DLP) technologies a…" at bounding box center [385, 399] width 453 height 27
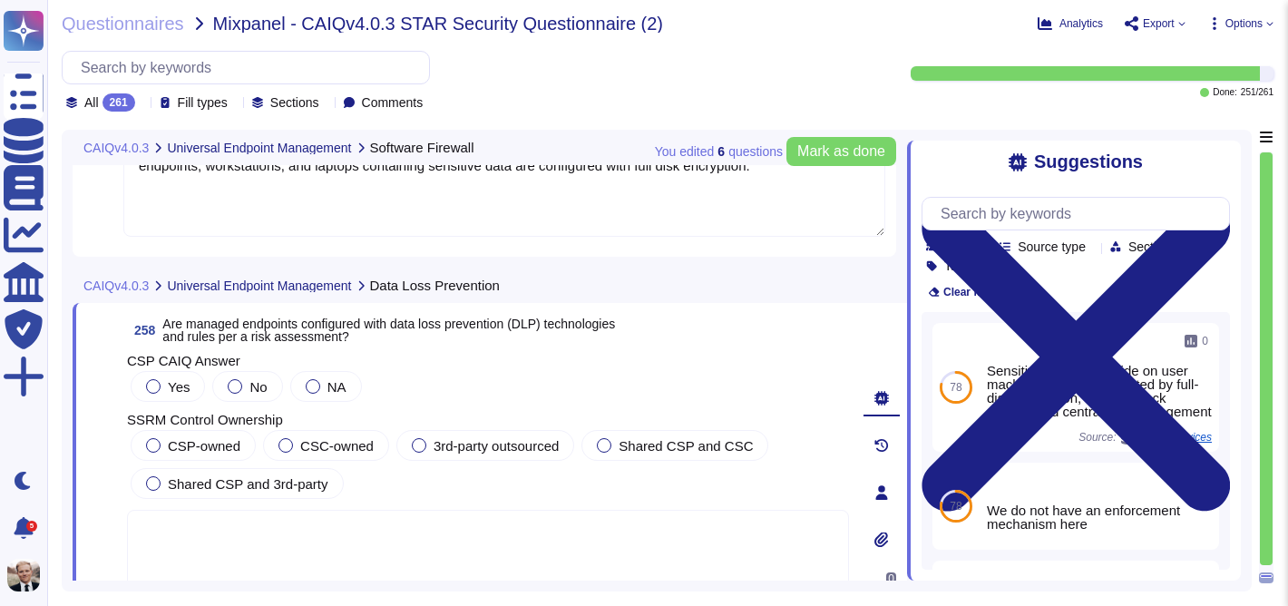
click at [341, 335] on span "Are managed endpoints configured with data loss prevention (DLP) technologies a…" at bounding box center [388, 329] width 453 height 27
click at [143, 386] on div "Yes" at bounding box center [168, 386] width 74 height 31
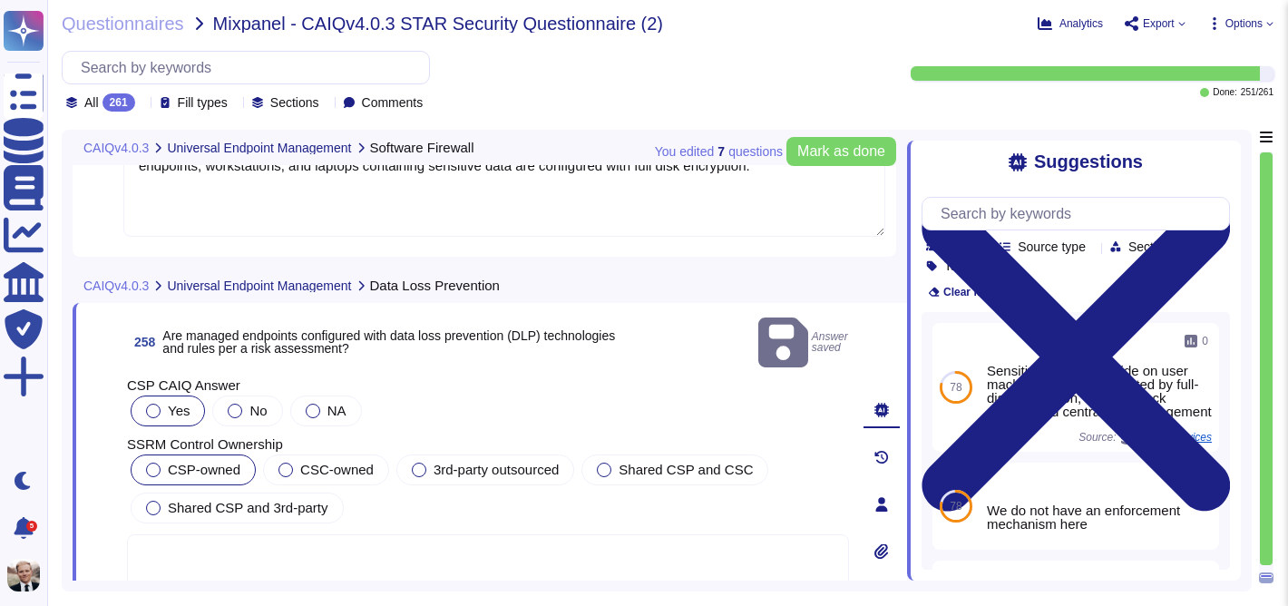
click at [151, 463] on div at bounding box center [153, 470] width 15 height 15
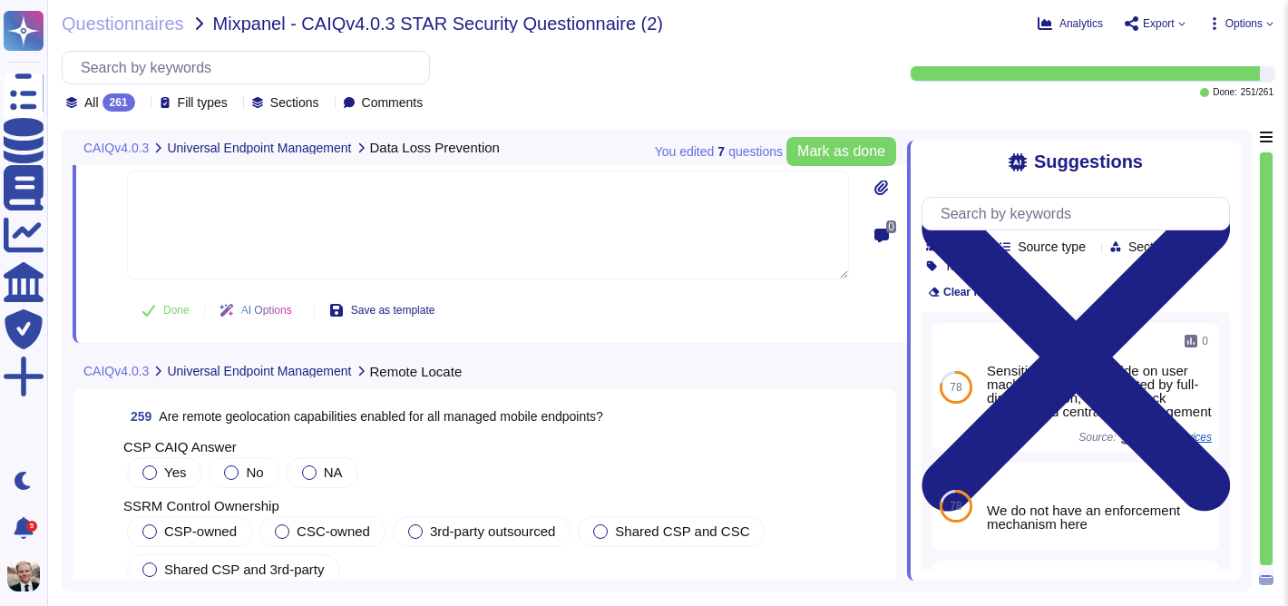
scroll to position [102644, 0]
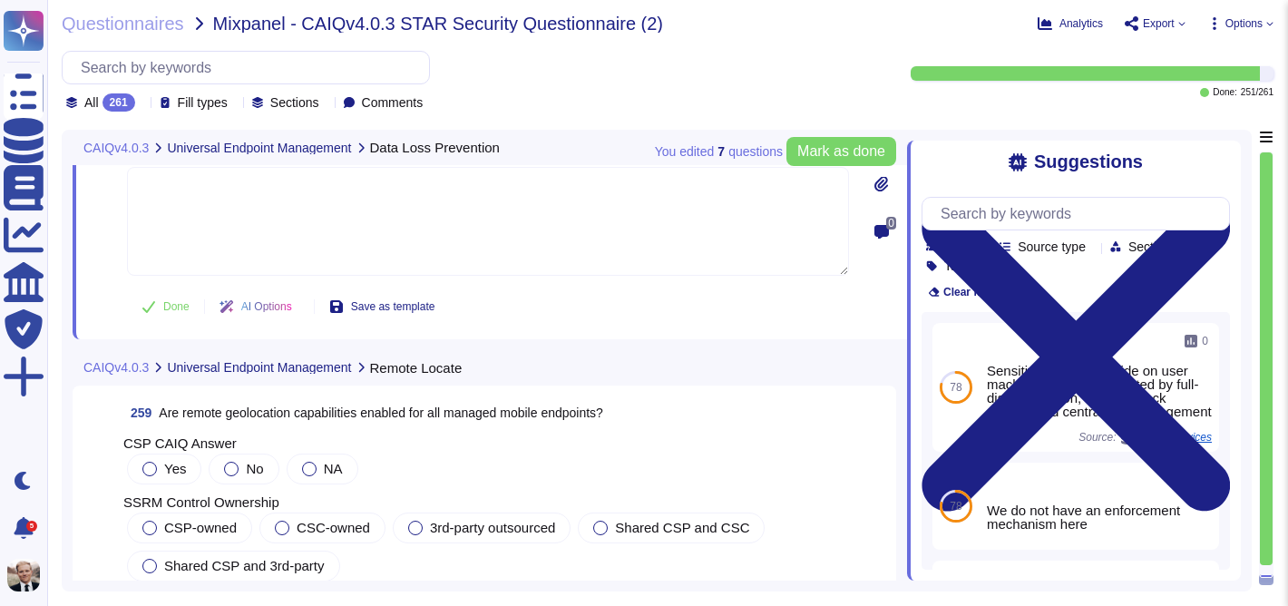
click at [245, 405] on span "Are remote geolocation capabilities enabled for all managed mobile endpoints?" at bounding box center [381, 412] width 444 height 15
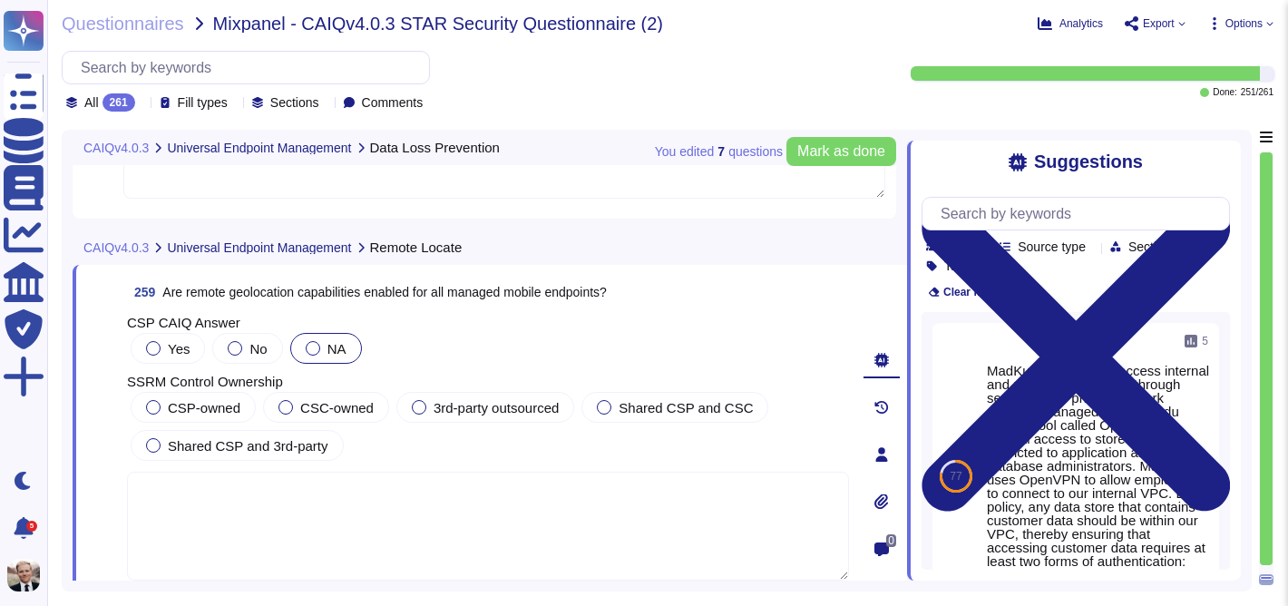
click at [323, 349] on label "NA" at bounding box center [326, 348] width 41 height 15
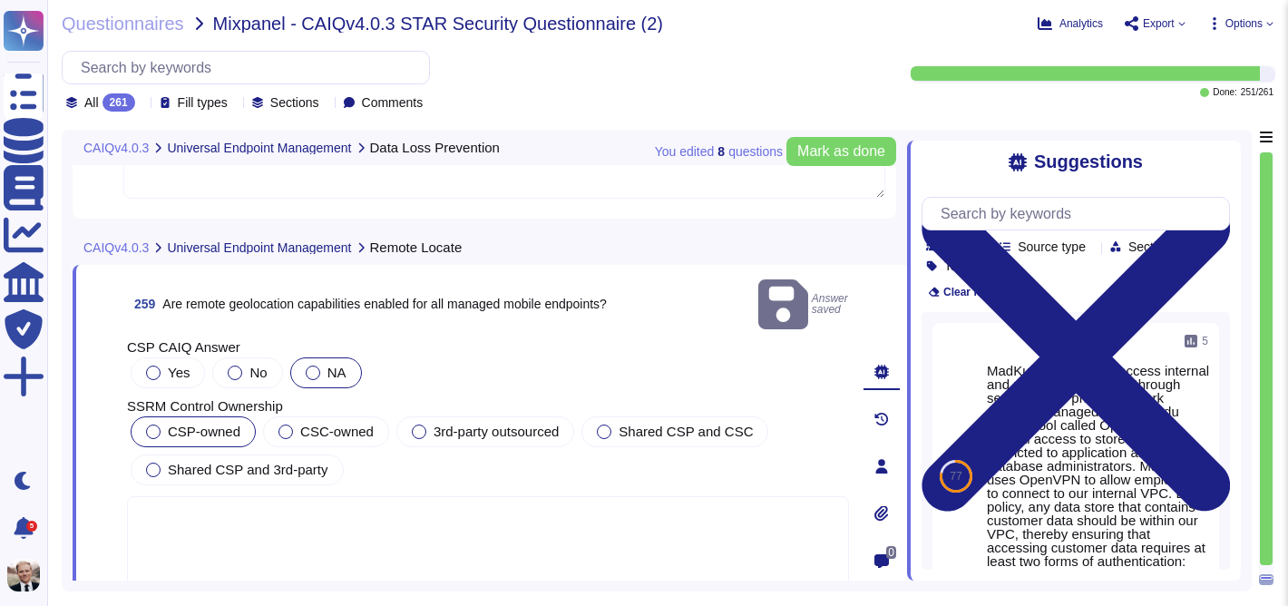
click at [158, 424] on div at bounding box center [153, 431] width 15 height 15
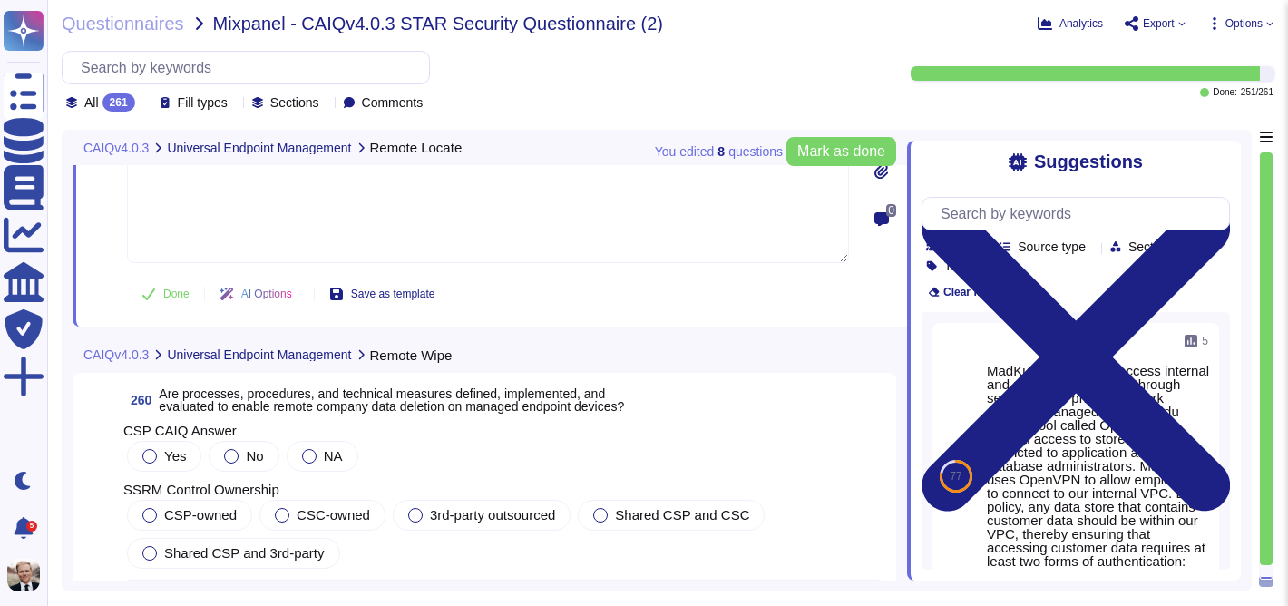
scroll to position [102986, 0]
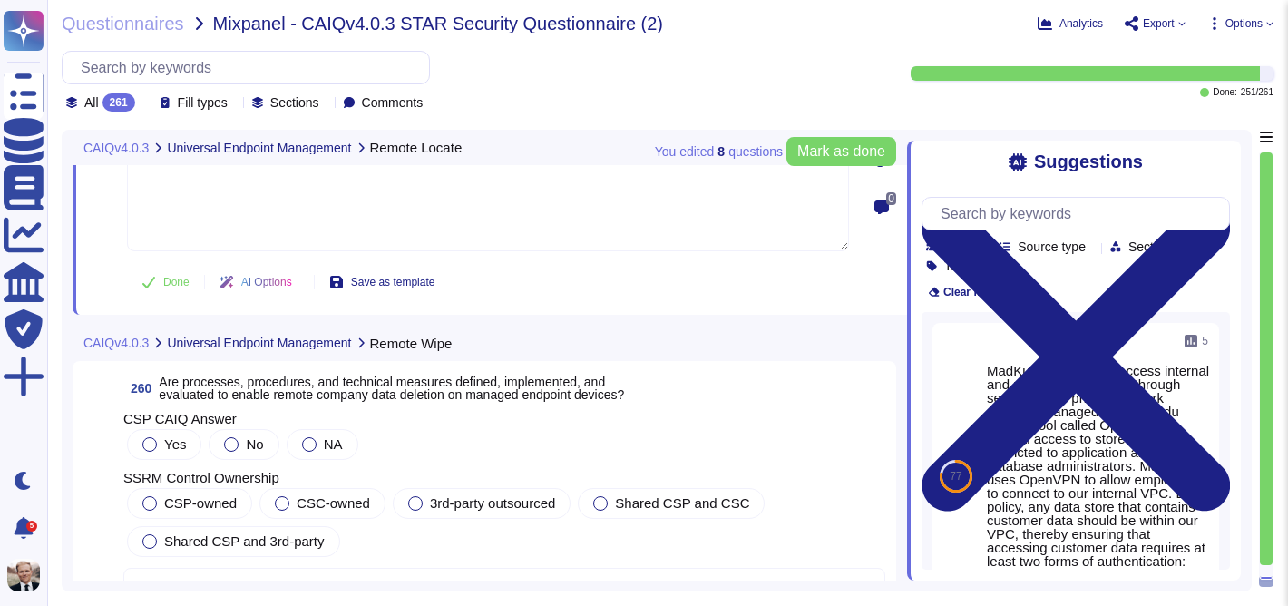
click at [243, 375] on span "Are processes, procedures, and technical measures defined, implemented, and eva…" at bounding box center [391, 388] width 465 height 27
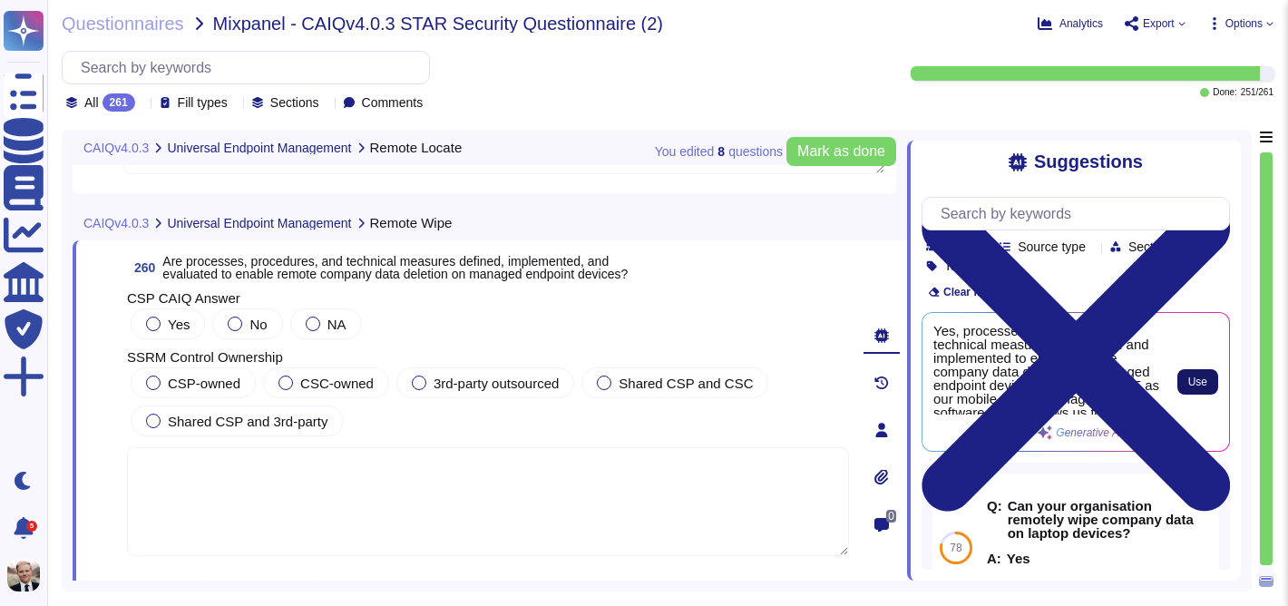
click at [1198, 382] on span "Use" at bounding box center [1197, 381] width 19 height 11
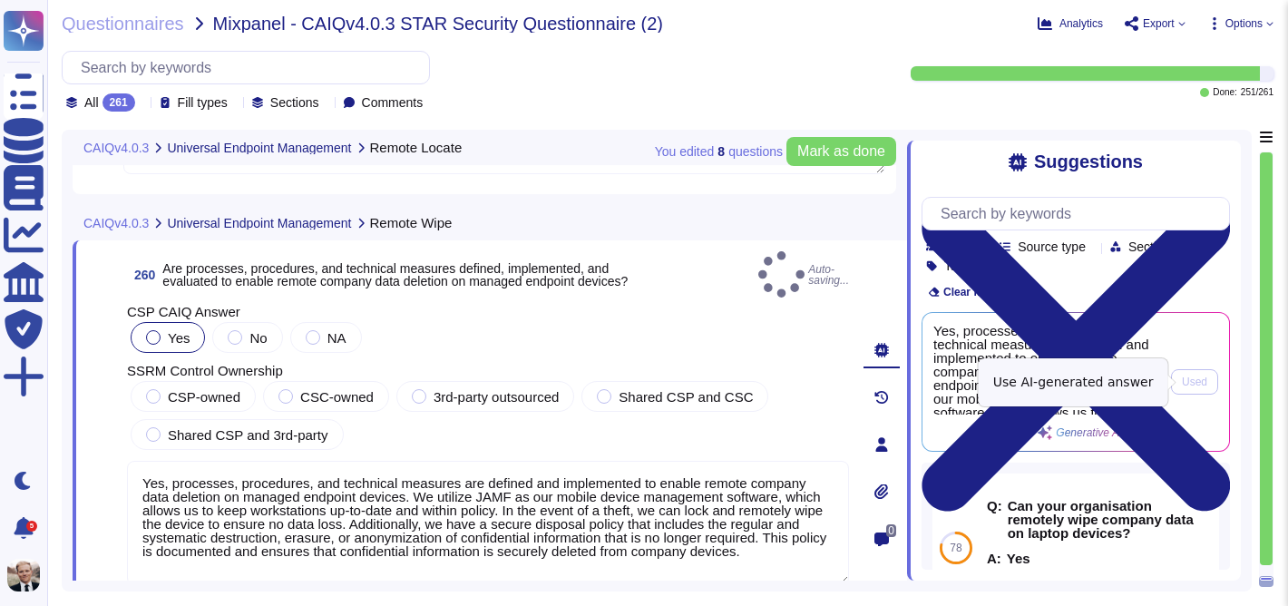
type textarea "Yes, processes, procedures, and technical measures are defined and implemented …"
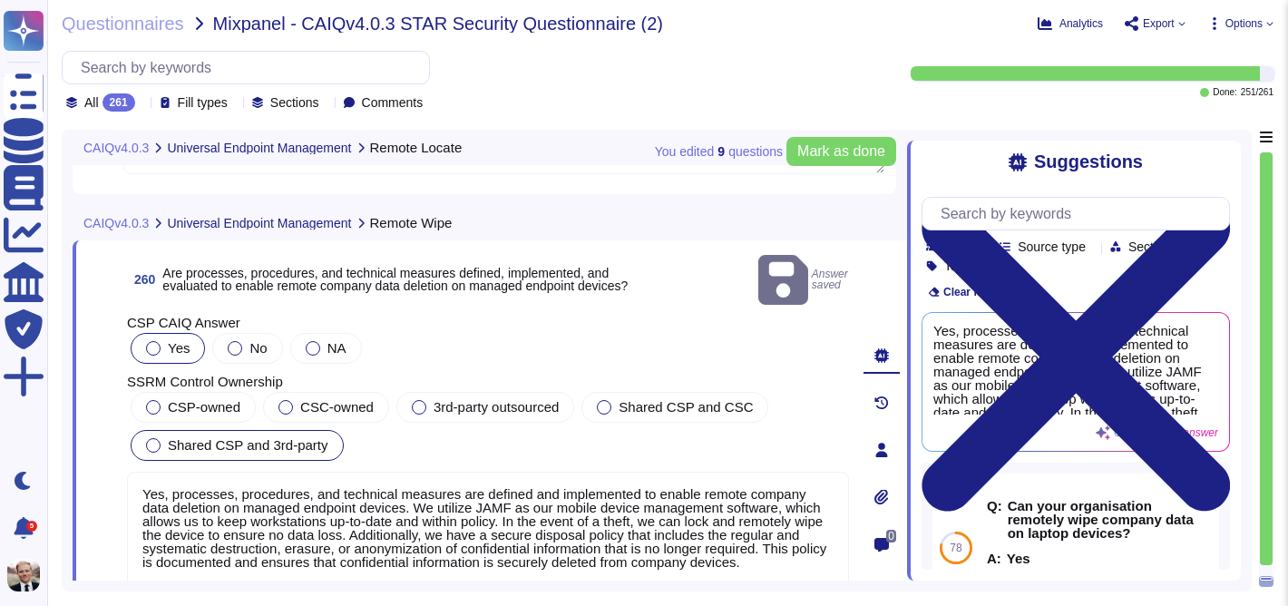
click at [162, 438] on label "Shared CSP and 3rd-party" at bounding box center [237, 445] width 182 height 15
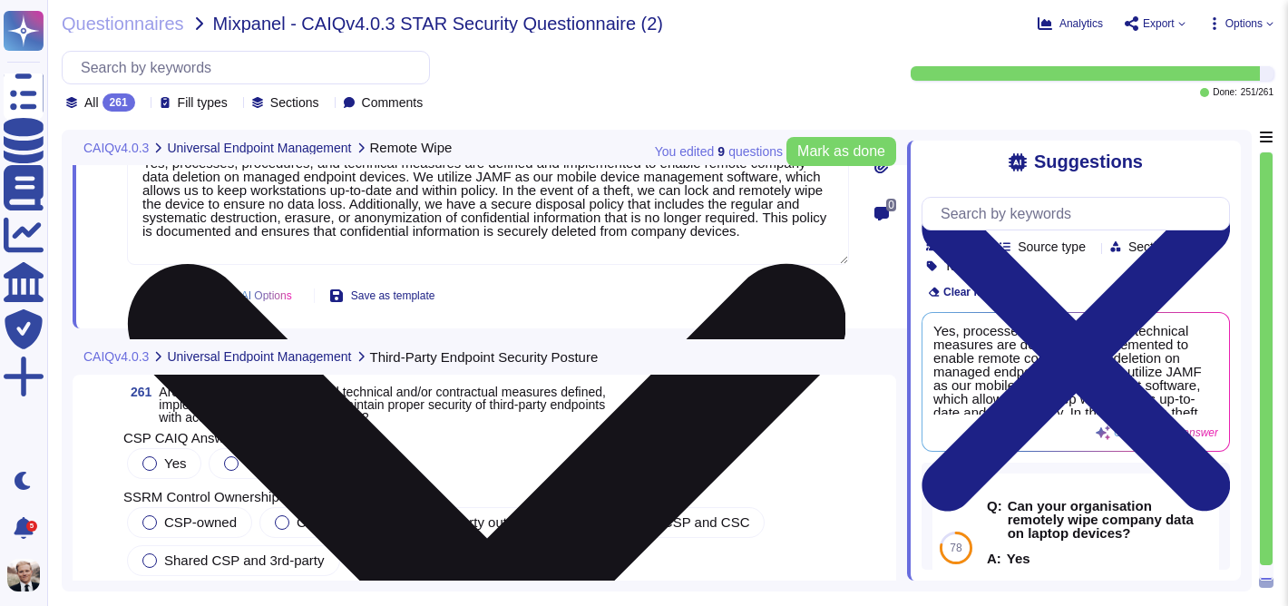
scroll to position [103307, 0]
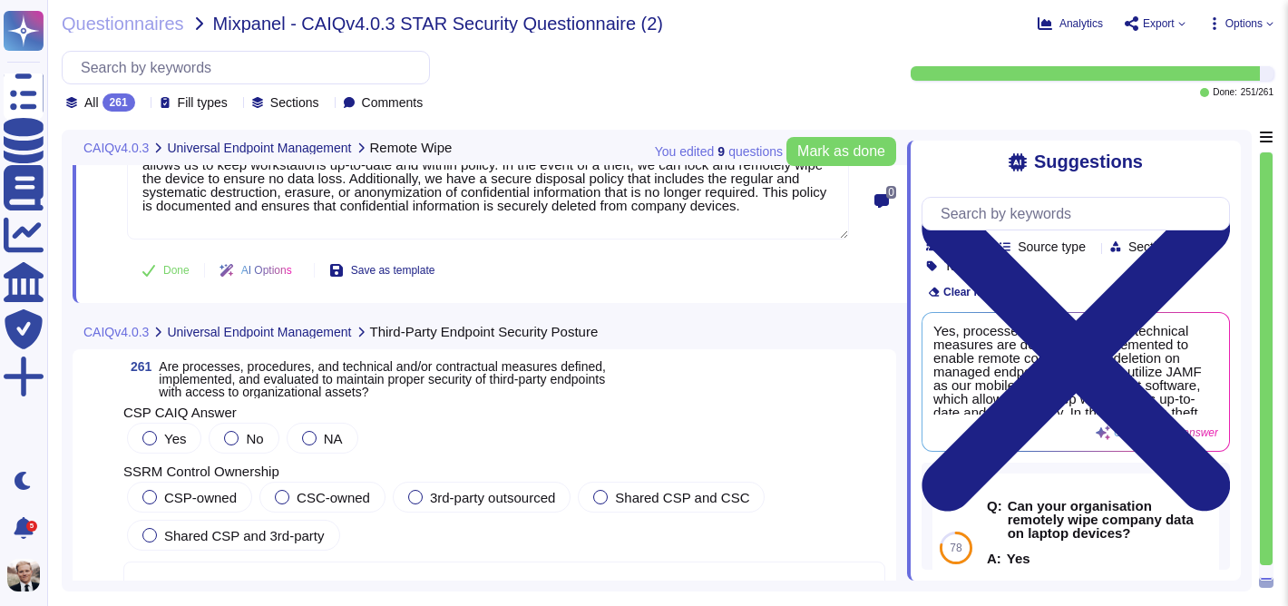
click at [257, 375] on span "Are processes, procedures, and technical and/or contractual measures defined, i…" at bounding box center [382, 379] width 447 height 40
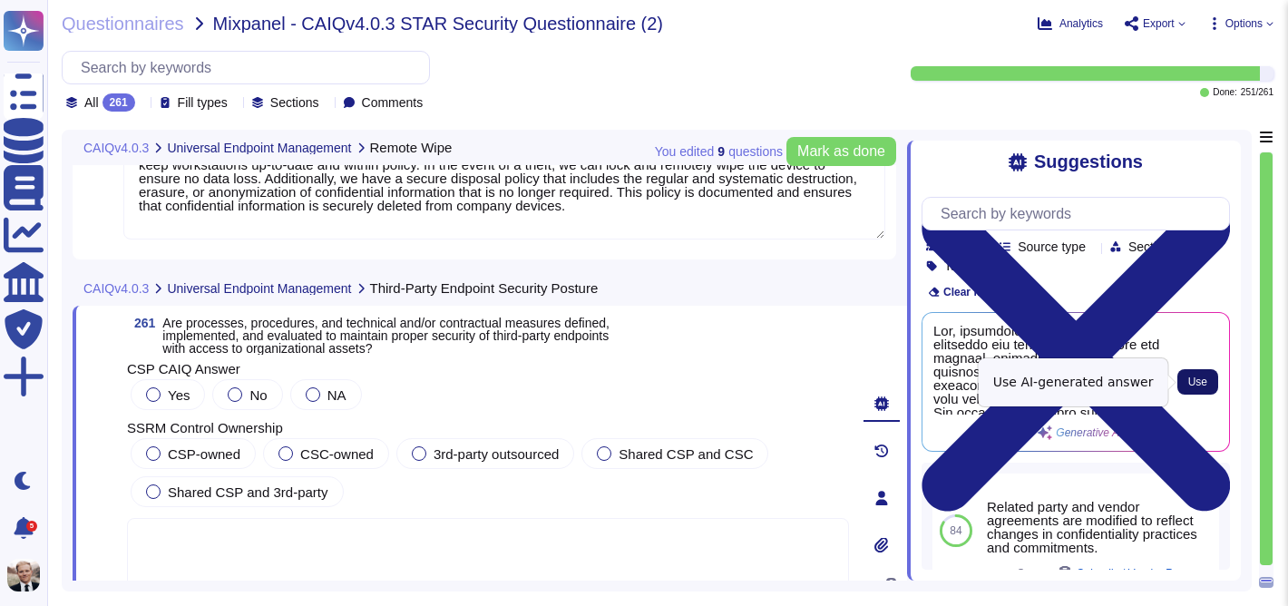
click at [1205, 385] on span "Use" at bounding box center [1197, 381] width 19 height 11
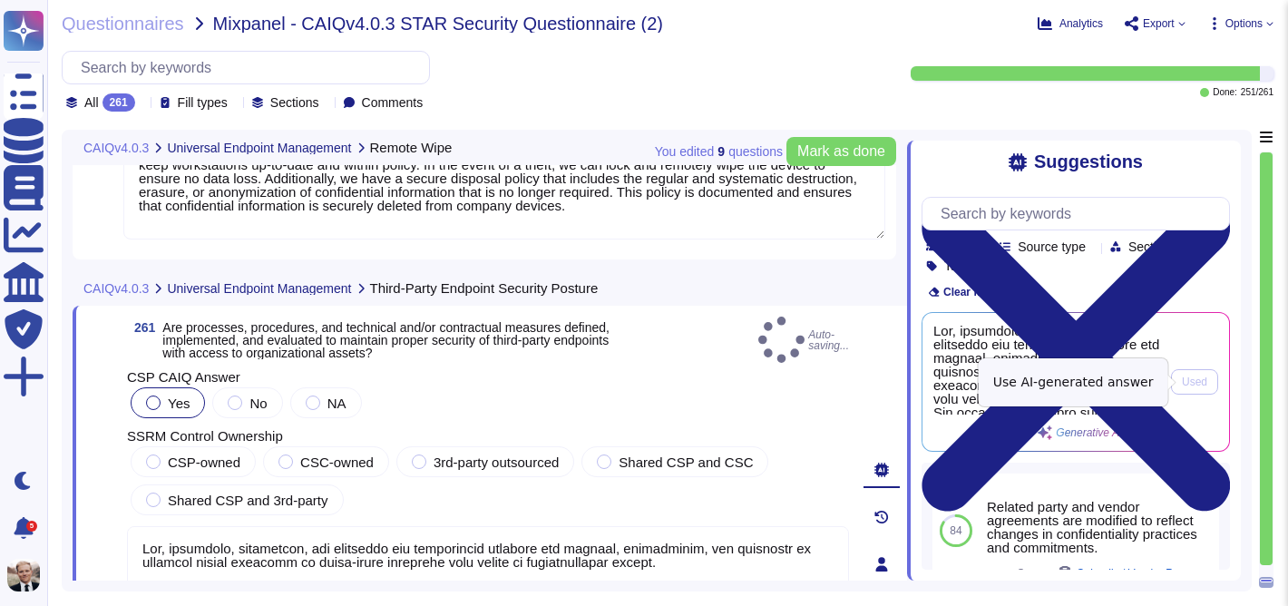
type textarea "Yes, processes, procedures, and technical and contractual measures are defined,…"
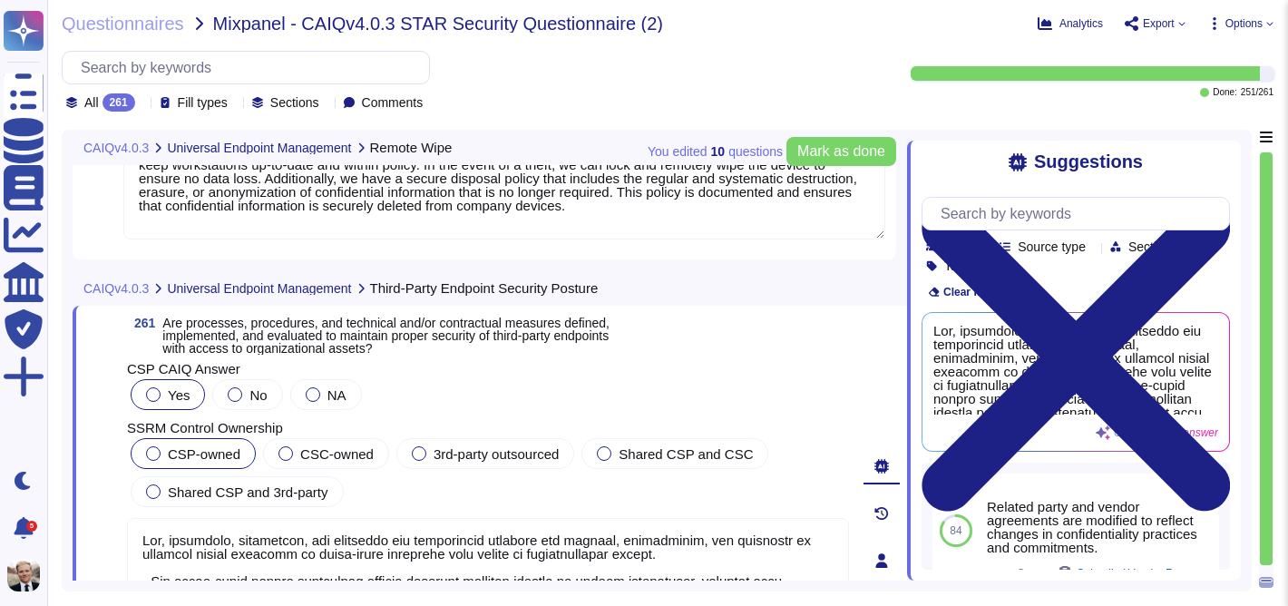
click at [175, 455] on span "CSP-owned" at bounding box center [204, 453] width 73 height 15
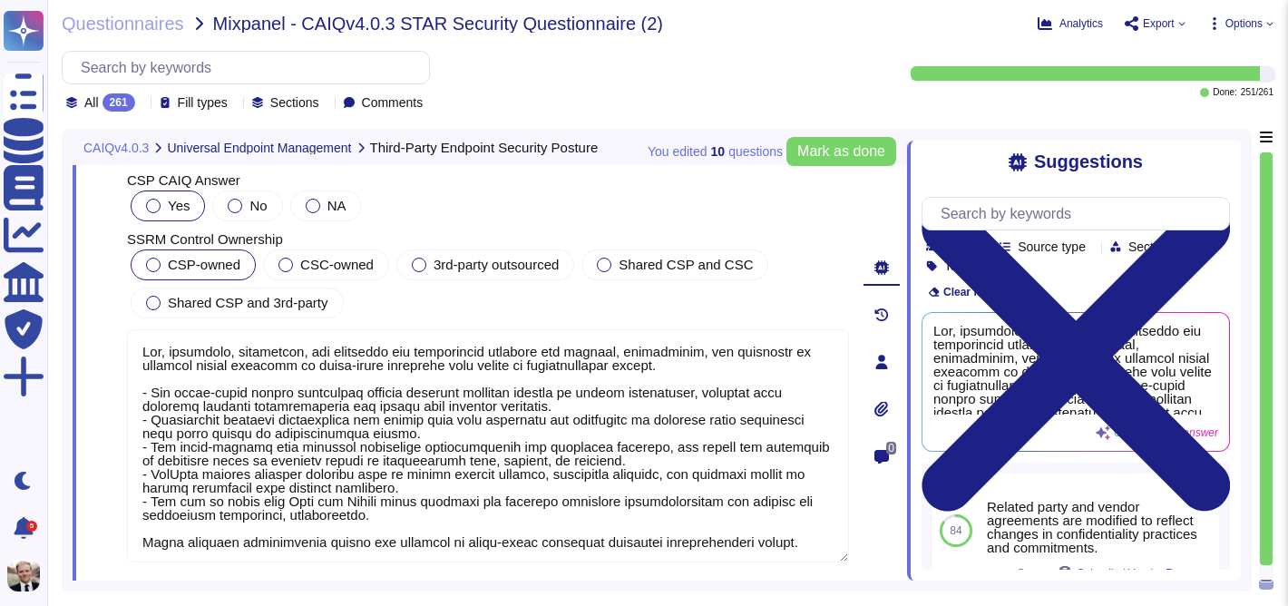
scroll to position [103489, 0]
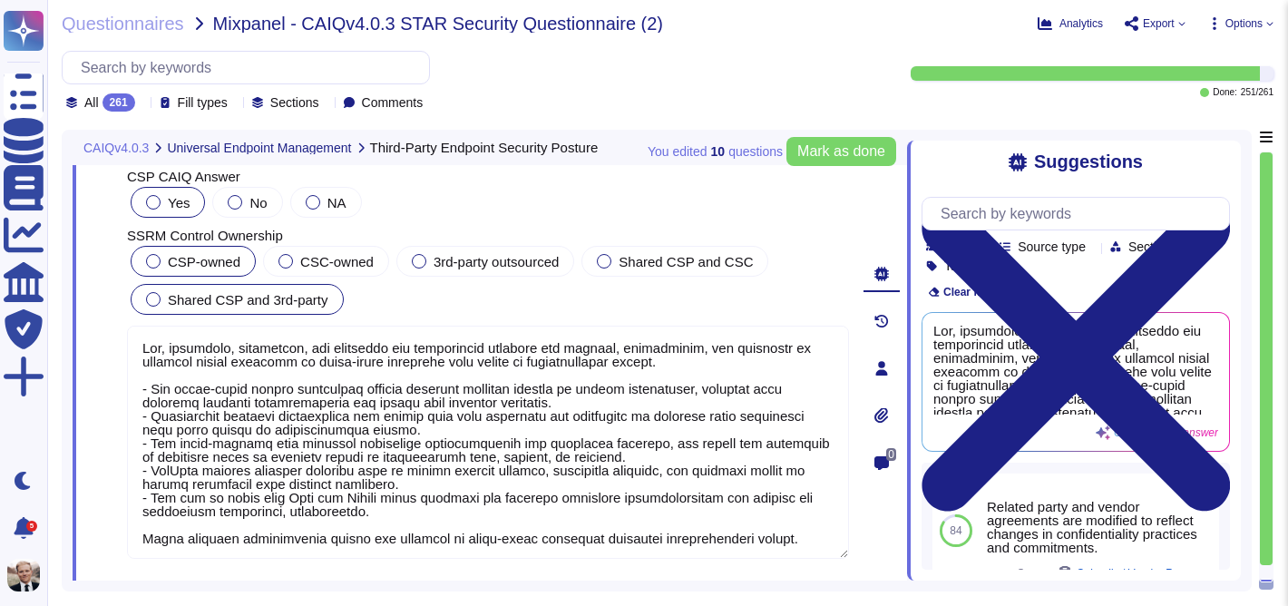
click at [166, 298] on label "Shared CSP and 3rd-party" at bounding box center [237, 299] width 182 height 15
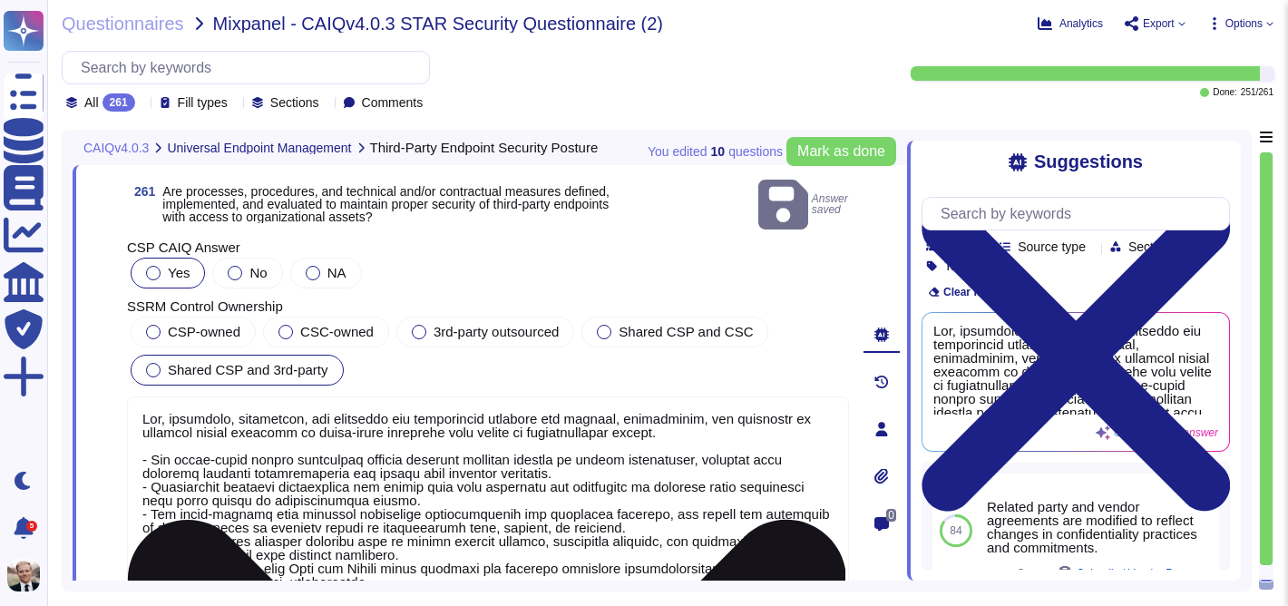
scroll to position [103419, 0]
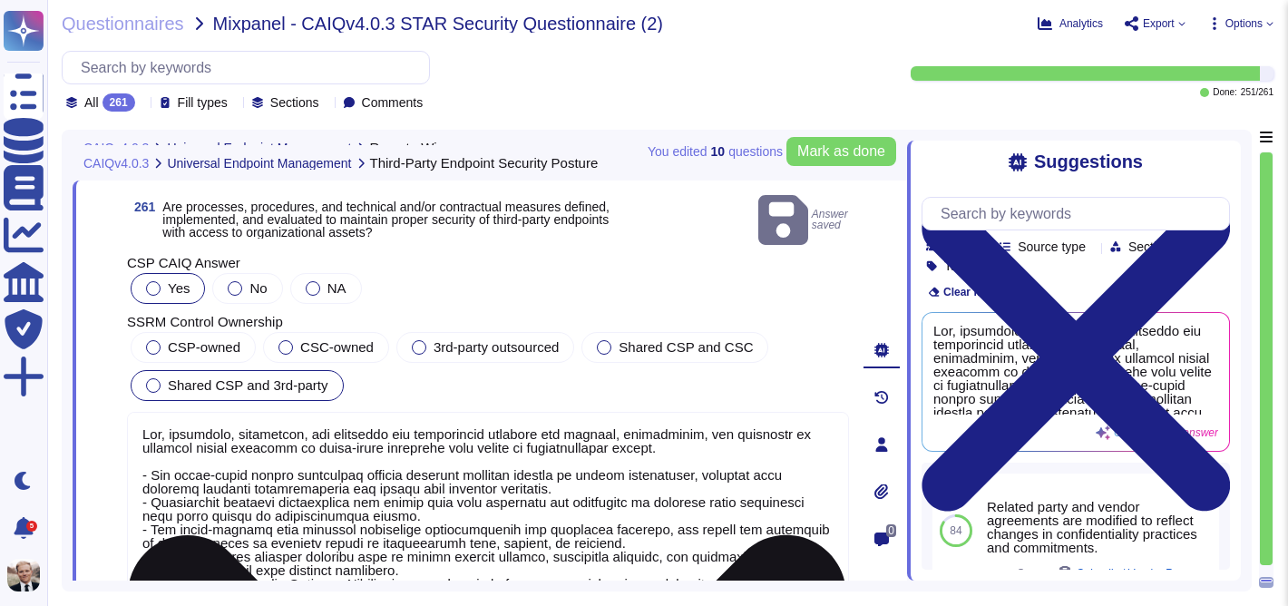
type textarea "Yes, processes, procedures, and technical measures are defined and implemented …"
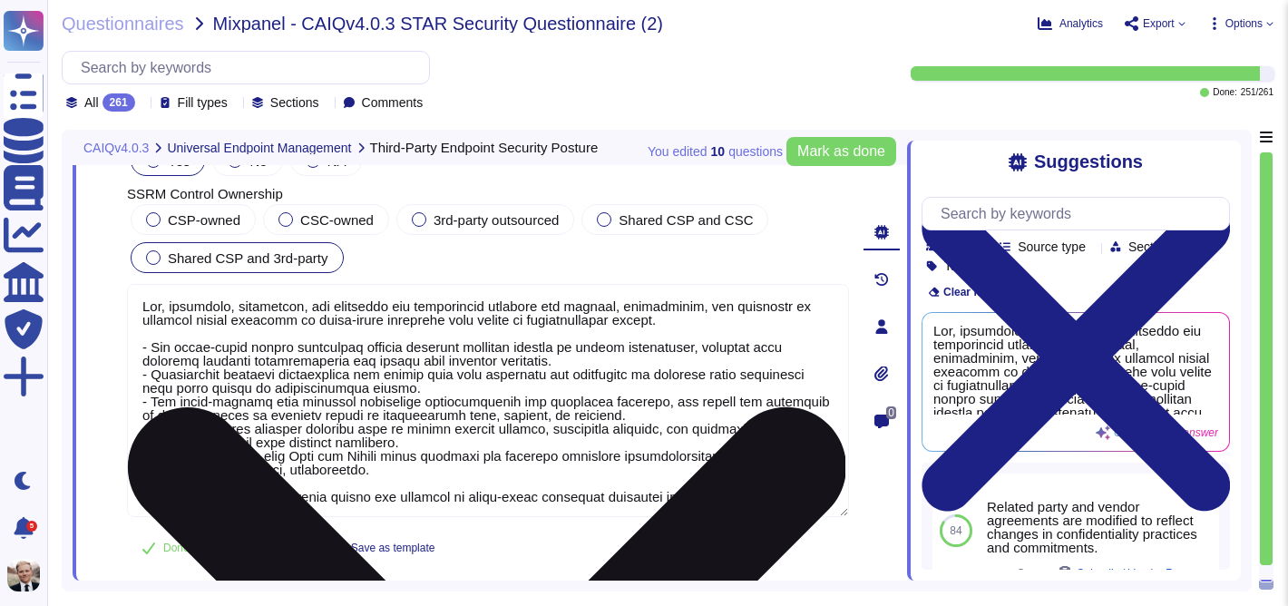
scroll to position [2, 0]
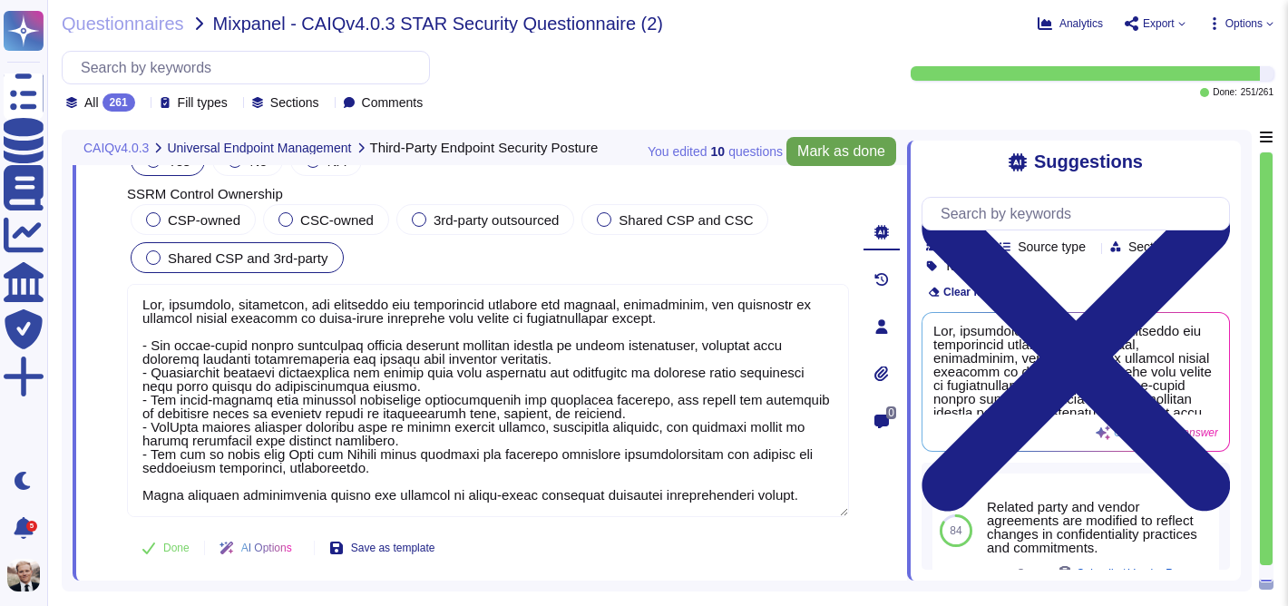
click at [816, 154] on span "Mark as done" at bounding box center [841, 151] width 88 height 15
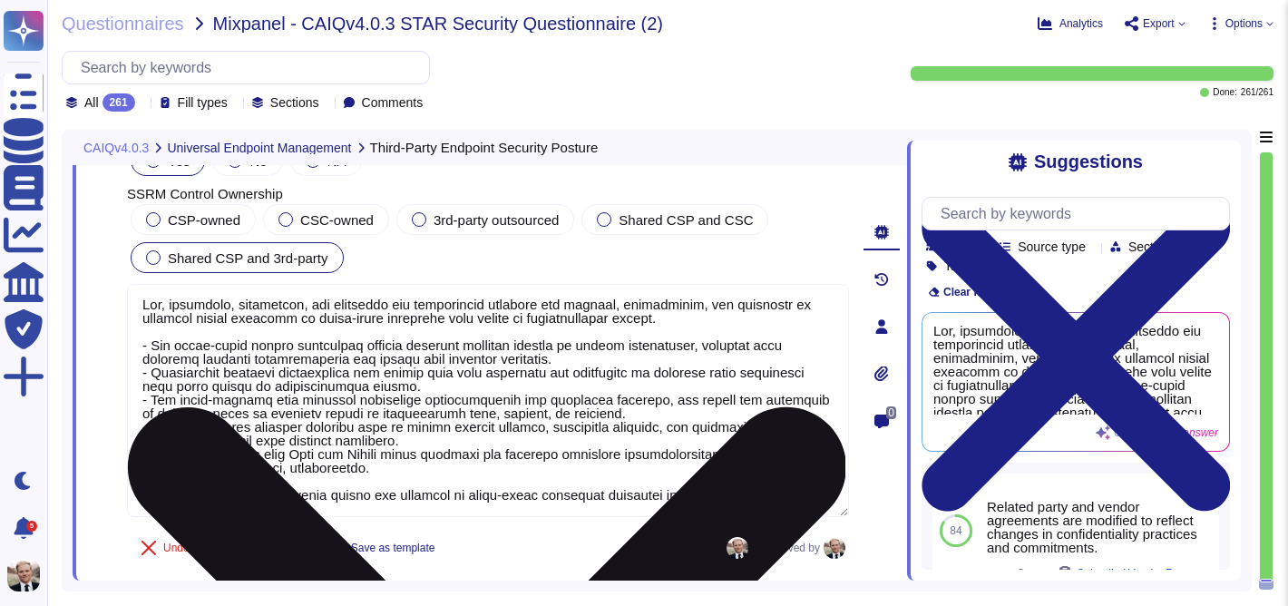
scroll to position [0, 0]
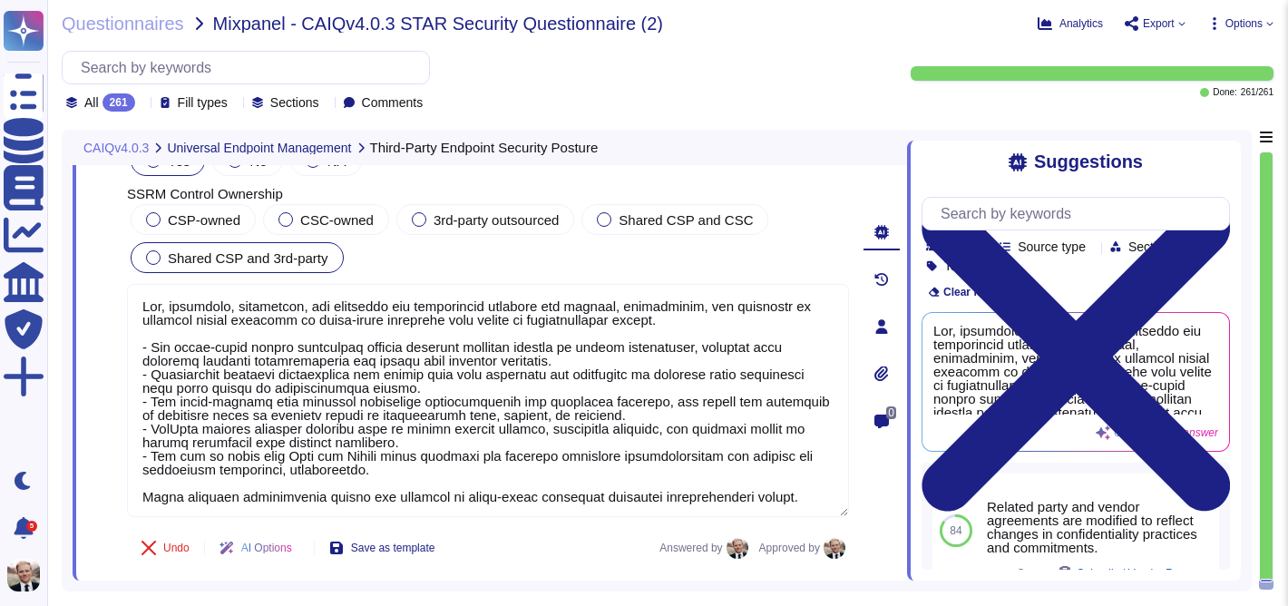
click at [1145, 24] on span "Export" at bounding box center [1159, 23] width 32 height 11
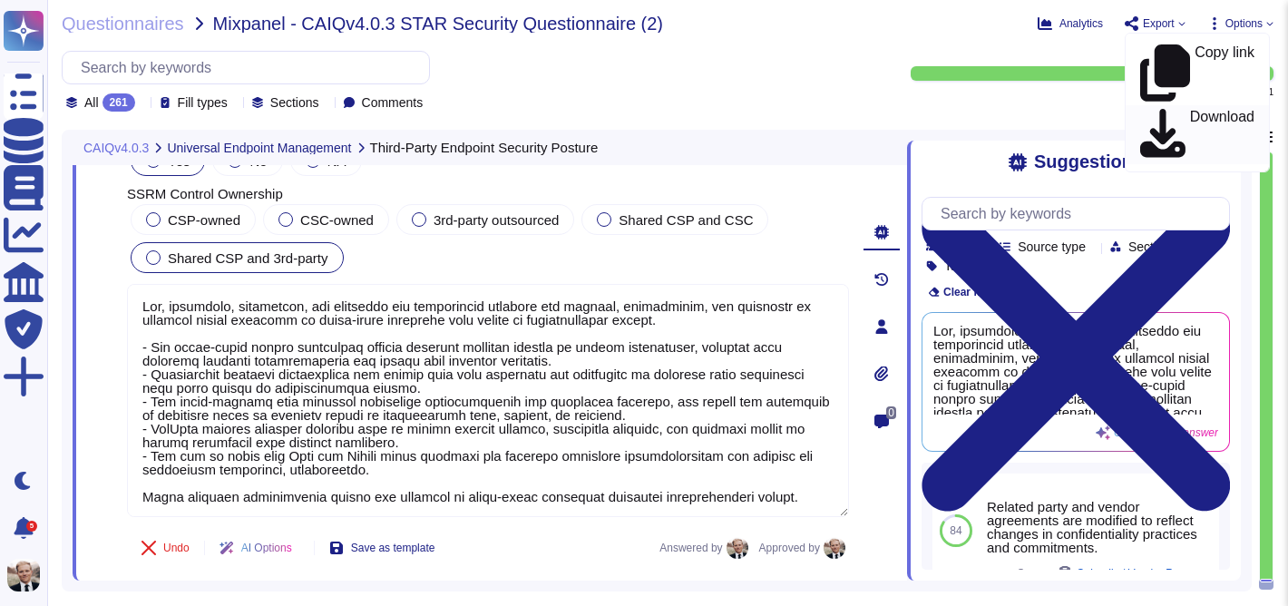
click at [1190, 110] on p "Download" at bounding box center [1222, 135] width 64 height 51
